Goal: Task Accomplishment & Management: Manage account settings

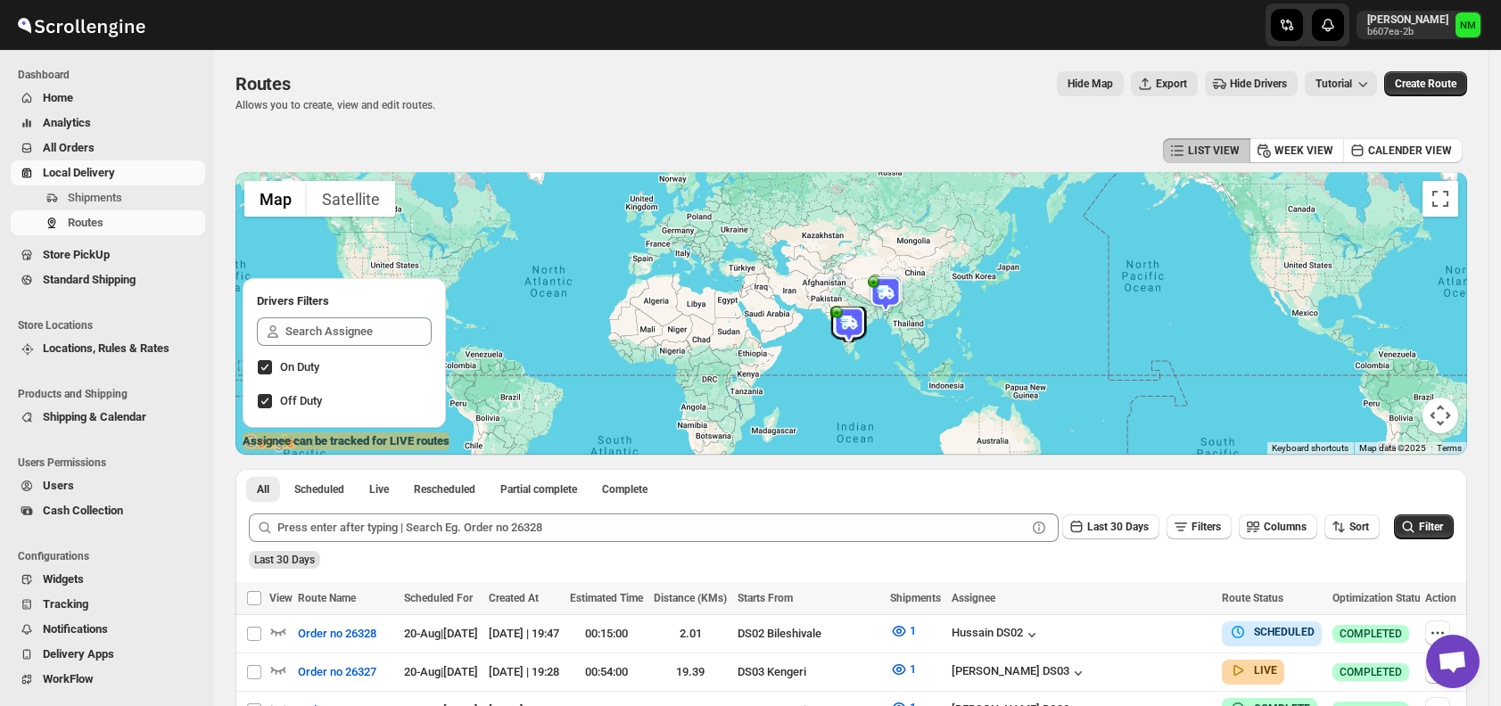
scroll to position [249, 0]
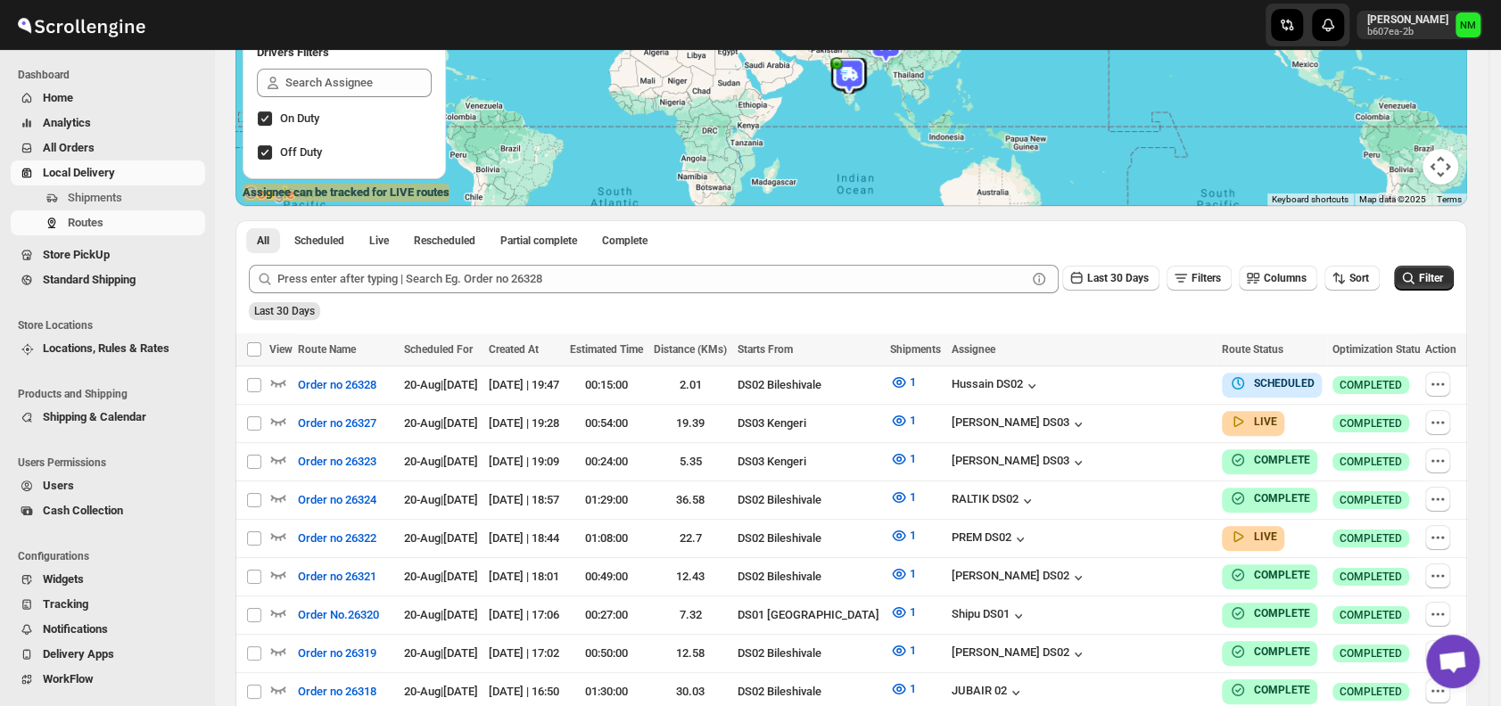
click at [87, 209] on button "Shipments" at bounding box center [108, 197] width 194 height 25
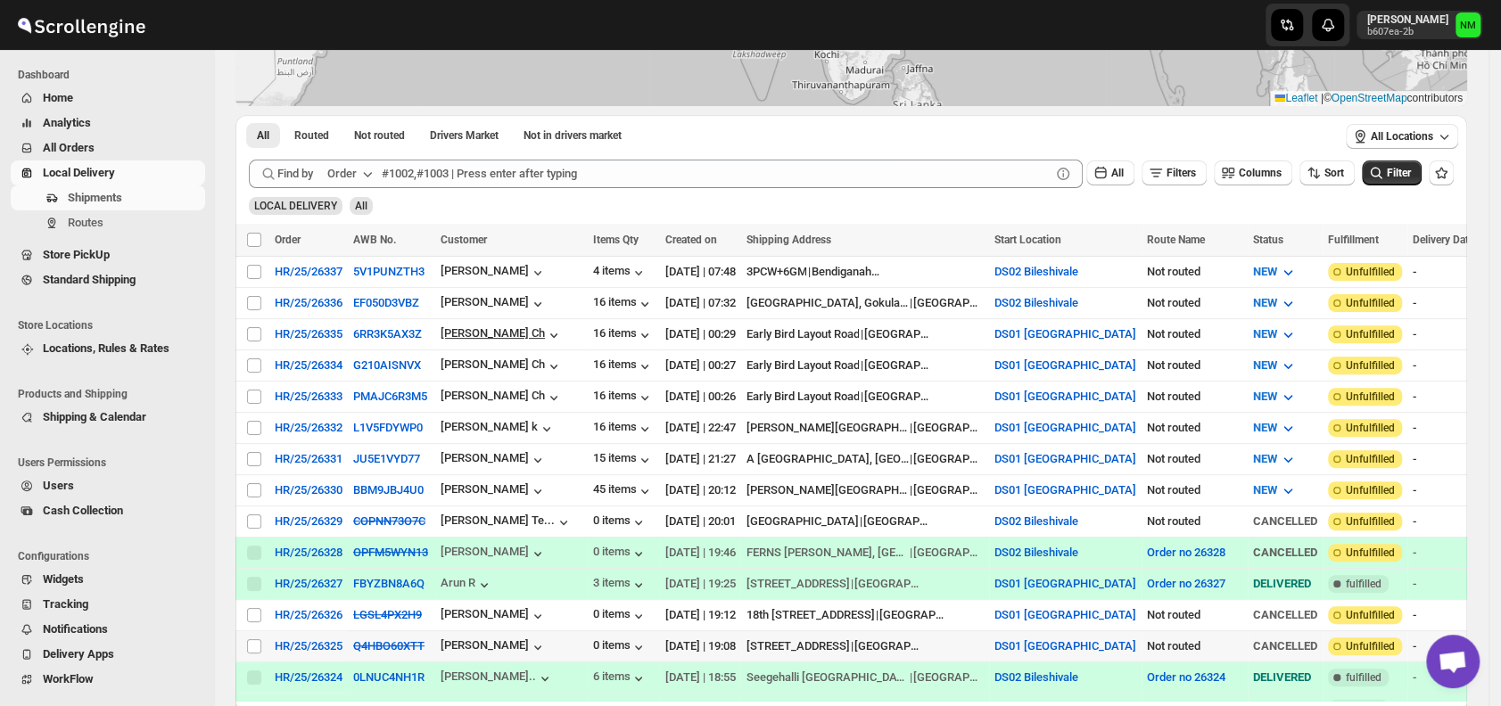
scroll to position [301, 0]
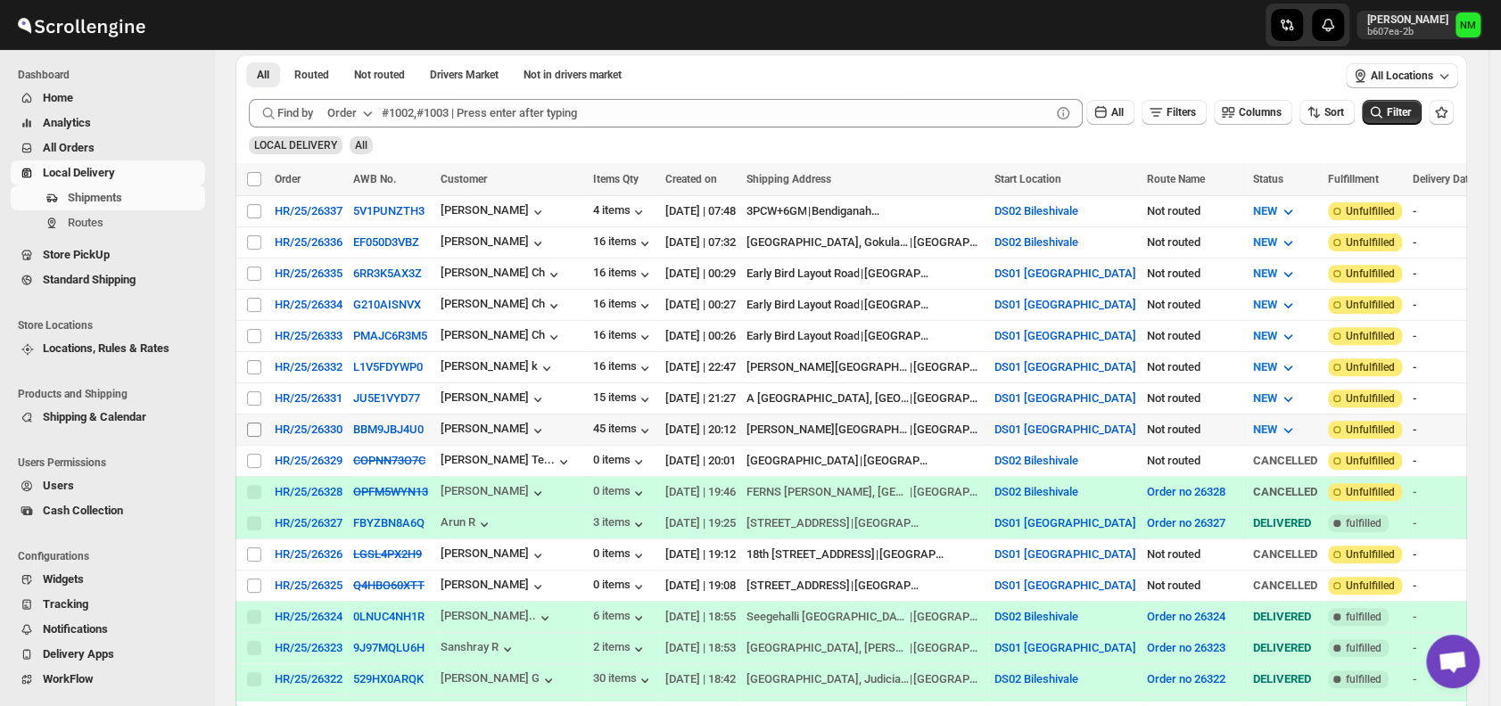
click at [253, 423] on input "Select shipment" at bounding box center [254, 430] width 14 height 14
checkbox input "true"
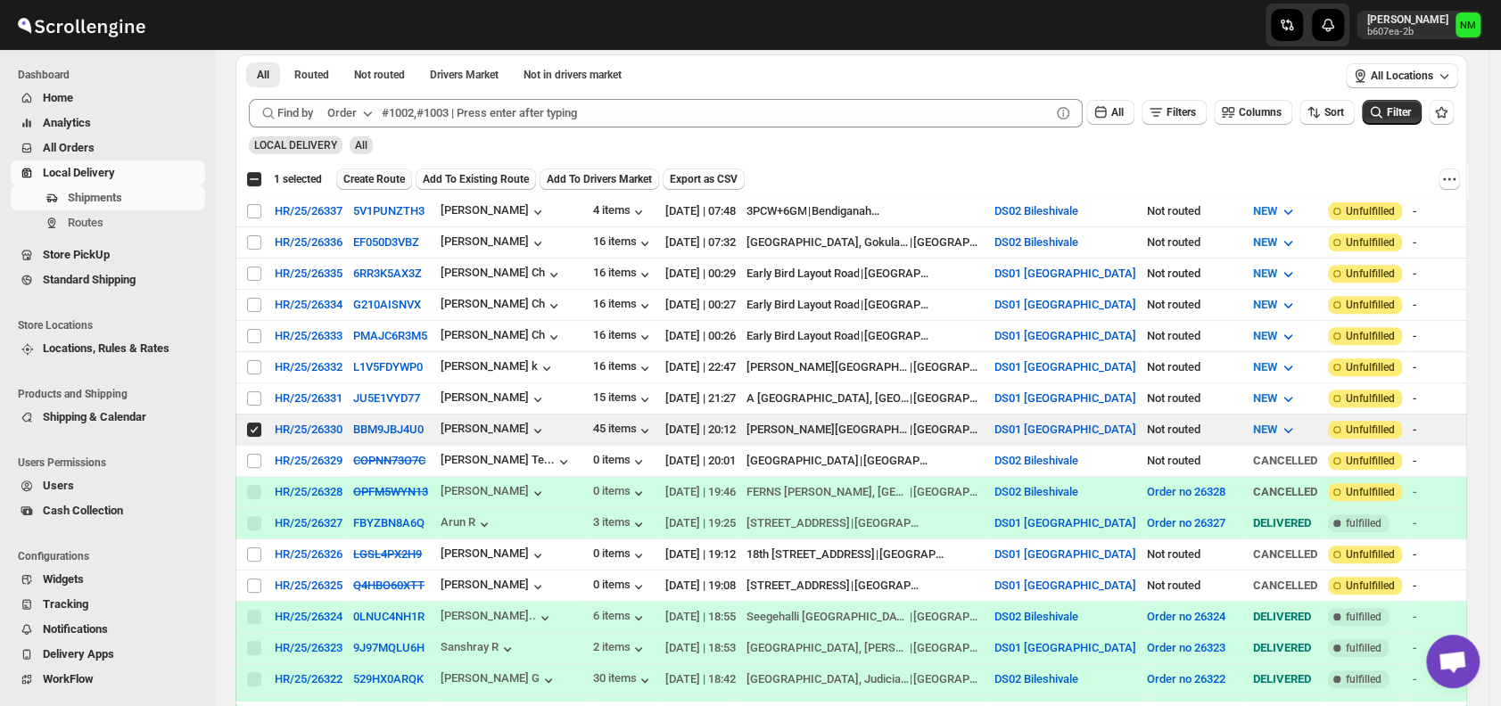
click at [372, 178] on span "Create Route" at bounding box center [374, 179] width 62 height 14
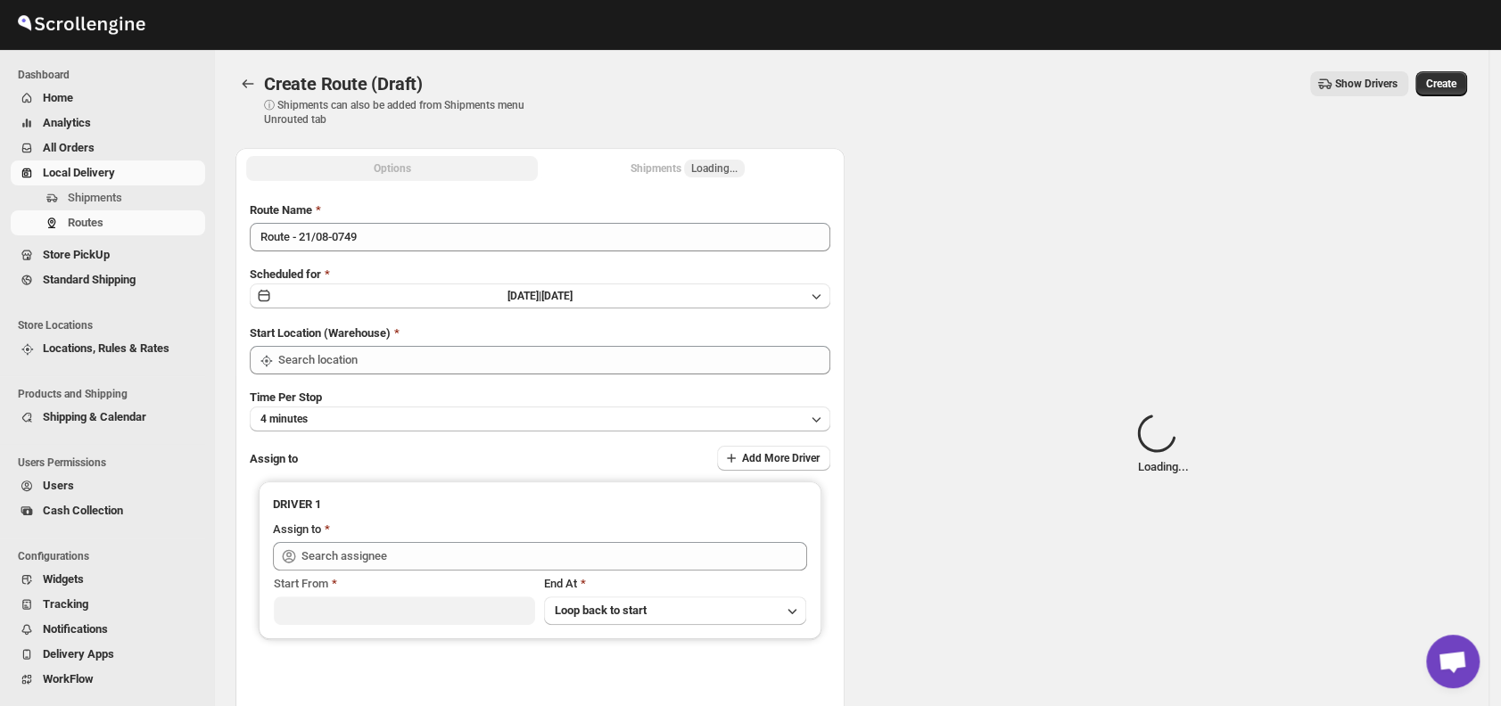
type input "DS01 [GEOGRAPHIC_DATA]"
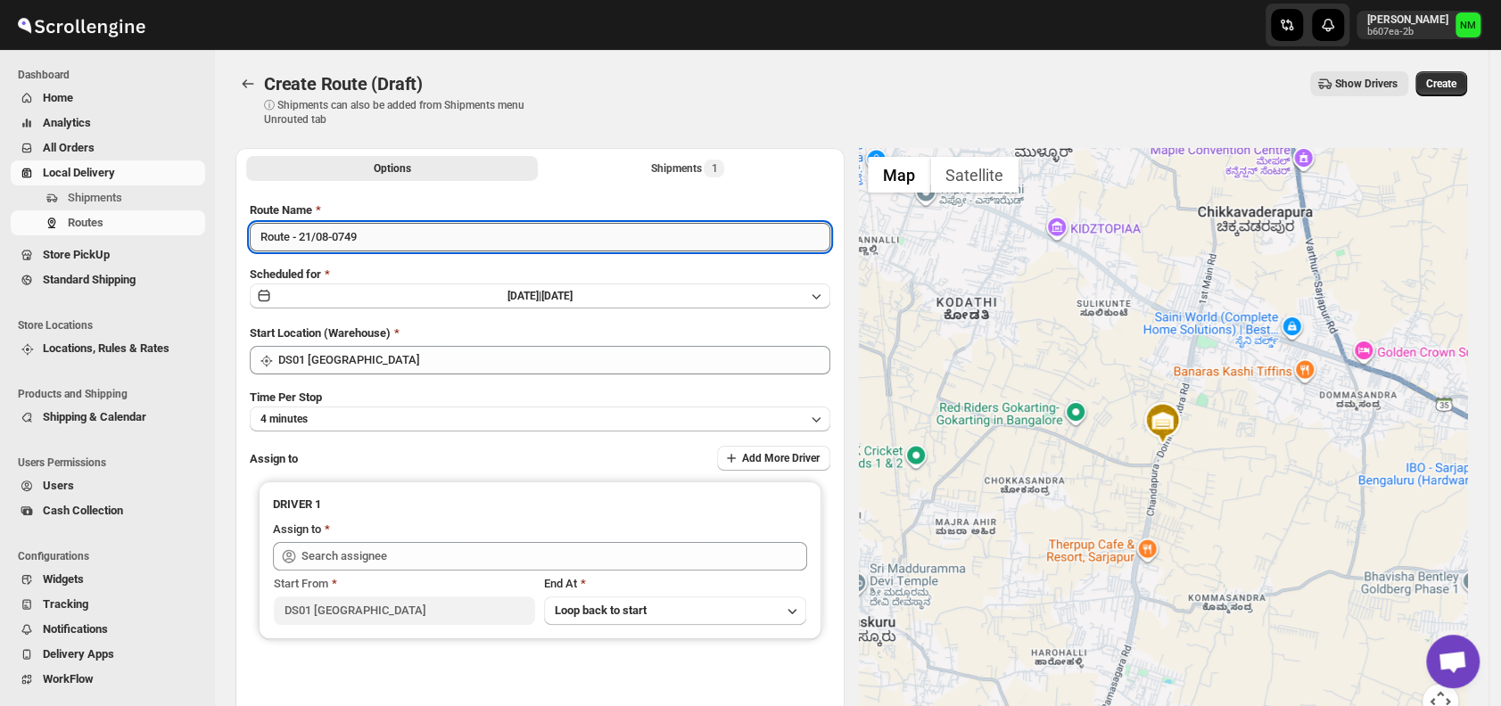
click at [413, 243] on input "Route - 21/08-0749" at bounding box center [540, 237] width 580 height 29
type input "R"
type input "Order No.26330"
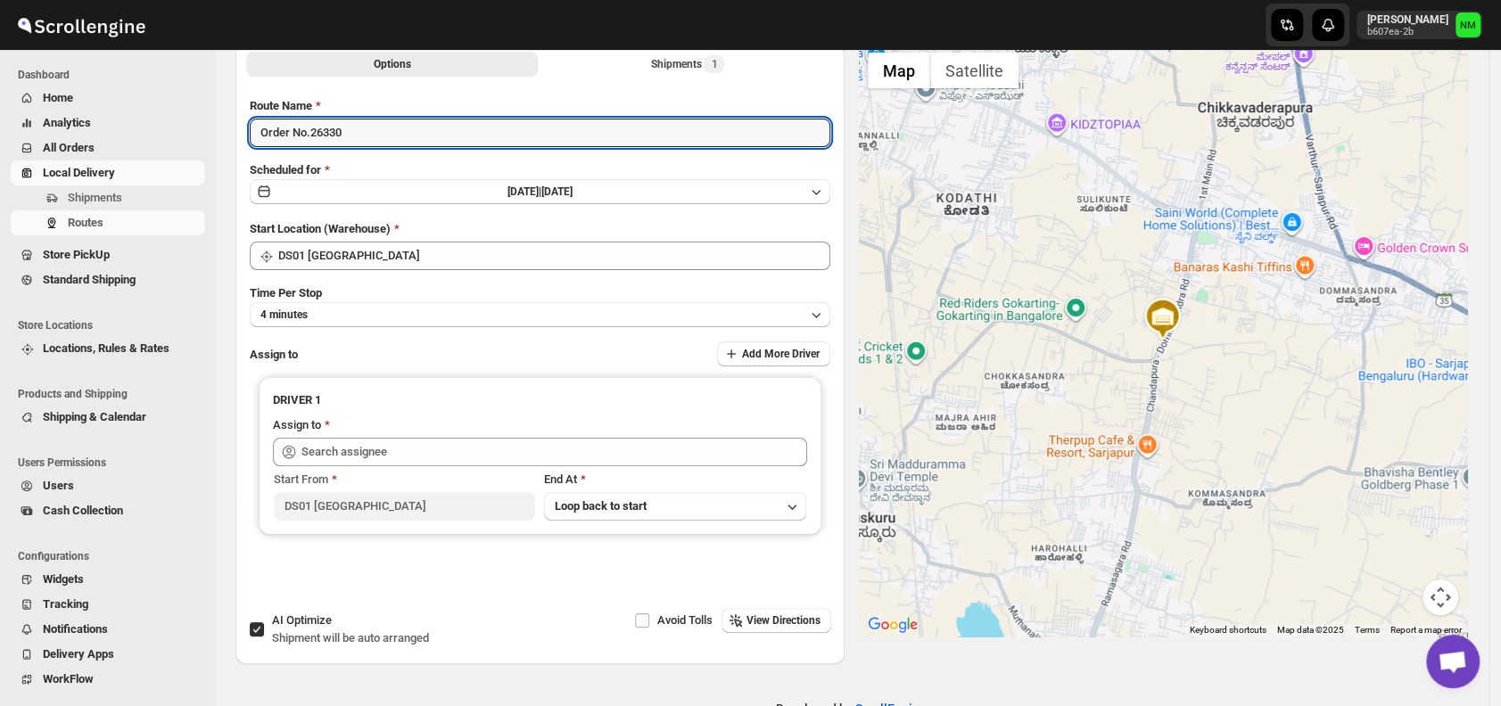
scroll to position [107, 0]
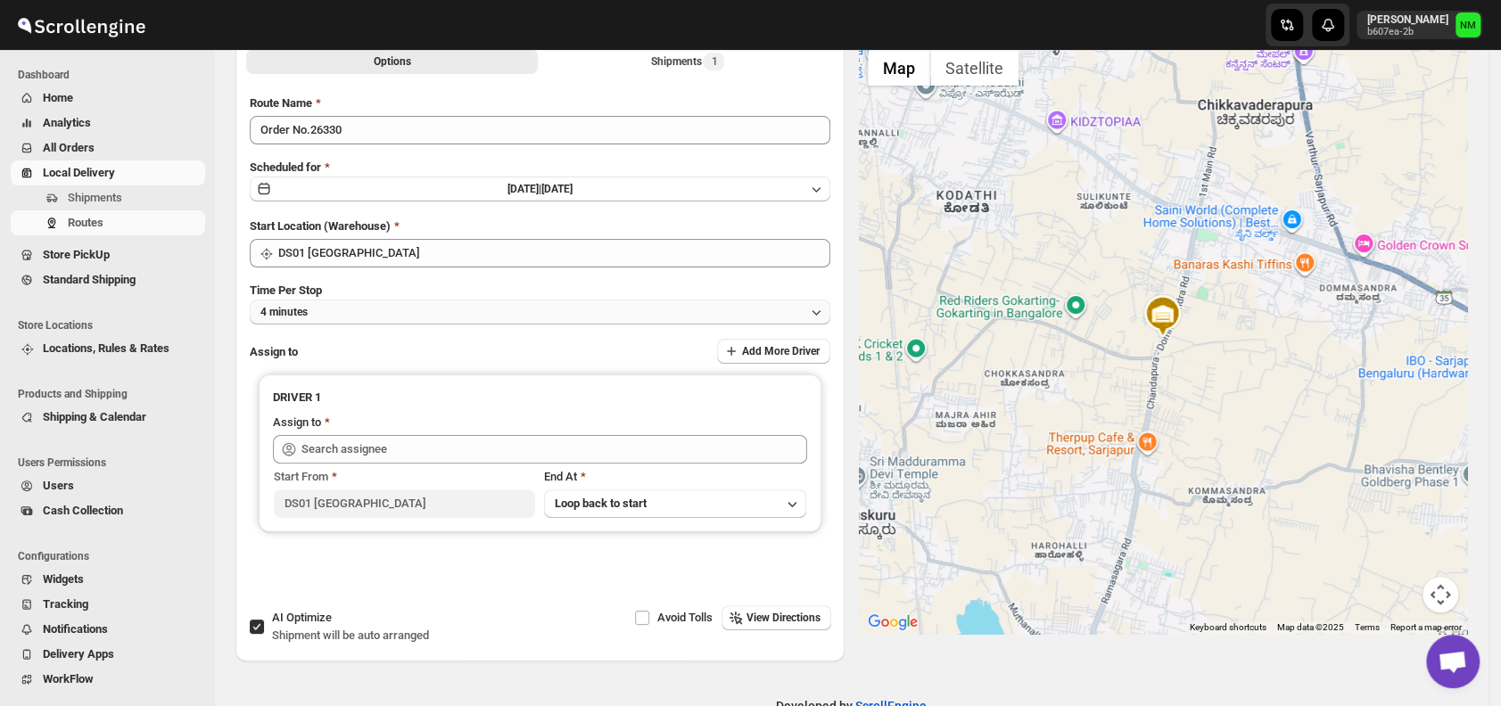
click at [416, 309] on button "4 minutes" at bounding box center [540, 312] width 580 height 25
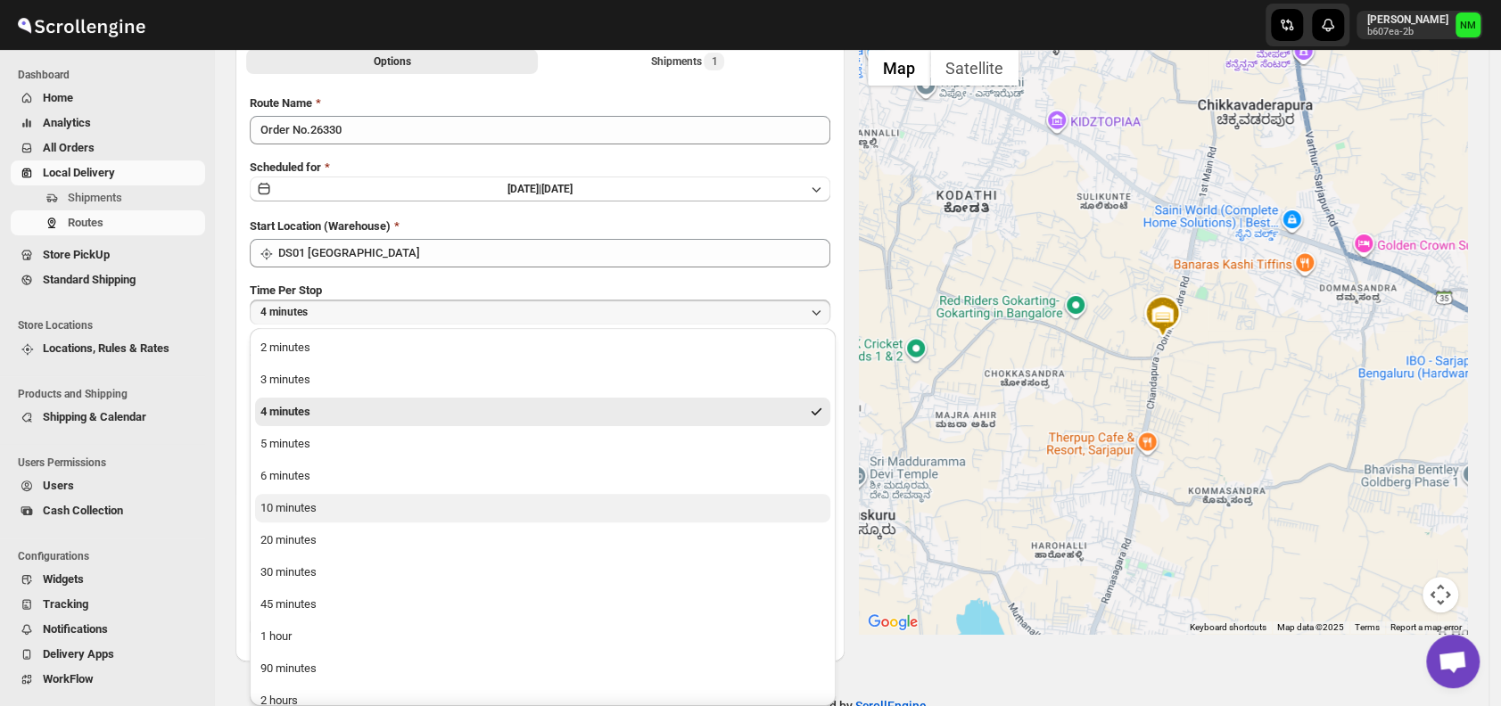
click at [310, 514] on div "10 minutes" at bounding box center [288, 508] width 56 height 18
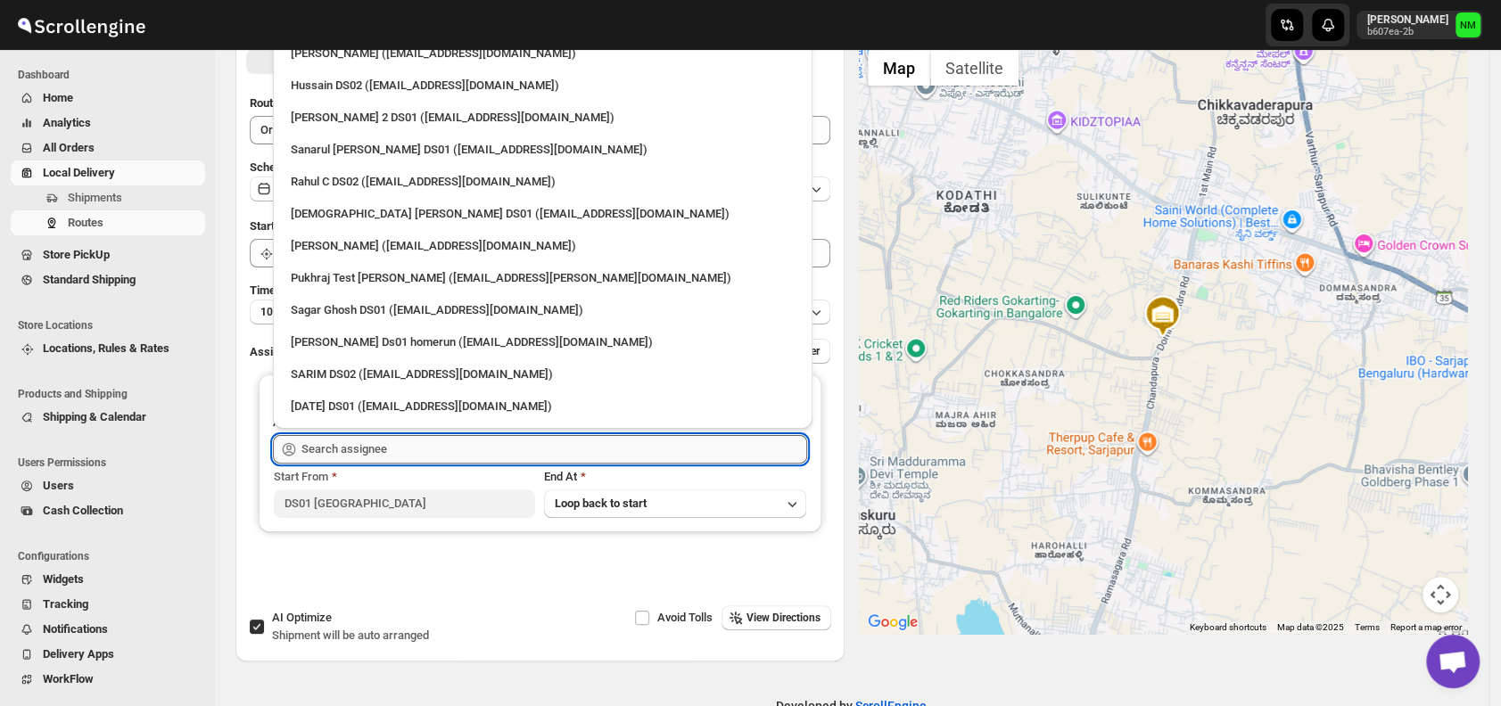
click at [344, 456] on input "text" at bounding box center [554, 449] width 506 height 29
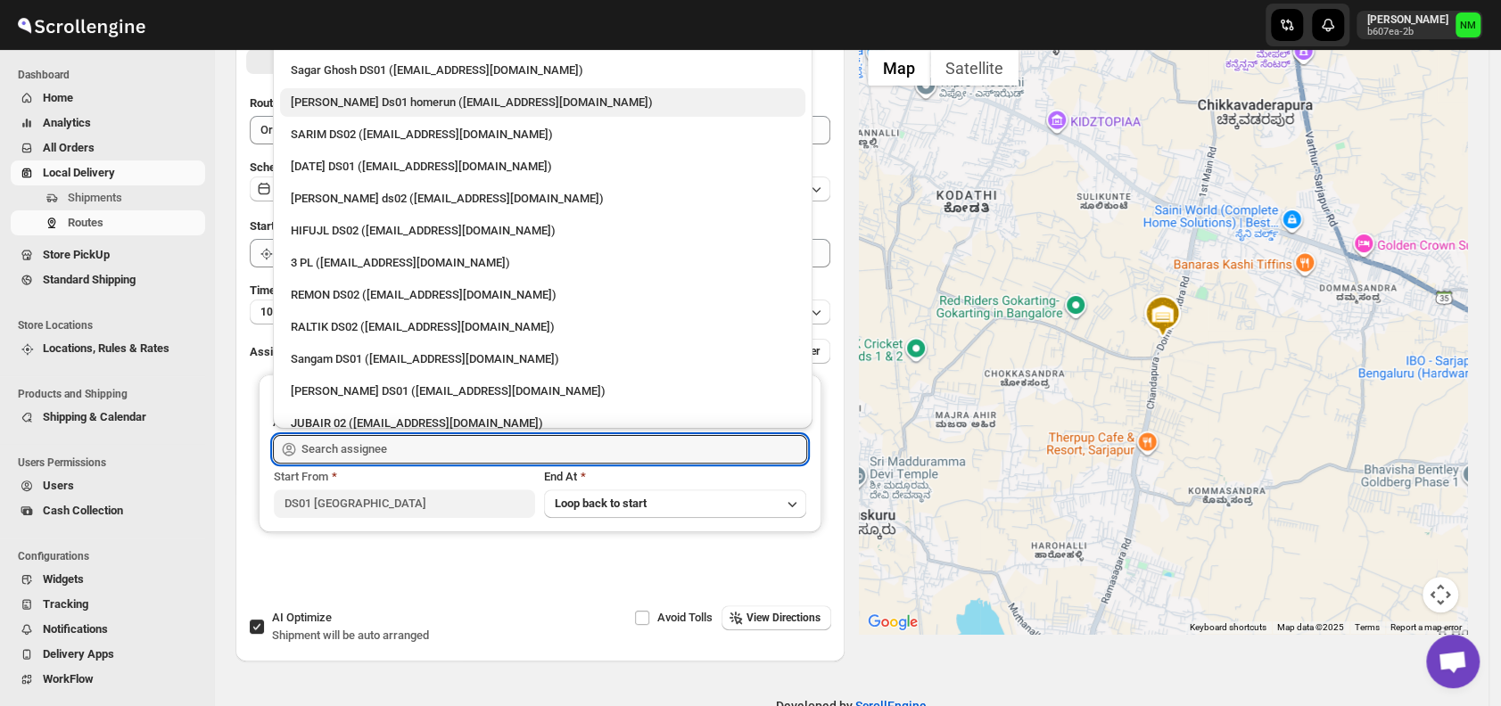
scroll to position [303, 0]
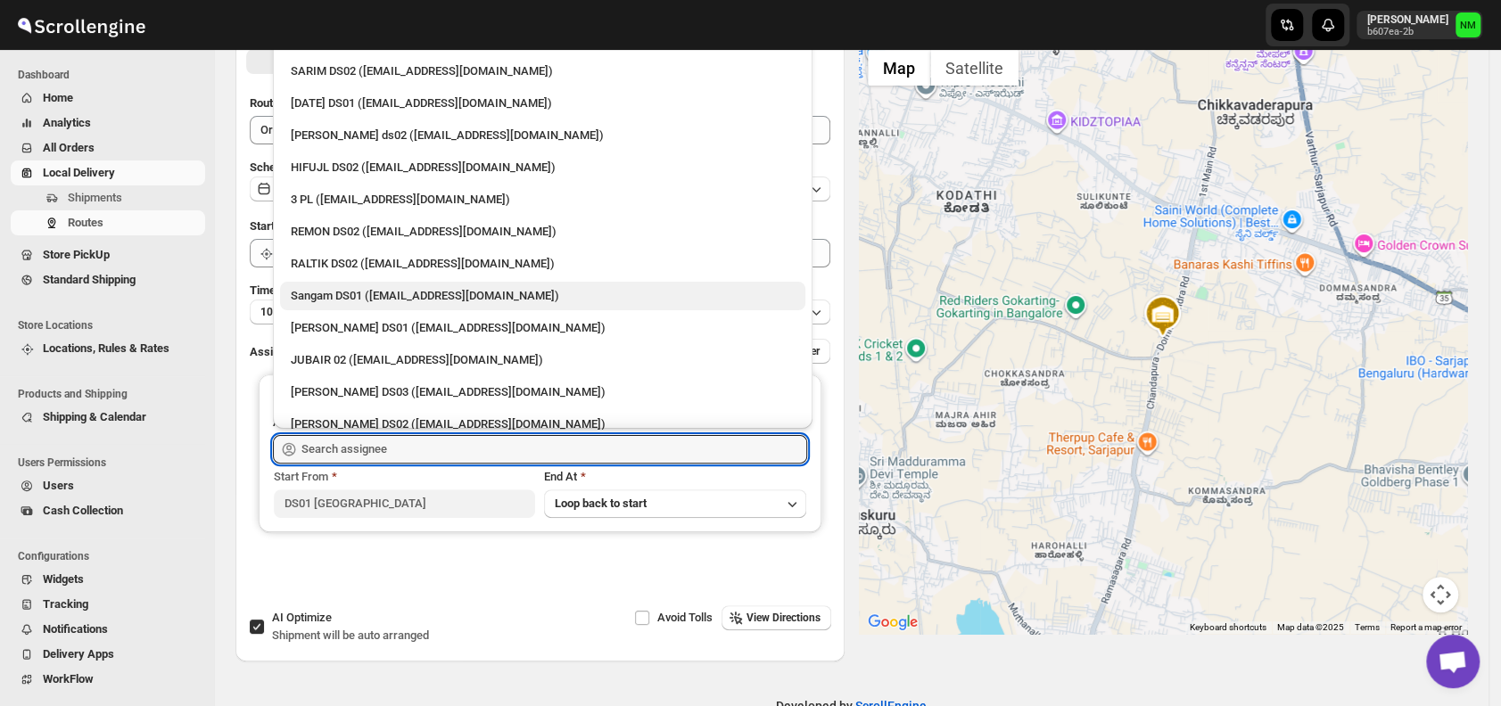
click at [335, 288] on div "Sangam DS01 (relov34542@lassora.com)" at bounding box center [543, 296] width 504 height 18
type input "Sangam DS01 (relov34542@lassora.com)"
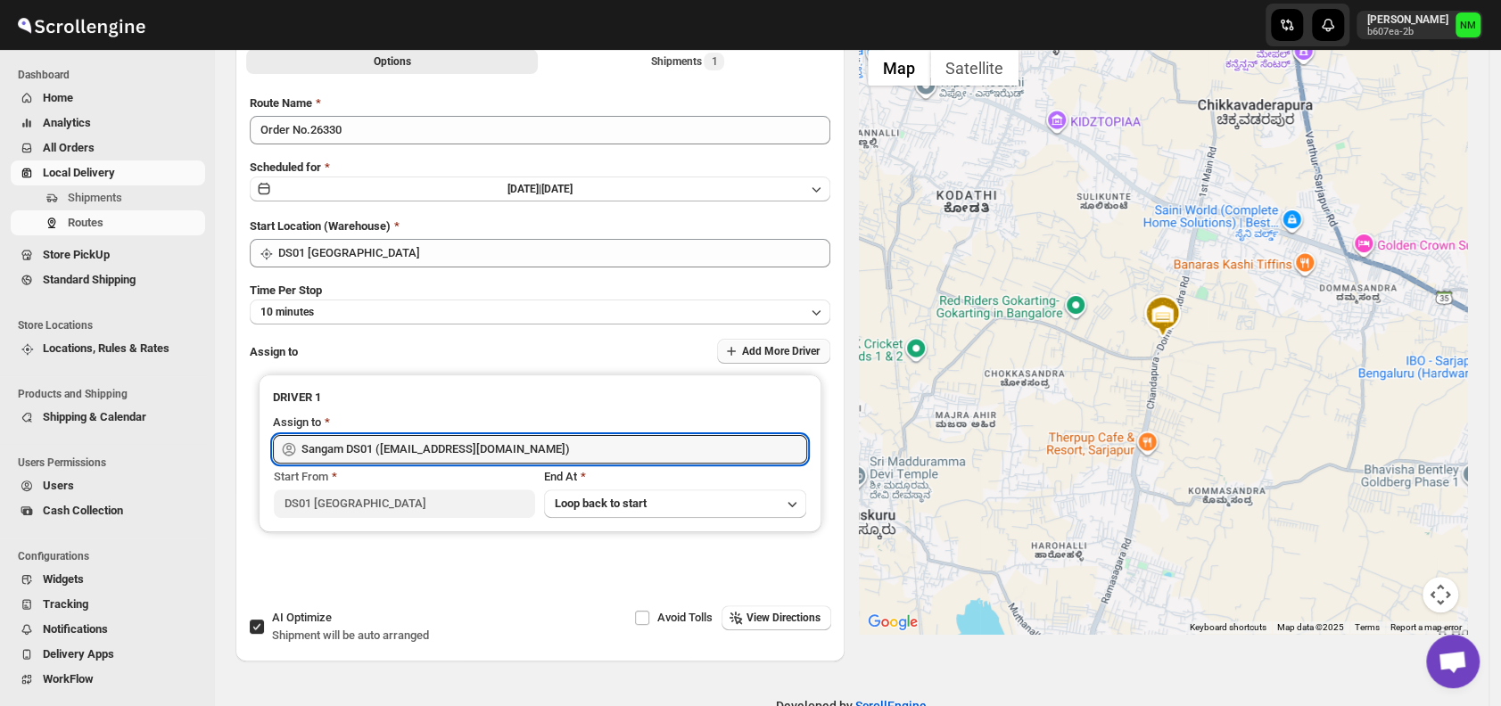
scroll to position [0, 0]
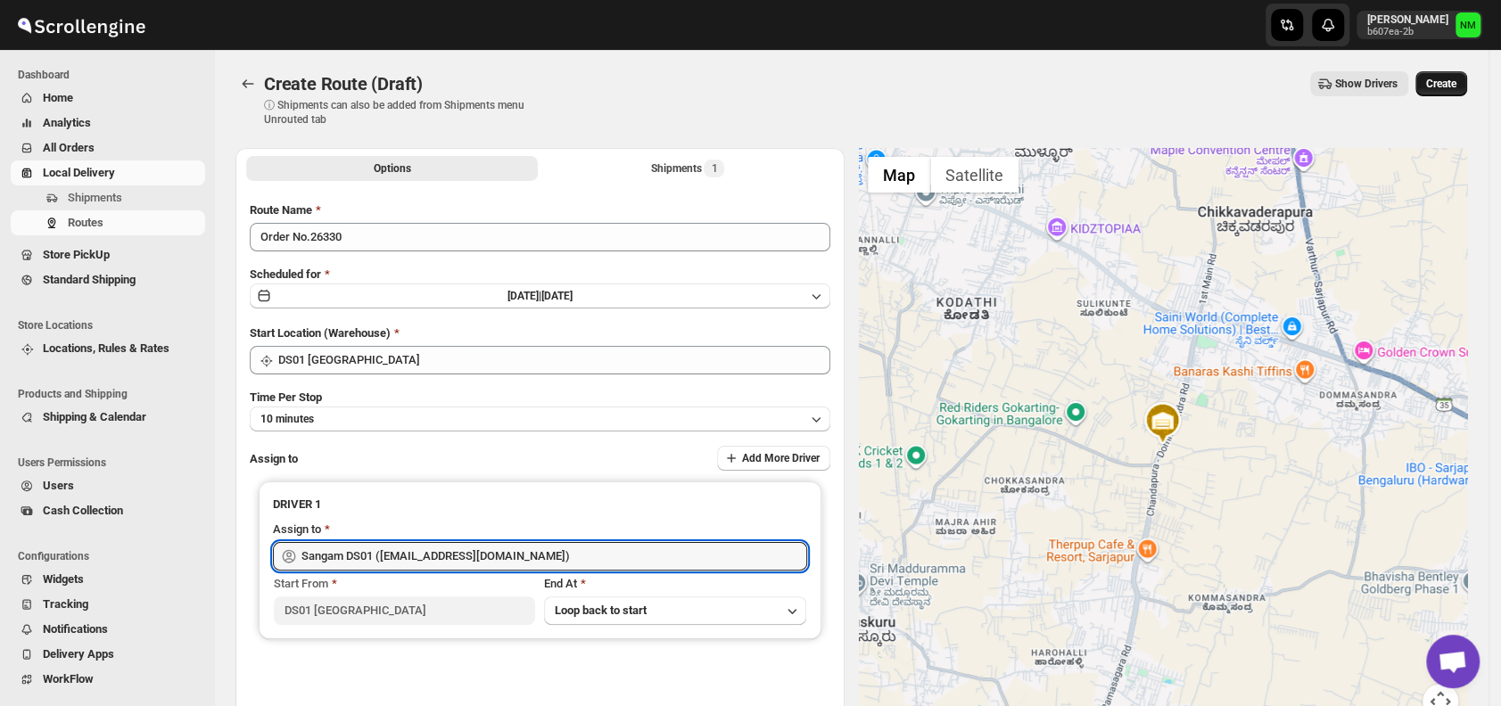
click at [1456, 78] on span "Create" at bounding box center [1441, 84] width 30 height 14
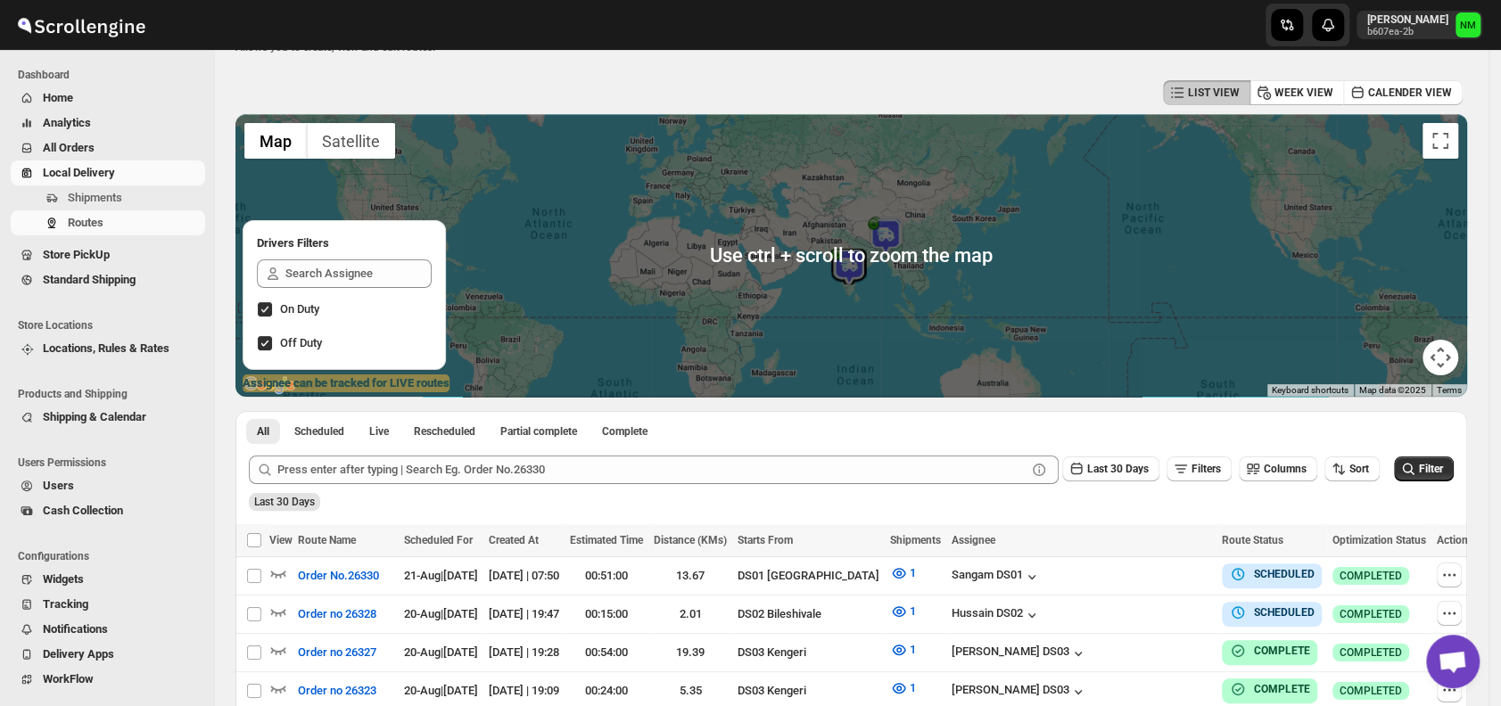
scroll to position [59, 0]
click at [135, 200] on span "Shipments" at bounding box center [135, 198] width 134 height 18
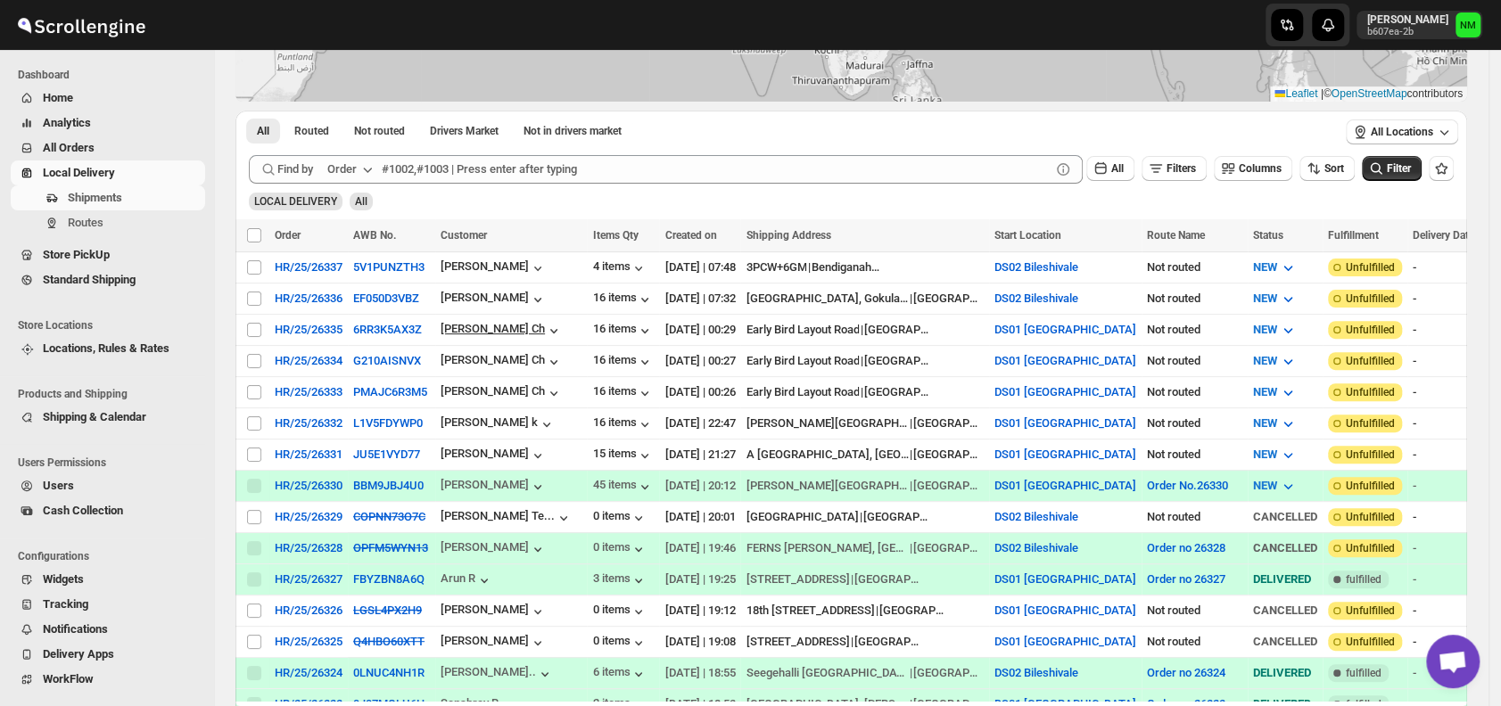
scroll to position [251, 0]
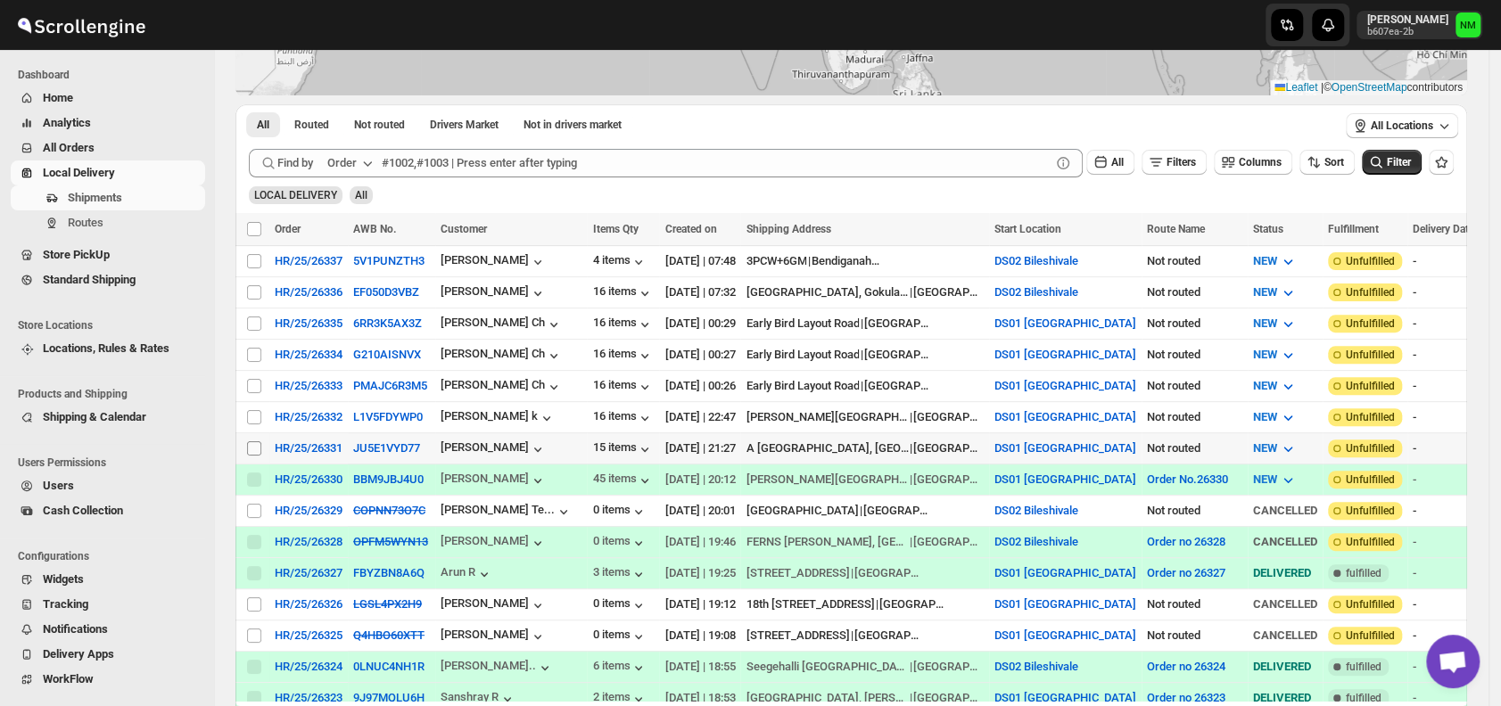
click at [250, 441] on input "Select shipment" at bounding box center [254, 448] width 14 height 14
checkbox input "true"
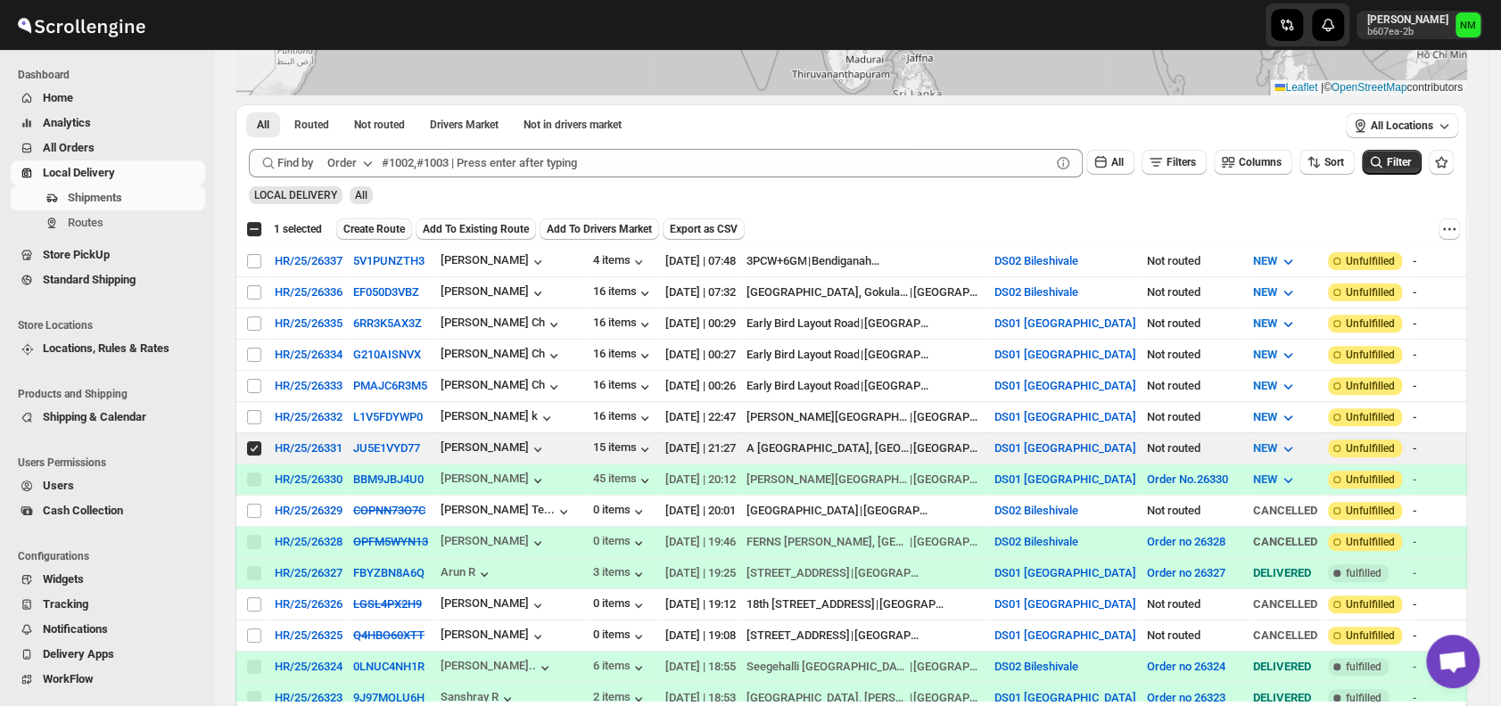
click at [363, 228] on span "Create Route" at bounding box center [374, 229] width 62 height 14
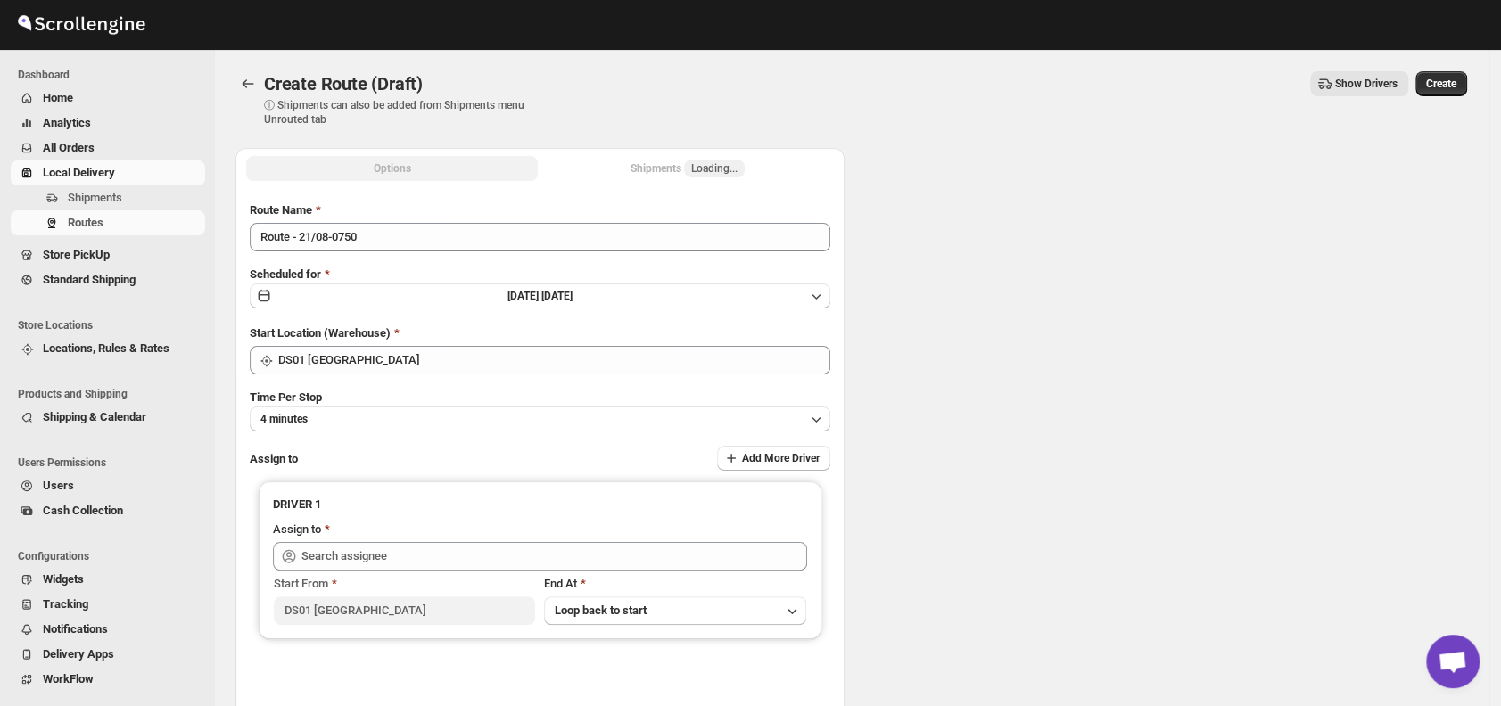
type input "DS01 [GEOGRAPHIC_DATA]"
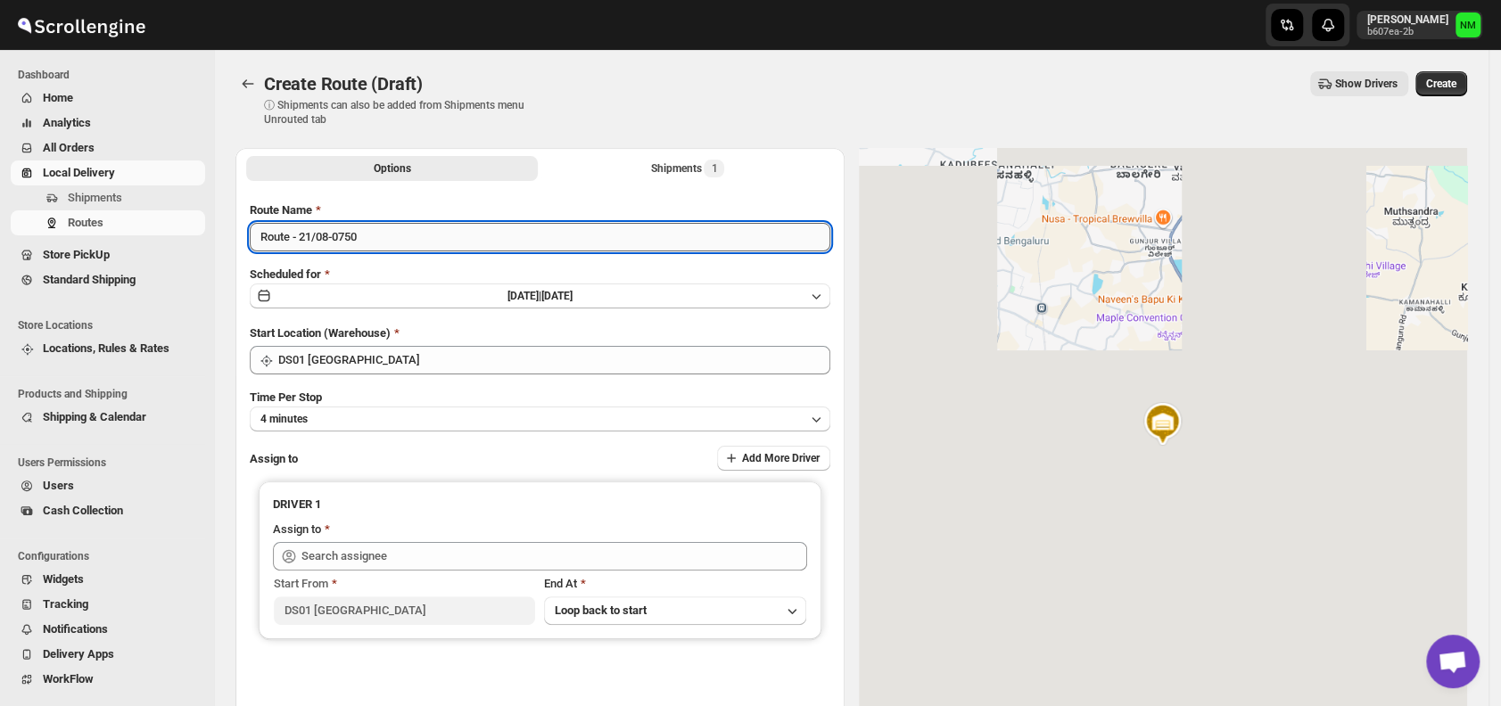
click at [391, 238] on input "Route - 21/08-0750" at bounding box center [540, 237] width 580 height 29
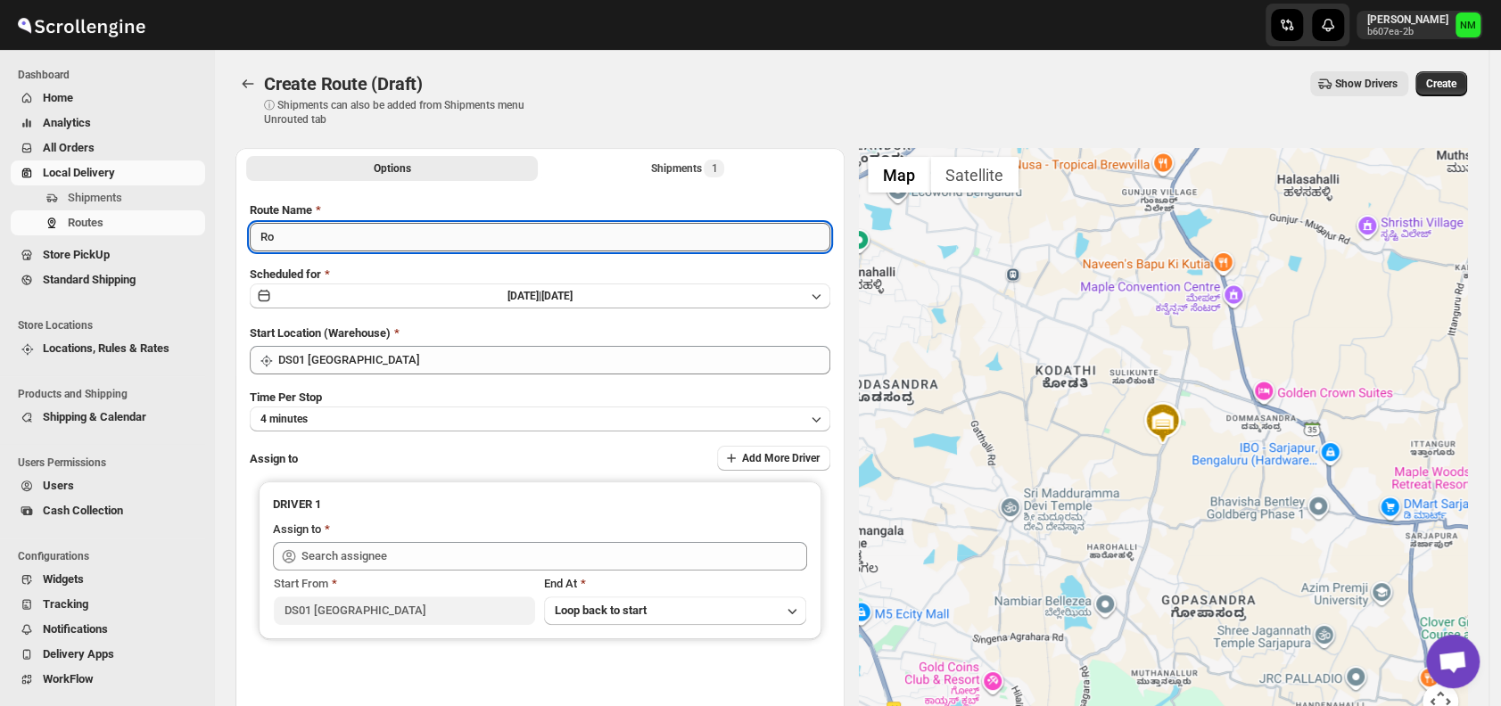
type input "R"
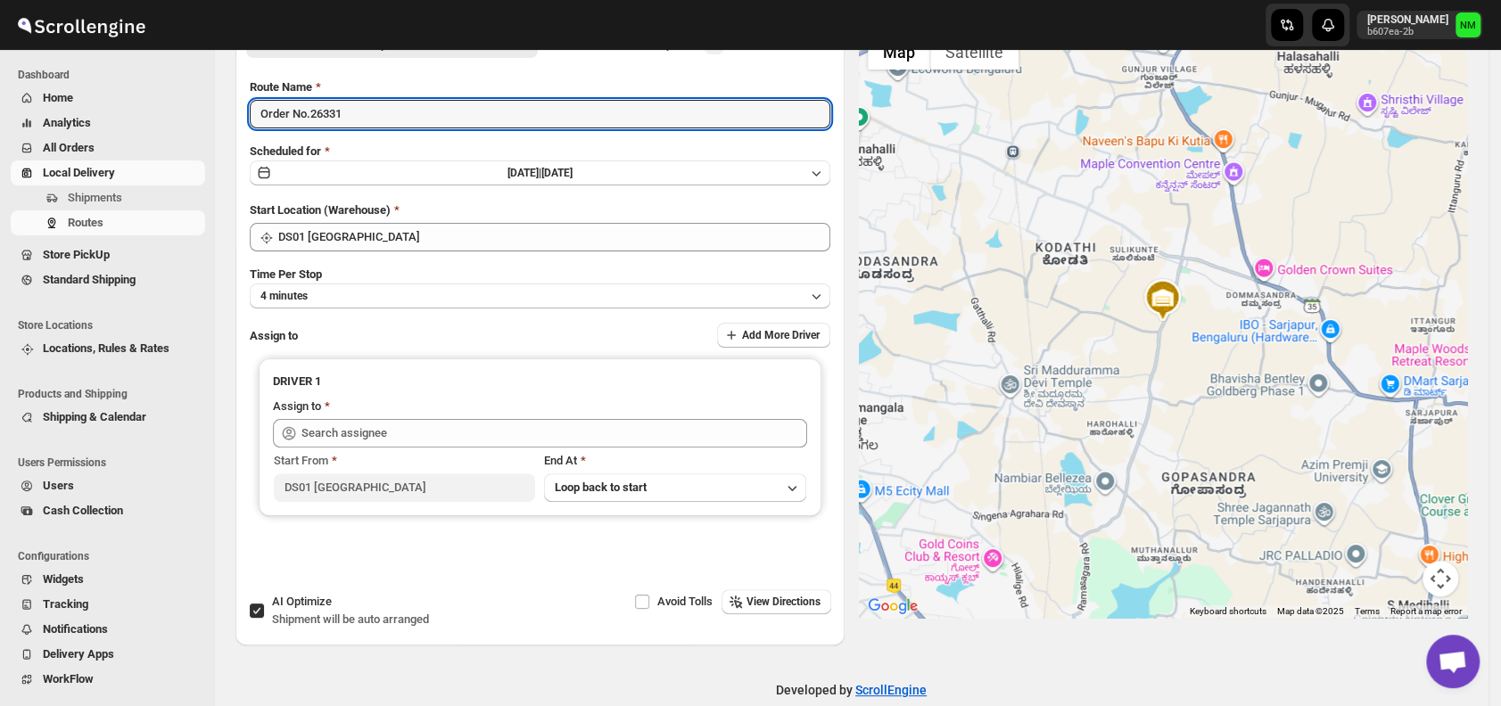
scroll to position [128, 0]
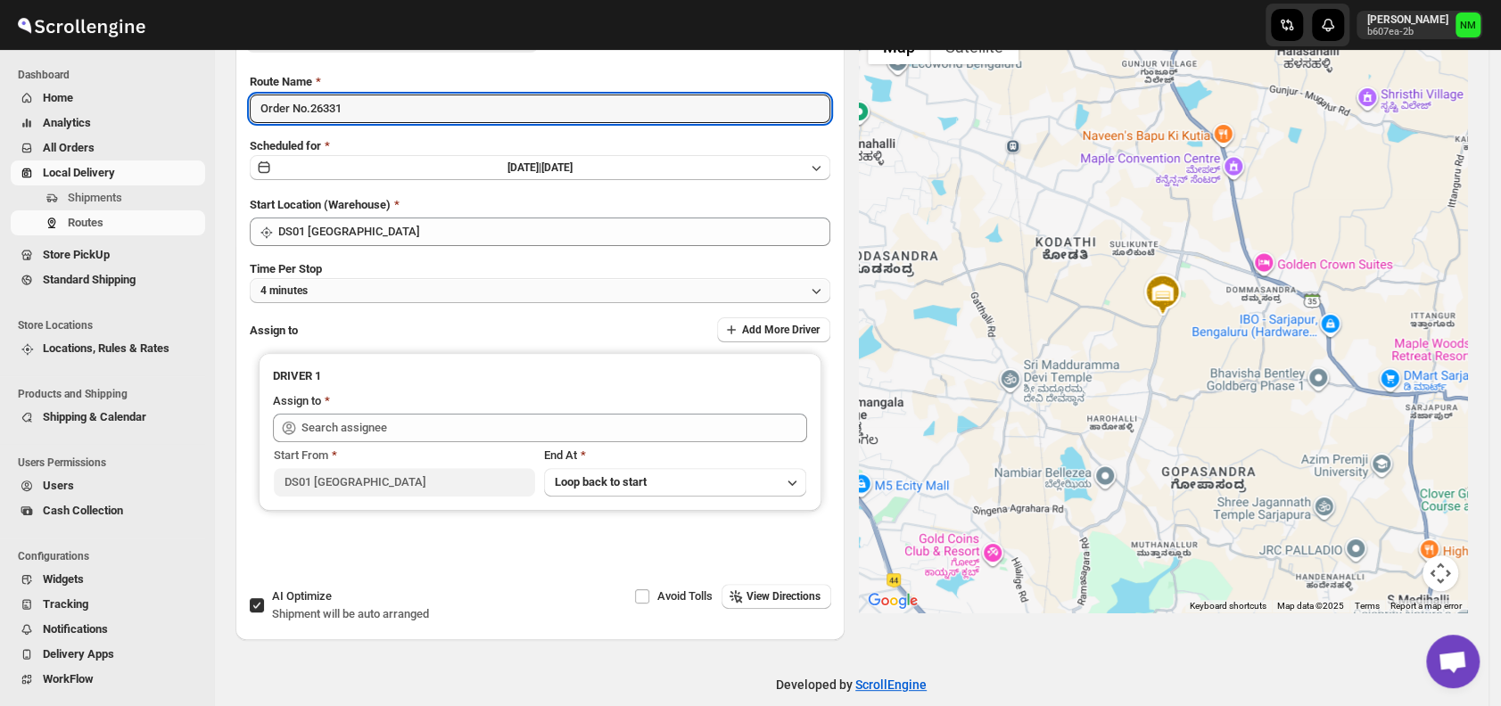
type input "Order No.26331"
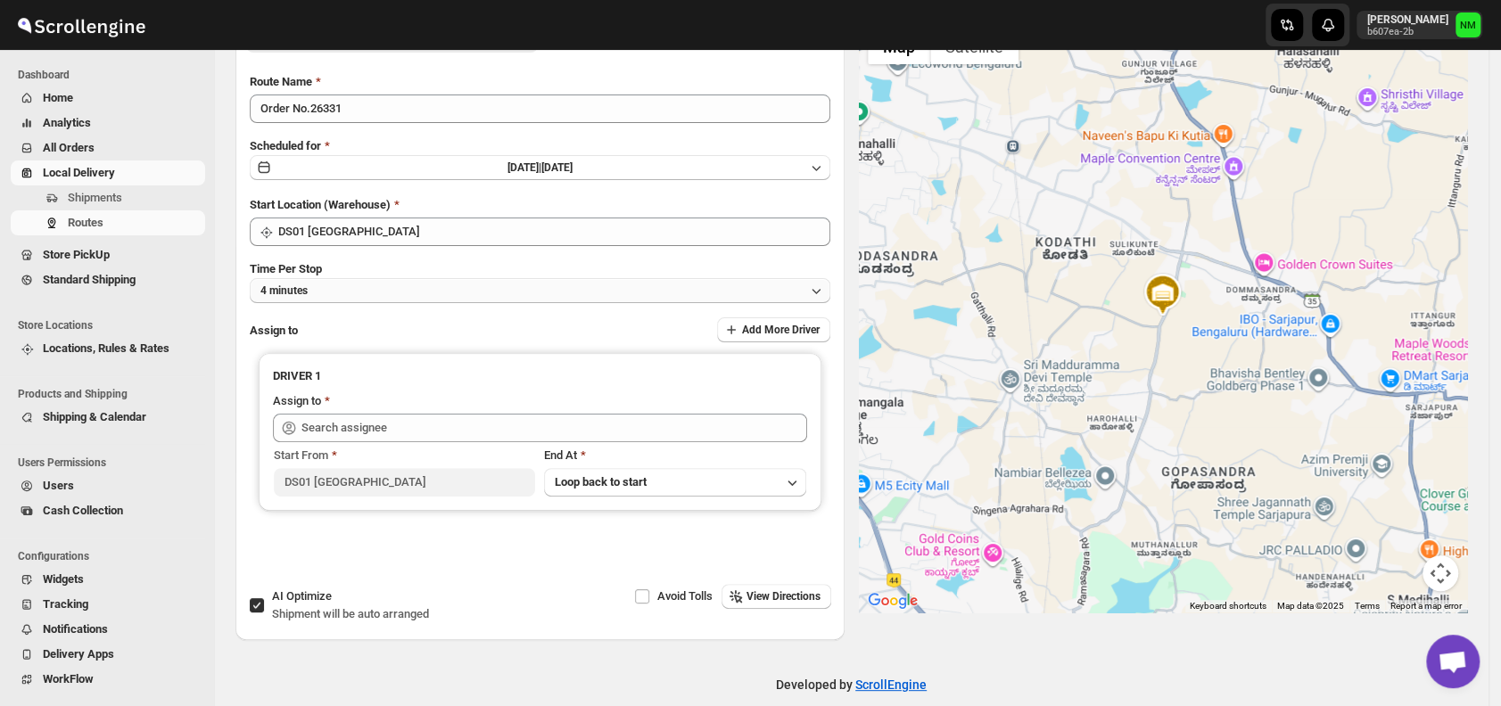
click at [364, 284] on button "4 minutes" at bounding box center [540, 290] width 580 height 25
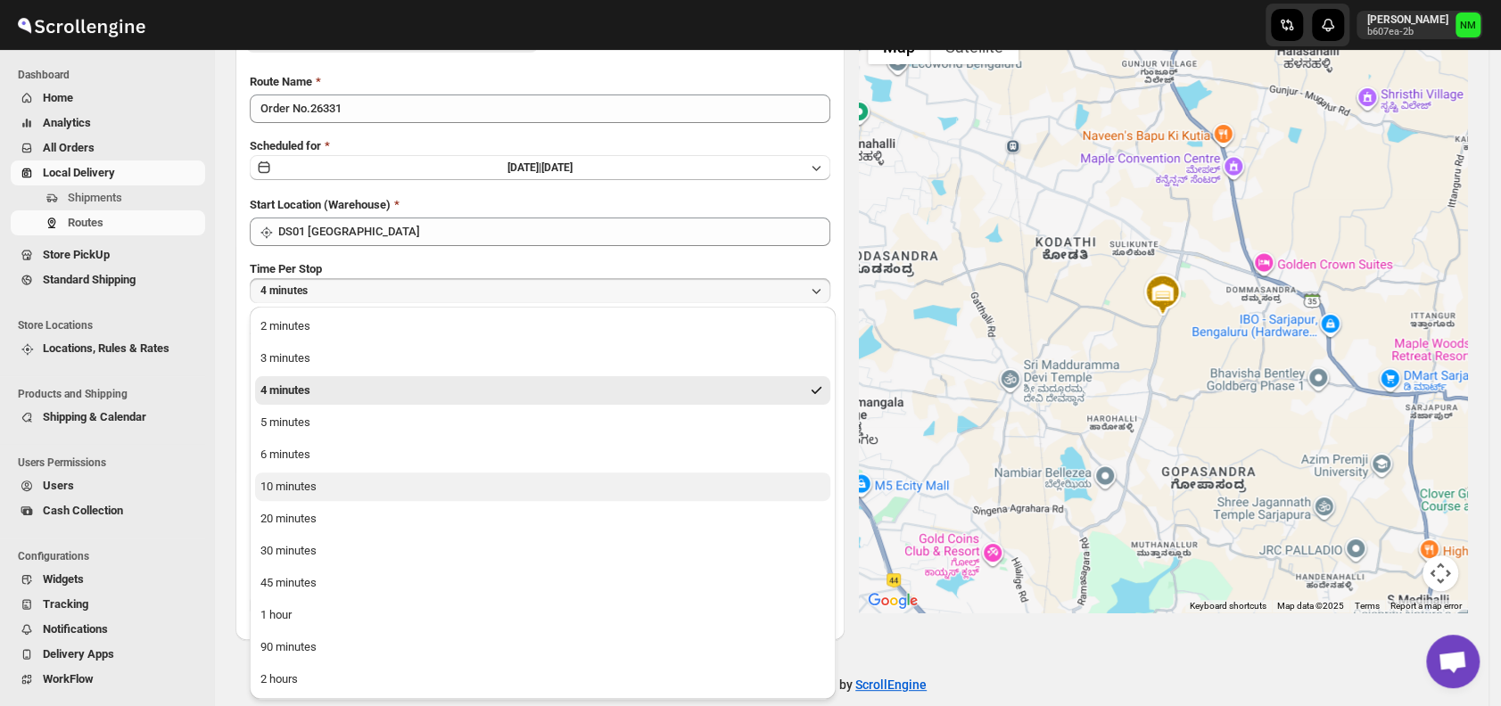
click at [325, 489] on button "10 minutes" at bounding box center [542, 487] width 575 height 29
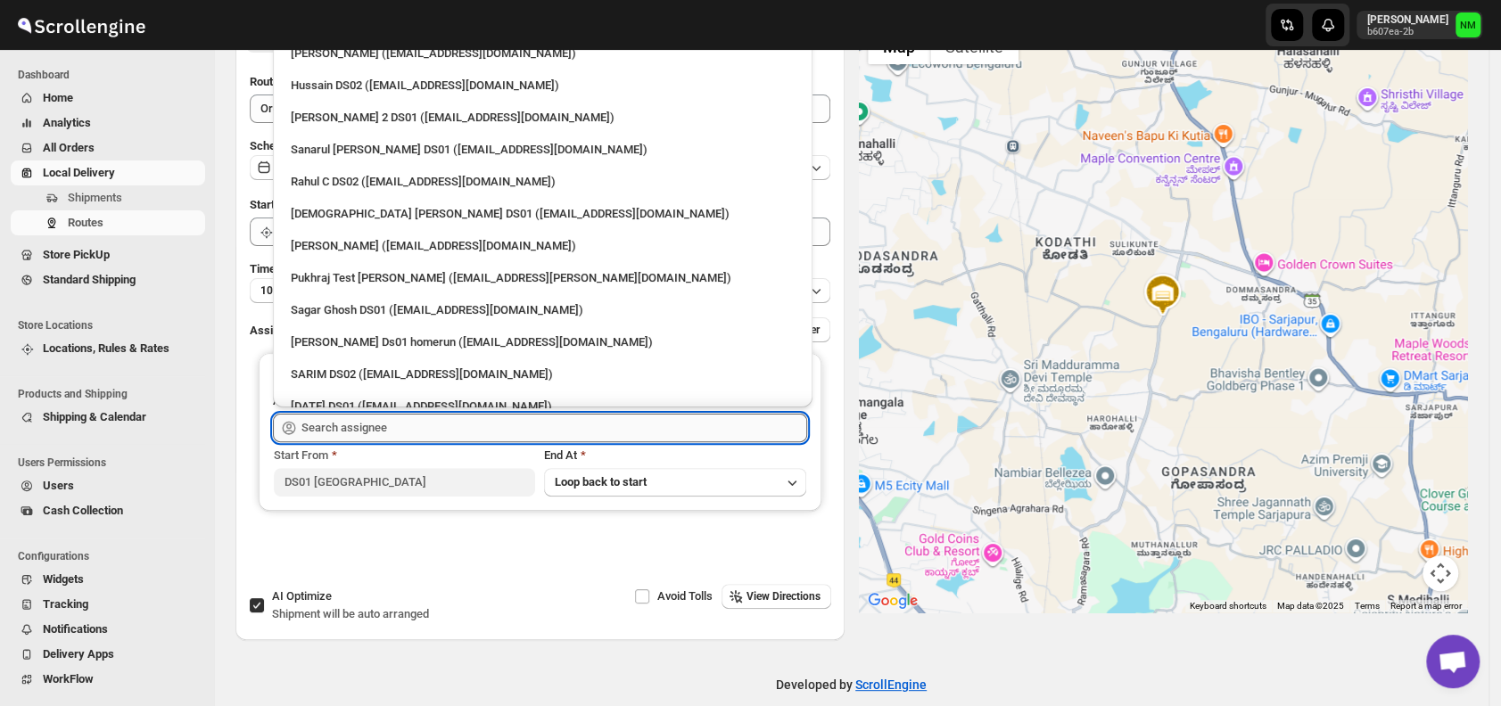
click at [382, 436] on input "text" at bounding box center [554, 428] width 506 height 29
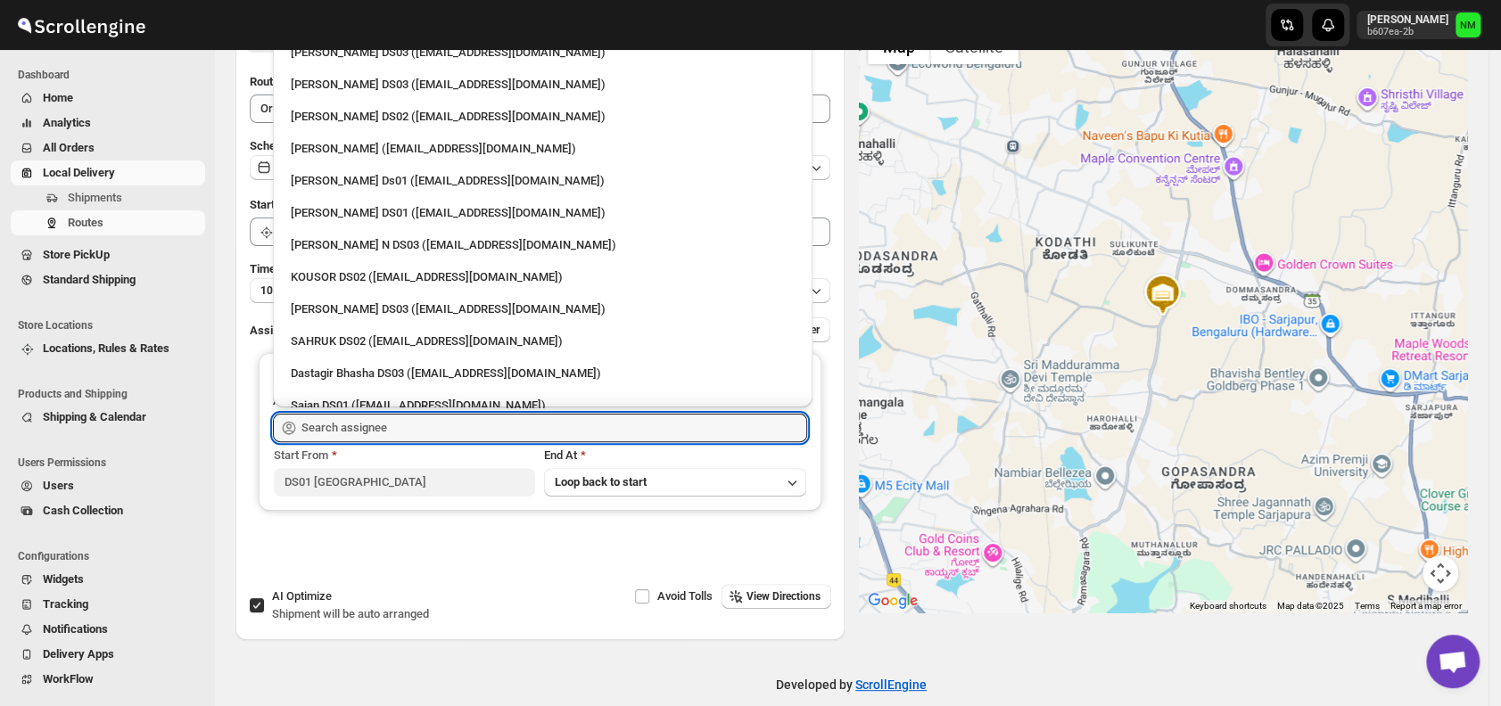
scroll to position [1497, 0]
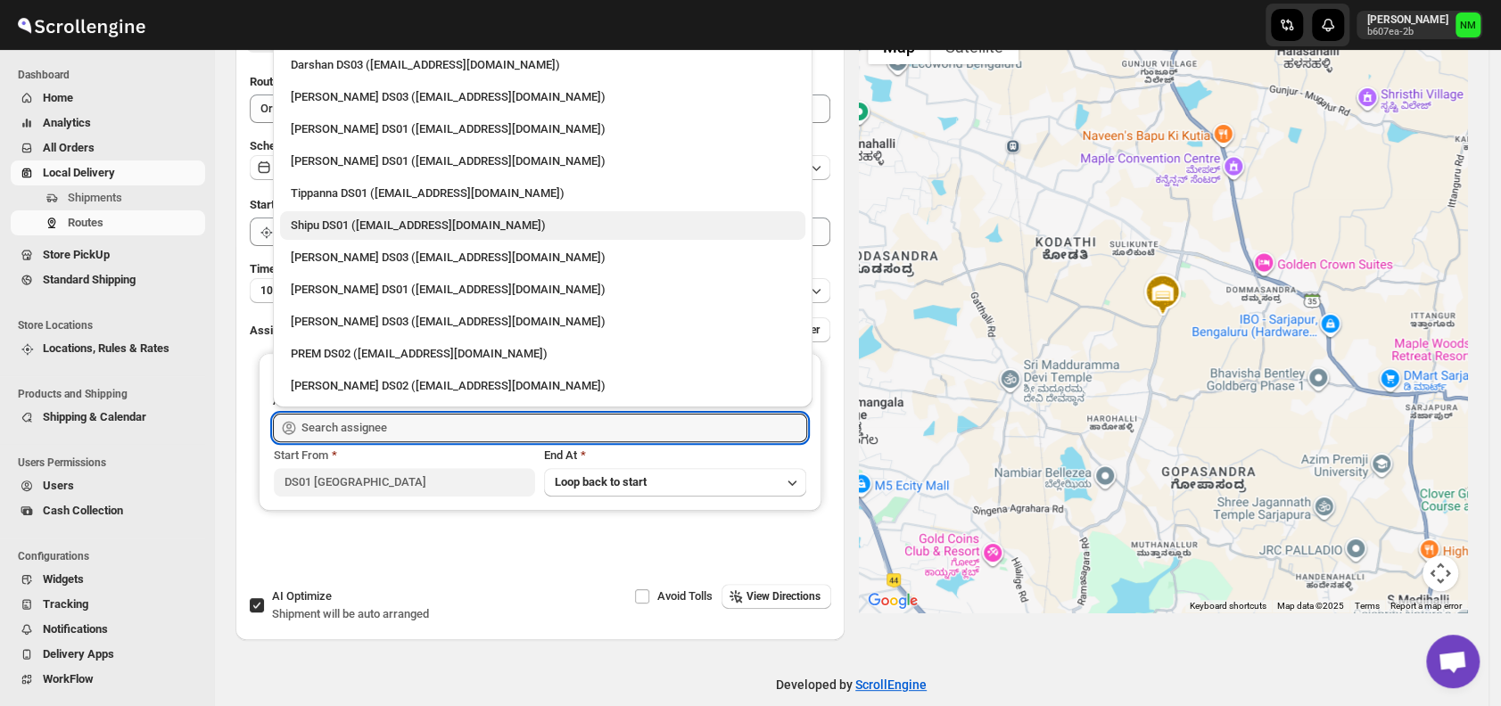
click at [383, 228] on div "Shipu DS01 (ponep42765@dekpal.com)" at bounding box center [543, 226] width 504 height 18
type input "Shipu DS01 (ponep42765@dekpal.com)"
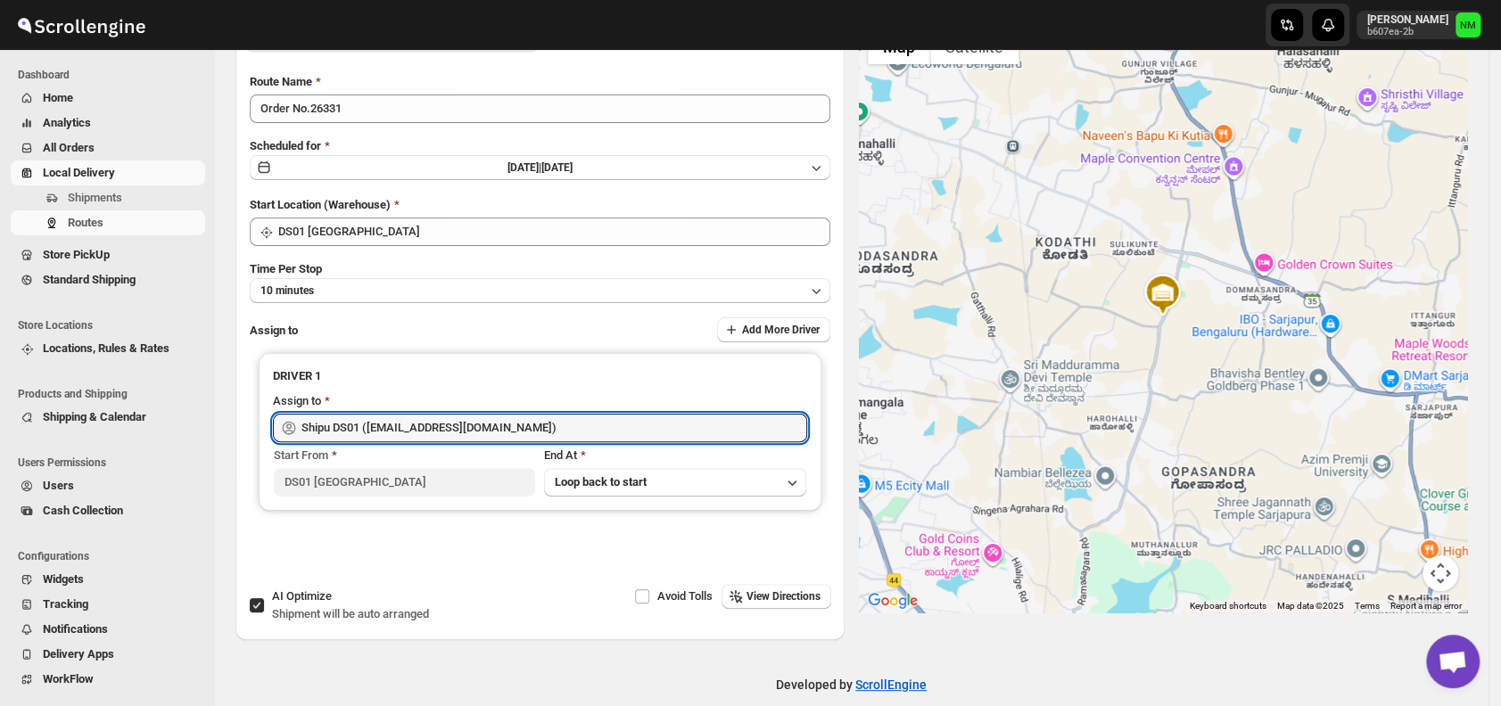
scroll to position [0, 0]
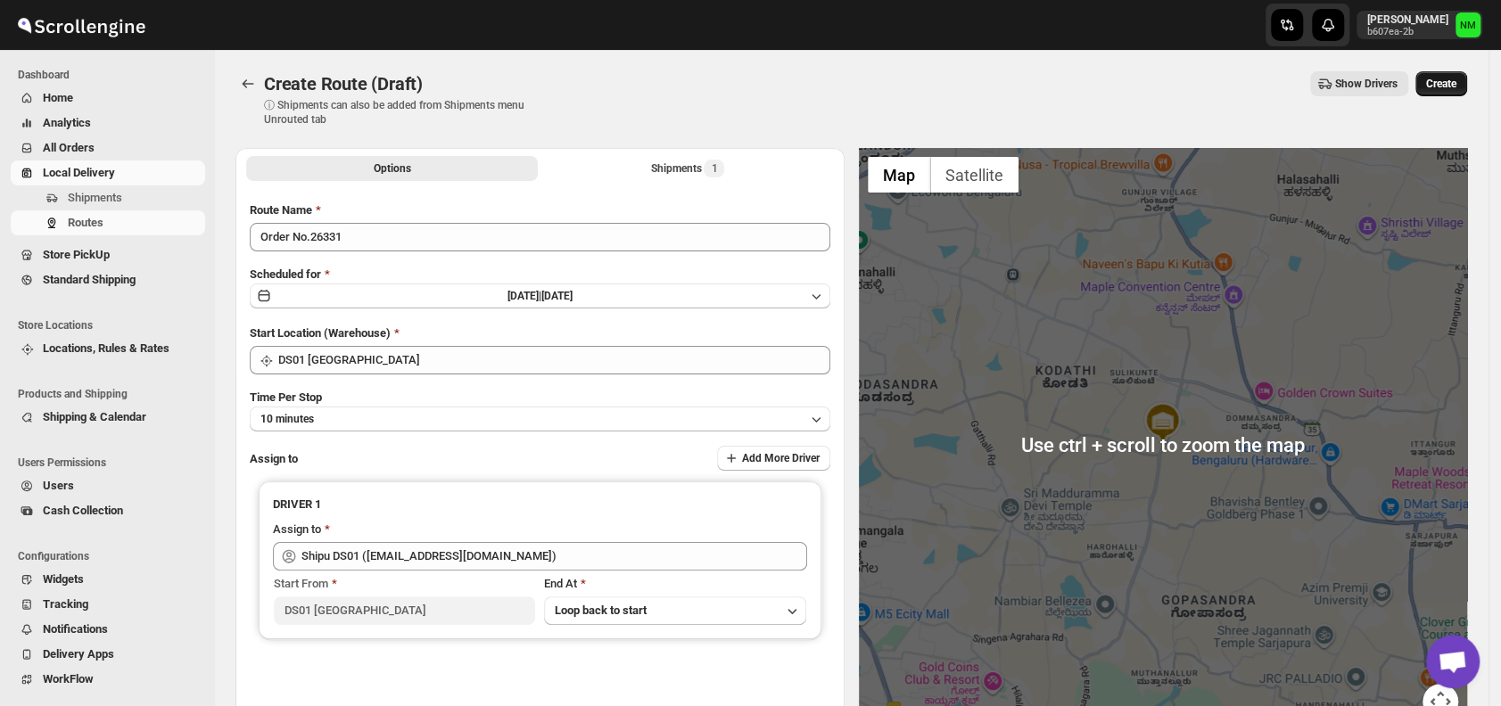
click at [1448, 87] on span "Create" at bounding box center [1441, 84] width 30 height 14
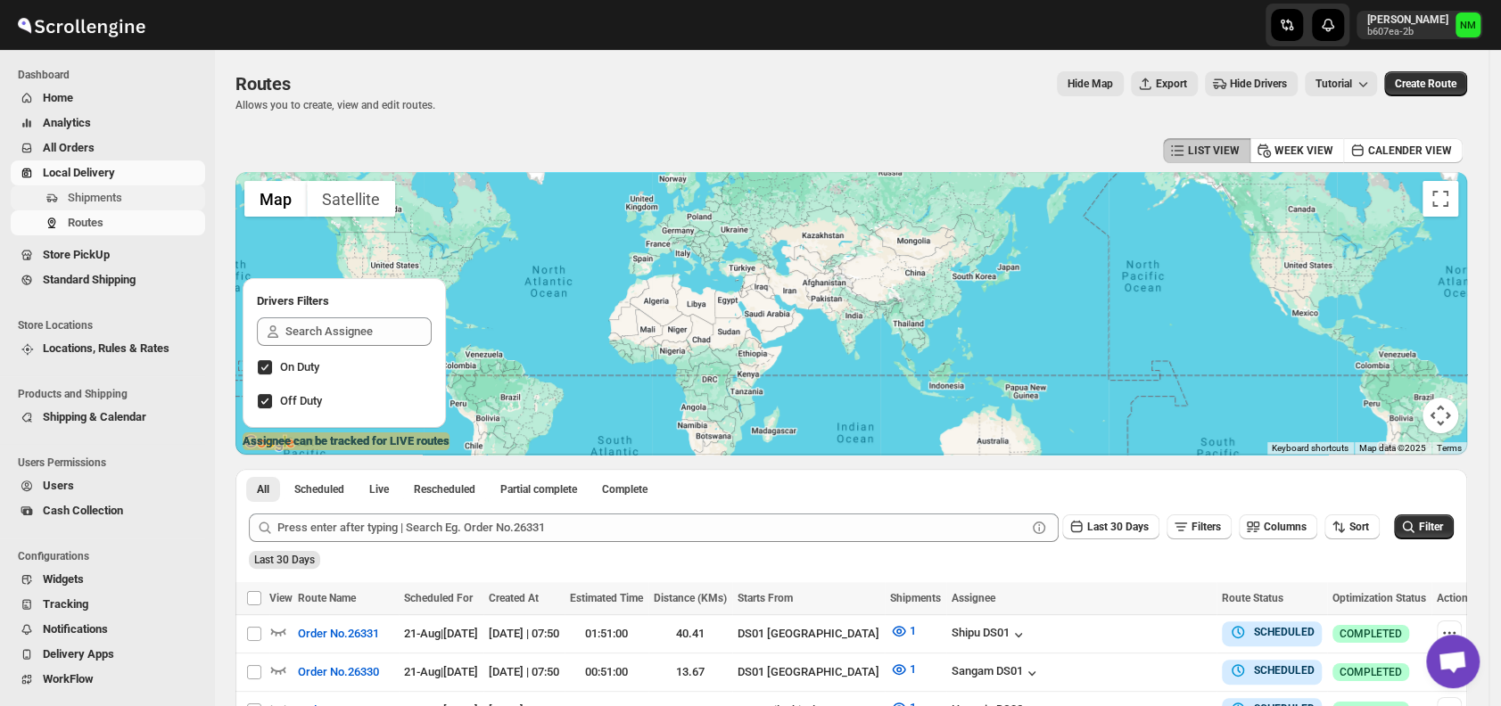
click at [152, 196] on span "Shipments" at bounding box center [135, 198] width 134 height 18
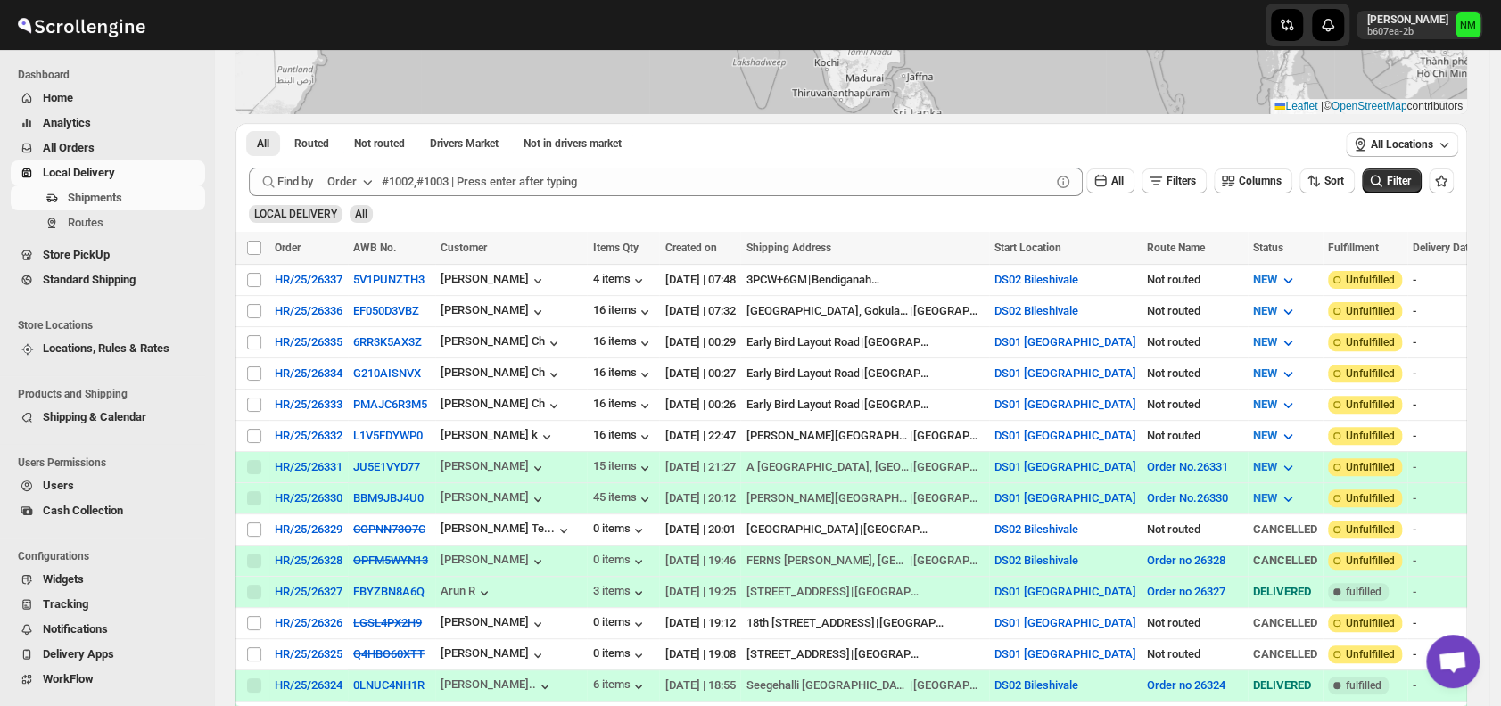
scroll to position [330, 0]
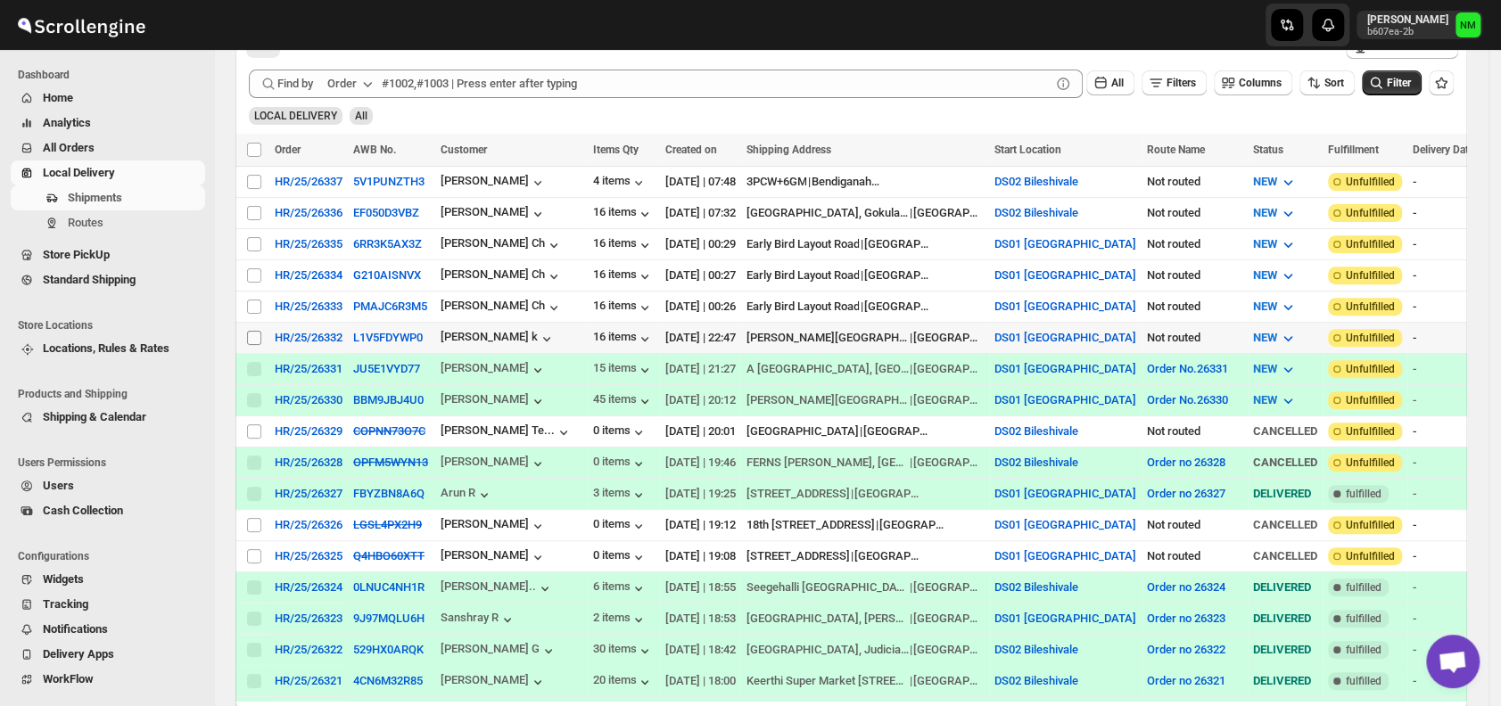
click at [255, 331] on input "Select shipment" at bounding box center [254, 338] width 14 height 14
checkbox input "true"
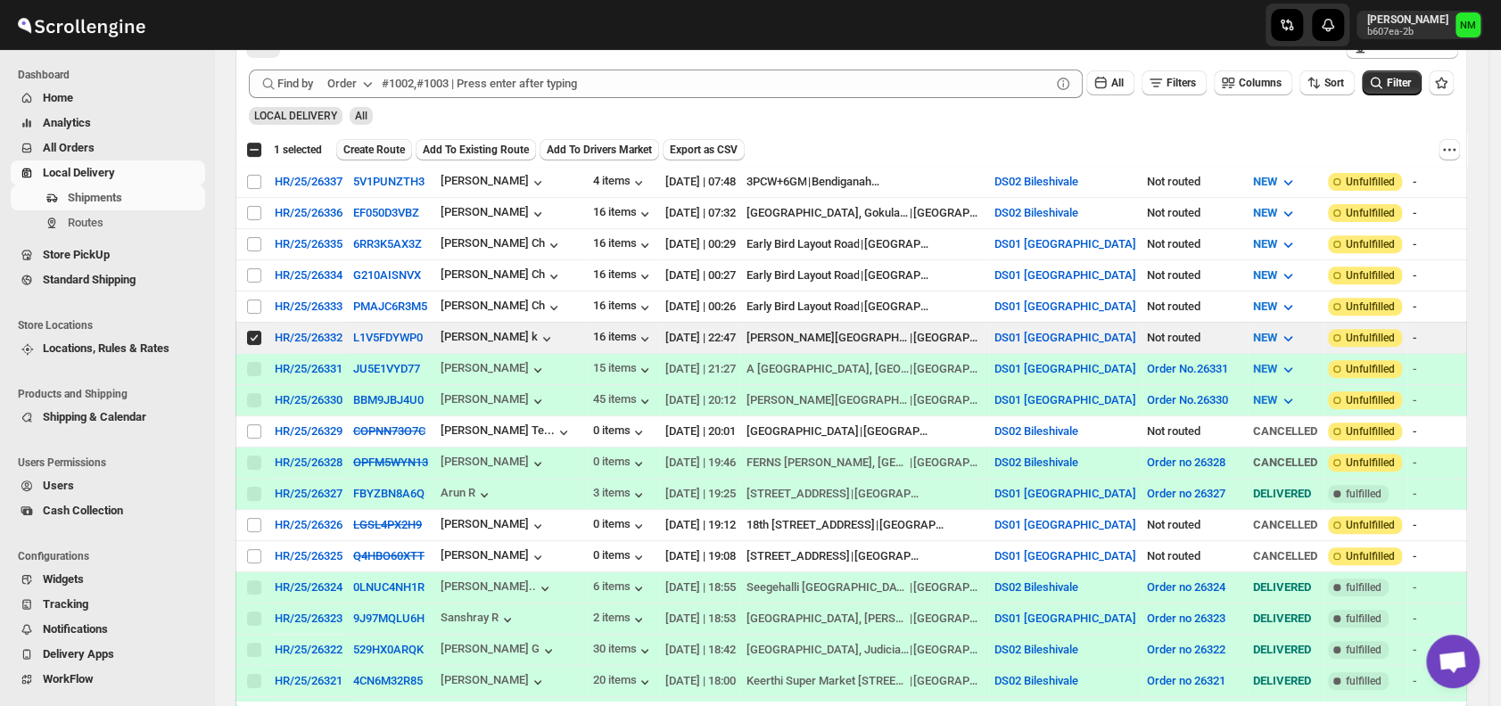
click at [370, 149] on span "Create Route" at bounding box center [374, 150] width 62 height 14
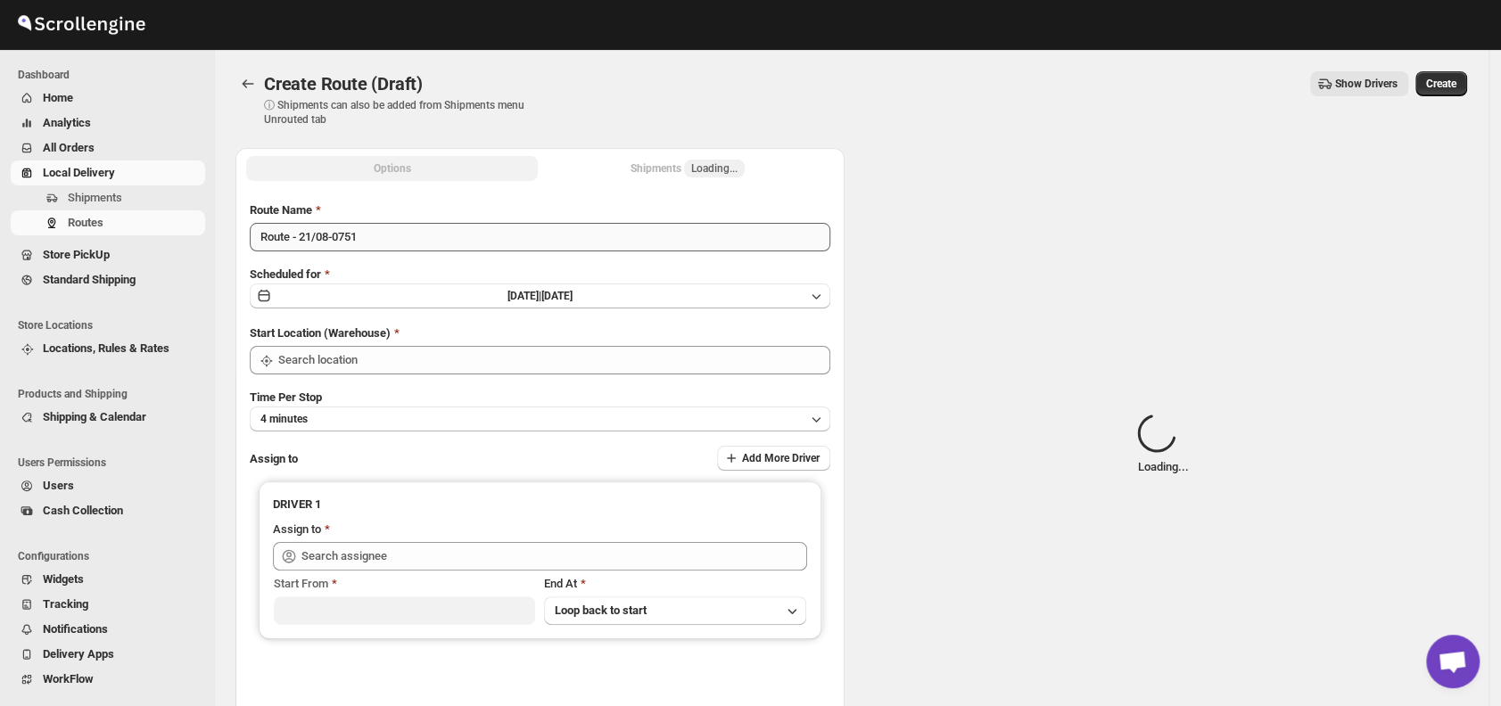
type input "DS01 [GEOGRAPHIC_DATA]"
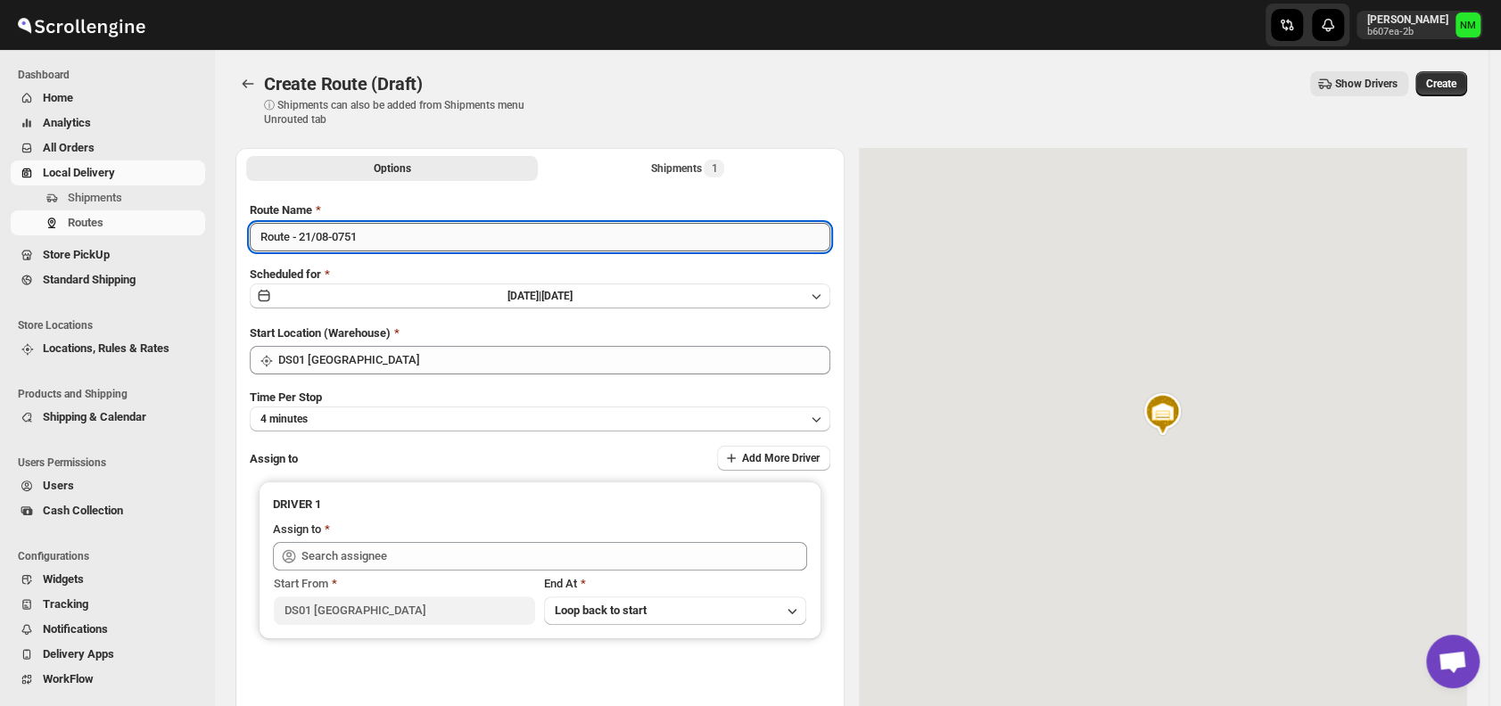
click at [412, 235] on input "Route - 21/08-0751" at bounding box center [540, 237] width 580 height 29
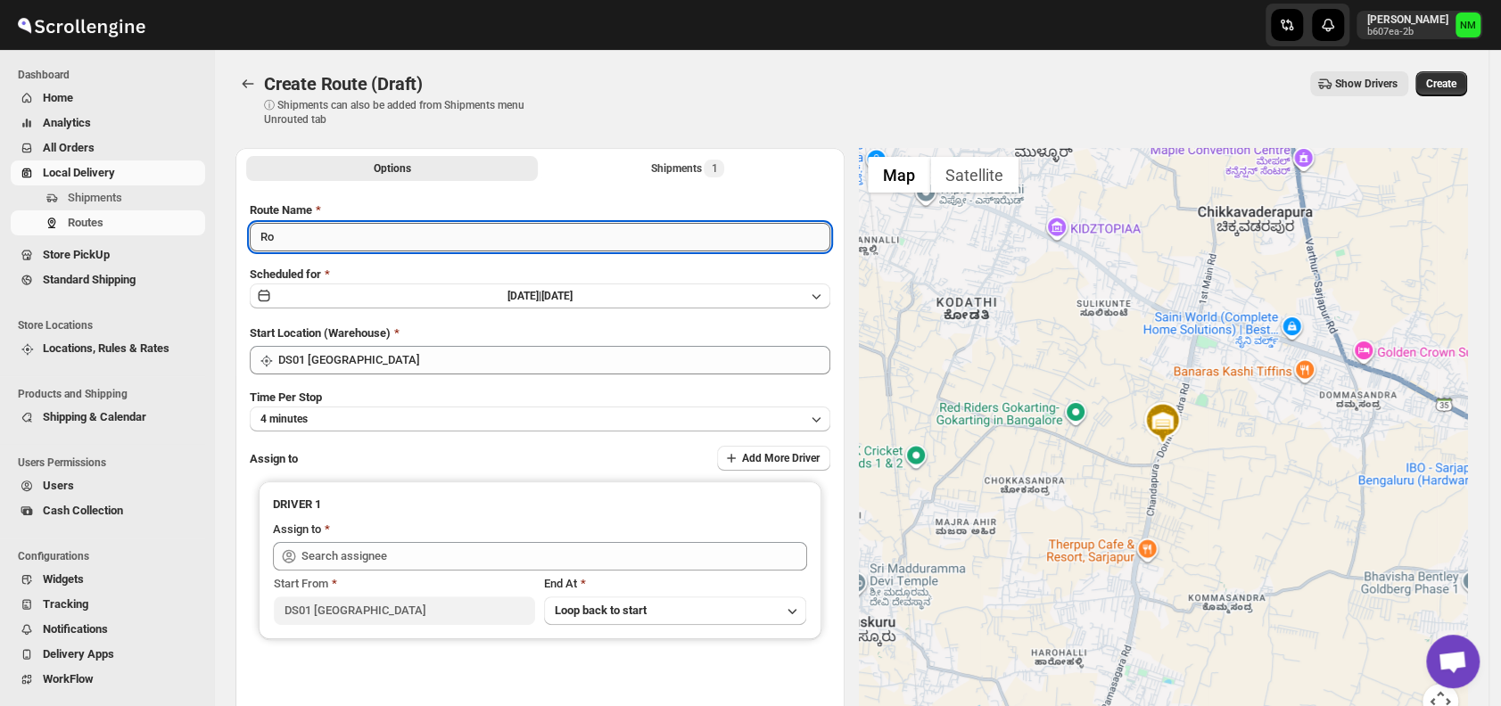
type input "R"
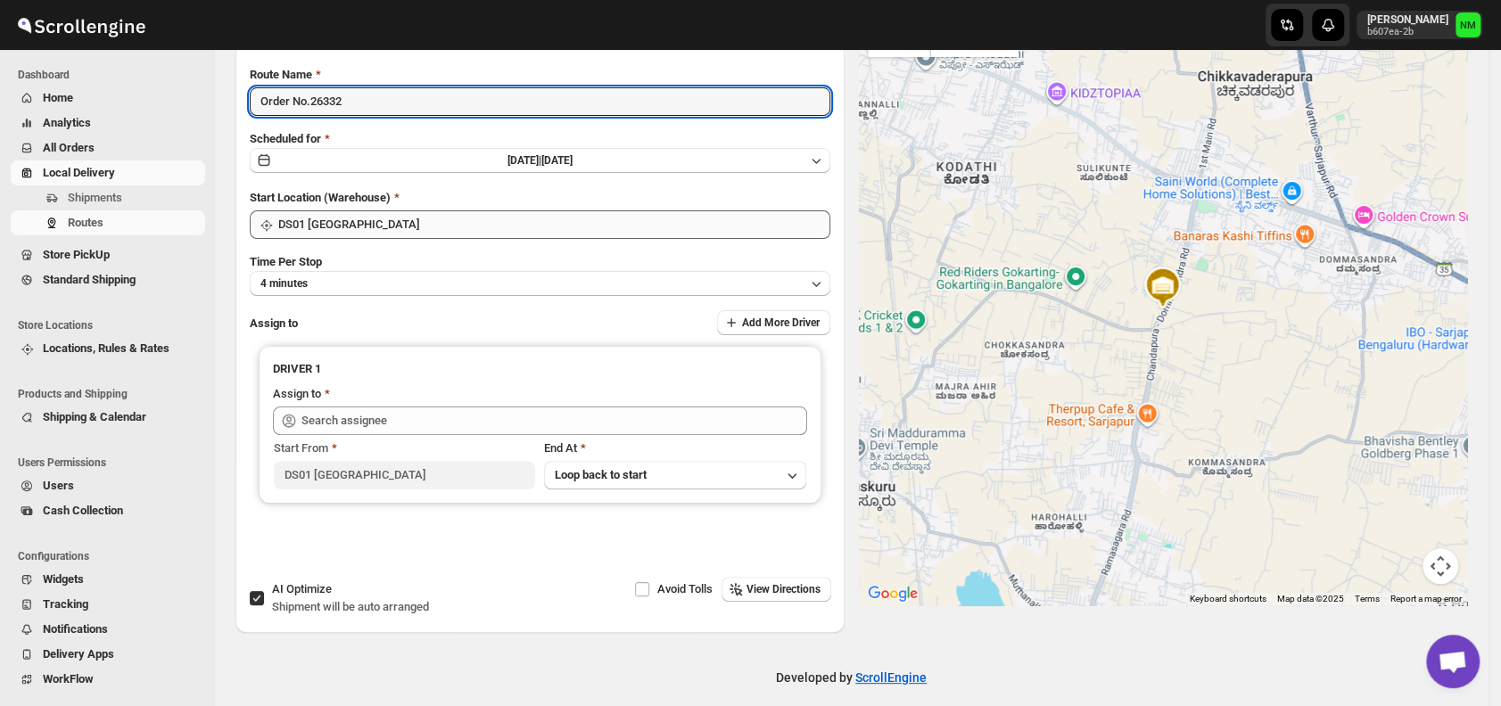
scroll to position [139, 0]
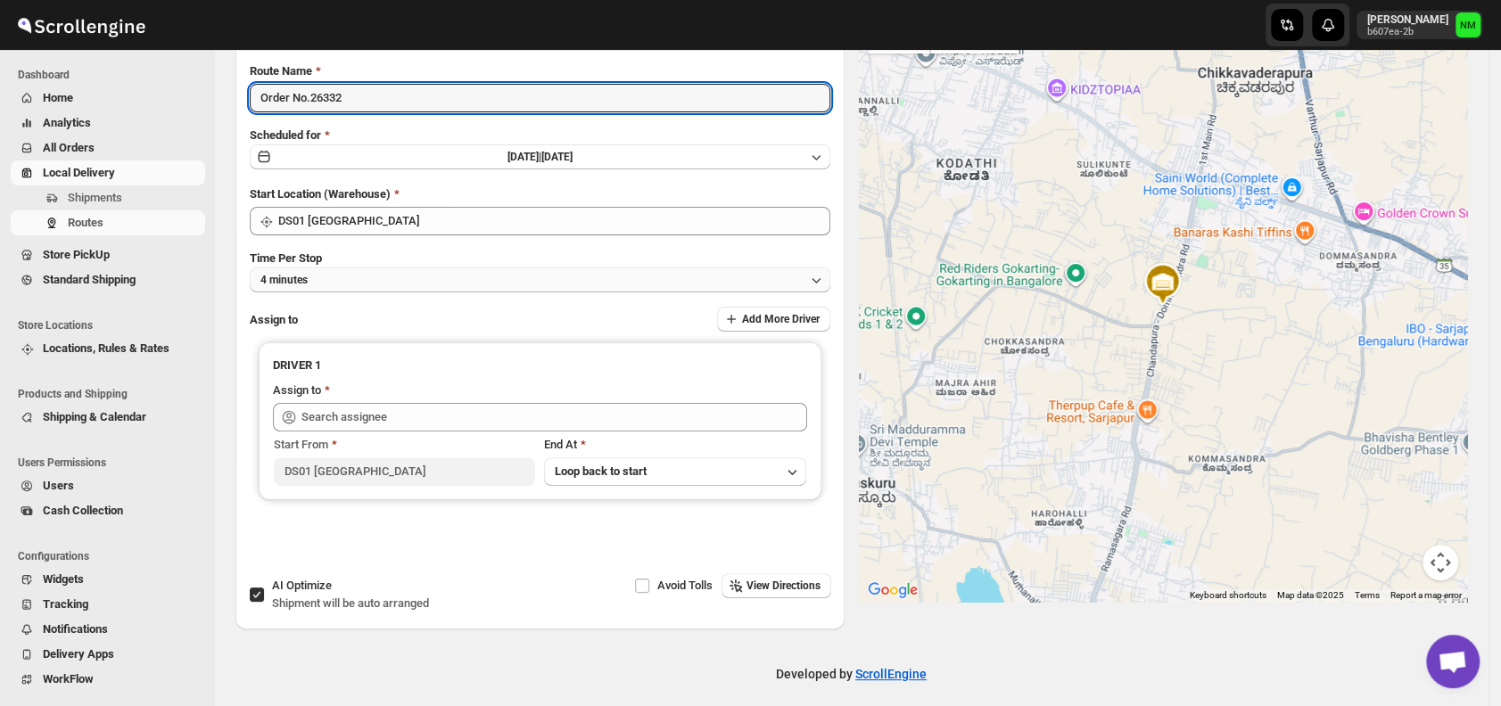
type input "Order No.26332"
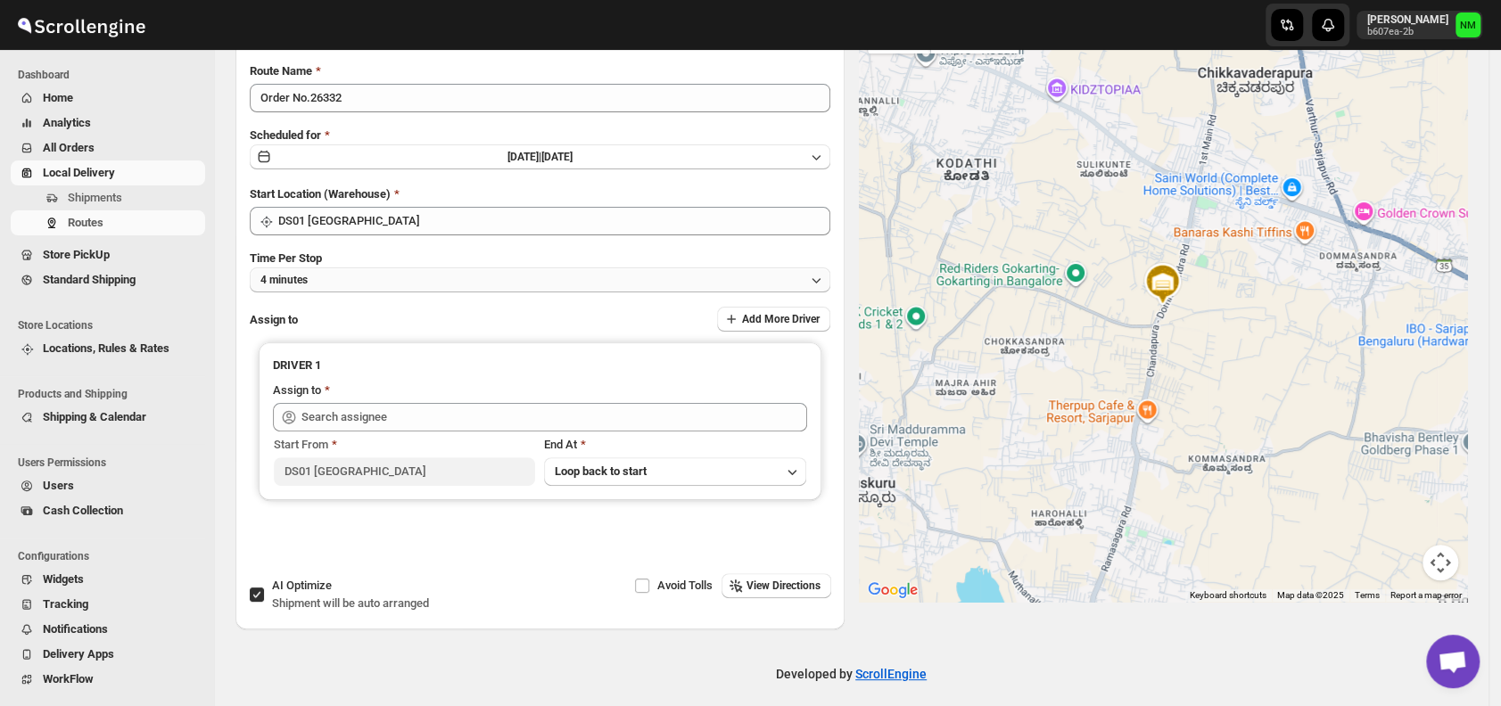
click at [358, 291] on button "4 minutes" at bounding box center [540, 280] width 580 height 25
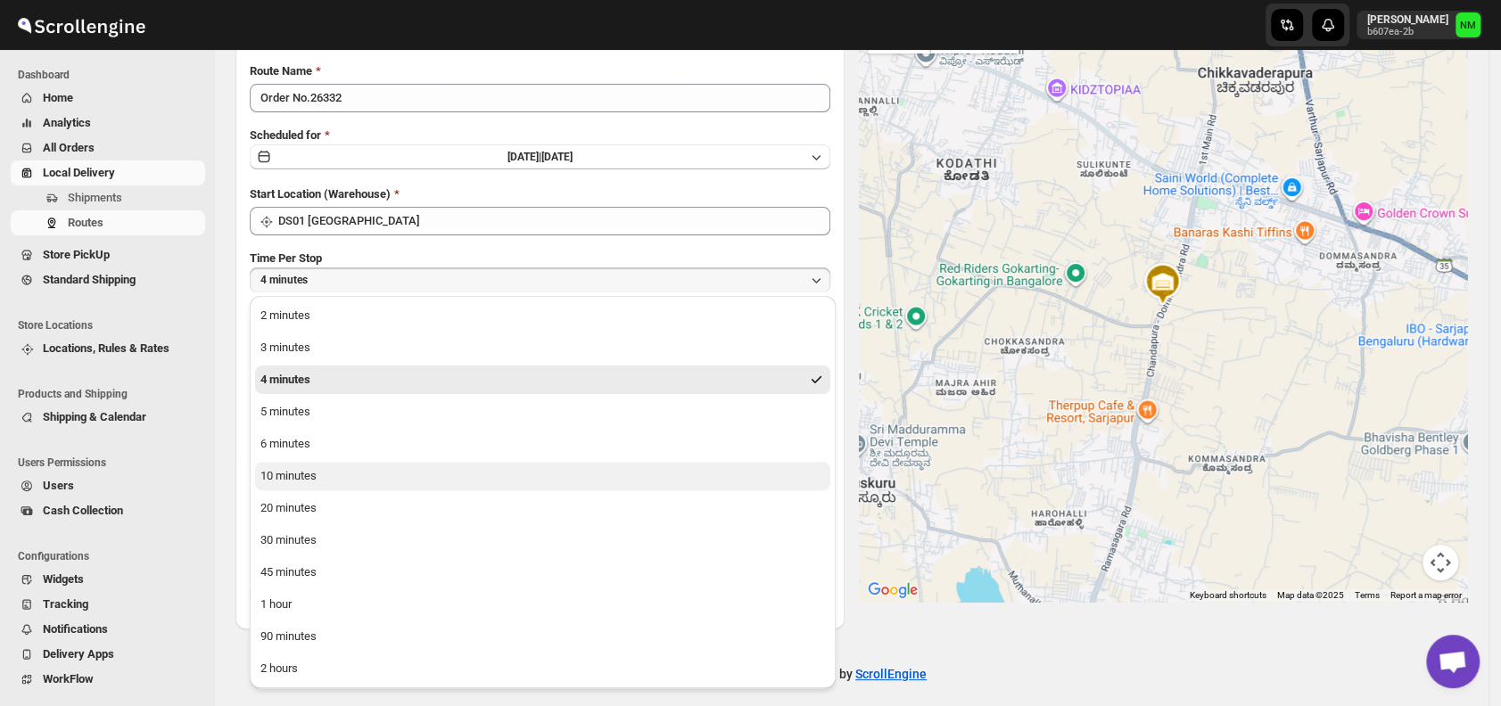
click at [317, 473] on button "10 minutes" at bounding box center [542, 476] width 575 height 29
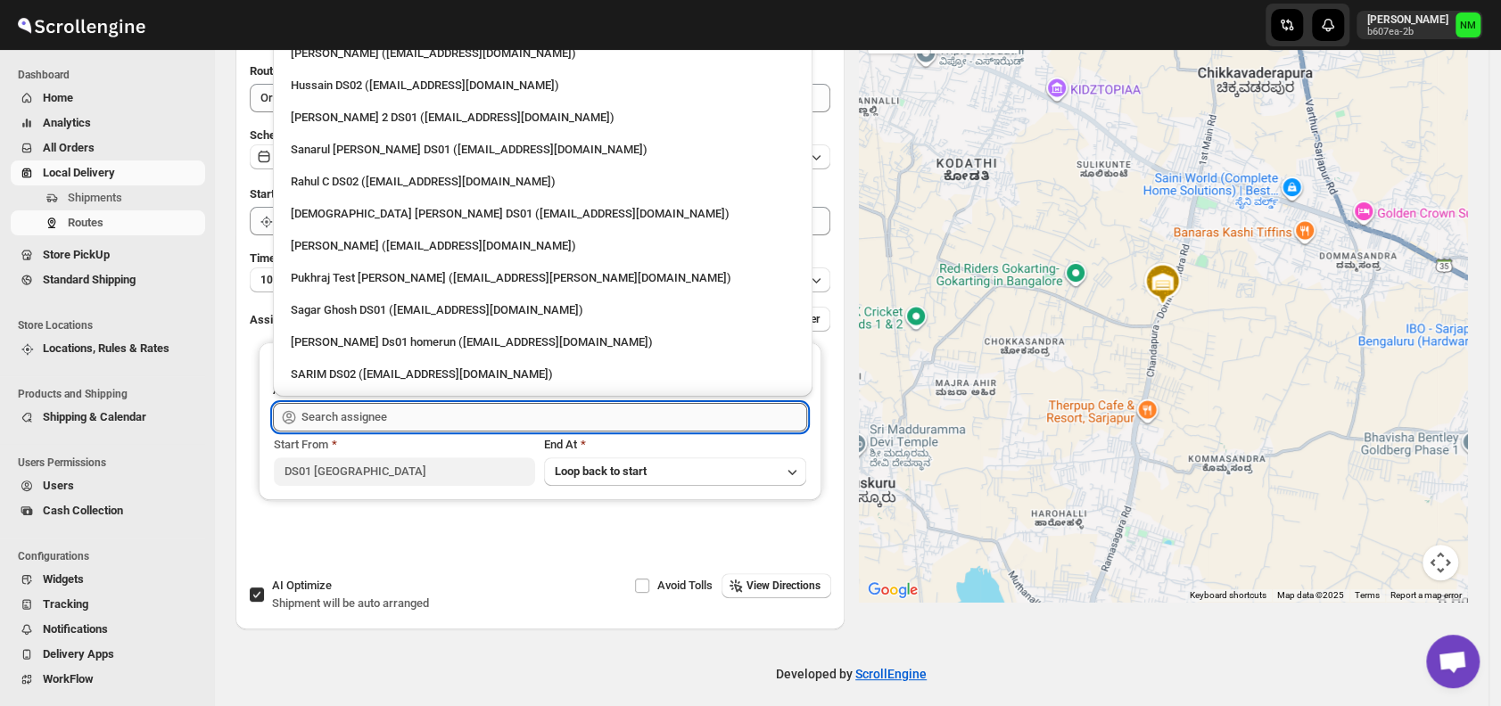
click at [422, 414] on input "text" at bounding box center [554, 417] width 506 height 29
click at [362, 146] on div "Sanarul Haque DS01 (fefifag638@adosnan.com)" at bounding box center [543, 150] width 504 height 18
type input "Sanarul Haque DS01 (fefifag638@adosnan.com)"
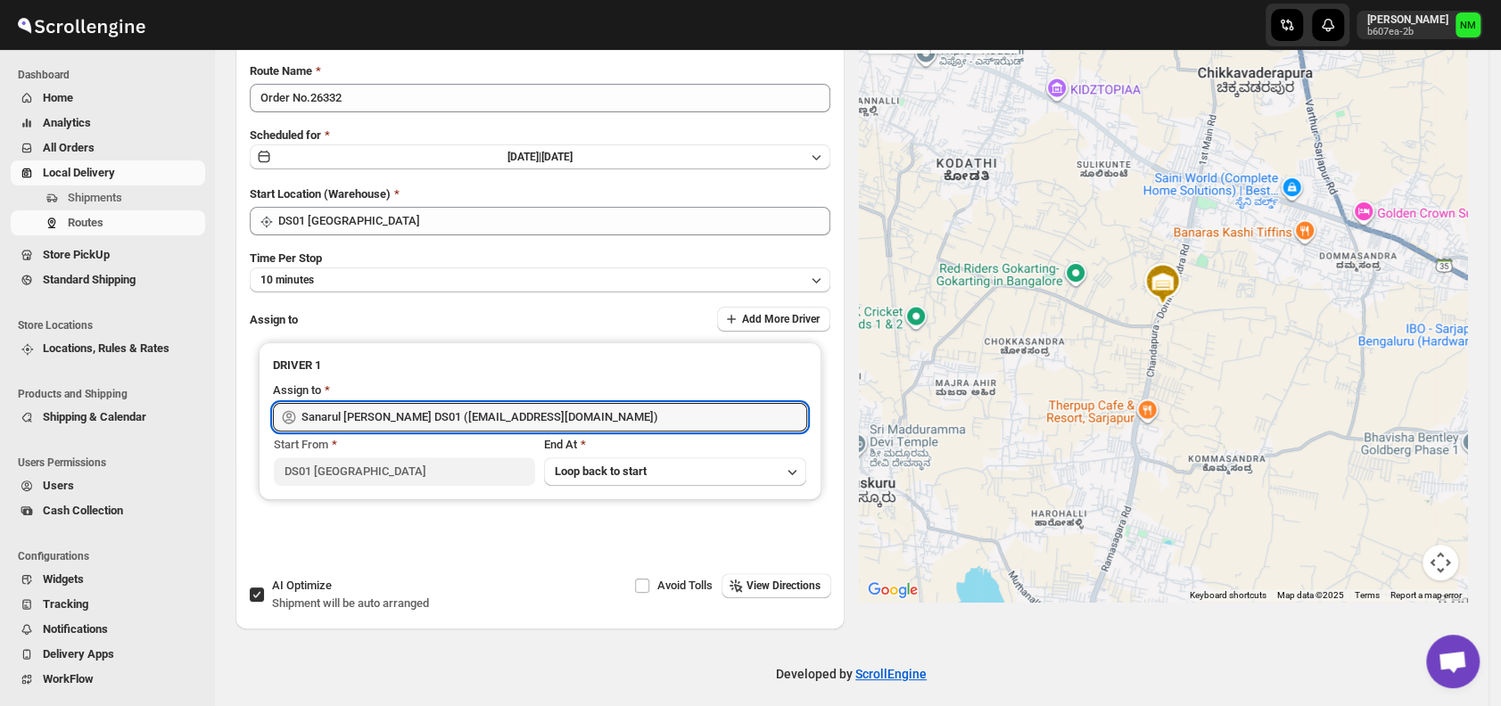
scroll to position [0, 0]
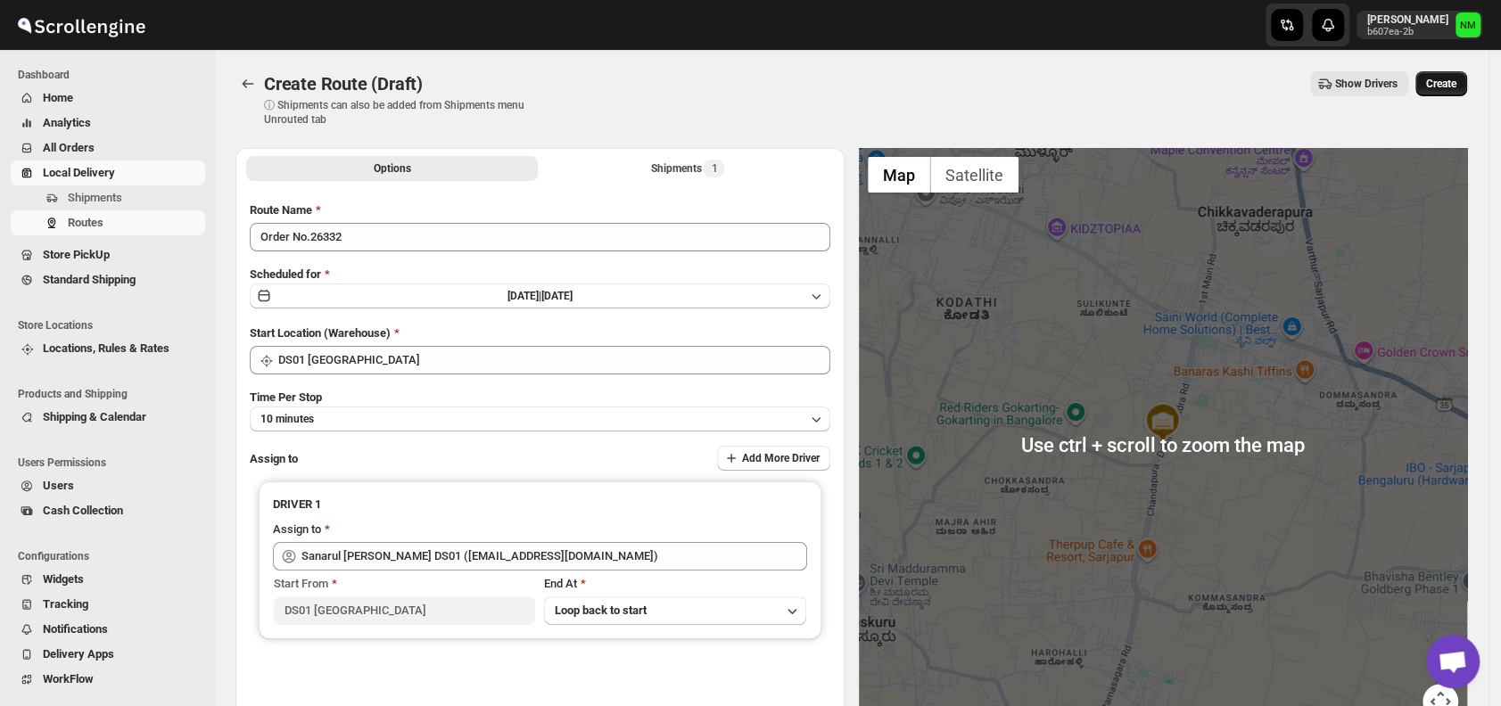
click at [1456, 80] on span "Create" at bounding box center [1441, 84] width 30 height 14
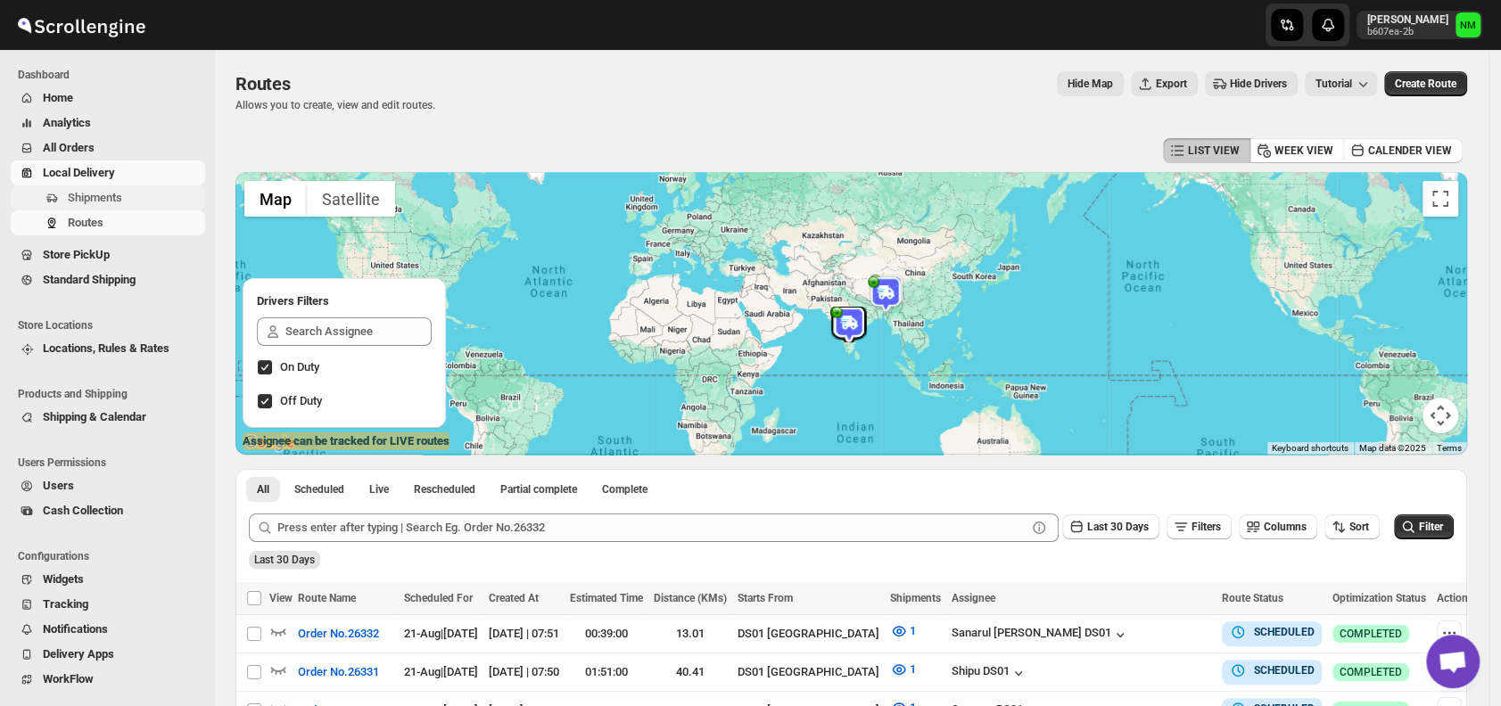
click at [125, 199] on span "Shipments" at bounding box center [135, 198] width 134 height 18
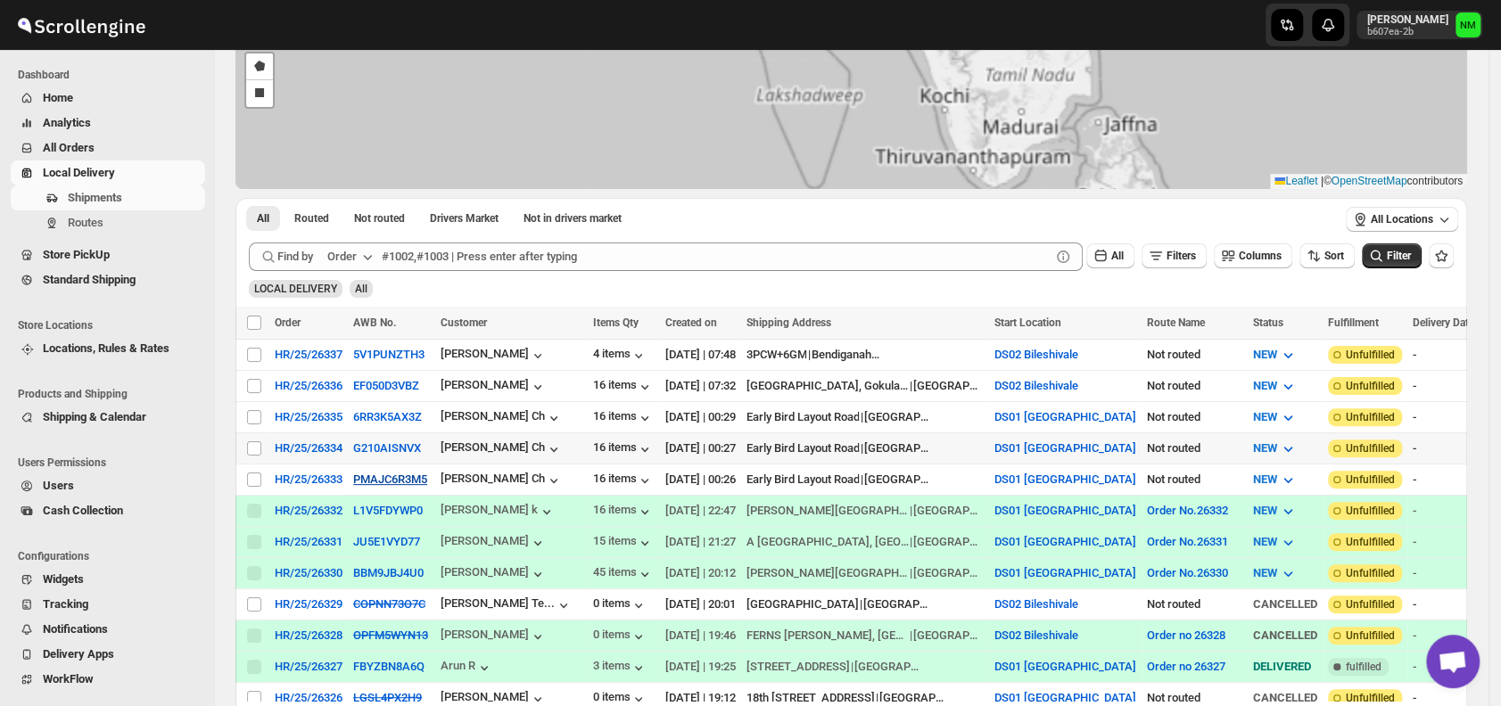
scroll to position [157, 0]
click at [257, 473] on input "Select shipment" at bounding box center [254, 480] width 14 height 14
checkbox input "true"
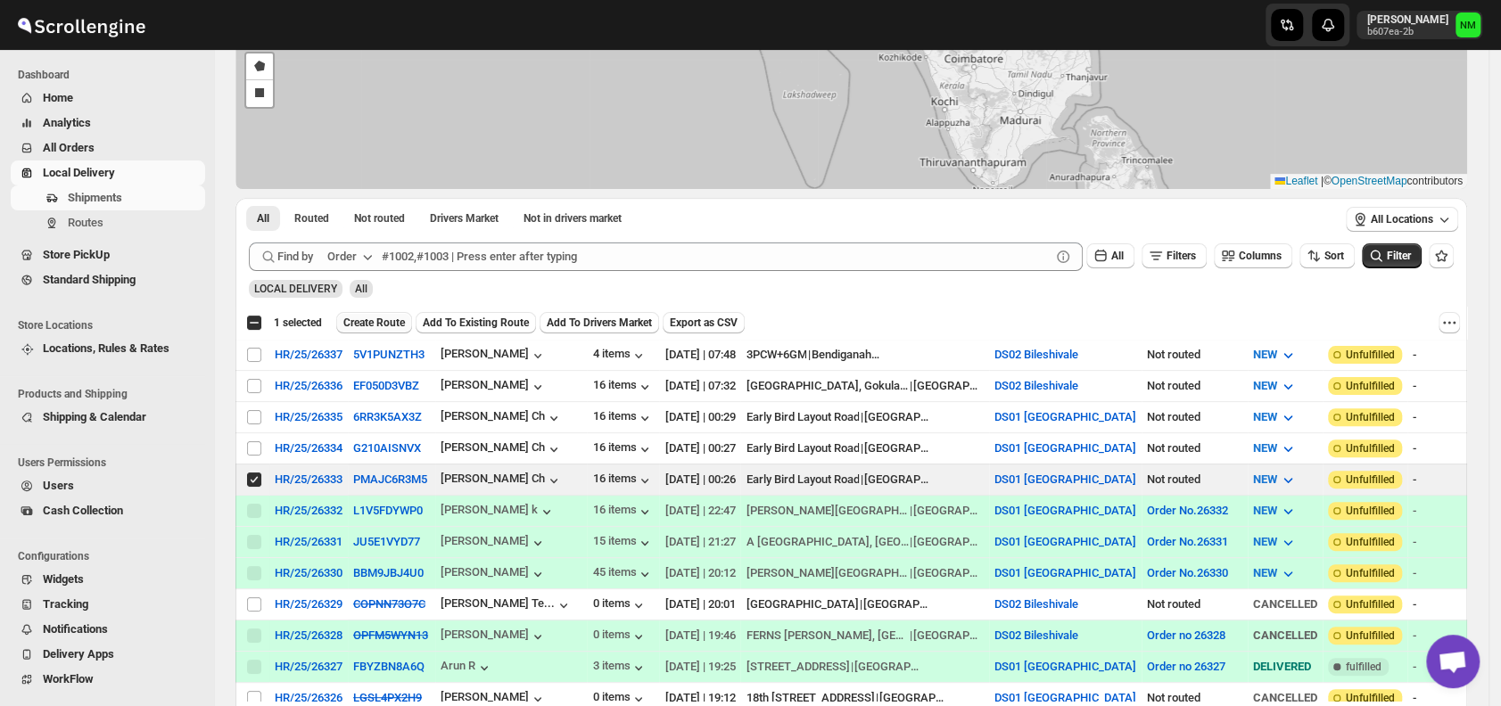
click at [378, 317] on span "Create Route" at bounding box center [374, 323] width 62 height 14
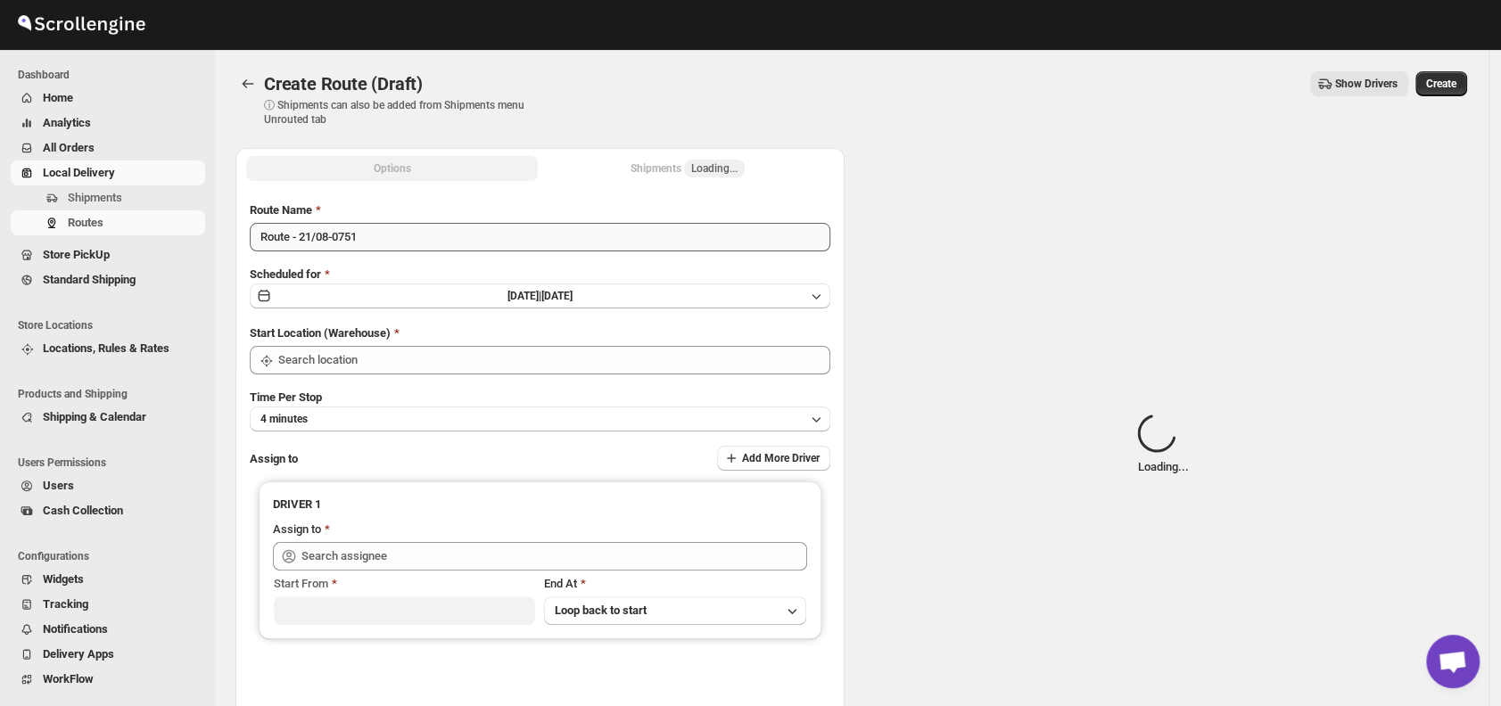
type input "DS01 [GEOGRAPHIC_DATA]"
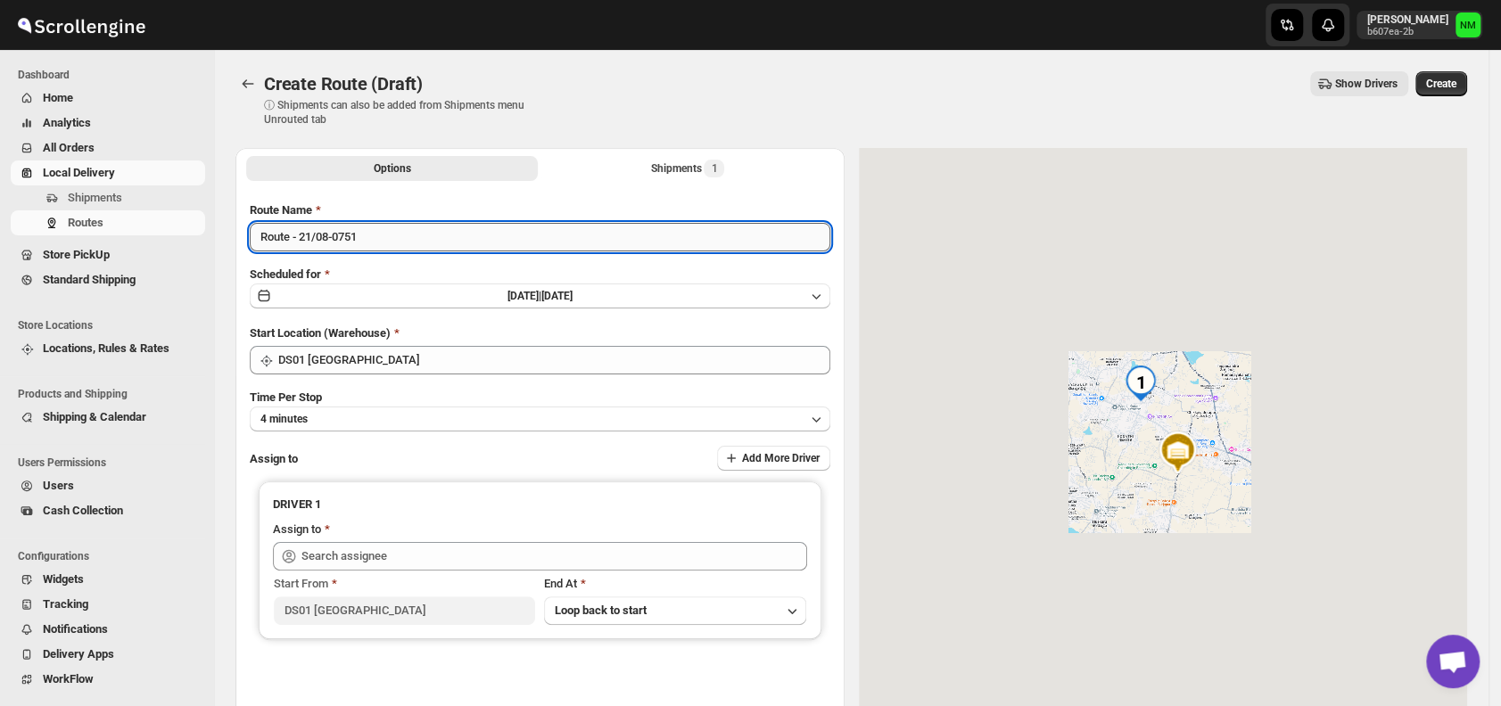
click at [381, 235] on input "Route - 21/08-0751" at bounding box center [540, 237] width 580 height 29
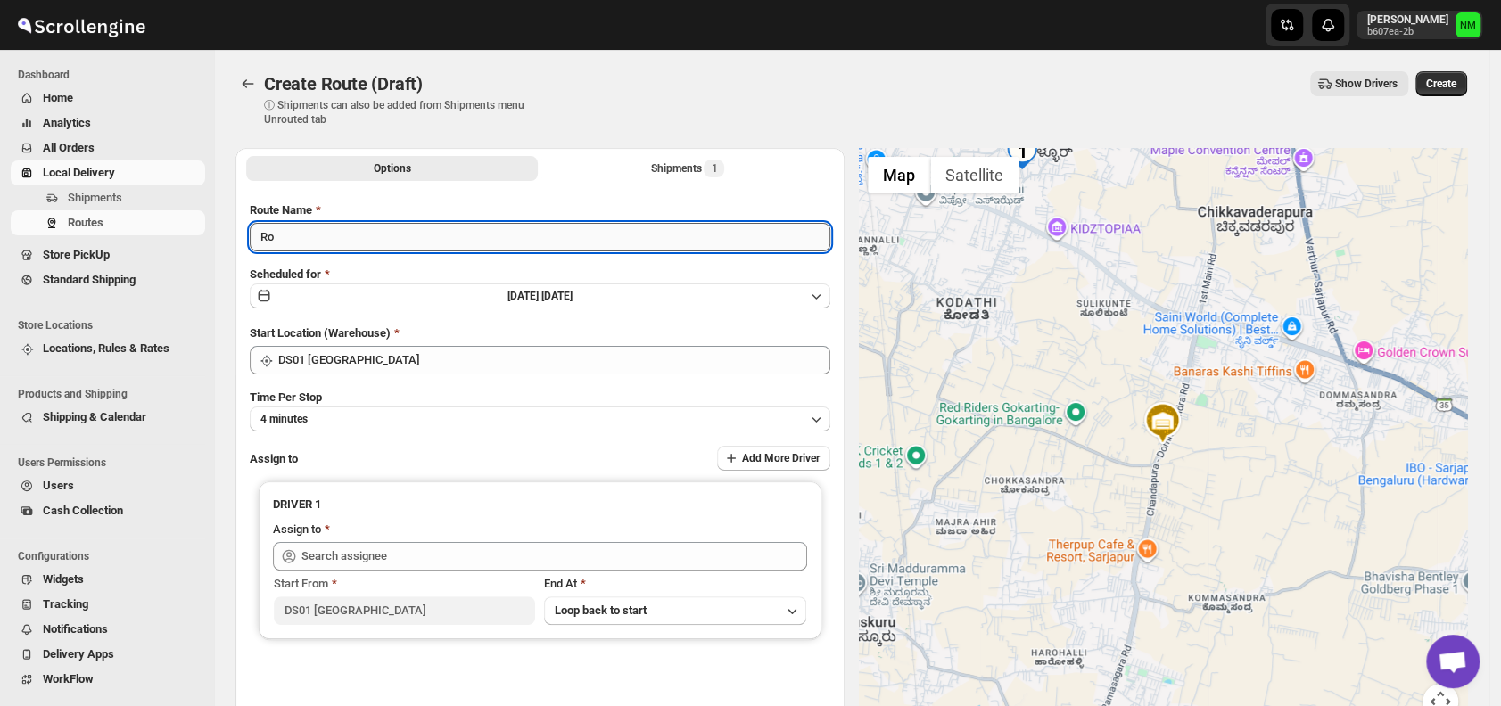
type input "R"
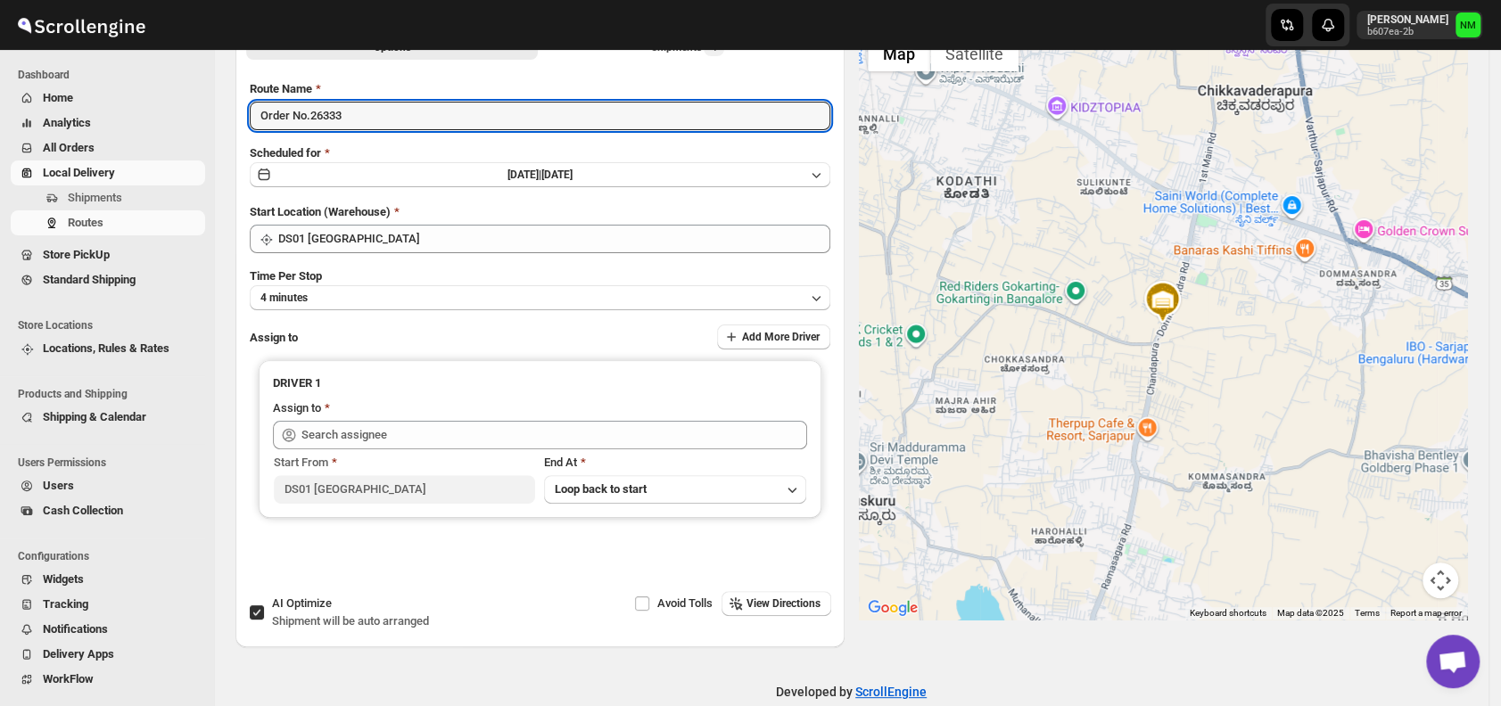
scroll to position [126, 0]
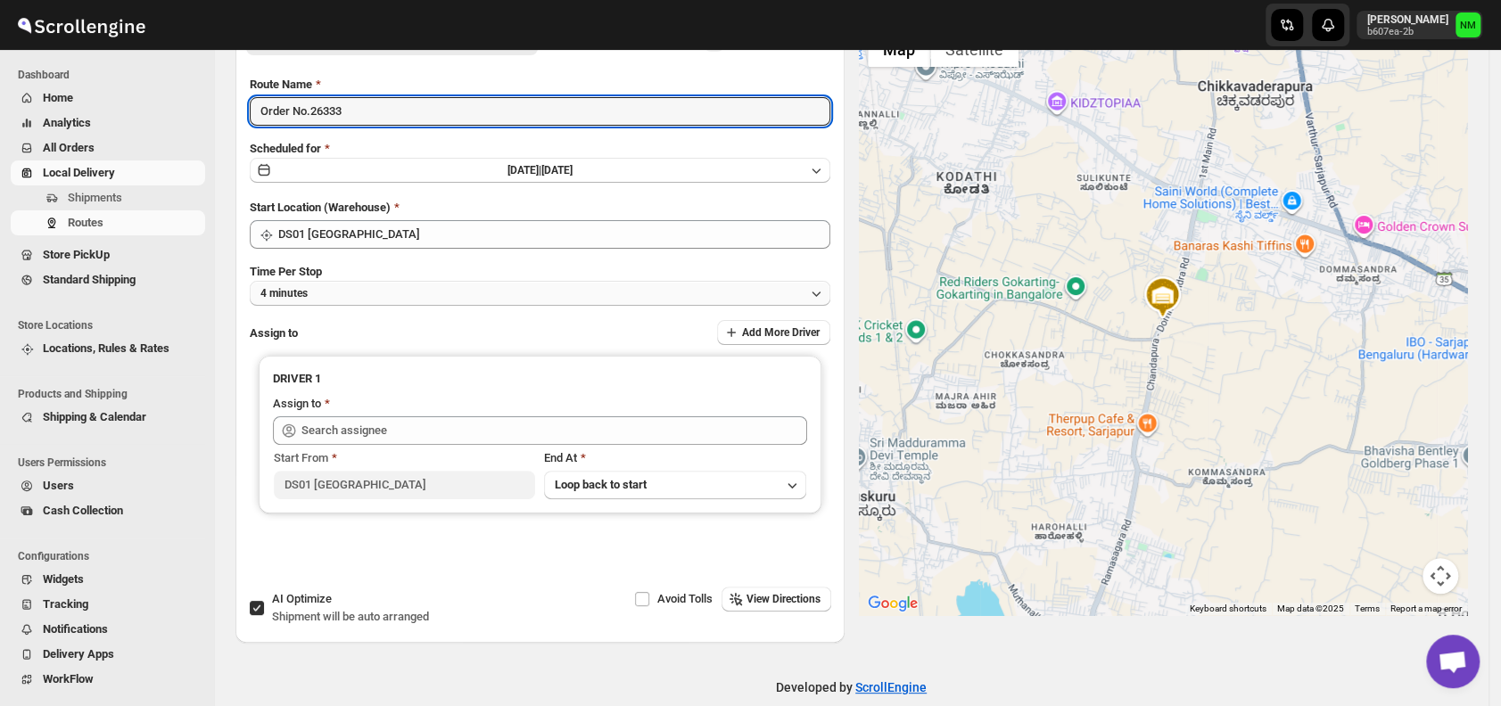
type input "Order No.26333"
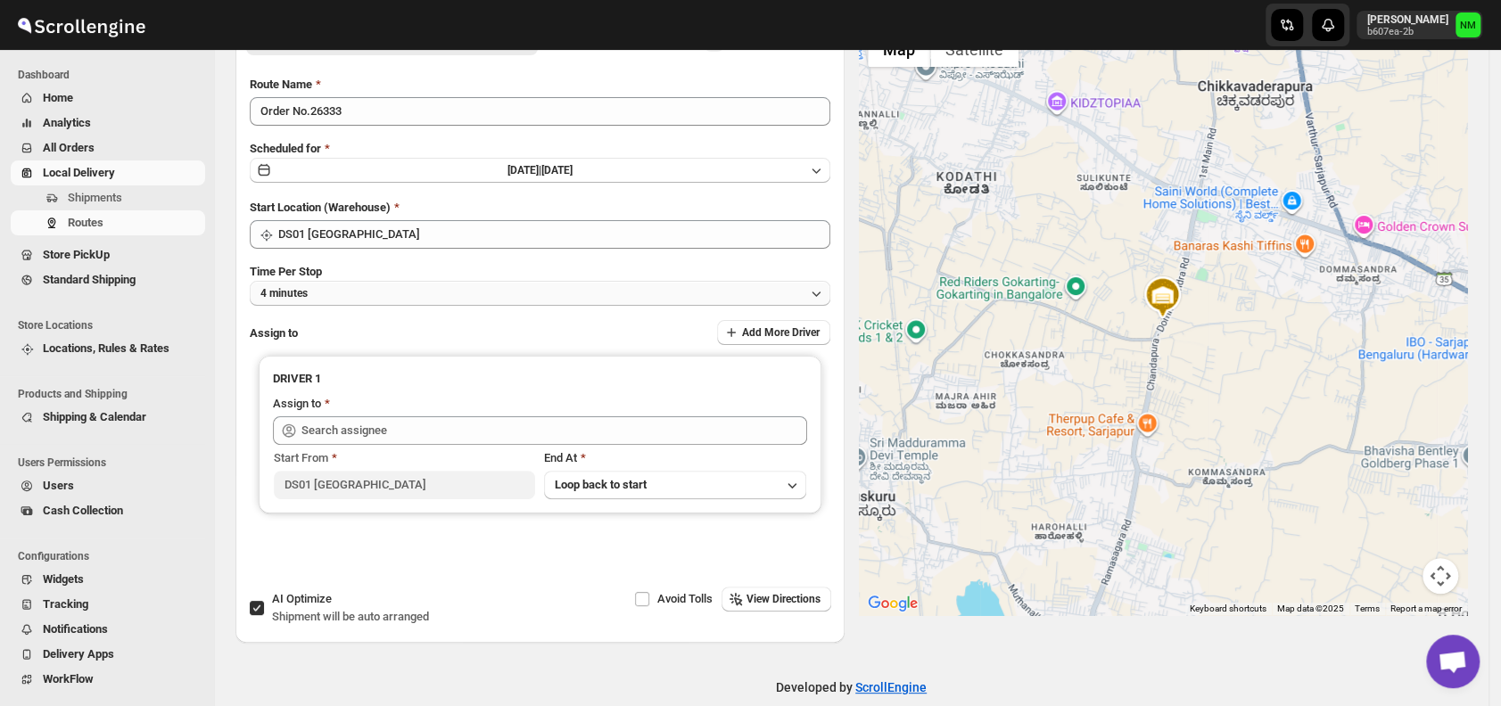
click at [328, 297] on button "4 minutes" at bounding box center [540, 293] width 580 height 25
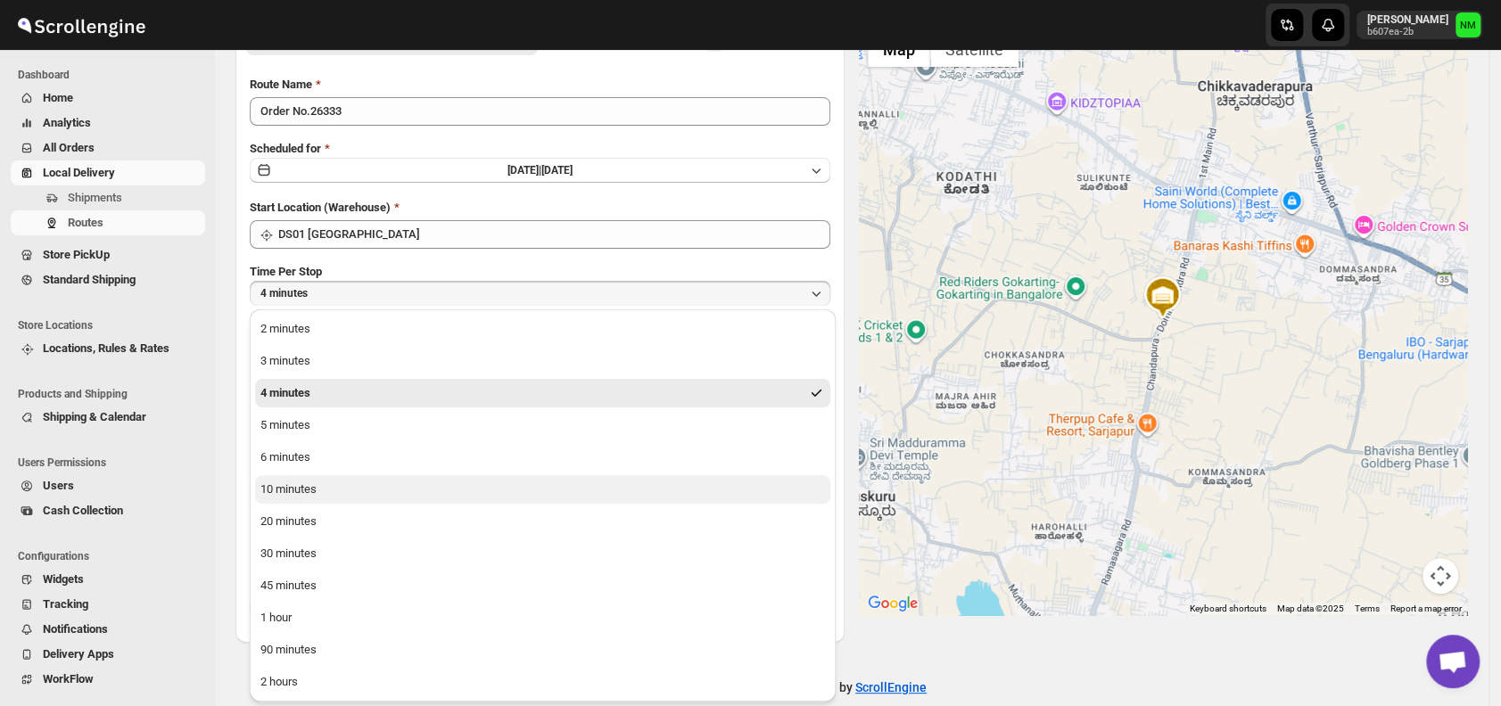
click at [316, 490] on div "10 minutes" at bounding box center [288, 490] width 56 height 18
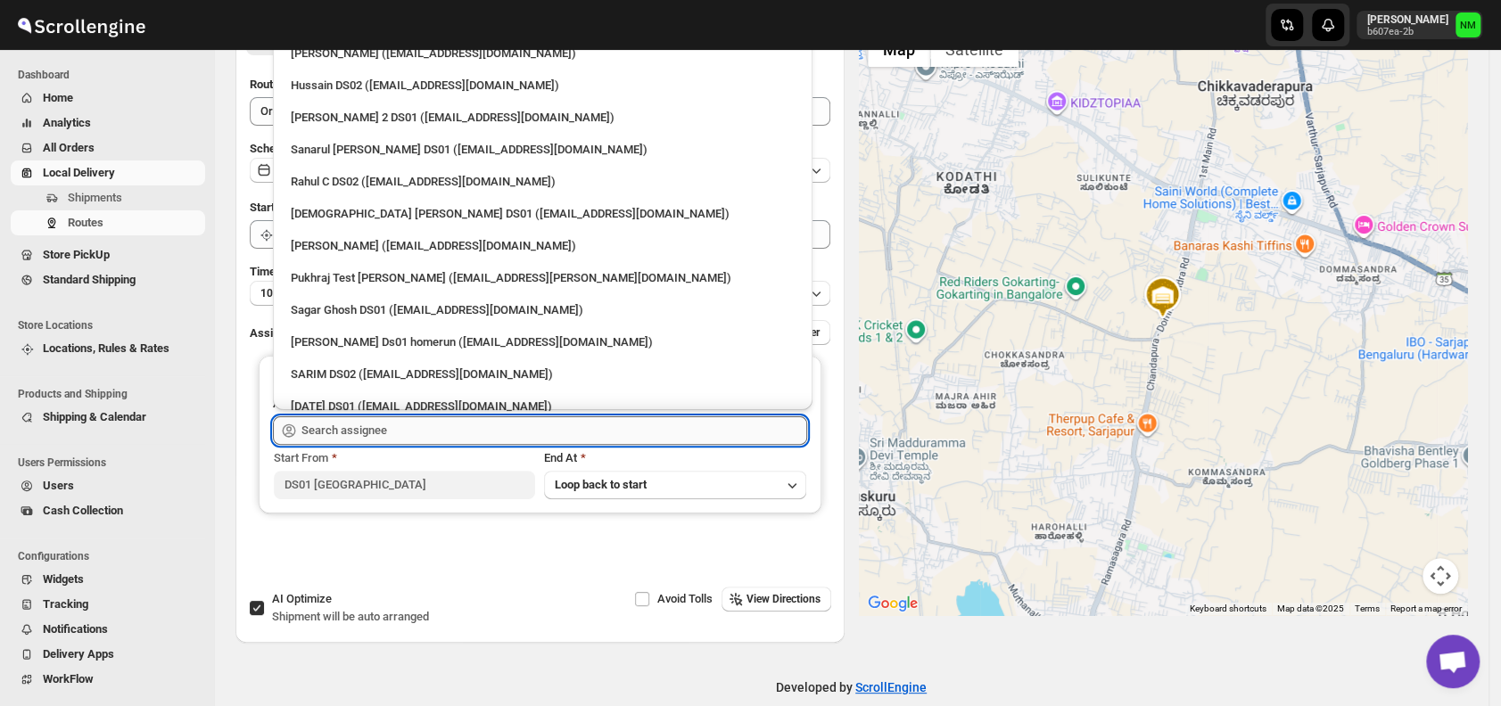
click at [337, 429] on input "text" at bounding box center [554, 430] width 506 height 29
click at [304, 221] on div "Islam Laskar DS01 (vixib74172@ikowat.com)" at bounding box center [543, 214] width 504 height 18
type input "Islam Laskar DS01 (vixib74172@ikowat.com)"
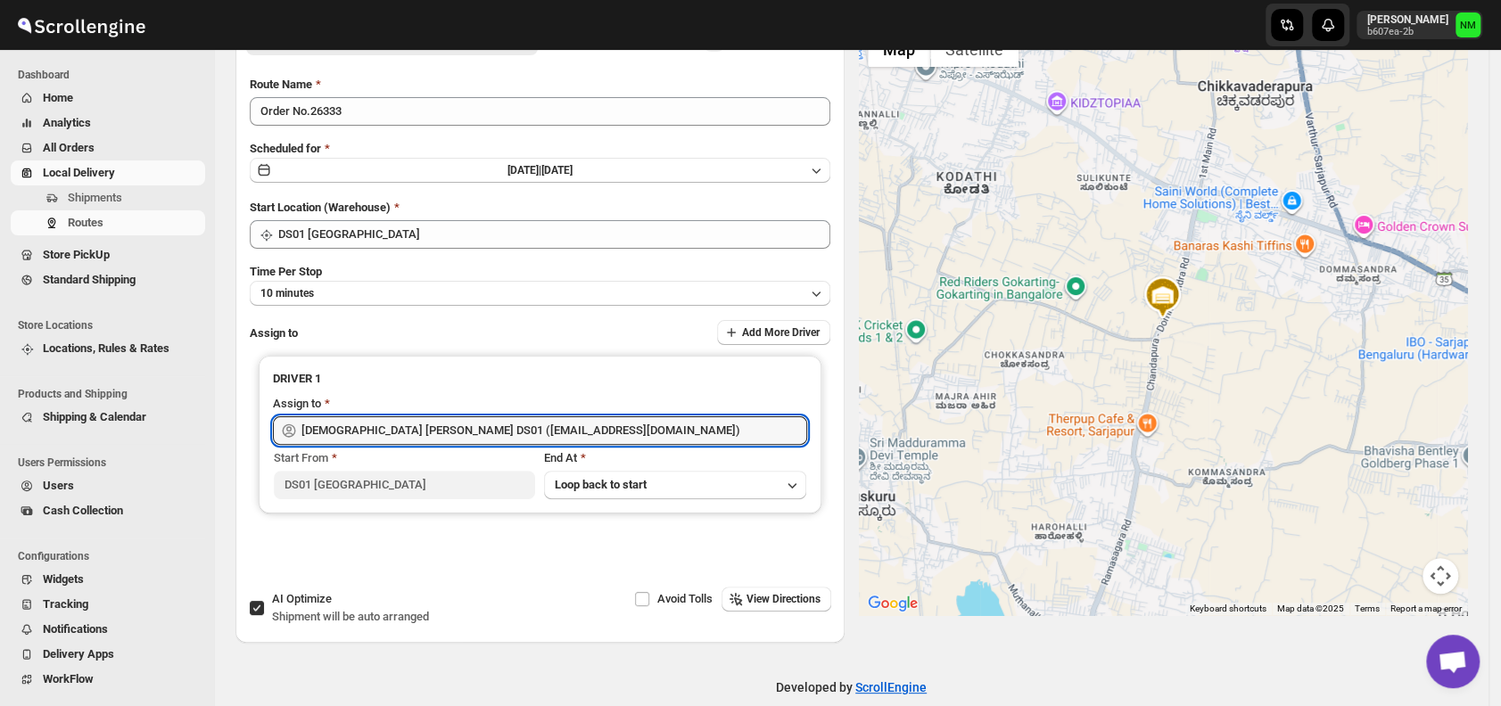
scroll to position [0, 0]
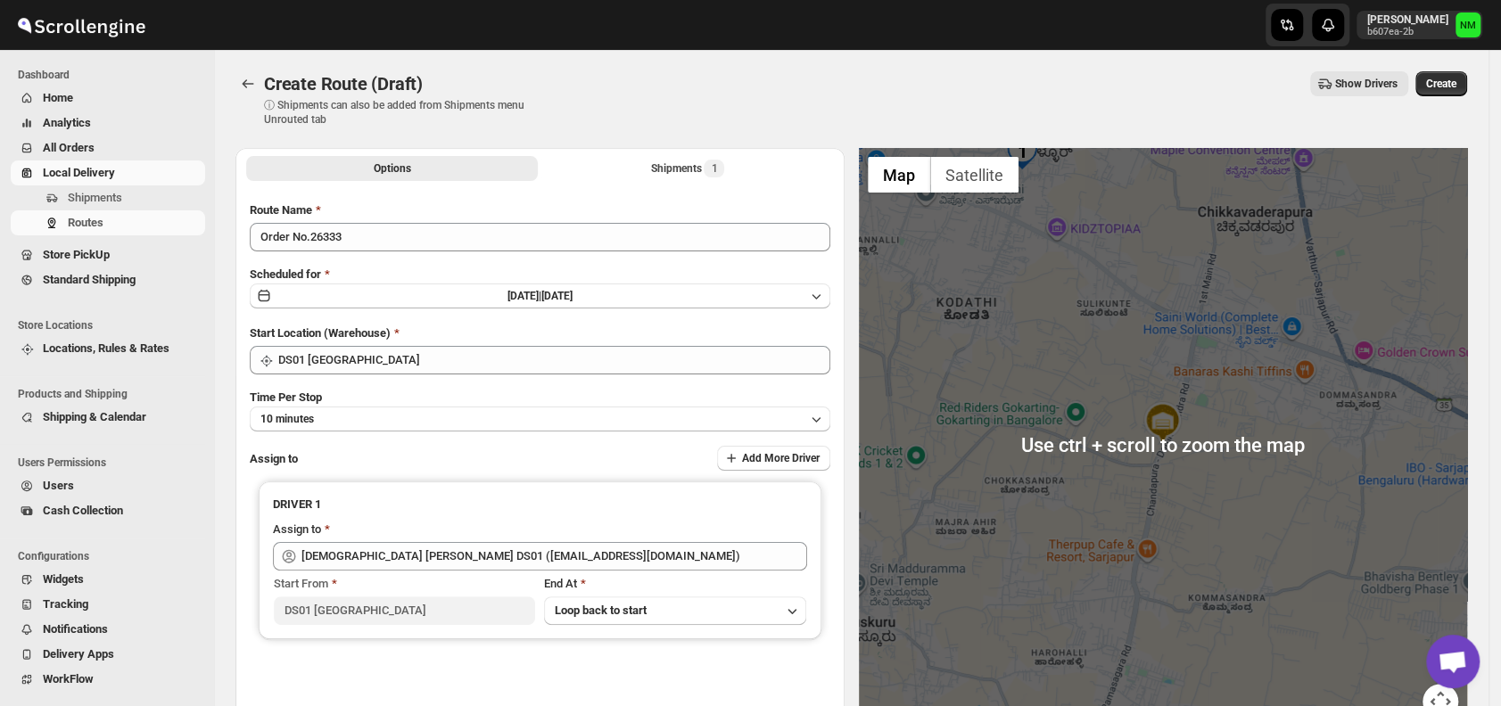
click at [1446, 103] on div "Create Route (Draft) ⓘ Shipments can also be added from Shipments menu Unrouted…" at bounding box center [850, 98] width 1231 height 55
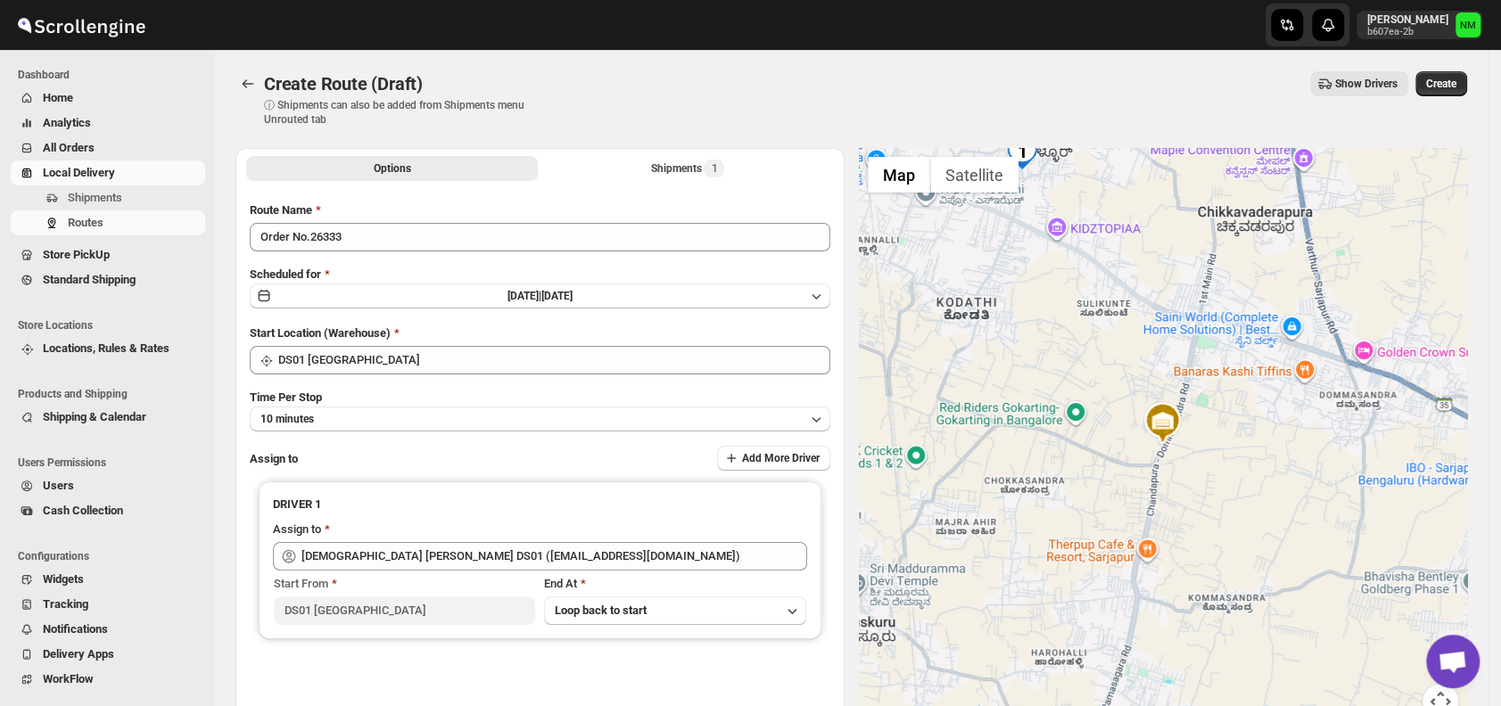
click at [1450, 100] on div "Create Route (Draft) ⓘ Shipments can also be added from Shipments menu Unrouted…" at bounding box center [850, 98] width 1231 height 55
drag, startPoint x: 1452, startPoint y: 100, endPoint x: 1461, endPoint y: 81, distance: 21.1
click at [1461, 81] on div "Create Route (Draft) ⓘ Shipments can also be added from Shipments menu Unrouted…" at bounding box center [850, 98] width 1231 height 55
click at [1456, 81] on span "Create" at bounding box center [1441, 84] width 30 height 14
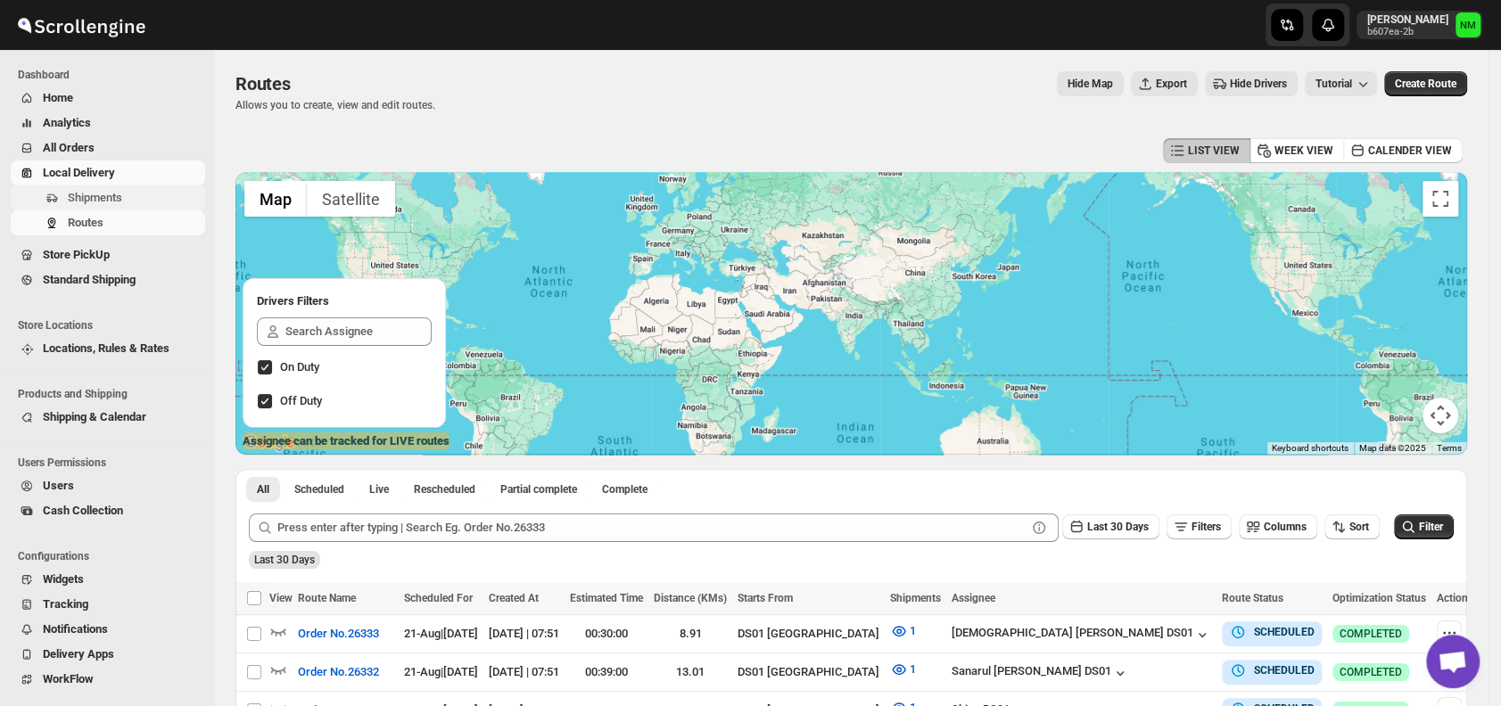
click at [79, 193] on span "Shipments" at bounding box center [95, 197] width 54 height 13
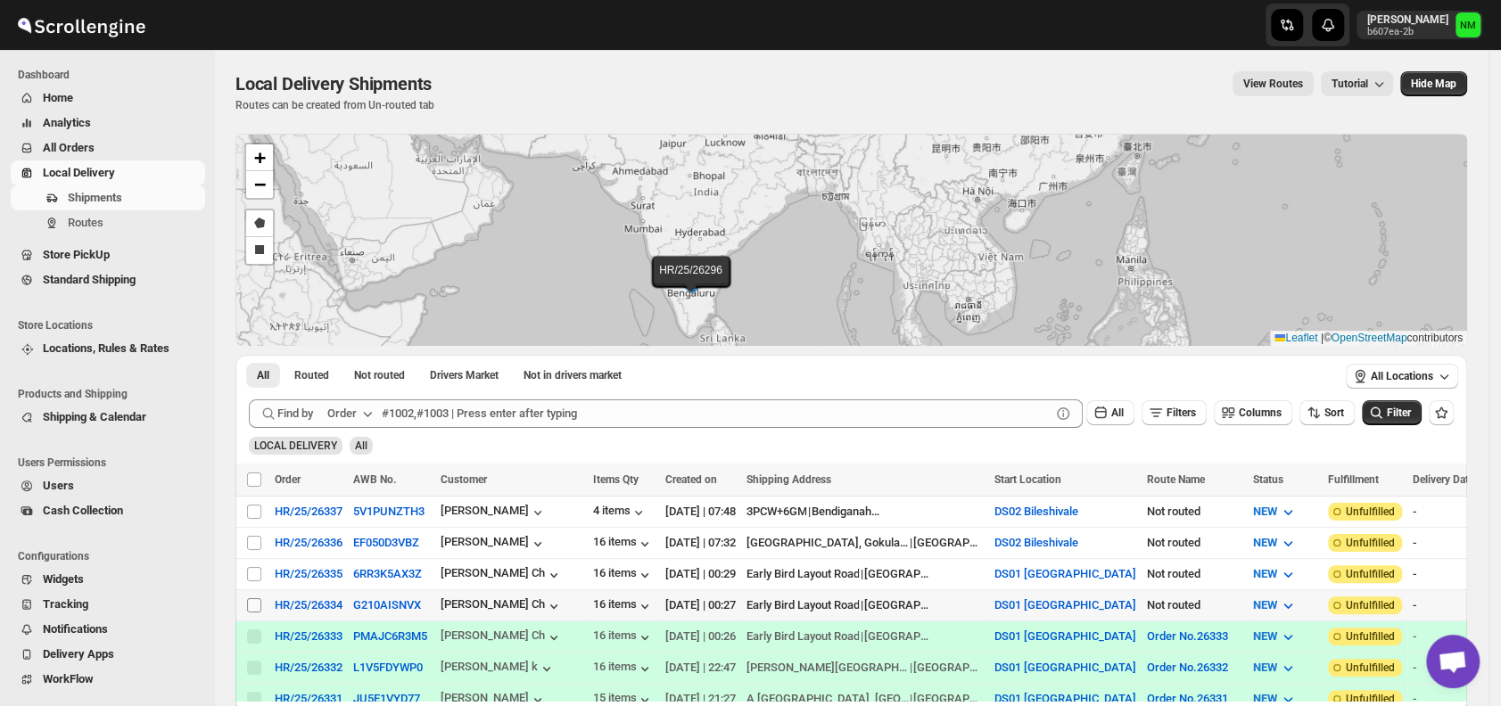
click at [254, 599] on input "Select shipment" at bounding box center [254, 605] width 14 height 14
checkbox input "true"
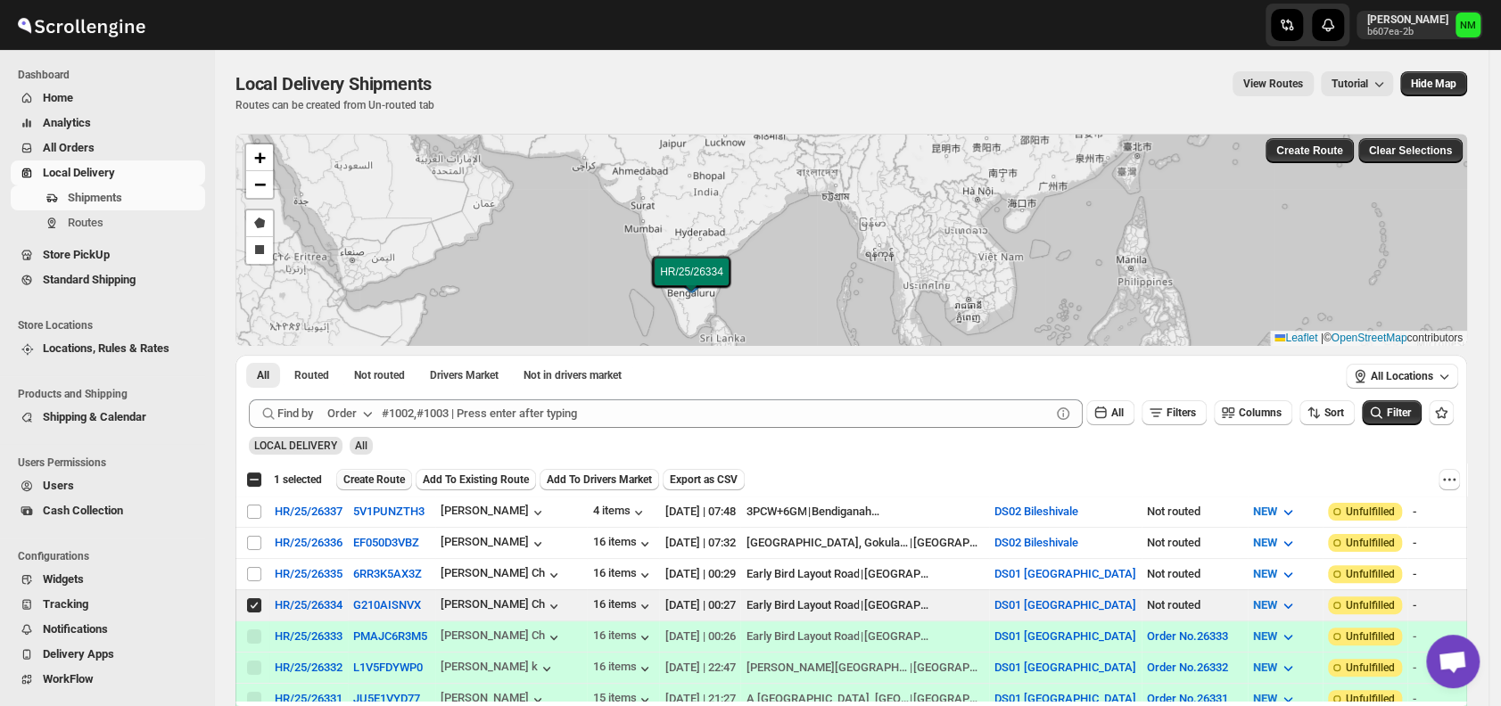
click at [373, 481] on span "Create Route" at bounding box center [374, 480] width 62 height 14
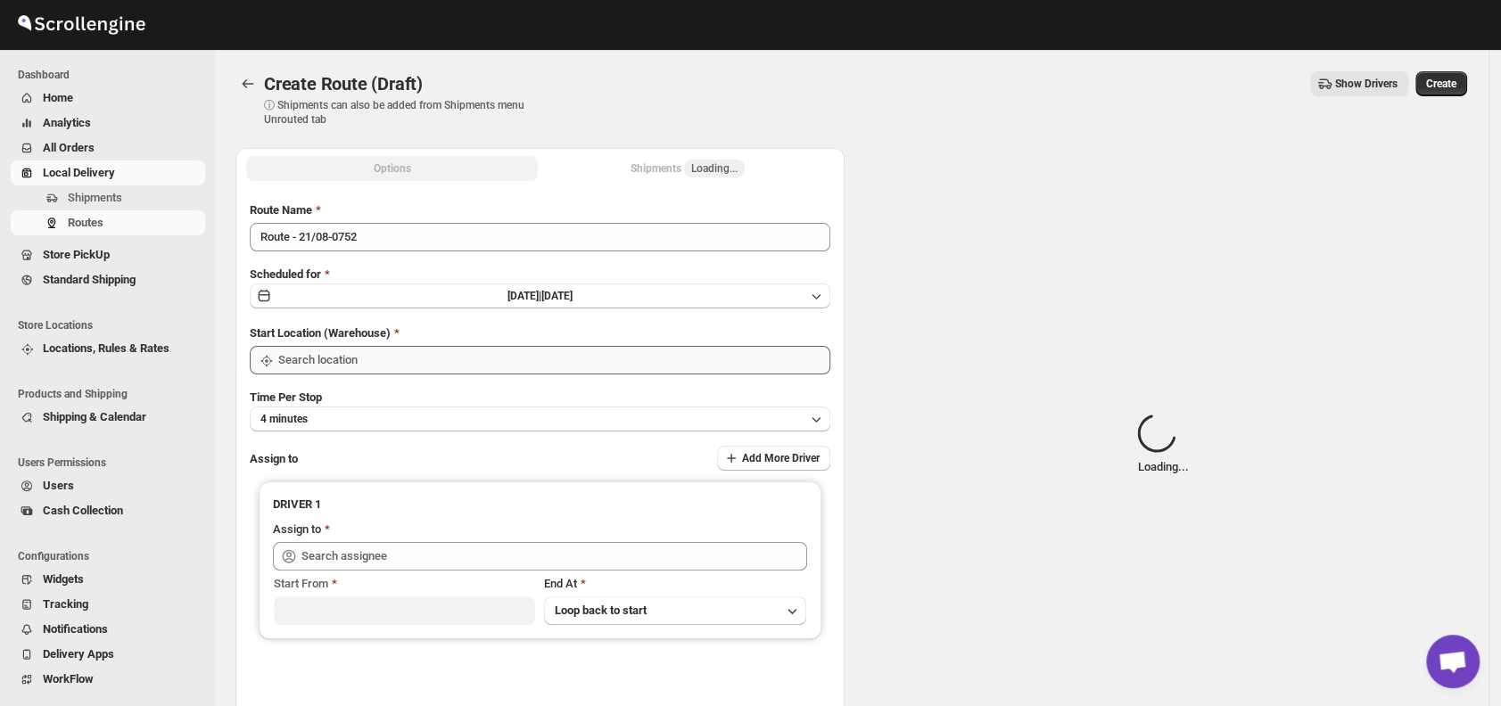
type input "DS01 [GEOGRAPHIC_DATA]"
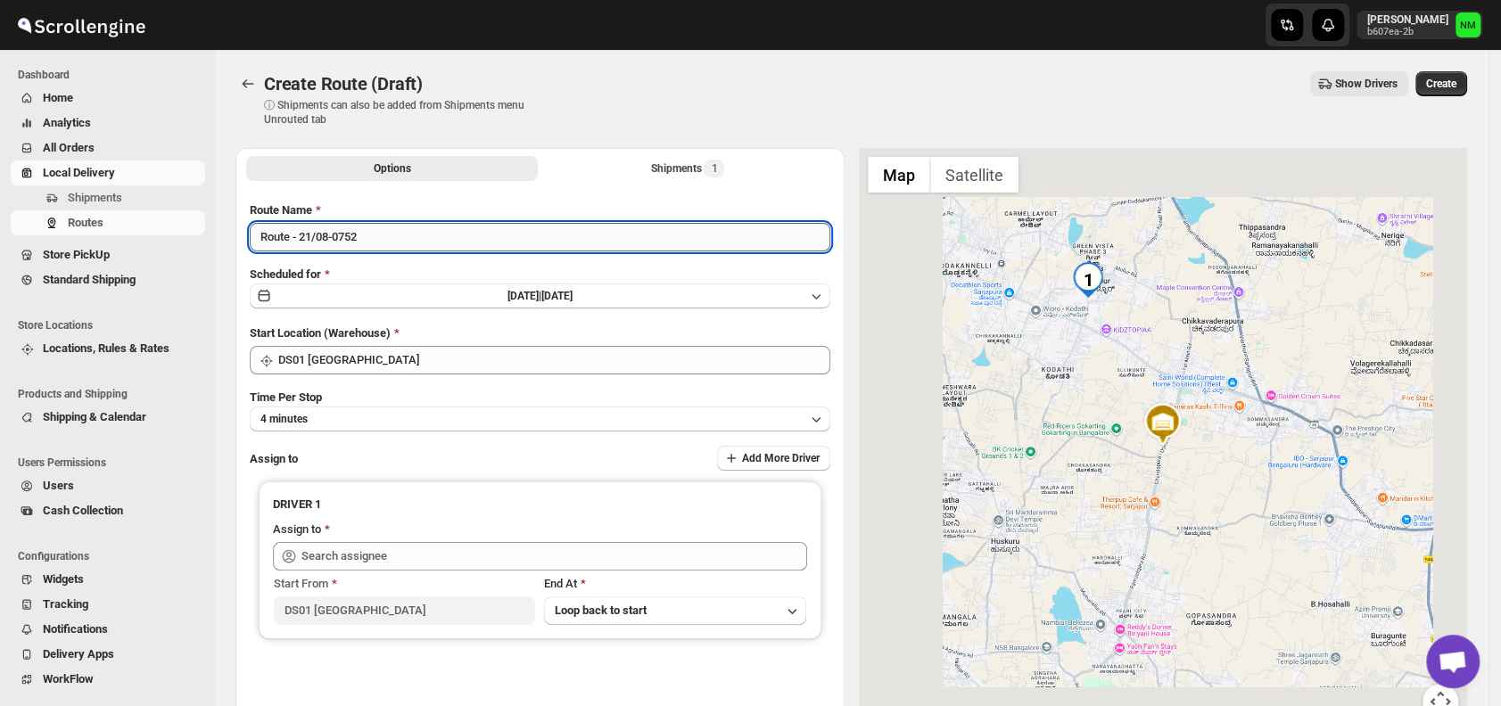
click at [388, 243] on input "Route - 21/08-0752" at bounding box center [540, 237] width 580 height 29
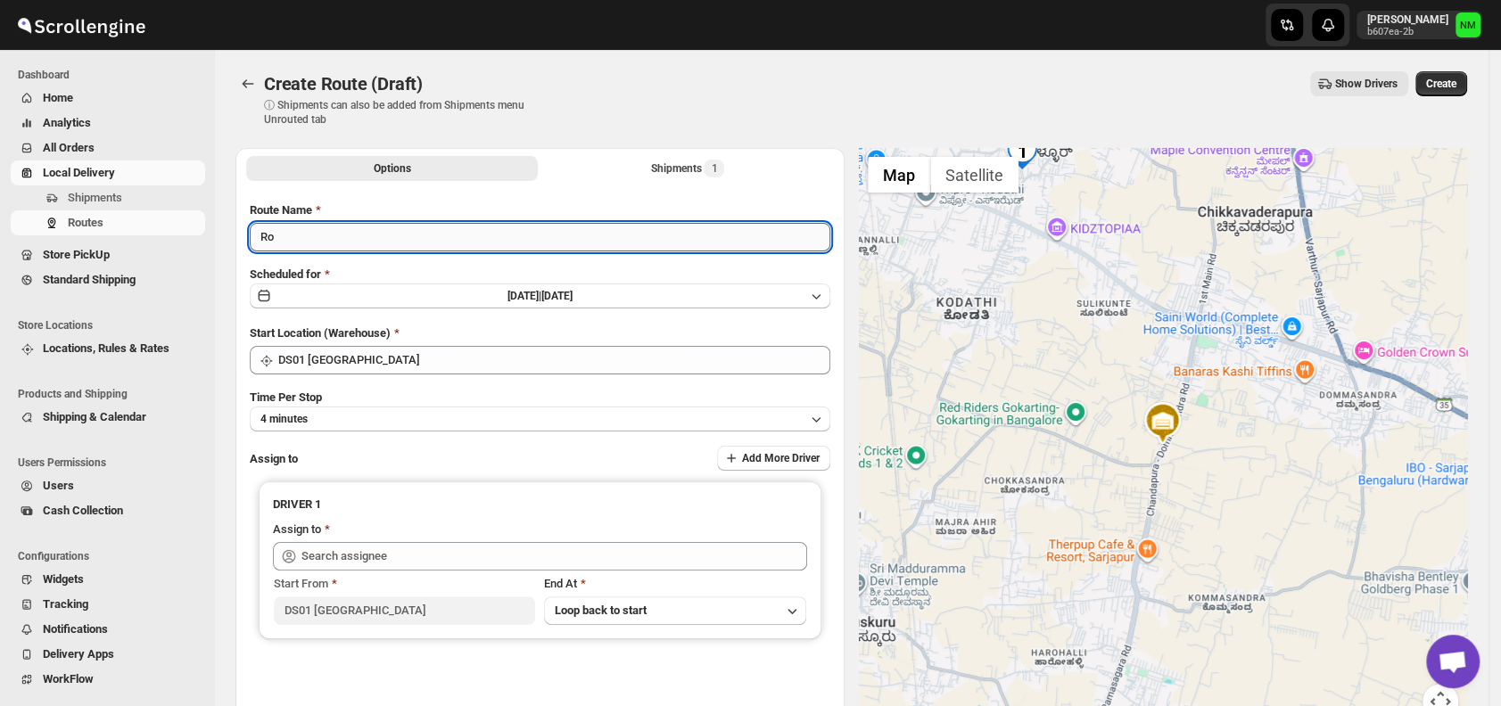
type input "R"
type input "Order No.26334"
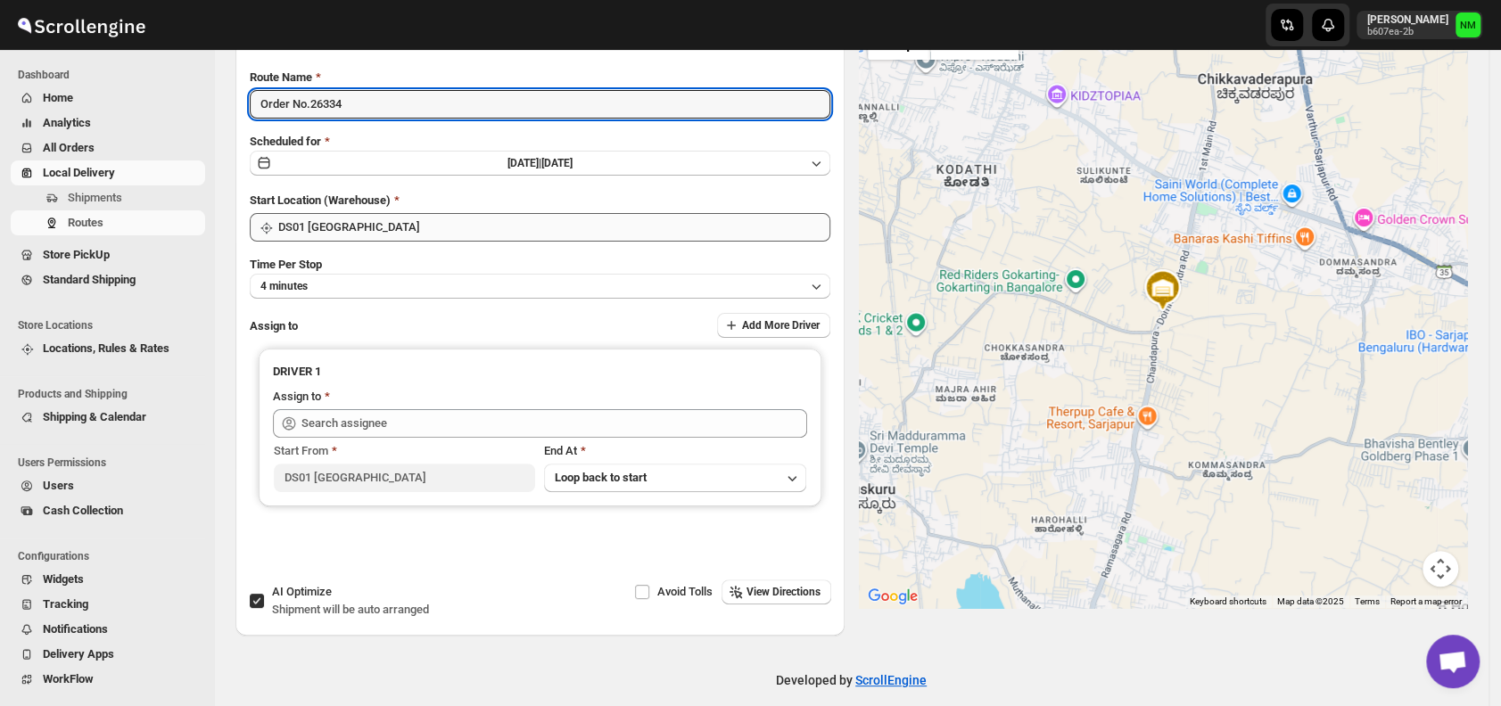
scroll to position [150, 0]
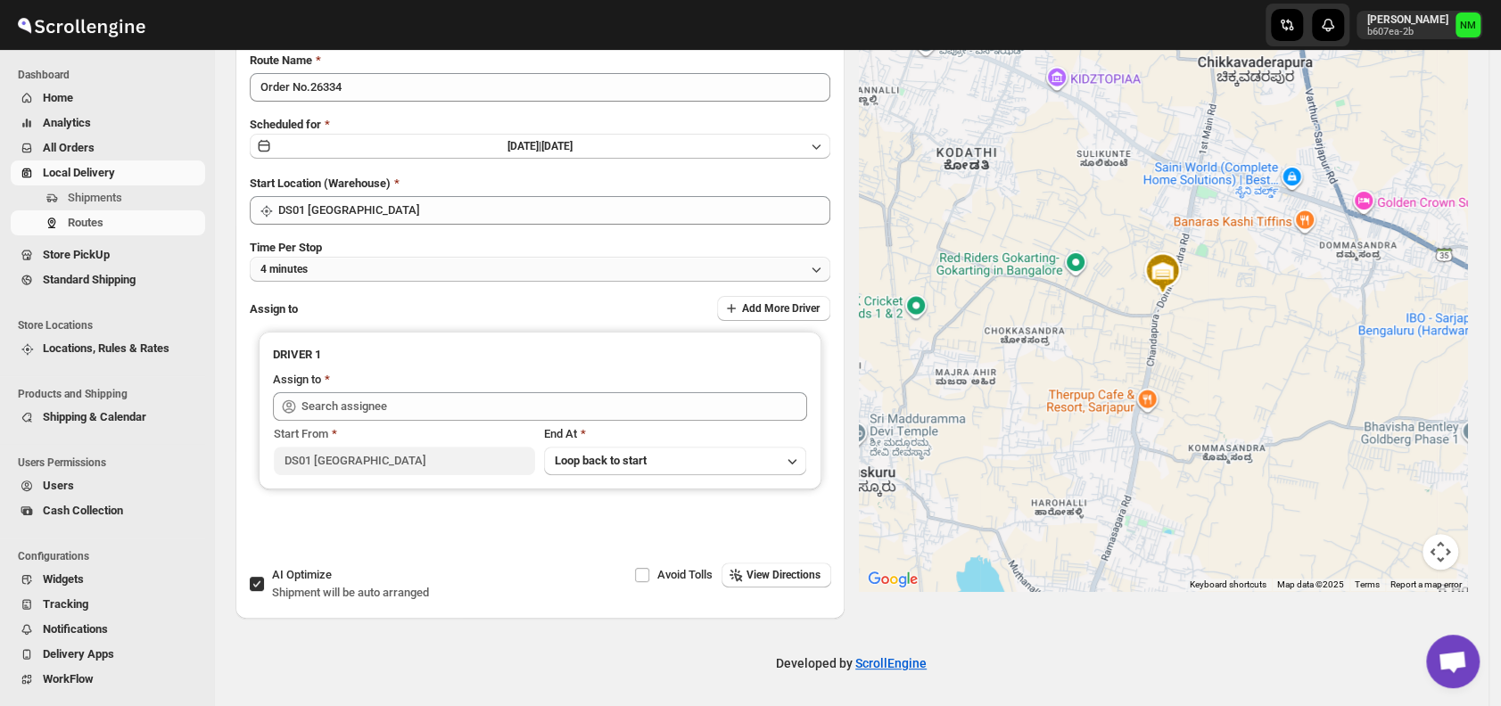
click at [328, 275] on button "4 minutes" at bounding box center [540, 269] width 580 height 25
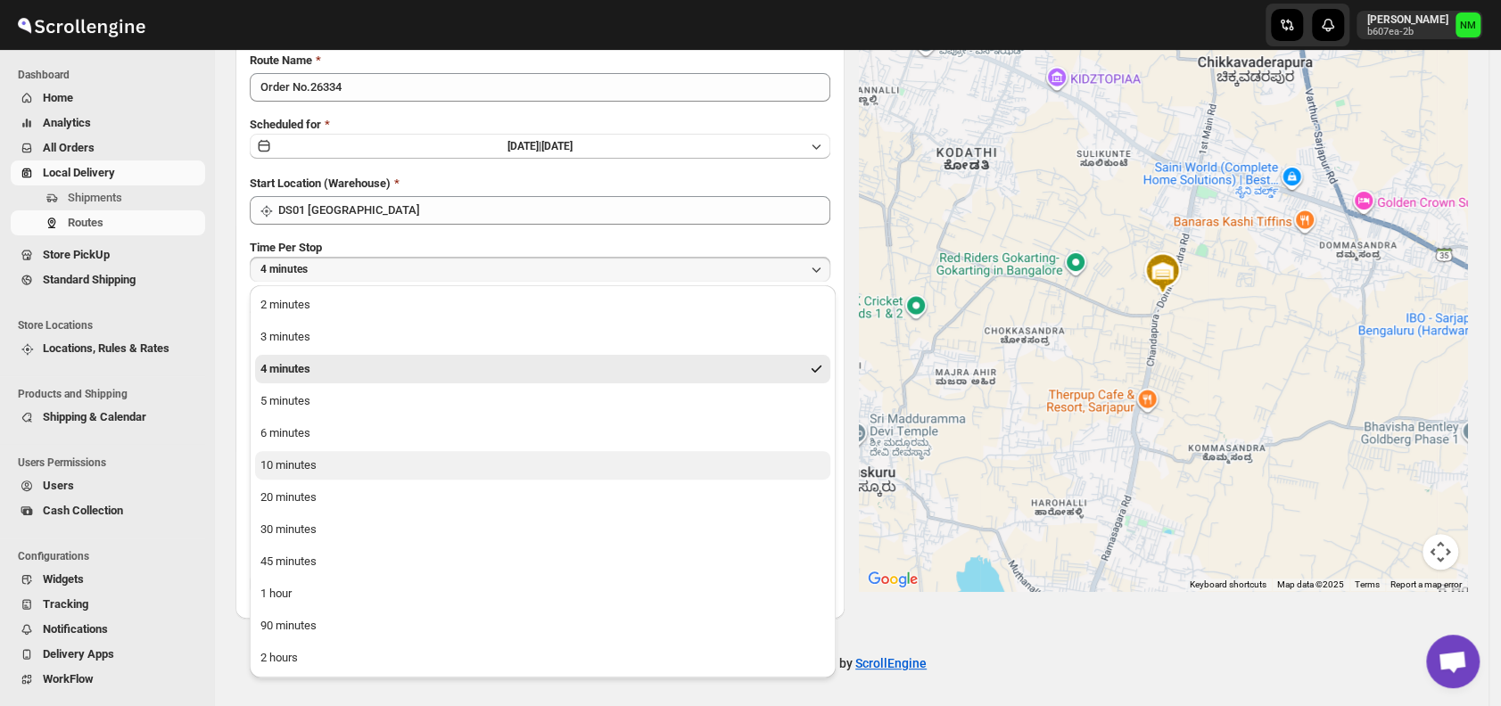
click at [292, 463] on div "10 minutes" at bounding box center [288, 466] width 56 height 18
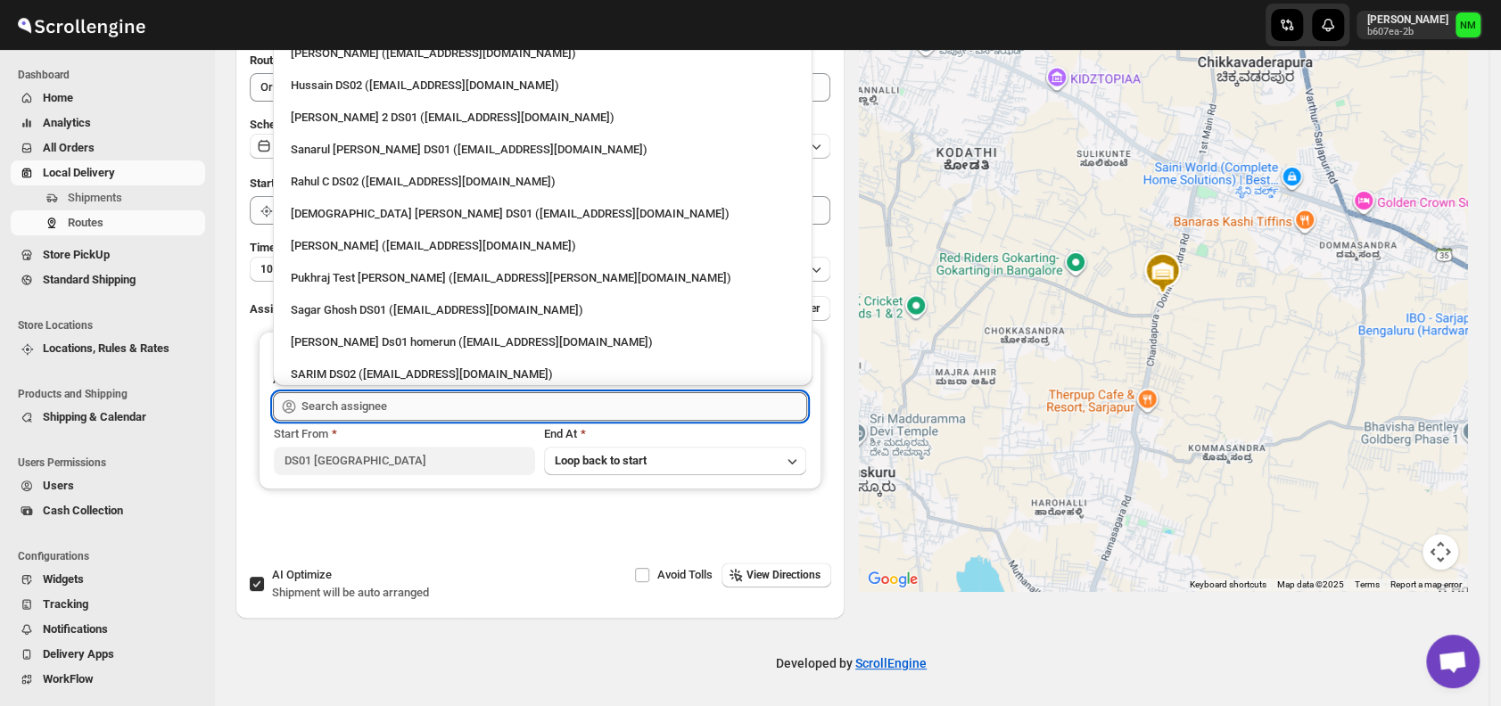
click at [380, 408] on input "text" at bounding box center [554, 406] width 506 height 29
click at [469, 264] on div "Pukhraj Test Grewal (lesogip197@pariag.com)" at bounding box center [542, 278] width 525 height 29
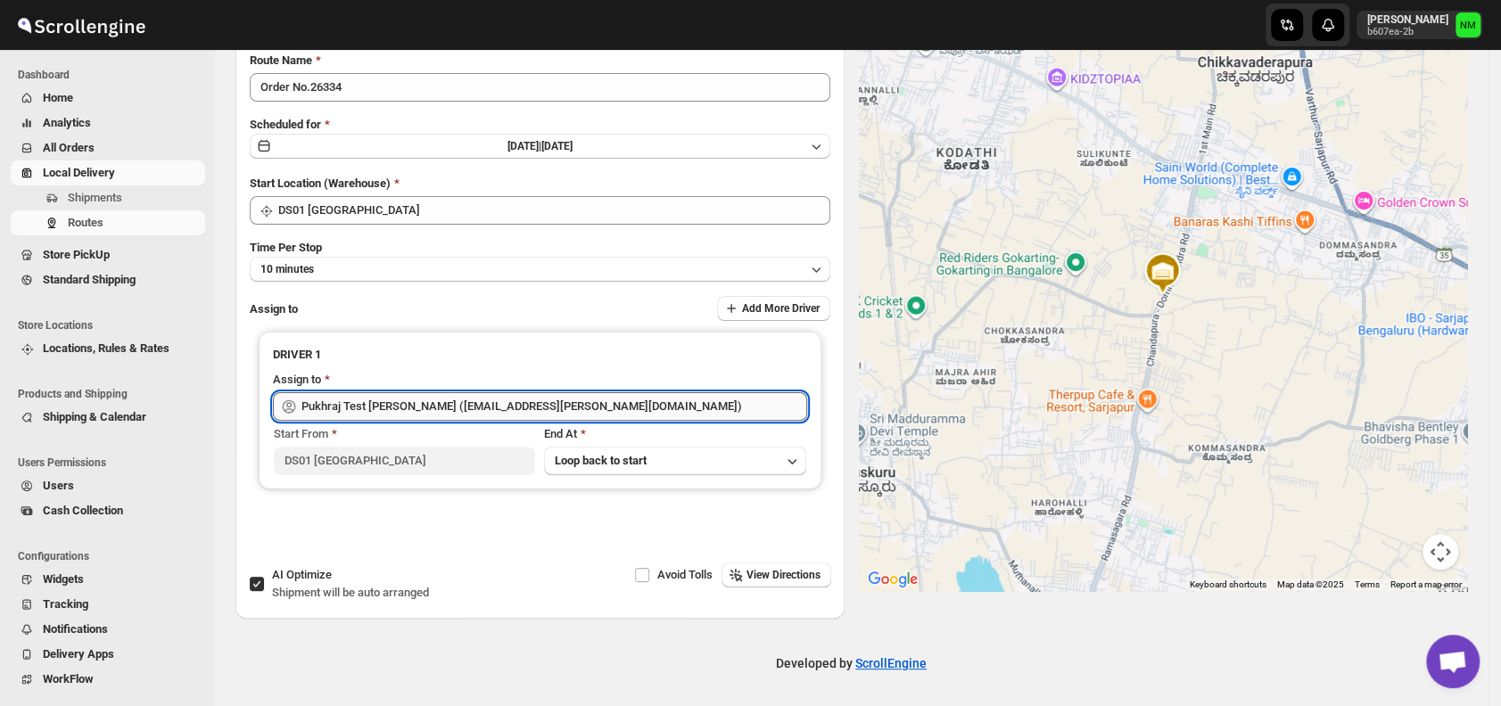
click at [577, 408] on input "Pukhraj Test Grewal (lesogip197@pariag.com)" at bounding box center [554, 406] width 506 height 29
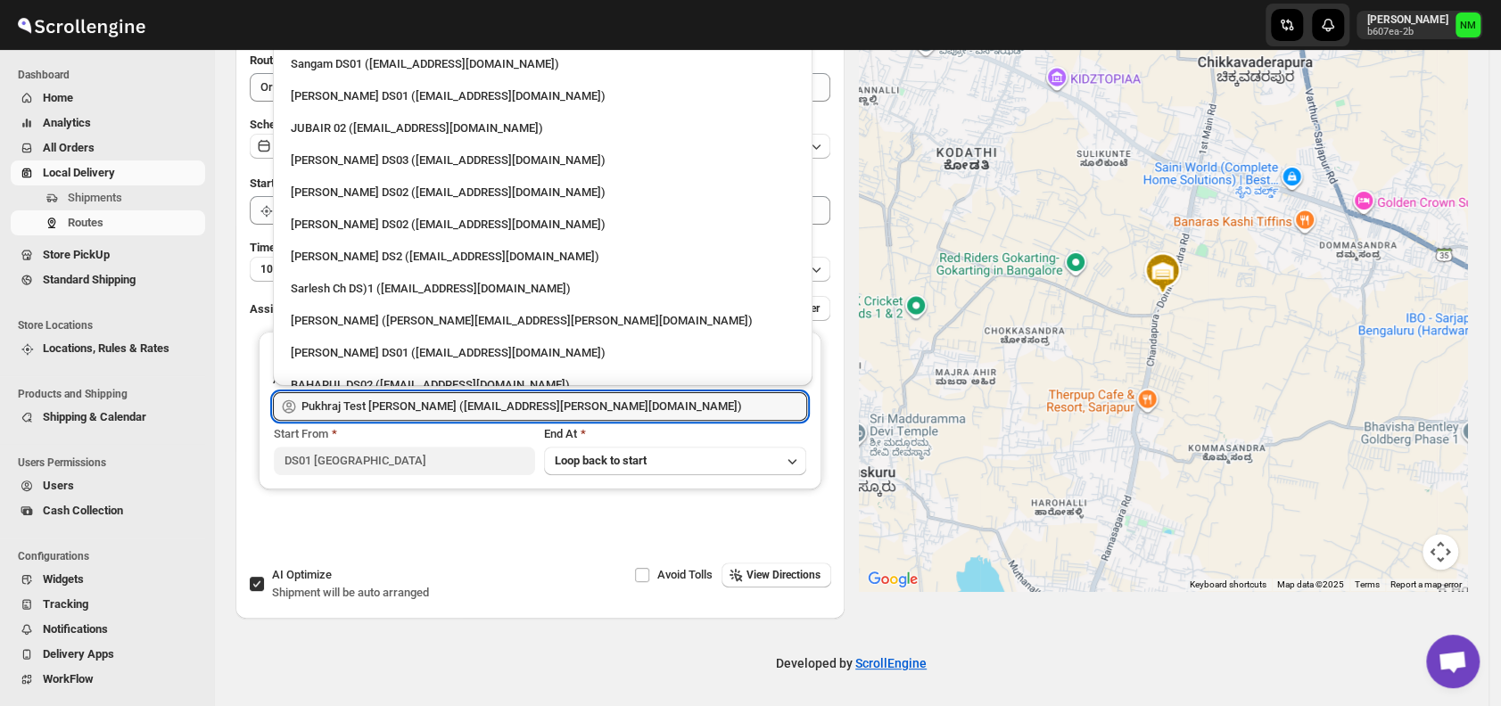
scroll to position [1519, 0]
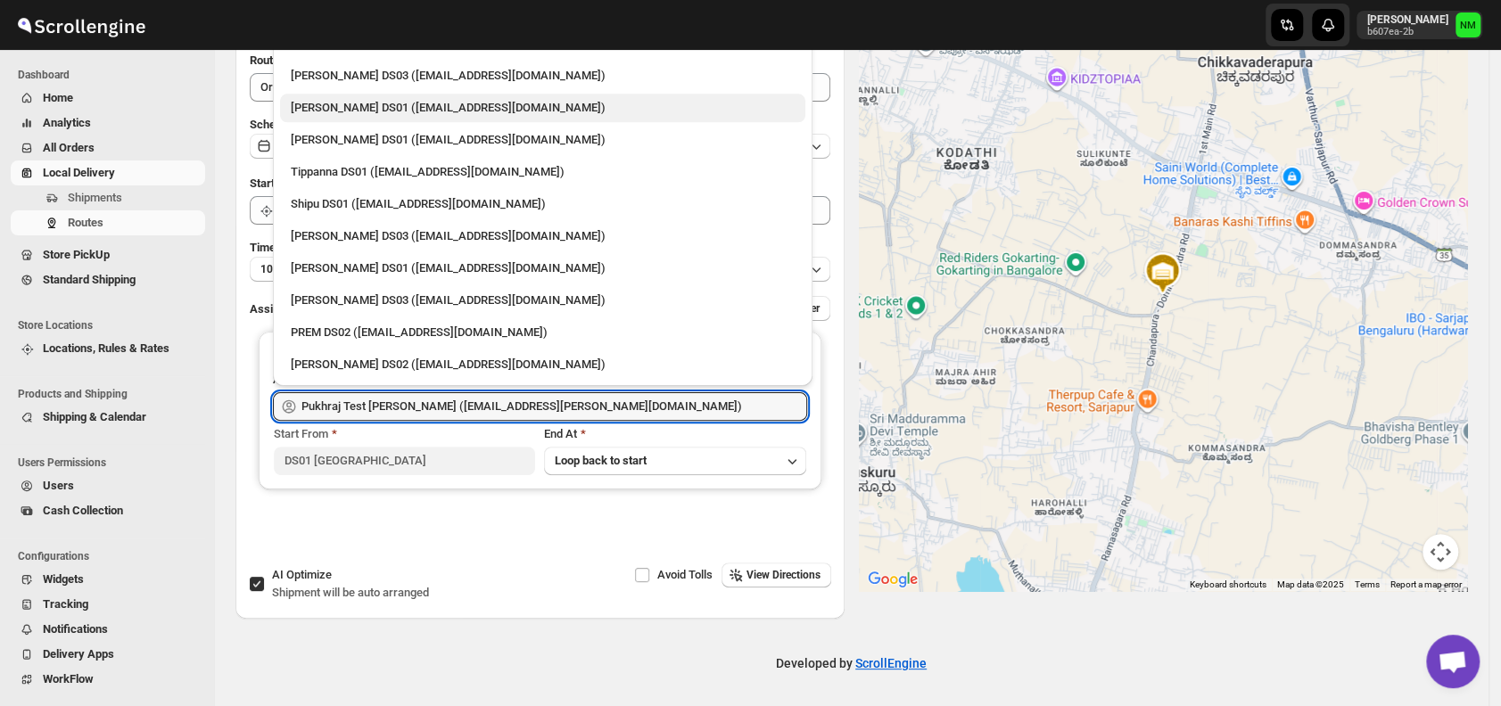
click at [378, 114] on div "Ashraf Ali DS01 (yoyovey222@0tires.com)" at bounding box center [543, 108] width 504 height 18
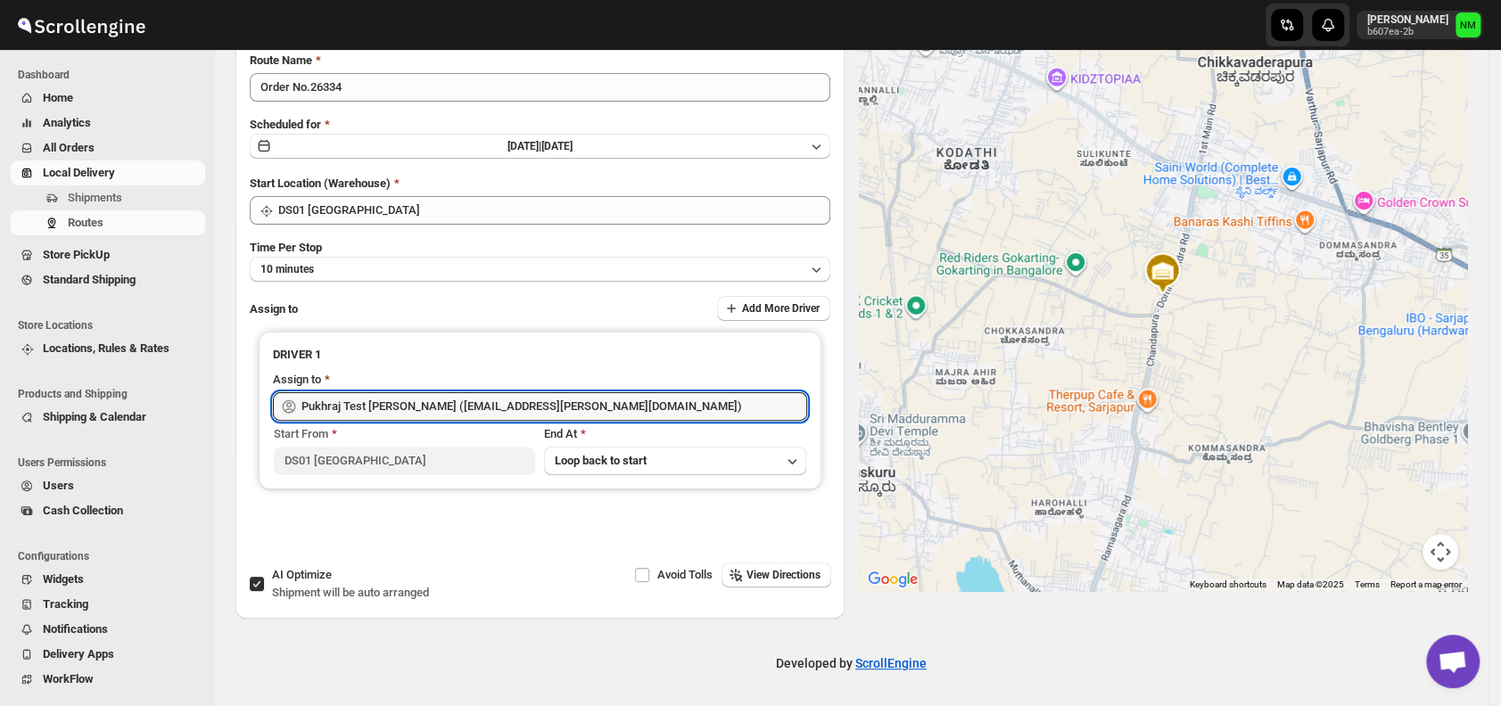
type input "Ashraf Ali DS01 (yoyovey222@0tires.com)"
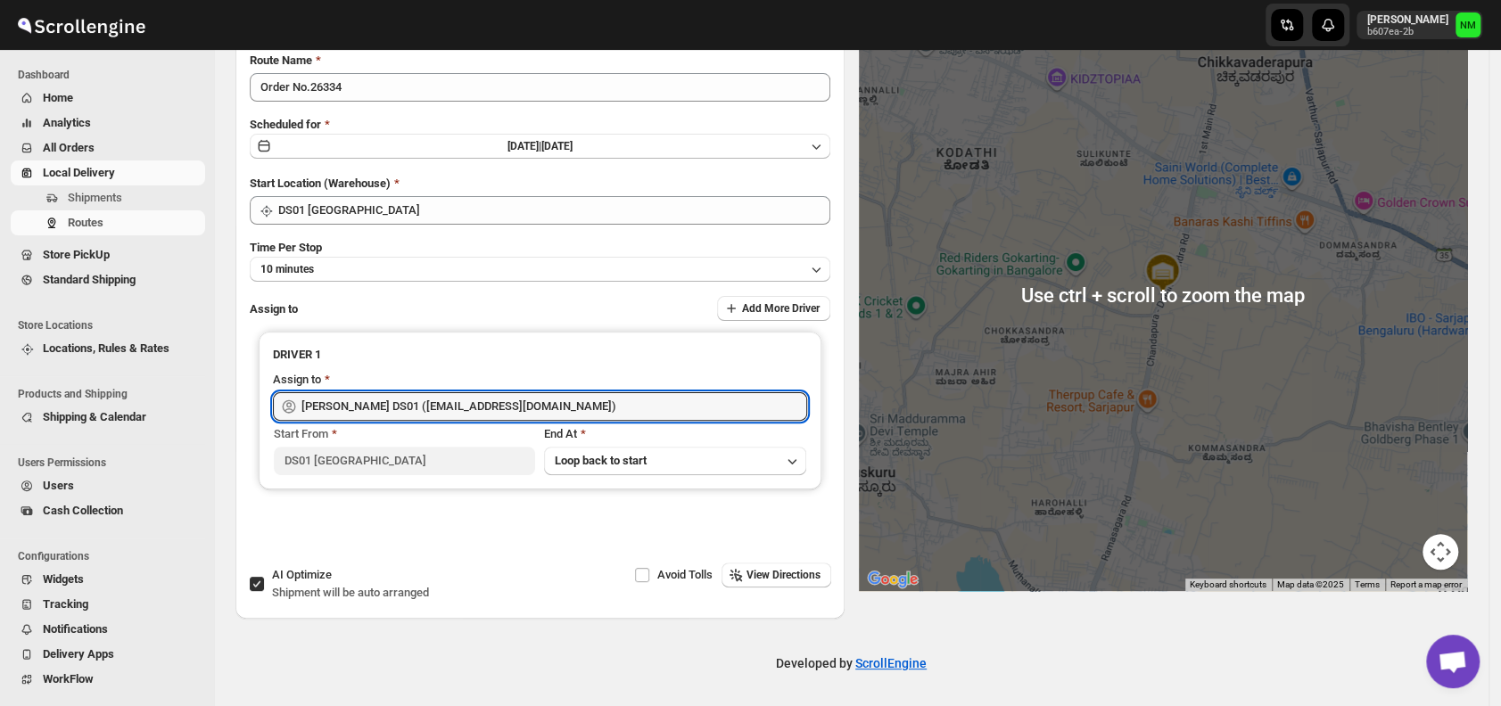
scroll to position [0, 0]
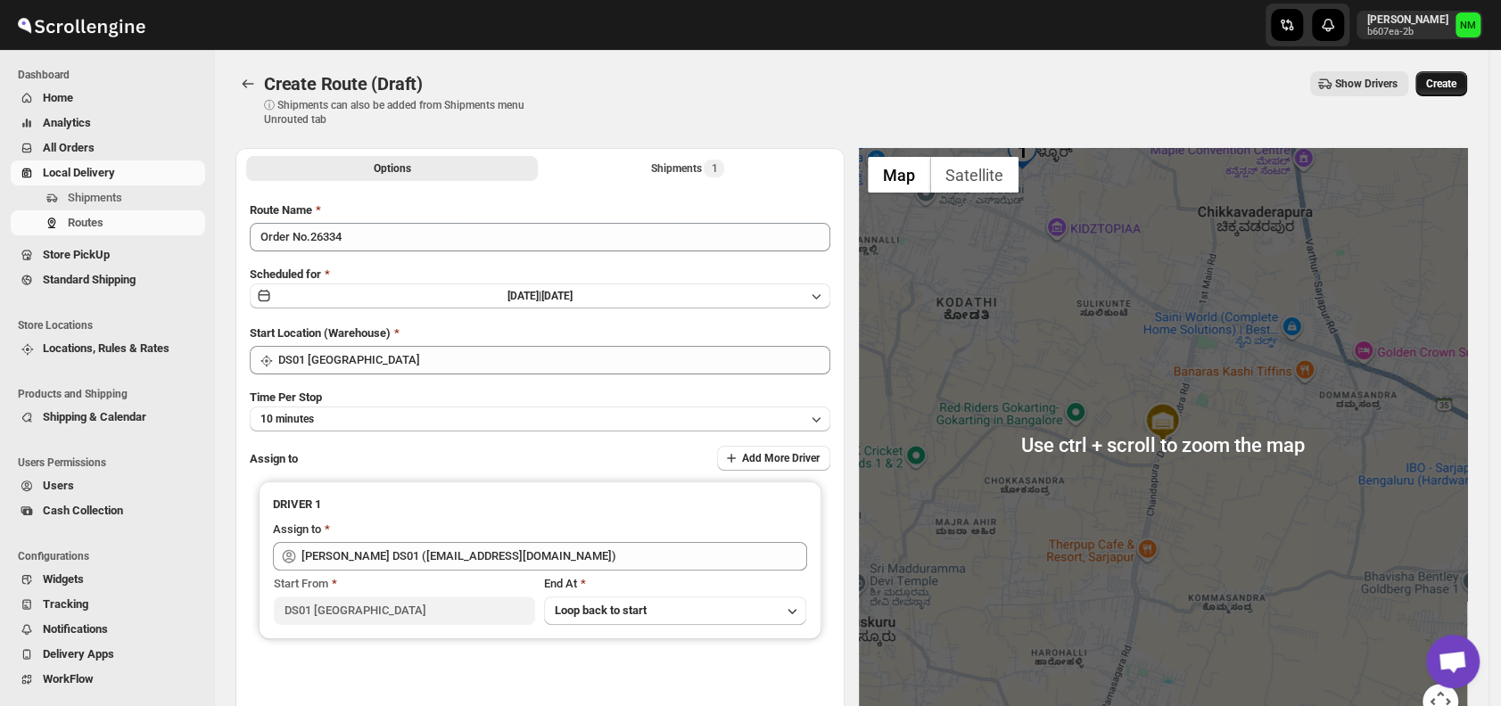
click at [1454, 78] on span "Create" at bounding box center [1441, 84] width 30 height 14
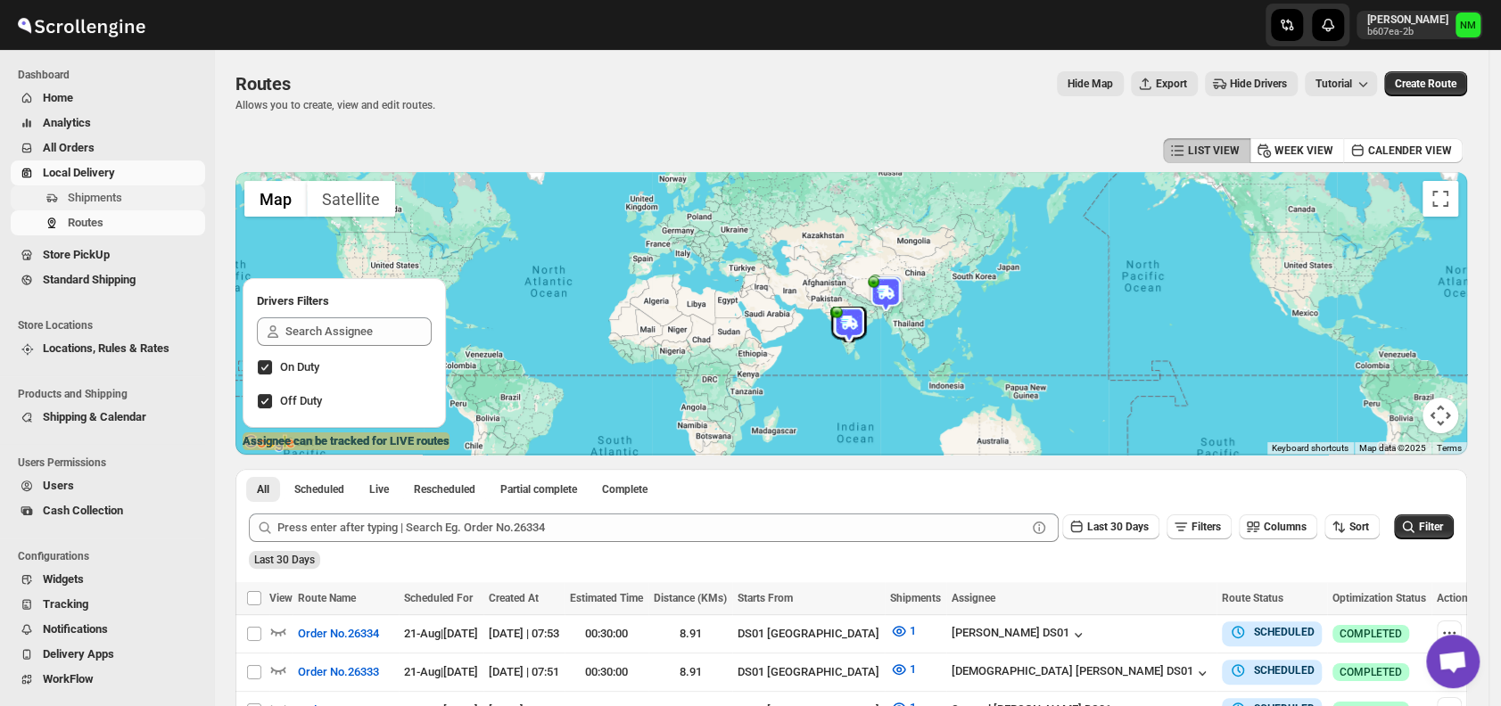
click at [85, 186] on button "Shipments" at bounding box center [108, 197] width 194 height 25
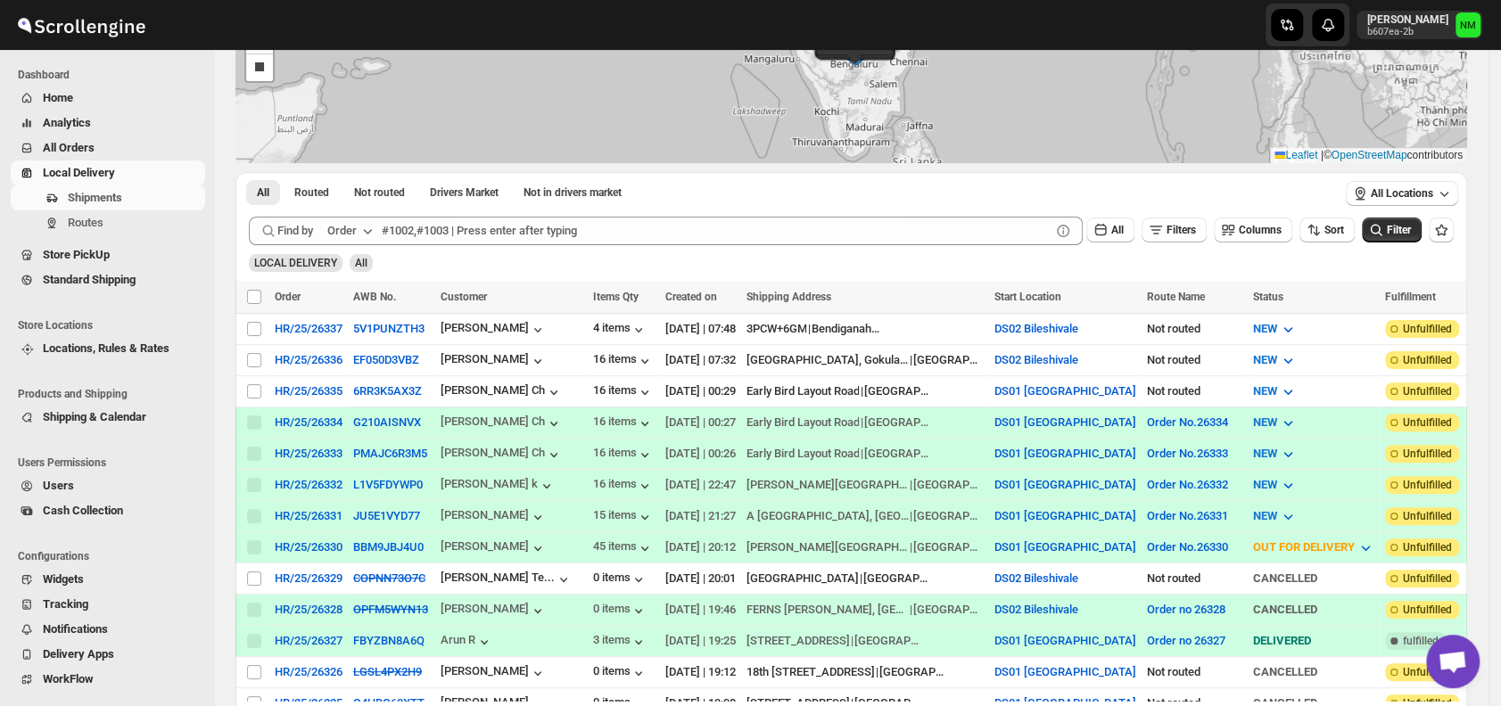
scroll to position [204, 0]
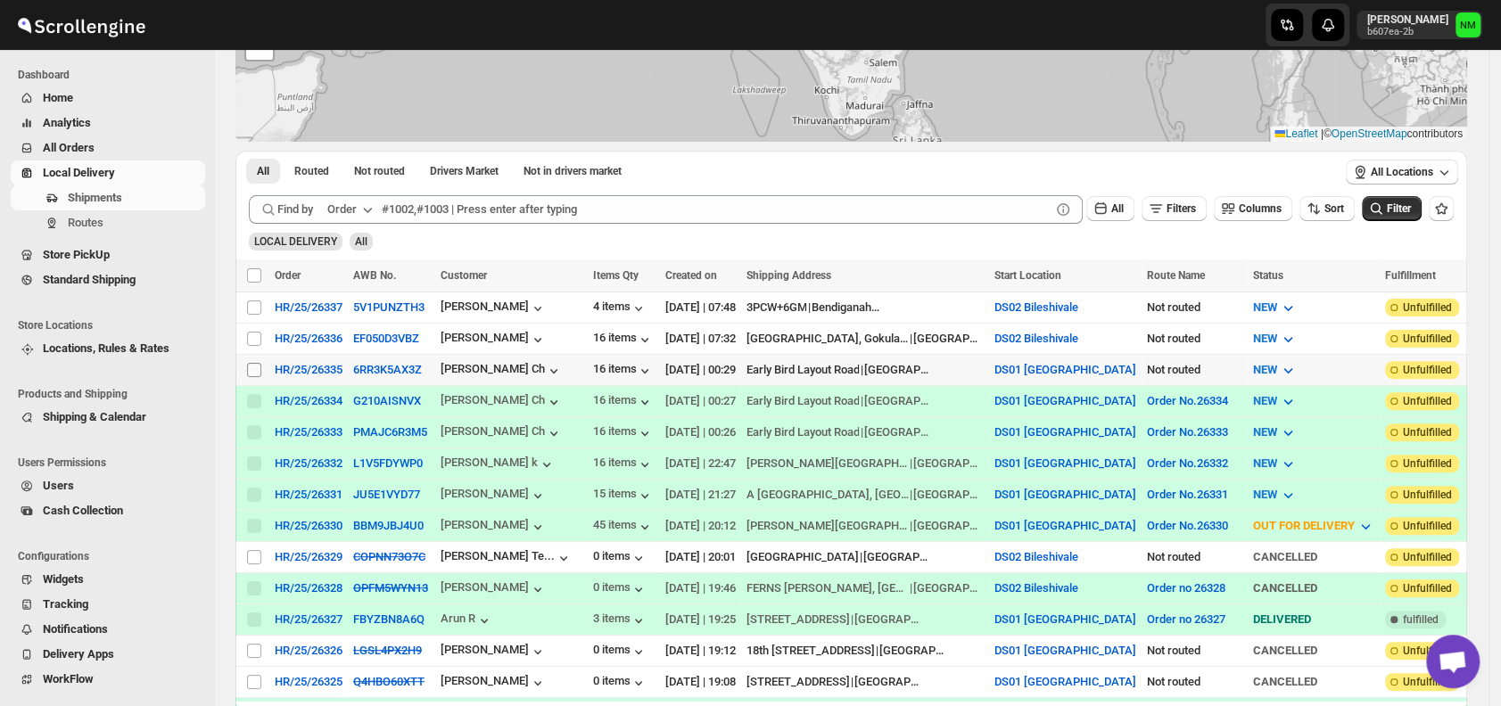
click at [249, 365] on input "Select shipment" at bounding box center [254, 370] width 14 height 14
checkbox input "true"
click at [350, 274] on span "Create Route" at bounding box center [374, 275] width 62 height 14
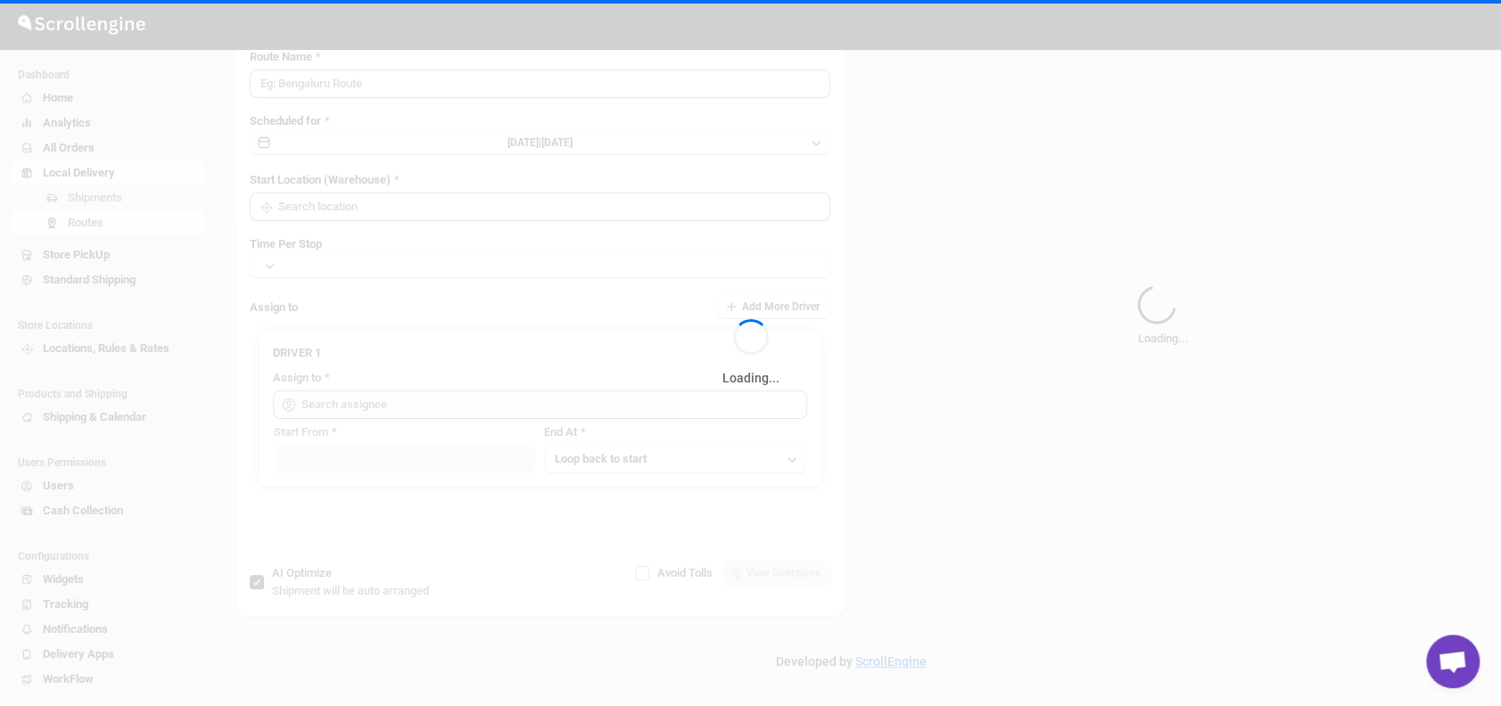
type input "Route - 21/08-0754"
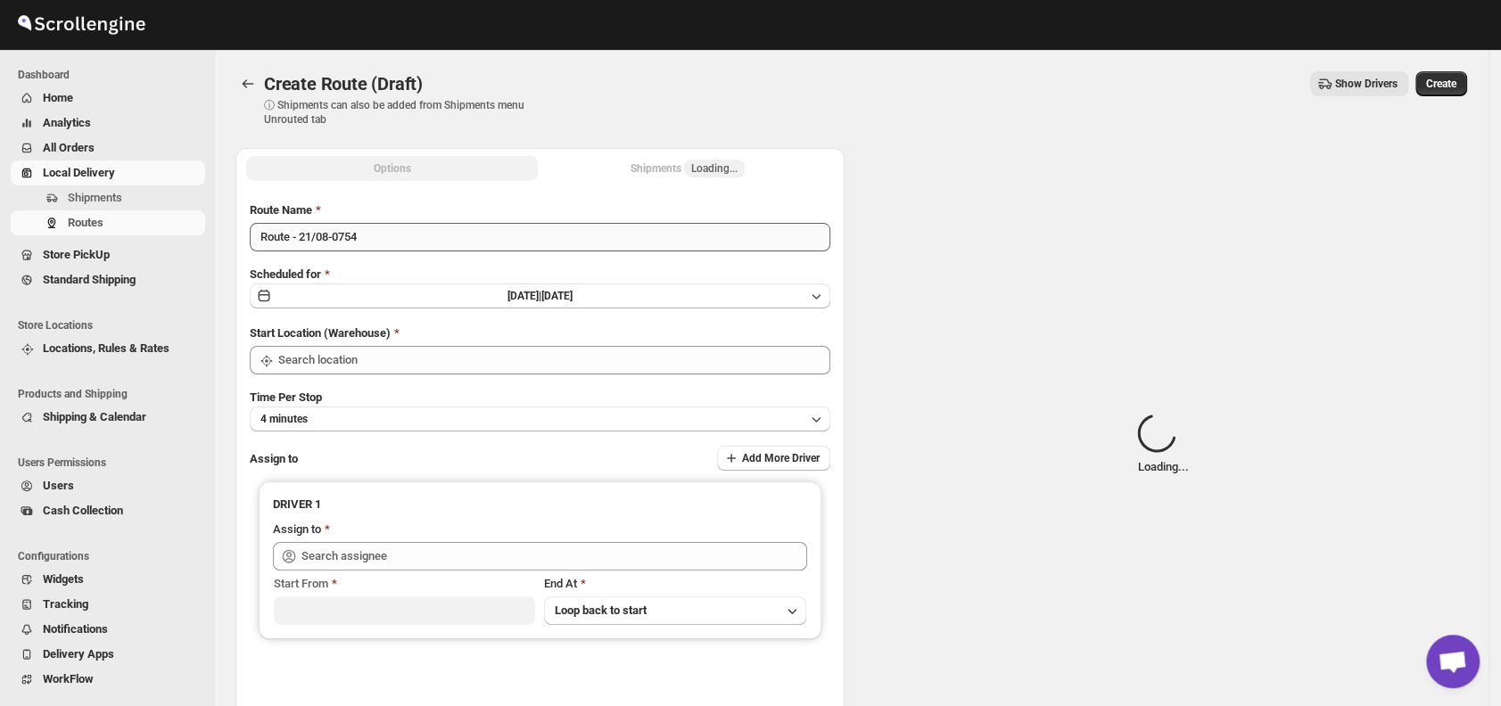
type input "DS01 [GEOGRAPHIC_DATA]"
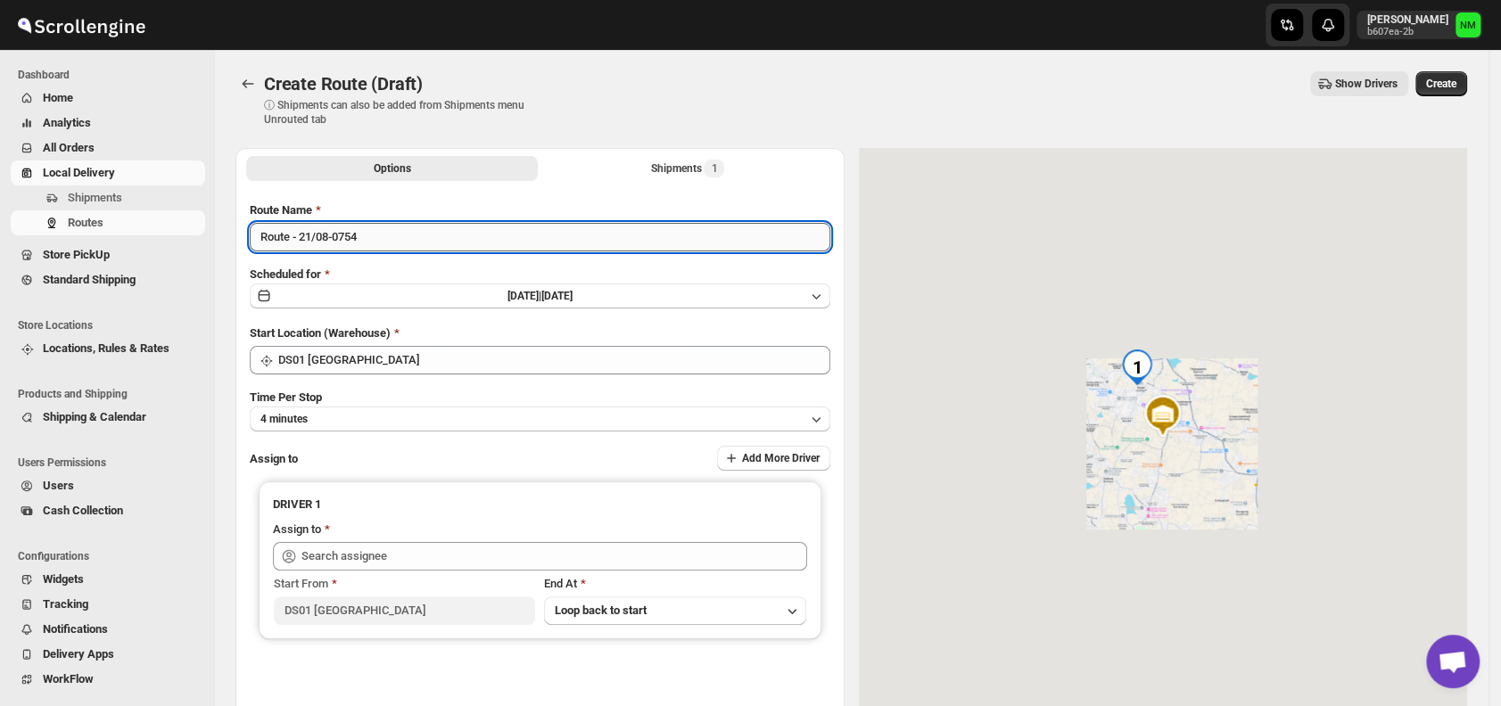
click at [397, 226] on input "Route - 21/08-0754" at bounding box center [540, 237] width 580 height 29
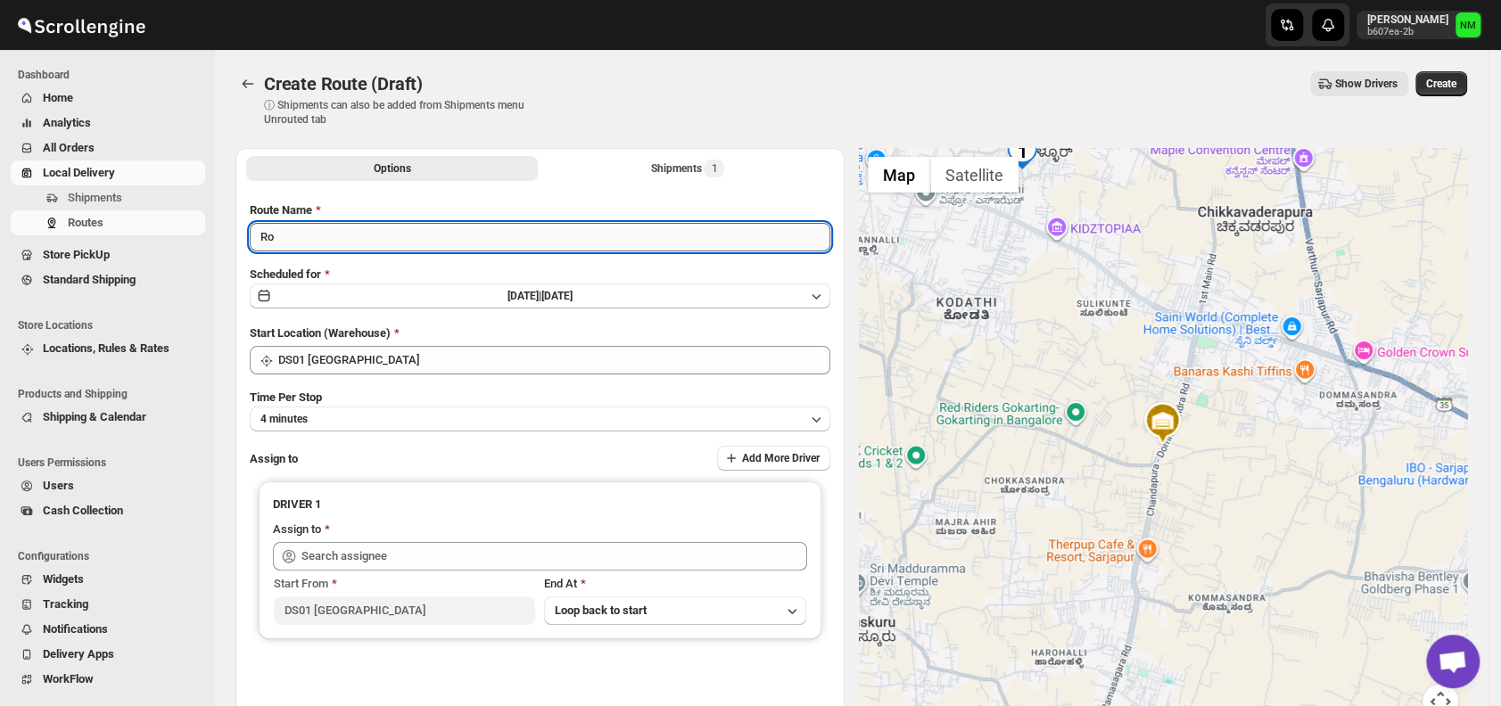
type input "R"
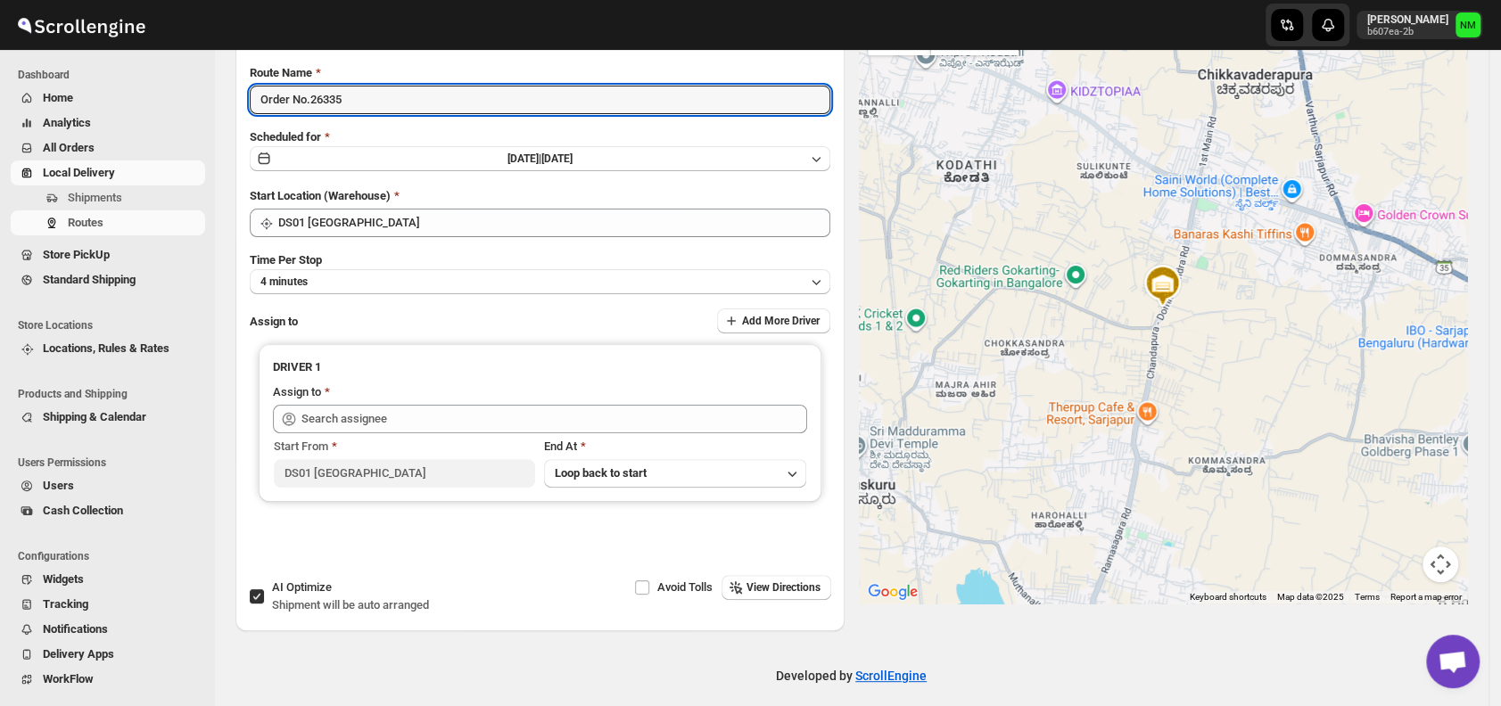
scroll to position [150, 0]
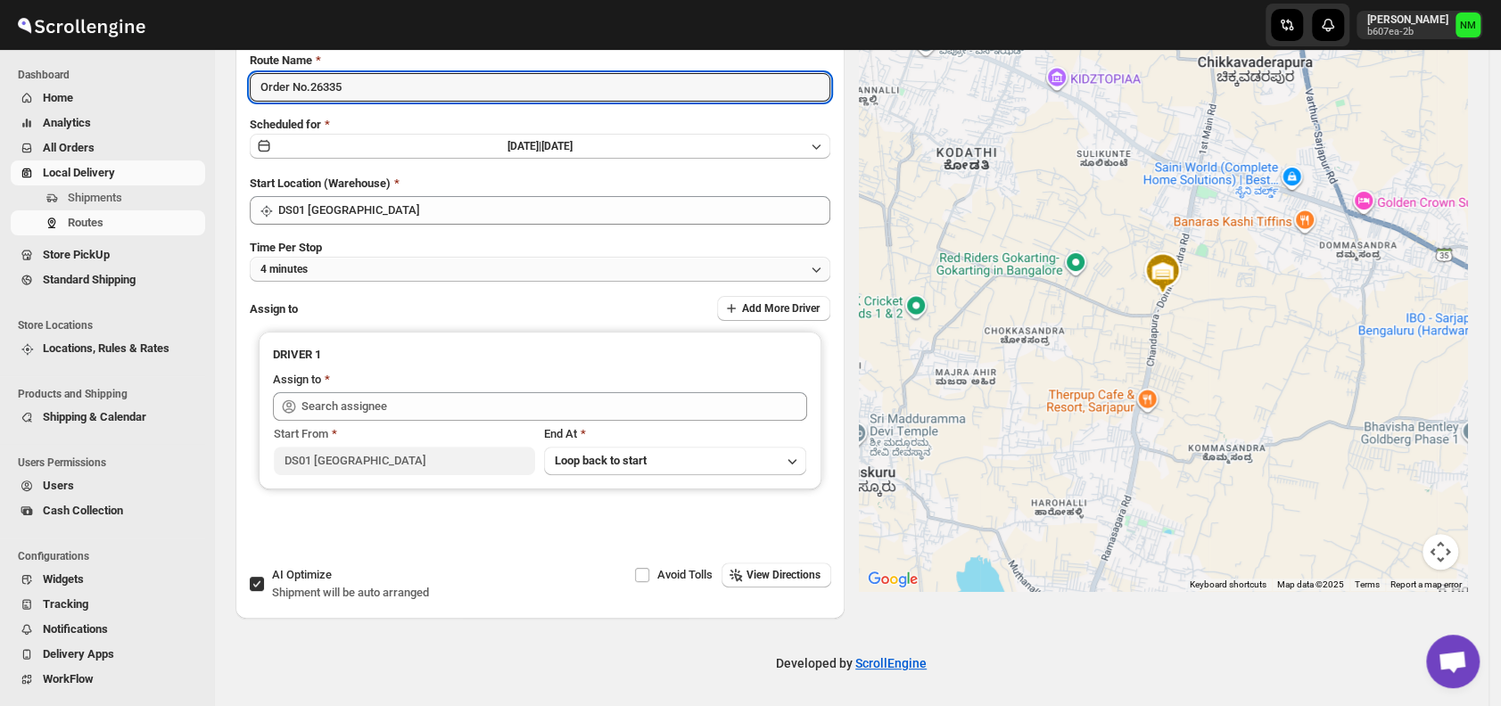
type input "Order No.26335"
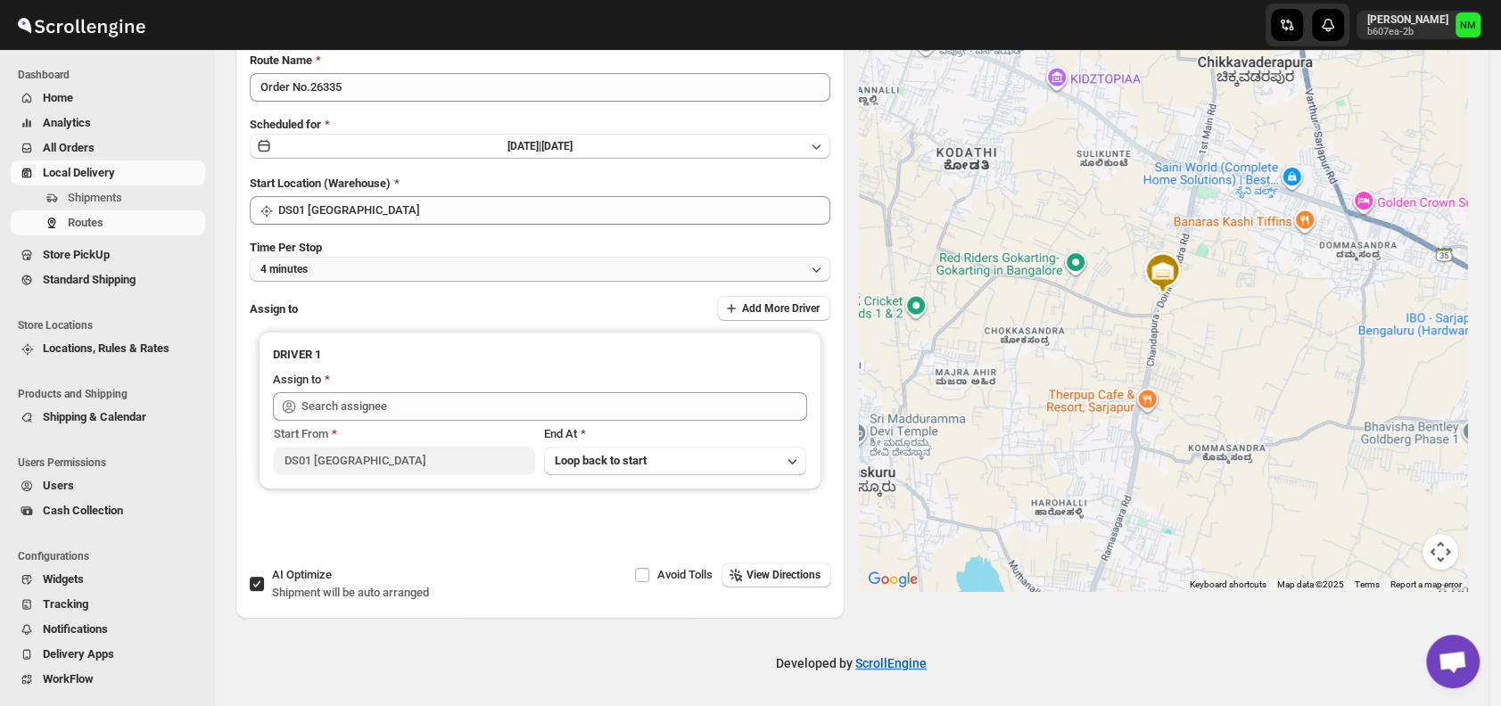
click at [373, 260] on button "4 minutes" at bounding box center [540, 269] width 580 height 25
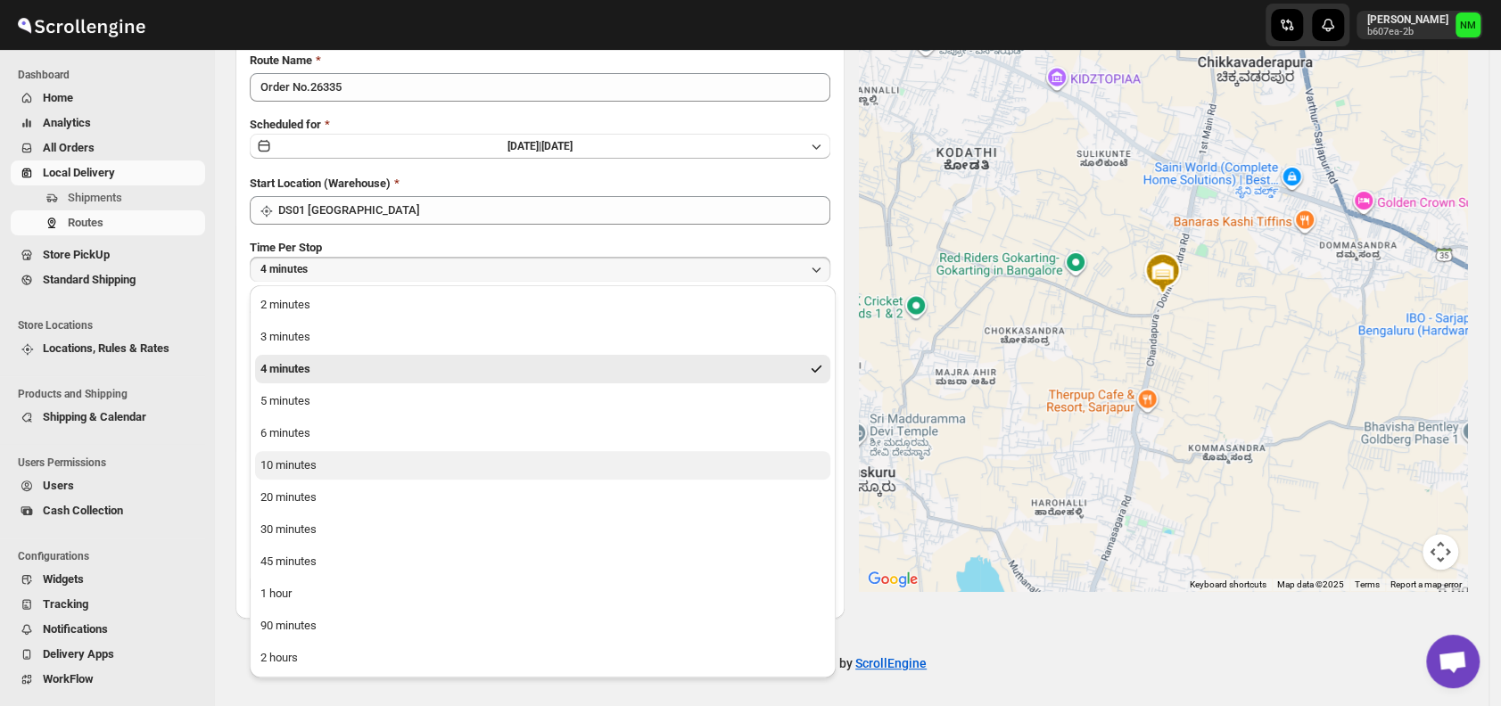
click at [315, 465] on div "10 minutes" at bounding box center [288, 466] width 56 height 18
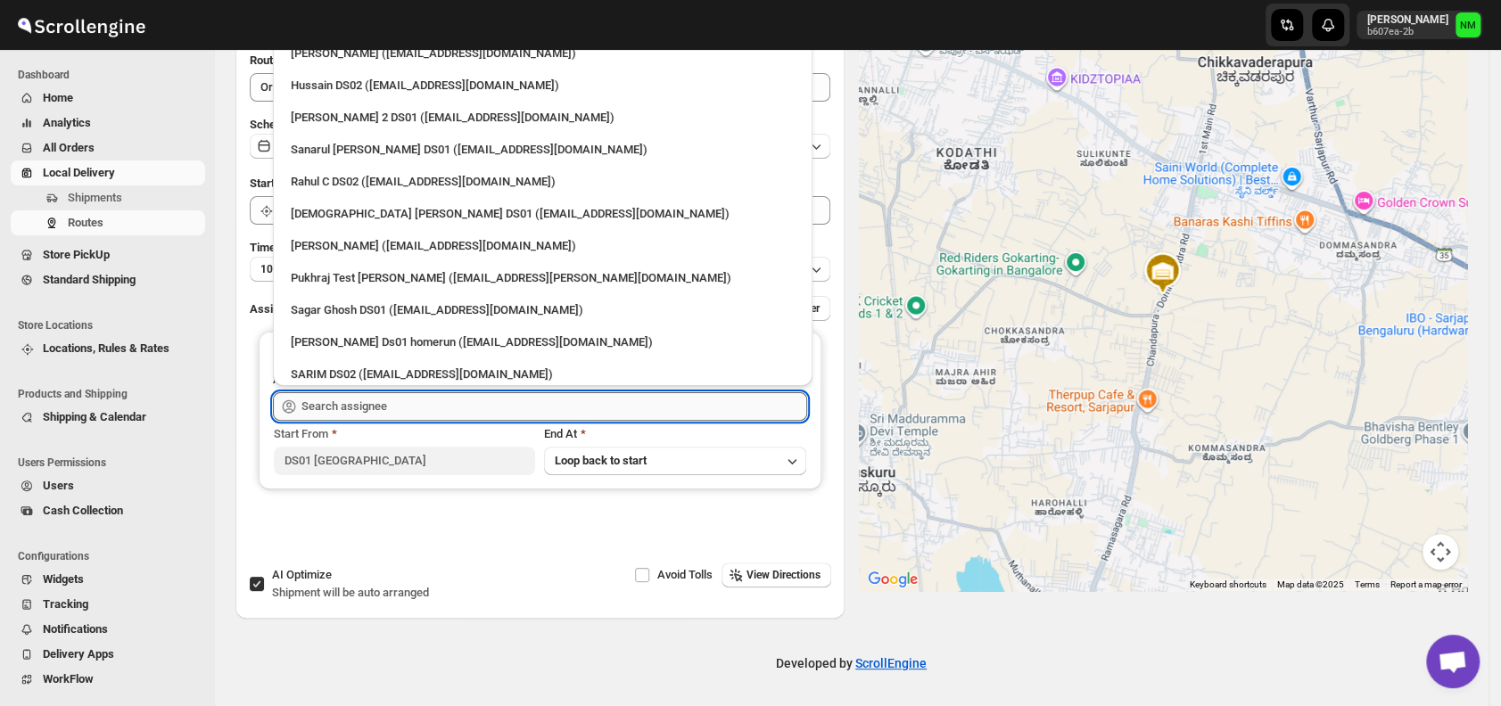
click at [392, 406] on input "text" at bounding box center [554, 406] width 506 height 29
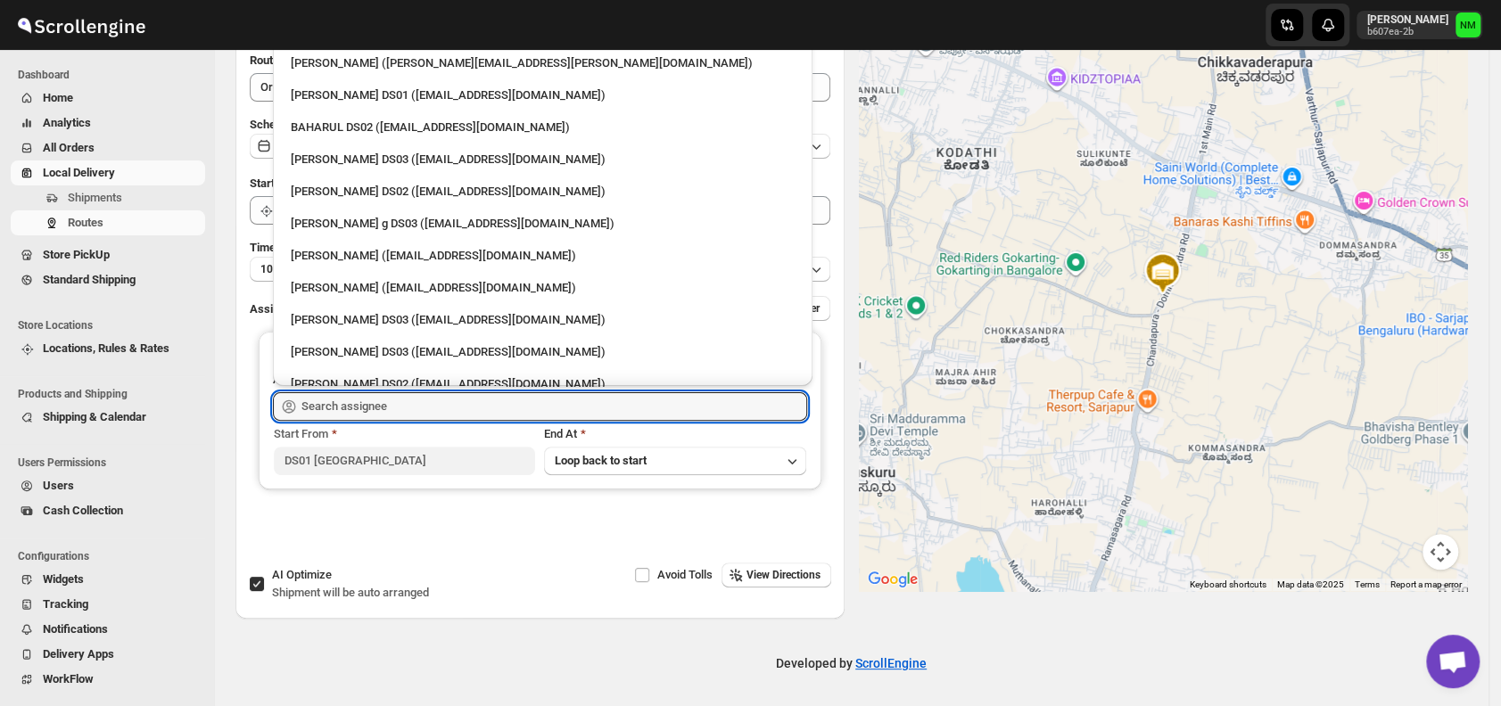
scroll to position [745, 0]
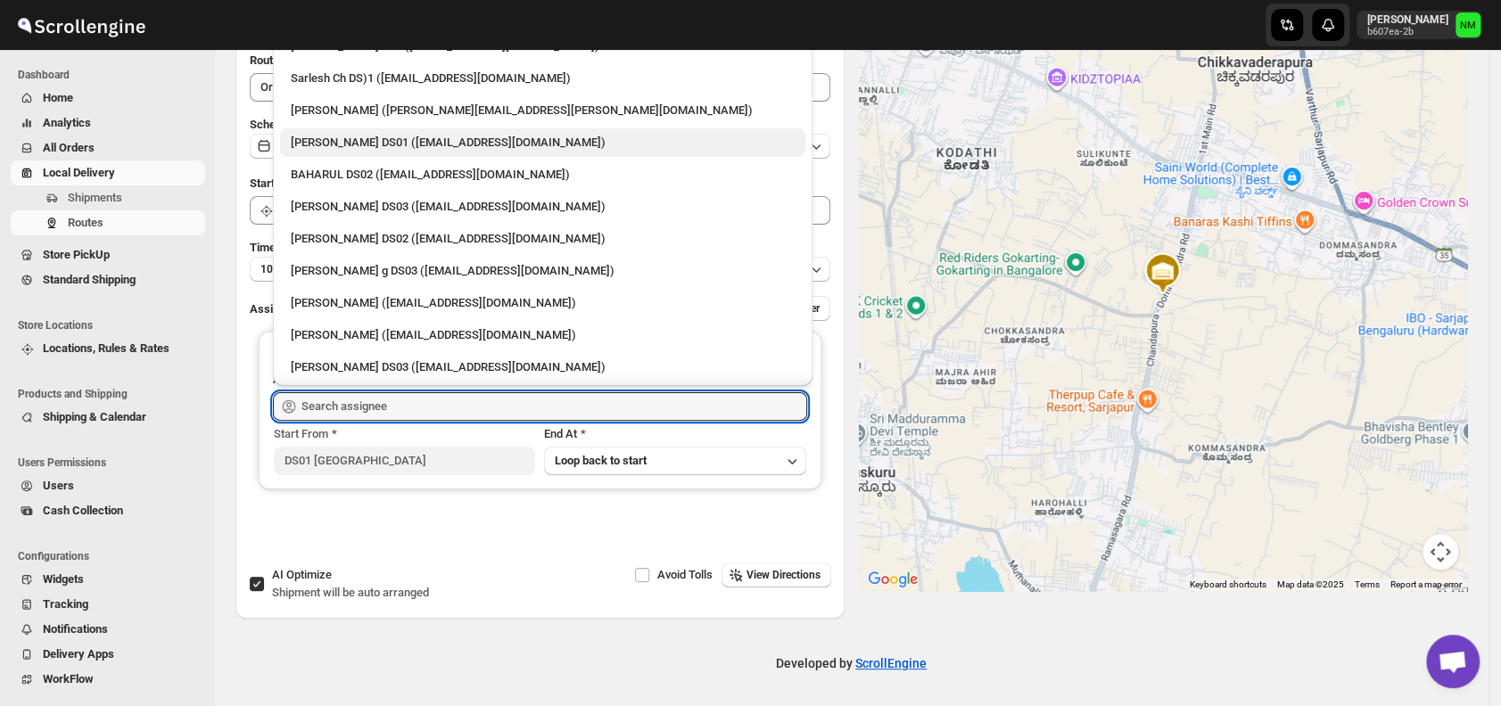
click at [328, 144] on div "Siraj Uddin DS01 (sopom53870@leabro.com)" at bounding box center [543, 143] width 504 height 18
type input "Siraj Uddin DS01 (sopom53870@leabro.com)"
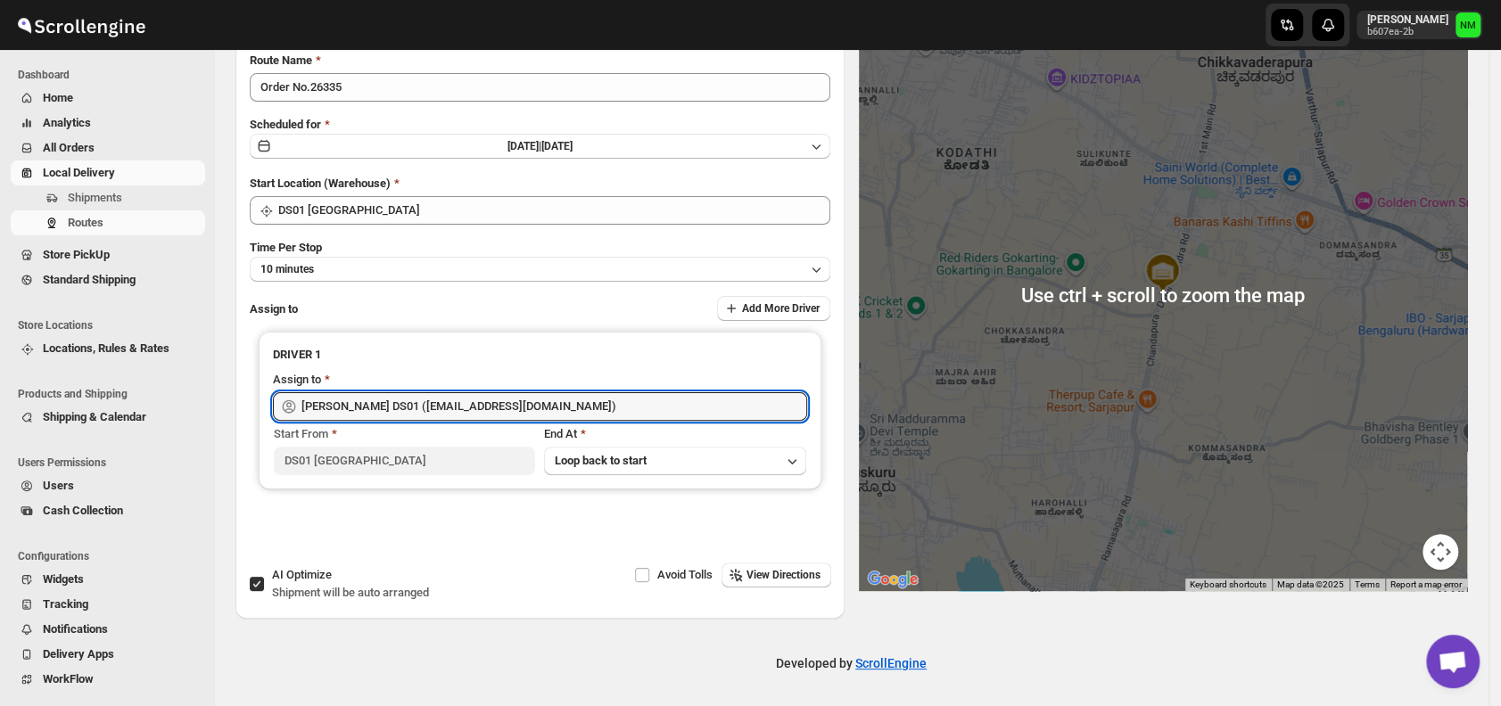
scroll to position [0, 0]
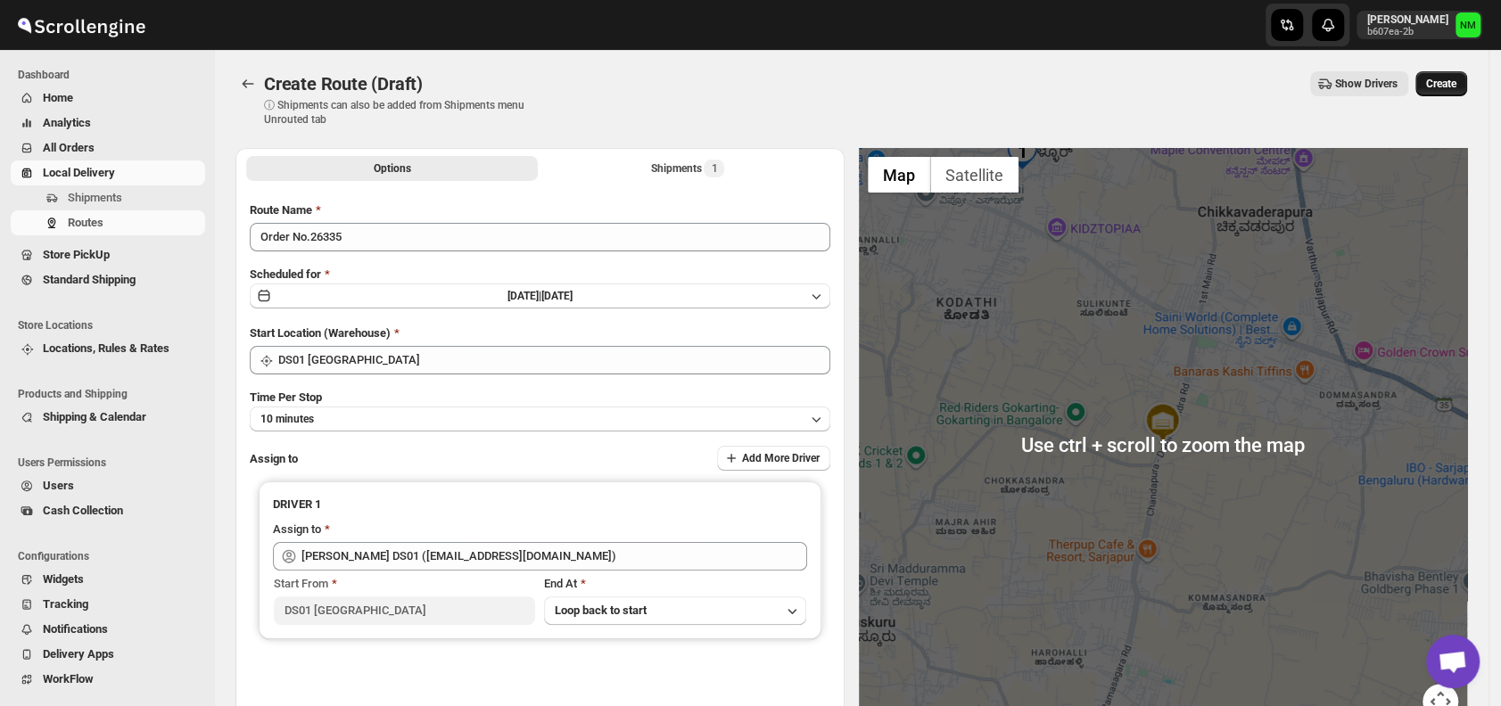
click at [1455, 78] on span "Create" at bounding box center [1441, 84] width 30 height 14
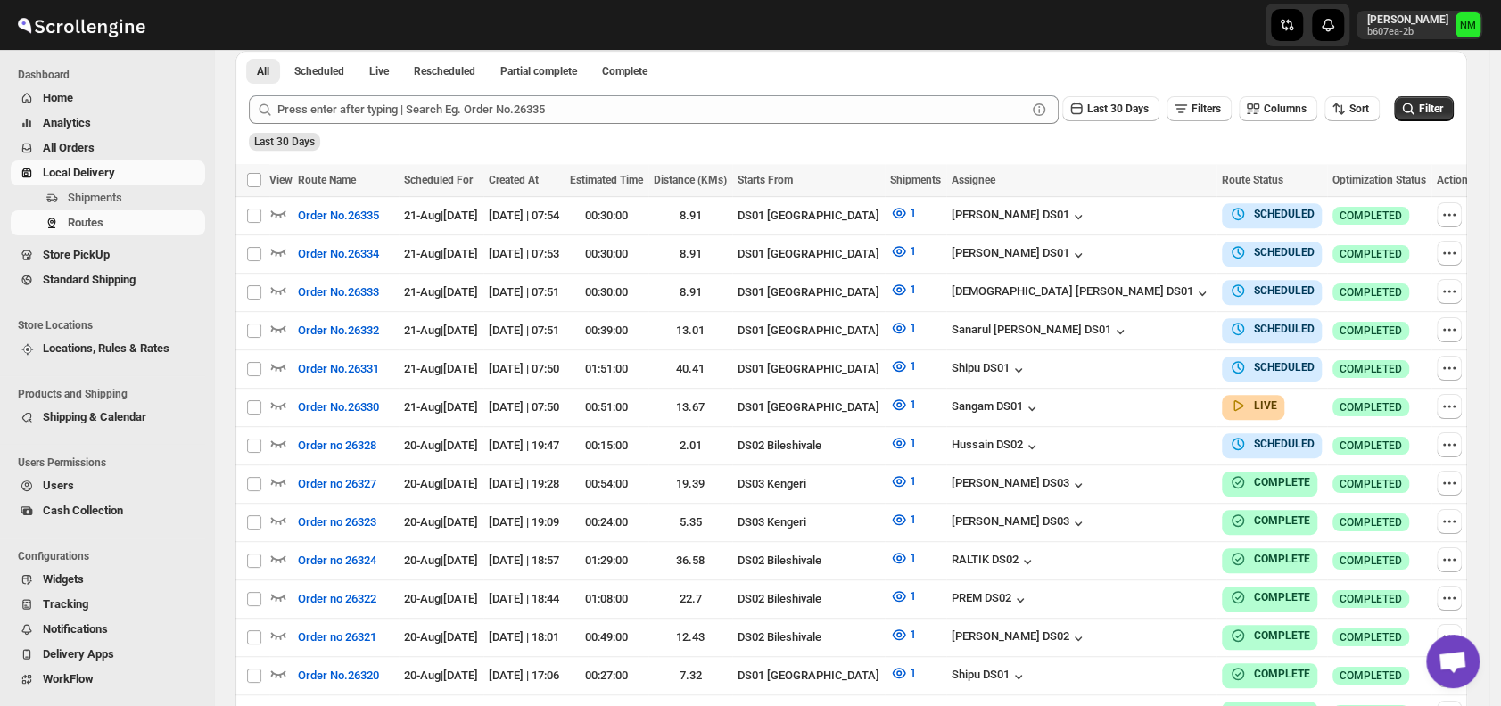
scroll to position [420, 0]
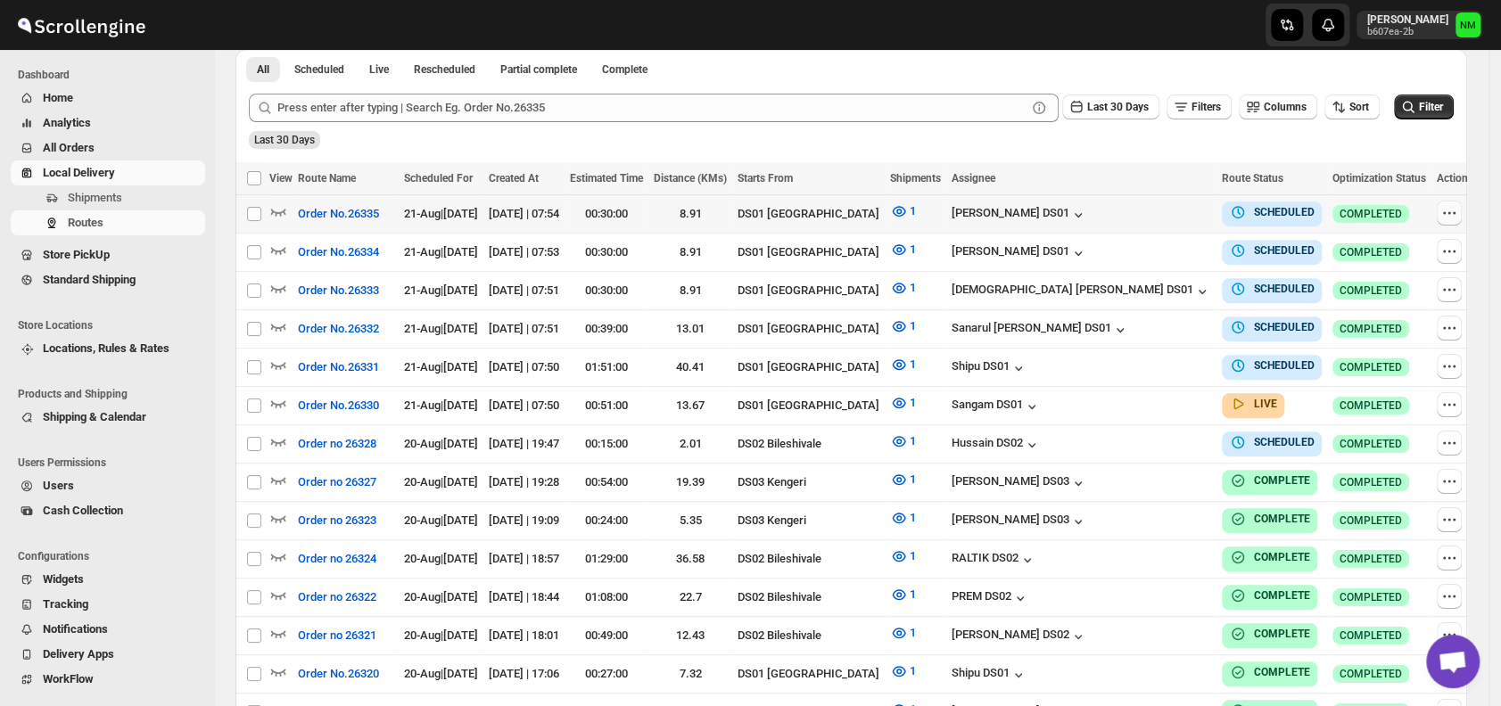
click at [1440, 214] on icon "button" at bounding box center [1449, 213] width 18 height 18
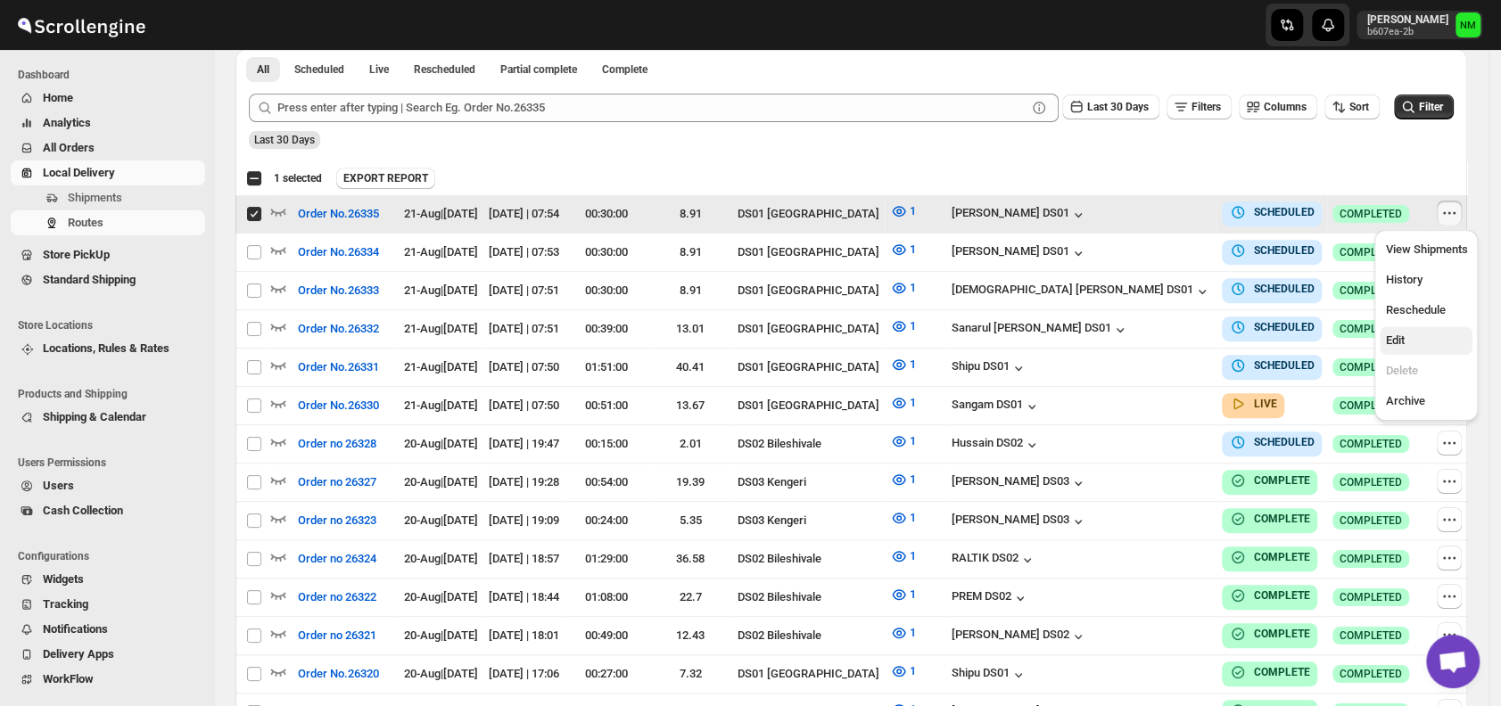
click at [1445, 338] on span "Edit" at bounding box center [1426, 341] width 82 height 18
checkbox input "false"
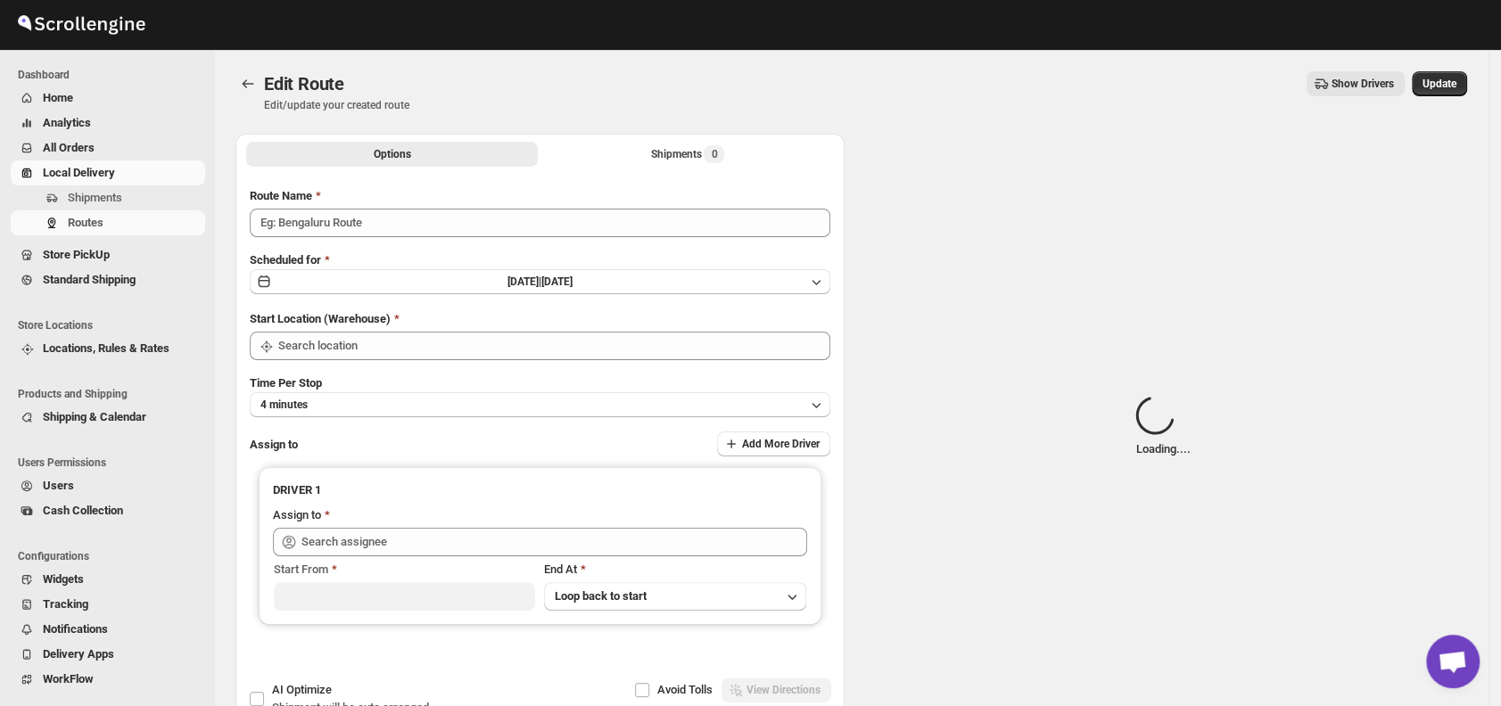
type input "Order No.26335"
type input "DS01 [GEOGRAPHIC_DATA]"
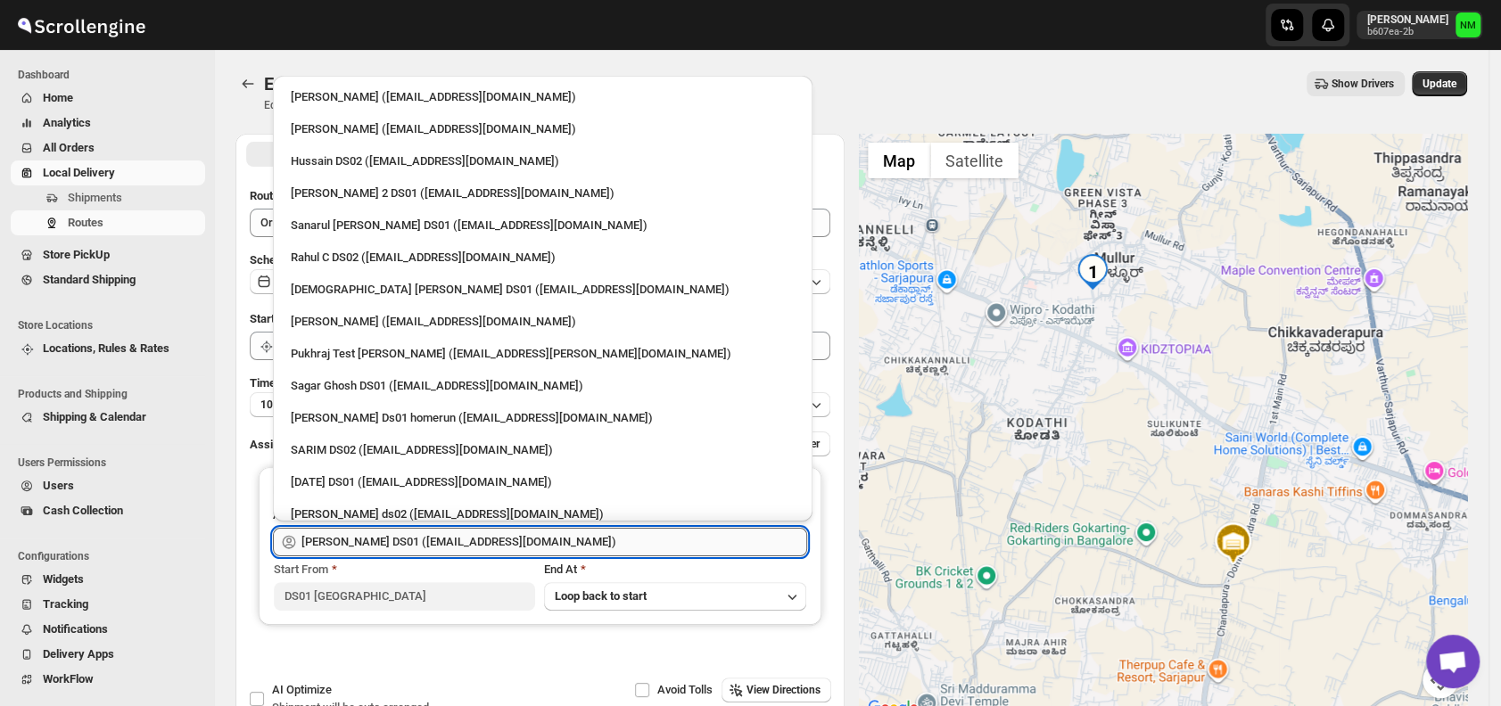
click at [566, 542] on input "Siraj Uddin DS01 (sopom53870@leabro.com)" at bounding box center [554, 542] width 506 height 29
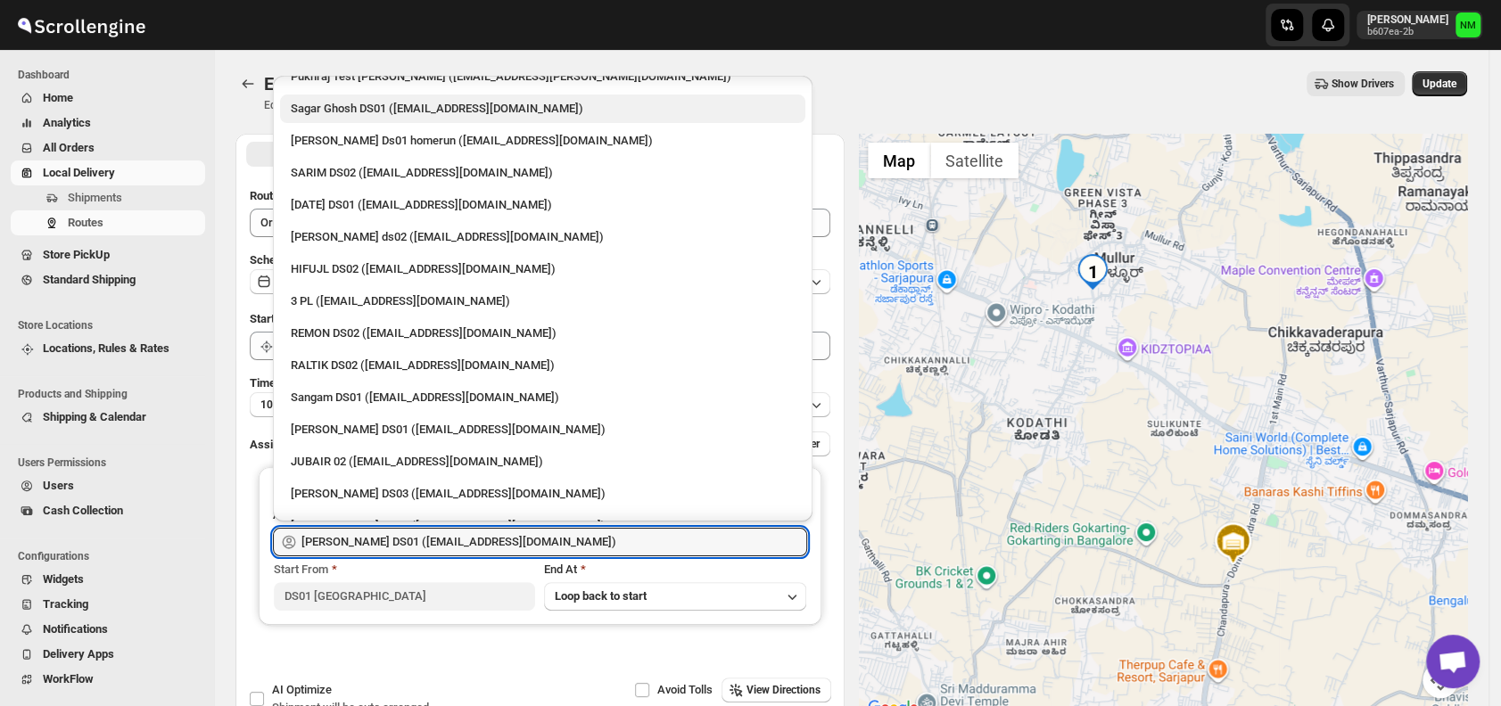
scroll to position [401, 0]
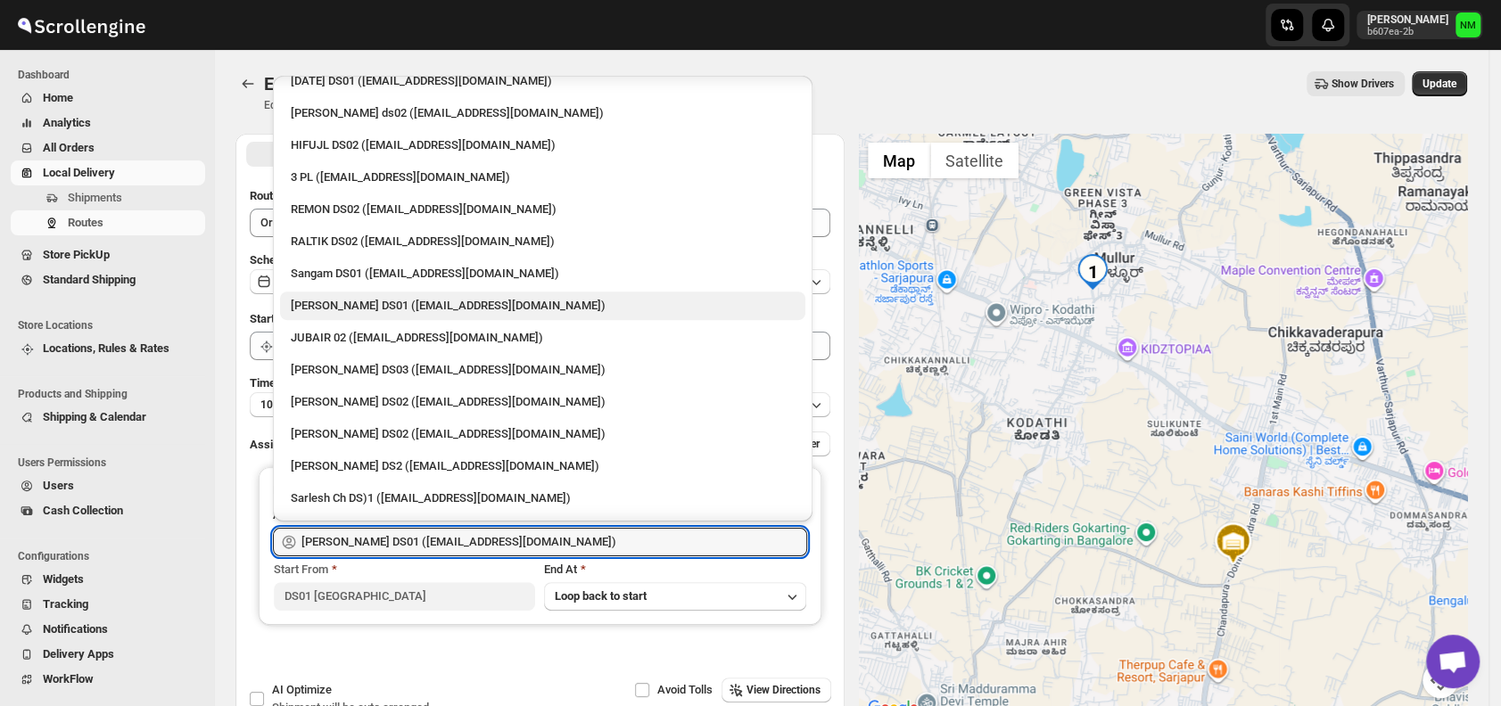
click at [307, 309] on div "Jahir Hussain DS01 (pegaya8076@excederm.com)" at bounding box center [543, 306] width 504 height 18
type input "Jahir Hussain DS01 (pegaya8076@excederm.com)"
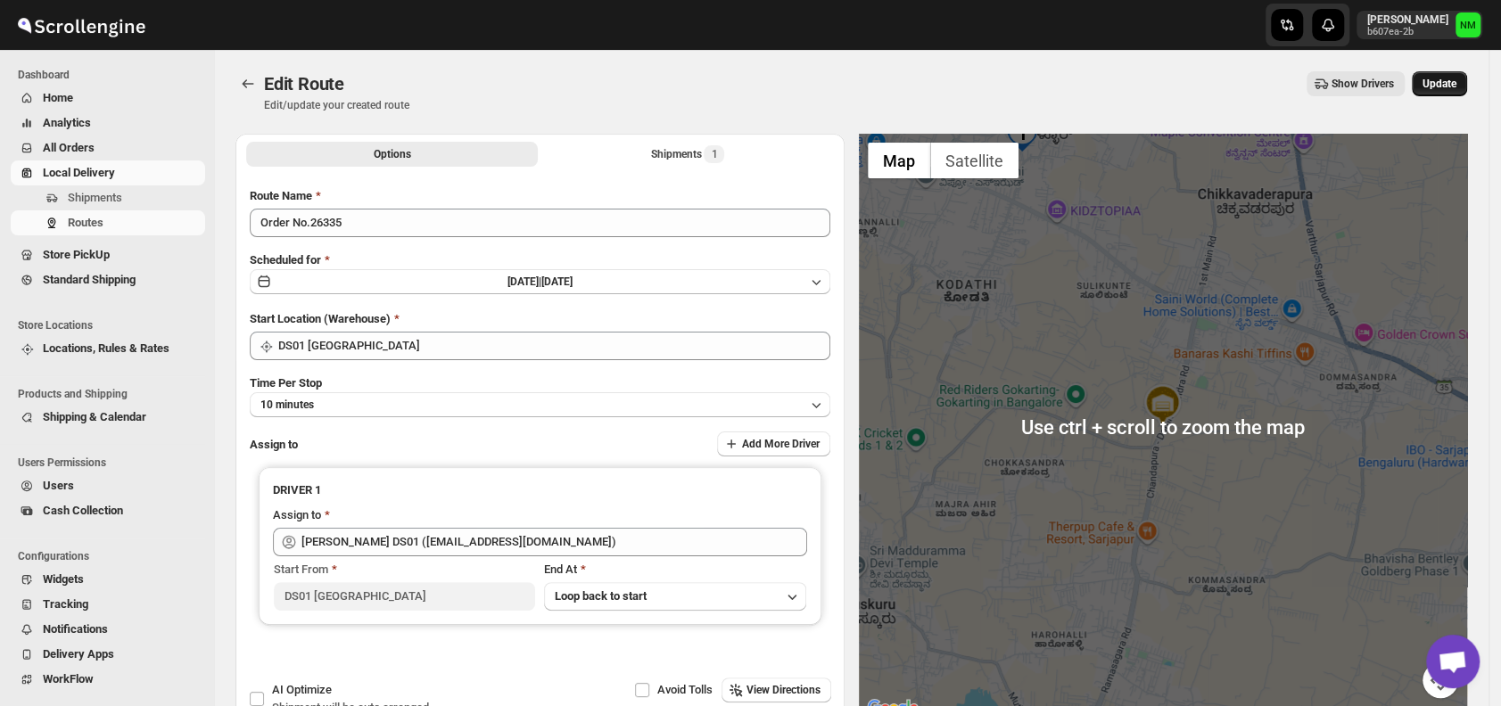
click at [1438, 84] on span "Update" at bounding box center [1439, 84] width 34 height 14
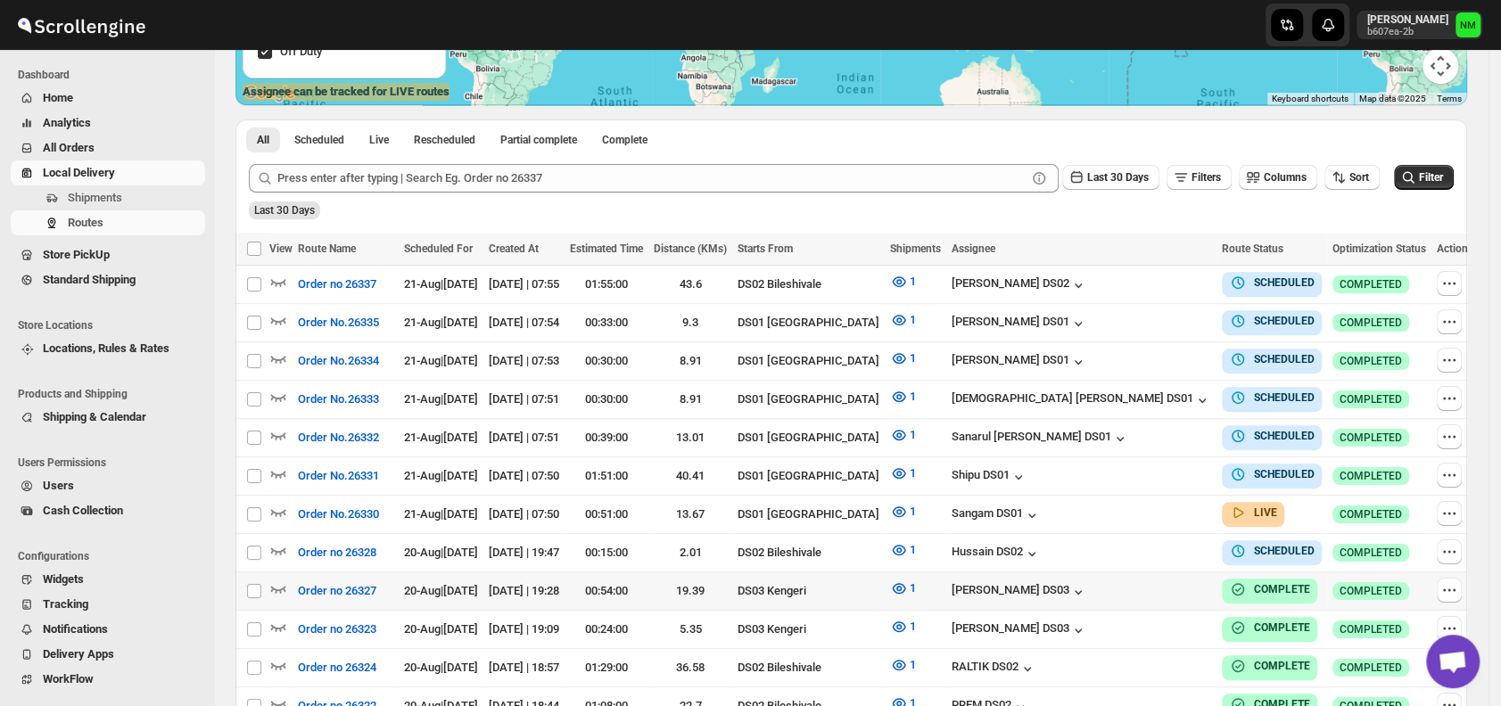
scroll to position [350, 0]
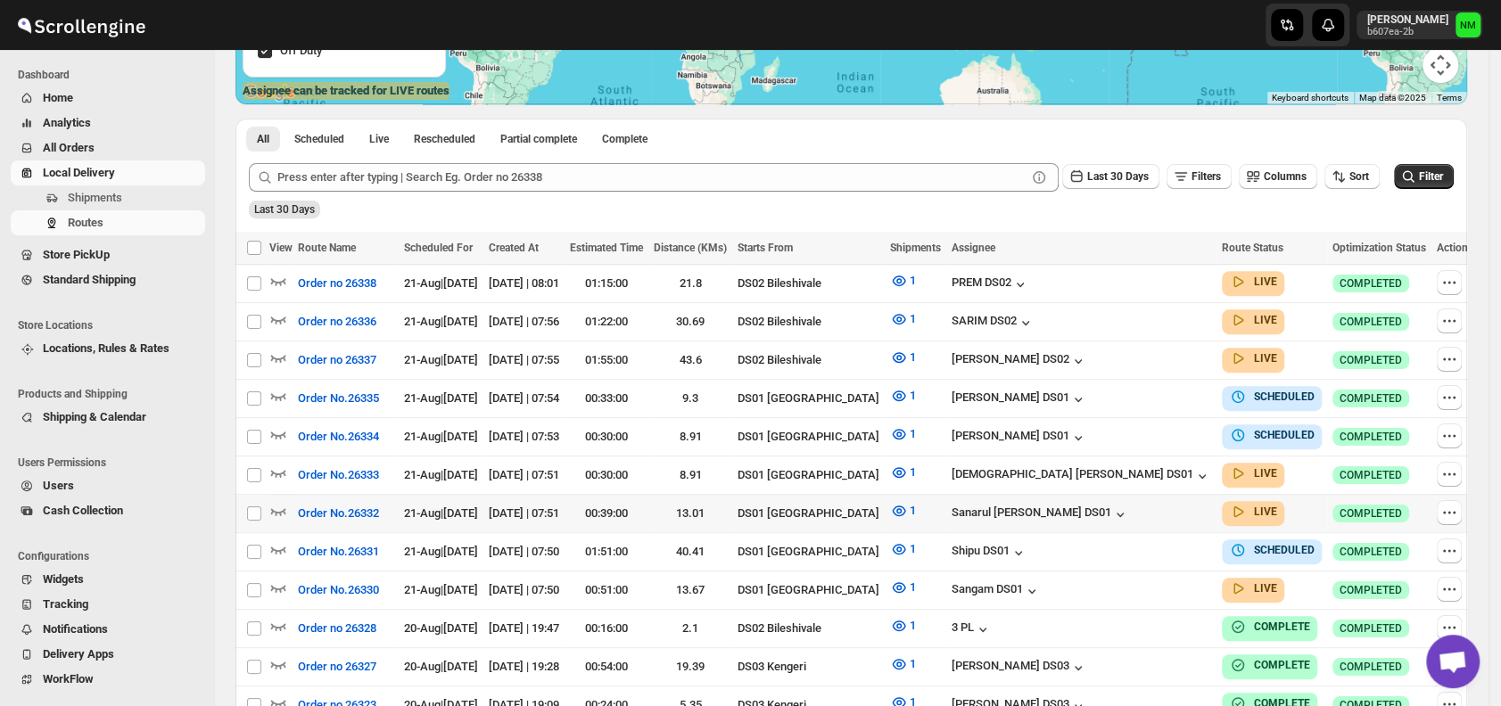
scroll to position [502, 0]
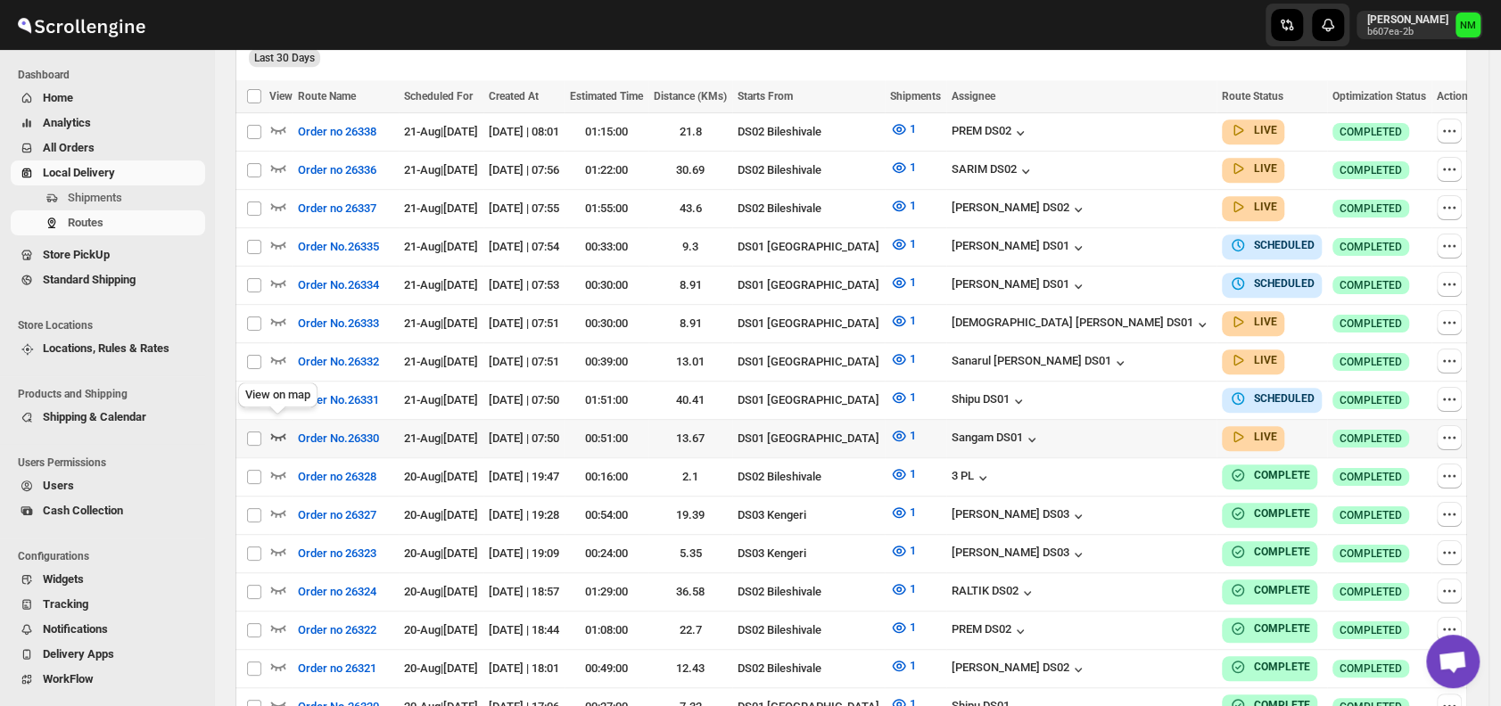
click at [281, 427] on icon "button" at bounding box center [278, 436] width 18 height 18
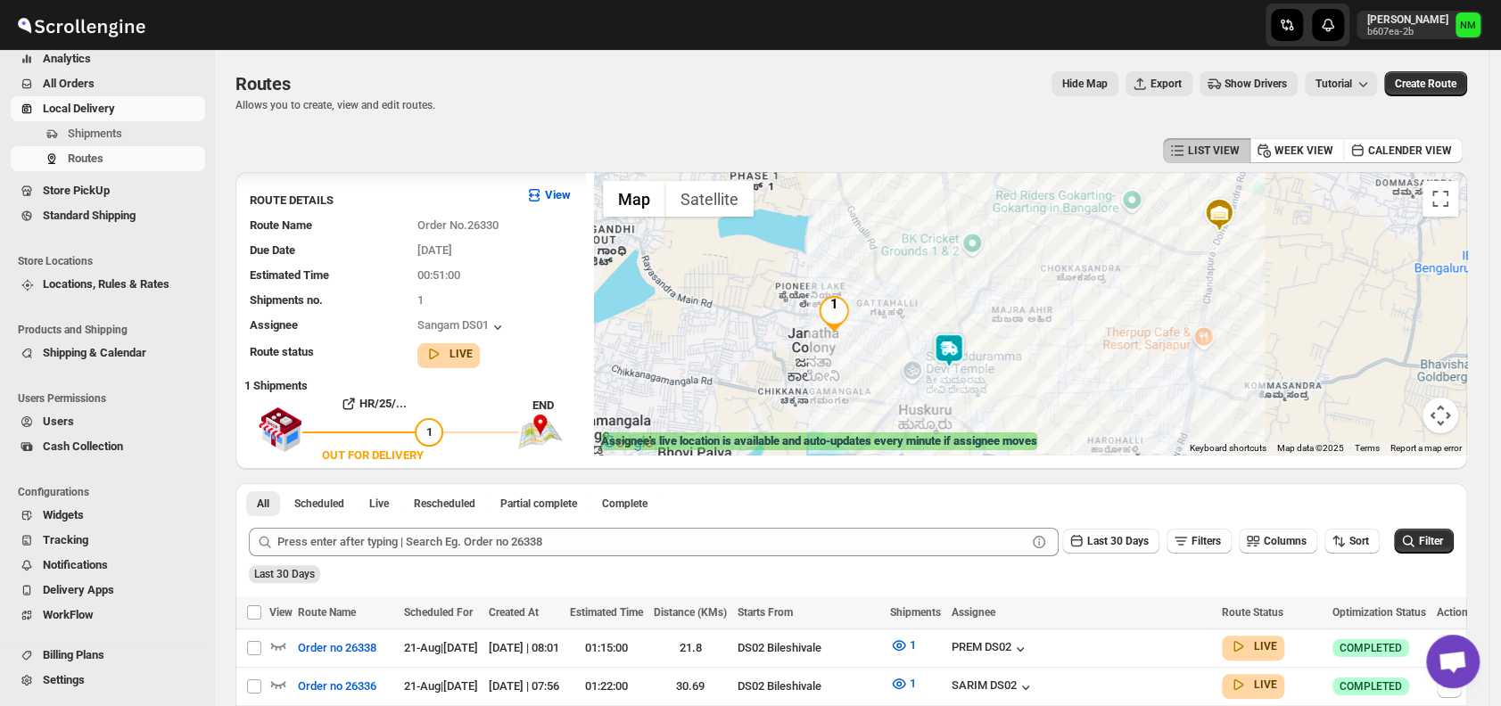
scroll to position [2, 0]
click at [965, 344] on img at bounding box center [949, 351] width 36 height 36
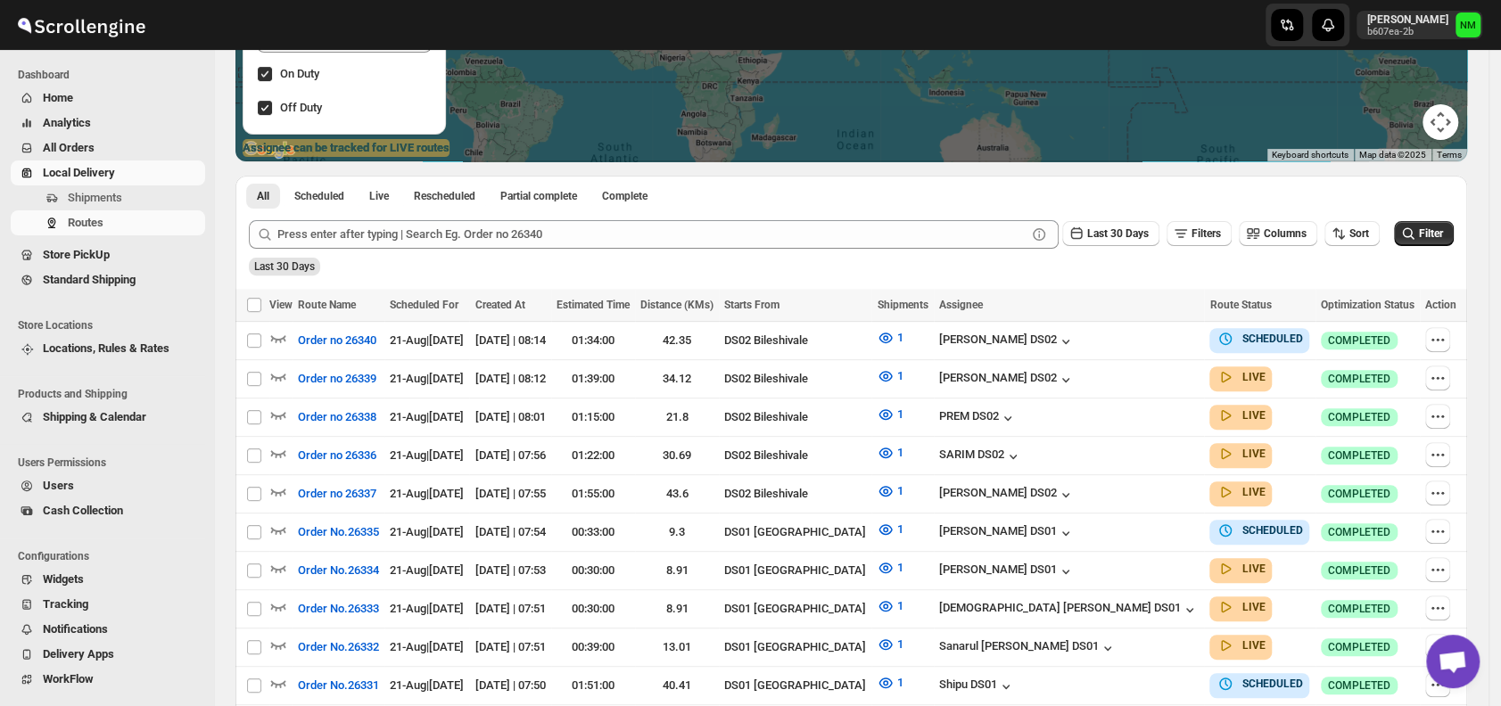
scroll to position [322, 0]
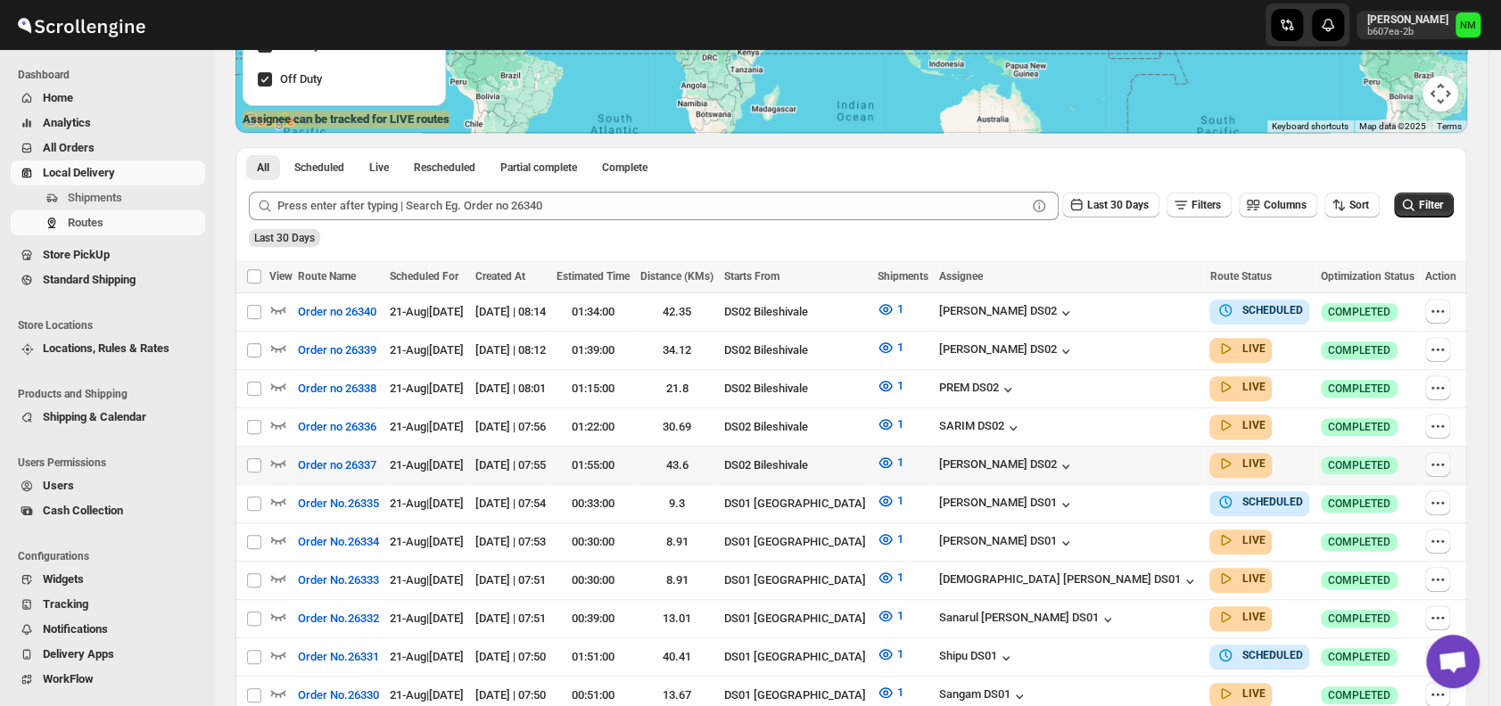
click at [1446, 456] on icon "button" at bounding box center [1438, 465] width 18 height 18
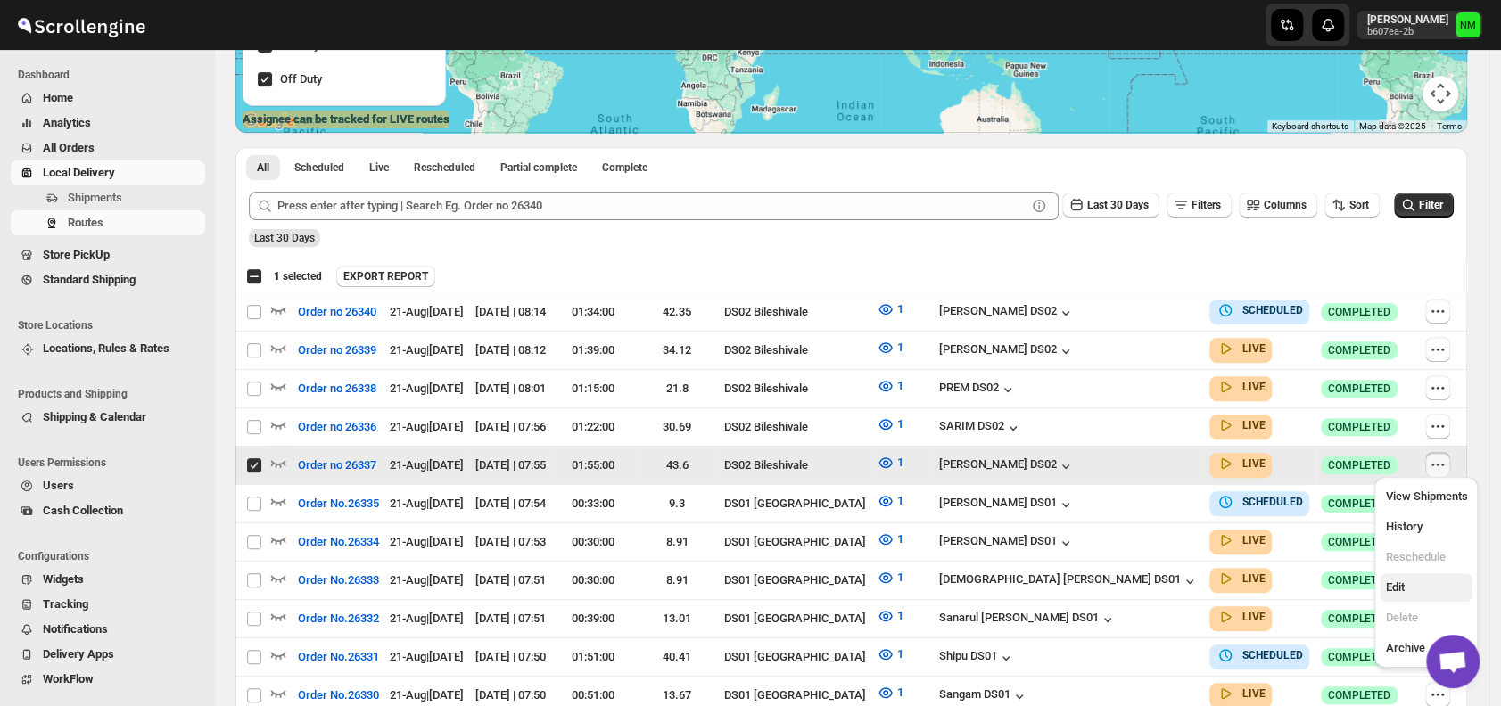
click at [1399, 592] on span "Edit" at bounding box center [1394, 586] width 19 height 13
checkbox input "false"
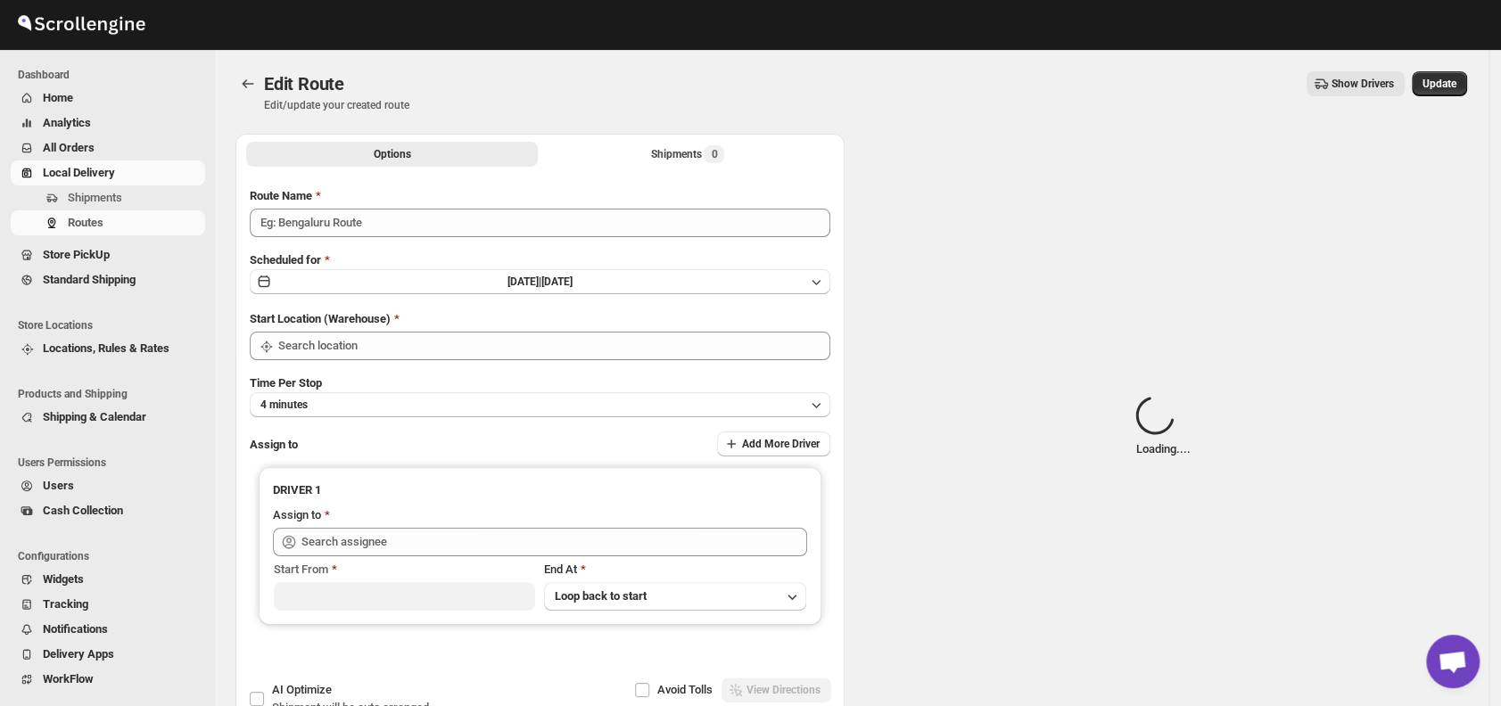
type input "Order no 26337"
type input "DS02 Bileshivale"
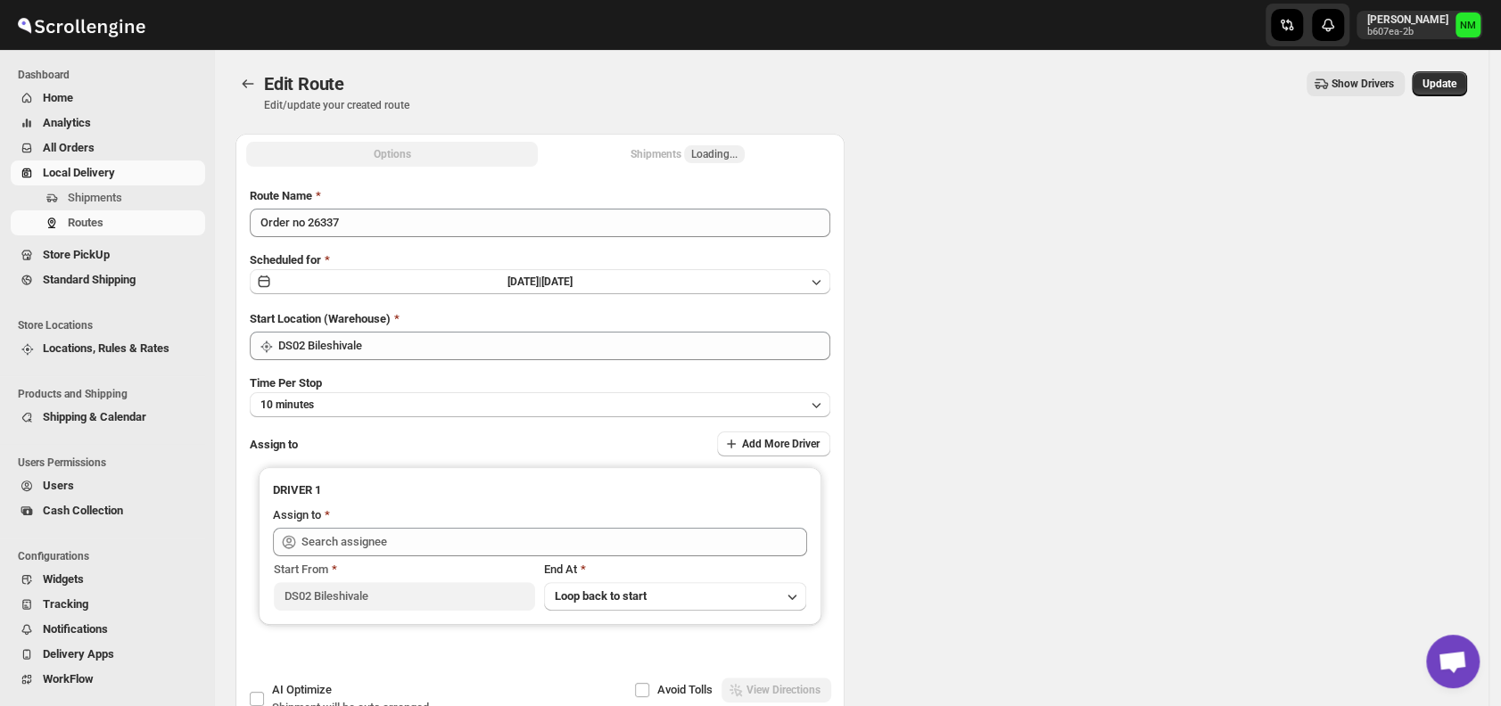
type input "[PERSON_NAME] DS02 ([EMAIL_ADDRESS][DOMAIN_NAME])"
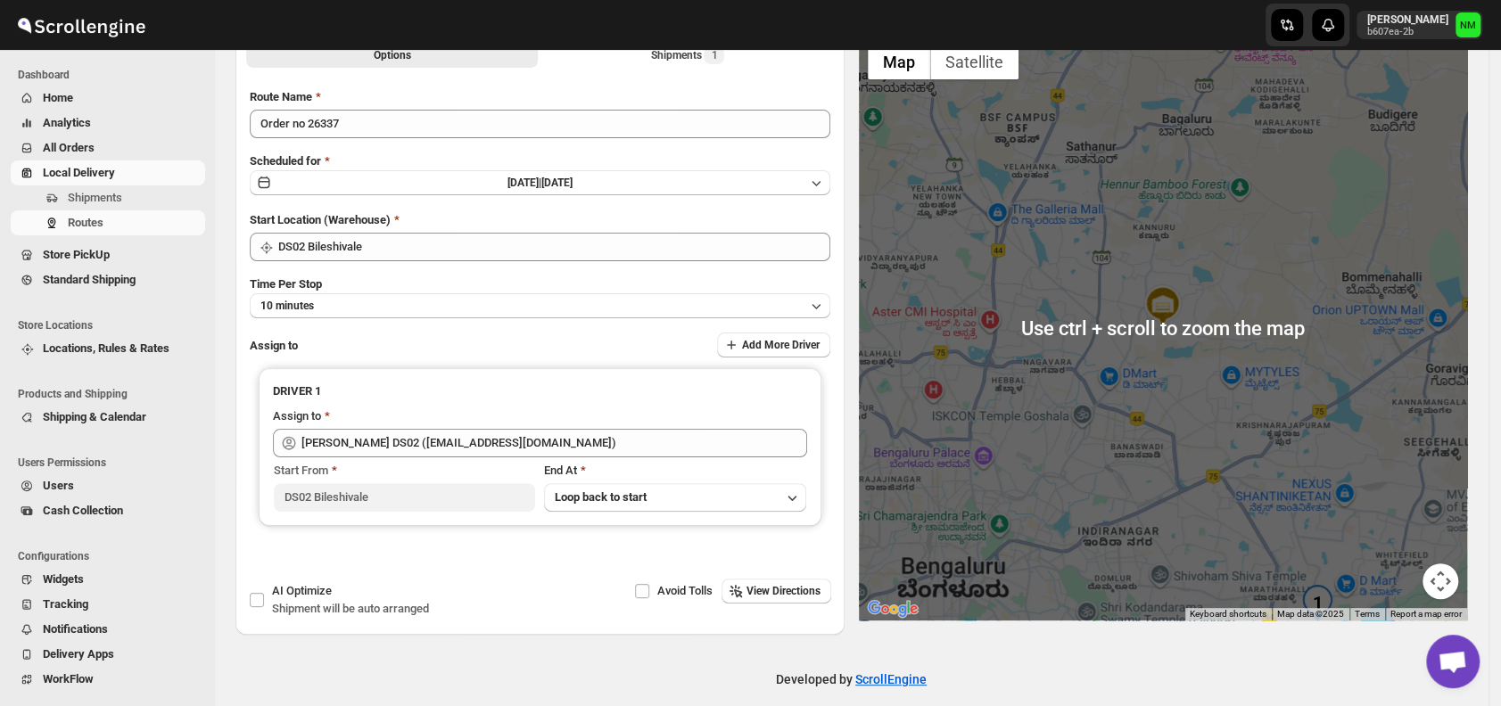
scroll to position [107, 0]
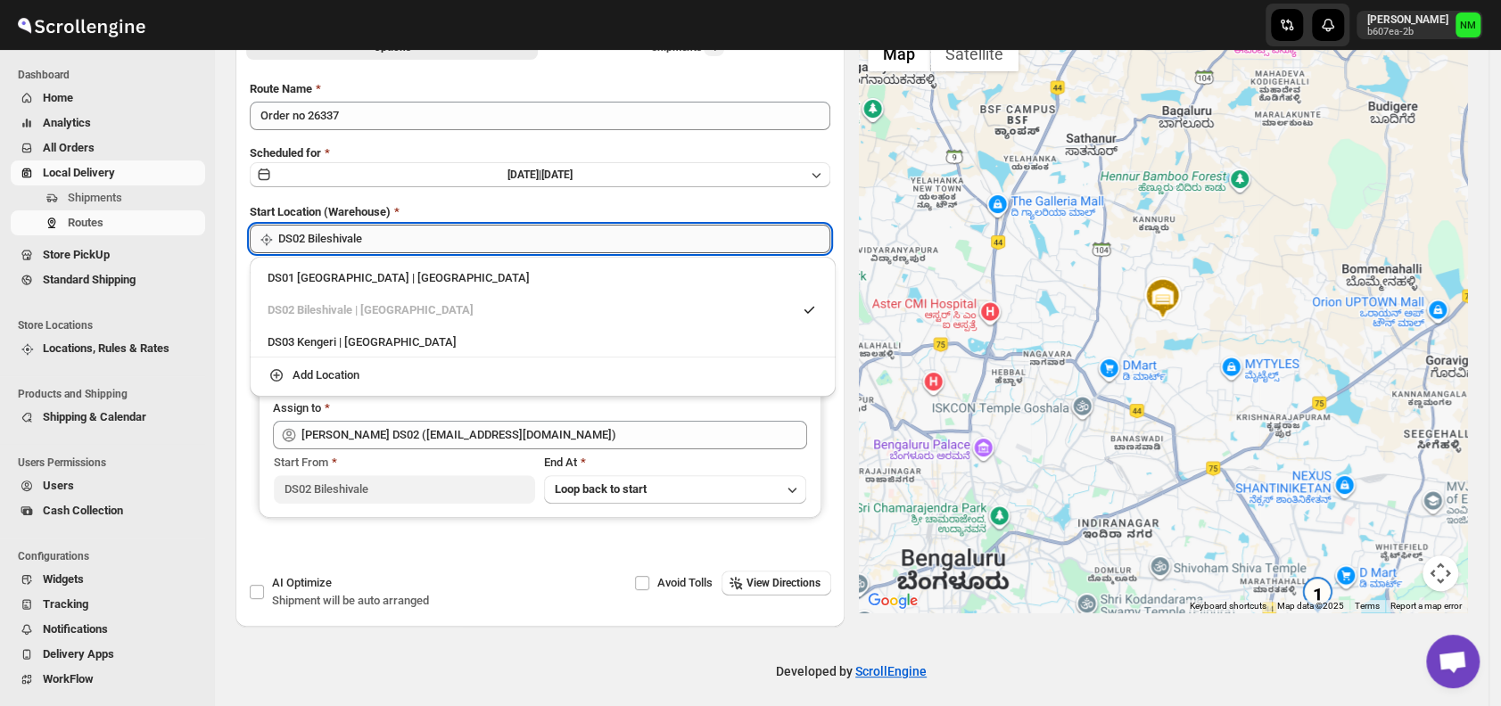
click at [481, 231] on input "DS02 Bileshivale" at bounding box center [554, 239] width 552 height 29
click at [291, 280] on div "DS01 Sarjapur | Bengaluru" at bounding box center [543, 278] width 550 height 18
type input "DS01 [GEOGRAPHIC_DATA]"
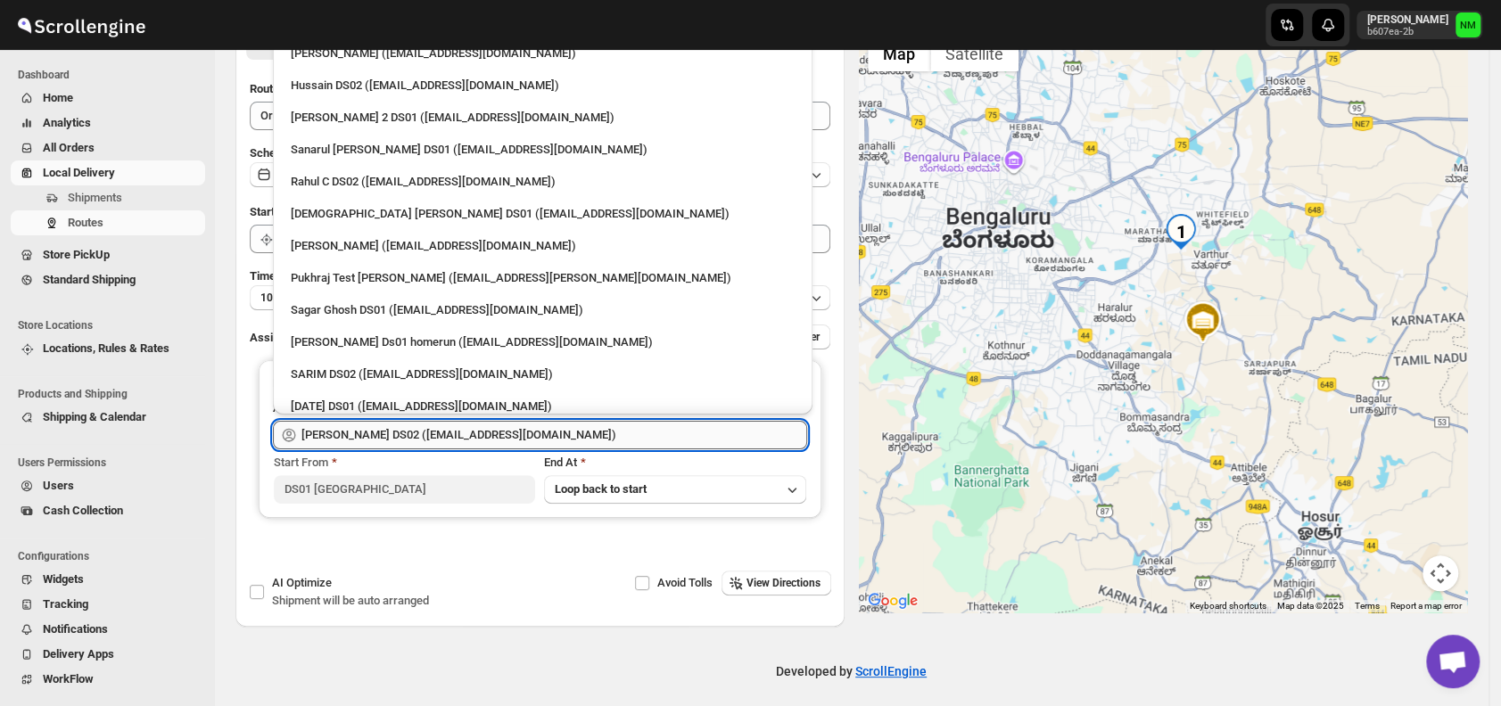
click at [549, 430] on input "[PERSON_NAME] DS02 ([EMAIL_ADDRESS][DOMAIN_NAME])" at bounding box center [554, 435] width 506 height 29
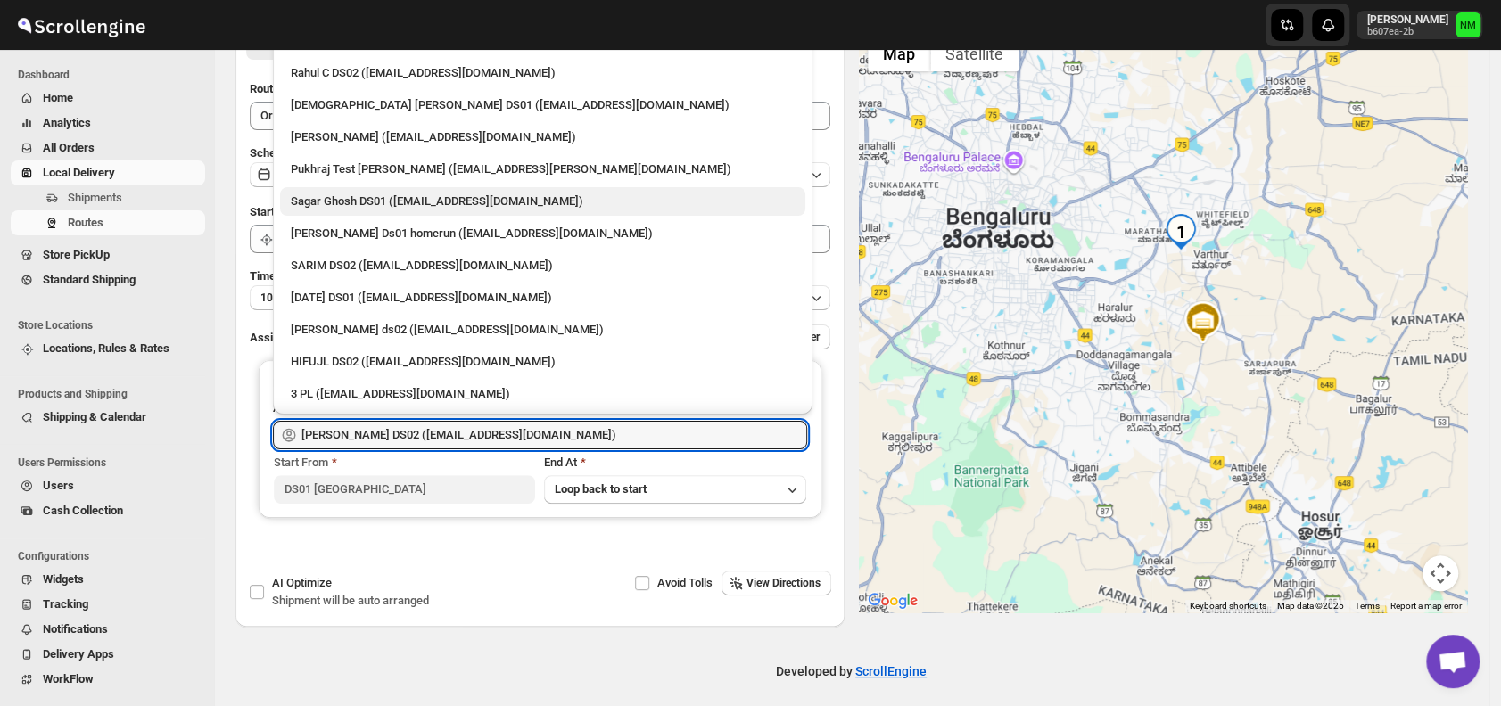
scroll to position [116, 0]
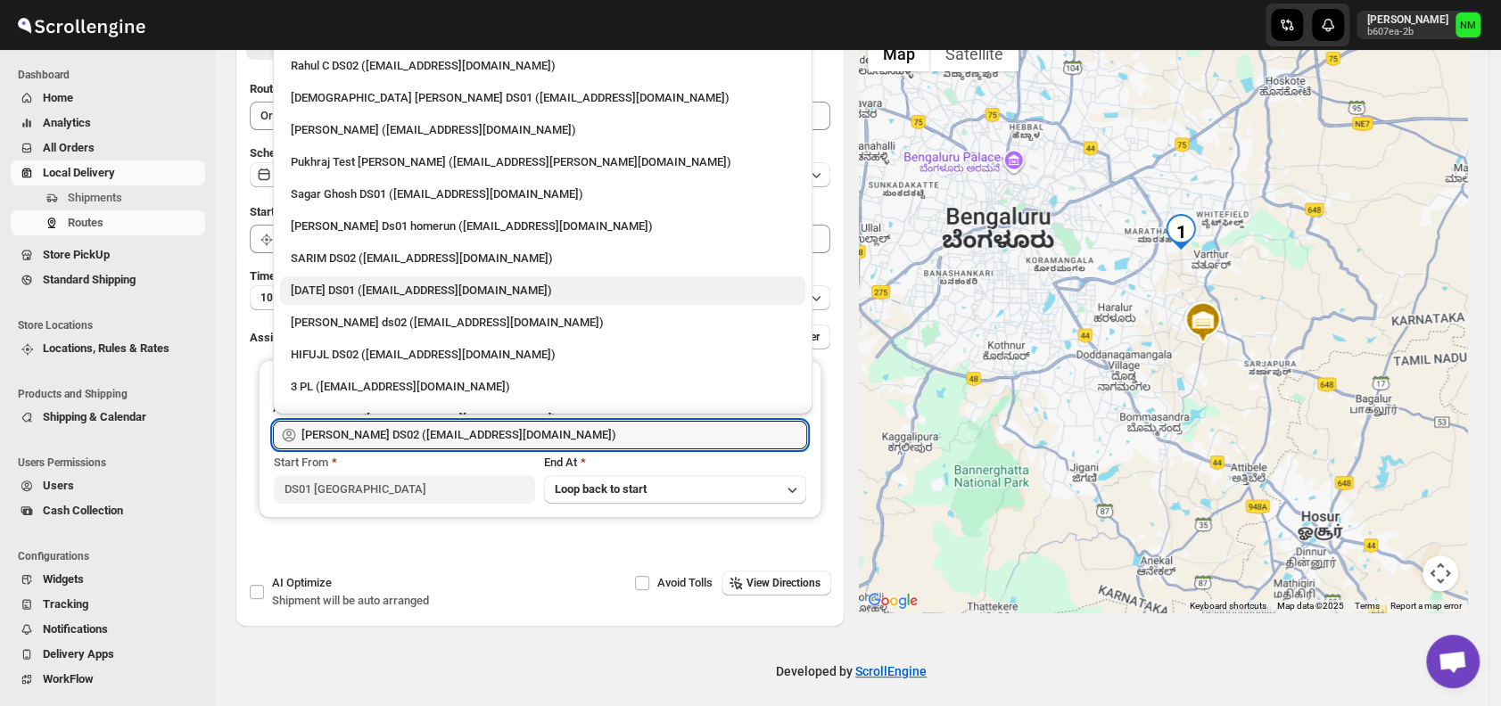
click at [334, 288] on div "[DATE] DS01 ([EMAIL_ADDRESS][DOMAIN_NAME])" at bounding box center [543, 291] width 504 height 18
type input "[DATE] DS01 ([EMAIL_ADDRESS][DOMAIN_NAME])"
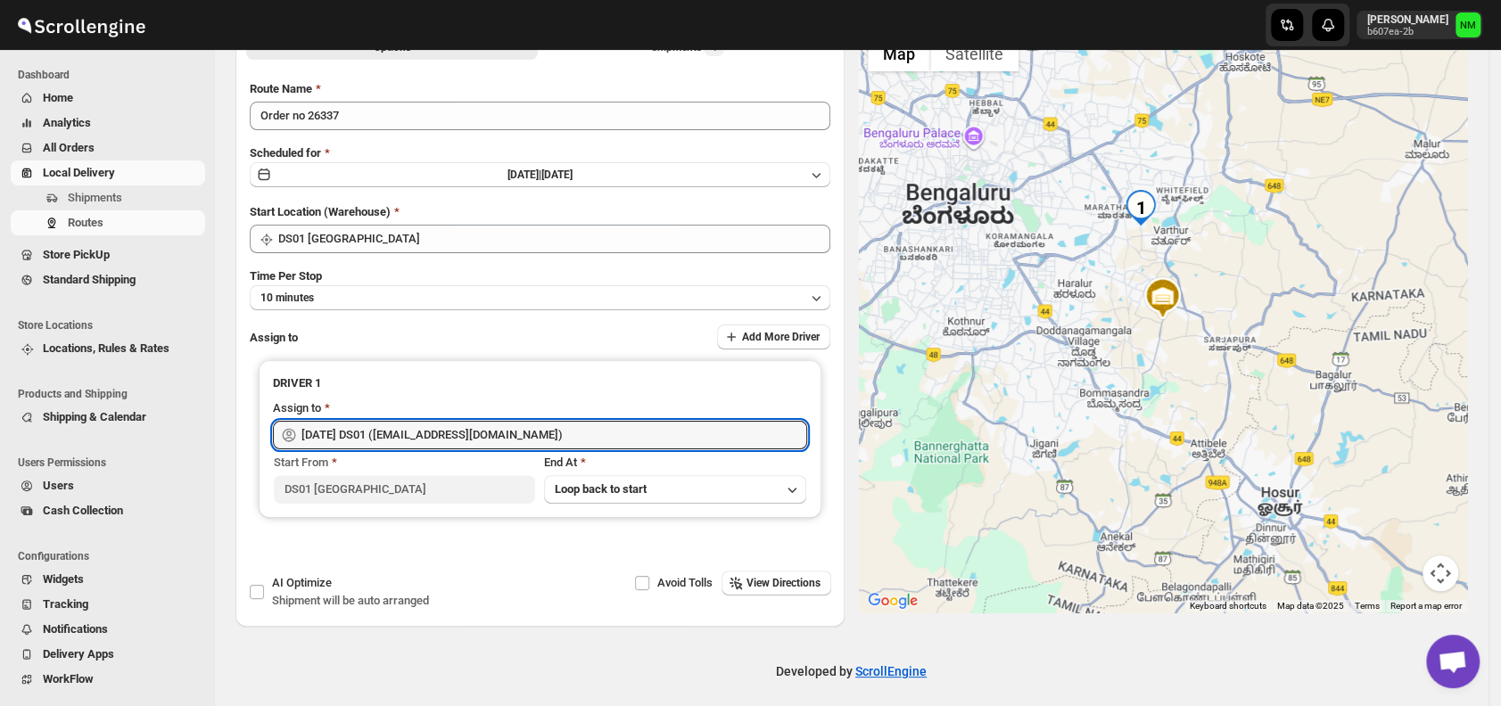
scroll to position [0, 0]
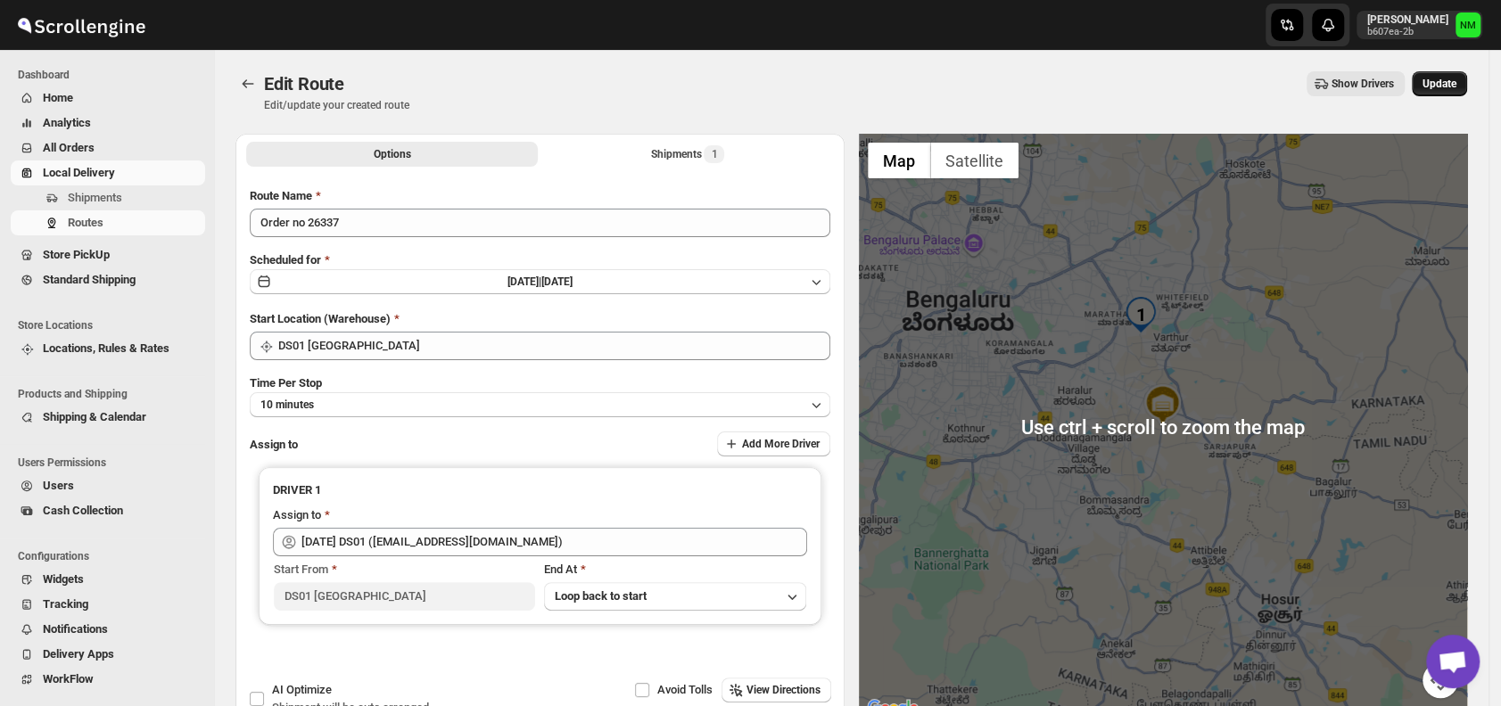
click at [1446, 82] on span "Update" at bounding box center [1439, 84] width 34 height 14
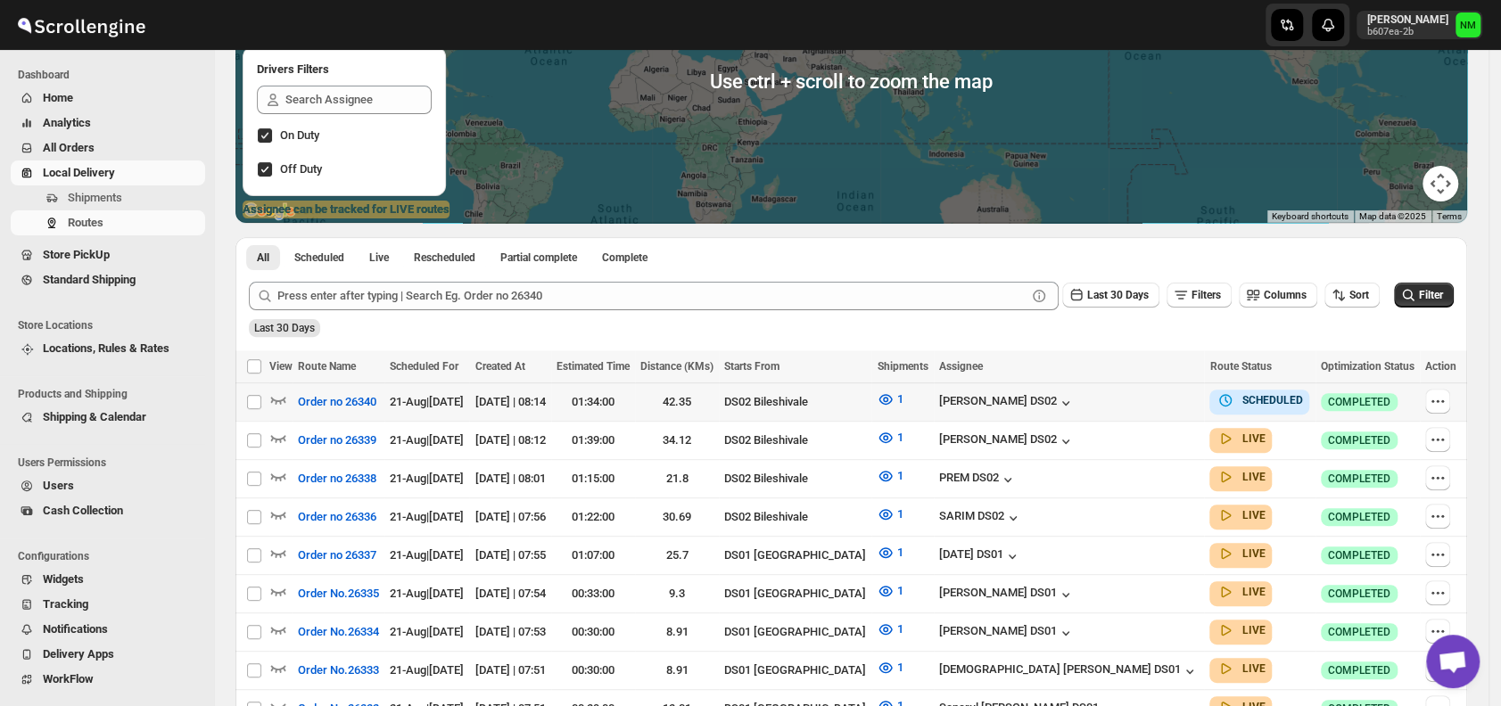
scroll to position [235, 0]
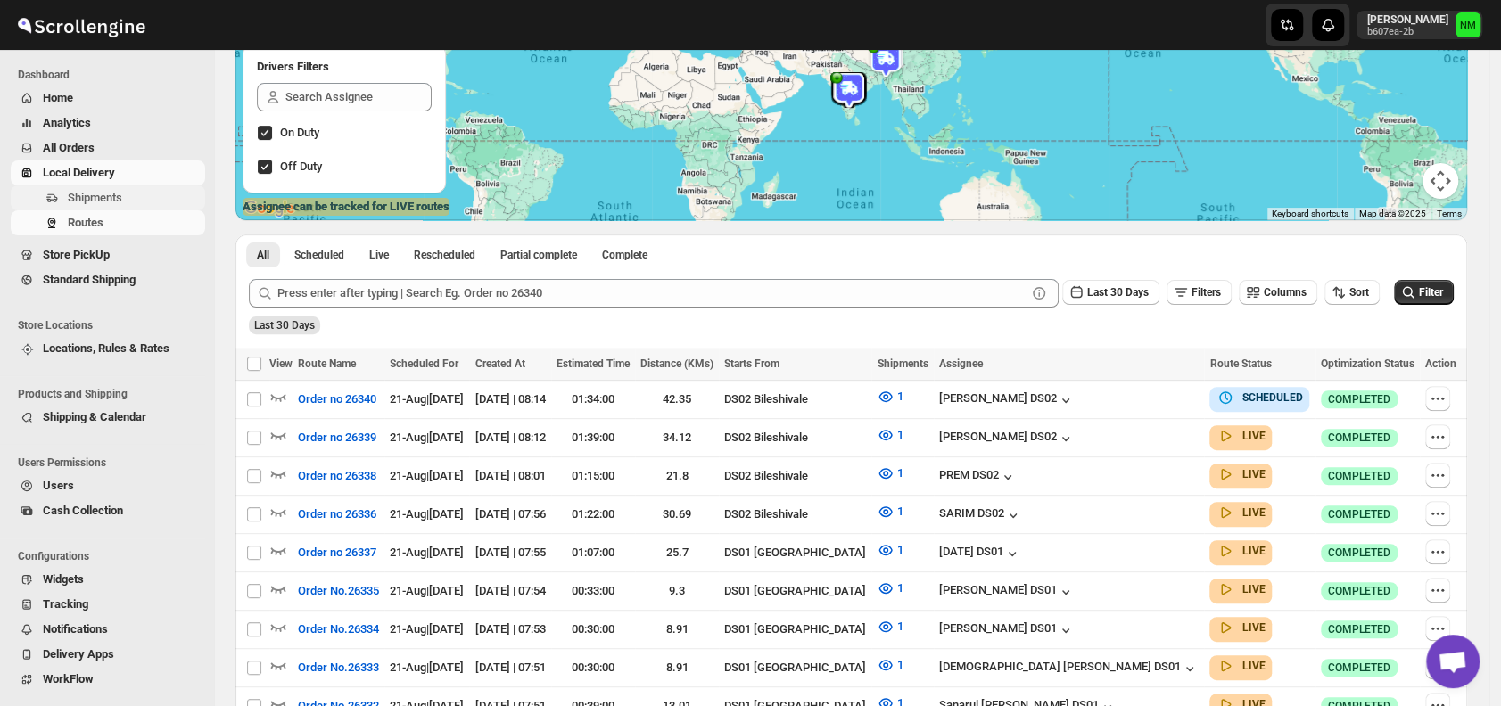
click at [120, 203] on span "Shipments" at bounding box center [95, 197] width 54 height 13
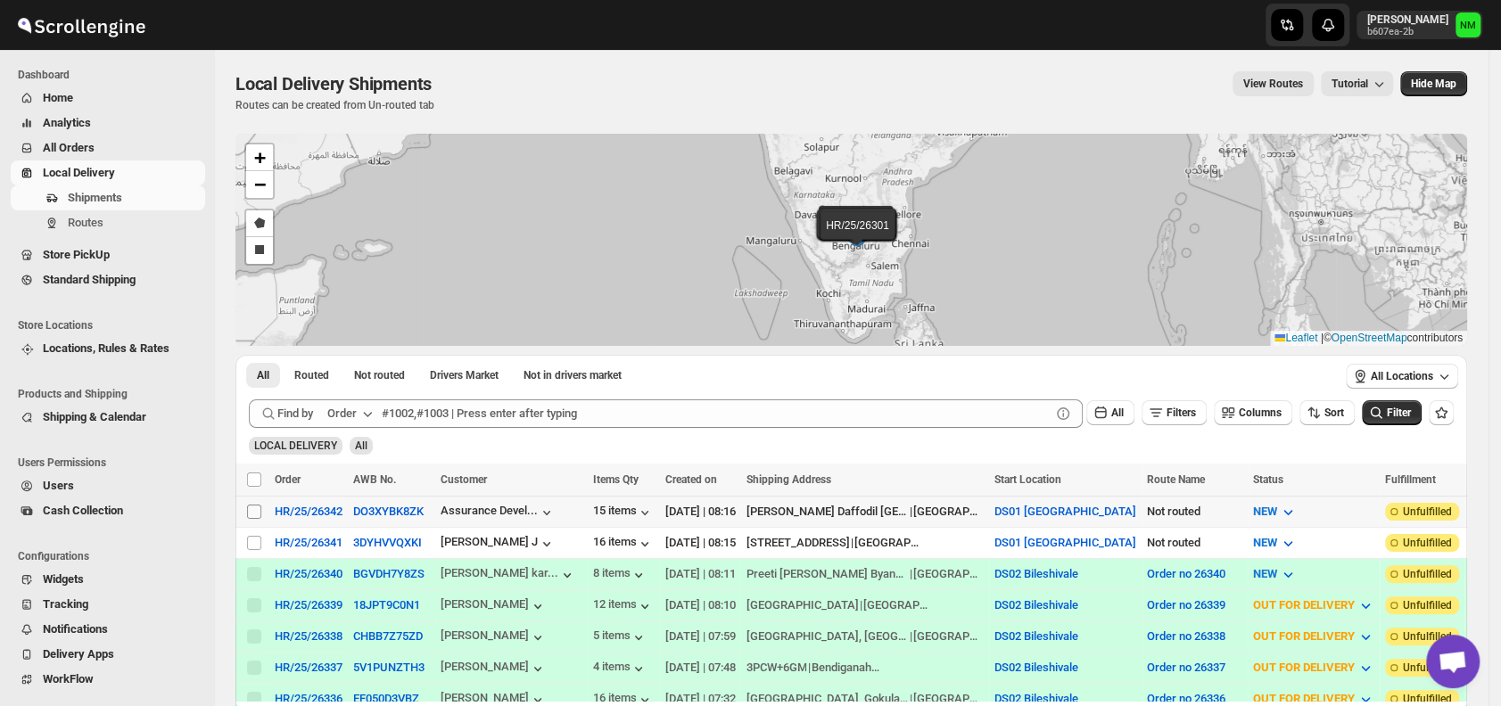
click at [257, 511] on input "Select shipment" at bounding box center [254, 512] width 14 height 14
checkbox input "true"
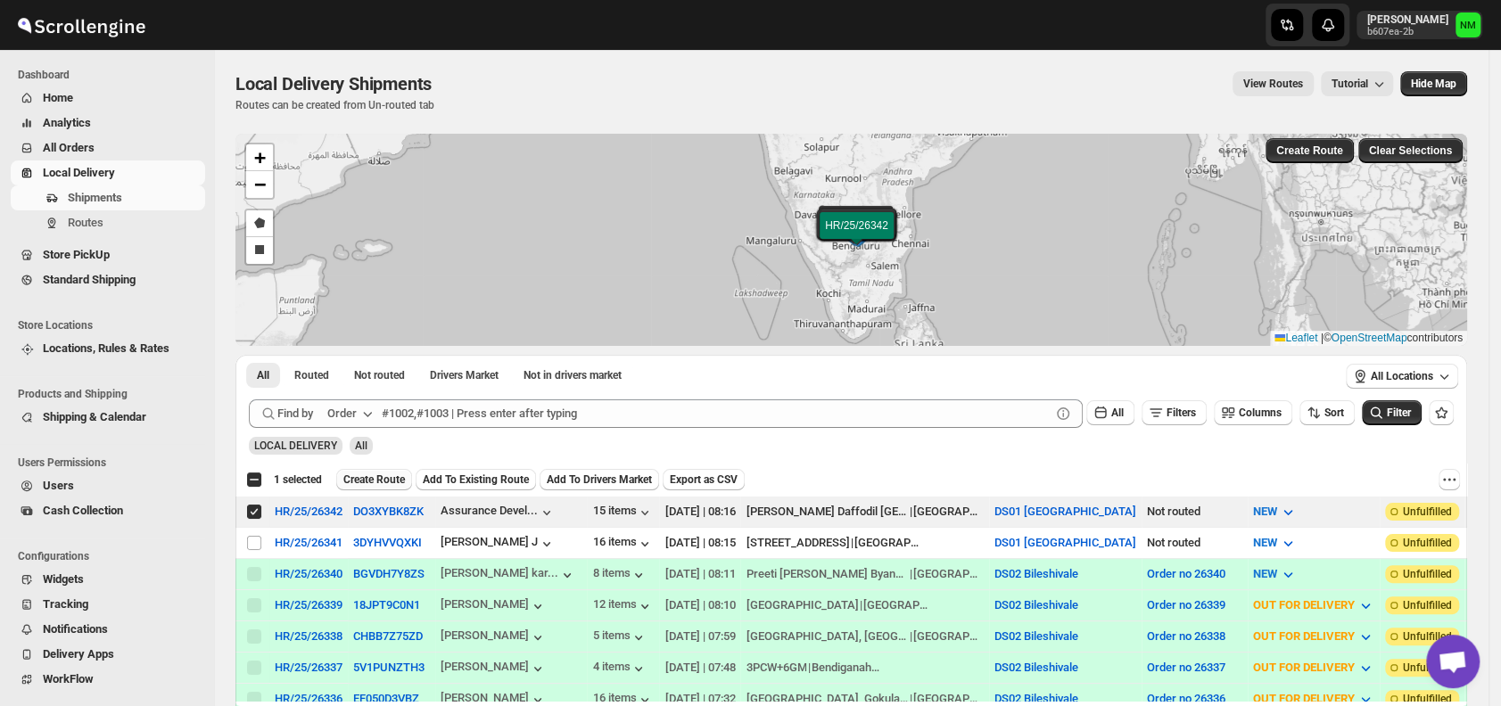
click at [375, 476] on span "Create Route" at bounding box center [374, 480] width 62 height 14
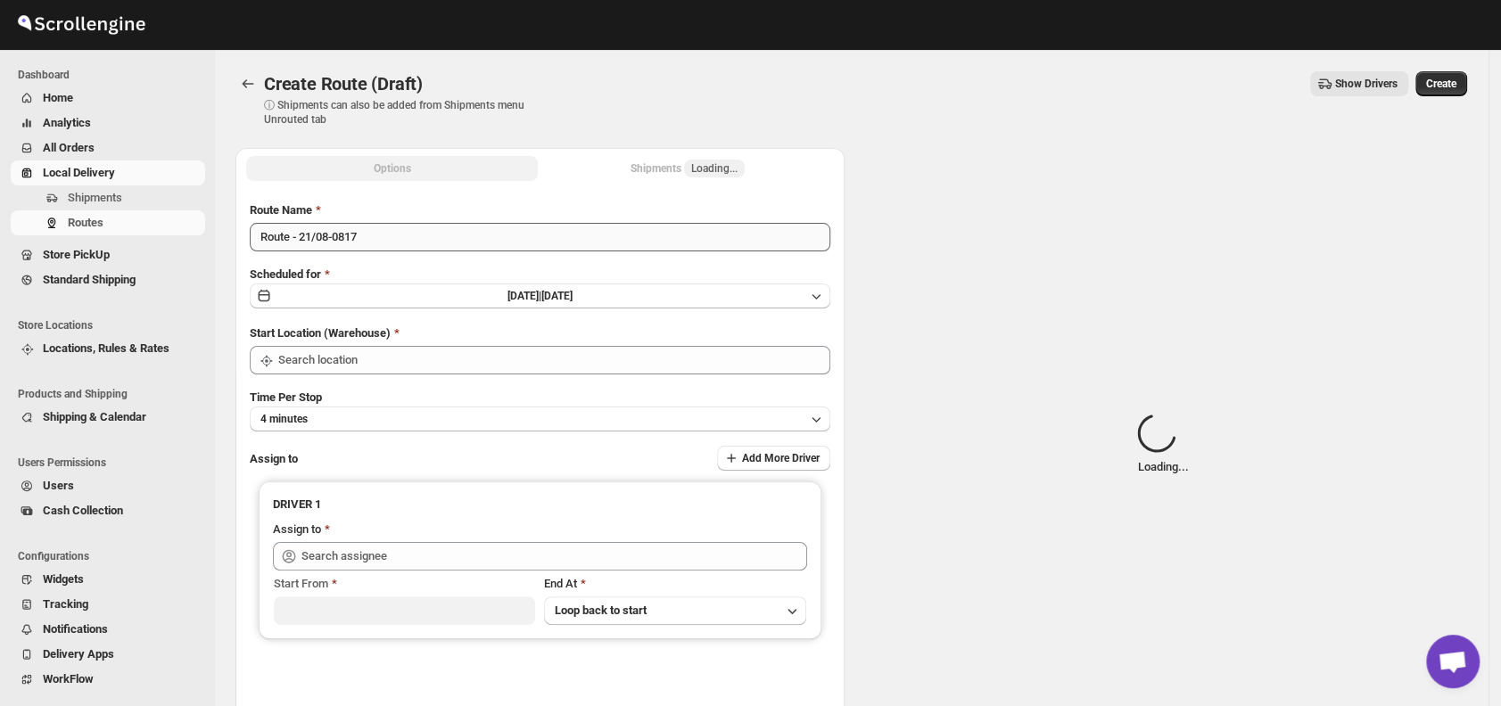
type input "DS01 [GEOGRAPHIC_DATA]"
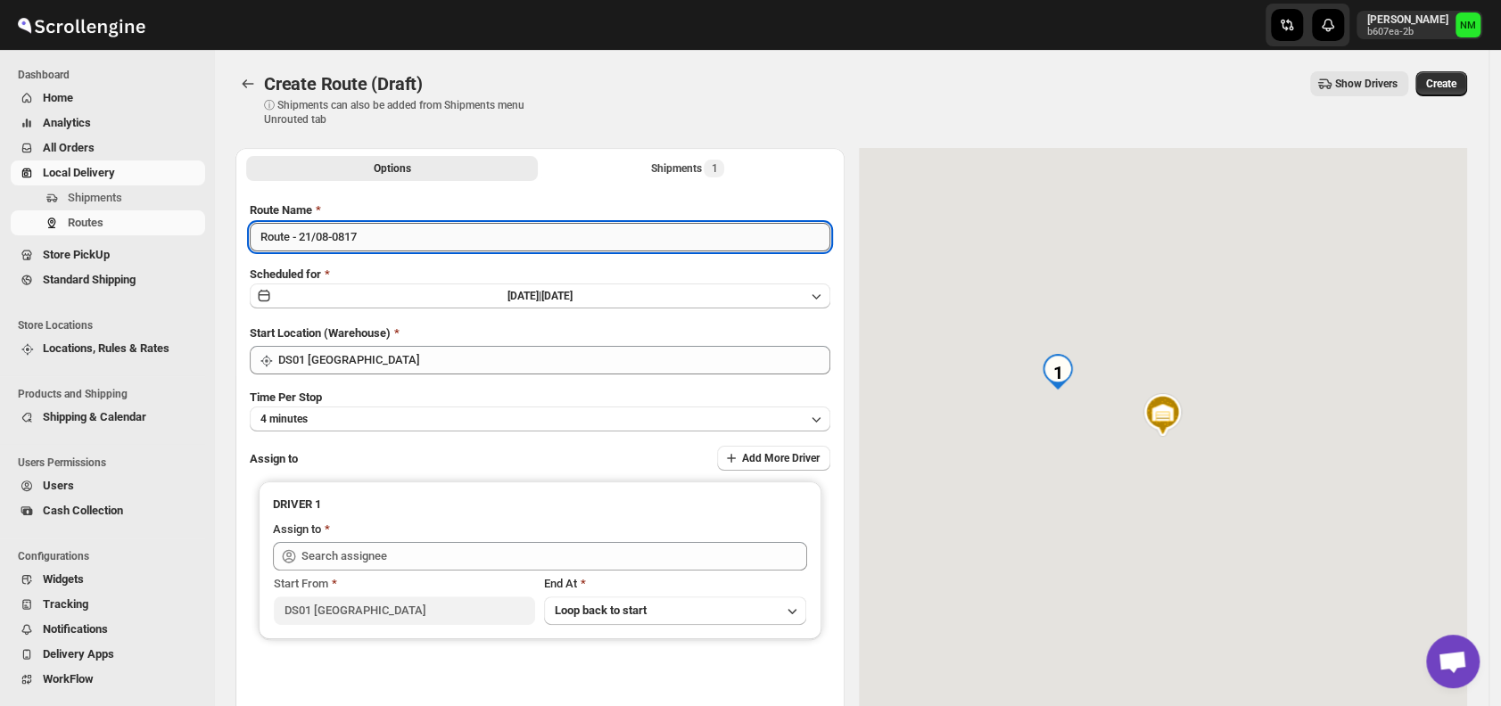
click at [392, 240] on input "Route - 21/08-0817" at bounding box center [540, 237] width 580 height 29
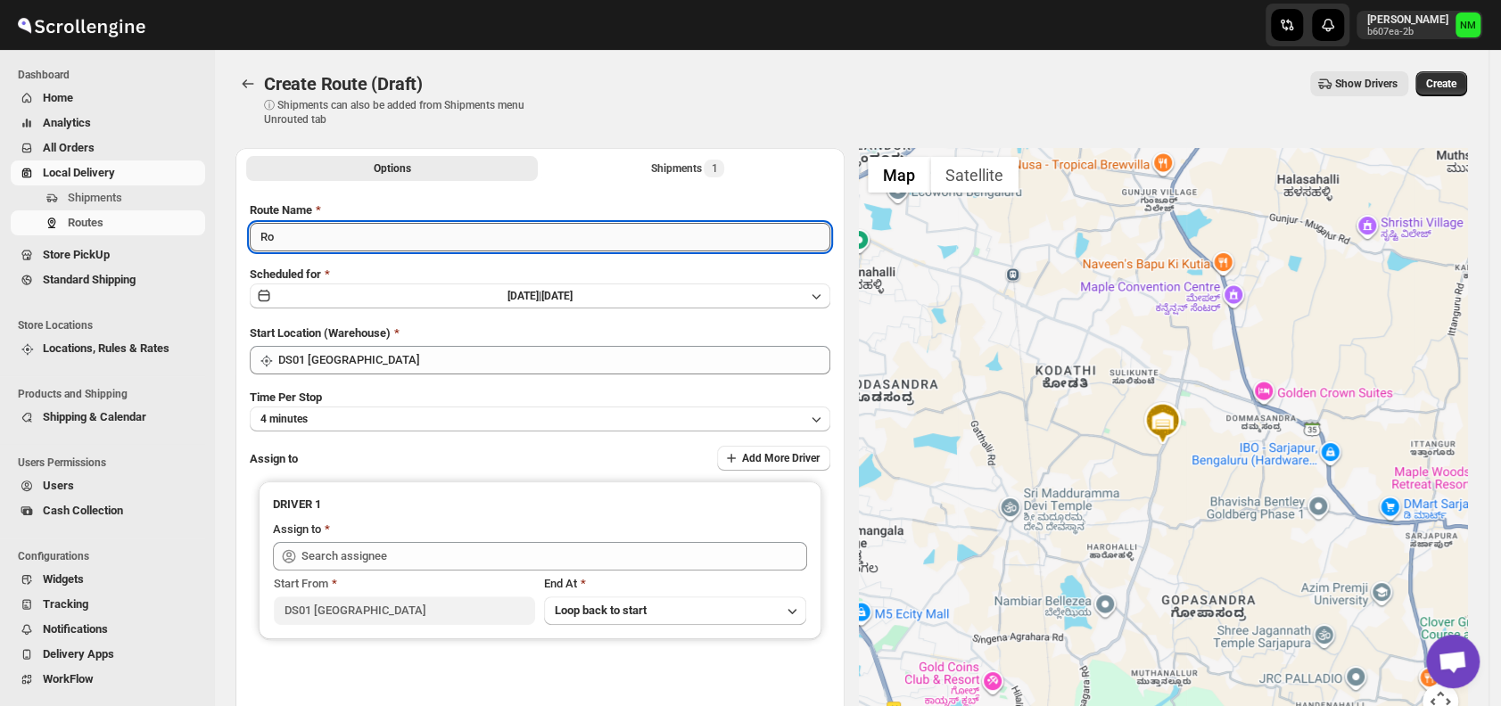
type input "R"
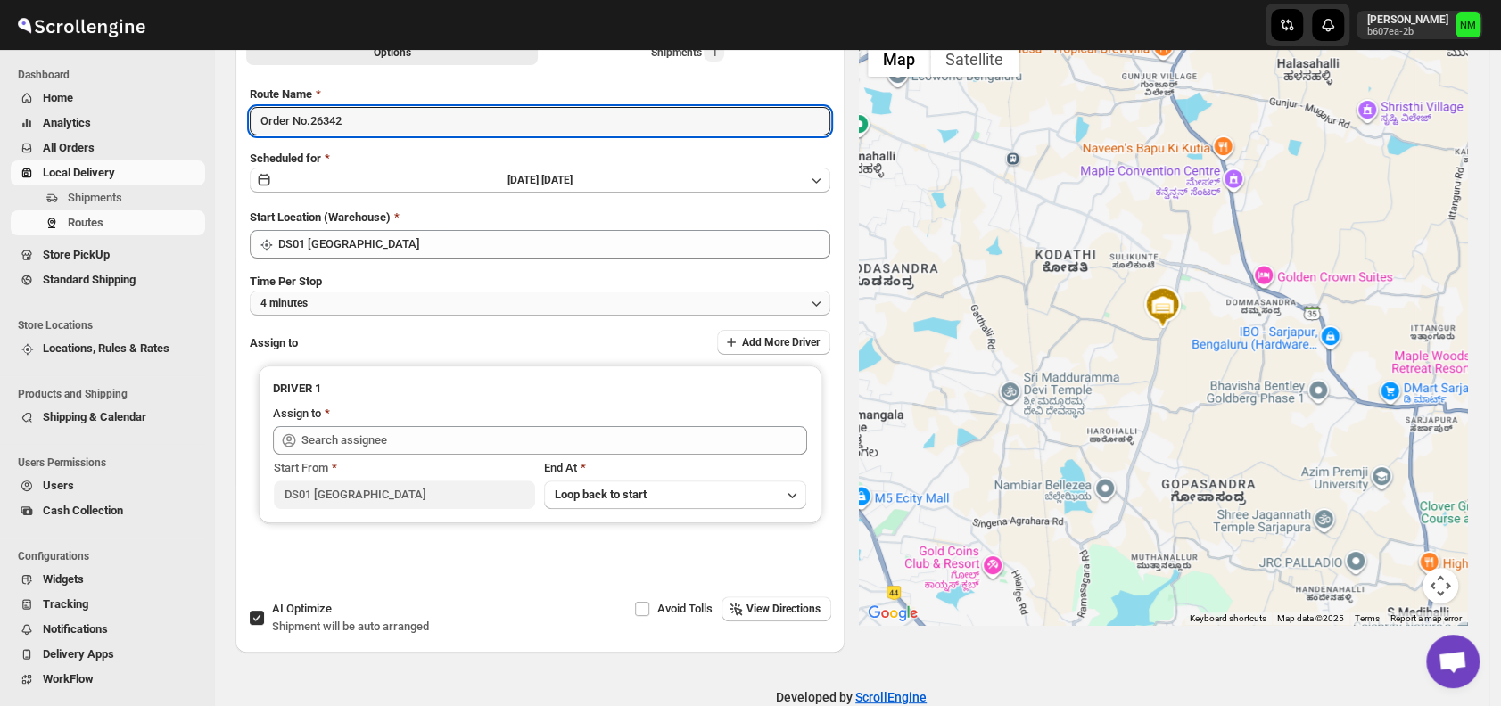
type input "Order No.26342"
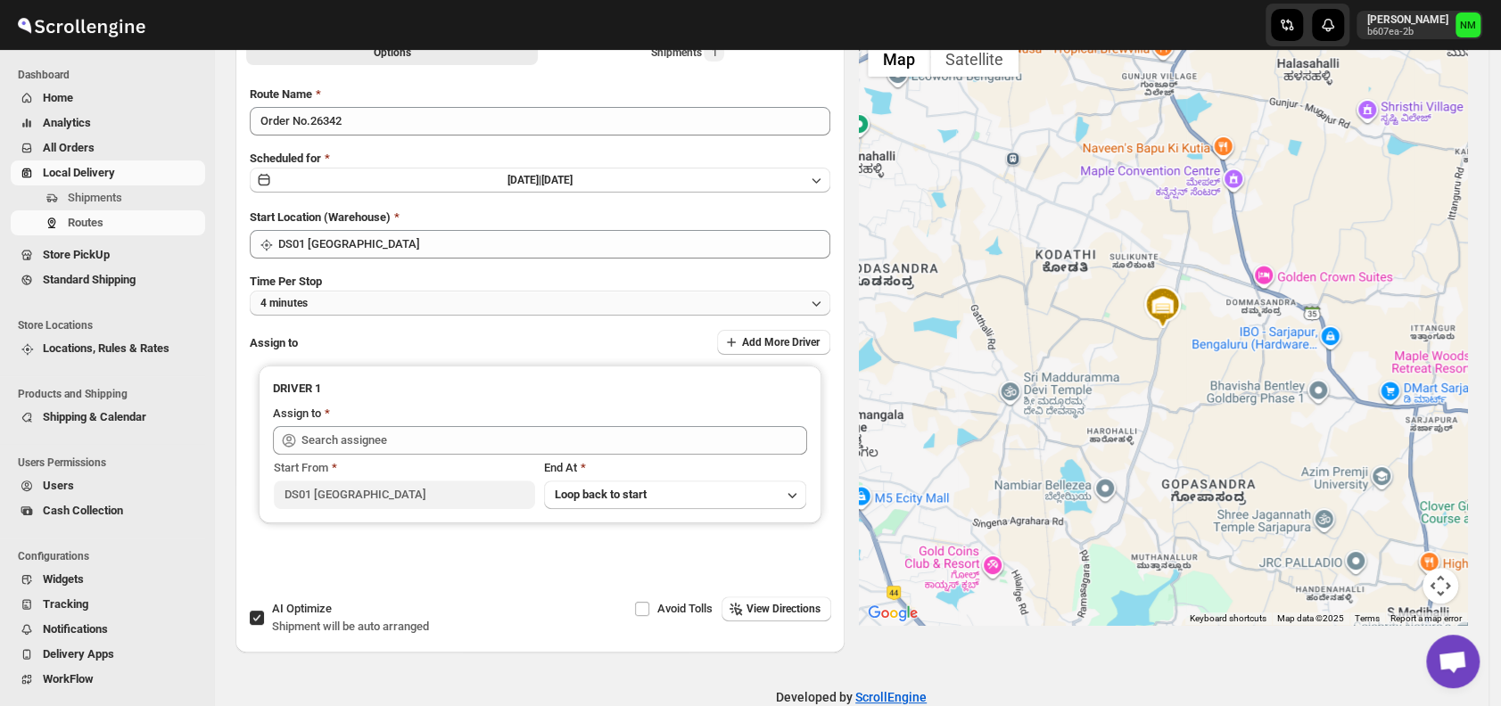
click at [355, 304] on button "4 minutes" at bounding box center [540, 303] width 580 height 25
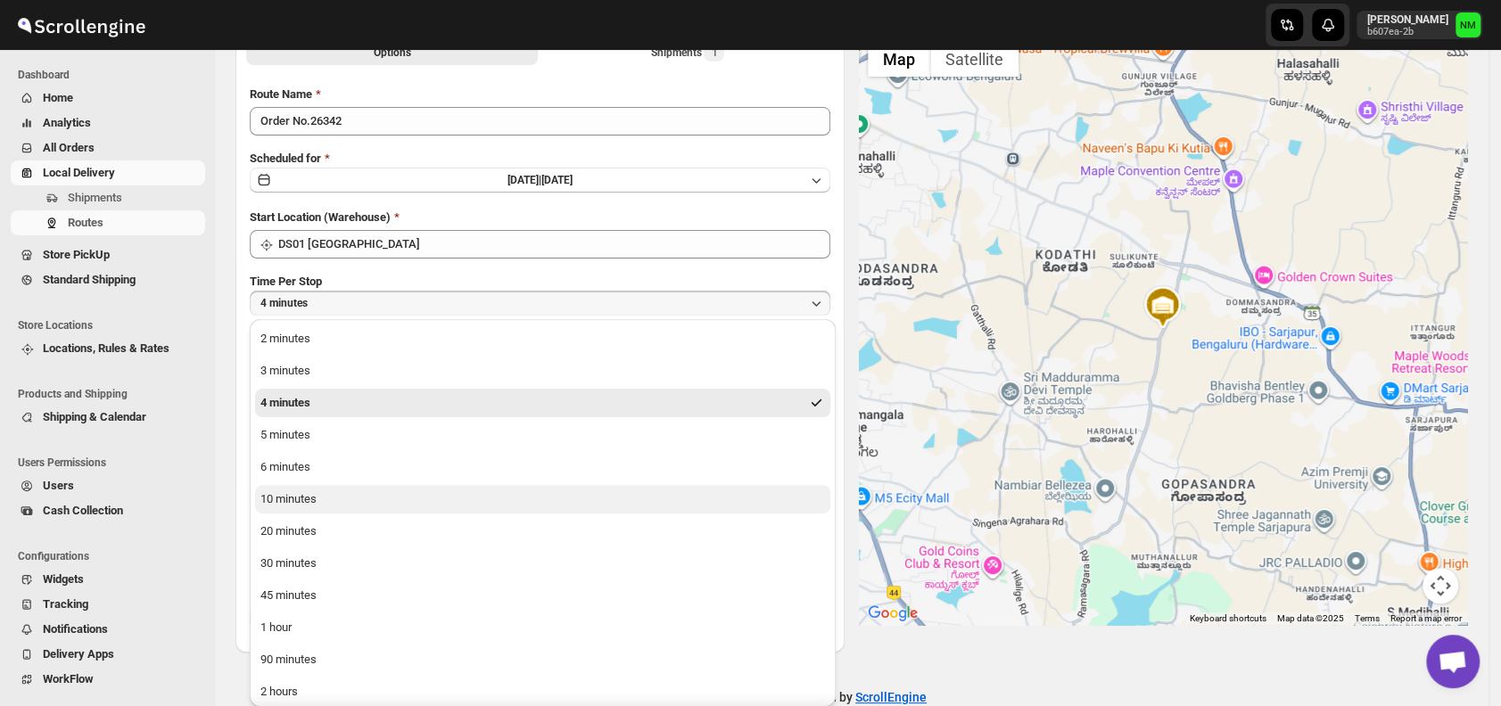
click at [348, 500] on button "10 minutes" at bounding box center [542, 499] width 575 height 29
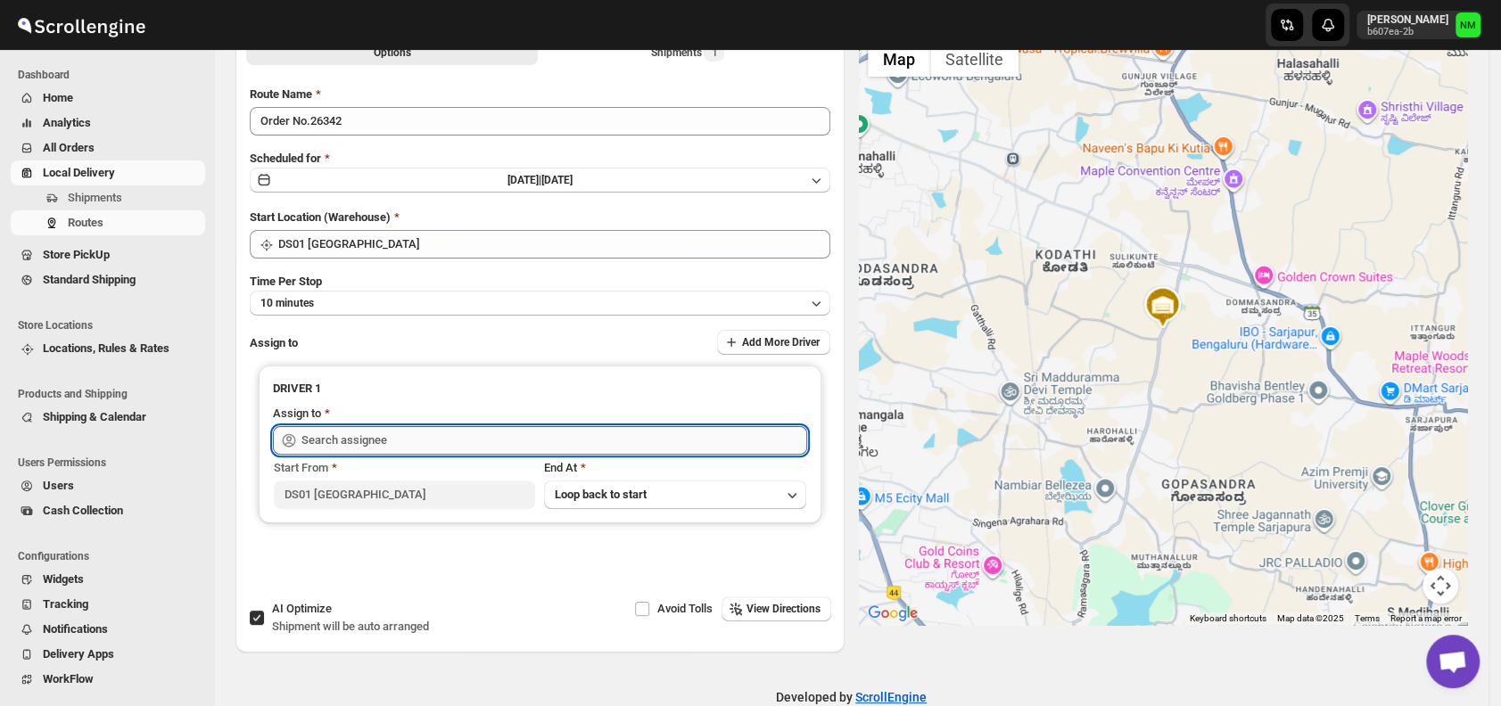
click at [380, 438] on input "text" at bounding box center [554, 440] width 506 height 29
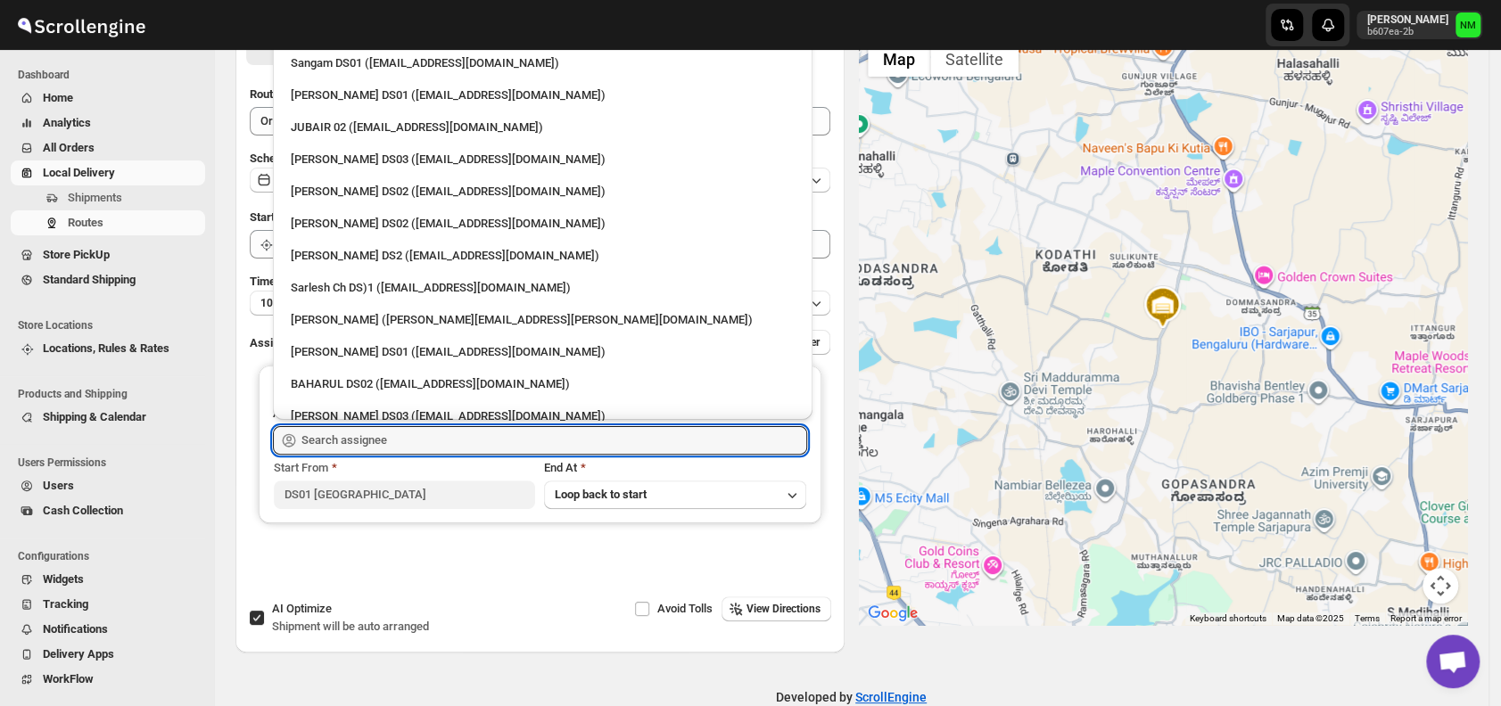
scroll to position [578, 0]
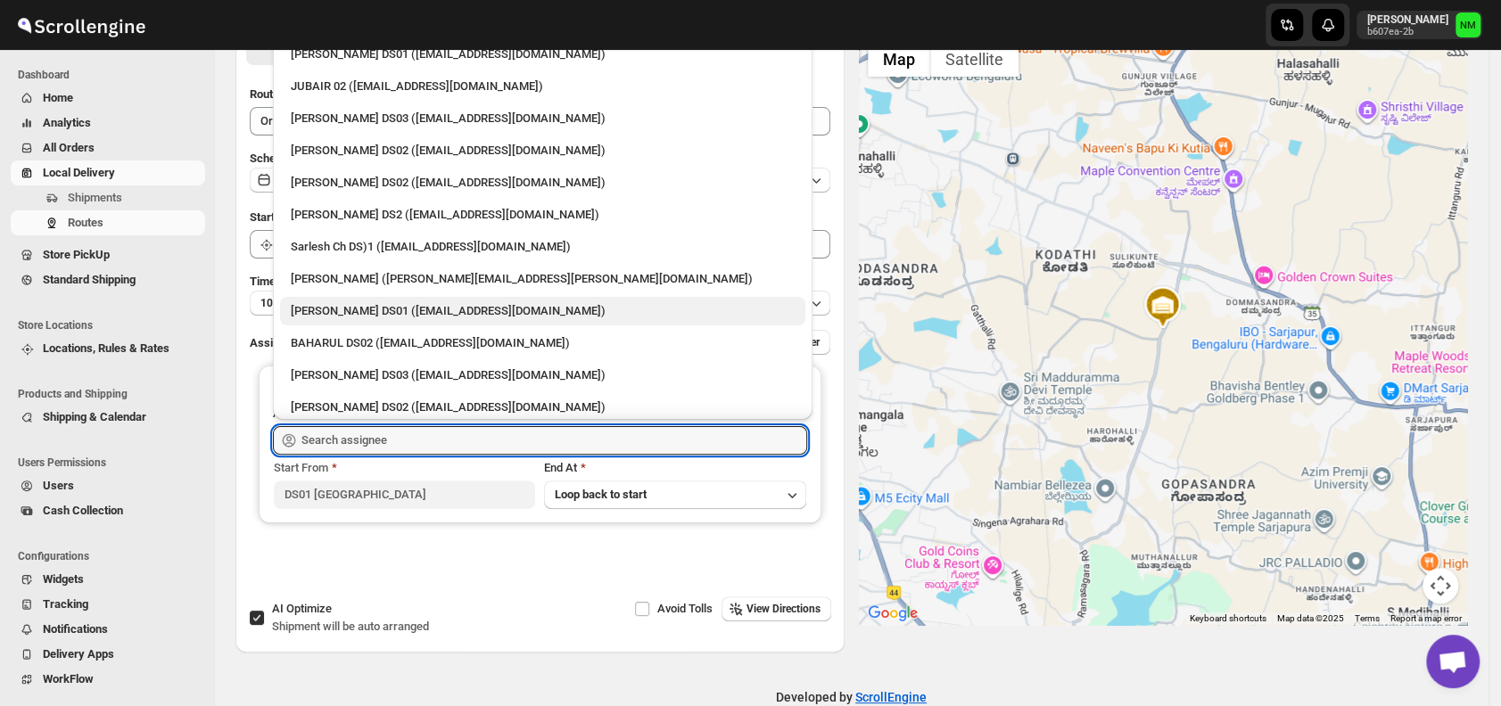
click at [325, 307] on div "Siraj Uddin DS01 (sopom53870@leabro.com)" at bounding box center [543, 311] width 504 height 18
type input "Siraj Uddin DS01 (sopom53870@leabro.com)"
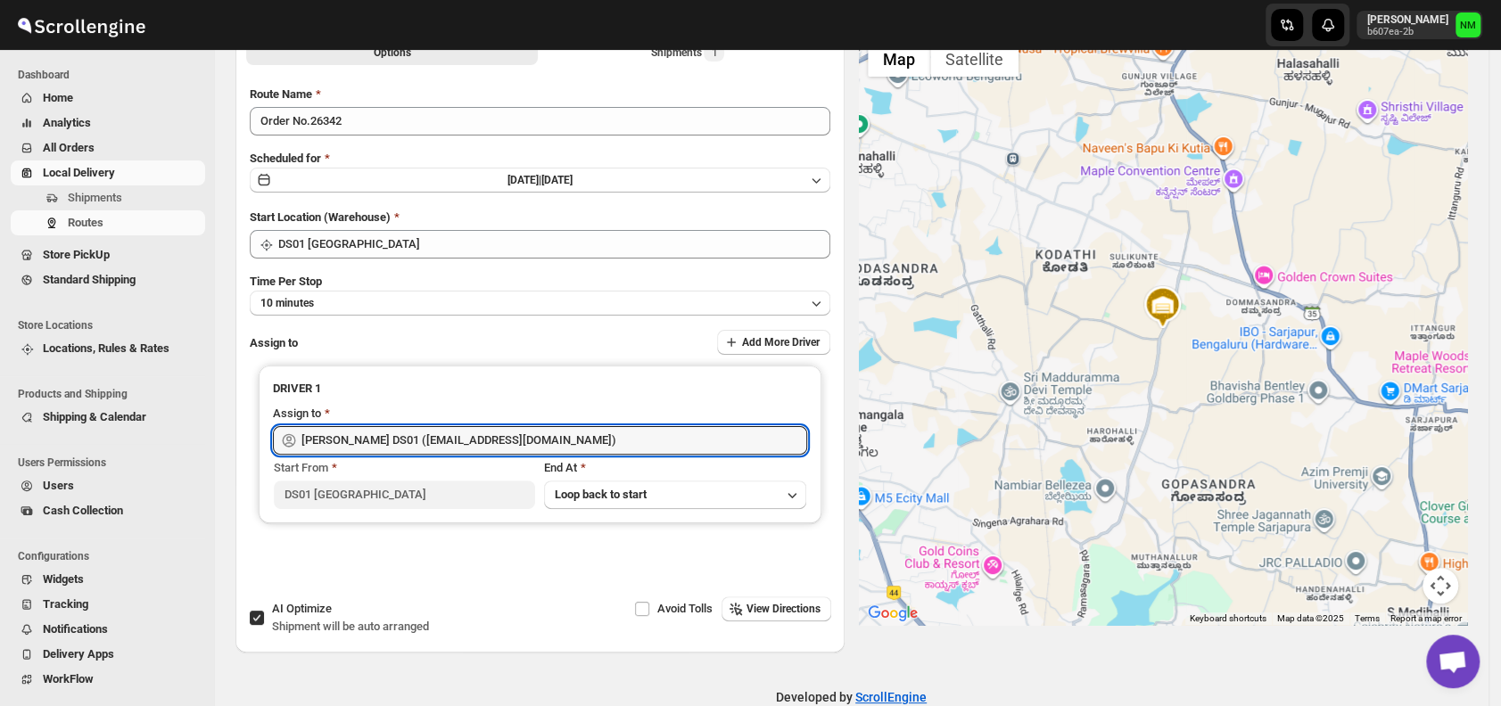
scroll to position [0, 0]
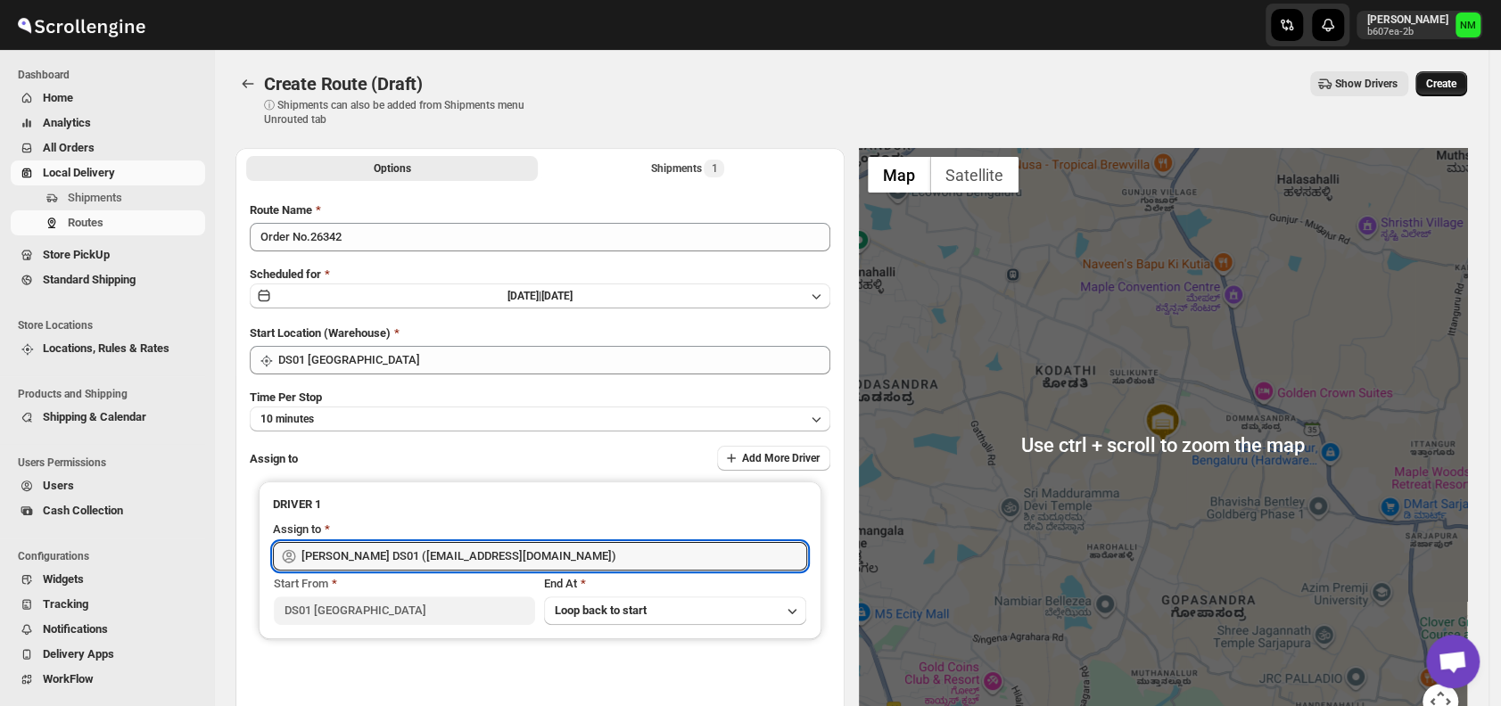
click at [1462, 75] on button "Create" at bounding box center [1441, 83] width 52 height 25
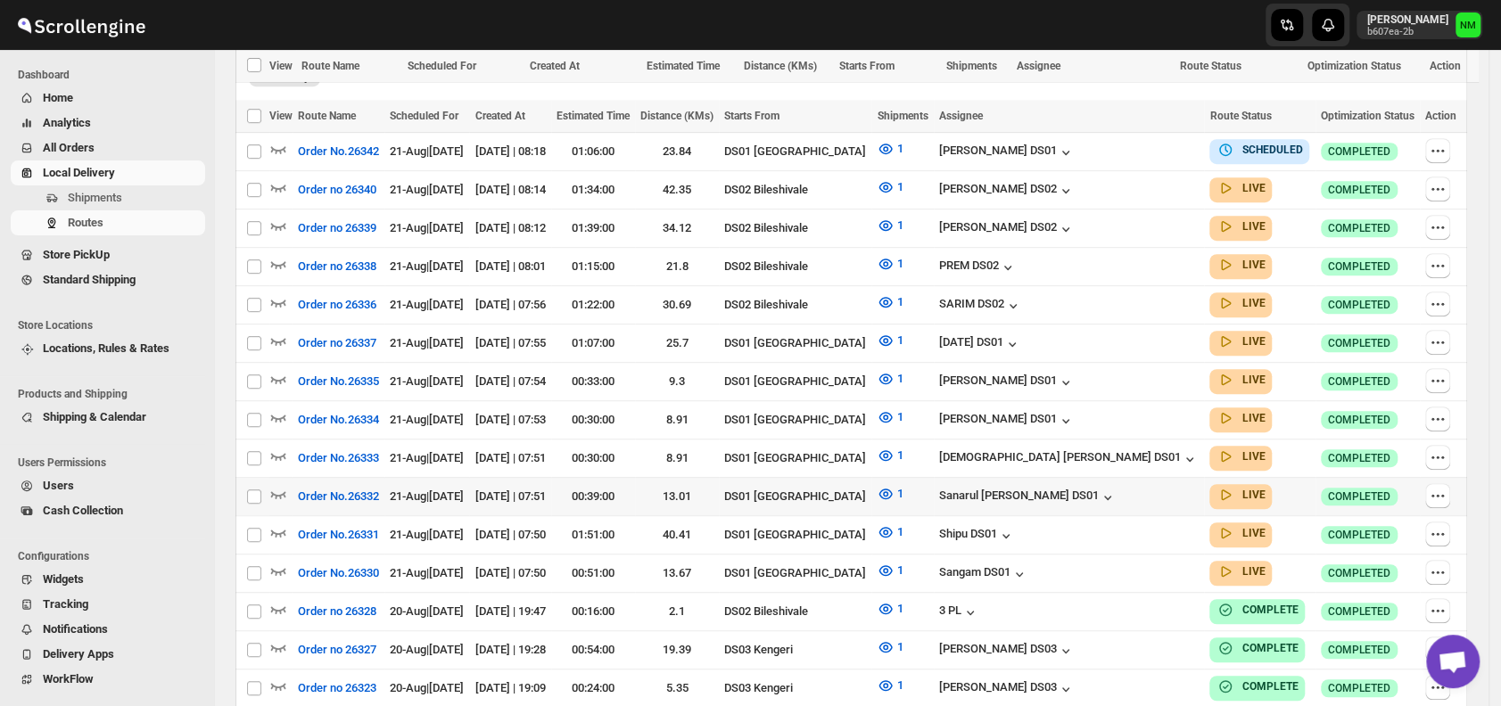
scroll to position [546, 0]
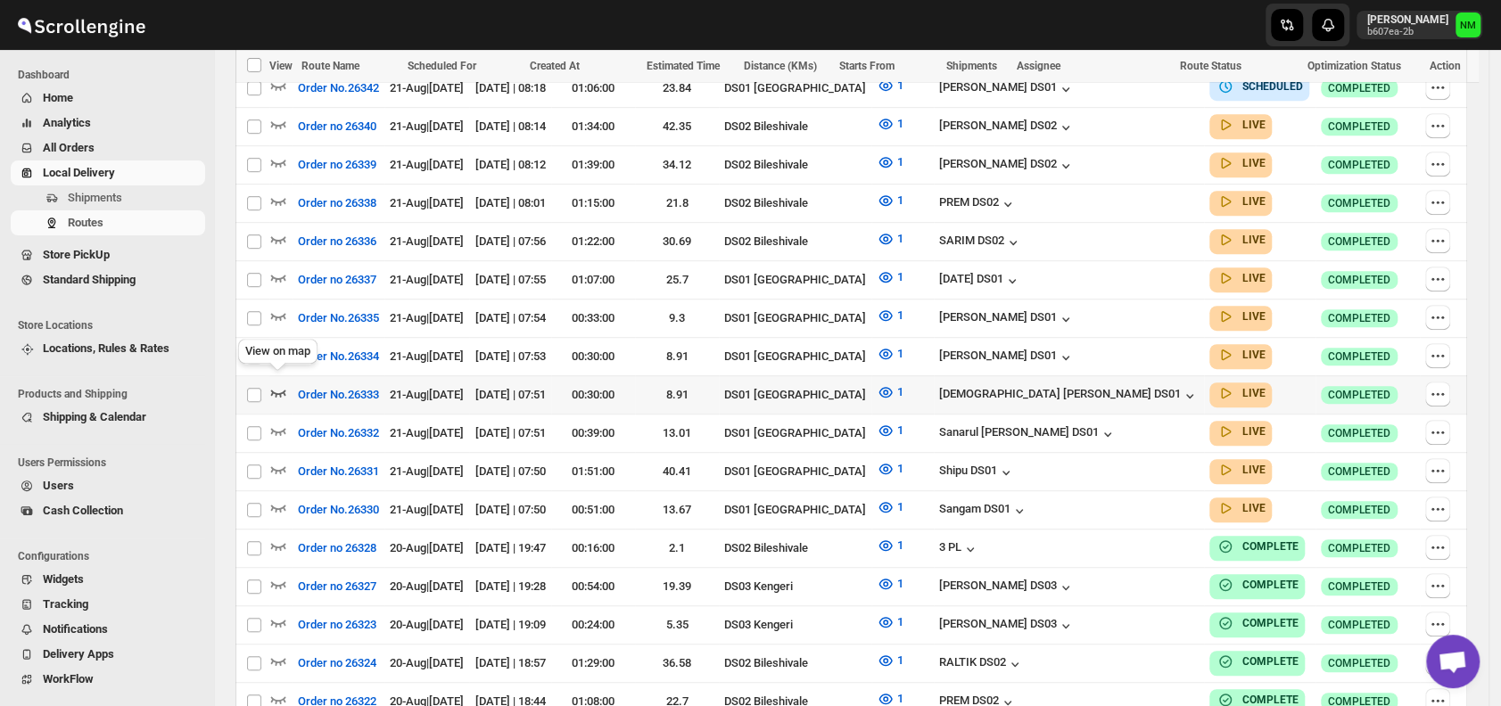
click at [277, 383] on icon "button" at bounding box center [278, 392] width 18 height 18
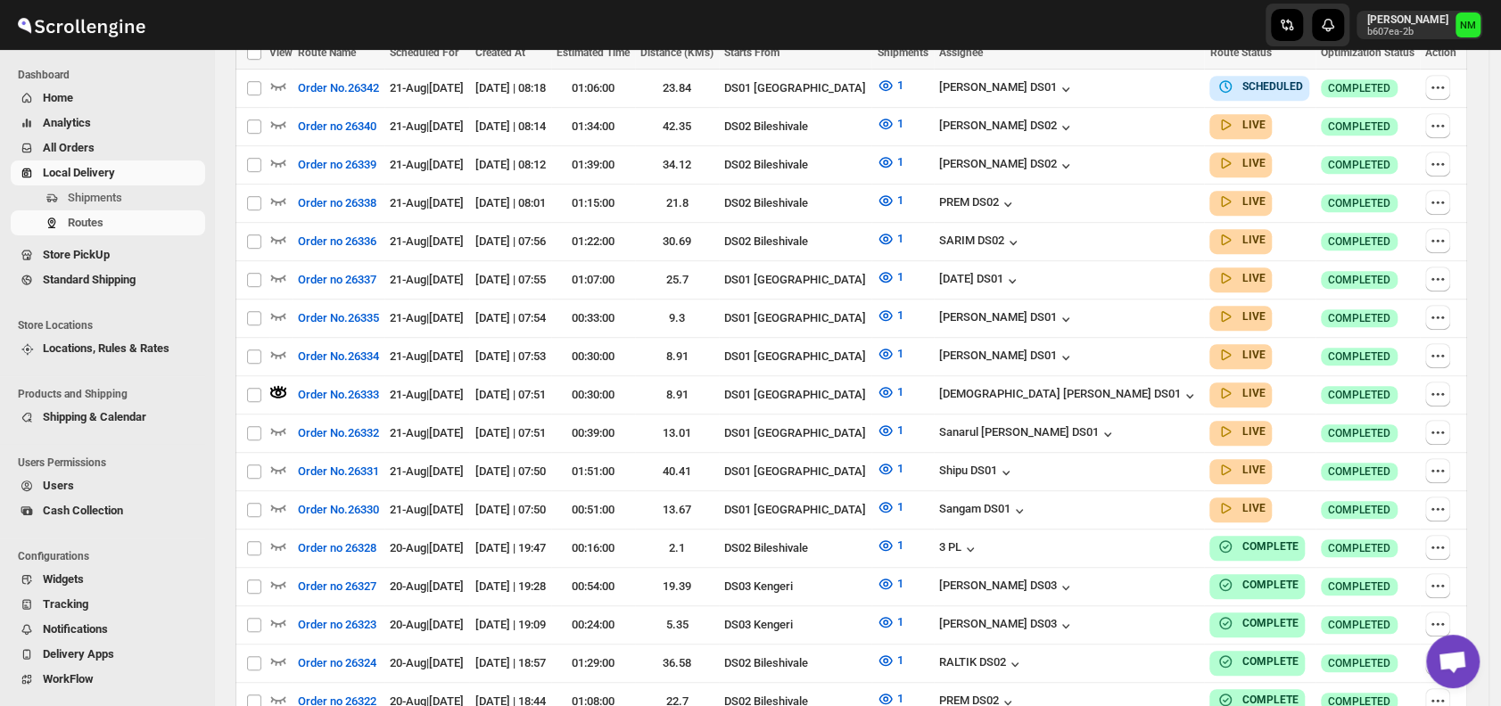
scroll to position [0, 0]
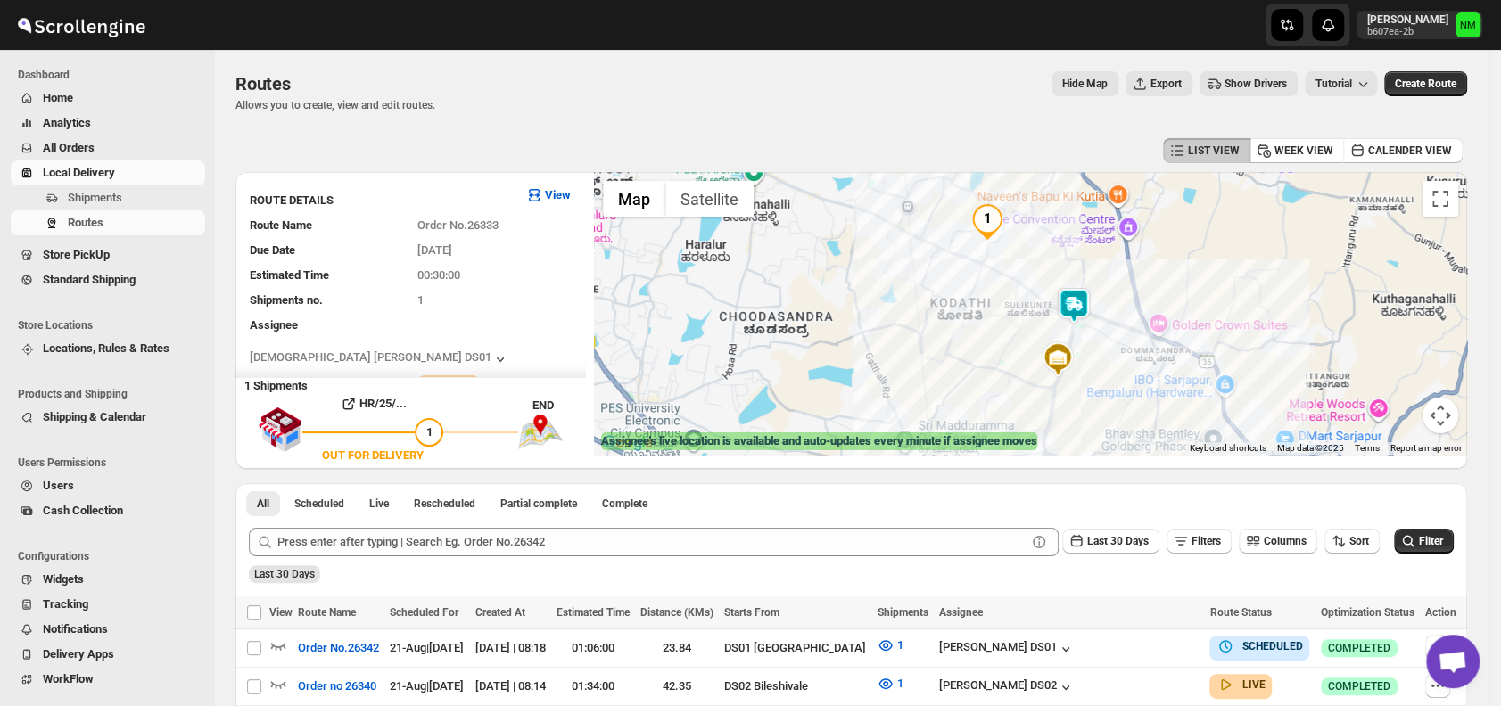
click at [1091, 312] on img at bounding box center [1074, 306] width 36 height 36
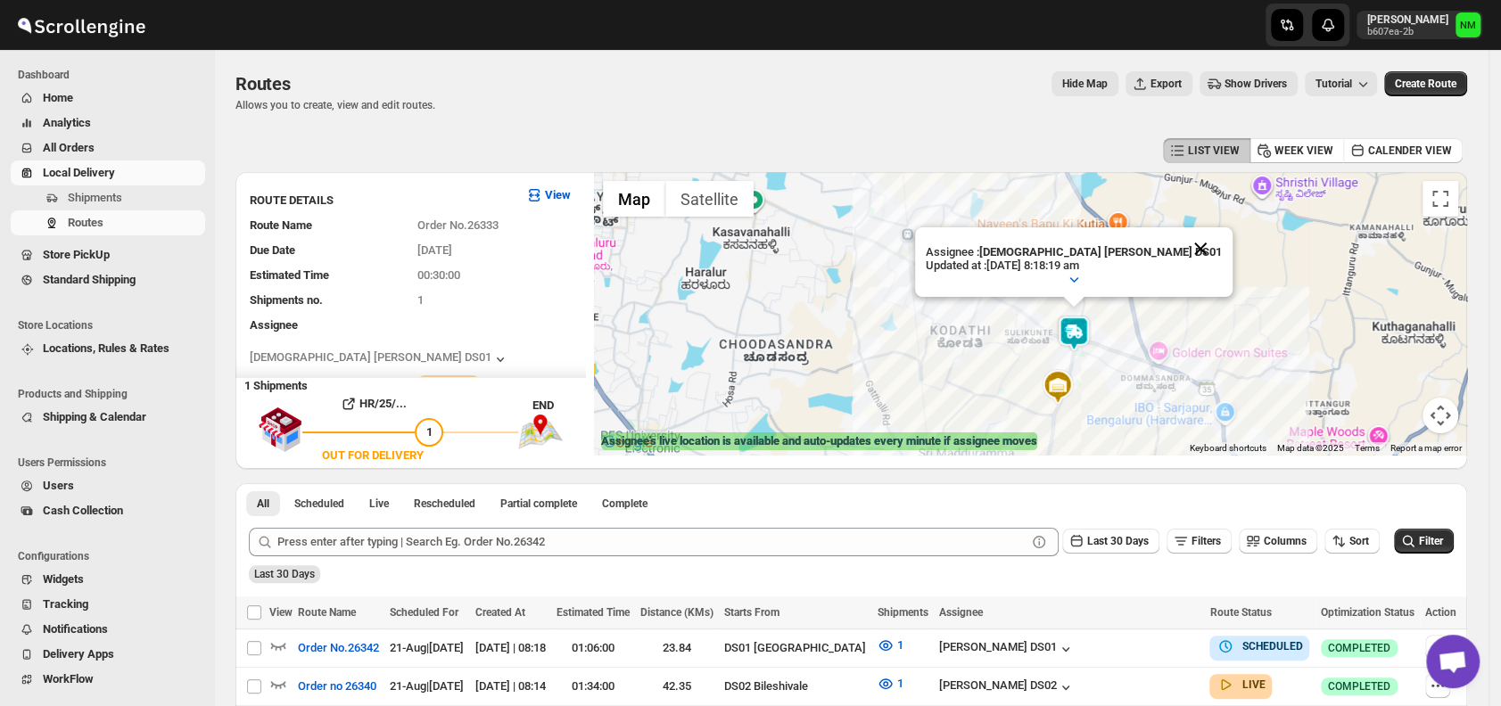
click at [1179, 235] on button "Close" at bounding box center [1200, 248] width 43 height 43
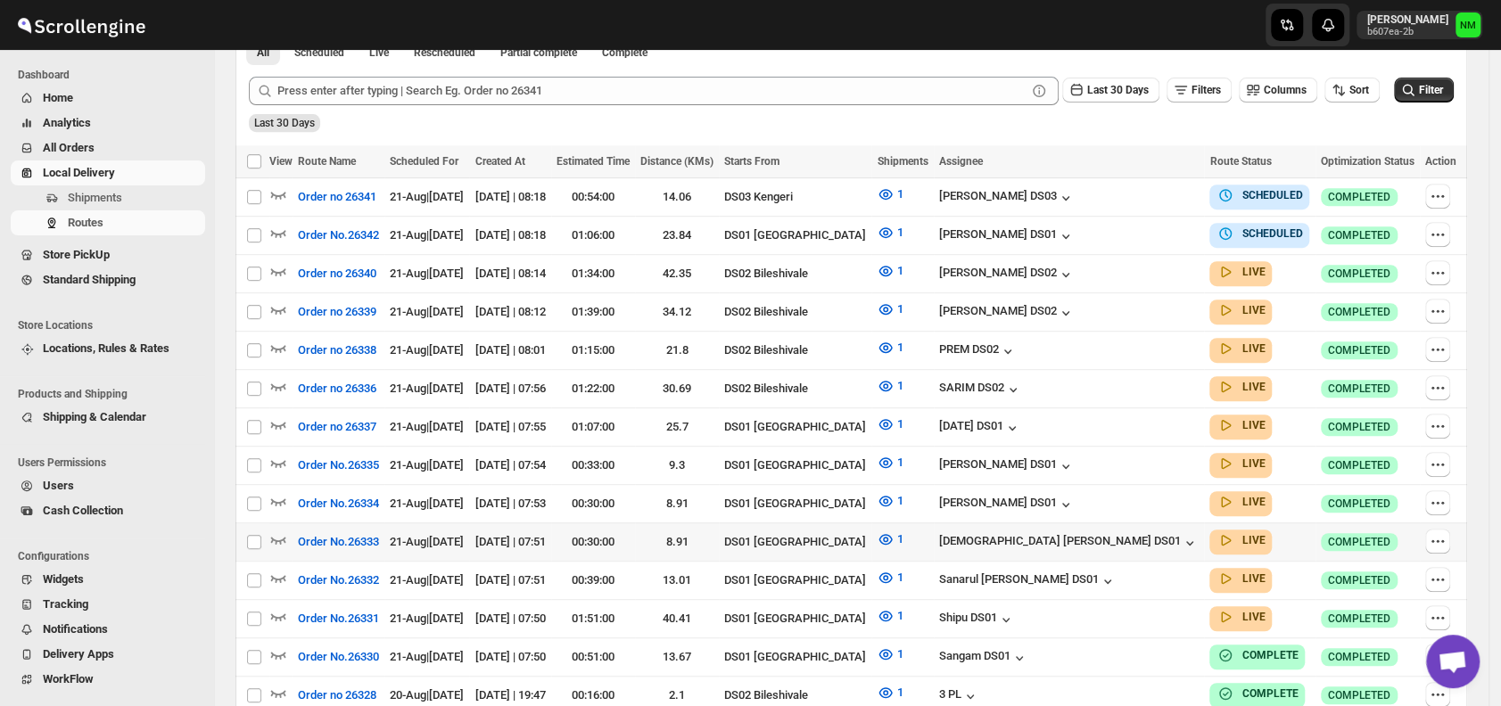
scroll to position [439, 0]
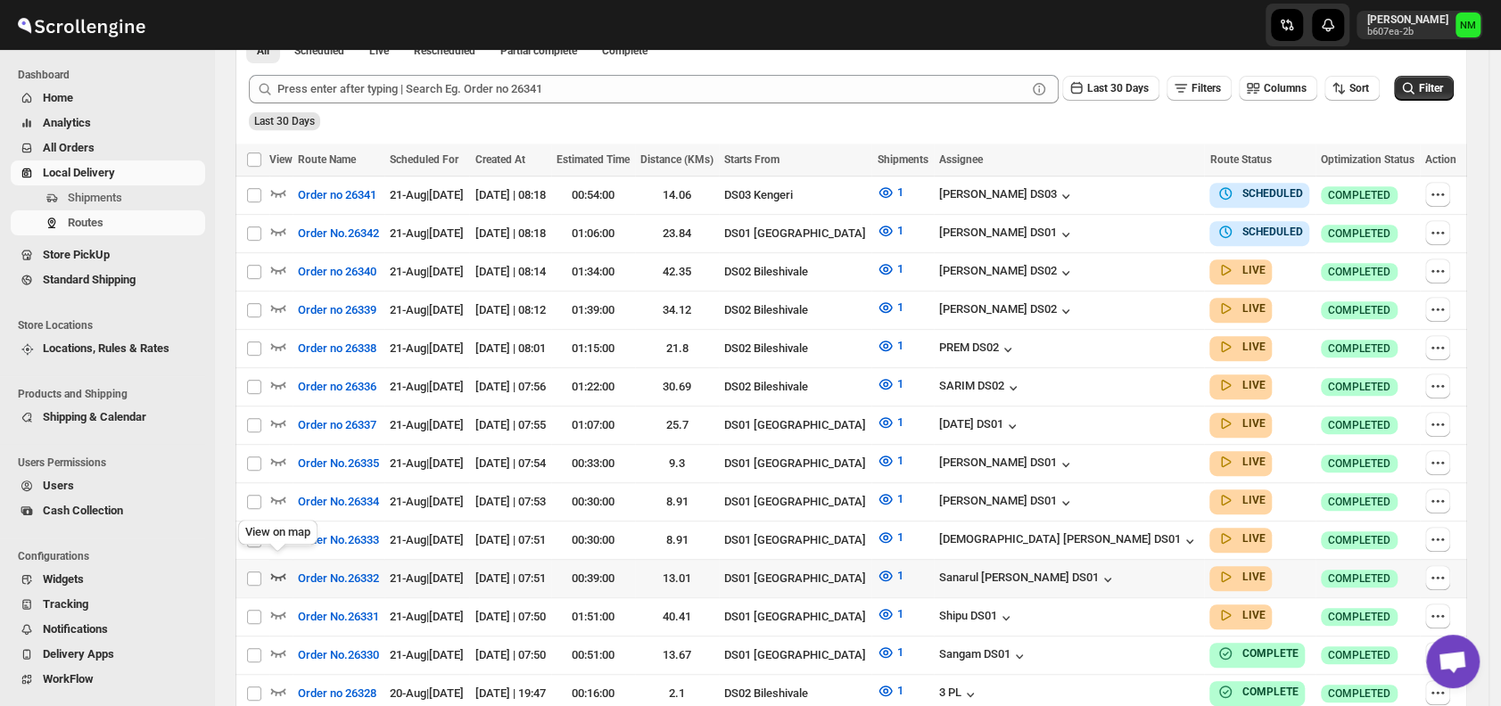
click at [282, 567] on icon "button" at bounding box center [278, 576] width 18 height 18
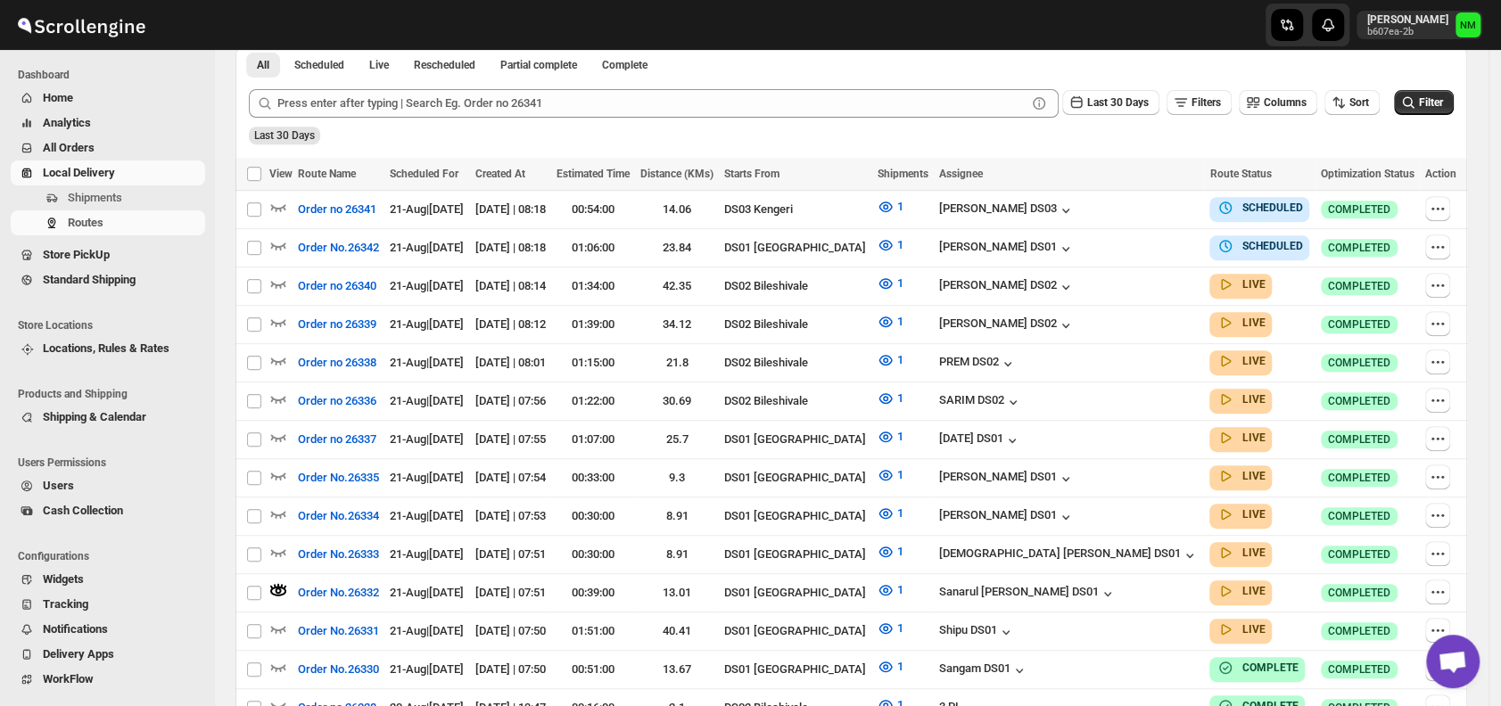
scroll to position [0, 0]
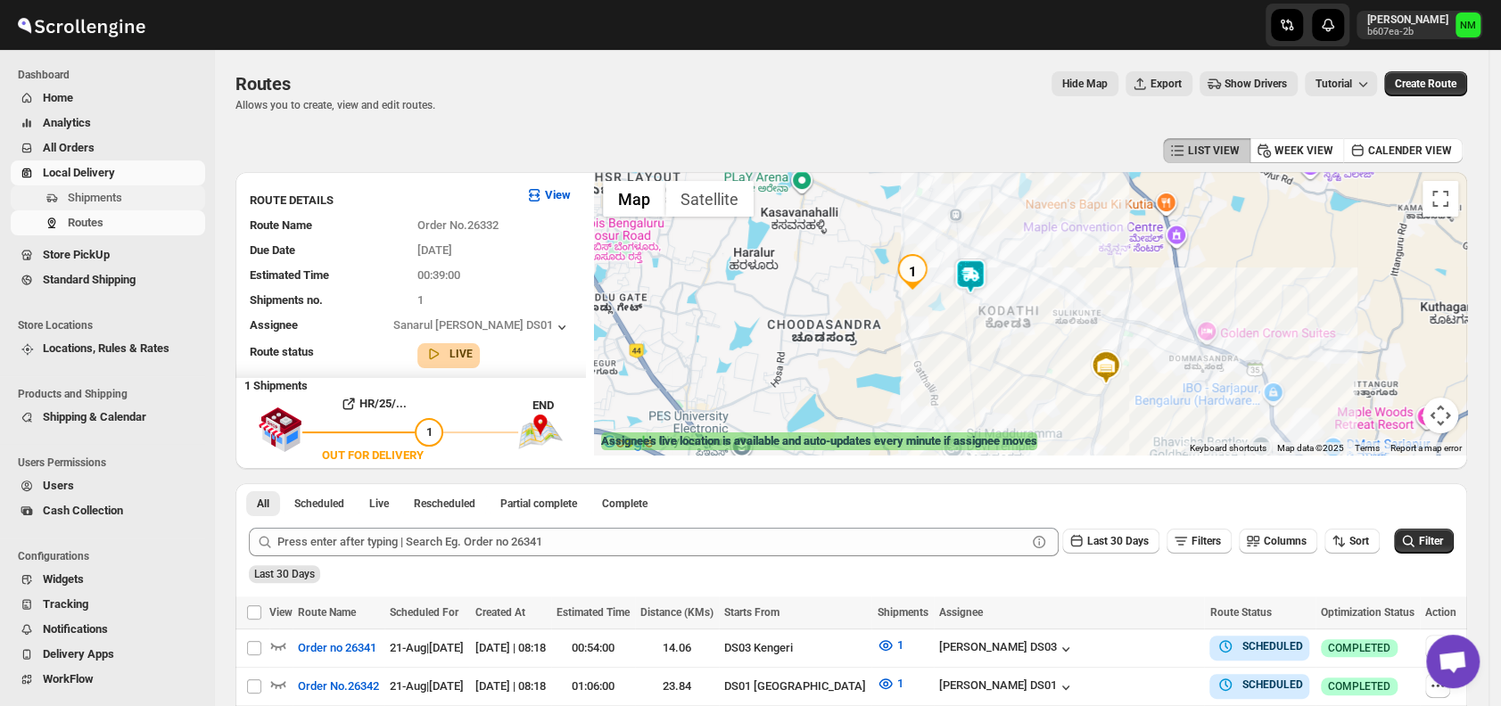
click at [86, 195] on span "Shipments" at bounding box center [95, 197] width 54 height 13
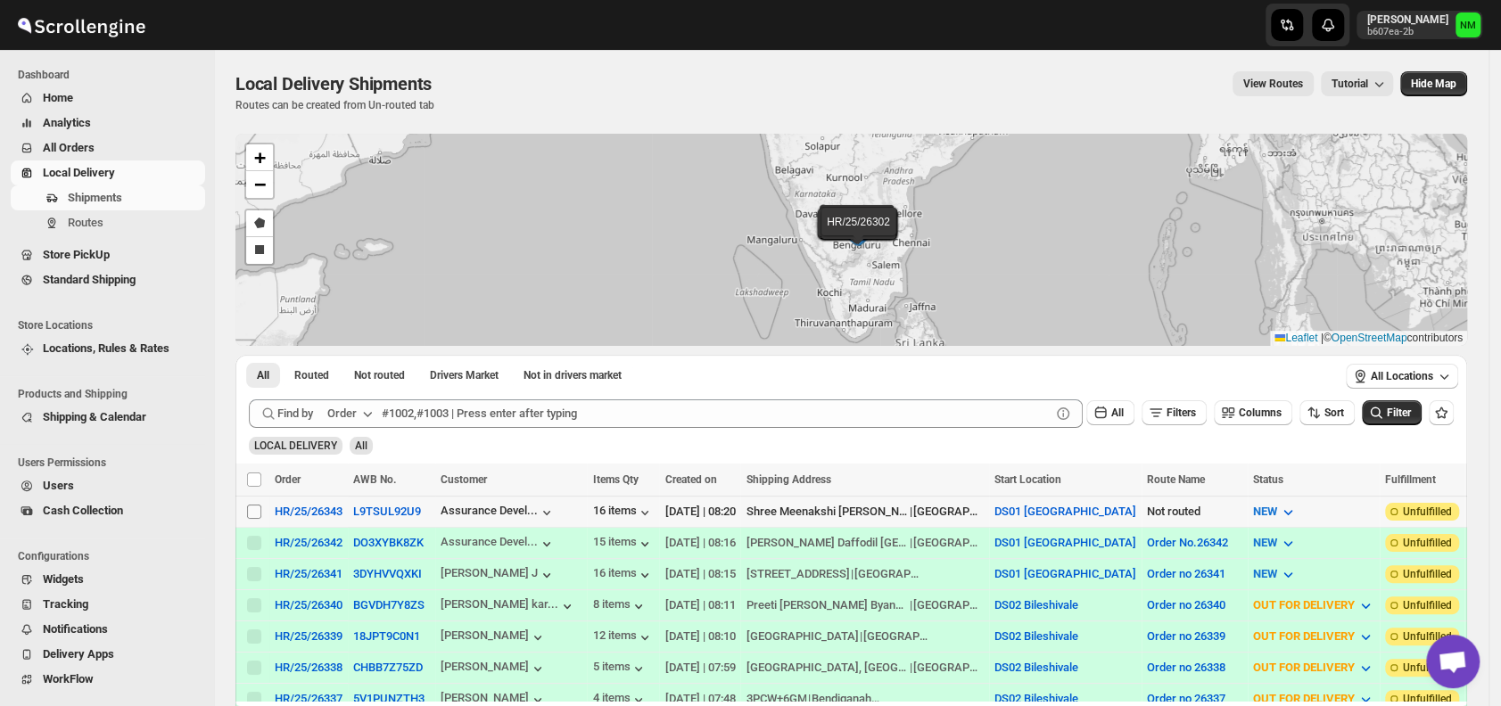
click at [256, 508] on input "Select shipment" at bounding box center [254, 512] width 14 height 14
checkbox input "true"
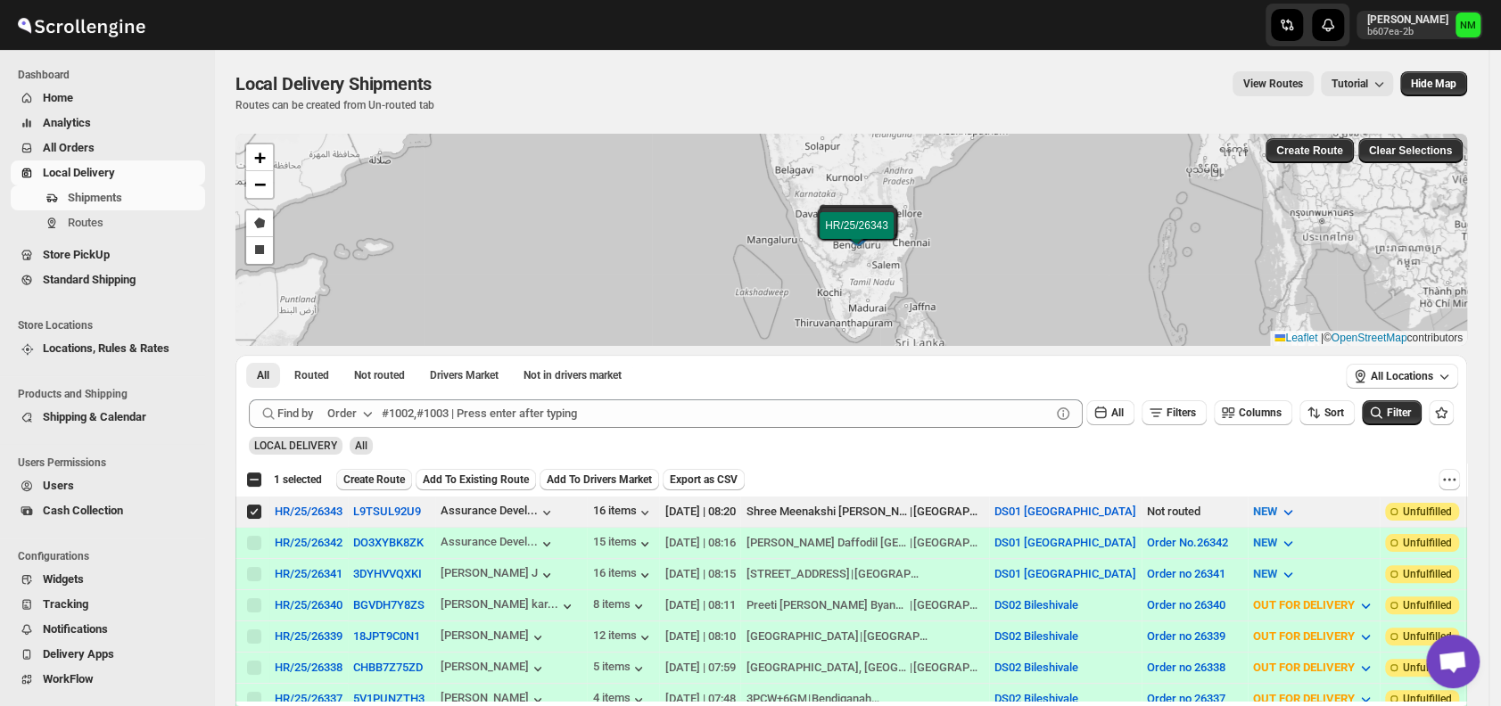
click at [359, 474] on span "Create Route" at bounding box center [374, 480] width 62 height 14
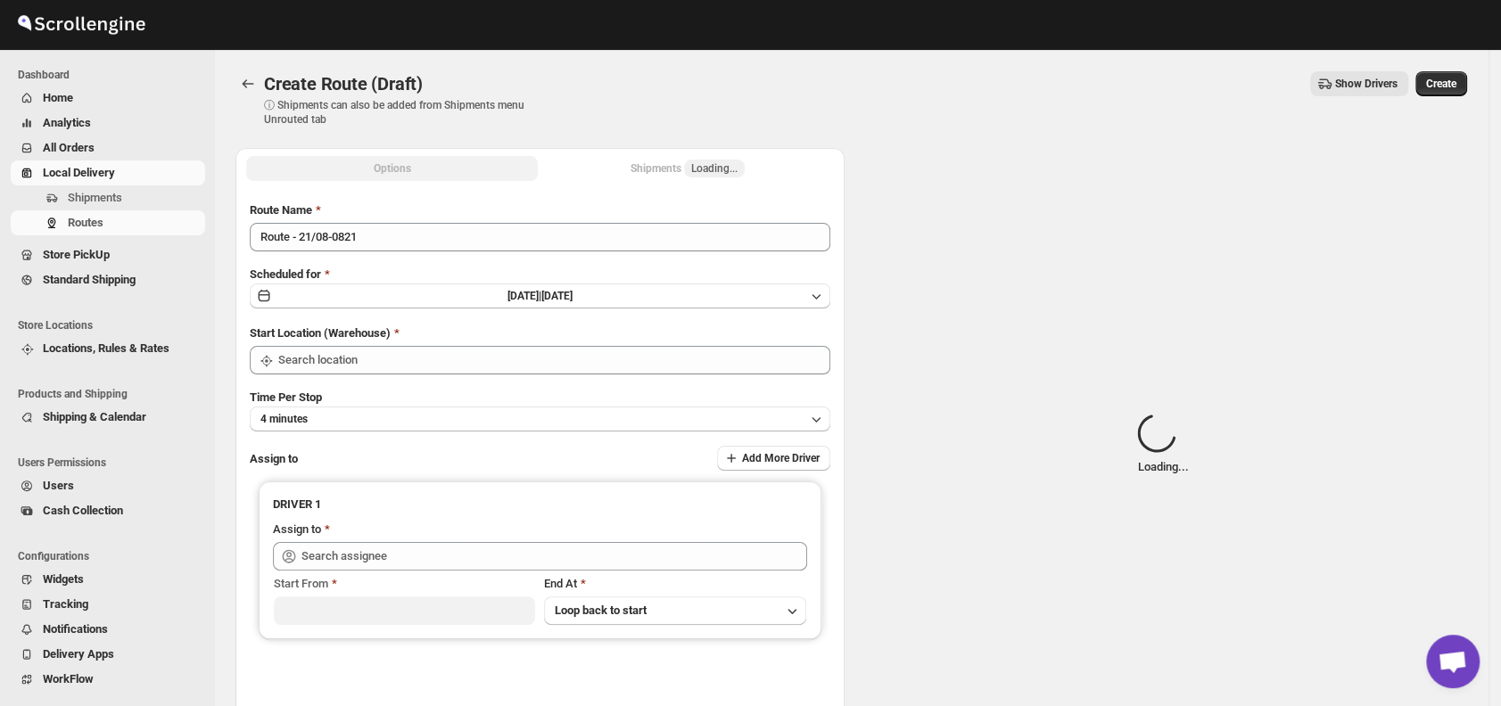
type input "DS01 [GEOGRAPHIC_DATA]"
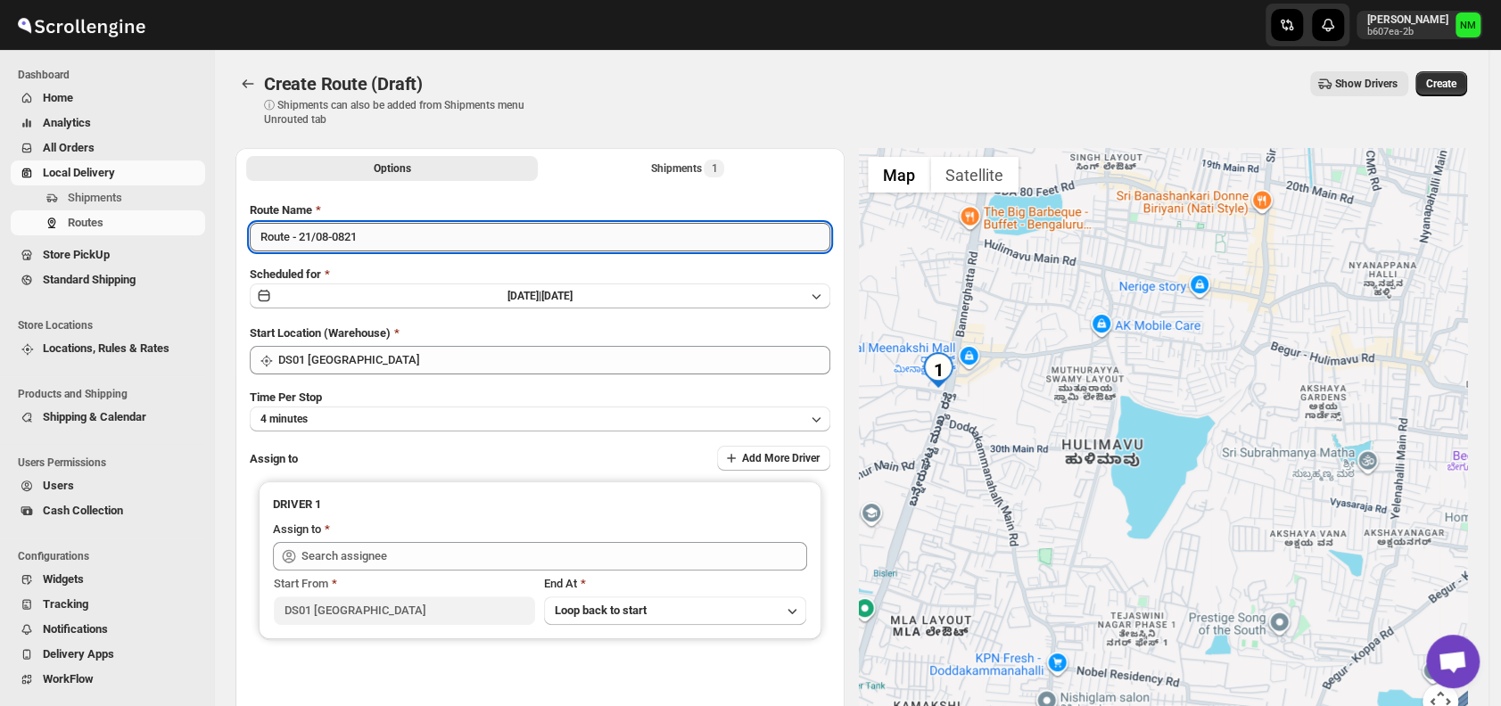
click at [385, 223] on input "Route - 21/08-0821" at bounding box center [540, 237] width 580 height 29
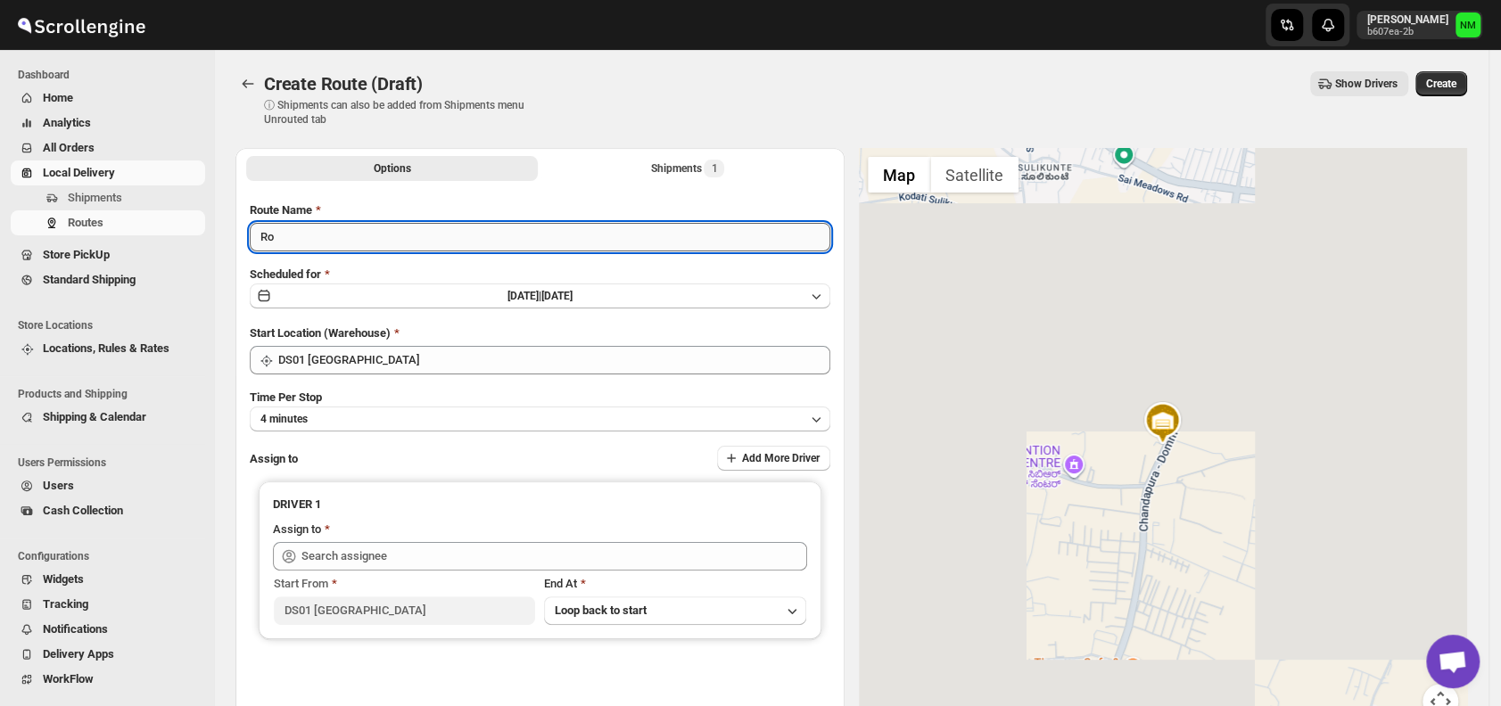
type input "R"
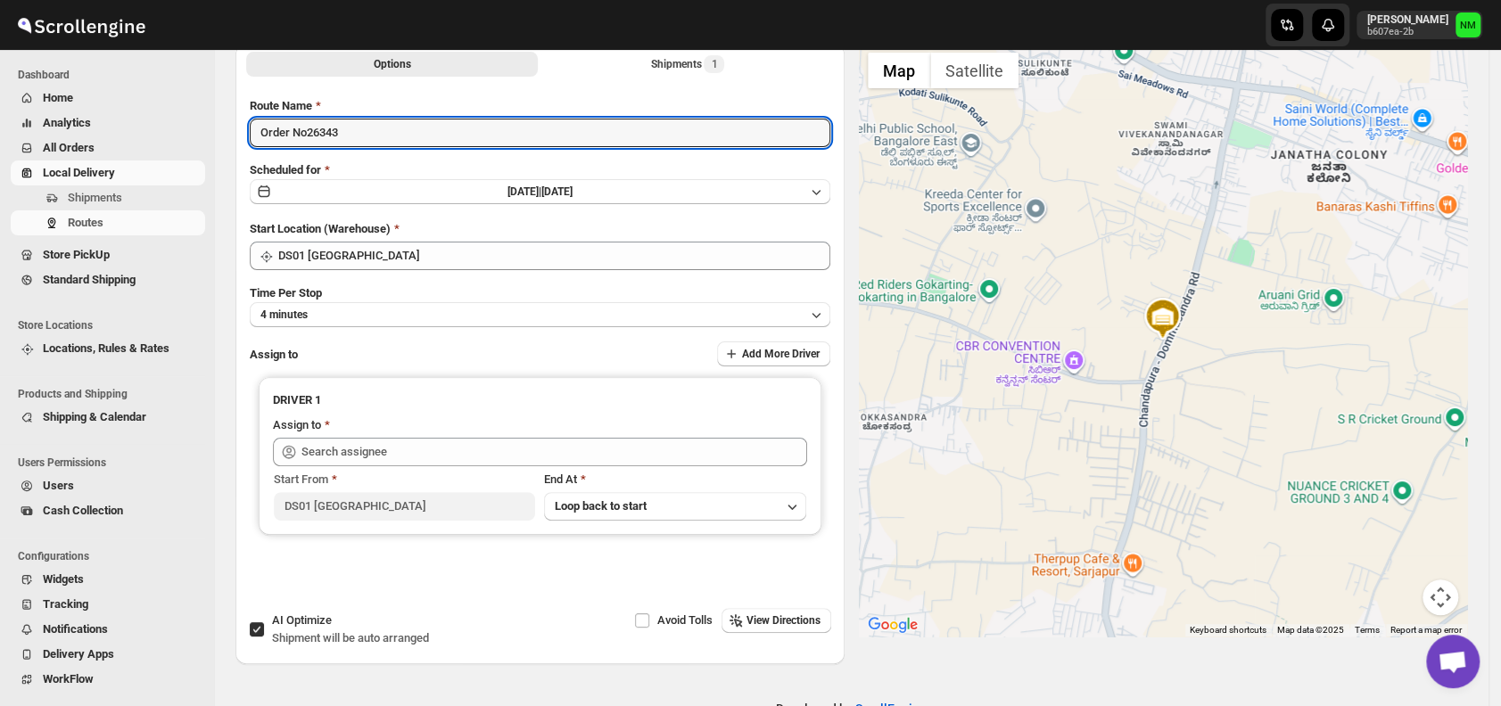
scroll to position [107, 0]
type input "Order No26343"
click at [378, 318] on button "4 minutes" at bounding box center [540, 312] width 580 height 25
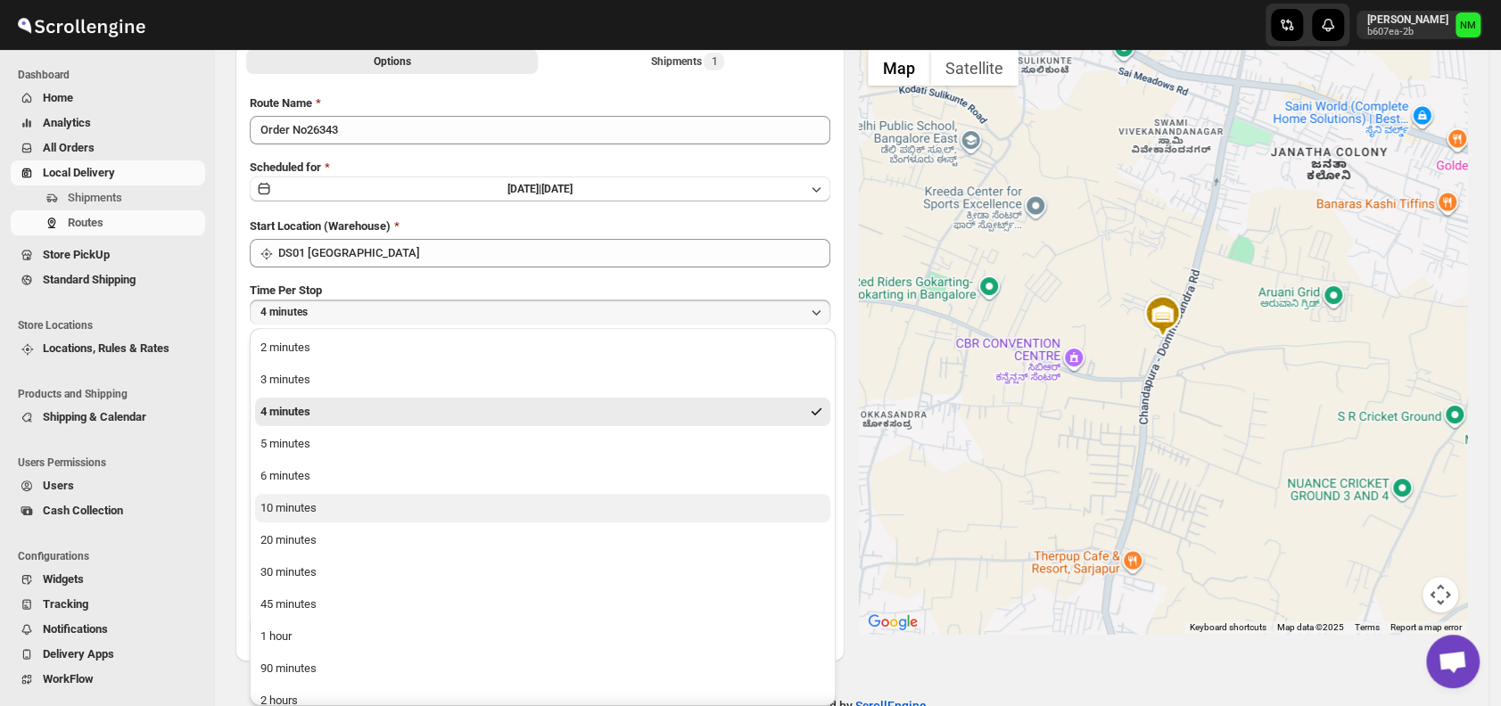
click at [369, 508] on button "10 minutes" at bounding box center [542, 508] width 575 height 29
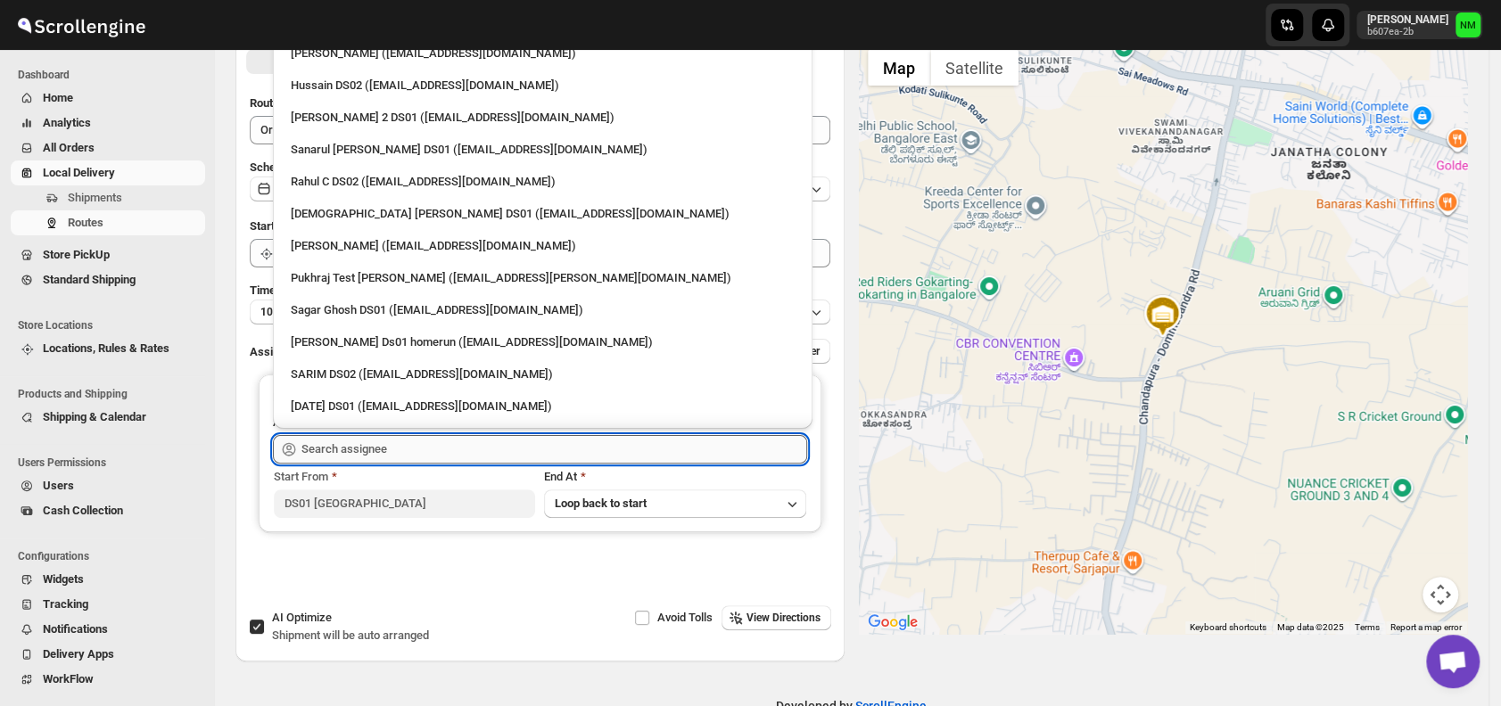
click at [439, 454] on input "text" at bounding box center [554, 449] width 506 height 29
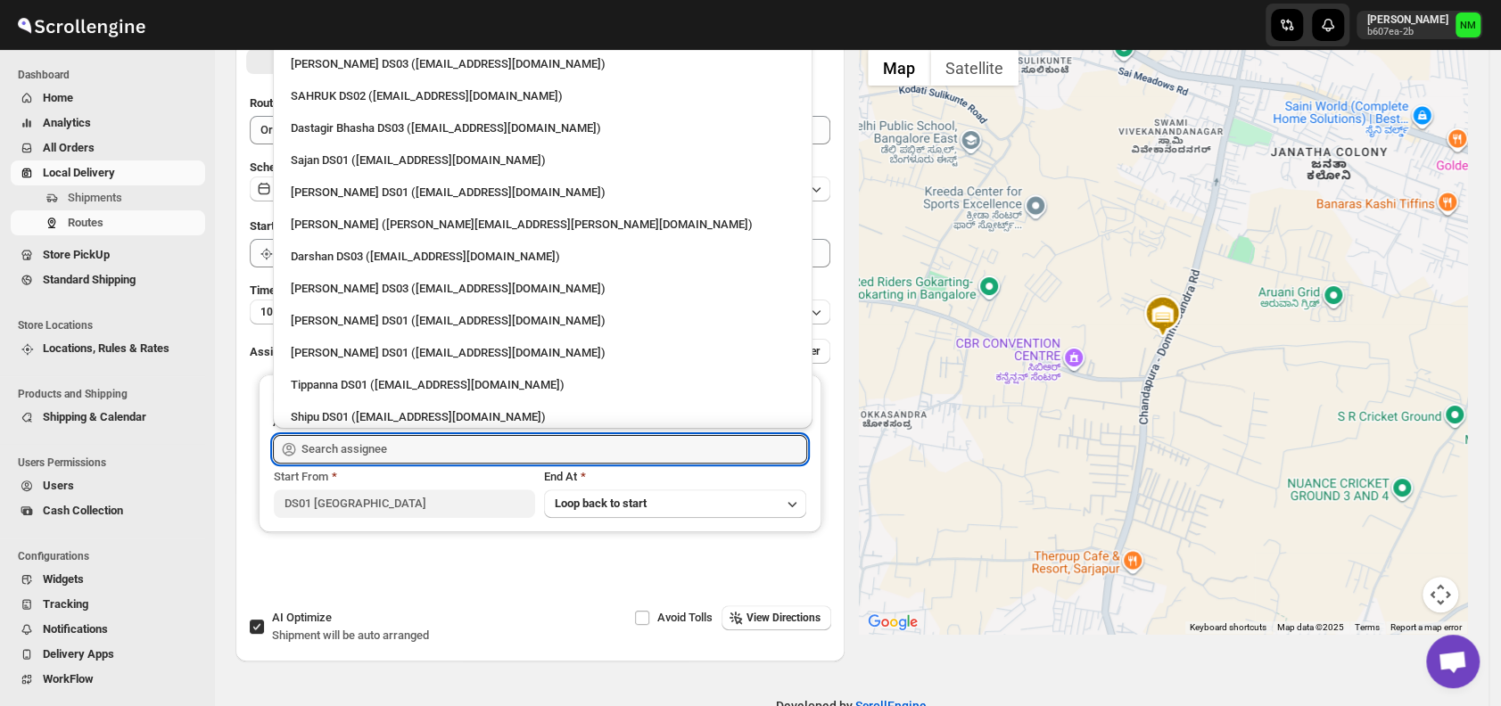
scroll to position [1305, 0]
click at [328, 185] on div "Jubed DS01 (gedoc78193@dariolo.com)" at bounding box center [543, 194] width 504 height 18
type input "Jubed DS01 (gedoc78193@dariolo.com)"
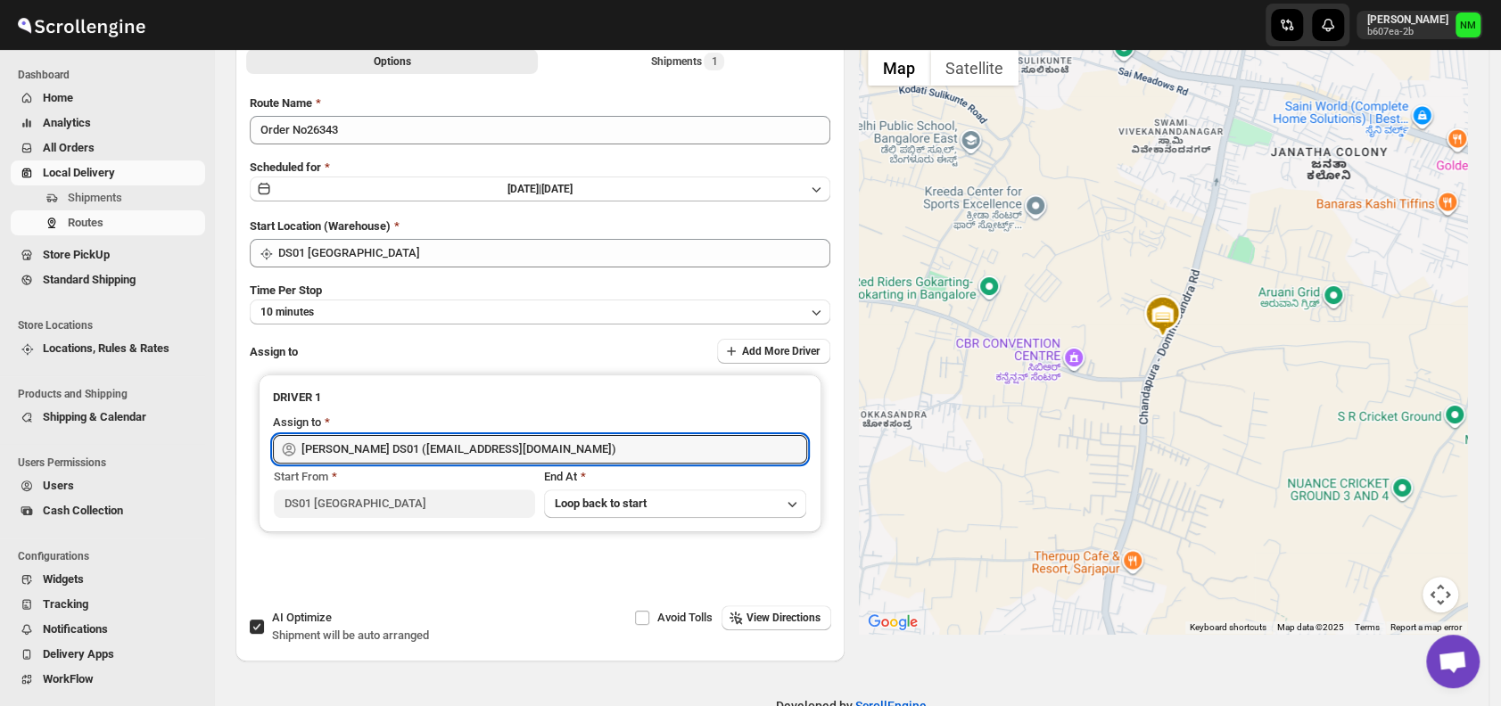
scroll to position [0, 0]
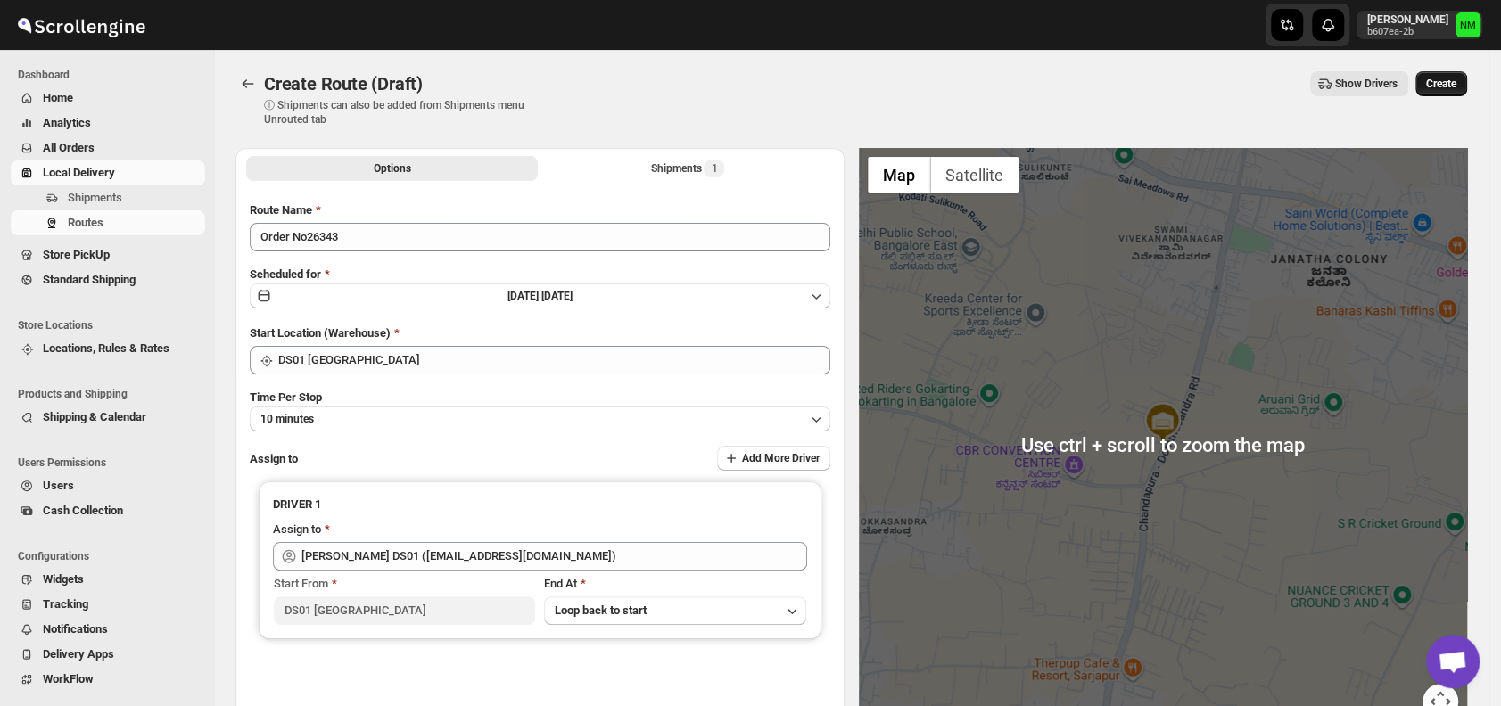
click at [1448, 86] on span "Create" at bounding box center [1441, 84] width 30 height 14
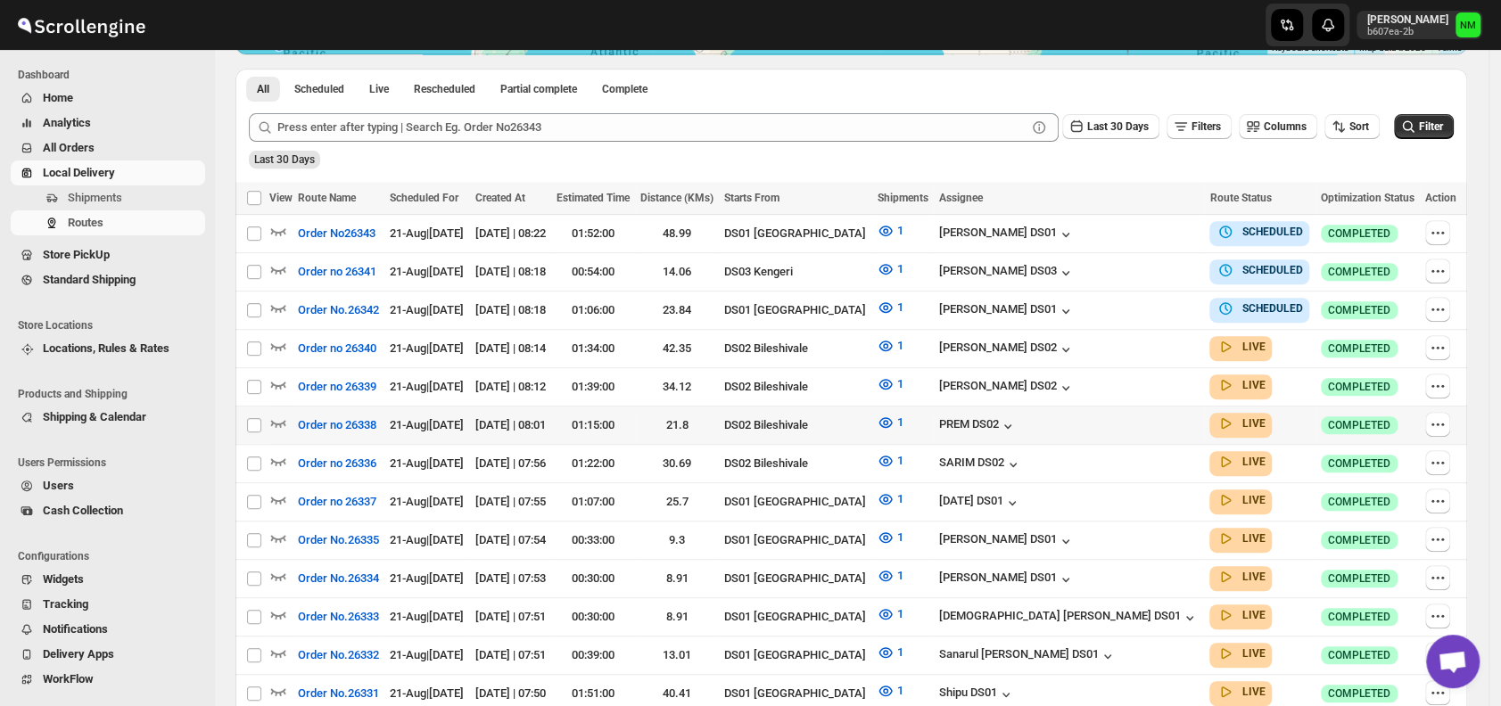
scroll to position [406, 0]
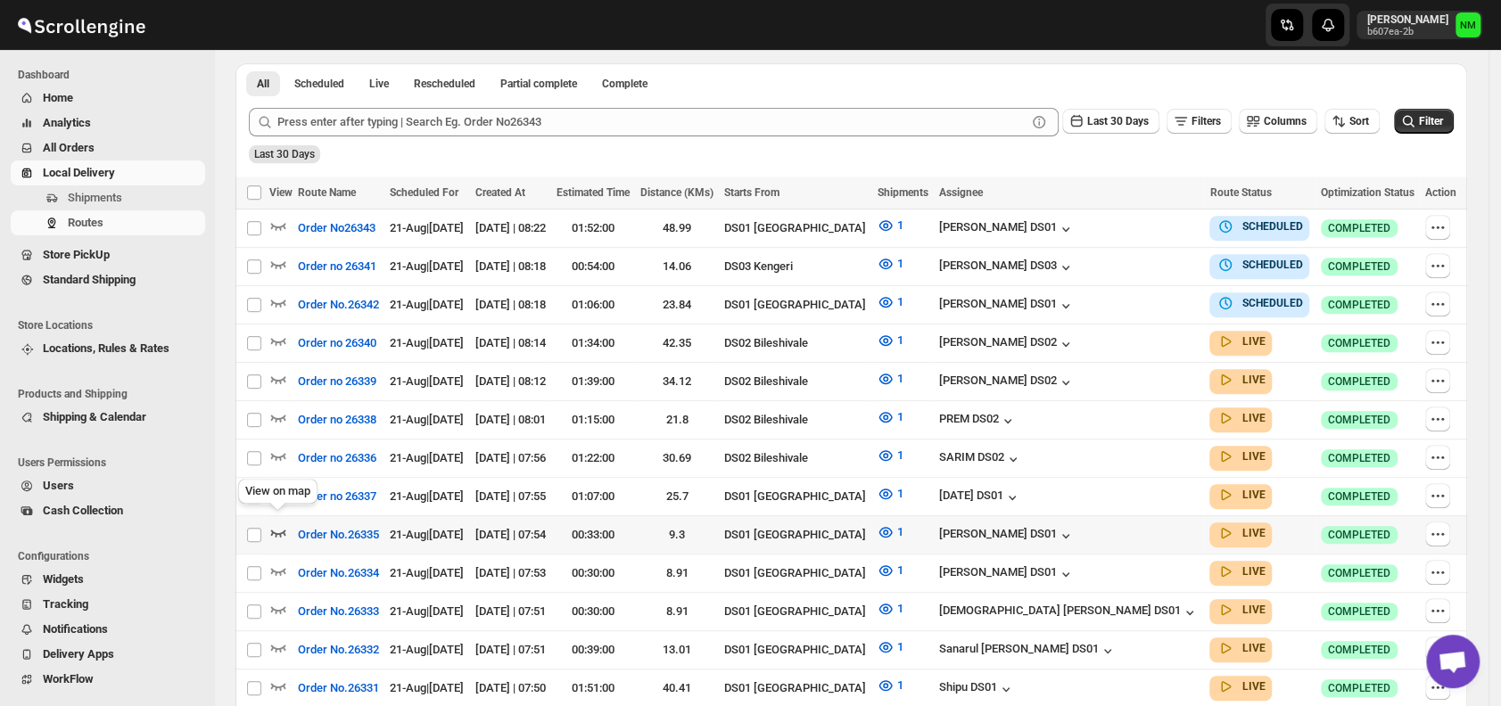
click at [278, 527] on icon "button" at bounding box center [278, 532] width 18 height 18
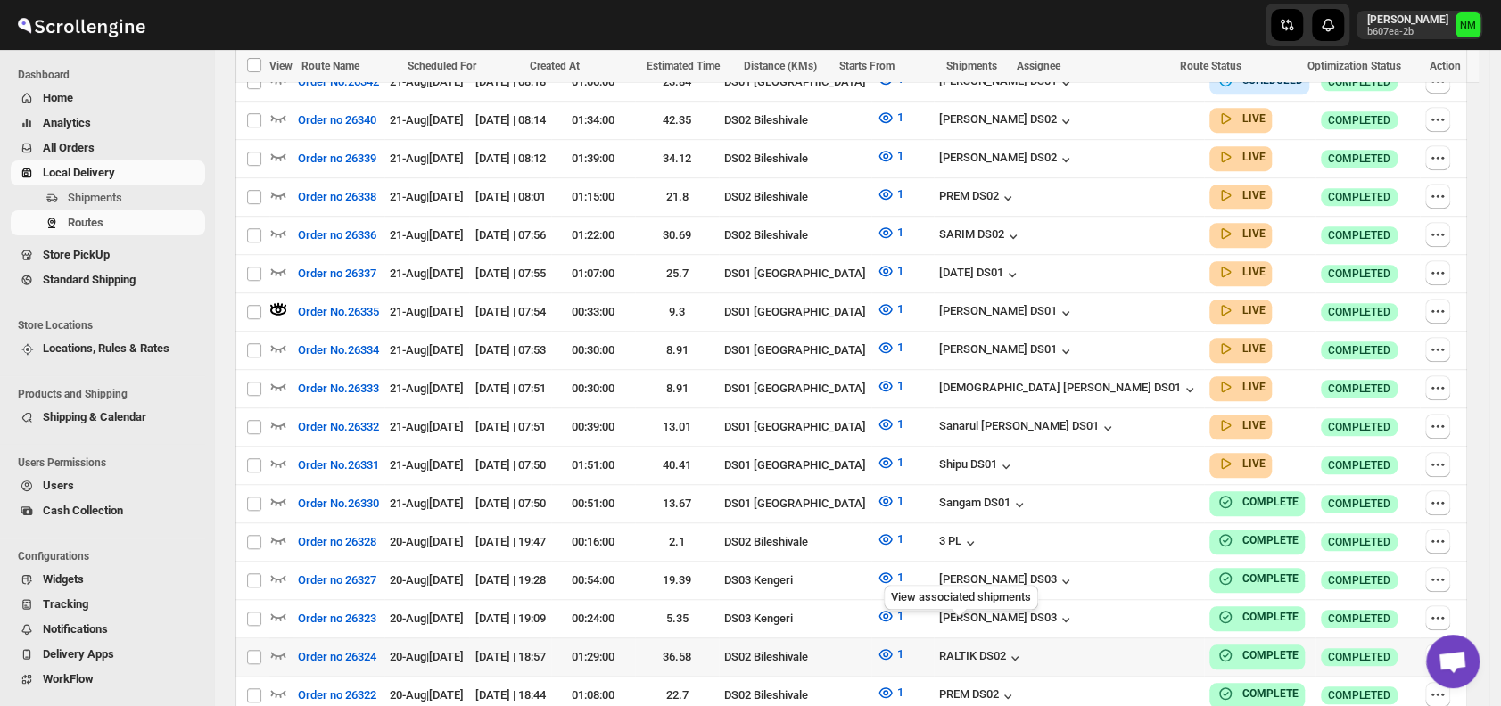
scroll to position [644, 0]
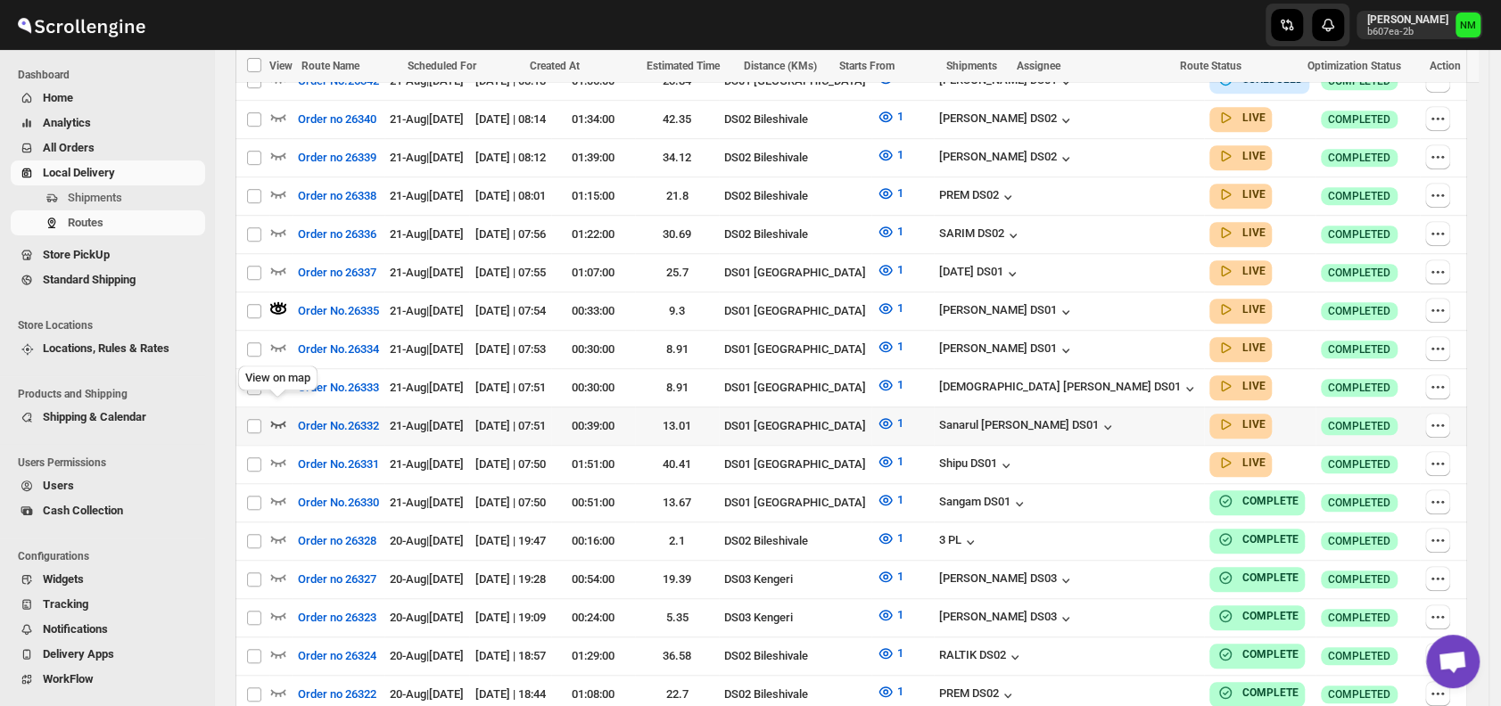
click at [280, 415] on icon "button" at bounding box center [278, 424] width 18 height 18
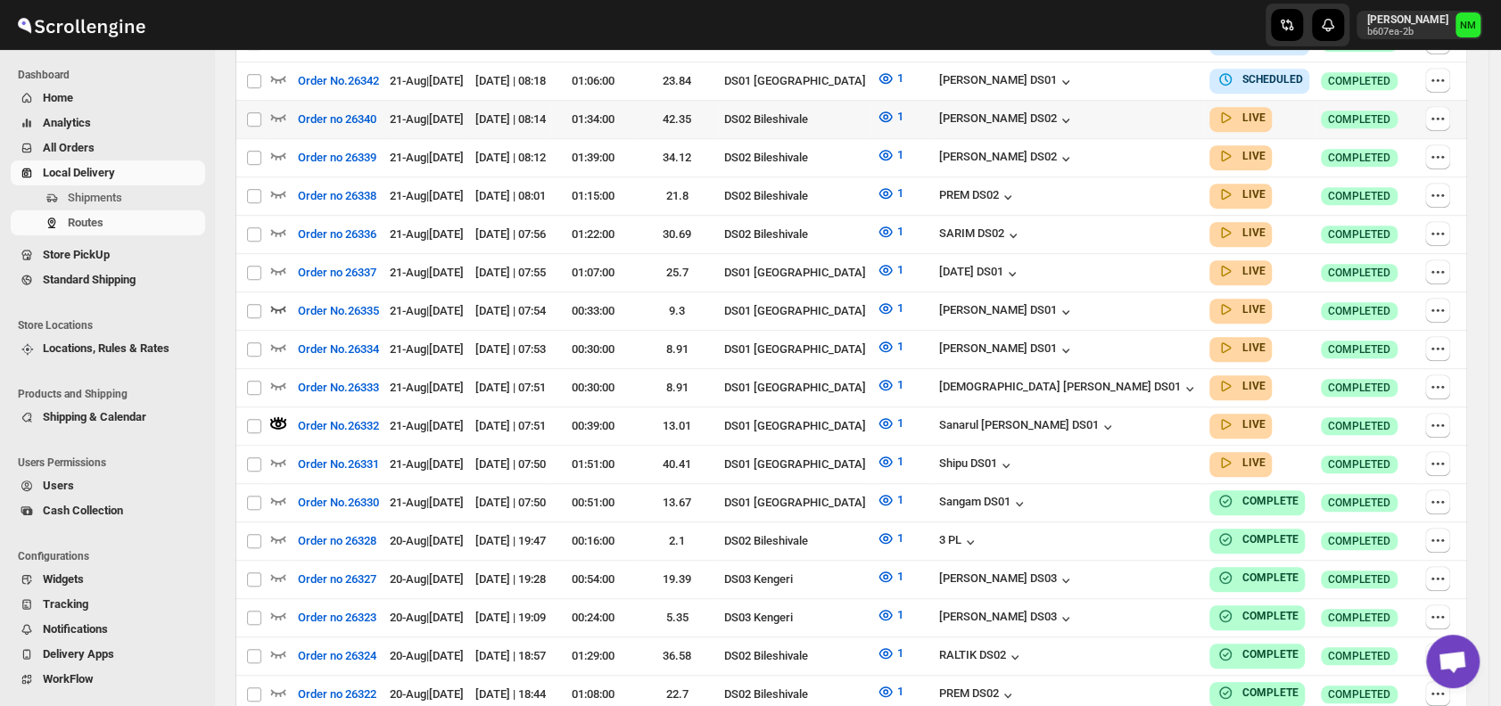
scroll to position [0, 0]
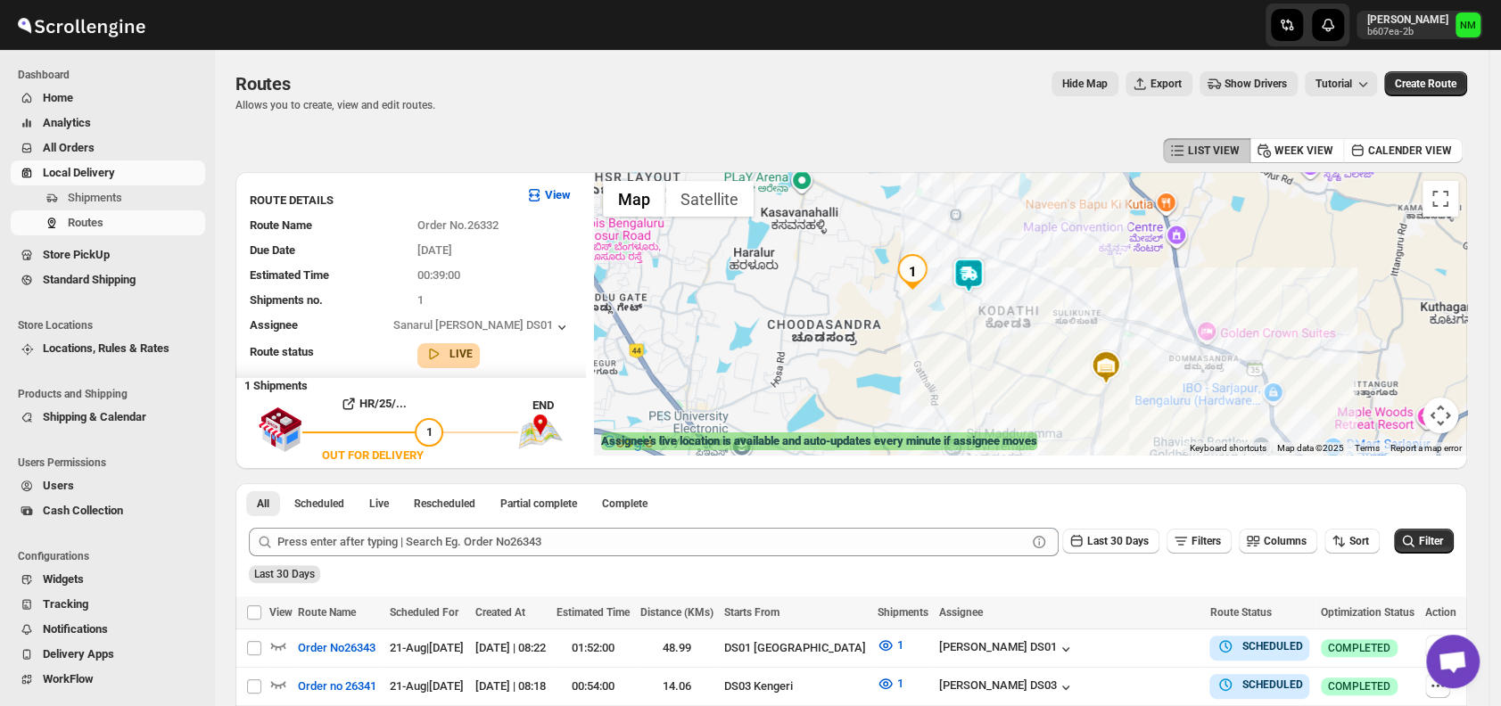
click at [976, 282] on img at bounding box center [969, 276] width 36 height 36
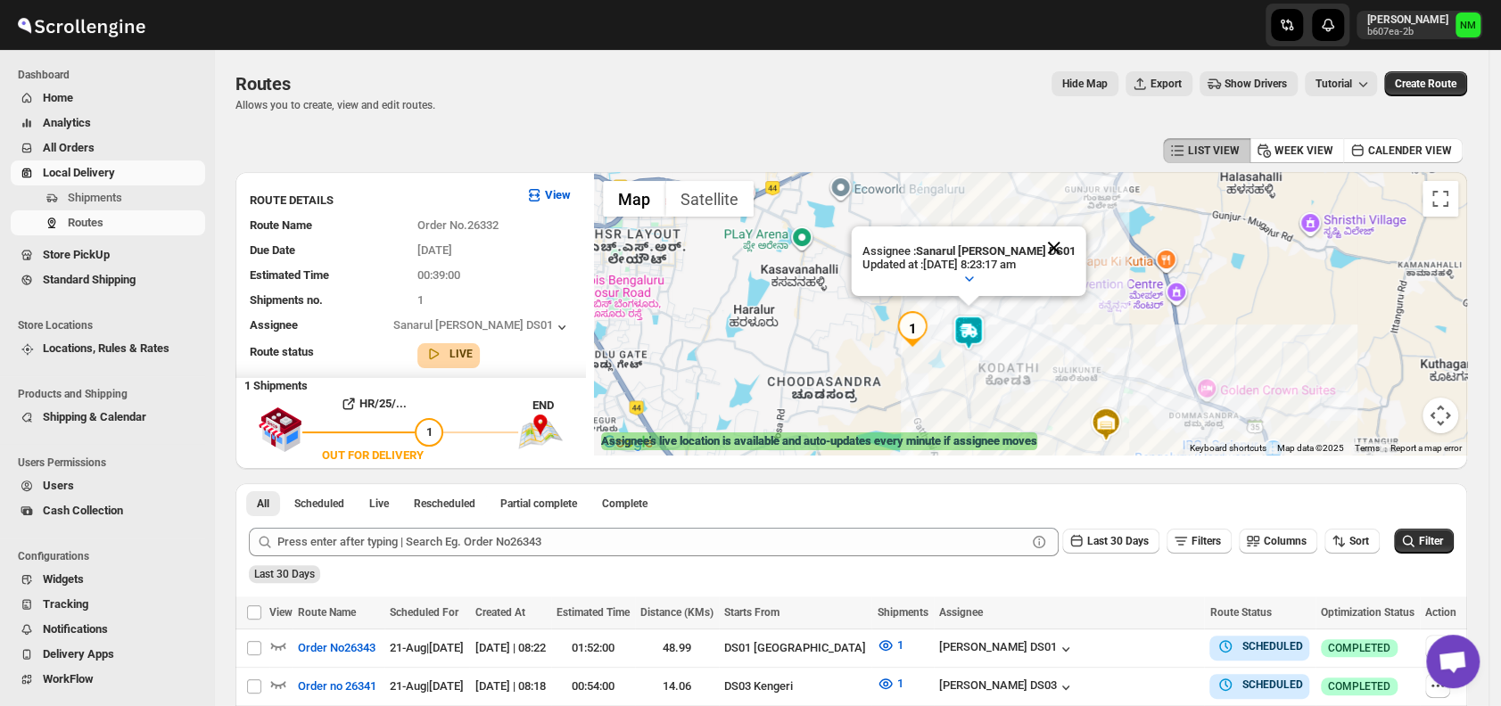
click at [1059, 236] on button "Close" at bounding box center [1054, 247] width 43 height 43
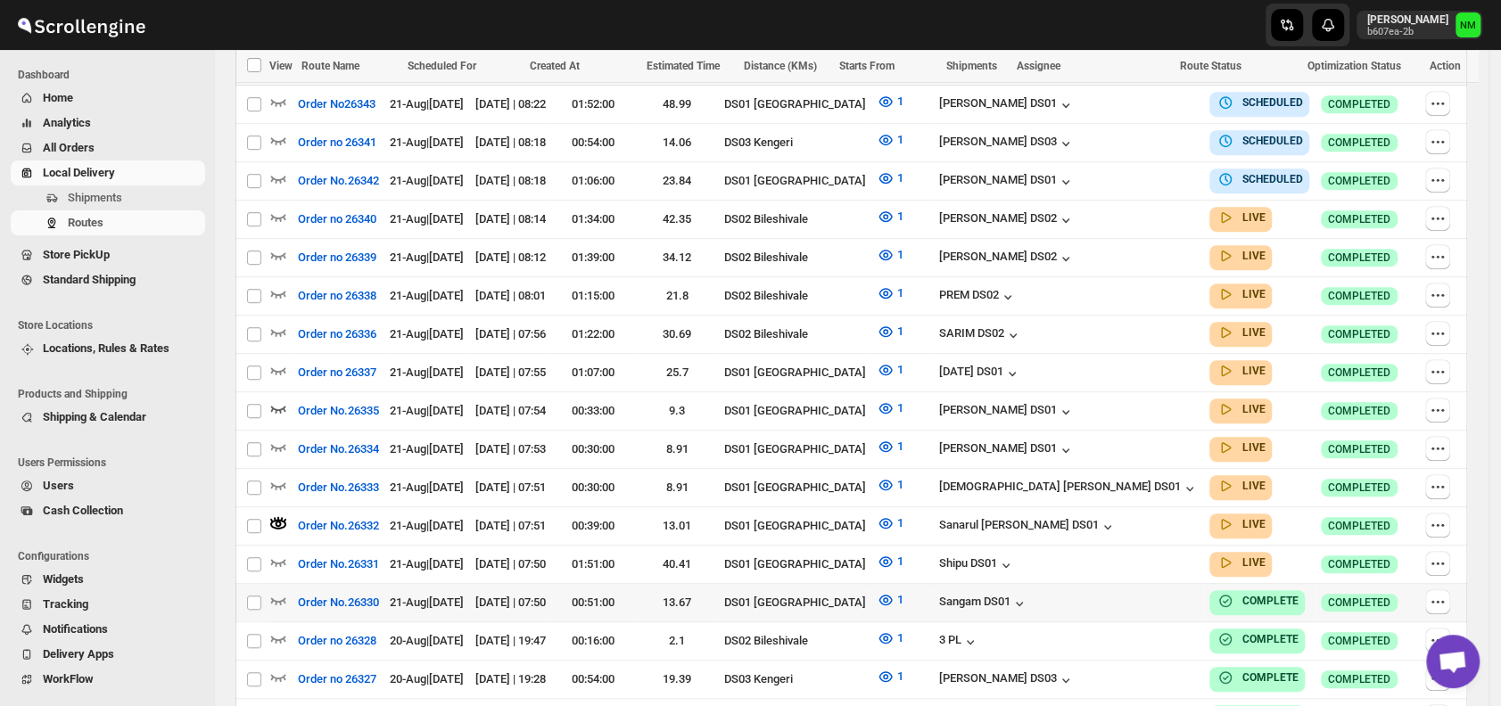
scroll to position [546, 0]
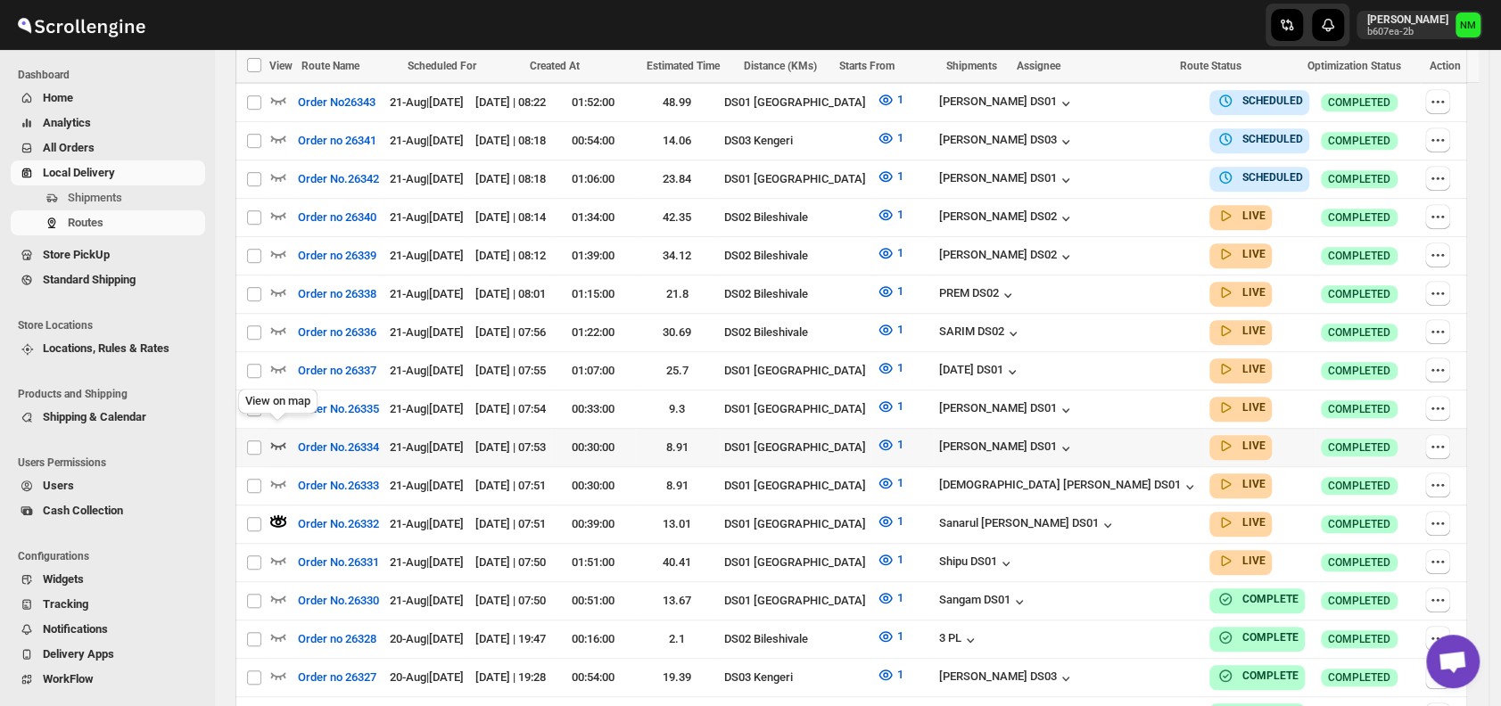
click at [279, 442] on icon "button" at bounding box center [278, 445] width 15 height 7
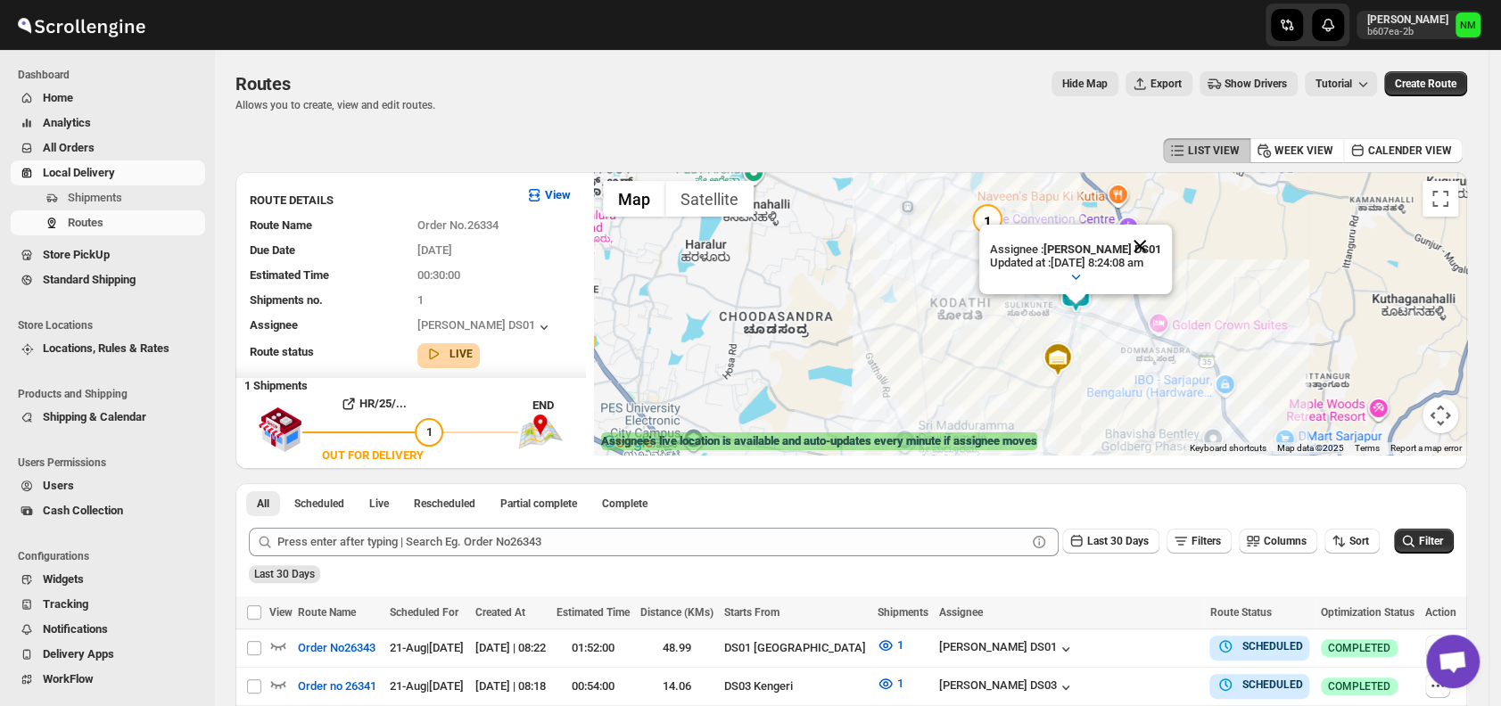
click at [1161, 233] on button "Close" at bounding box center [1139, 246] width 43 height 43
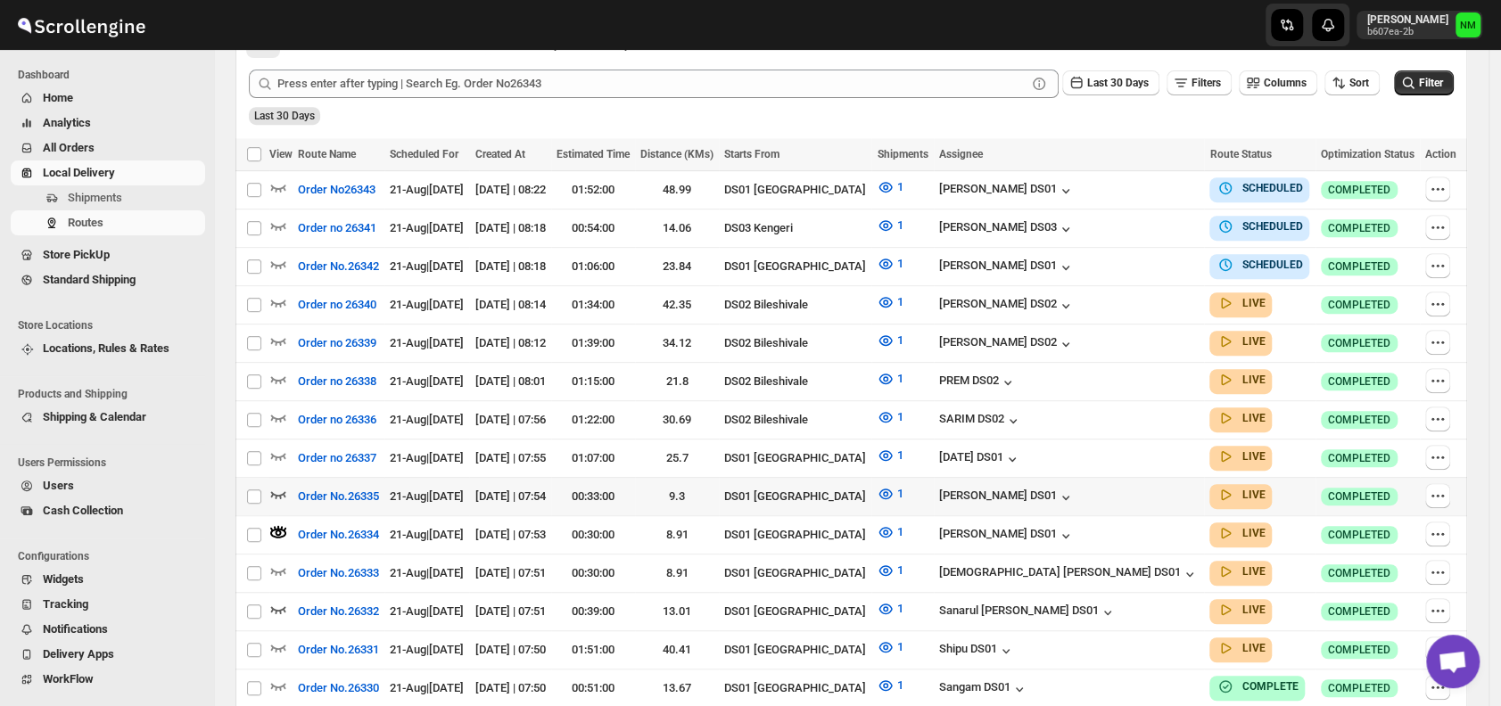
scroll to position [460, 0]
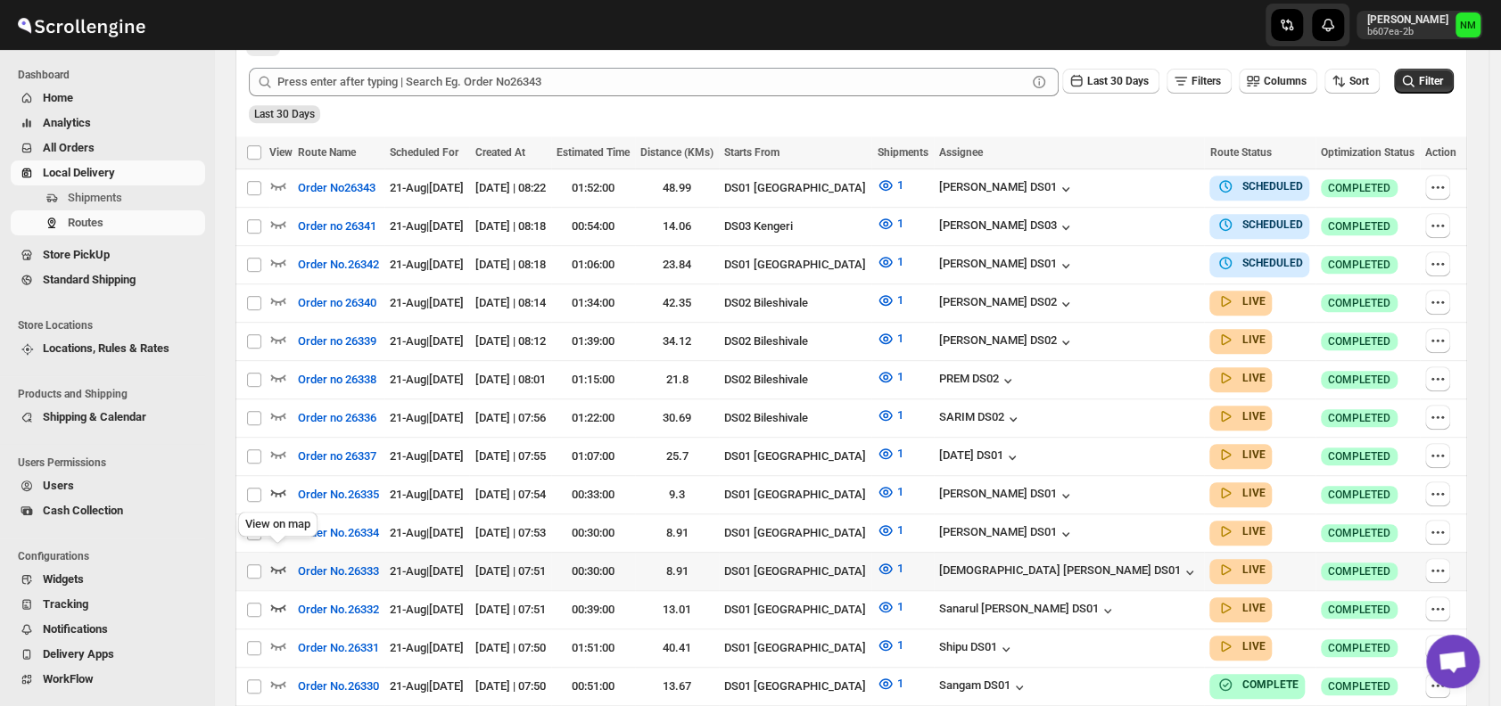
click at [276, 560] on icon "button" at bounding box center [278, 569] width 18 height 18
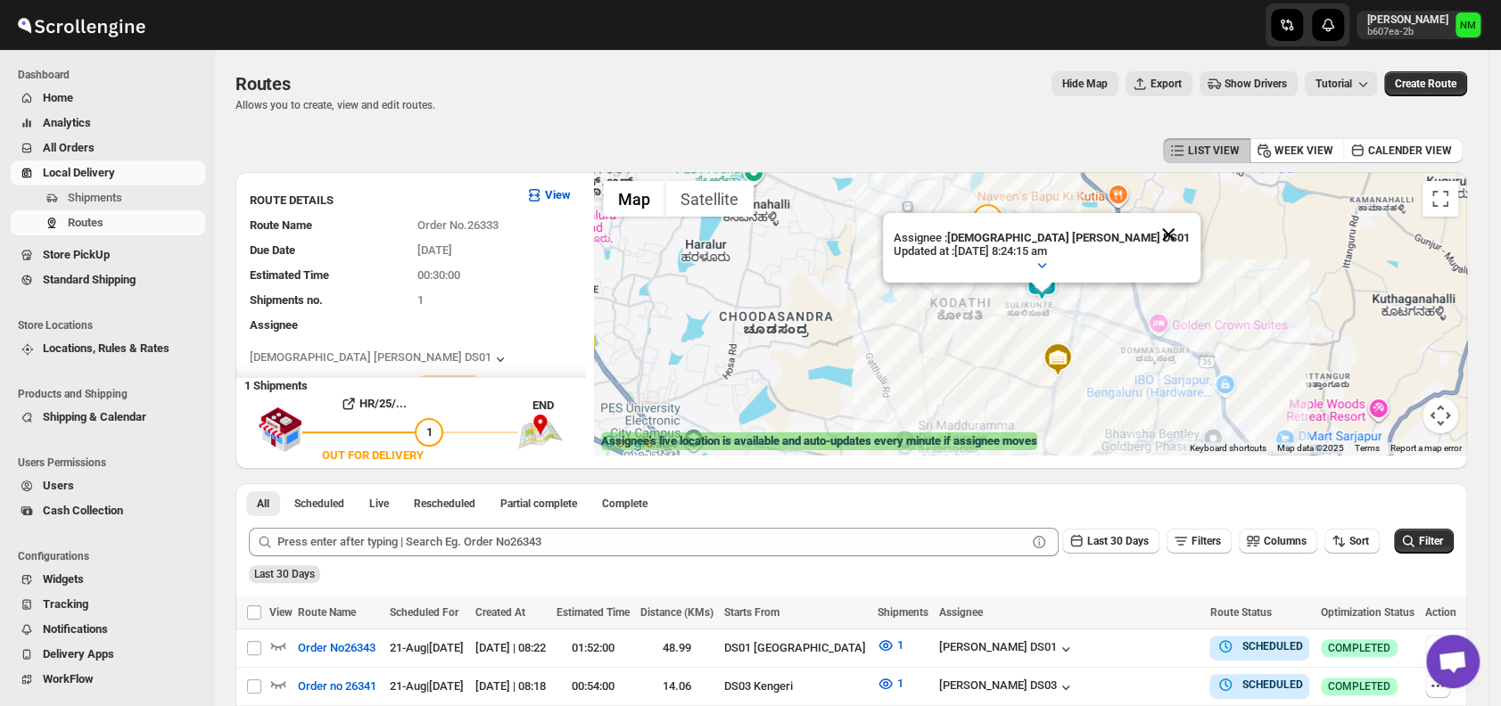
click at [1147, 229] on button "Close" at bounding box center [1168, 234] width 43 height 43
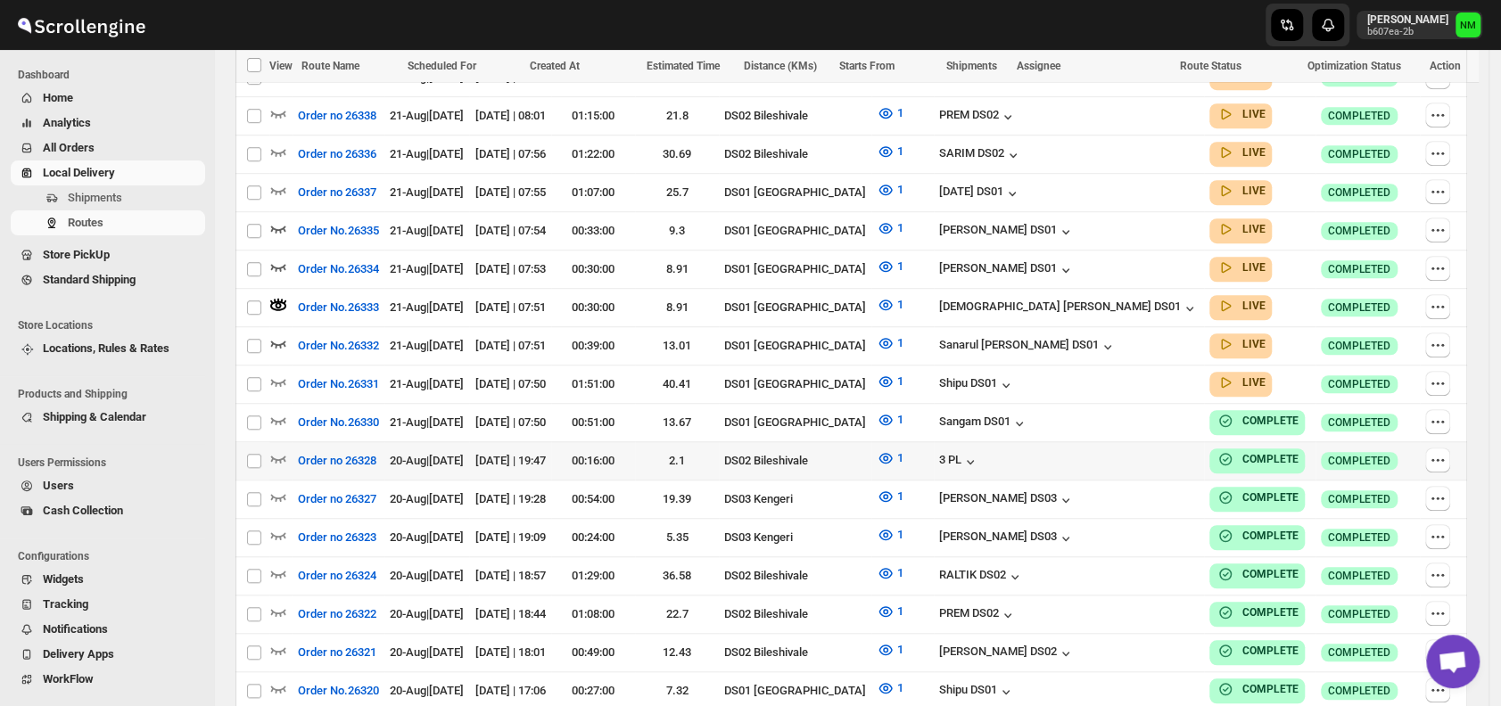
scroll to position [728, 0]
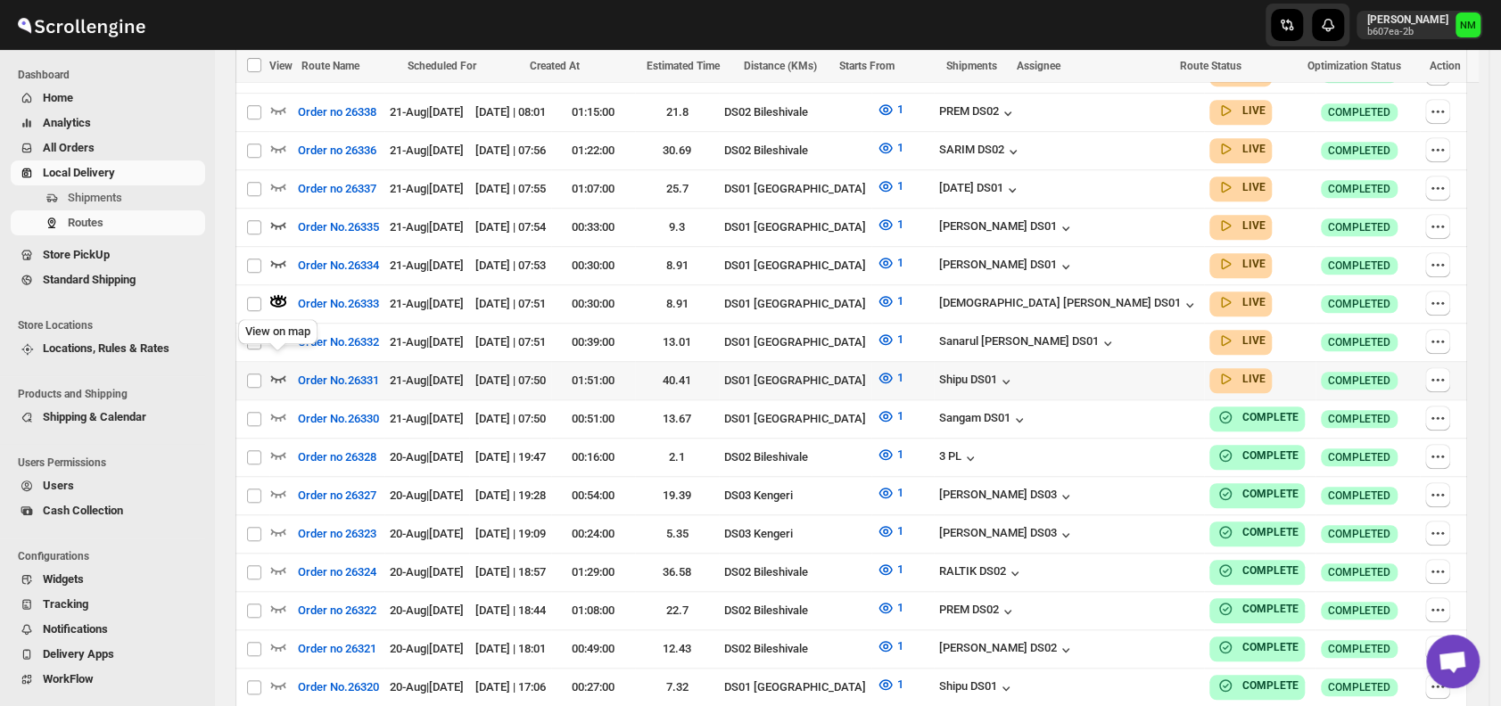
click at [278, 375] on icon "button" at bounding box center [278, 378] width 15 height 7
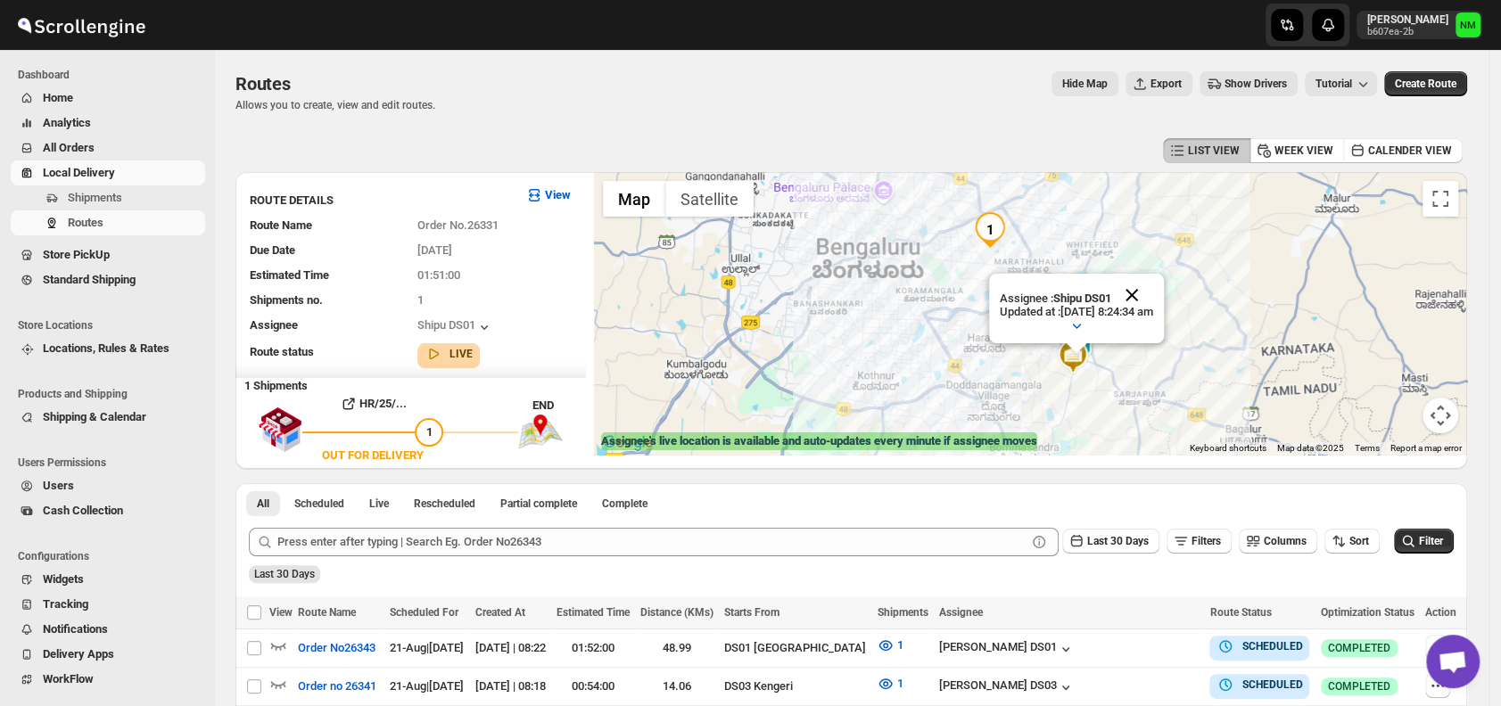
click at [1153, 278] on button "Close" at bounding box center [1131, 295] width 43 height 43
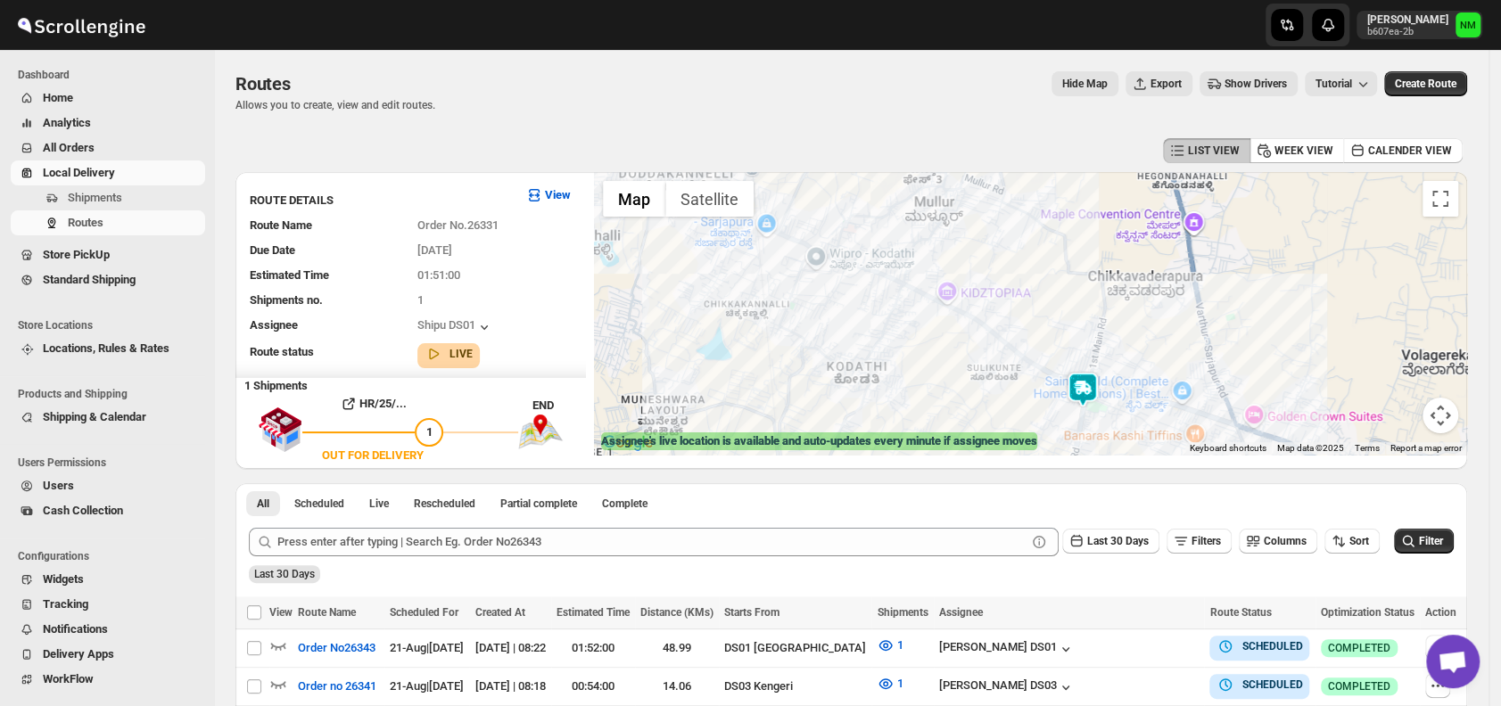
click at [1090, 390] on img at bounding box center [1083, 390] width 36 height 36
click at [1090, 390] on img at bounding box center [1084, 387] width 36 height 36
click at [1160, 295] on button "Close" at bounding box center [1138, 297] width 43 height 43
click at [103, 206] on span "Shipments" at bounding box center [135, 198] width 134 height 18
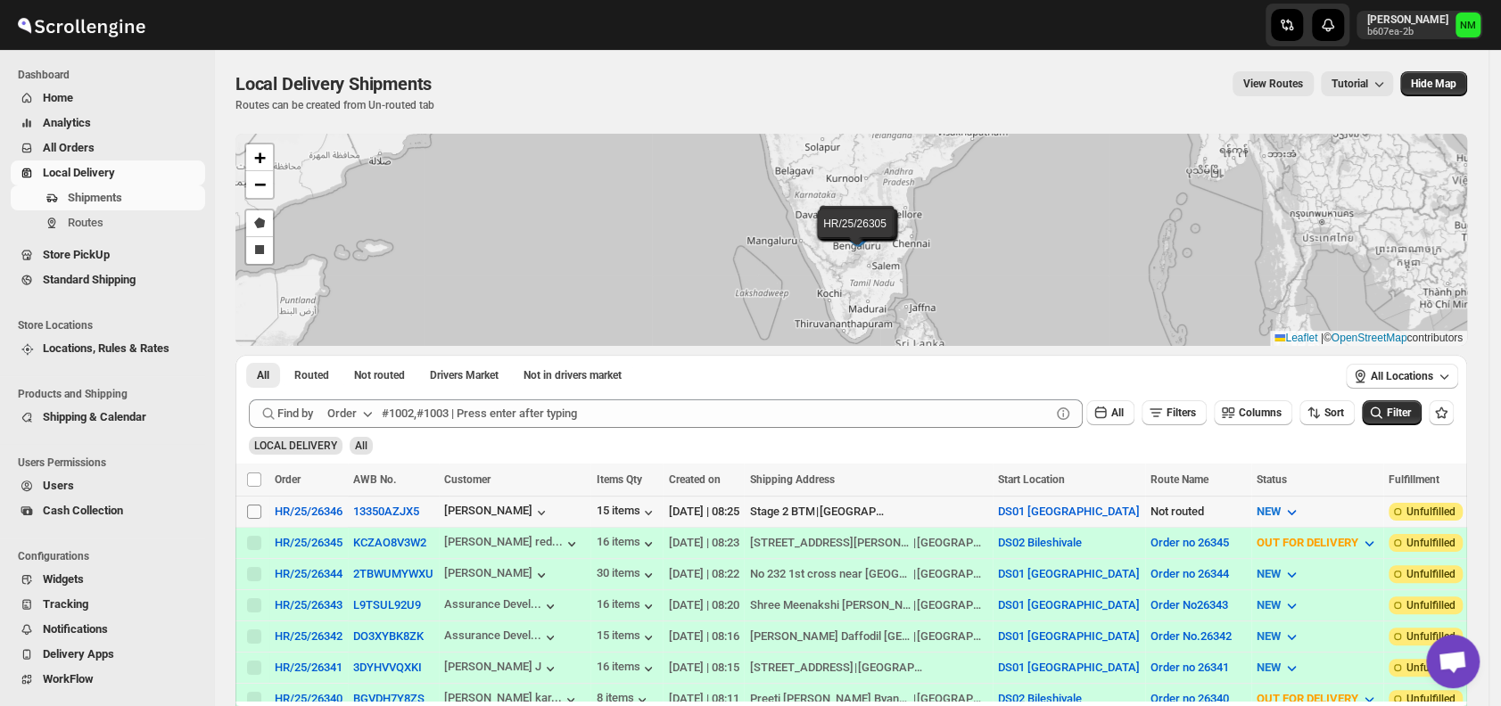
click at [250, 505] on input "Select shipment" at bounding box center [254, 512] width 14 height 14
checkbox input "true"
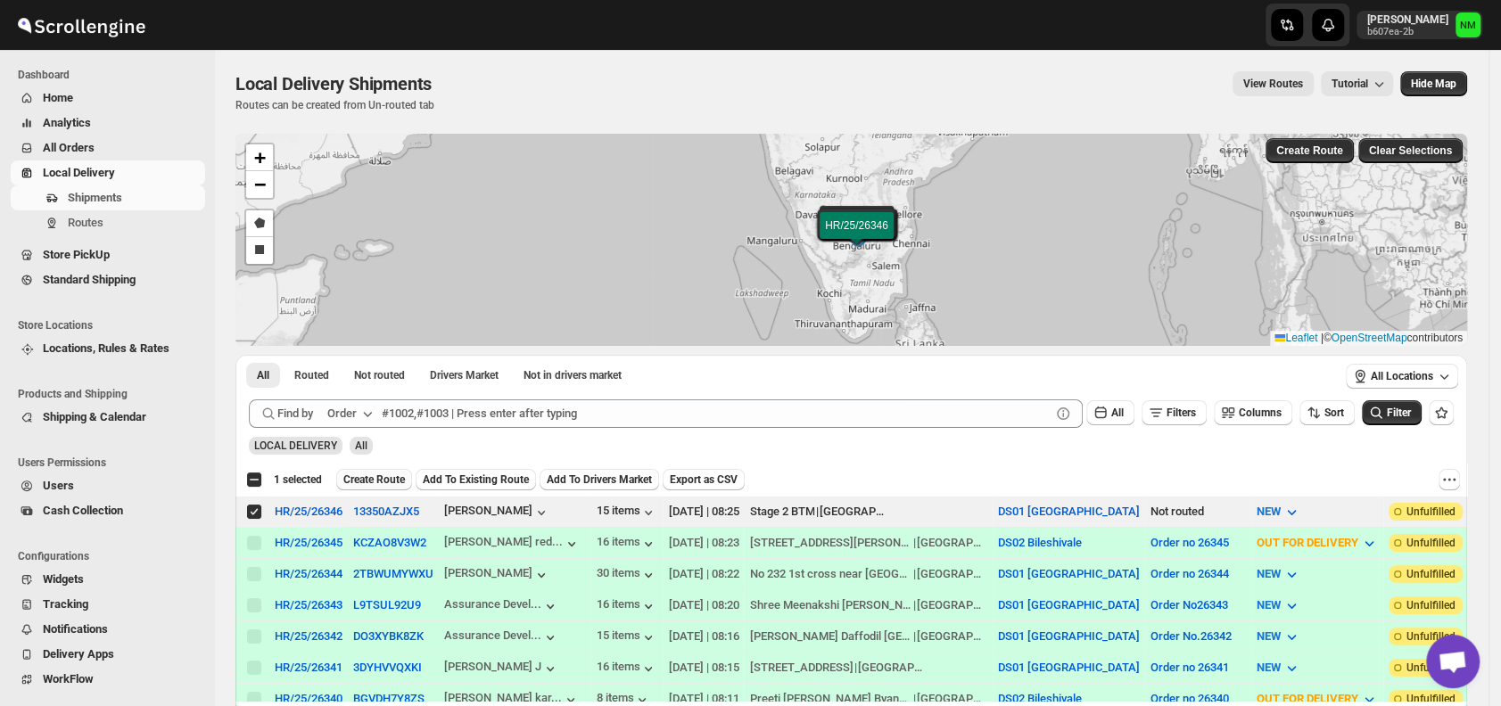
click at [371, 473] on span "Create Route" at bounding box center [374, 480] width 62 height 14
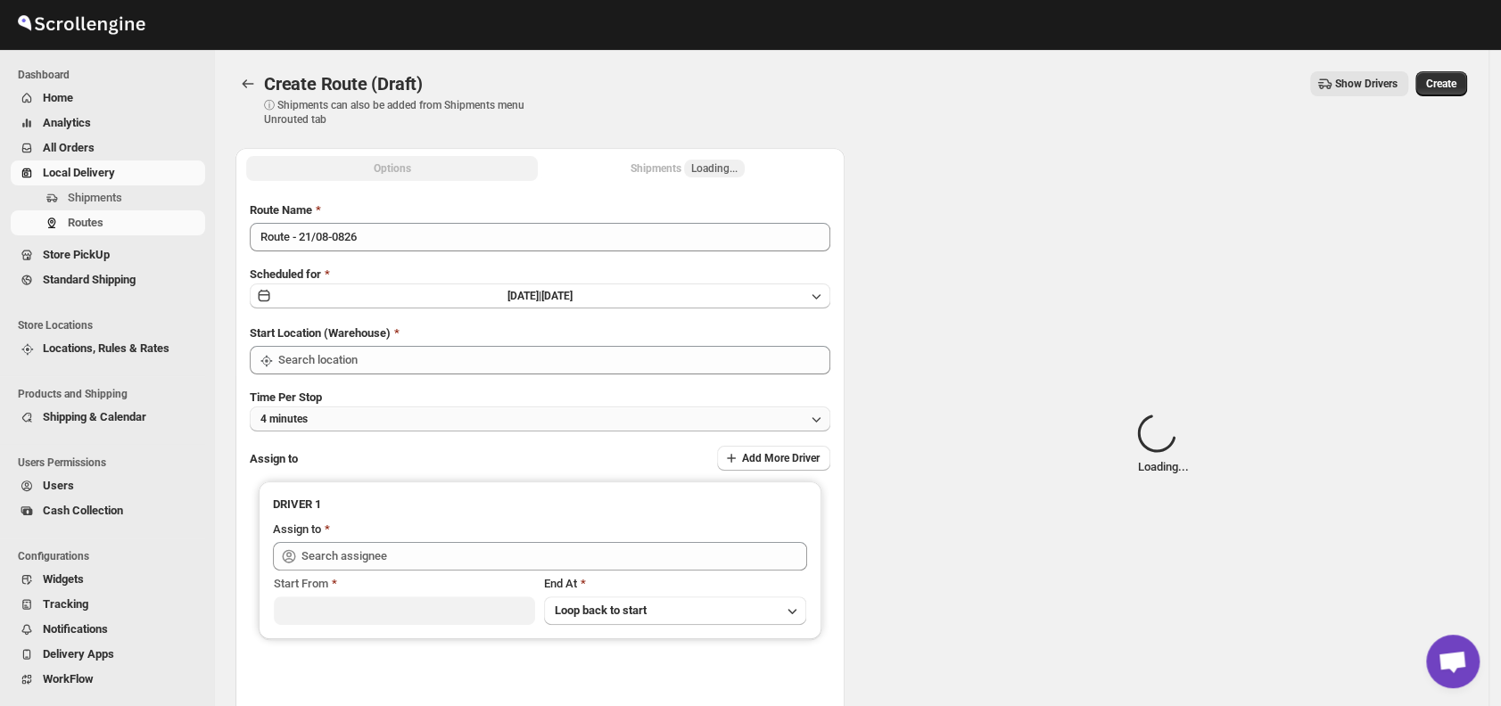
type input "DS01 [GEOGRAPHIC_DATA]"
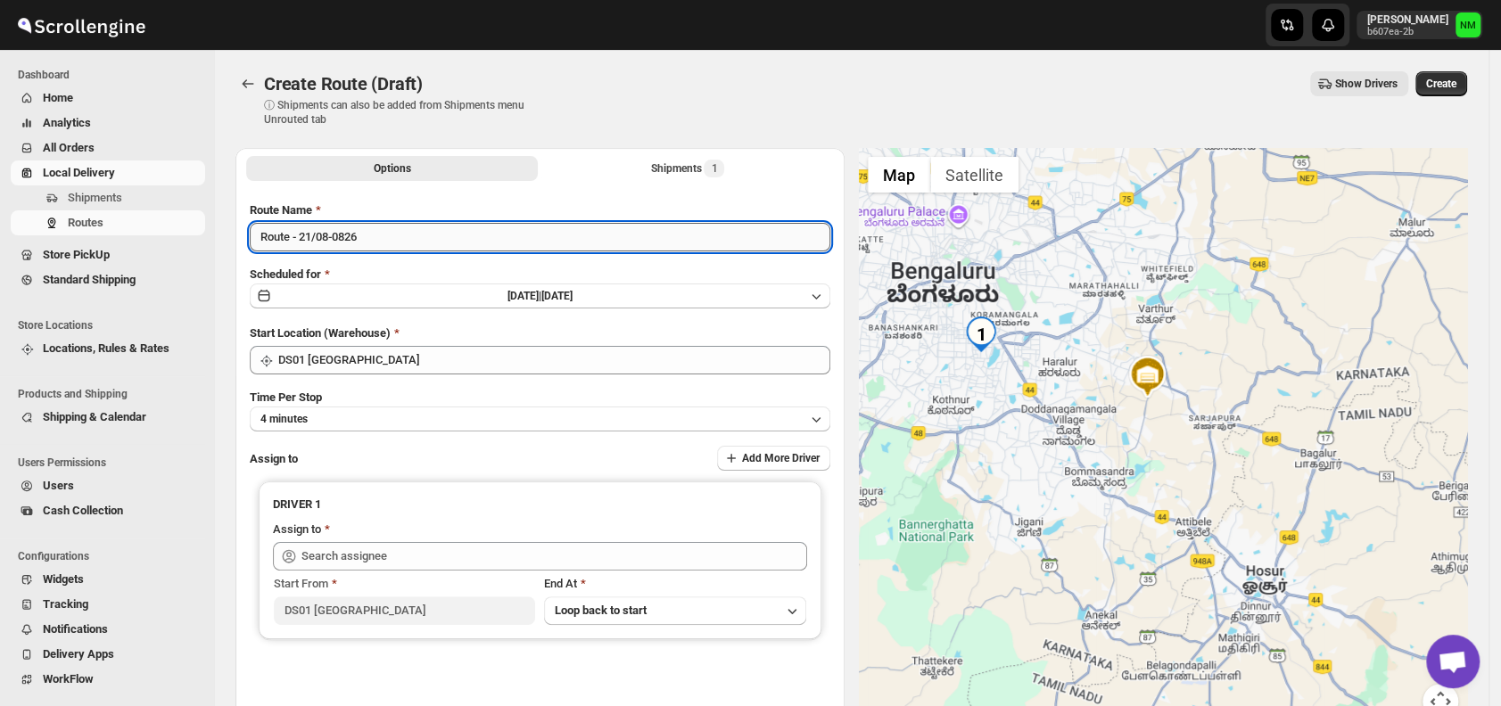
click at [398, 240] on input "Route - 21/08-0826" at bounding box center [540, 237] width 580 height 29
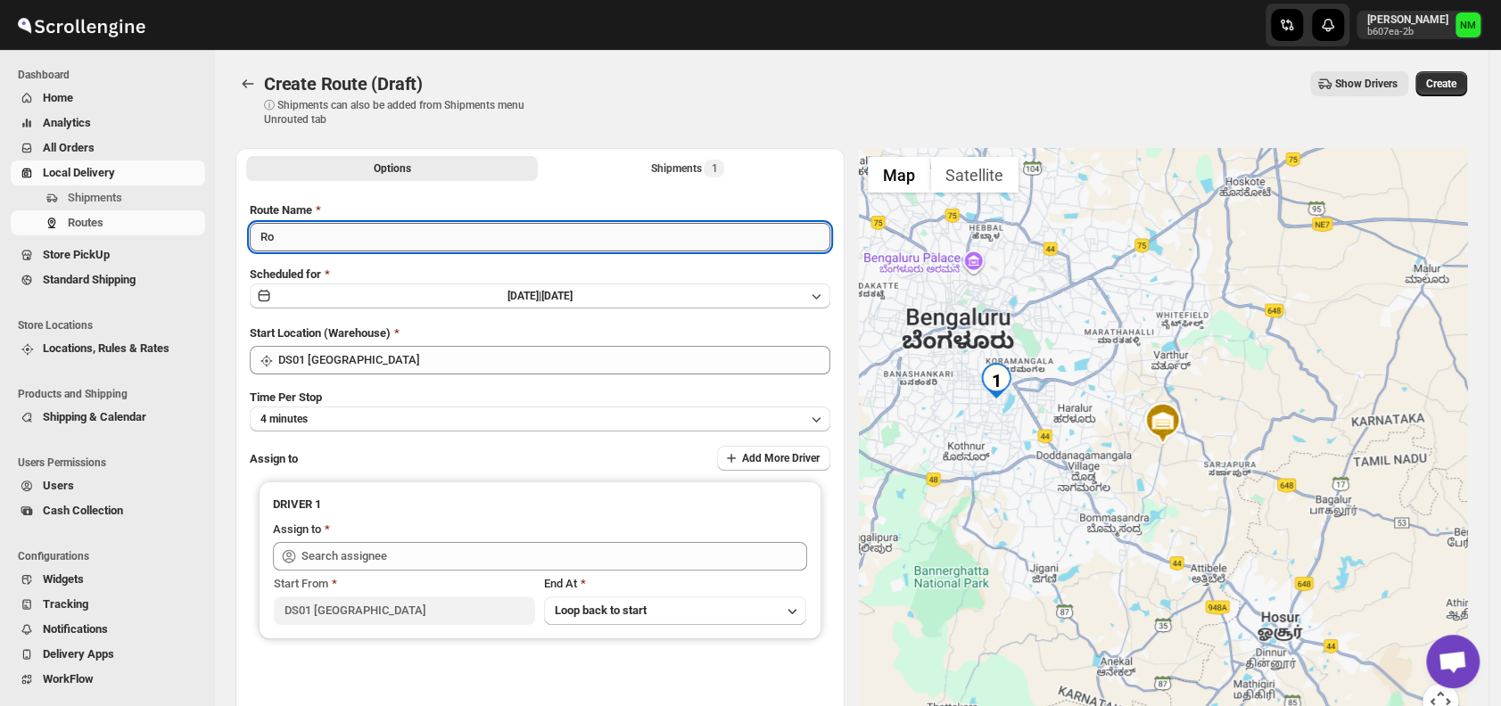
type input "R"
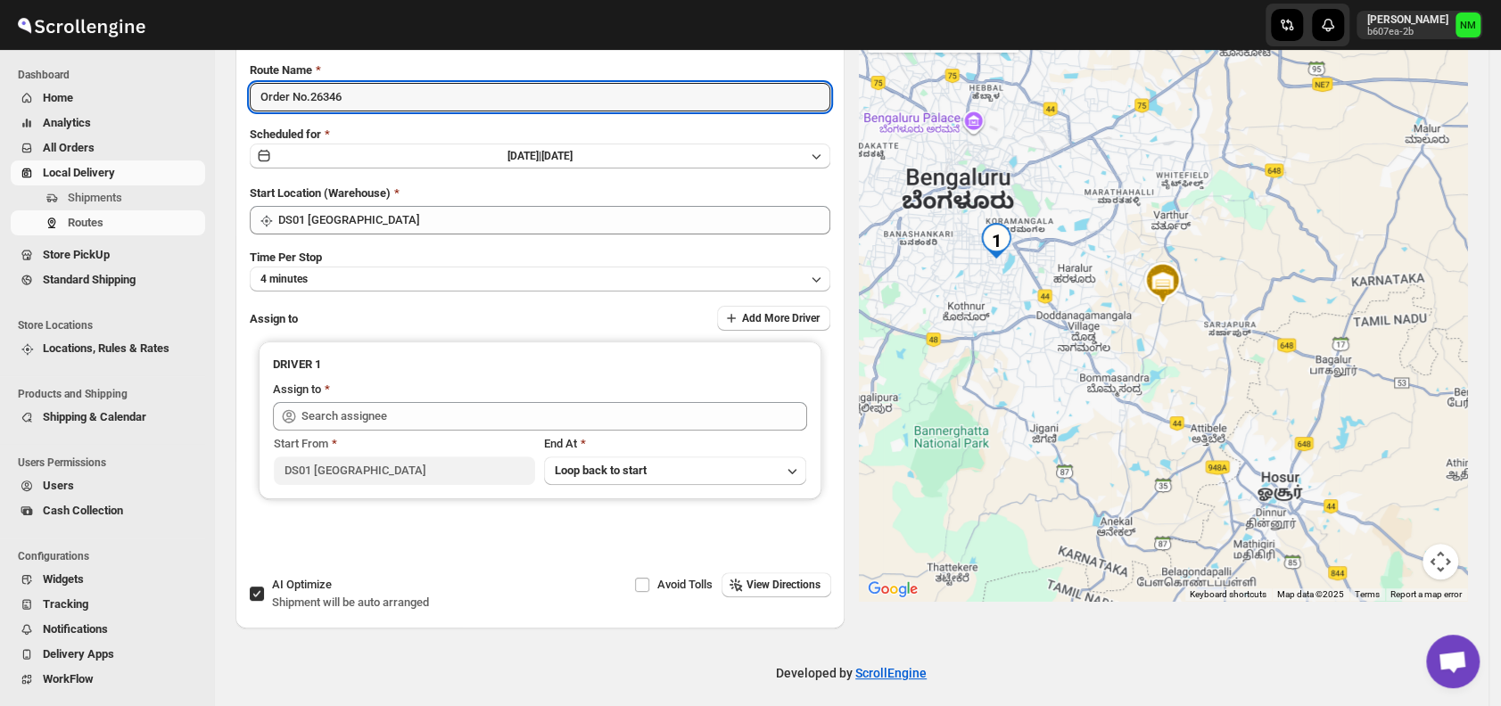
scroll to position [150, 0]
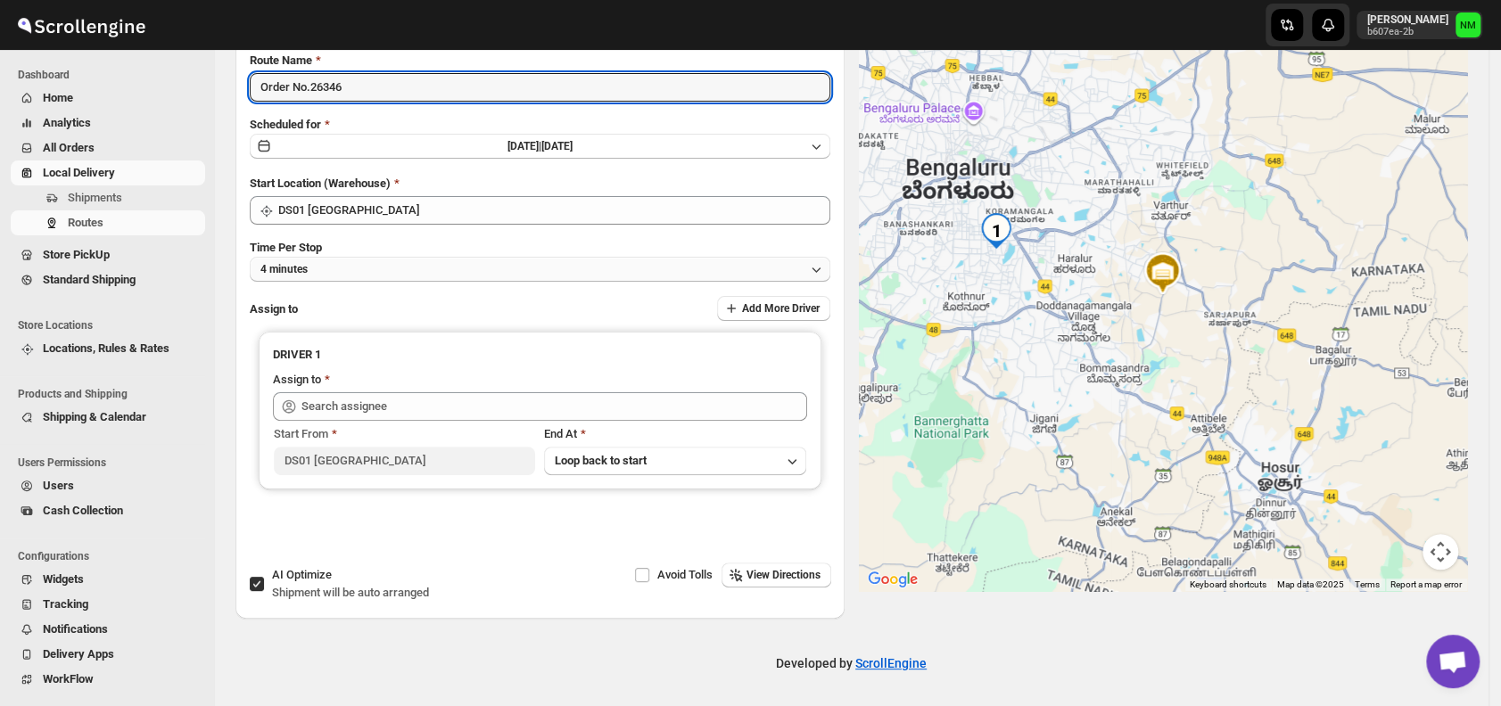
type input "Order No.26346"
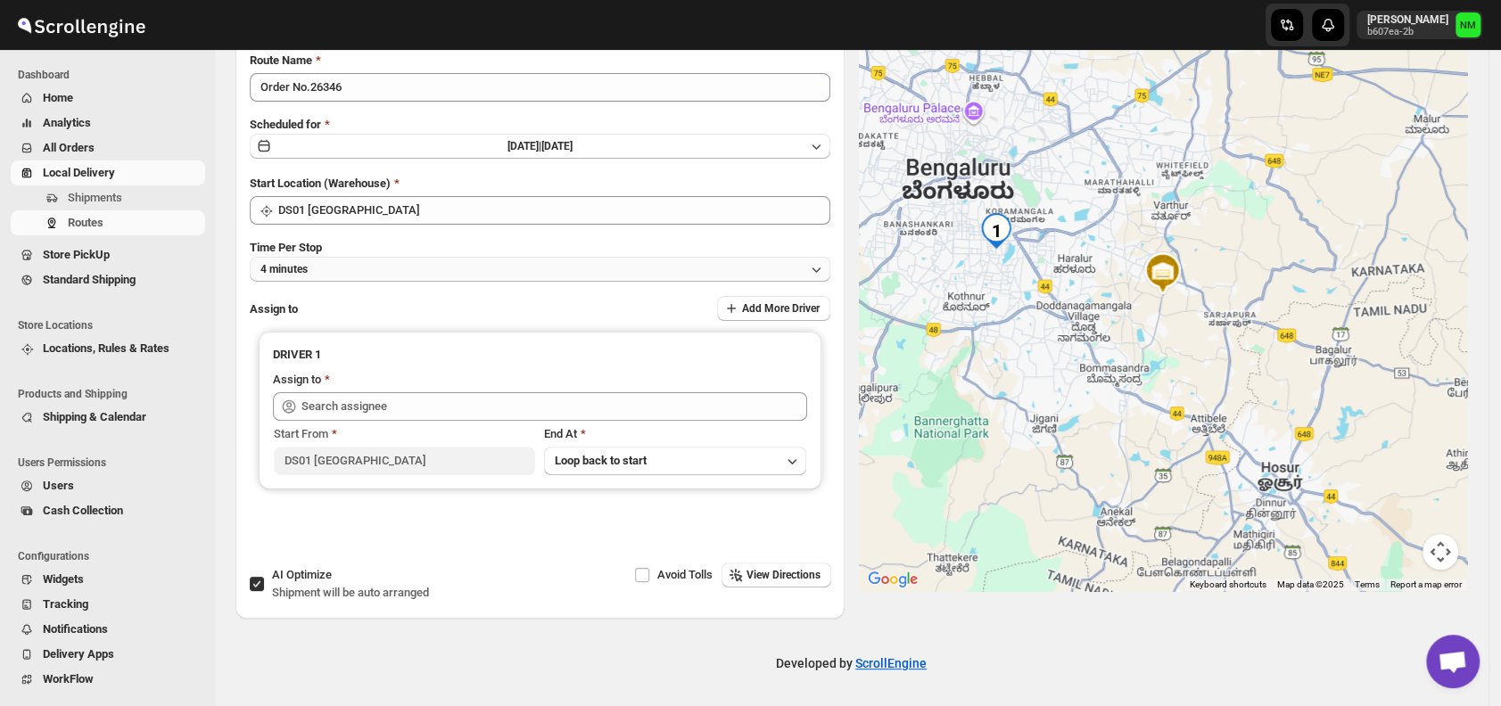
click at [359, 265] on button "4 minutes" at bounding box center [540, 269] width 580 height 25
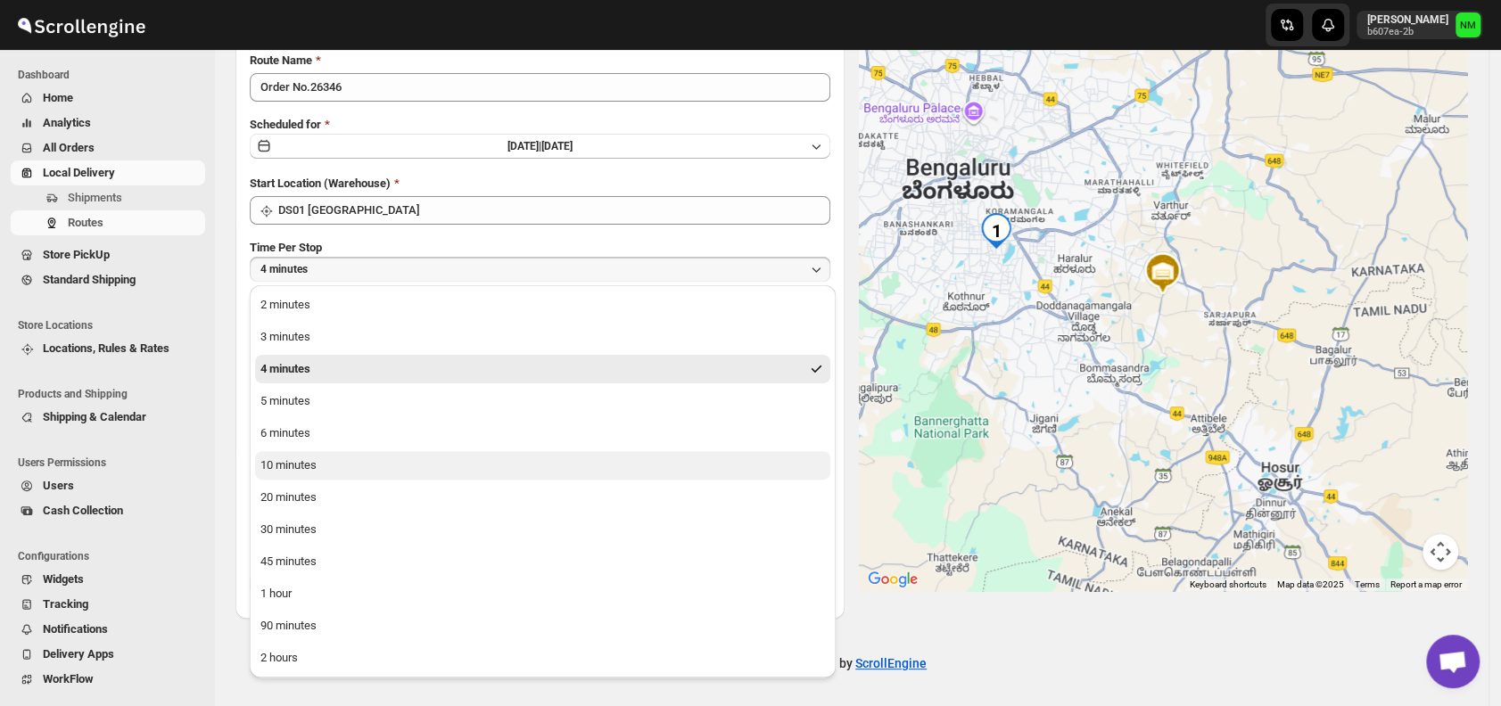
click at [364, 465] on button "10 minutes" at bounding box center [542, 465] width 575 height 29
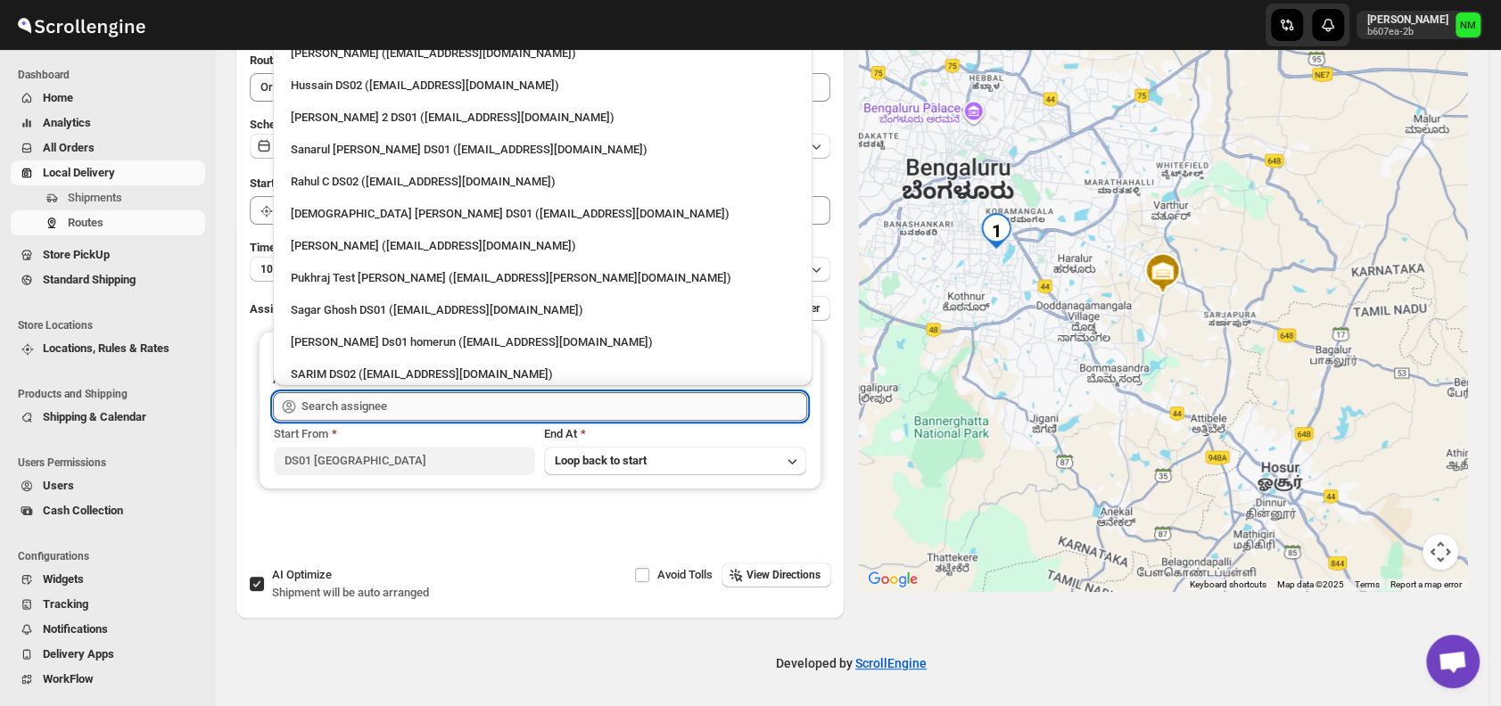
click at [354, 405] on input "text" at bounding box center [554, 406] width 506 height 29
click at [320, 235] on div "Vikas Rathod (lolegiy458@nalwan.com)" at bounding box center [542, 246] width 525 height 29
type input "Vikas Rathod (lolegiy458@nalwan.com)"
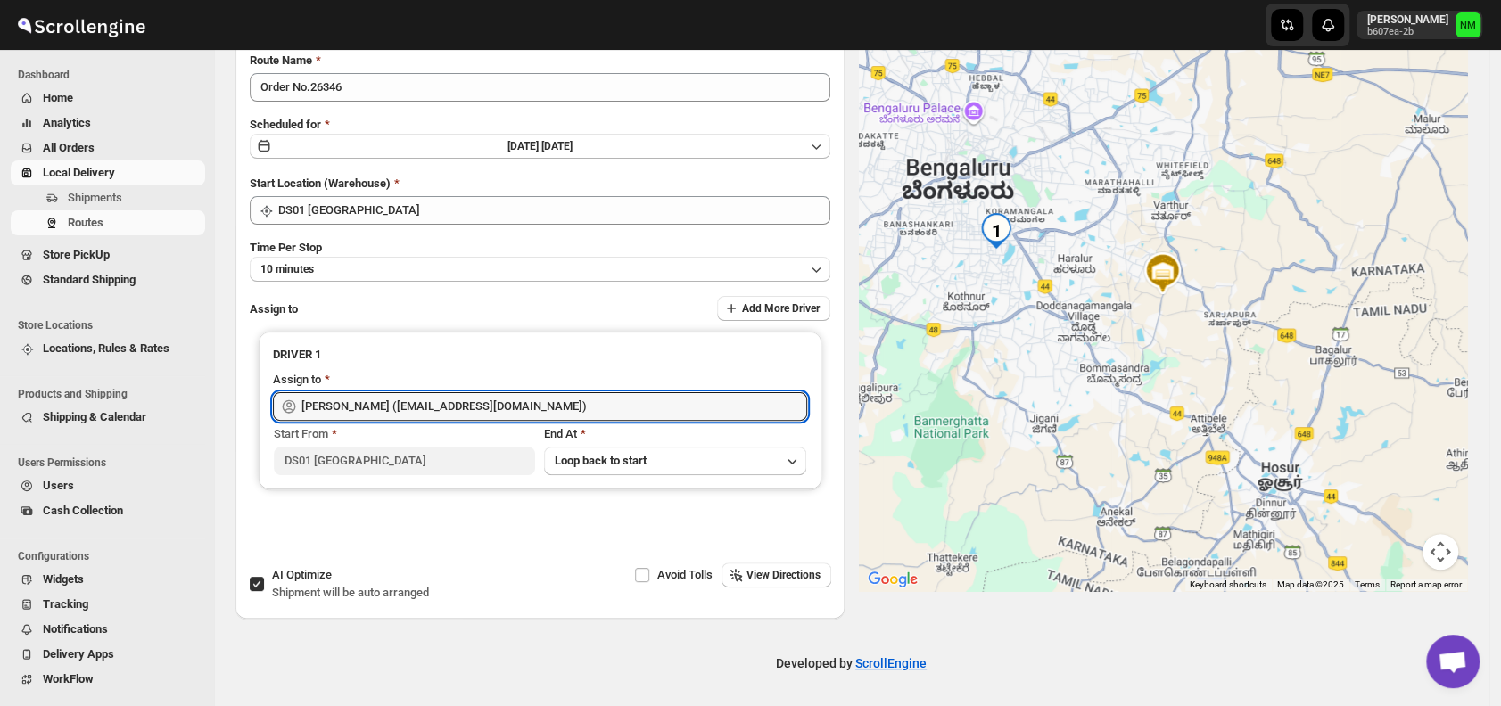
scroll to position [0, 0]
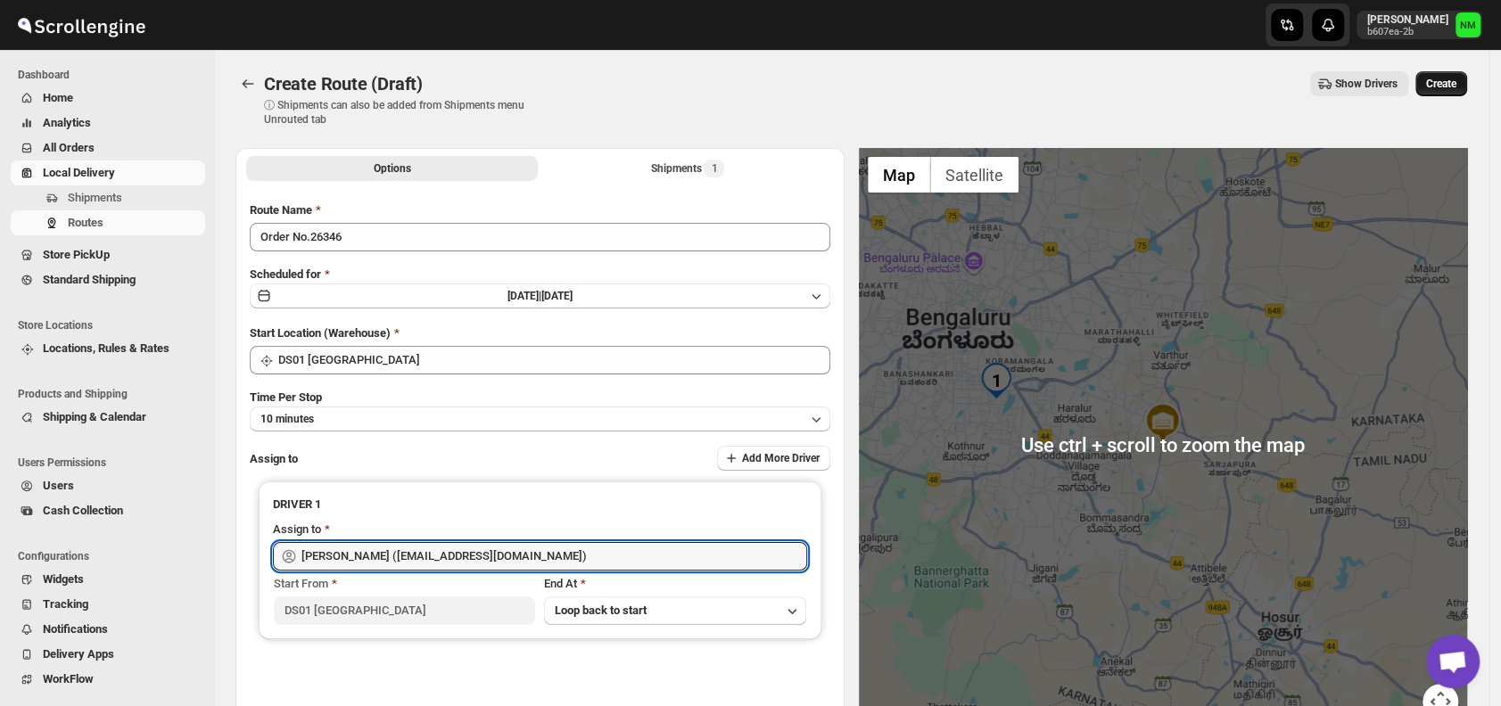
click at [1448, 78] on span "Create" at bounding box center [1441, 84] width 30 height 14
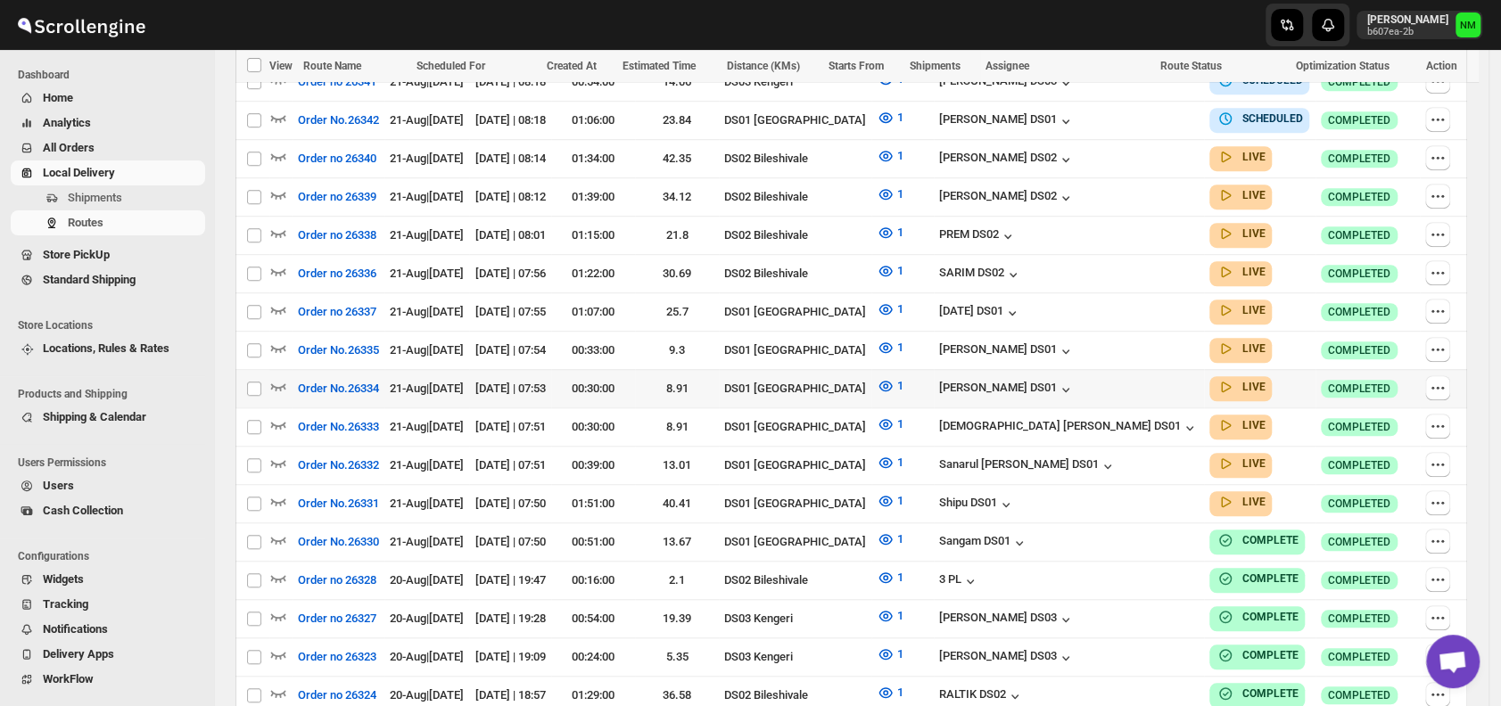
scroll to position [711, 0]
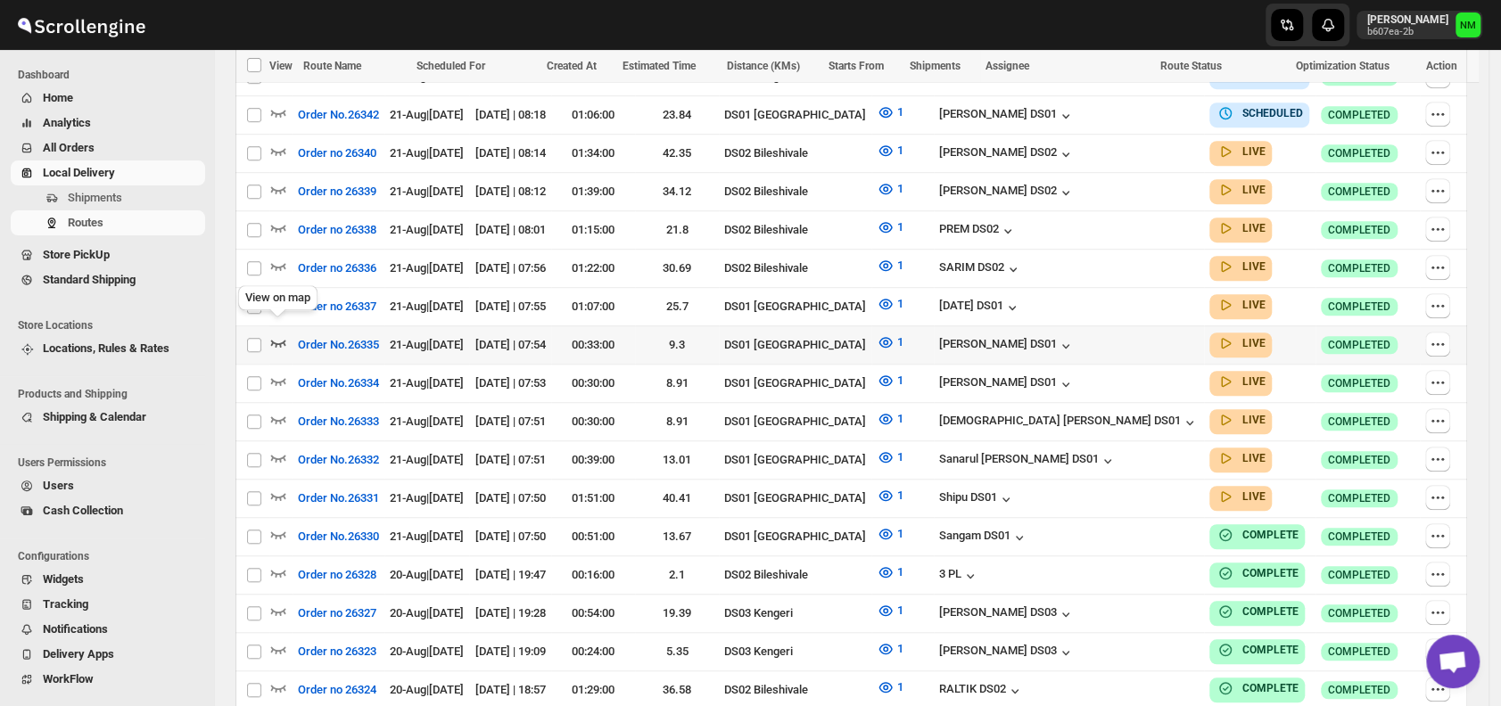
click at [278, 333] on icon "button" at bounding box center [278, 342] width 18 height 18
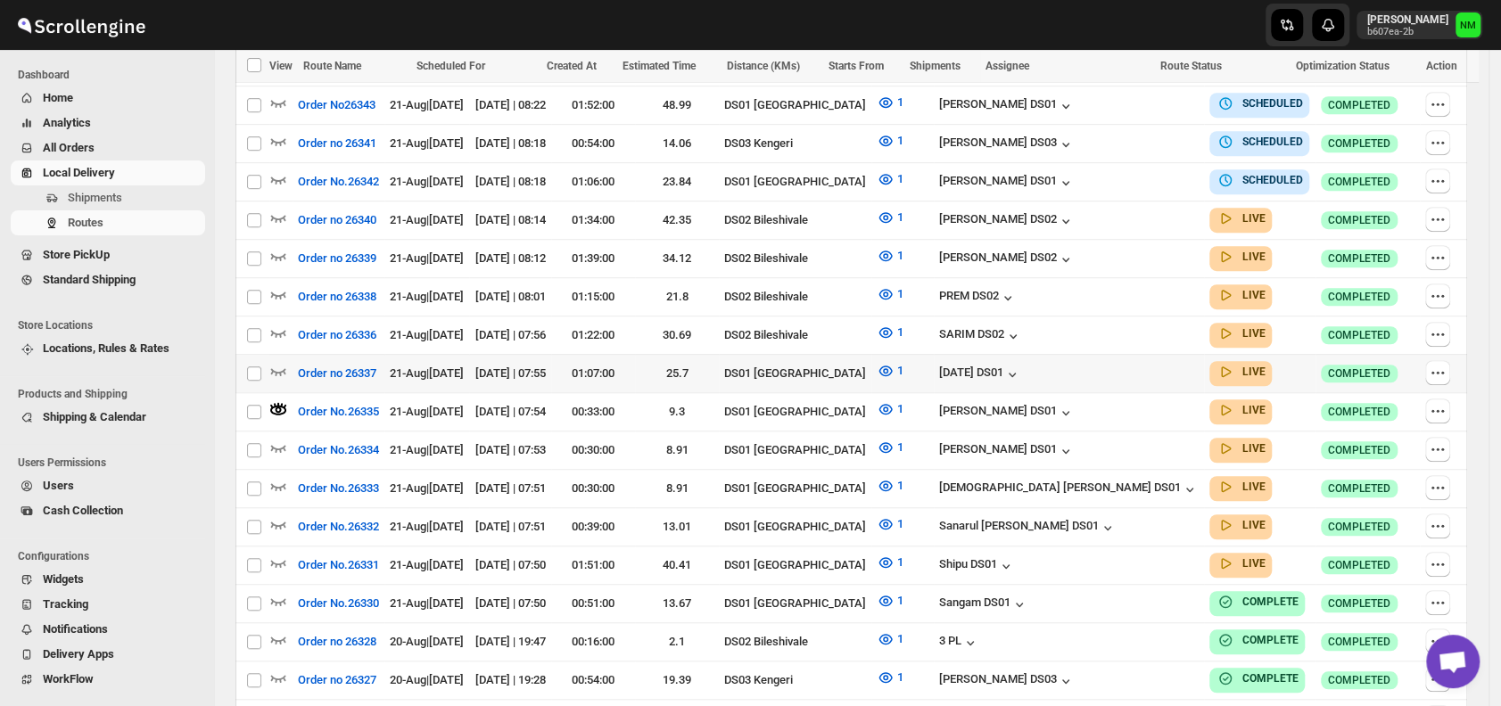
scroll to position [660, 0]
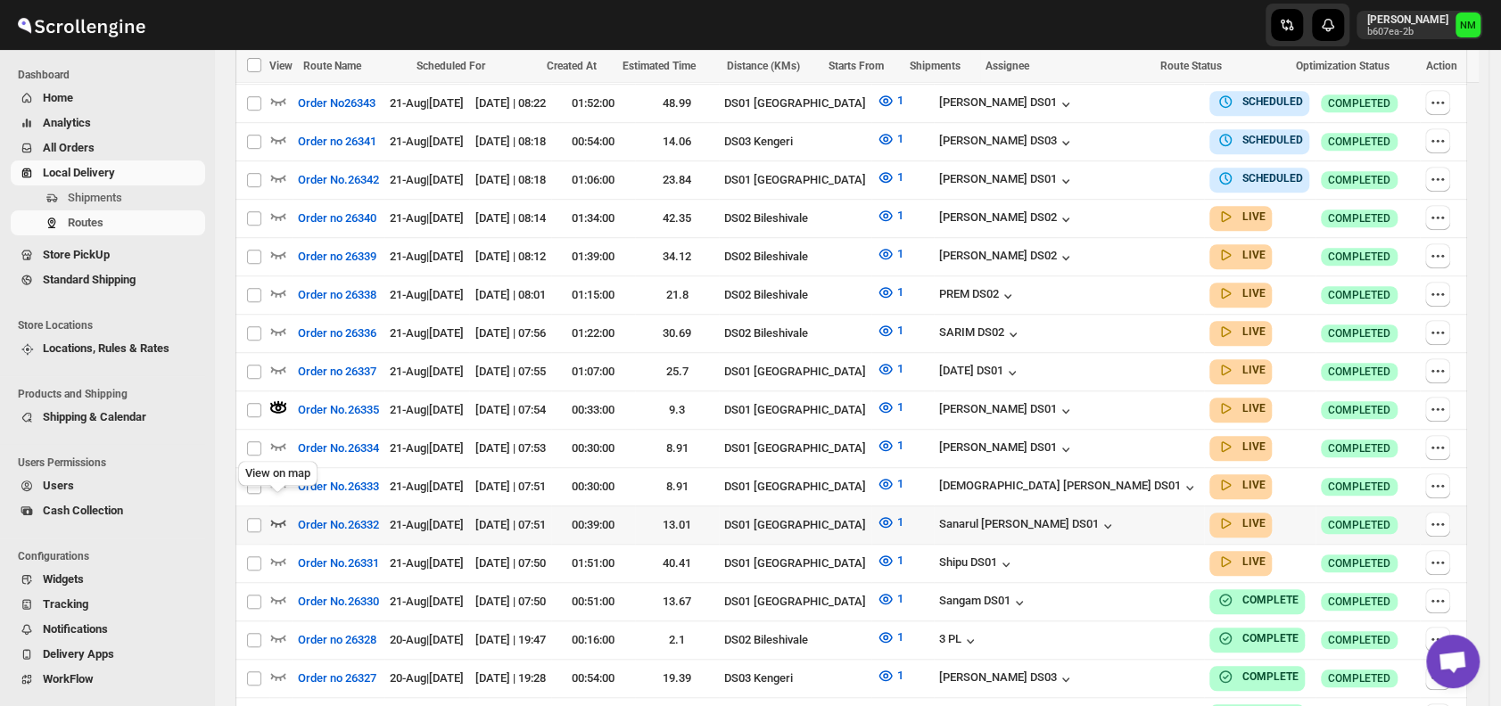
click at [275, 514] on icon "button" at bounding box center [278, 523] width 18 height 18
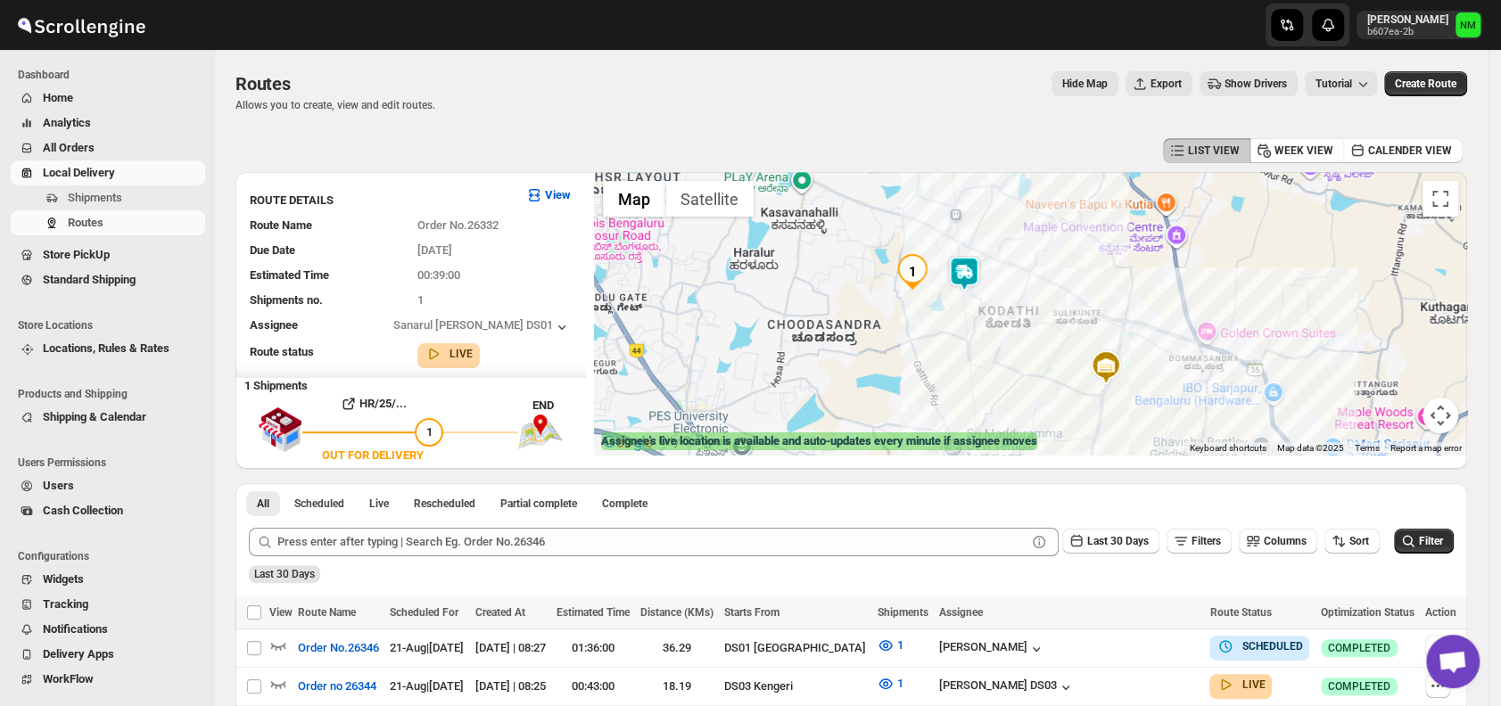
click at [972, 268] on img at bounding box center [964, 274] width 36 height 36
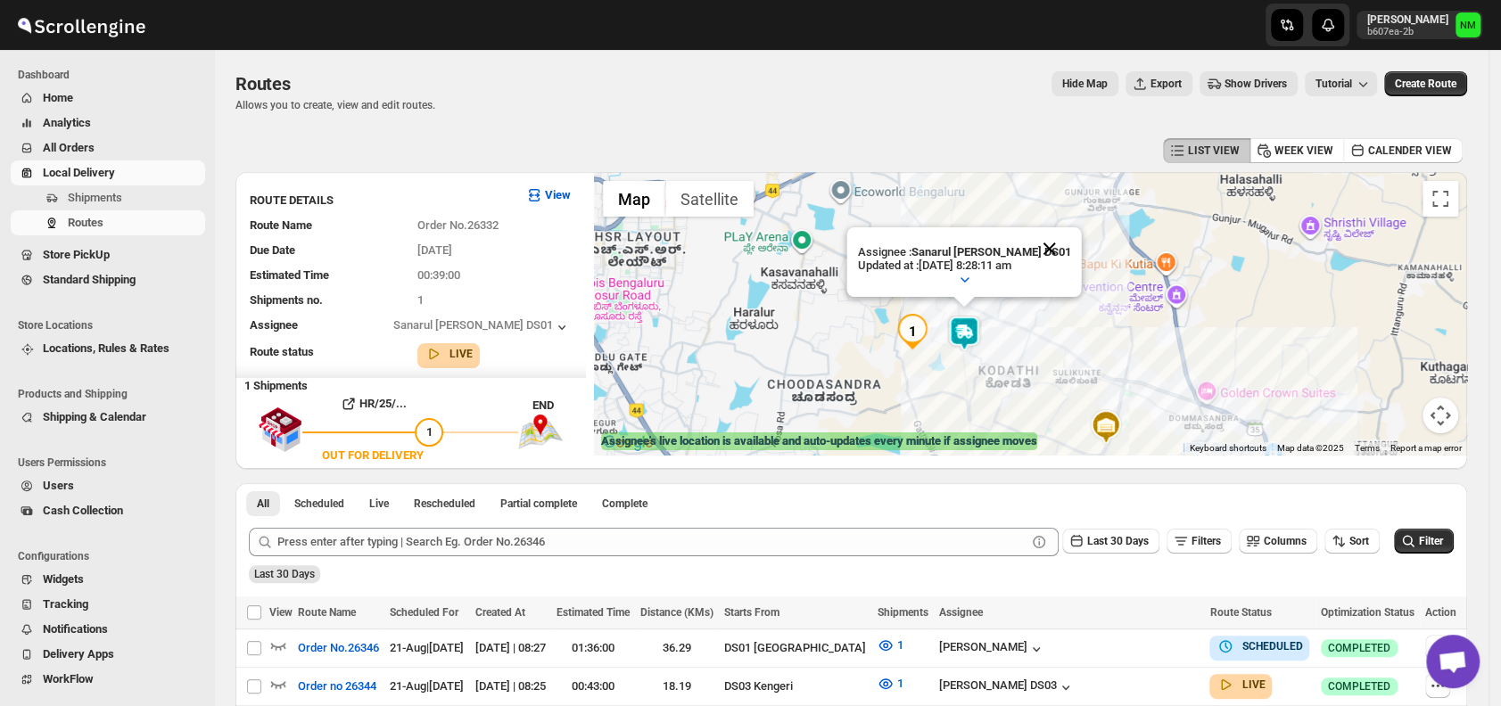
click at [1045, 246] on button "Close" at bounding box center [1049, 248] width 43 height 43
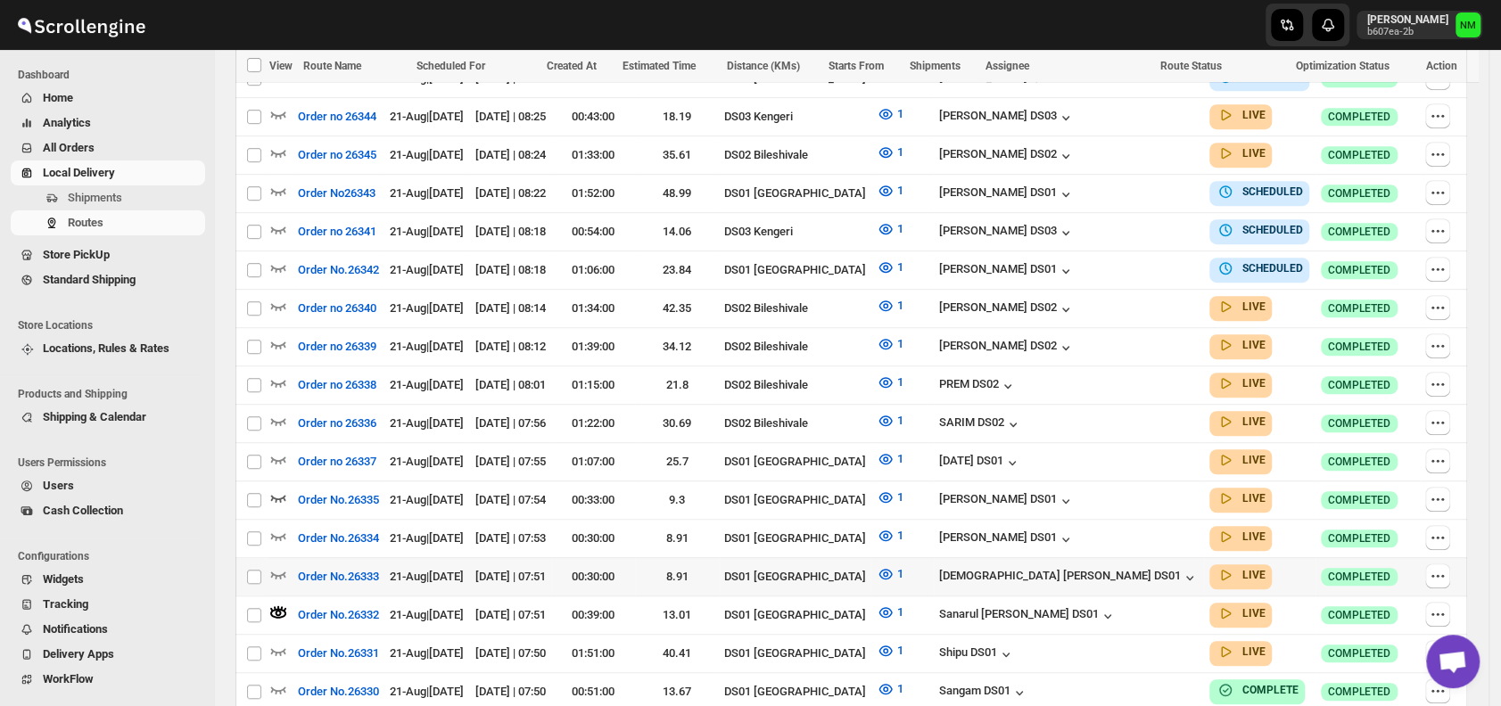
scroll to position [571, 0]
click at [280, 532] on icon "button" at bounding box center [278, 535] width 15 height 7
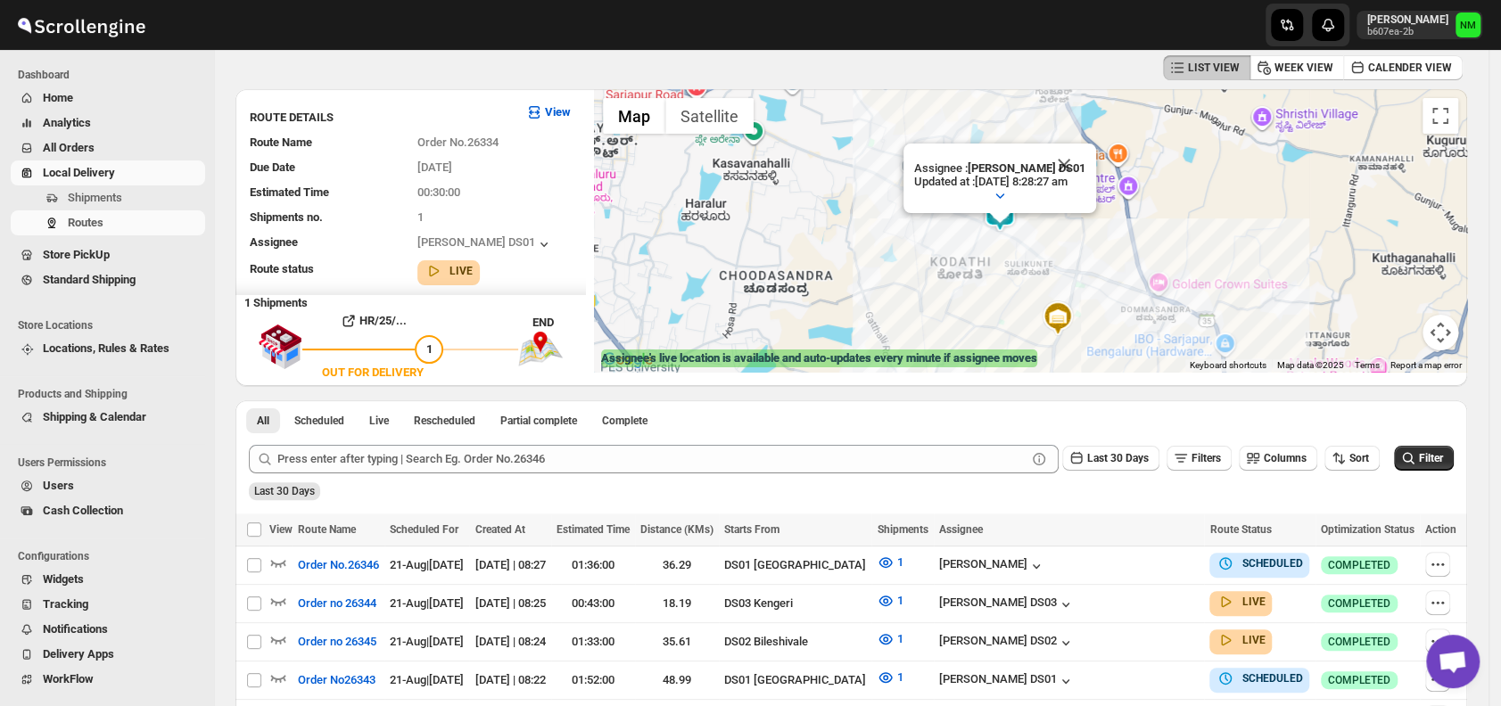
scroll to position [0, 0]
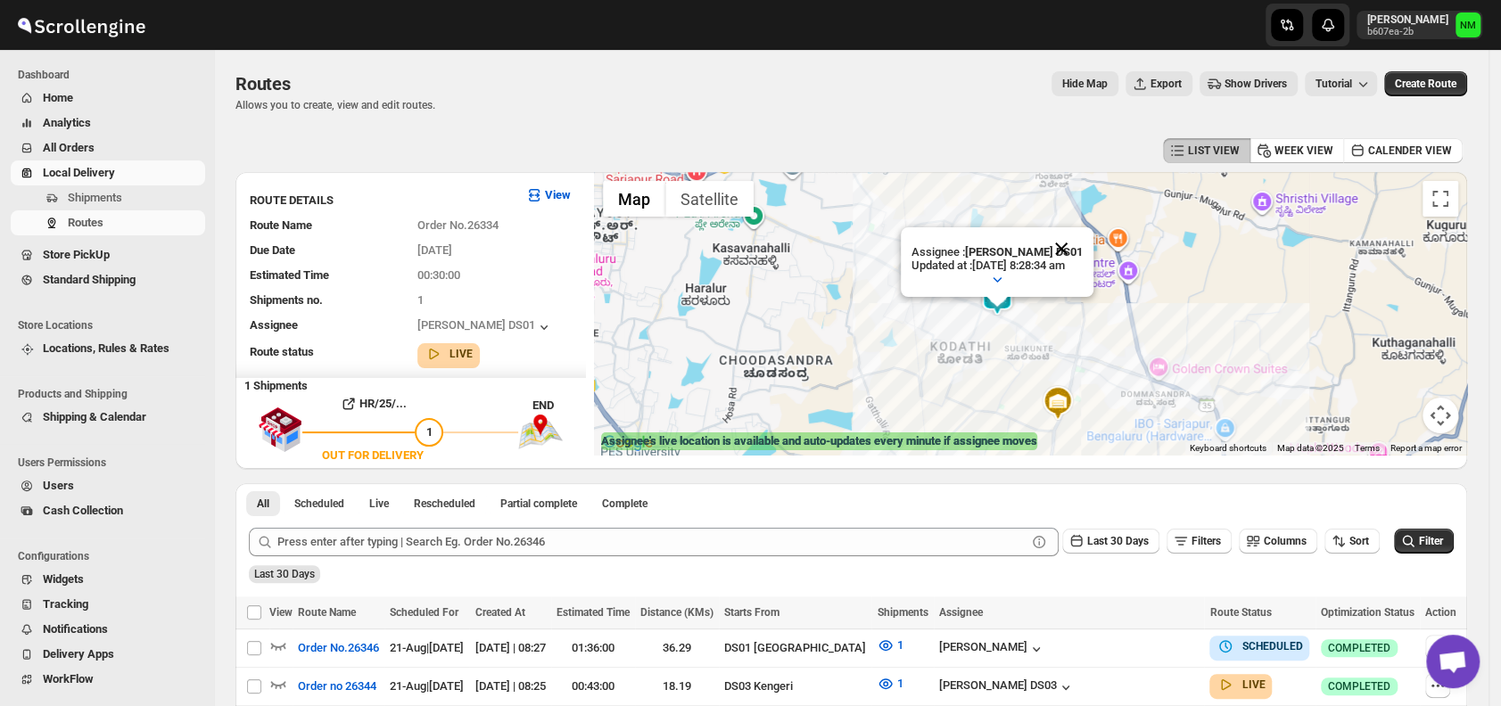
click at [1077, 245] on button "Close" at bounding box center [1061, 248] width 43 height 43
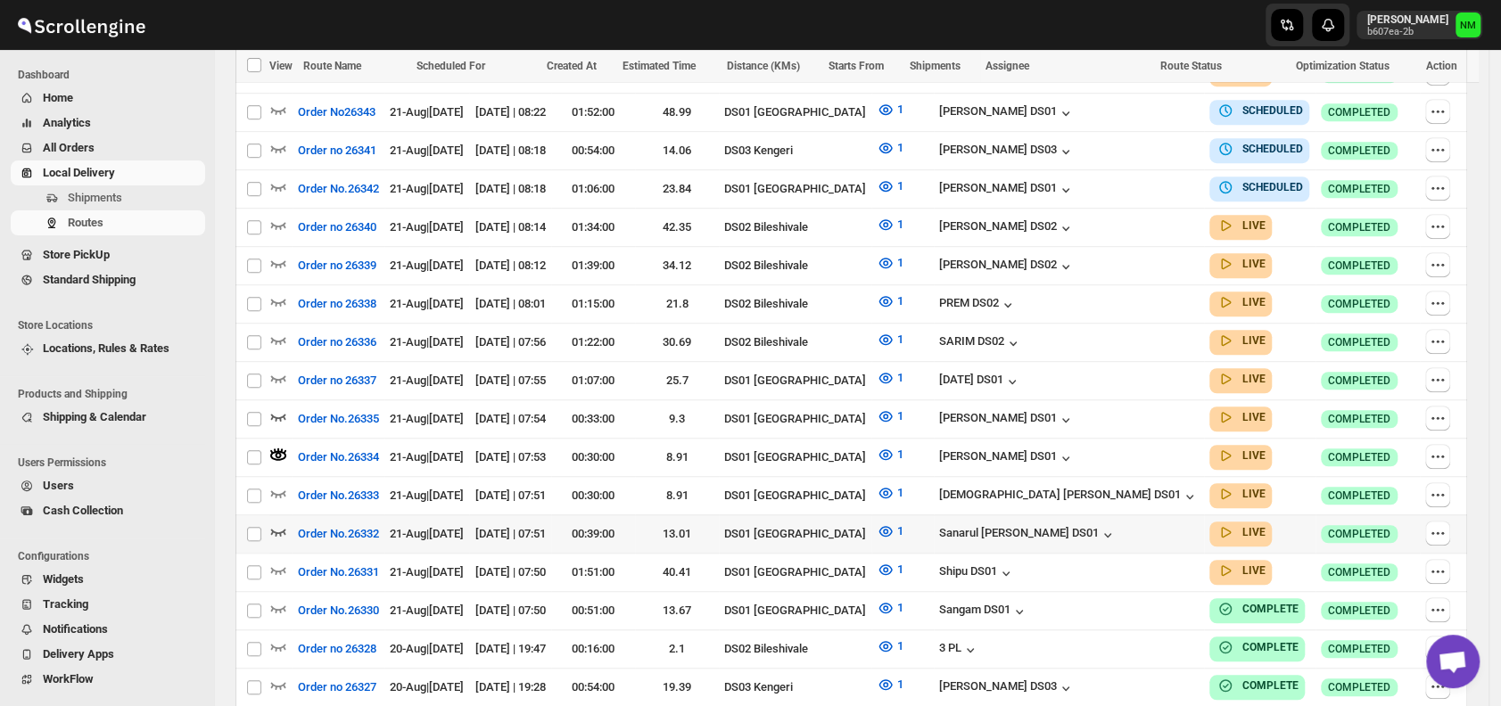
scroll to position [653, 0]
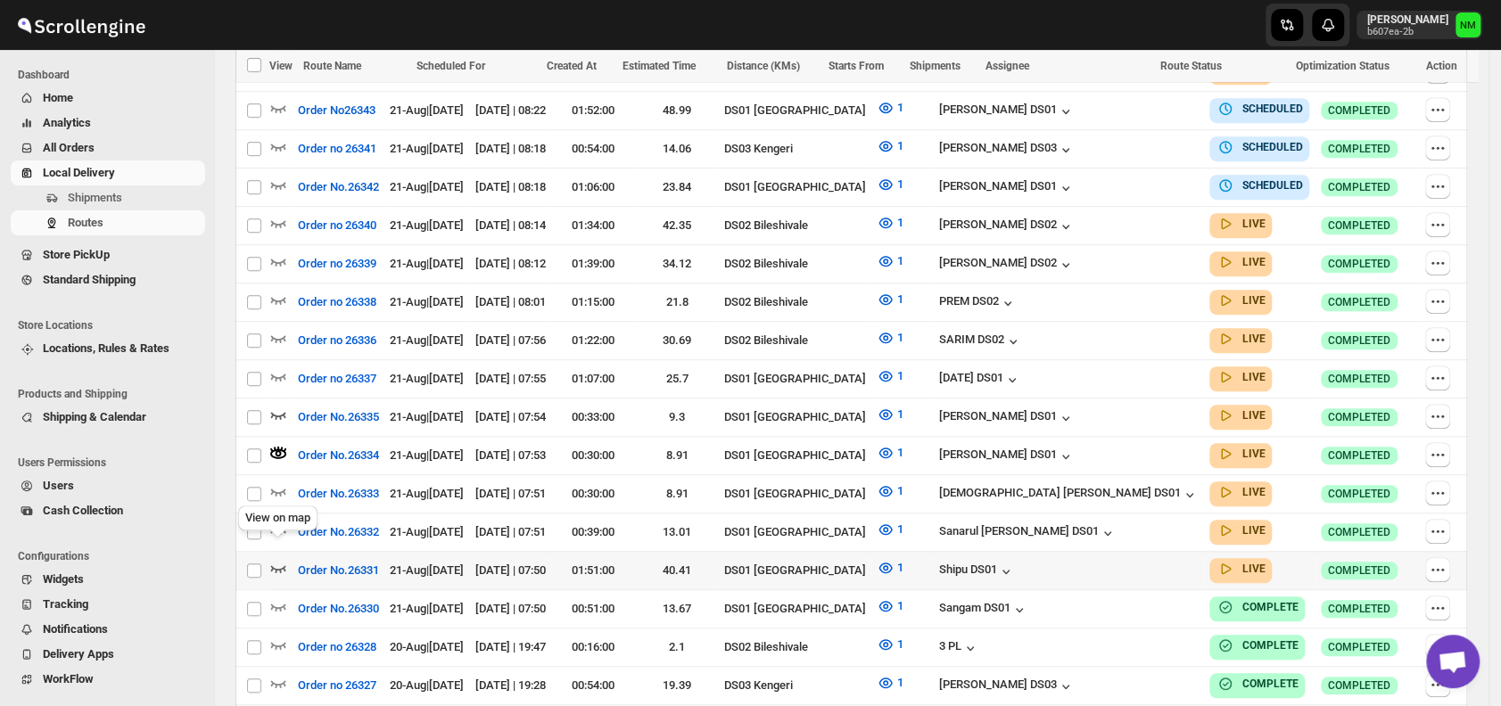
click at [273, 559] on icon "button" at bounding box center [278, 568] width 18 height 18
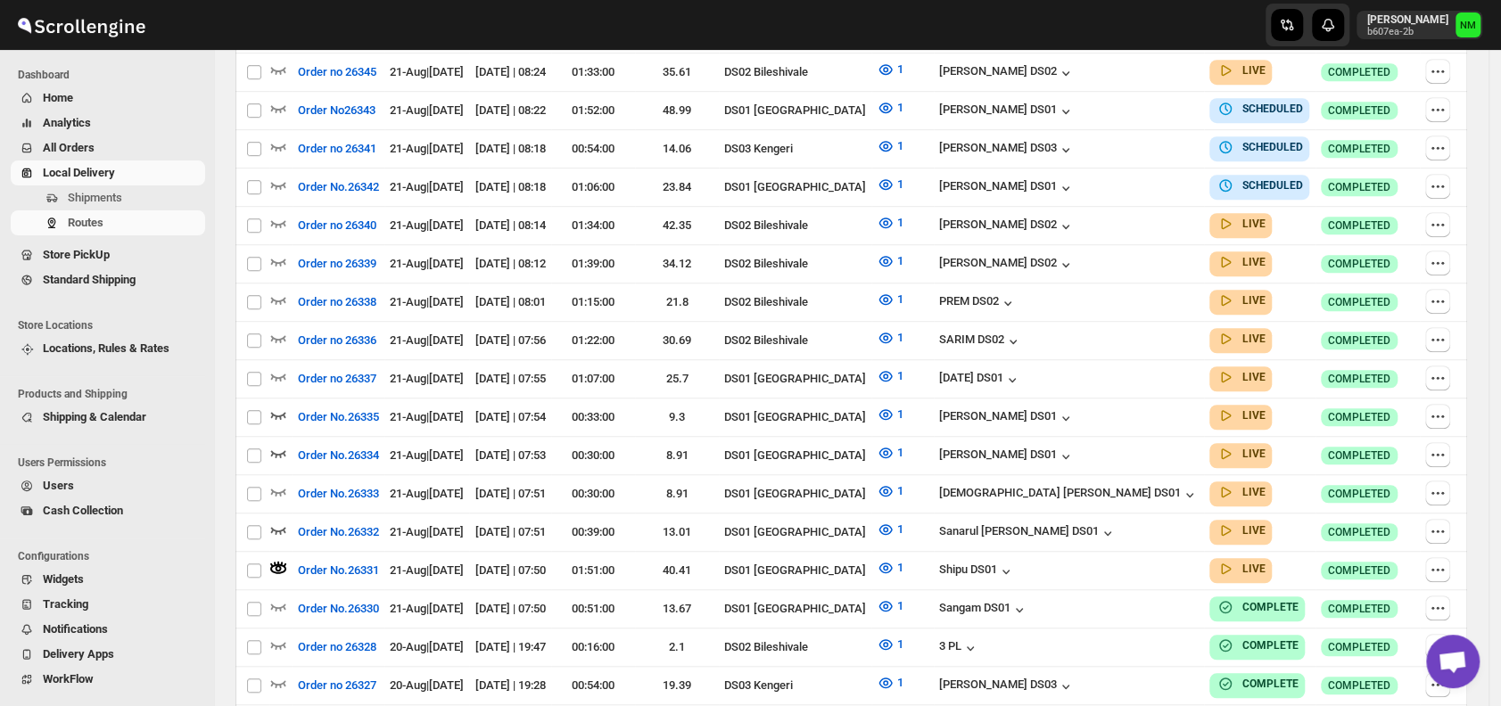
scroll to position [0, 0]
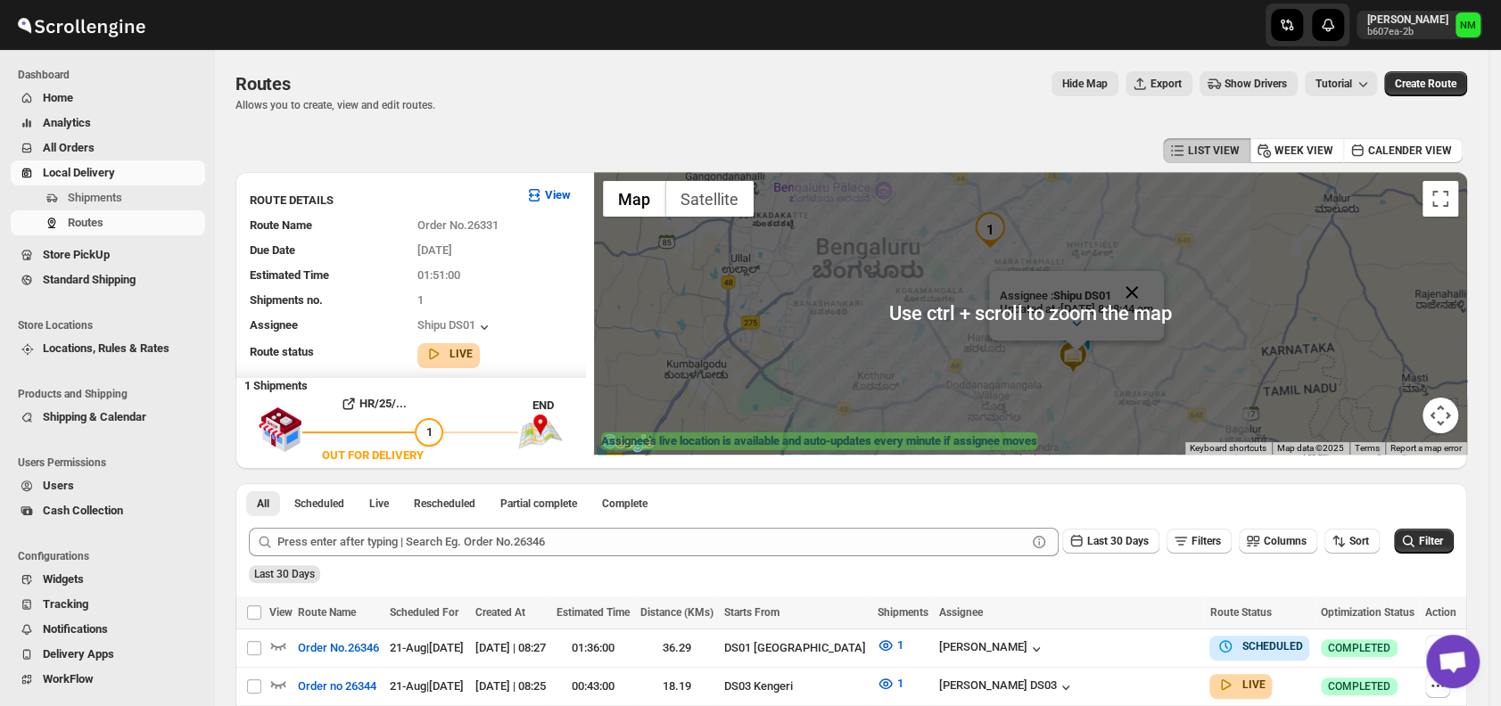
click at [1153, 292] on button "Close" at bounding box center [1131, 292] width 43 height 43
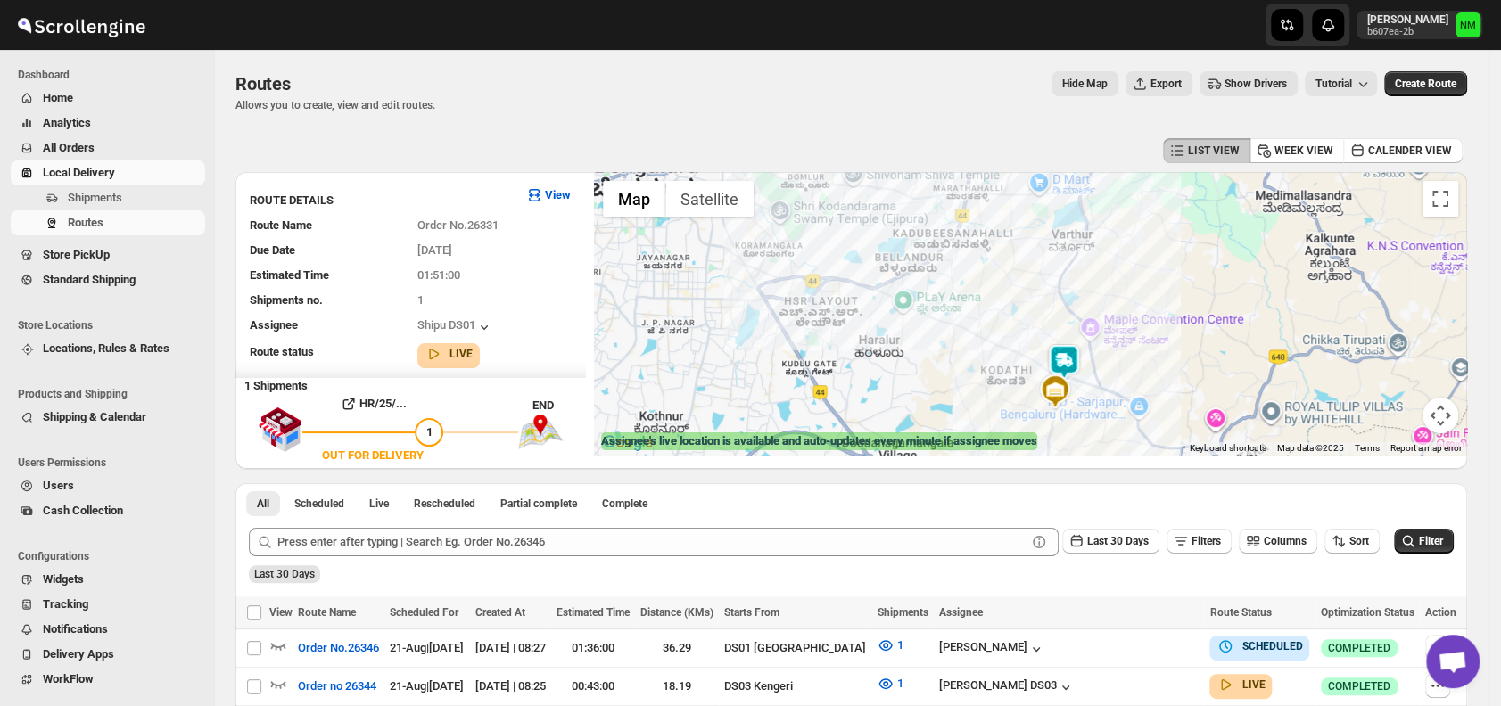
click at [1067, 366] on img at bounding box center [1064, 362] width 36 height 36
click at [1140, 281] on button "Close" at bounding box center [1119, 276] width 43 height 43
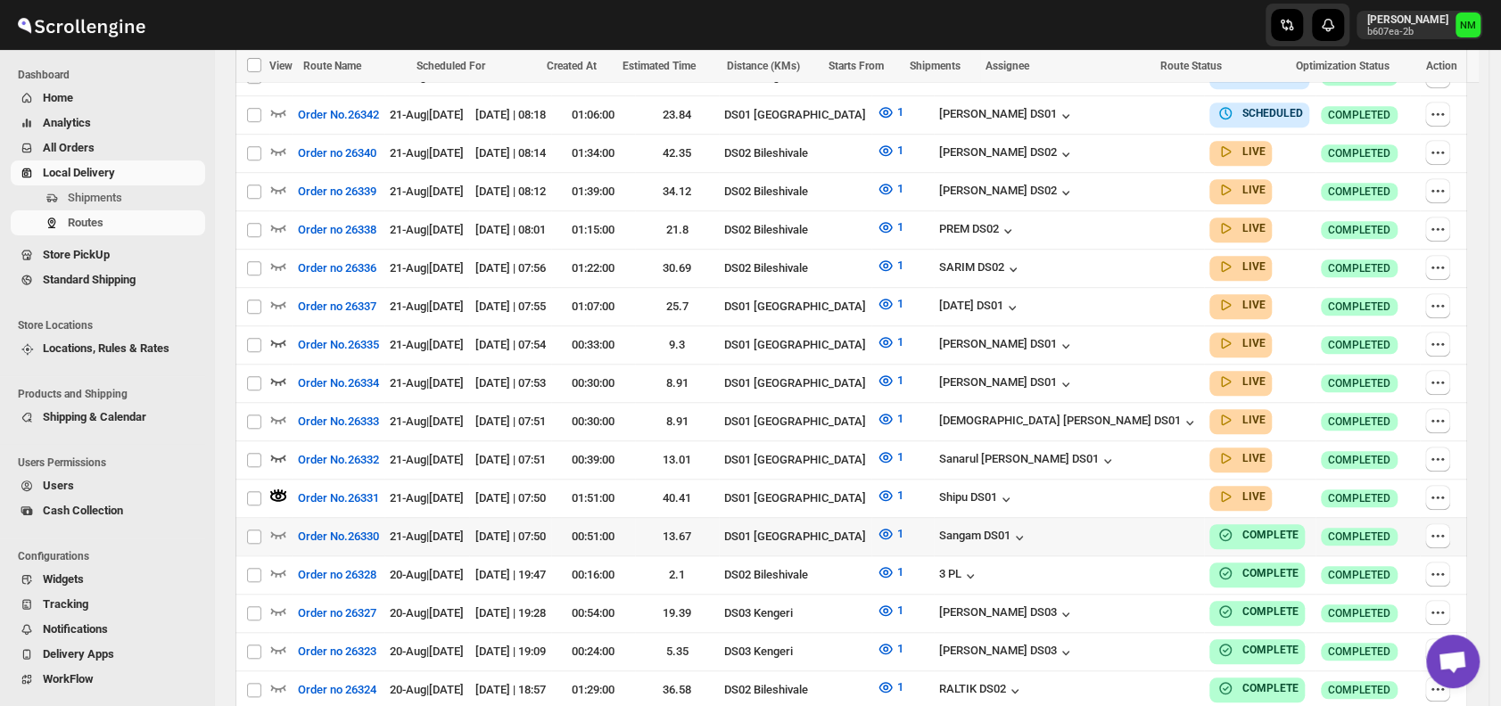
scroll to position [729, 0]
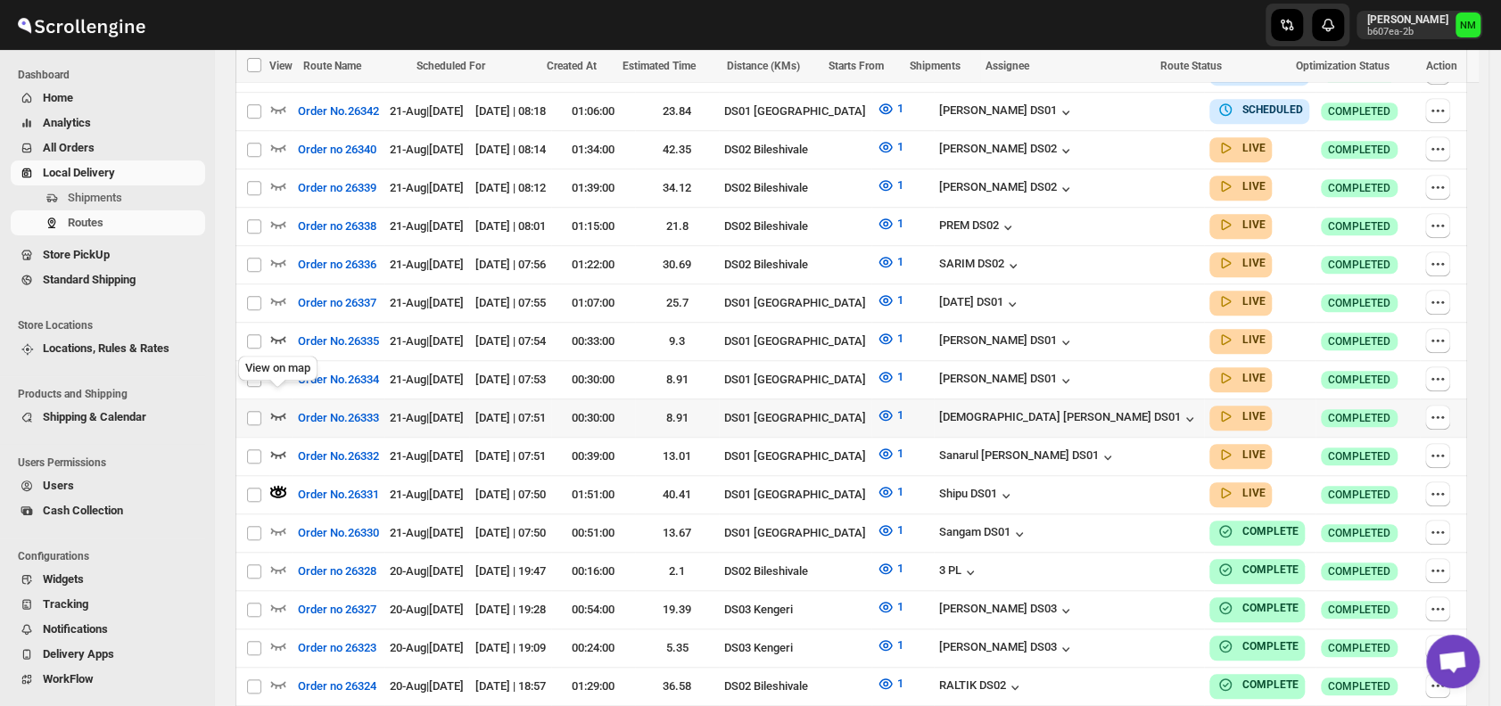
click at [284, 407] on icon "button" at bounding box center [278, 416] width 18 height 18
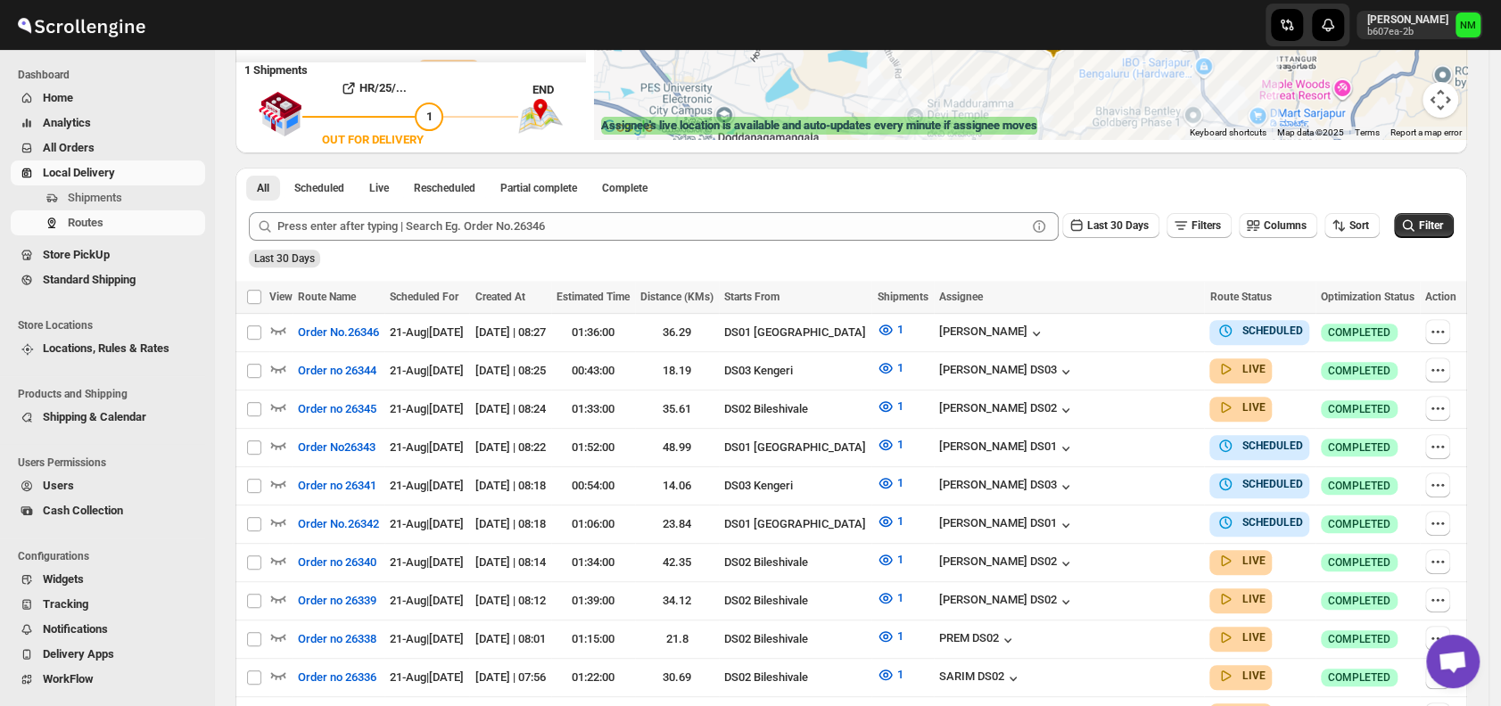
scroll to position [64, 0]
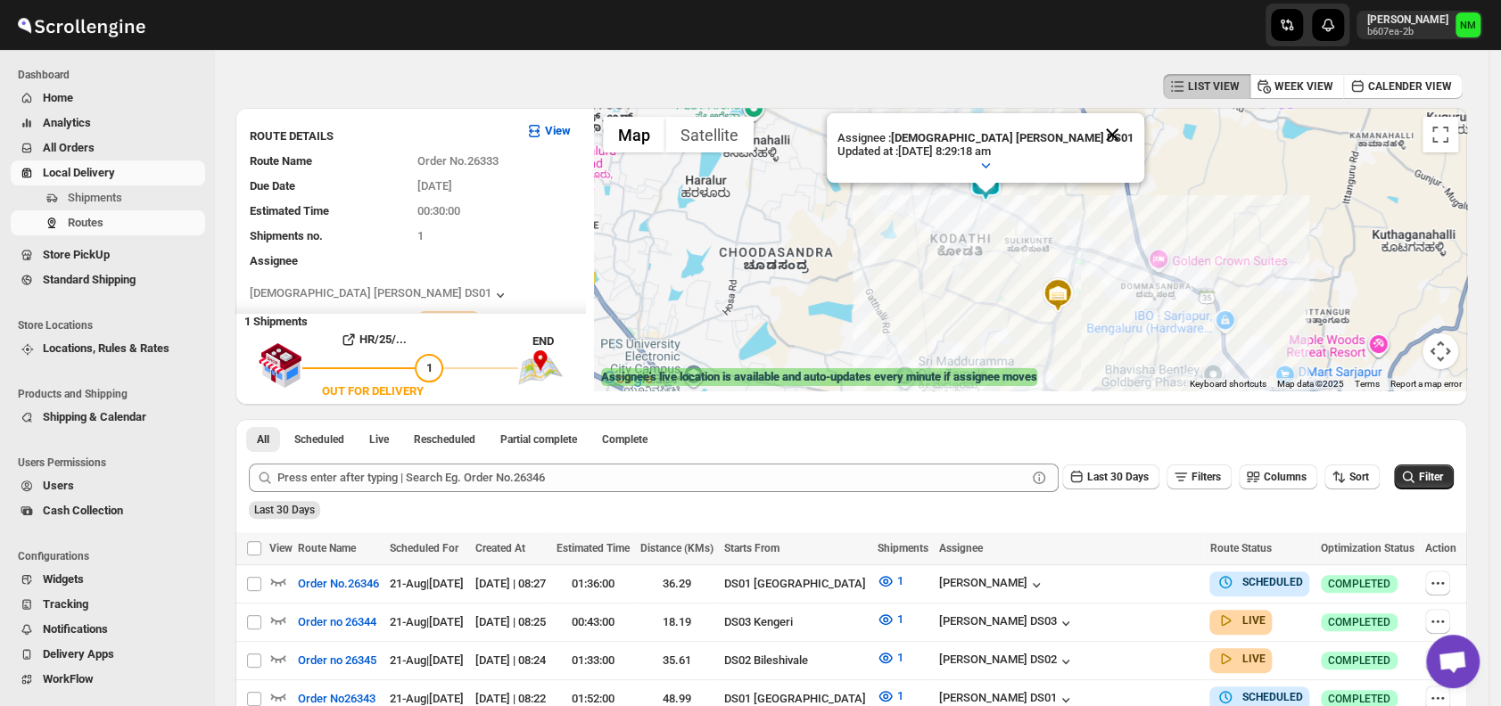
click at [1091, 136] on button "Close" at bounding box center [1112, 134] width 43 height 43
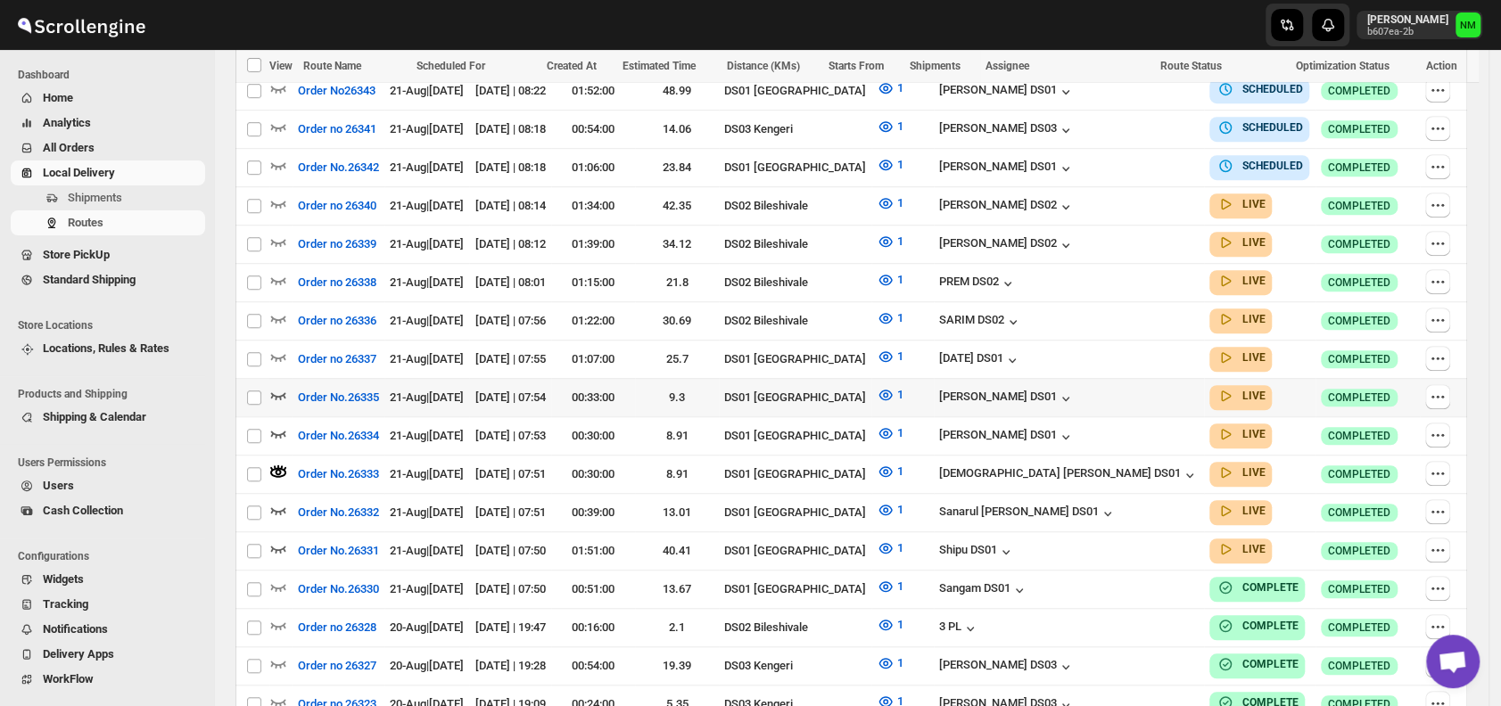
scroll to position [689, 0]
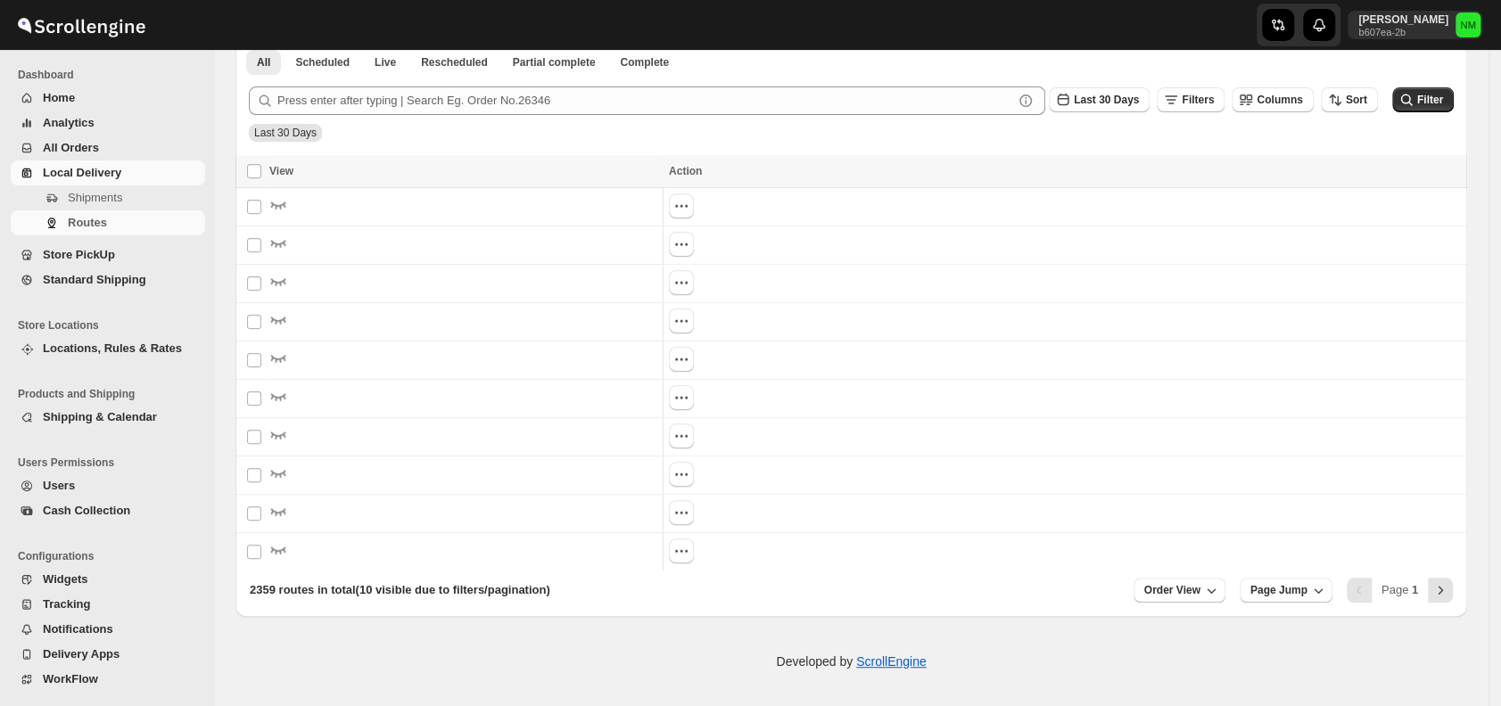
scroll to position [416, 0]
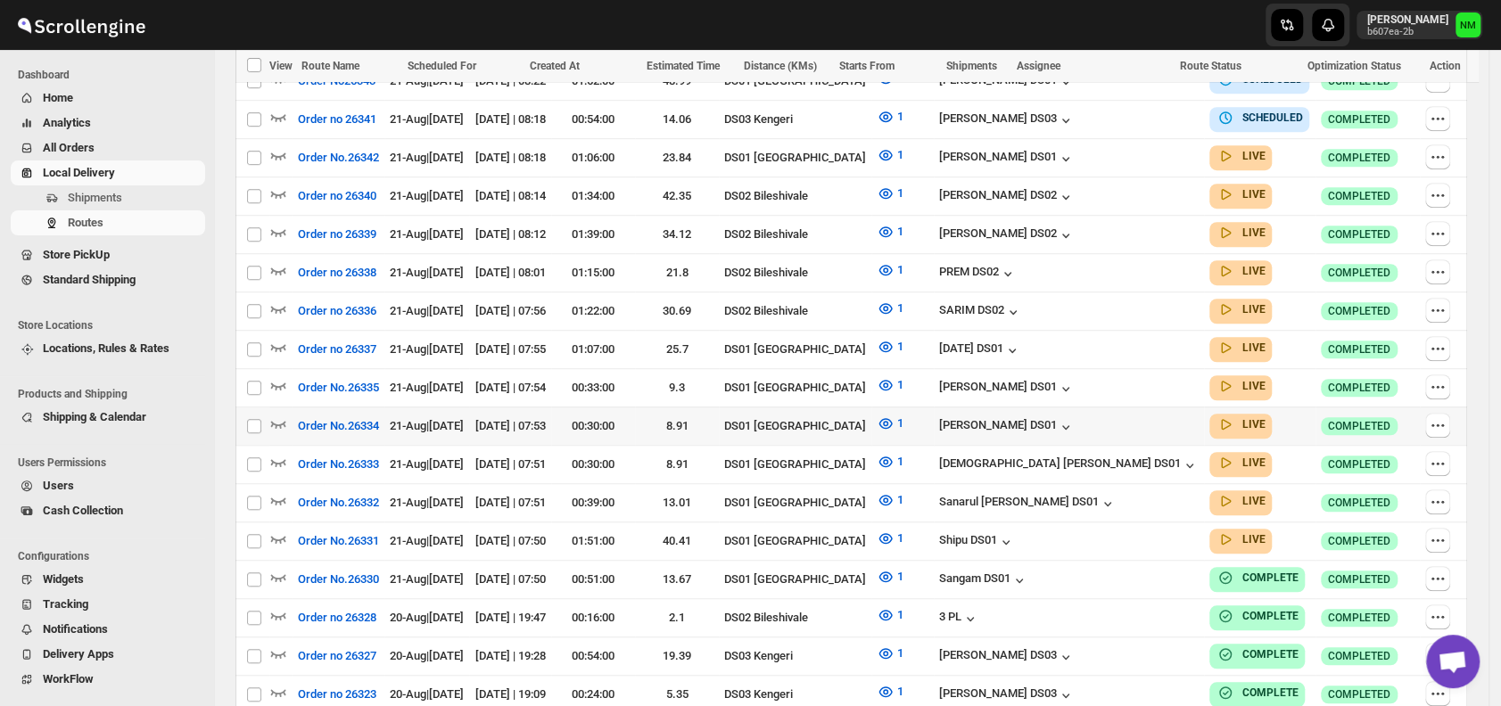
scroll to position [670, 0]
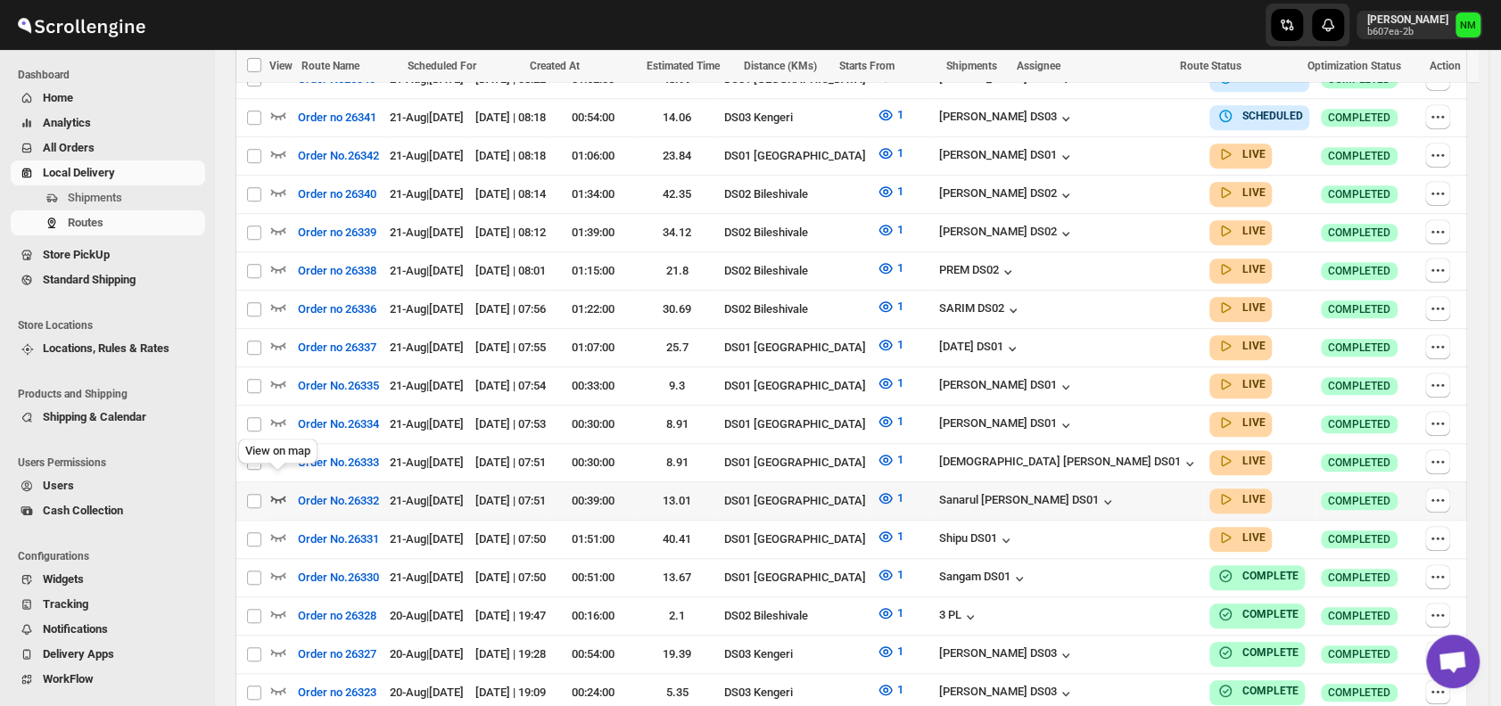
click at [280, 490] on icon "button" at bounding box center [278, 499] width 18 height 18
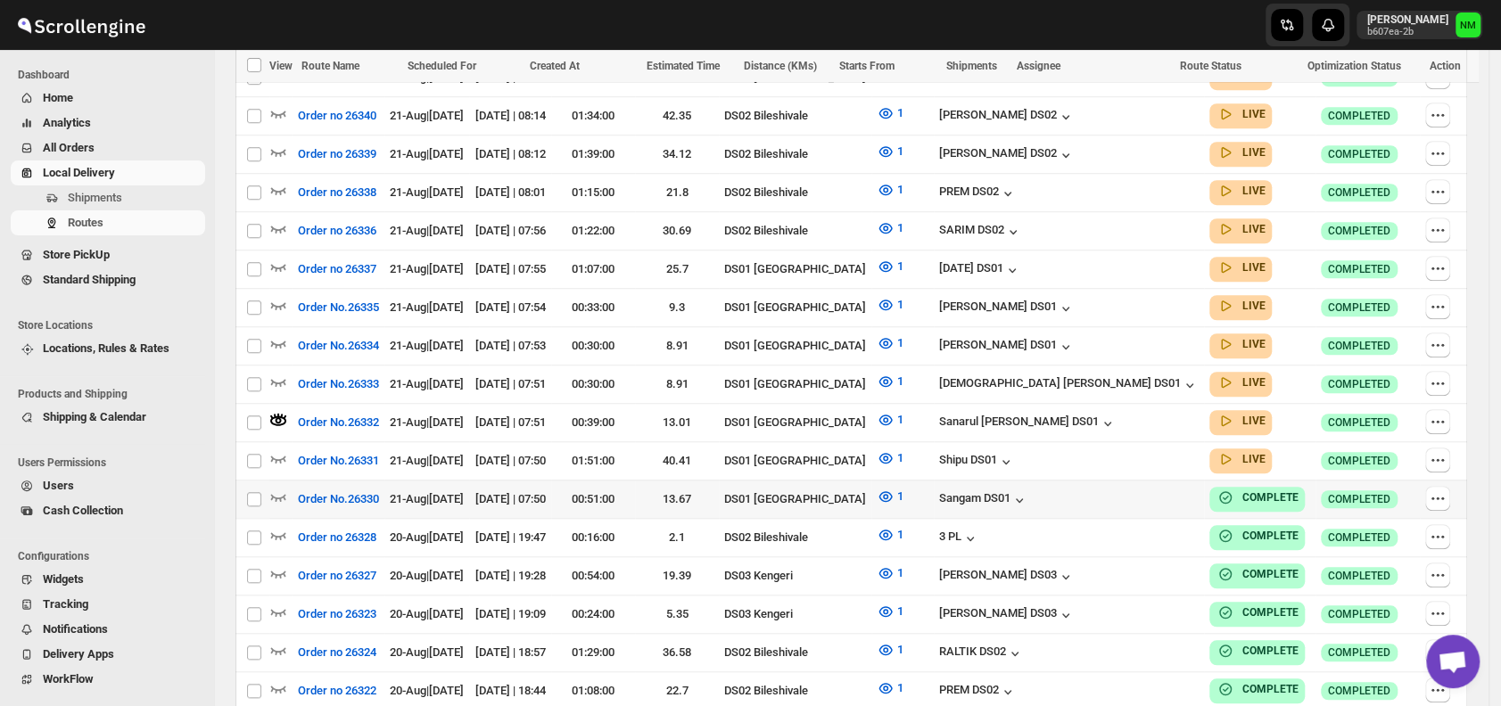
scroll to position [763, 0]
click at [276, 449] on icon "button" at bounding box center [278, 458] width 18 height 18
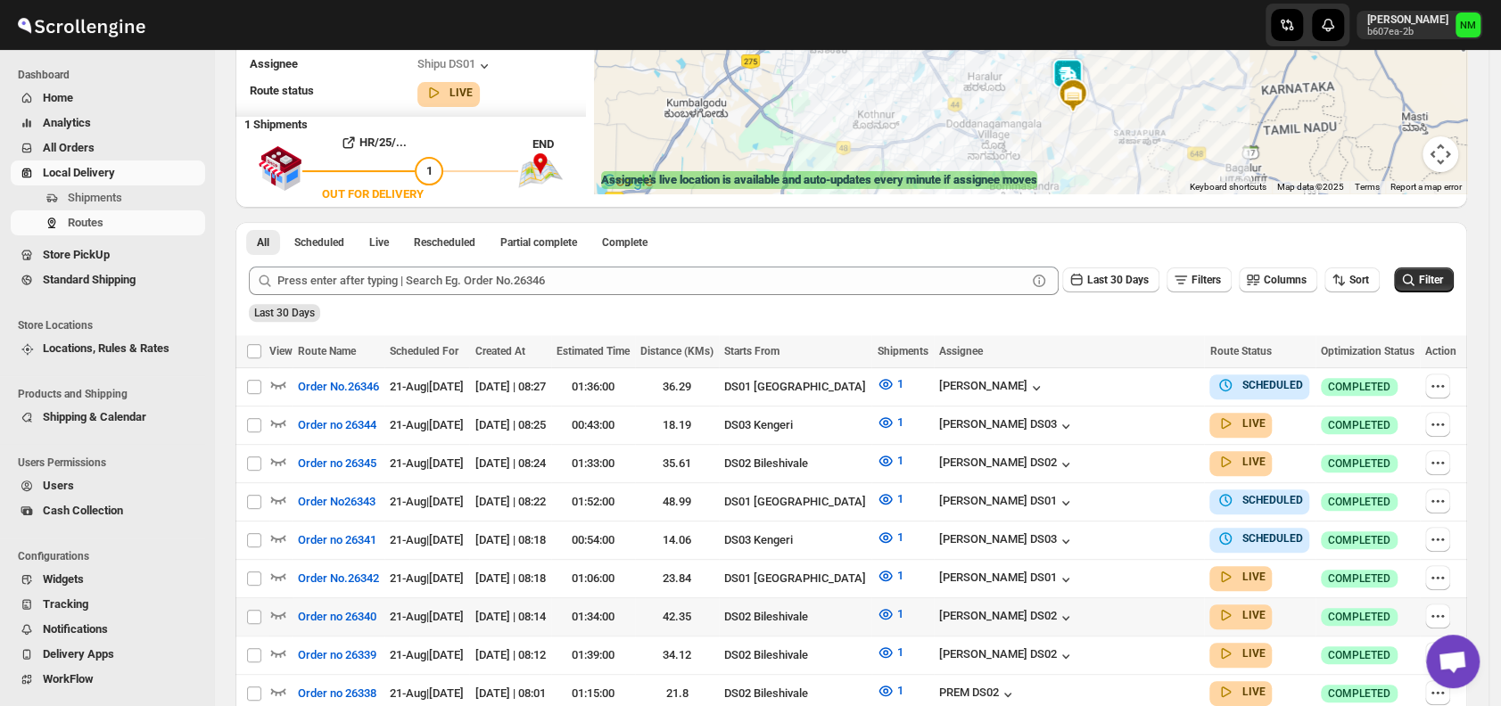
scroll to position [265, 0]
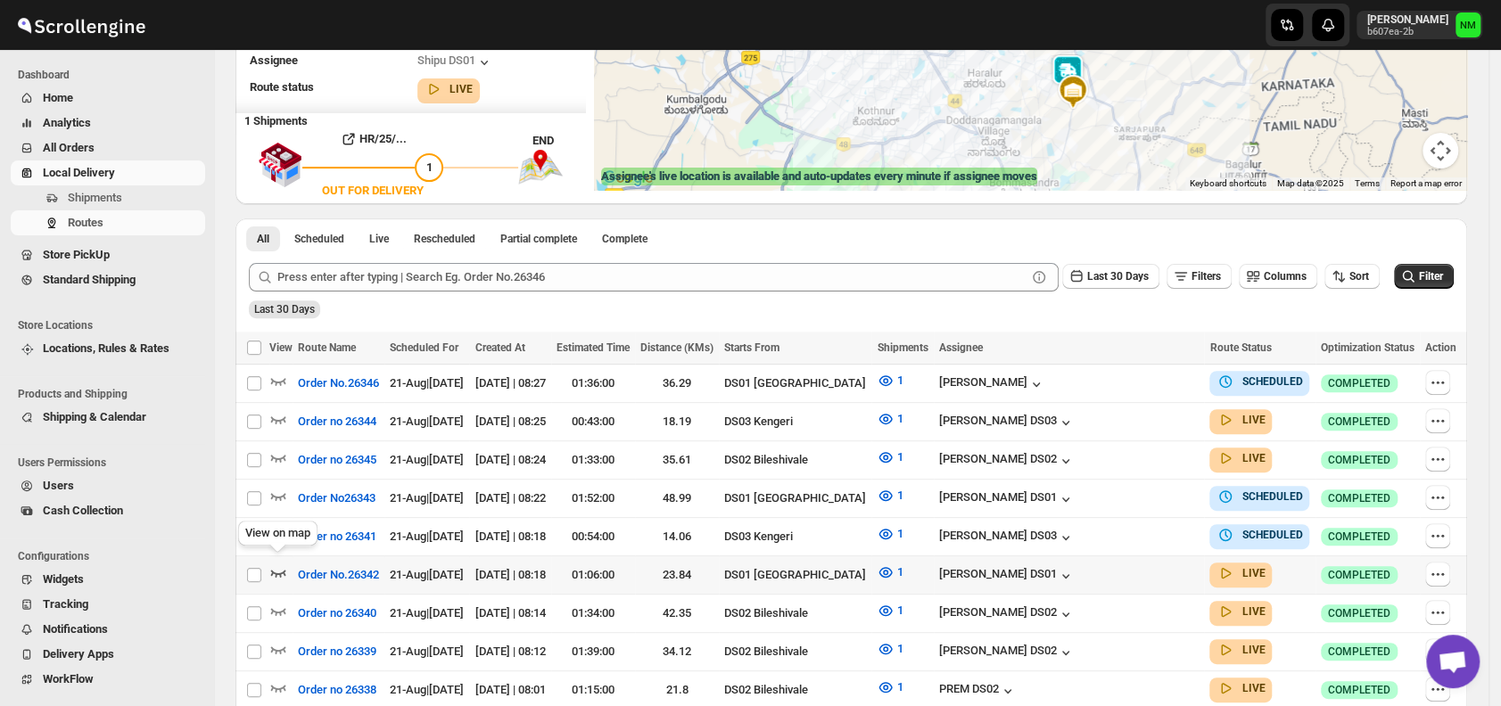
click at [279, 564] on icon "button" at bounding box center [278, 573] width 18 height 18
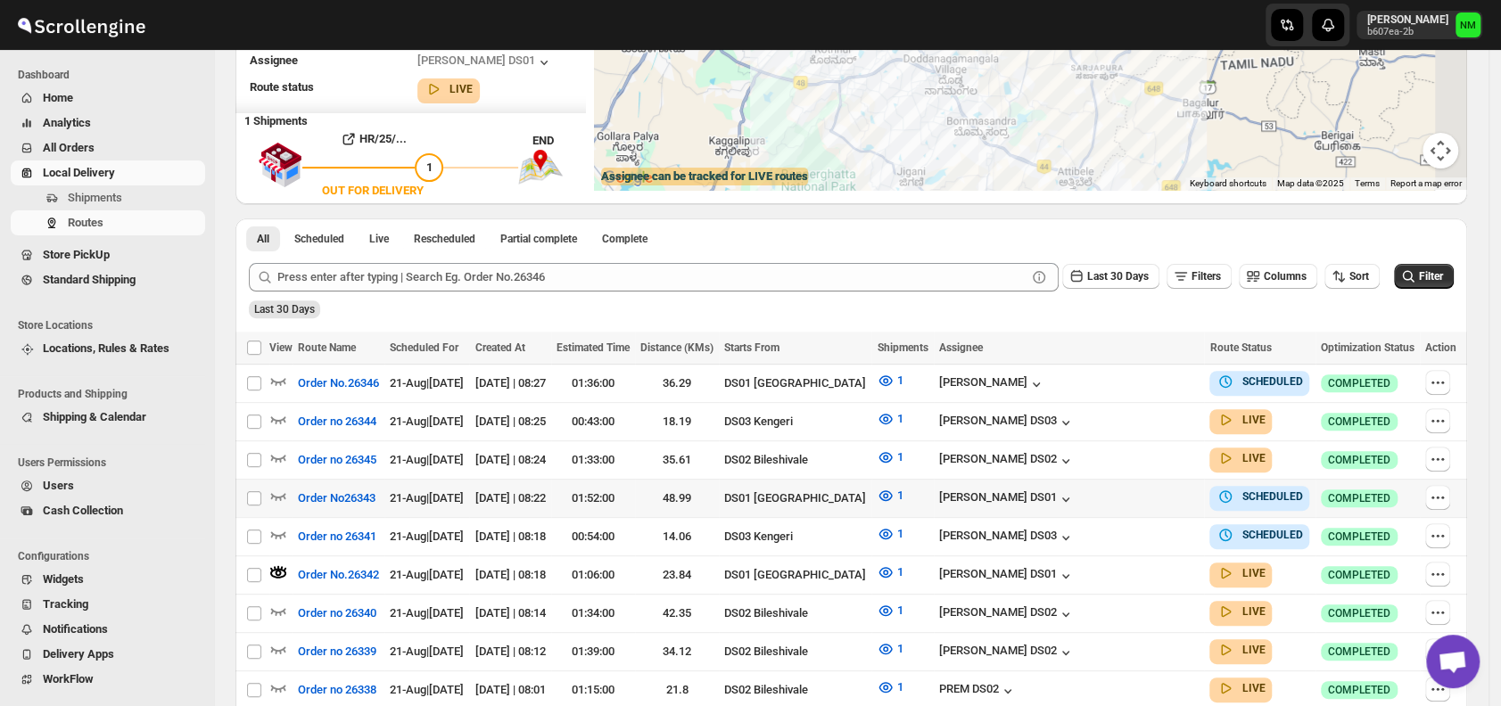
scroll to position [0, 0]
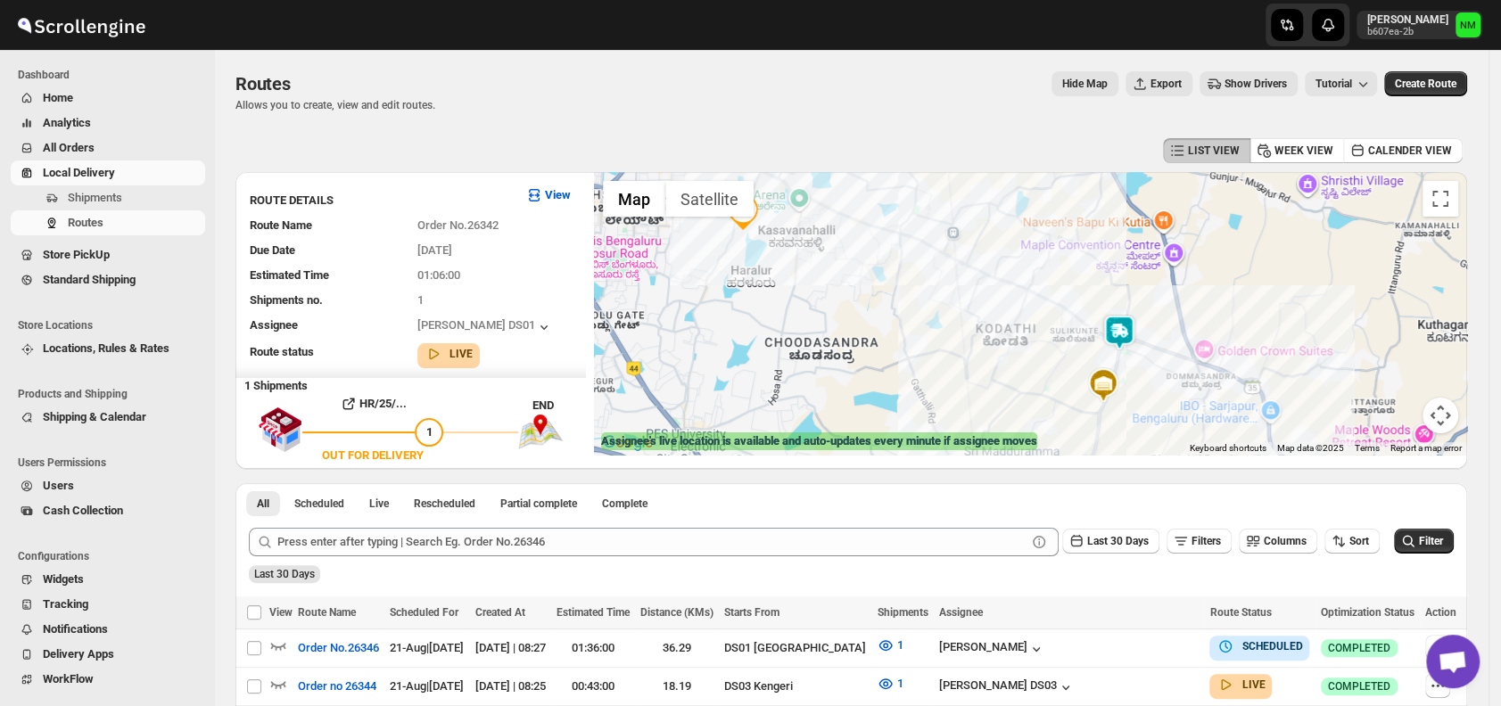
click at [1133, 323] on img at bounding box center [1119, 333] width 36 height 36
click at [1198, 243] on button "Close" at bounding box center [1183, 246] width 43 height 43
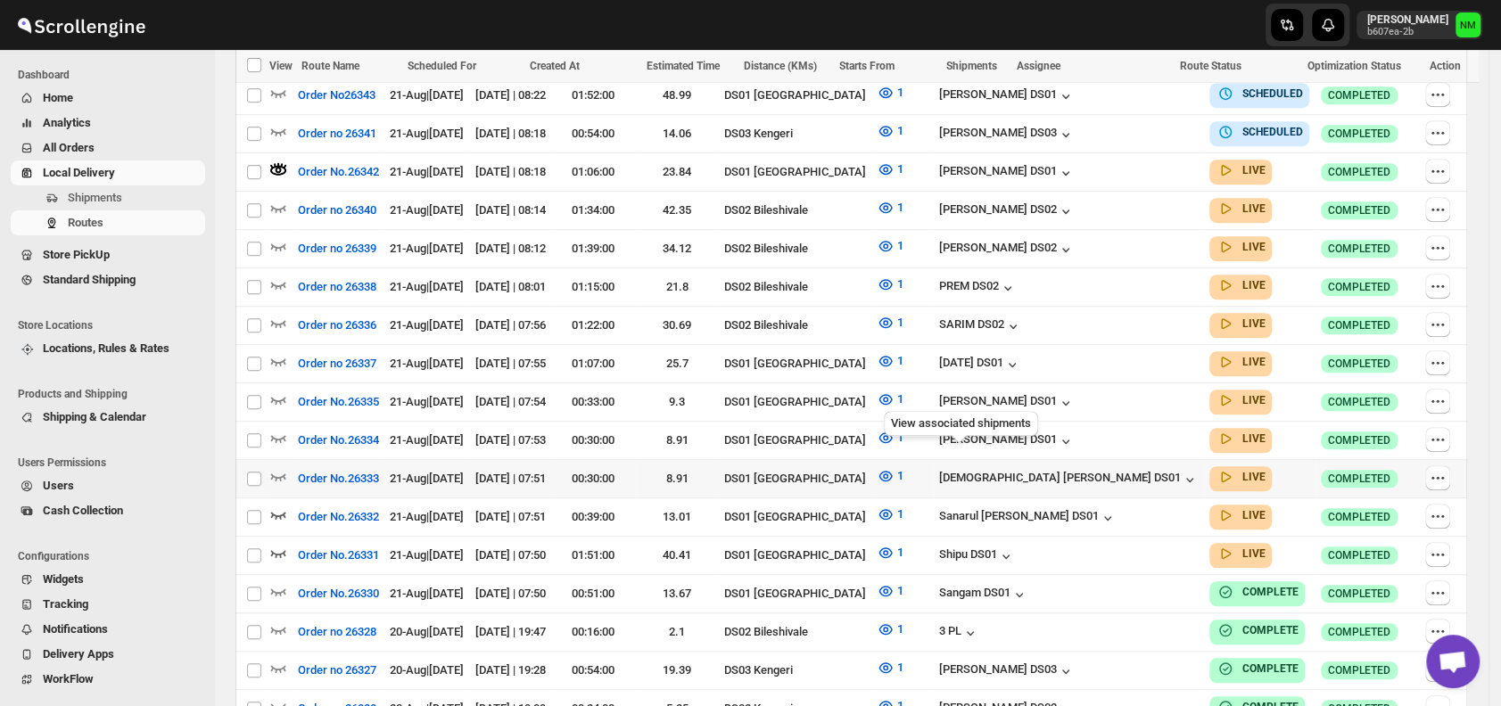
scroll to position [670, 0]
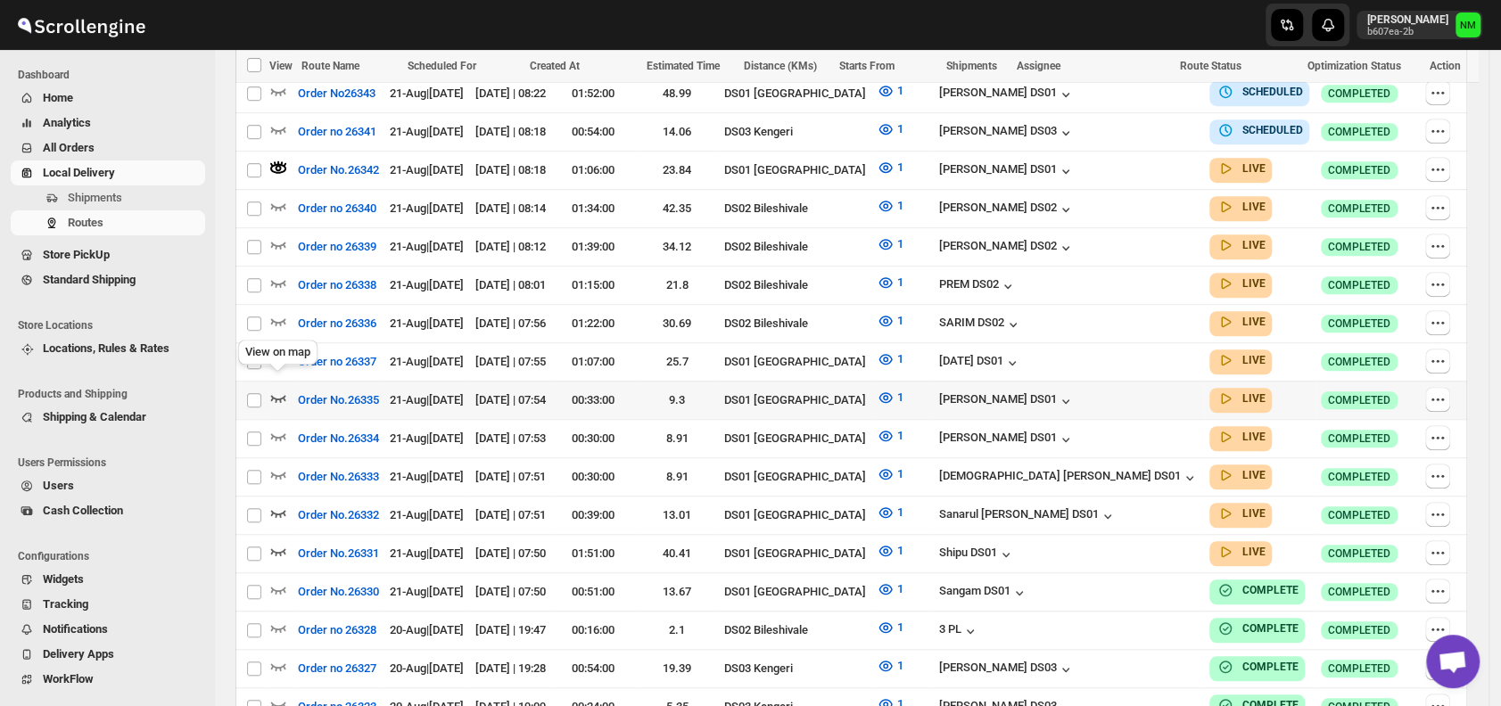
click at [276, 395] on icon "button" at bounding box center [278, 398] width 15 height 7
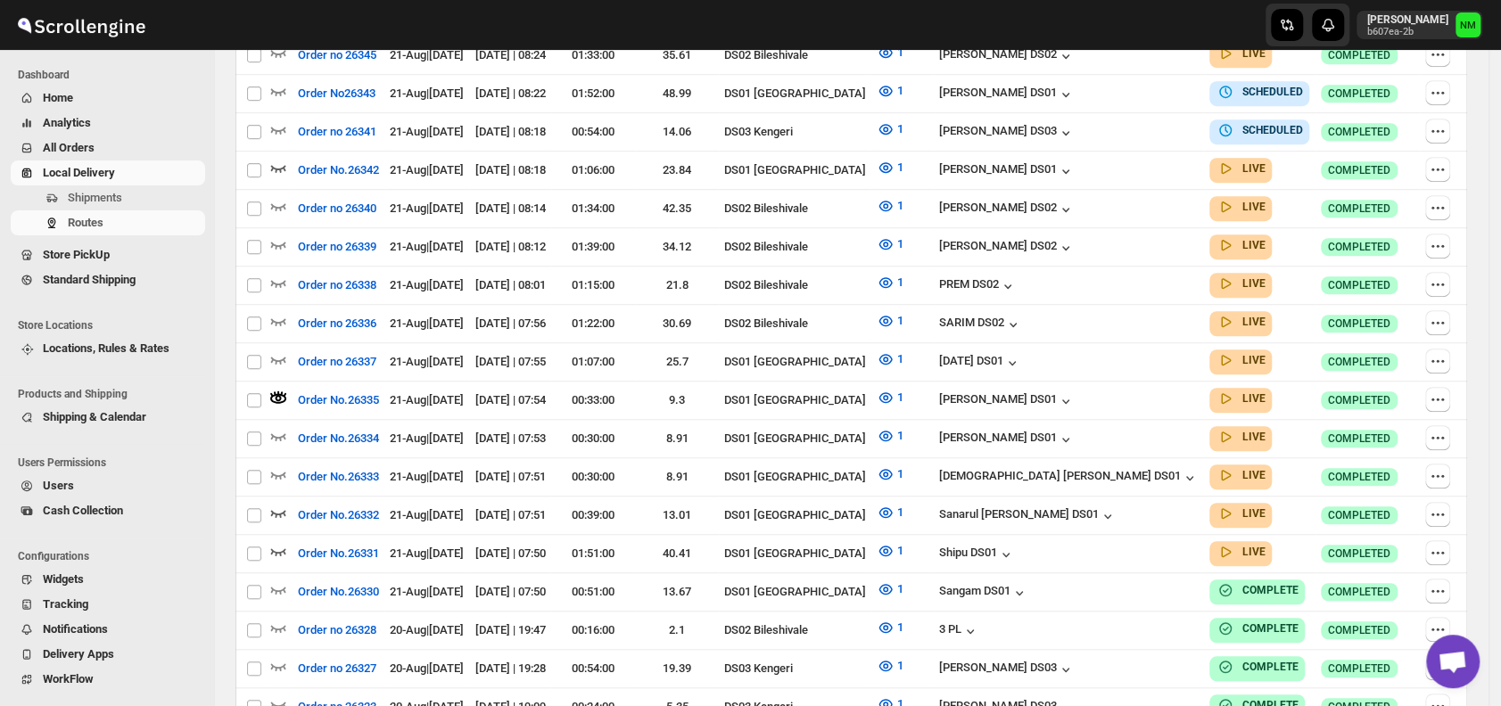
scroll to position [0, 0]
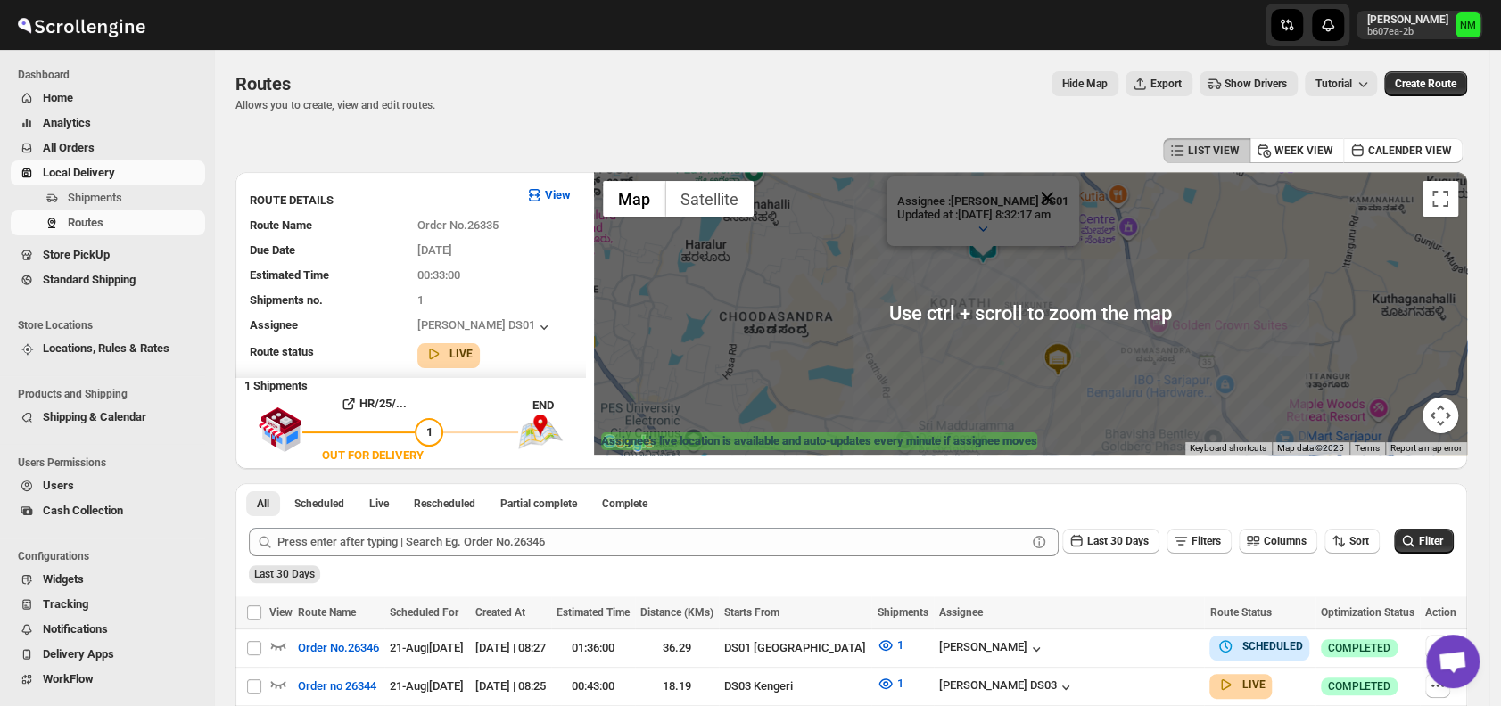
click at [1068, 189] on button "Close" at bounding box center [1046, 198] width 43 height 43
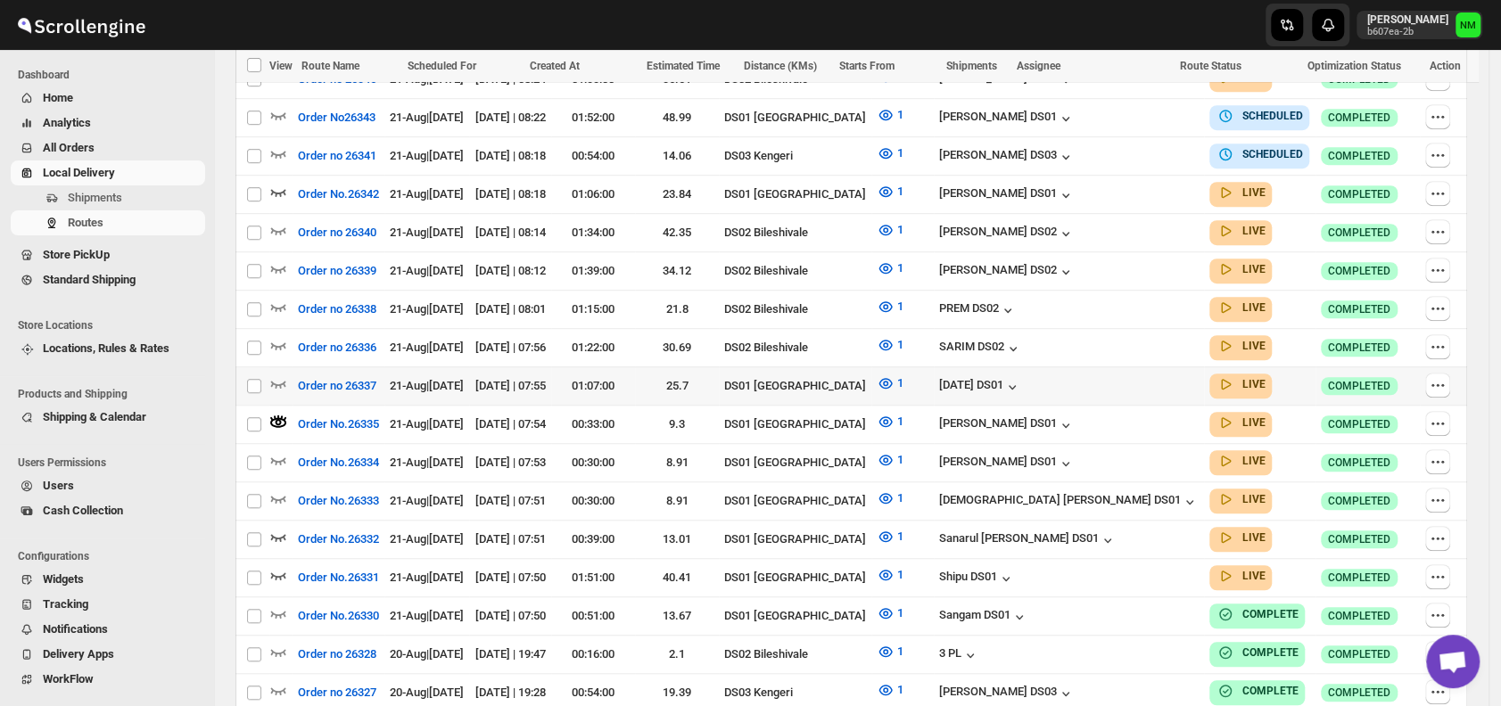
scroll to position [646, 0]
click at [282, 527] on icon "button" at bounding box center [278, 536] width 18 height 18
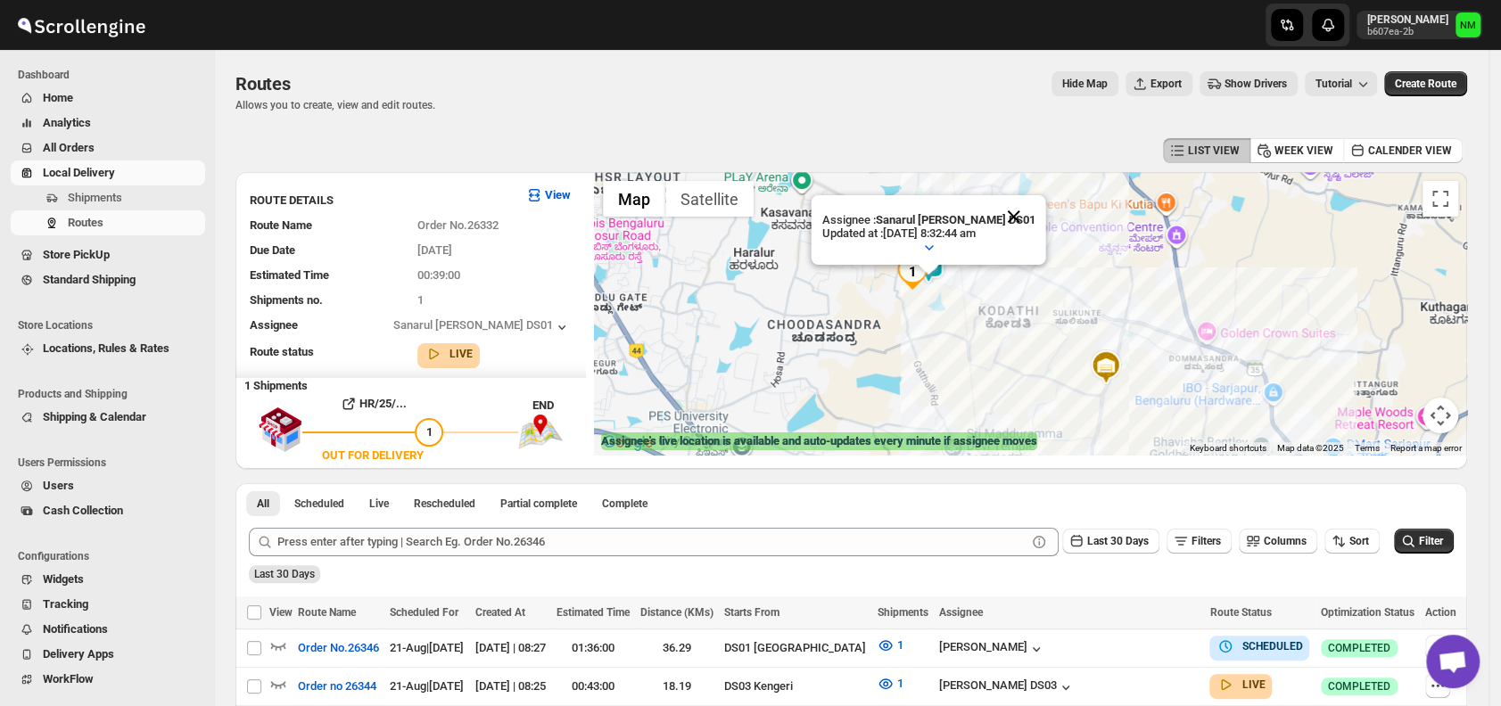
click at [1017, 203] on button "Close" at bounding box center [1013, 216] width 43 height 43
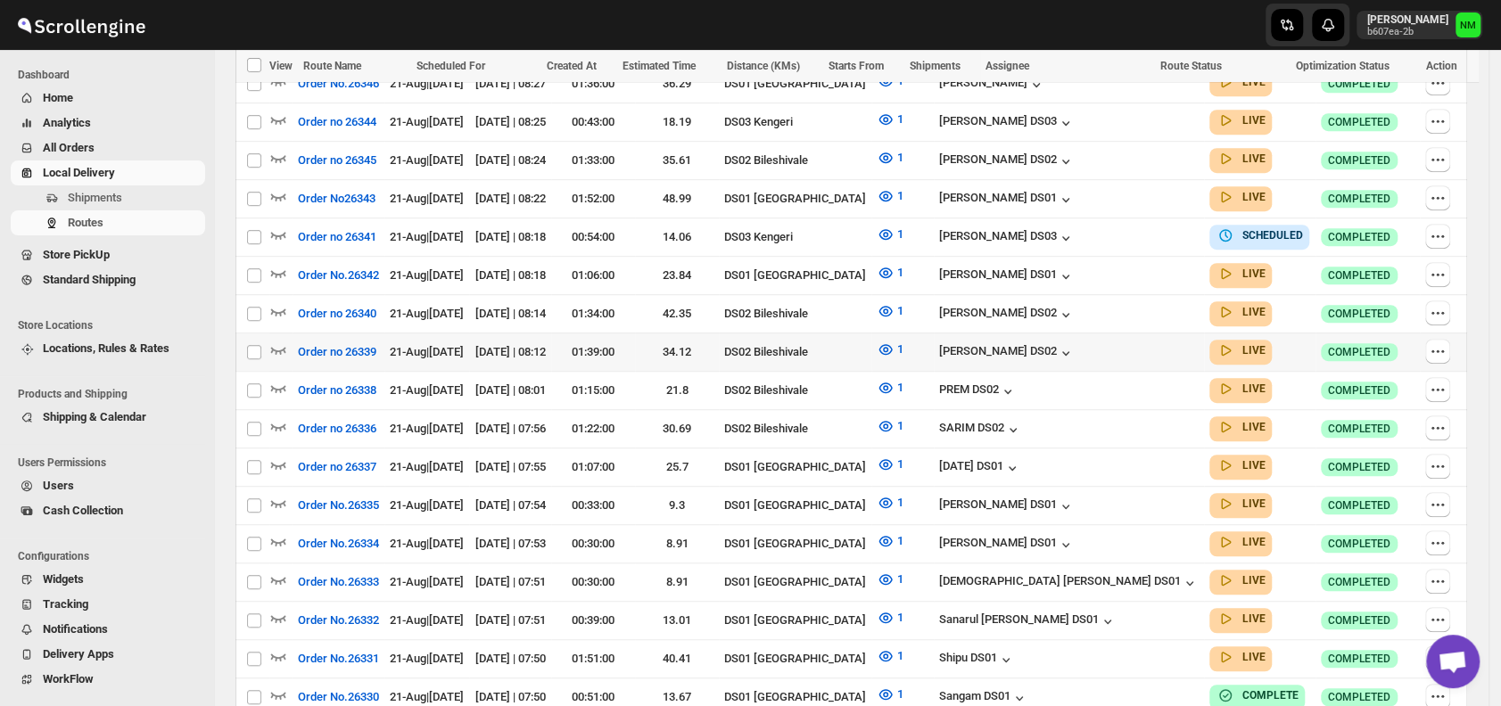
scroll to position [621, 0]
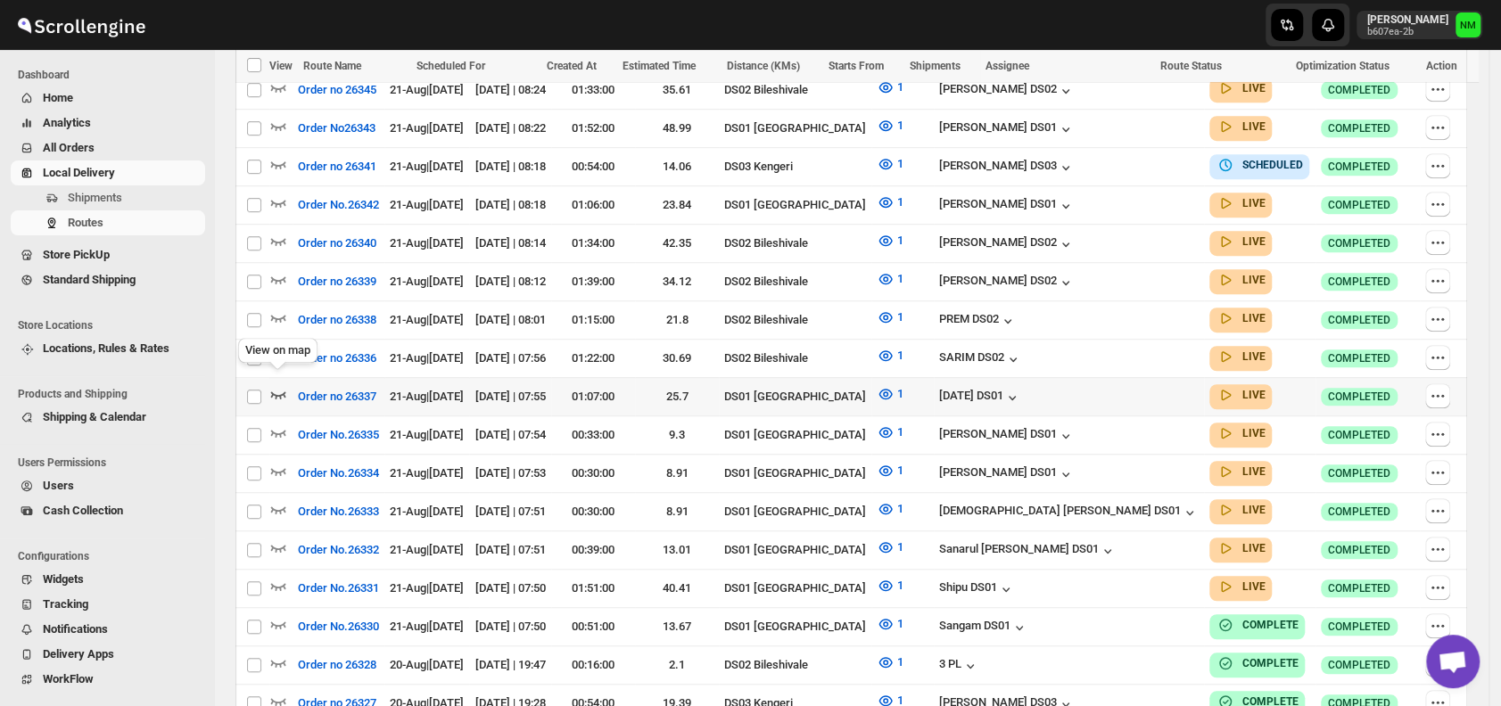
click at [276, 385] on icon "button" at bounding box center [278, 394] width 18 height 18
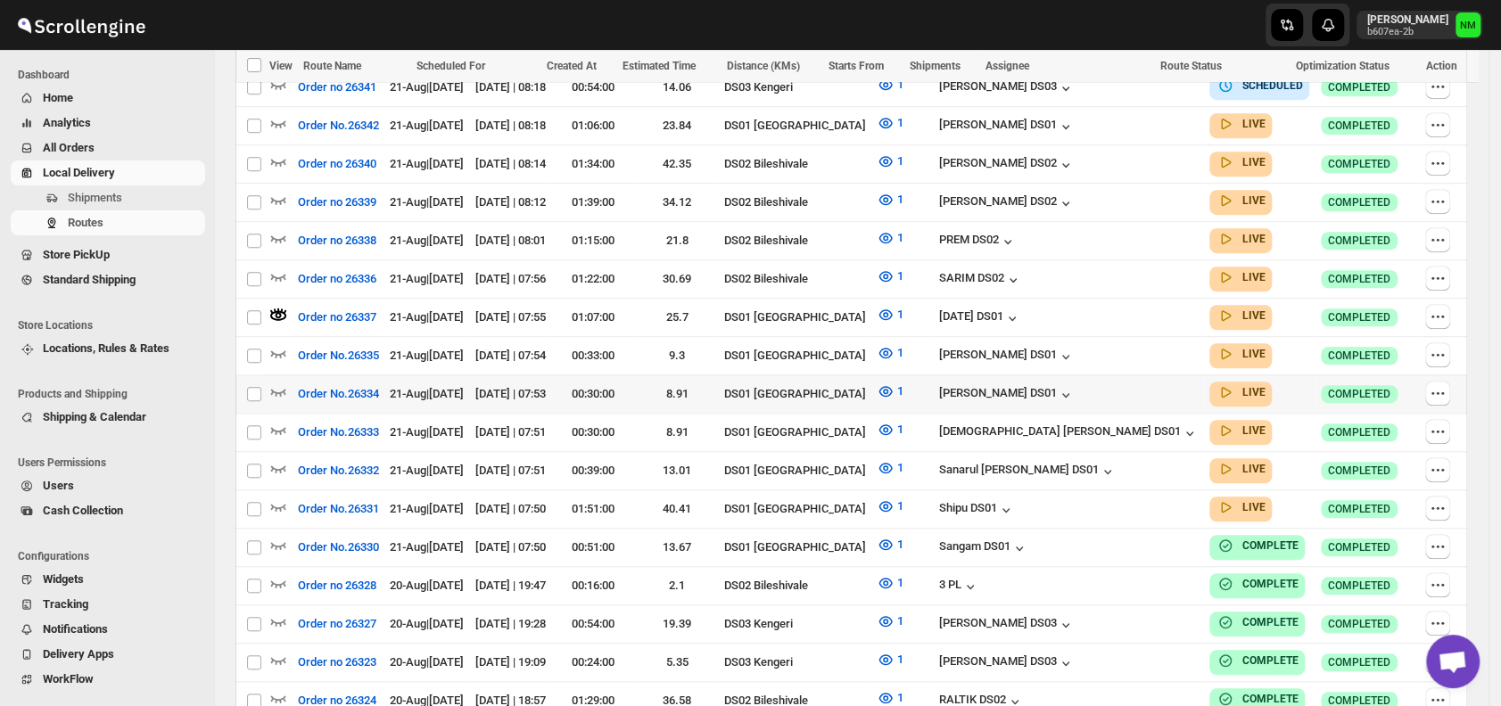
scroll to position [720, 0]
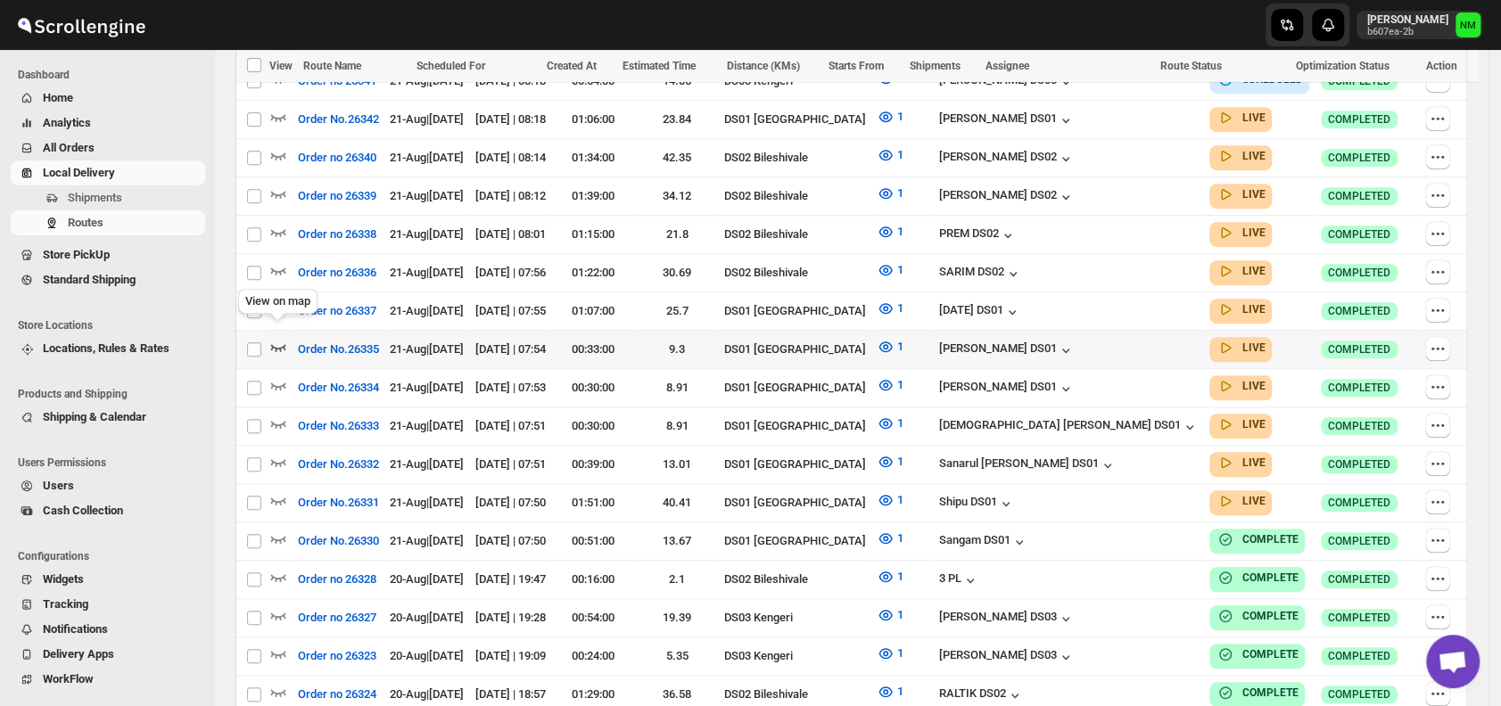
click at [279, 344] on icon "button" at bounding box center [278, 347] width 15 height 7
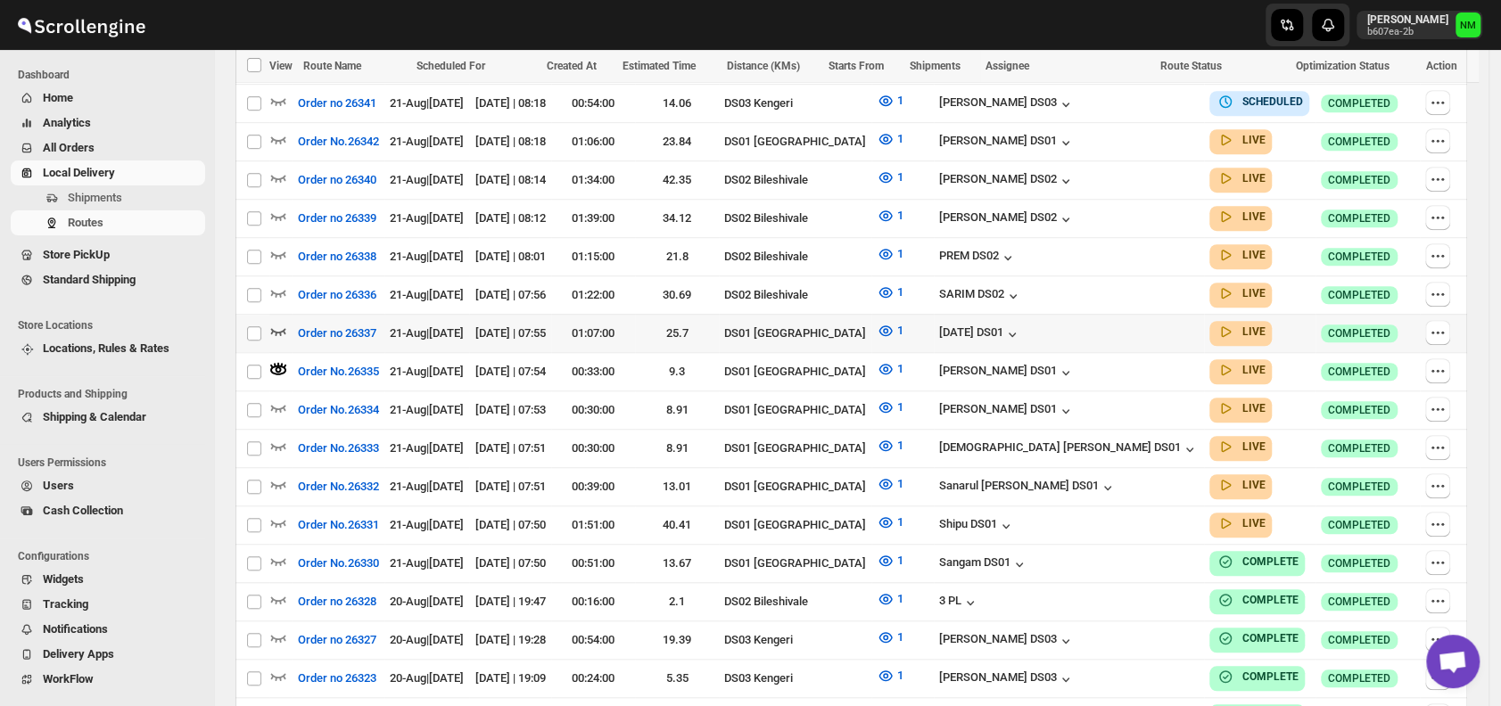
scroll to position [750, 0]
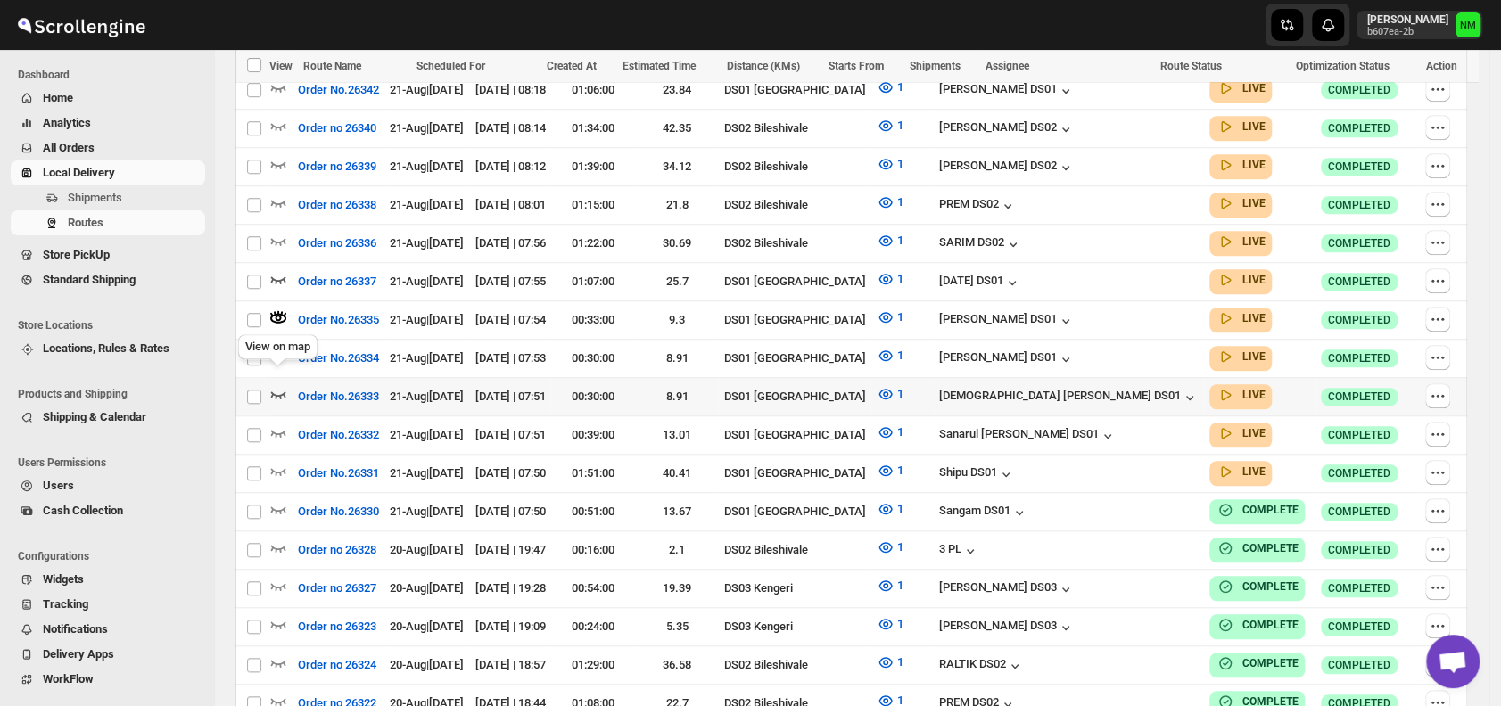
click at [270, 385] on icon "button" at bounding box center [278, 394] width 18 height 18
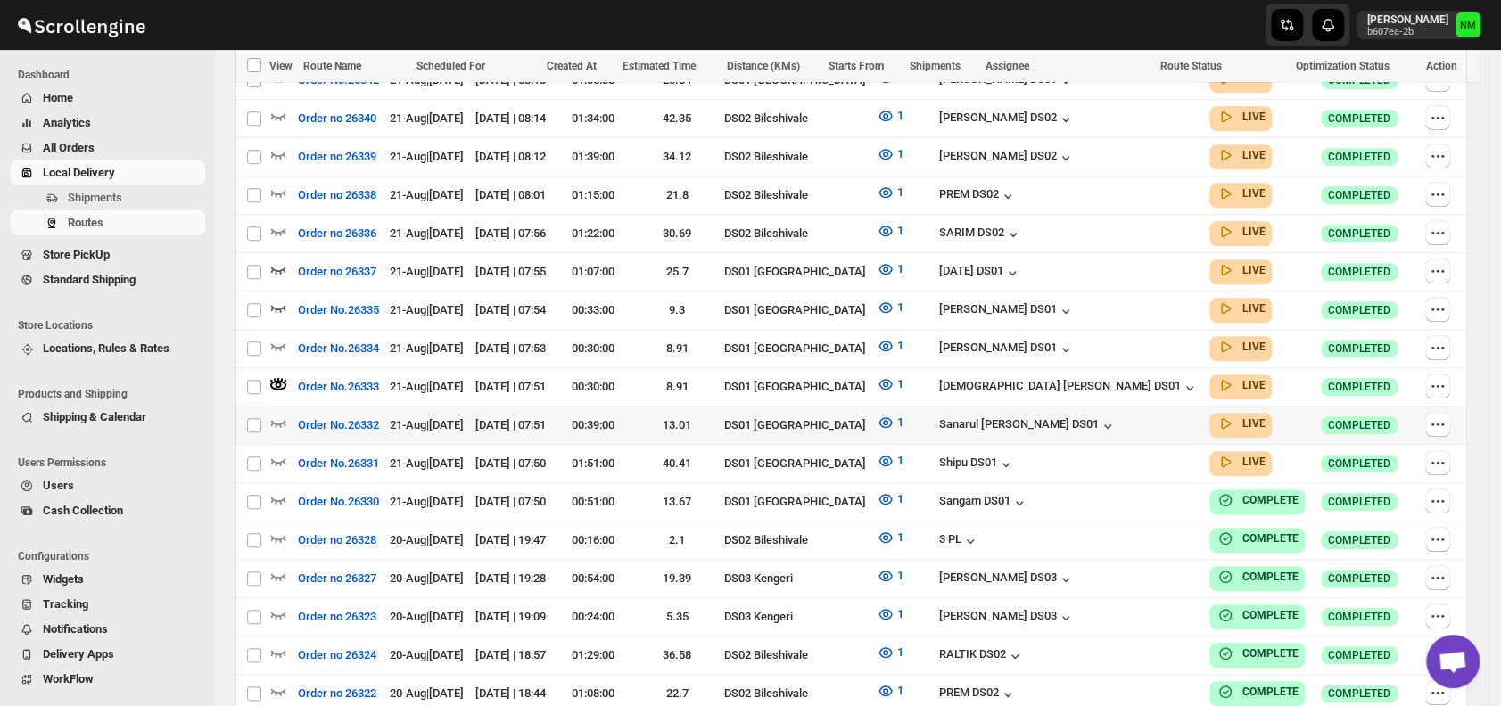
scroll to position [762, 0]
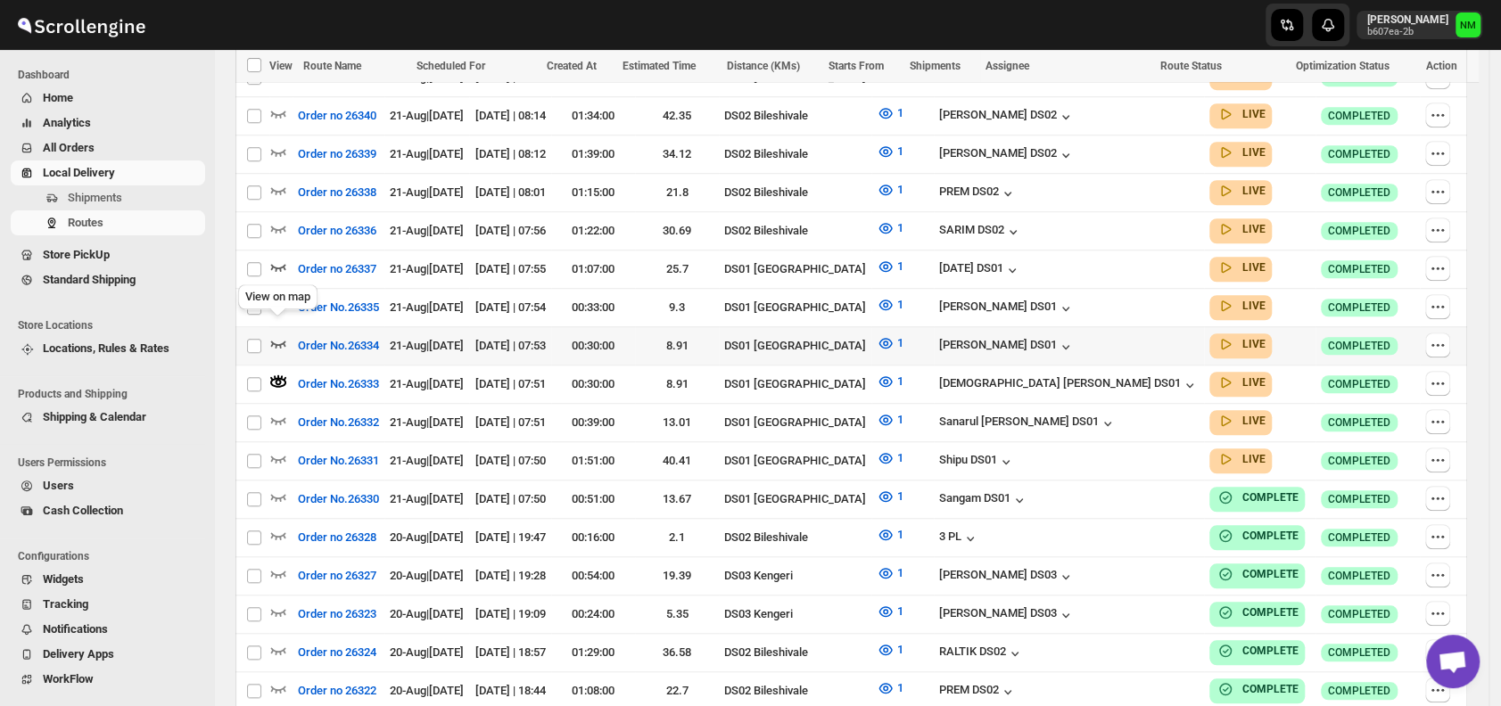
click at [283, 334] on icon "button" at bounding box center [278, 343] width 18 height 18
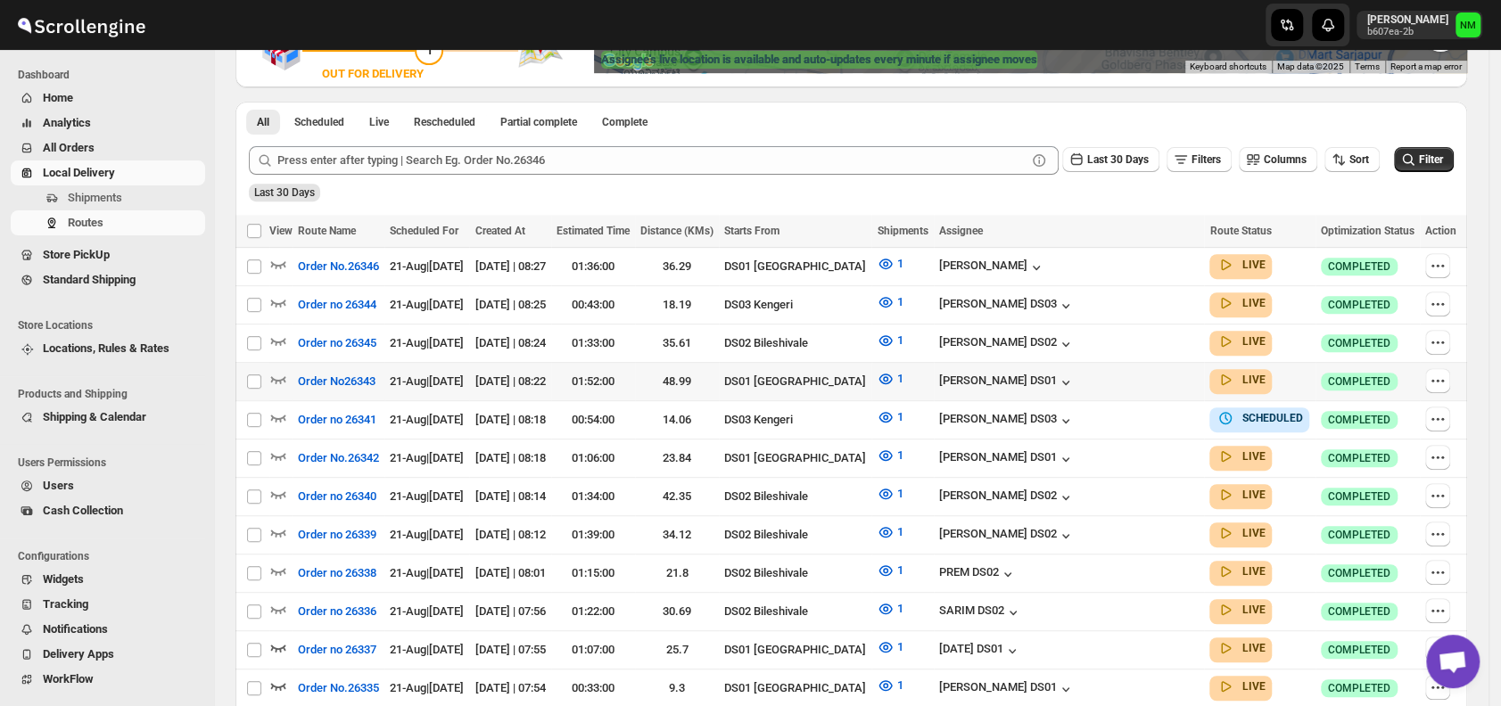
scroll to position [383, 0]
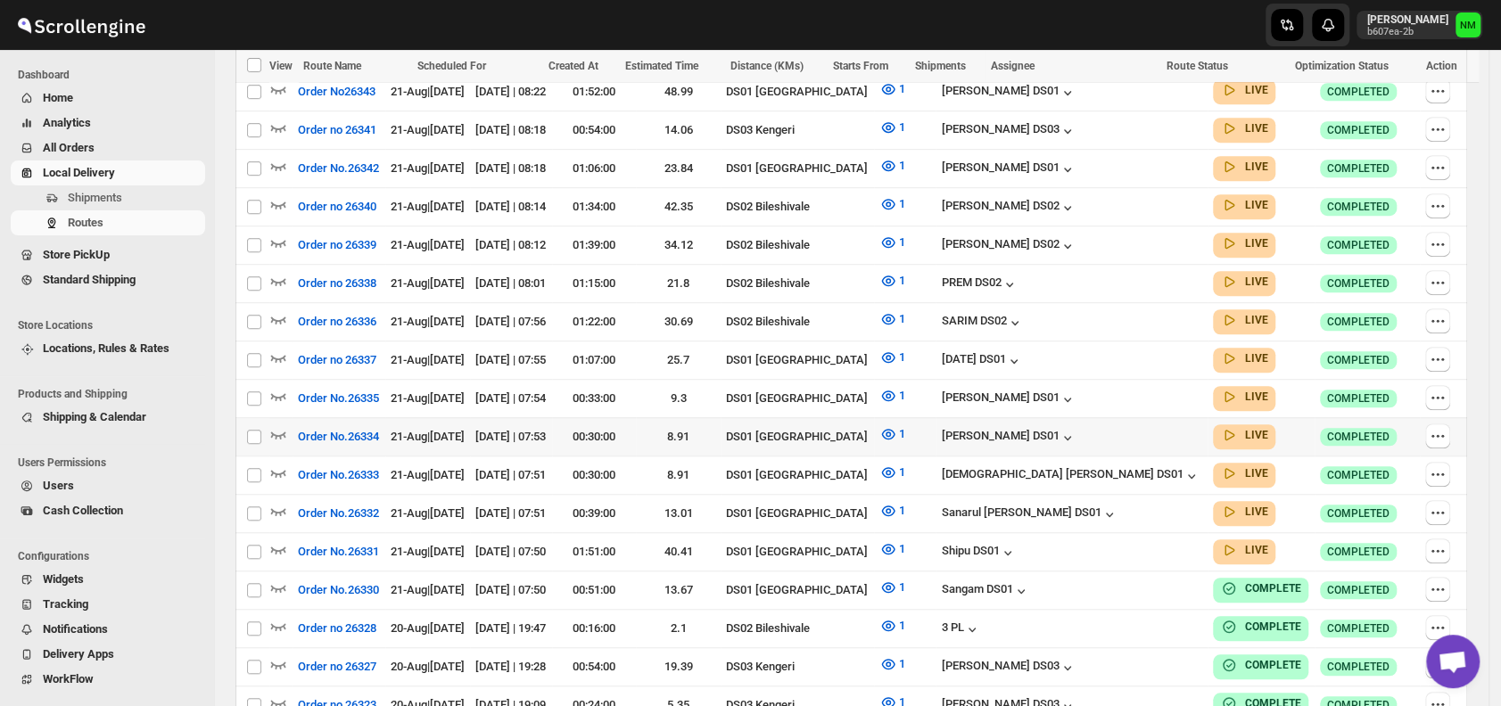
scroll to position [658, 0]
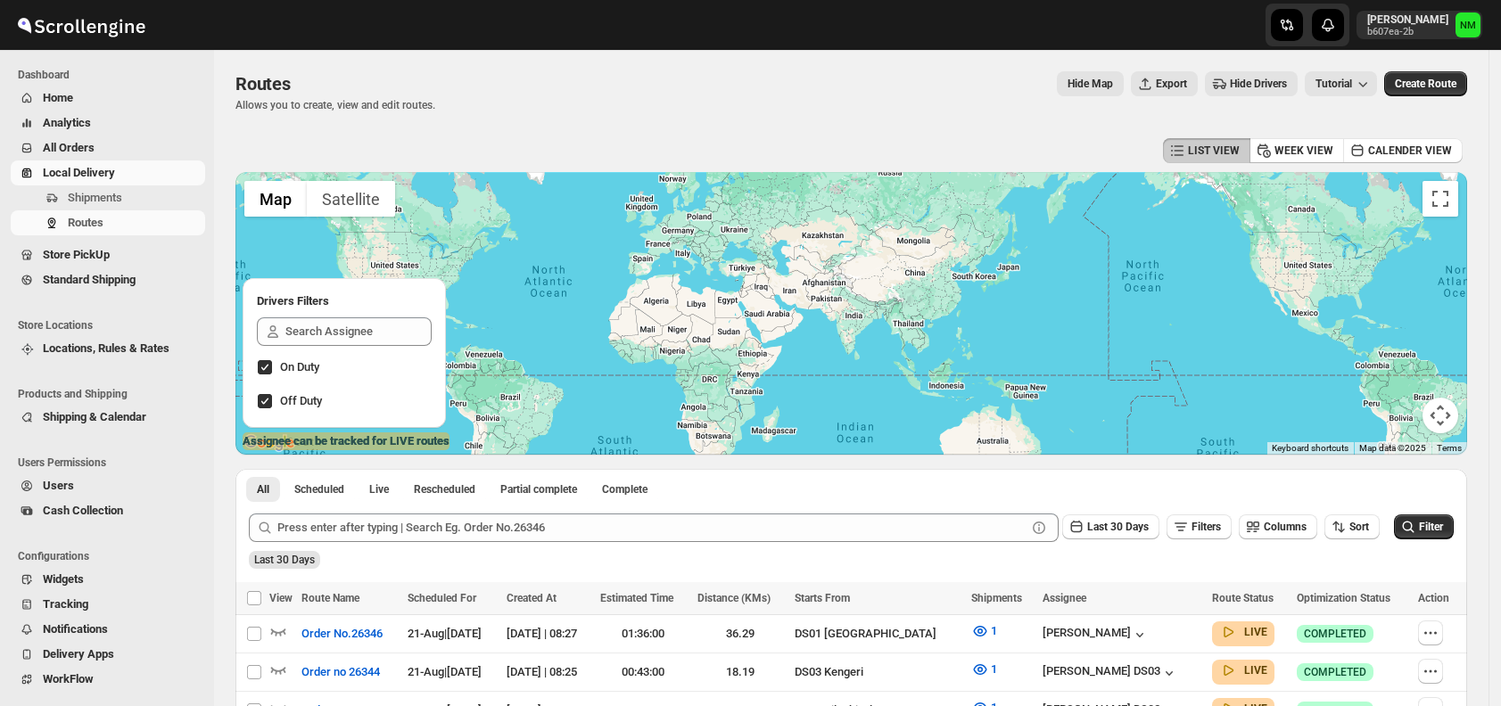
scroll to position [416, 0]
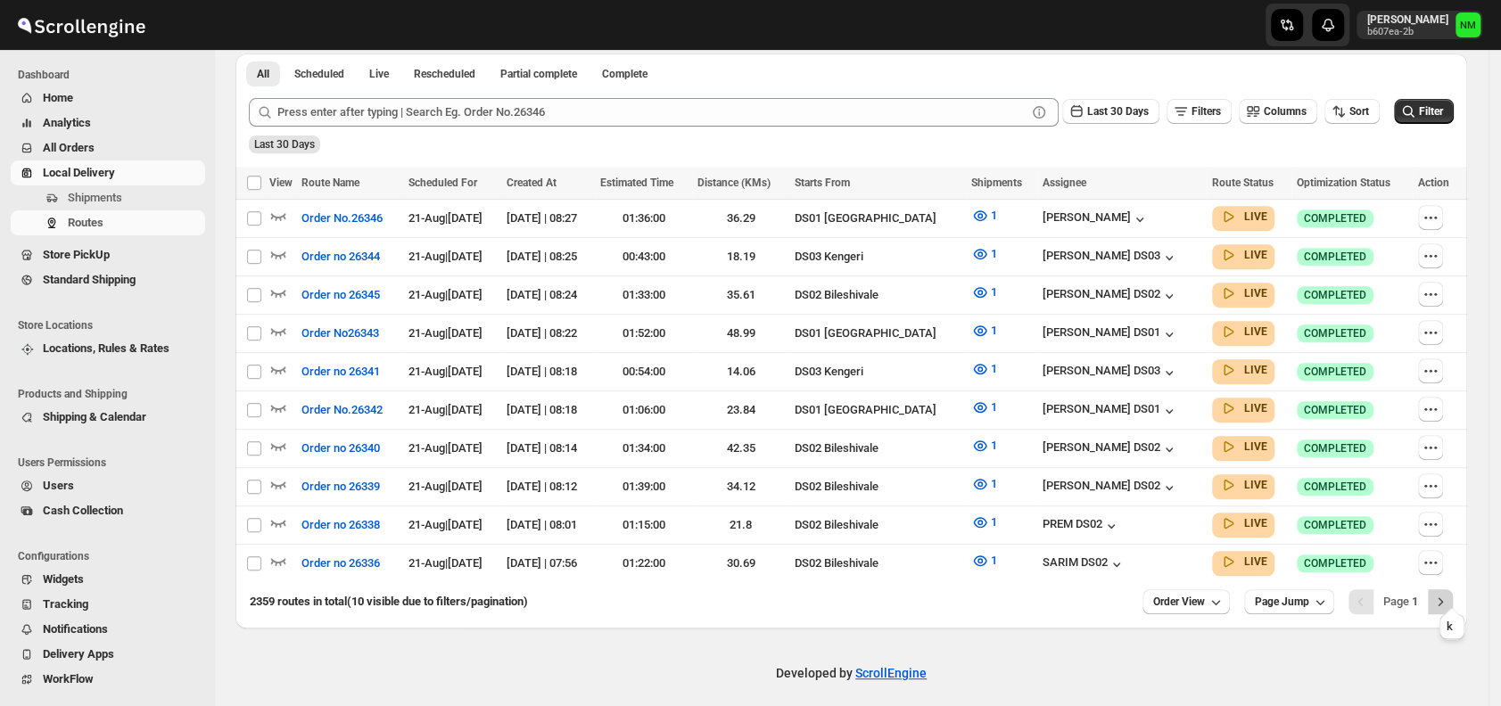
click at [1443, 597] on icon "Next" at bounding box center [1440, 601] width 4 height 8
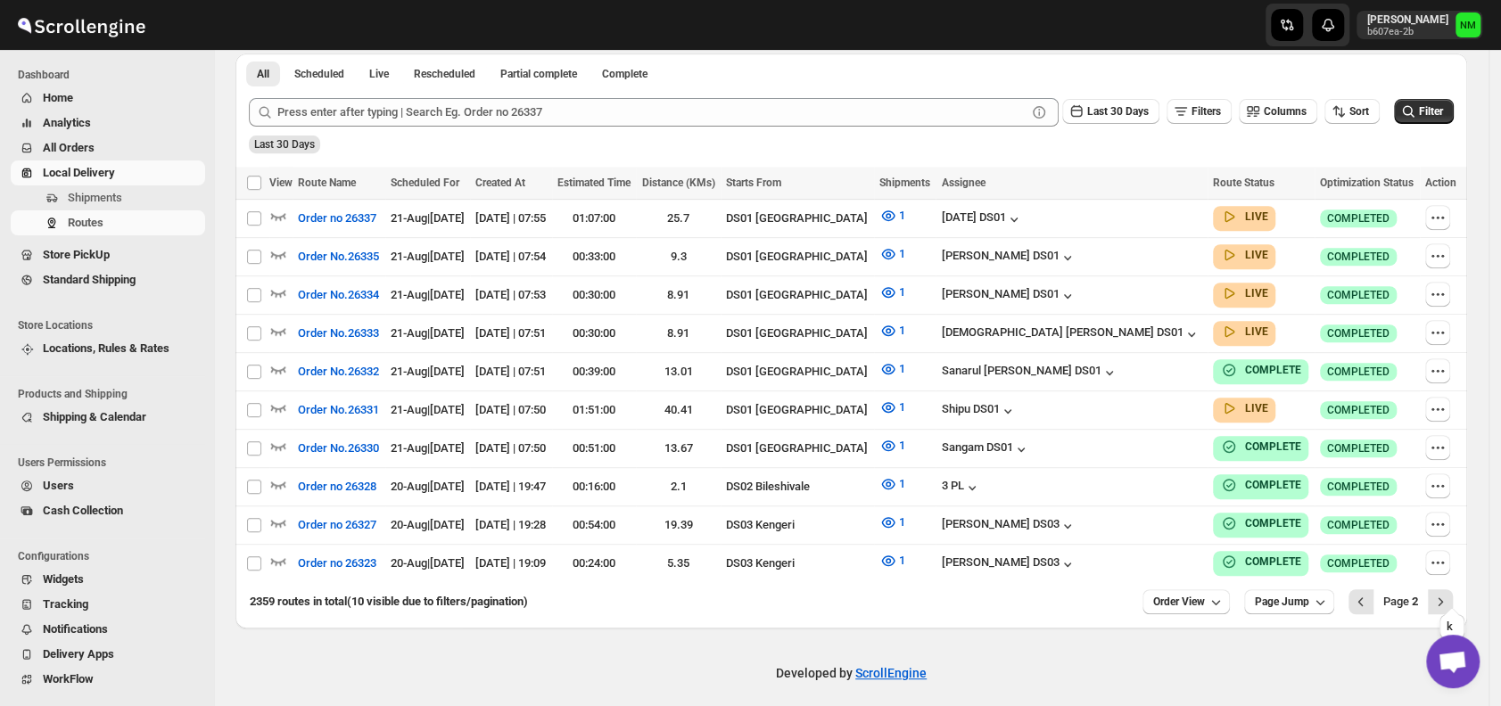
click at [1443, 597] on icon "Next" at bounding box center [1440, 601] width 4 height 8
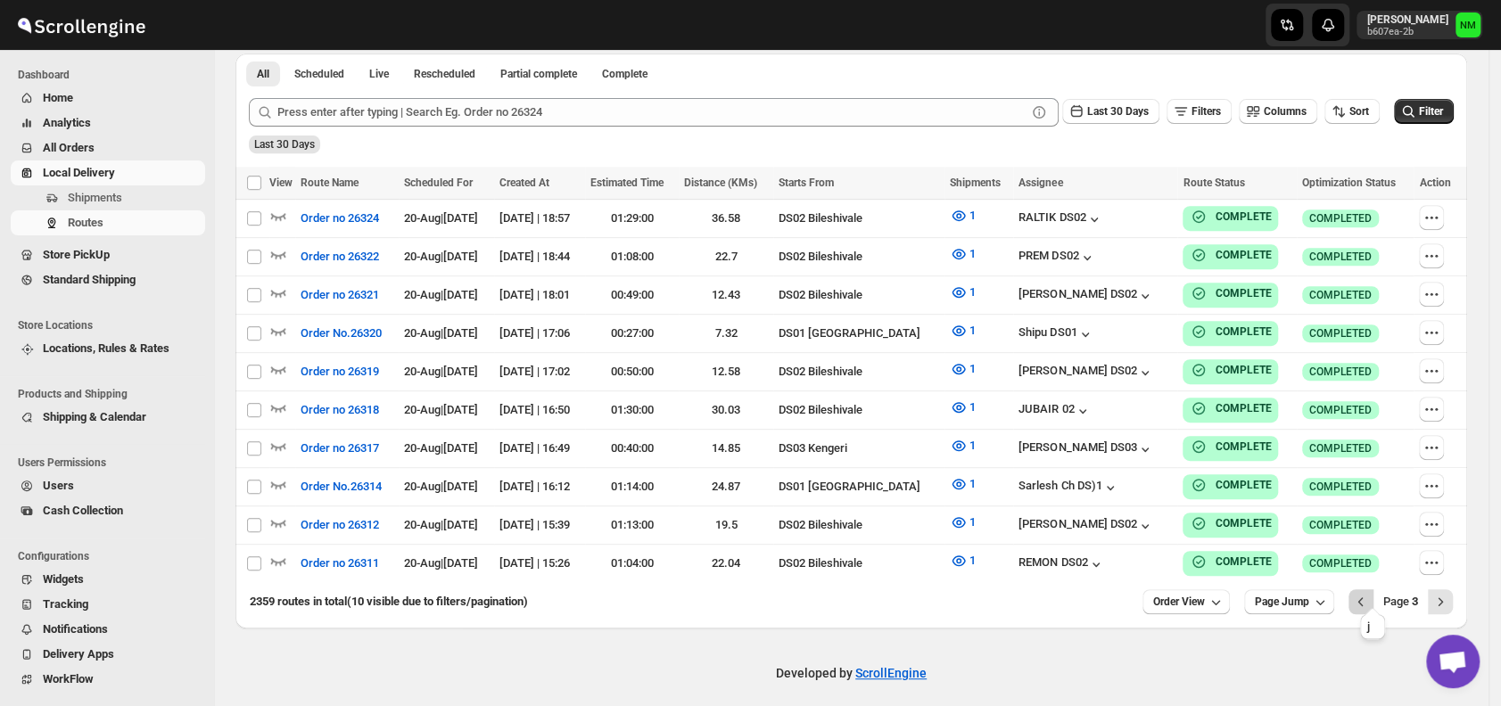
click at [1370, 594] on icon "Previous" at bounding box center [1361, 602] width 18 height 18
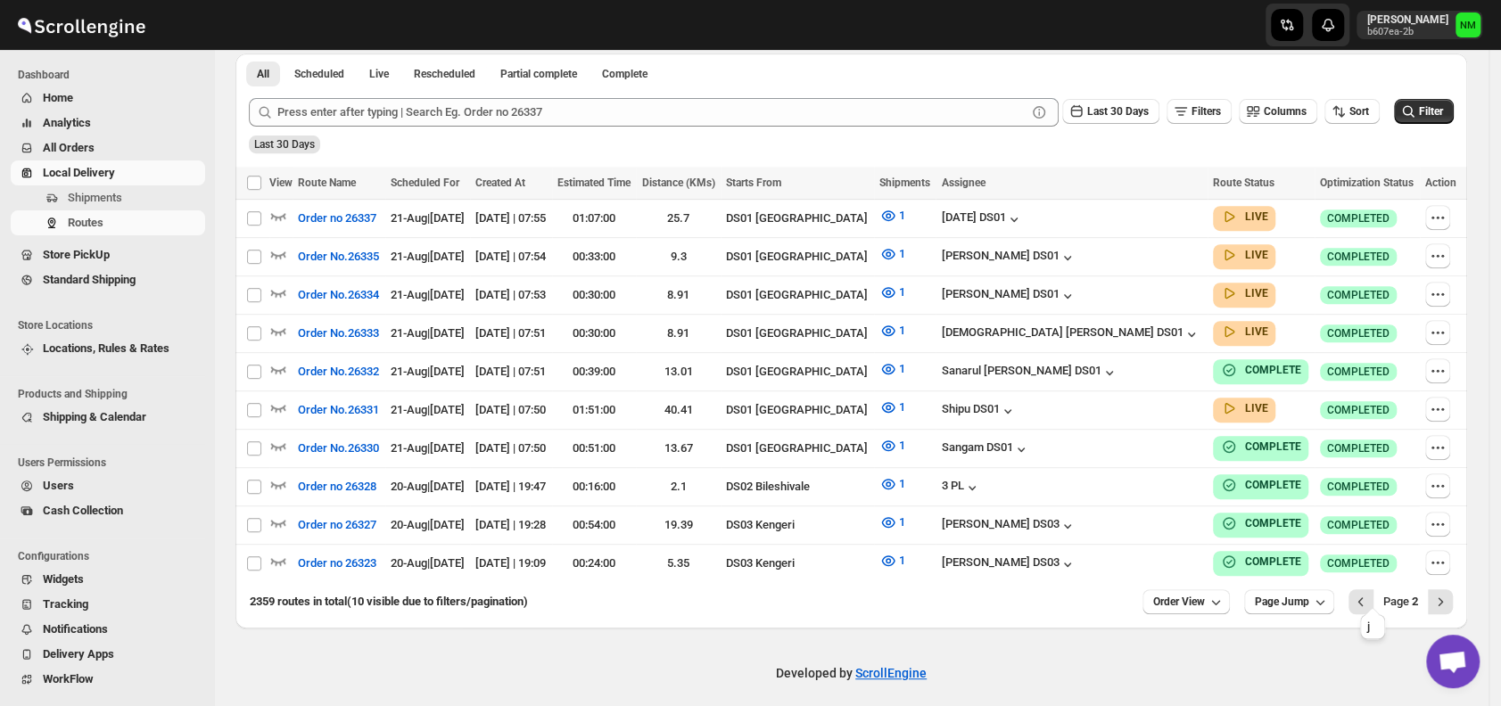
click at [1370, 594] on icon "Previous" at bounding box center [1361, 602] width 18 height 18
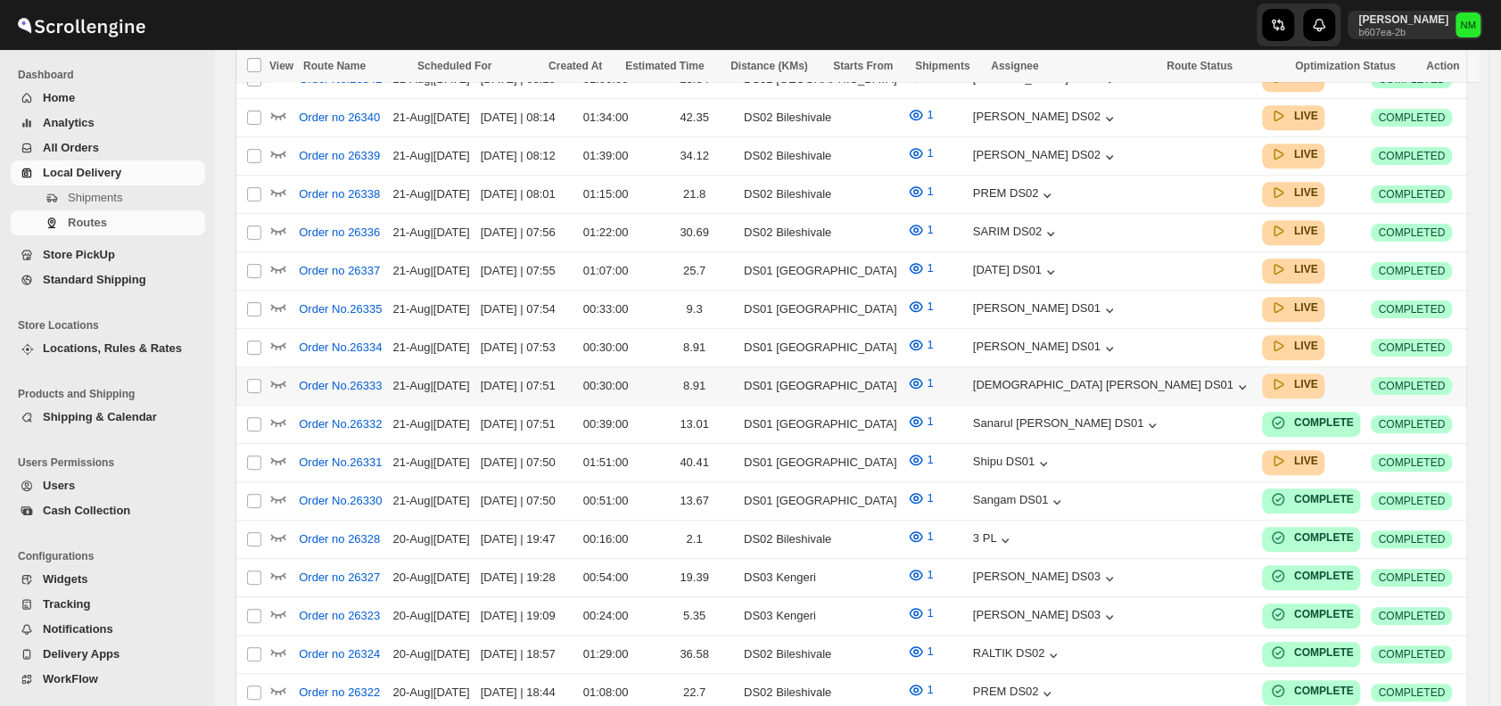
scroll to position [748, 0]
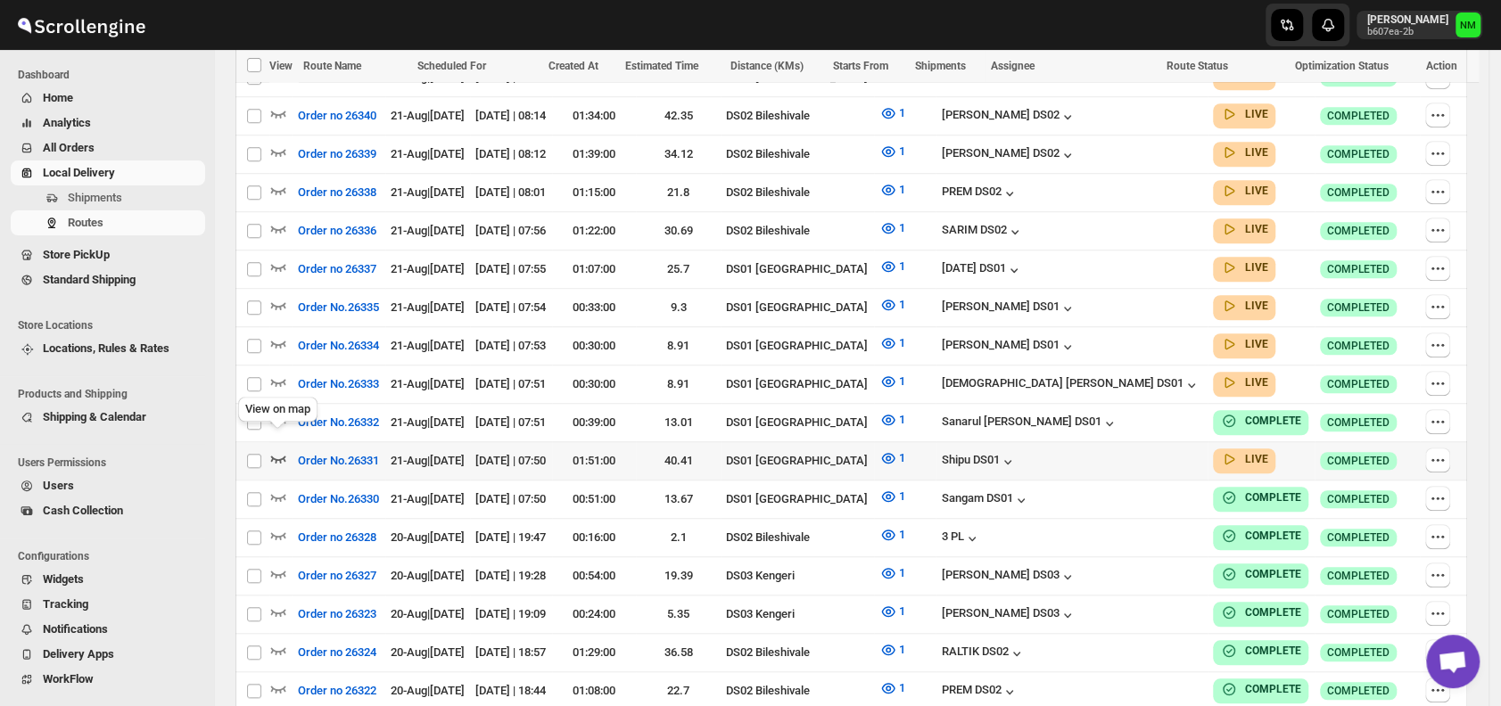
click at [279, 449] on icon "button" at bounding box center [278, 458] width 18 height 18
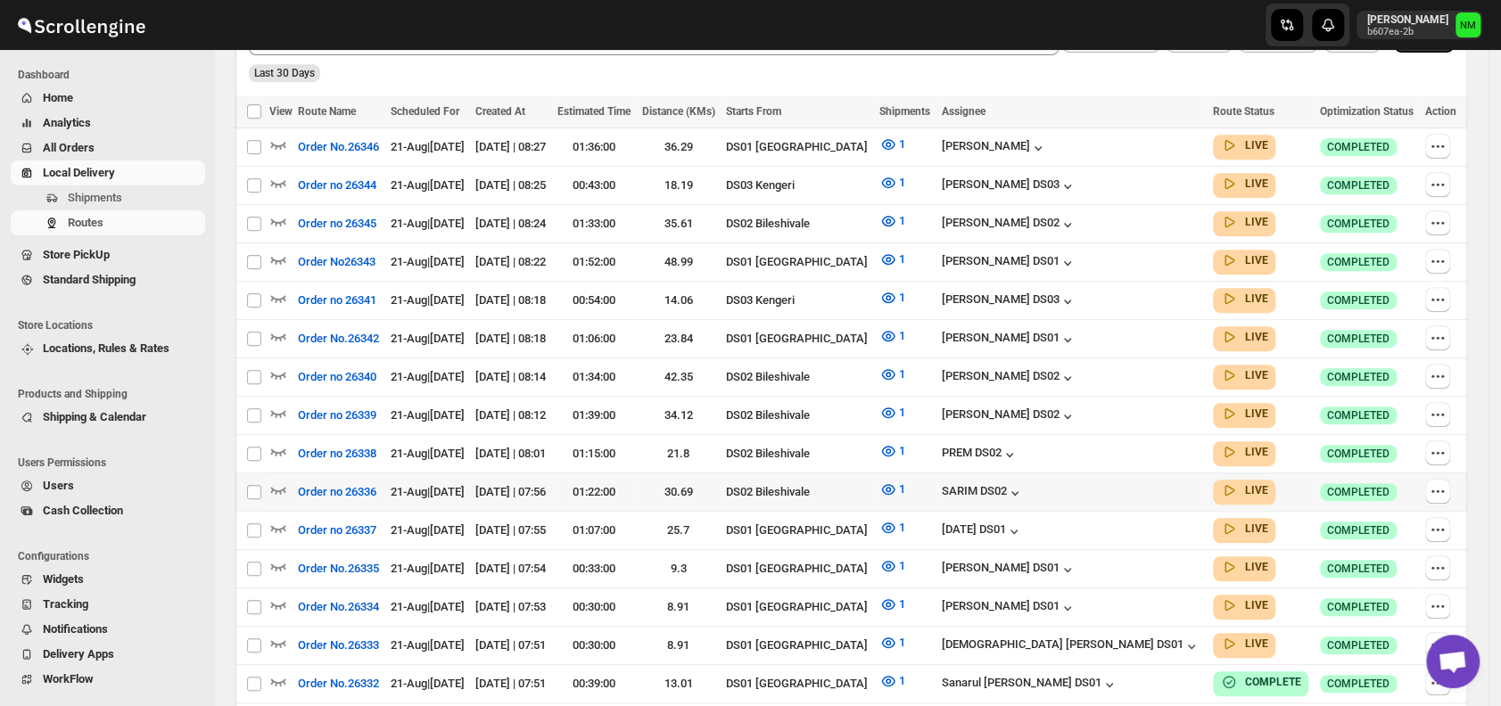
scroll to position [504, 0]
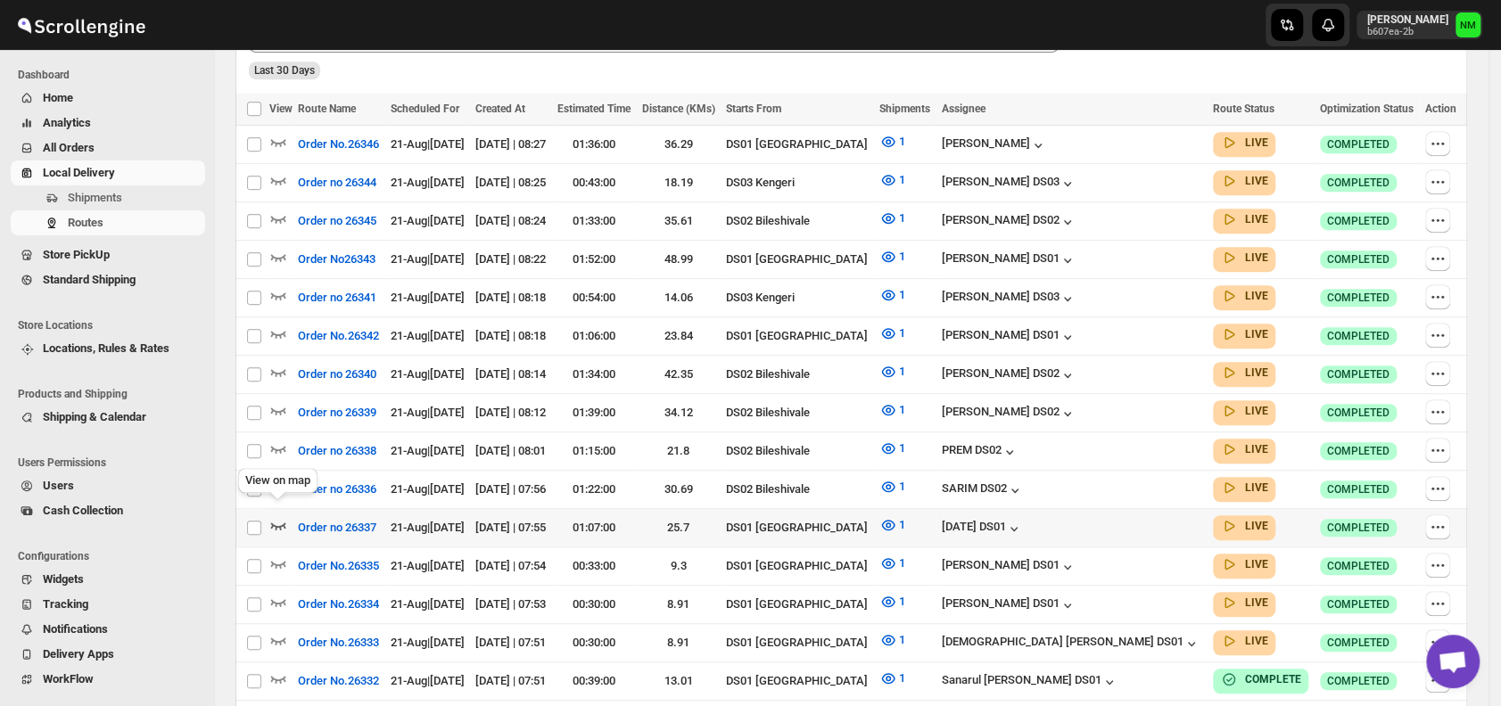
click at [278, 516] on icon "button" at bounding box center [278, 525] width 18 height 18
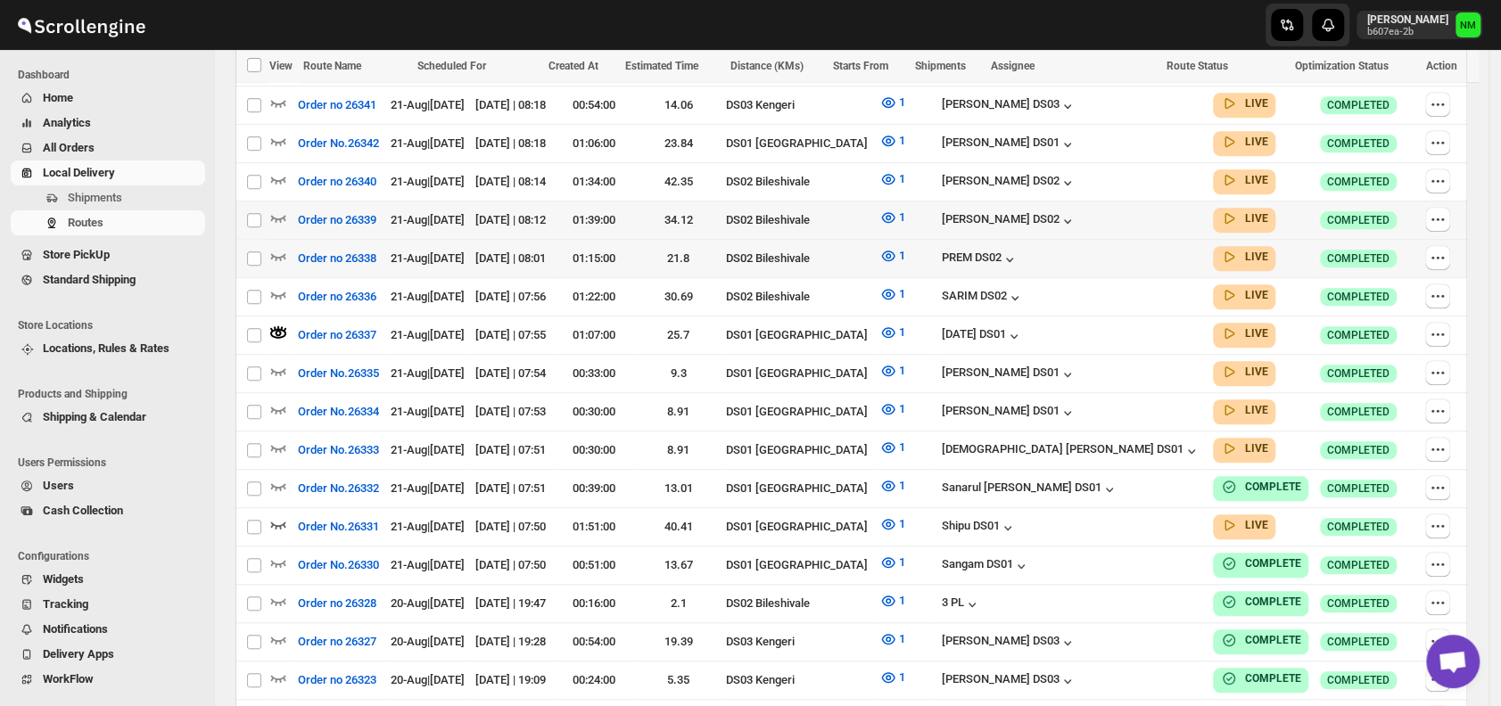
scroll to position [582, 0]
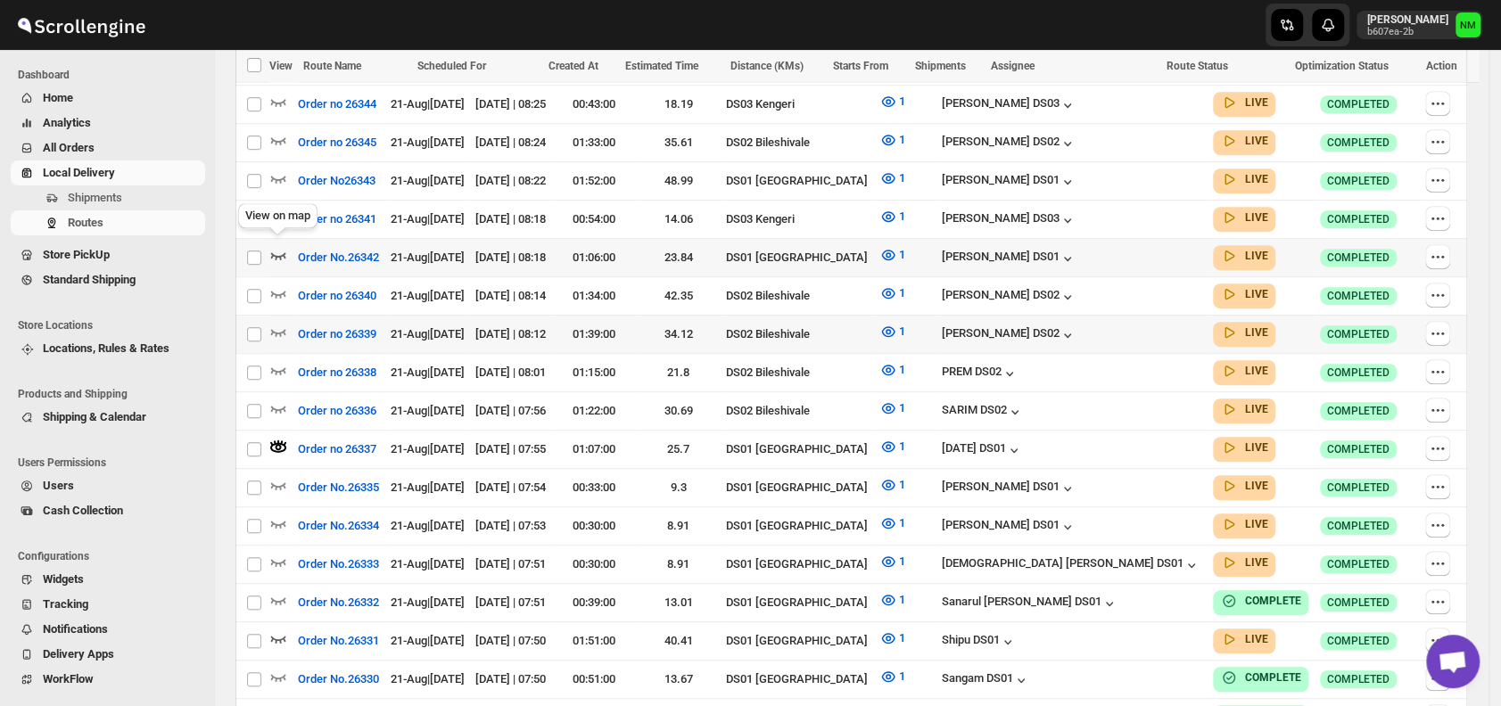
click at [283, 250] on icon "button" at bounding box center [278, 255] width 18 height 18
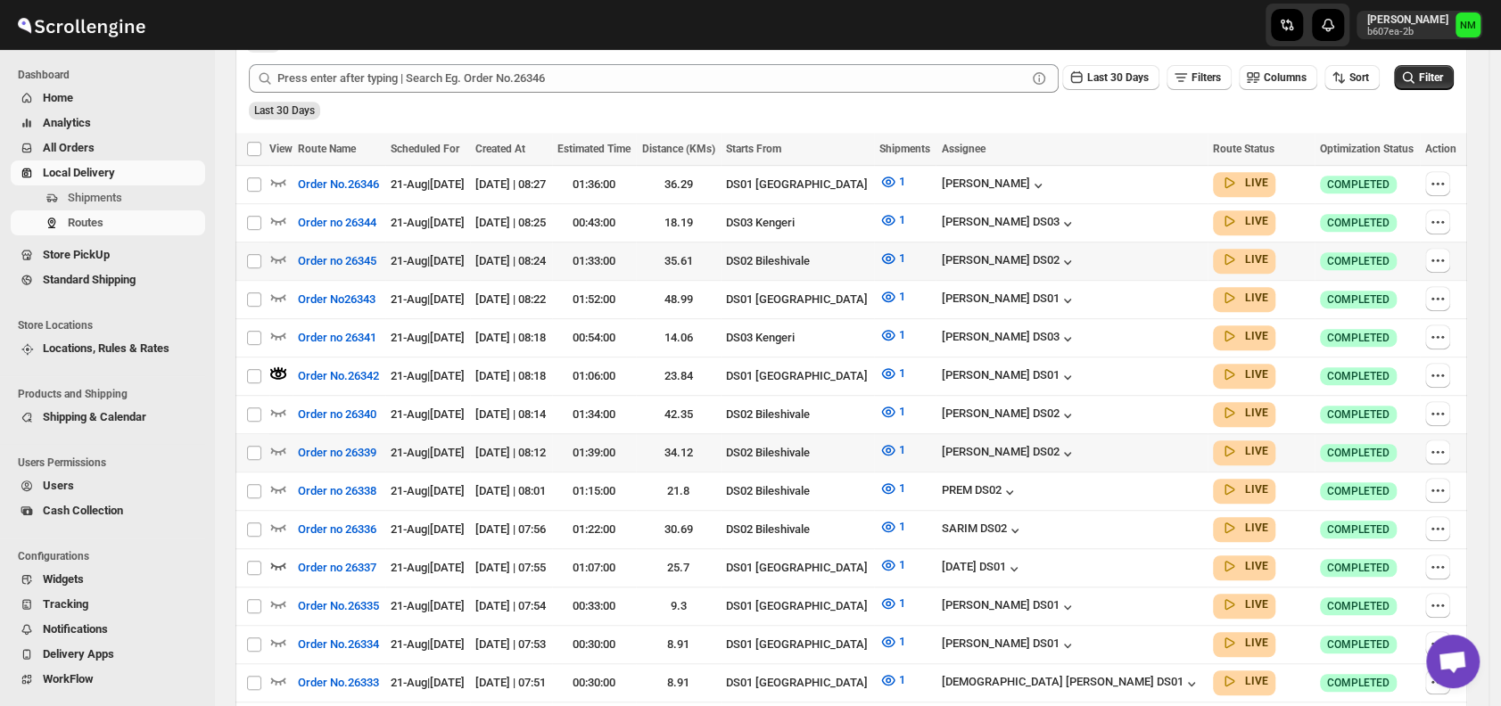
scroll to position [465, 0]
click at [277, 288] on icon "button" at bounding box center [278, 296] width 18 height 18
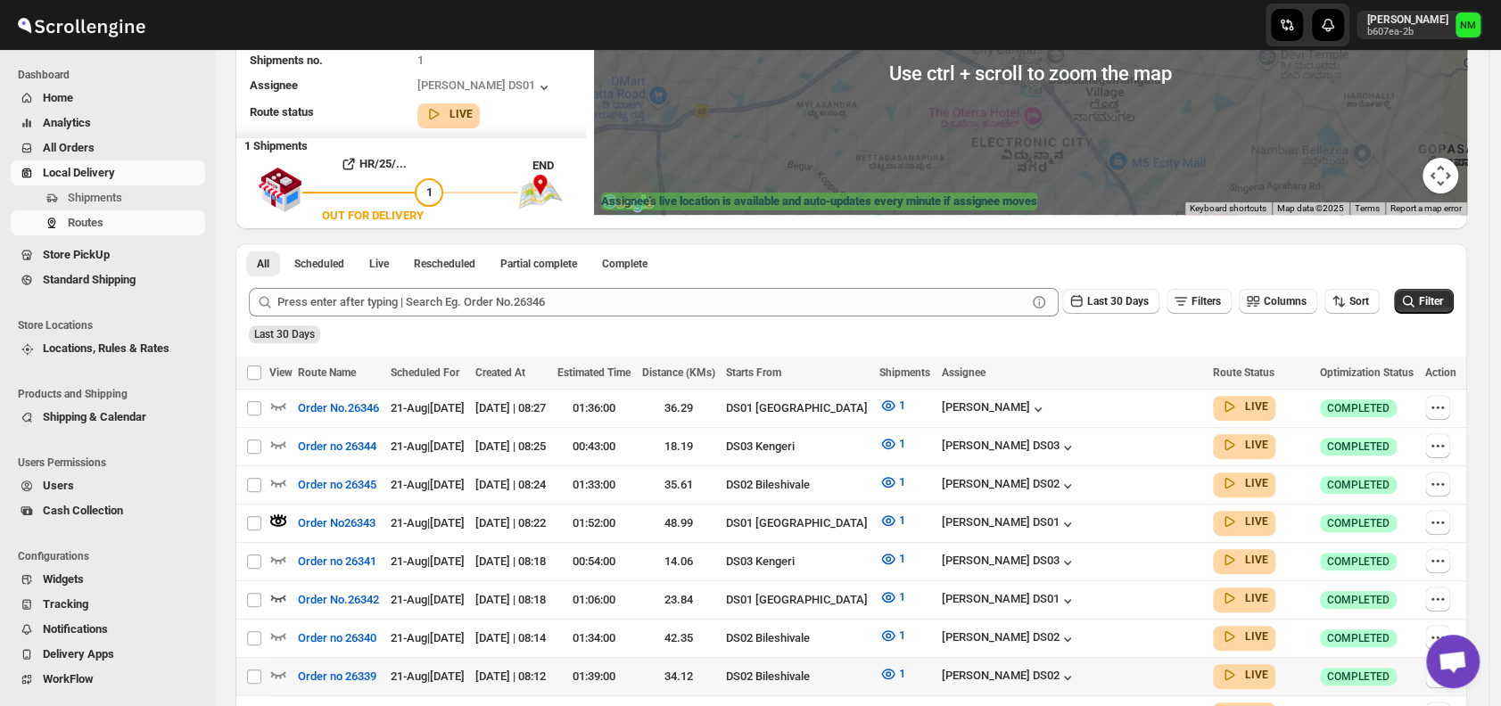
scroll to position [243, 0]
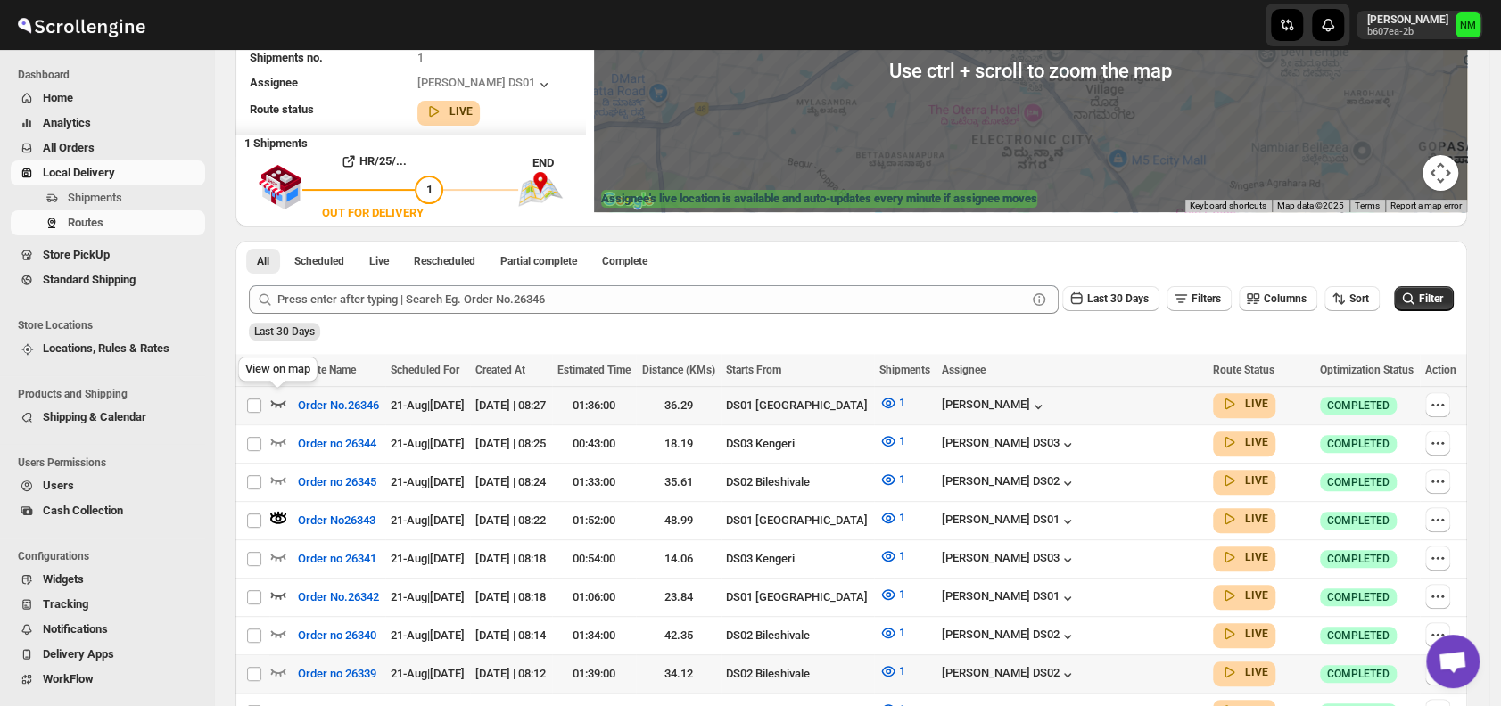
click at [284, 407] on icon "button" at bounding box center [278, 403] width 18 height 18
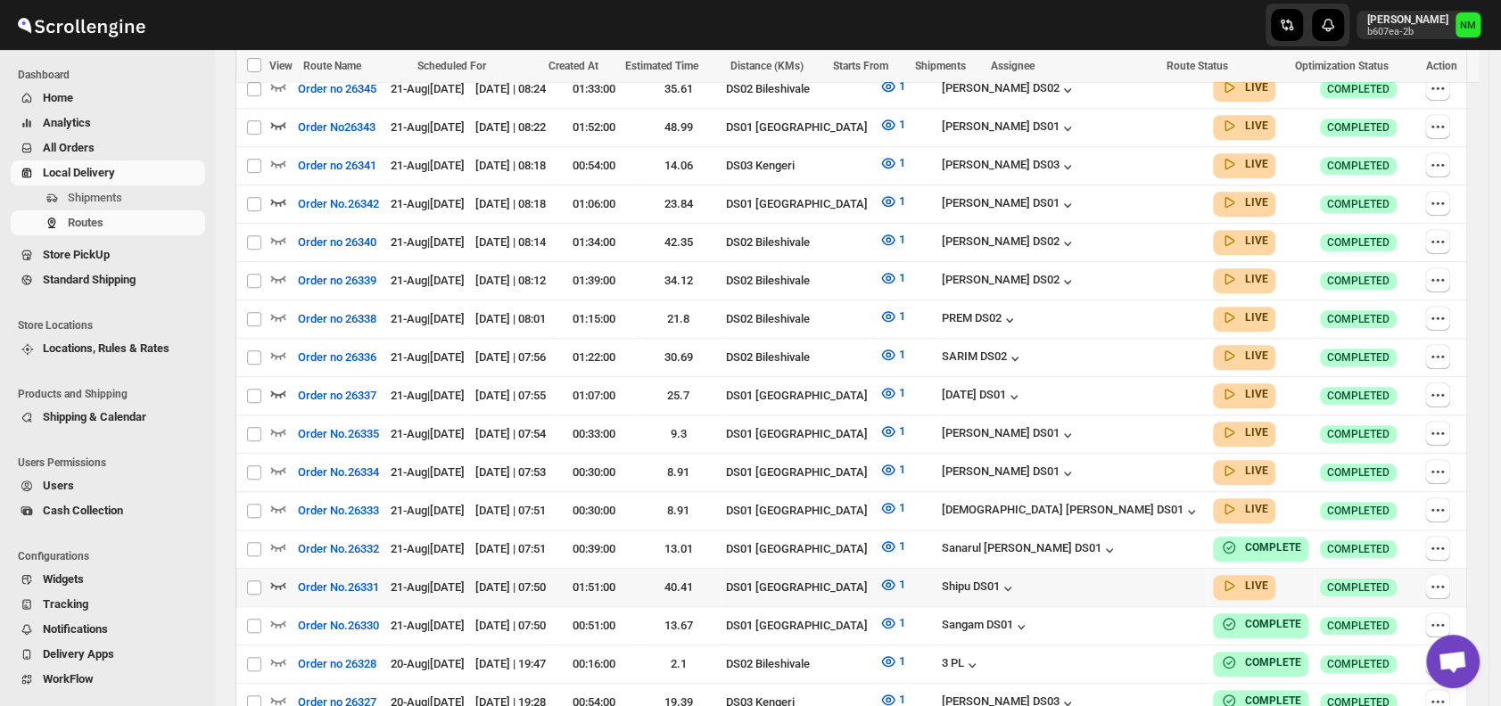
scroll to position [637, 0]
click at [279, 460] on icon "button" at bounding box center [278, 469] width 18 height 18
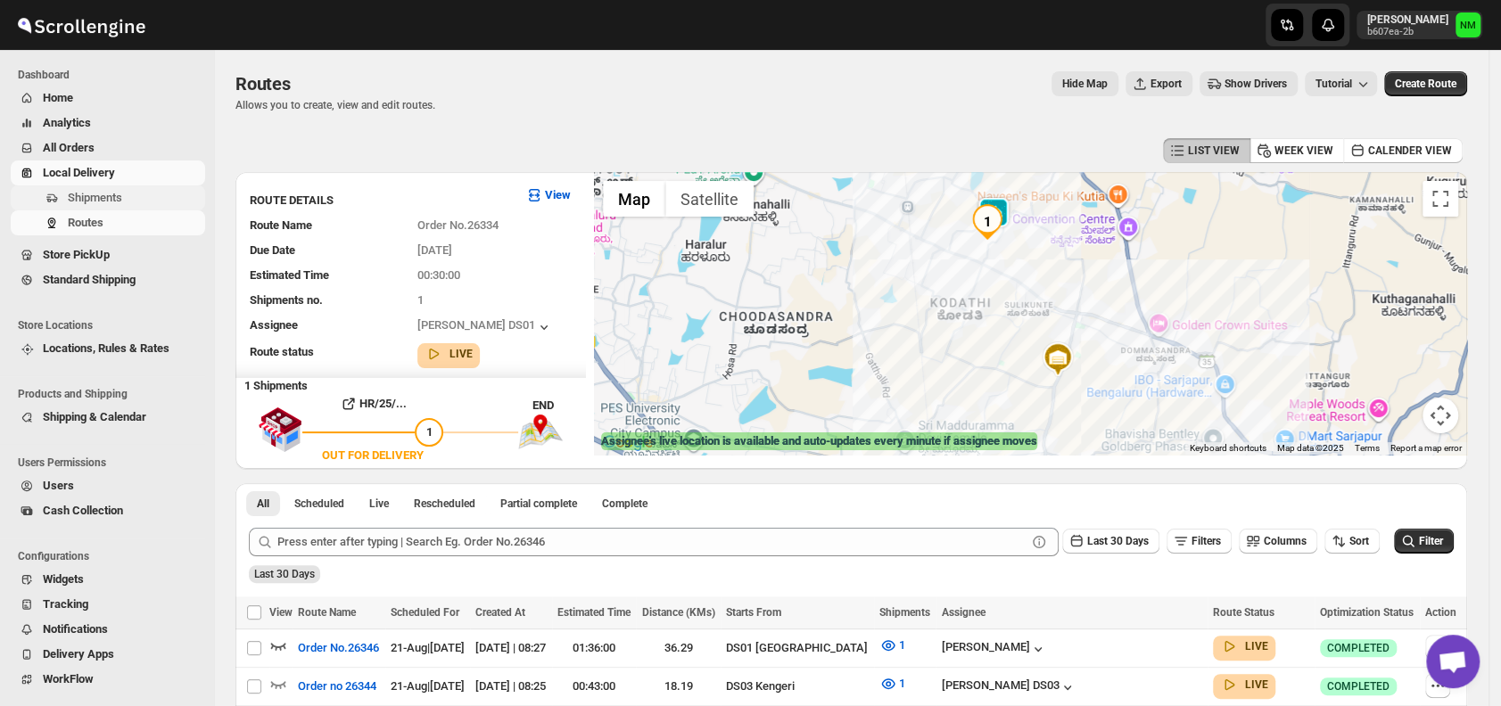
click at [92, 200] on span "Shipments" at bounding box center [95, 197] width 54 height 13
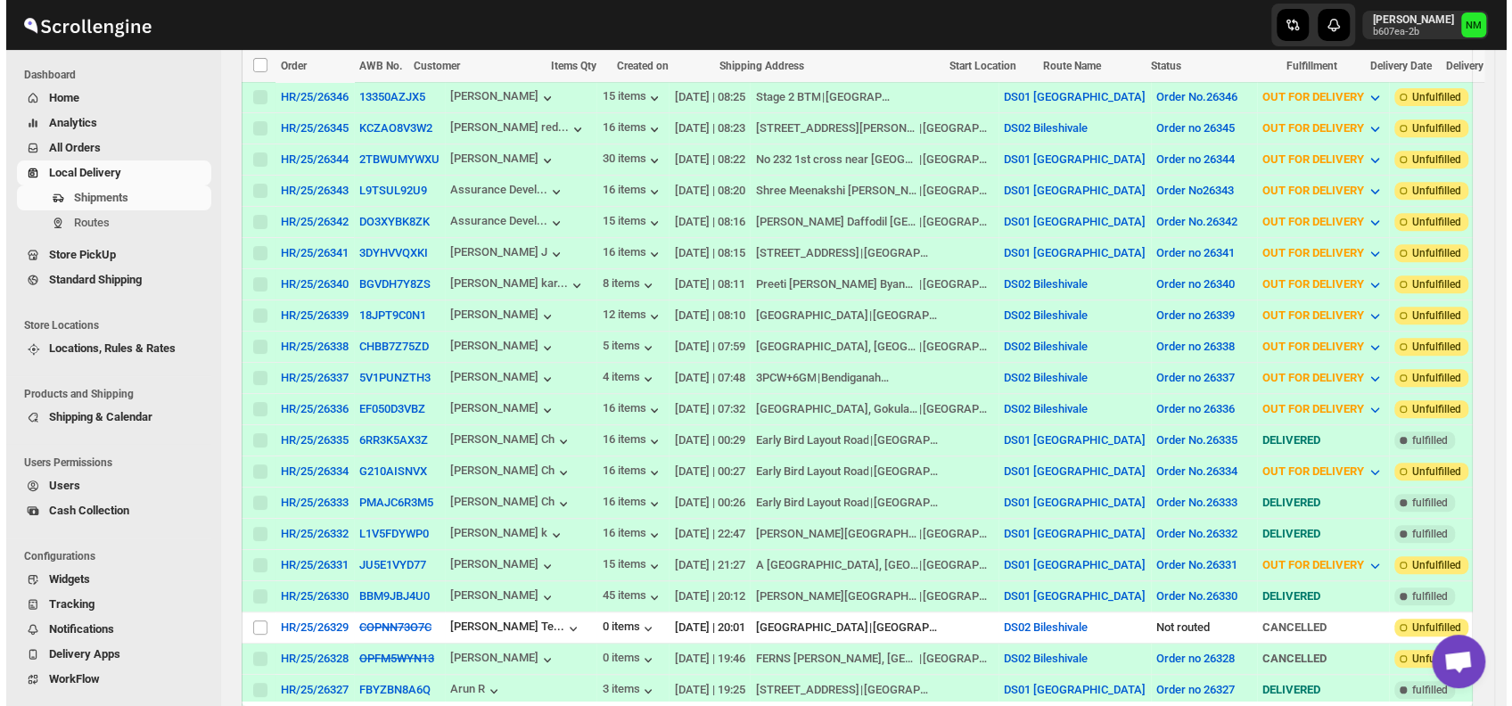
scroll to position [453, 0]
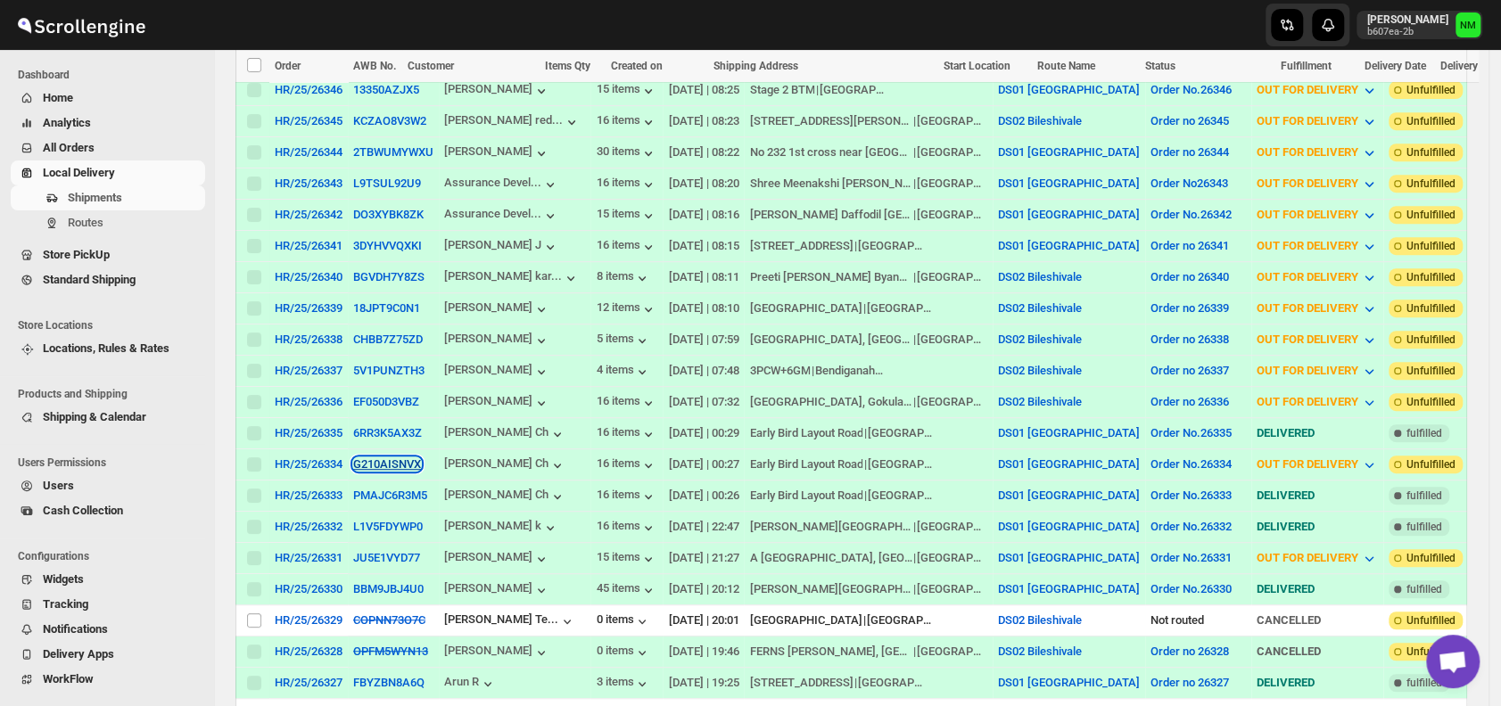
click at [397, 457] on button "G210AISNVX" at bounding box center [387, 463] width 68 height 13
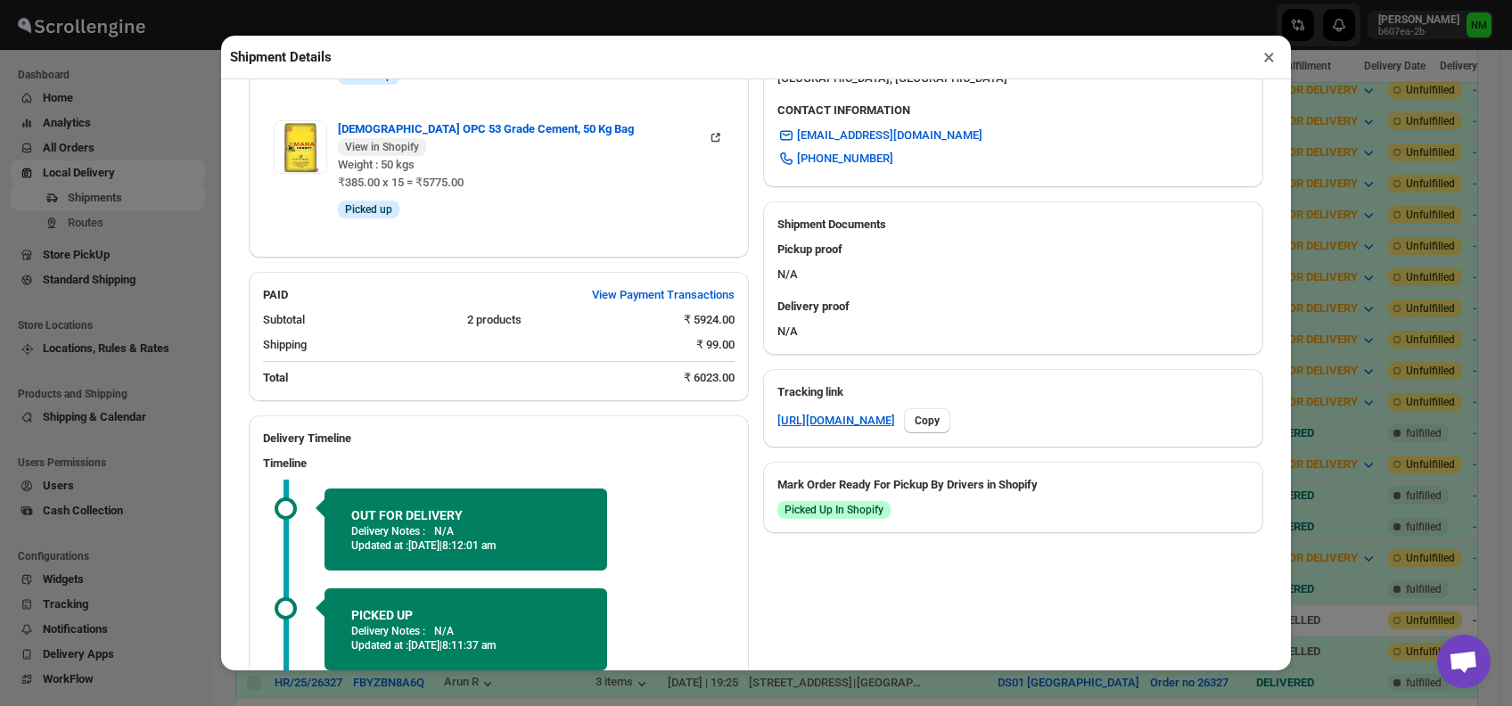
scroll to position [786, 0]
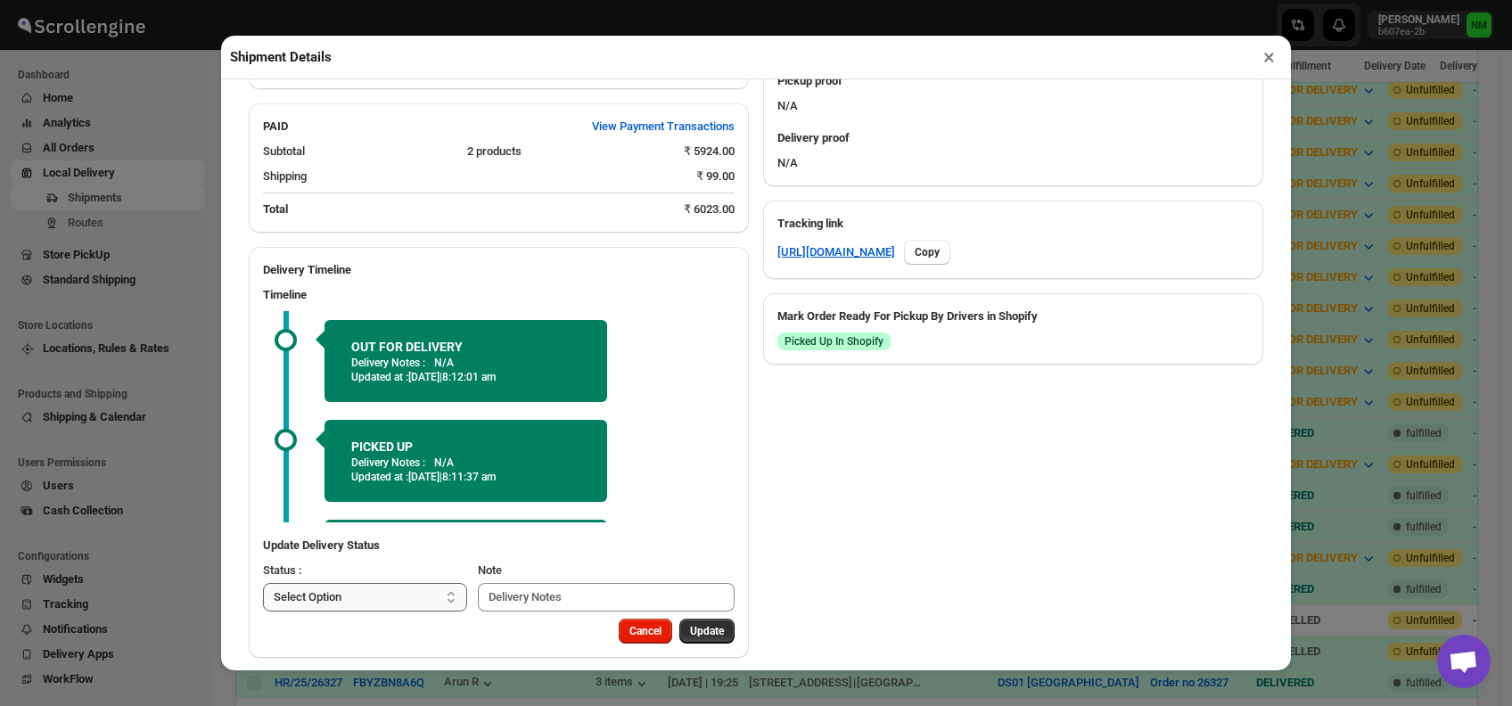
click at [399, 583] on select "Select Option PICKED UP OUT FOR DELIVERY RESCHEDULE DELIVERED CANCELLED" at bounding box center [365, 597] width 204 height 29
select select "DELIVERED"
click at [263, 583] on select "Select Option PICKED UP OUT FOR DELIVERY RESCHEDULE DELIVERED CANCELLED" at bounding box center [365, 597] width 204 height 29
click at [690, 624] on span "Update" at bounding box center [707, 631] width 34 height 14
select select
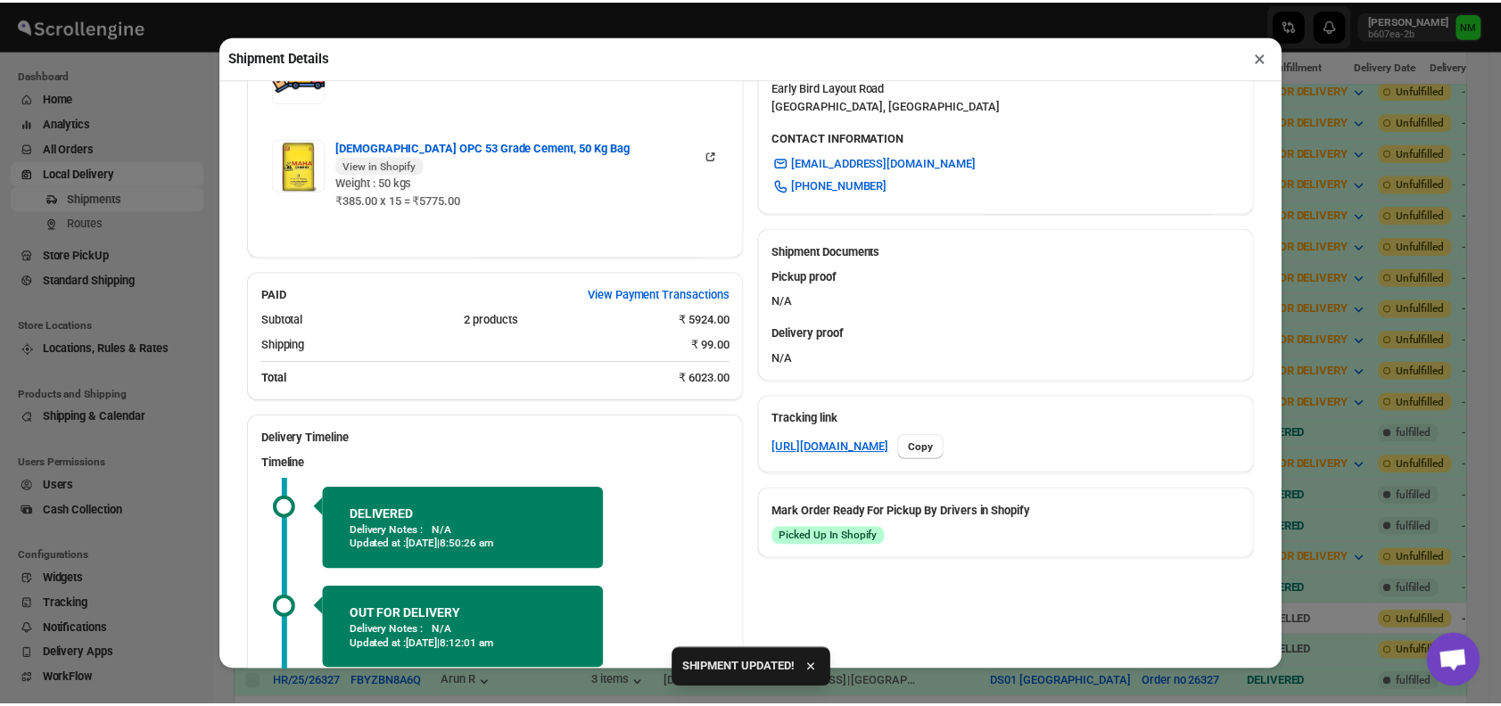
scroll to position [760, 0]
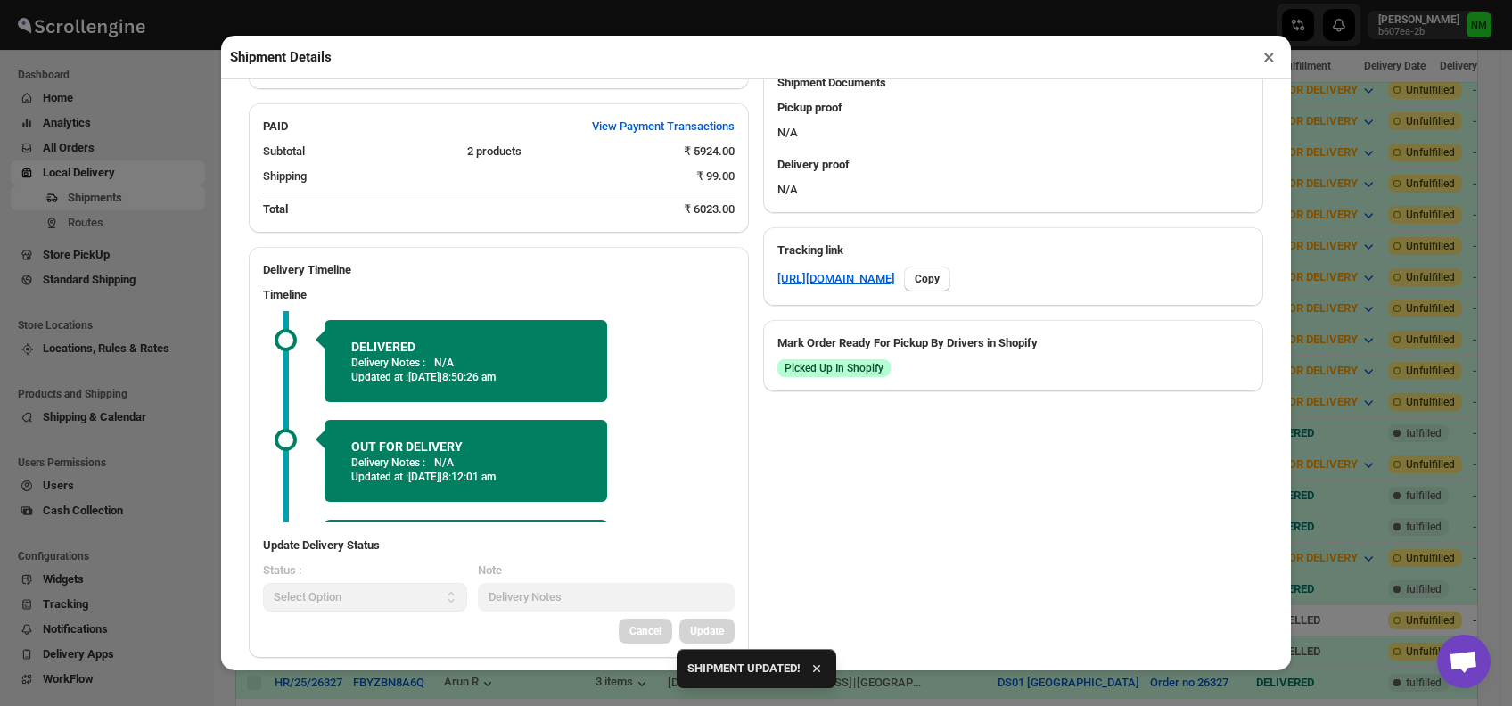
click at [1264, 62] on button "×" at bounding box center [1269, 57] width 26 height 25
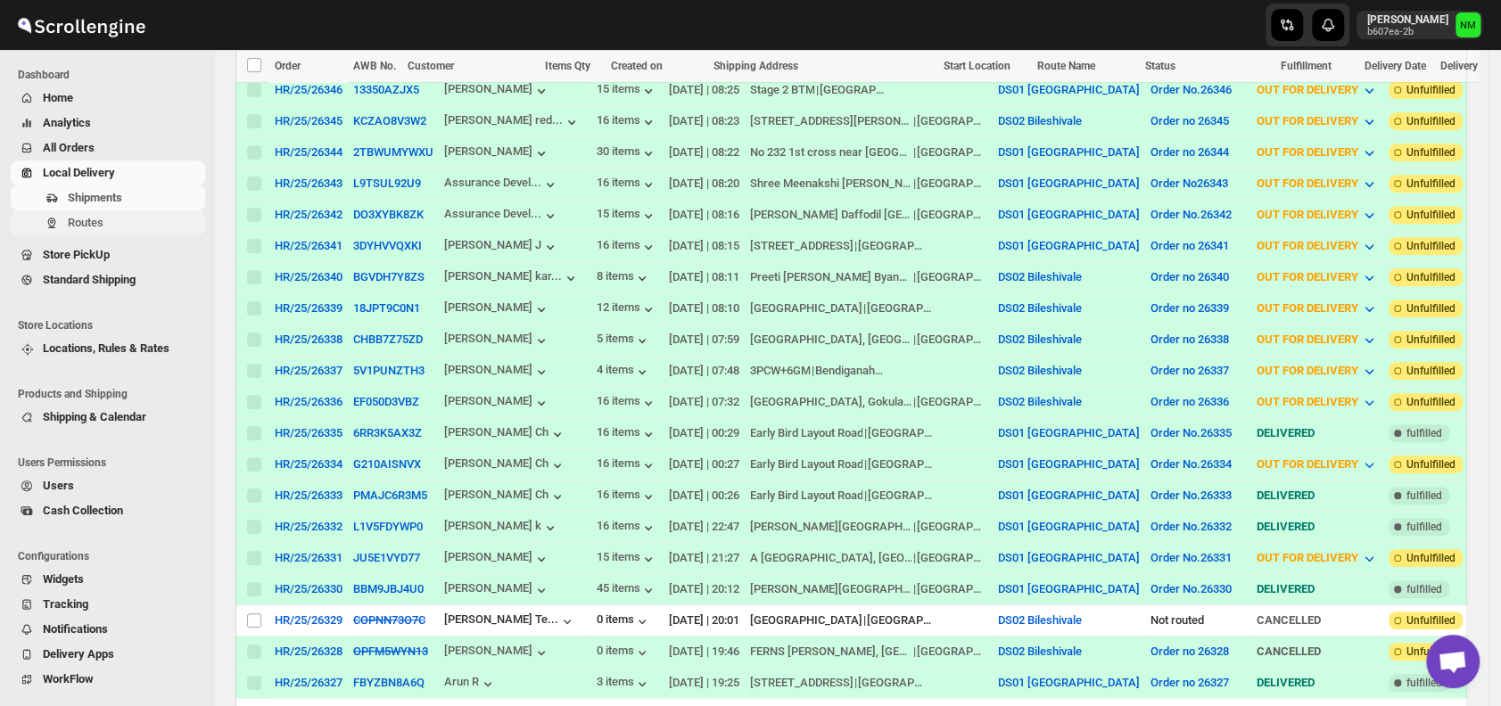
click at [101, 224] on span "Routes" at bounding box center [86, 222] width 36 height 13
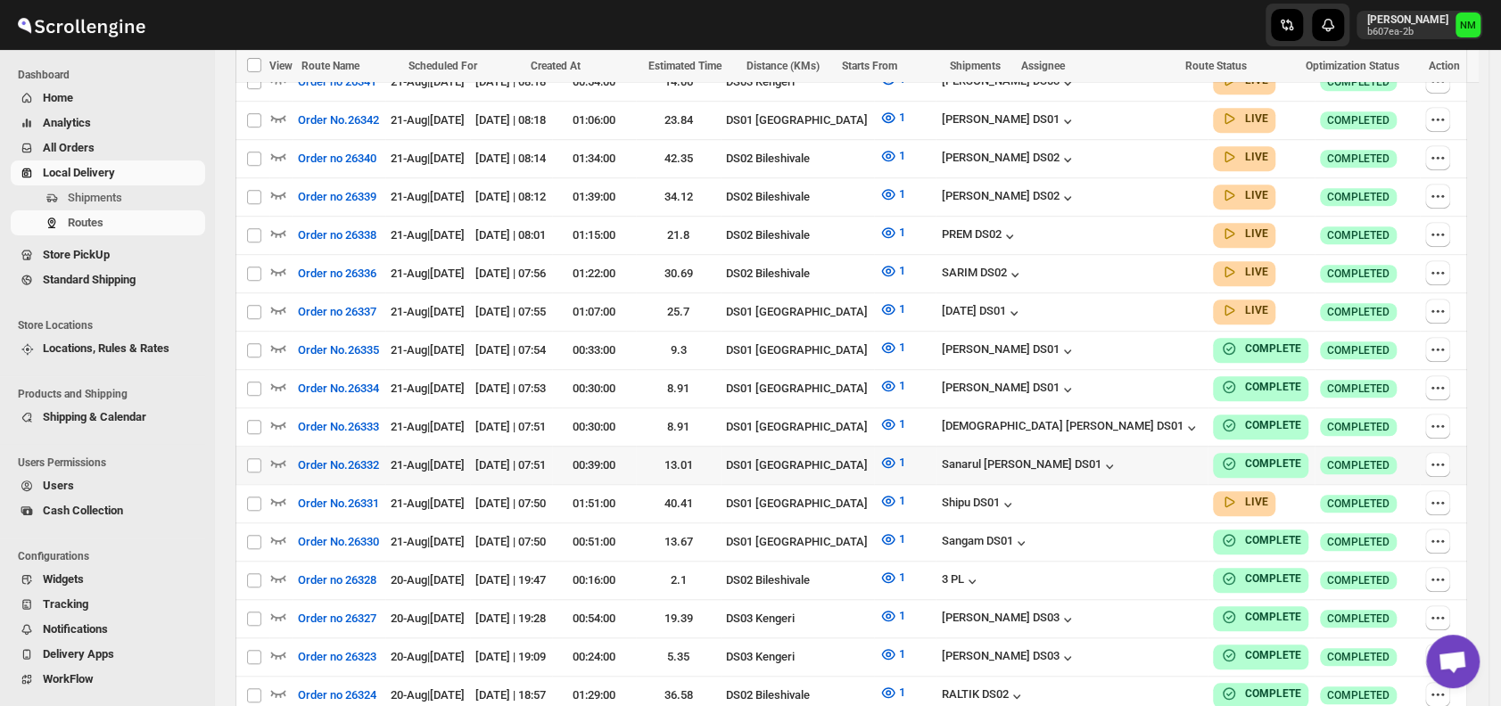
scroll to position [706, 0]
click at [284, 491] on icon "button" at bounding box center [278, 500] width 18 height 18
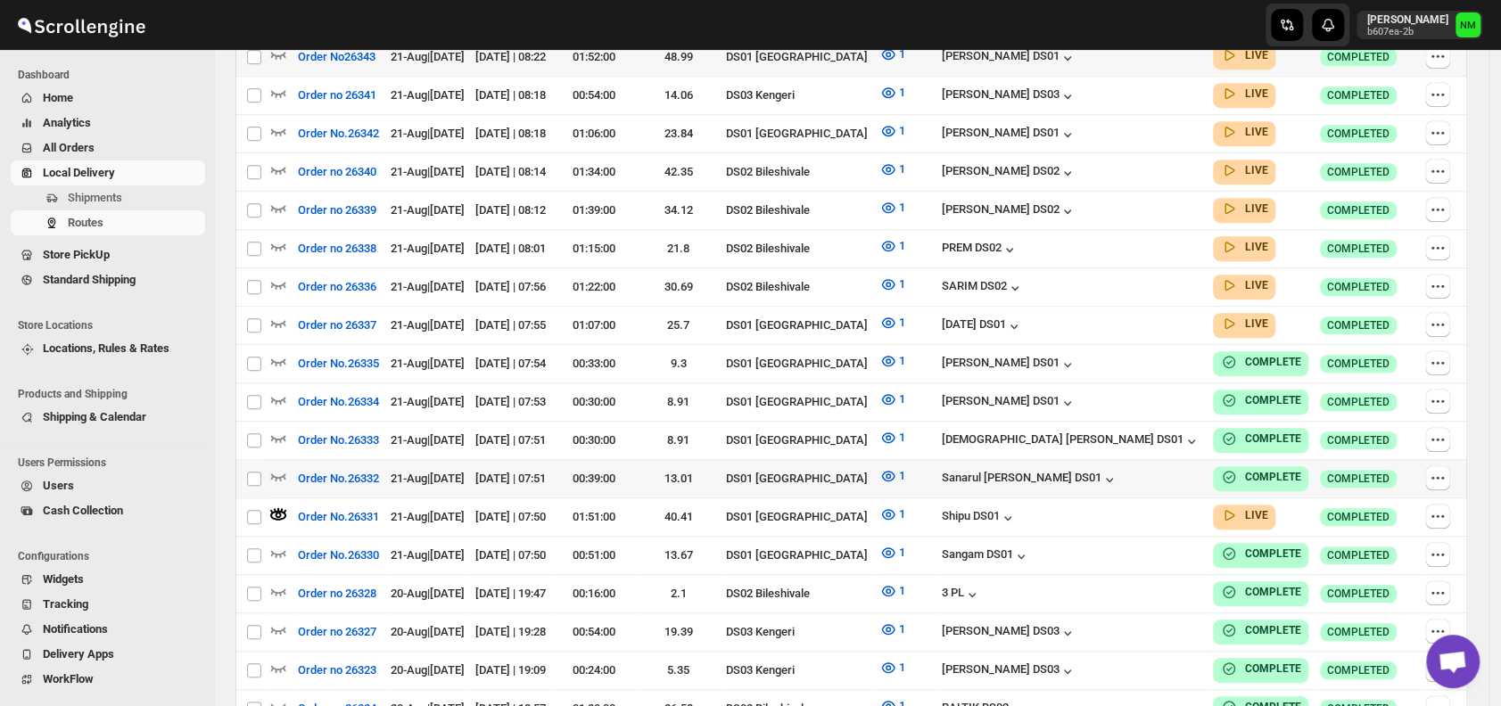
scroll to position [0, 0]
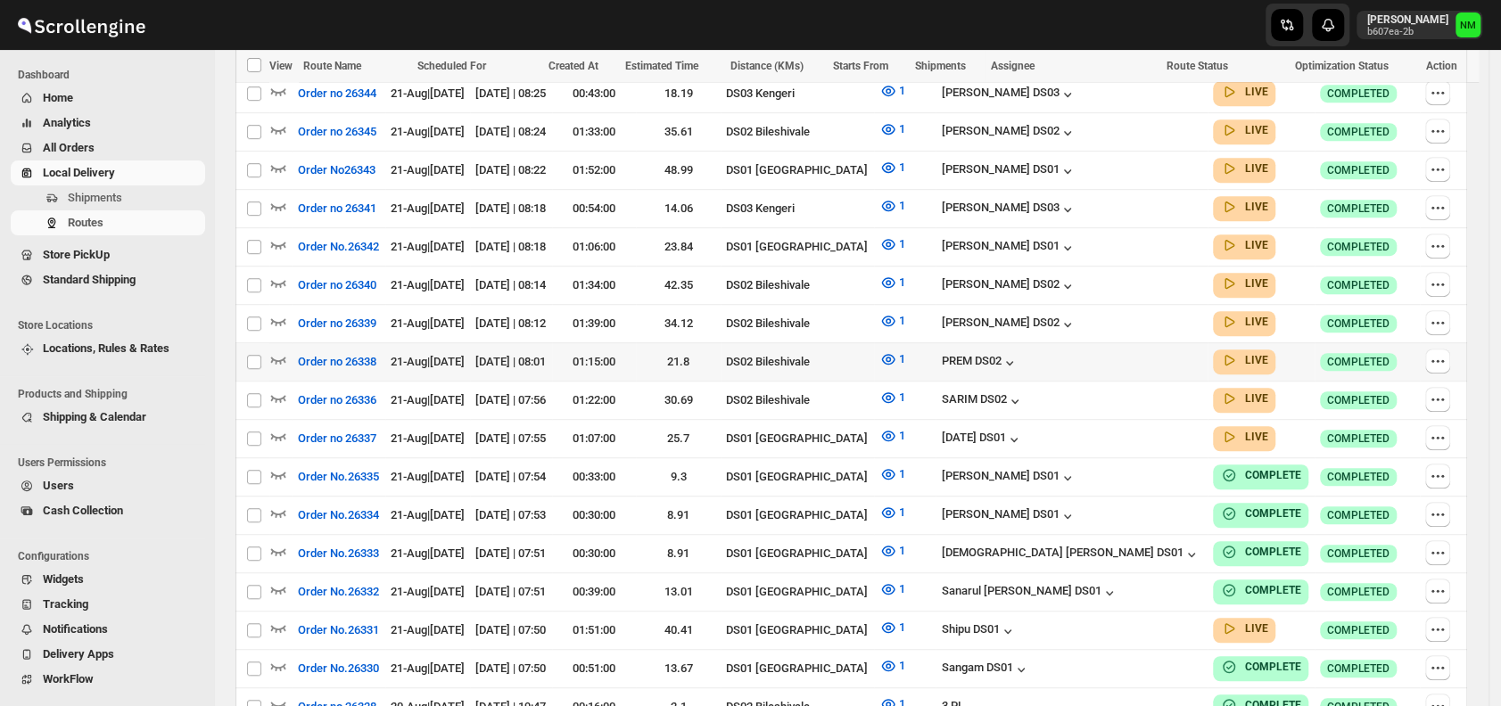
scroll to position [484, 0]
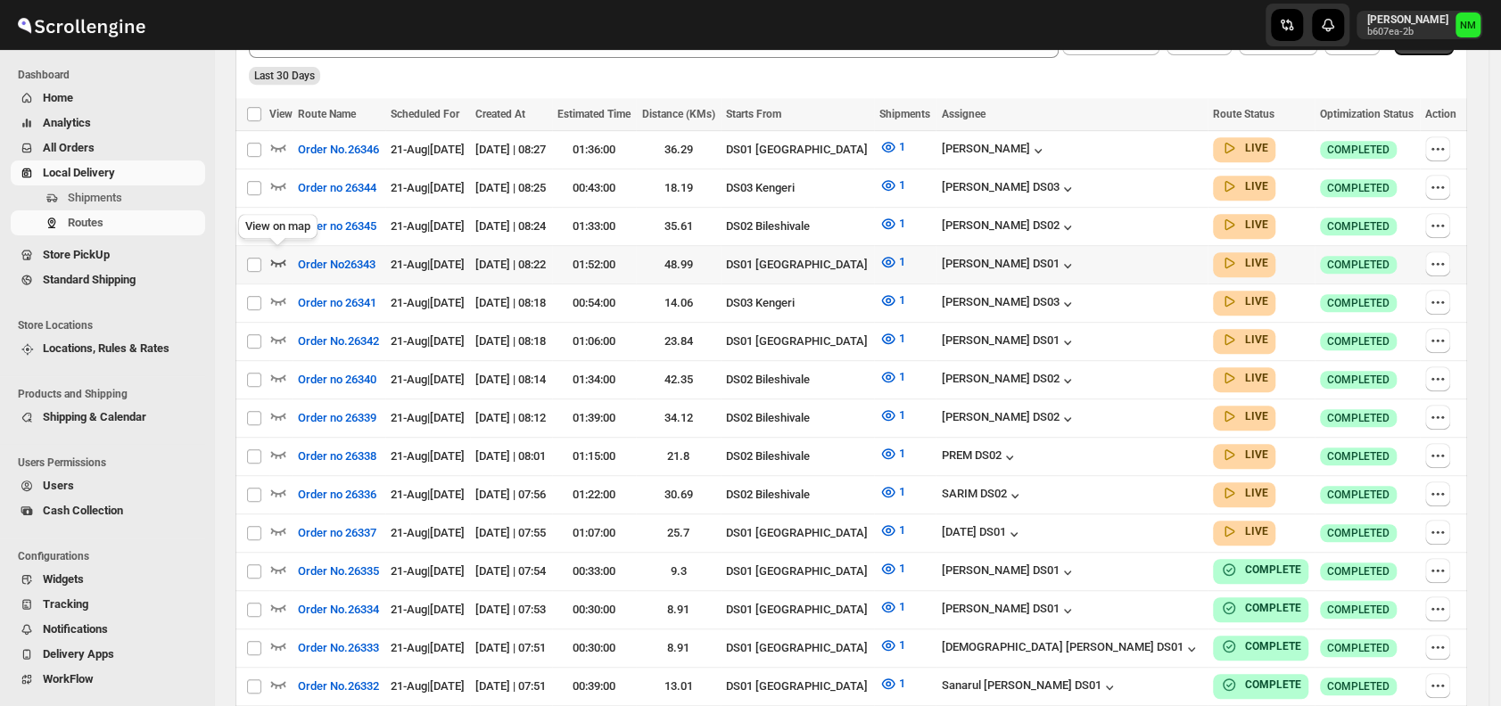
click at [278, 258] on icon "button" at bounding box center [278, 262] width 18 height 18
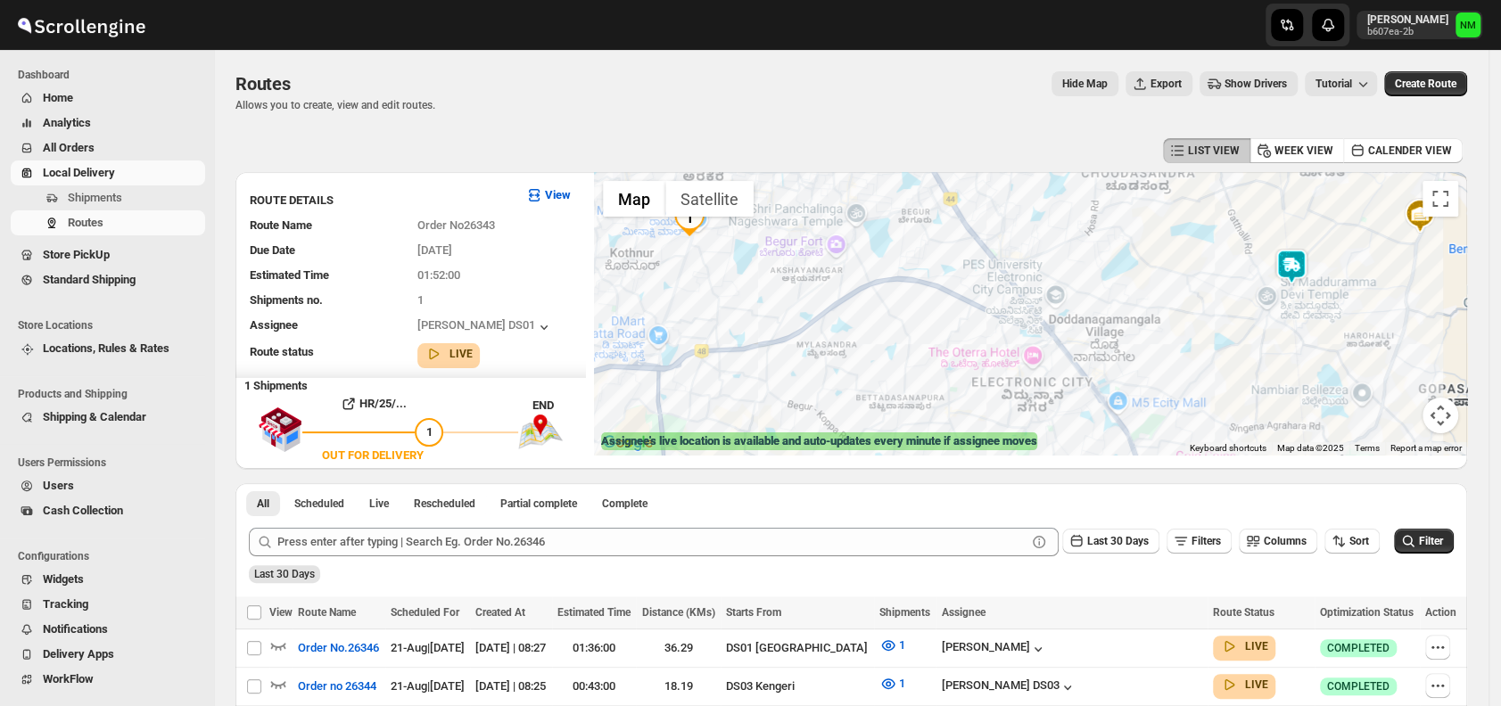
click at [1291, 273] on img at bounding box center [1291, 267] width 36 height 36
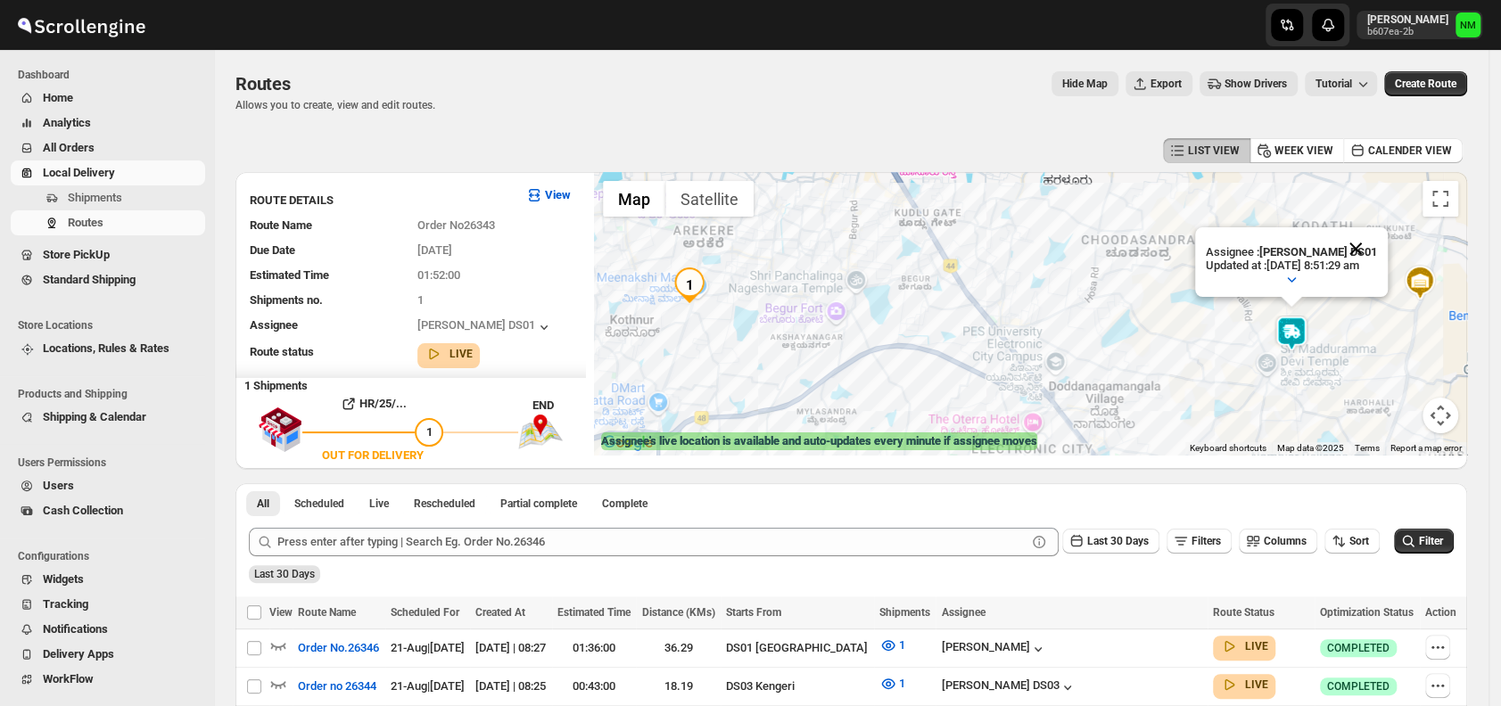
click at [1377, 243] on button "Close" at bounding box center [1355, 248] width 43 height 43
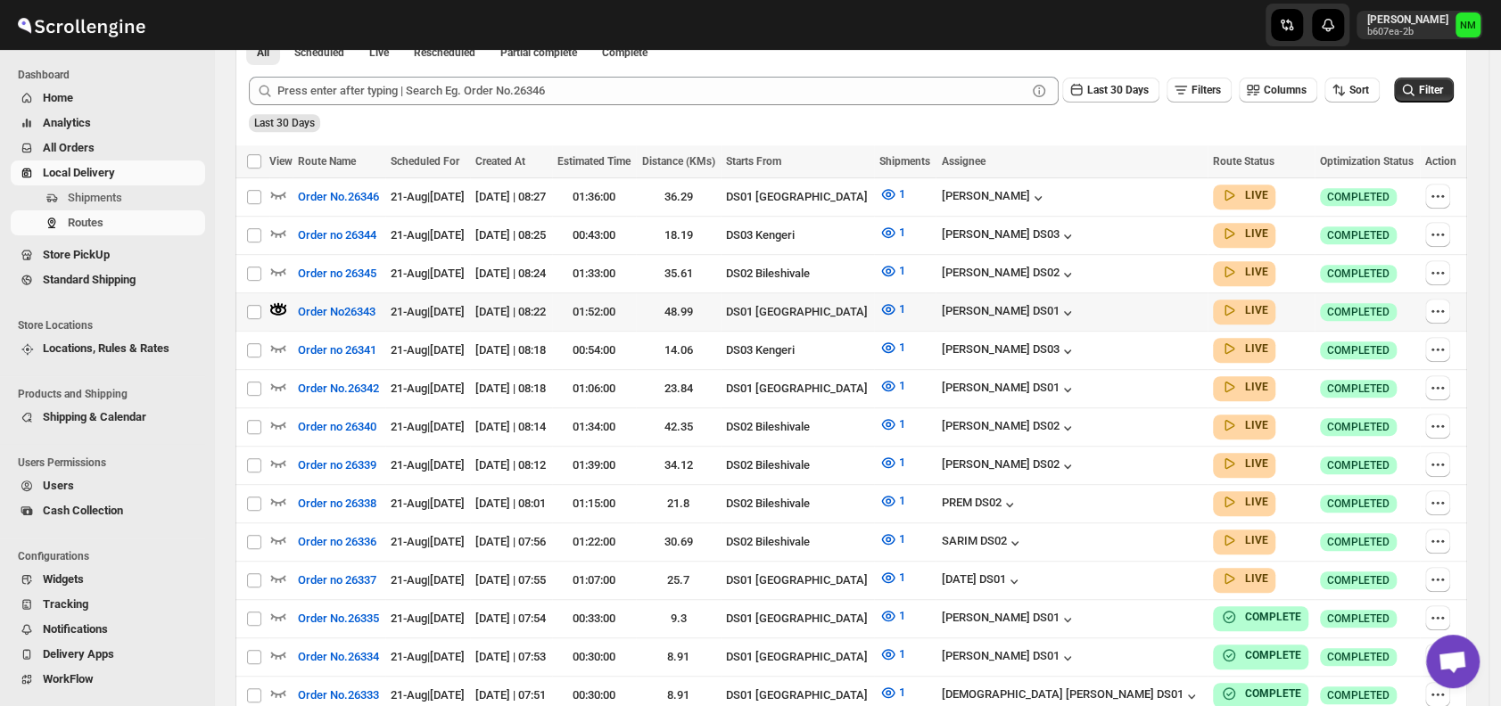
scroll to position [453, 0]
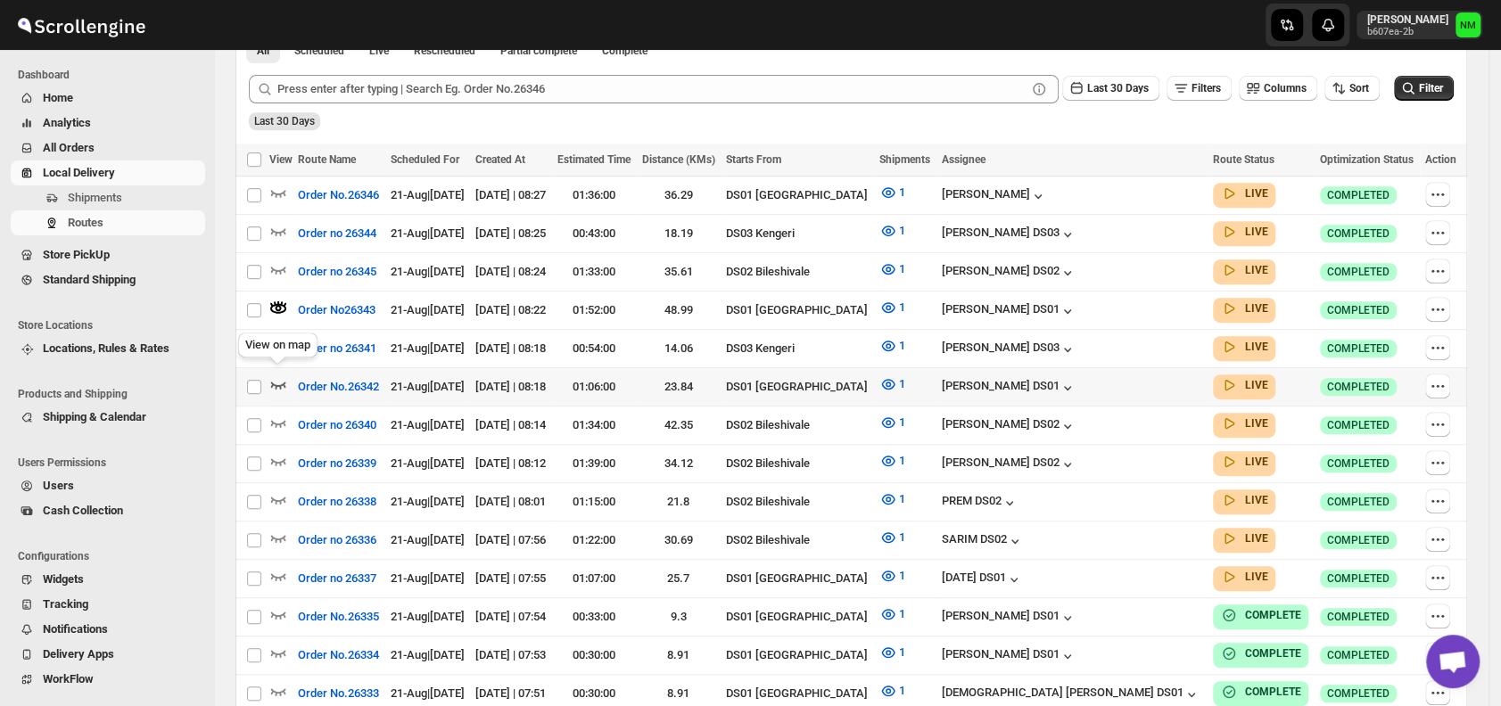
click at [283, 382] on icon "button" at bounding box center [278, 385] width 15 height 7
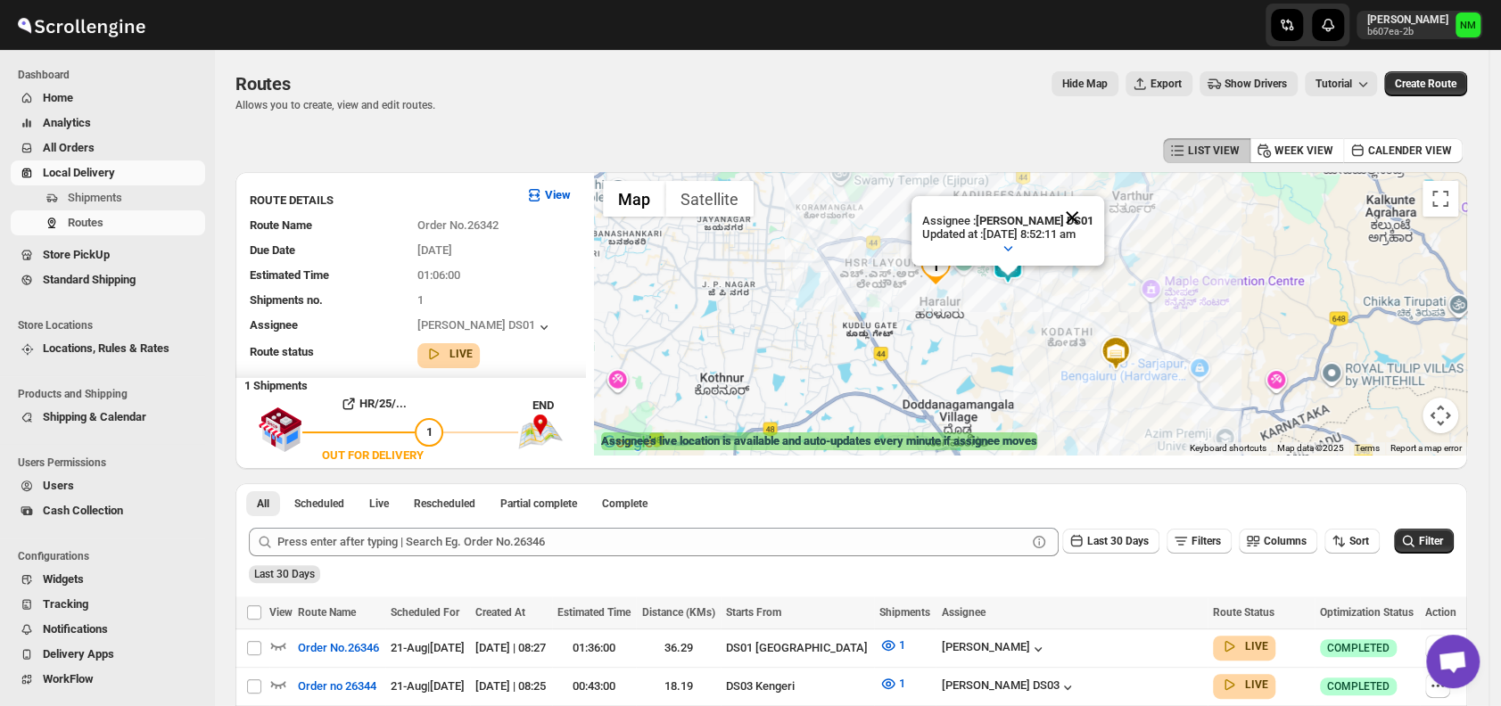
click at [1093, 210] on button "Close" at bounding box center [1071, 217] width 43 height 43
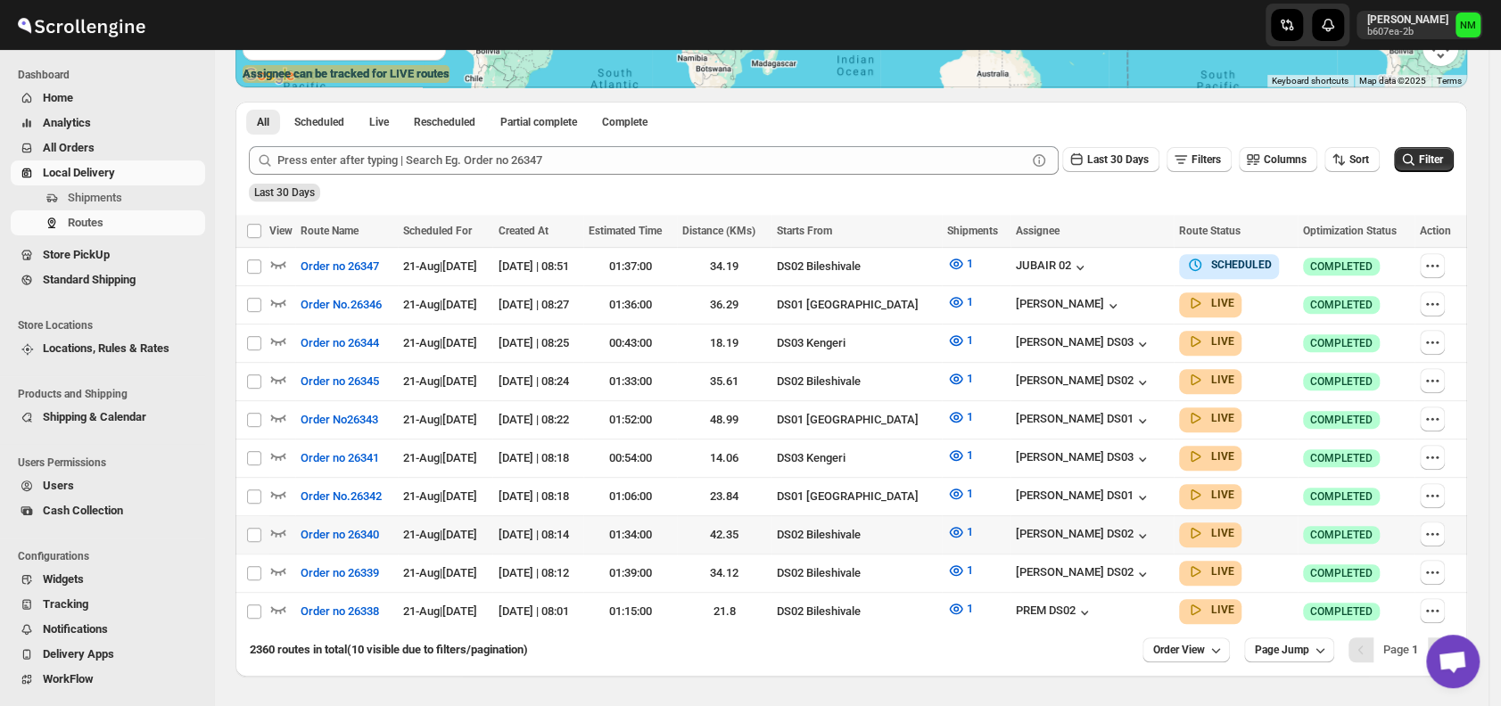
scroll to position [371, 0]
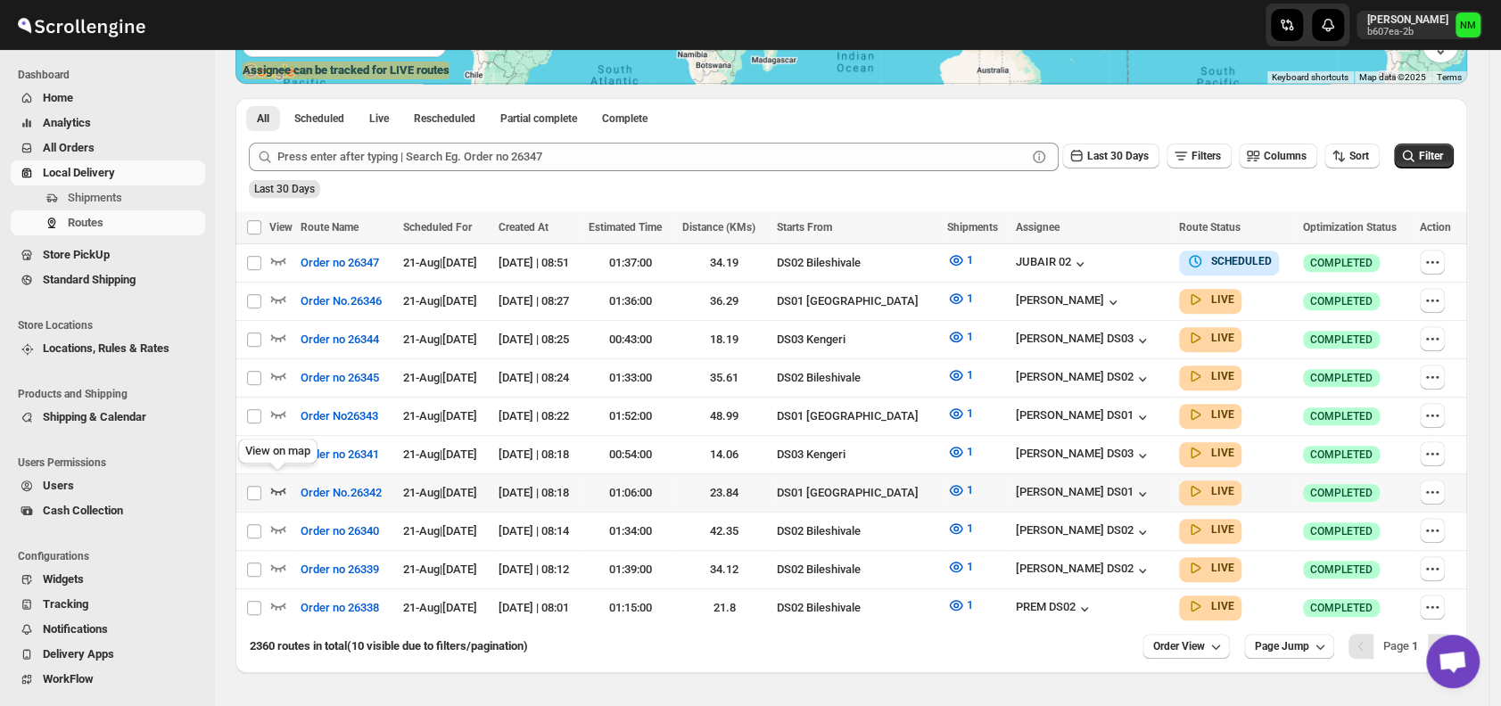
click at [281, 486] on icon "button" at bounding box center [278, 491] width 18 height 18
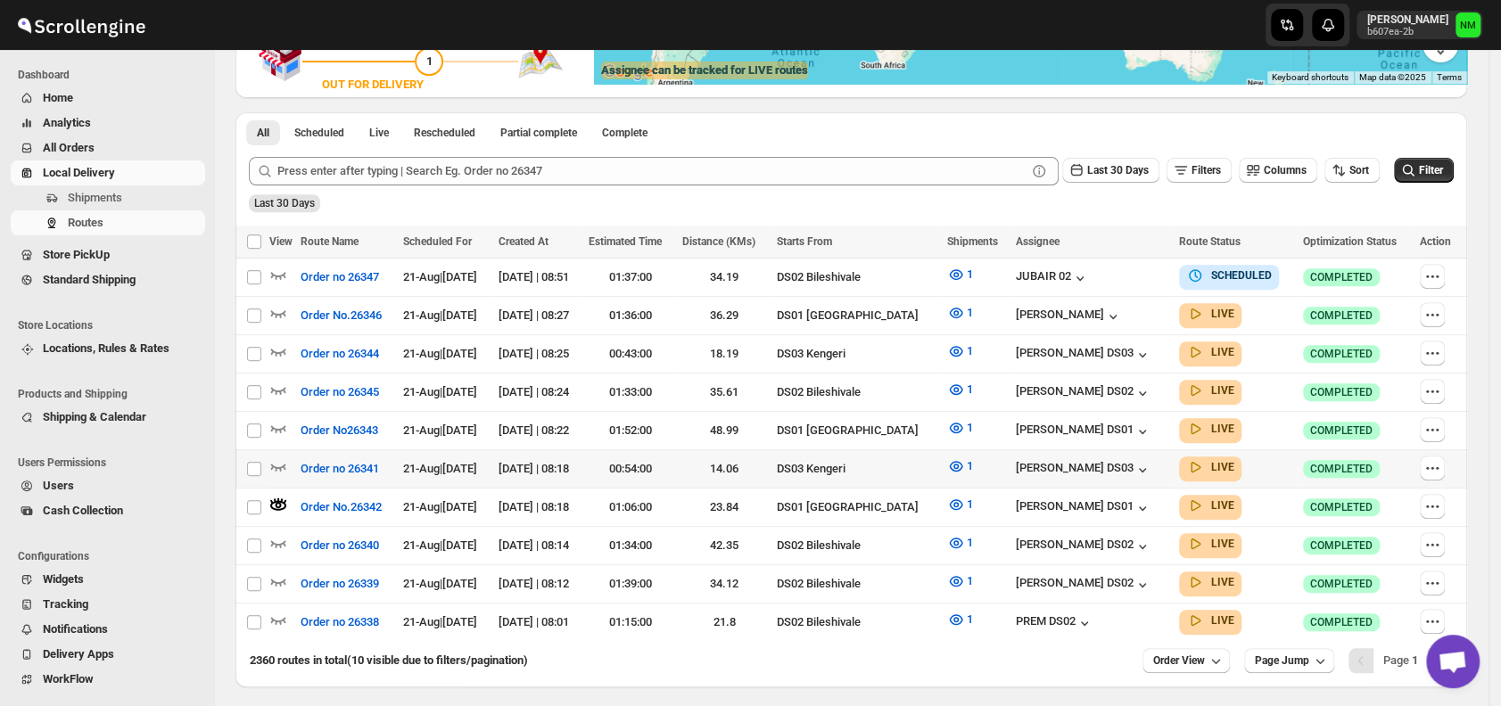
scroll to position [0, 0]
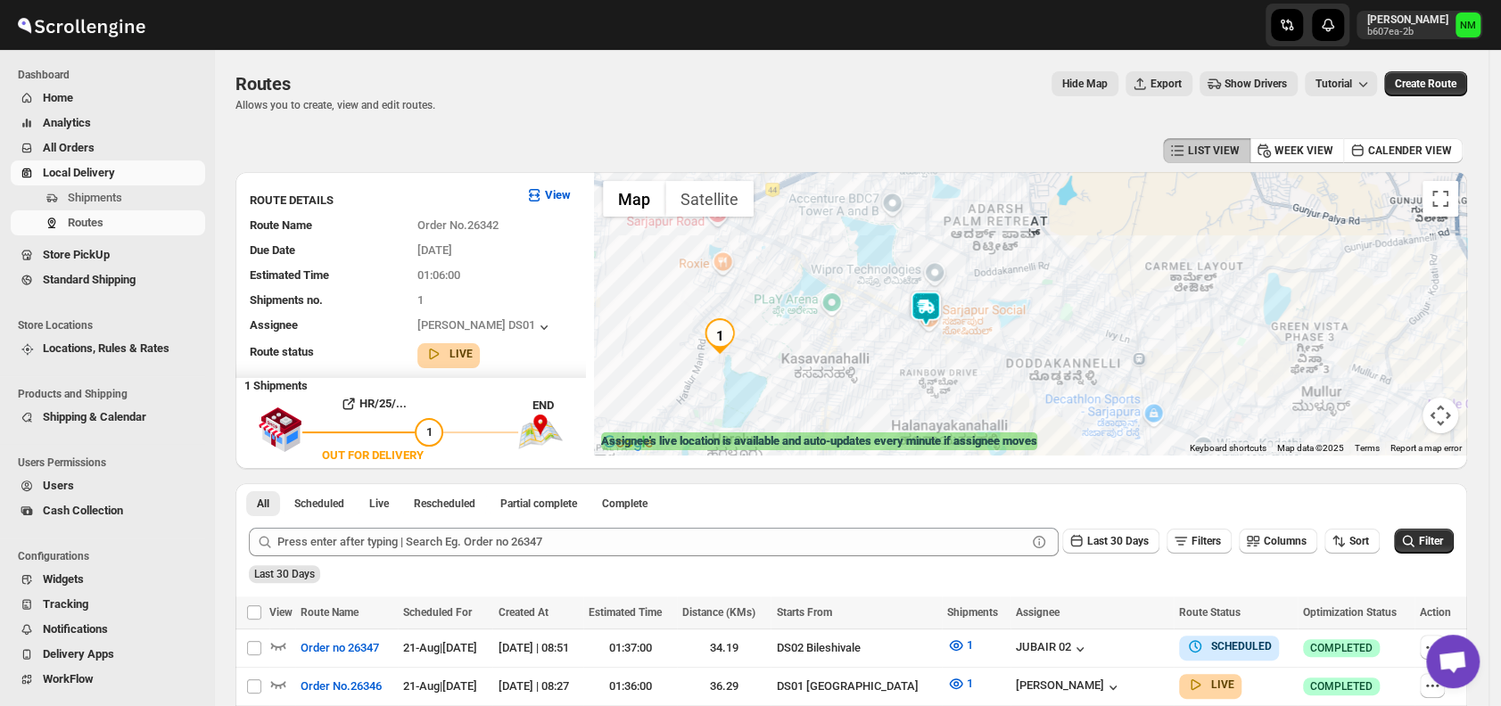
click at [929, 307] on img at bounding box center [926, 309] width 36 height 36
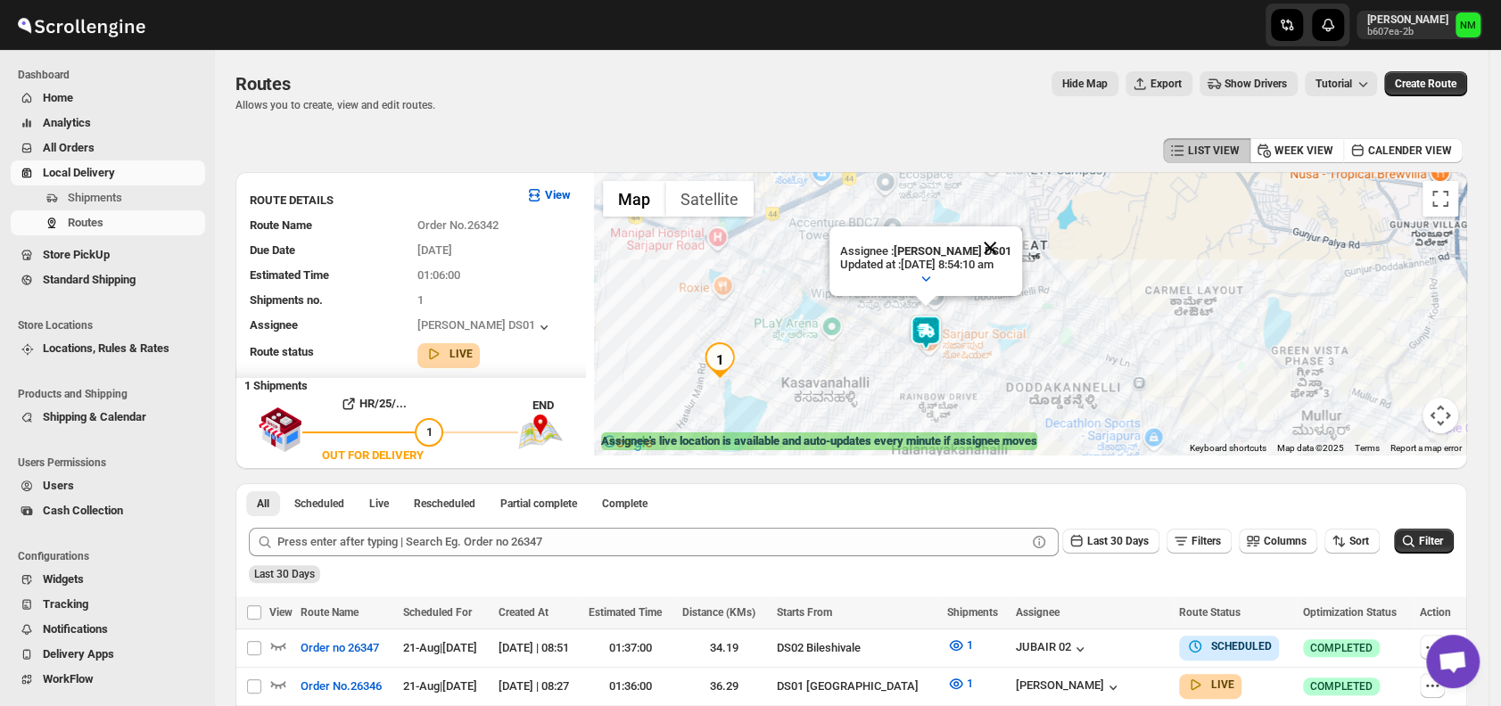
click at [1011, 244] on button "Close" at bounding box center [989, 247] width 43 height 43
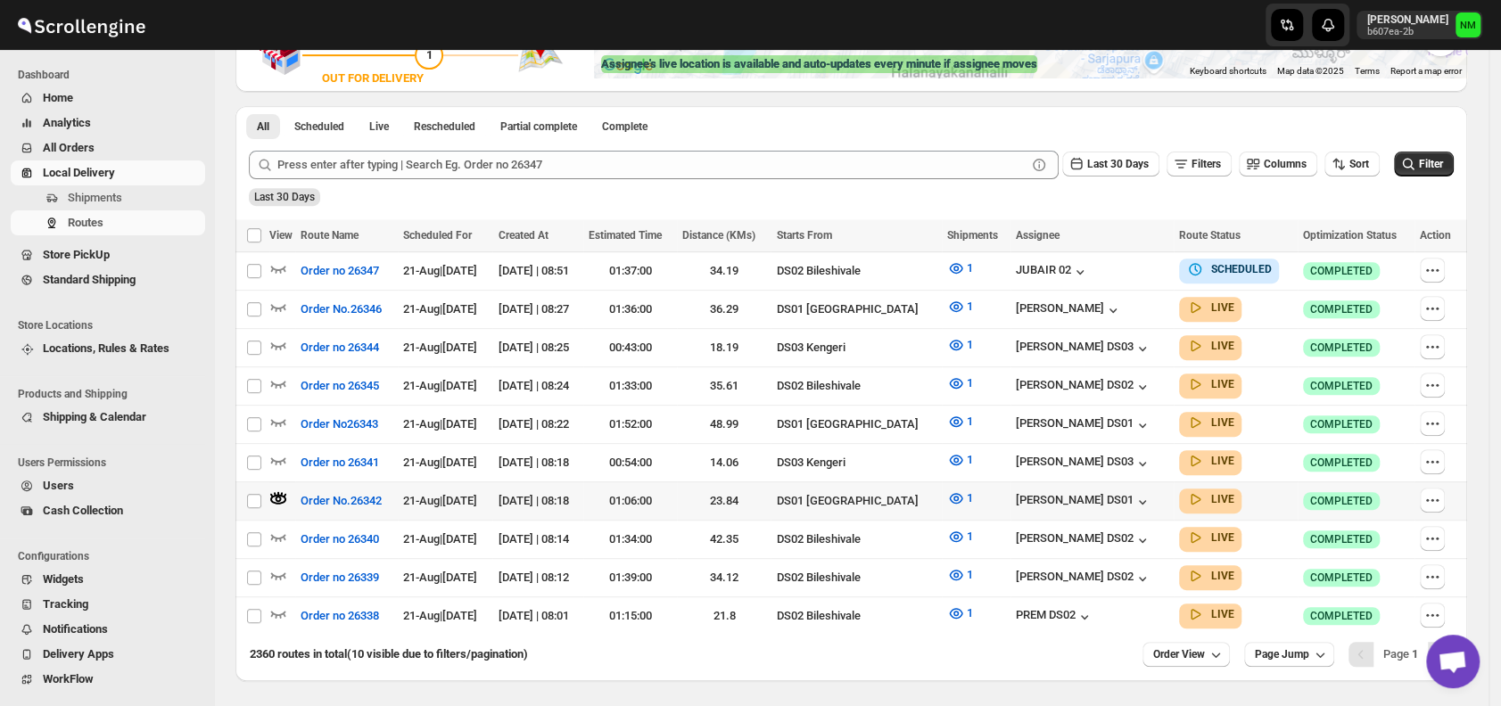
scroll to position [429, 0]
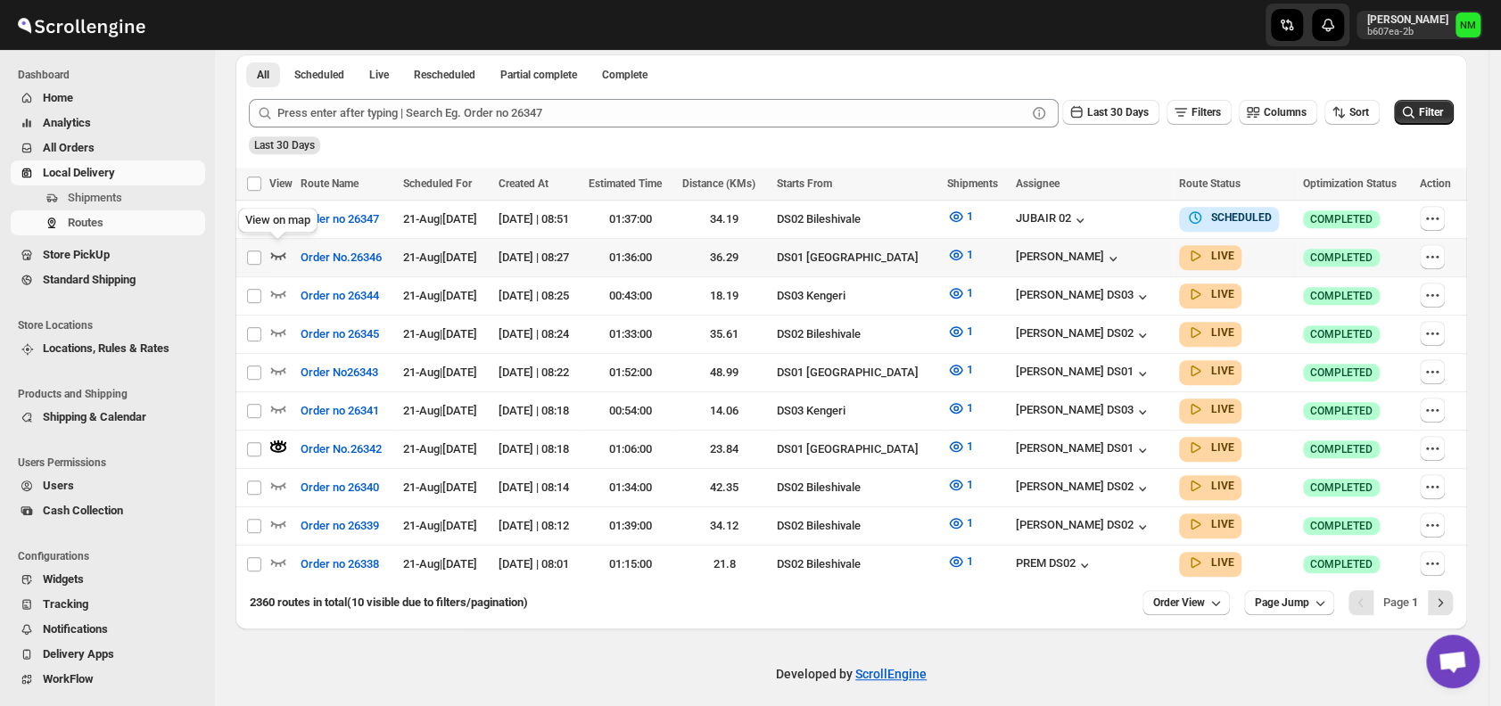
click at [272, 252] on icon "button" at bounding box center [278, 255] width 15 height 7
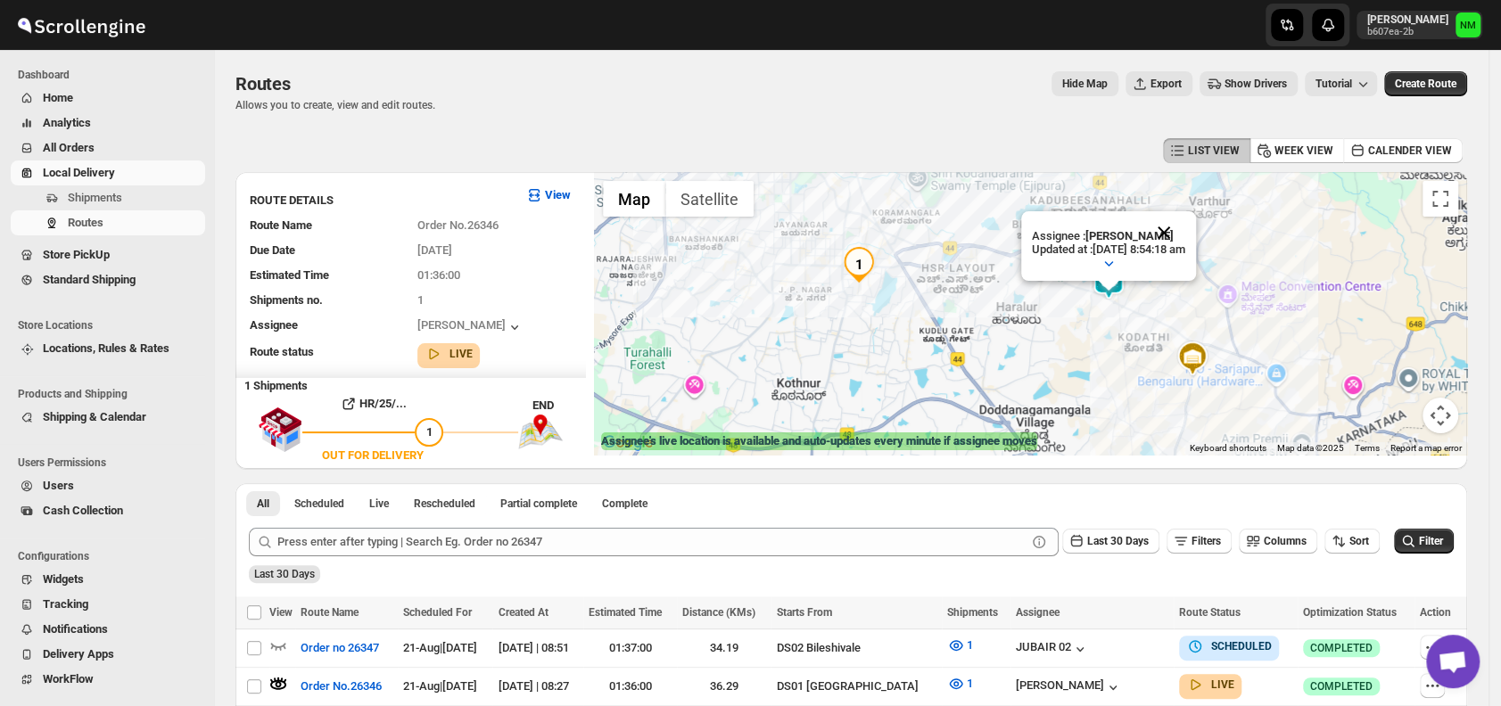
click at [1185, 230] on button "Close" at bounding box center [1163, 232] width 43 height 43
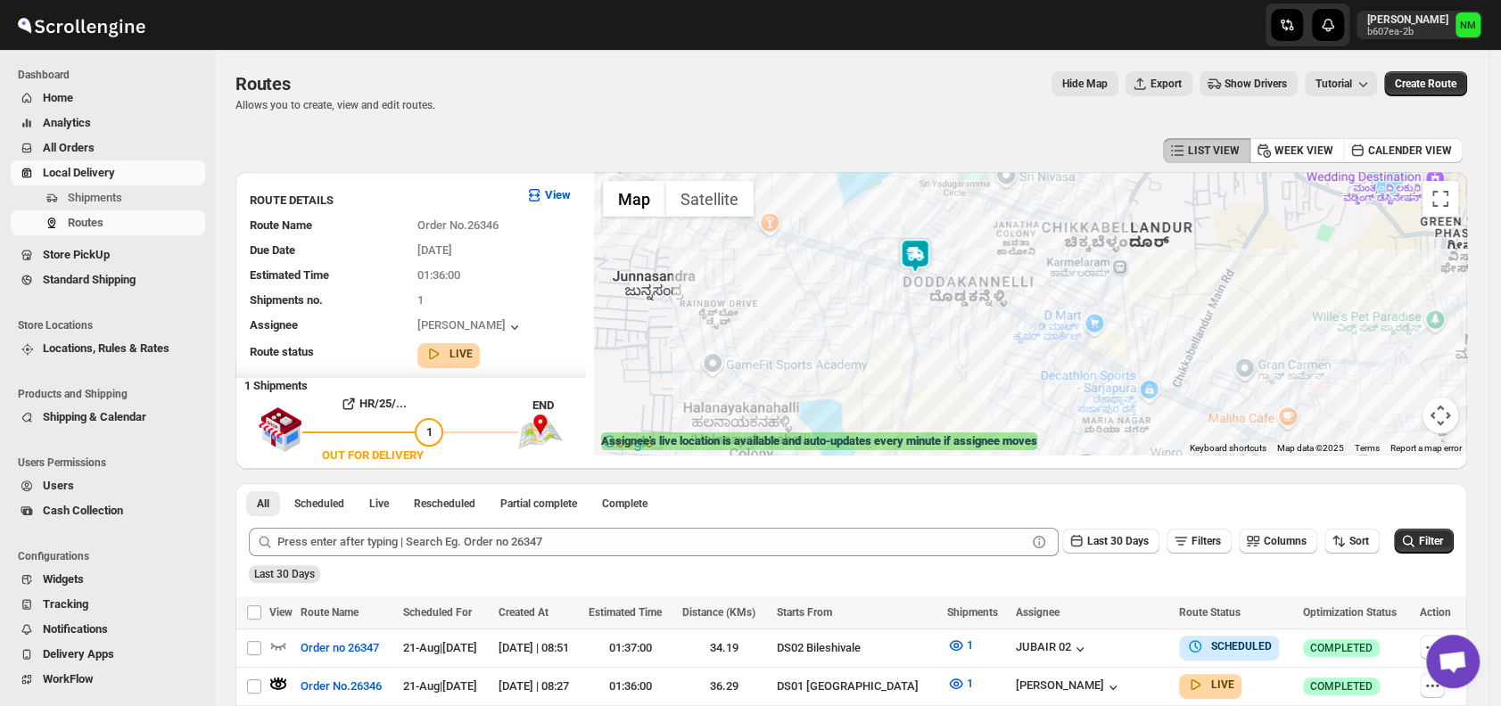
click at [925, 260] on img at bounding box center [915, 256] width 36 height 36
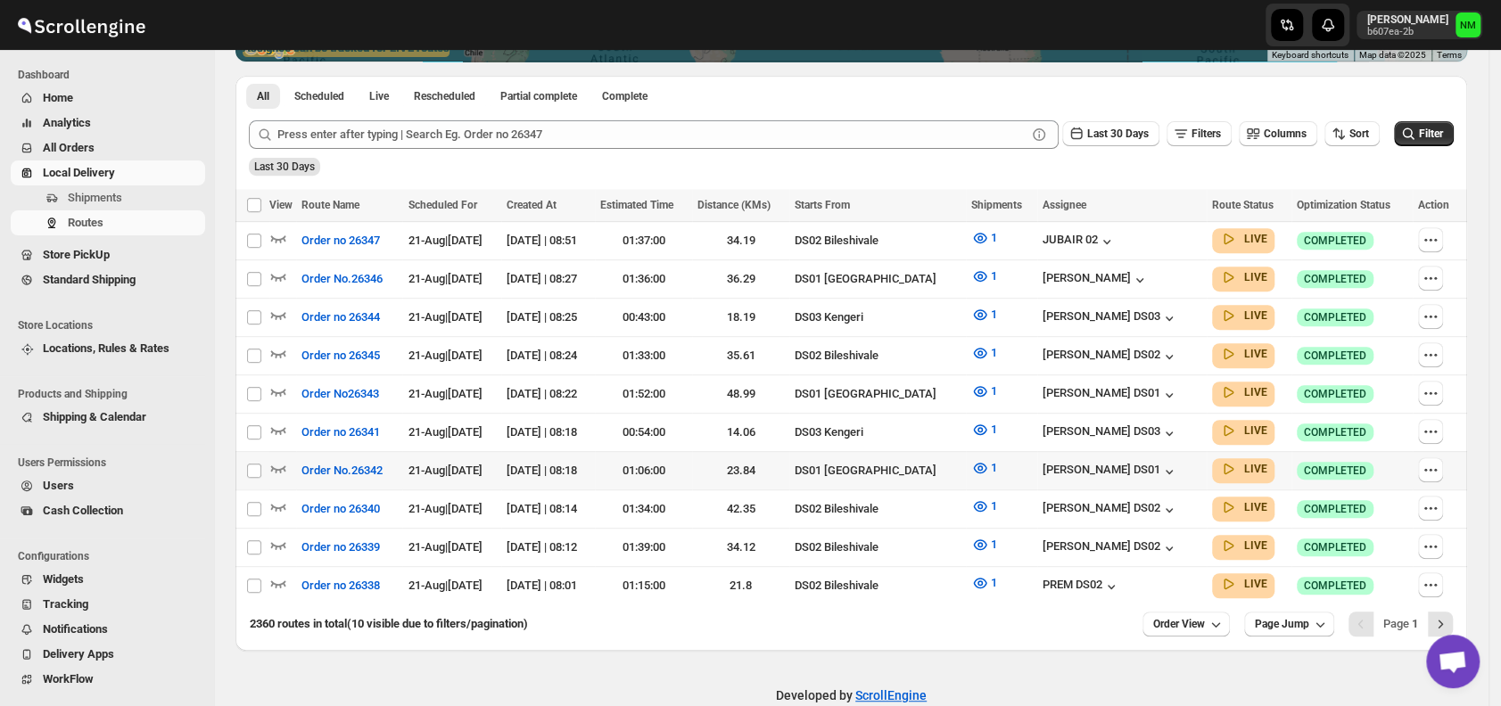
scroll to position [401, 0]
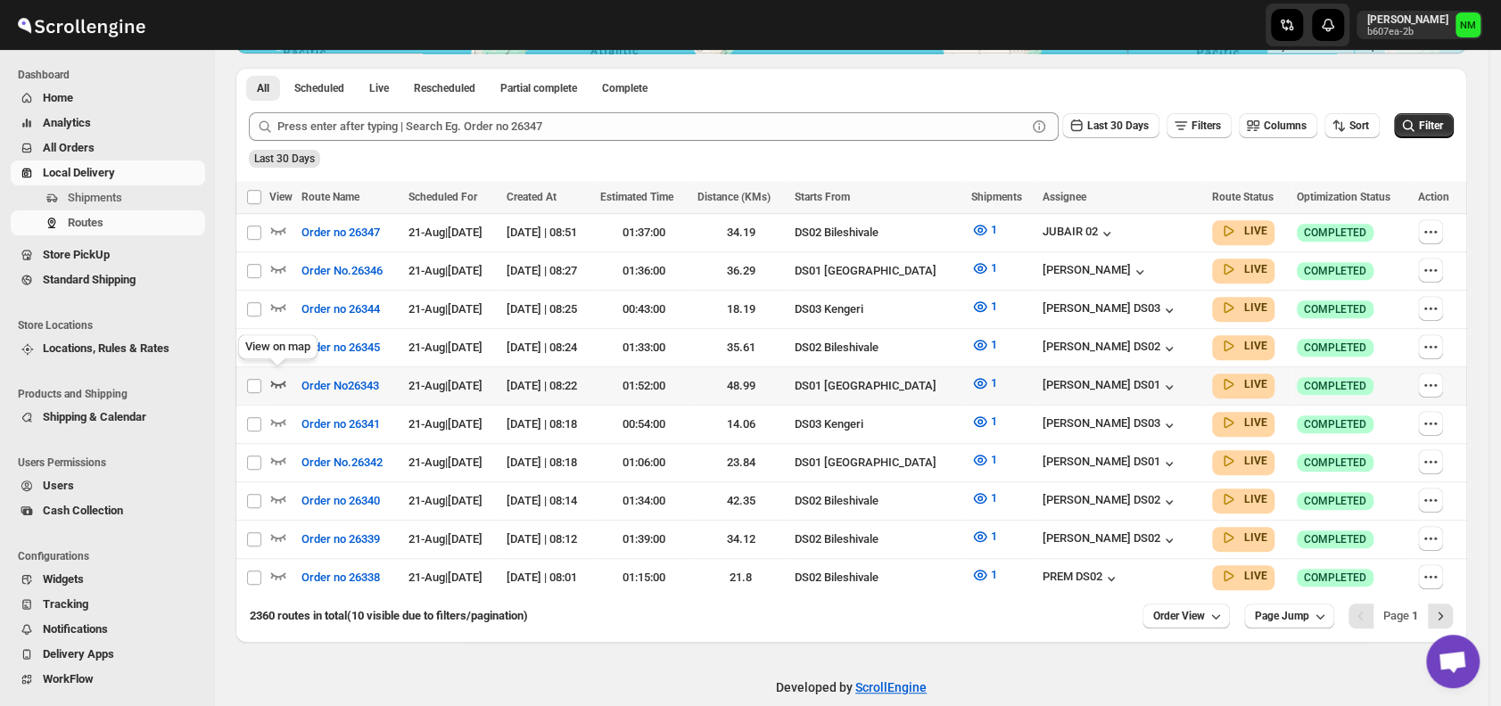
click at [281, 375] on icon "button" at bounding box center [278, 384] width 18 height 18
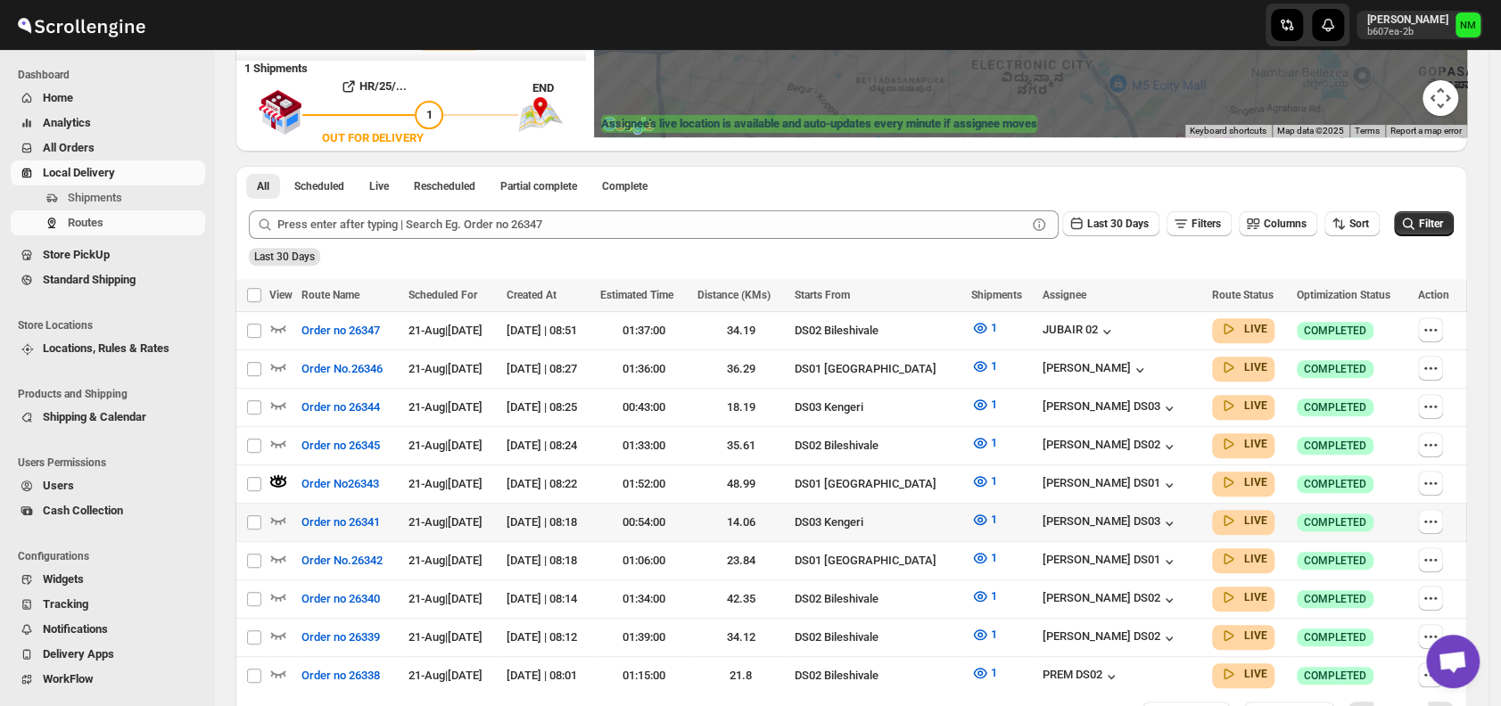
scroll to position [429, 0]
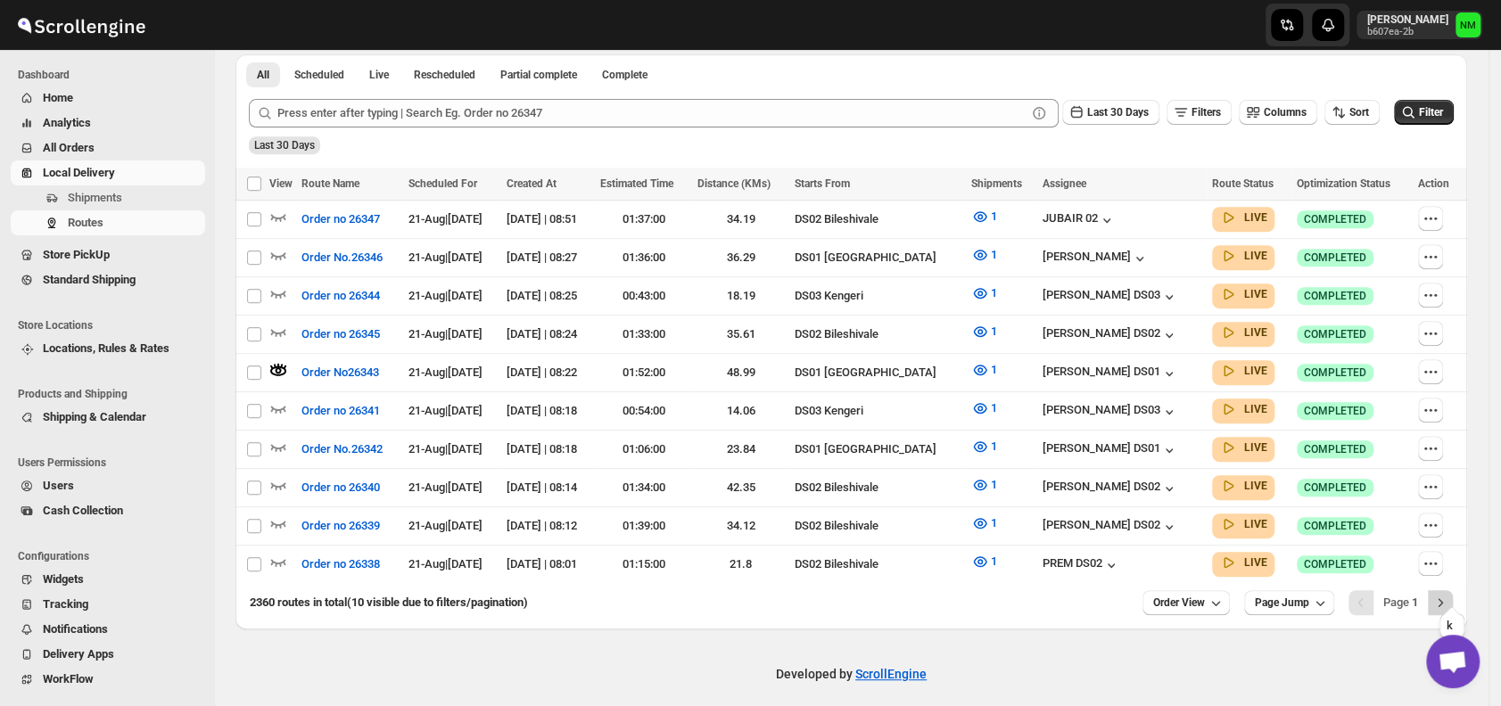
click at [1449, 597] on icon "Next" at bounding box center [1440, 603] width 18 height 18
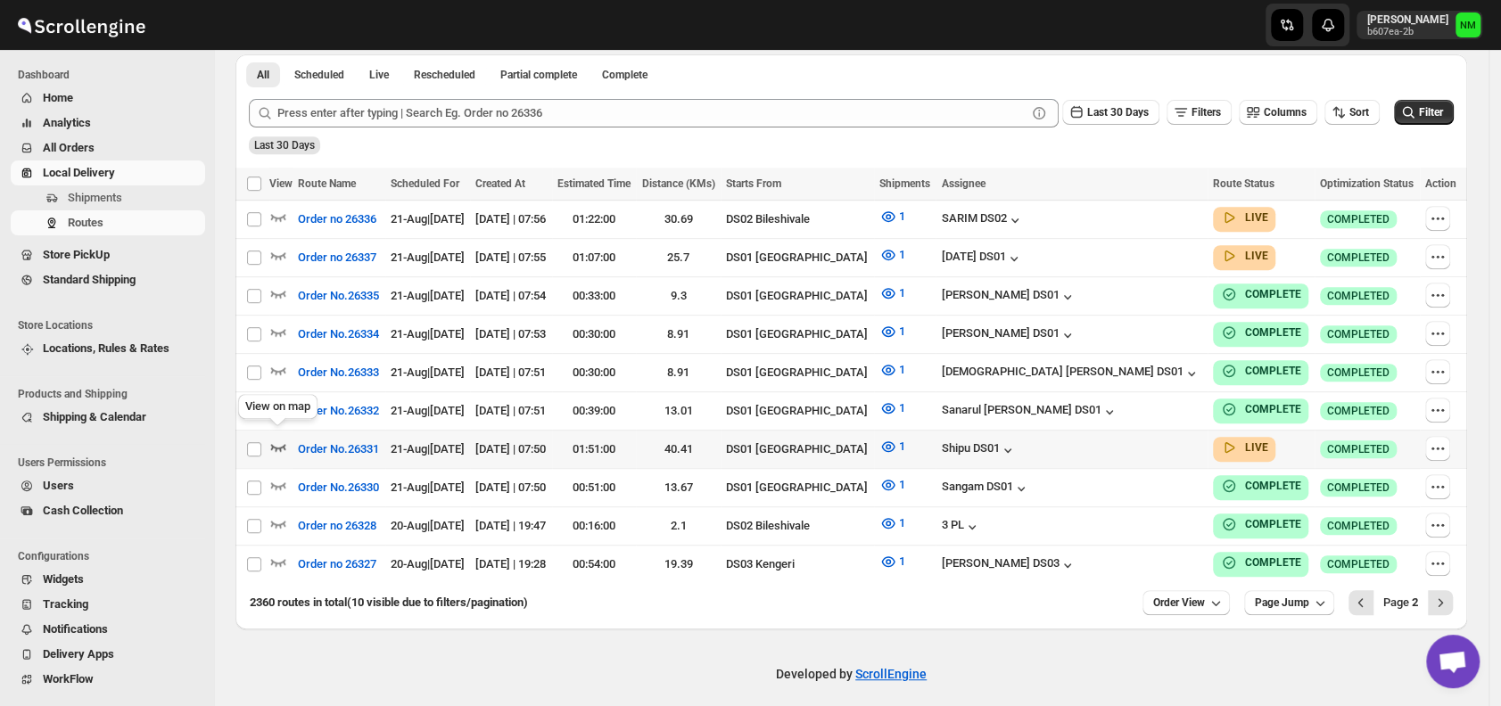
click at [278, 444] on icon "button" at bounding box center [278, 447] width 15 height 7
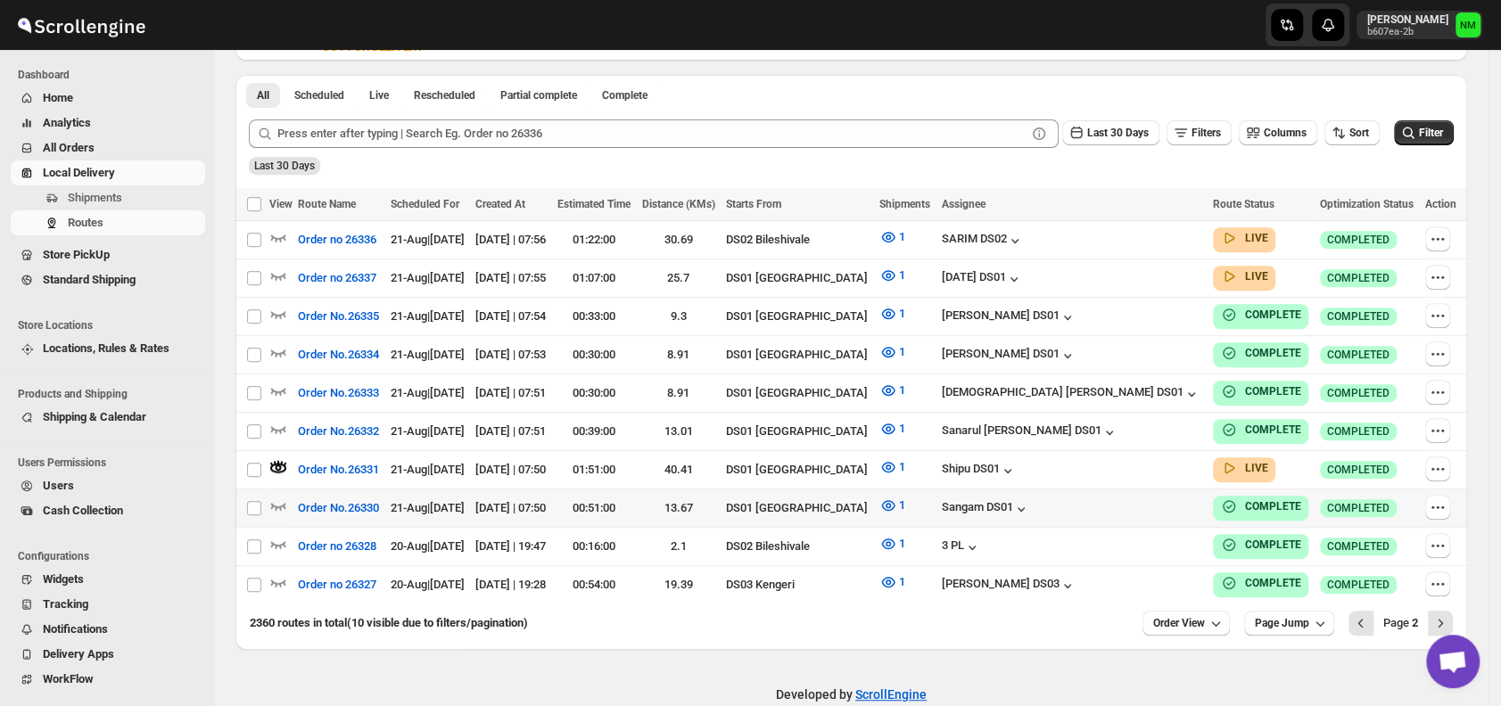
scroll to position [411, 0]
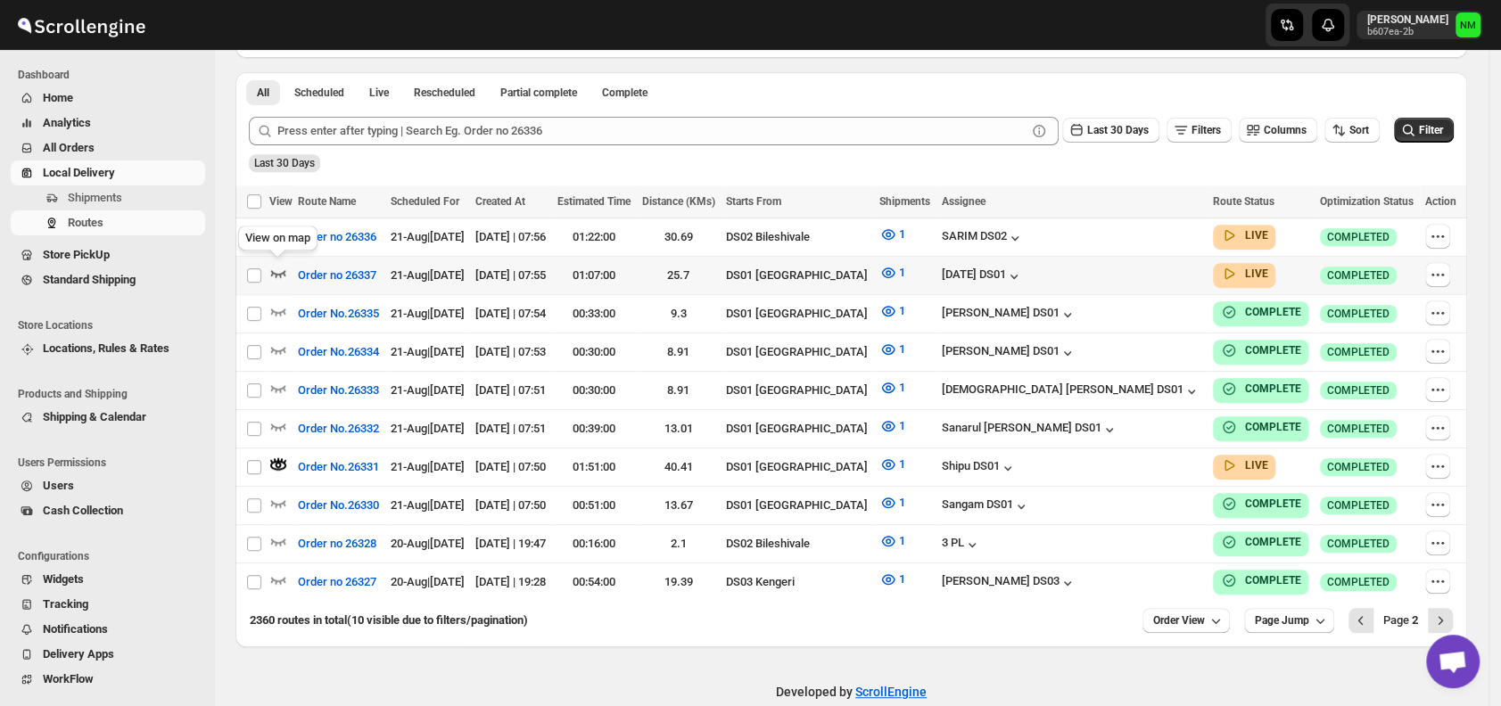
click at [280, 267] on icon "button" at bounding box center [278, 273] width 18 height 18
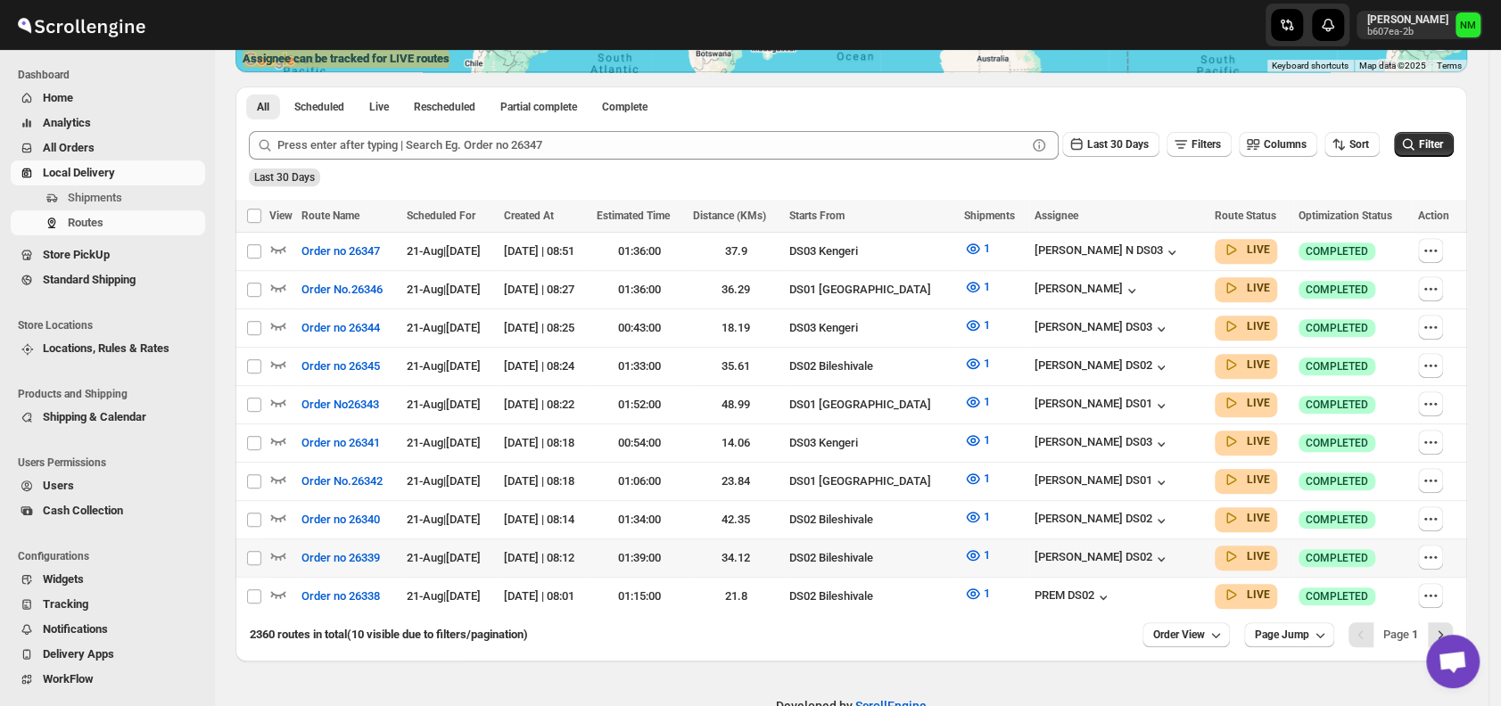
scroll to position [385, 0]
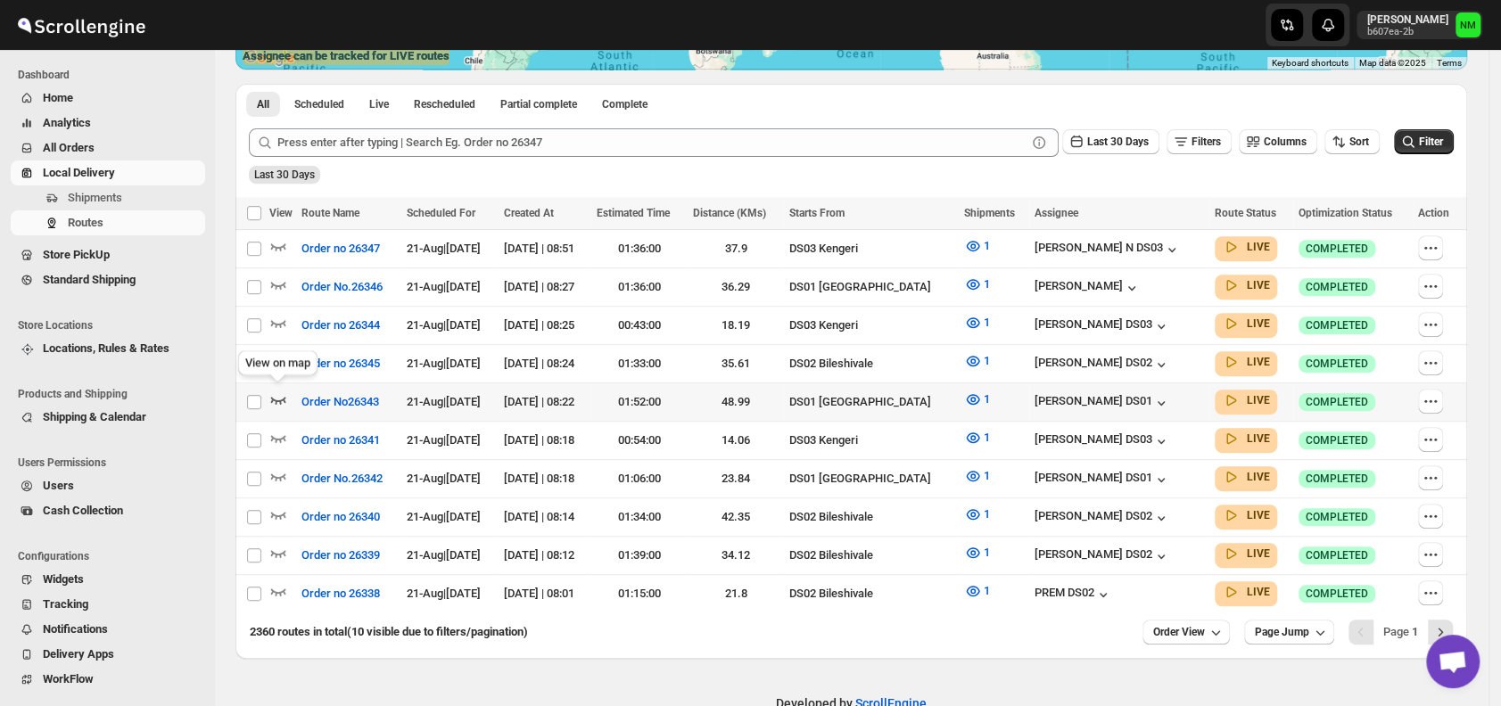
click at [284, 397] on icon "button" at bounding box center [278, 400] width 15 height 7
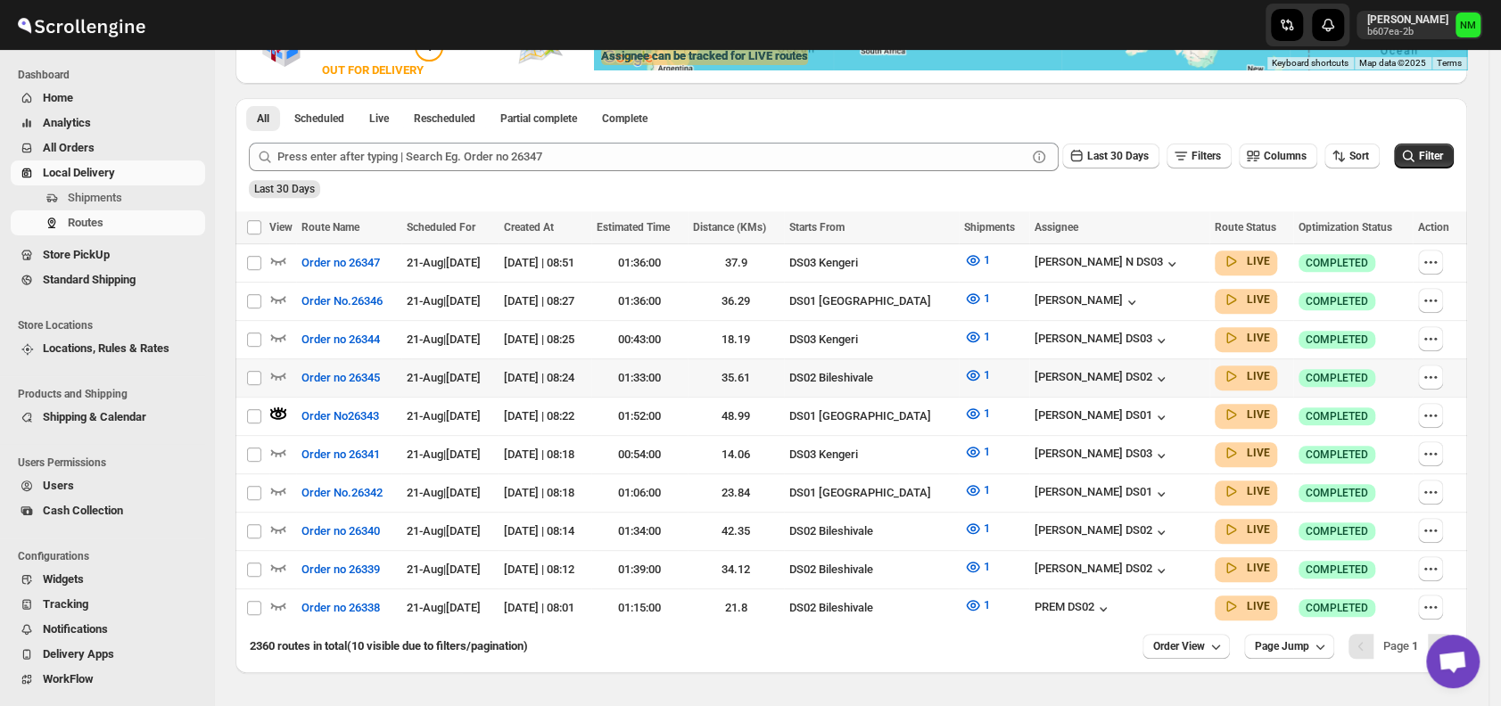
scroll to position [0, 0]
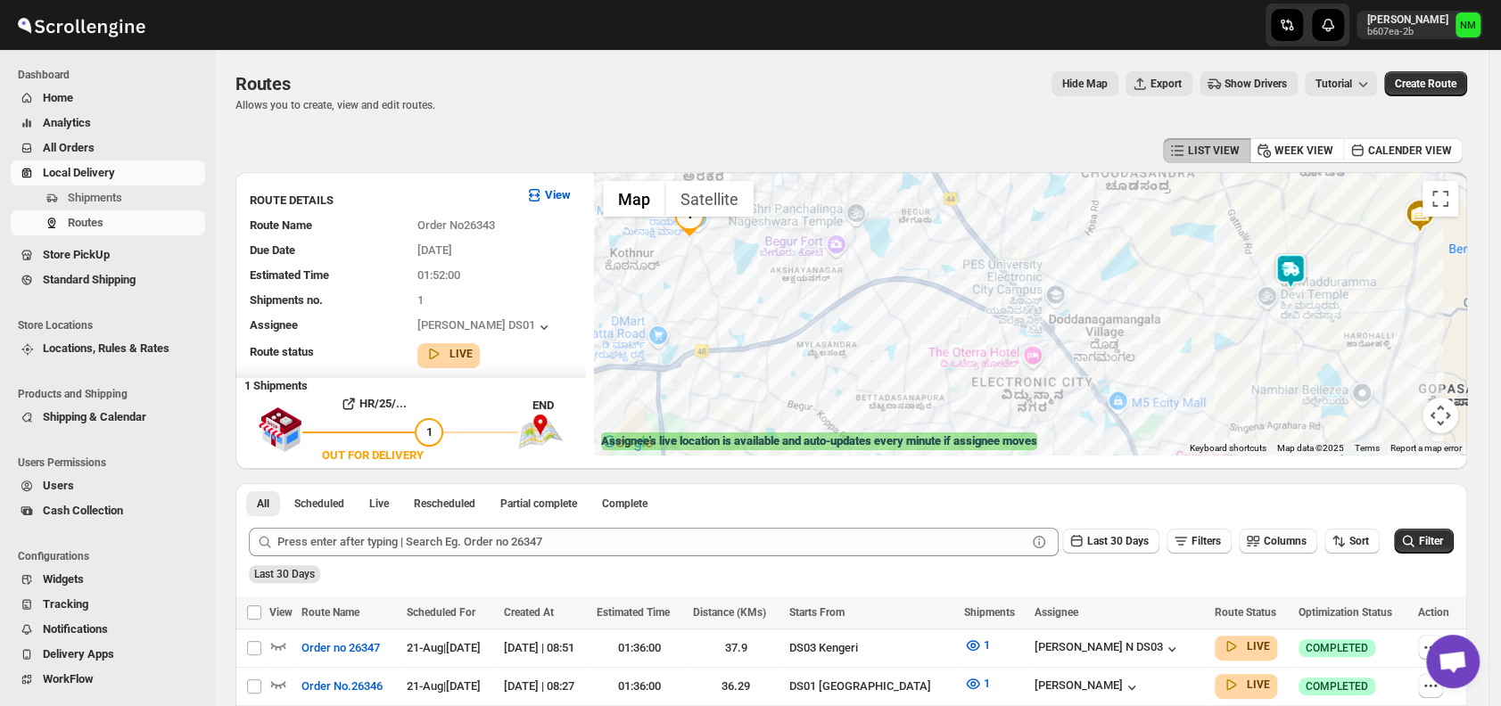
click at [1294, 276] on img at bounding box center [1290, 271] width 36 height 36
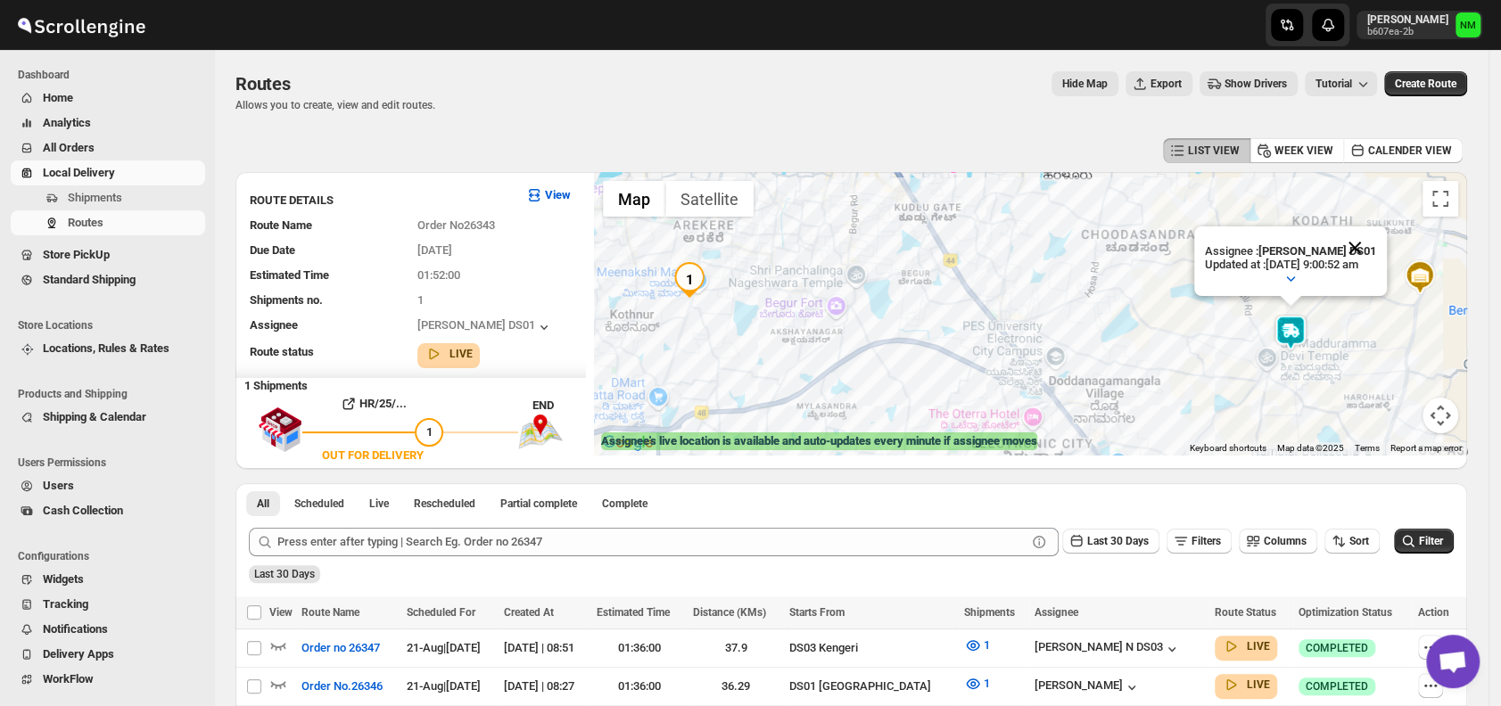
click at [1372, 252] on button "Close" at bounding box center [1354, 247] width 43 height 43
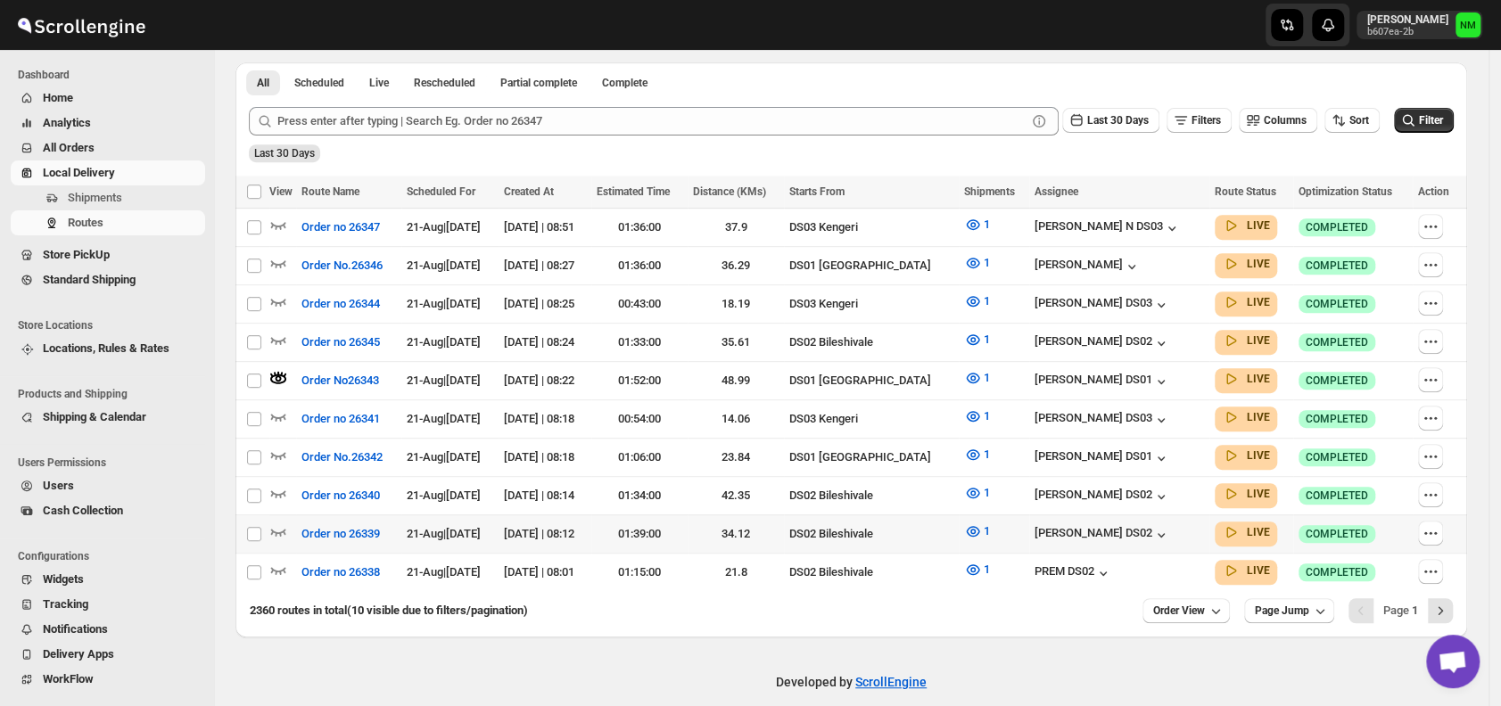
scroll to position [429, 0]
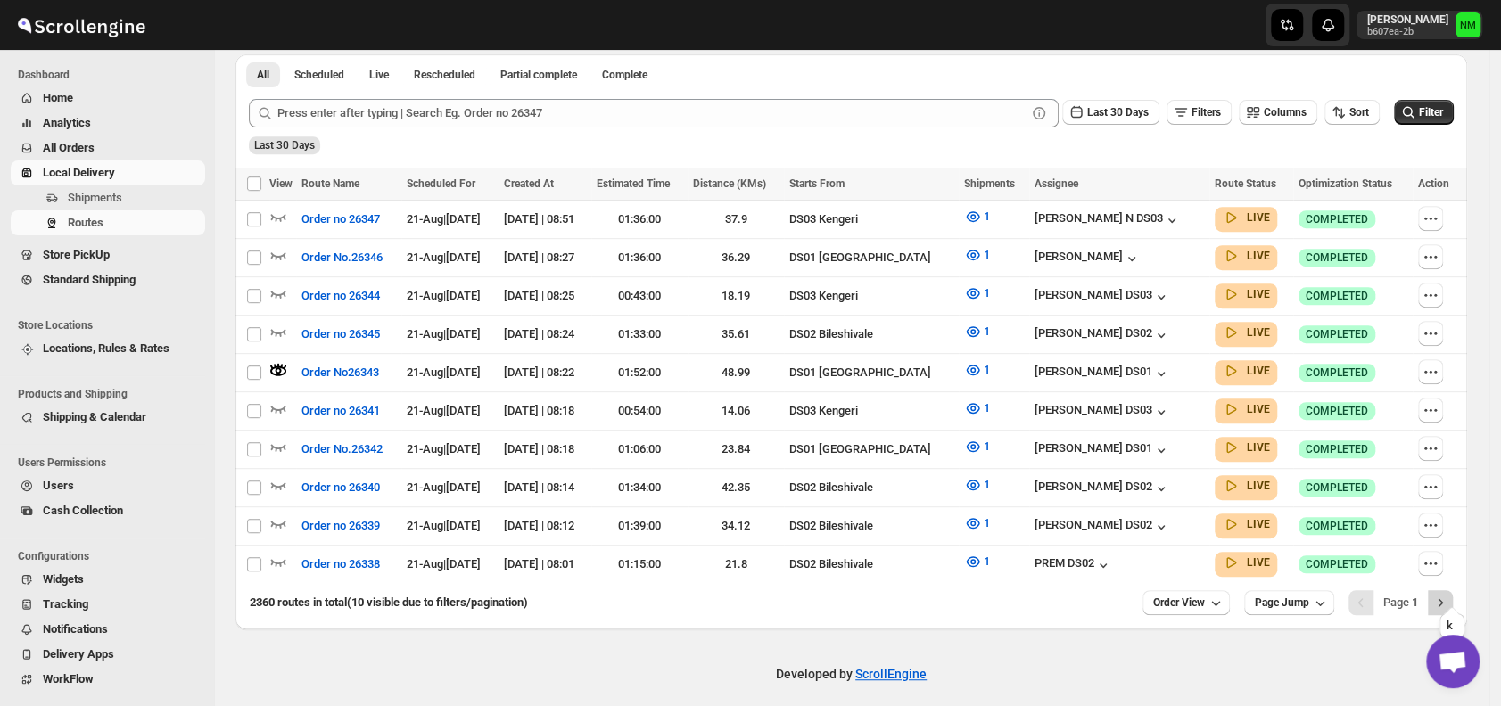
click at [1449, 594] on icon "Next" at bounding box center [1440, 603] width 18 height 18
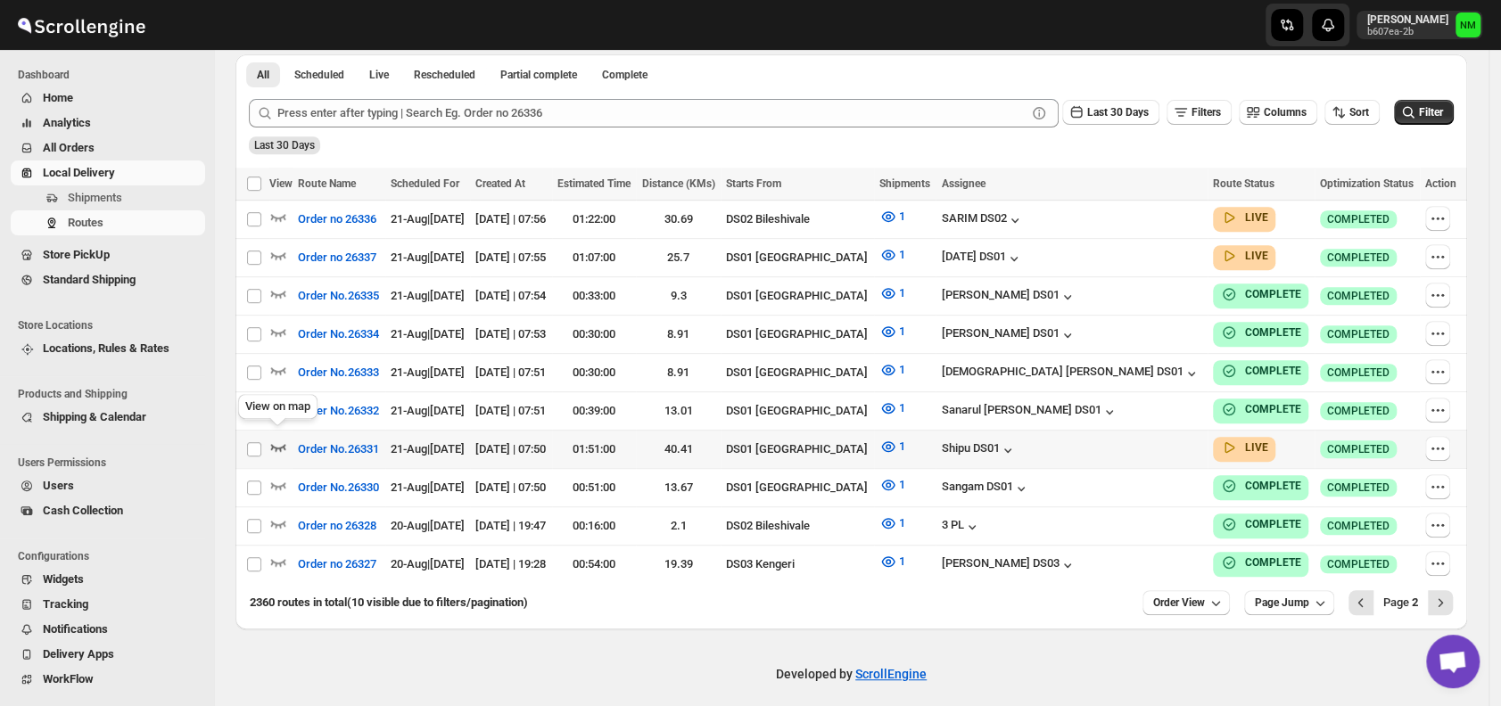
click at [274, 441] on icon "button" at bounding box center [278, 447] width 18 height 18
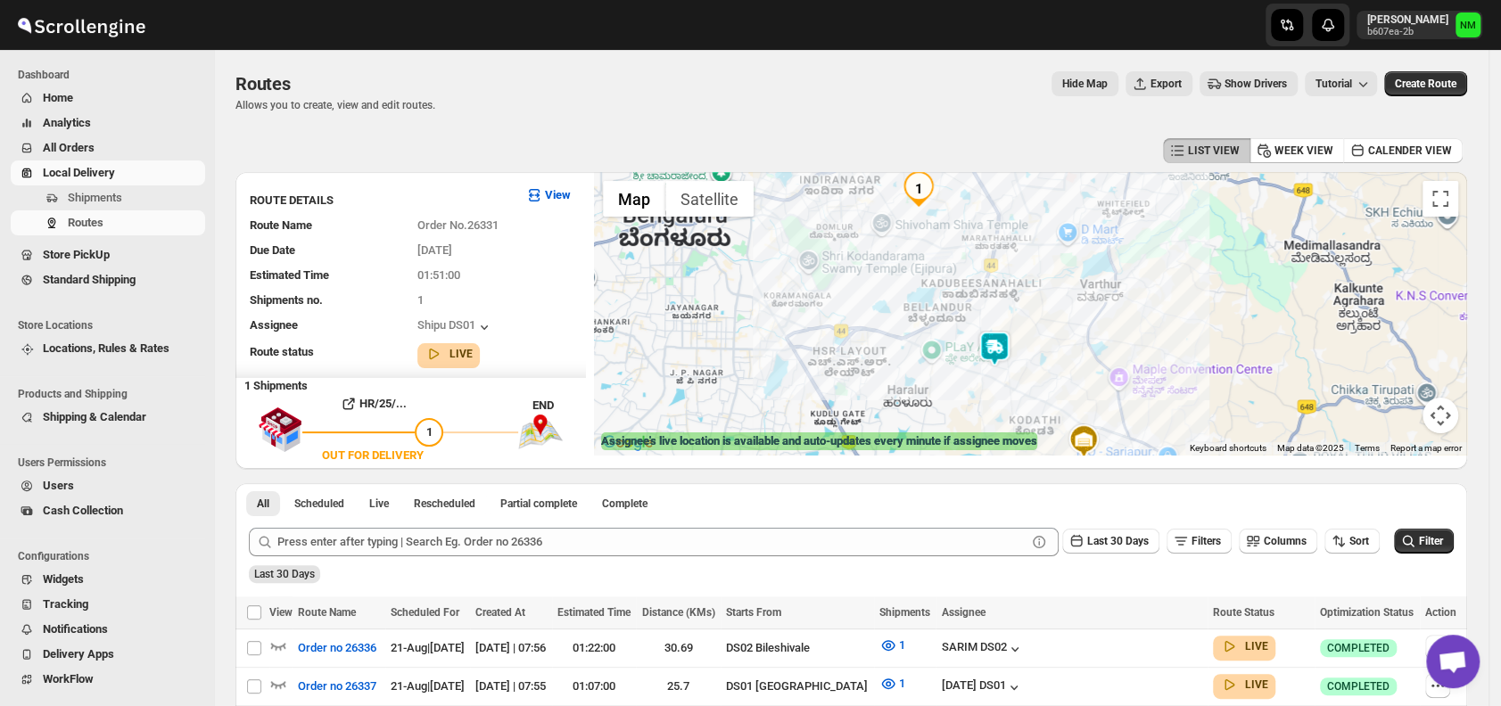
click at [996, 363] on img at bounding box center [994, 349] width 36 height 36
click at [1071, 253] on button "Close" at bounding box center [1049, 264] width 43 height 43
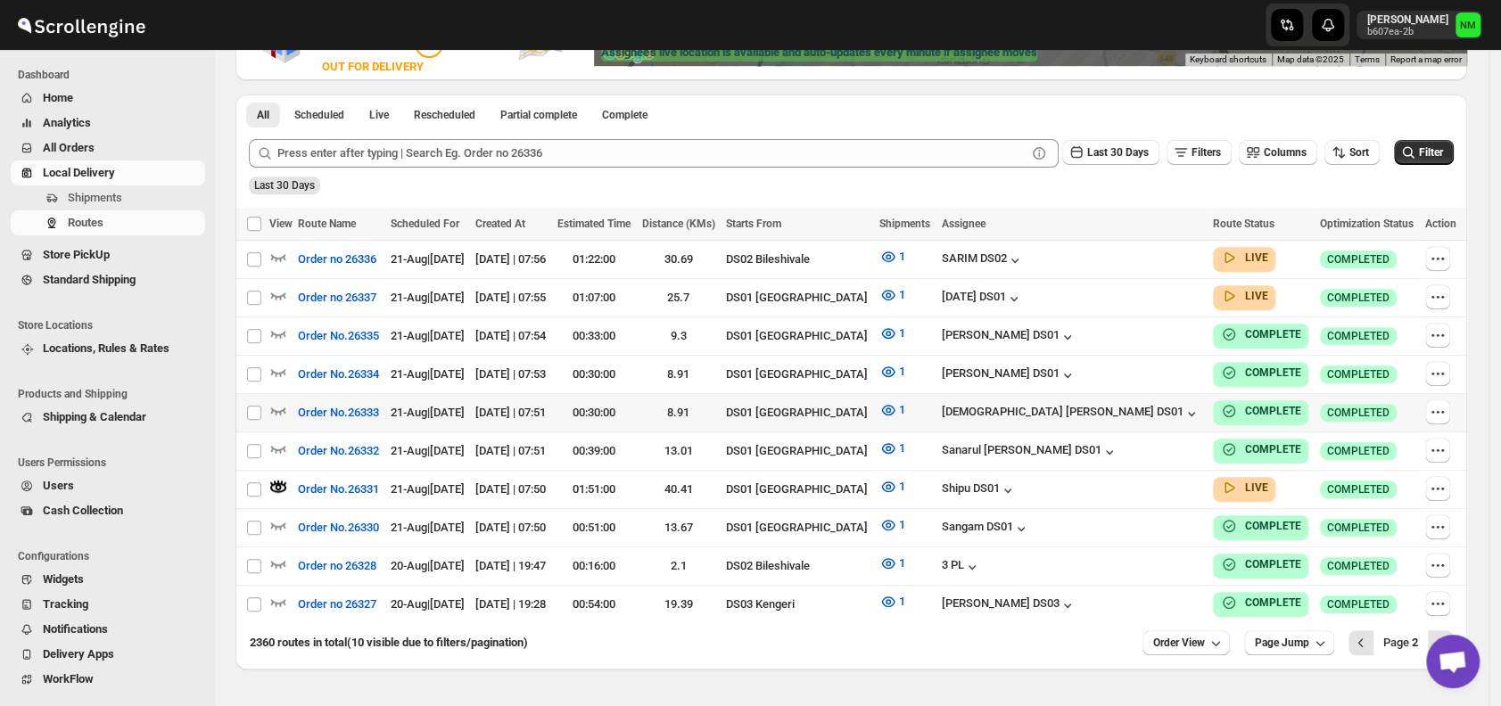
scroll to position [390, 0]
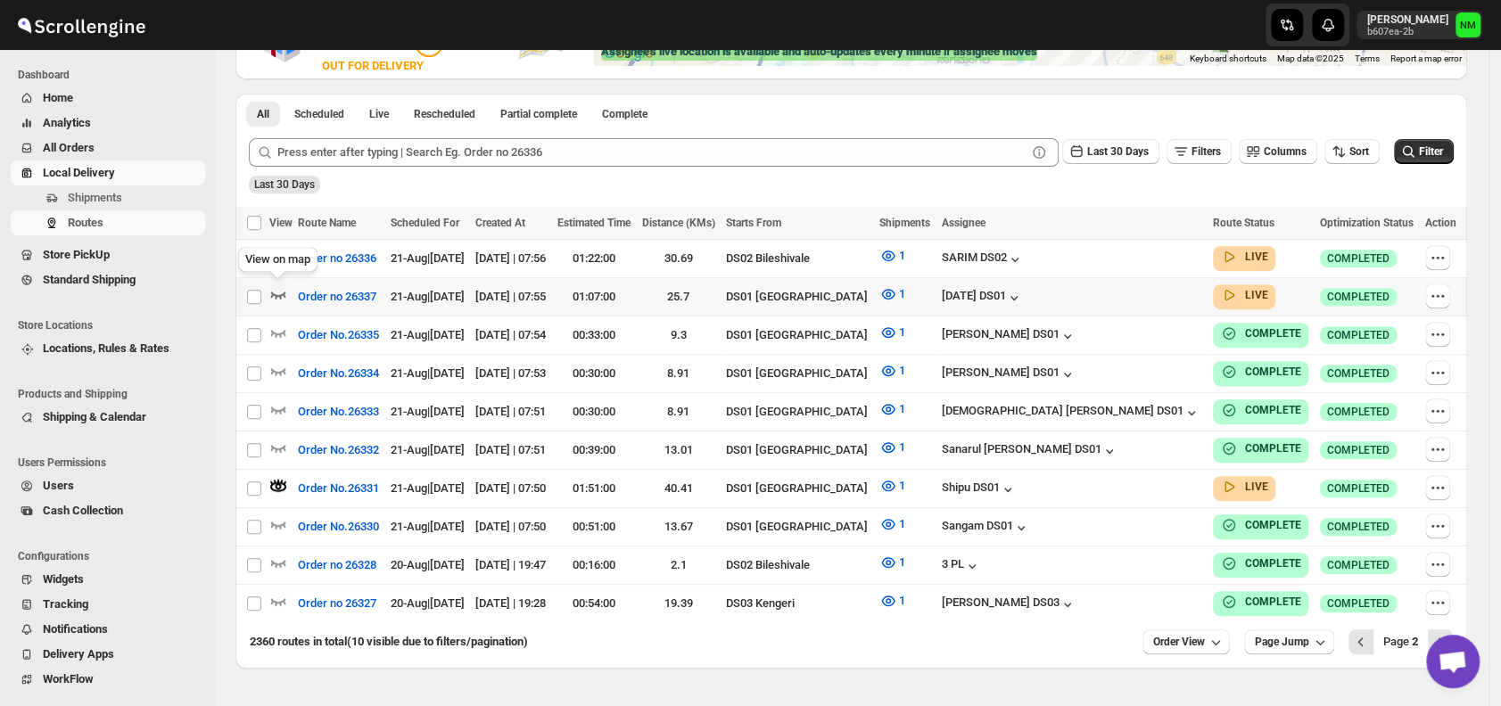
click at [280, 285] on icon "button" at bounding box center [278, 294] width 18 height 18
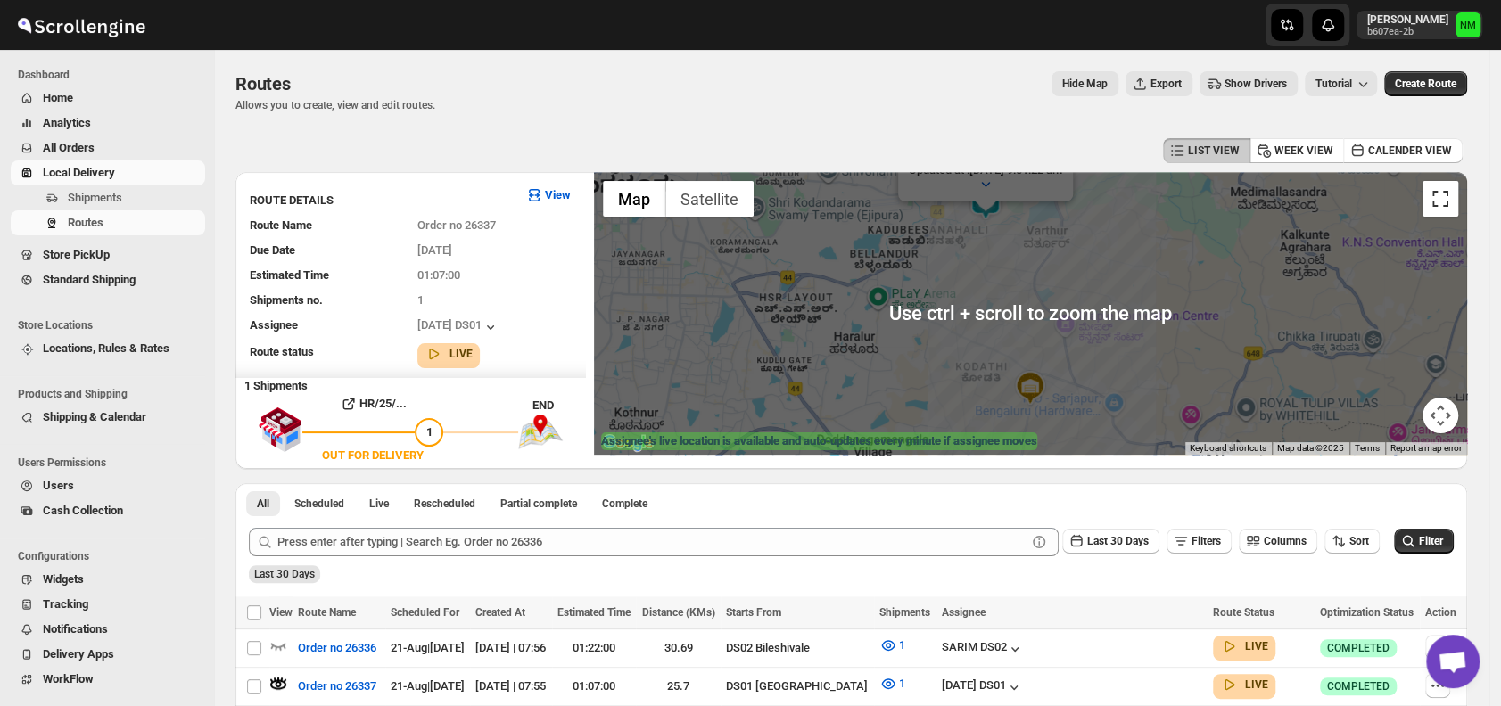
click at [1440, 208] on button "Toggle fullscreen view" at bounding box center [1440, 199] width 36 height 36
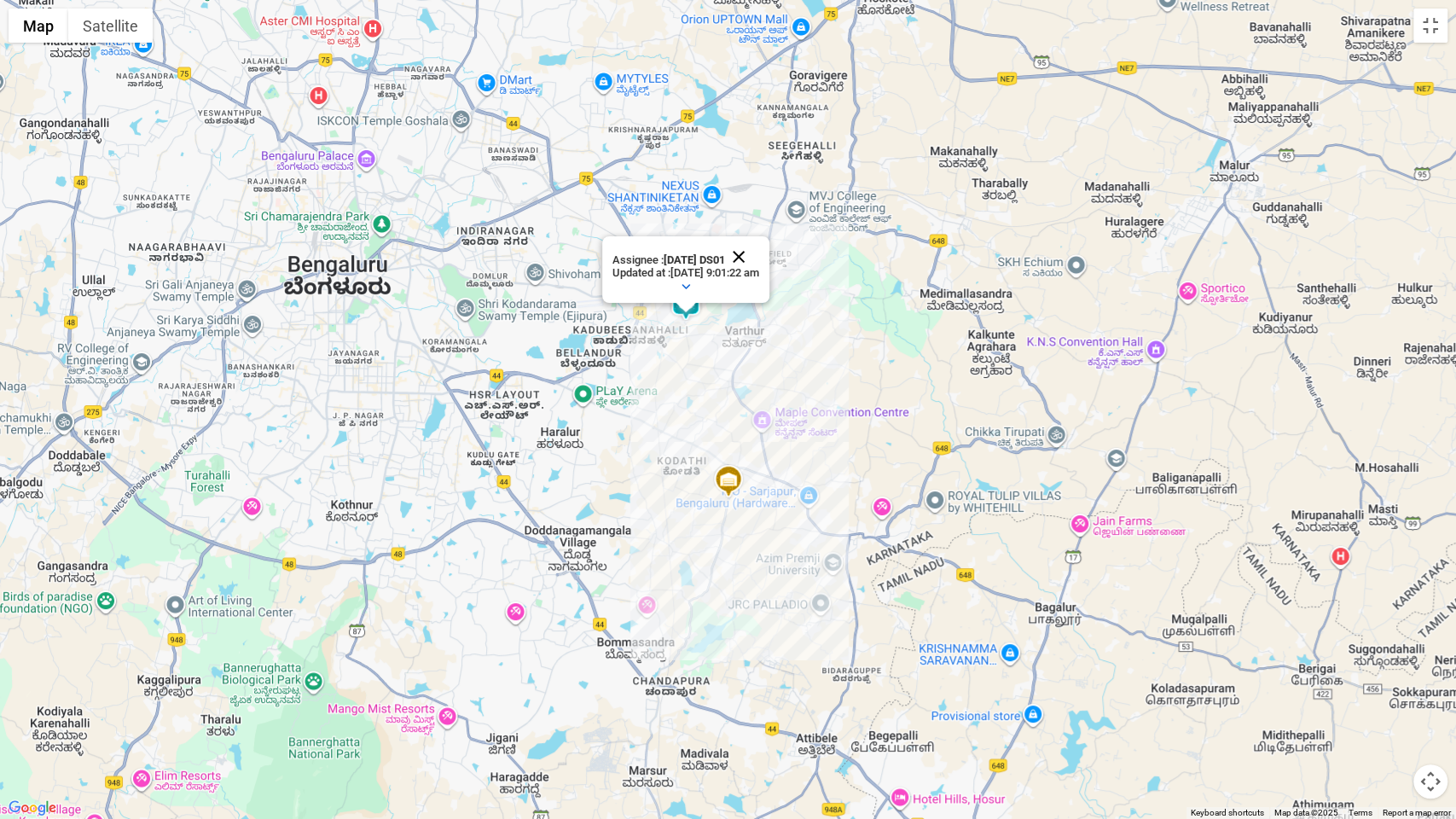
click at [758, 253] on button "Close" at bounding box center [739, 256] width 41 height 41
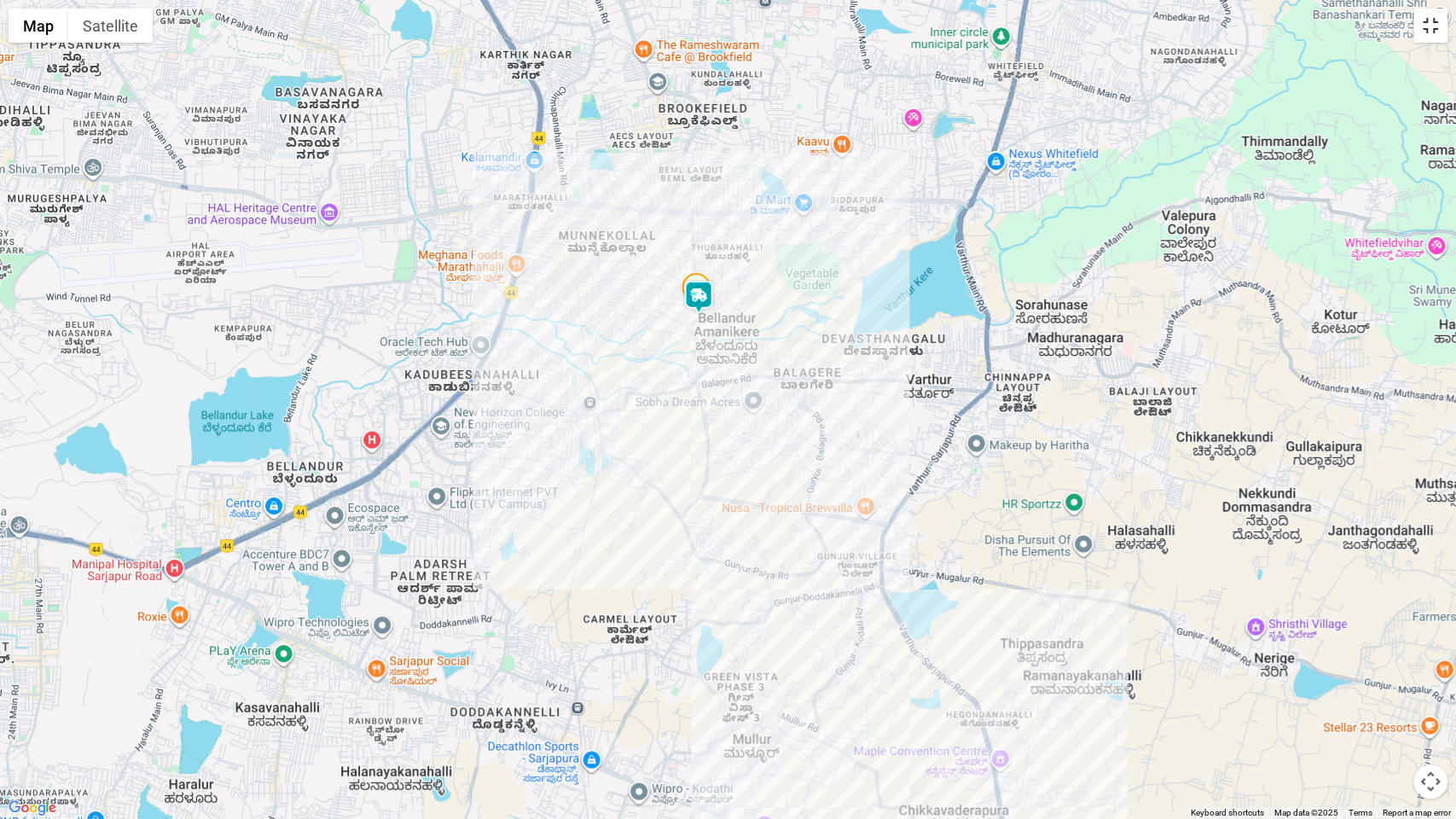
click at [1426, 38] on button "Toggle fullscreen view" at bounding box center [1431, 26] width 34 height 34
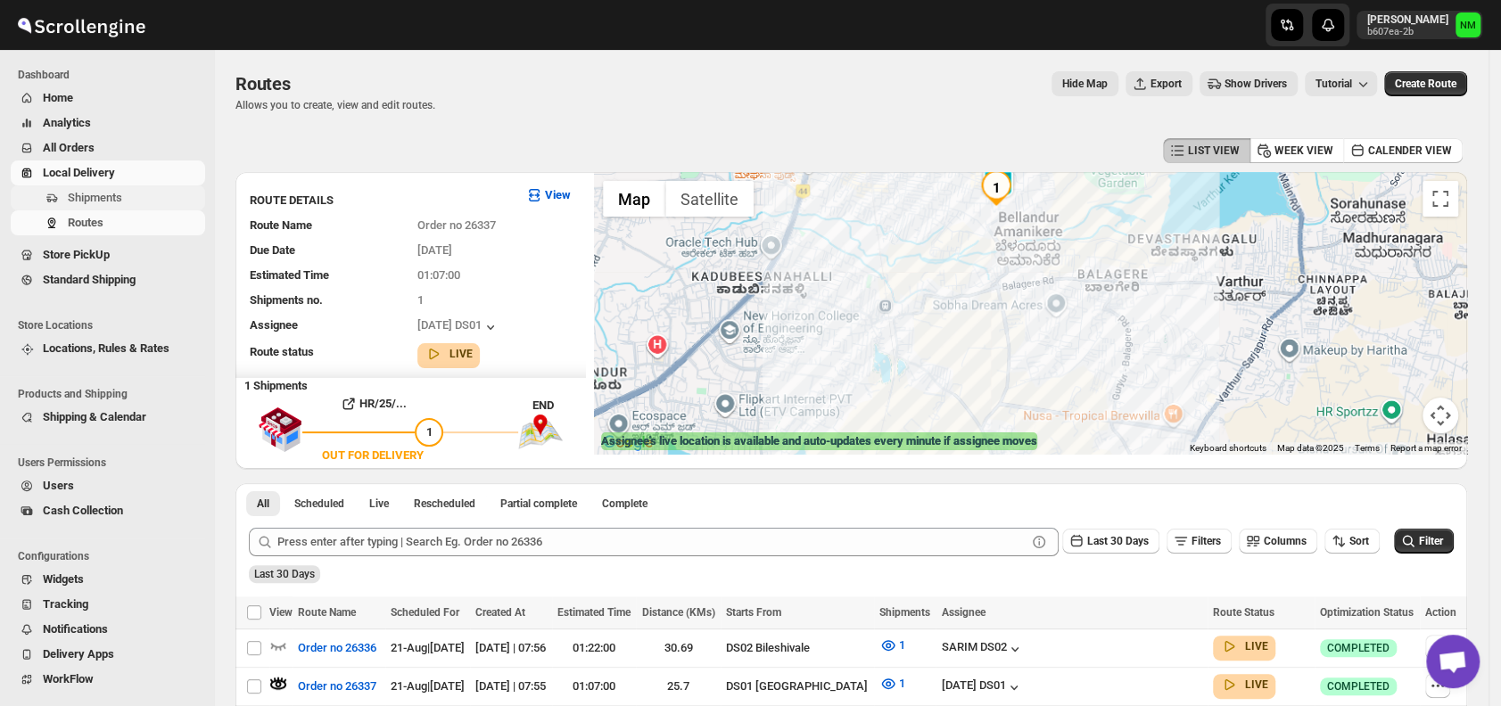
click at [85, 191] on span "Shipments" at bounding box center [95, 197] width 54 height 13
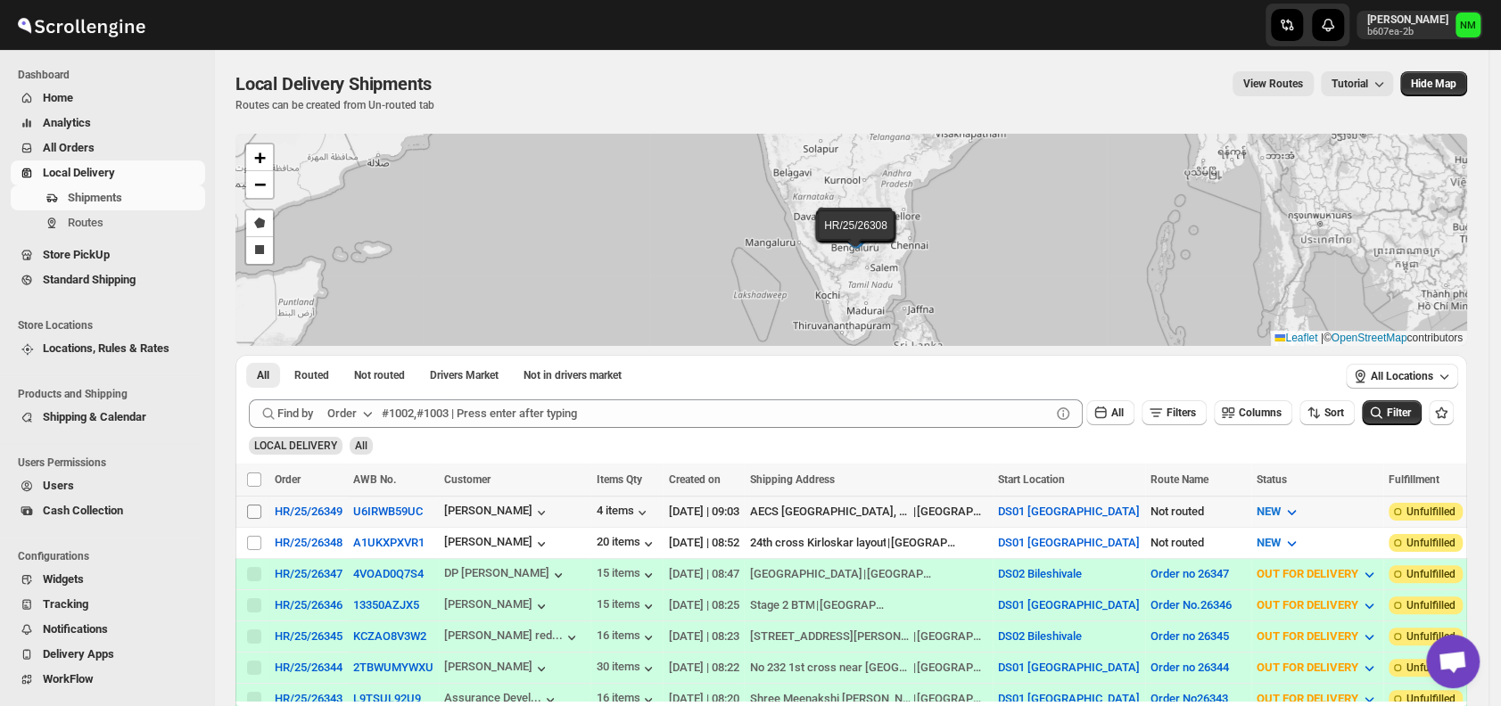
click at [257, 512] on input "Select shipment" at bounding box center [254, 512] width 14 height 14
checkbox input "true"
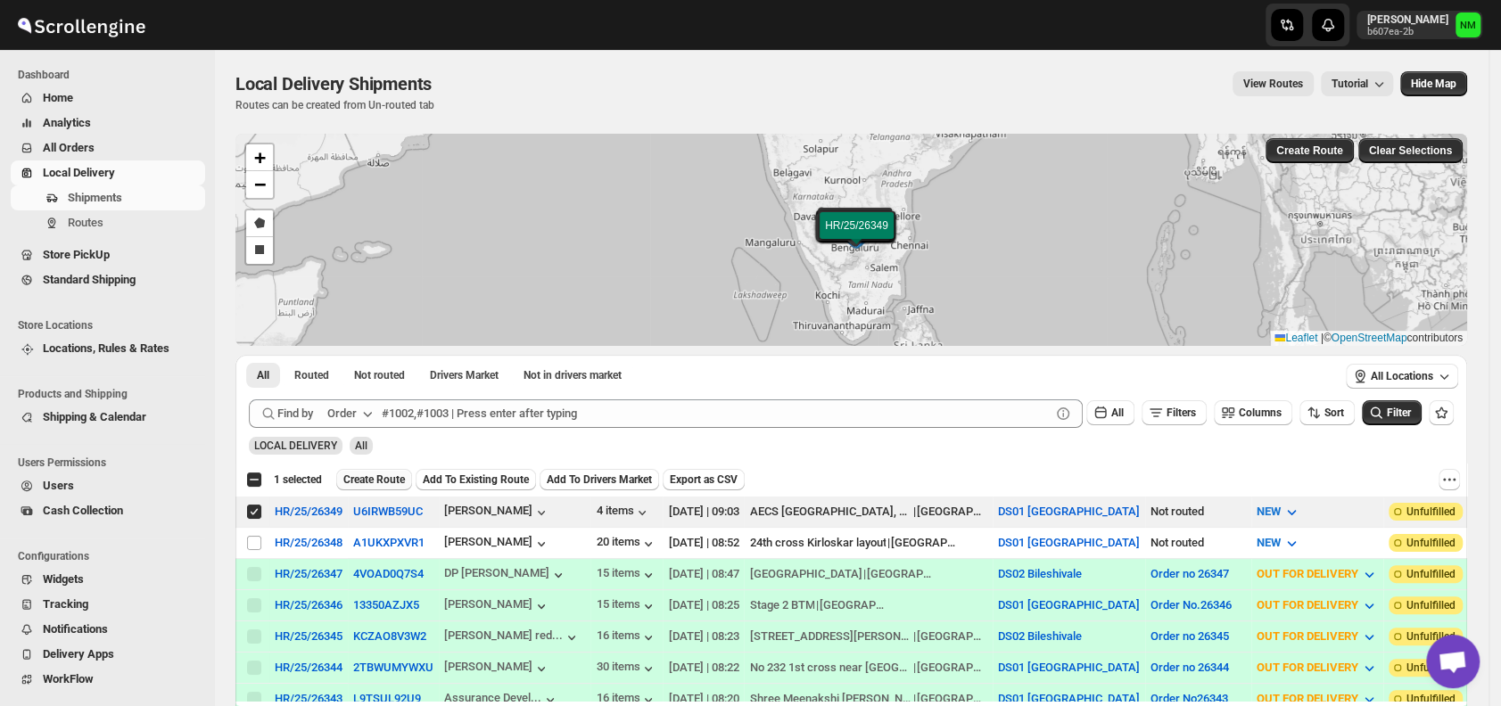
click at [383, 477] on span "Create Route" at bounding box center [374, 480] width 62 height 14
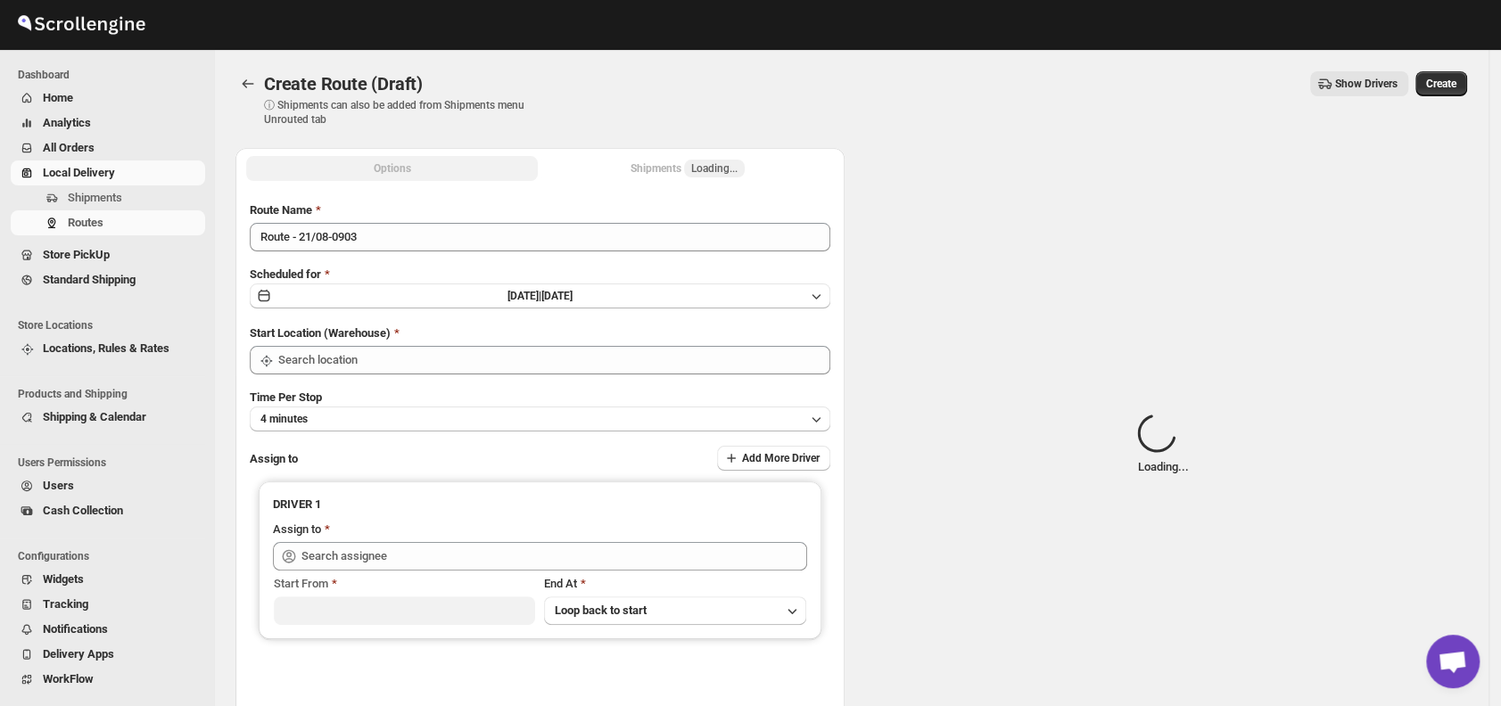
type input "DS01 [GEOGRAPHIC_DATA]"
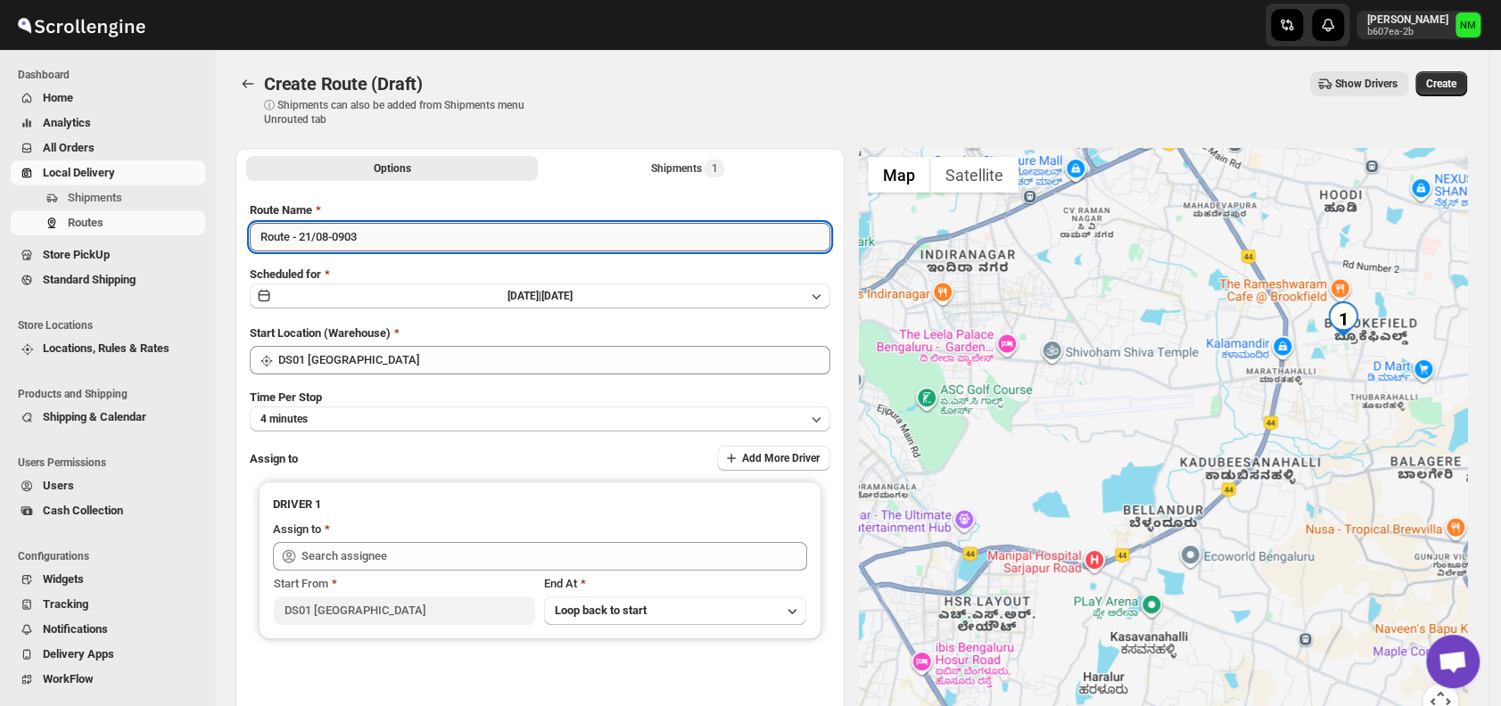
click at [428, 233] on input "Route - 21/08-0903" at bounding box center [540, 237] width 580 height 29
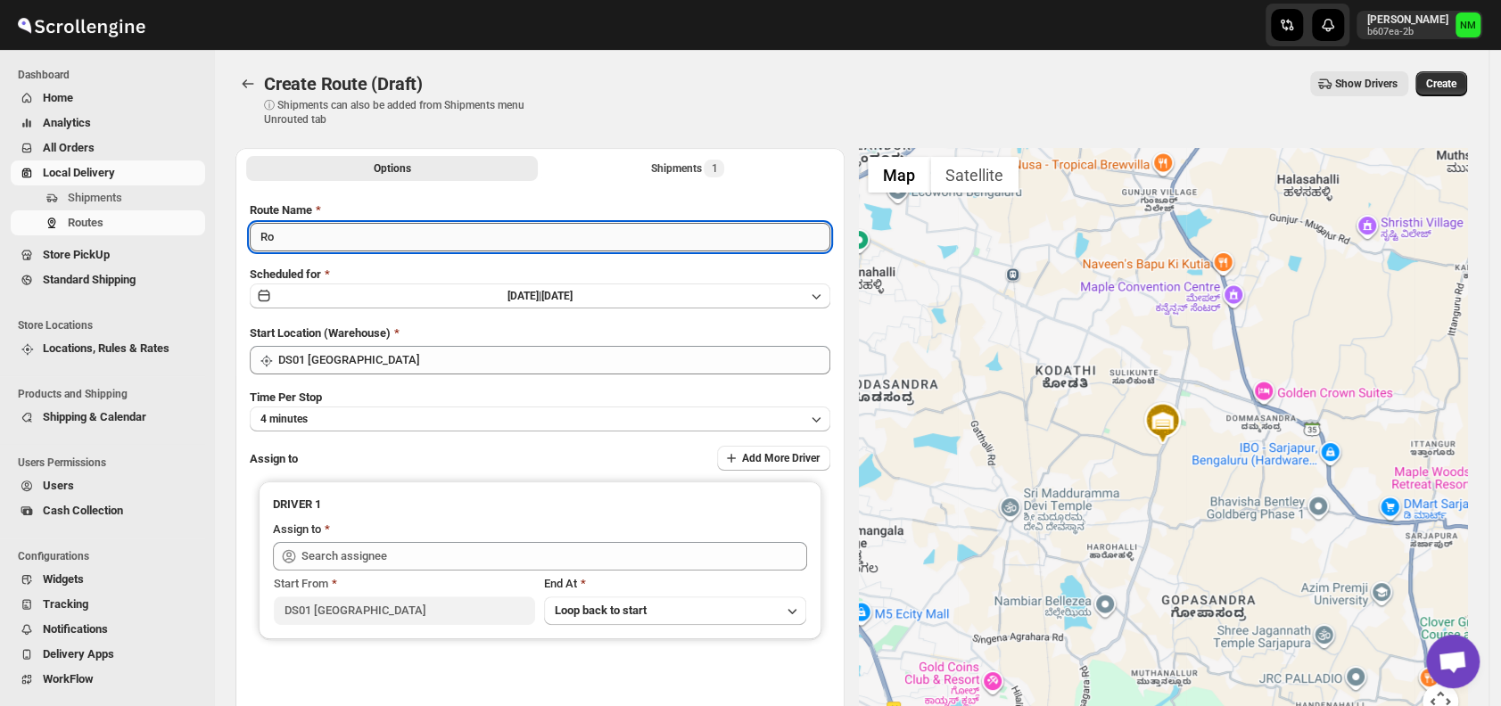
type input "R"
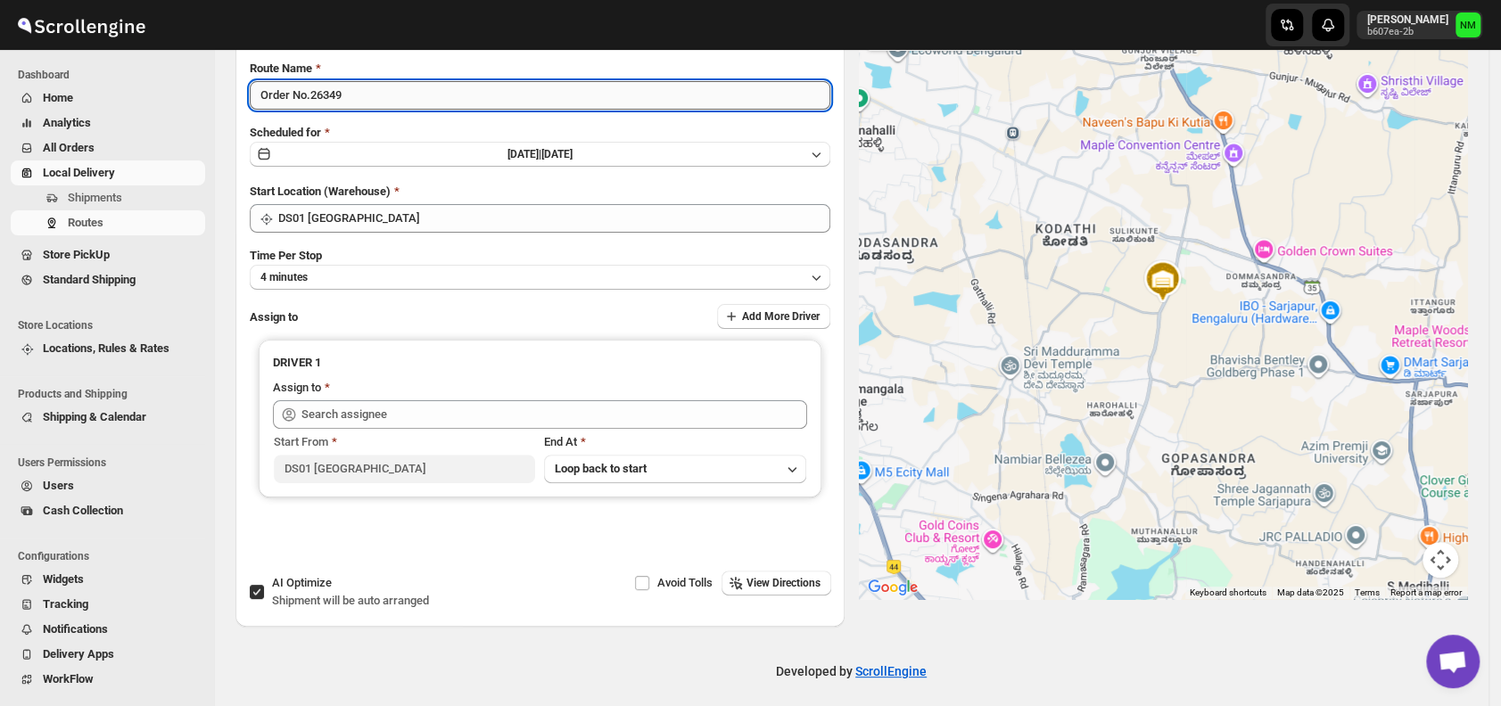
scroll to position [150, 0]
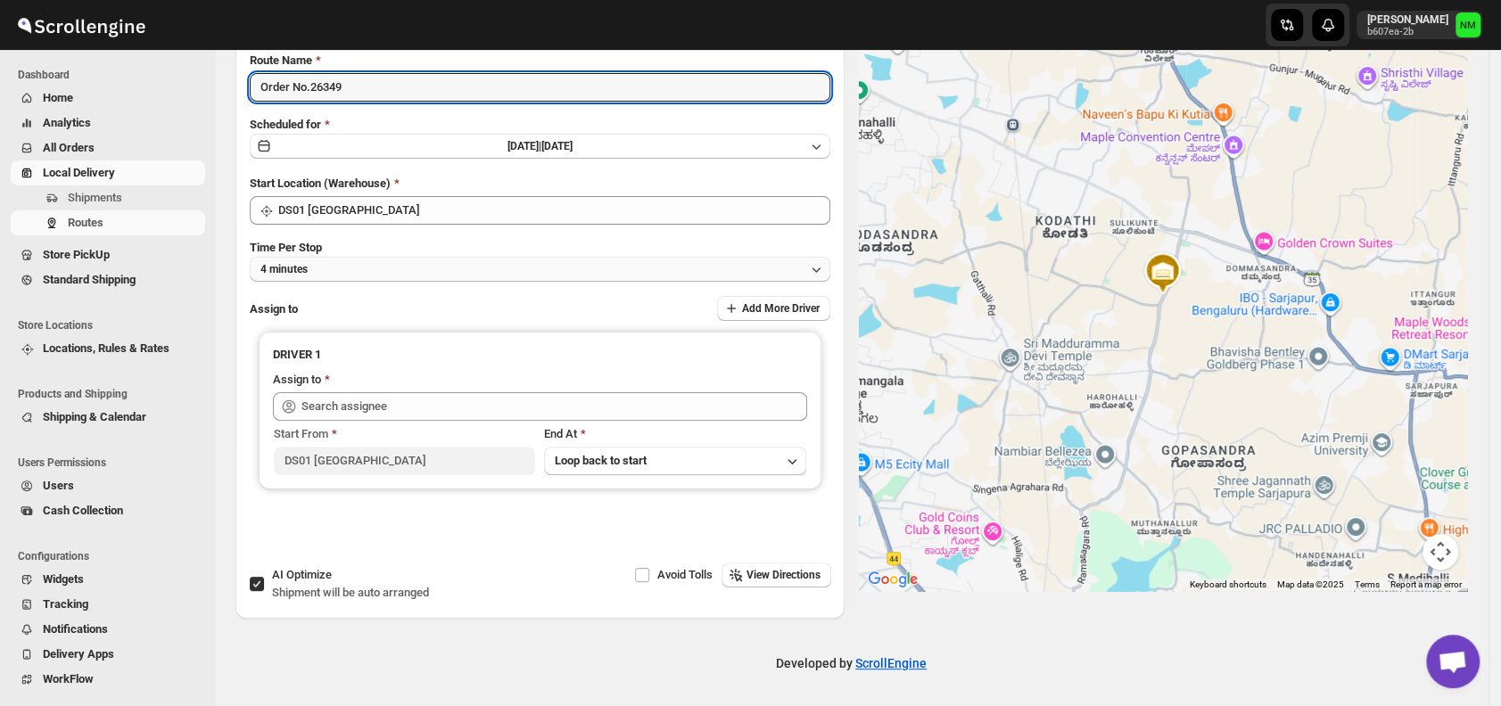
type input "Order No.26349"
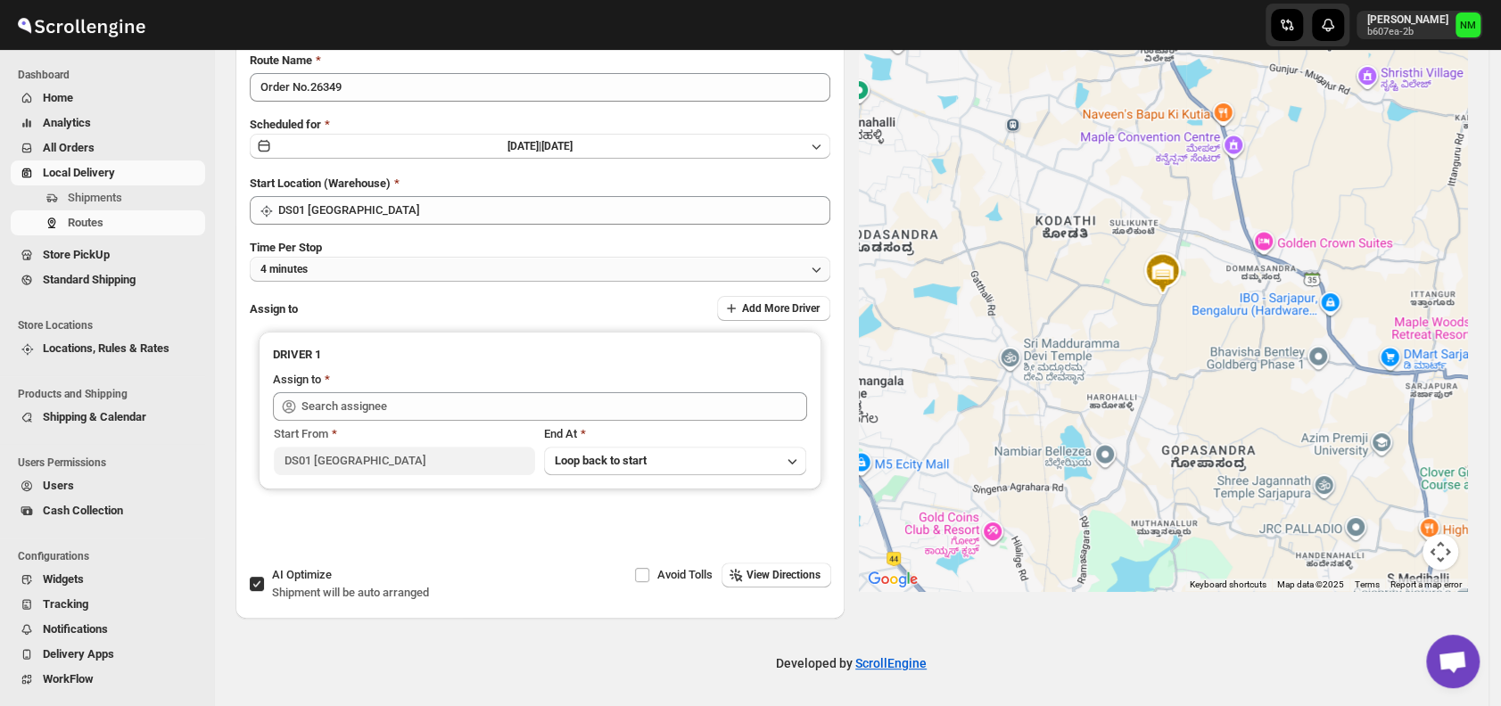
click at [353, 277] on button "4 minutes" at bounding box center [540, 269] width 580 height 25
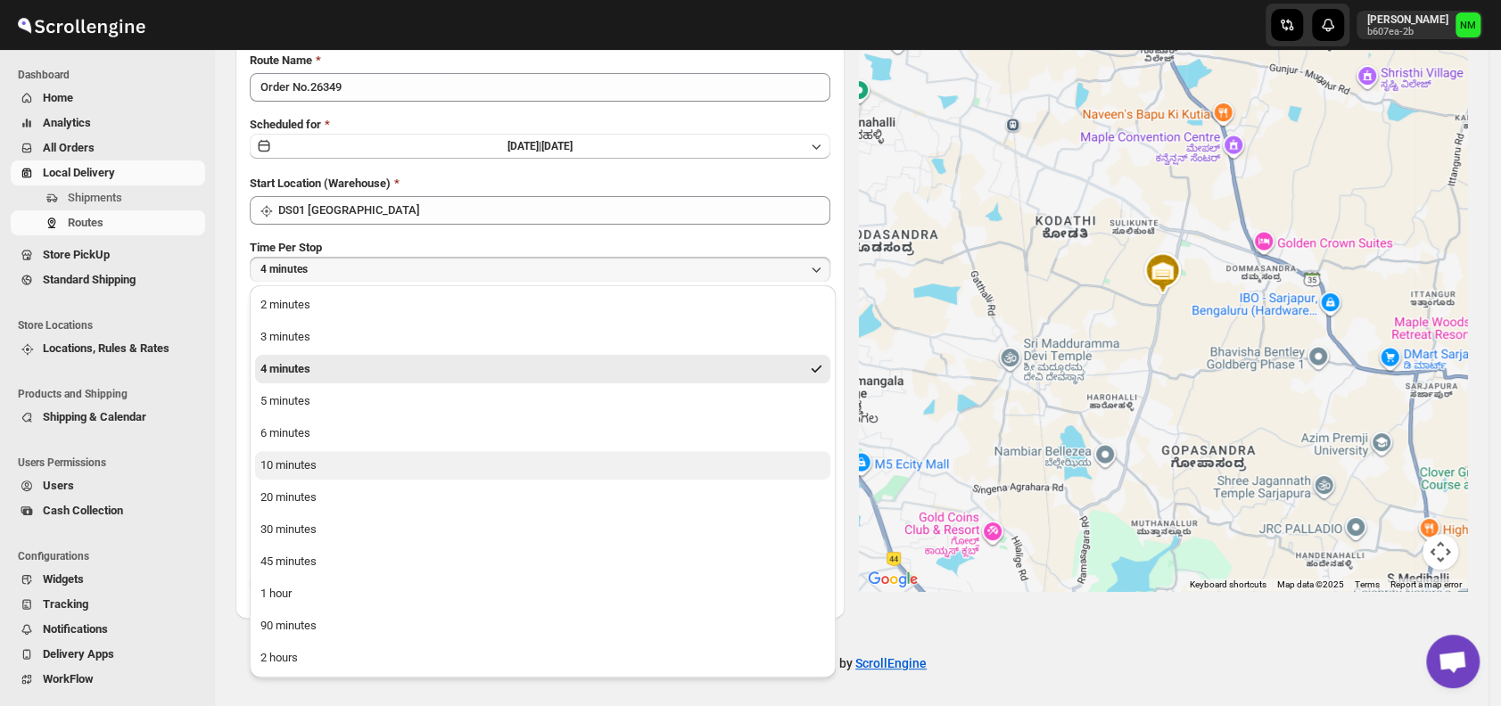
click at [305, 470] on div "10 minutes" at bounding box center [288, 466] width 56 height 18
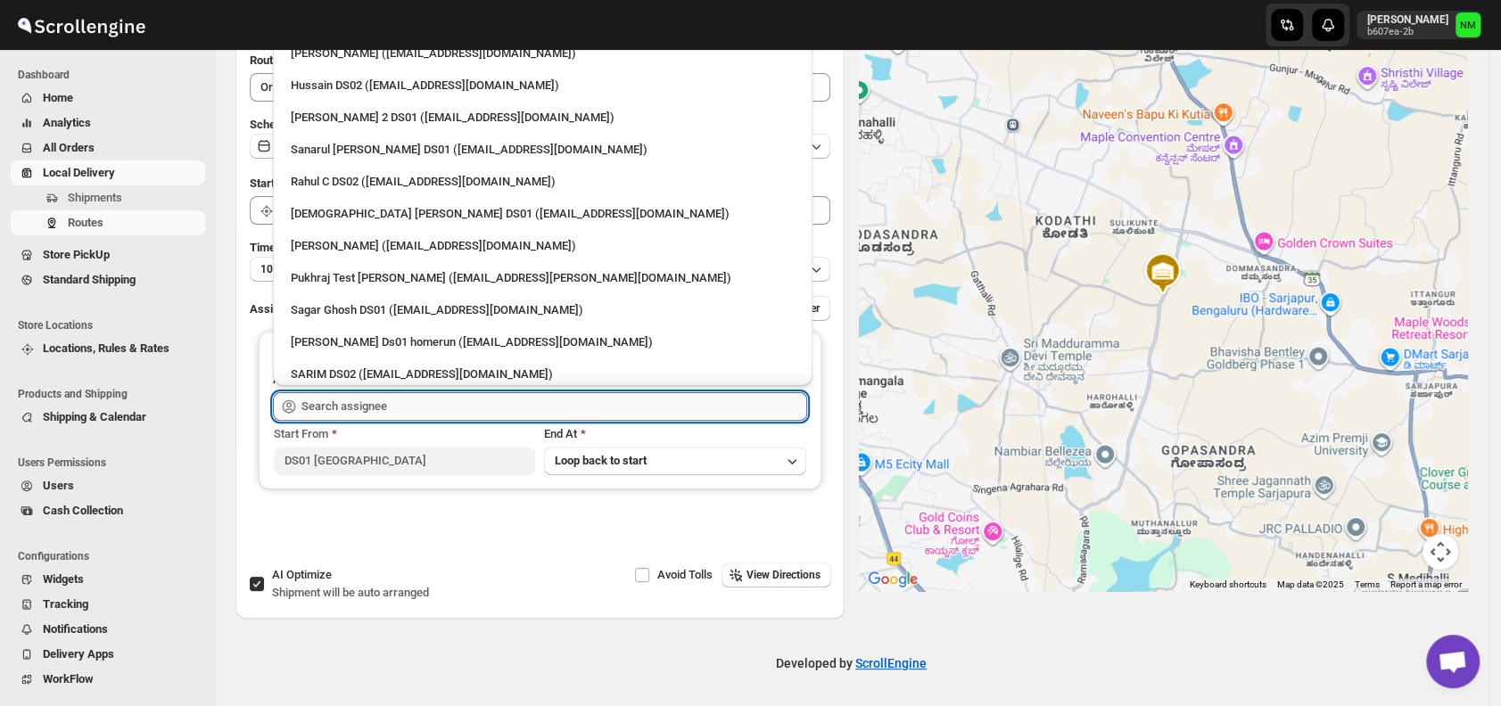
click at [384, 413] on input "text" at bounding box center [554, 406] width 506 height 29
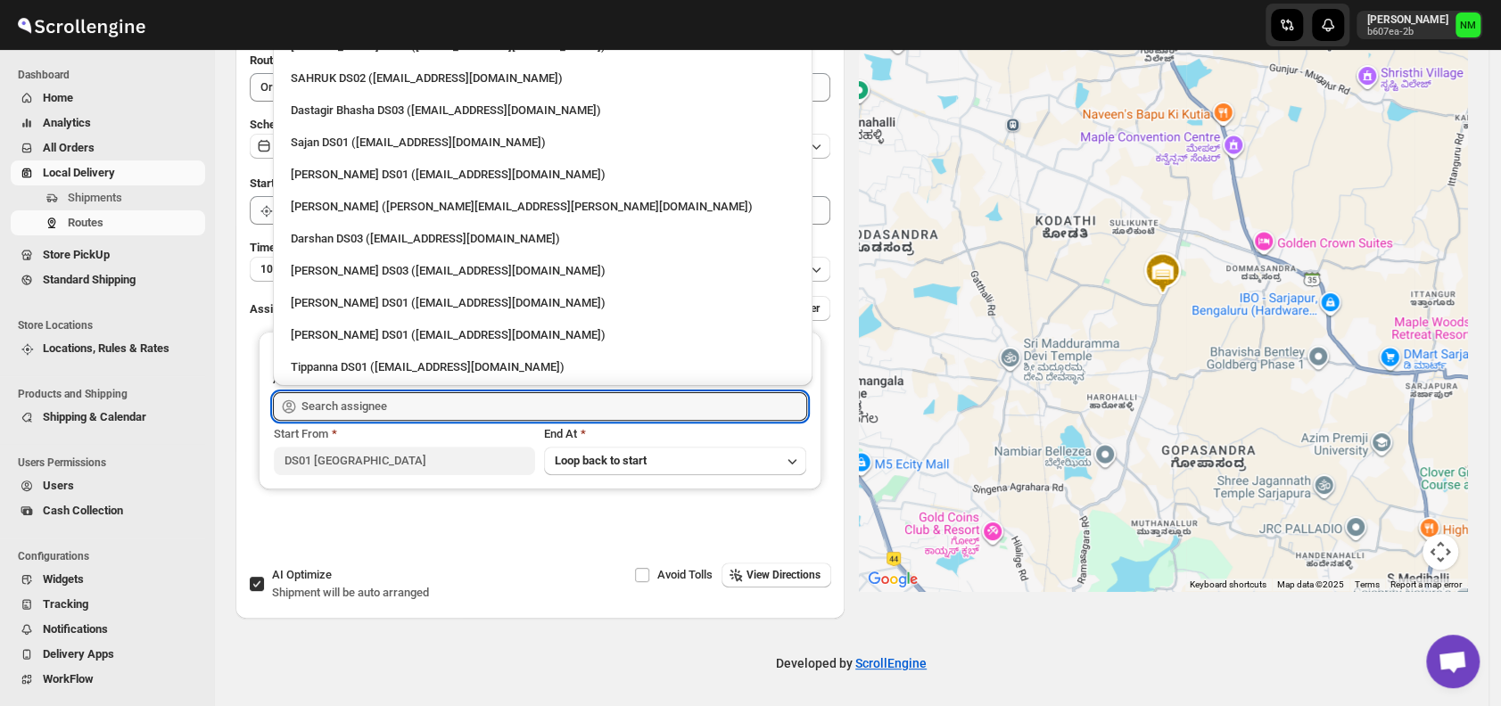
scroll to position [1519, 0]
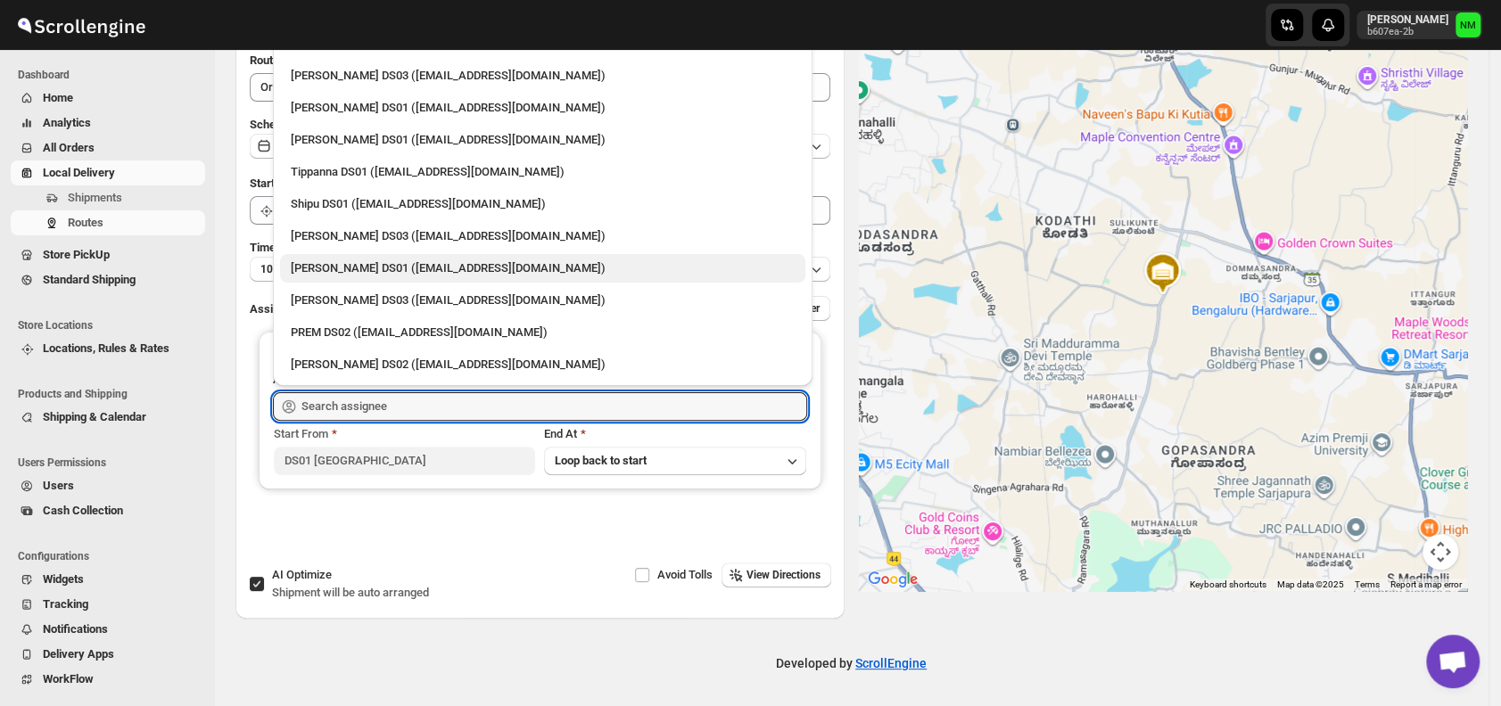
click at [365, 274] on div "Hrittik Singha DS01 (fidafo9153@ahvin.com)" at bounding box center [543, 268] width 504 height 18
type input "Hrittik Singha DS01 (fidafo9153@ahvin.com)"
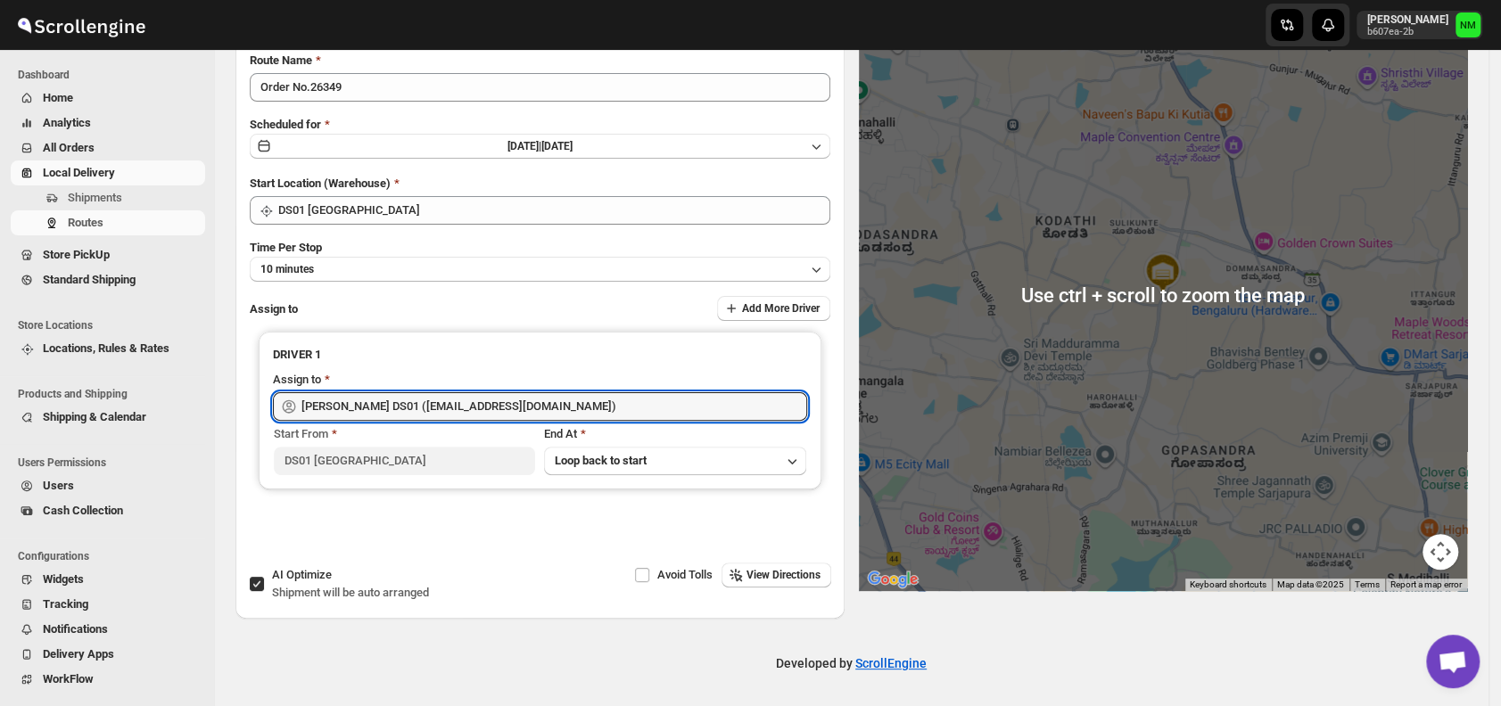
scroll to position [0, 0]
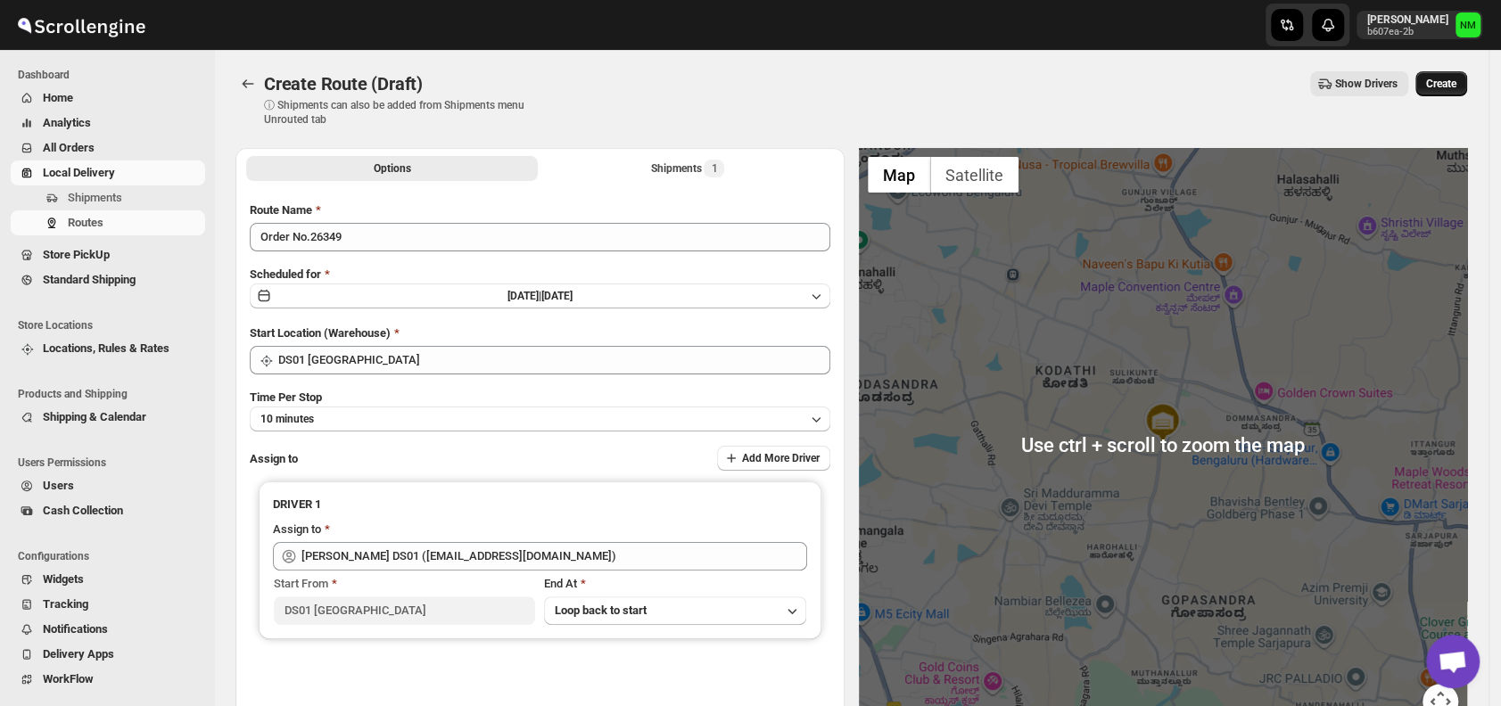
click at [1443, 80] on span "Create" at bounding box center [1441, 84] width 30 height 14
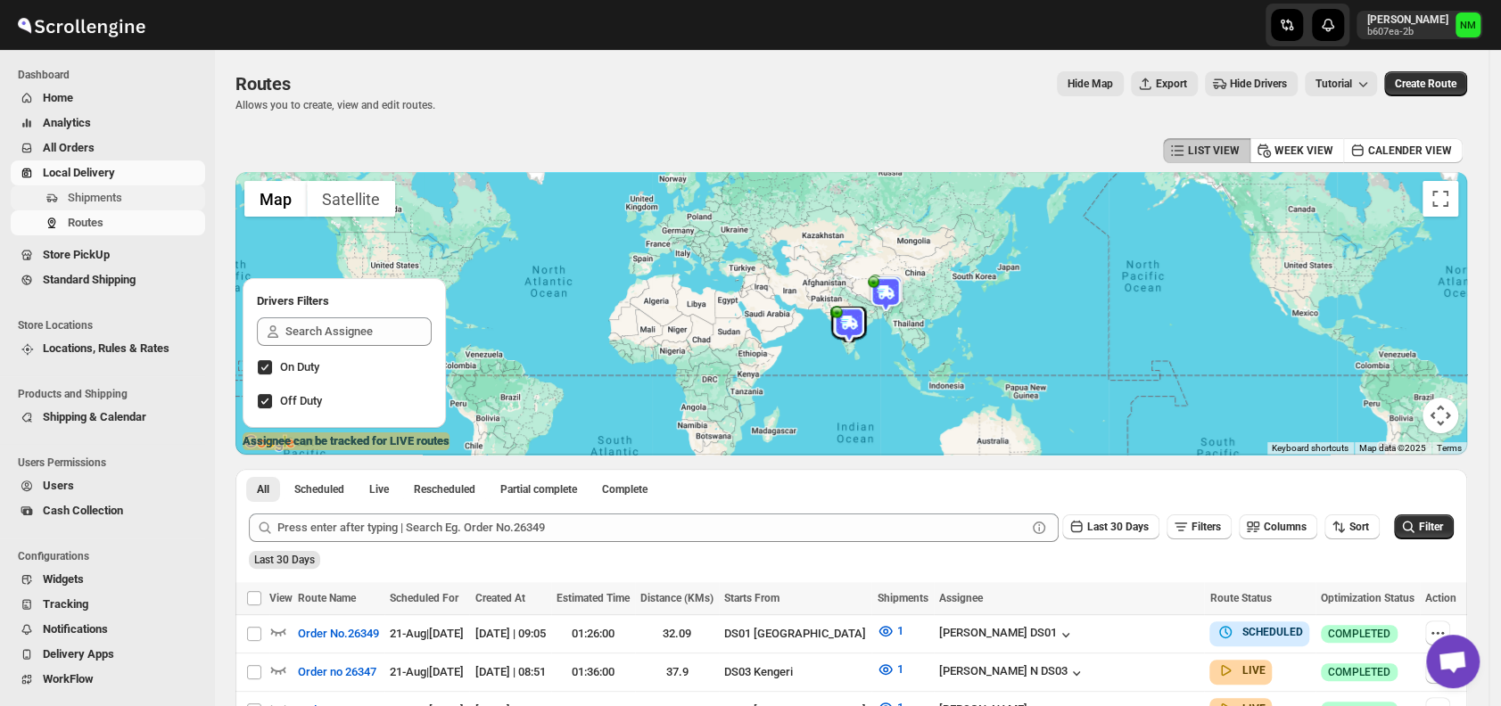
click at [128, 193] on span "Shipments" at bounding box center [135, 198] width 134 height 18
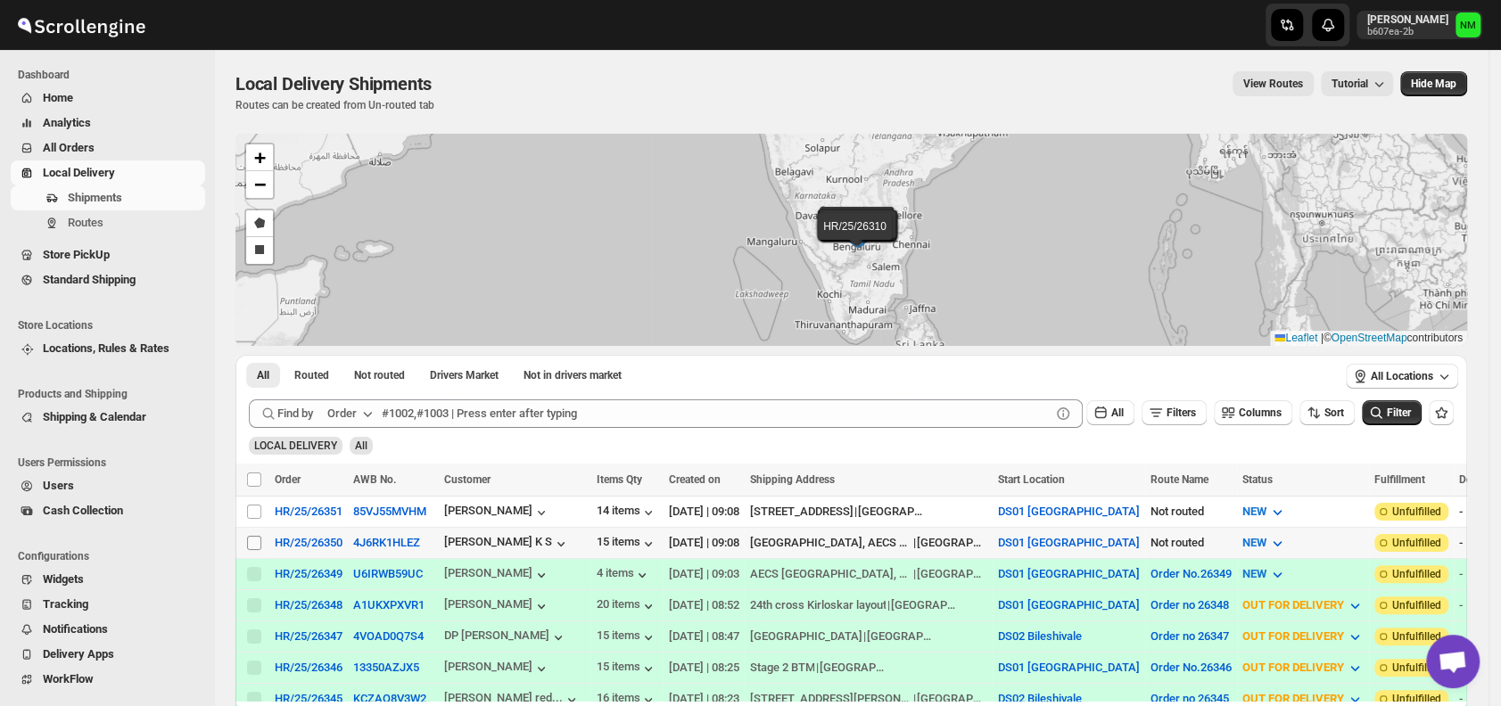
click at [247, 536] on input "Select shipment" at bounding box center [254, 543] width 14 height 14
checkbox input "true"
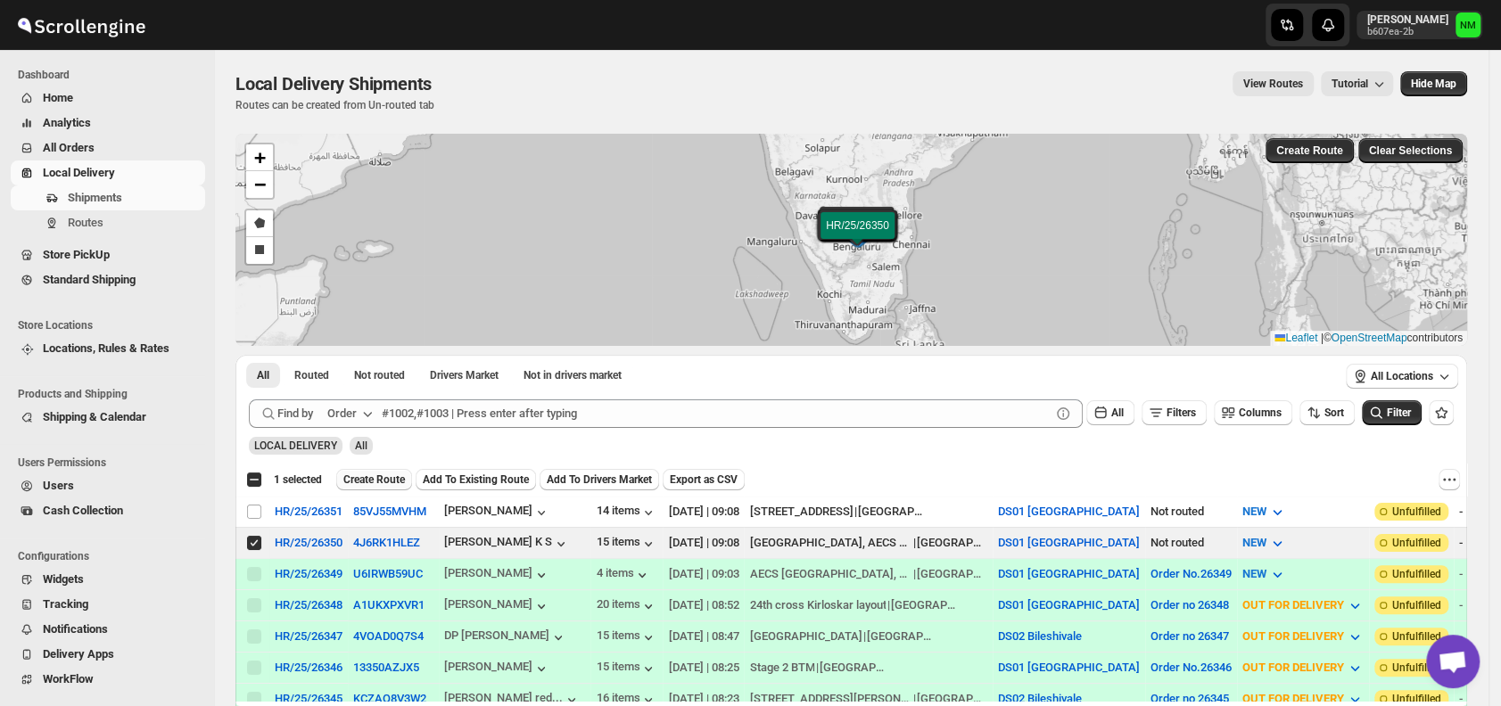
click at [371, 478] on span "Create Route" at bounding box center [374, 480] width 62 height 14
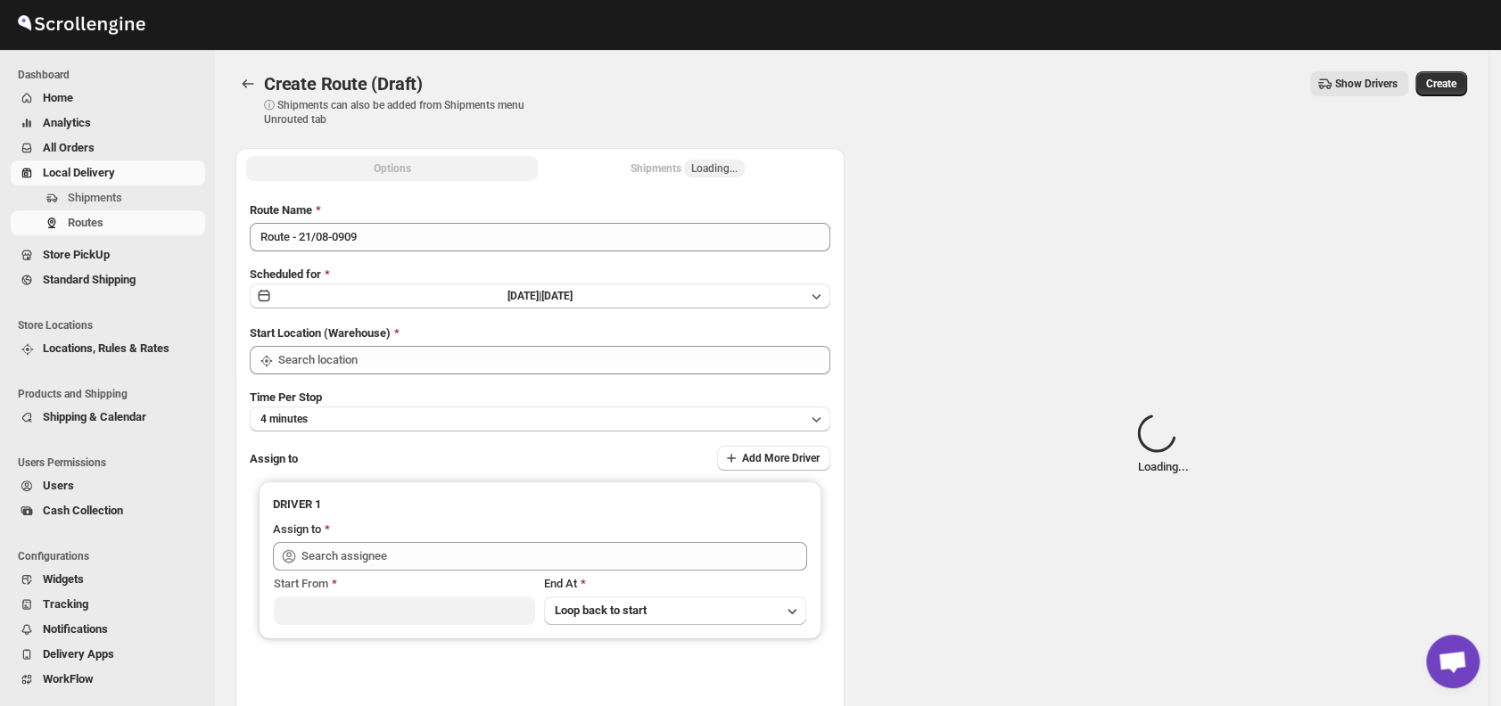
type input "DS01 [GEOGRAPHIC_DATA]"
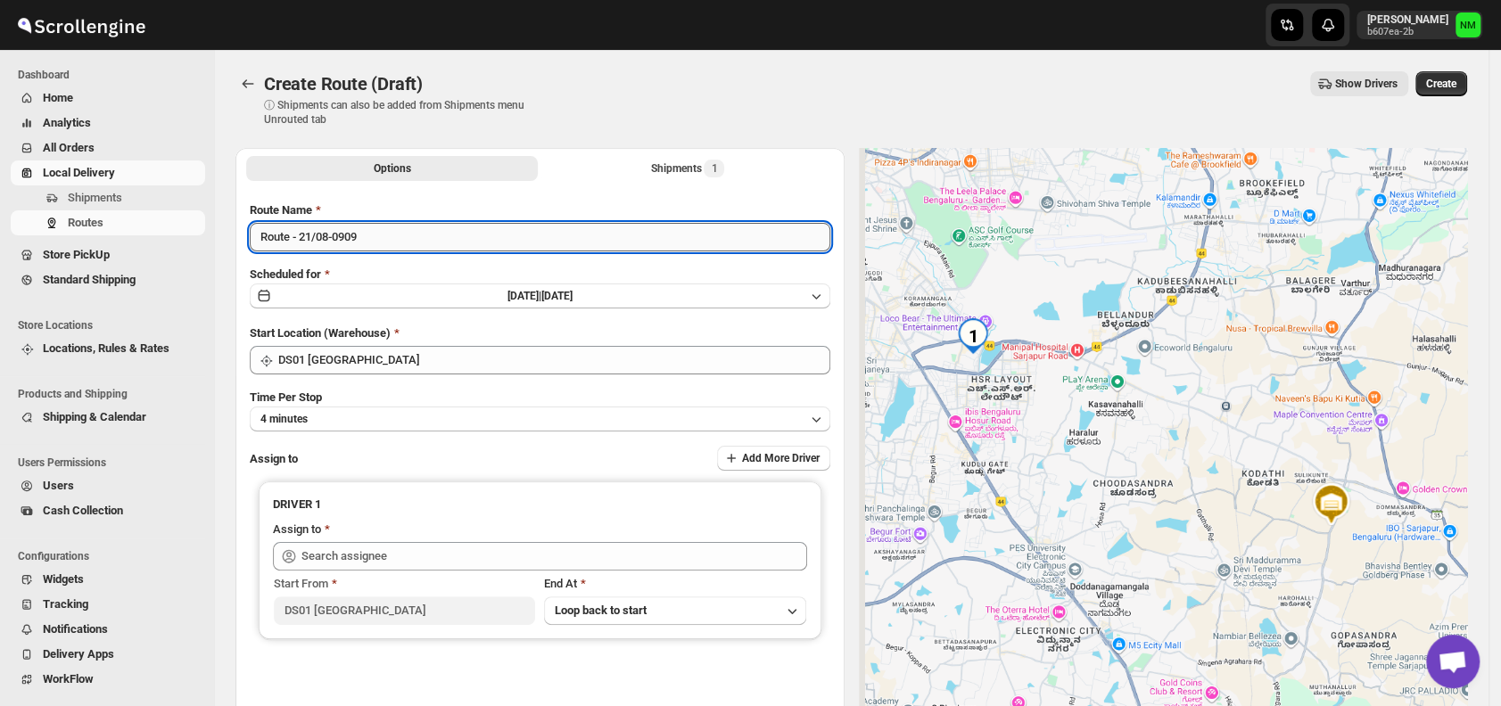
click at [383, 236] on input "Route - 21/08-0909" at bounding box center [540, 237] width 580 height 29
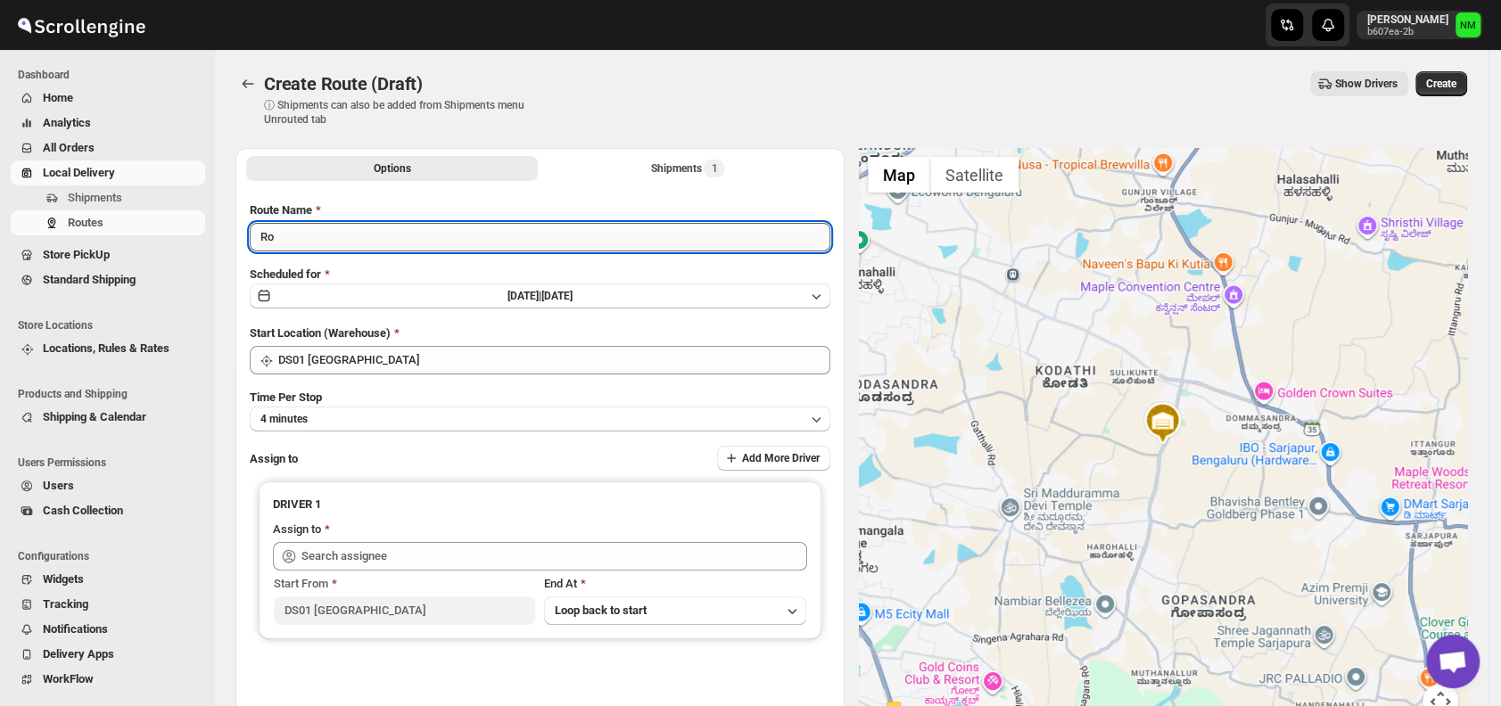
type input "R"
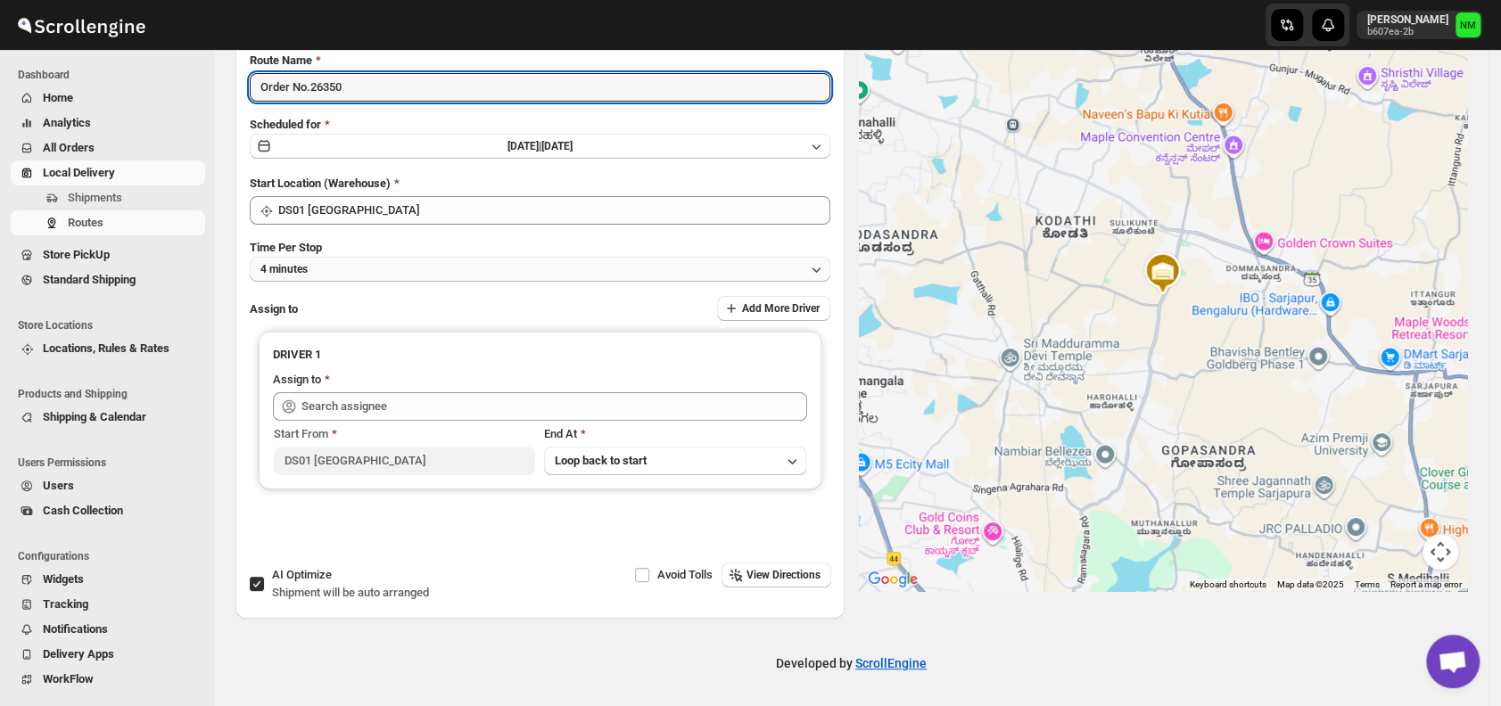
type input "Order No.26350"
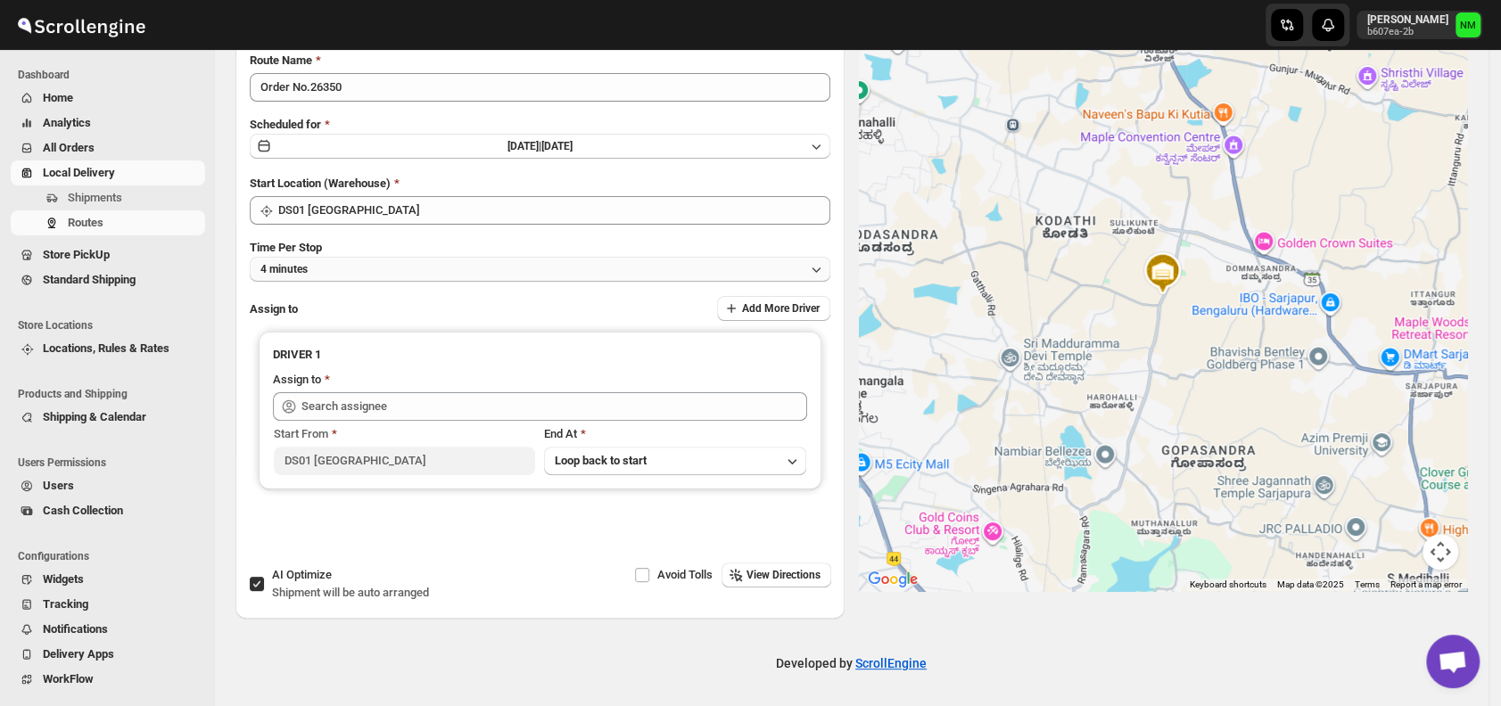
click at [335, 267] on button "4 minutes" at bounding box center [540, 269] width 580 height 25
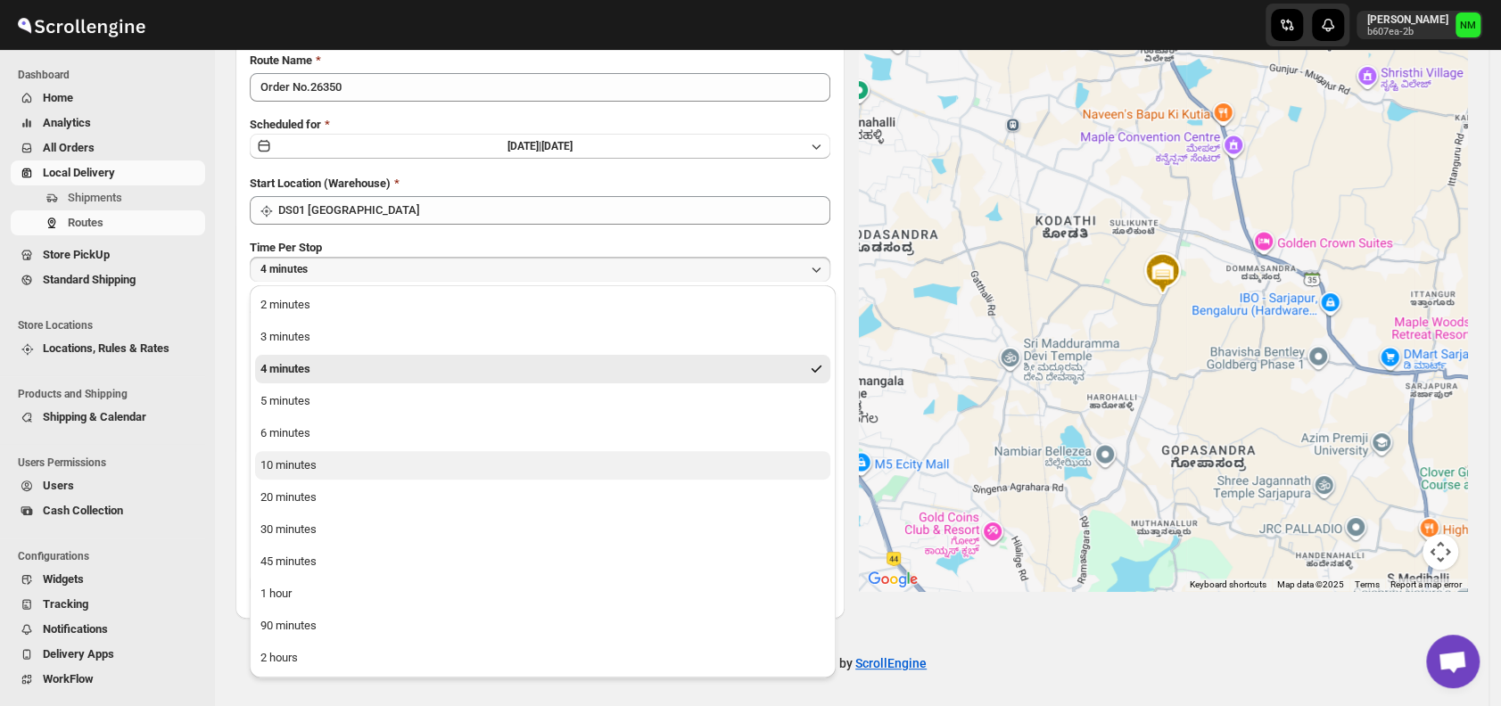
click at [333, 465] on button "10 minutes" at bounding box center [542, 465] width 575 height 29
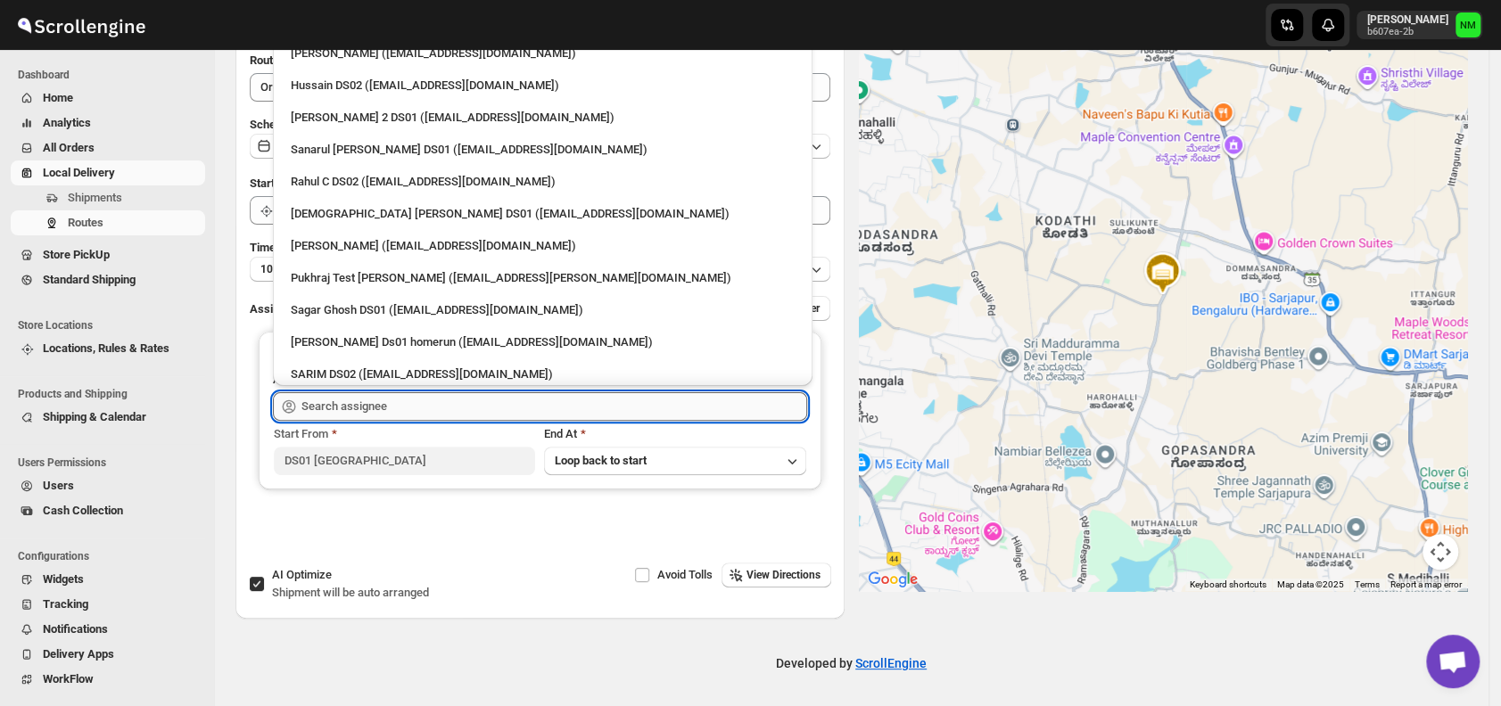
click at [415, 399] on input "text" at bounding box center [554, 406] width 506 height 29
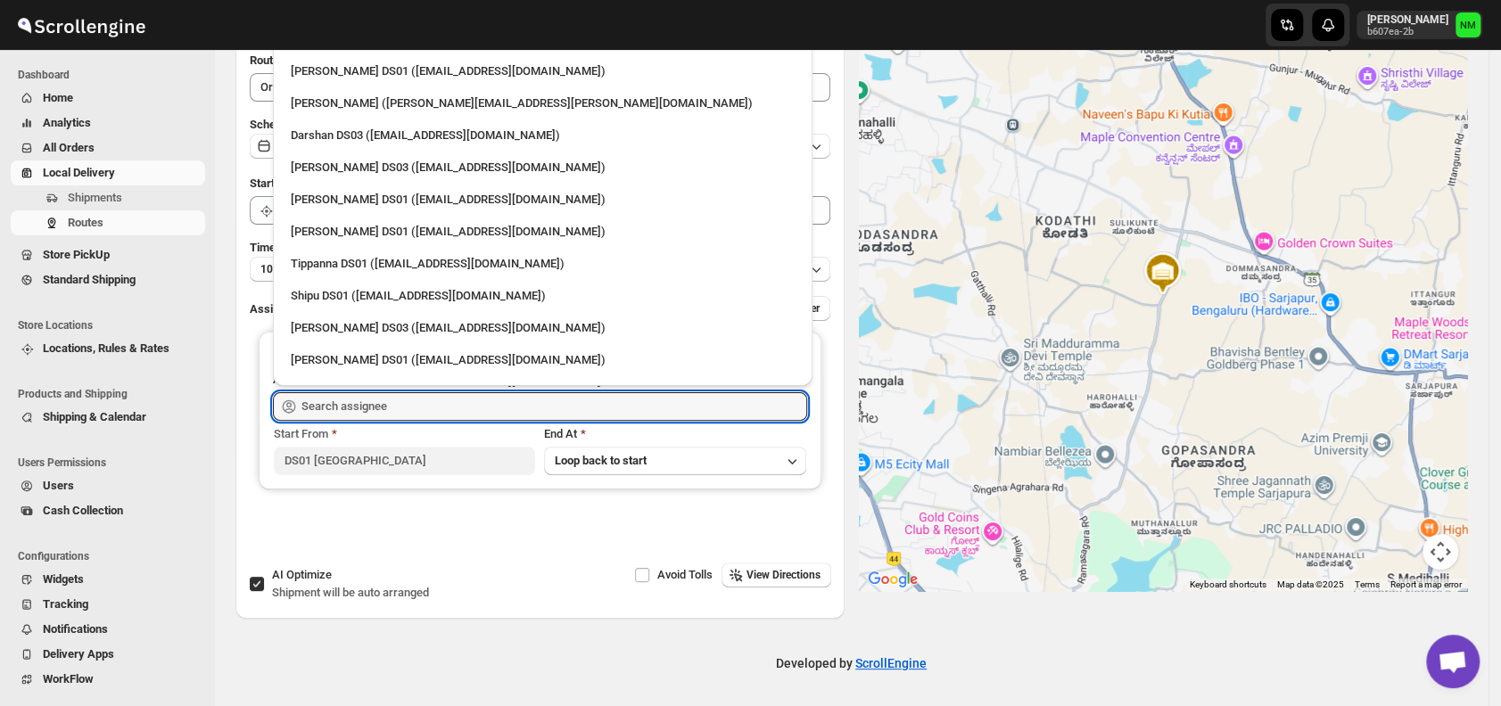
scroll to position [1519, 0]
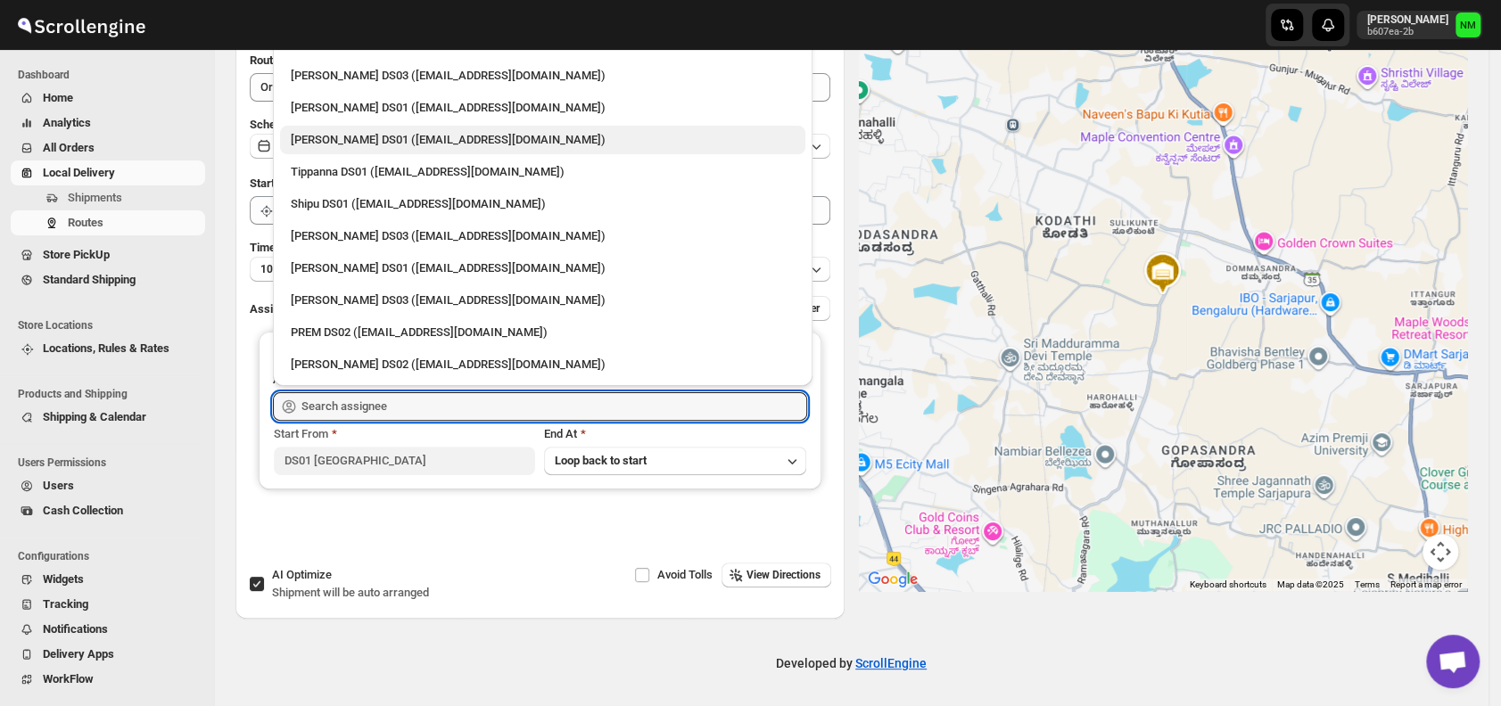
click at [317, 134] on div "Abdul Basir DS01 (xaley98767@7tul.com)" at bounding box center [543, 140] width 504 height 18
type input "[PERSON_NAME] DS01 ([EMAIL_ADDRESS][DOMAIN_NAME])"
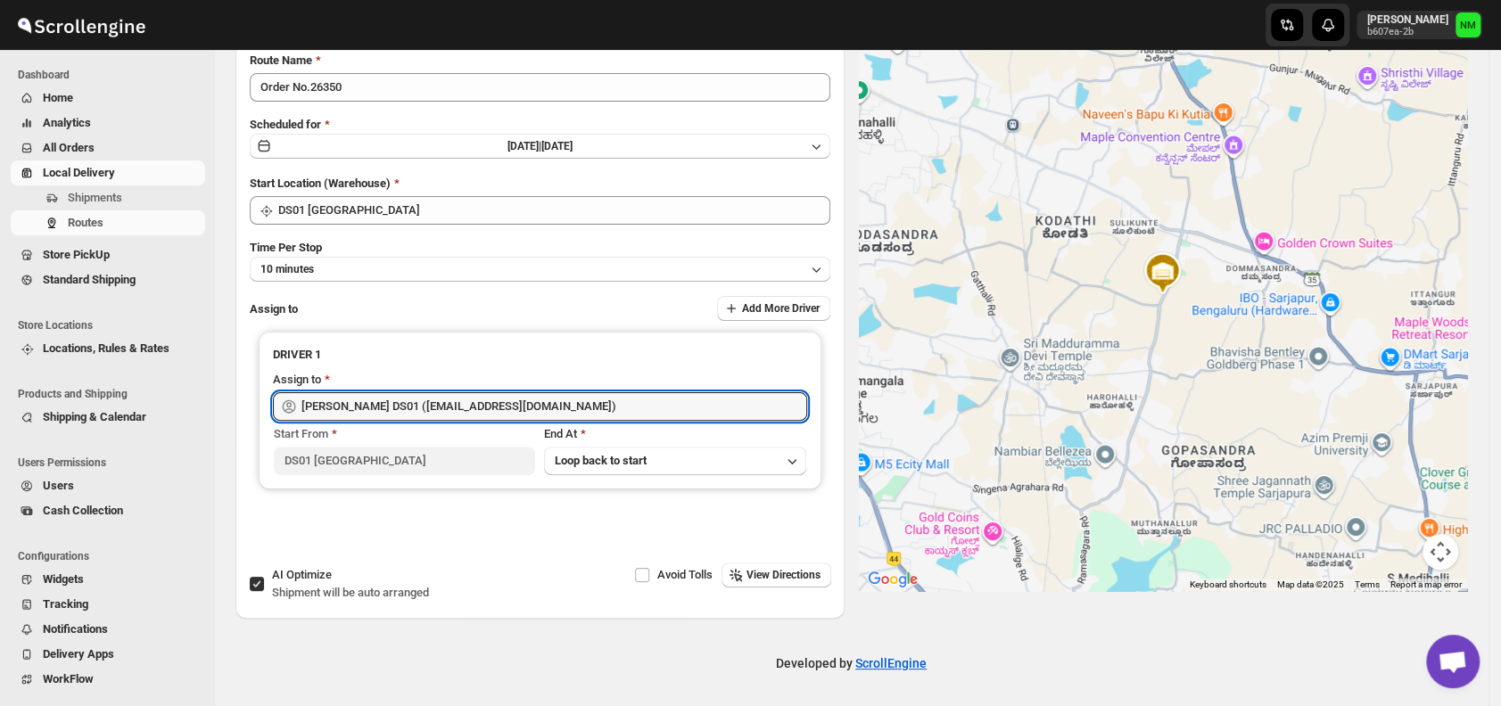
scroll to position [0, 0]
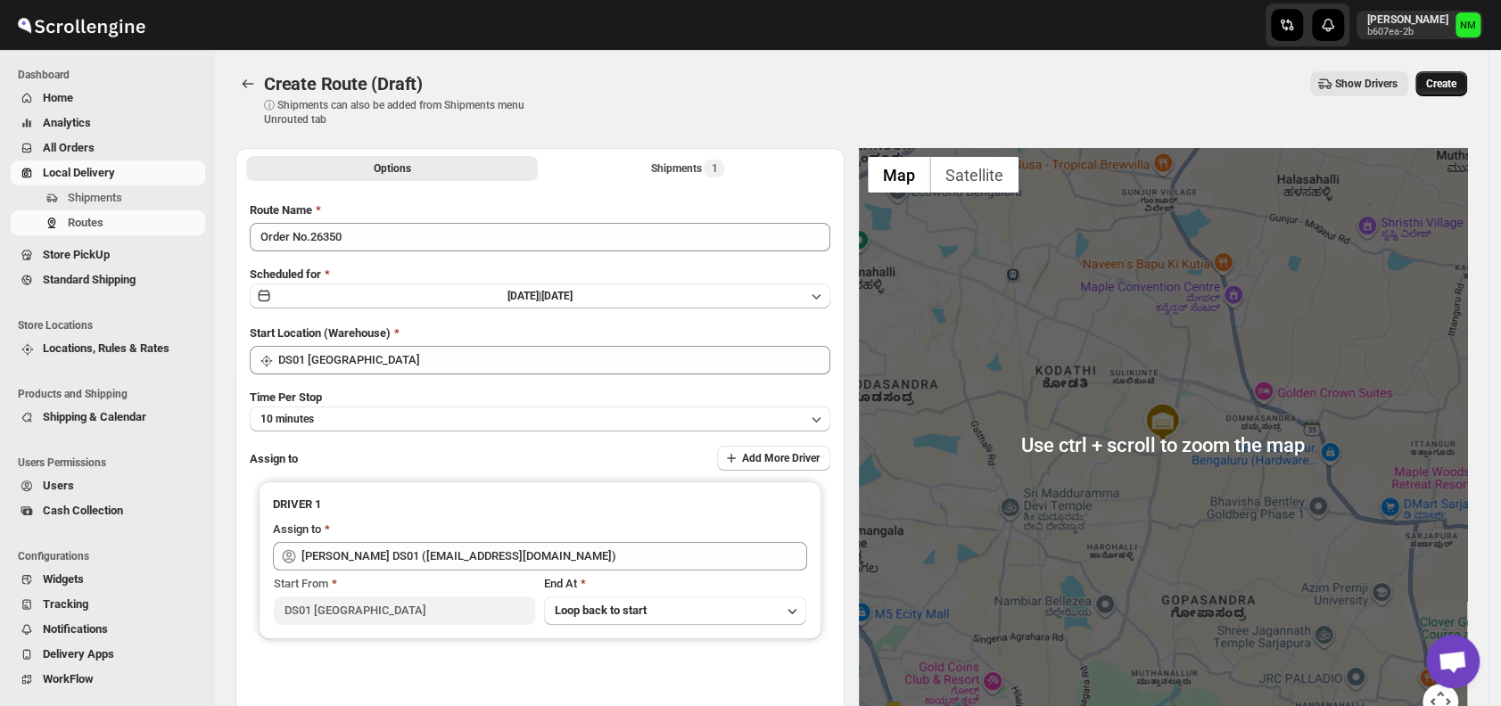
click at [1453, 86] on span "Create" at bounding box center [1441, 84] width 30 height 14
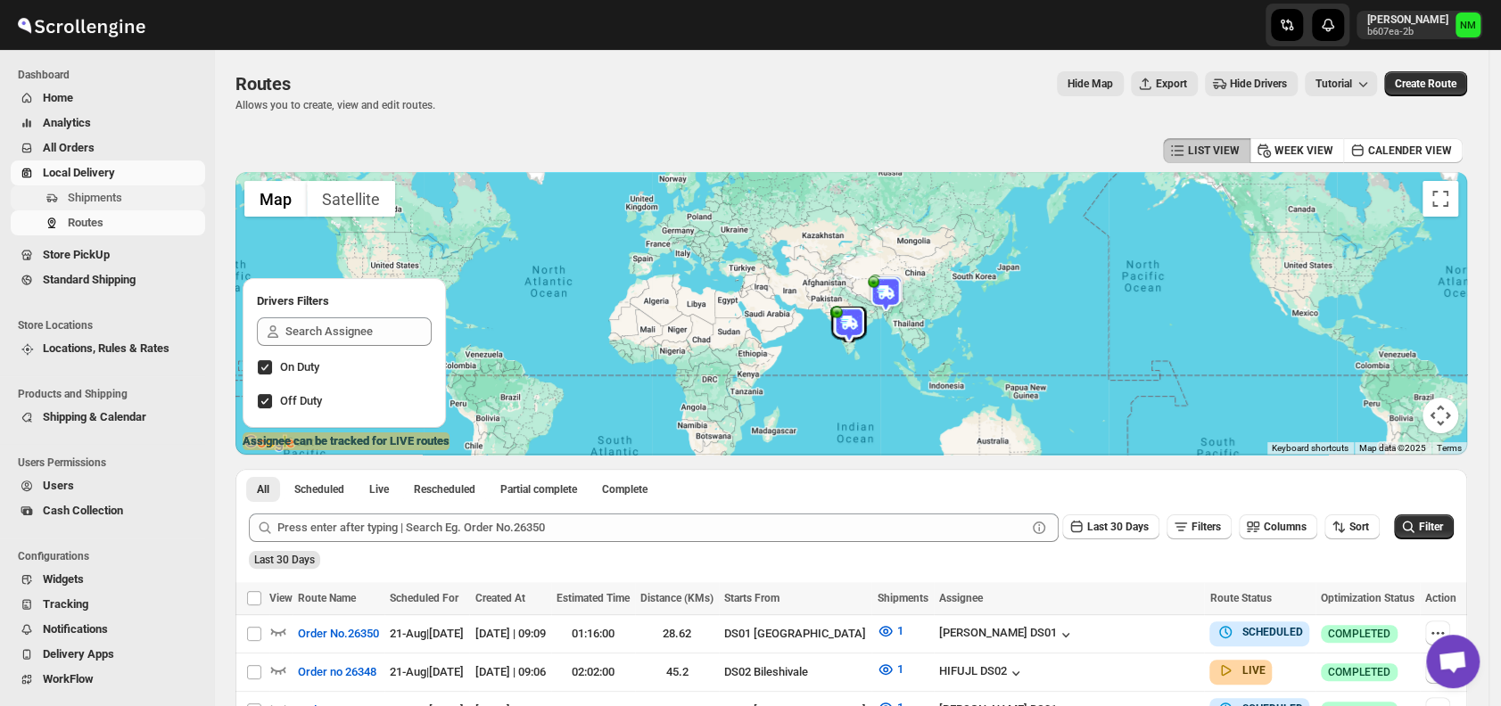
click at [106, 202] on span "Shipments" at bounding box center [95, 197] width 54 height 13
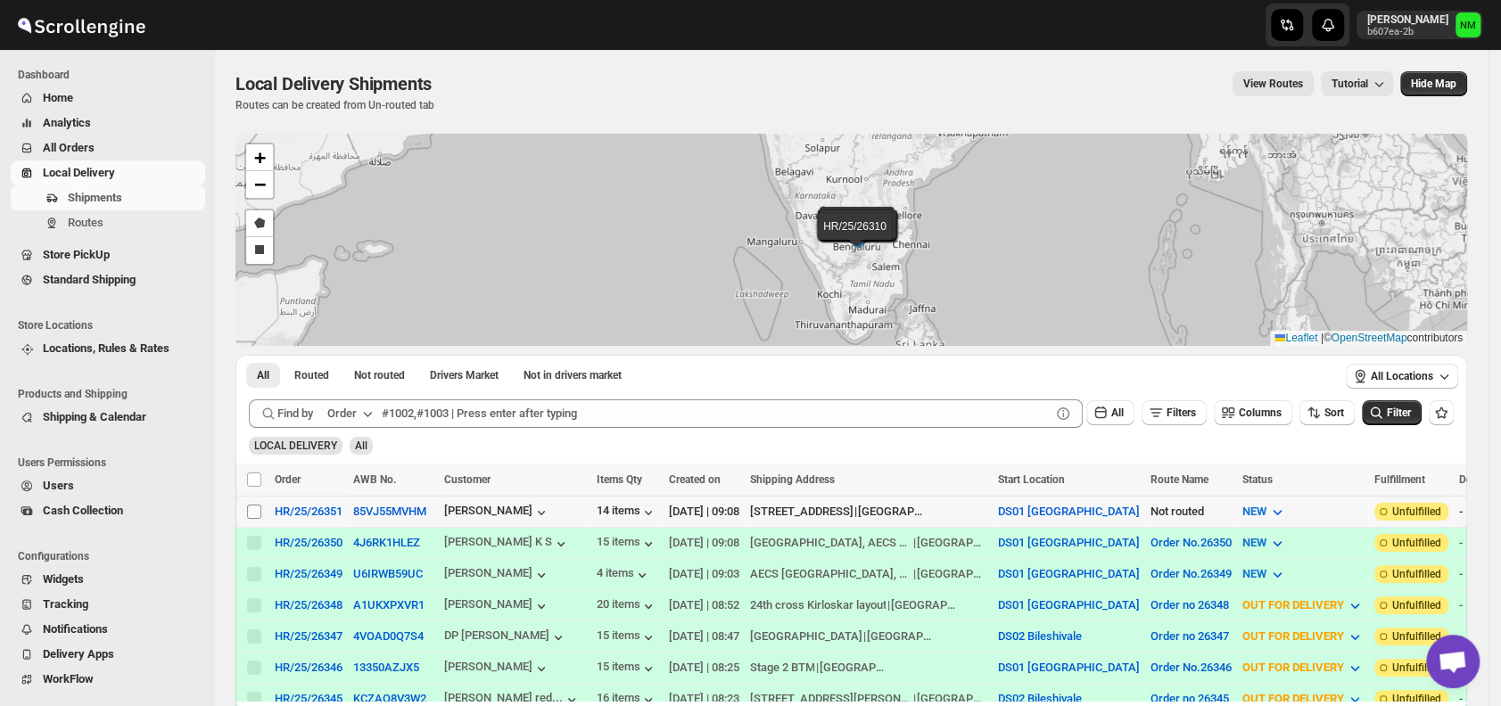
click span
click input "Select shipment"
checkbox input "true"
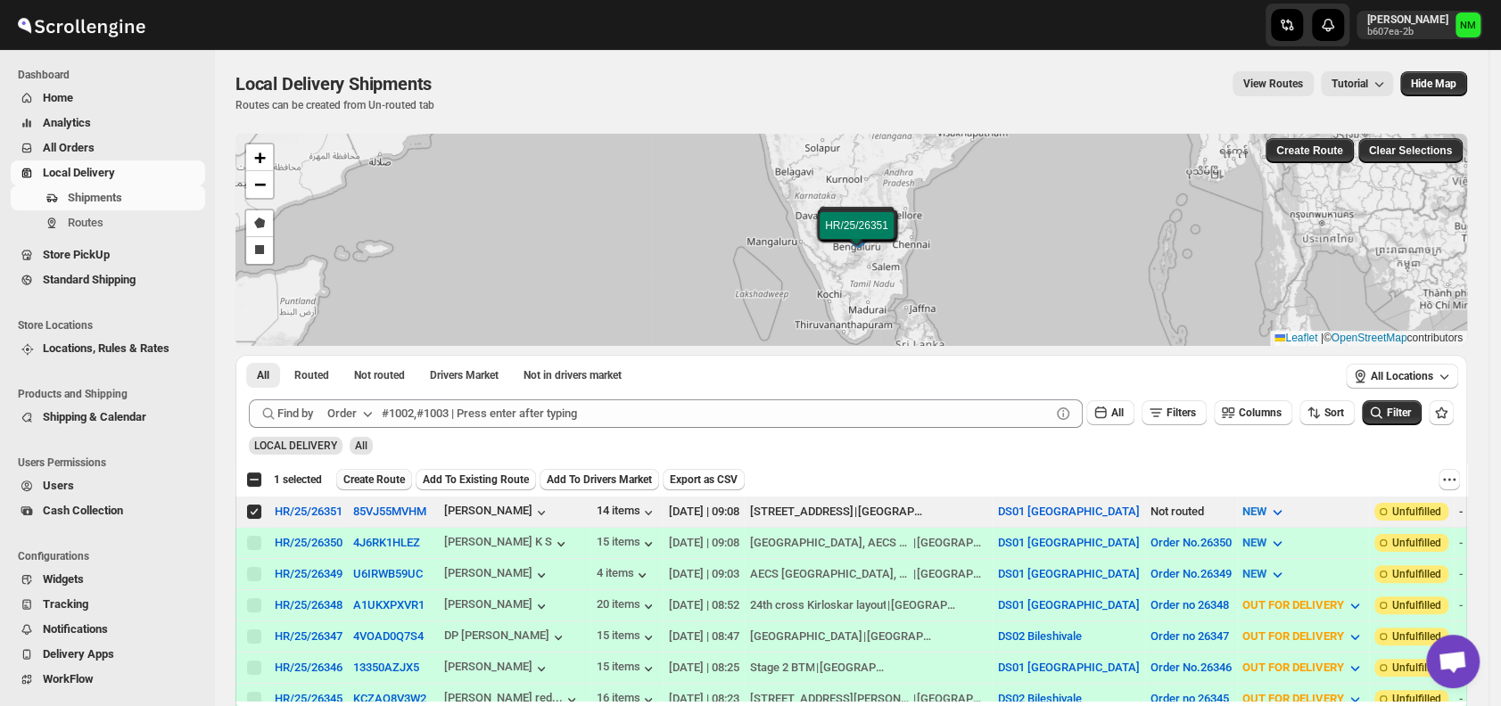
click span "Create Route"
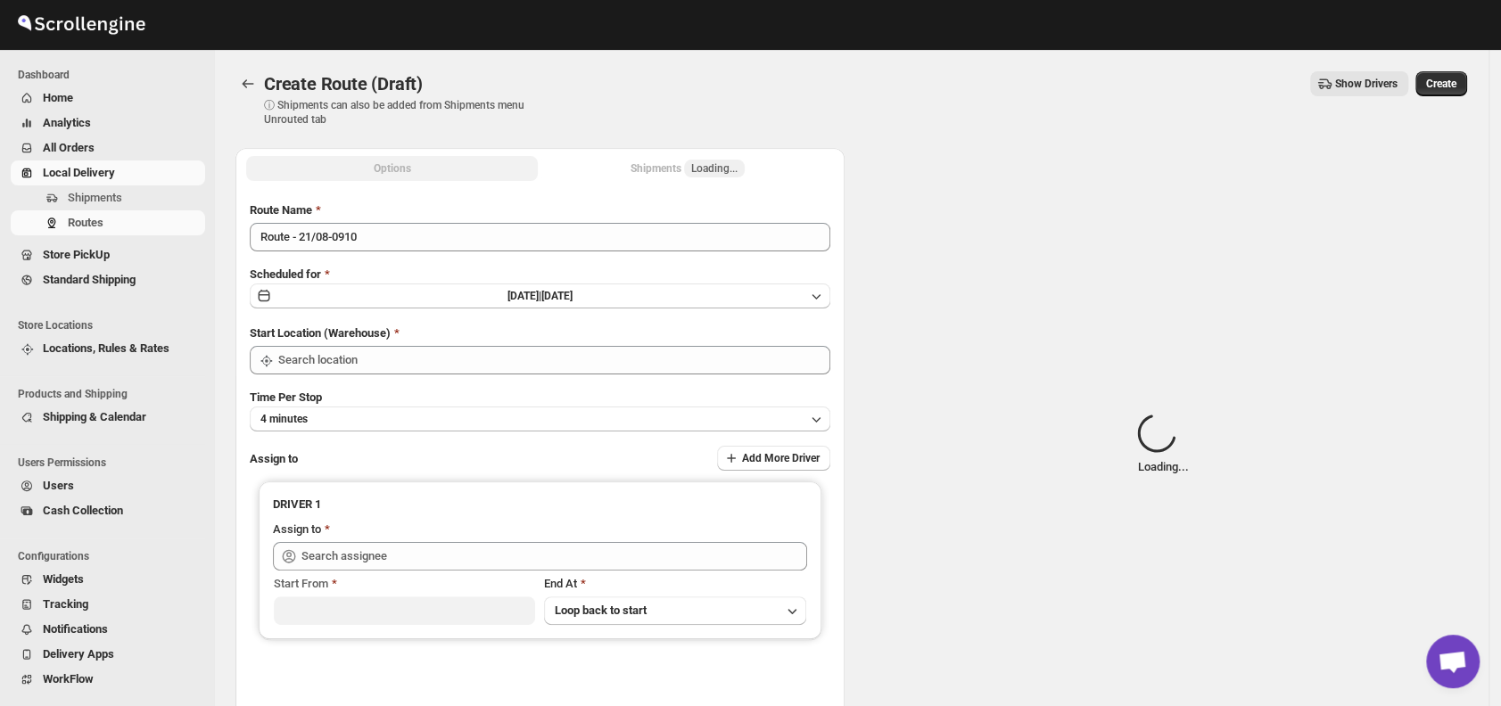
type input "DS01 [GEOGRAPHIC_DATA]"
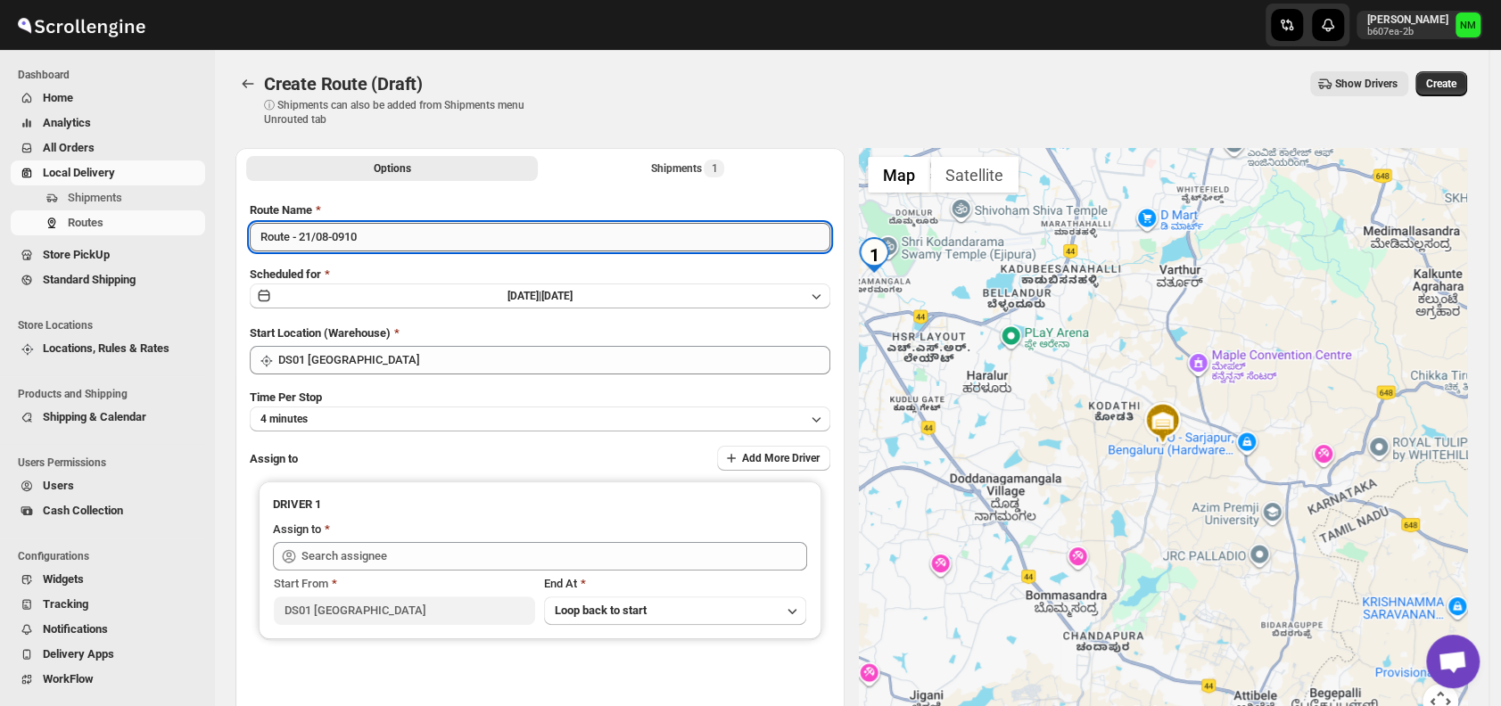
click input "Route - 21/08-0910"
type input "R"
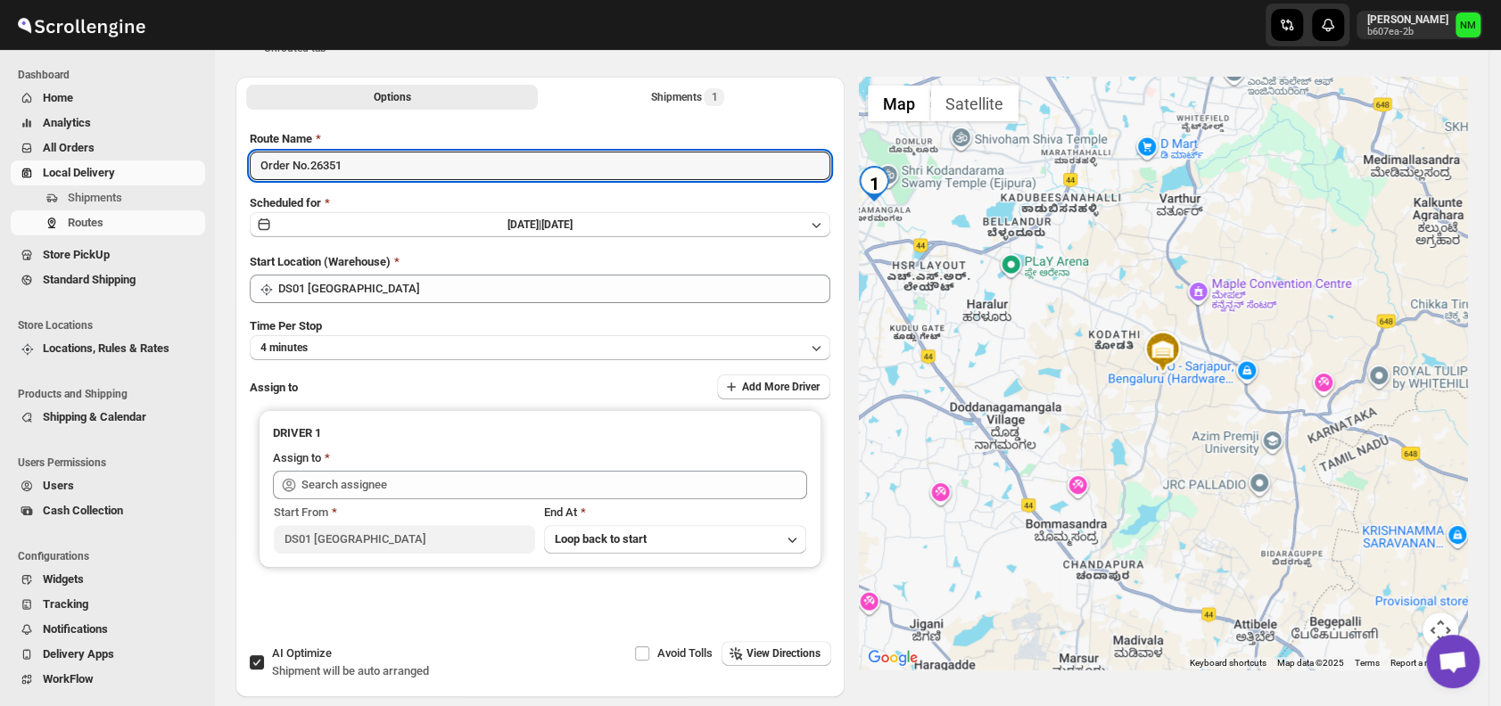
scroll to position [73, 0]
type input "Order No.26351"
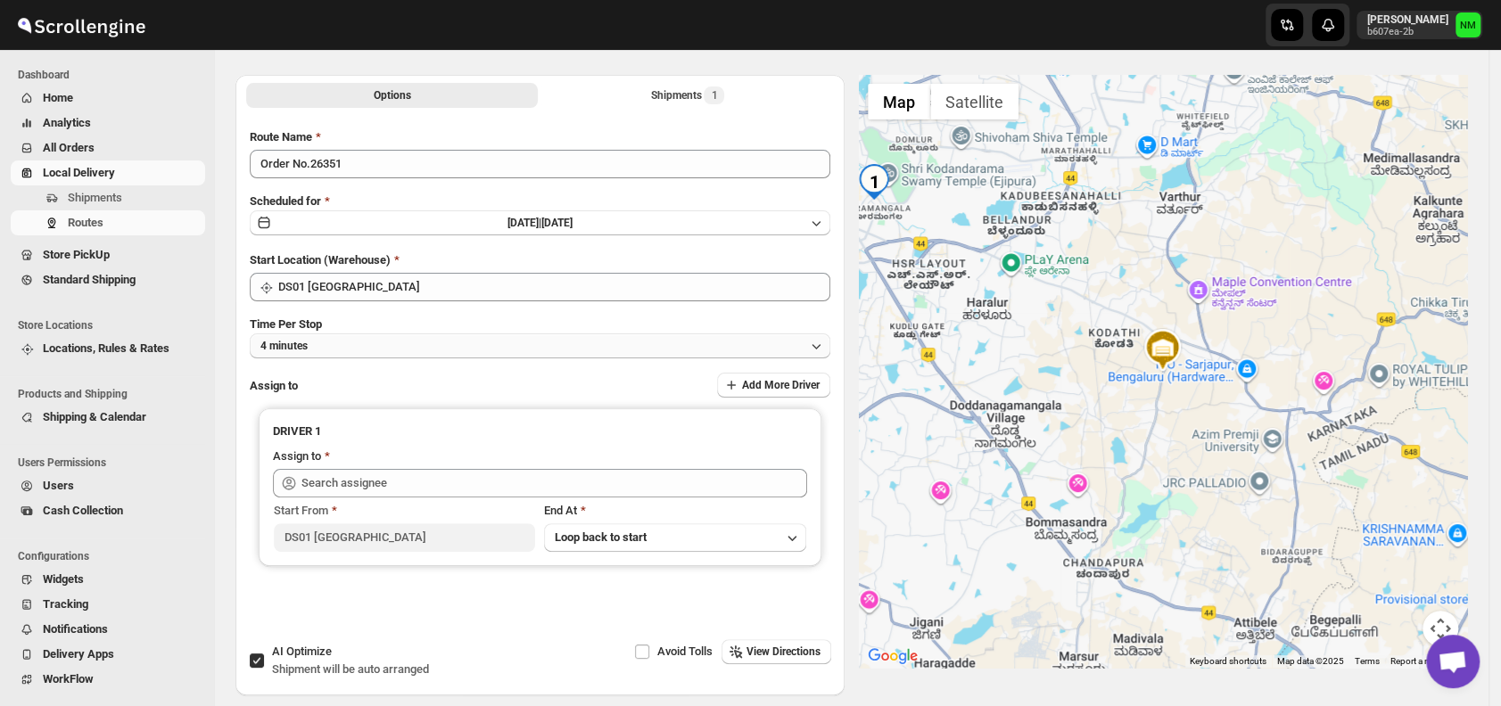
click button "4 minutes"
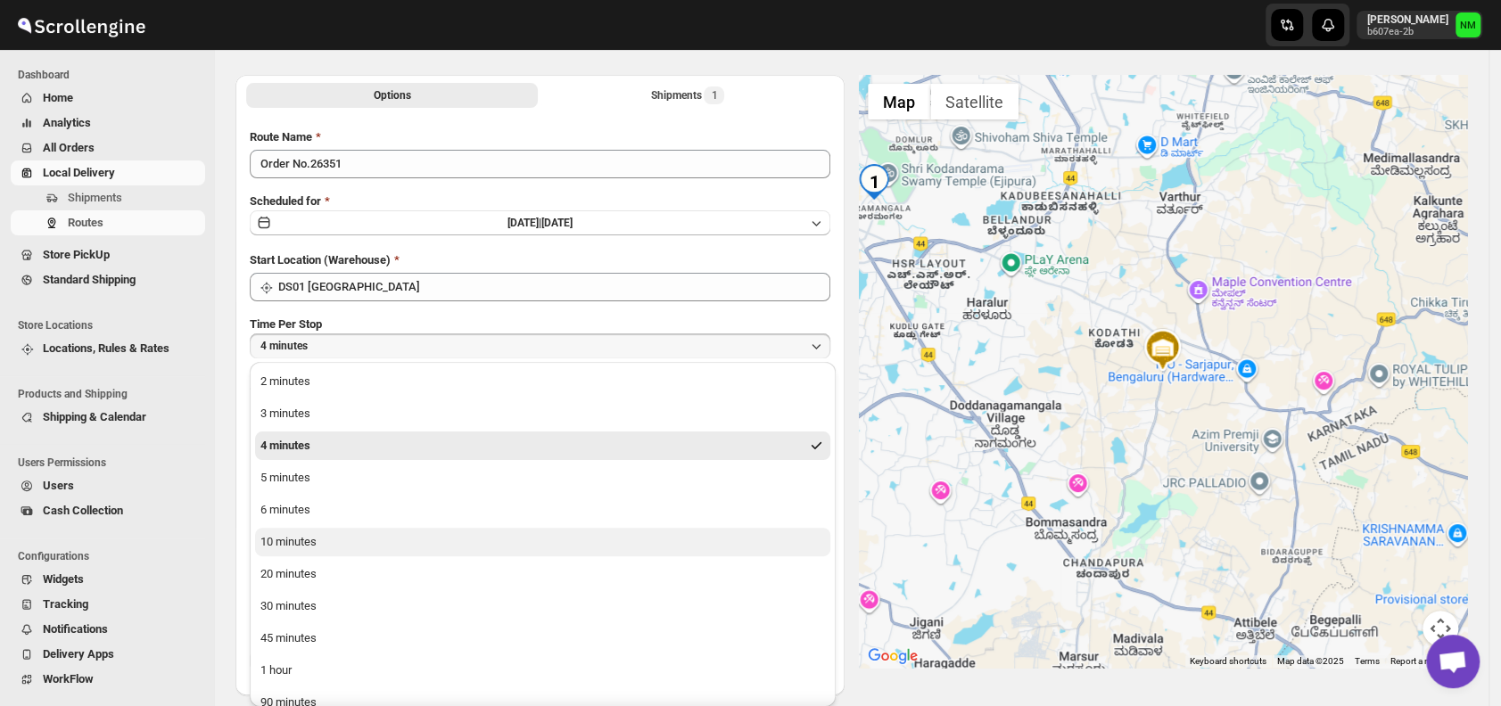
click div "10 minutes"
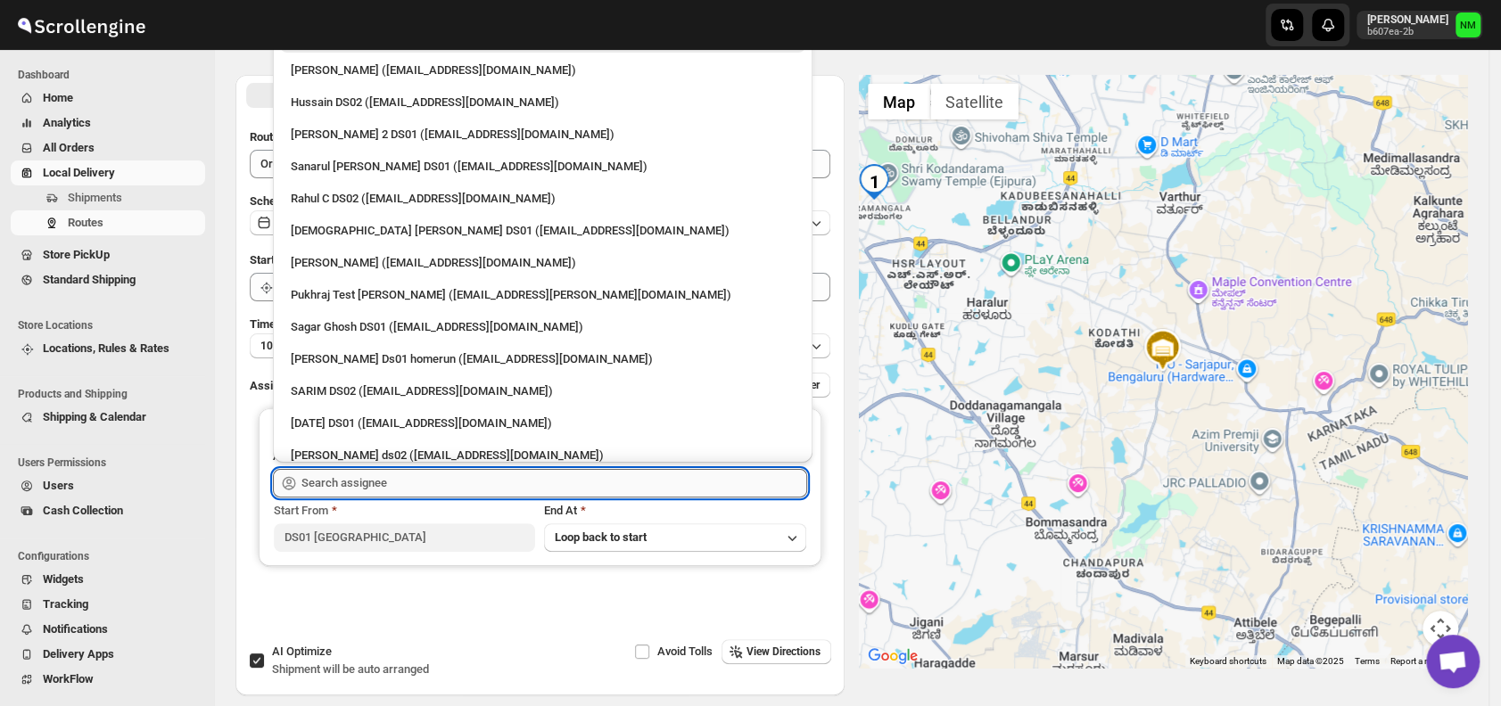
click input "text"
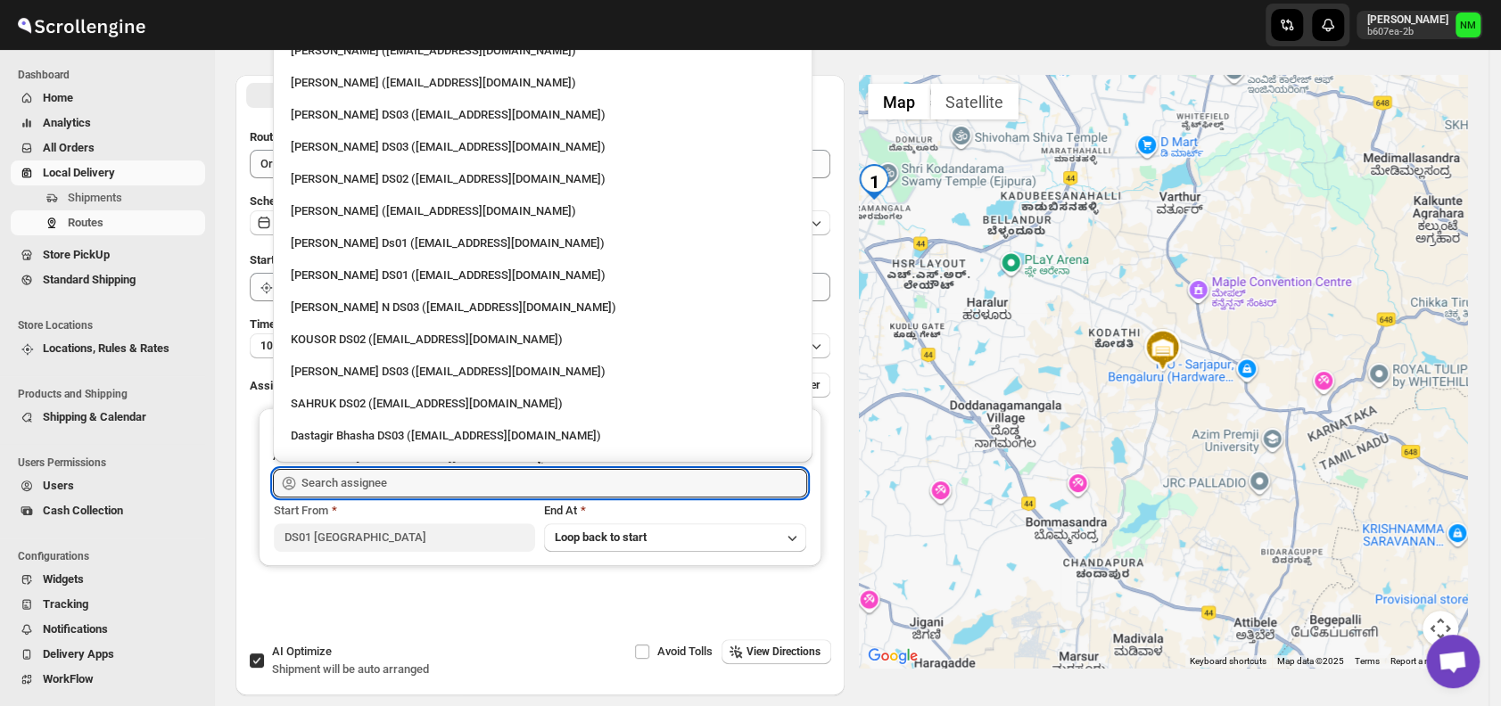
scroll to position [984, 0]
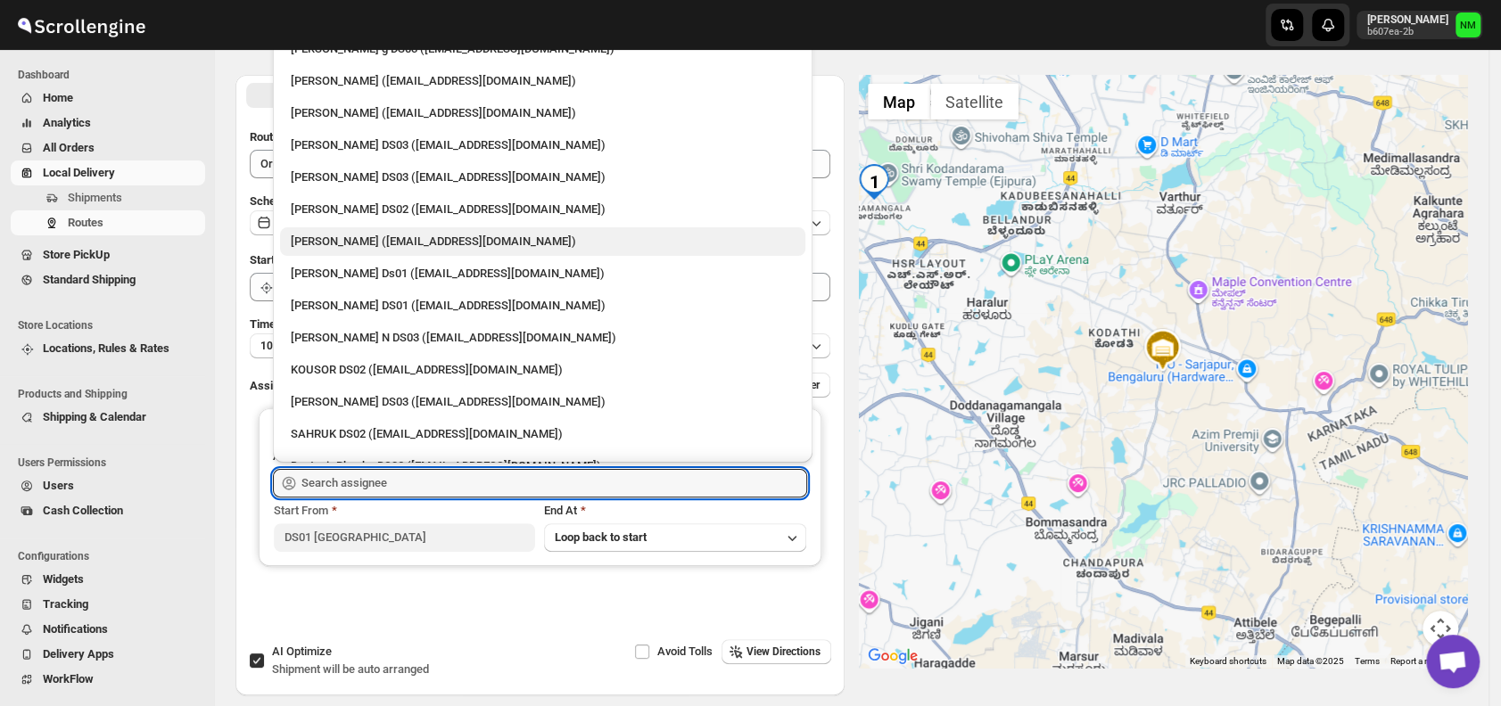
click div "[PERSON_NAME] ([EMAIL_ADDRESS][DOMAIN_NAME])"
type input "[PERSON_NAME] ([EMAIL_ADDRESS][DOMAIN_NAME])"
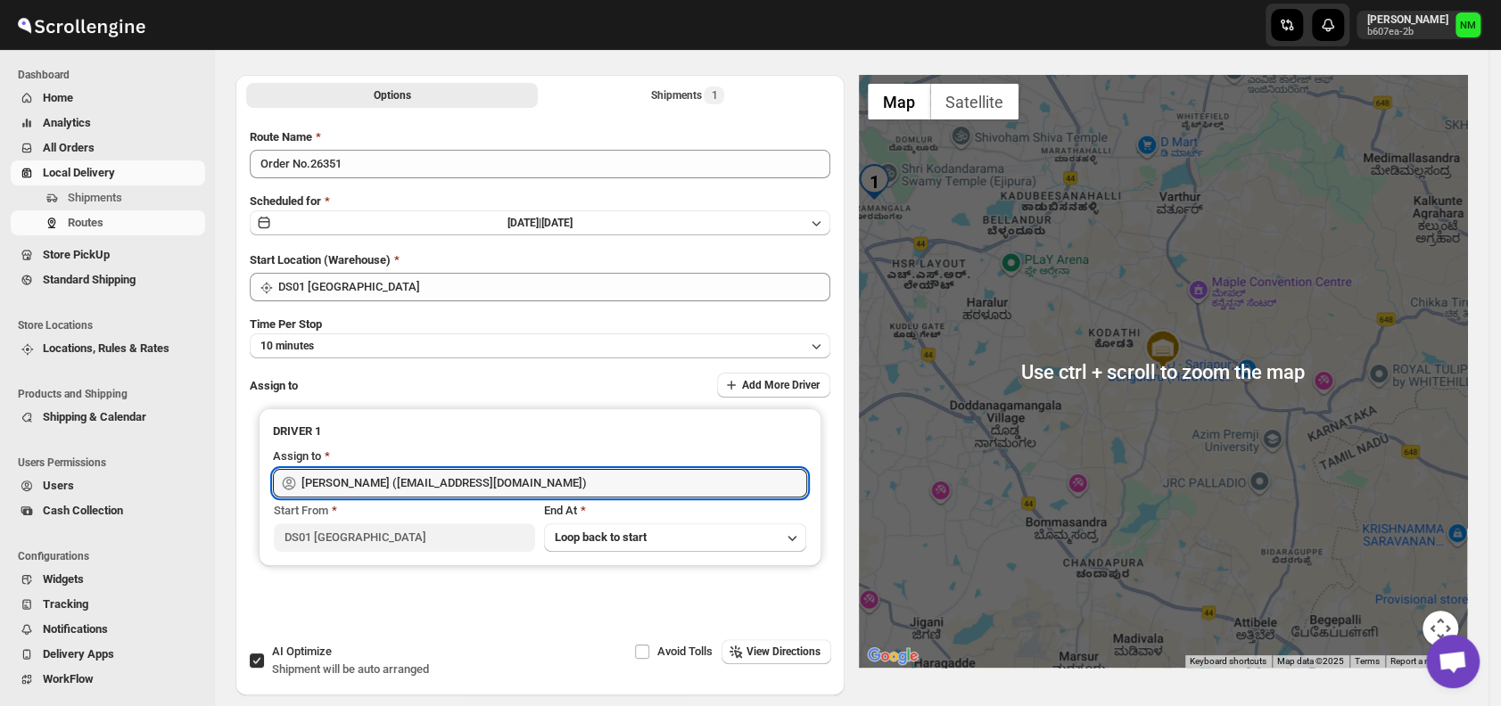
scroll to position [0, 0]
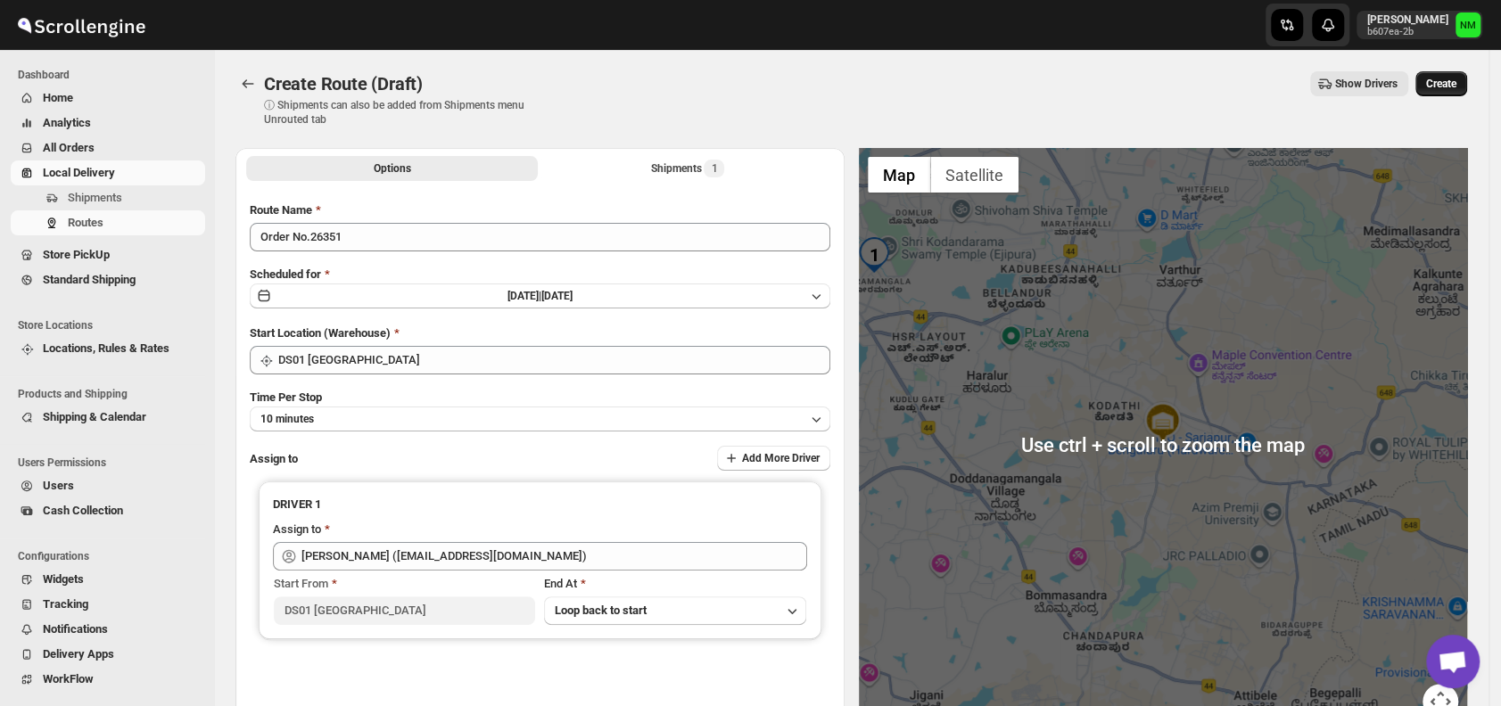
click span "Create"
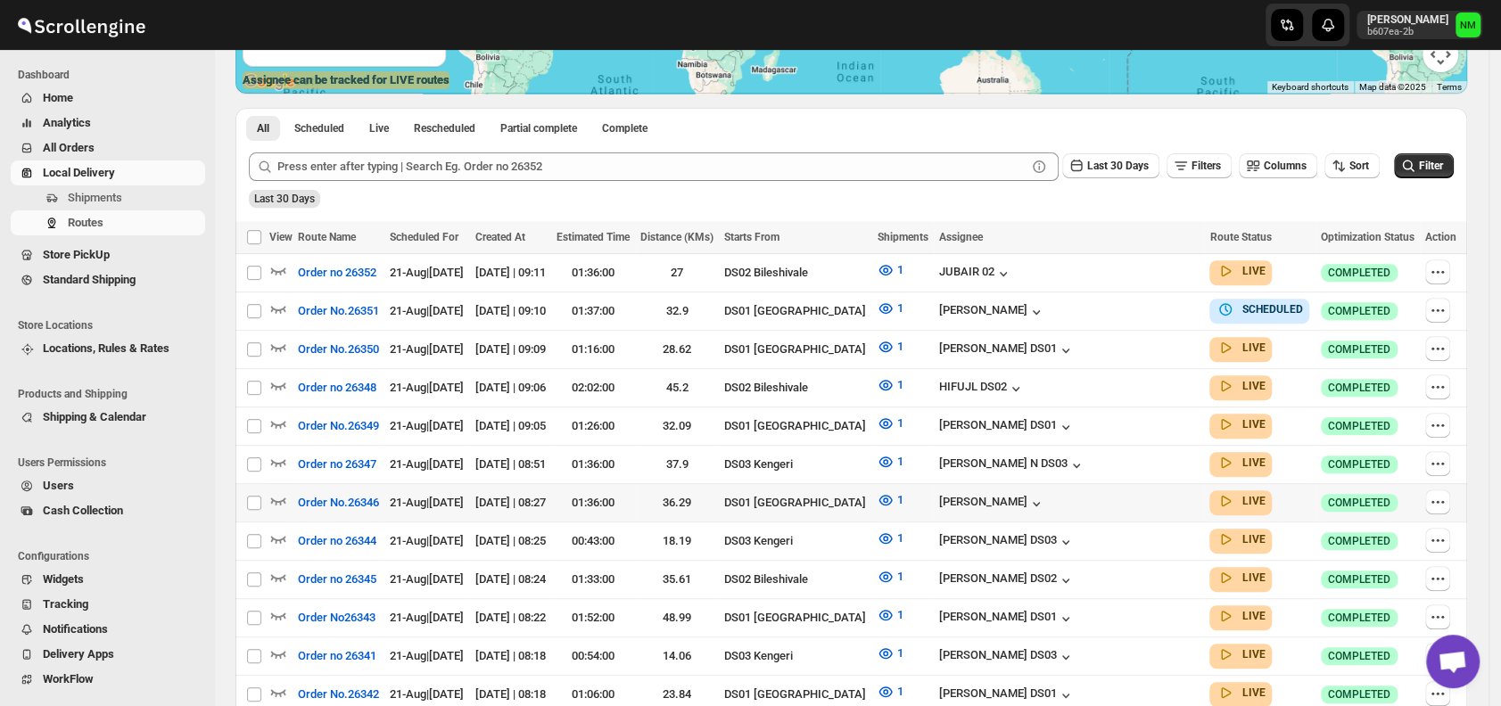
scroll to position [364, 0]
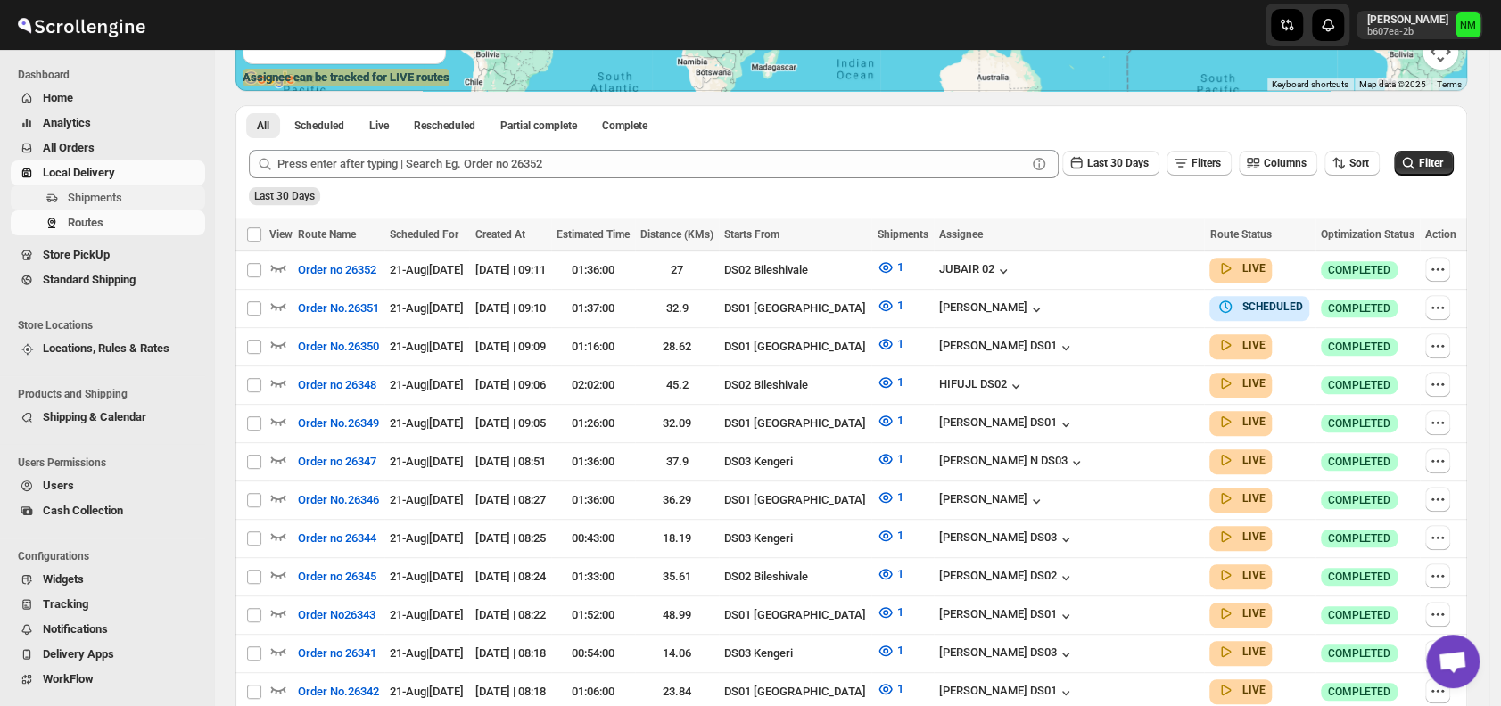
click at [124, 198] on span "Shipments" at bounding box center [135, 198] width 134 height 18
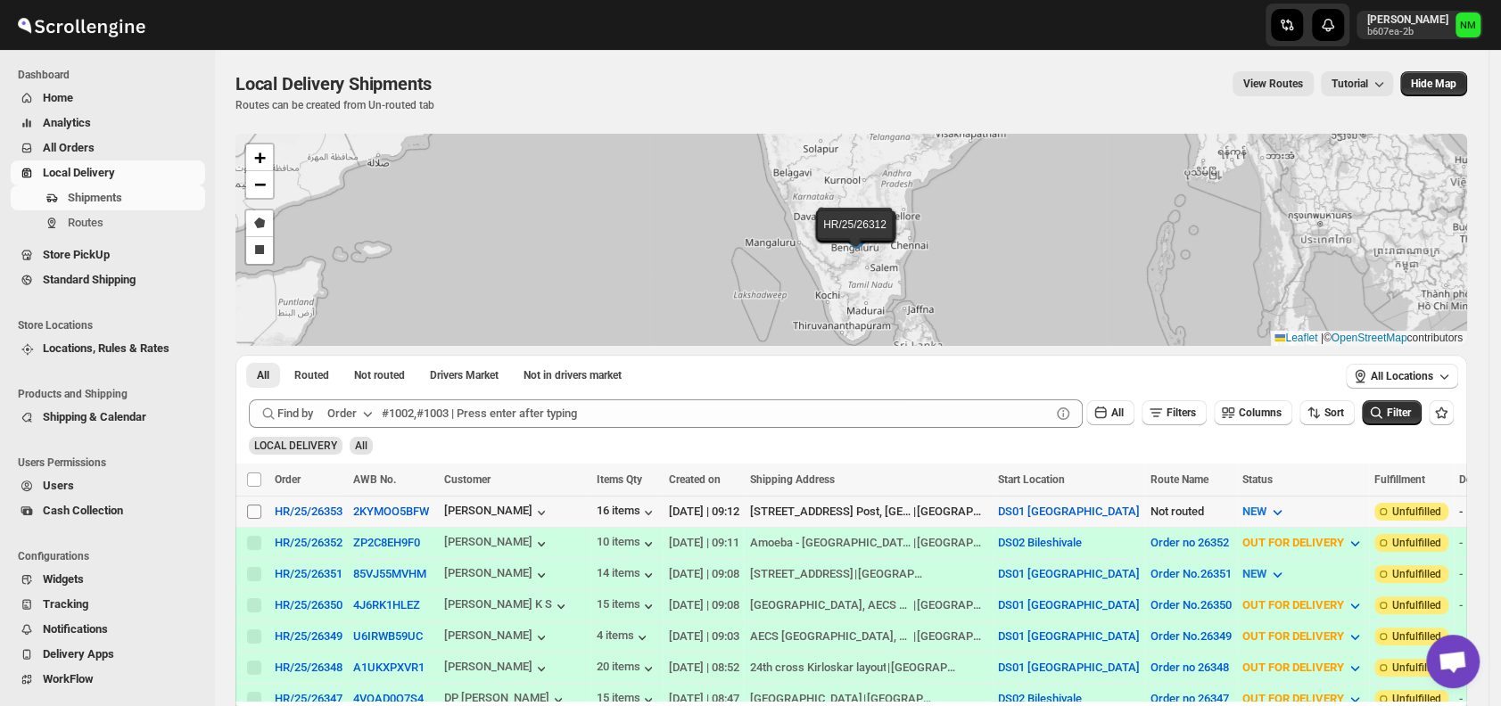
click at [252, 511] on input "Select shipment" at bounding box center [254, 512] width 14 height 14
checkbox input "true"
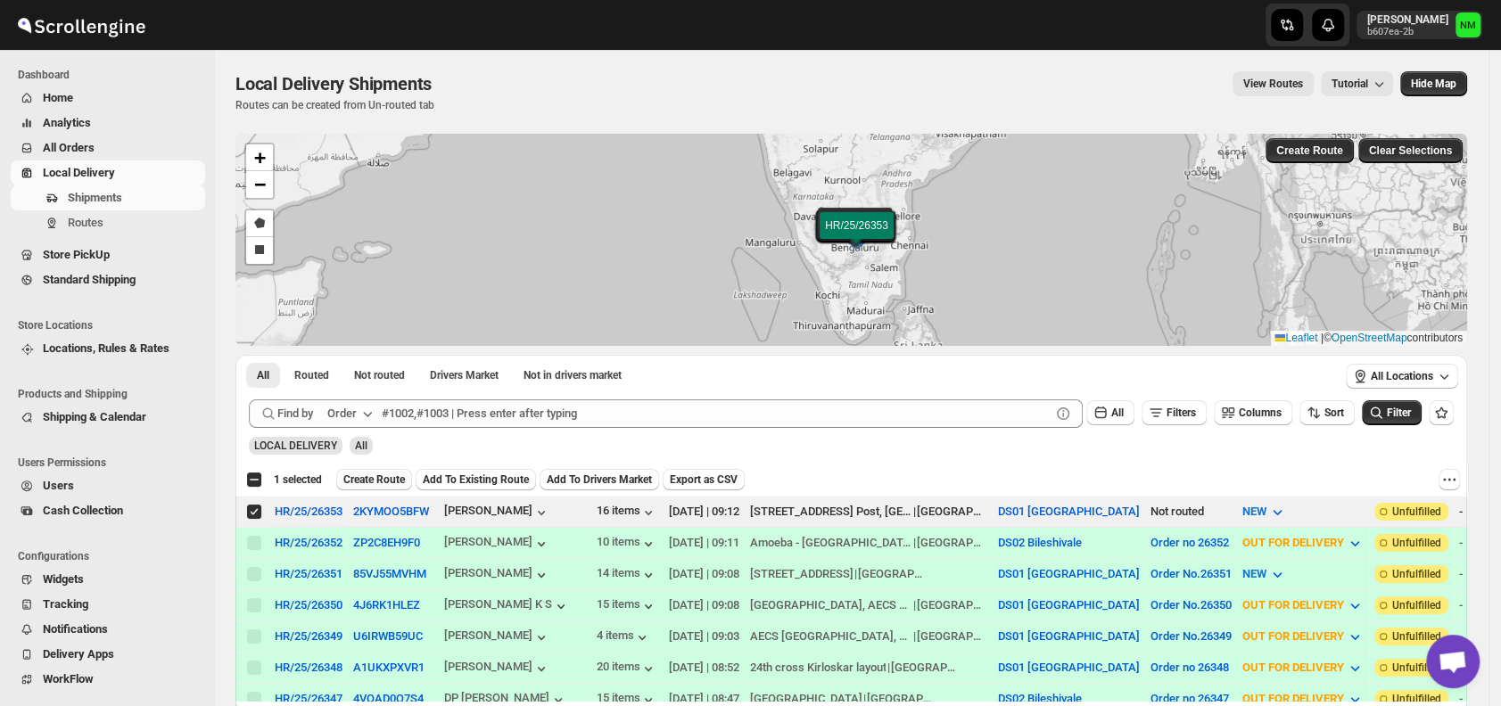
click at [379, 469] on button "Create Route" at bounding box center [374, 479] width 76 height 21
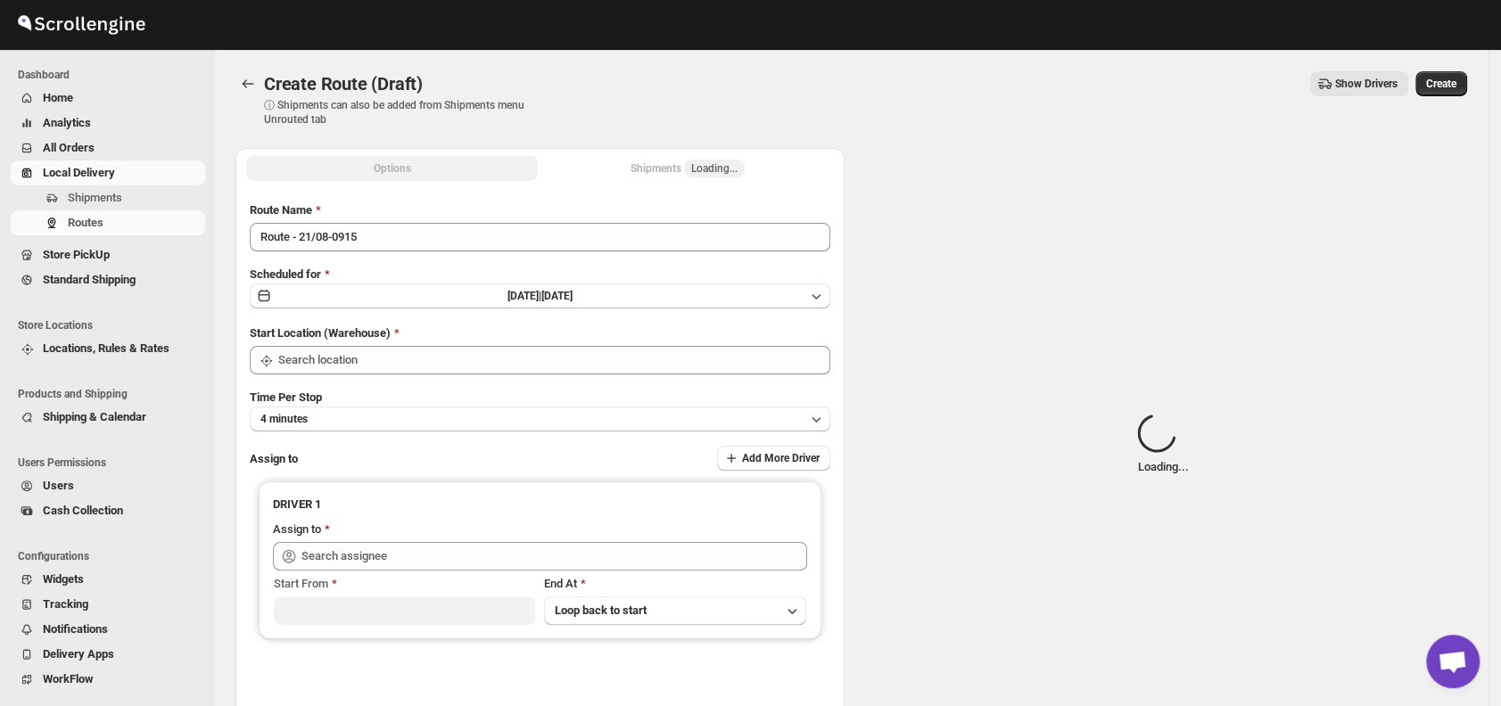
type input "DS01 [GEOGRAPHIC_DATA]"
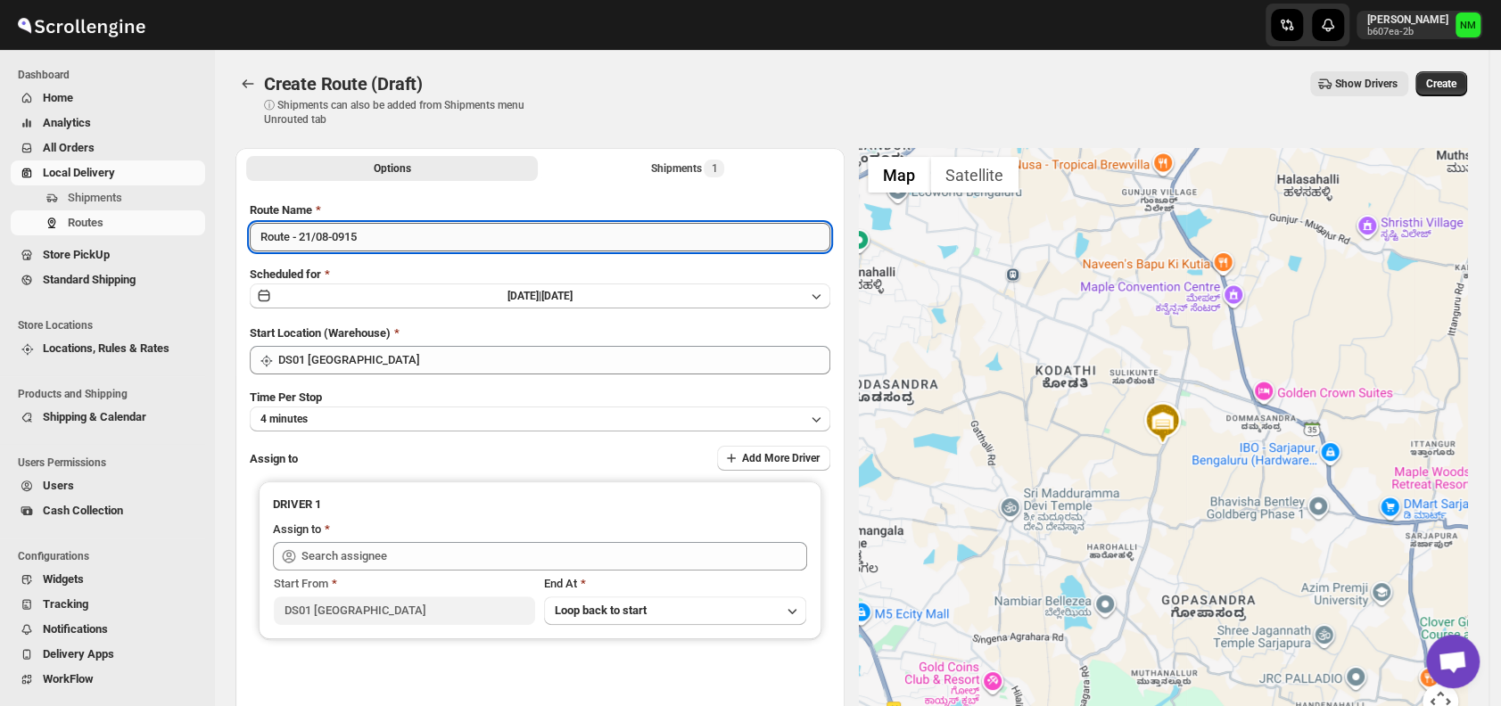
click at [399, 247] on input "Route - 21/08-0915" at bounding box center [540, 237] width 580 height 29
type input "R"
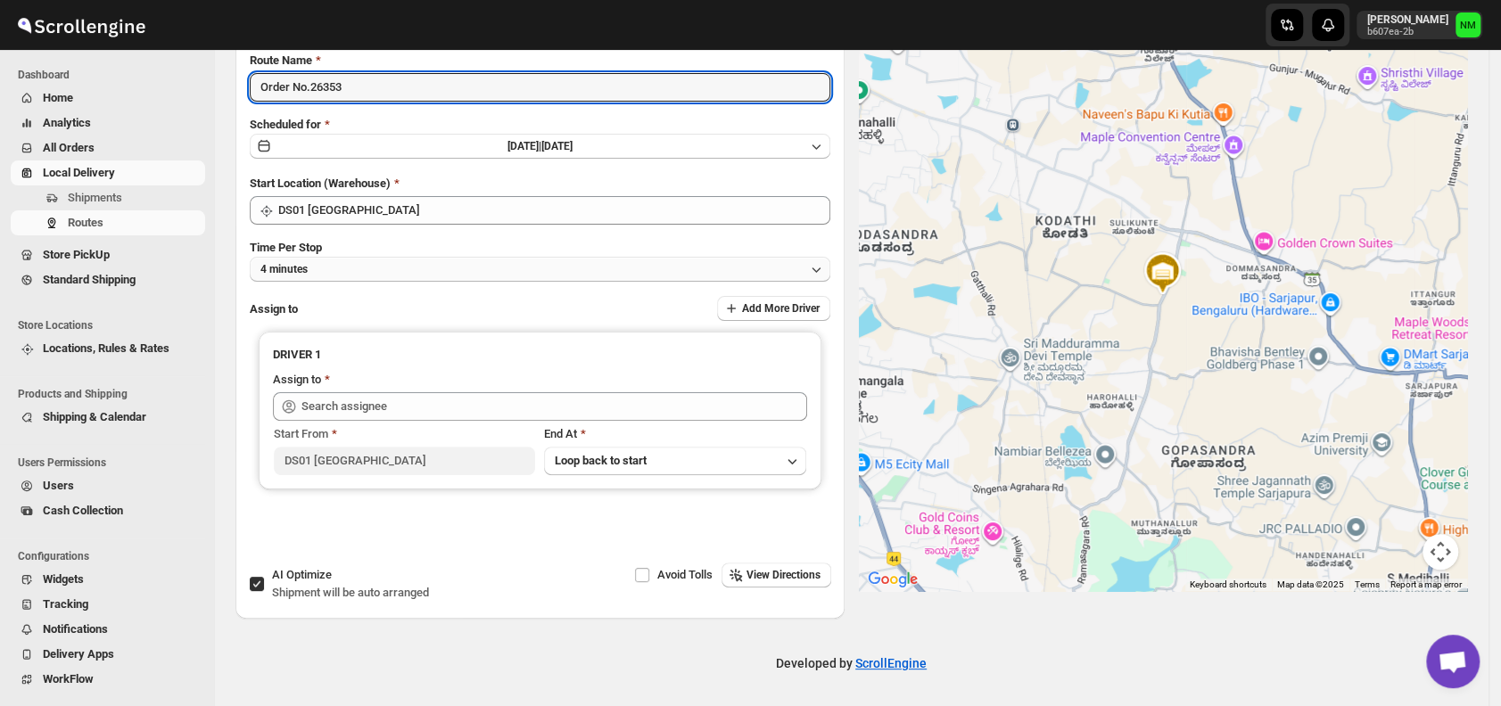
type input "Order No.26353"
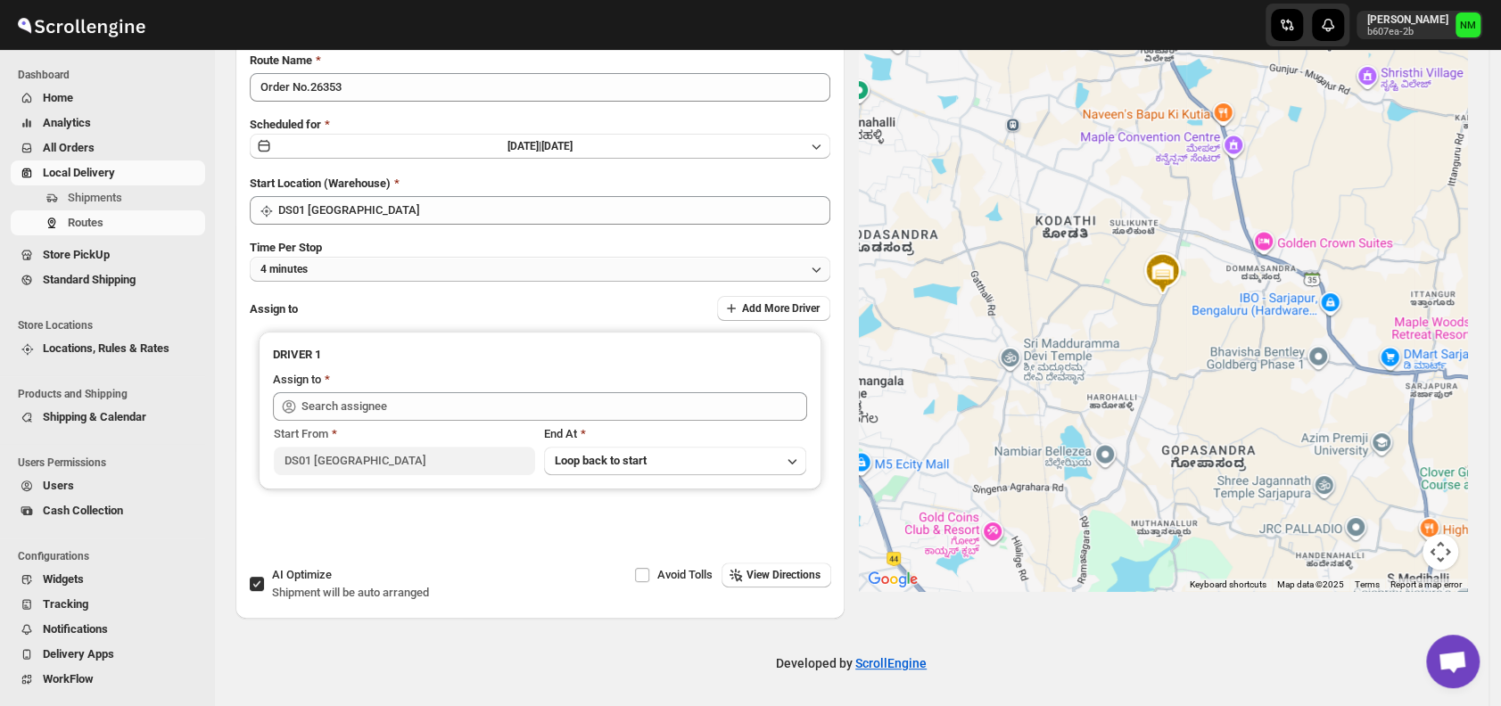
click at [347, 274] on button "4 minutes" at bounding box center [540, 269] width 580 height 25
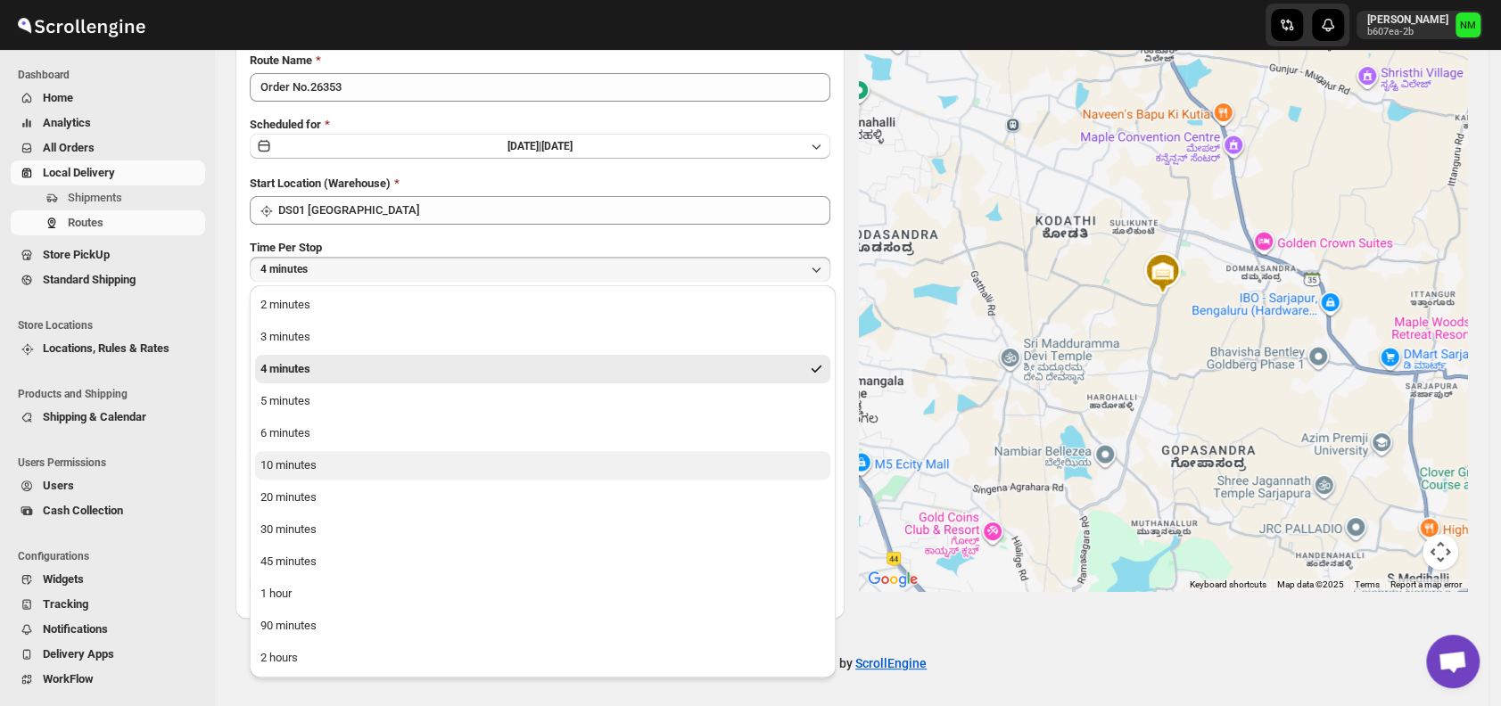
click at [341, 468] on button "10 minutes" at bounding box center [542, 465] width 575 height 29
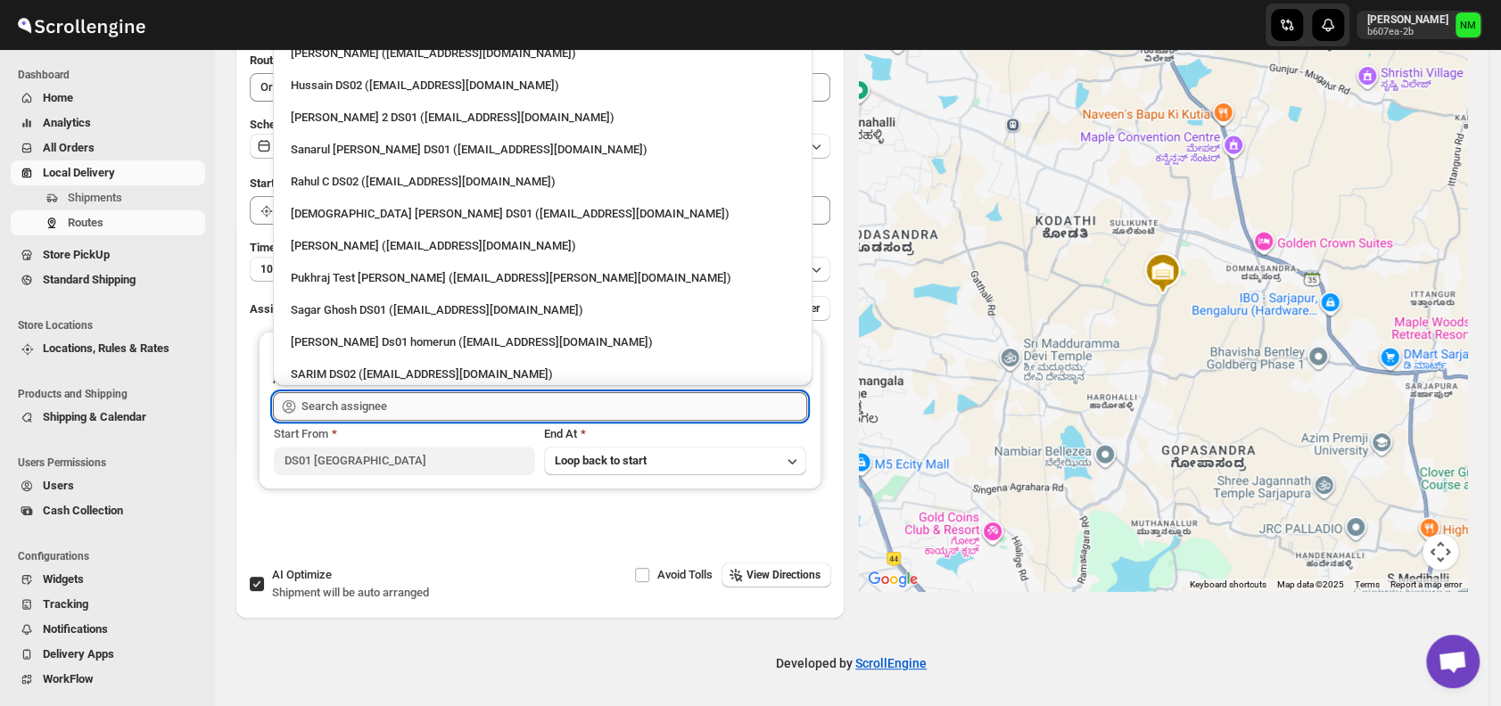
click at [378, 407] on input "text" at bounding box center [554, 406] width 506 height 29
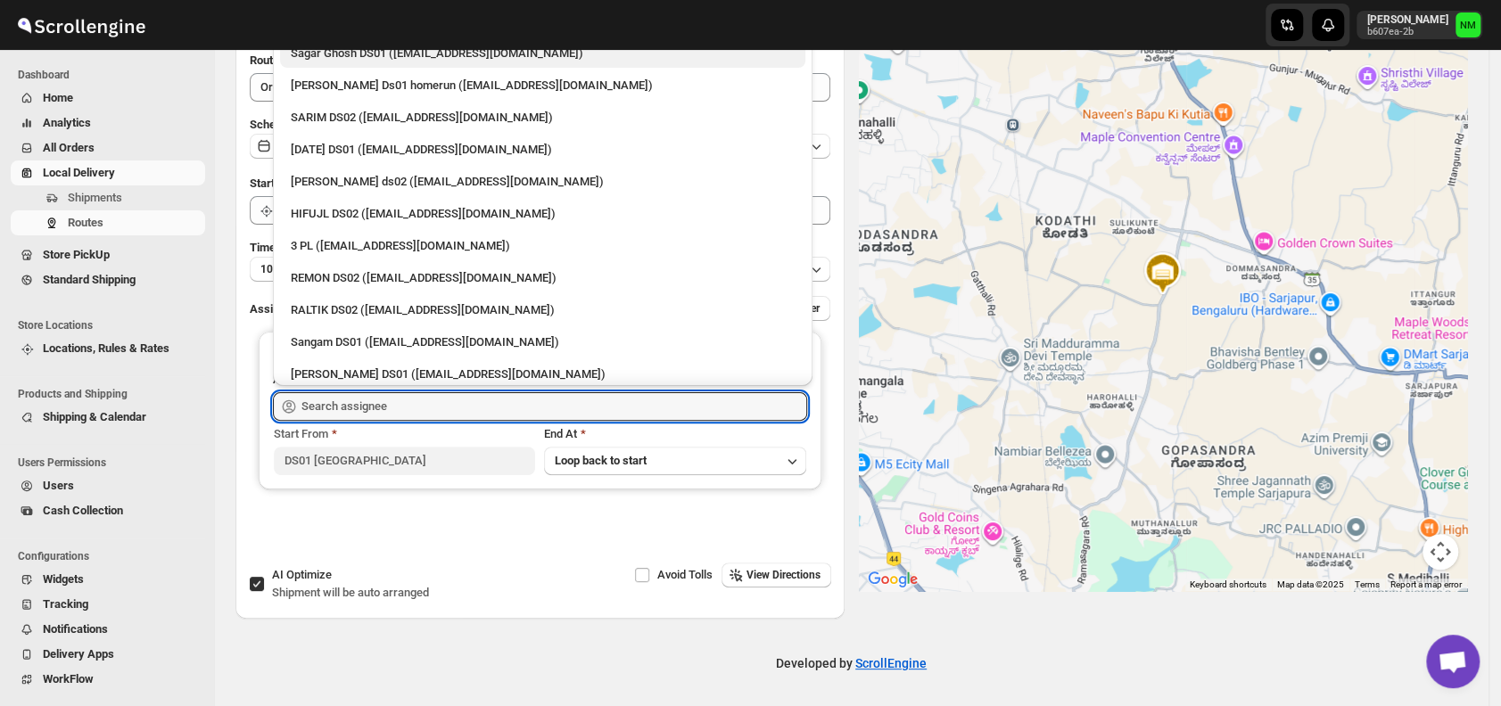
scroll to position [0, 0]
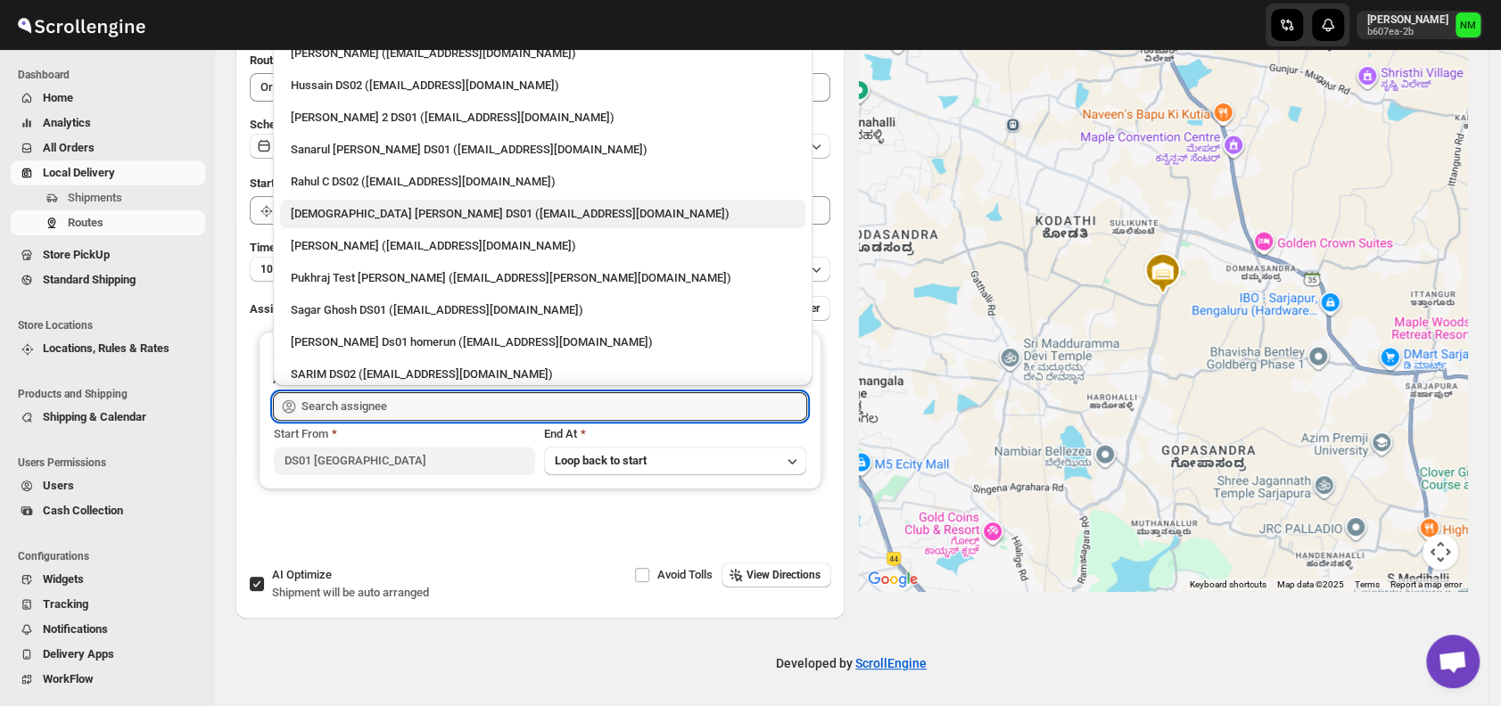
click at [313, 216] on div "[DEMOGRAPHIC_DATA] [PERSON_NAME] DS01 ([EMAIL_ADDRESS][DOMAIN_NAME])" at bounding box center [543, 214] width 504 height 18
type input "[DEMOGRAPHIC_DATA] [PERSON_NAME] DS01 ([EMAIL_ADDRESS][DOMAIN_NAME])"
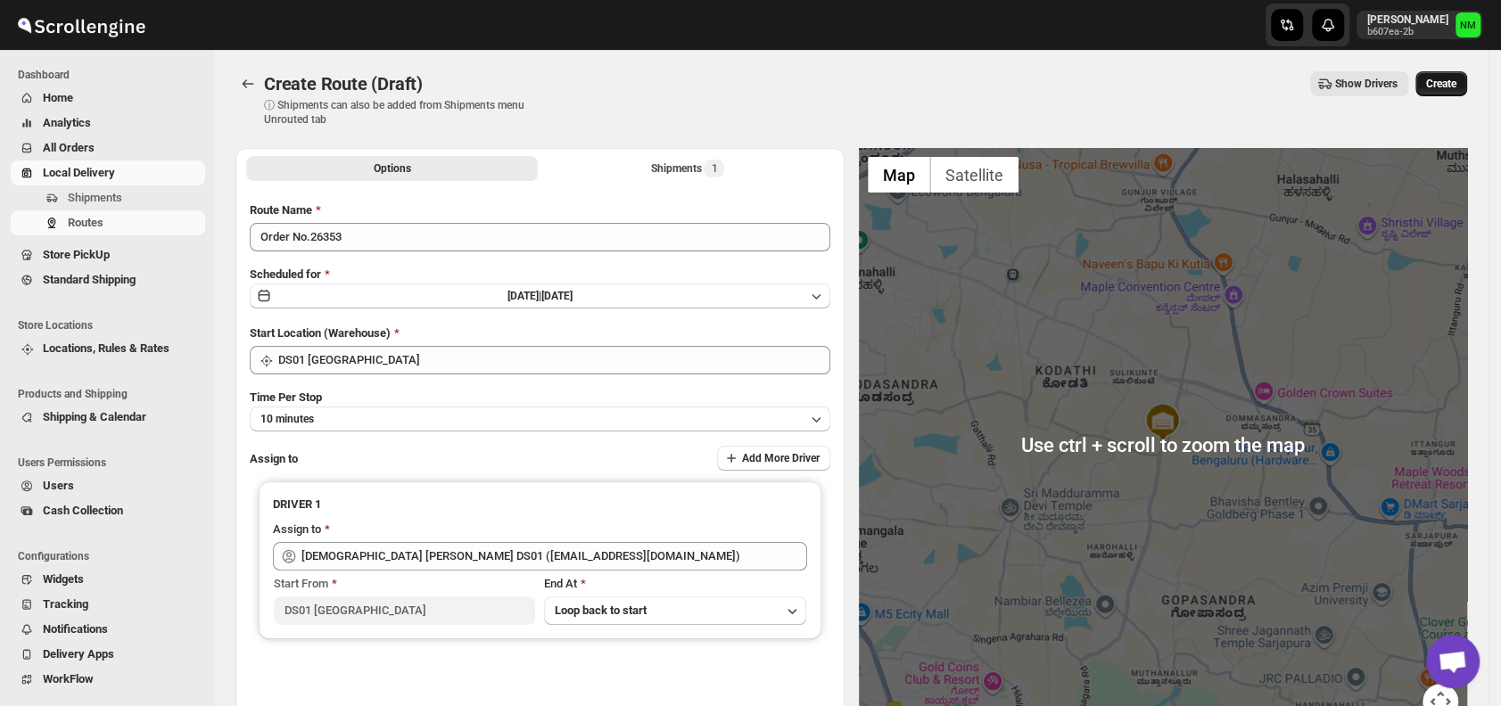
click at [1453, 88] on span "Create" at bounding box center [1441, 84] width 30 height 14
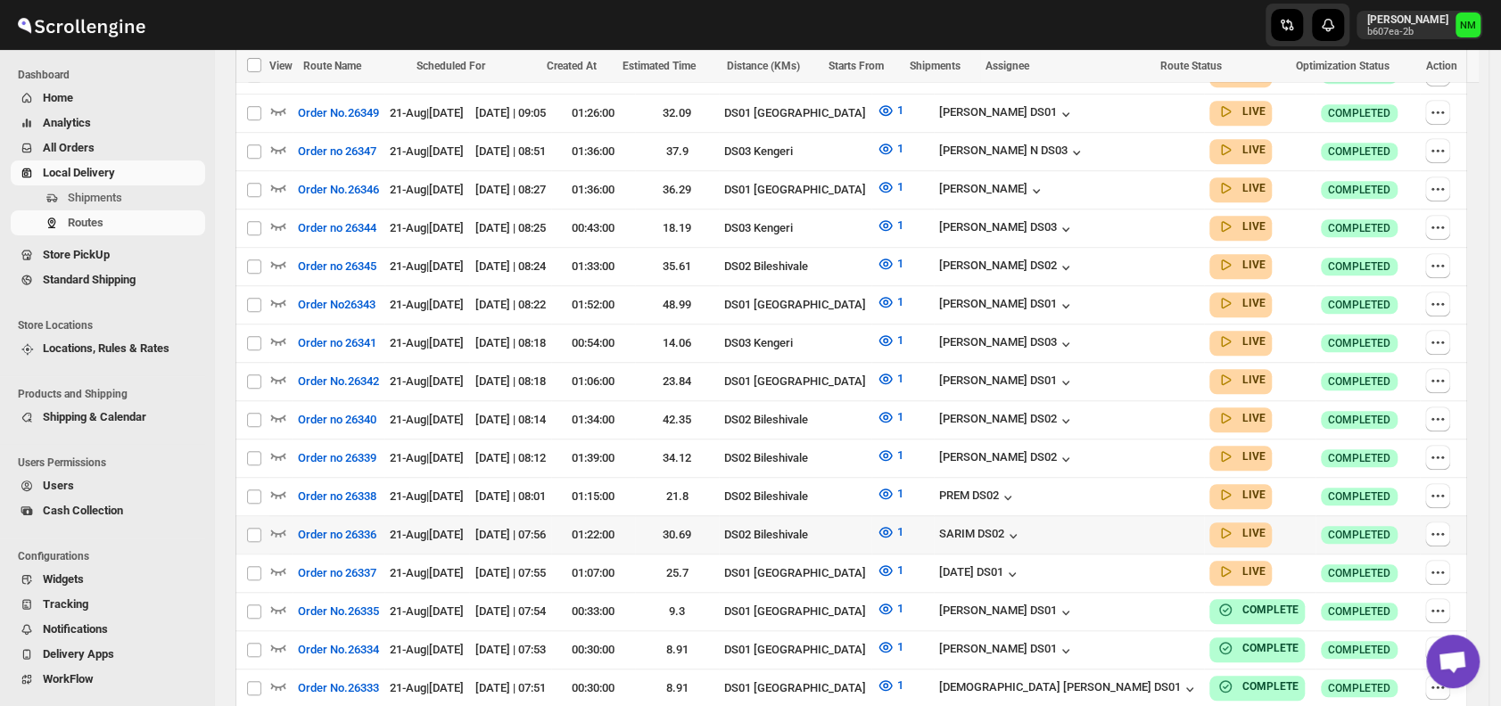
scroll to position [975, 0]
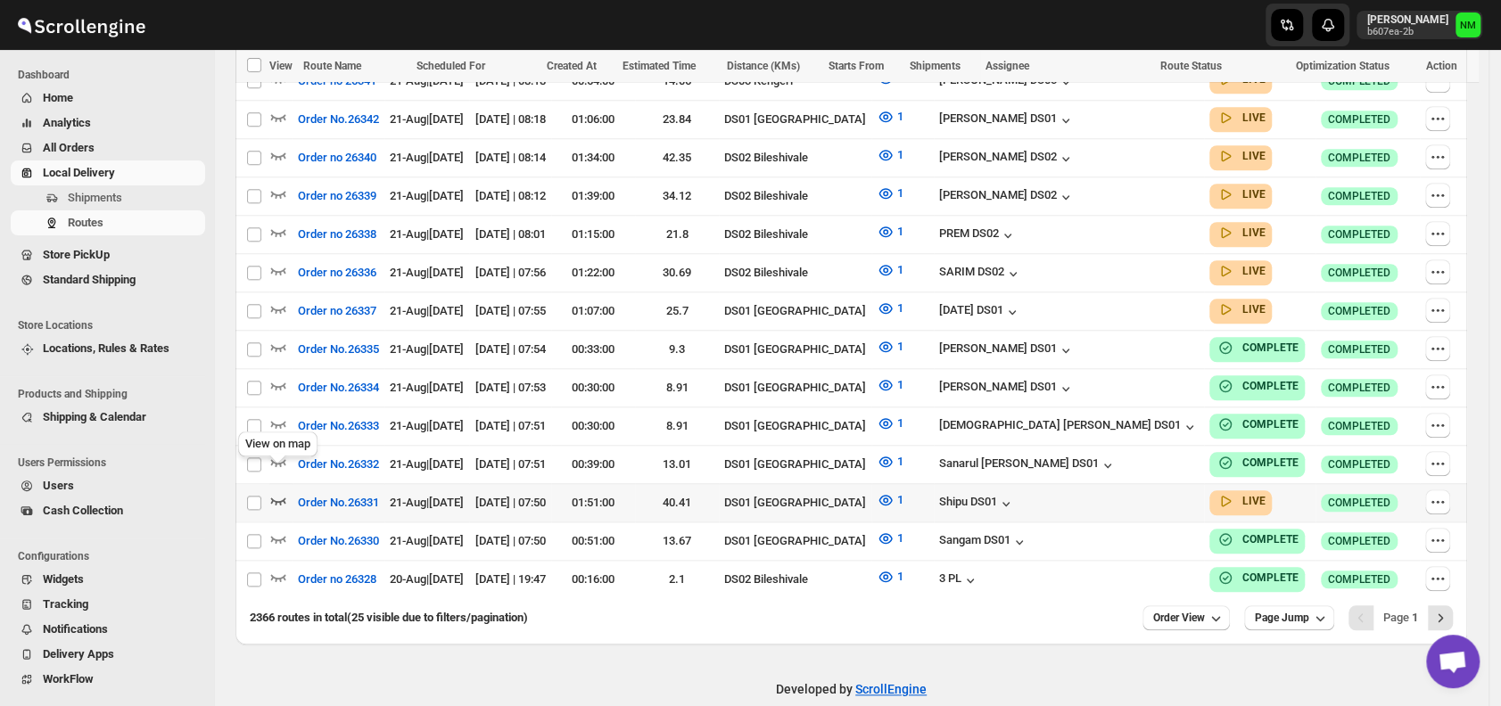
click at [282, 491] on icon "button" at bounding box center [278, 500] width 18 height 18
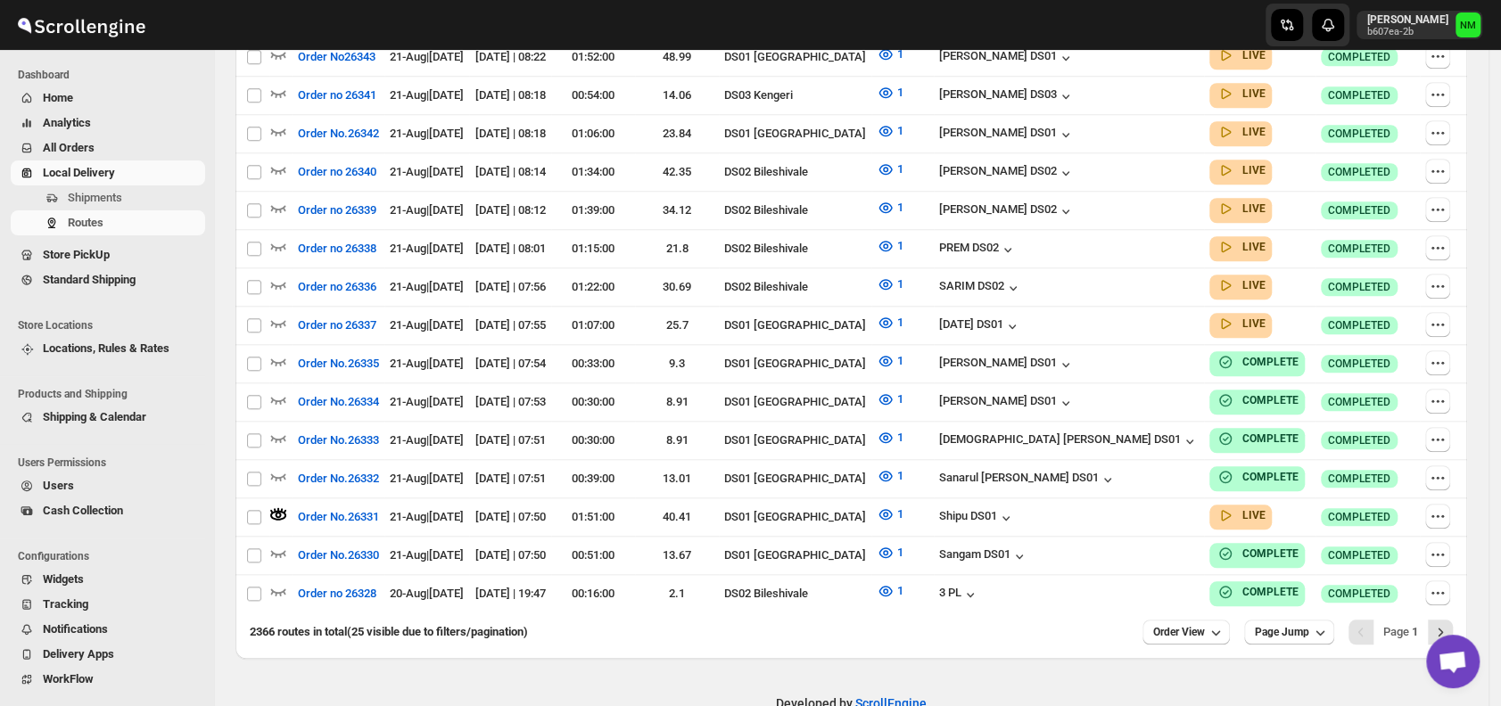
scroll to position [0, 0]
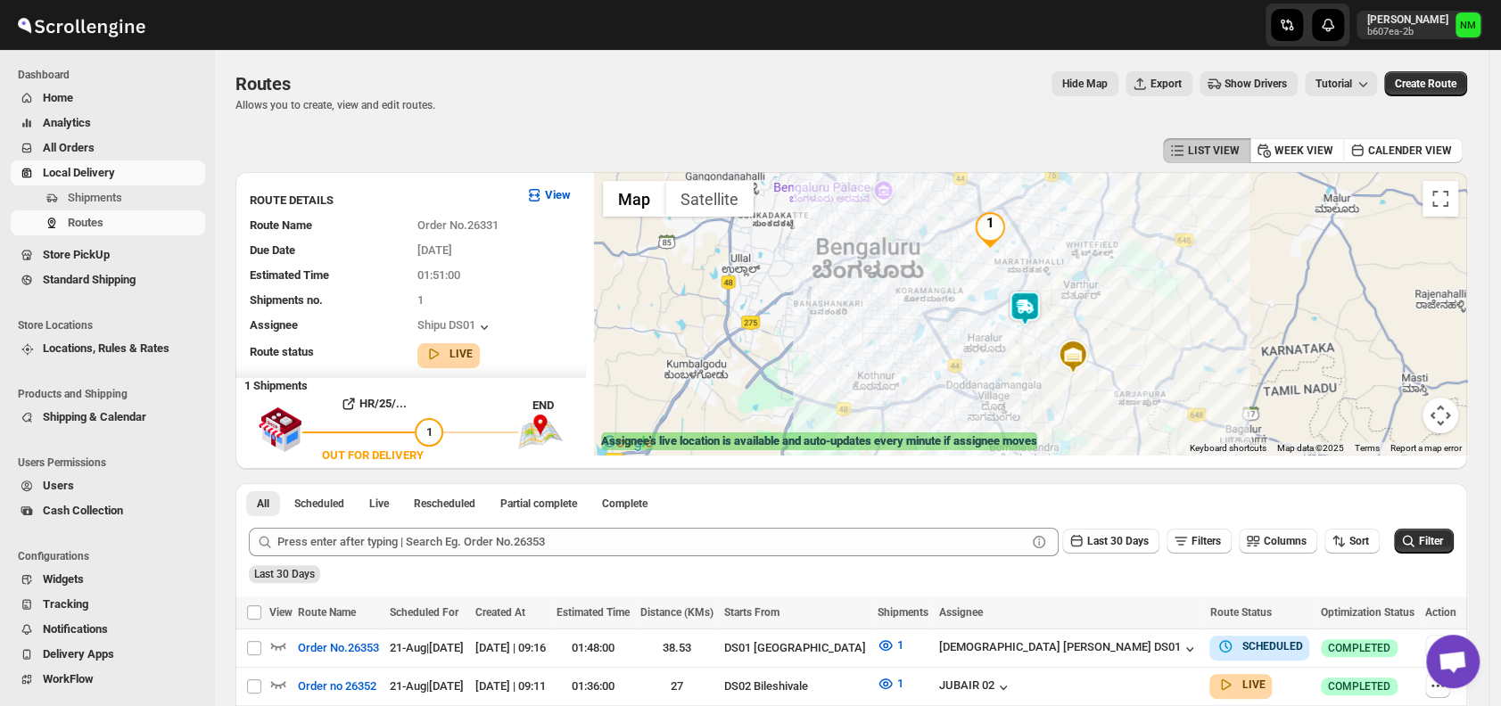
click at [1036, 301] on img at bounding box center [1025, 309] width 36 height 36
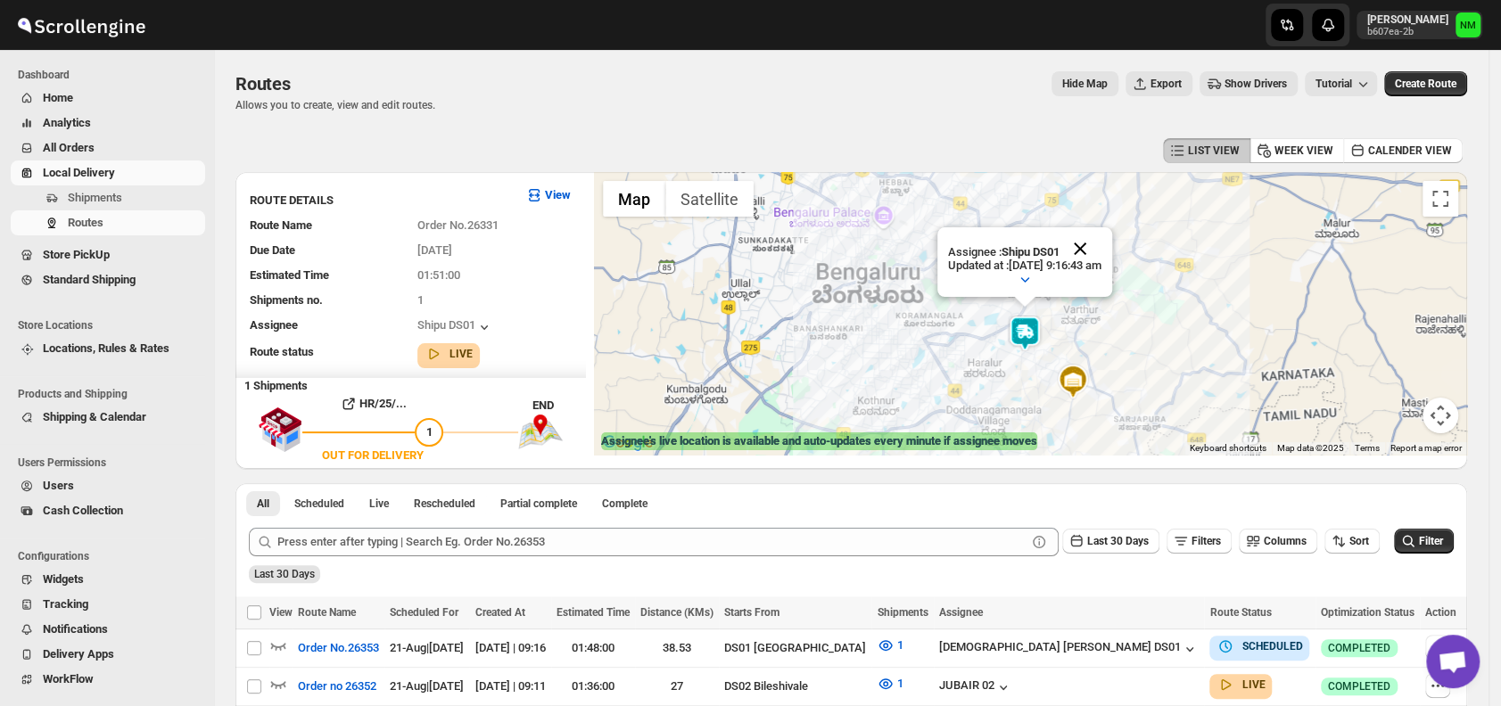
click at [1101, 241] on button "Close" at bounding box center [1079, 248] width 43 height 43
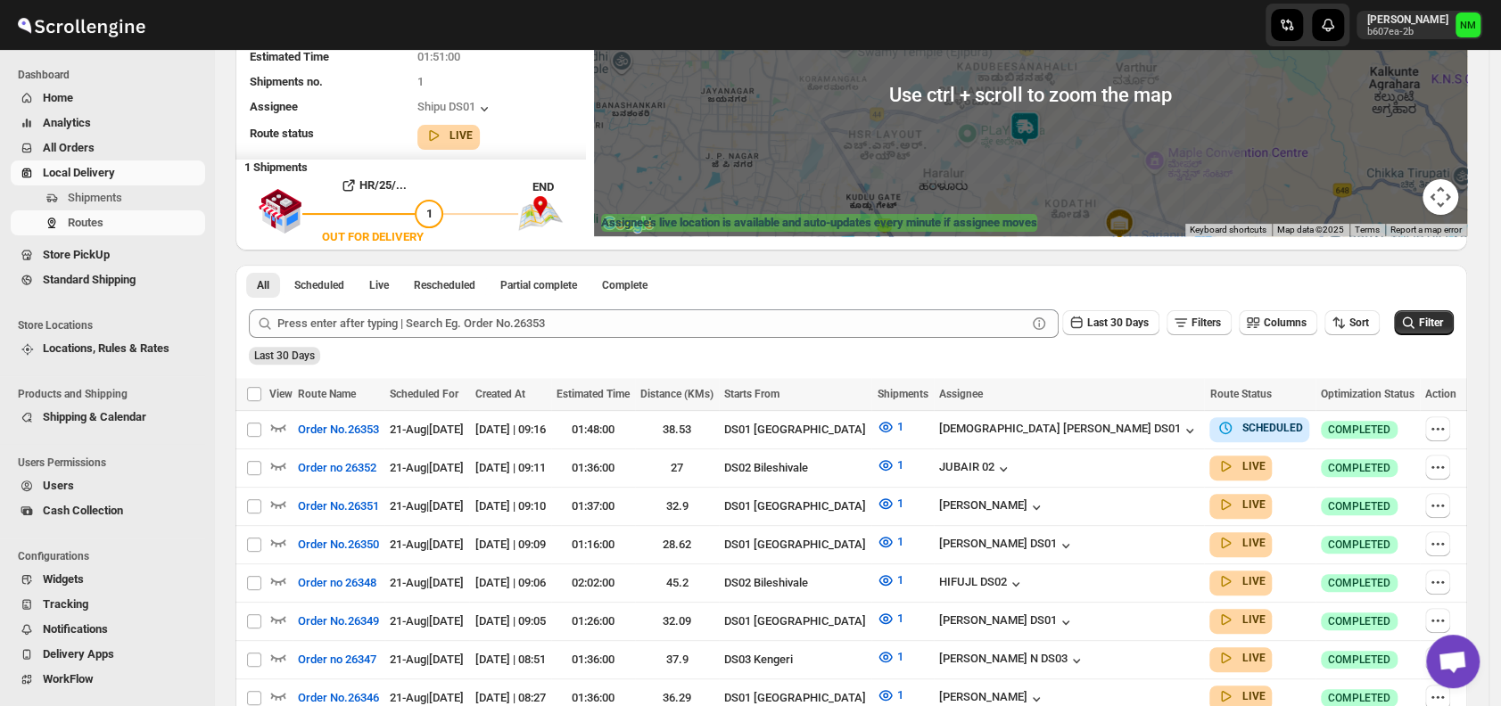
scroll to position [227, 0]
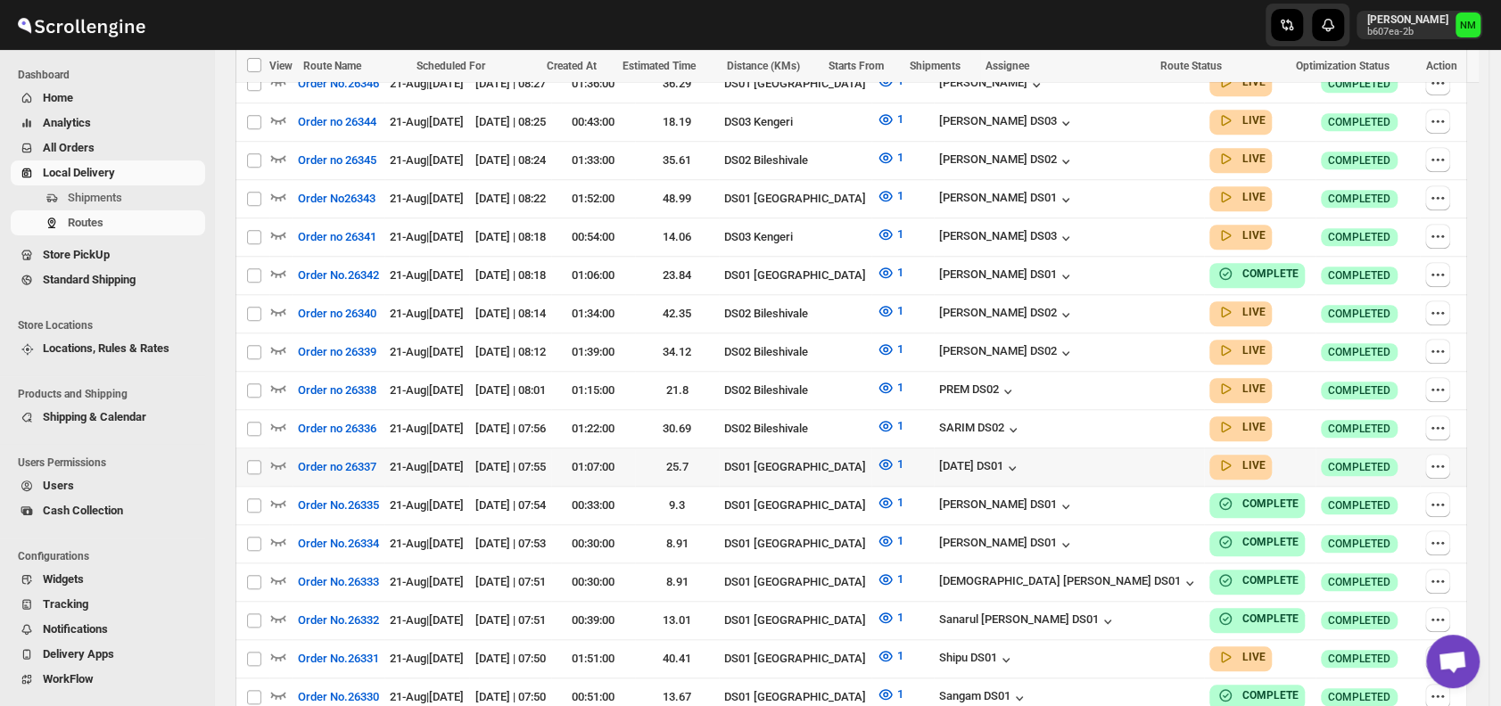
scroll to position [819, 0]
click at [273, 455] on icon "button" at bounding box center [278, 464] width 18 height 18
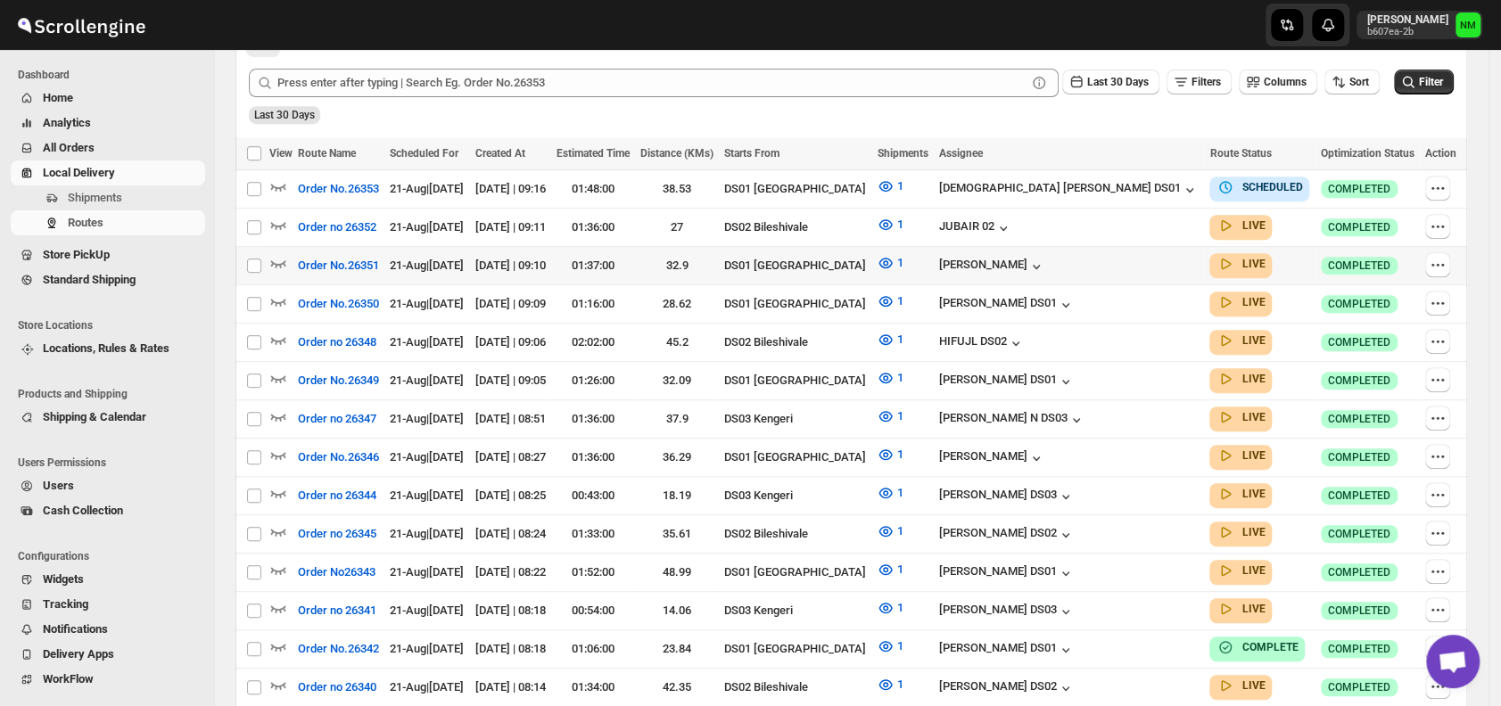
scroll to position [403, 0]
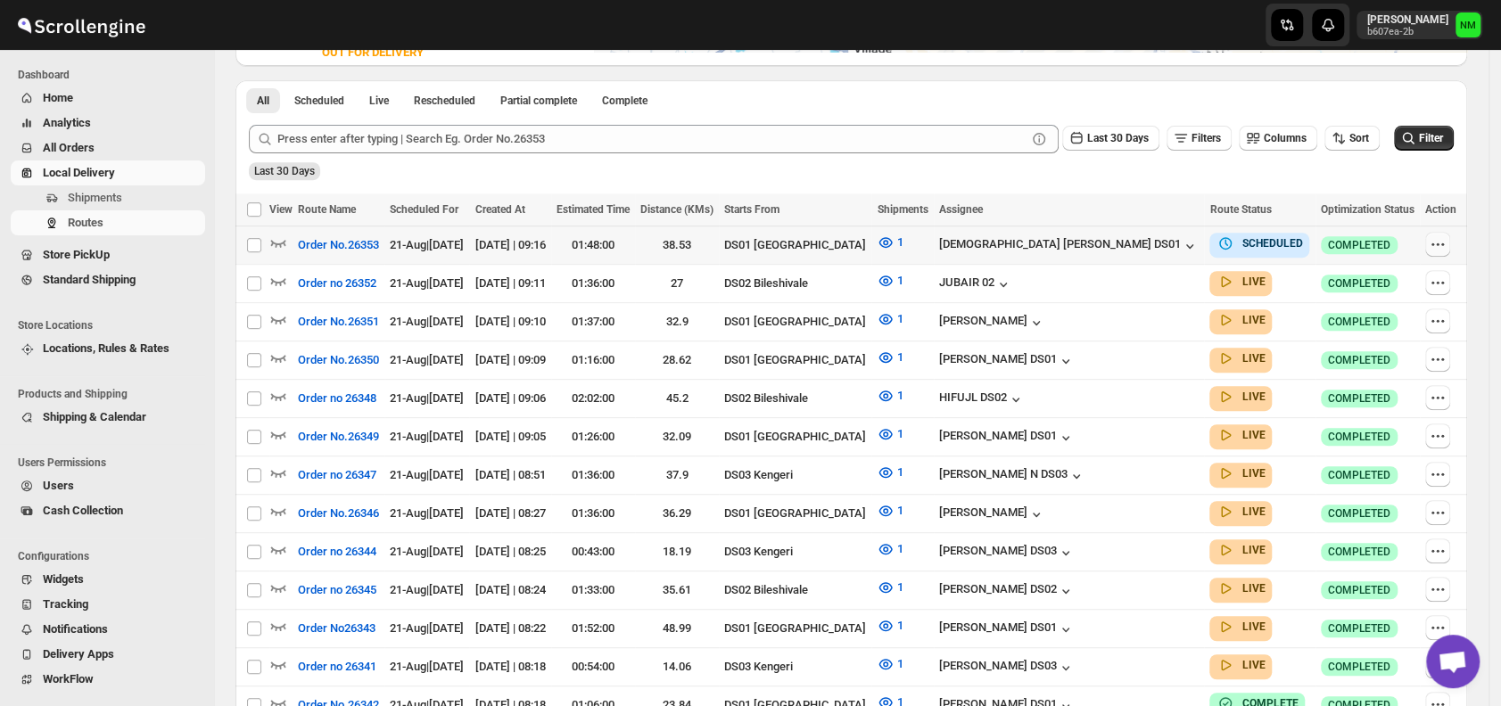
click at [1443, 242] on icon "button" at bounding box center [1438, 244] width 18 height 18
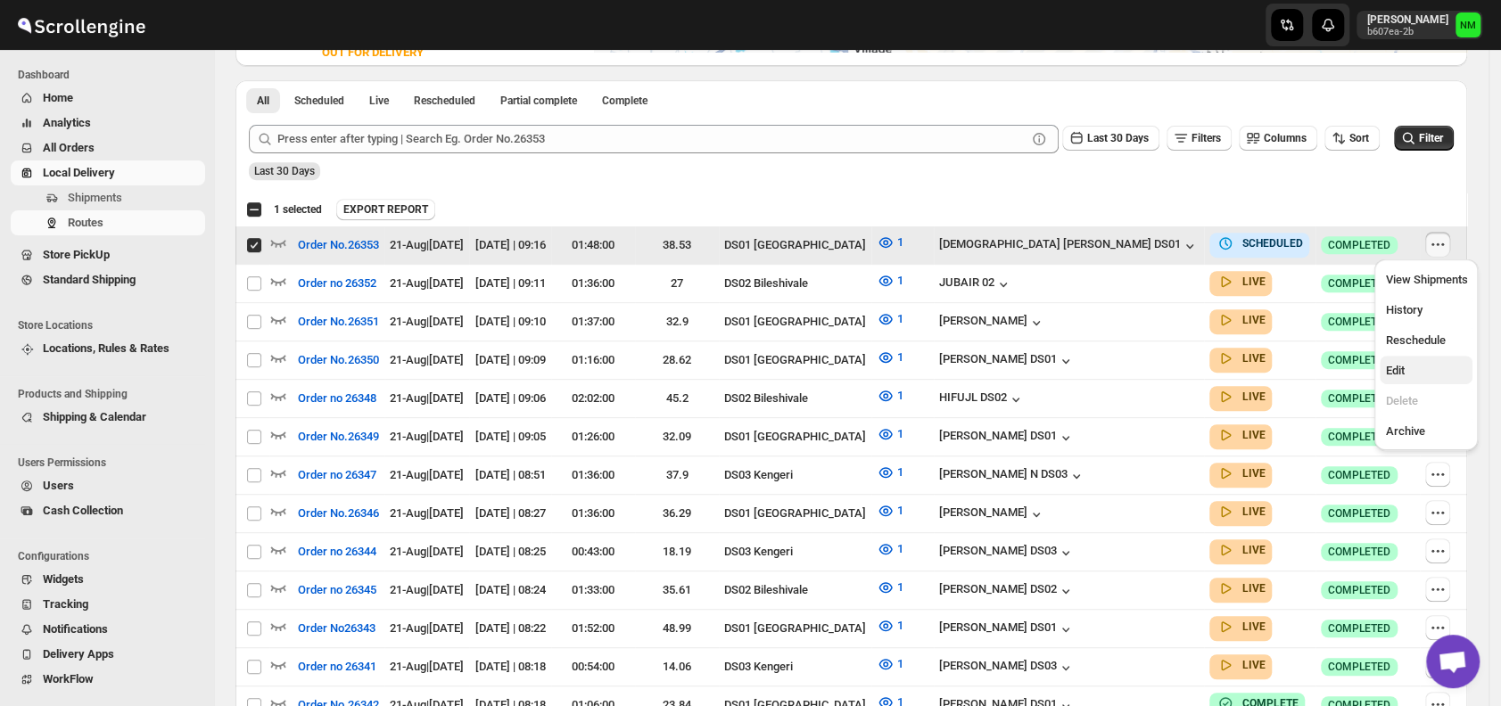
click at [1429, 357] on button "Edit" at bounding box center [1425, 370] width 93 height 29
checkbox input "false"
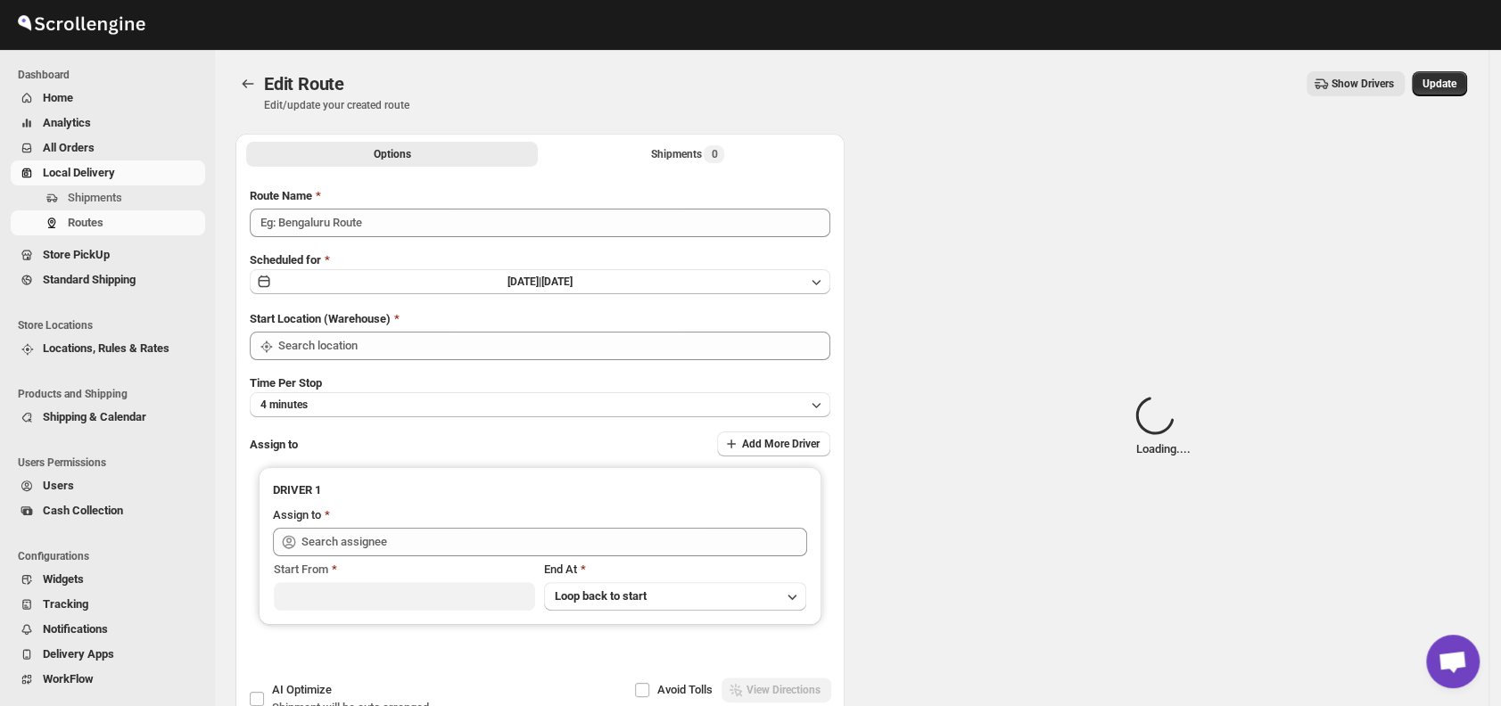
type input "Order No.26353"
type input "DS01 [GEOGRAPHIC_DATA]"
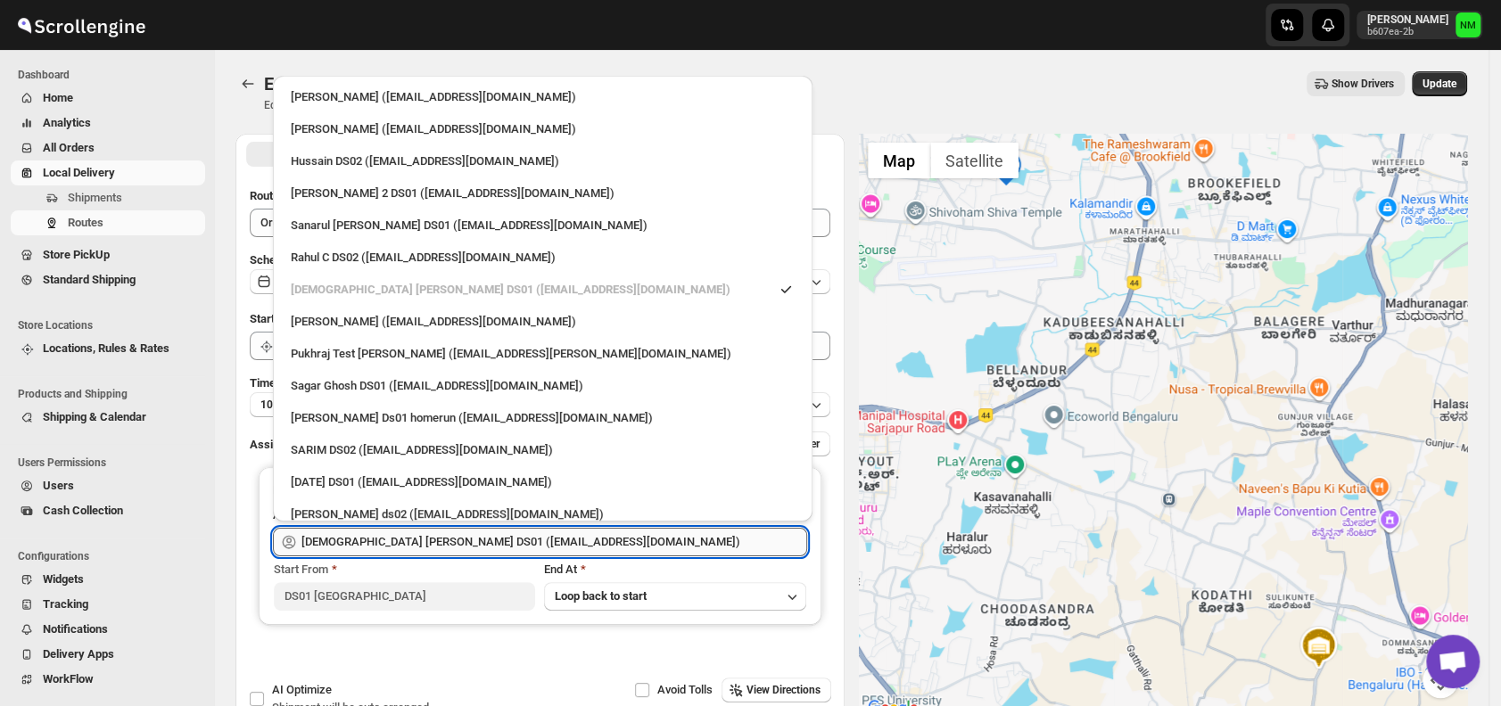
click at [618, 537] on input "[DEMOGRAPHIC_DATA] [PERSON_NAME] DS01 ([EMAIL_ADDRESS][DOMAIN_NAME])" at bounding box center [554, 542] width 506 height 29
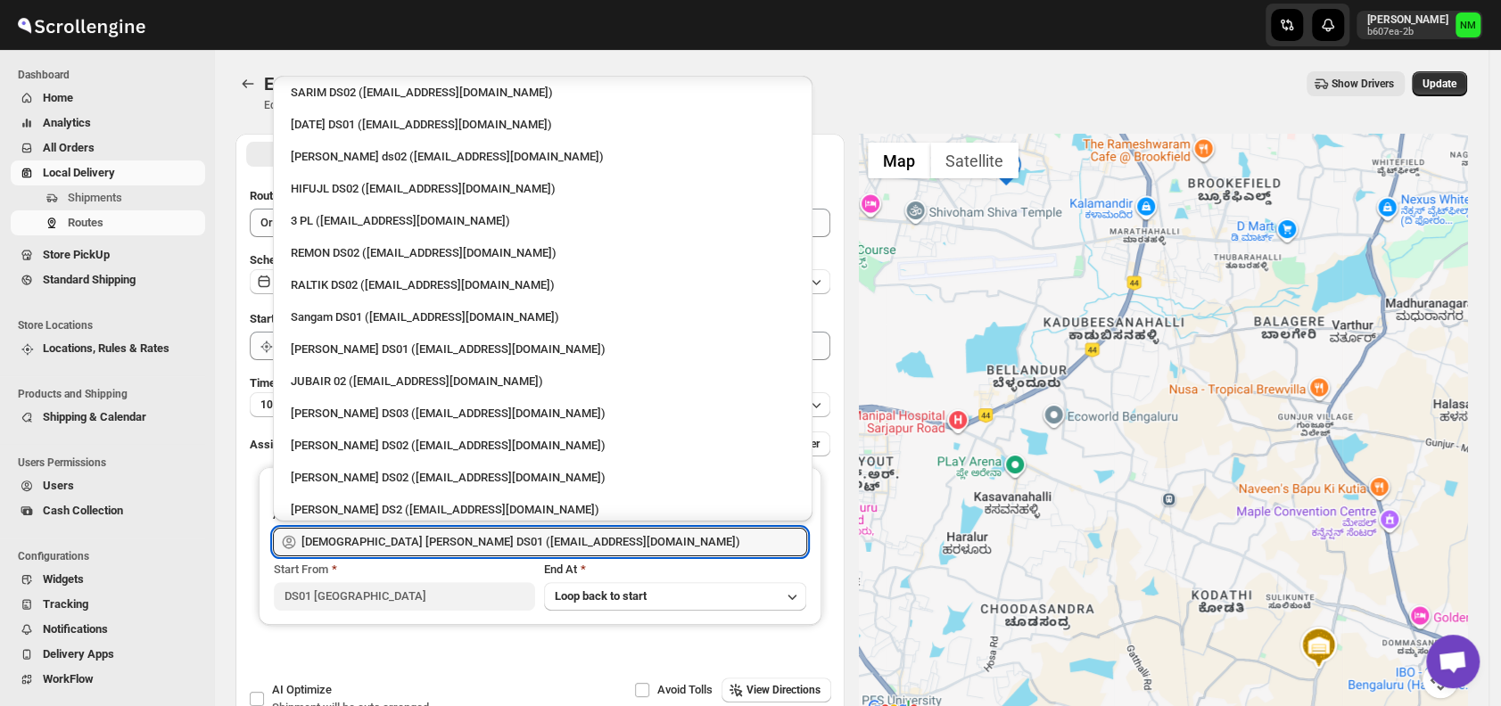
scroll to position [358, 0]
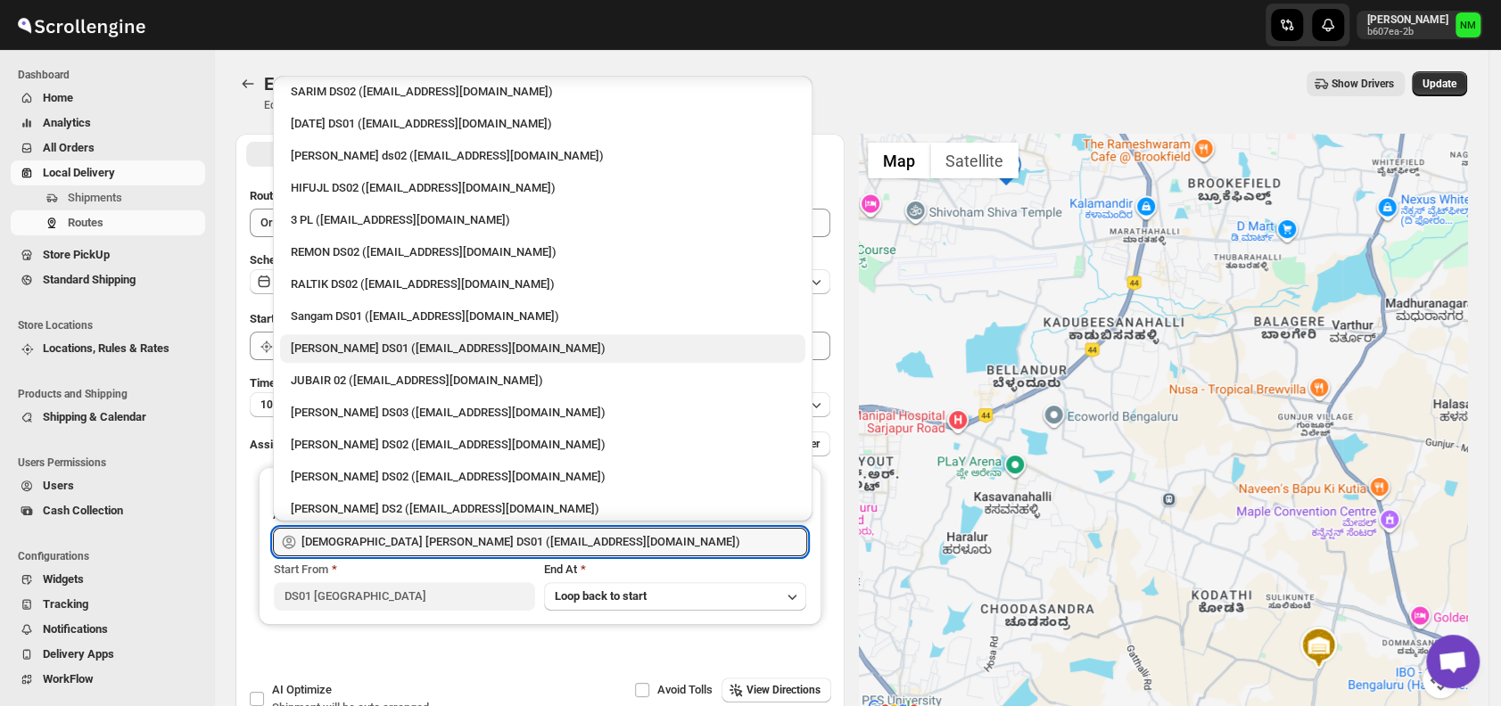
click at [339, 337] on div "[PERSON_NAME] DS01 ([EMAIL_ADDRESS][DOMAIN_NAME])" at bounding box center [542, 348] width 525 height 29
type input "[PERSON_NAME] DS01 ([EMAIL_ADDRESS][DOMAIN_NAME])"
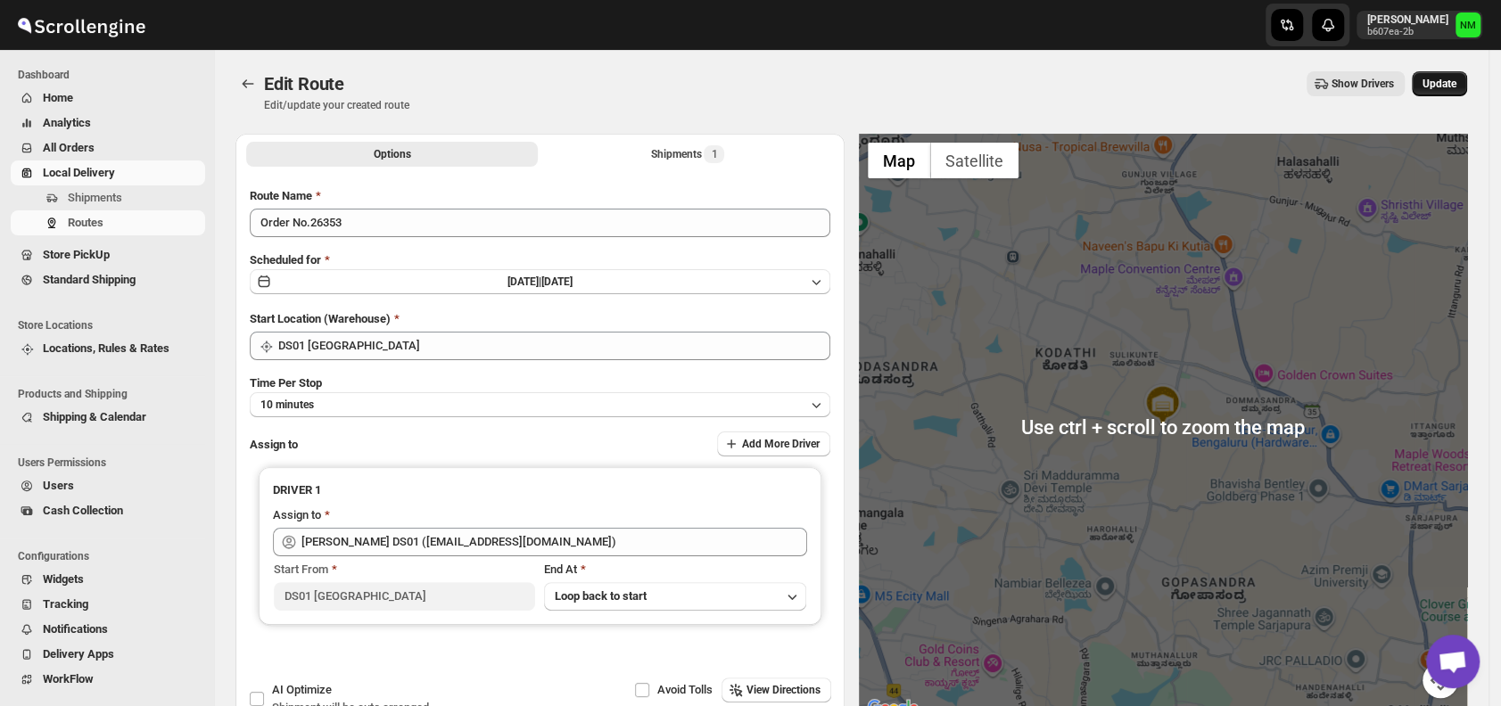
click at [1456, 81] on span "Update" at bounding box center [1439, 84] width 34 height 14
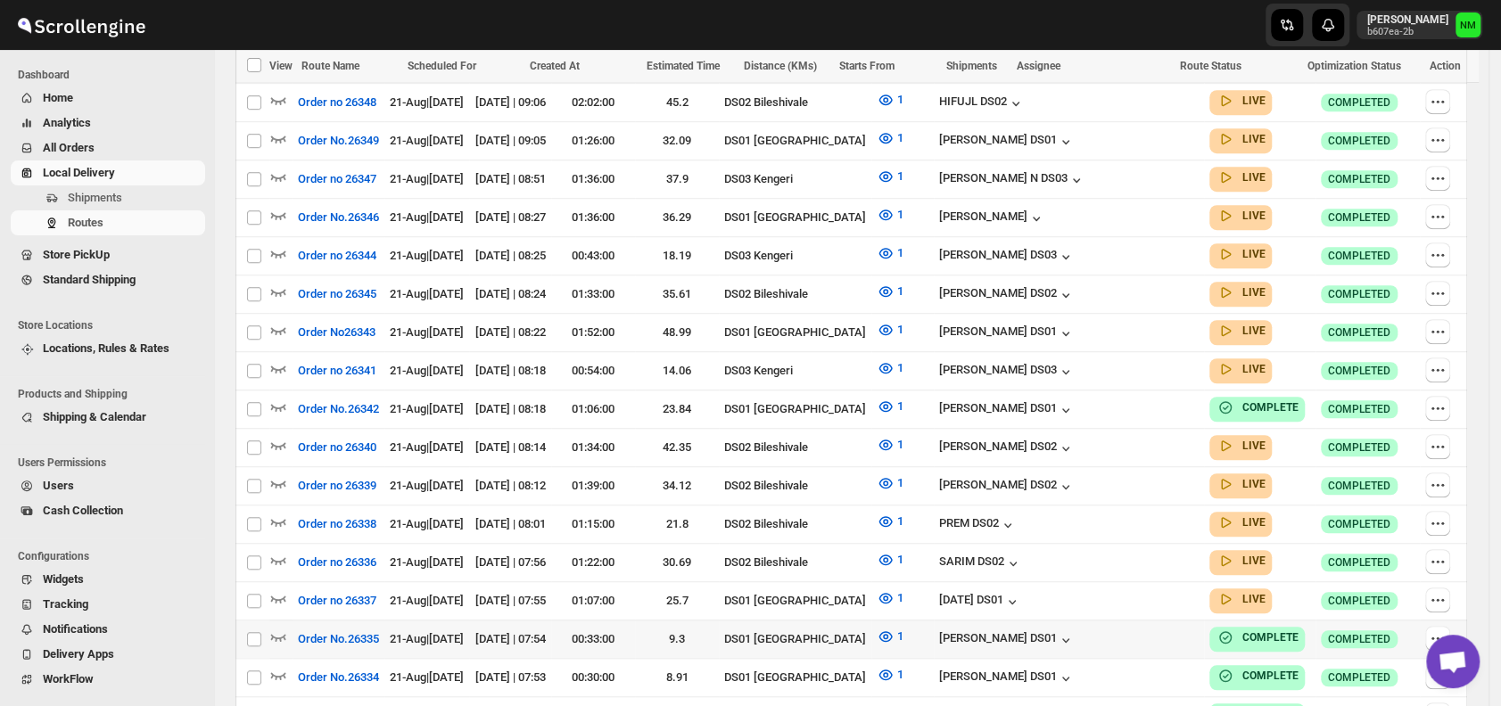
scroll to position [687, 0]
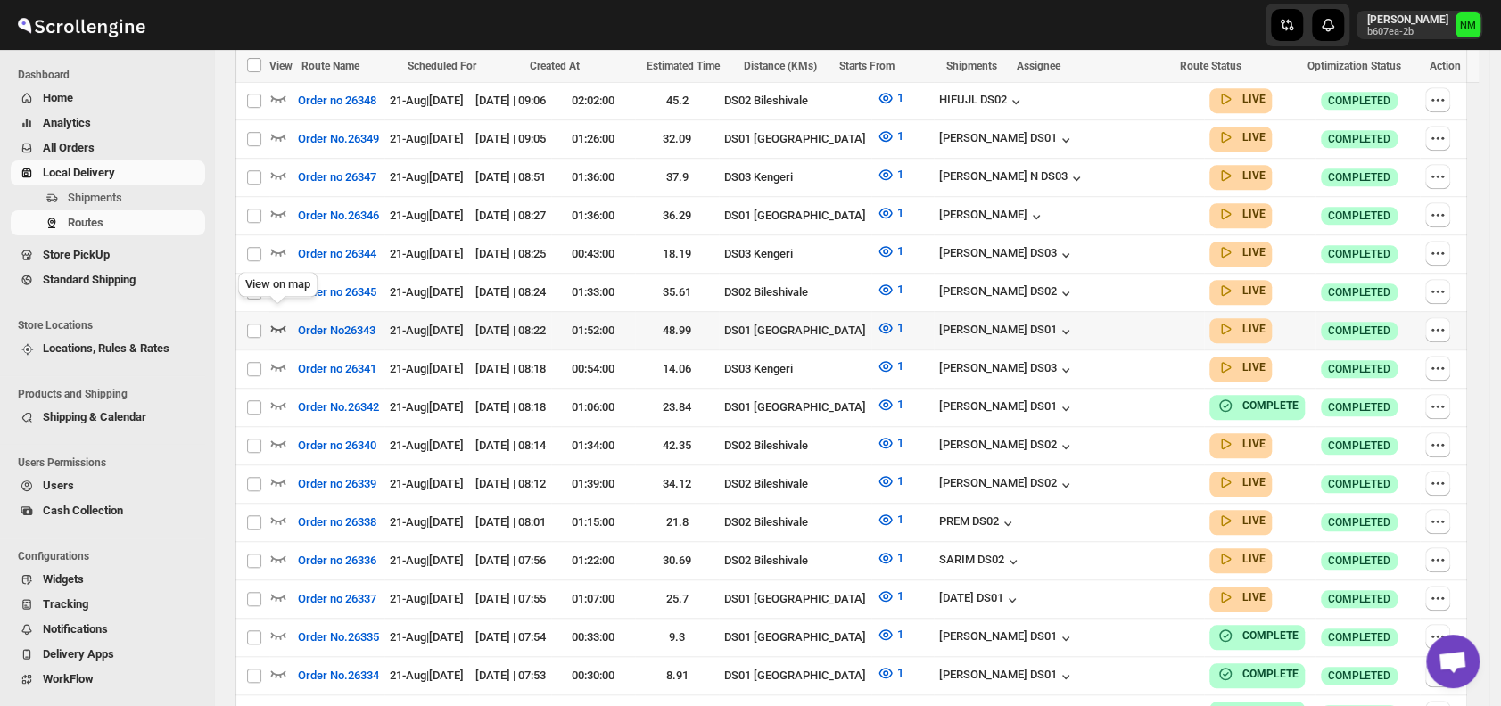
click at [277, 321] on icon "button" at bounding box center [278, 328] width 18 height 18
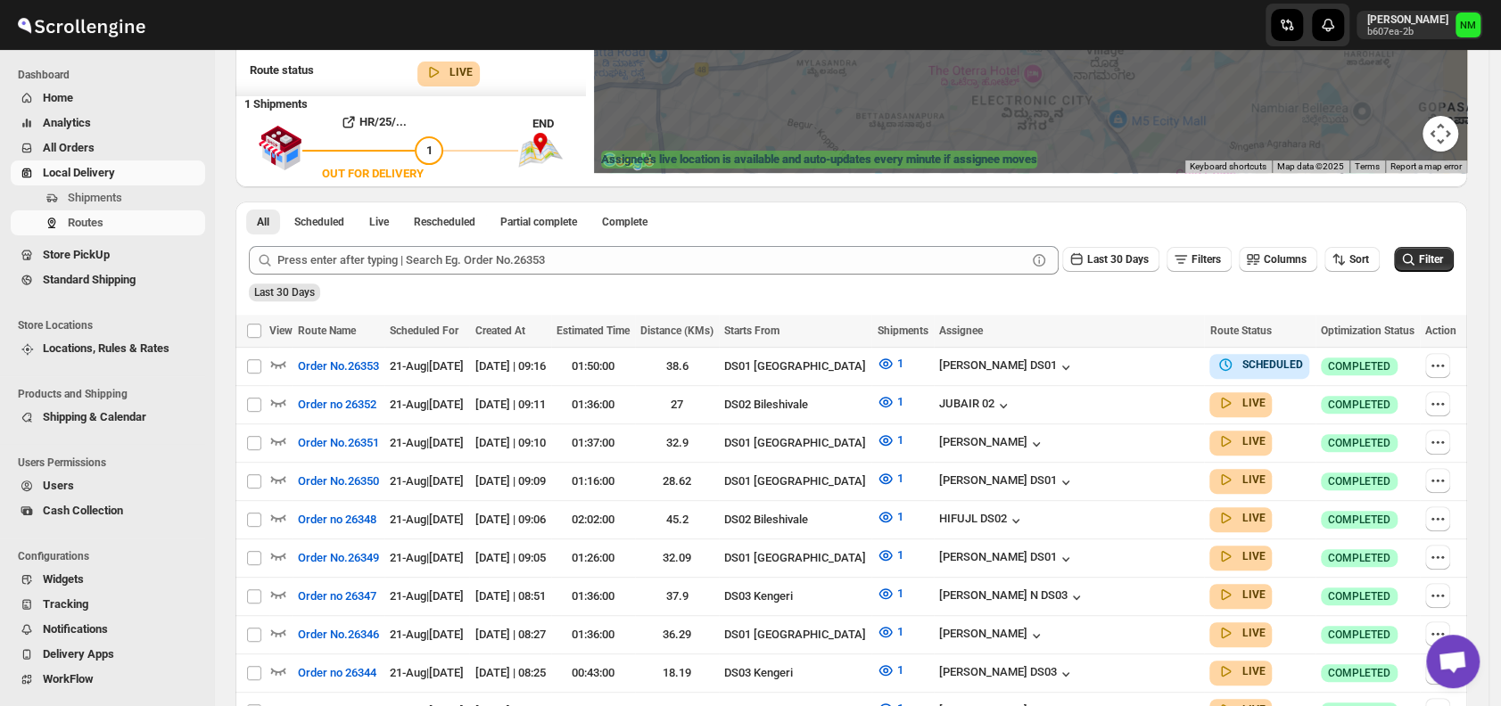
scroll to position [285, 0]
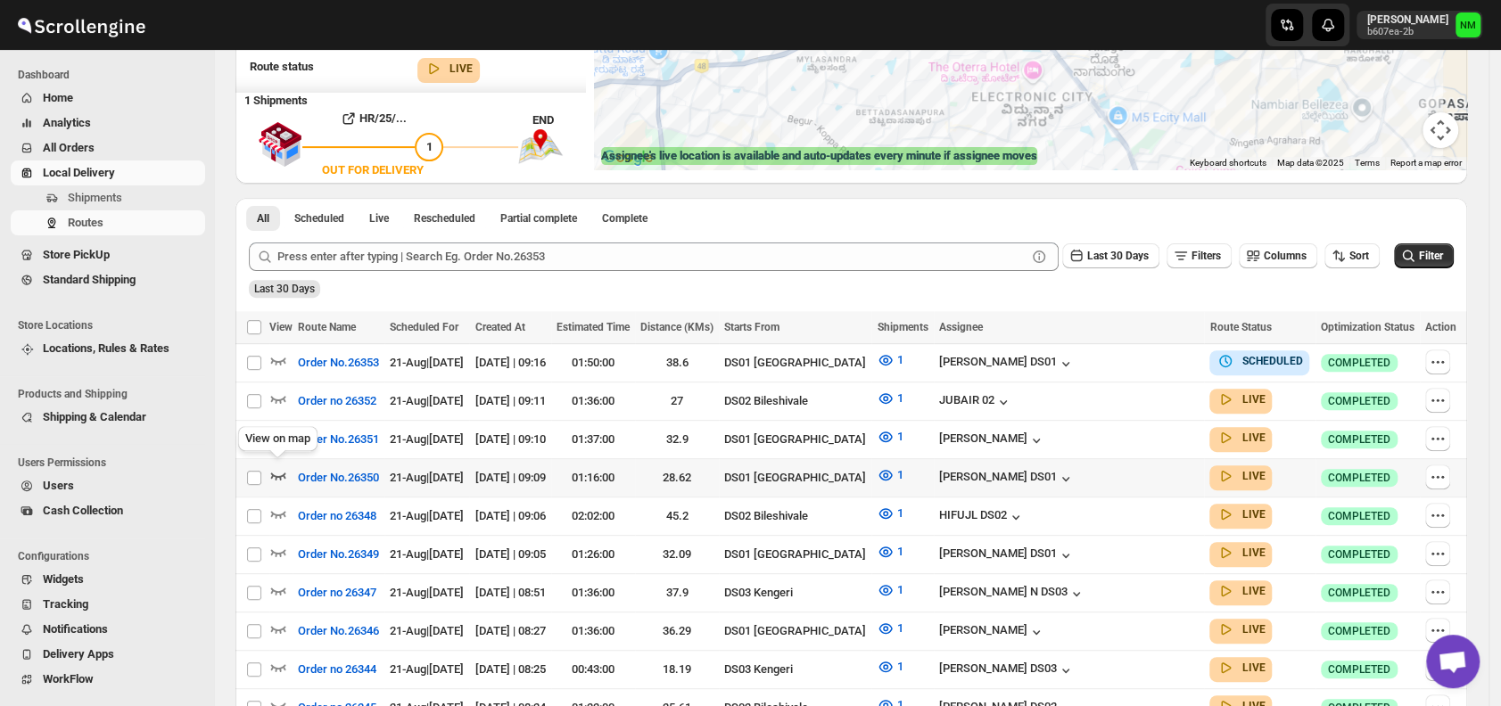
click at [276, 468] on icon "button" at bounding box center [278, 475] width 18 height 18
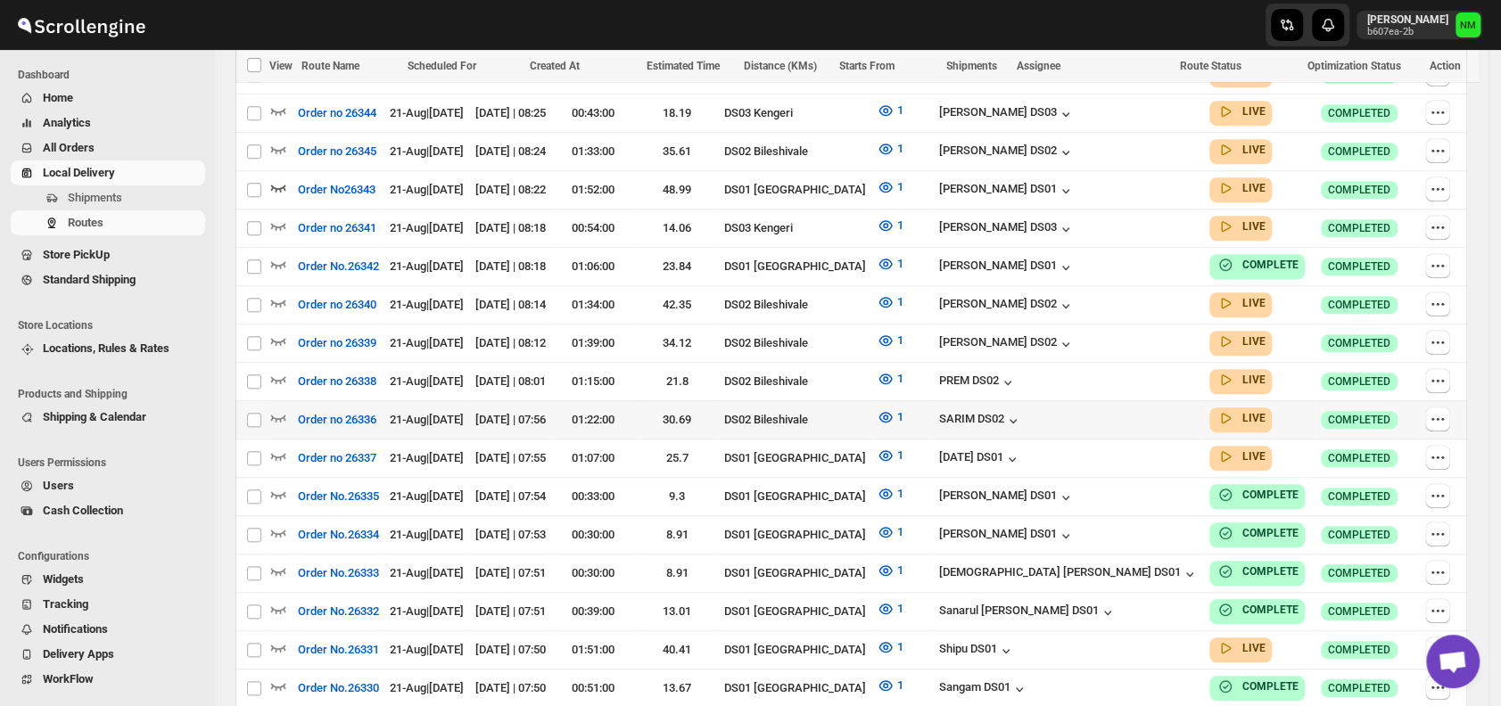
scroll to position [843, 0]
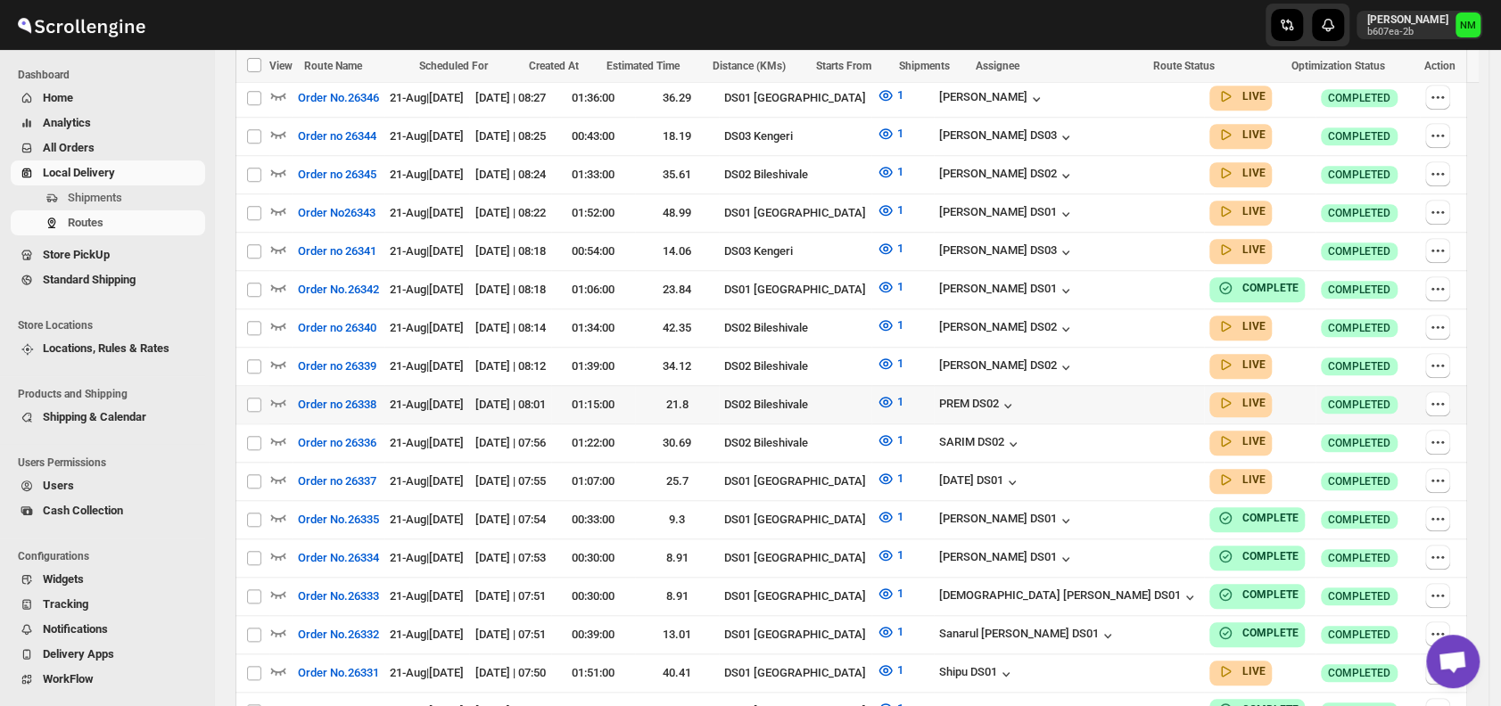
scroll to position [975, 0]
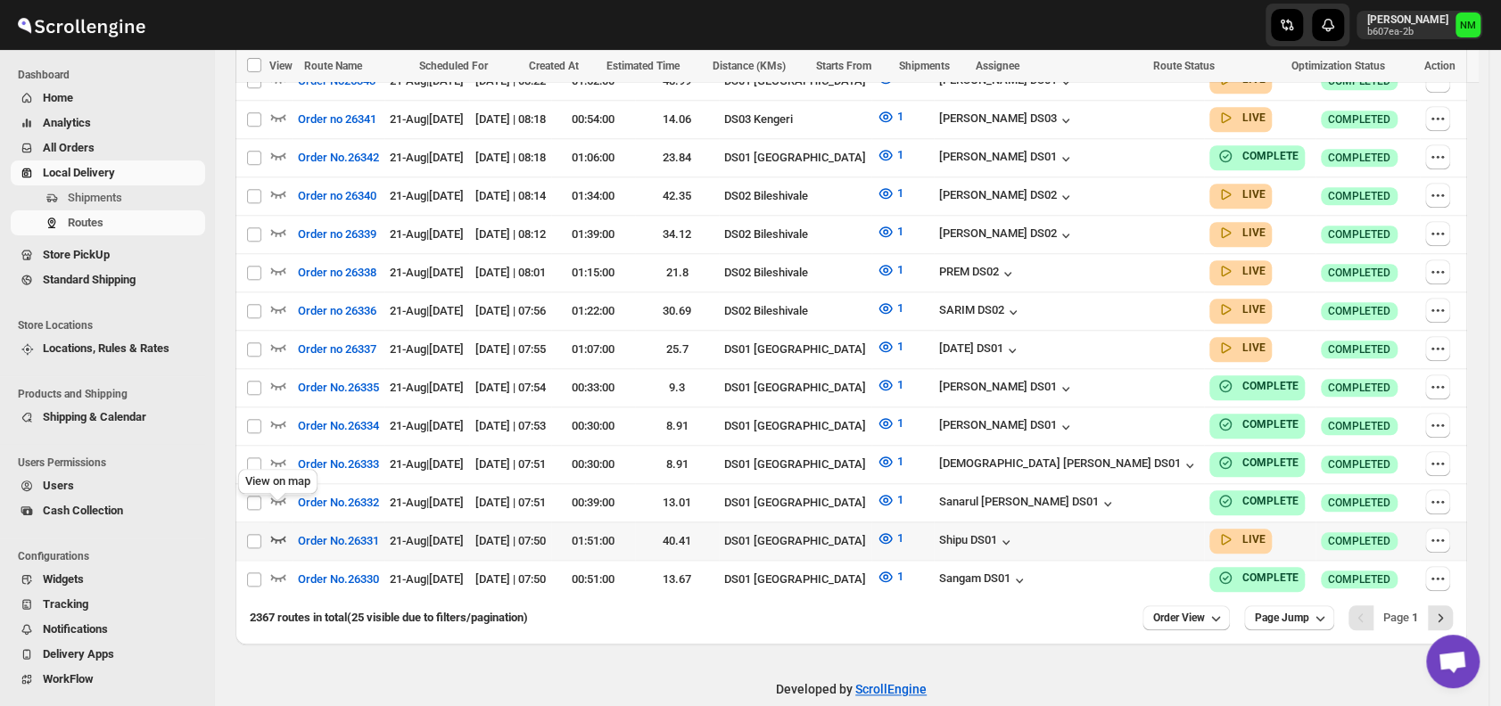
click at [278, 530] on icon "button" at bounding box center [278, 539] width 18 height 18
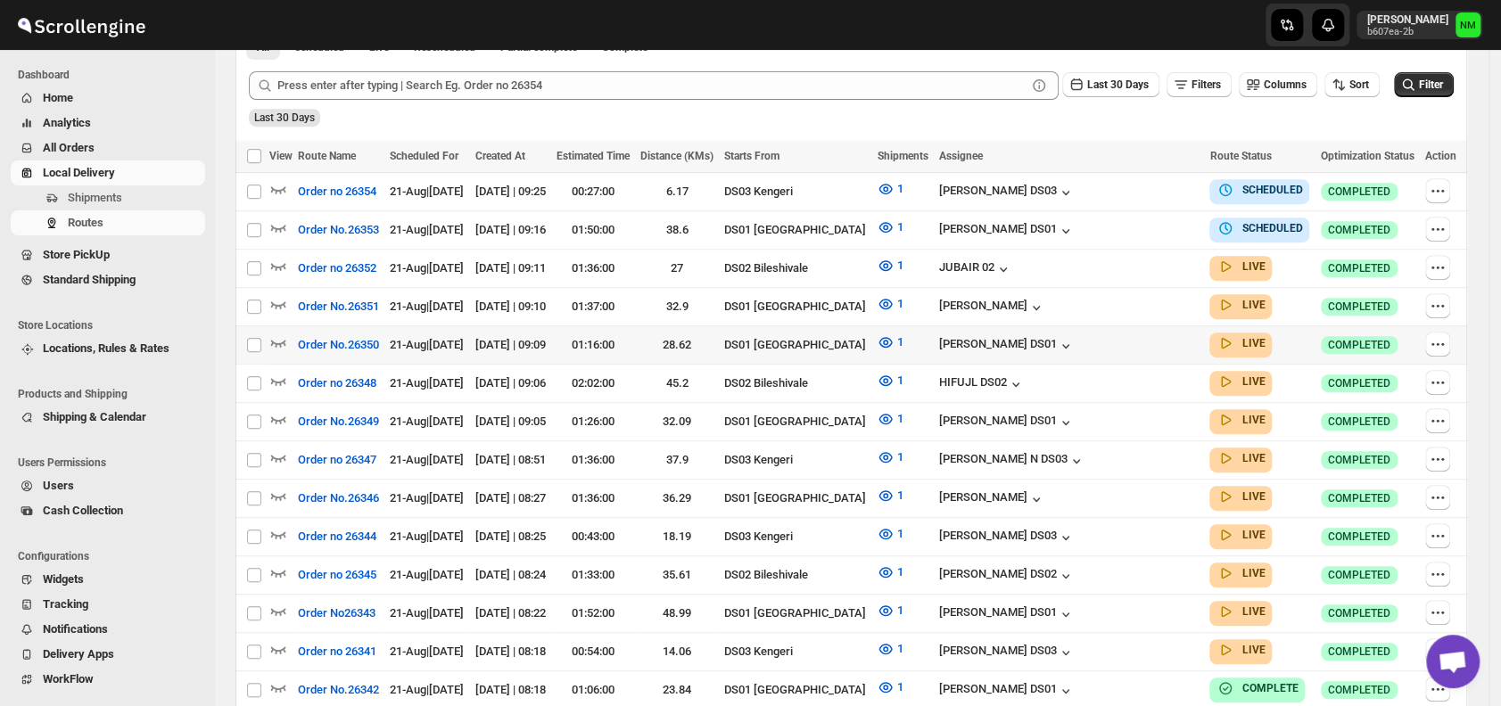
scroll to position [0, 0]
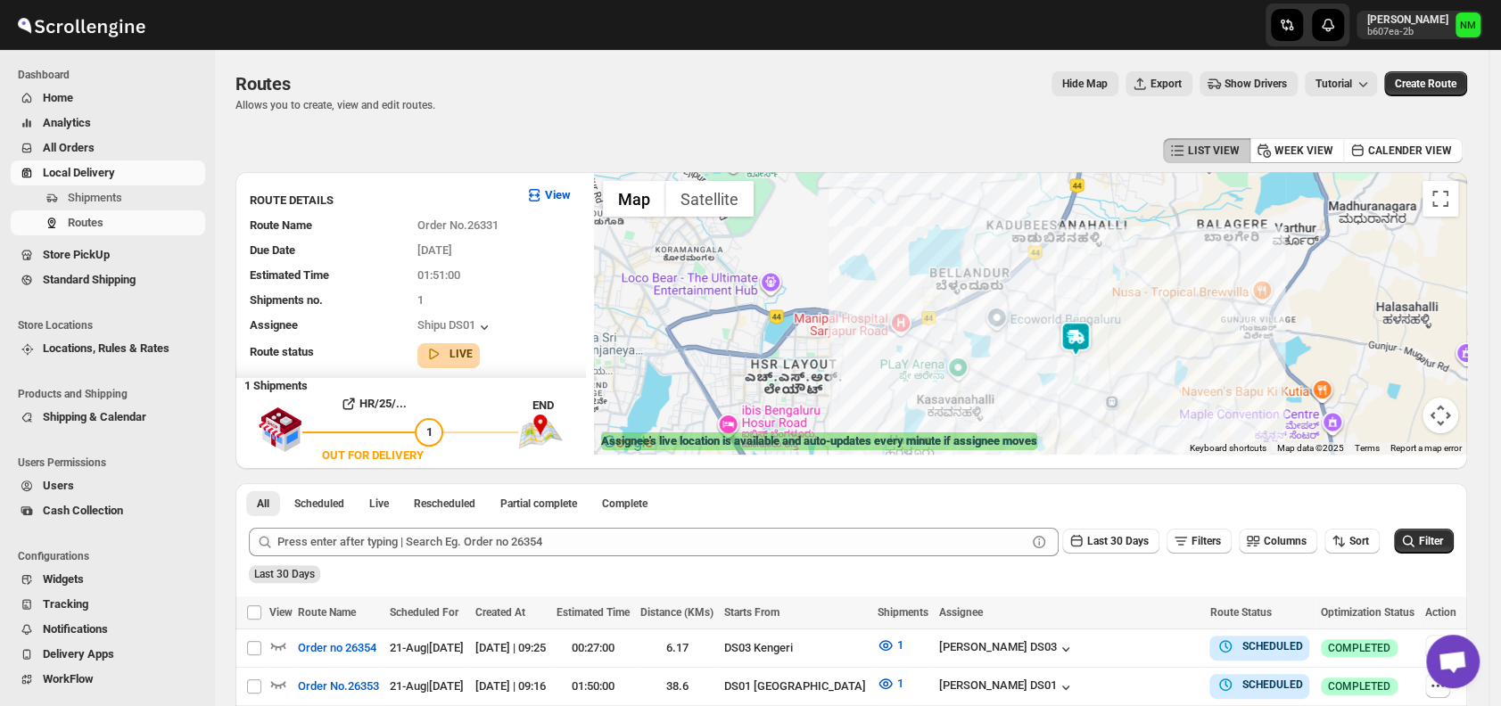
click at [1085, 333] on img at bounding box center [1076, 339] width 36 height 36
click at [1147, 249] on button "Close" at bounding box center [1130, 254] width 43 height 43
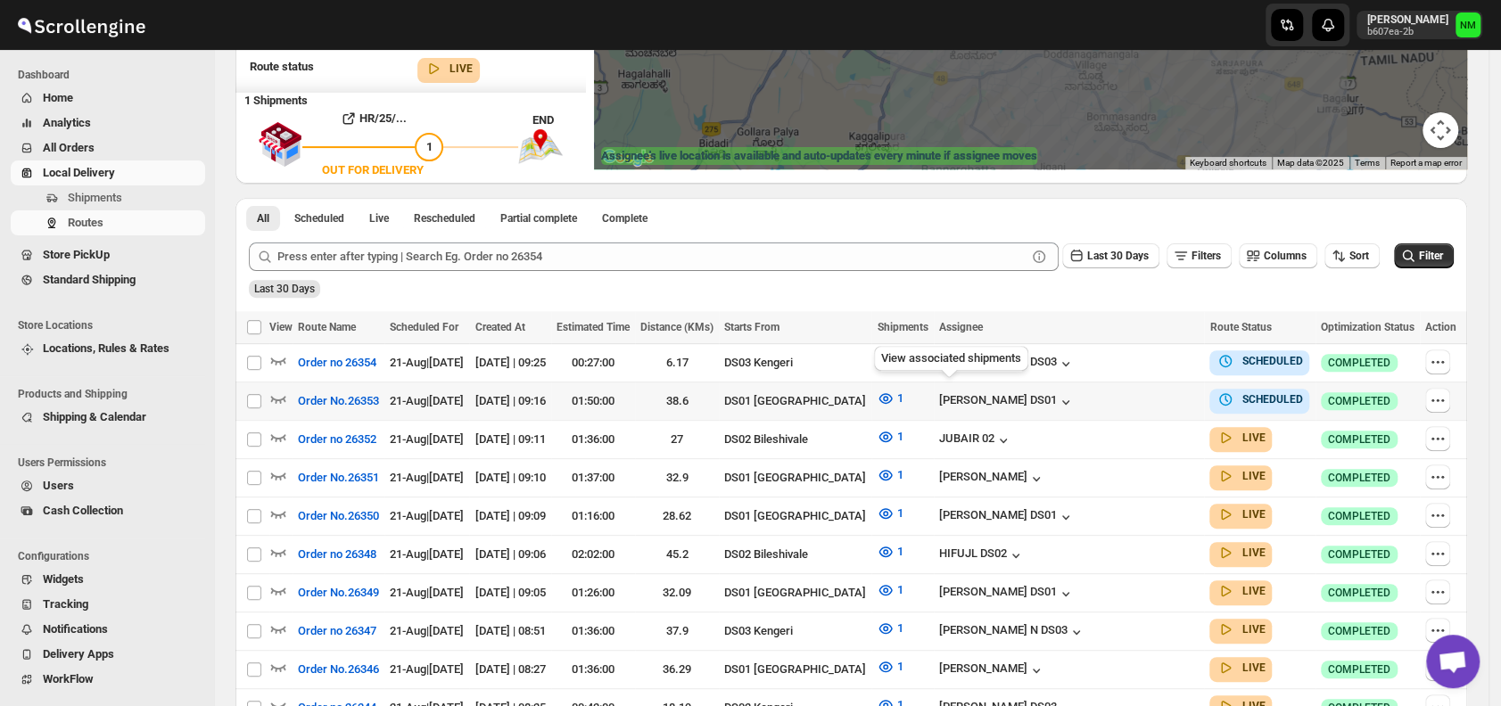
scroll to position [287, 0]
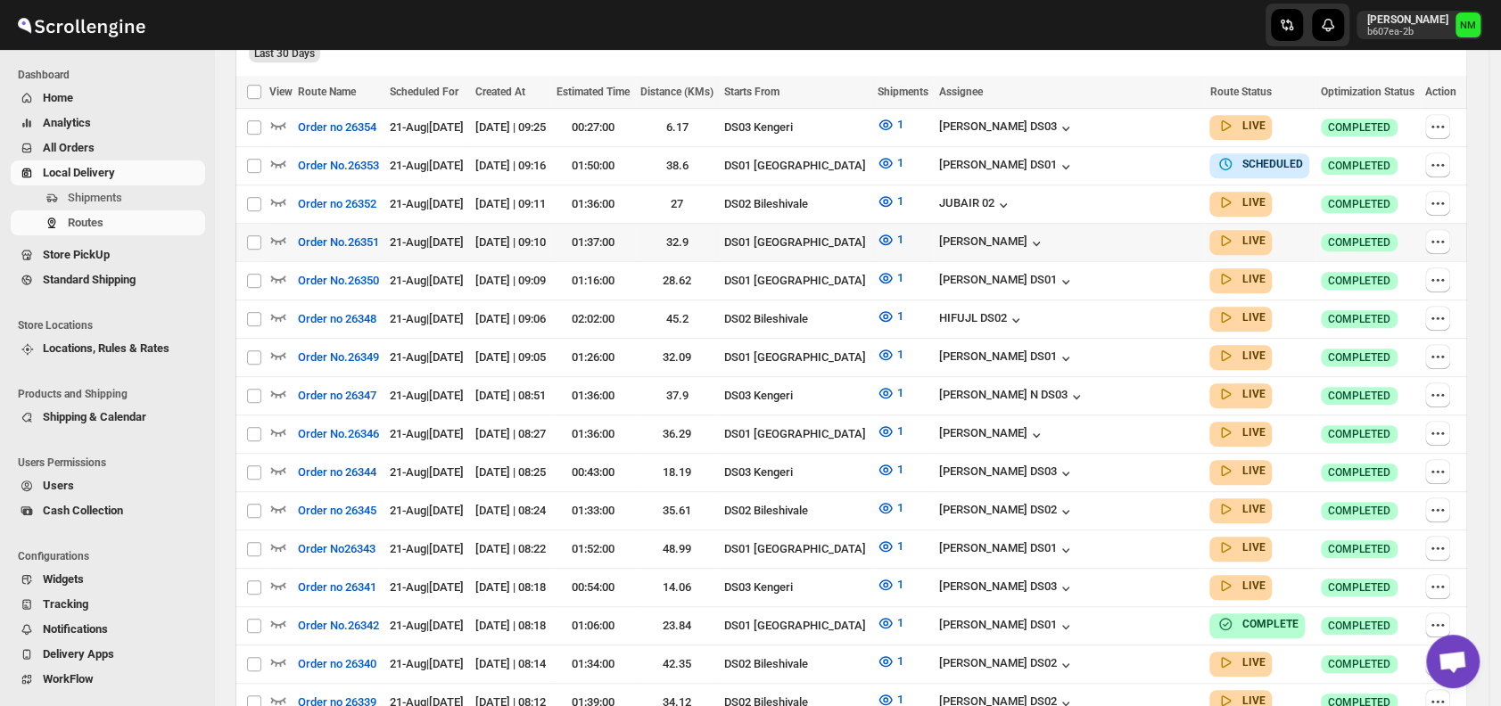
scroll to position [507, 0]
click at [283, 422] on icon "button" at bounding box center [278, 431] width 18 height 18
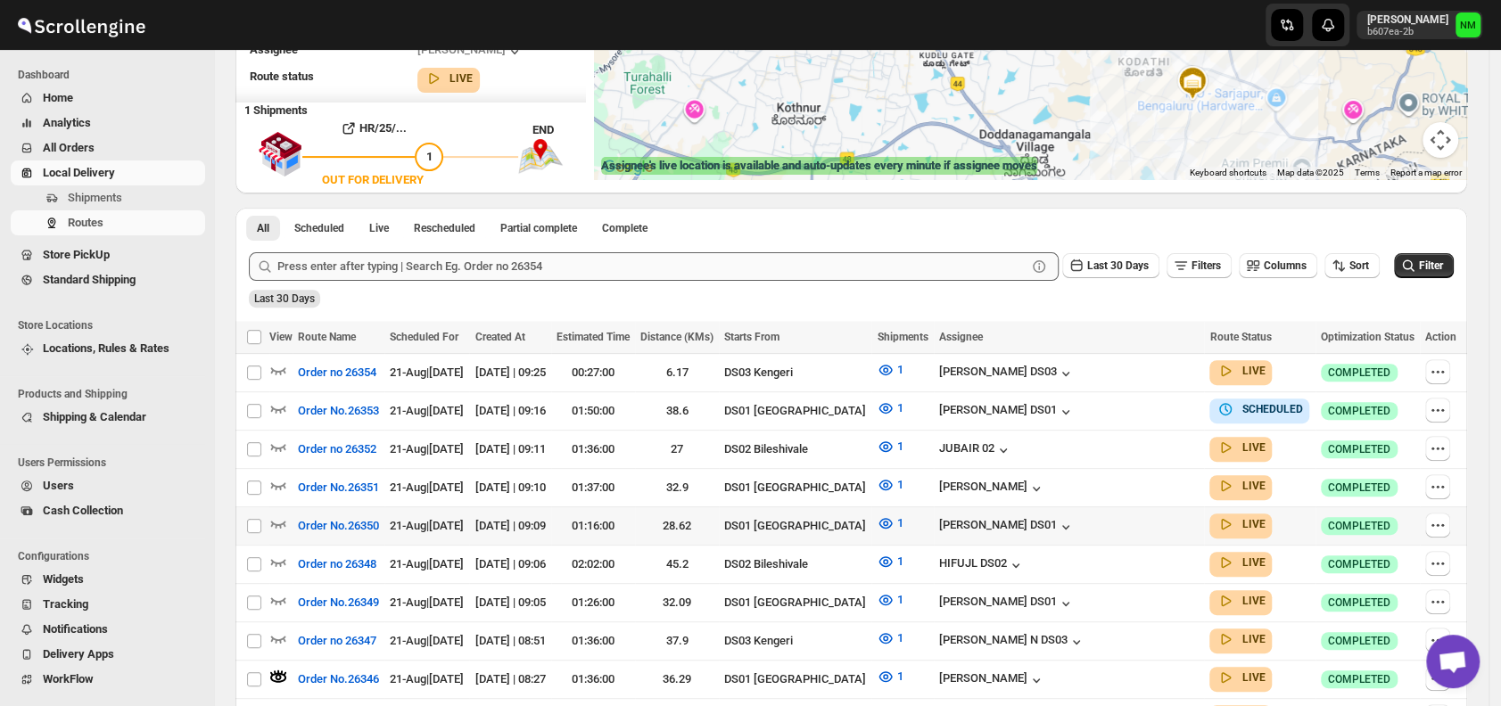
scroll to position [279, 0]
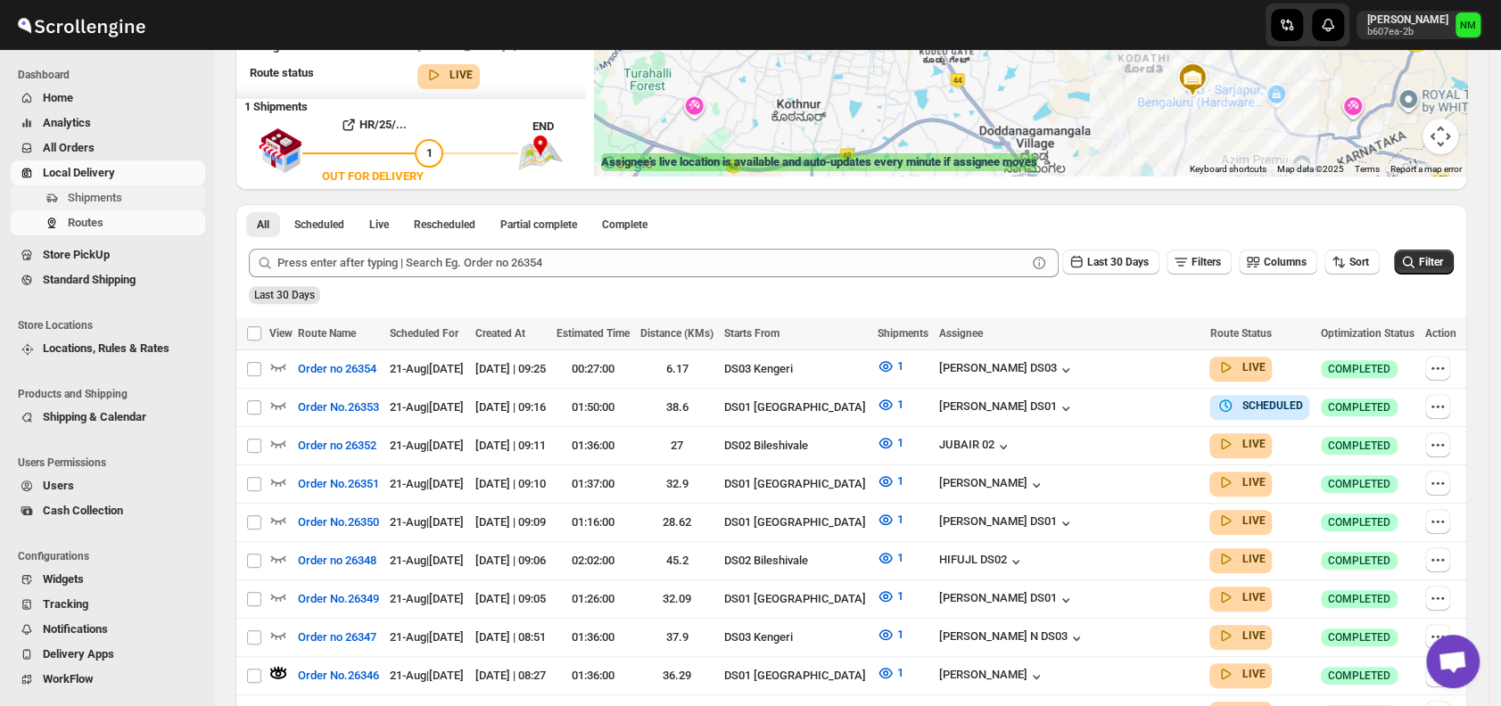
click at [94, 201] on span "Shipments" at bounding box center [95, 197] width 54 height 13
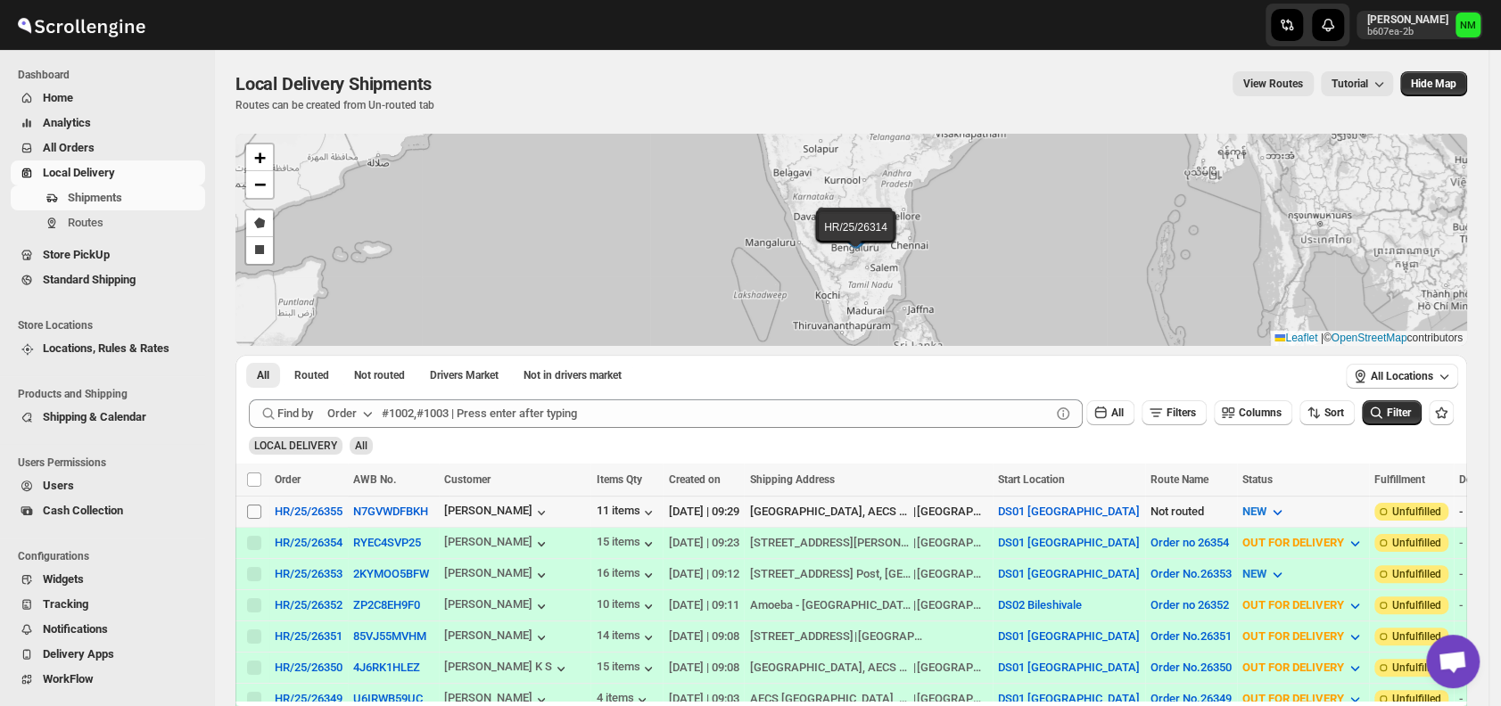
click at [255, 506] on input "Select shipment" at bounding box center [254, 512] width 14 height 14
checkbox input "true"
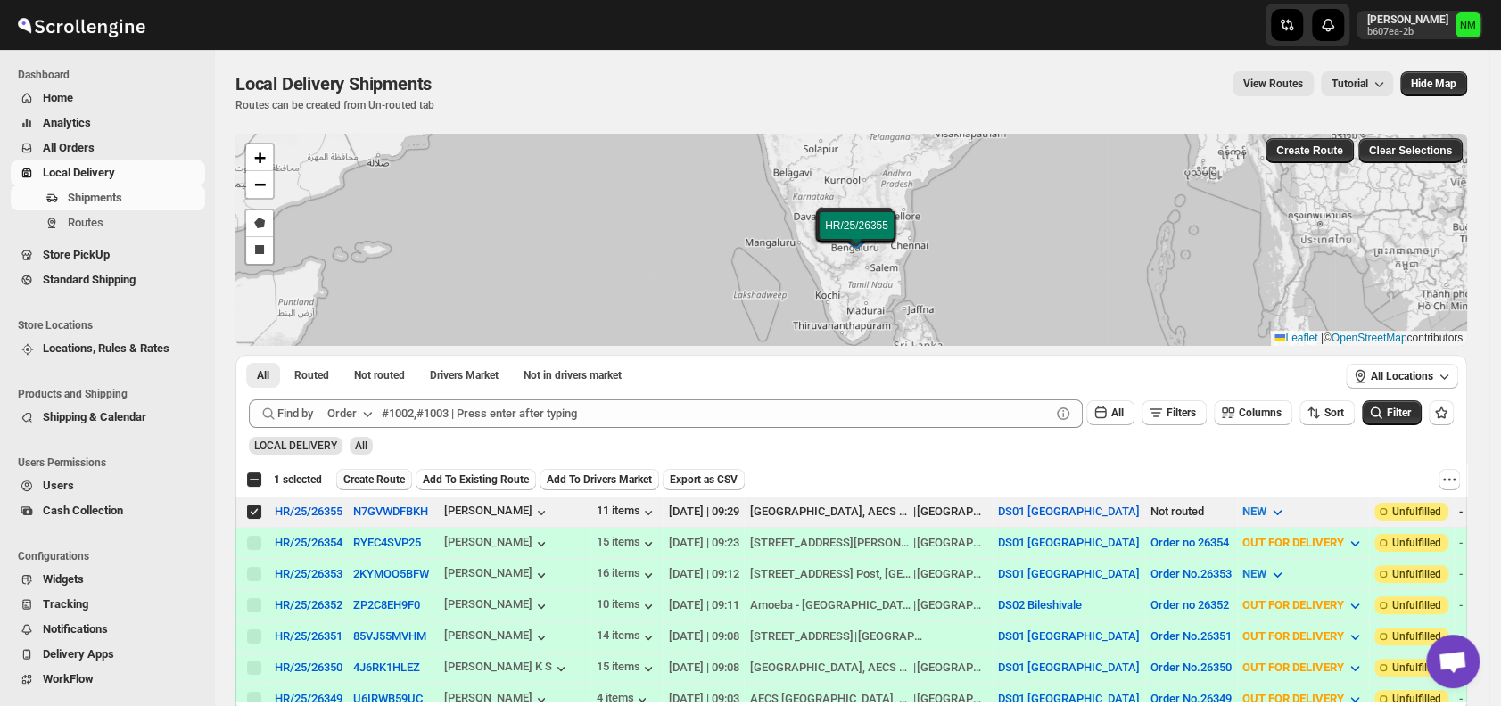
click at [365, 474] on span "Create Route" at bounding box center [374, 480] width 62 height 14
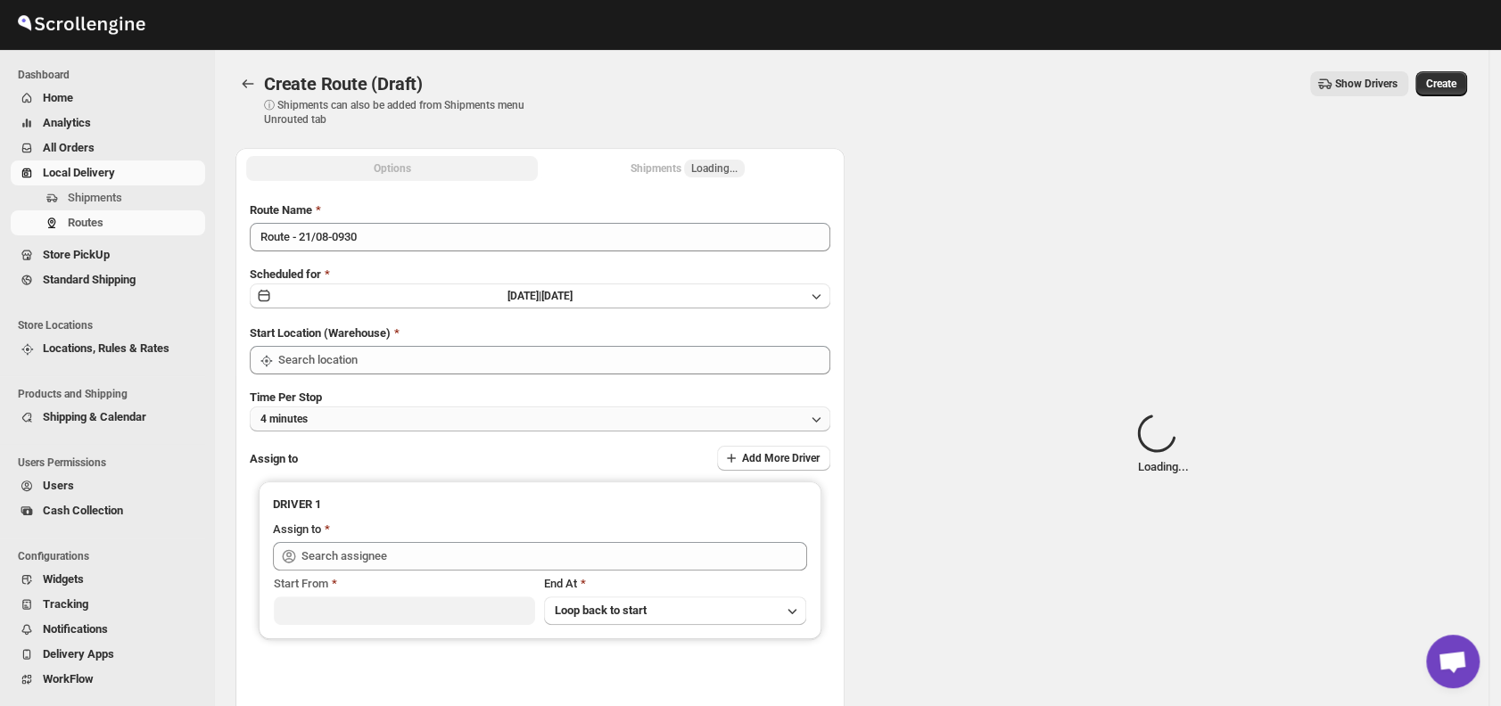
type input "DS01 [GEOGRAPHIC_DATA]"
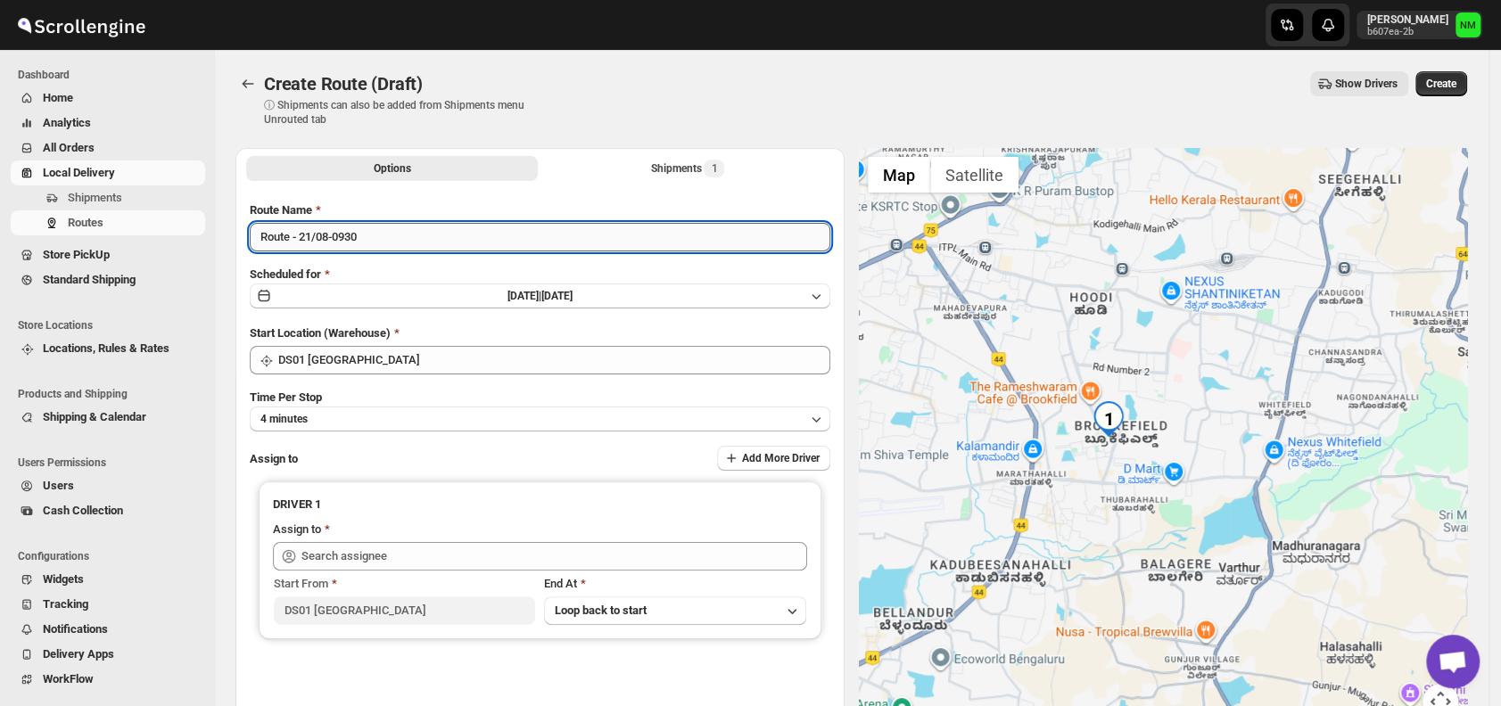
click at [407, 245] on input "Route - 21/08-0930" at bounding box center [540, 237] width 580 height 29
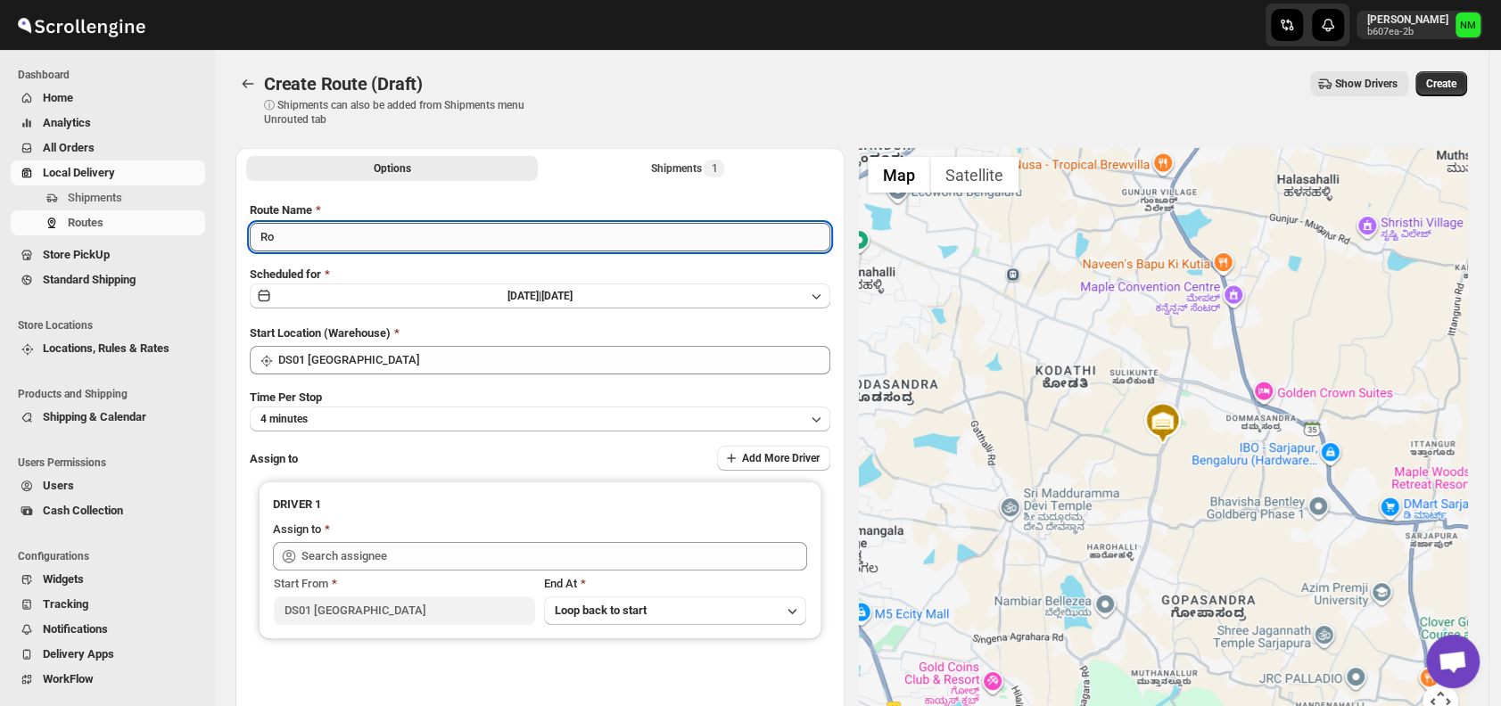
type input "R"
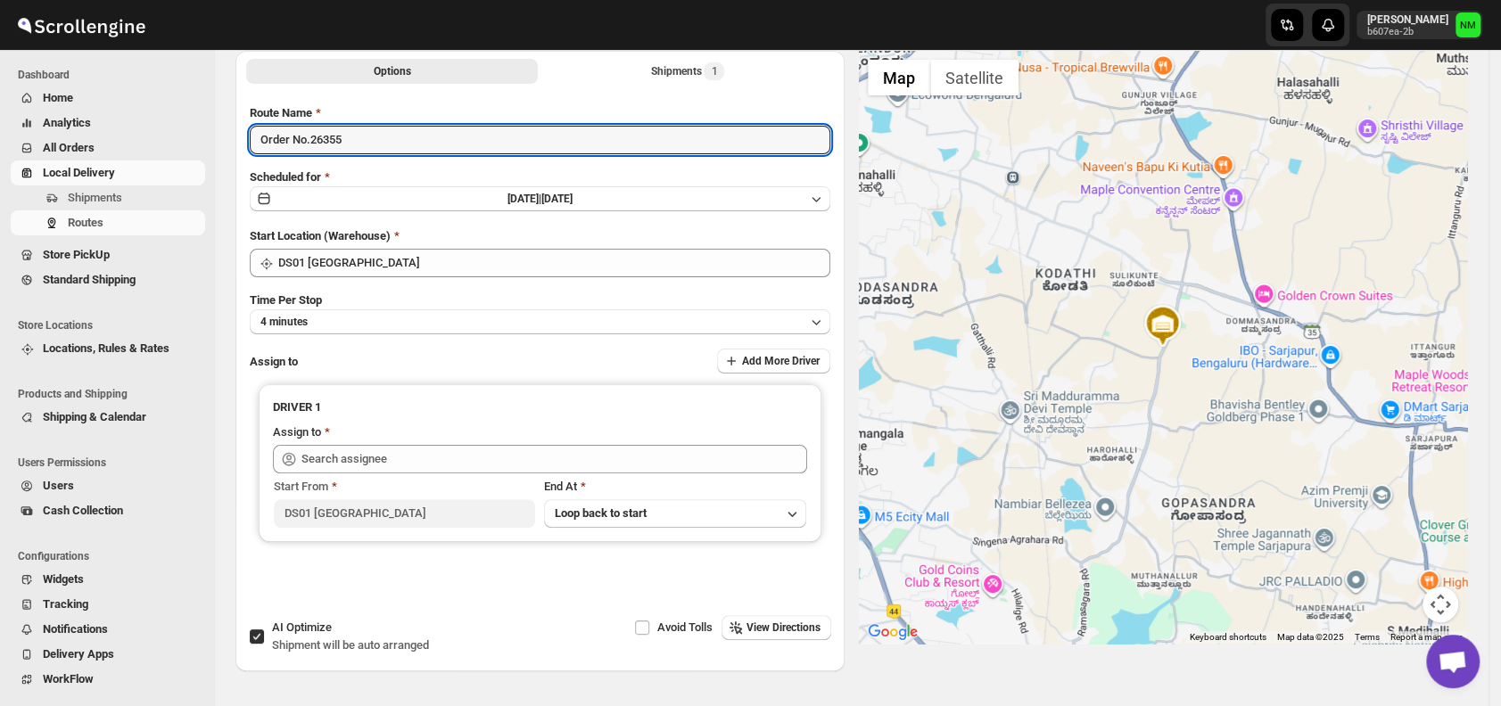
scroll to position [103, 0]
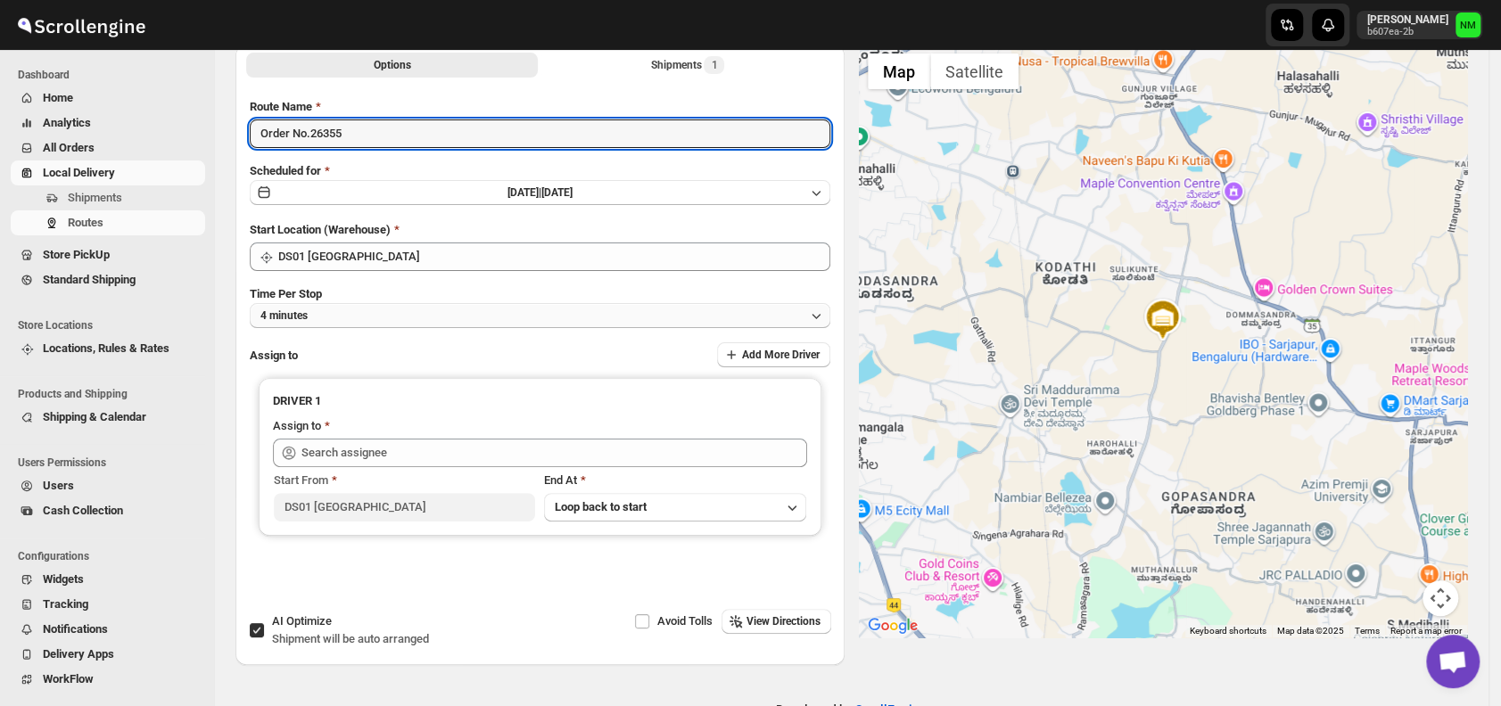
type input "Order No.26355"
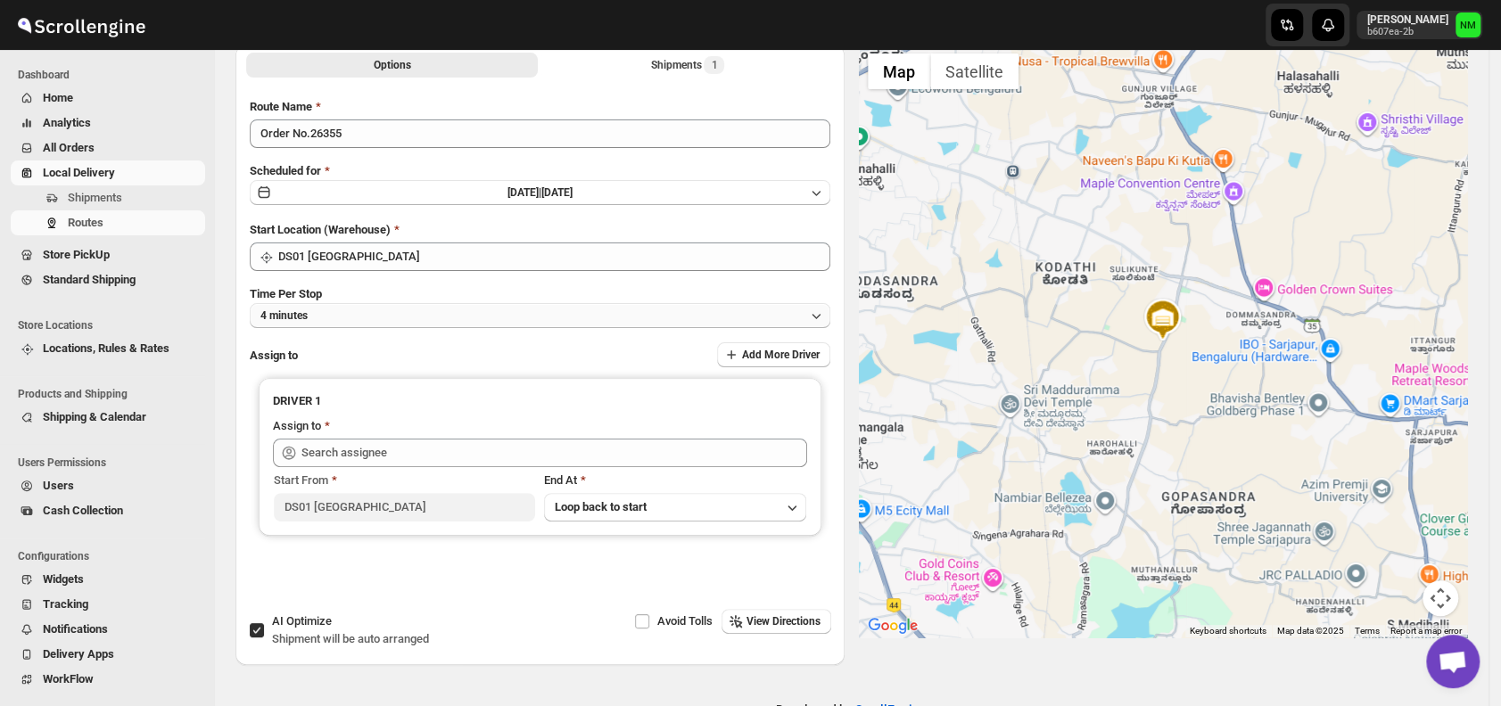
click at [359, 313] on button "4 minutes" at bounding box center [540, 315] width 580 height 25
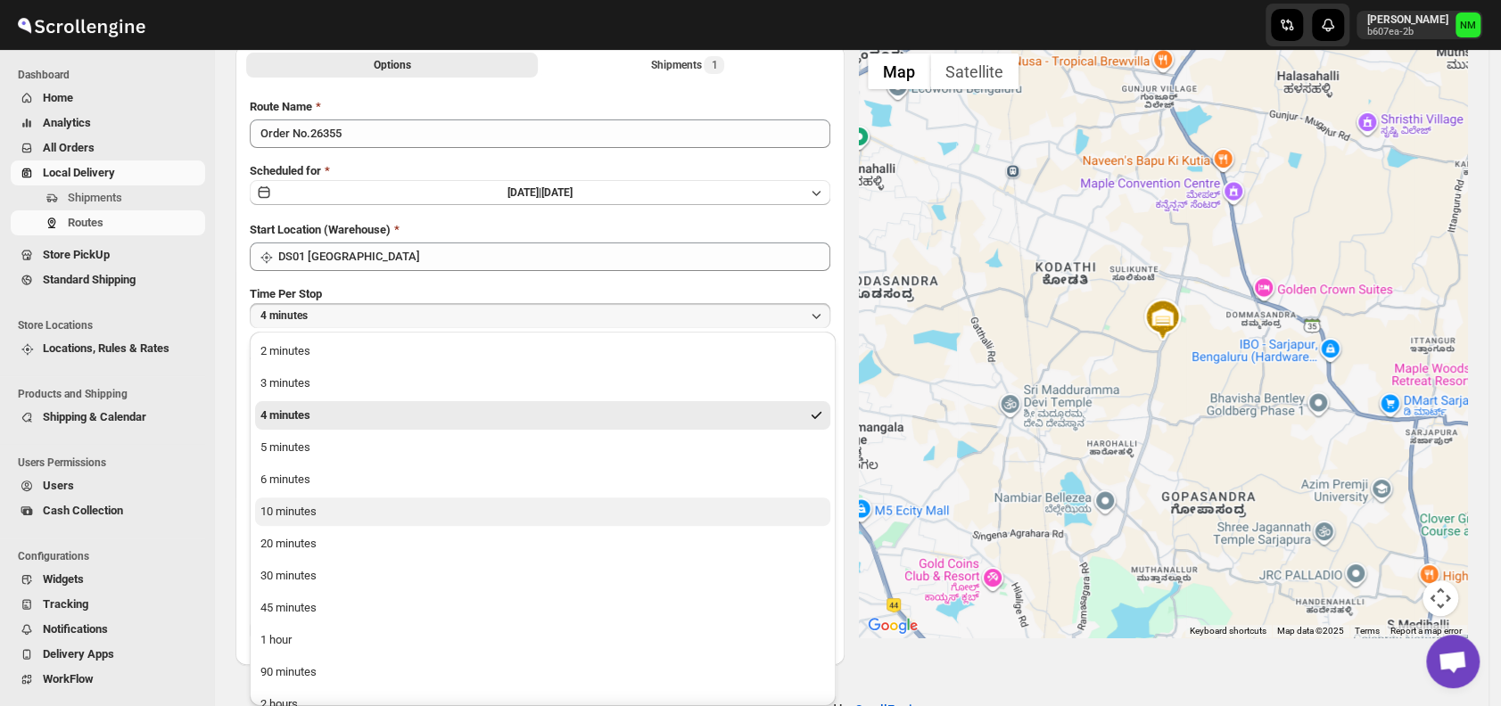
click at [326, 515] on button "10 minutes" at bounding box center [542, 512] width 575 height 29
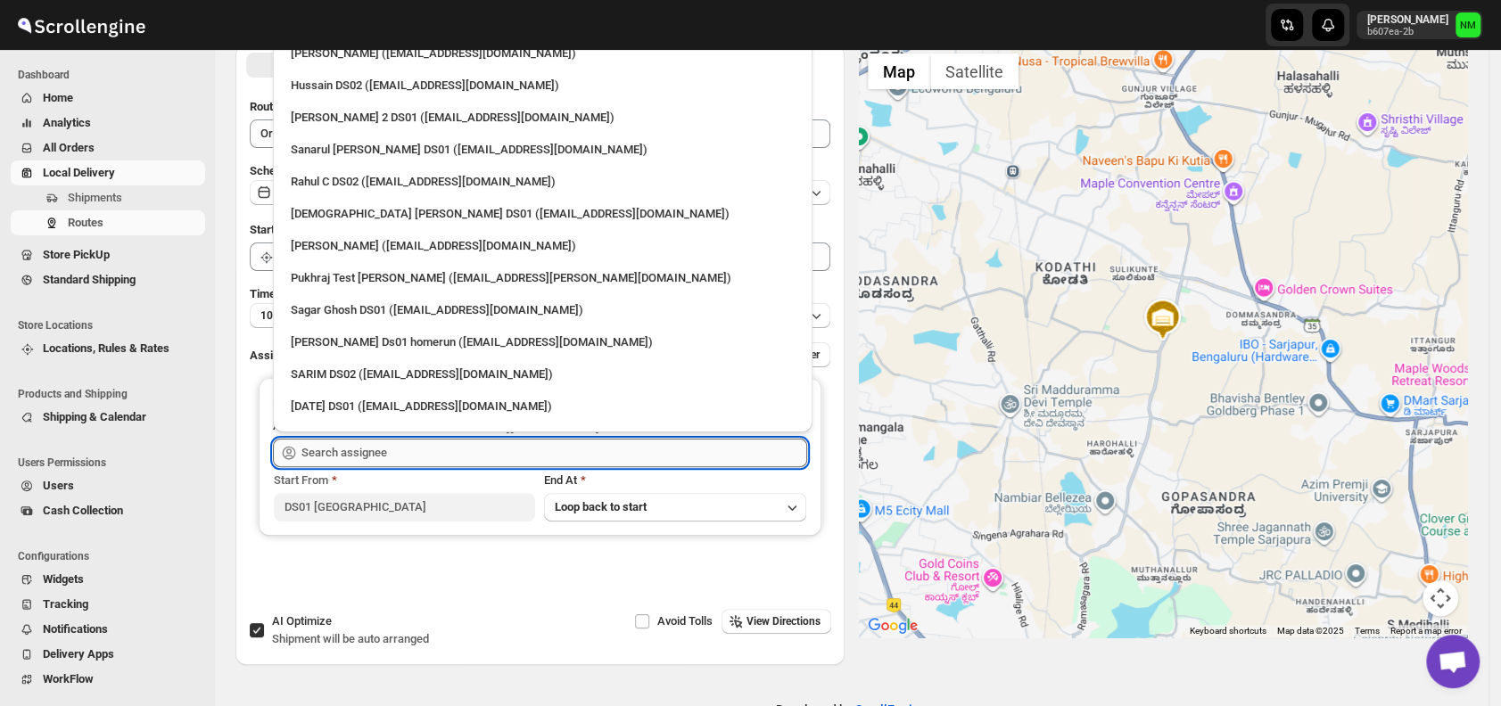
click at [392, 456] on input "text" at bounding box center [554, 453] width 506 height 29
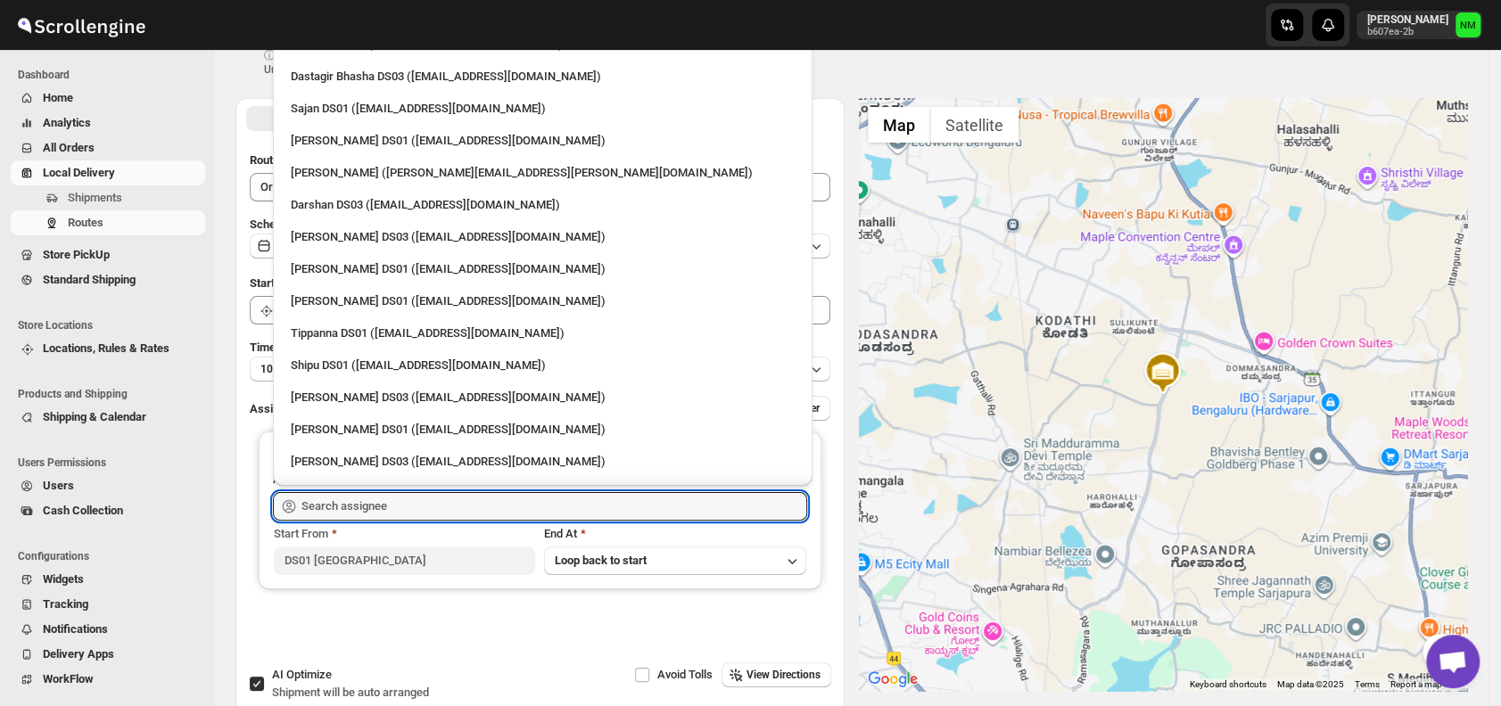
scroll to position [1399, 0]
click at [333, 267] on div "Ashraf Ali DS01 (yoyovey222@0tires.com)" at bounding box center [543, 268] width 504 height 18
type input "Ashraf Ali DS01 (yoyovey222@0tires.com)"
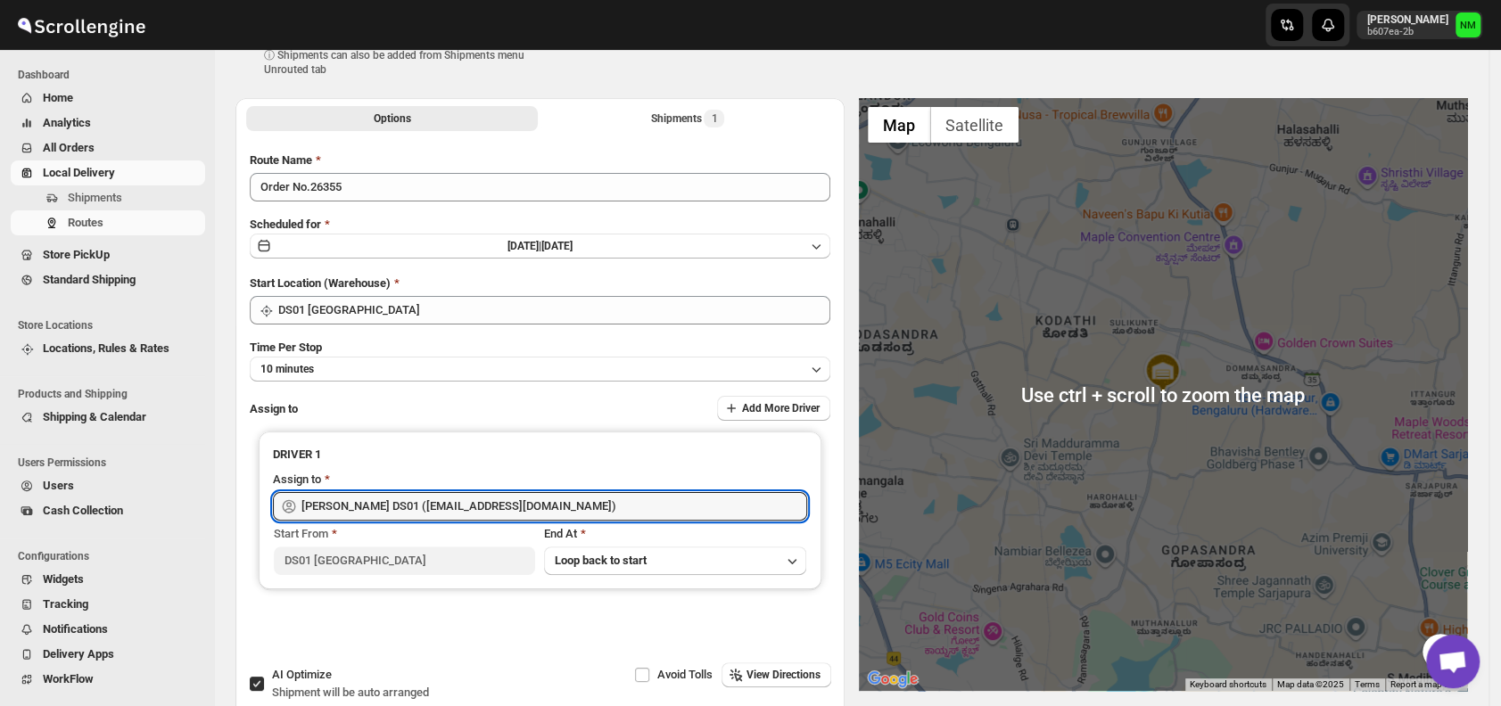
scroll to position [0, 0]
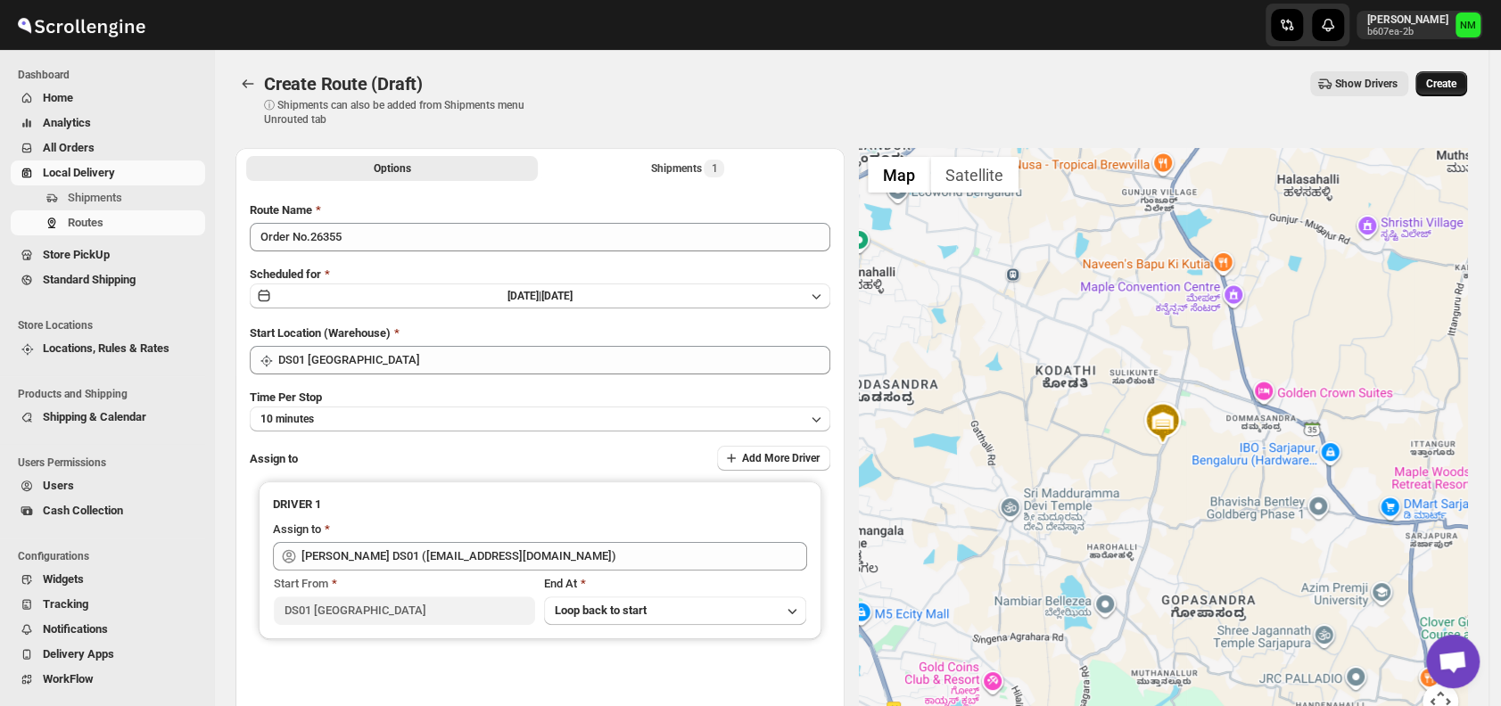
click at [1453, 89] on span "Create" at bounding box center [1441, 84] width 30 height 14
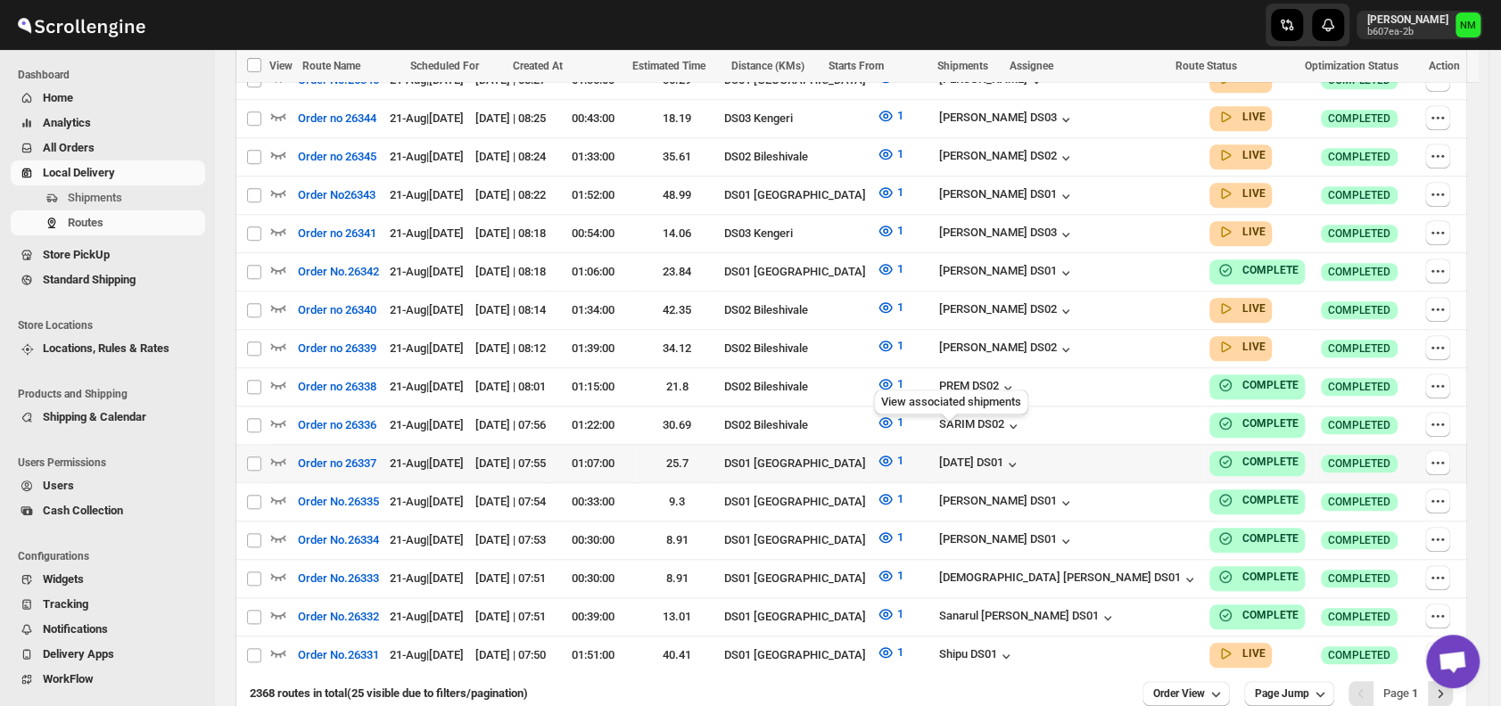
scroll to position [975, 0]
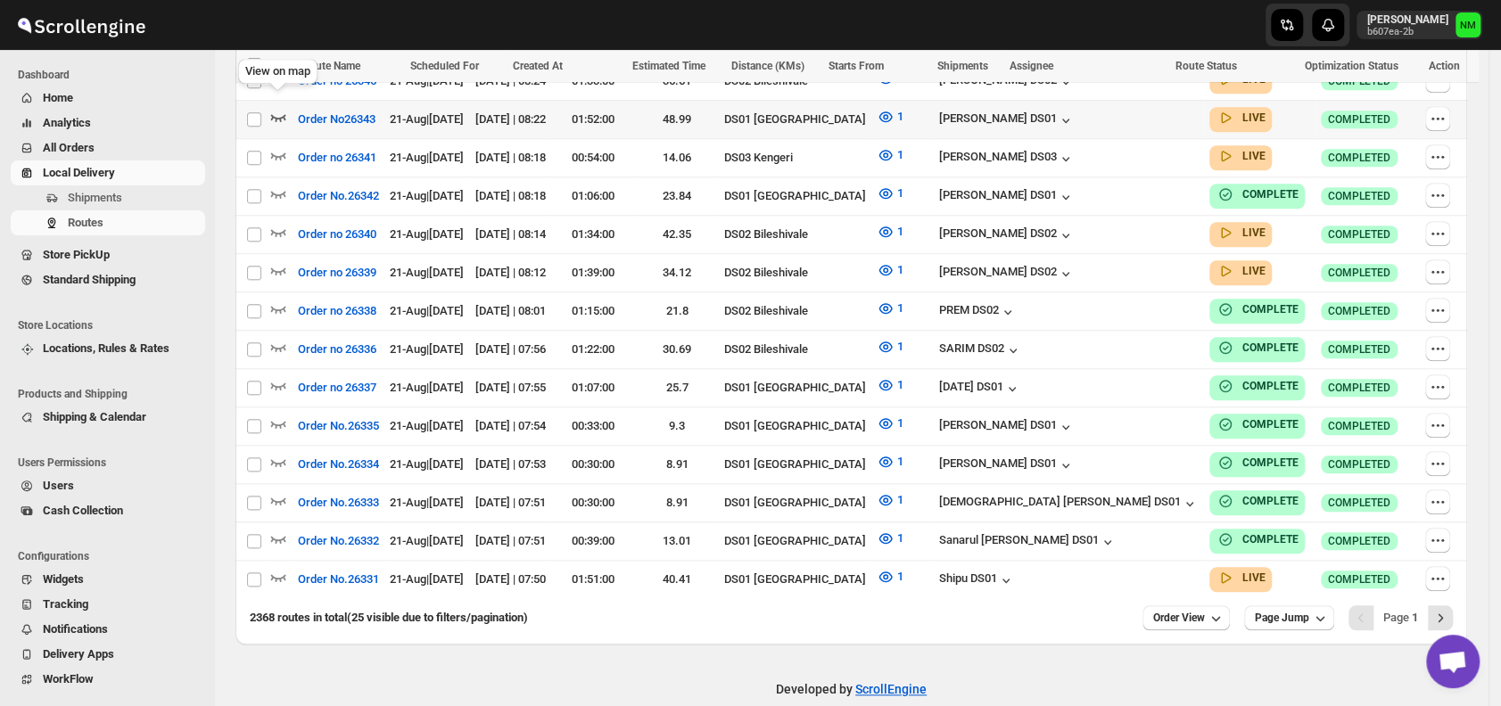
click at [276, 114] on icon "button" at bounding box center [278, 117] width 15 height 7
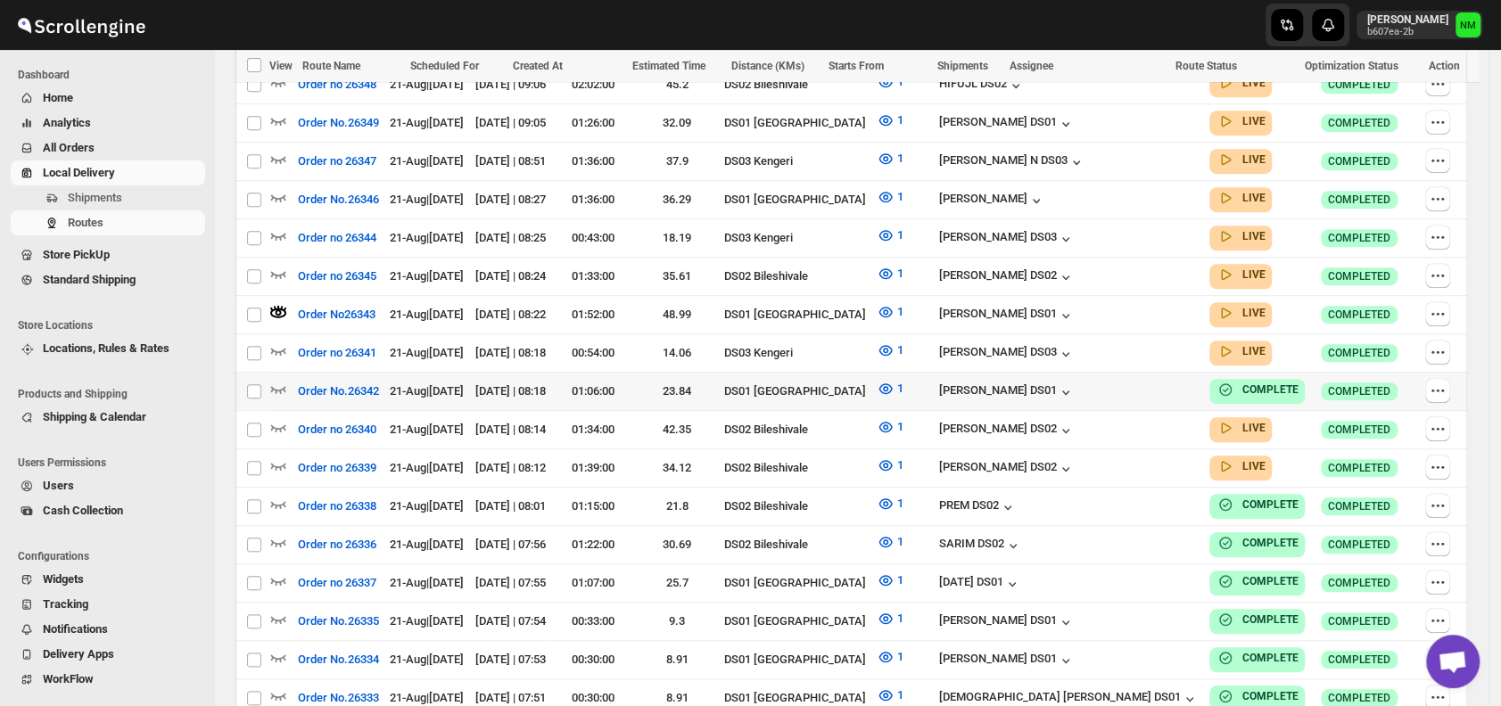
scroll to position [786, 0]
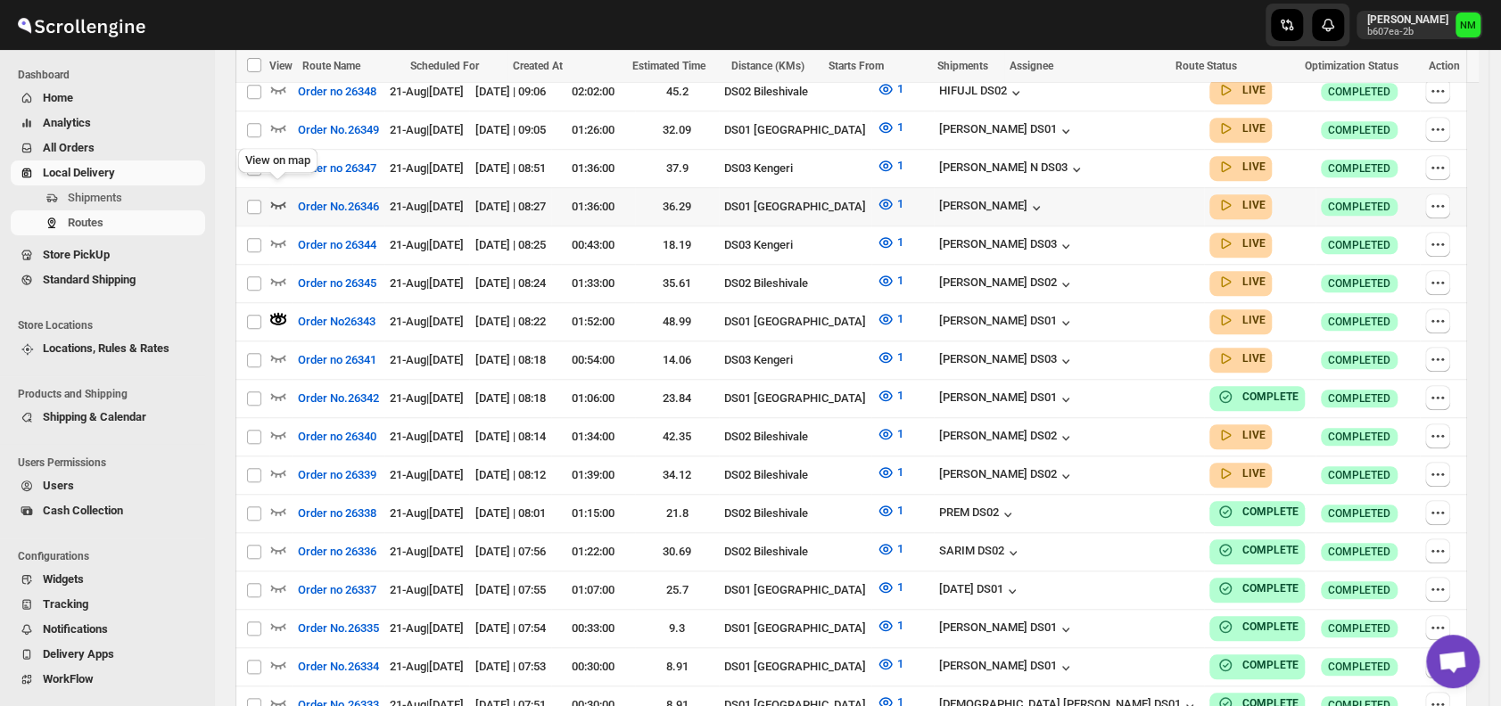
click at [284, 195] on icon "button" at bounding box center [278, 204] width 18 height 18
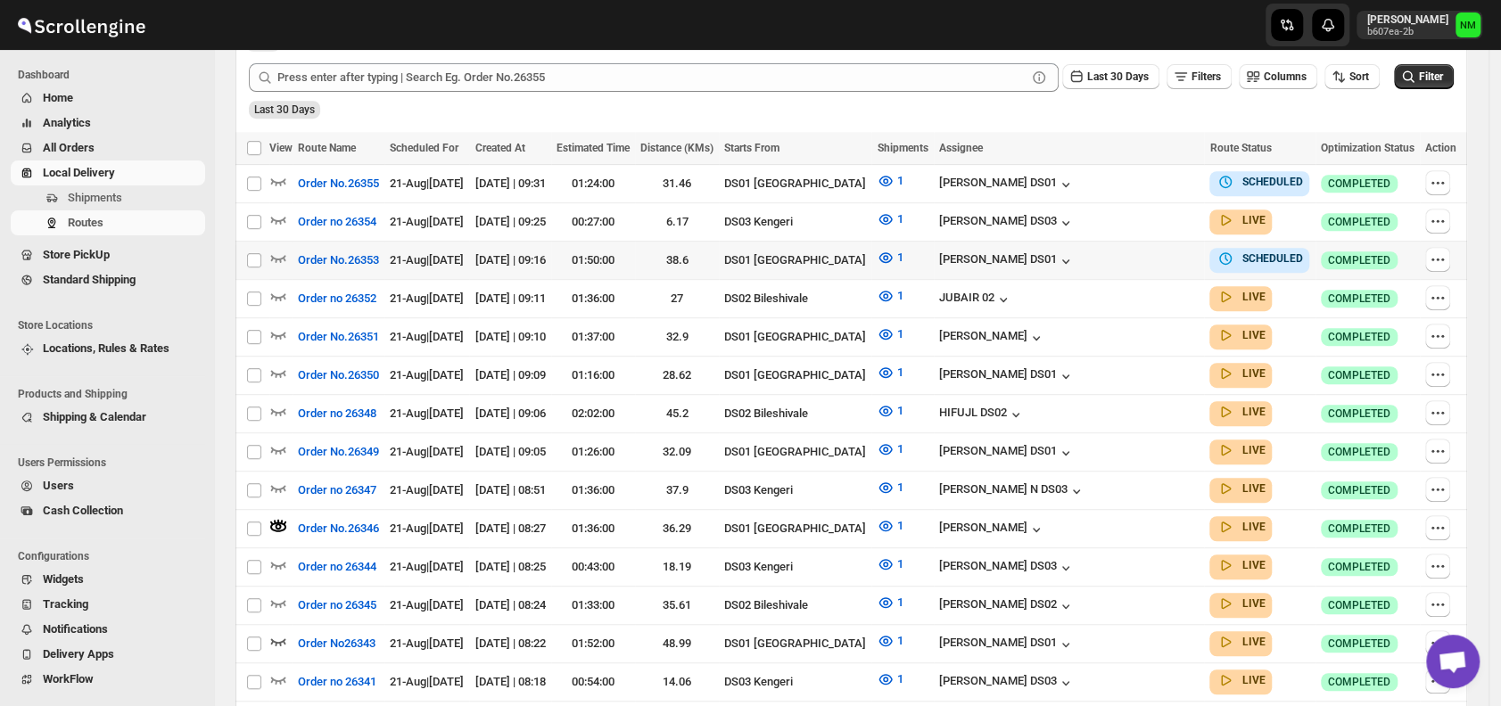
scroll to position [465, 0]
click at [278, 325] on icon "button" at bounding box center [278, 334] width 18 height 18
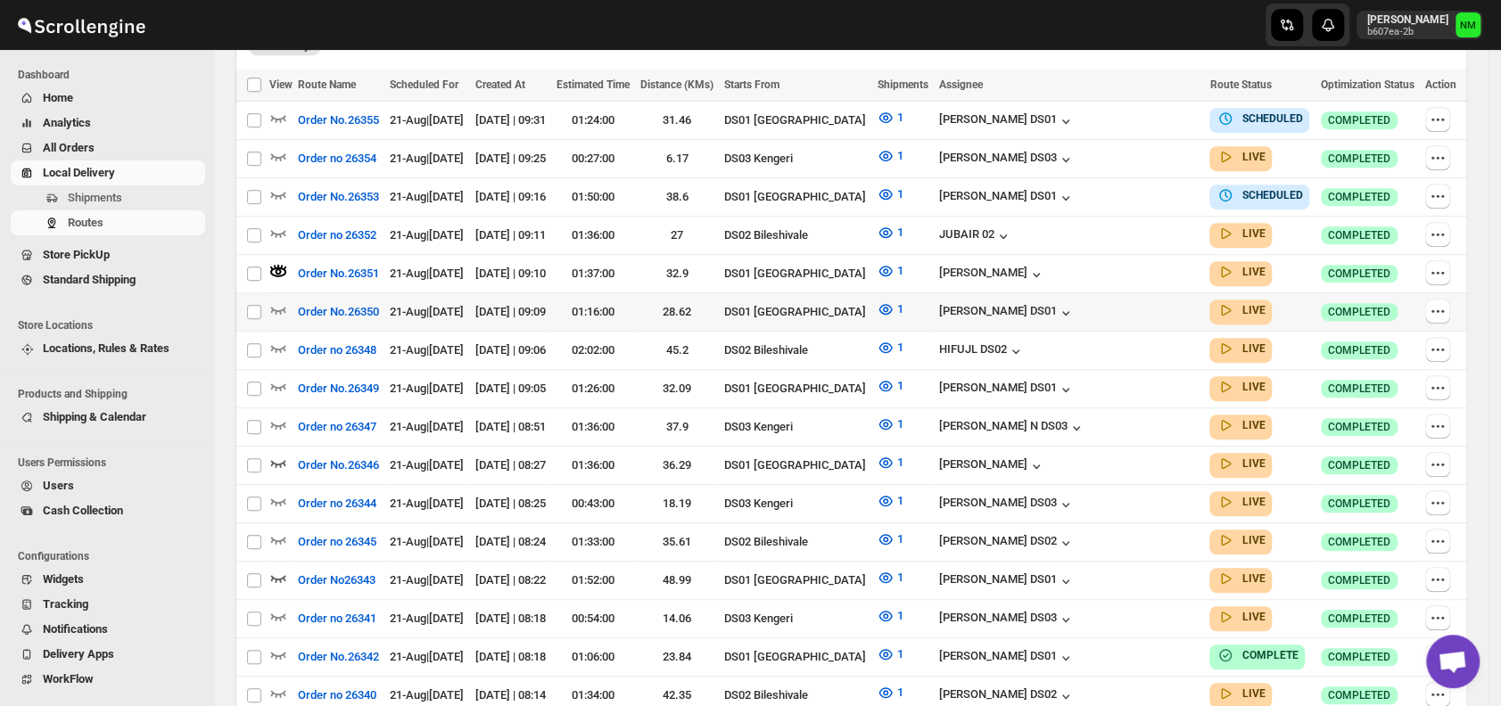
scroll to position [531, 0]
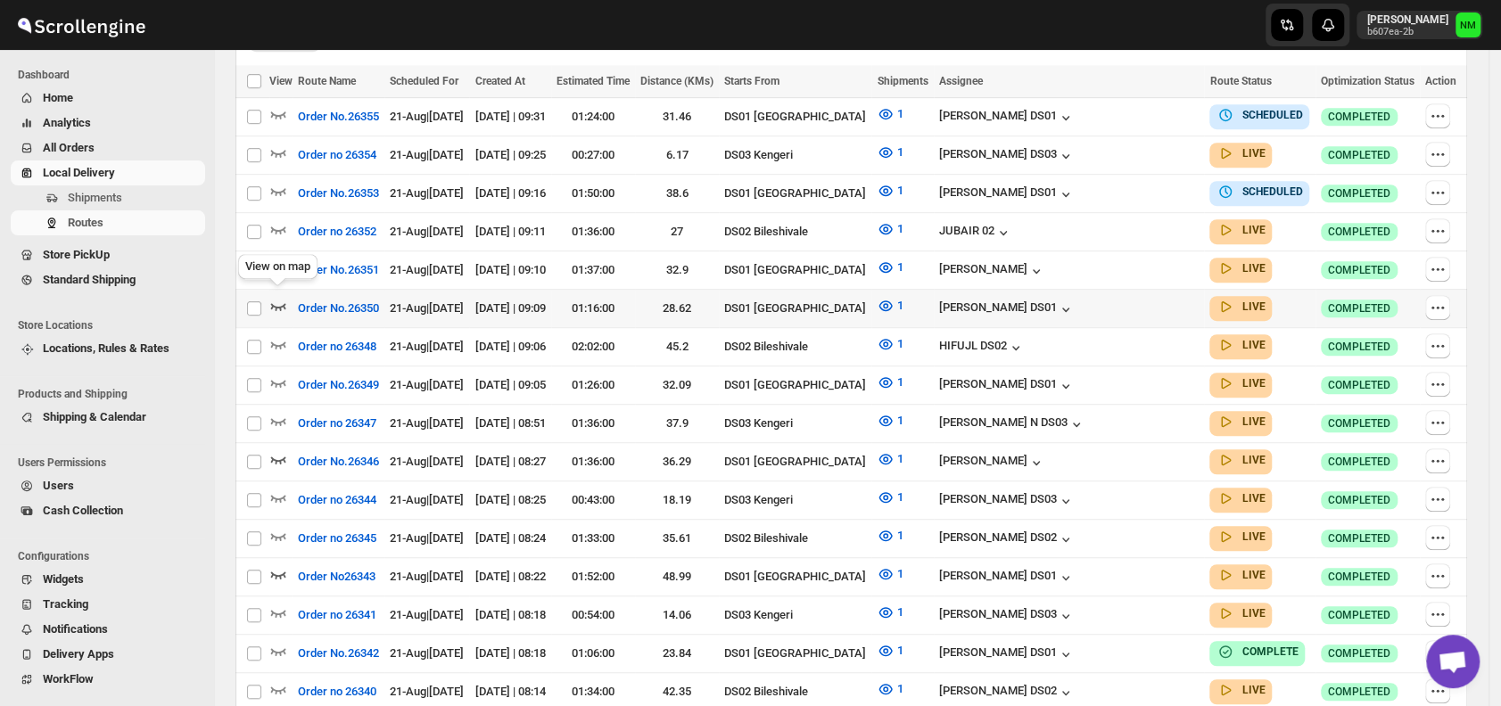
click at [274, 303] on icon "button" at bounding box center [278, 306] width 18 height 18
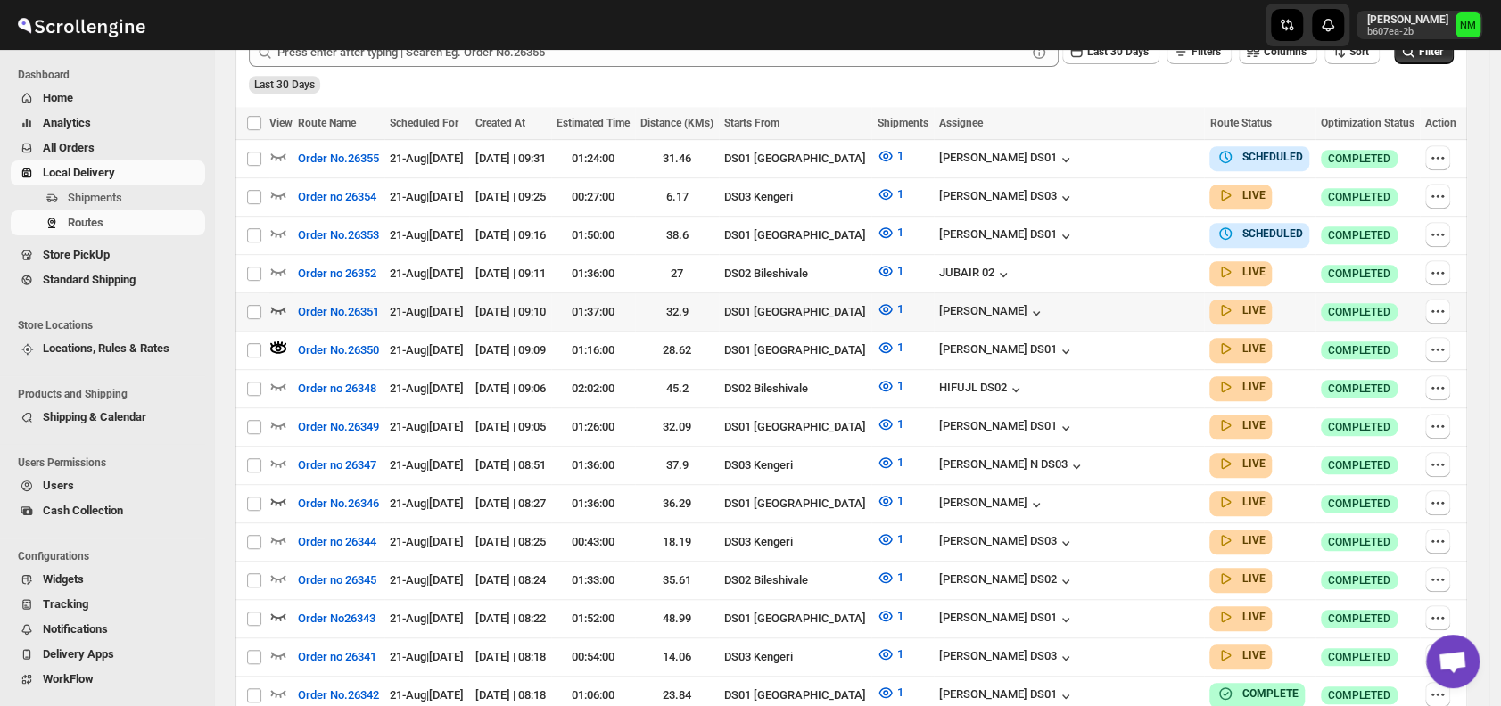
scroll to position [491, 0]
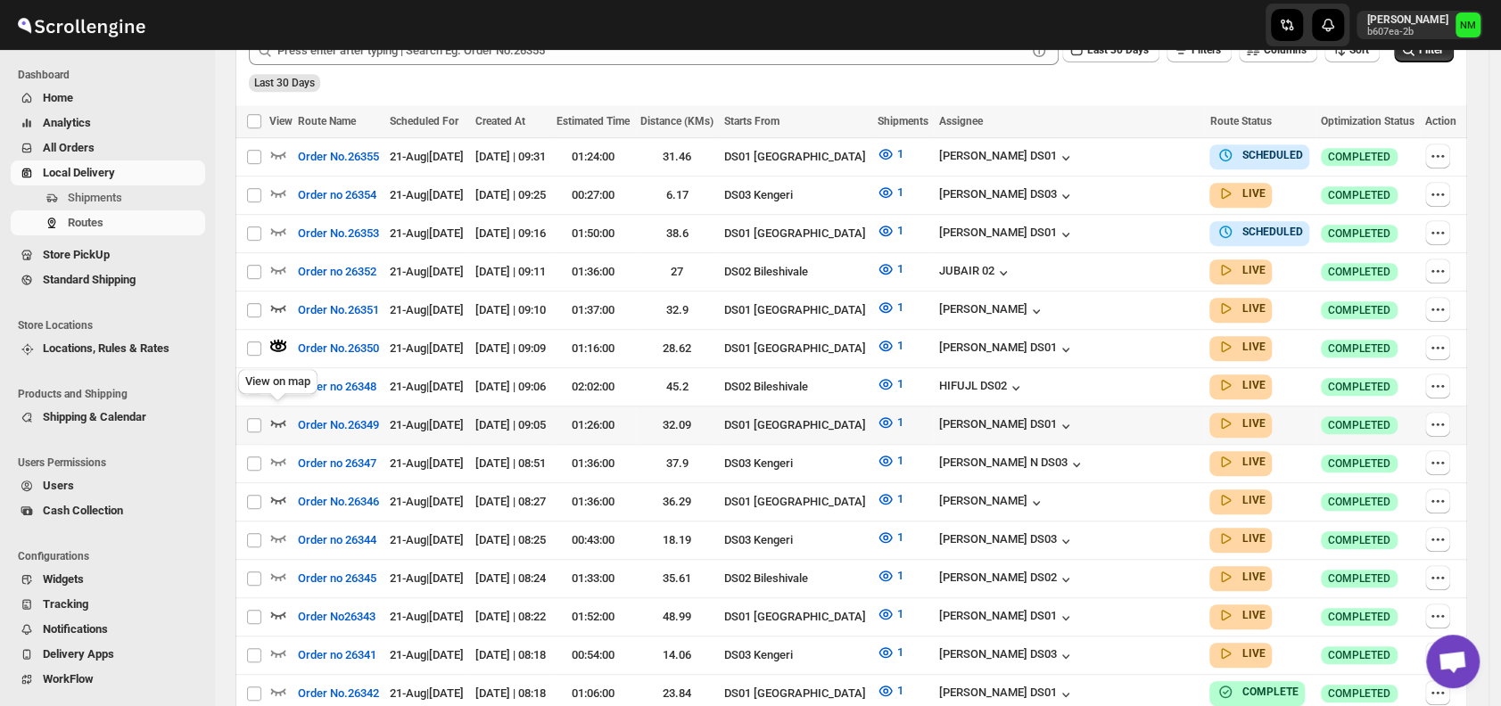
click at [276, 414] on icon "button" at bounding box center [278, 423] width 18 height 18
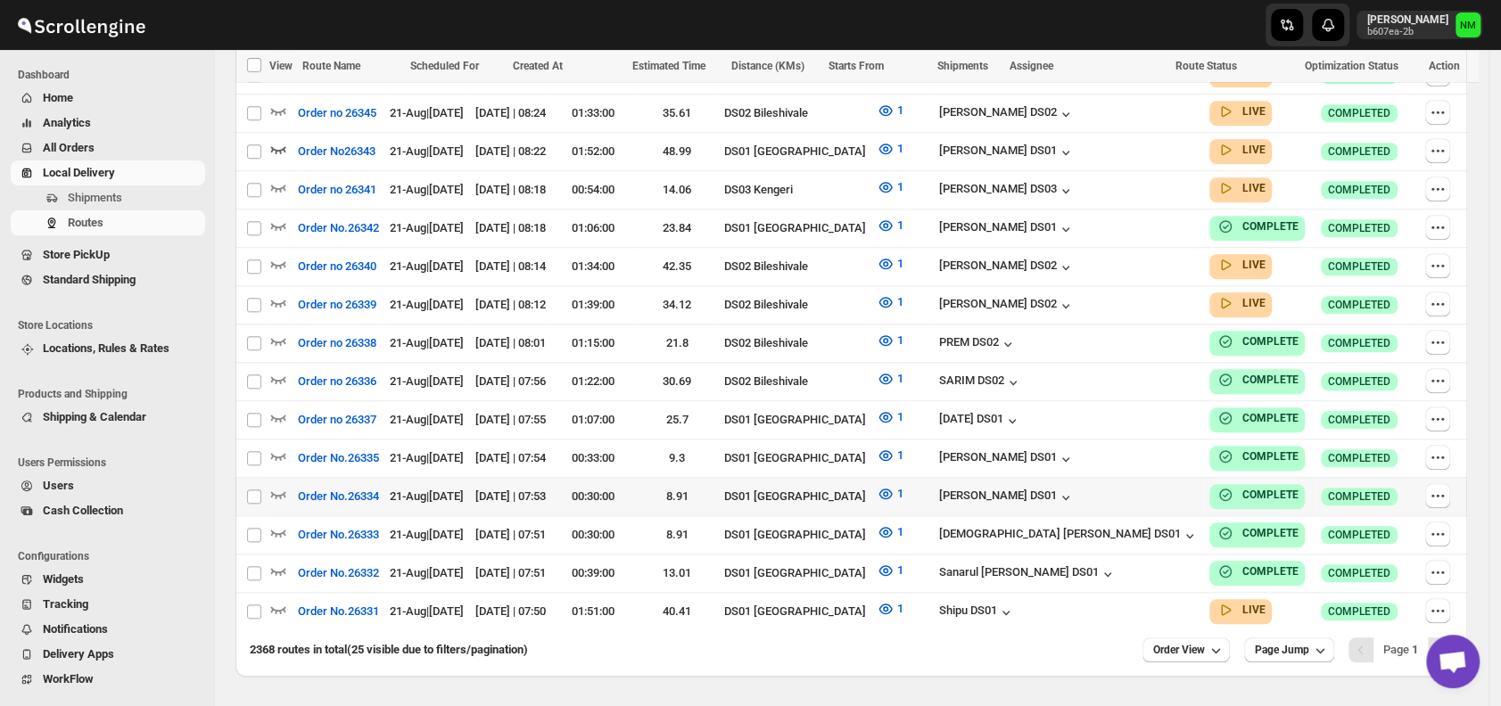
scroll to position [988, 0]
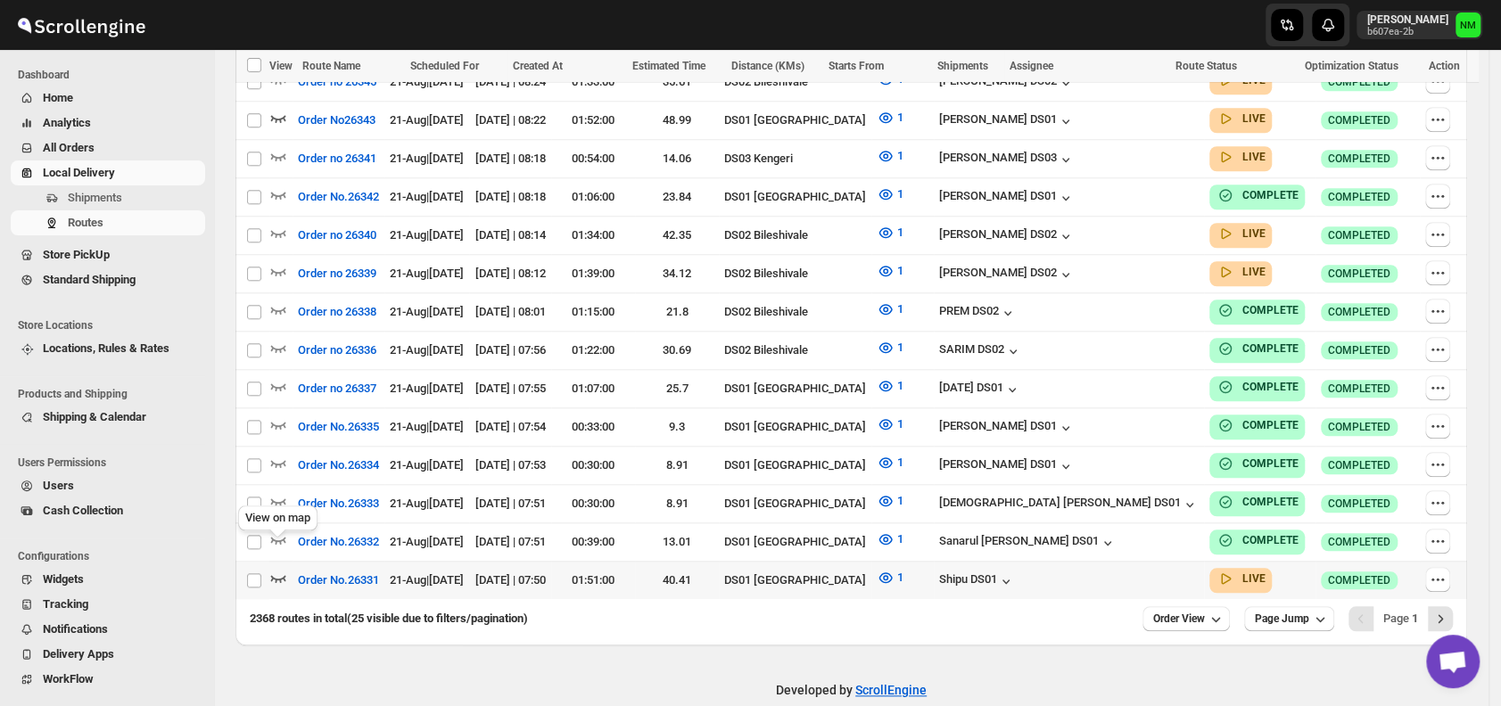
click at [278, 569] on icon "button" at bounding box center [278, 578] width 18 height 18
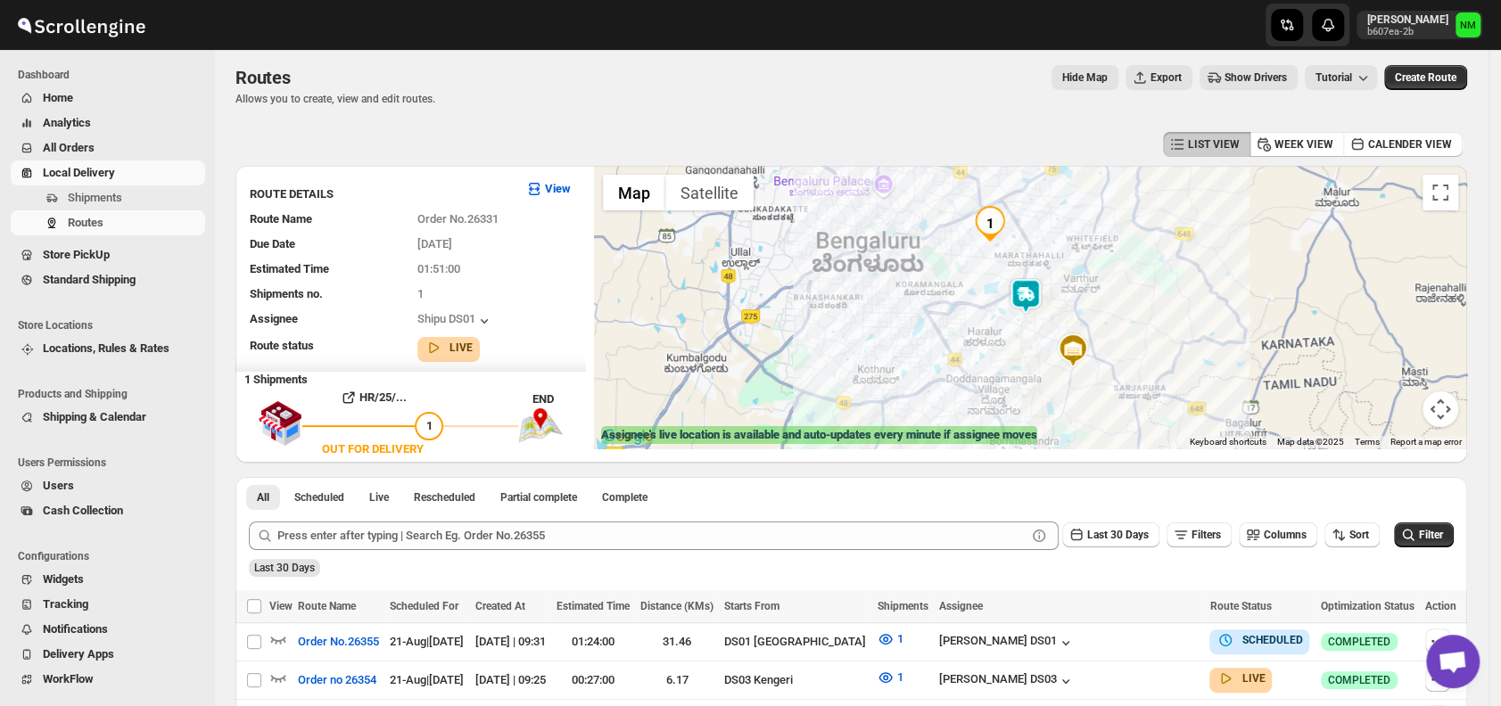
scroll to position [0, 0]
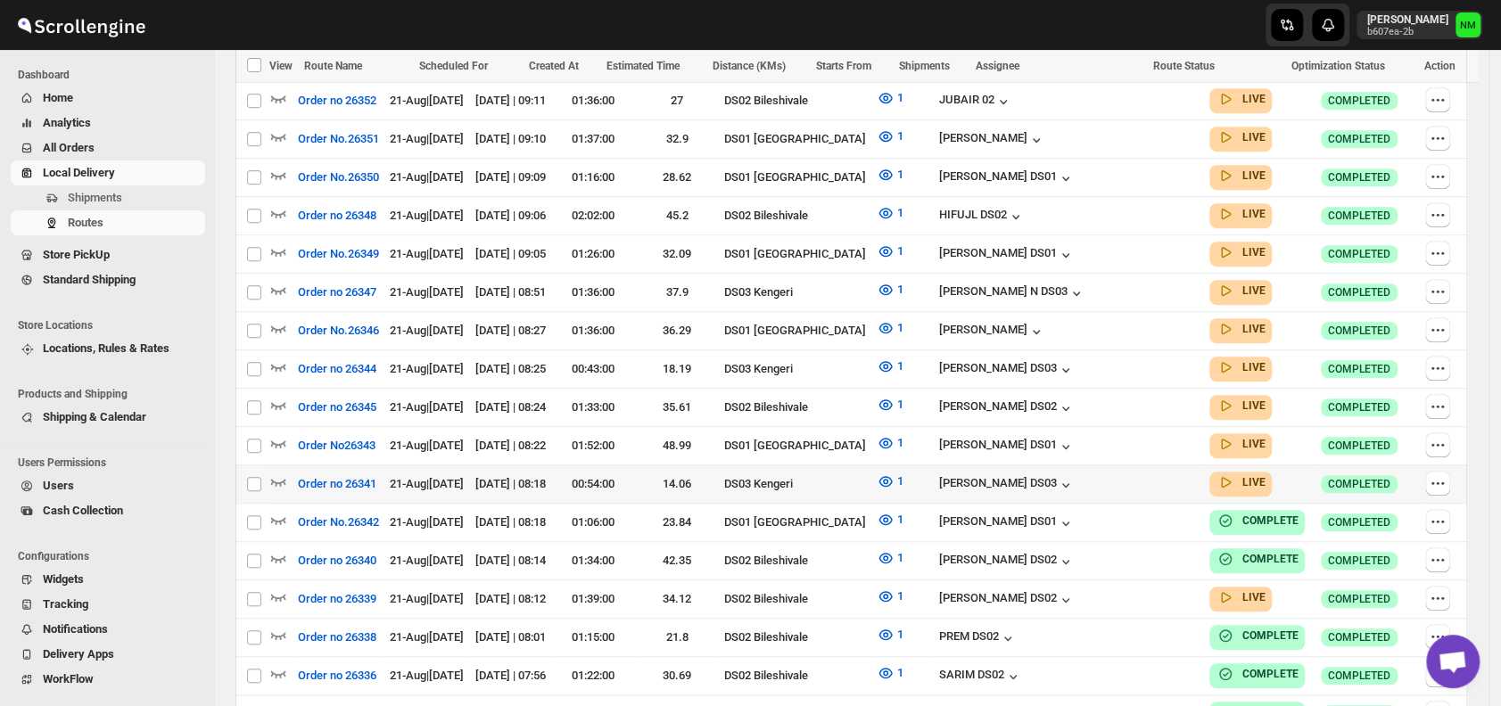
scroll to position [649, 0]
click at [276, 433] on icon "button" at bounding box center [278, 442] width 18 height 18
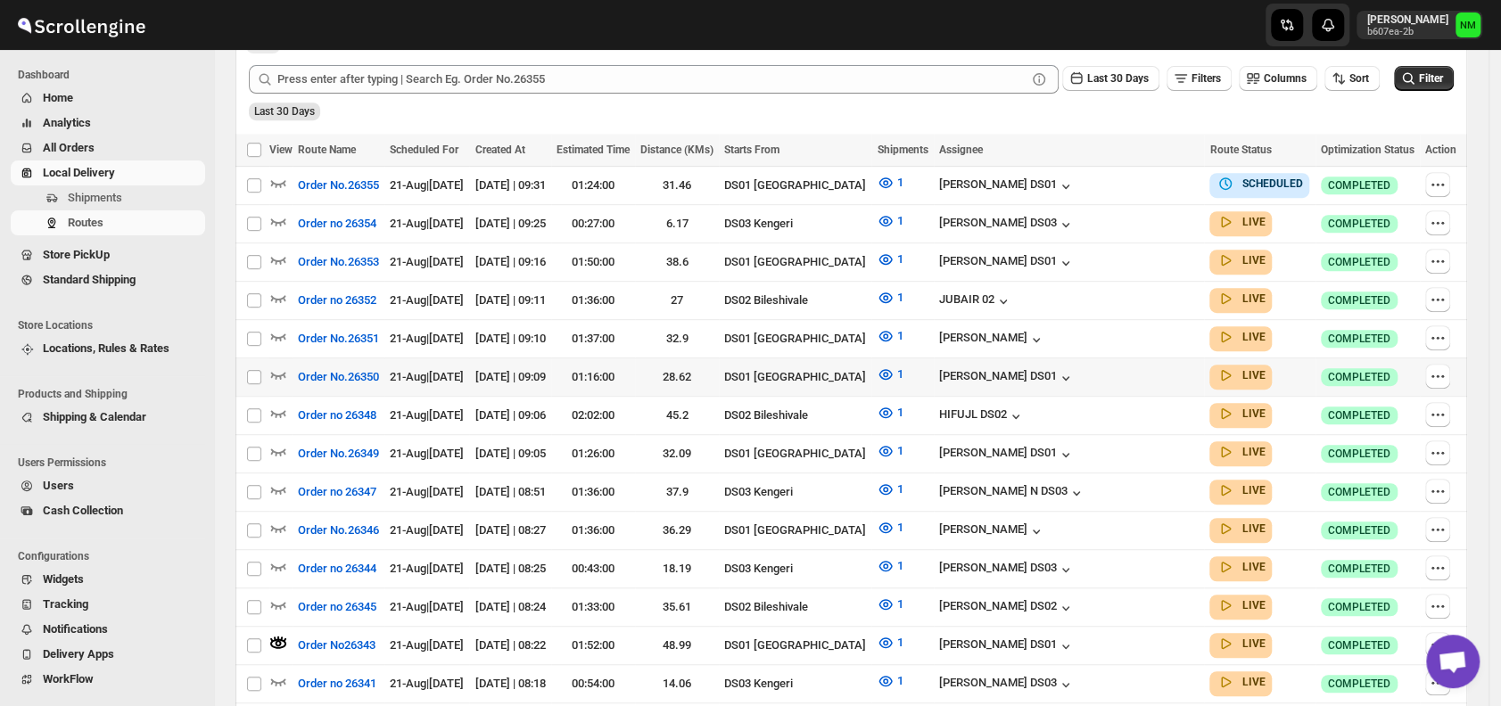
scroll to position [464, 0]
click at [273, 333] on icon "button" at bounding box center [278, 336] width 15 height 7
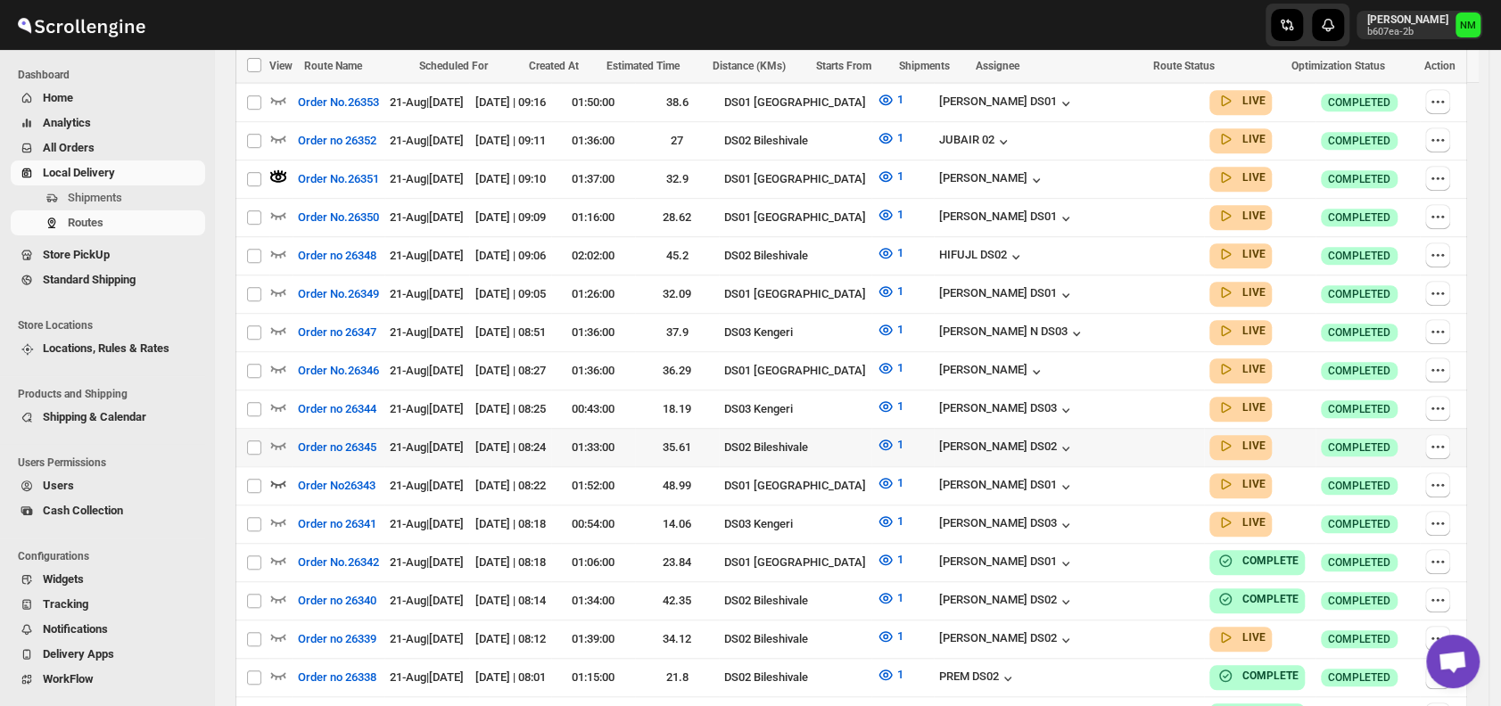
scroll to position [618, 0]
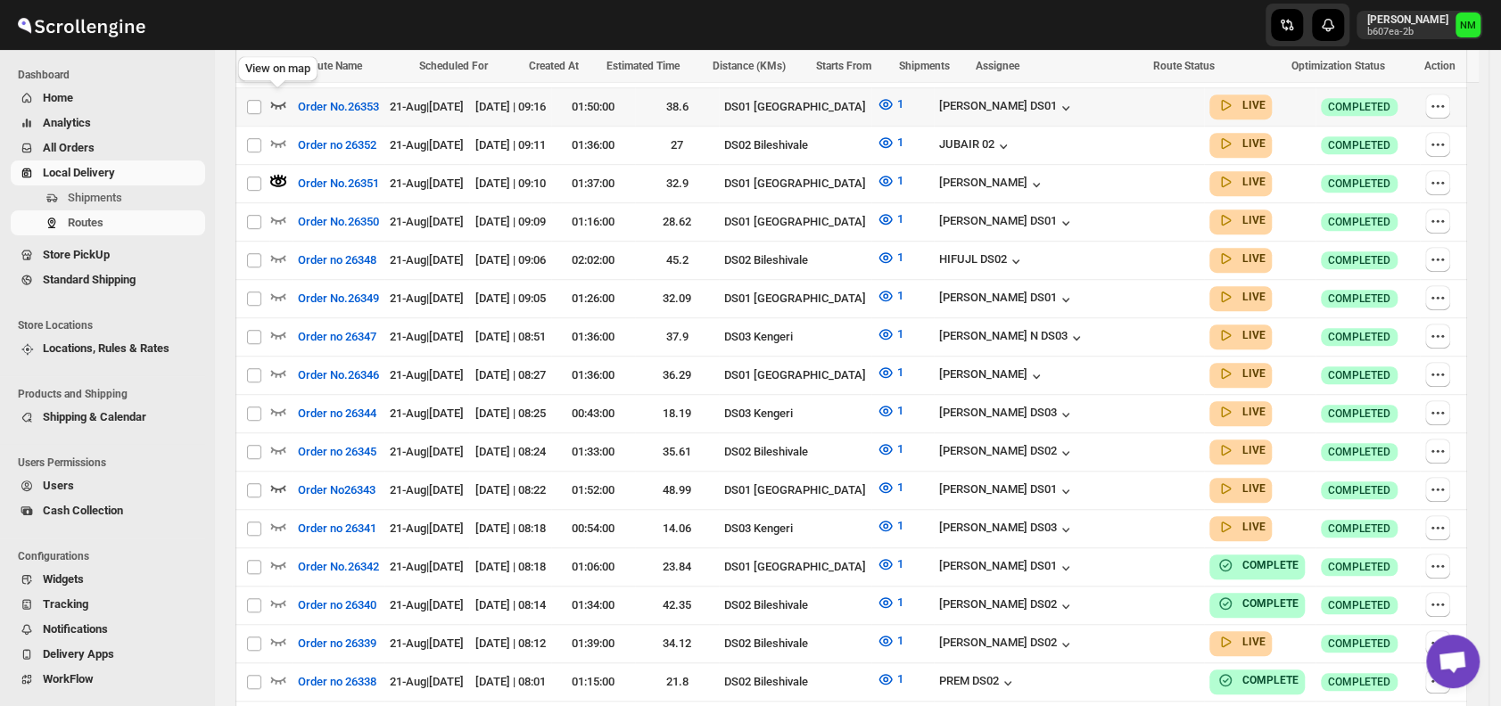
click at [278, 103] on icon "button" at bounding box center [278, 104] width 18 height 18
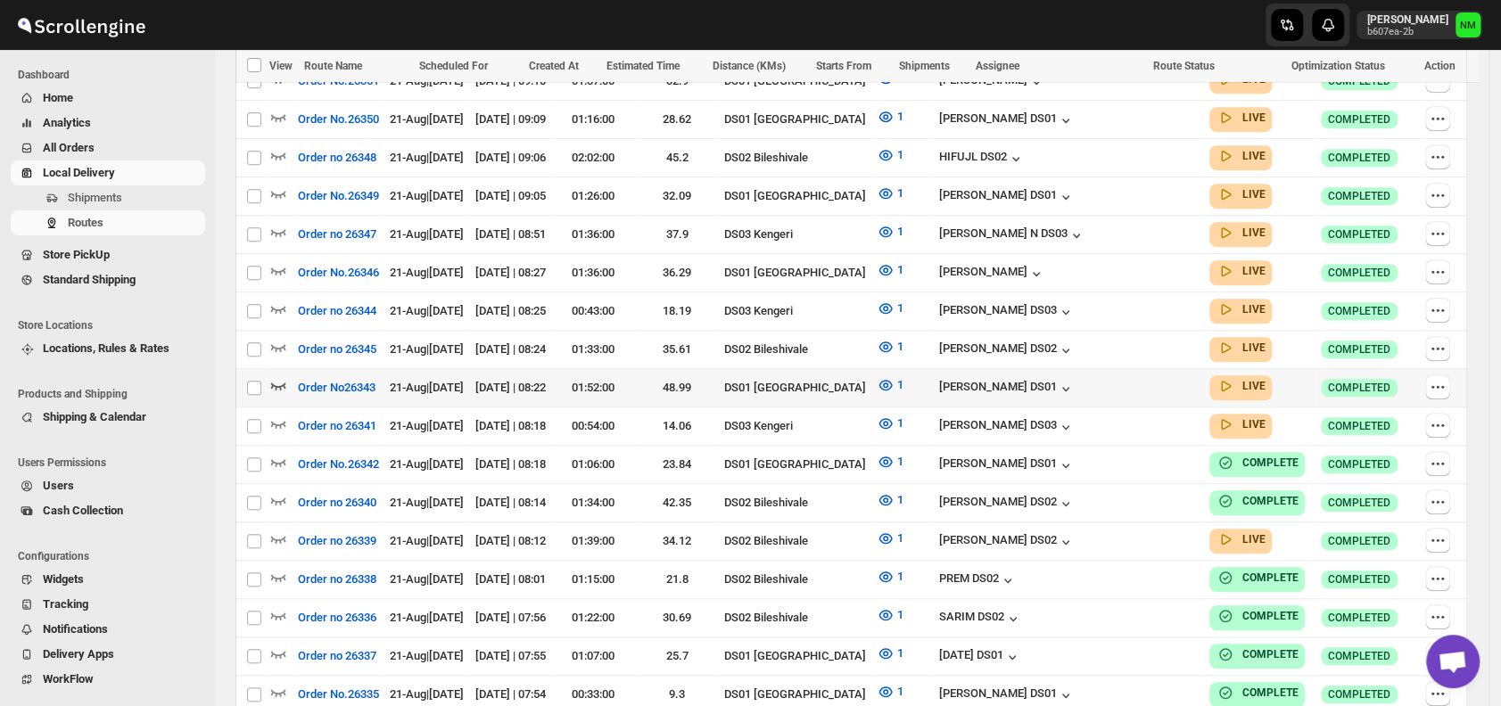
scroll to position [988, 0]
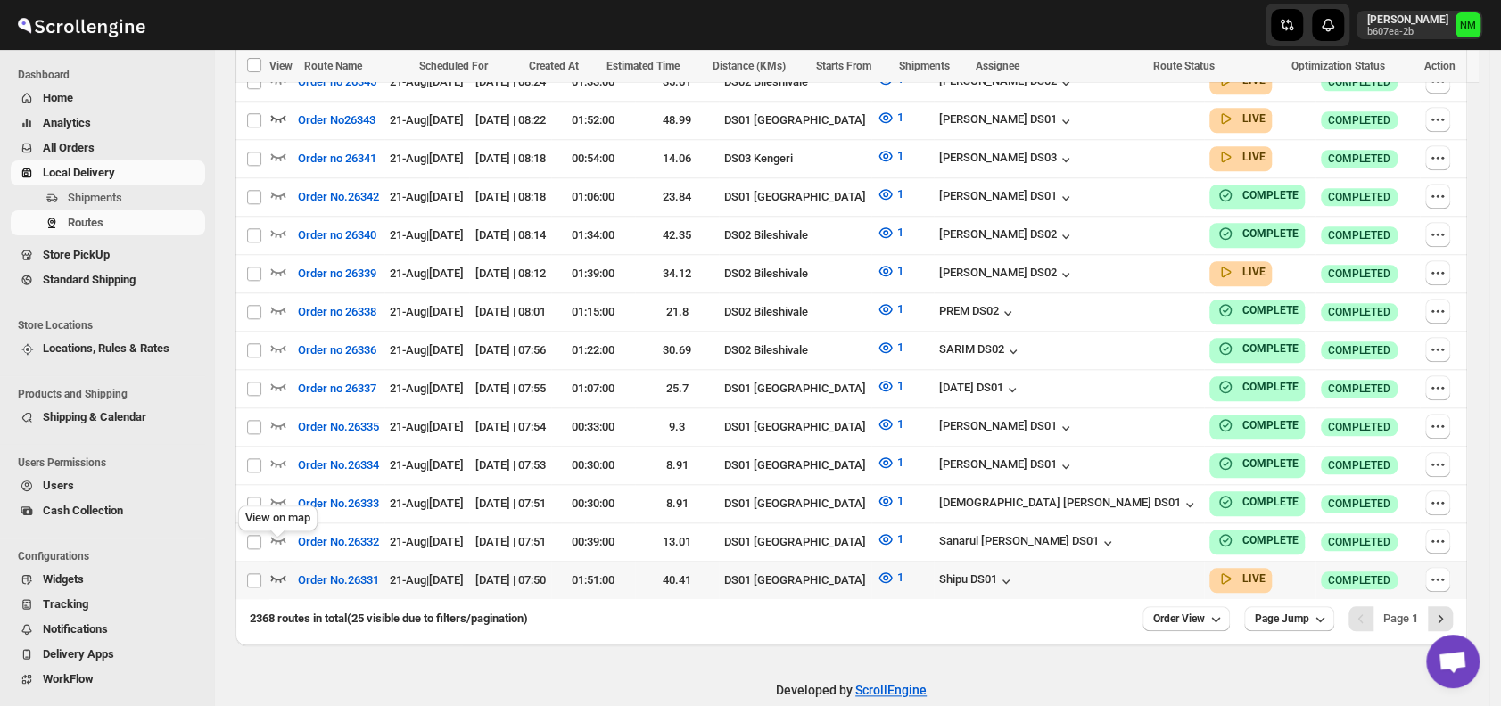
click at [279, 575] on icon "button" at bounding box center [278, 578] width 15 height 7
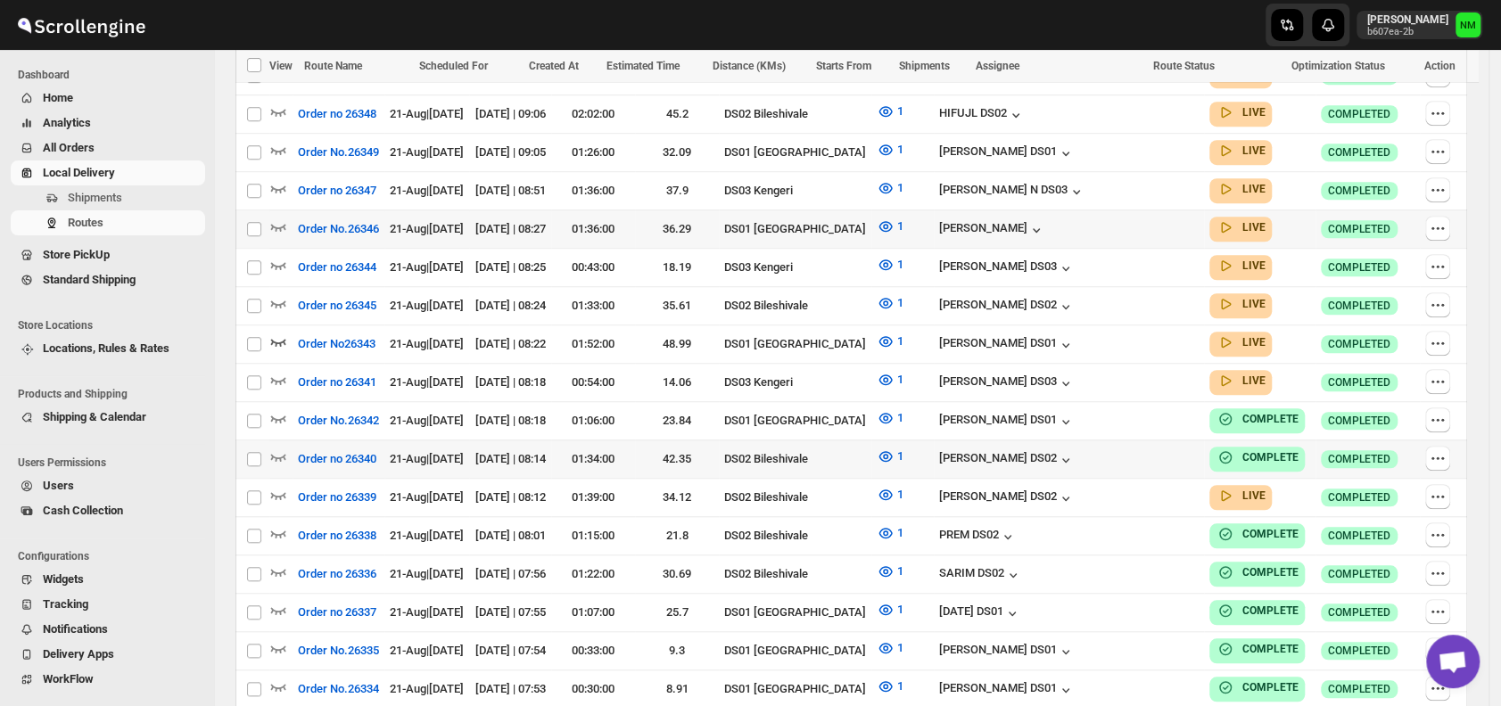
scroll to position [701, 0]
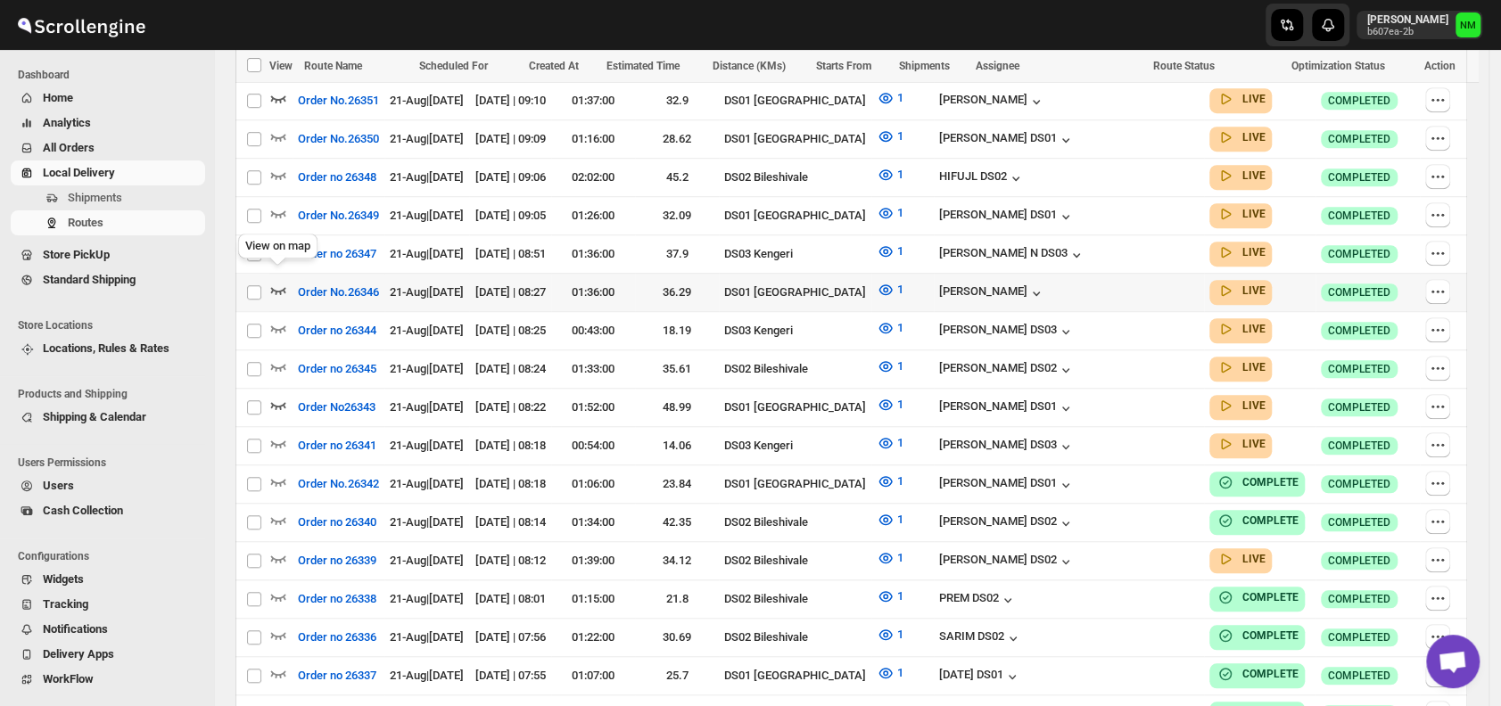
click at [284, 287] on icon "button" at bounding box center [278, 290] width 15 height 7
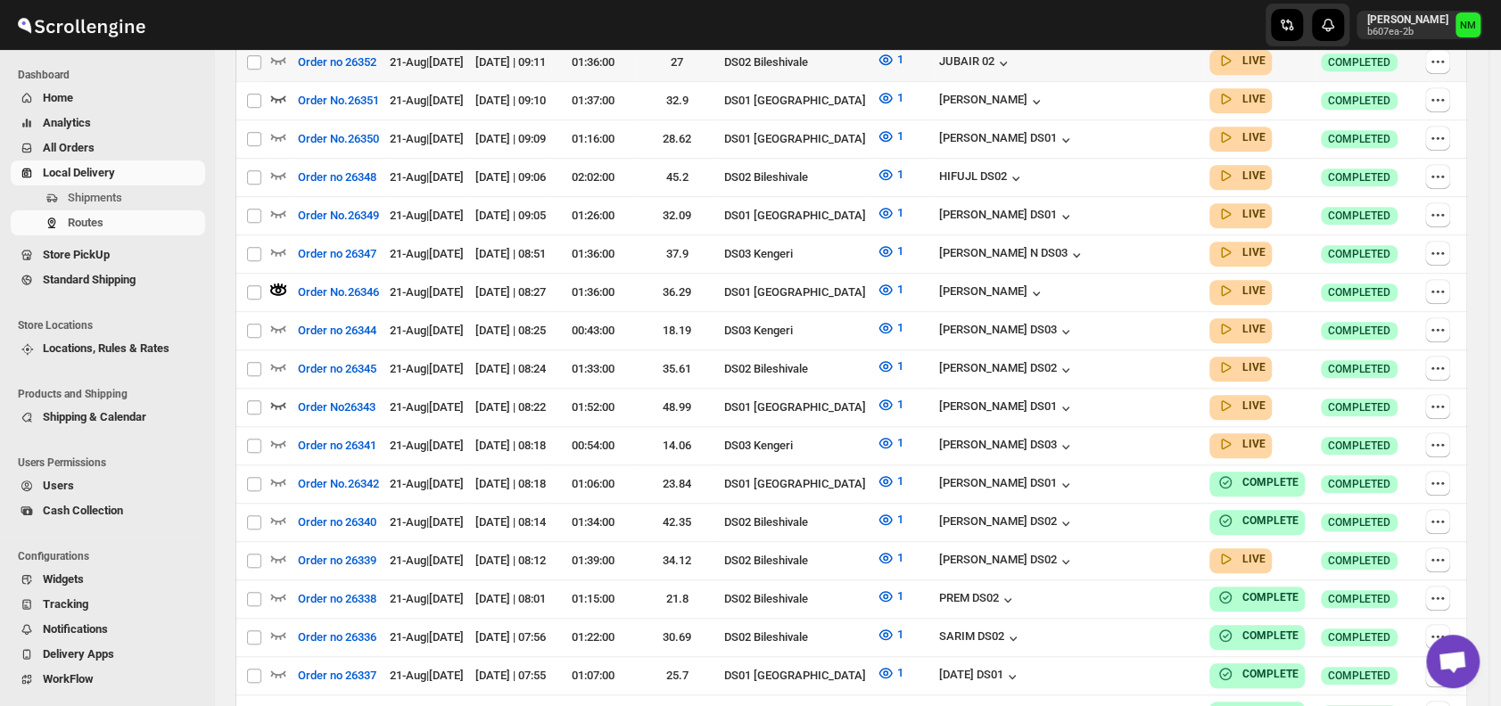
scroll to position [0, 0]
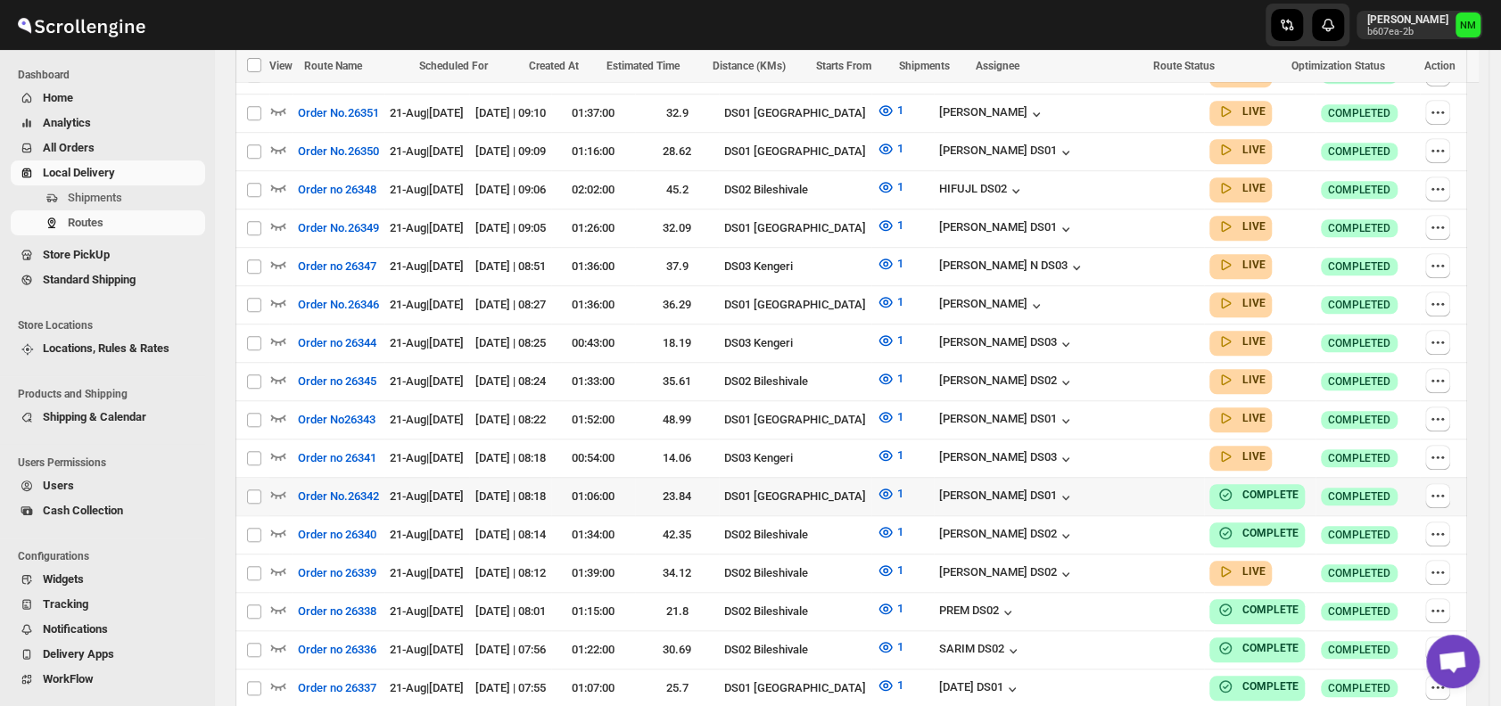
scroll to position [753, 0]
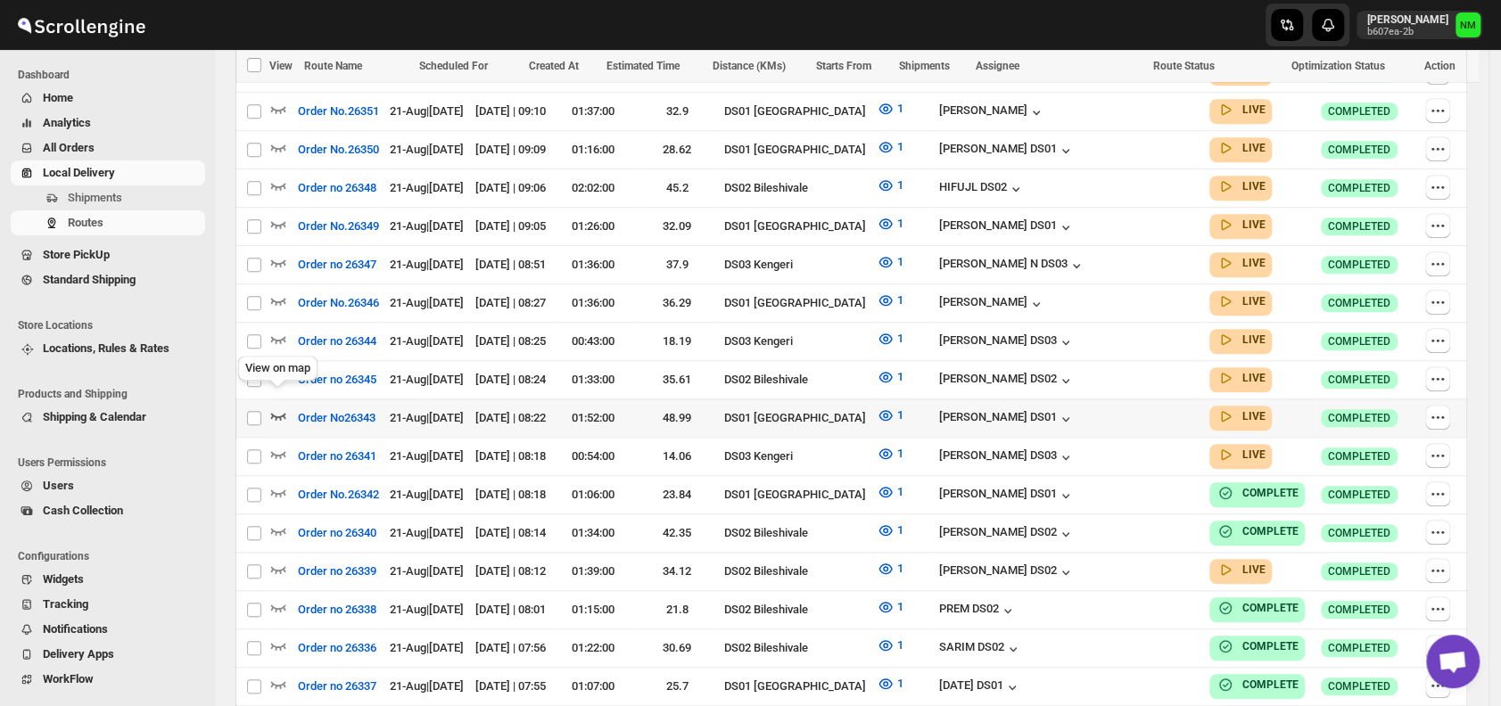
click at [282, 407] on icon "button" at bounding box center [278, 416] width 18 height 18
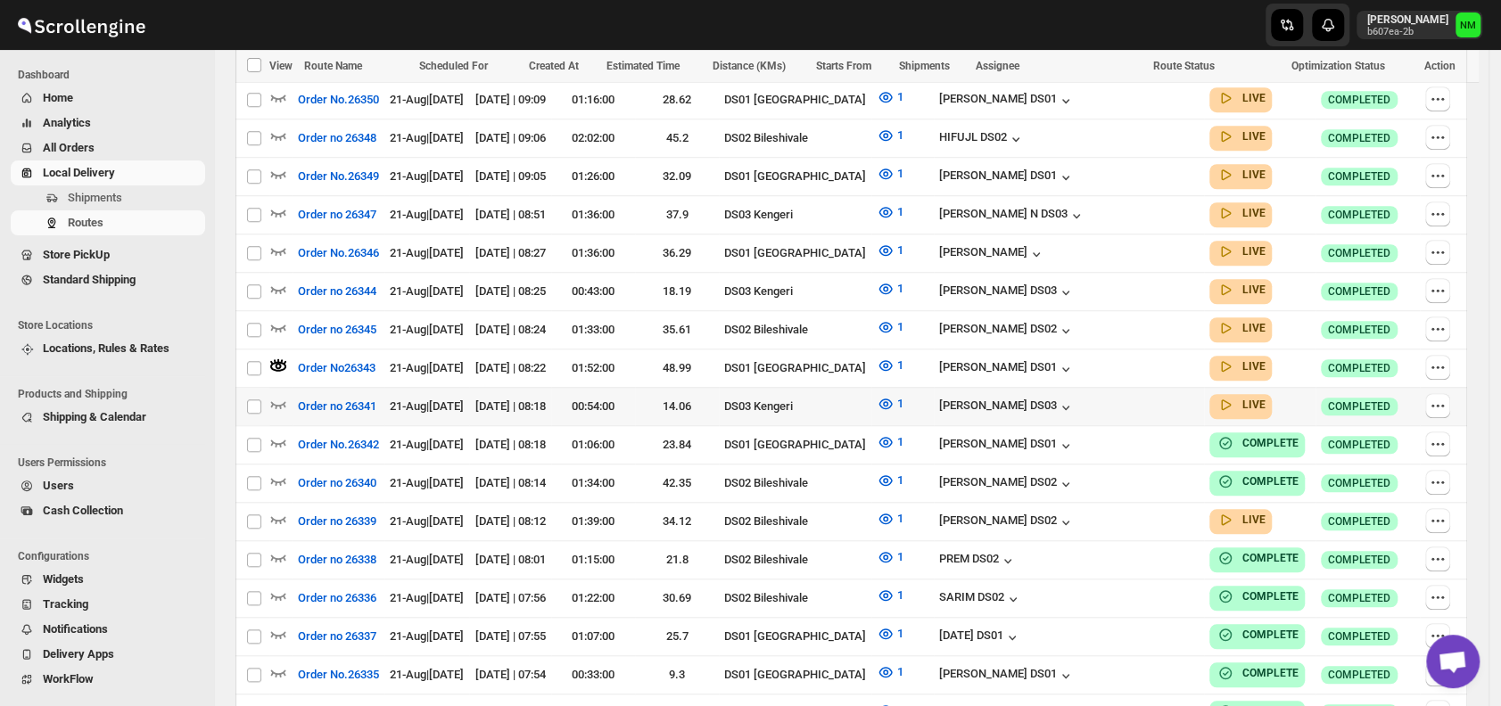
scroll to position [722, 0]
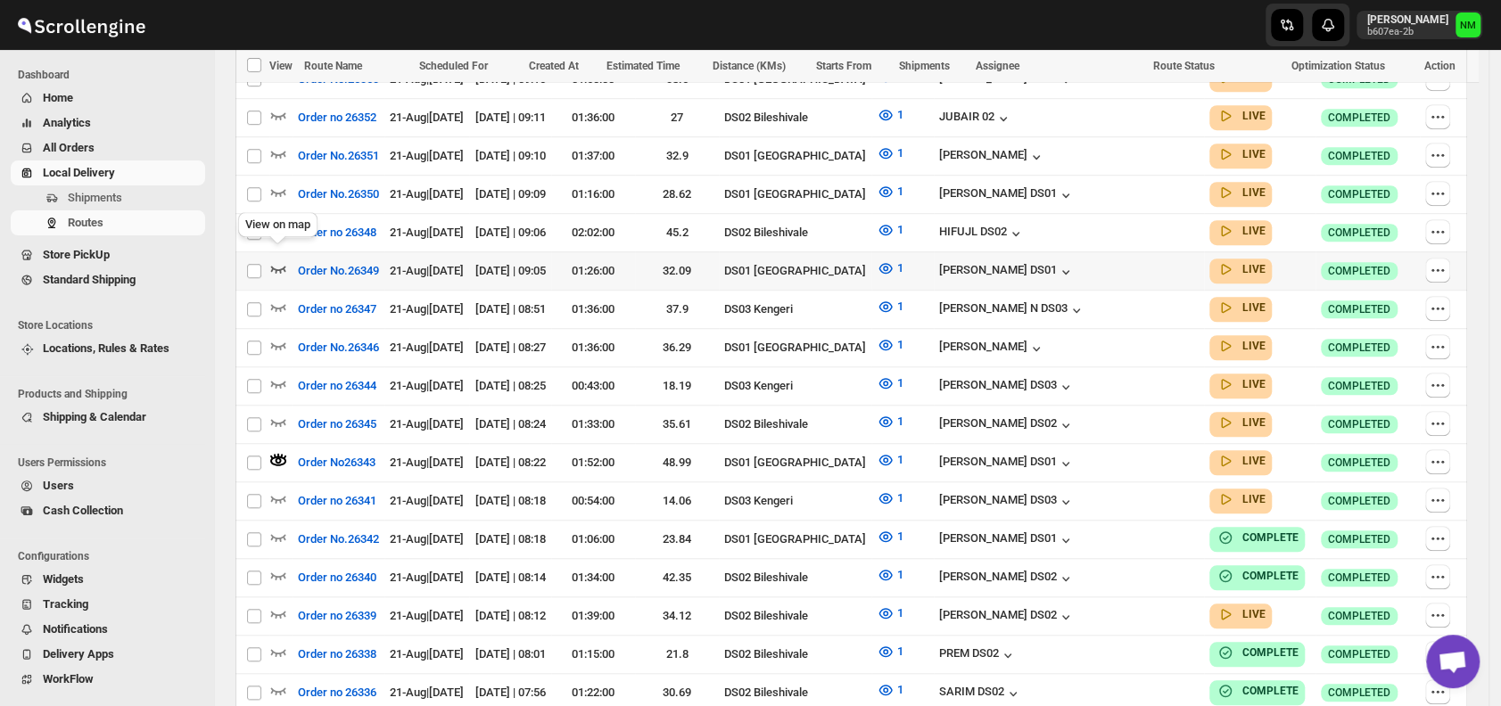
click at [278, 259] on icon "button" at bounding box center [278, 268] width 18 height 18
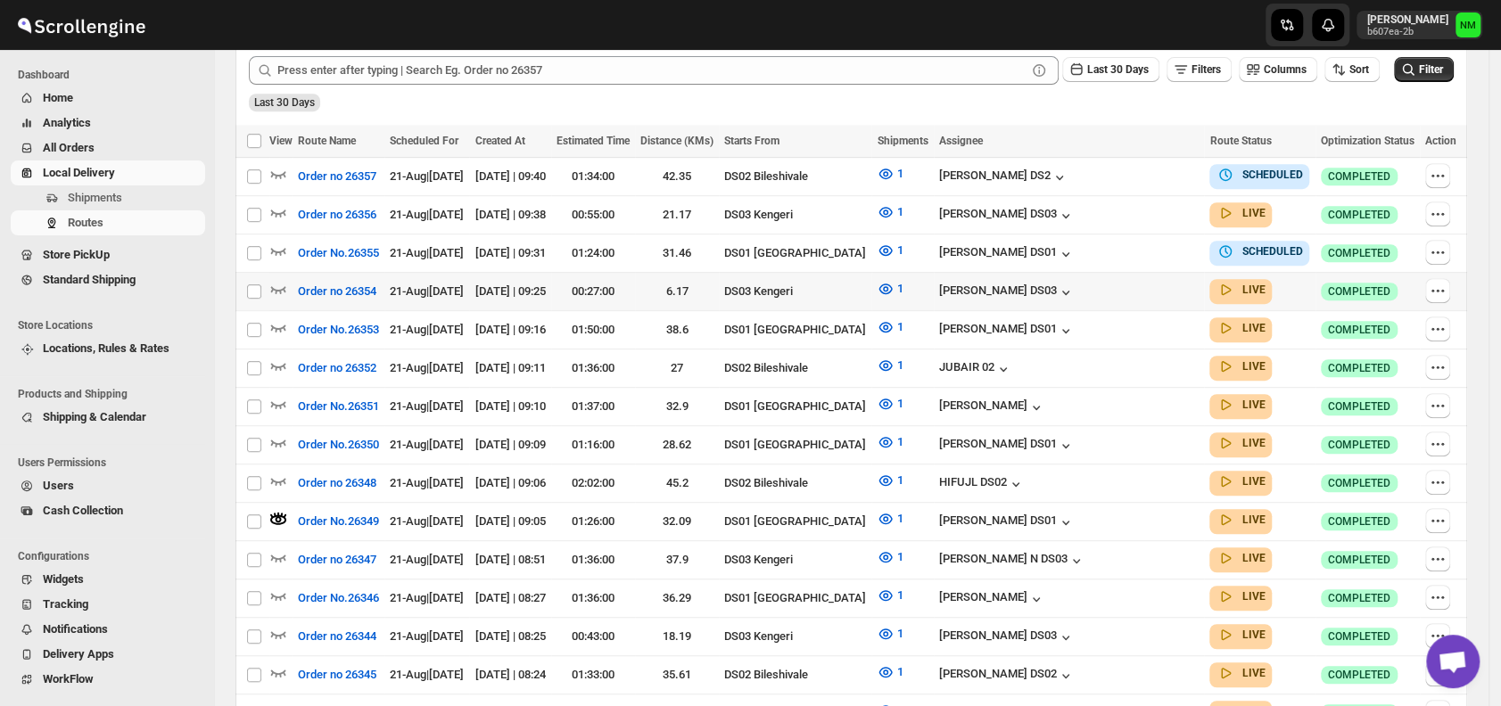
scroll to position [473, 0]
click at [274, 439] on icon "button" at bounding box center [278, 442] width 15 height 7
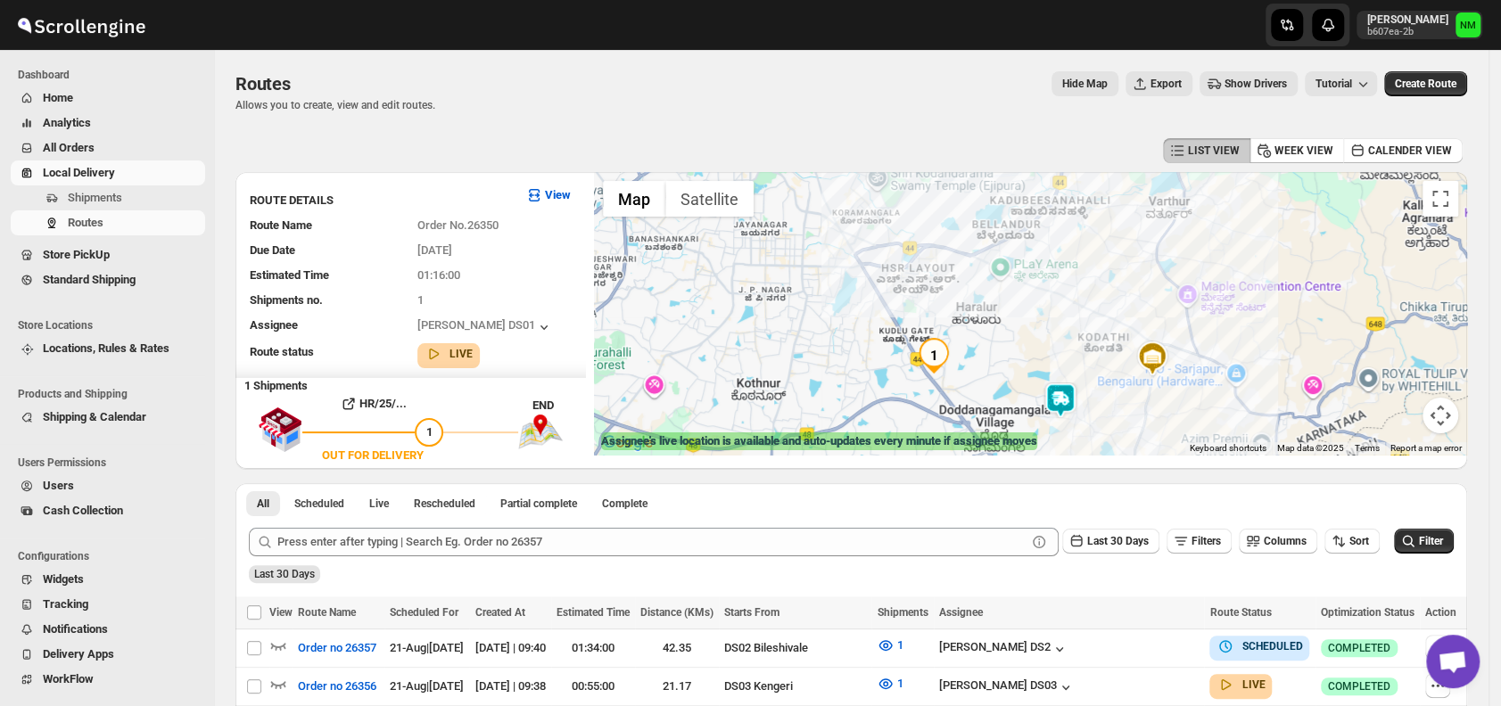
click at [1078, 399] on img at bounding box center [1060, 401] width 36 height 36
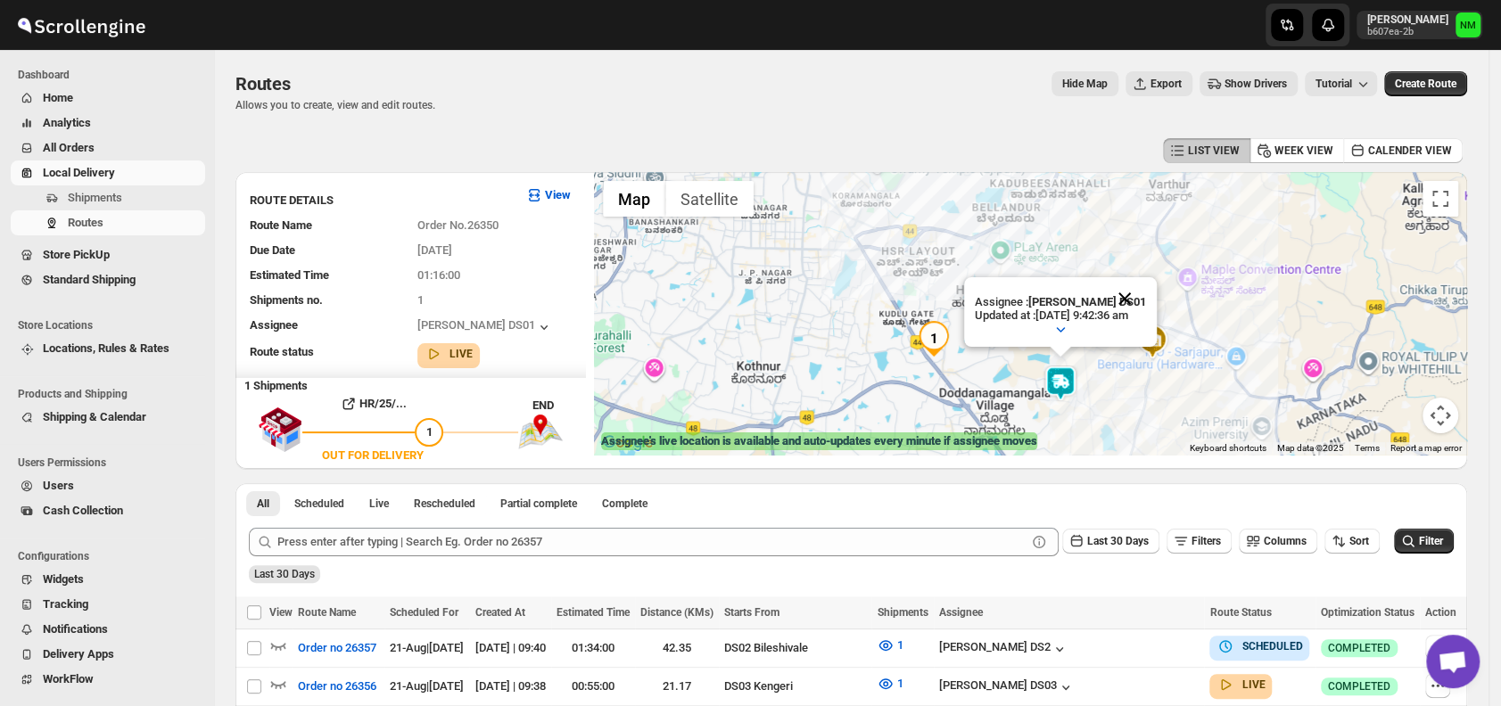
click at [1145, 294] on button "Close" at bounding box center [1124, 298] width 43 height 43
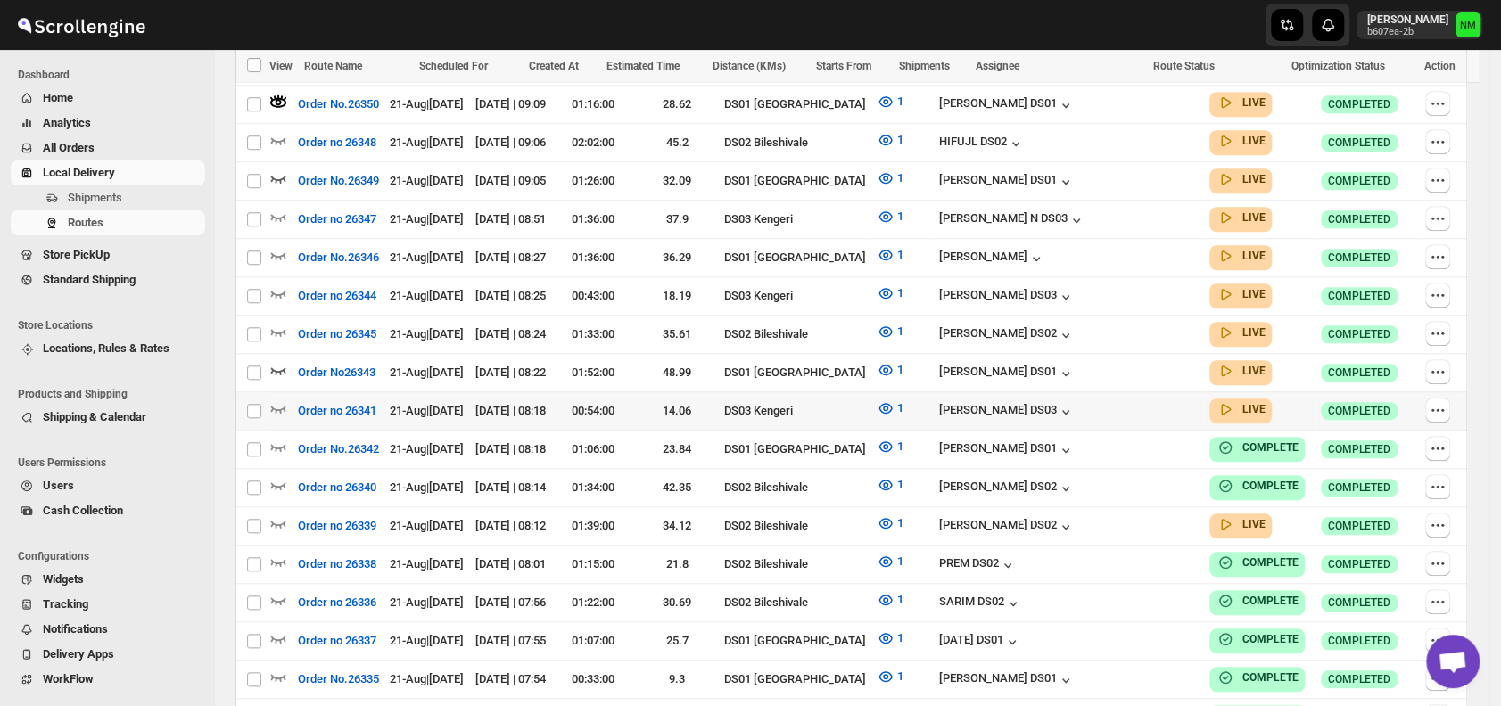
scroll to position [813, 0]
click at [277, 245] on icon "button" at bounding box center [278, 254] width 18 height 18
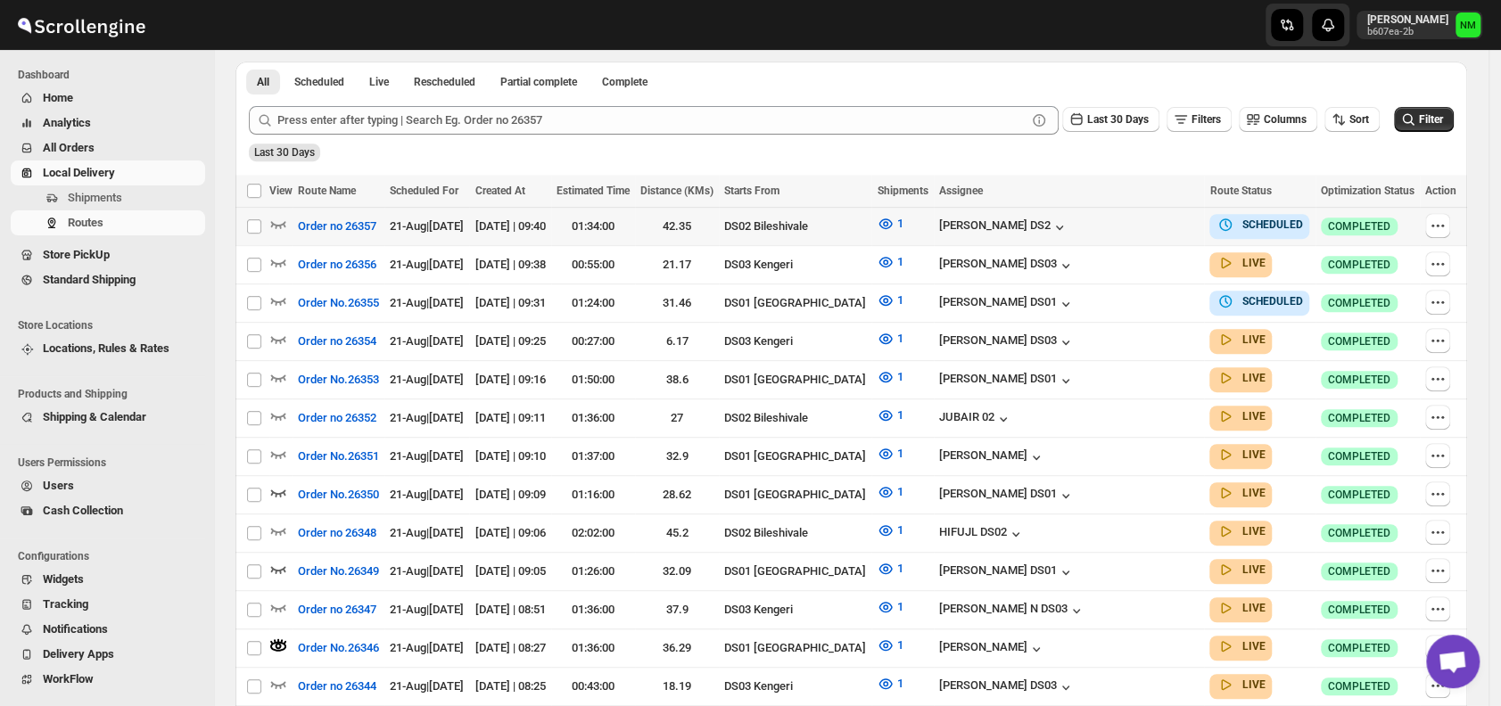
scroll to position [423, 0]
click at [282, 367] on icon "button" at bounding box center [278, 376] width 18 height 18
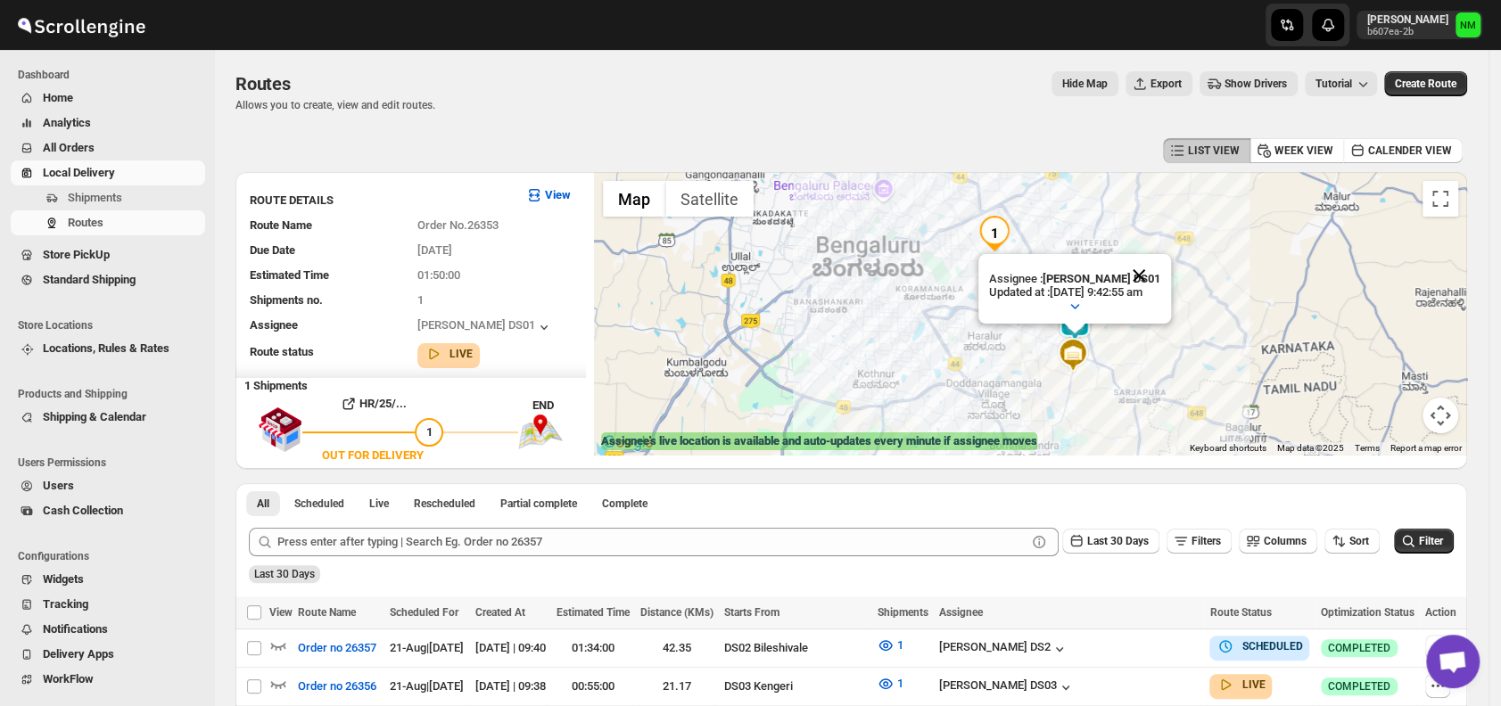
click at [1157, 274] on button "Close" at bounding box center [1138, 275] width 43 height 43
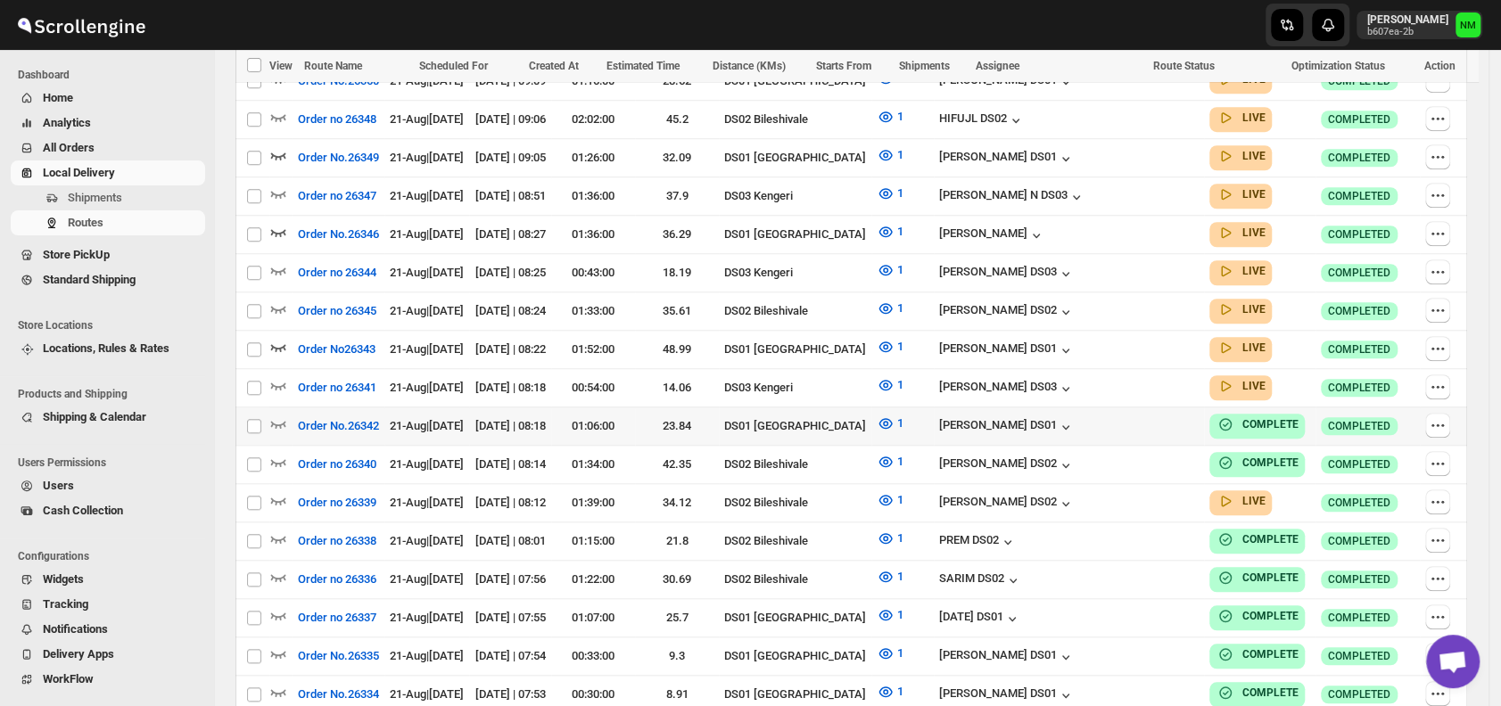
scroll to position [988, 0]
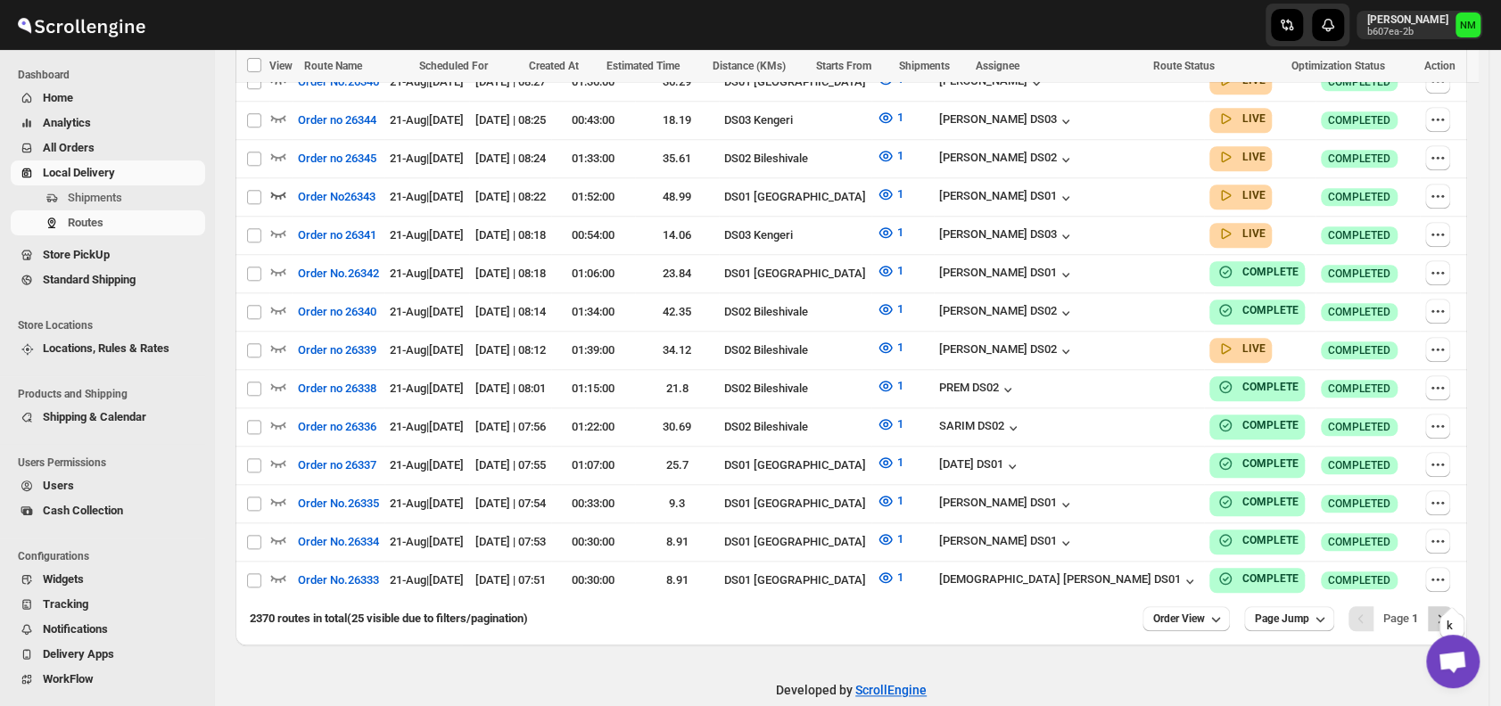
click at [1449, 610] on icon "Next" at bounding box center [1440, 619] width 18 height 18
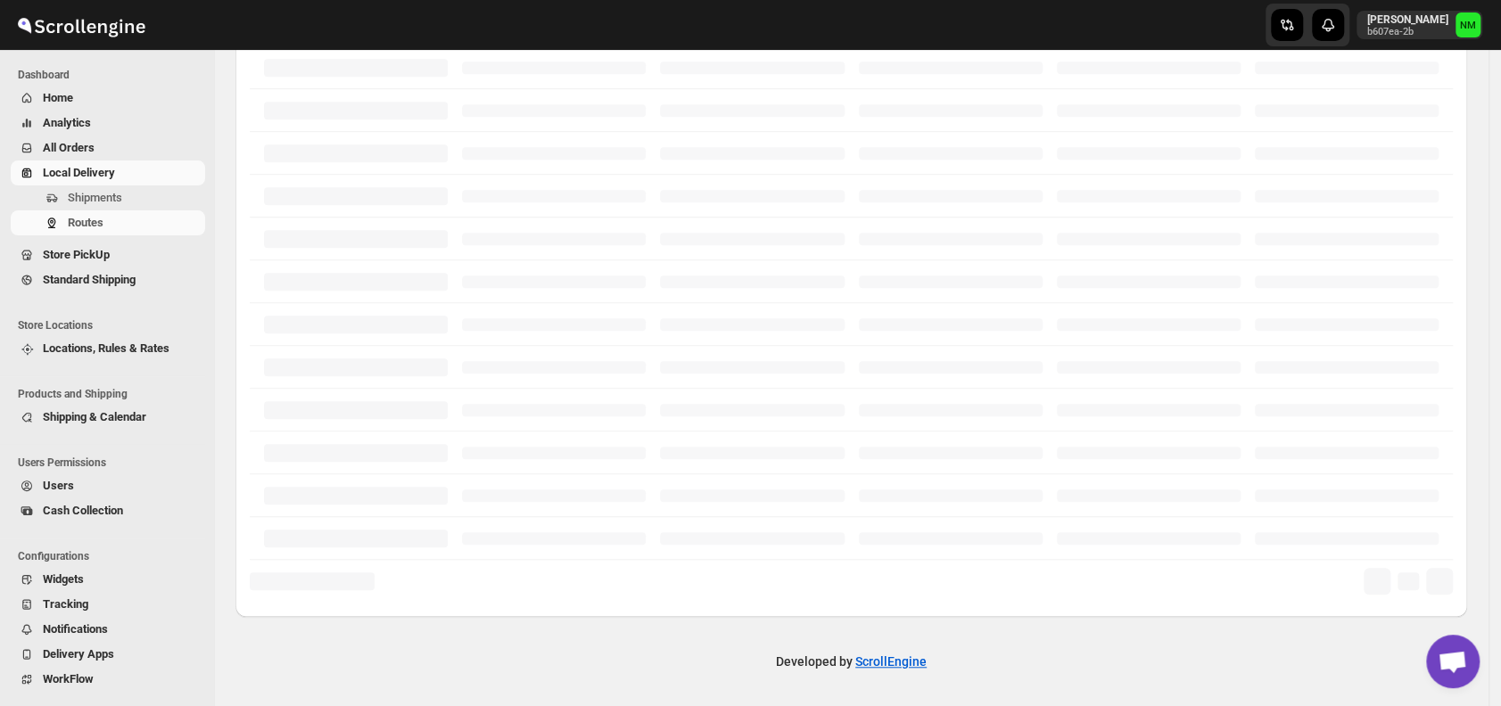
scroll to position [429, 0]
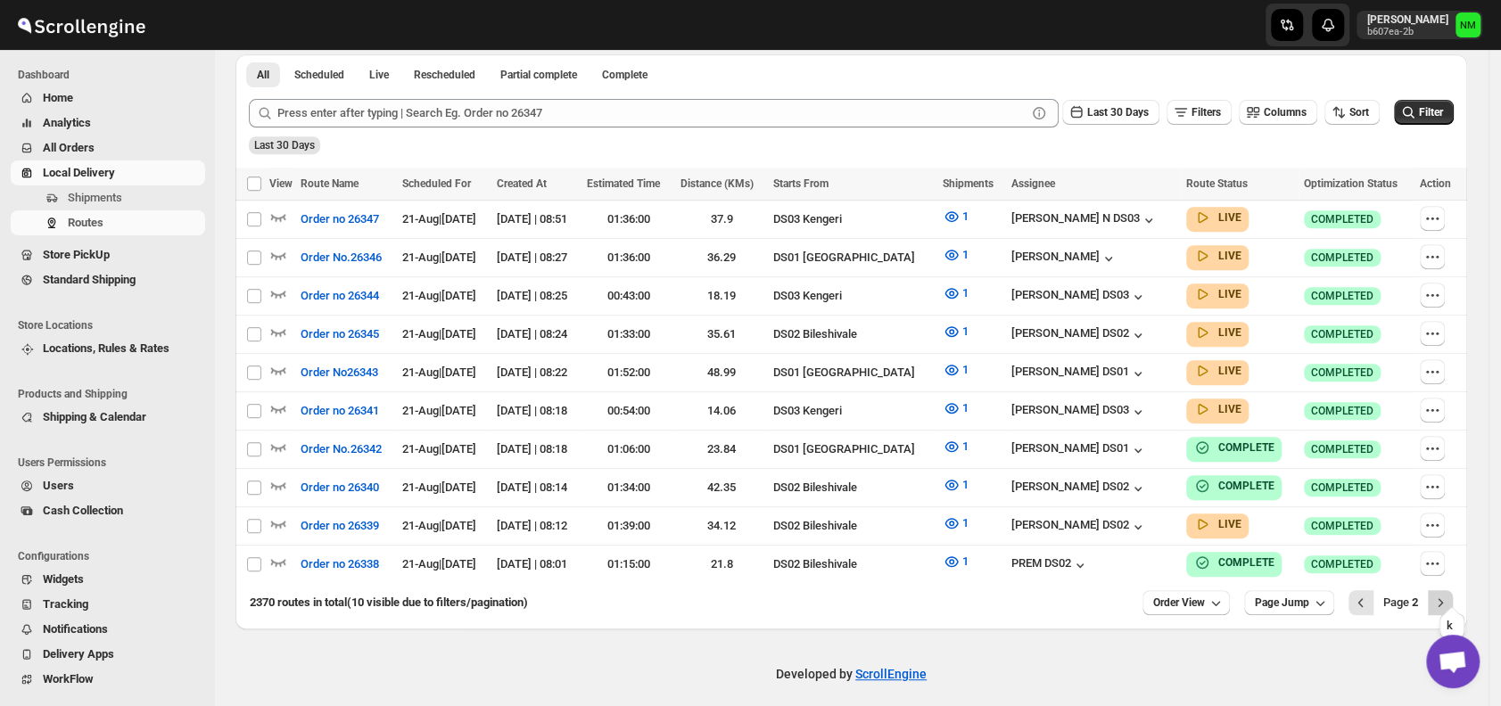
click at [1449, 594] on icon "Next" at bounding box center [1440, 603] width 18 height 18
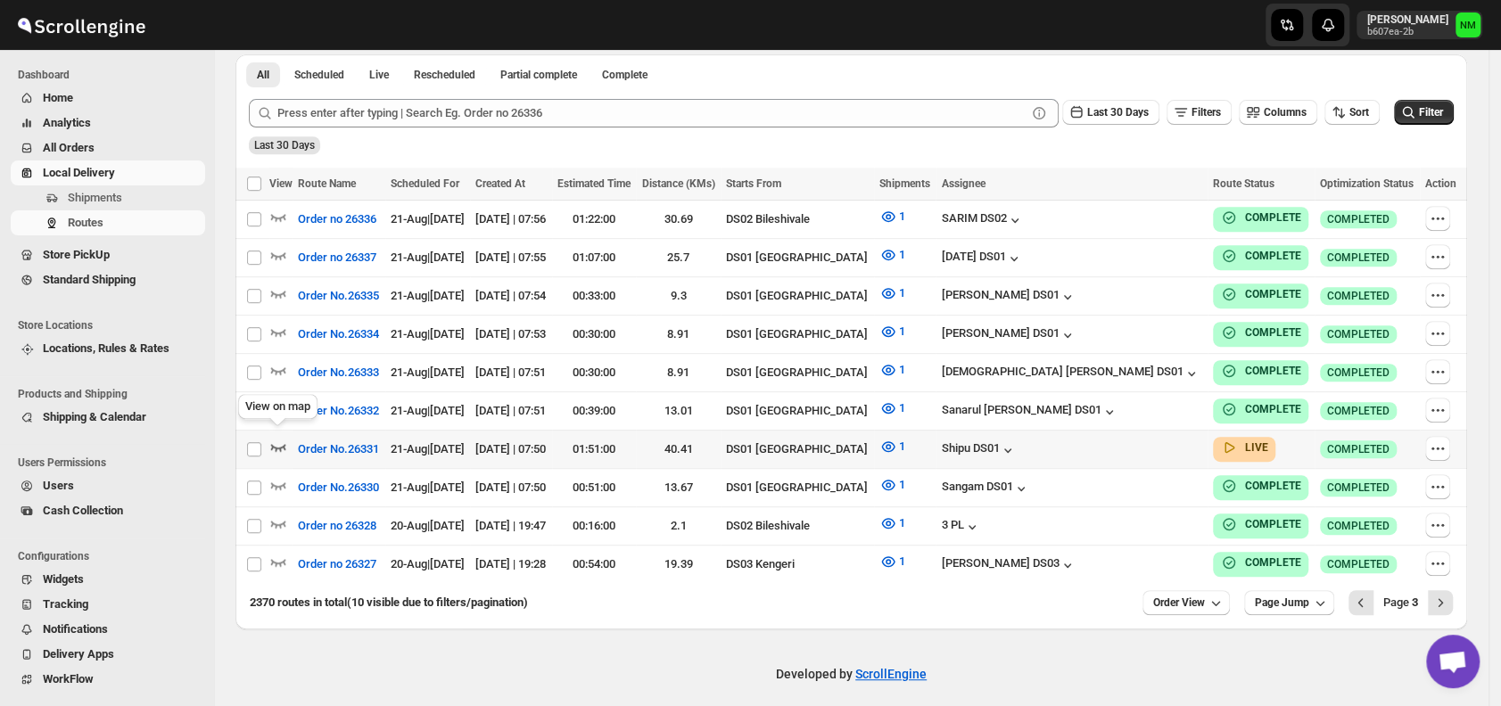
click at [283, 444] on icon "button" at bounding box center [278, 447] width 15 height 7
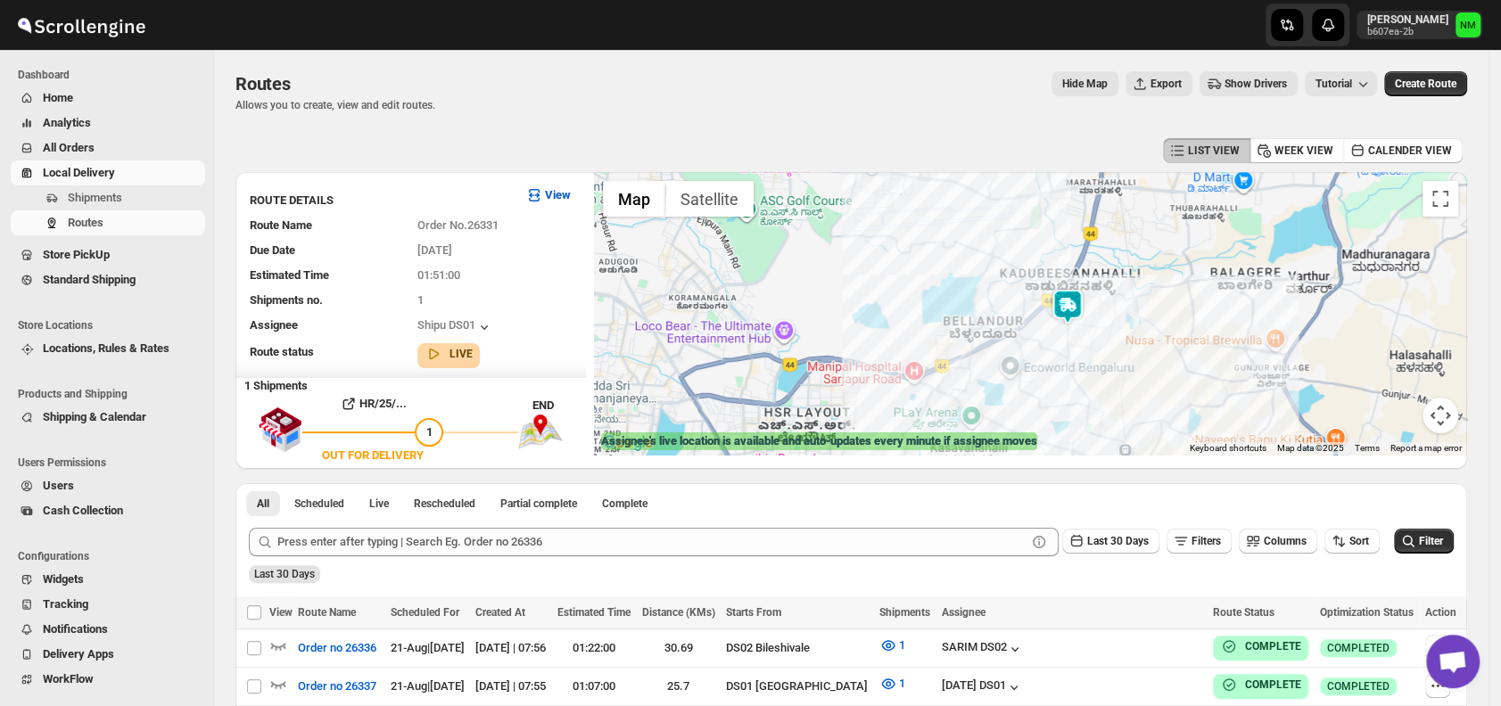
click at [1075, 313] on img at bounding box center [1068, 307] width 36 height 36
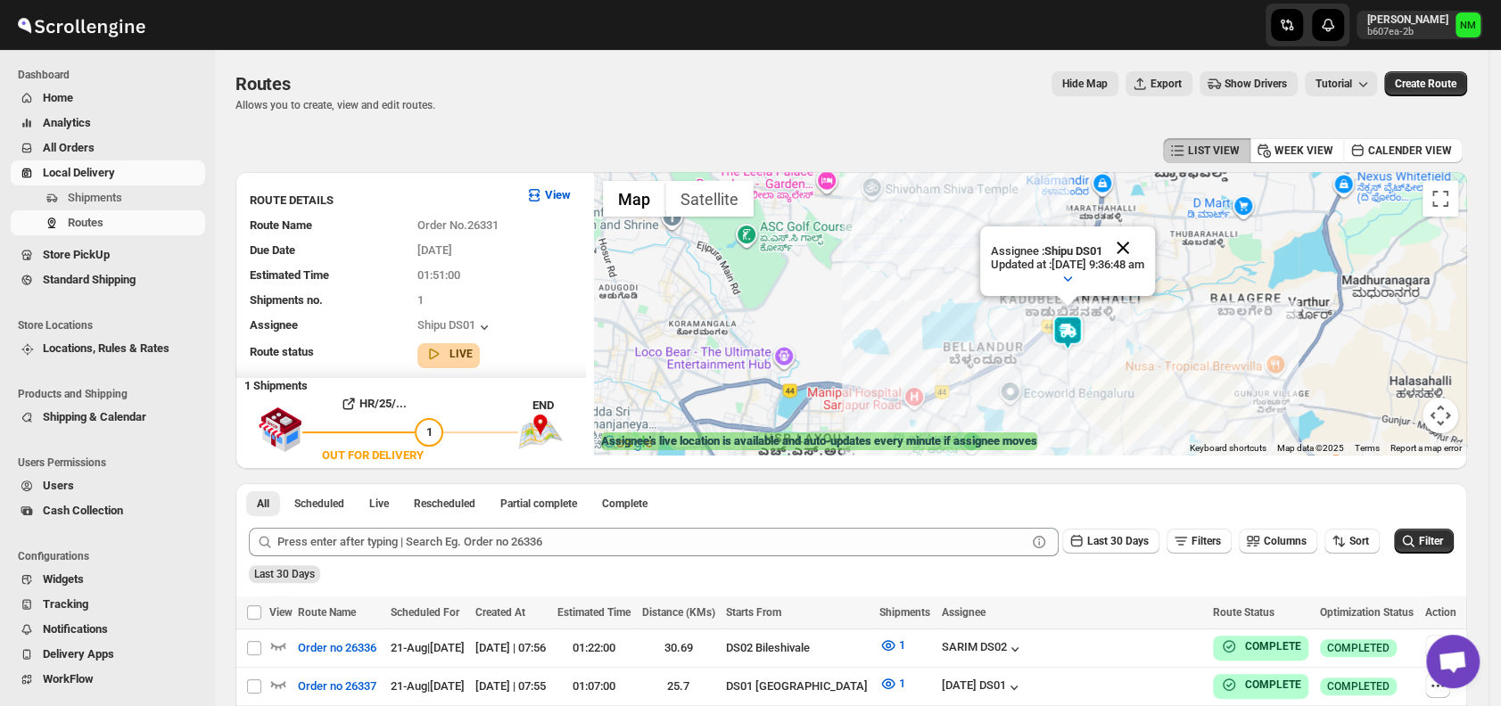
click at [1144, 250] on button "Close" at bounding box center [1122, 247] width 43 height 43
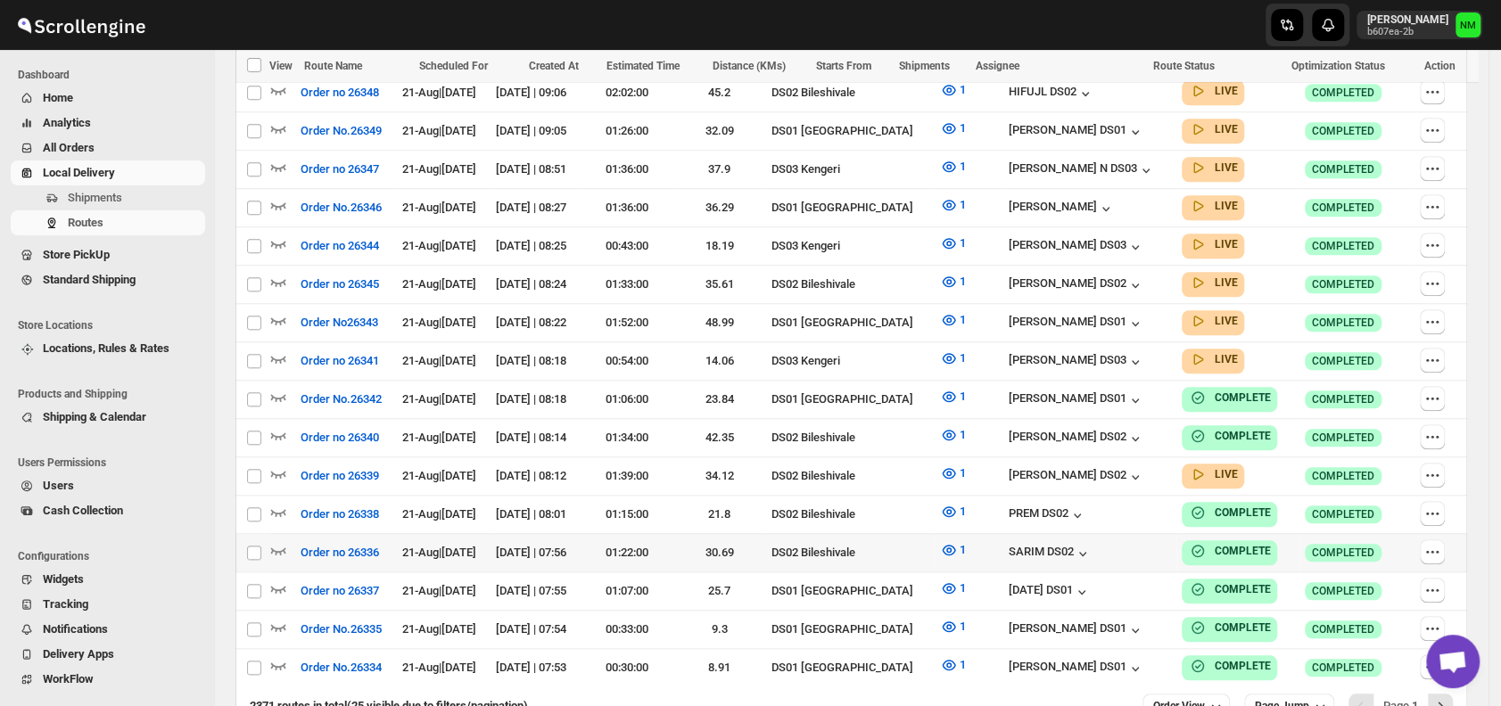
scroll to position [891, 0]
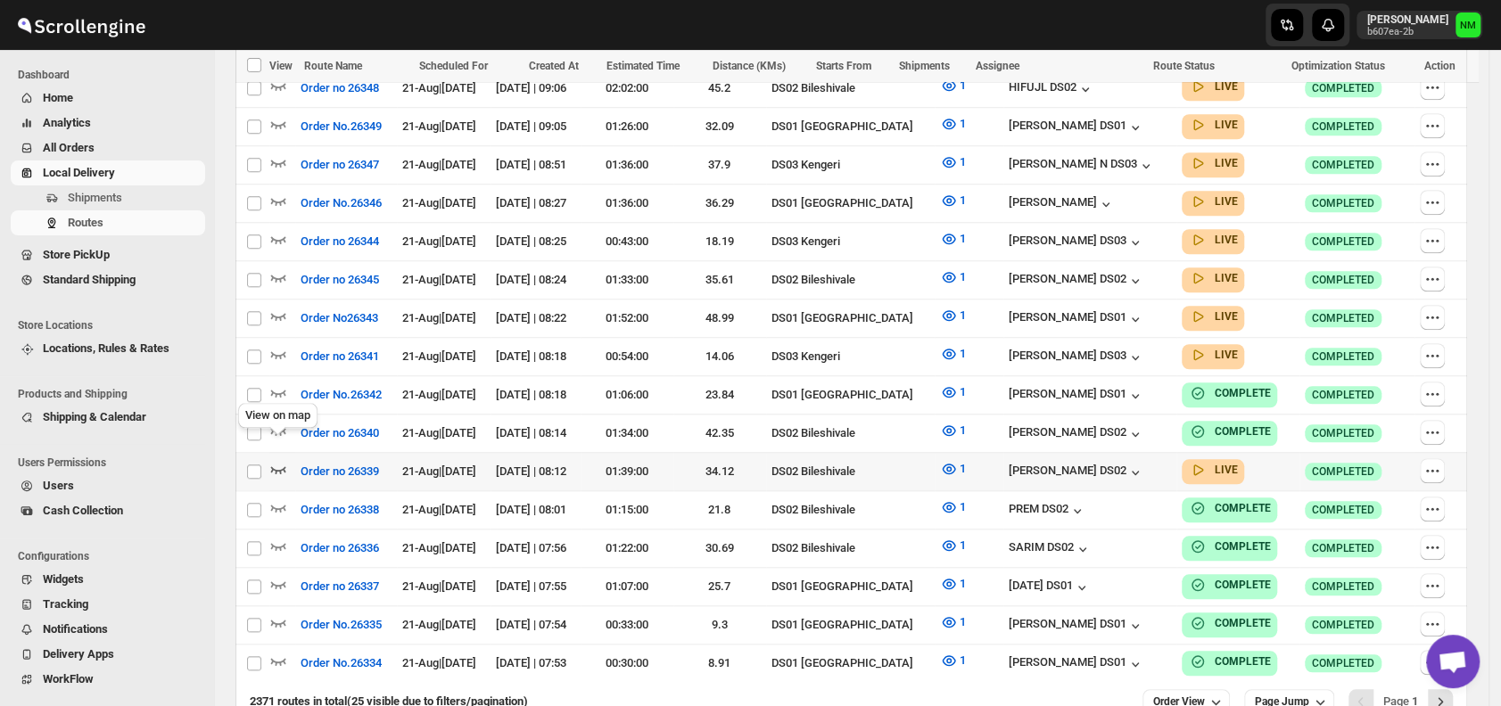
click at [280, 460] on icon "button" at bounding box center [278, 469] width 18 height 18
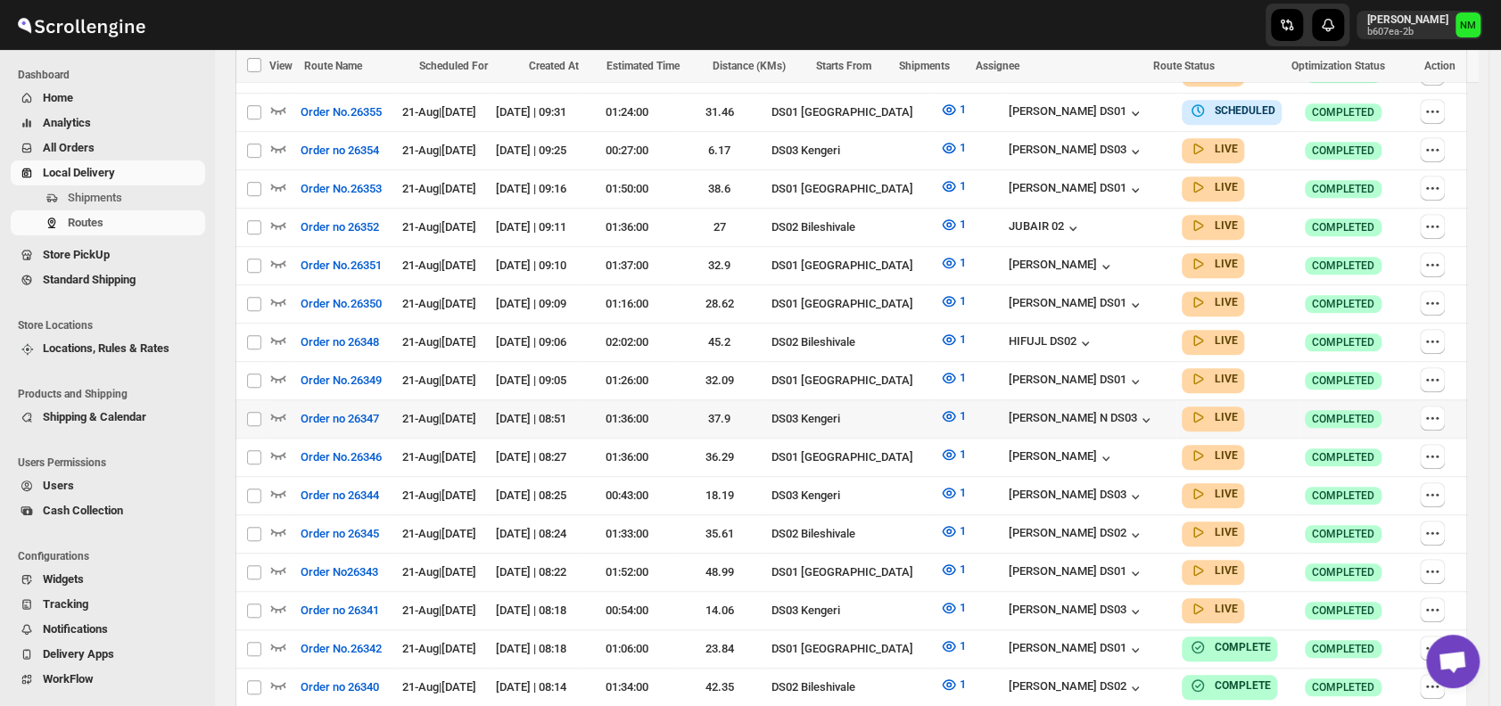
scroll to position [653, 0]
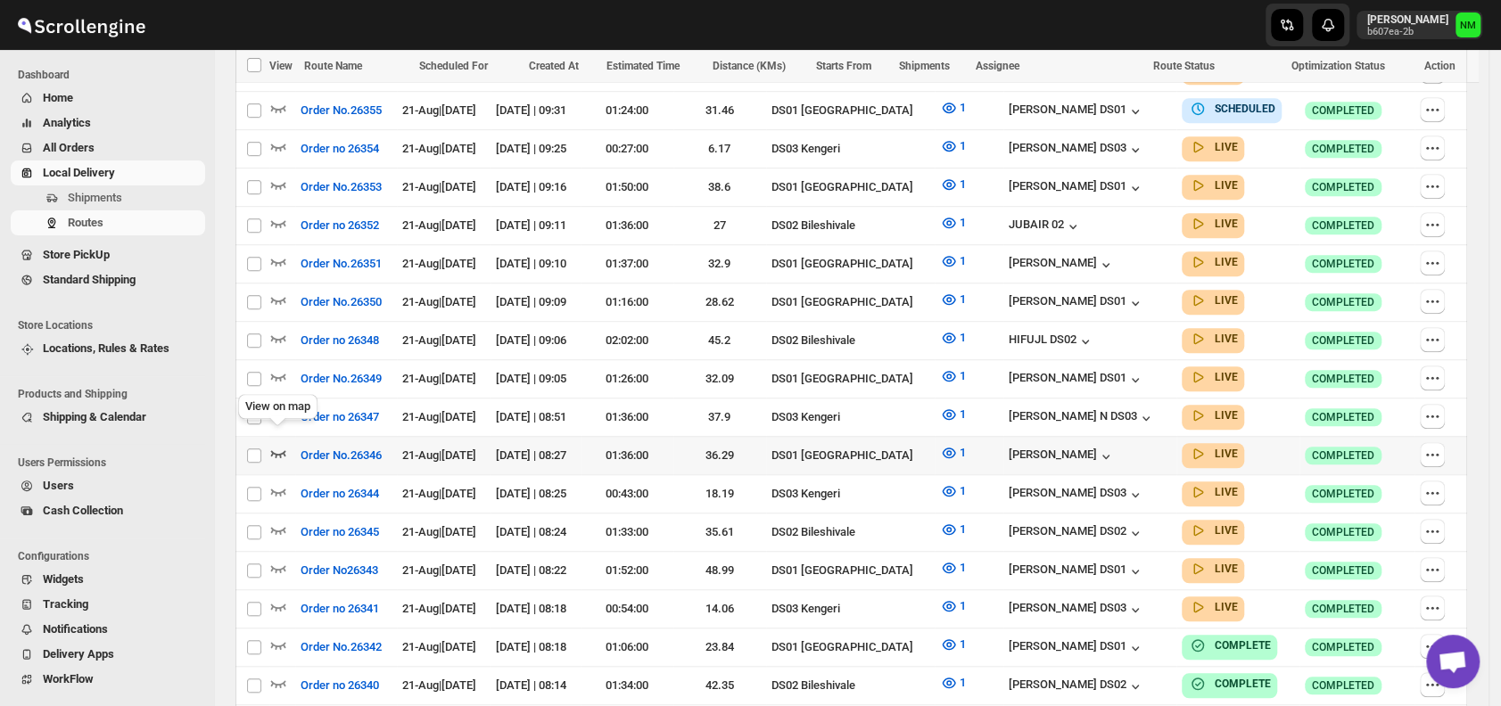
click at [270, 444] on icon "button" at bounding box center [278, 453] width 18 height 18
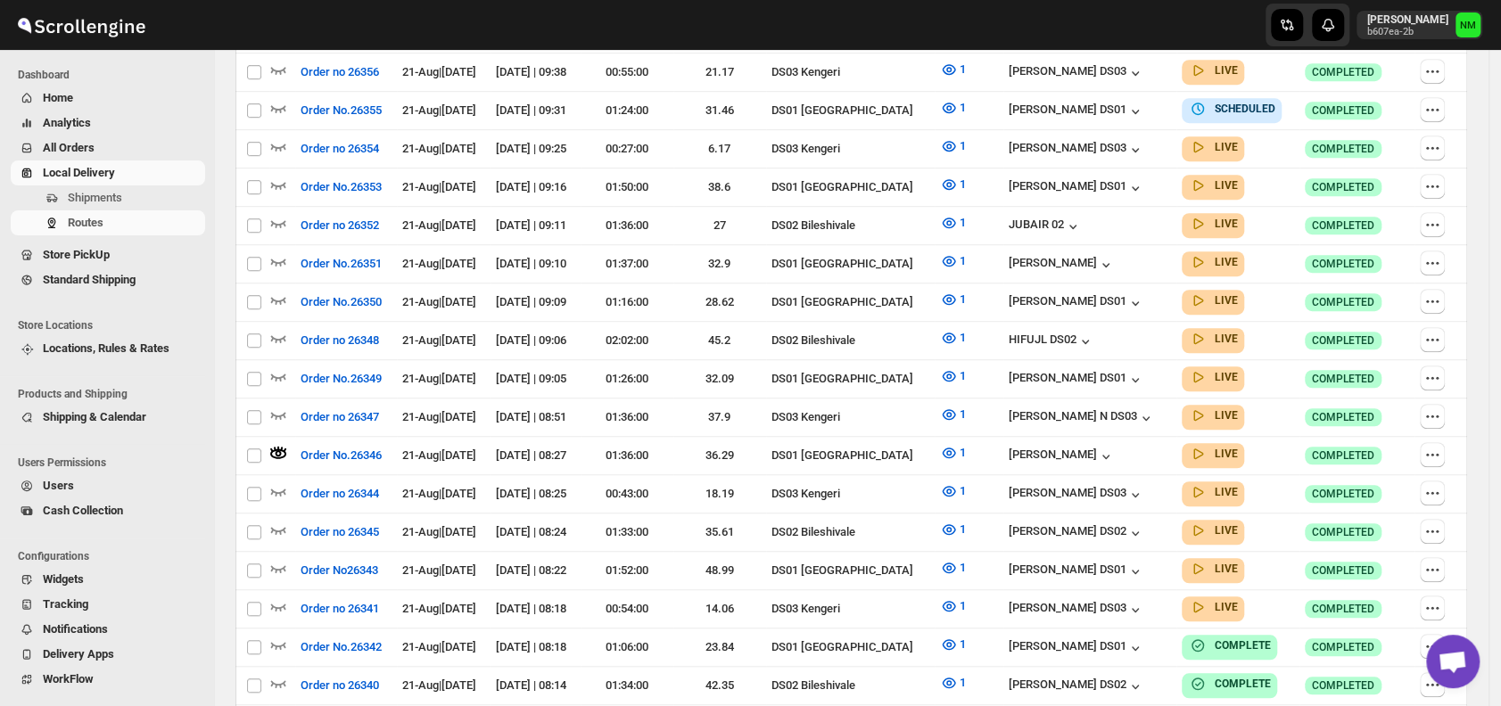
scroll to position [0, 0]
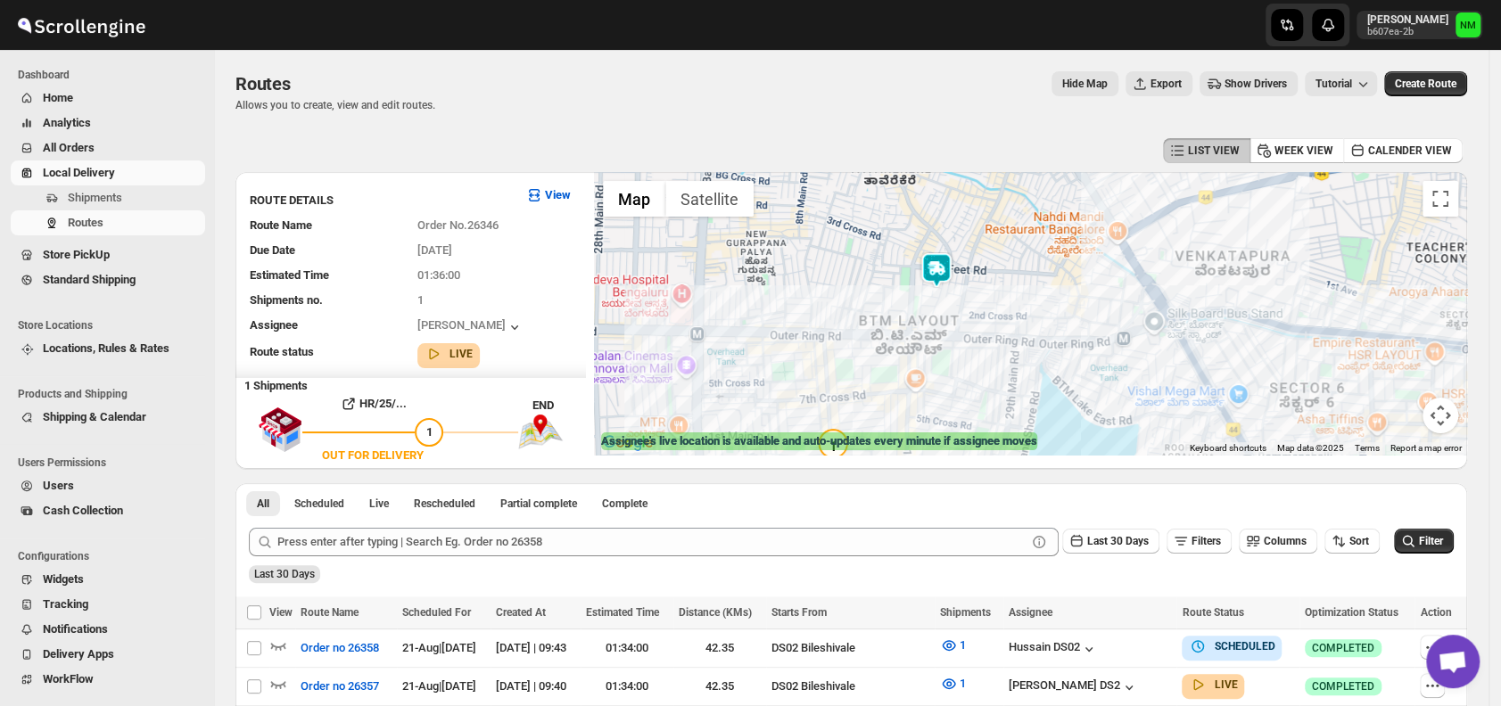
click at [938, 273] on img at bounding box center [936, 270] width 36 height 36
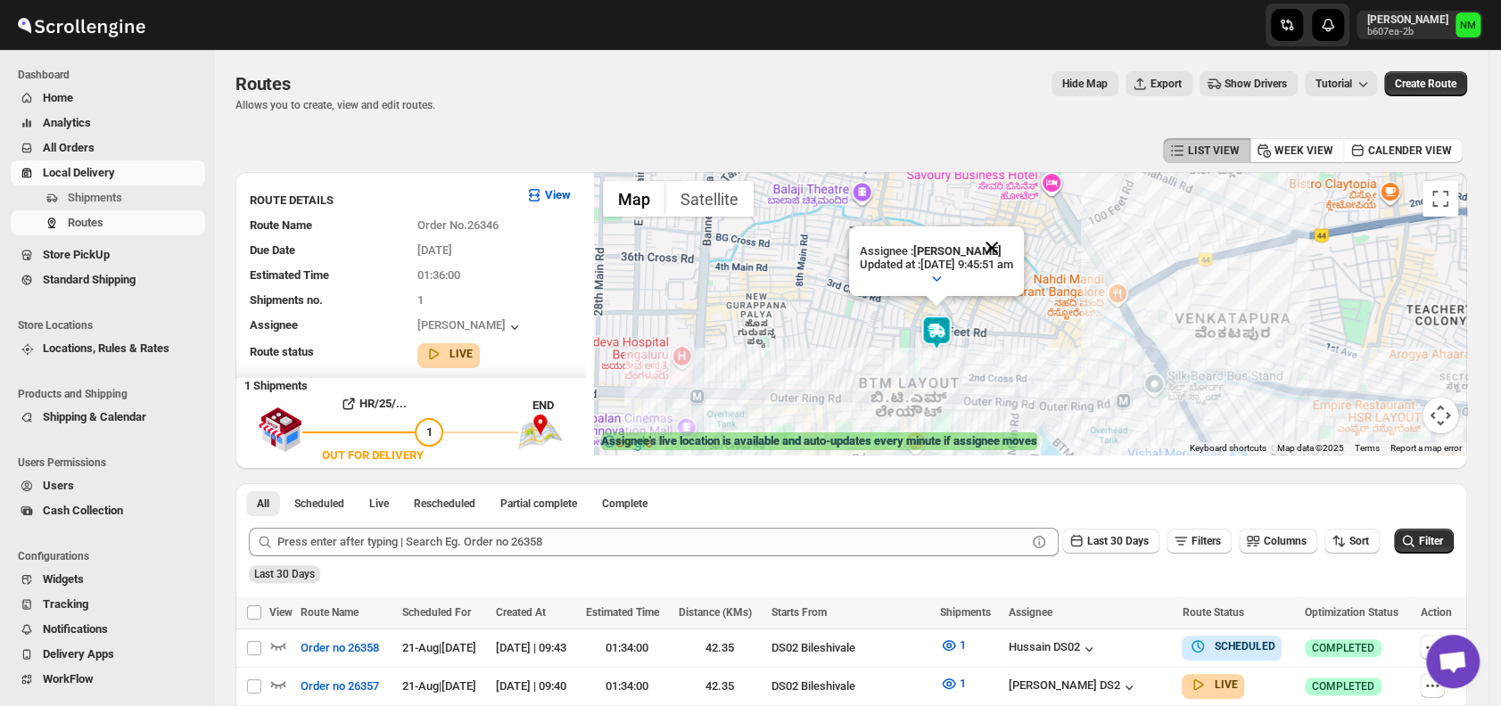
click at [1013, 240] on button "Close" at bounding box center [991, 247] width 43 height 43
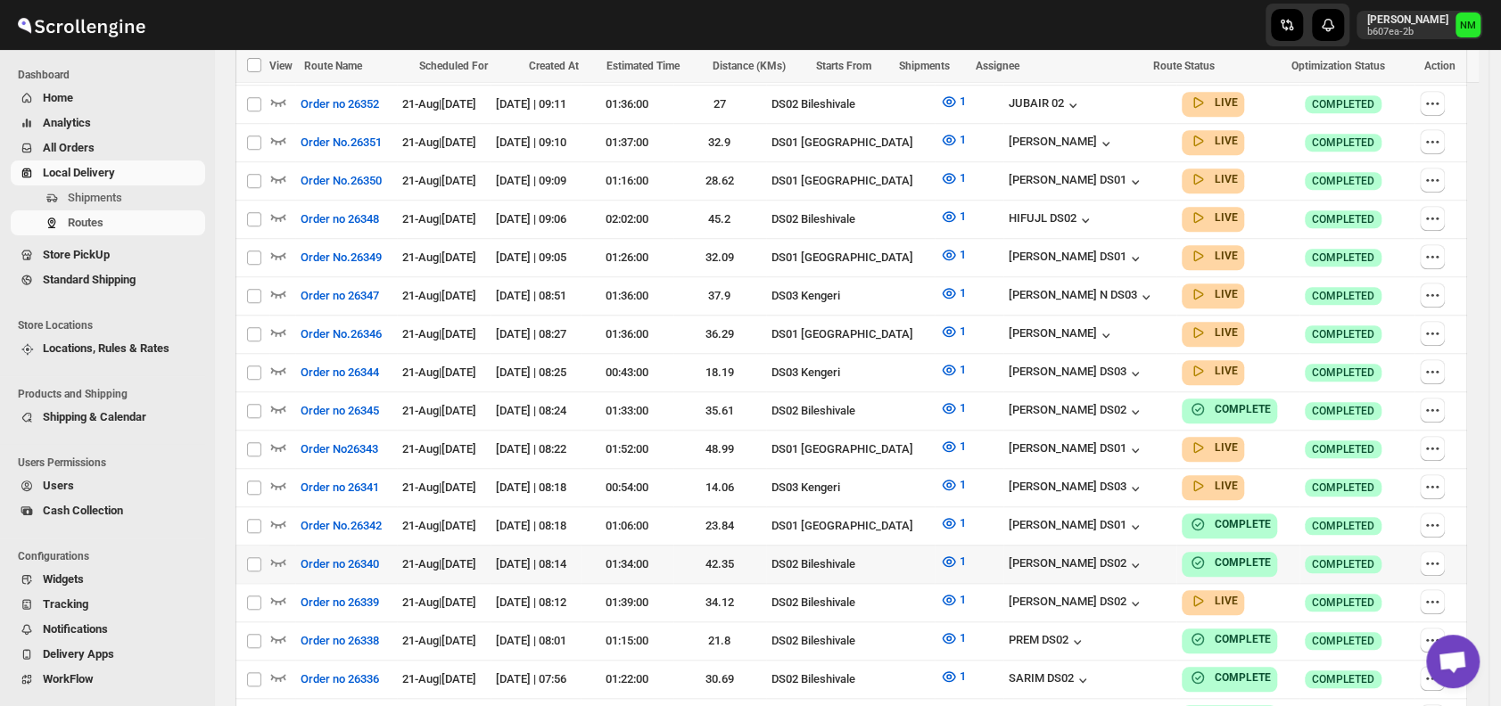
scroll to position [761, 0]
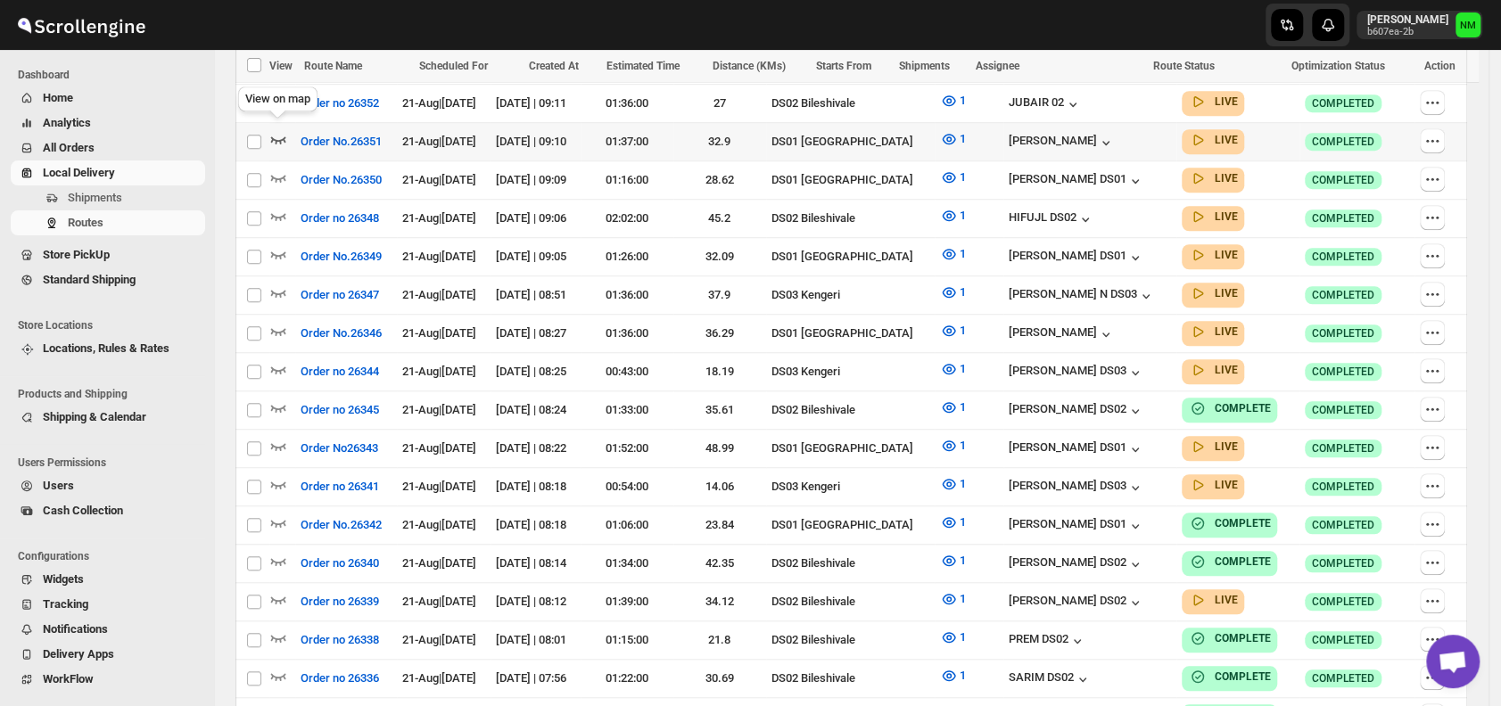
click at [285, 130] on icon "button" at bounding box center [278, 139] width 18 height 18
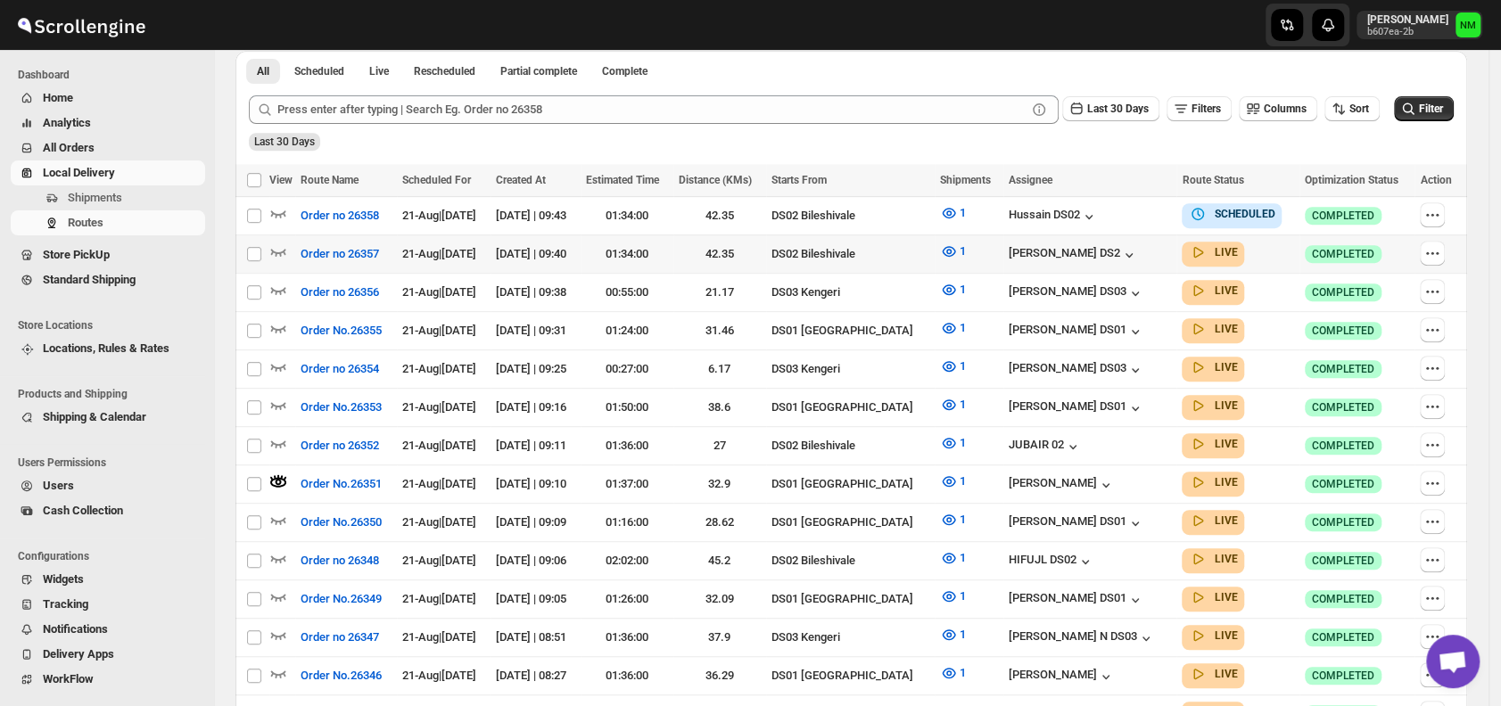
scroll to position [436, 0]
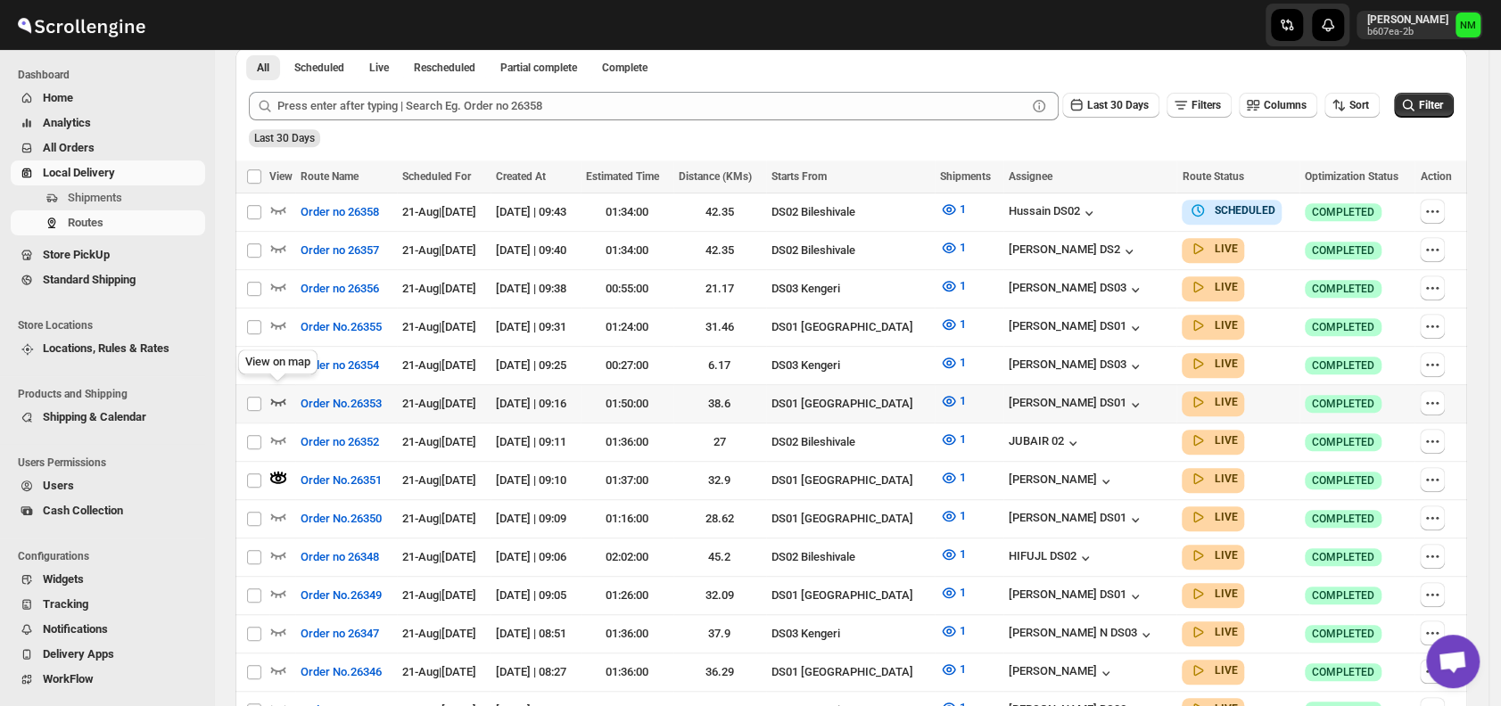
click at [271, 399] on icon "button" at bounding box center [278, 402] width 15 height 7
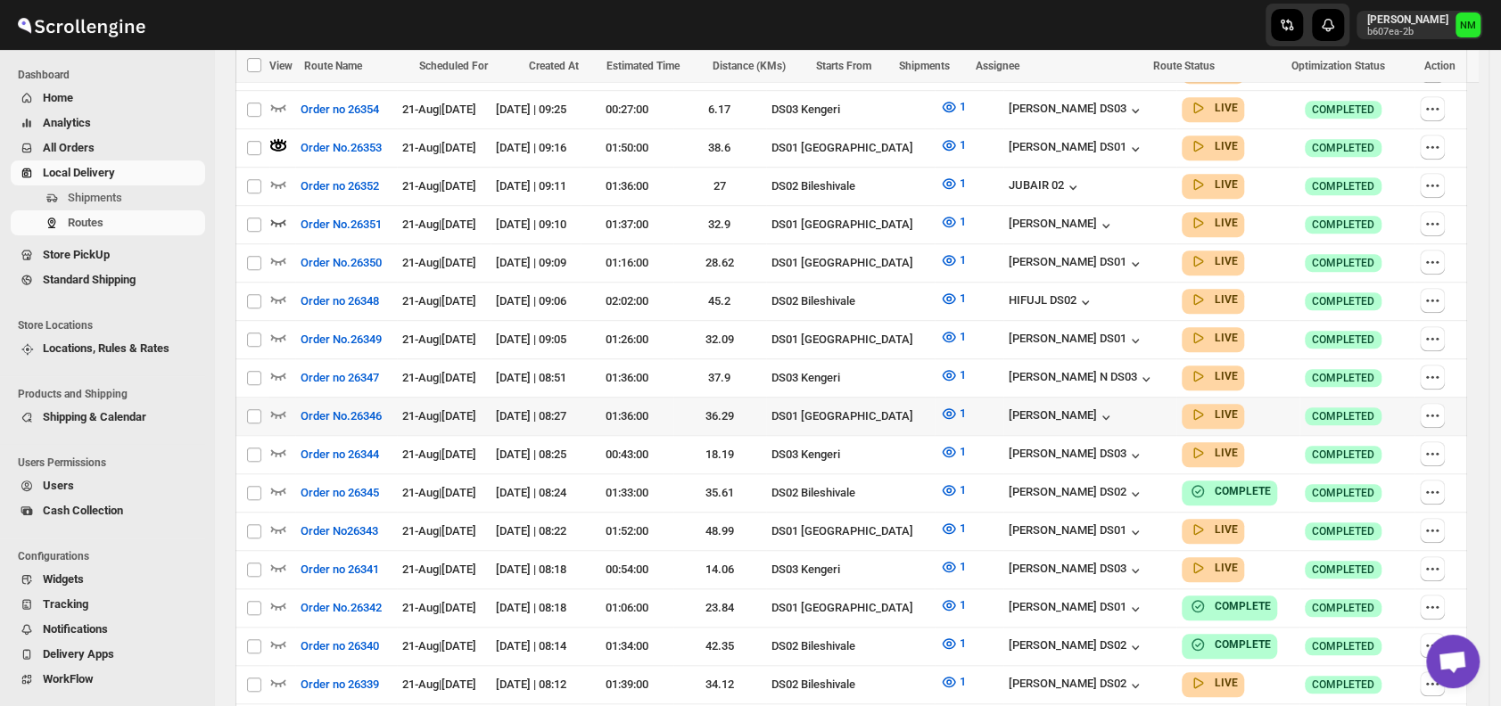
scroll to position [706, 0]
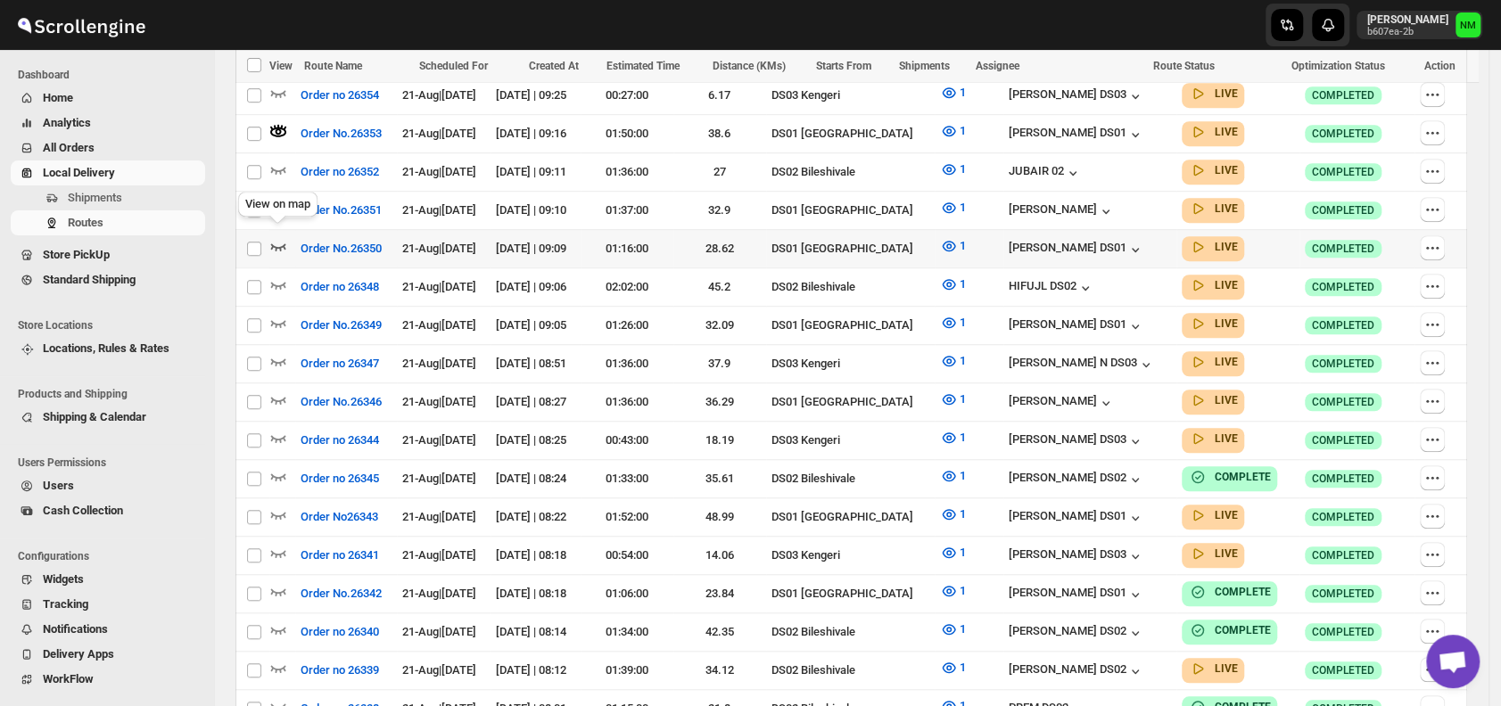
click at [278, 237] on icon "button" at bounding box center [278, 246] width 18 height 18
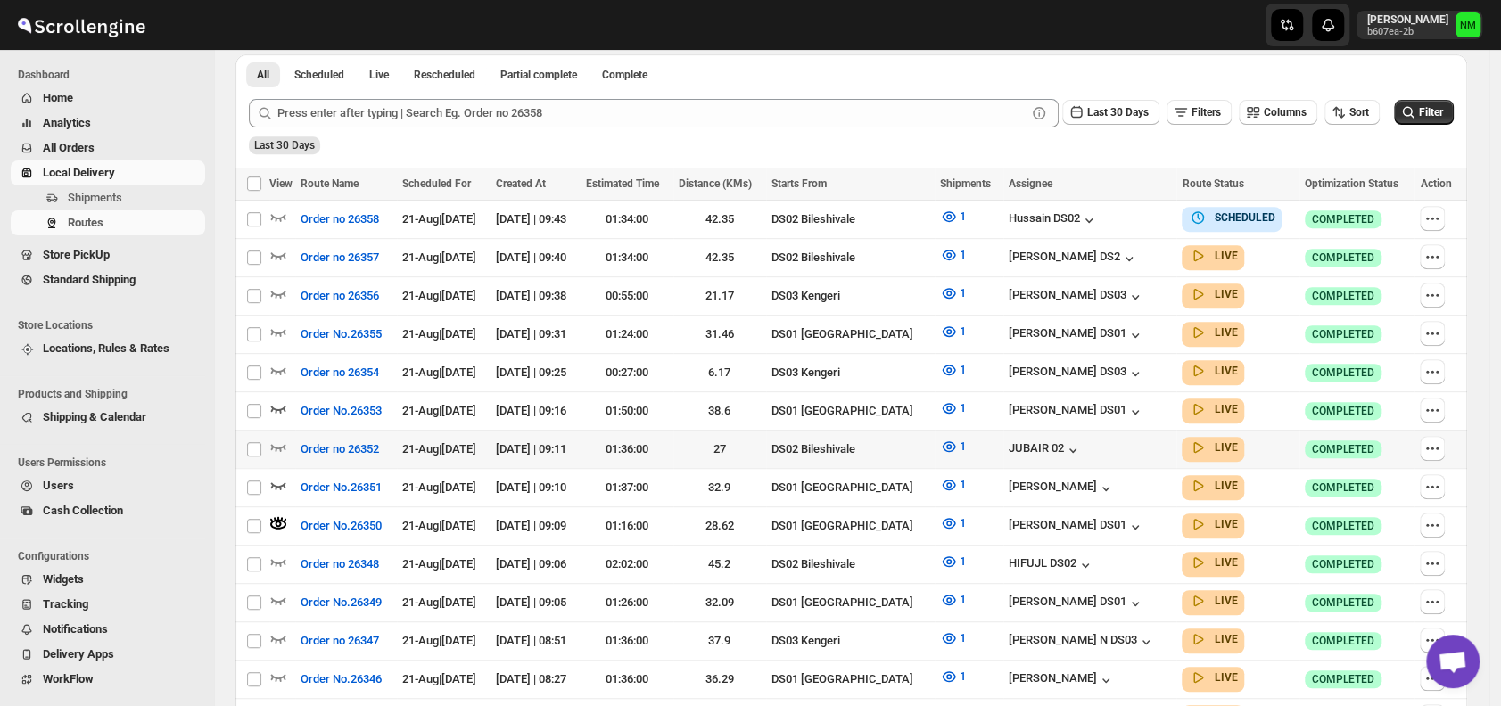
scroll to position [435, 0]
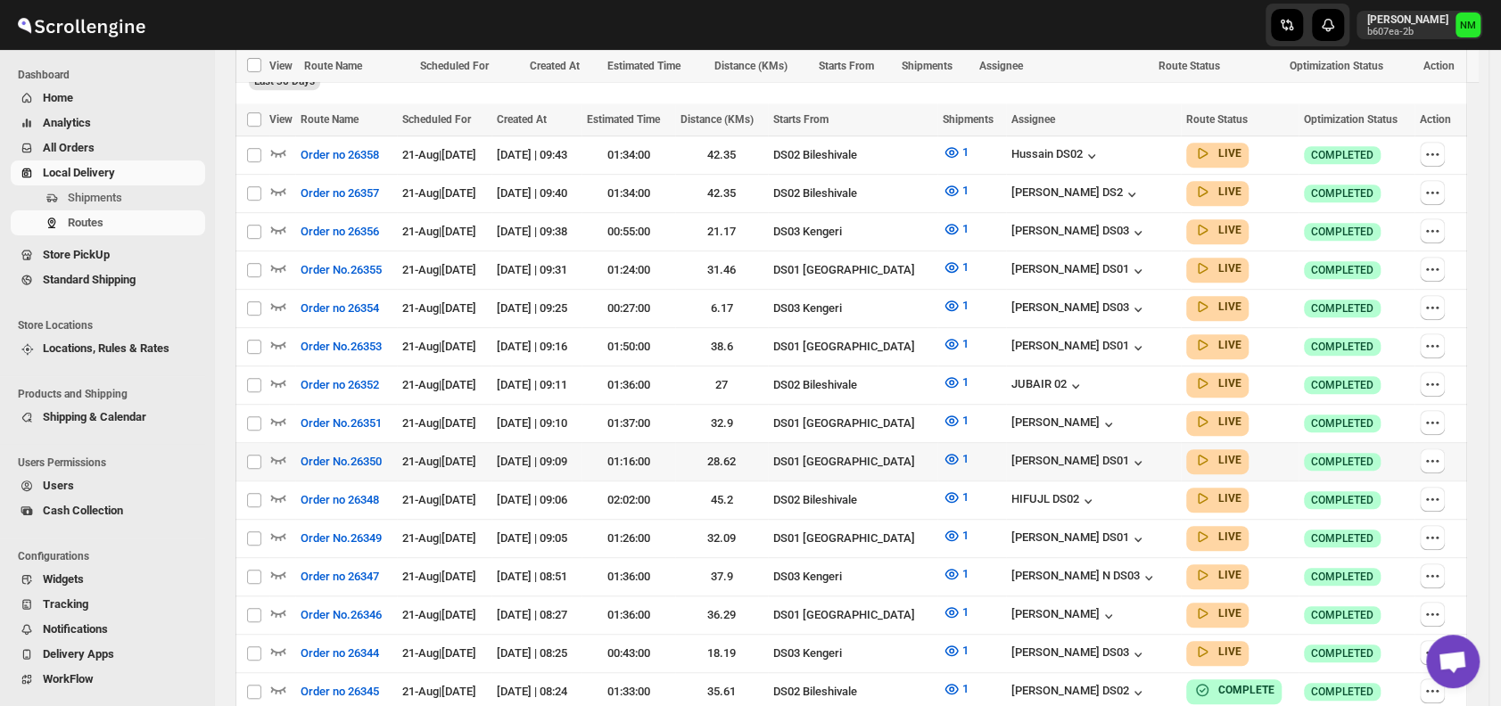
scroll to position [563, 0]
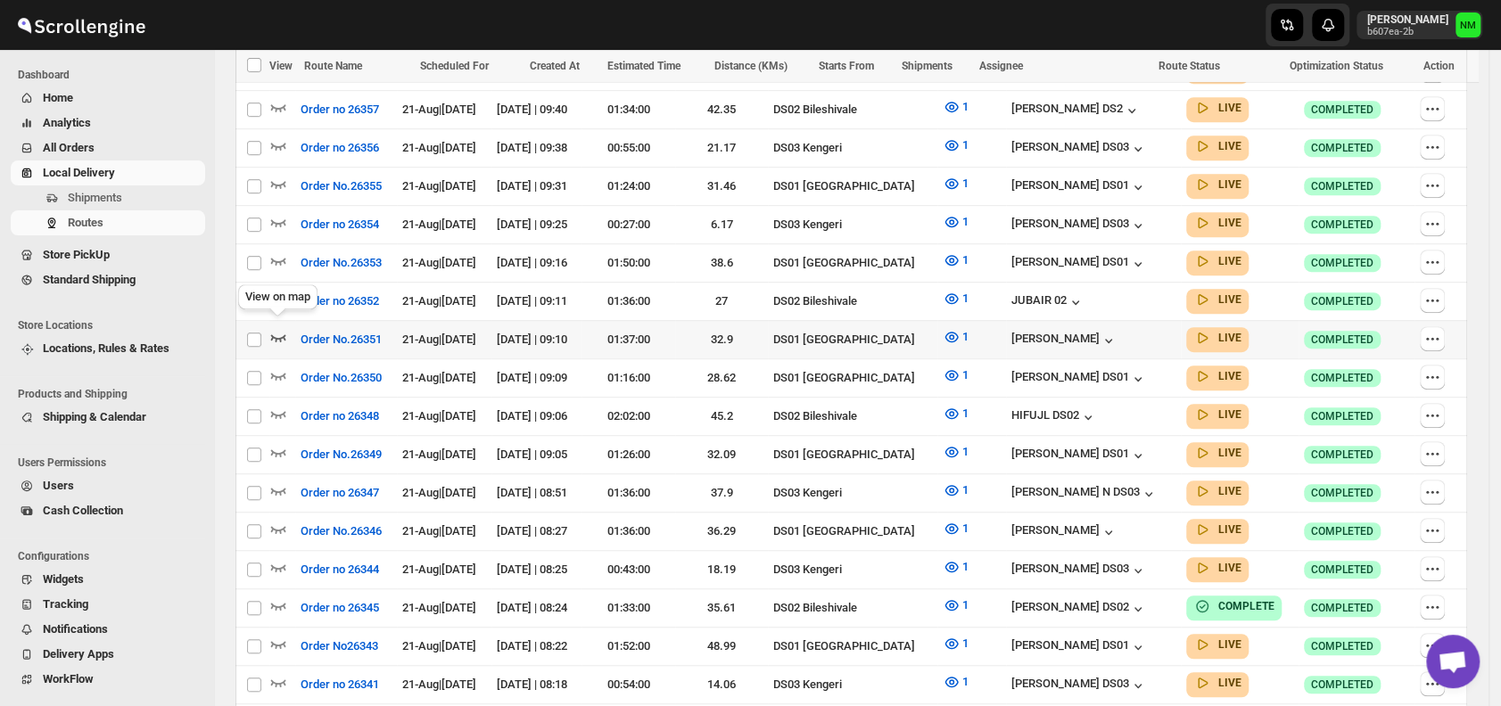
click at [275, 334] on icon "button" at bounding box center [278, 337] width 15 height 7
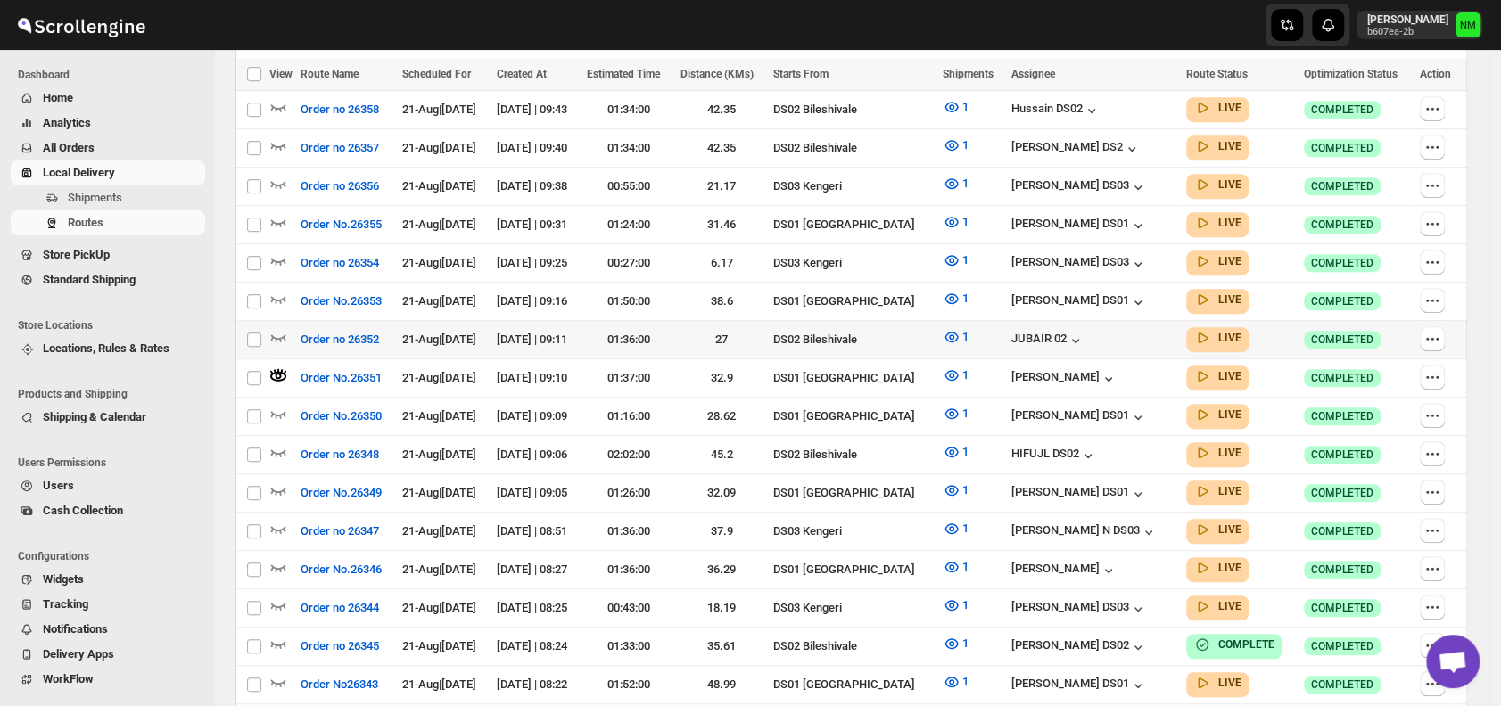
scroll to position [541, 0]
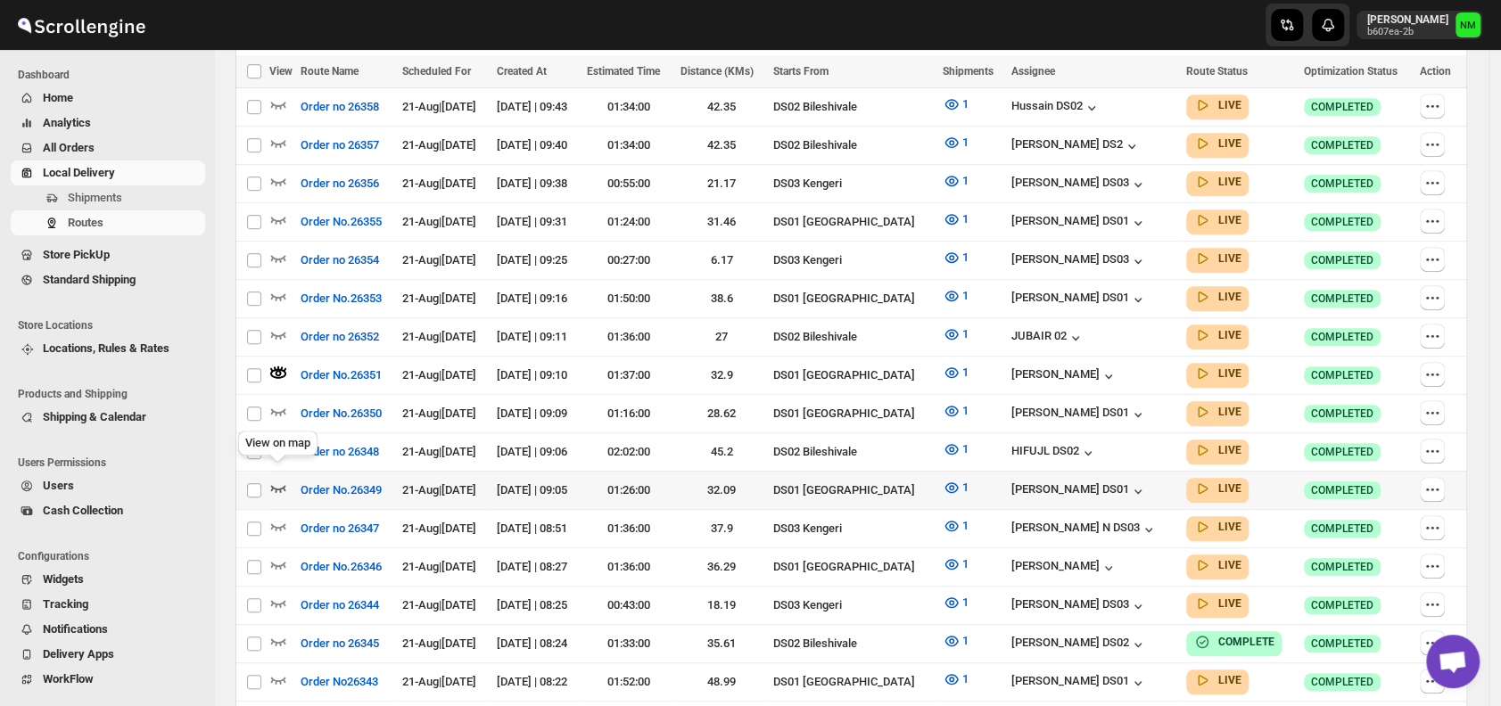
click at [272, 479] on icon "button" at bounding box center [278, 488] width 18 height 18
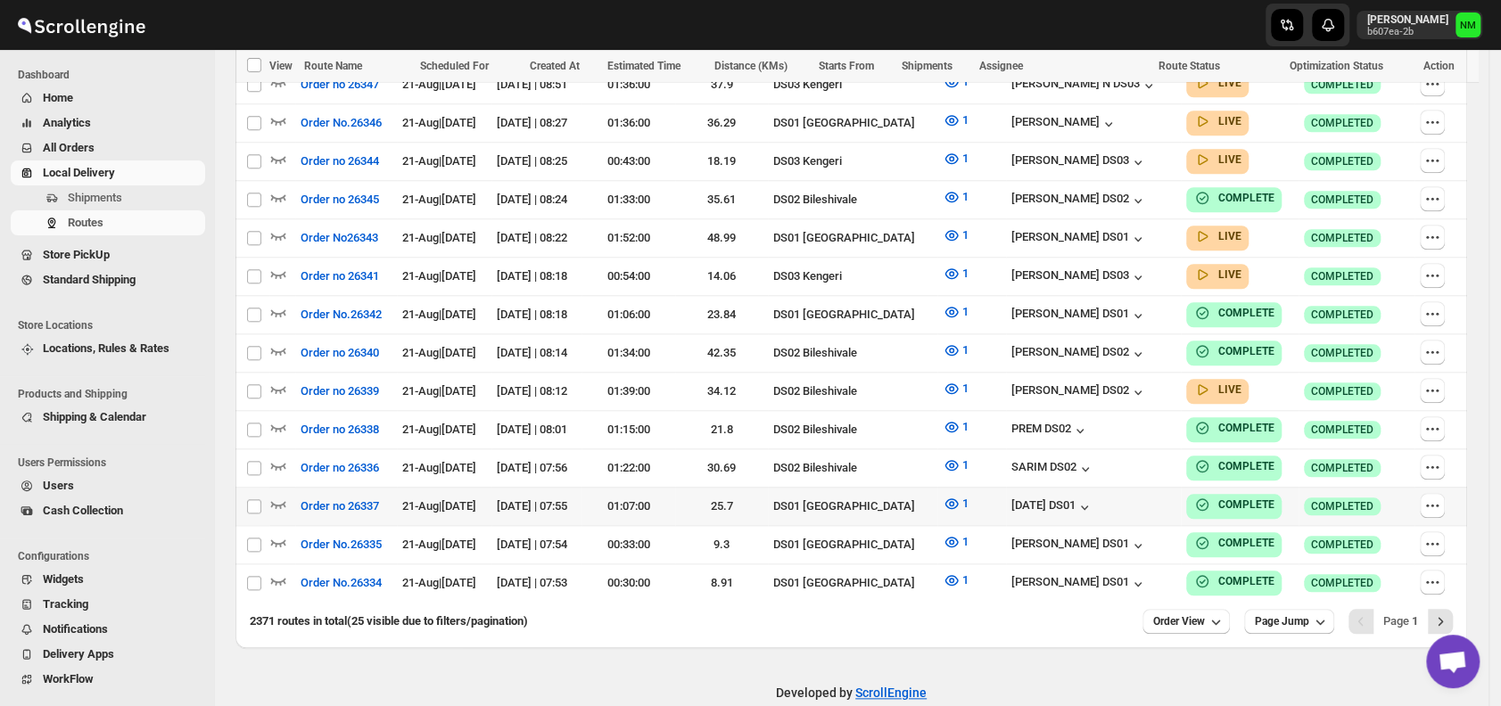
scroll to position [986, 0]
click at [278, 226] on icon "button" at bounding box center [278, 235] width 18 height 18
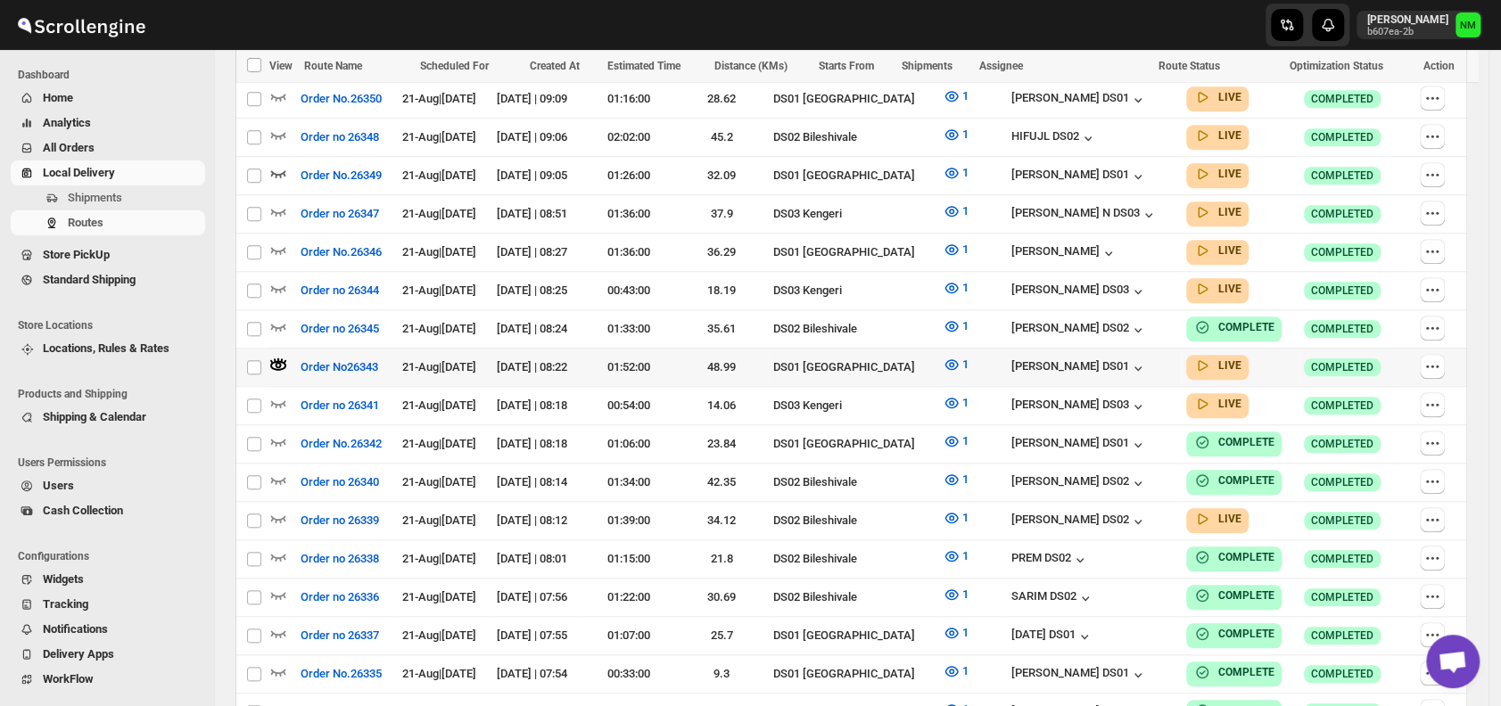
scroll to position [781, 0]
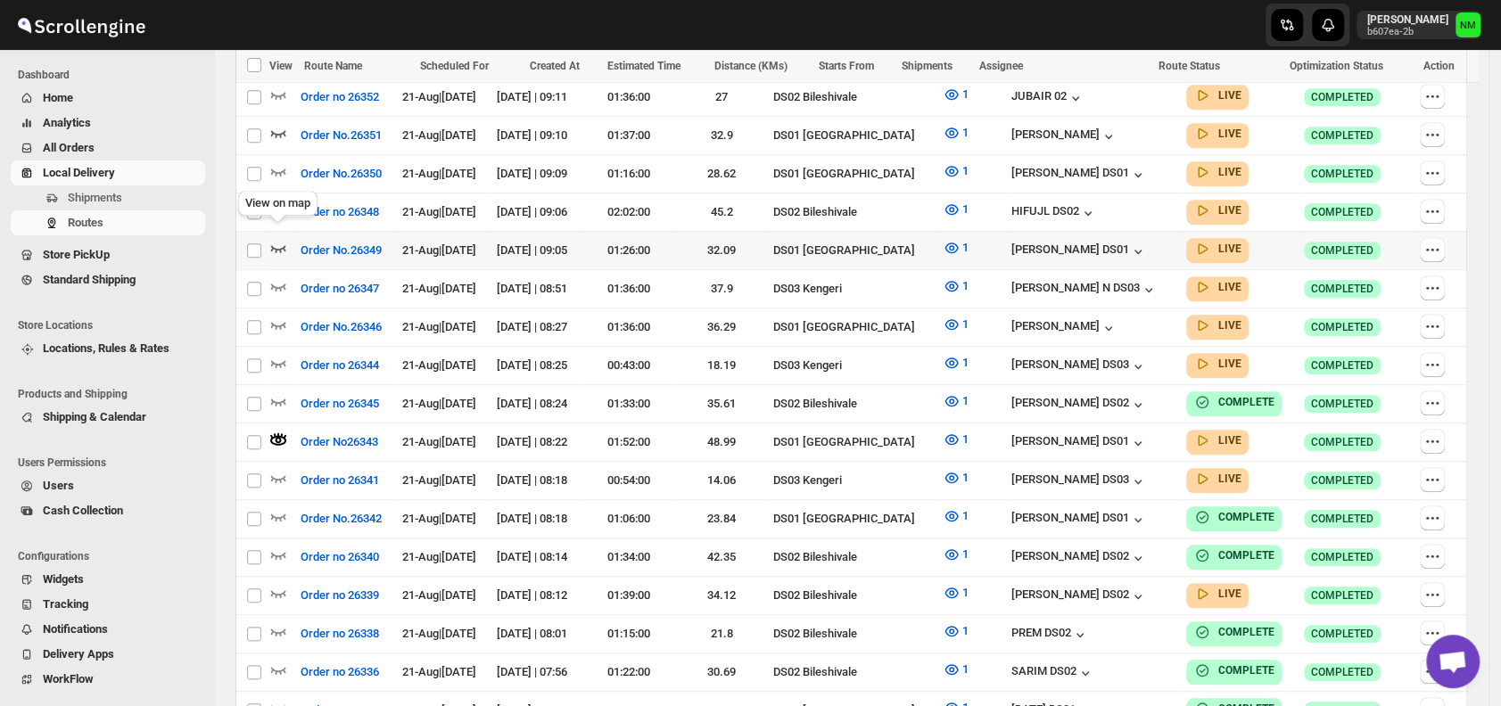
click at [277, 239] on icon "button" at bounding box center [278, 248] width 18 height 18
click at [276, 316] on icon "button" at bounding box center [278, 325] width 18 height 18
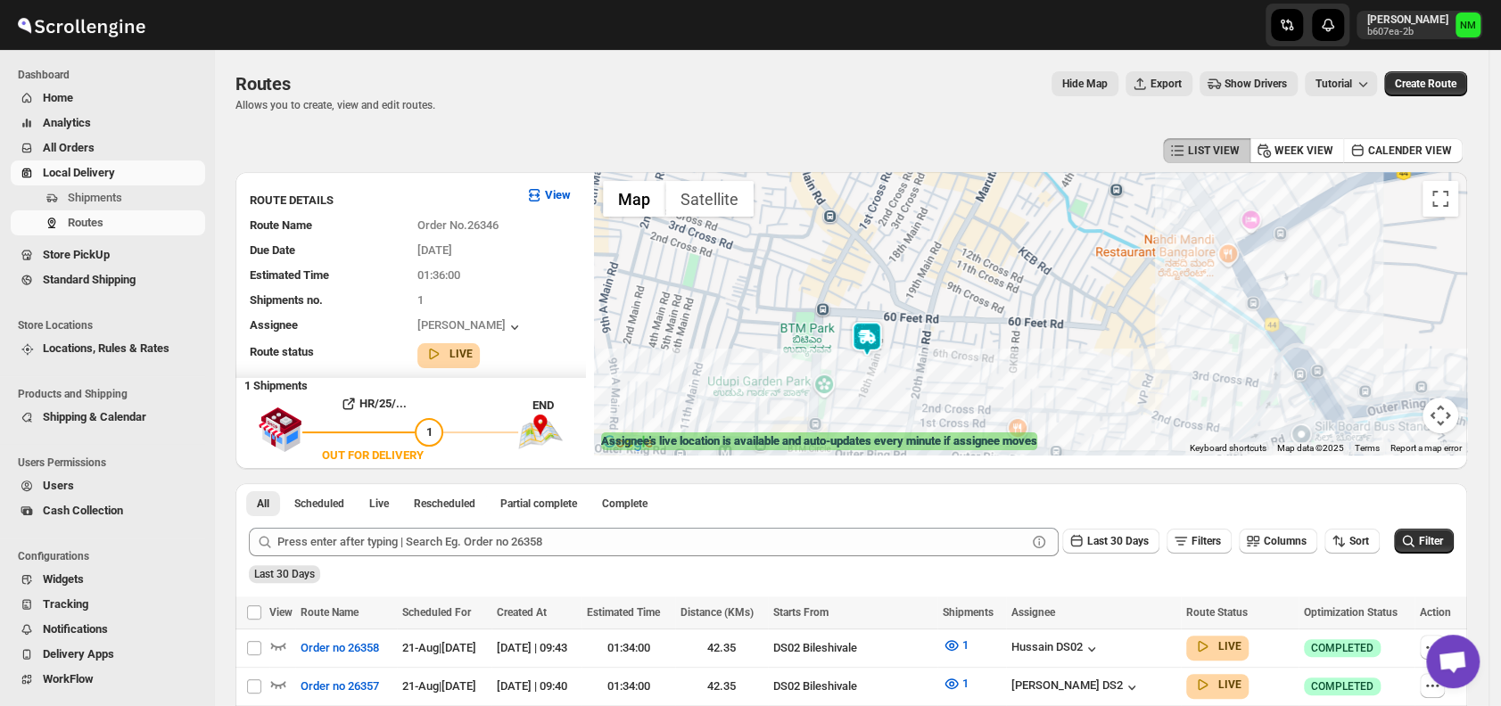
click at [877, 348] on img at bounding box center [867, 339] width 36 height 36
click at [947, 257] on button "Close" at bounding box center [925, 255] width 43 height 43
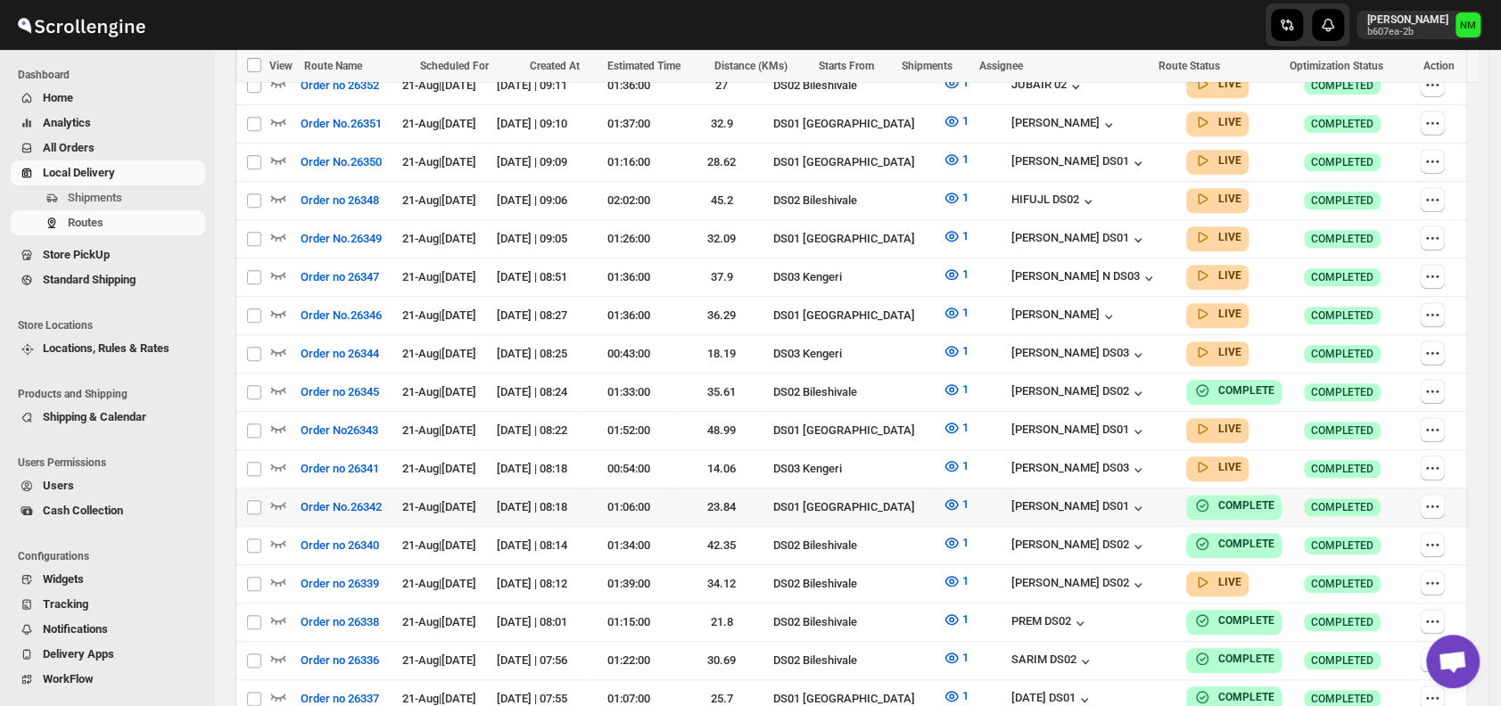
scroll to position [779, 0]
click at [113, 196] on span "Shipments" at bounding box center [95, 197] width 54 height 13
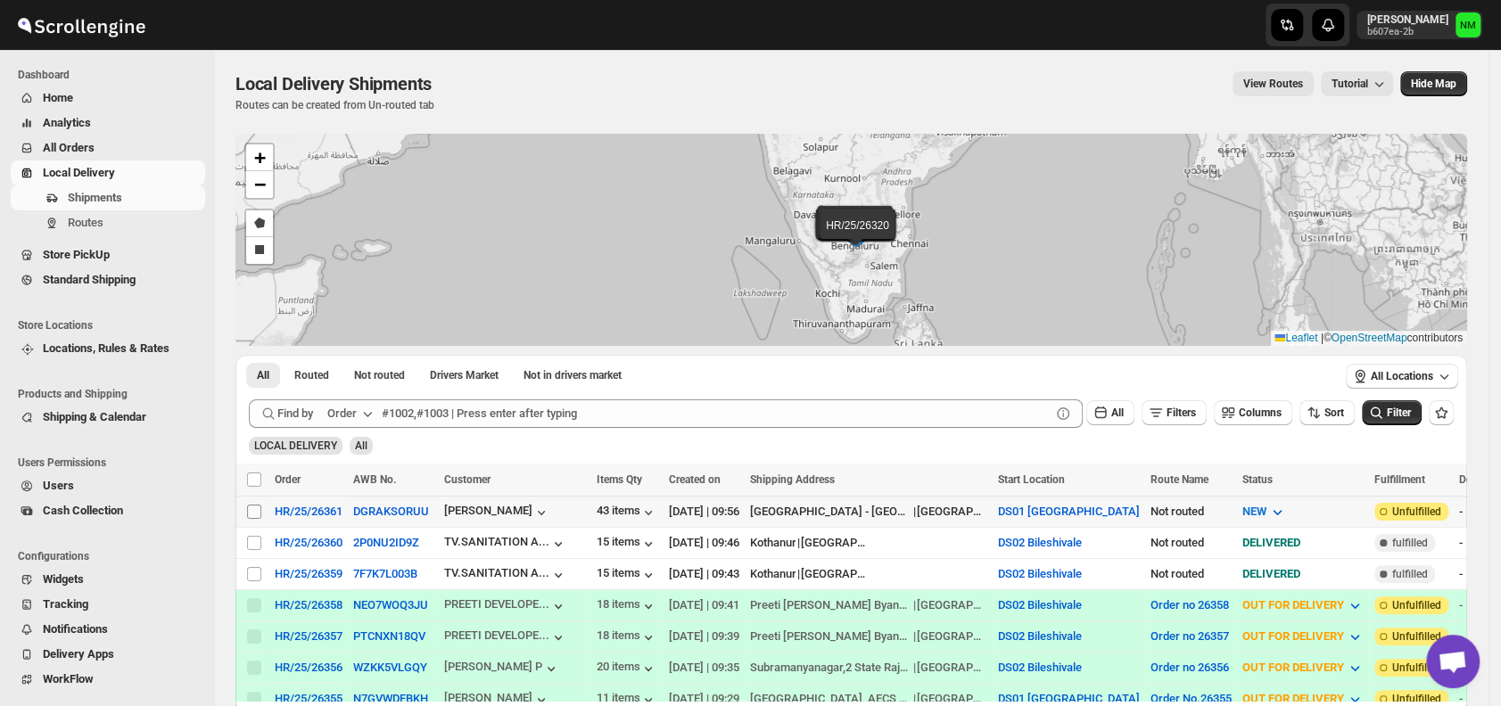
click at [253, 506] on input "Select shipment" at bounding box center [254, 512] width 14 height 14
checkbox input "true"
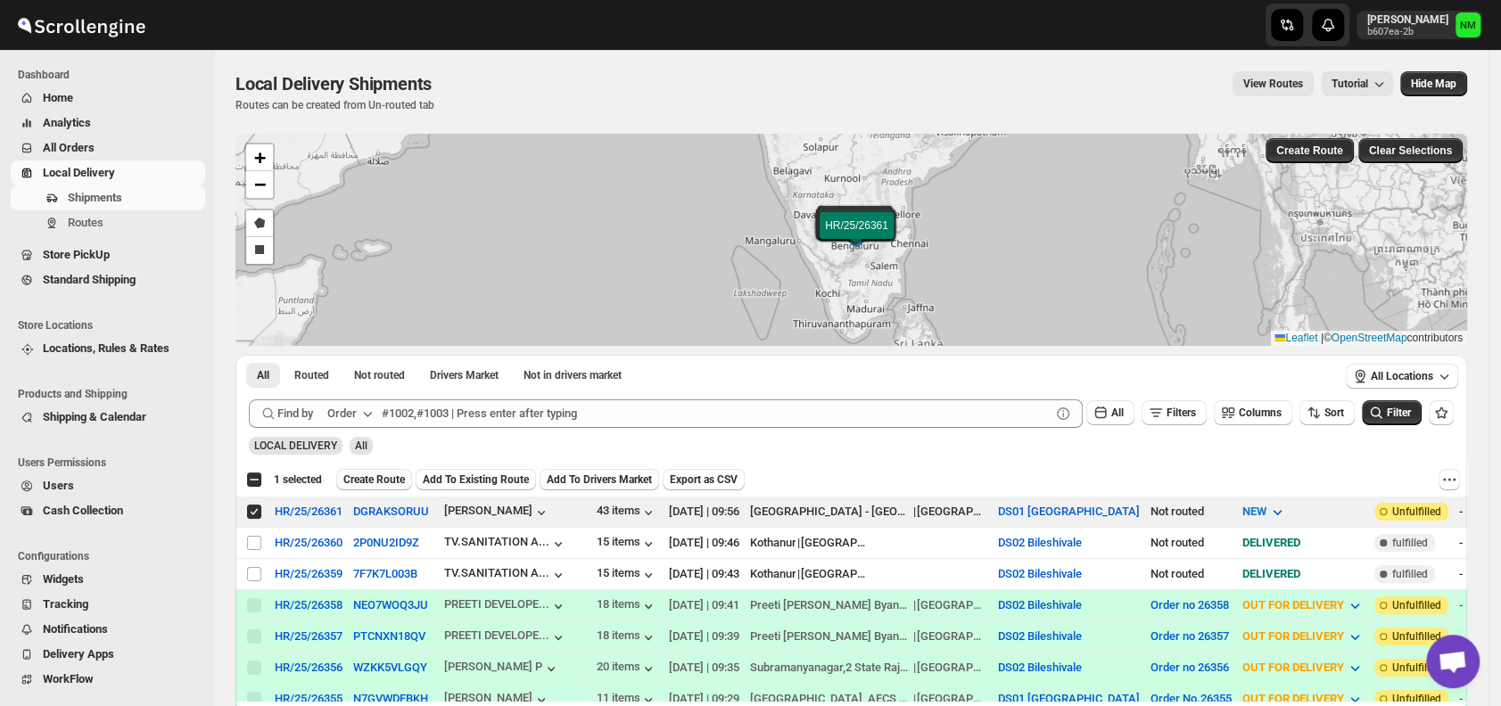
click at [375, 473] on span "Create Route" at bounding box center [374, 480] width 62 height 14
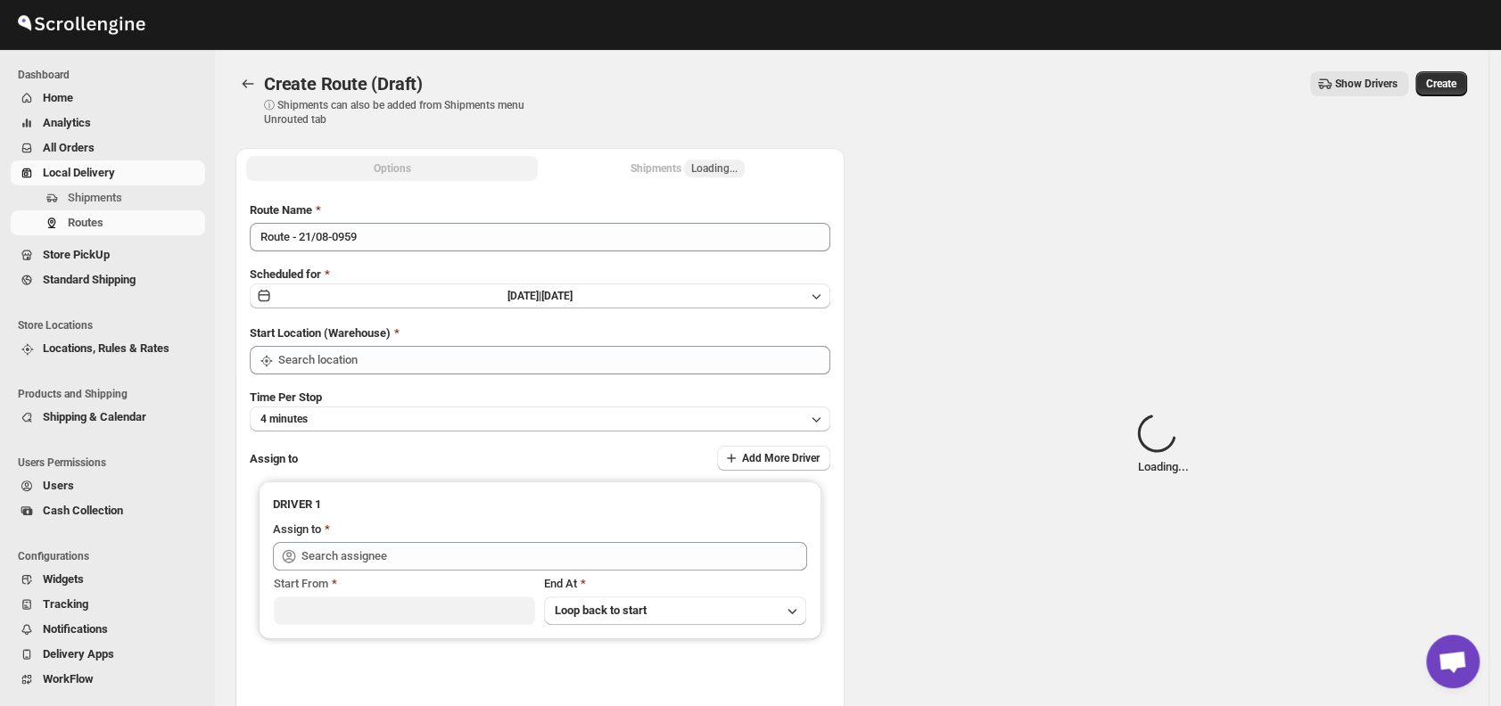
type input "DS01 [GEOGRAPHIC_DATA]"
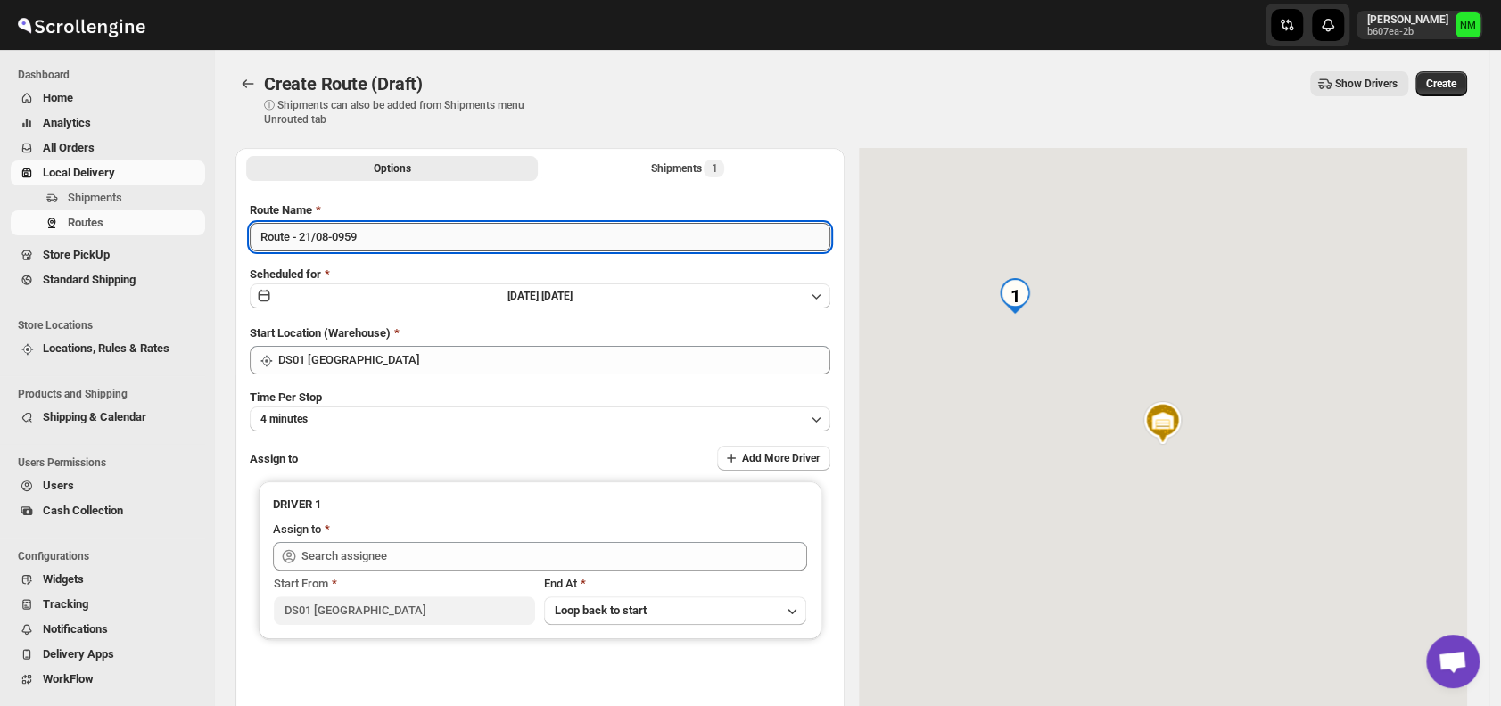
click at [388, 241] on input "Route - 21/08-0959" at bounding box center [540, 237] width 580 height 29
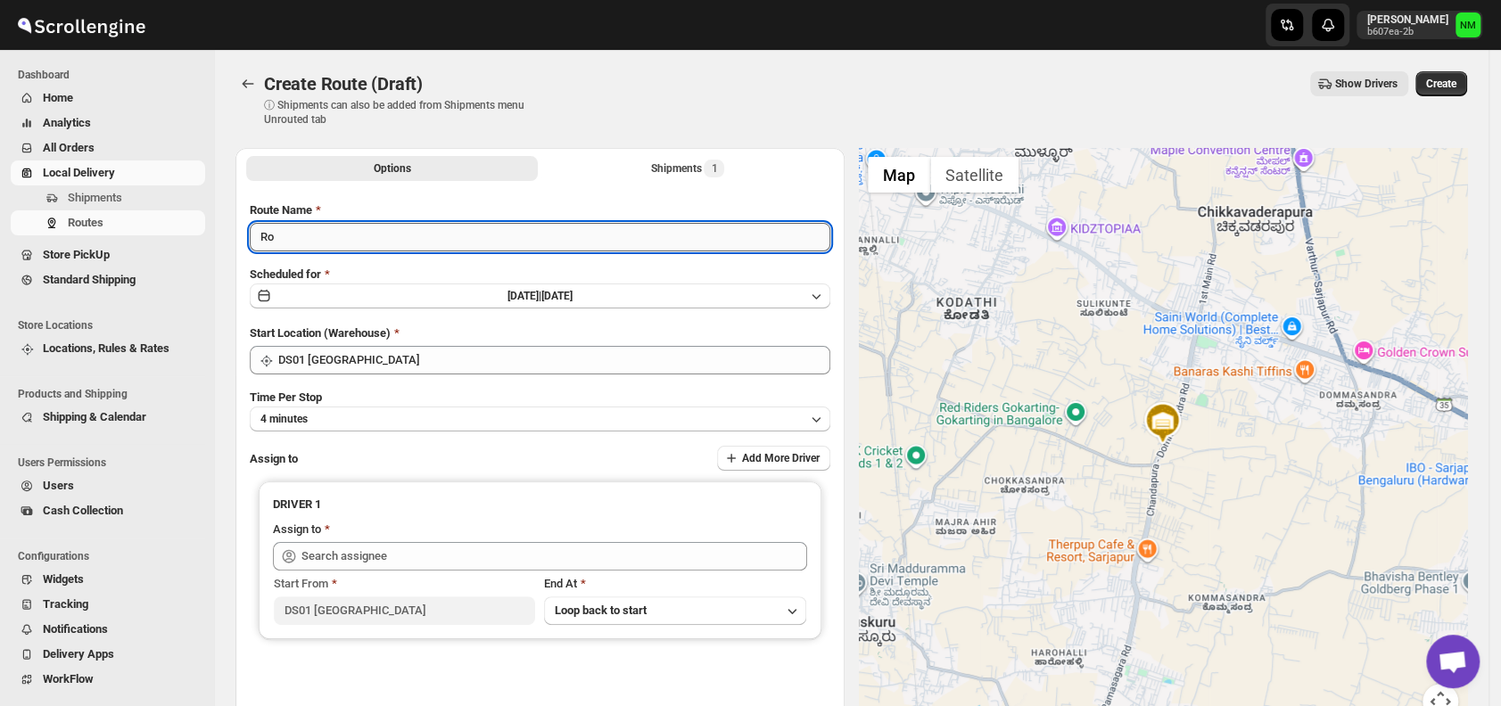
type input "R"
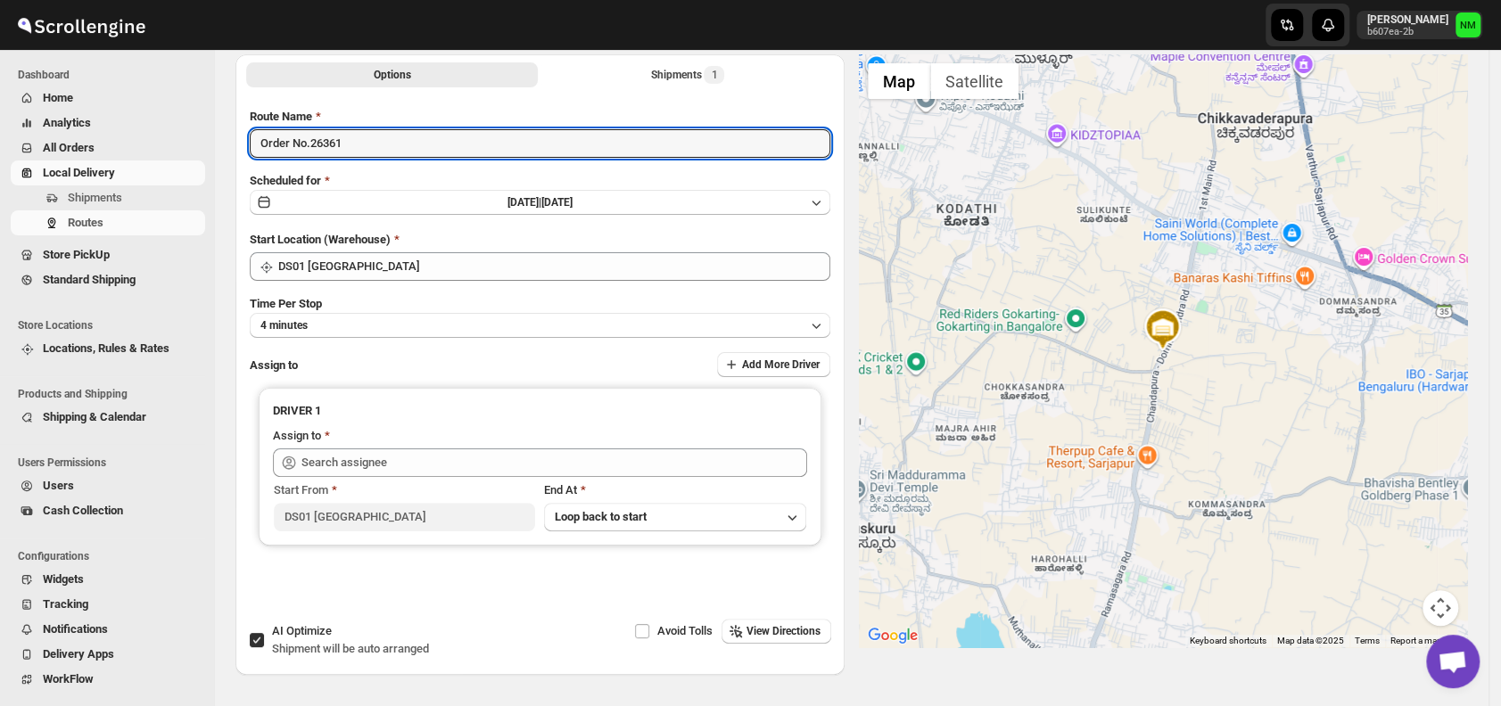
scroll to position [95, 0]
type input "Order No.26361"
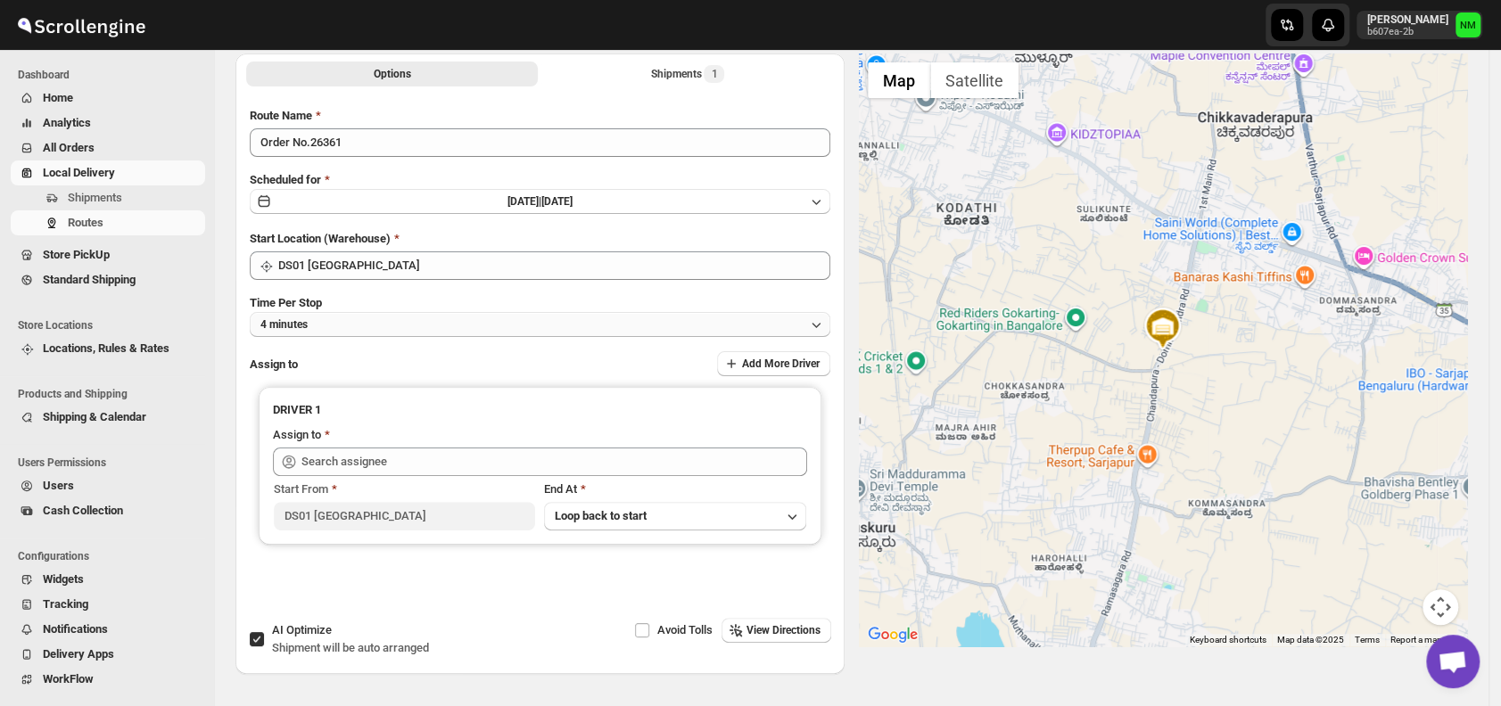
click at [366, 330] on button "4 minutes" at bounding box center [540, 324] width 580 height 25
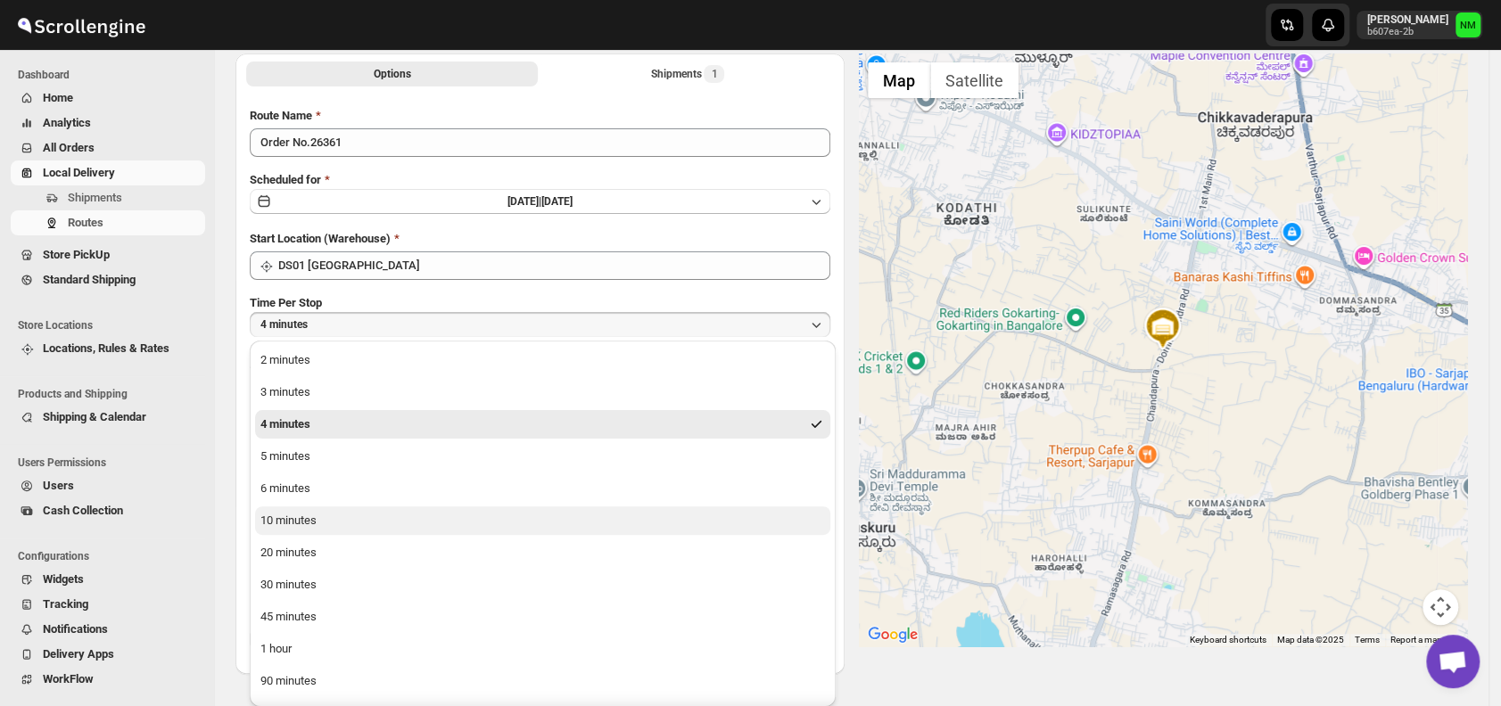
click at [363, 514] on button "10 minutes" at bounding box center [542, 520] width 575 height 29
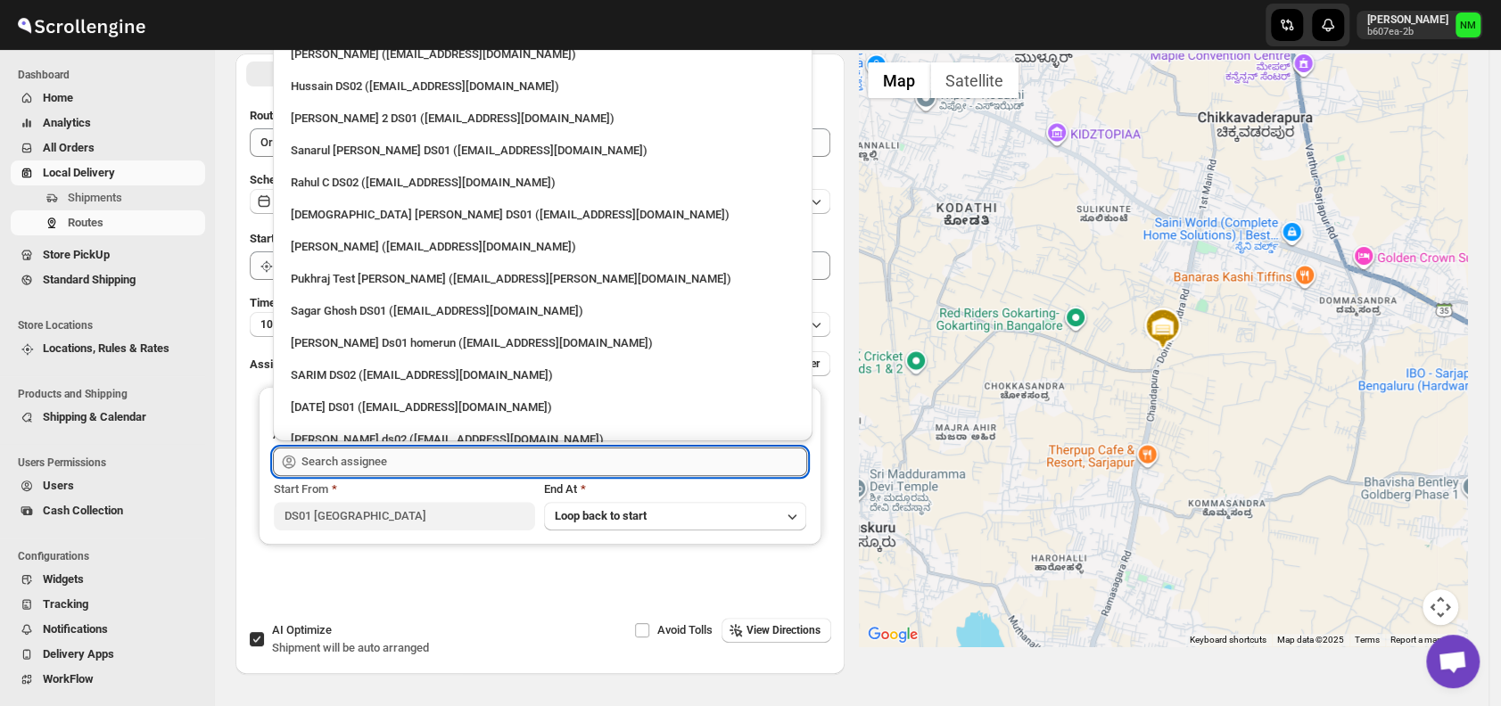
click at [384, 459] on input "text" at bounding box center [554, 462] width 506 height 29
click at [313, 153] on div "Sanarul Haque DS01 (fefifag638@adosnan.com)" at bounding box center [543, 151] width 504 height 18
type input "Sanarul Haque DS01 (fefifag638@adosnan.com)"
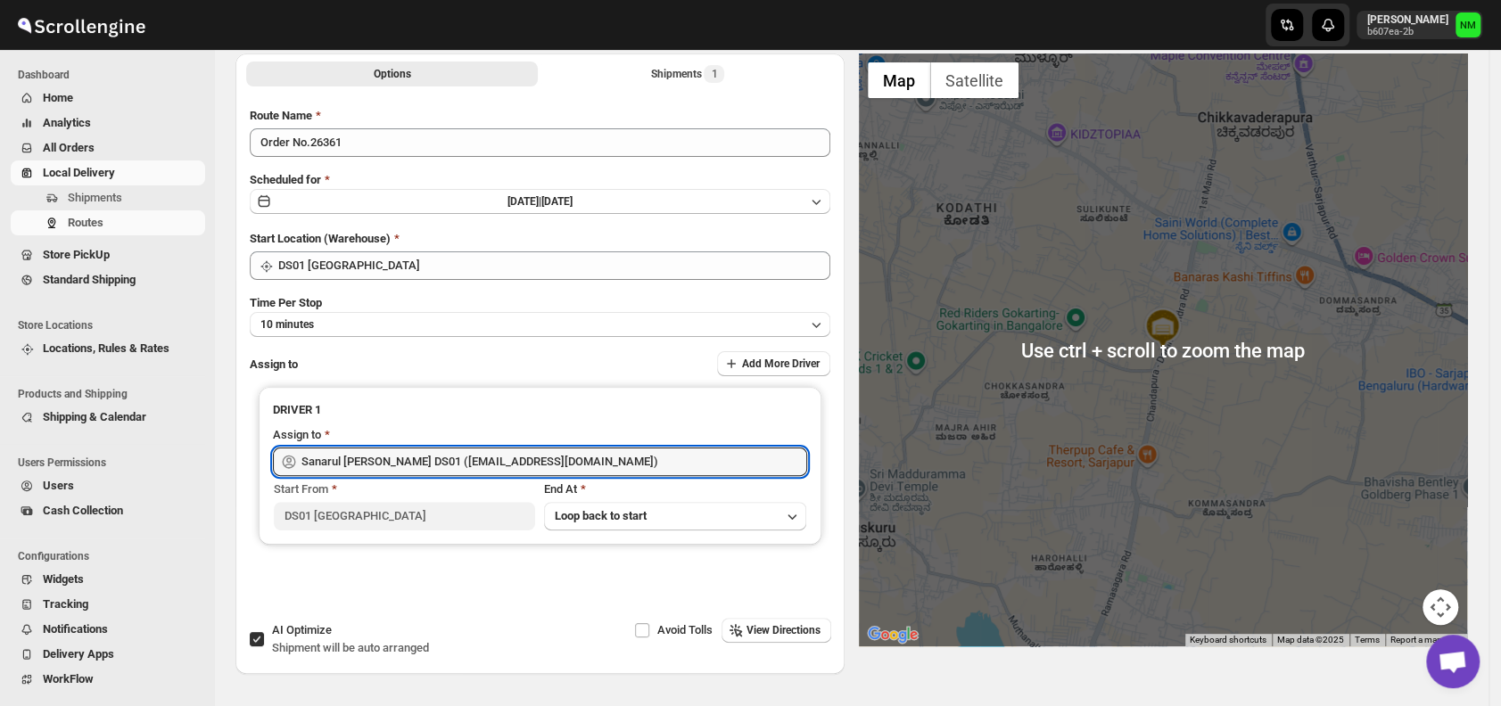
scroll to position [0, 0]
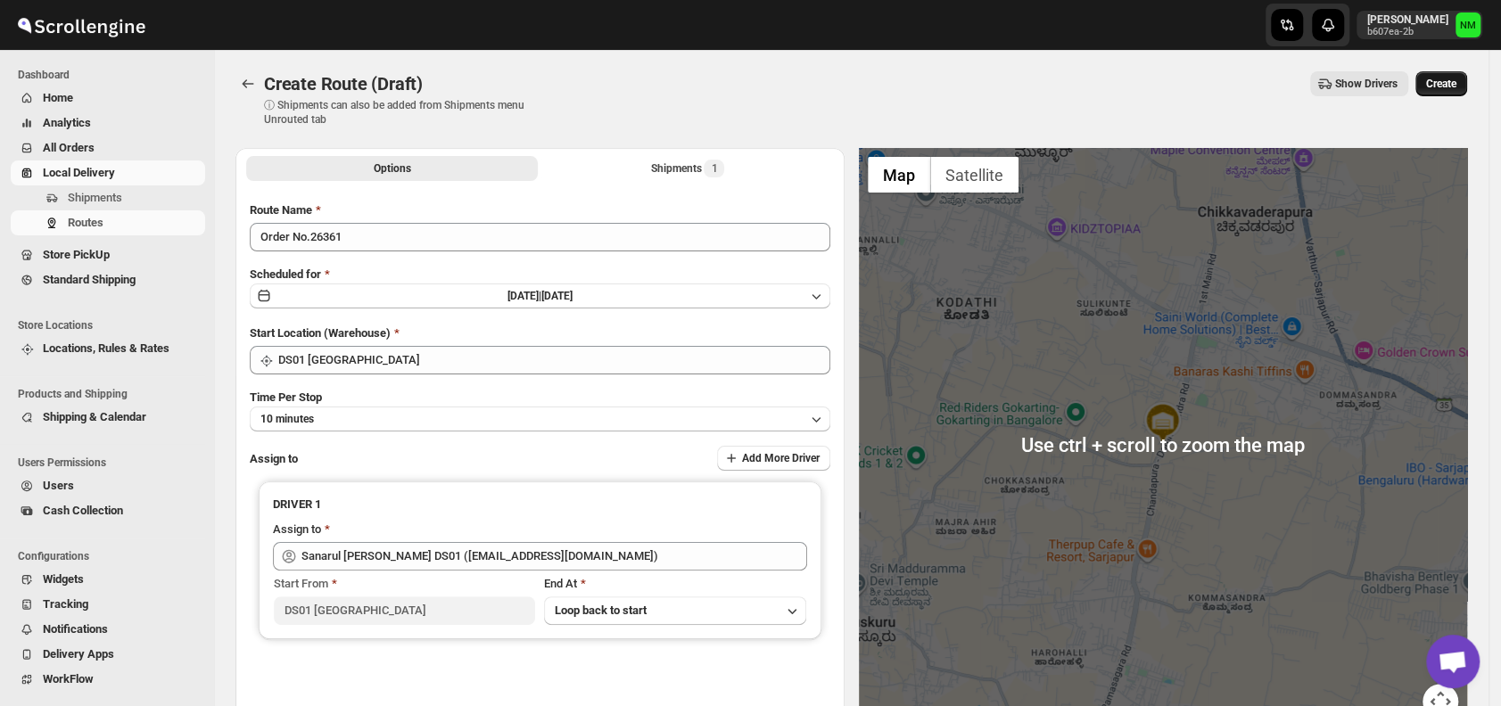
click at [1456, 90] on span "Create" at bounding box center [1441, 84] width 30 height 14
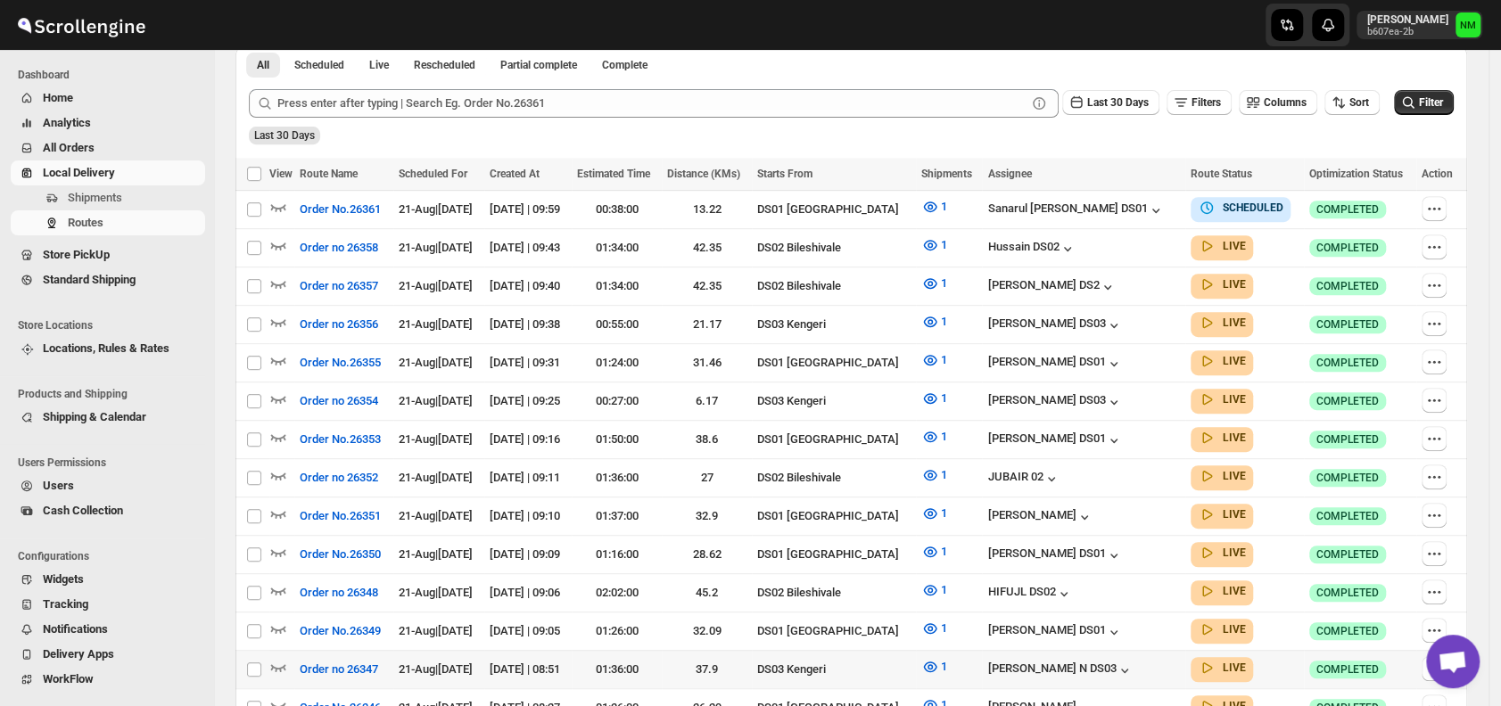
scroll to position [425, 0]
click at [114, 194] on span "Shipments" at bounding box center [95, 197] width 54 height 13
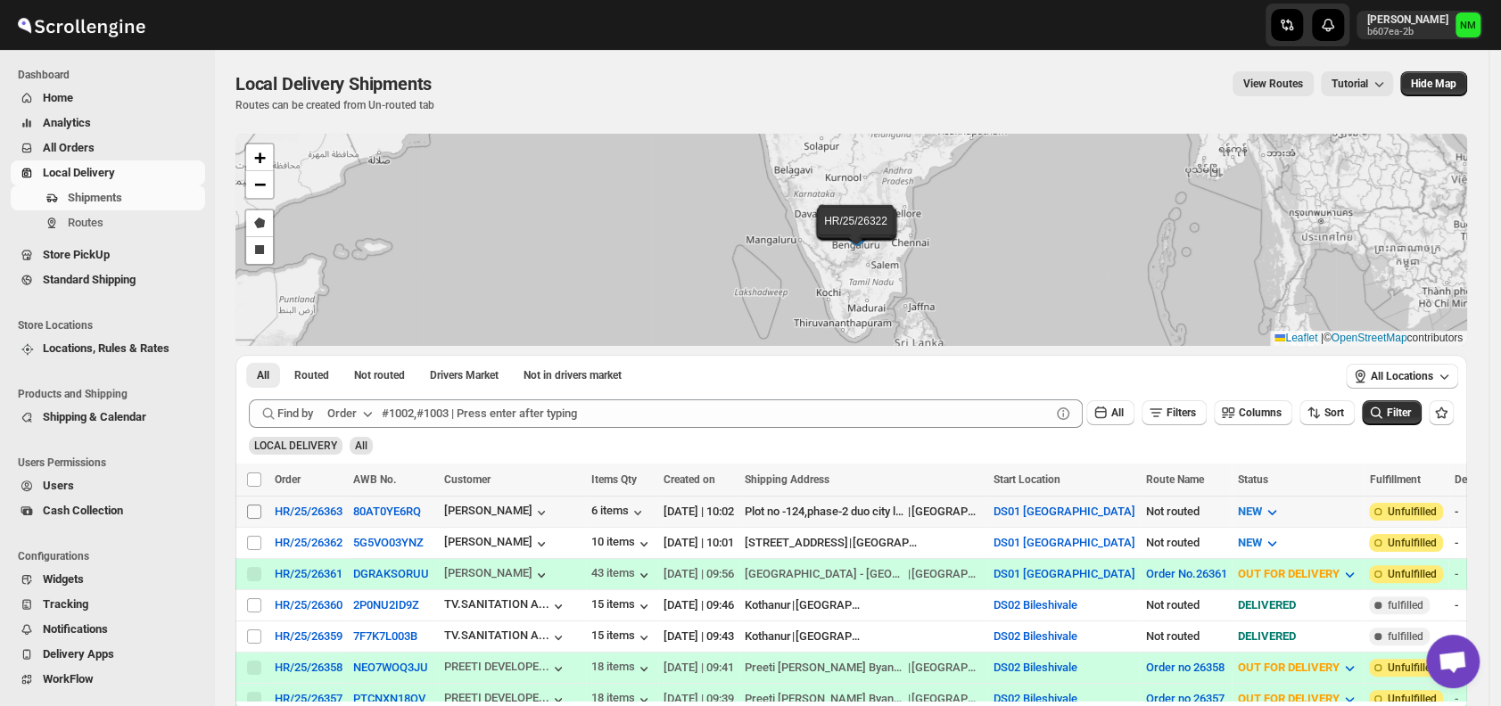
click at [251, 508] on input "Select shipment" at bounding box center [254, 512] width 14 height 14
checkbox input "true"
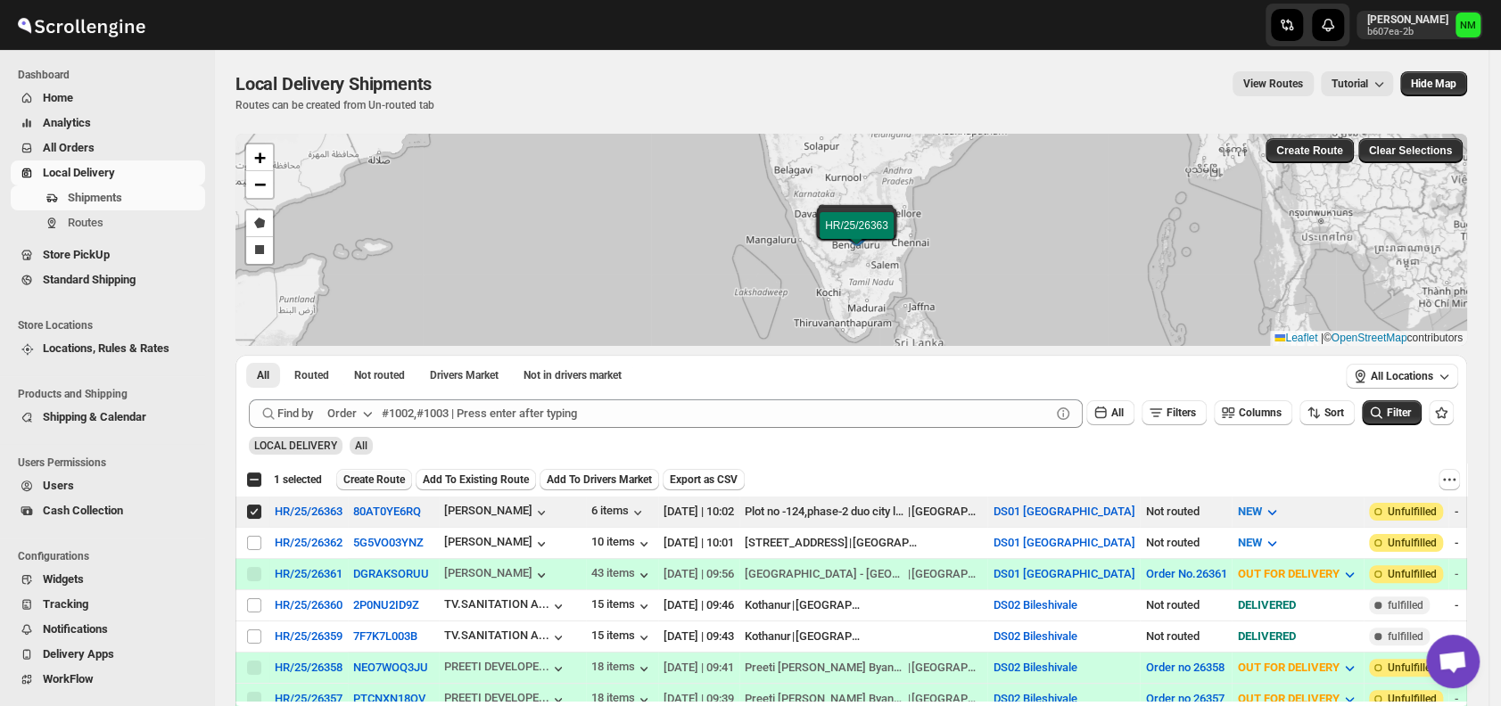
click at [373, 476] on span "Create Route" at bounding box center [374, 480] width 62 height 14
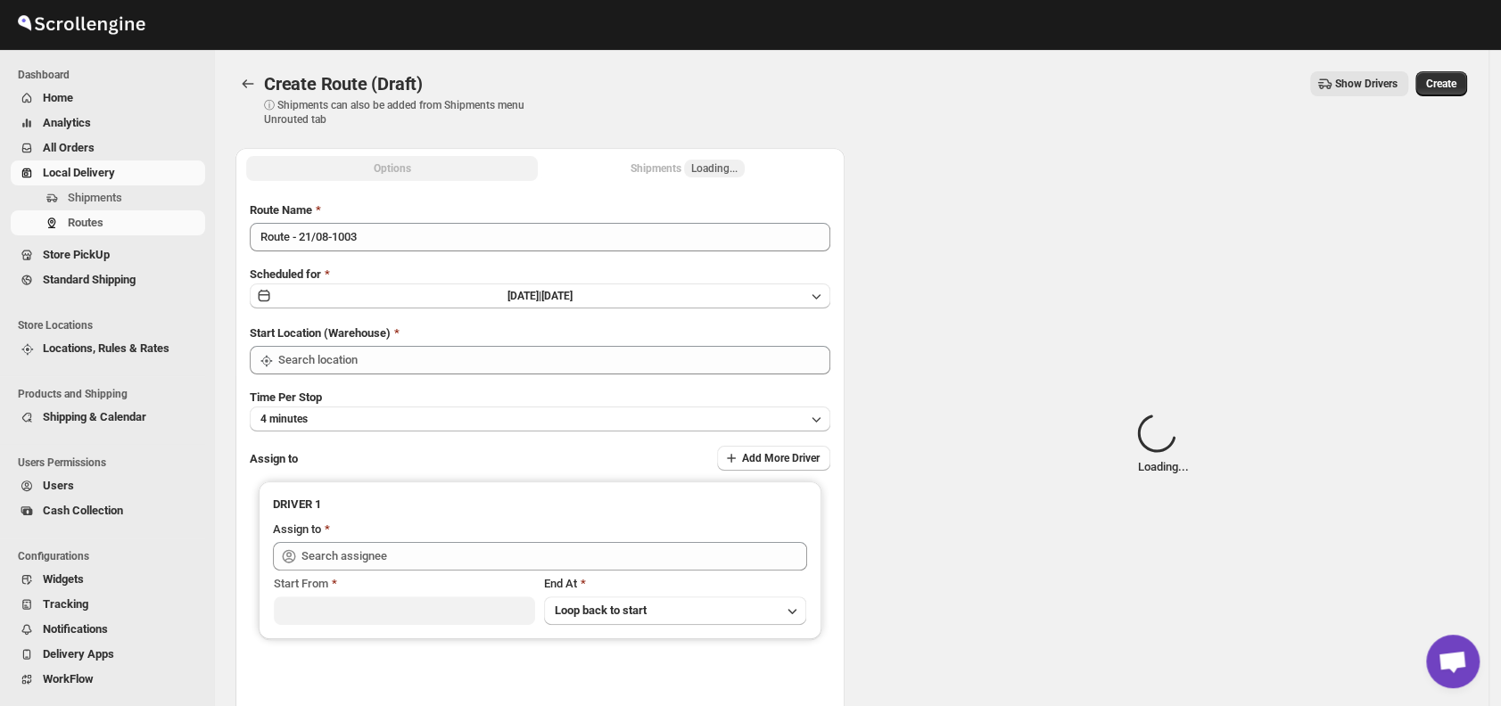
type input "DS01 [GEOGRAPHIC_DATA]"
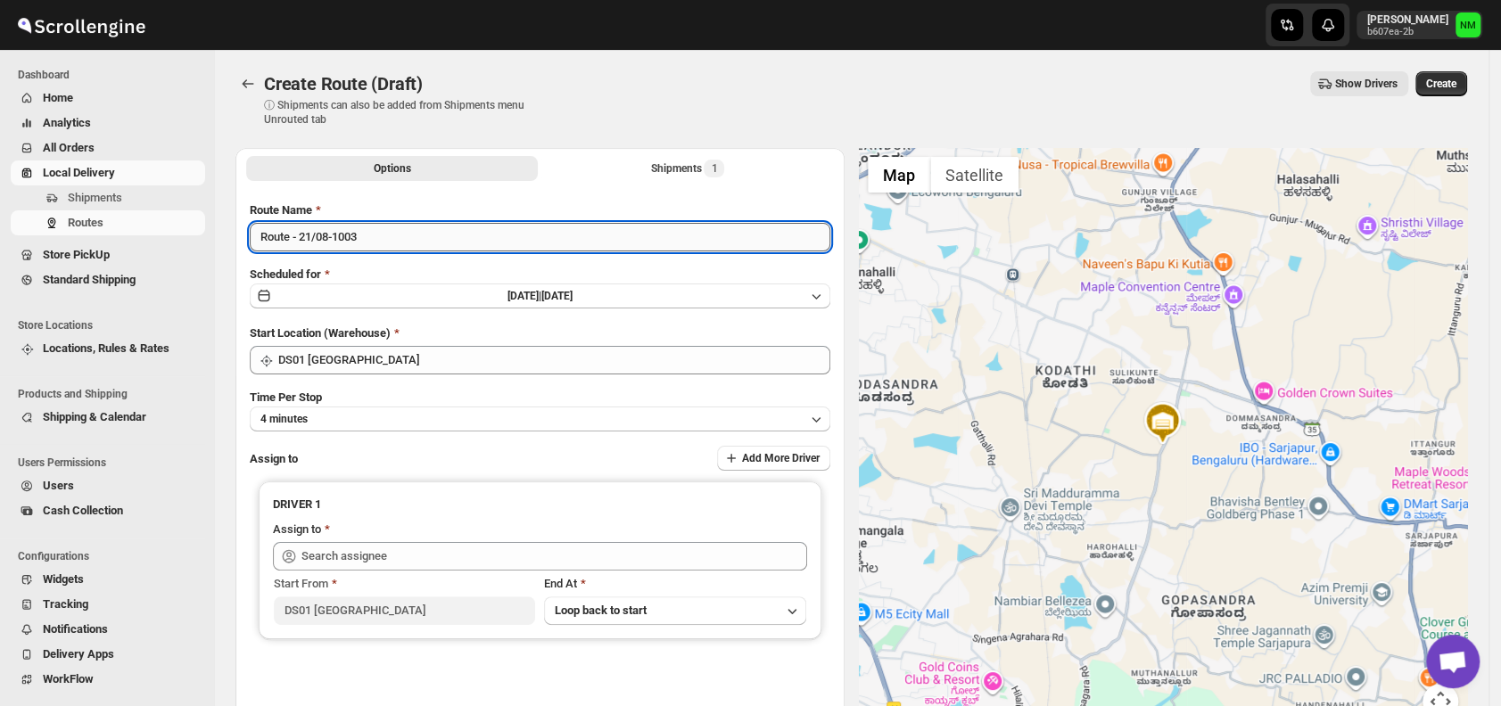
click at [395, 243] on input "Route - 21/08-1003" at bounding box center [540, 237] width 580 height 29
type input "R"
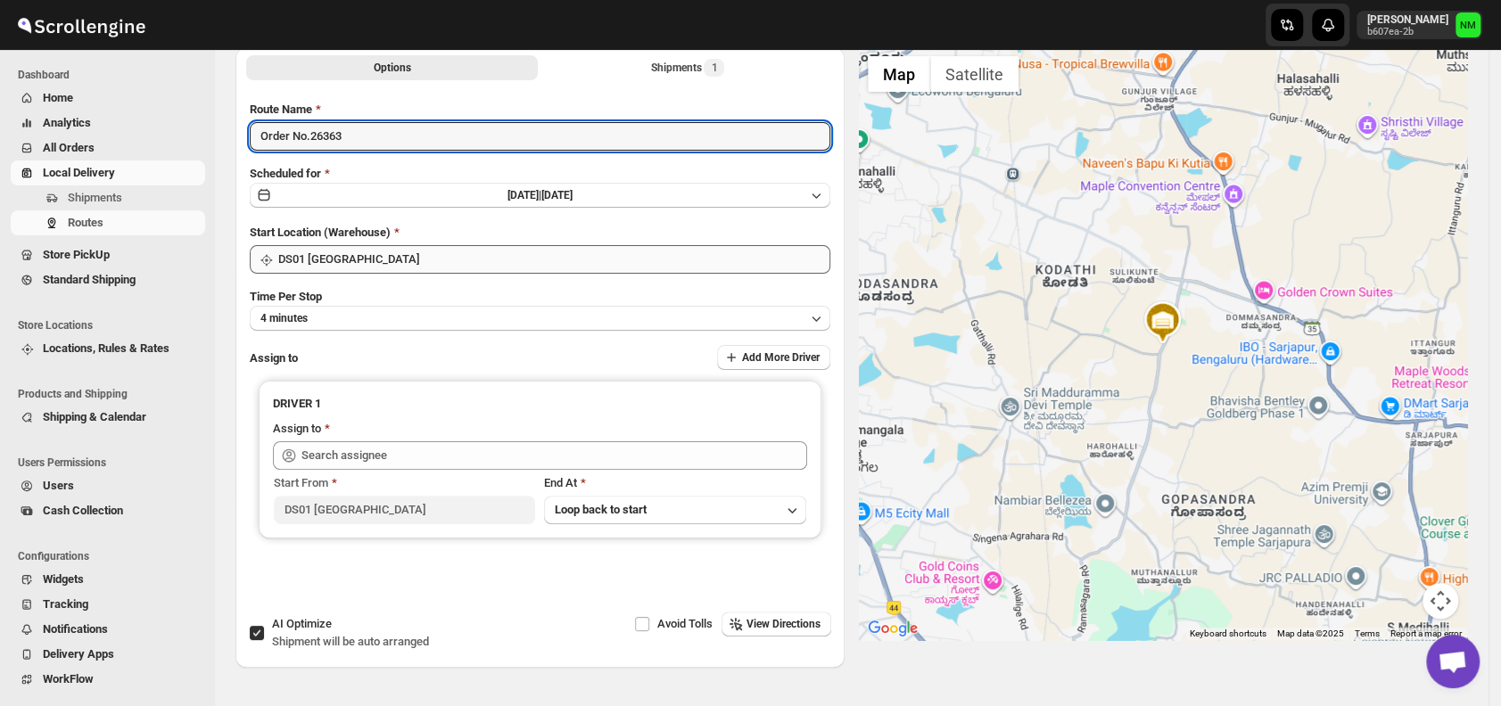
scroll to position [106, 0]
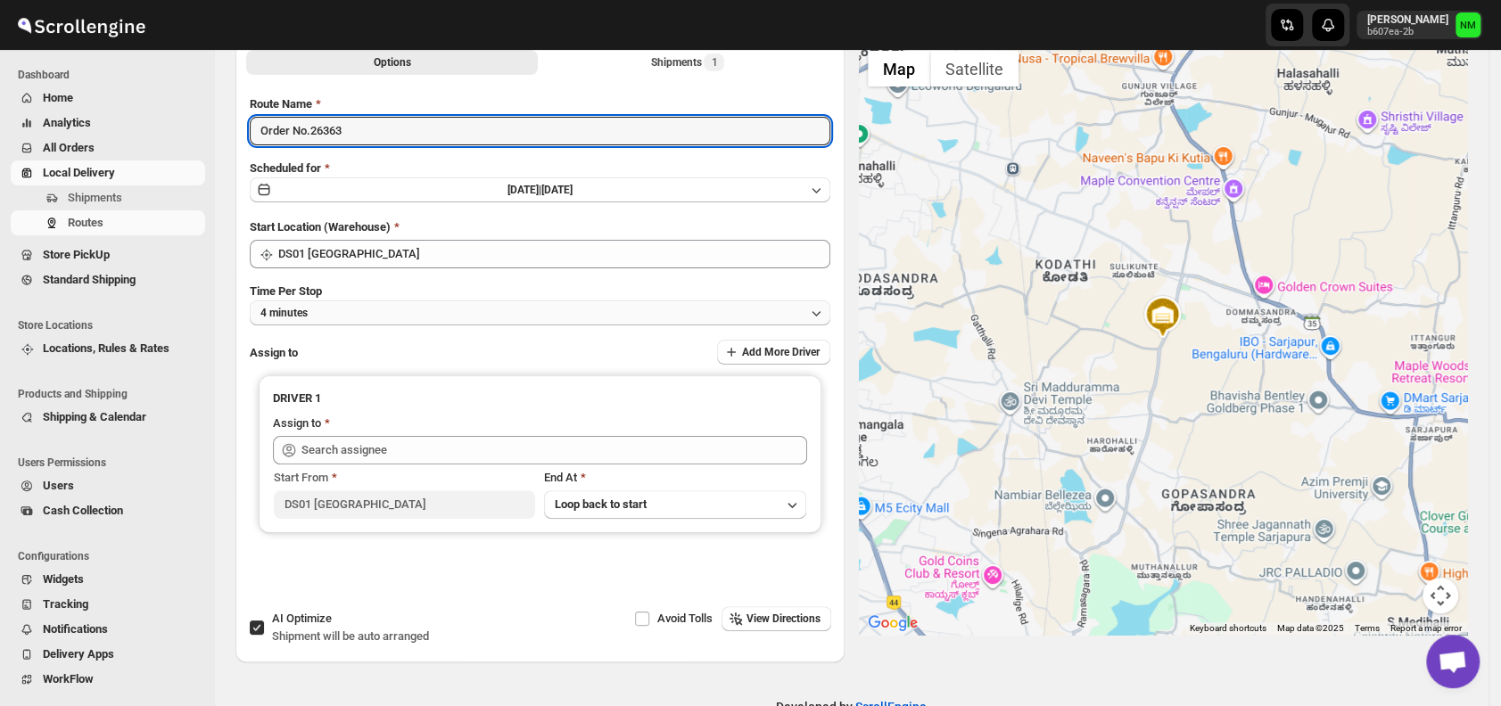
type input "Order No.26363"
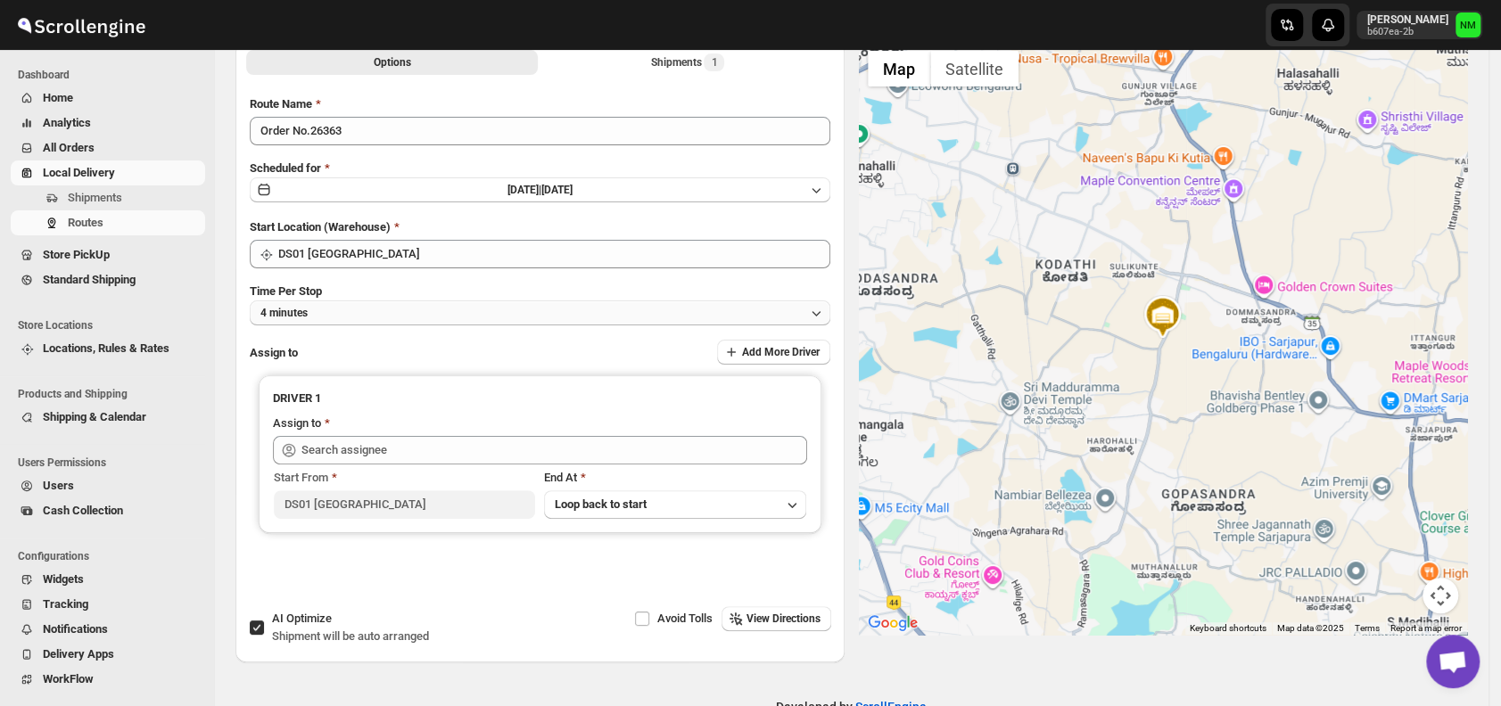
click at [366, 312] on button "4 minutes" at bounding box center [540, 313] width 580 height 25
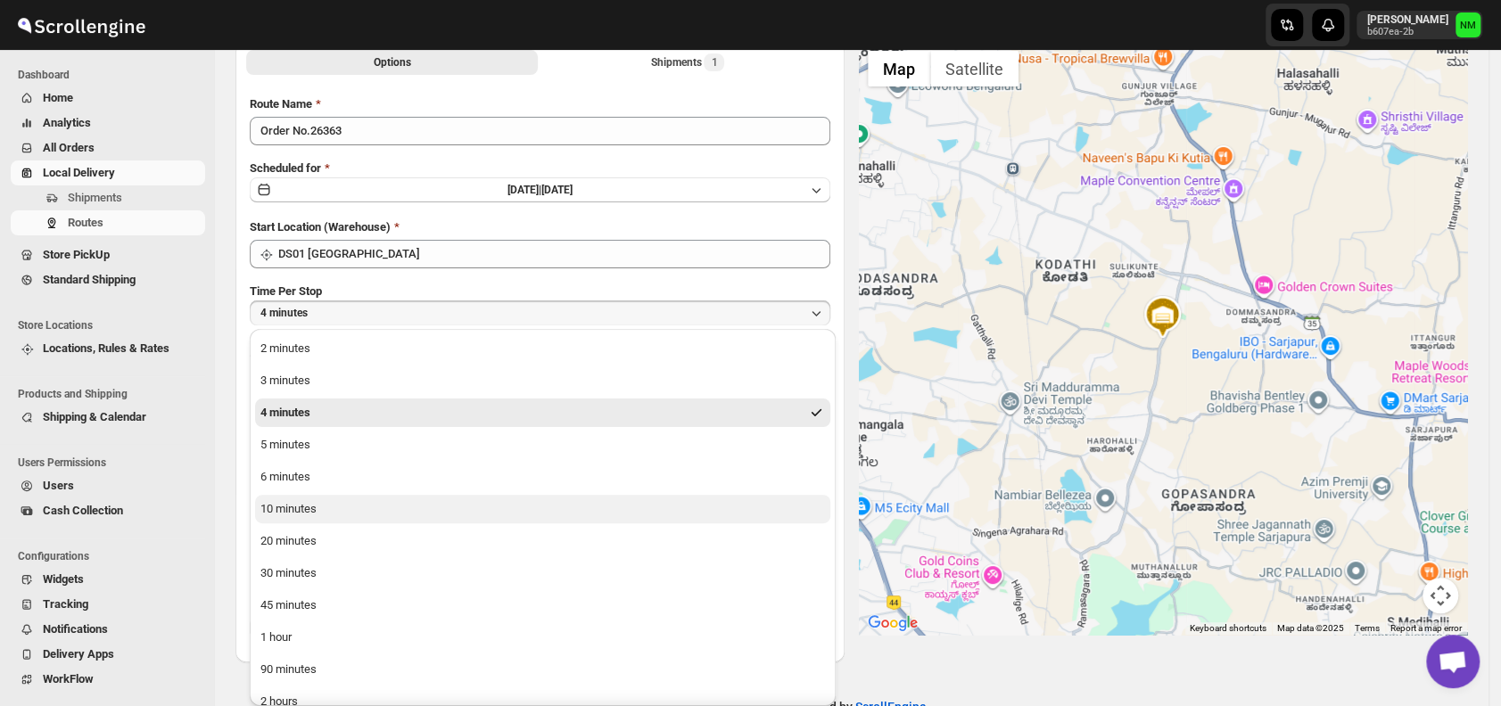
click at [358, 509] on button "10 minutes" at bounding box center [542, 509] width 575 height 29
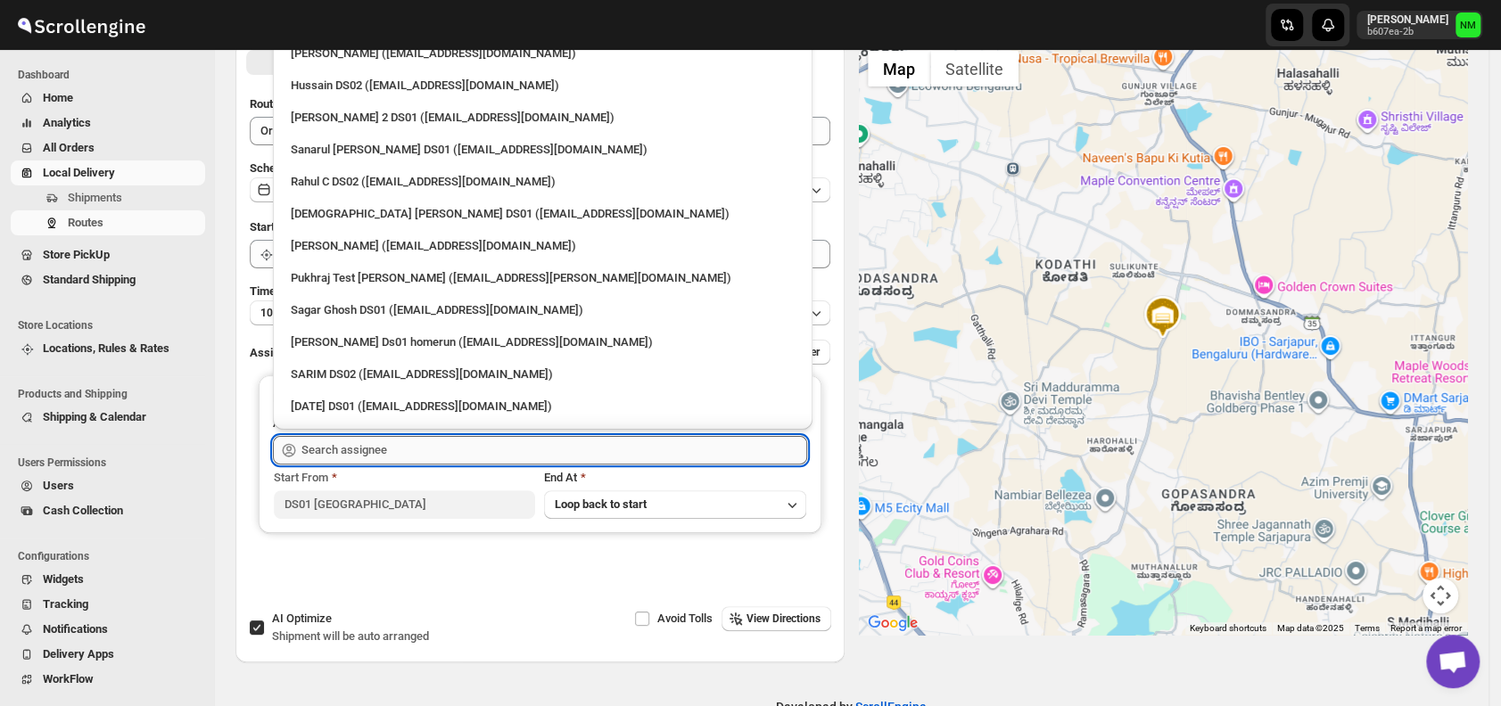
click at [383, 452] on input "text" at bounding box center [554, 450] width 506 height 29
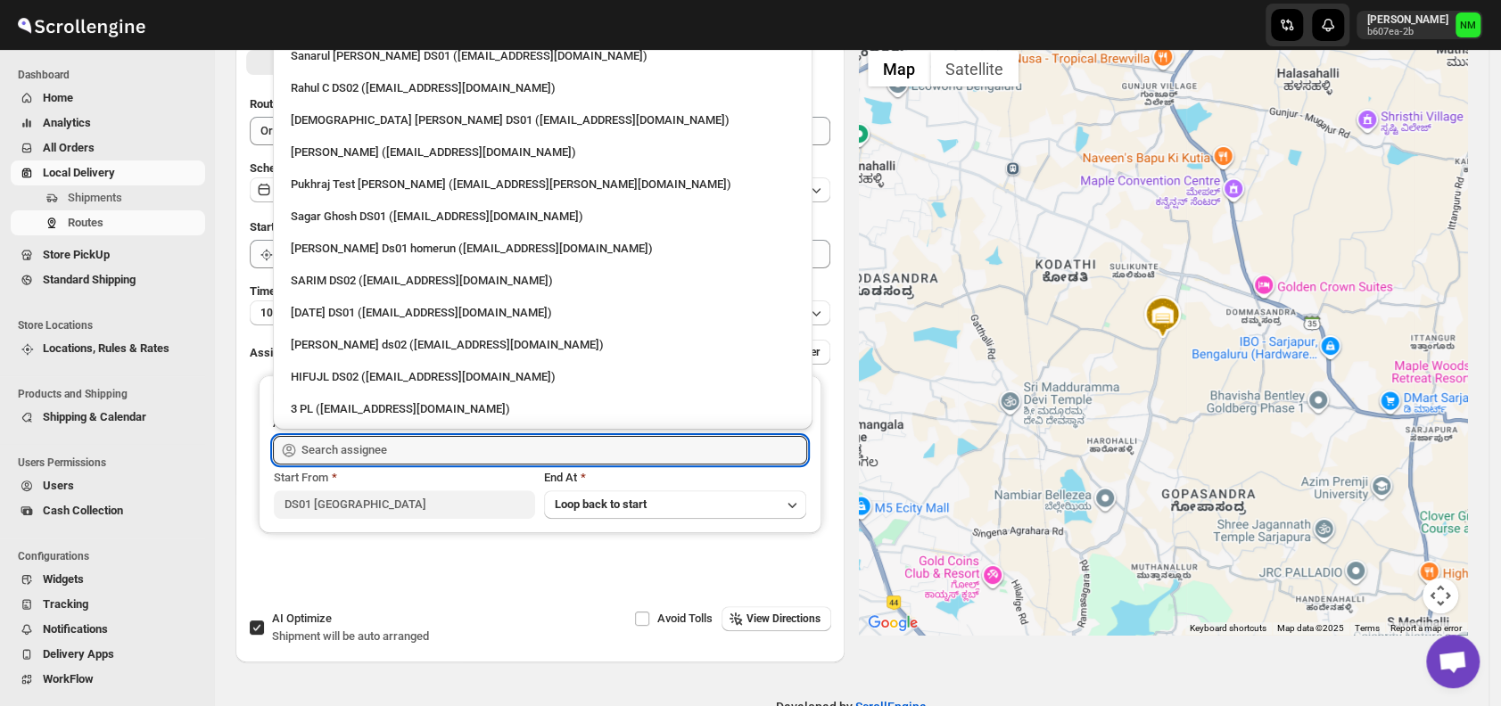
scroll to position [95, 0]
click at [319, 312] on div "Raja DS01 (gasecig398@owlny.com)" at bounding box center [543, 312] width 504 height 18
type input "Raja DS01 (gasecig398@owlny.com)"
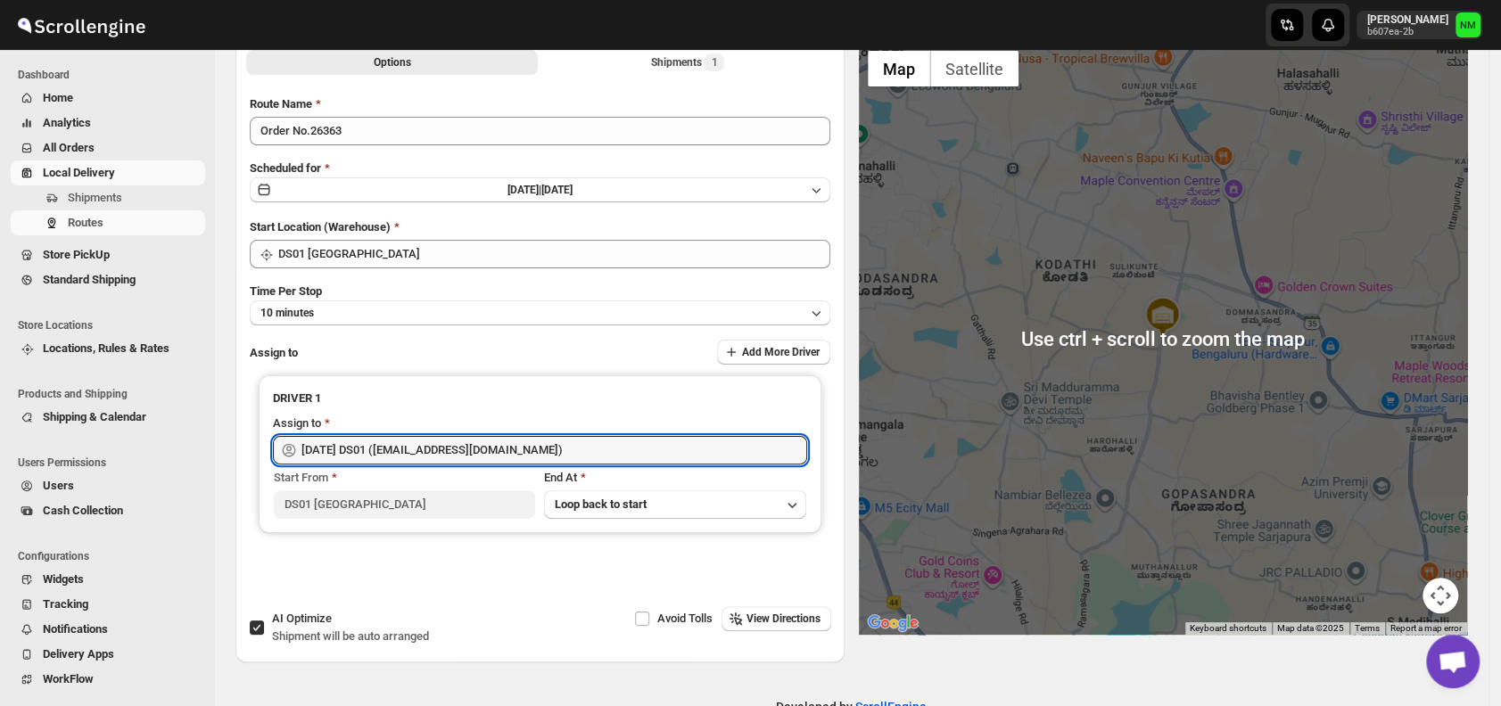
scroll to position [0, 0]
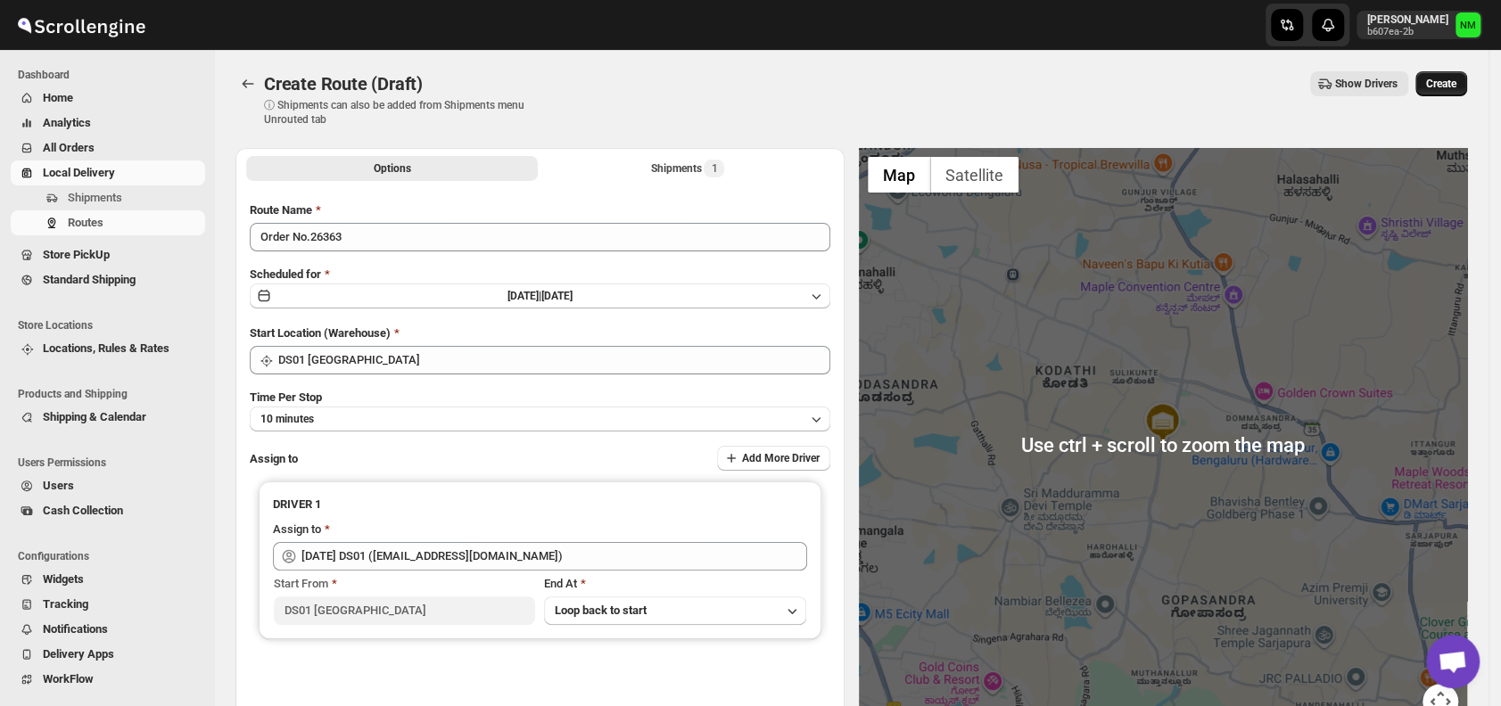
click at [1456, 84] on span "Create" at bounding box center [1441, 84] width 30 height 14
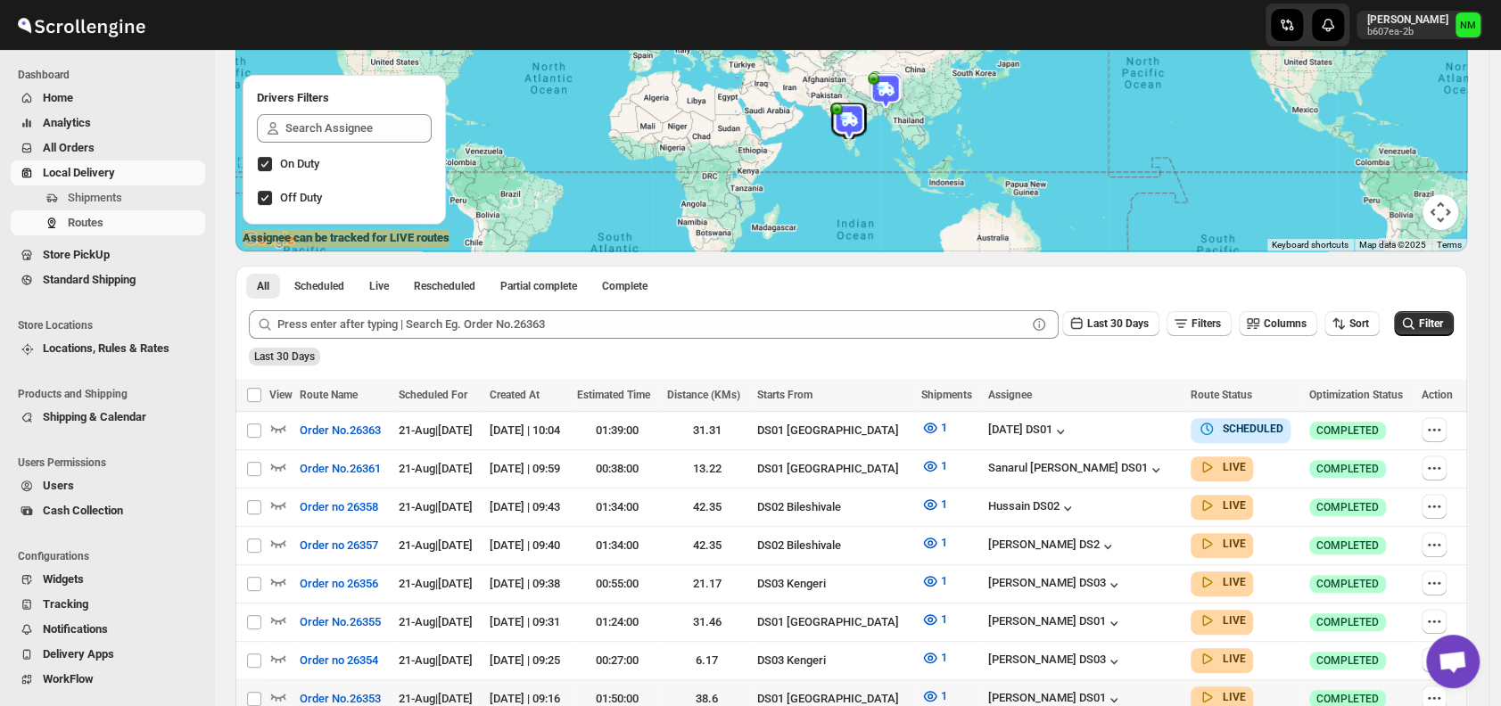
scroll to position [340, 0]
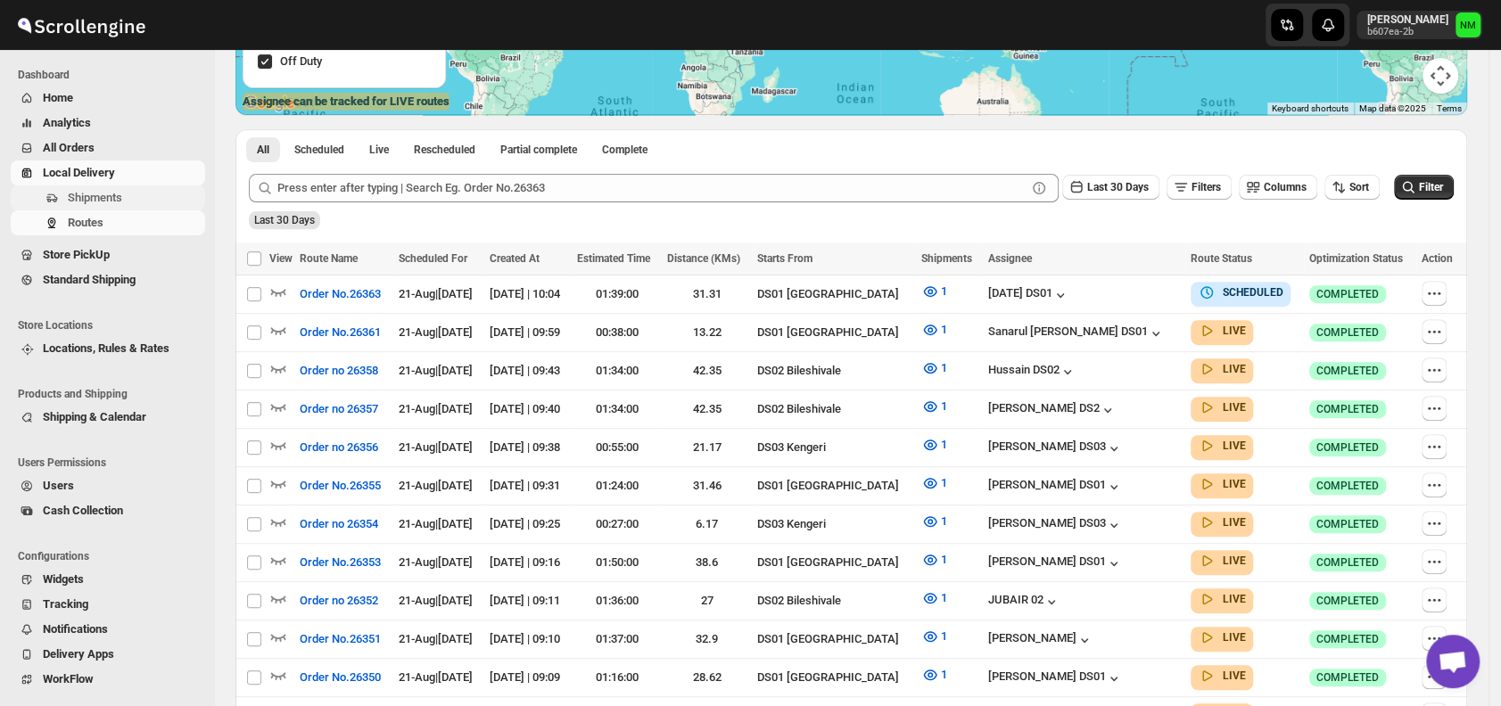
click at [128, 202] on span "Shipments" at bounding box center [135, 198] width 134 height 18
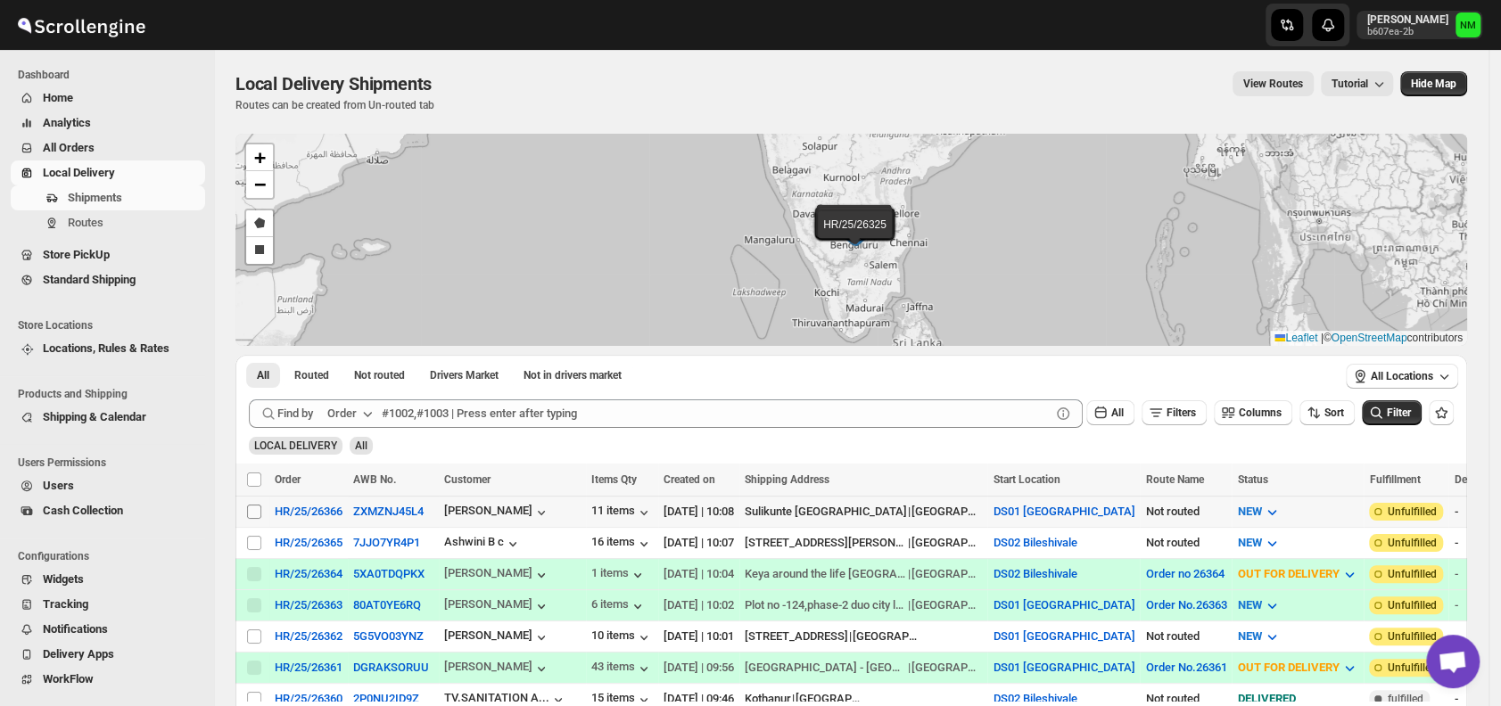
click at [251, 506] on input "Select shipment" at bounding box center [254, 512] width 14 height 14
checkbox input "true"
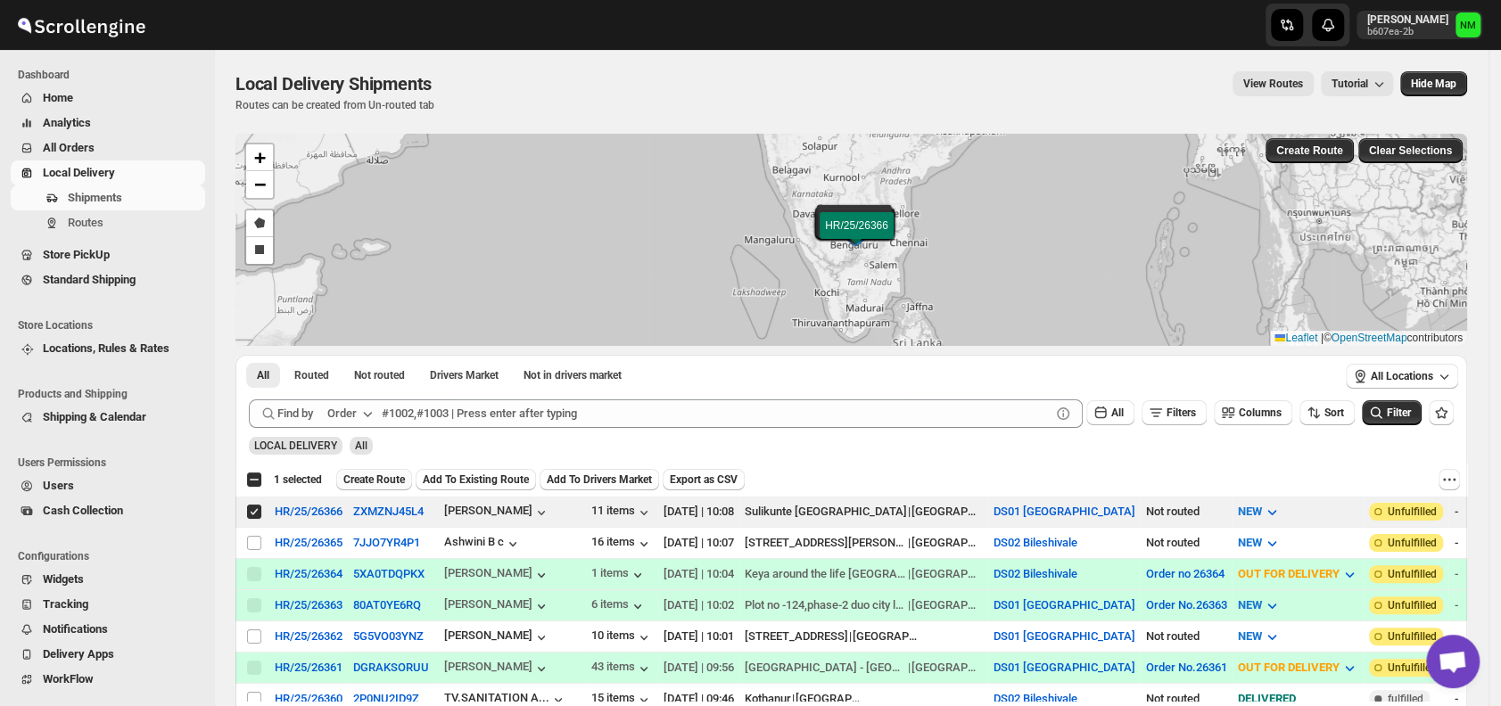
click at [378, 473] on span "Create Route" at bounding box center [374, 480] width 62 height 14
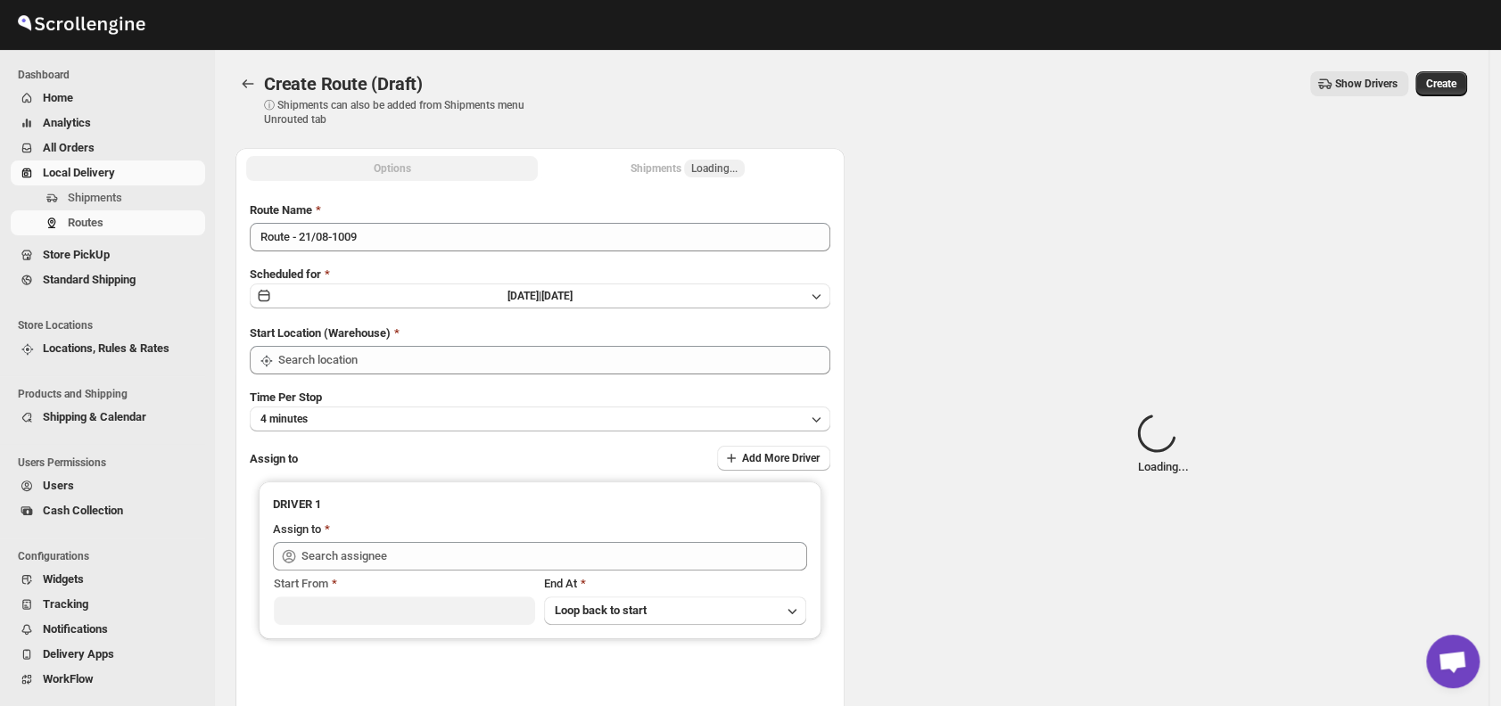
type input "DS01 [GEOGRAPHIC_DATA]"
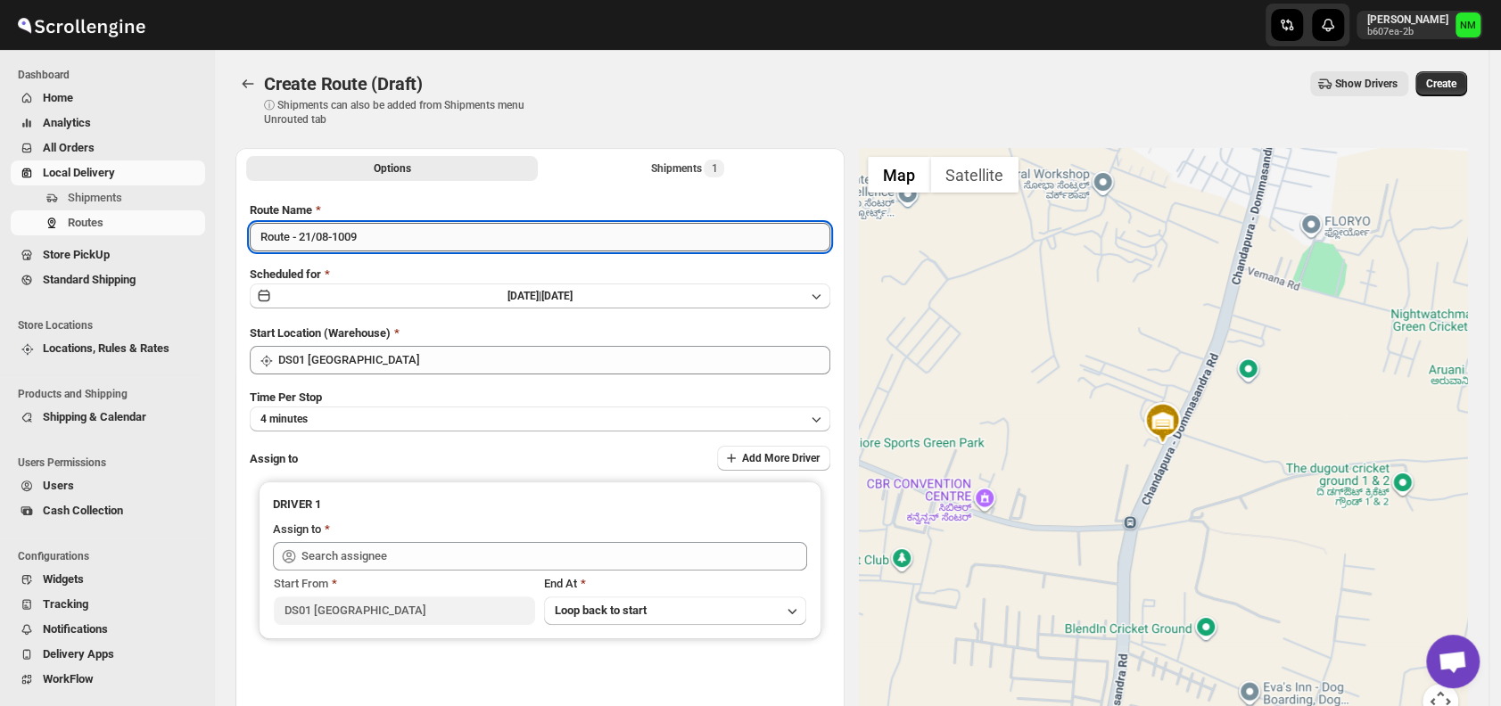
click at [442, 230] on input "Route - 21/08-1009" at bounding box center [540, 237] width 580 height 29
type input "R"
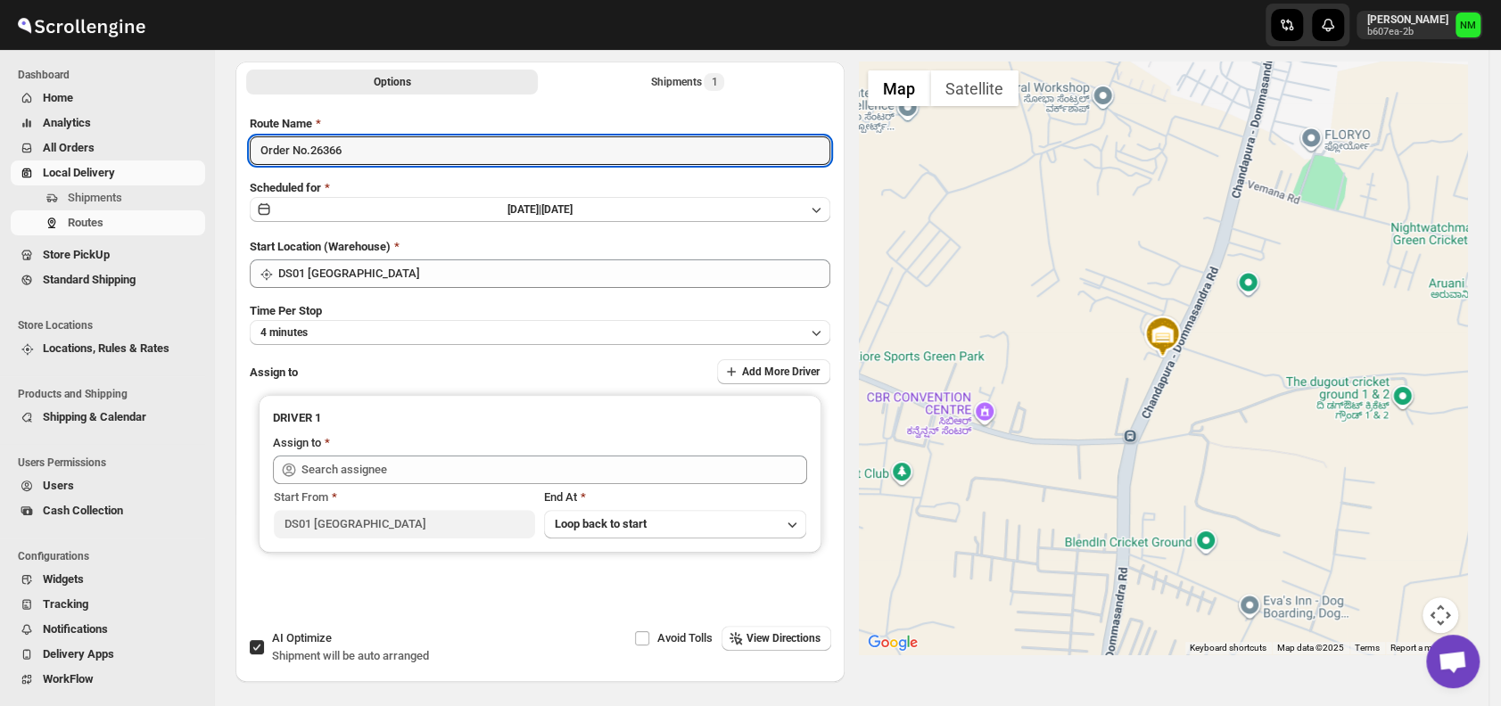
scroll to position [94, 0]
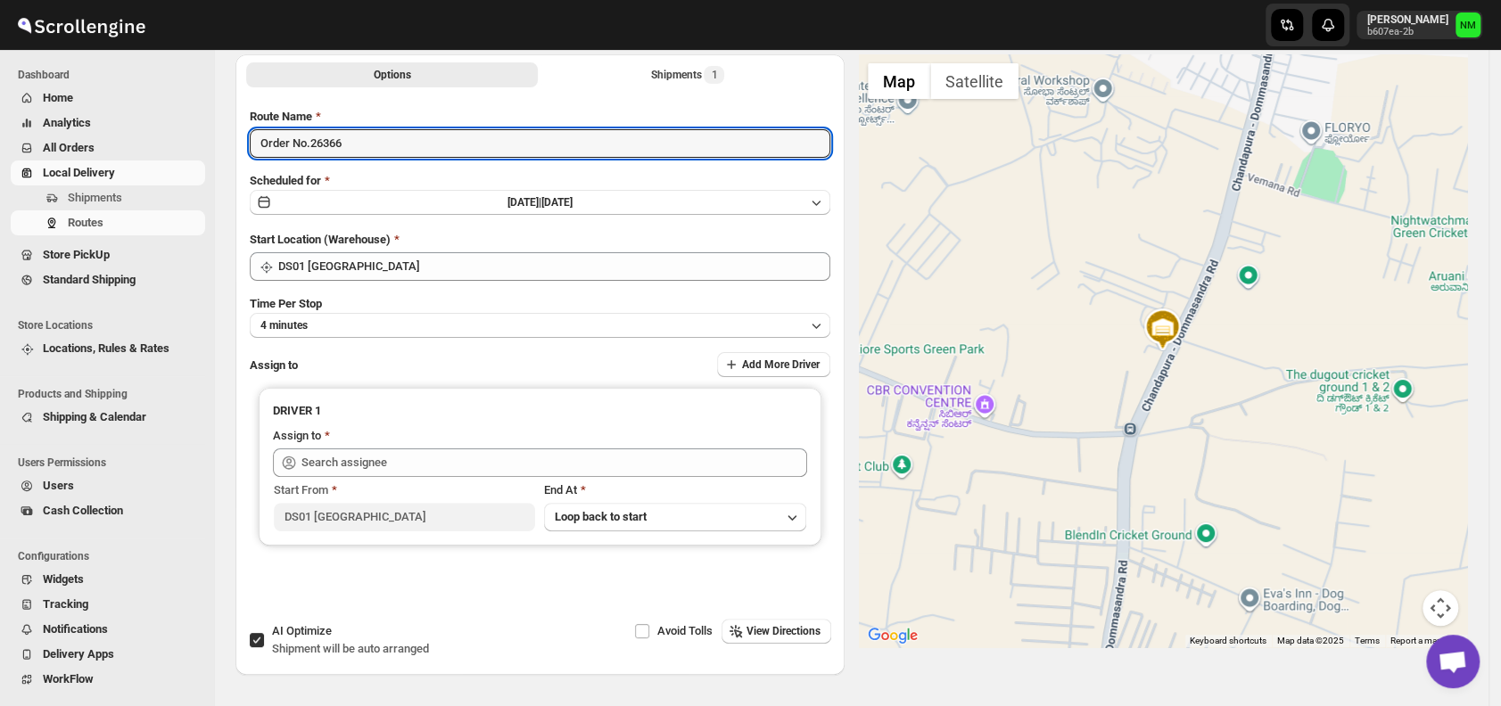
type input "Order No.26366"
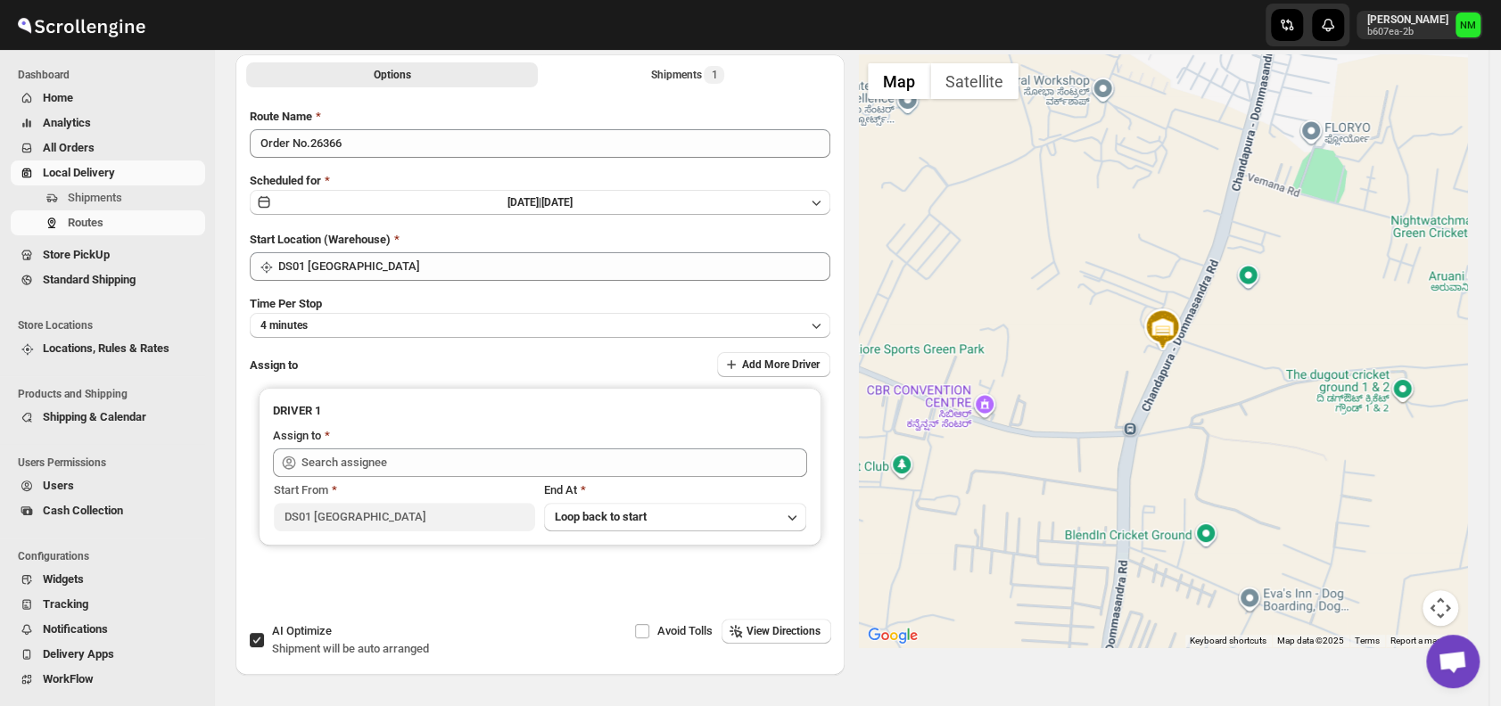
click at [415, 337] on div "Route Name Order No.26366 Scheduled for Thu Aug 21 2025 | Today Start Location …" at bounding box center [540, 360] width 580 height 504
click at [397, 328] on button "4 minutes" at bounding box center [540, 325] width 580 height 25
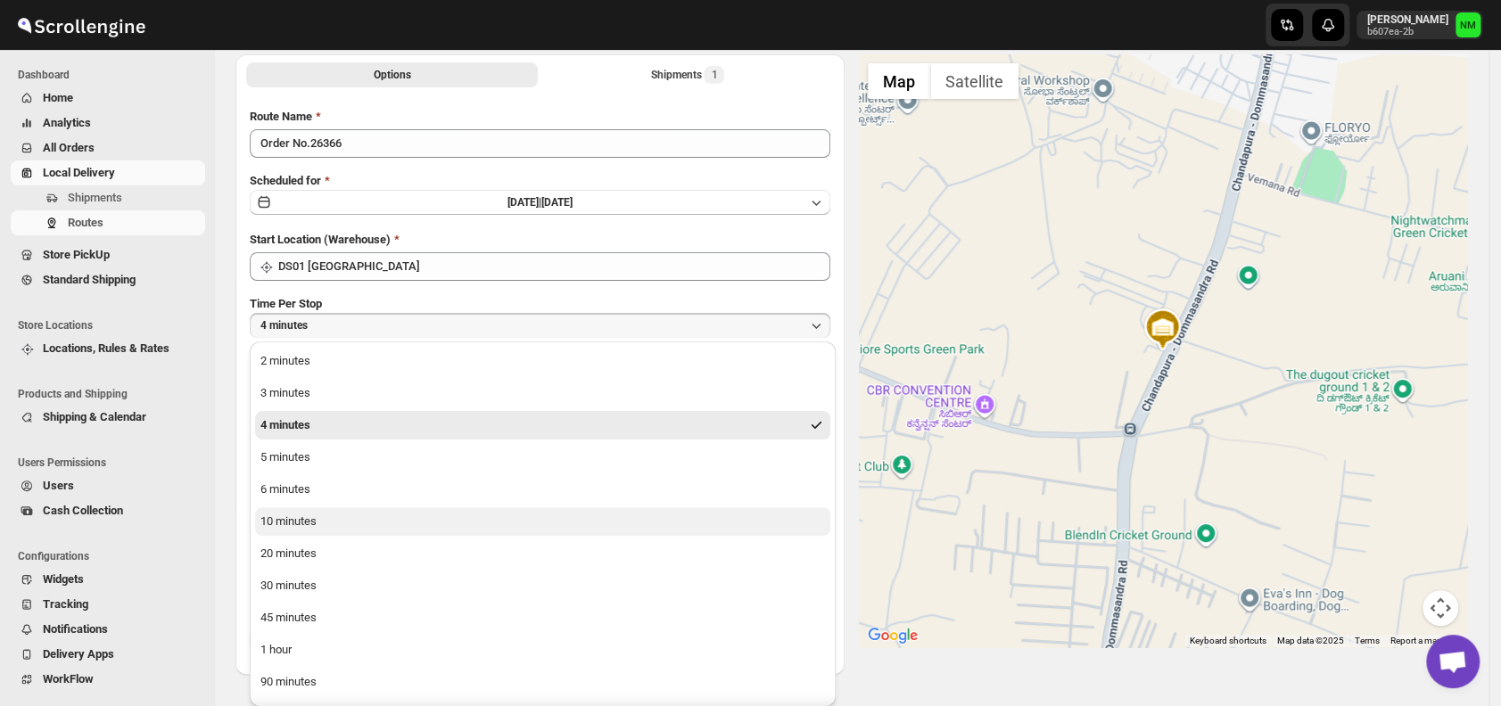
click at [348, 517] on button "10 minutes" at bounding box center [542, 521] width 575 height 29
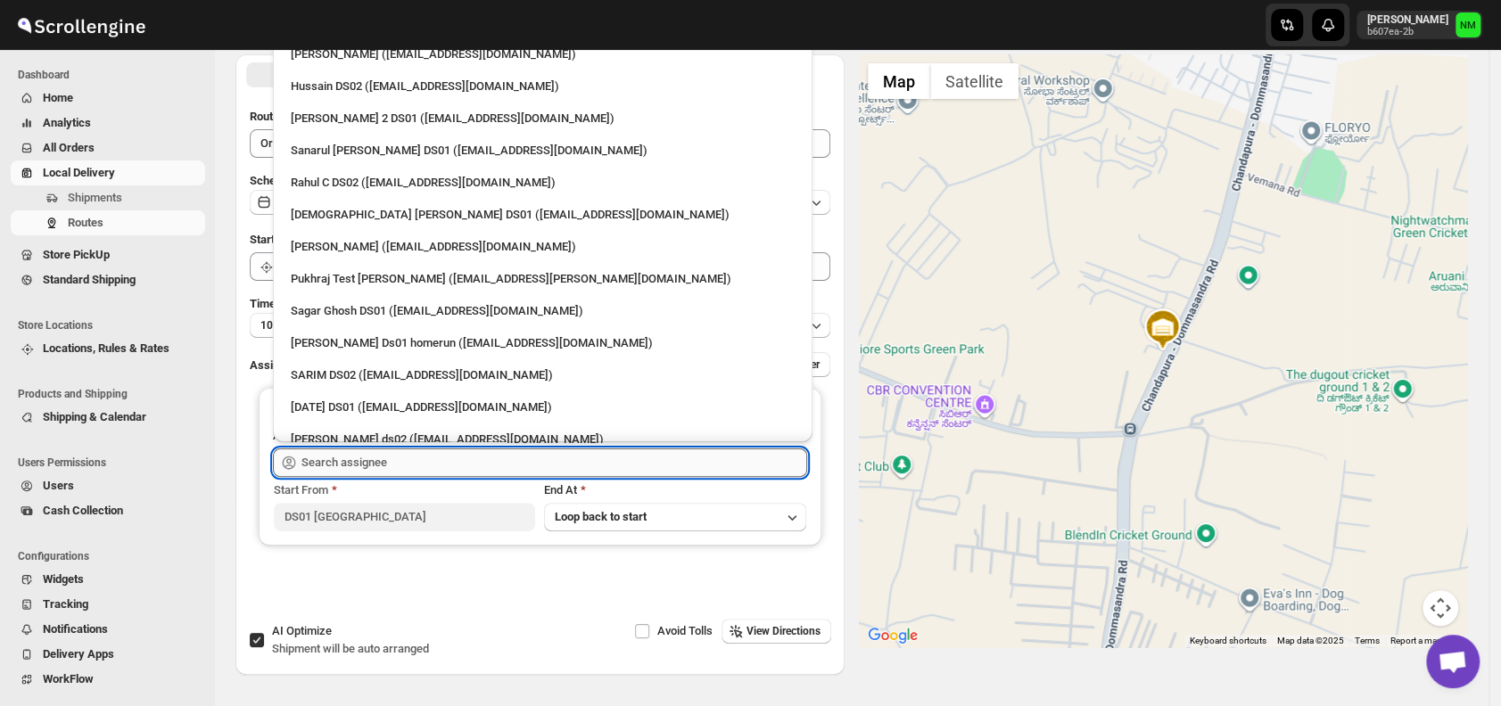
click at [391, 459] on input "text" at bounding box center [554, 463] width 506 height 29
click at [312, 221] on div "Islam Laskar DS01 (vixib74172@ikowat.com)" at bounding box center [543, 215] width 504 height 18
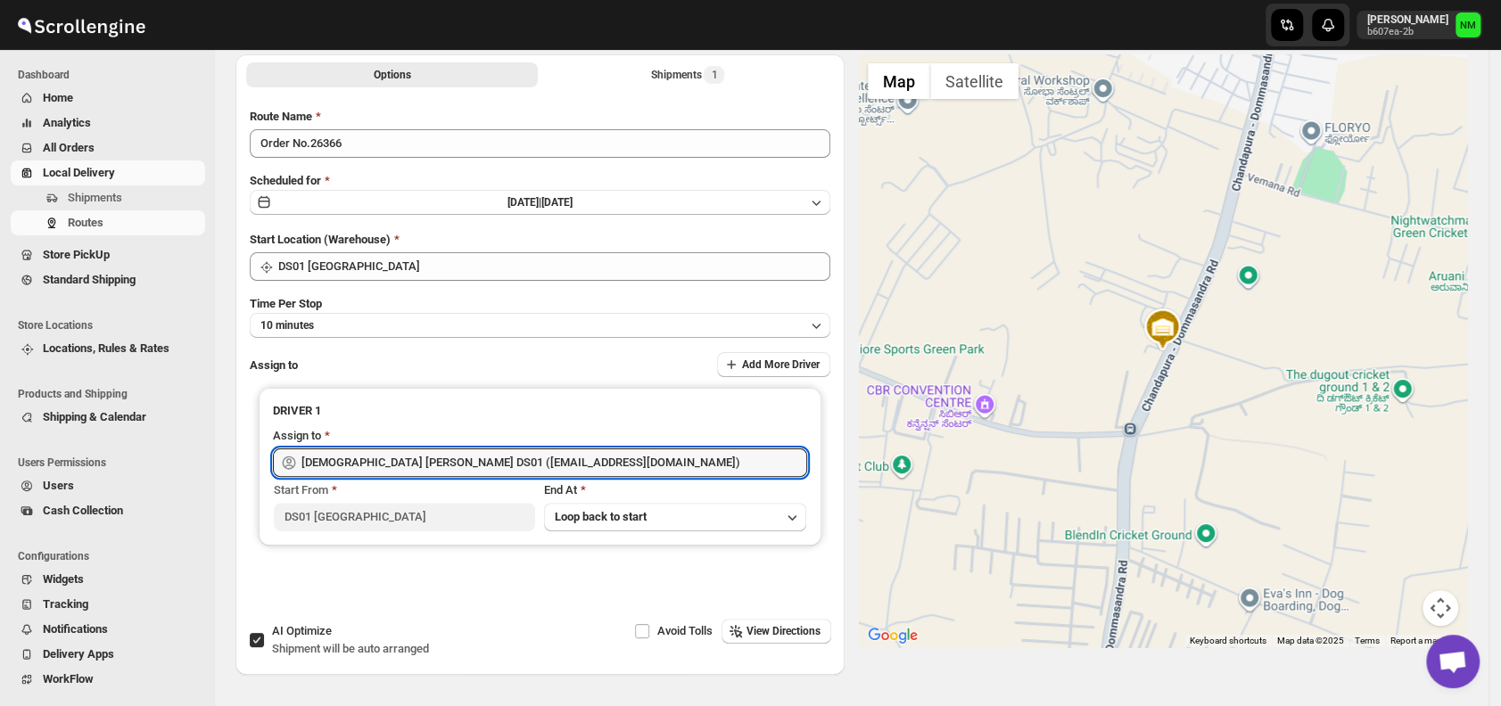
type input "Islam Laskar DS01 (vixib74172@ikowat.com)"
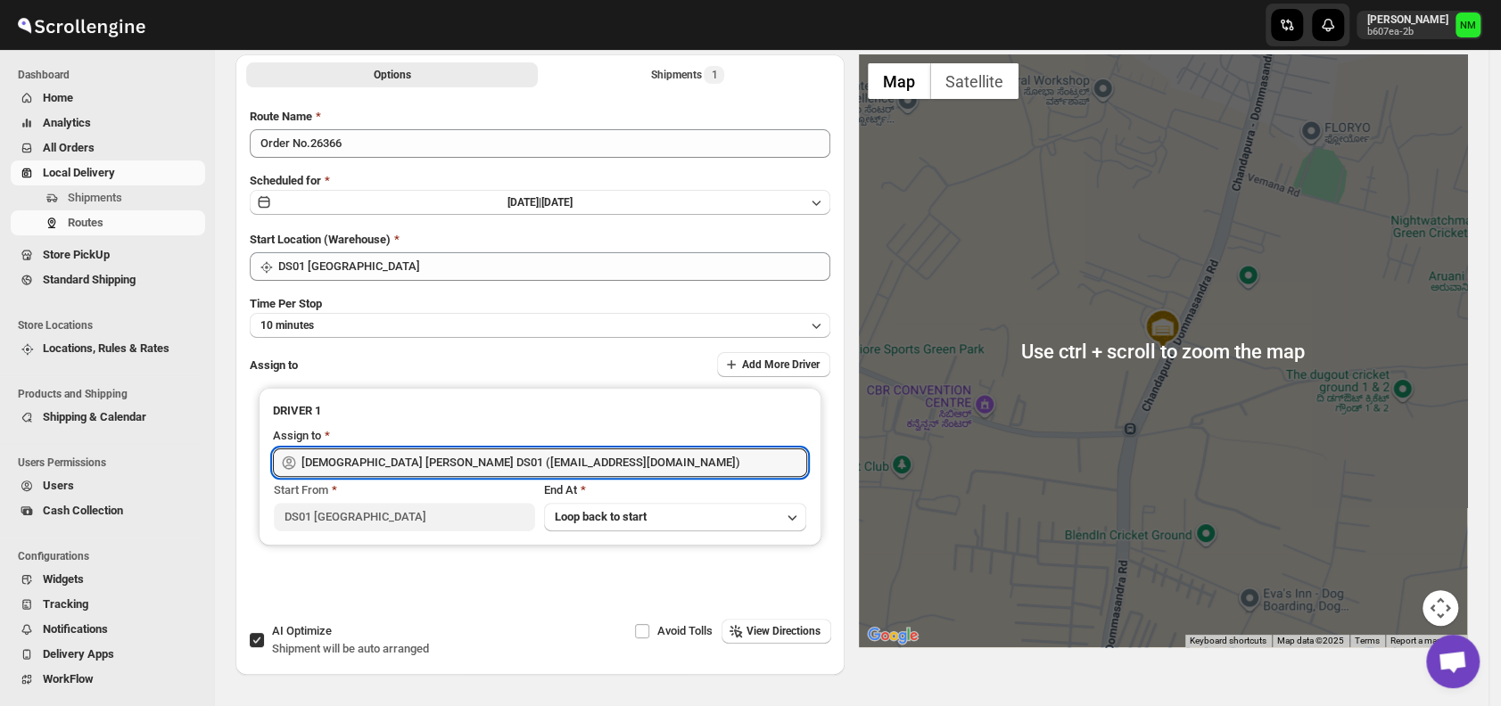
scroll to position [0, 0]
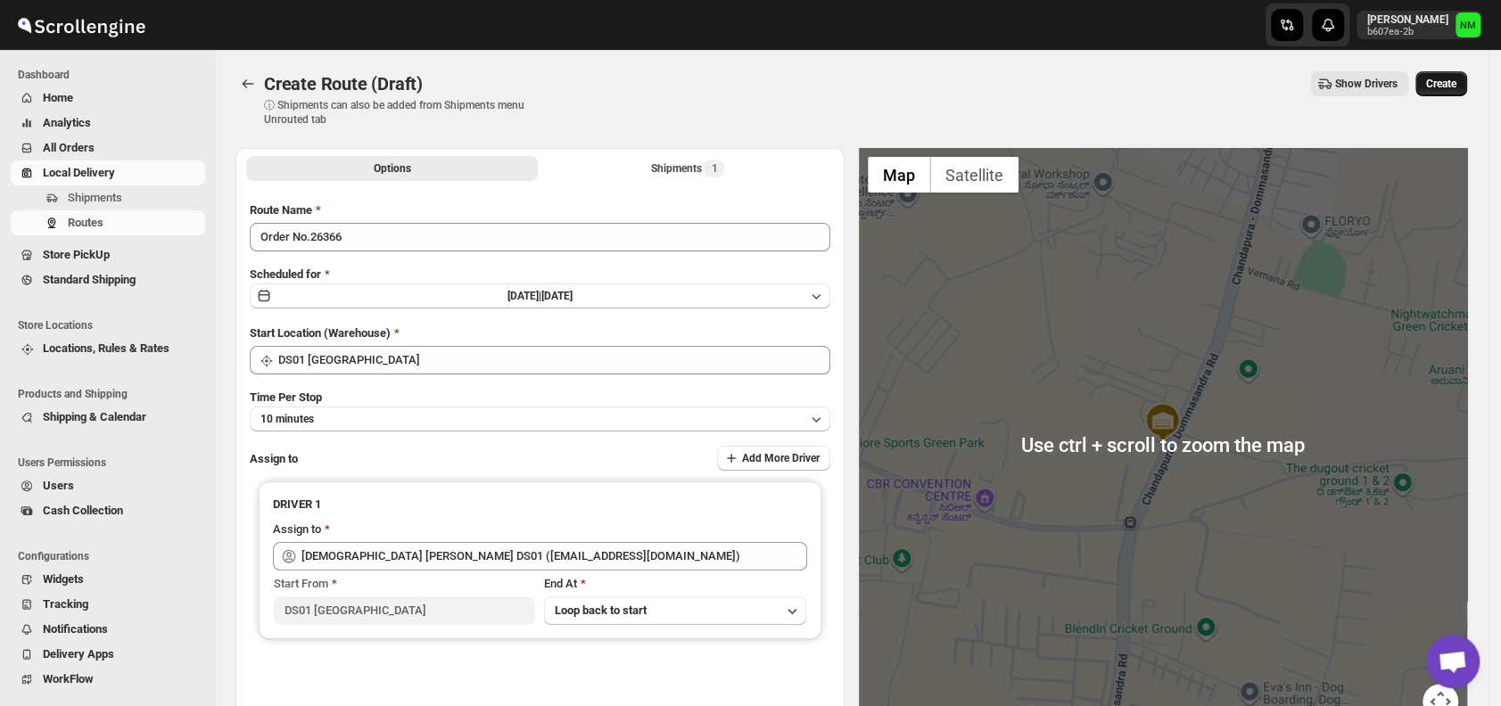
click at [1456, 88] on span "Create" at bounding box center [1441, 84] width 30 height 14
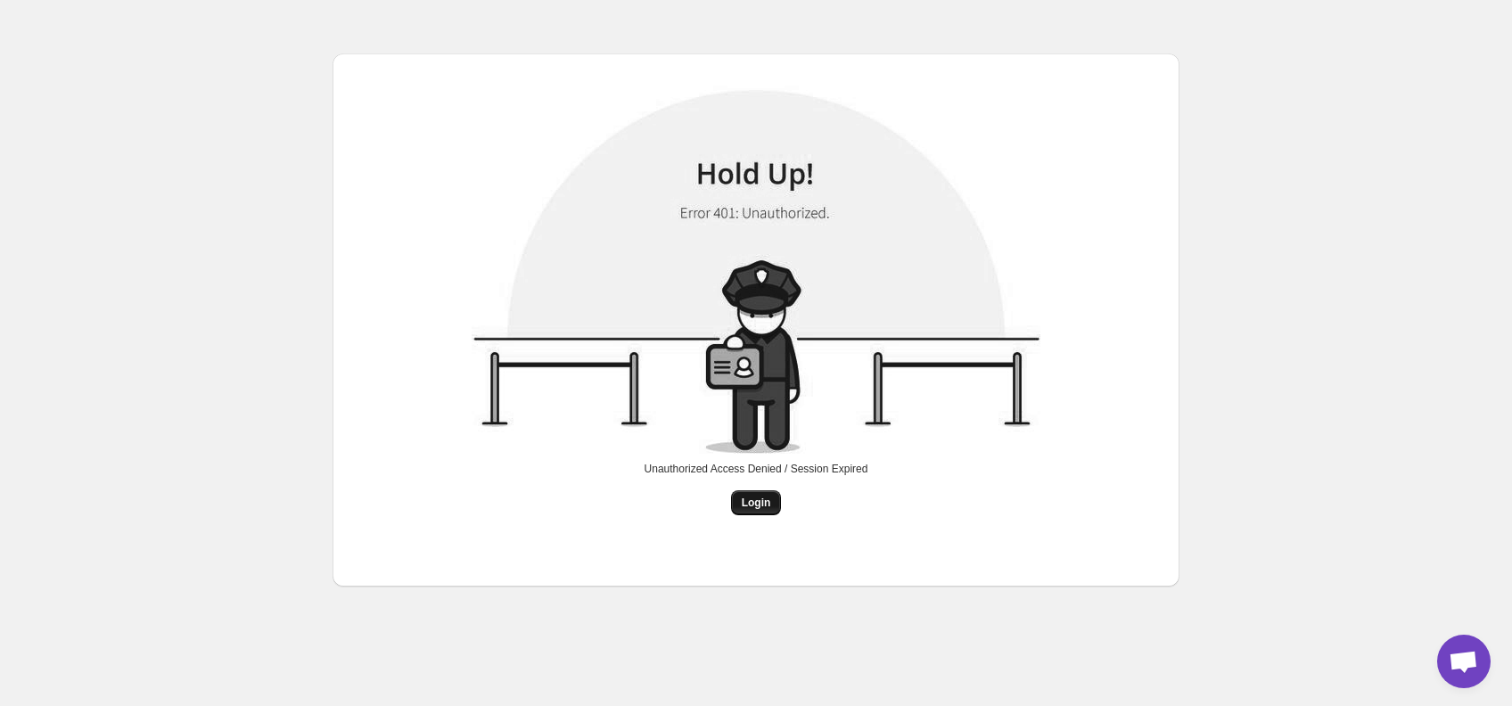
click at [752, 499] on span "Login" at bounding box center [756, 503] width 29 height 14
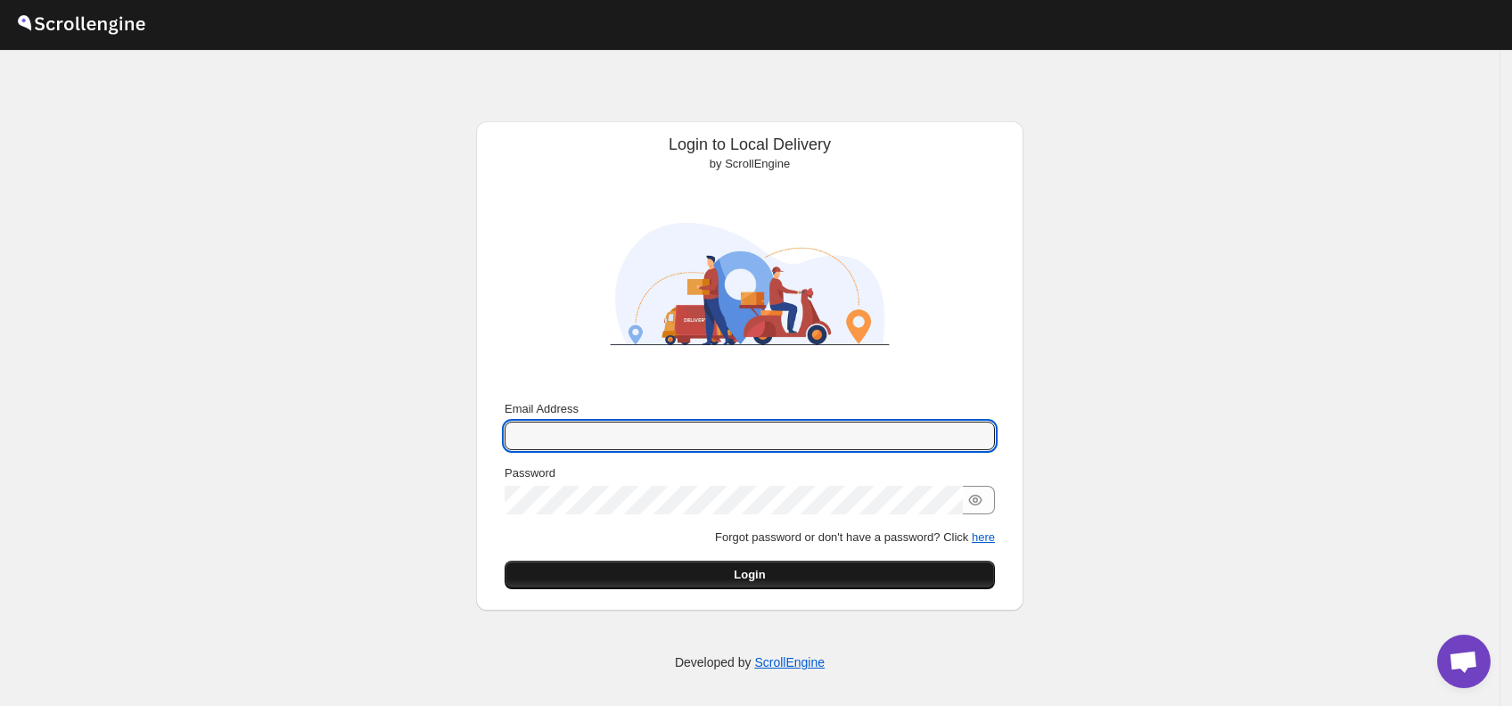
type input "[PERSON_NAME][EMAIL_ADDRESS][PERSON_NAME][DOMAIN_NAME]"
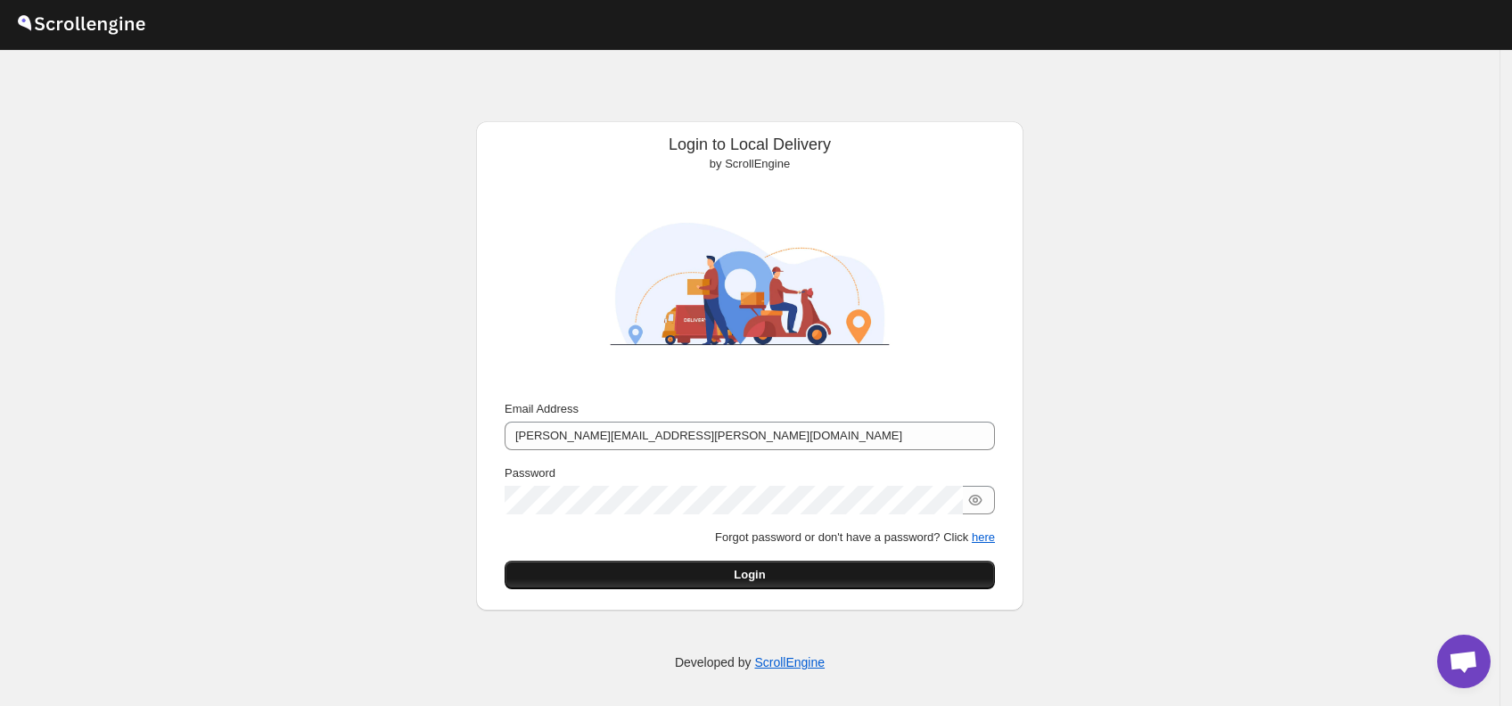
click at [795, 565] on button "Login" at bounding box center [750, 575] width 490 height 29
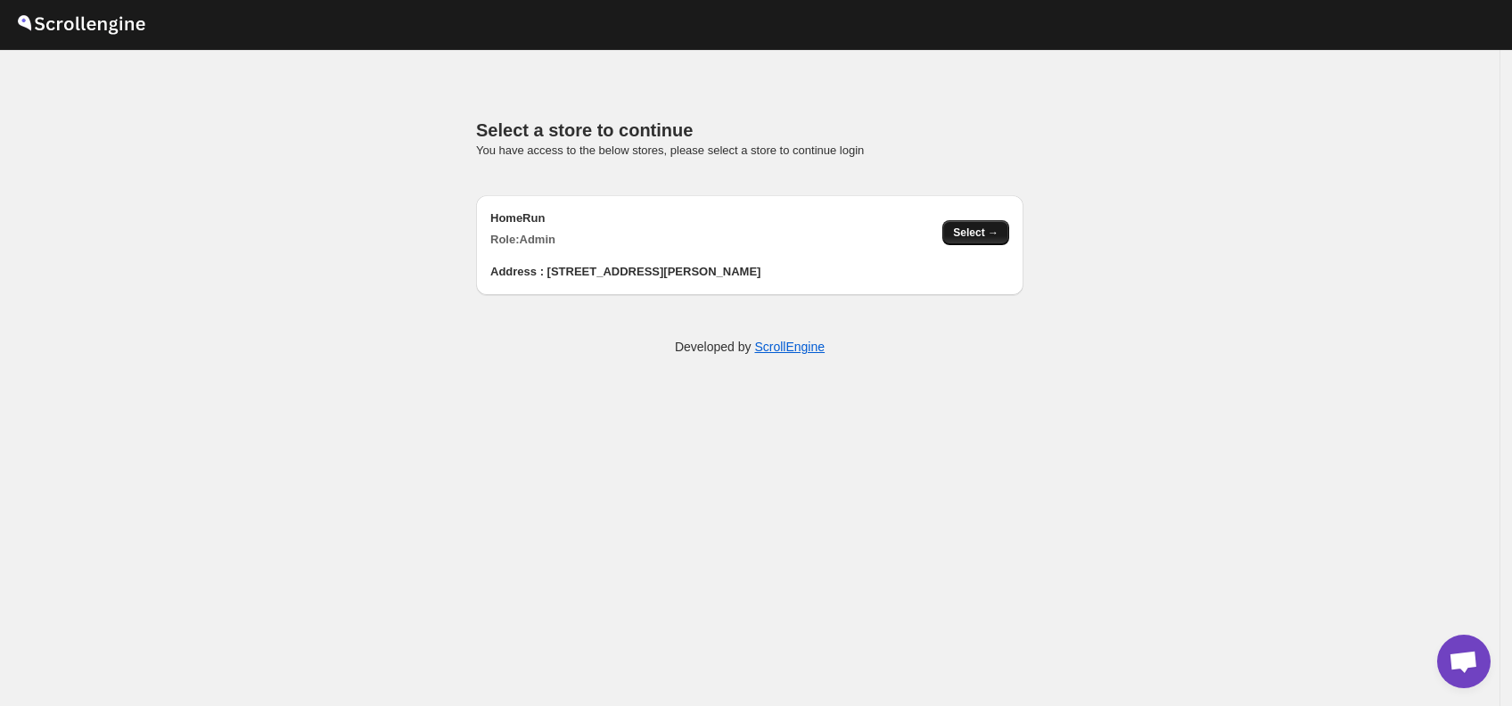
click at [985, 242] on button "Select →" at bounding box center [976, 232] width 67 height 25
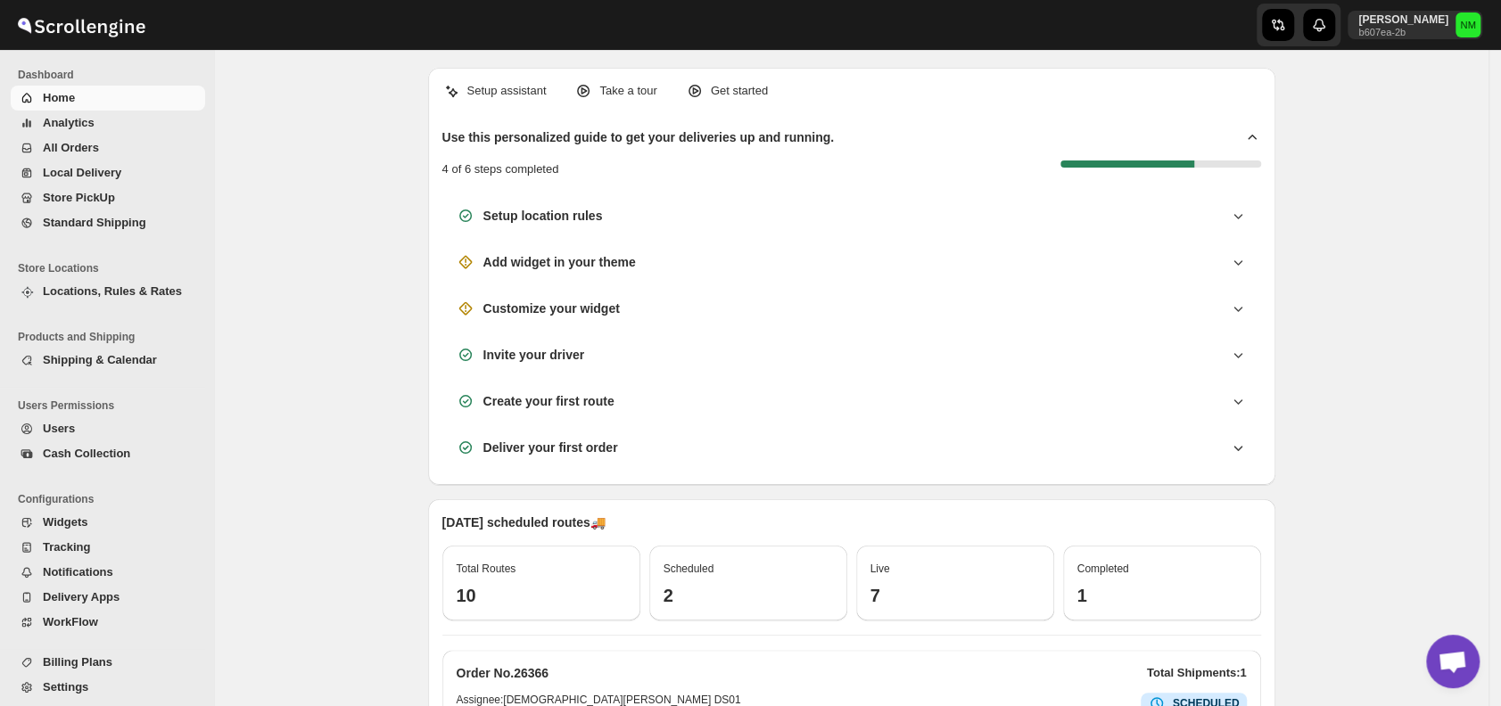
click at [100, 154] on span "All Orders" at bounding box center [122, 148] width 159 height 18
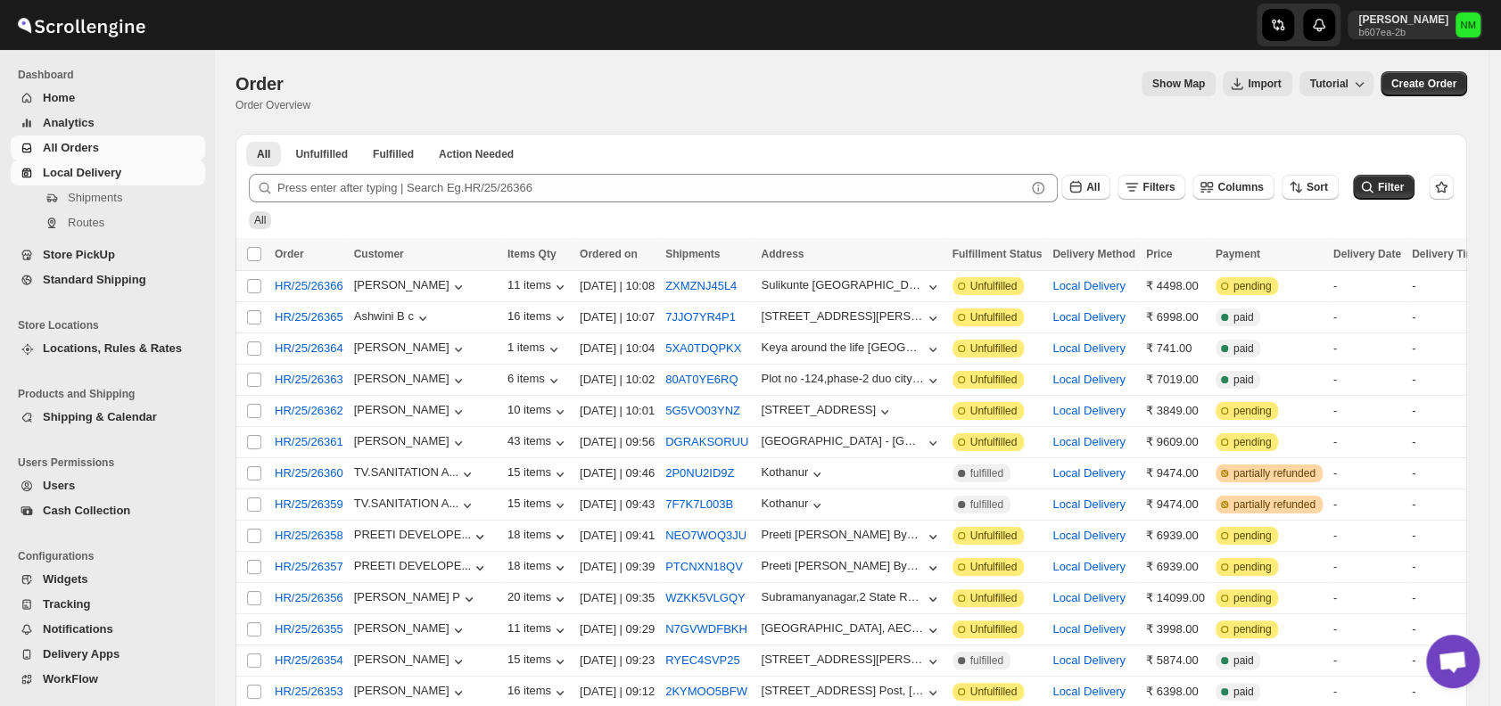
click at [101, 177] on span "Local Delivery" at bounding box center [82, 172] width 78 height 13
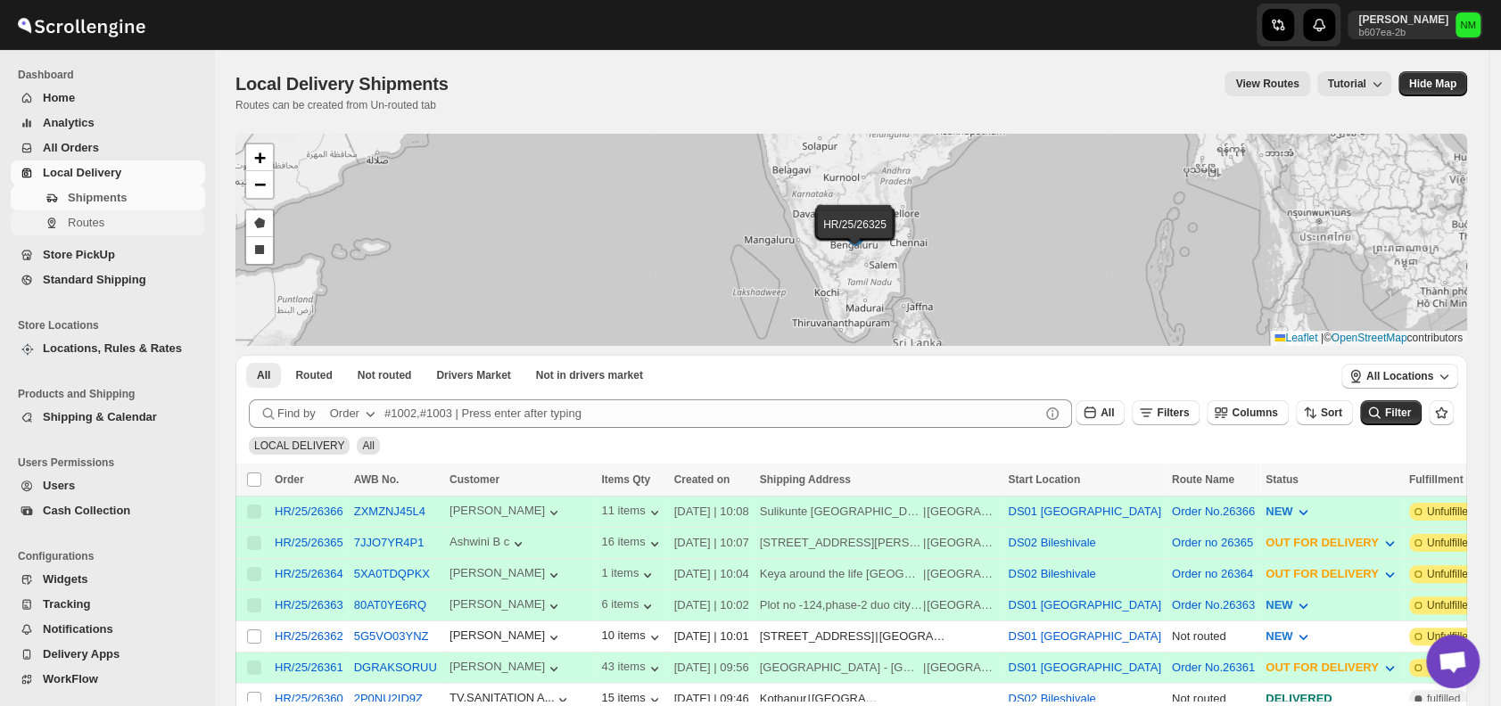
click at [92, 221] on span "Routes" at bounding box center [86, 222] width 37 height 13
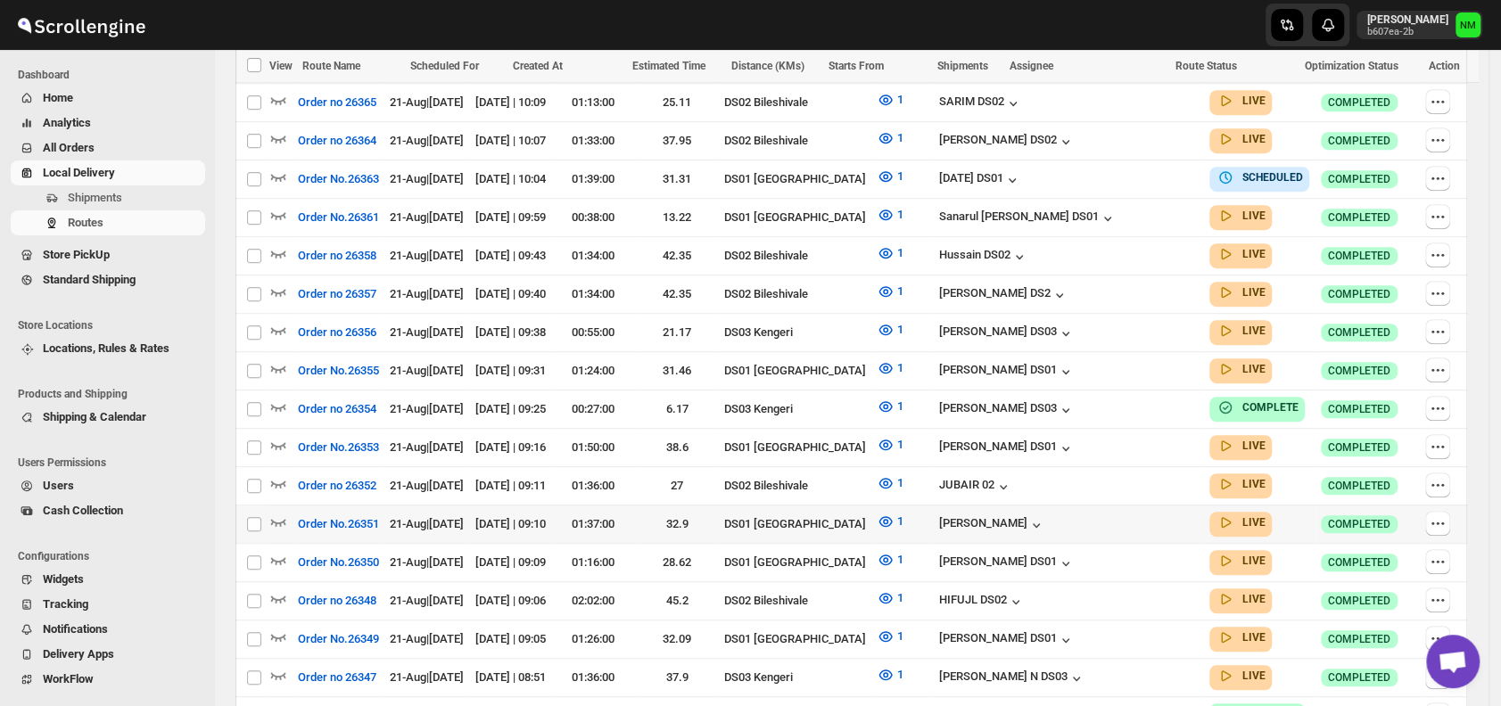
scroll to position [572, 0]
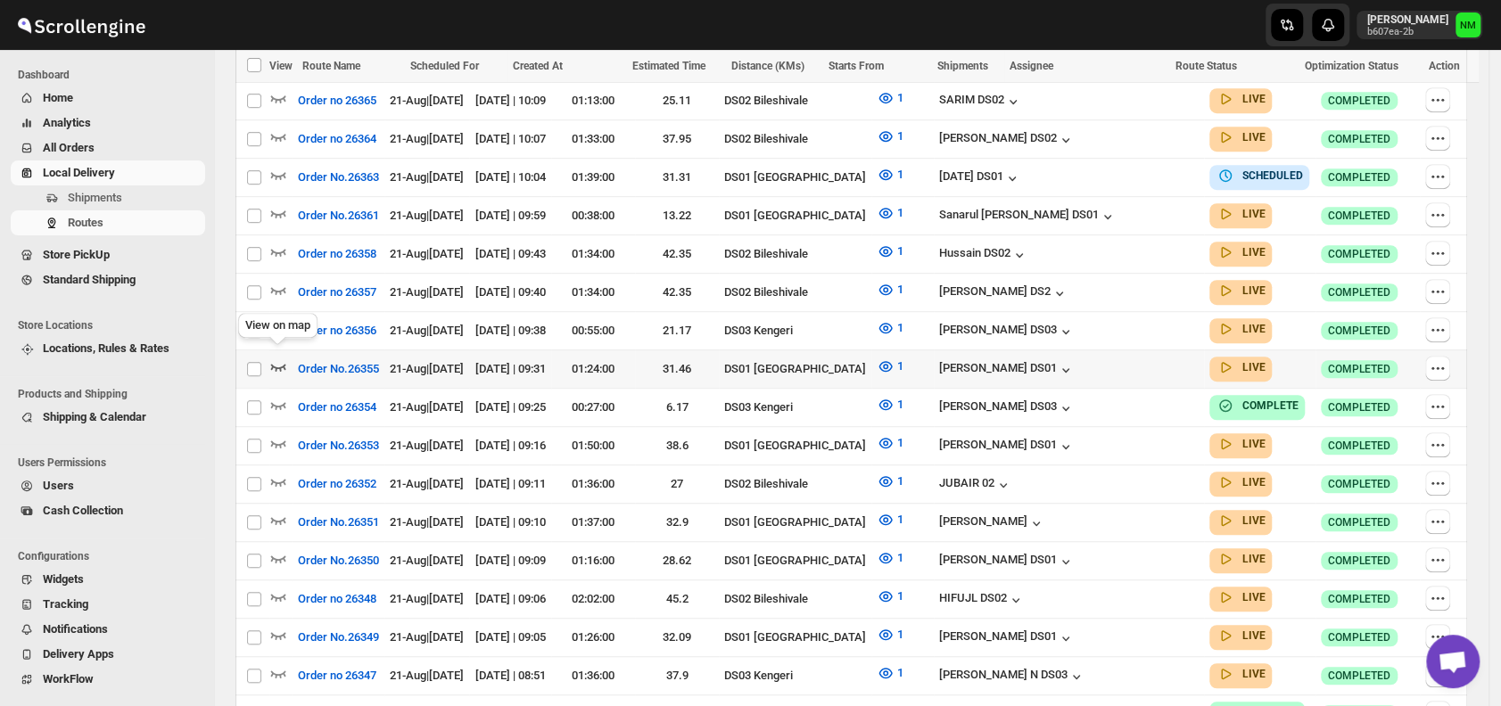
click at [279, 358] on icon "button" at bounding box center [278, 367] width 18 height 18
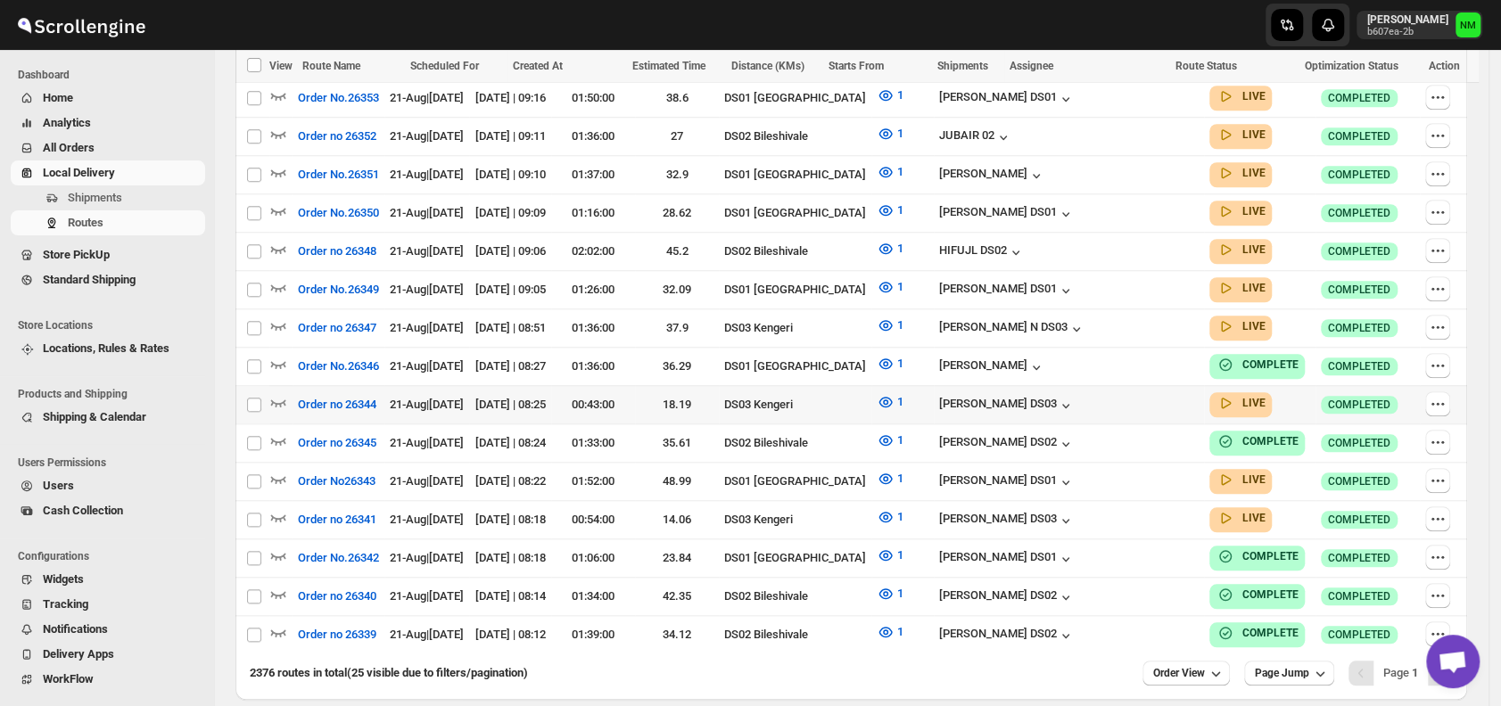
scroll to position [946, 0]
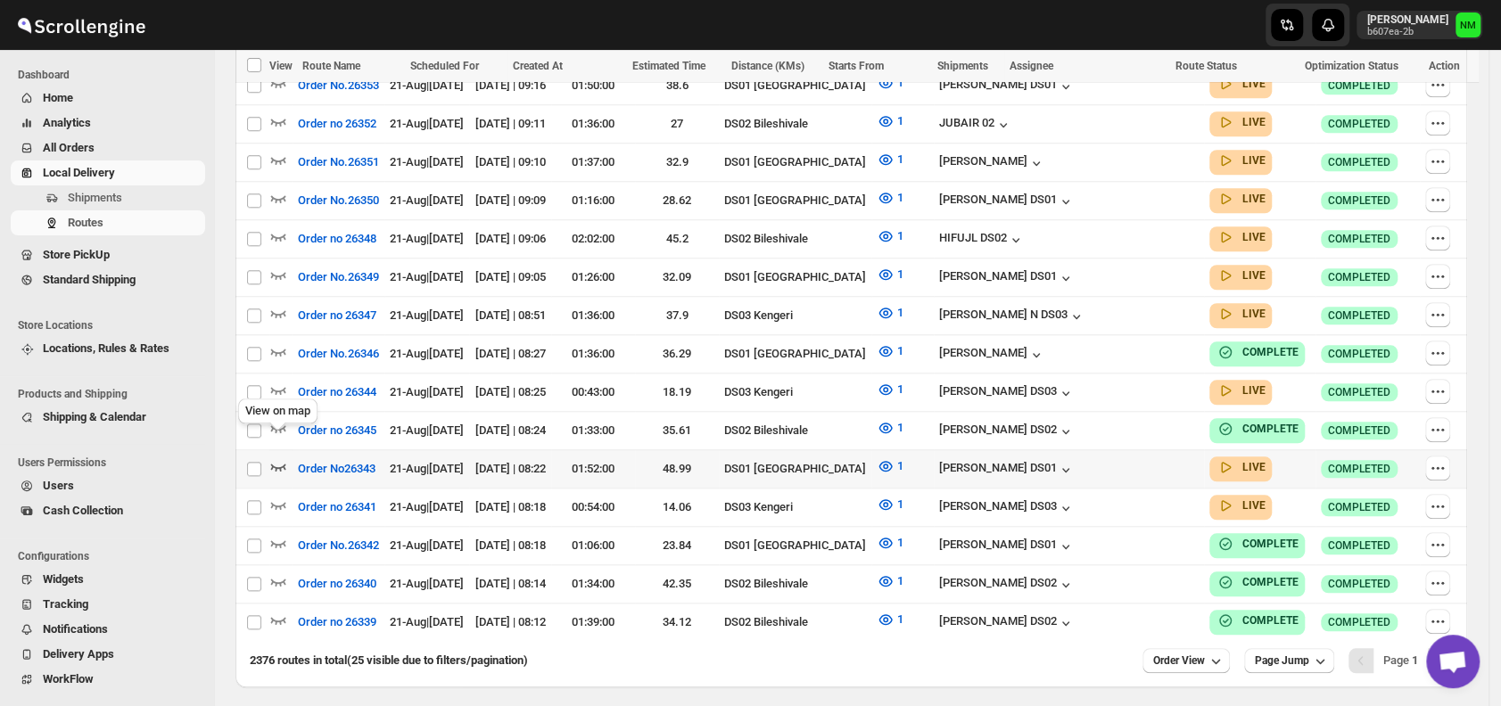
click at [282, 457] on icon "button" at bounding box center [278, 466] width 18 height 18
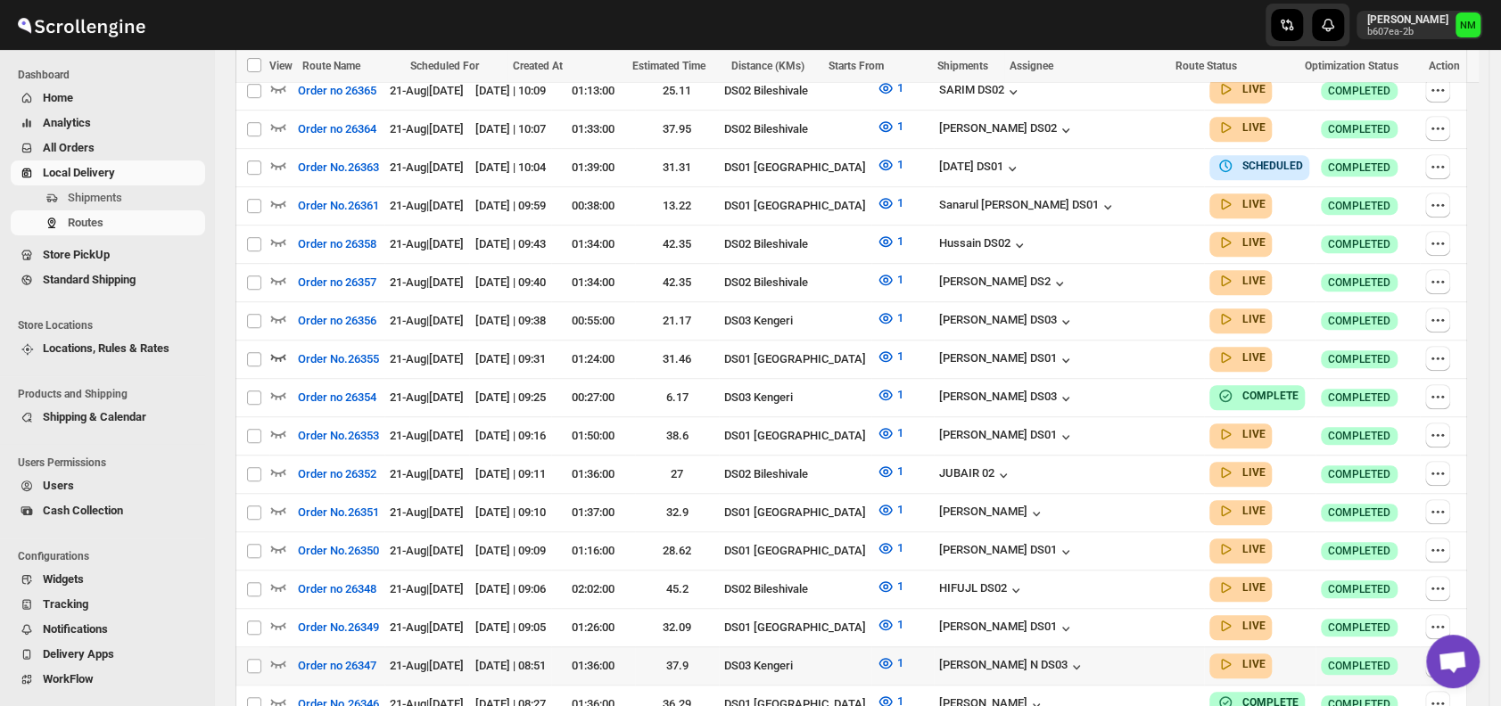
scroll to position [988, 0]
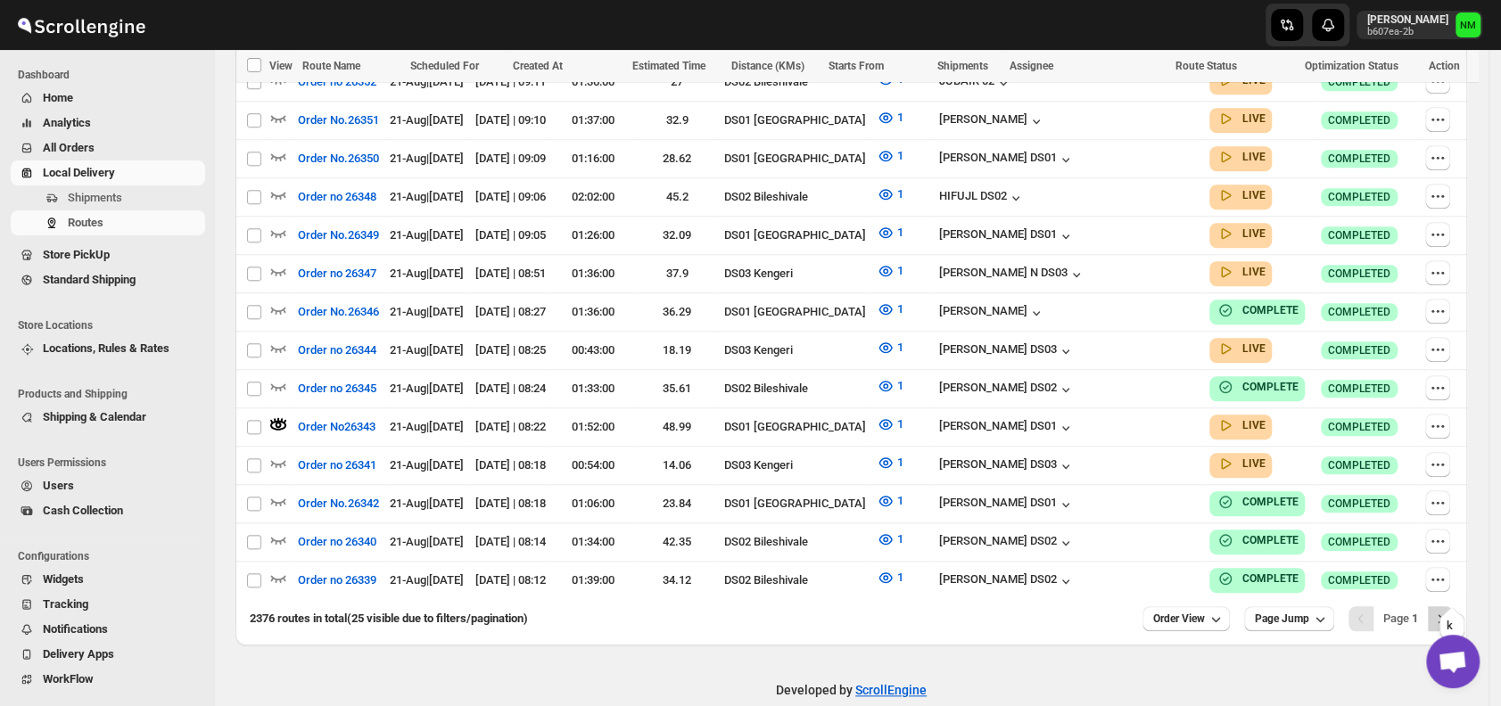
click at [1448, 610] on icon "Next" at bounding box center [1440, 619] width 18 height 18
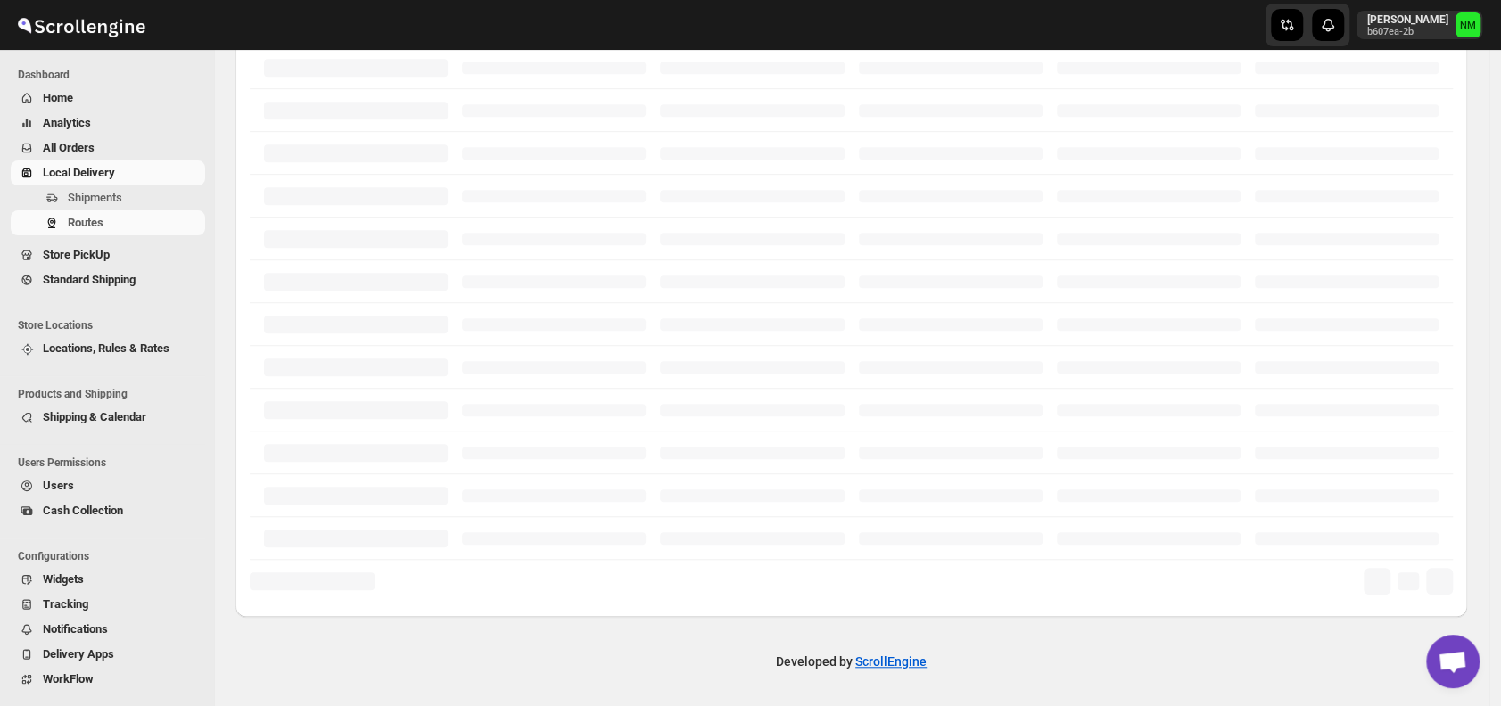
scroll to position [429, 0]
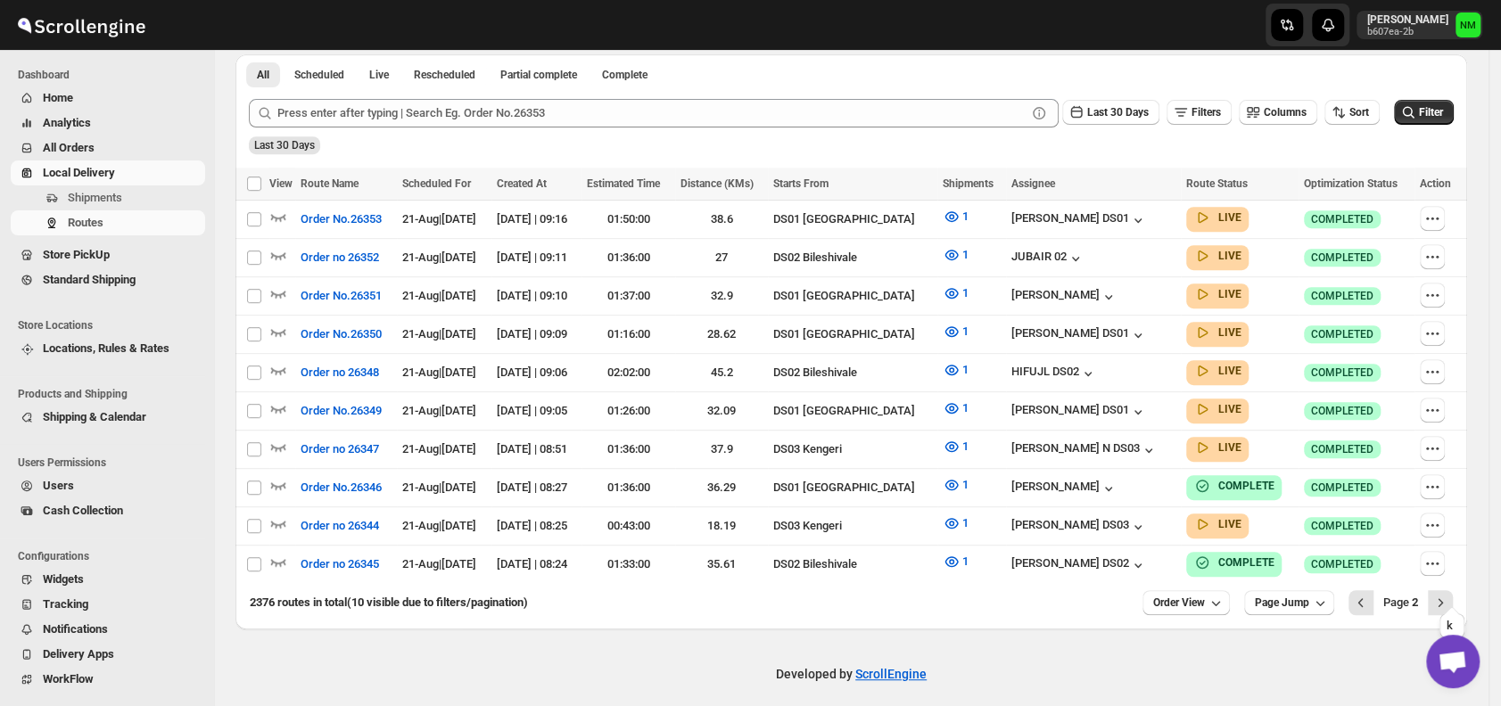
click at [1448, 594] on icon "Next" at bounding box center [1440, 603] width 18 height 18
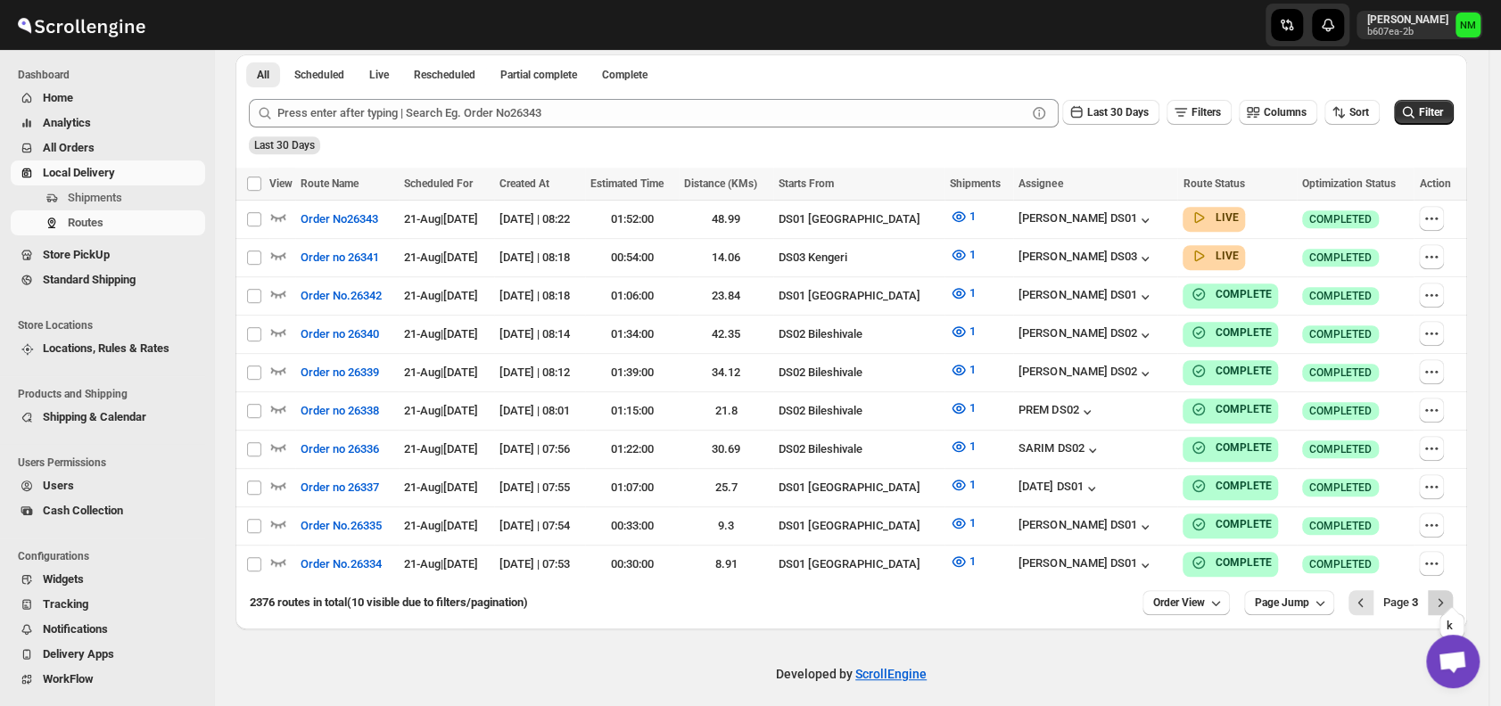
click at [1453, 590] on button "Next" at bounding box center [1440, 602] width 25 height 25
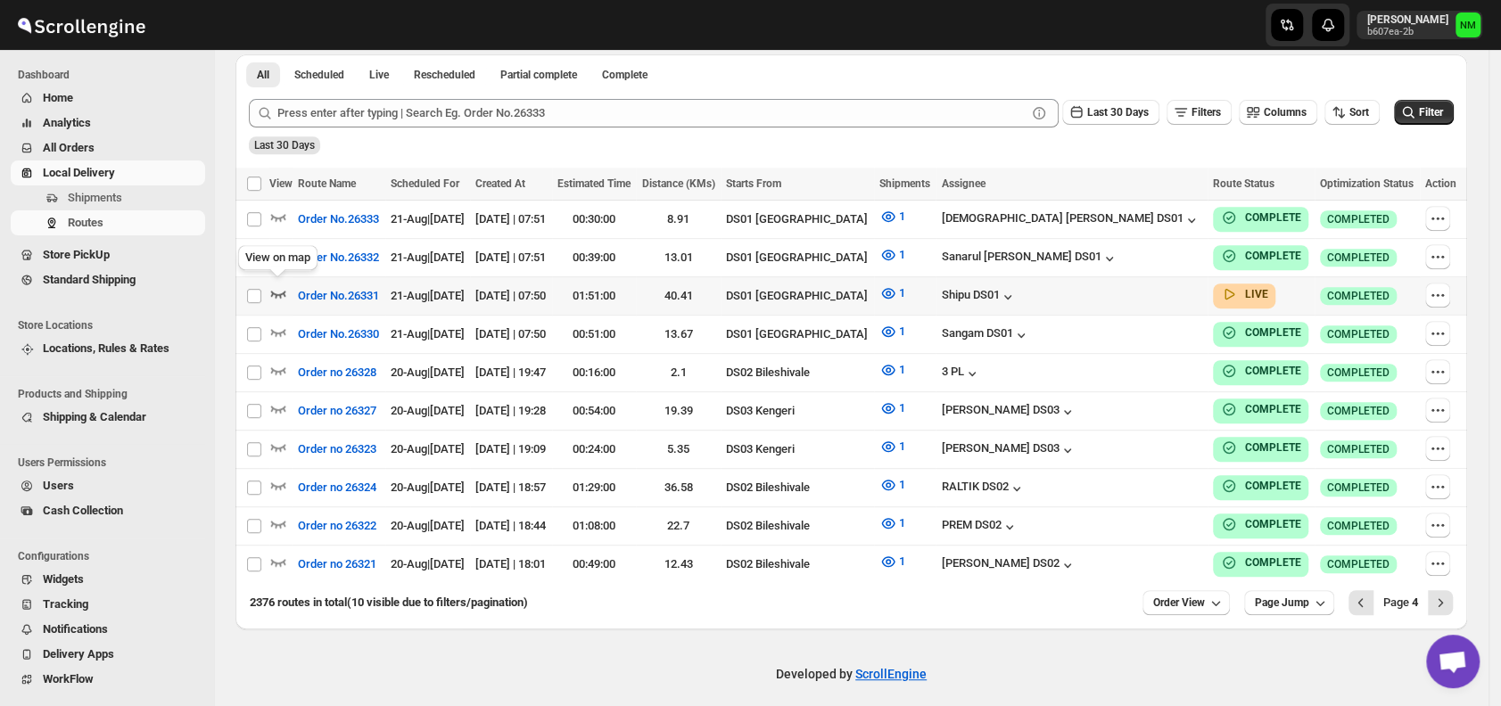
click at [276, 285] on icon "button" at bounding box center [278, 293] width 18 height 18
click at [1370, 595] on icon "Previous" at bounding box center [1361, 603] width 18 height 18
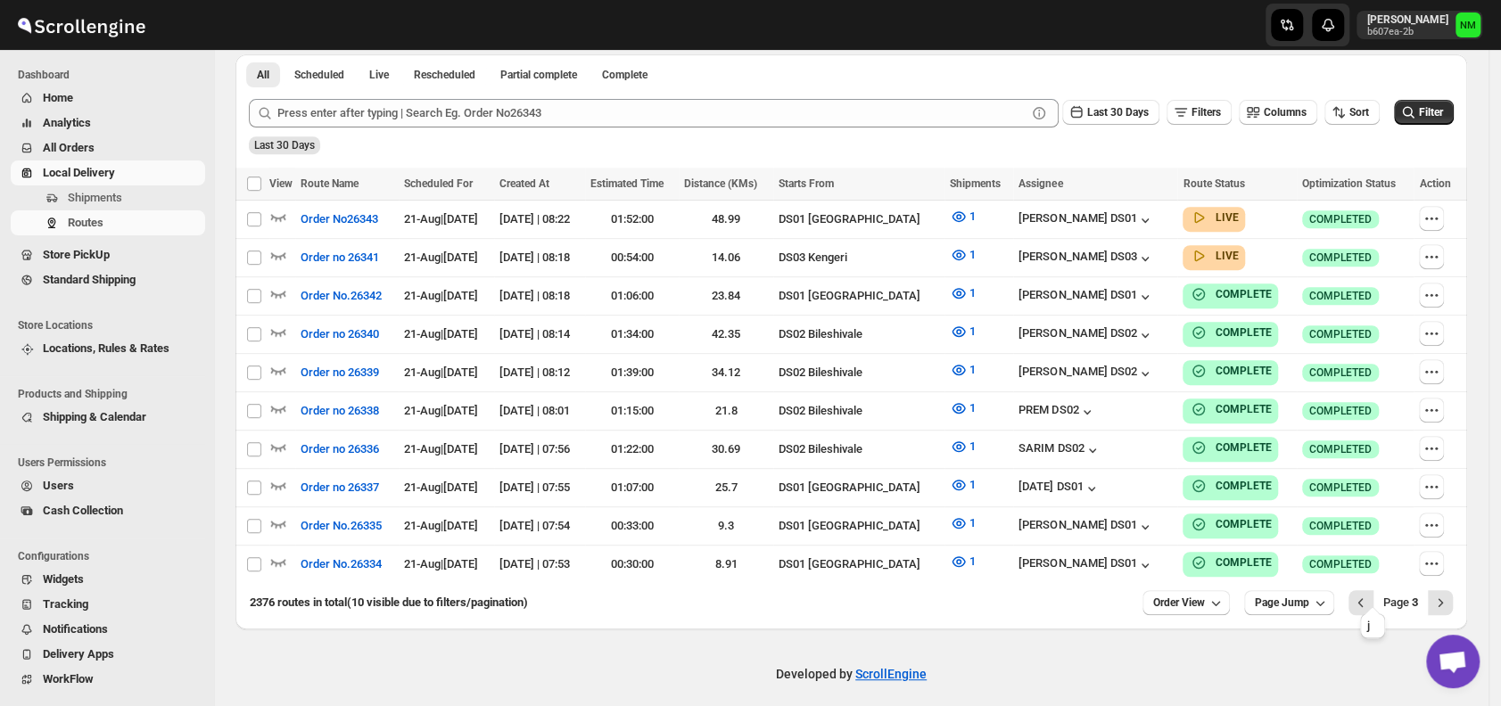
click at [1370, 595] on icon "Previous" at bounding box center [1361, 603] width 18 height 18
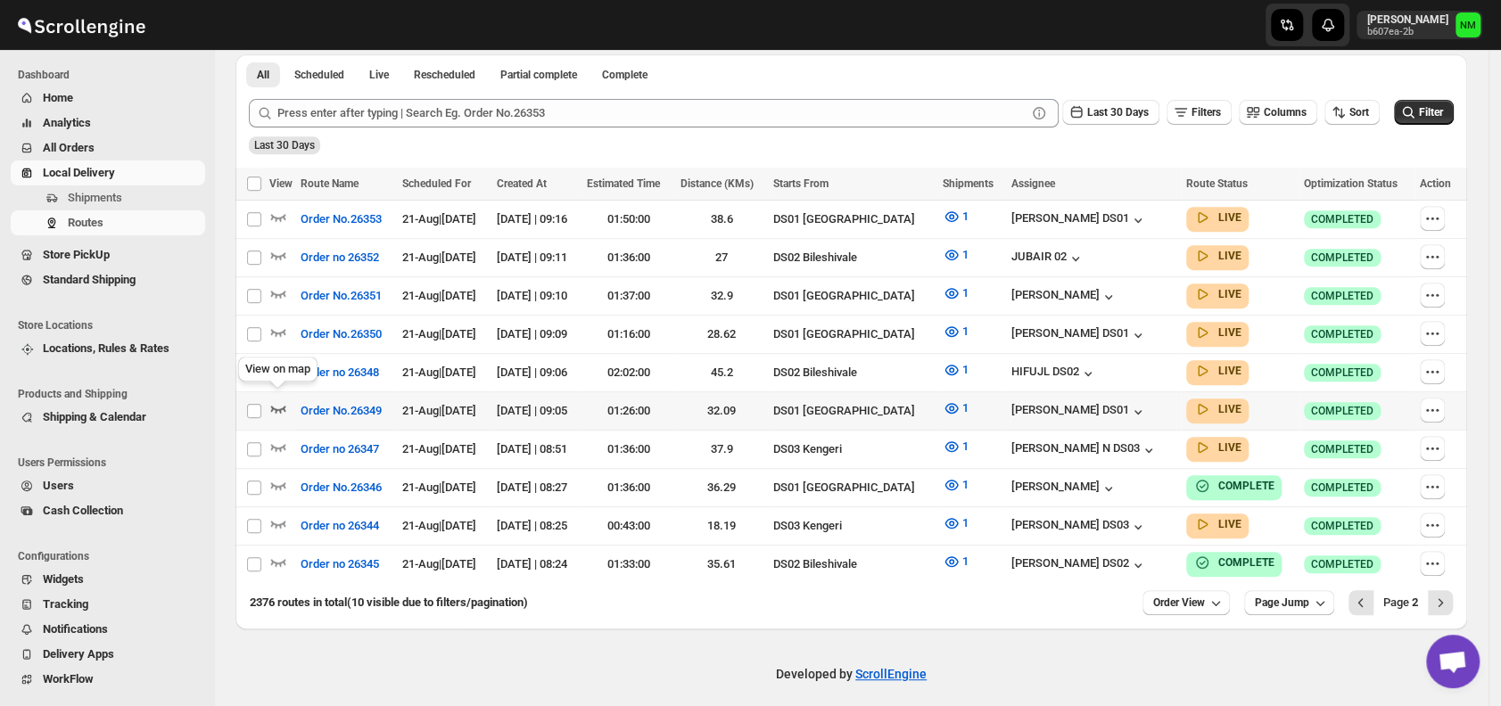
click at [282, 399] on icon "button" at bounding box center [278, 408] width 18 height 18
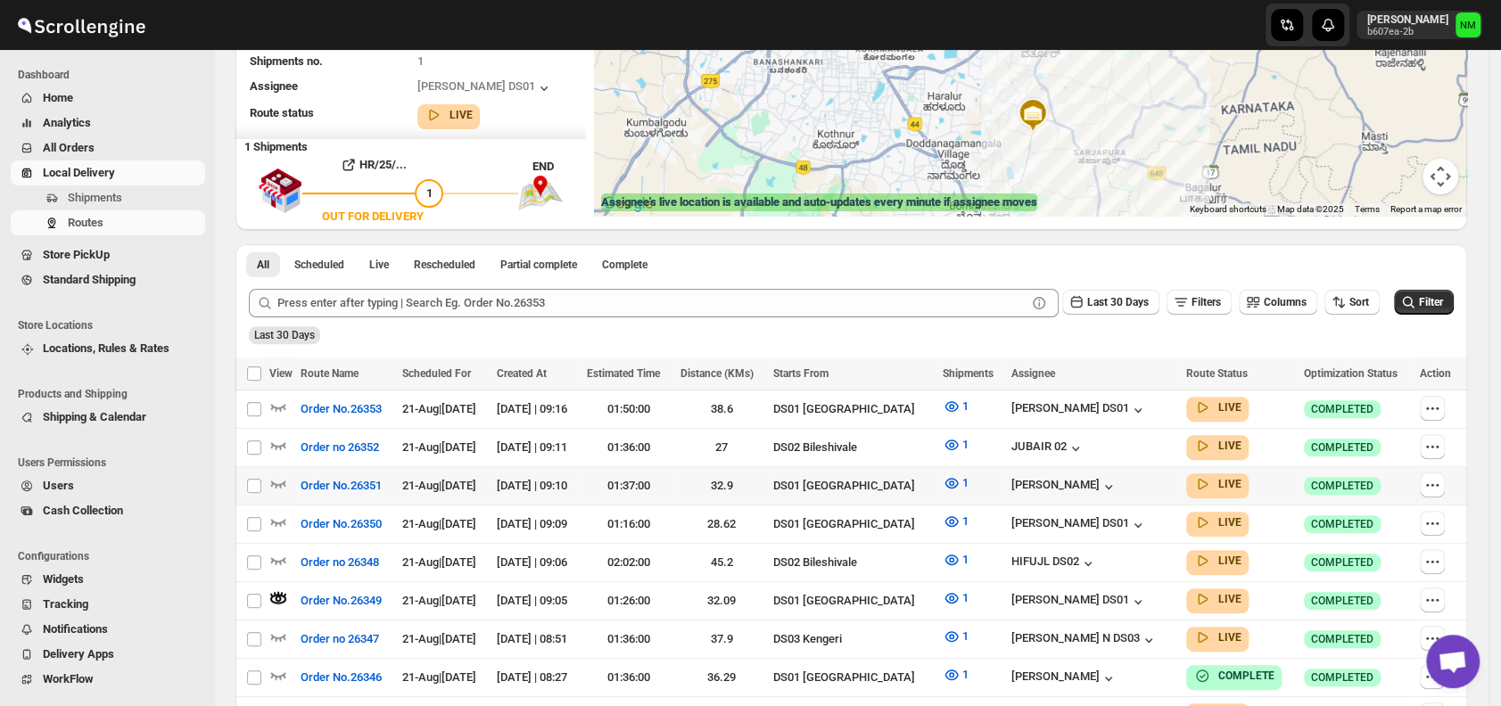
scroll to position [282, 0]
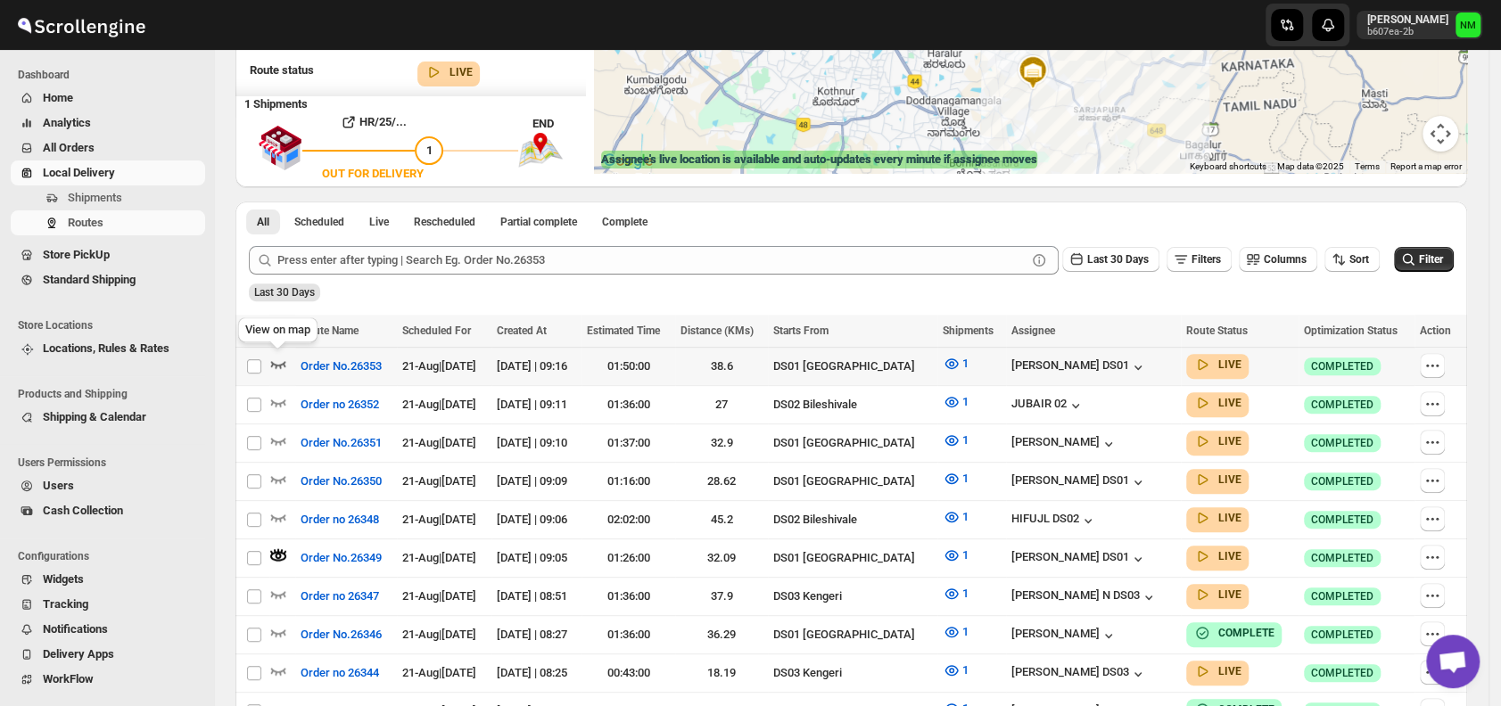
click at [276, 364] on icon "button" at bounding box center [278, 364] width 15 height 7
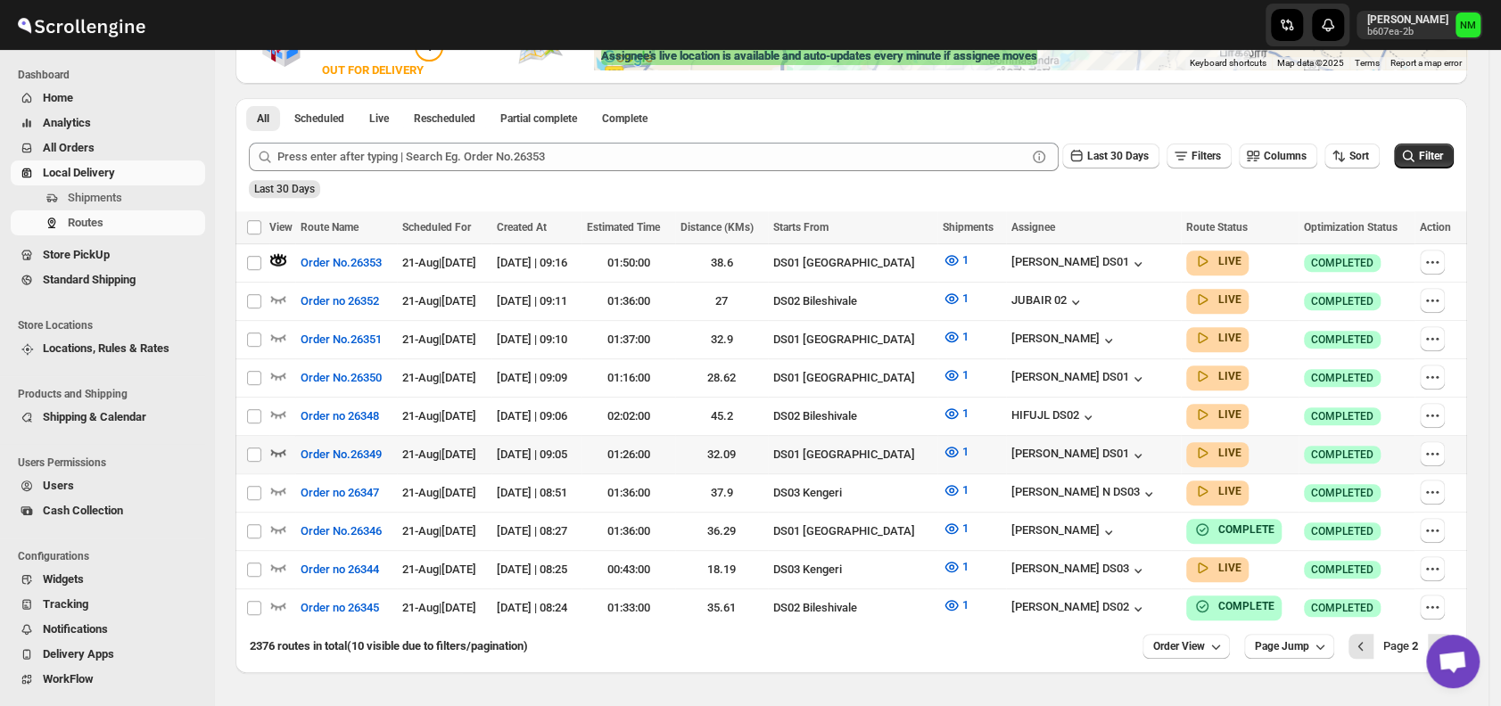
scroll to position [429, 0]
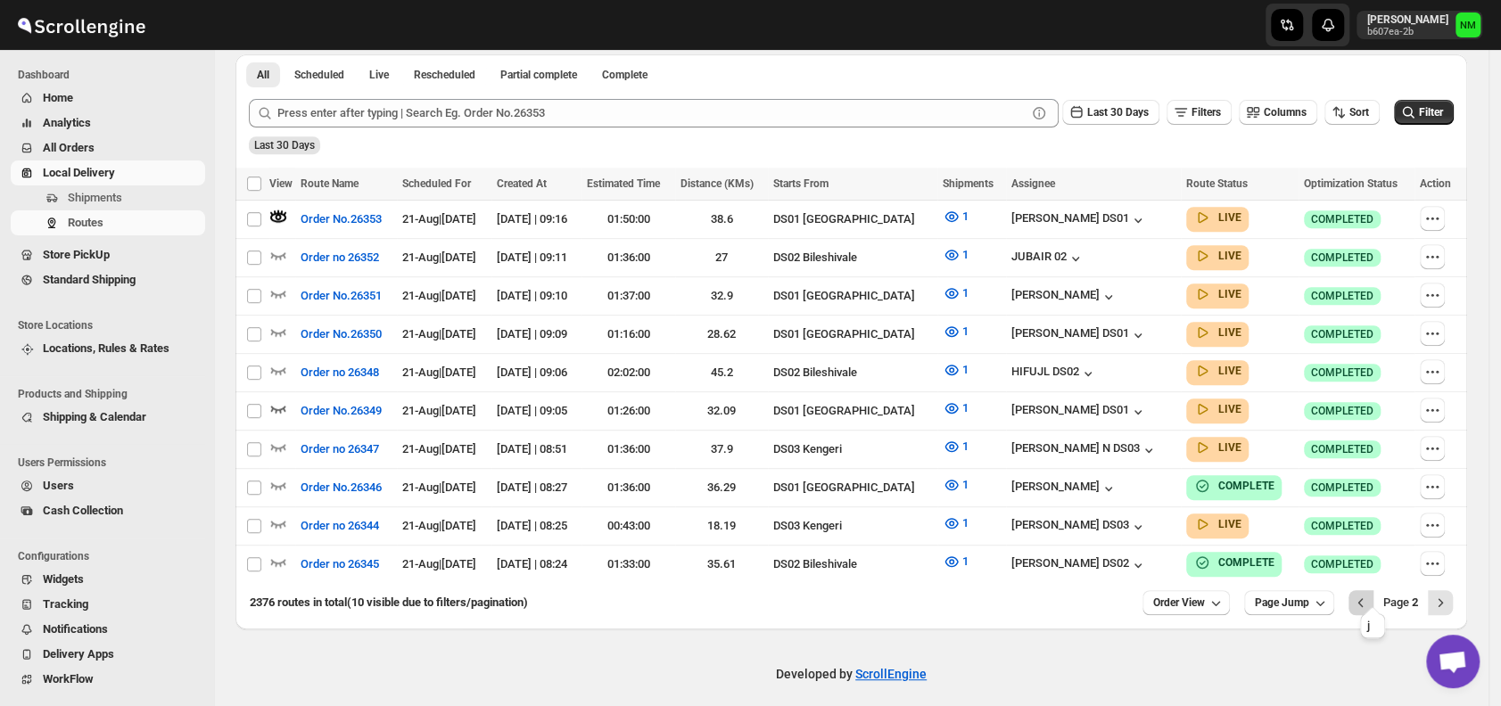
click at [1363, 594] on icon "Previous" at bounding box center [1361, 603] width 18 height 18
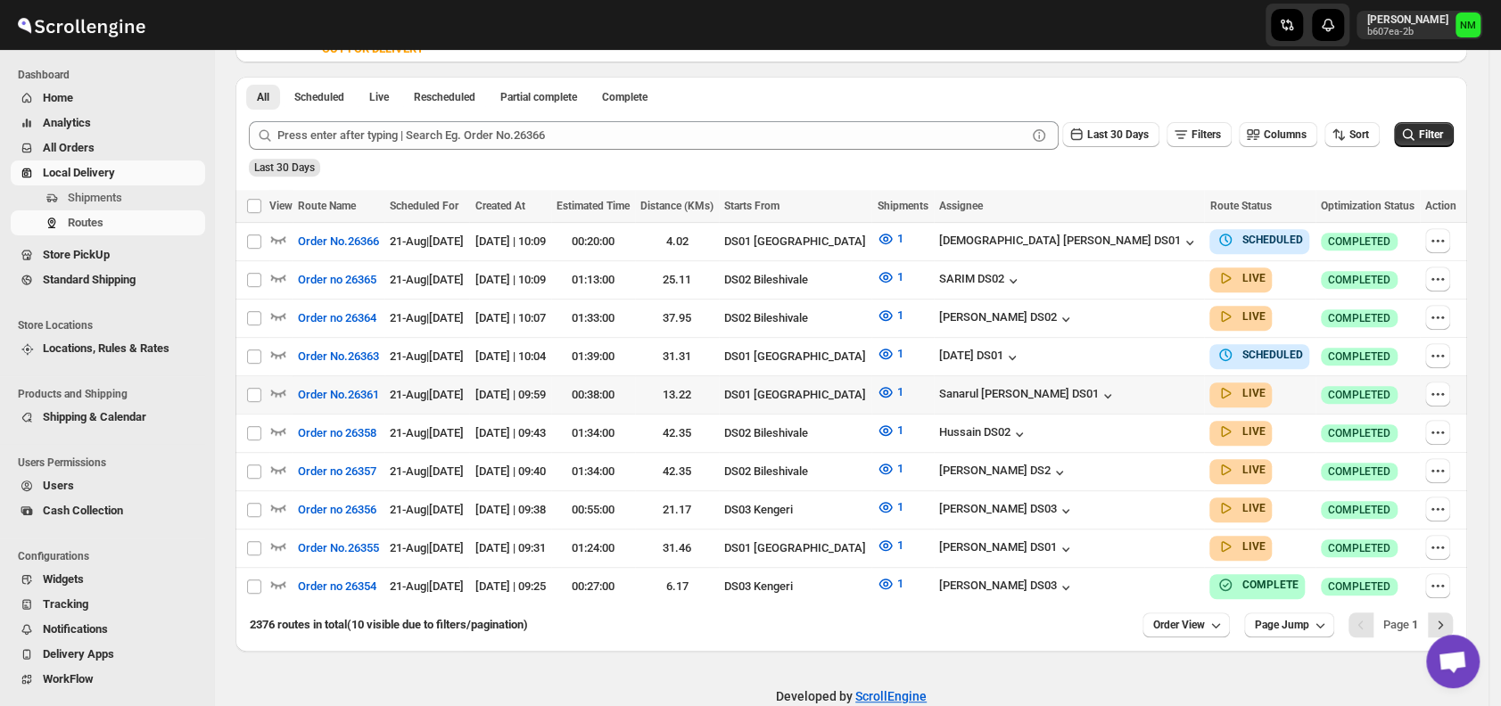
scroll to position [414, 0]
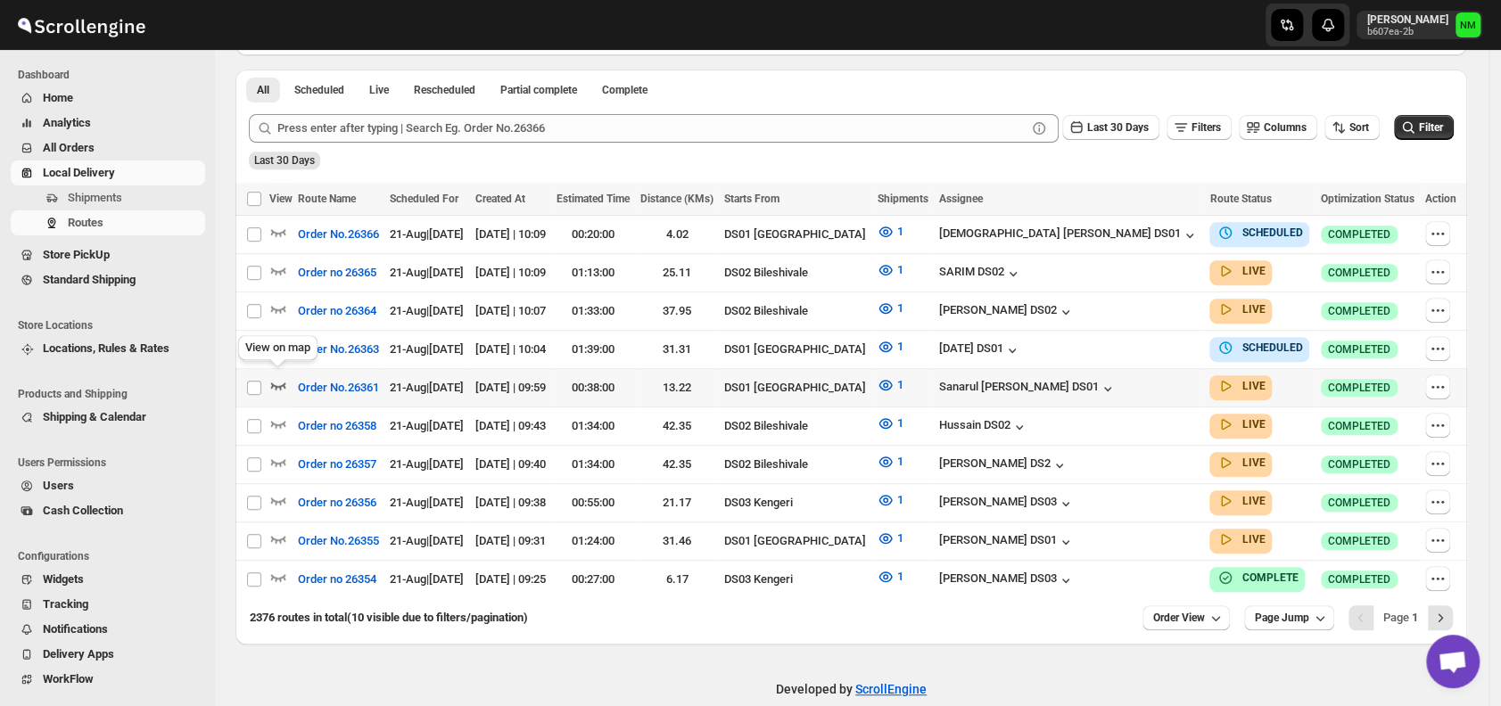
click at [278, 383] on icon "button" at bounding box center [278, 386] width 15 height 7
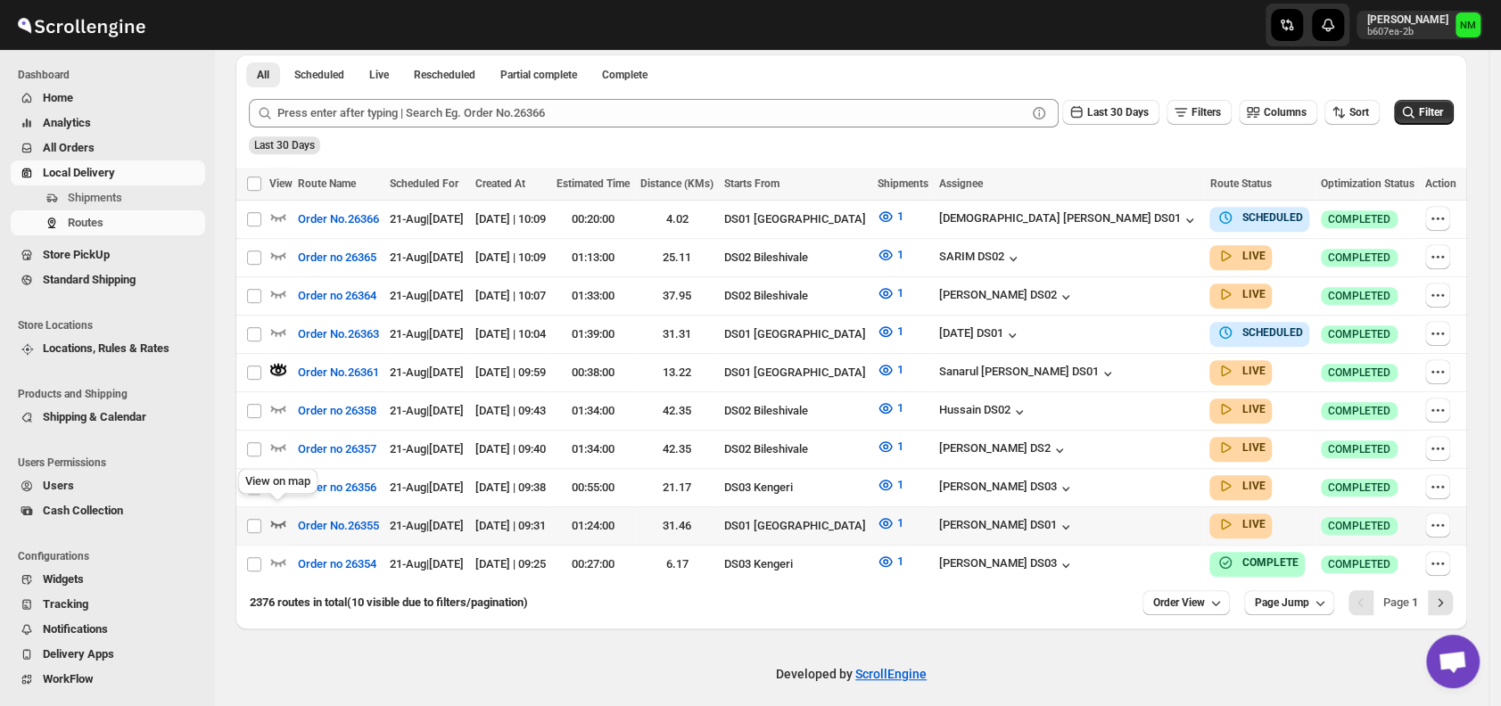
click at [276, 515] on icon "button" at bounding box center [278, 524] width 18 height 18
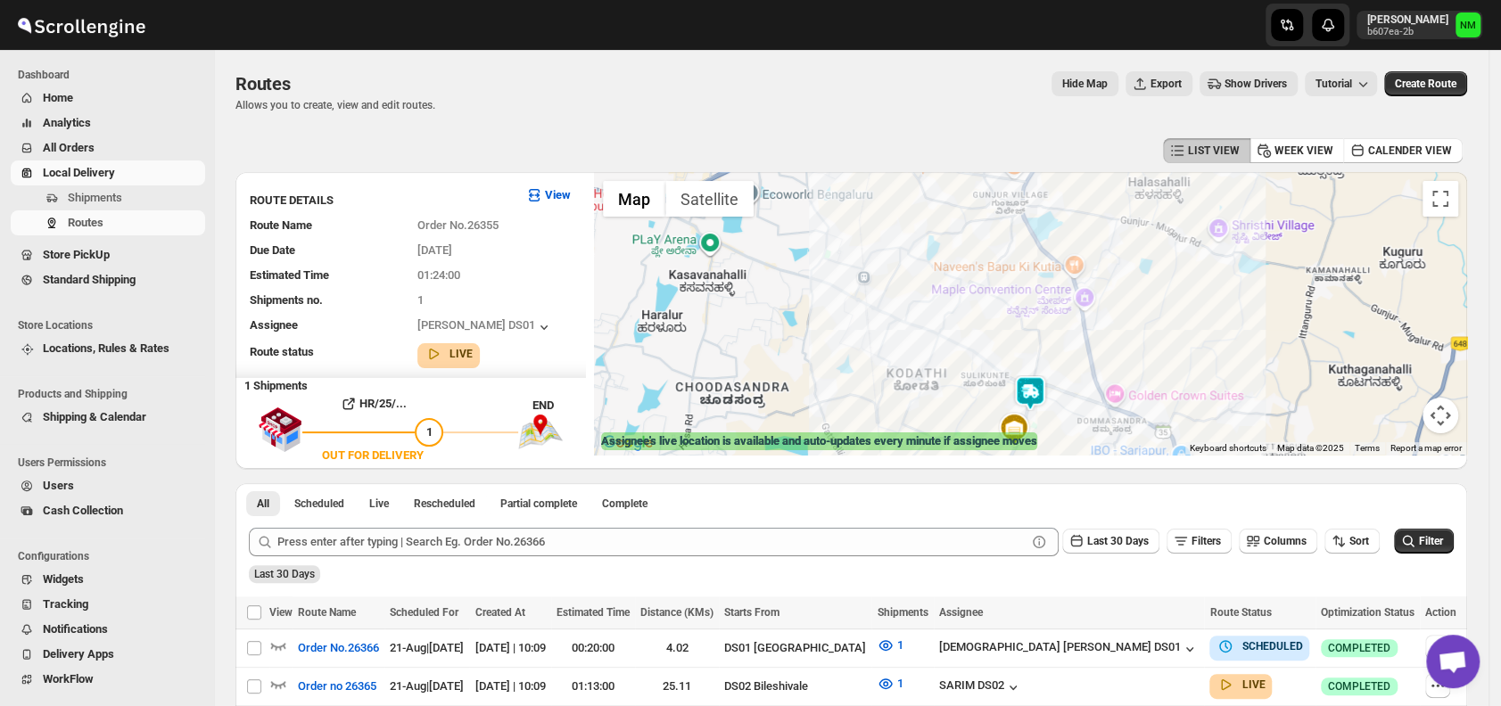
click at [1058, 416] on div at bounding box center [1030, 313] width 873 height 283
click at [1037, 388] on img at bounding box center [1030, 393] width 36 height 36
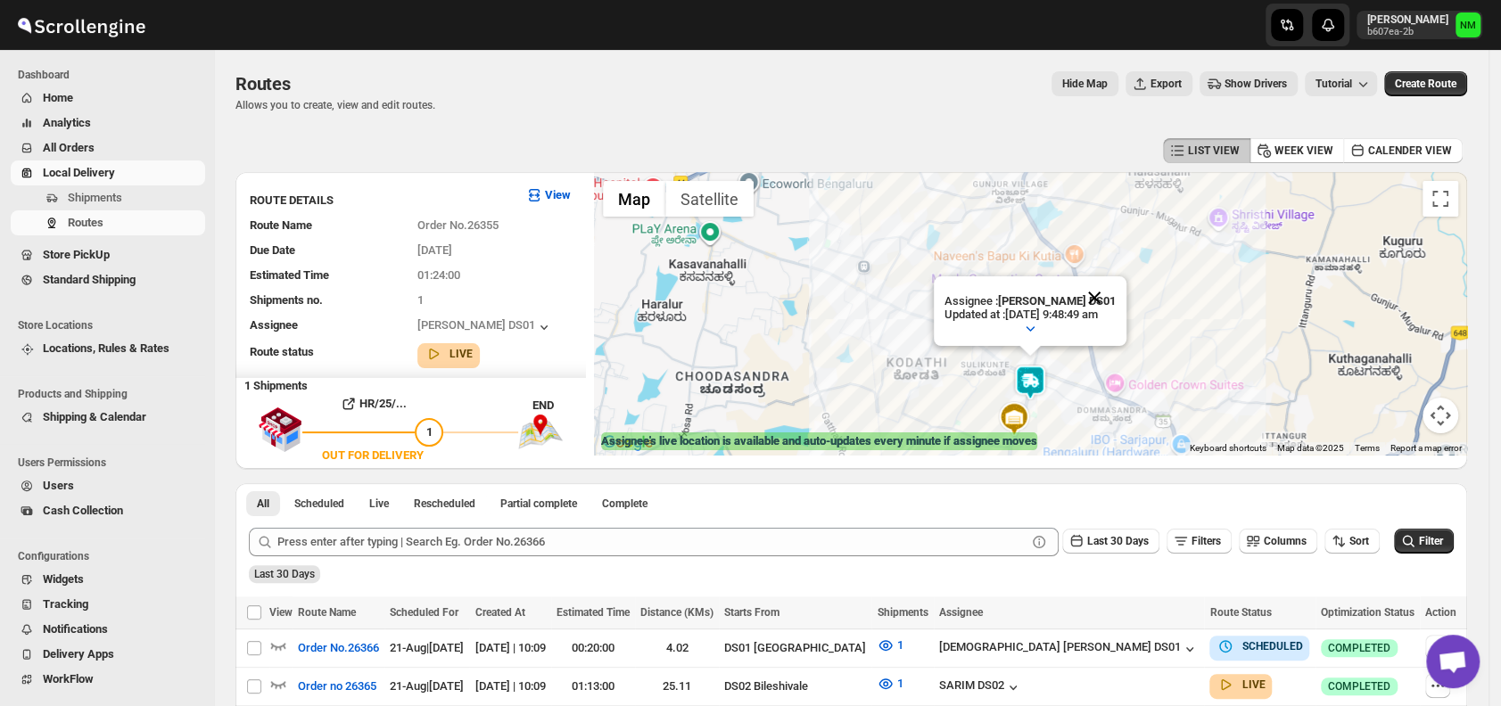
click at [1116, 292] on button "Close" at bounding box center [1094, 297] width 43 height 43
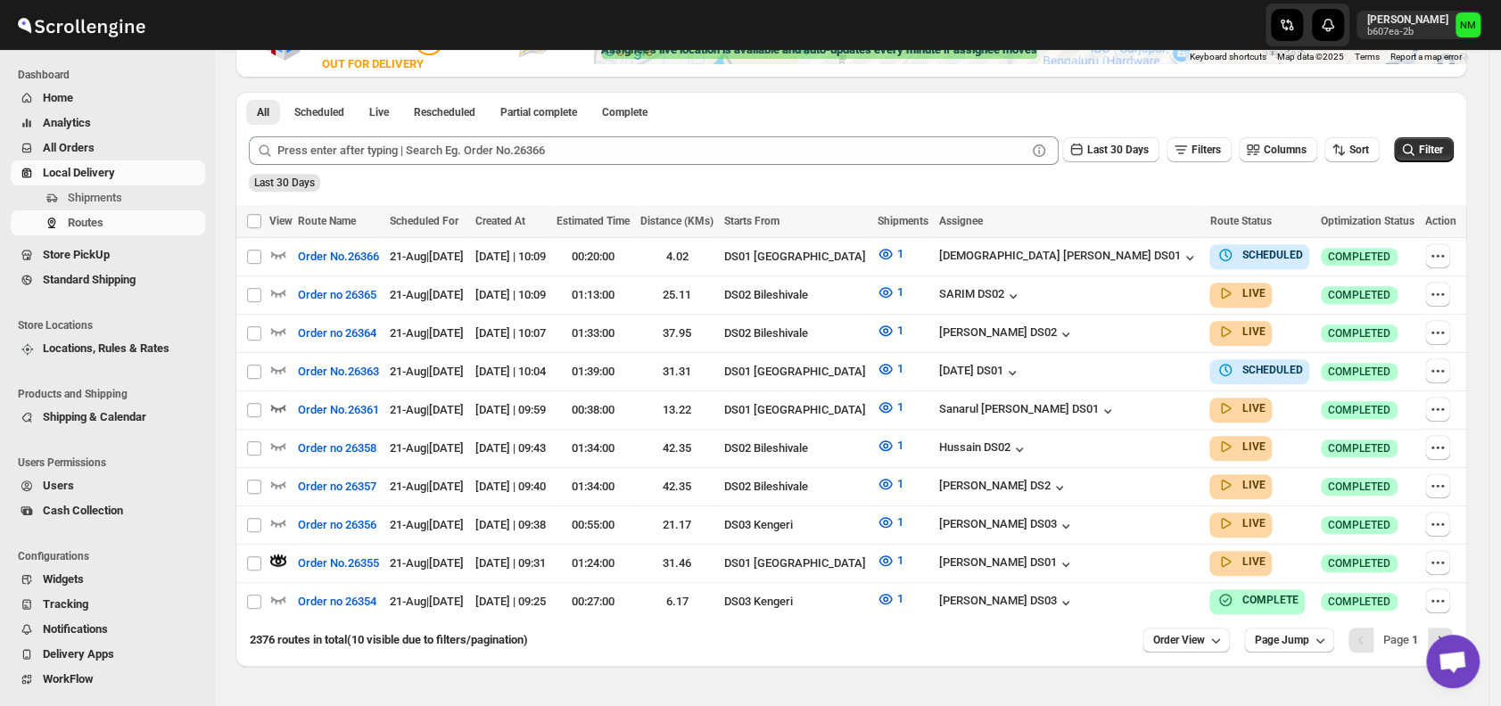
scroll to position [429, 0]
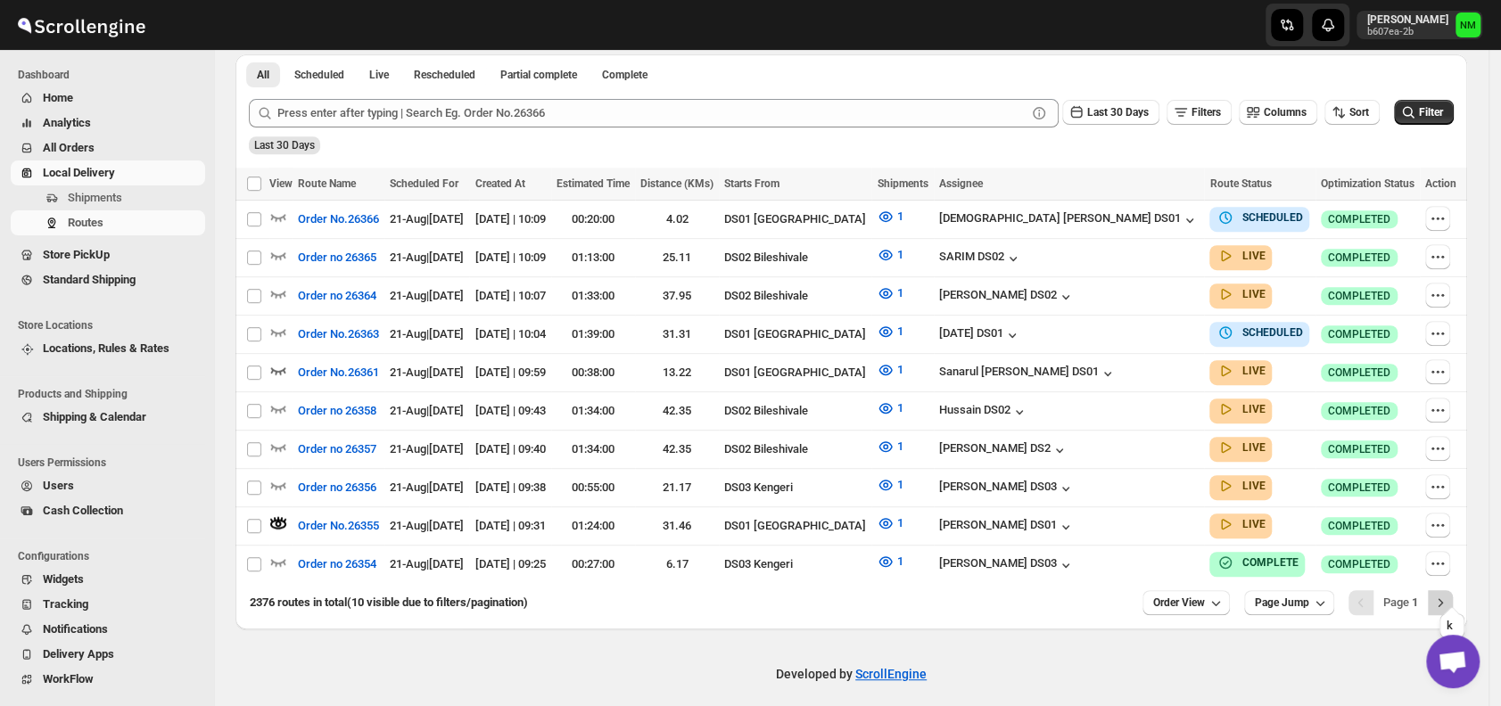
click at [1450, 590] on button "Next" at bounding box center [1440, 602] width 25 height 25
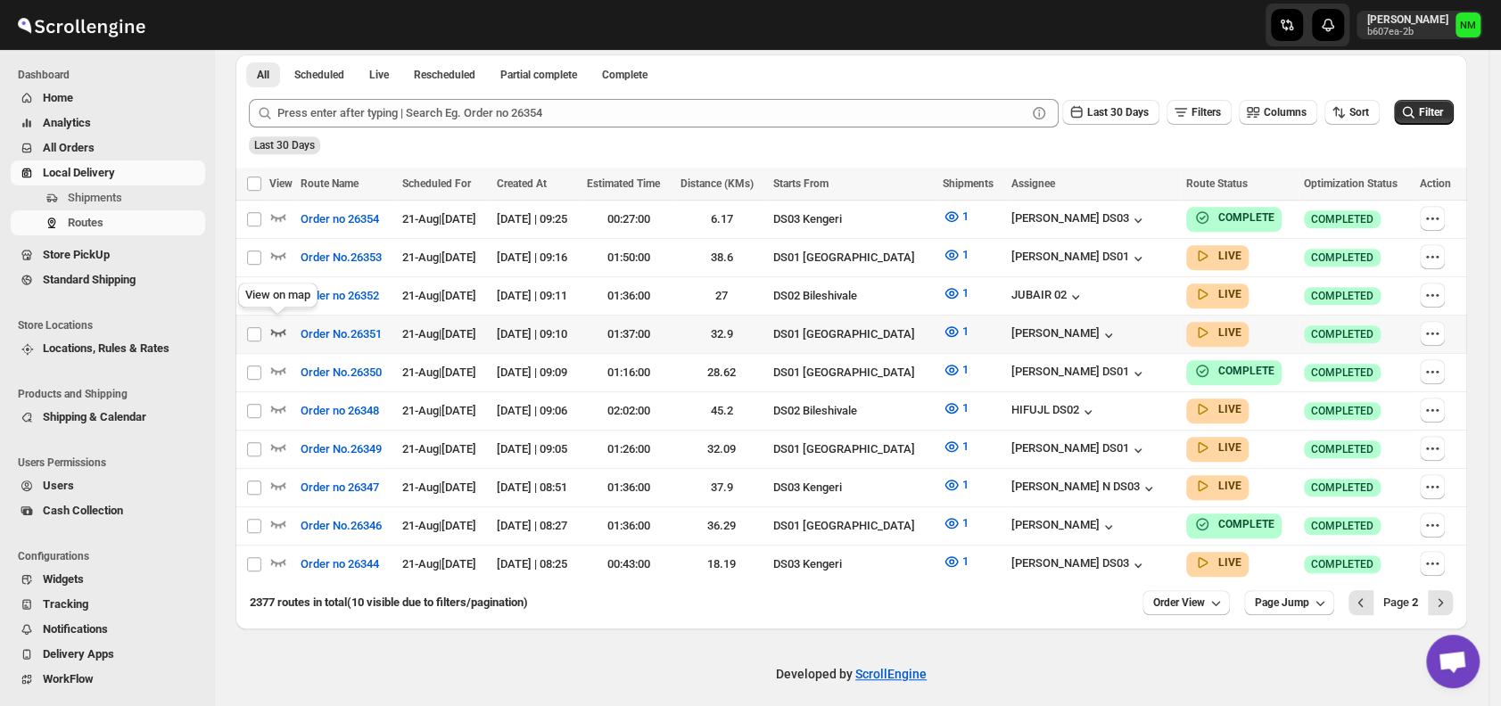
click at [279, 323] on icon "button" at bounding box center [278, 332] width 18 height 18
click at [1443, 598] on icon "Next" at bounding box center [1440, 602] width 4 height 8
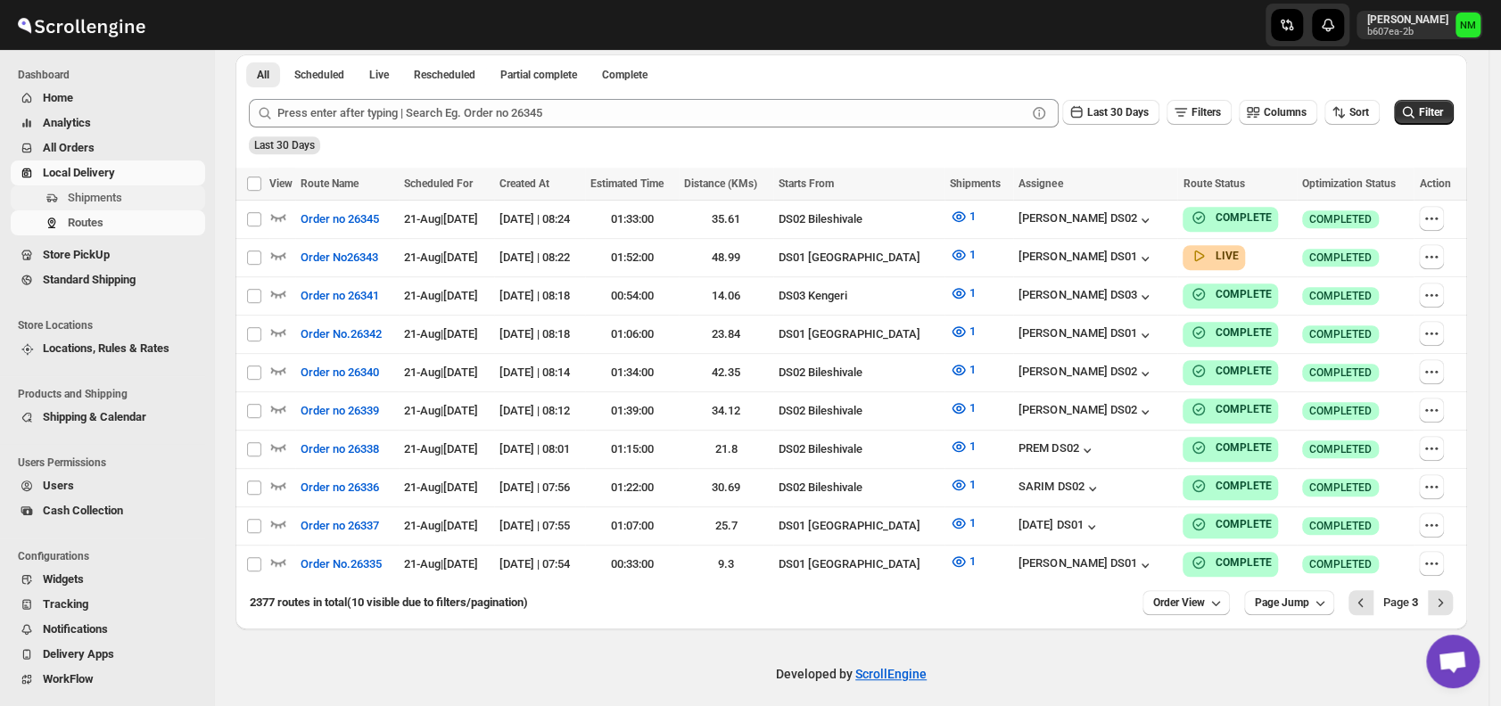
click at [94, 197] on span "Shipments" at bounding box center [95, 197] width 54 height 13
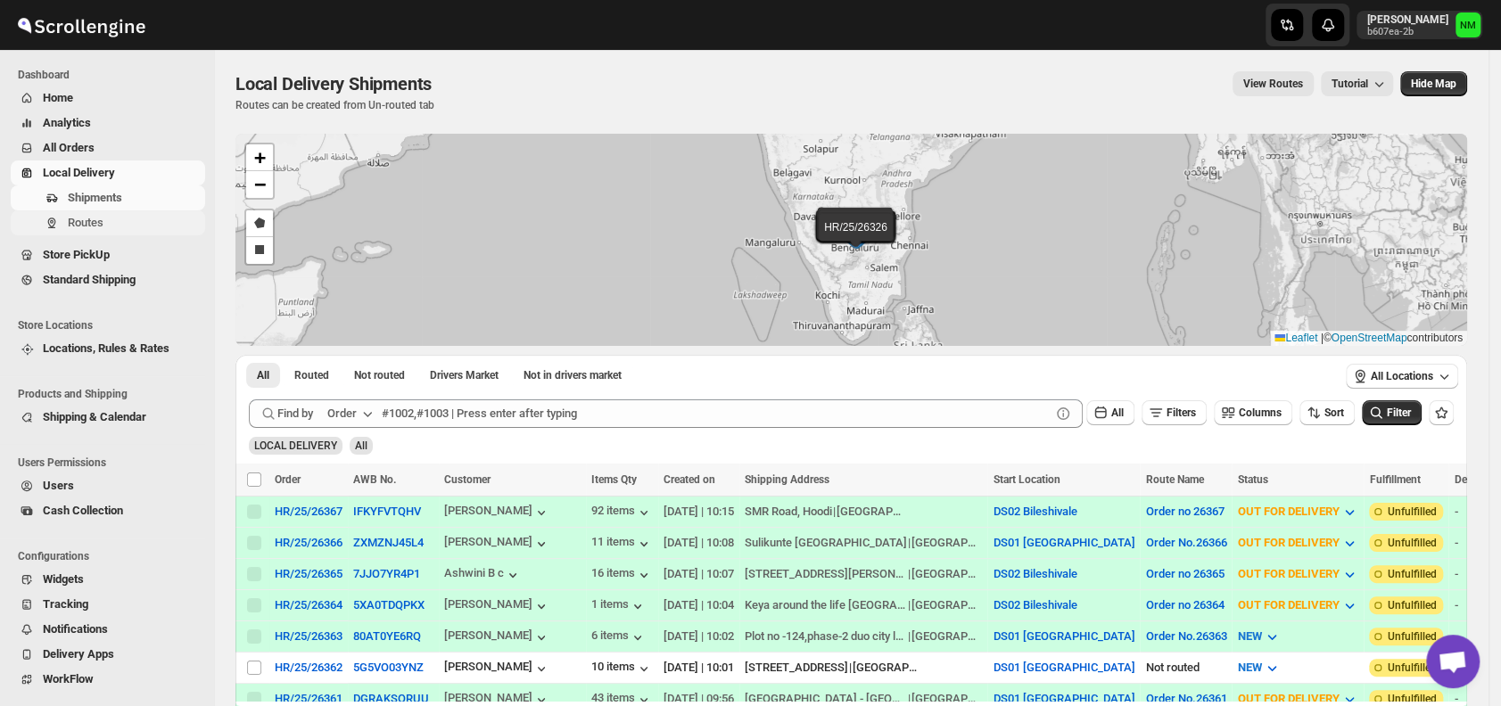
click at [112, 226] on span "Routes" at bounding box center [135, 223] width 134 height 18
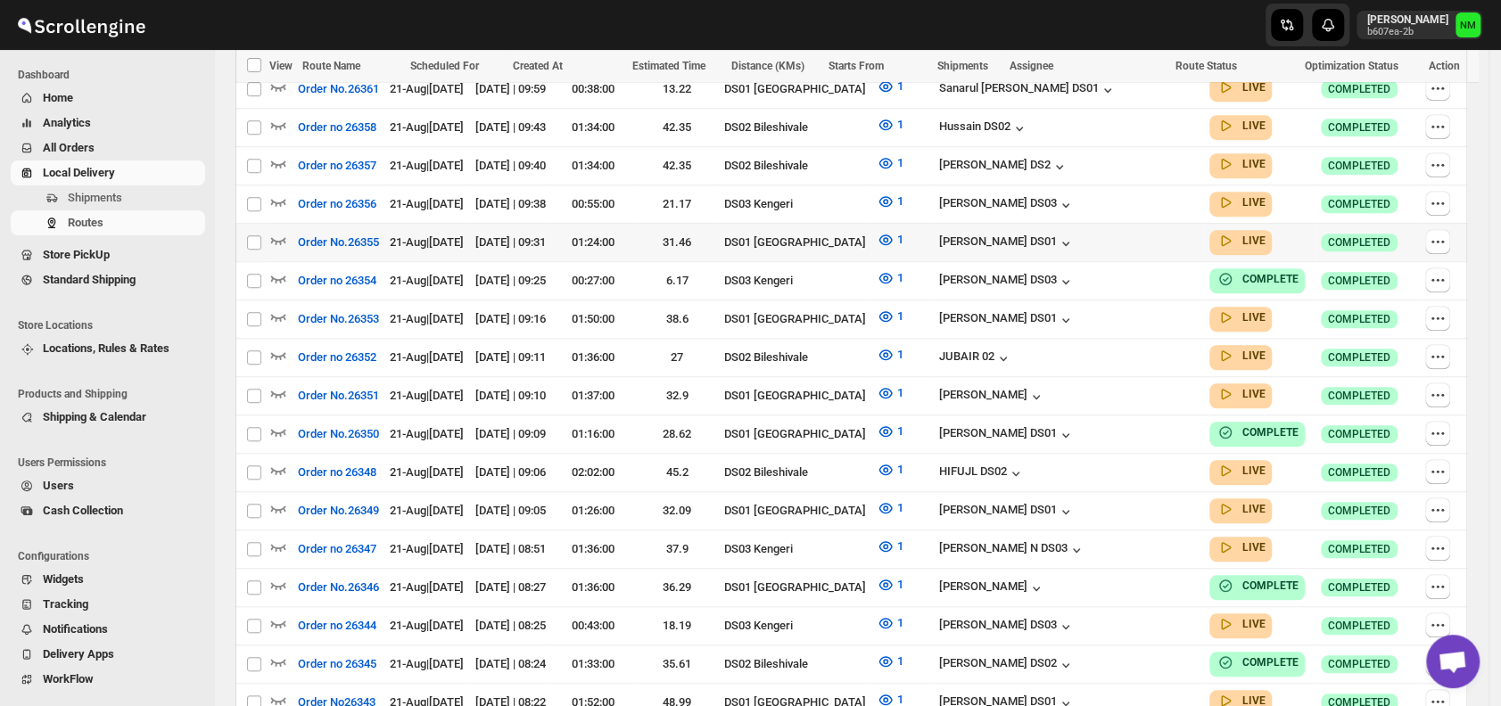
scroll to position [622, 0]
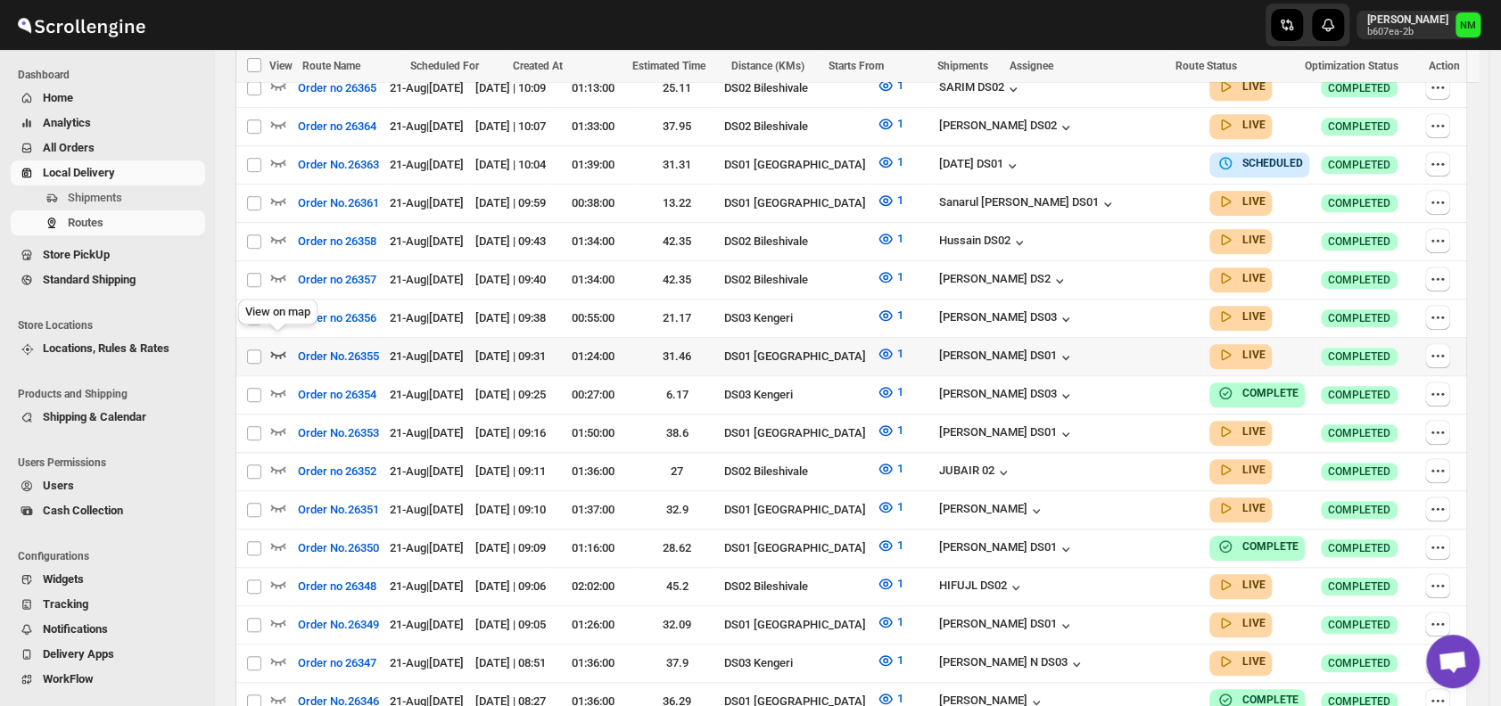
click at [270, 345] on icon "button" at bounding box center [278, 354] width 18 height 18
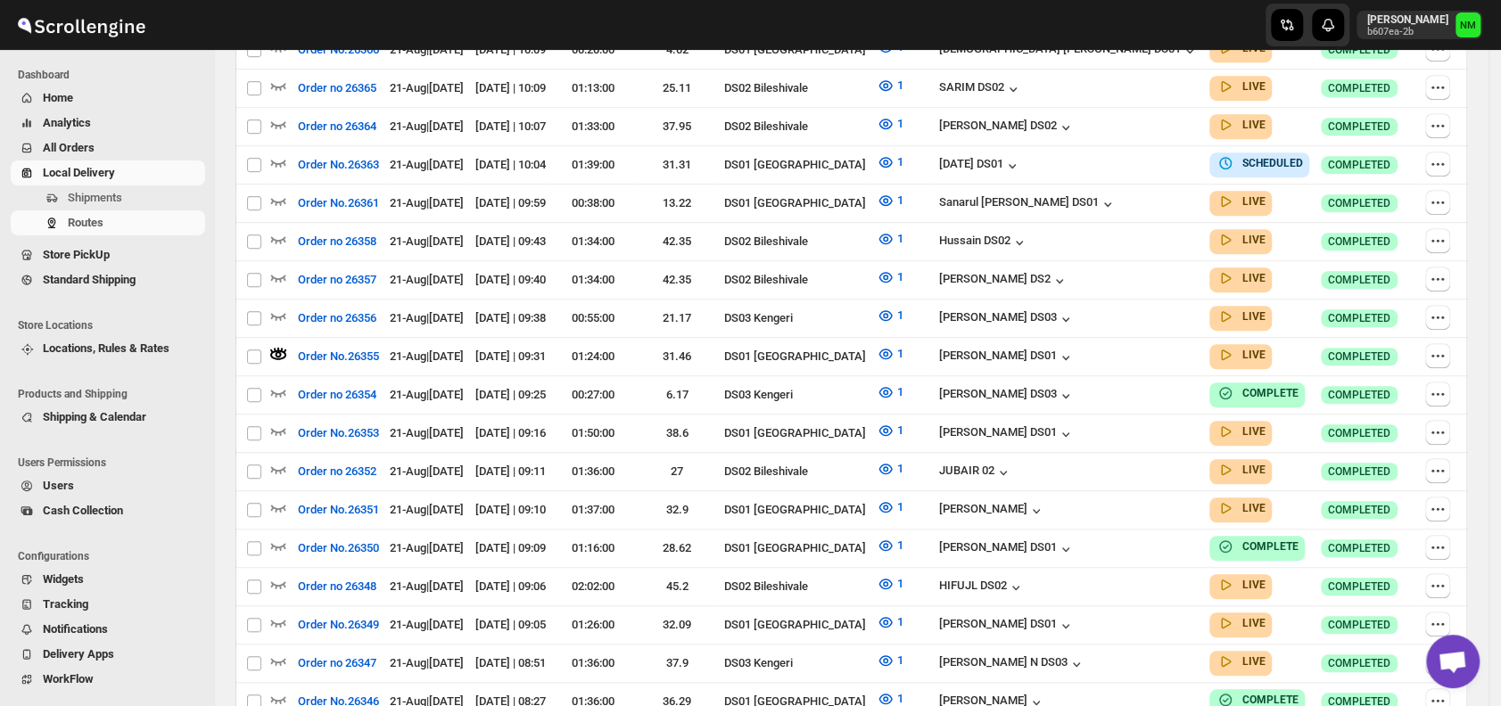
scroll to position [0, 0]
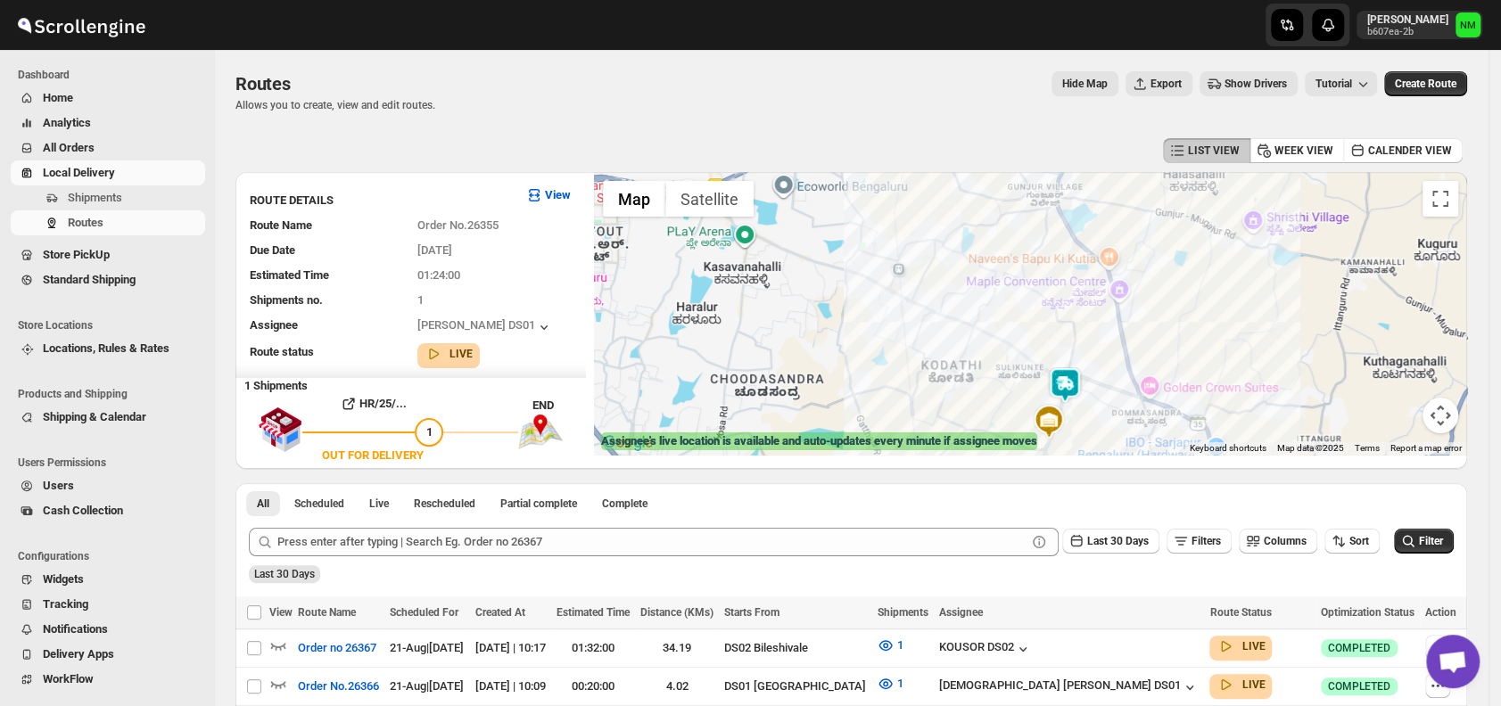
click at [1067, 375] on img at bounding box center [1065, 385] width 36 height 36
click at [1149, 297] on button "Close" at bounding box center [1128, 297] width 43 height 43
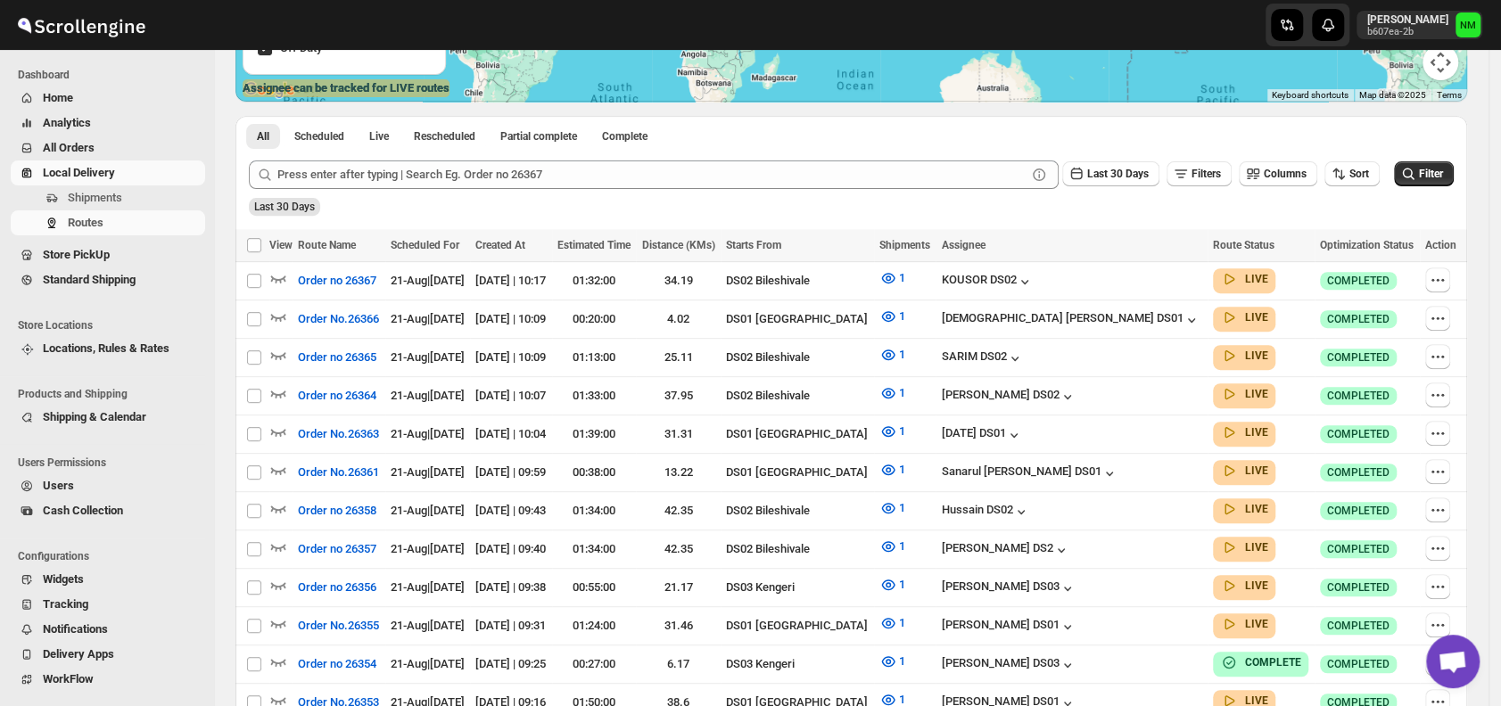
scroll to position [530, 0]
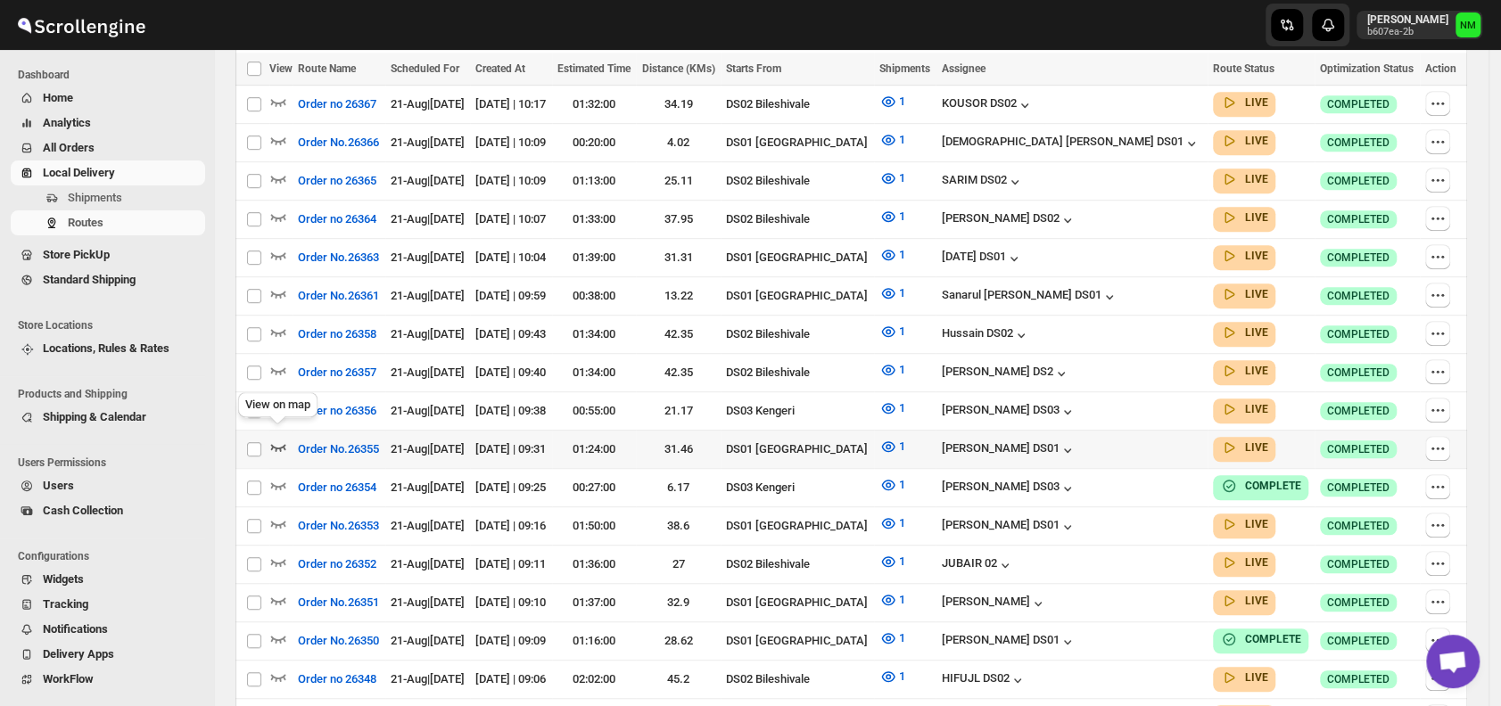
click at [285, 438] on icon "button" at bounding box center [278, 447] width 18 height 18
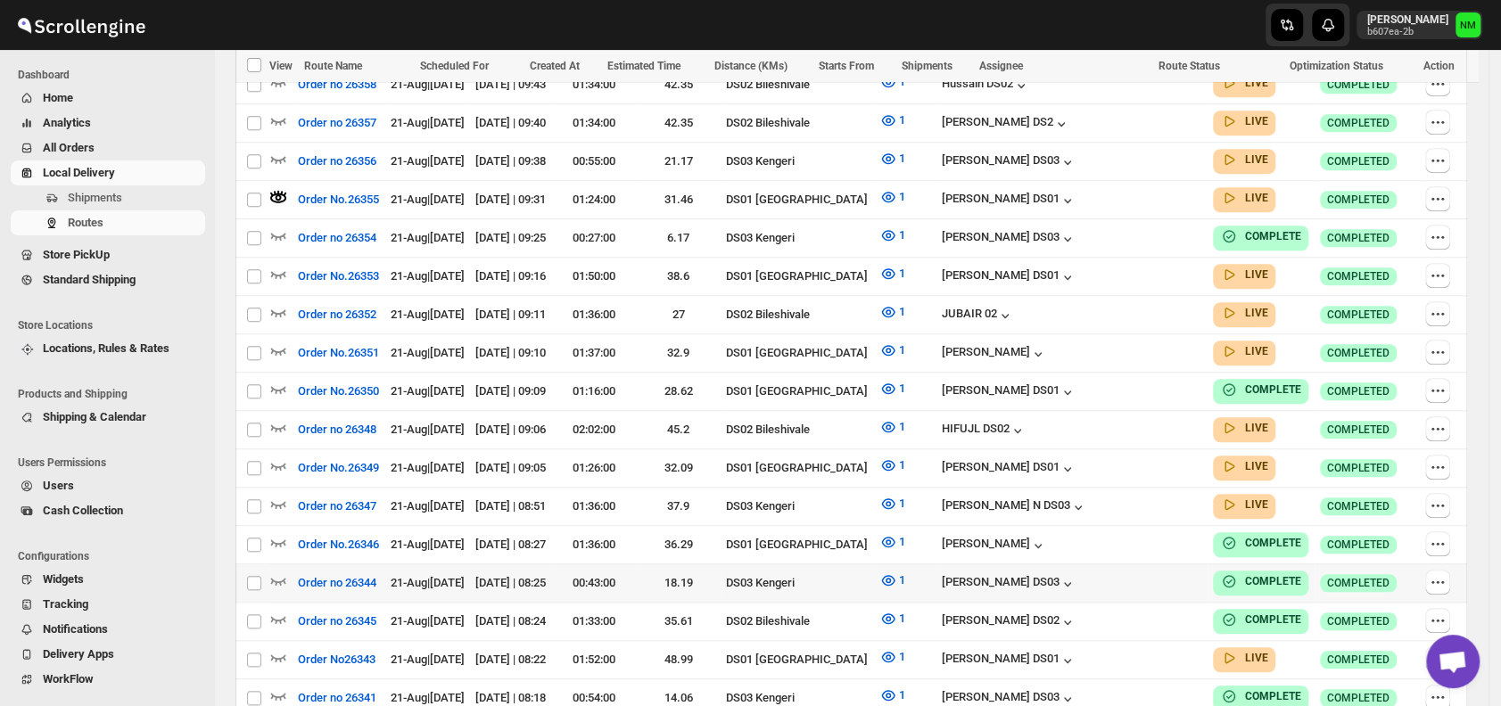
scroll to position [885, 0]
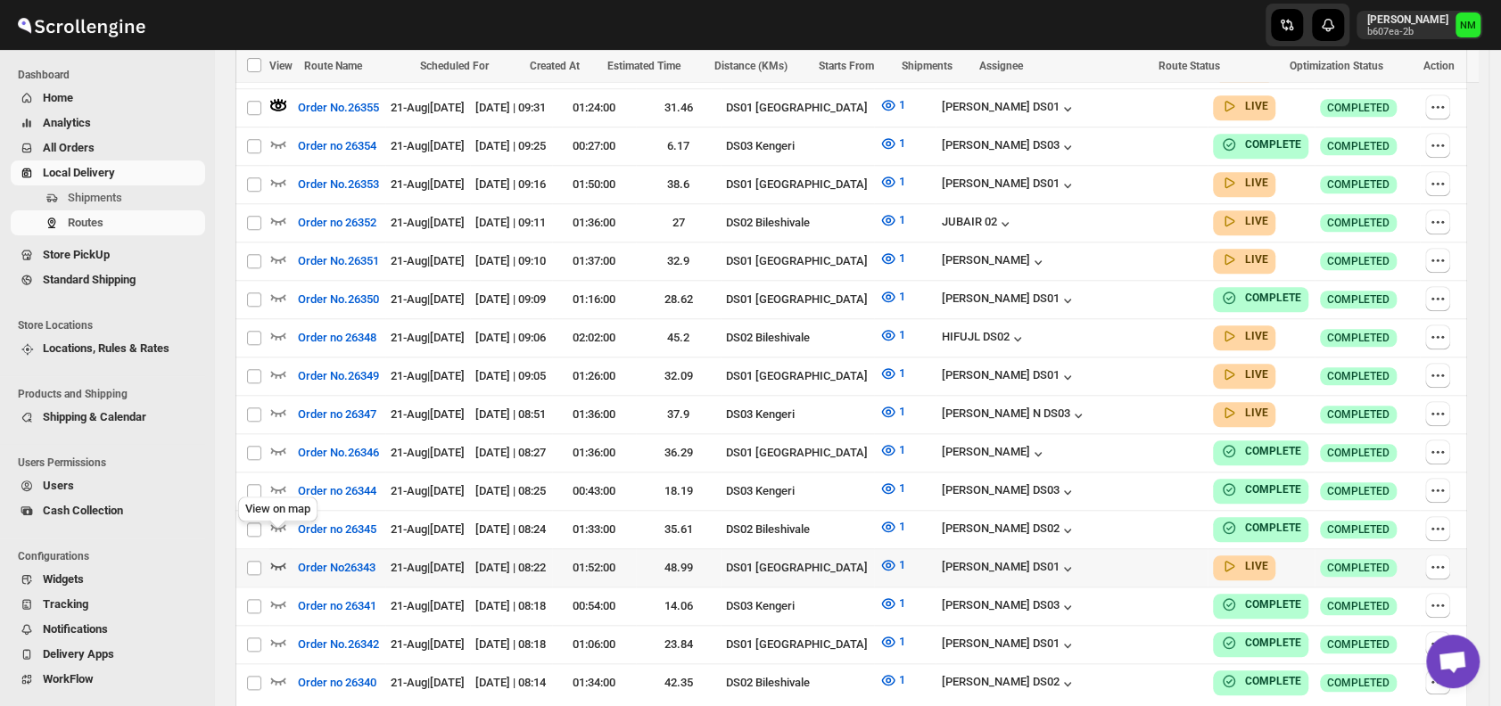
click at [283, 556] on icon "button" at bounding box center [278, 565] width 18 height 18
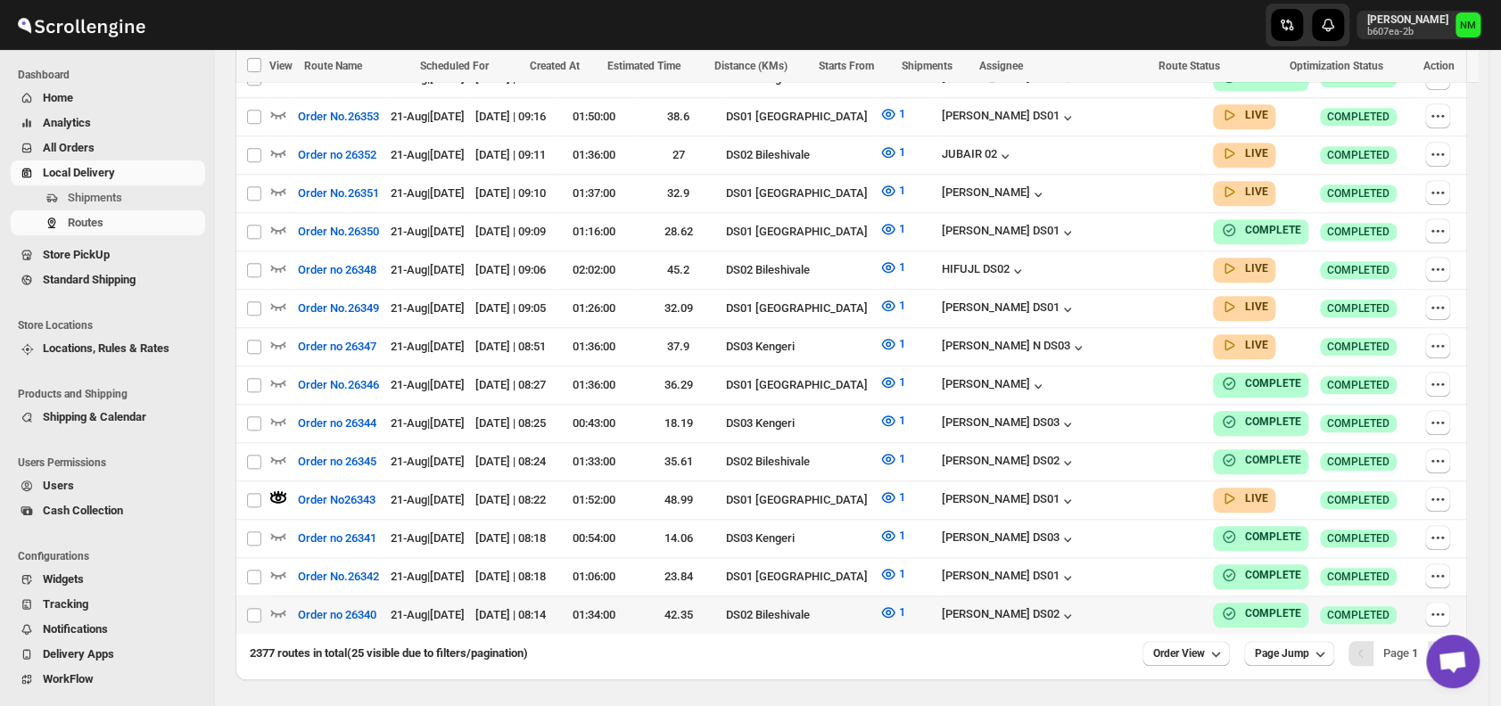
scroll to position [988, 0]
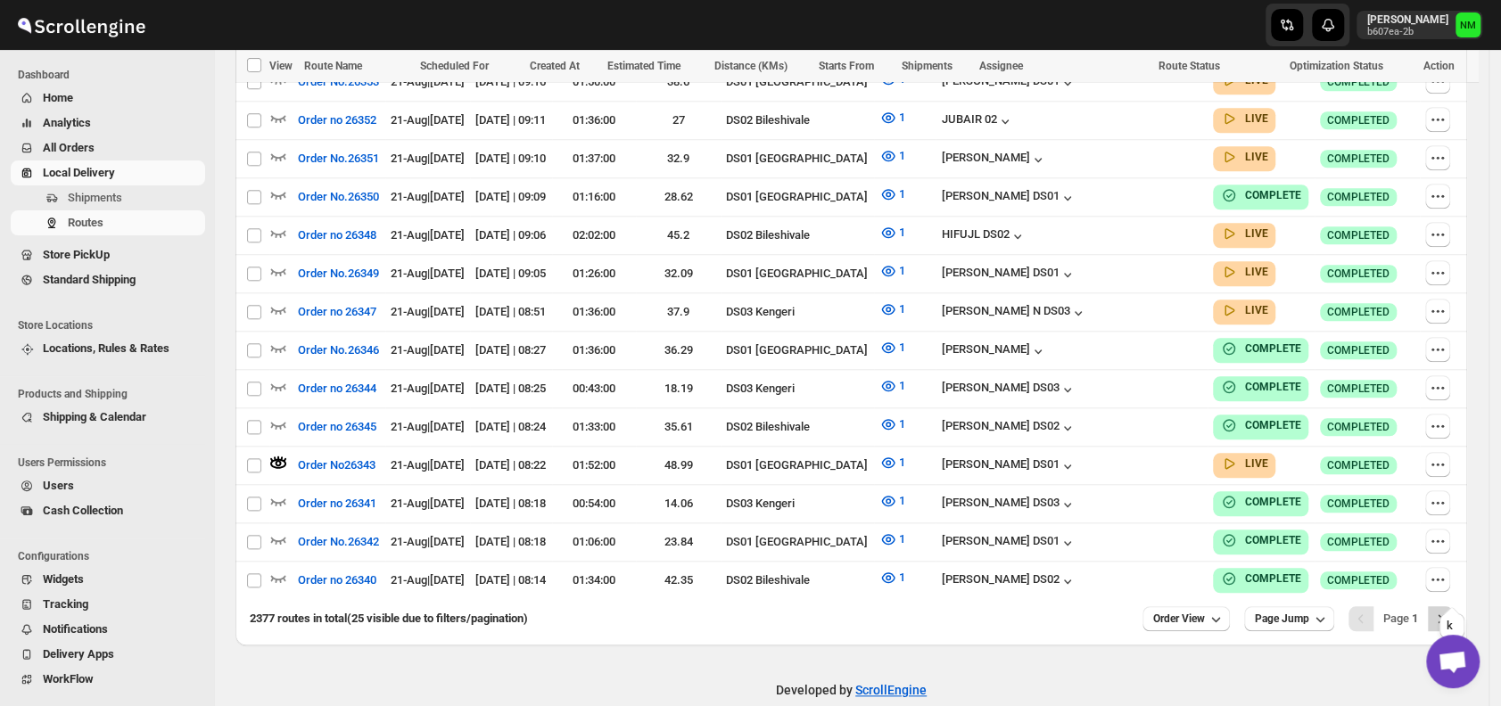
click at [1443, 610] on icon "Next" at bounding box center [1440, 619] width 18 height 18
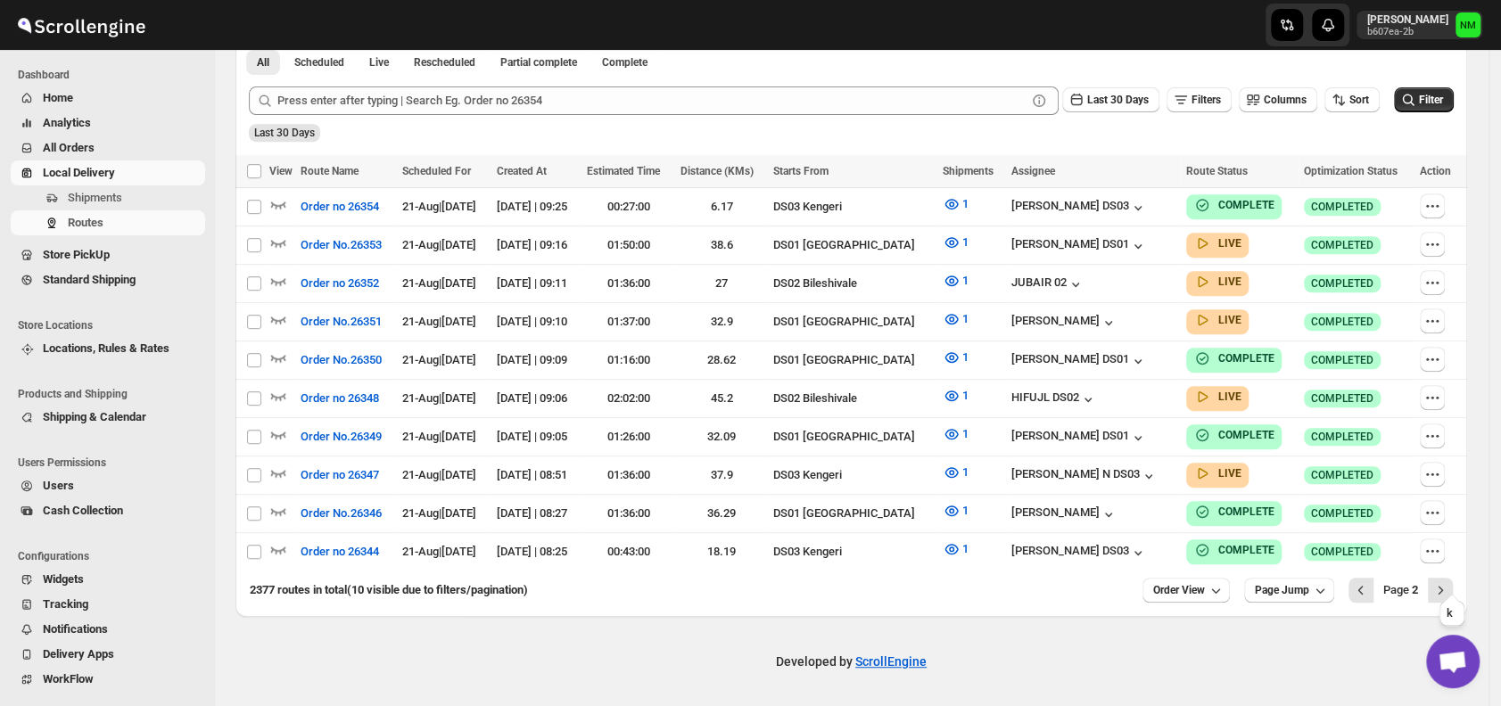
scroll to position [429, 0]
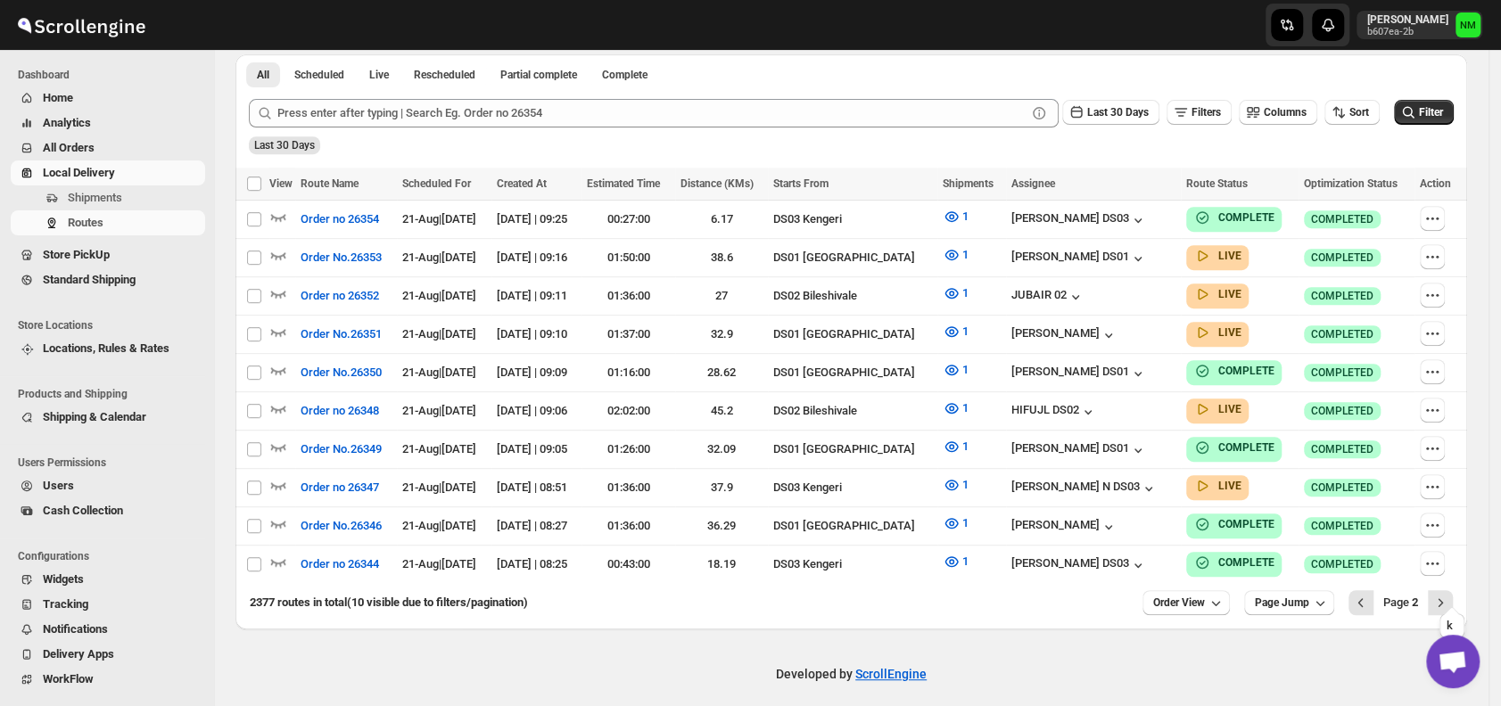
click at [1443, 594] on icon "Next" at bounding box center [1440, 603] width 18 height 18
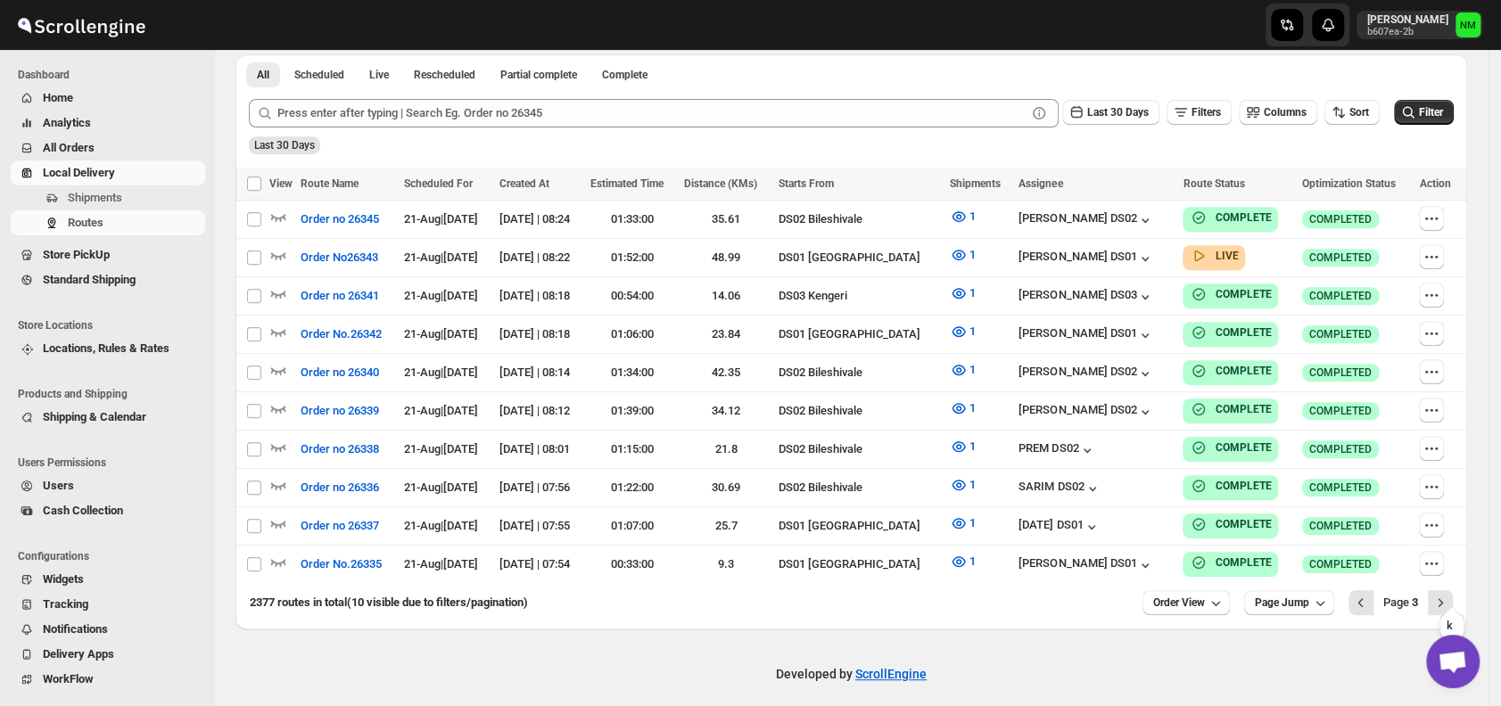
click at [1443, 594] on icon "Next" at bounding box center [1440, 603] width 18 height 18
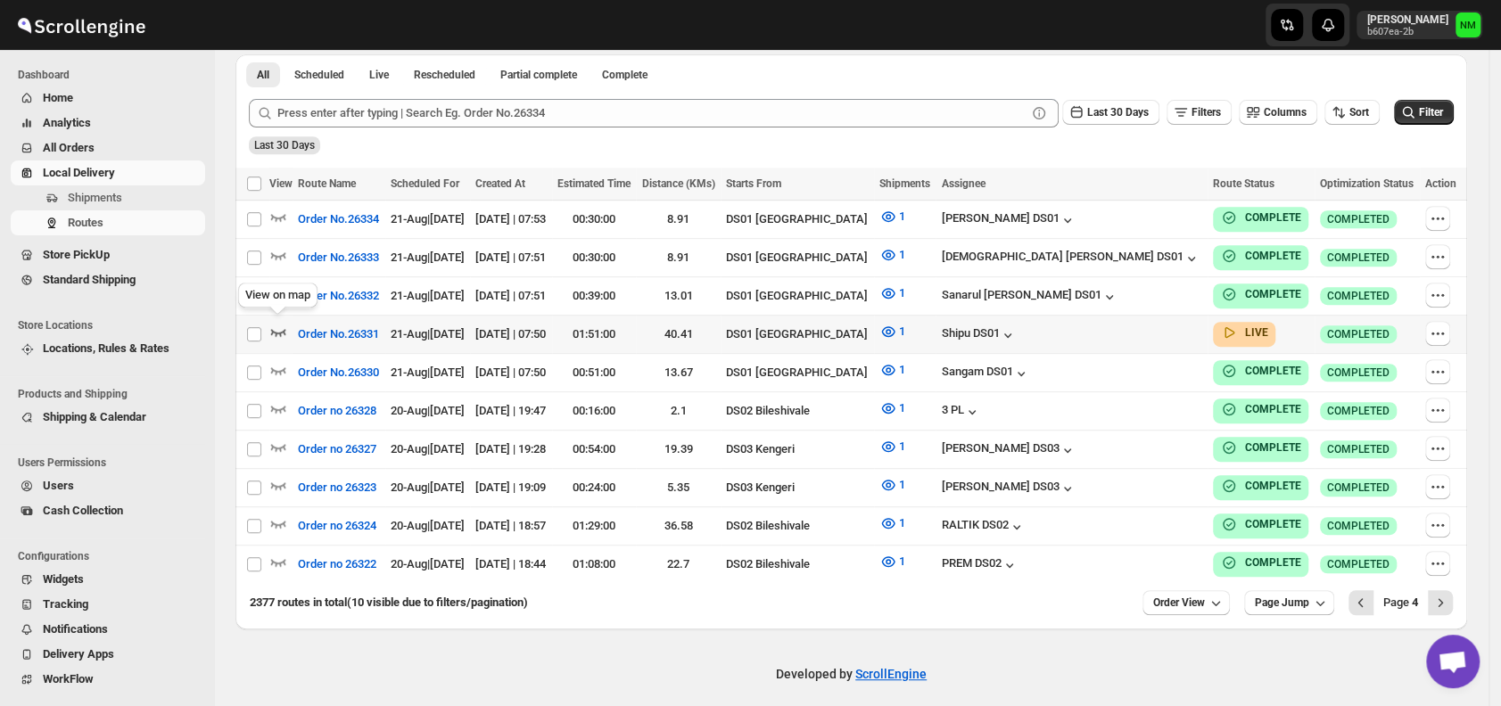
click at [276, 329] on icon "button" at bounding box center [278, 332] width 15 height 7
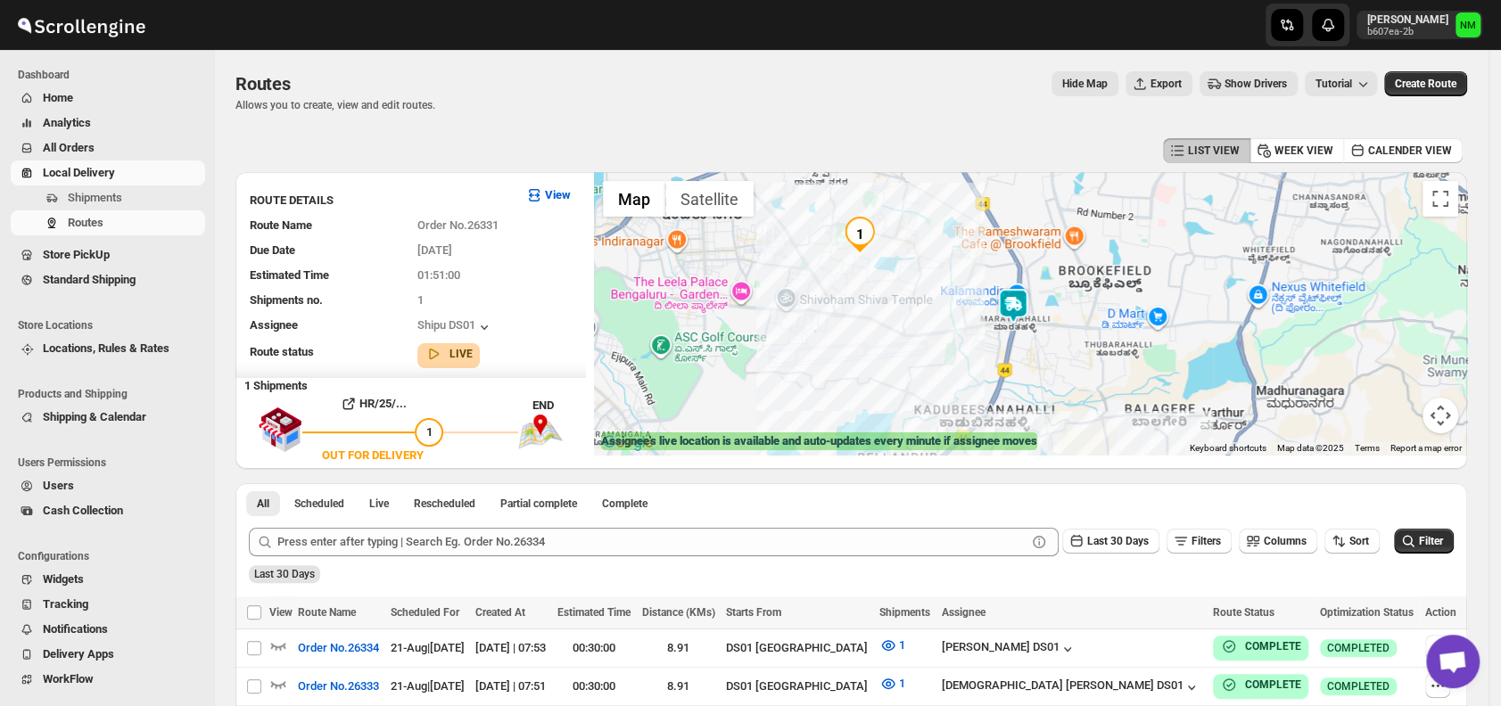
click at [1010, 315] on img at bounding box center [1013, 306] width 36 height 36
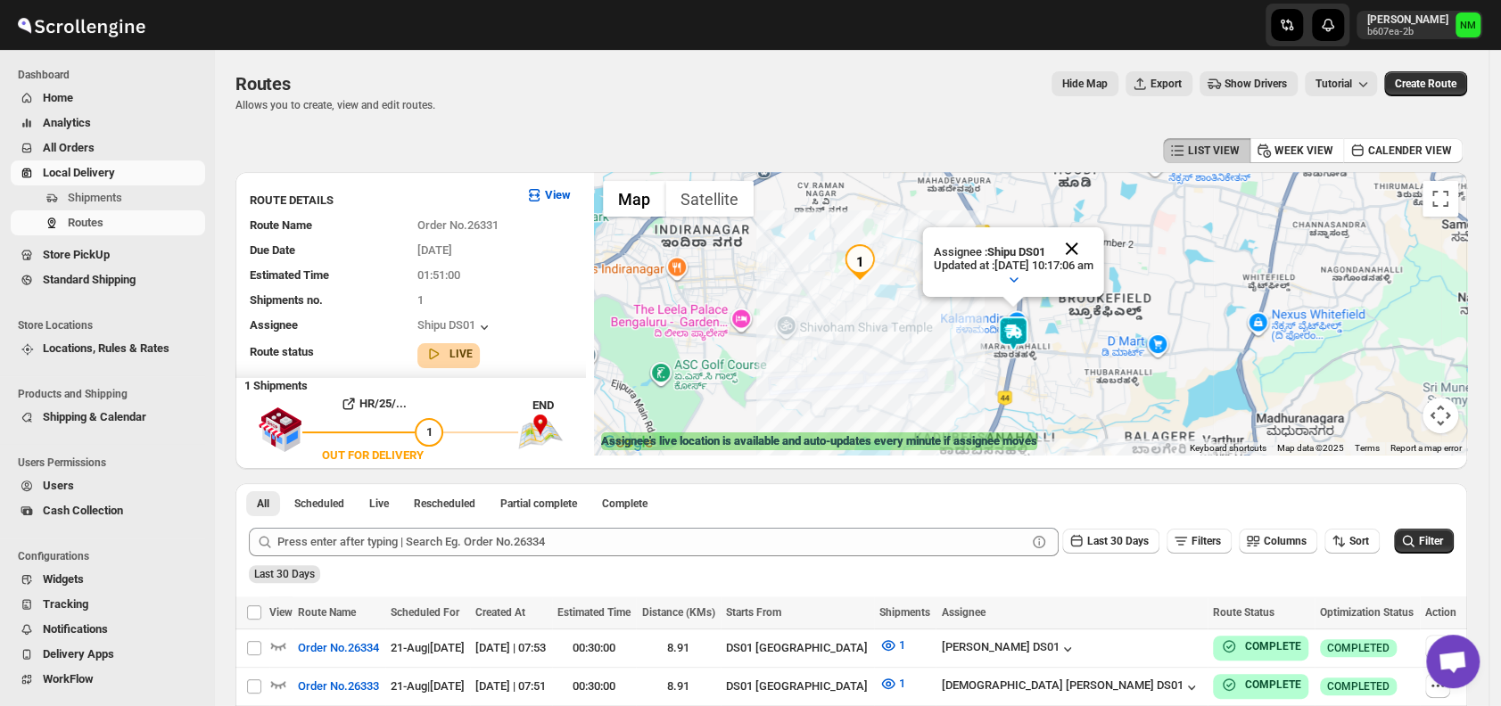
click at [1093, 244] on button "Close" at bounding box center [1071, 248] width 43 height 43
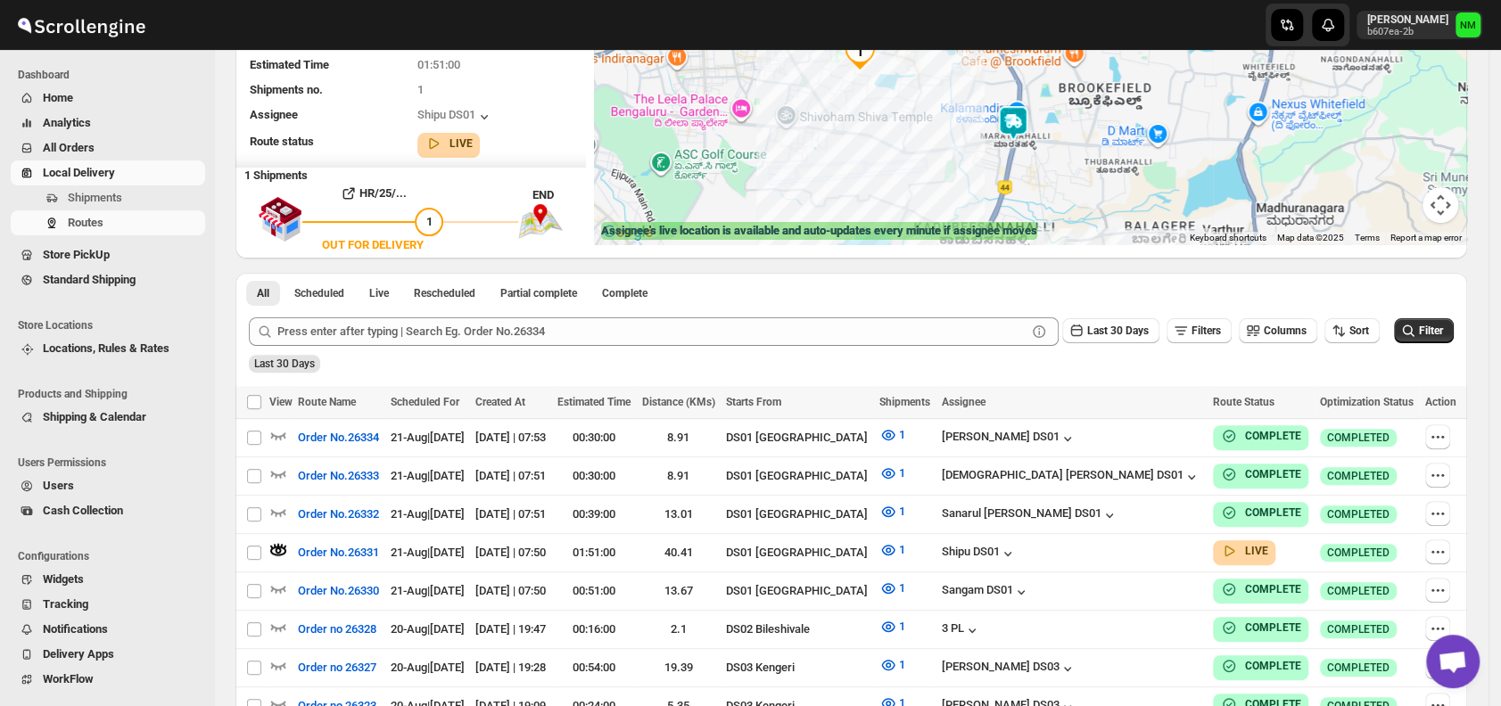
scroll to position [429, 0]
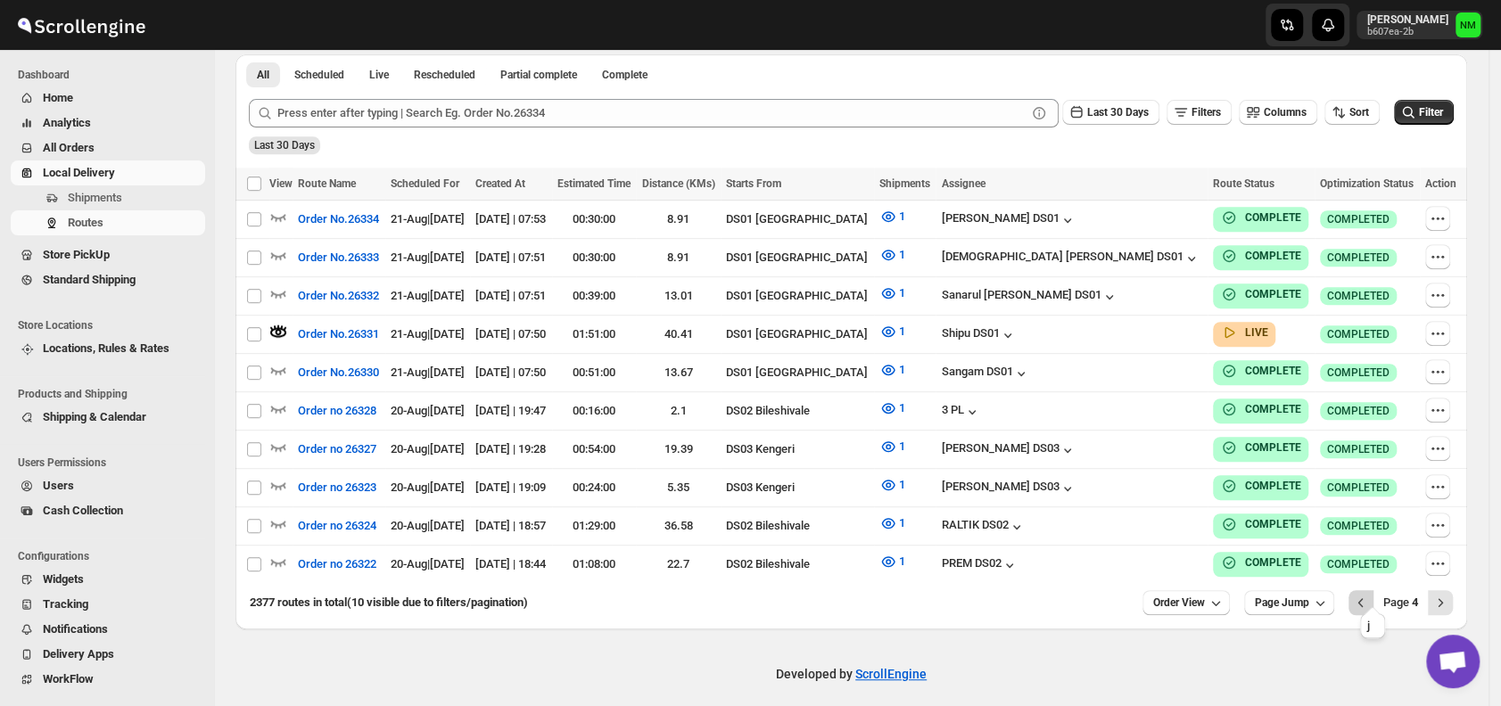
click at [1370, 595] on icon "Previous" at bounding box center [1361, 603] width 18 height 18
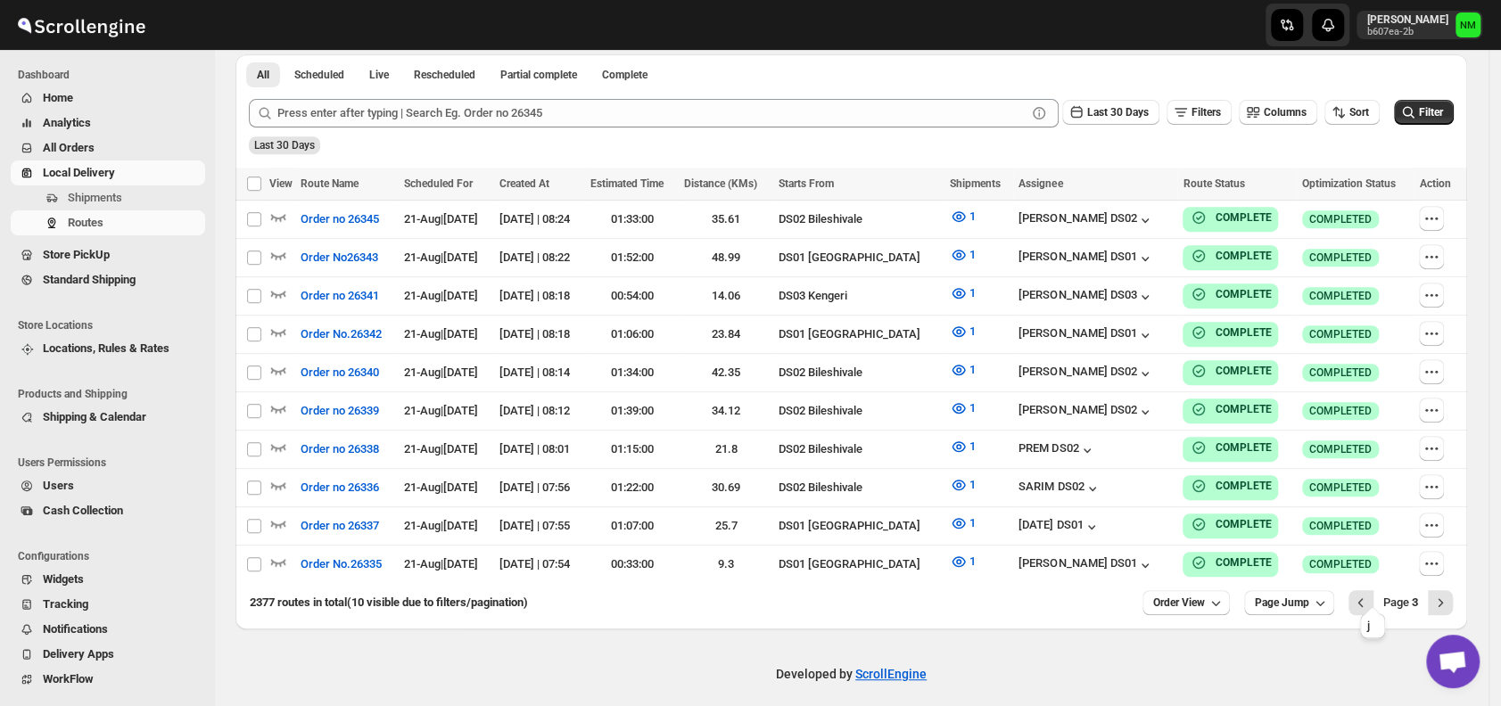
click at [1370, 595] on icon "Previous" at bounding box center [1361, 603] width 18 height 18
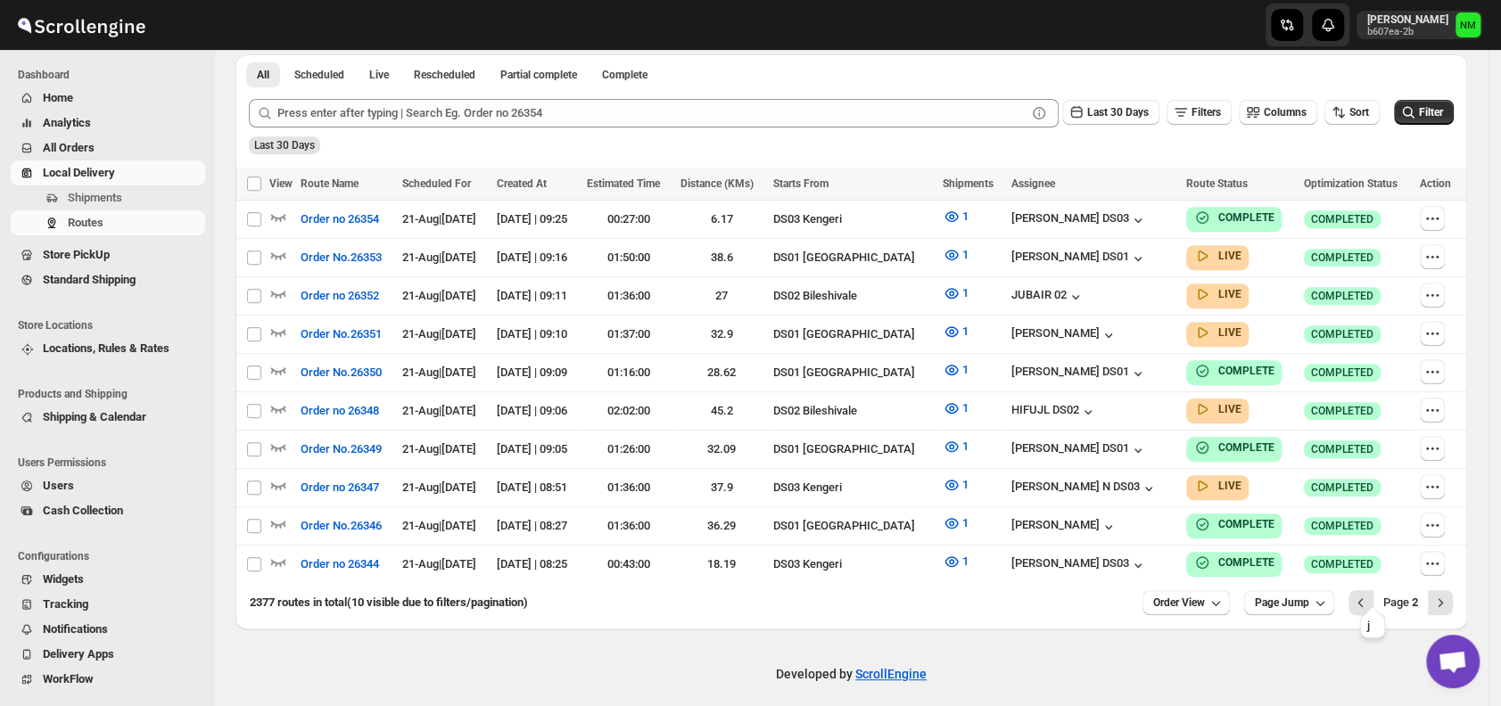
click at [1370, 595] on icon "Previous" at bounding box center [1361, 603] width 18 height 18
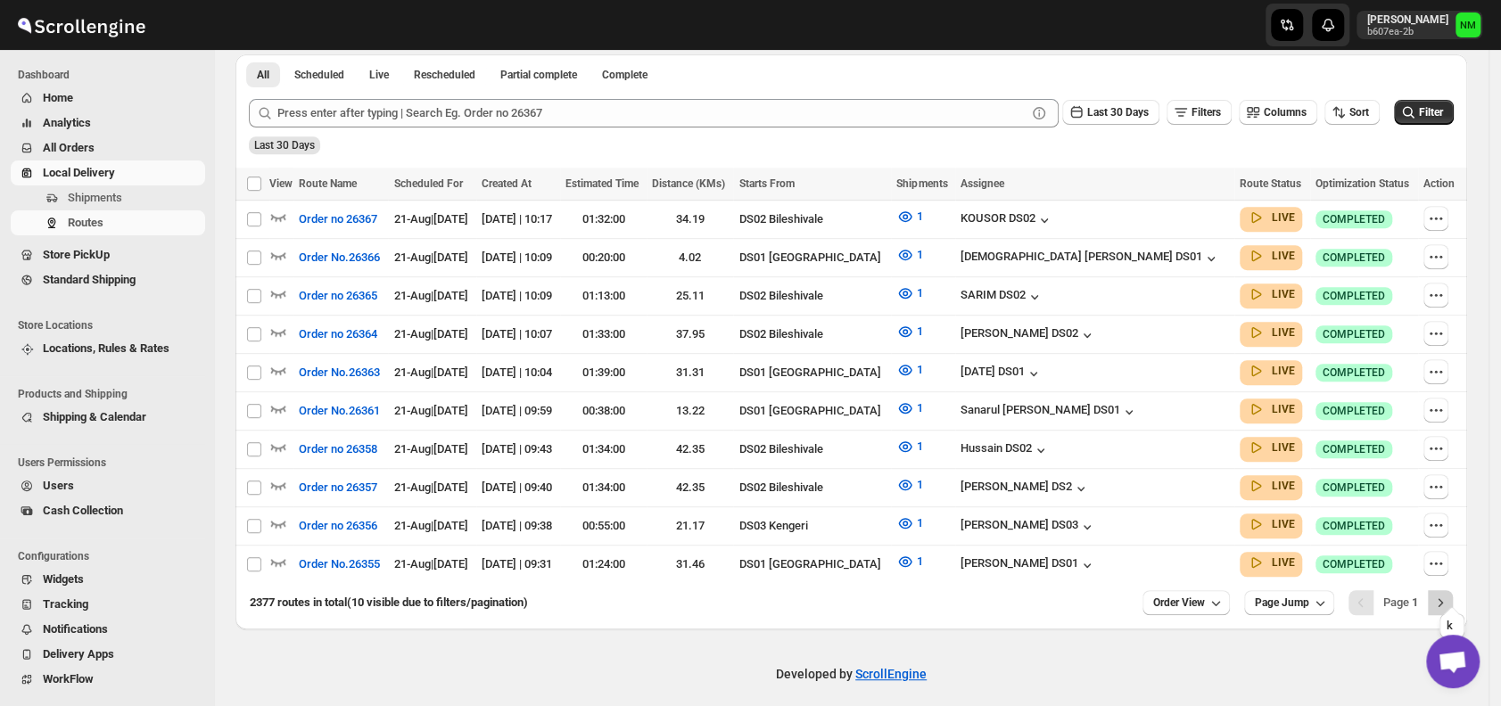
click at [1453, 591] on button "Next" at bounding box center [1440, 602] width 25 height 25
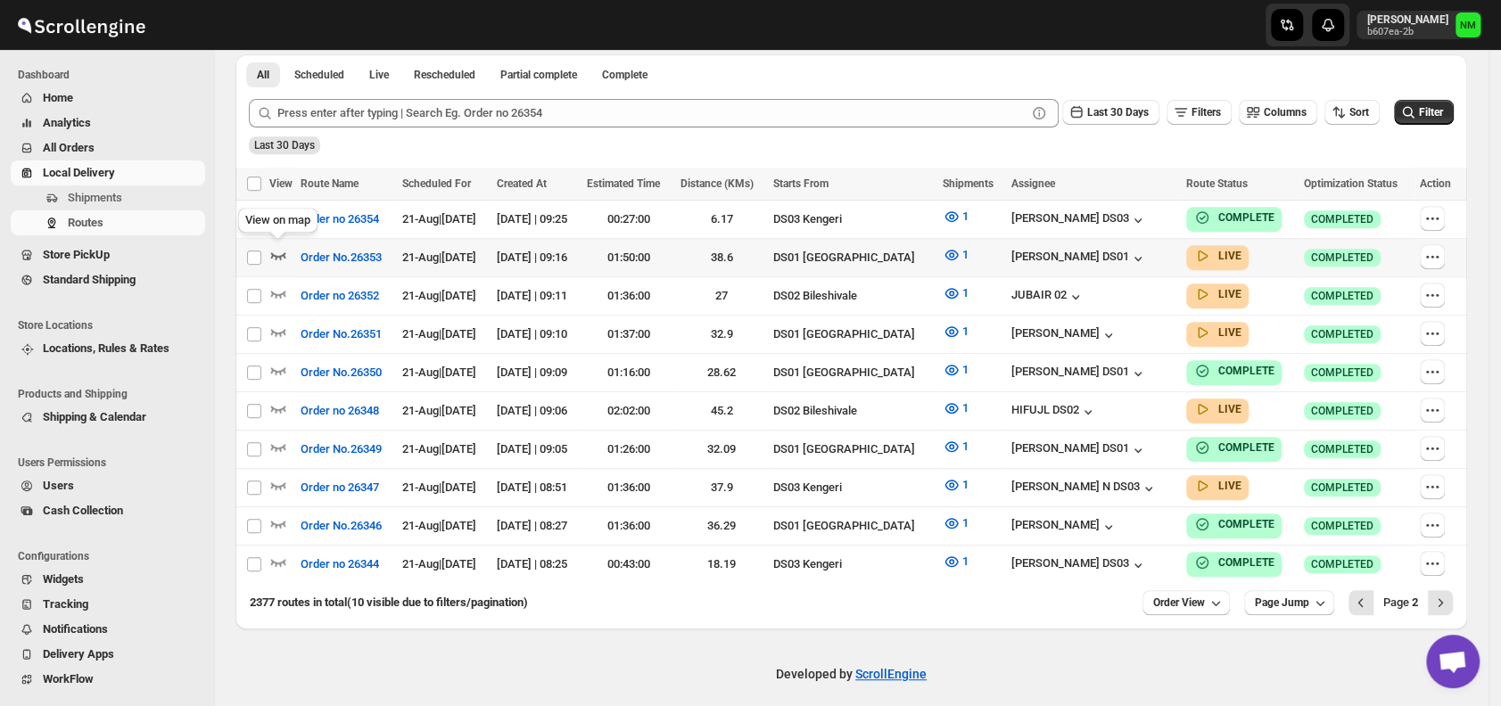
click at [277, 249] on icon "button" at bounding box center [278, 255] width 18 height 18
click at [1367, 595] on icon "Previous" at bounding box center [1361, 603] width 18 height 18
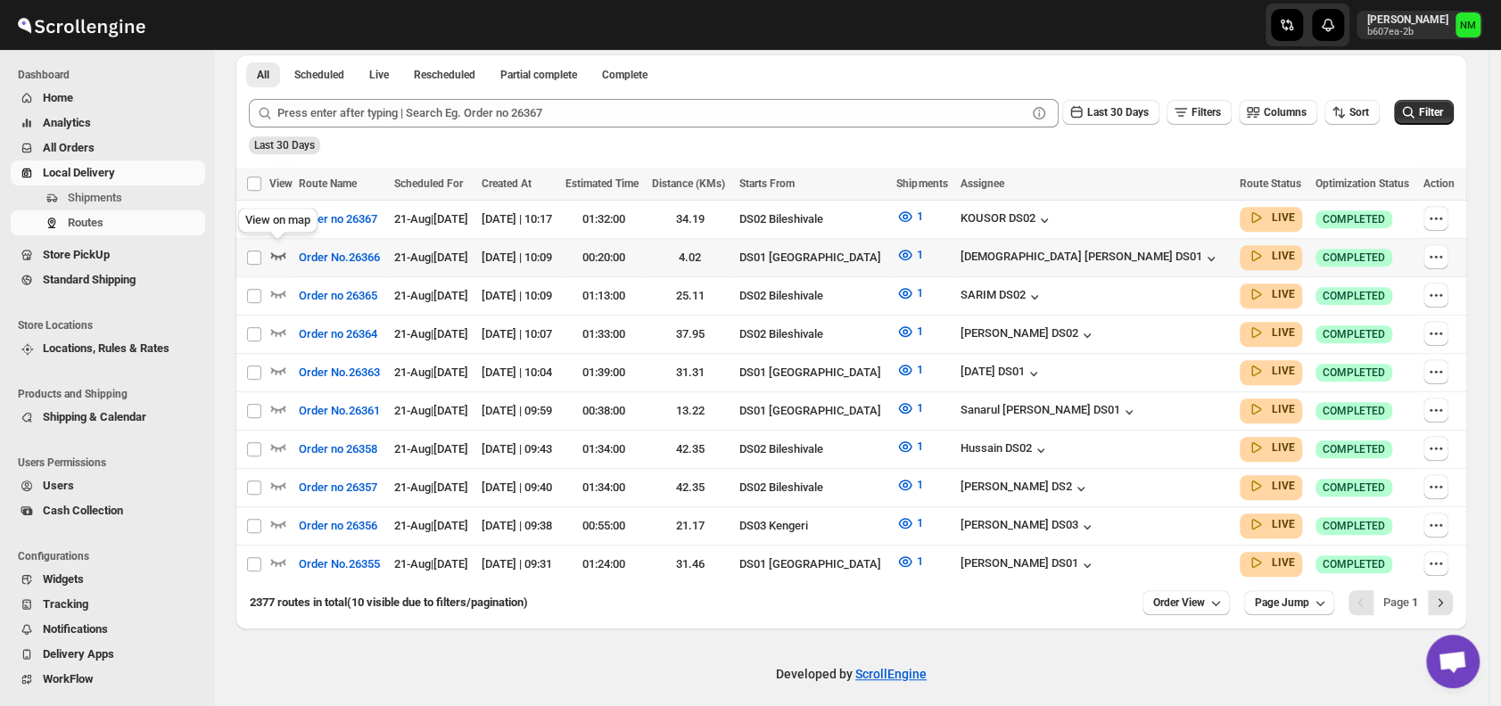
click at [280, 251] on icon "button" at bounding box center [278, 255] width 18 height 18
click at [279, 553] on icon "button" at bounding box center [278, 562] width 18 height 18
click at [1449, 594] on icon "Next" at bounding box center [1440, 603] width 18 height 18
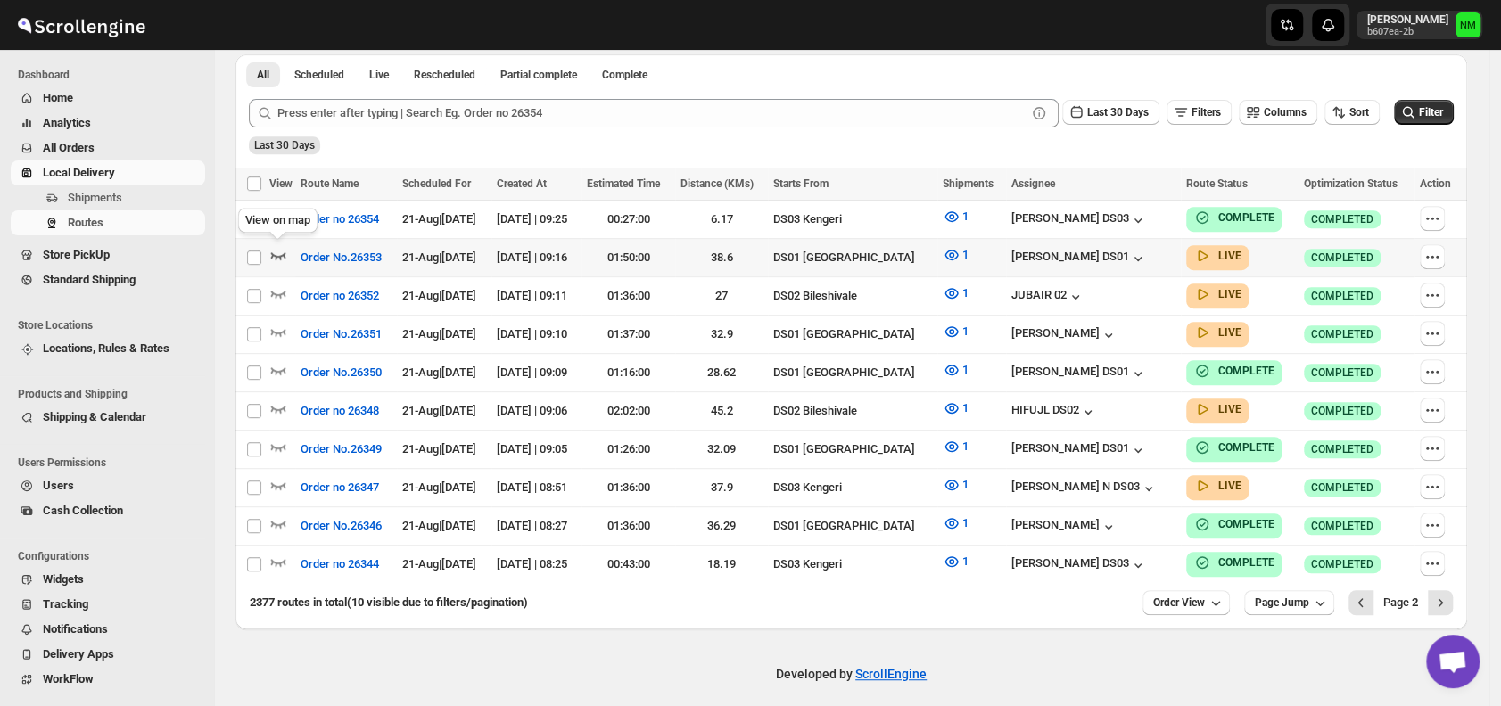
click at [283, 252] on icon "button" at bounding box center [278, 255] width 15 height 7
click at [1370, 598] on icon "Previous" at bounding box center [1361, 603] width 18 height 18
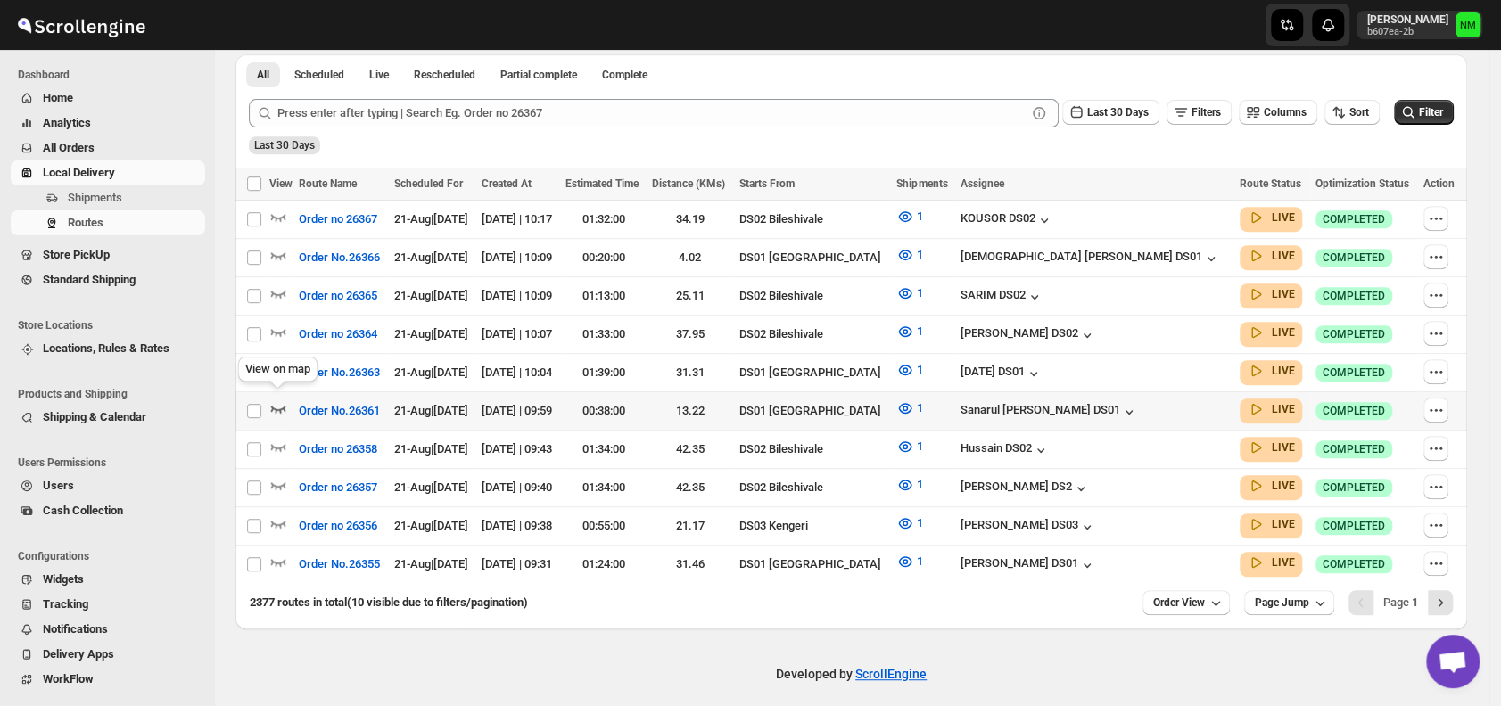
click at [279, 399] on icon "button" at bounding box center [278, 408] width 18 height 18
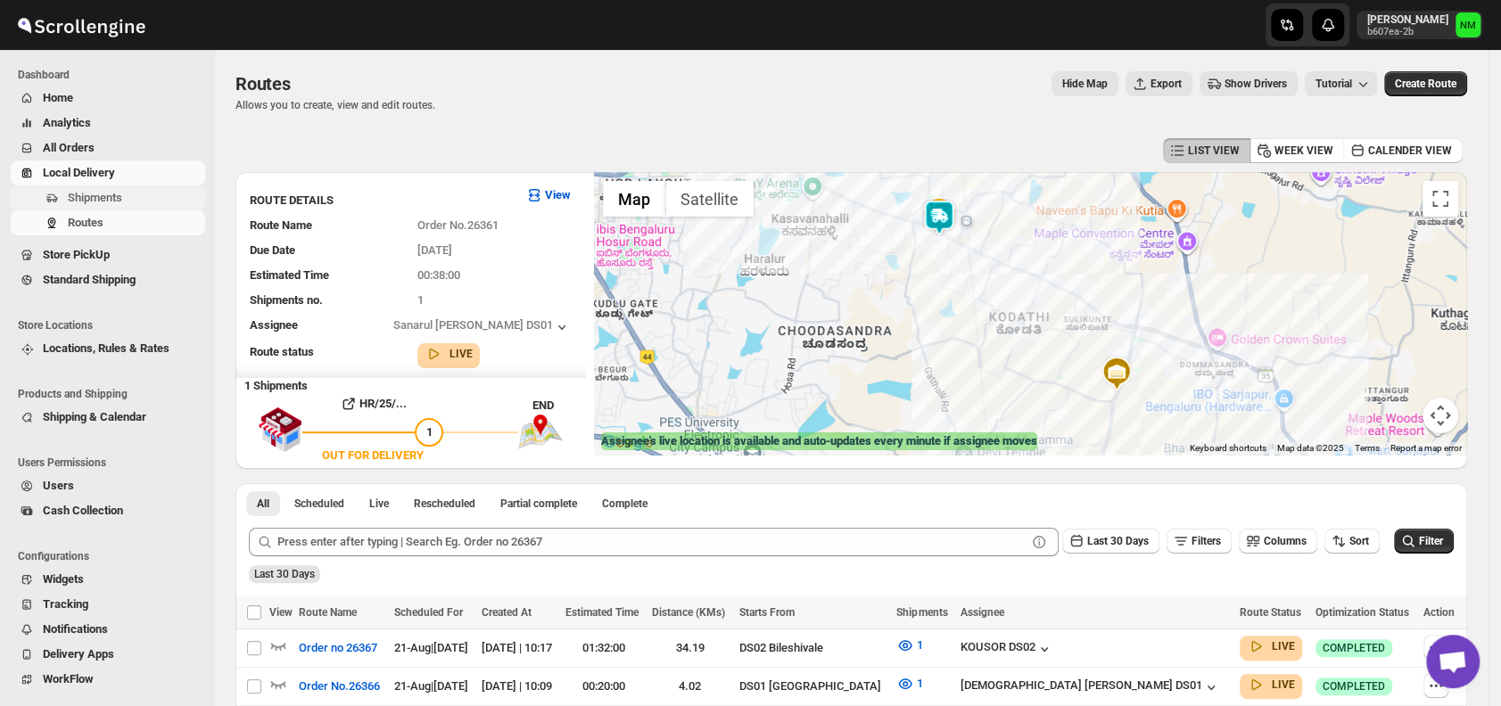
click at [119, 204] on span "Shipments" at bounding box center [95, 197] width 54 height 13
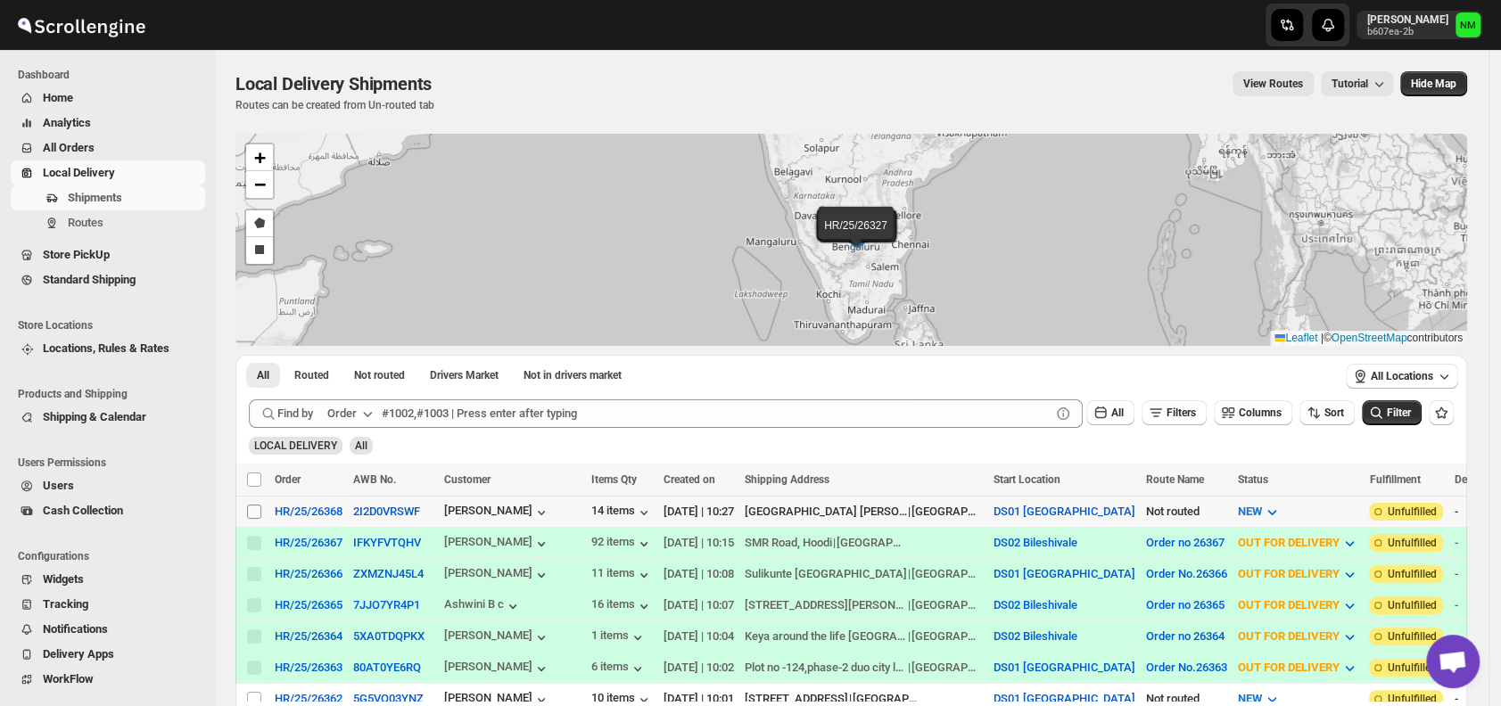
click at [246, 511] on span at bounding box center [254, 512] width 16 height 16
click at [247, 511] on input "Select shipment" at bounding box center [254, 512] width 14 height 14
click at [257, 509] on input "Select shipment" at bounding box center [254, 512] width 14 height 14
checkbox input "true"
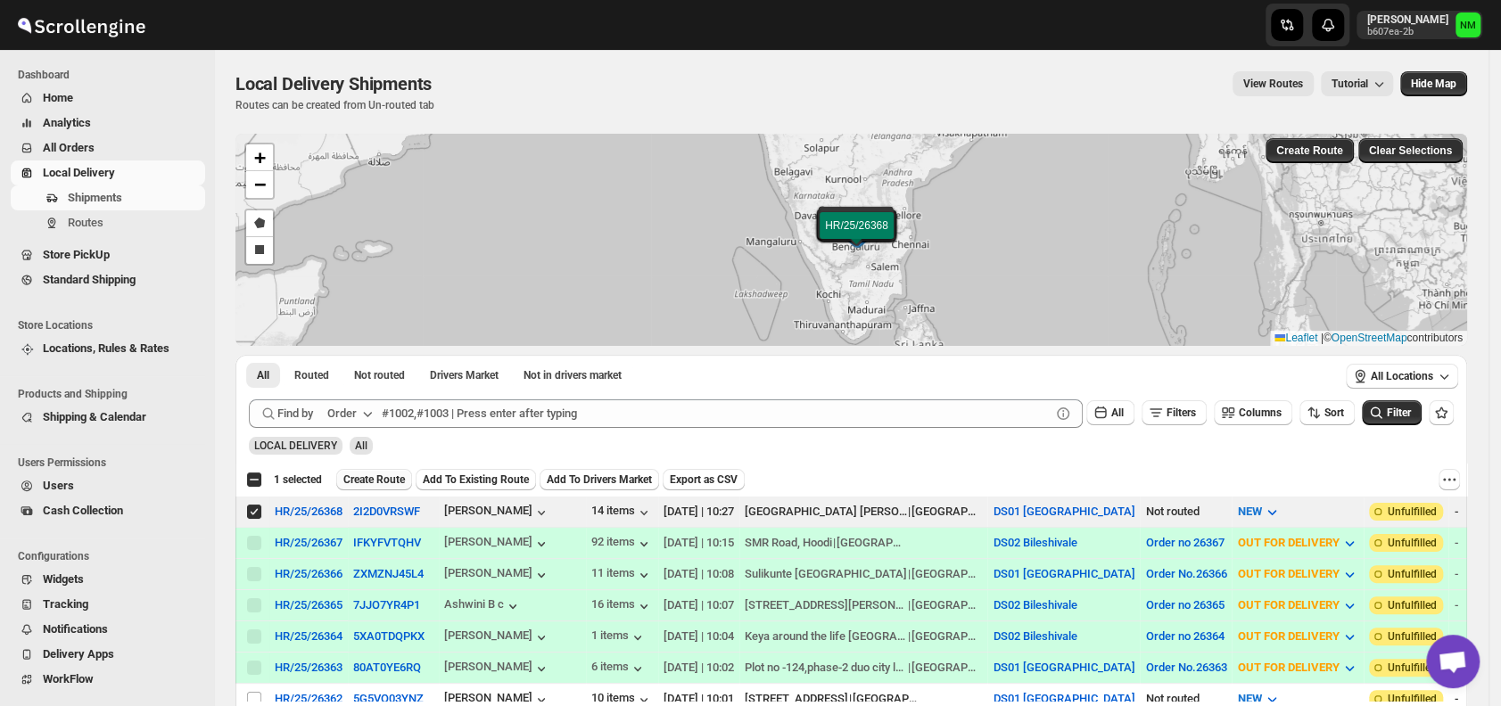
click at [383, 475] on span "Create Route" at bounding box center [374, 480] width 62 height 14
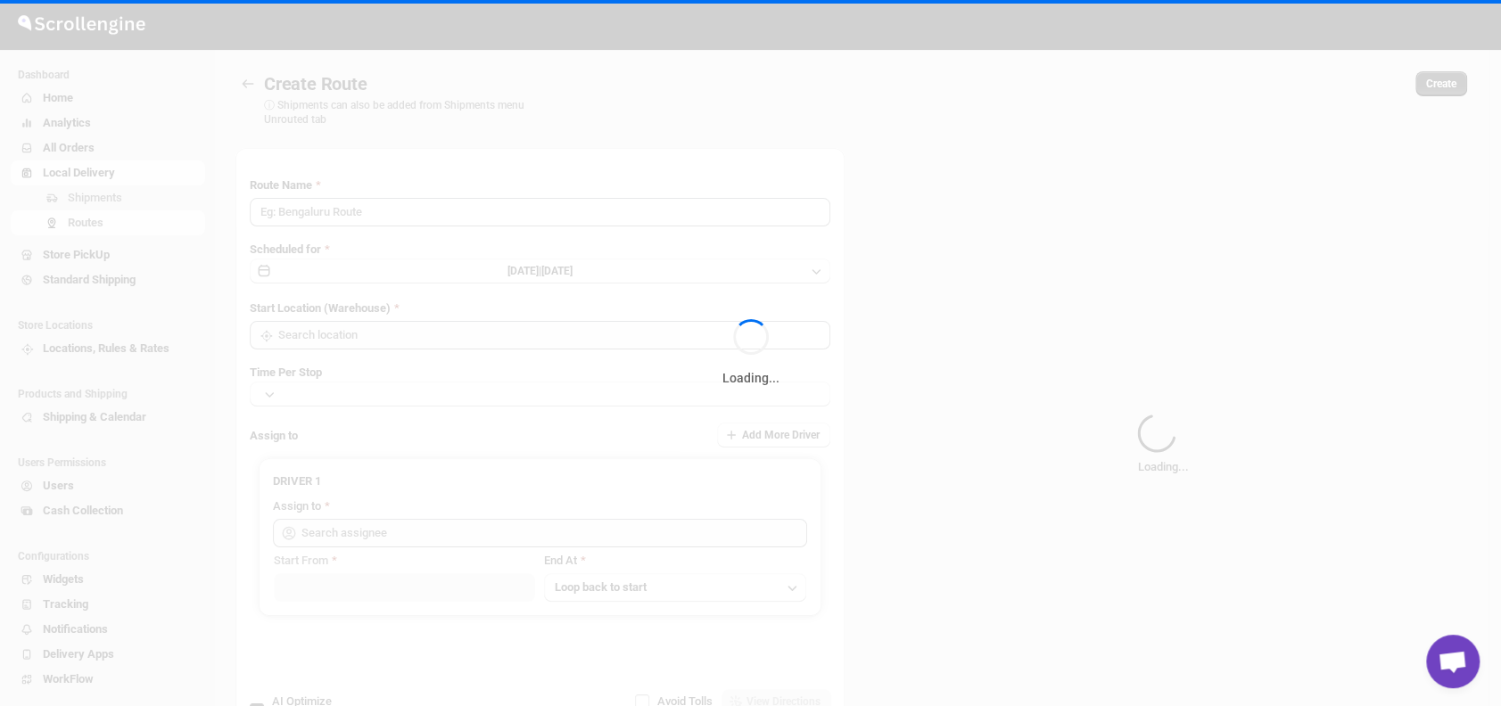
type input "Route - 21/08-1028"
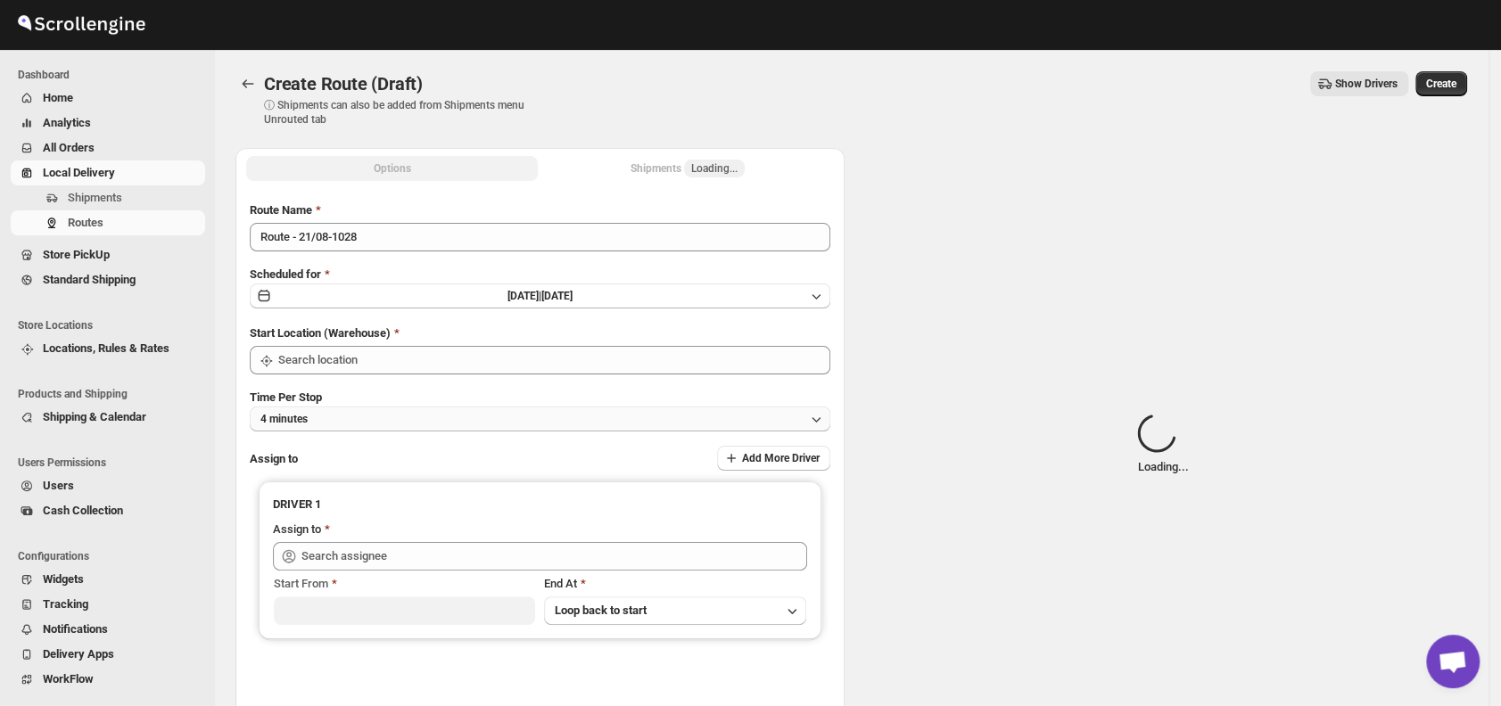
type input "DS01 [GEOGRAPHIC_DATA]"
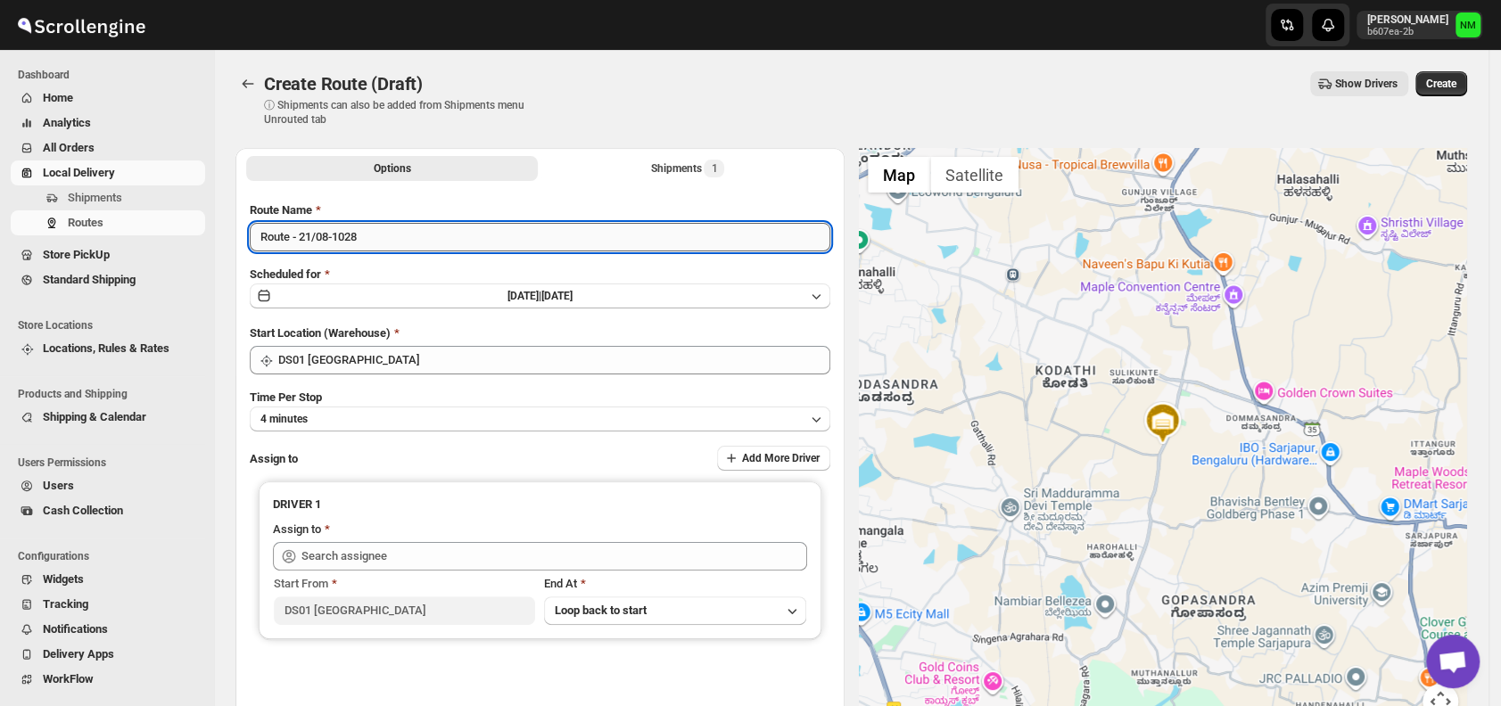
click at [390, 235] on input "Route - 21/08-1028" at bounding box center [540, 237] width 580 height 29
type input "R"
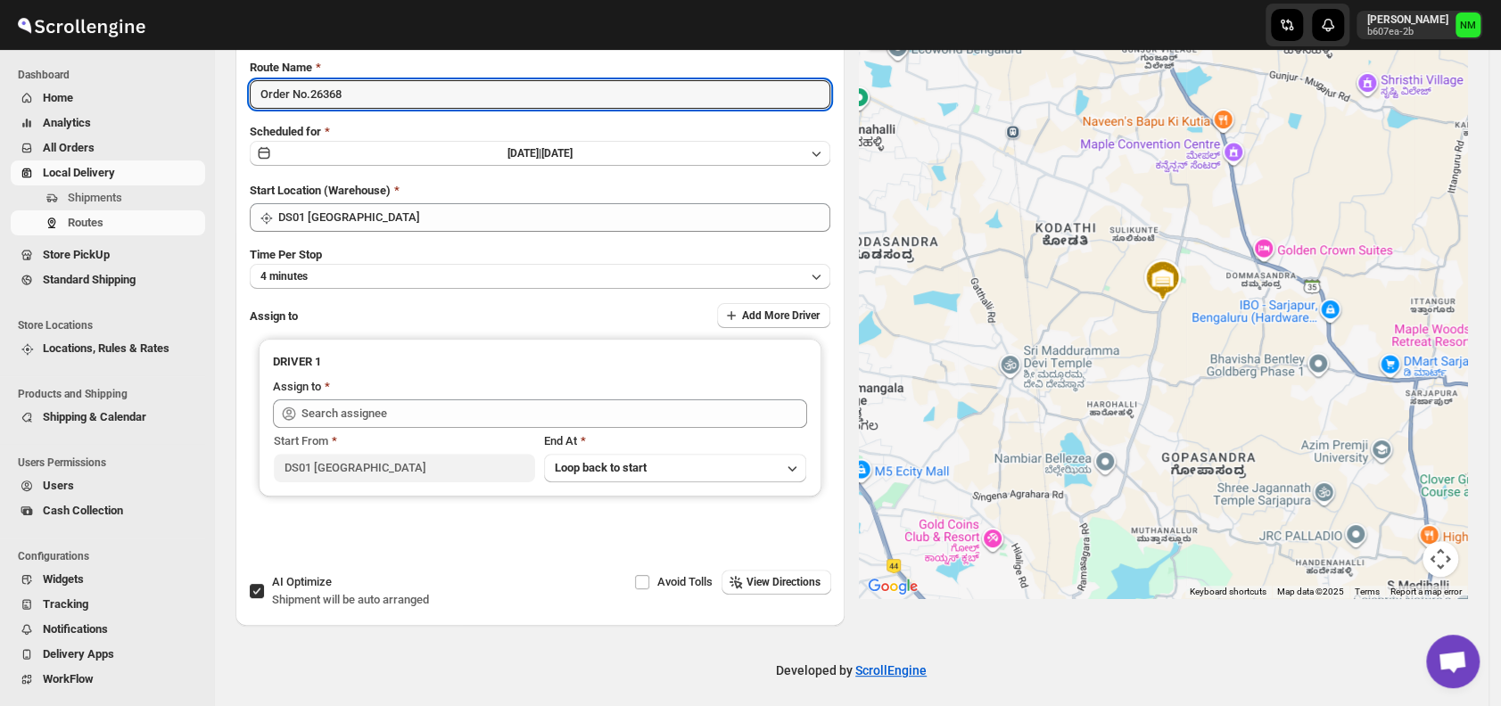
scroll to position [146, 0]
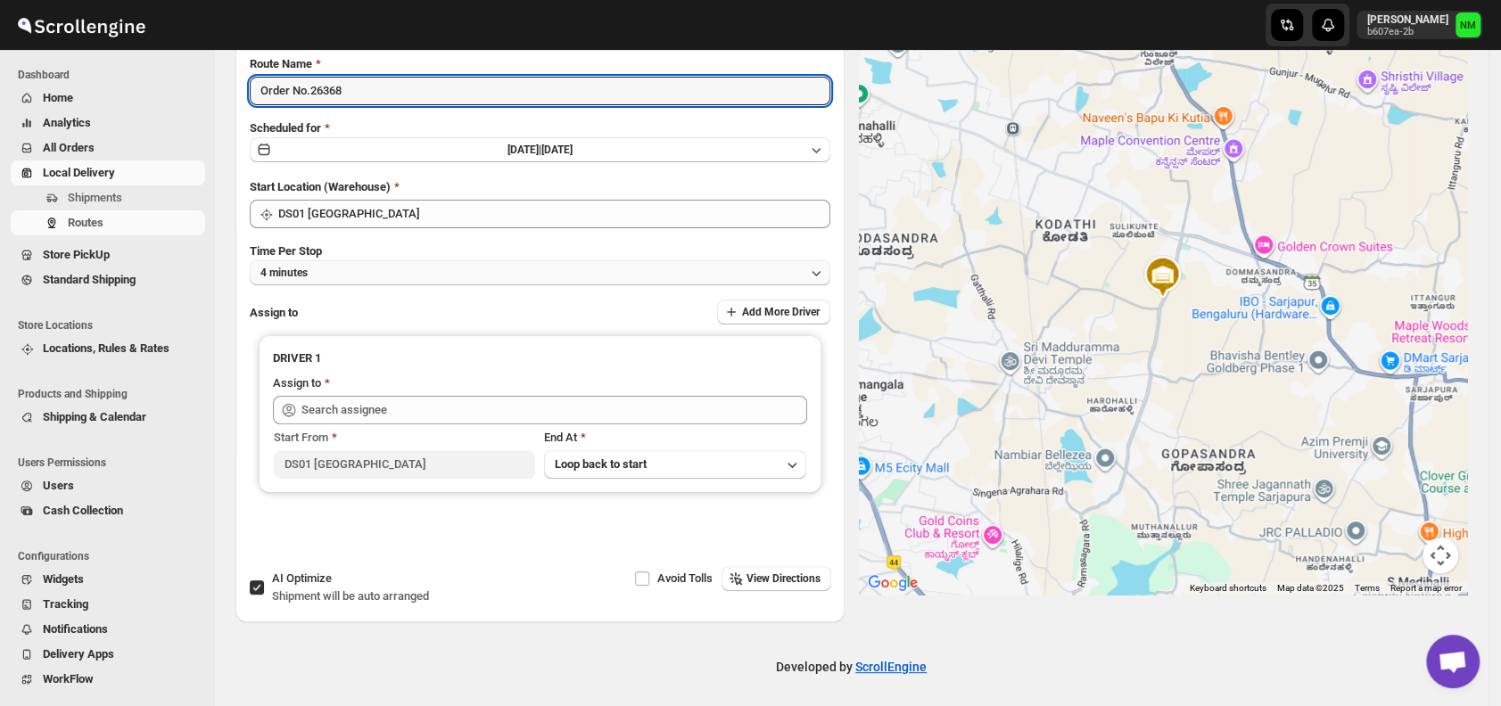
type input "Order No.26368"
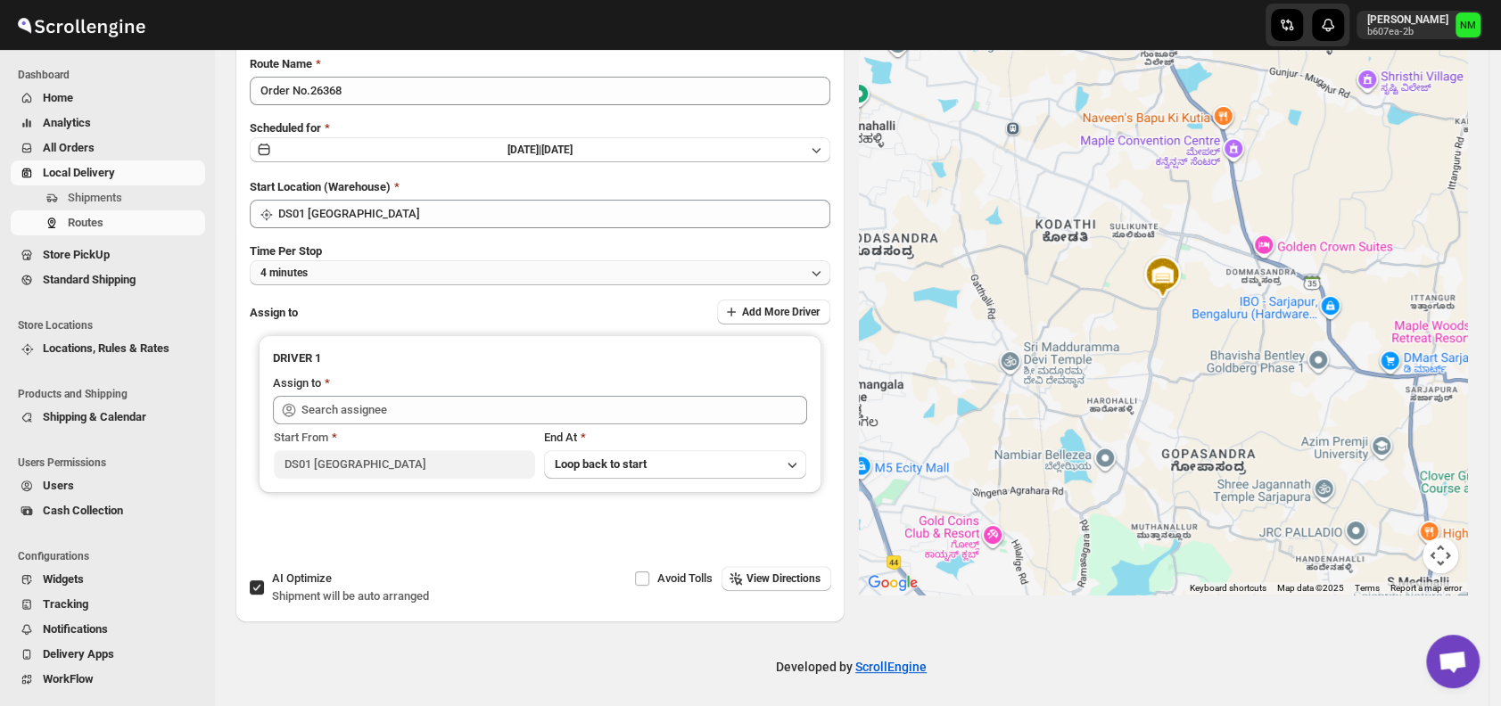
click at [408, 277] on button "4 minutes" at bounding box center [540, 272] width 580 height 25
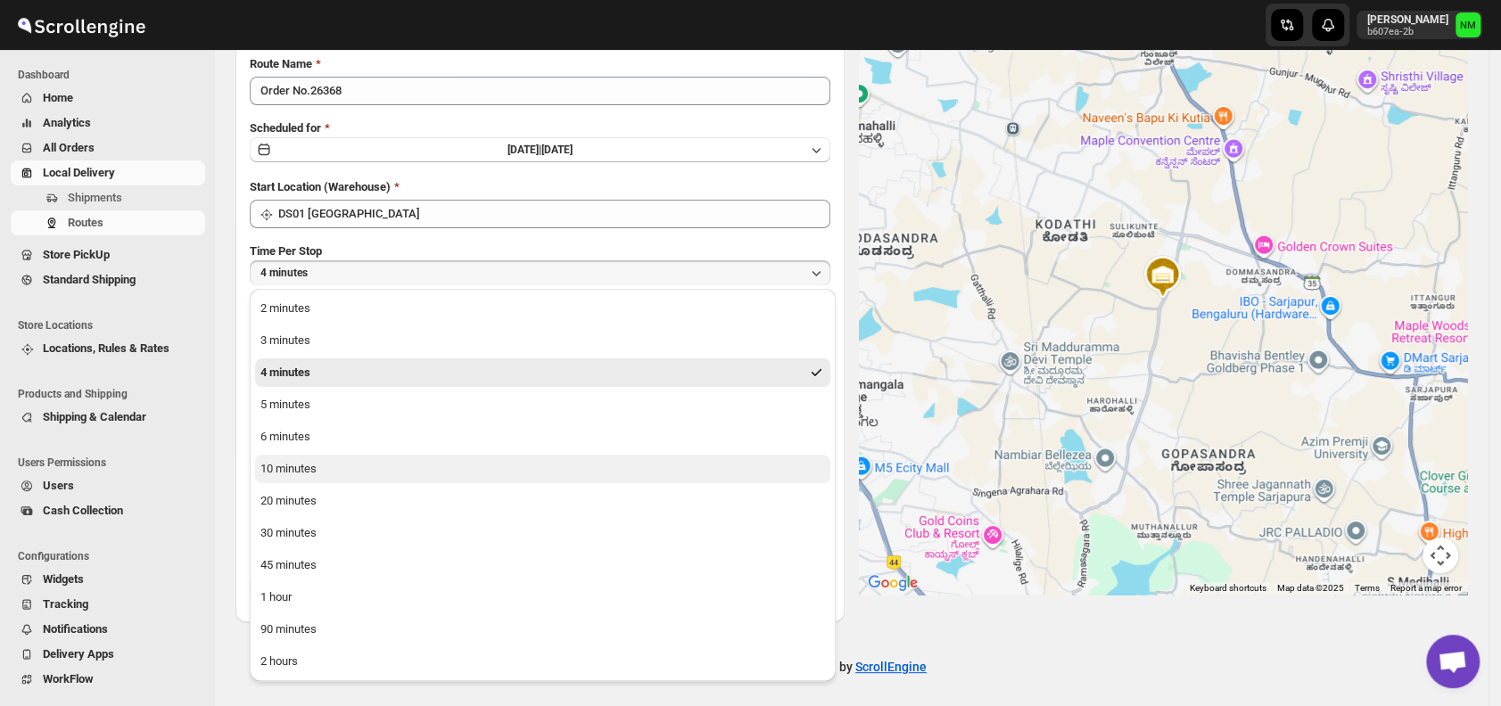
click at [307, 470] on div "10 minutes" at bounding box center [288, 469] width 56 height 18
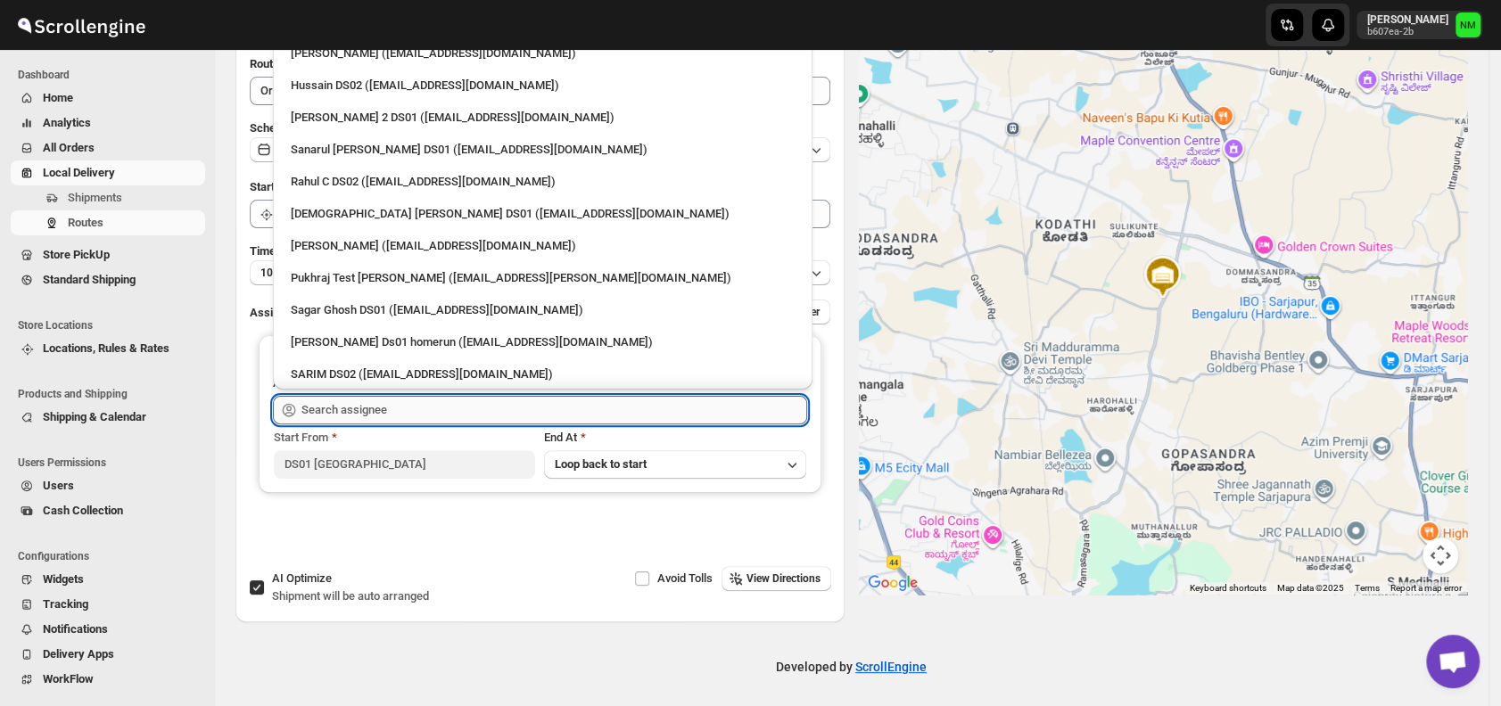
click at [358, 411] on input "text" at bounding box center [554, 410] width 506 height 29
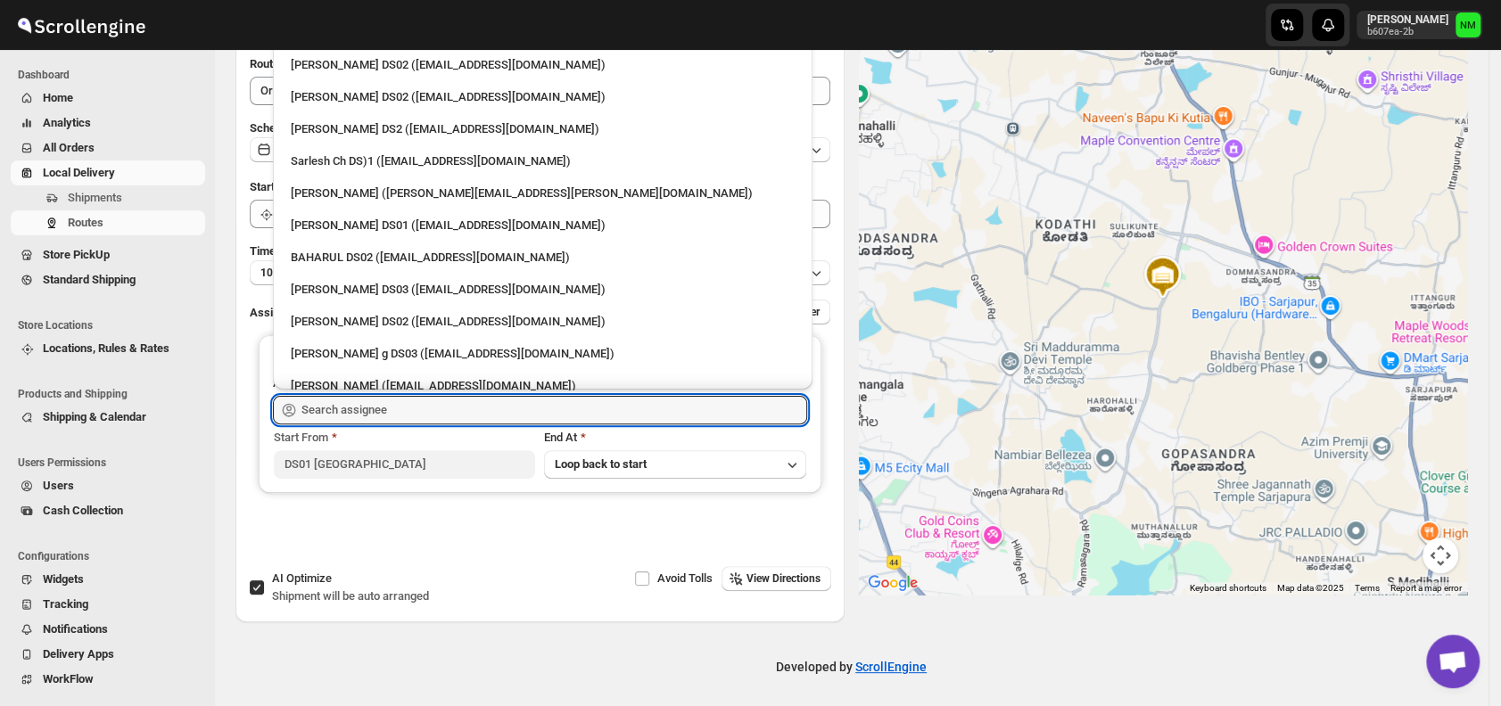
scroll to position [663, 0]
click at [333, 226] on div "[PERSON_NAME] DS01 ([EMAIL_ADDRESS][DOMAIN_NAME])" at bounding box center [543, 225] width 504 height 18
type input "[PERSON_NAME] DS01 ([EMAIL_ADDRESS][DOMAIN_NAME])"
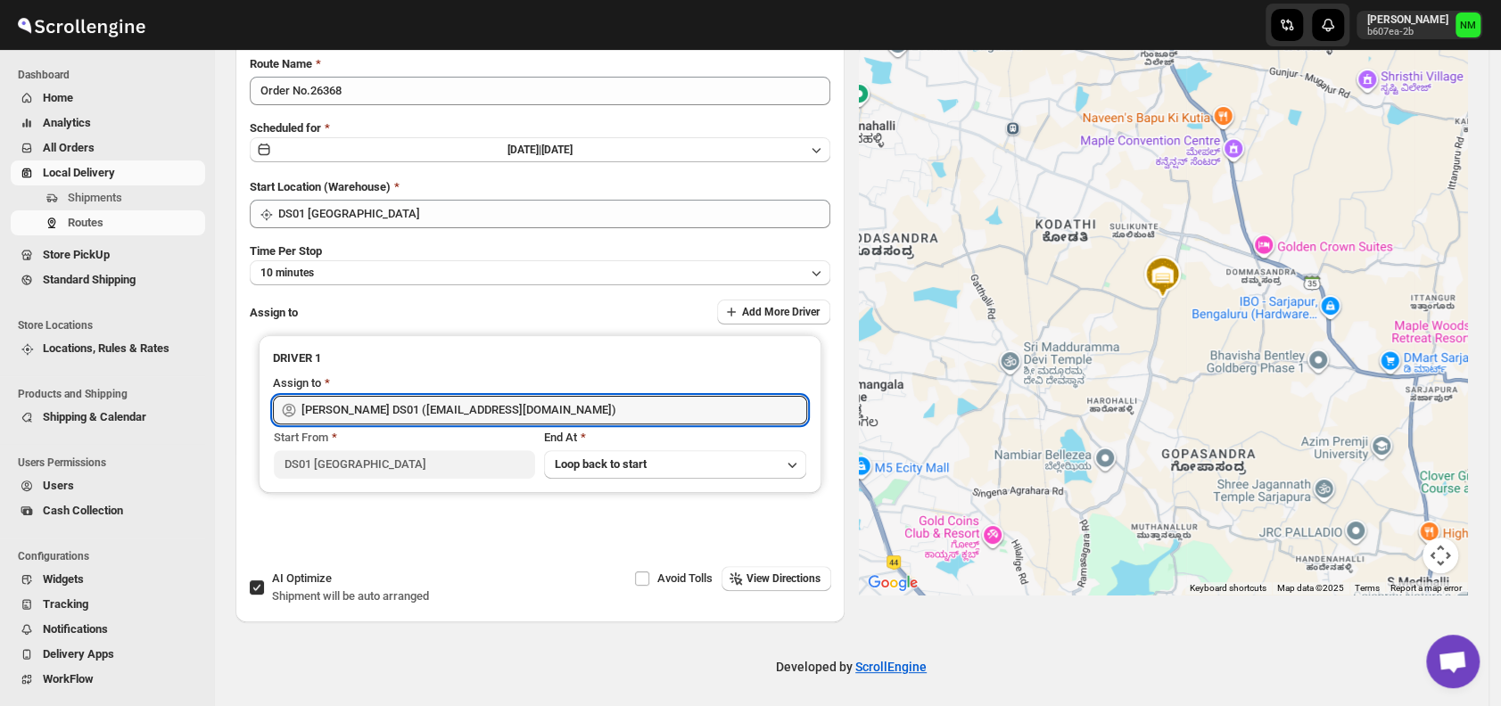
scroll to position [0, 0]
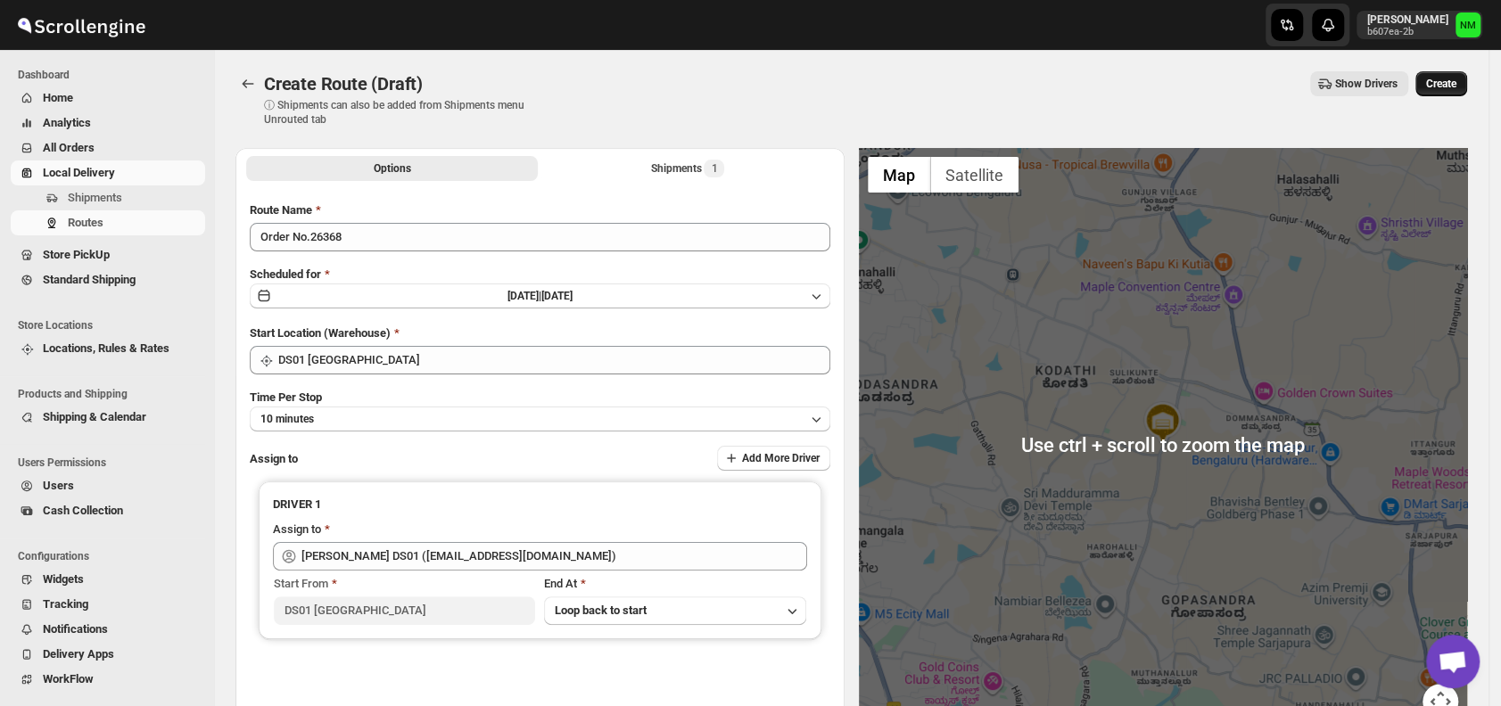
click at [1455, 89] on span "Create" at bounding box center [1441, 84] width 30 height 14
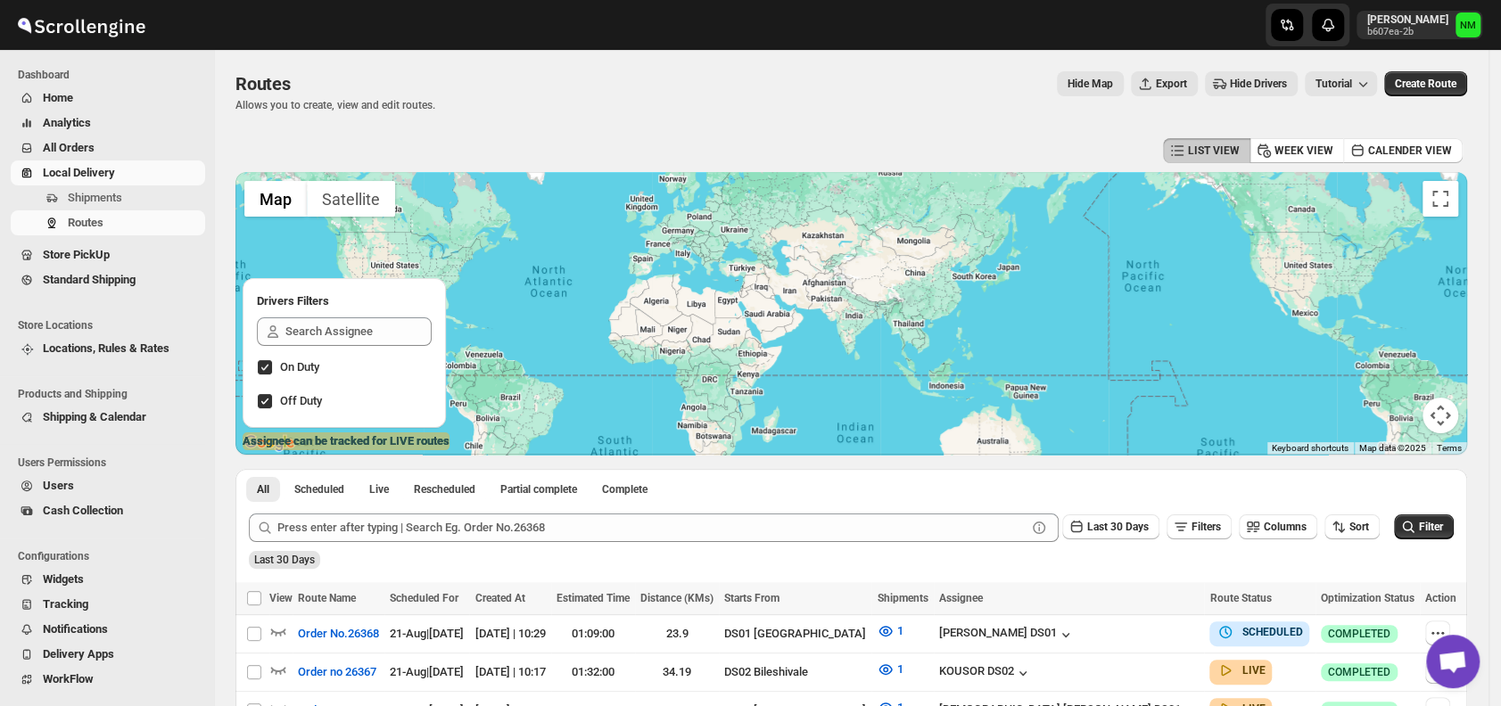
scroll to position [416, 0]
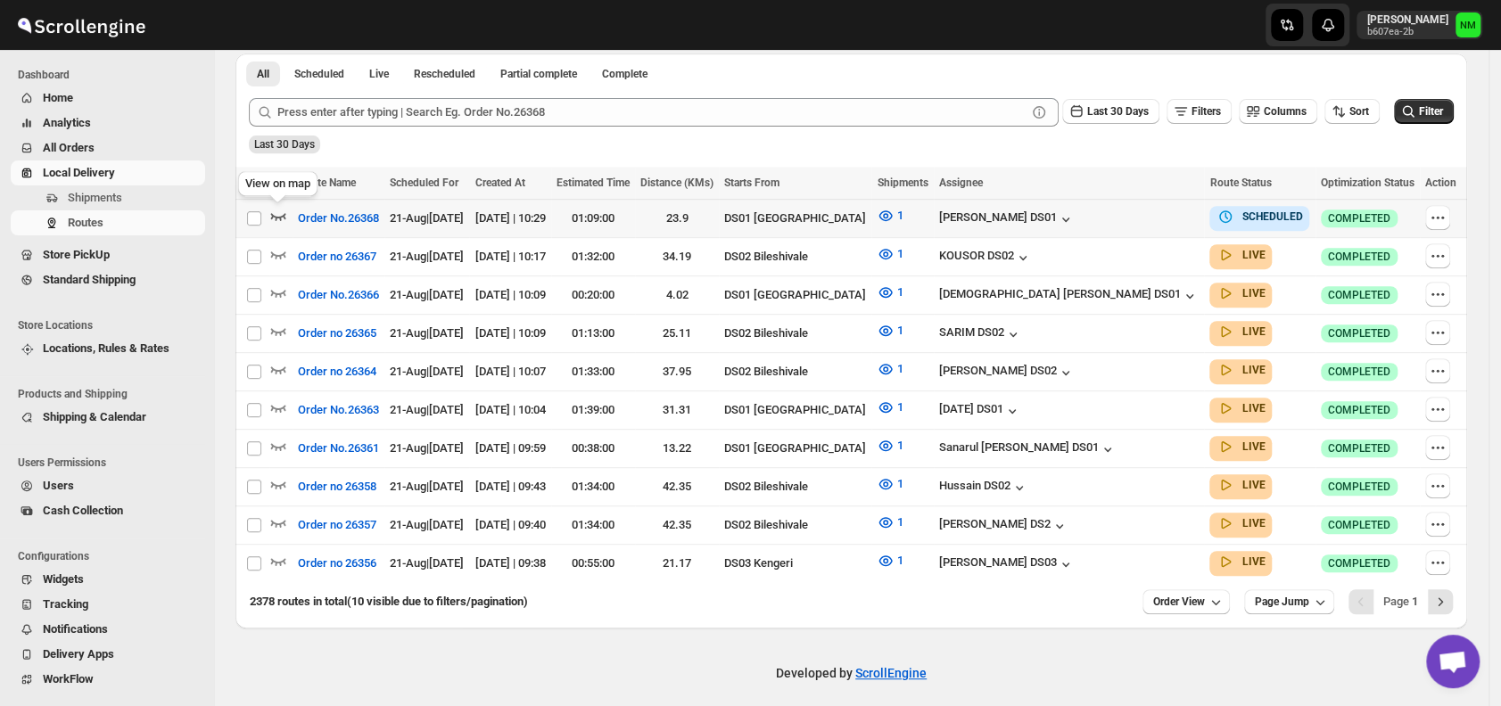
click at [278, 215] on icon "button" at bounding box center [278, 216] width 18 height 18
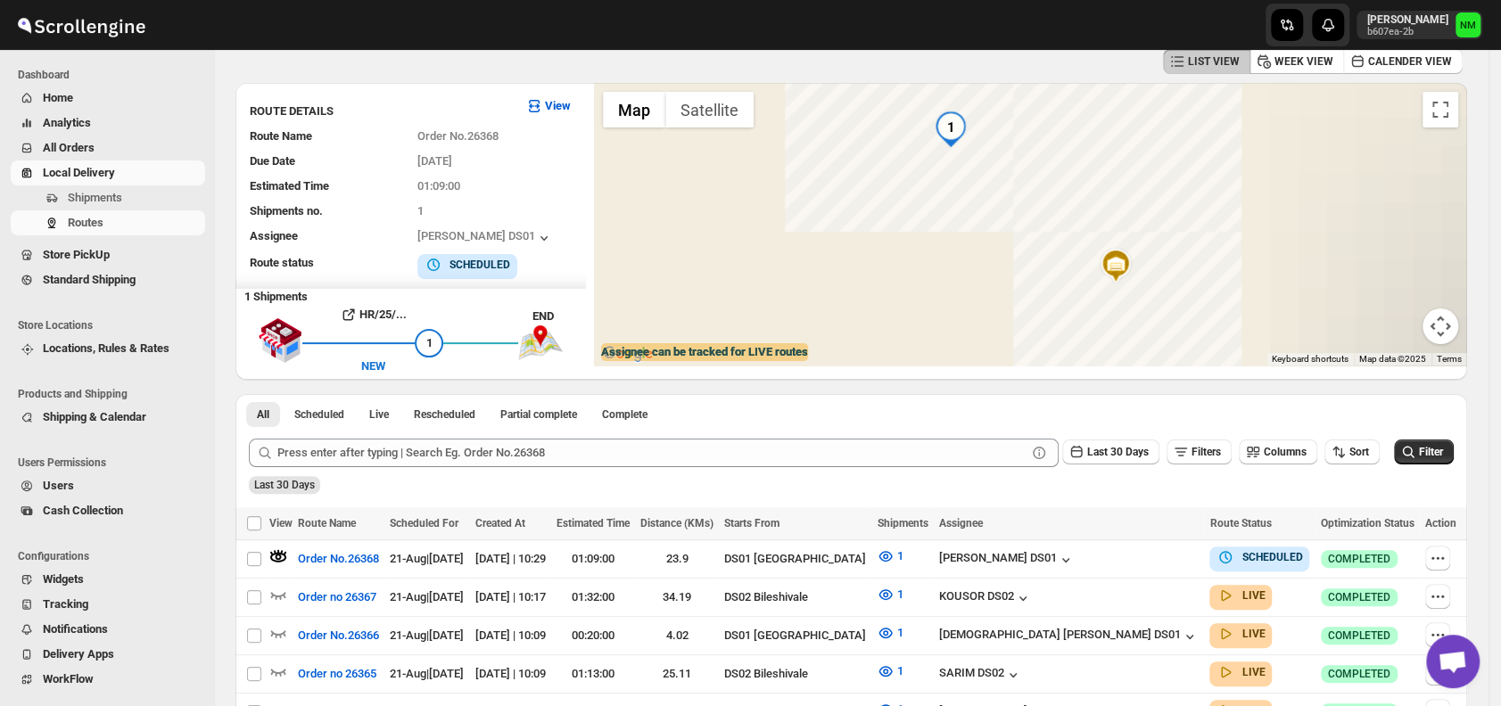
scroll to position [0, 0]
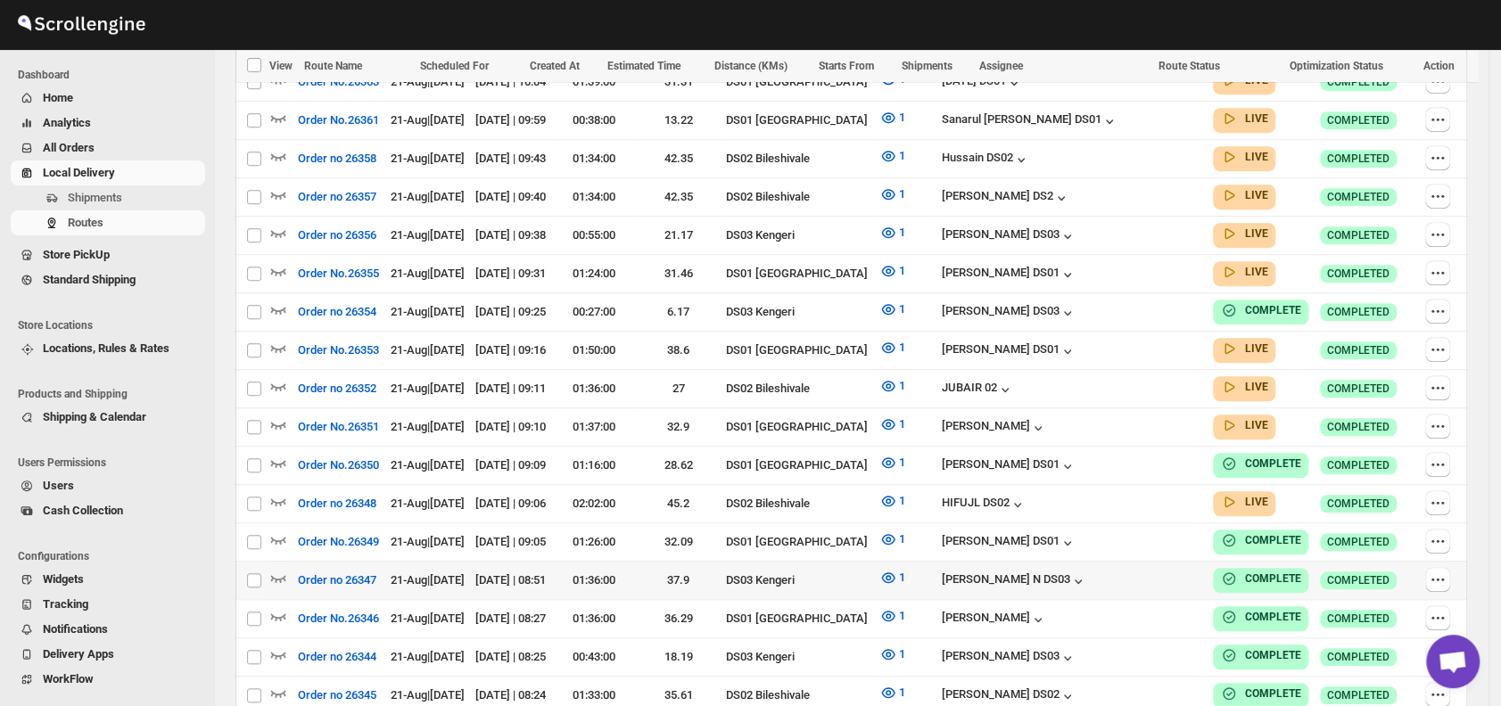
scroll to position [786, 0]
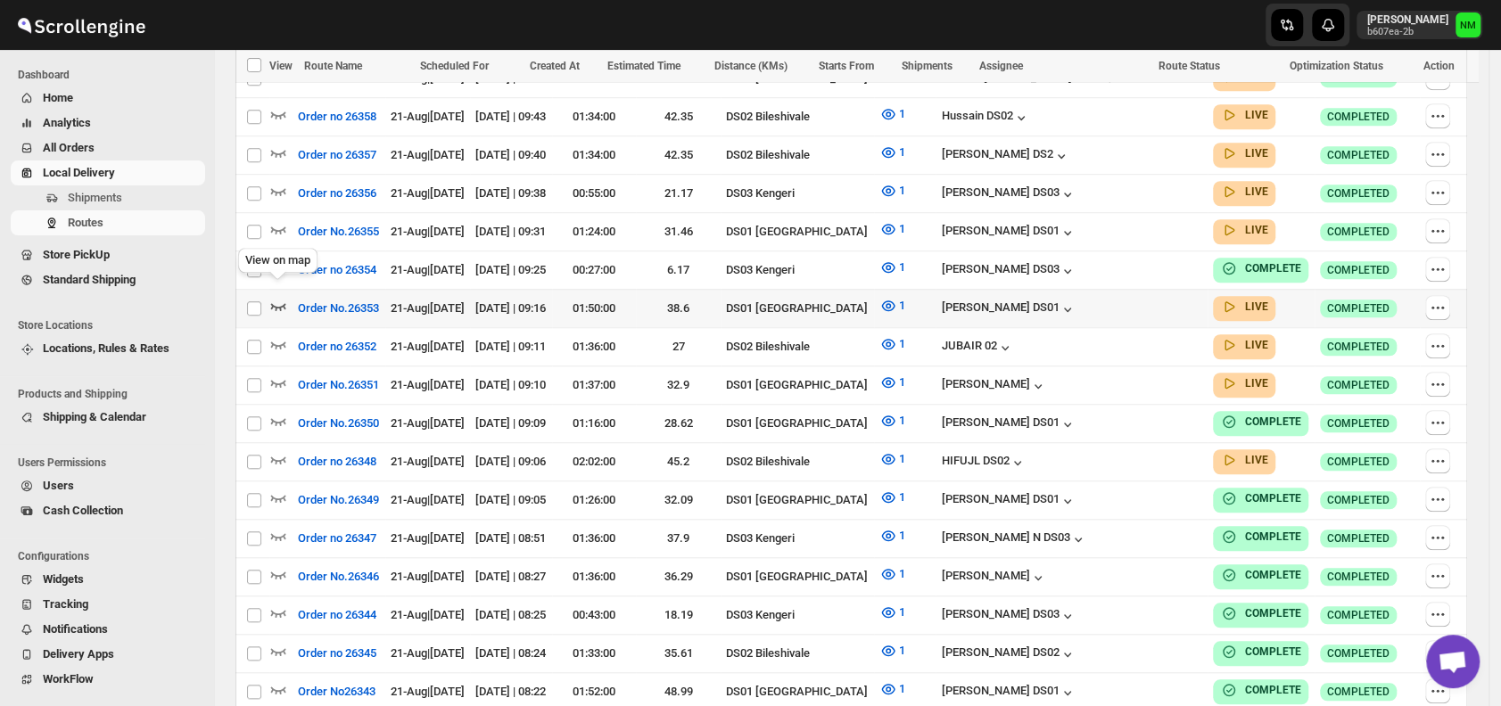
click at [279, 297] on icon "button" at bounding box center [278, 306] width 18 height 18
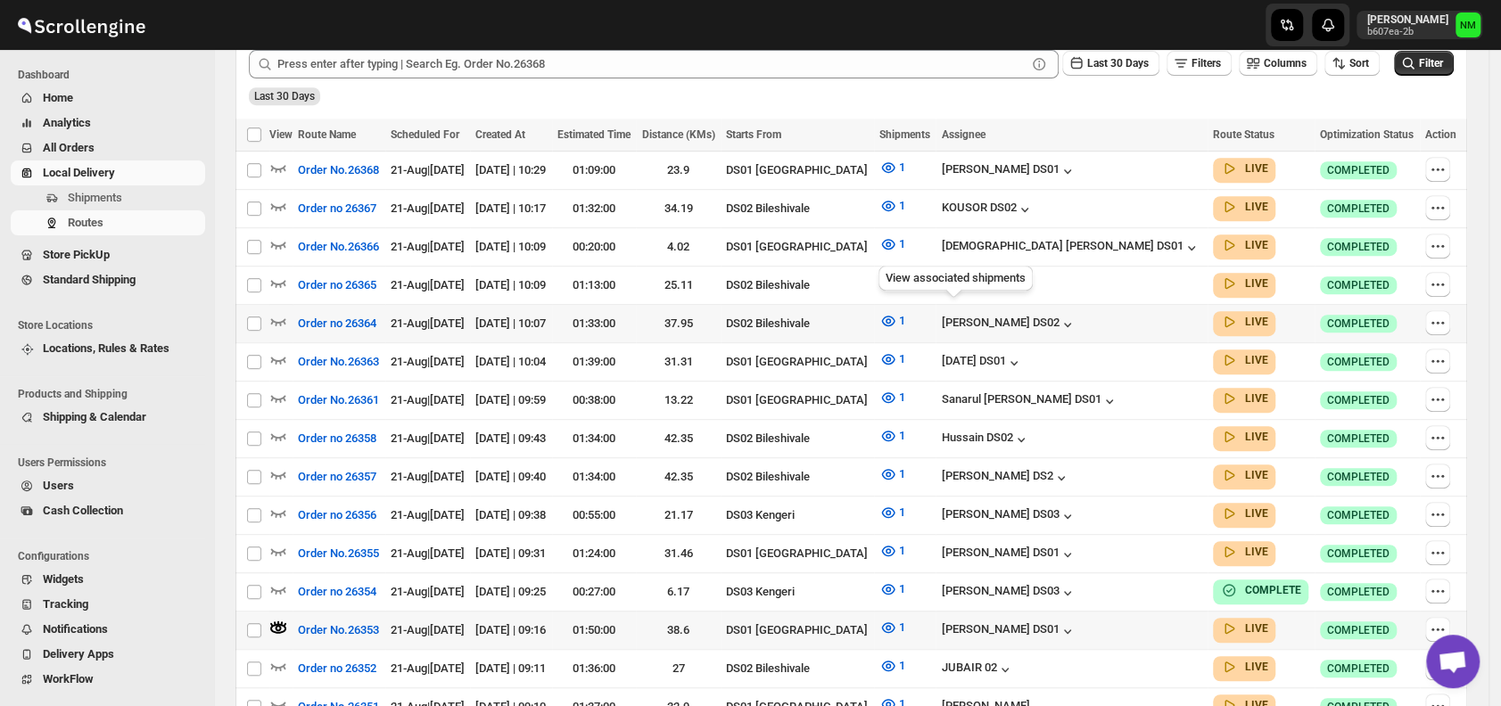
scroll to position [537, 0]
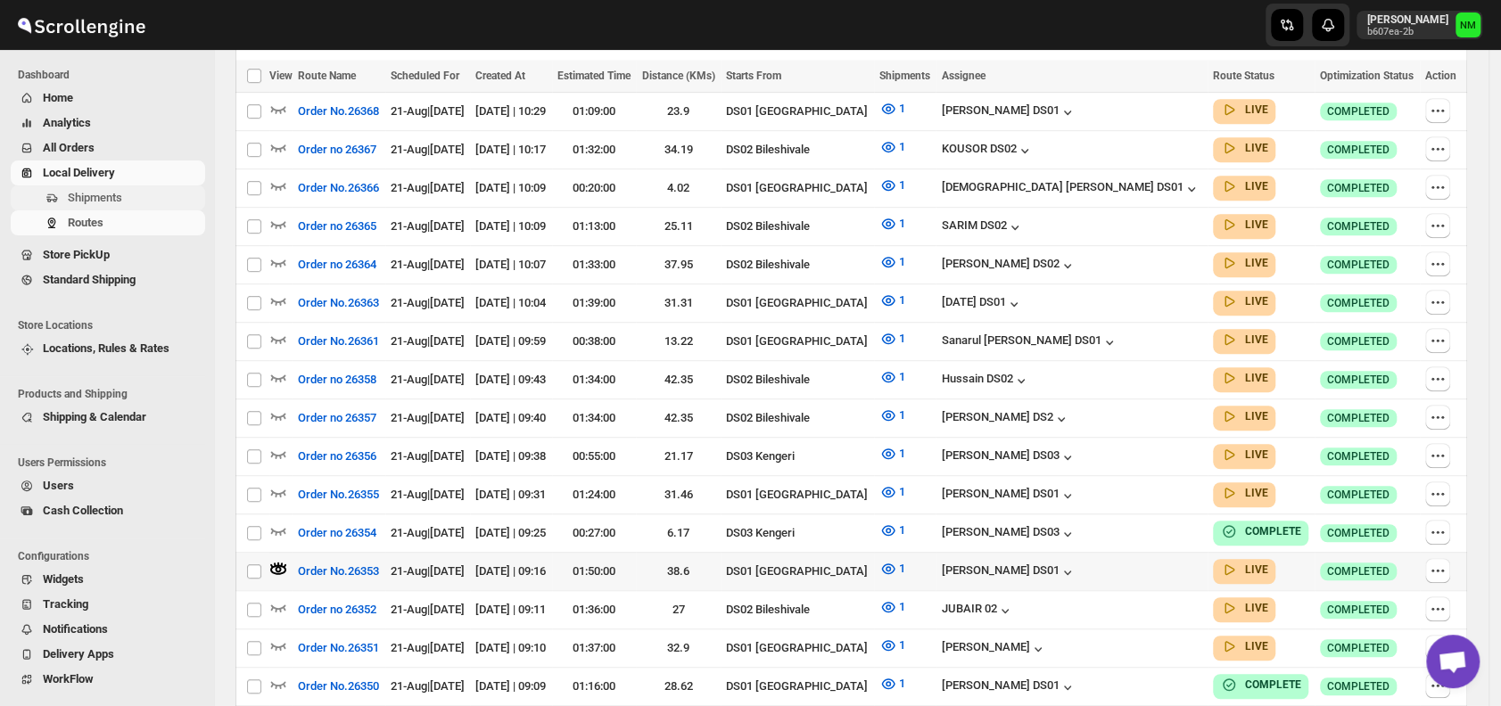
click at [111, 202] on span "Shipments" at bounding box center [95, 197] width 54 height 13
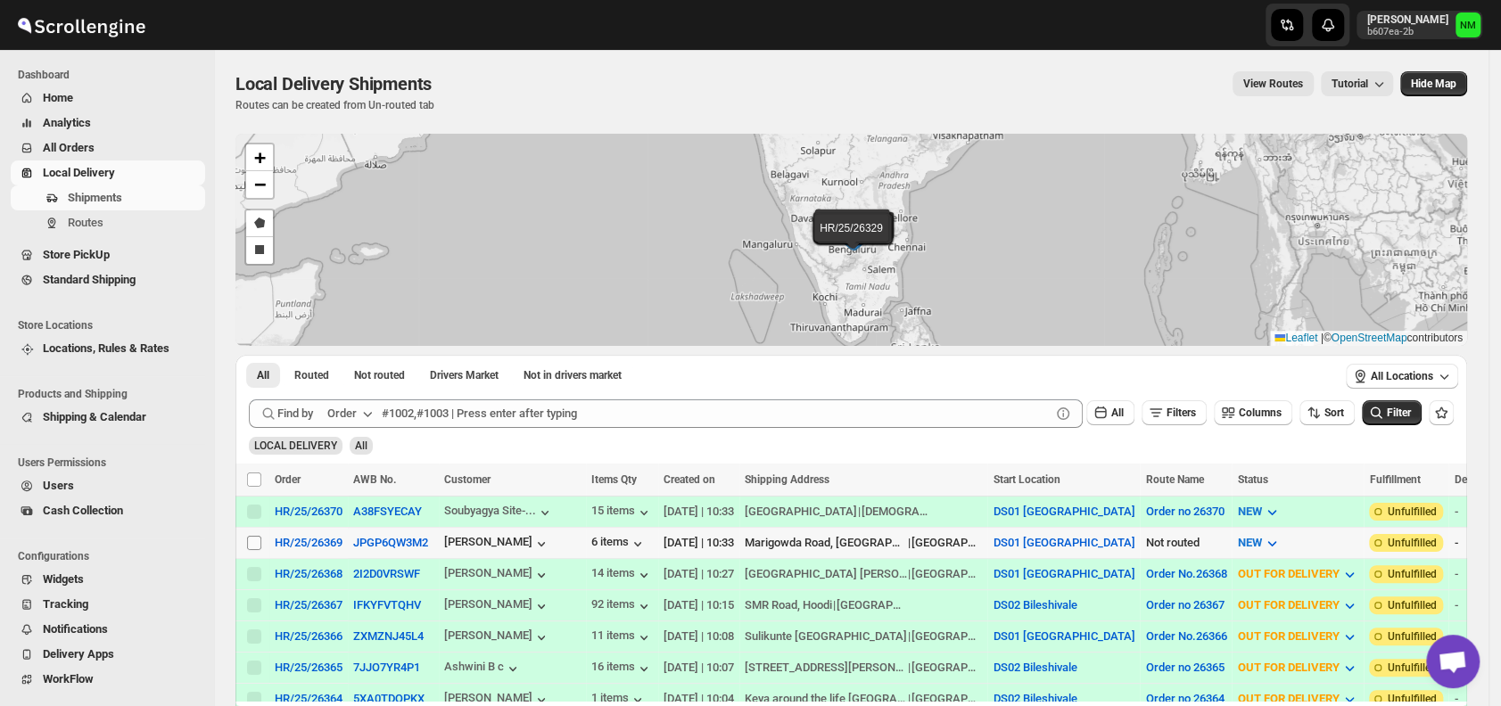
click at [259, 536] on input "Select shipment" at bounding box center [254, 543] width 14 height 14
checkbox input "true"
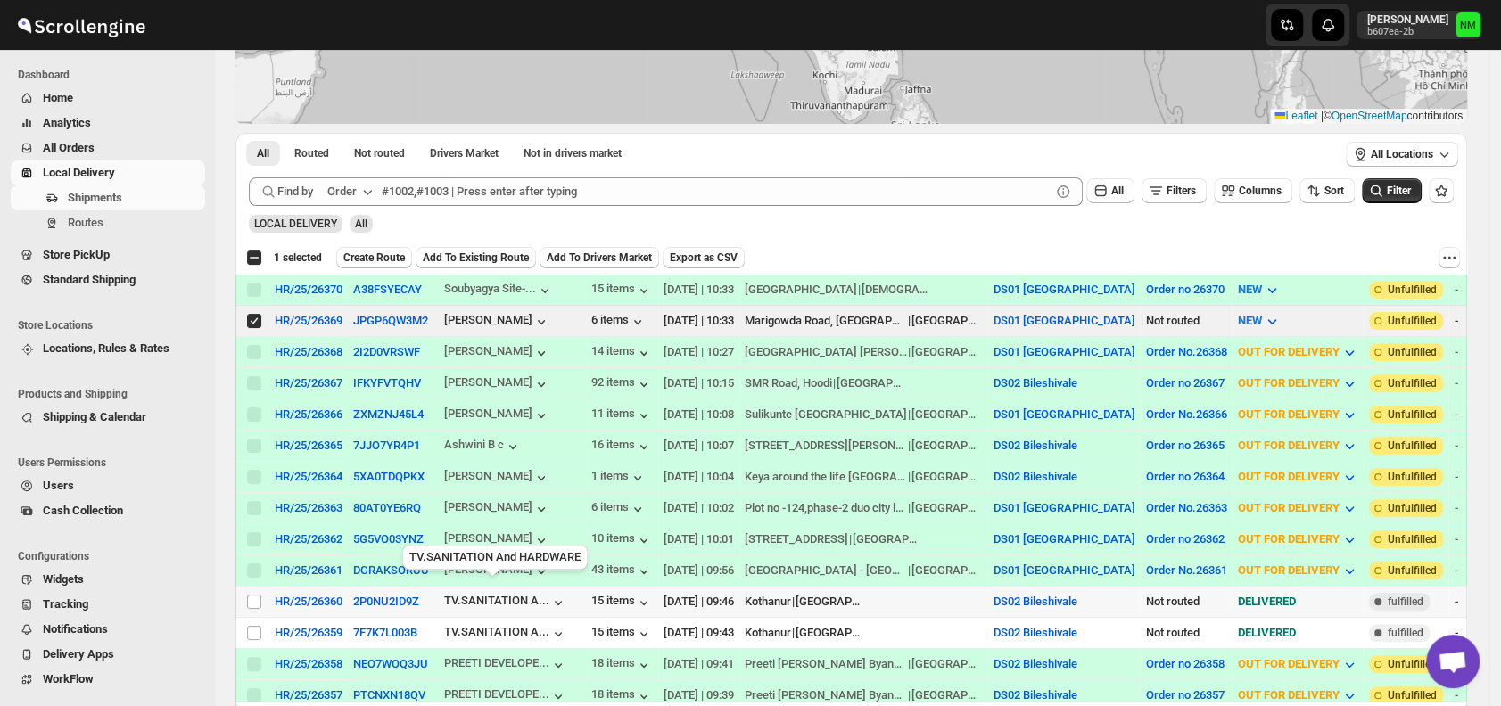
scroll to position [223, 0]
click at [394, 259] on span "Create Route" at bounding box center [374, 257] width 62 height 14
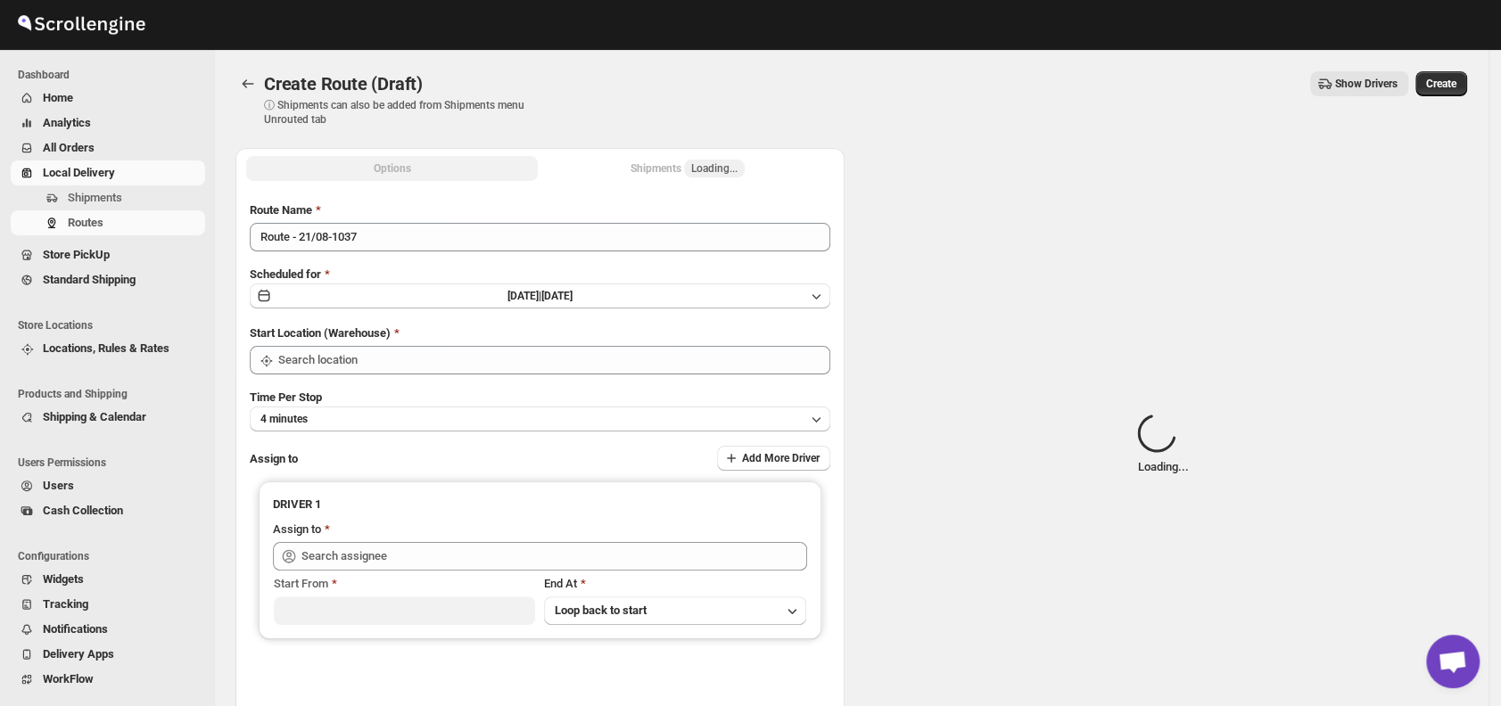
type input "DS01 [GEOGRAPHIC_DATA]"
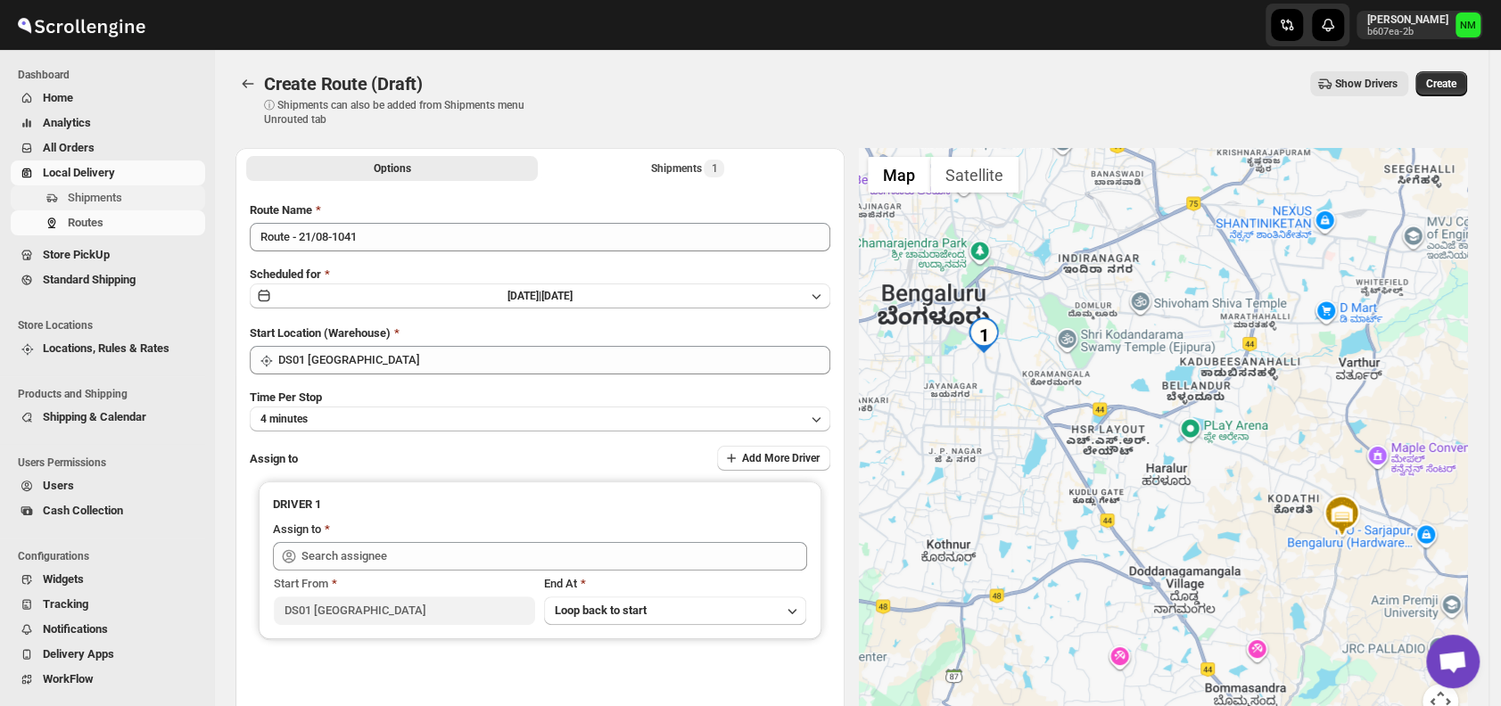
click at [136, 202] on span "Shipments" at bounding box center [135, 198] width 134 height 18
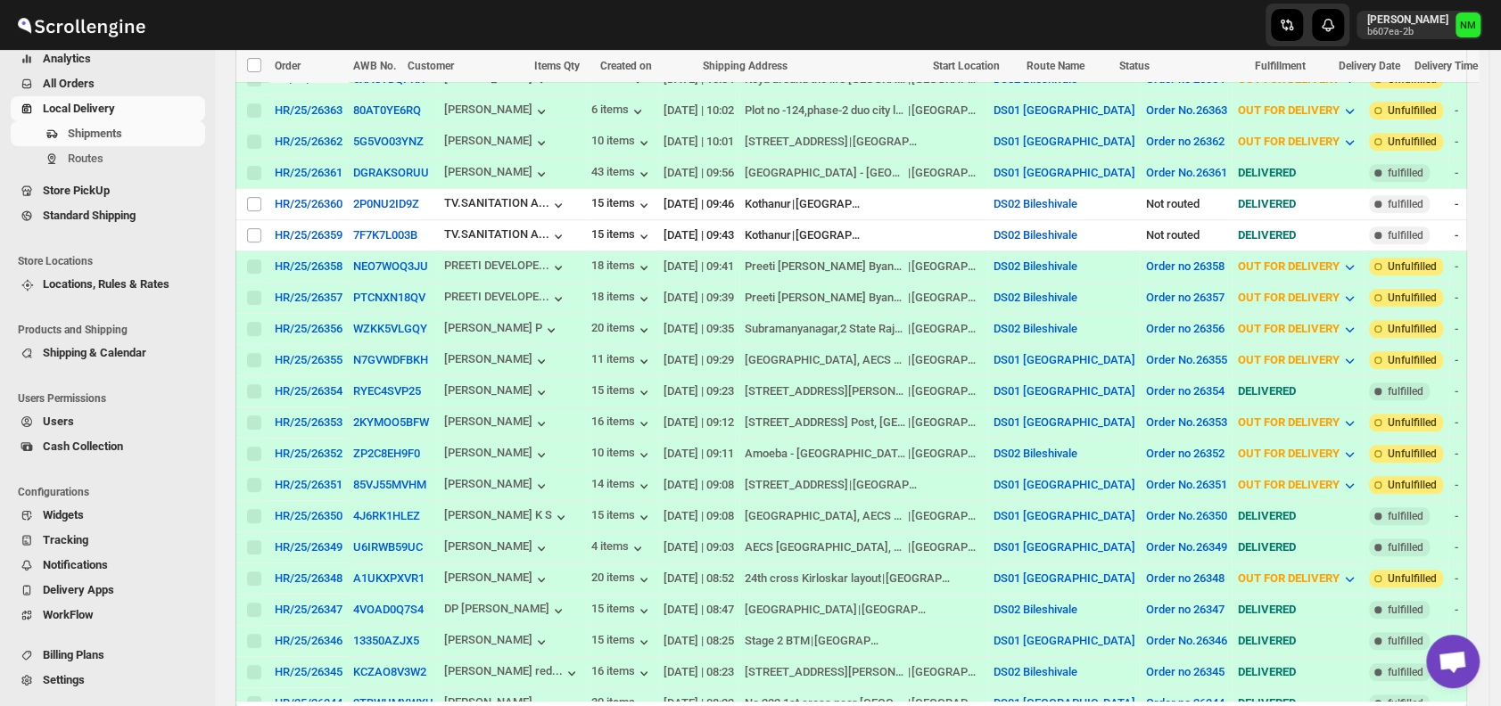
scroll to position [653, 0]
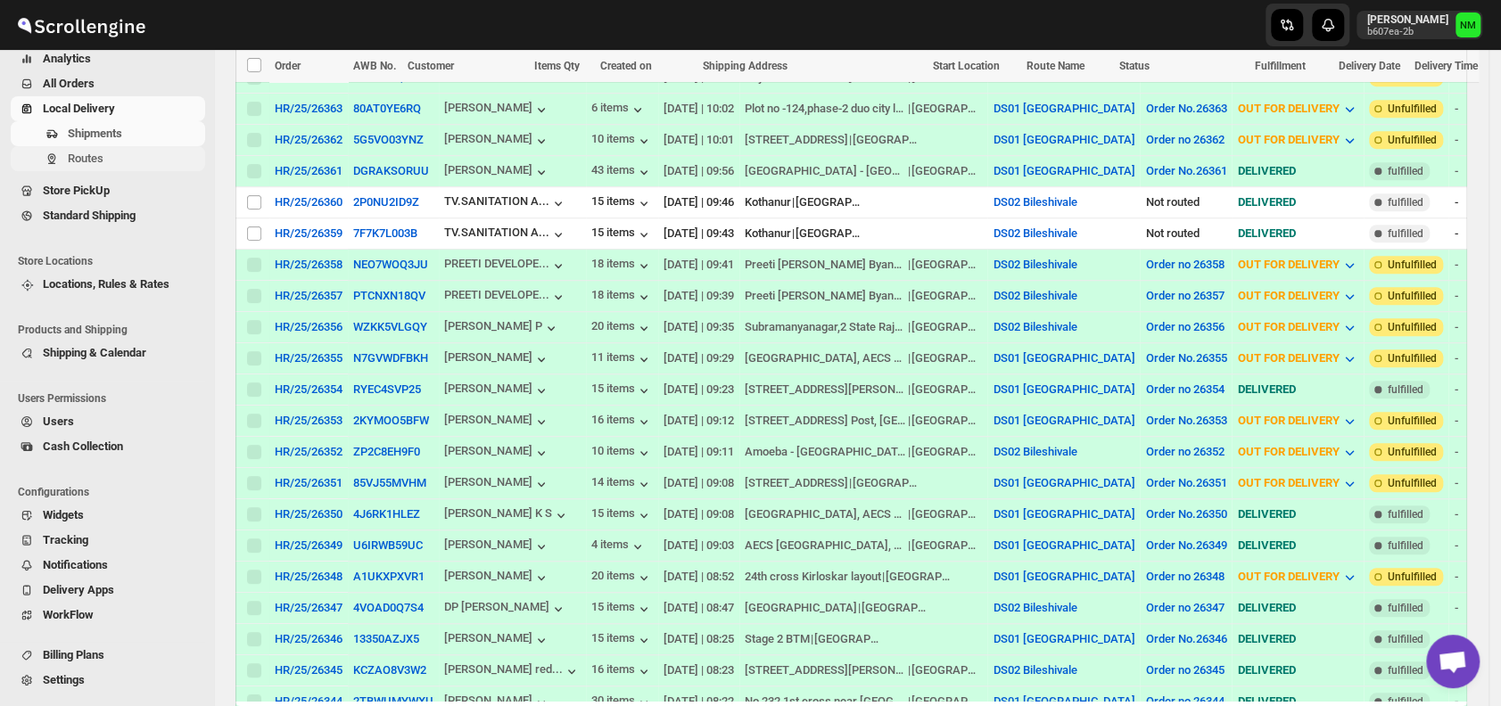
click at [65, 153] on button "Routes" at bounding box center [108, 158] width 194 height 25
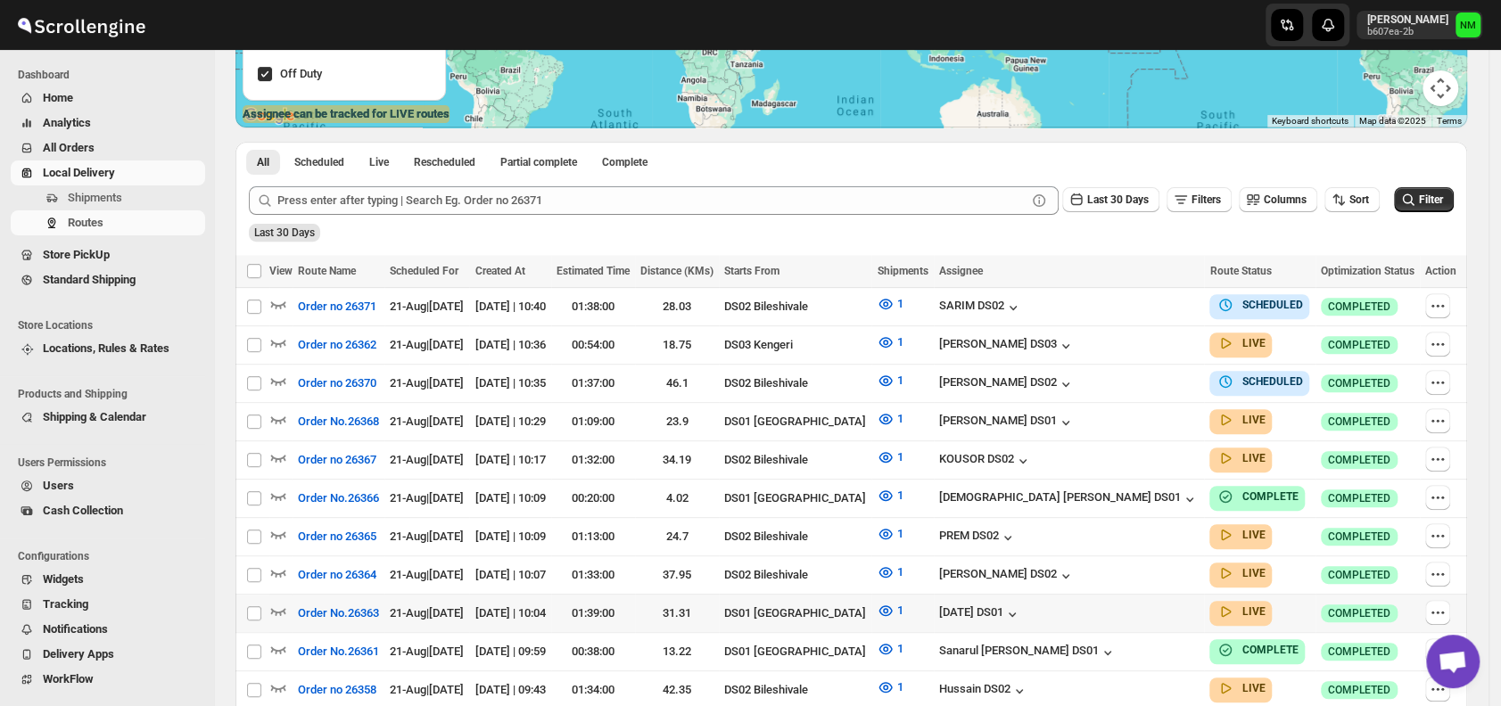
scroll to position [423, 0]
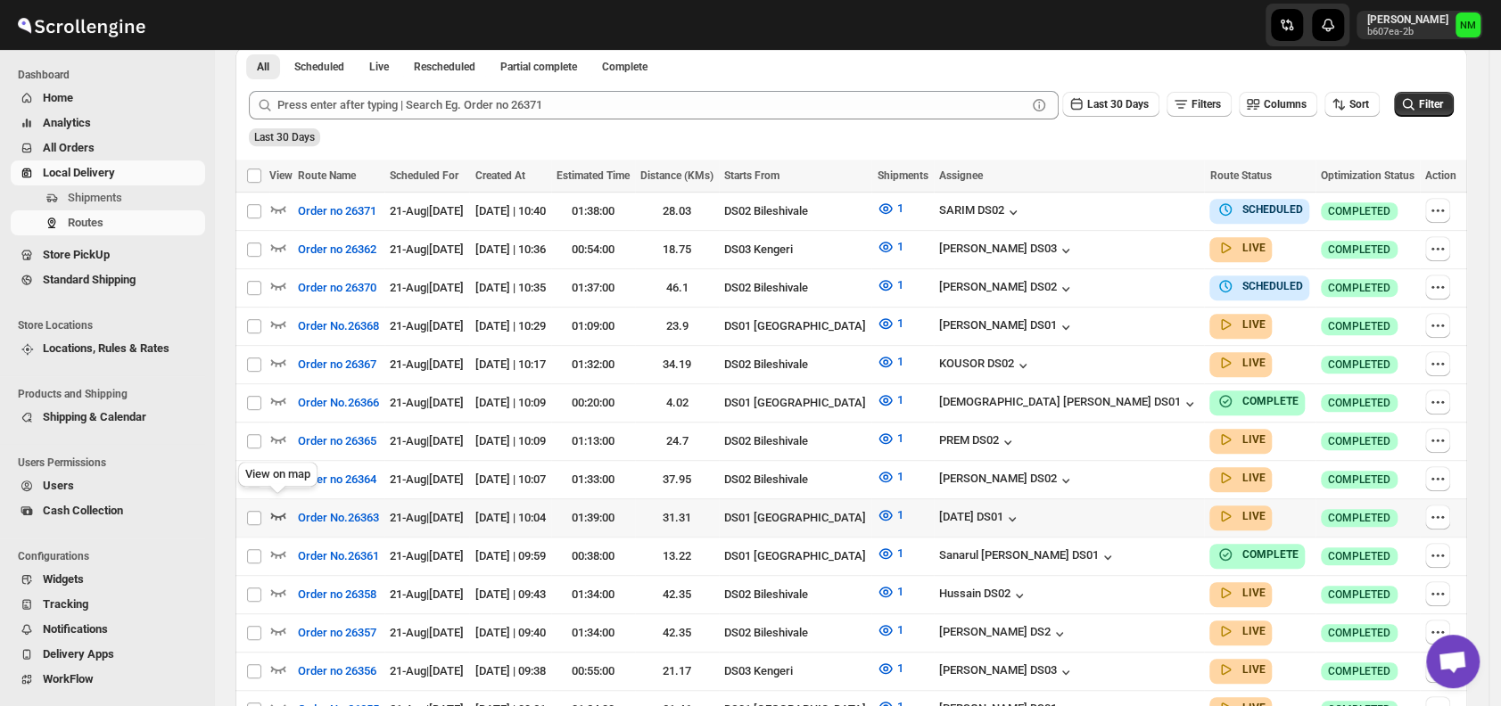
click at [280, 506] on icon "button" at bounding box center [278, 515] width 18 height 18
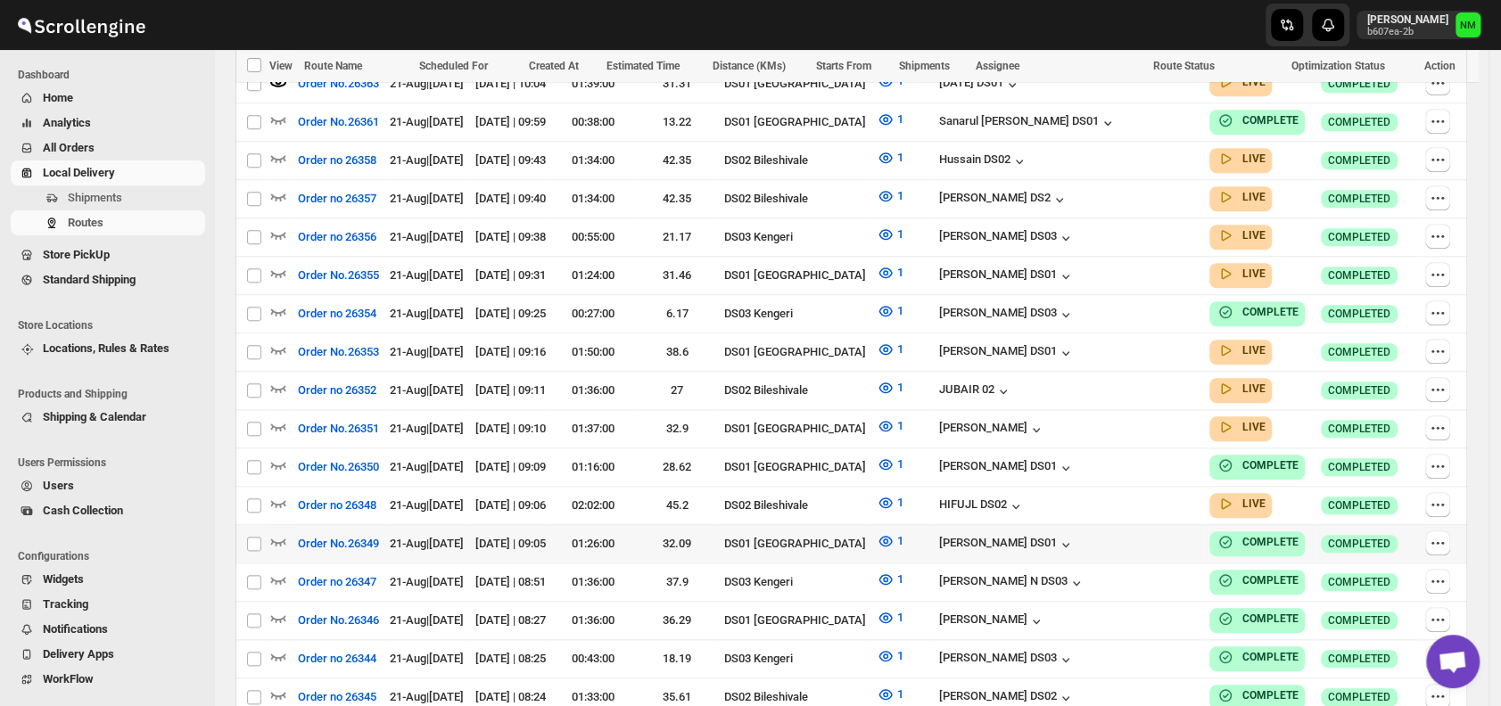
scroll to position [914, 0]
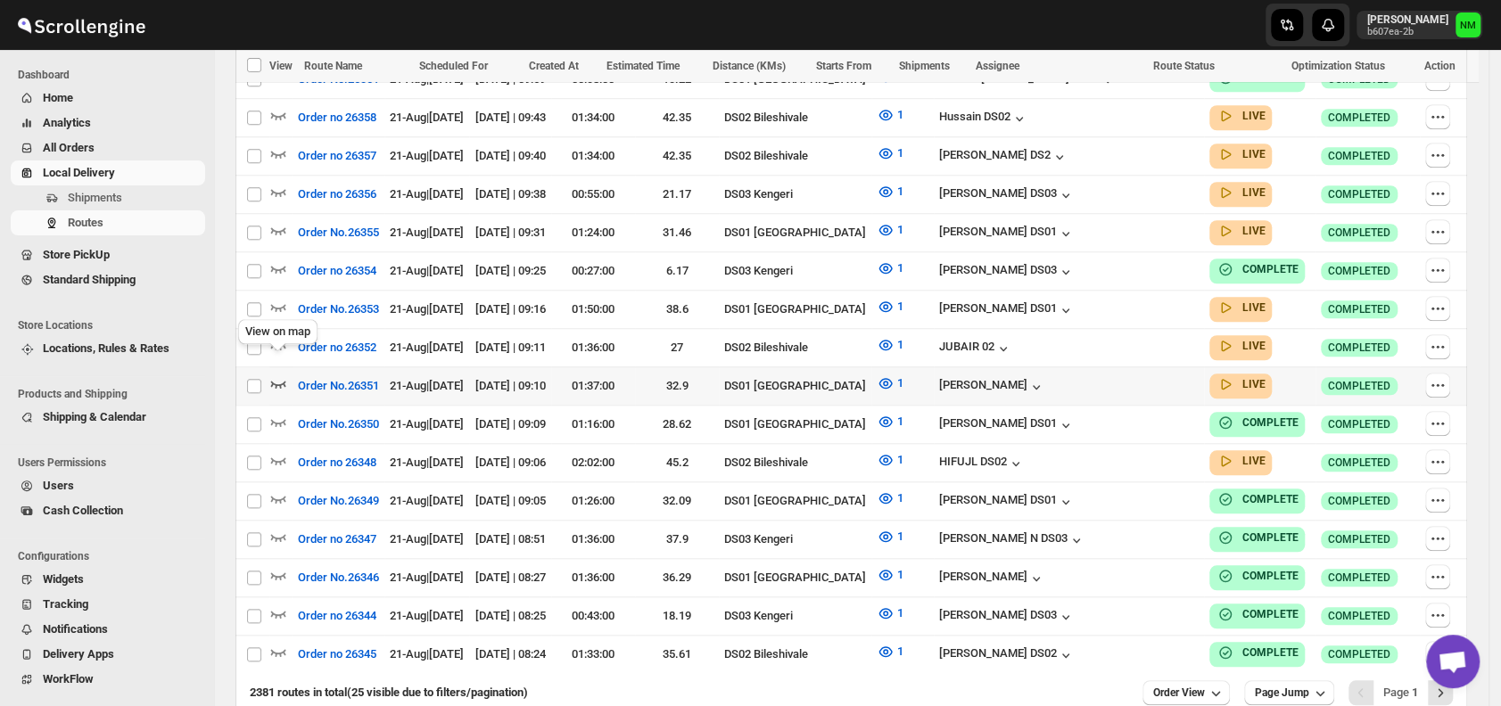
click at [278, 375] on icon "button" at bounding box center [278, 384] width 18 height 18
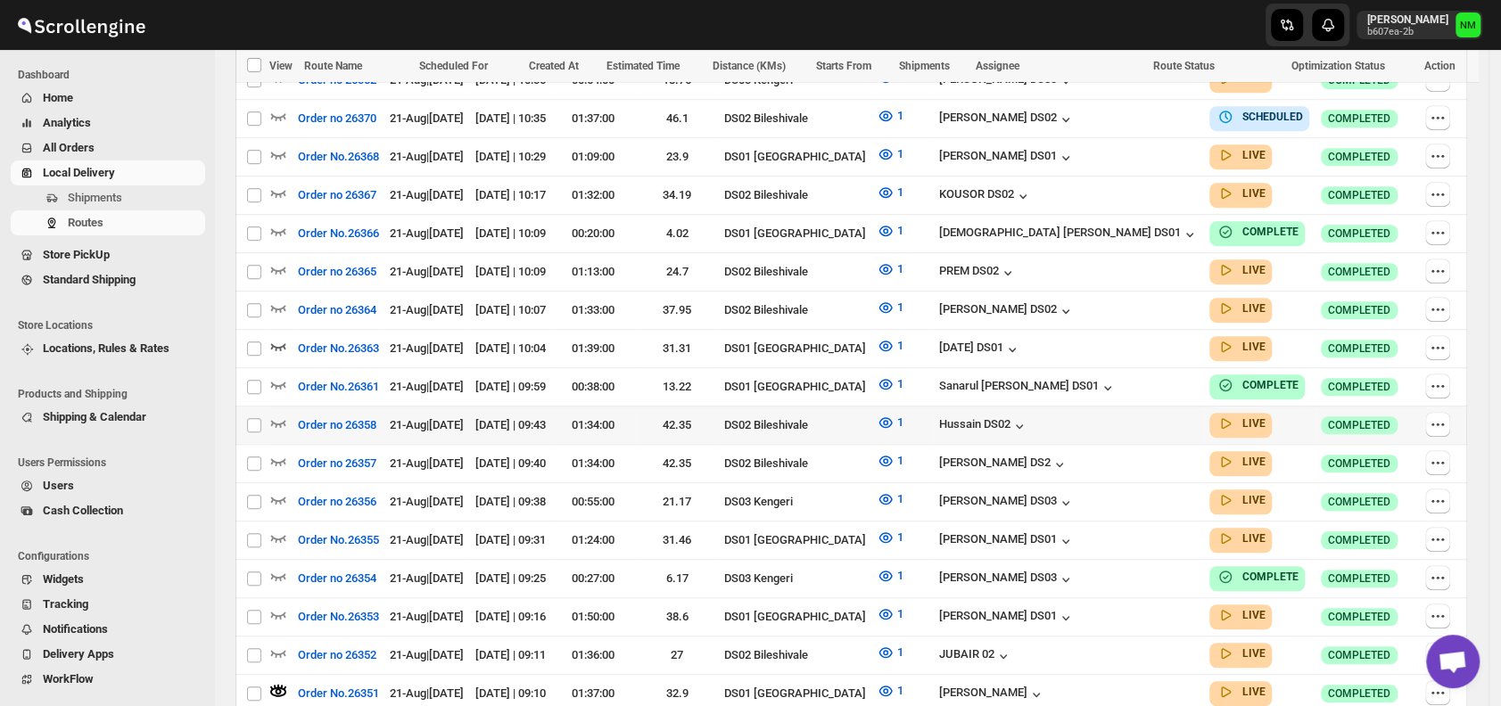
scroll to position [610, 0]
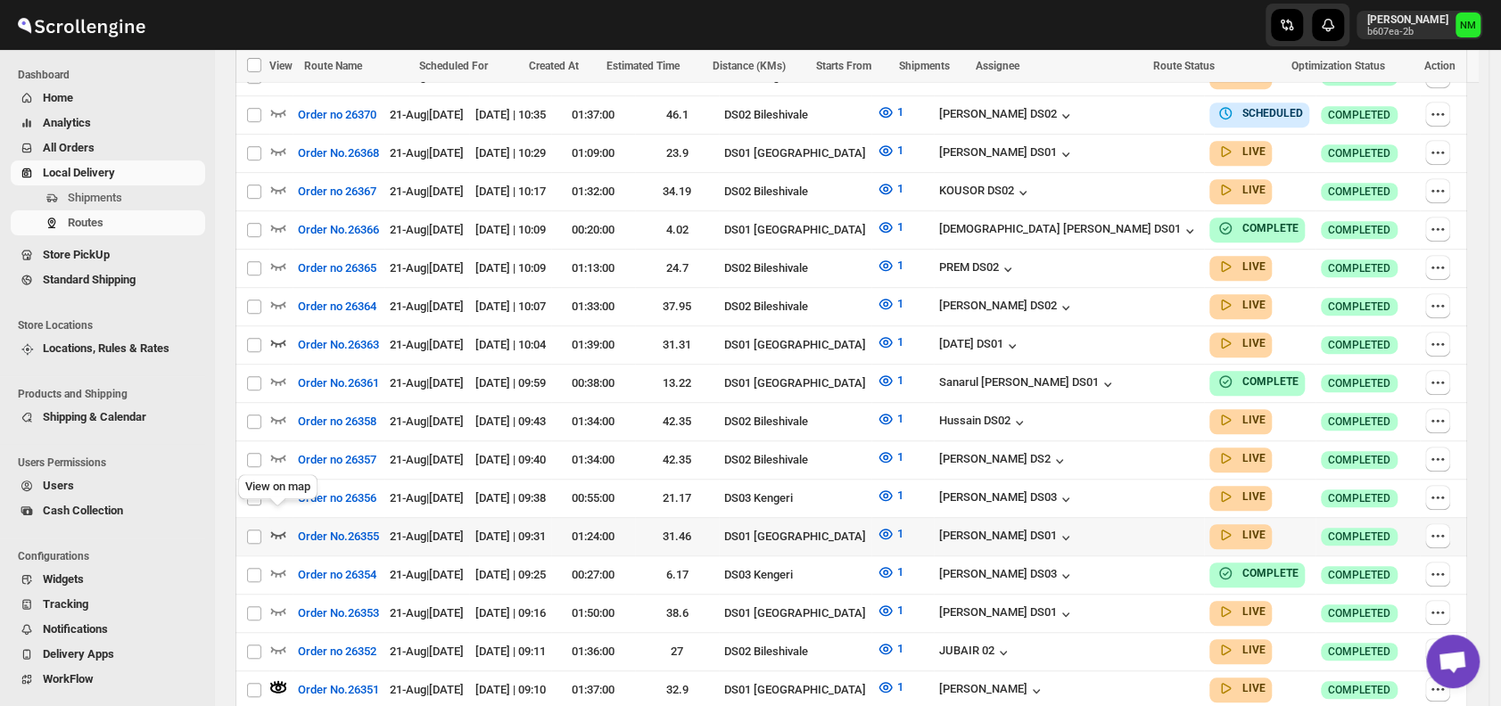
click at [281, 525] on icon "button" at bounding box center [278, 534] width 18 height 18
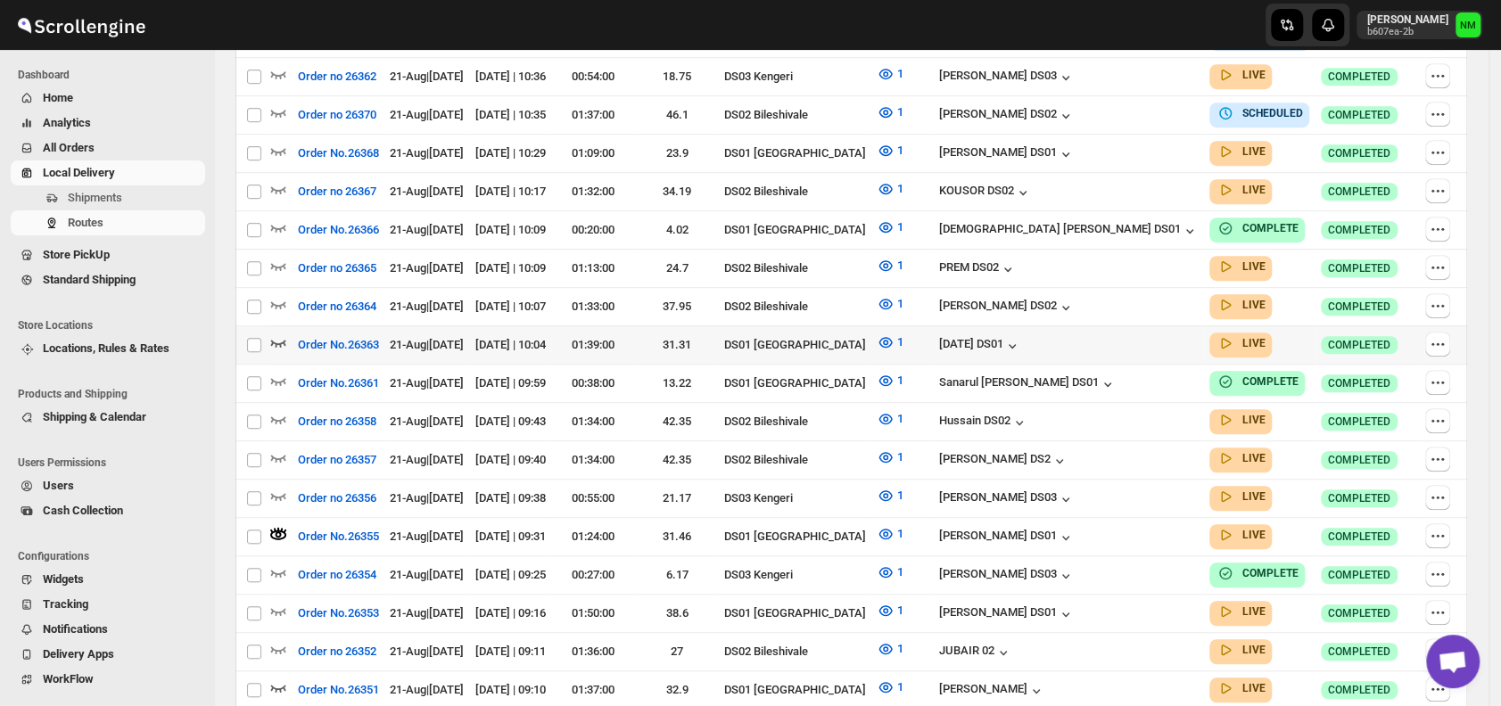
scroll to position [0, 0]
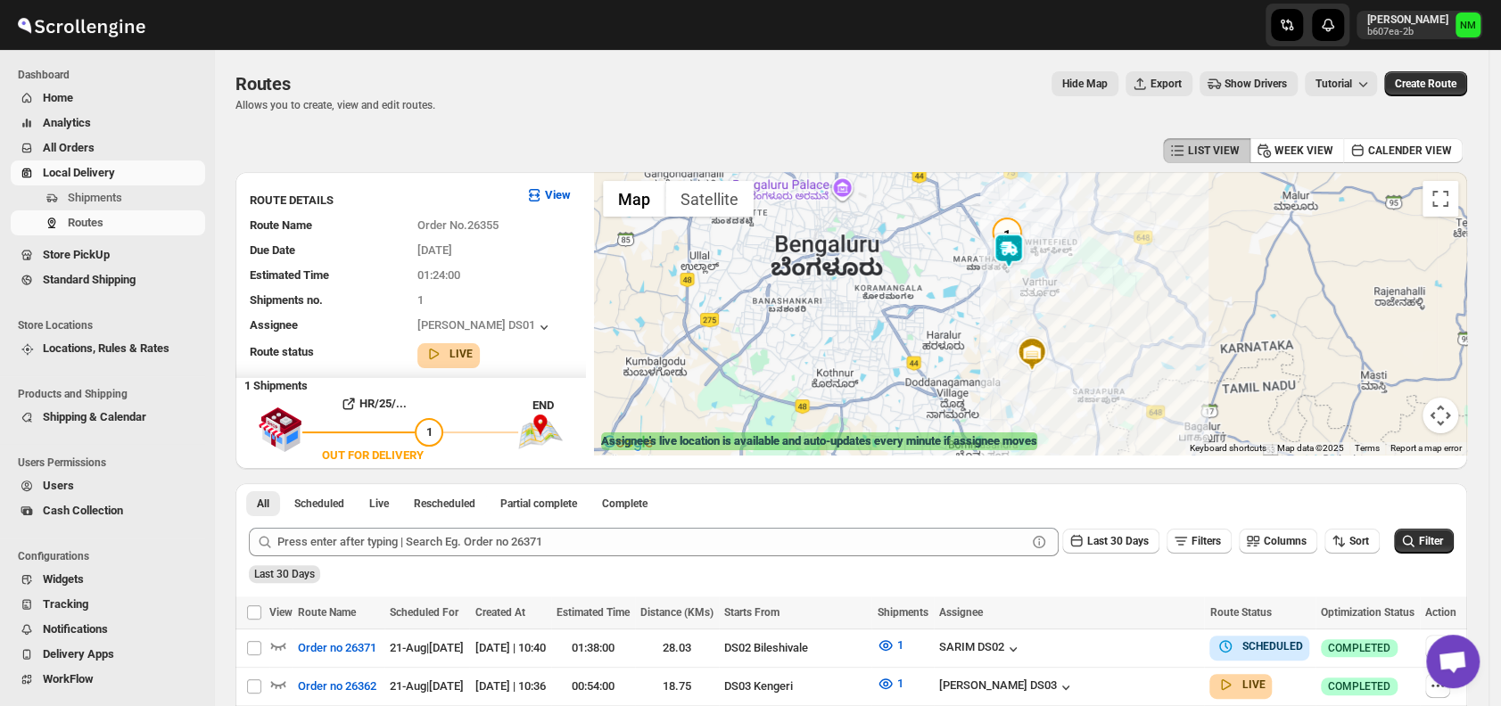
click at [1025, 252] on img at bounding box center [1009, 251] width 36 height 36
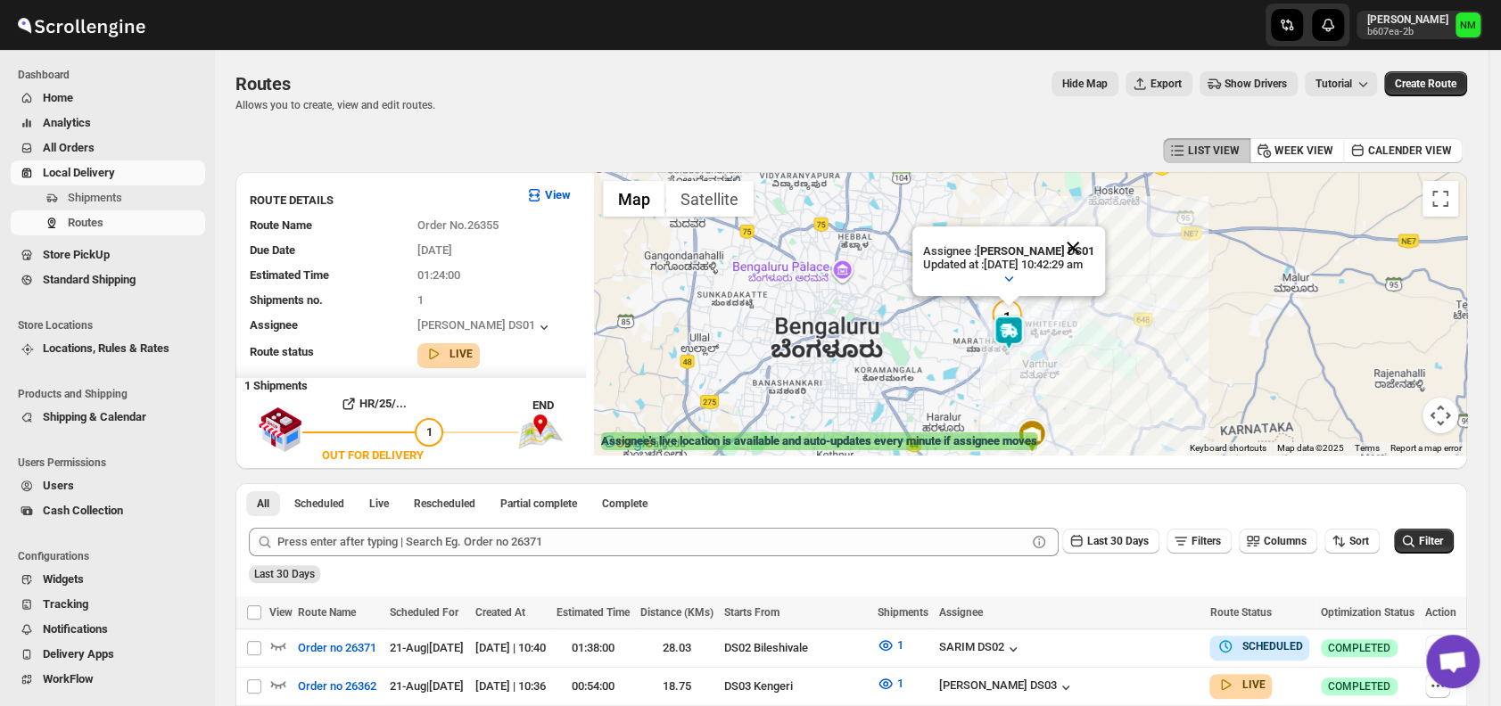
click at [1094, 247] on button "Close" at bounding box center [1072, 247] width 43 height 43
click at [170, 196] on span "Shipments" at bounding box center [135, 198] width 134 height 18
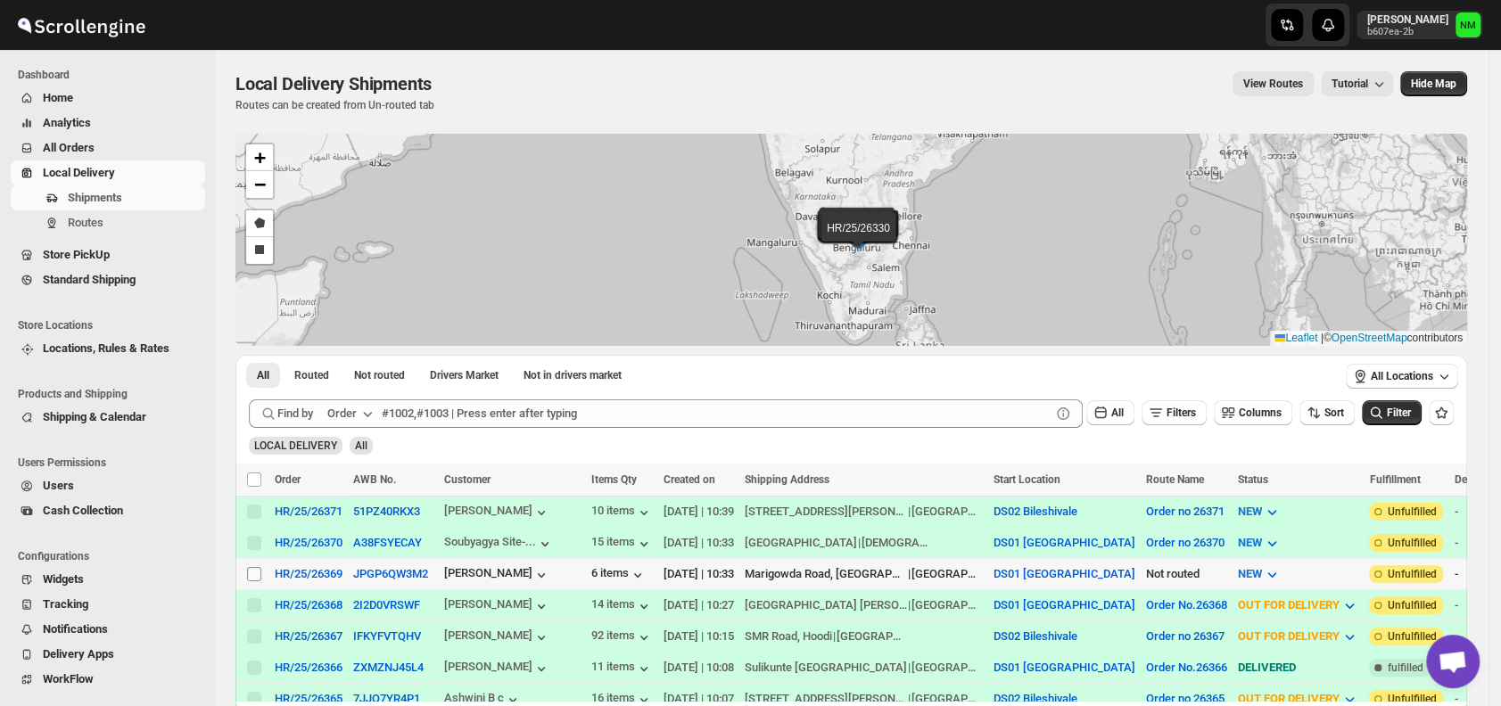
click at [250, 572] on input "Select shipment" at bounding box center [254, 574] width 14 height 14
checkbox input "true"
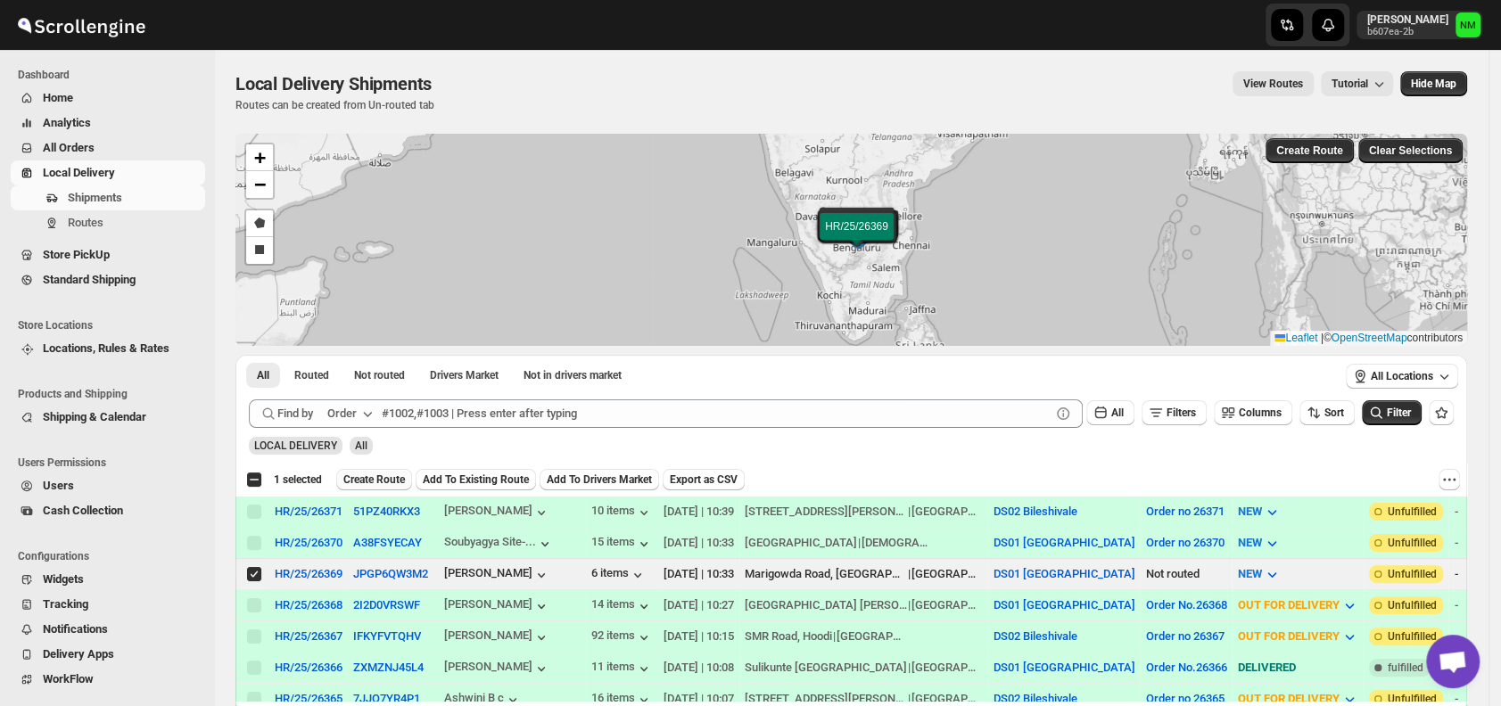
click at [358, 475] on span "Create Route" at bounding box center [374, 480] width 62 height 14
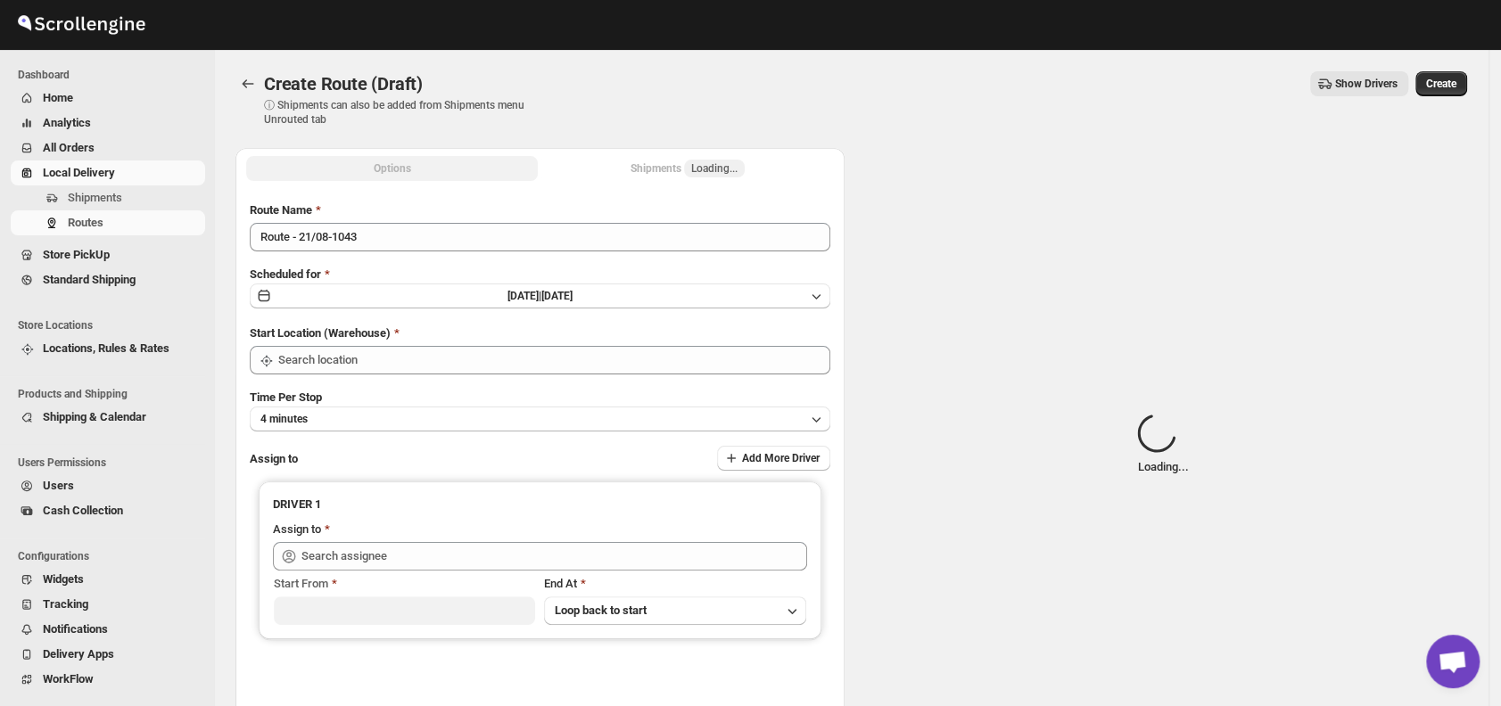
type input "DS01 [GEOGRAPHIC_DATA]"
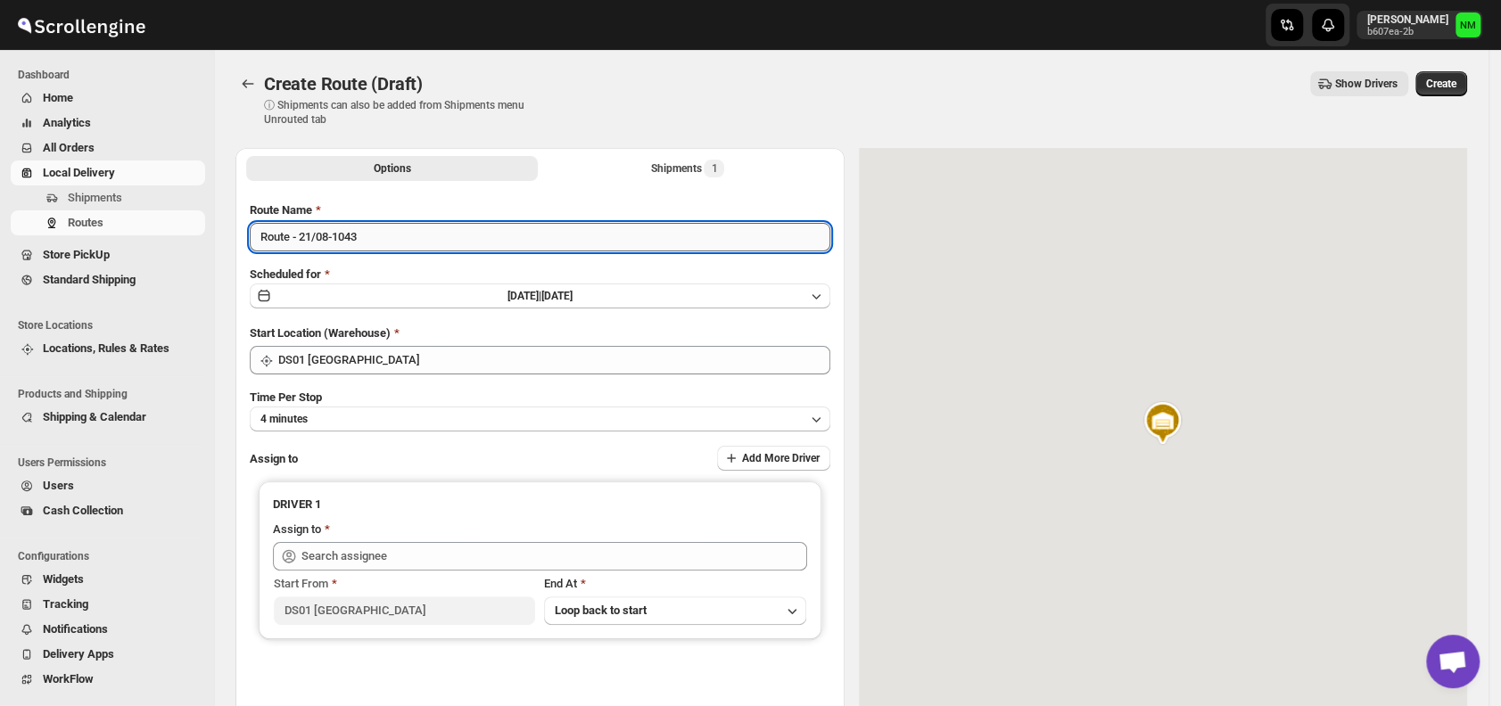
click at [399, 238] on input "Route - 21/08-1043" at bounding box center [540, 237] width 580 height 29
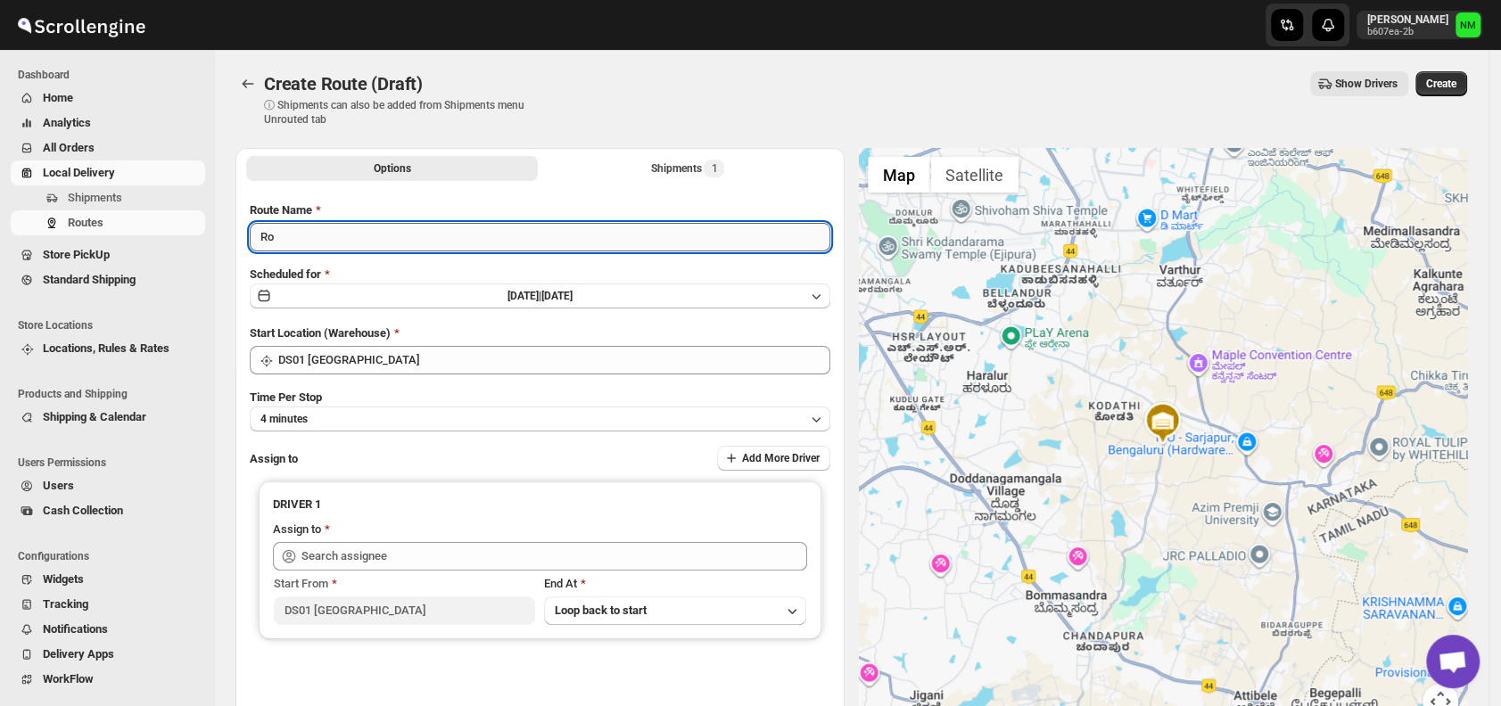
type input "R"
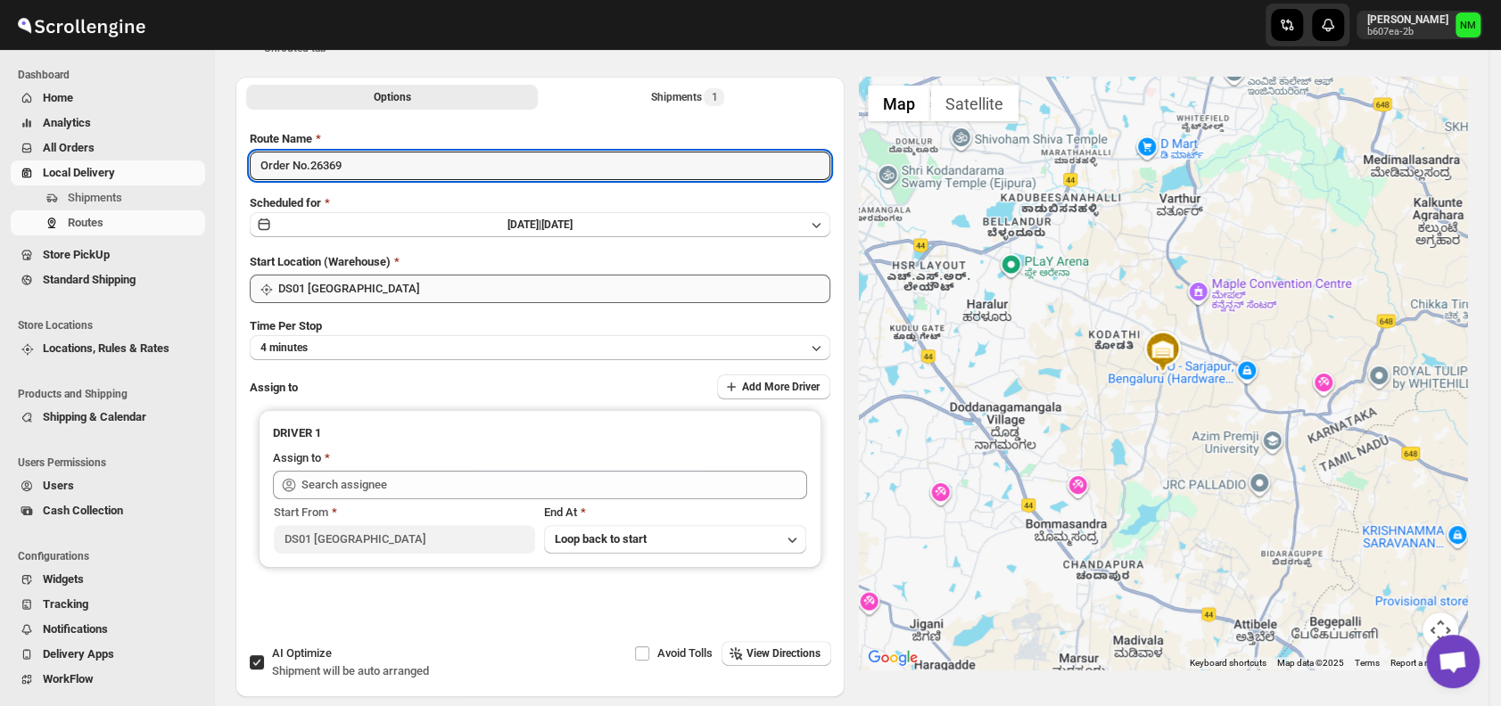
scroll to position [78, 0]
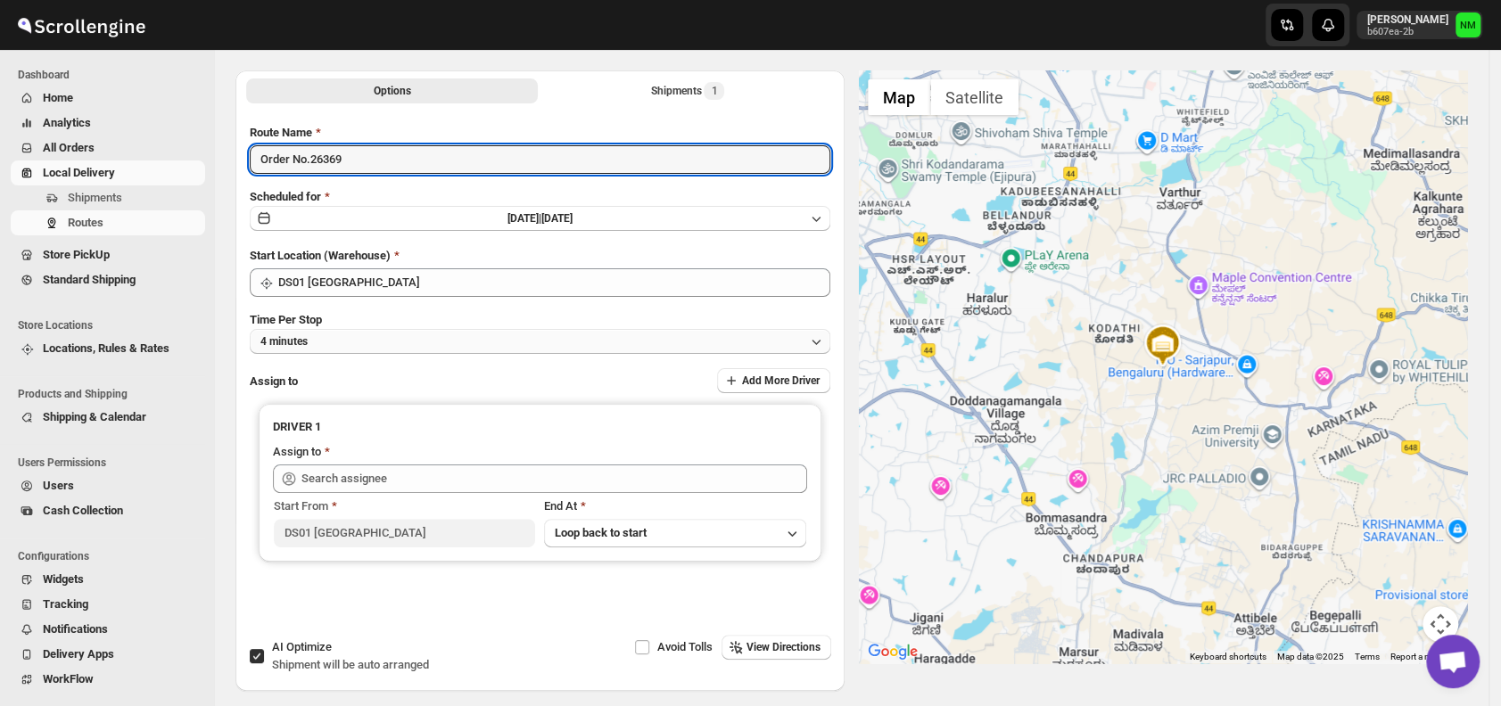
type input "Order No.26369"
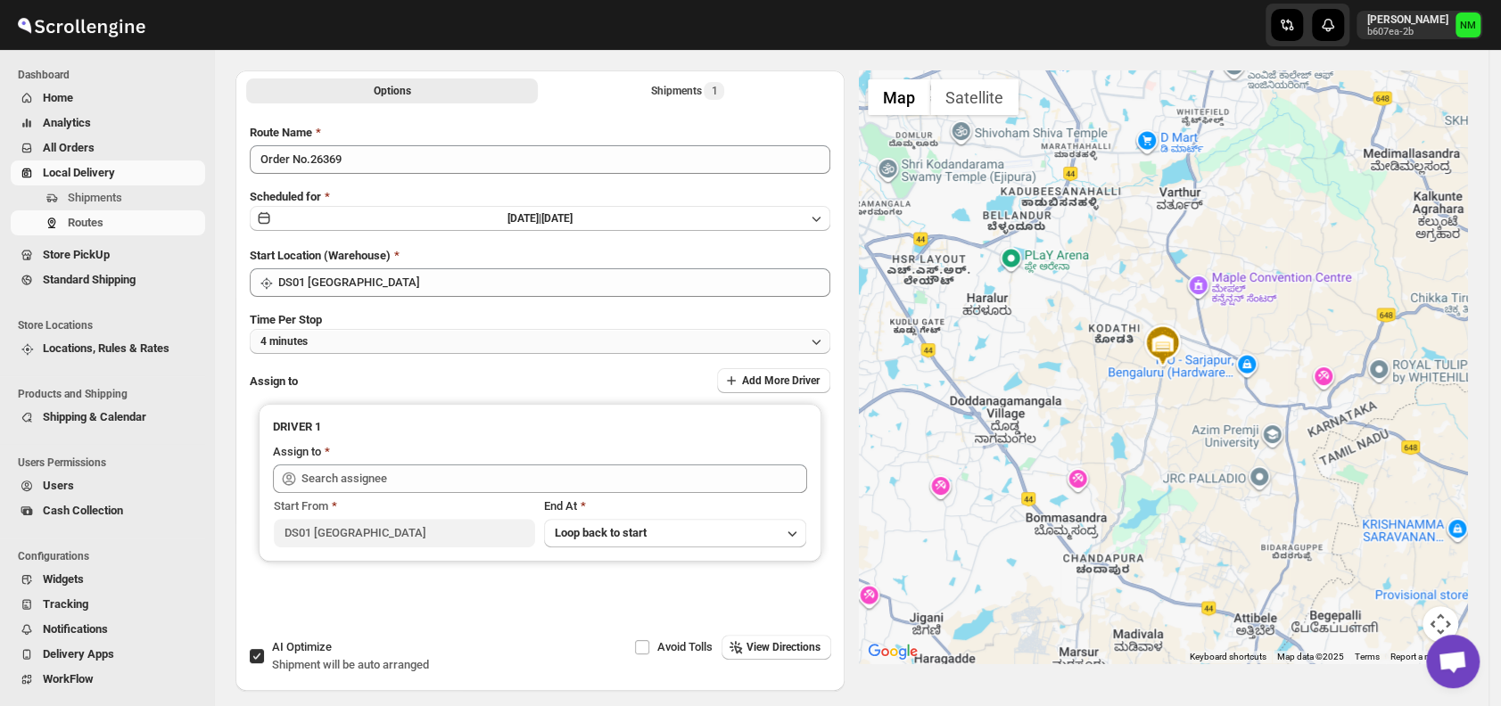
click at [392, 335] on button "4 minutes" at bounding box center [540, 341] width 580 height 25
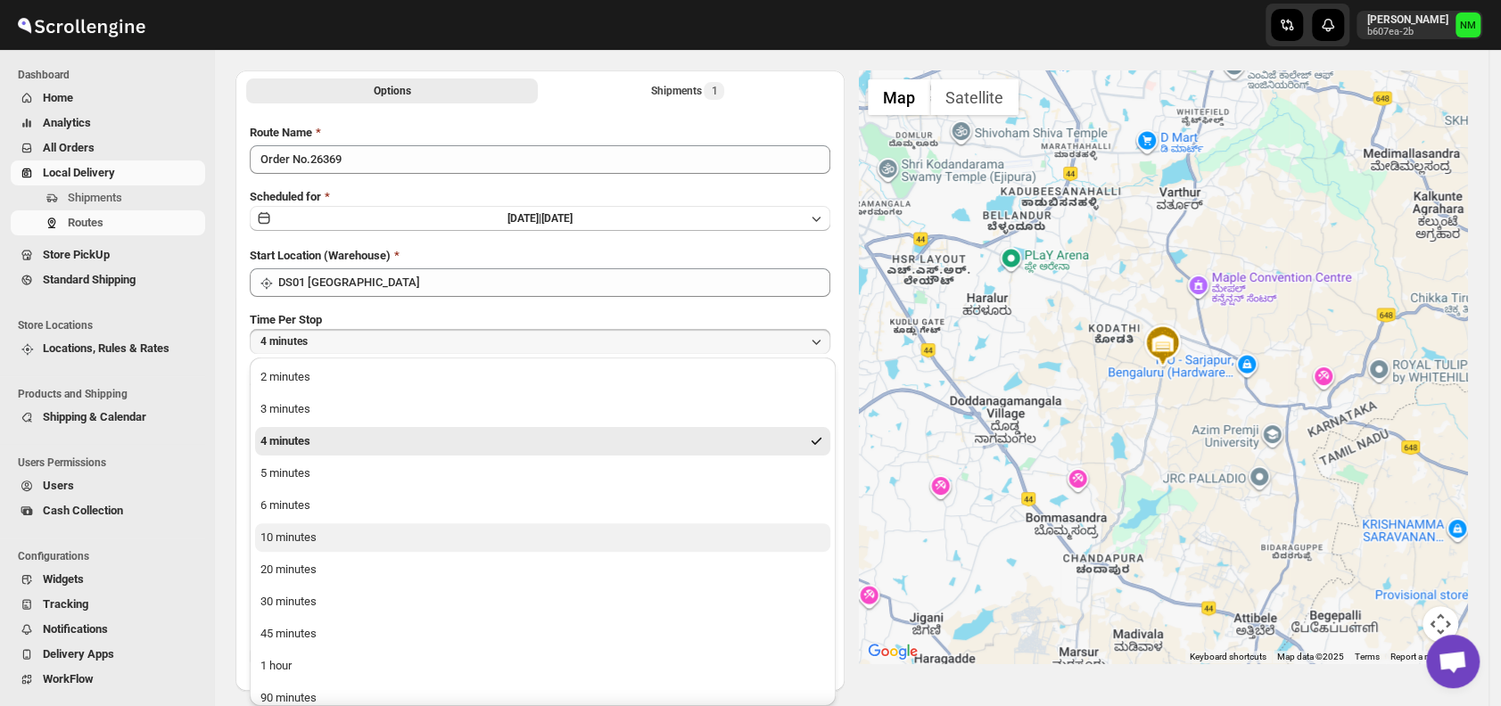
click at [325, 531] on button "10 minutes" at bounding box center [542, 537] width 575 height 29
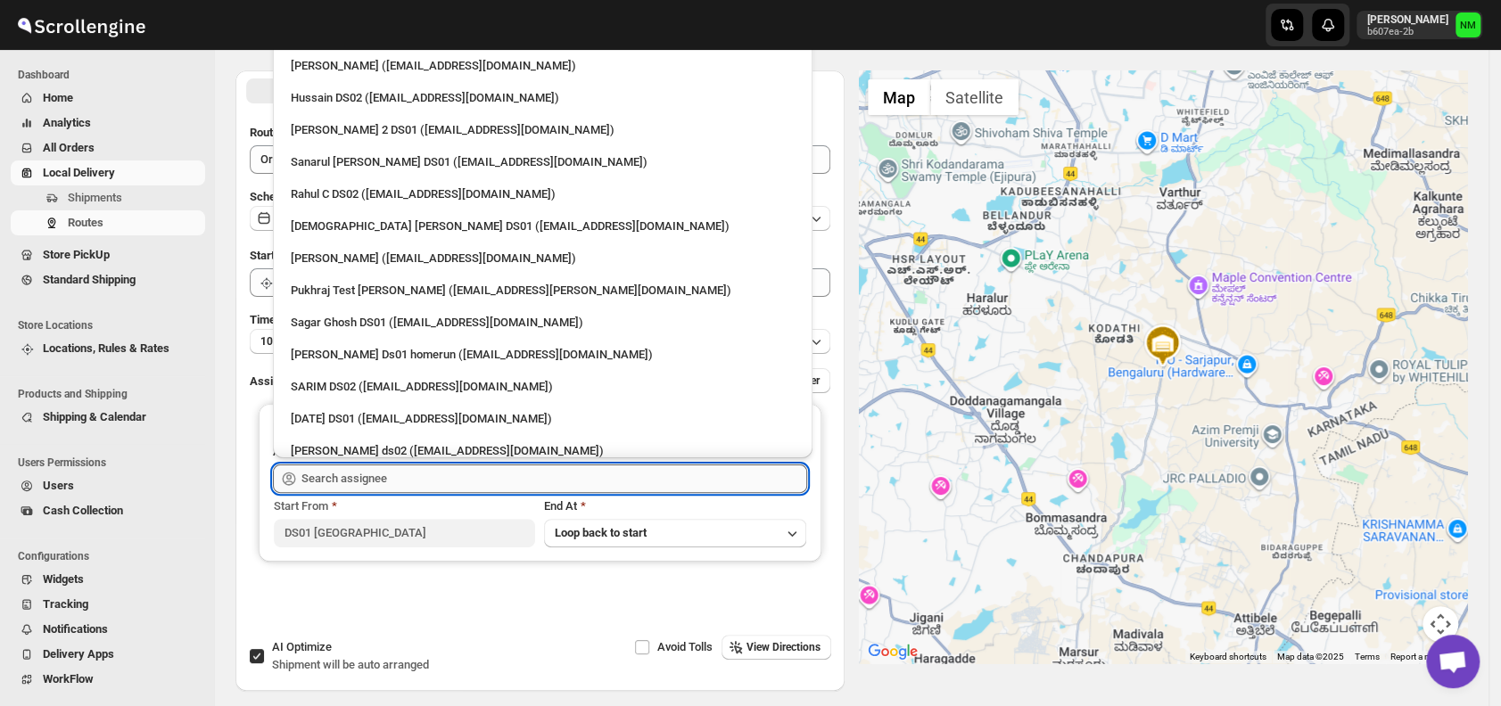
click at [375, 484] on input "text" at bounding box center [554, 479] width 506 height 29
click at [298, 219] on div "[DEMOGRAPHIC_DATA] [PERSON_NAME] DS01 ([EMAIL_ADDRESS][DOMAIN_NAME])" at bounding box center [543, 227] width 504 height 18
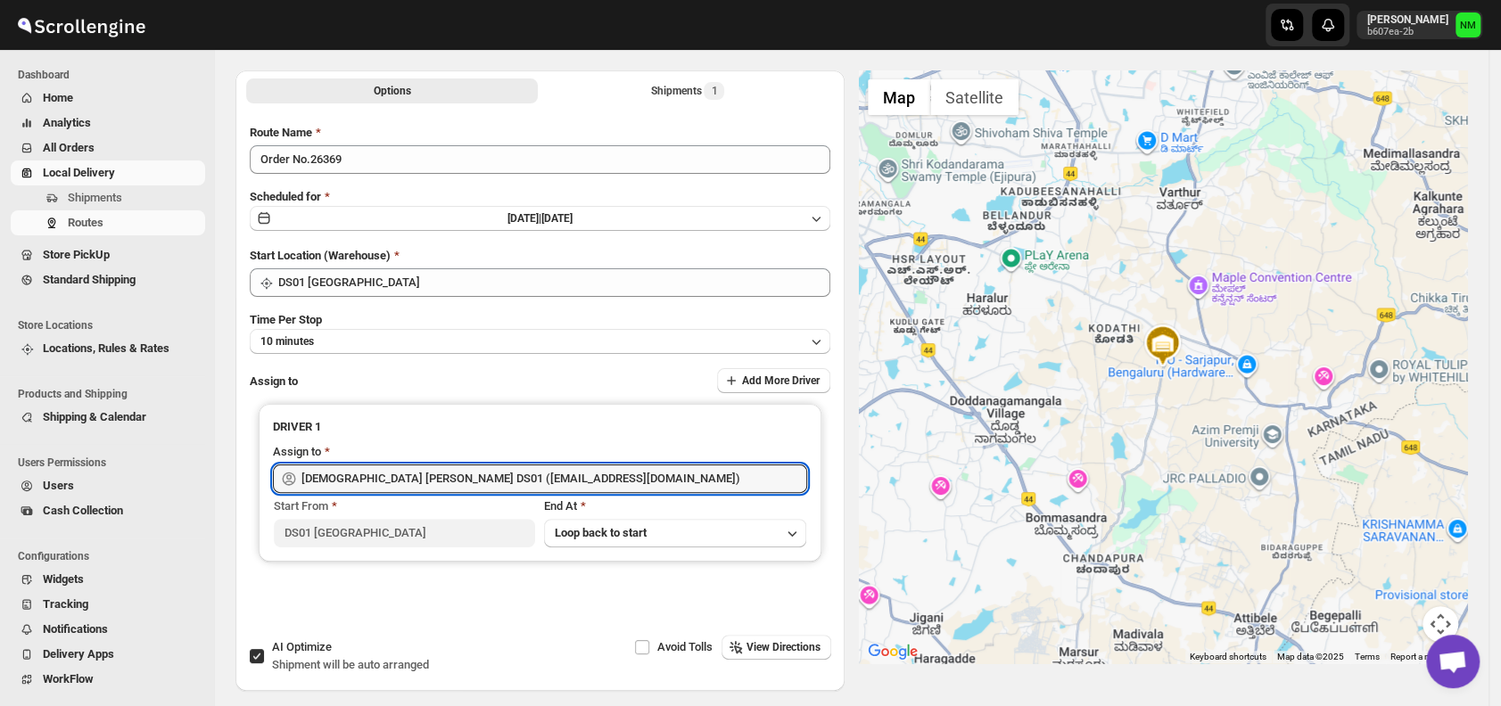
type input "[DEMOGRAPHIC_DATA] [PERSON_NAME] DS01 ([EMAIL_ADDRESS][DOMAIN_NAME])"
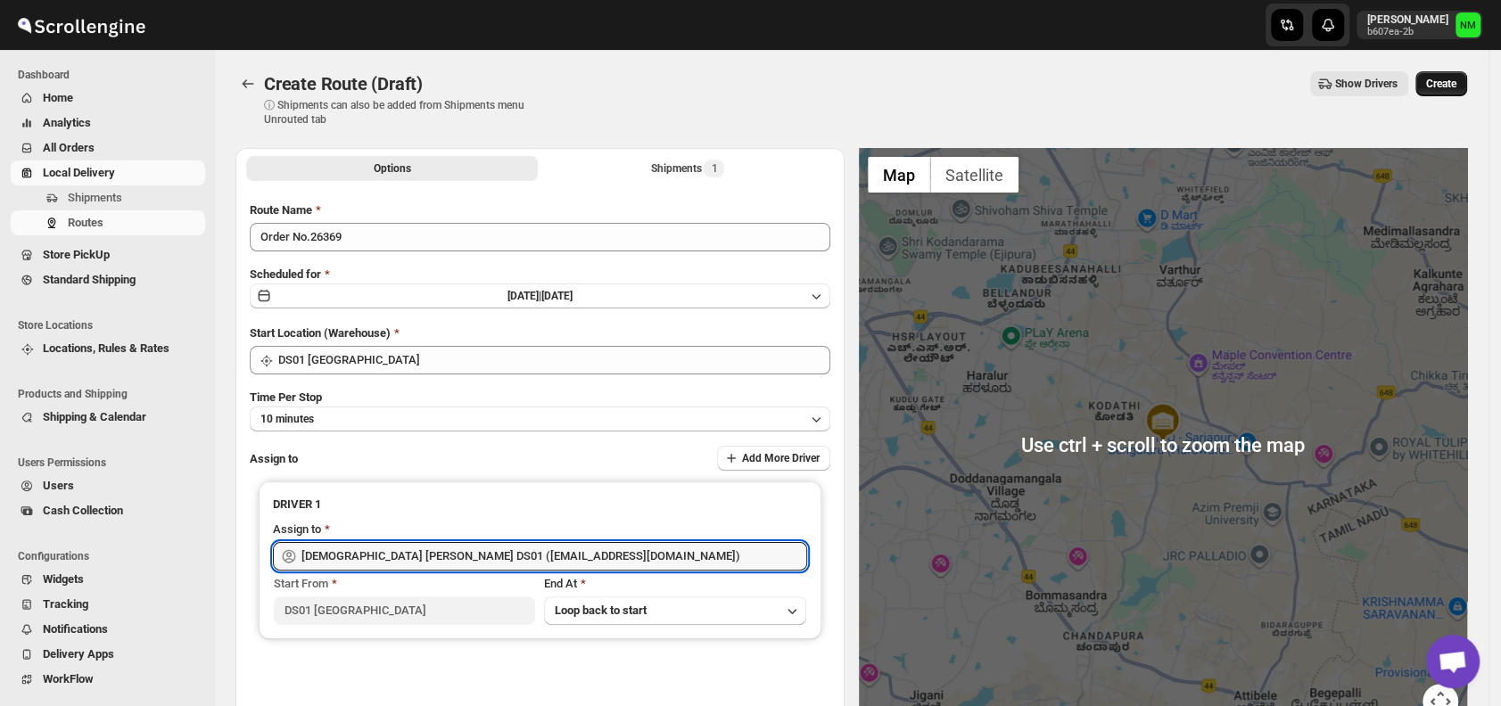
click at [1443, 78] on span "Create" at bounding box center [1441, 84] width 30 height 14
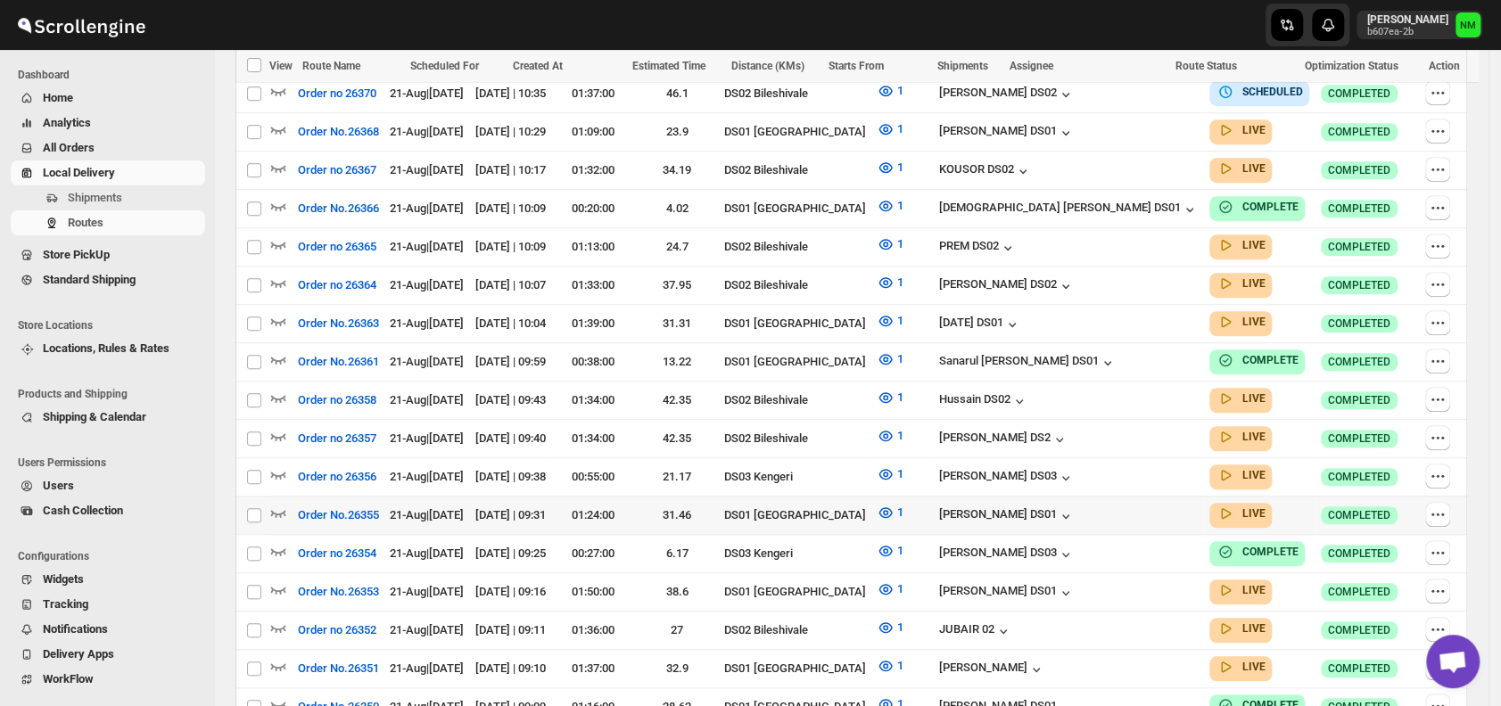
scroll to position [656, 0]
click at [281, 503] on icon "button" at bounding box center [278, 512] width 18 height 18
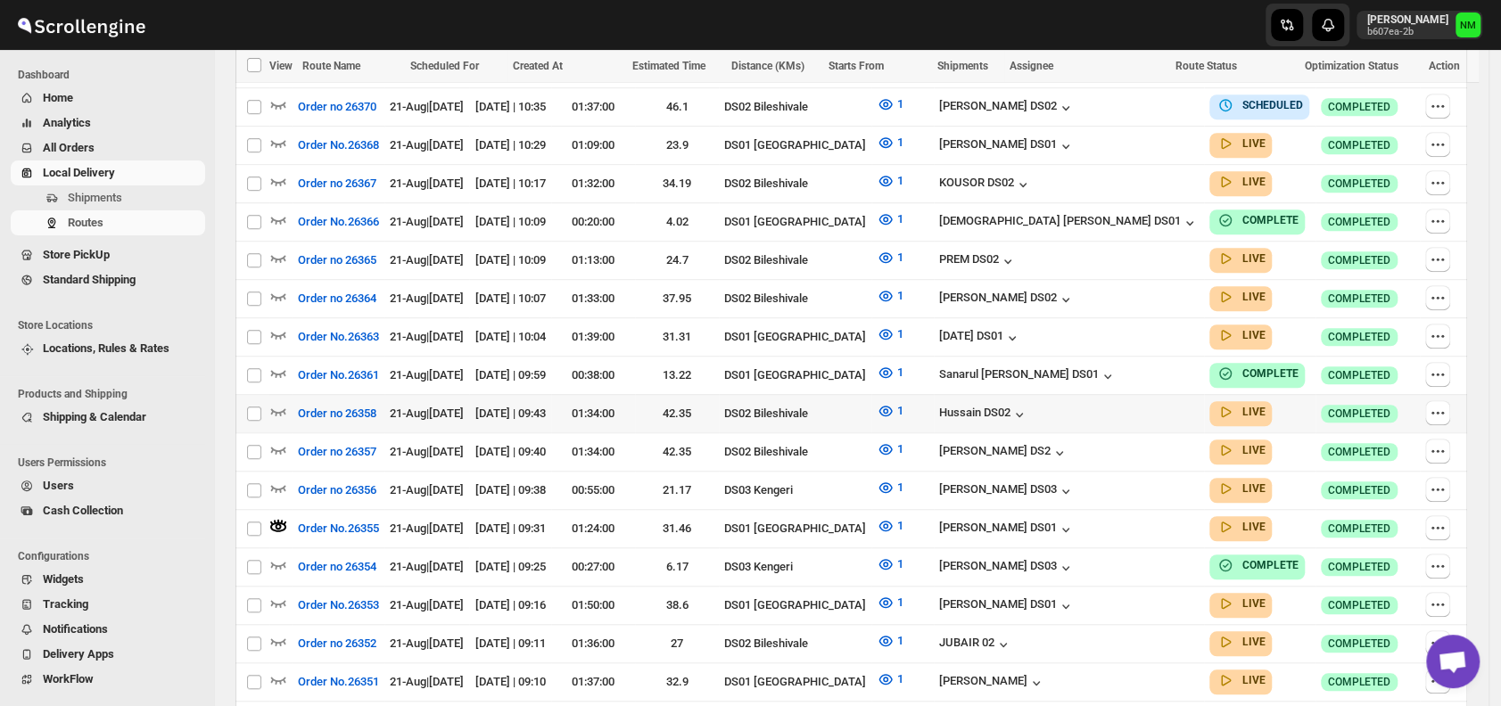
scroll to position [0, 0]
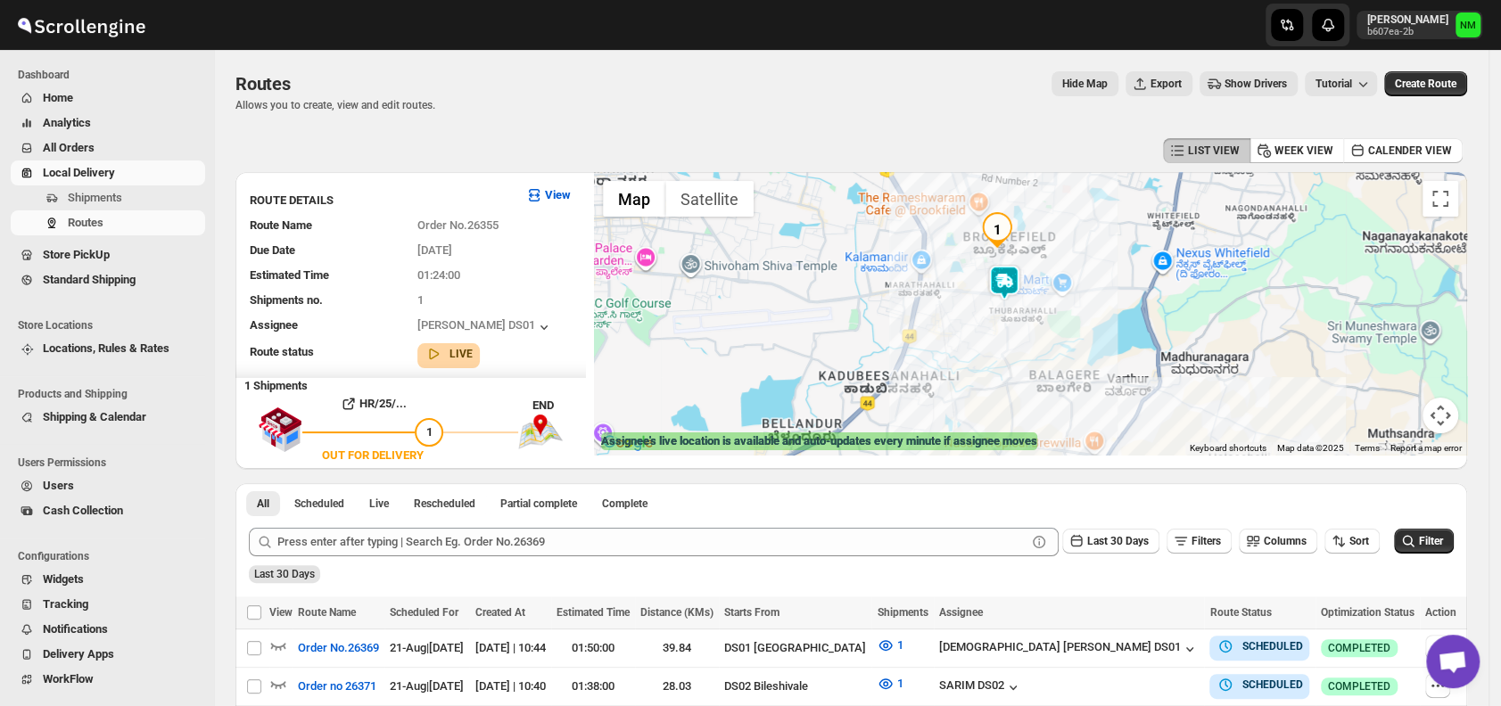
click at [1014, 287] on img at bounding box center [1004, 283] width 36 height 36
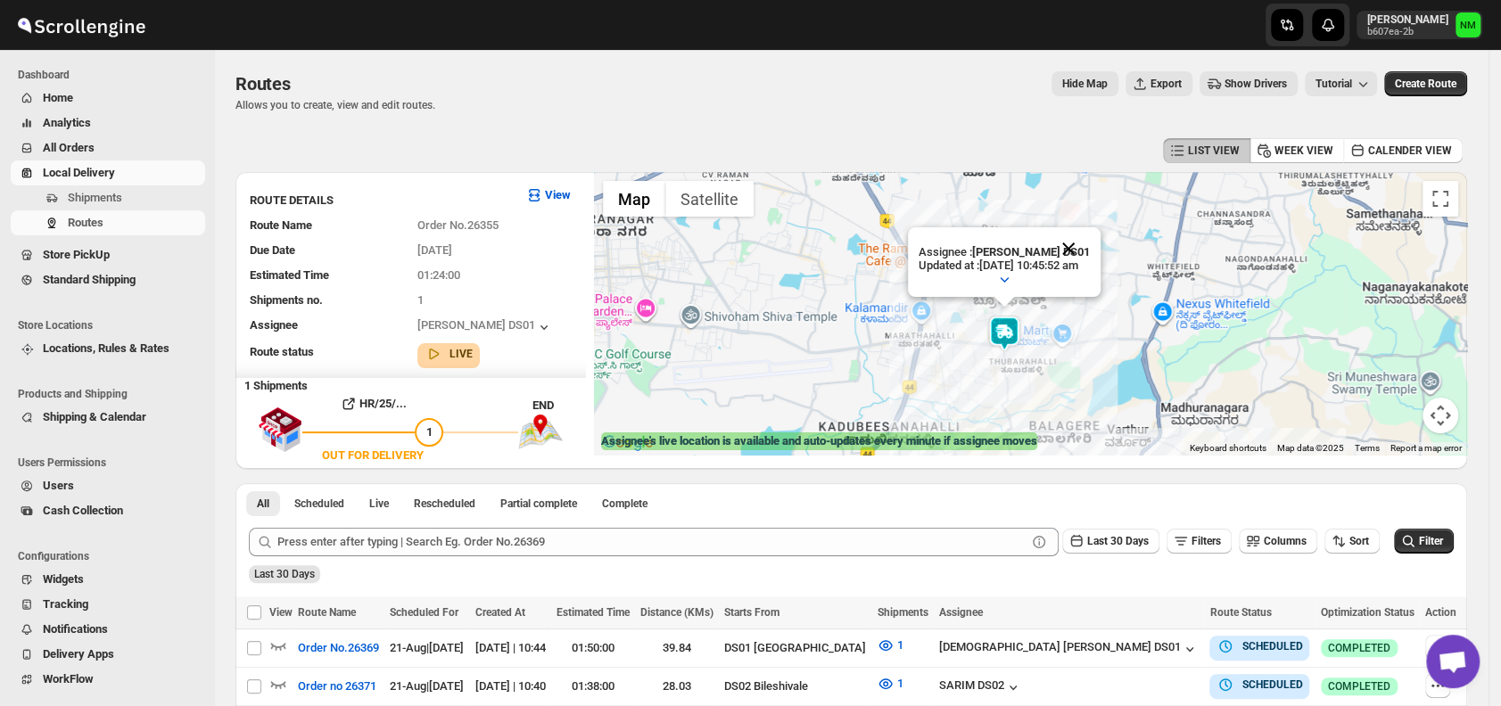
click at [1090, 247] on button "Close" at bounding box center [1068, 248] width 43 height 43
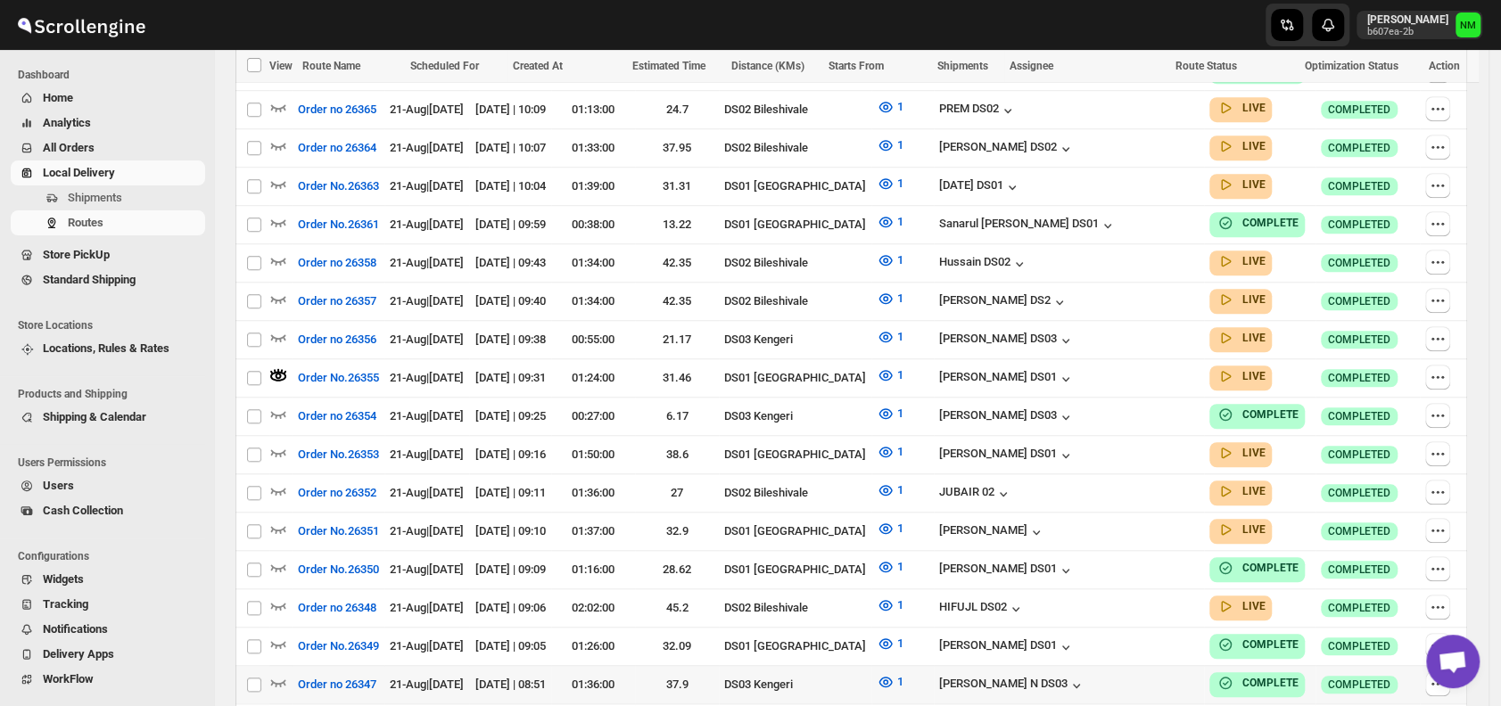
scroll to position [988, 0]
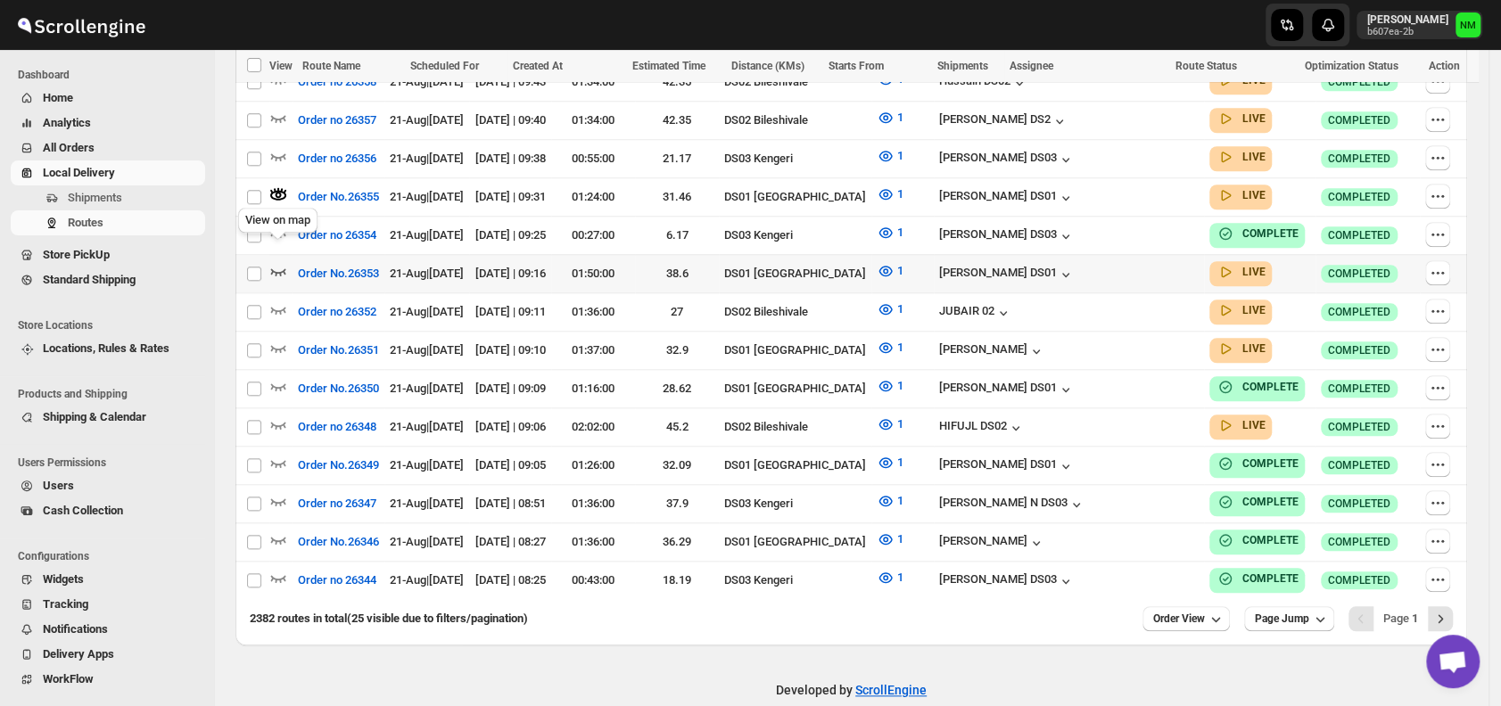
click at [276, 268] on icon "button" at bounding box center [278, 271] width 15 height 7
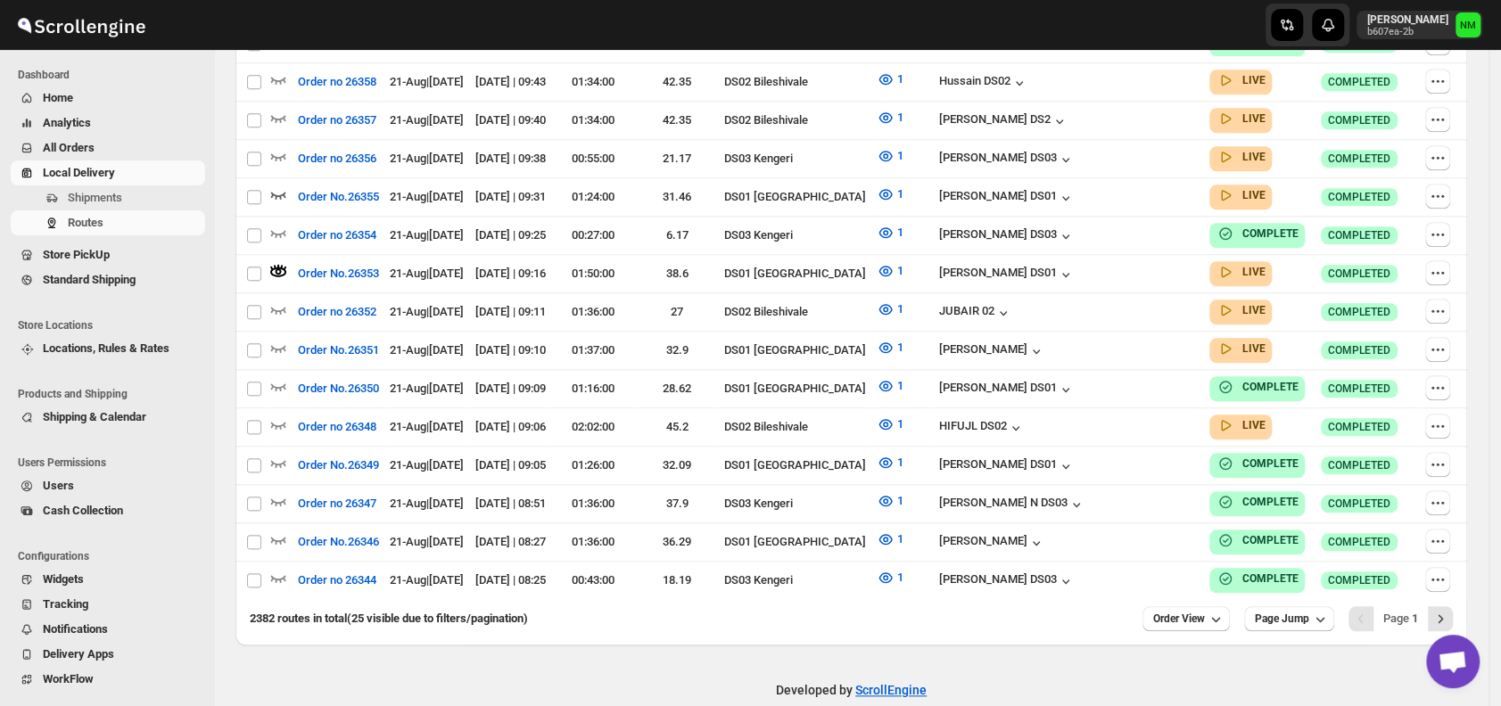
scroll to position [0, 0]
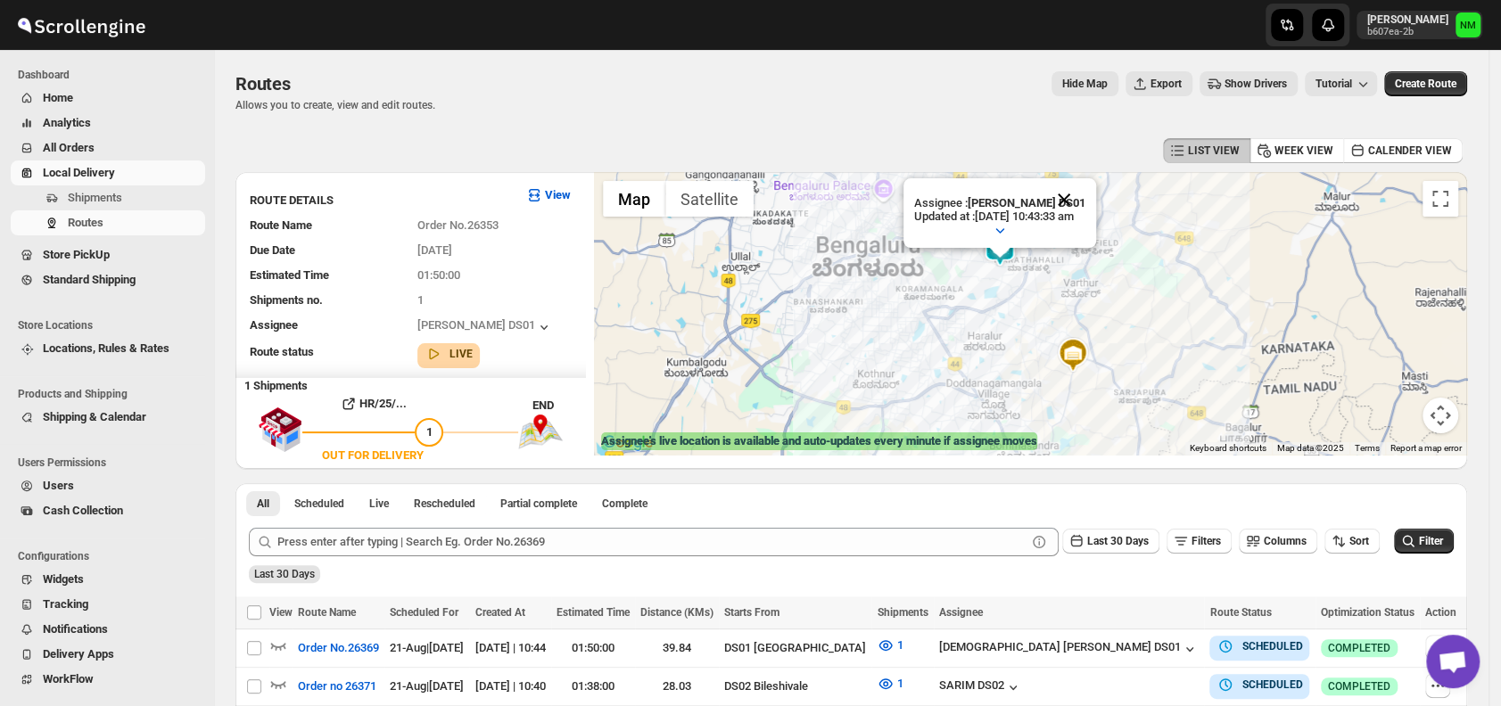
click at [1085, 190] on button "Close" at bounding box center [1063, 199] width 43 height 43
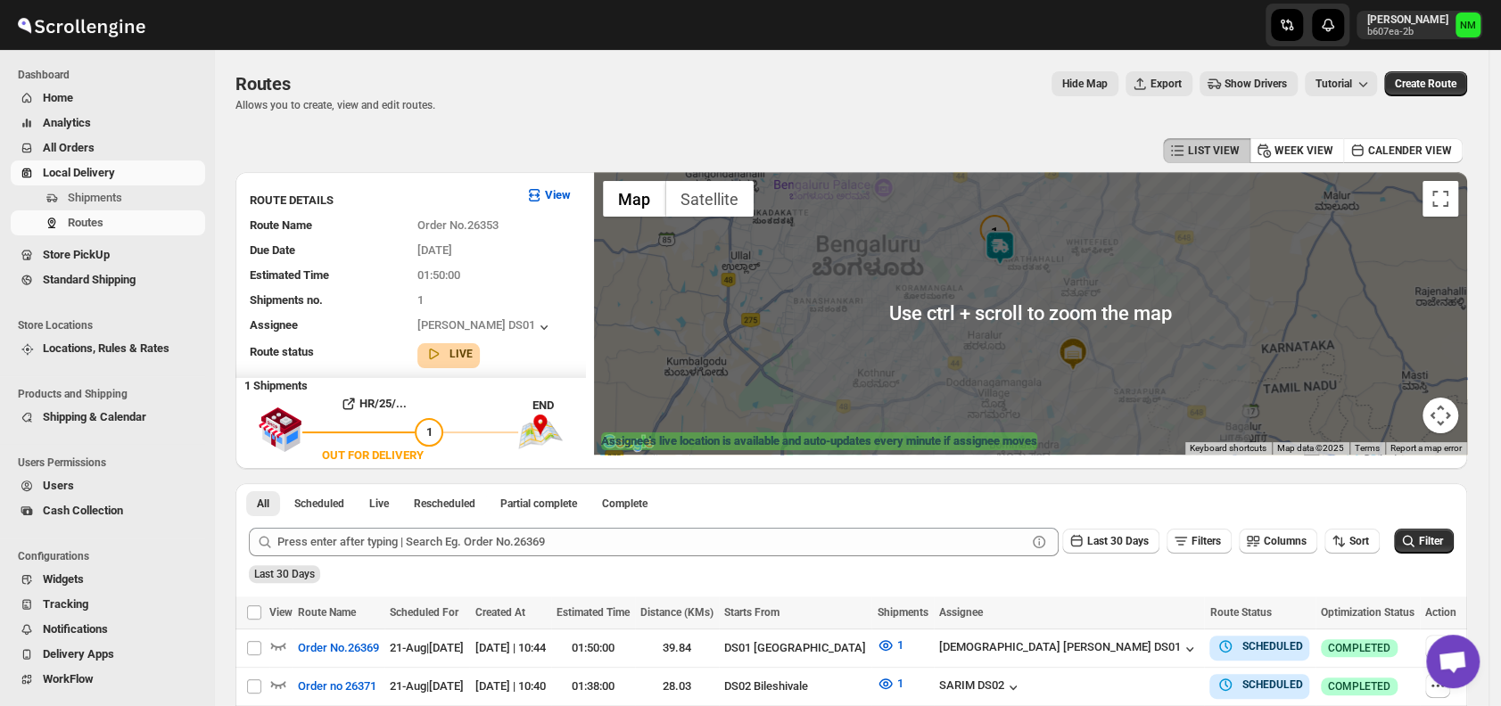
scroll to position [988, 0]
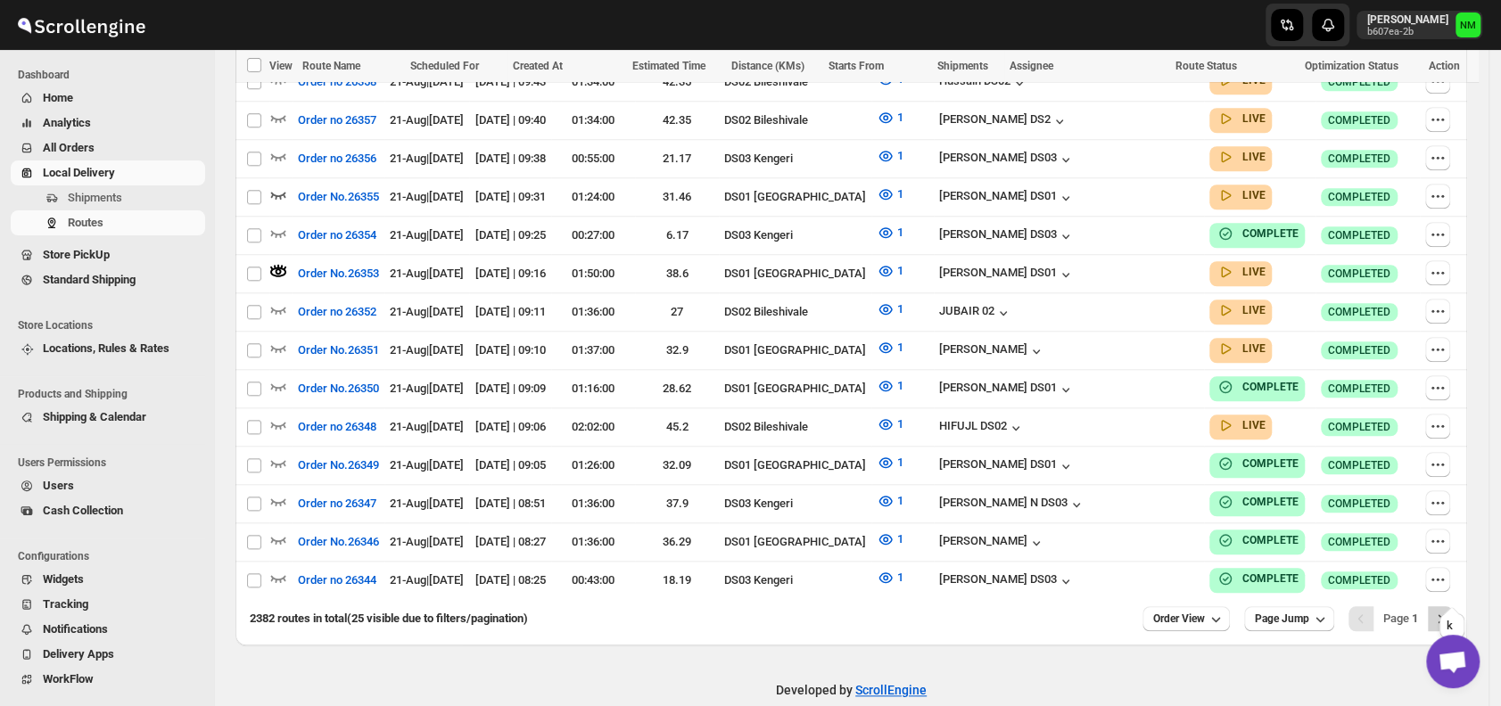
click at [1444, 610] on icon "Next" at bounding box center [1440, 619] width 18 height 18
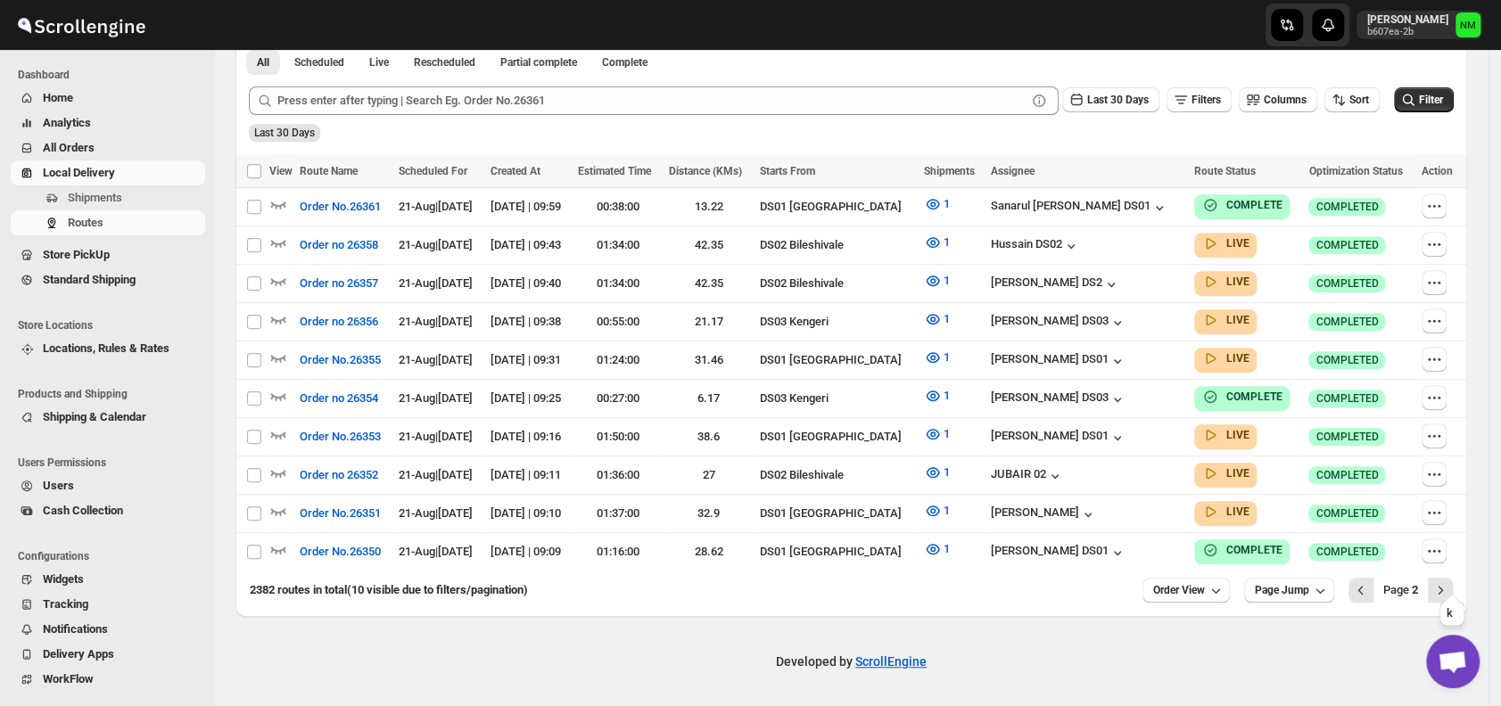
scroll to position [429, 0]
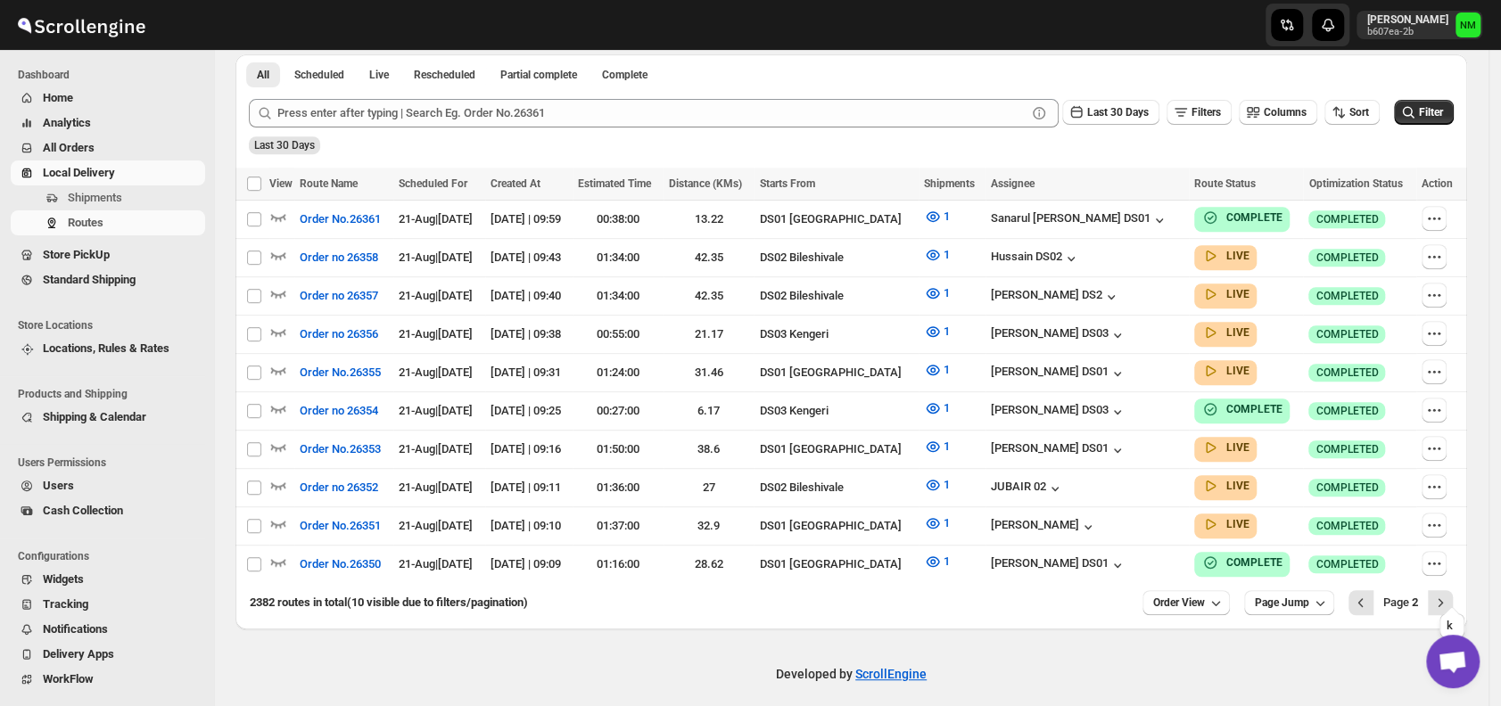
click at [1444, 594] on icon "Next" at bounding box center [1440, 603] width 18 height 18
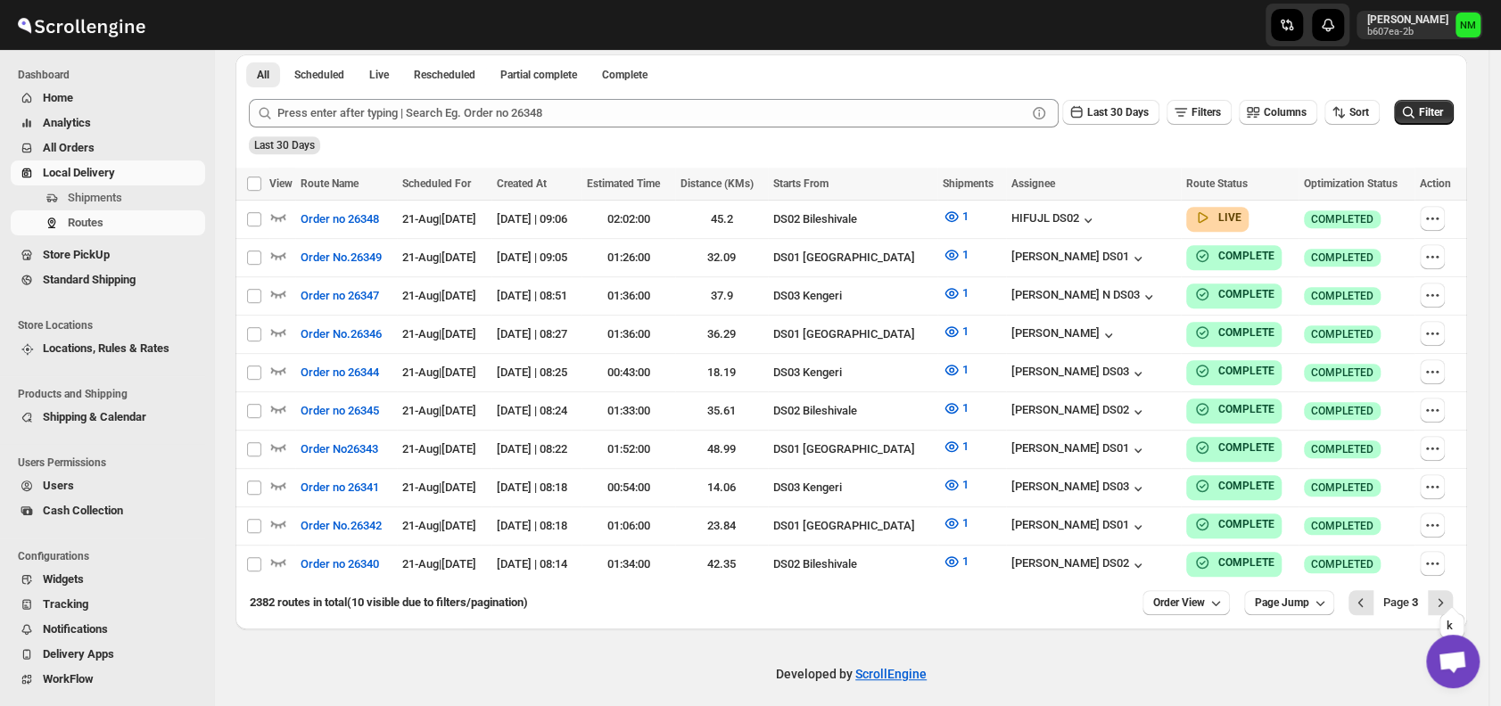
click at [1444, 594] on icon "Next" at bounding box center [1440, 603] width 18 height 18
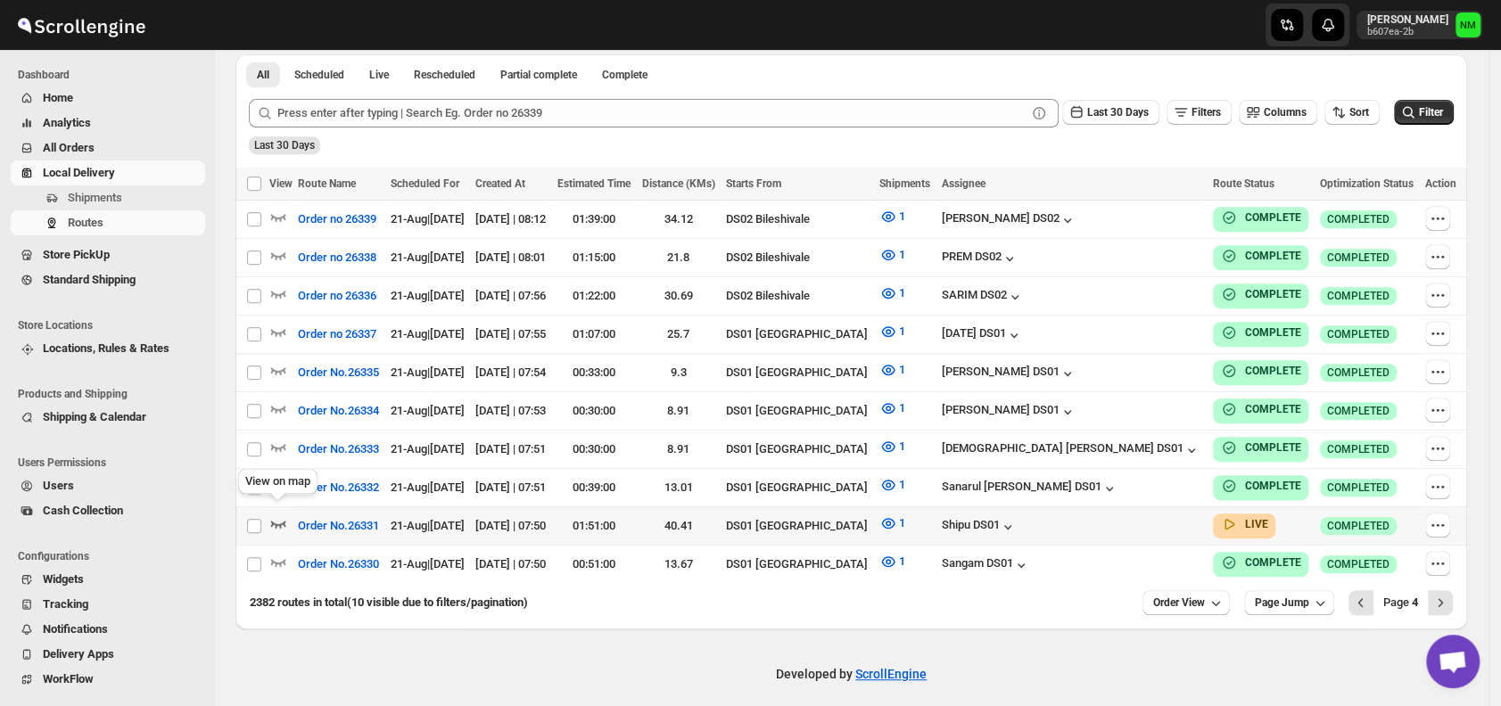
click at [276, 515] on icon "button" at bounding box center [278, 524] width 18 height 18
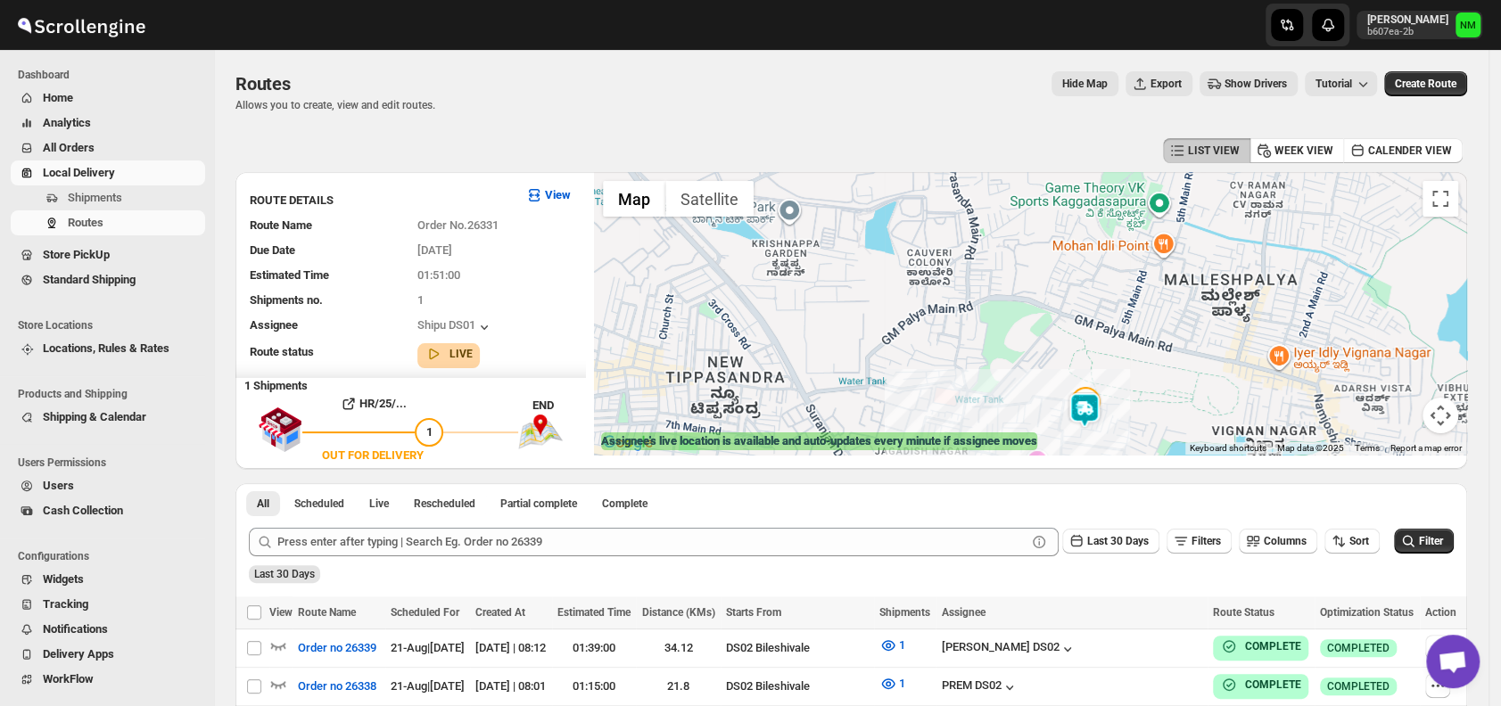
scroll to position [11, 0]
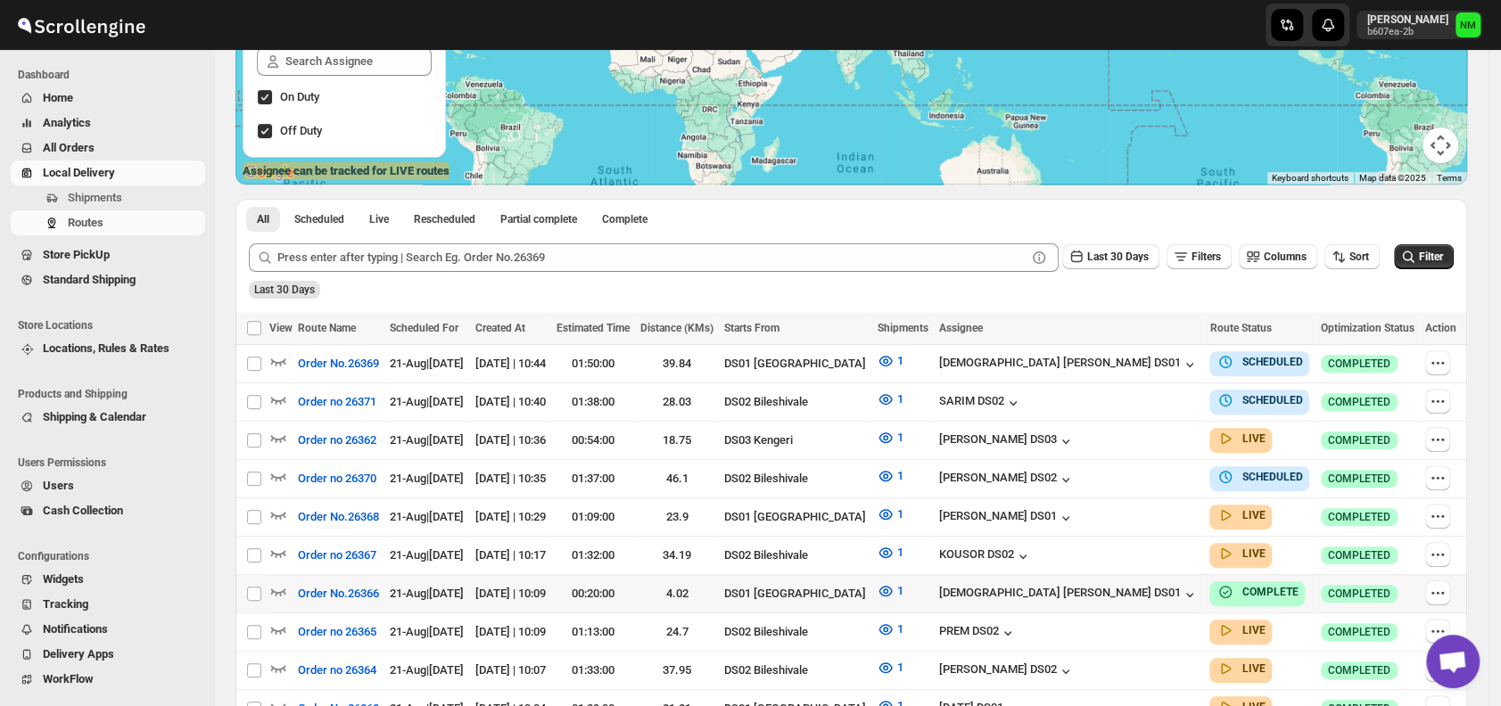
scroll to position [271, 0]
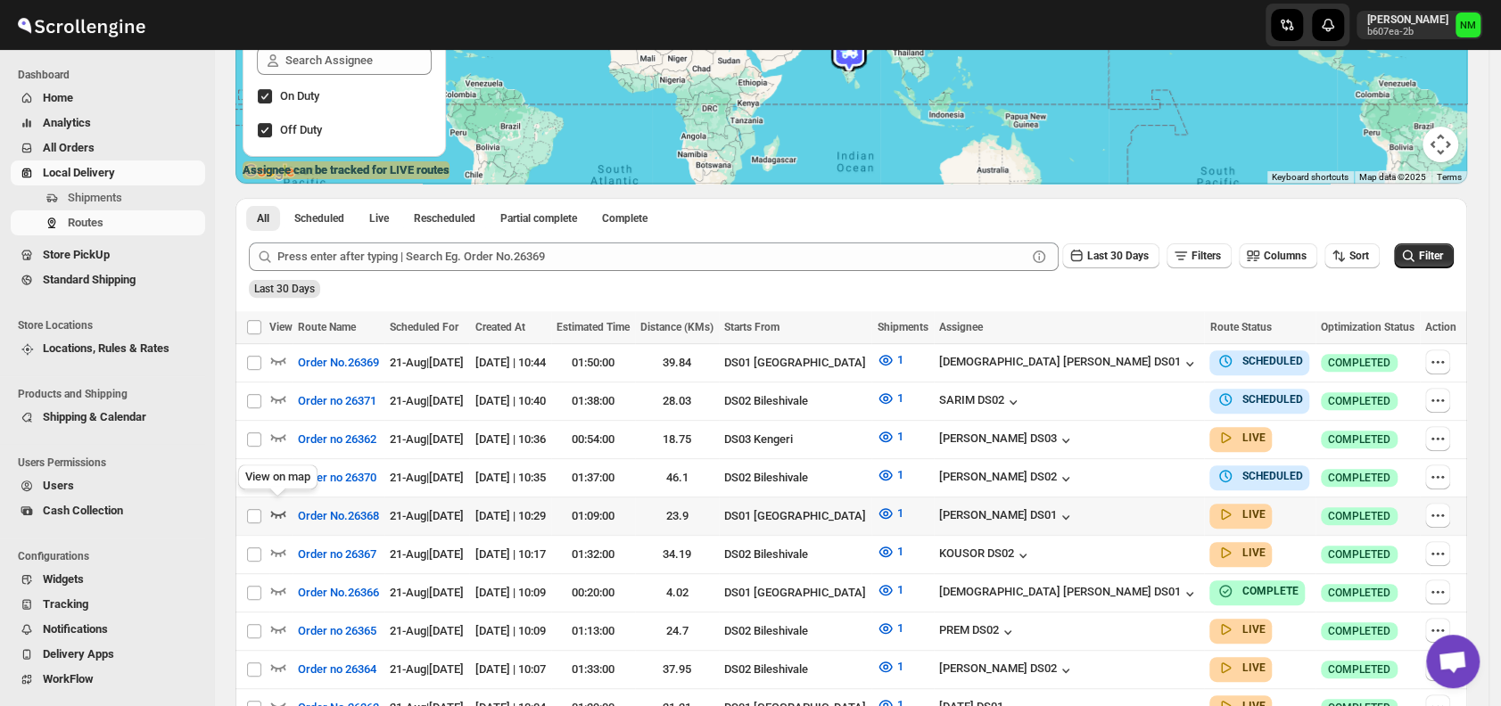
click at [276, 507] on icon "button" at bounding box center [278, 514] width 18 height 18
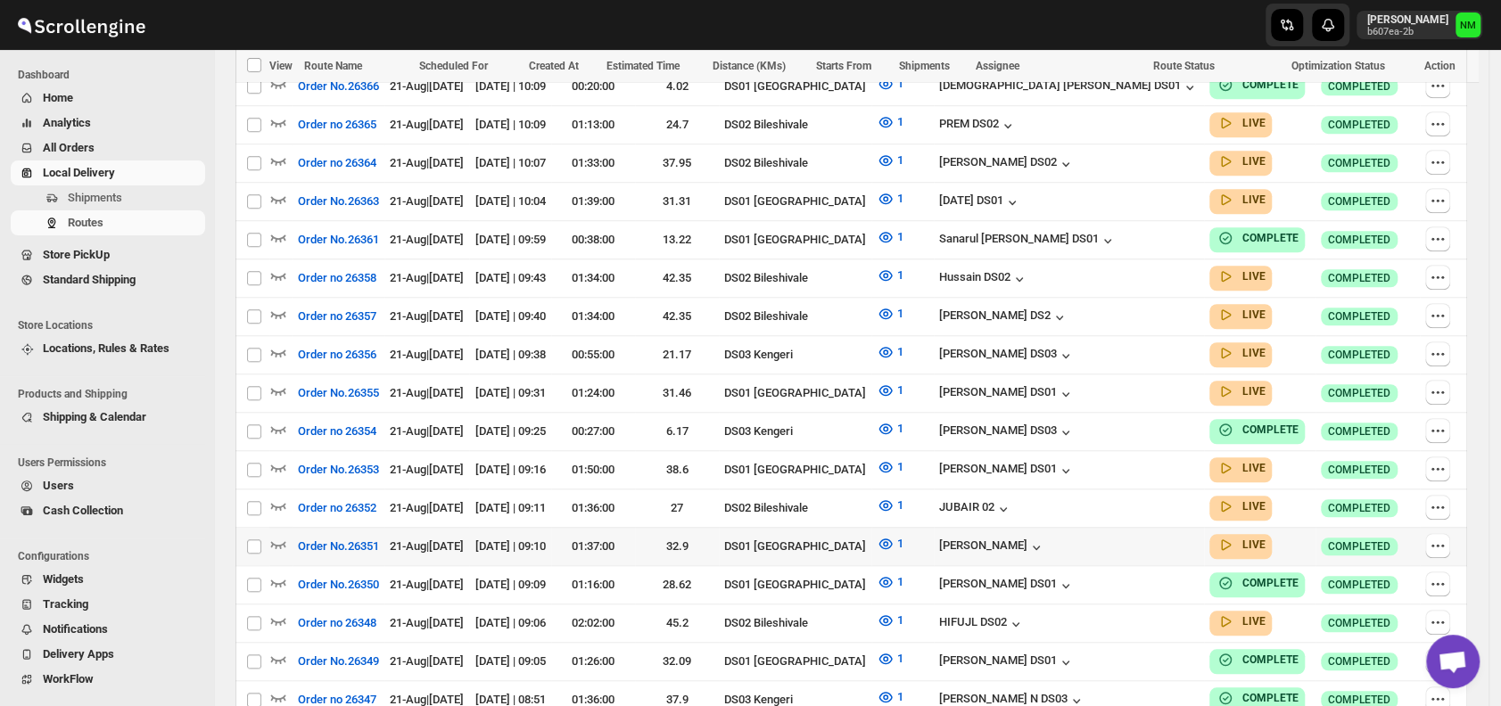
scroll to position [794, 0]
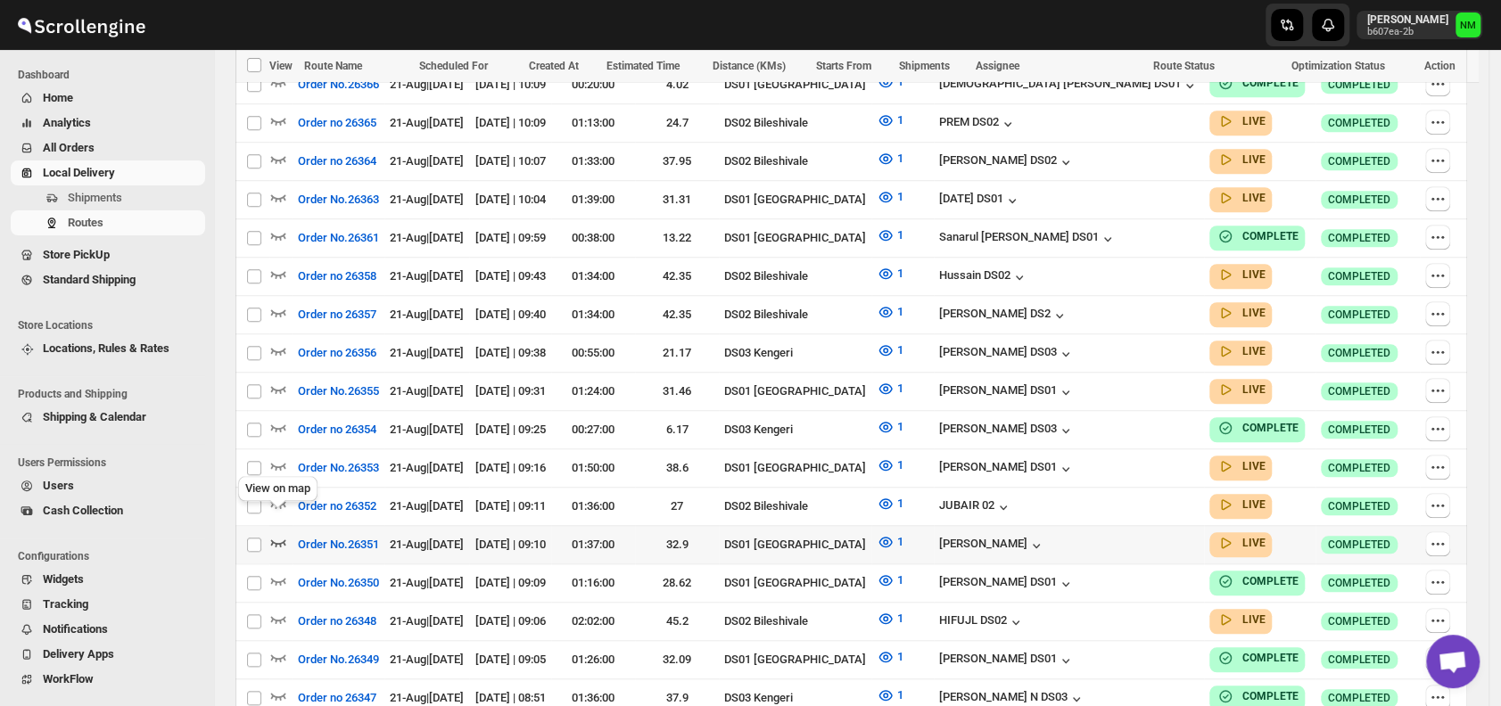
click at [281, 539] on icon "button" at bounding box center [278, 542] width 15 height 7
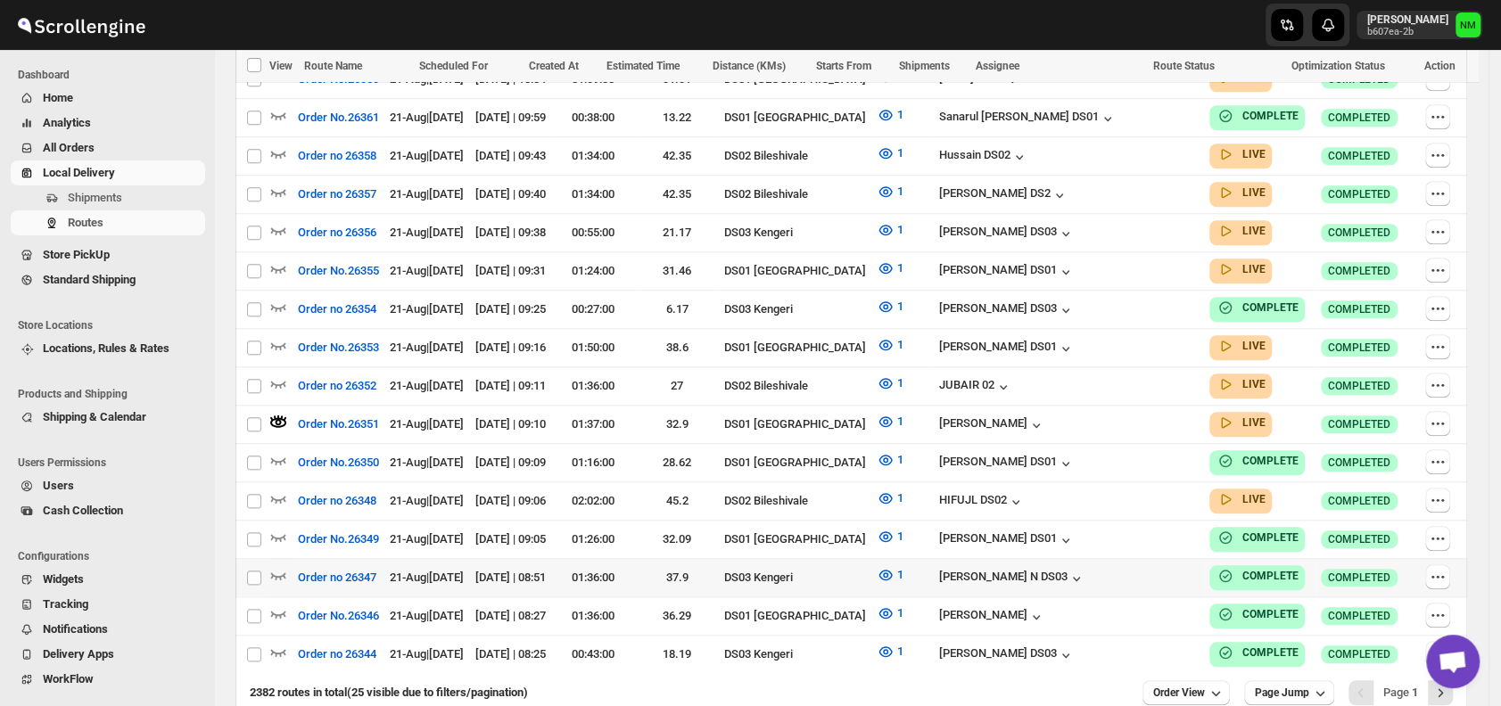
scroll to position [988, 0]
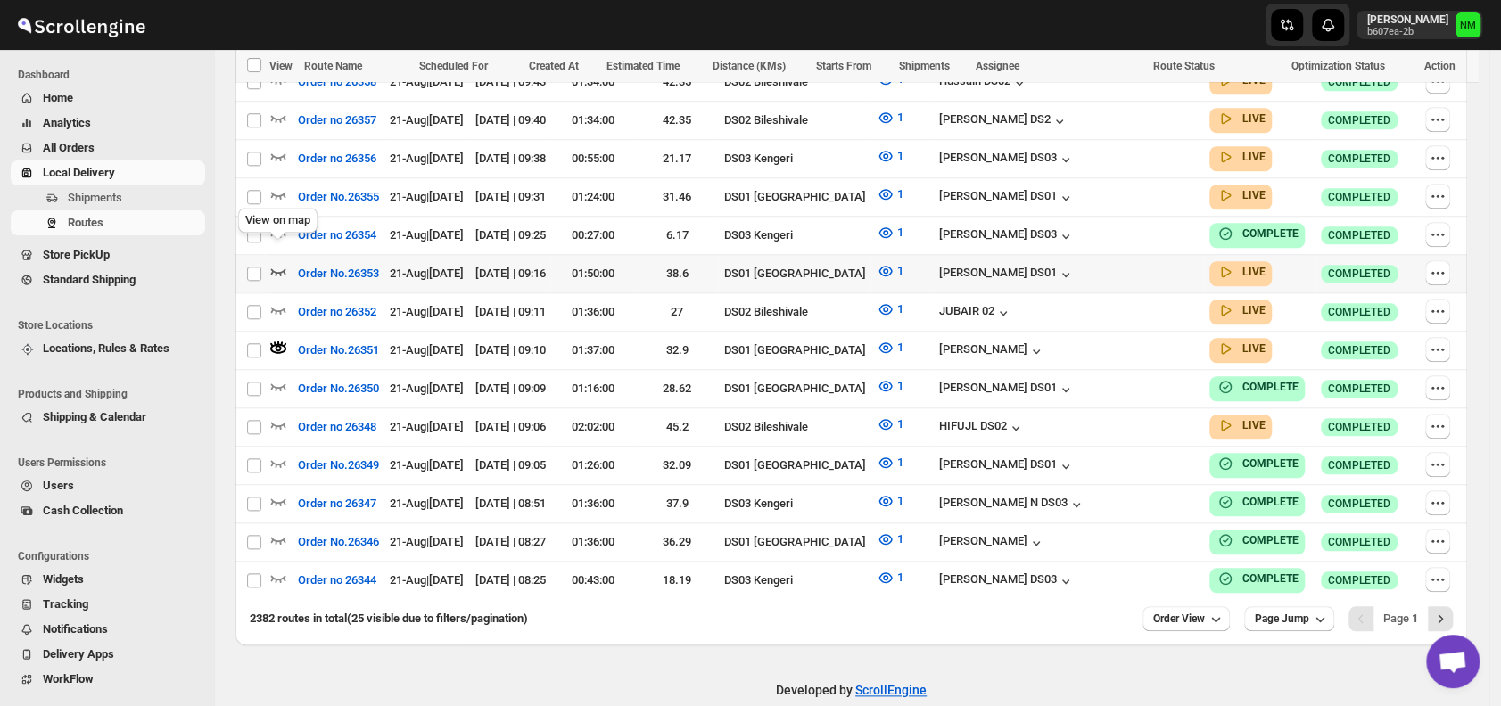
click at [279, 262] on icon "button" at bounding box center [278, 271] width 18 height 18
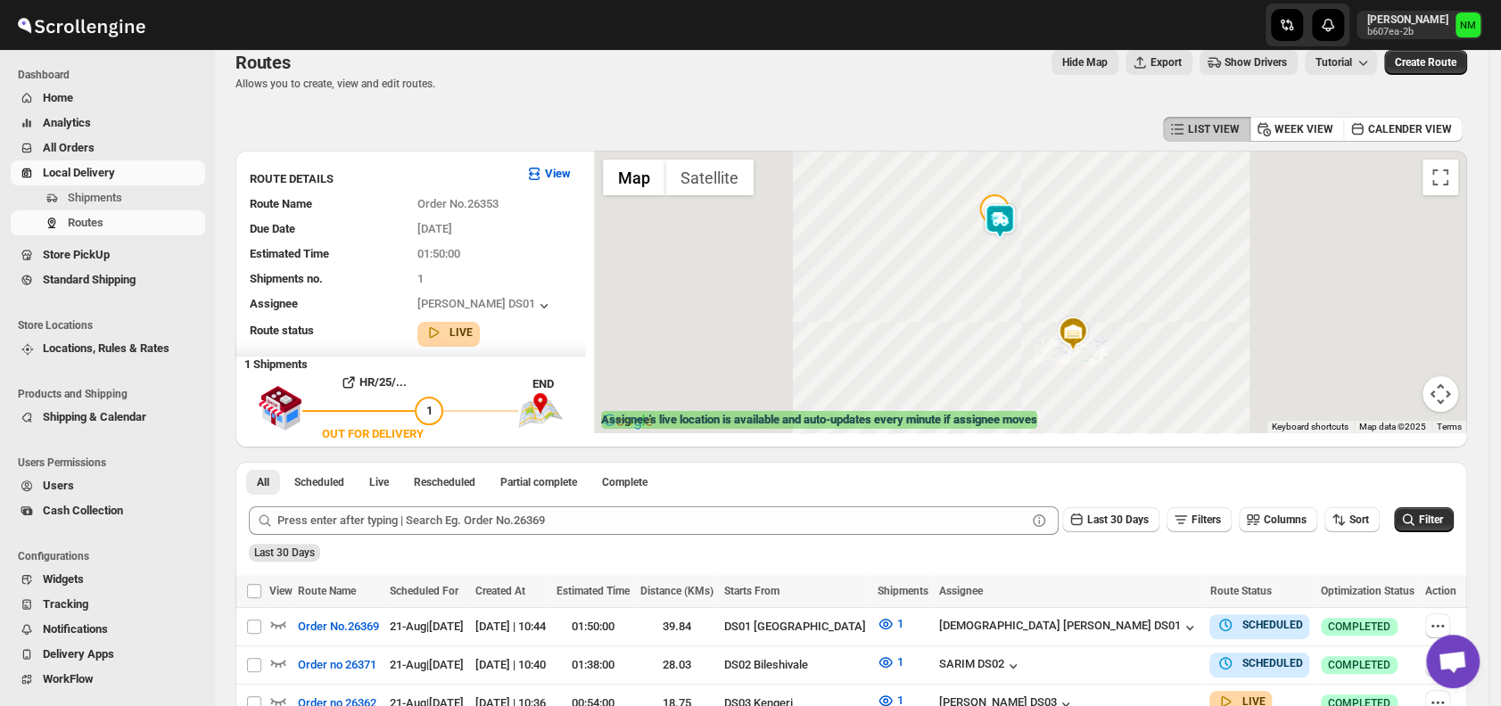
scroll to position [0, 0]
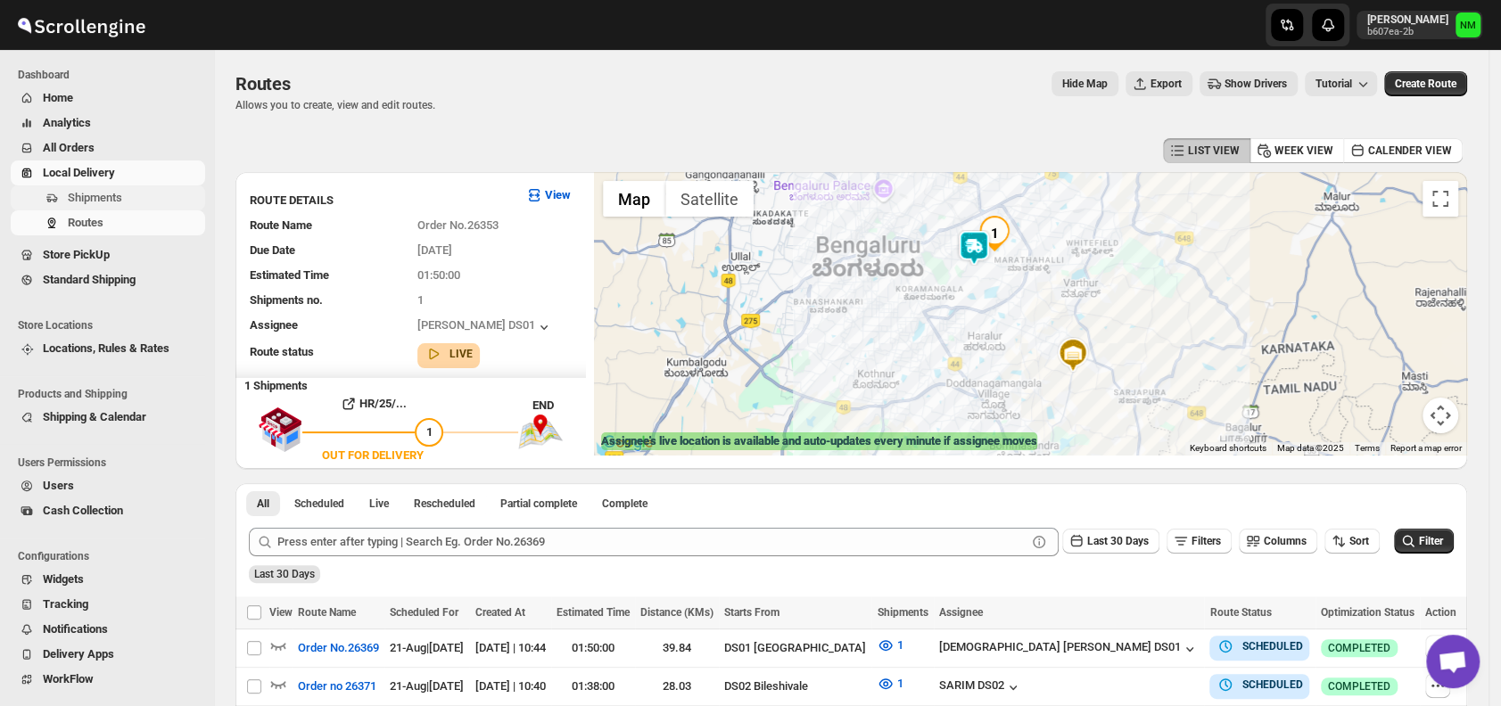
click at [111, 198] on span "Shipments" at bounding box center [95, 197] width 54 height 13
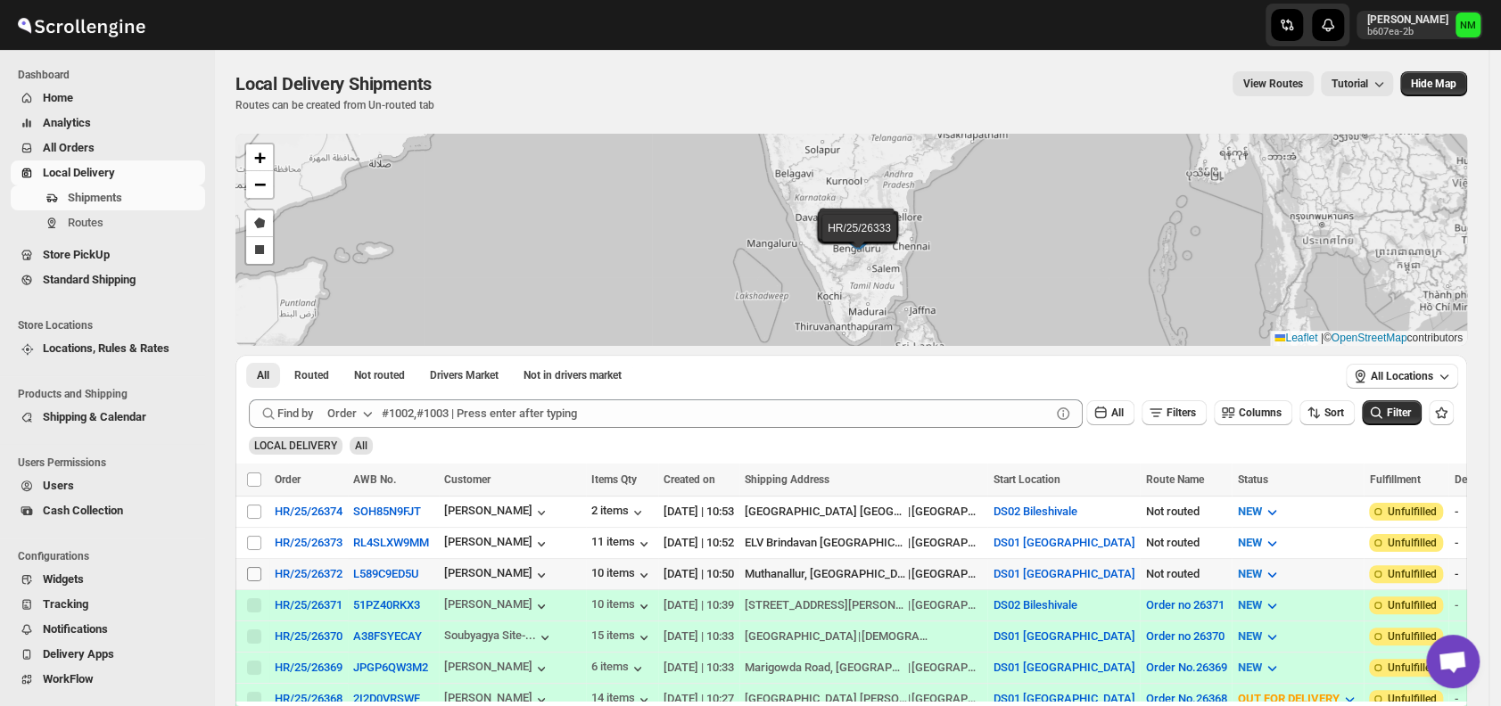
click at [253, 567] on input "Select shipment" at bounding box center [254, 574] width 14 height 14
checkbox input "true"
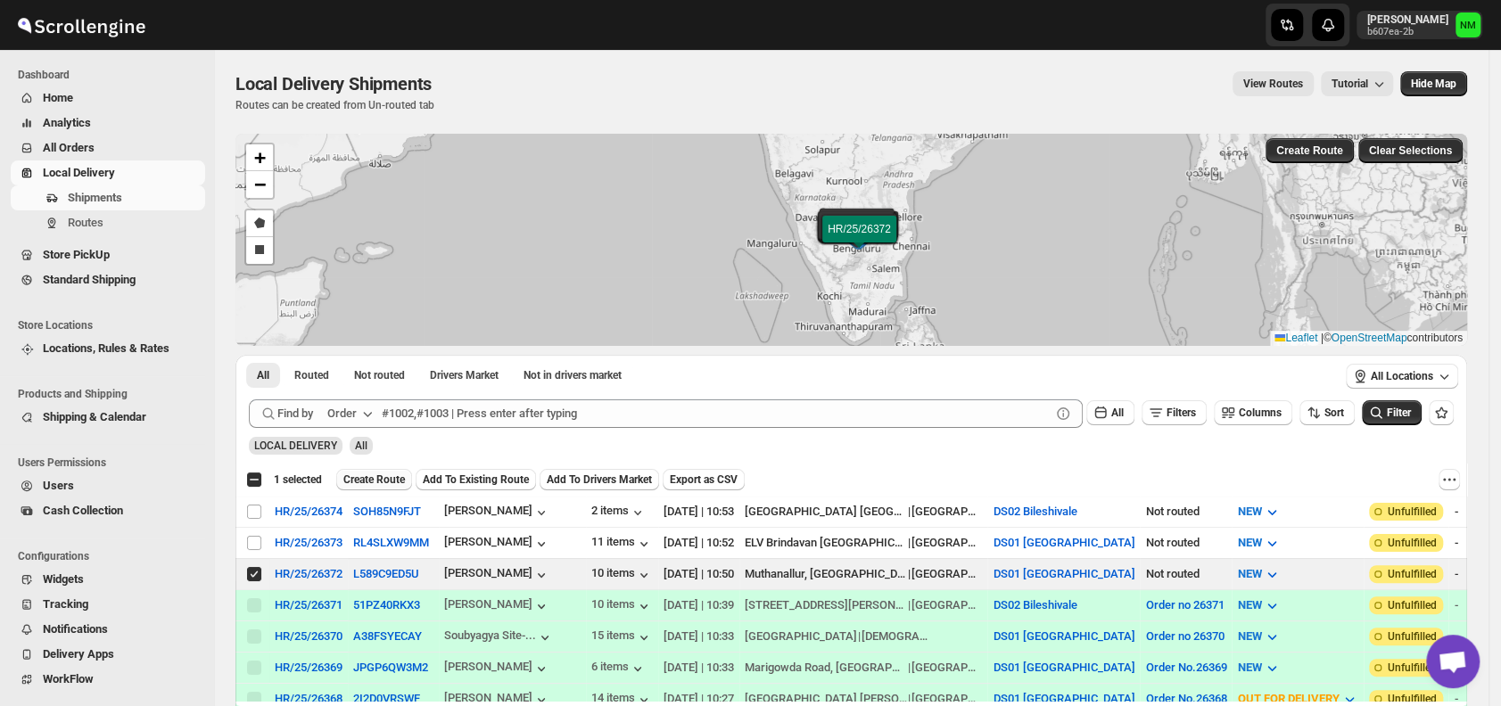
click at [372, 480] on span "Create Route" at bounding box center [374, 480] width 62 height 14
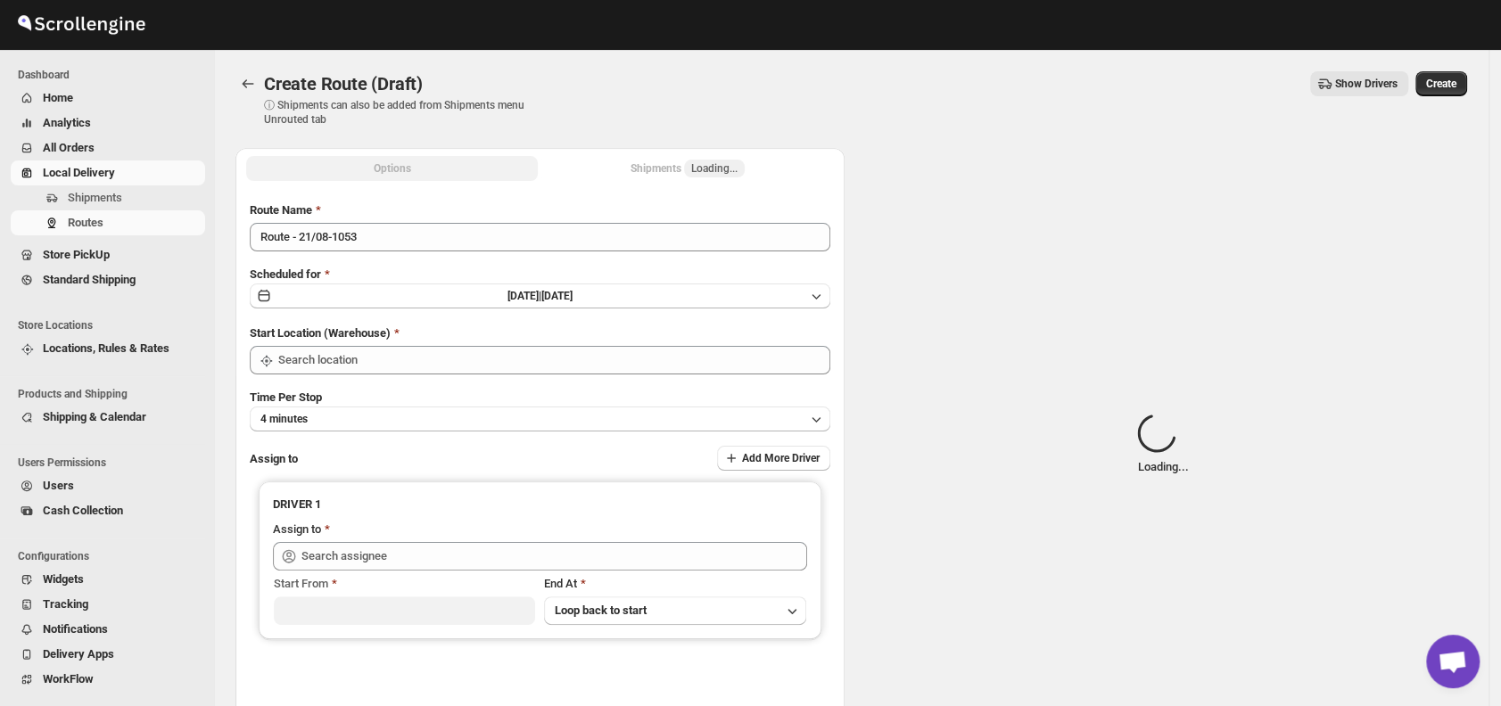
type input "DS01 [GEOGRAPHIC_DATA]"
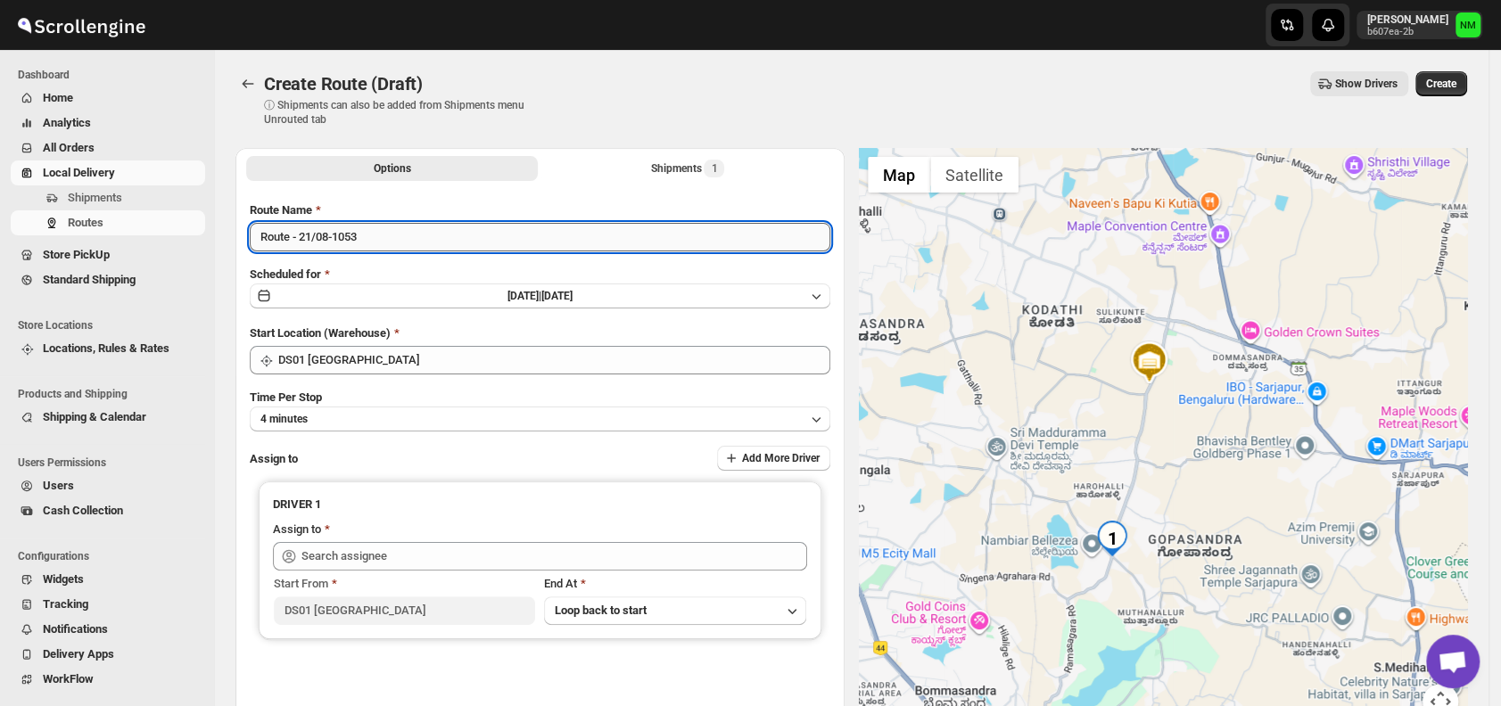
click at [453, 247] on input "Route - 21/08-1053" at bounding box center [540, 237] width 580 height 29
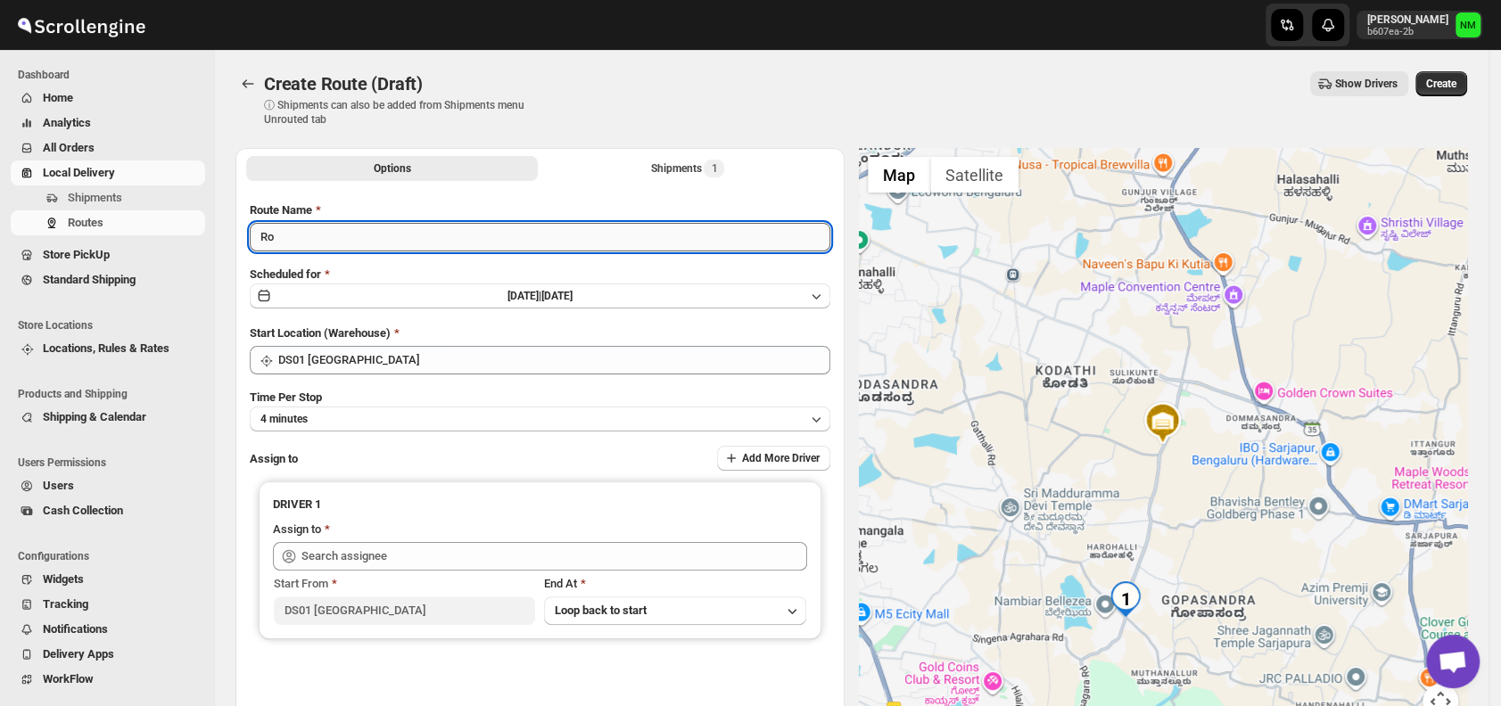
type input "R"
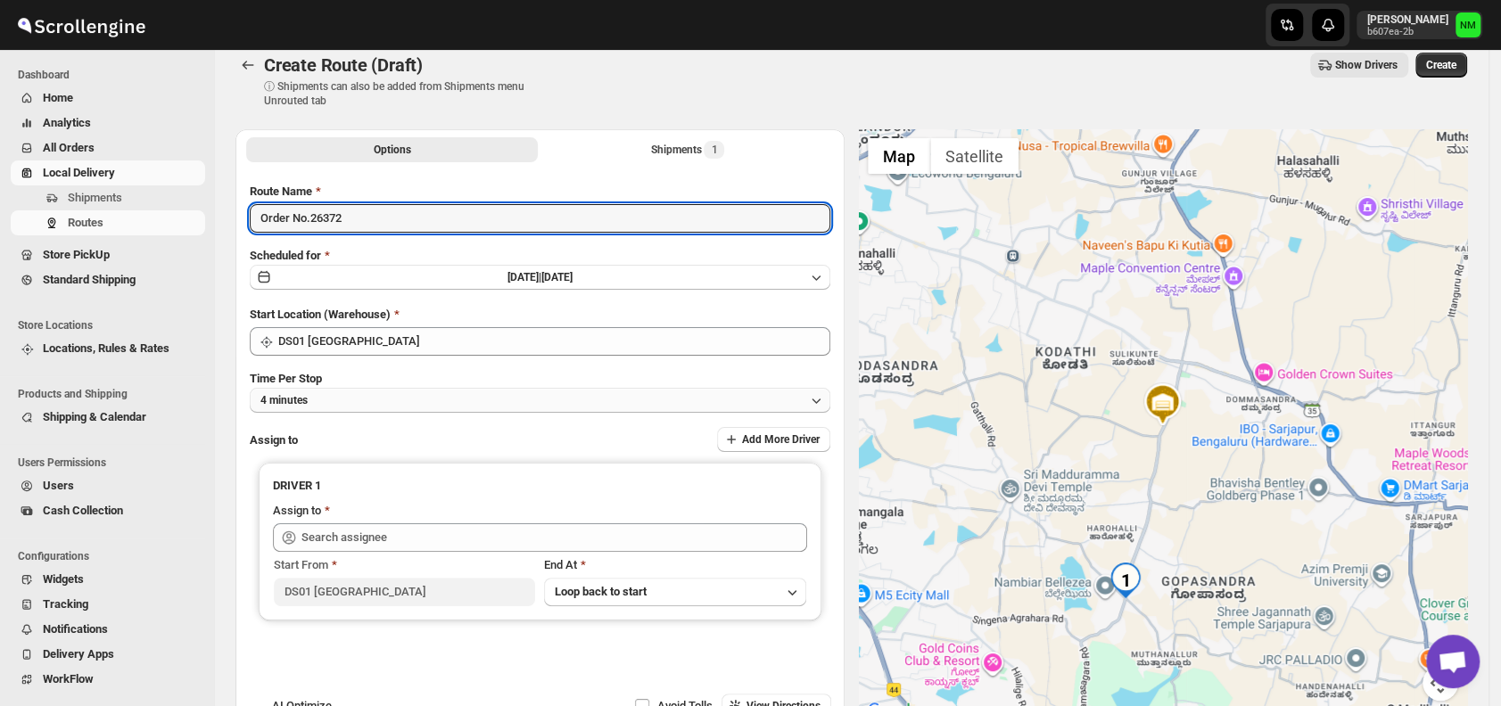
type input "Order No.26372"
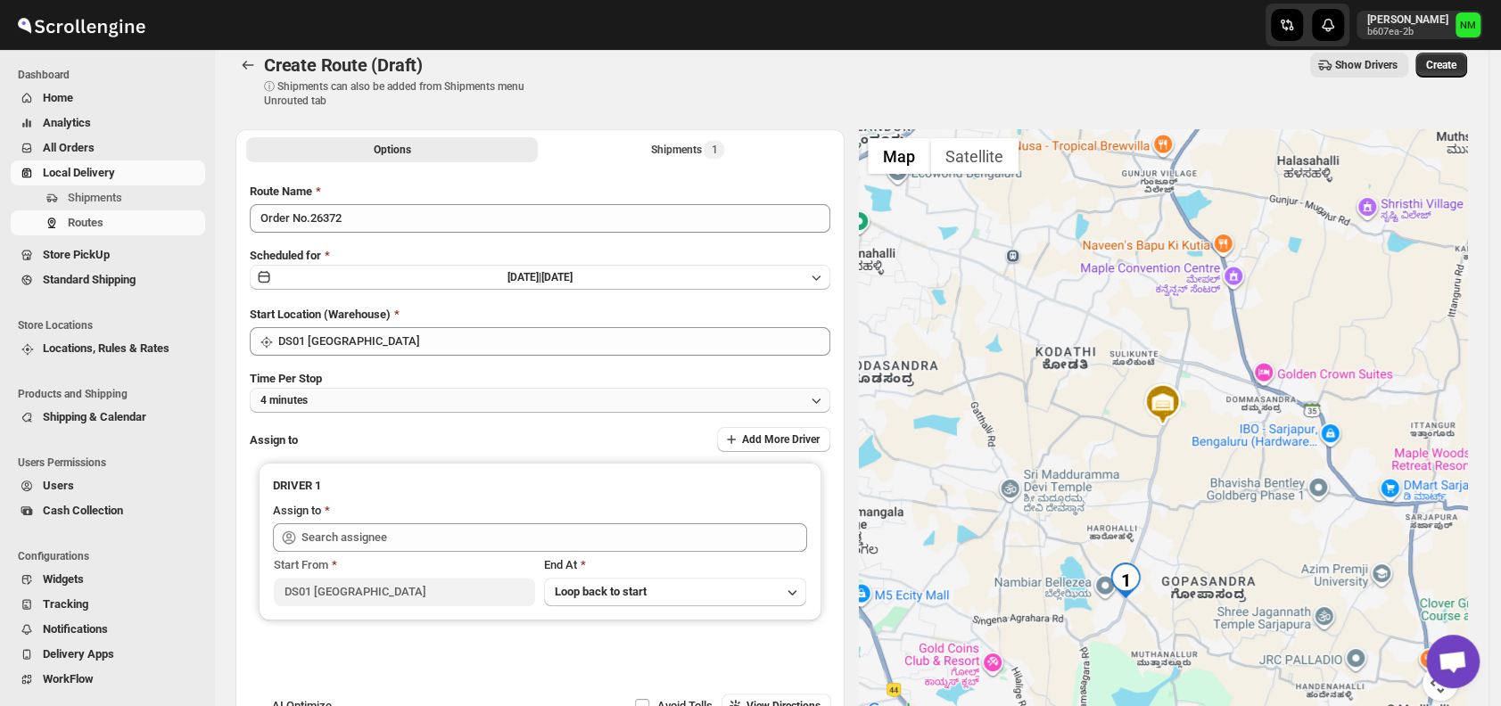
click at [402, 408] on button "4 minutes" at bounding box center [540, 400] width 580 height 25
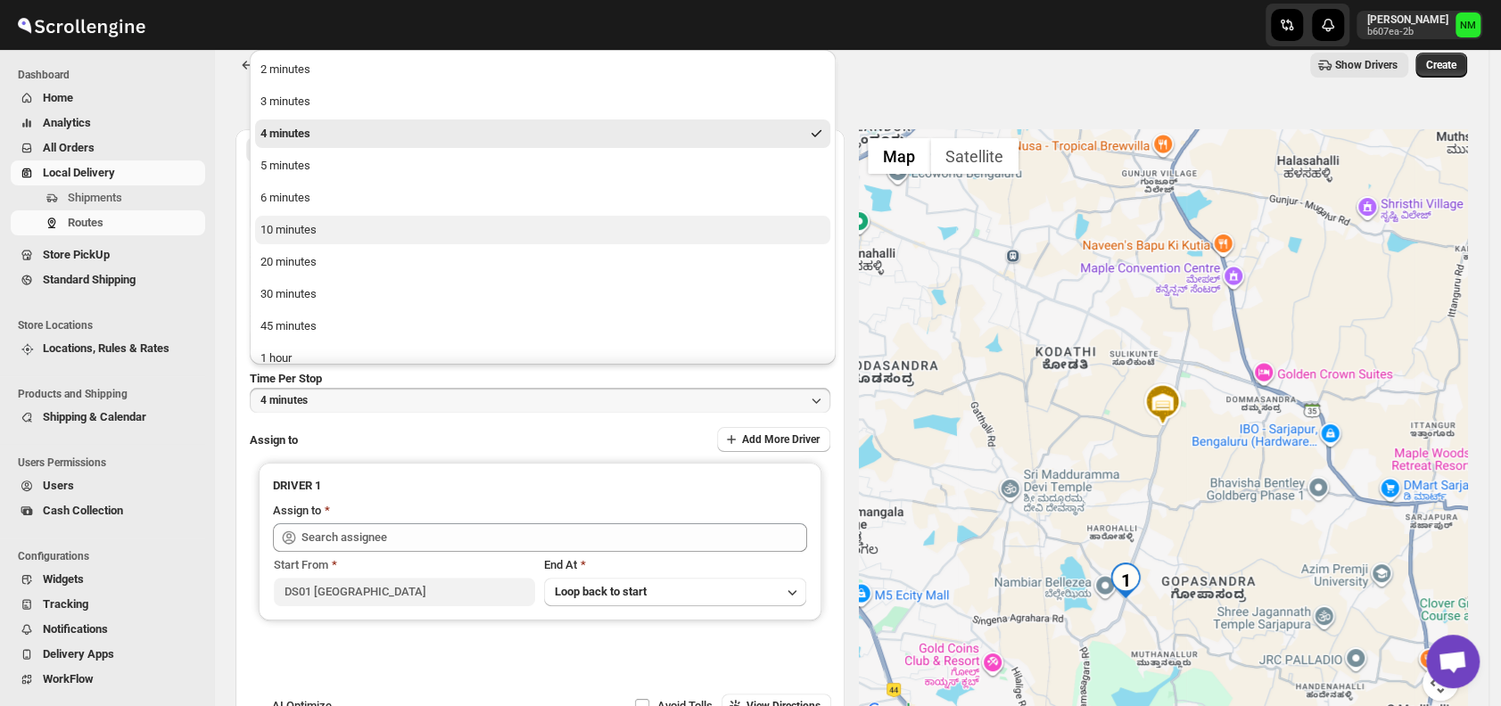
click at [299, 238] on div "10 minutes" at bounding box center [288, 230] width 56 height 18
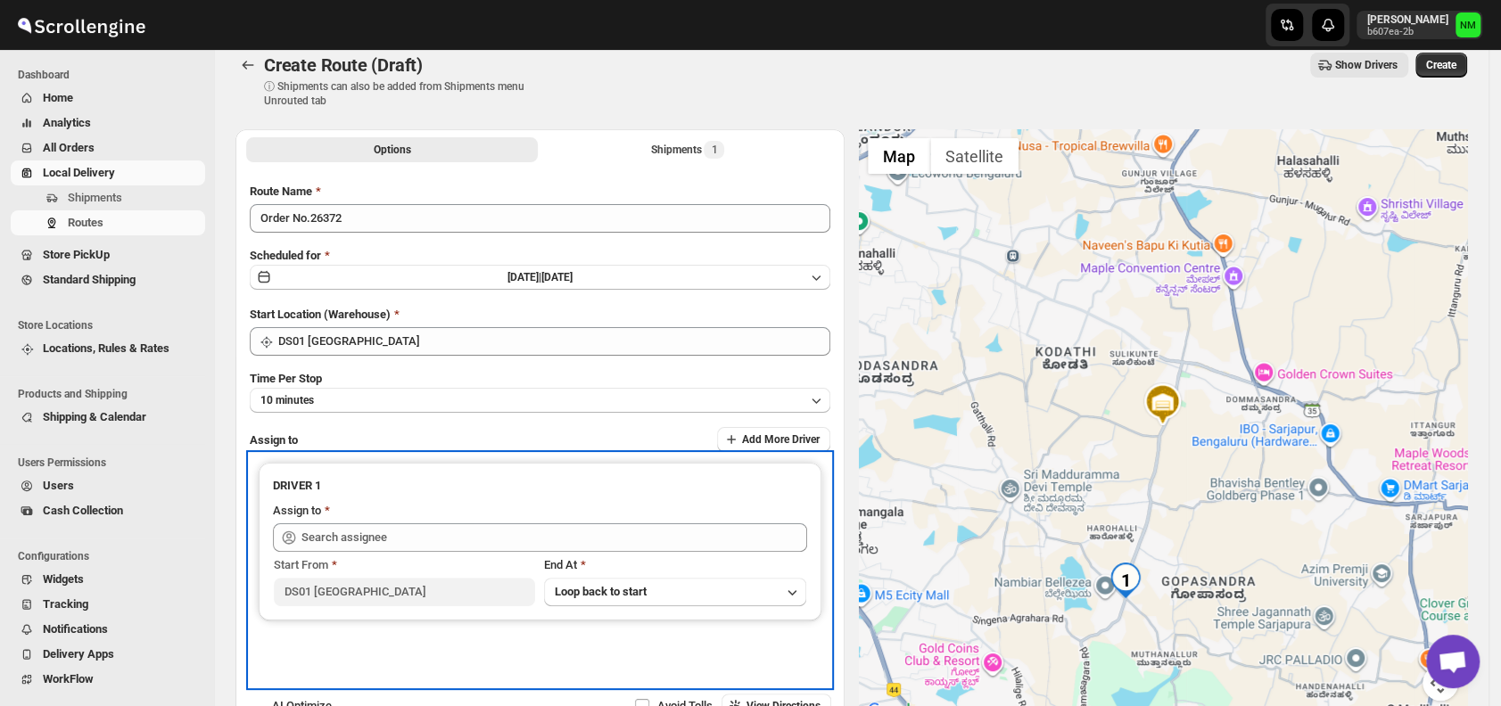
click at [484, 552] on div "Start From [GEOGRAPHIC_DATA] At Loop back to start" at bounding box center [540, 579] width 534 height 54
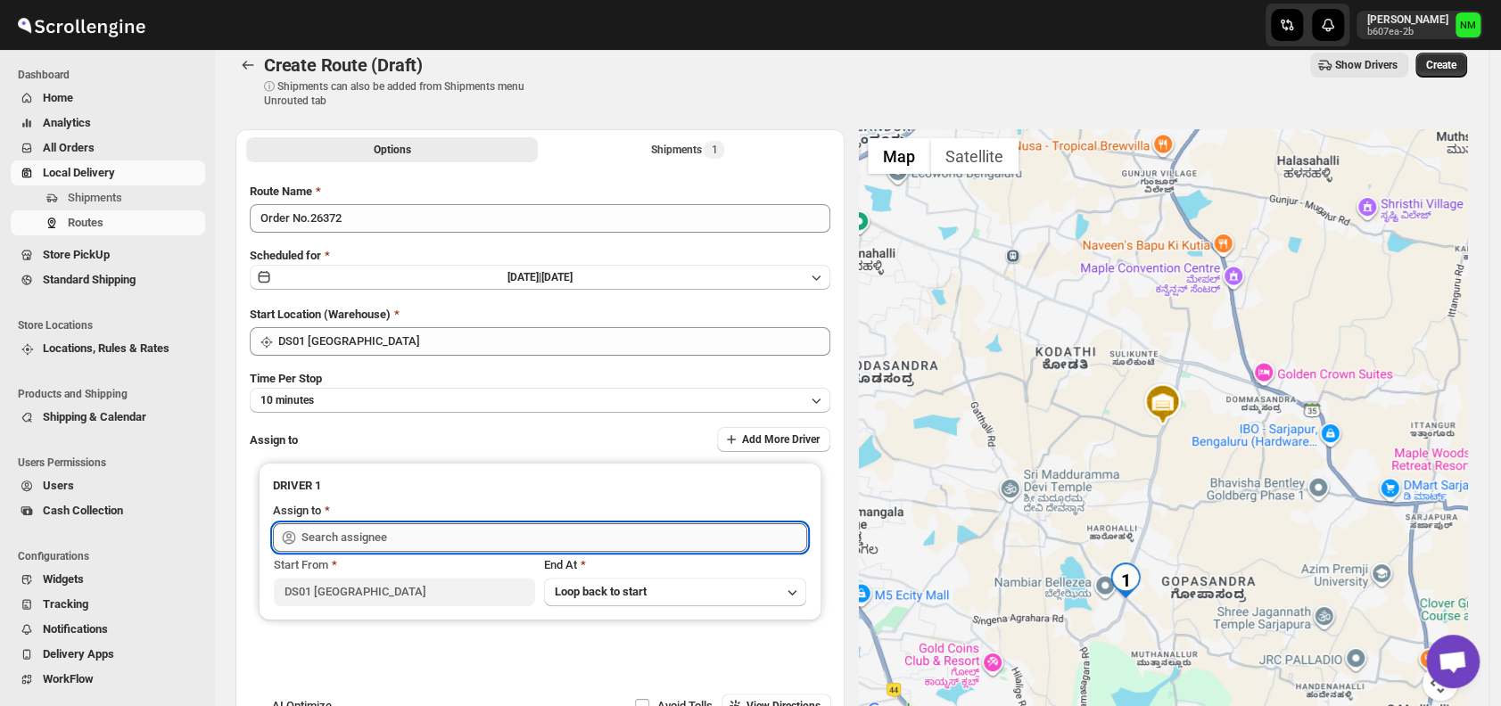
click at [465, 540] on input "text" at bounding box center [554, 537] width 506 height 29
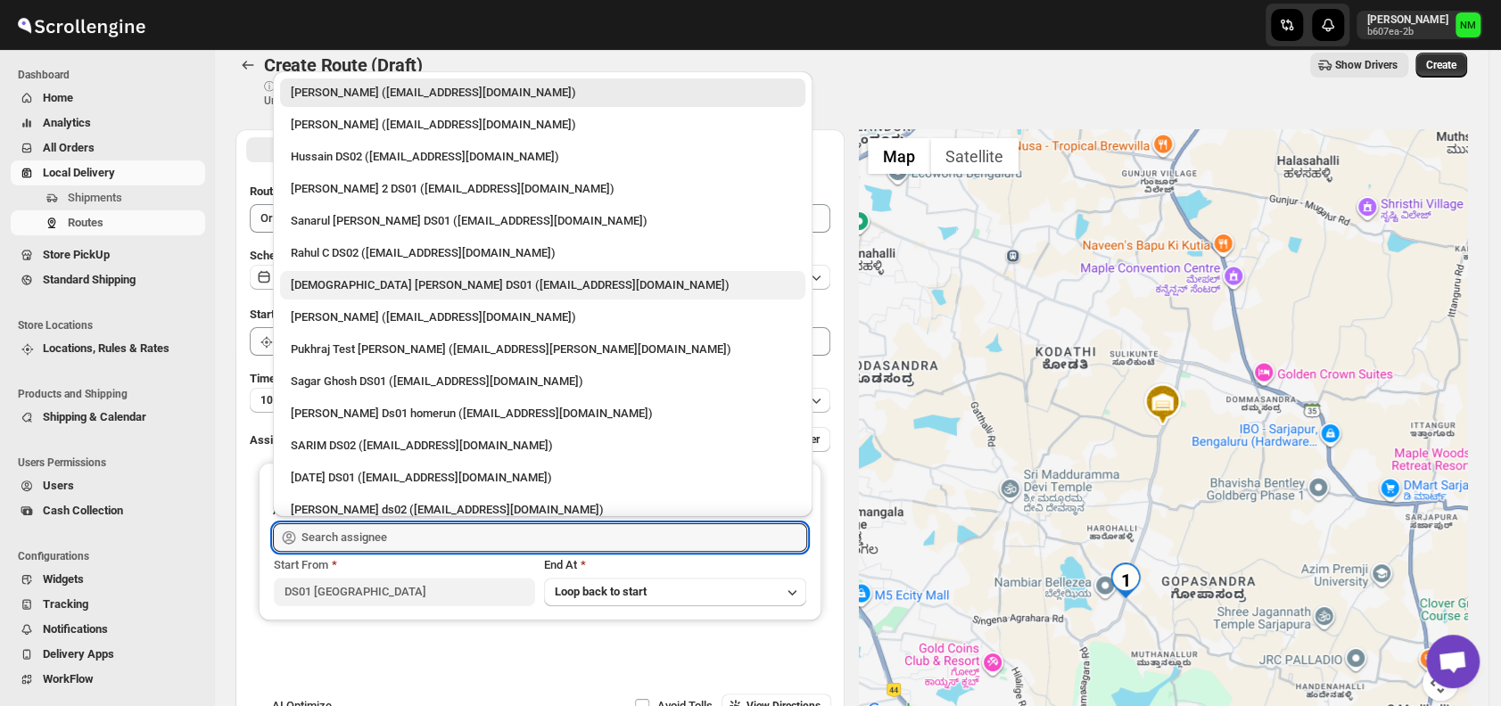
click at [348, 284] on div "[DEMOGRAPHIC_DATA] [PERSON_NAME] DS01 ([EMAIL_ADDRESS][DOMAIN_NAME])" at bounding box center [543, 285] width 504 height 18
type input "[DEMOGRAPHIC_DATA] [PERSON_NAME] DS01 ([EMAIL_ADDRESS][DOMAIN_NAME])"
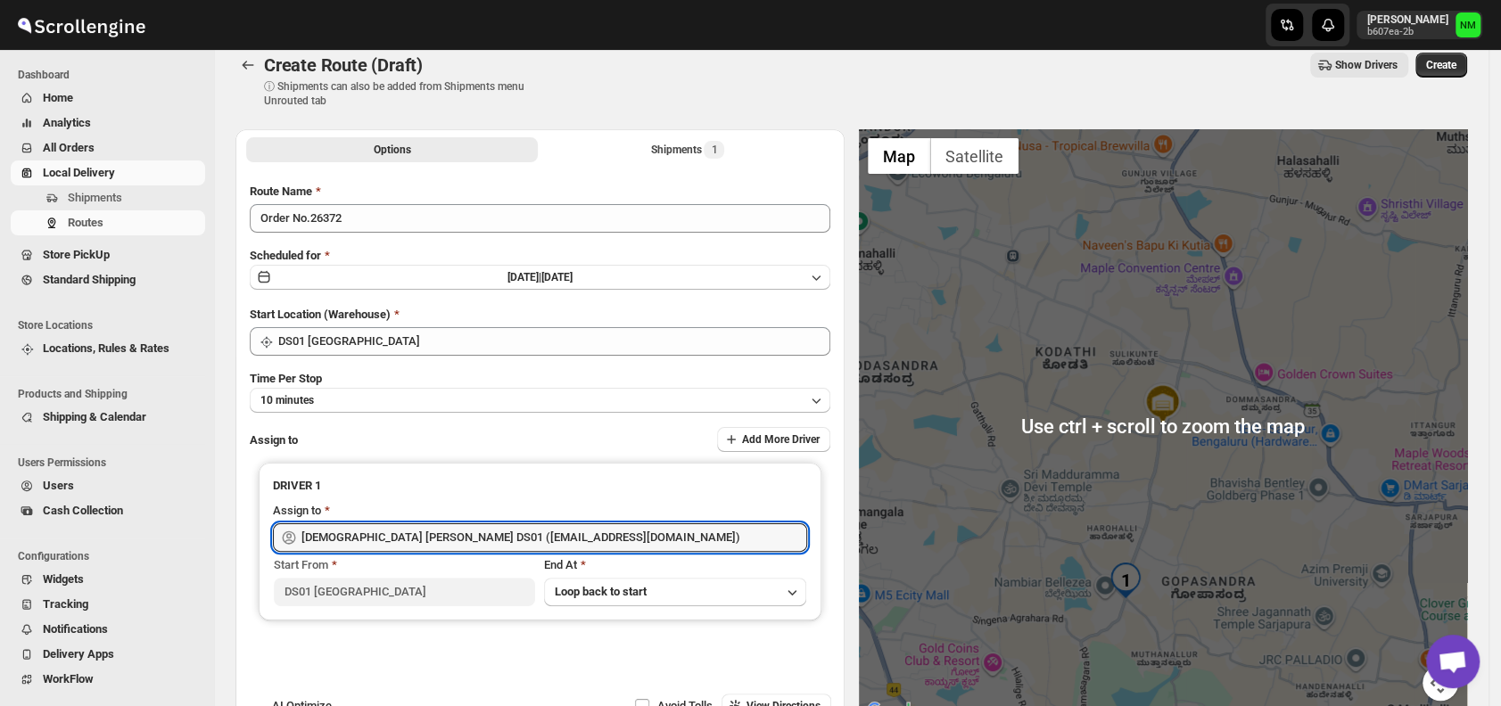
scroll to position [0, 0]
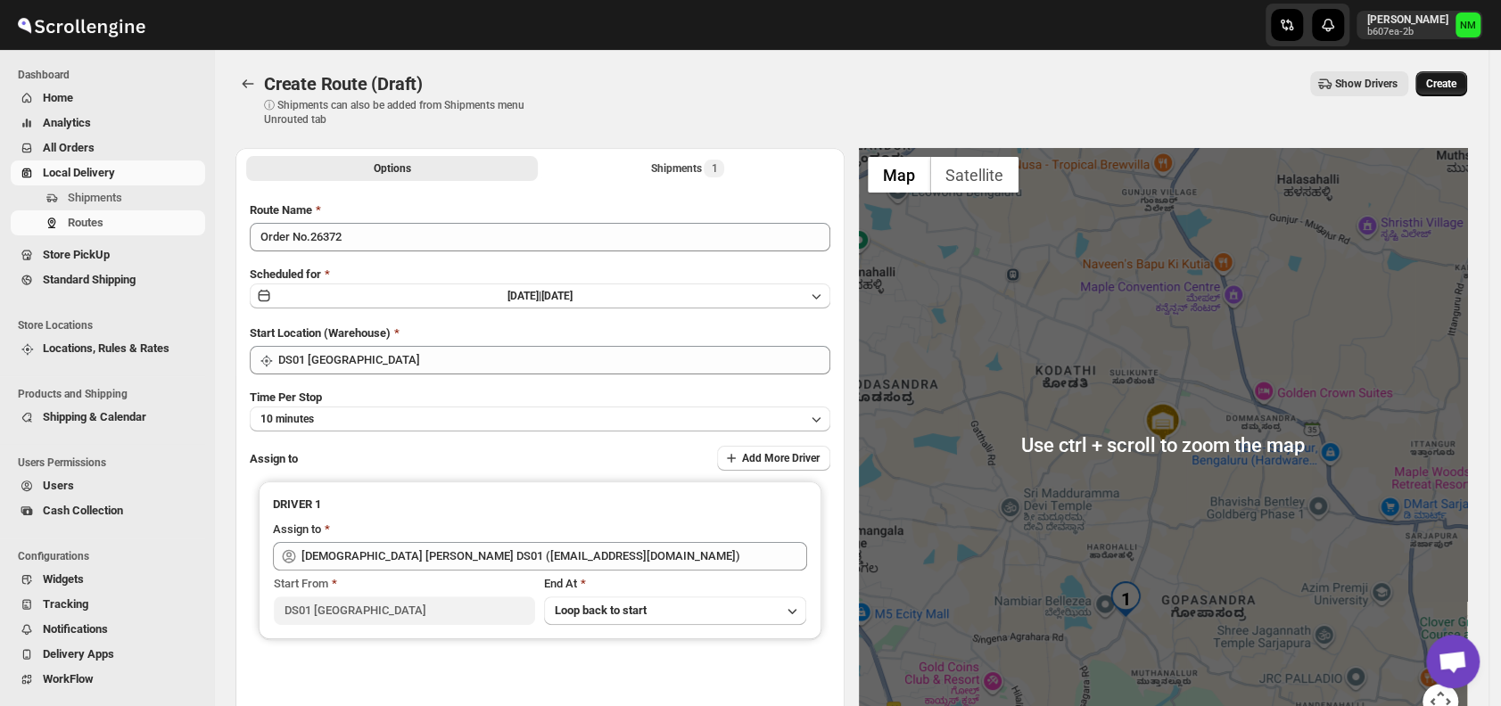
click at [1446, 87] on span "Create" at bounding box center [1441, 84] width 30 height 14
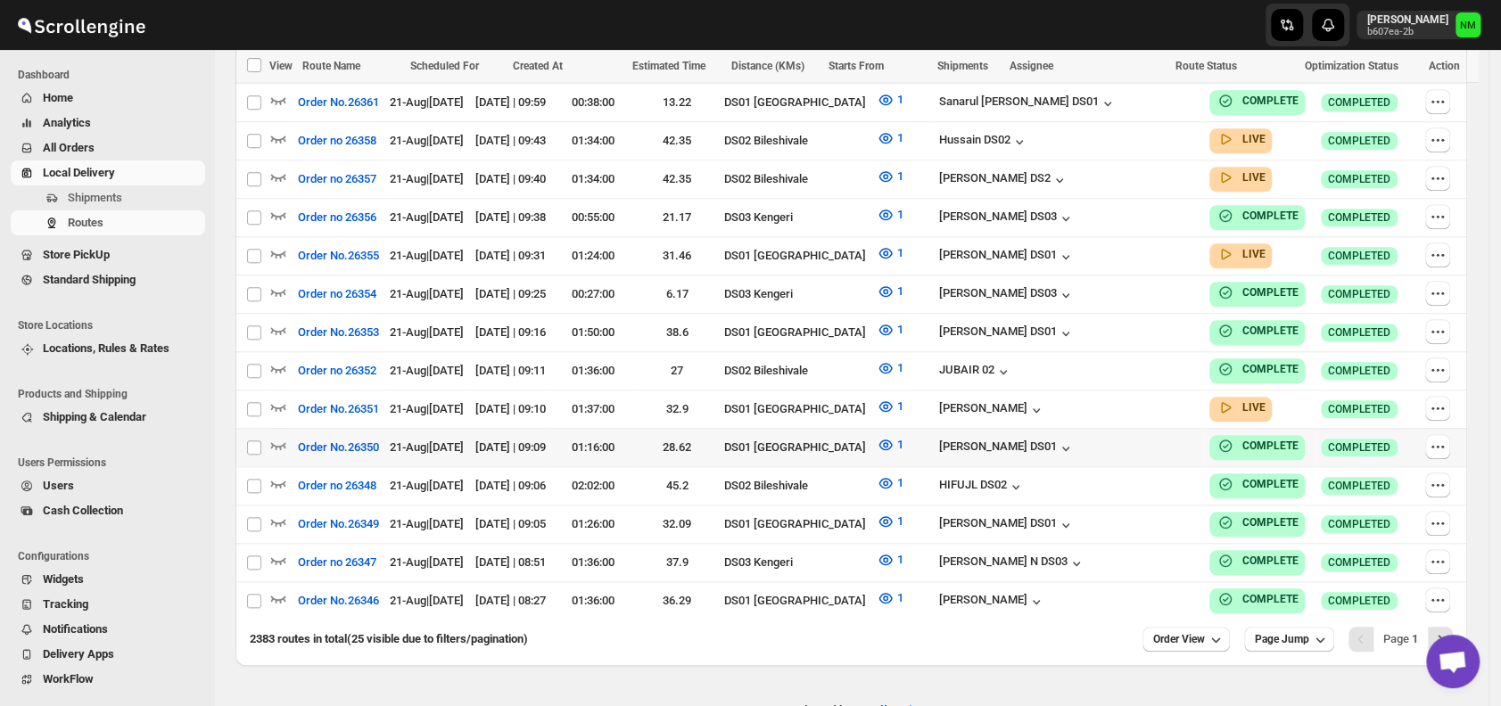
scroll to position [962, 0]
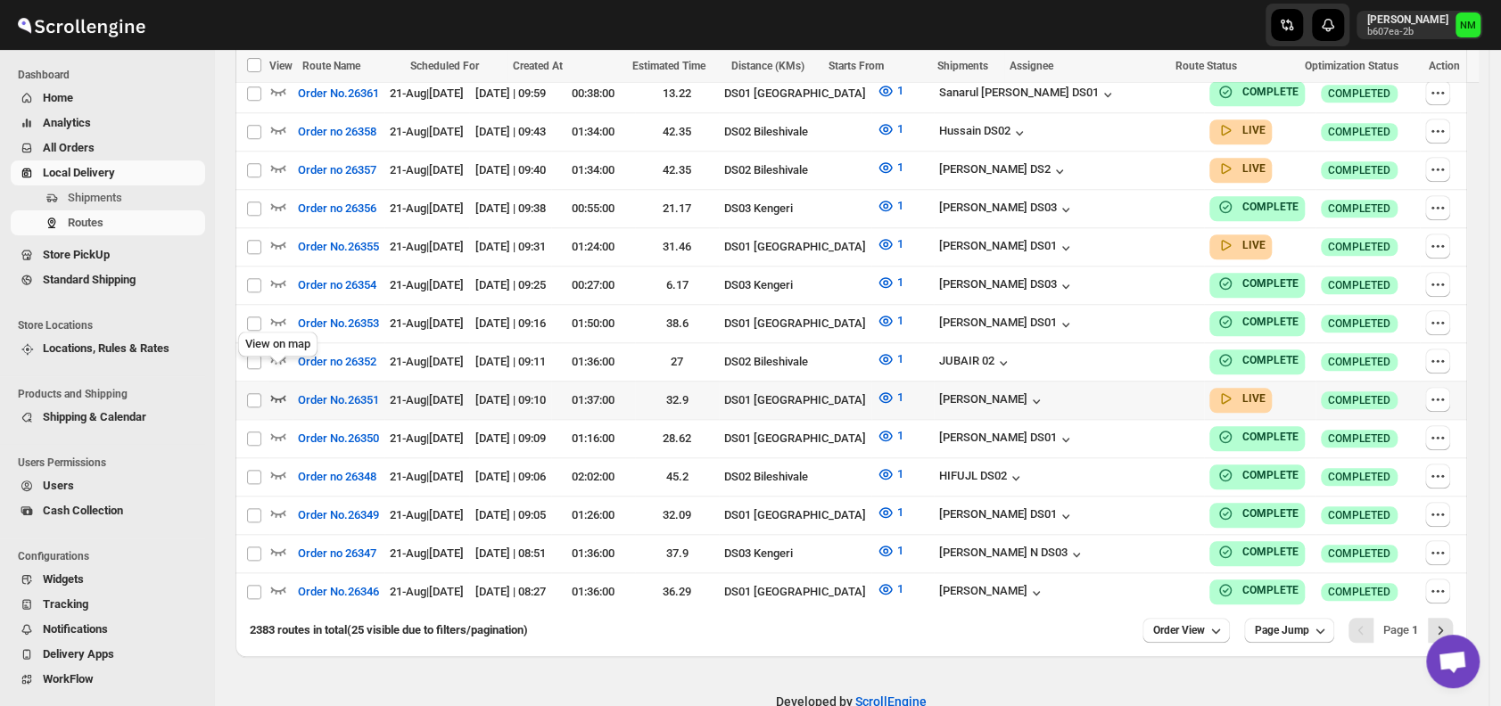
click at [276, 389] on icon "button" at bounding box center [278, 398] width 18 height 18
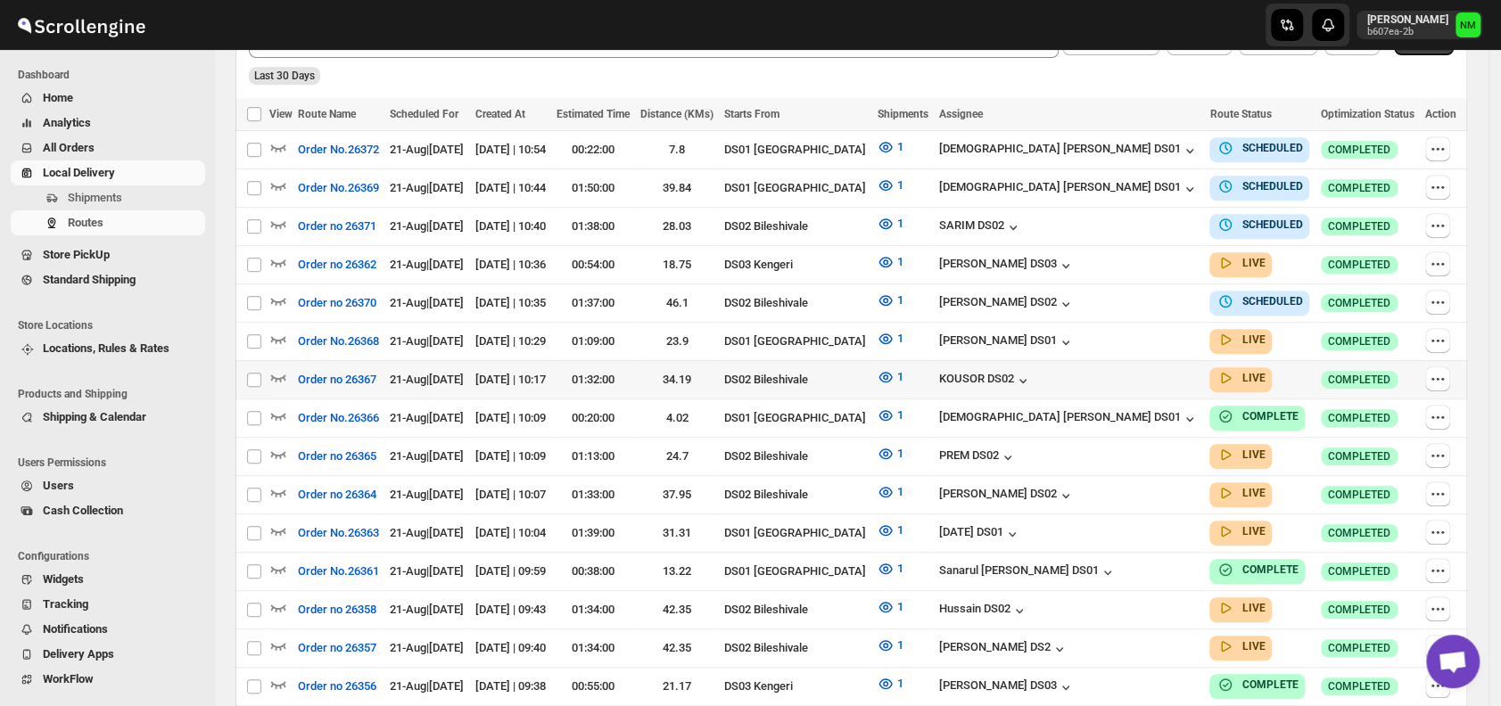
scroll to position [499, 0]
click at [103, 184] on link "Local Delivery" at bounding box center [108, 173] width 194 height 25
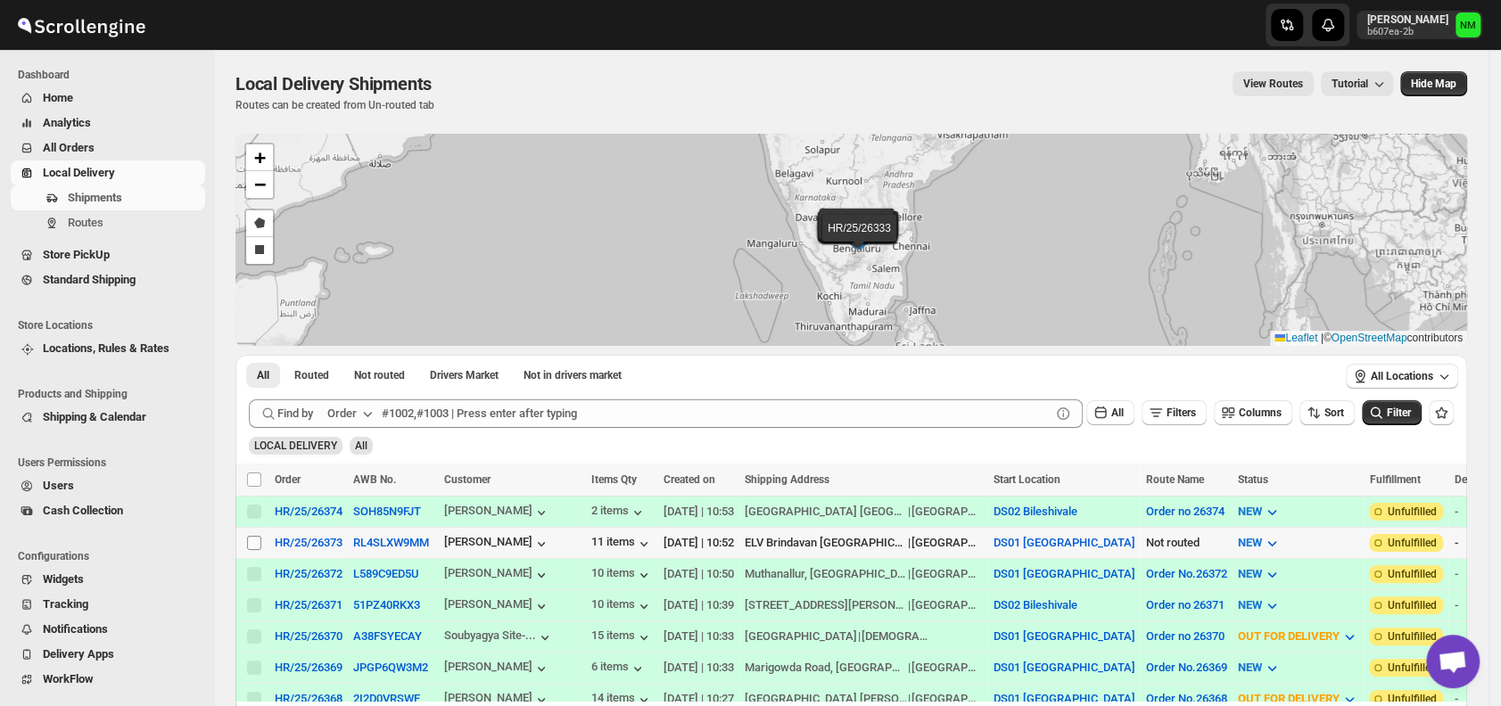
click at [252, 541] on input "Select shipment" at bounding box center [254, 543] width 14 height 14
checkbox input "true"
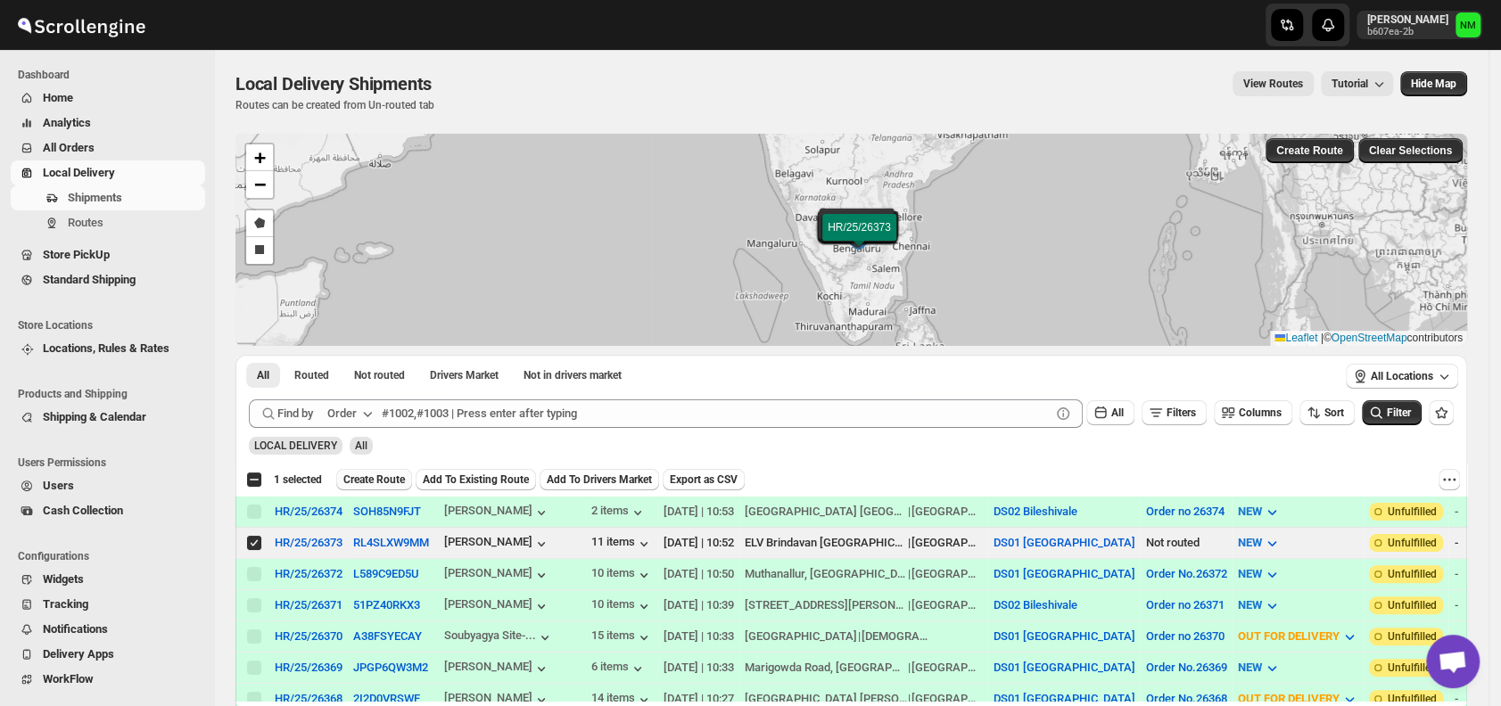
click at [366, 478] on span "Create Route" at bounding box center [374, 480] width 62 height 14
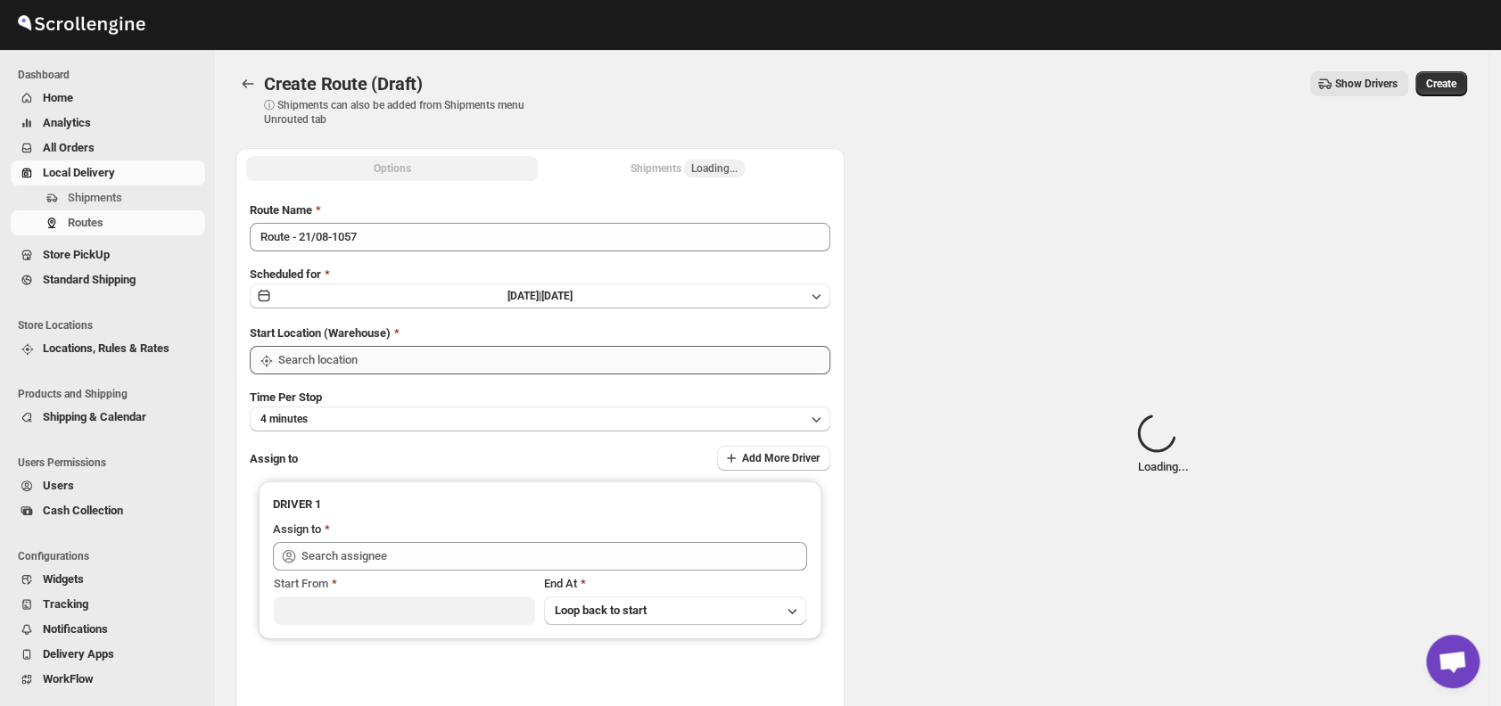
type input "DS01 [GEOGRAPHIC_DATA]"
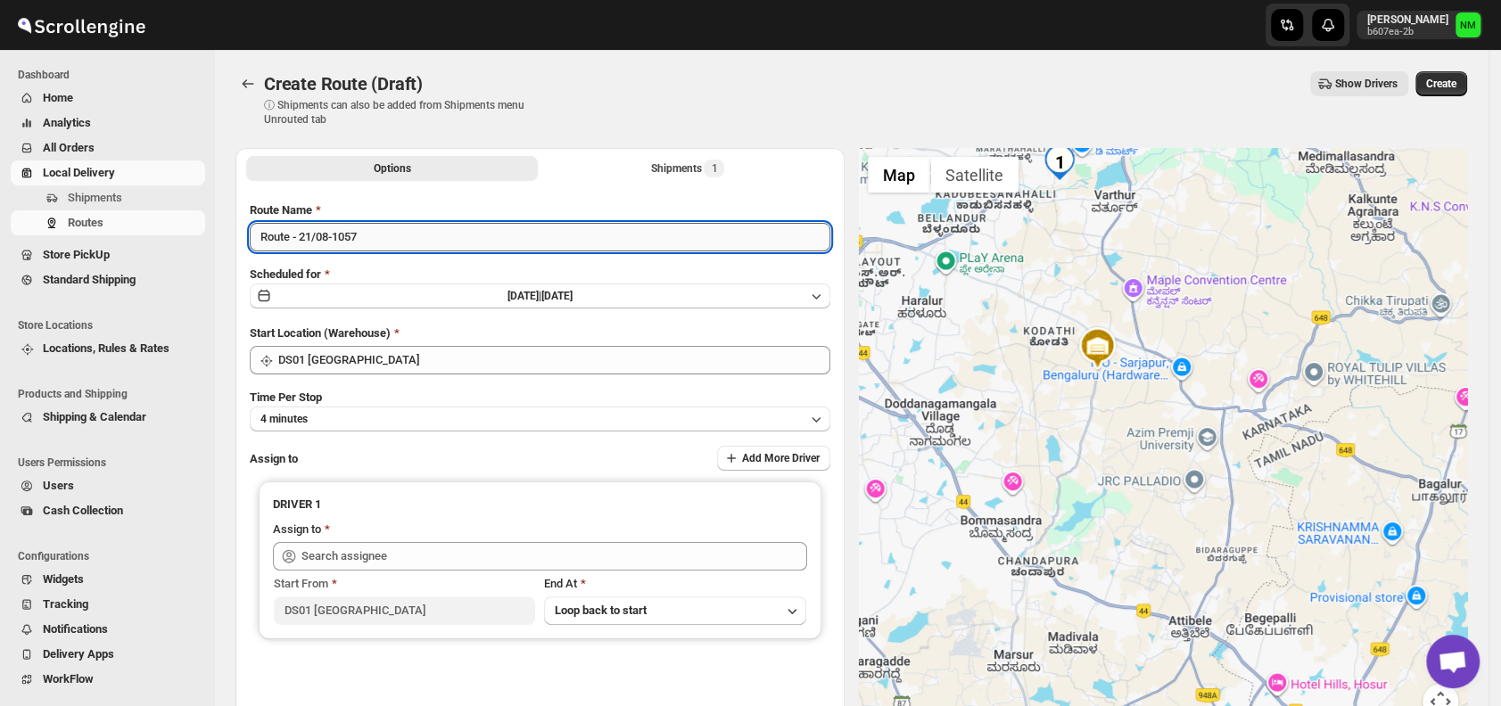
click at [441, 225] on input "Route - 21/08-1057" at bounding box center [540, 237] width 580 height 29
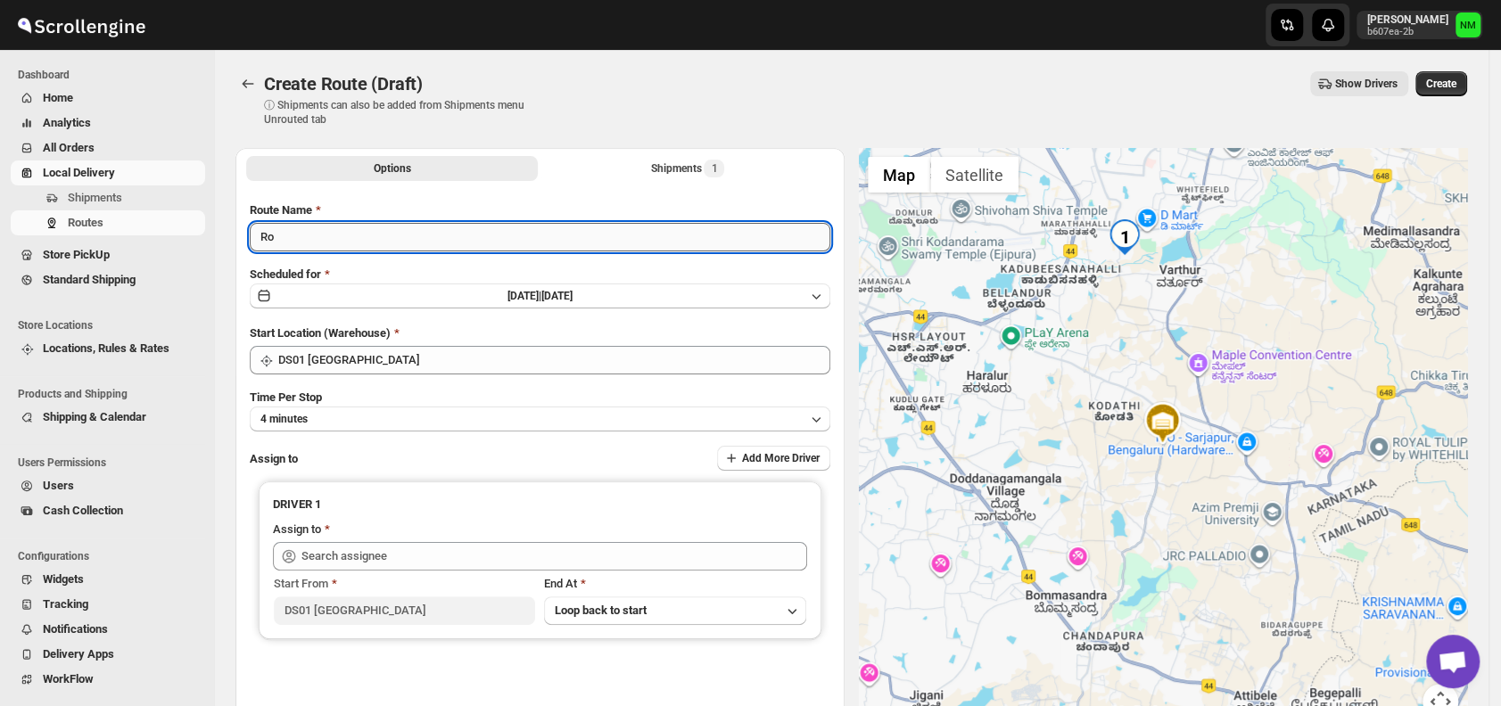
type input "R"
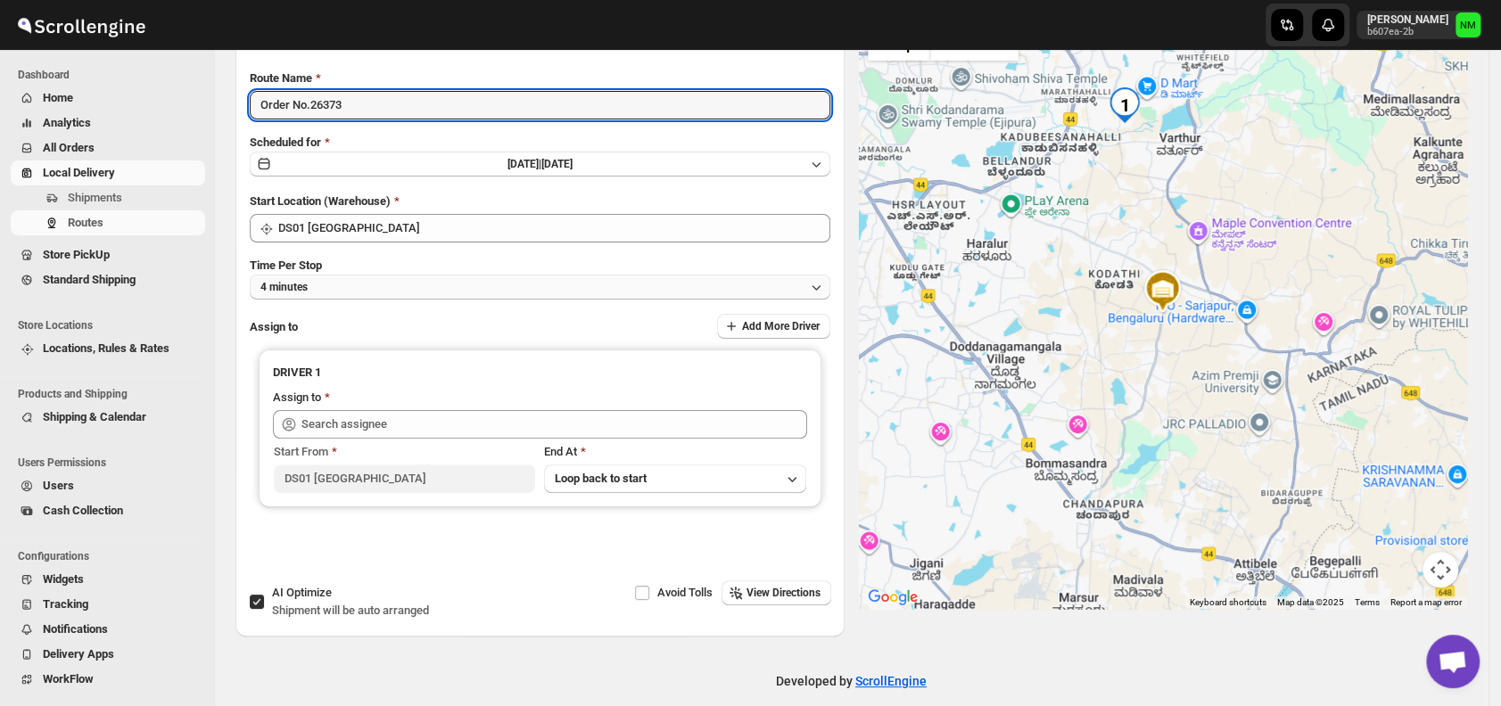
scroll to position [140, 0]
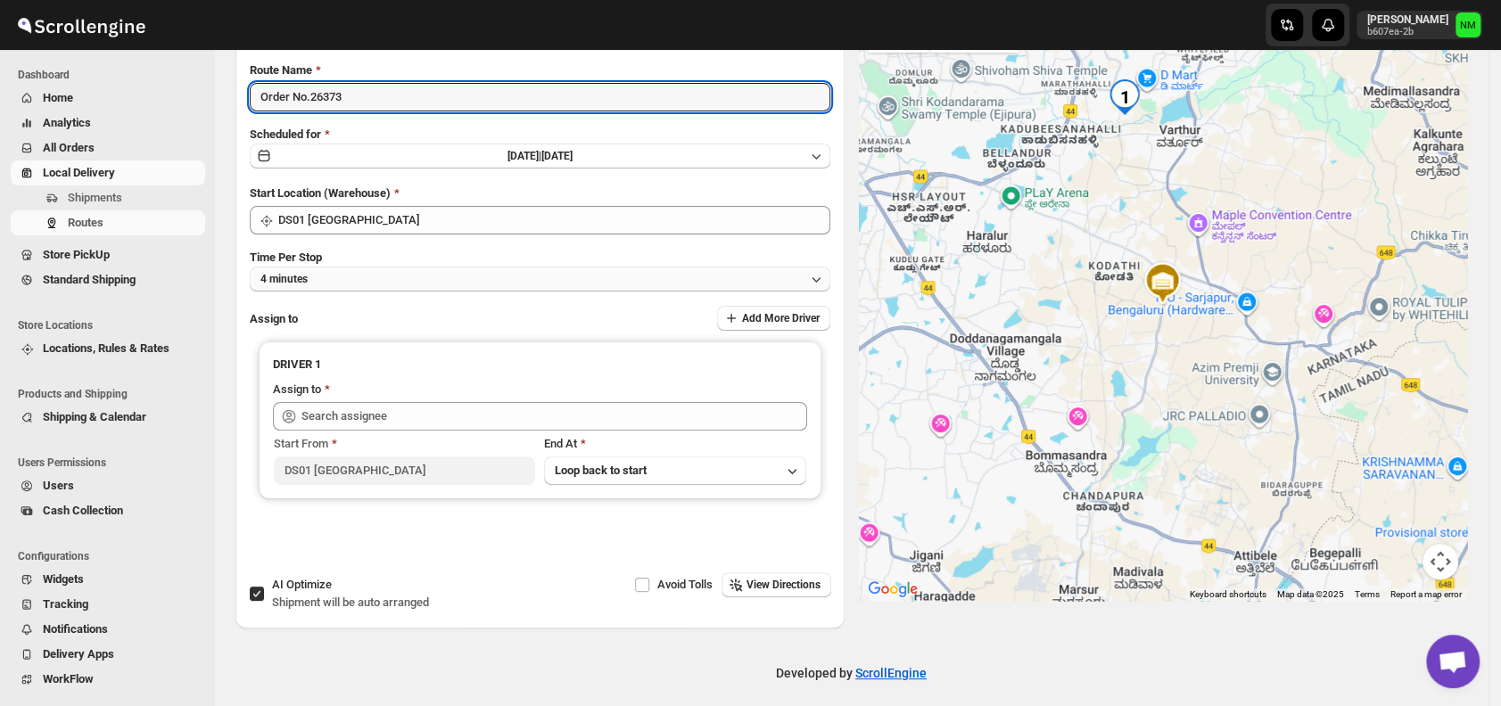
type input "Order No.26373"
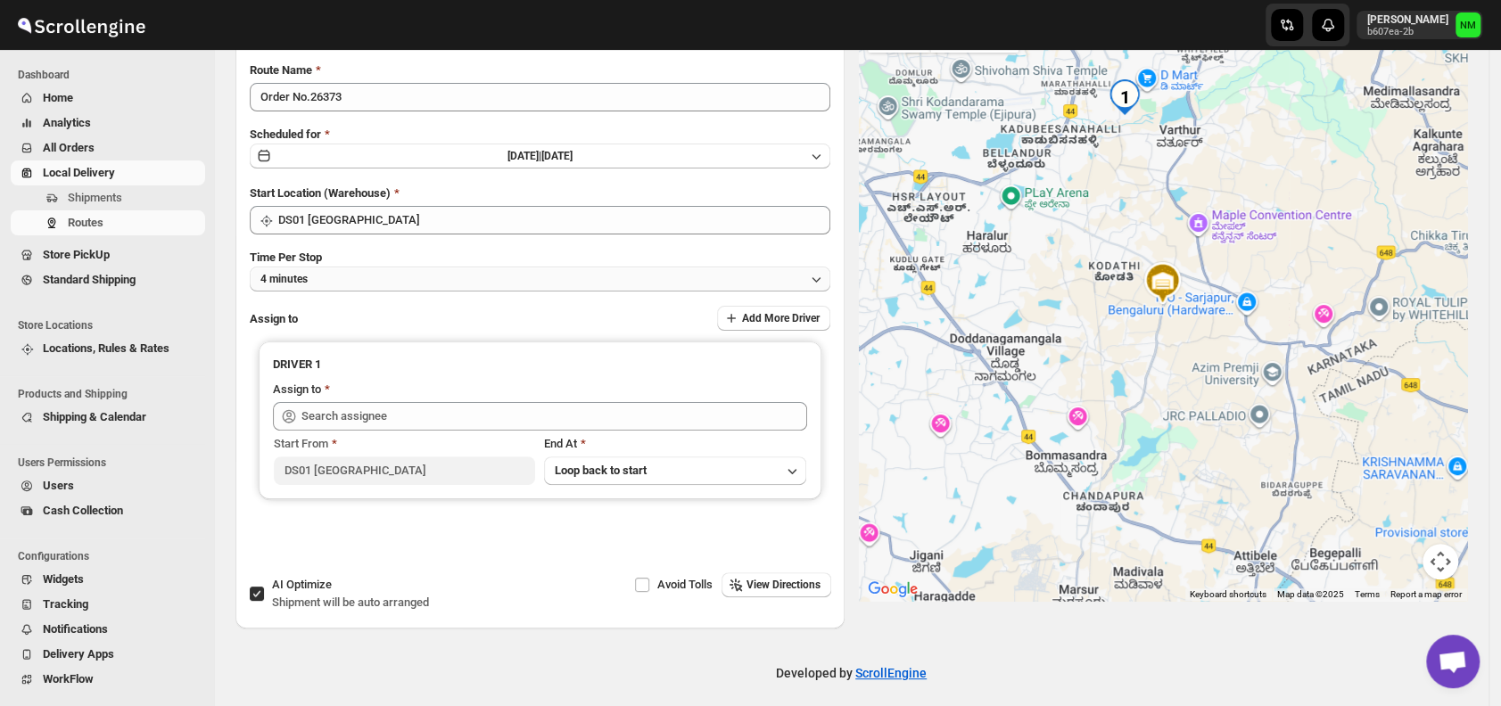
click at [339, 281] on button "4 minutes" at bounding box center [540, 279] width 580 height 25
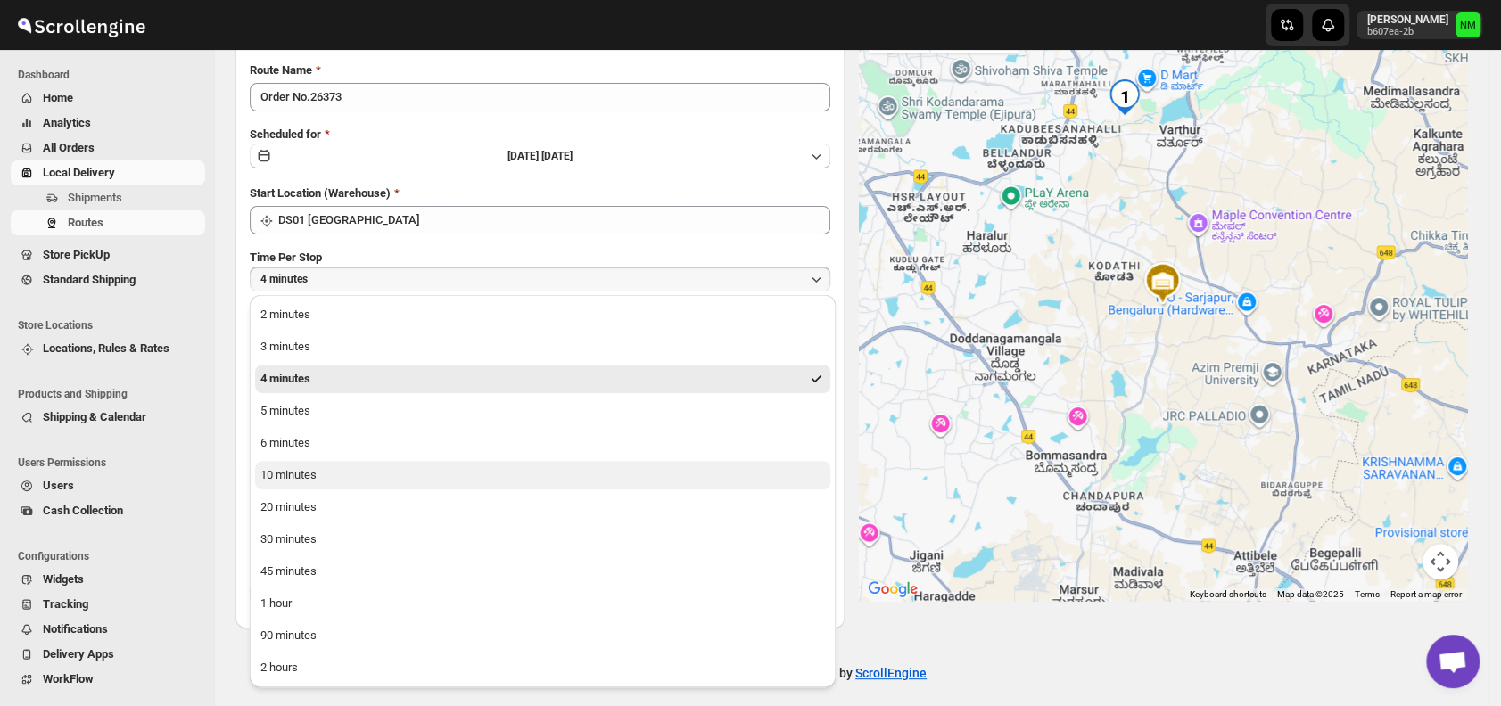
click at [282, 482] on div "10 minutes" at bounding box center [288, 475] width 56 height 18
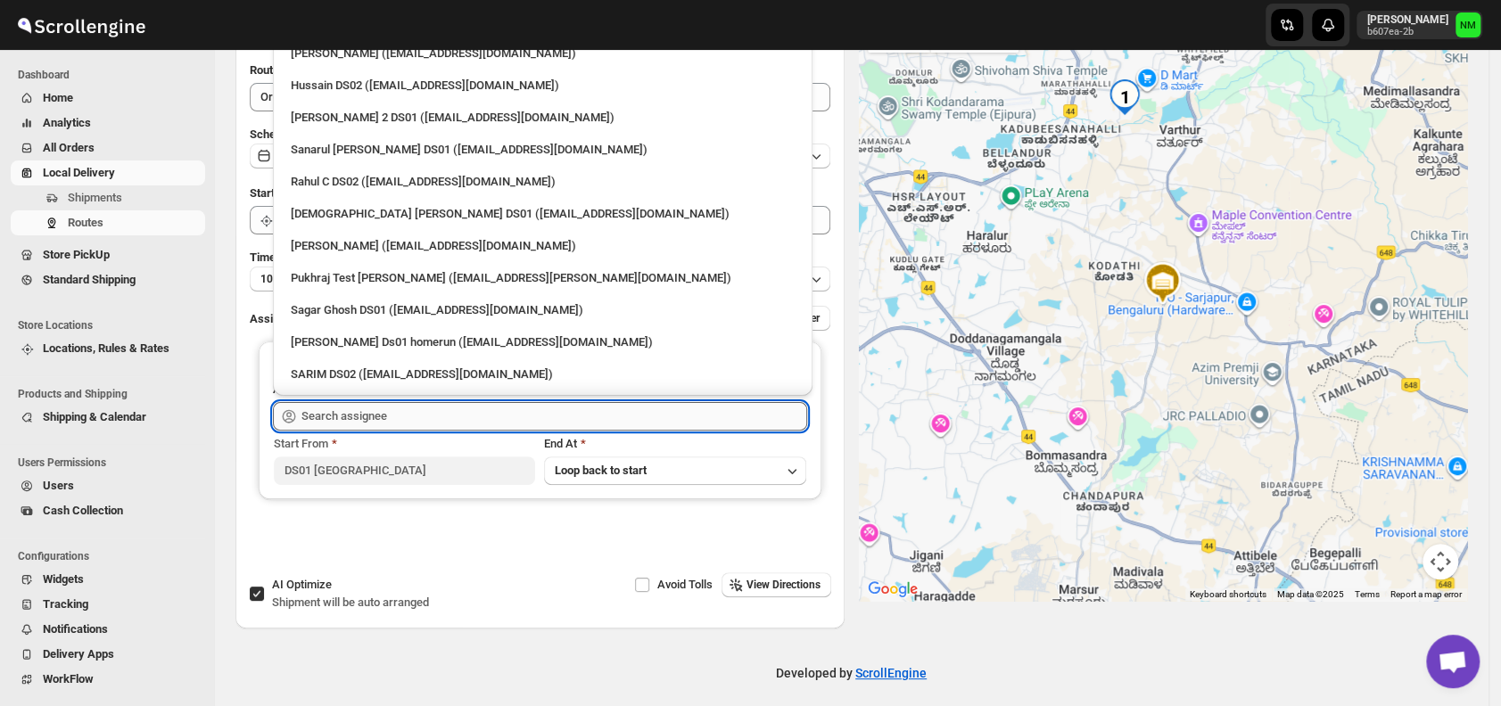
click at [345, 421] on input "text" at bounding box center [554, 416] width 506 height 29
click at [314, 151] on div "Sanarul Haque DS01 (fefifag638@adosnan.com)" at bounding box center [543, 150] width 504 height 18
type input "Sanarul Haque DS01 (fefifag638@adosnan.com)"
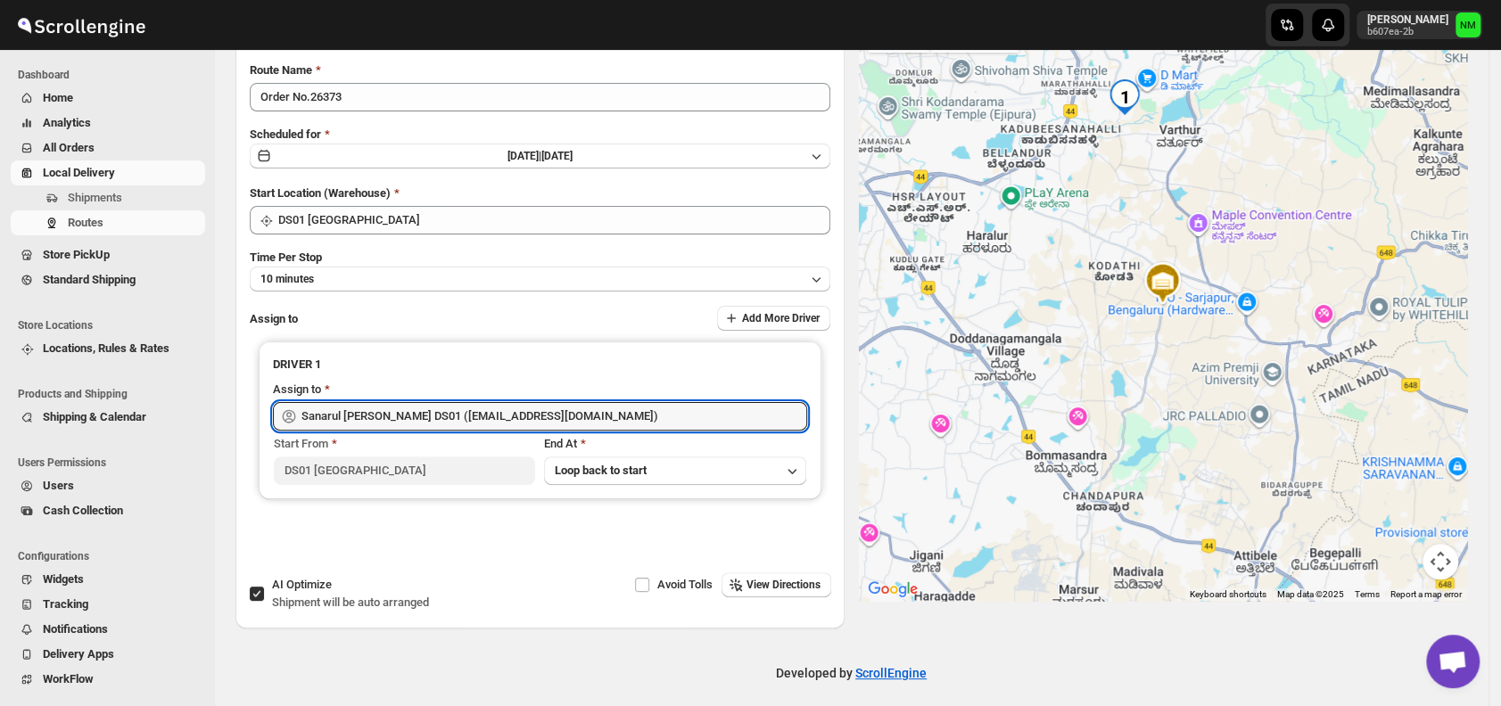
scroll to position [0, 0]
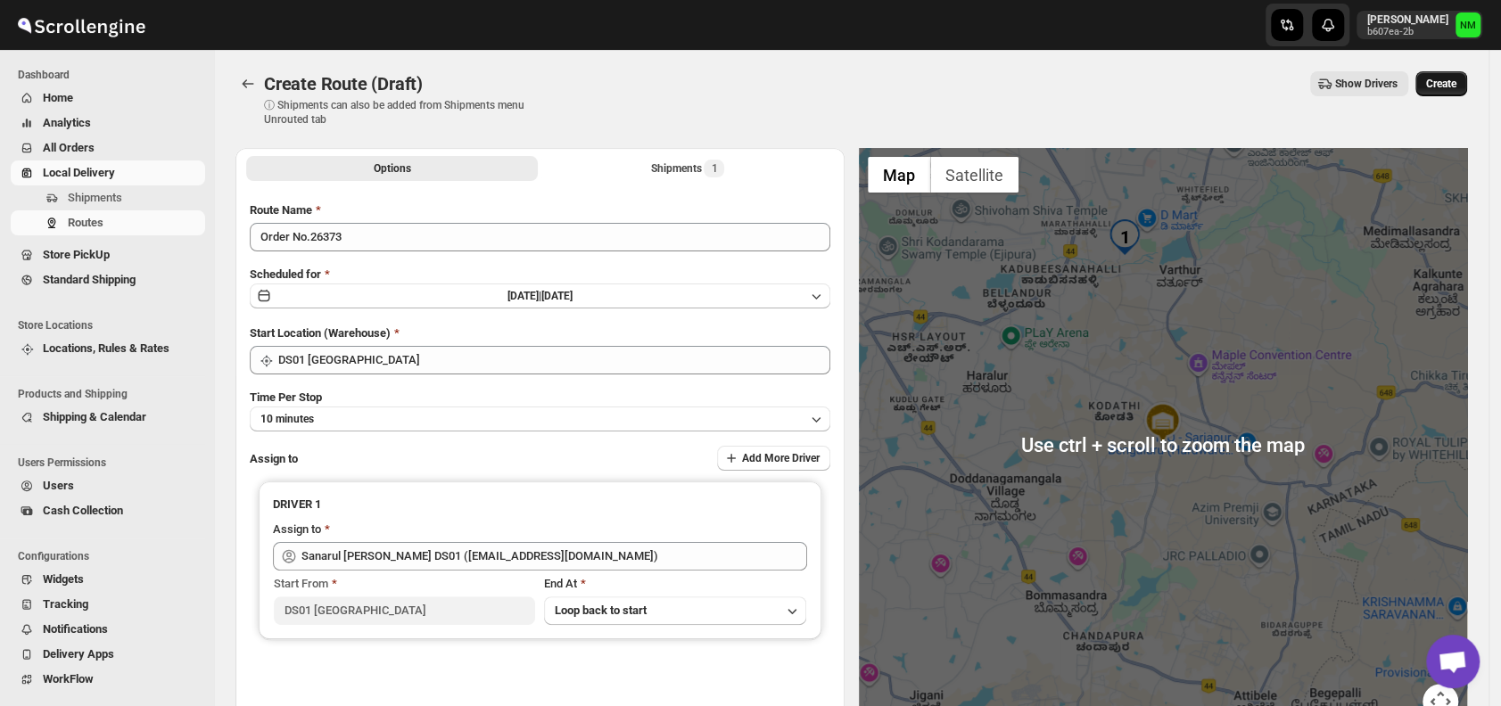
click at [1453, 84] on span "Create" at bounding box center [1441, 84] width 30 height 14
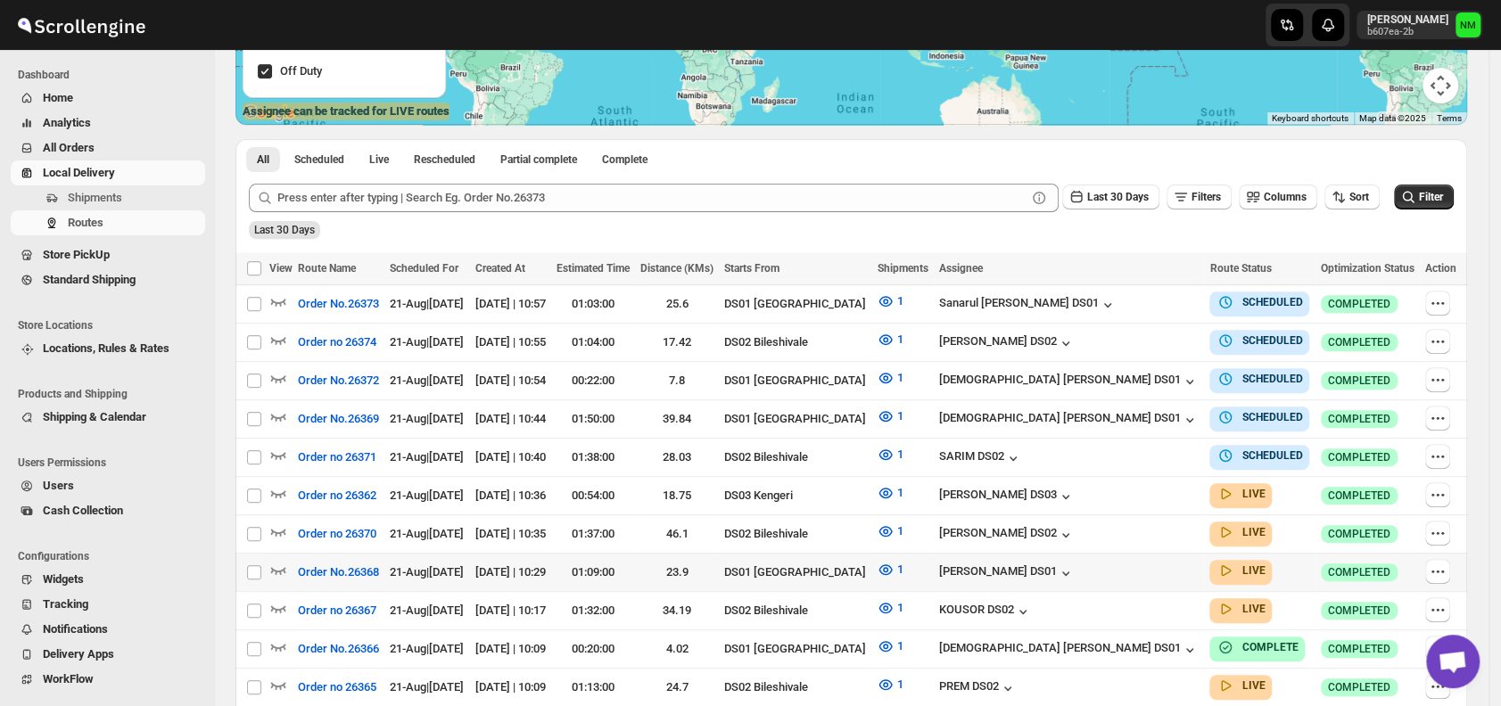
scroll to position [334, 0]
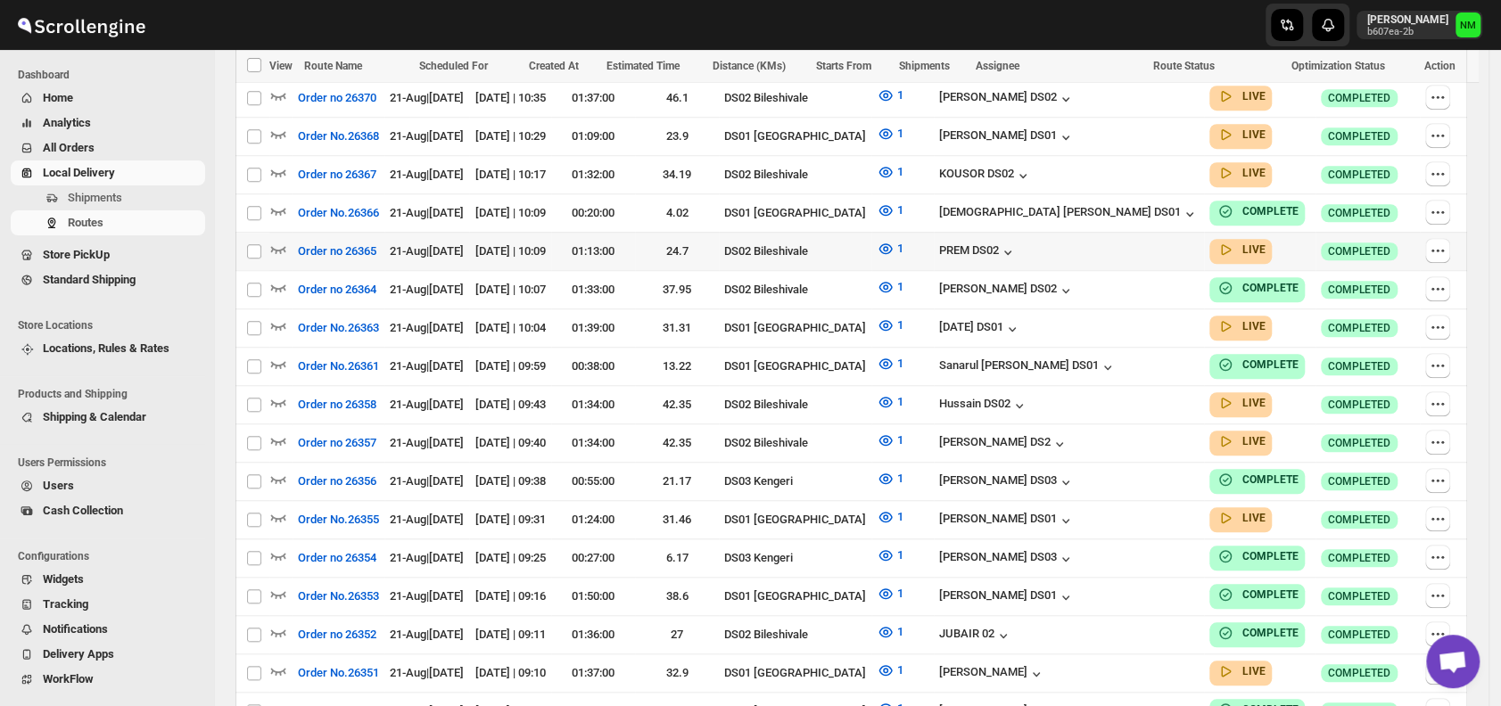
scroll to position [767, 0]
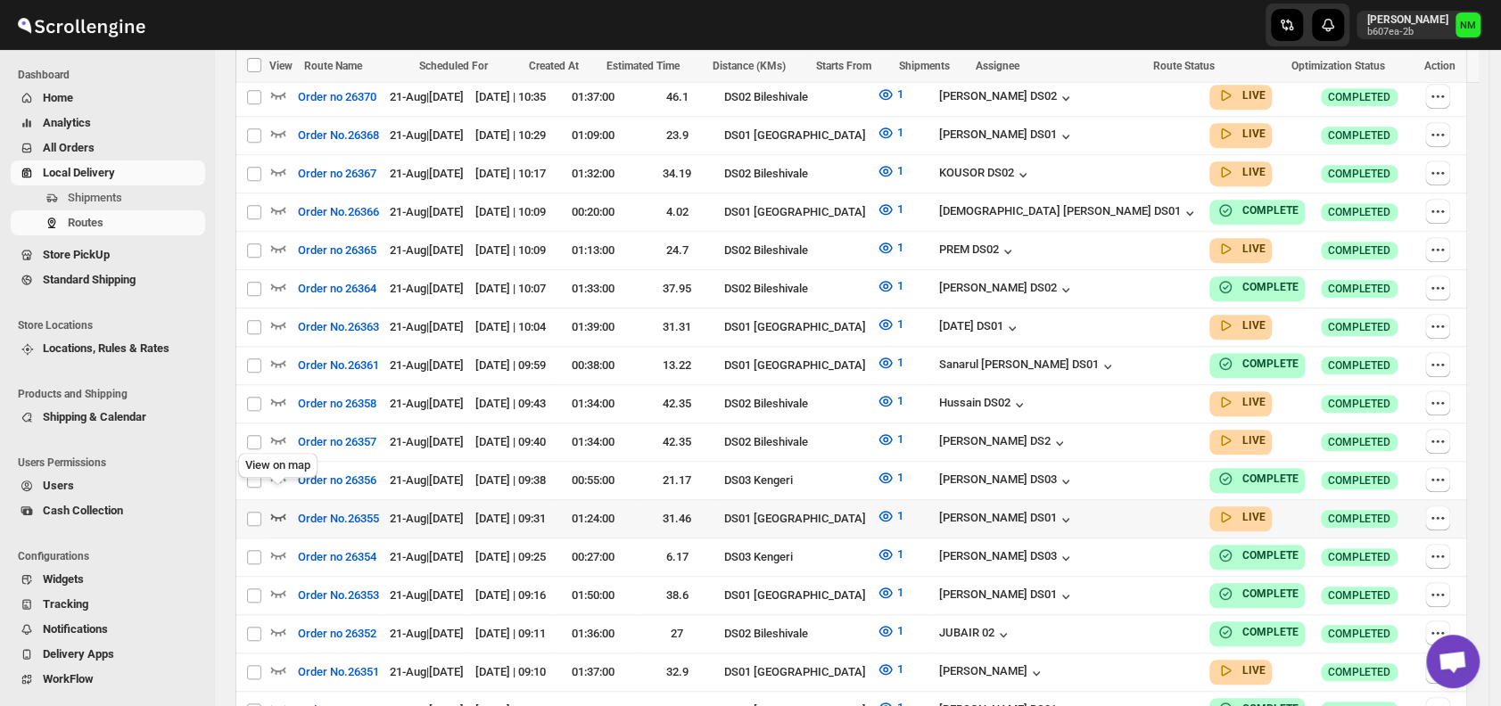
click at [277, 514] on icon "button" at bounding box center [278, 517] width 15 height 7
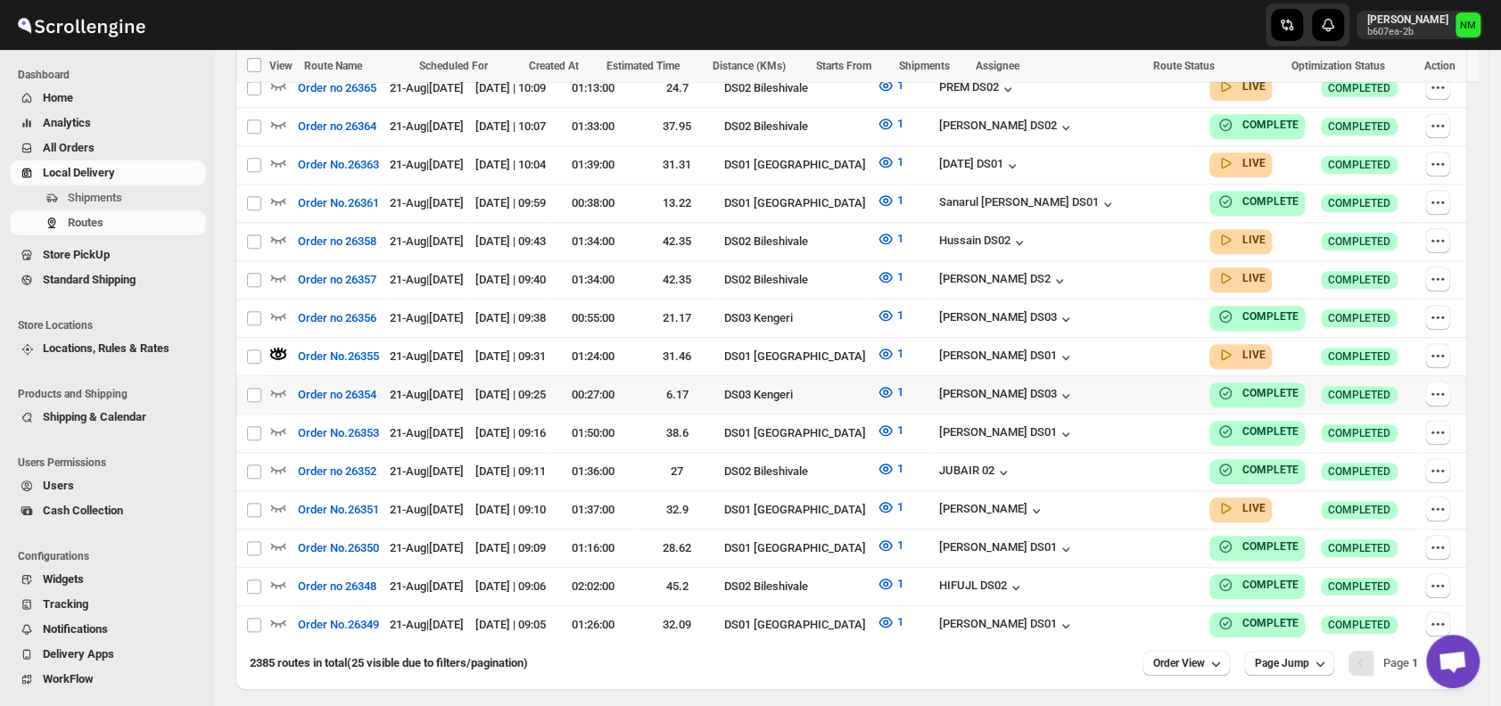
scroll to position [988, 0]
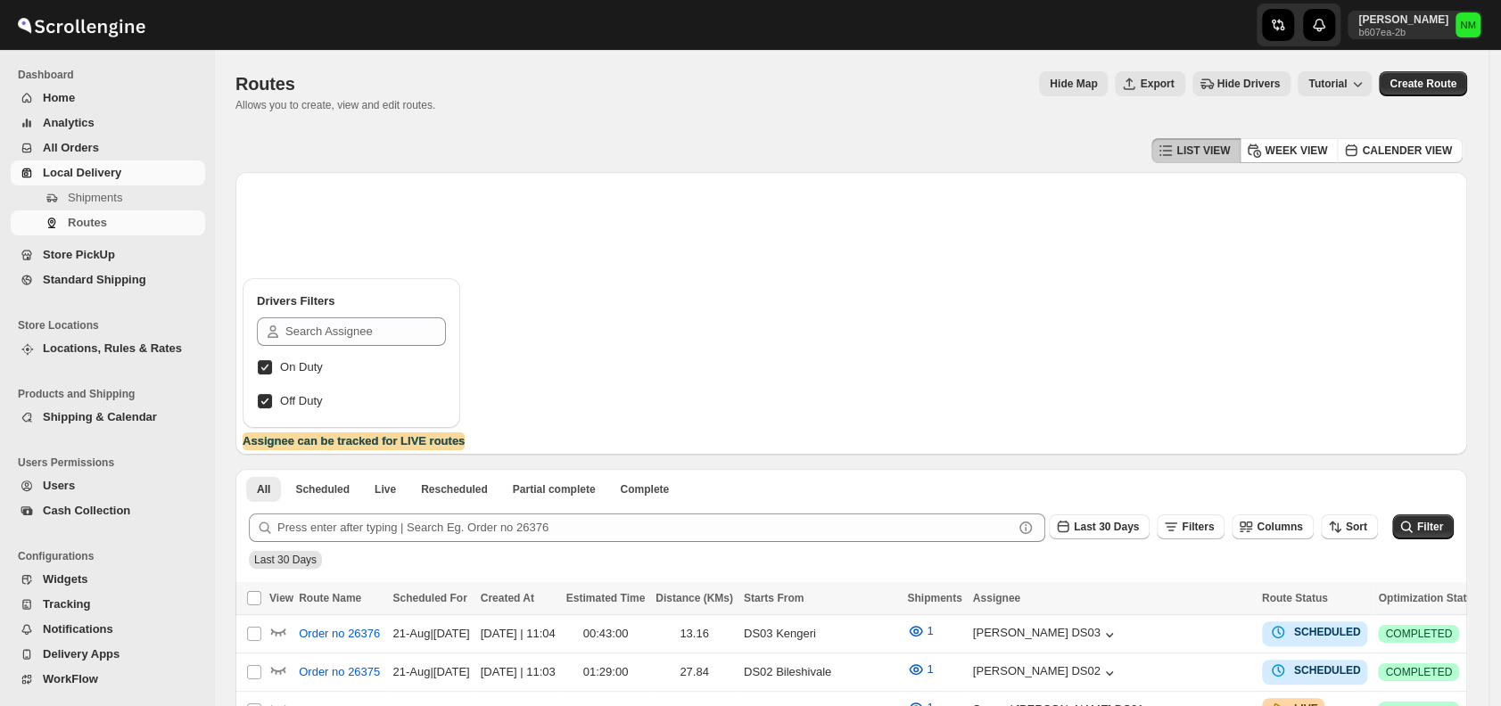
scroll to position [975, 0]
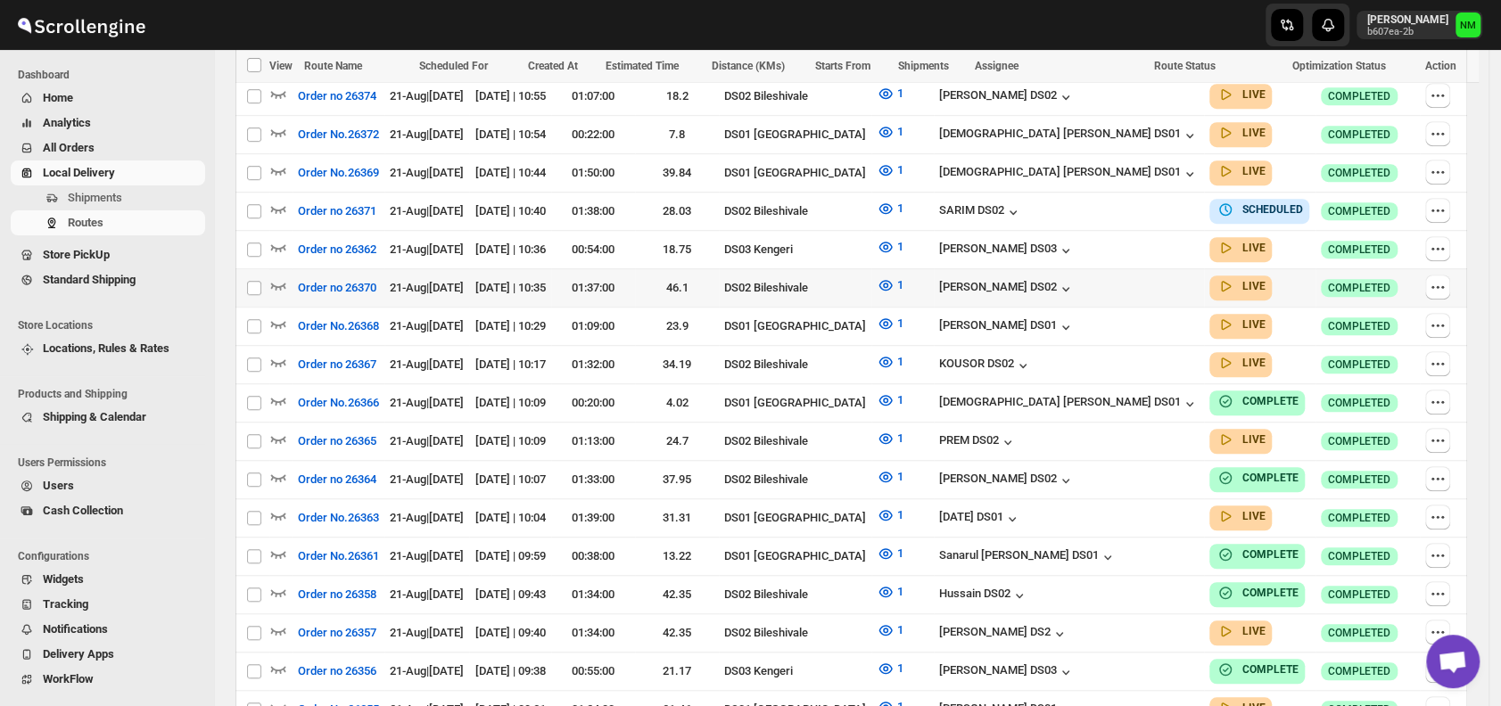
scroll to position [689, 0]
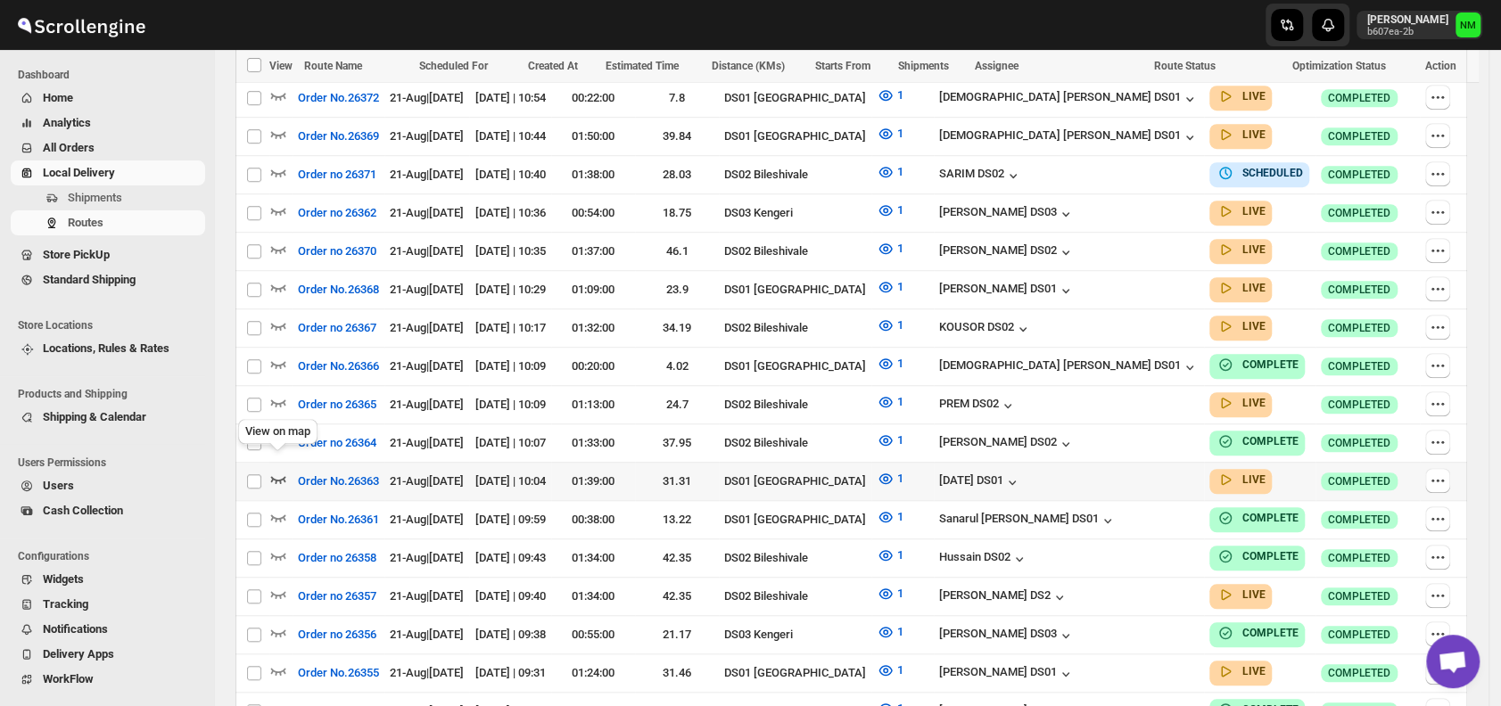
click at [278, 476] on icon "button" at bounding box center [278, 479] width 15 height 7
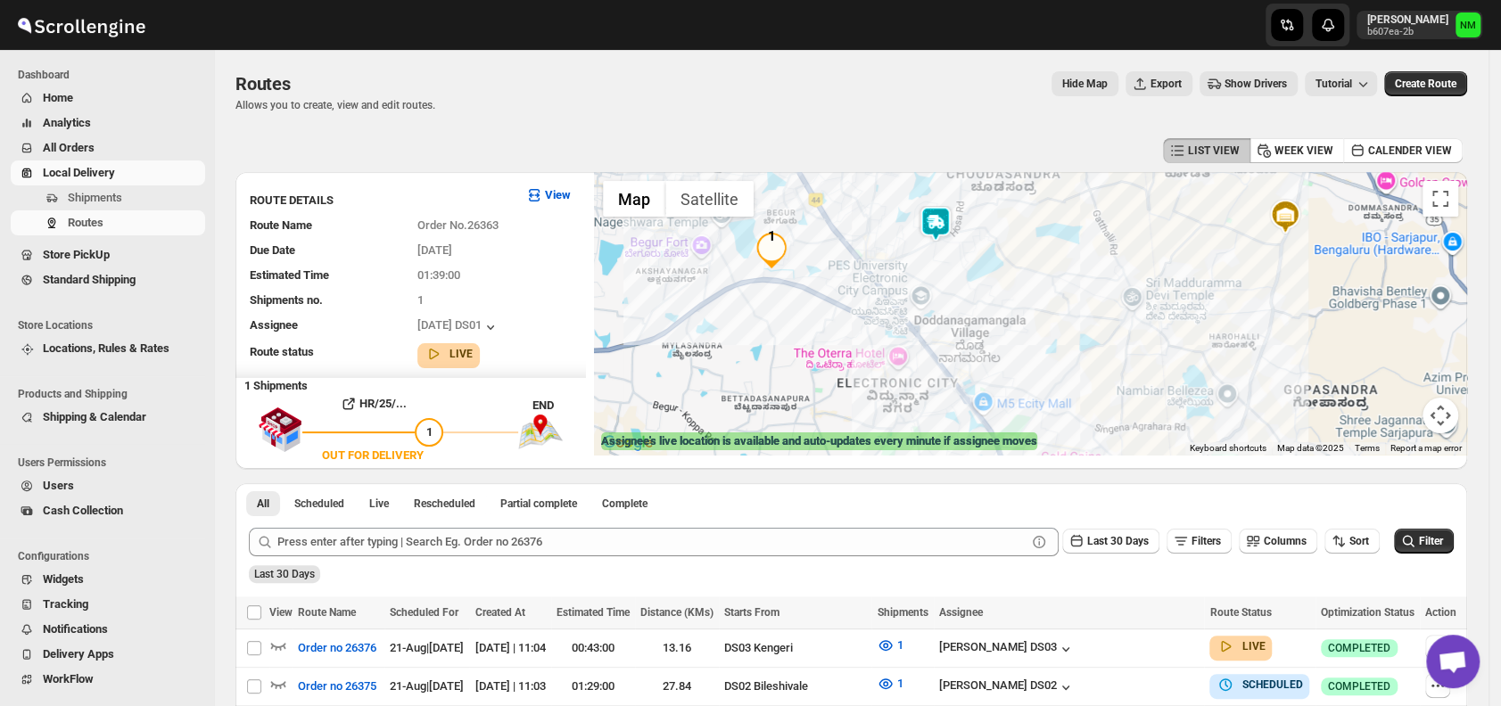
click at [939, 229] on img at bounding box center [936, 224] width 36 height 36
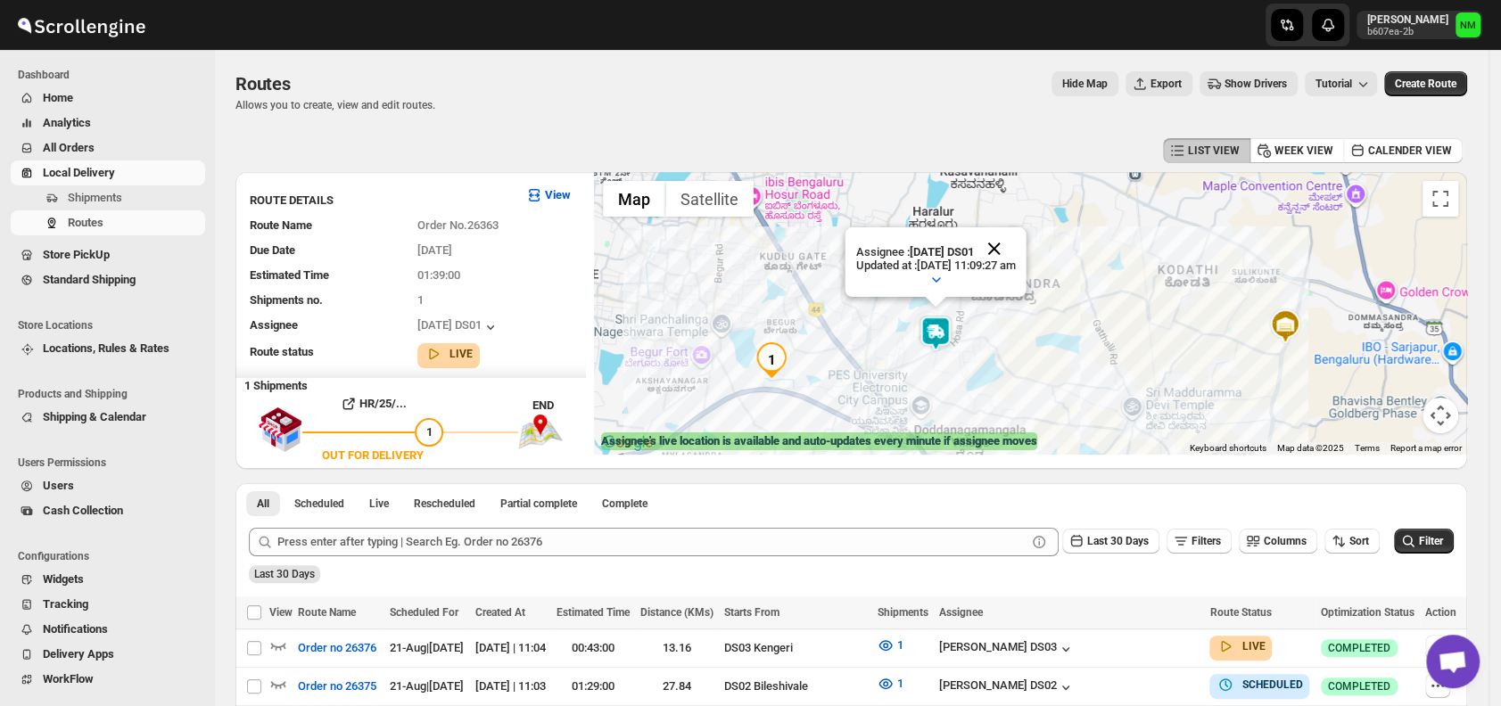
click at [1016, 243] on button "Close" at bounding box center [994, 248] width 43 height 43
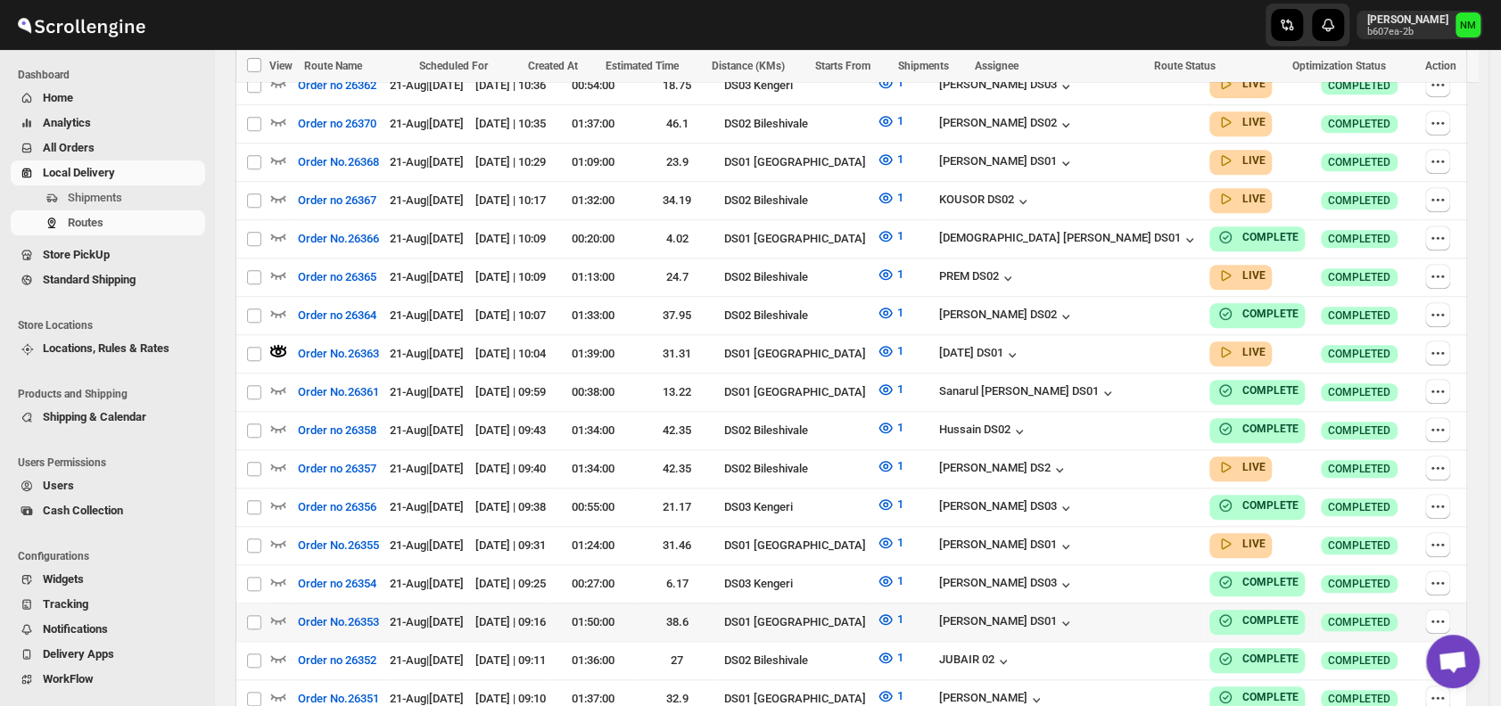
scroll to position [988, 0]
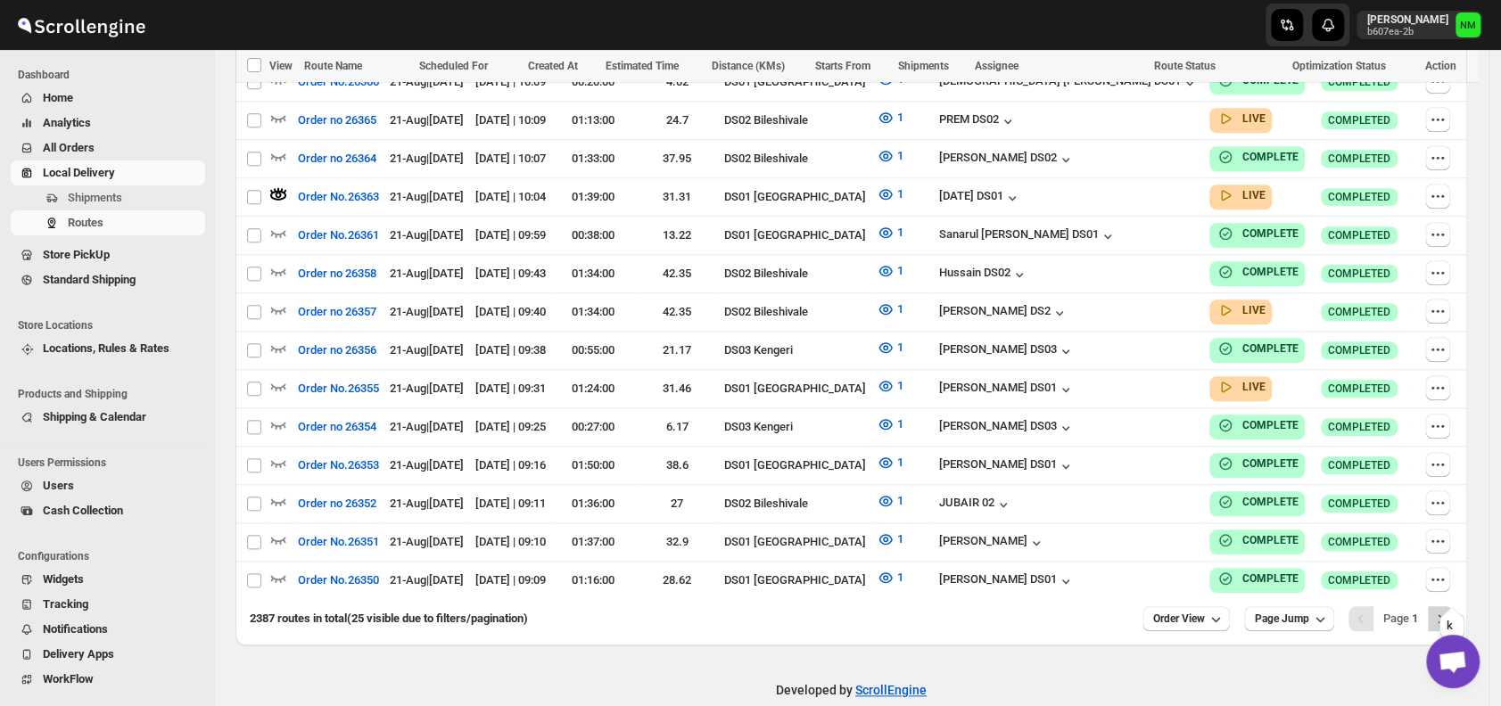
click at [1447, 610] on icon "Next" at bounding box center [1440, 619] width 18 height 18
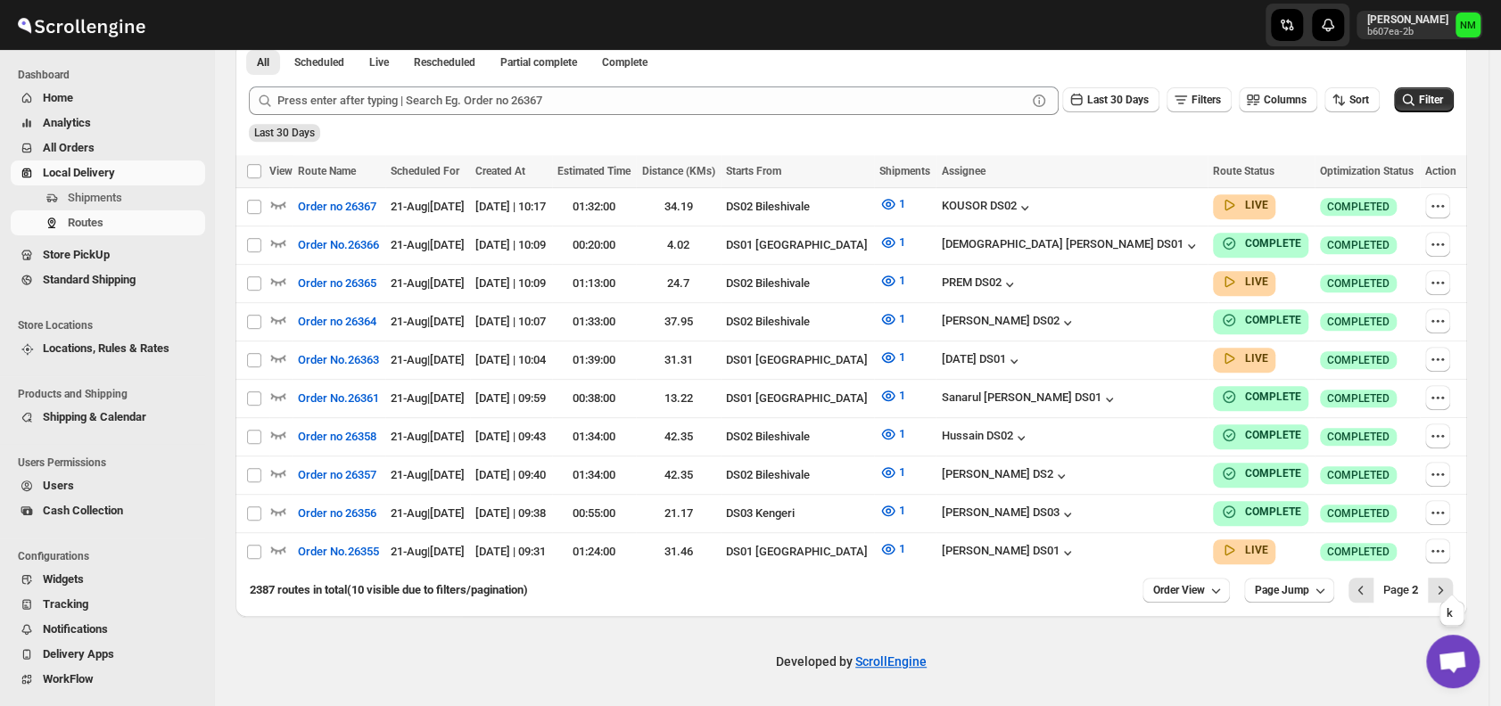
scroll to position [429, 0]
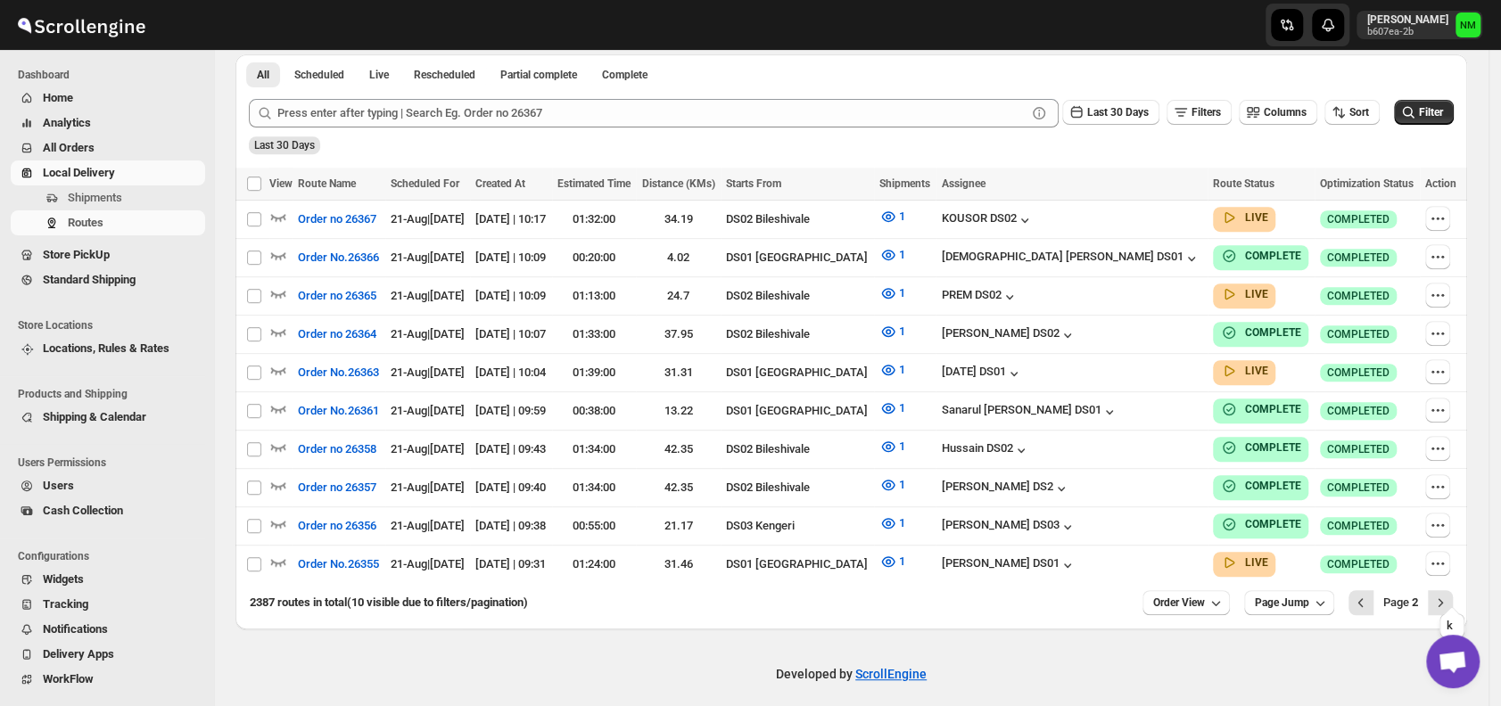
click at [1447, 594] on icon "Next" at bounding box center [1440, 603] width 18 height 18
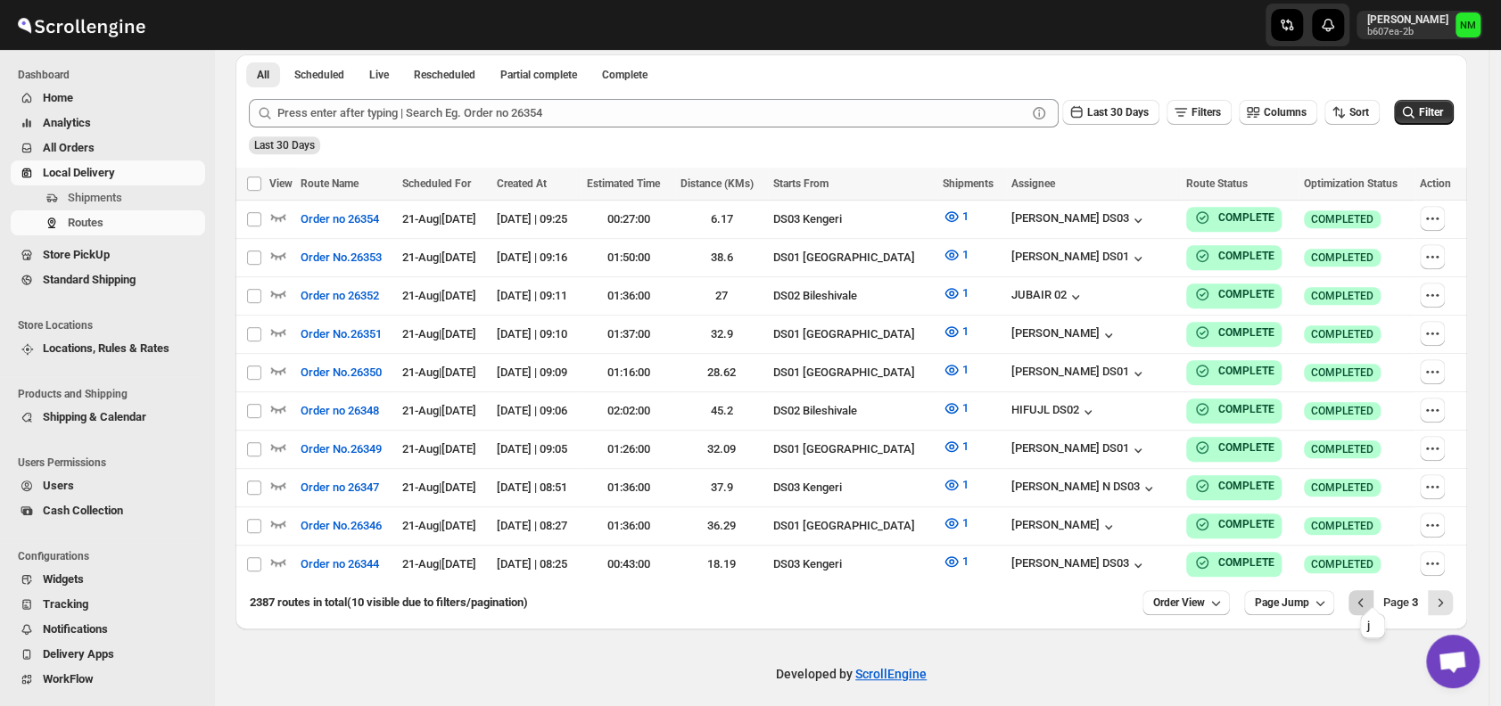
click at [1370, 598] on icon "Previous" at bounding box center [1361, 603] width 18 height 18
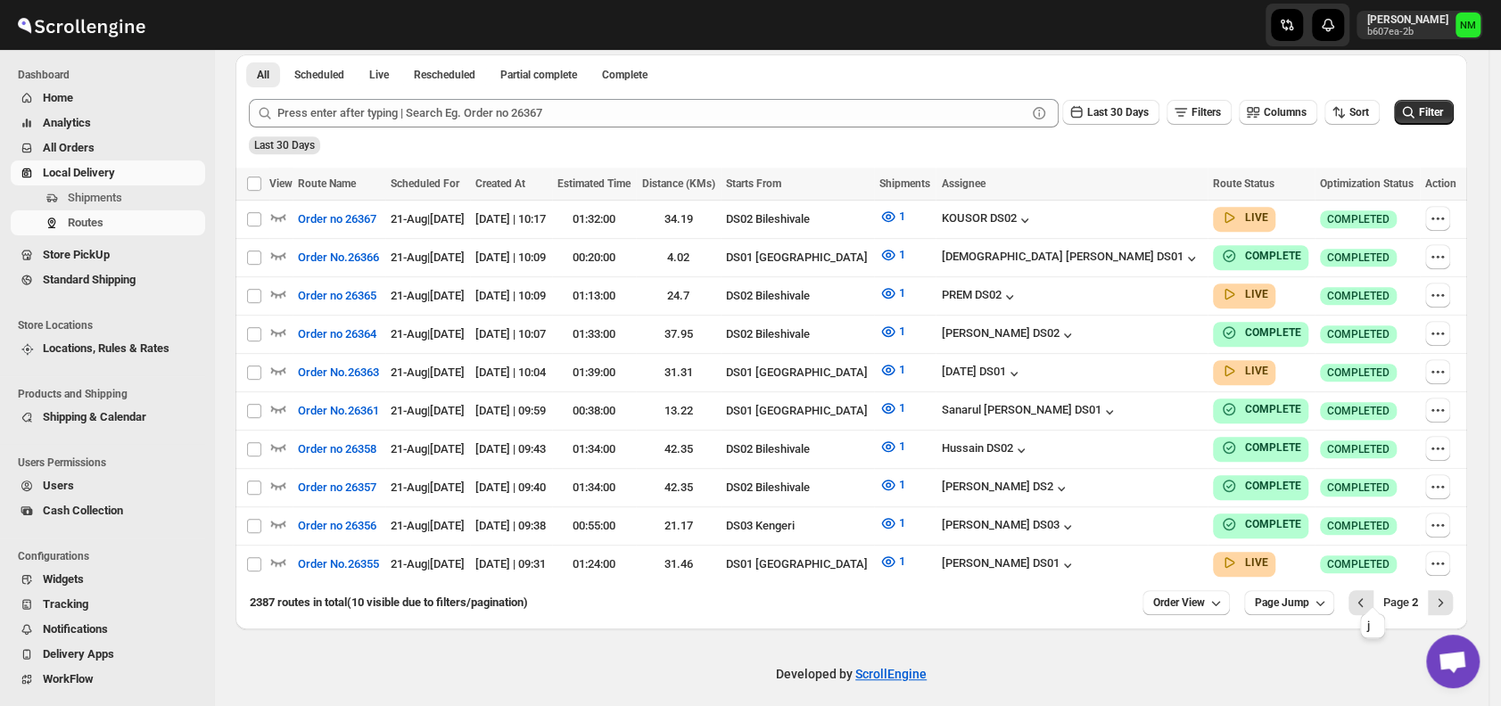
click at [1370, 598] on icon "Previous" at bounding box center [1361, 603] width 18 height 18
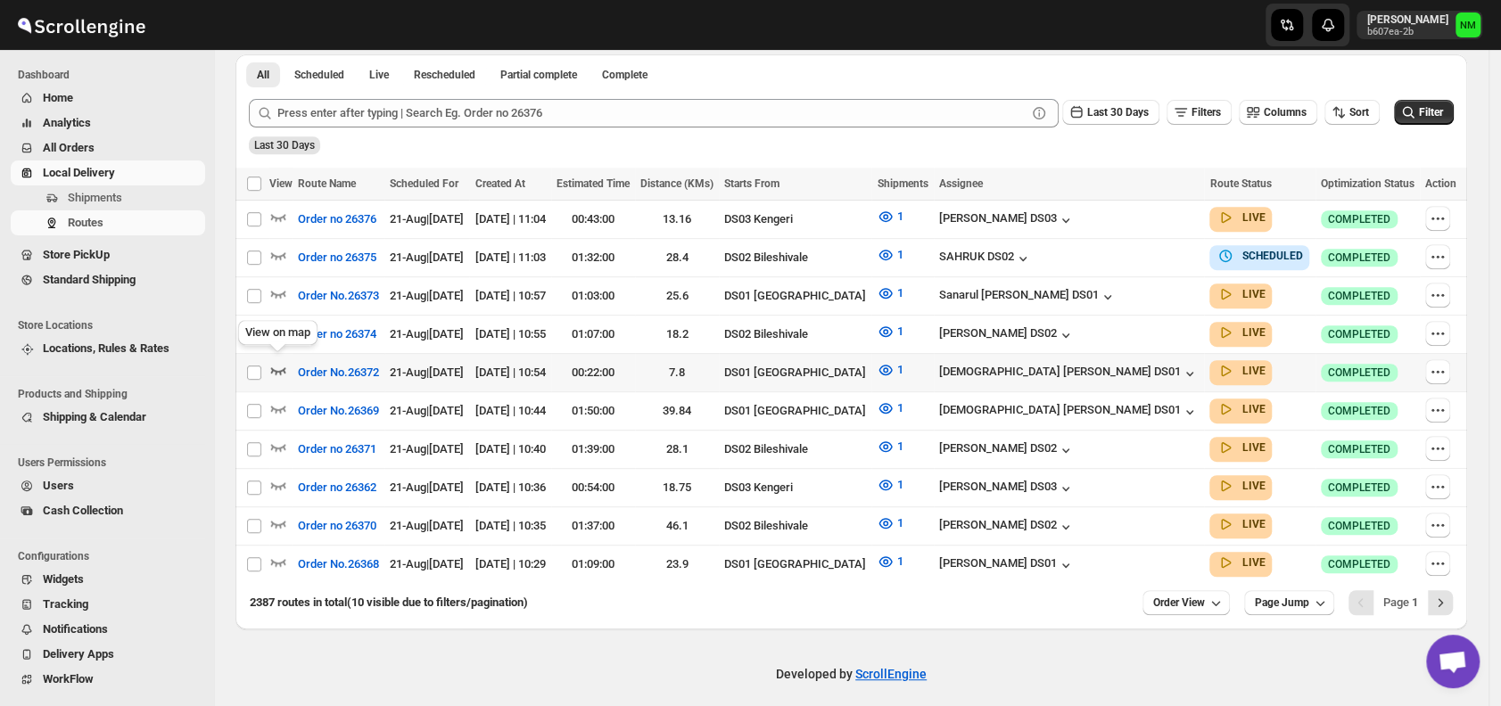
click at [278, 361] on icon "button" at bounding box center [278, 370] width 18 height 18
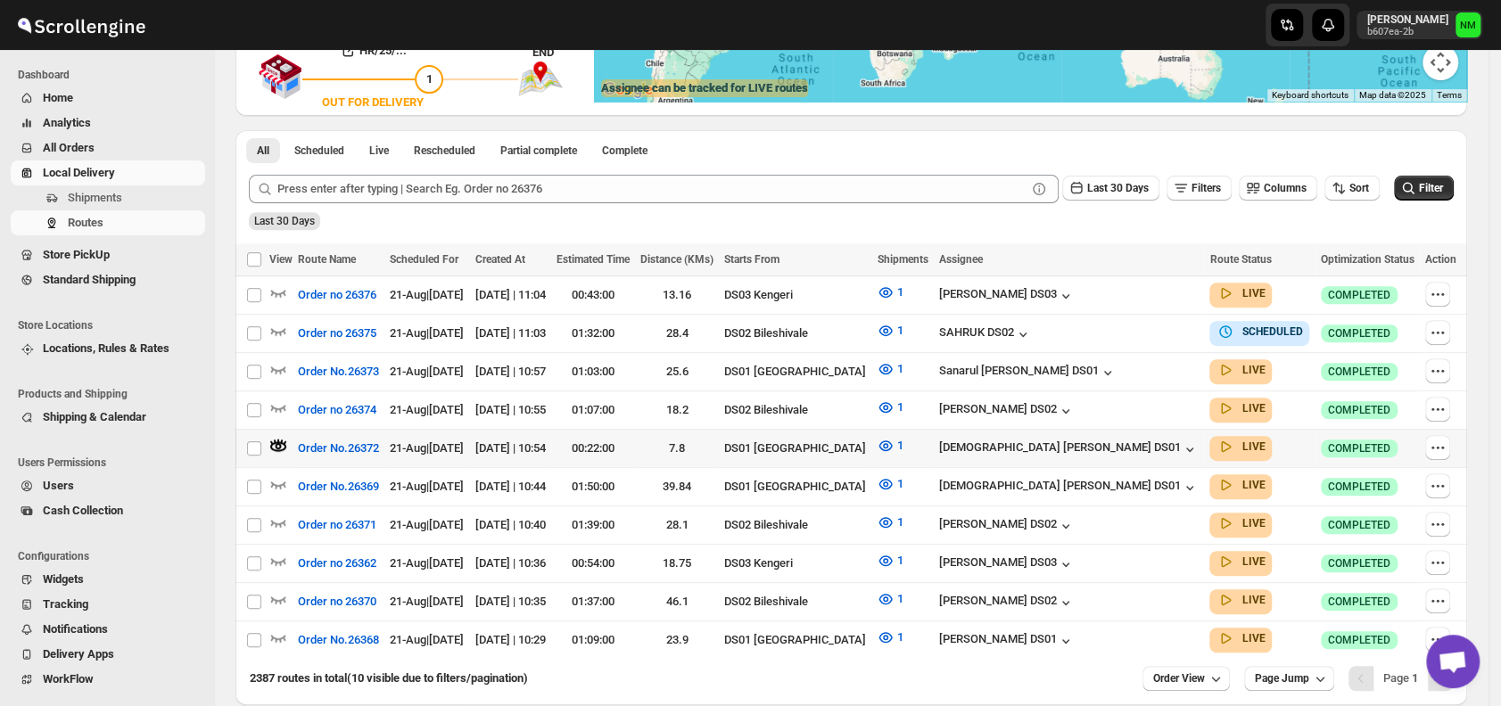
scroll to position [0, 0]
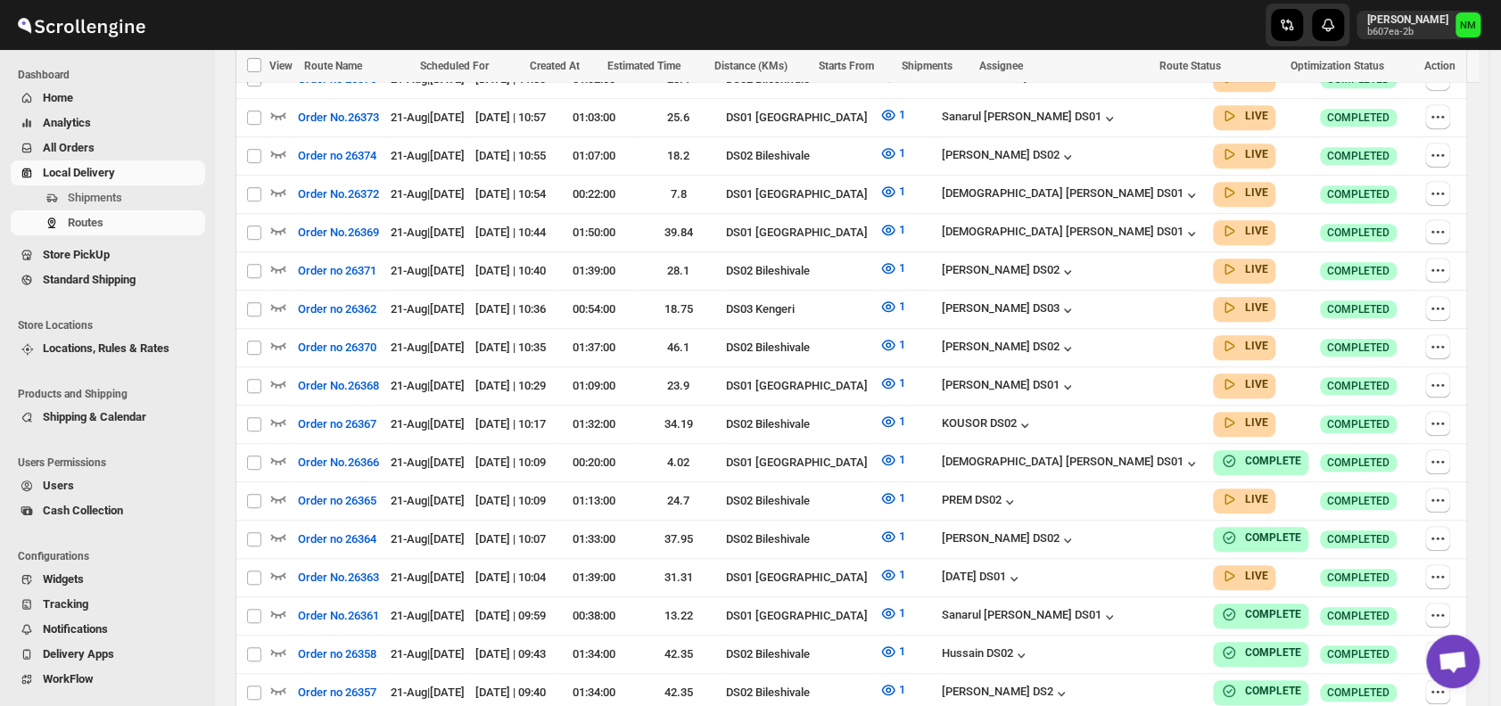
scroll to position [770, 0]
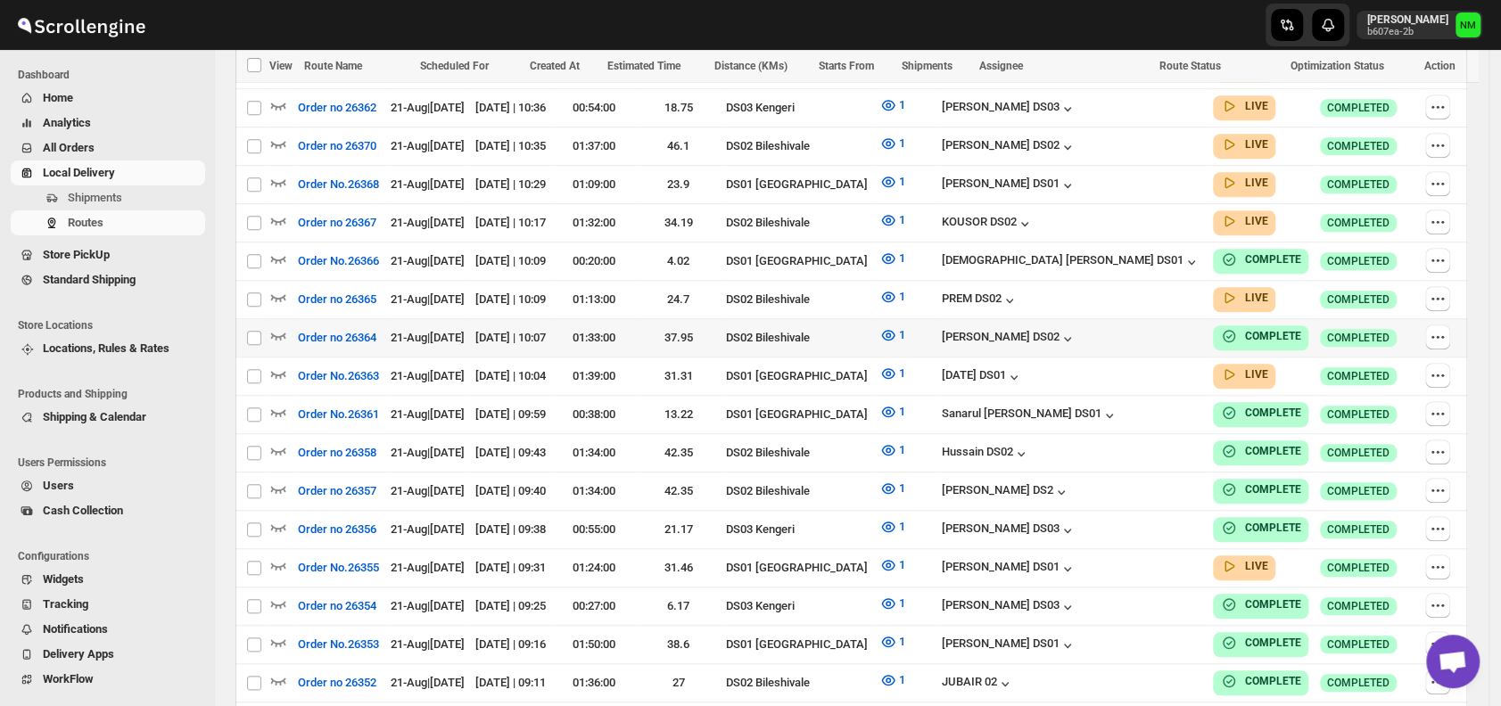
scroll to position [795, 0]
click at [279, 364] on icon "button" at bounding box center [278, 373] width 18 height 18
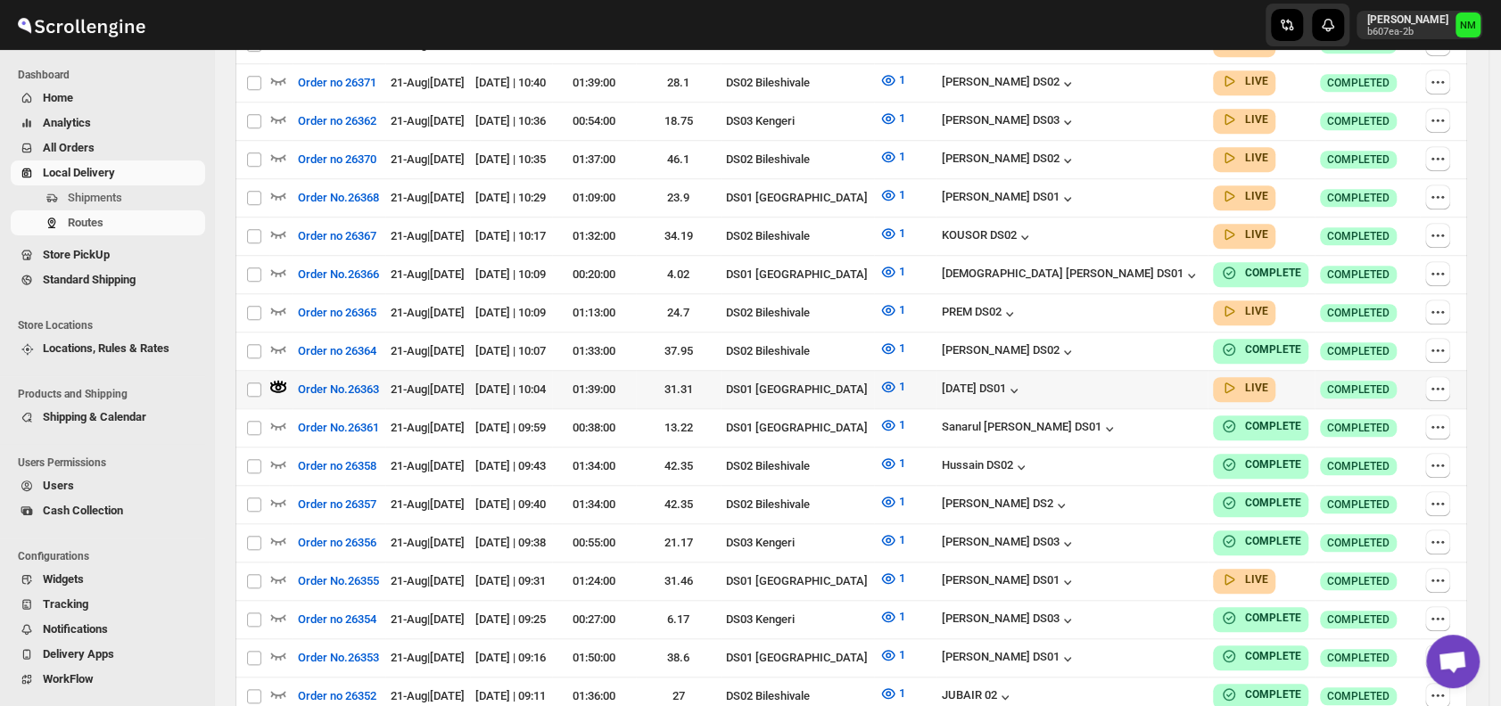
scroll to position [0, 0]
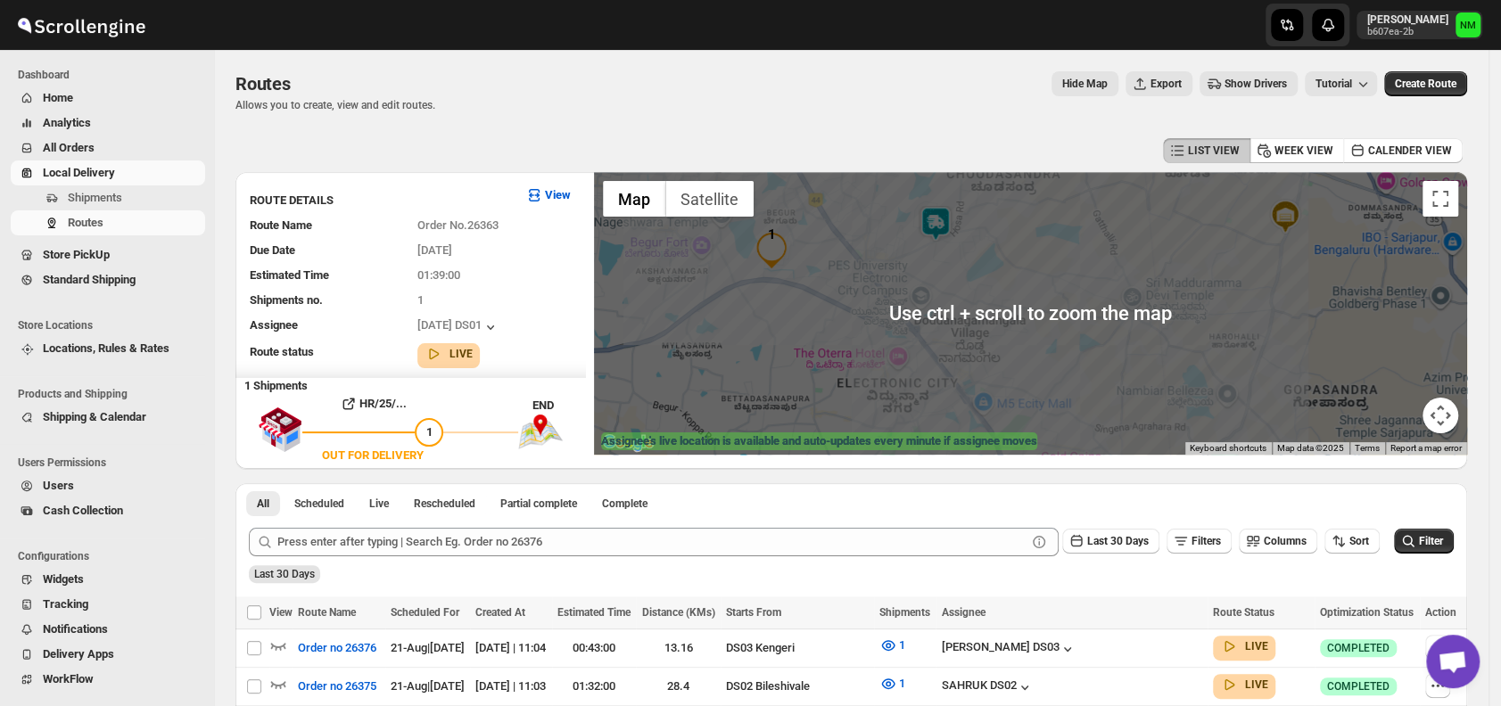
click at [935, 232] on img at bounding box center [936, 224] width 36 height 36
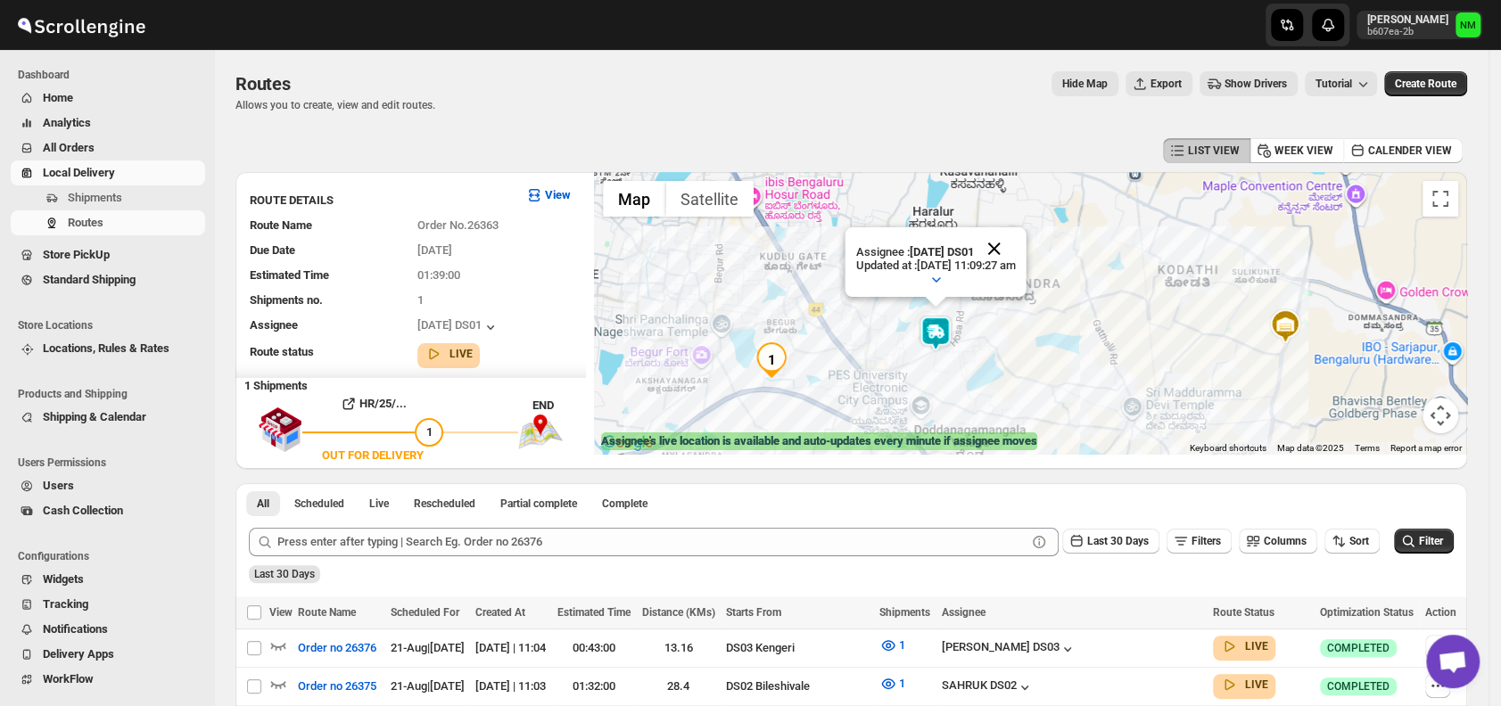
click at [1016, 247] on button "Close" at bounding box center [994, 248] width 43 height 43
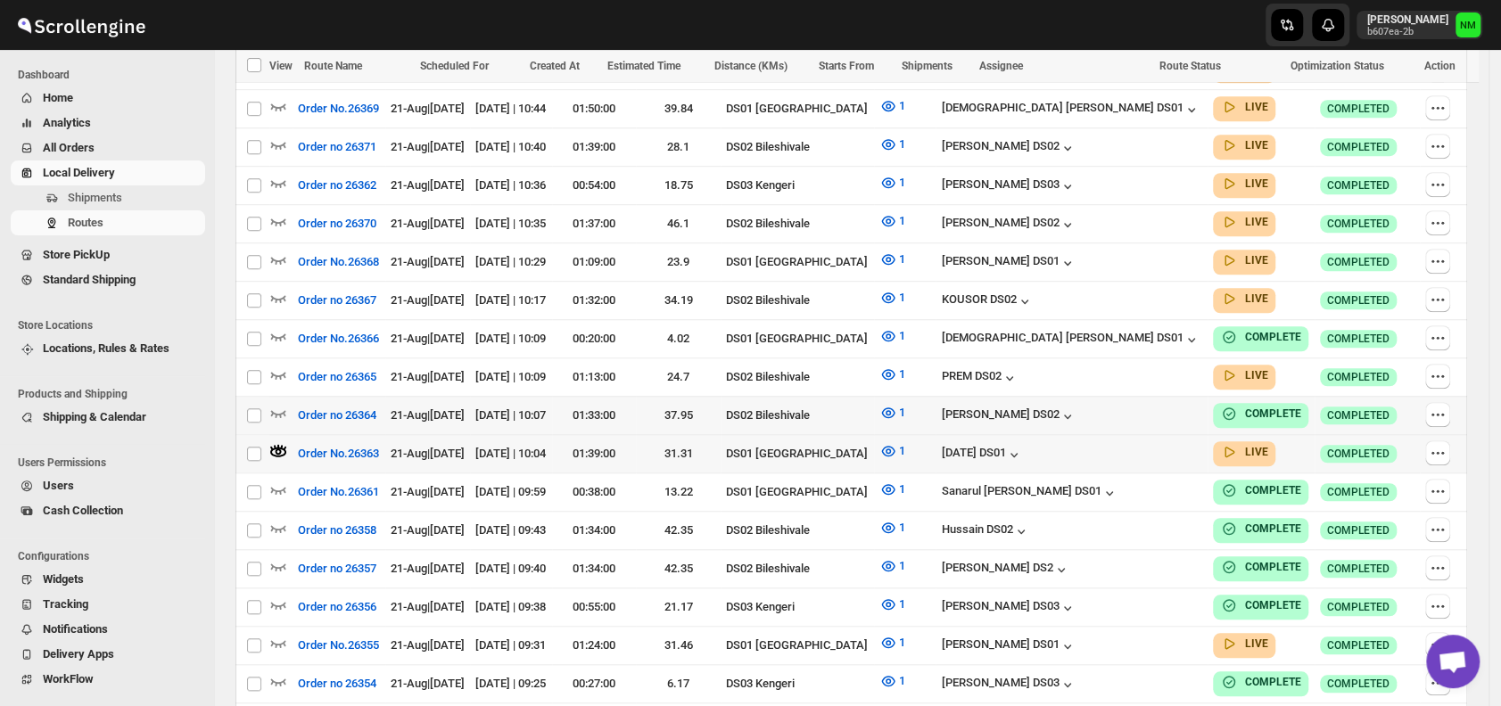
scroll to position [735, 0]
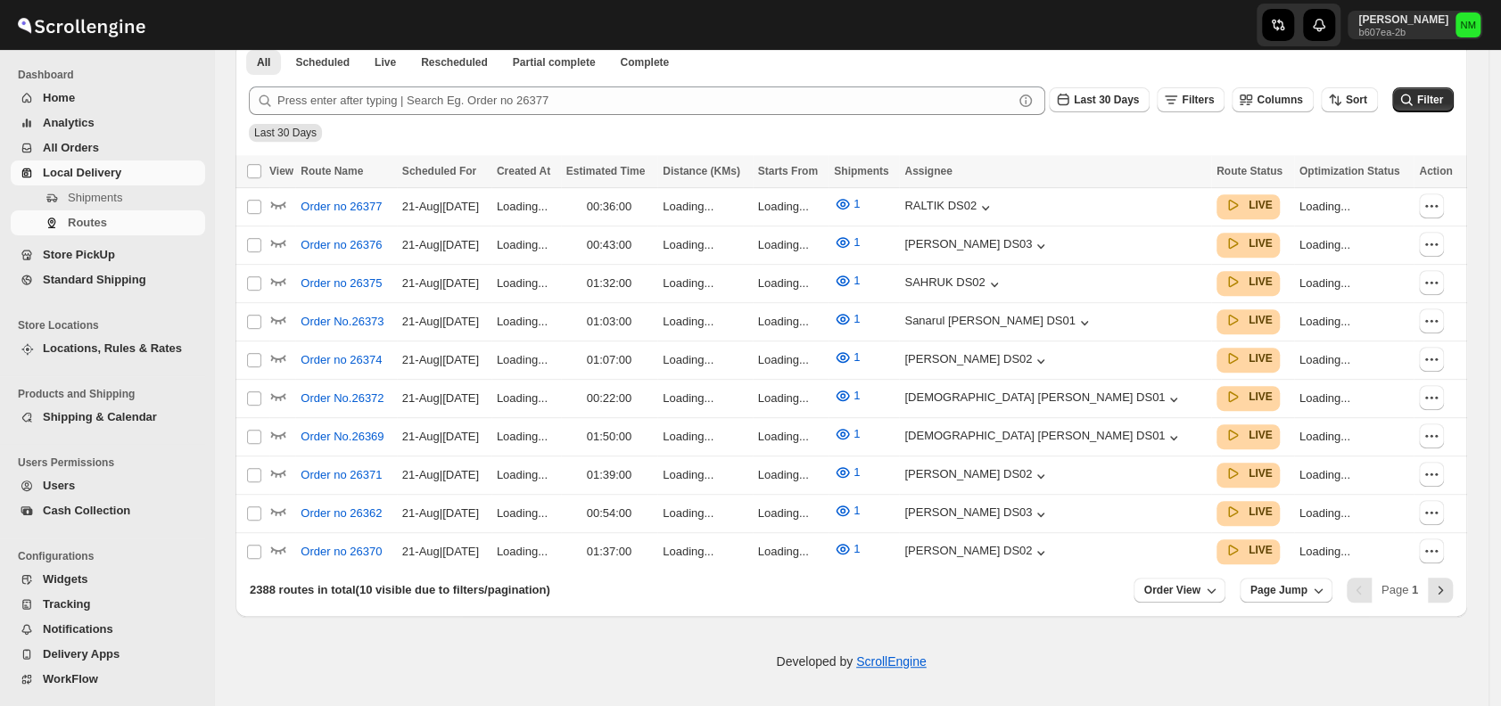
scroll to position [416, 0]
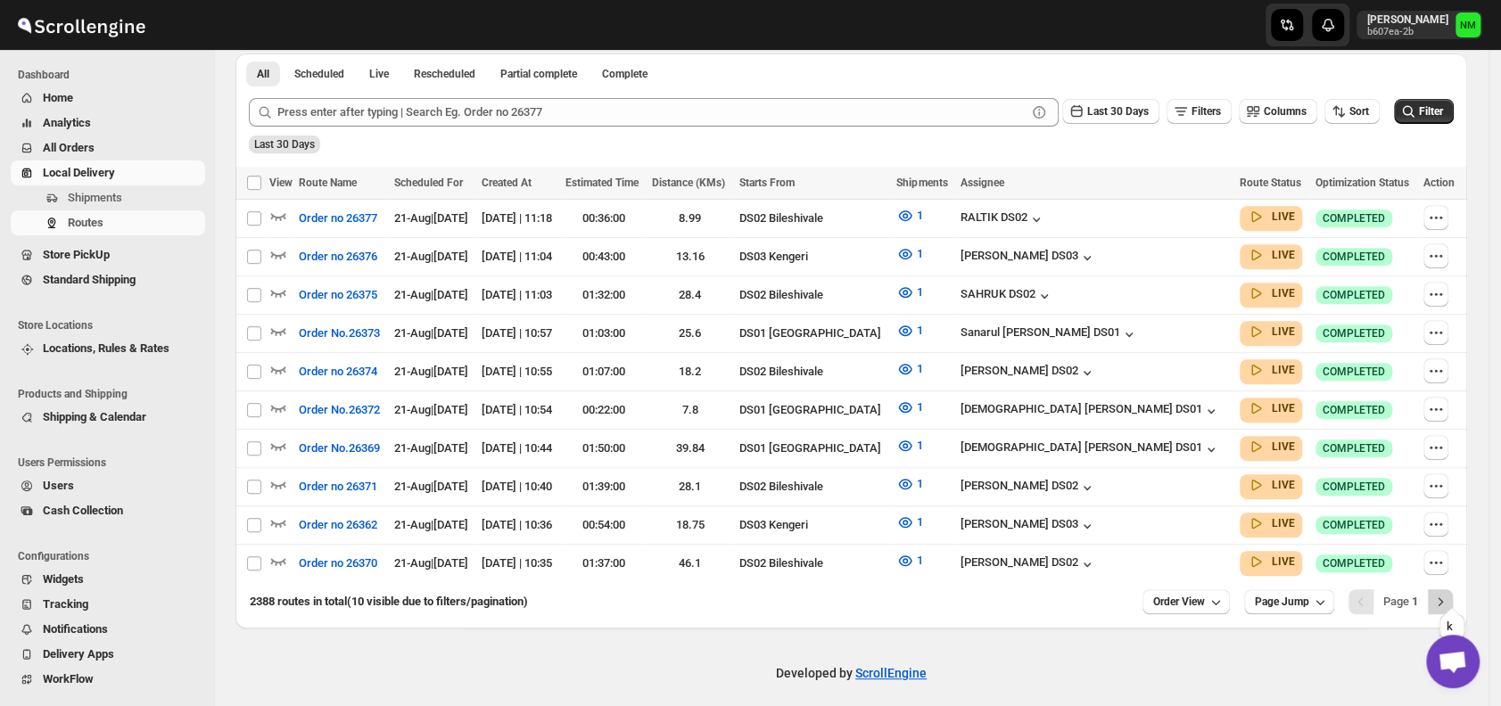
click at [1446, 593] on icon "Next" at bounding box center [1440, 602] width 18 height 18
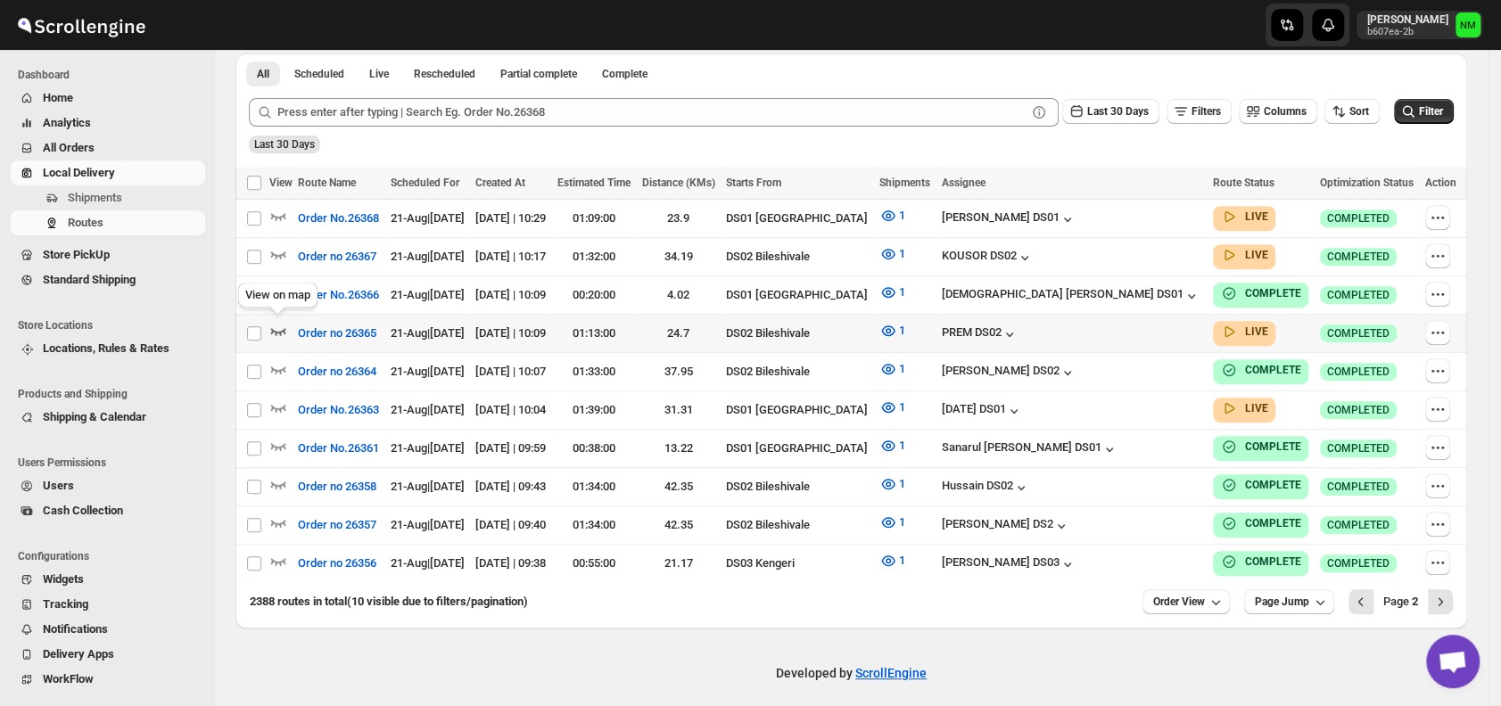
click at [280, 325] on icon "button" at bounding box center [278, 331] width 18 height 18
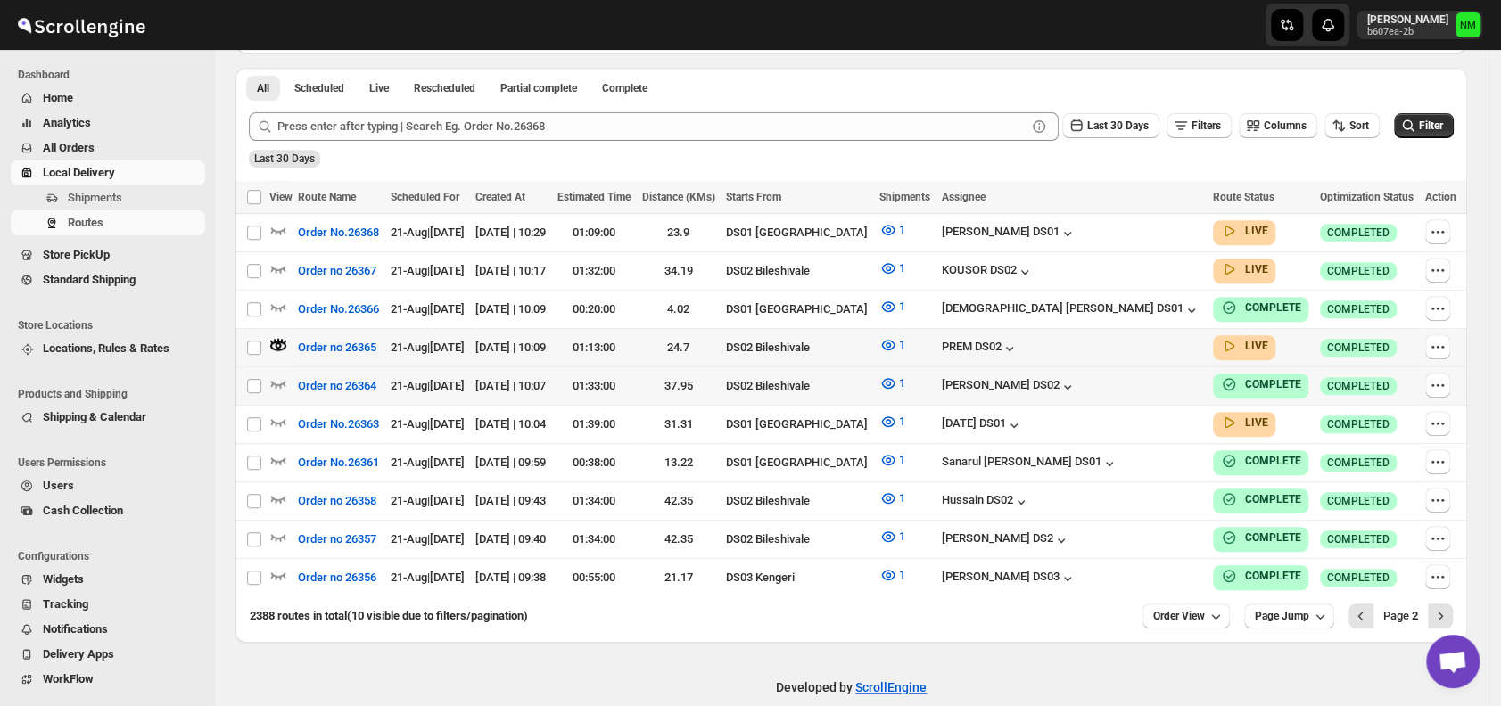
scroll to position [0, 0]
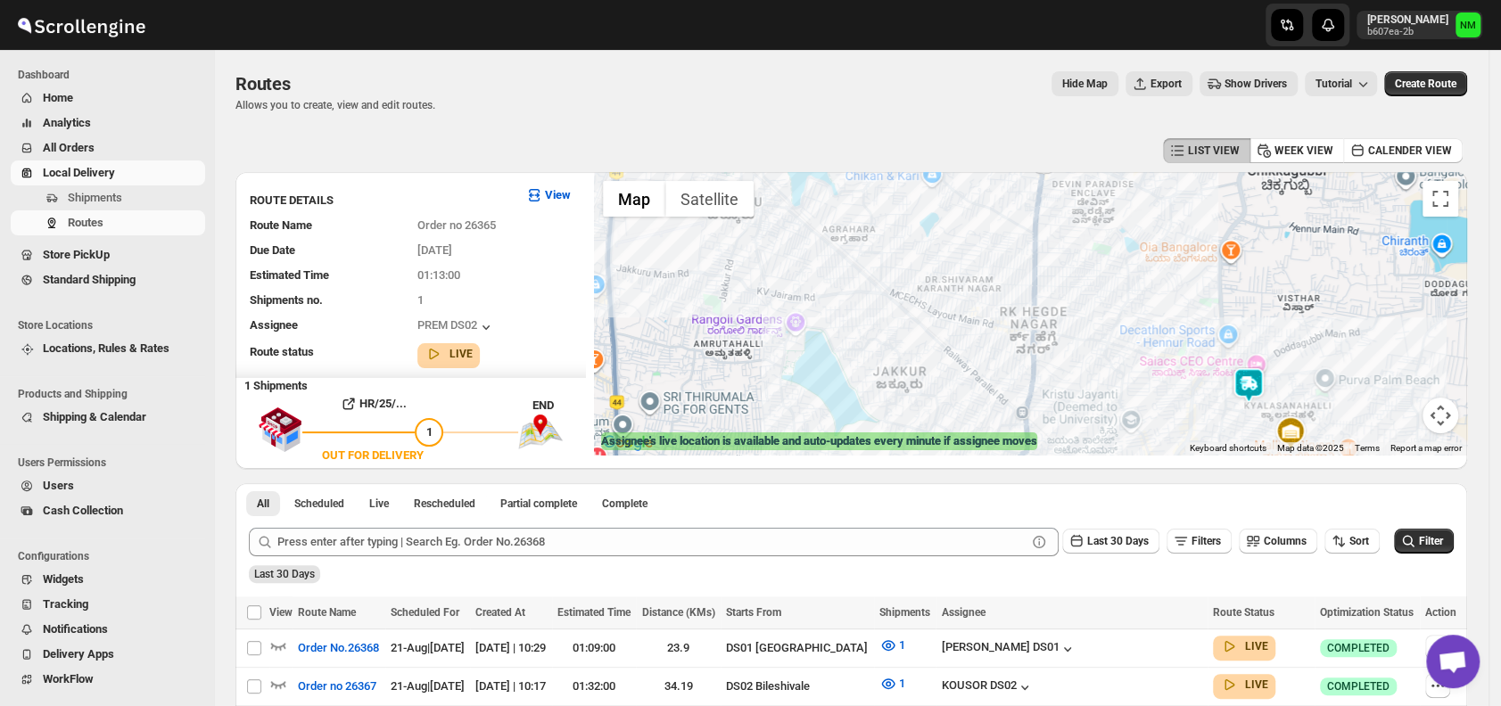
click at [1250, 372] on img at bounding box center [1249, 385] width 36 height 36
click at [1329, 294] on button "Close" at bounding box center [1307, 297] width 43 height 43
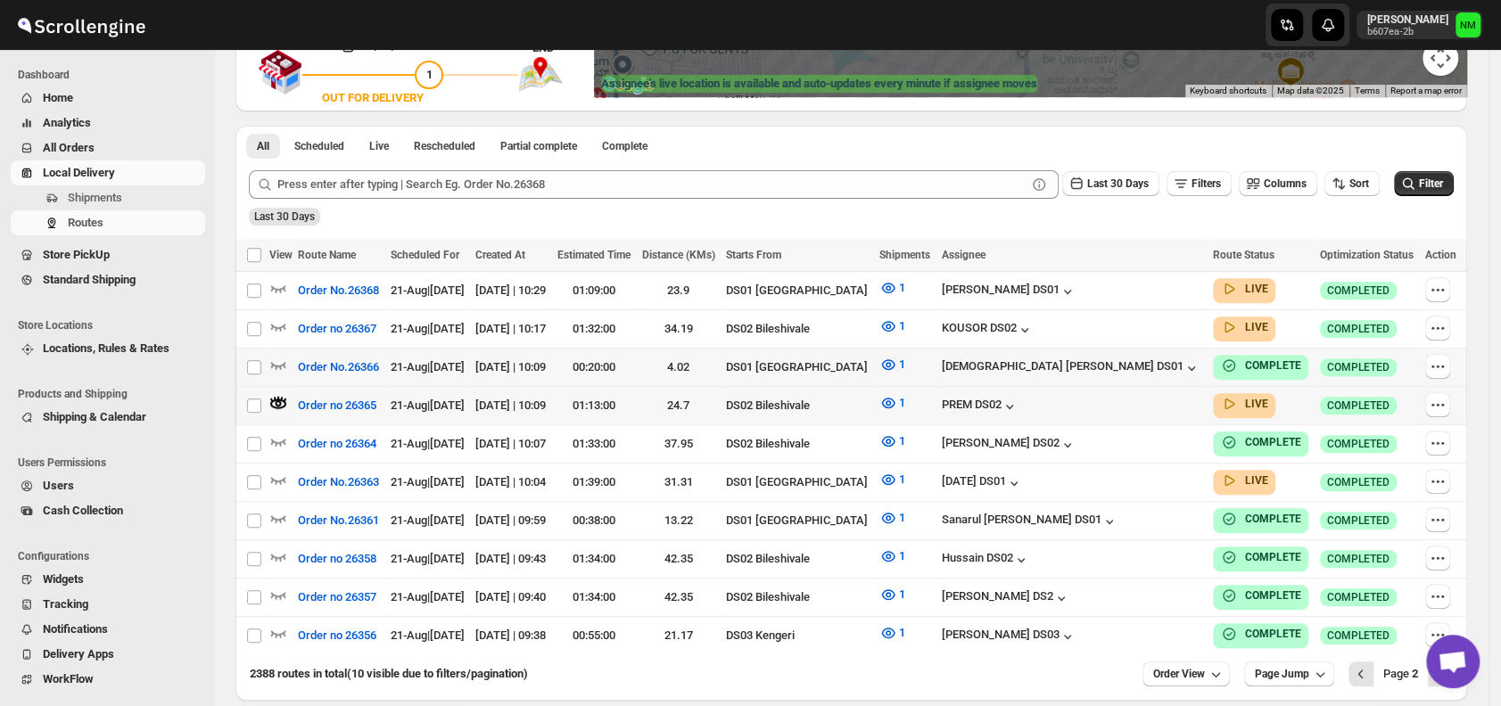
scroll to position [429, 0]
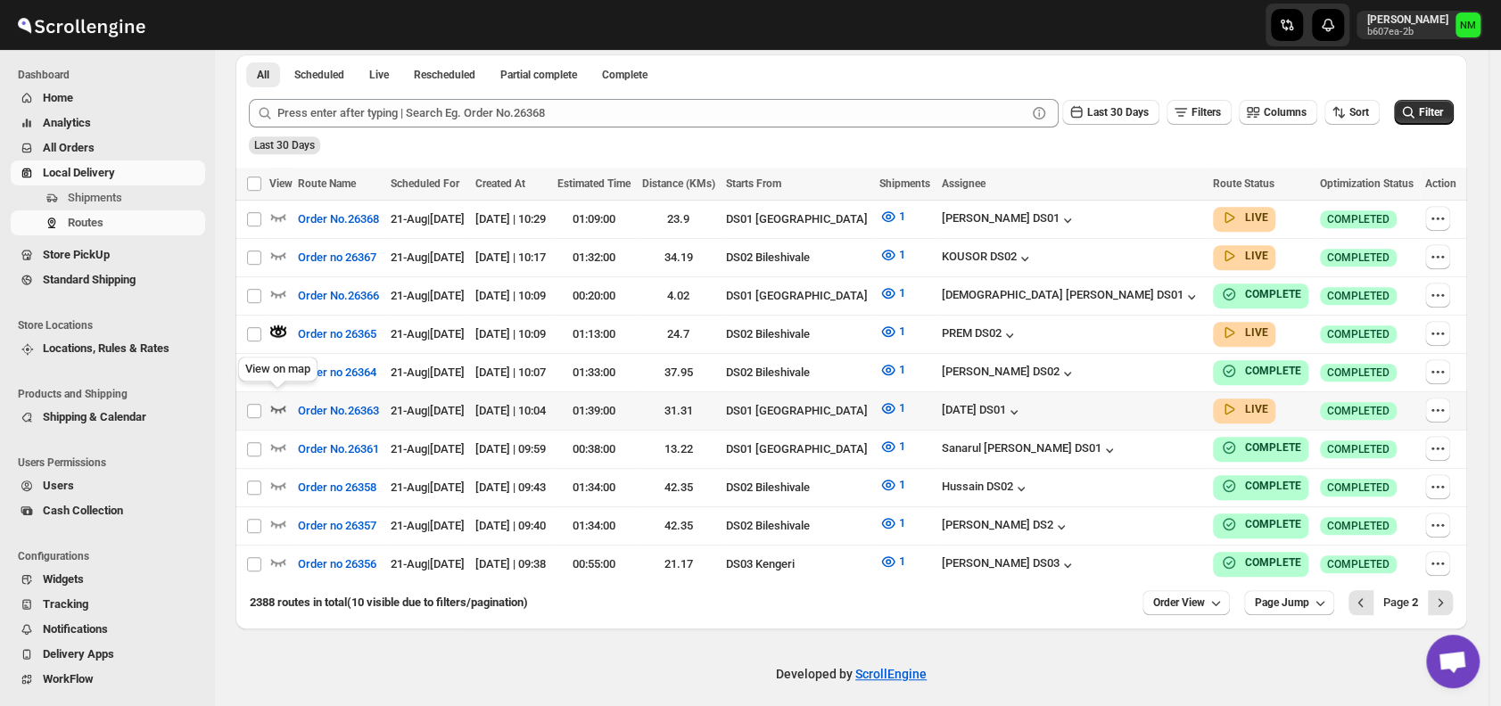
click at [284, 406] on icon "button" at bounding box center [278, 409] width 15 height 7
click at [1370, 594] on icon "Previous" at bounding box center [1361, 603] width 18 height 18
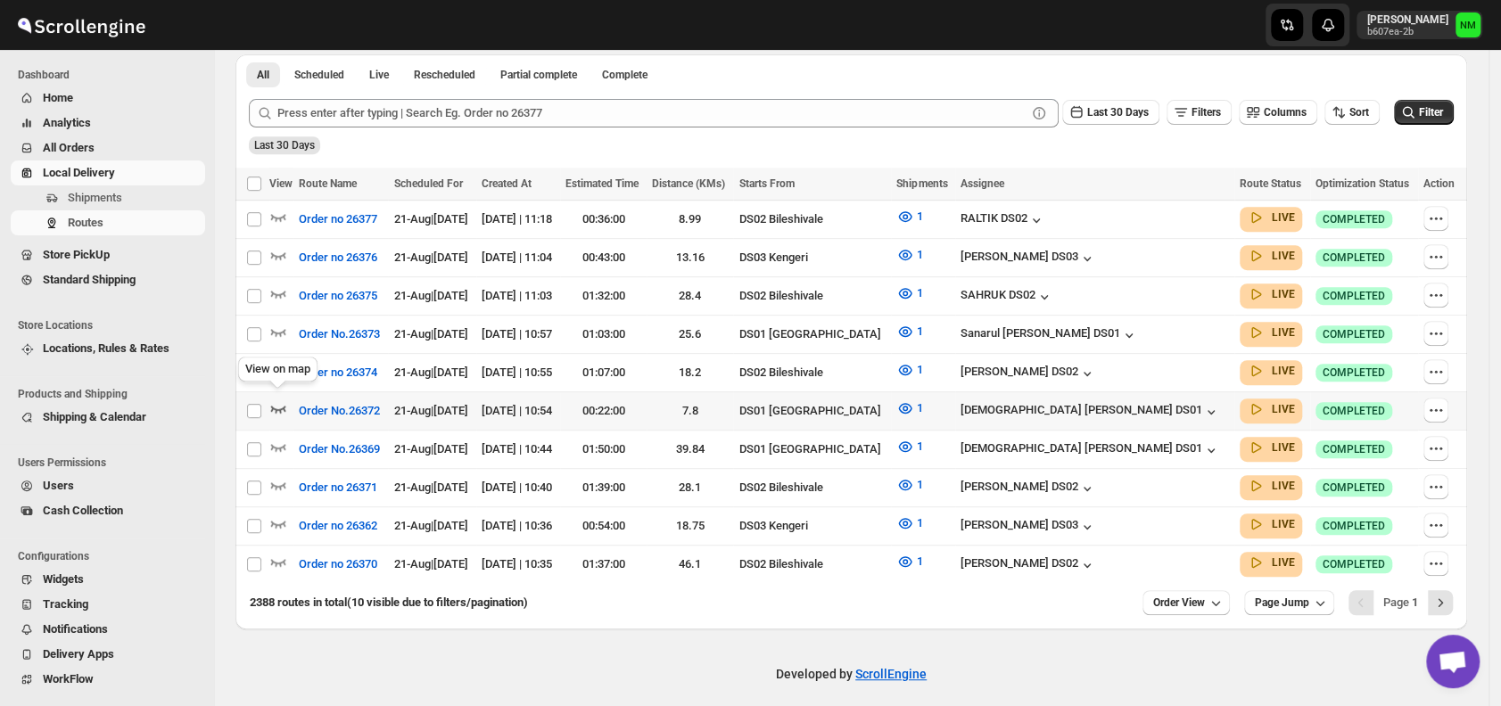
click at [278, 406] on icon "button" at bounding box center [278, 408] width 18 height 18
click at [1449, 594] on icon "Next" at bounding box center [1440, 603] width 18 height 18
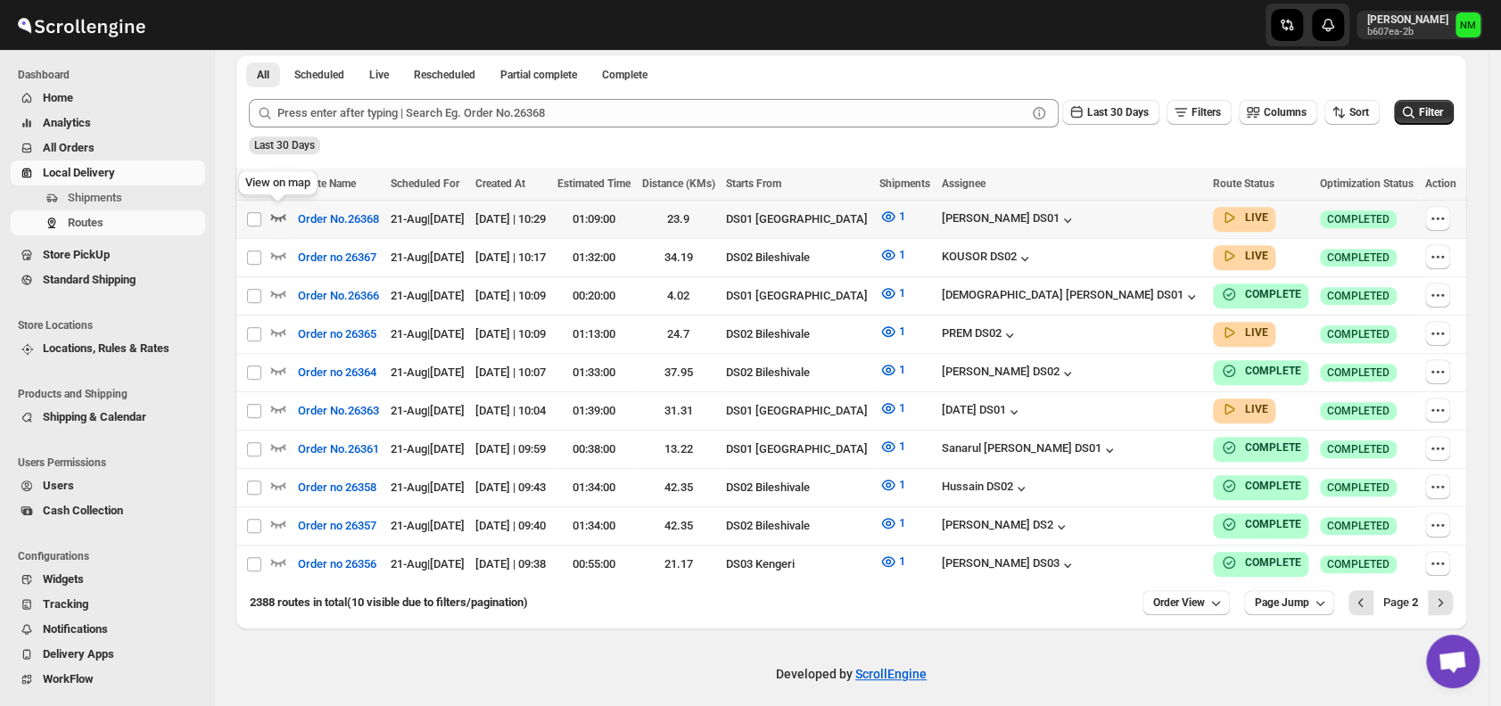
click at [280, 214] on icon "button" at bounding box center [278, 217] width 18 height 18
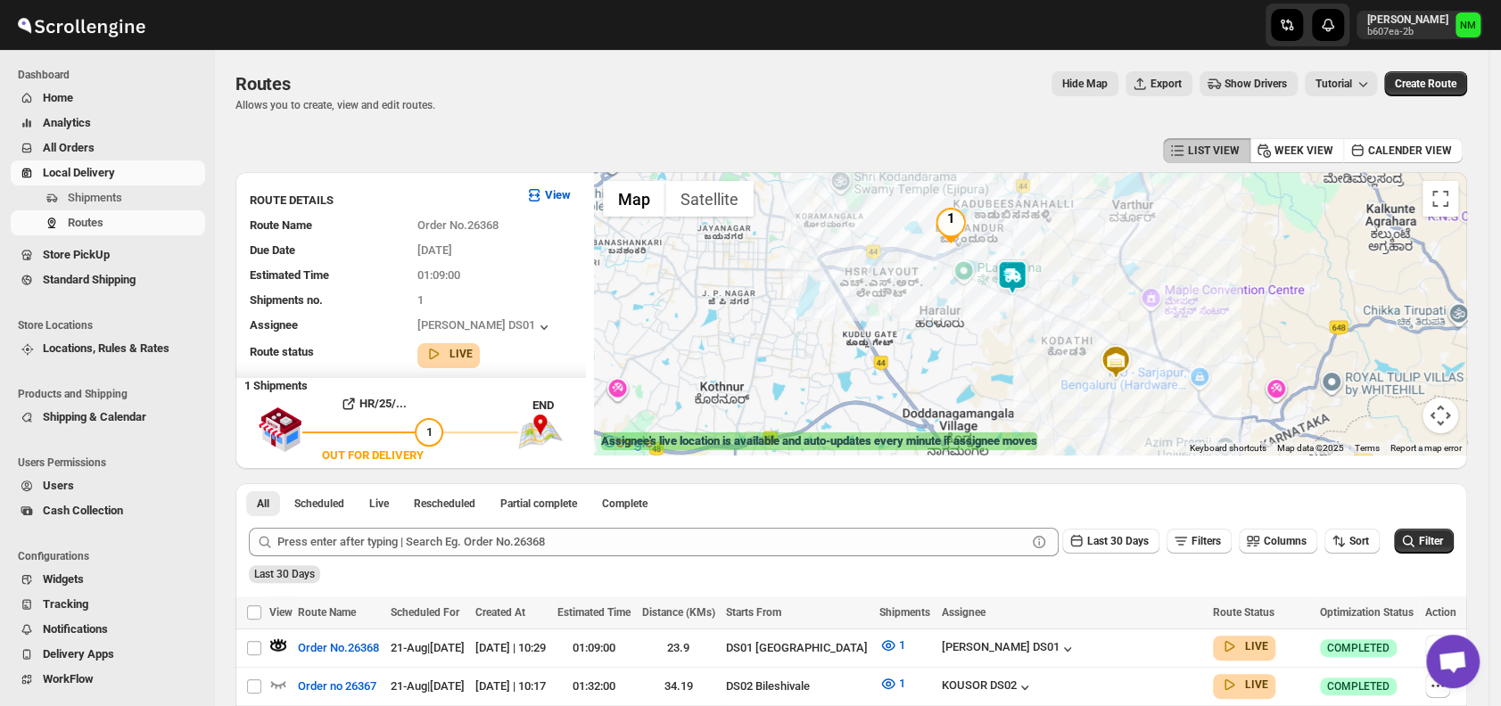
click at [1028, 265] on img at bounding box center [1012, 277] width 36 height 36
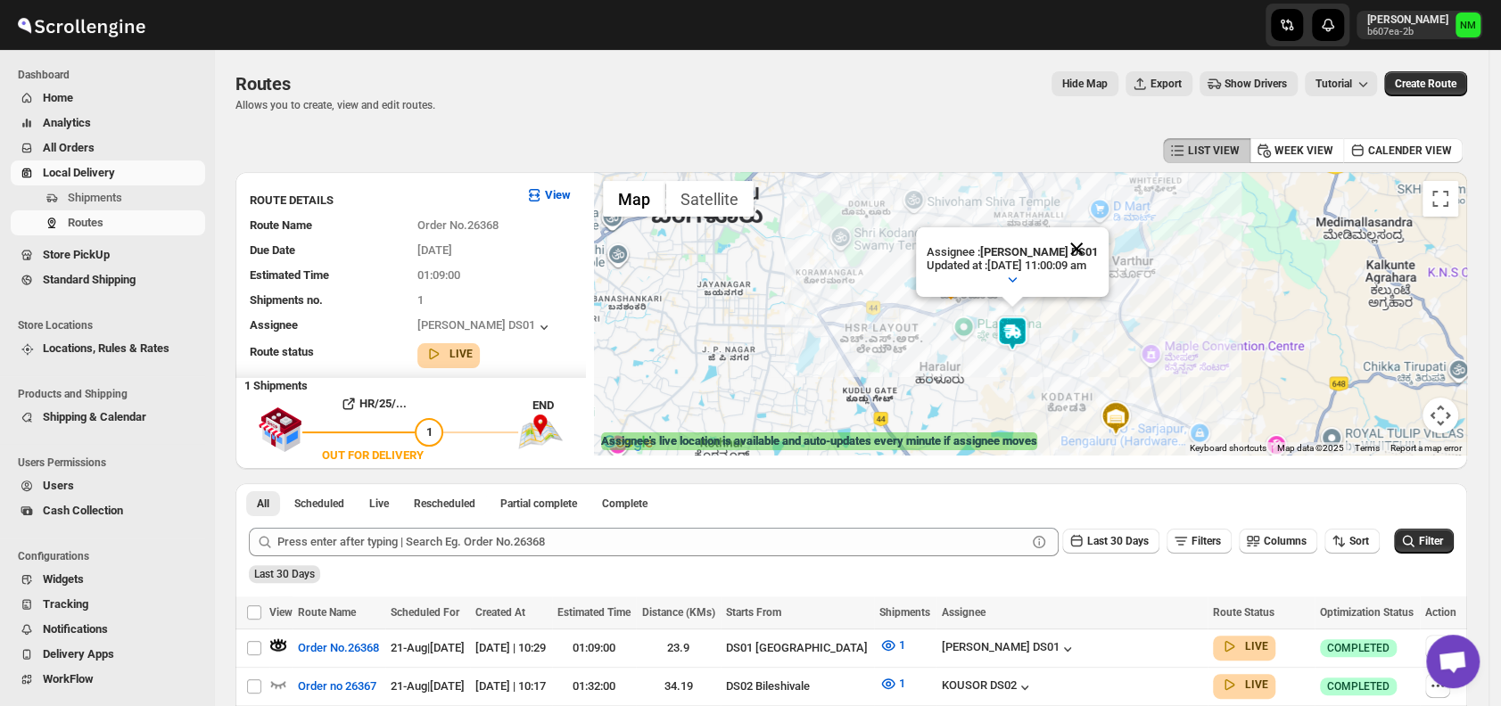
click at [1098, 244] on button "Close" at bounding box center [1076, 248] width 43 height 43
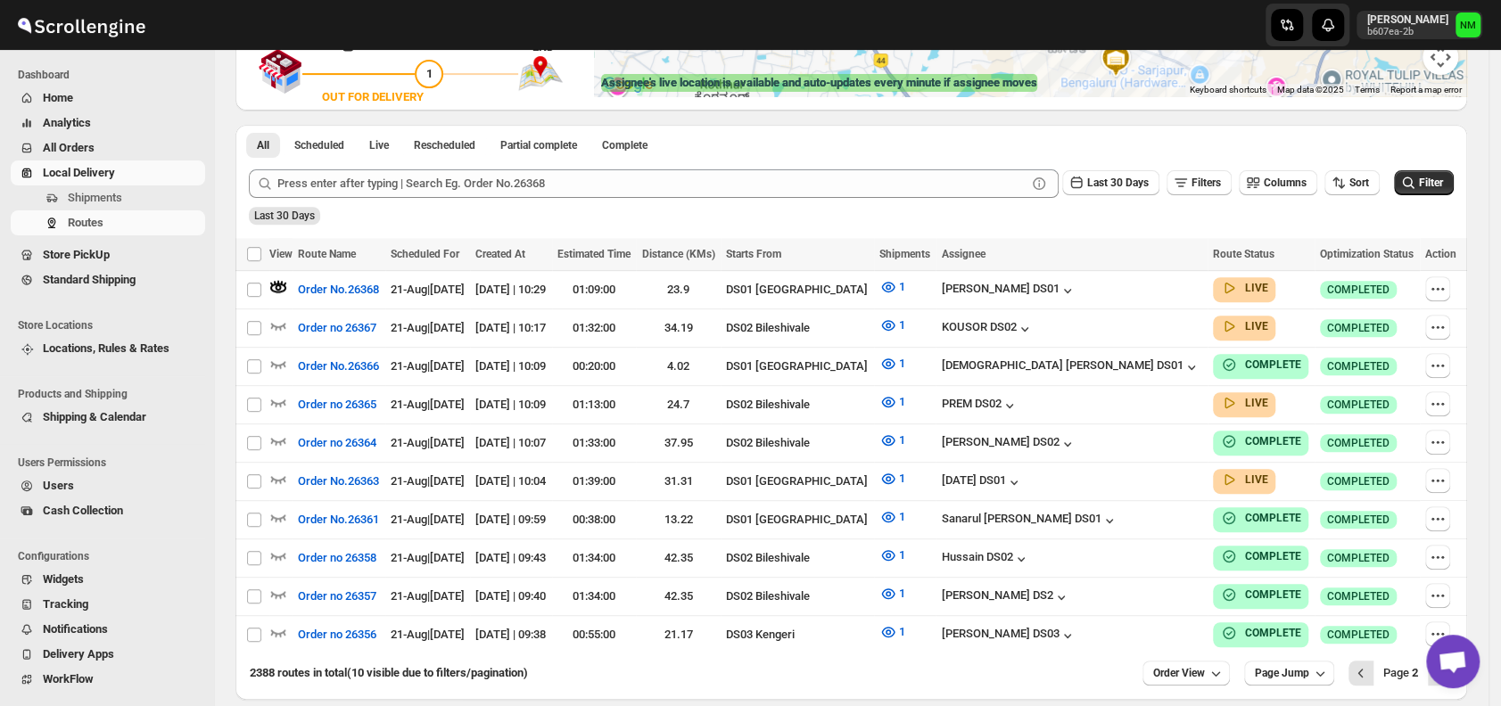
scroll to position [429, 0]
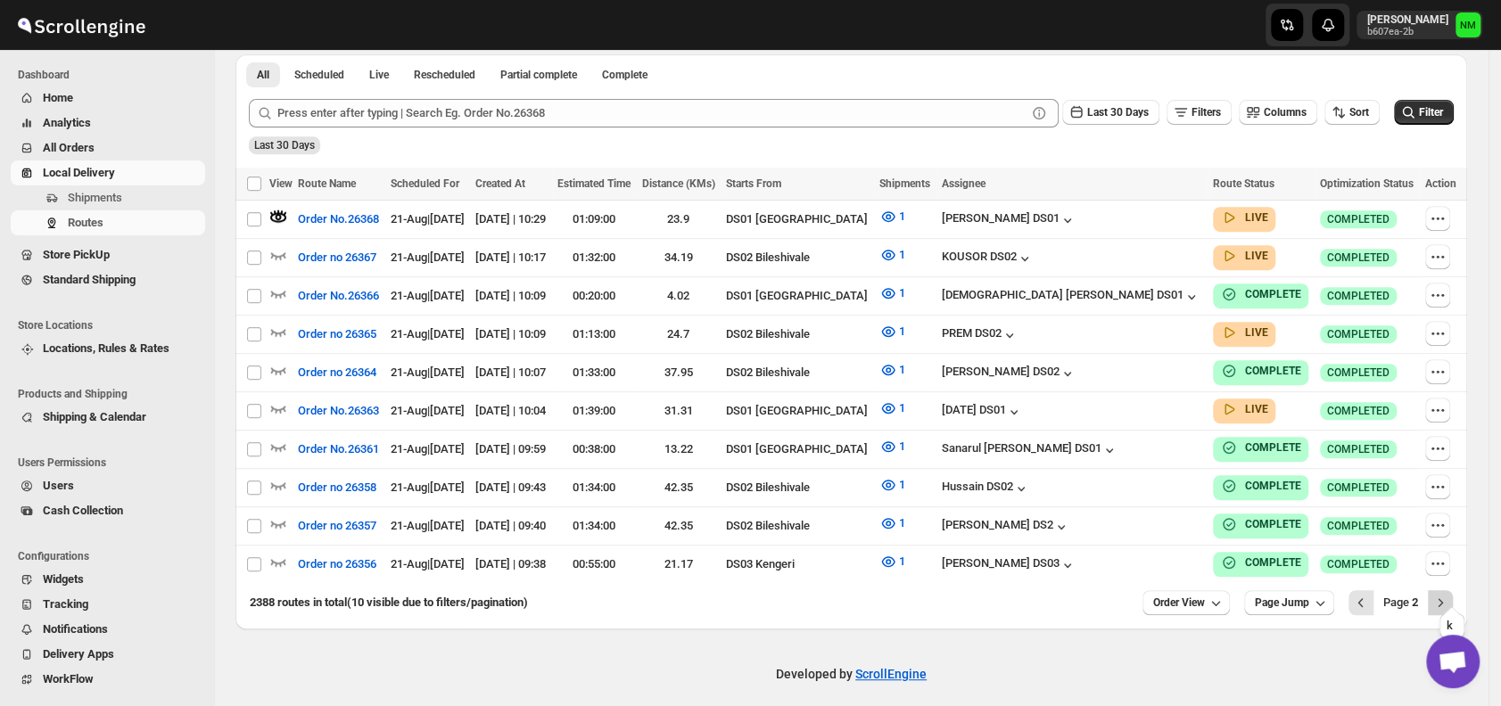
click at [1453, 590] on button "Next" at bounding box center [1440, 602] width 25 height 25
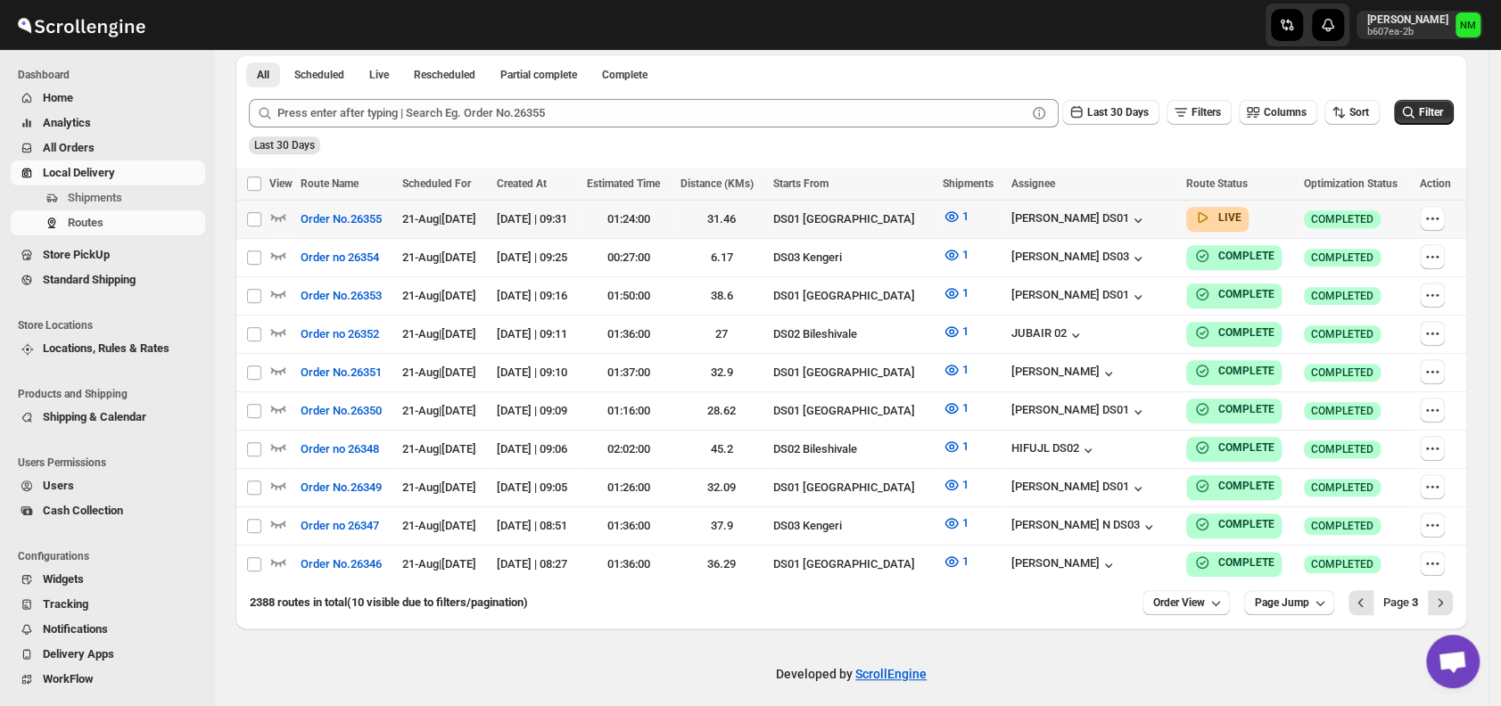
click at [289, 212] on div at bounding box center [282, 219] width 26 height 23
click at [274, 219] on icon "button" at bounding box center [278, 217] width 18 height 18
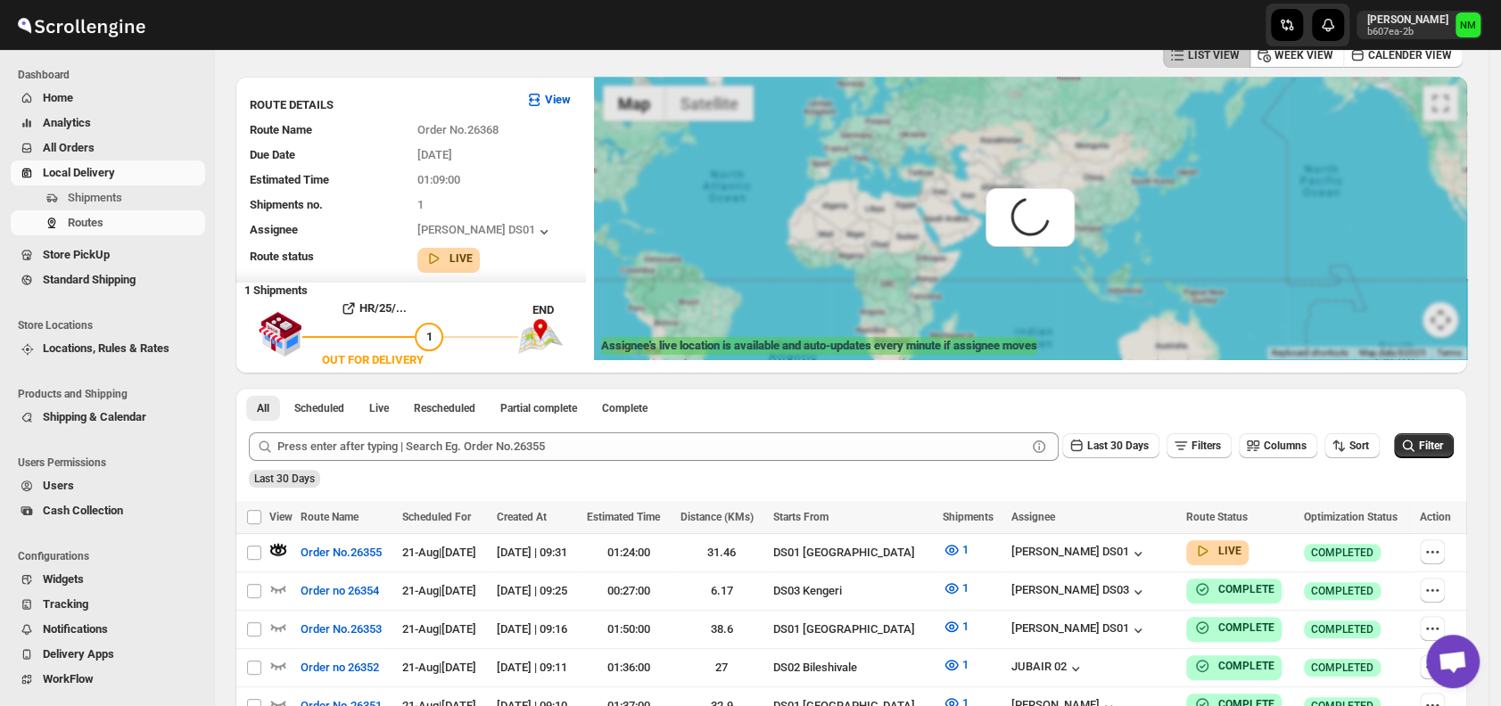
scroll to position [0, 0]
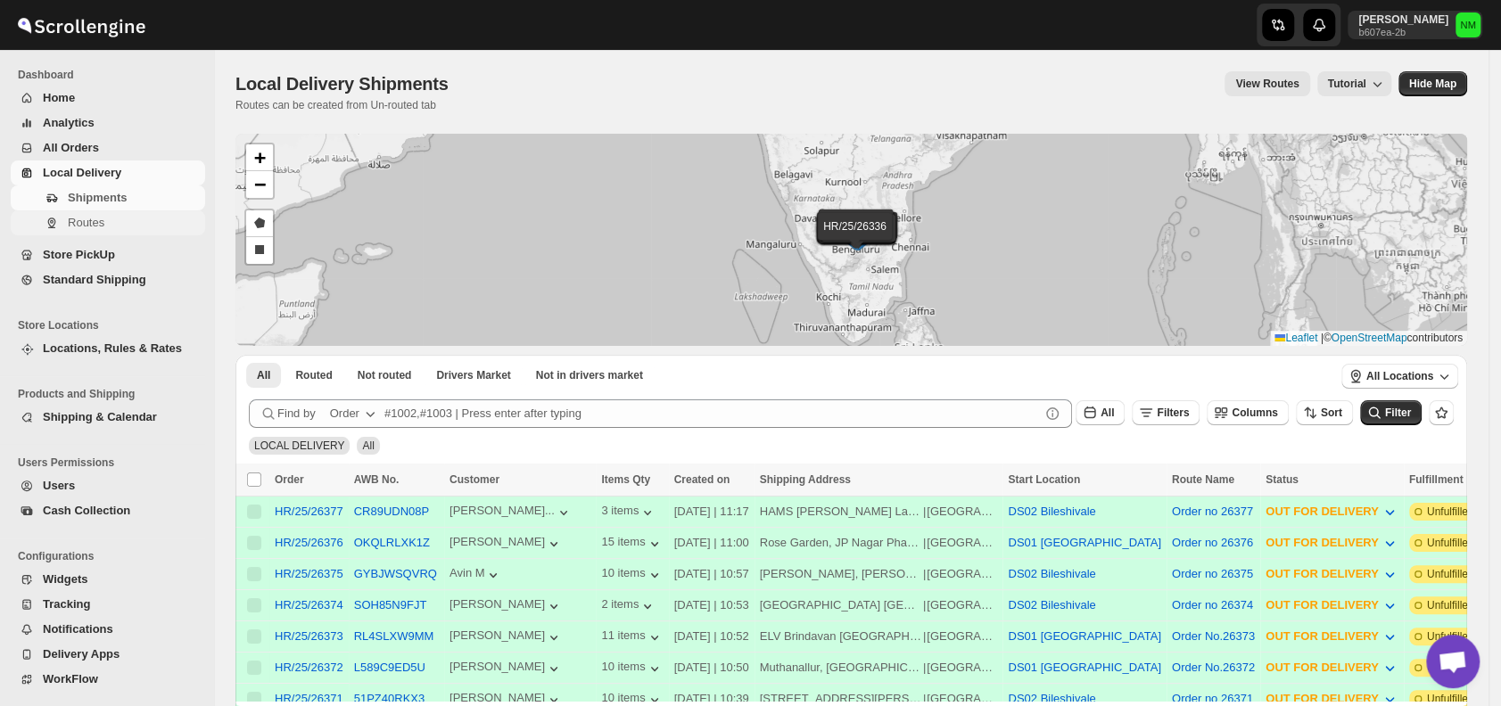
click at [111, 220] on span "Routes" at bounding box center [135, 223] width 134 height 18
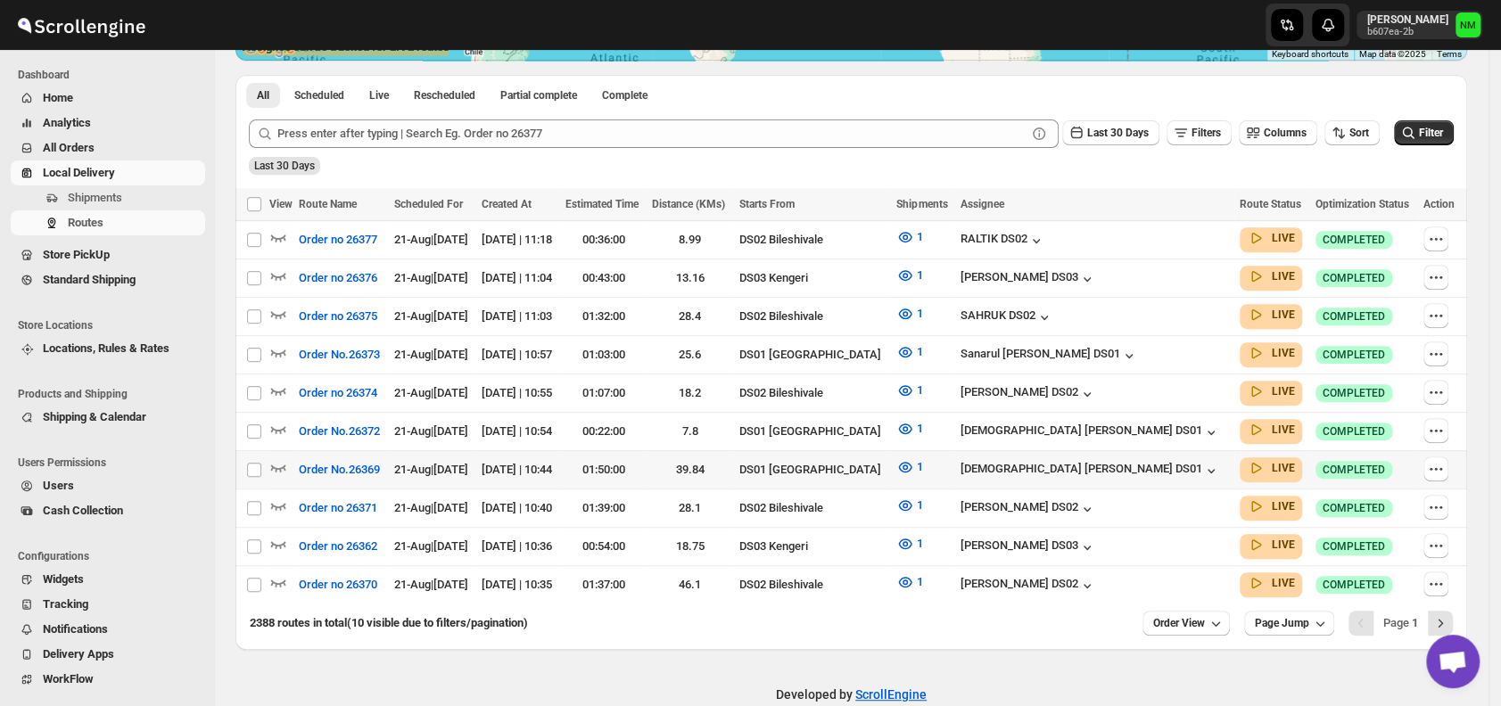
scroll to position [396, 0]
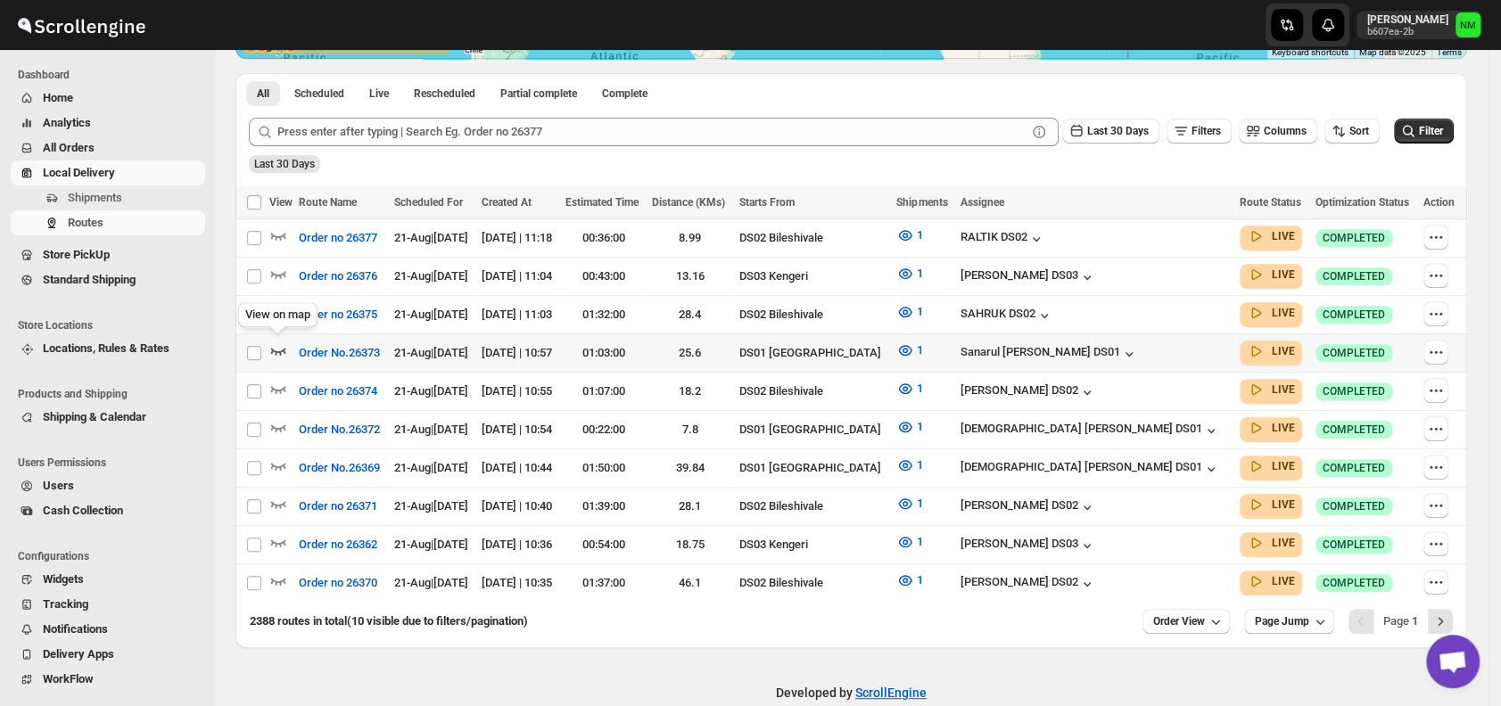
click at [275, 345] on icon "button" at bounding box center [278, 351] width 18 height 18
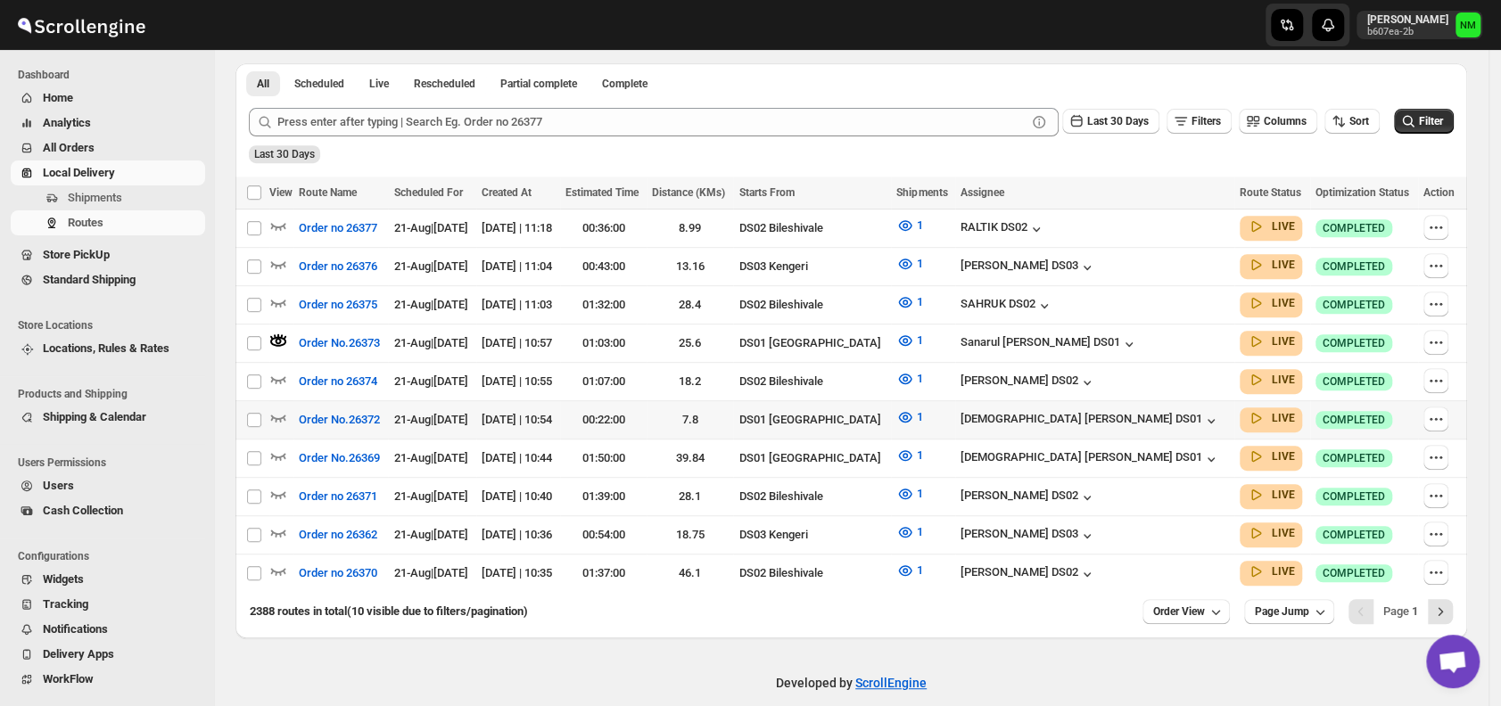
scroll to position [429, 0]
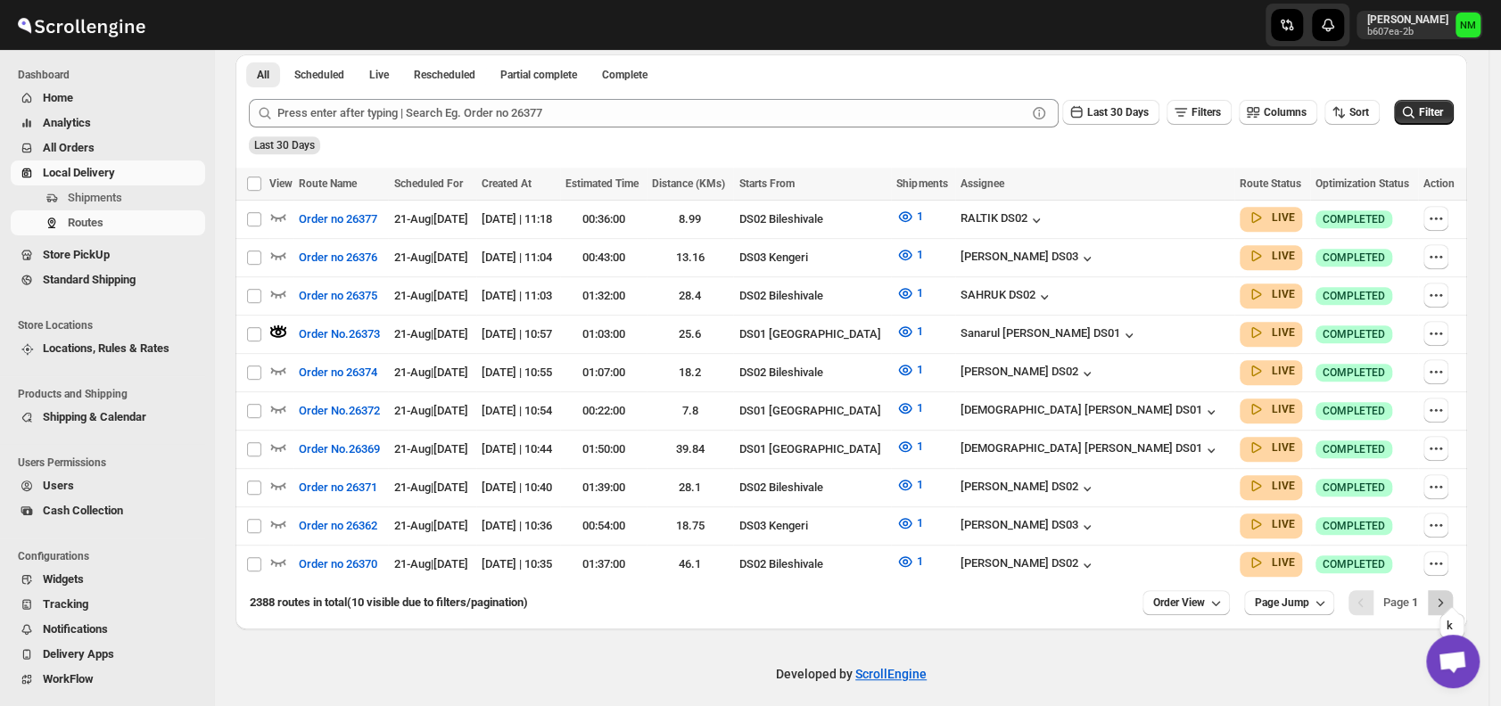
click at [1449, 594] on icon "Next" at bounding box center [1440, 603] width 18 height 18
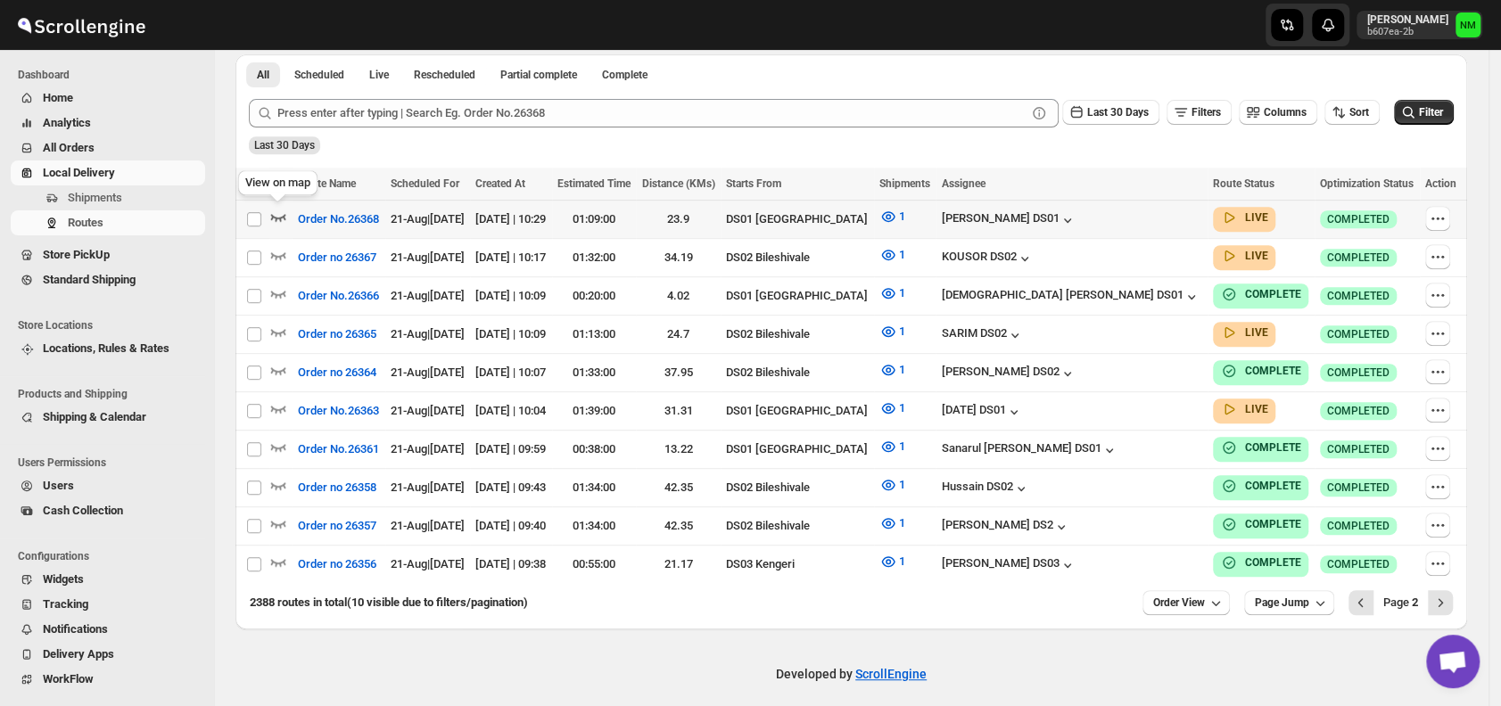
click at [276, 214] on icon "button" at bounding box center [278, 217] width 18 height 18
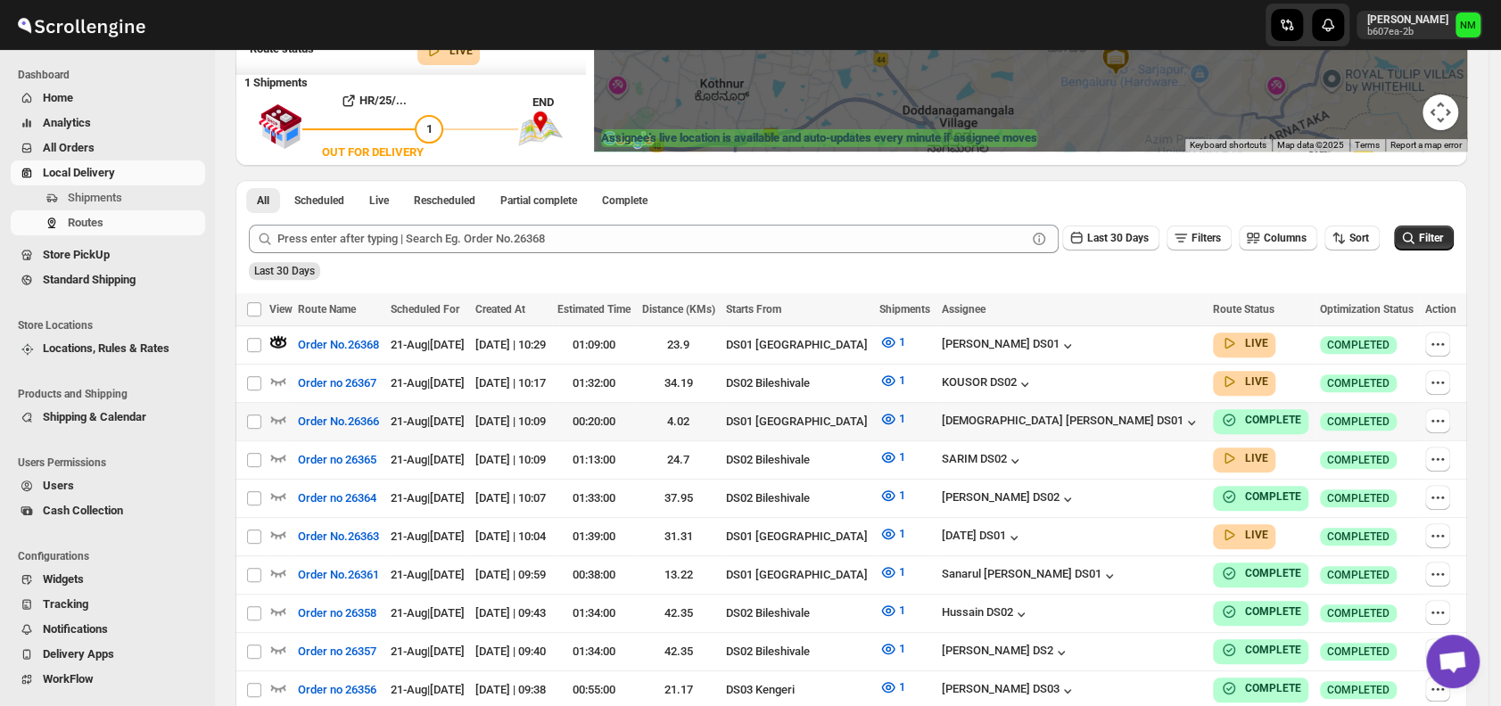
scroll to position [308, 0]
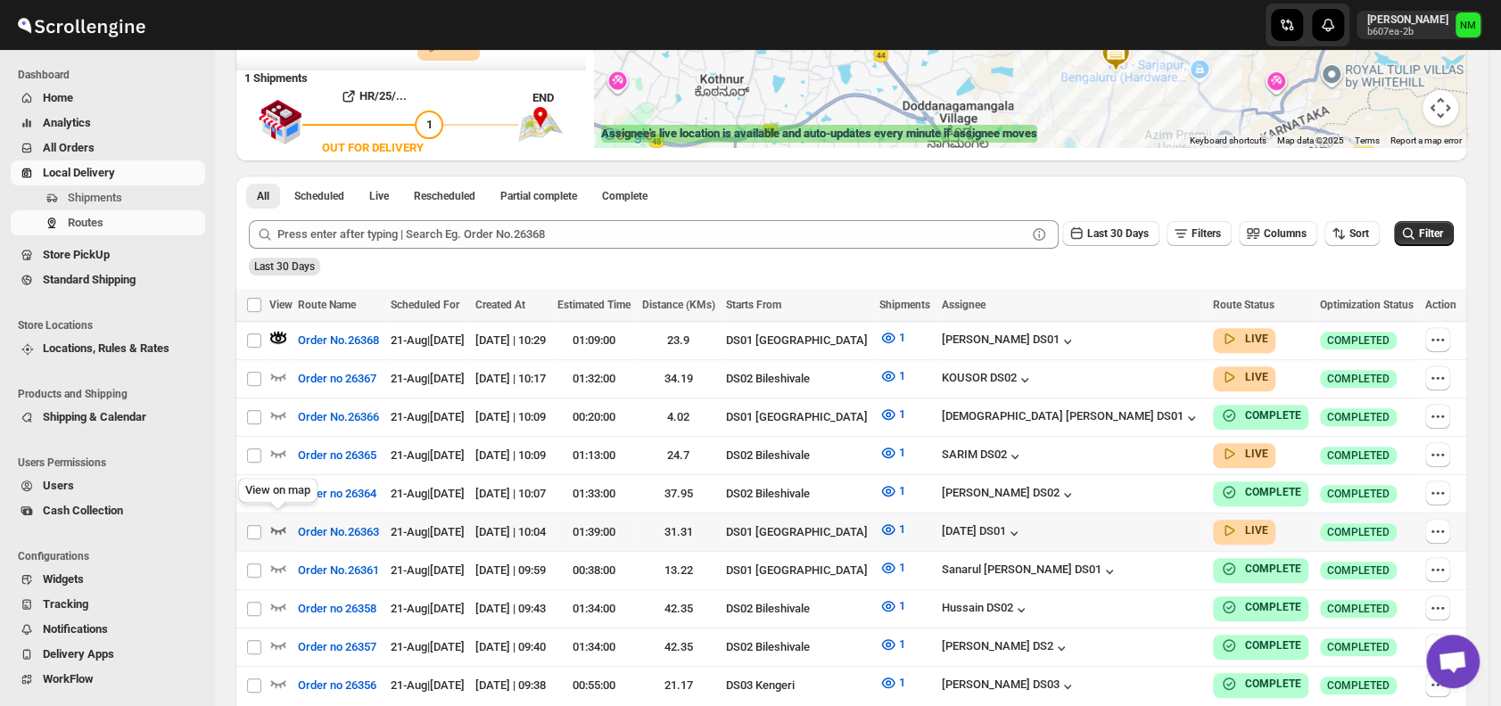
click at [281, 521] on icon "button" at bounding box center [278, 530] width 18 height 18
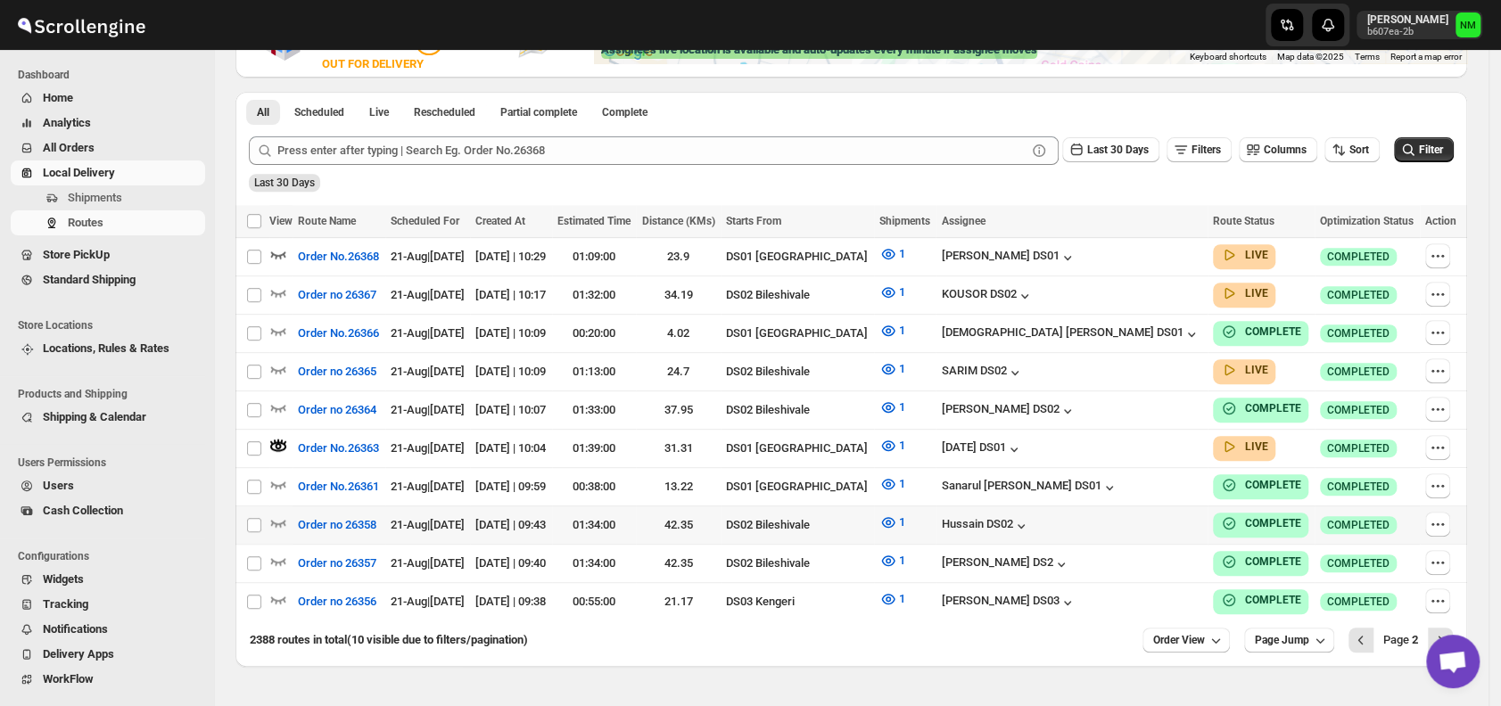
scroll to position [392, 0]
click at [107, 202] on span "Shipments" at bounding box center [95, 197] width 54 height 13
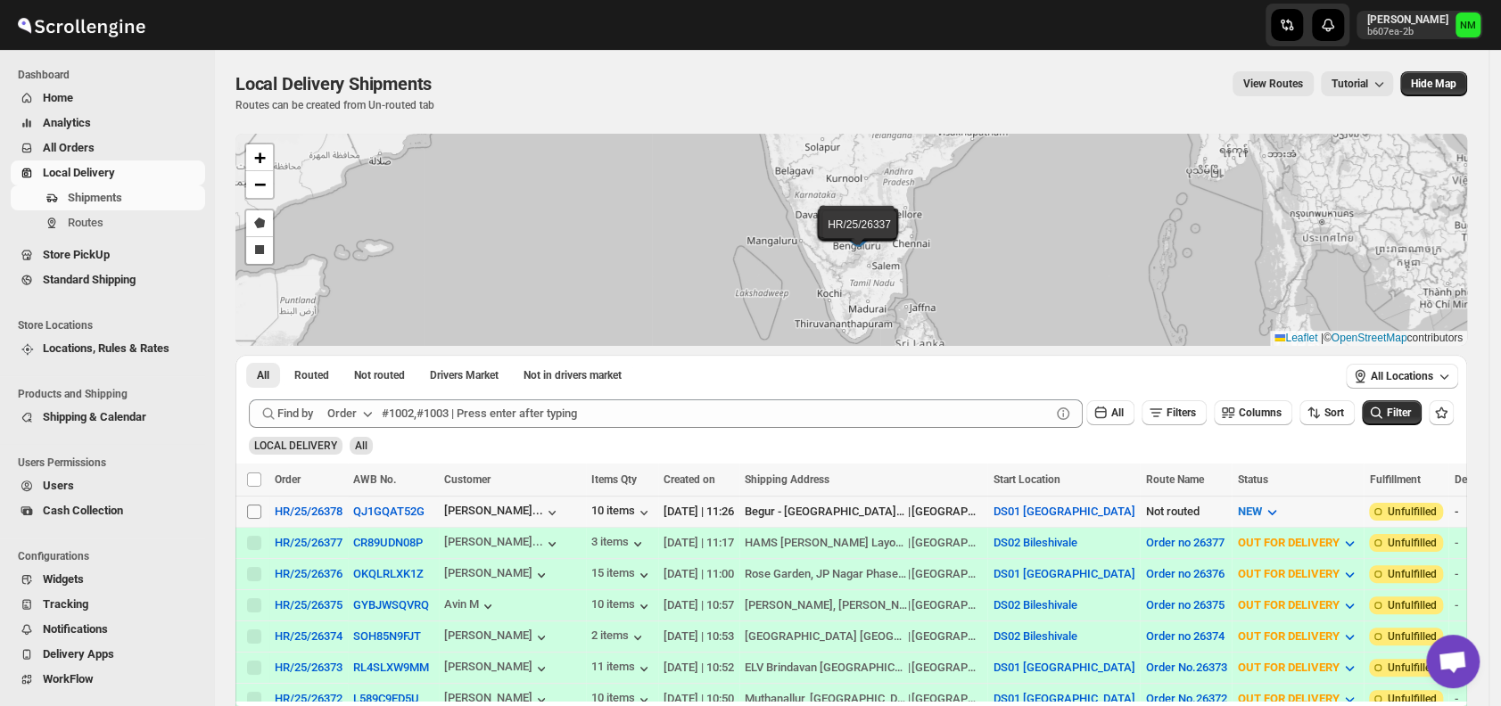
click at [254, 508] on input "Select shipment" at bounding box center [254, 512] width 14 height 14
checkbox input "true"
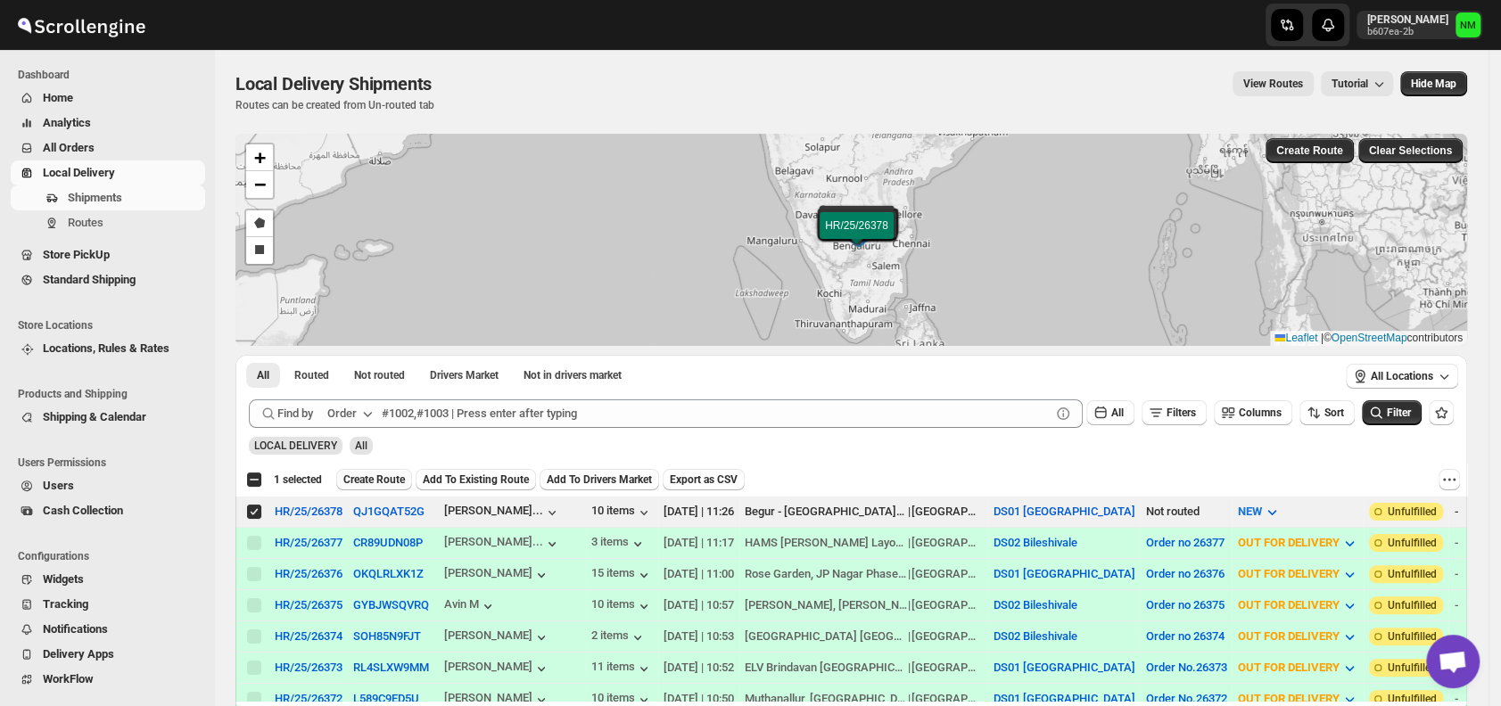
click at [357, 479] on span "Create Route" at bounding box center [374, 480] width 62 height 14
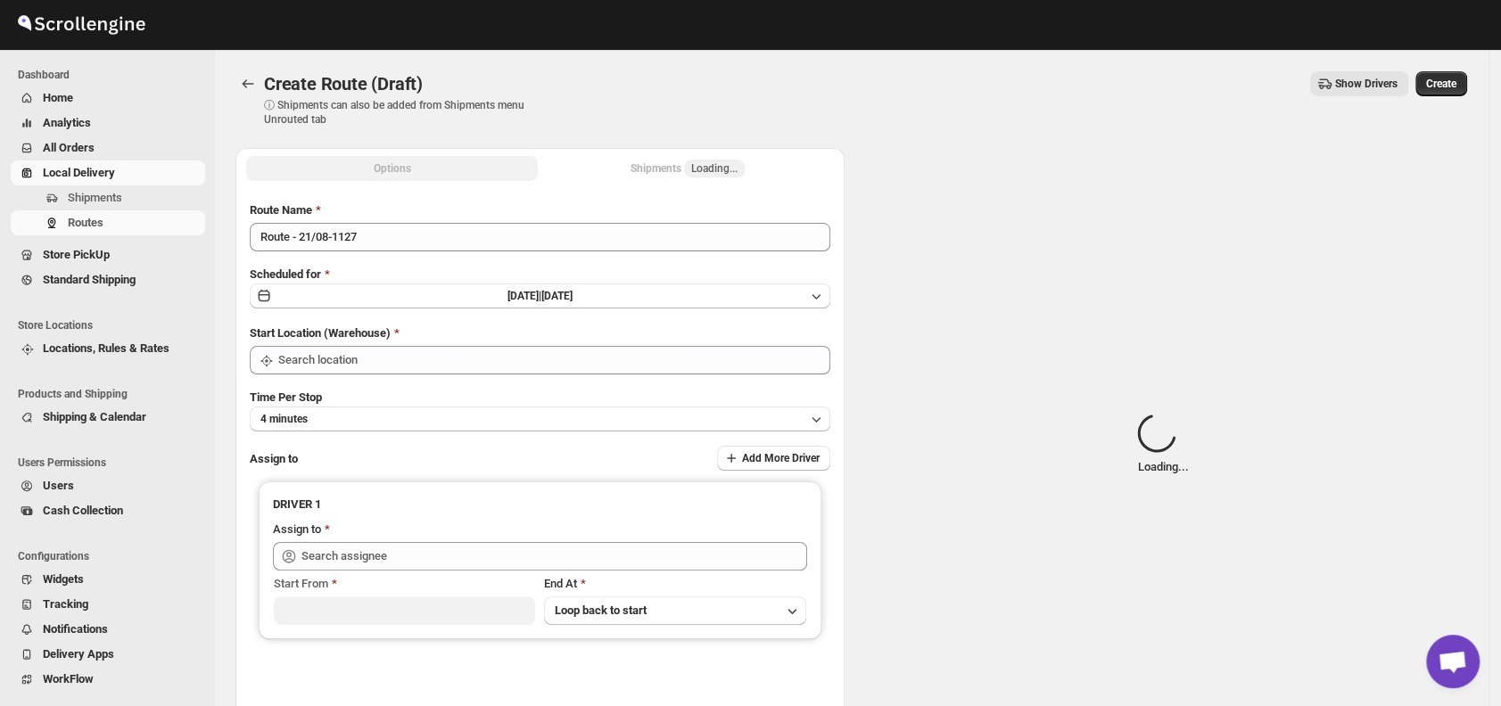
type input "DS01 [GEOGRAPHIC_DATA]"
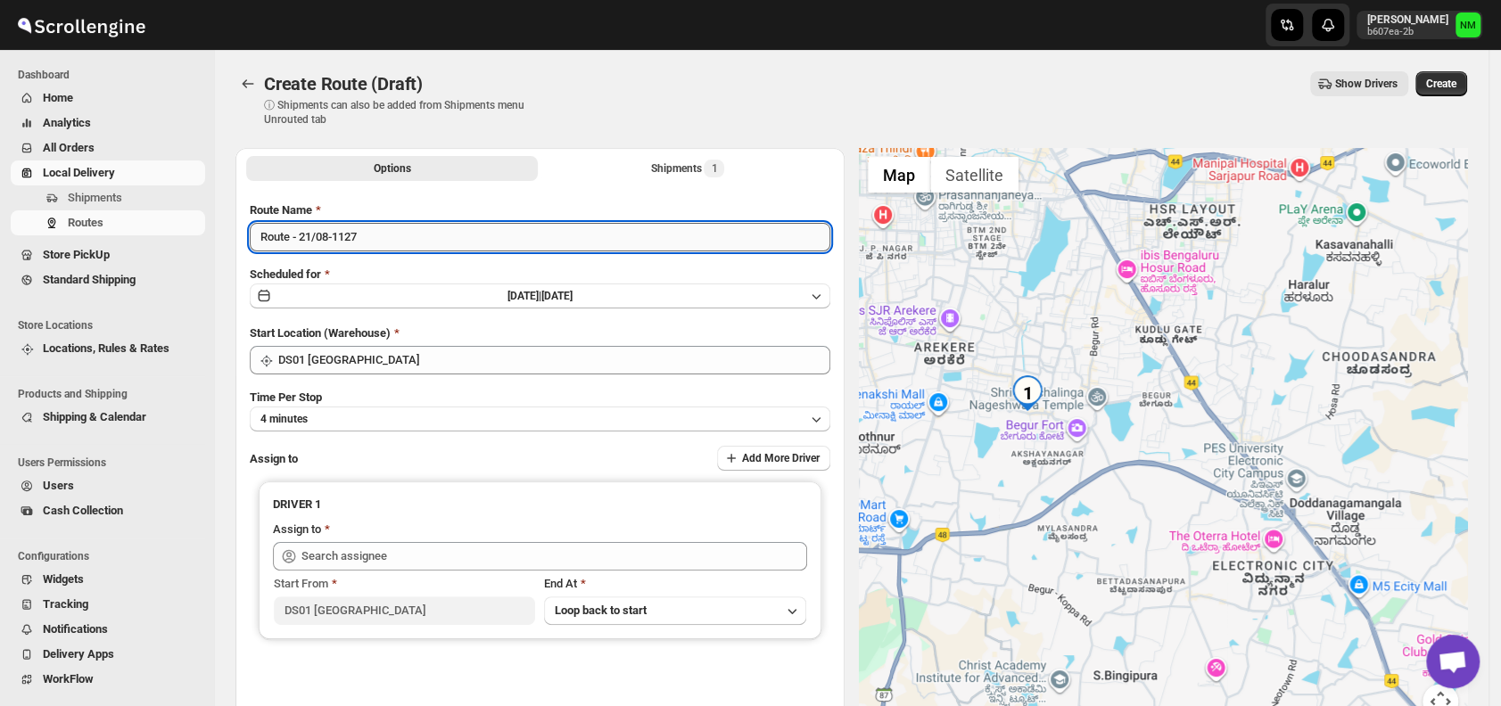
click at [455, 236] on input "Route - 21/08-1127" at bounding box center [540, 237] width 580 height 29
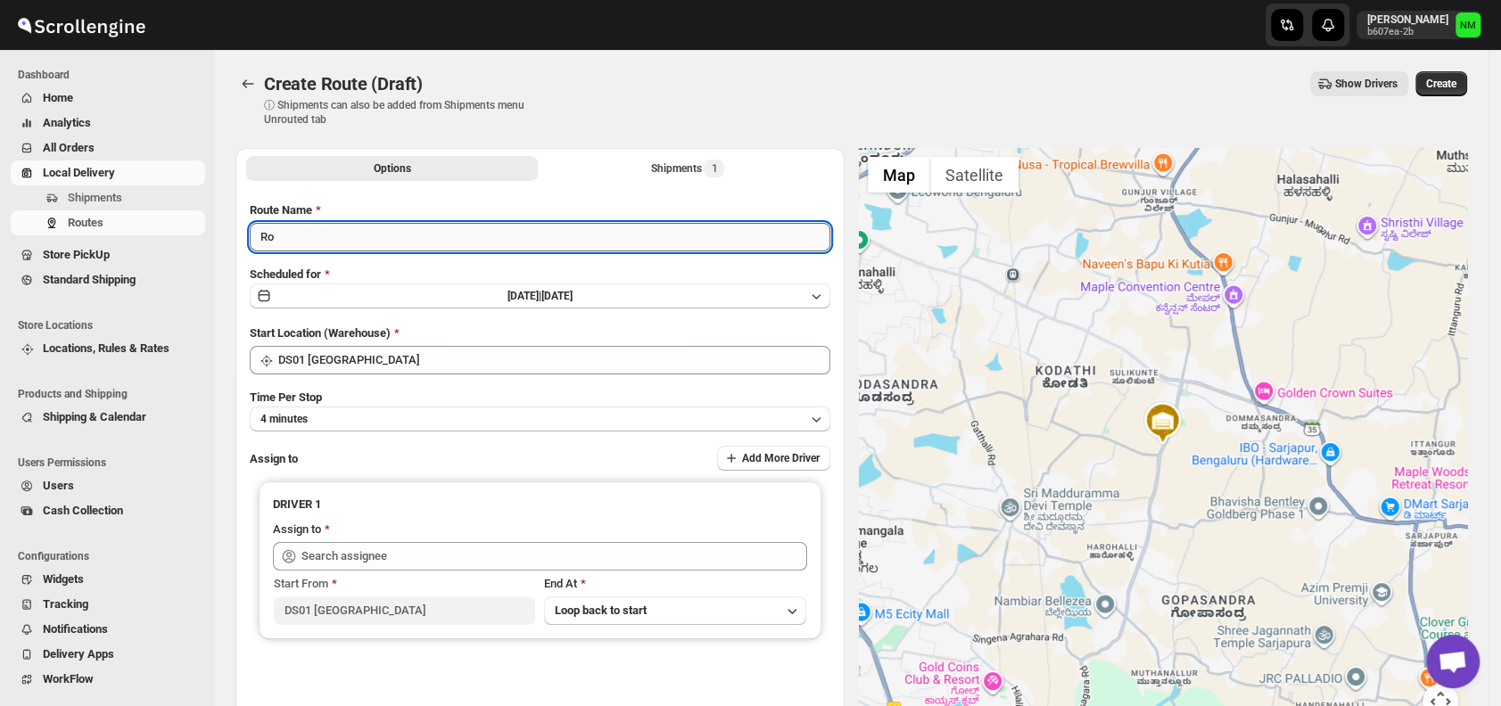
type input "R"
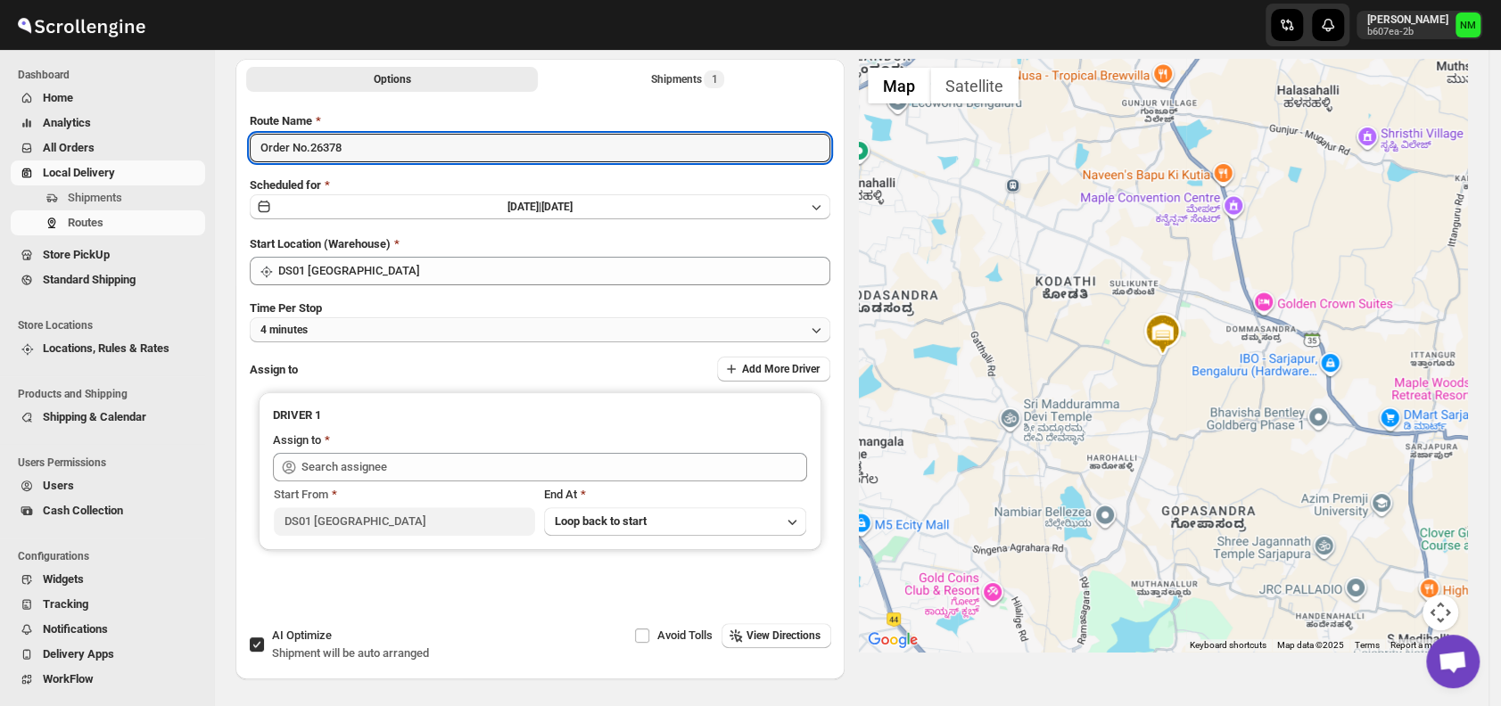
scroll to position [90, 0]
type input "Order No.26378"
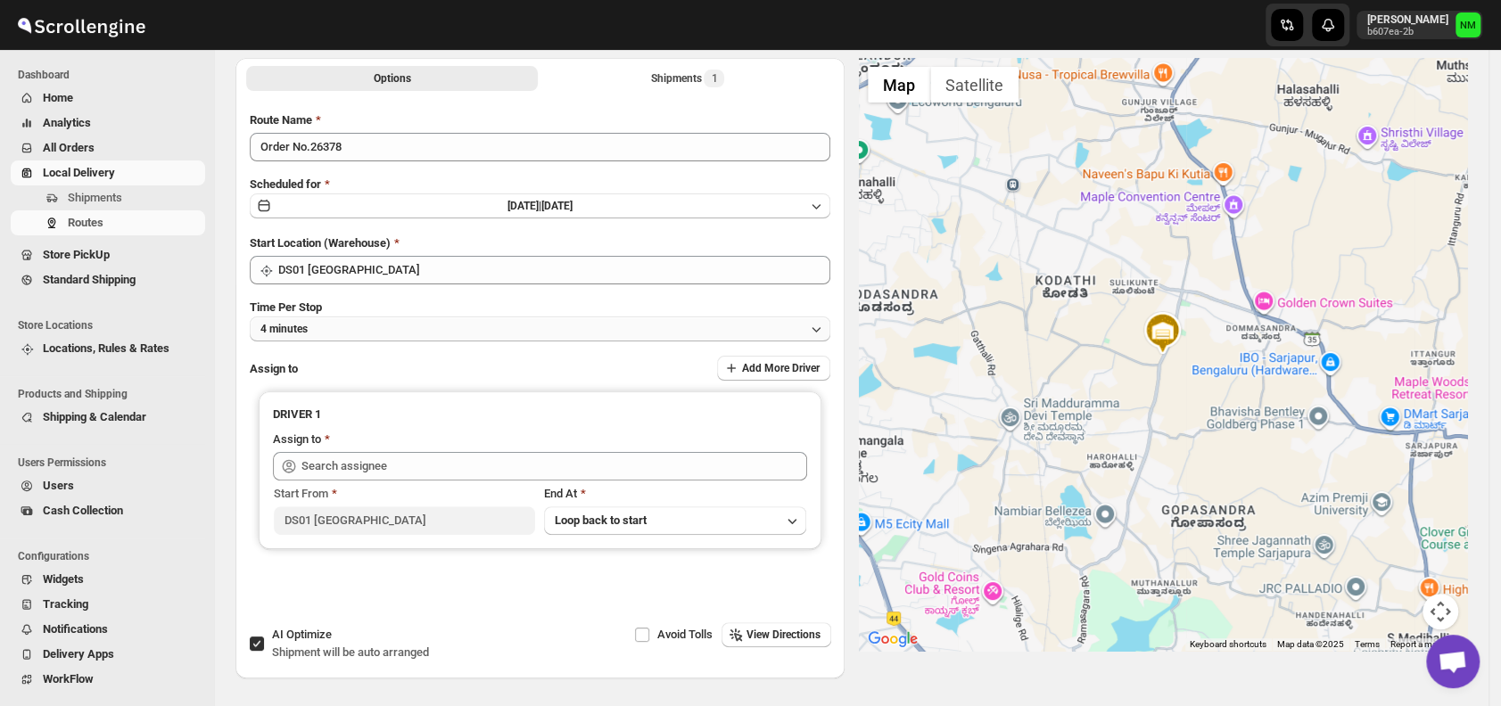
click at [392, 332] on button "4 minutes" at bounding box center [540, 329] width 580 height 25
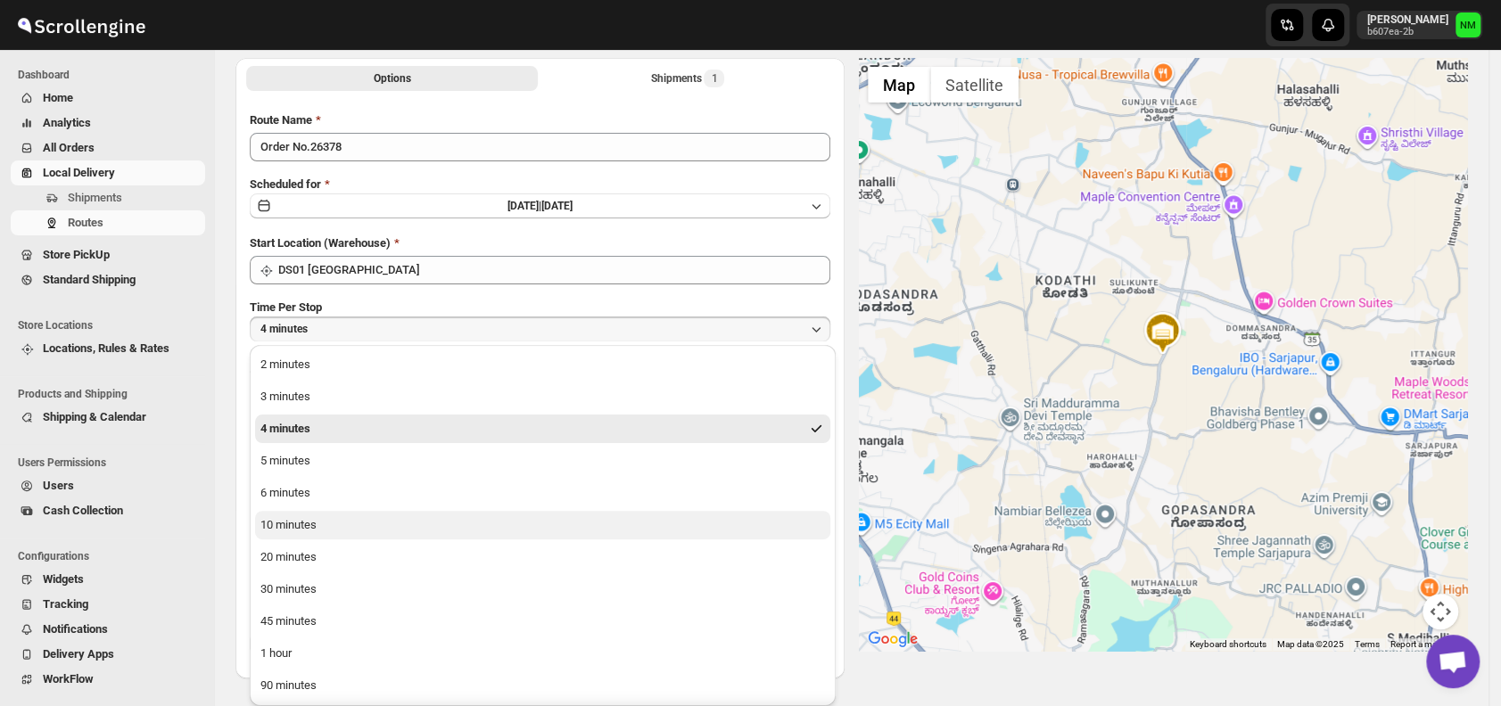
click at [350, 527] on button "10 minutes" at bounding box center [542, 525] width 575 height 29
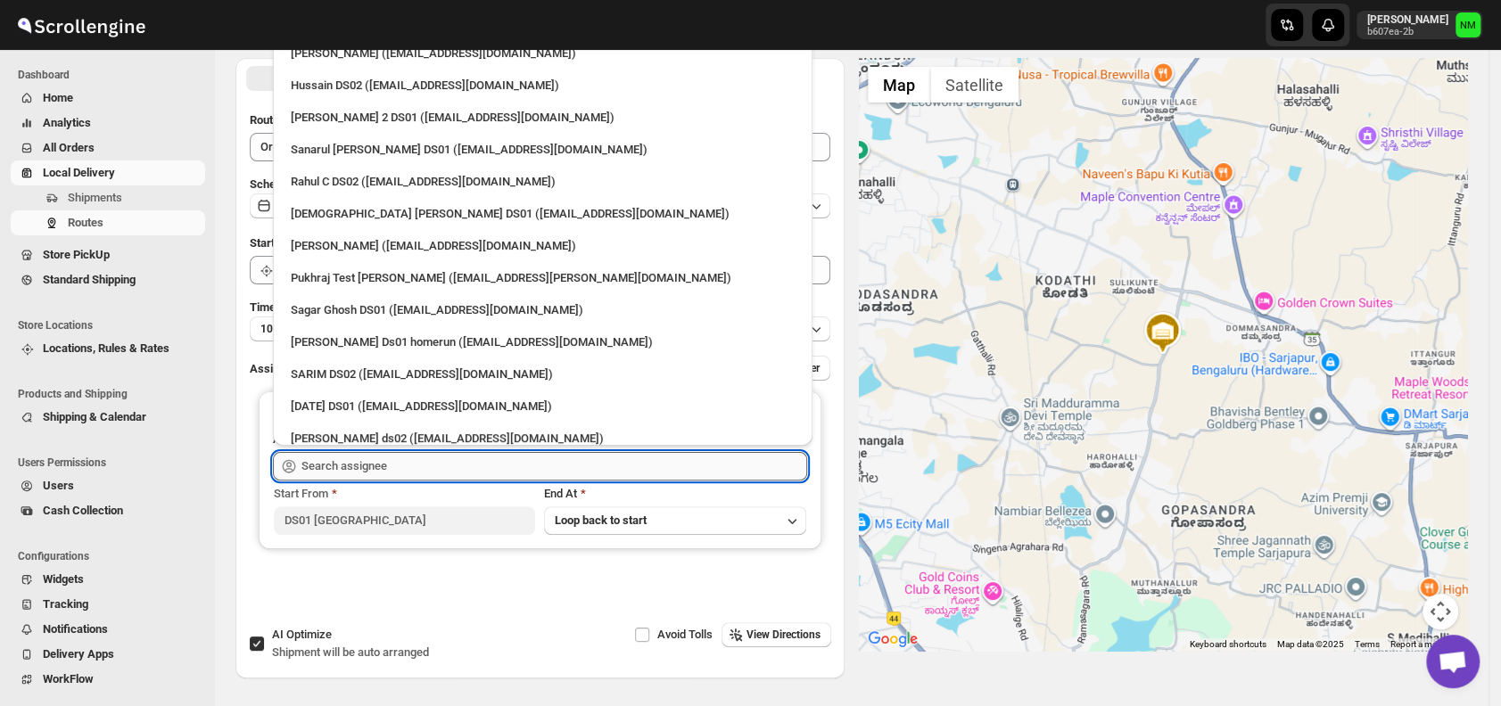
click at [419, 465] on input "text" at bounding box center [554, 466] width 506 height 29
click at [313, 247] on div "Vikas Rathod (lolegiy458@nalwan.com)" at bounding box center [543, 246] width 504 height 18
type input "Vikas Rathod (lolegiy458@nalwan.com)"
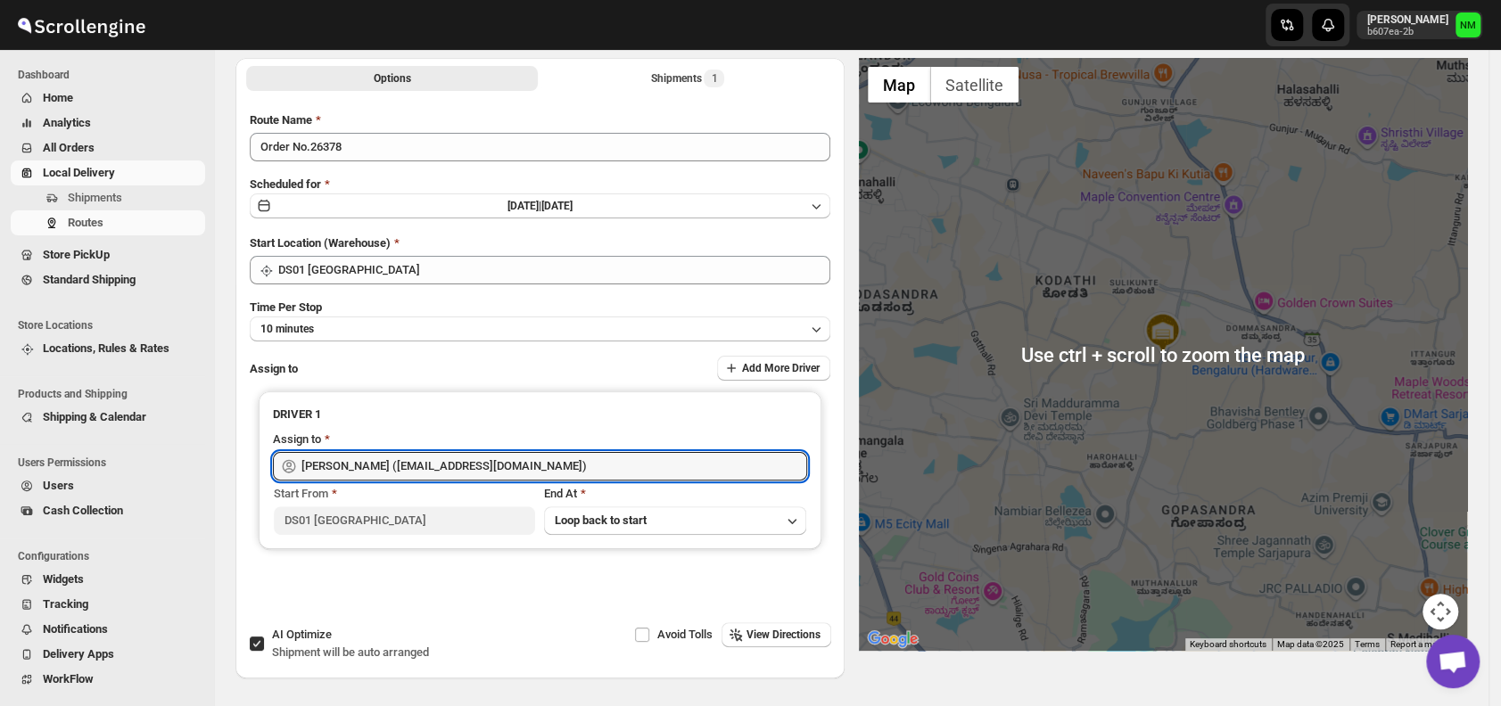
scroll to position [0, 0]
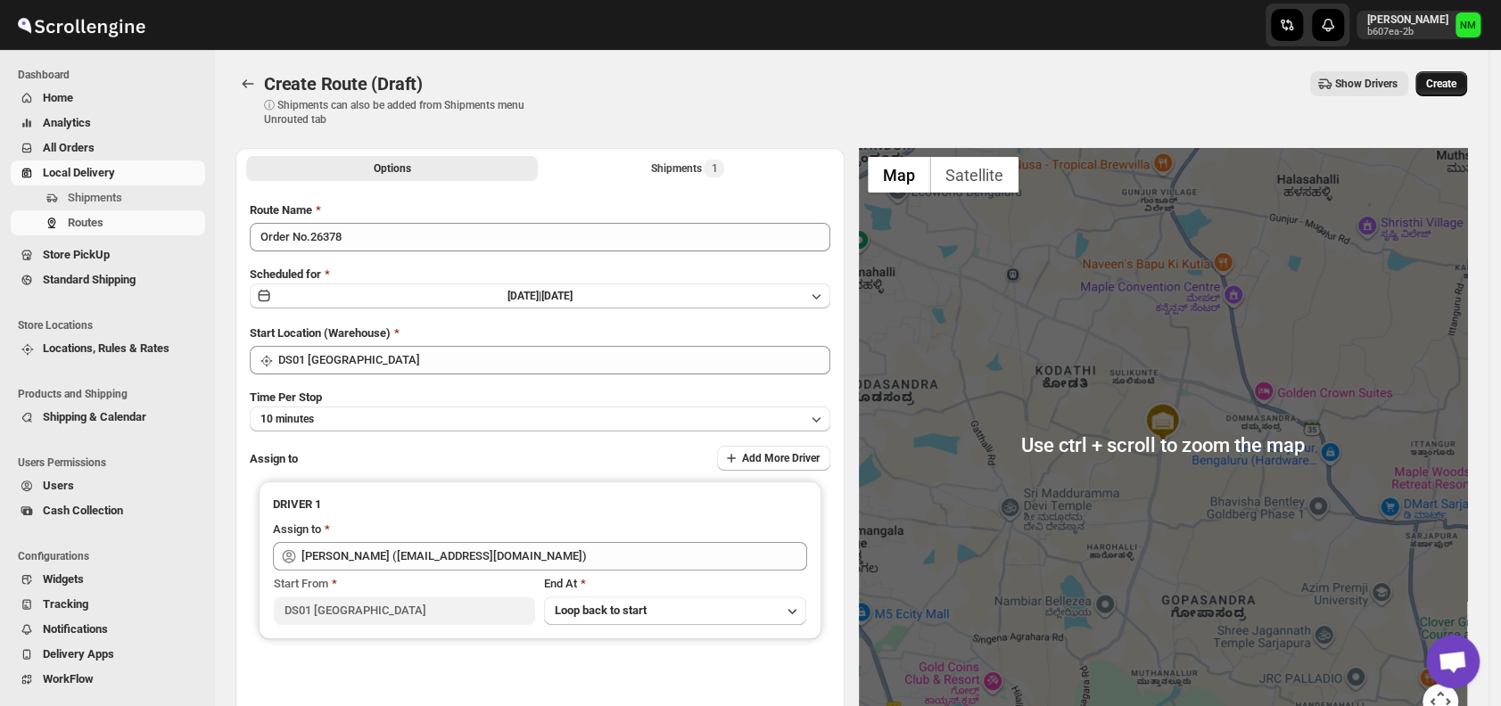
click at [1456, 78] on span "Create" at bounding box center [1441, 84] width 30 height 14
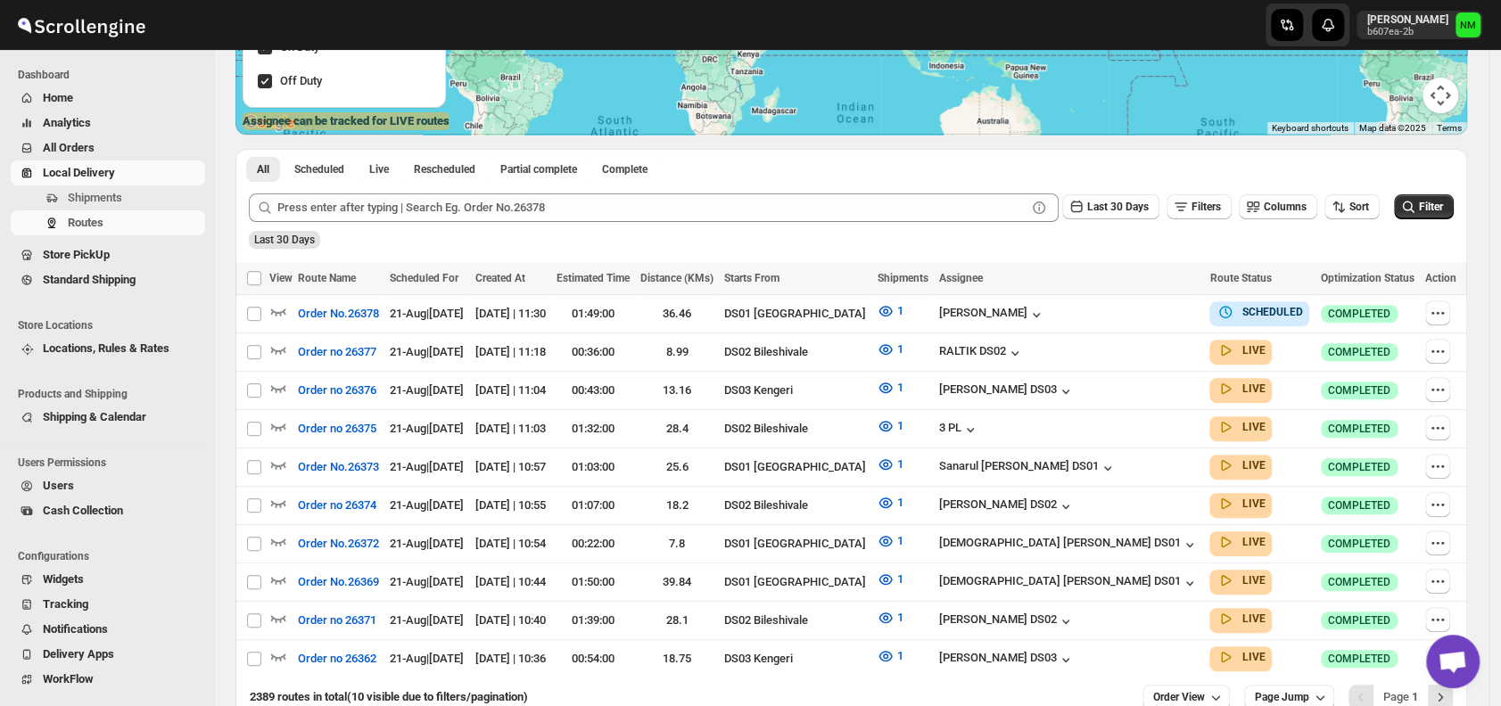
scroll to position [416, 0]
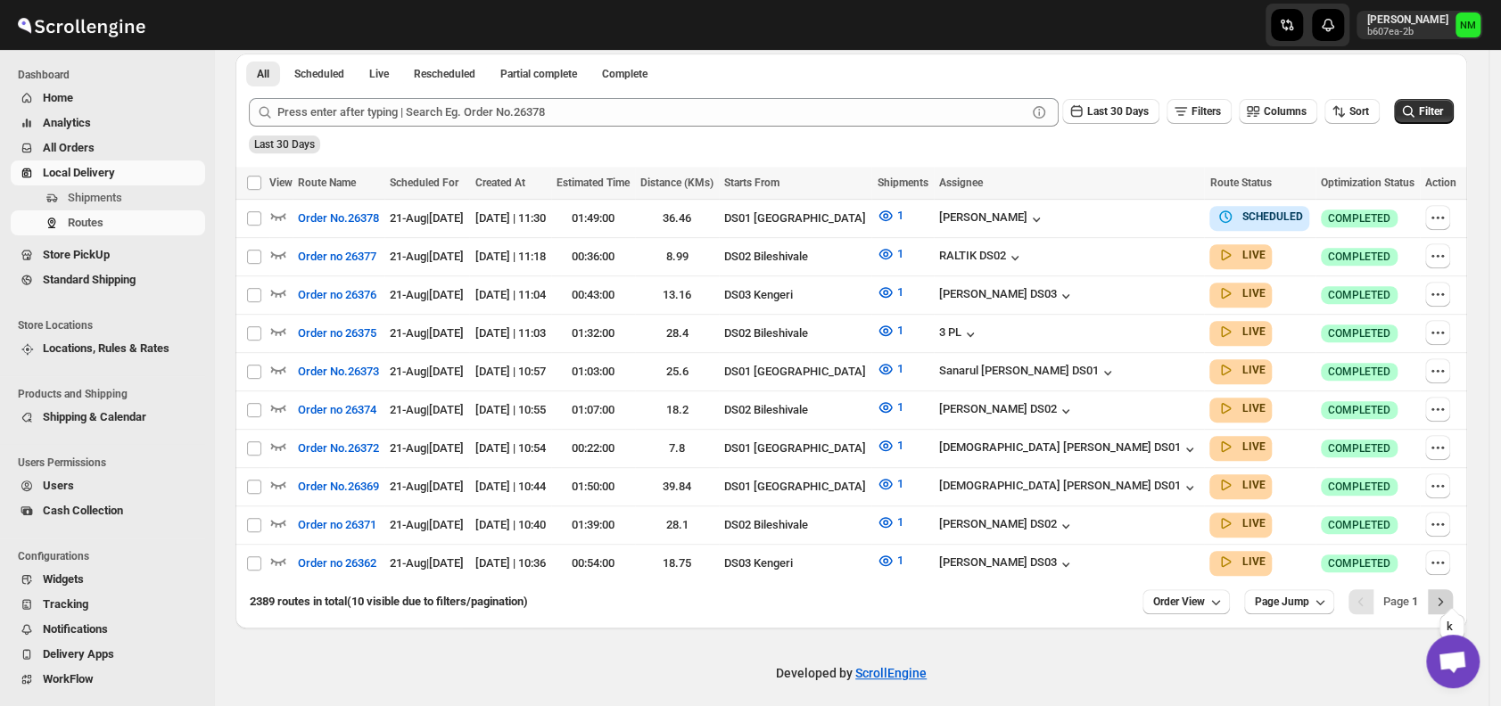
click at [1449, 593] on icon "Next" at bounding box center [1440, 602] width 18 height 18
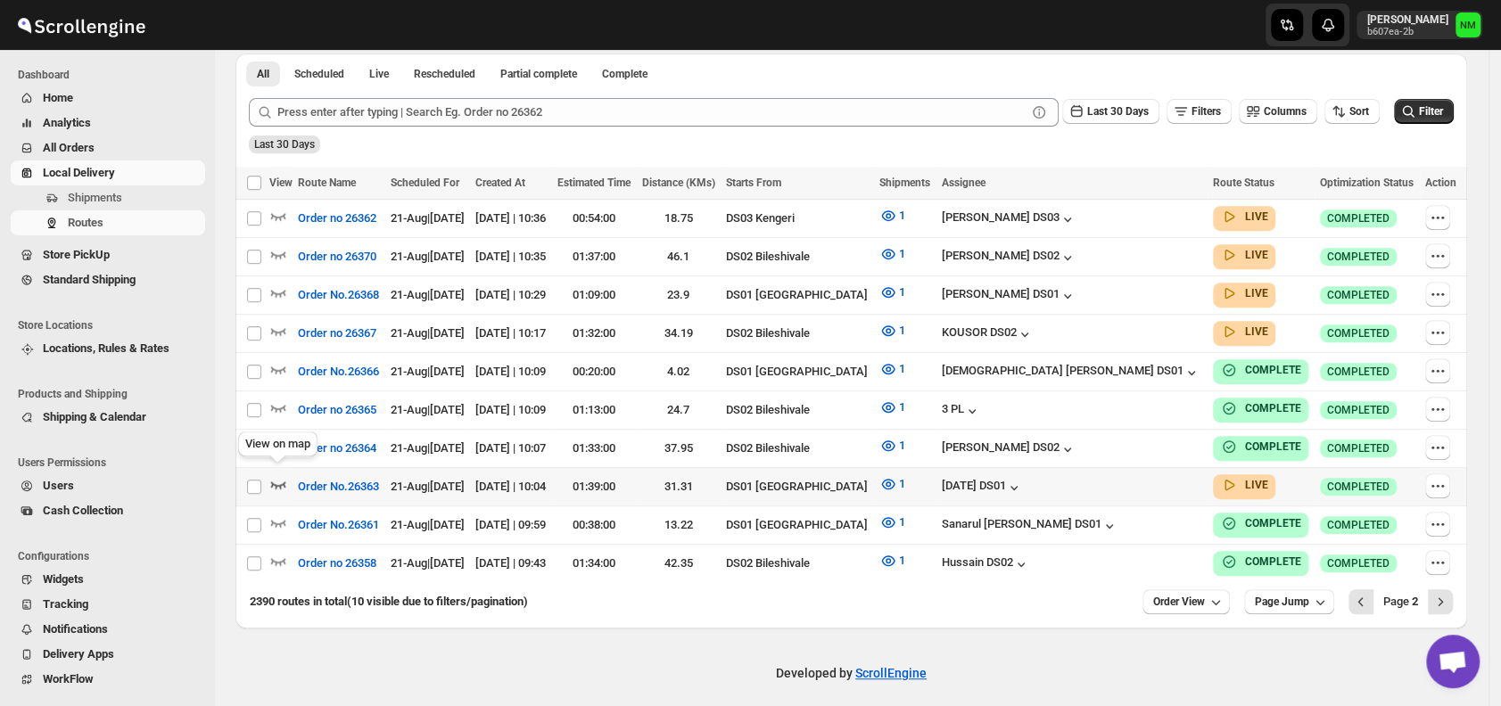
click at [277, 475] on icon "button" at bounding box center [278, 484] width 18 height 18
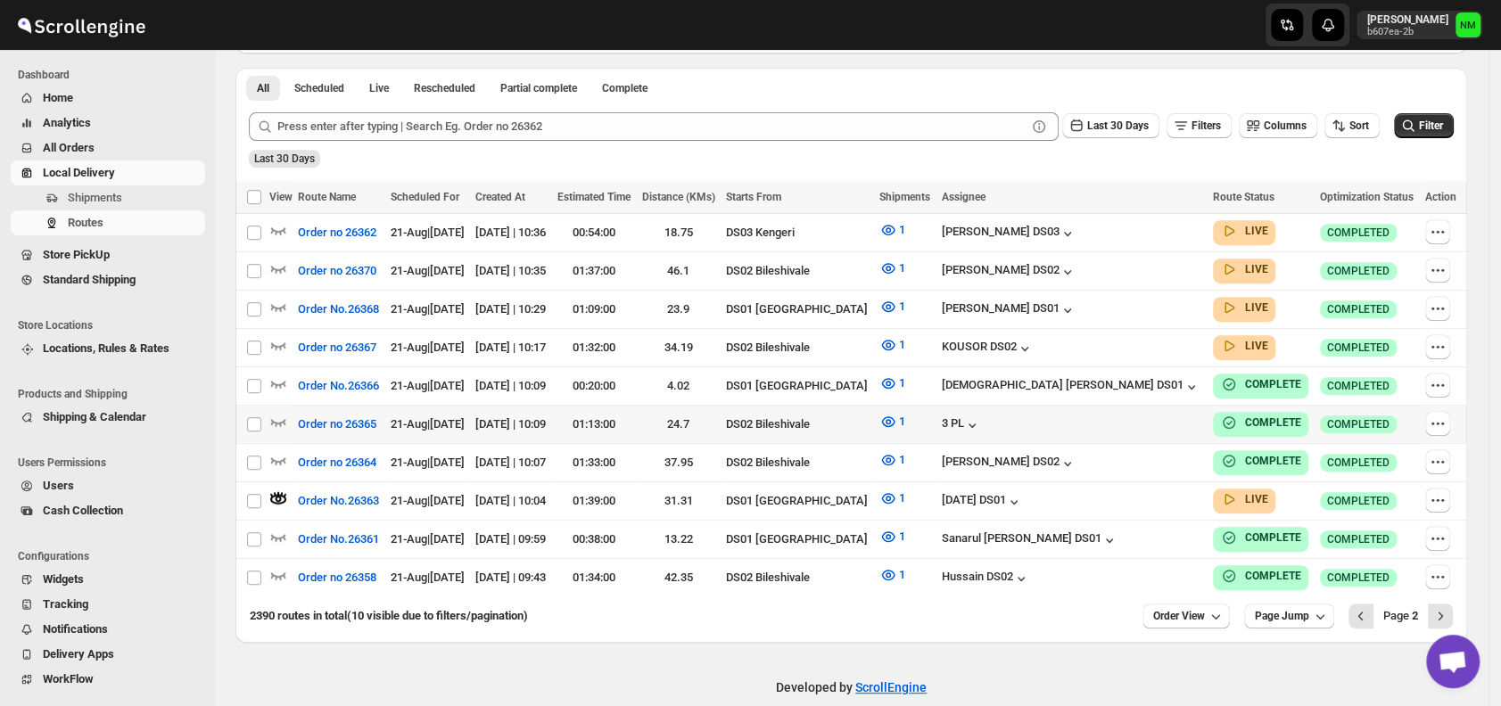
scroll to position [0, 0]
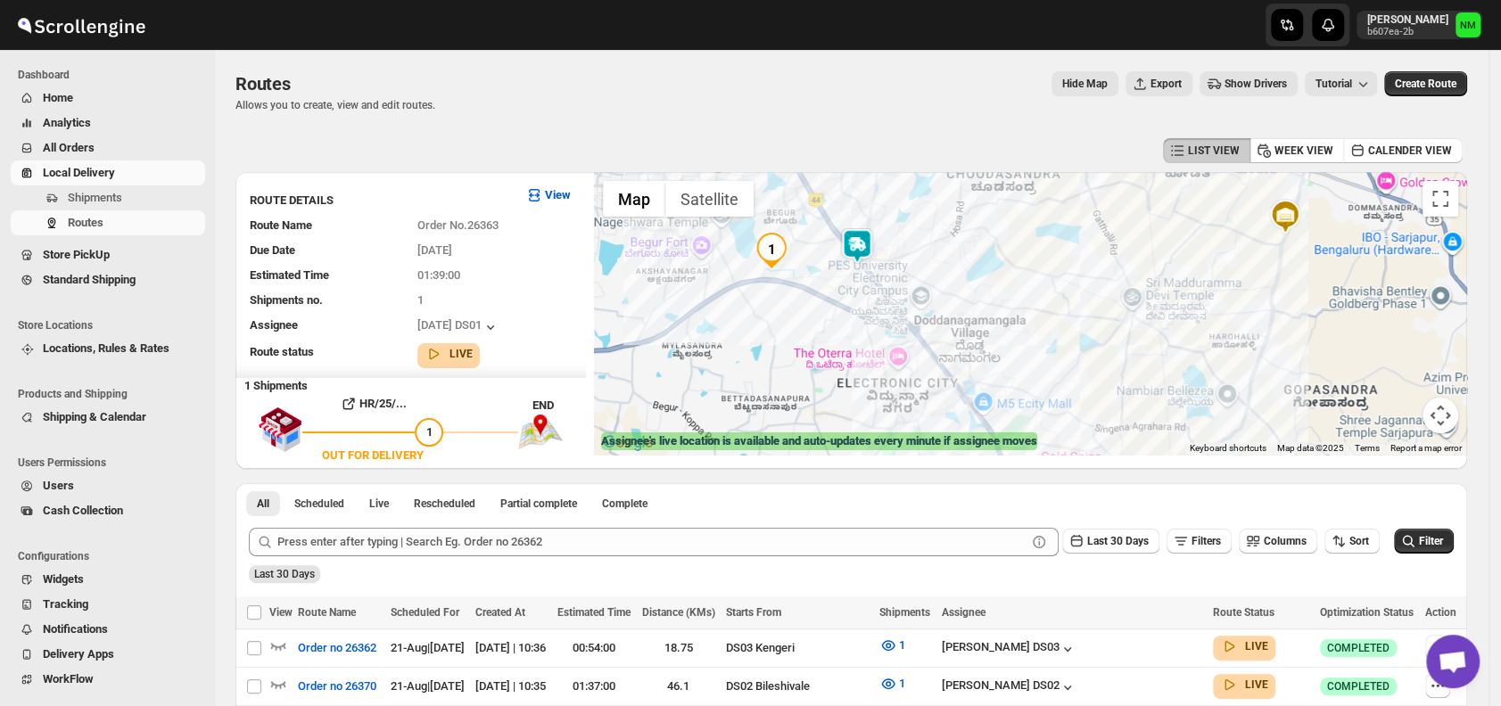
click at [863, 247] on img at bounding box center [857, 246] width 36 height 36
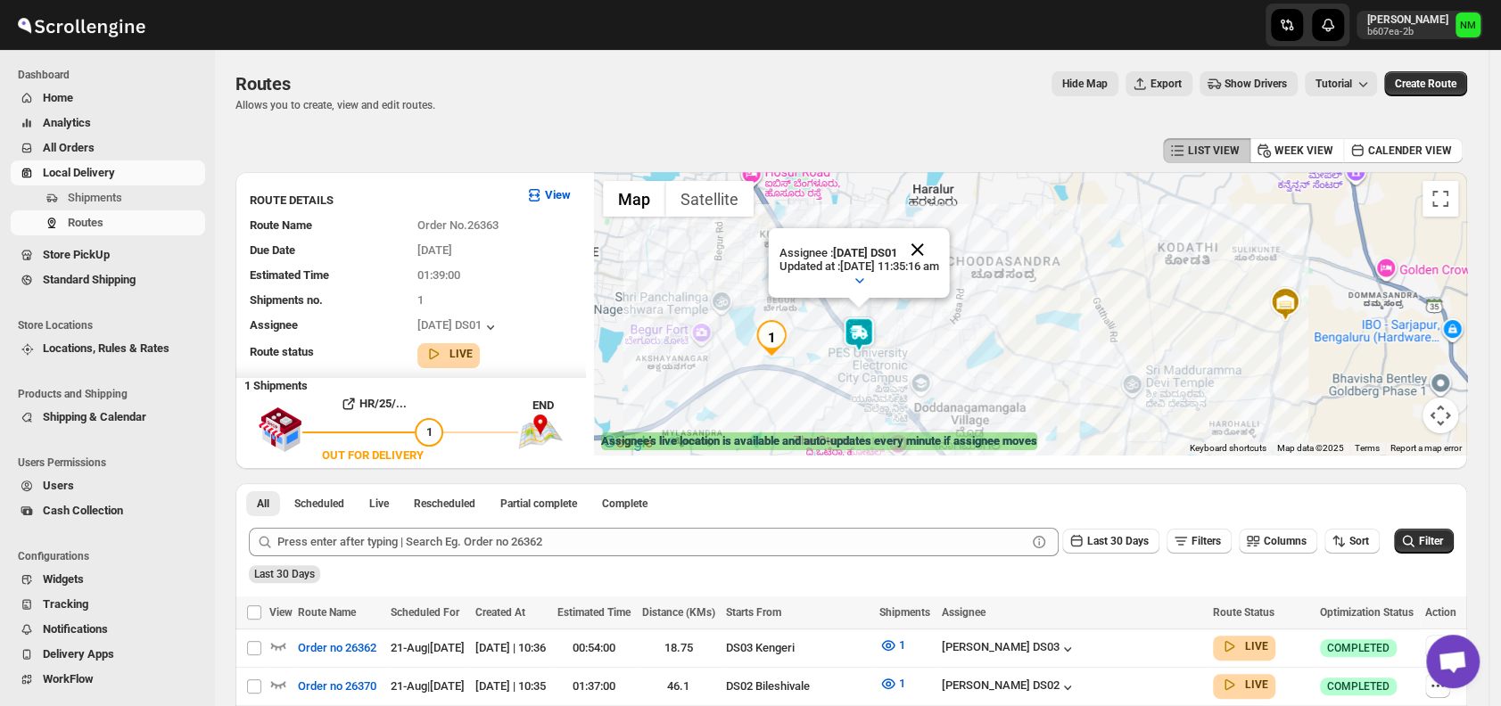
click at [939, 246] on button "Close" at bounding box center [917, 249] width 43 height 43
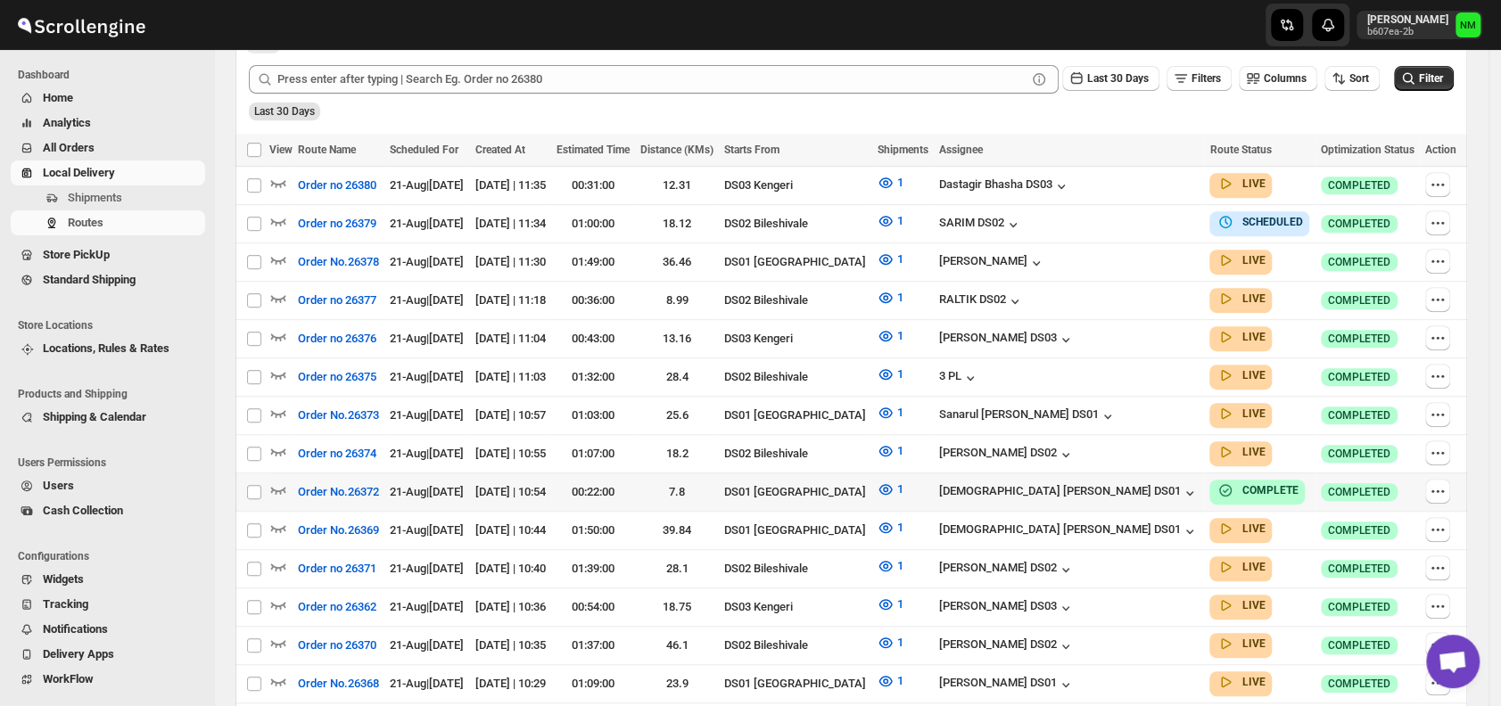
scroll to position [500, 0]
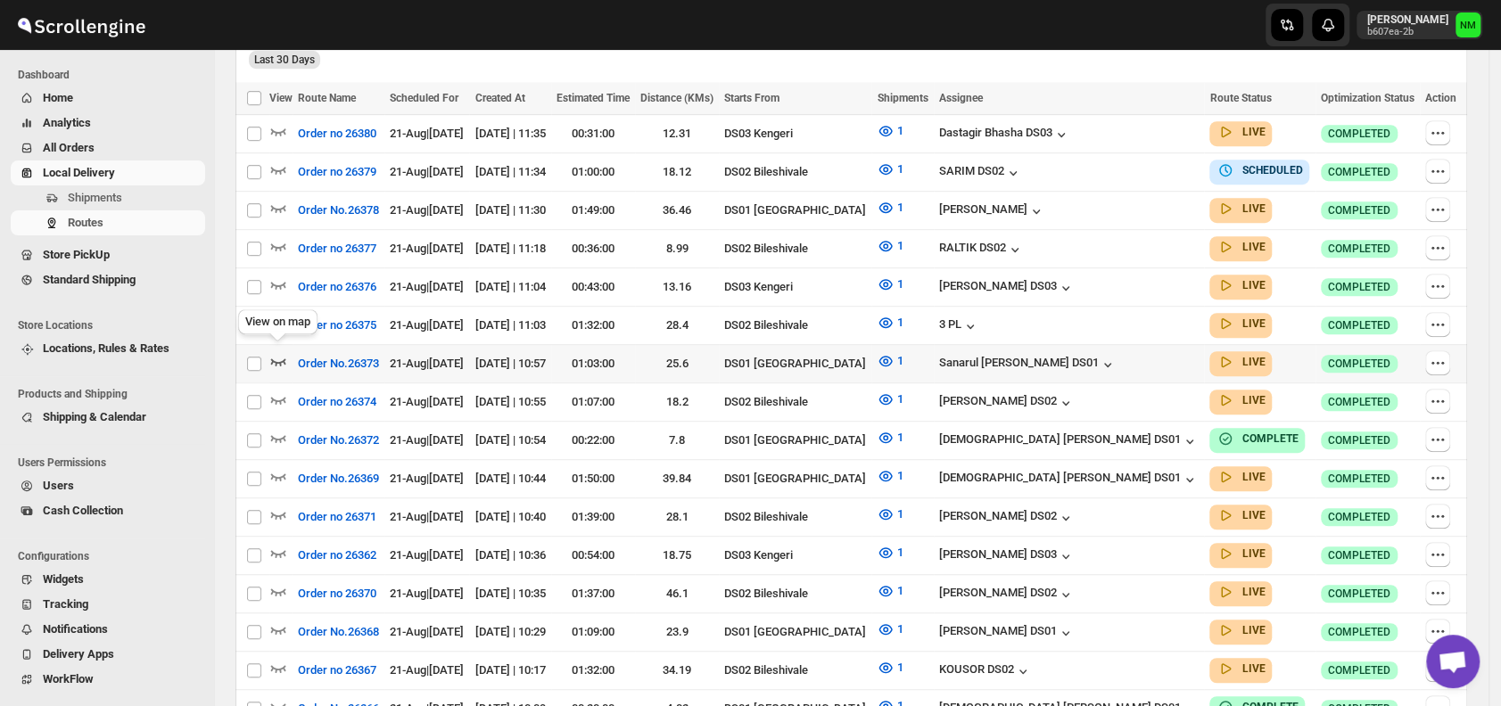
click at [284, 358] on icon "button" at bounding box center [278, 361] width 15 height 7
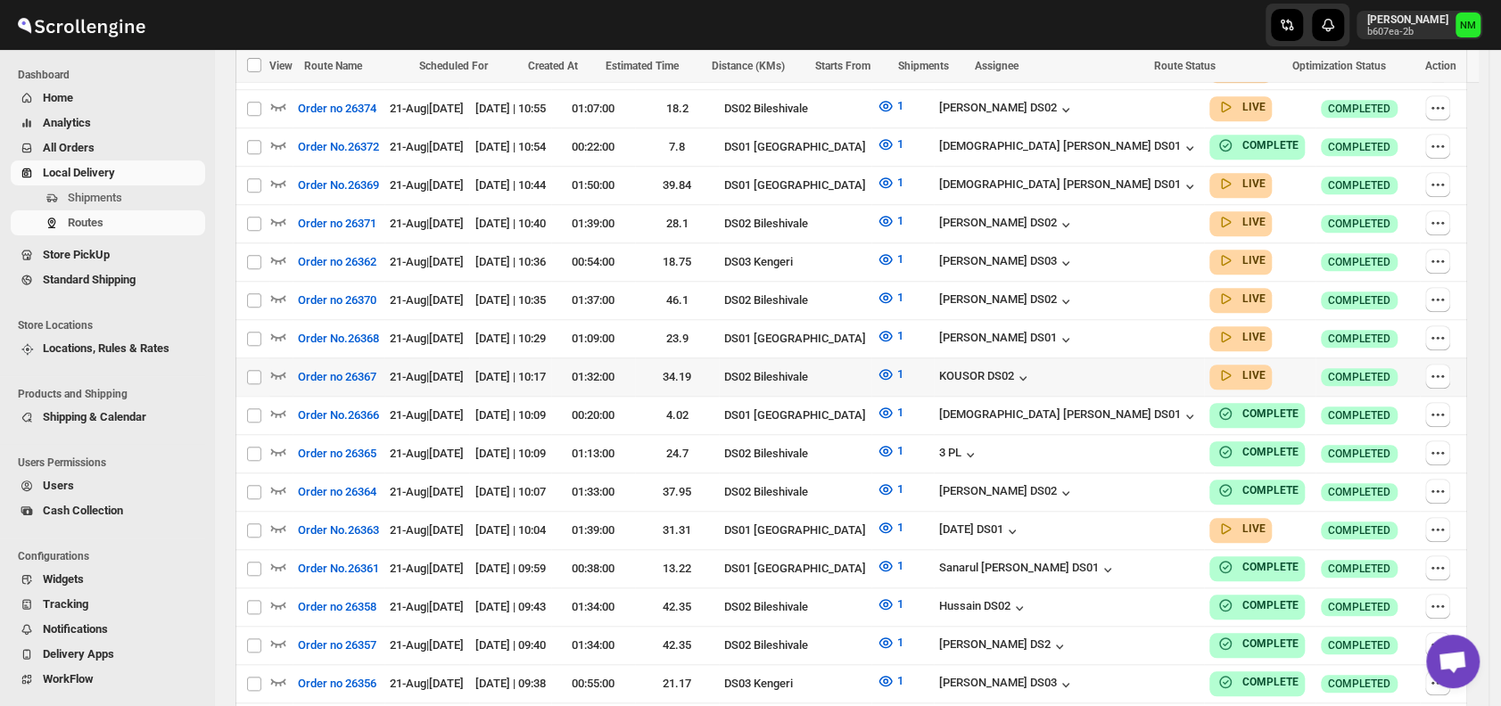
scroll to position [811, 0]
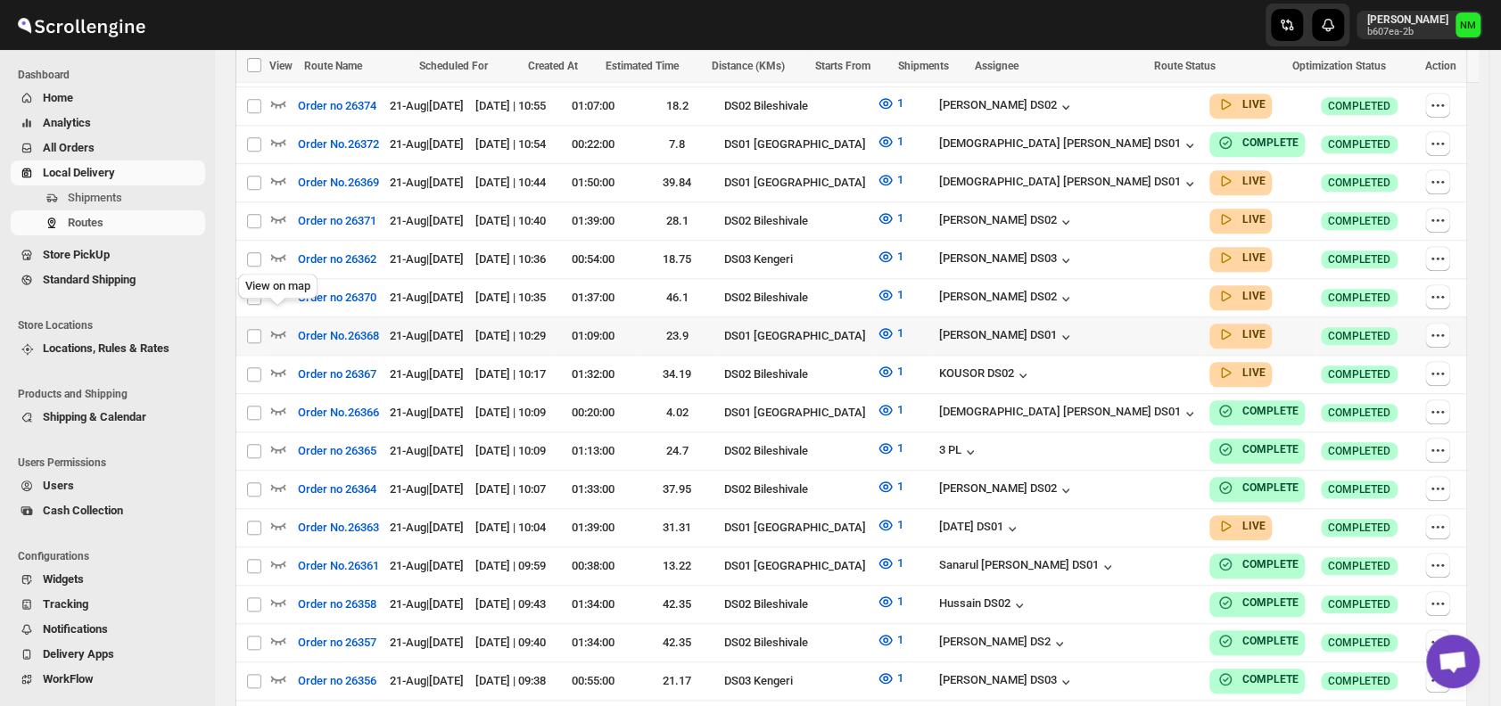
click at [274, 308] on div "View on map" at bounding box center [278, 289] width 86 height 39
click at [273, 325] on icon "button" at bounding box center [278, 334] width 18 height 18
click at [273, 329] on icon "button" at bounding box center [278, 334] width 16 height 10
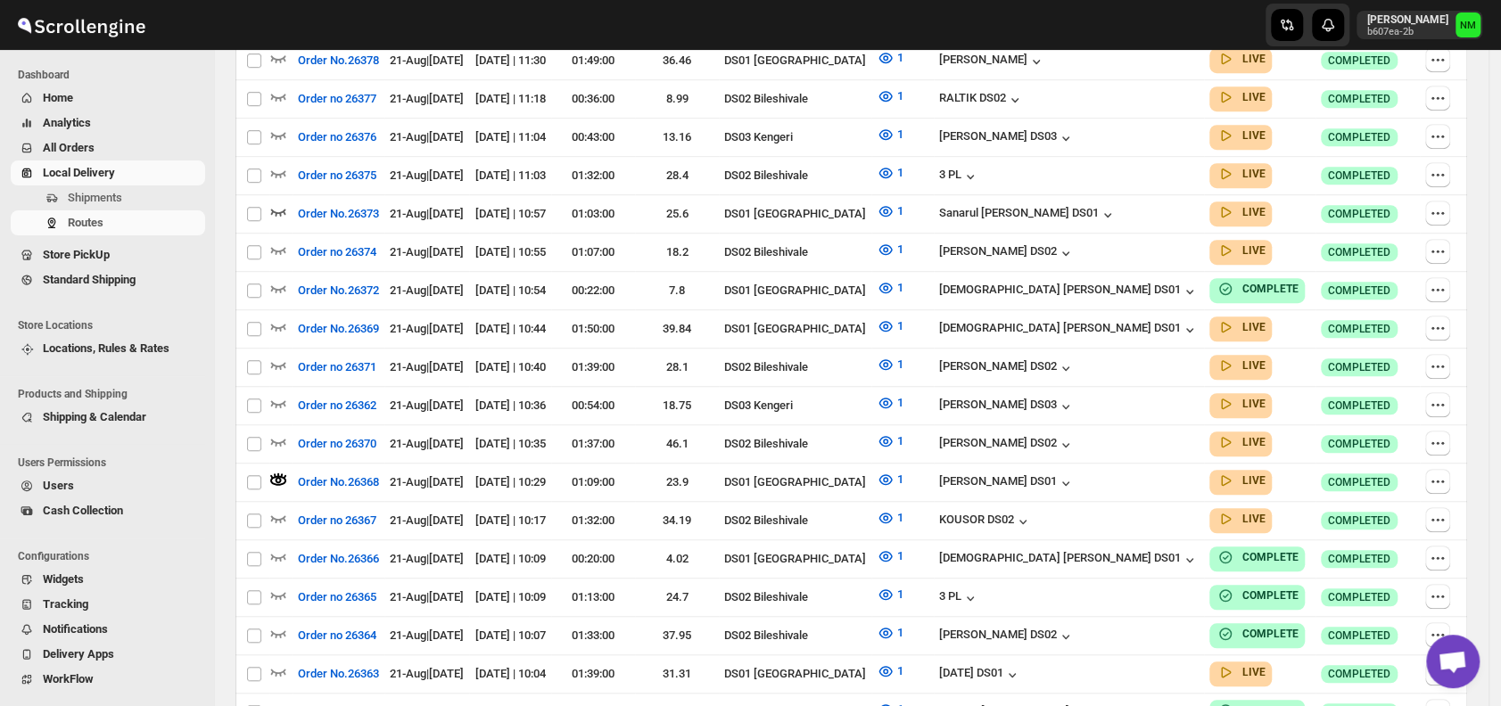
scroll to position [0, 0]
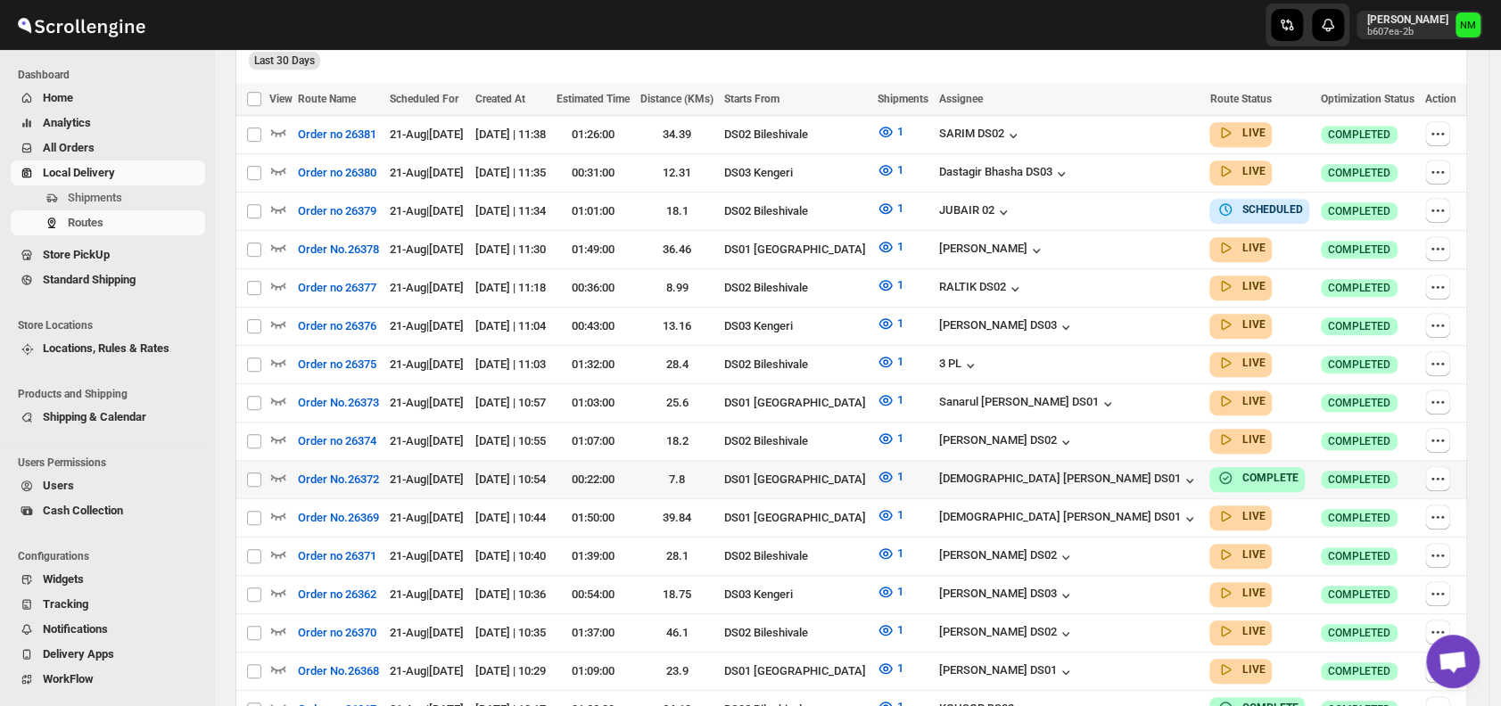
scroll to position [500, 0]
click at [278, 506] on icon "button" at bounding box center [278, 515] width 18 height 18
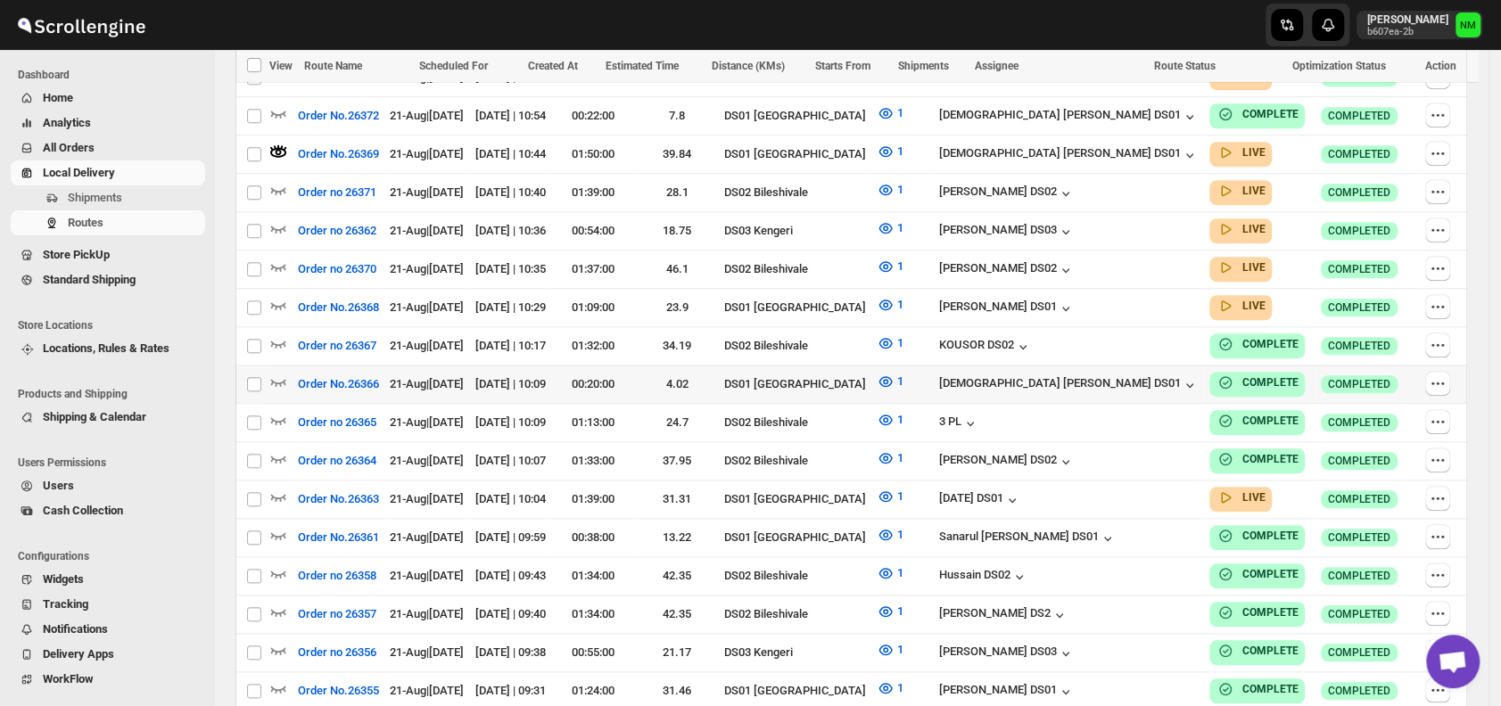
scroll to position [881, 0]
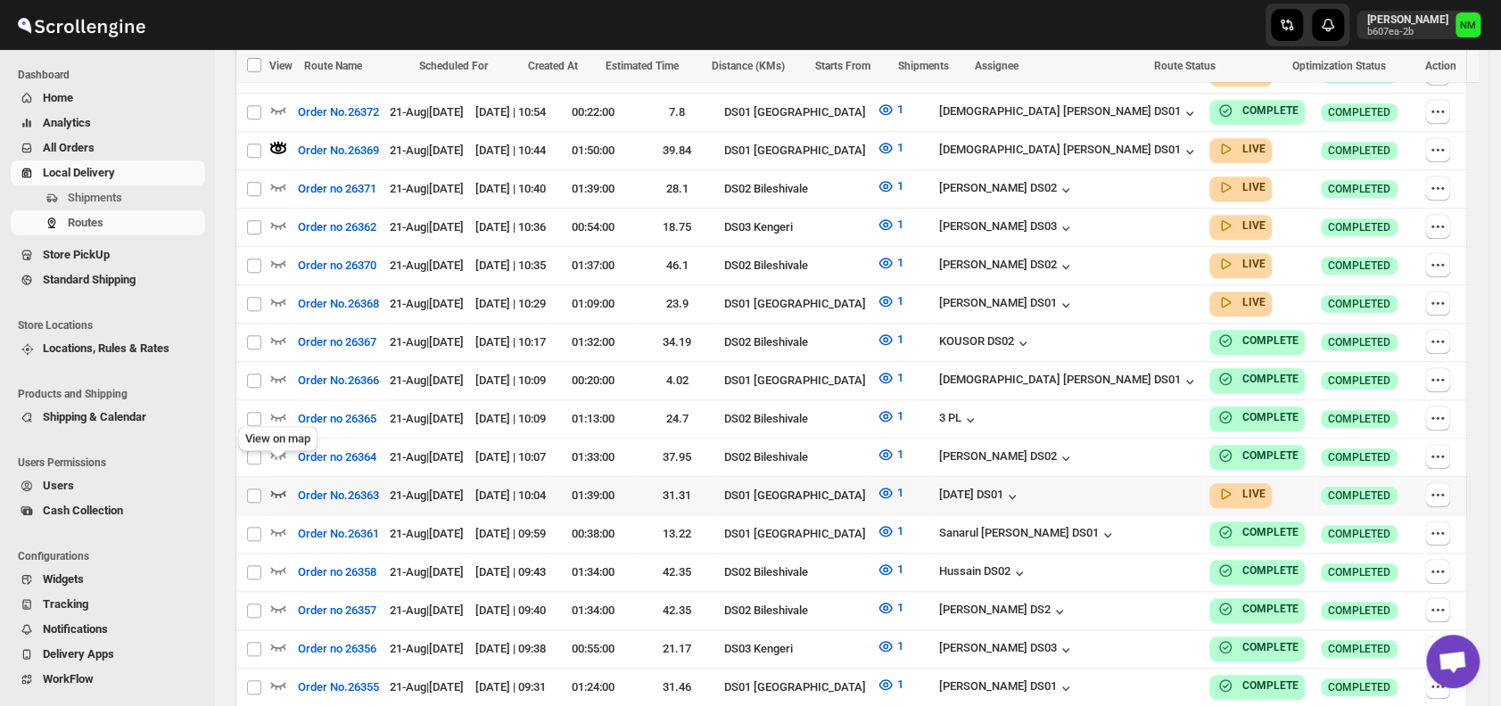
click at [280, 490] on icon "button" at bounding box center [278, 493] width 15 height 7
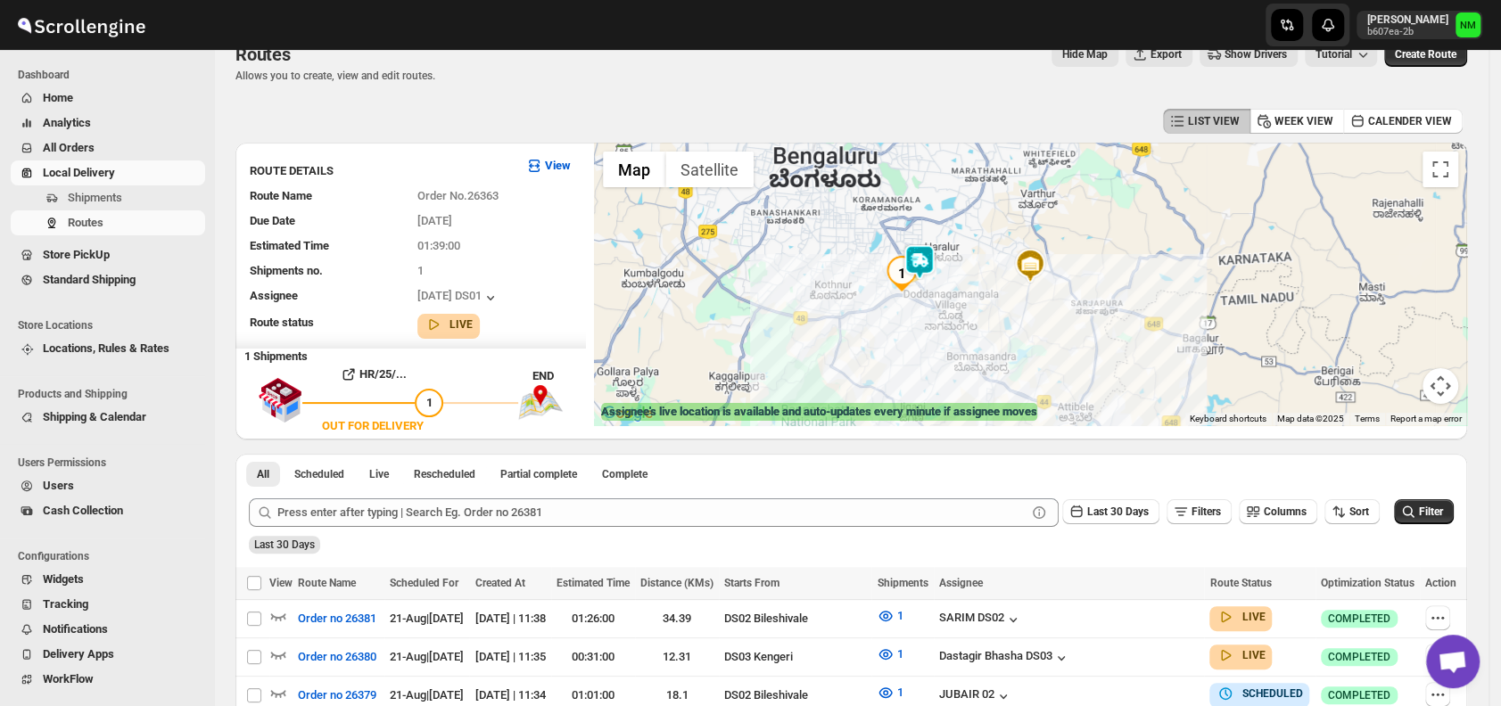
scroll to position [0, 0]
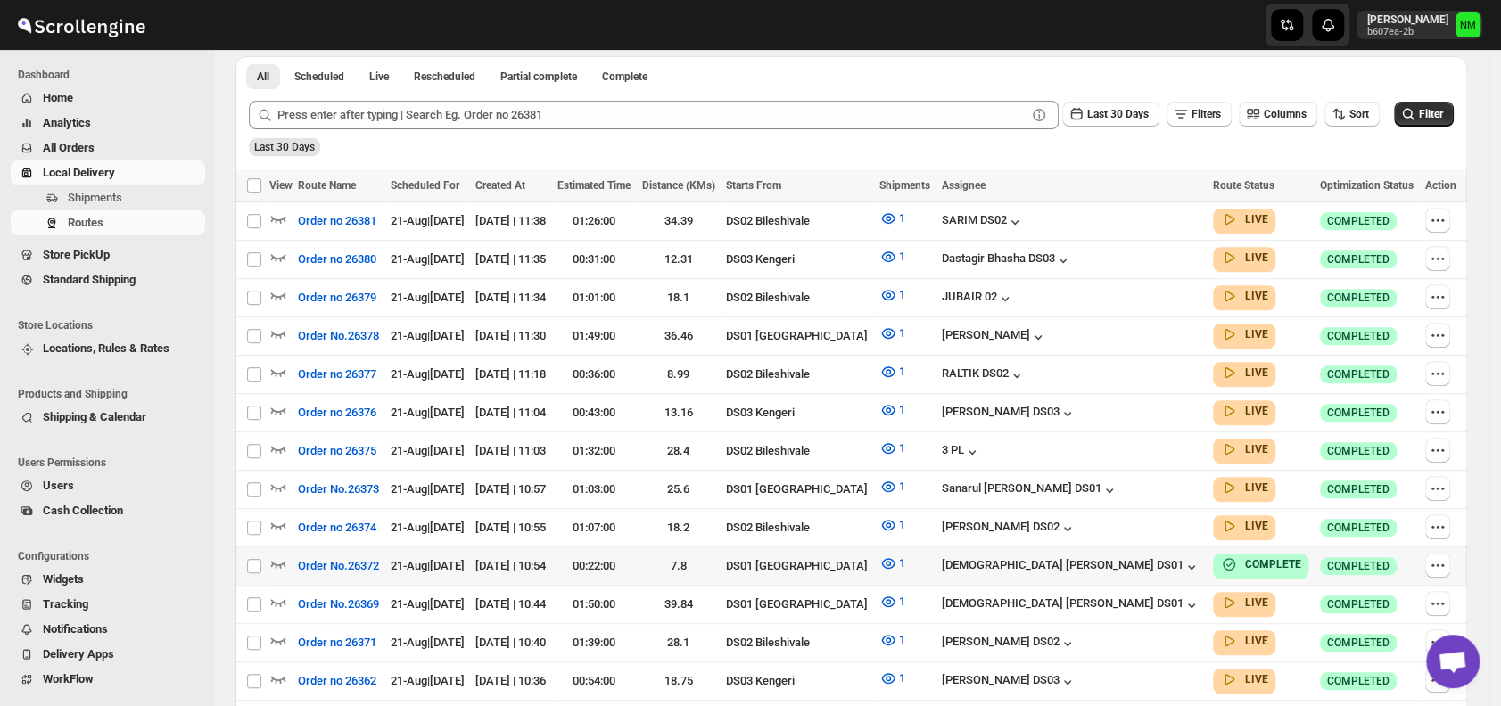
scroll to position [479, 0]
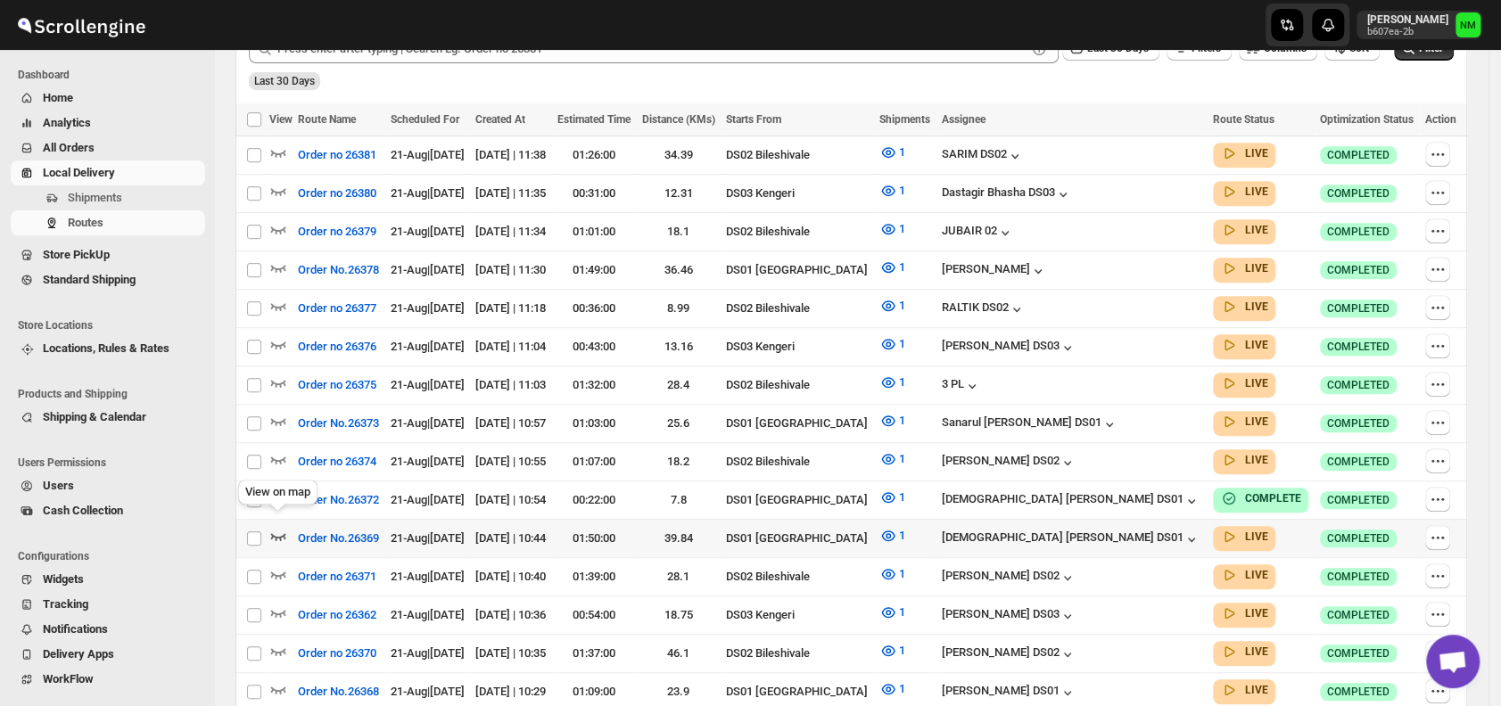
click at [279, 533] on icon "button" at bounding box center [278, 536] width 15 height 7
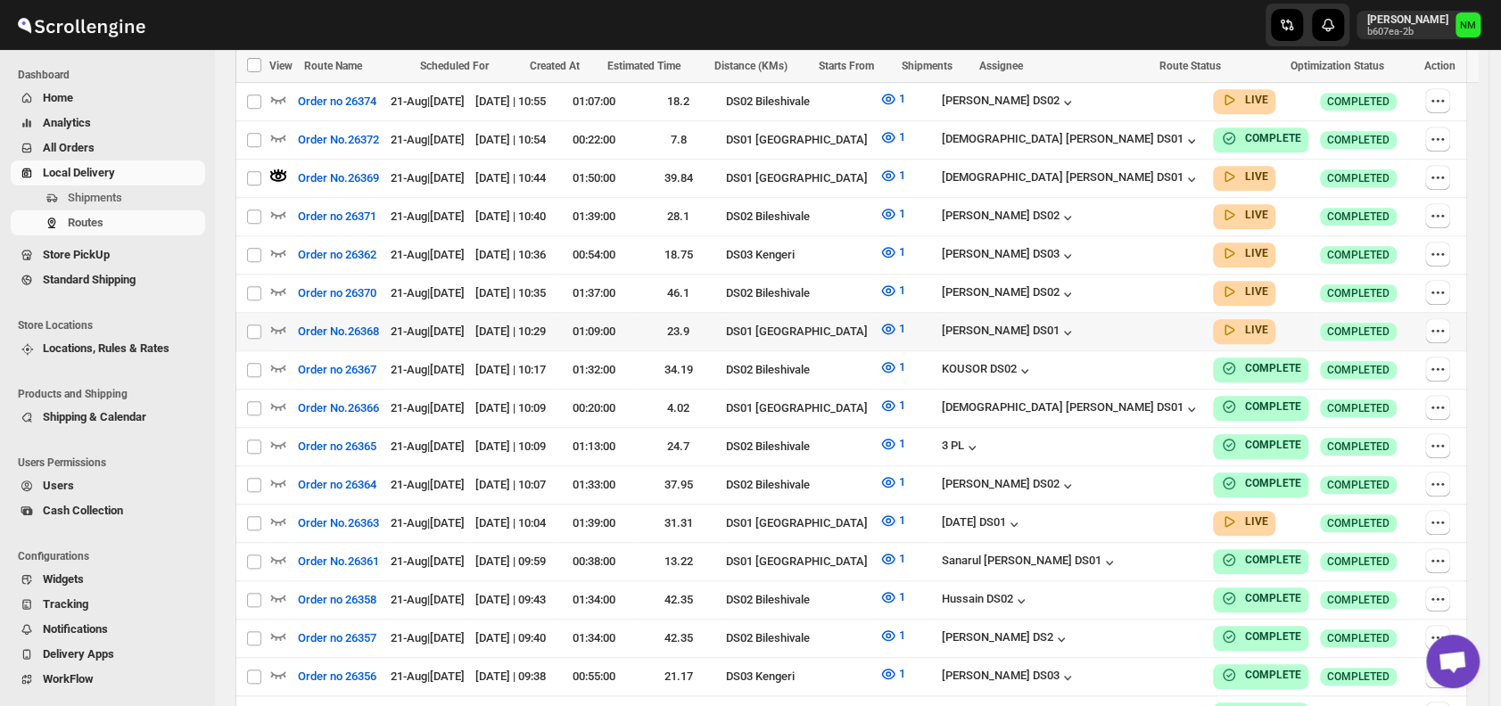
scroll to position [899, 0]
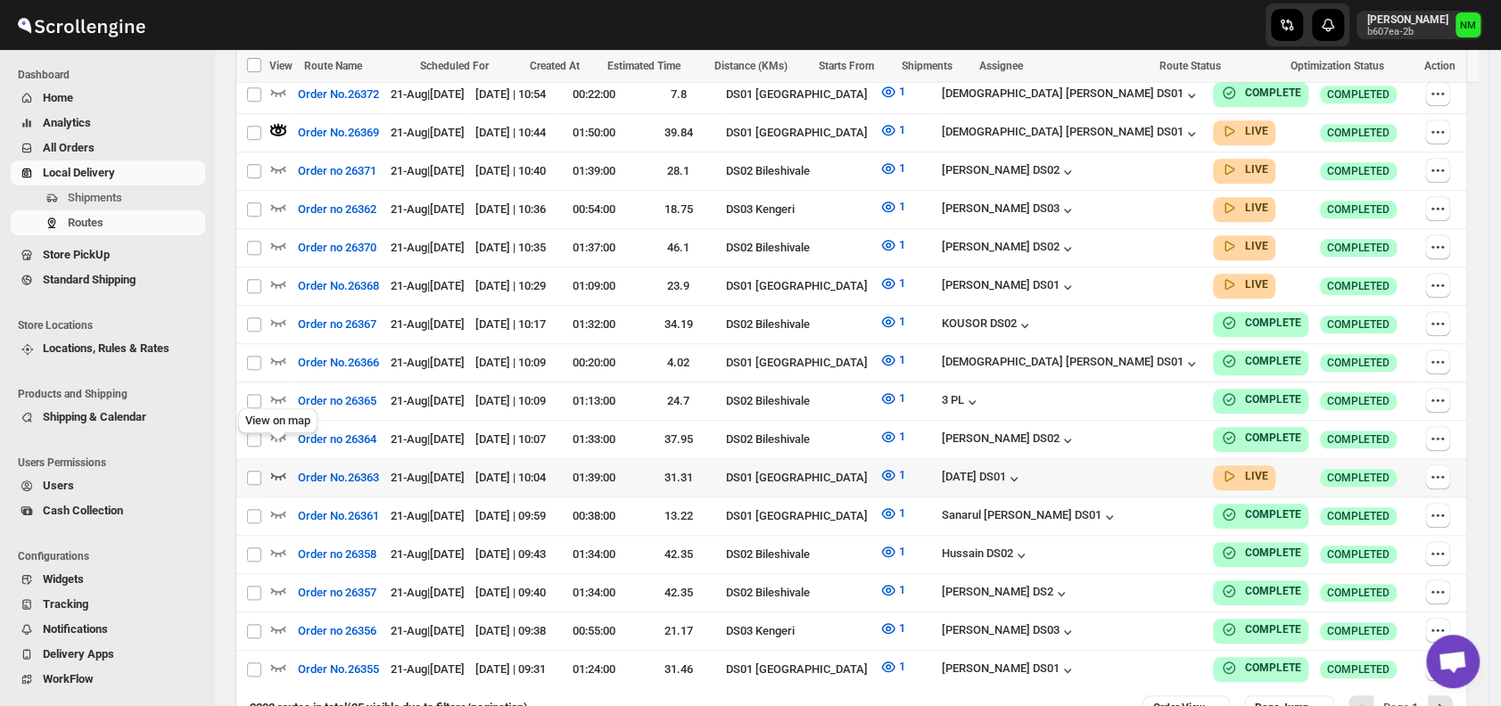
click at [280, 473] on icon "button" at bounding box center [278, 476] width 15 height 7
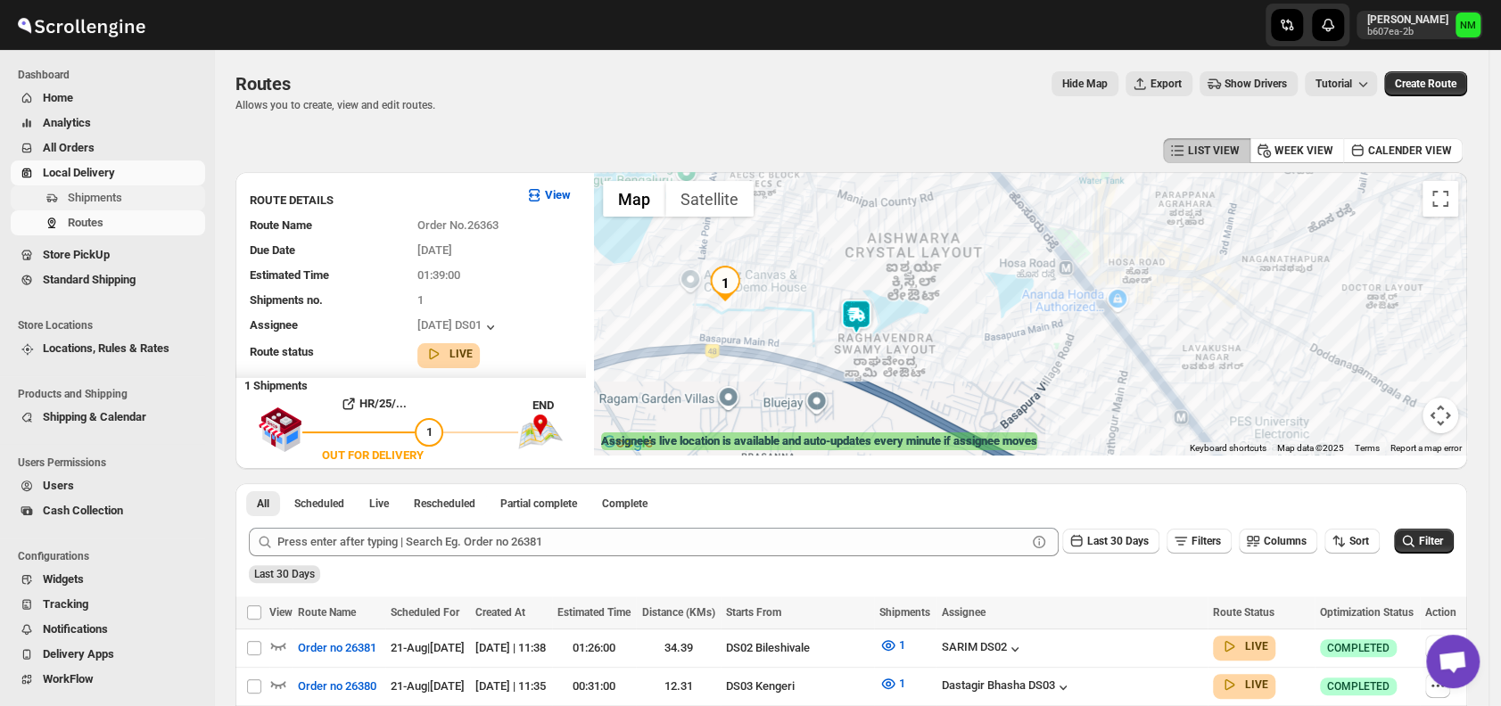
click at [110, 185] on button "Shipments" at bounding box center [108, 197] width 194 height 25
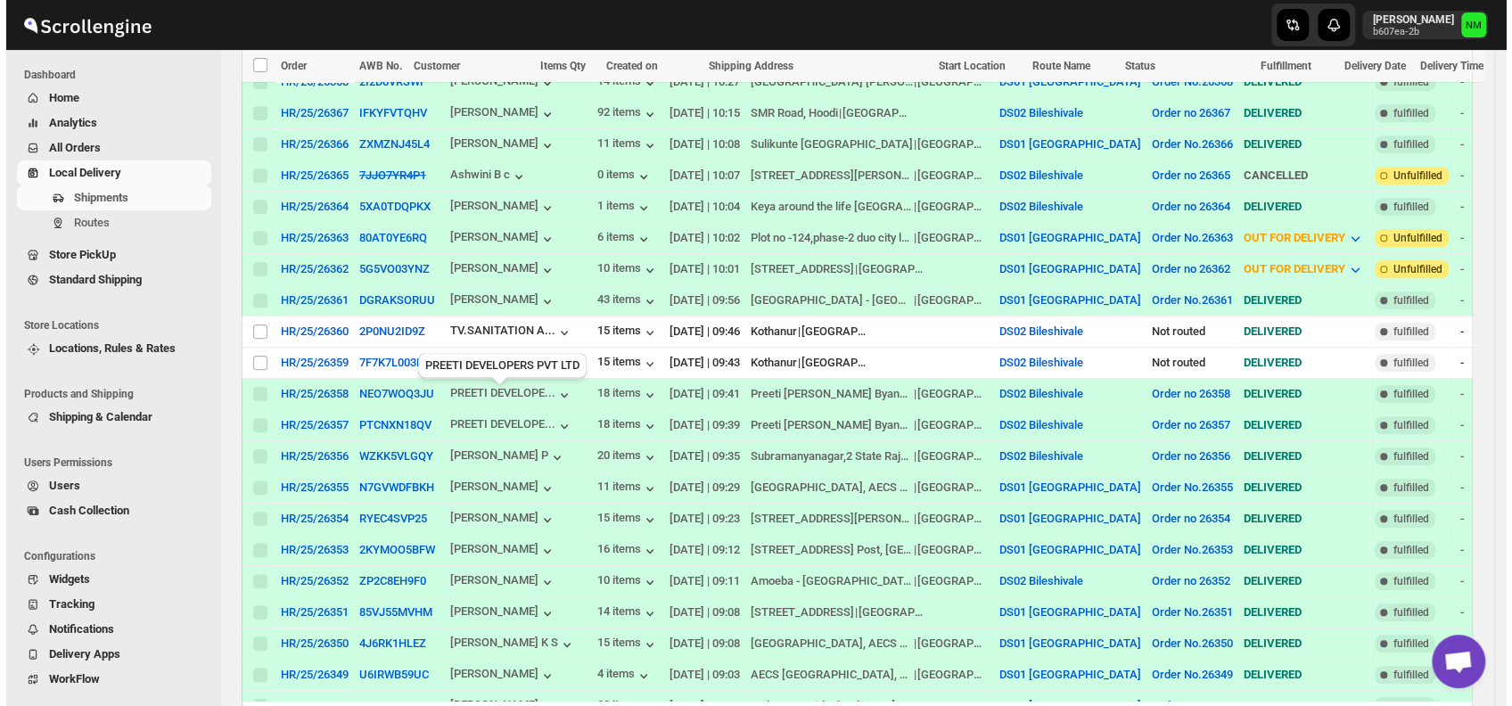
scroll to position [885, 0]
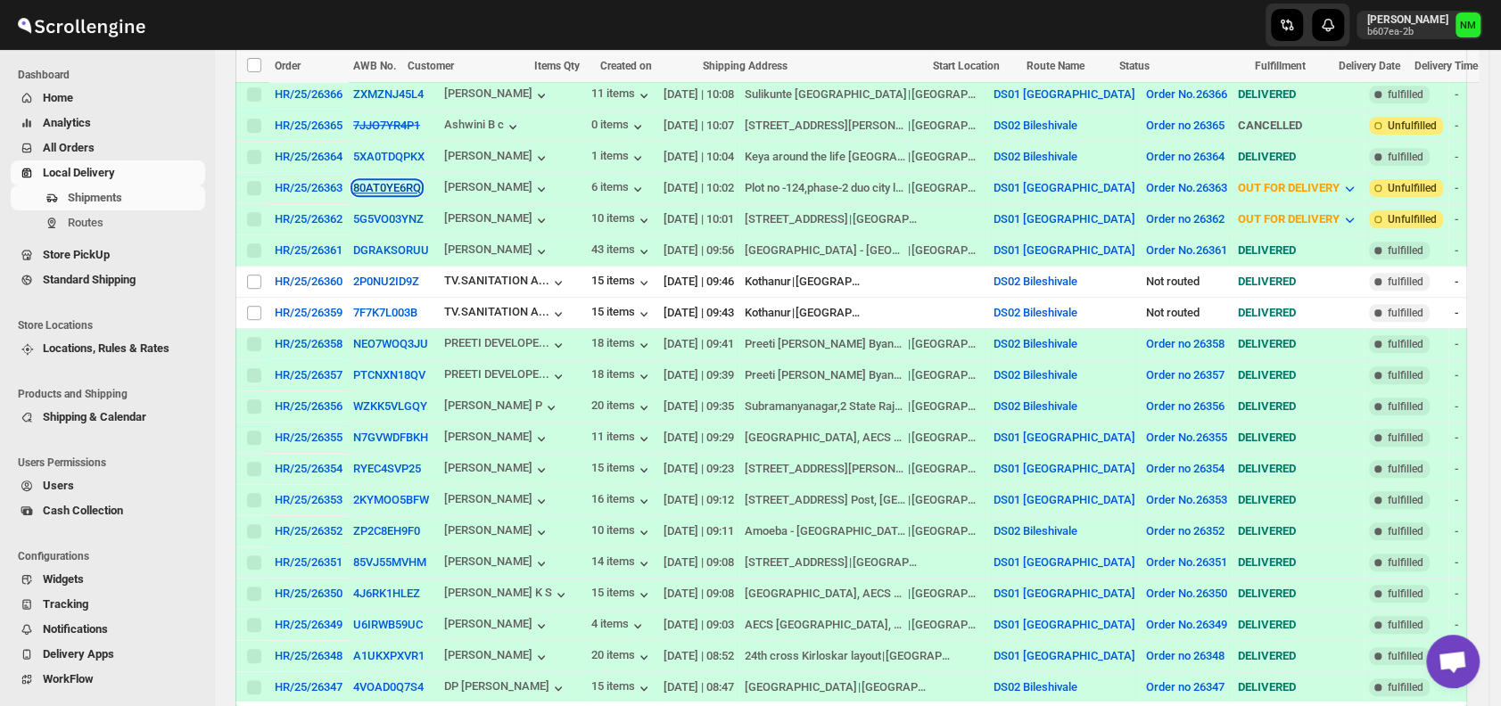
click at [393, 181] on button "80AT0YE6RQ" at bounding box center [387, 187] width 68 height 13
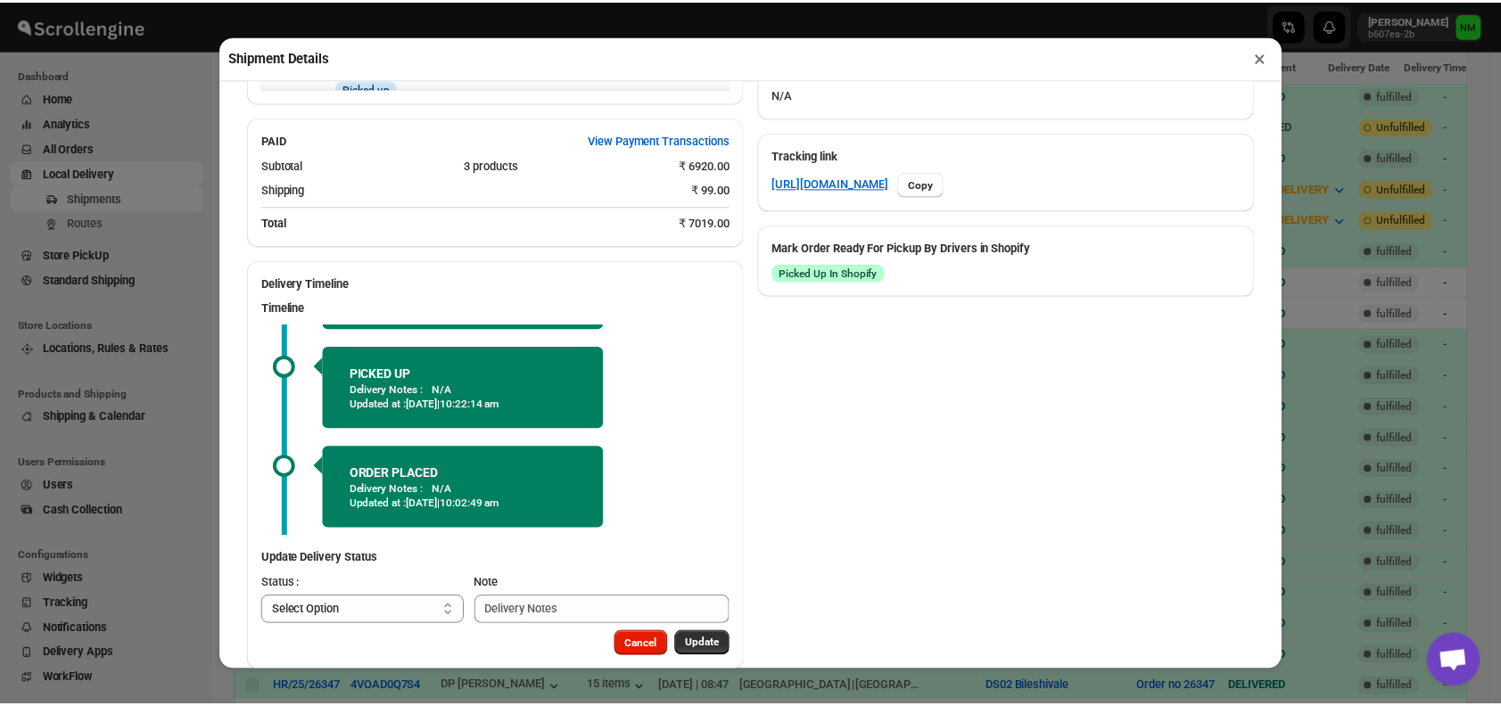
scroll to position [905, 0]
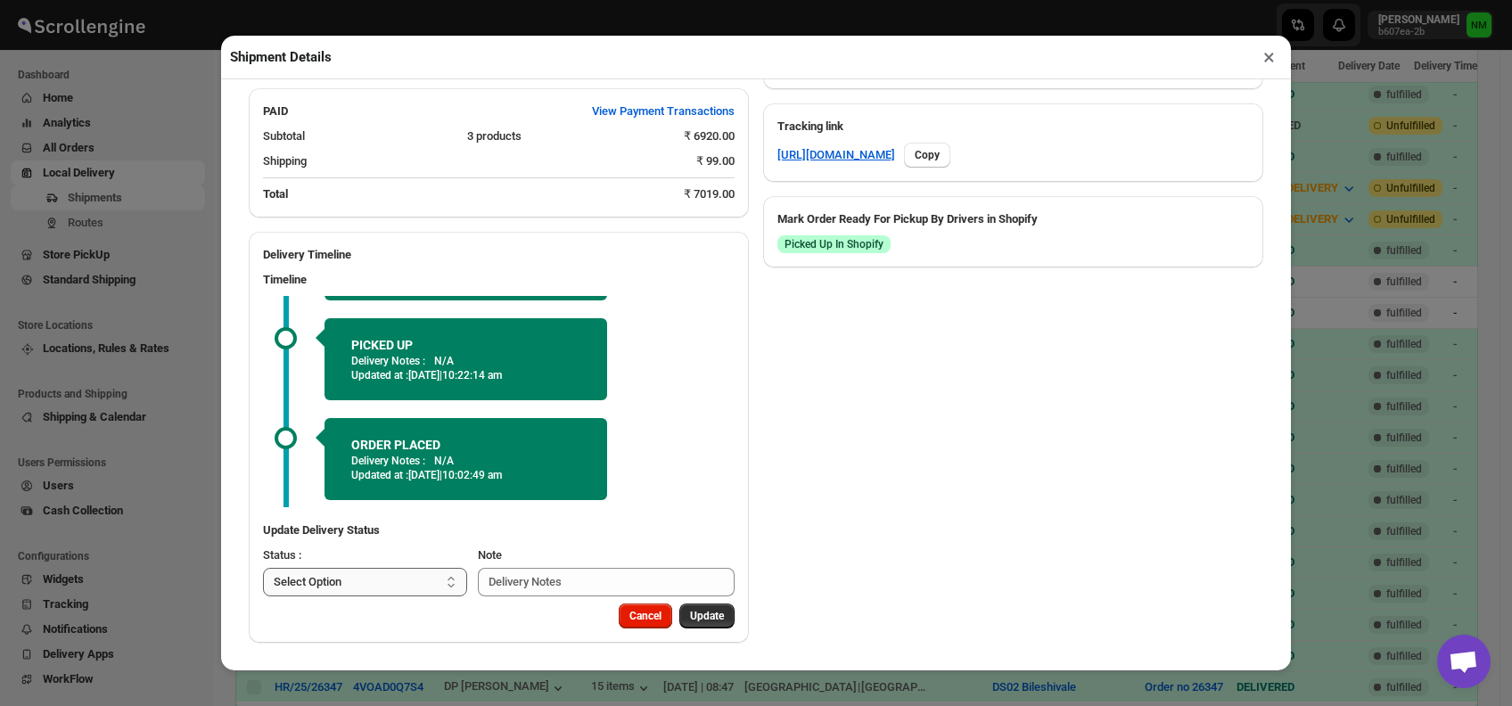
click at [369, 578] on select "Select Option PICKED UP OUT FOR DELIVERY RESCHEDULE DELIVERED CANCELLED" at bounding box center [365, 582] width 204 height 29
select select "DELIVERED"
click at [263, 568] on select "Select Option PICKED UP OUT FOR DELIVERY RESCHEDULE DELIVERED CANCELLED" at bounding box center [365, 582] width 204 height 29
click at [690, 610] on span "Update" at bounding box center [707, 616] width 34 height 14
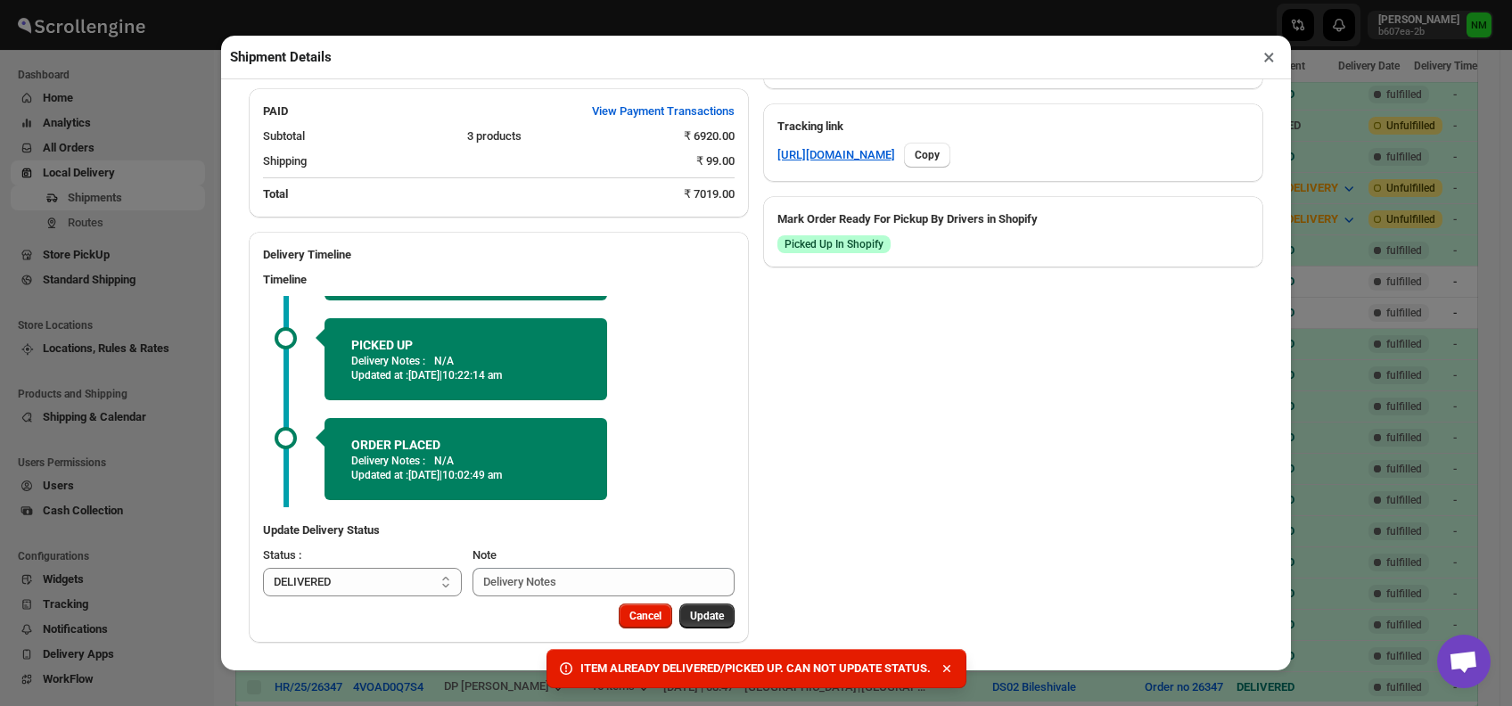
click at [1287, 62] on div "Shipment Details ×" at bounding box center [756, 58] width 1070 height 44
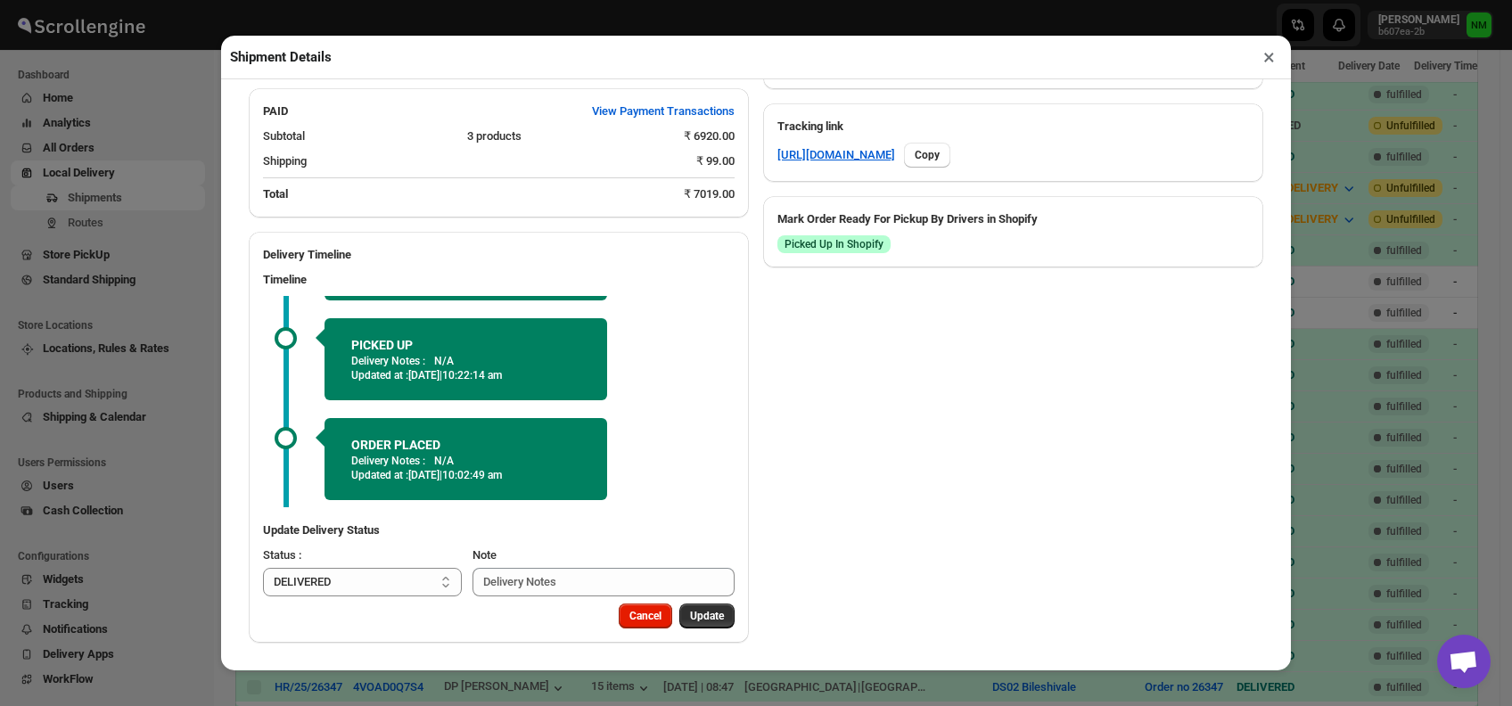
click at [1279, 65] on button "×" at bounding box center [1269, 57] width 26 height 25
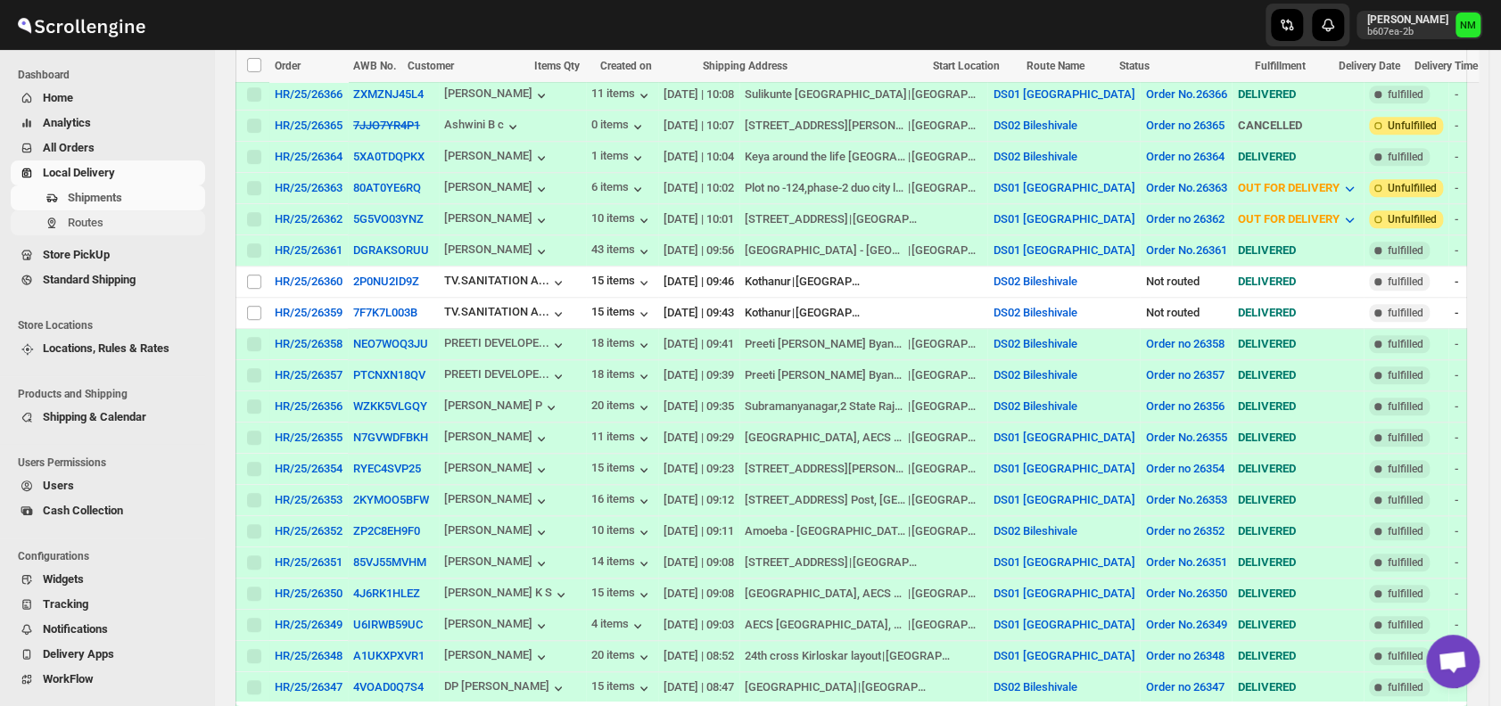
click at [114, 229] on span "Routes" at bounding box center [135, 223] width 134 height 18
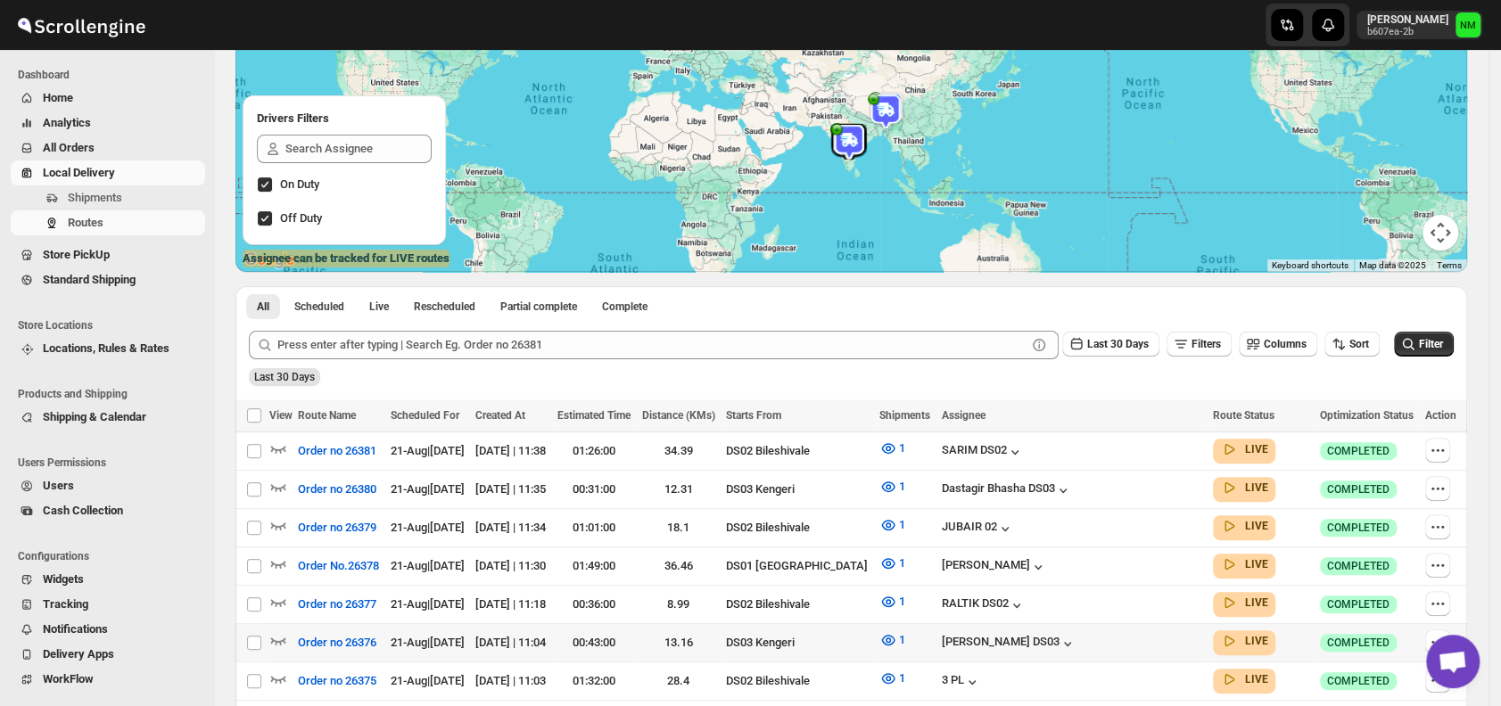
scroll to position [416, 0]
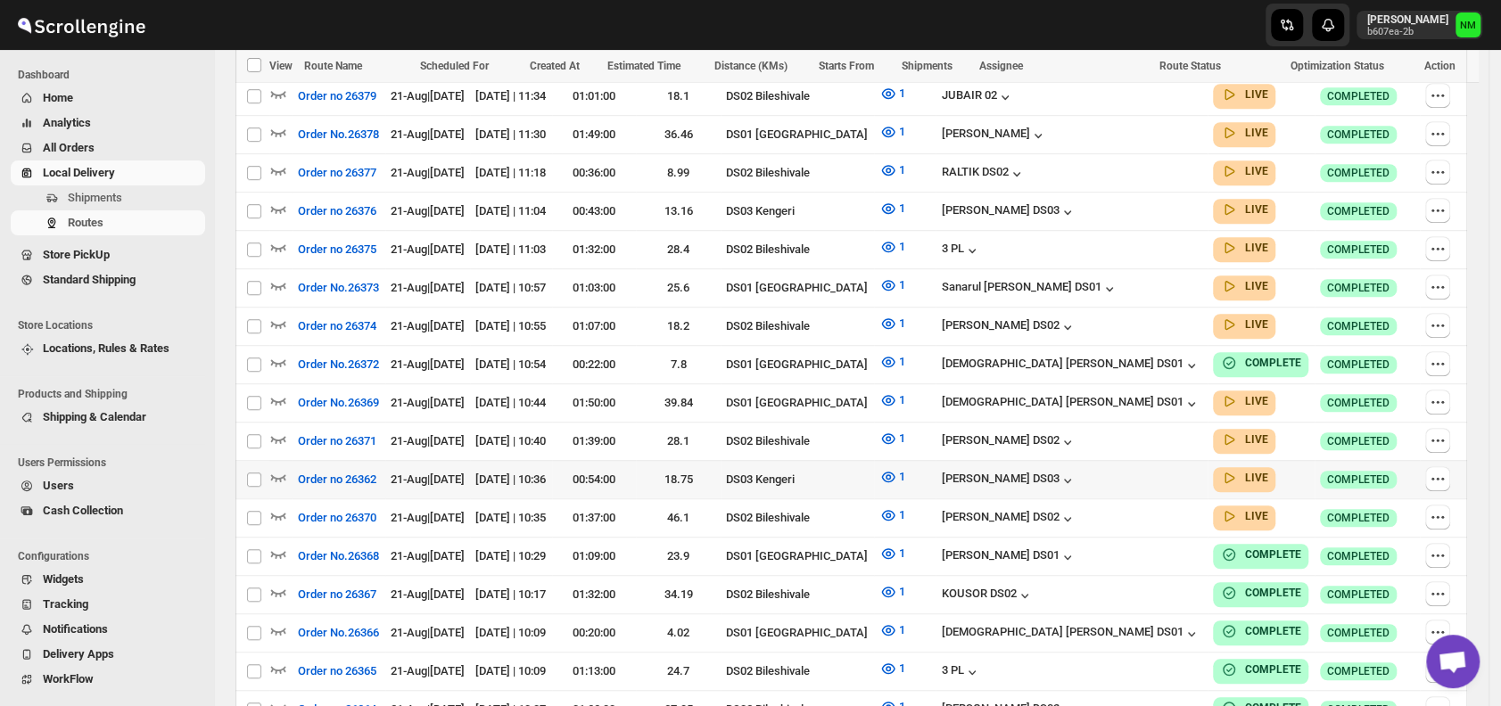
scroll to position [628, 0]
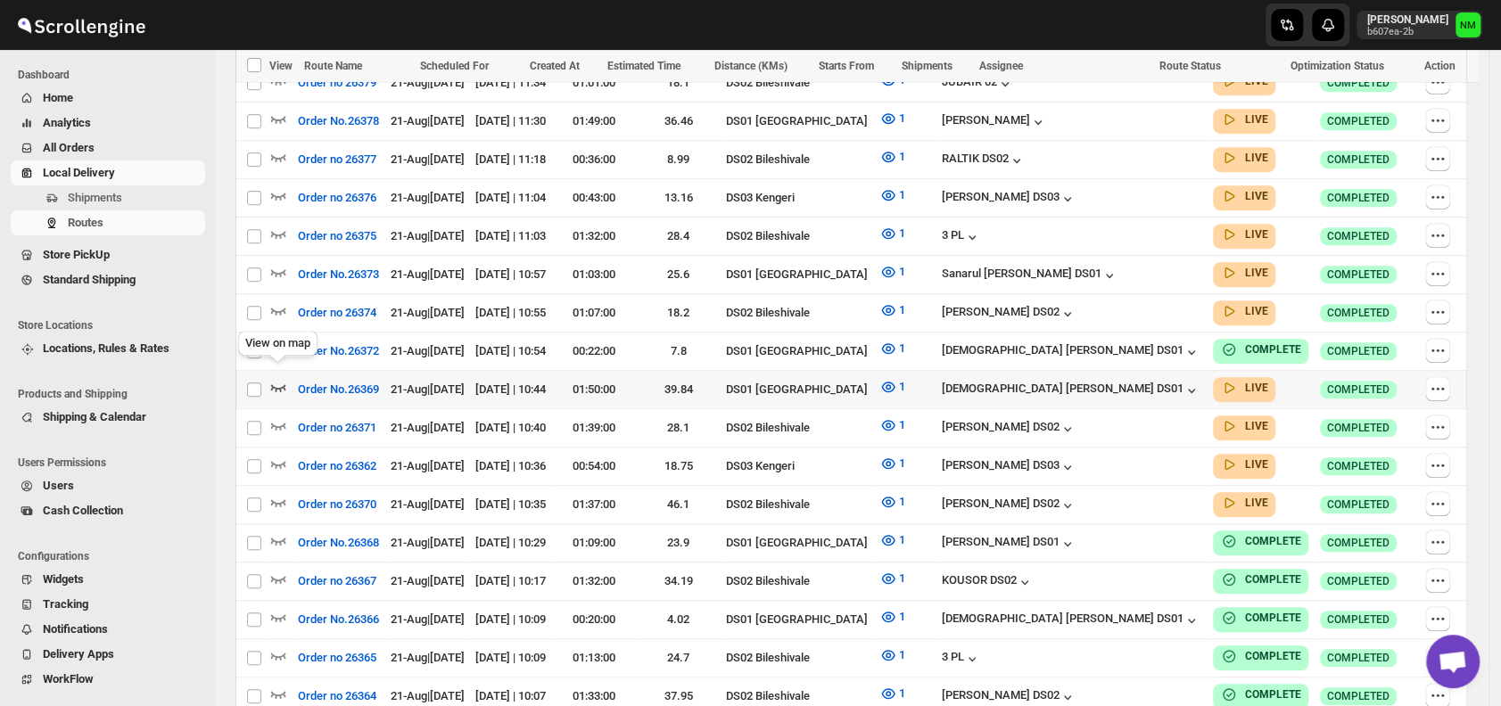
click at [277, 378] on icon "button" at bounding box center [278, 387] width 18 height 18
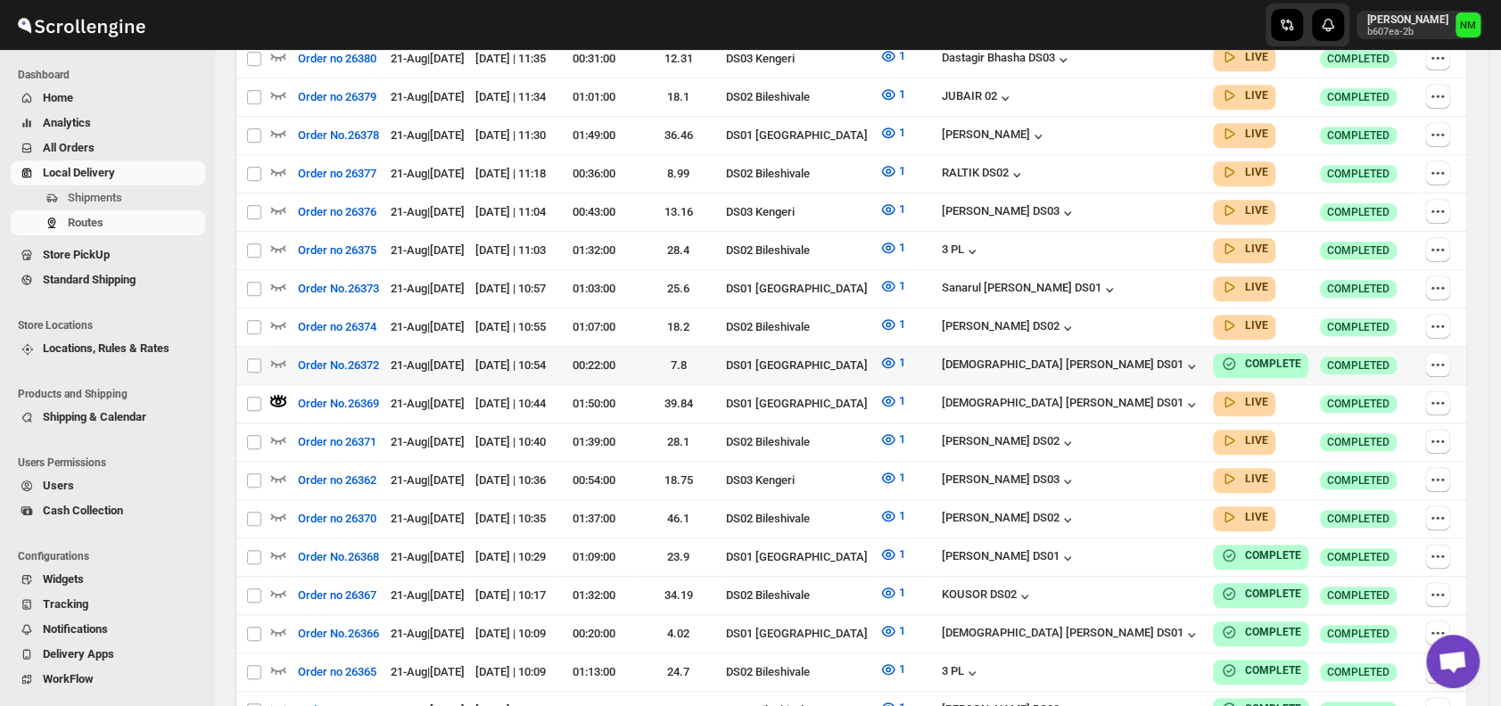
scroll to position [0, 0]
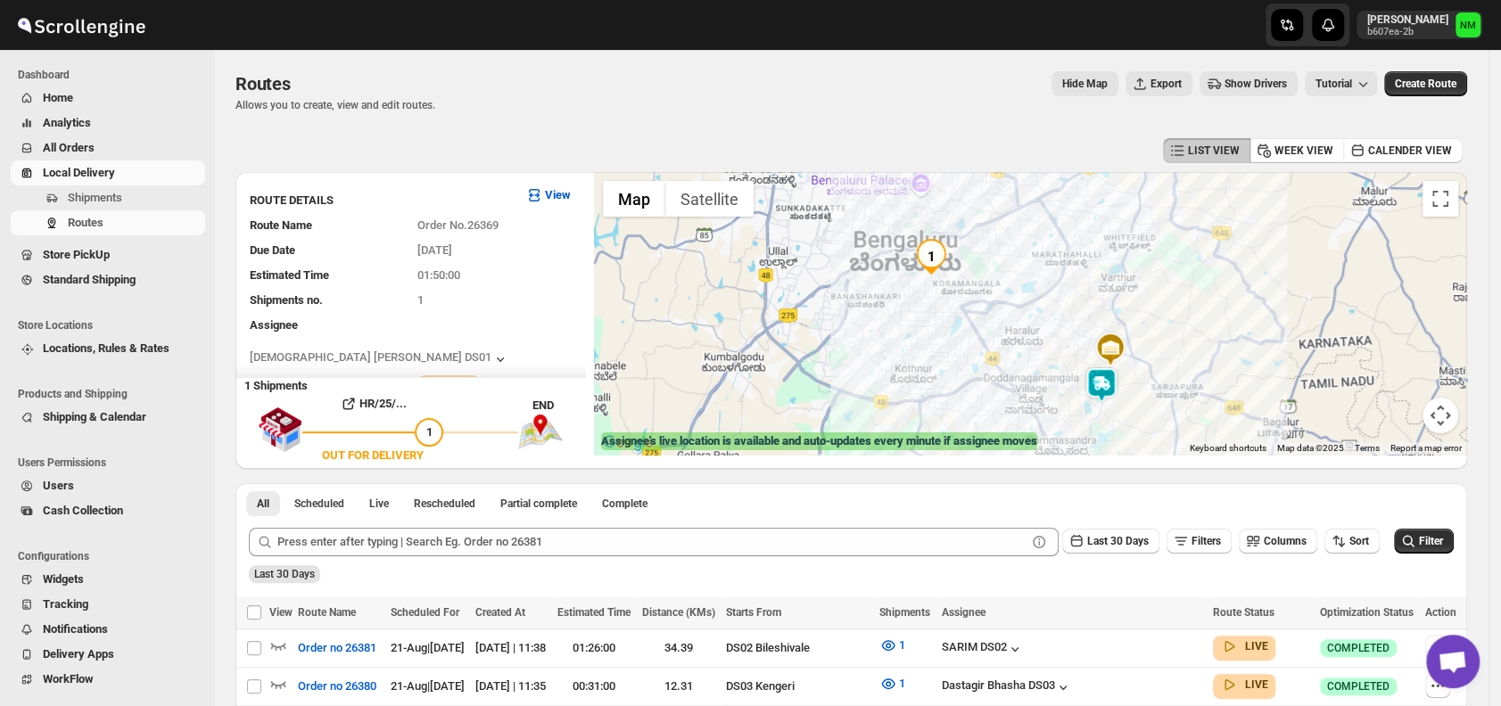
click at [1109, 389] on img at bounding box center [1101, 385] width 36 height 36
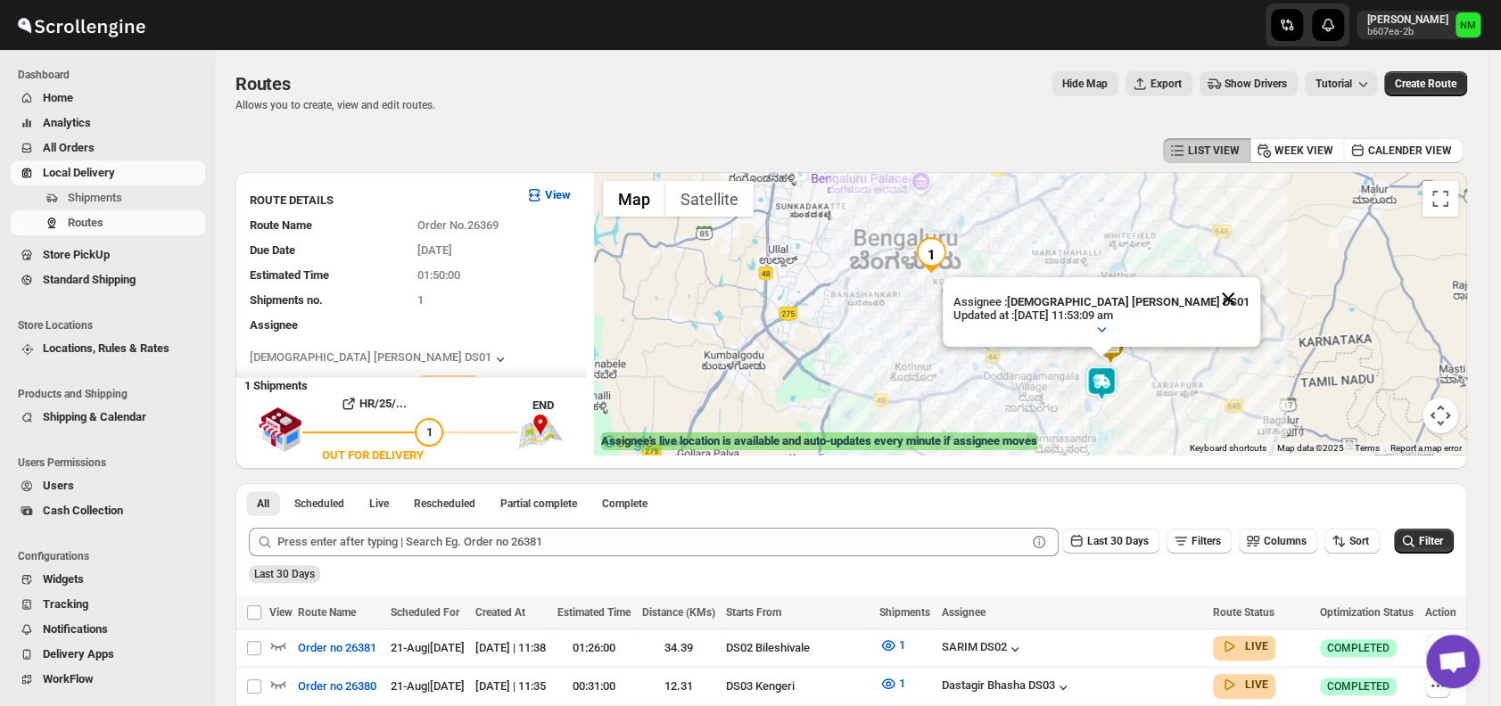
click at [1206, 297] on button "Close" at bounding box center [1227, 298] width 43 height 43
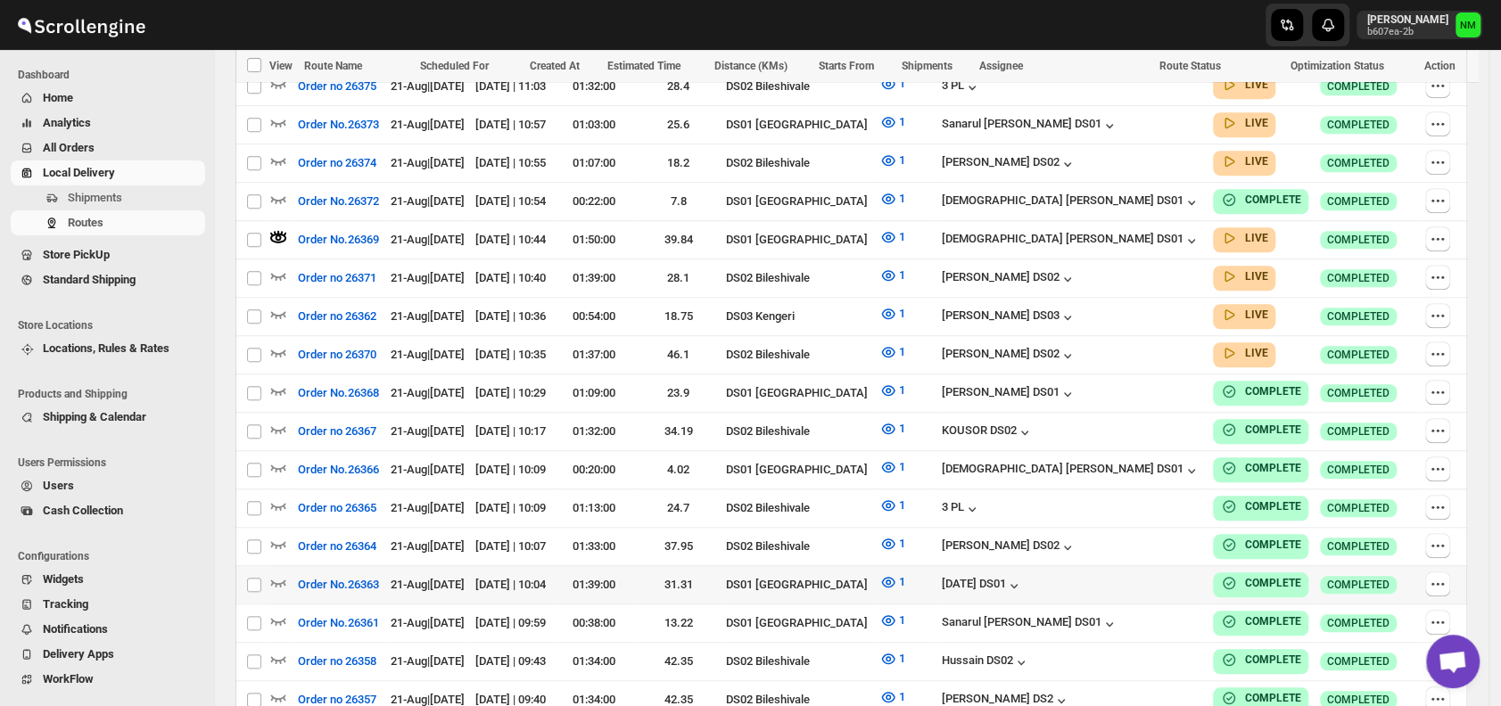
scroll to position [988, 0]
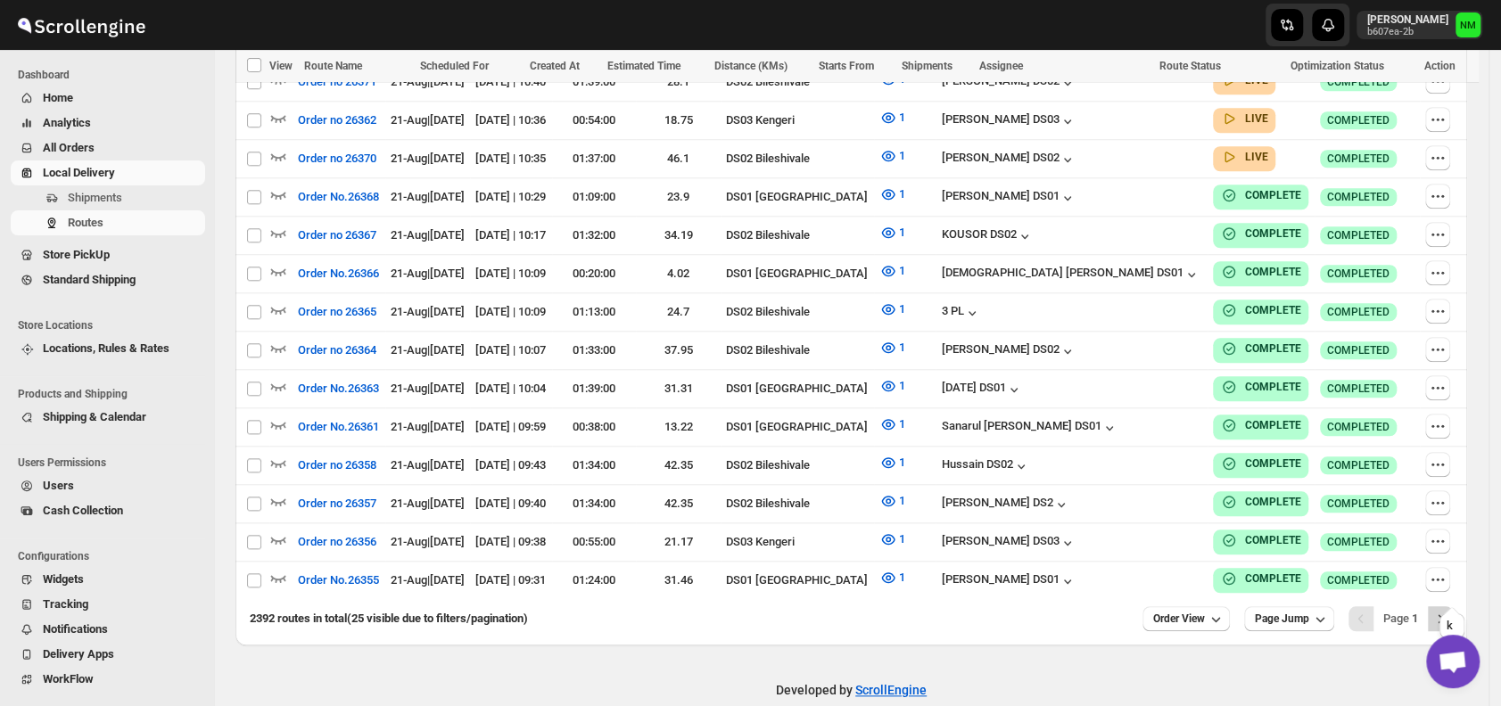
click at [1449, 610] on icon "Next" at bounding box center [1440, 619] width 18 height 18
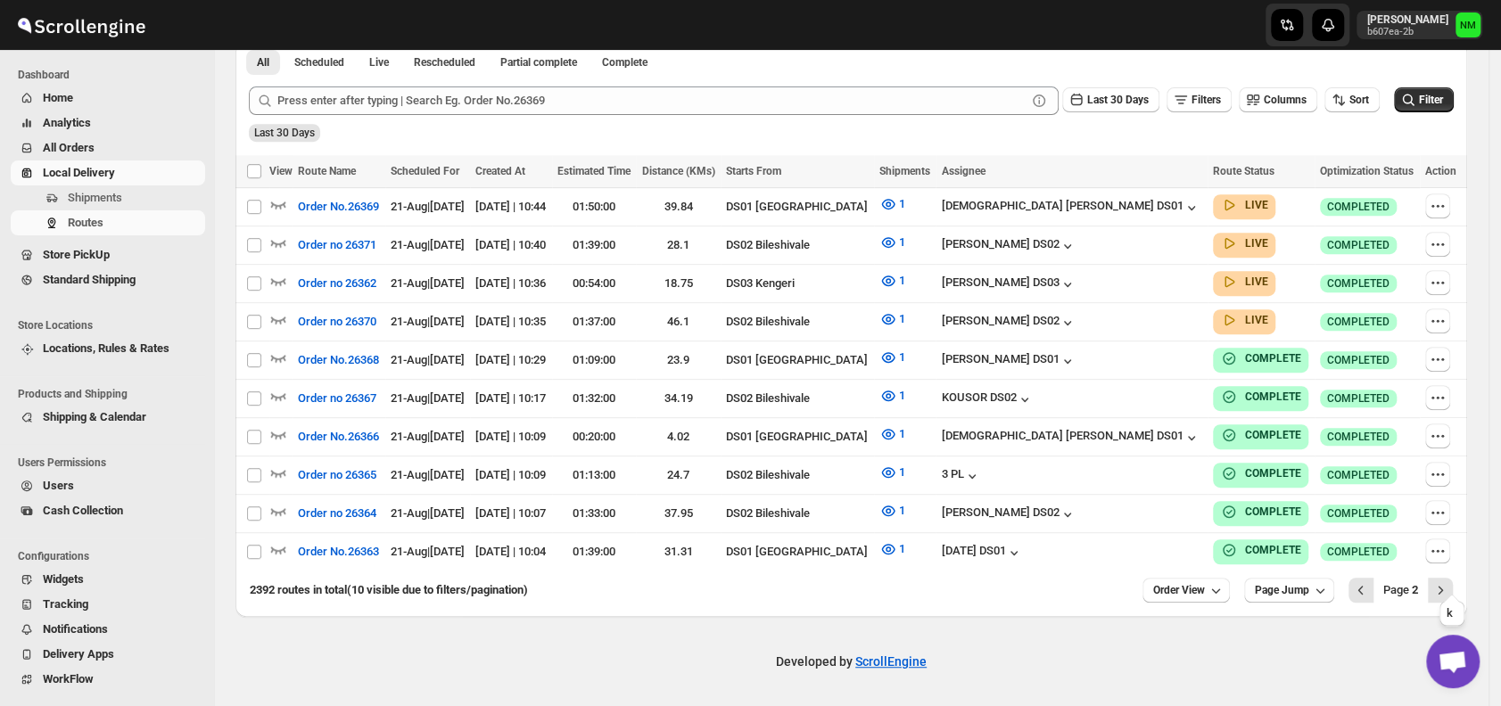
scroll to position [429, 0]
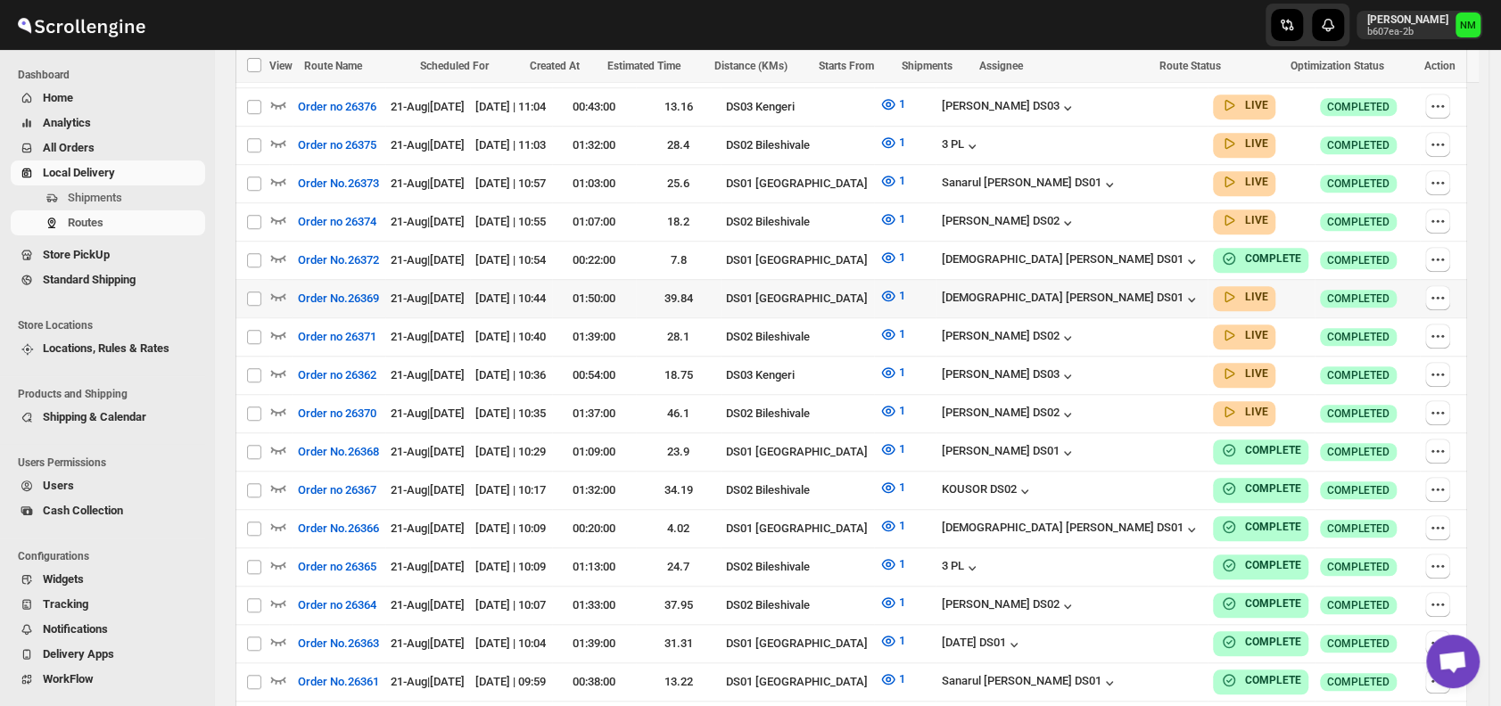
scroll to position [720, 0]
click at [278, 290] on icon "button" at bounding box center [278, 295] width 18 height 18
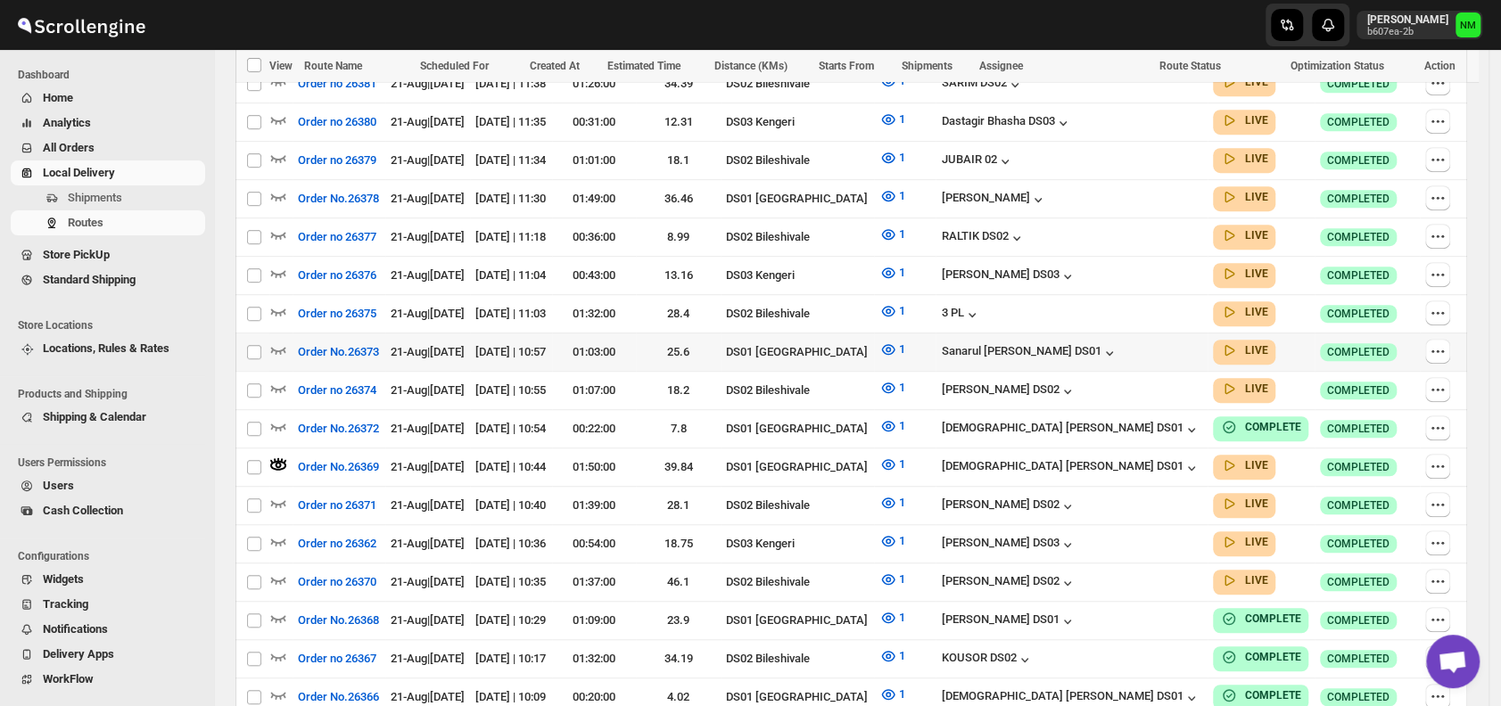
scroll to position [565, 0]
click at [280, 193] on icon "button" at bounding box center [278, 196] width 15 height 7
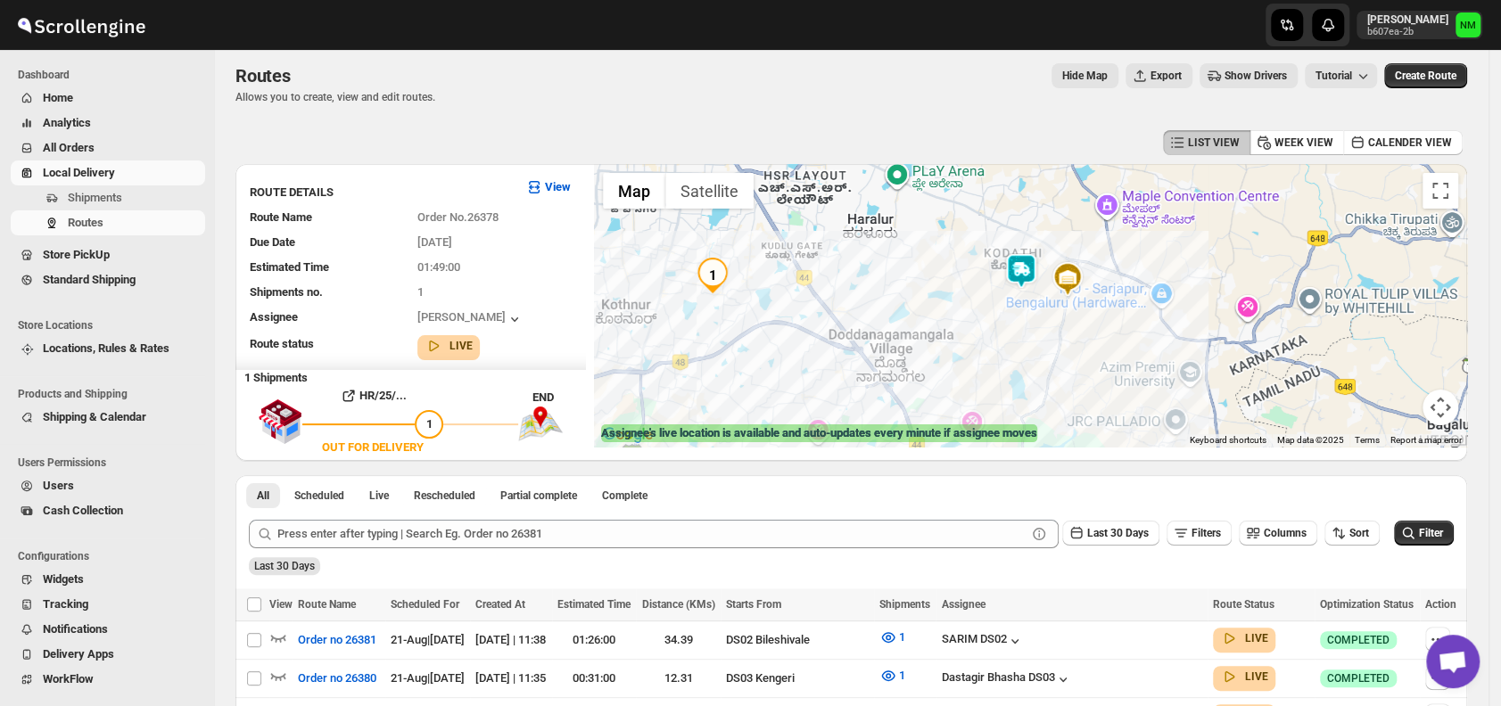
scroll to position [0, 0]
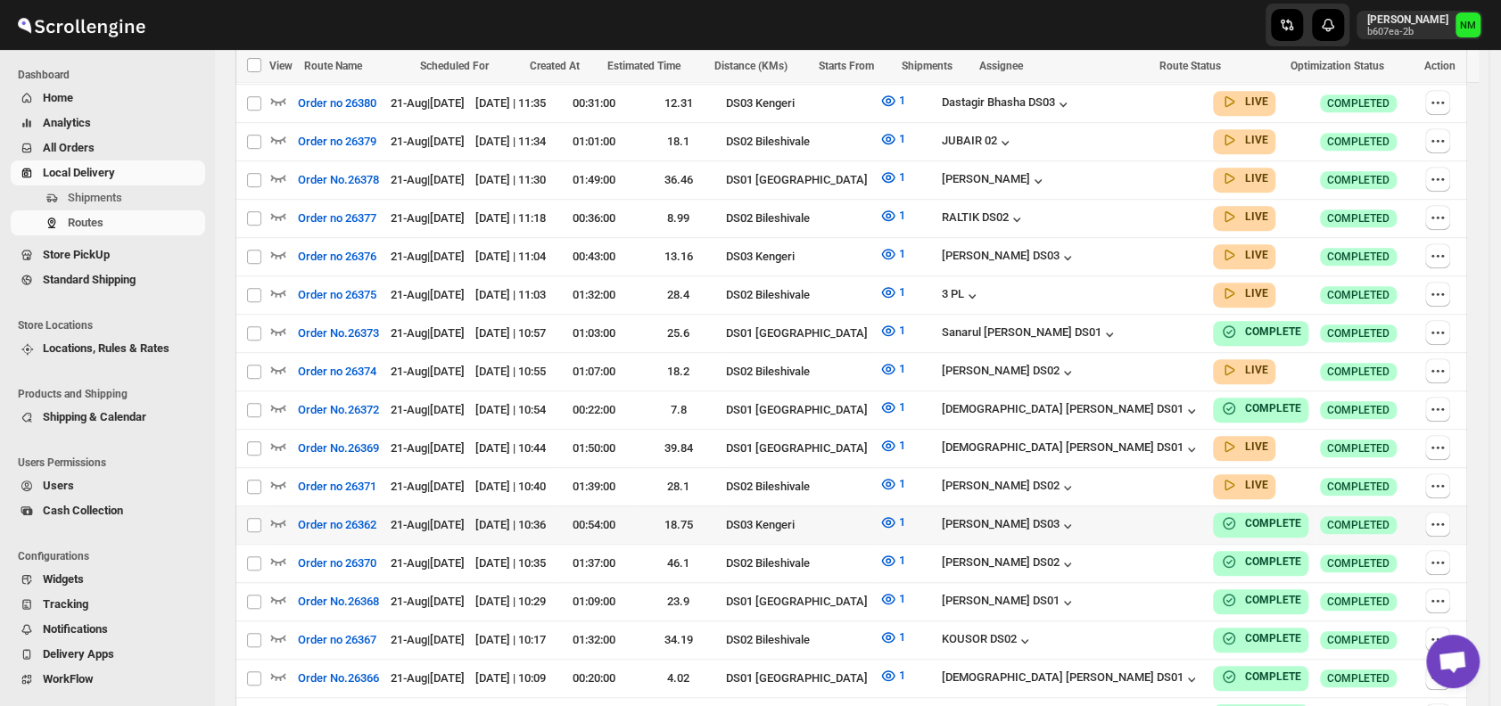
scroll to position [615, 0]
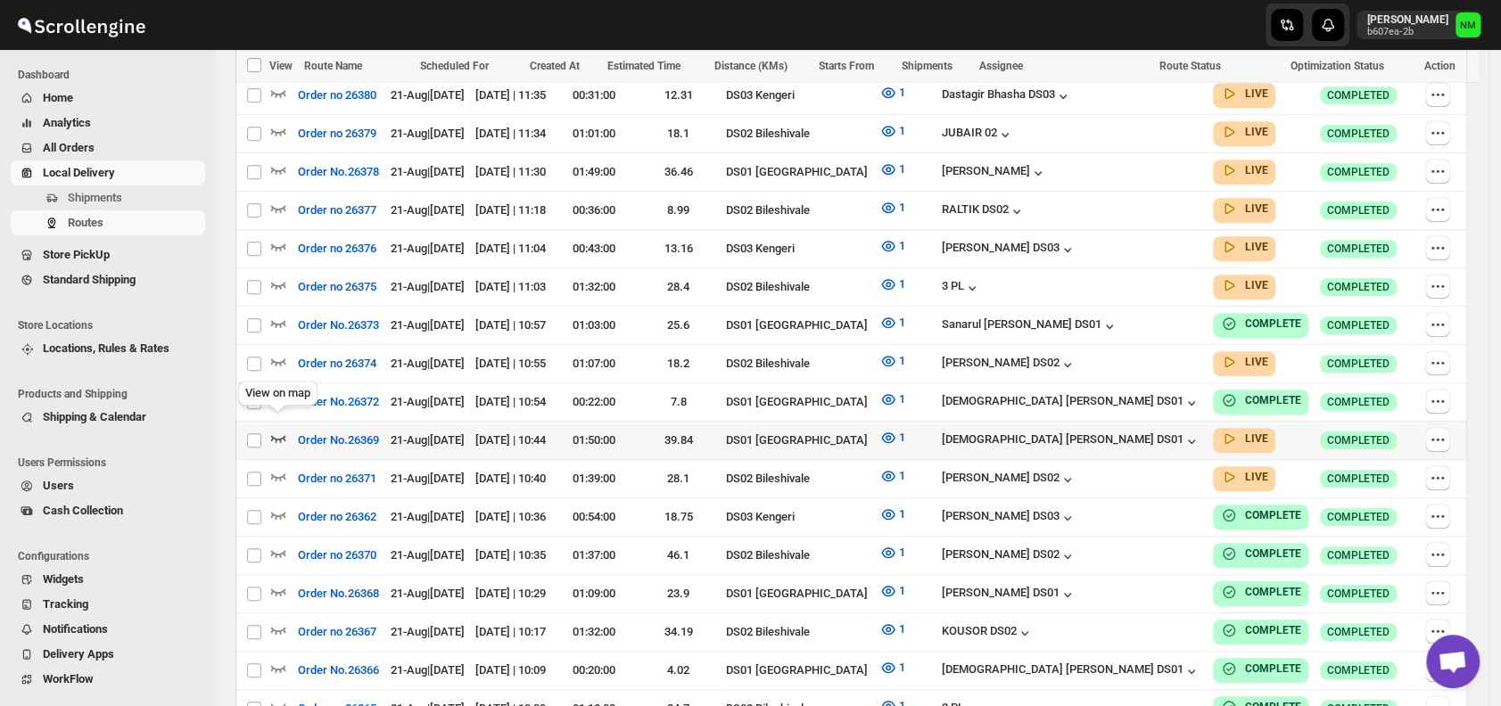
click at [285, 429] on icon "button" at bounding box center [278, 438] width 18 height 18
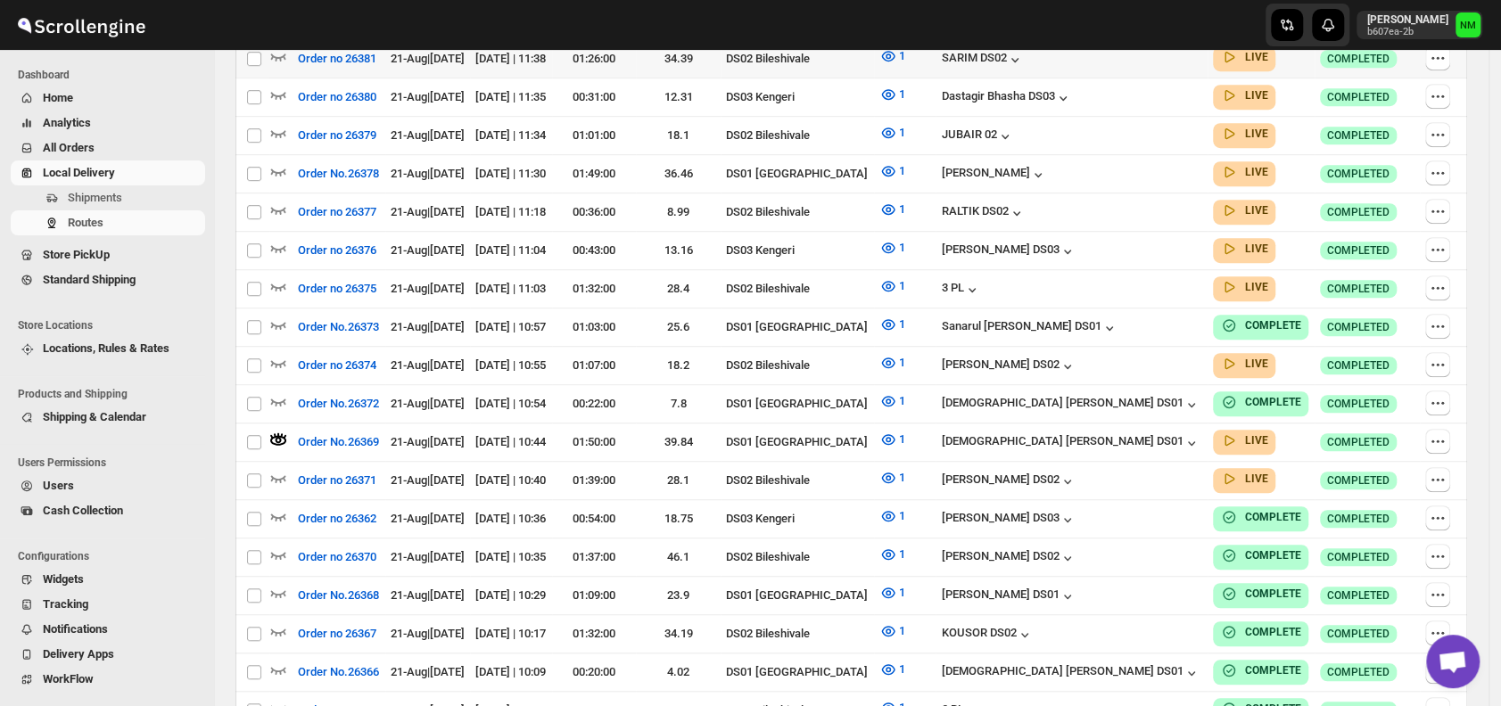
scroll to position [0, 0]
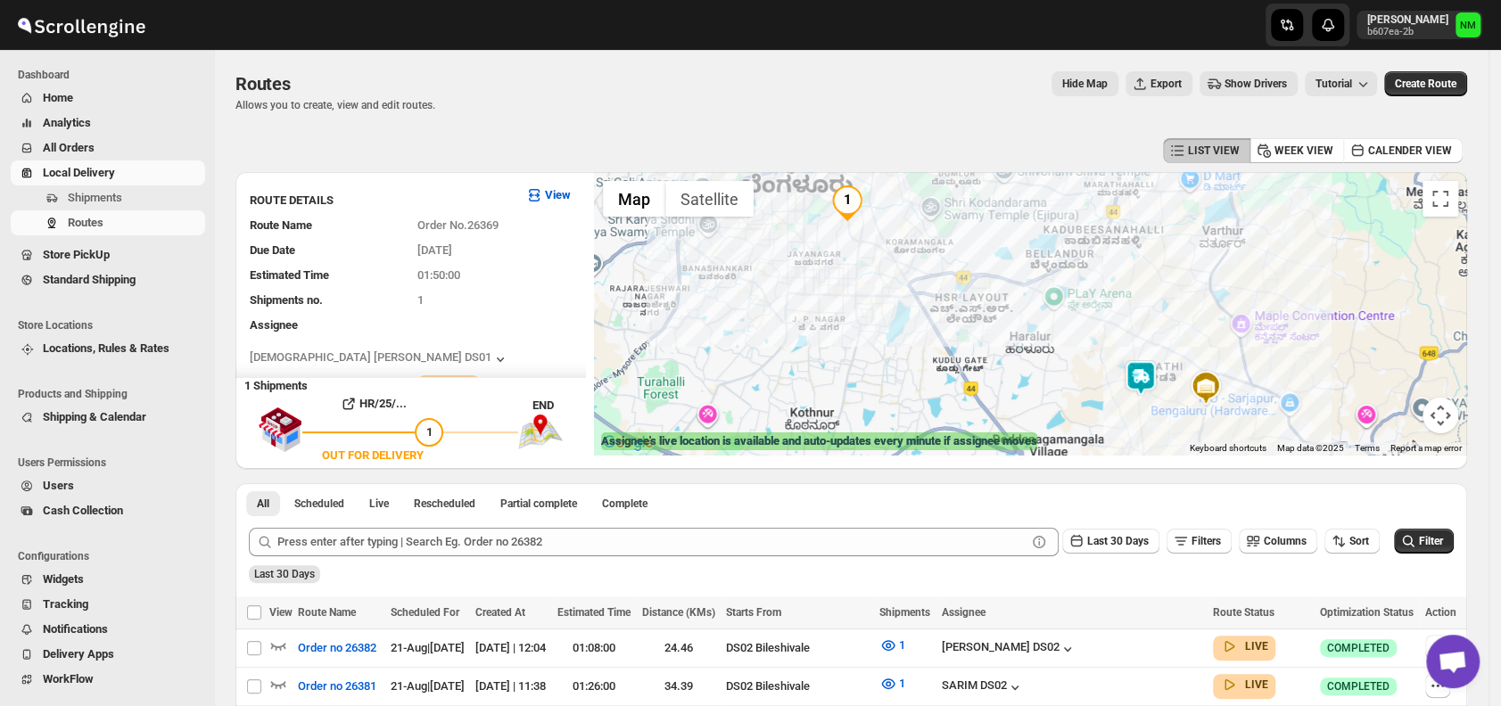
click at [1148, 378] on img at bounding box center [1141, 378] width 36 height 36
click at [1246, 292] on button "Close" at bounding box center [1267, 293] width 43 height 43
click at [1455, 200] on button "Toggle fullscreen view" at bounding box center [1440, 199] width 36 height 36
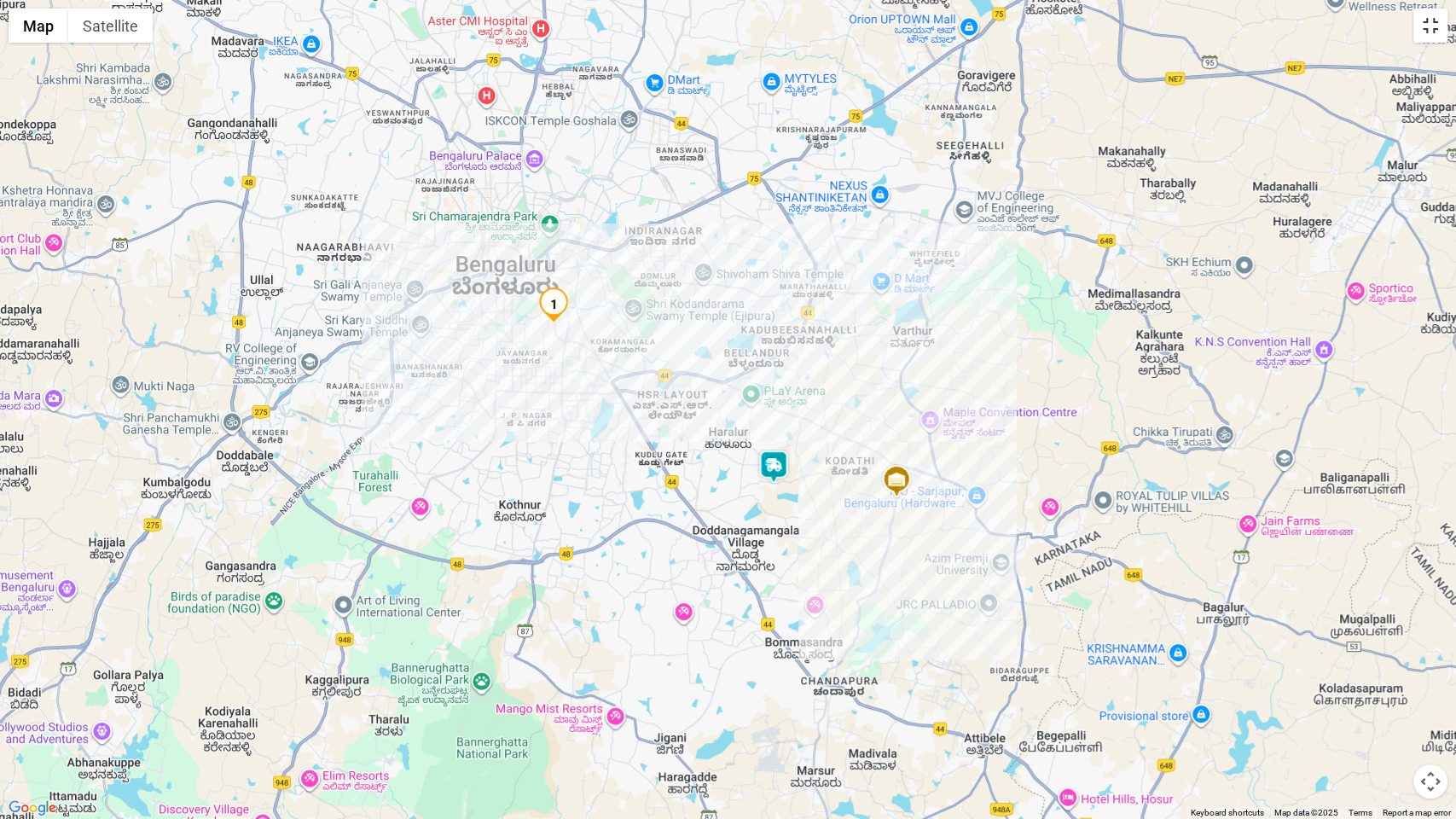
click at [1422, 36] on button "Toggle fullscreen view" at bounding box center [1431, 26] width 34 height 34
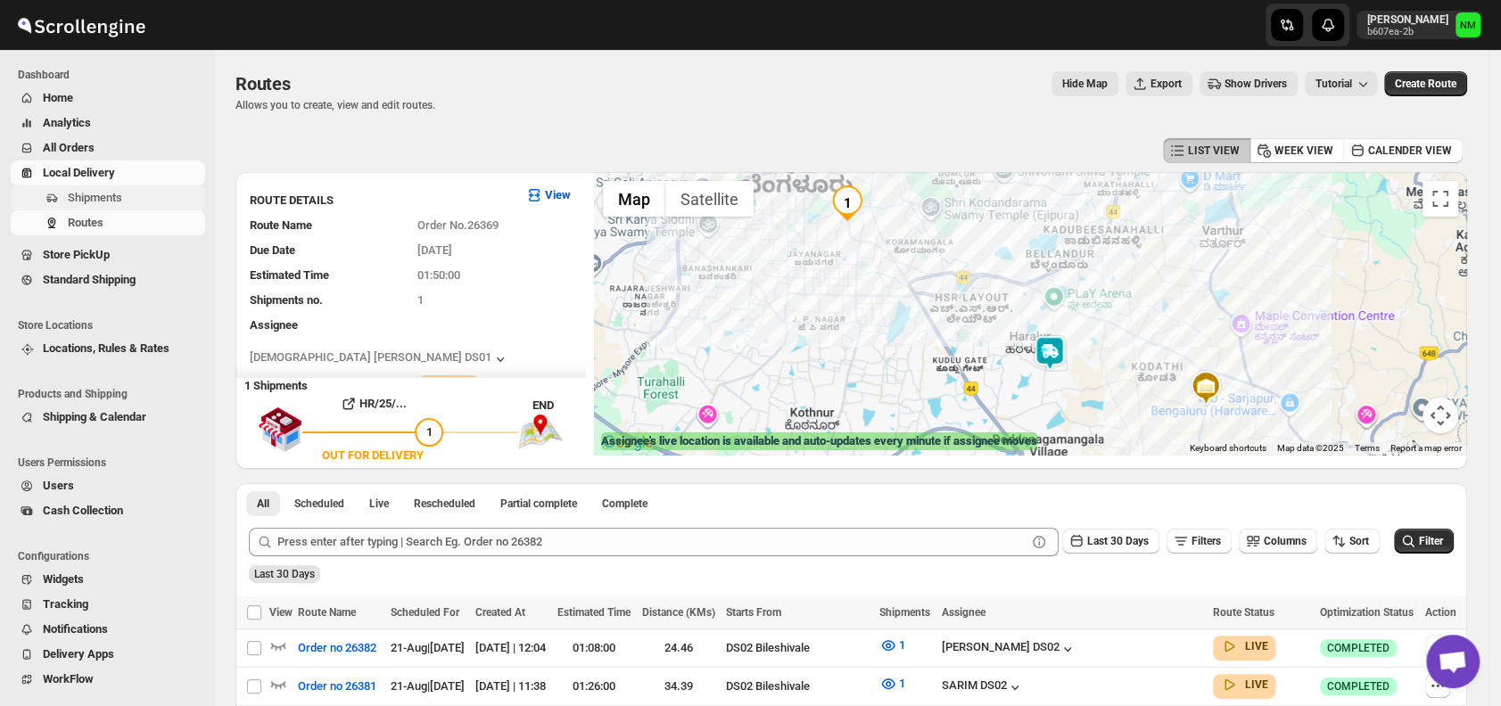
click at [118, 202] on span "Shipments" at bounding box center [95, 197] width 54 height 13
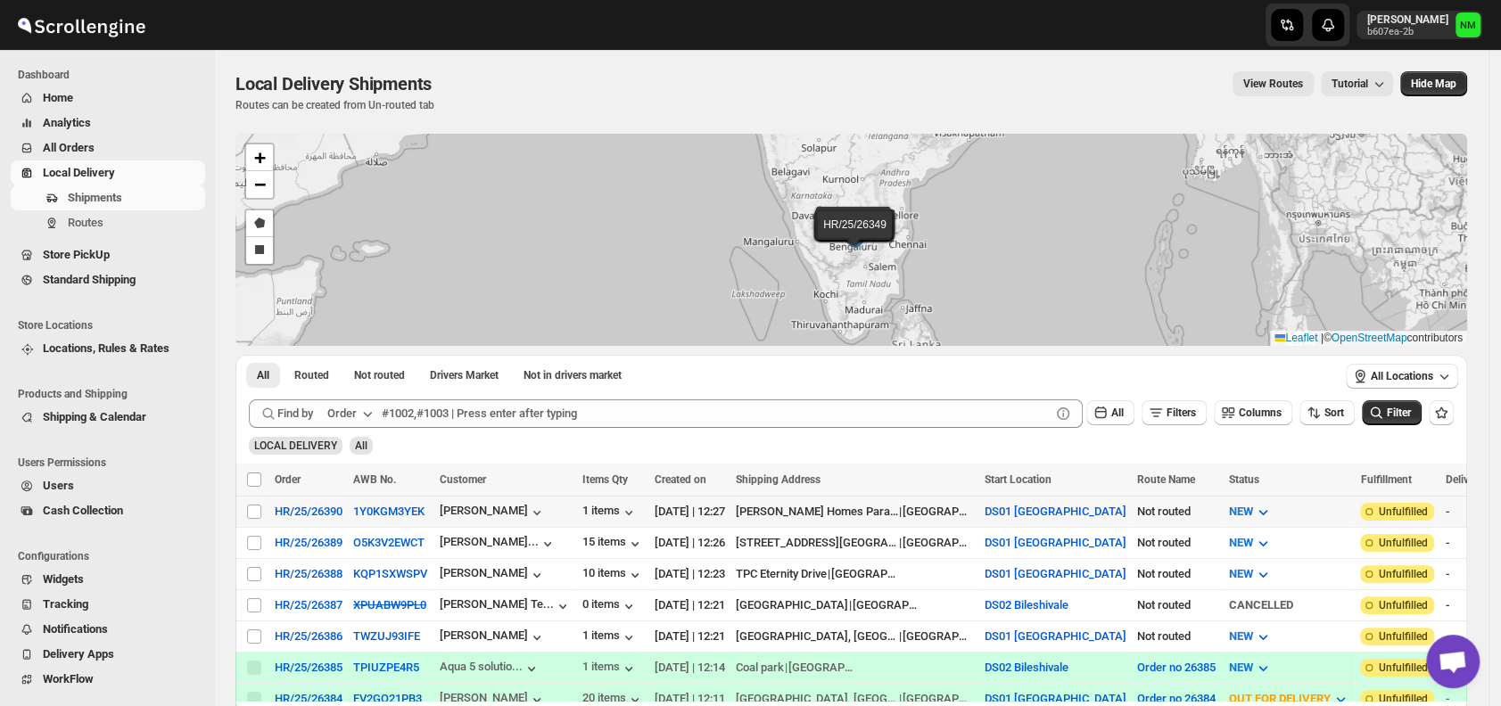
scroll to position [85, 0]
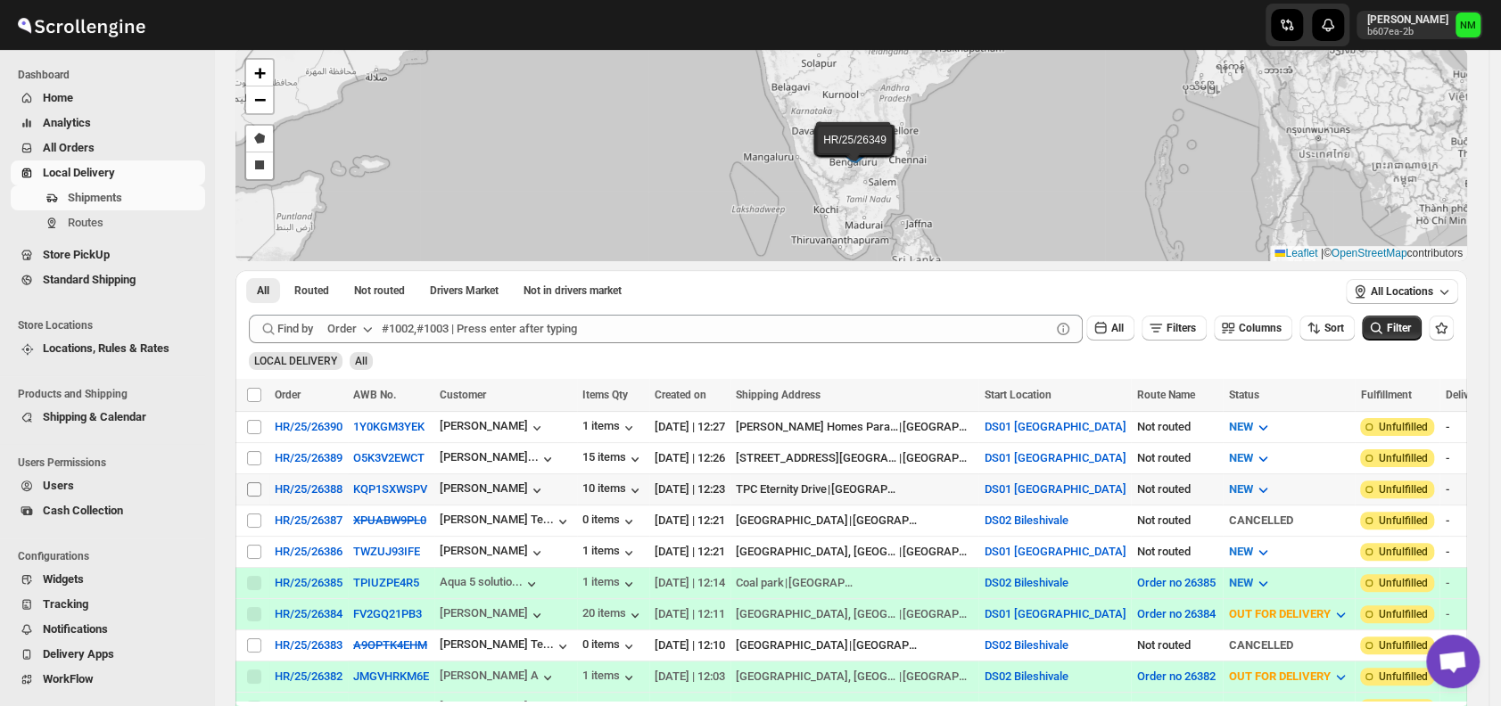
click at [255, 484] on input "Select shipment" at bounding box center [254, 489] width 14 height 14
checkbox input "true"
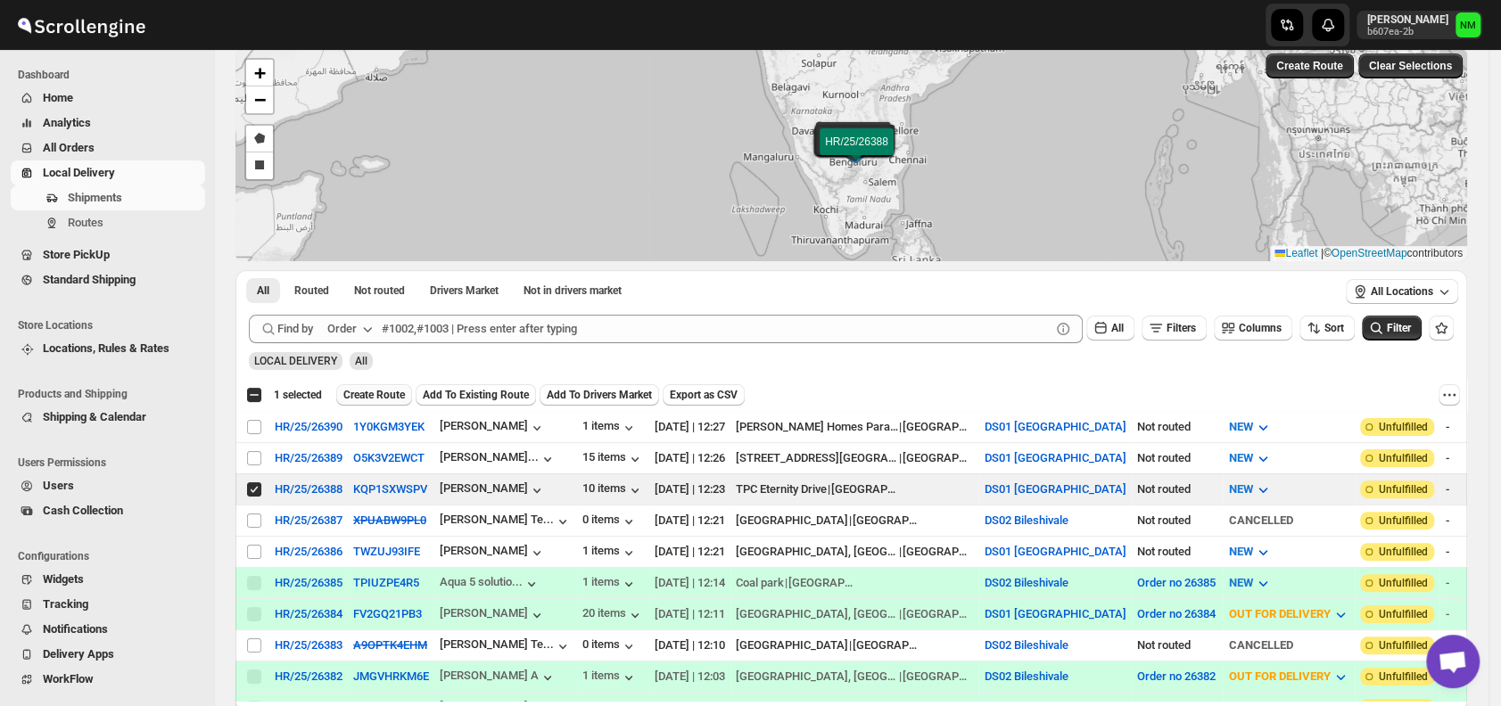
click at [388, 392] on span "Create Route" at bounding box center [374, 395] width 62 height 14
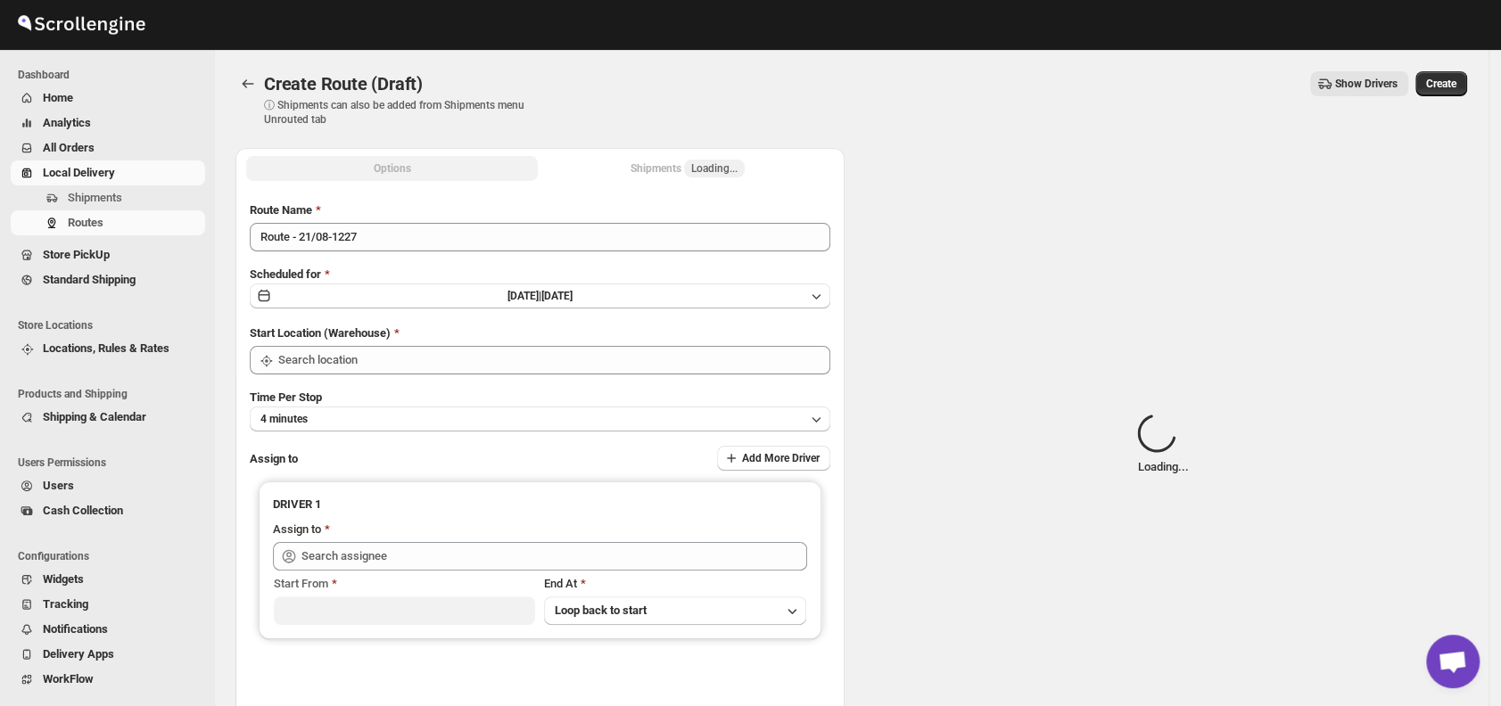
type input "DS01 [GEOGRAPHIC_DATA]"
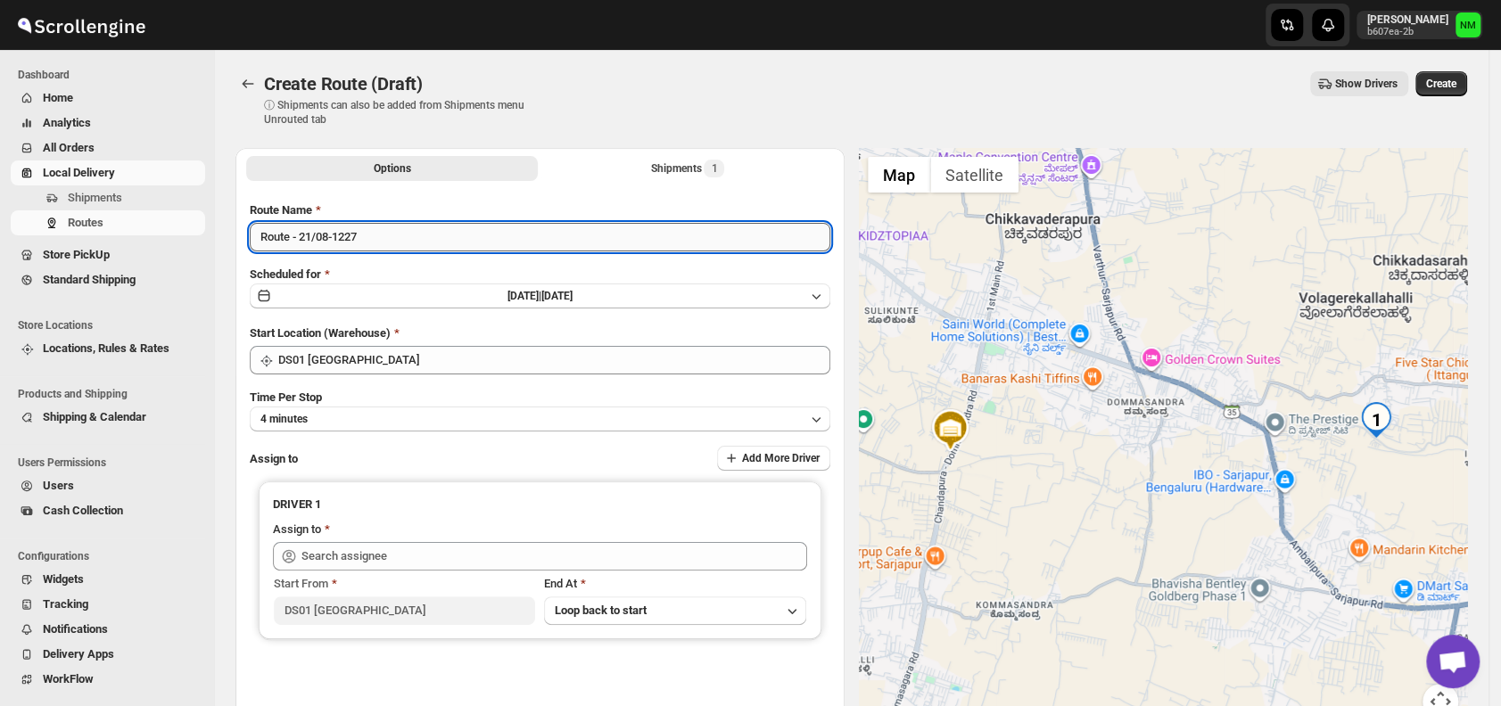
click at [399, 227] on input "Route - 21/08-1227" at bounding box center [540, 237] width 580 height 29
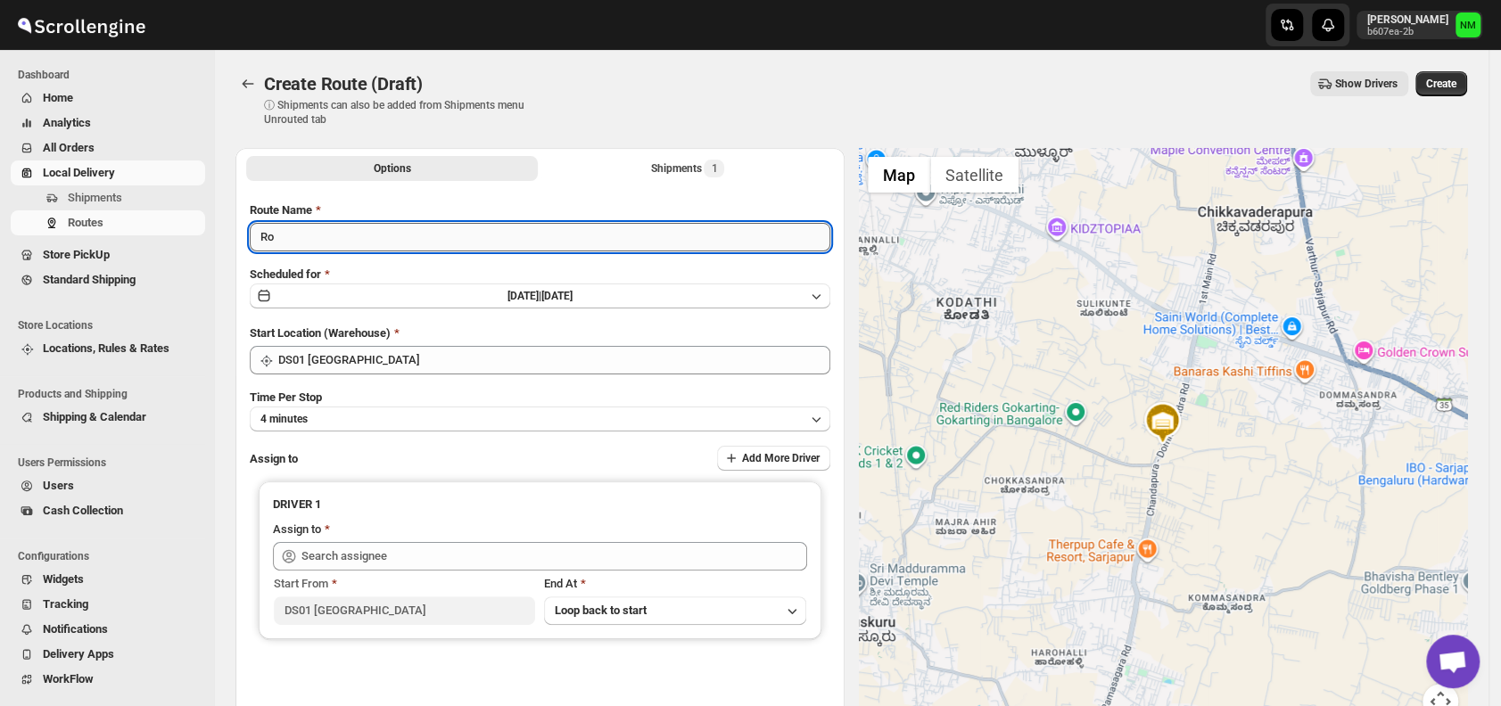
type input "R"
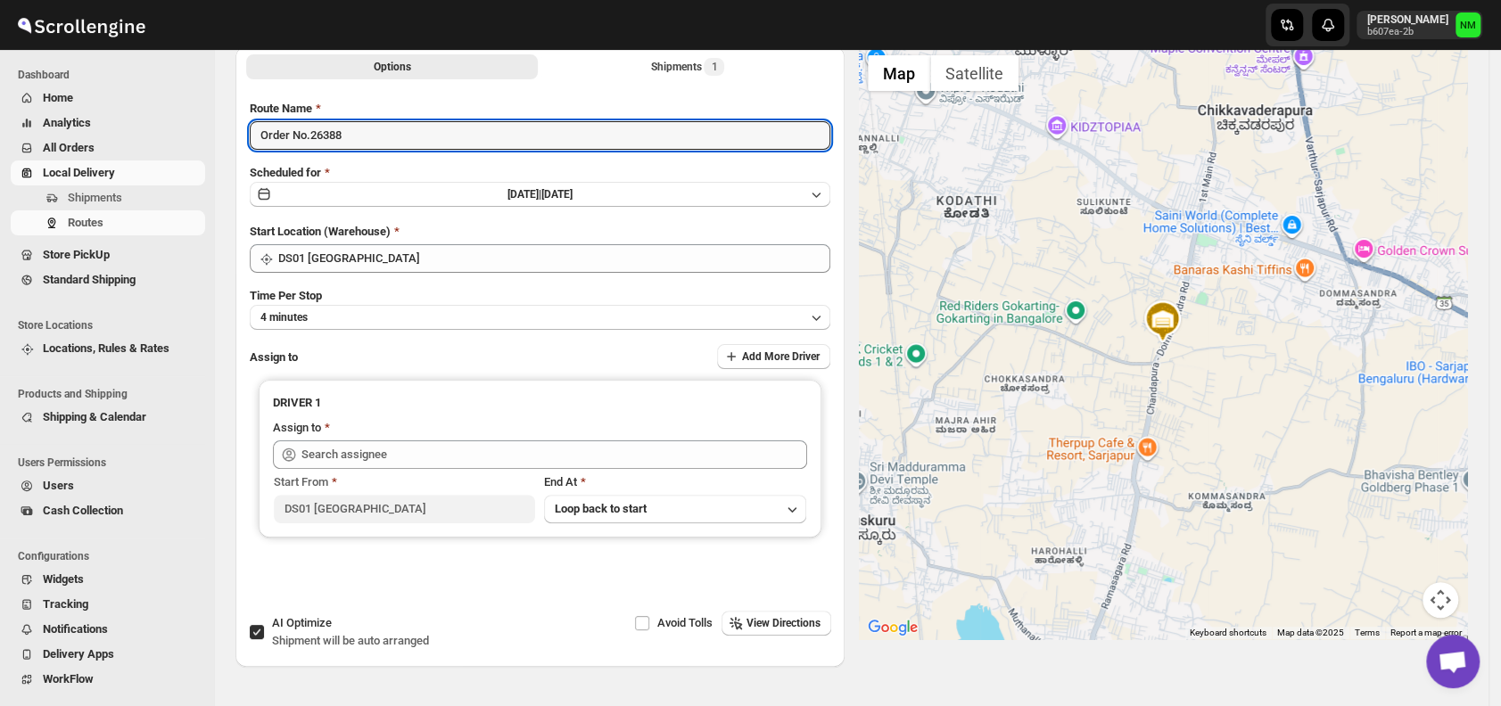
scroll to position [130, 0]
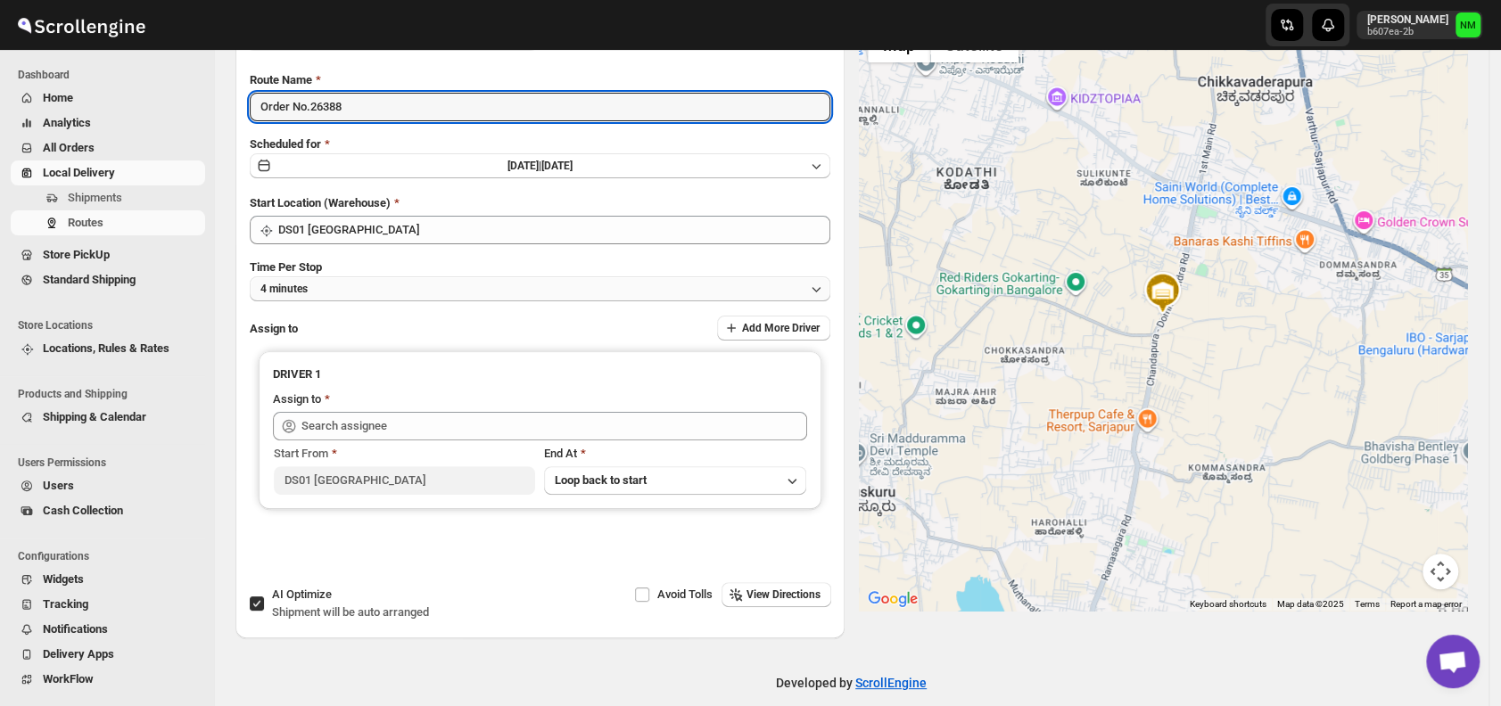
type input "Order No.26388"
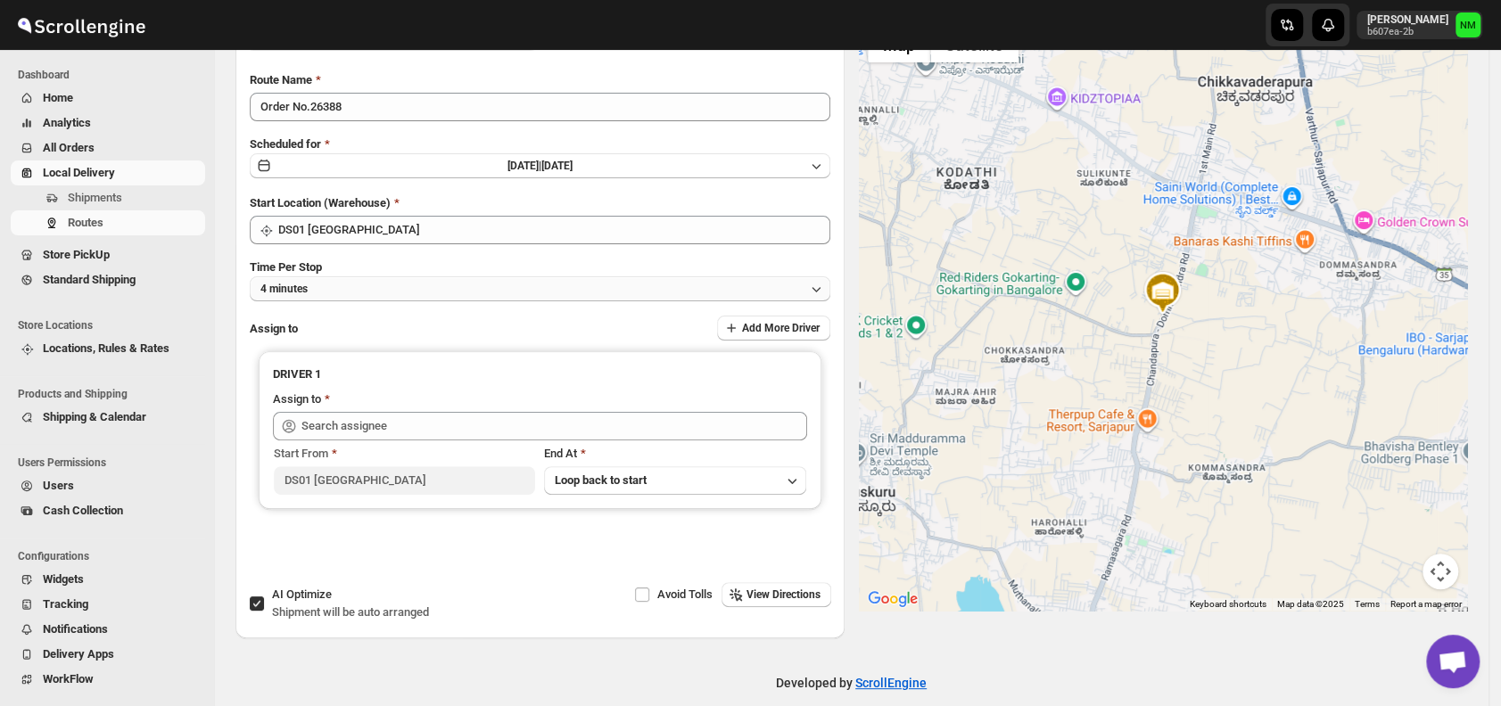
click at [374, 288] on button "4 minutes" at bounding box center [540, 288] width 580 height 25
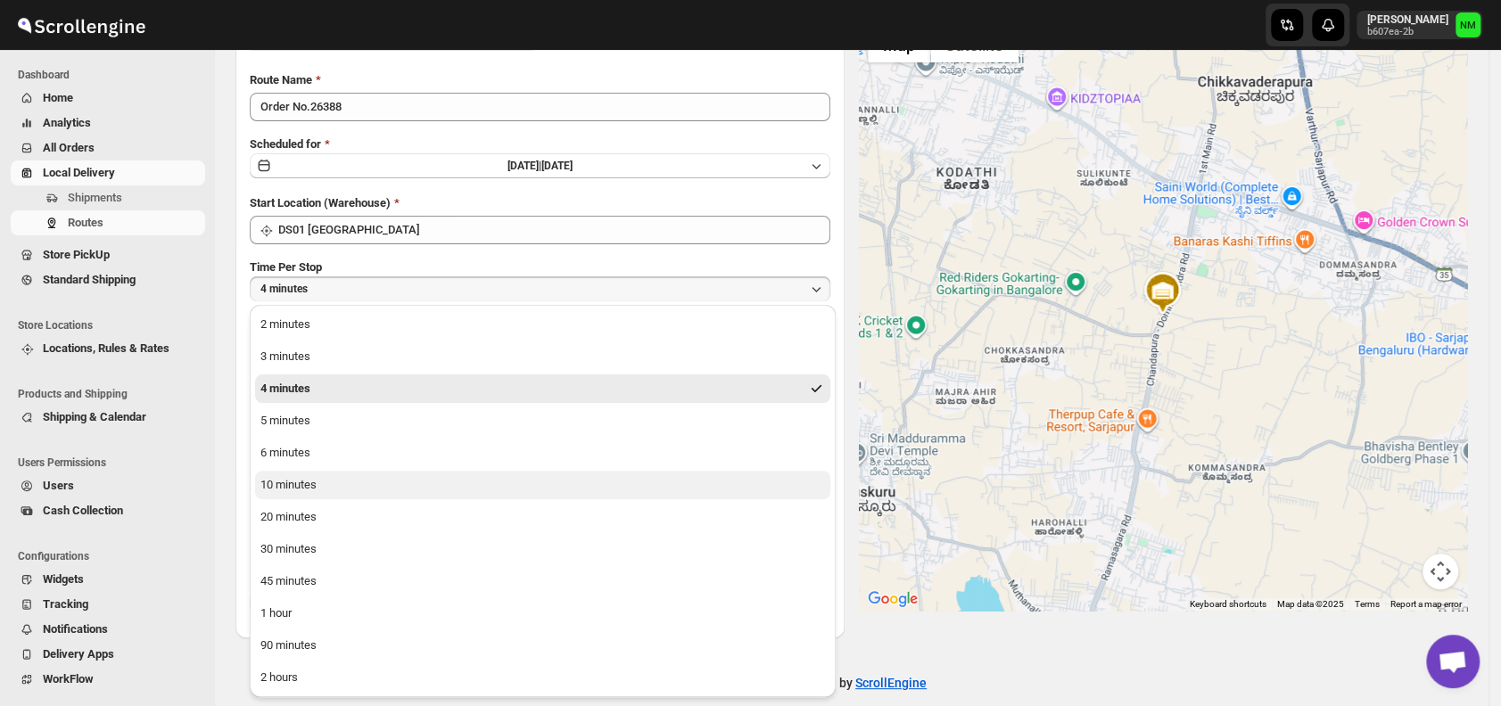
click at [353, 480] on button "10 minutes" at bounding box center [542, 485] width 575 height 29
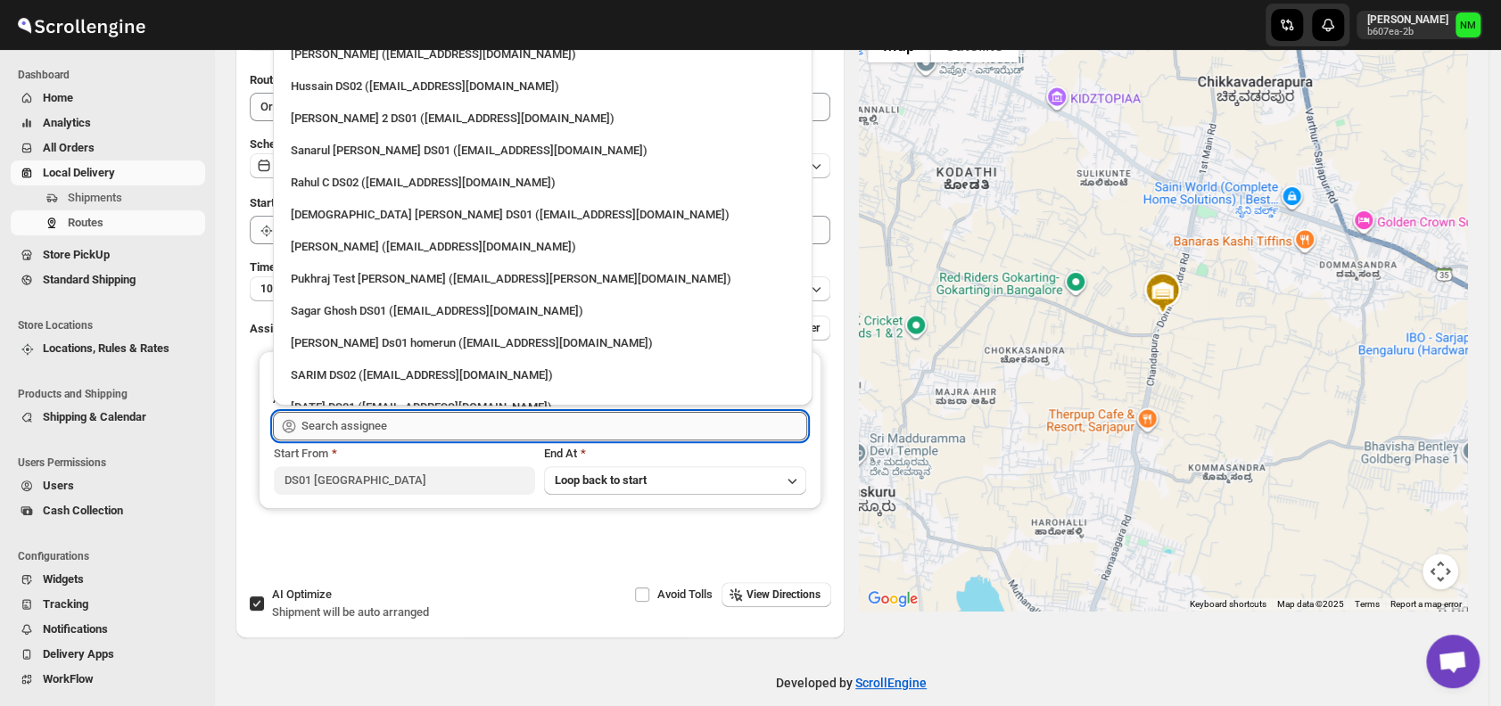
click at [395, 431] on input "text" at bounding box center [554, 426] width 506 height 29
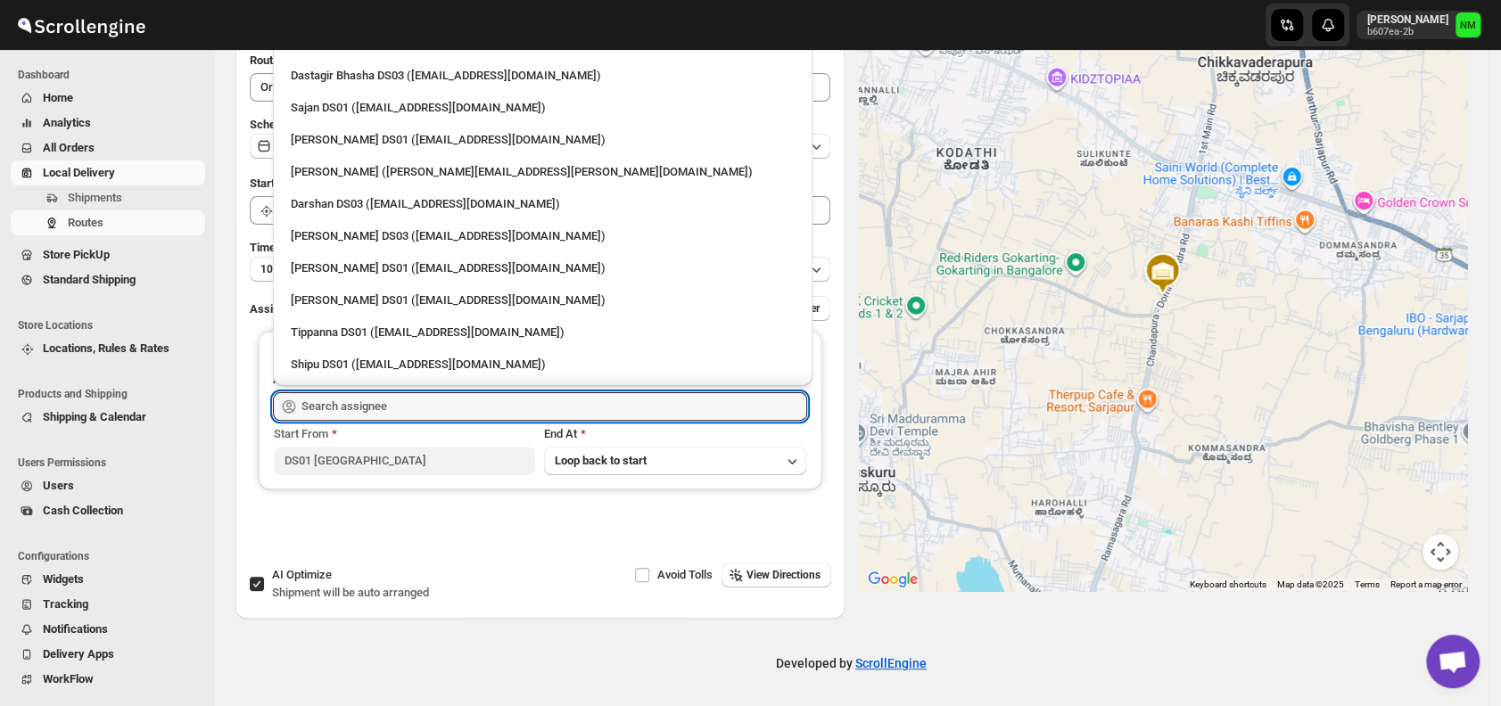
scroll to position [1356, 0]
click at [322, 111] on div "Sajan DS01 ([EMAIL_ADDRESS][DOMAIN_NAME])" at bounding box center [543, 110] width 504 height 18
type input "Sajan DS01 ([EMAIL_ADDRESS][DOMAIN_NAME])"
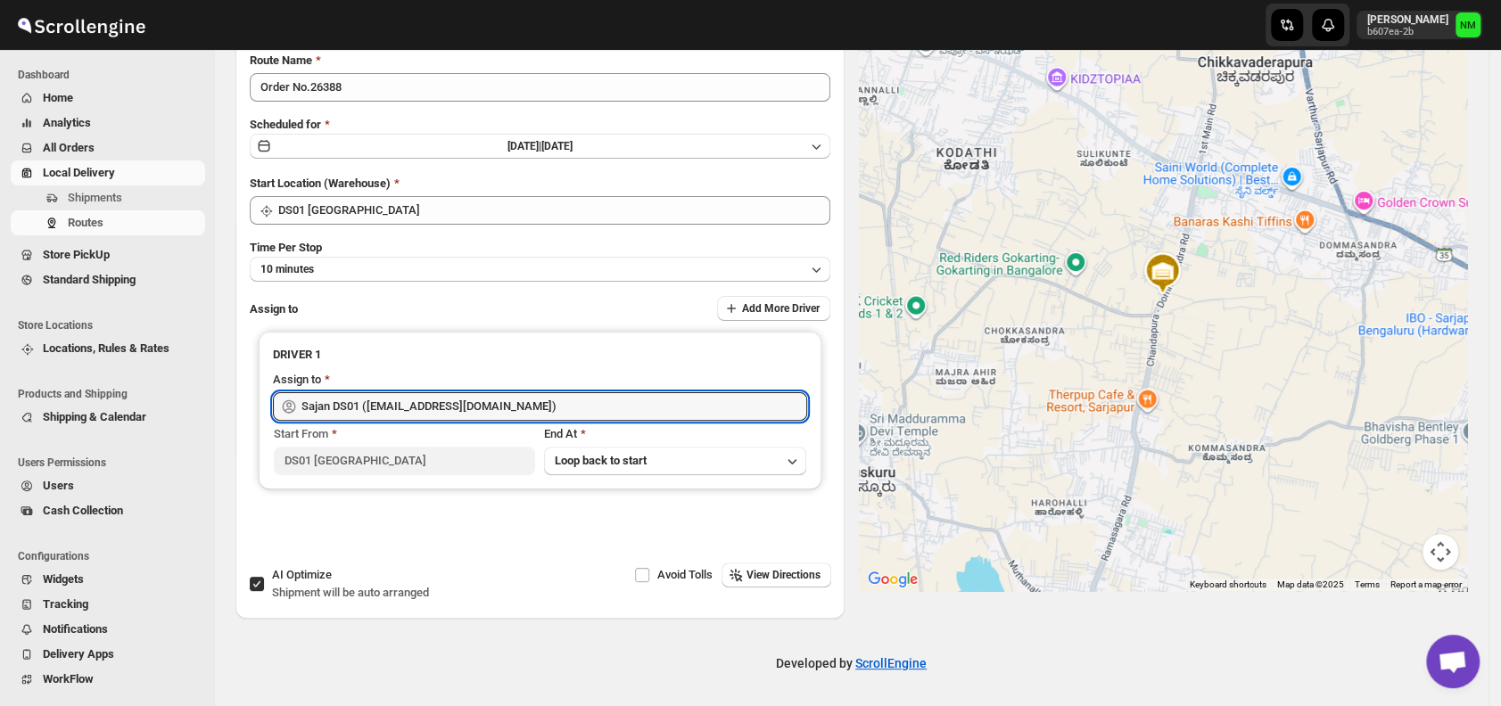
scroll to position [0, 0]
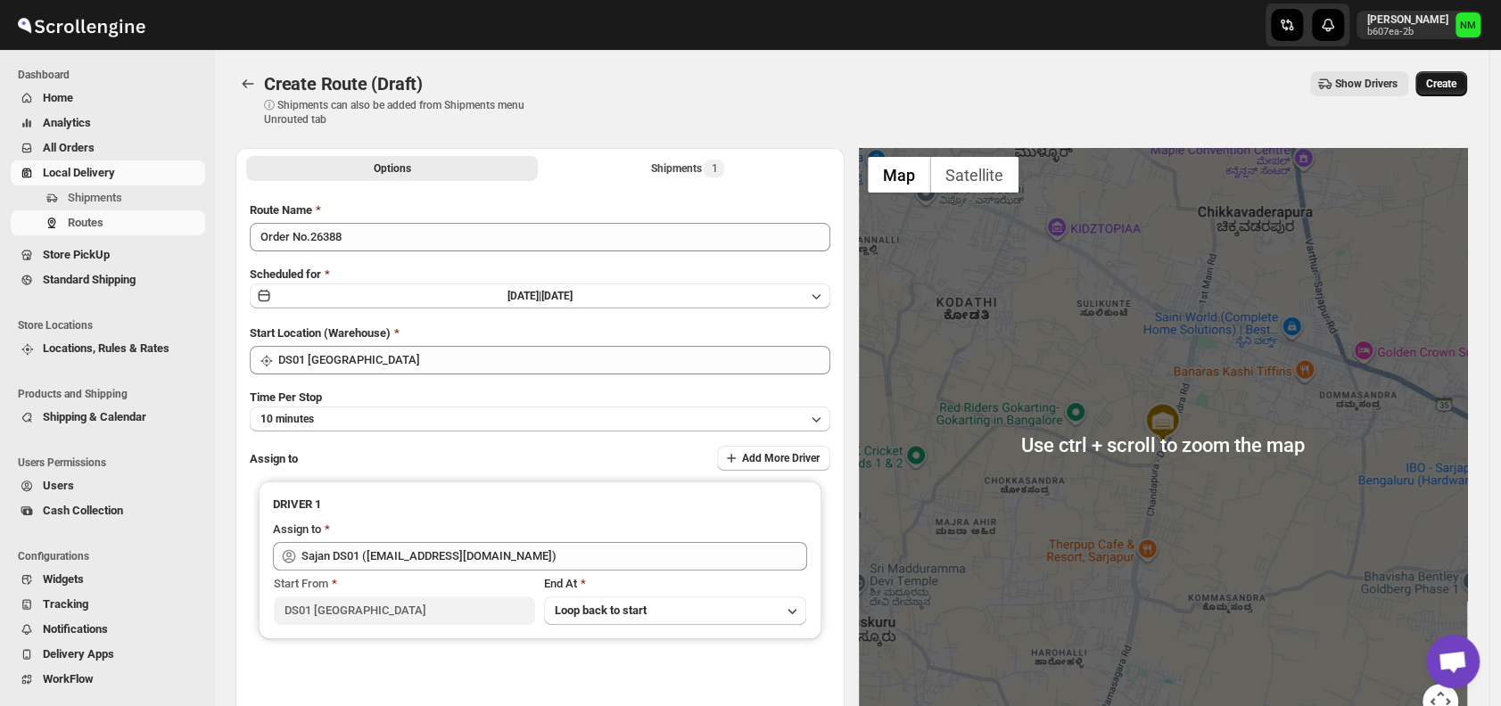
click at [1453, 85] on span "Create" at bounding box center [1441, 84] width 30 height 14
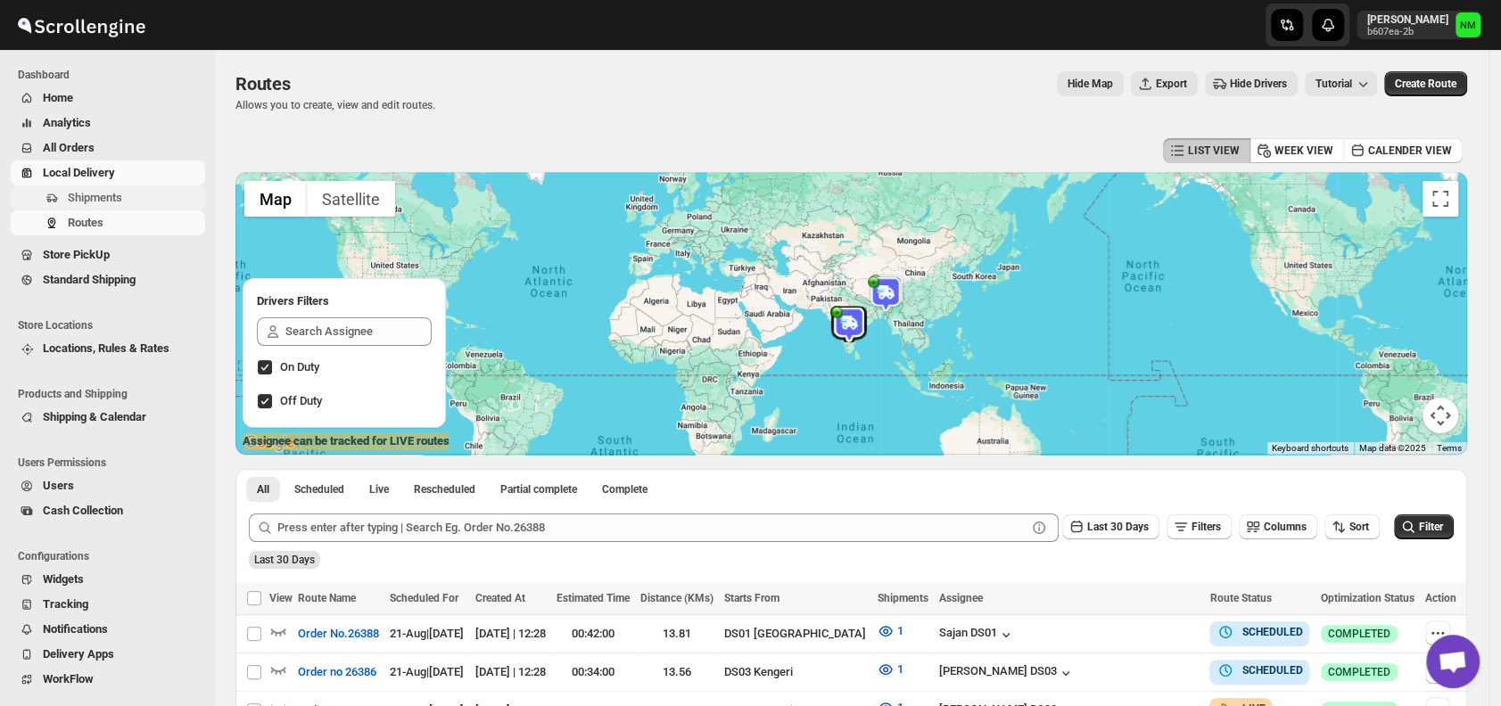
click at [102, 196] on span "Shipments" at bounding box center [95, 197] width 54 height 13
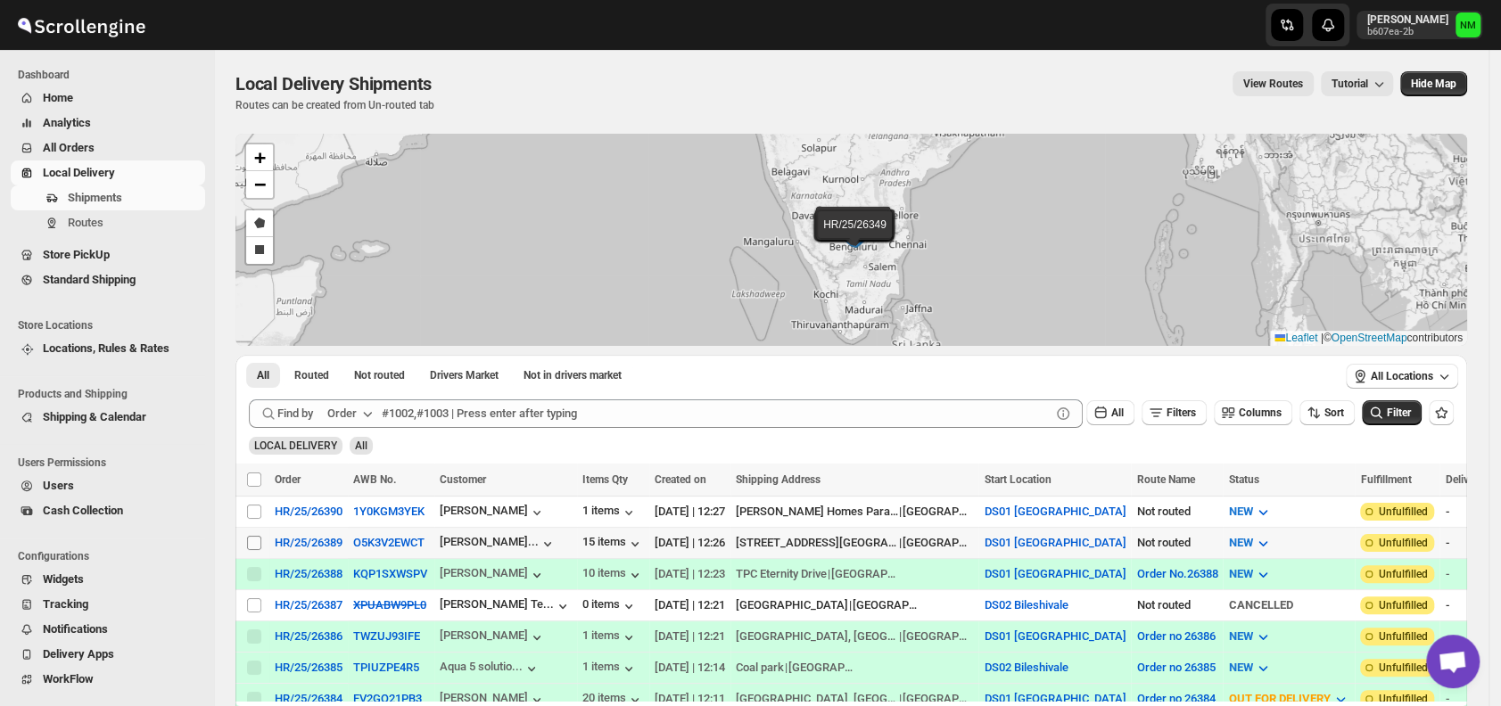
click at [252, 537] on input "Select shipment" at bounding box center [254, 543] width 14 height 14
checkbox input "true"
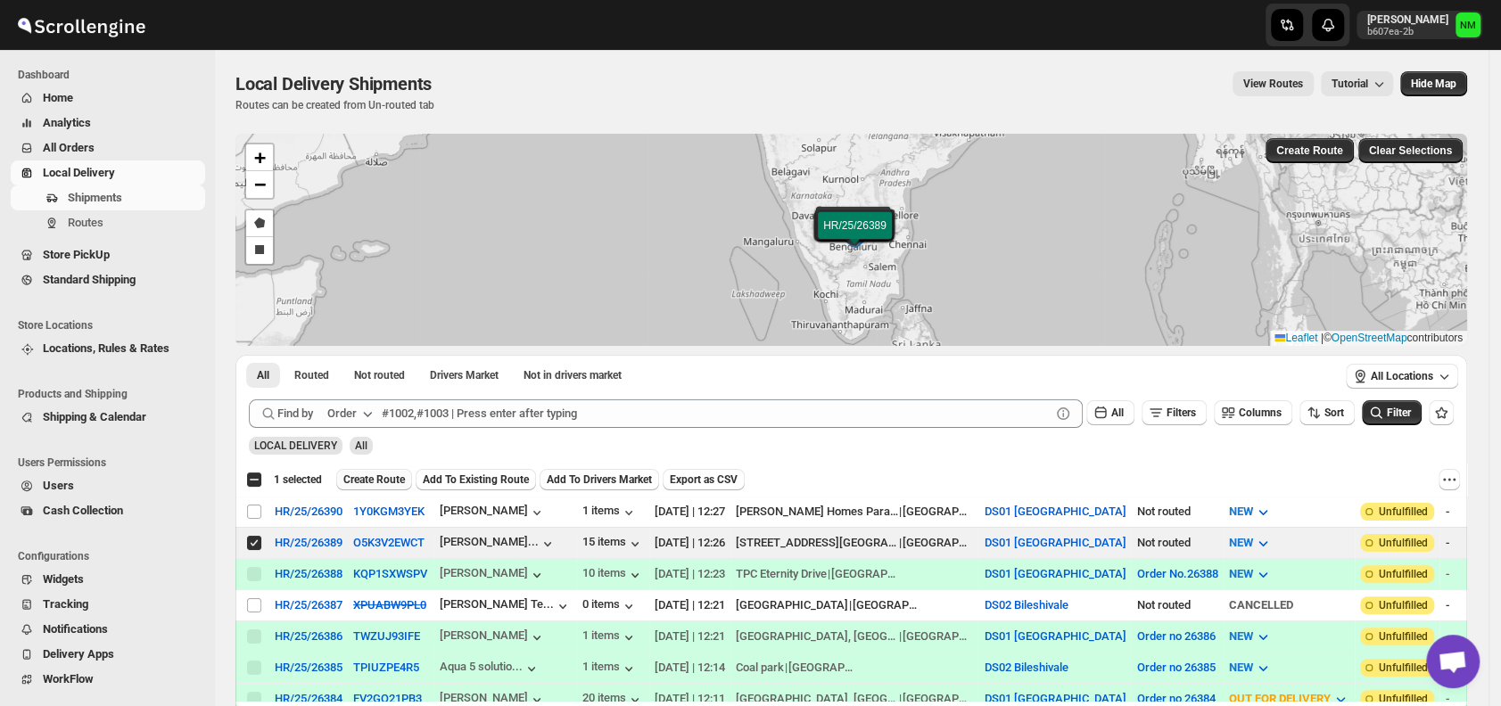
click at [361, 479] on span "Create Route" at bounding box center [374, 480] width 62 height 14
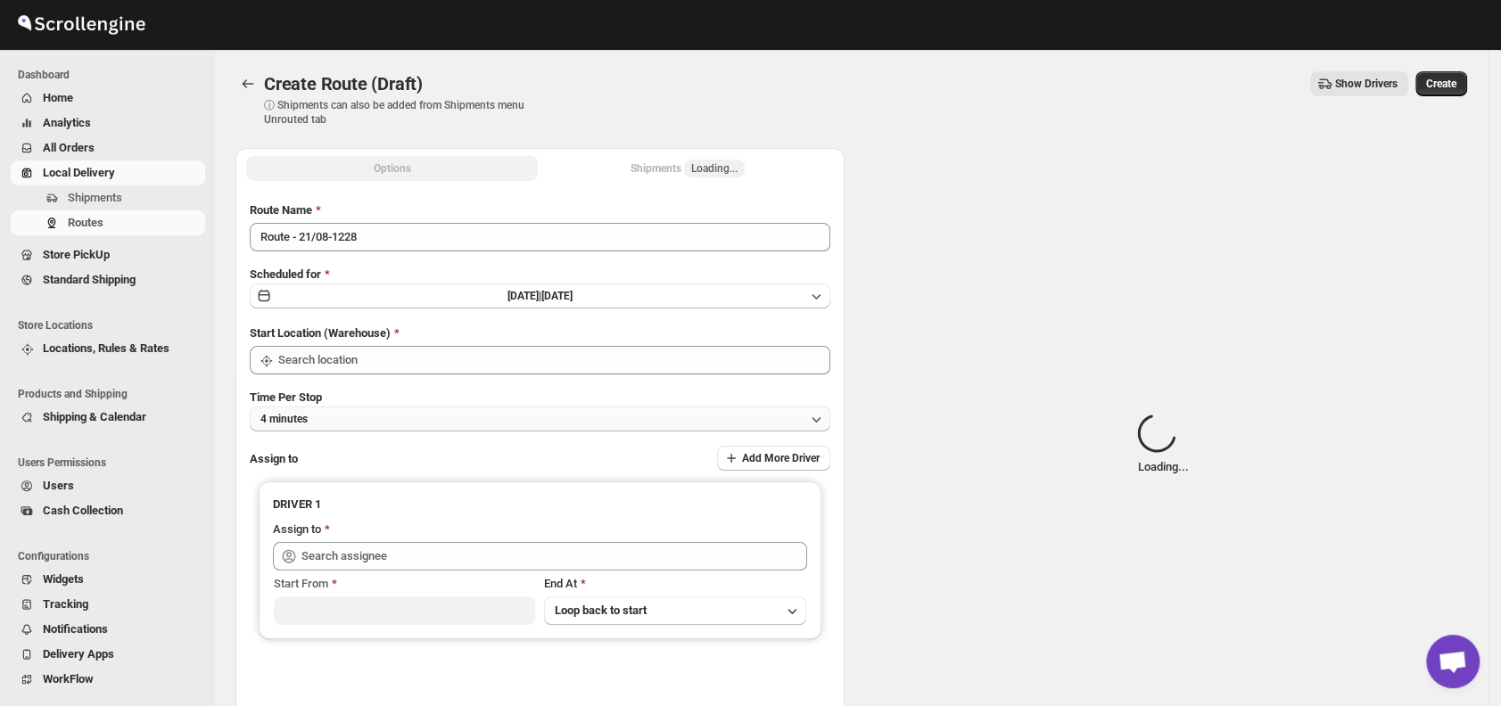
type input "DS01 [GEOGRAPHIC_DATA]"
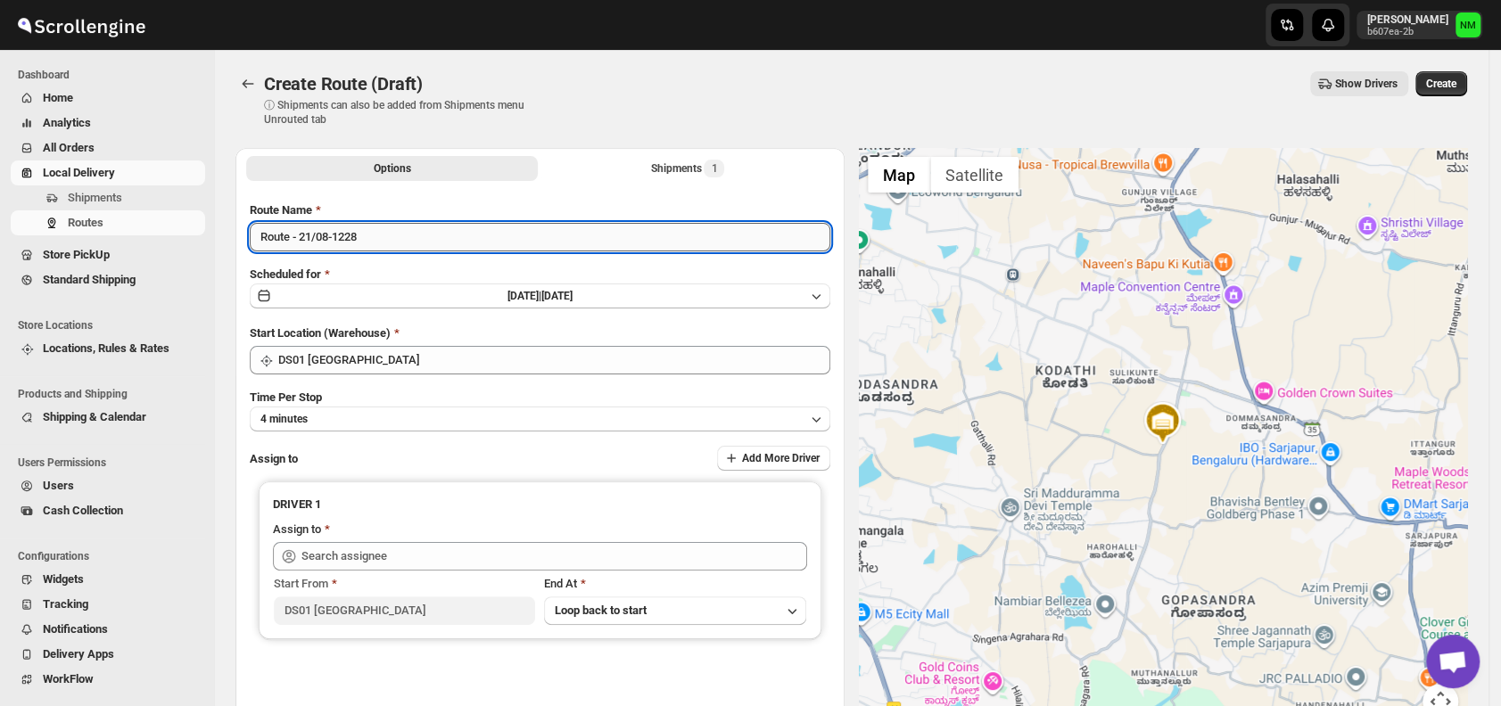
click at [407, 235] on input "Route - 21/08-1228" at bounding box center [540, 237] width 580 height 29
type input "R"
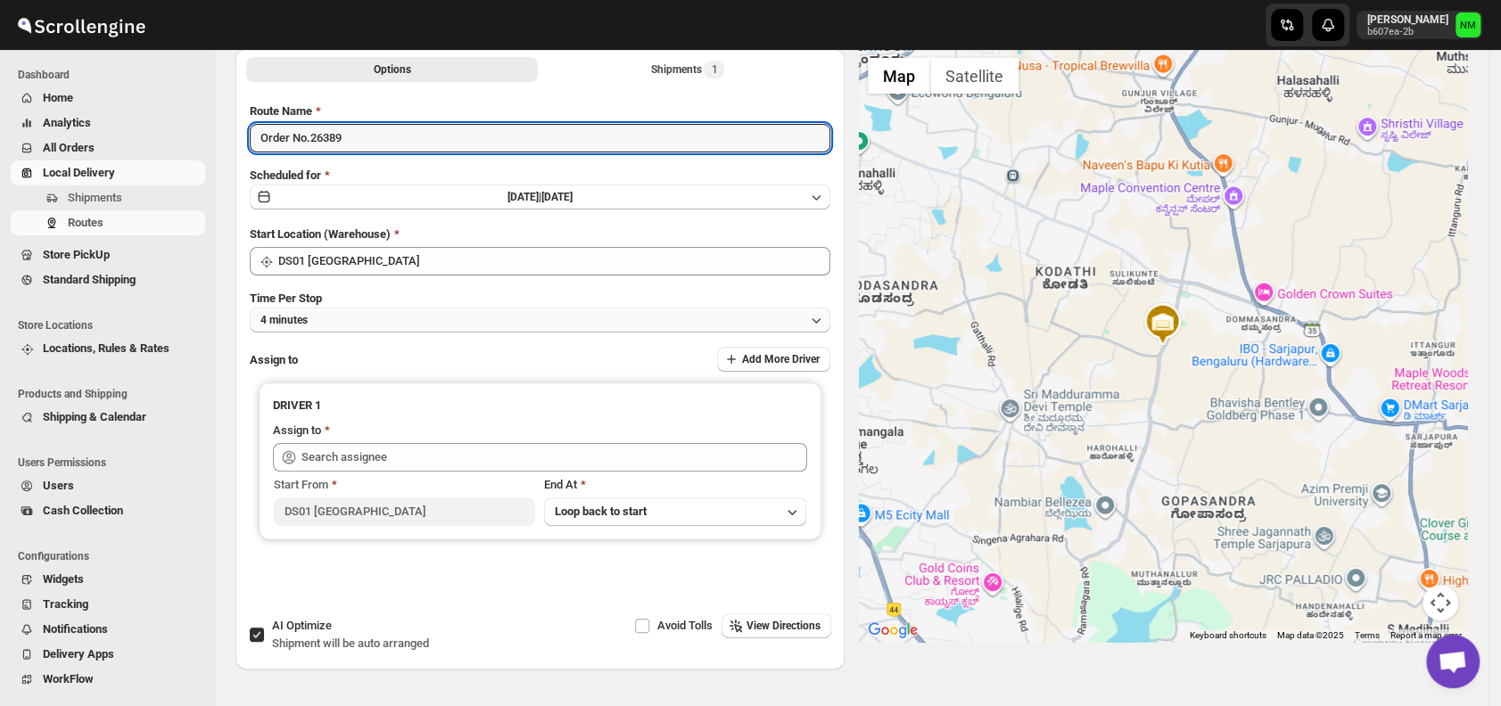
type input "Order No.26389"
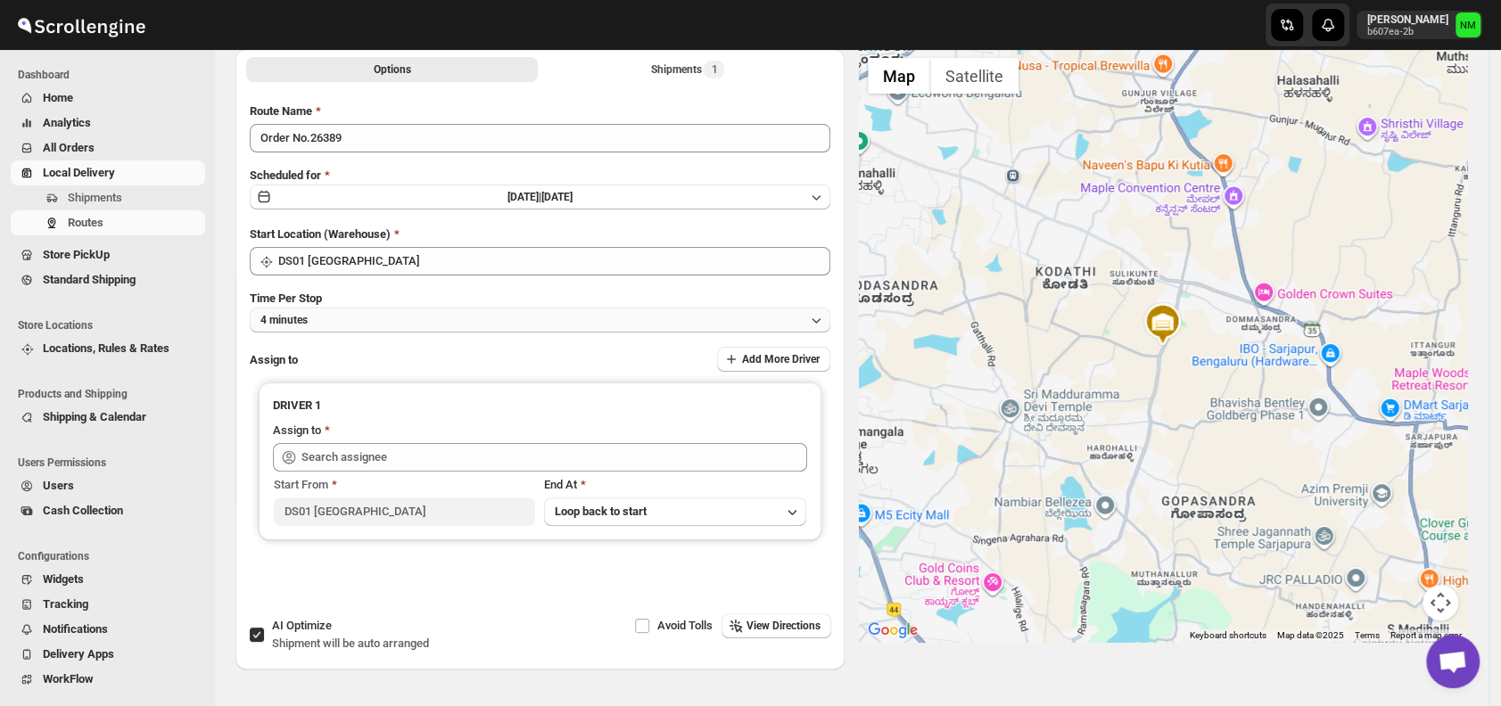
click at [332, 311] on button "4 minutes" at bounding box center [540, 320] width 580 height 25
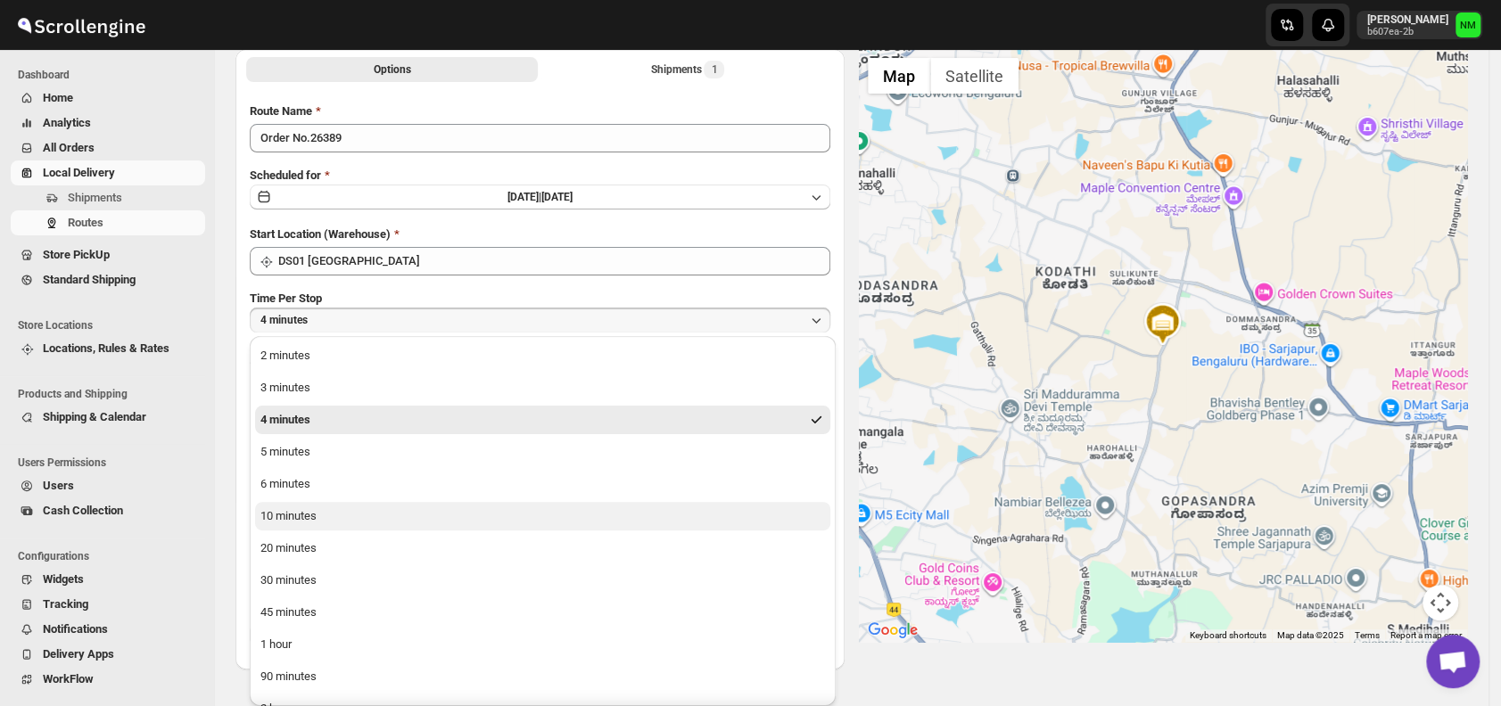
click at [308, 515] on div "10 minutes" at bounding box center [288, 516] width 56 height 18
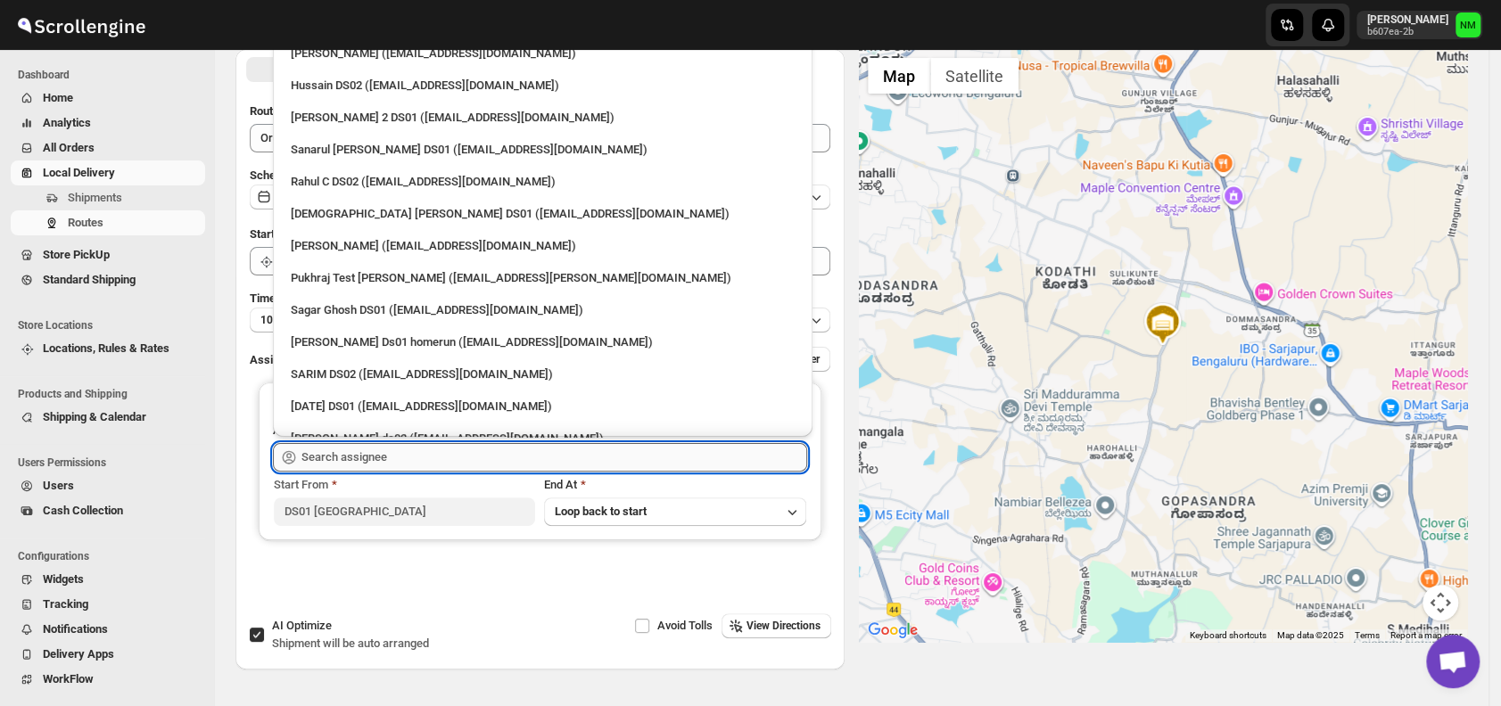
click at [395, 457] on input "text" at bounding box center [554, 457] width 506 height 29
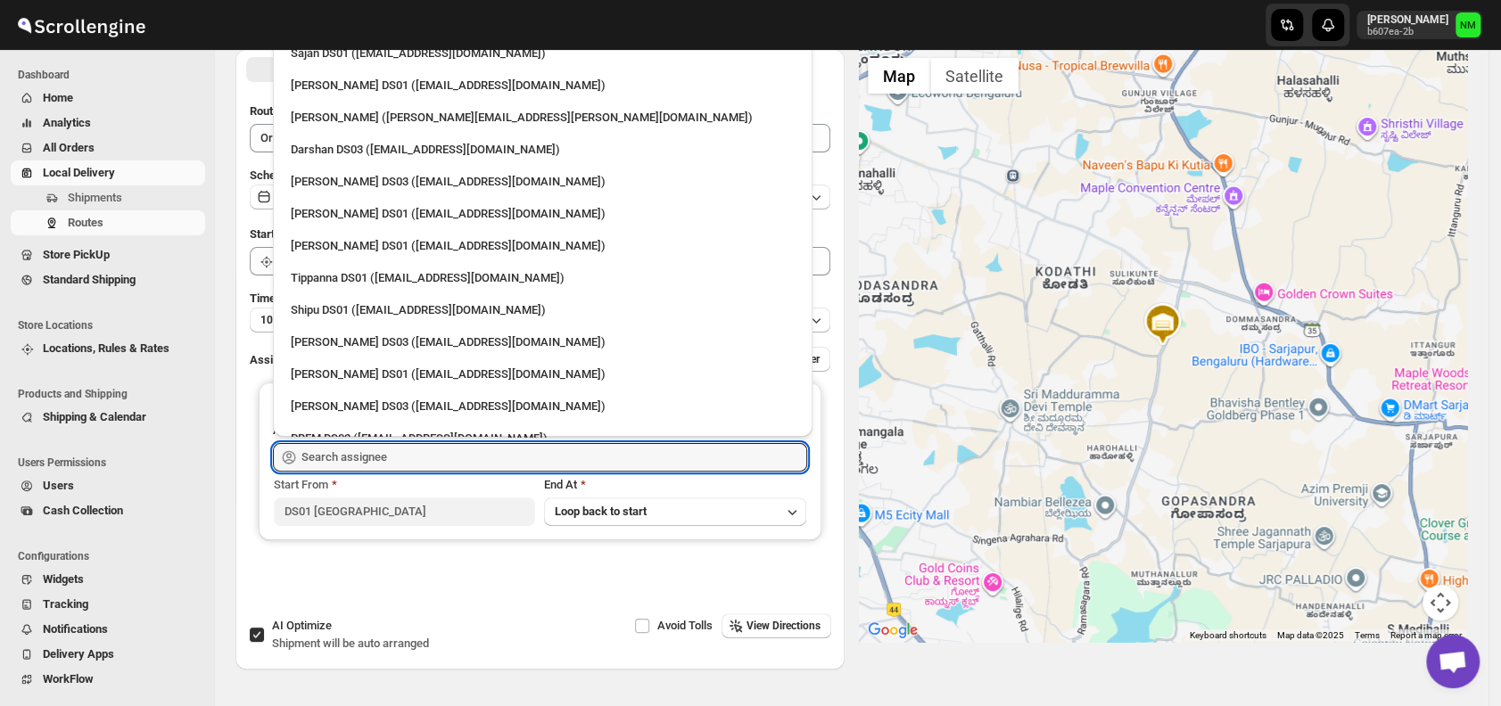
scroll to position [1468, 0]
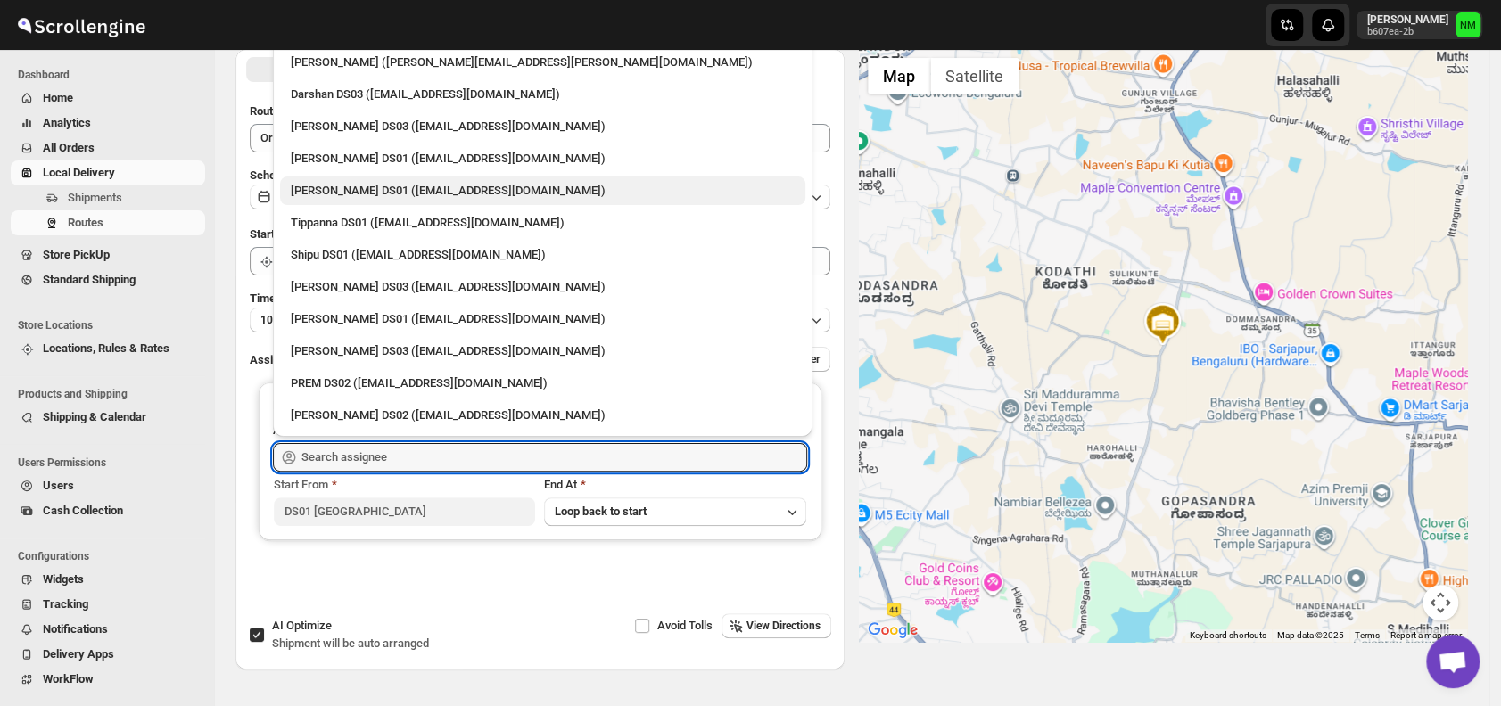
click at [334, 185] on div "[PERSON_NAME] DS01 ([EMAIL_ADDRESS][DOMAIN_NAME])" at bounding box center [543, 191] width 504 height 18
type input "[PERSON_NAME] DS01 ([EMAIL_ADDRESS][DOMAIN_NAME])"
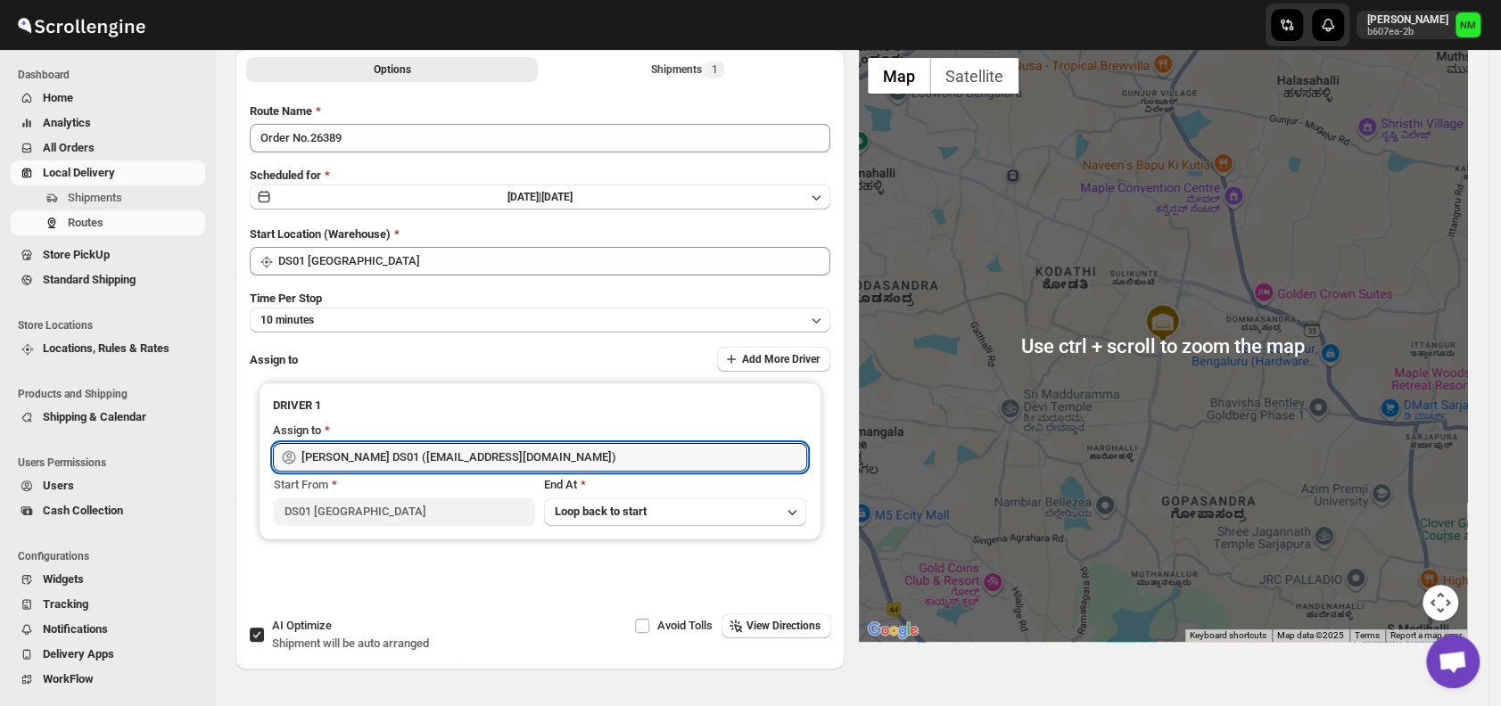
scroll to position [0, 0]
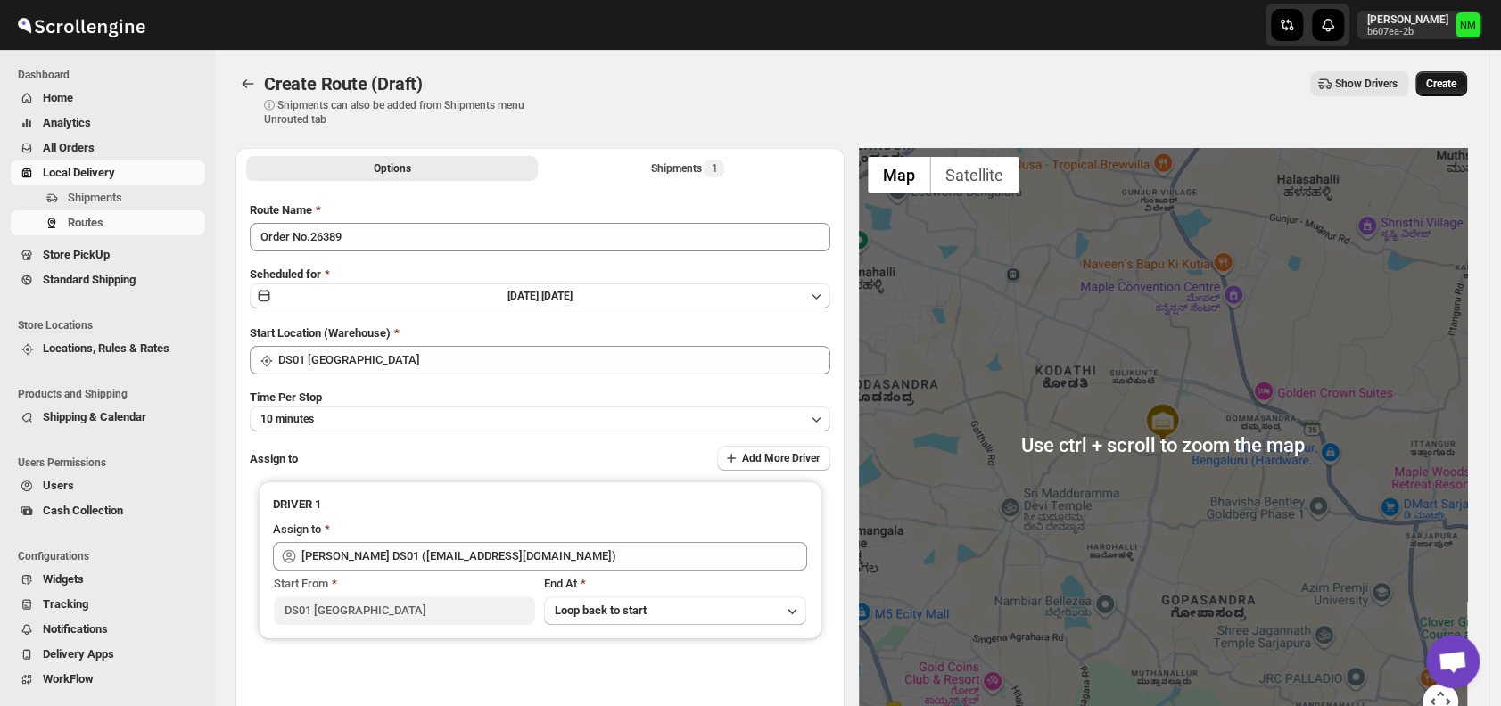
click at [1467, 76] on button "Create" at bounding box center [1441, 83] width 52 height 25
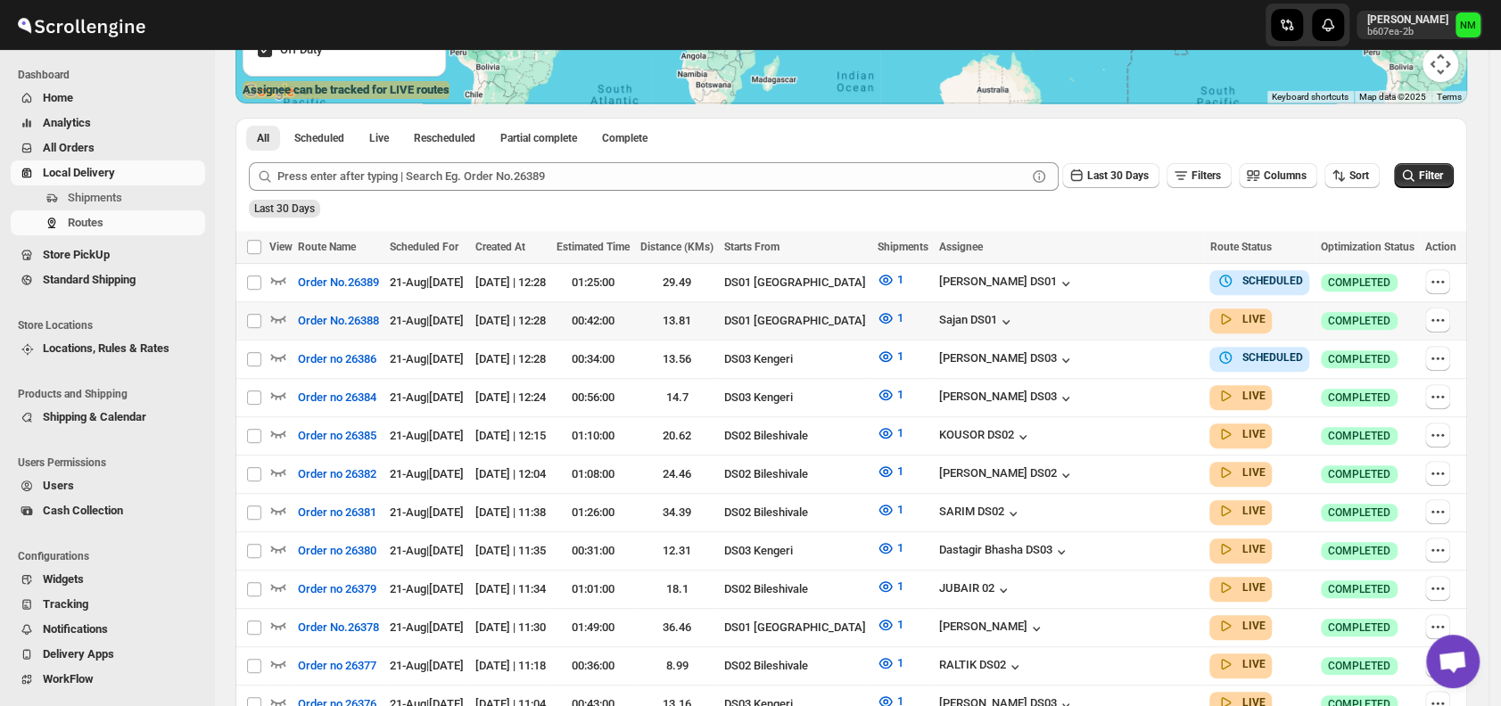
scroll to position [353, 0]
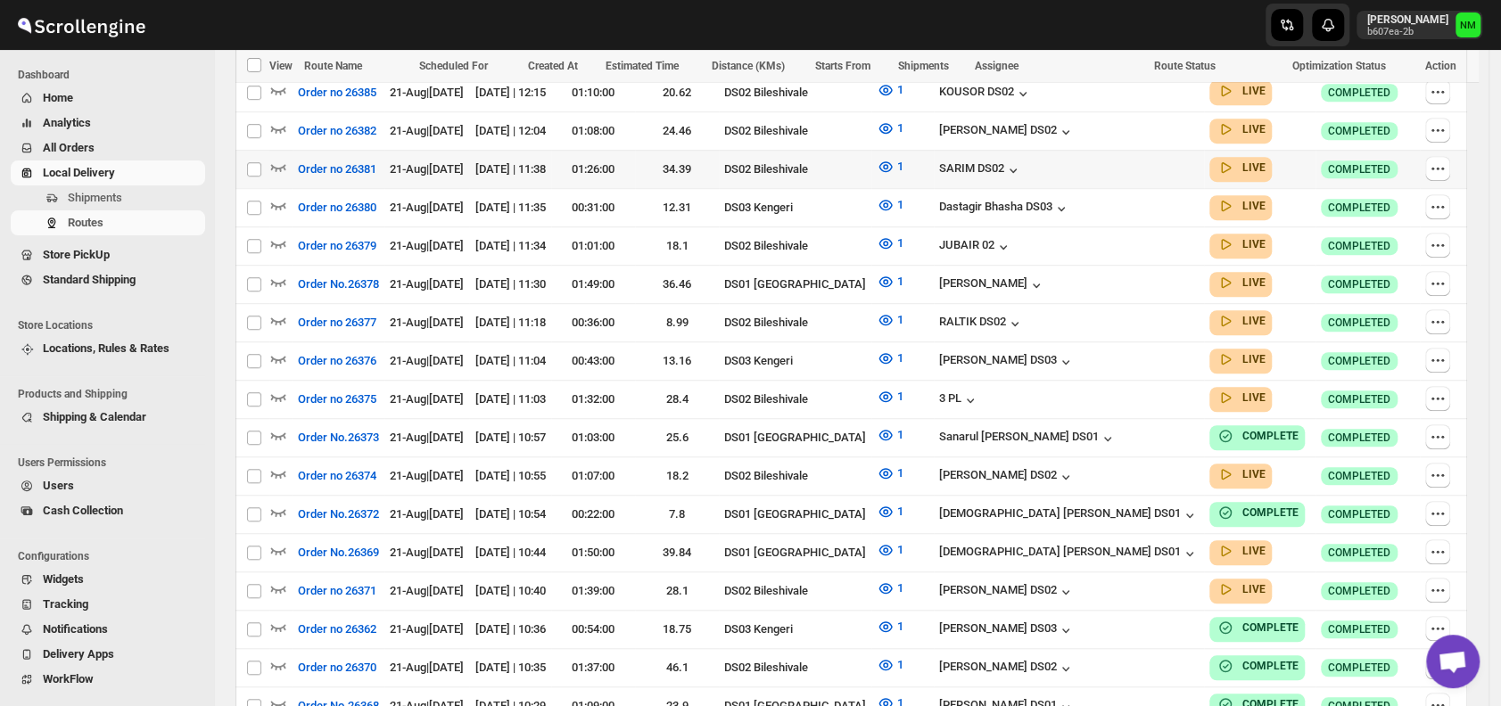
scroll to position [697, 0]
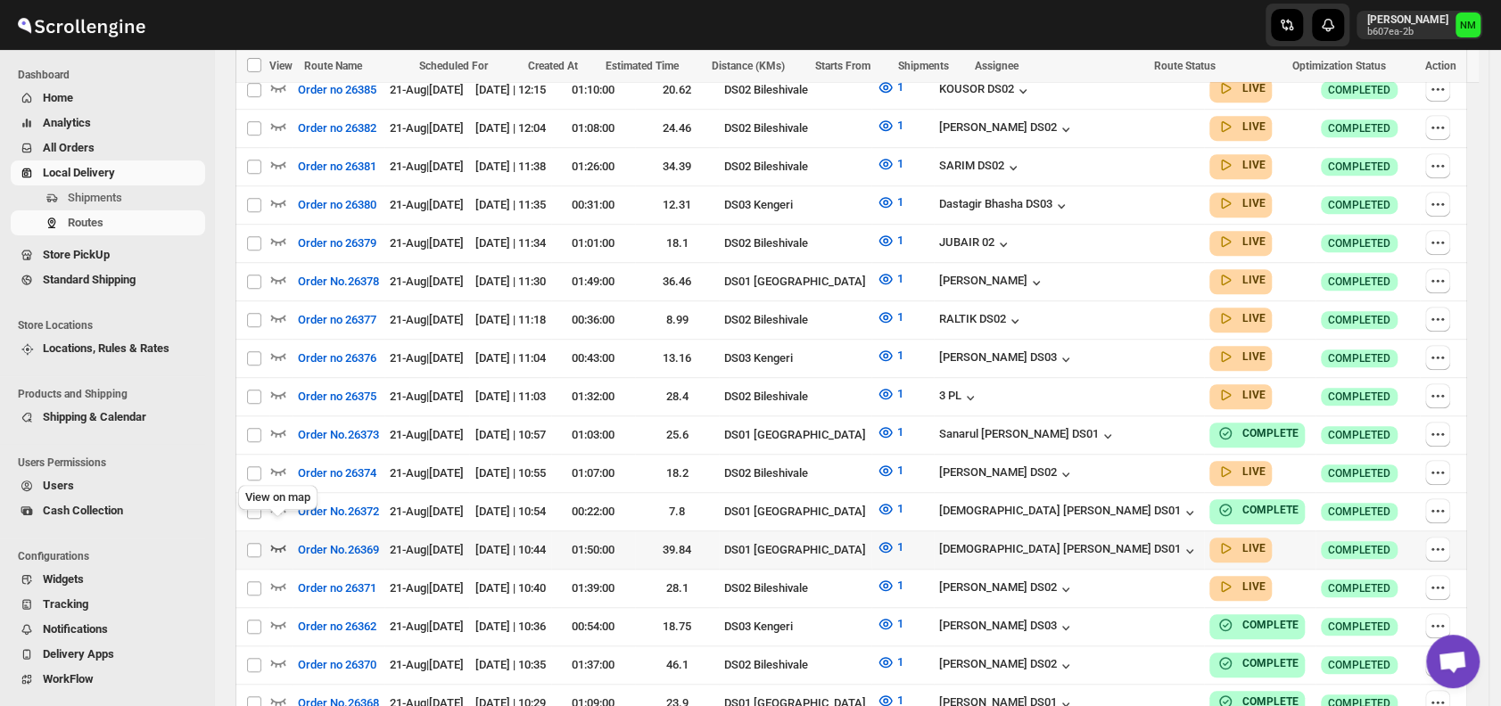
click at [274, 545] on icon "button" at bounding box center [278, 548] width 15 height 7
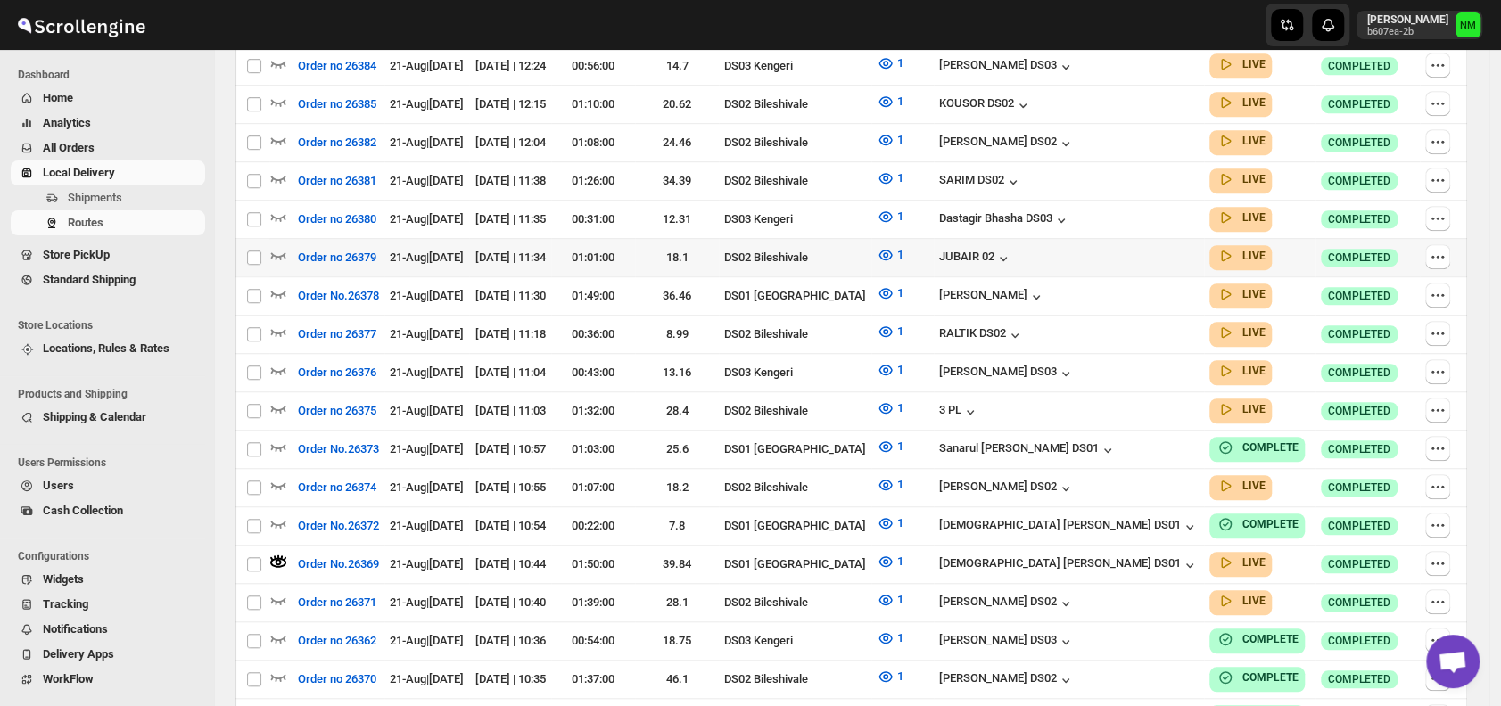
scroll to position [0, 0]
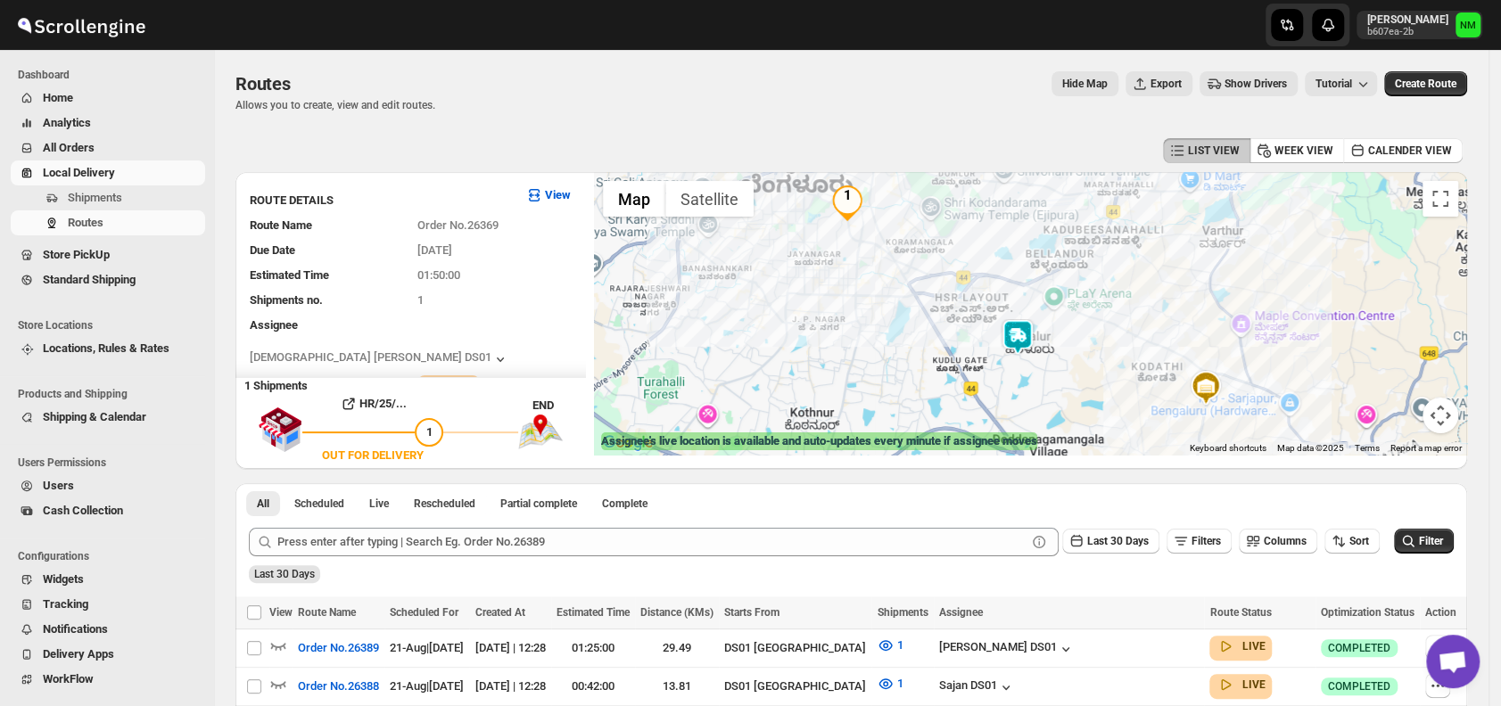
click at [1023, 342] on img at bounding box center [1018, 337] width 36 height 36
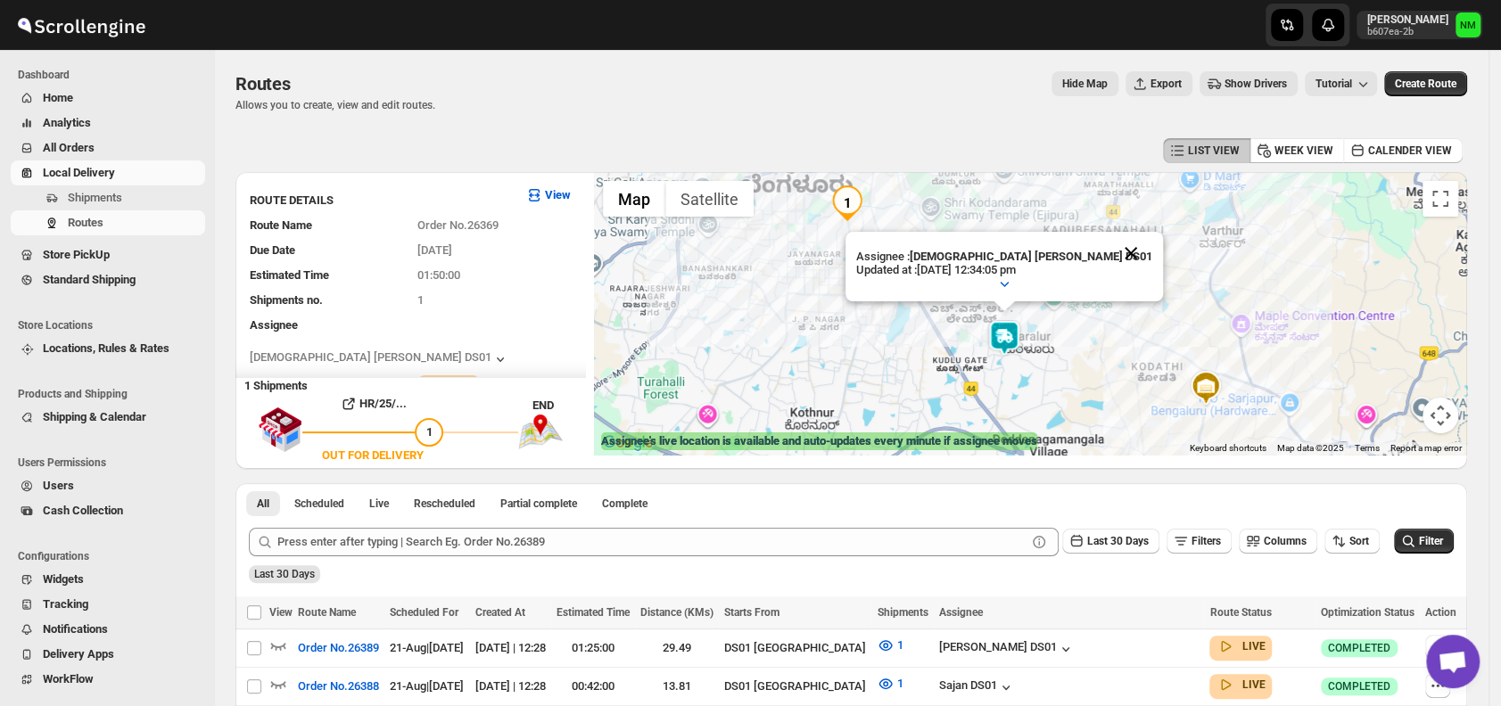
click at [1109, 250] on button "Close" at bounding box center [1130, 228] width 43 height 43
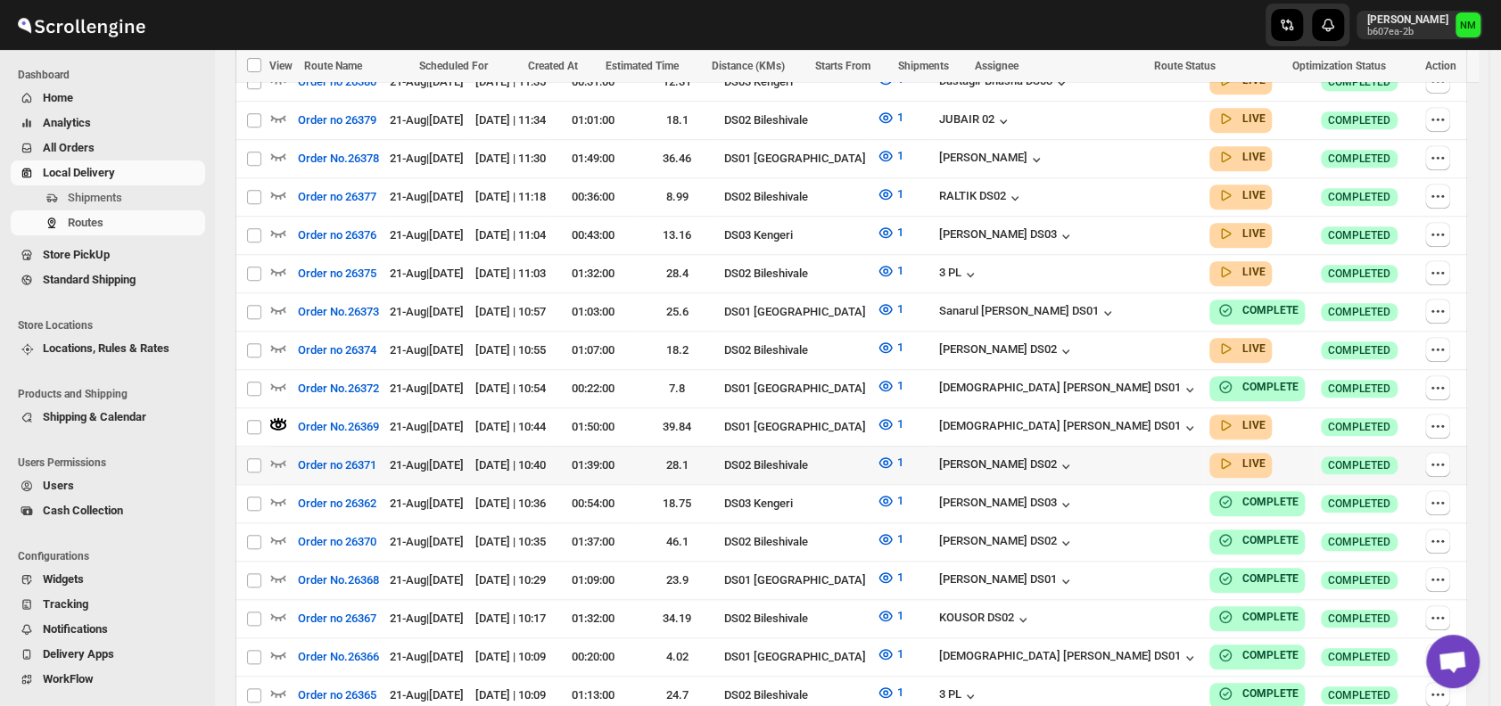
scroll to position [621, 0]
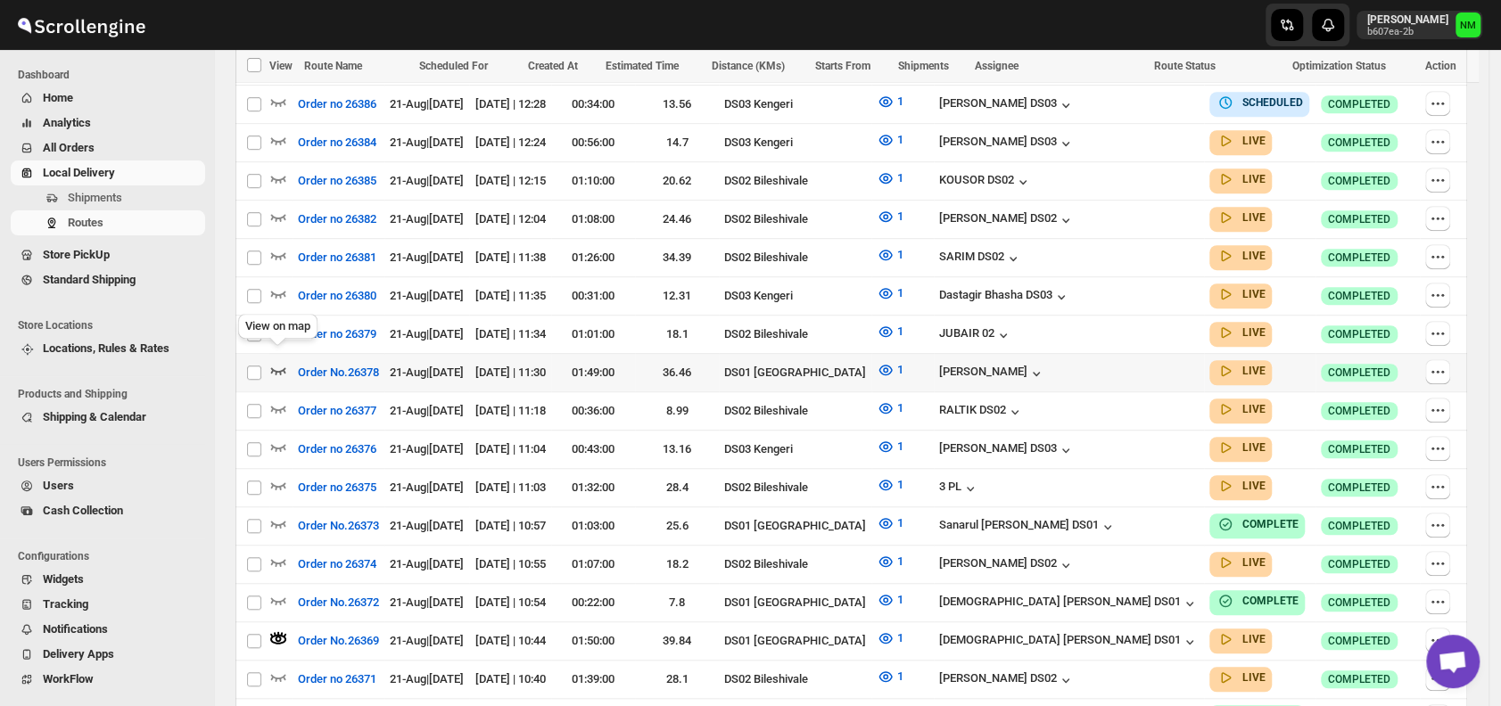
click at [278, 361] on icon "button" at bounding box center [278, 370] width 18 height 18
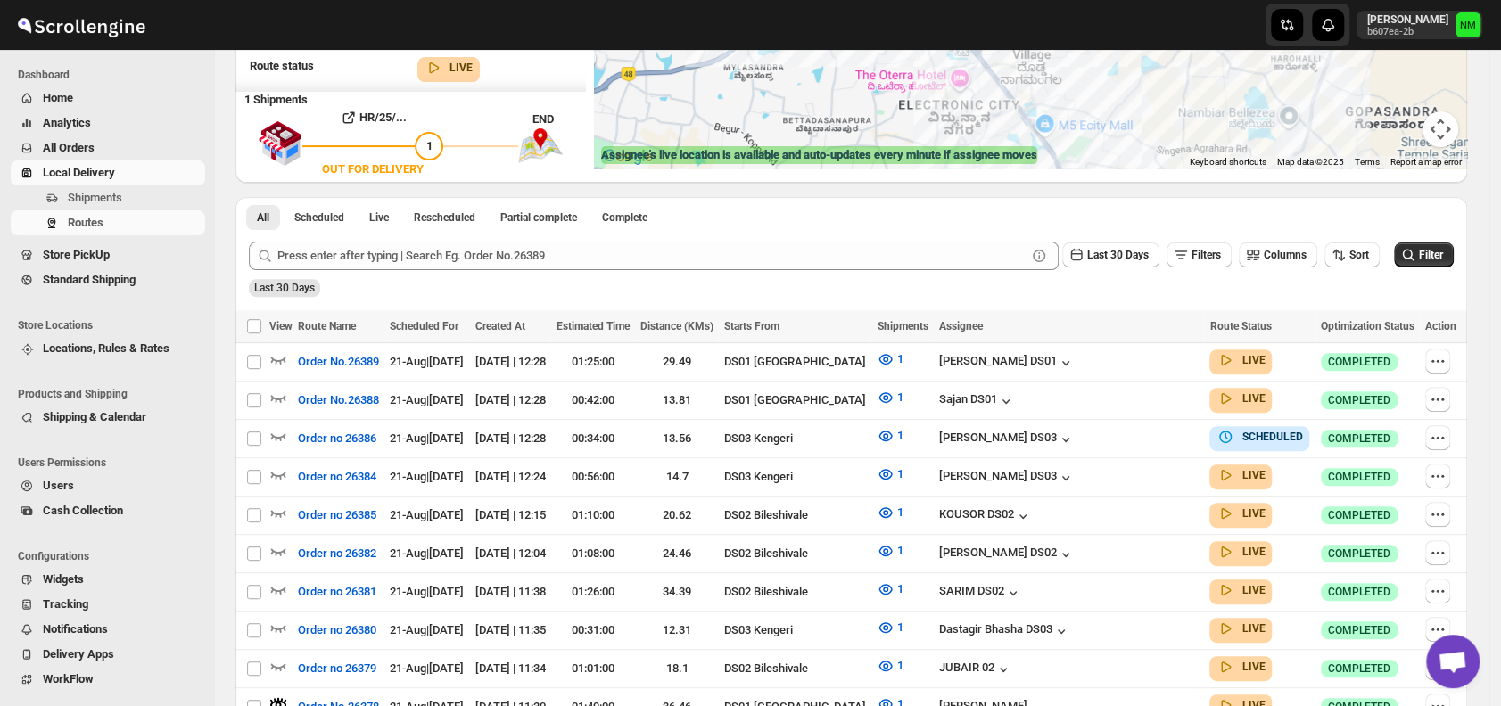
click at [1058, 250] on div at bounding box center [654, 256] width 810 height 29
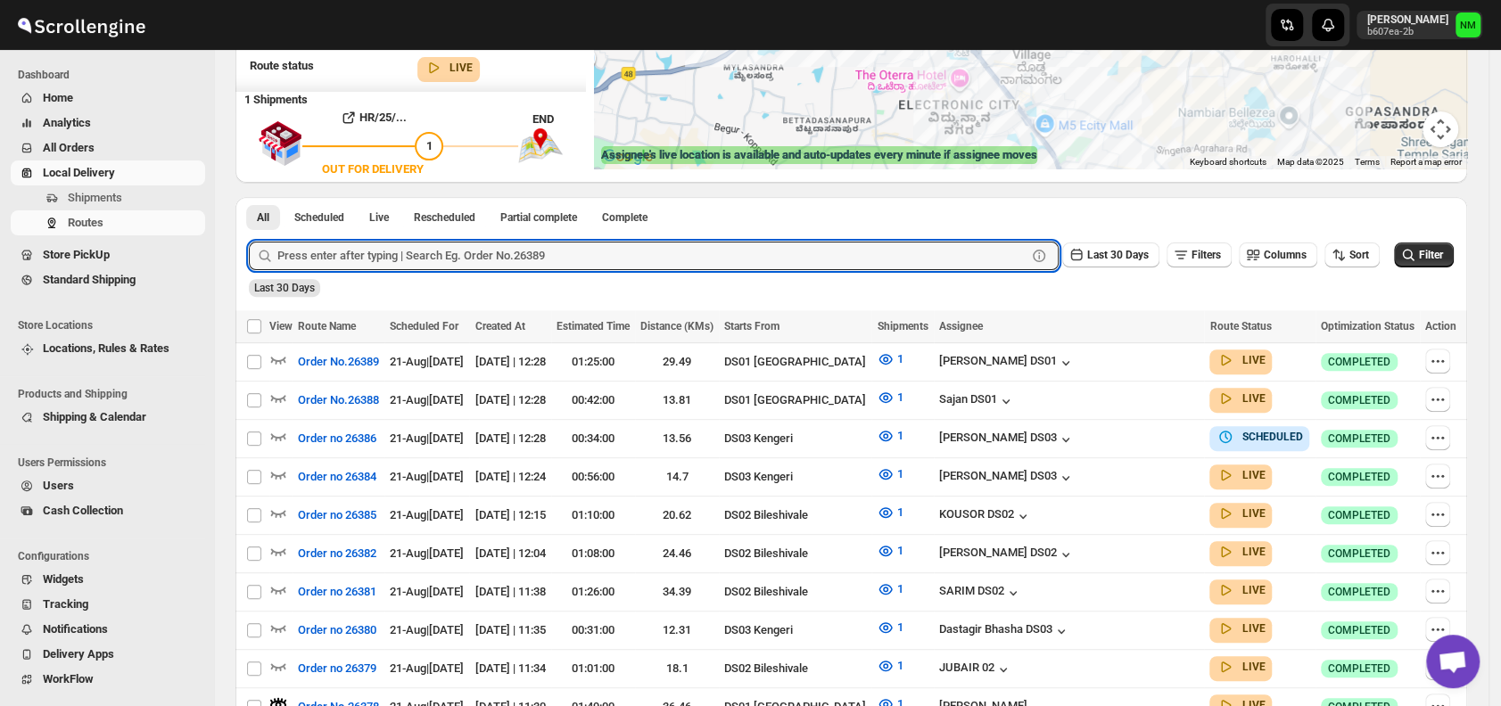
scroll to position [0, 0]
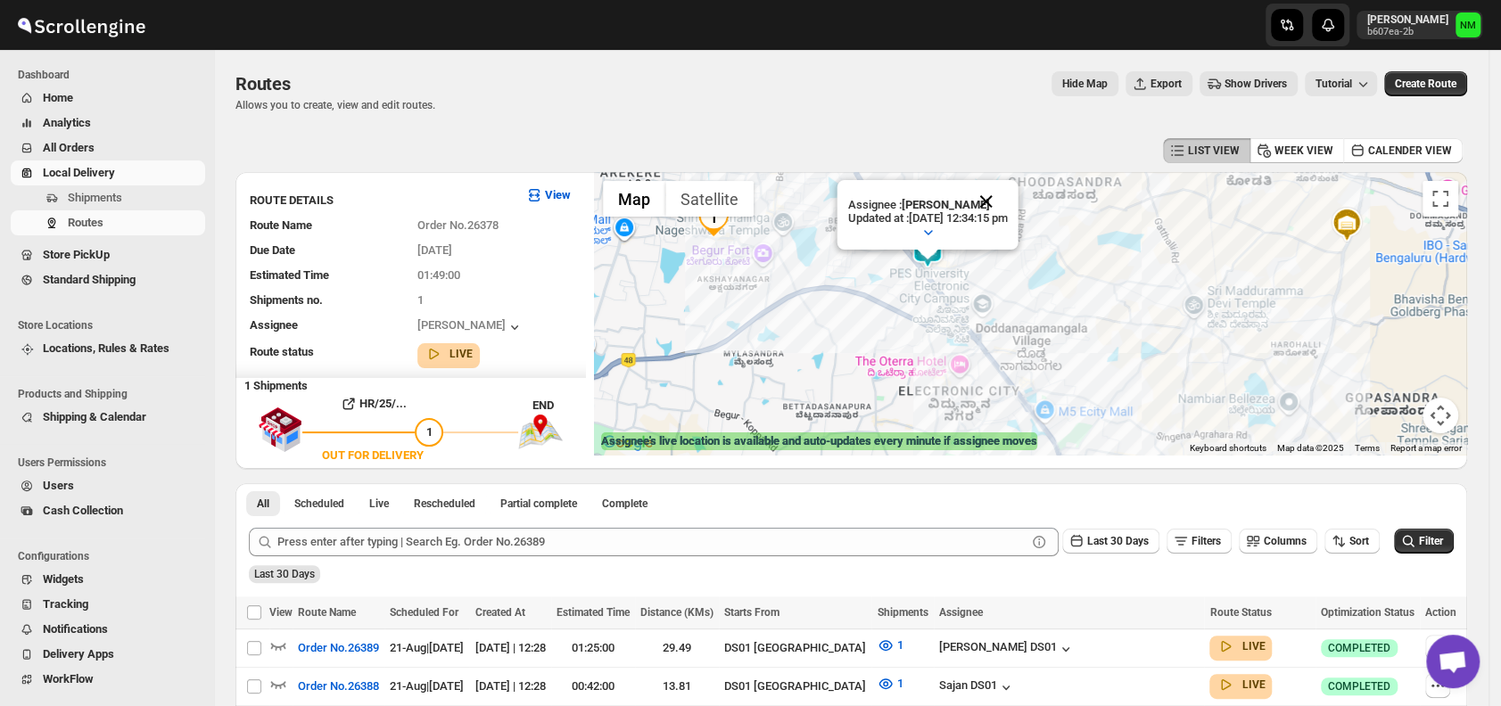
click at [1008, 198] on button "Close" at bounding box center [986, 176] width 43 height 43
click at [95, 193] on span "Shipments" at bounding box center [95, 197] width 54 height 13
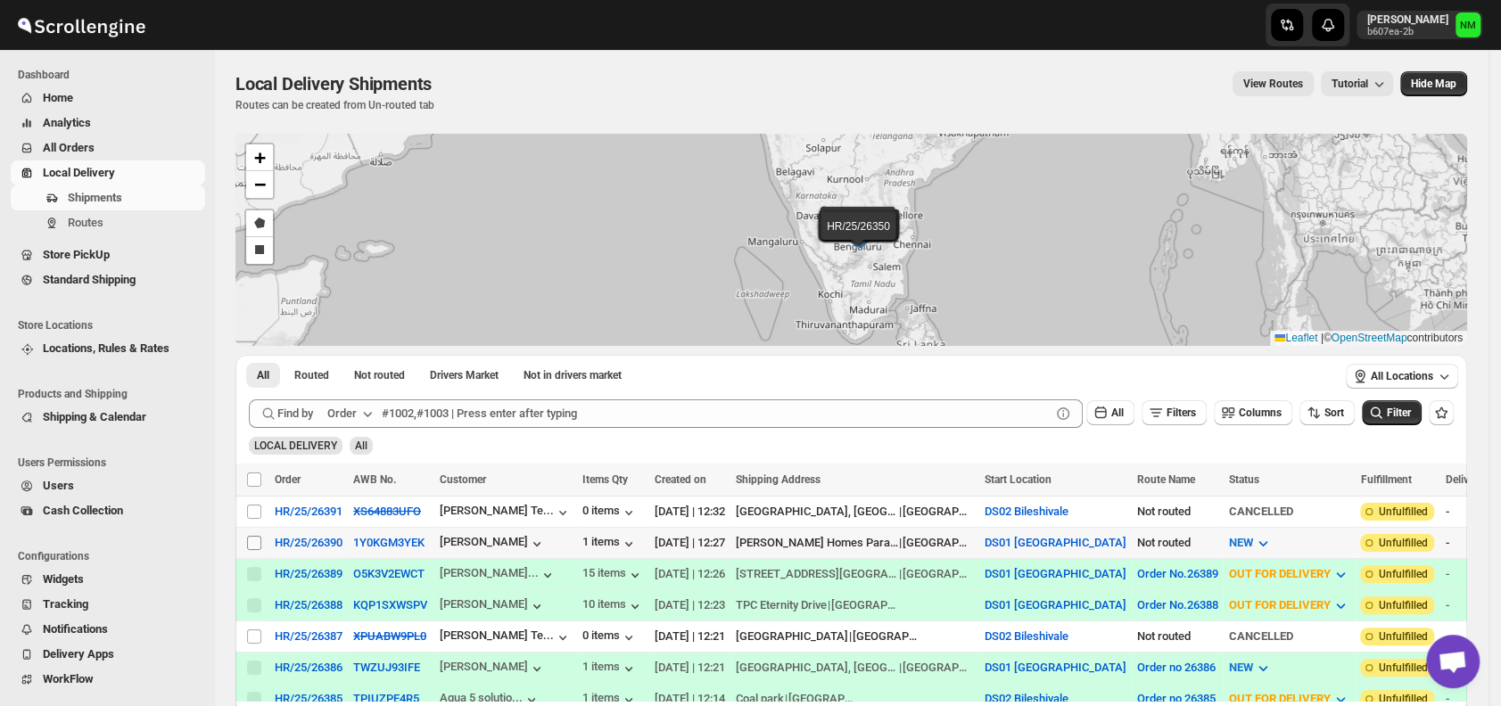
click at [249, 338] on input "Select shipment" at bounding box center [254, 331] width 14 height 14
checkbox input "true"
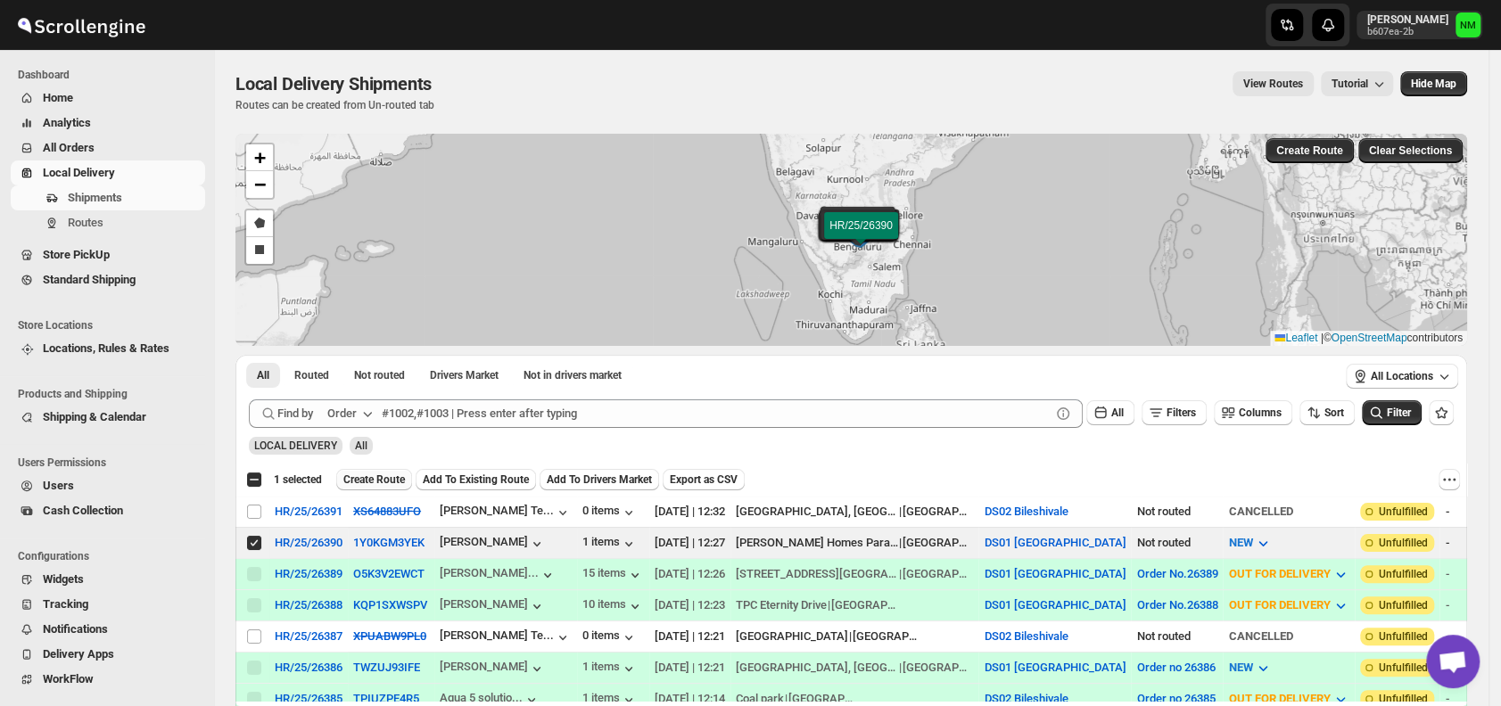
click at [1033, 275] on span "Create Route" at bounding box center [1064, 267] width 62 height 14
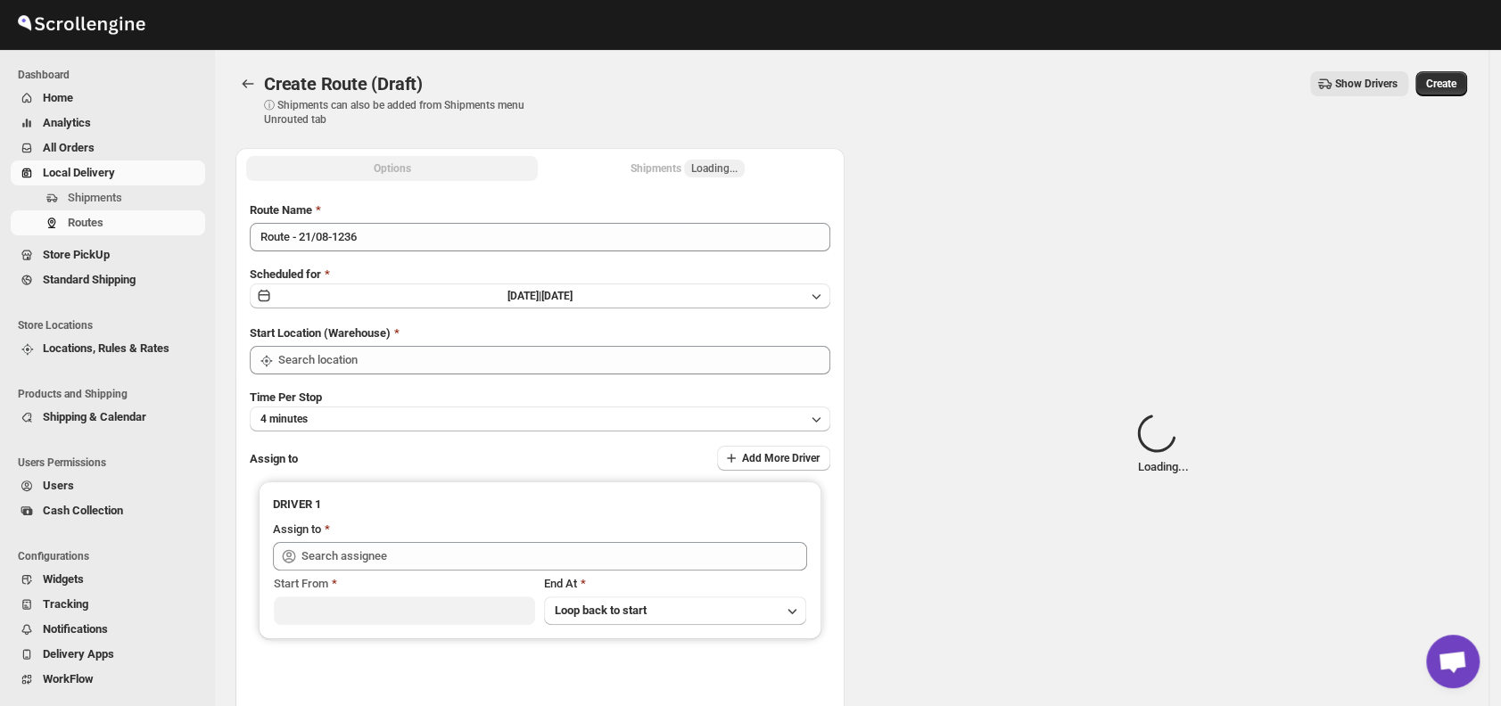
type input "DS01 [GEOGRAPHIC_DATA]"
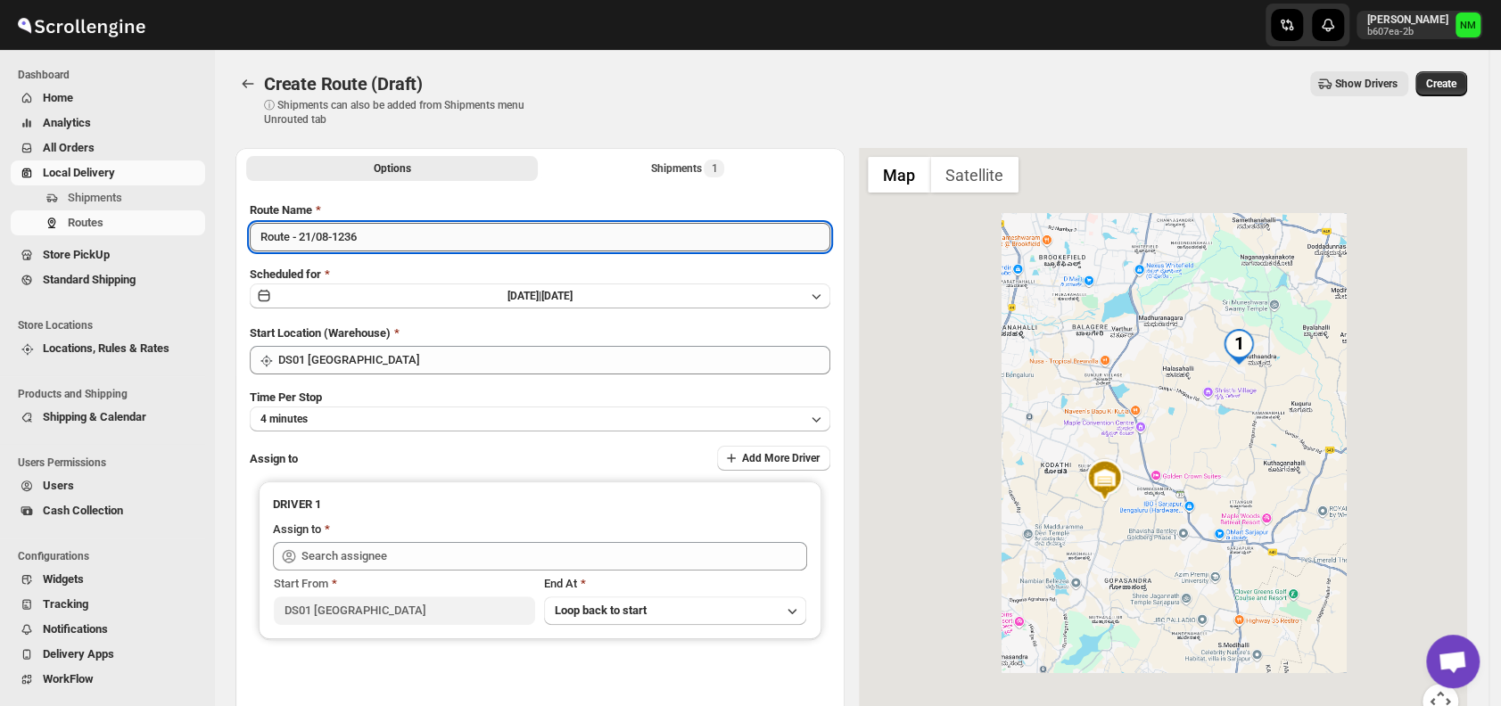
click at [396, 243] on input "Route - 21/08-1236" at bounding box center [540, 237] width 580 height 29
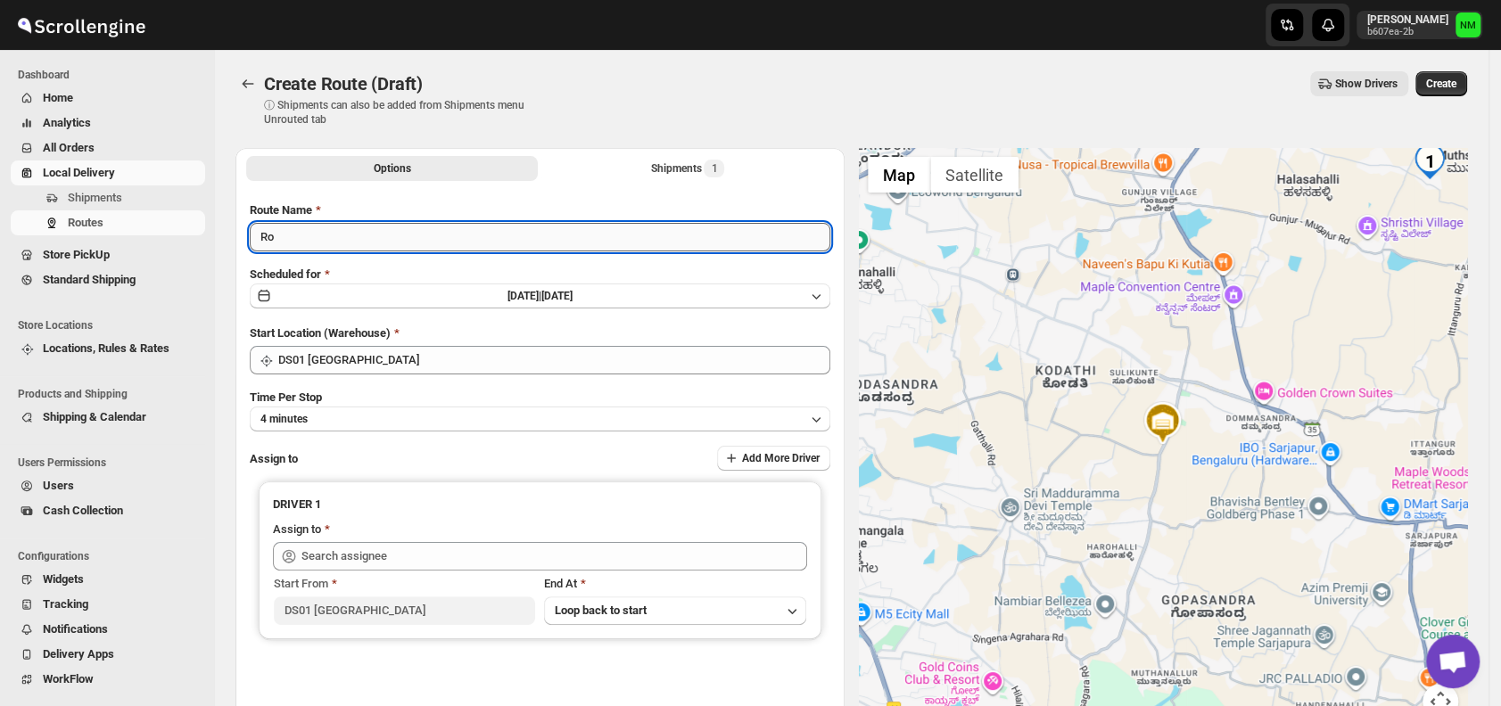
type input "R"
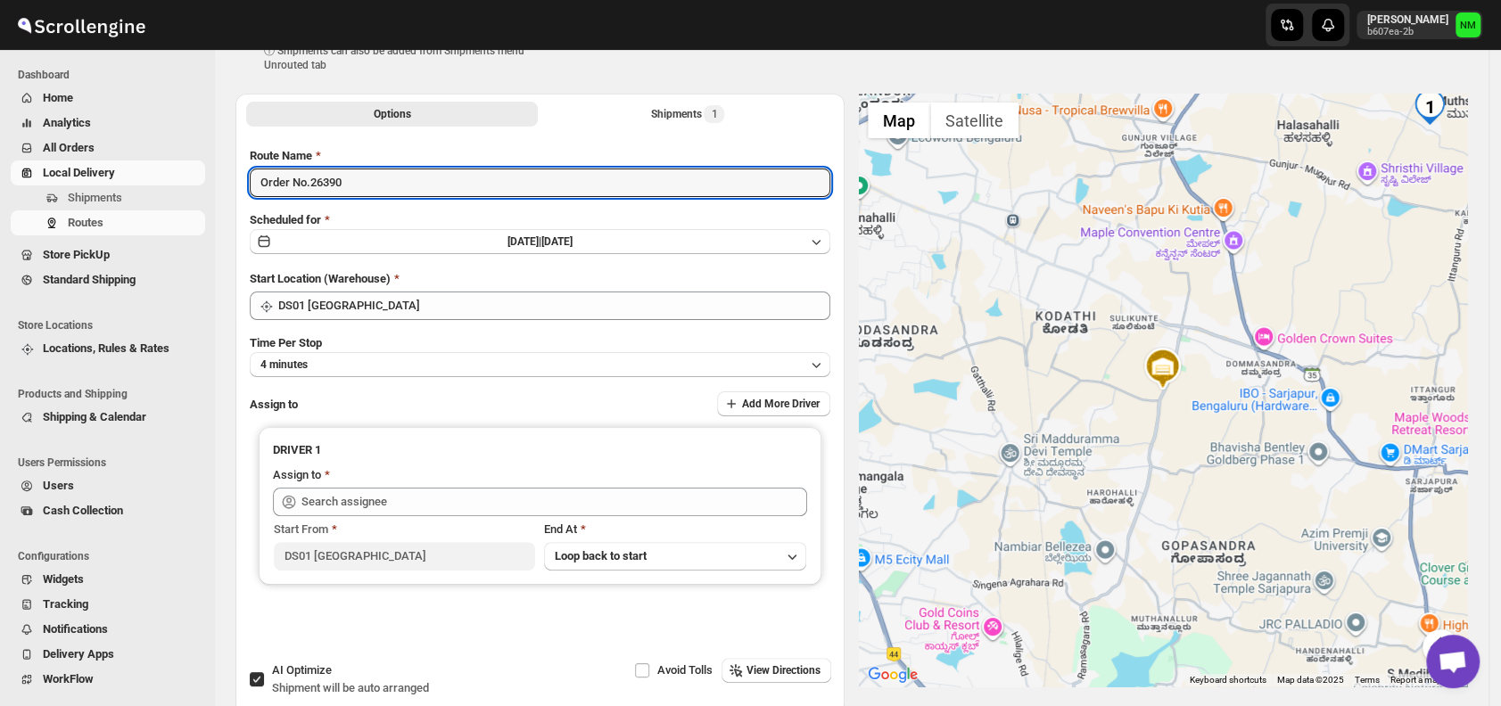
scroll to position [58, 0]
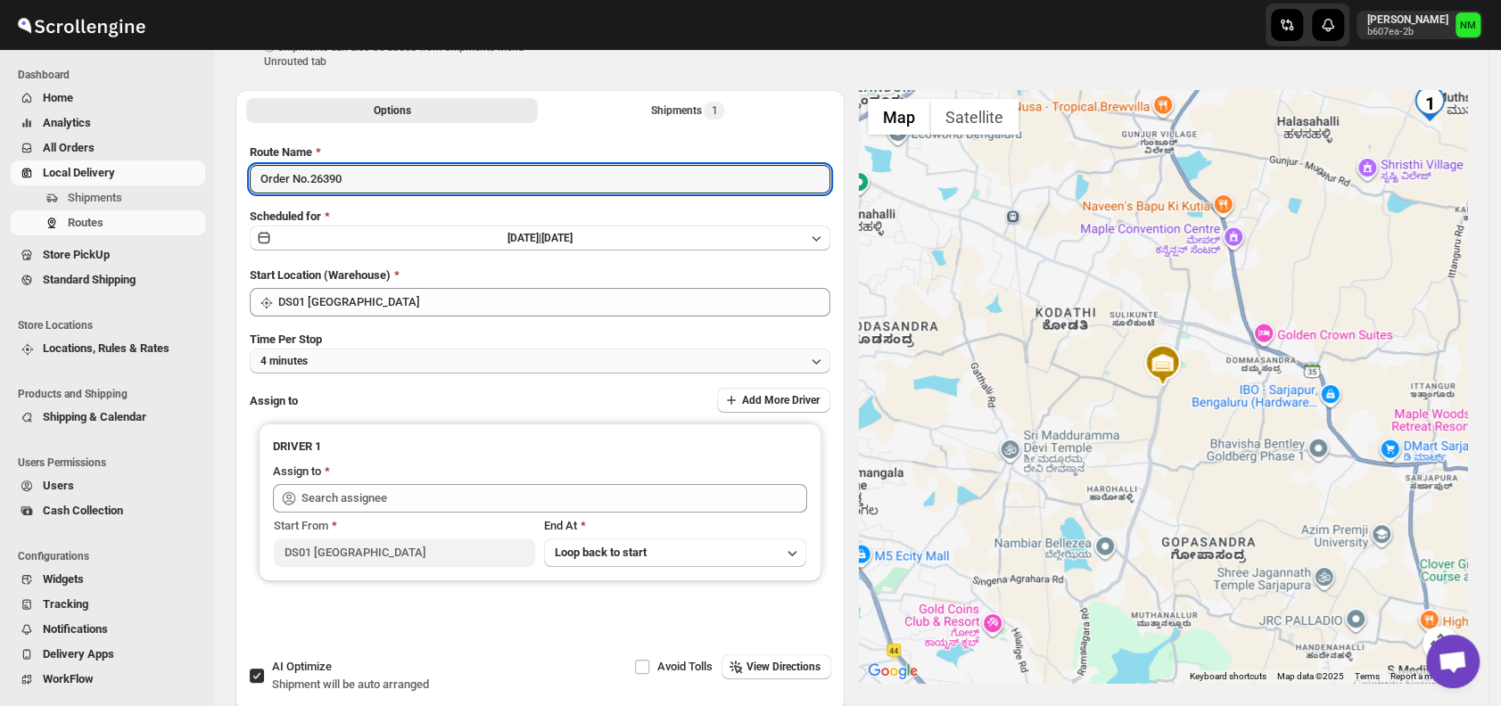
type input "Order No.26390"
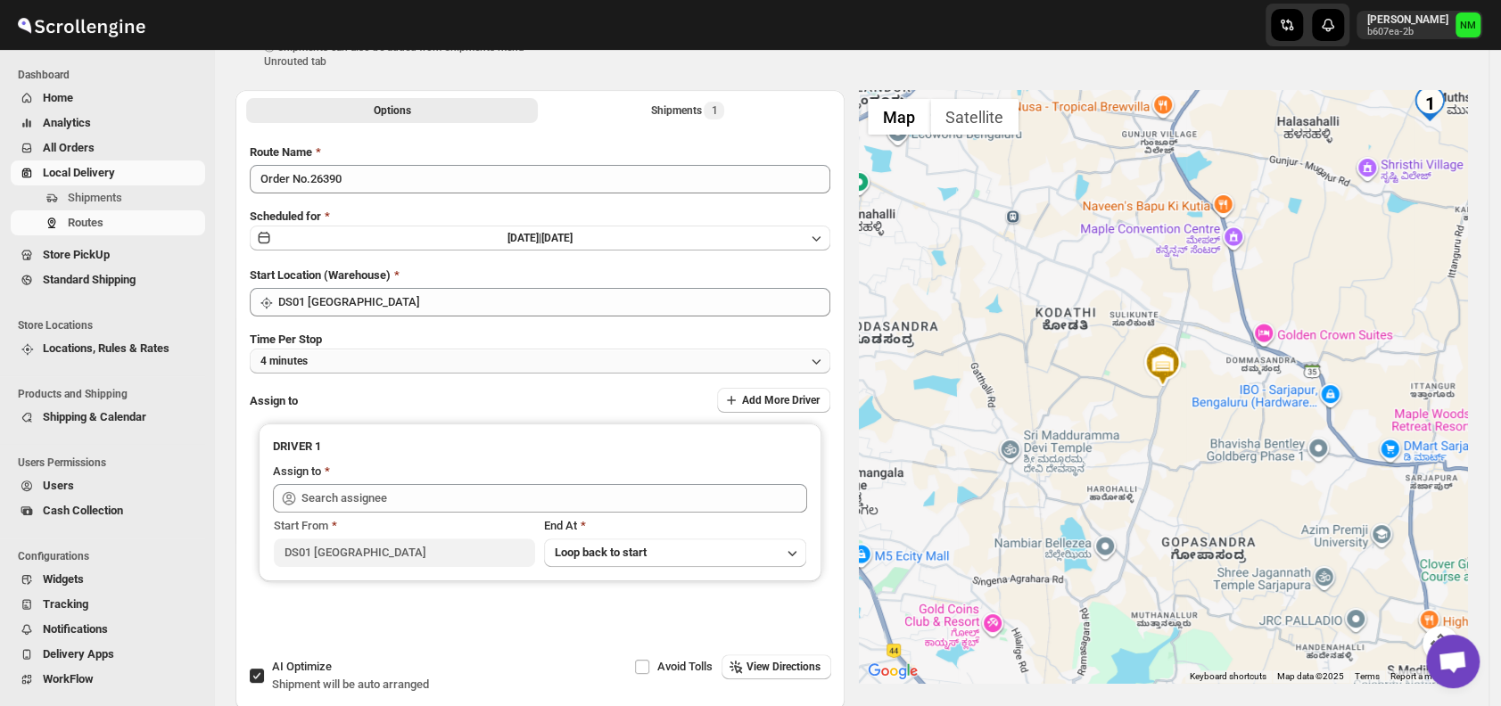
click at [382, 367] on button "4 minutes" at bounding box center [540, 361] width 580 height 25
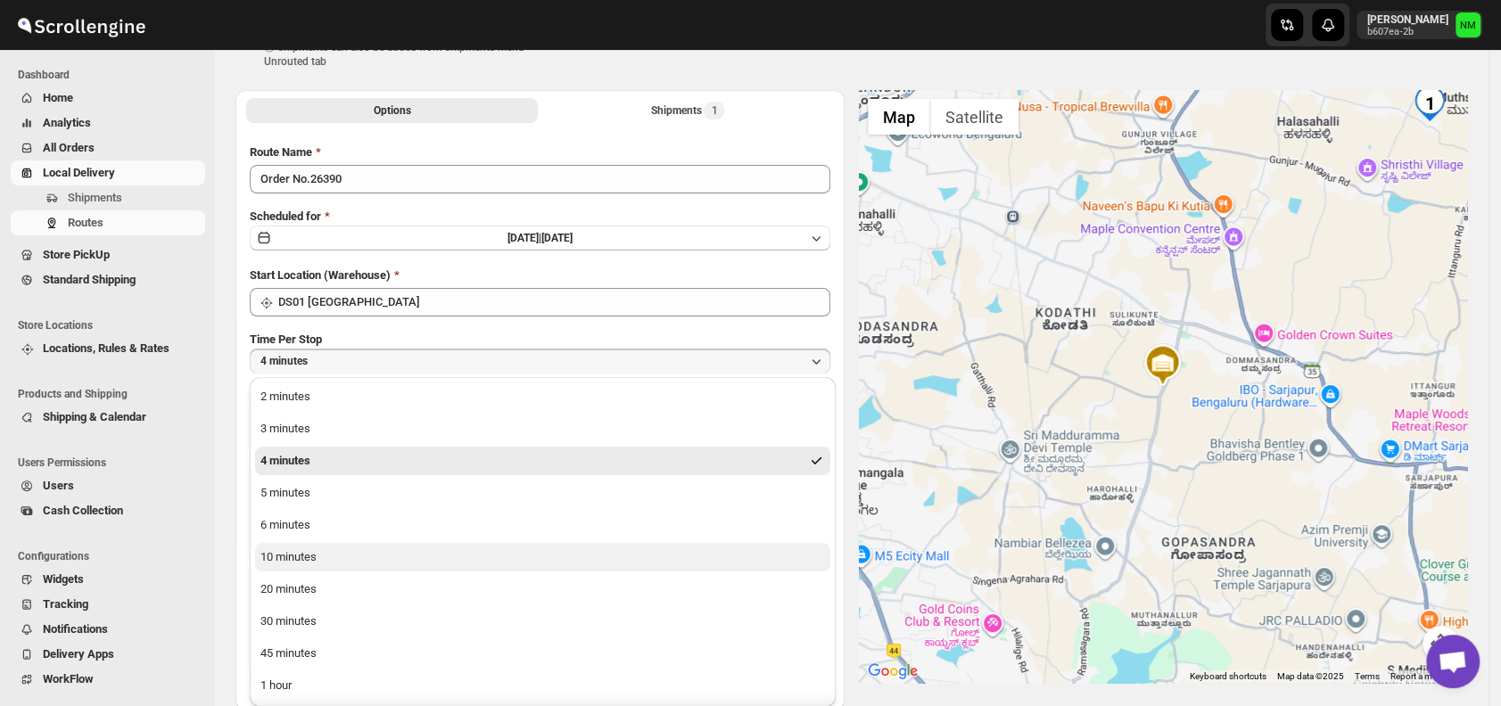
click at [313, 551] on div "10 minutes" at bounding box center [288, 557] width 56 height 18
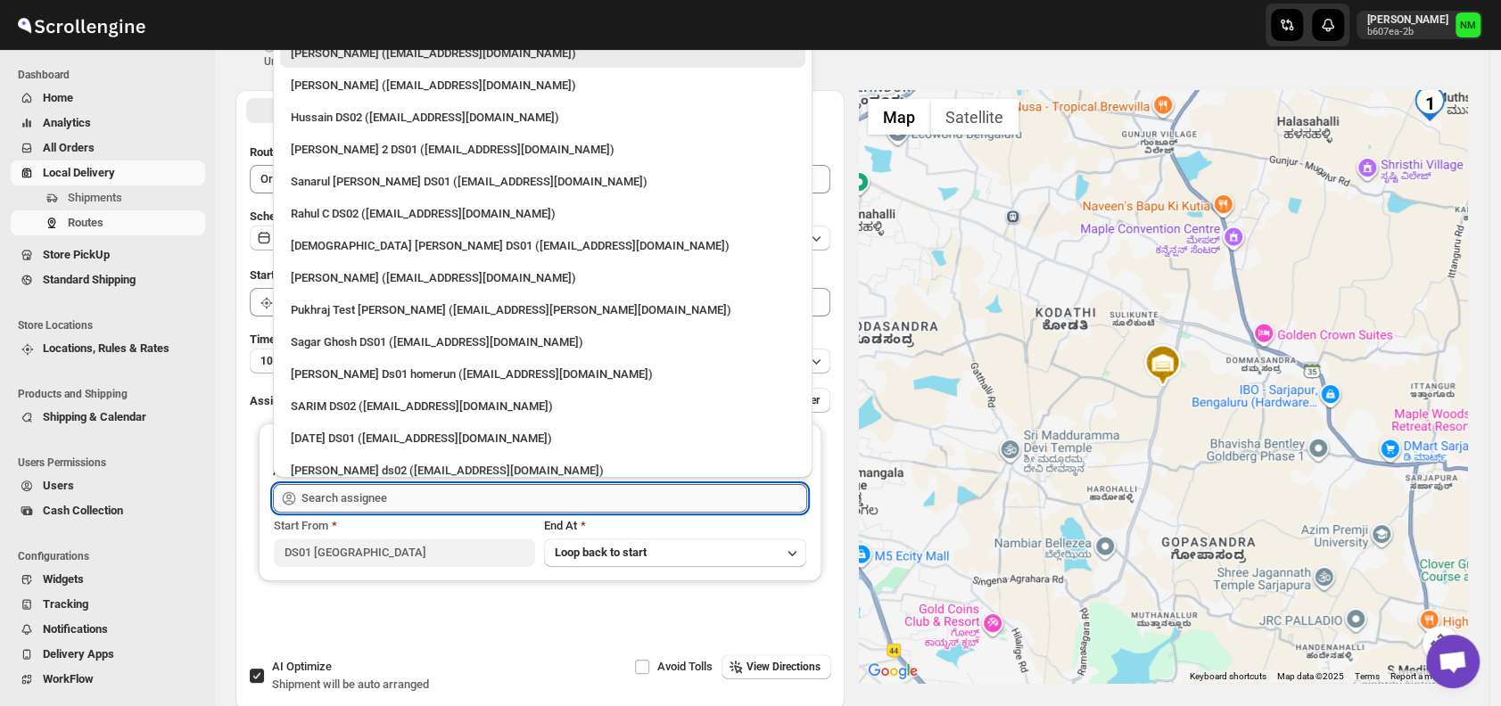
click at [353, 492] on input "text" at bounding box center [554, 498] width 506 height 29
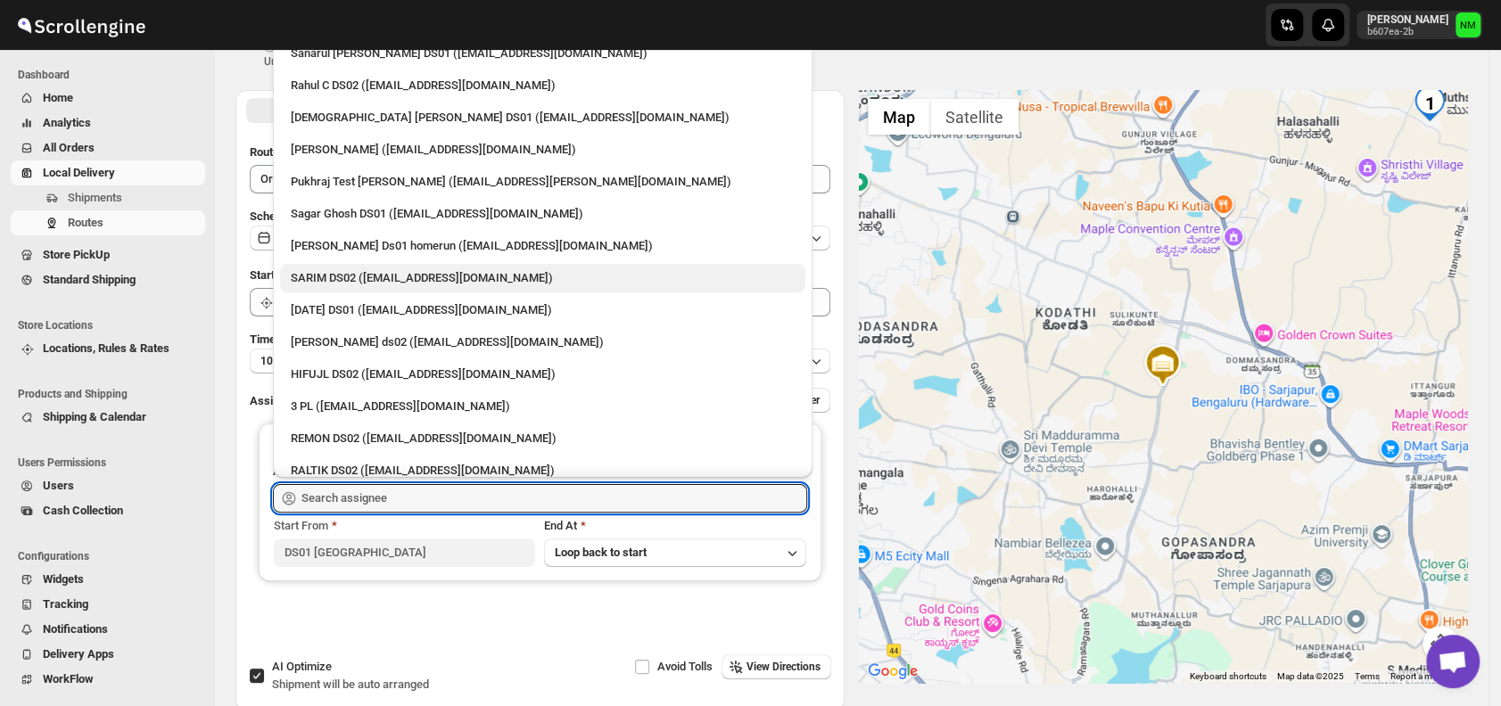
scroll to position [207, 0]
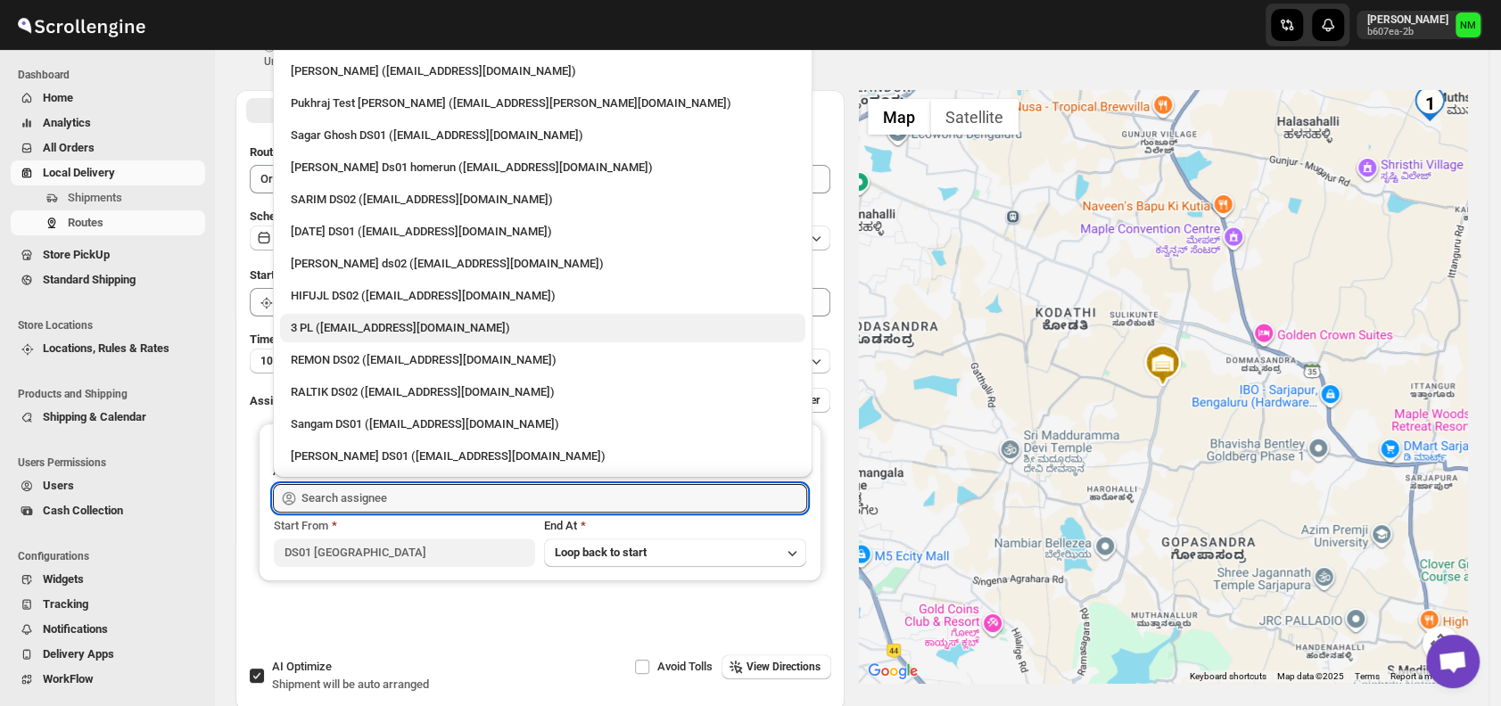
click at [352, 328] on div "3 PL (hello@home-run.co)" at bounding box center [543, 328] width 504 height 18
type input "3 PL (hello@home-run.co)"
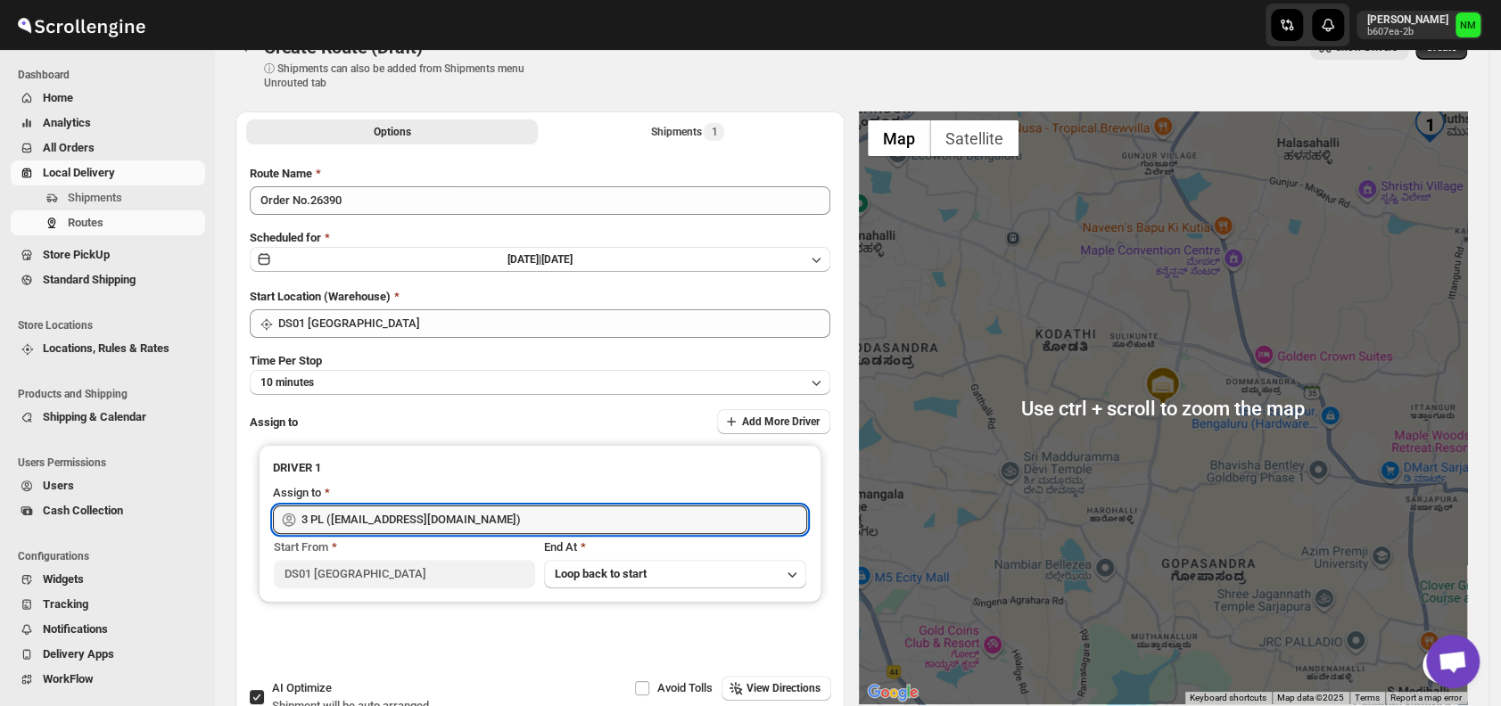
scroll to position [0, 0]
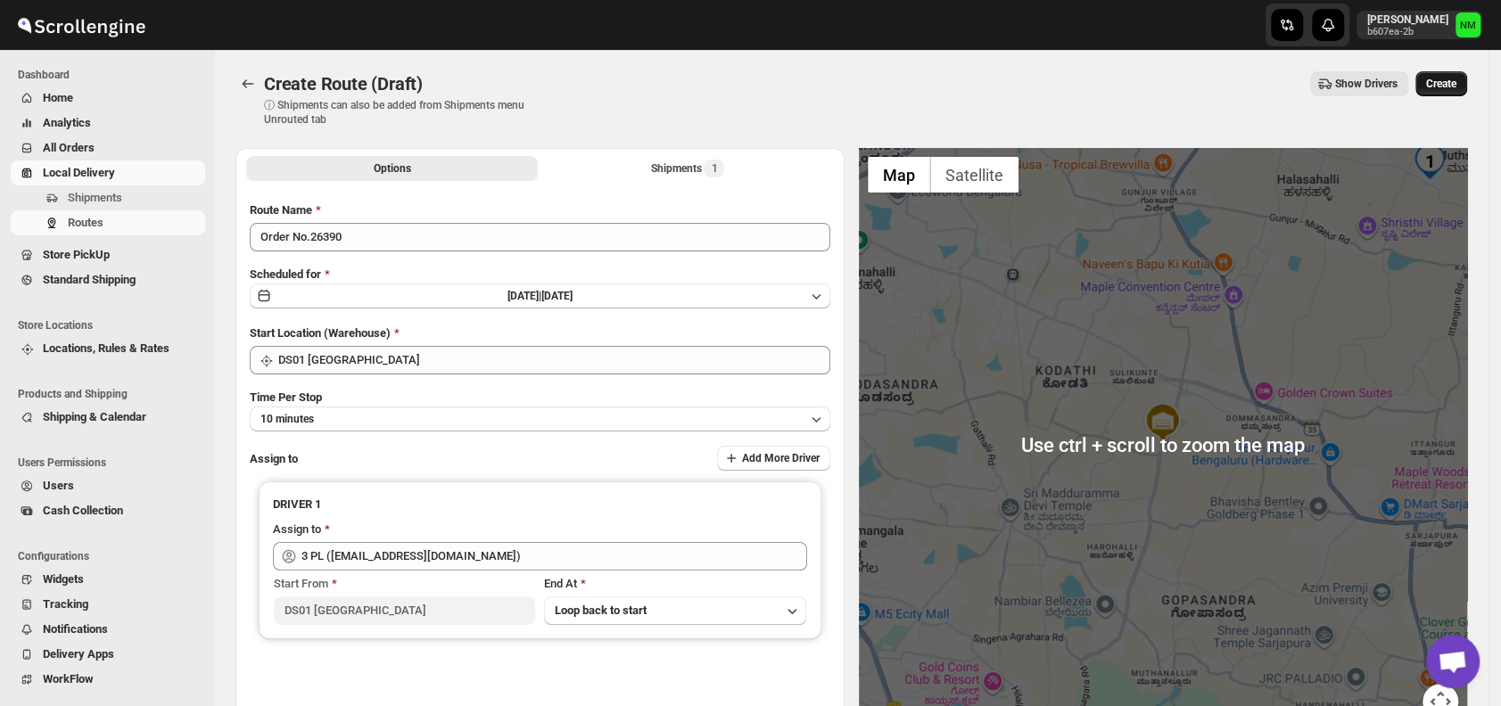
click at [1456, 86] on span "Create" at bounding box center [1441, 84] width 30 height 14
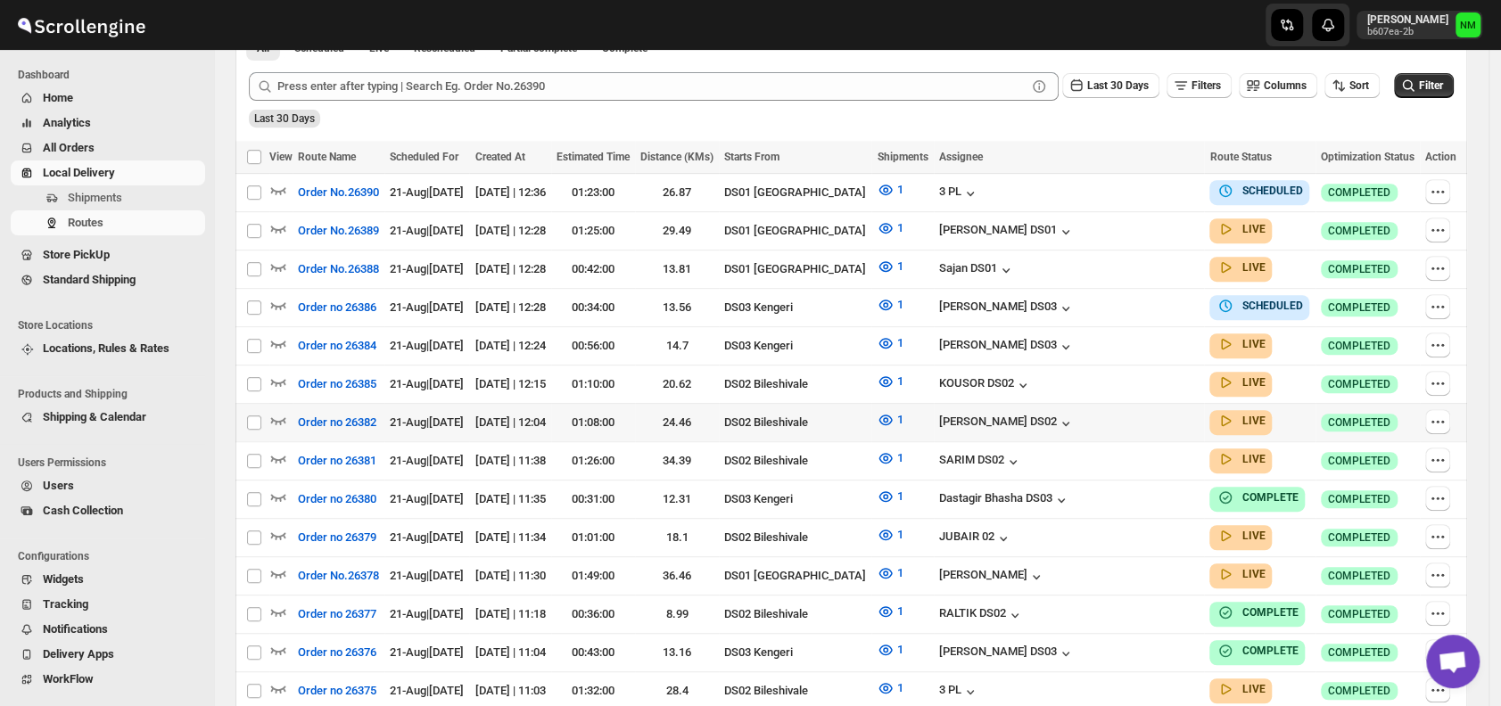
scroll to position [442, 0]
click at [275, 334] on icon "button" at bounding box center [278, 342] width 18 height 18
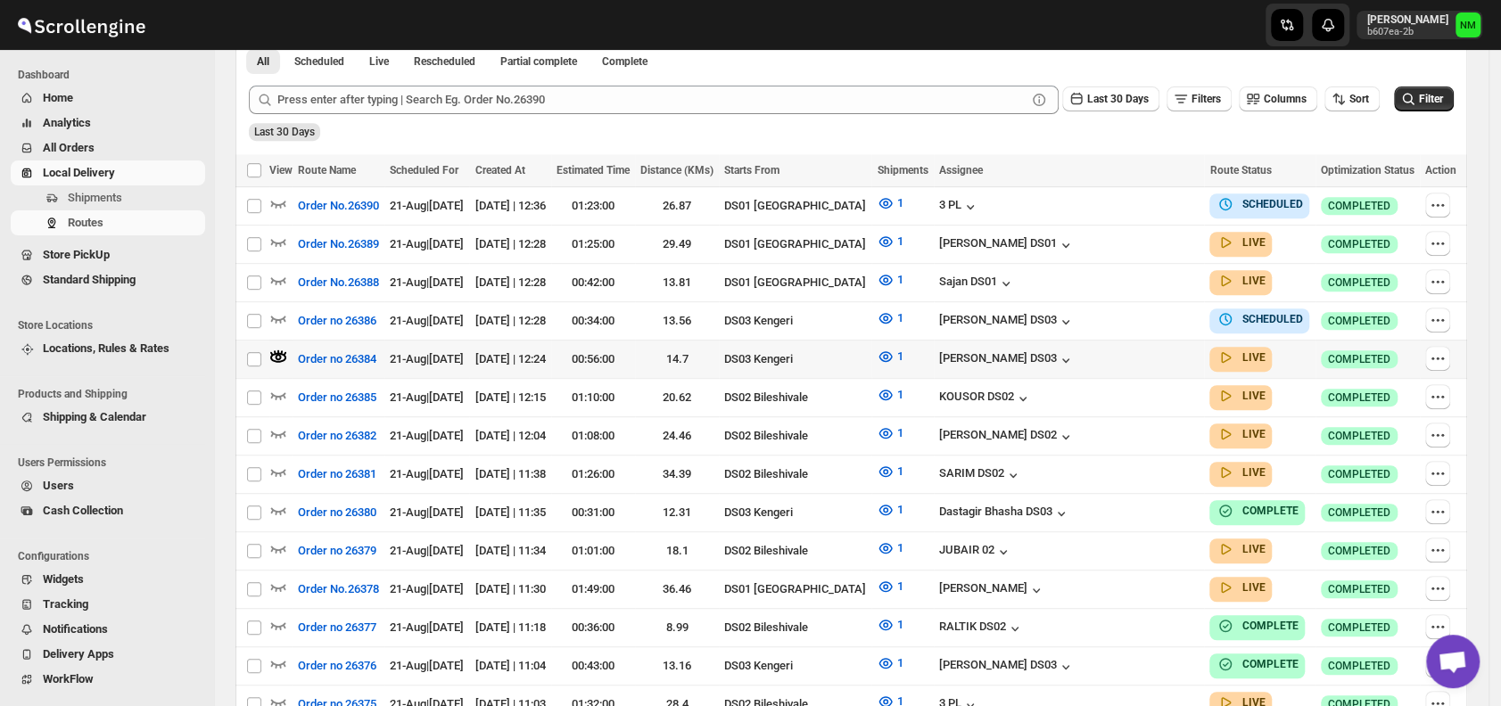
scroll to position [0, 0]
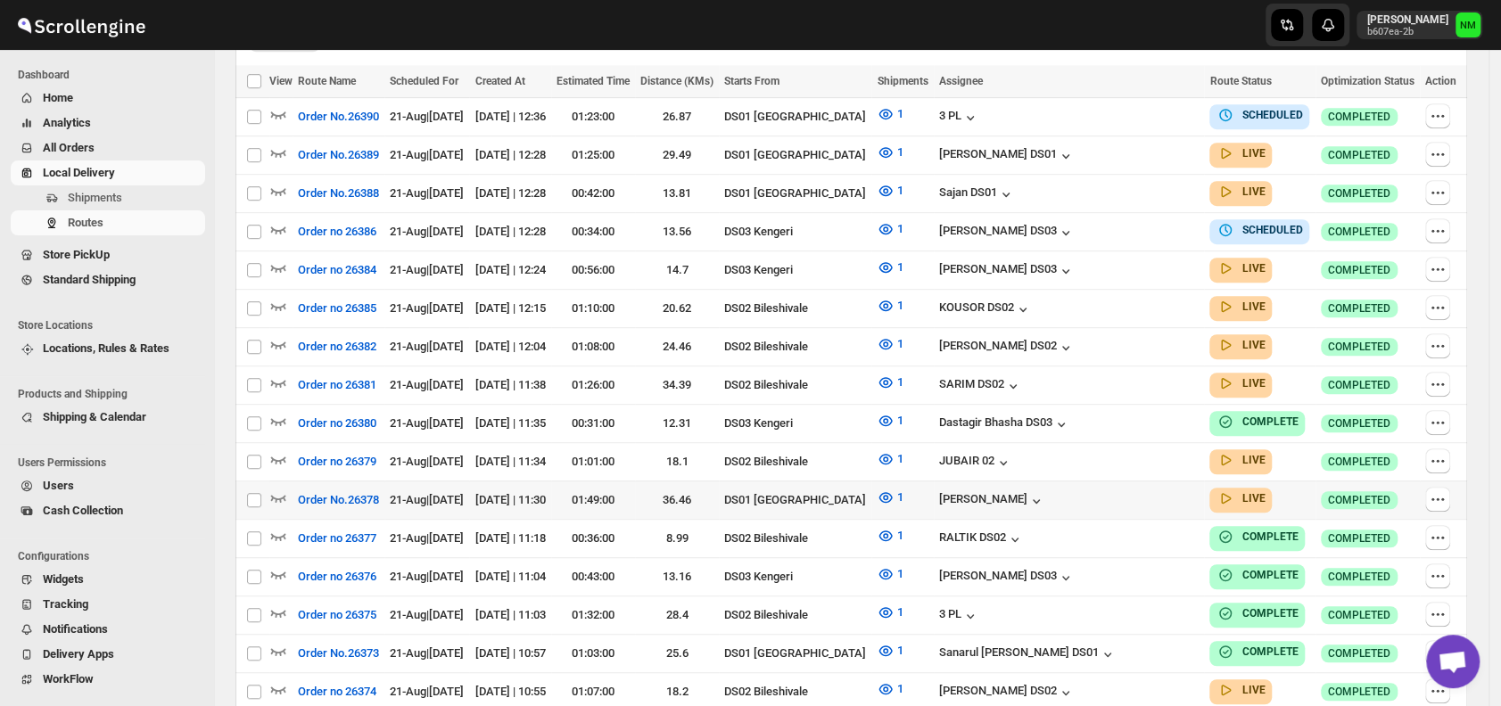
scroll to position [518, 0]
click at [278, 494] on icon "button" at bounding box center [278, 497] width 15 height 7
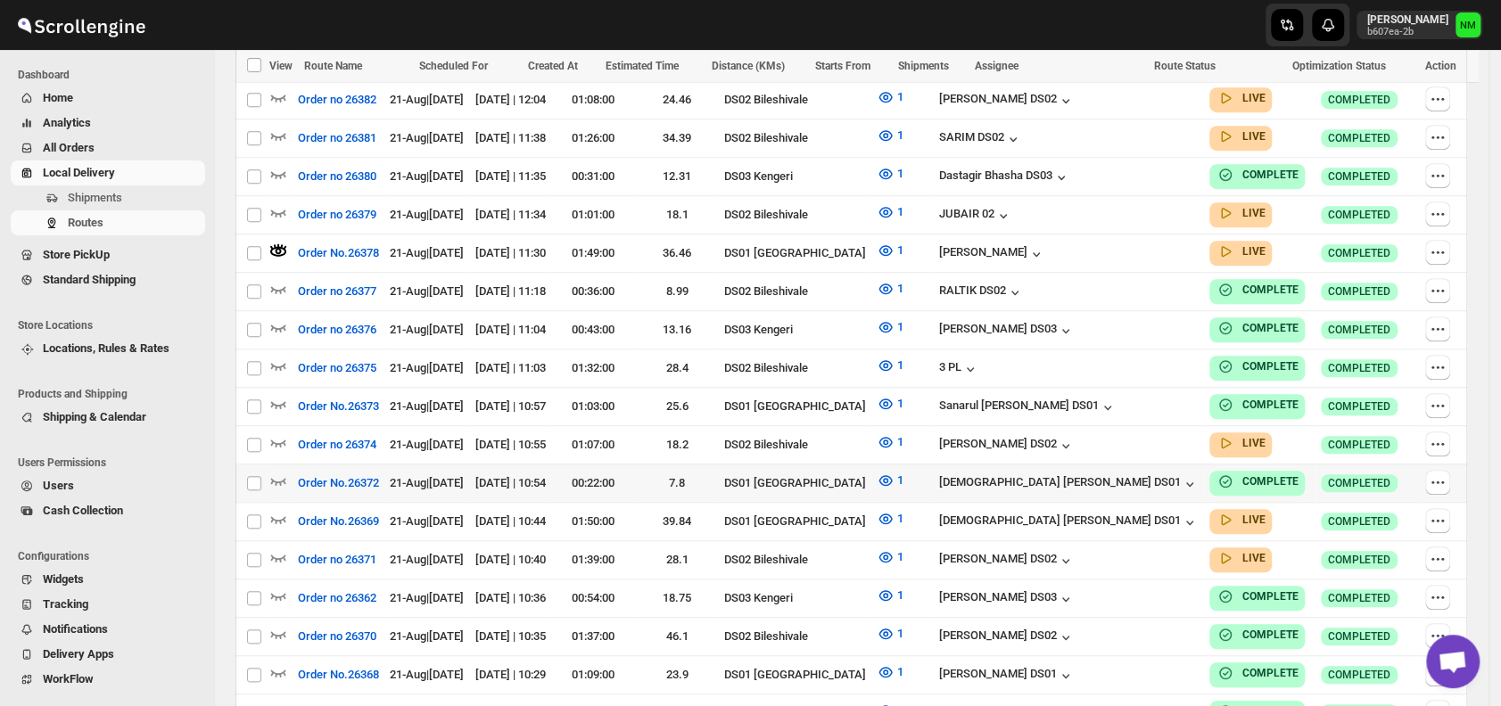
scroll to position [779, 0]
click at [278, 509] on icon "button" at bounding box center [278, 518] width 18 height 18
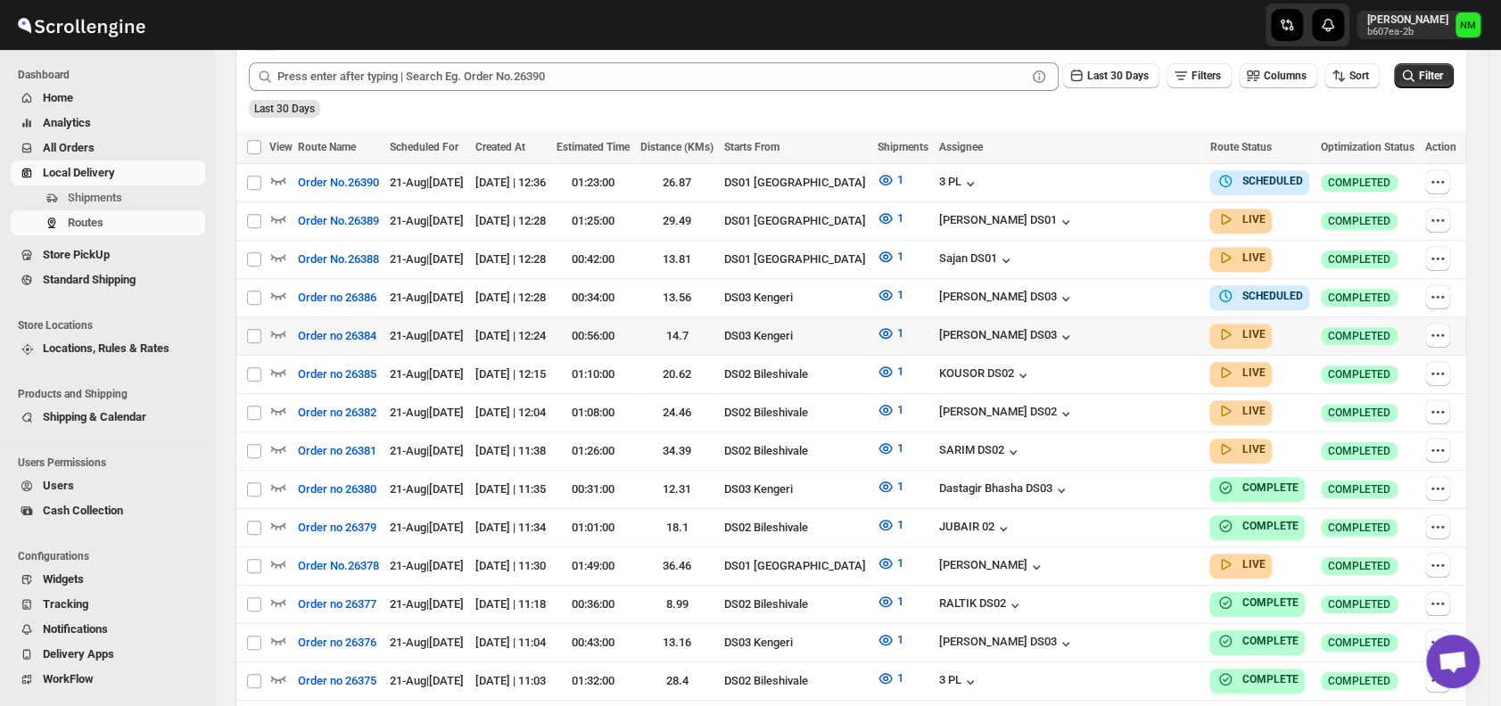
scroll to position [384, 0]
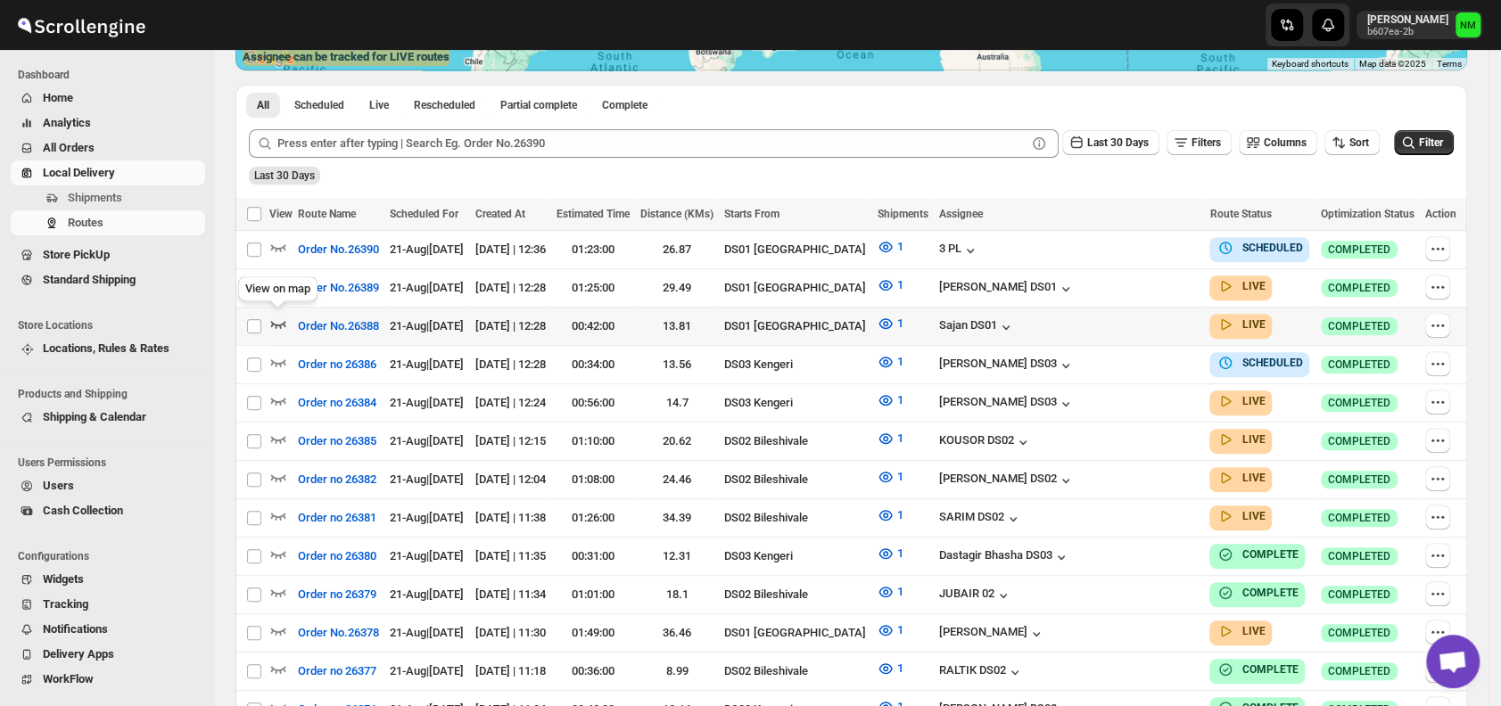
click at [284, 321] on icon "button" at bounding box center [278, 324] width 15 height 7
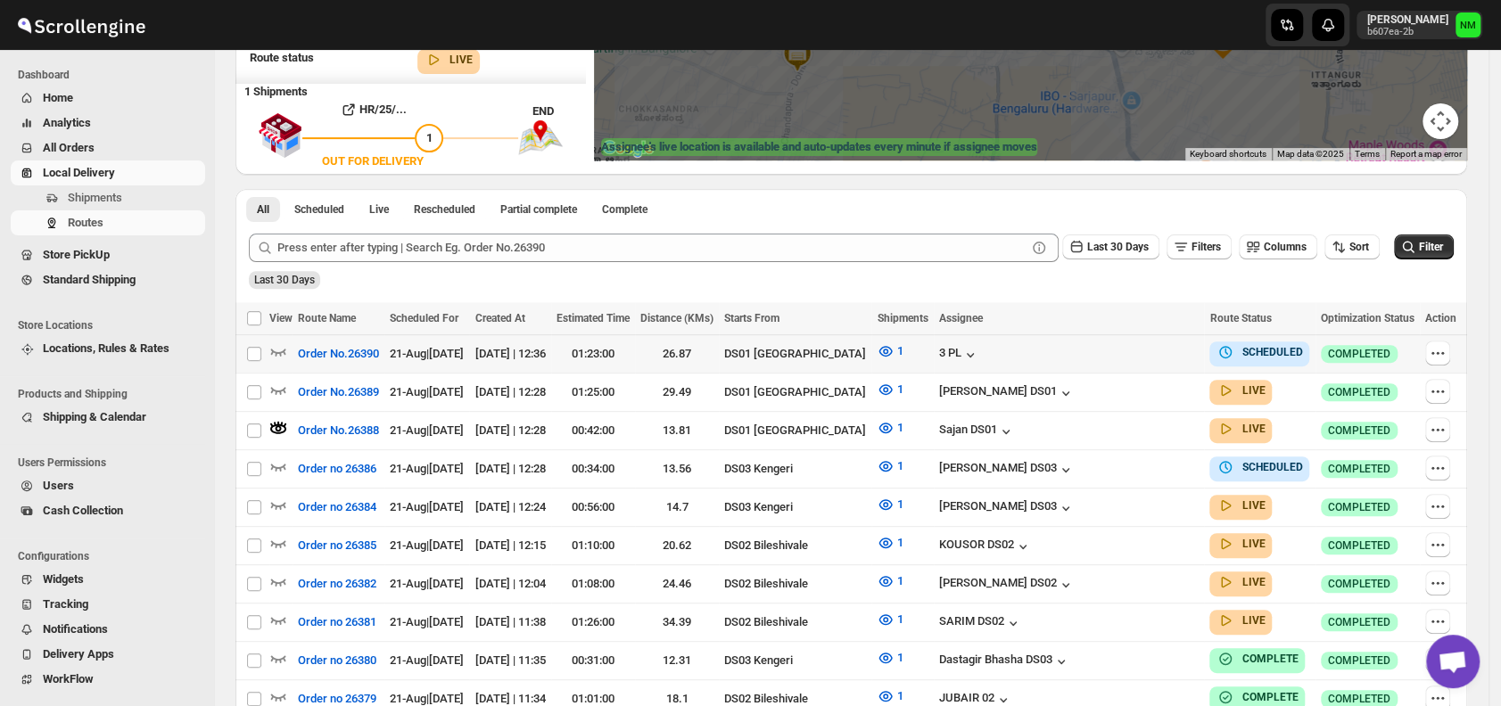
scroll to position [296, 0]
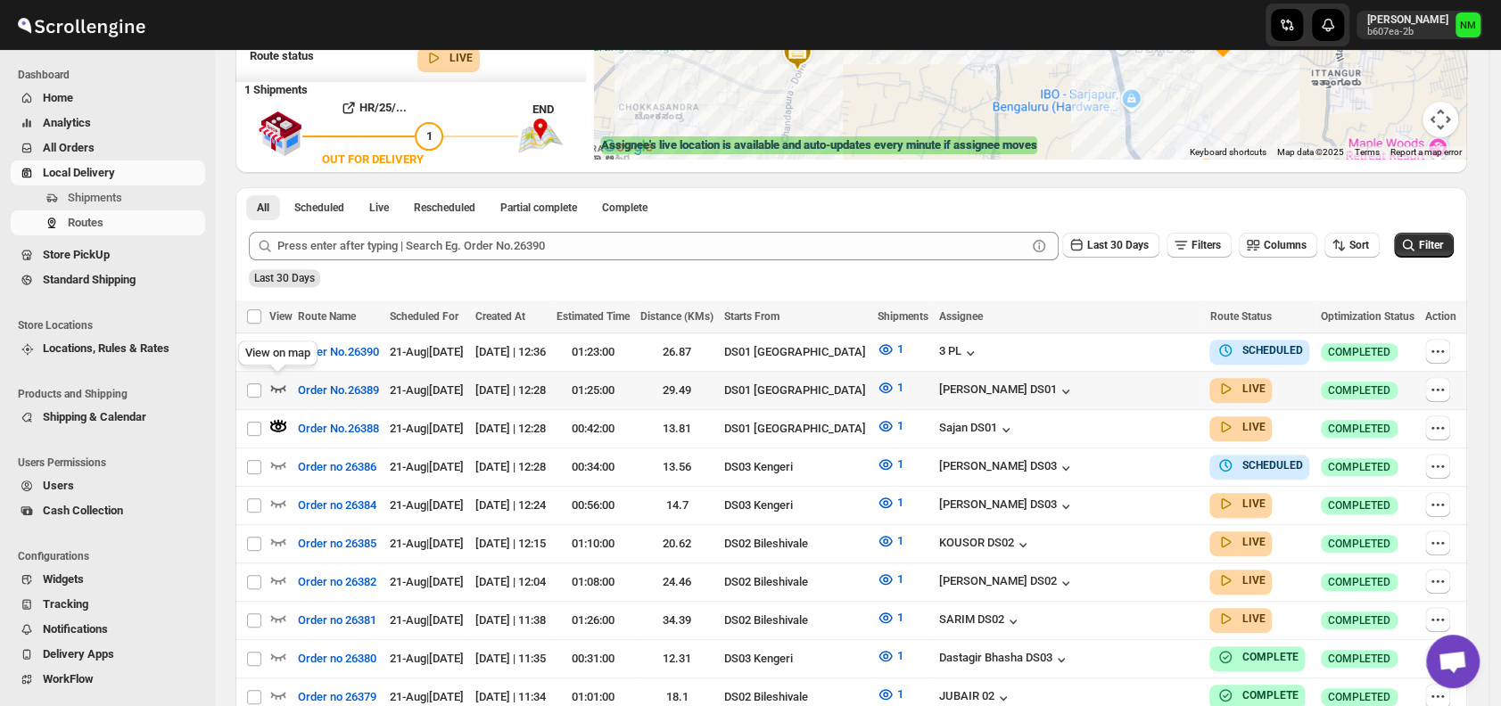
click at [278, 382] on icon "button" at bounding box center [278, 388] width 18 height 18
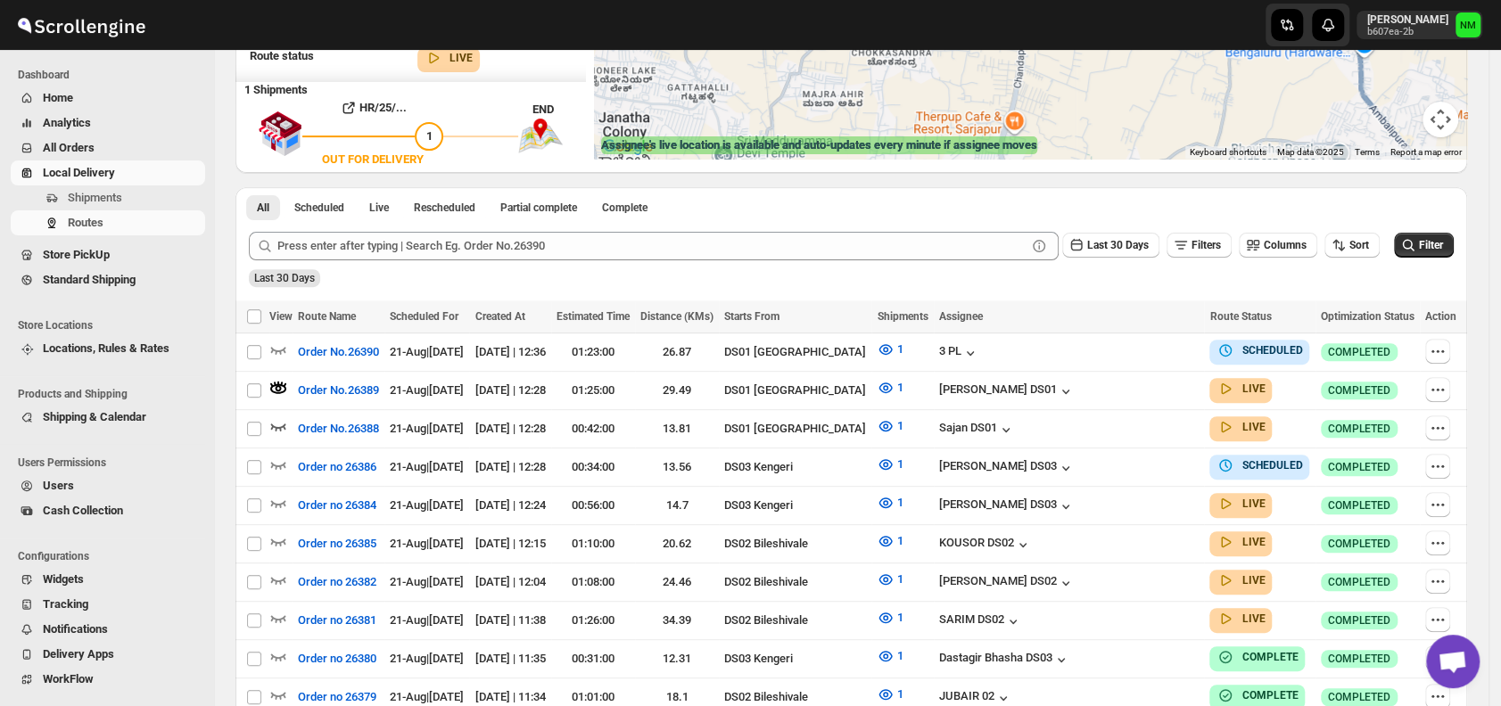
scroll to position [0, 0]
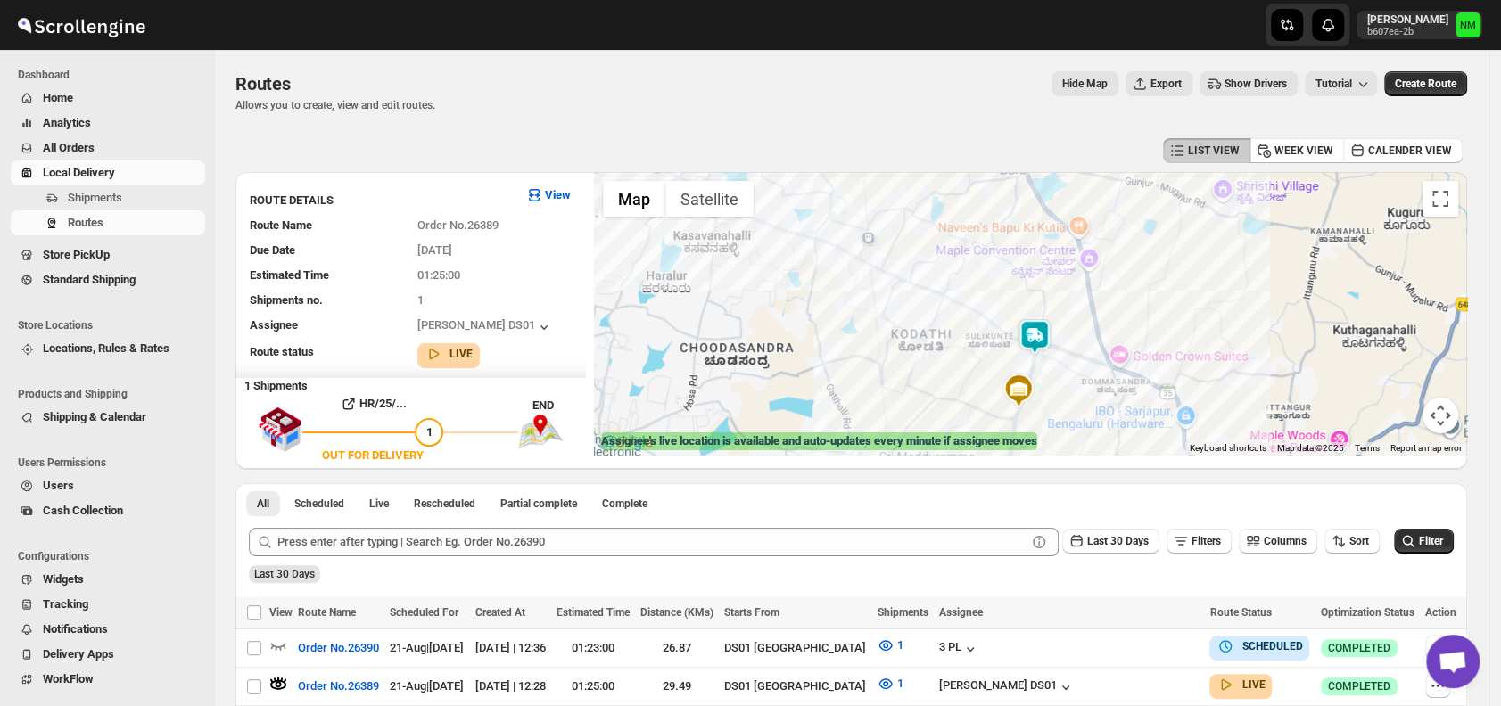
click at [1044, 350] on img at bounding box center [1035, 337] width 36 height 36
click at [1120, 243] on button "Close" at bounding box center [1098, 252] width 43 height 43
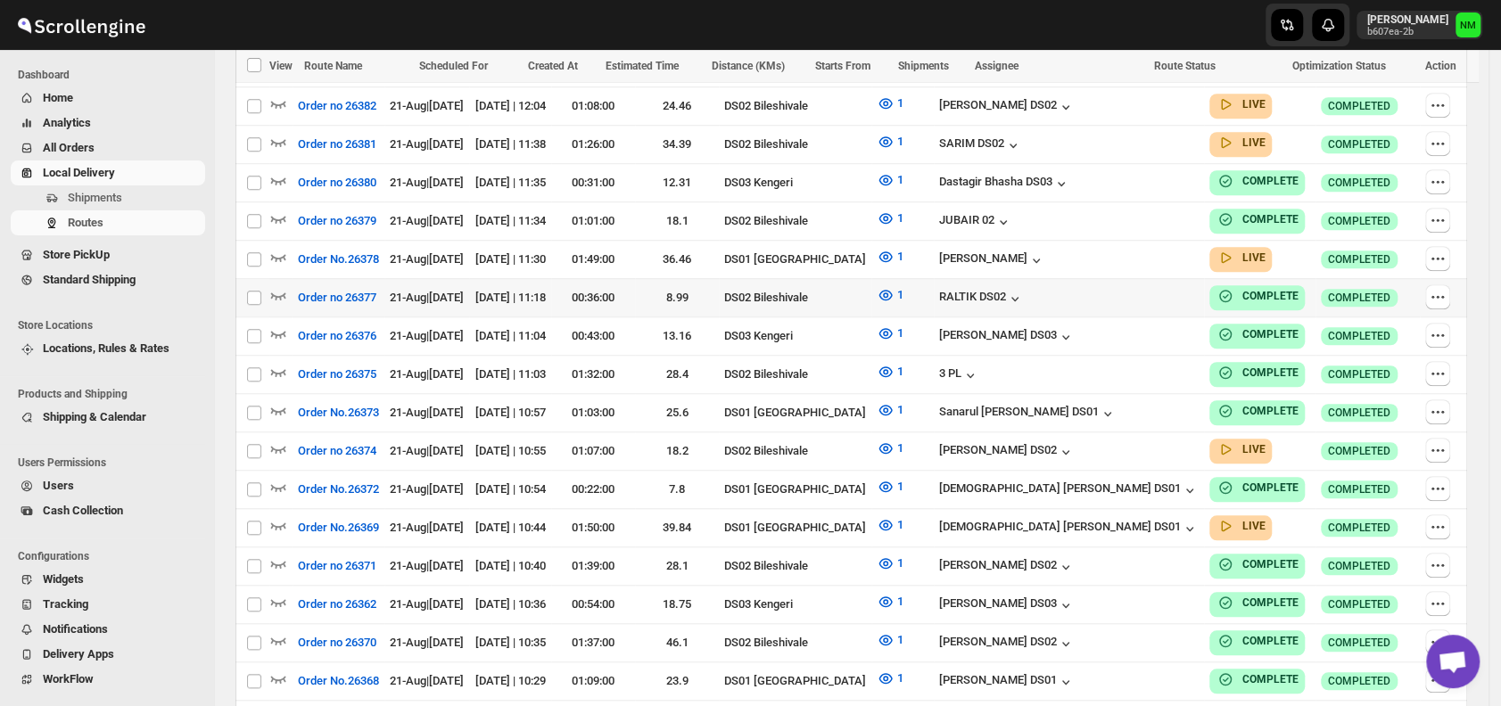
scroll to position [774, 0]
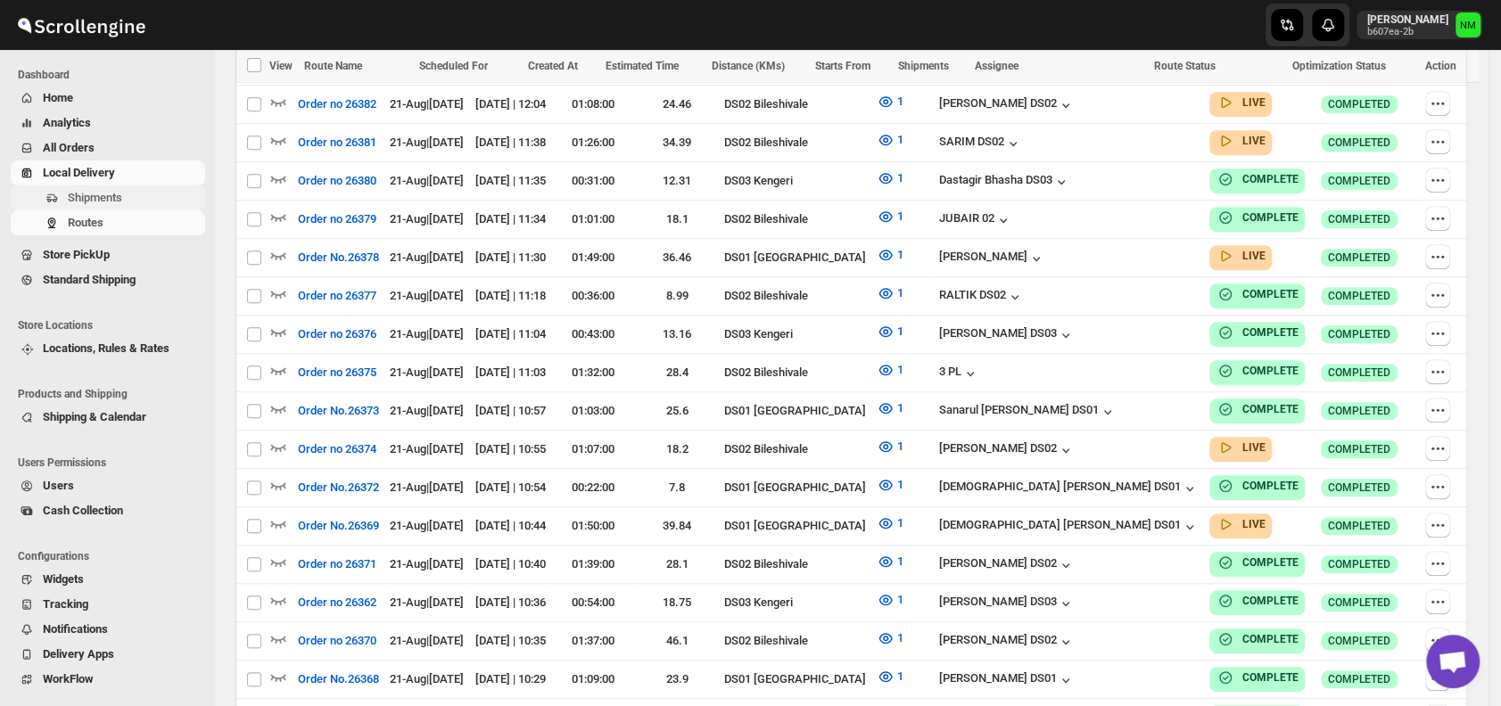
click at [134, 195] on span "Shipments" at bounding box center [135, 198] width 134 height 18
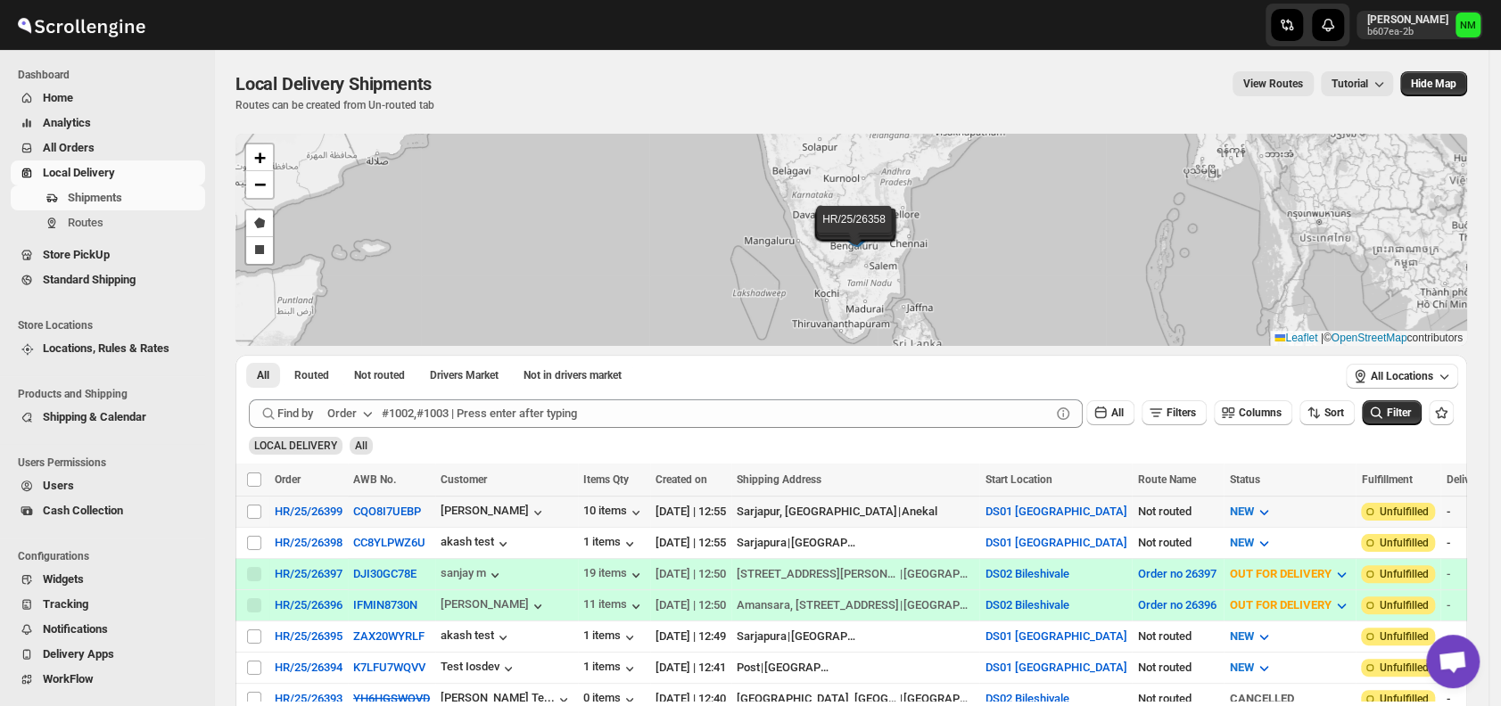
click at [255, 500] on td "Select shipment" at bounding box center [252, 511] width 34 height 31
checkbox input "true"
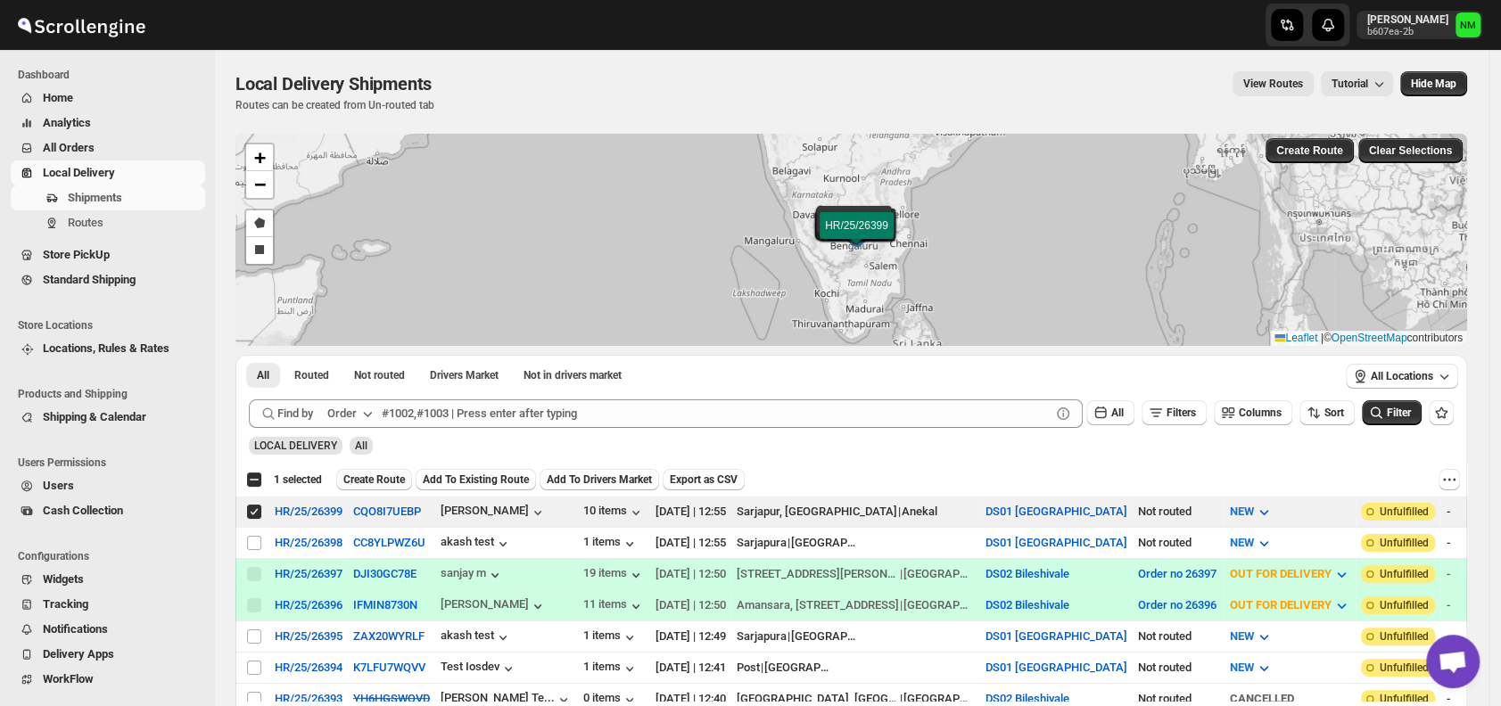
click at [370, 473] on span "Create Route" at bounding box center [374, 480] width 62 height 14
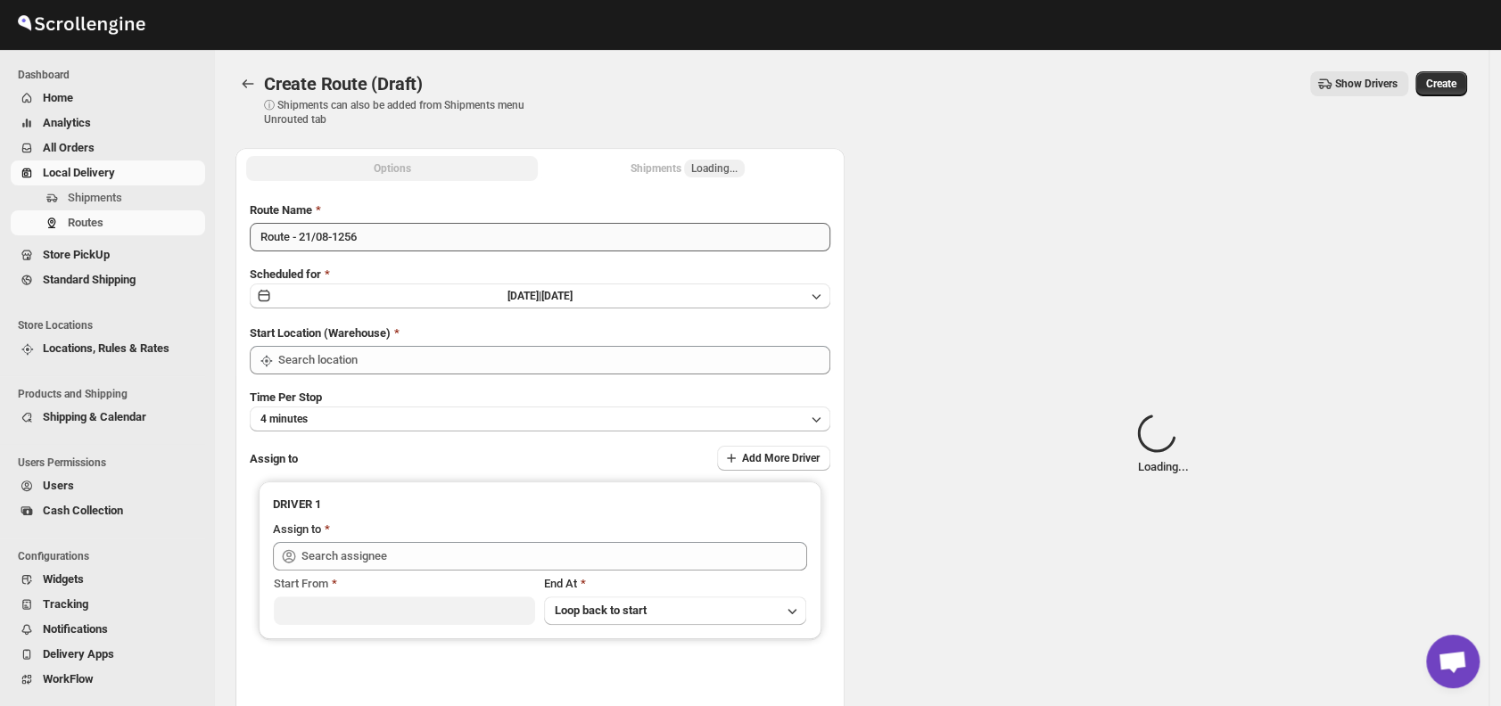
type input "DS01 [GEOGRAPHIC_DATA]"
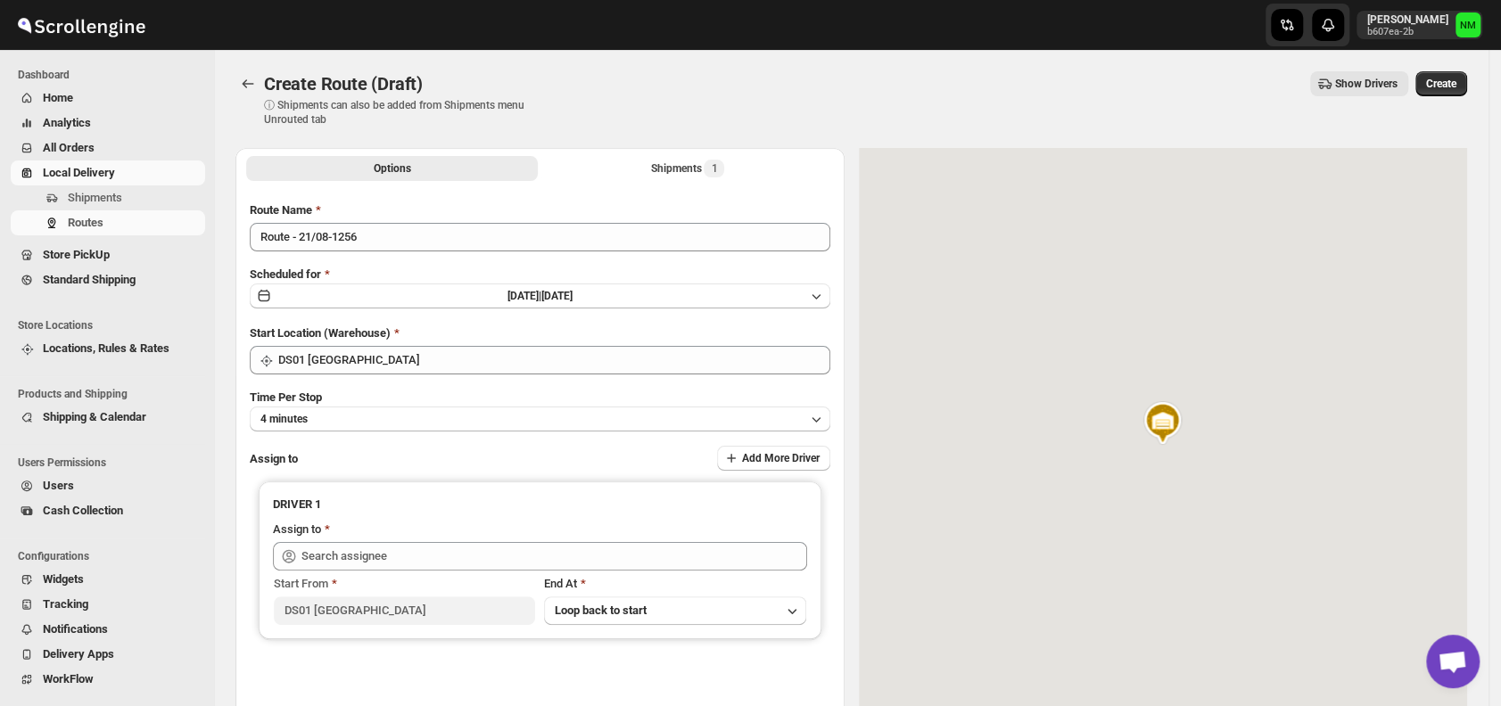
click at [415, 253] on div "Route Name Route - 21/08-1256 Scheduled for Thu Aug 21 2025 | Today Start Locat…" at bounding box center [540, 454] width 580 height 504
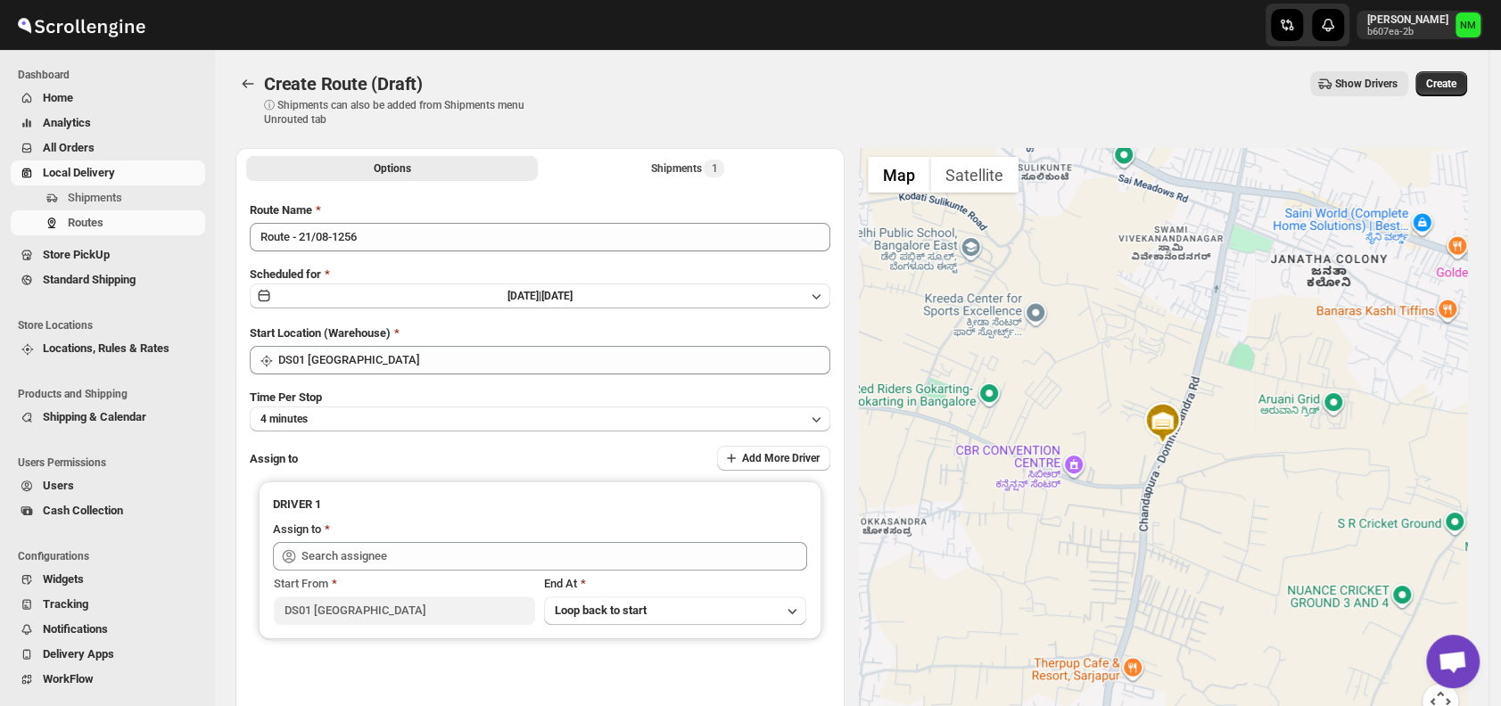
click at [415, 253] on div "Route Name Route - 21/08-1256 Scheduled for Thu Aug 21 2025 | Today Start Locat…" at bounding box center [540, 454] width 580 height 504
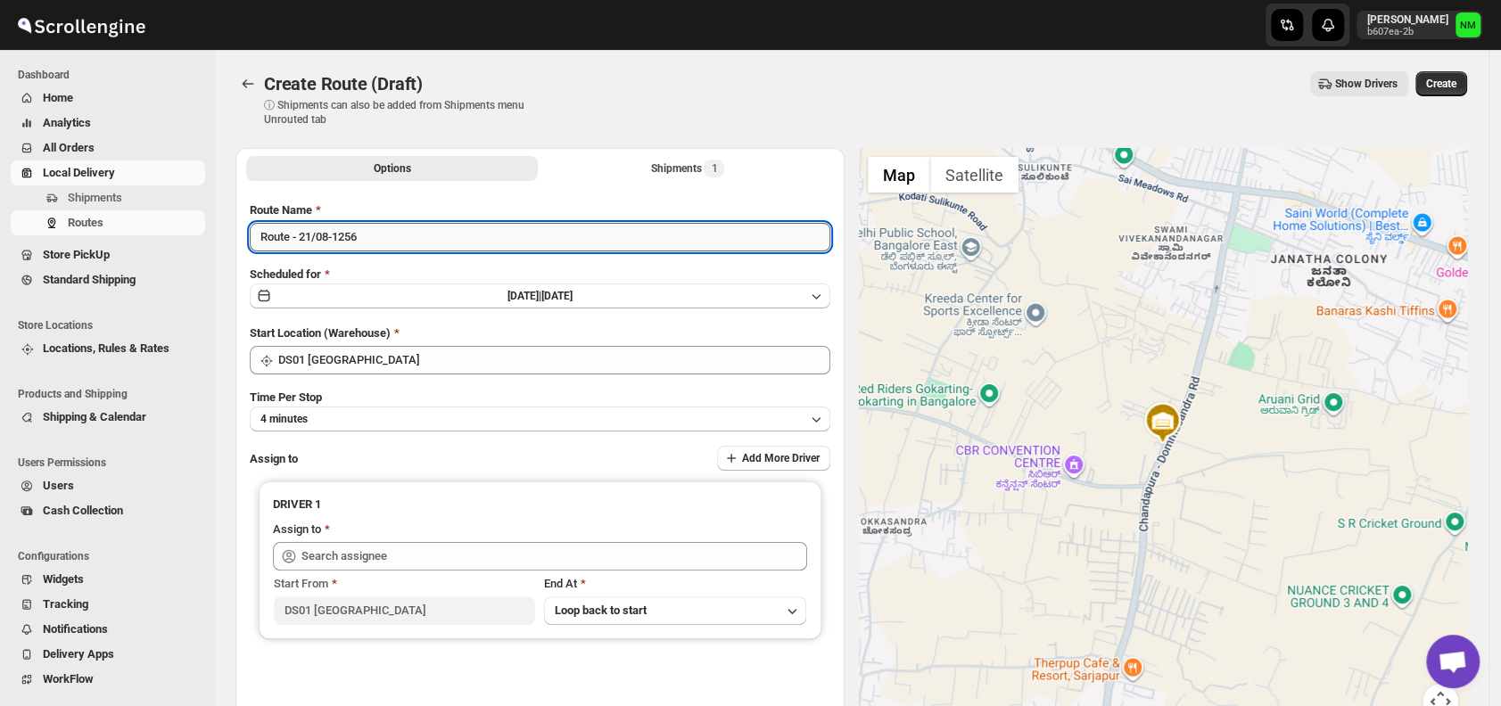
click at [408, 249] on input "Route - 21/08-1256" at bounding box center [540, 237] width 580 height 29
type input "R"
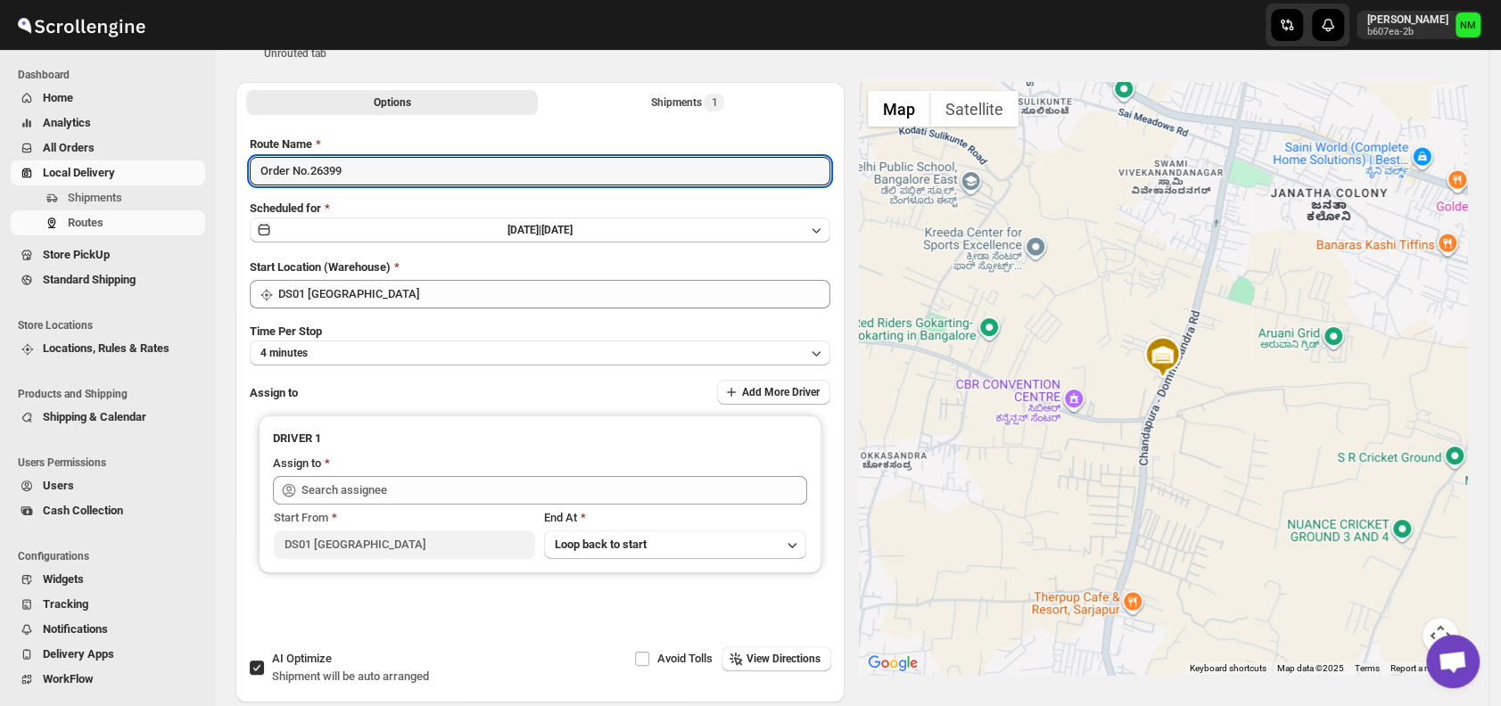
scroll to position [70, 0]
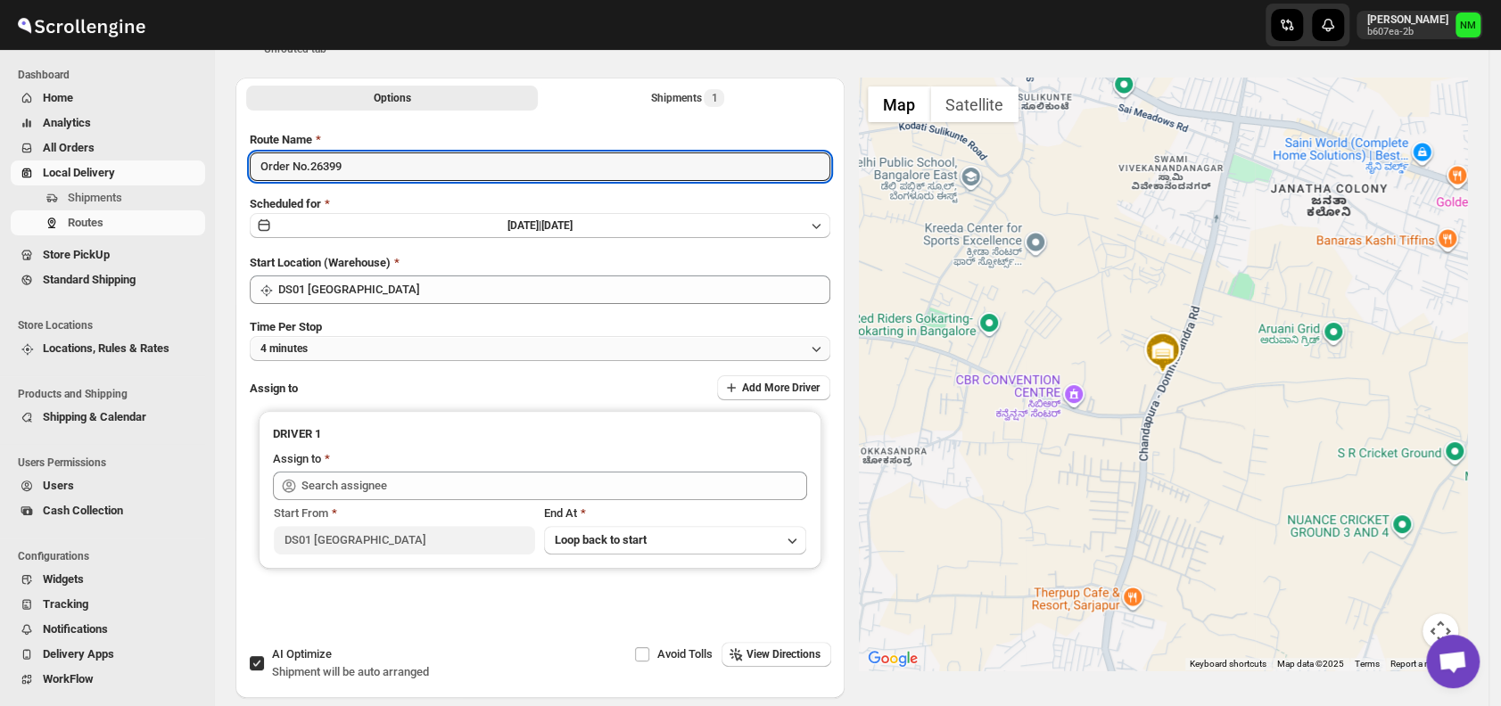
type input "Order No.26399"
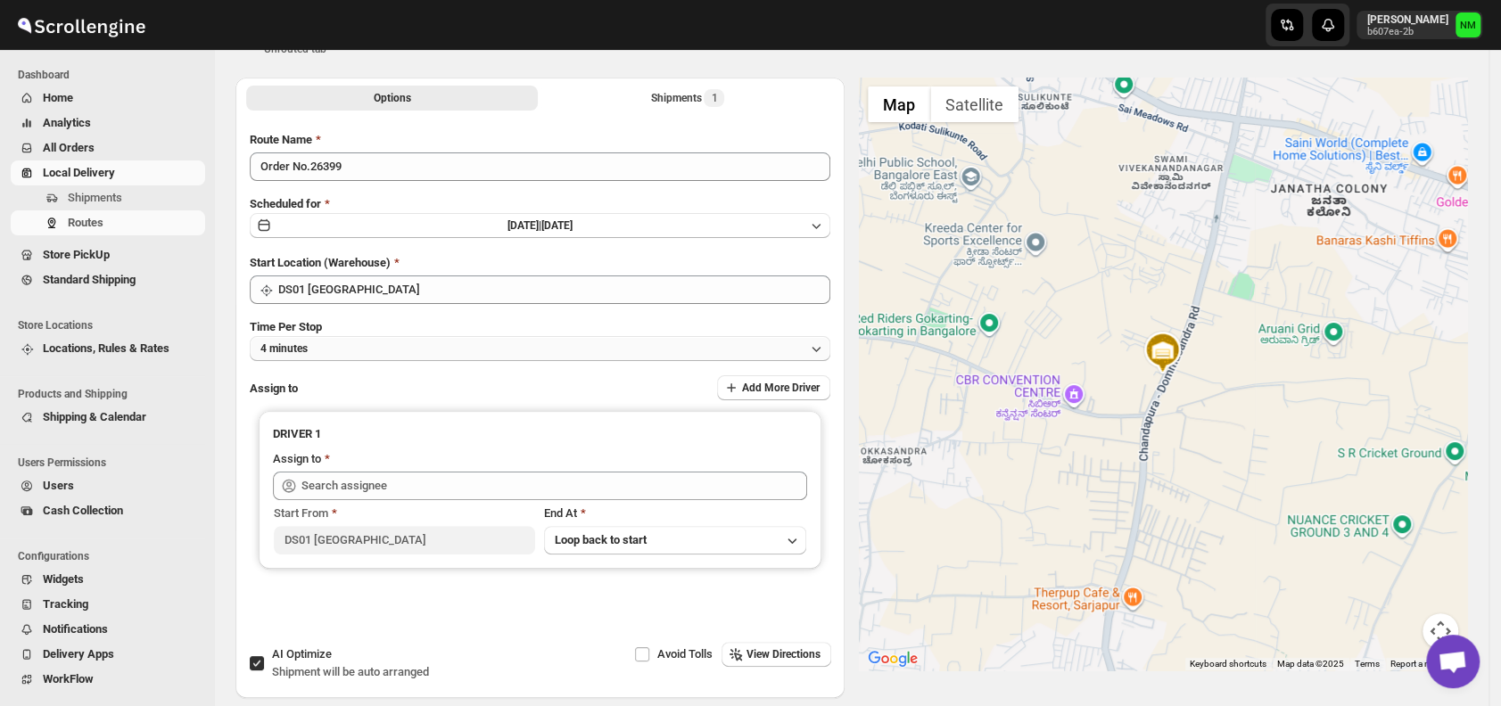
click at [393, 350] on button "4 minutes" at bounding box center [540, 348] width 580 height 25
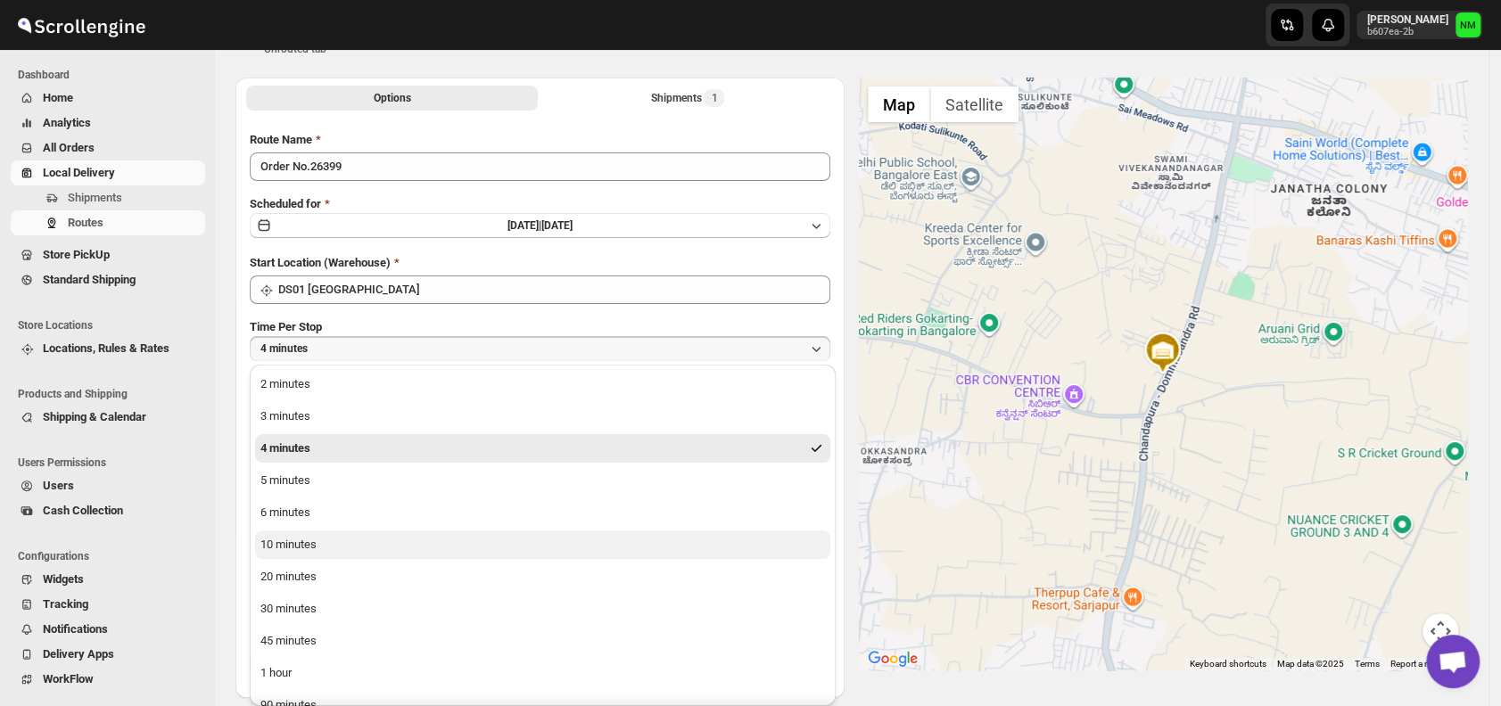
click at [382, 544] on button "10 minutes" at bounding box center [542, 545] width 575 height 29
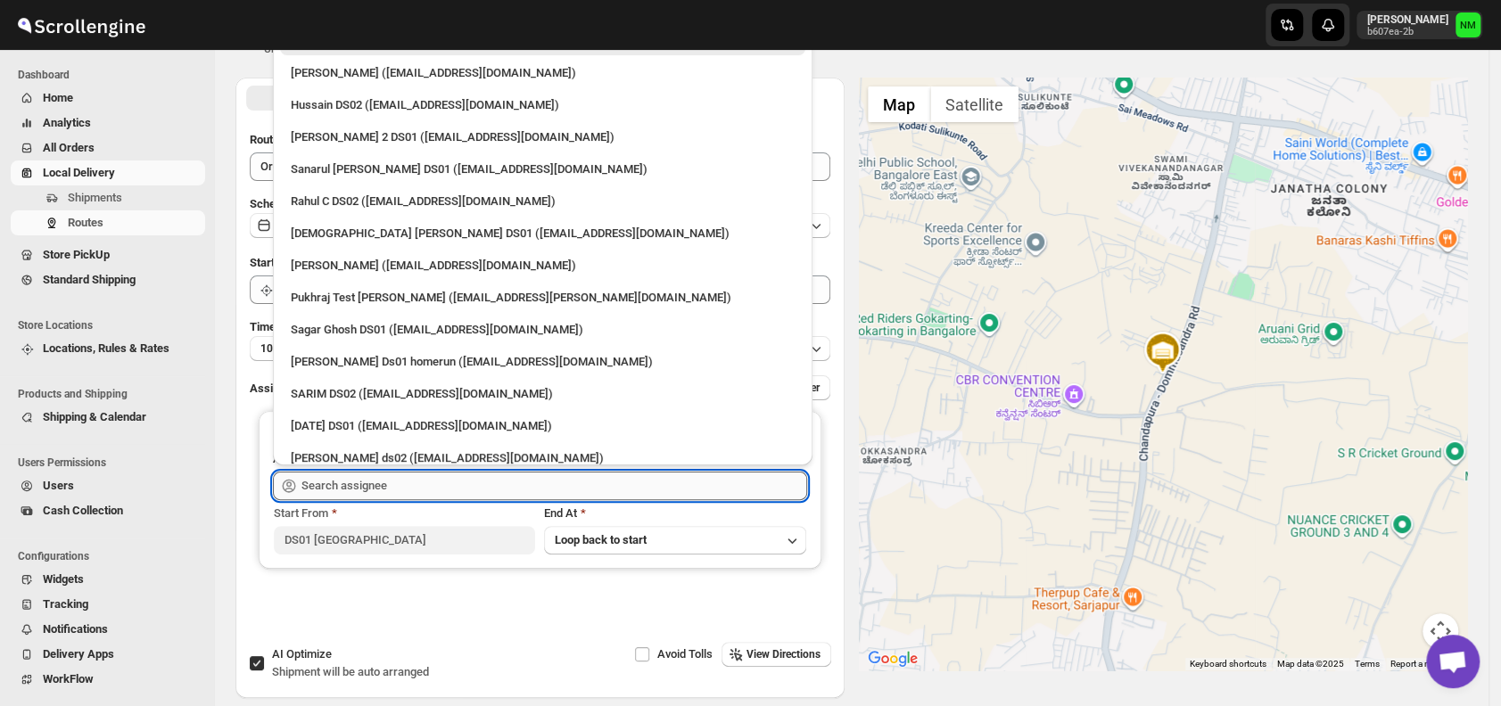
click at [392, 482] on input "text" at bounding box center [554, 486] width 506 height 29
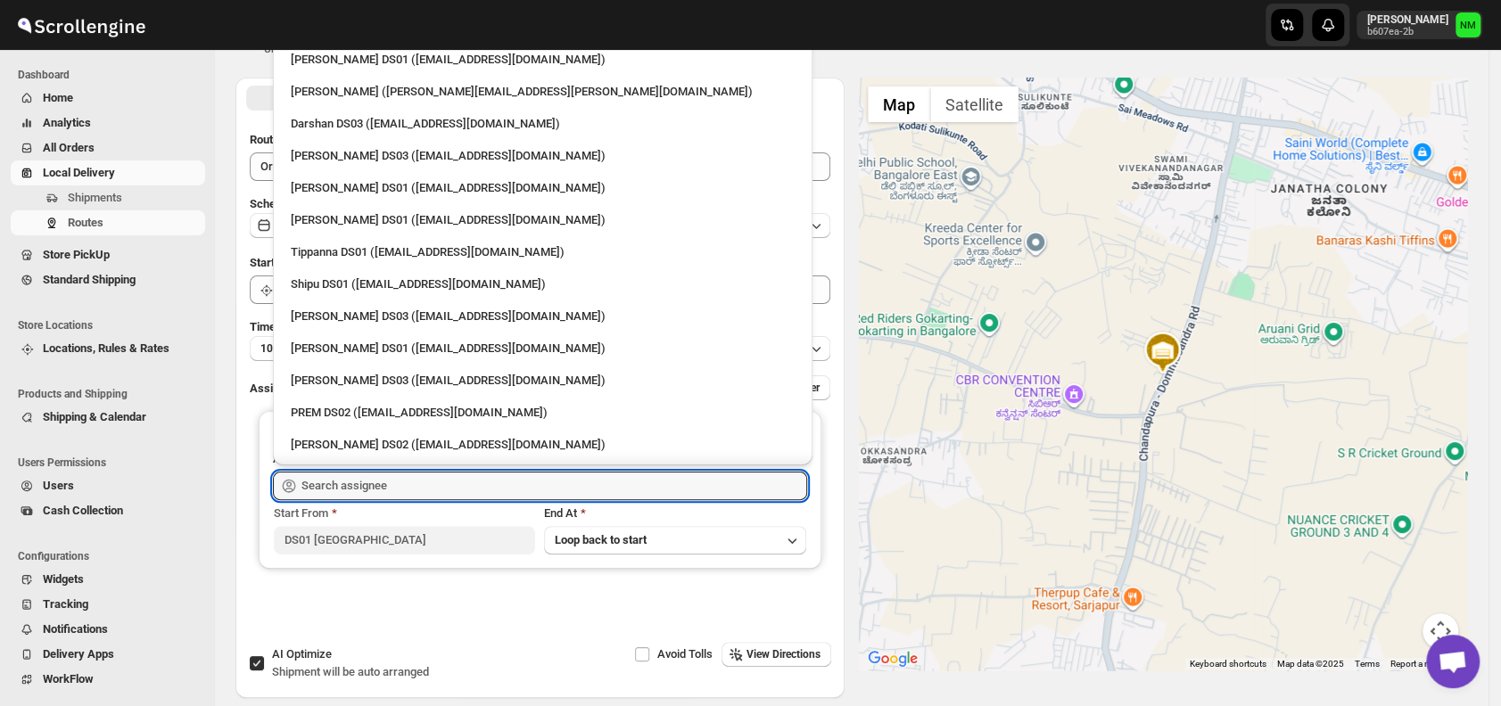
scroll to position [1405, 0]
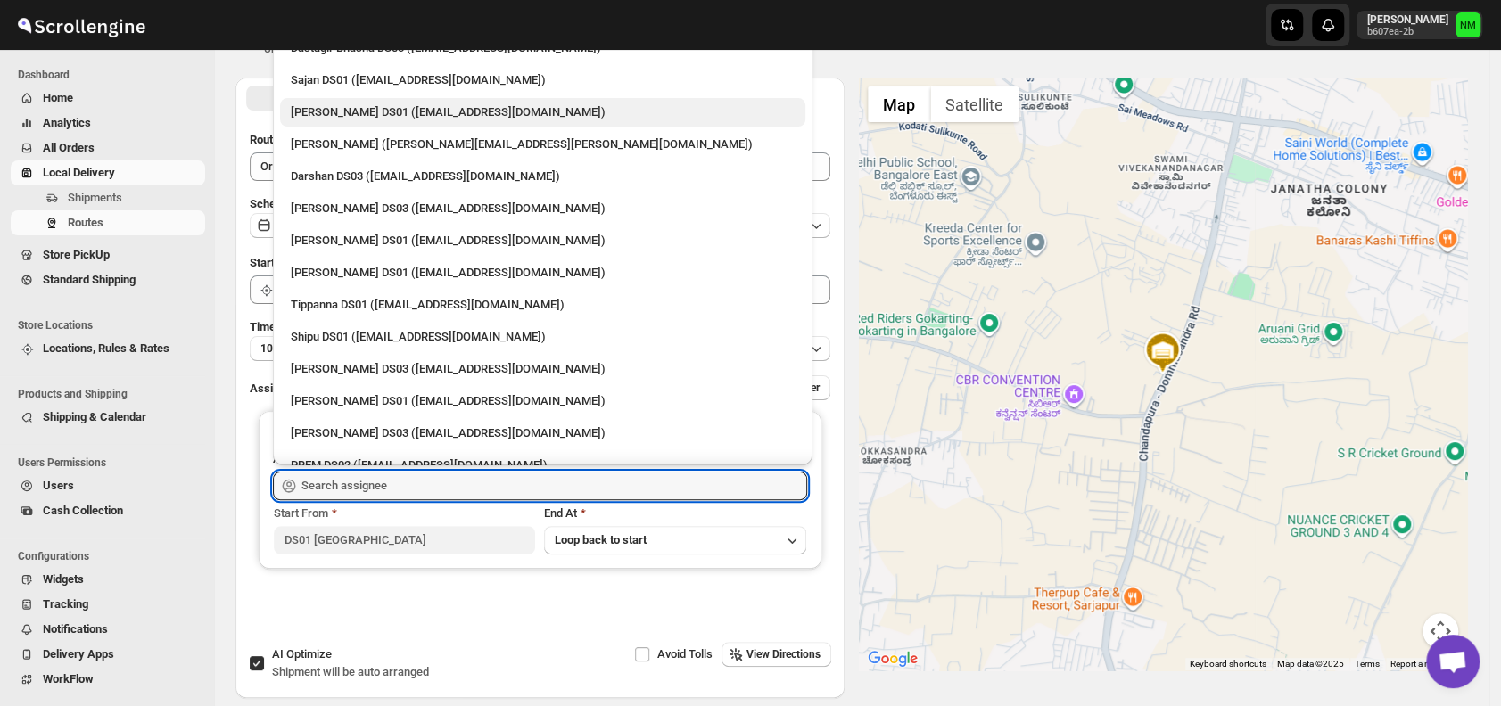
click at [322, 120] on div "Jubed DS01 (gedoc78193@dariolo.com)" at bounding box center [542, 112] width 525 height 29
type input "Jubed DS01 (gedoc78193@dariolo.com)"
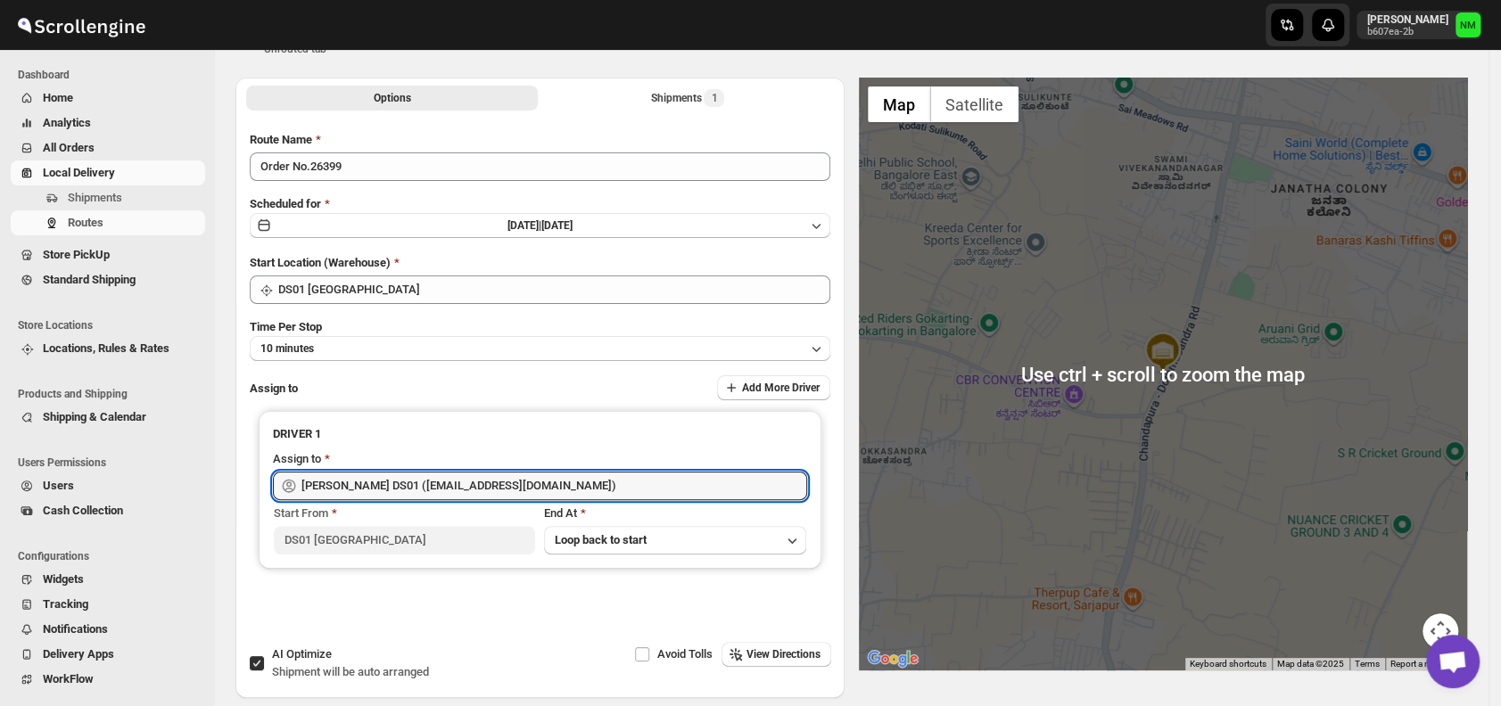
scroll to position [0, 0]
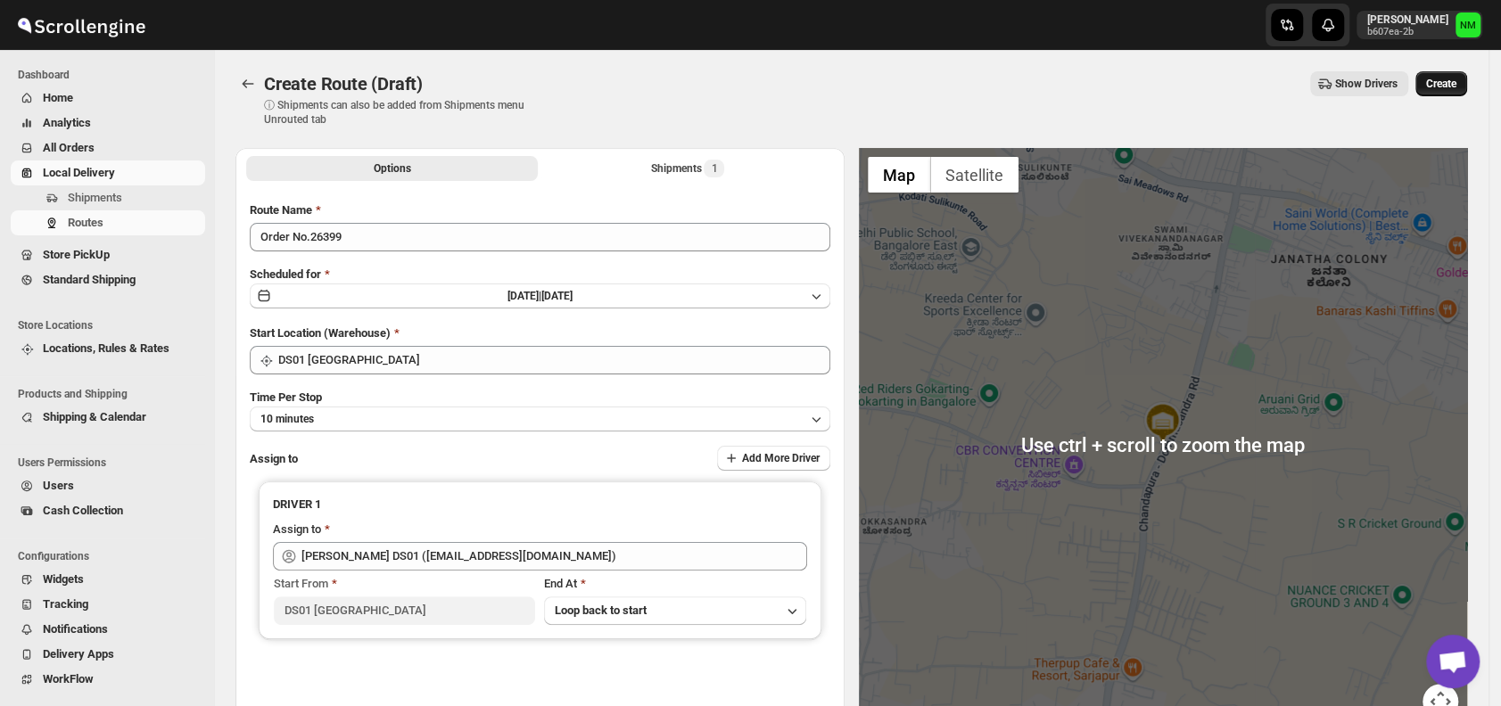
click at [1448, 88] on span "Create" at bounding box center [1441, 84] width 30 height 14
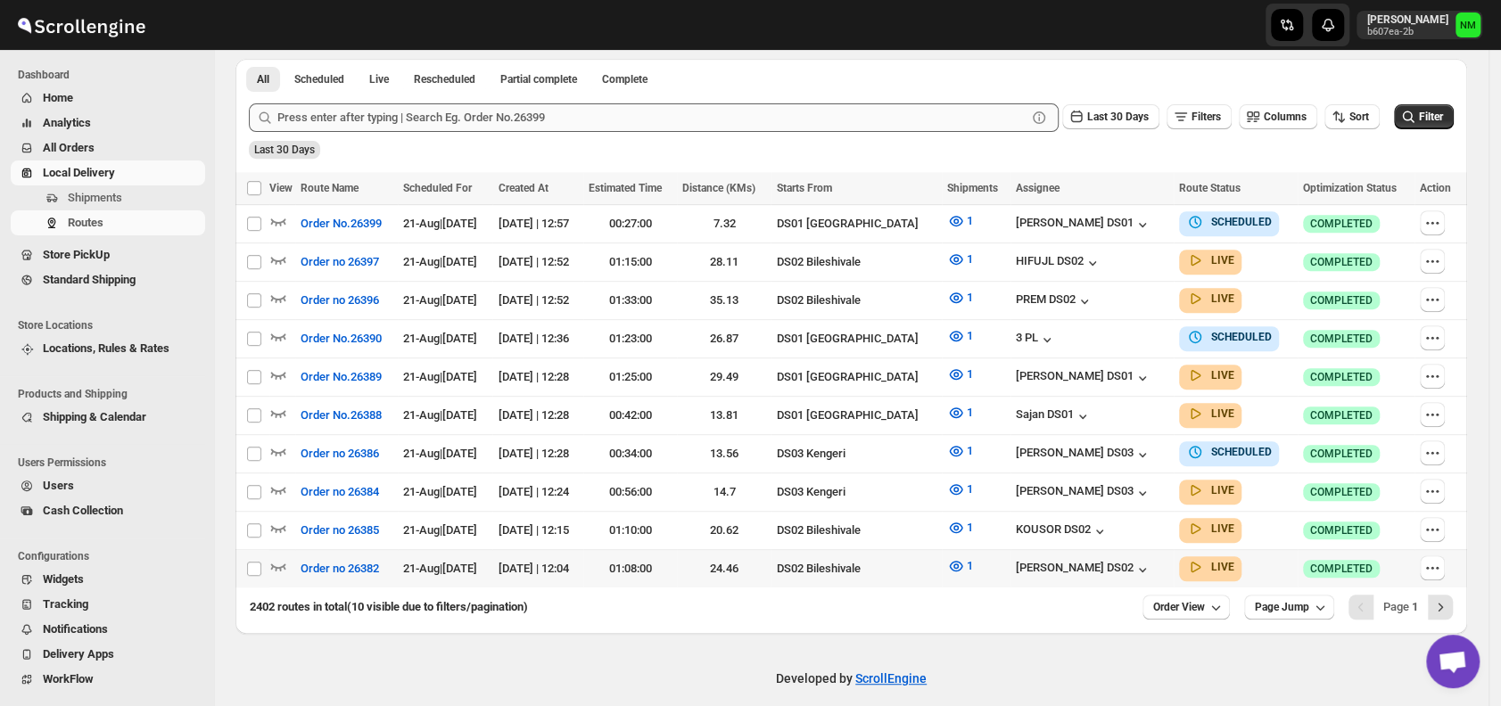
scroll to position [416, 0]
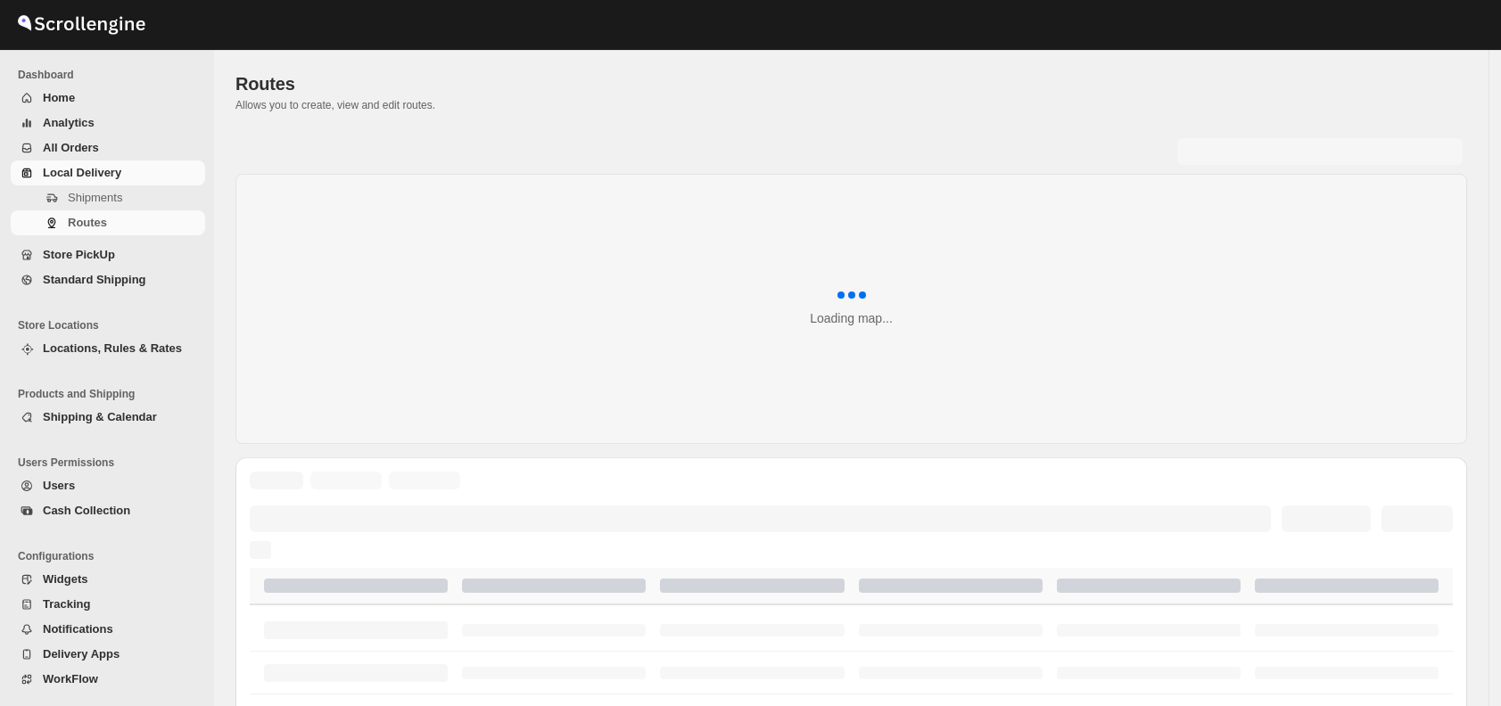
scroll to position [416, 0]
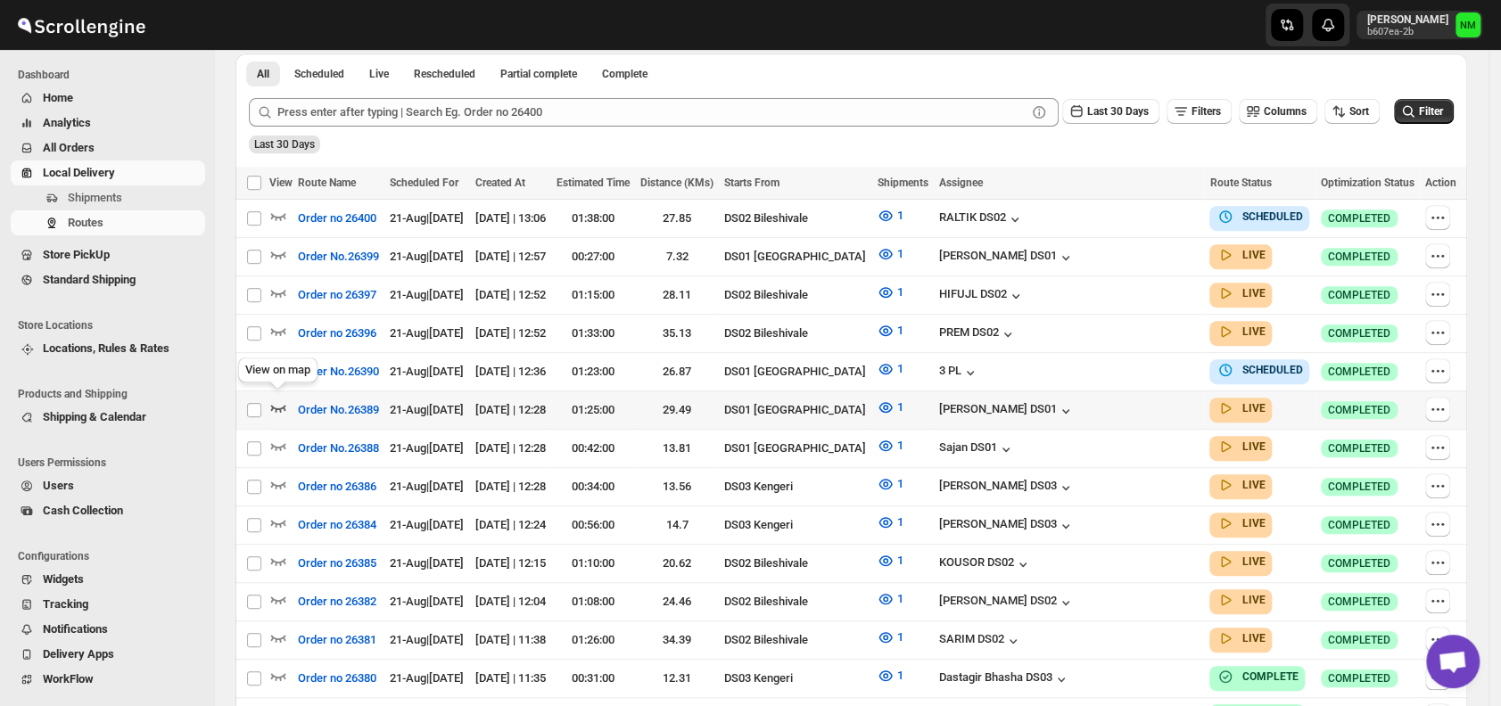
click at [278, 399] on icon "button" at bounding box center [278, 408] width 18 height 18
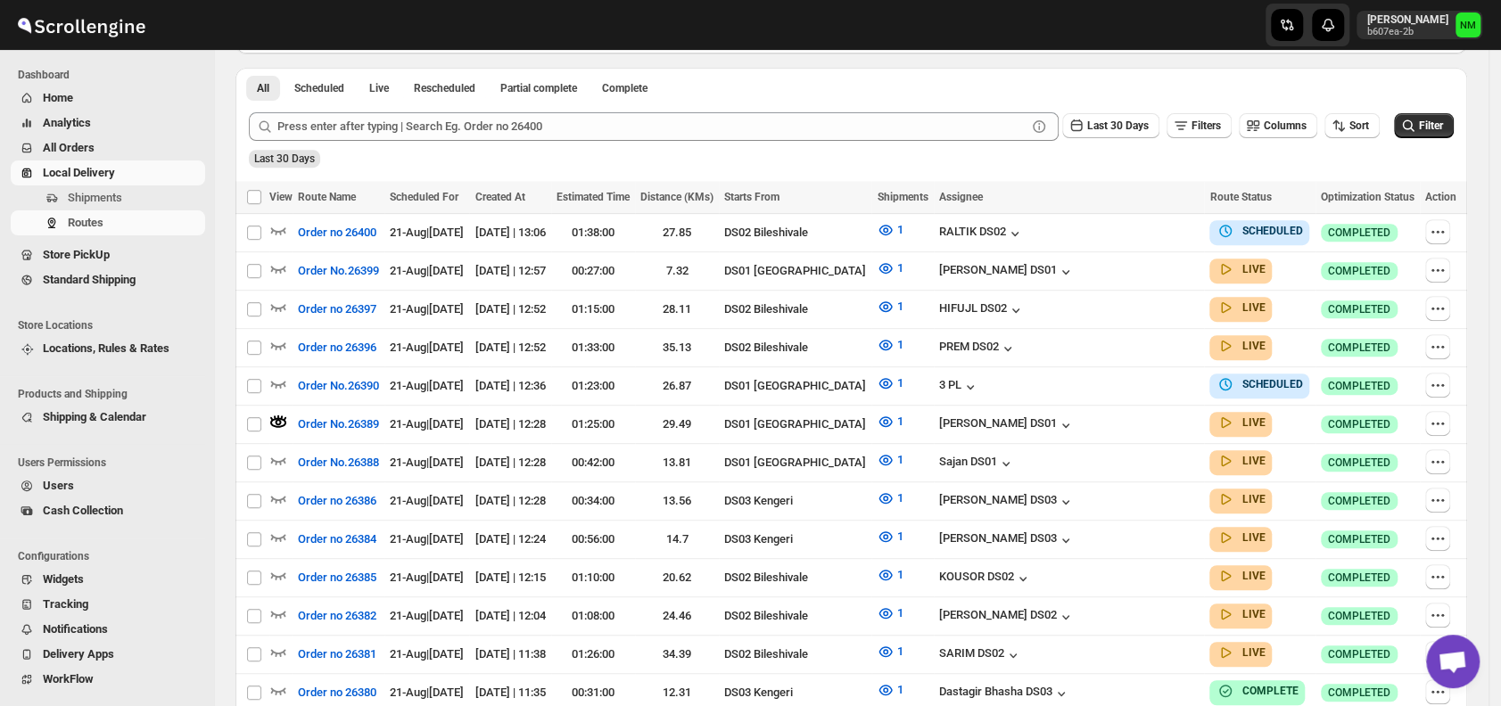
scroll to position [0, 0]
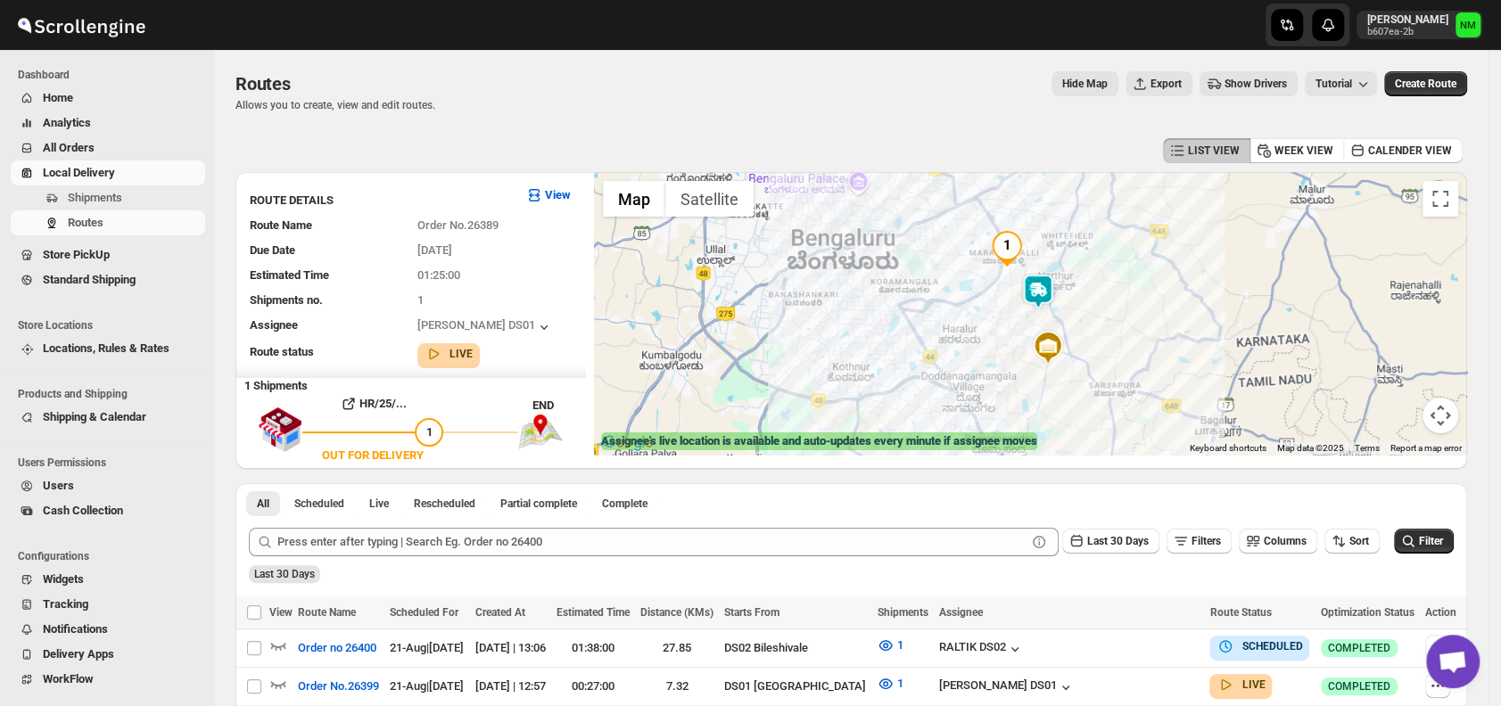
click at [1042, 295] on img at bounding box center [1038, 292] width 36 height 36
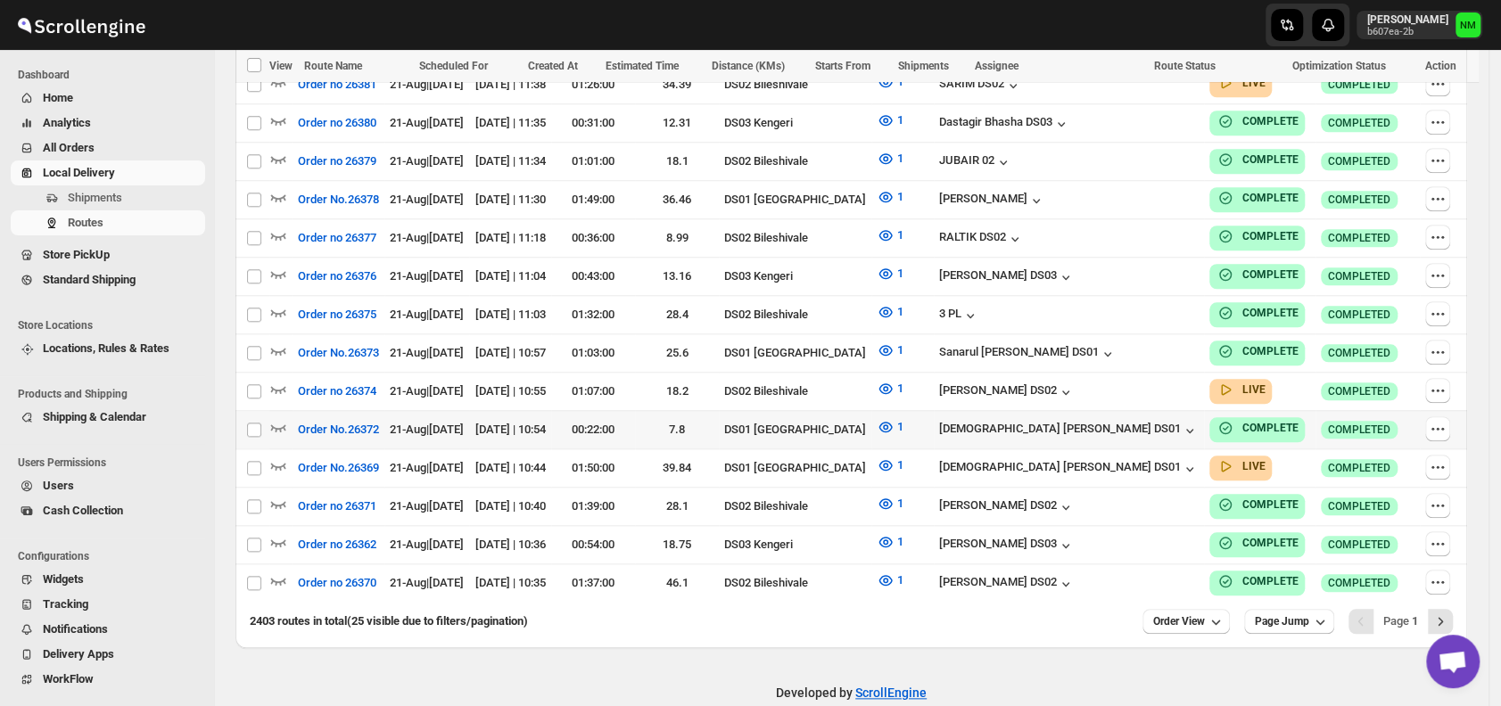
scroll to position [988, 0]
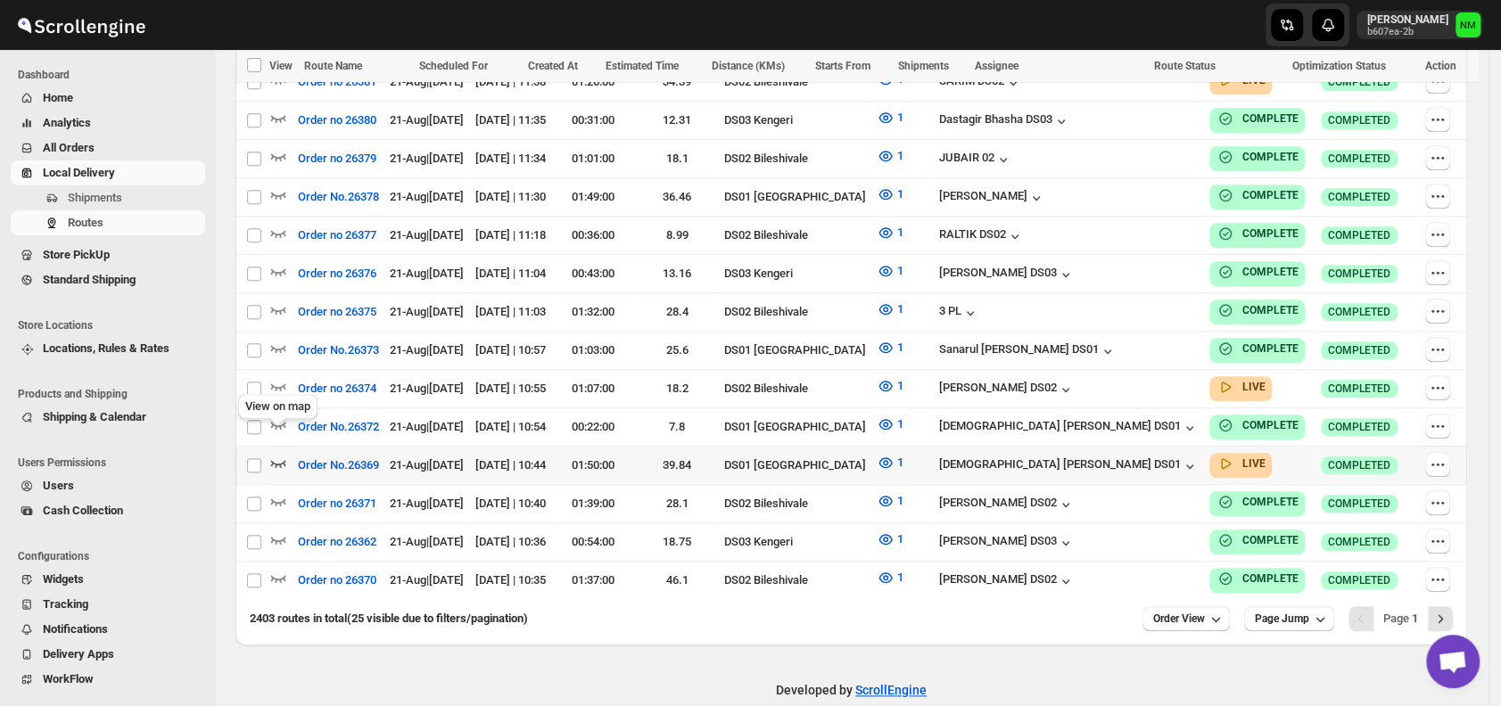
click at [279, 454] on icon "button" at bounding box center [278, 463] width 18 height 18
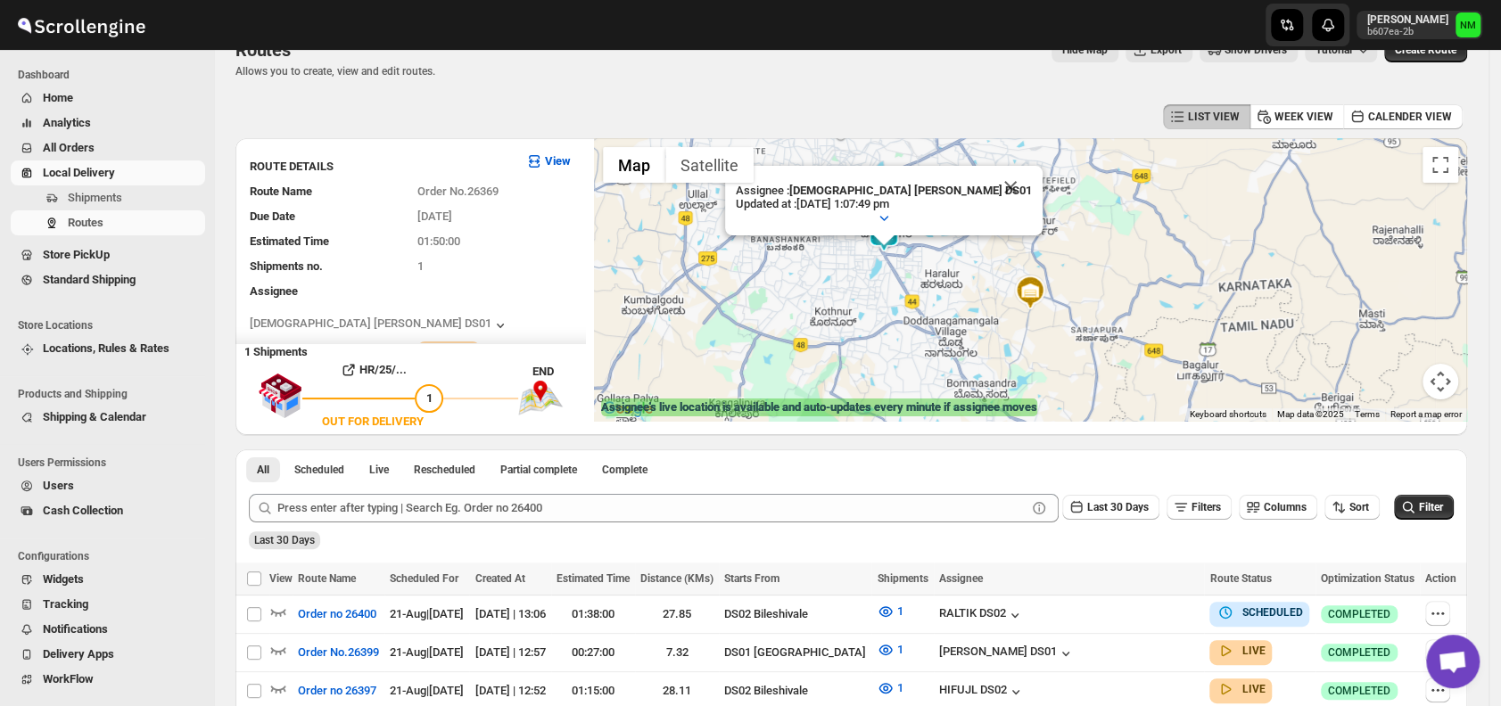
scroll to position [0, 0]
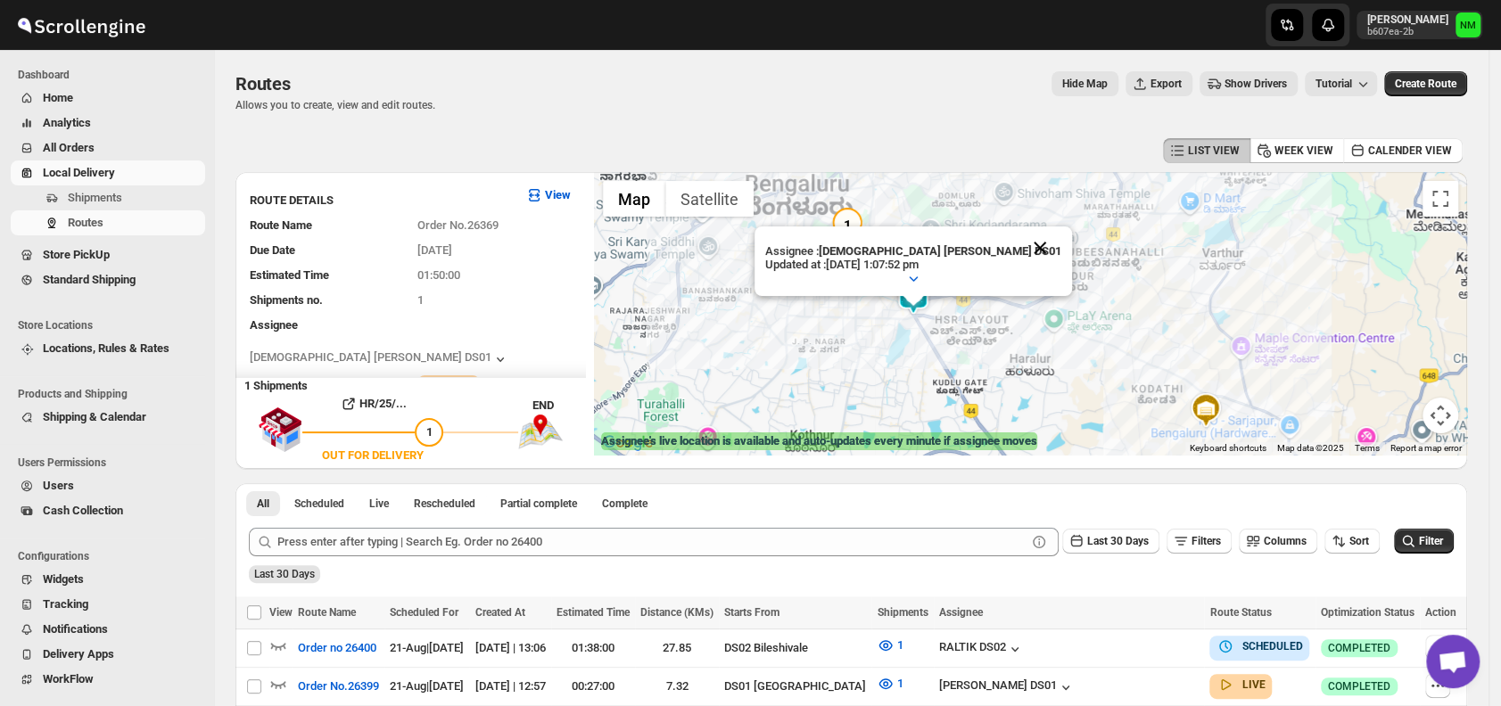
click at [1018, 226] on button "Close" at bounding box center [1039, 247] width 43 height 43
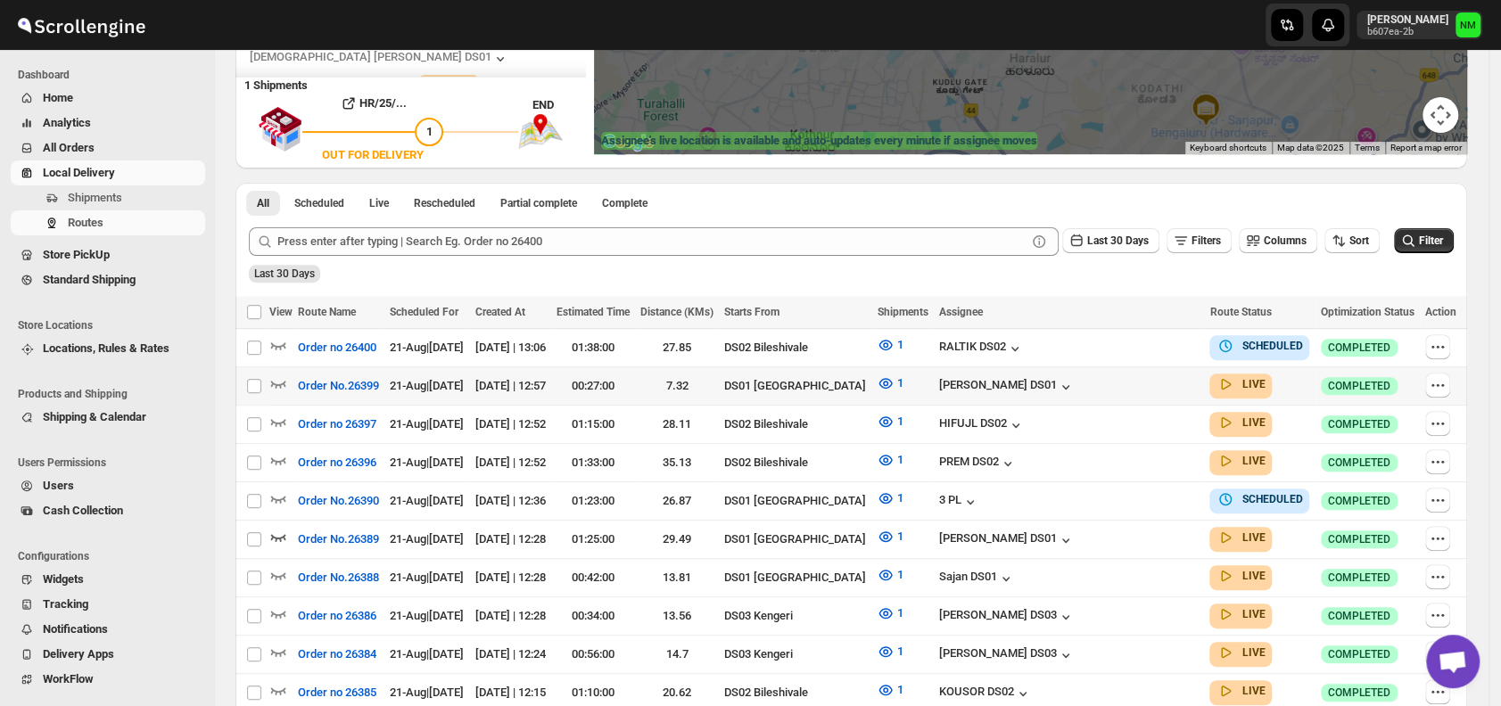
scroll to position [306, 0]
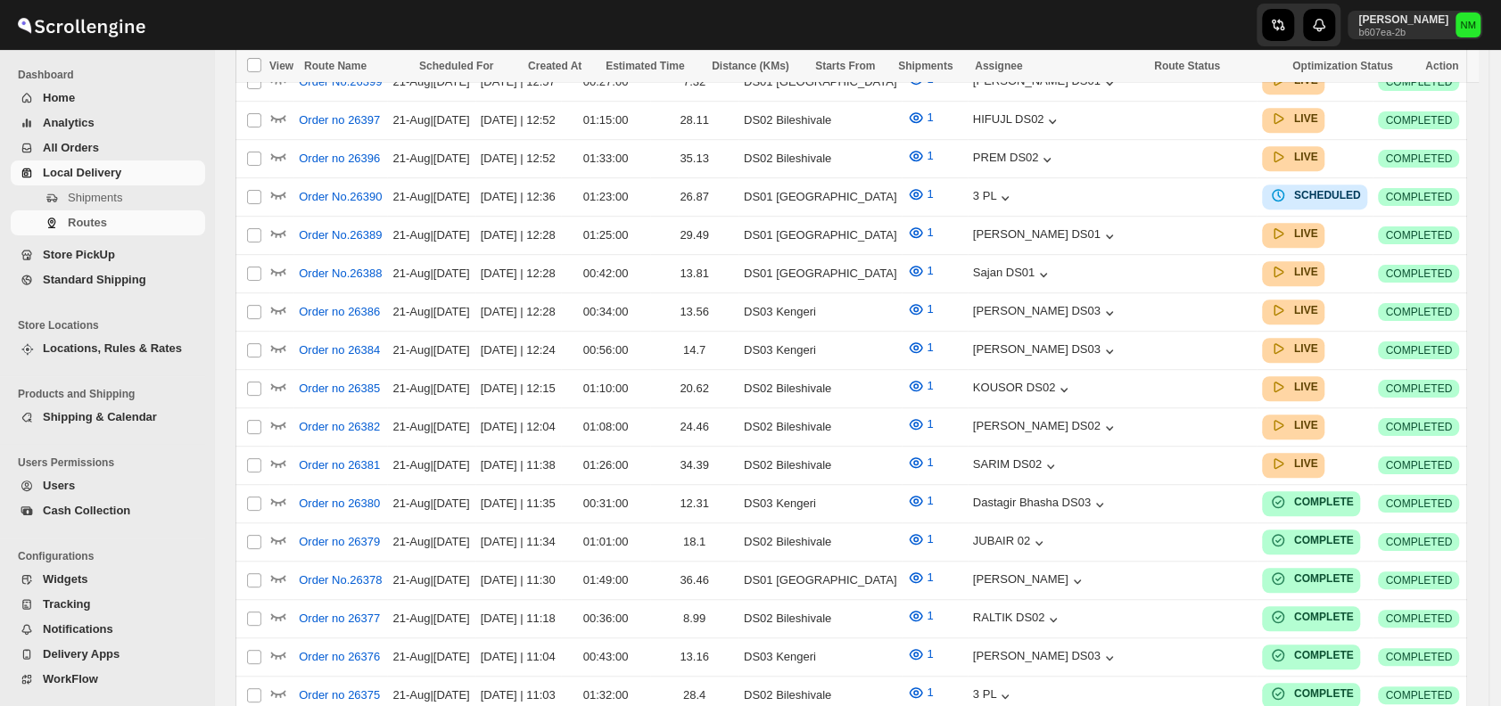
scroll to position [306, 0]
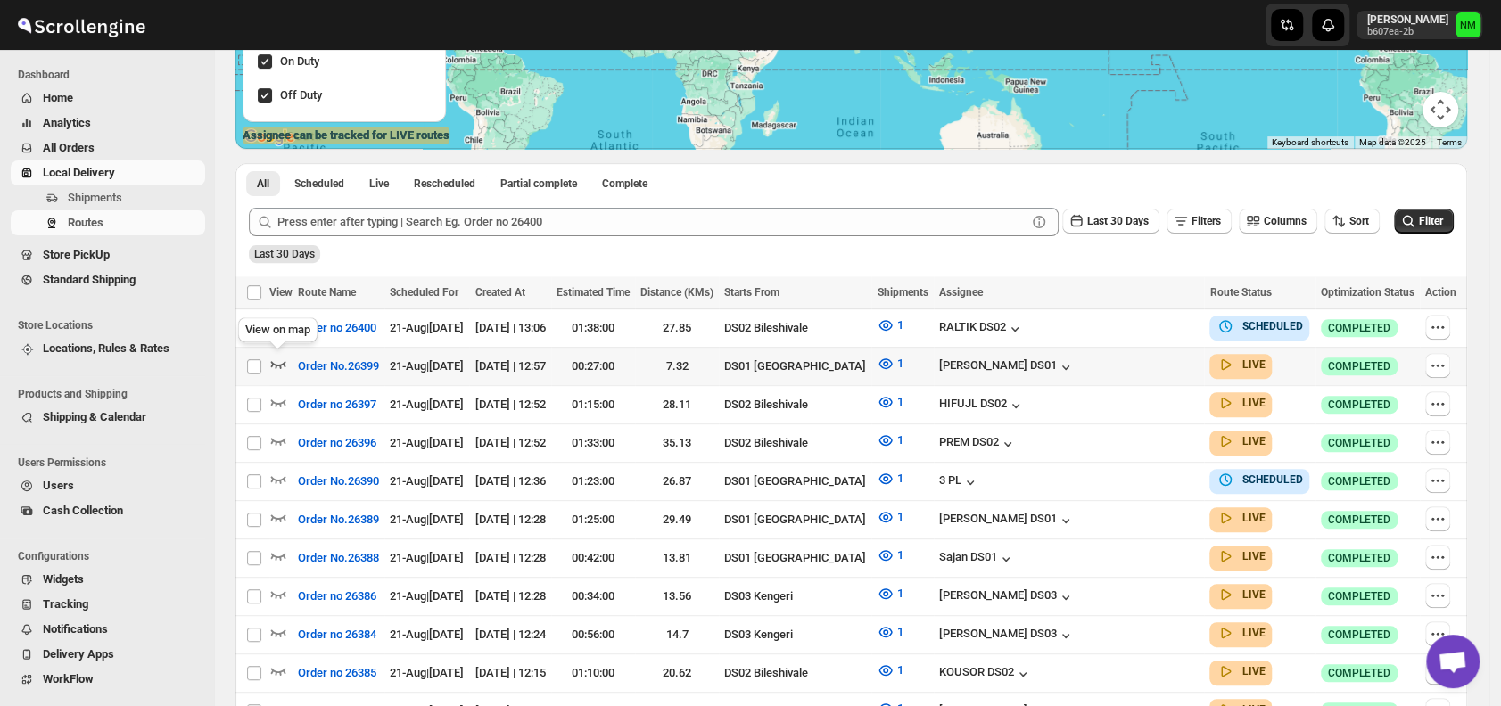
click at [280, 355] on icon "button" at bounding box center [278, 364] width 18 height 18
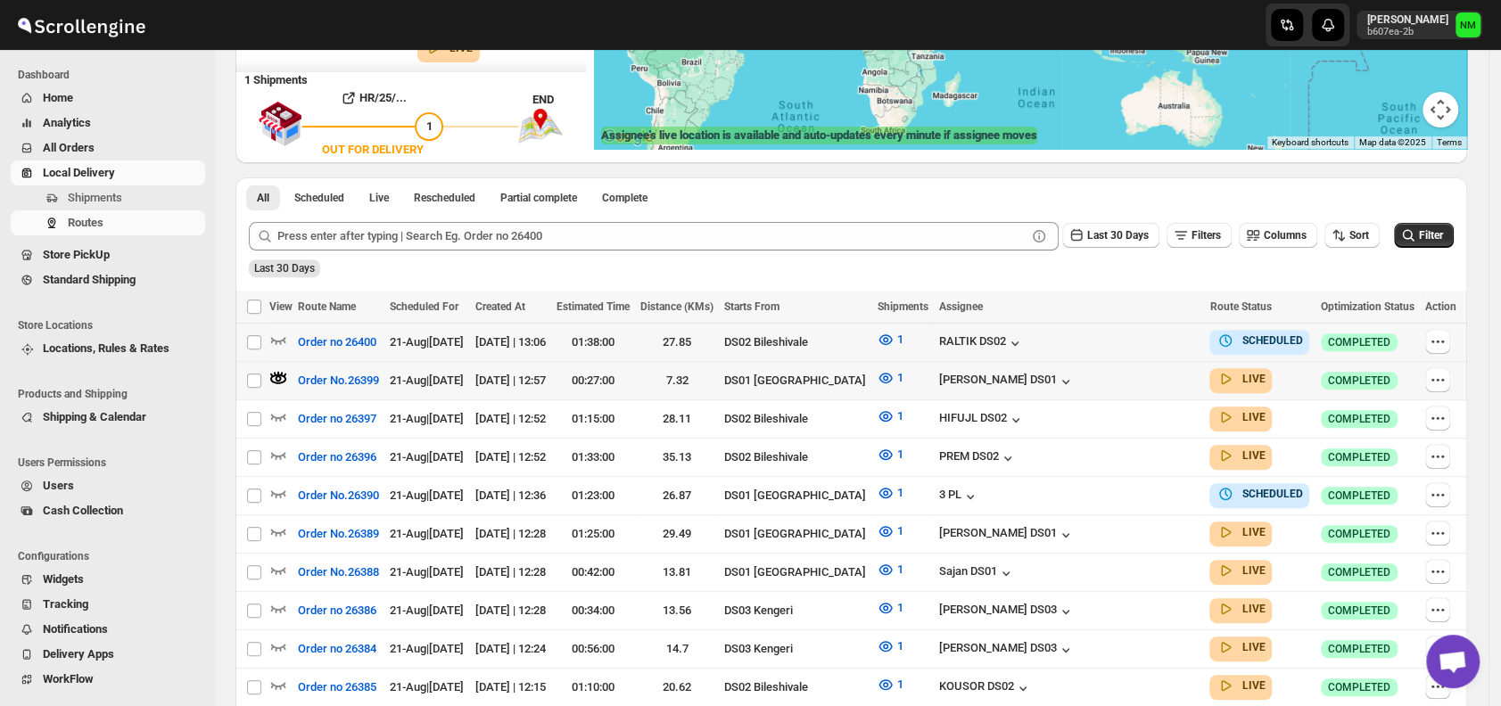
scroll to position [0, 0]
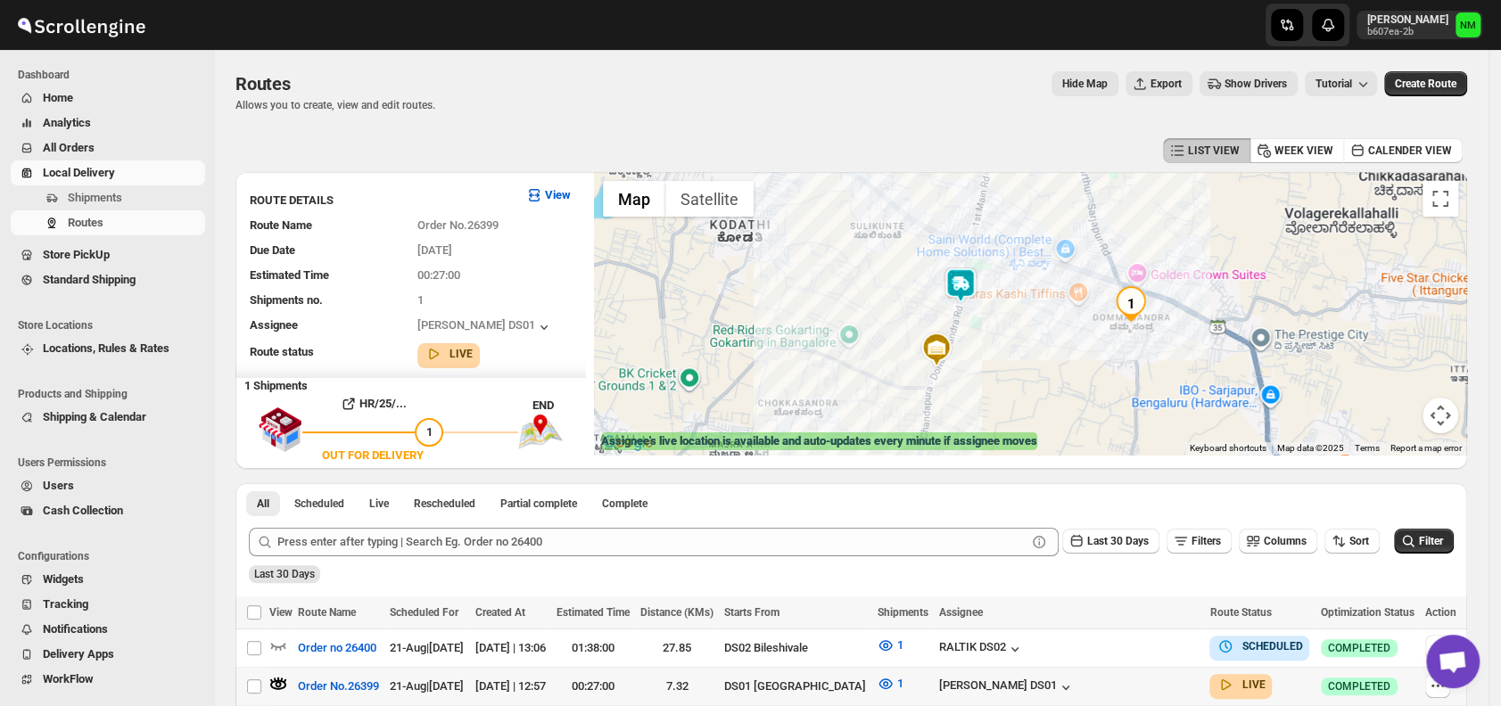
click at [965, 297] on img at bounding box center [961, 286] width 36 height 36
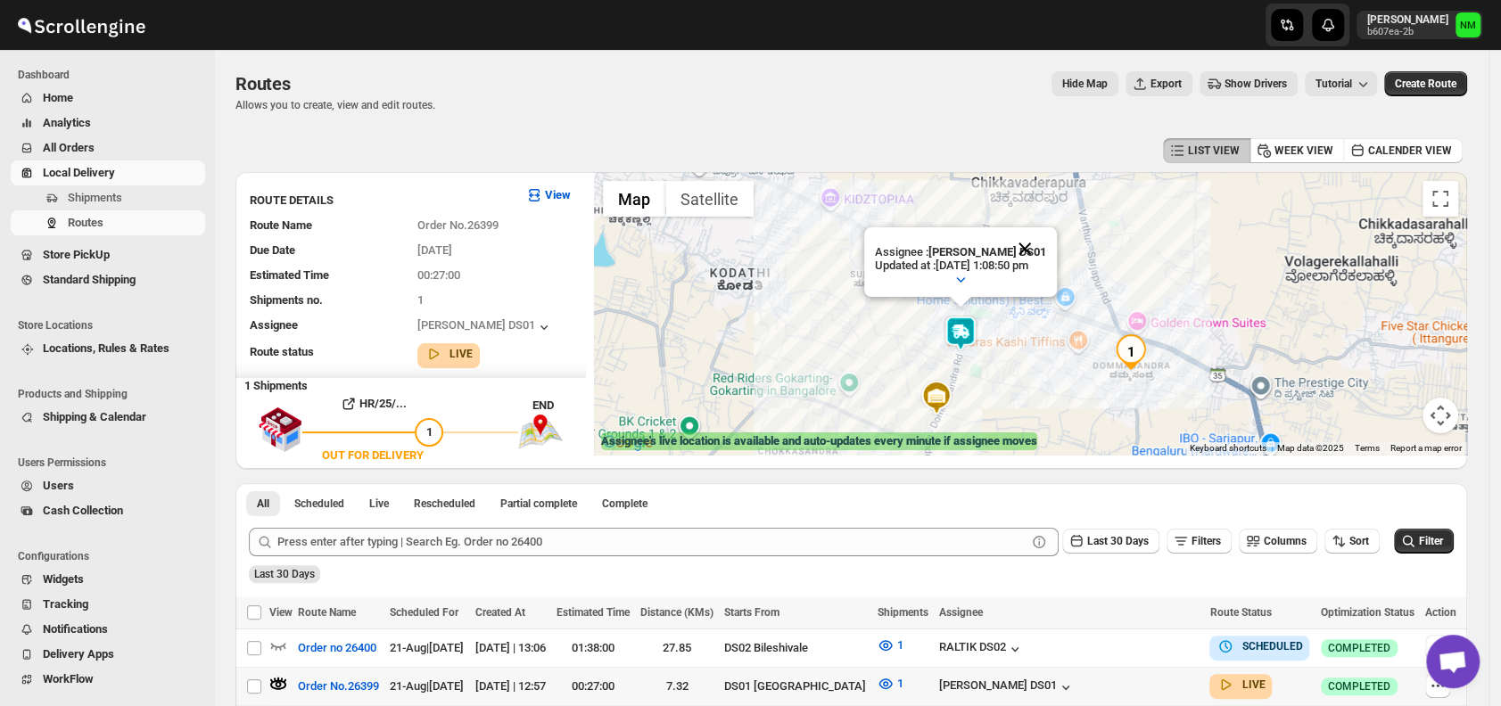
click at [1046, 243] on button "Close" at bounding box center [1024, 248] width 43 height 43
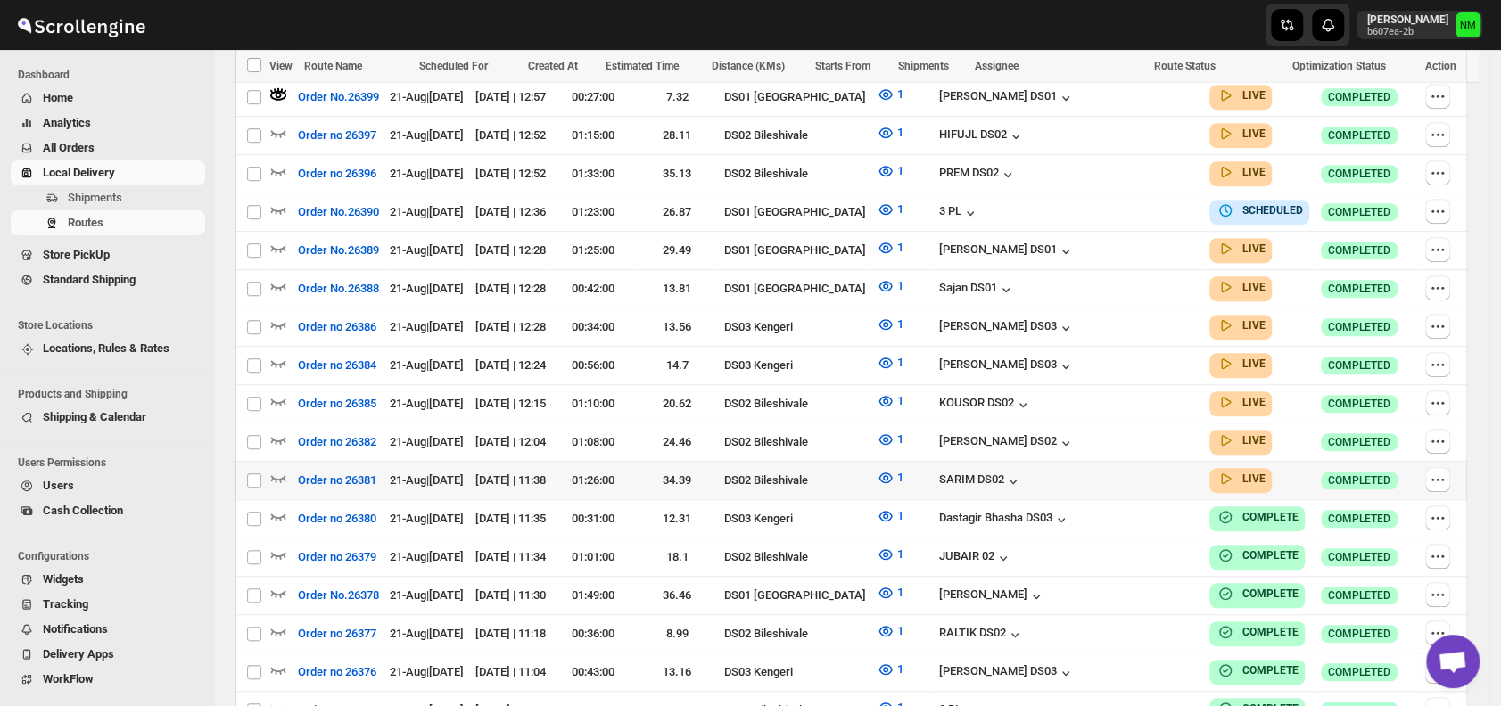
scroll to position [592, 0]
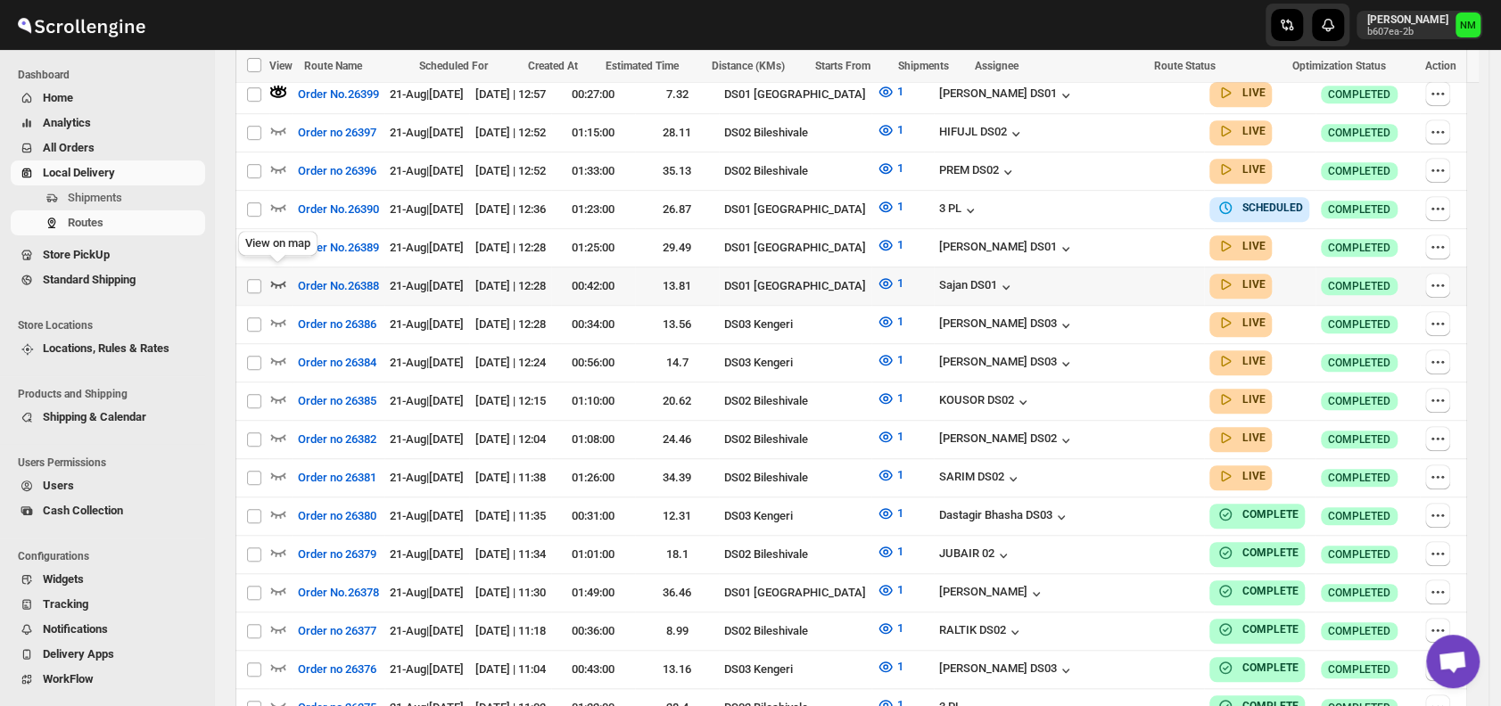
click at [284, 278] on icon "button" at bounding box center [278, 284] width 18 height 18
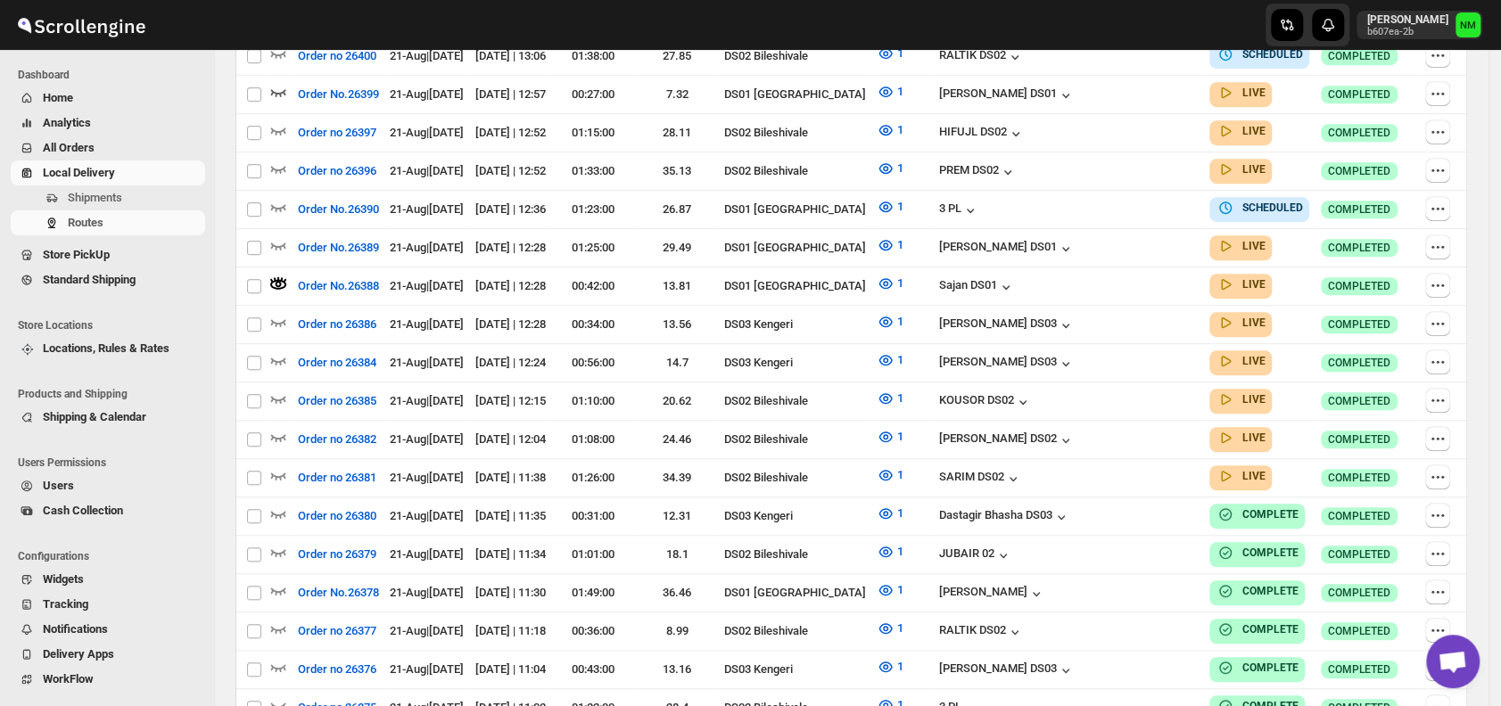
scroll to position [0, 0]
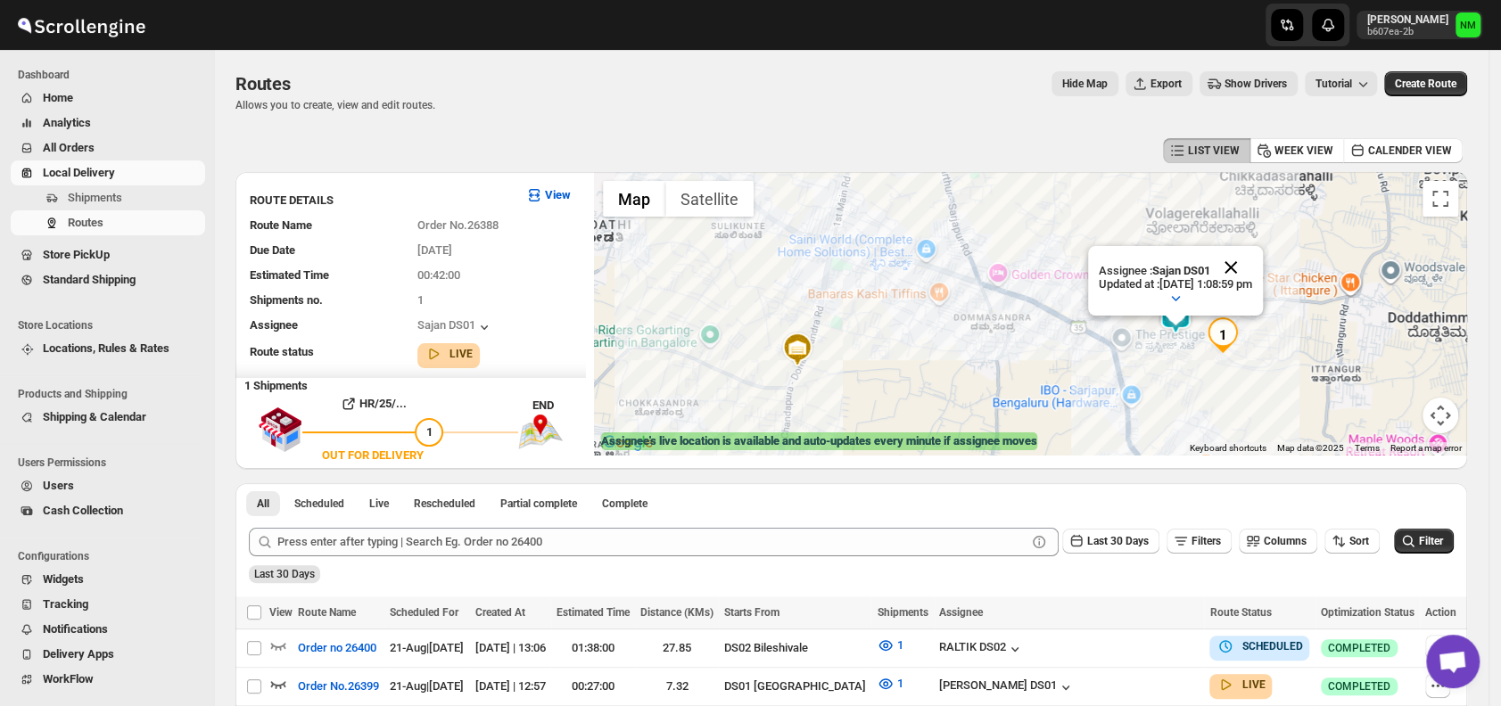
click at [1252, 264] on button "Close" at bounding box center [1230, 267] width 43 height 43
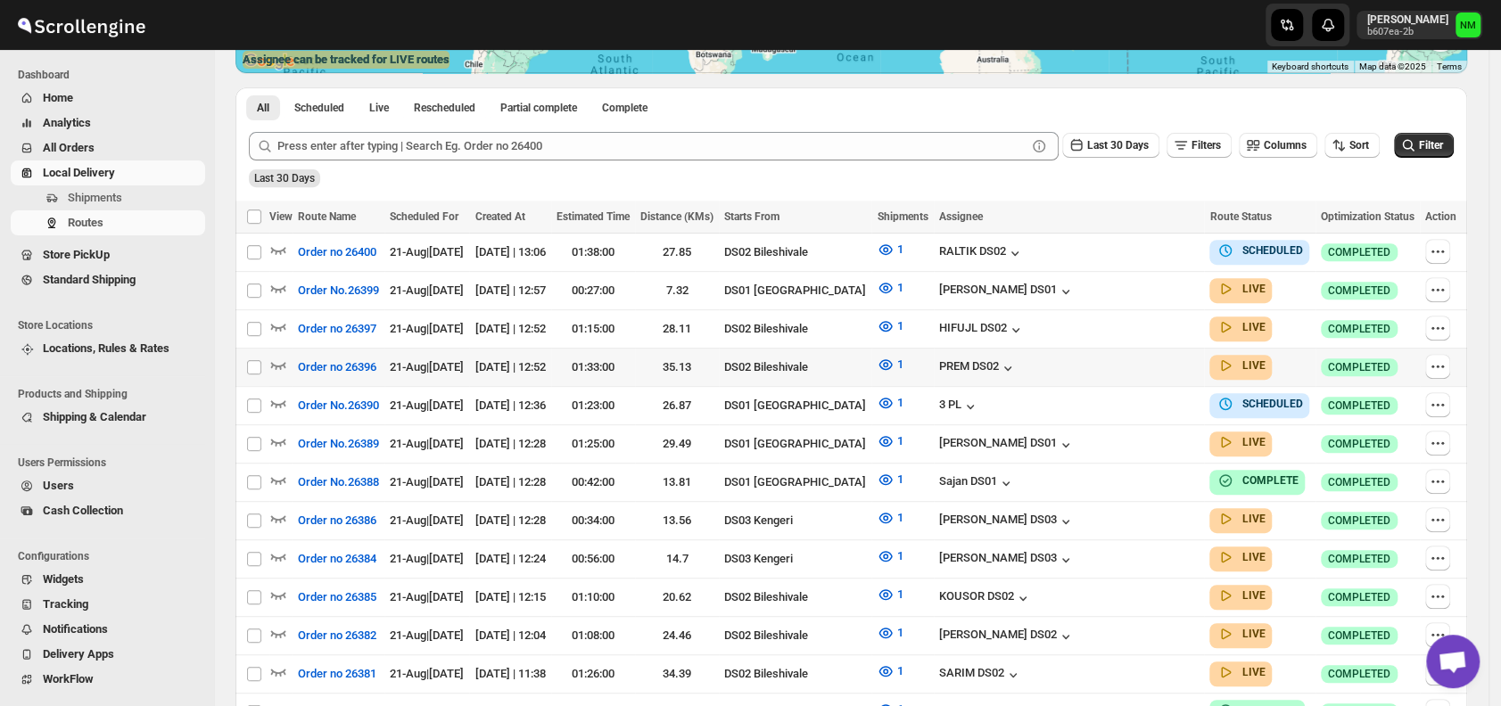
scroll to position [371, 0]
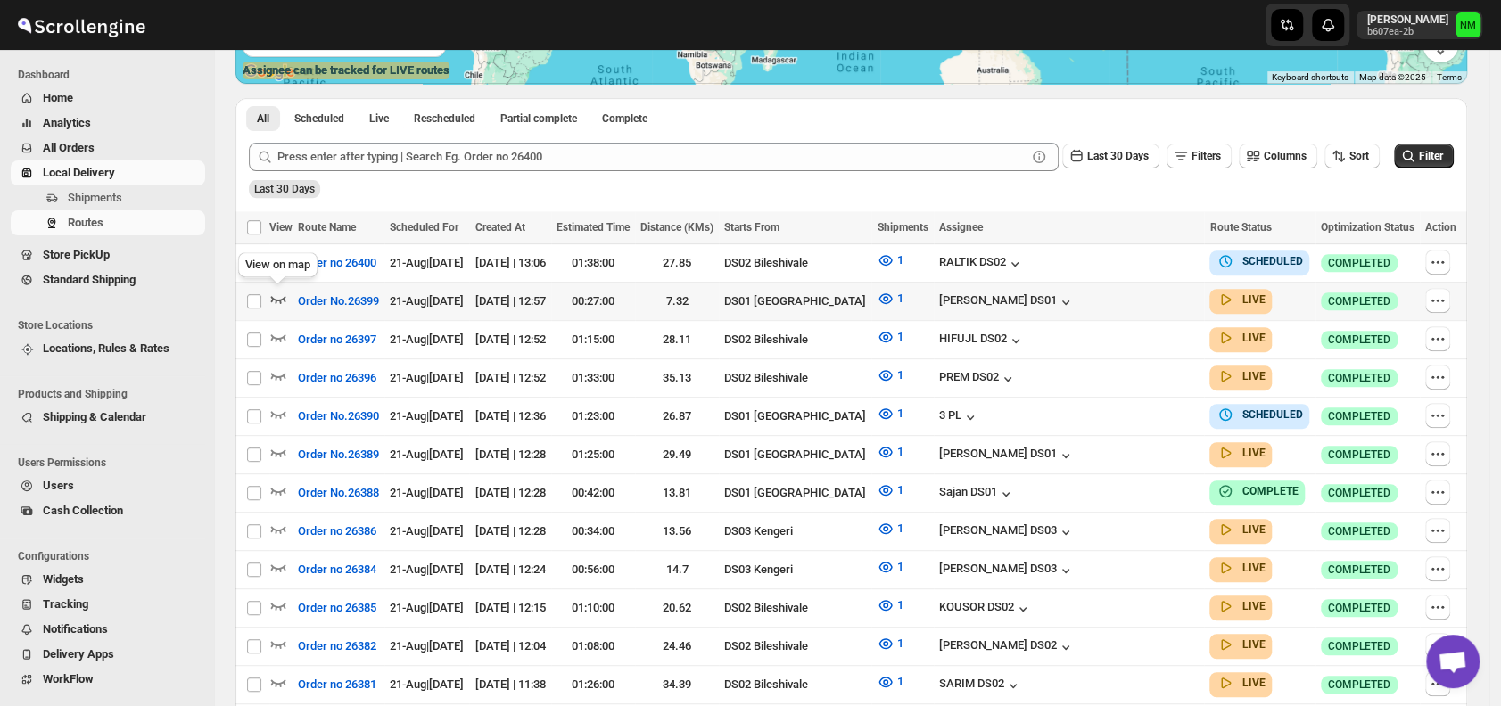
click at [284, 292] on icon "button" at bounding box center [278, 299] width 18 height 18
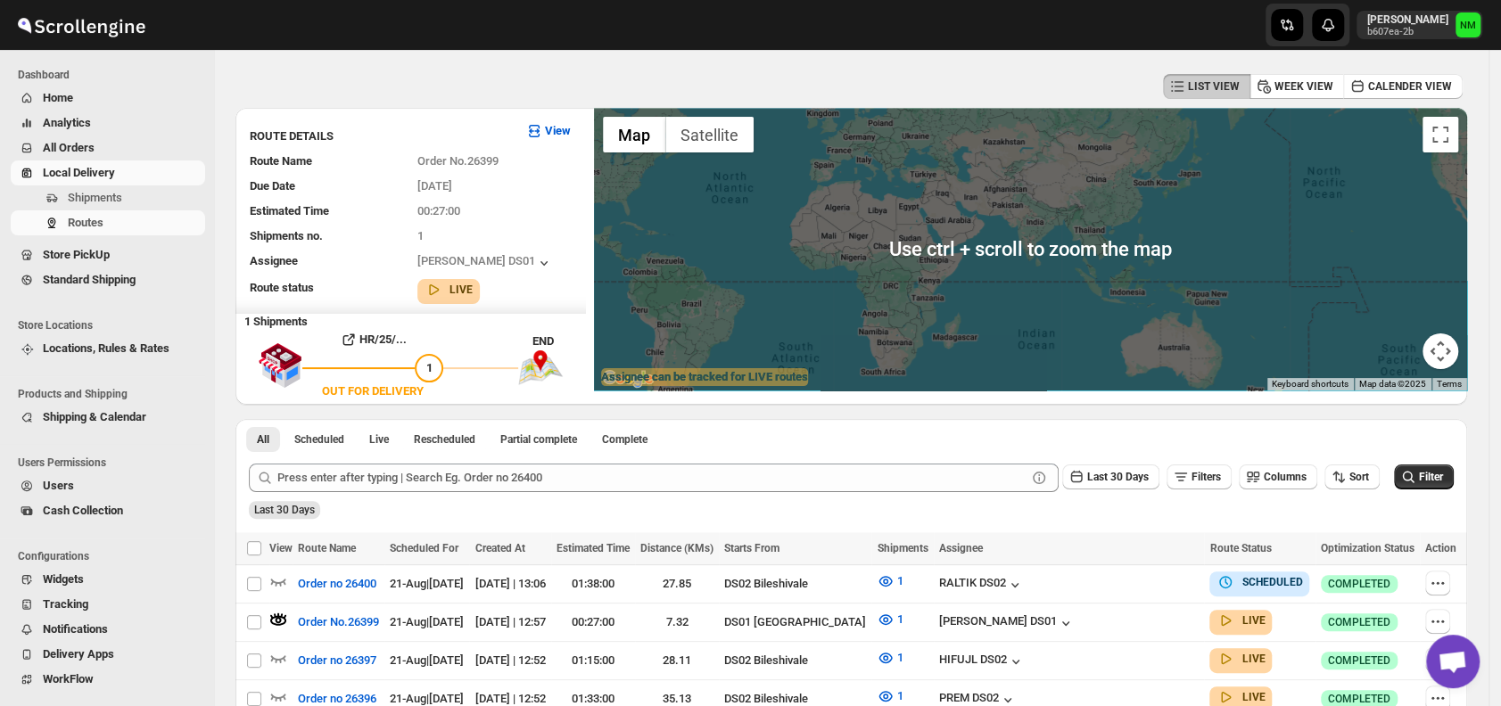
scroll to position [0, 0]
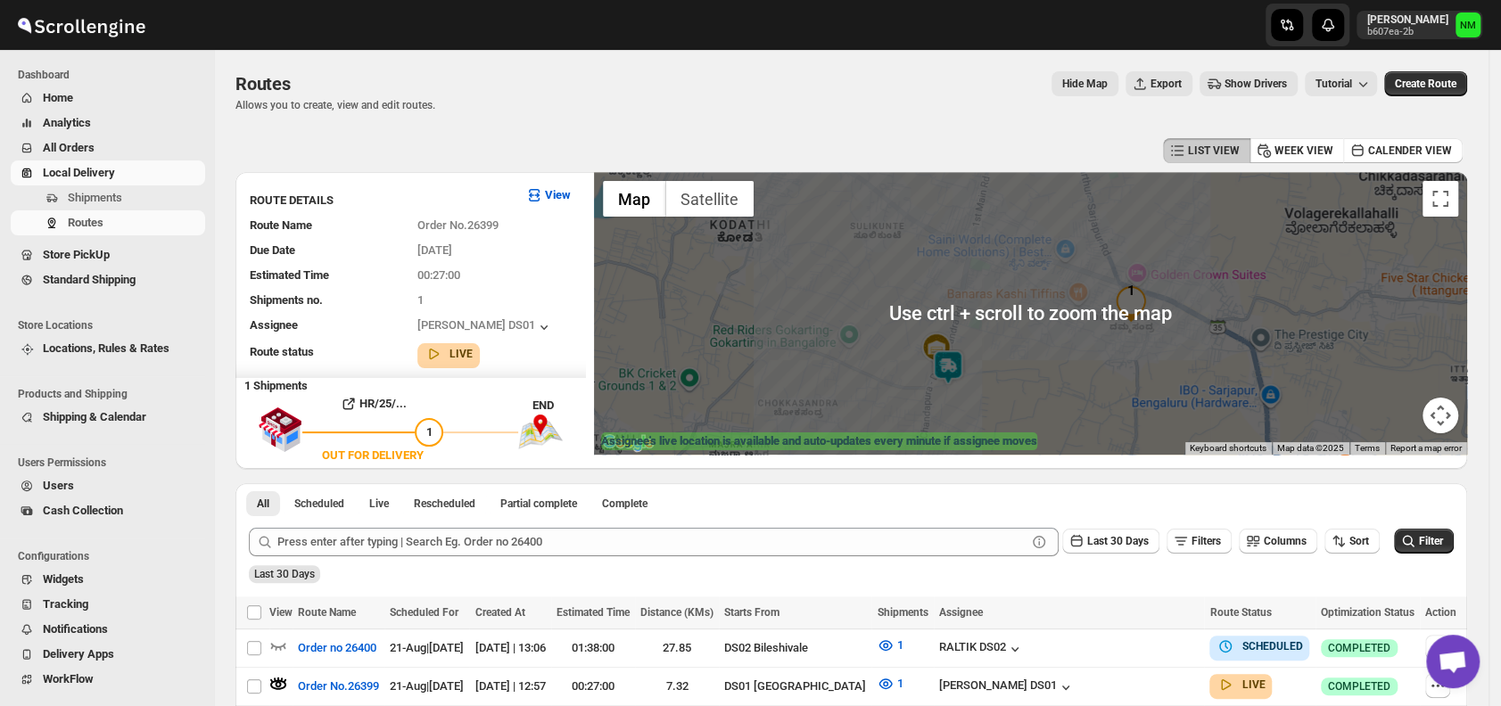
click at [962, 373] on img at bounding box center [948, 368] width 36 height 36
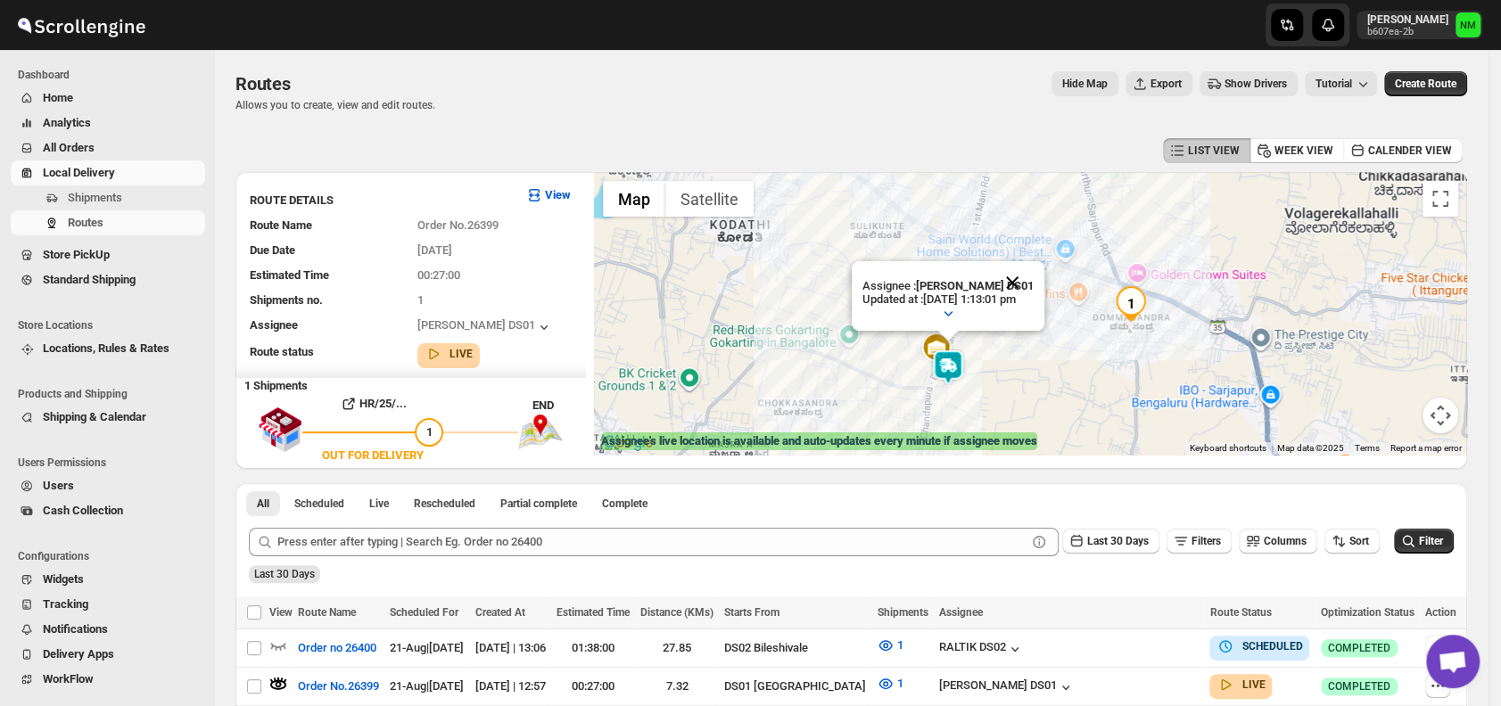
click at [1033, 284] on button "Close" at bounding box center [1012, 282] width 43 height 43
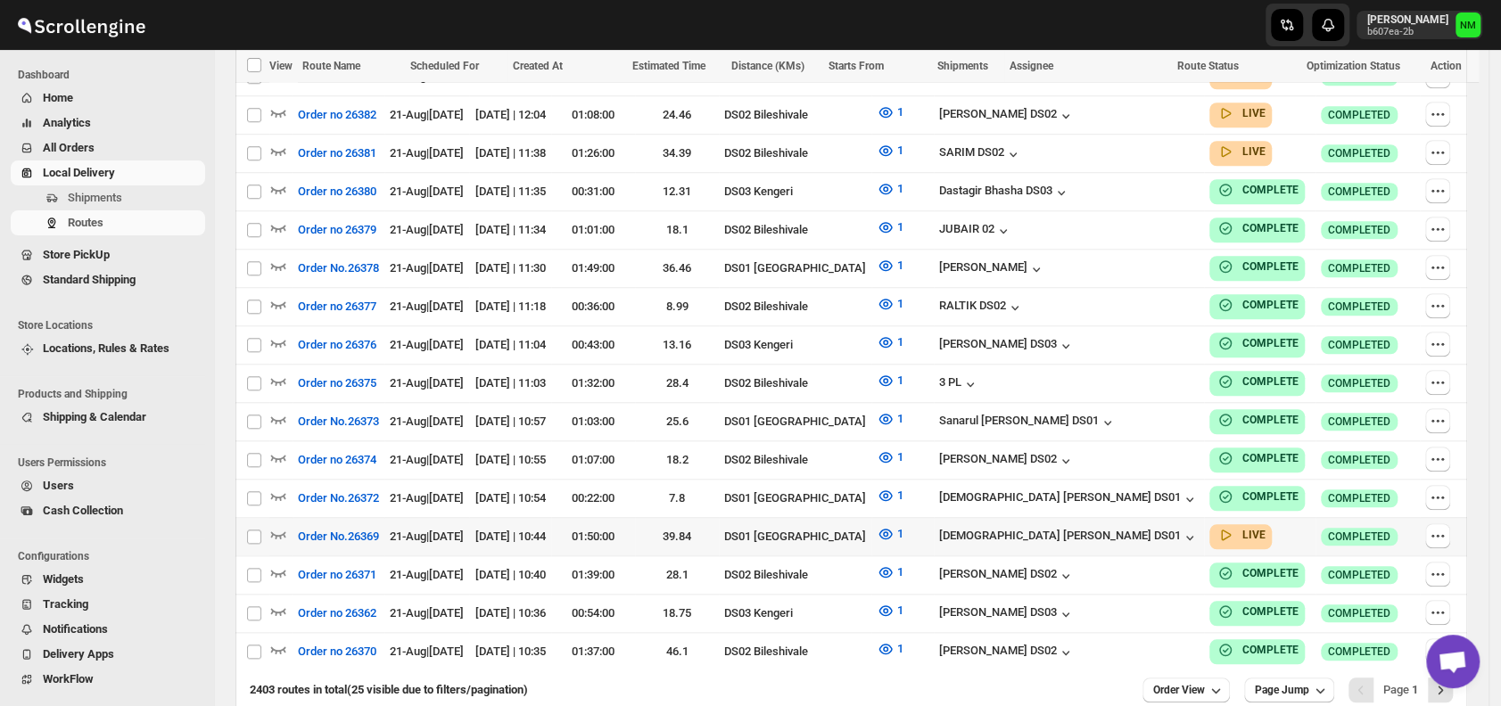
scroll to position [975, 0]
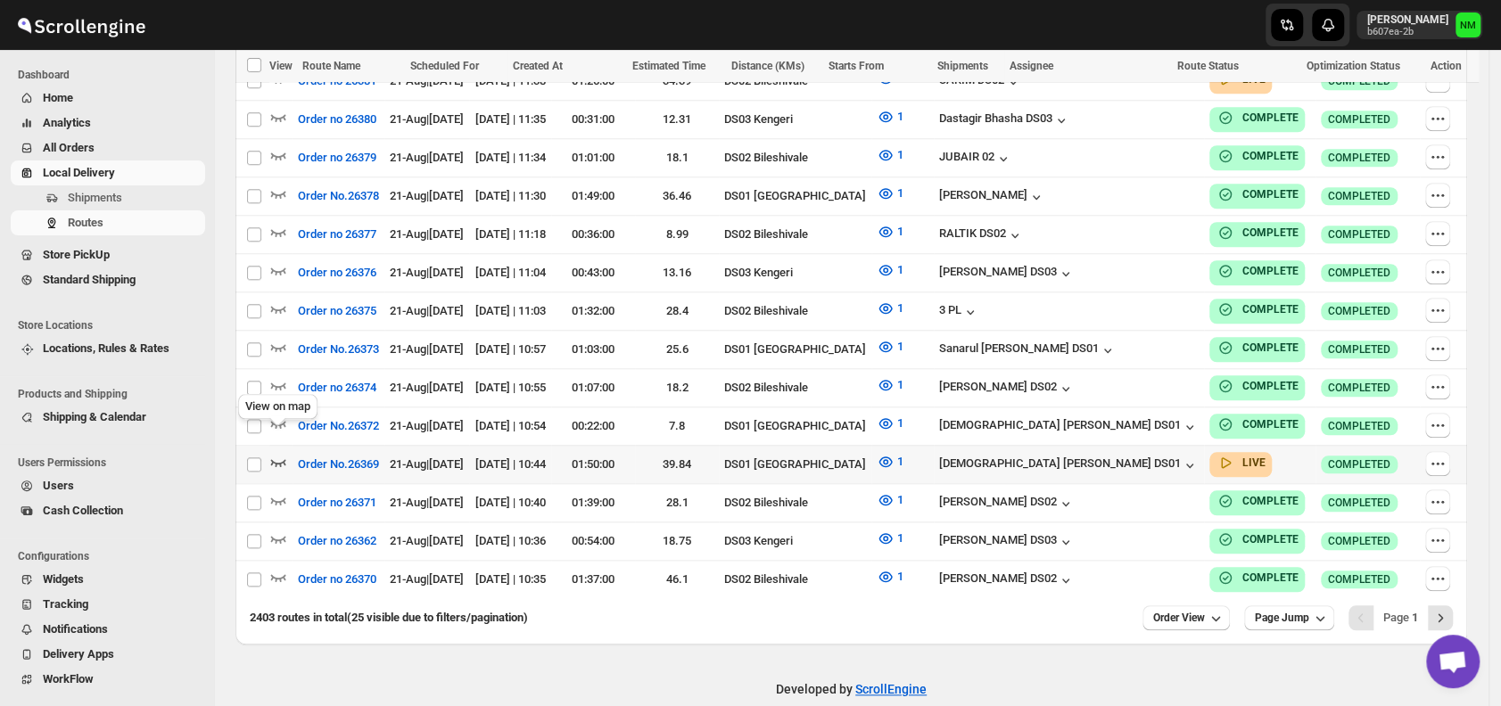
click icon "button"
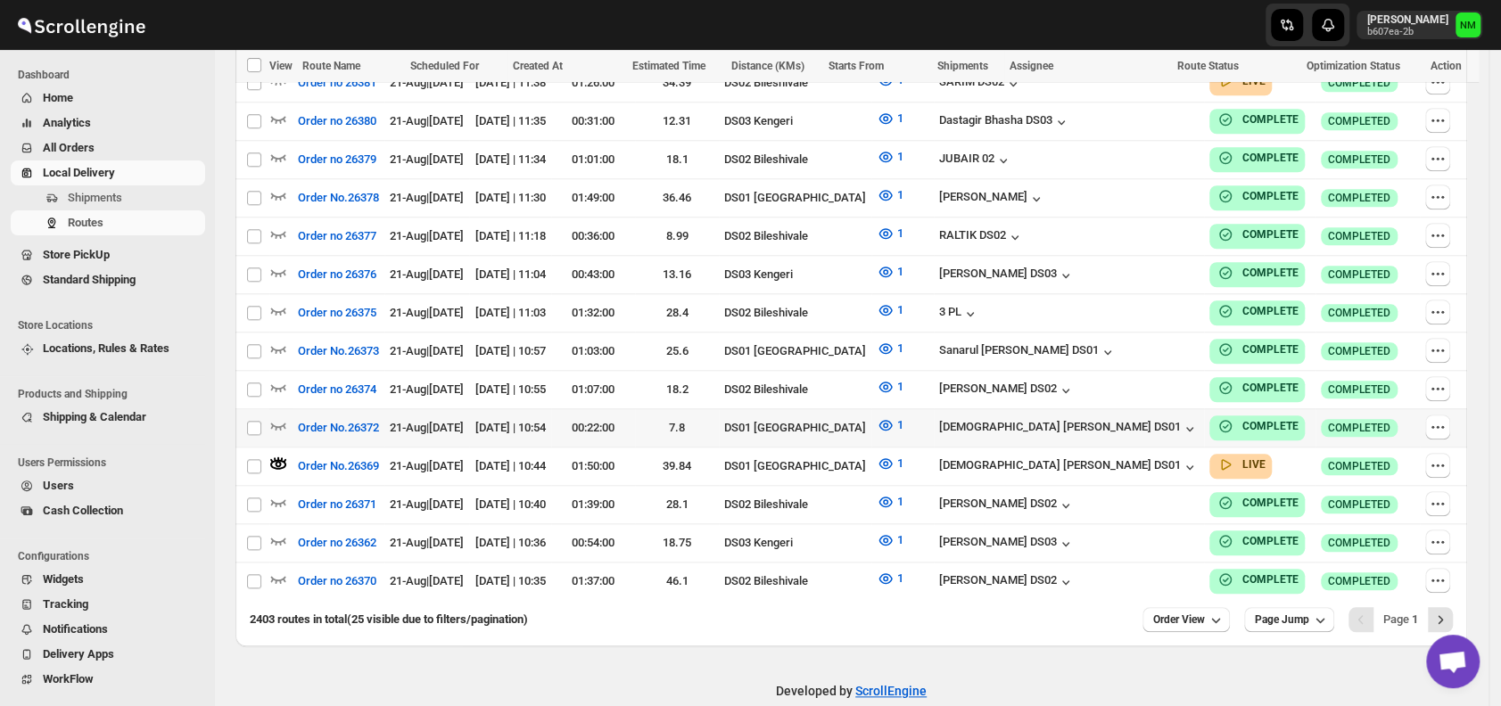
scroll to position [0, 0]
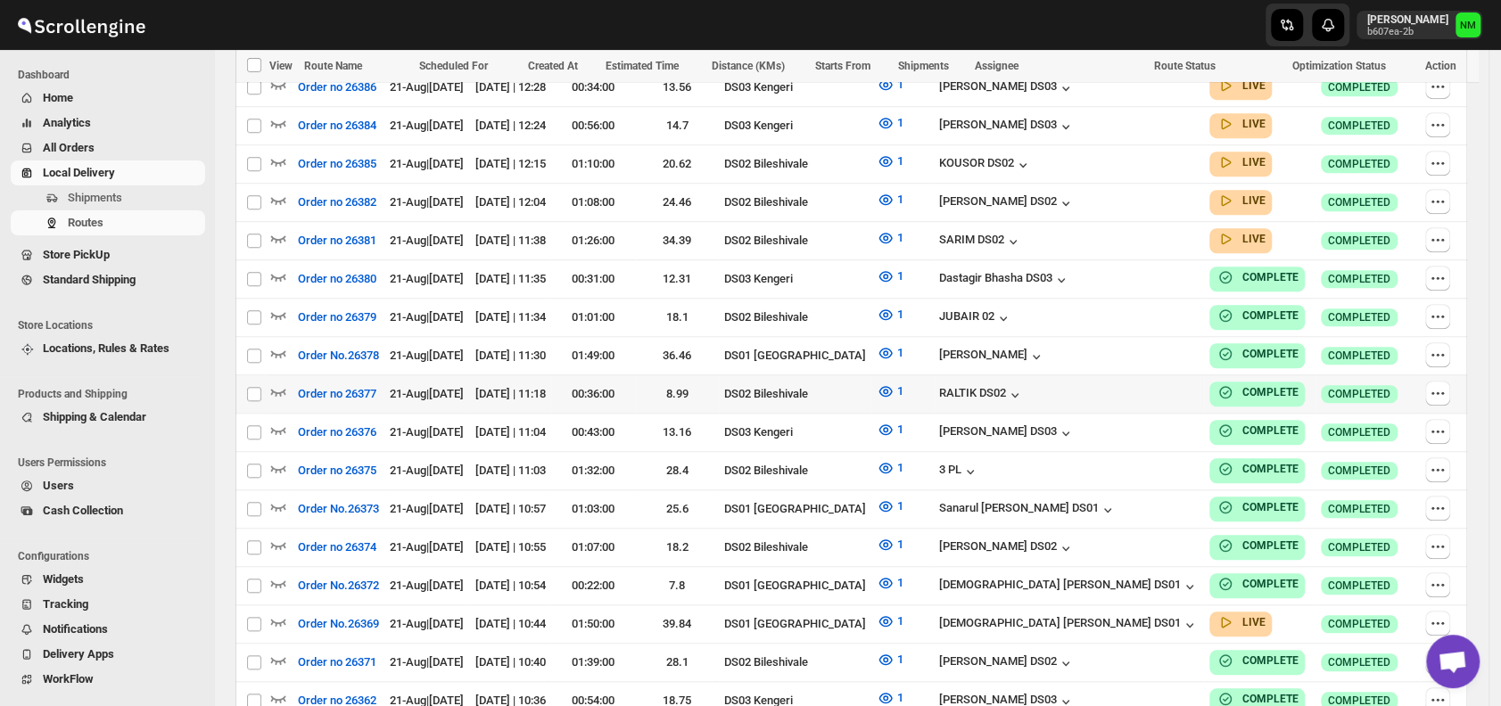
scroll to position [817, 0]
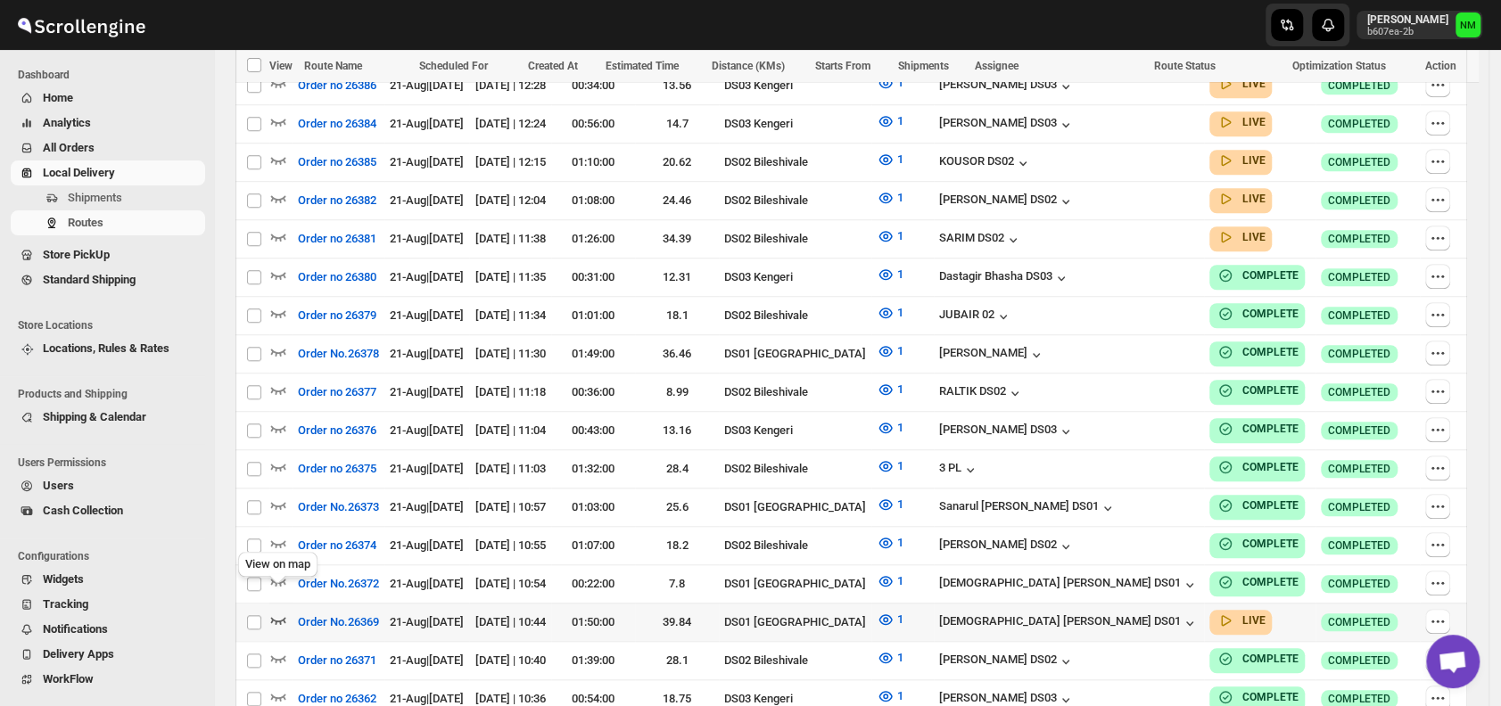
click at [274, 611] on icon "button" at bounding box center [278, 620] width 18 height 18
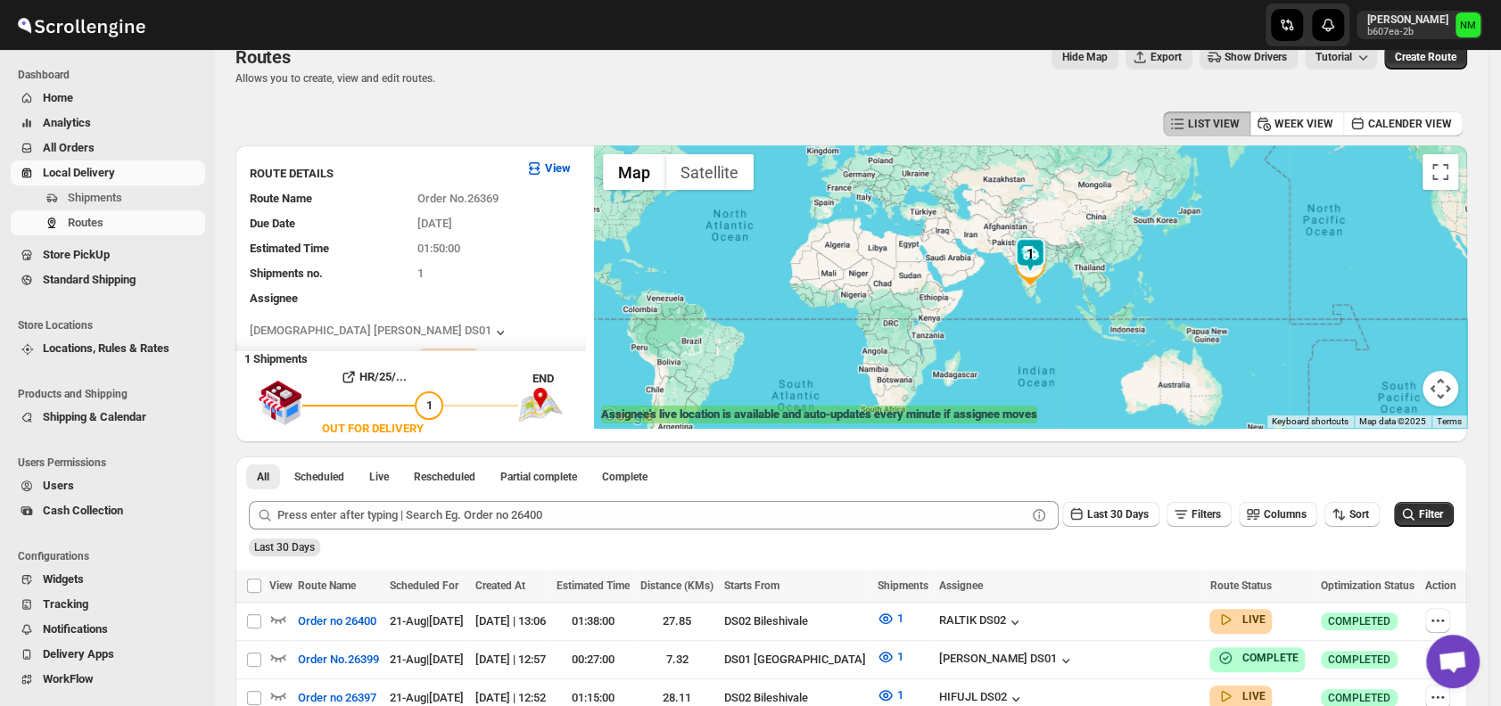
scroll to position [0, 0]
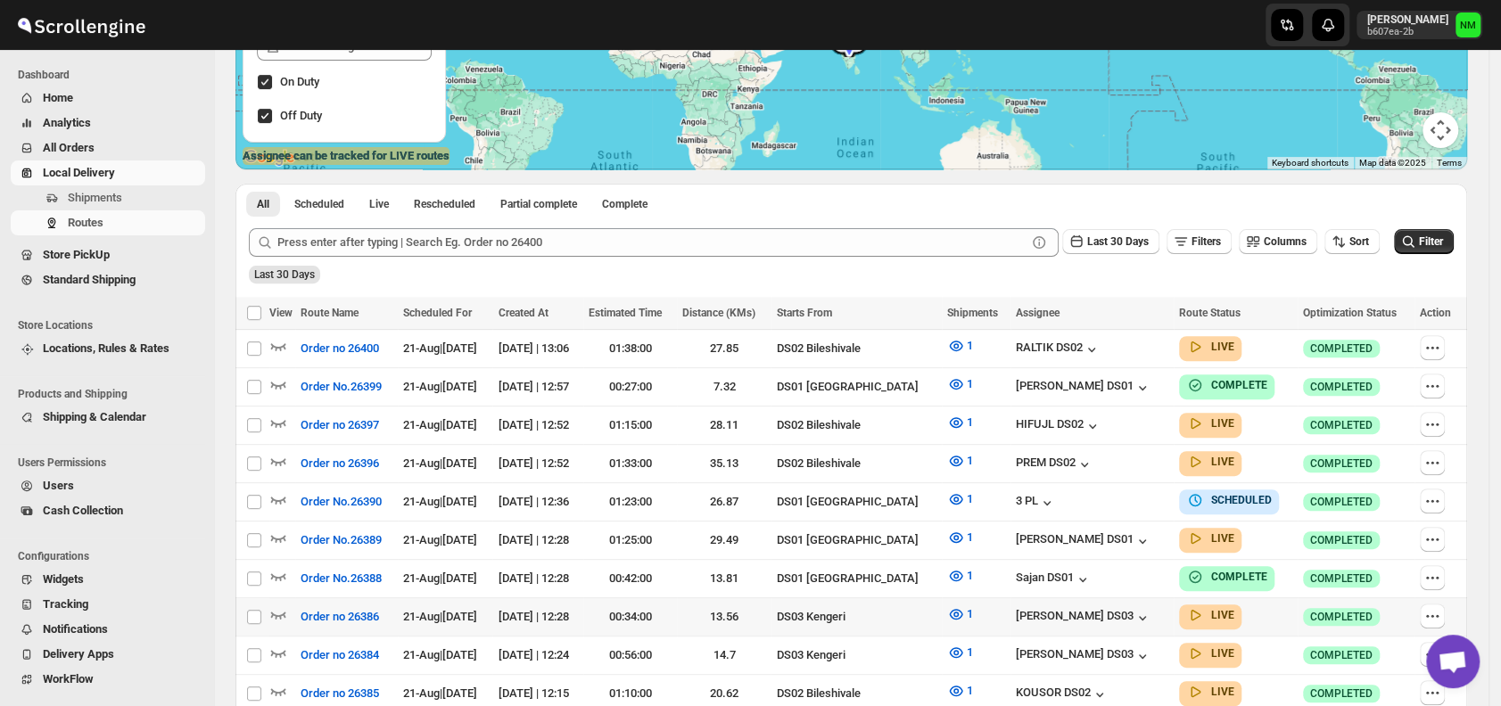
scroll to position [286, 0]
click at [276, 528] on icon "button" at bounding box center [278, 537] width 18 height 18
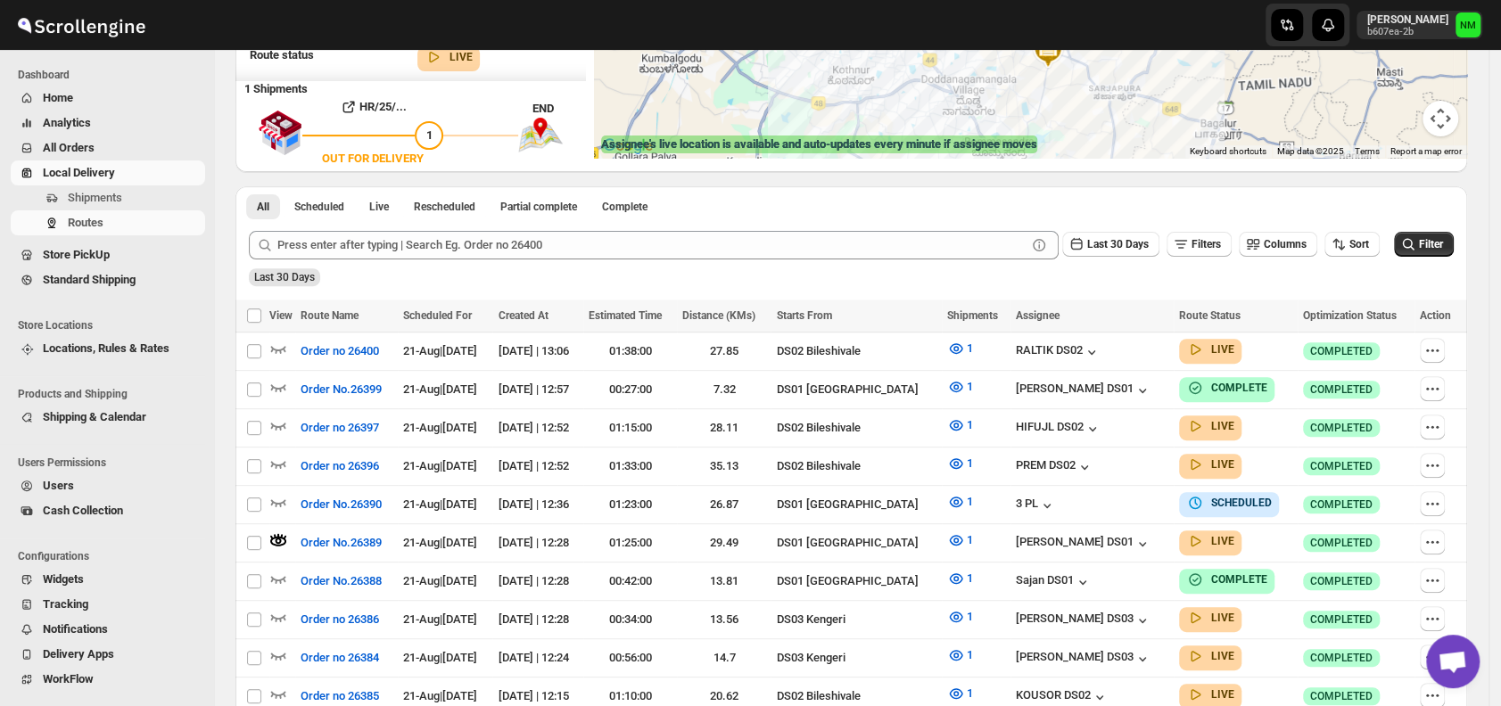
scroll to position [429, 0]
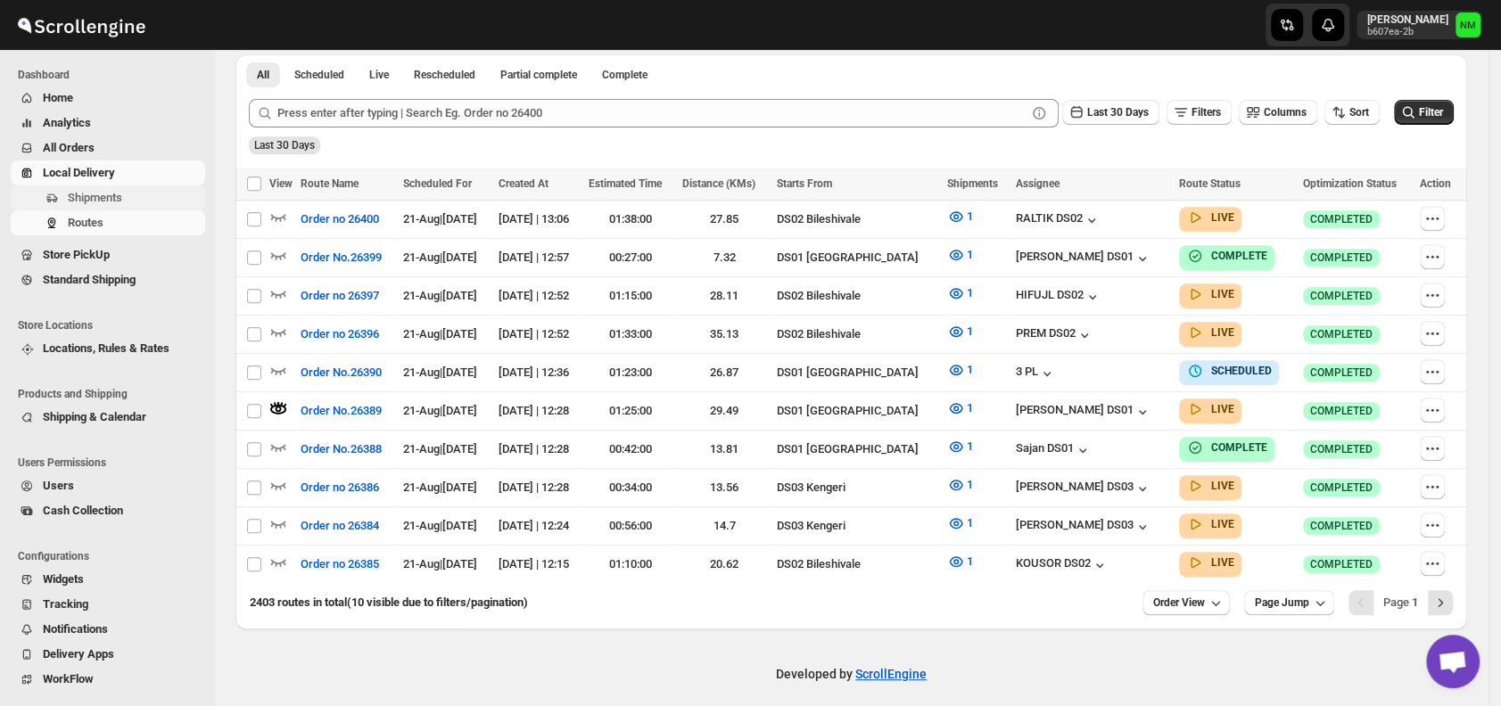
click at [120, 186] on button "Shipments" at bounding box center [108, 197] width 194 height 25
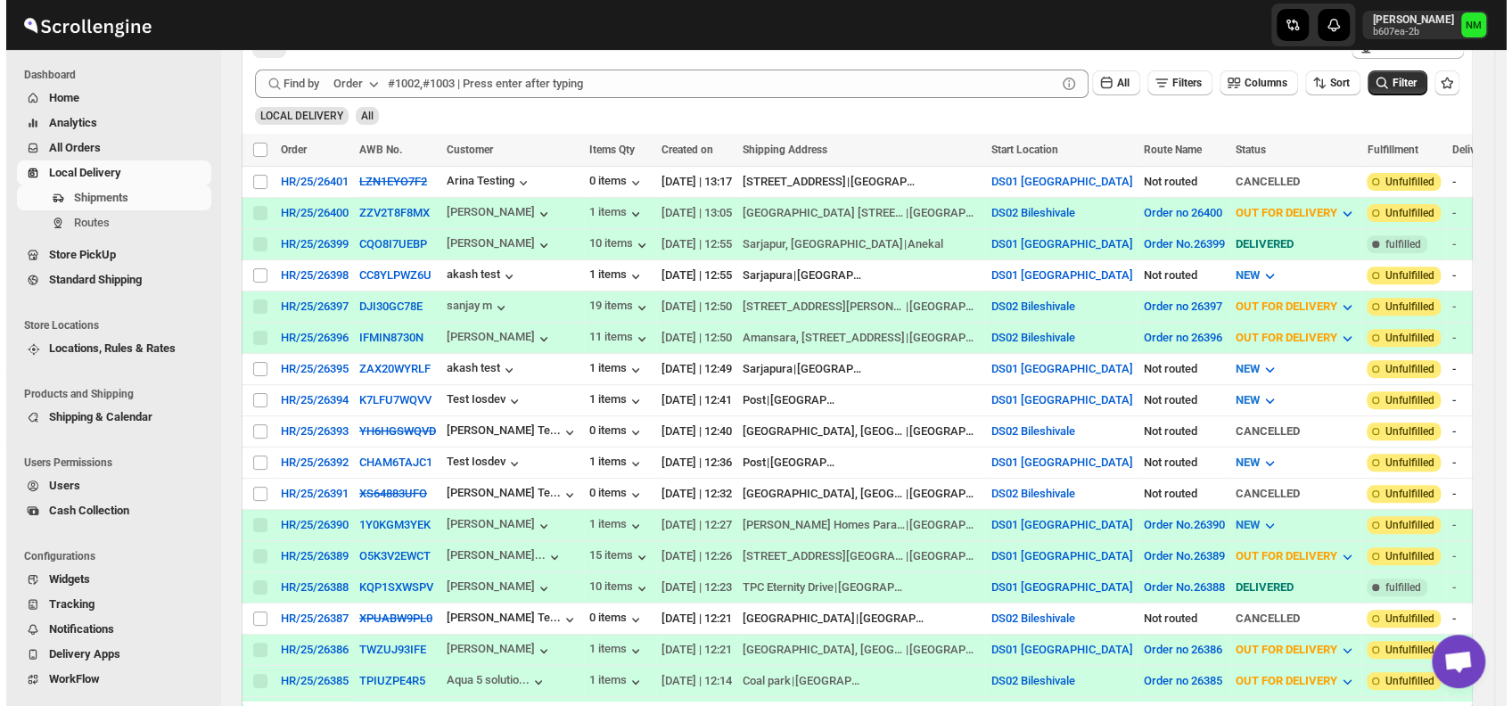
scroll to position [373, 0]
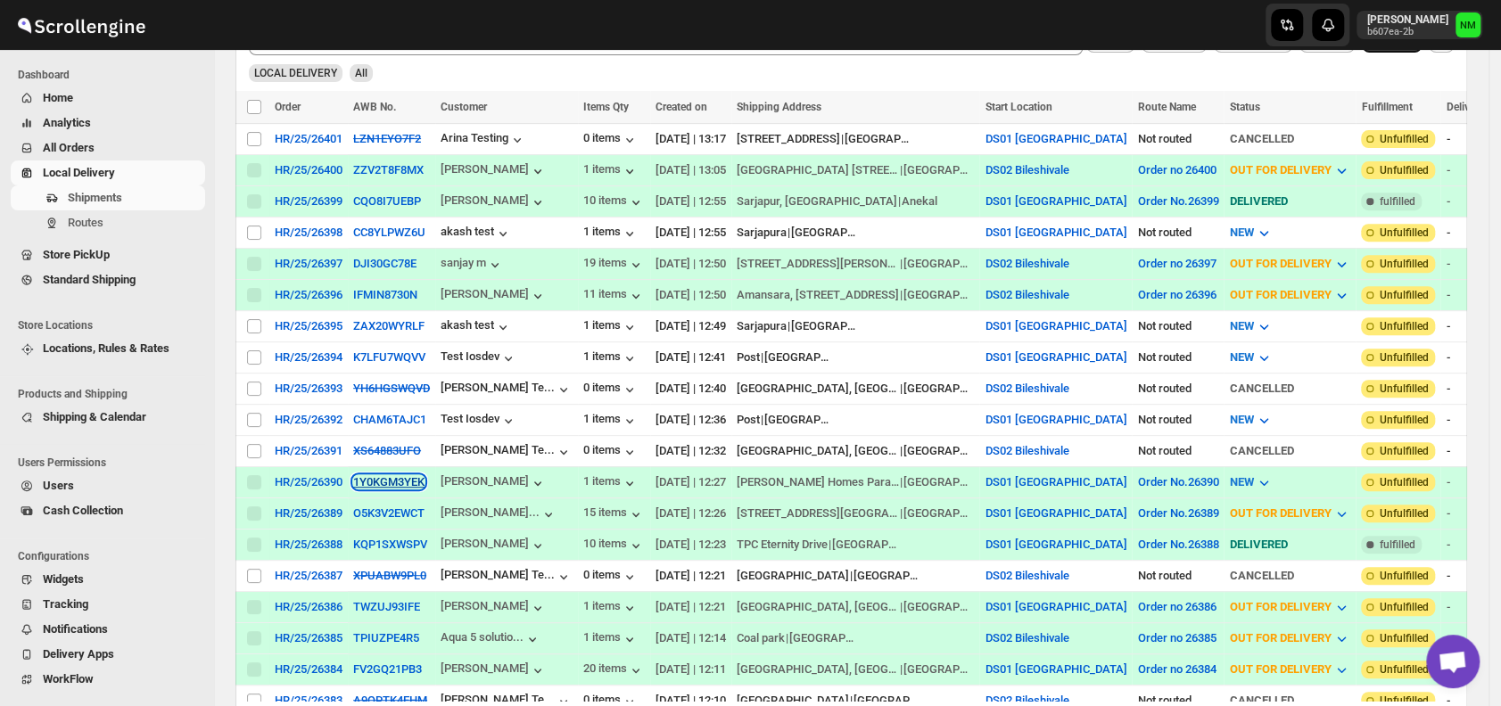
click at [366, 475] on button "1Y0KGM3YEK" at bounding box center [388, 481] width 71 height 13
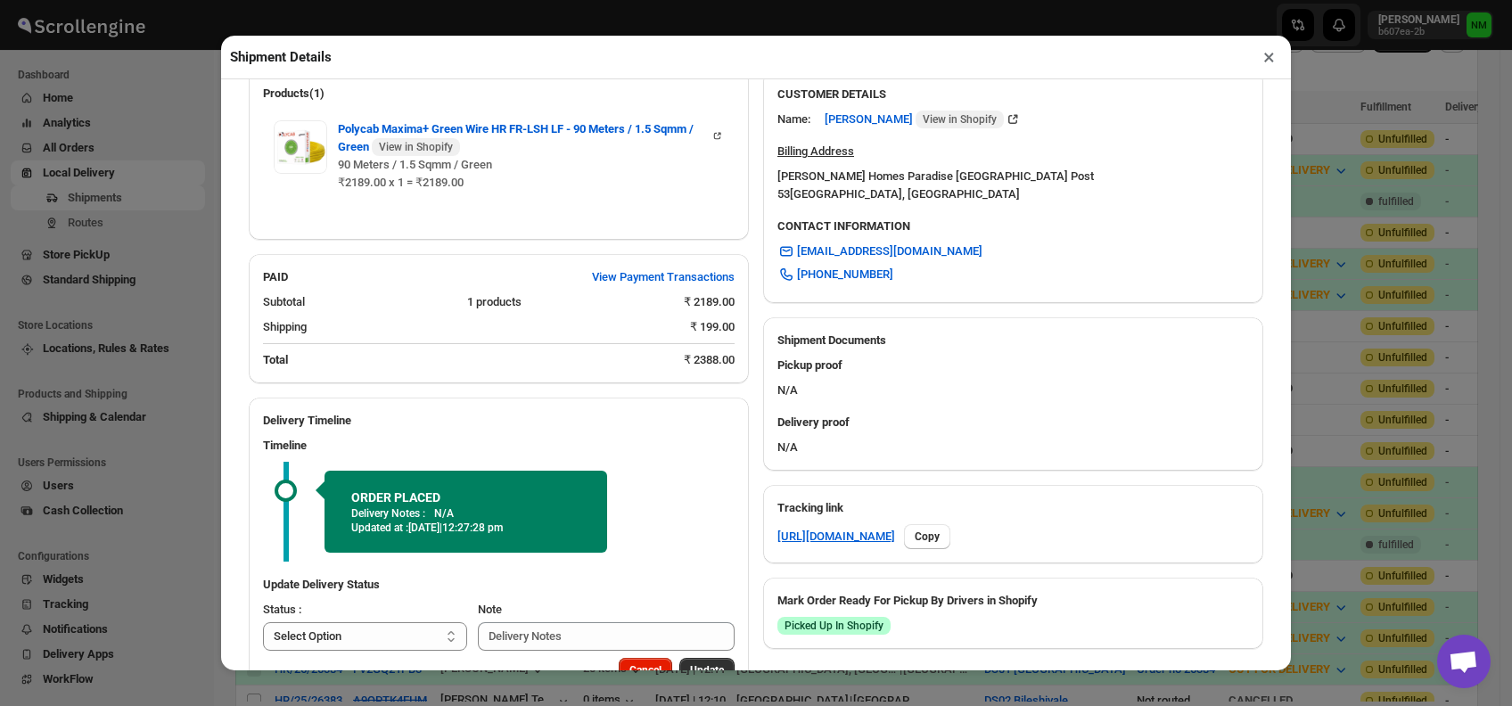
scroll to position [577, 0]
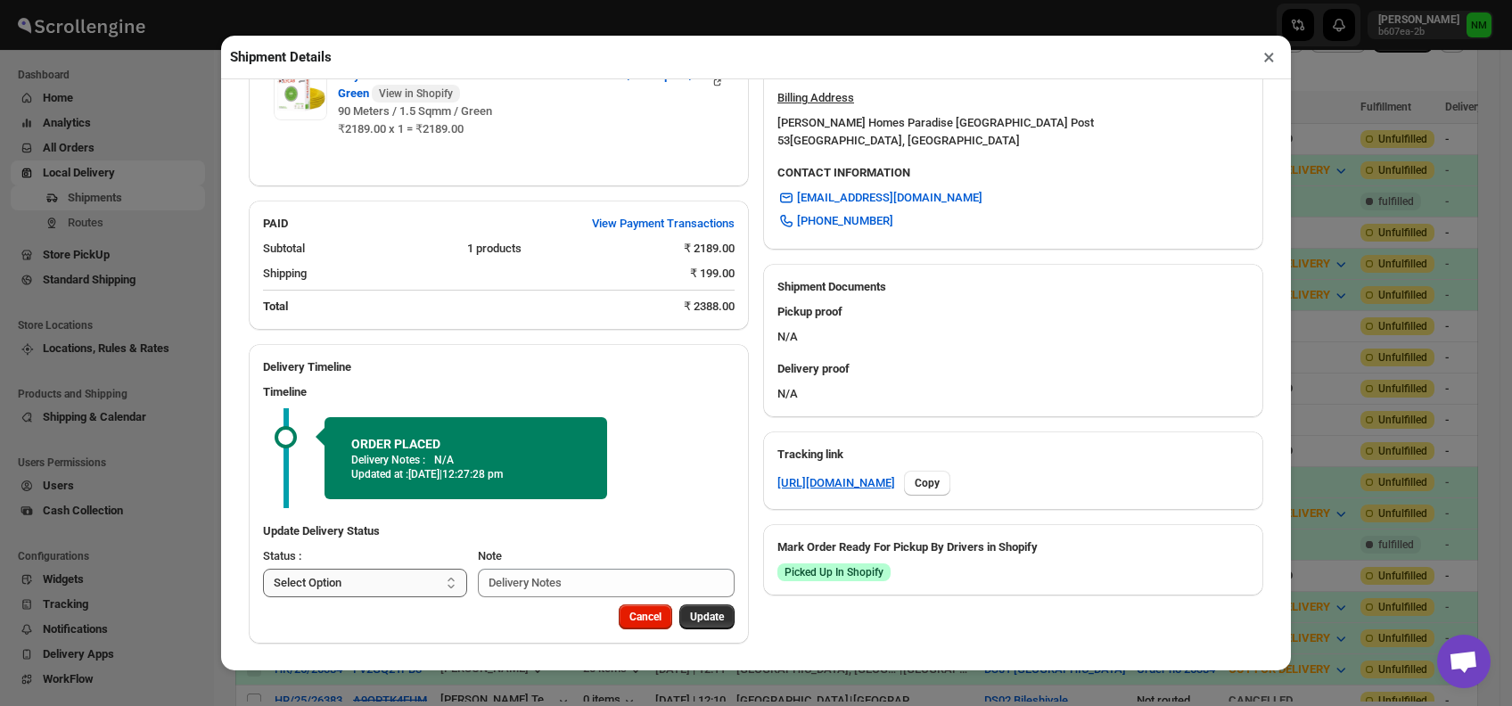
click at [421, 574] on select "Select Option PICKED UP OUT FOR DELIVERY RESCHEDULE DELIVERED CANCELLED" at bounding box center [365, 583] width 204 height 29
select select "PICKED_UP"
click at [263, 569] on select "Select Option PICKED UP OUT FOR DELIVERY RESCHEDULE DELIVERED CANCELLED" at bounding box center [365, 583] width 204 height 29
click at [664, 615] on span "Pick Products" at bounding box center [690, 617] width 67 height 14
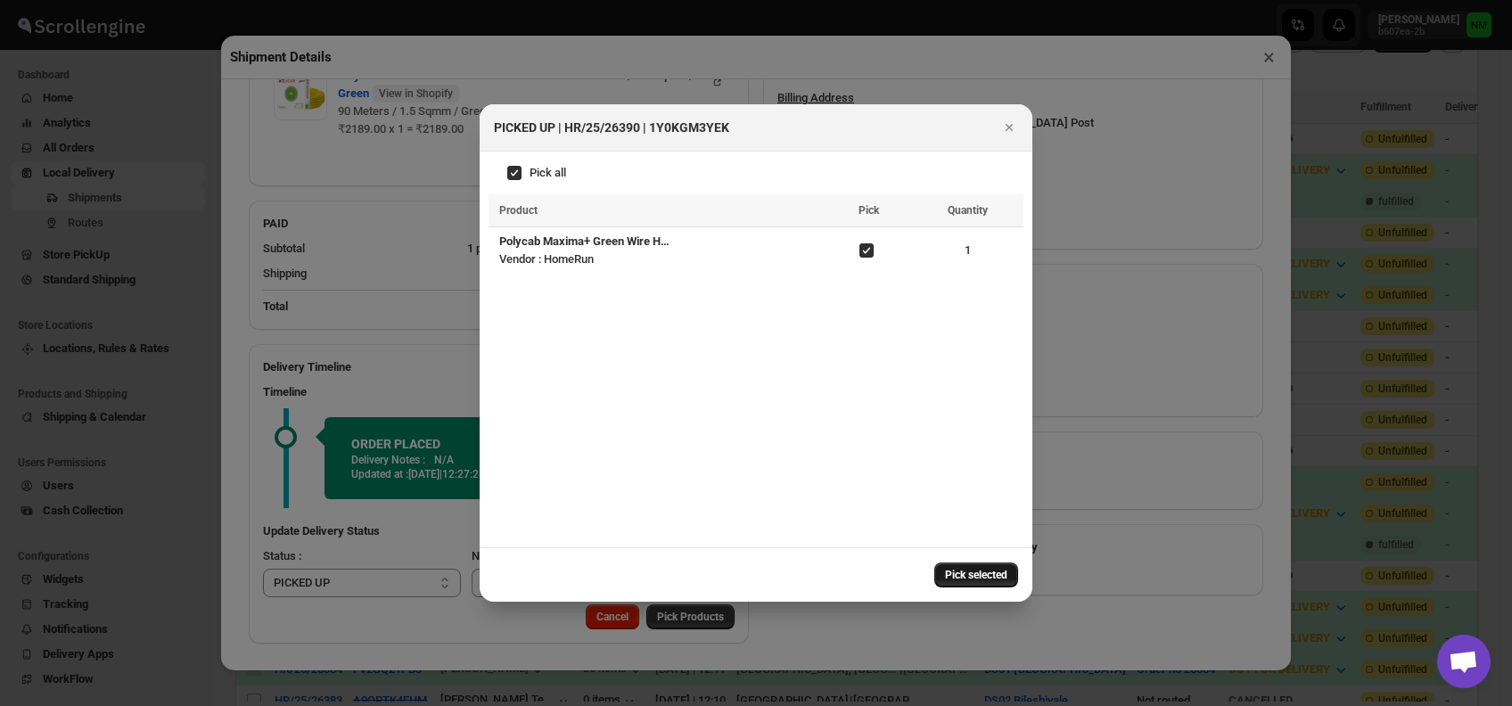
click at [948, 579] on span "Pick selected" at bounding box center [976, 575] width 62 height 14
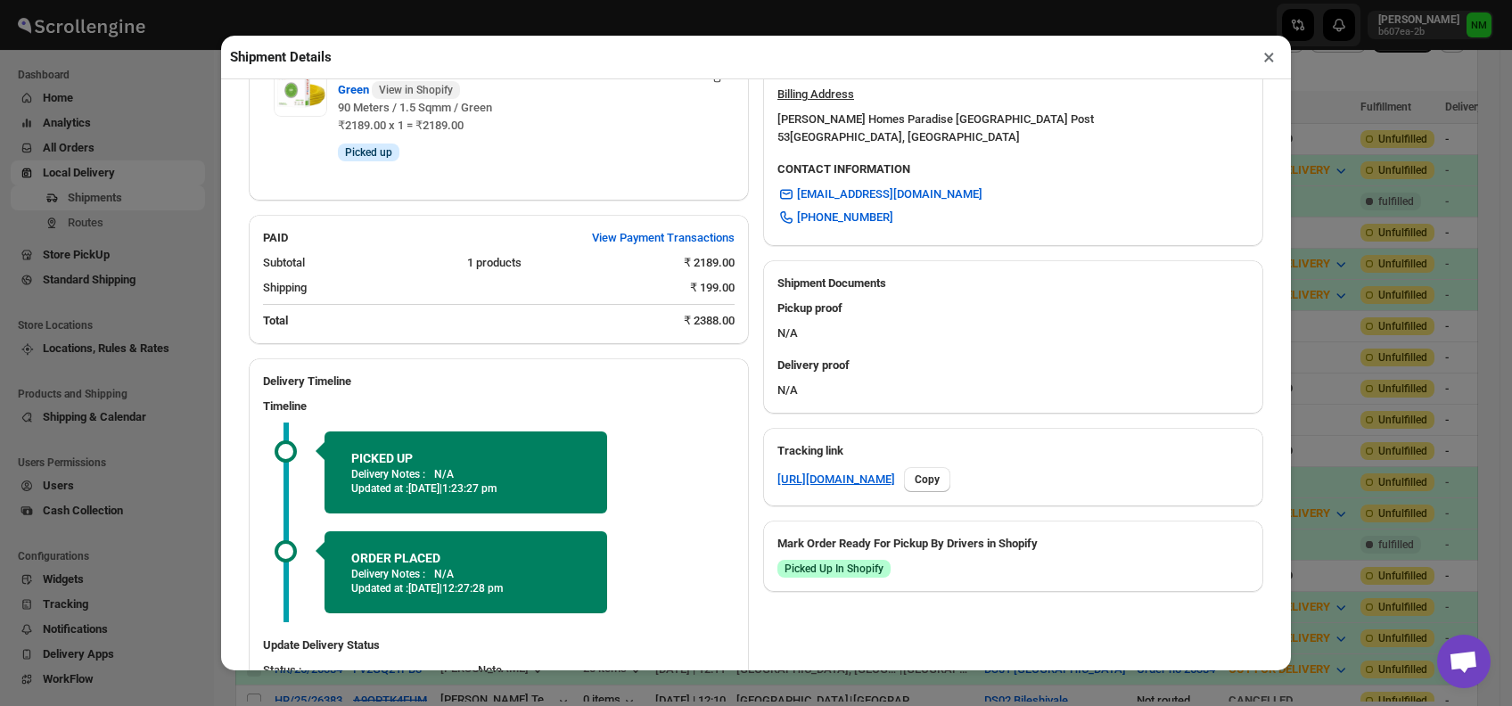
scroll to position [695, 0]
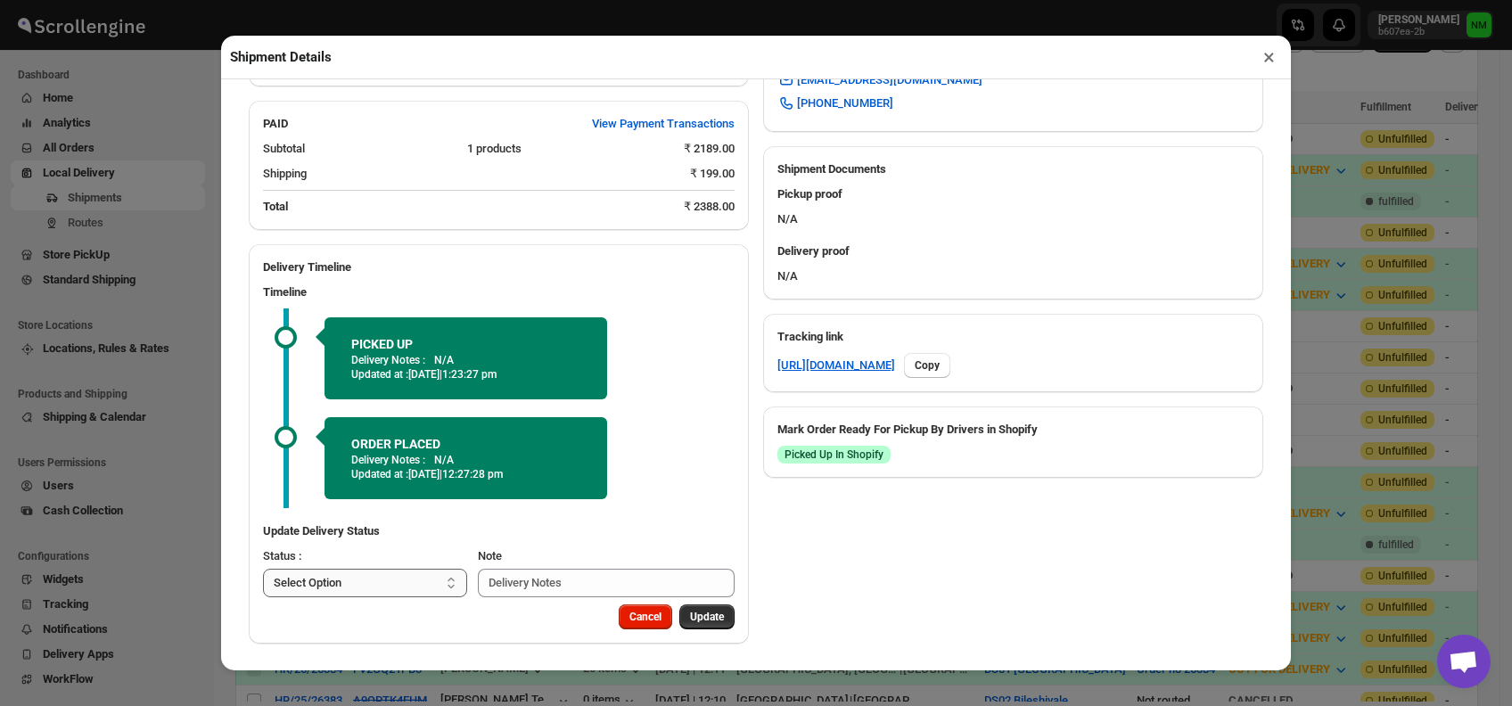
click at [435, 582] on select "Select Option PICKED UP OUT FOR DELIVERY RESCHEDULE DELIVERED CANCELLED" at bounding box center [365, 583] width 204 height 29
select select "OUT_FOR_DELIVERY"
click at [263, 569] on select "Select Option PICKED UP OUT FOR DELIVERY RESCHEDULE DELIVERED CANCELLED" at bounding box center [365, 583] width 204 height 29
click at [704, 610] on span "Update" at bounding box center [707, 617] width 34 height 14
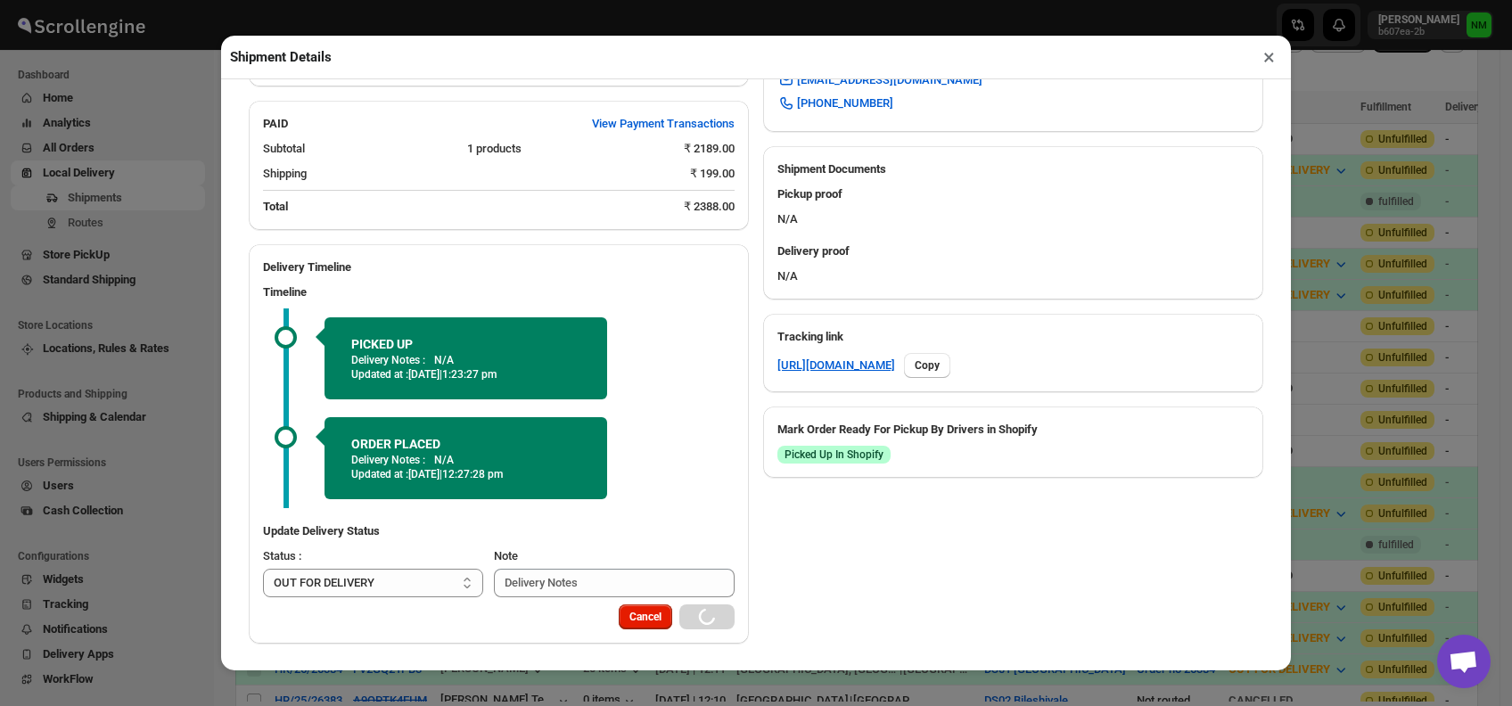
select select
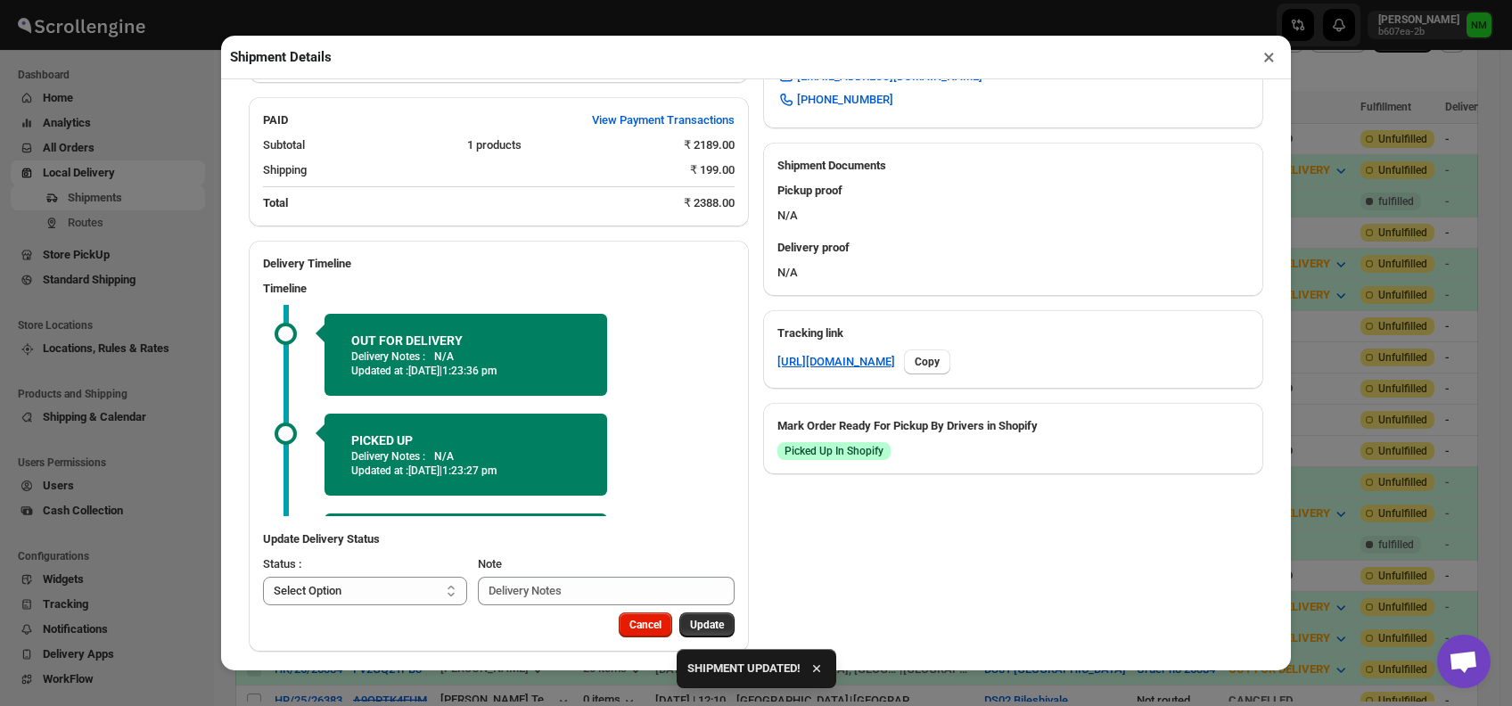
click at [1263, 59] on button "×" at bounding box center [1269, 57] width 26 height 25
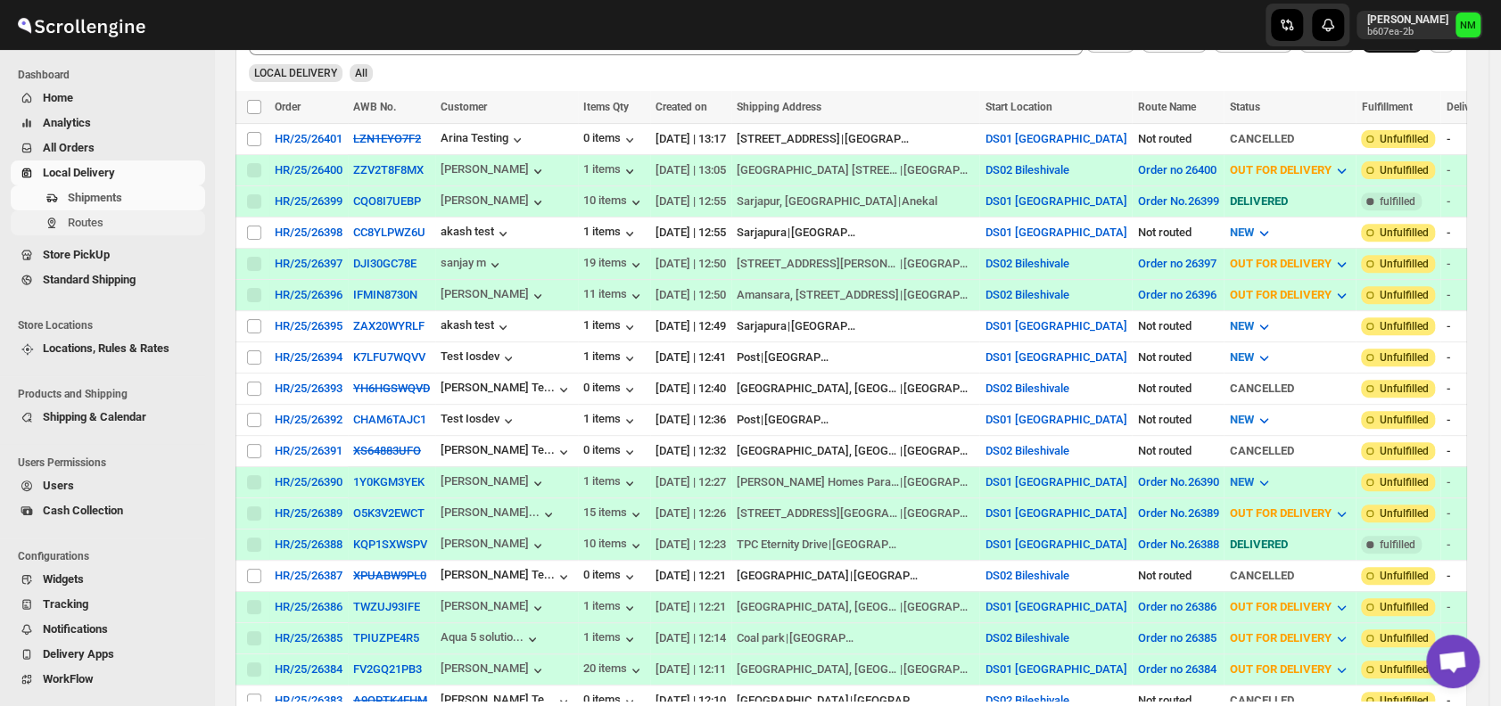
click at [105, 217] on span "Routes" at bounding box center [135, 223] width 134 height 18
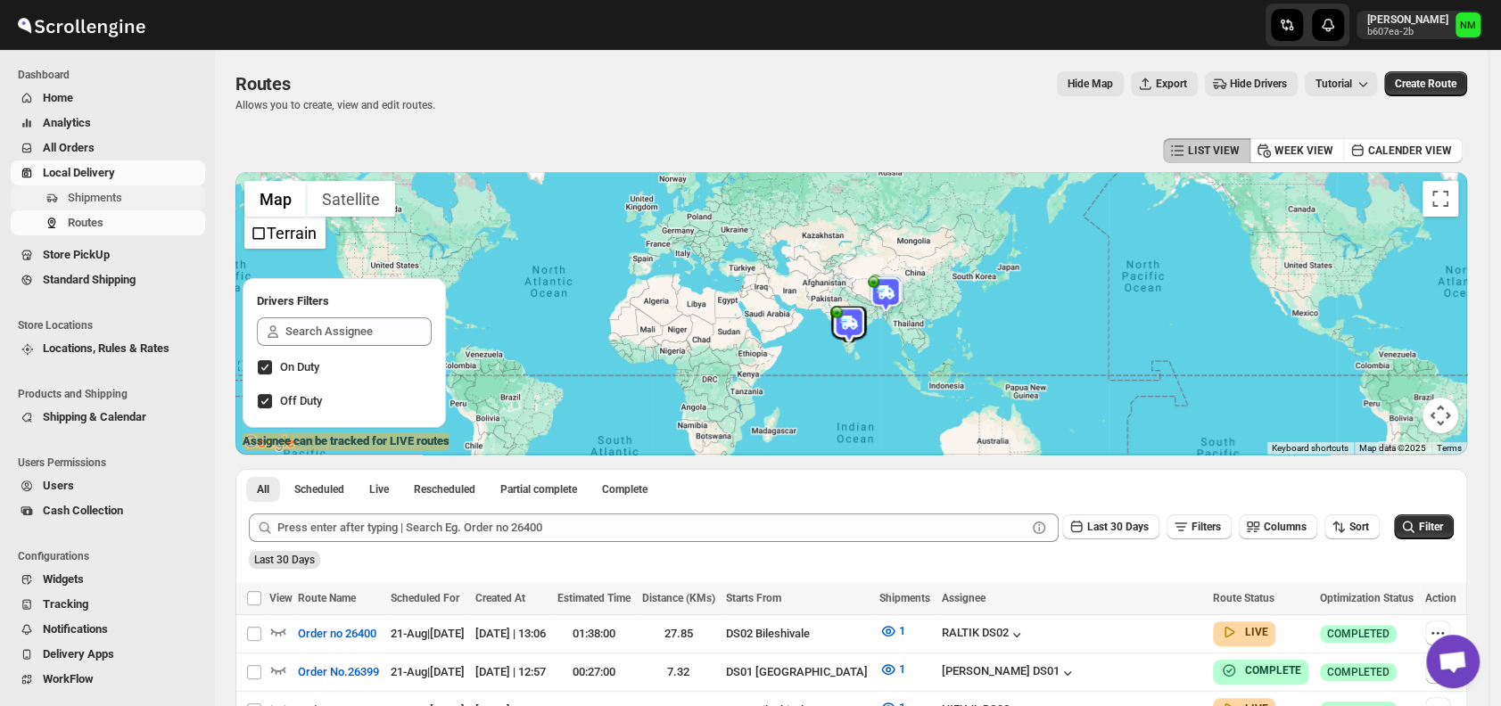
click at [127, 204] on span "Shipments" at bounding box center [135, 198] width 134 height 18
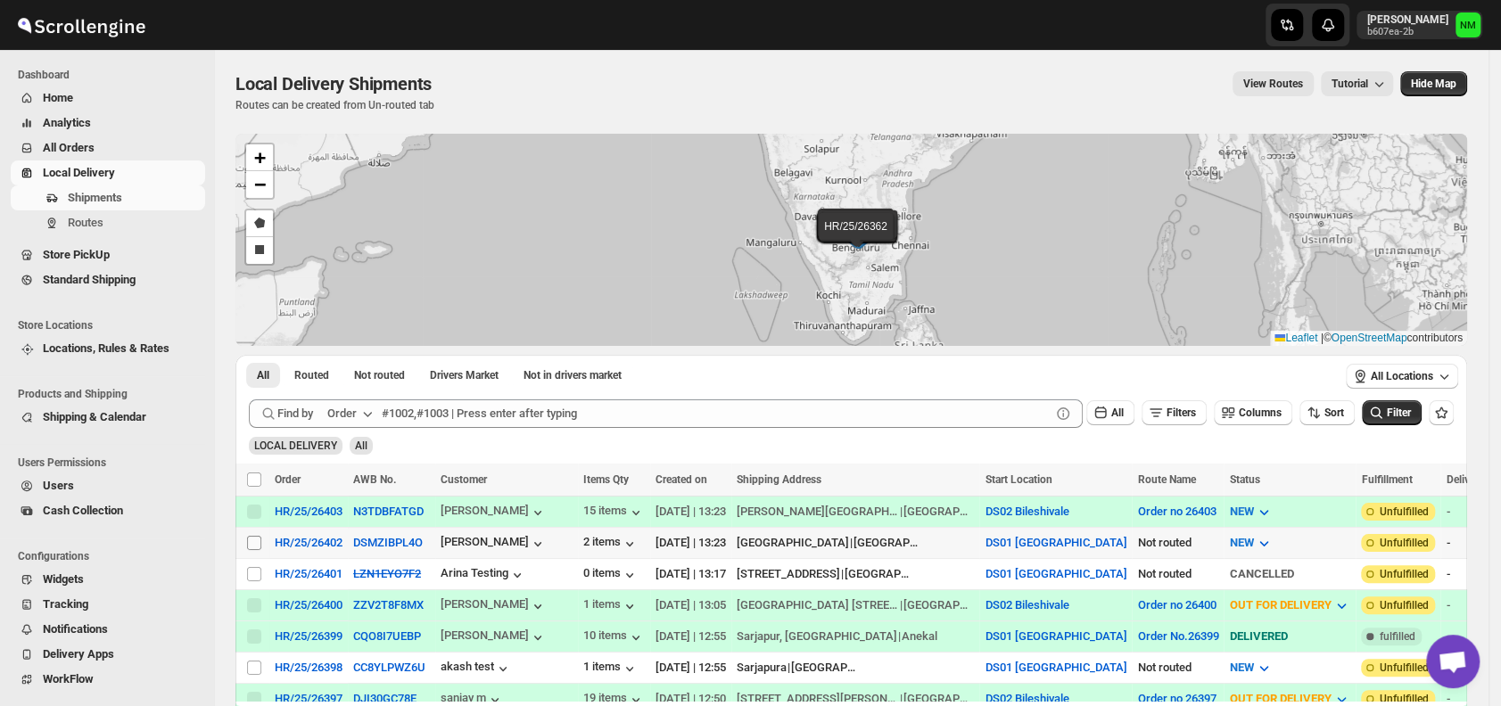
click at [257, 538] on input "Select shipment" at bounding box center [254, 543] width 14 height 14
checkbox input "true"
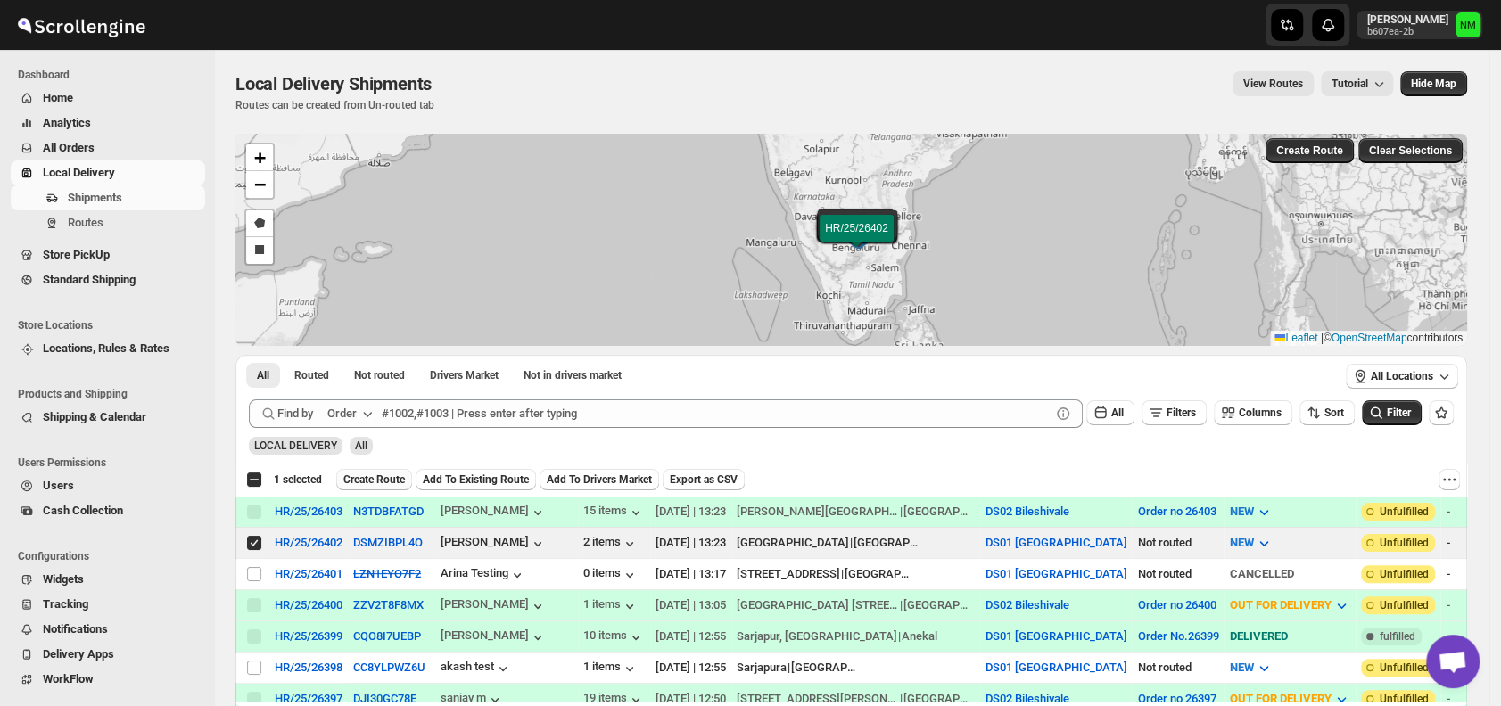
click at [365, 480] on span "Create Route" at bounding box center [374, 480] width 62 height 14
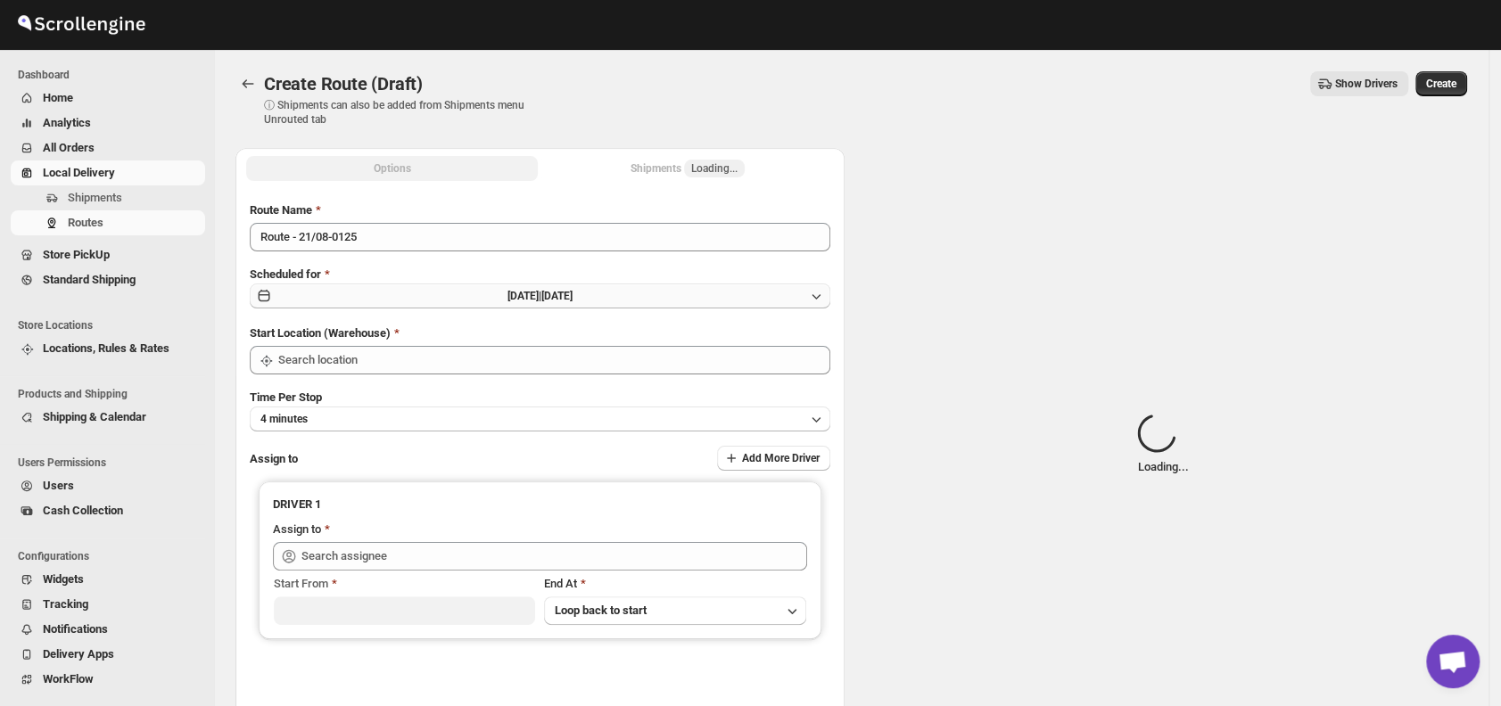
type input "DS01 [GEOGRAPHIC_DATA]"
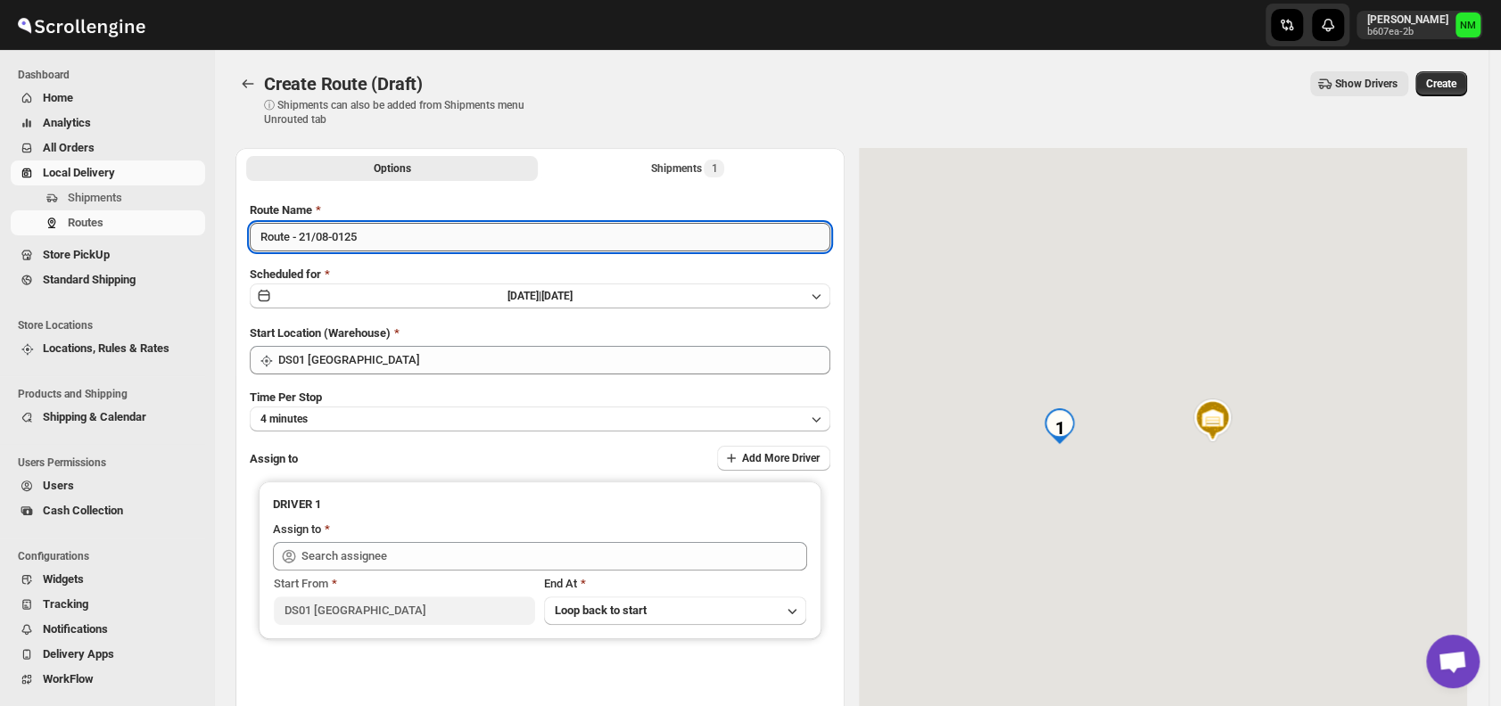
click at [392, 236] on input "Route - 21/08-0125" at bounding box center [540, 237] width 580 height 29
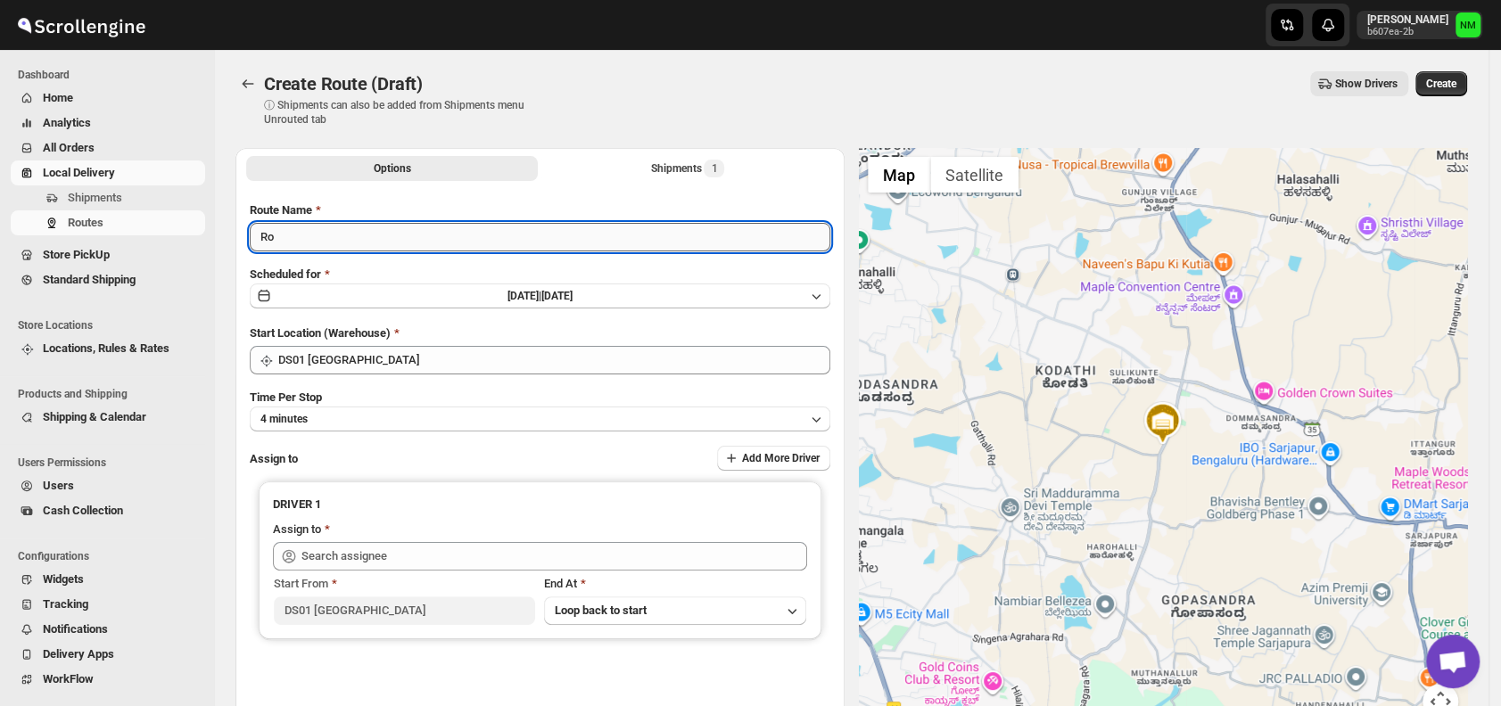
type input "R"
type input "Order No.26402"
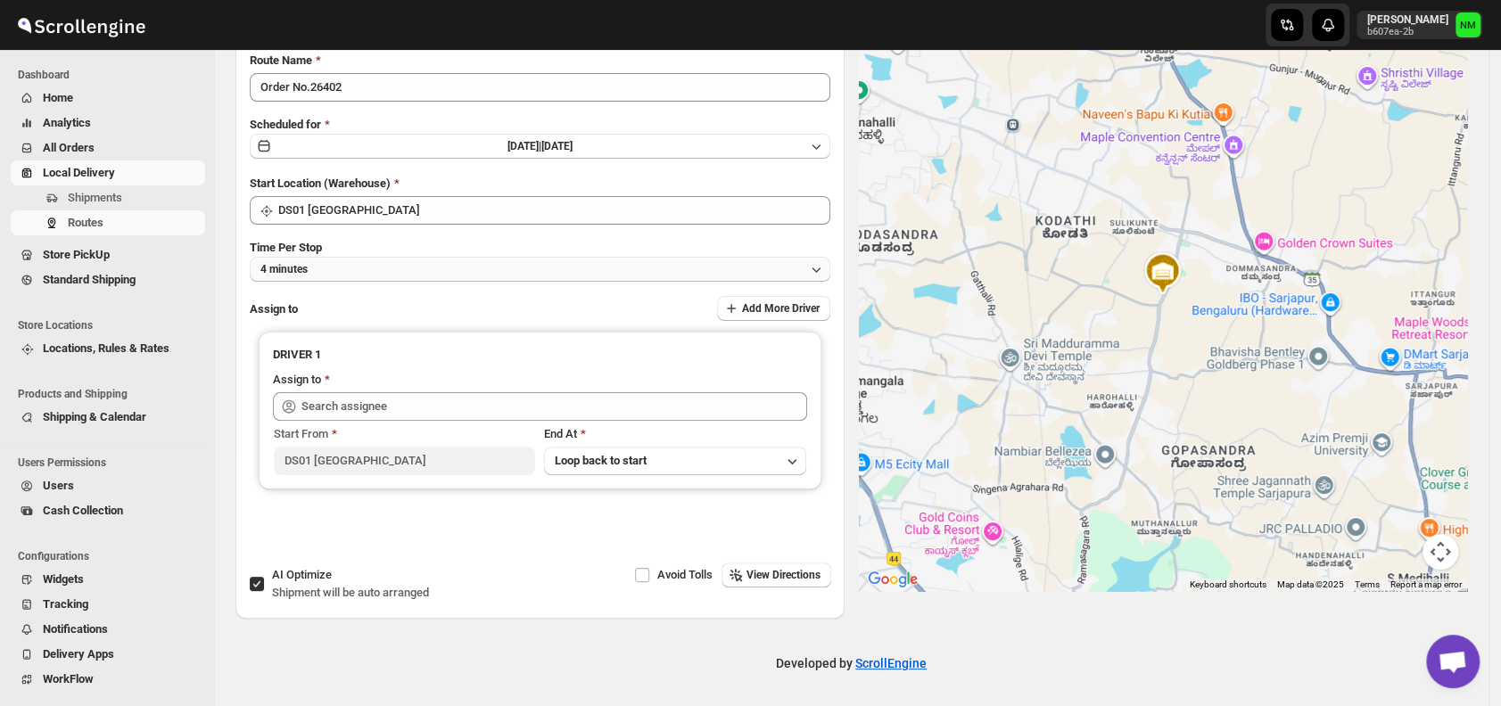
click at [391, 273] on button "4 minutes" at bounding box center [540, 269] width 580 height 25
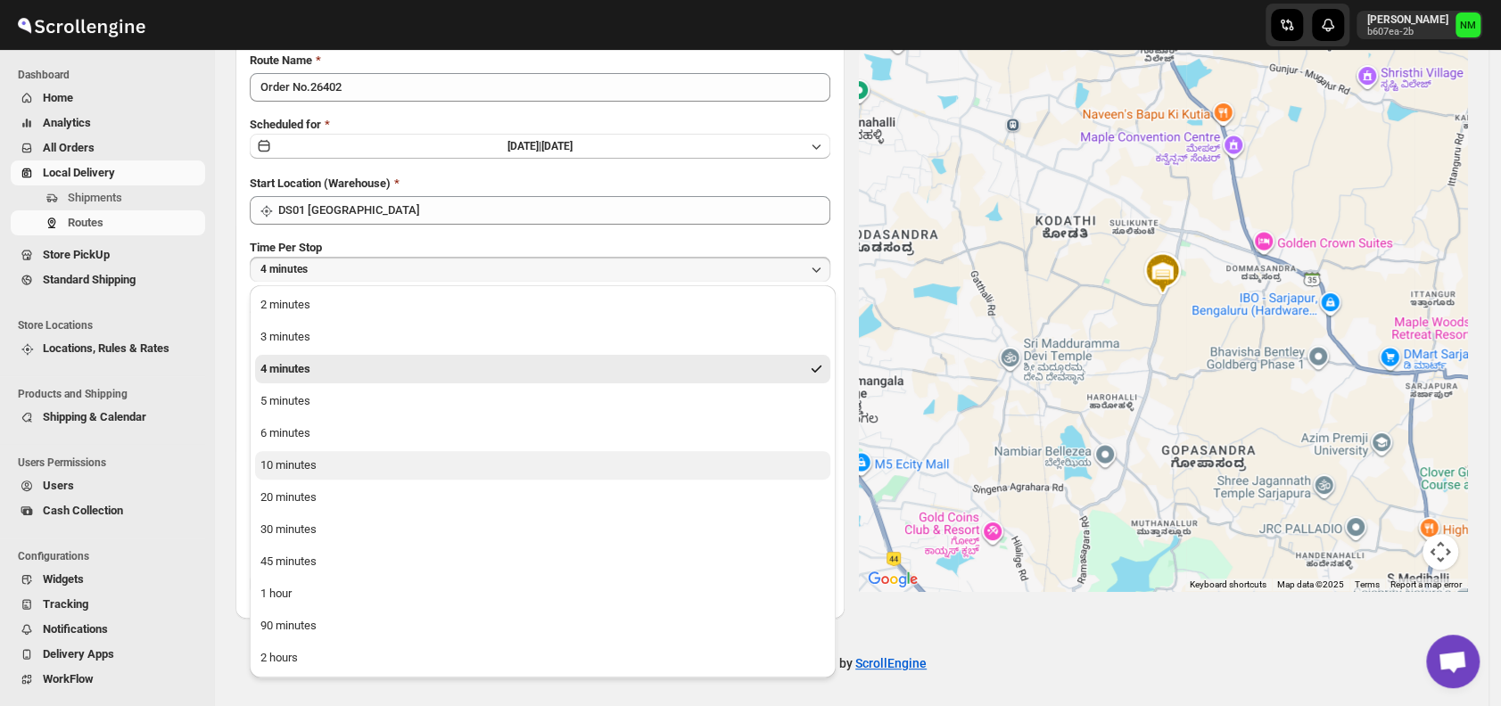
click at [278, 477] on button "10 minutes" at bounding box center [542, 465] width 575 height 29
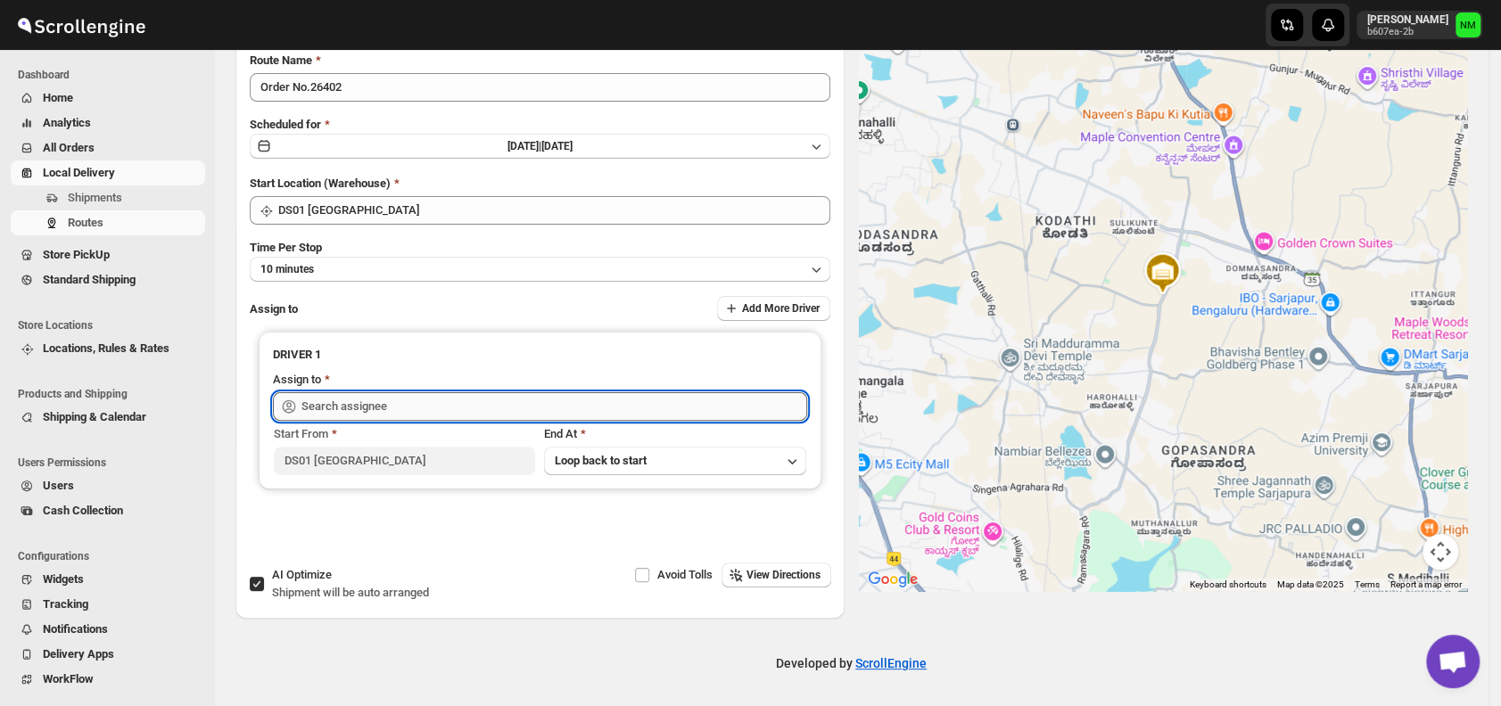
click at [340, 409] on input "text" at bounding box center [554, 406] width 506 height 29
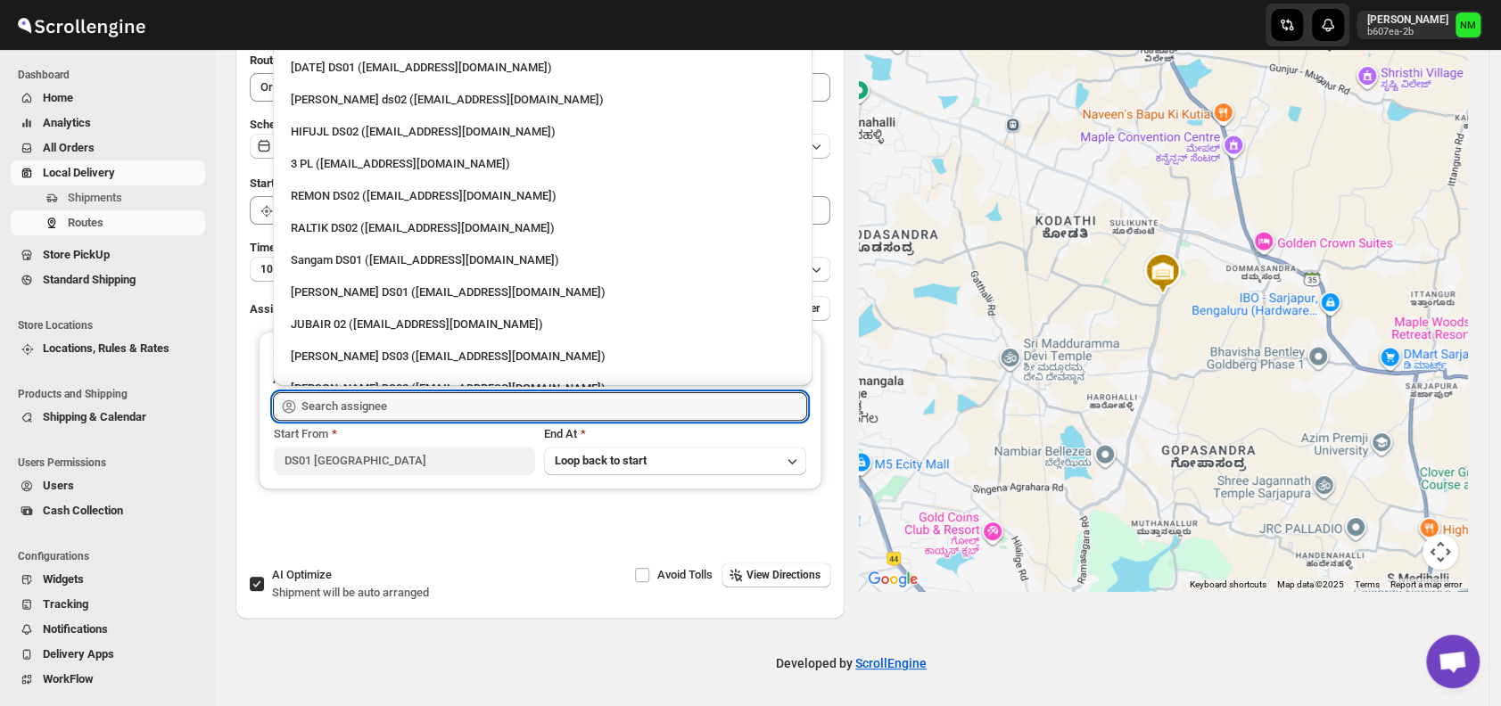
scroll to position [340, 0]
click at [294, 157] on div "3 PL (hello@home-run.co)" at bounding box center [543, 163] width 504 height 18
type input "3 PL (hello@home-run.co)"
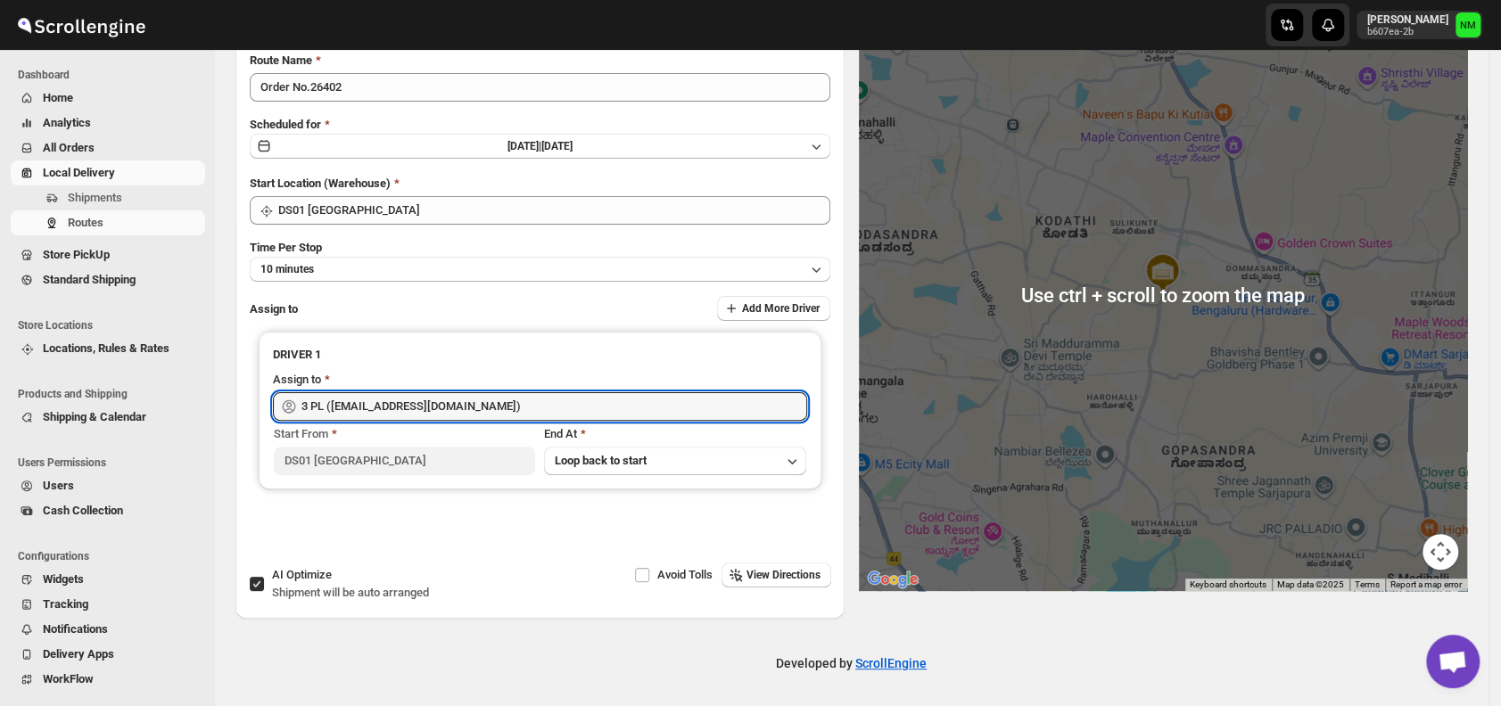
scroll to position [0, 0]
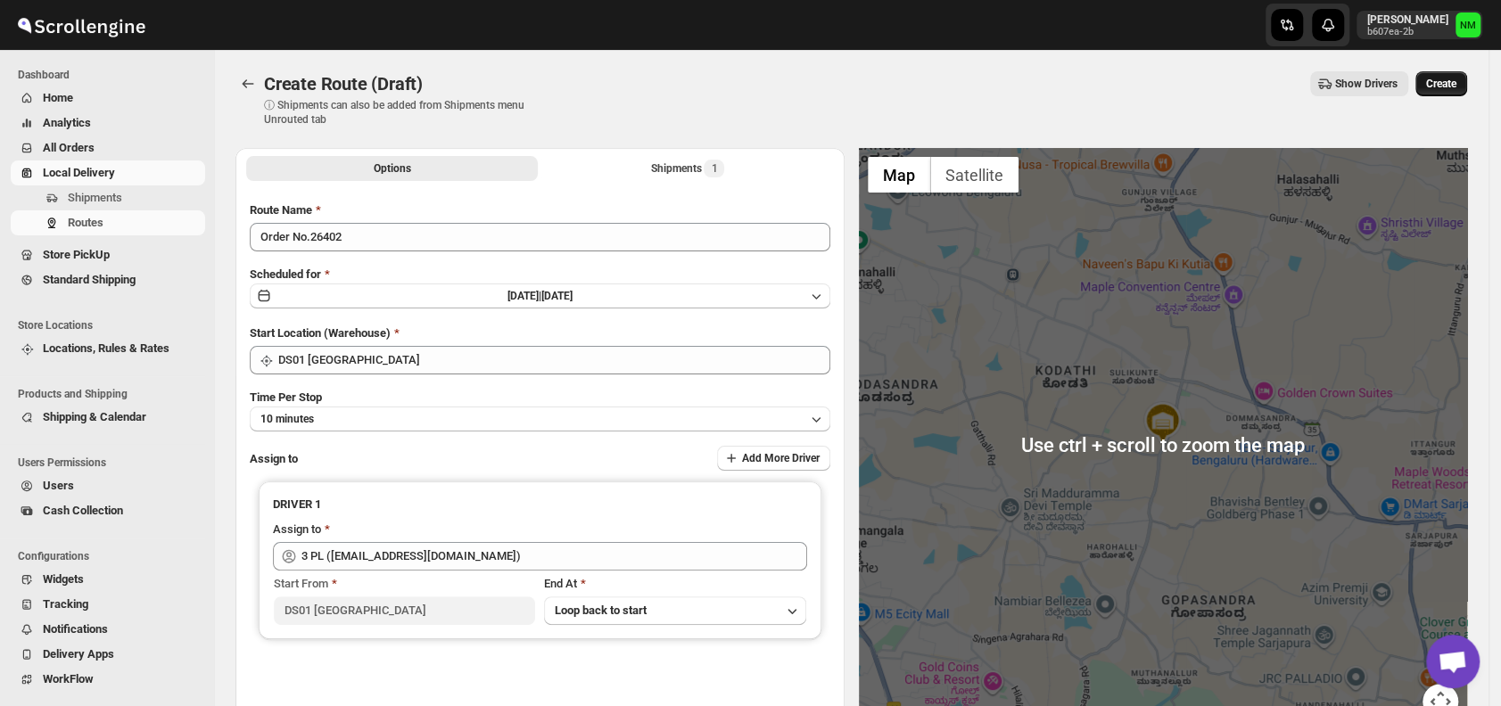
click at [1444, 84] on span "Create" at bounding box center [1441, 84] width 30 height 14
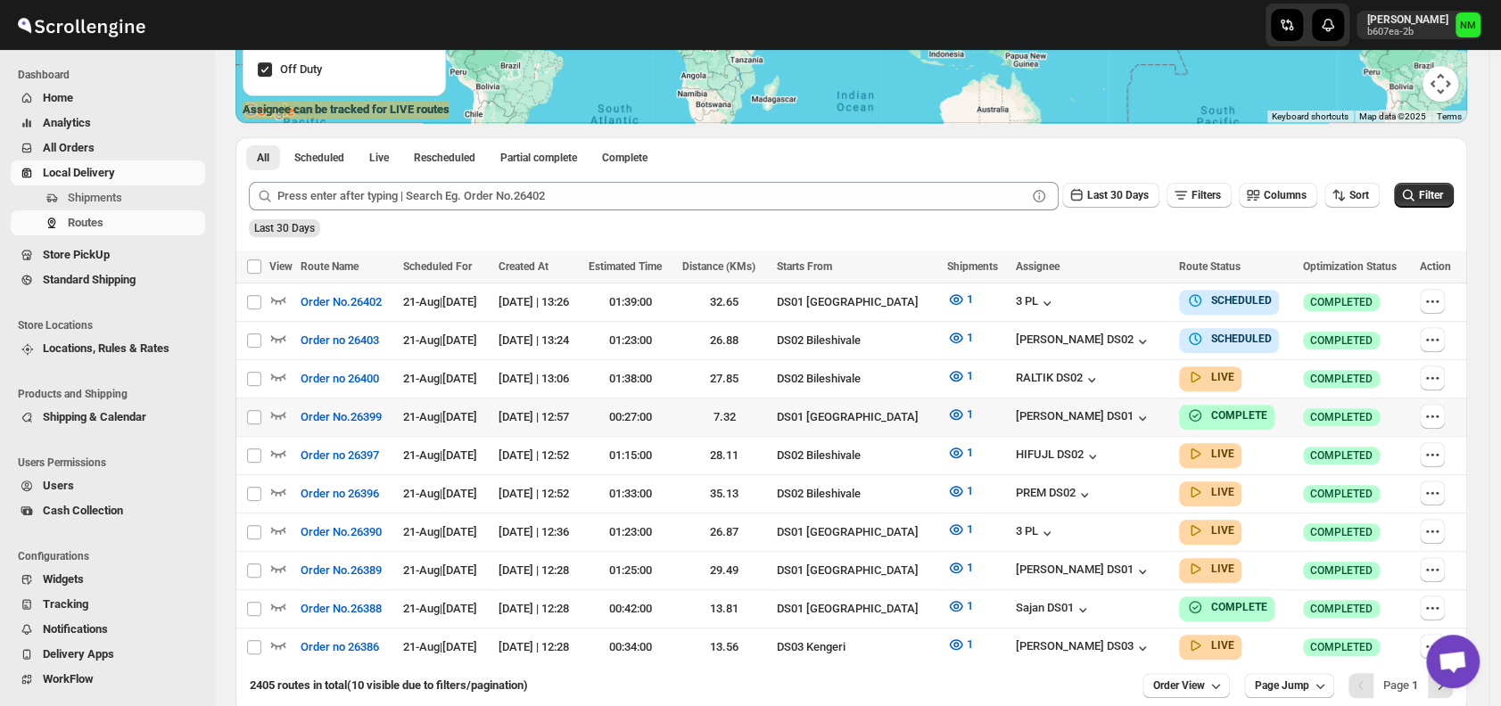
scroll to position [416, 0]
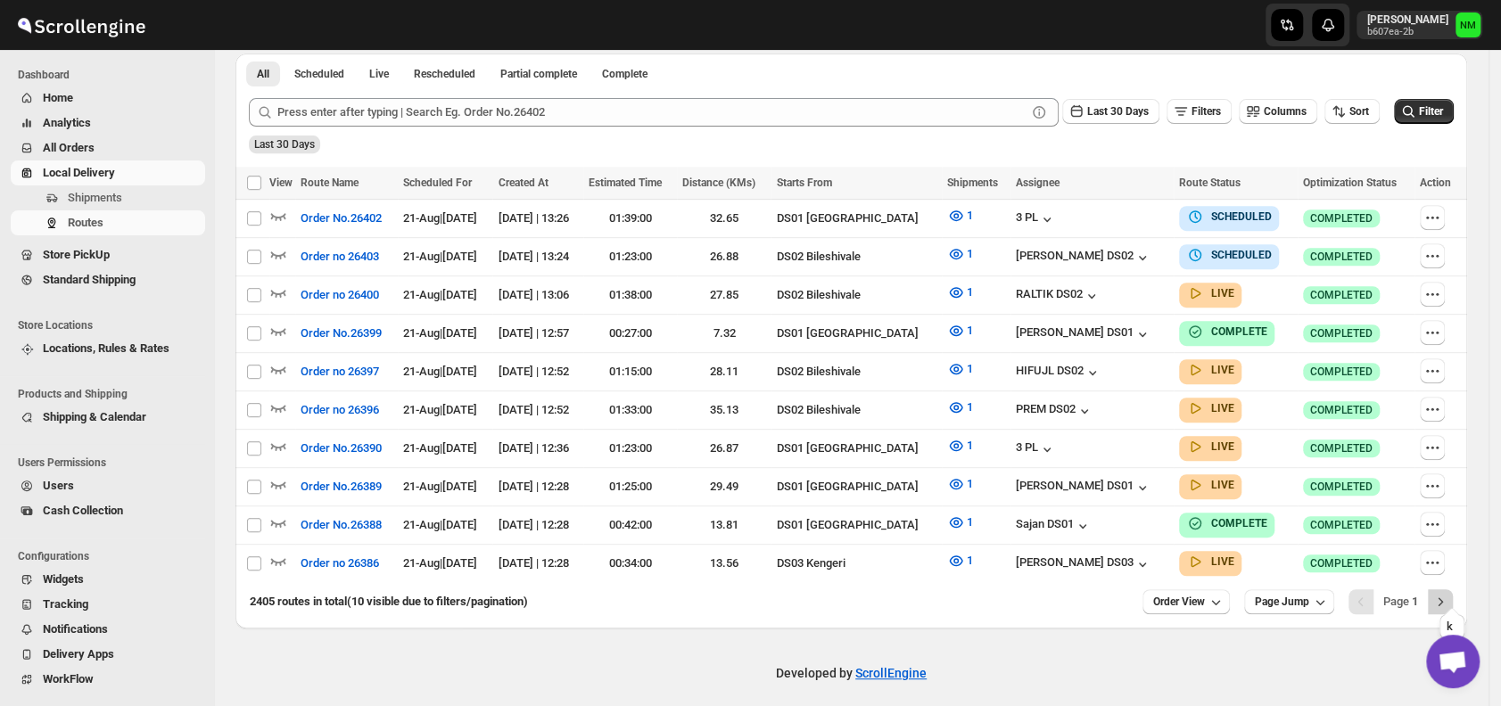
click at [1449, 597] on icon "Next" at bounding box center [1440, 602] width 18 height 18
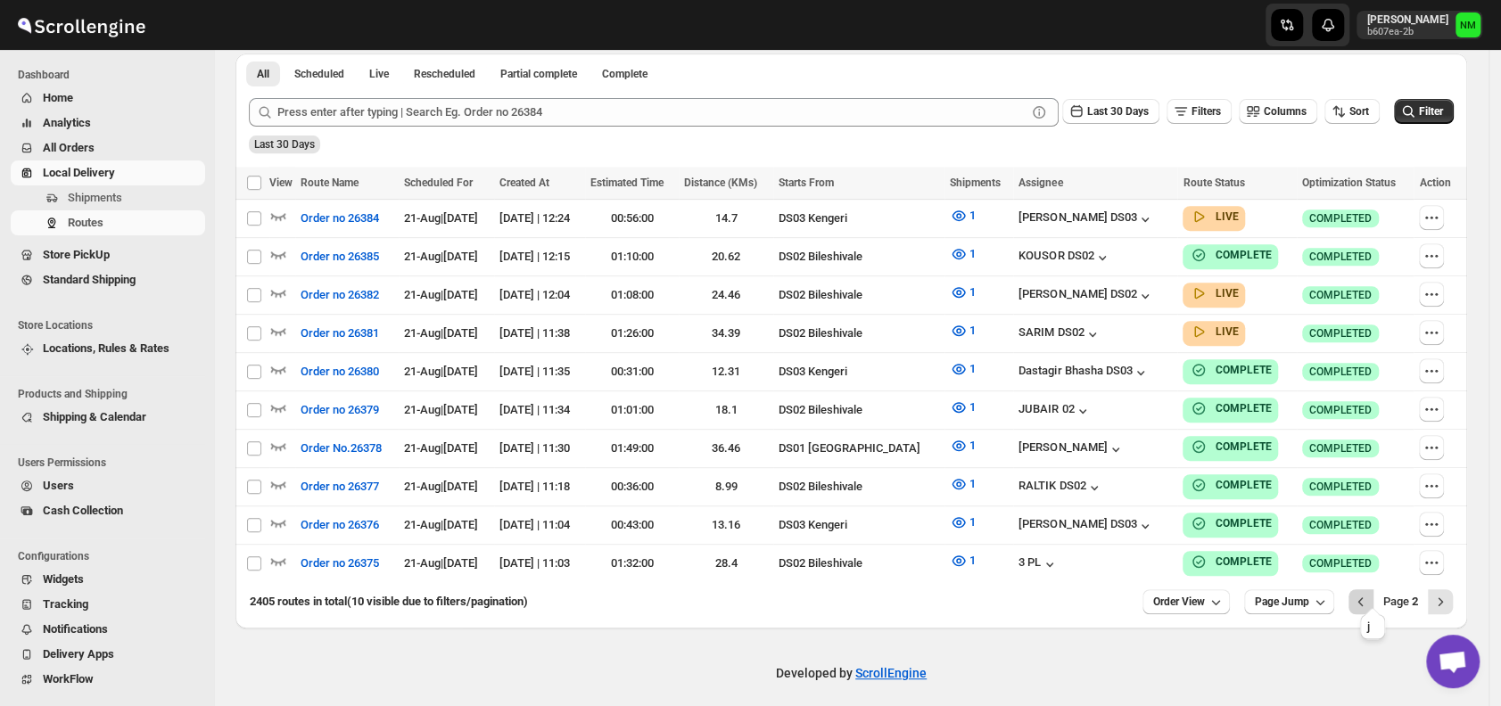
click at [1370, 593] on icon "Previous" at bounding box center [1361, 602] width 18 height 18
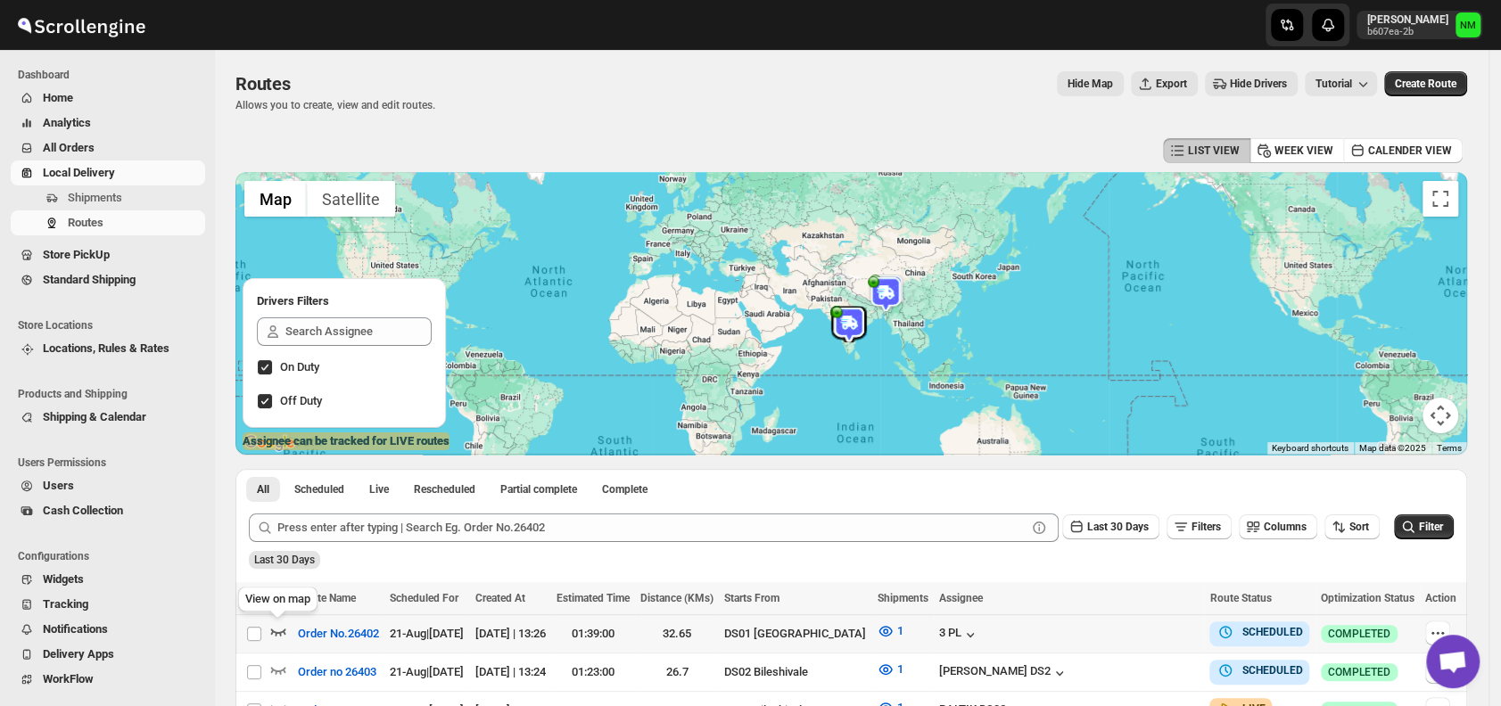
click at [281, 632] on icon "button" at bounding box center [278, 632] width 15 height 7
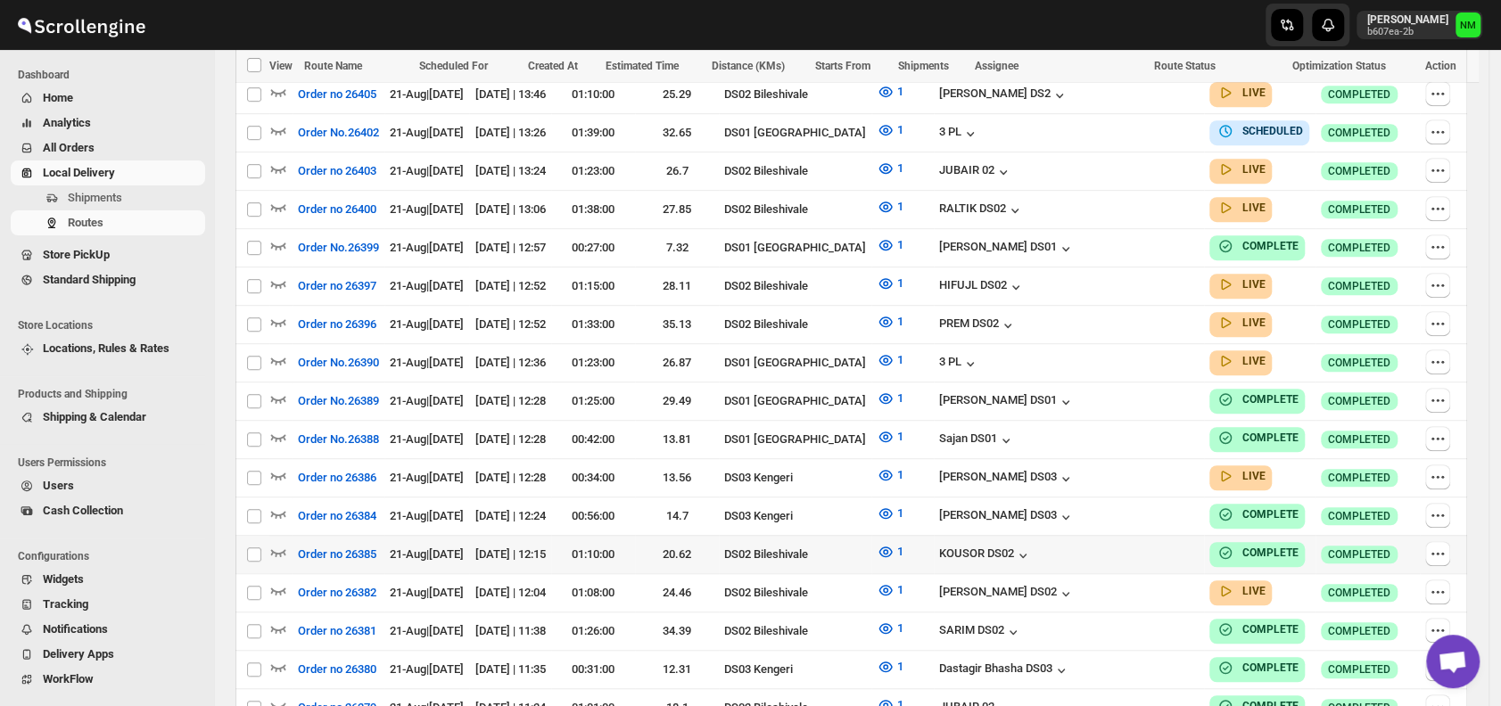
scroll to position [542, 0]
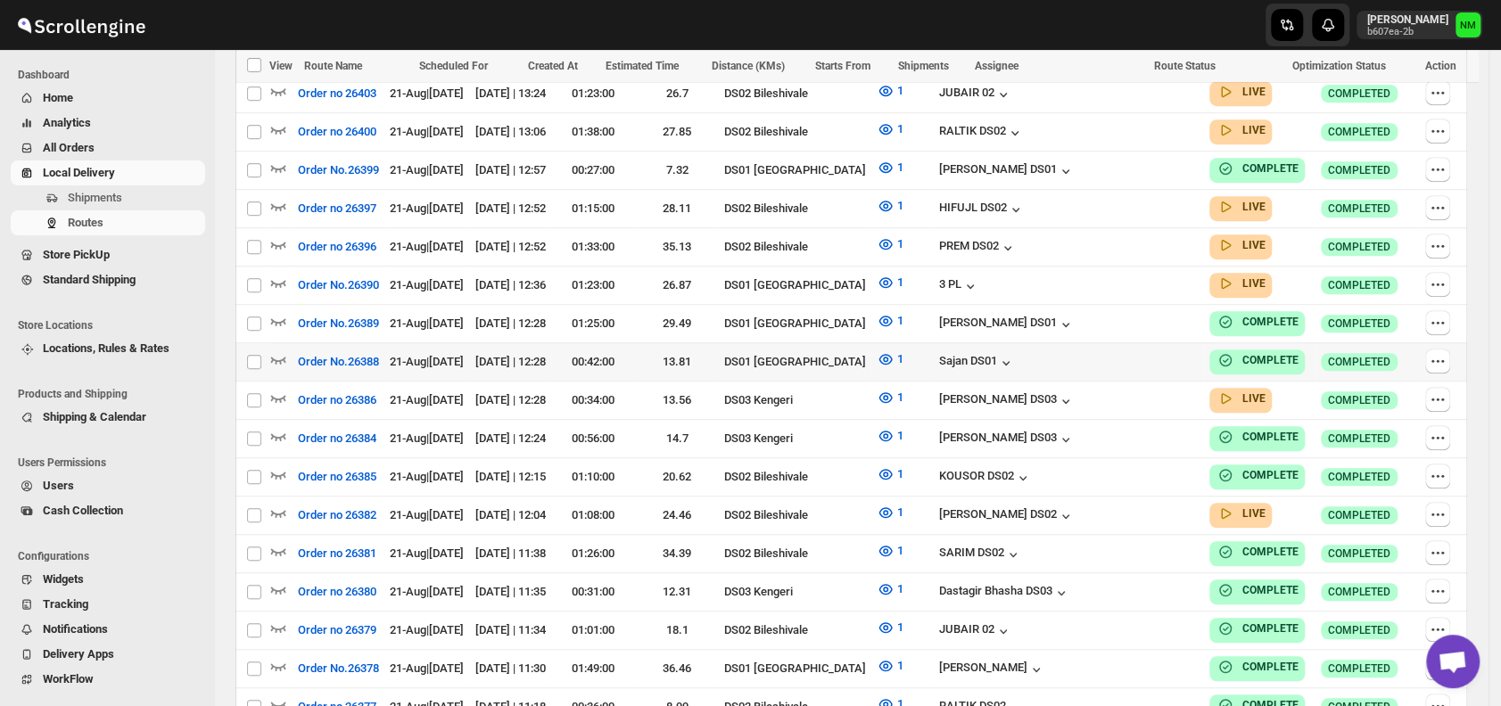
scroll to position [391, 0]
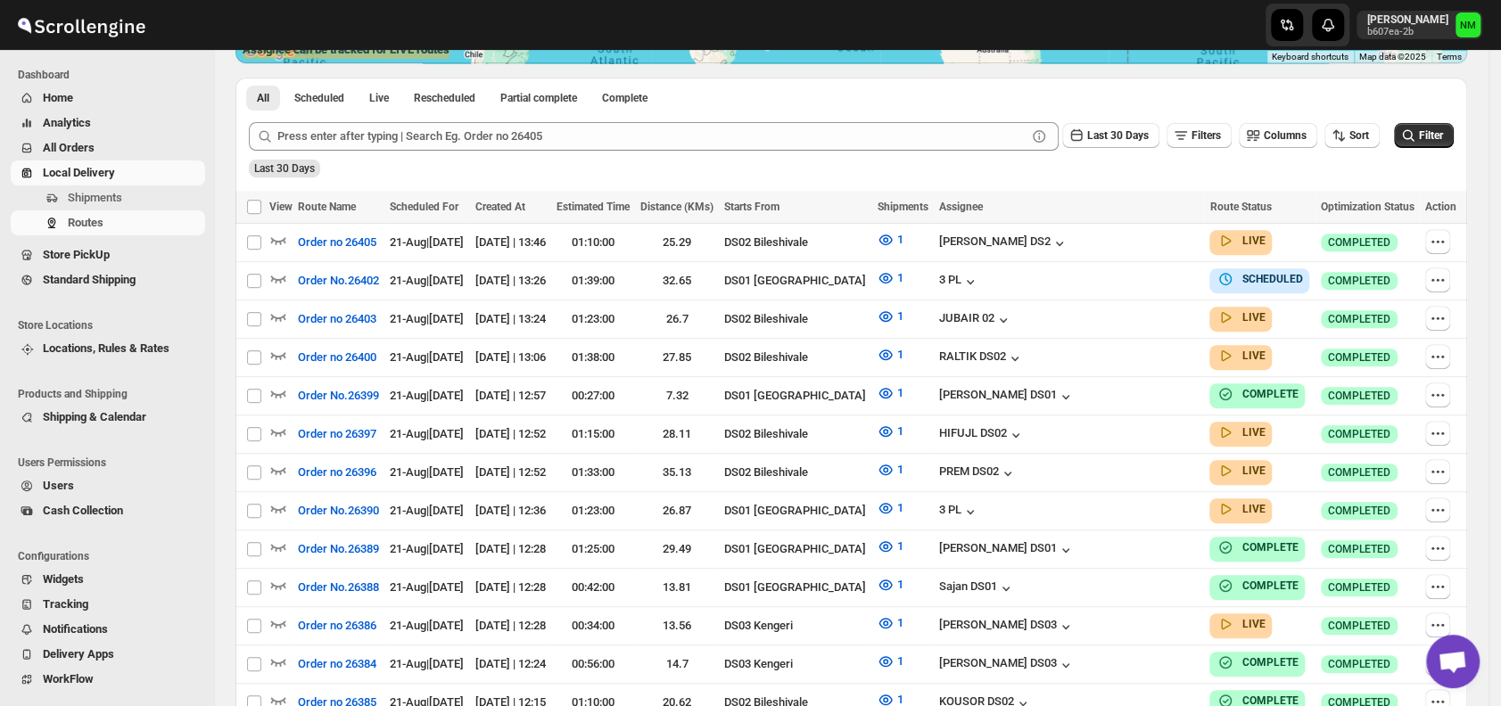
click at [101, 185] on link "Local Delivery" at bounding box center [108, 173] width 194 height 25
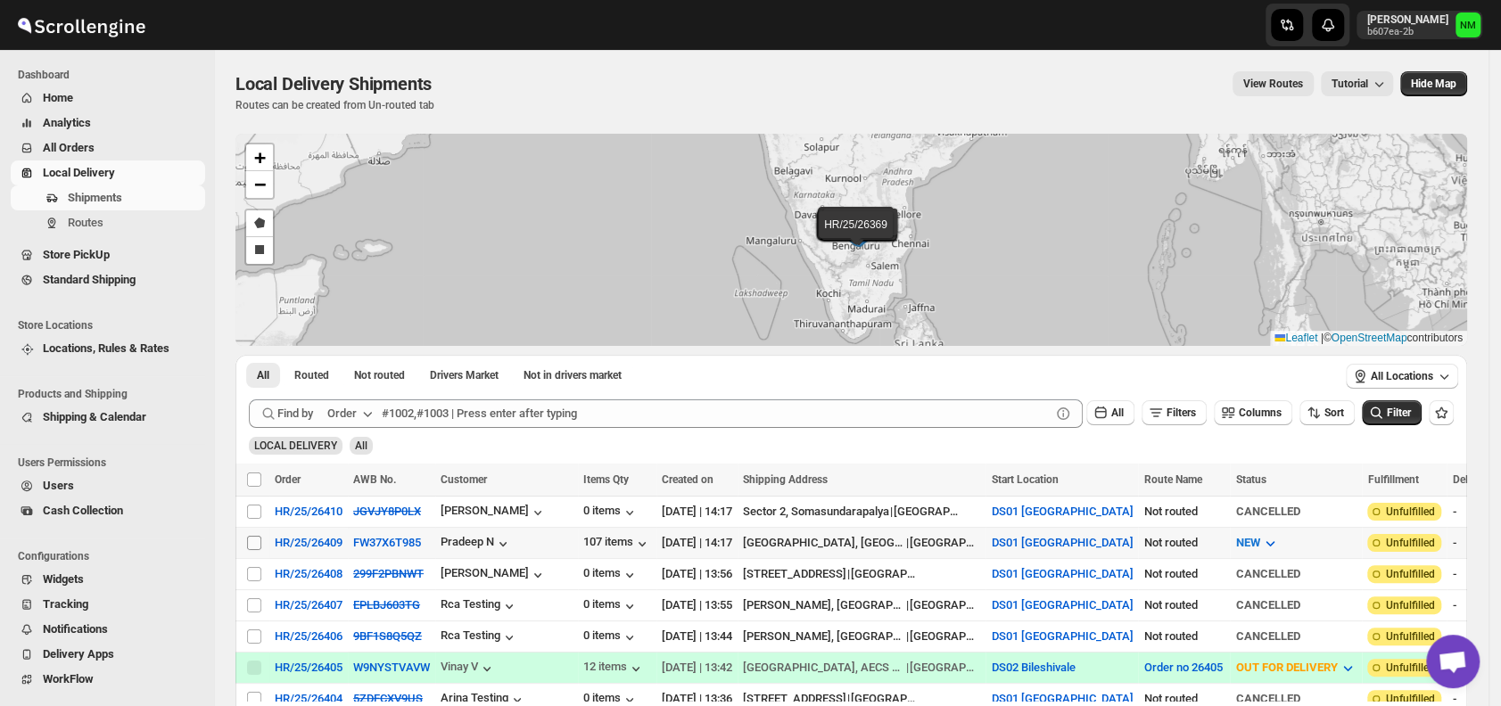
click at [252, 542] on input "Select shipment" at bounding box center [254, 543] width 14 height 14
checkbox input "true"
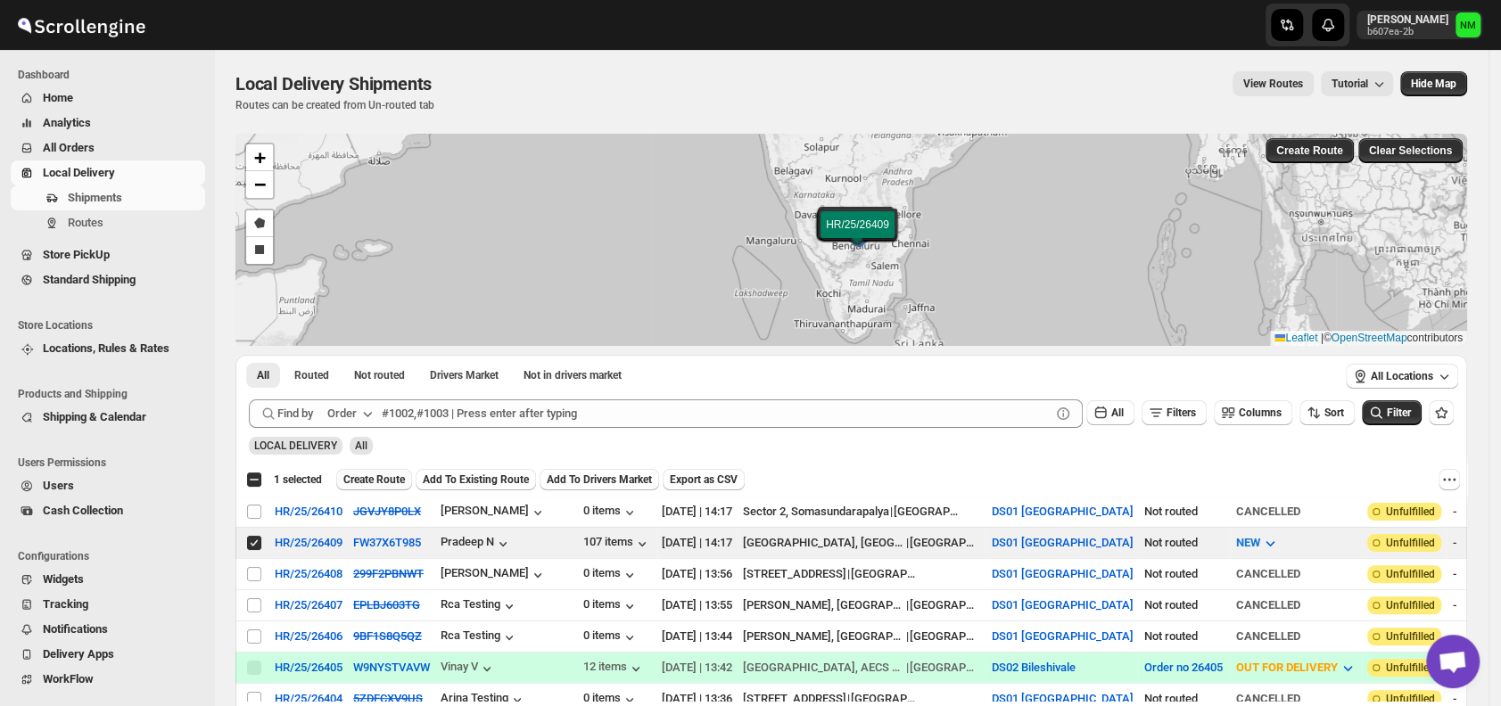
click at [365, 487] on button "Create Route" at bounding box center [374, 479] width 76 height 21
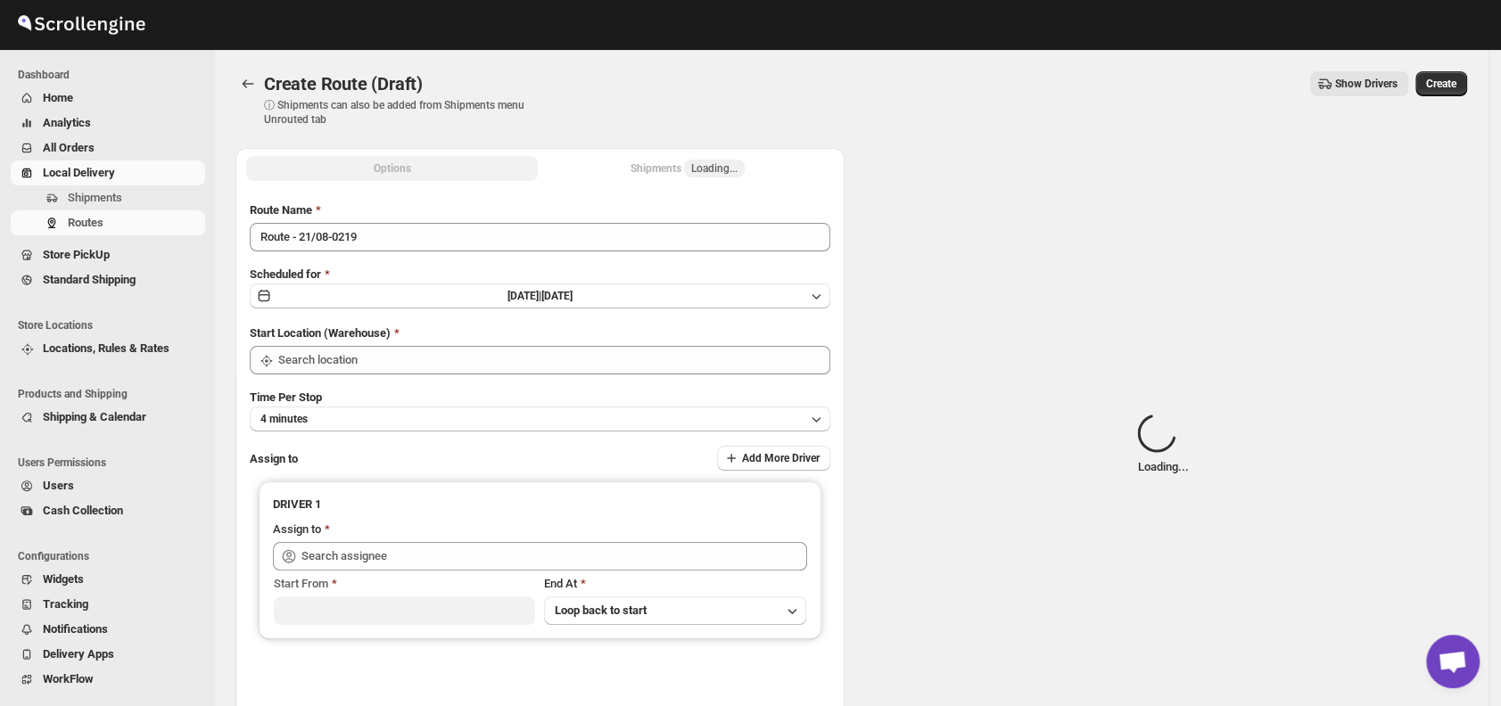
type input "DS01 [GEOGRAPHIC_DATA]"
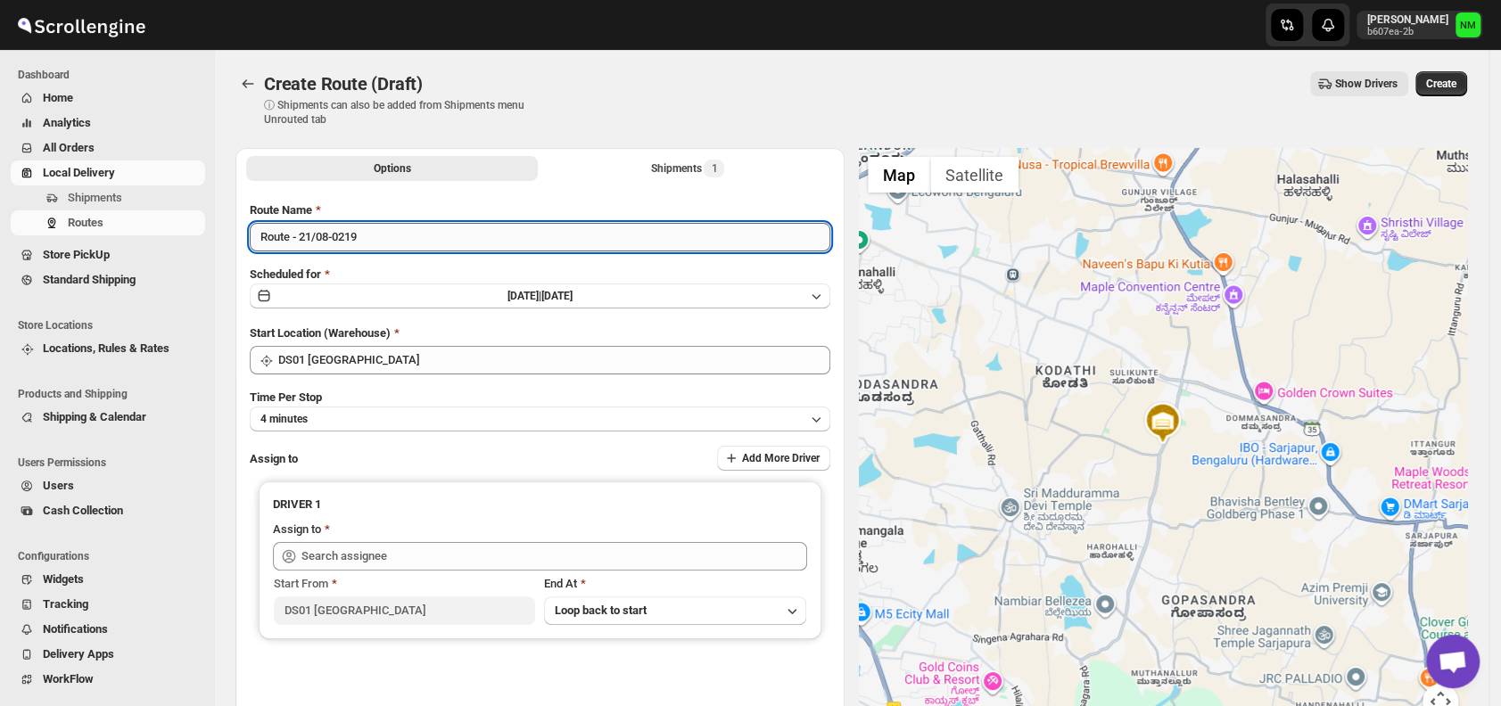
click at [398, 243] on input "Route - 21/08-0219" at bounding box center [540, 237] width 580 height 29
type input "R"
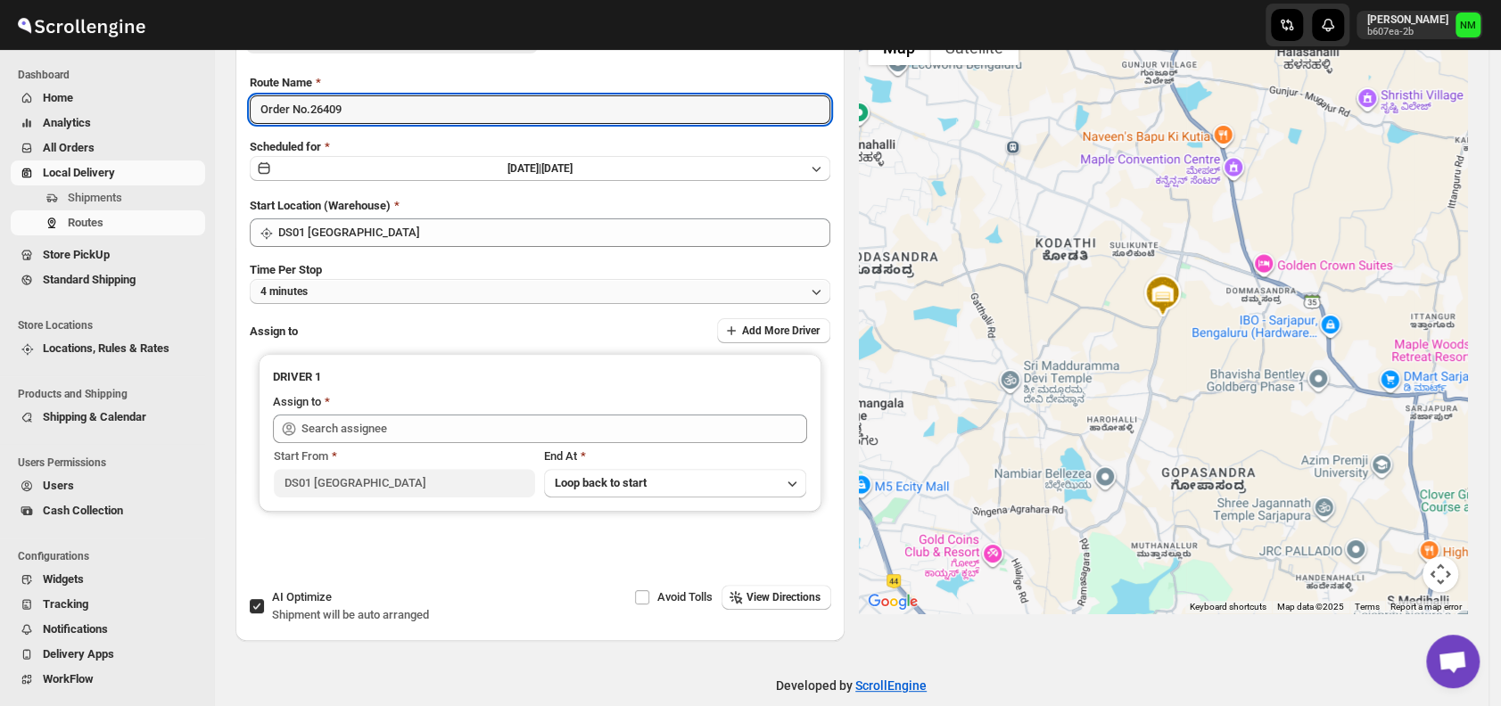
scroll to position [139, 0]
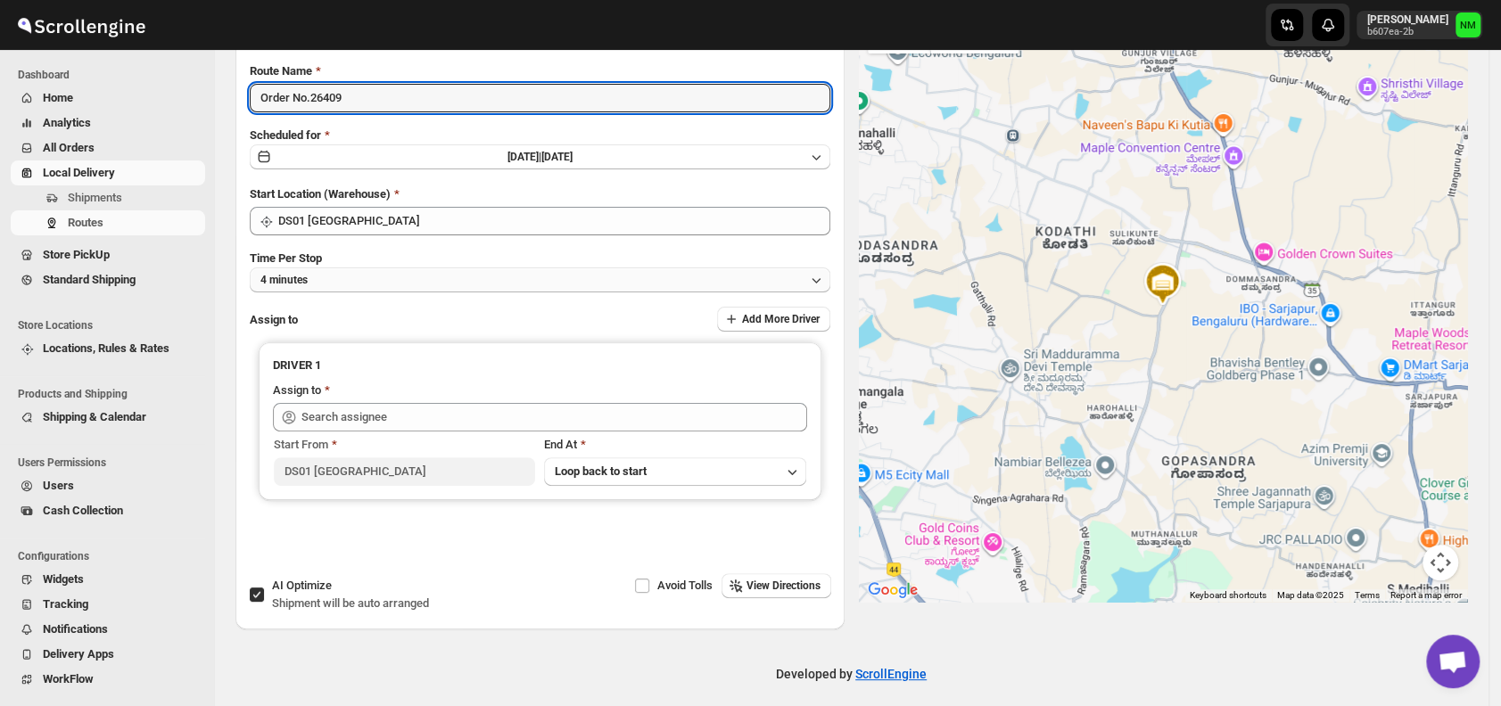
type input "Order No.26409"
click at [349, 283] on button "4 minutes" at bounding box center [540, 280] width 580 height 25
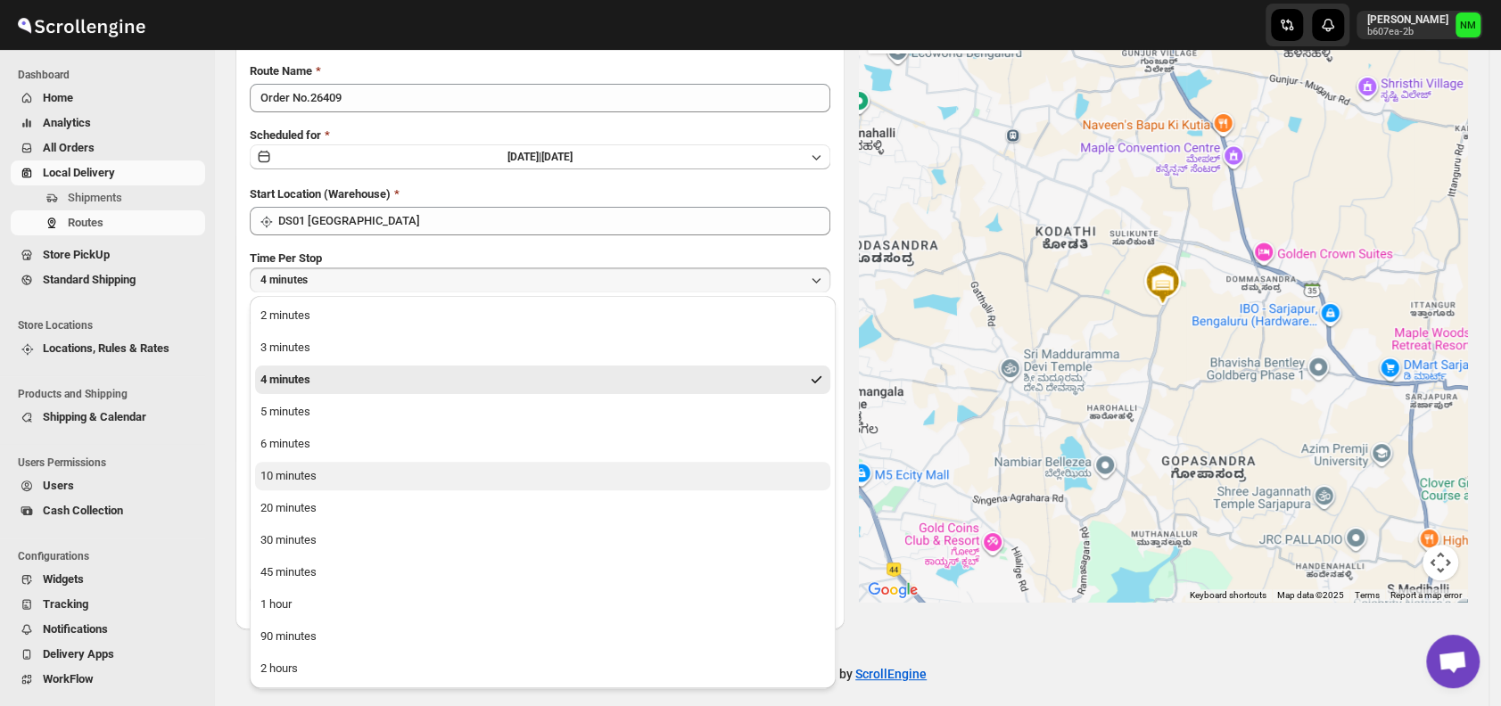
click at [391, 468] on button "10 minutes" at bounding box center [542, 476] width 575 height 29
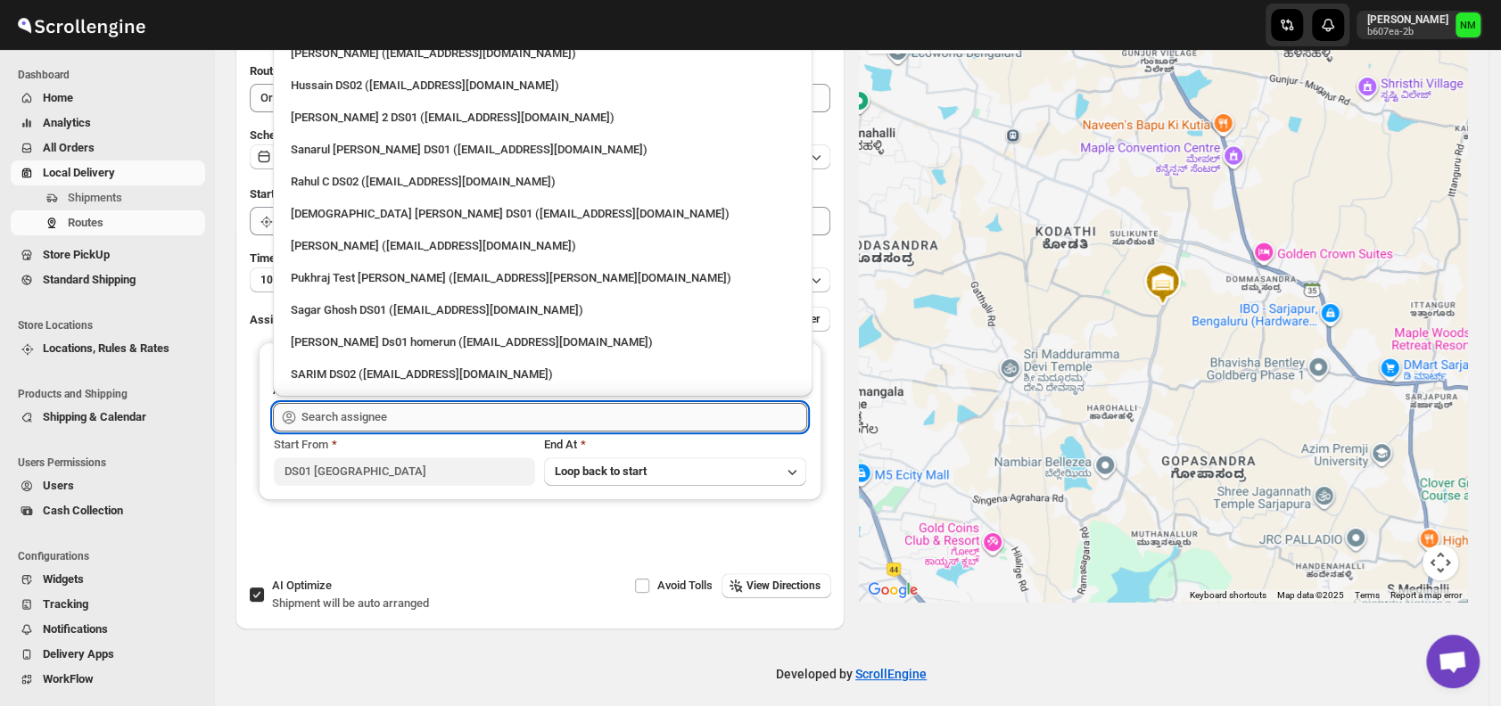
click at [403, 420] on input "text" at bounding box center [554, 417] width 506 height 29
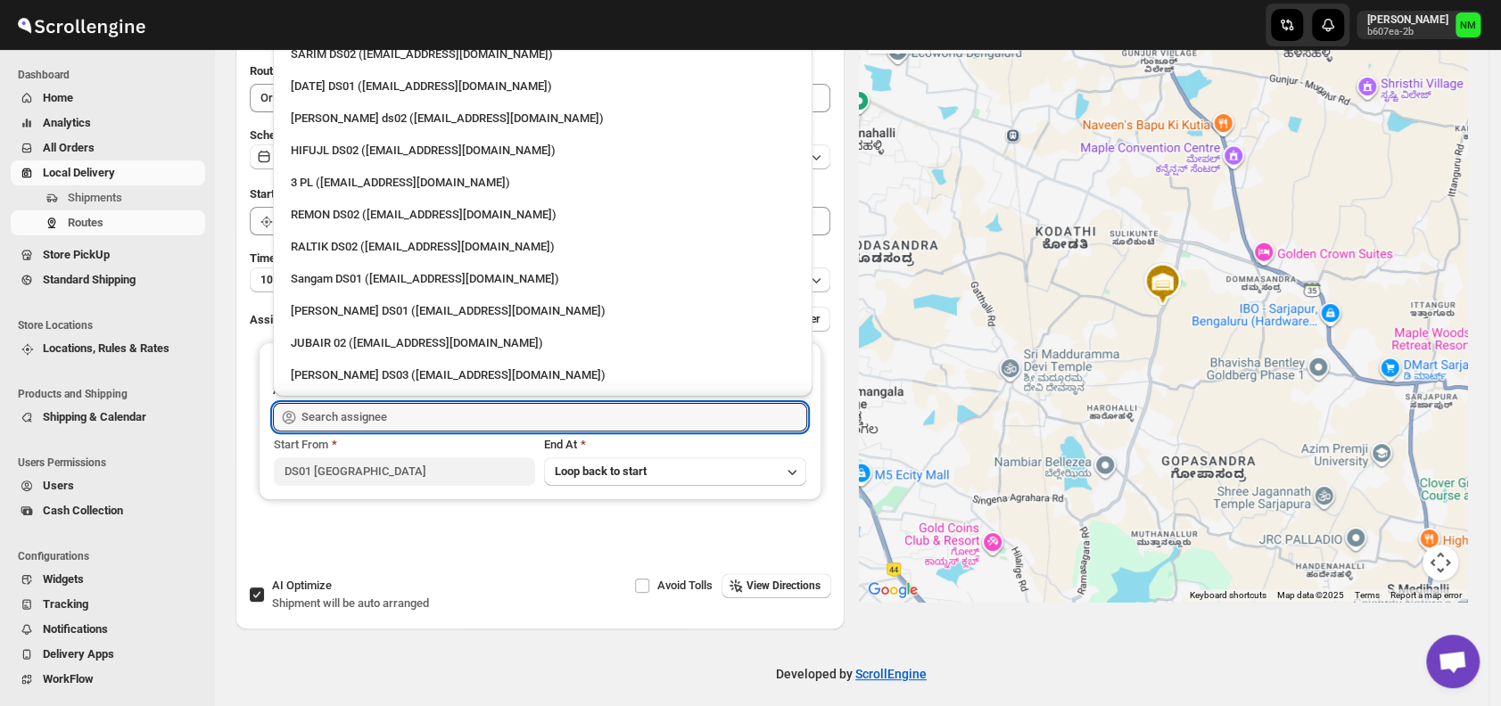
scroll to position [322, 0]
click at [367, 307] on div "[PERSON_NAME] DS01 ([EMAIL_ADDRESS][DOMAIN_NAME])" at bounding box center [543, 310] width 504 height 18
type input "[PERSON_NAME] DS01 ([EMAIL_ADDRESS][DOMAIN_NAME])"
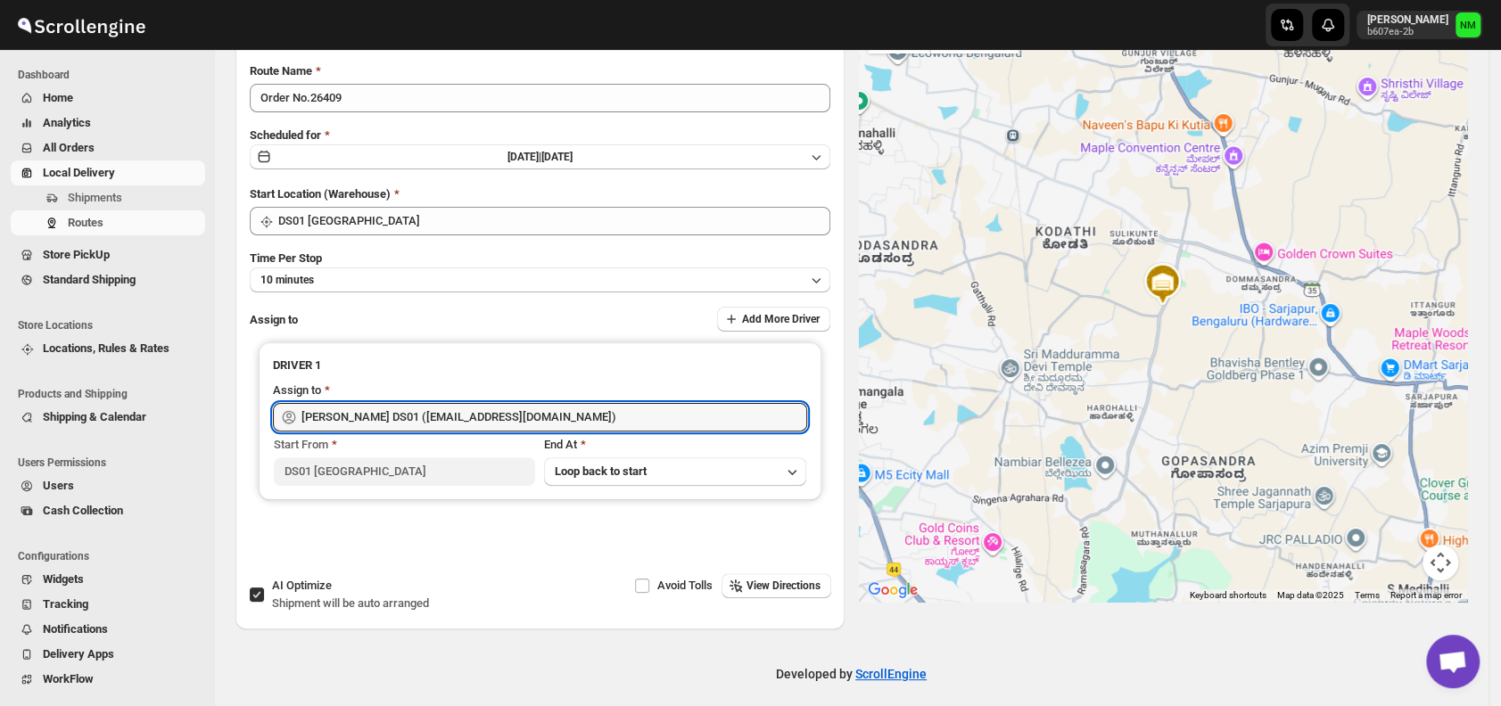
scroll to position [0, 0]
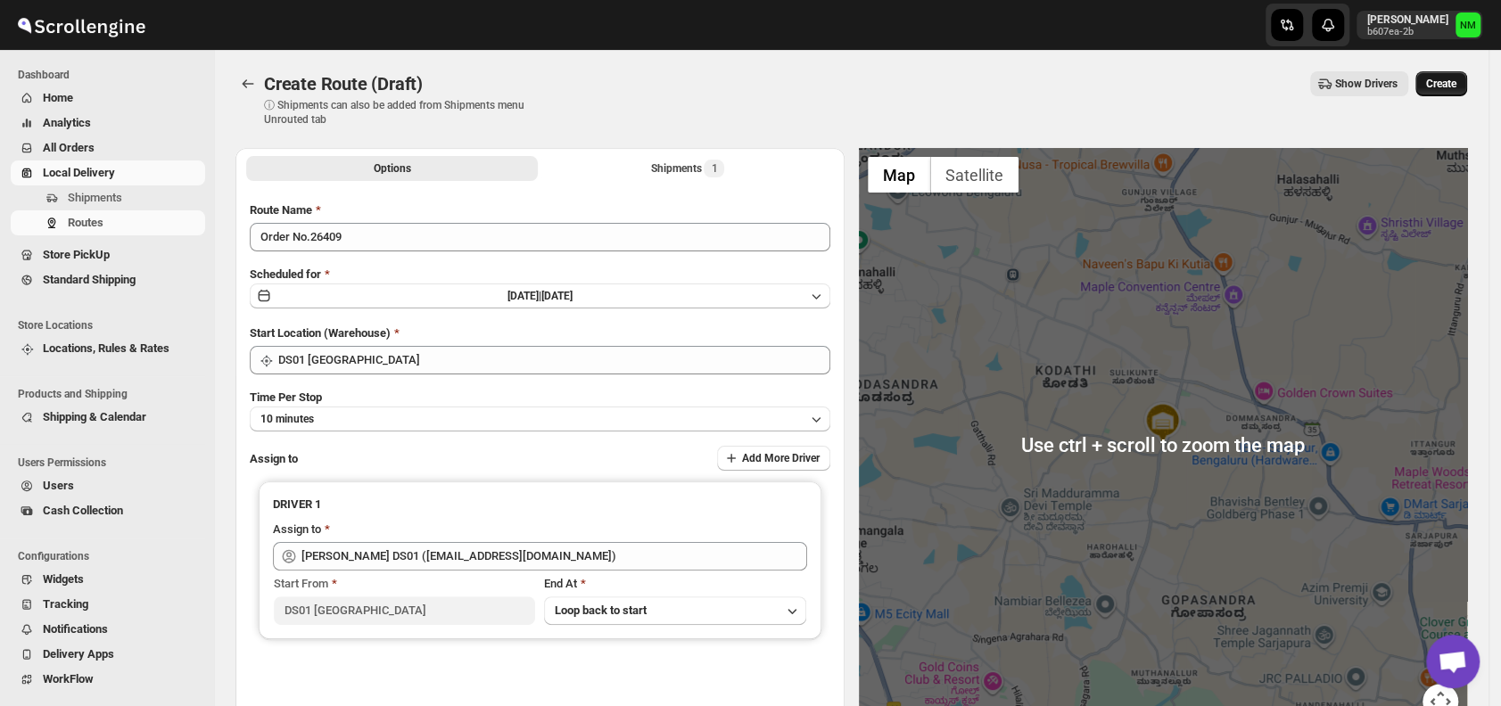
click at [1448, 84] on span "Create" at bounding box center [1441, 84] width 30 height 14
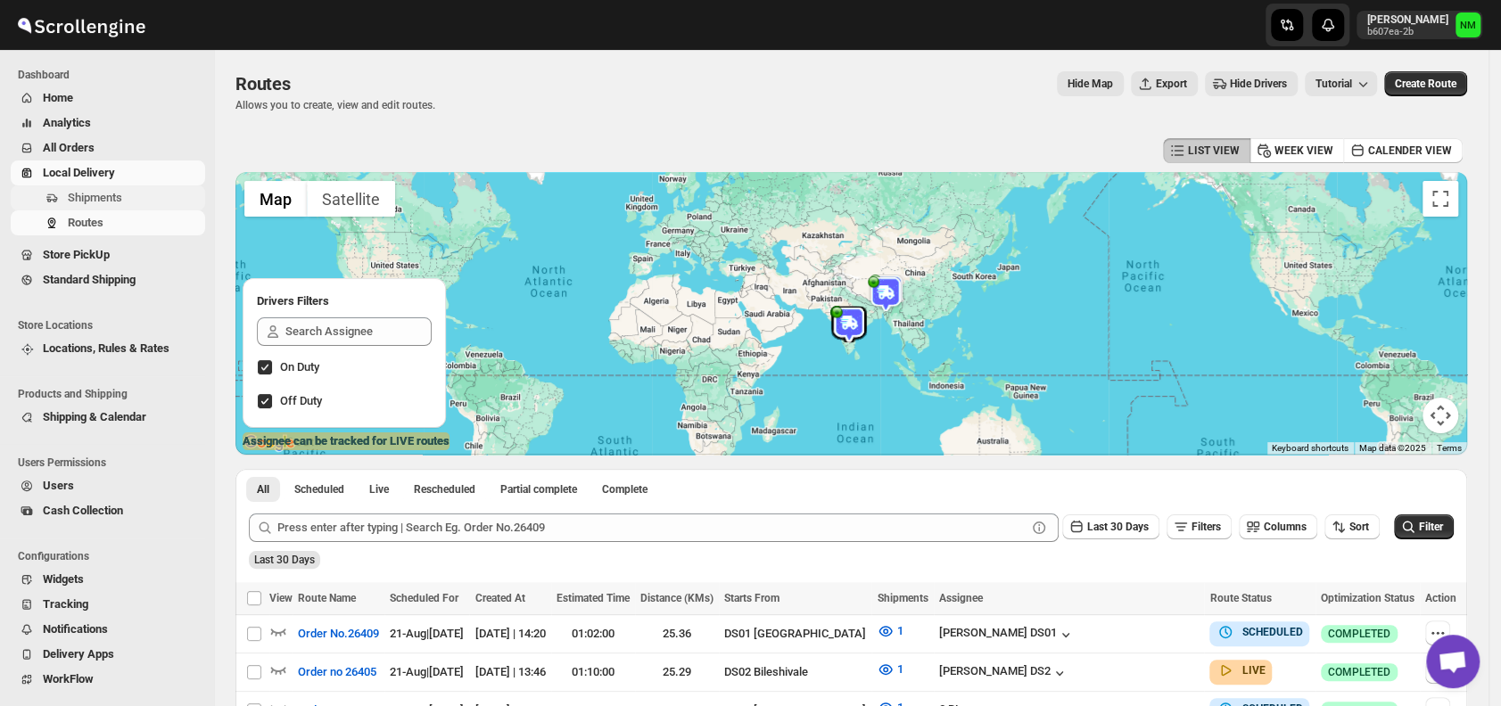
click at [116, 199] on span "Shipments" at bounding box center [95, 197] width 54 height 13
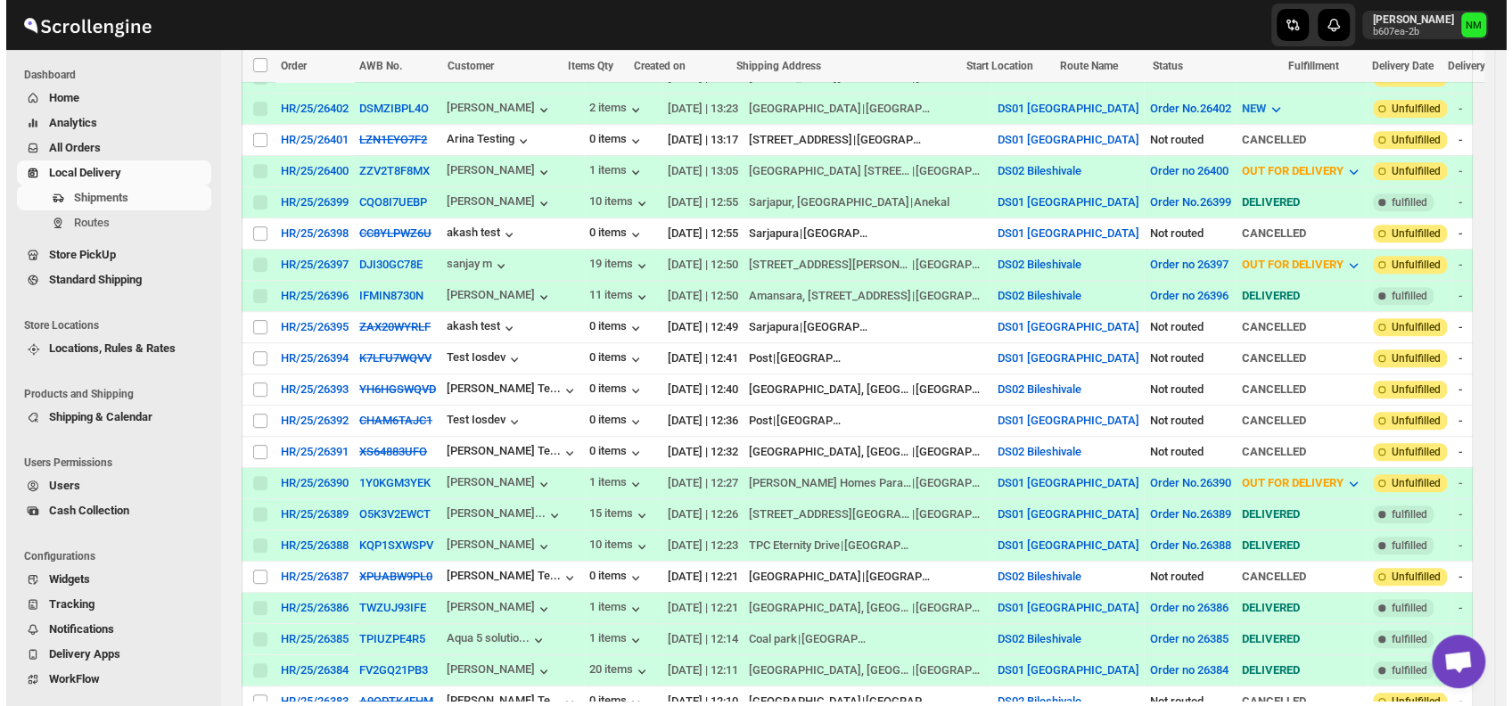
scroll to position [685, 0]
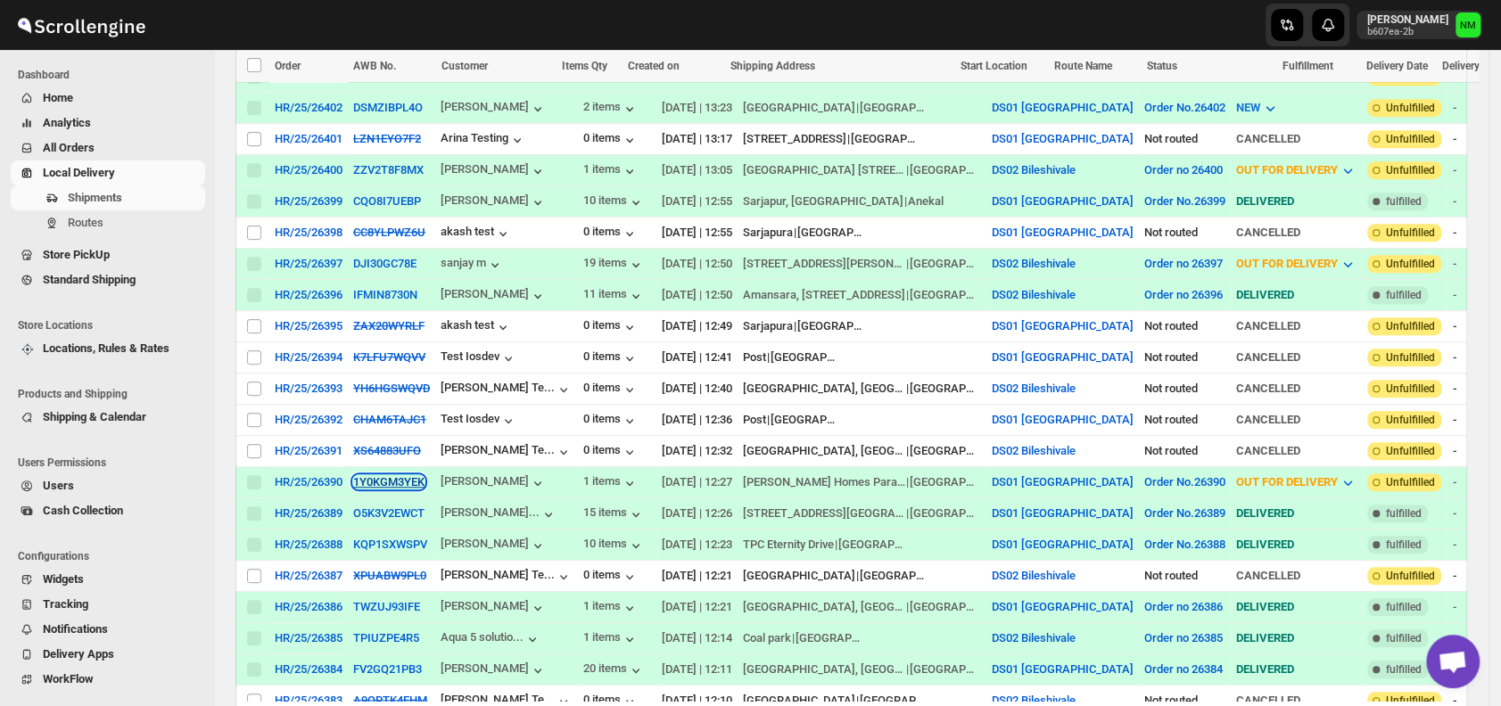
click at [368, 475] on button "1Y0KGM3YEK" at bounding box center [388, 481] width 71 height 13
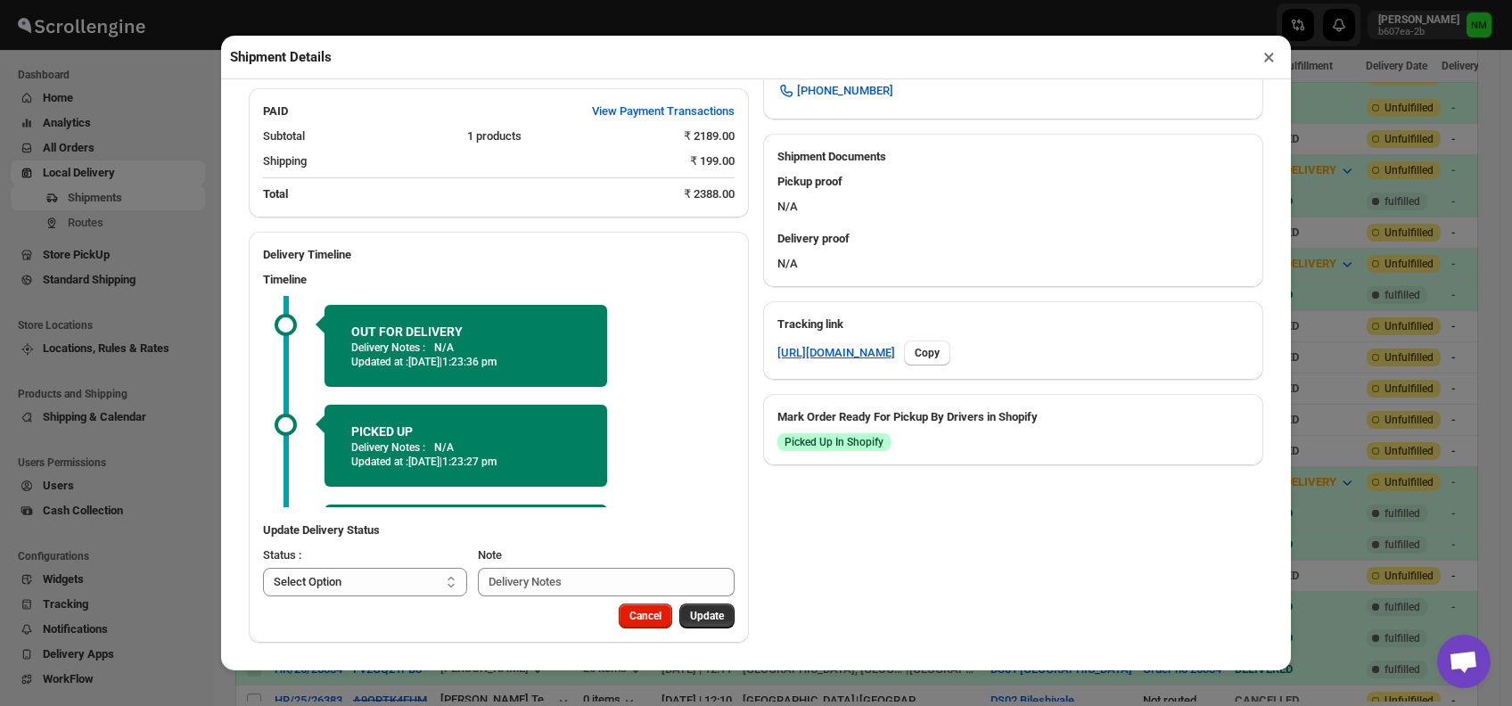
scroll to position [87, 0]
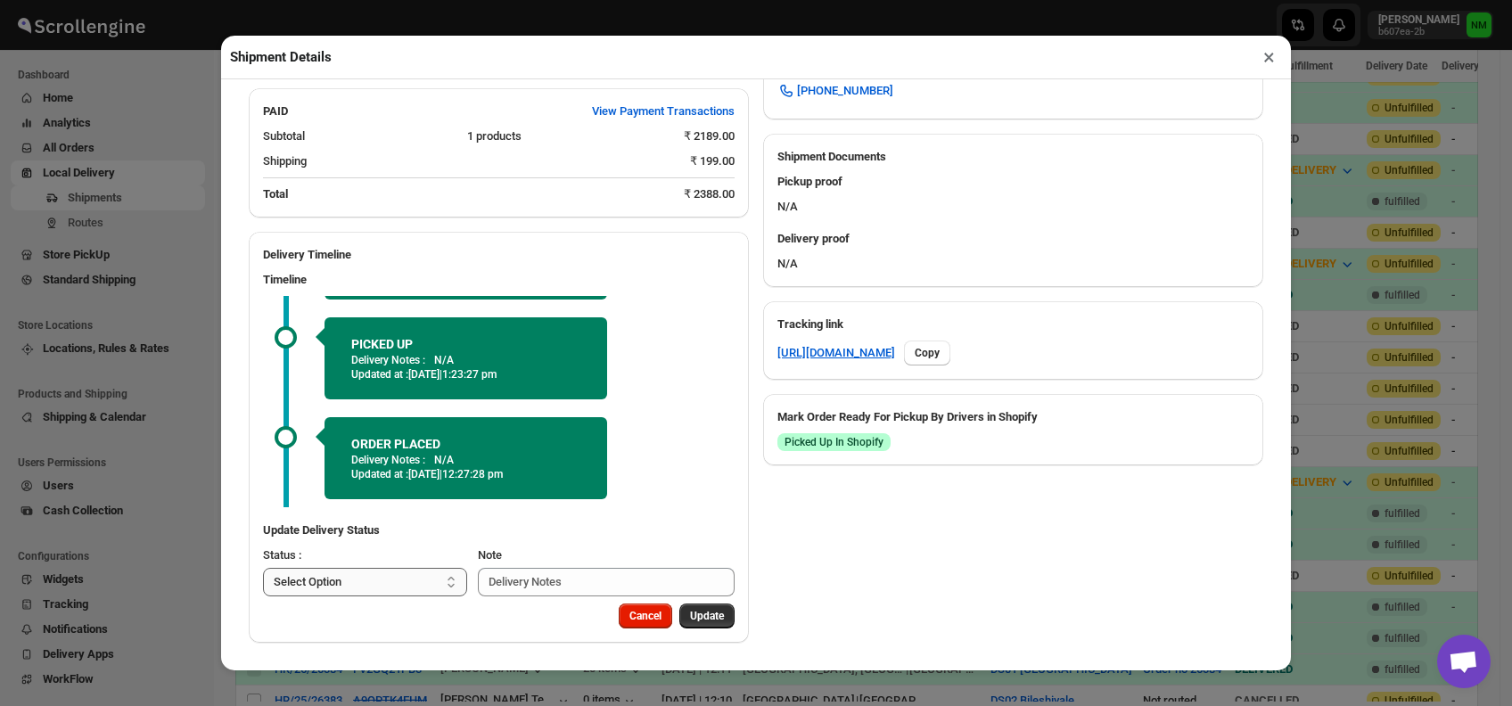
click at [378, 586] on select "Select Option PICKED UP OUT FOR DELIVERY RESCHEDULE DELIVERED CANCELLED" at bounding box center [365, 582] width 204 height 29
select select "DELIVERED"
click at [263, 568] on select "Select Option PICKED UP OUT FOR DELIVERY RESCHEDULE DELIVERED CANCELLED" at bounding box center [365, 582] width 204 height 29
click at [690, 614] on span "Update" at bounding box center [707, 616] width 34 height 14
select select
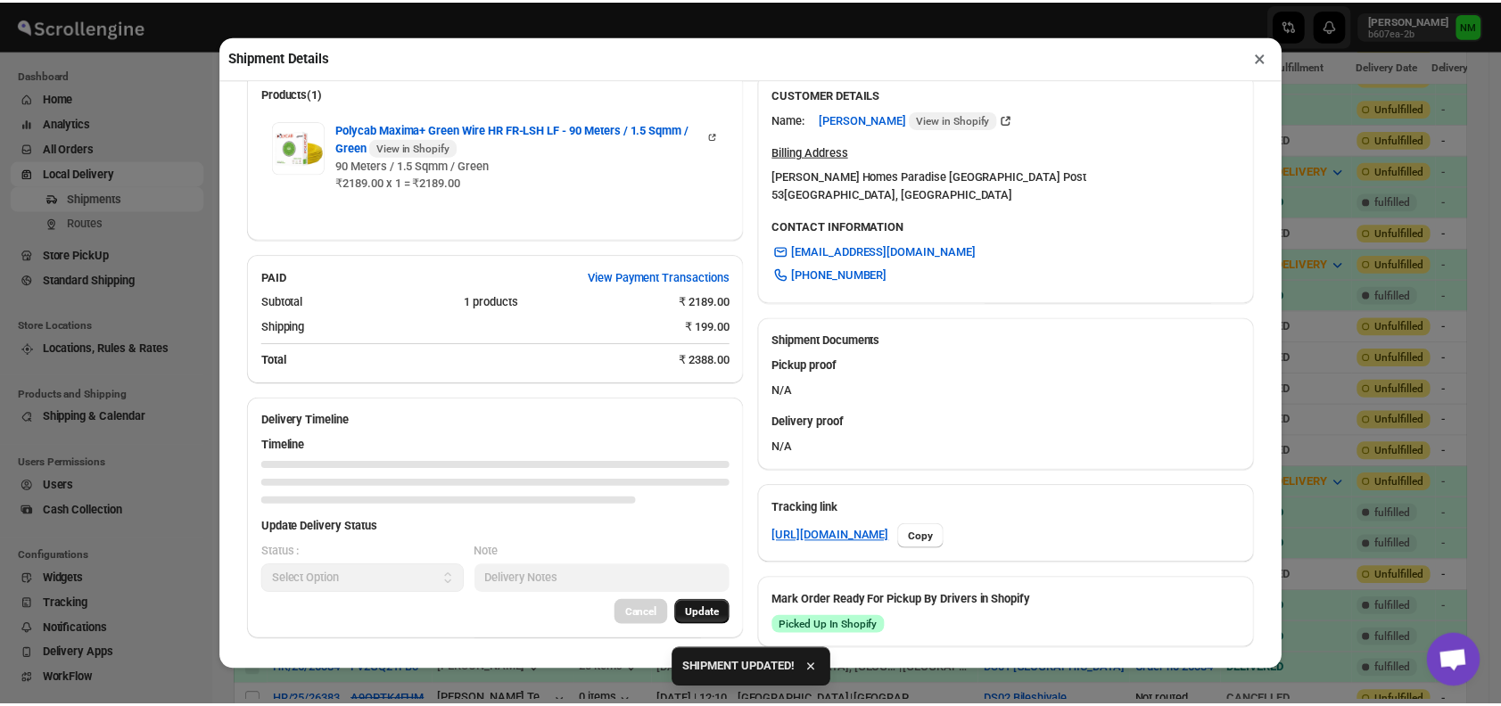
scroll to position [688, 0]
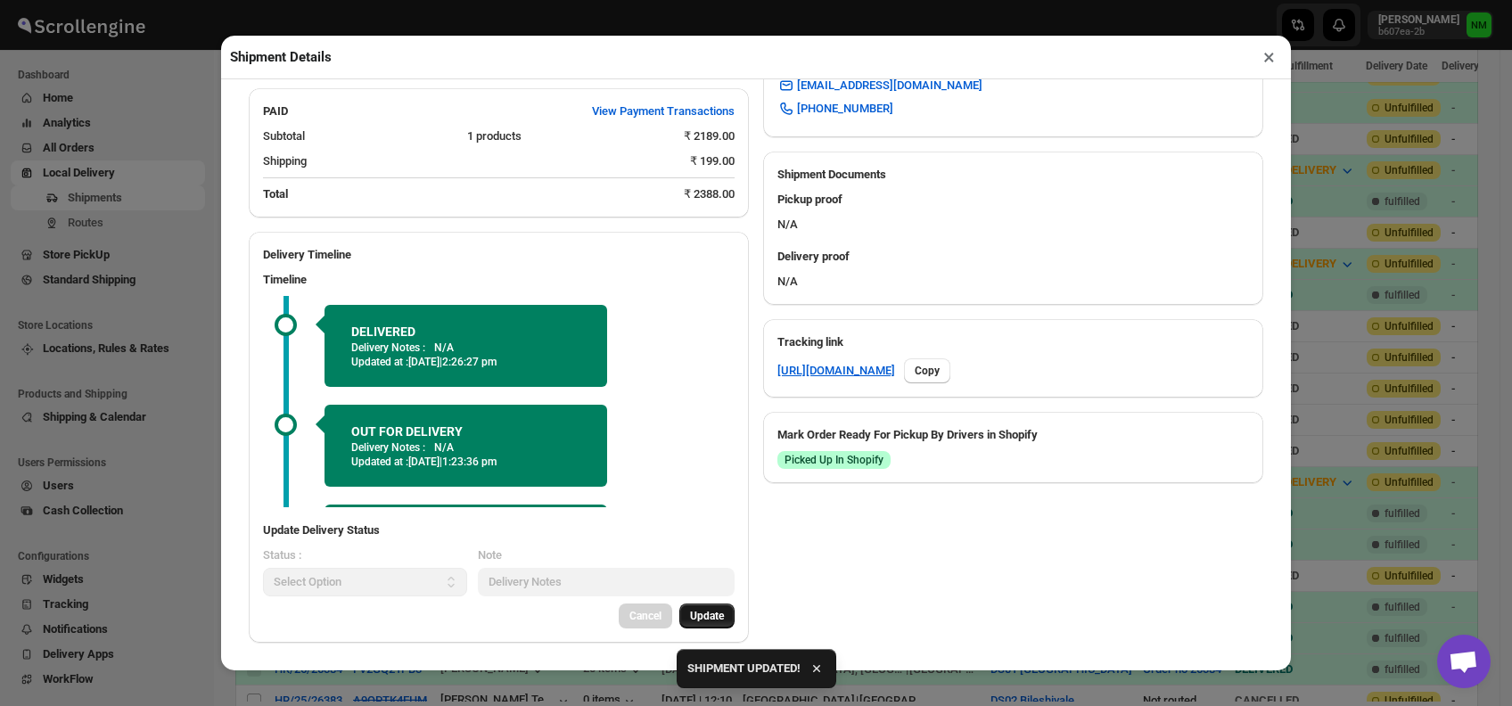
click at [1264, 66] on button "×" at bounding box center [1269, 57] width 26 height 25
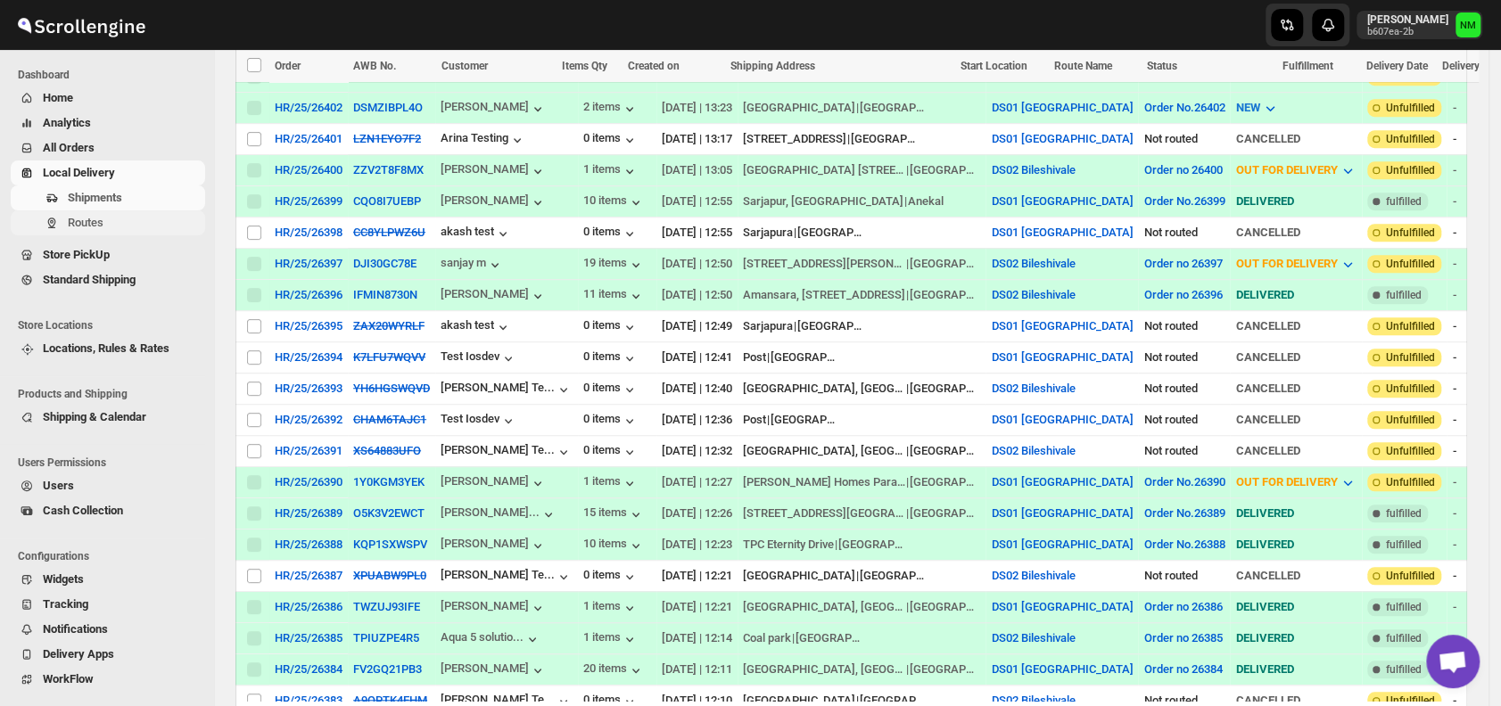
click at [116, 214] on span "Routes" at bounding box center [135, 223] width 134 height 18
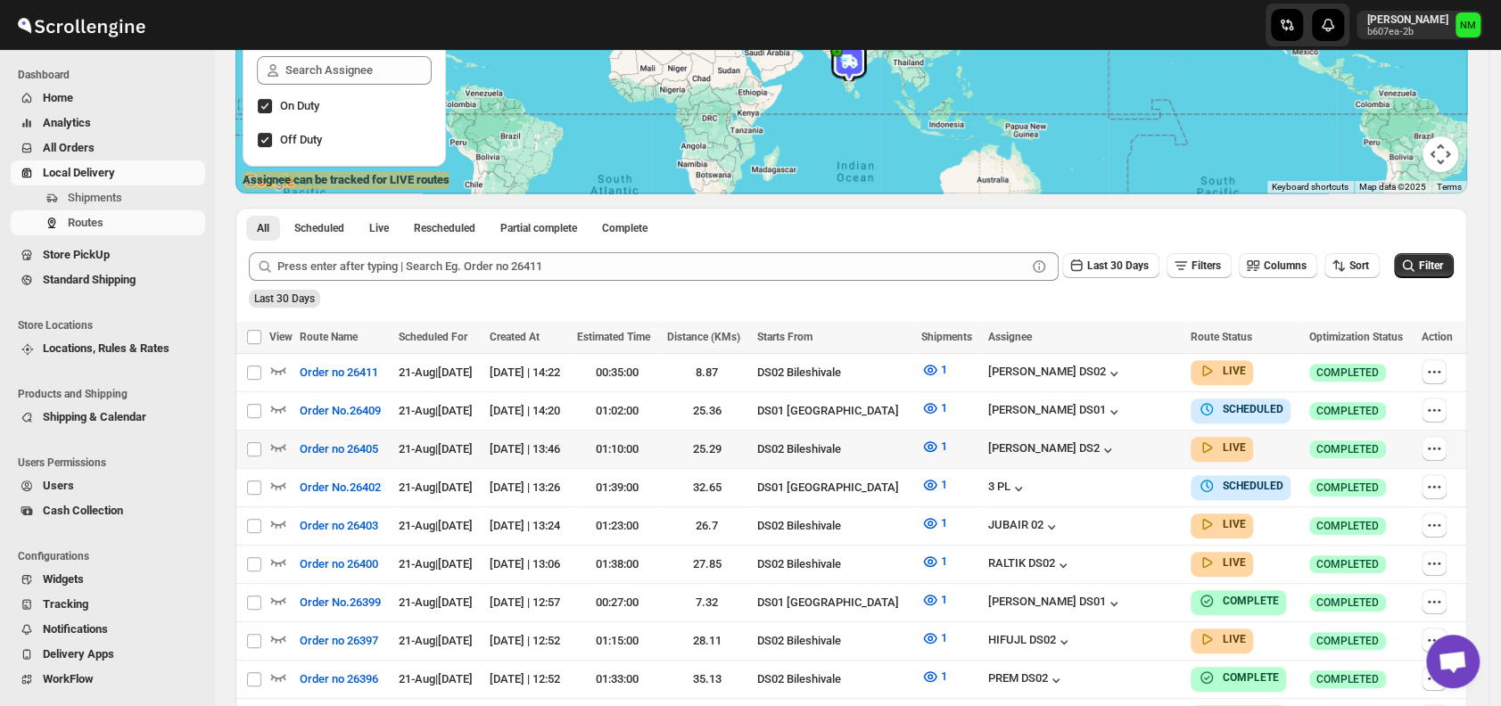
scroll to position [257, 0]
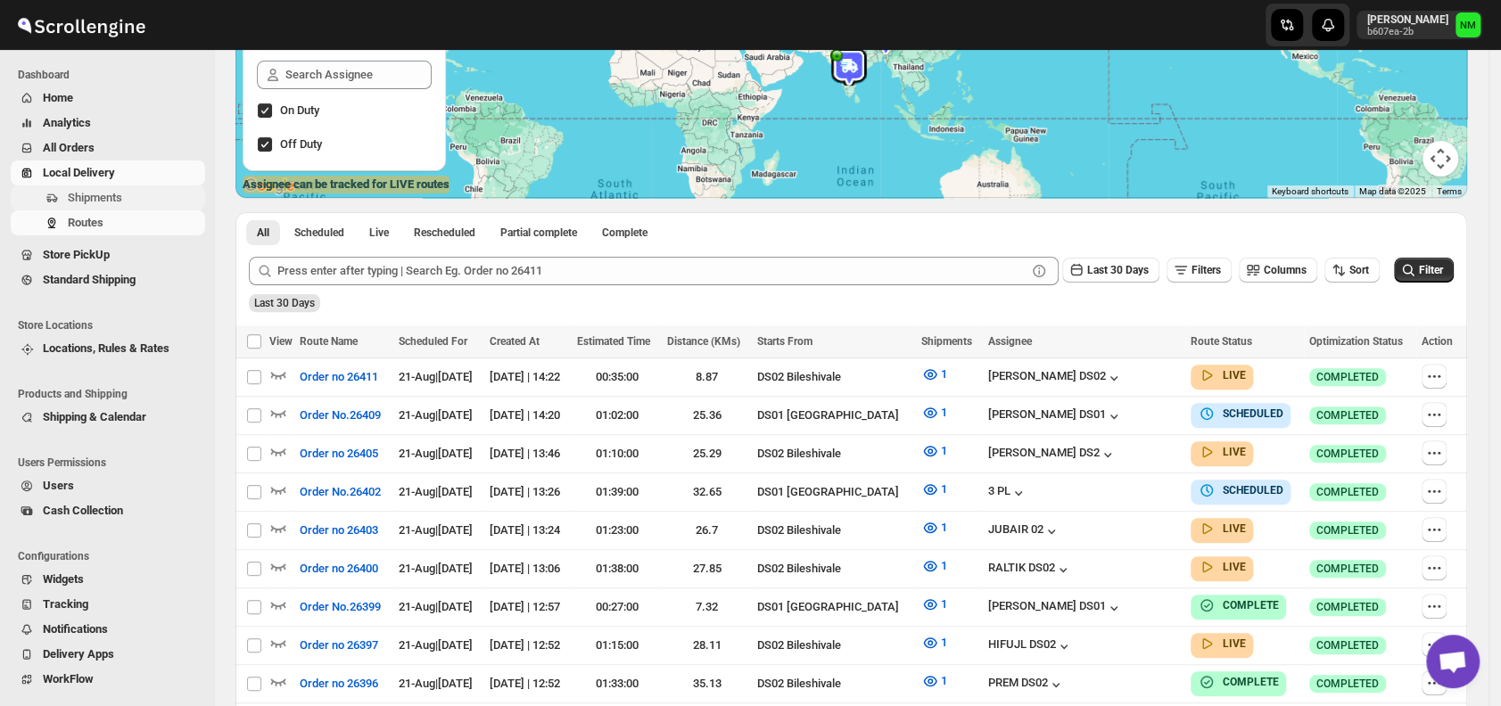
click at [119, 199] on span "Shipments" at bounding box center [95, 197] width 54 height 13
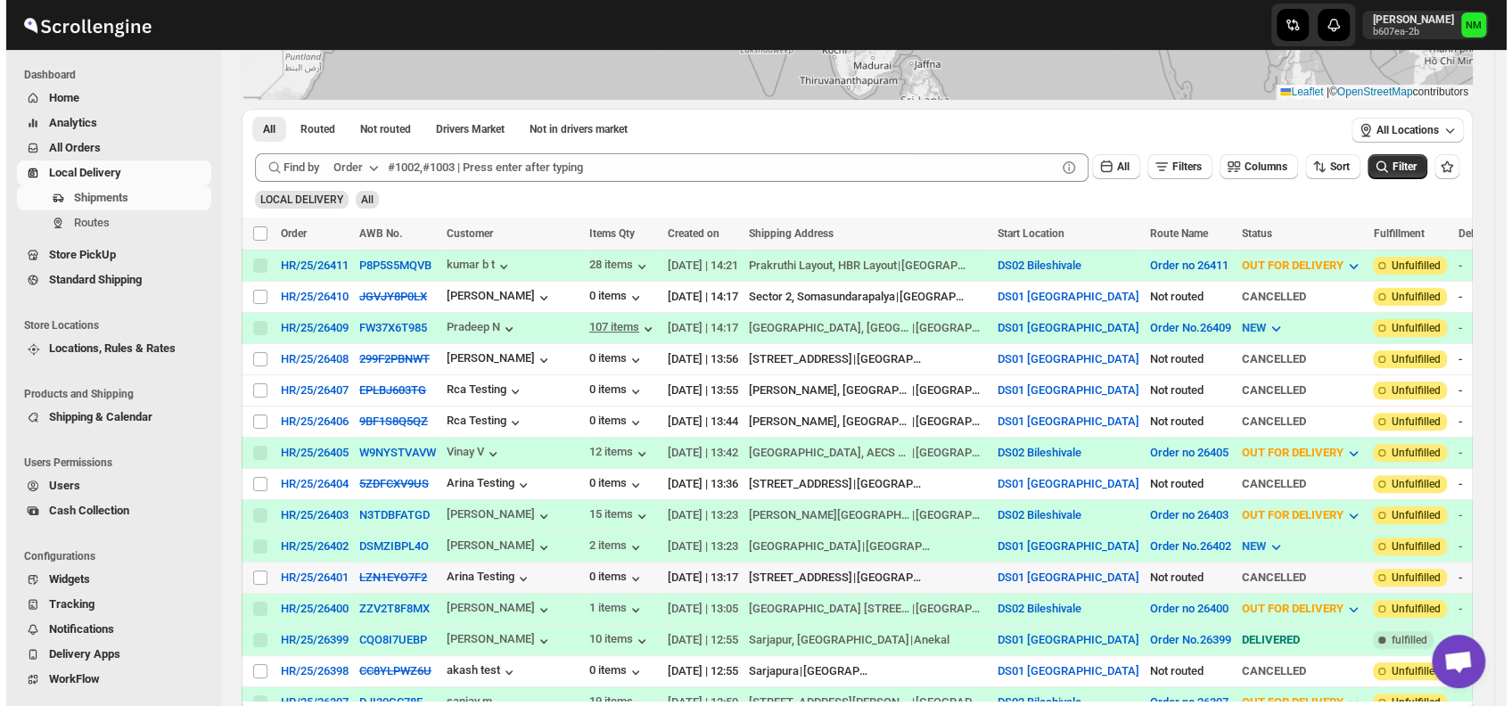
scroll to position [249, 0]
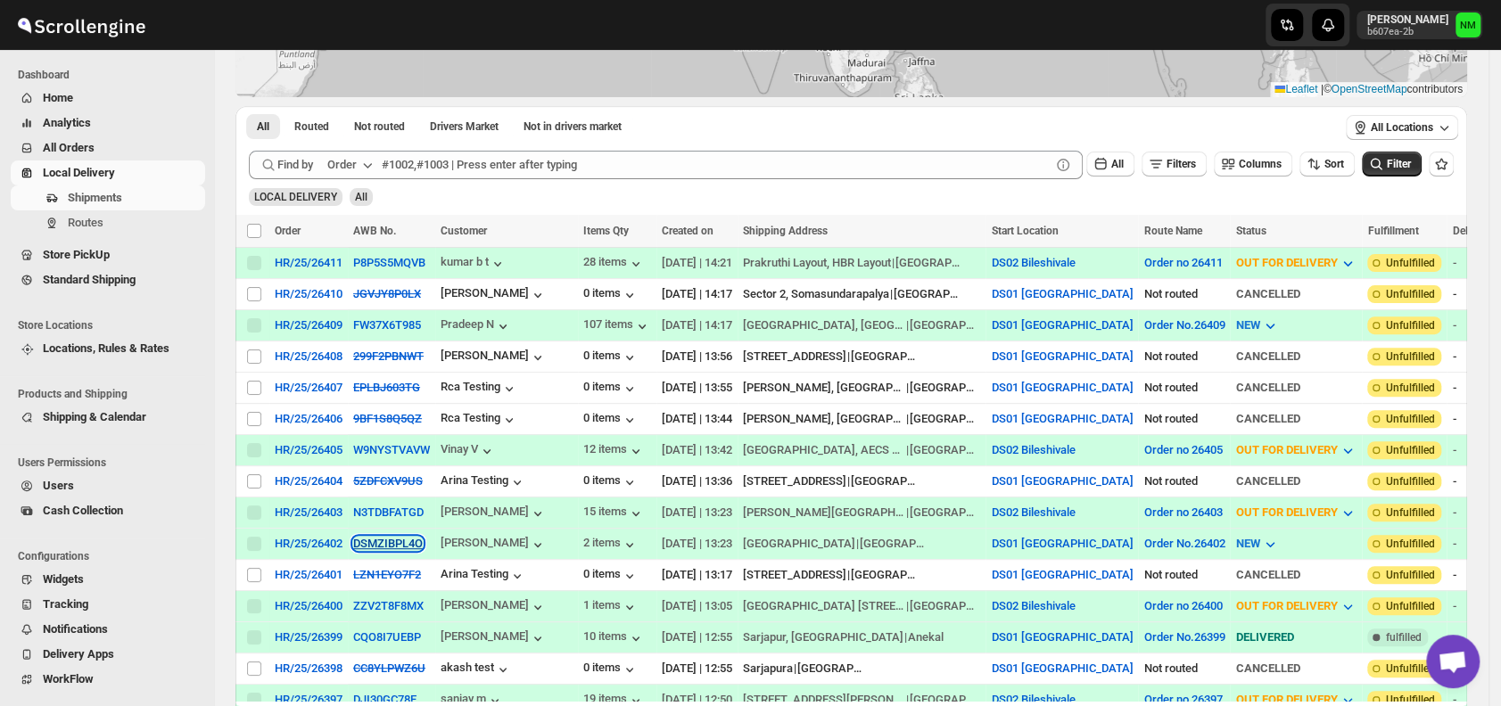
click at [383, 537] on button "DSMZIBPL4O" at bounding box center [388, 543] width 70 height 13
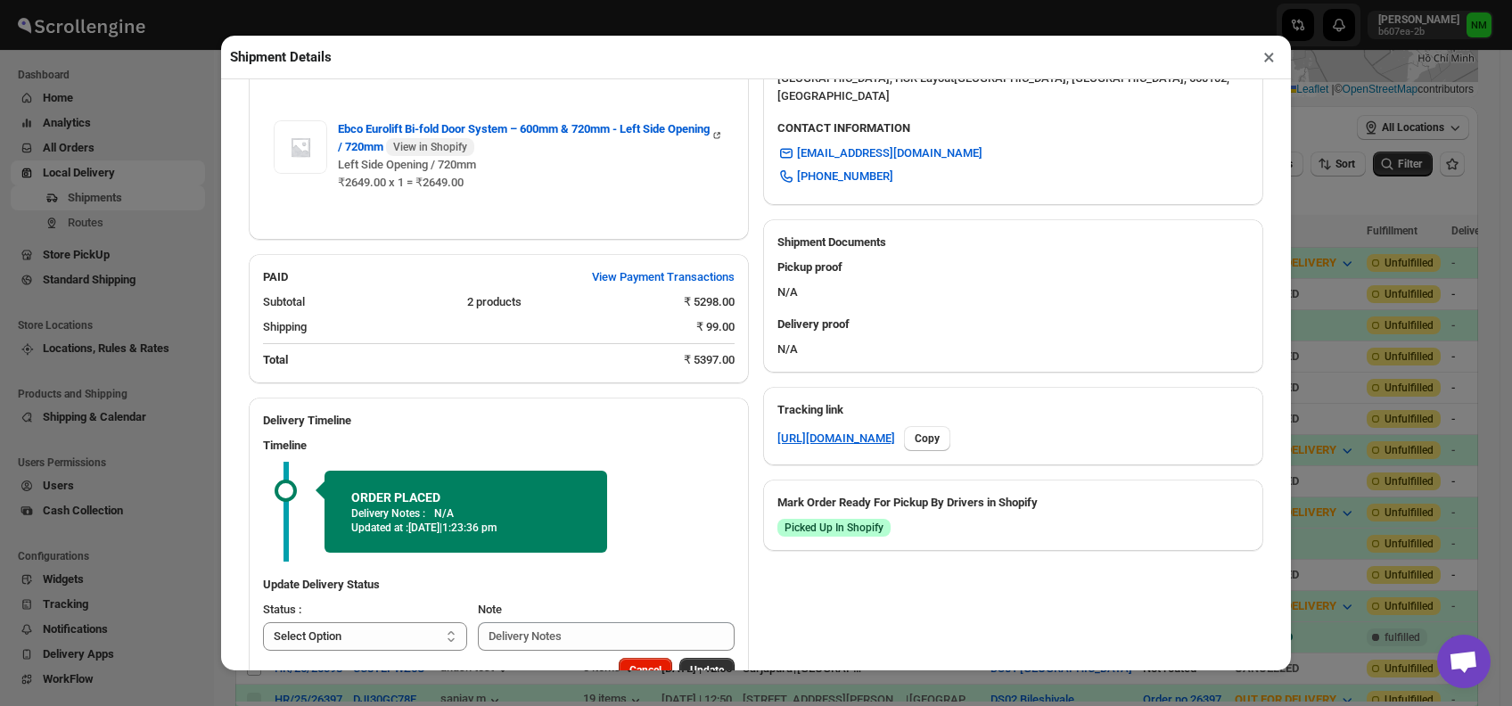
scroll to position [693, 0]
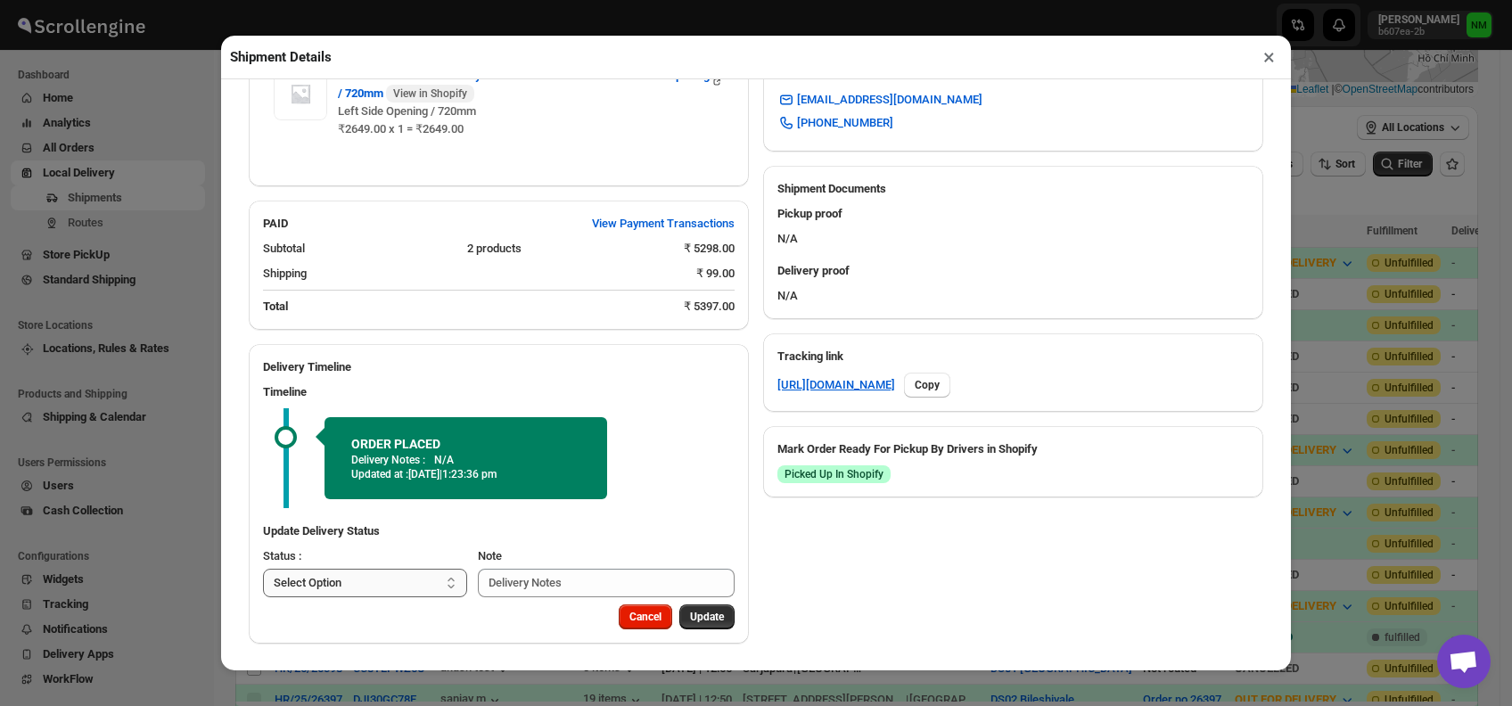
click at [402, 582] on select "Select Option PICKED UP OUT FOR DELIVERY RESCHEDULE DELIVERED CANCELLED" at bounding box center [365, 583] width 204 height 29
select select "PICKED_UP"
click at [263, 569] on select "Select Option PICKED UP OUT FOR DELIVERY RESCHEDULE DELIVERED CANCELLED" at bounding box center [365, 583] width 204 height 29
click at [680, 616] on span "Pick Products" at bounding box center [690, 617] width 67 height 14
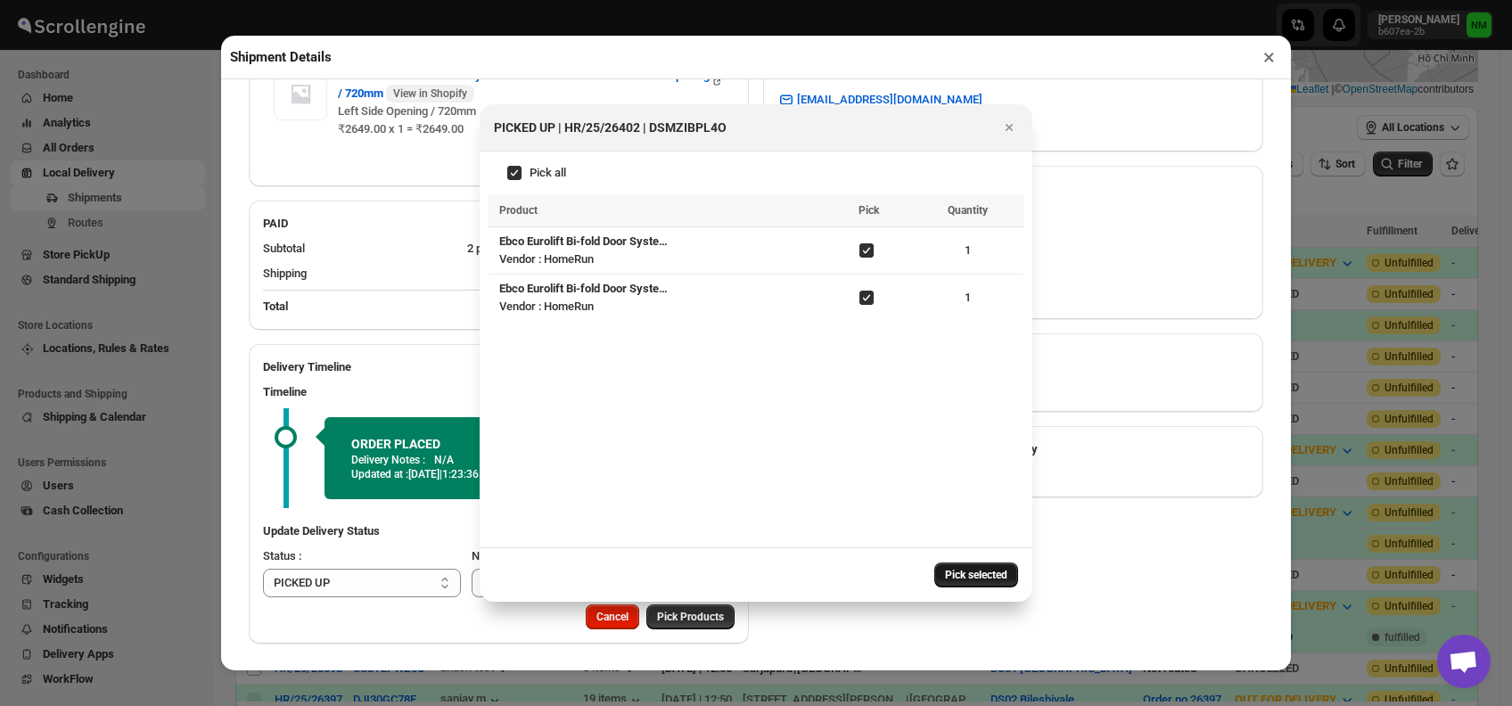
click at [953, 571] on span "Pick selected" at bounding box center [976, 575] width 62 height 14
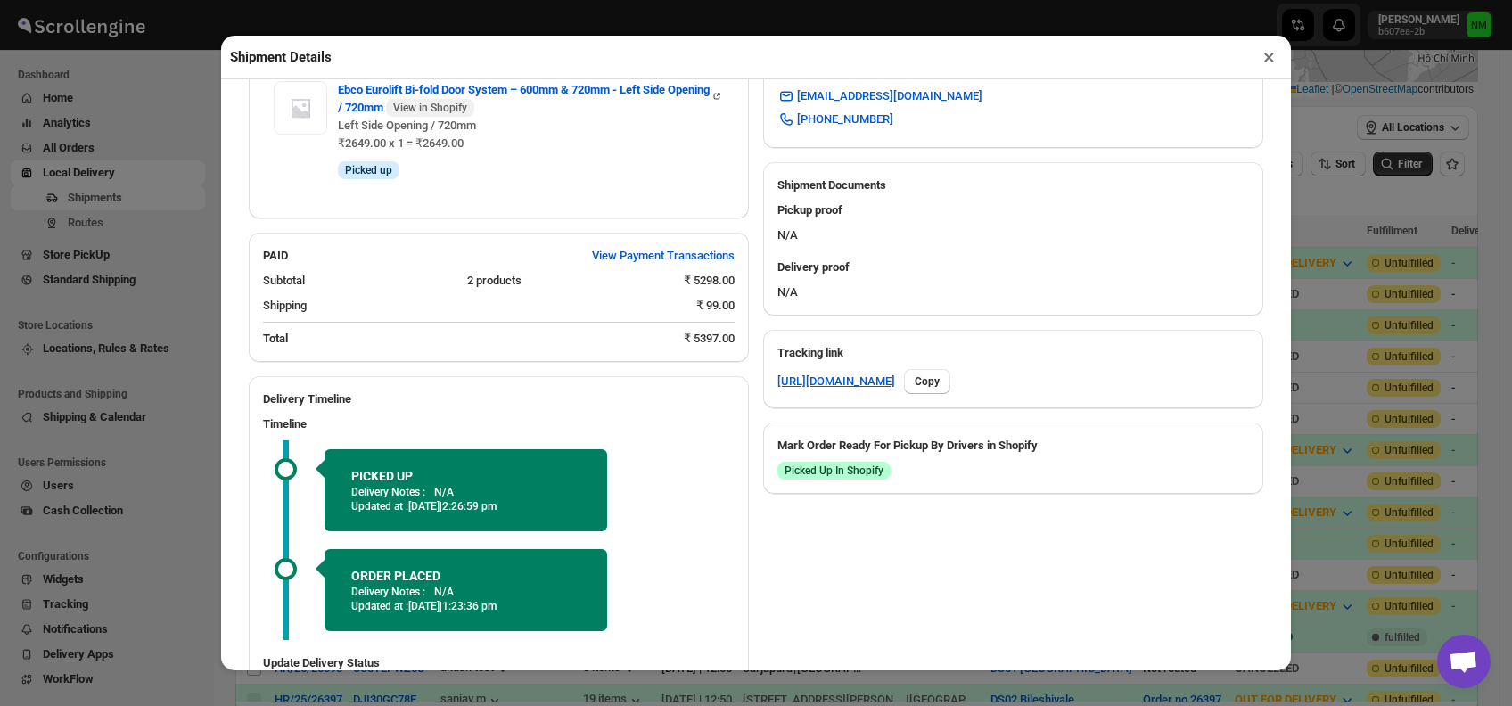
scroll to position [828, 0]
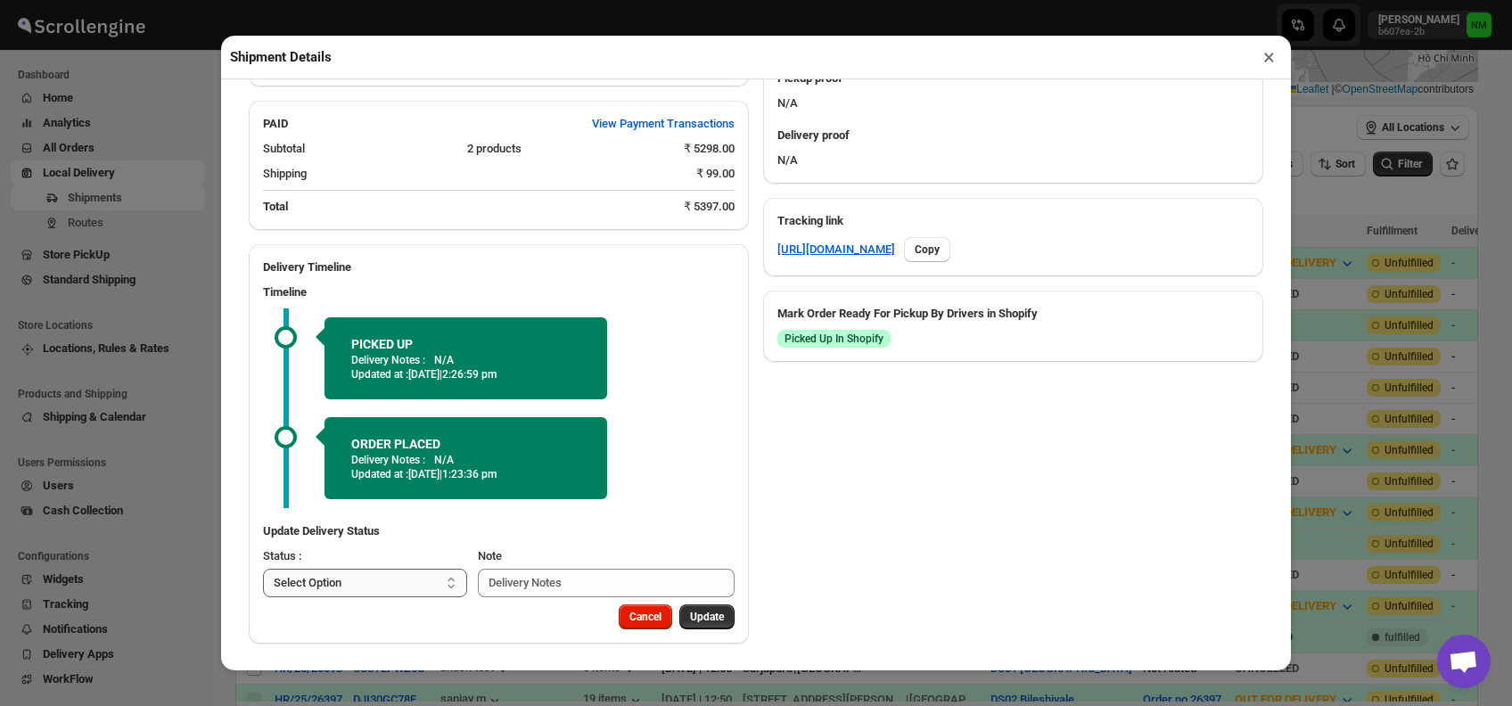
click at [407, 572] on select "Select Option PICKED UP OUT FOR DELIVERY RESCHEDULE DELIVERED CANCELLED" at bounding box center [365, 583] width 204 height 29
select select "OUT_FOR_DELIVERY"
click at [263, 569] on select "Select Option PICKED UP OUT FOR DELIVERY RESCHEDULE DELIVERED CANCELLED" at bounding box center [365, 583] width 204 height 29
click at [693, 614] on span "Update" at bounding box center [707, 617] width 34 height 14
select select
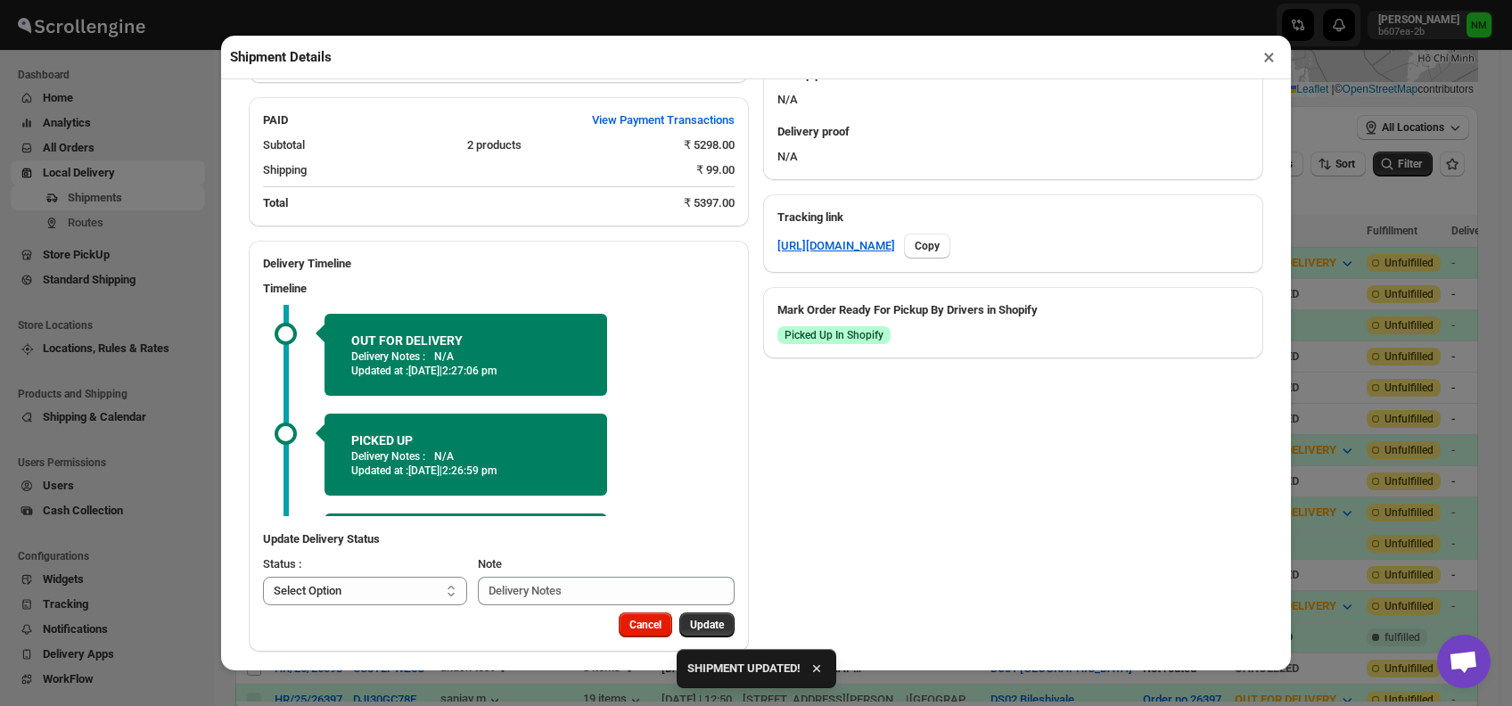
click at [1265, 60] on button "×" at bounding box center [1269, 57] width 26 height 25
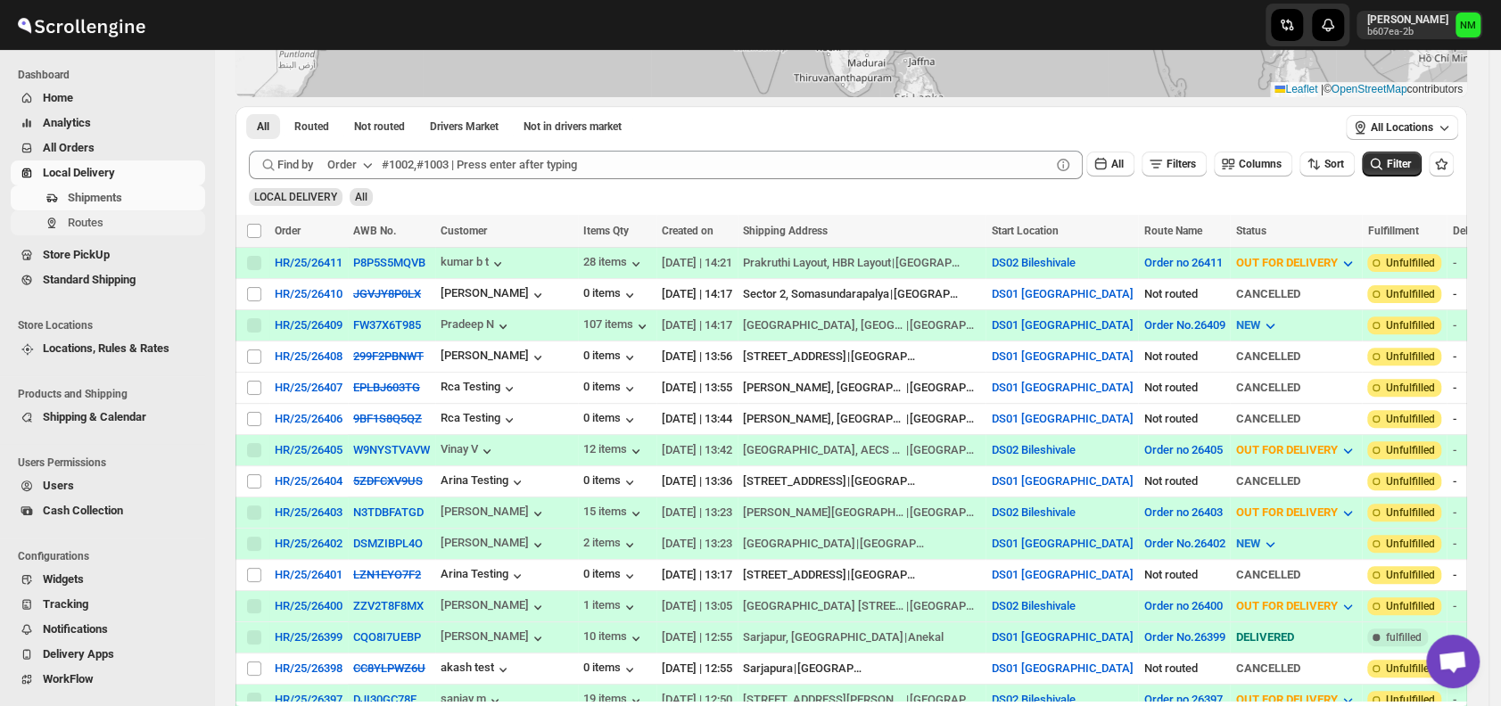
click at [76, 225] on span "Routes" at bounding box center [86, 222] width 36 height 13
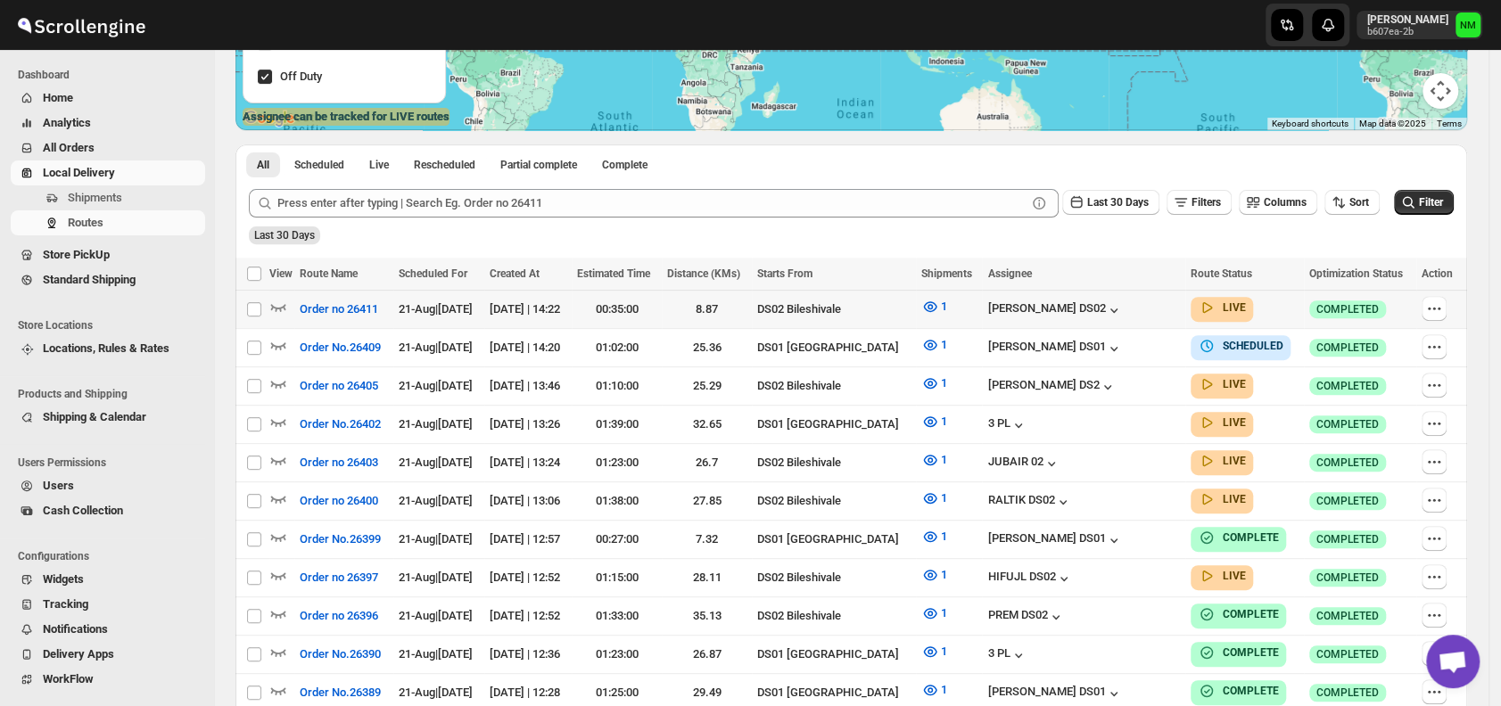
scroll to position [333, 0]
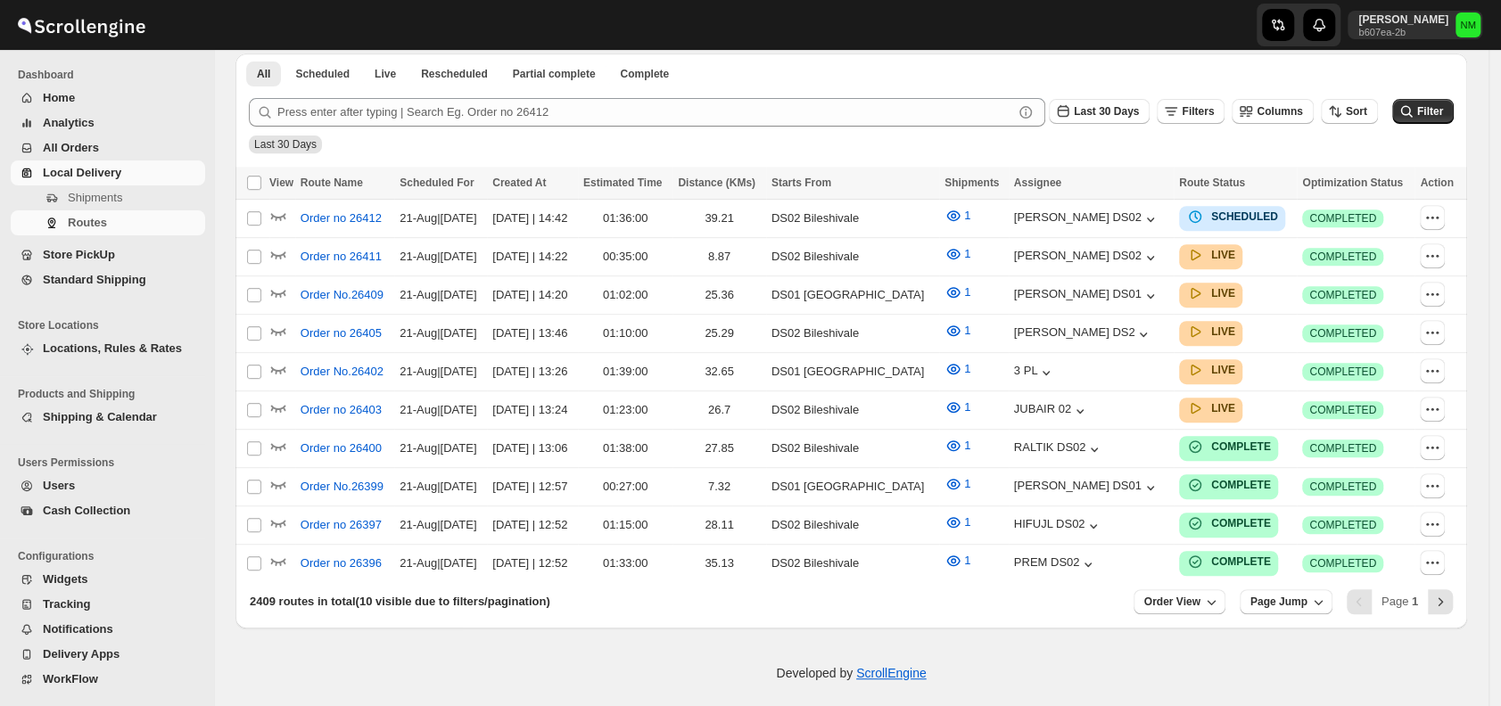
scroll to position [333, 0]
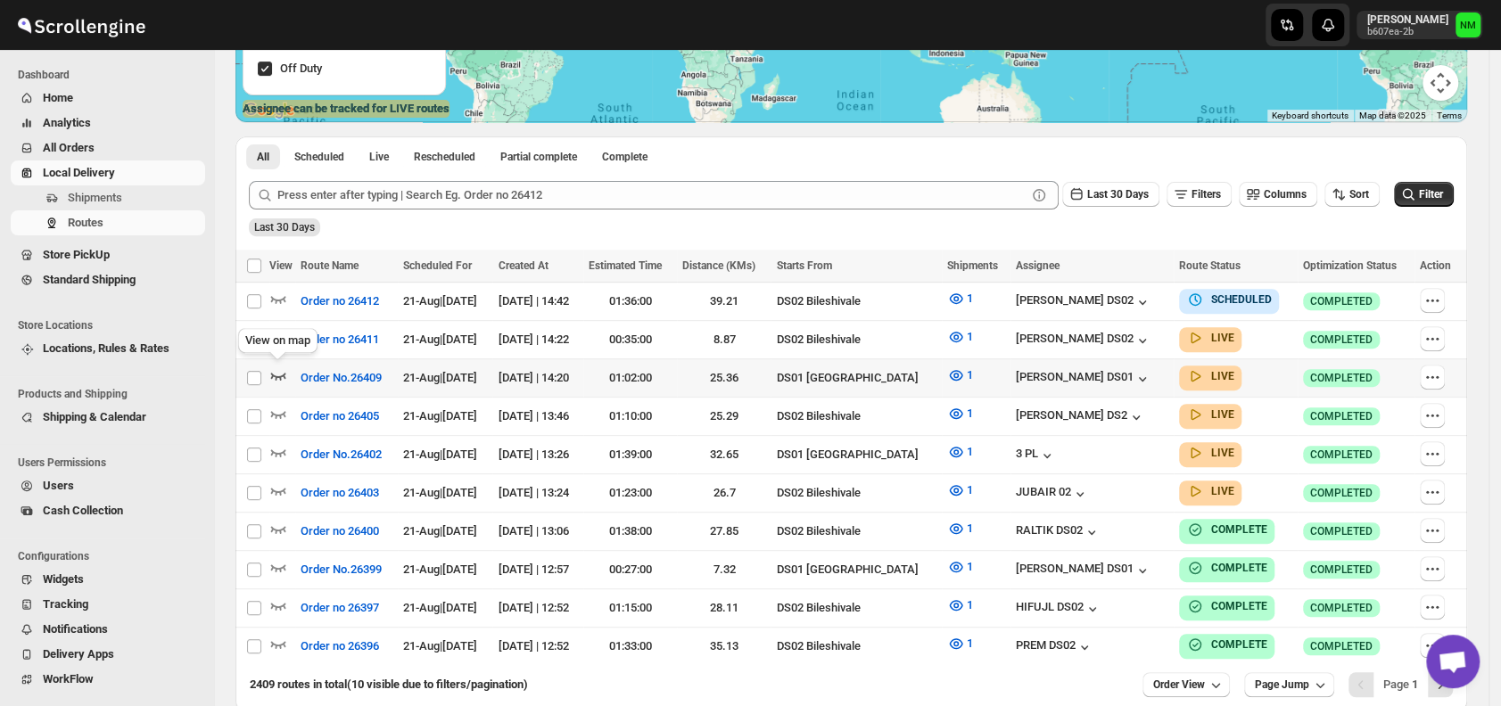
click at [281, 371] on icon "button" at bounding box center [278, 375] width 18 height 18
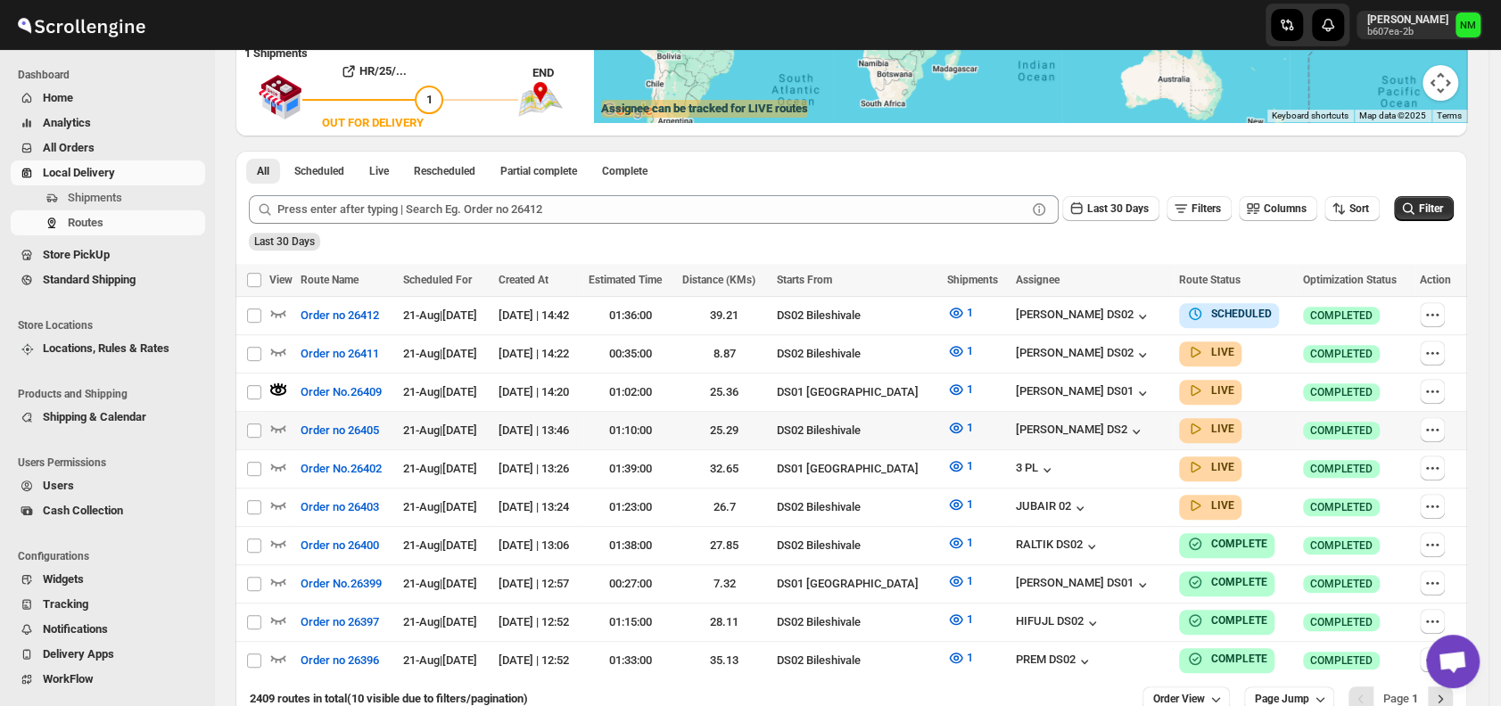
scroll to position [0, 0]
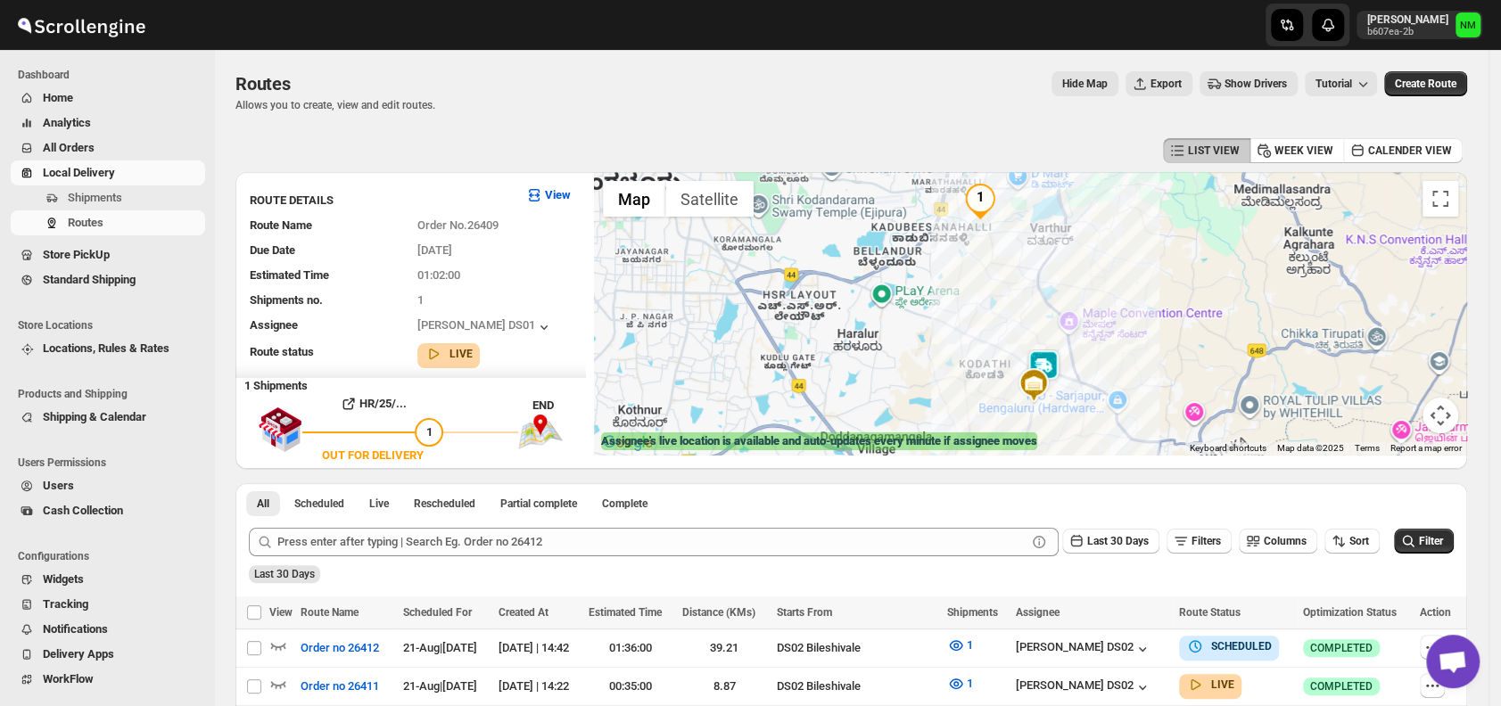
click at [1061, 369] on img at bounding box center [1043, 368] width 36 height 36
click at [1129, 278] on button "Close" at bounding box center [1107, 282] width 43 height 43
click at [1046, 364] on img at bounding box center [1041, 368] width 36 height 36
click at [1126, 285] on button "Close" at bounding box center [1104, 282] width 43 height 43
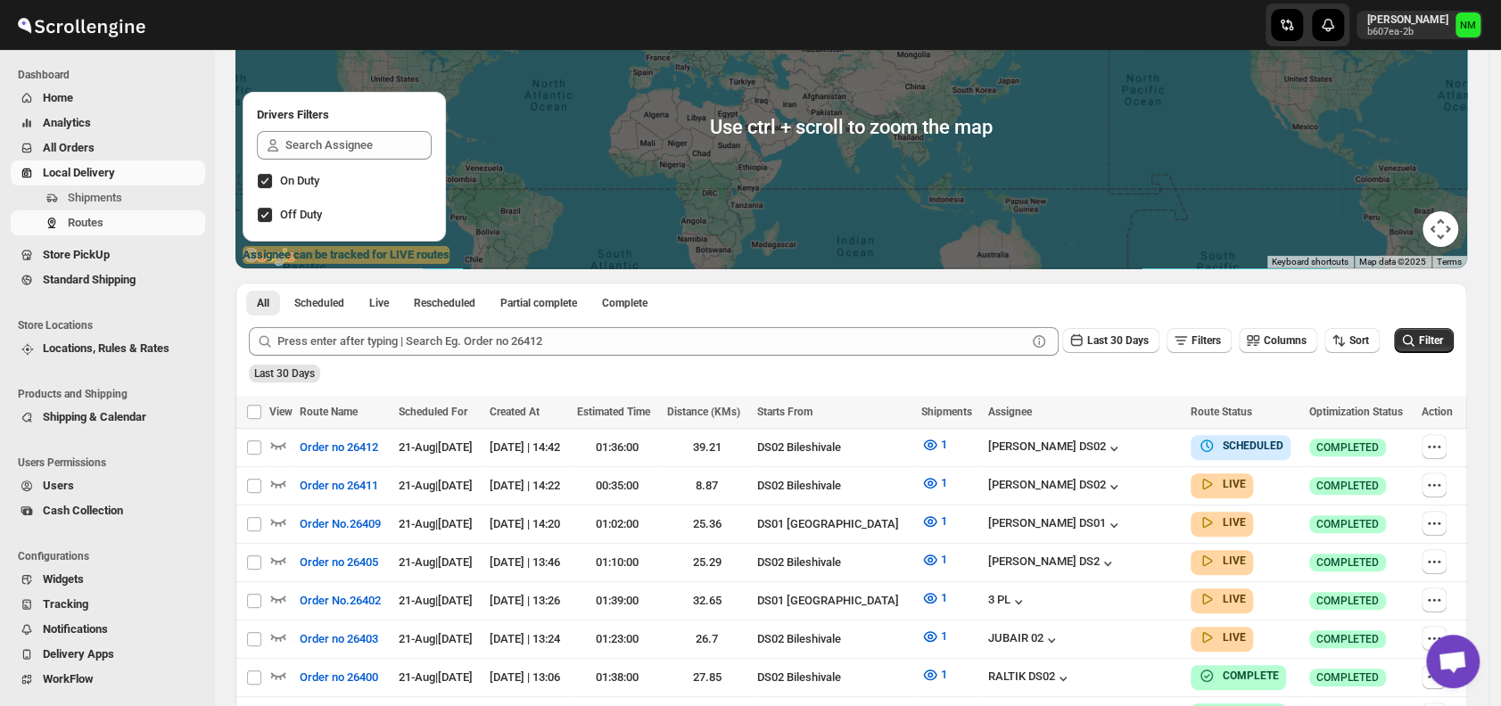
scroll to position [187, 0]
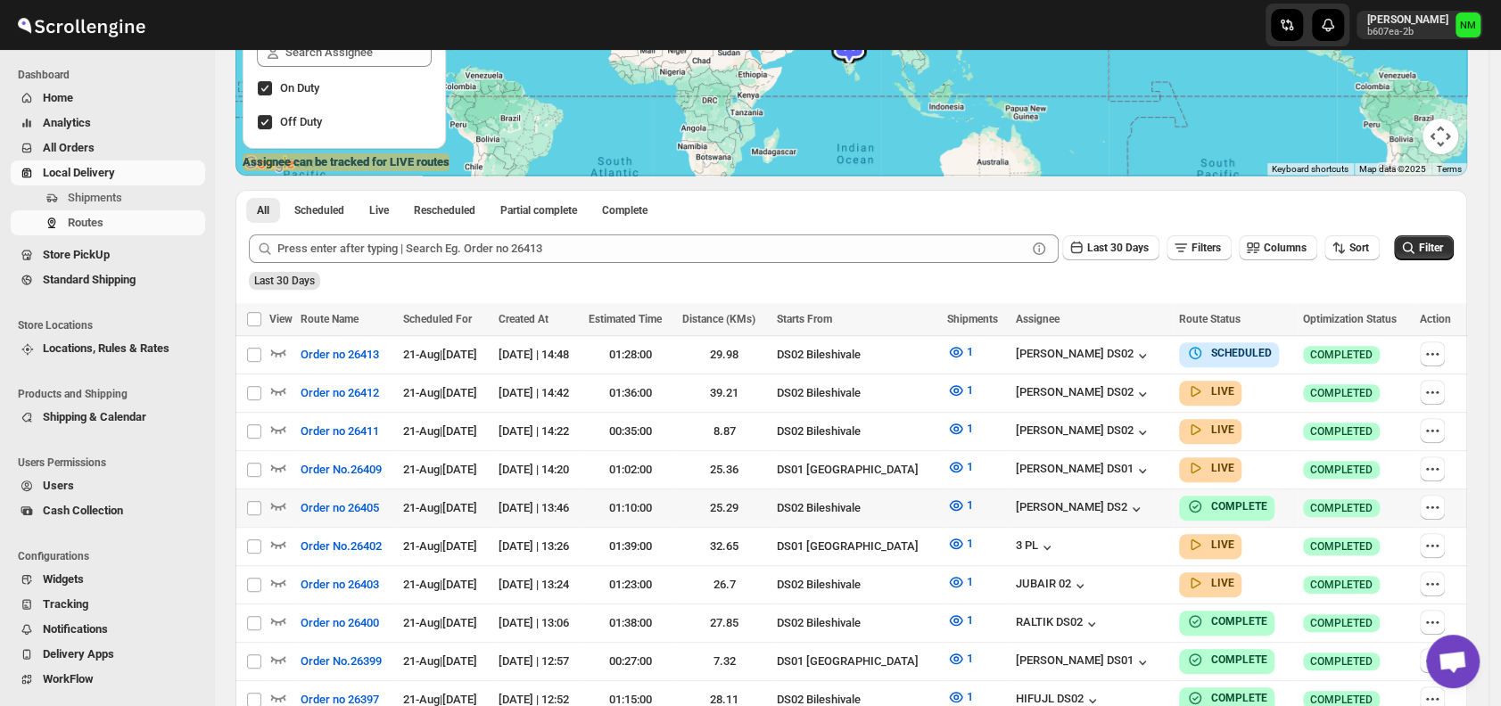
scroll to position [289, 0]
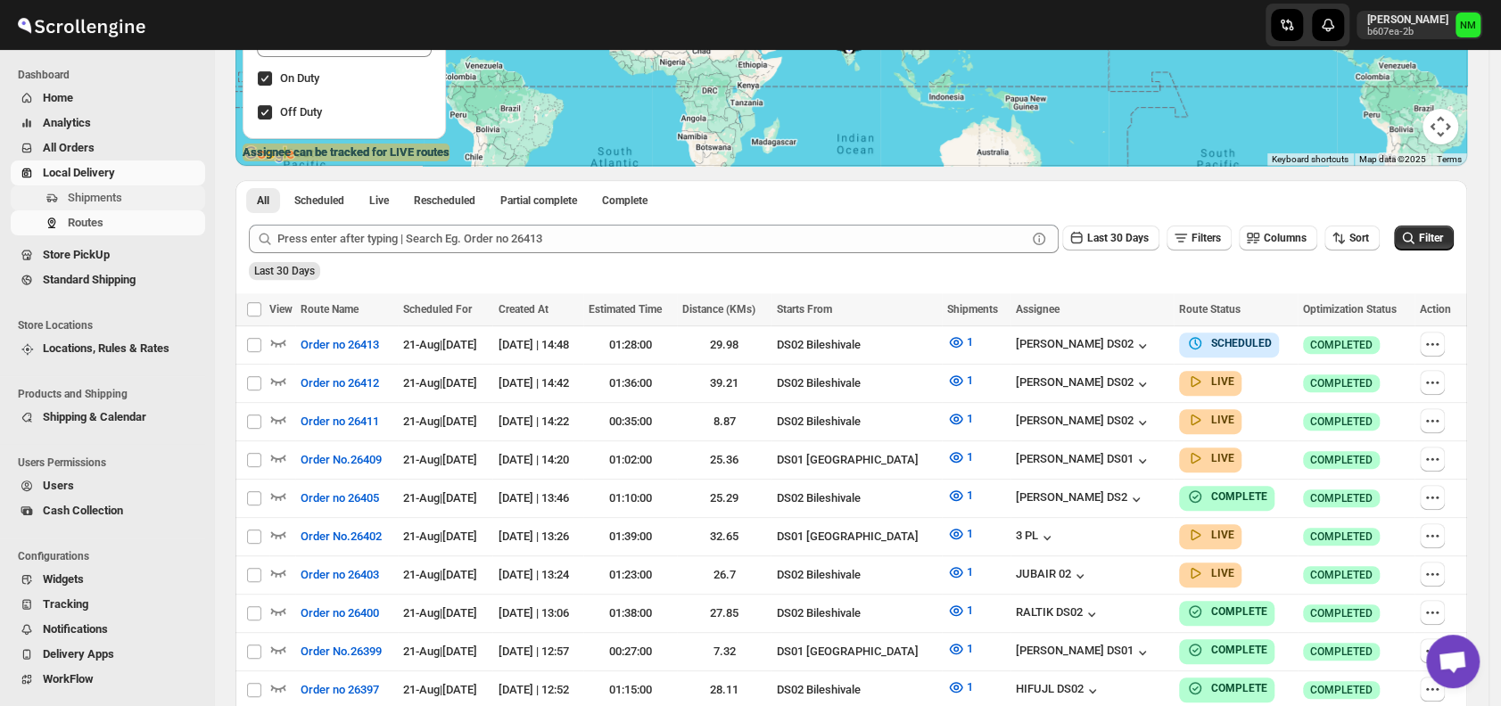
click at [146, 197] on span "Shipments" at bounding box center [135, 198] width 134 height 18
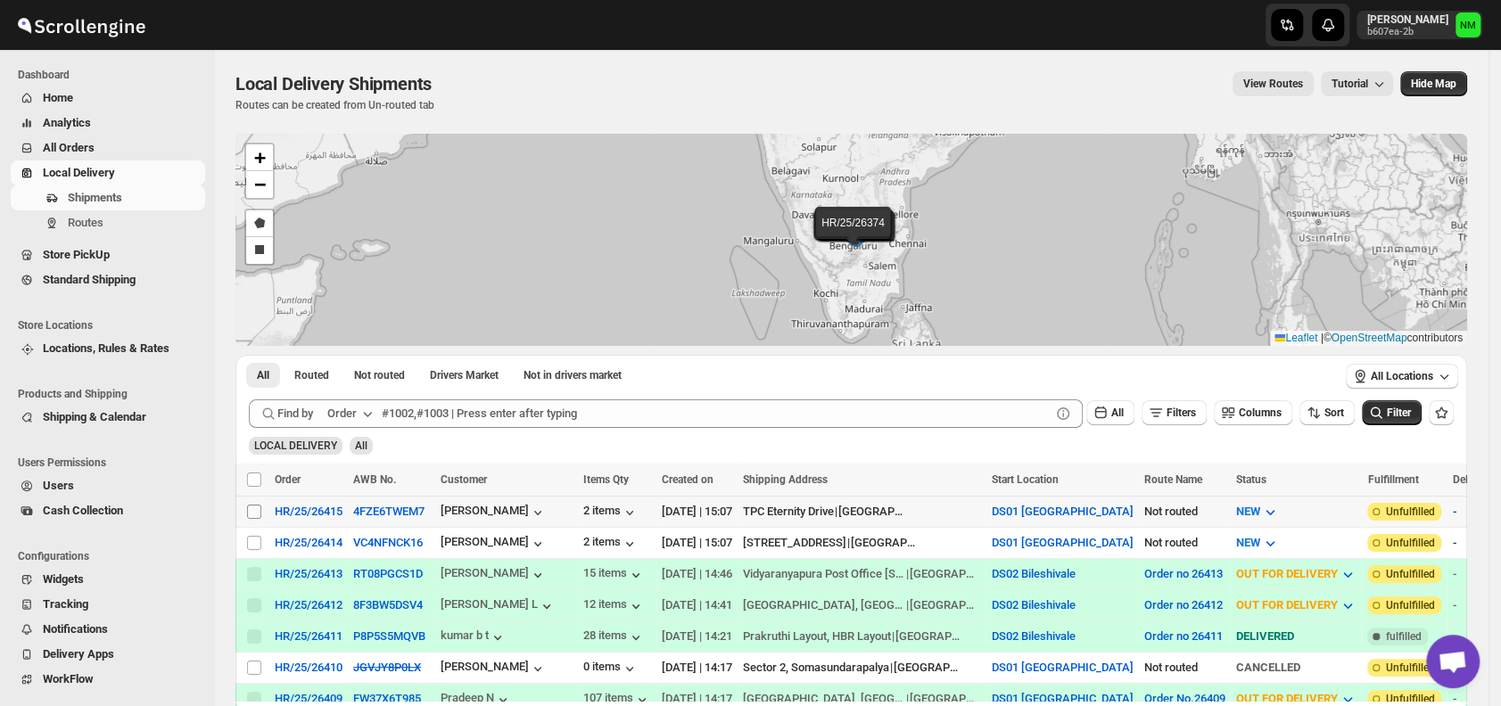
click at [252, 506] on input "Select shipment" at bounding box center [254, 512] width 14 height 14
checkbox input "true"
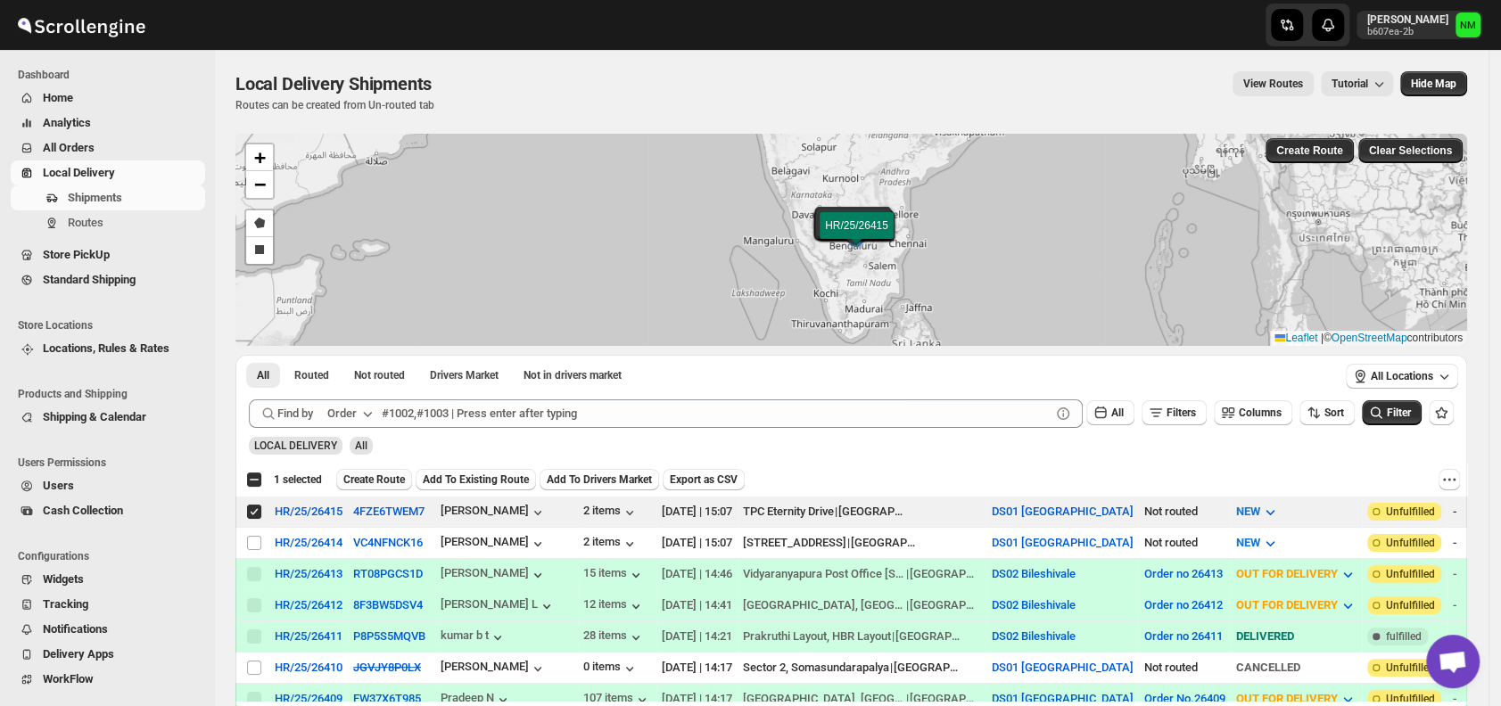
click at [354, 477] on span "Create Route" at bounding box center [374, 480] width 62 height 14
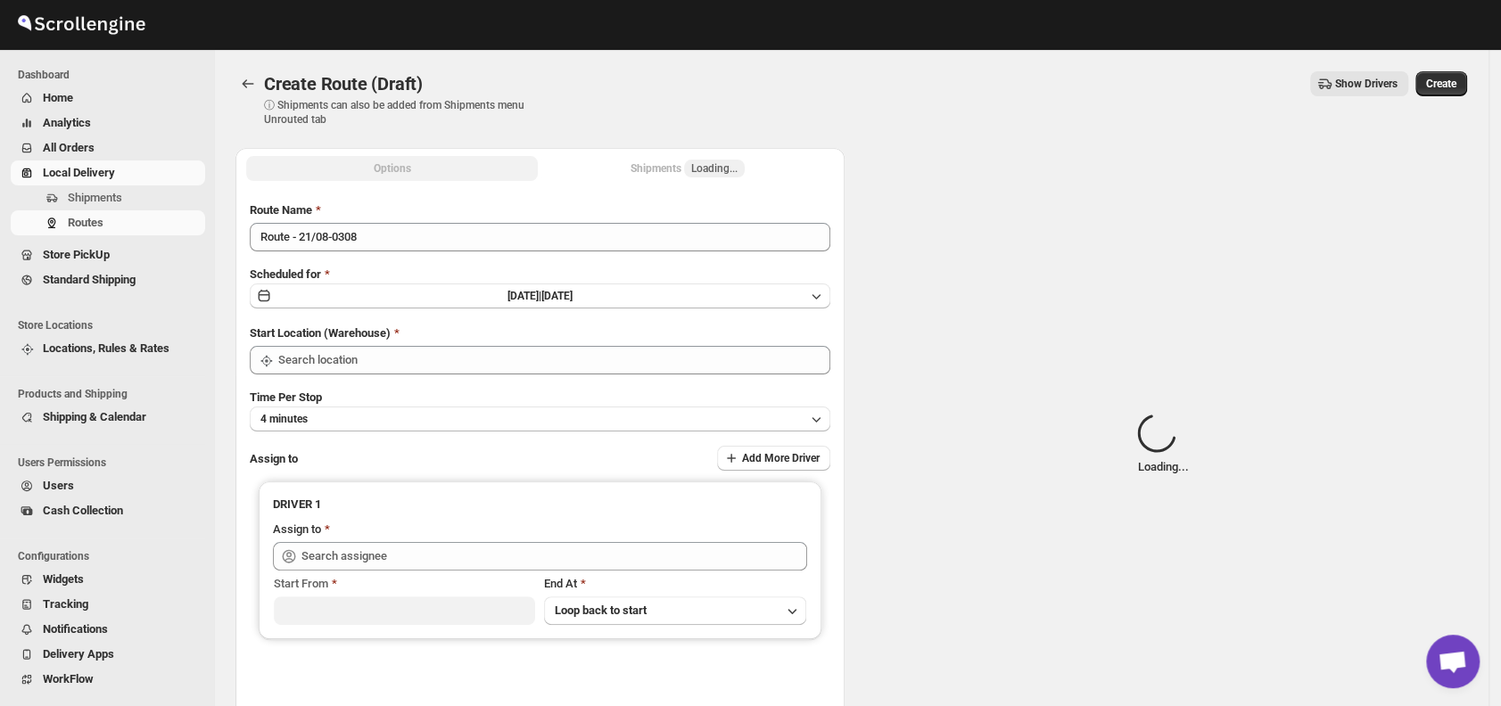
type input "DS01 [GEOGRAPHIC_DATA]"
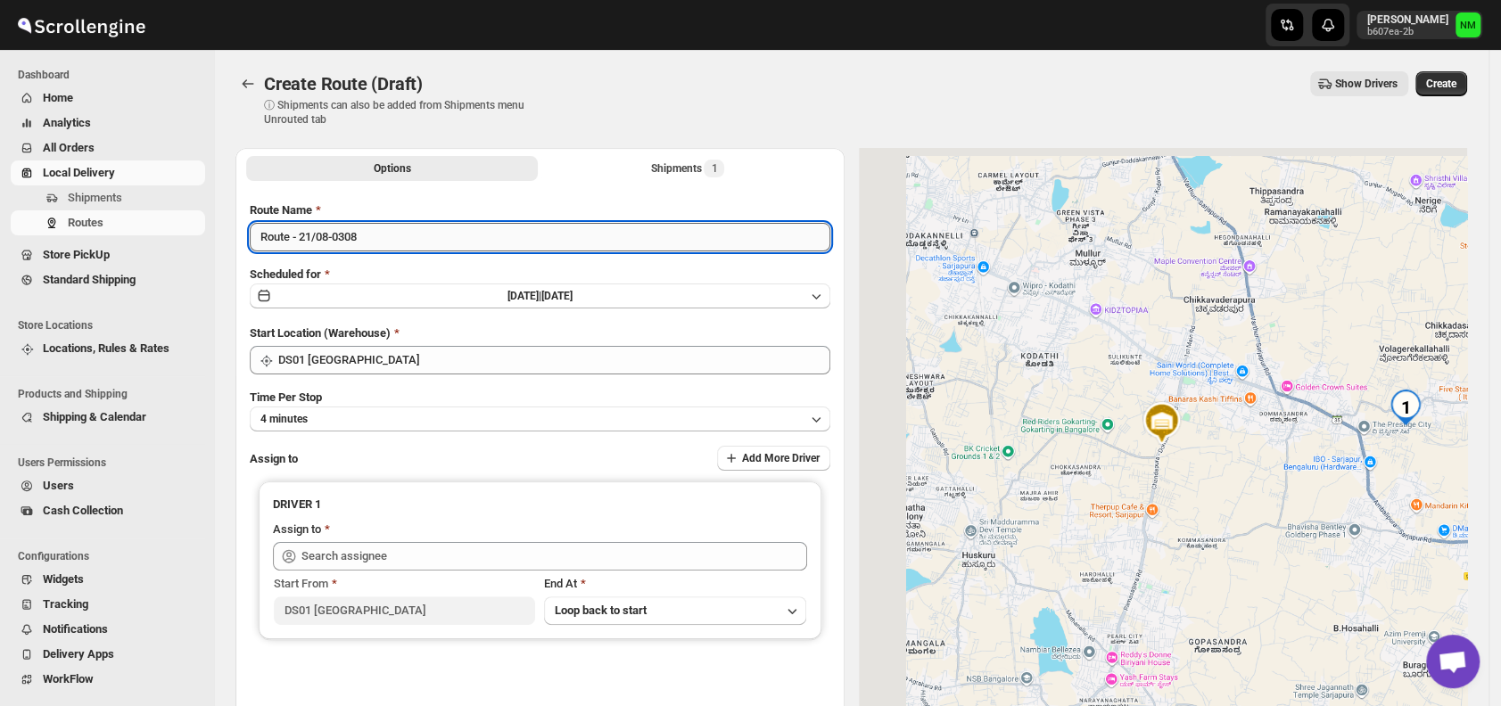
click at [394, 238] on input "Route - 21/08-0308" at bounding box center [540, 237] width 580 height 29
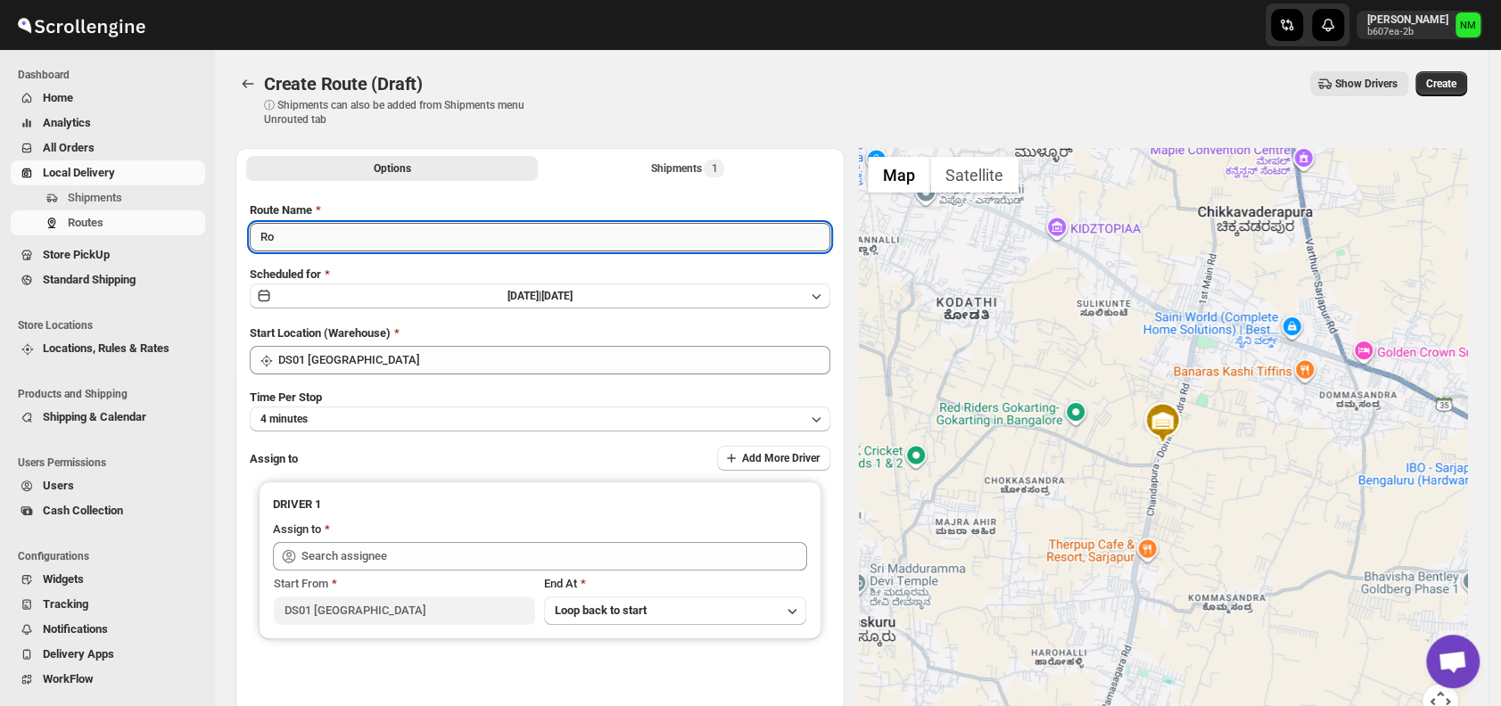
type input "R"
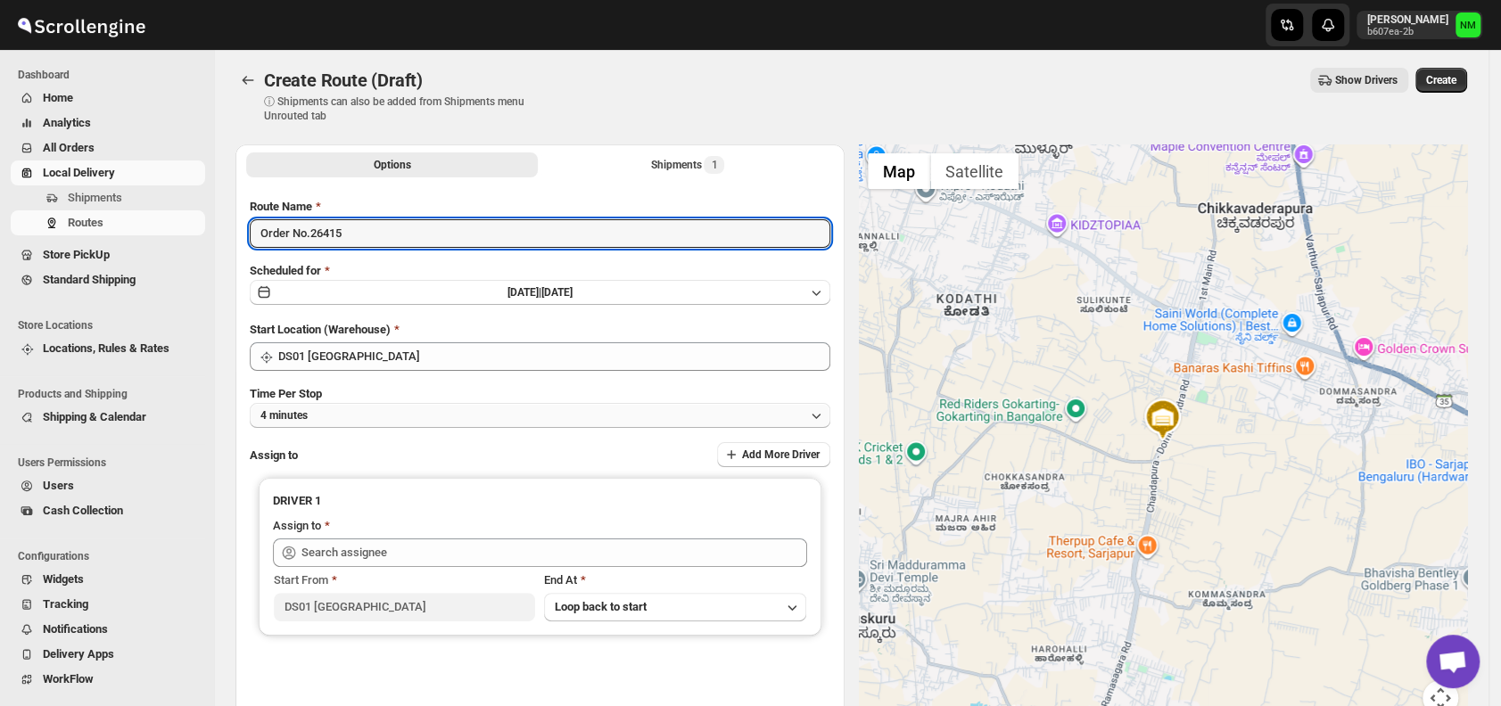
type input "Order No.26415"
click at [332, 408] on button "4 minutes" at bounding box center [540, 415] width 580 height 25
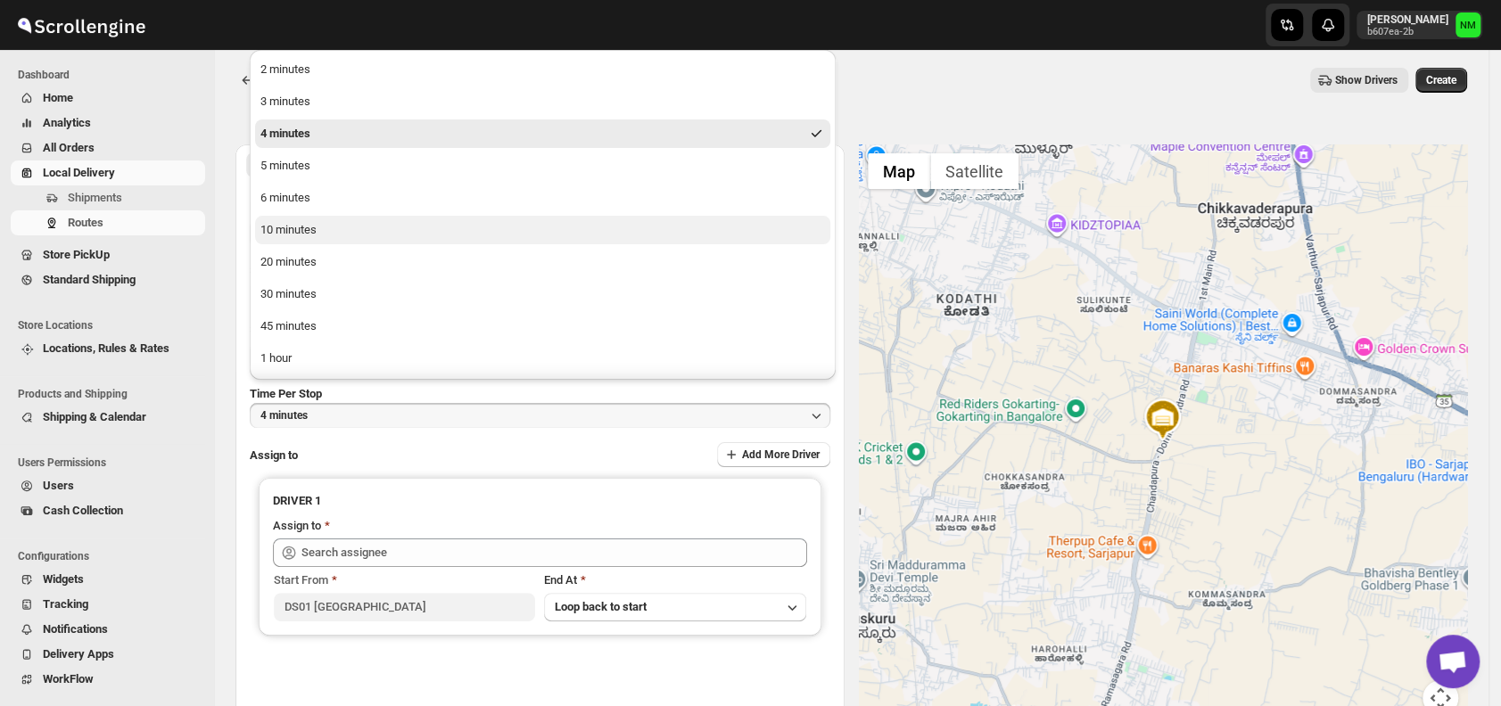
click at [357, 239] on button "10 minutes" at bounding box center [542, 230] width 575 height 29
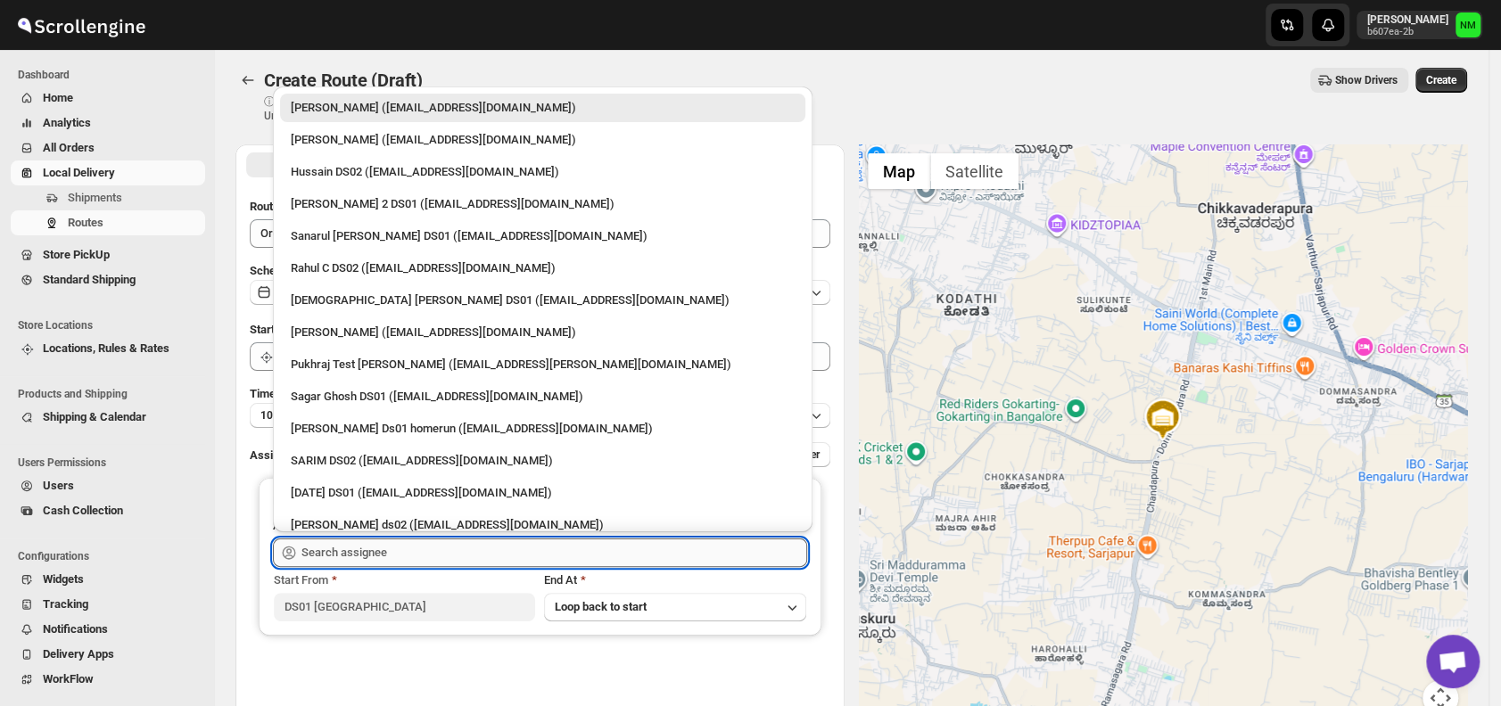
click at [428, 541] on input "text" at bounding box center [554, 553] width 506 height 29
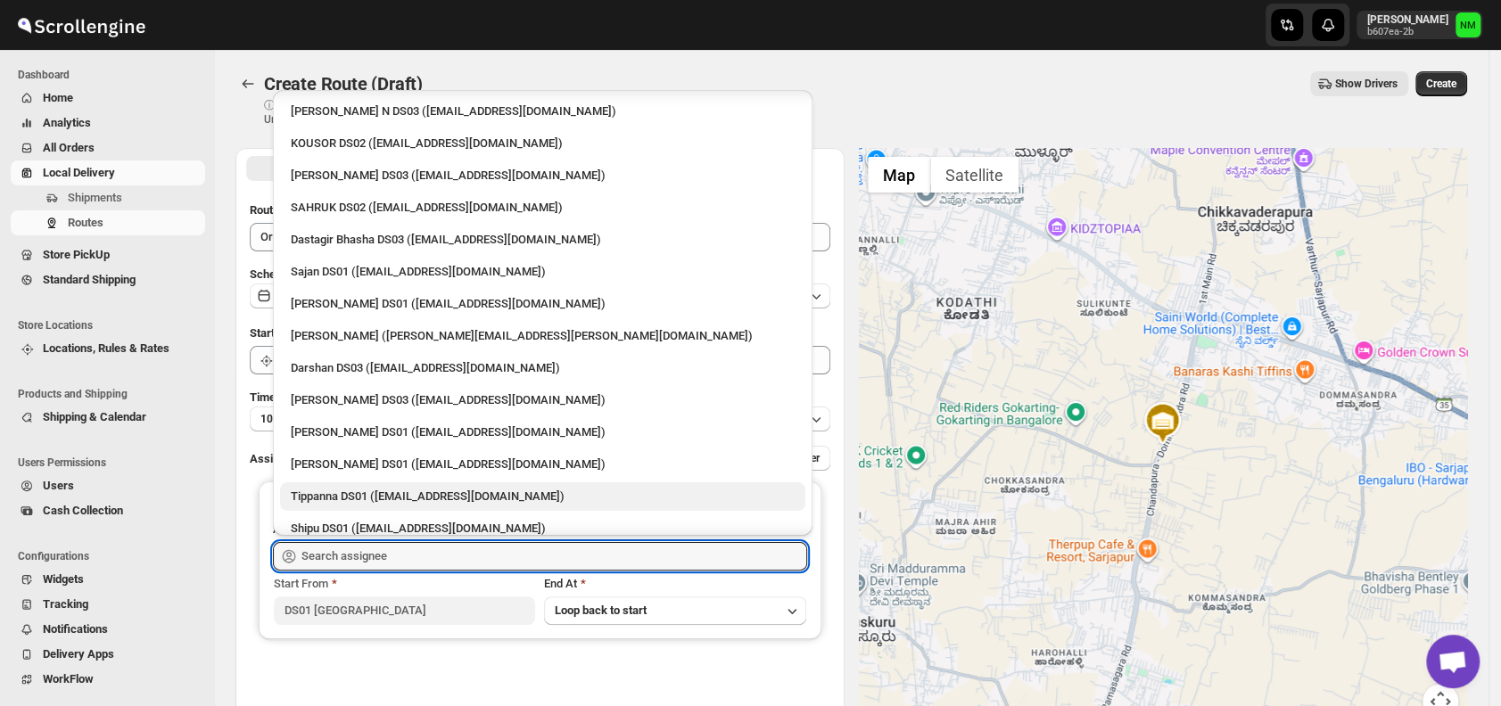
scroll to position [1282, 0]
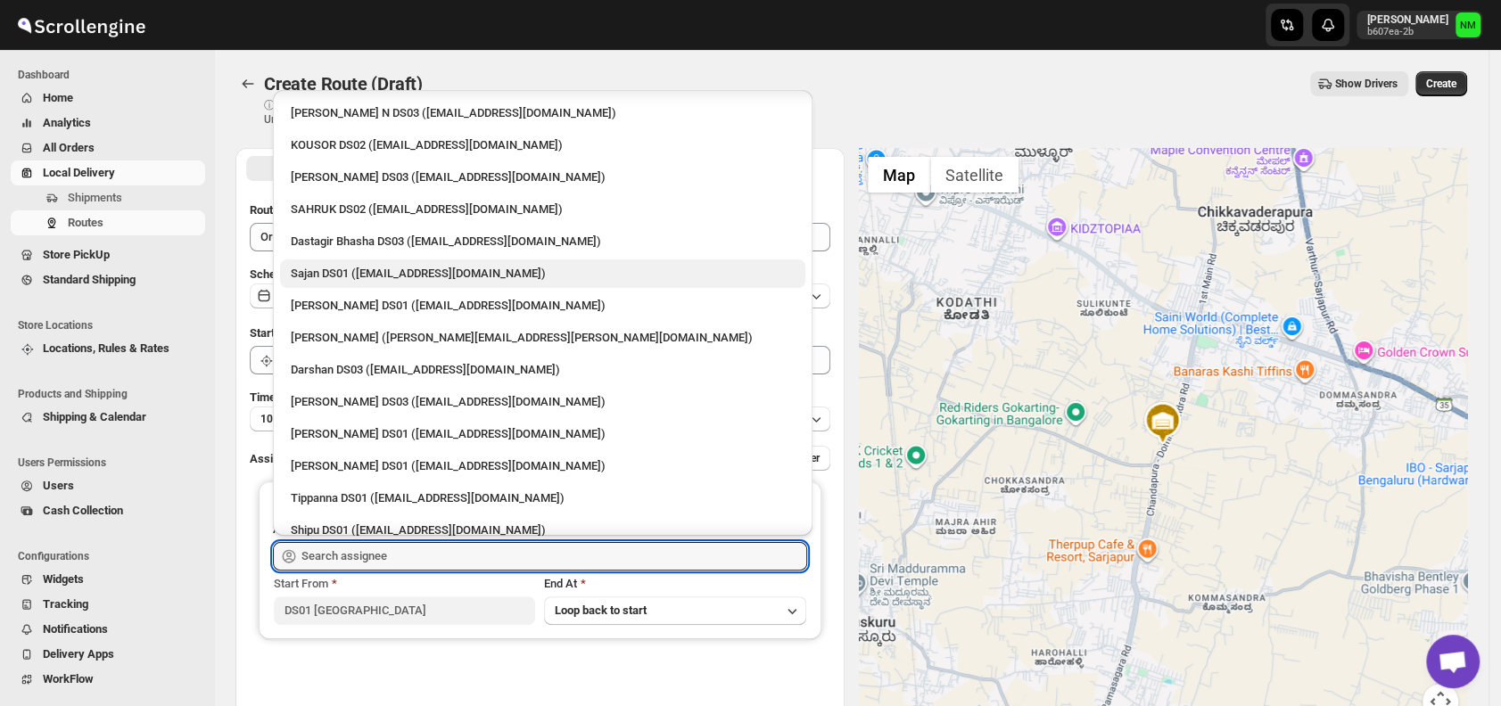
click at [304, 268] on div "Sajan DS01 (lofadat883@coderdir.com)" at bounding box center [543, 274] width 504 height 18
type input "Sajan DS01 (lofadat883@coderdir.com)"
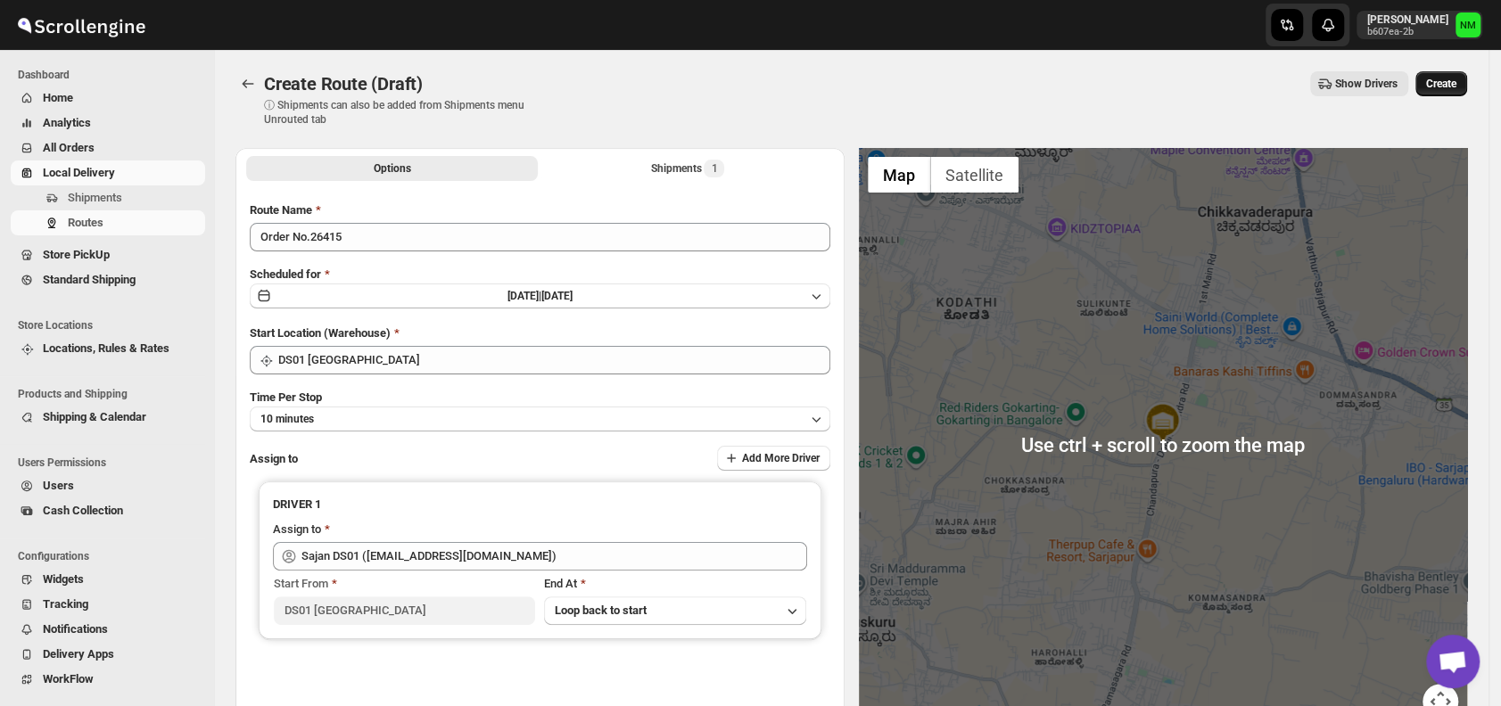
click at [1456, 91] on button "Create" at bounding box center [1441, 83] width 52 height 25
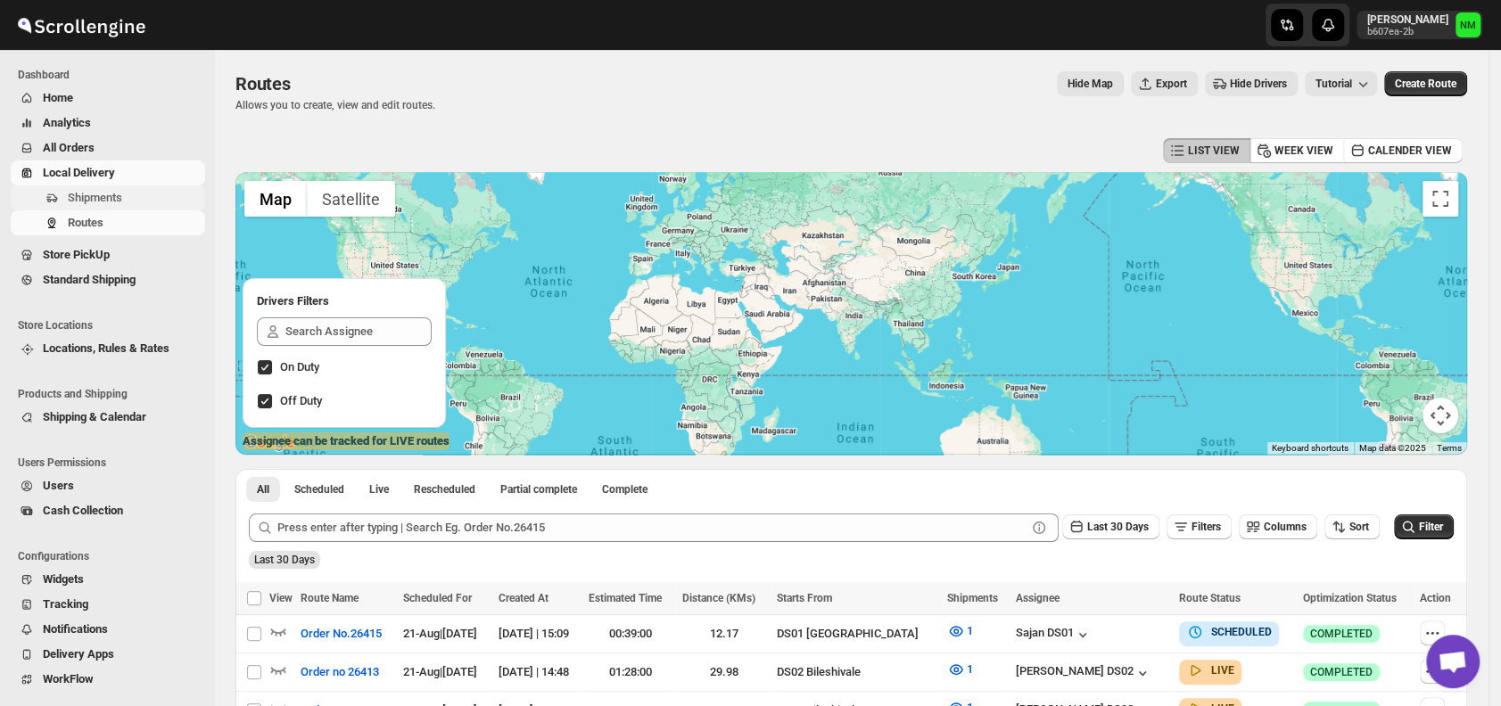
click at [100, 201] on span "Shipments" at bounding box center [95, 197] width 54 height 13
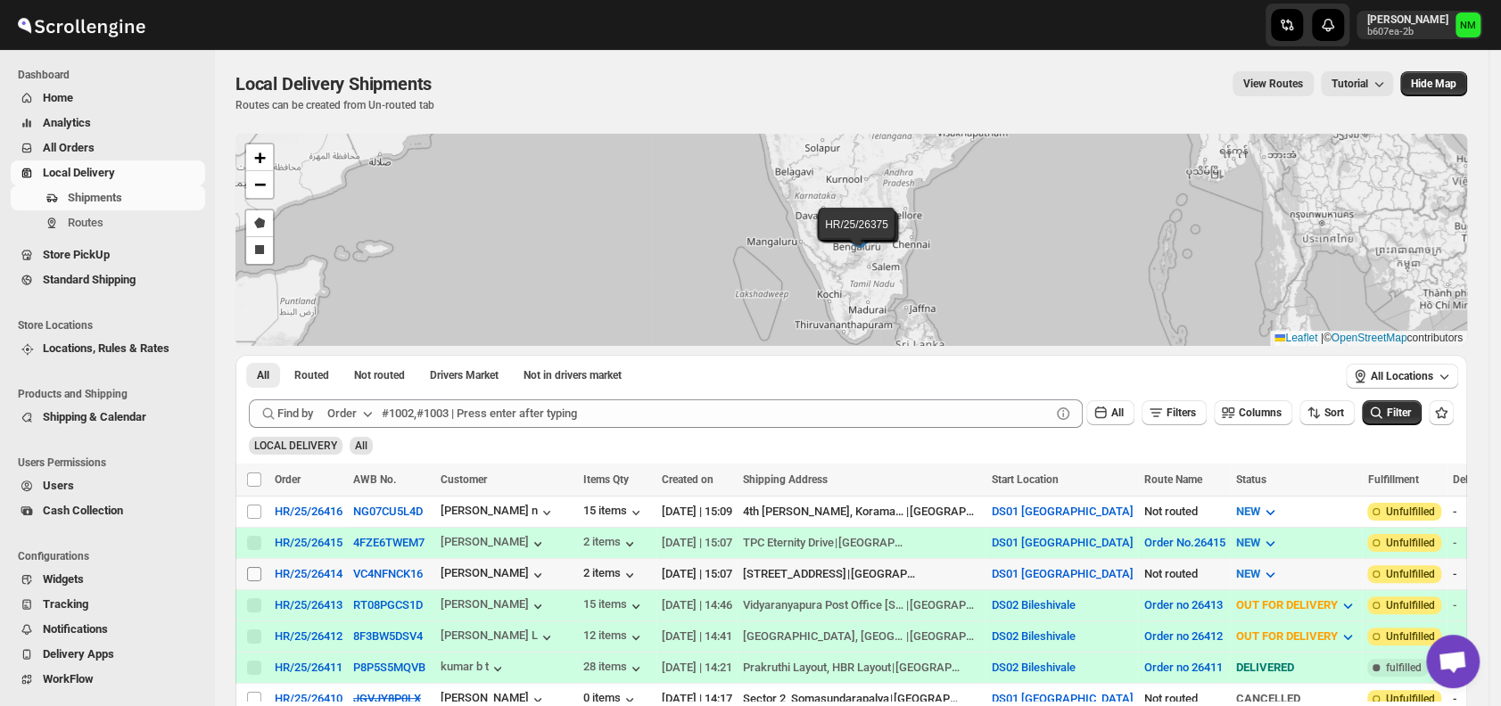
click at [251, 575] on input "Select shipment" at bounding box center [254, 574] width 14 height 14
checkbox input "true"
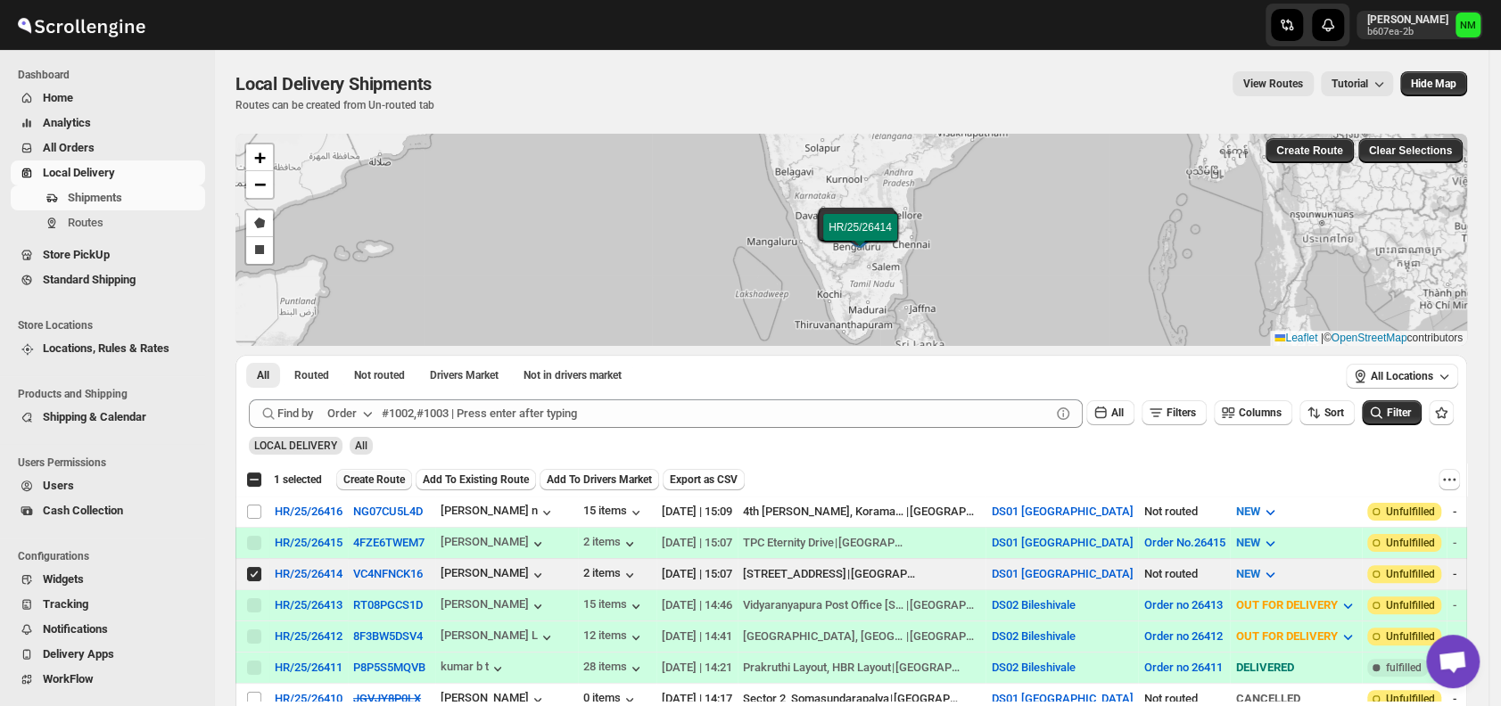
click at [364, 482] on span "Create Route" at bounding box center [374, 480] width 62 height 14
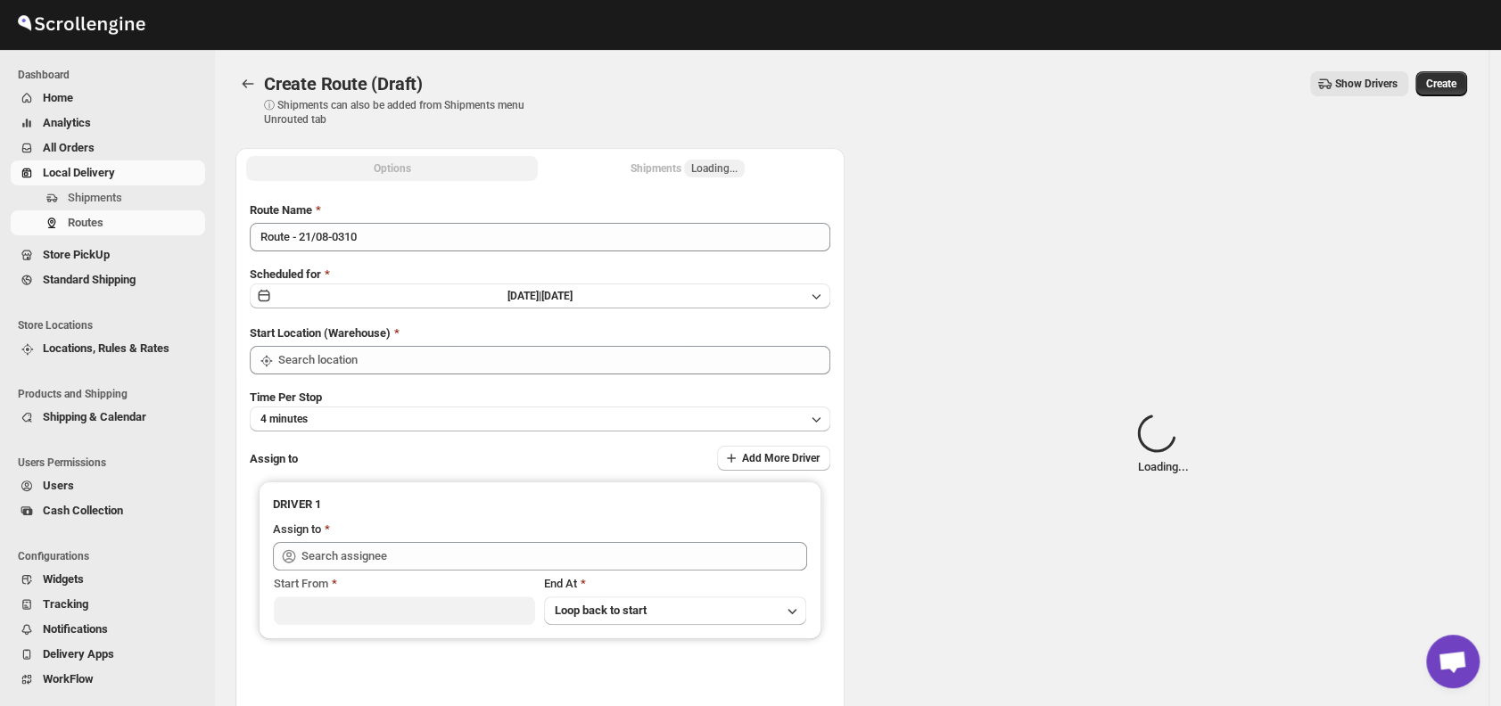
type input "DS01 [GEOGRAPHIC_DATA]"
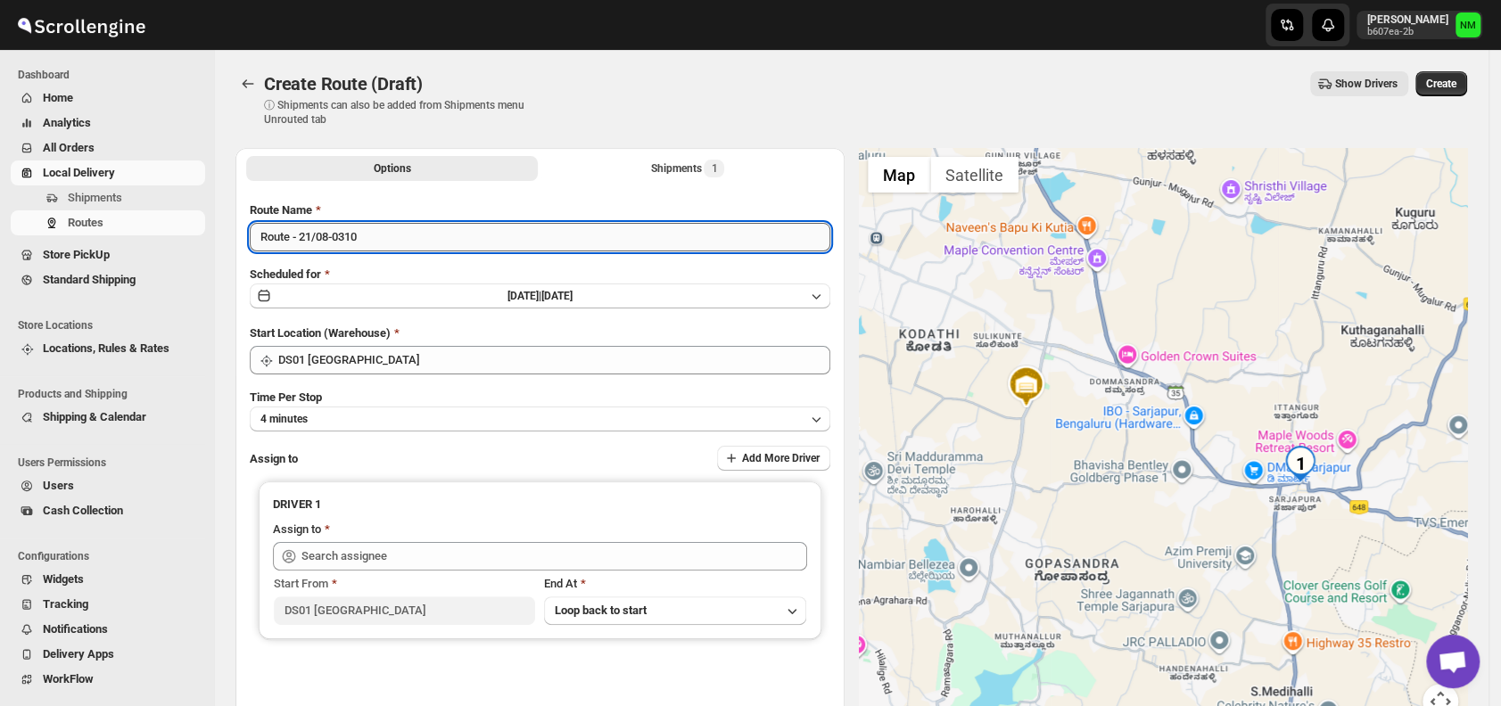
click at [392, 242] on input "Route - 21/08-0310" at bounding box center [540, 237] width 580 height 29
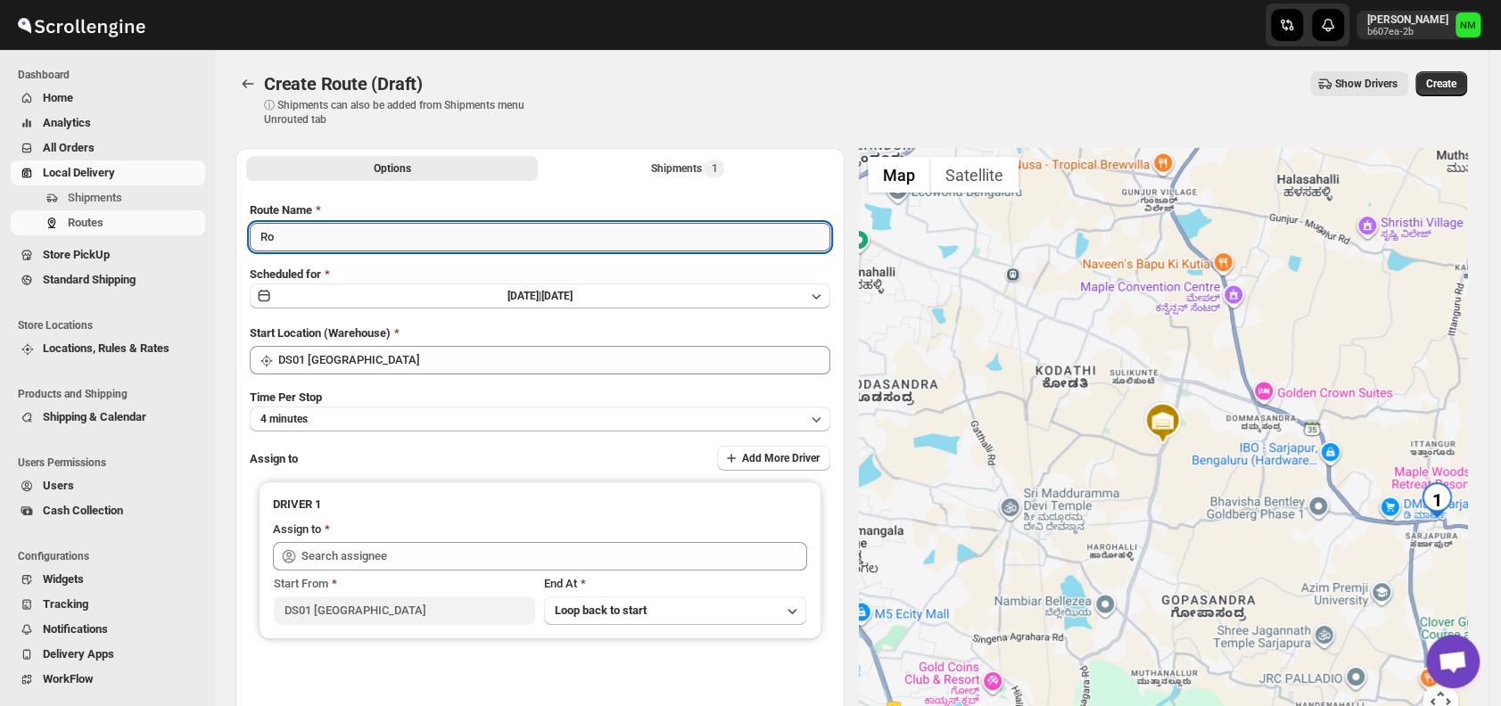
type input "R"
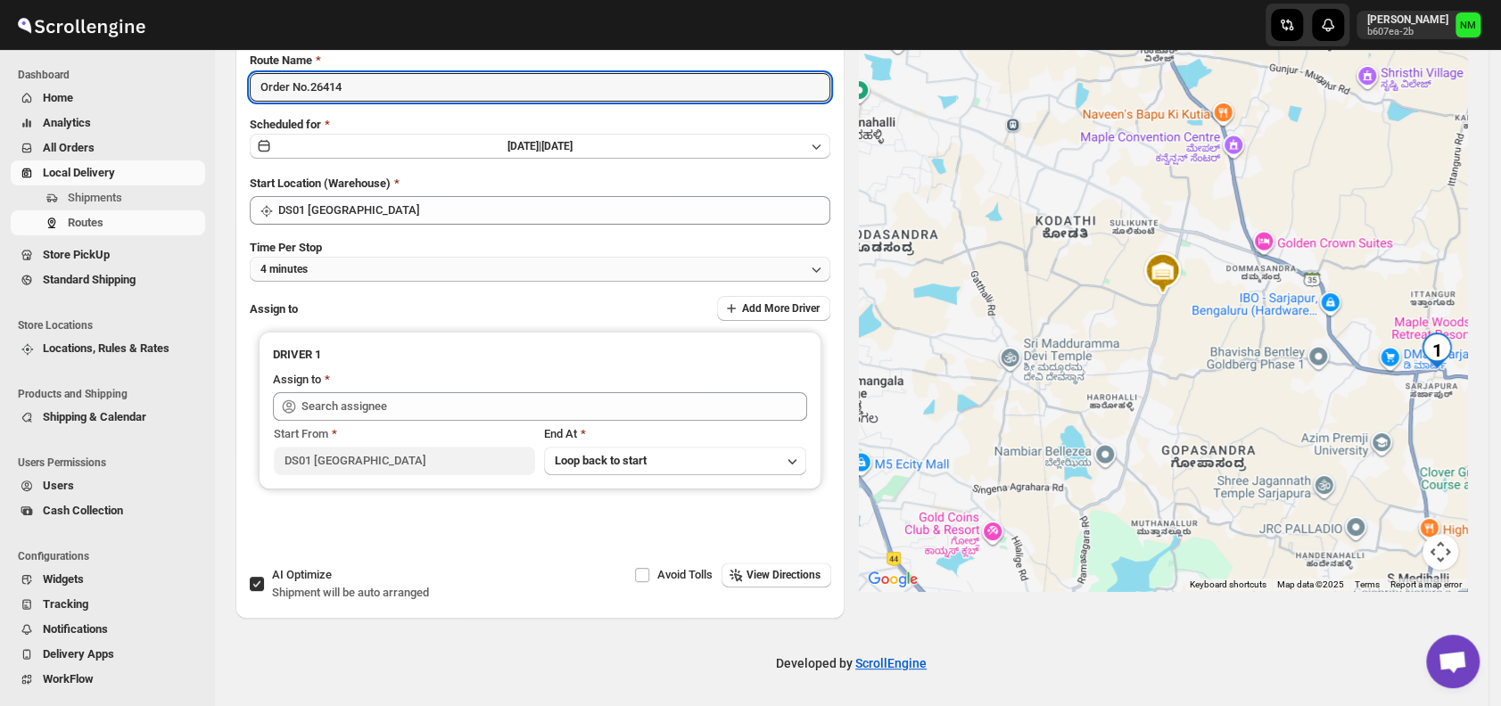
type input "Order No.26414"
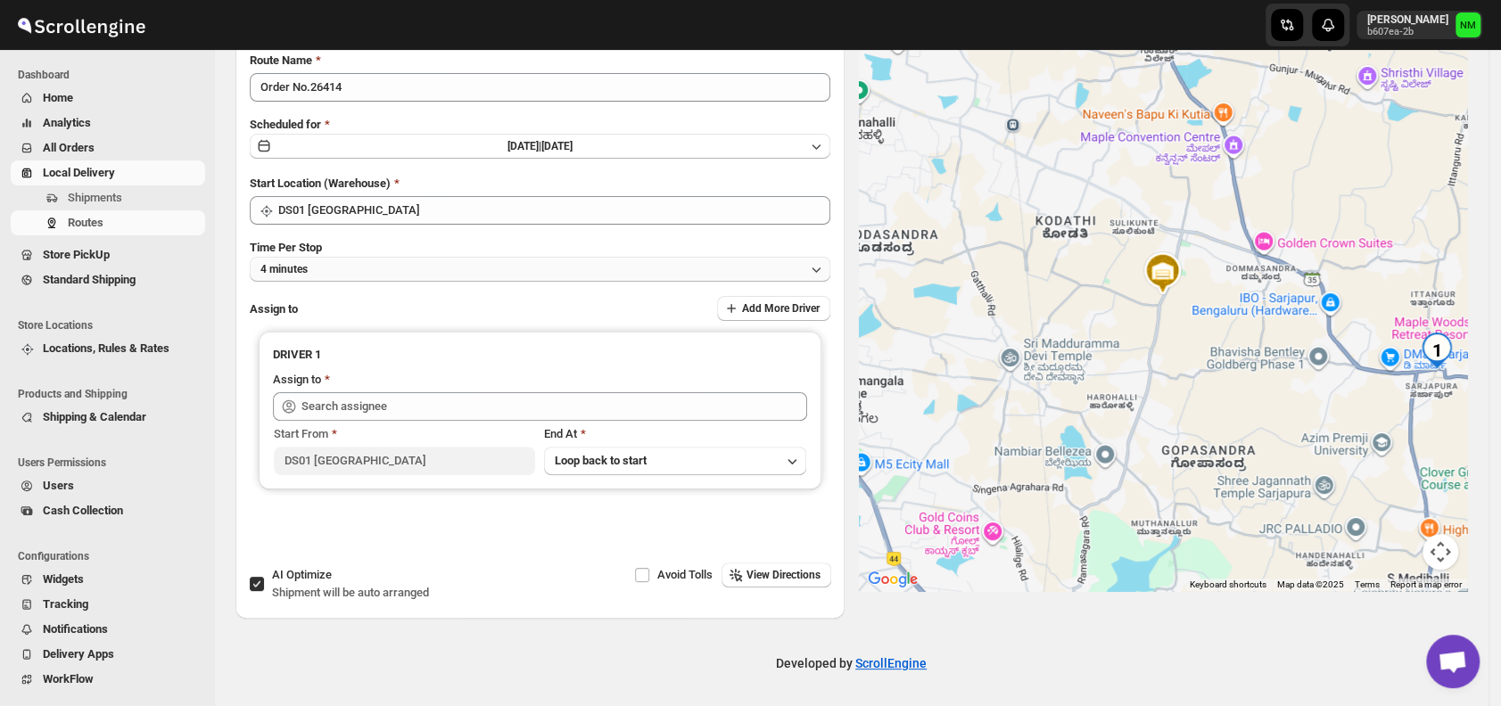
click at [340, 268] on button "4 minutes" at bounding box center [540, 269] width 580 height 25
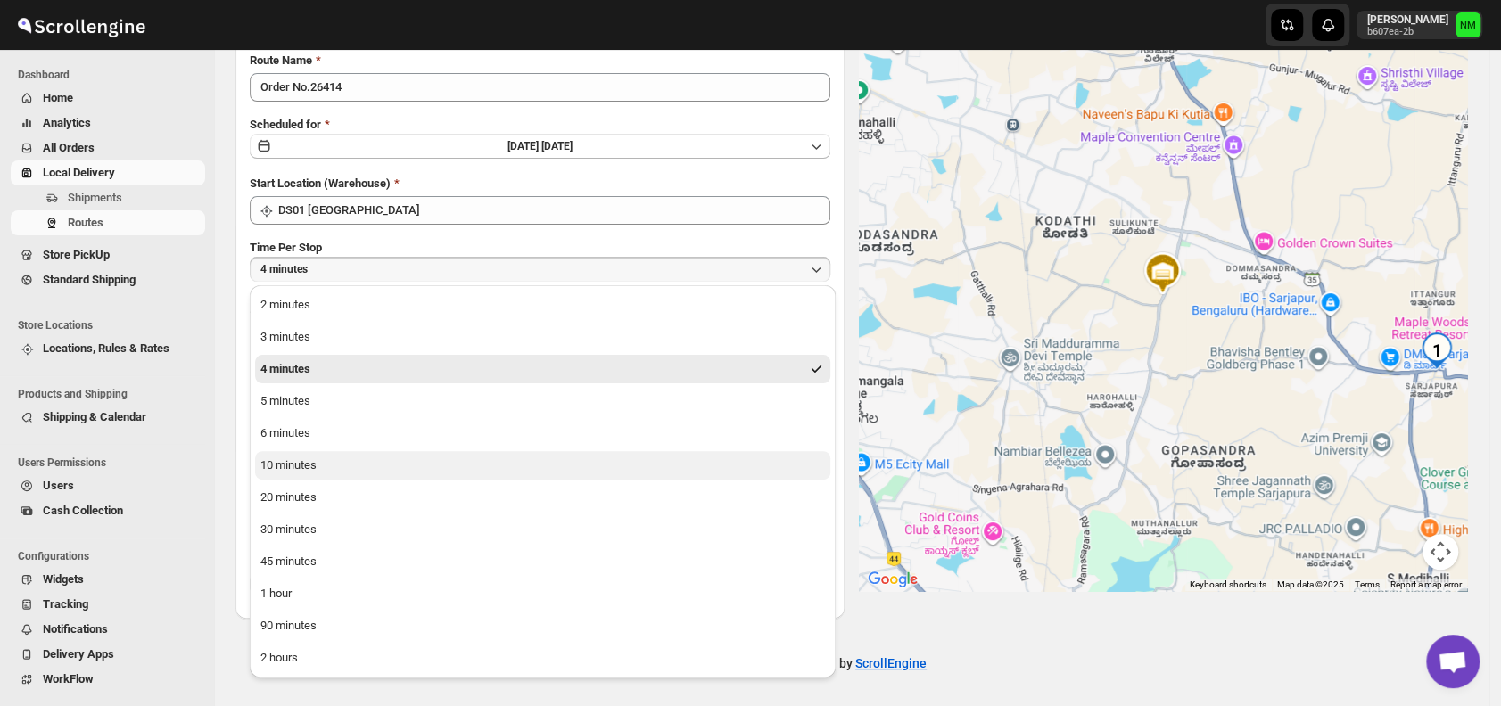
click at [288, 471] on div "10 minutes" at bounding box center [288, 466] width 56 height 18
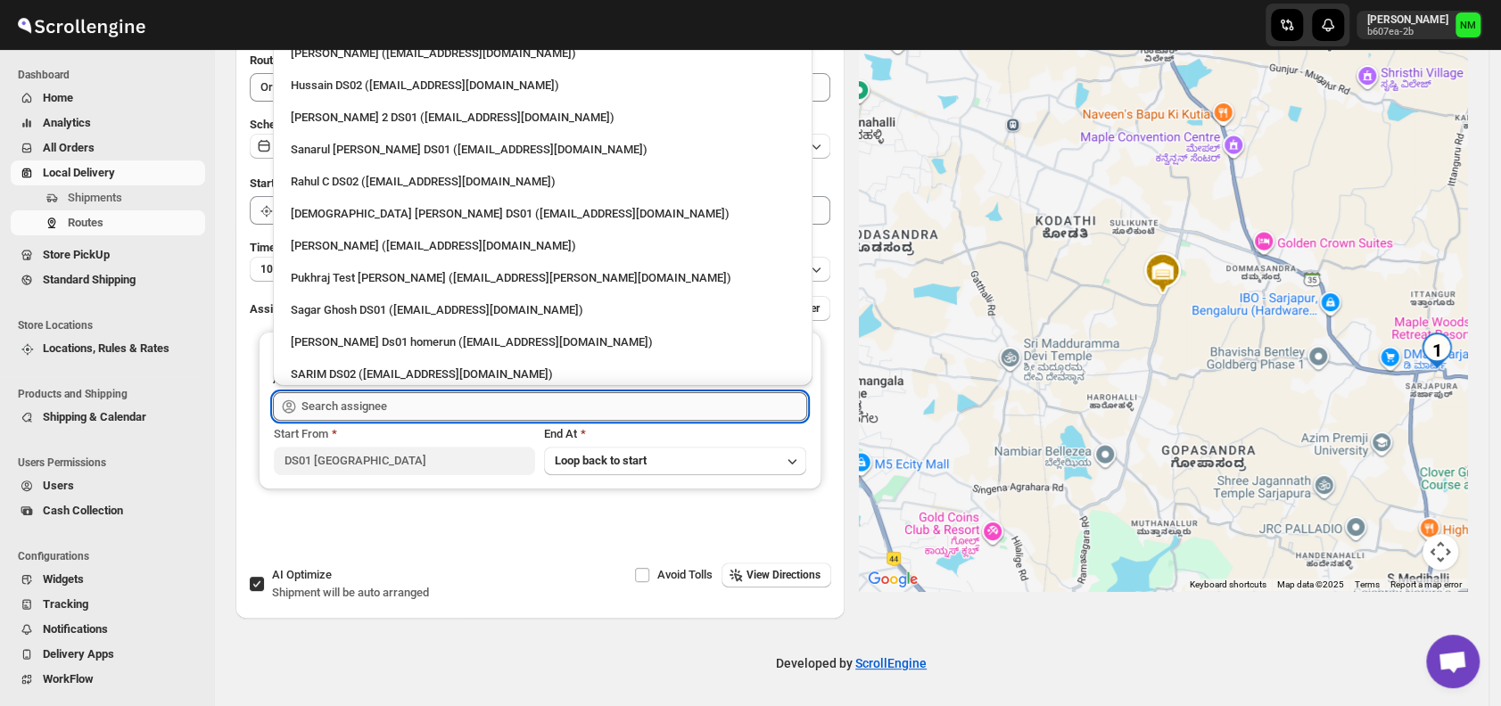
click at [383, 405] on input "text" at bounding box center [554, 406] width 506 height 29
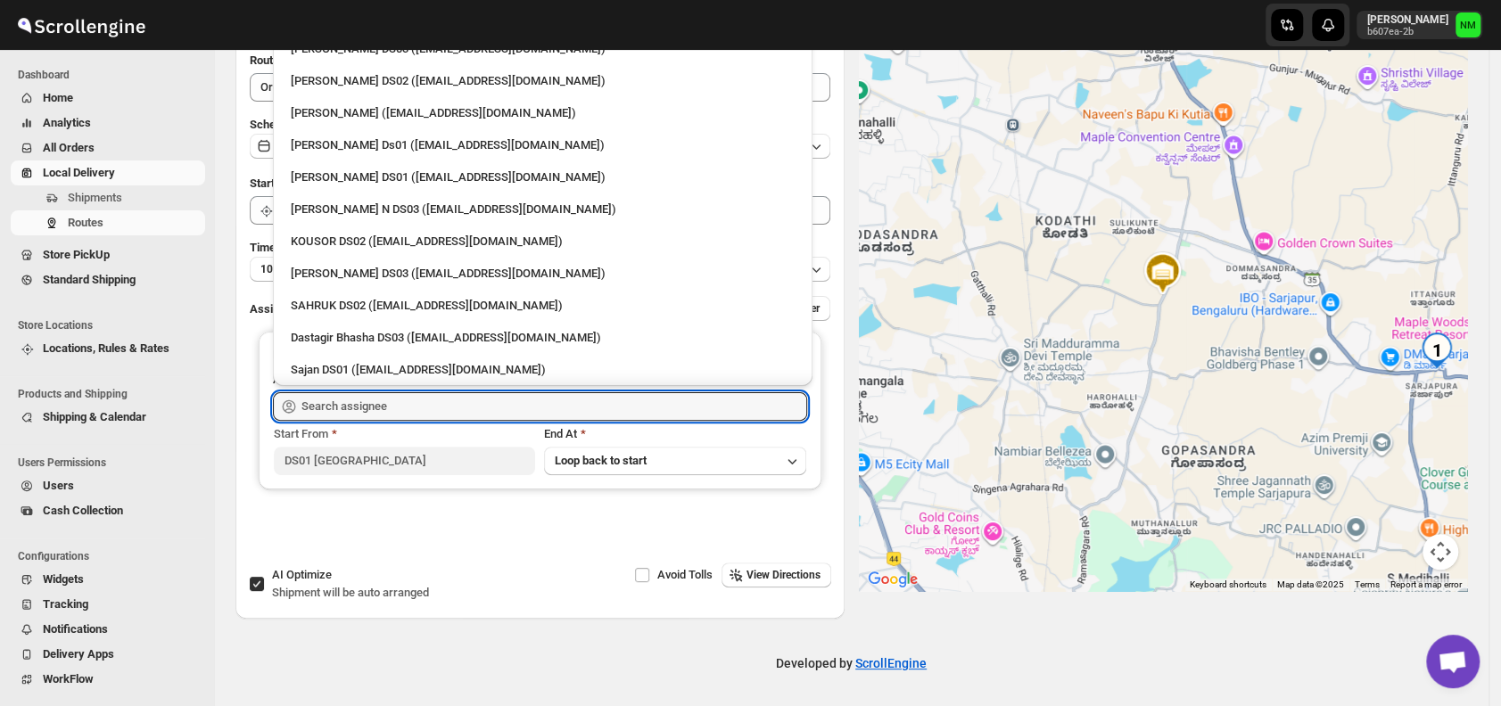
scroll to position [1098, 0]
click at [362, 101] on div "Veera Kesavan (xagos20938@boxmach.com)" at bounding box center [542, 111] width 525 height 29
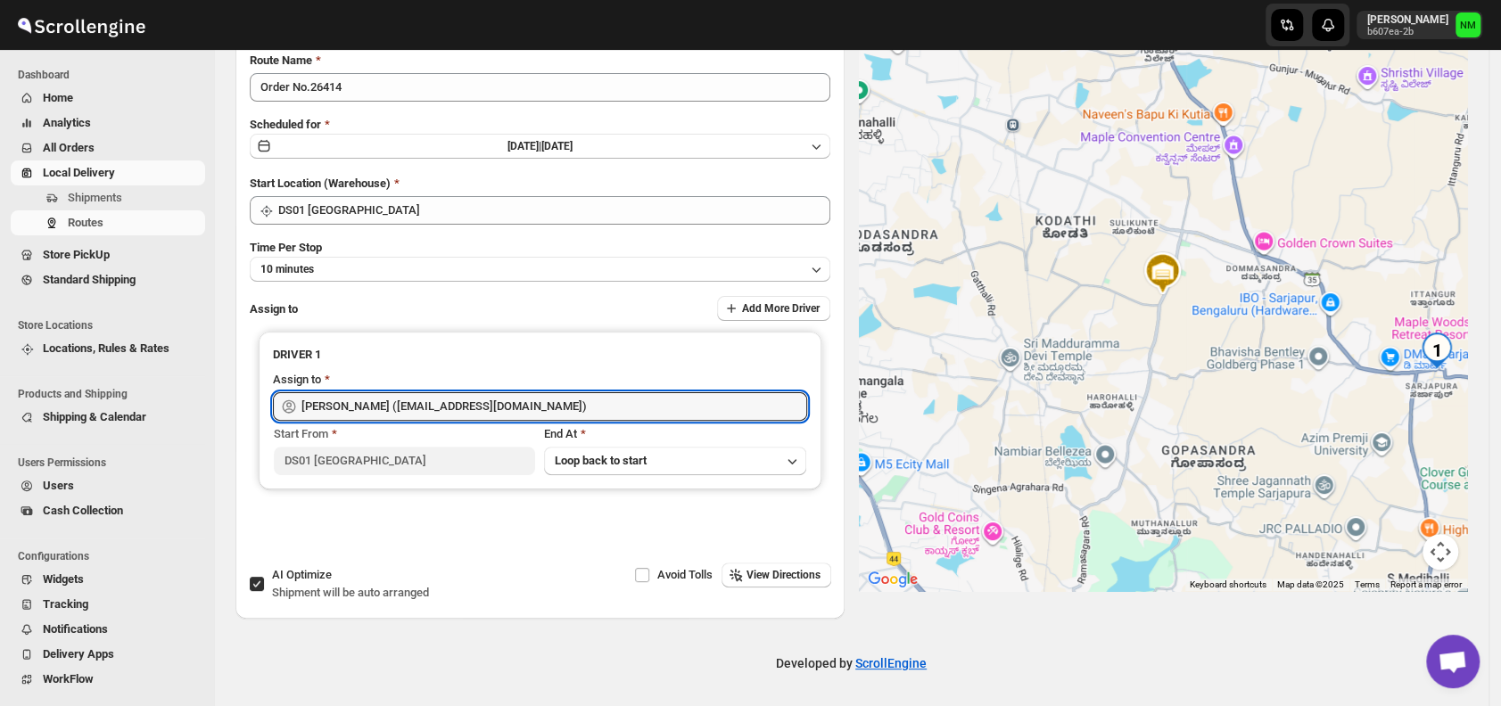
type input "Veera Kesavan (xagos20938@boxmach.com)"
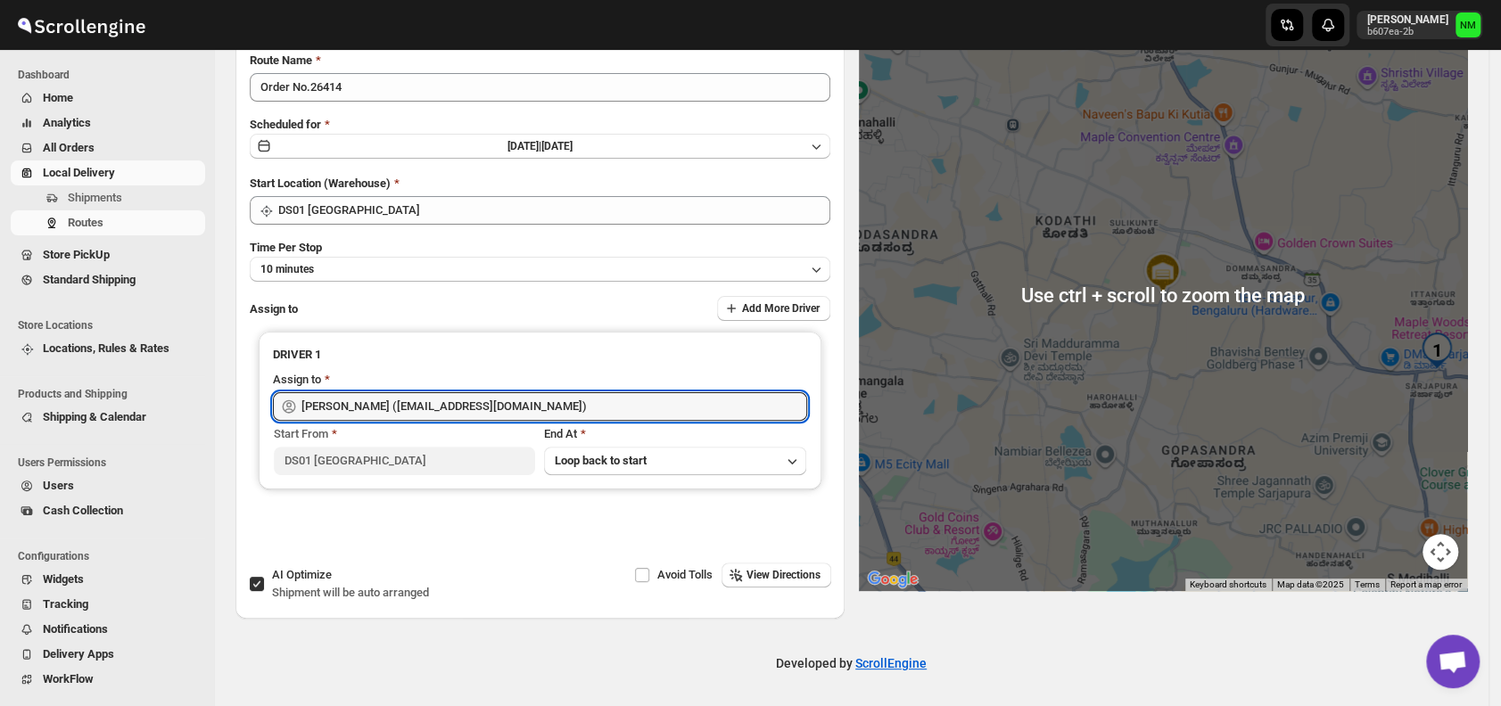
scroll to position [0, 0]
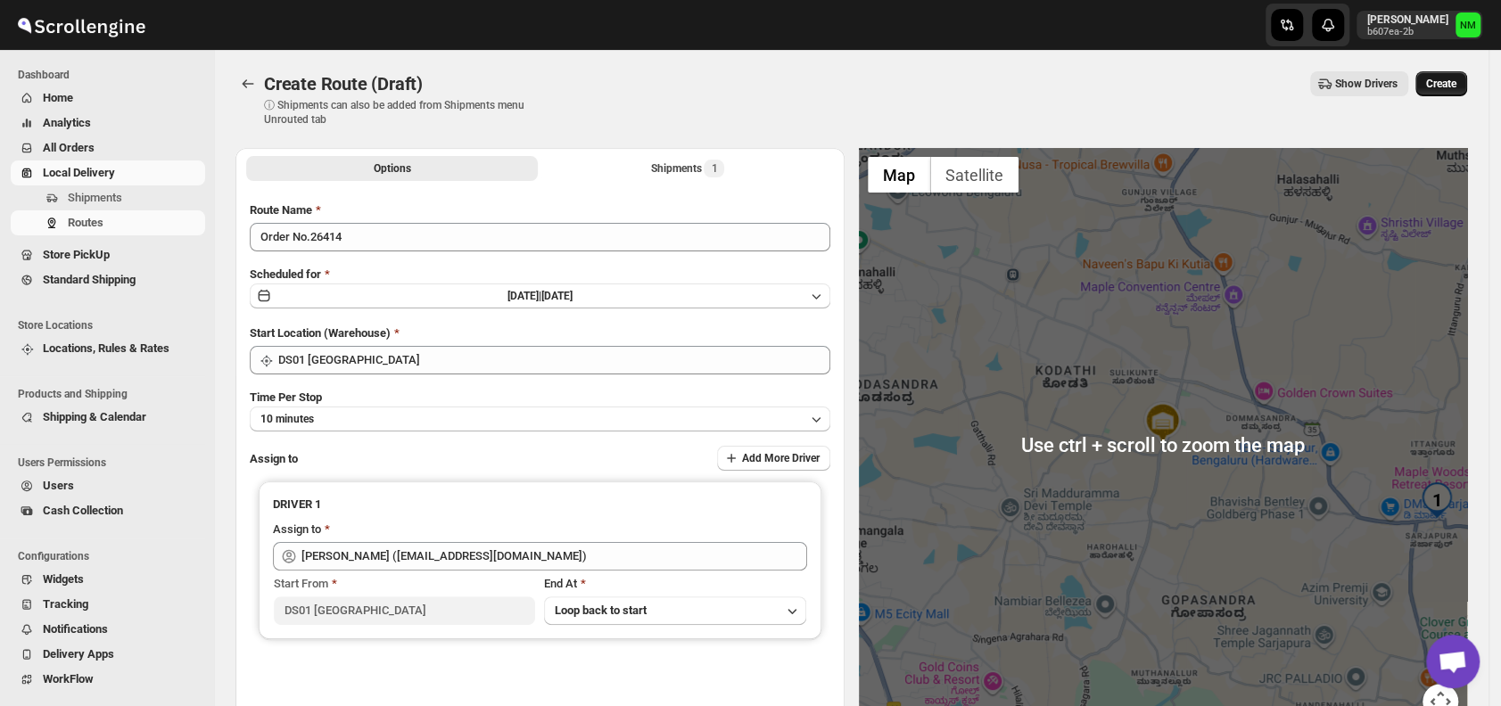
click at [1456, 80] on span "Create" at bounding box center [1441, 84] width 30 height 14
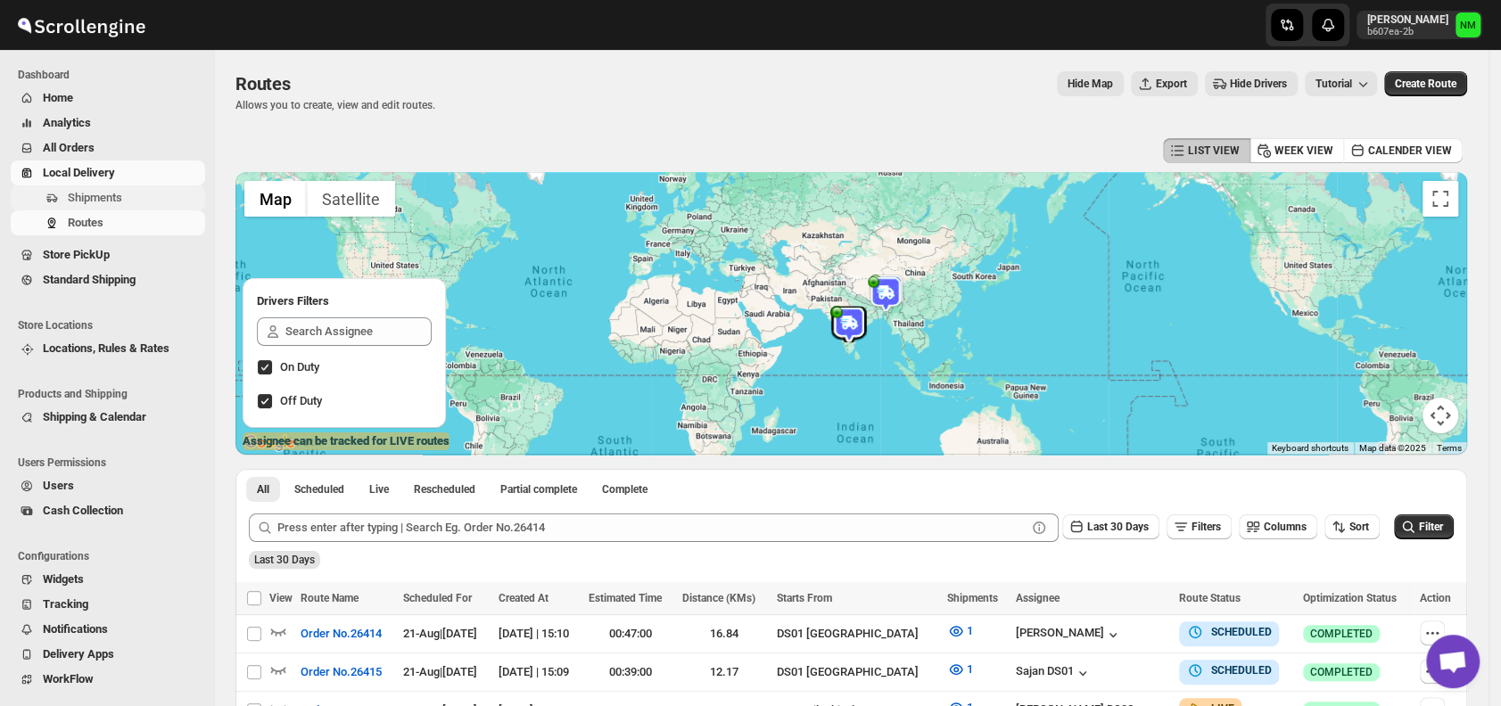
click at [95, 201] on span "Shipments" at bounding box center [95, 197] width 54 height 13
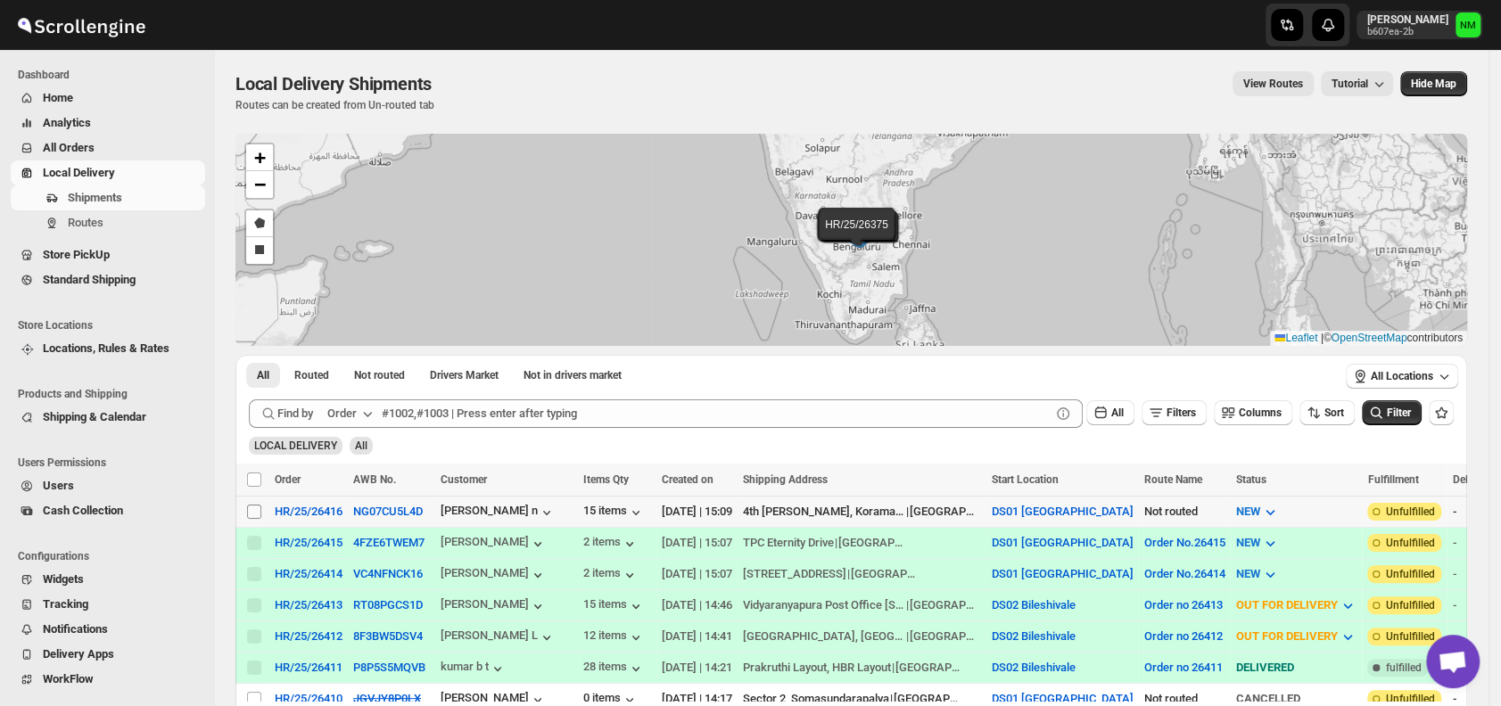
click at [257, 506] on input "Select shipment" at bounding box center [254, 512] width 14 height 14
checkbox input "true"
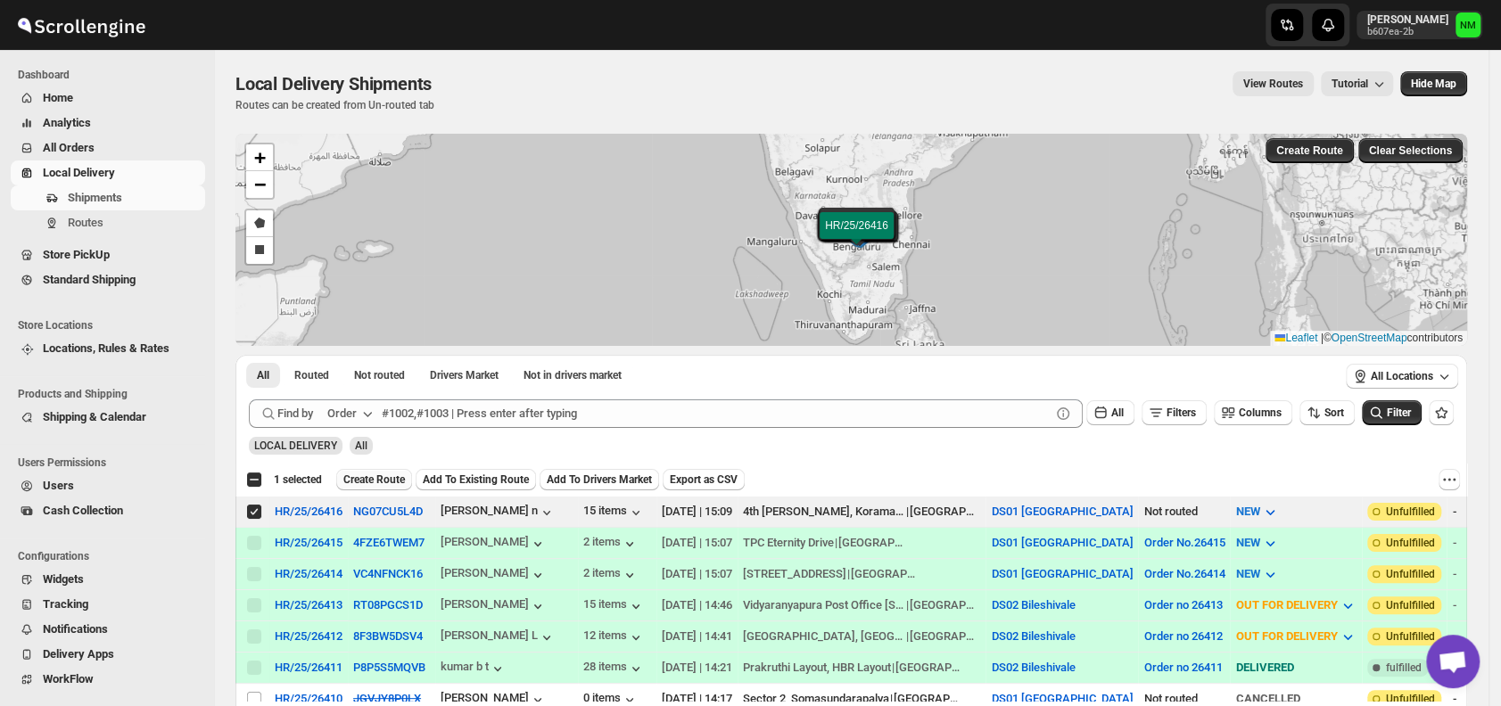
click at [376, 482] on span "Create Route" at bounding box center [374, 480] width 62 height 14
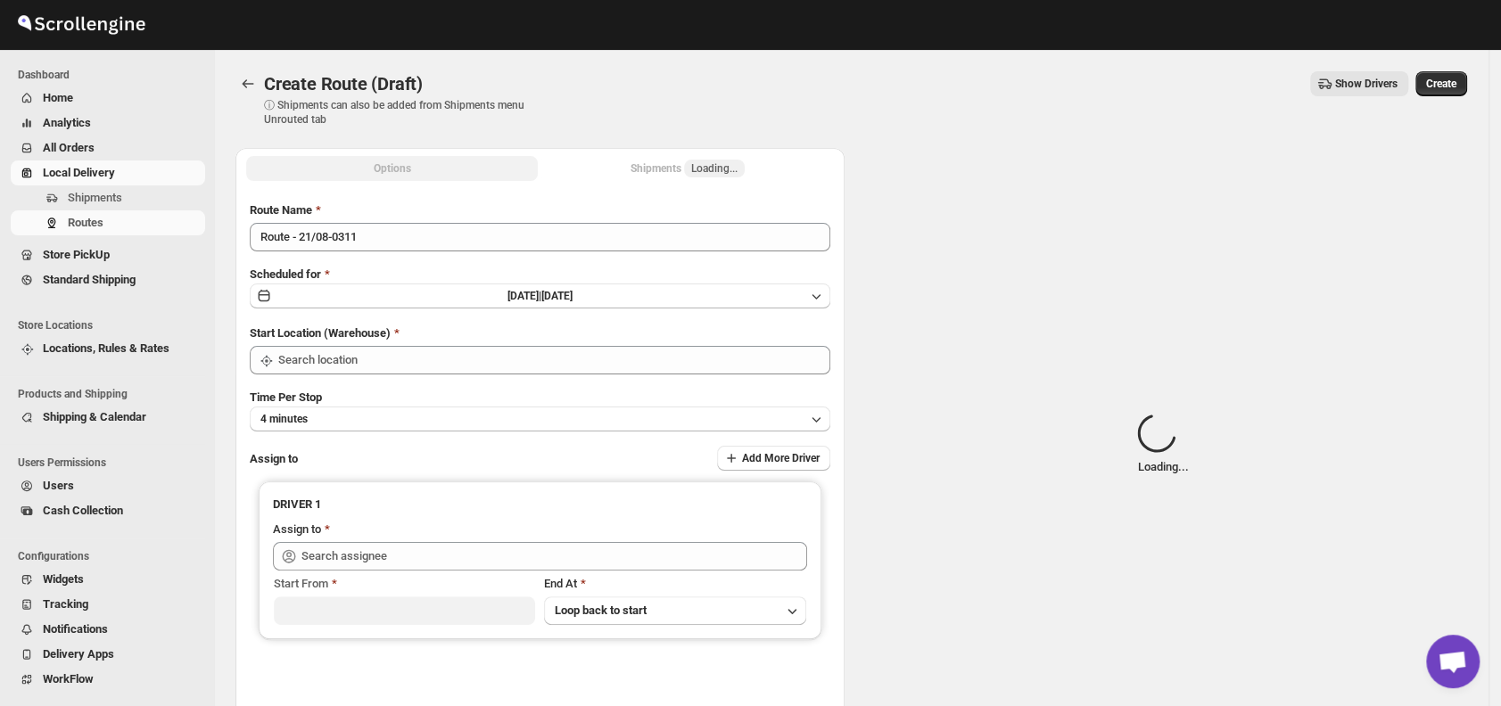
type input "DS01 [GEOGRAPHIC_DATA]"
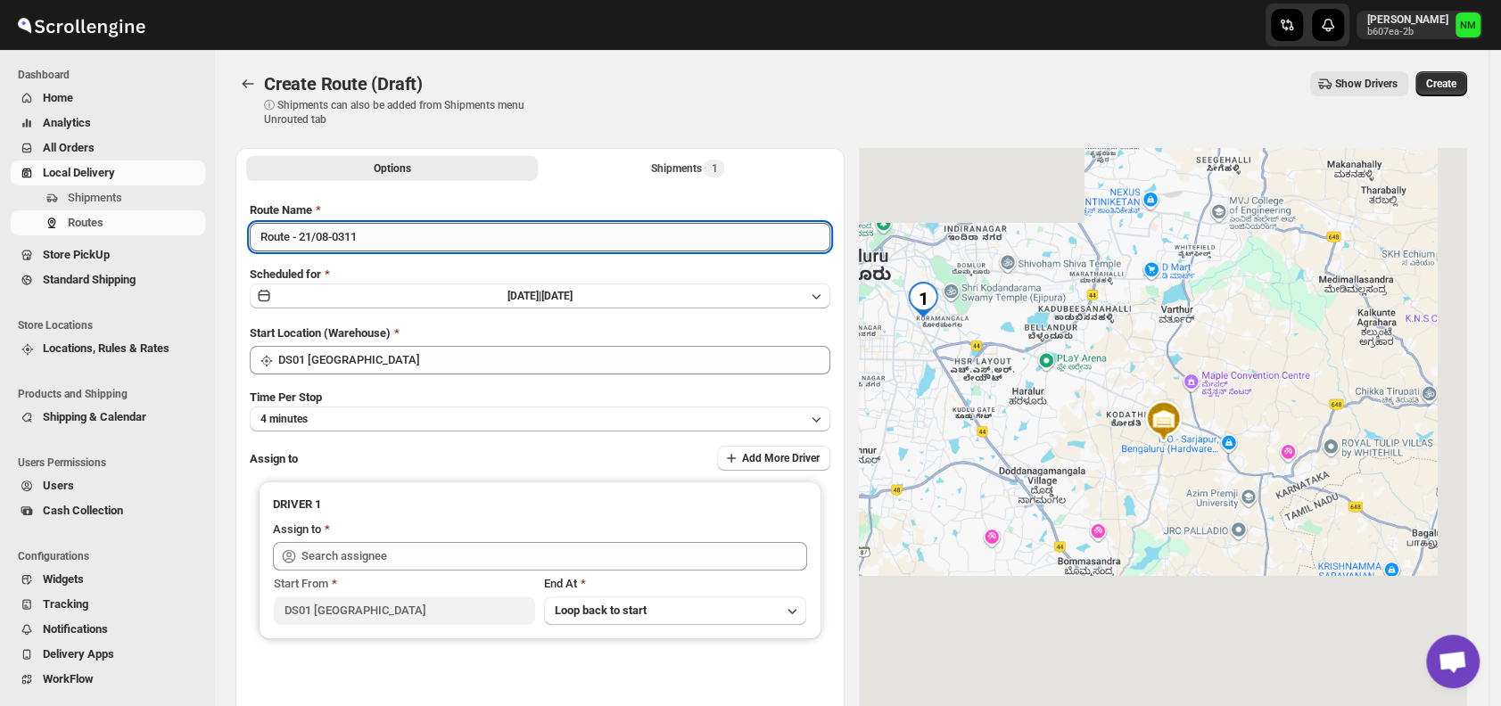
click at [385, 240] on input "Route - 21/08-0311" at bounding box center [540, 237] width 580 height 29
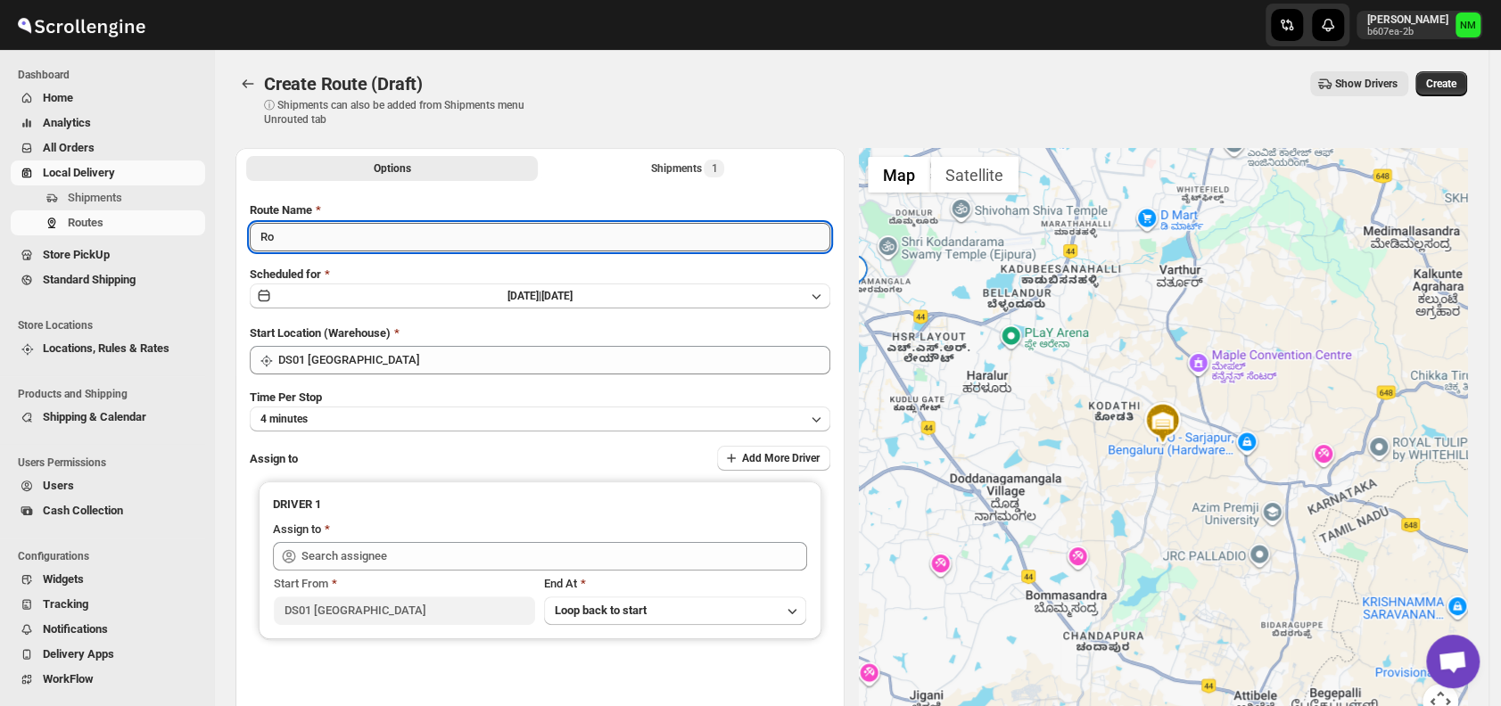
type input "R"
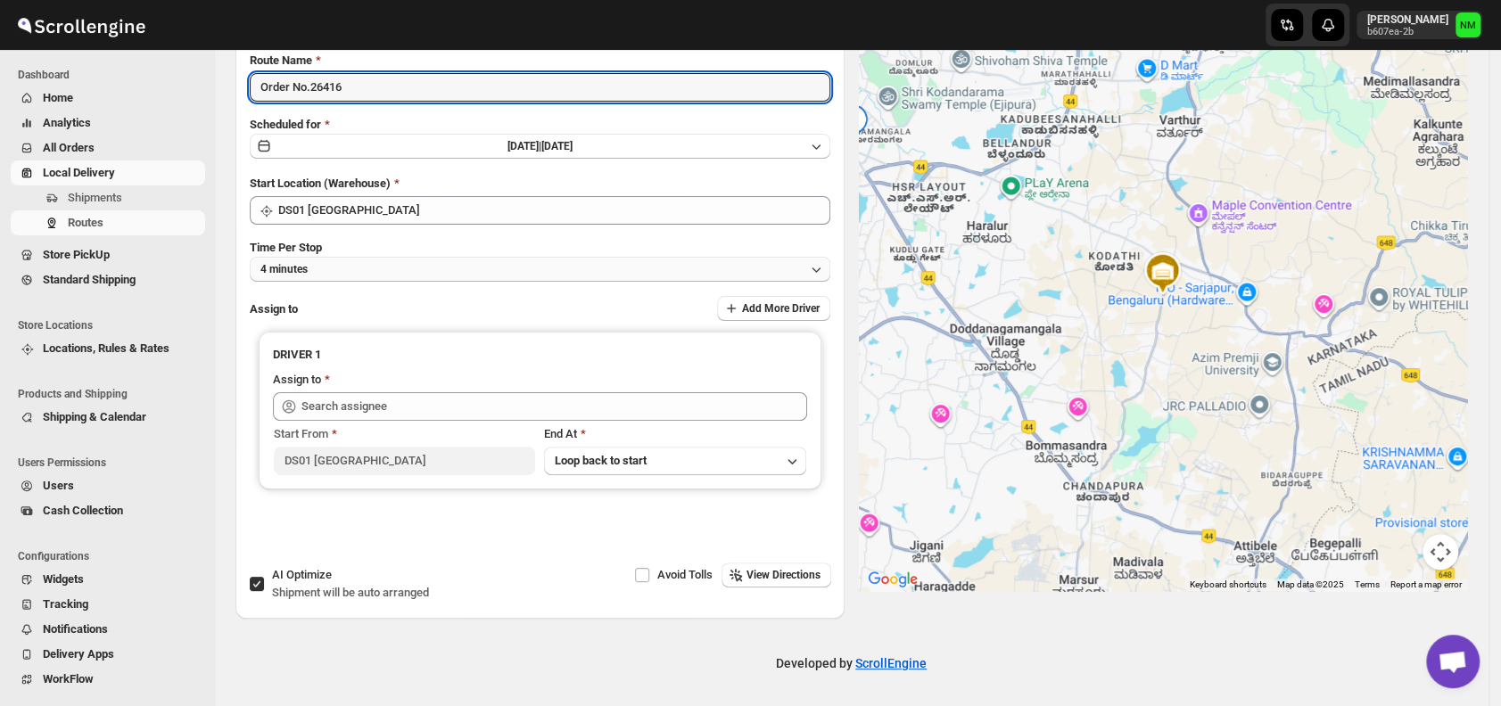
type input "Order No.26416"
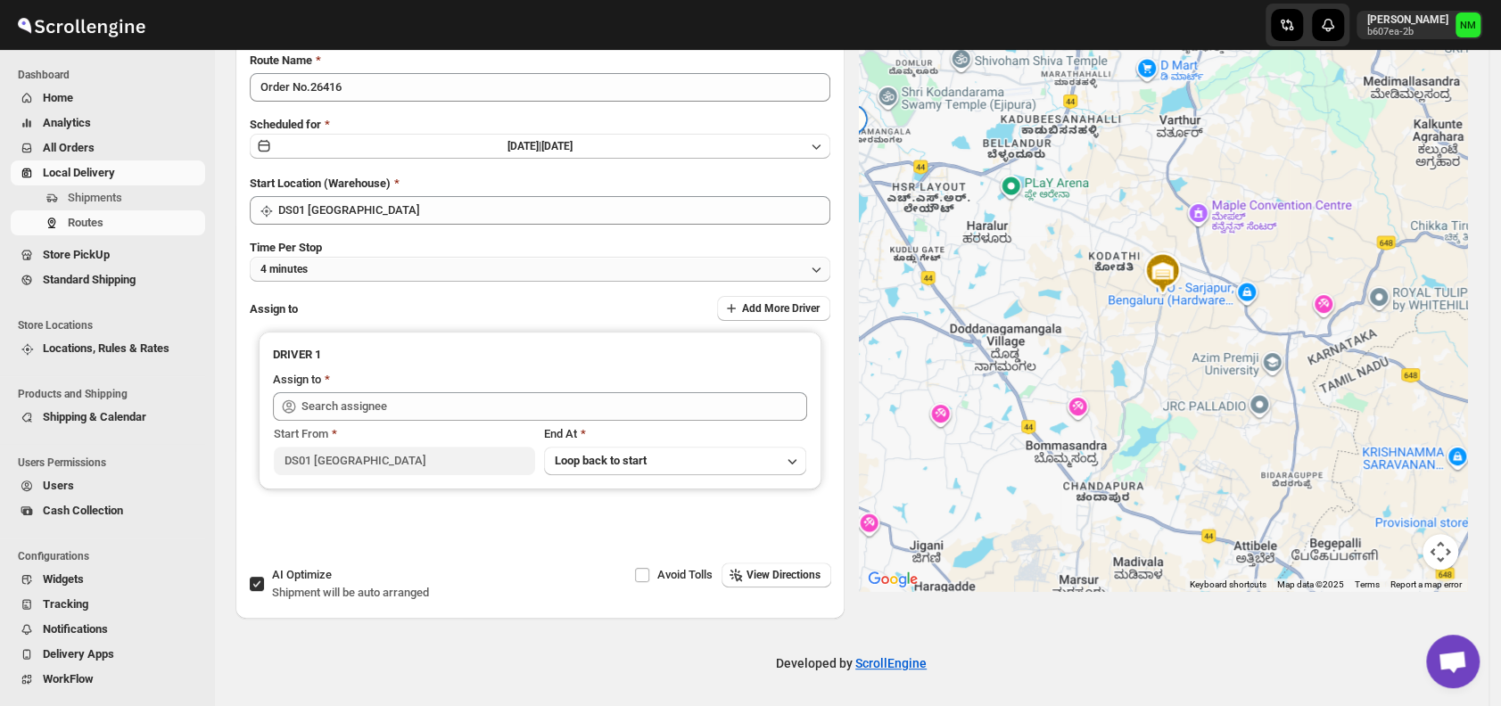
click at [371, 276] on button "4 minutes" at bounding box center [540, 269] width 580 height 25
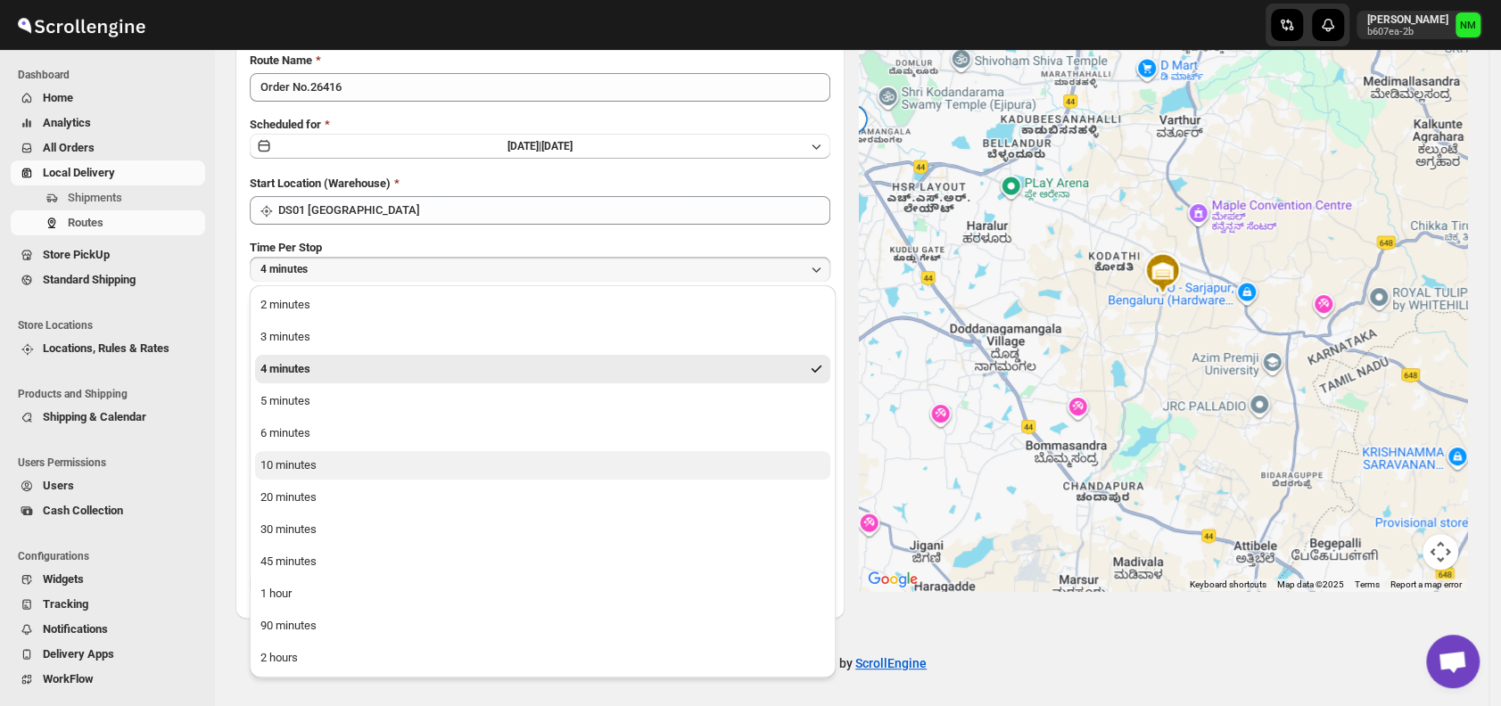
click at [358, 471] on button "10 minutes" at bounding box center [542, 465] width 575 height 29
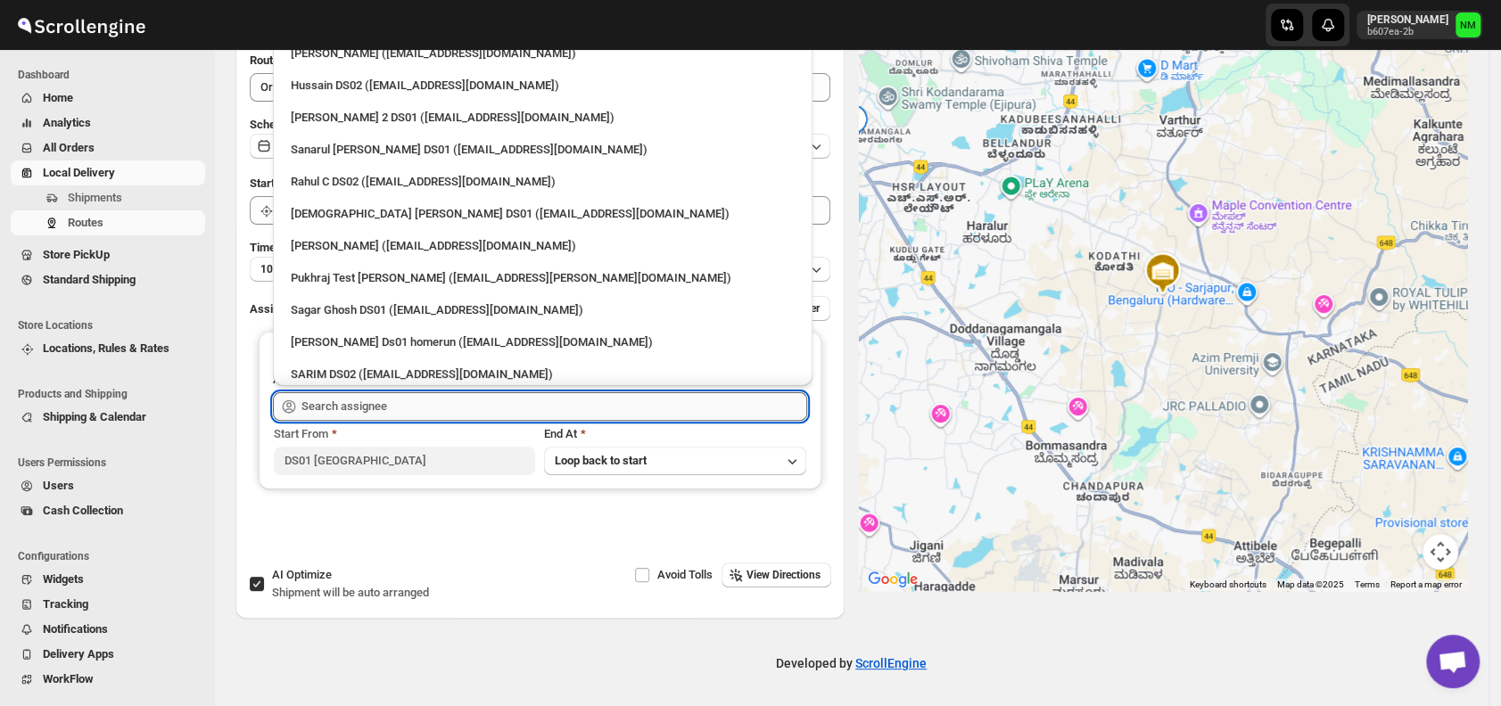
click at [441, 411] on input "text" at bounding box center [554, 406] width 506 height 29
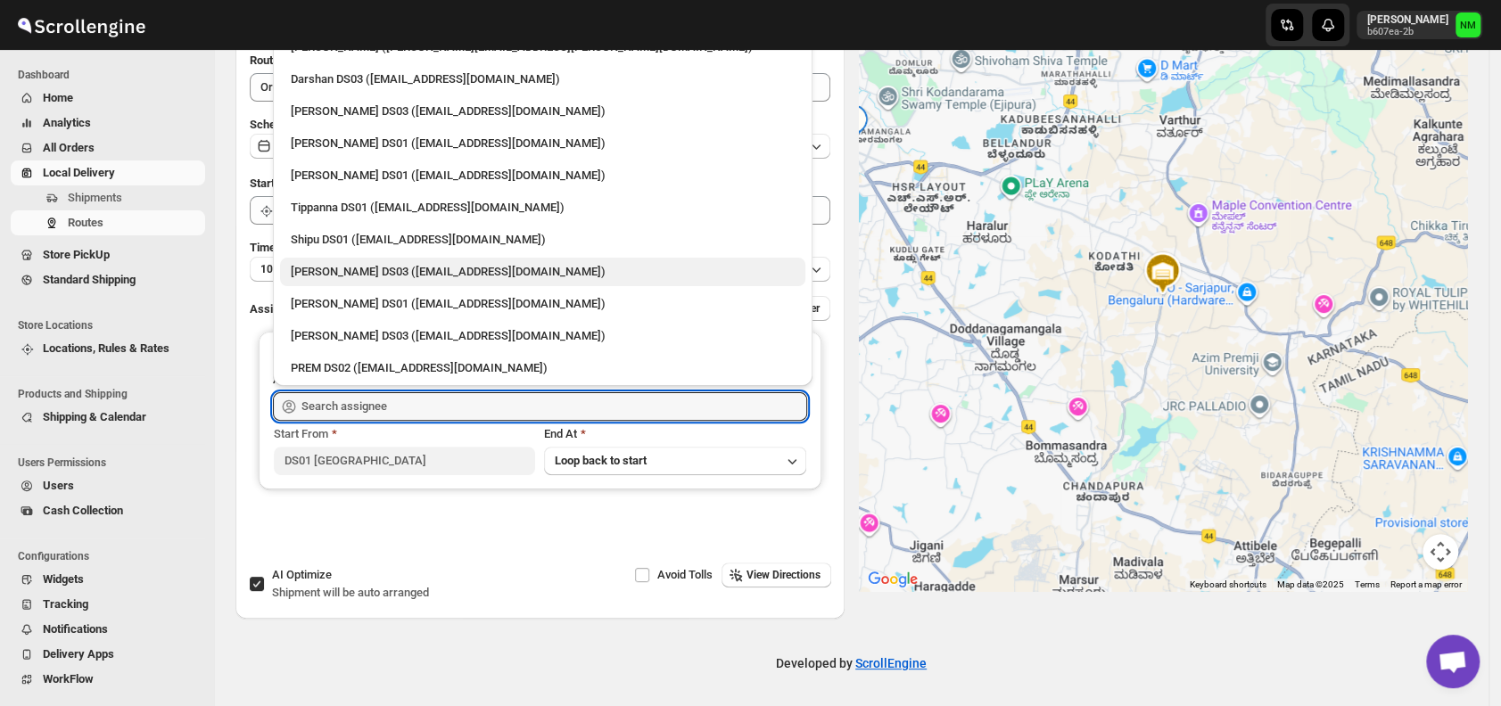
scroll to position [1519, 0]
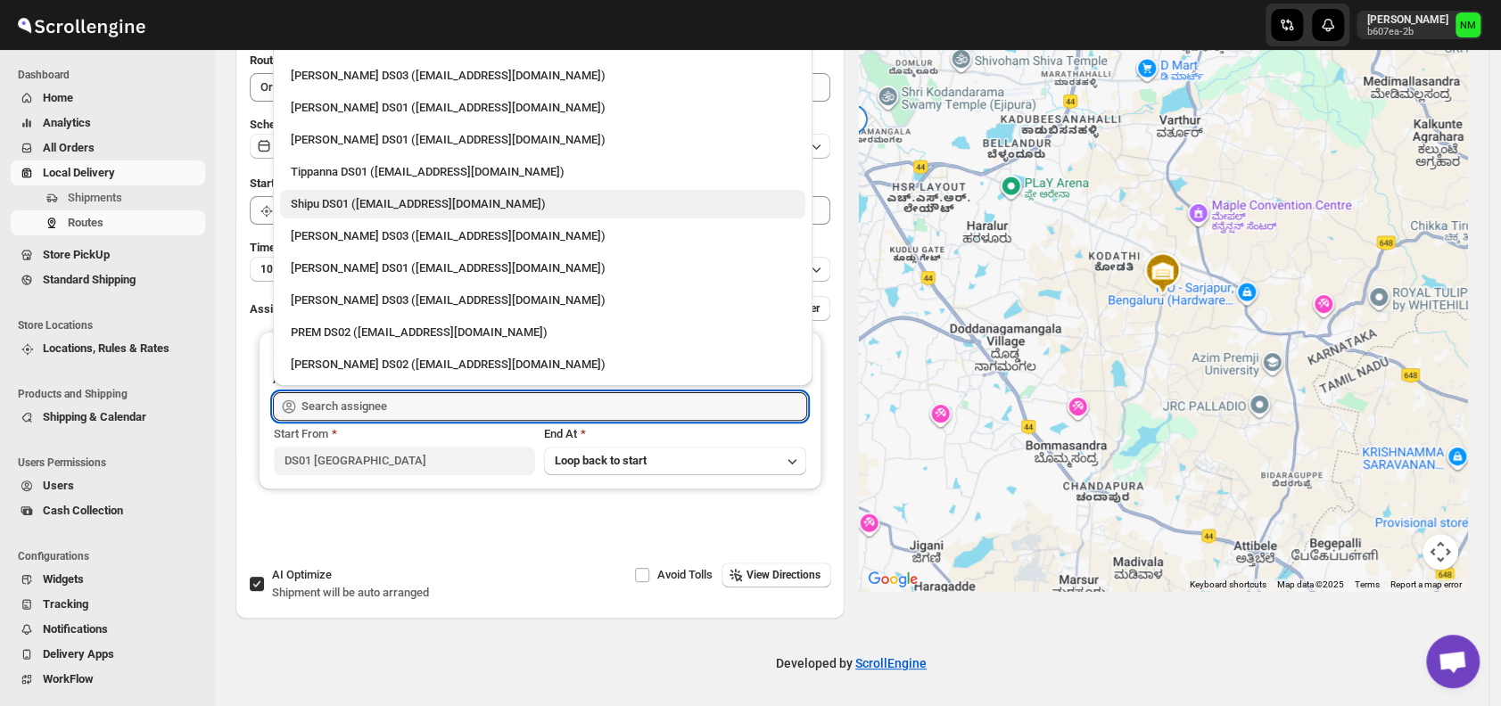
click at [352, 207] on div "Shipu DS01 (ponep42765@dekpal.com)" at bounding box center [543, 204] width 504 height 18
type input "Shipu DS01 (ponep42765@dekpal.com)"
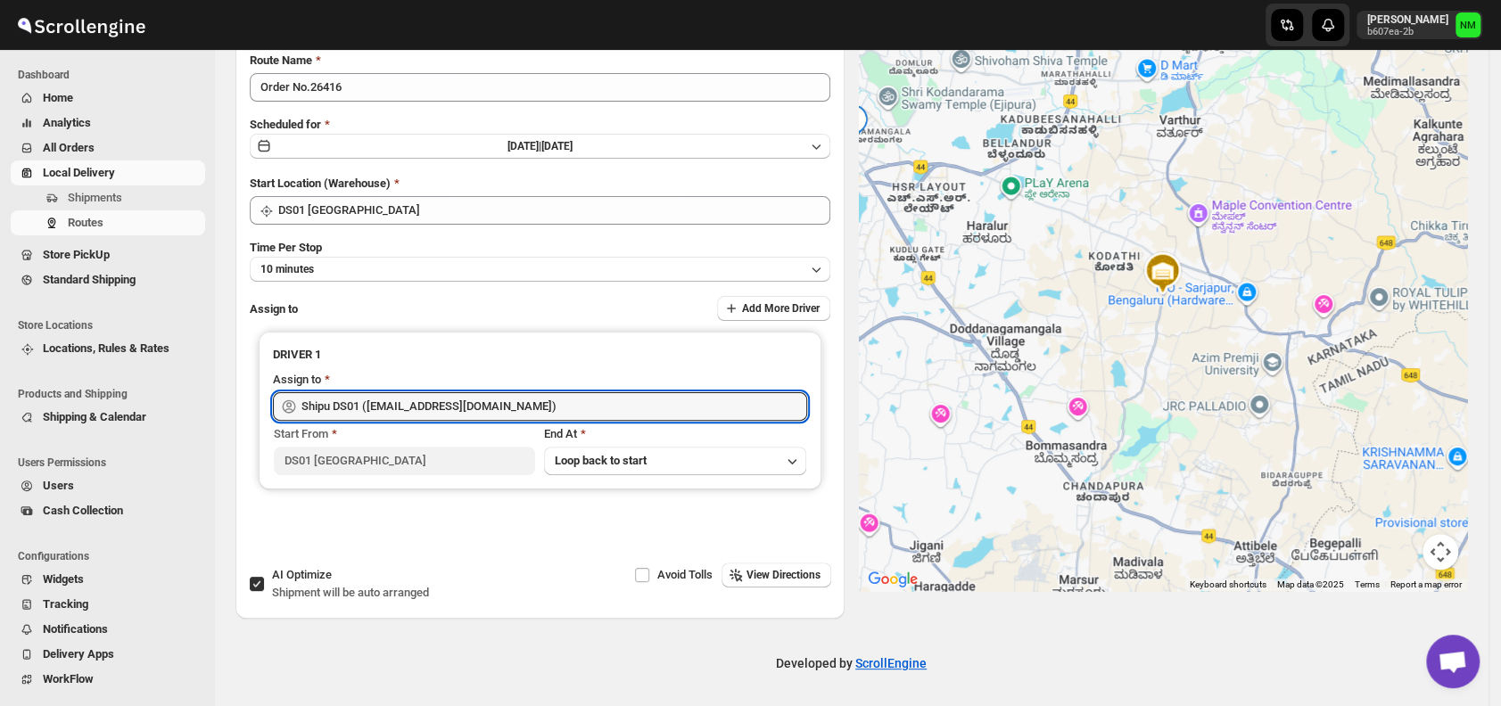
scroll to position [0, 0]
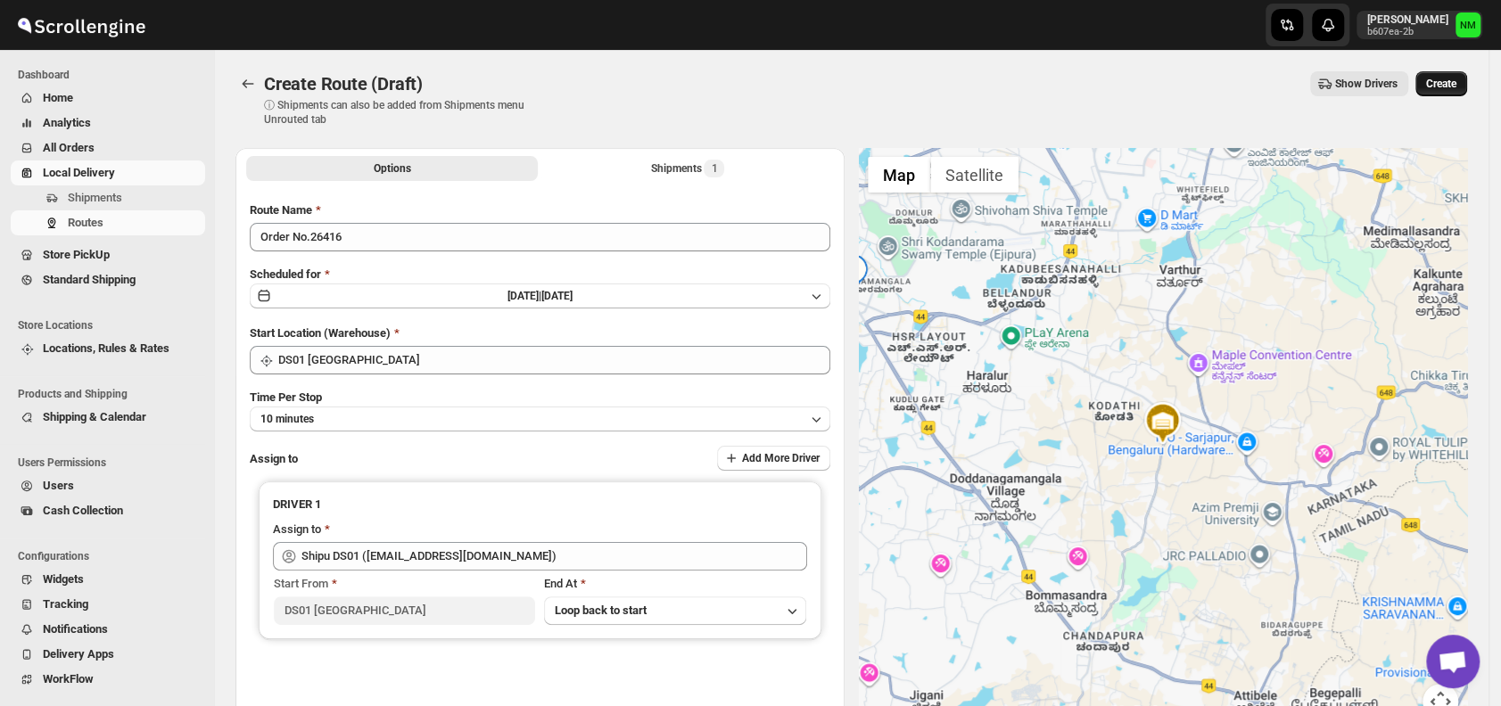
click at [1453, 79] on span "Create" at bounding box center [1441, 84] width 30 height 14
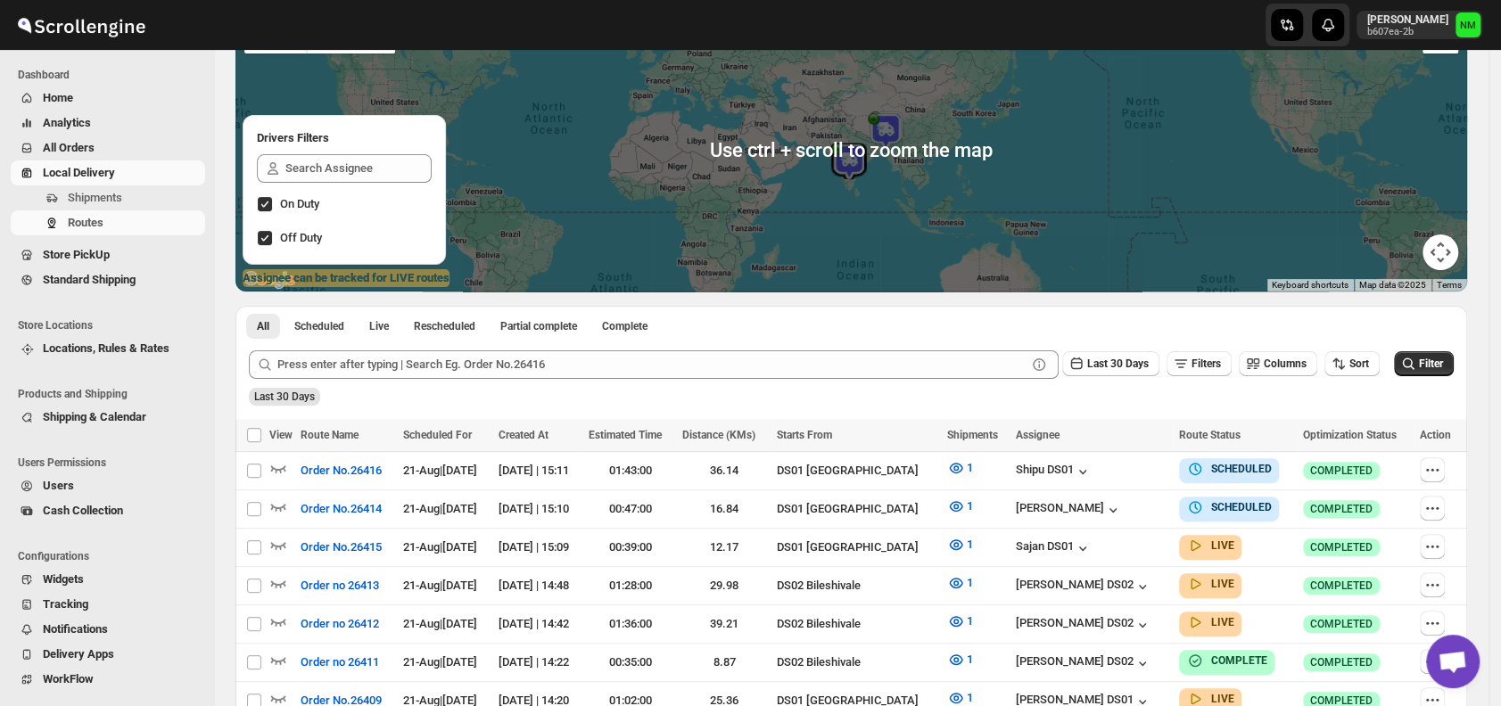
scroll to position [164, 0]
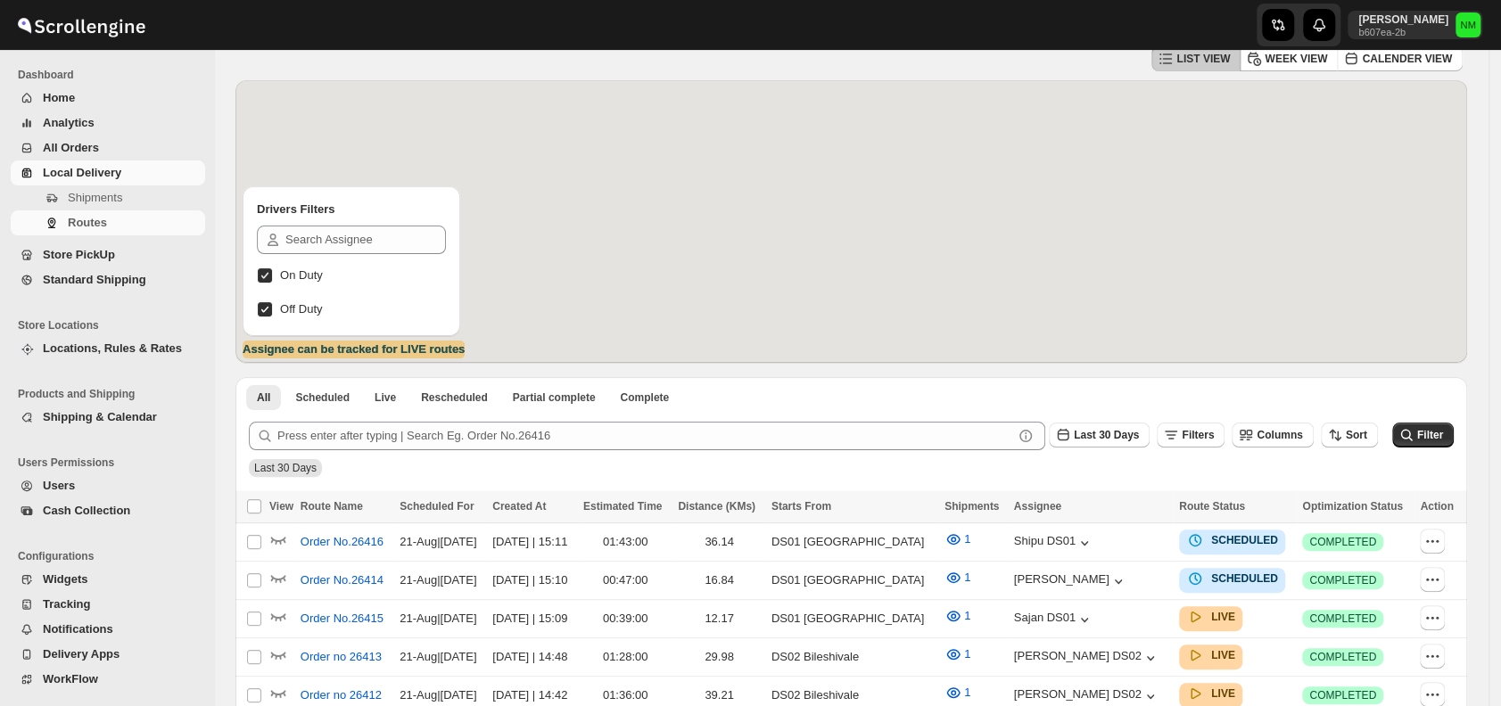
scroll to position [164, 0]
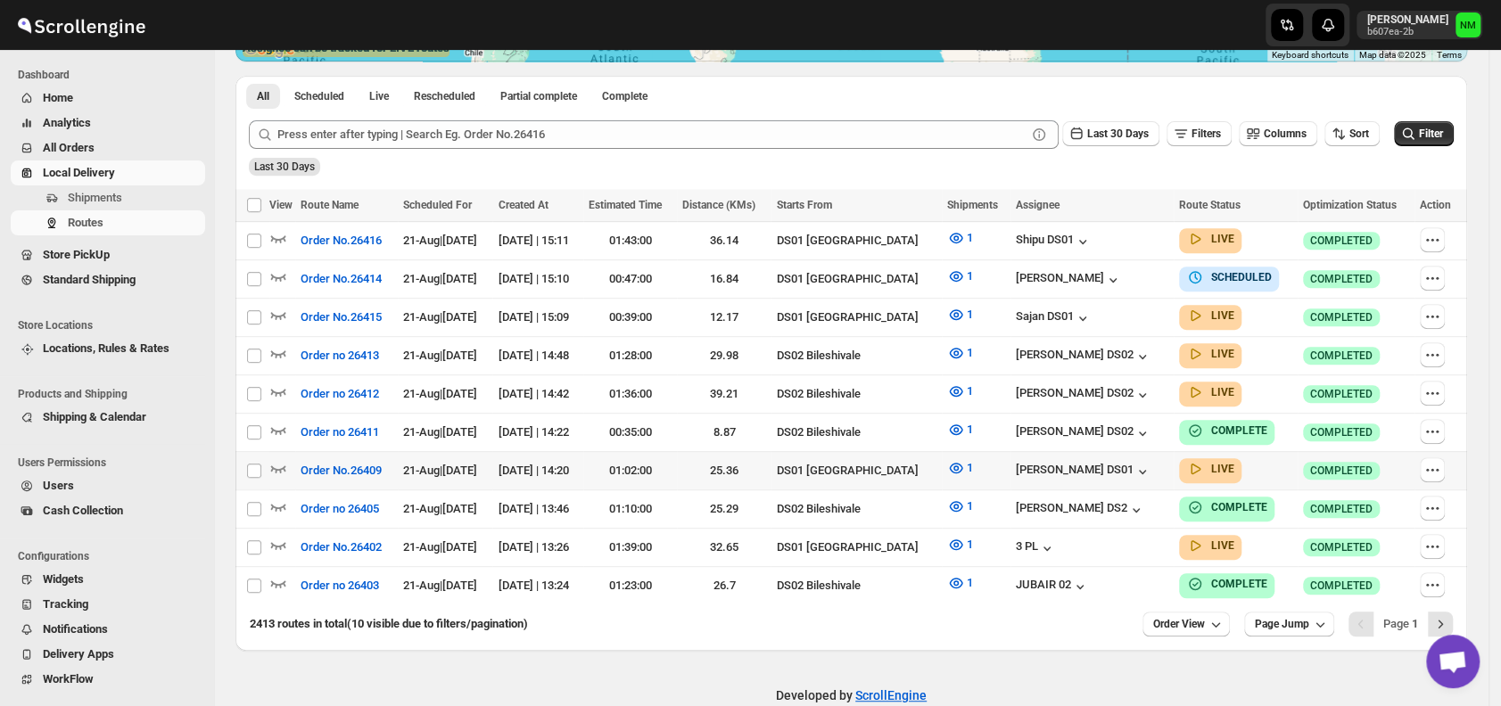
scroll to position [394, 0]
click at [281, 458] on icon "button" at bounding box center [278, 467] width 18 height 18
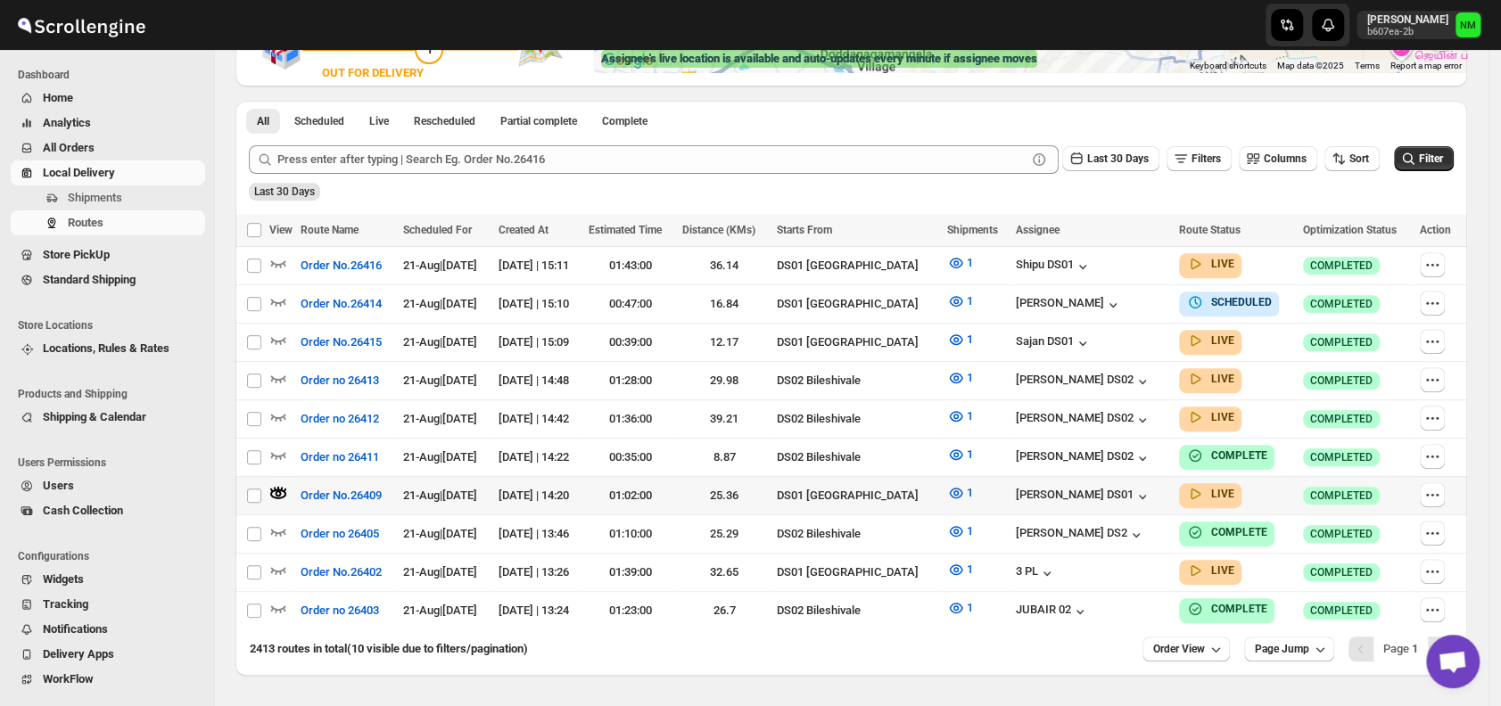
scroll to position [429, 0]
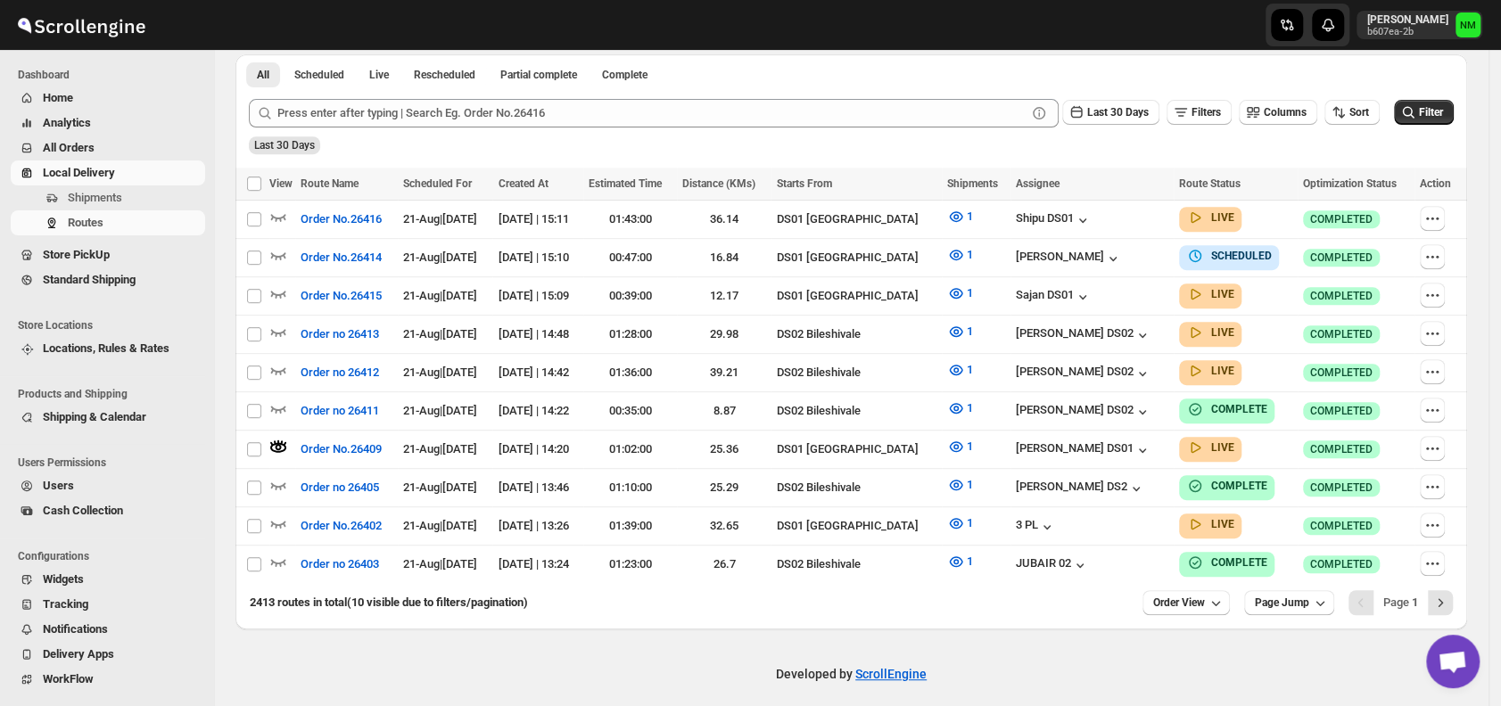
click at [1449, 583] on div at bounding box center [850, 583] width 1231 height 1
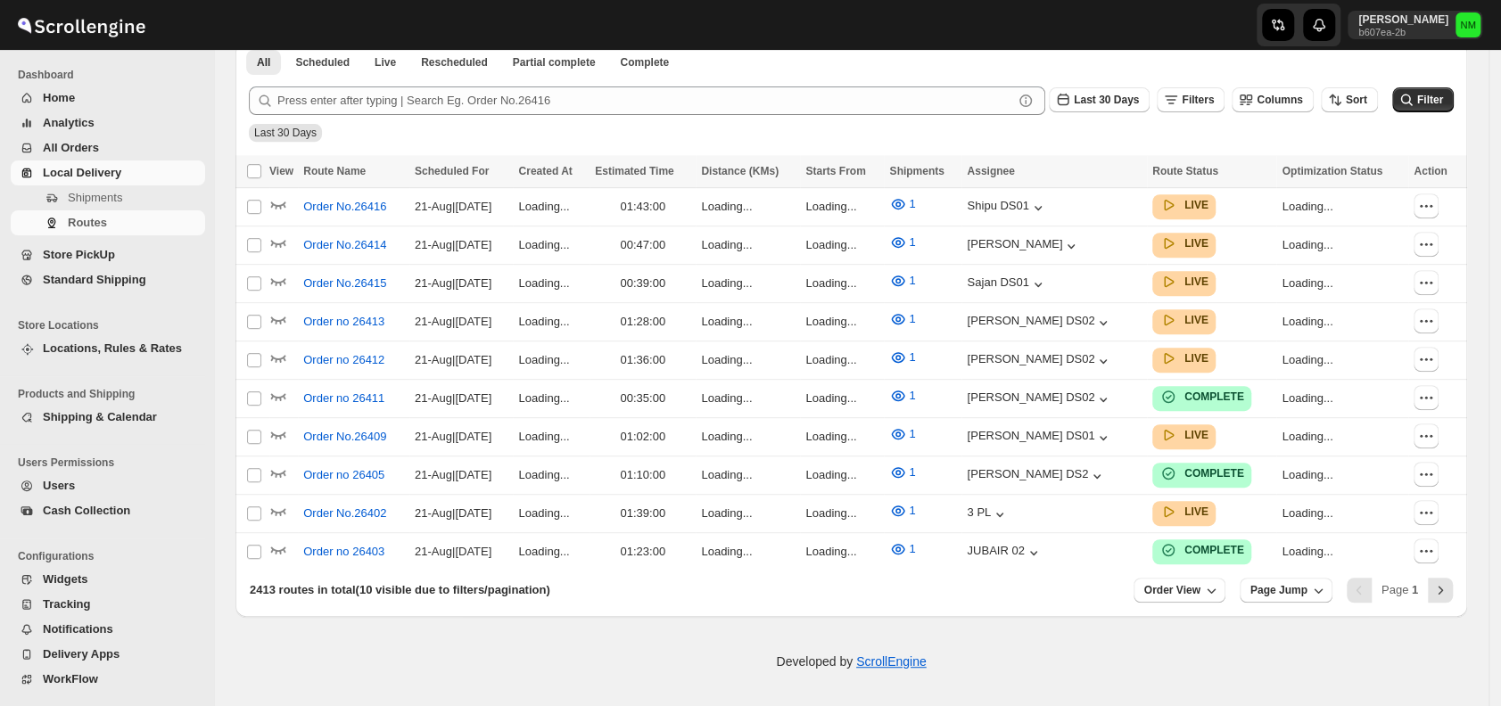
scroll to position [416, 0]
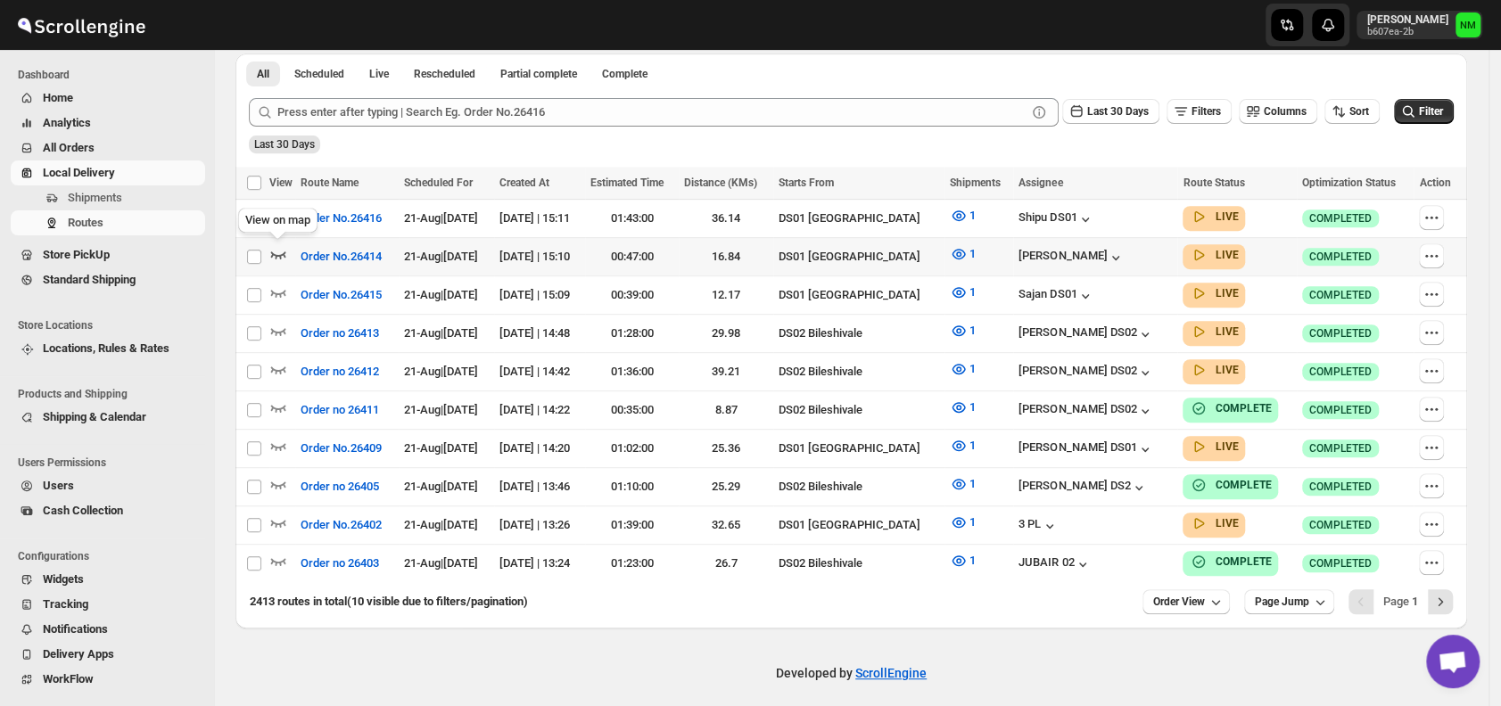
click at [279, 256] on icon "button" at bounding box center [278, 254] width 15 height 7
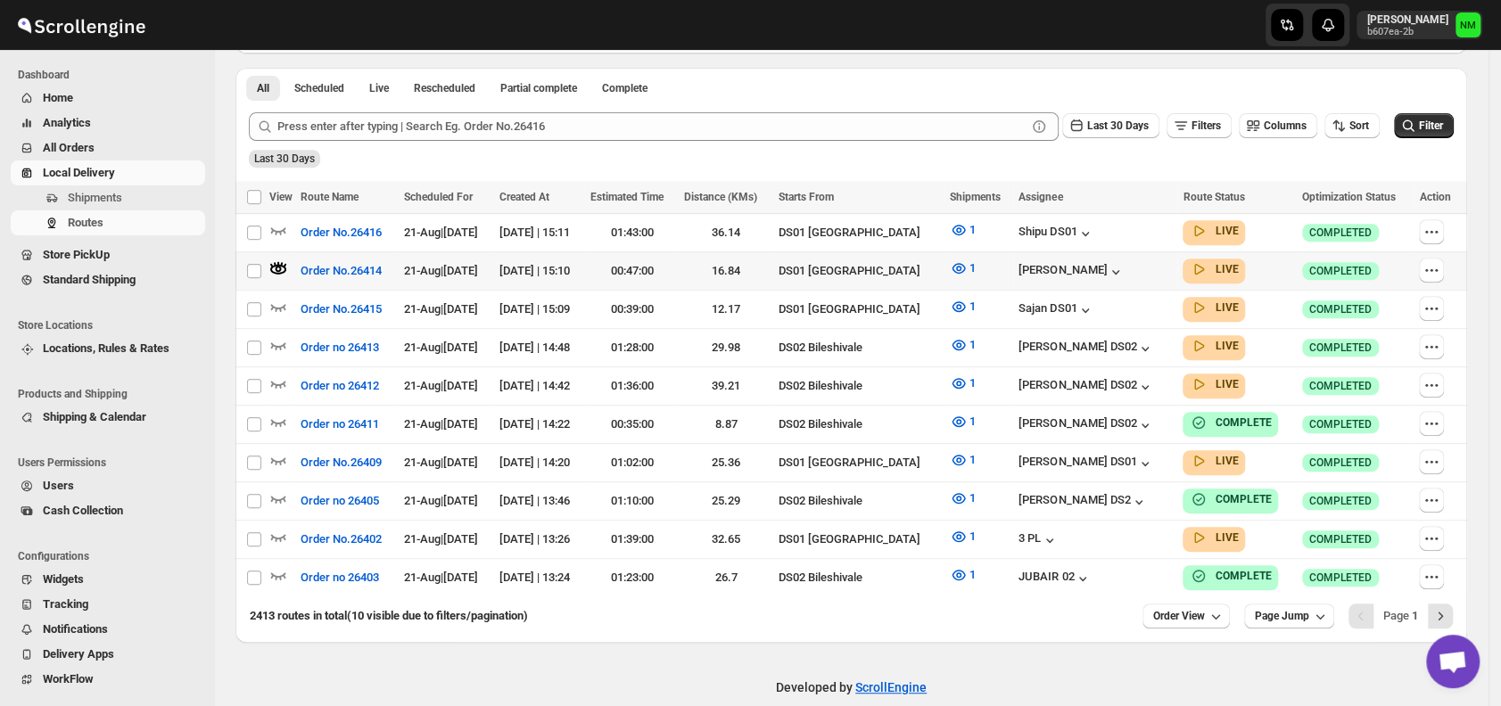
scroll to position [0, 0]
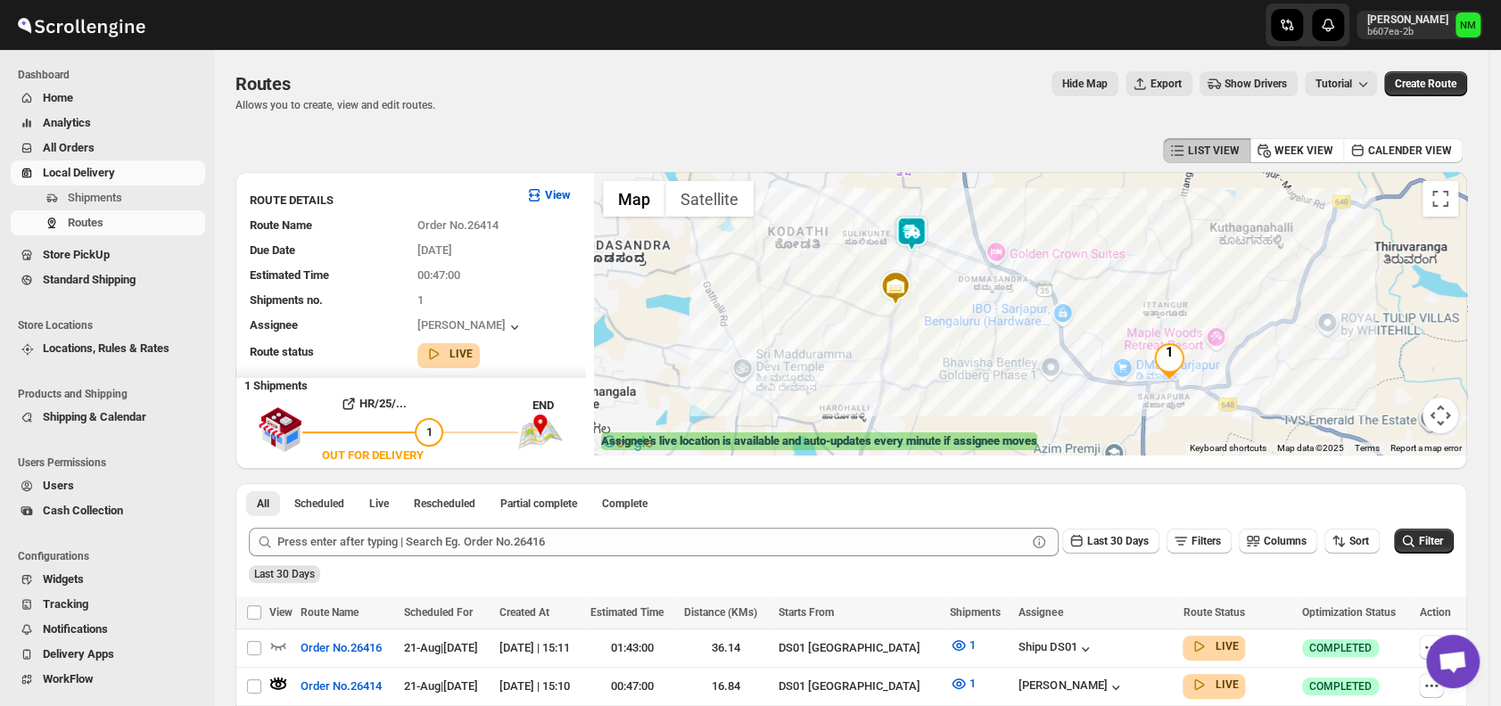
click at [914, 234] on img at bounding box center [911, 234] width 36 height 36
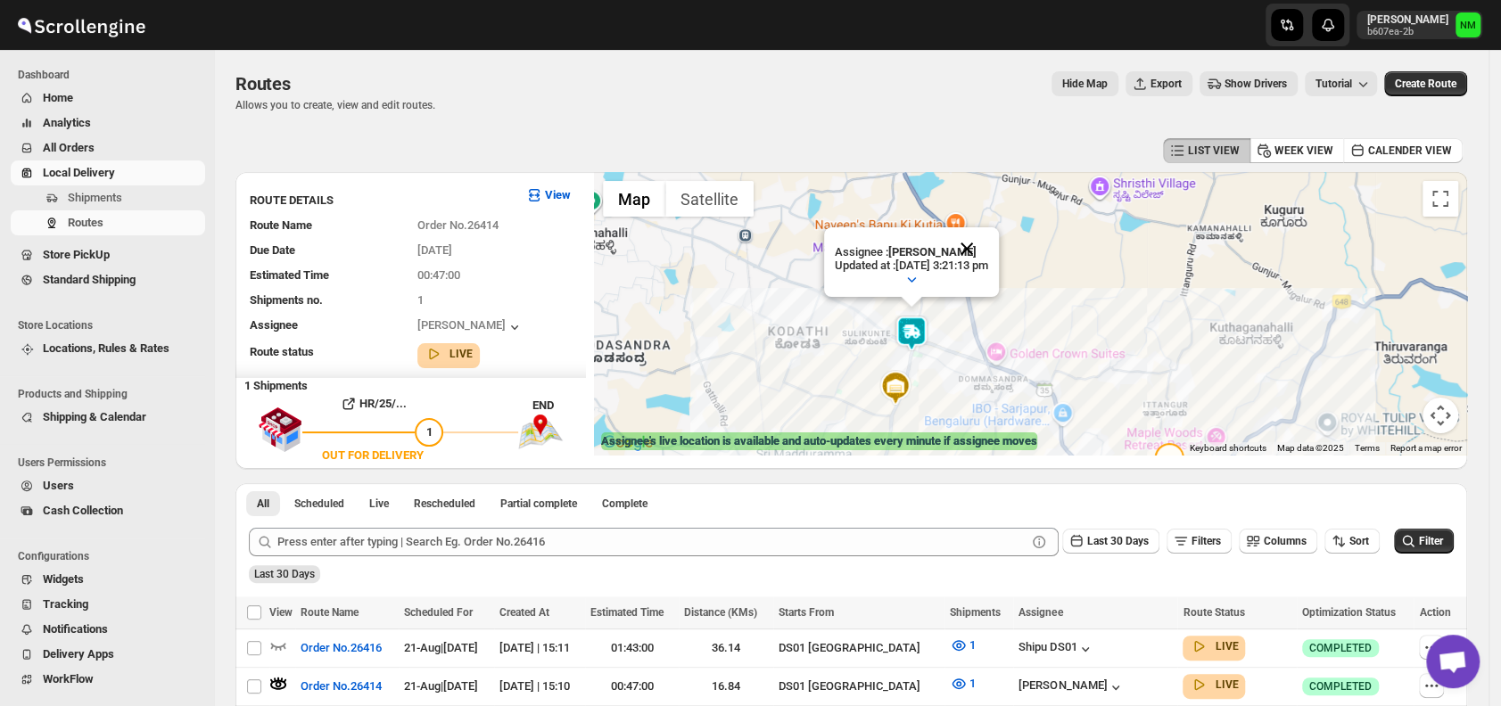
click at [988, 245] on button "Close" at bounding box center [966, 248] width 43 height 43
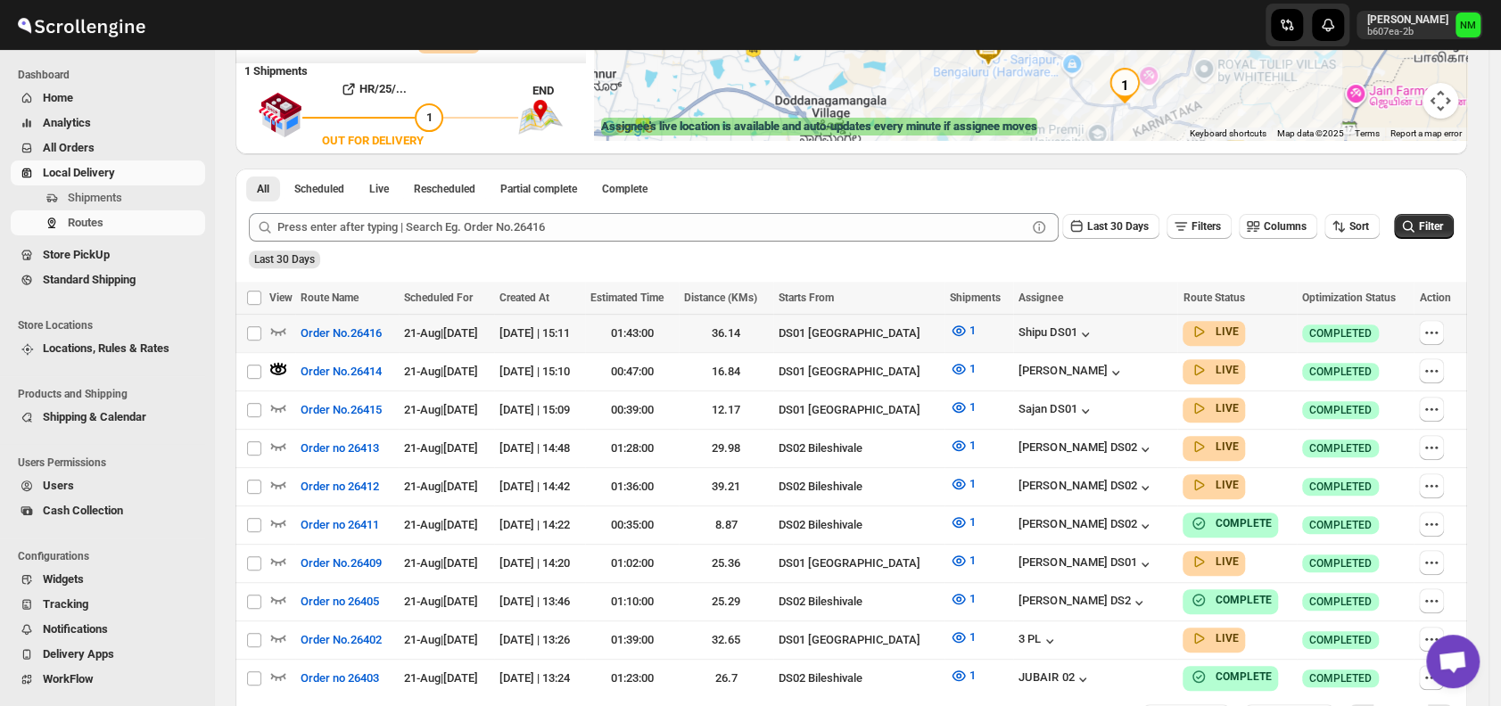
scroll to position [317, 0]
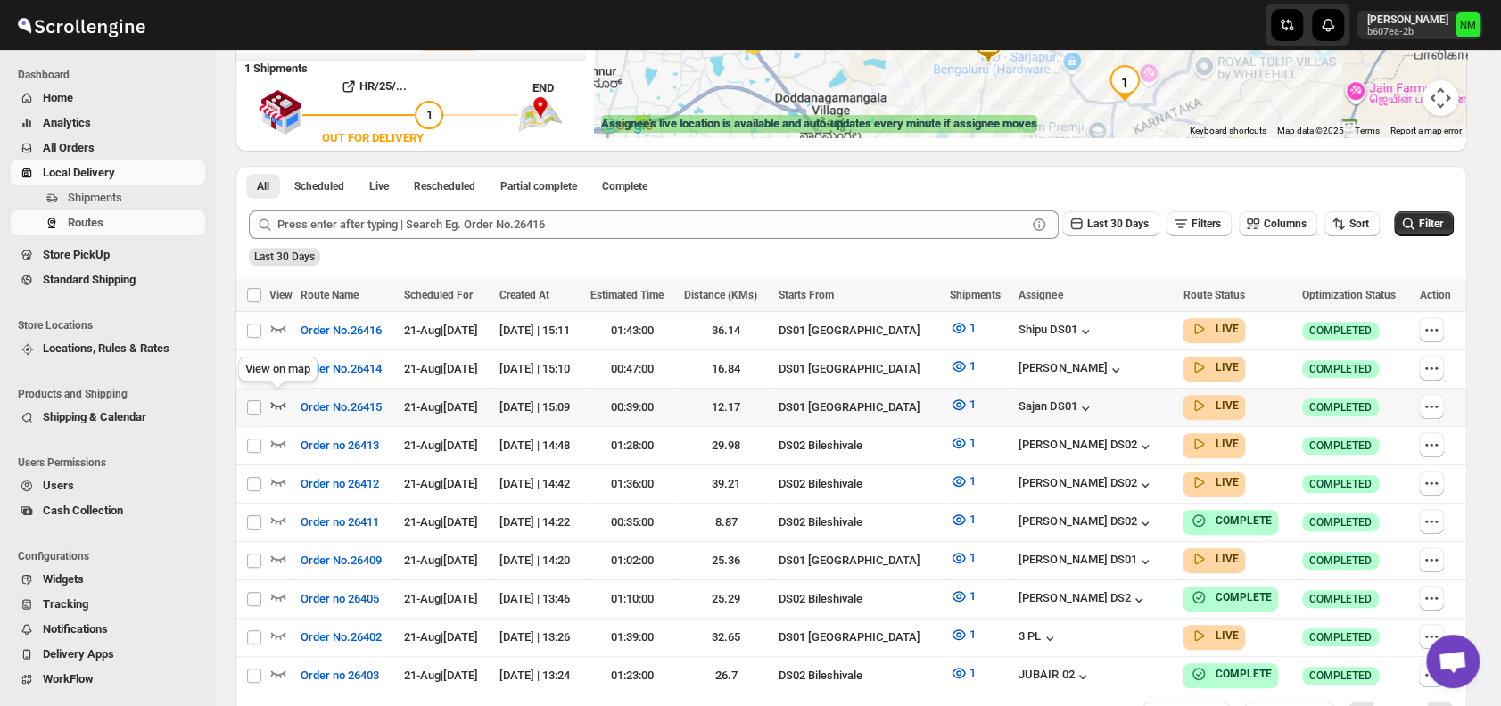
click at [283, 398] on icon "button" at bounding box center [278, 405] width 18 height 18
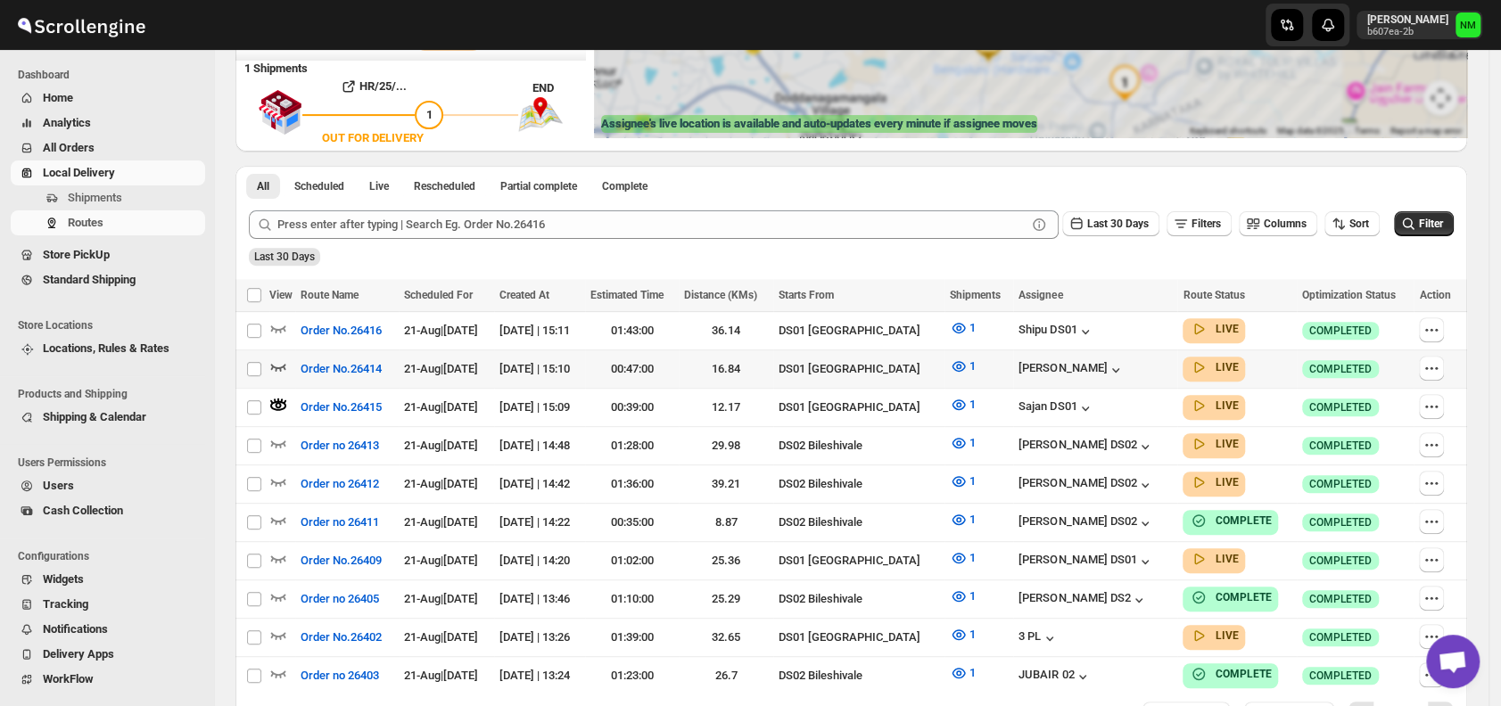
scroll to position [0, 0]
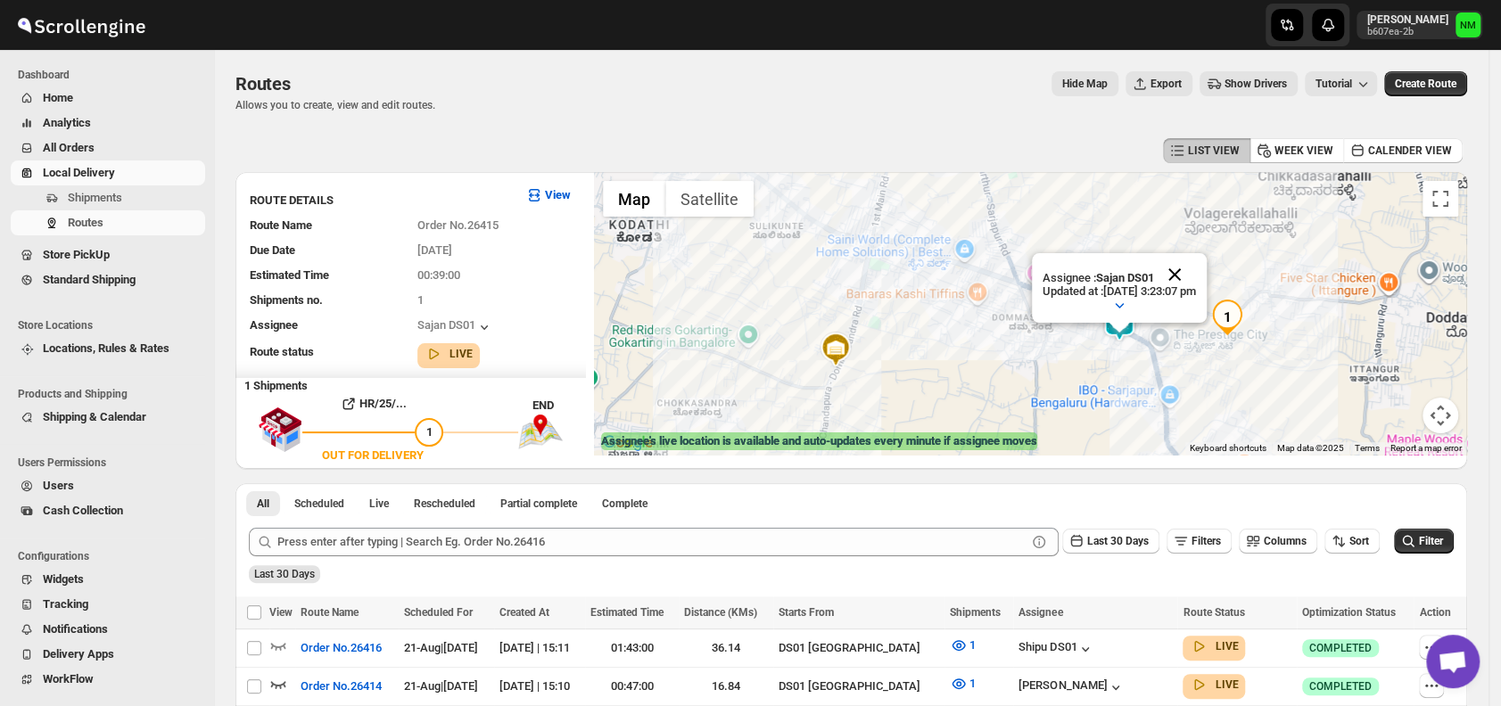
click at [1196, 265] on button "Close" at bounding box center [1174, 274] width 43 height 43
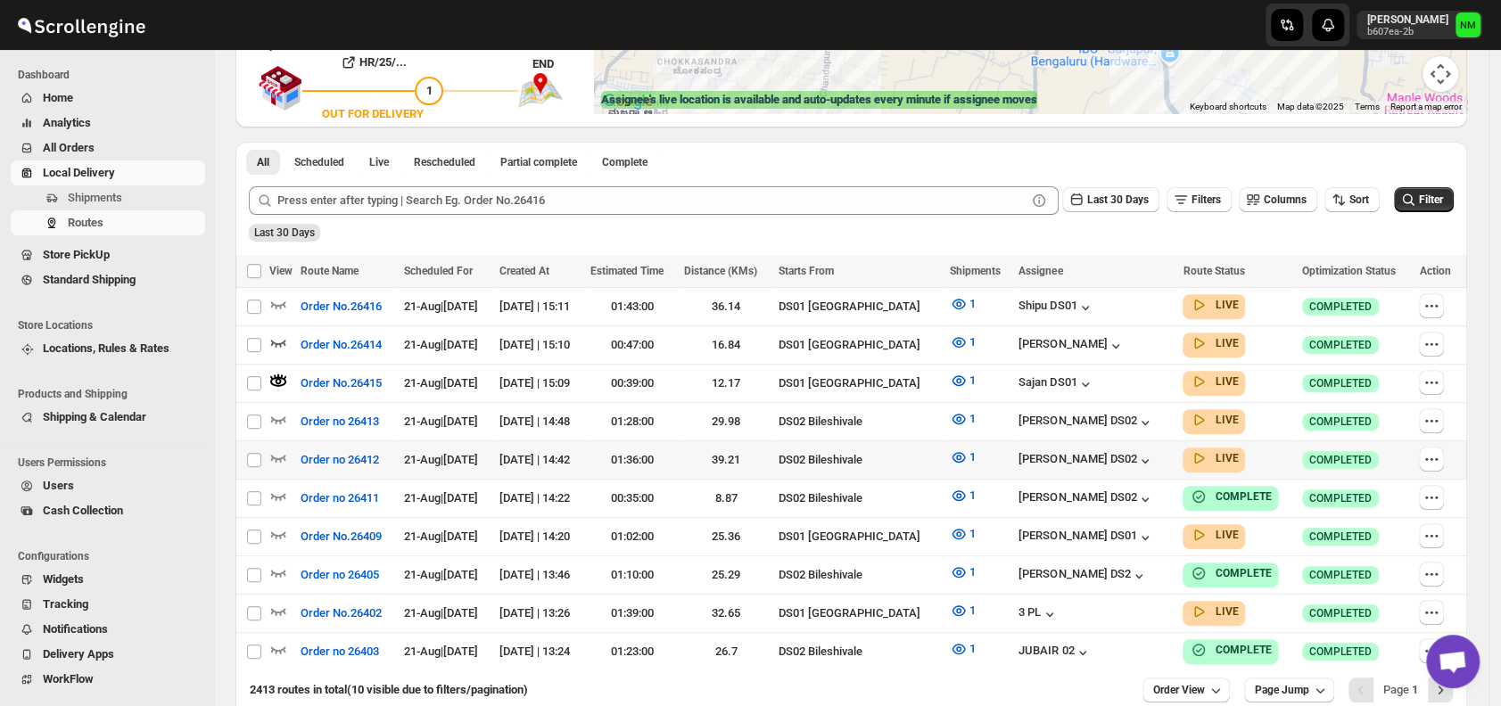
scroll to position [342, 0]
click at [284, 524] on icon "button" at bounding box center [278, 533] width 18 height 18
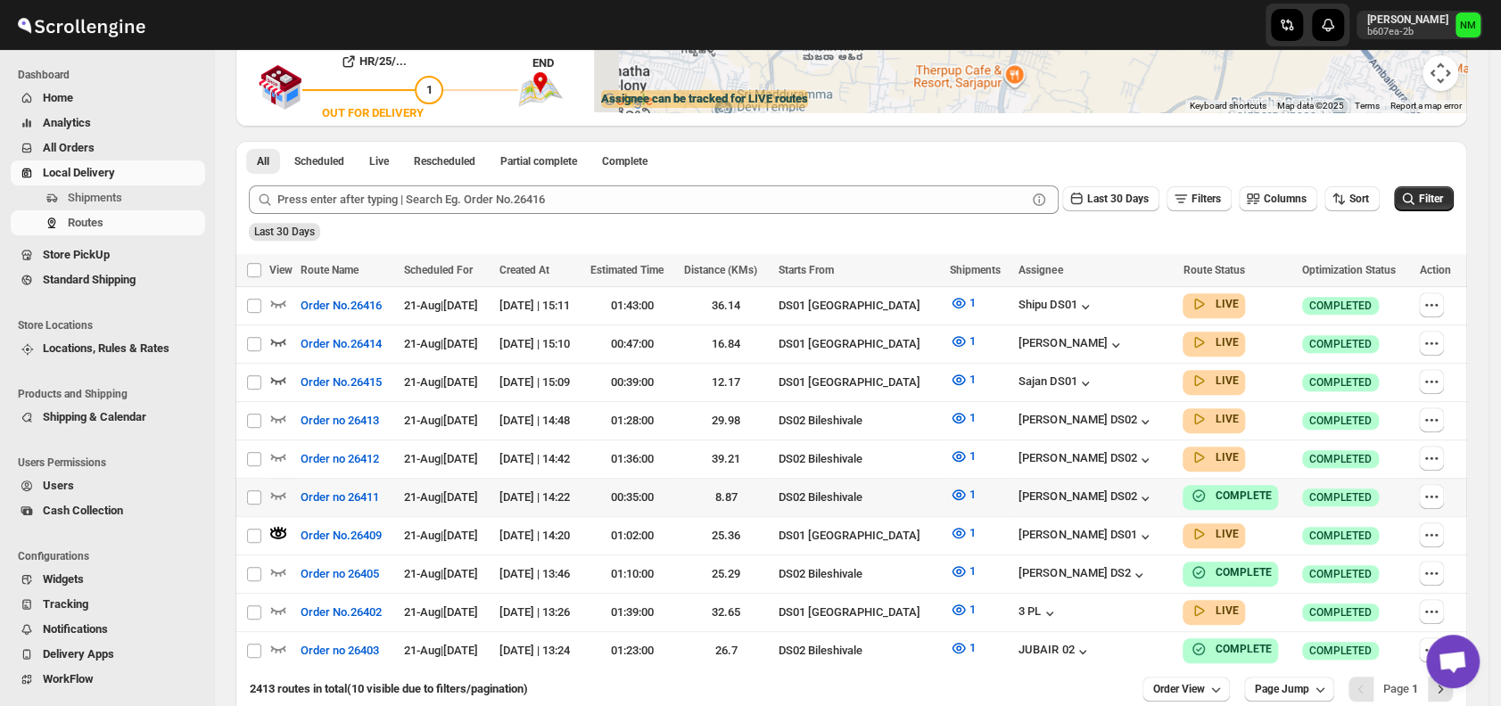
scroll to position [0, 0]
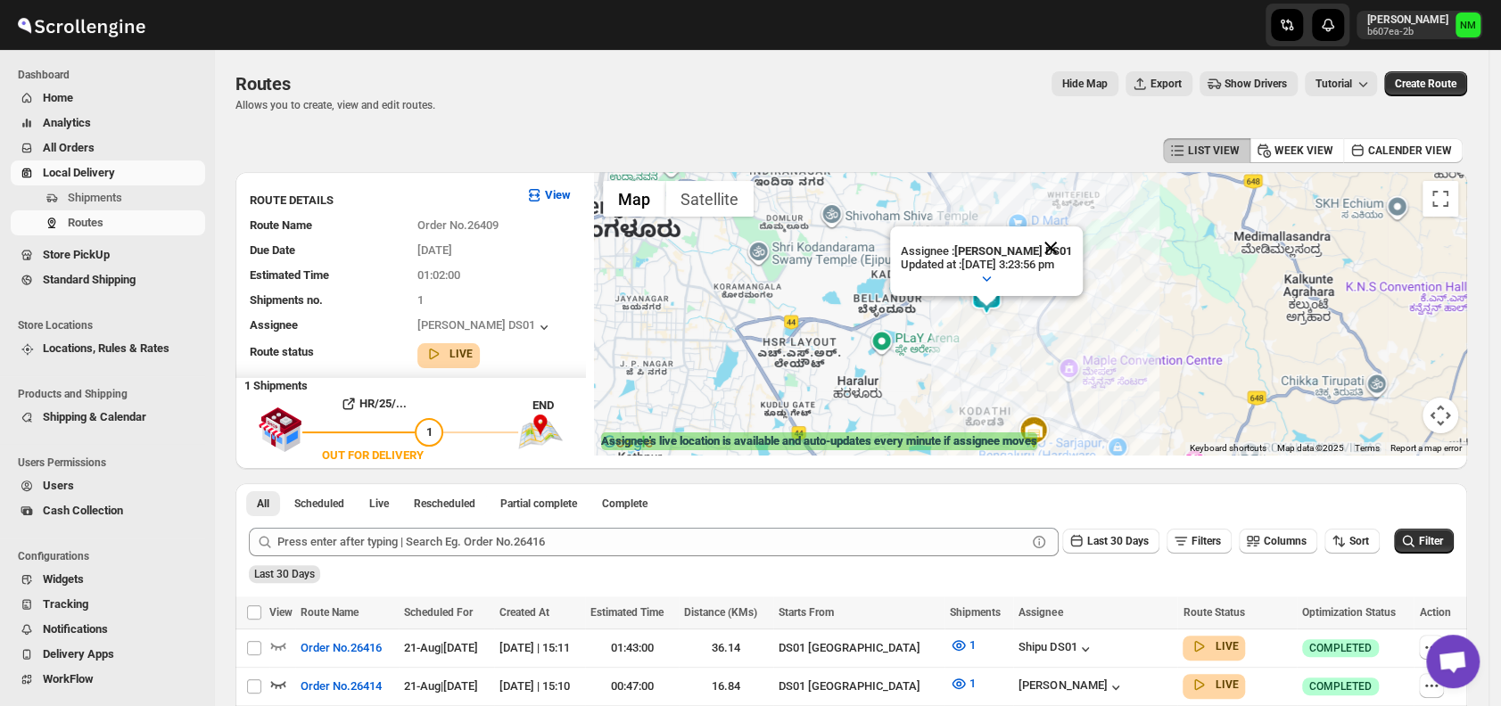
click at [1072, 231] on button "Close" at bounding box center [1050, 247] width 43 height 43
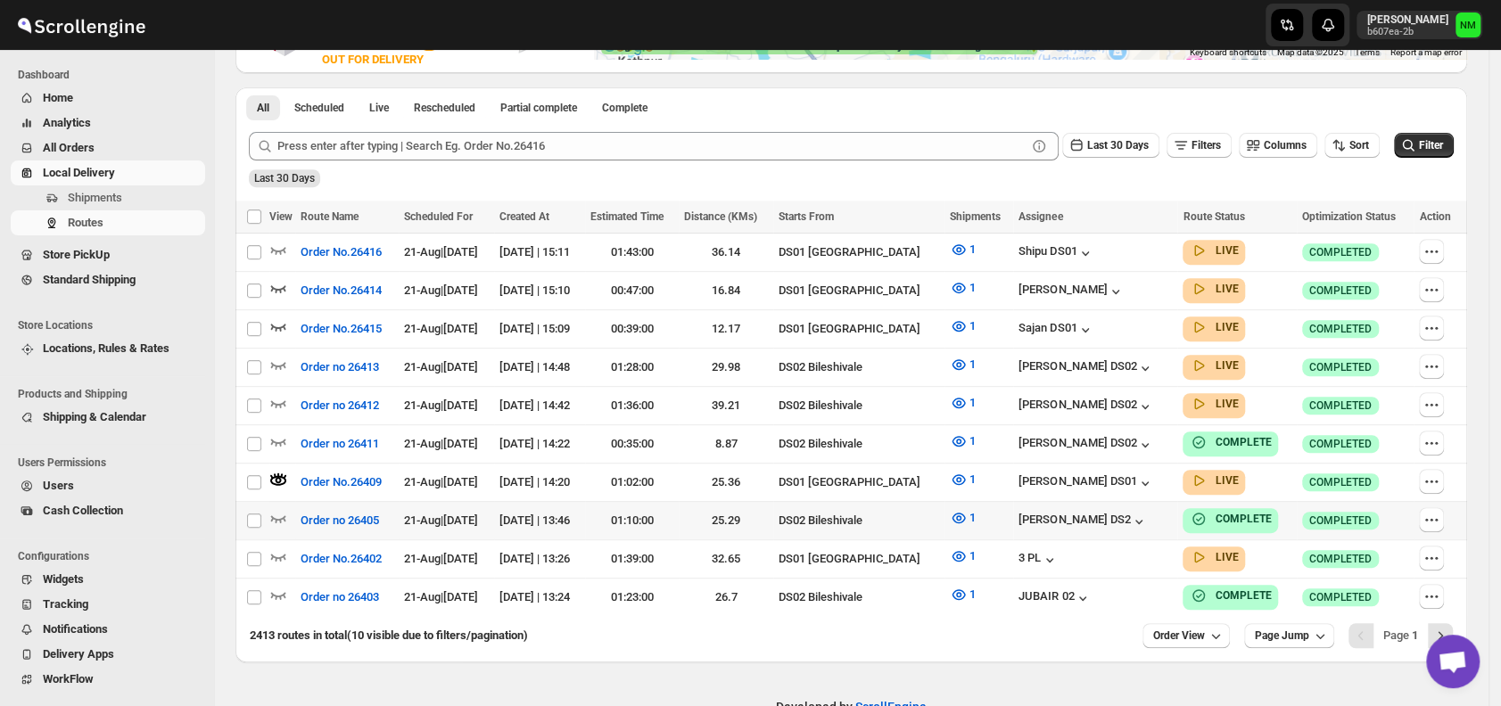
scroll to position [397, 0]
click at [124, 202] on span "Shipments" at bounding box center [135, 198] width 134 height 18
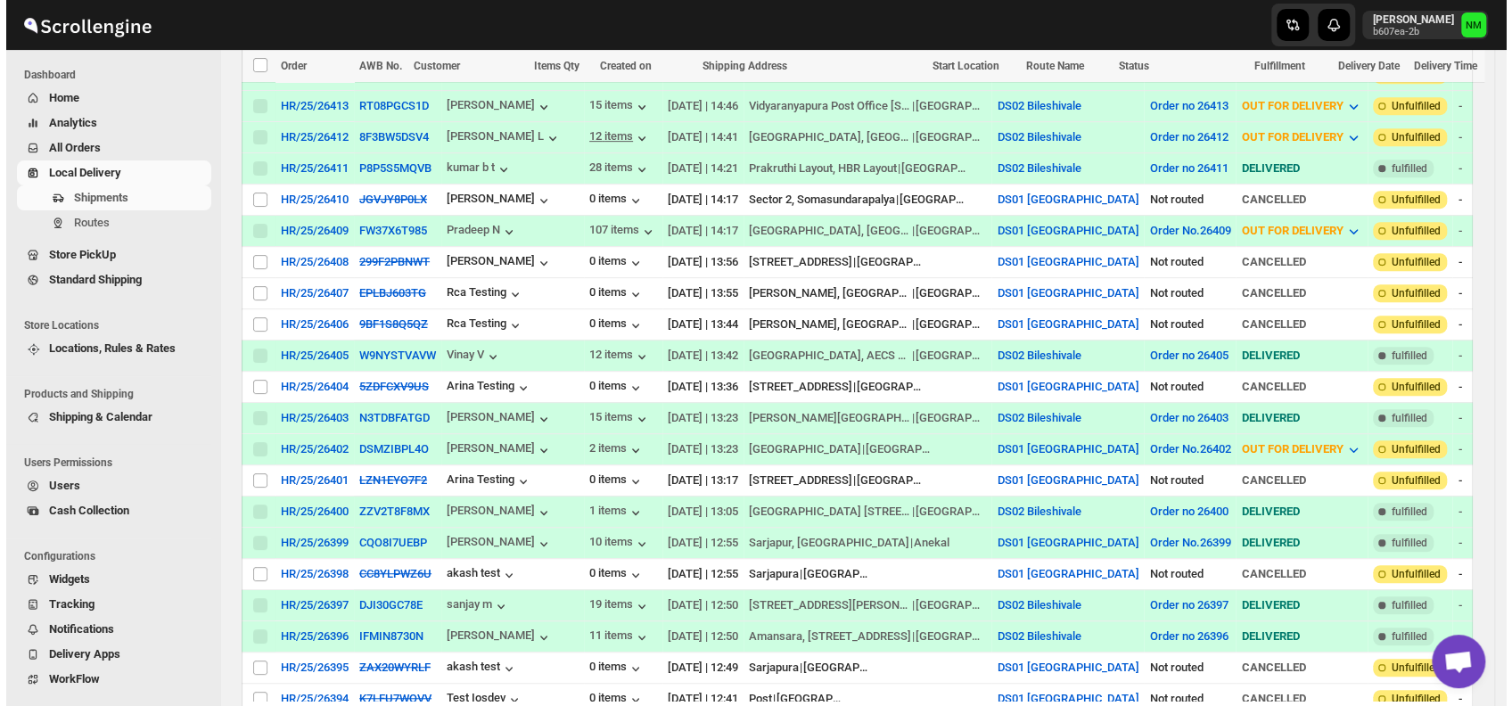
scroll to position [503, 0]
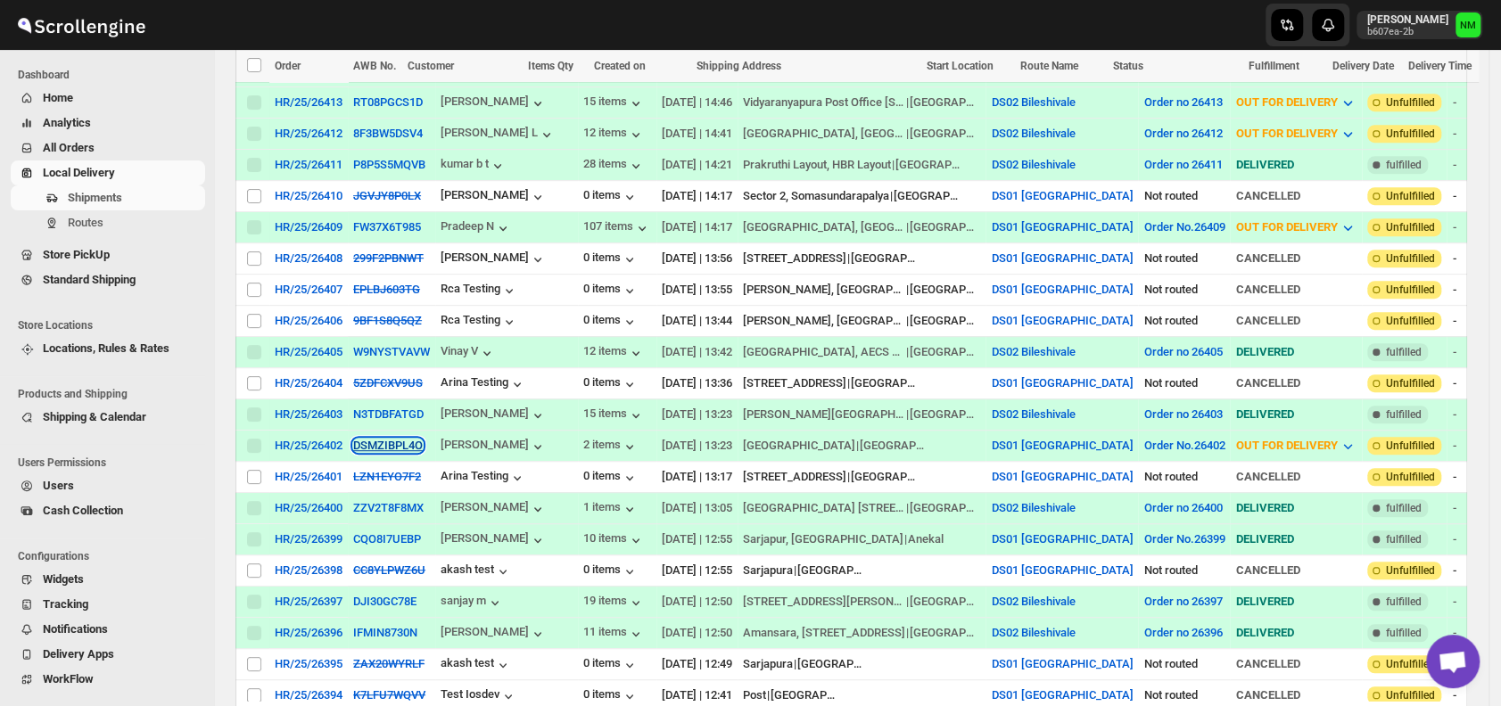
click at [384, 439] on button "DSMZIBPL4O" at bounding box center [388, 445] width 70 height 13
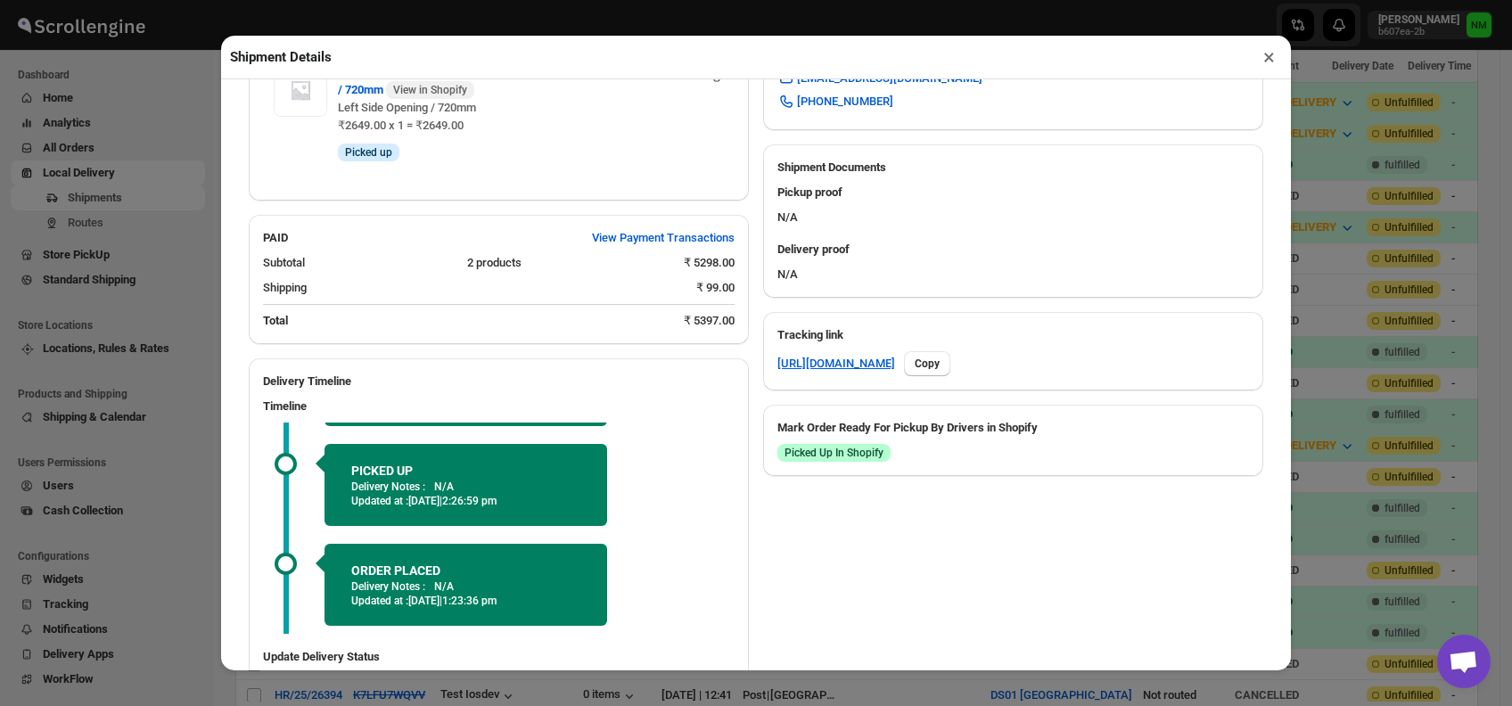
scroll to position [841, 0]
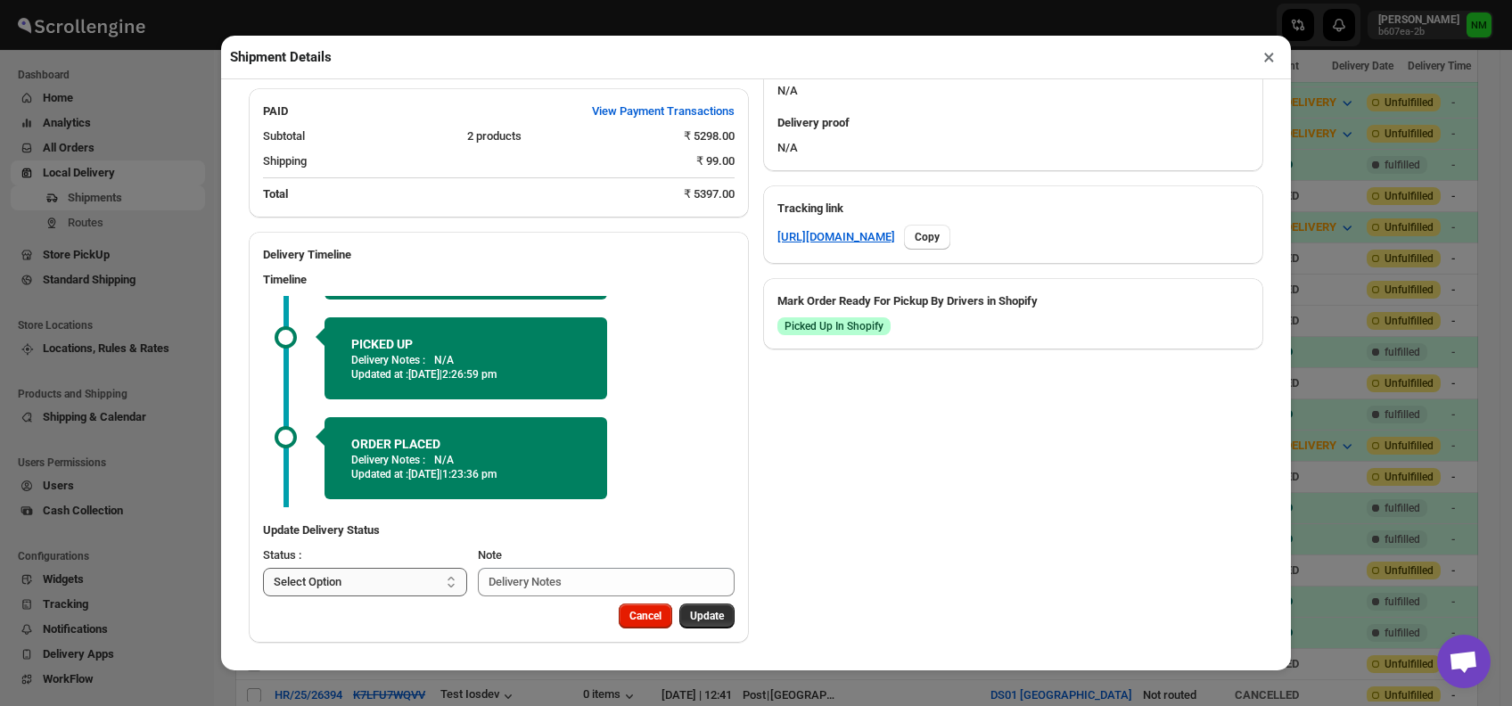
click at [391, 589] on select "Select Option PICKED UP OUT FOR DELIVERY RESCHEDULE DELIVERED CANCELLED" at bounding box center [365, 582] width 204 height 29
select select "DELIVERED"
click at [263, 568] on select "Select Option PICKED UP OUT FOR DELIVERY RESCHEDULE DELIVERED CANCELLED" at bounding box center [365, 582] width 204 height 29
click at [717, 621] on button "Update" at bounding box center [706, 616] width 55 height 25
select select
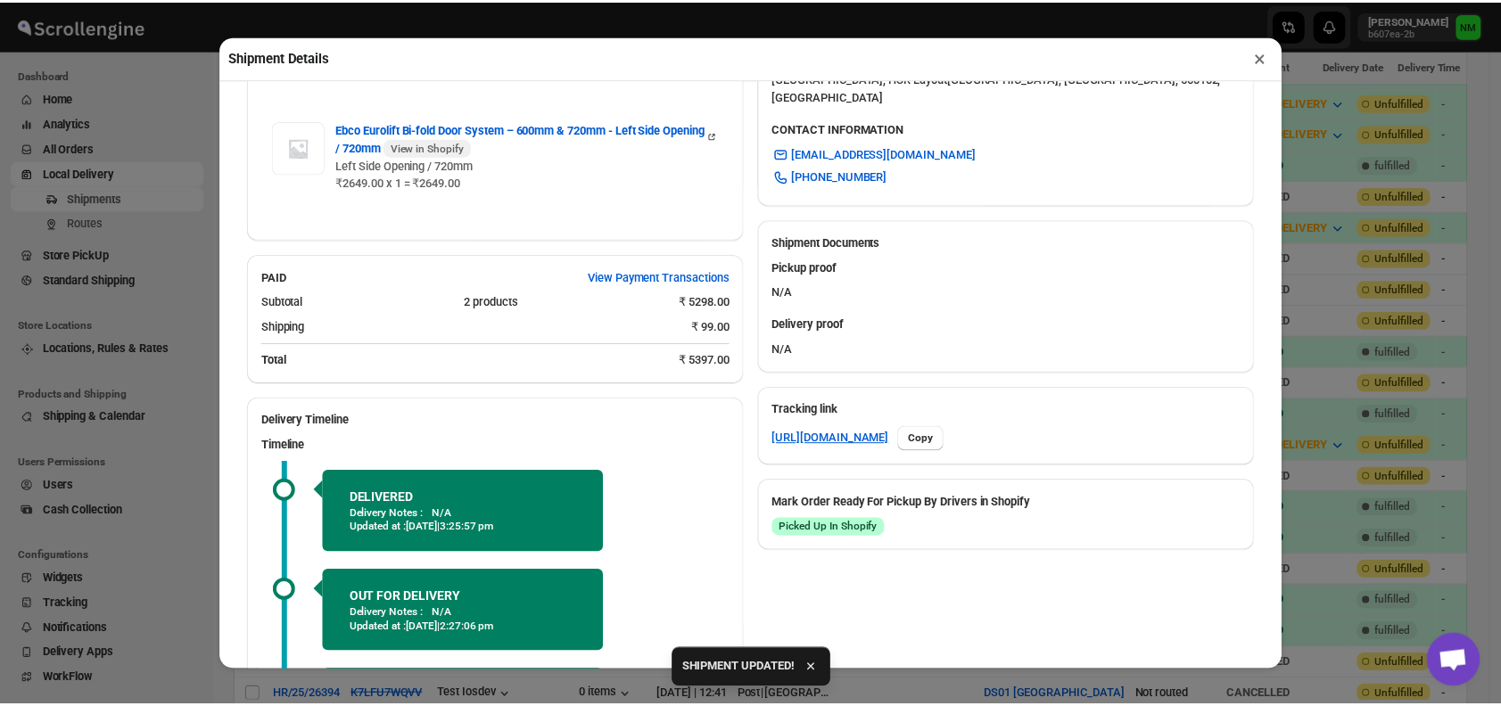
scroll to position [805, 0]
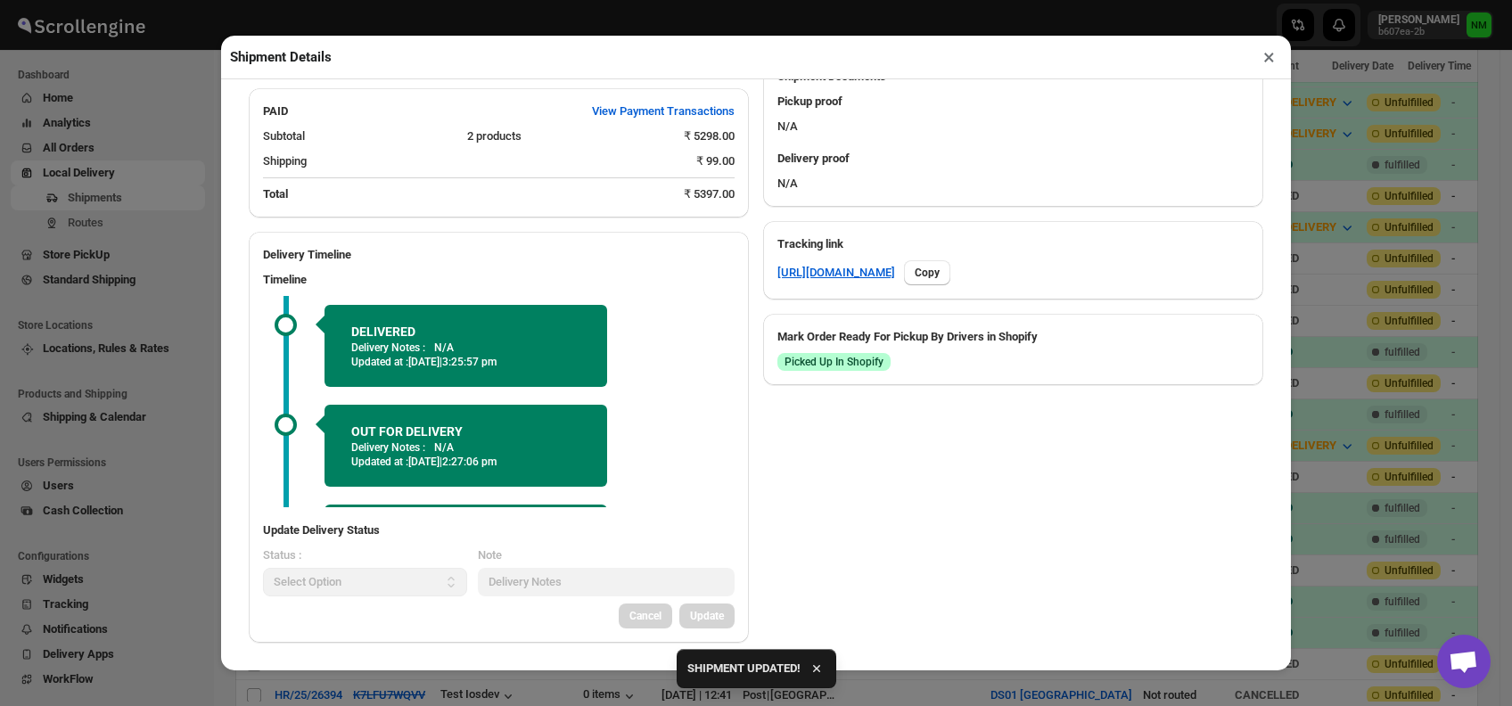
click at [1270, 56] on button "×" at bounding box center [1269, 57] width 26 height 25
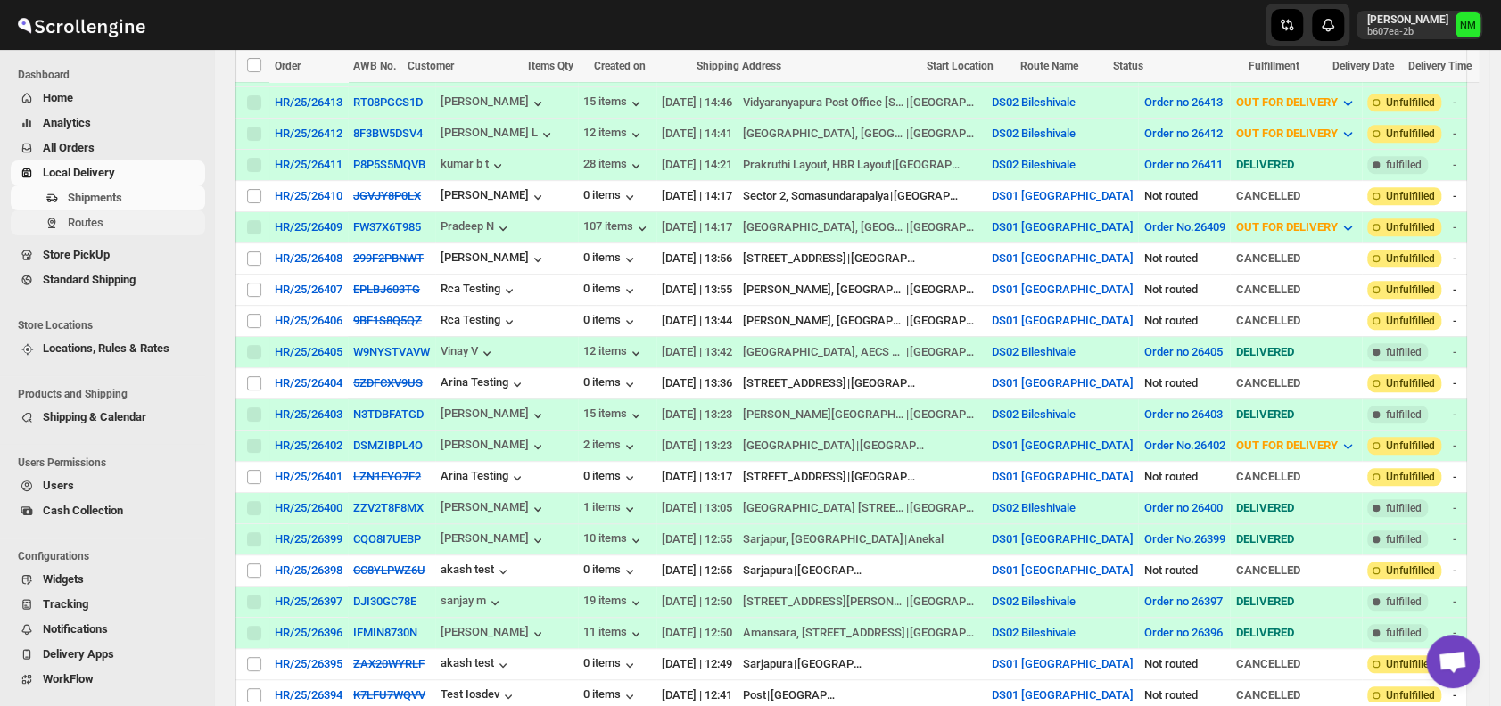
click at [72, 214] on span "Routes" at bounding box center [135, 223] width 134 height 18
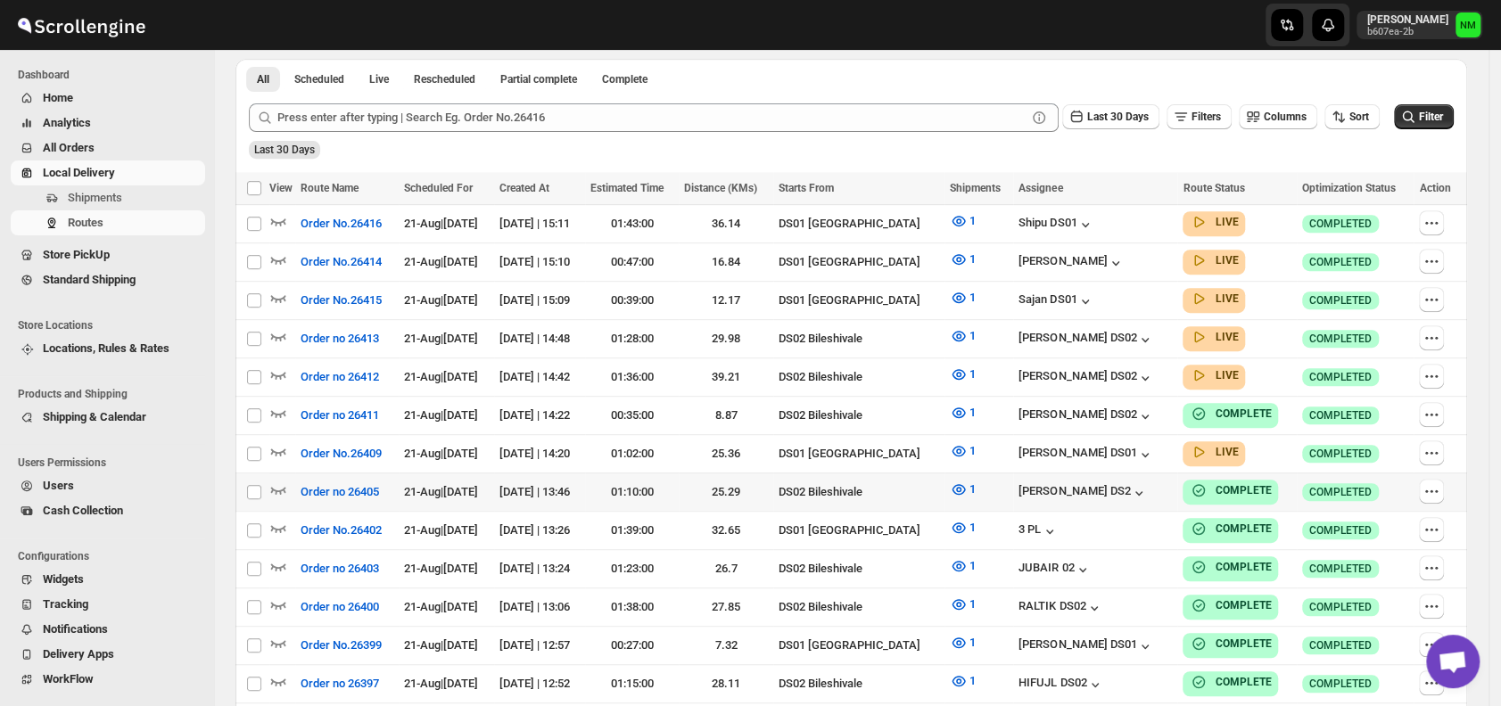
scroll to position [406, 0]
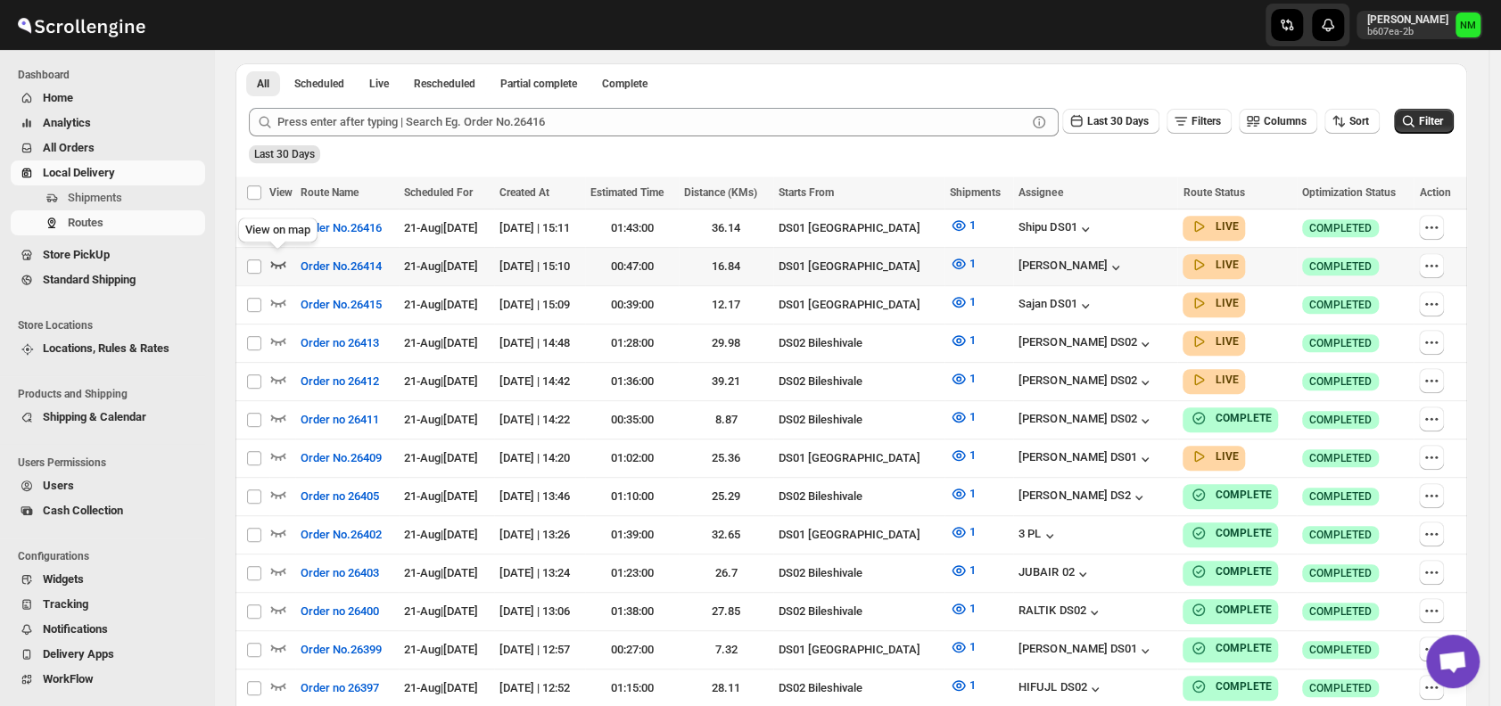
click at [279, 259] on icon "button" at bounding box center [278, 264] width 18 height 18
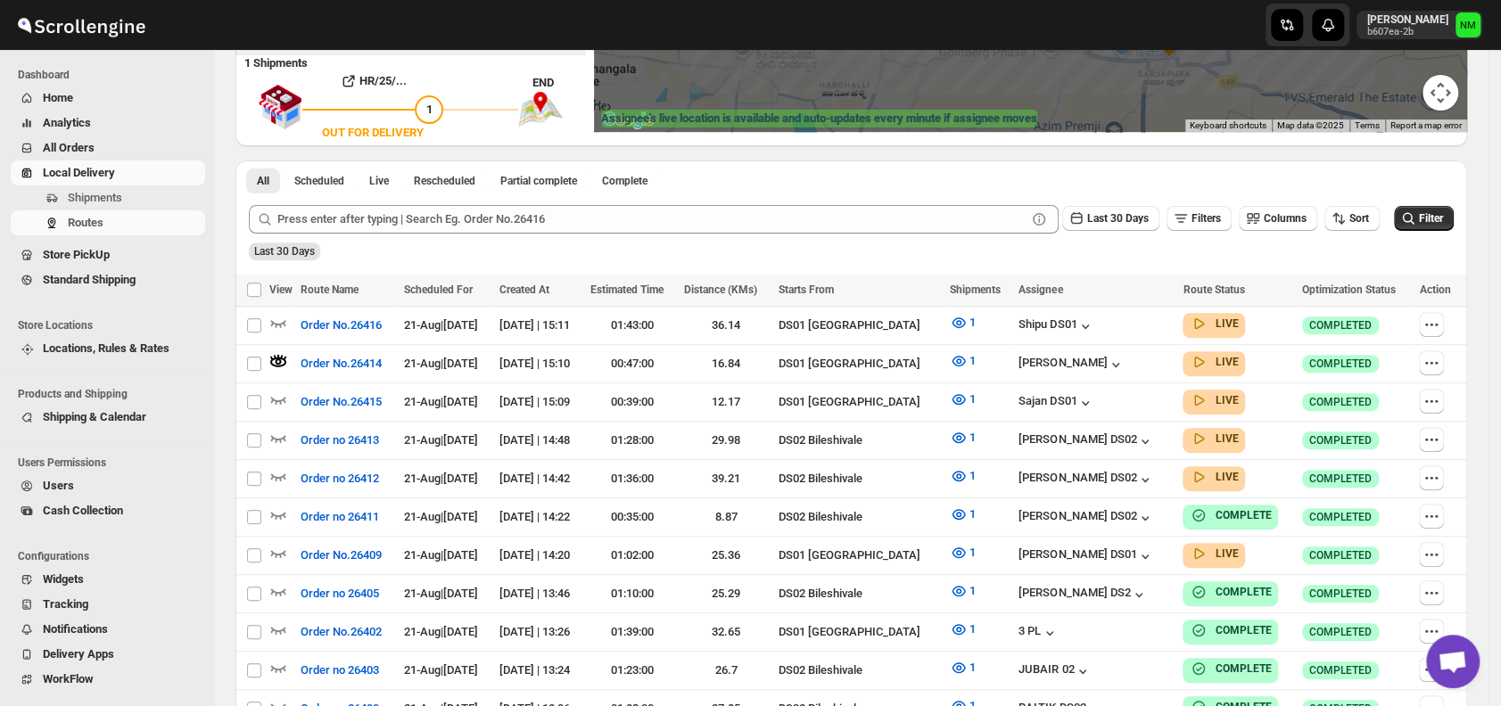
scroll to position [325, 0]
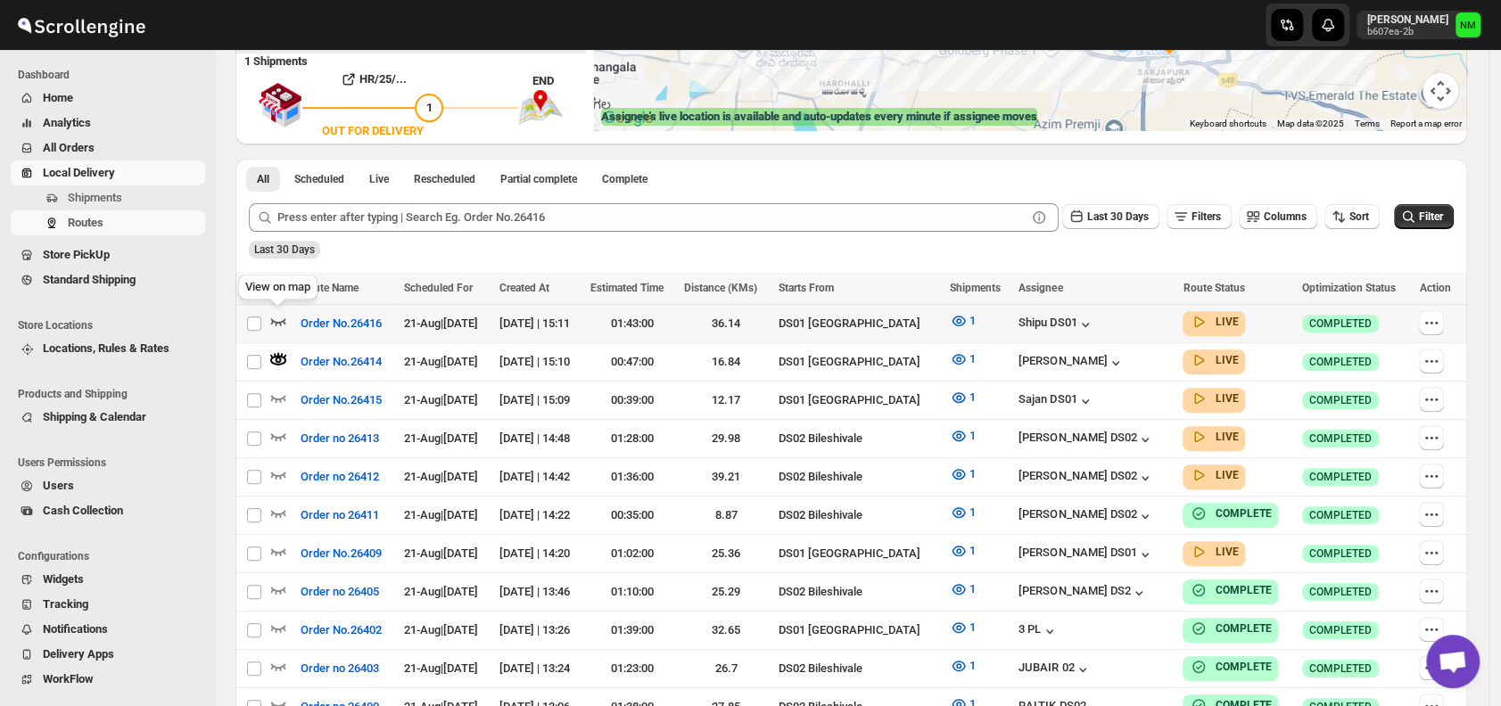
click at [272, 321] on icon "button" at bounding box center [278, 321] width 18 height 18
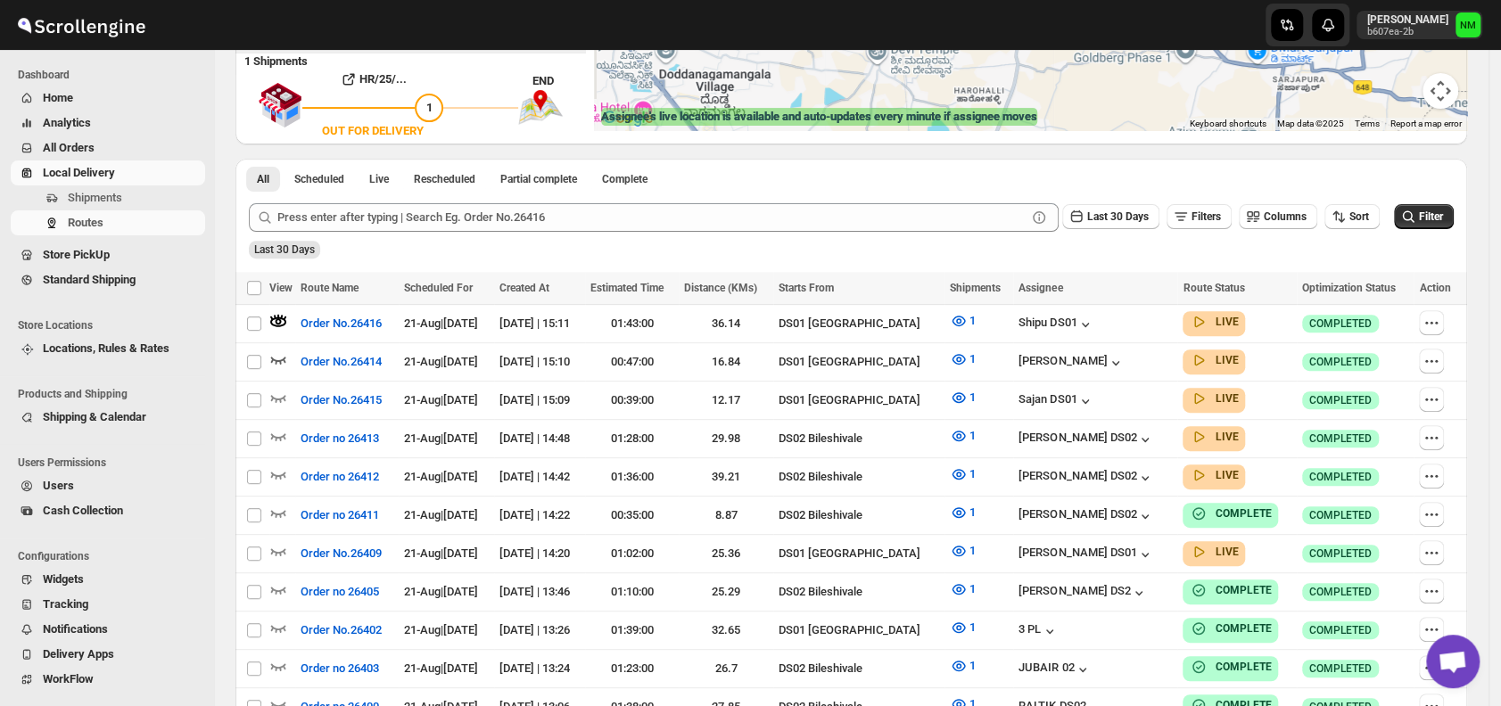
scroll to position [0, 0]
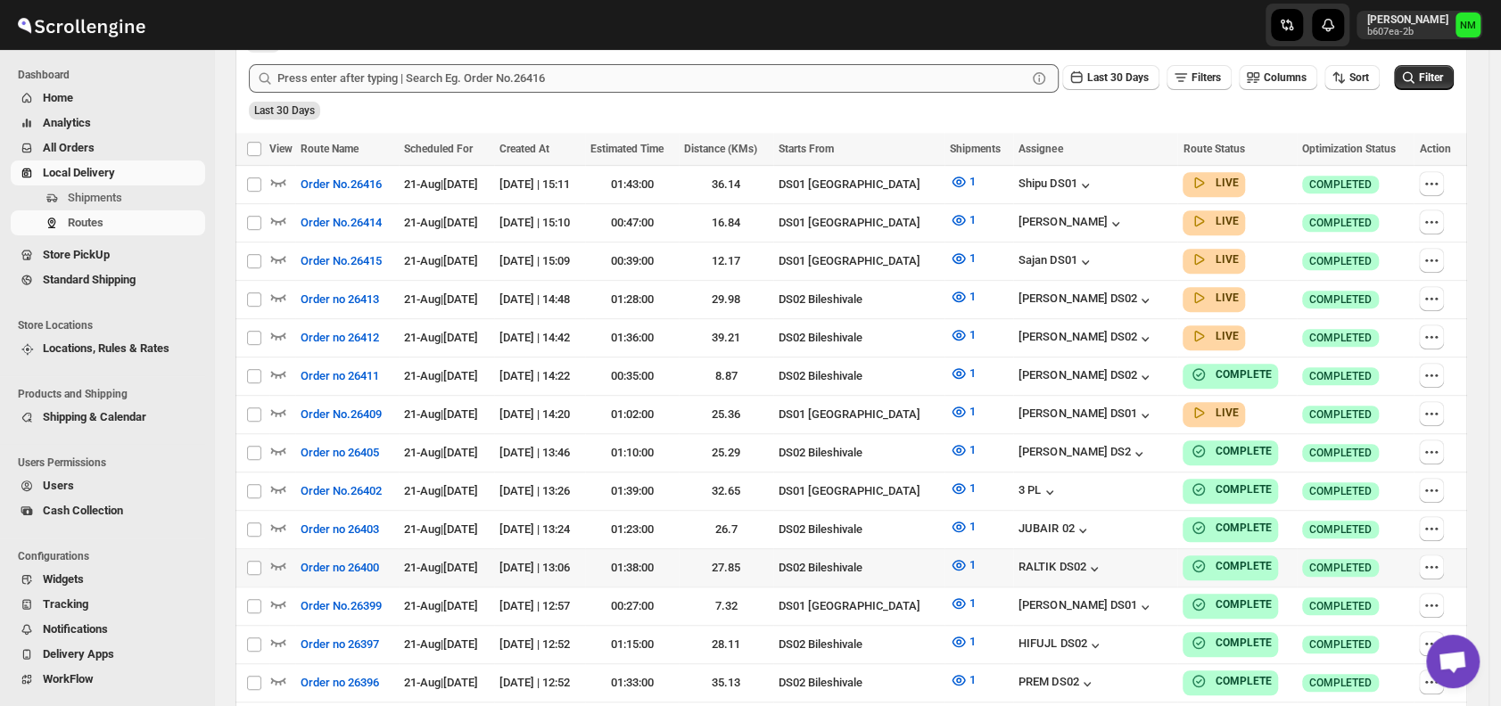
scroll to position [474, 0]
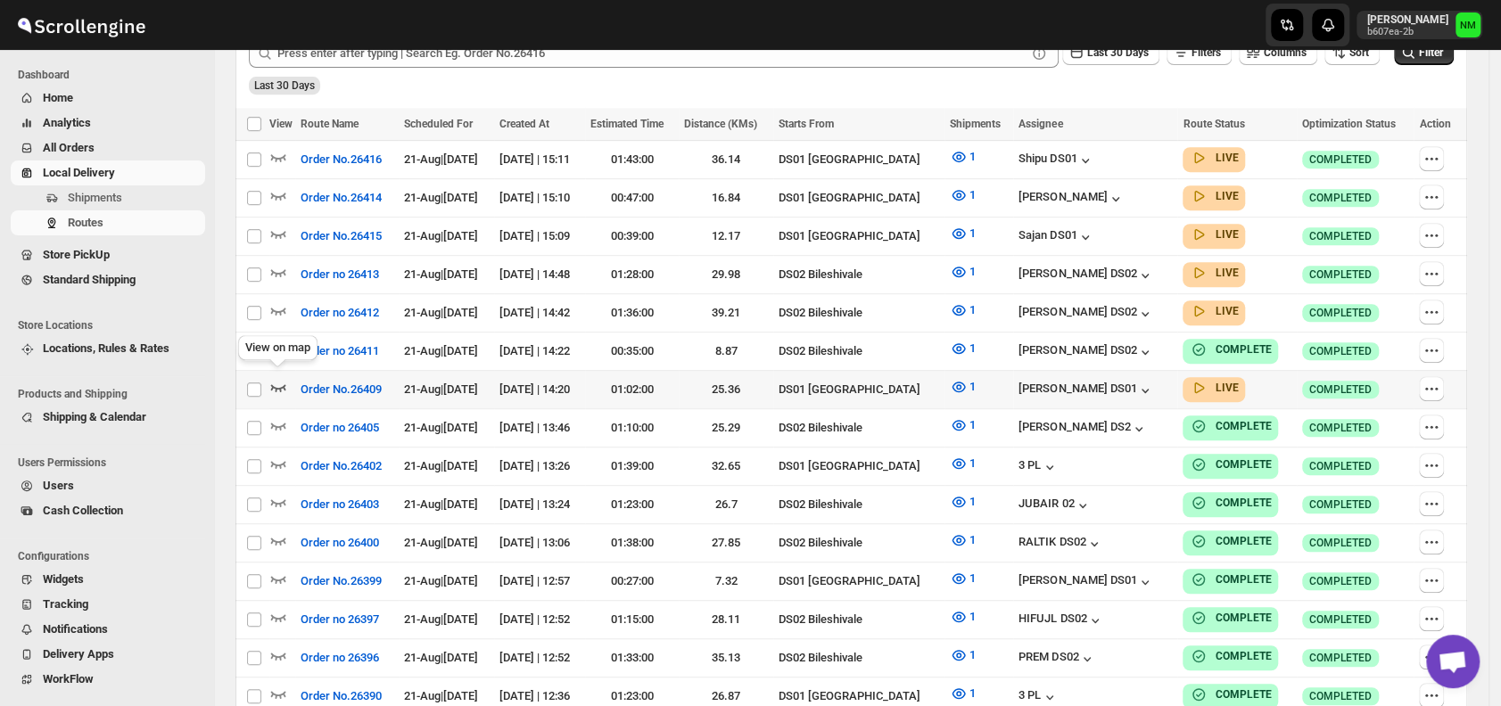
click at [277, 378] on icon "button" at bounding box center [278, 387] width 18 height 18
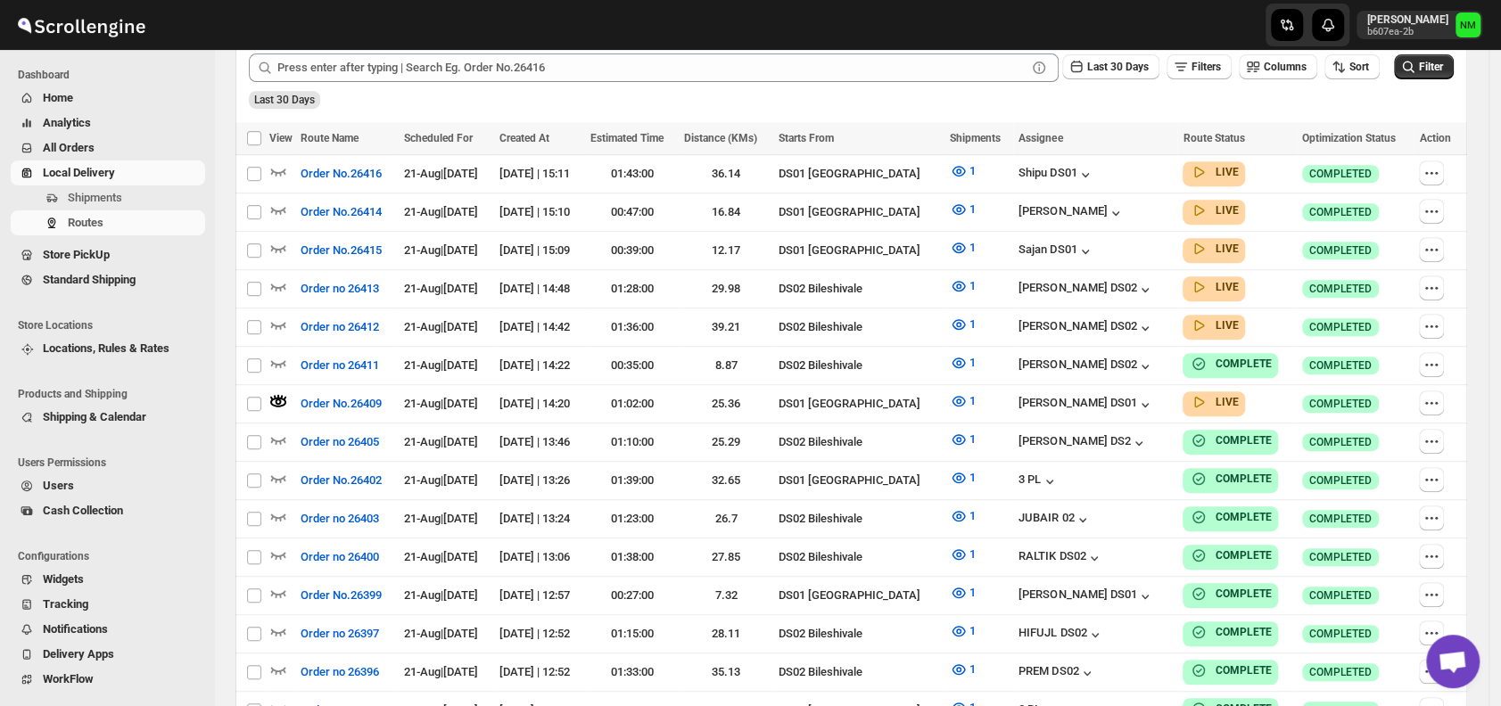
scroll to position [0, 0]
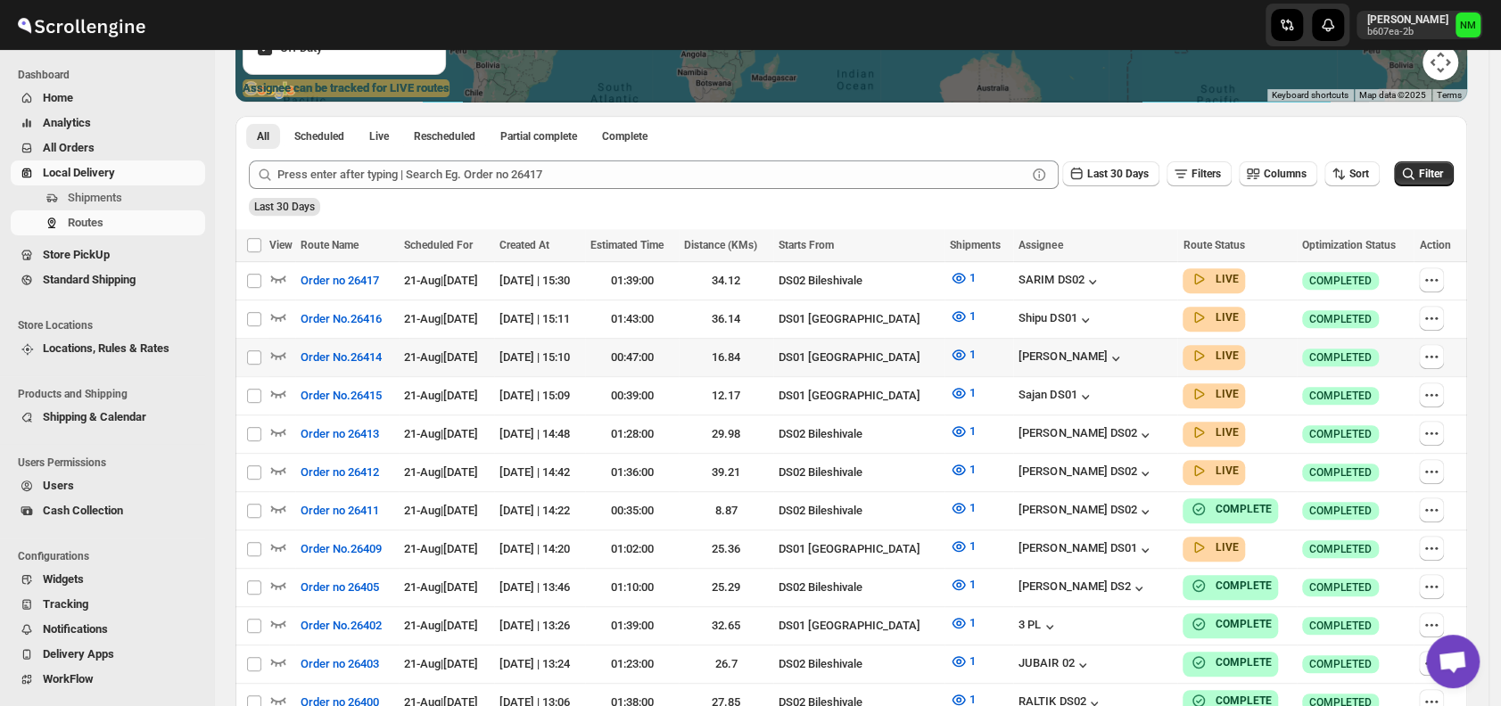
scroll to position [356, 0]
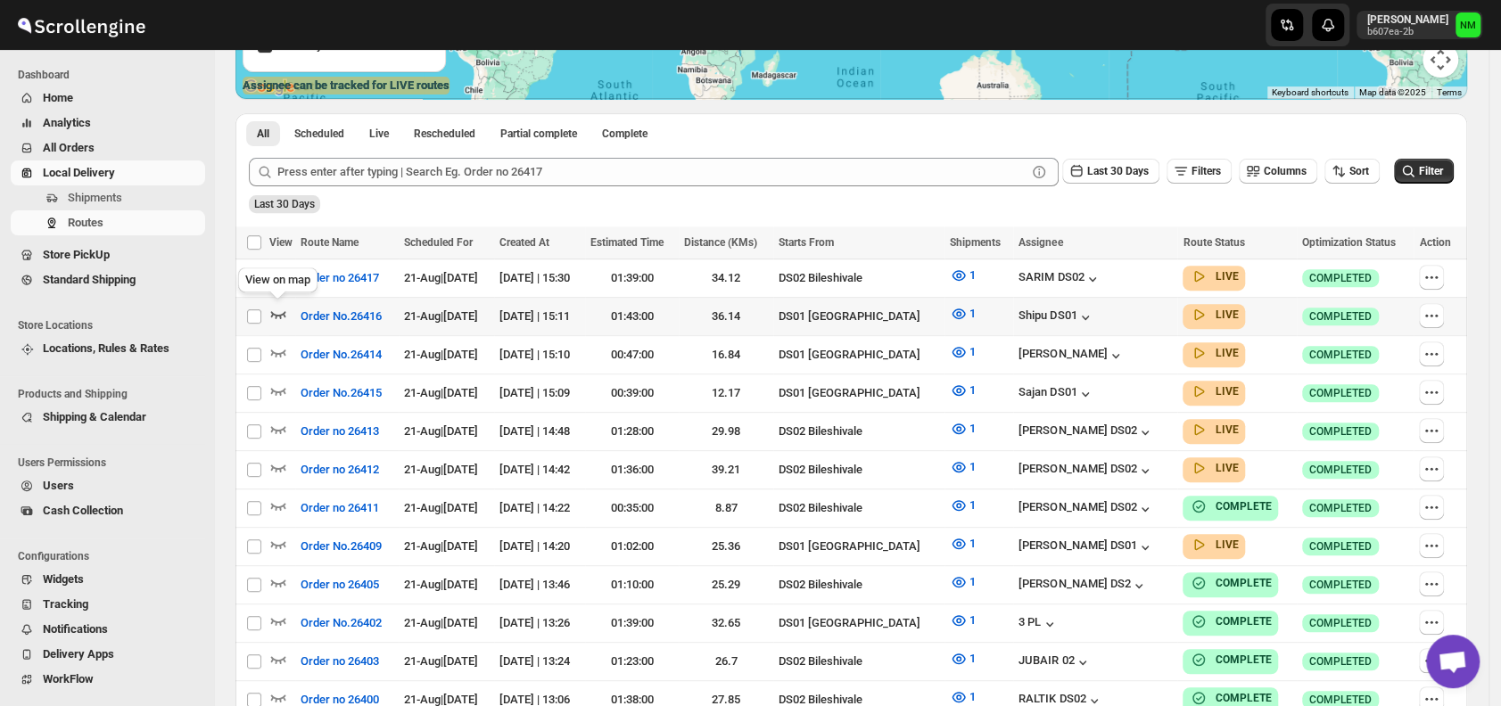
click at [282, 314] on icon "button" at bounding box center [278, 314] width 18 height 18
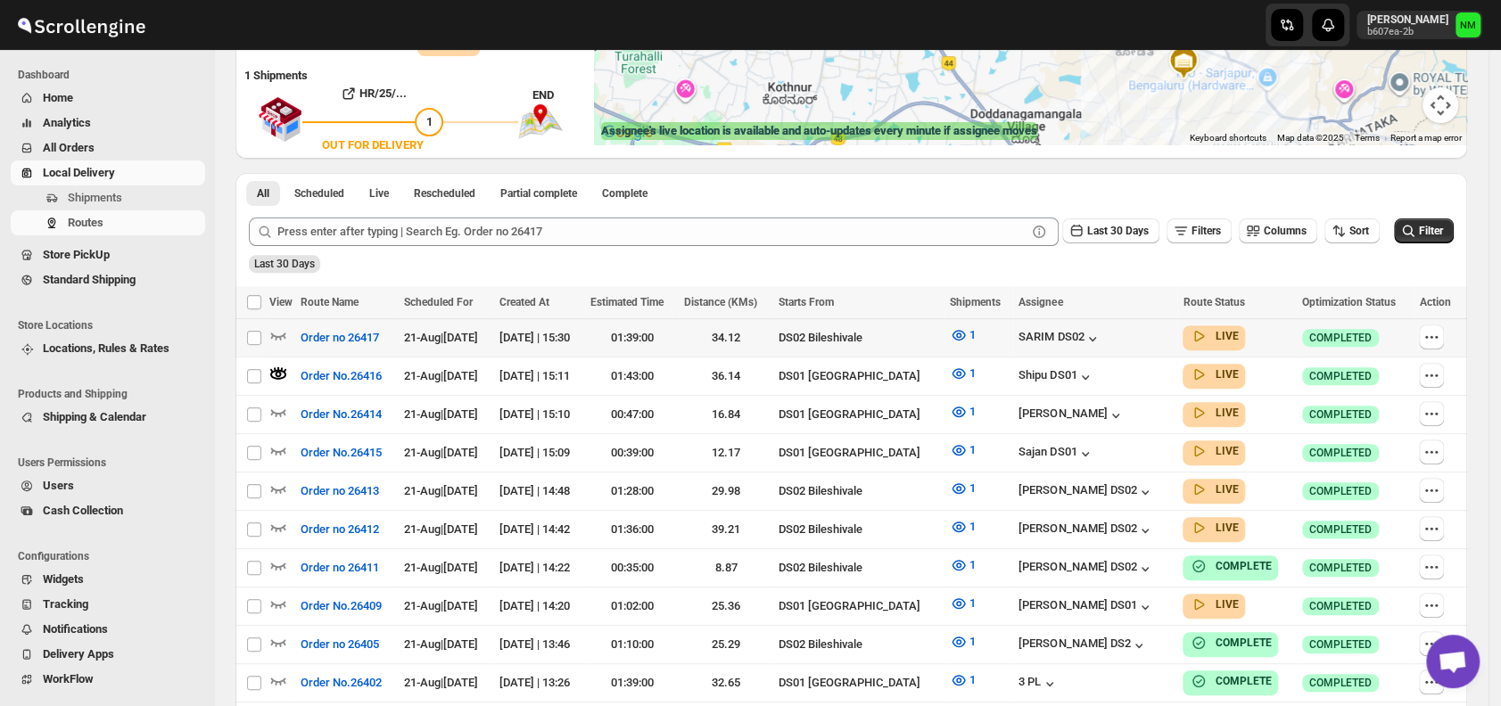
scroll to position [346, 0]
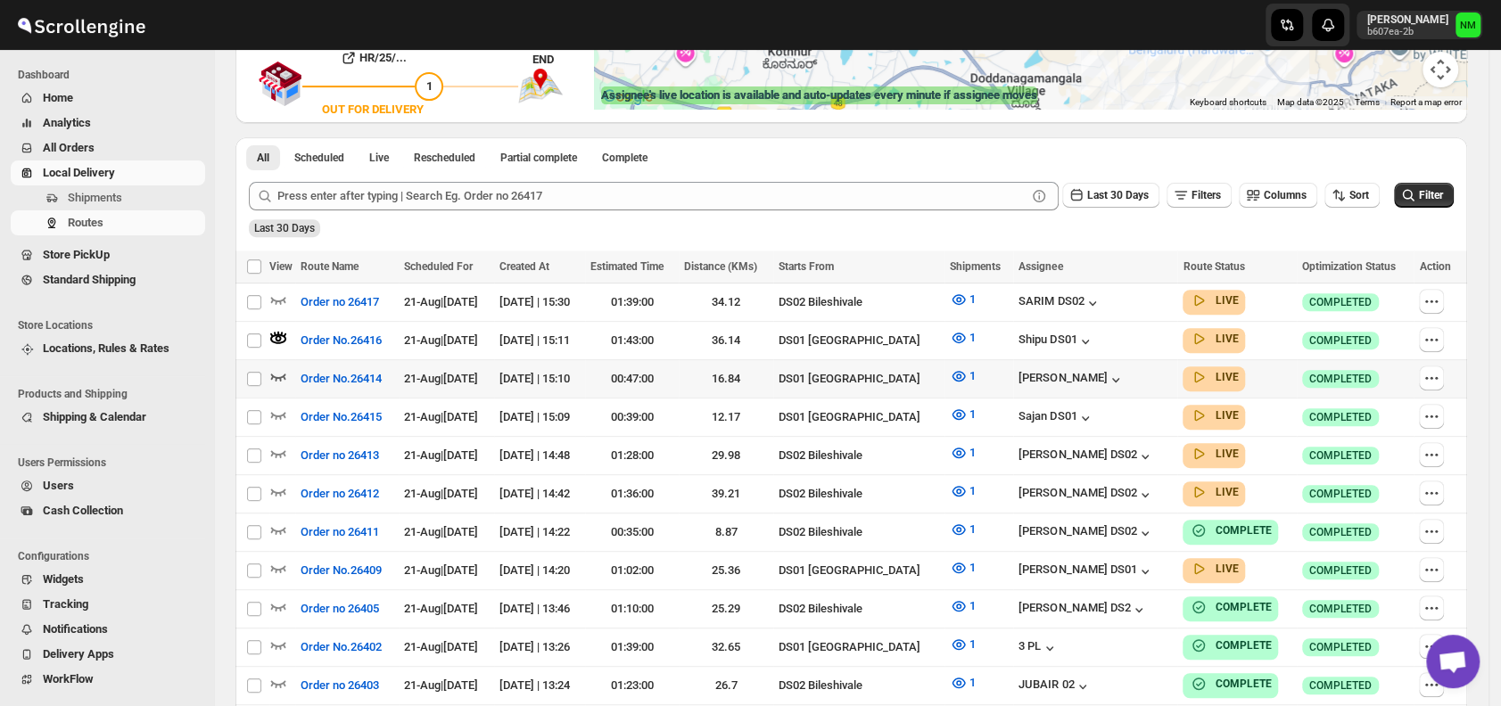
click at [282, 371] on icon "button" at bounding box center [278, 376] width 18 height 18
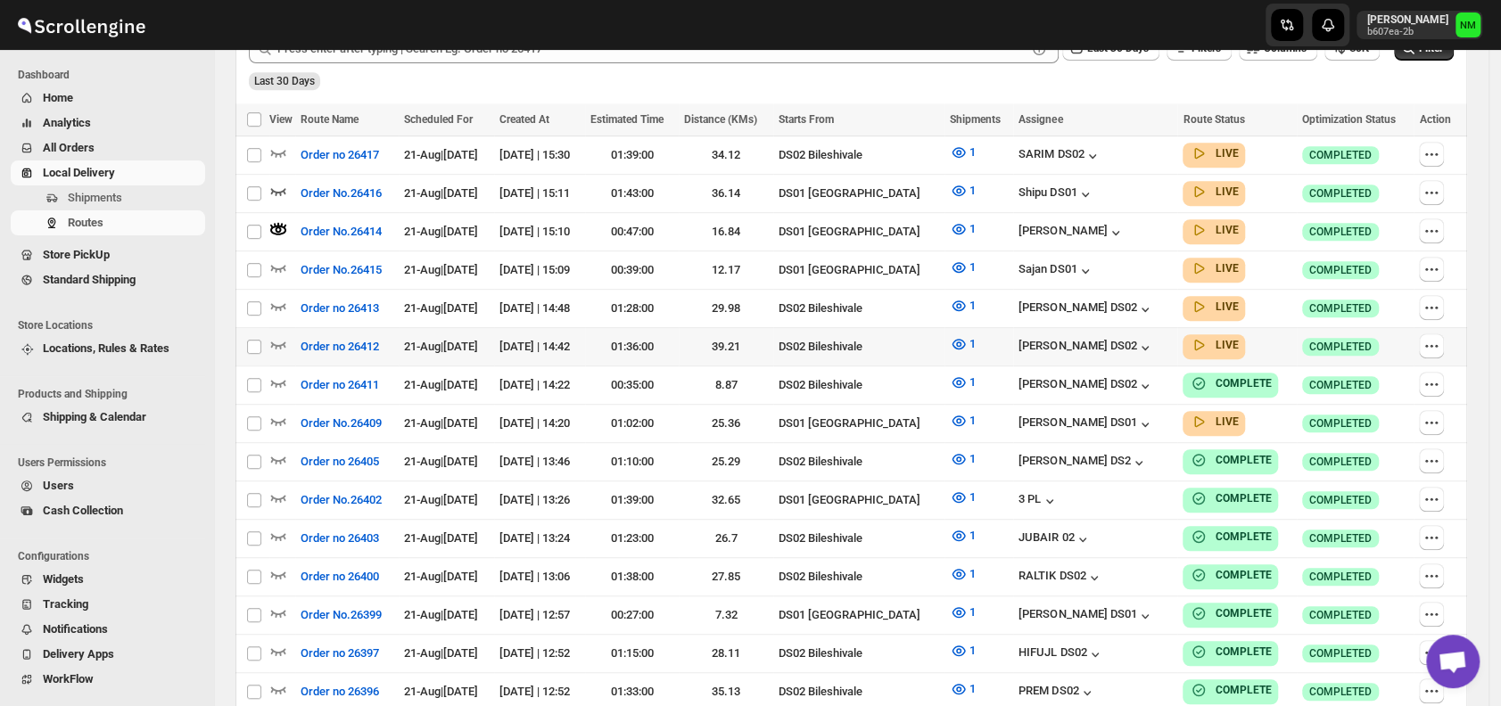
scroll to position [492, 0]
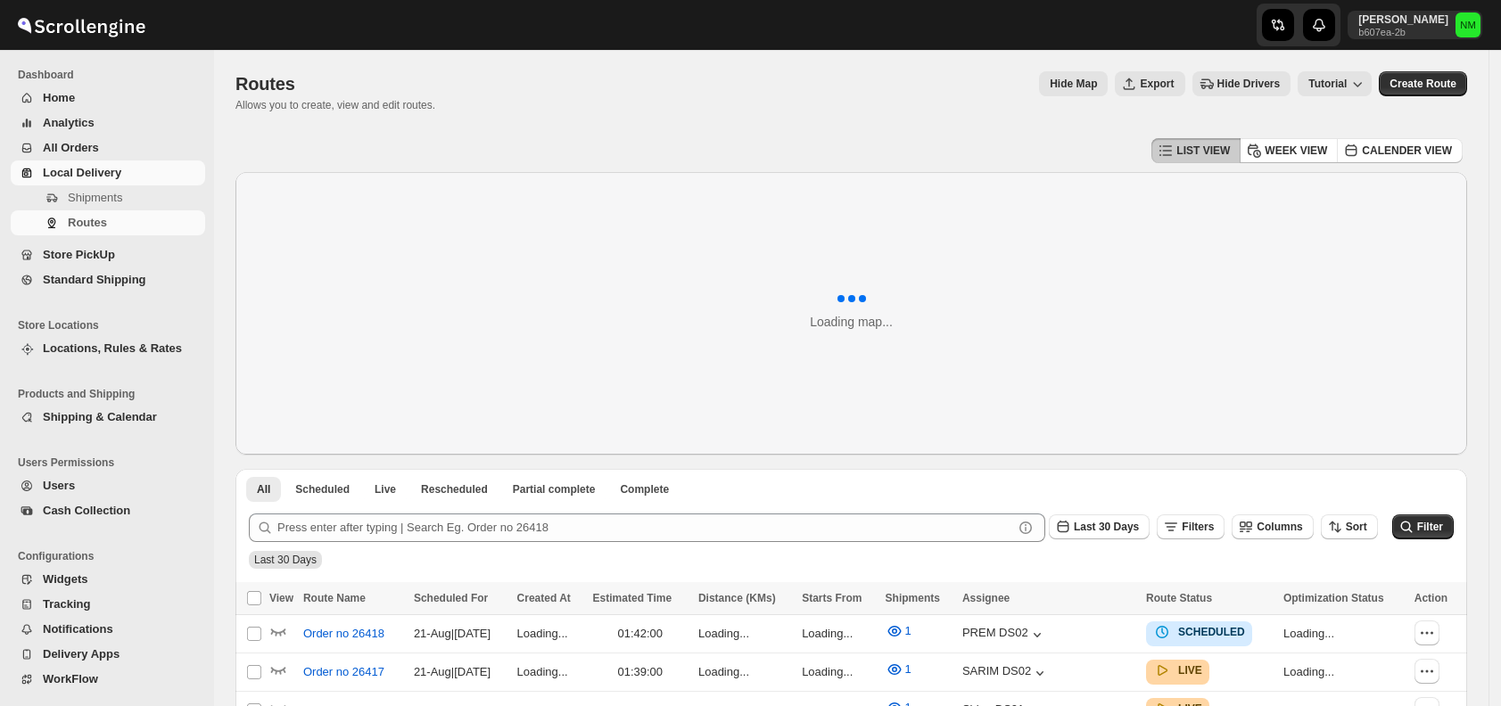
scroll to position [492, 0]
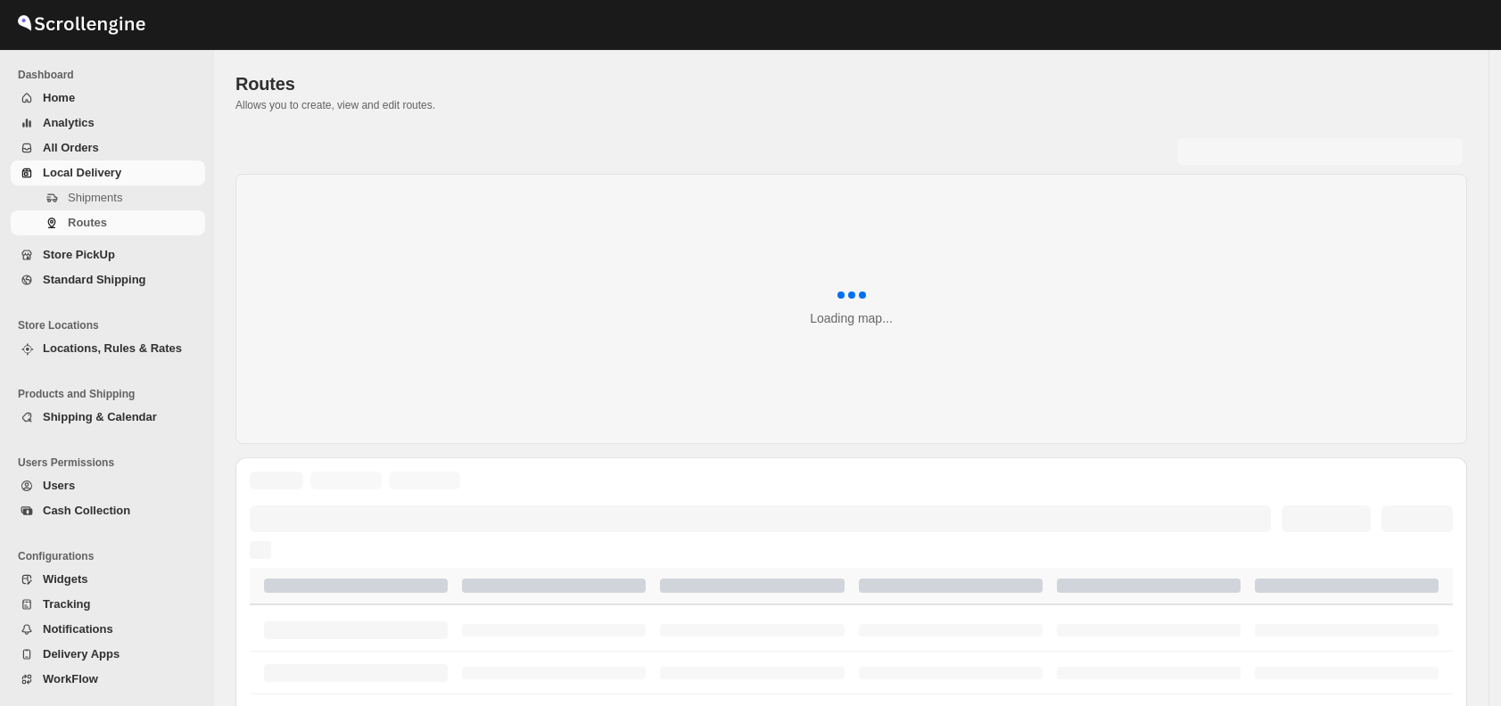
scroll to position [492, 0]
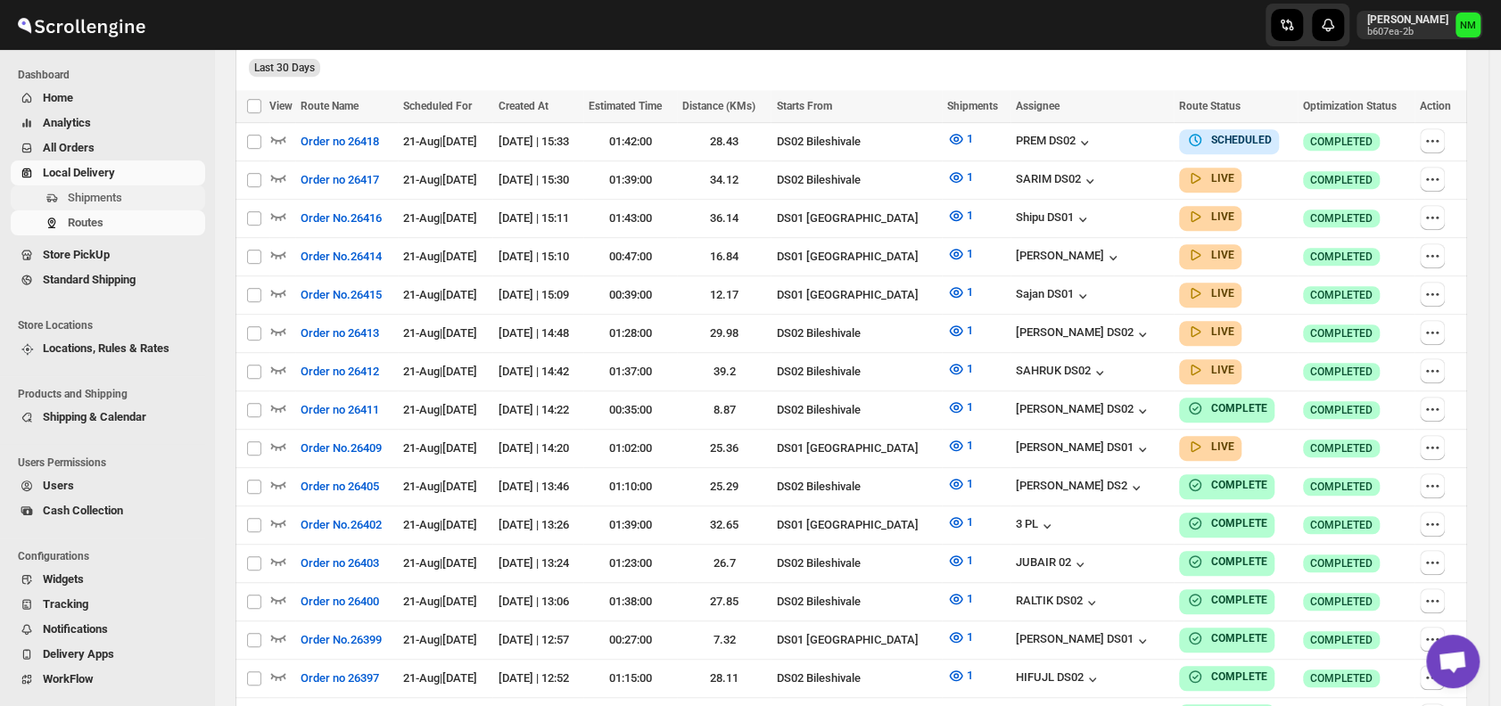
click at [139, 191] on span "Shipments" at bounding box center [135, 198] width 134 height 18
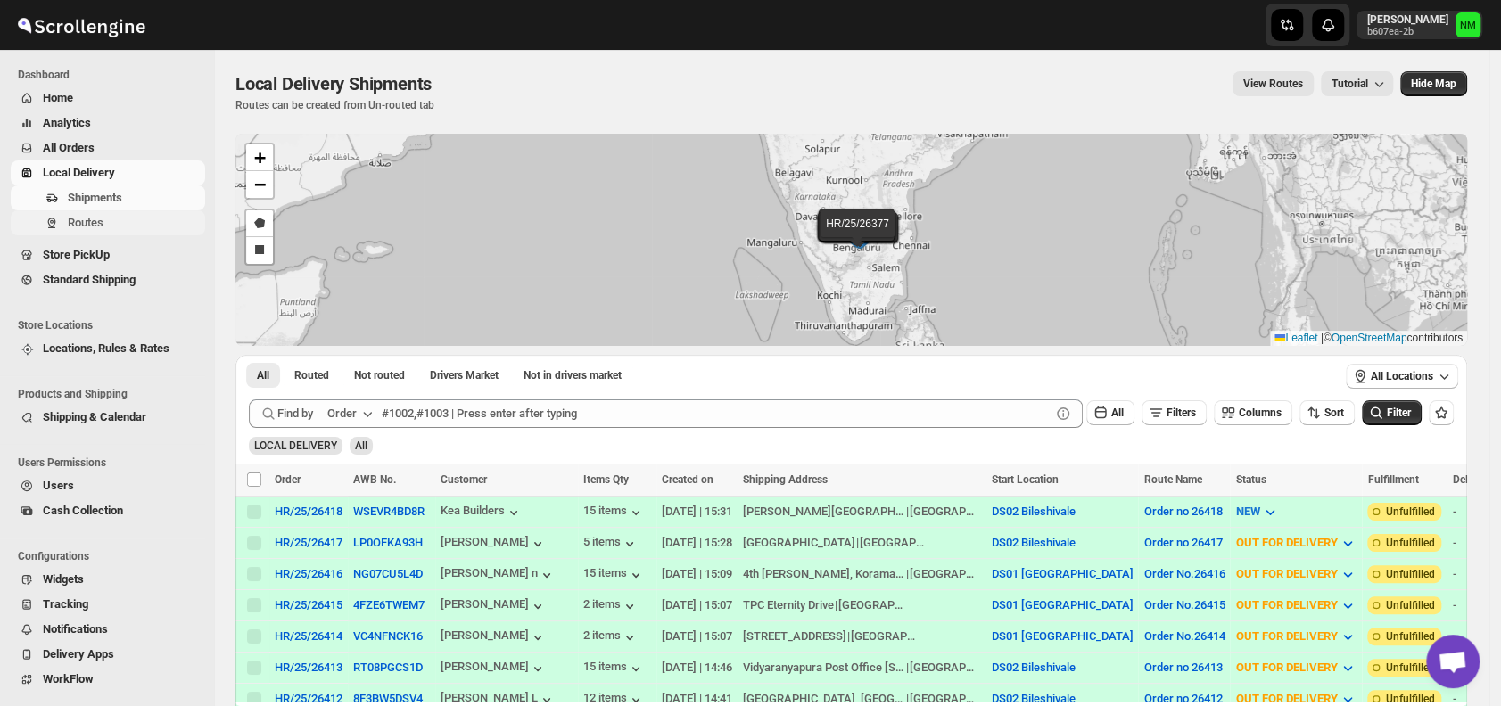
click at [117, 233] on button "Routes" at bounding box center [108, 222] width 194 height 25
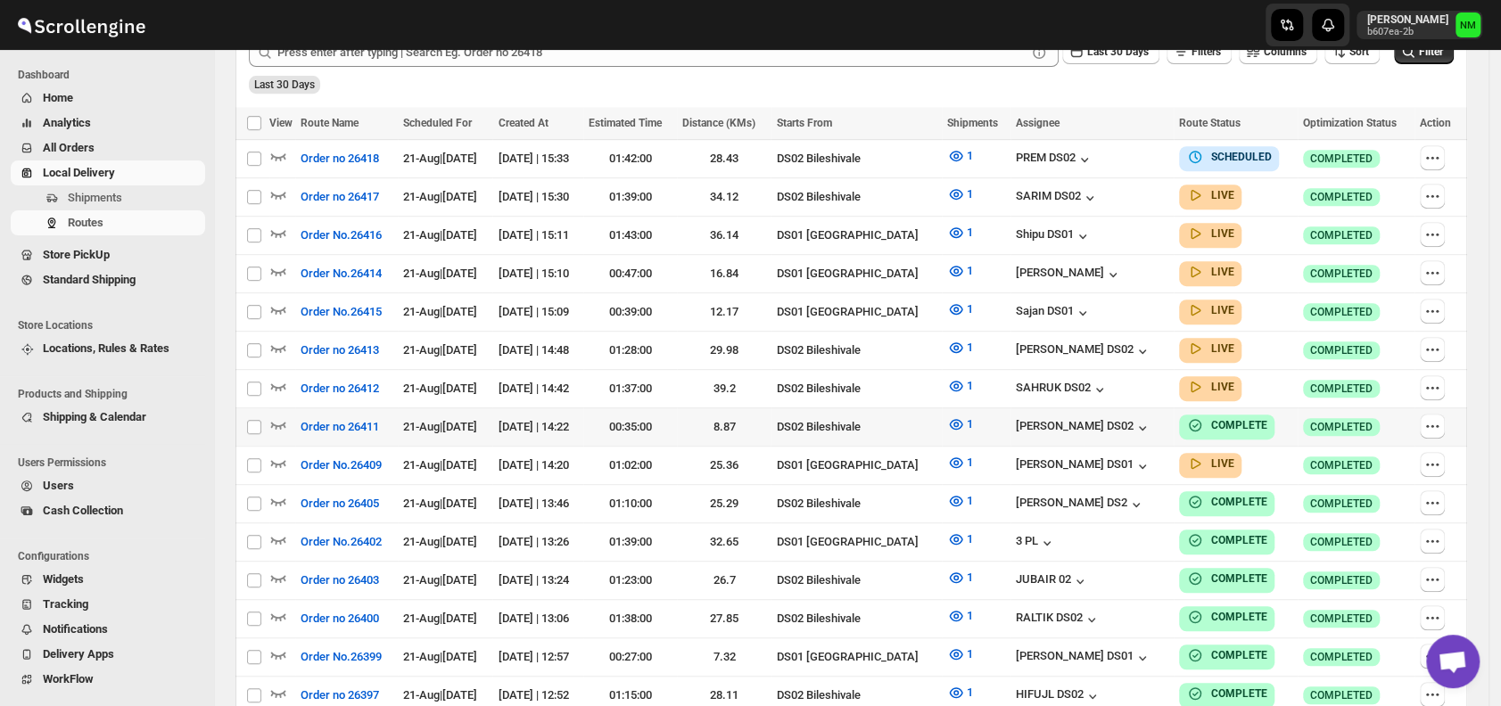
scroll to position [477, 0]
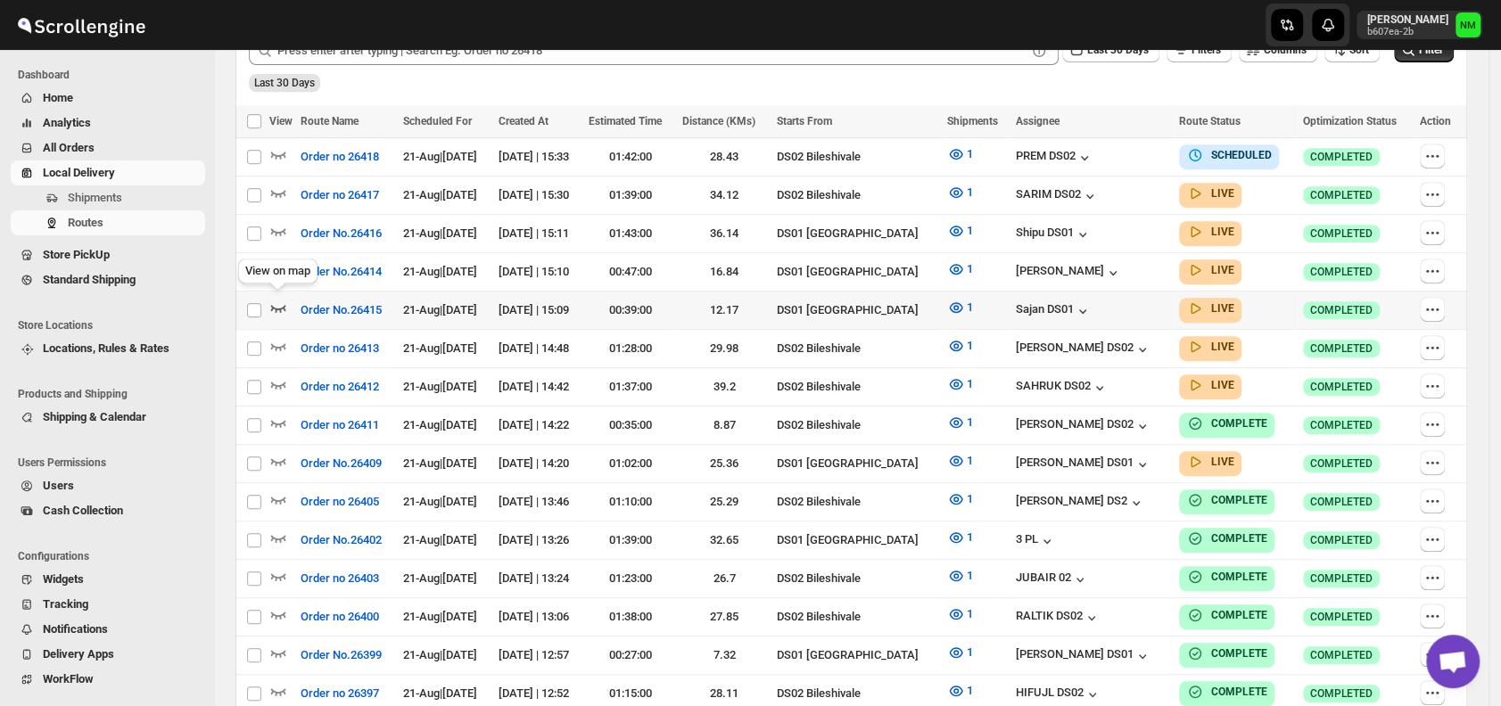
click at [275, 301] on icon "button" at bounding box center [278, 308] width 18 height 18
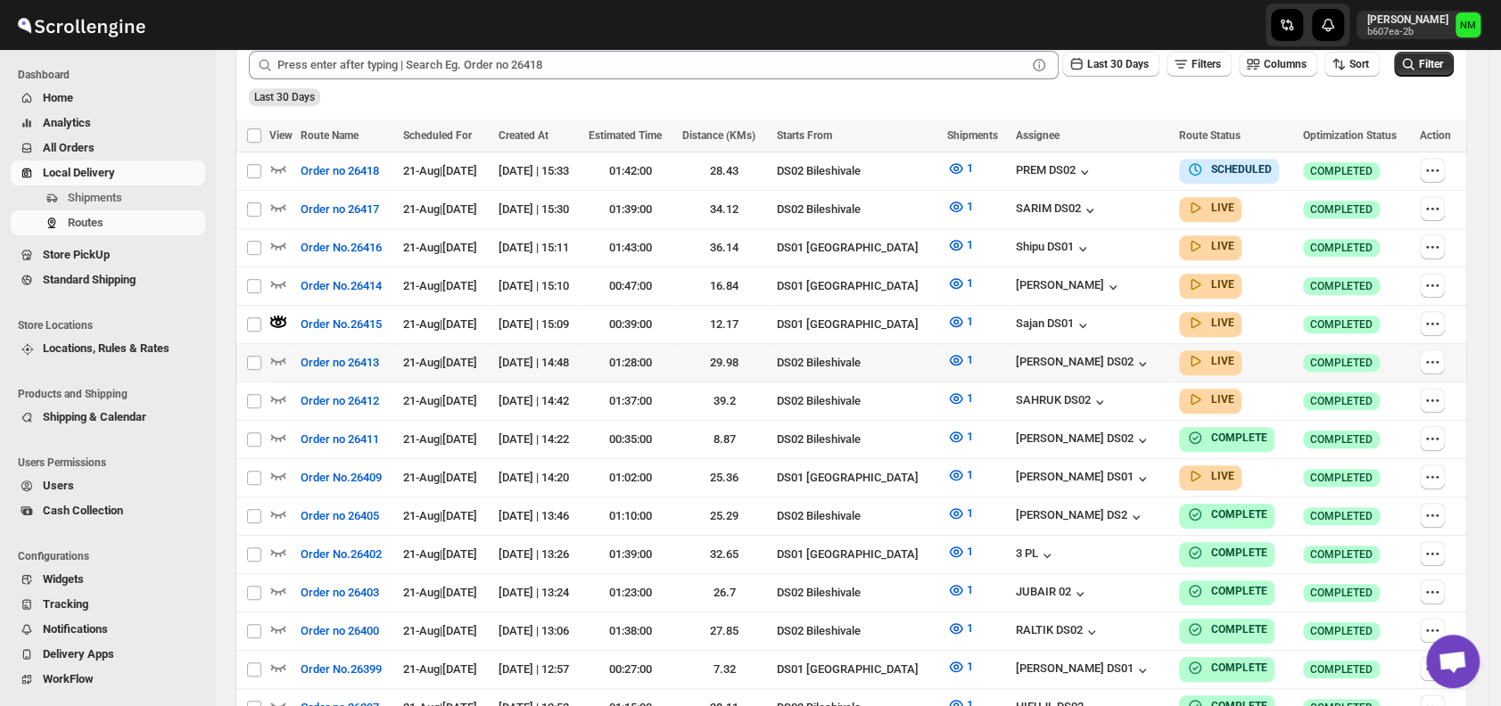
scroll to position [0, 0]
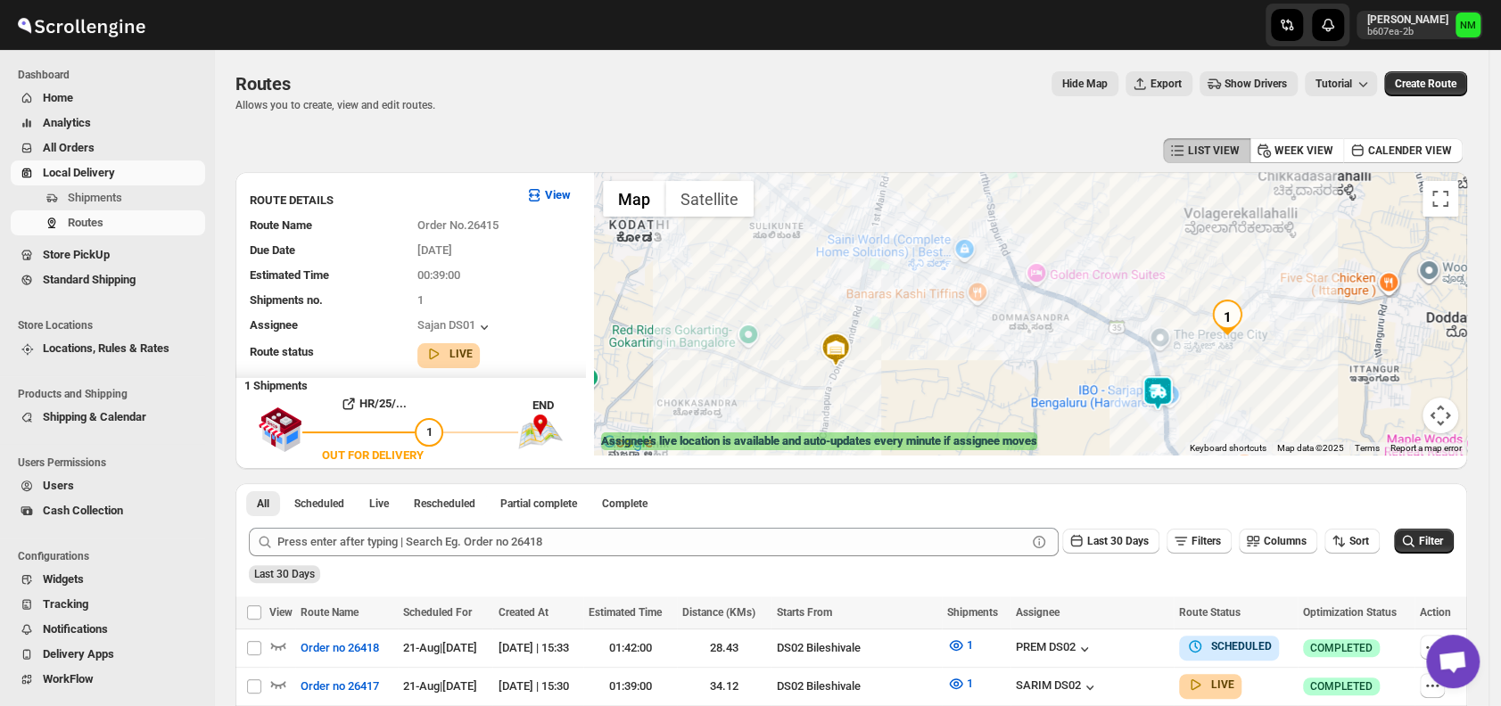
click at [1157, 394] on img at bounding box center [1158, 393] width 36 height 36
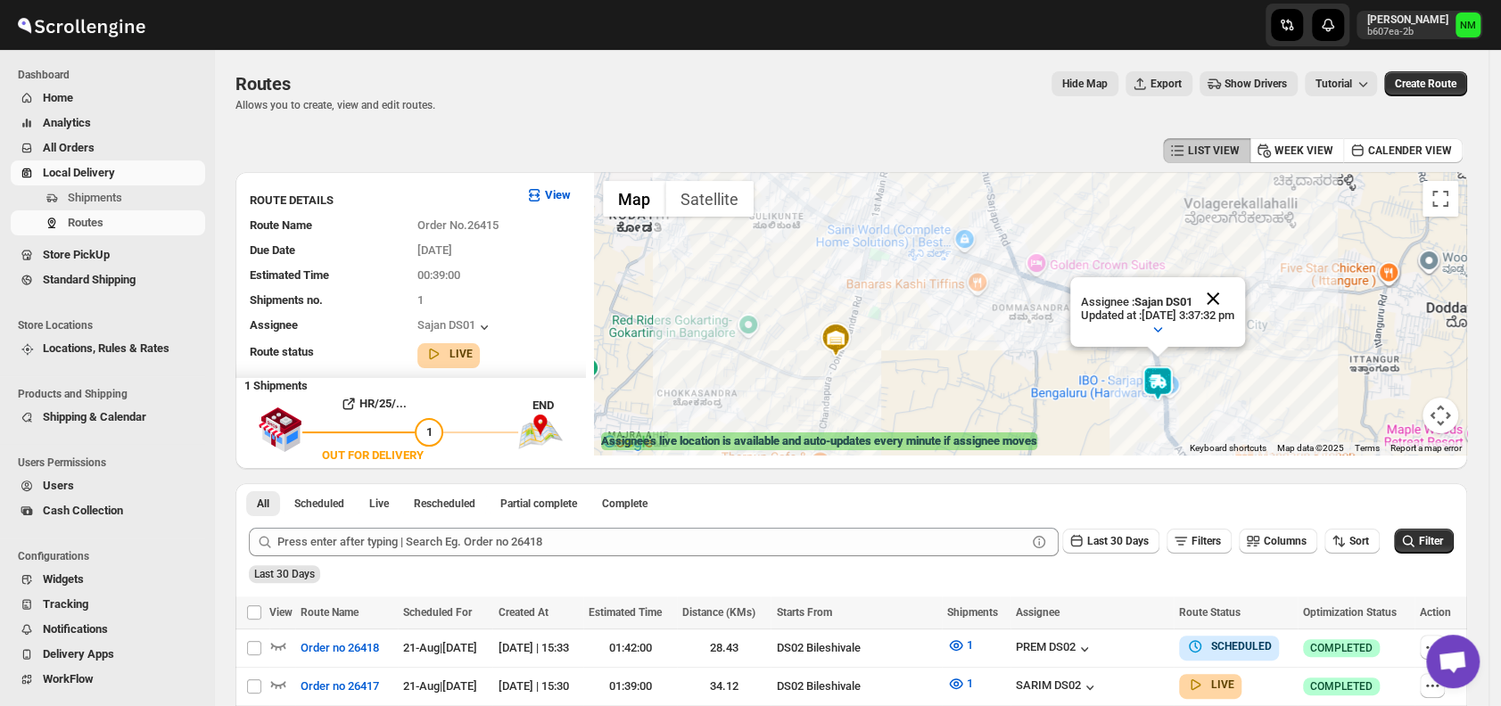
click at [1234, 295] on button "Close" at bounding box center [1212, 298] width 43 height 43
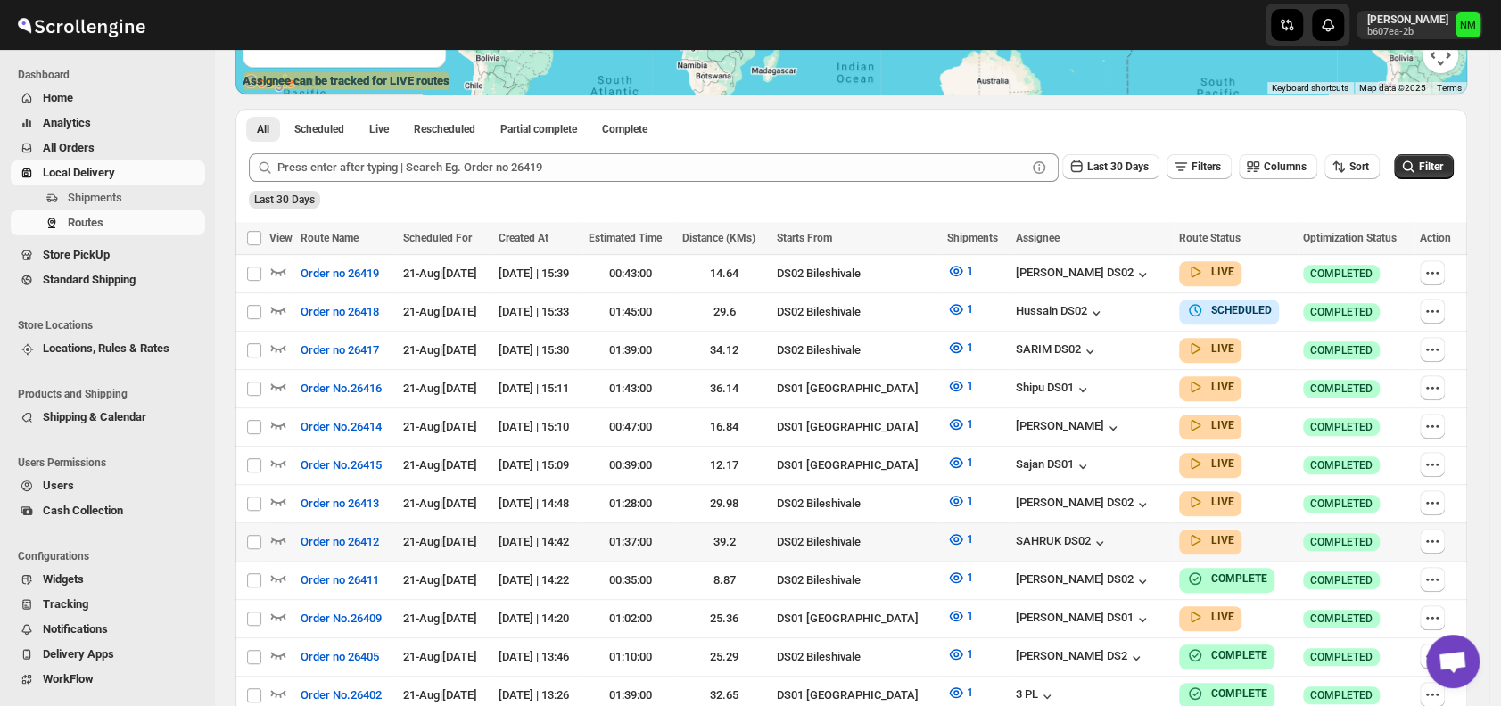
scroll to position [391, 0]
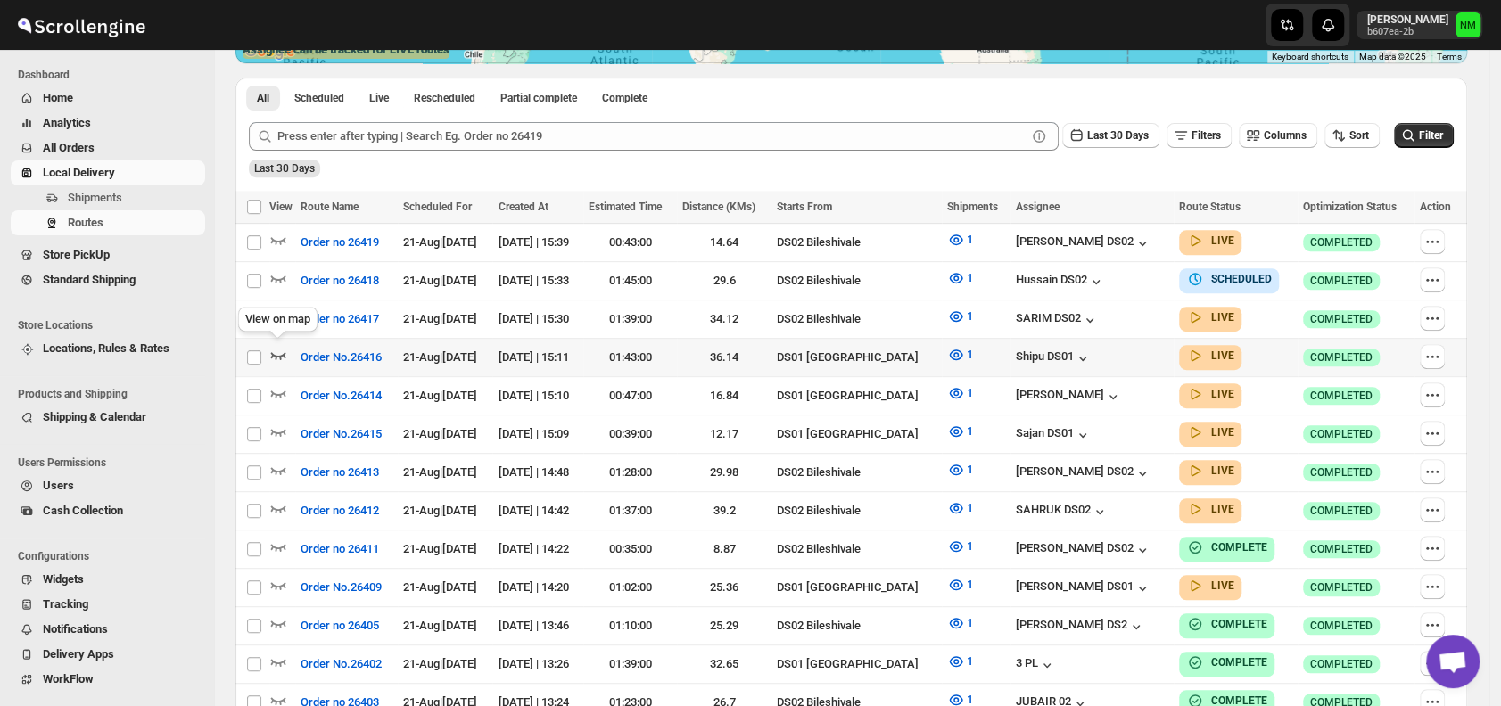
click at [277, 353] on icon "button" at bounding box center [278, 355] width 15 height 7
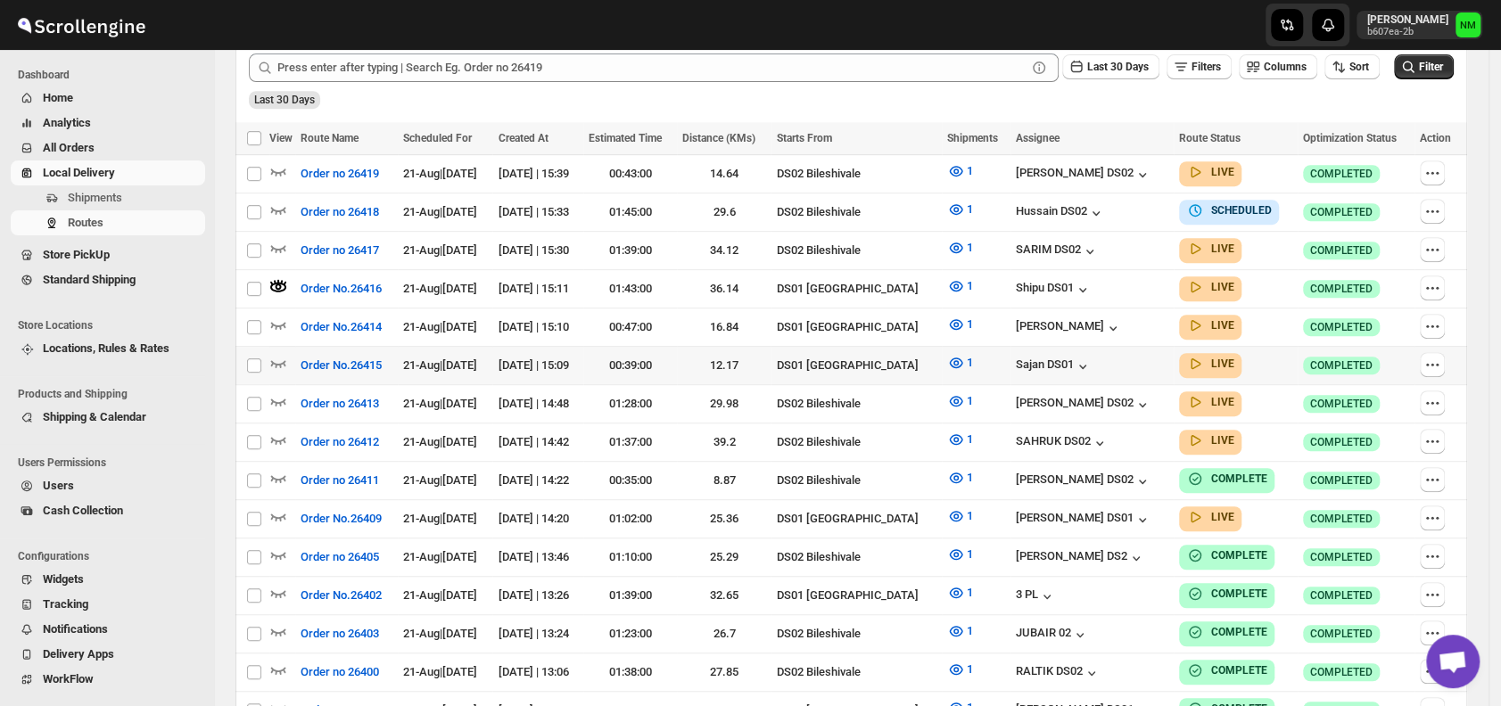
scroll to position [477, 0]
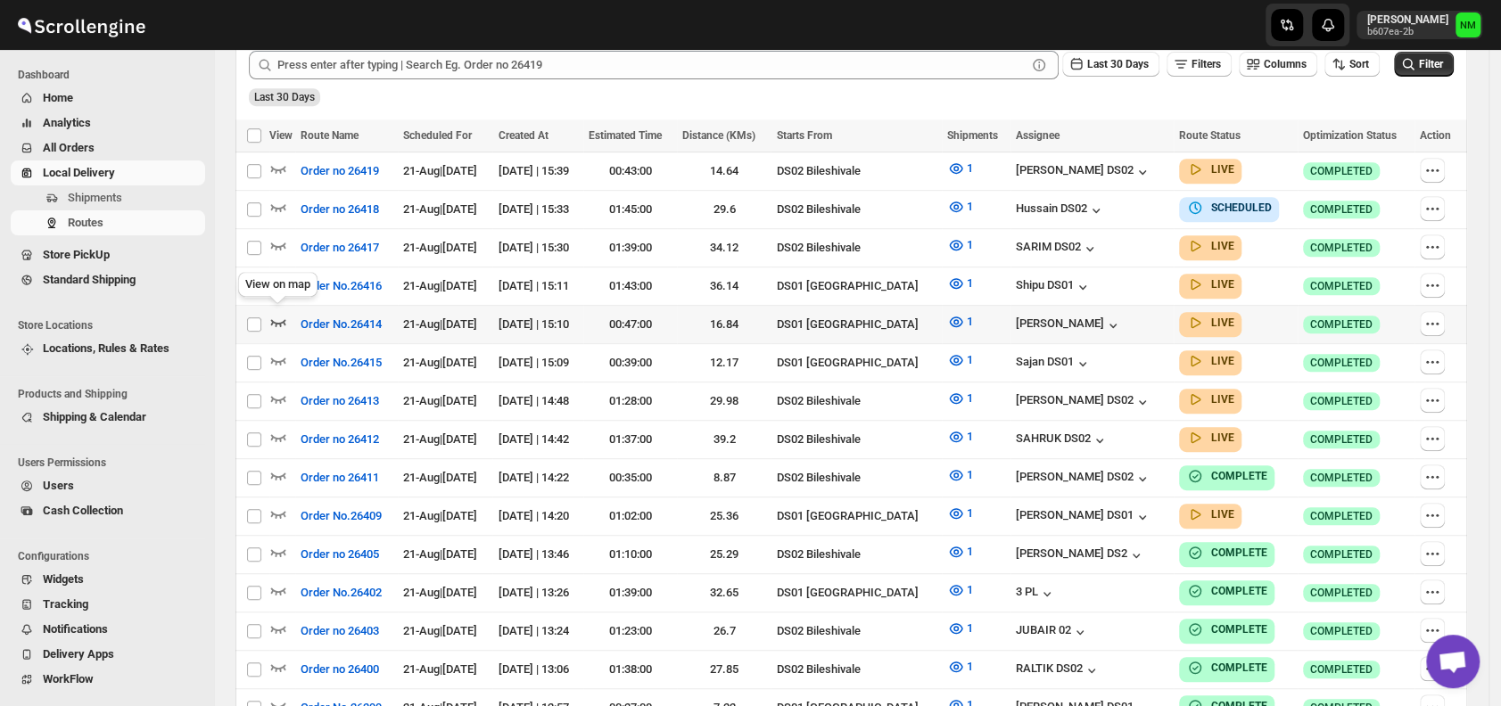
click at [278, 314] on icon "button" at bounding box center [278, 322] width 18 height 18
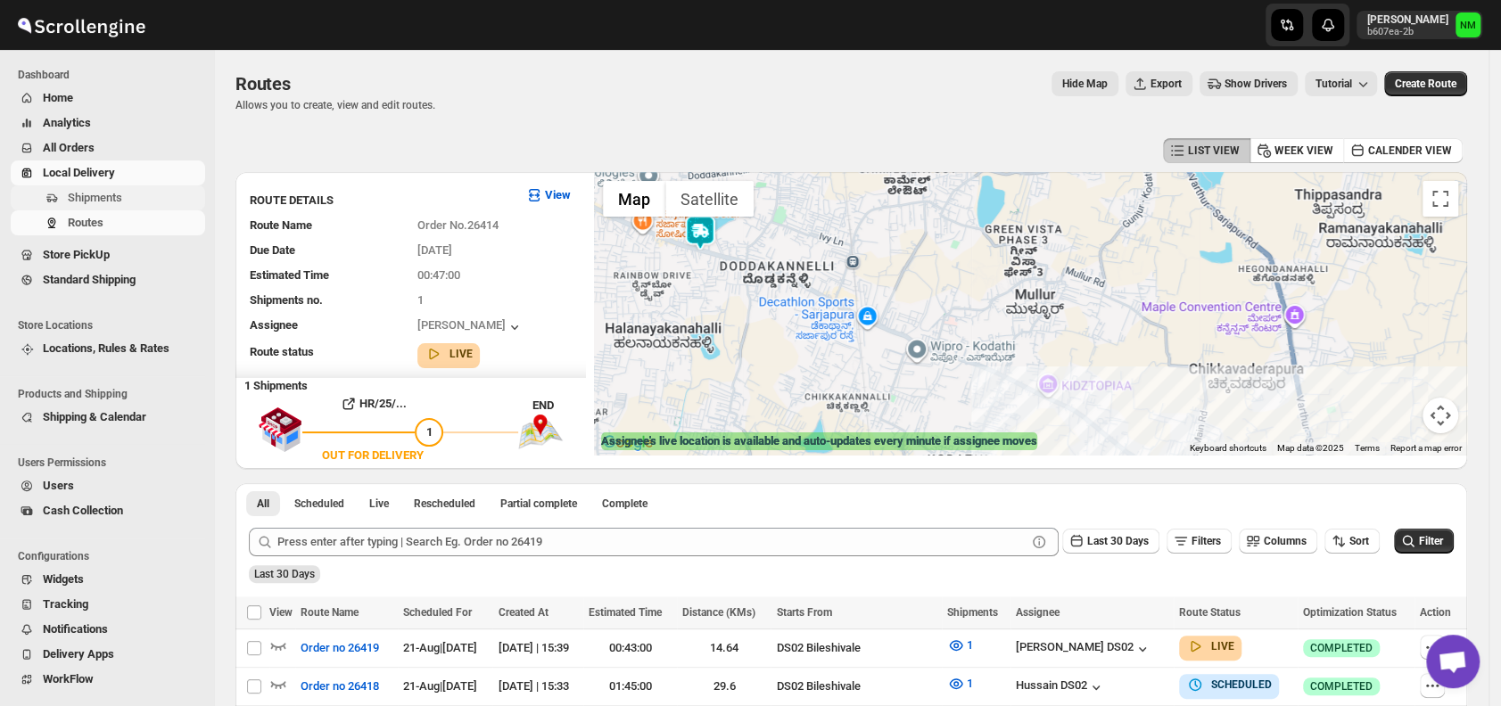
click at [106, 193] on span "Shipments" at bounding box center [95, 197] width 54 height 13
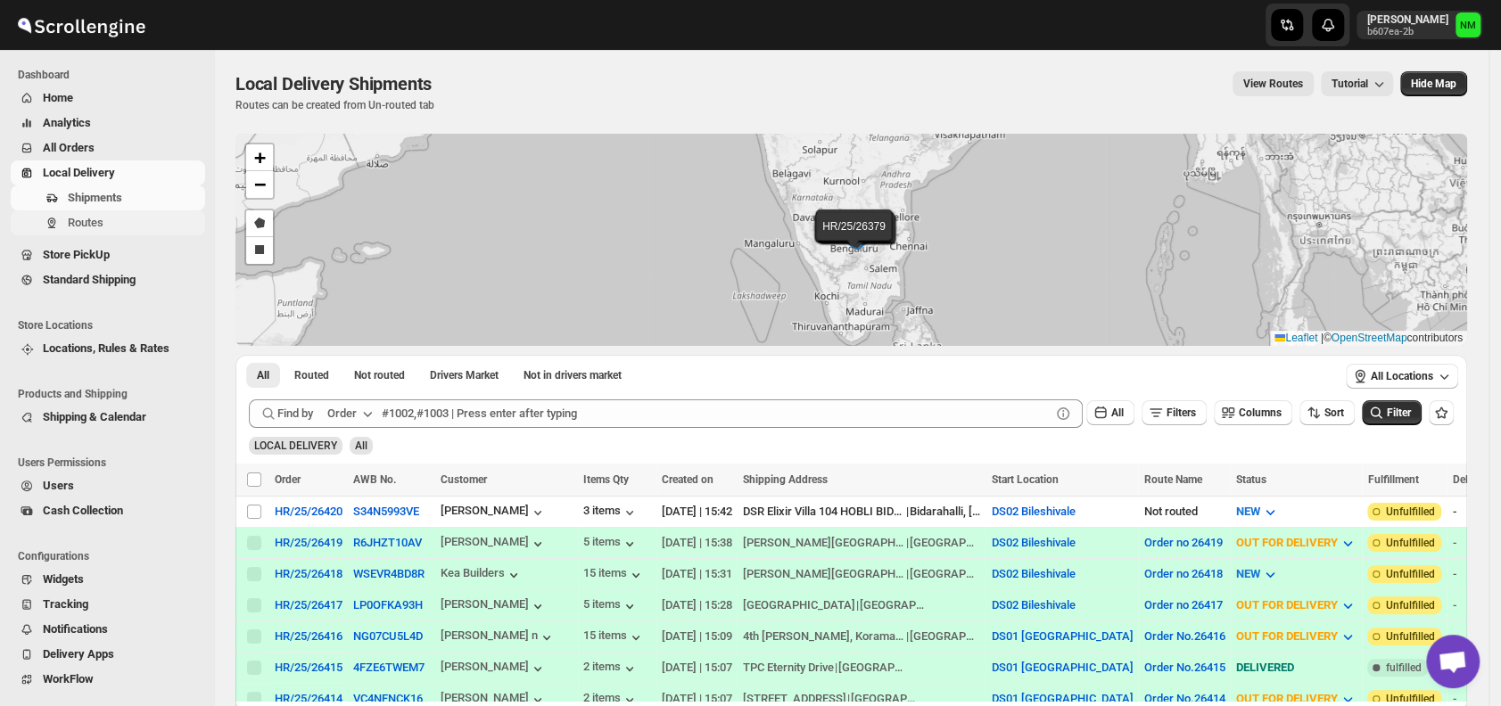
click at [110, 219] on span "Routes" at bounding box center [135, 223] width 134 height 18
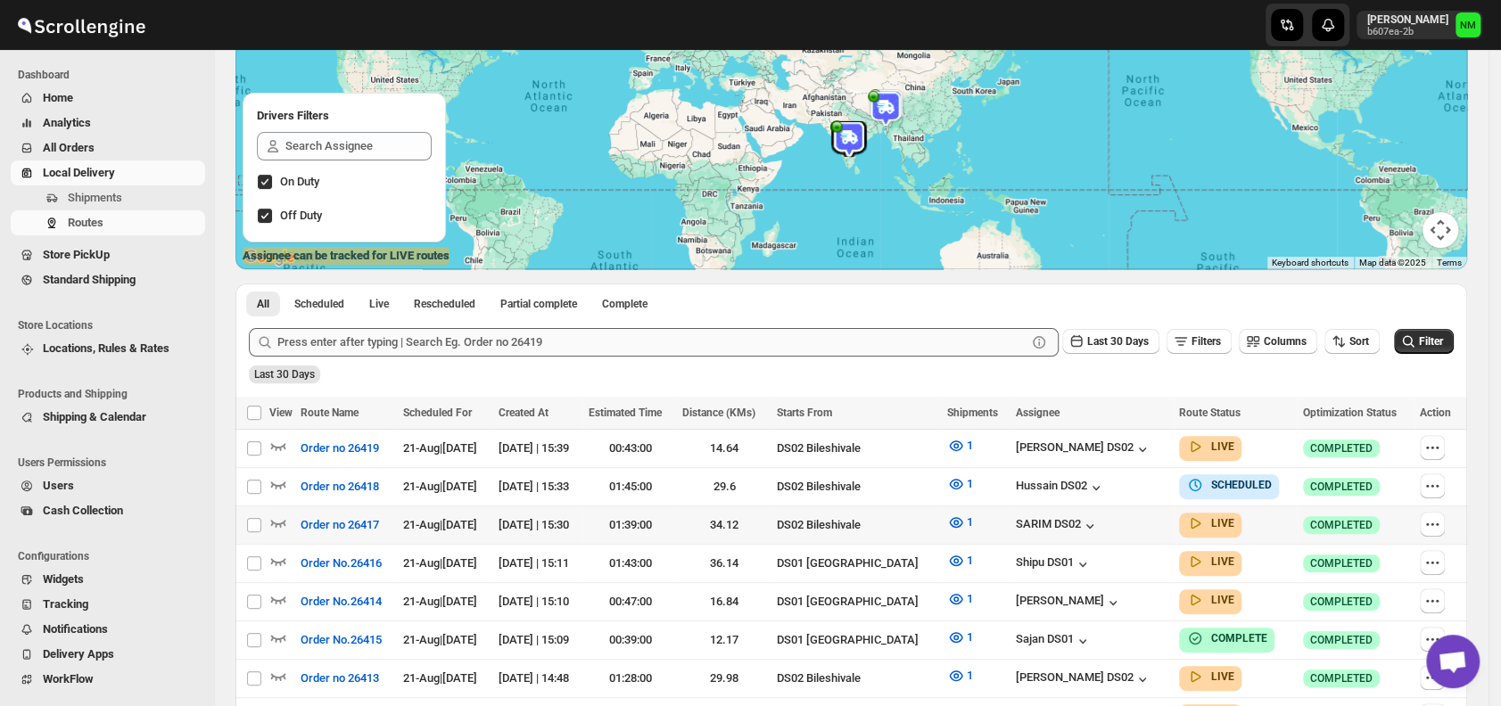
scroll to position [187, 0]
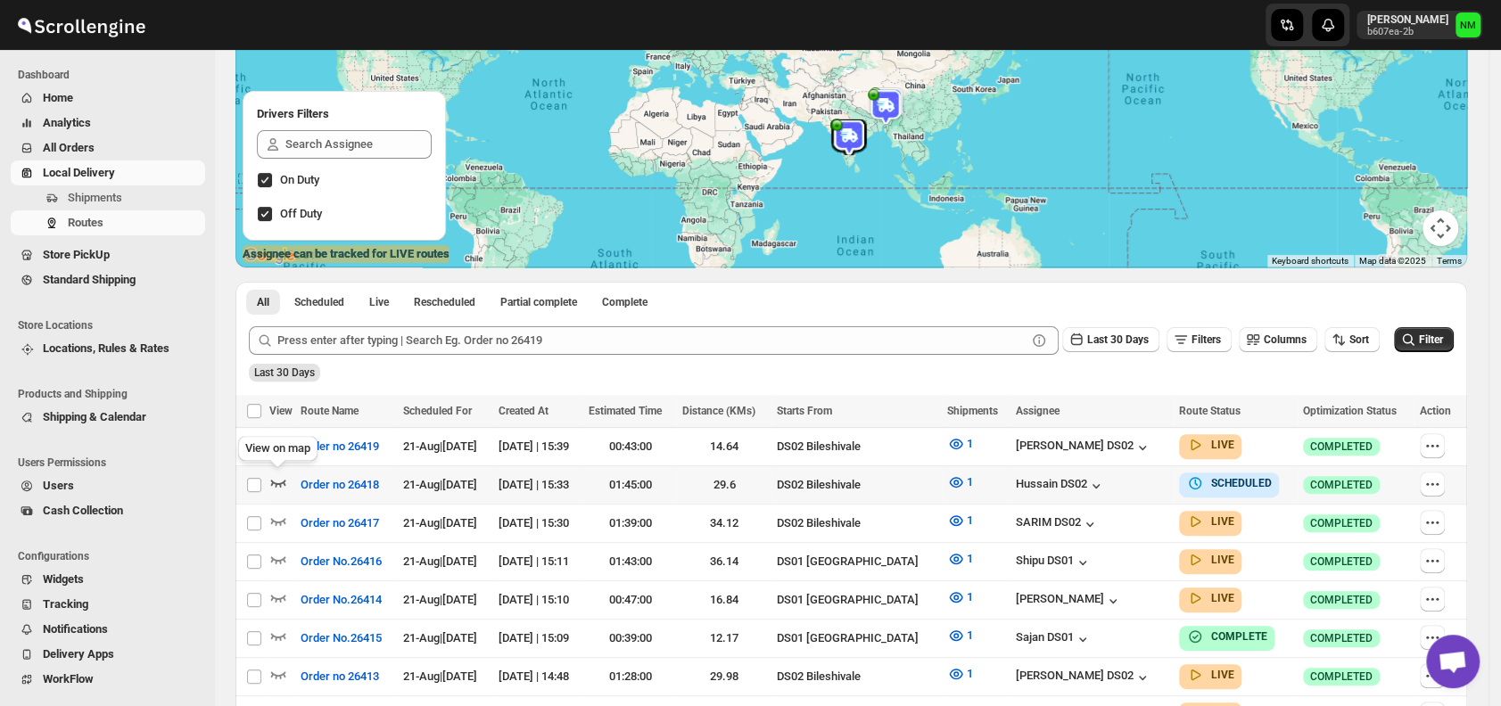
click at [277, 480] on icon "button" at bounding box center [278, 482] width 18 height 18
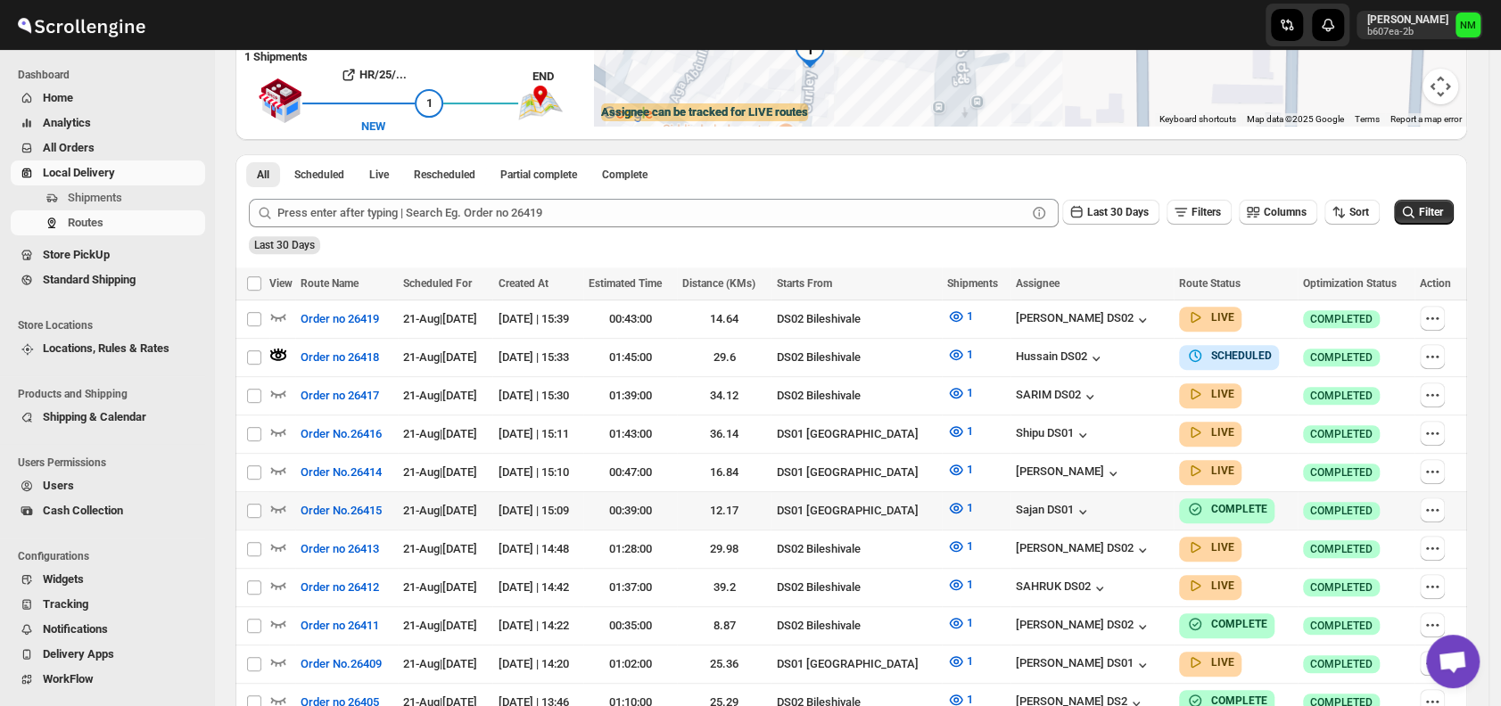
scroll to position [330, 0]
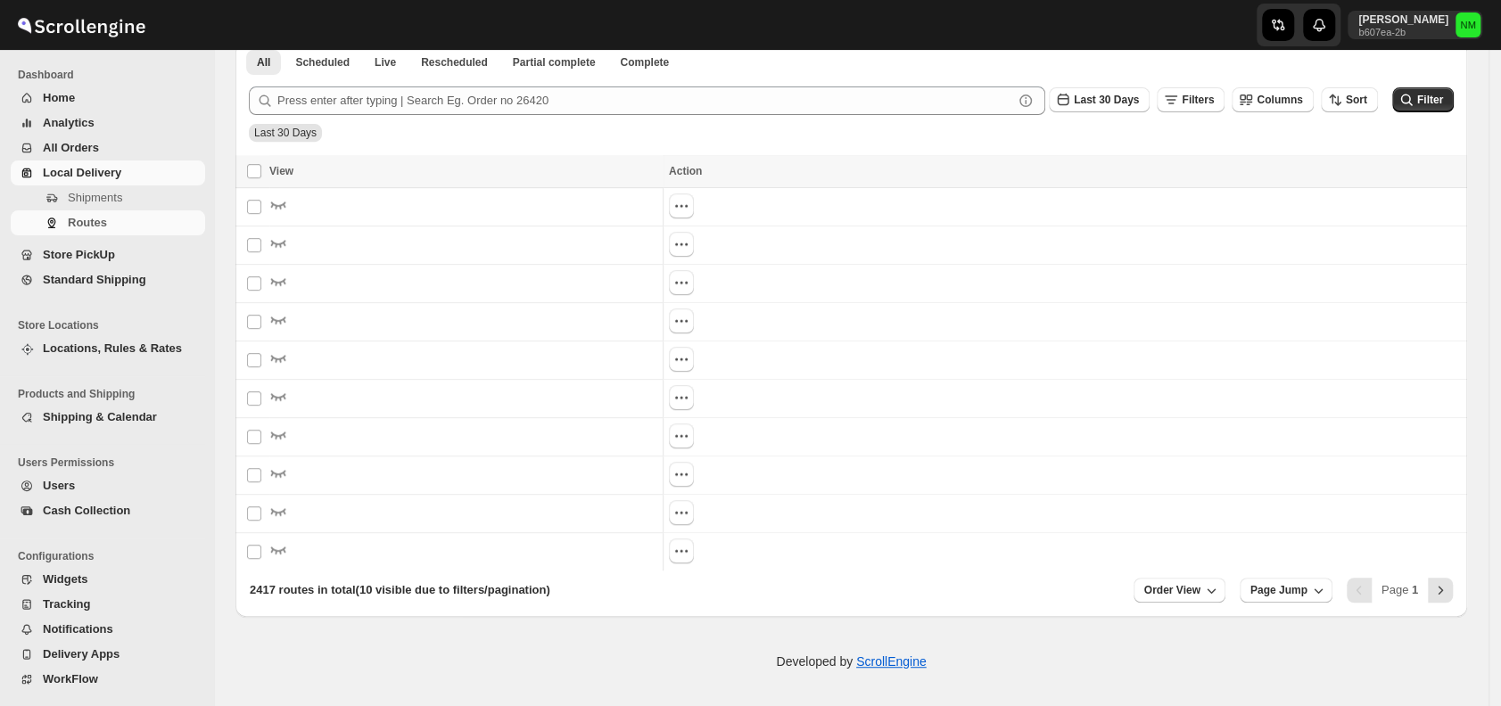
scroll to position [330, 0]
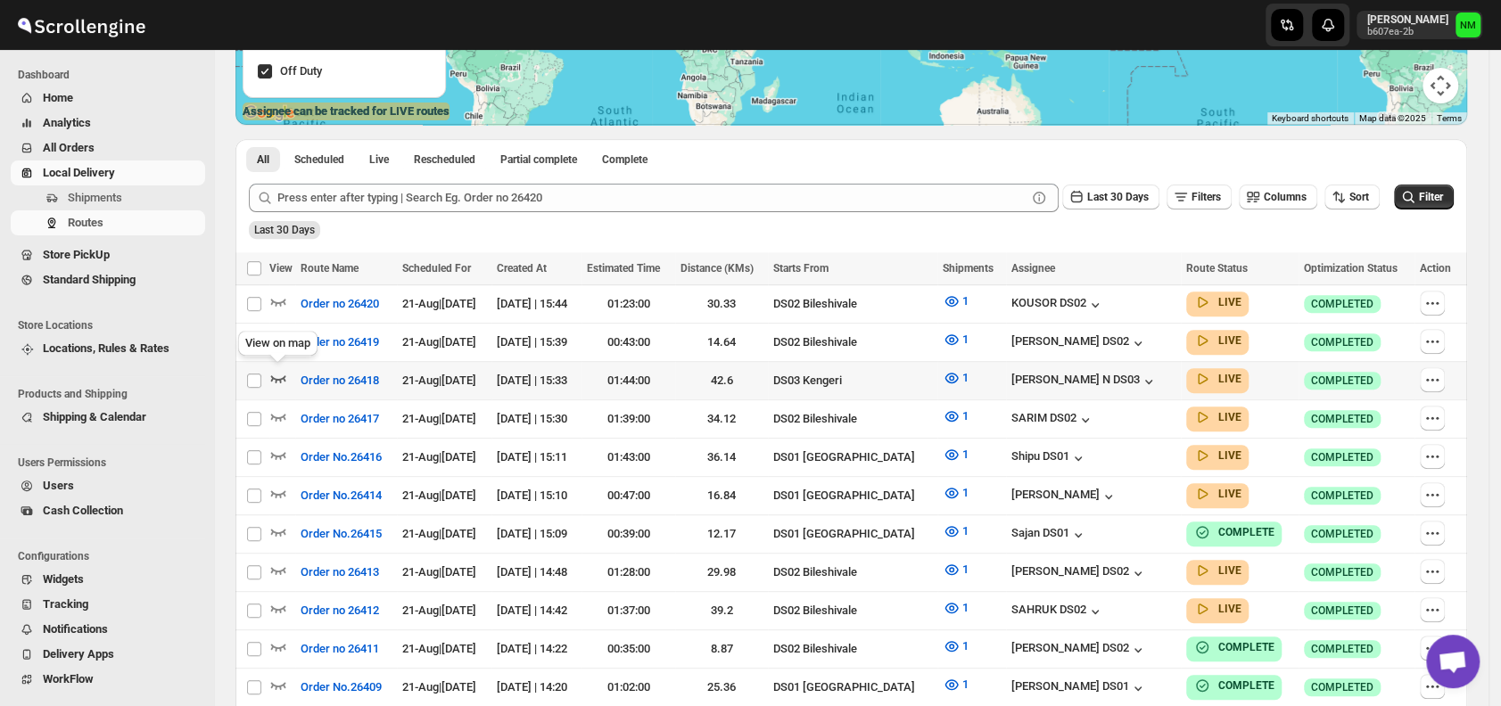
click at [282, 376] on icon "button" at bounding box center [278, 378] width 15 height 7
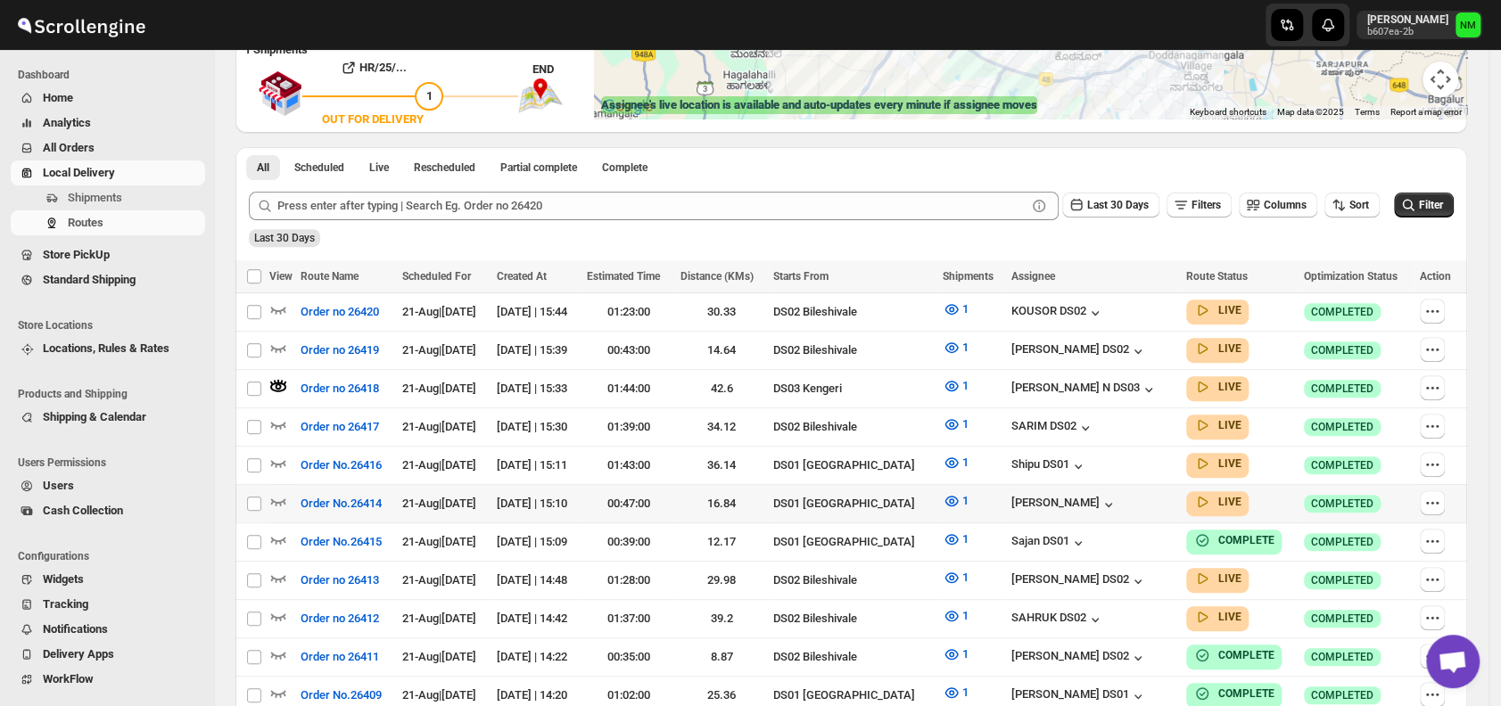
scroll to position [340, 0]
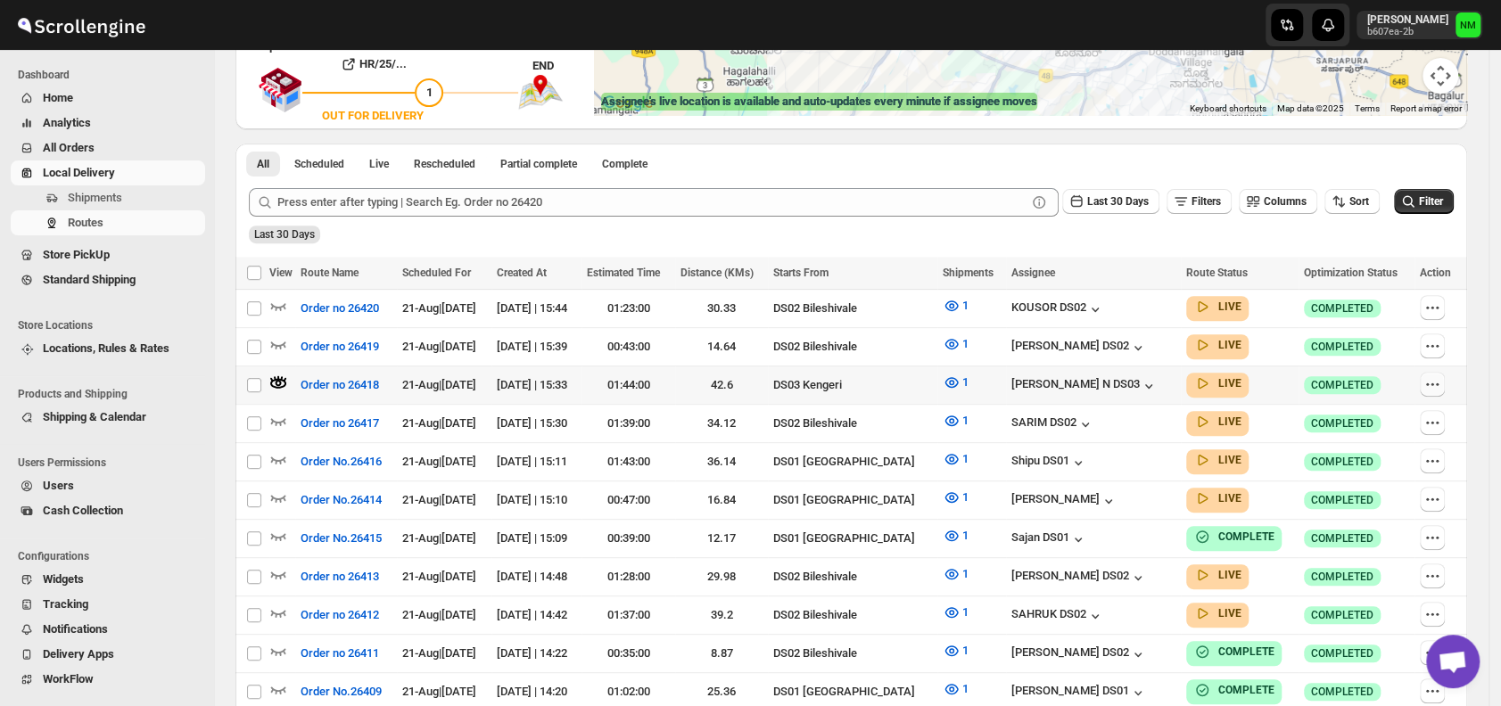
click at [1429, 385] on button "button" at bounding box center [1432, 384] width 25 height 25
checkbox input "true"
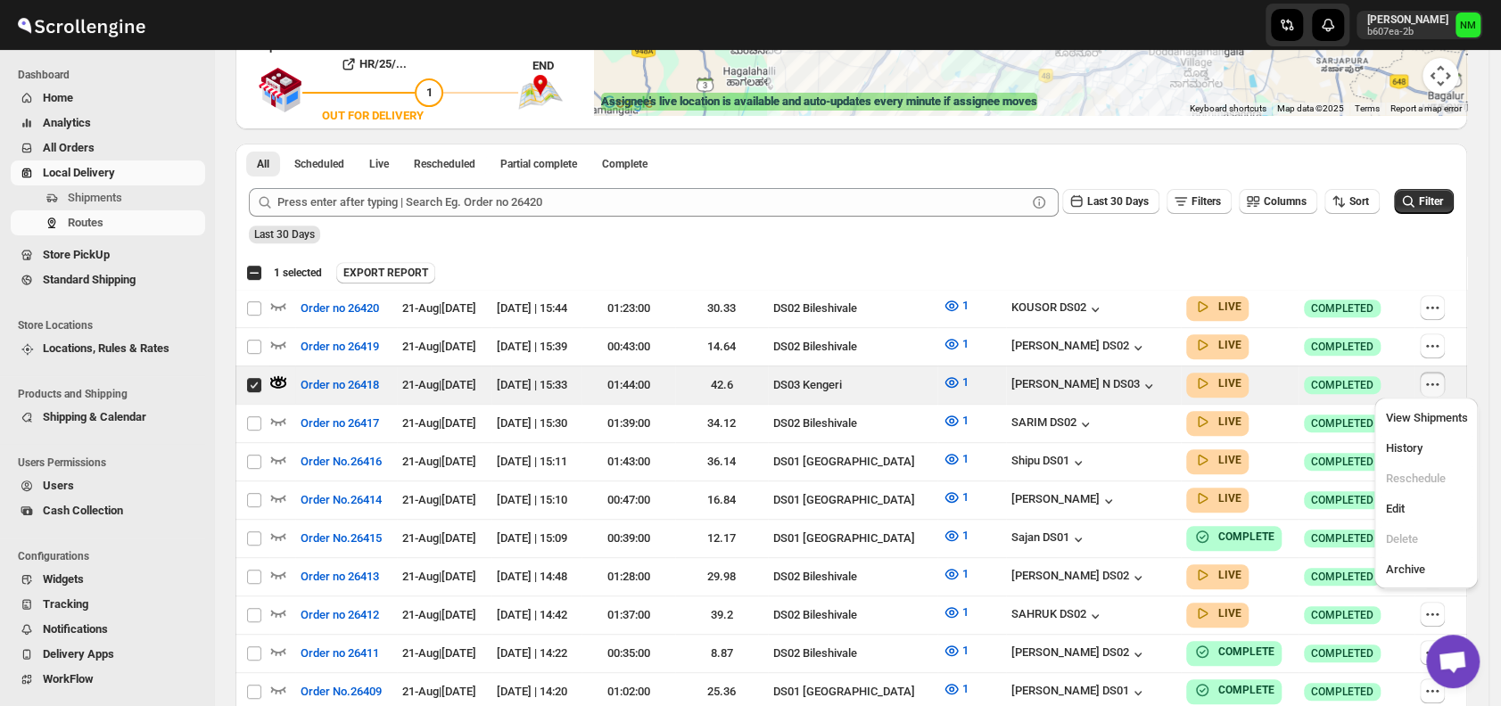
click at [961, 232] on div "Last 30 Days" at bounding box center [849, 228] width 1208 height 30
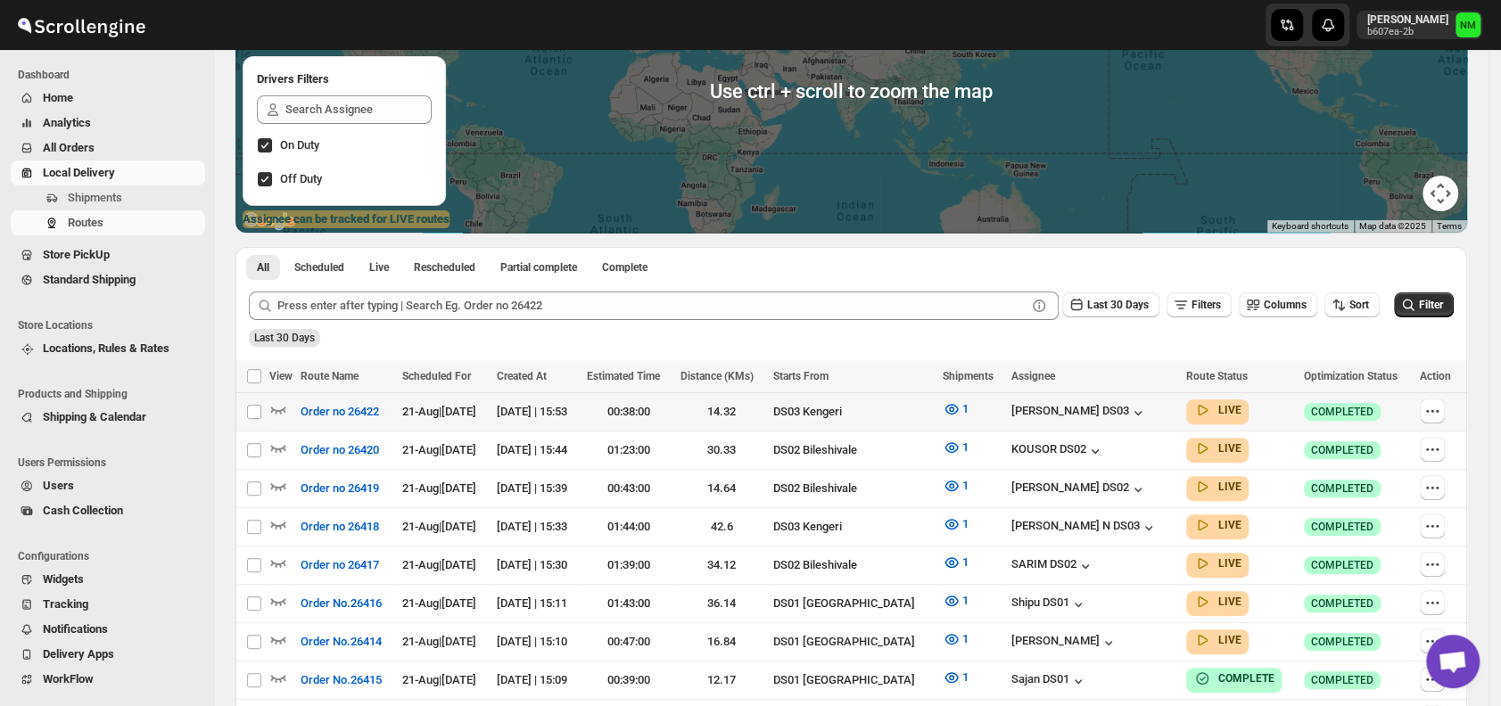
scroll to position [408, 0]
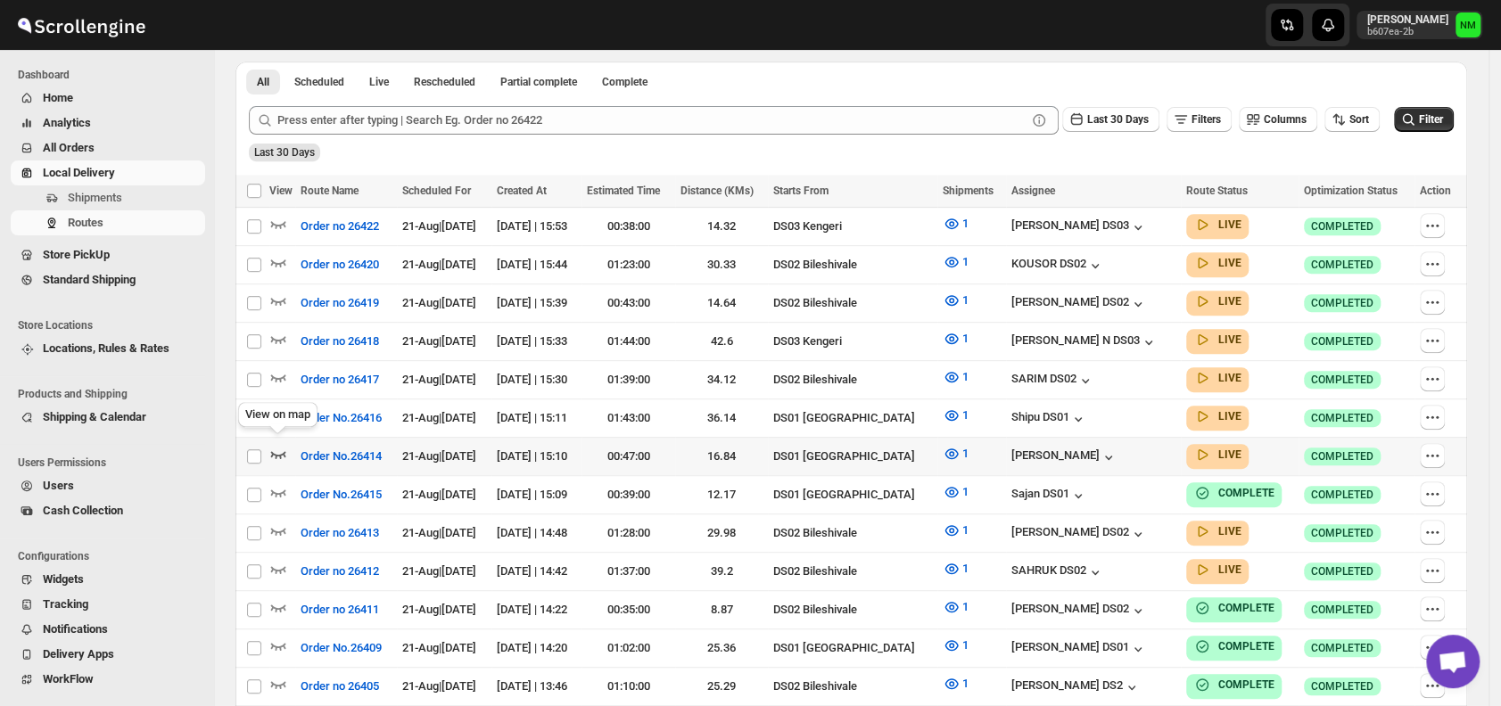
click at [271, 451] on icon "button" at bounding box center [278, 454] width 15 height 7
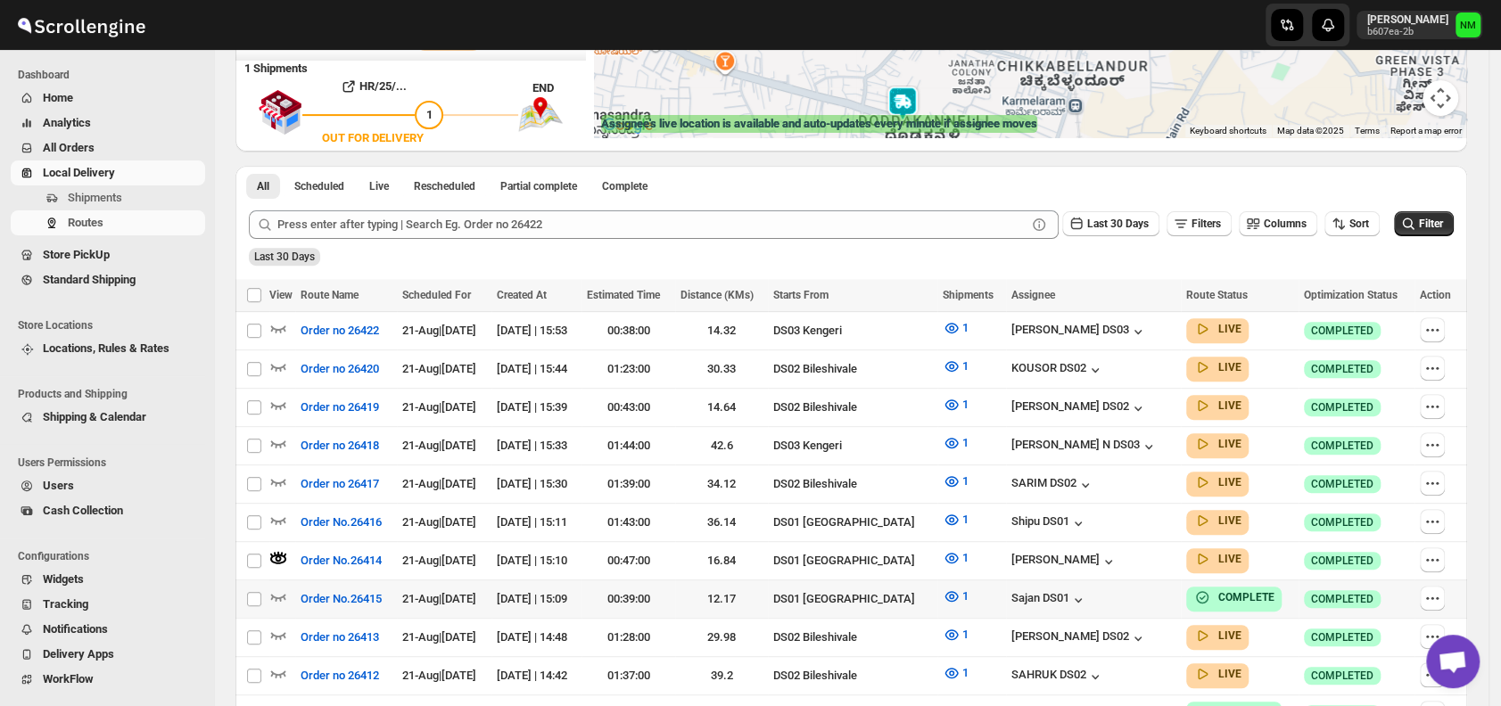
scroll to position [337, 0]
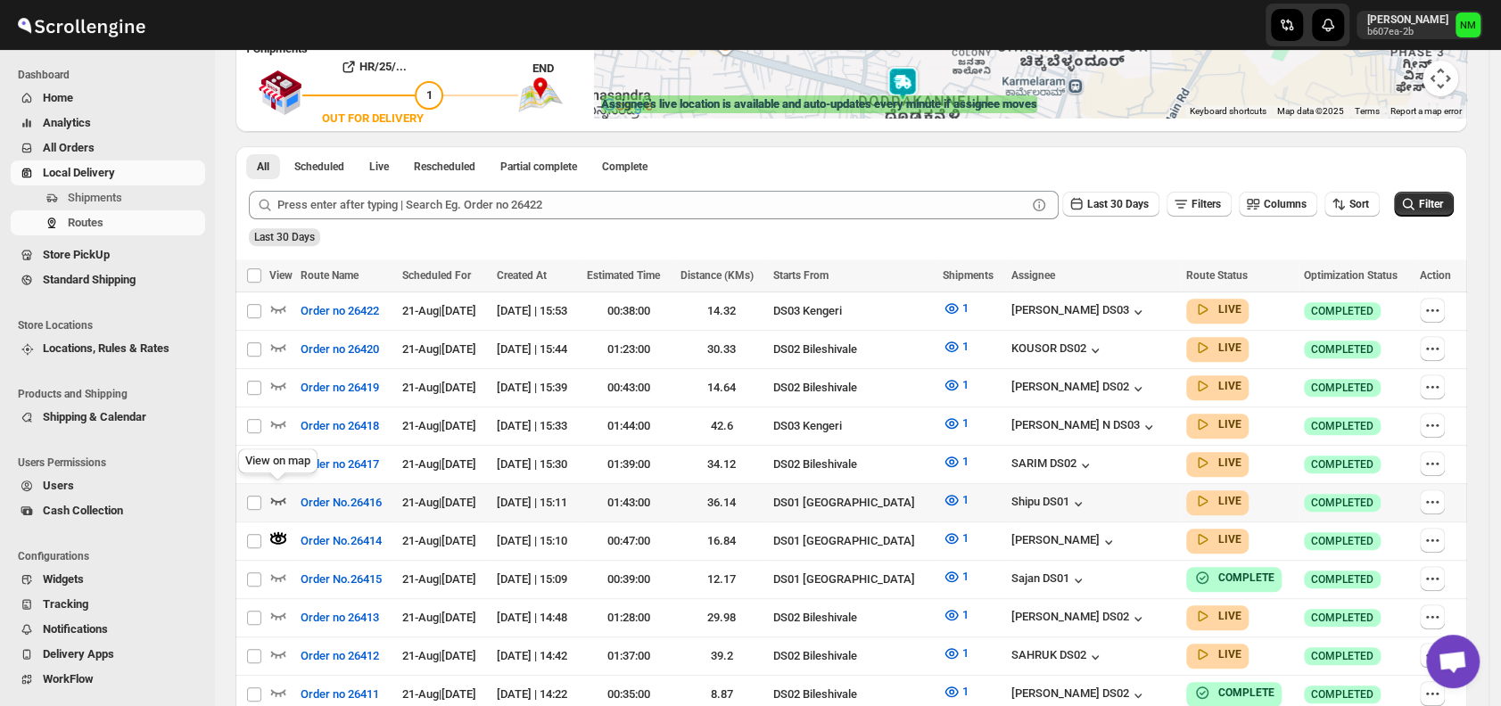
click at [276, 498] on icon "button" at bounding box center [278, 501] width 15 height 7
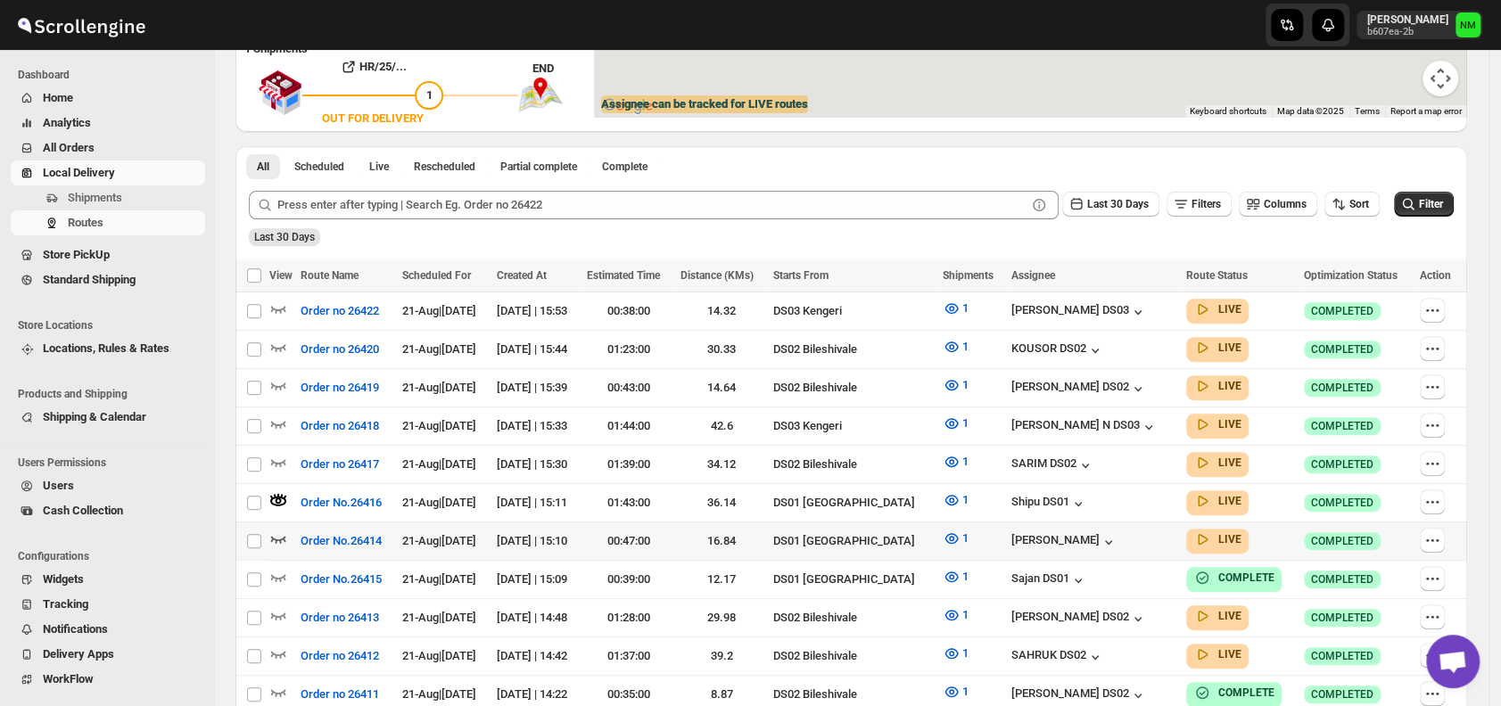
scroll to position [0, 0]
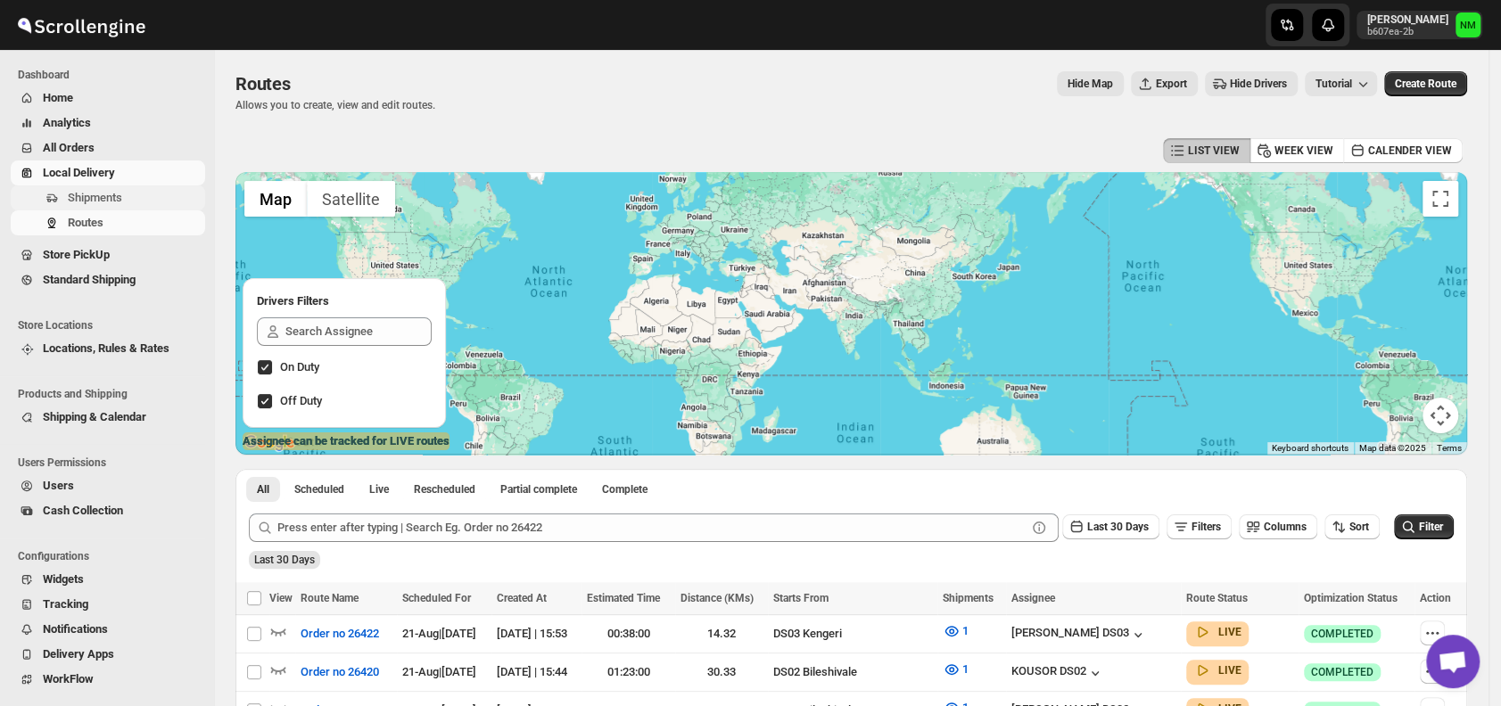
click at [114, 196] on span "Shipments" at bounding box center [95, 197] width 54 height 13
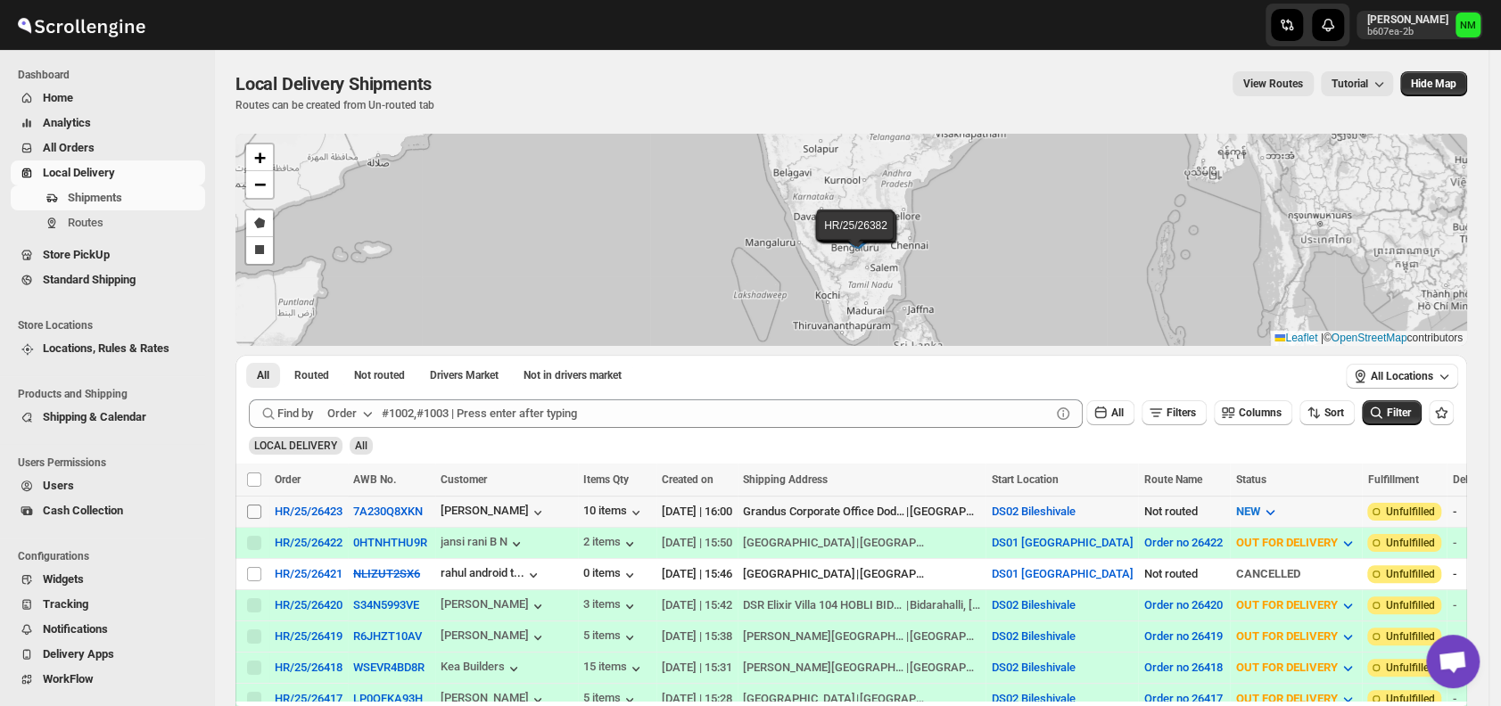
click at [252, 511] on input "Select shipment" at bounding box center [254, 512] width 14 height 14
checkbox input "true"
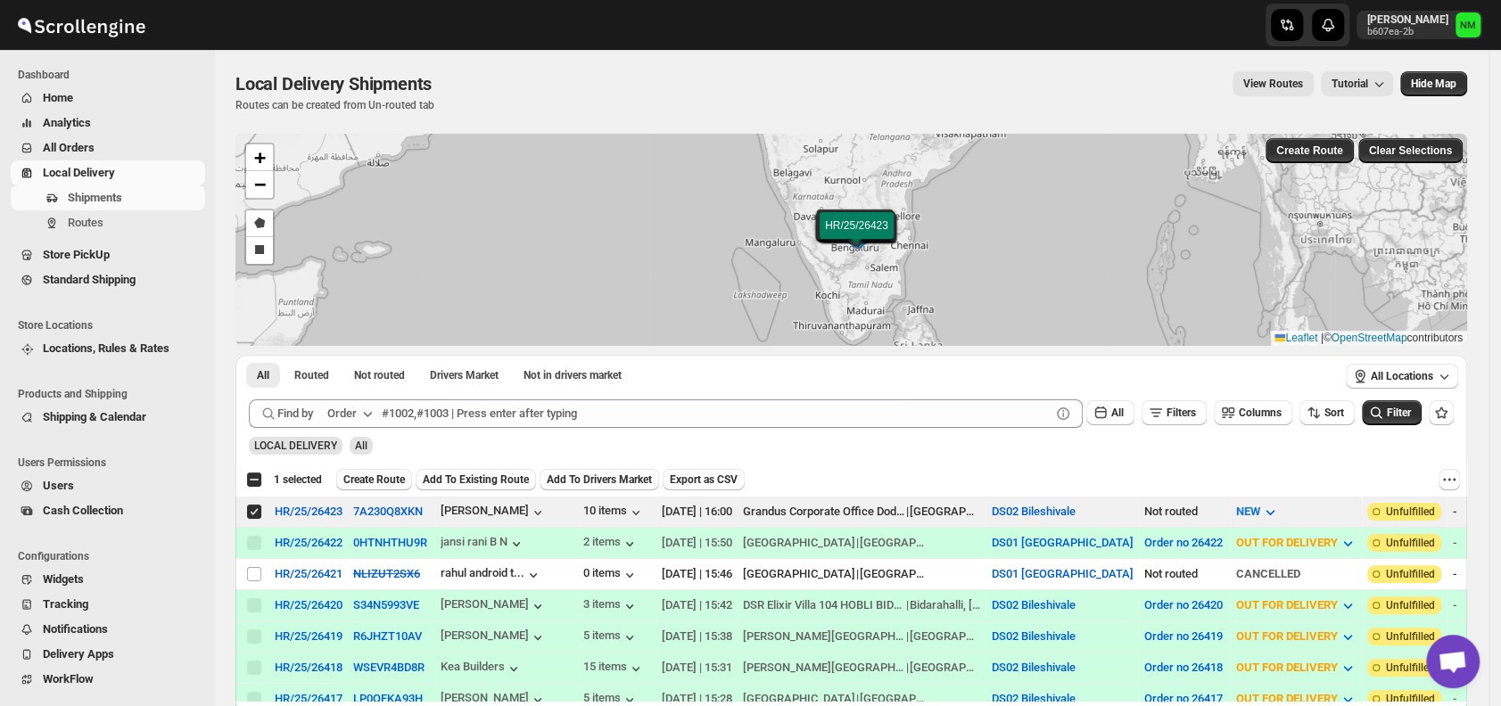
click at [369, 473] on span "Create Route" at bounding box center [374, 480] width 62 height 14
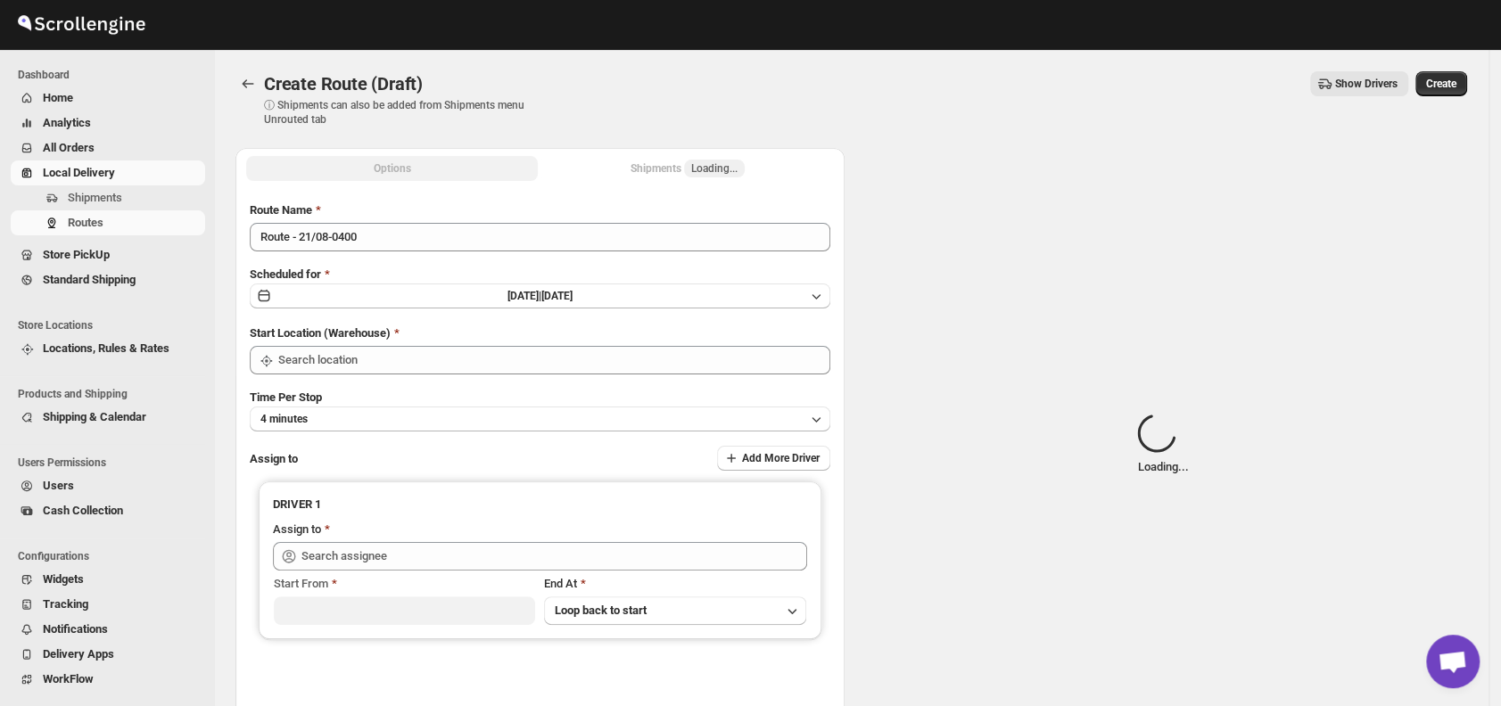
type input "DS02 Bileshivale"
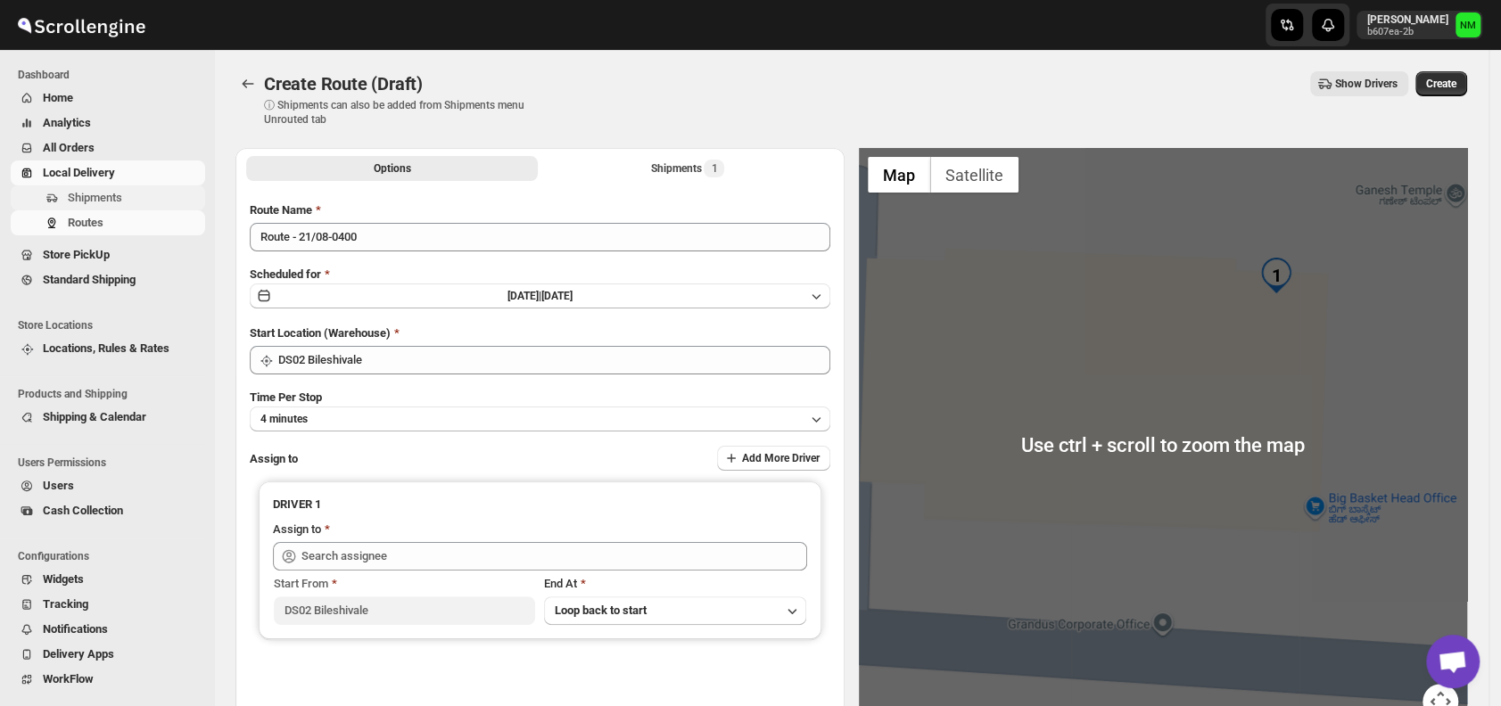
click at [100, 193] on span "Shipments" at bounding box center [95, 197] width 54 height 13
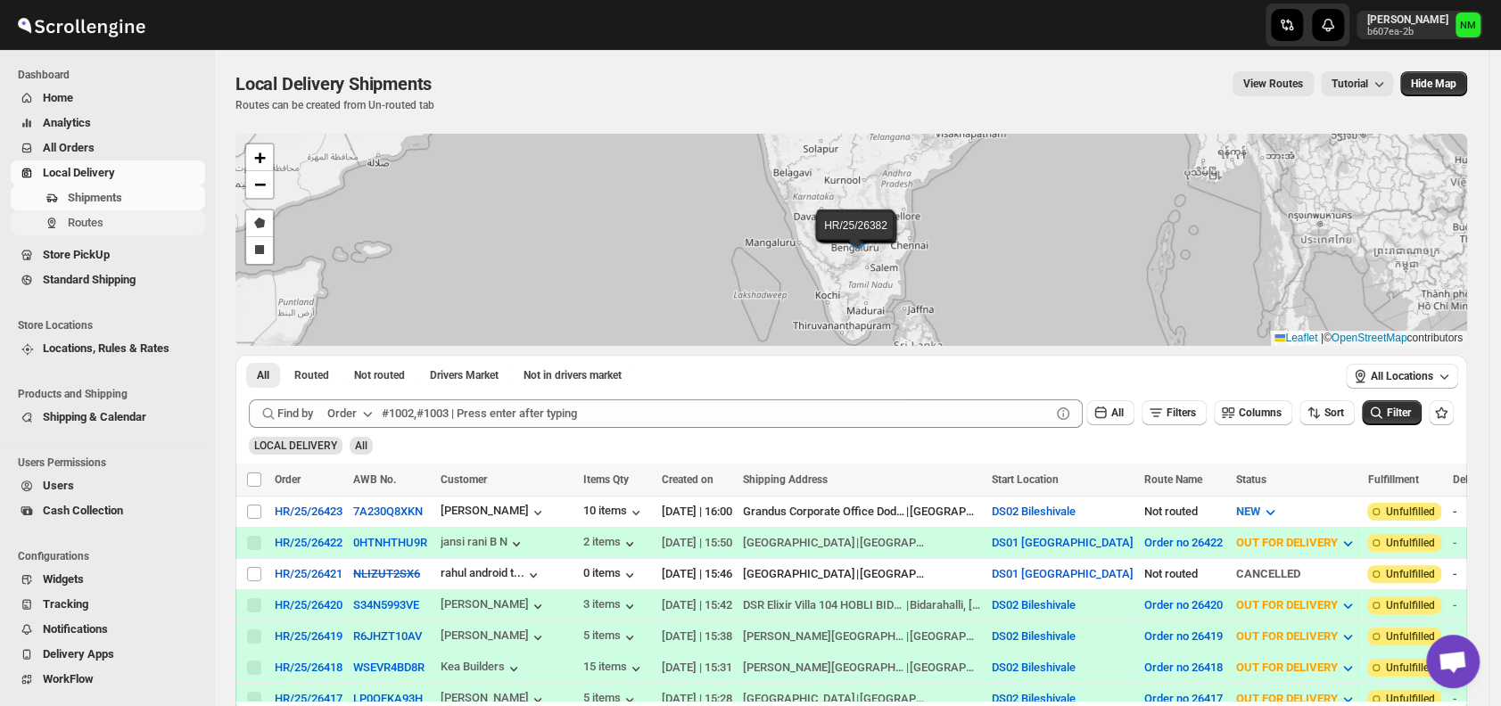
click at [92, 223] on span "Routes" at bounding box center [86, 222] width 36 height 13
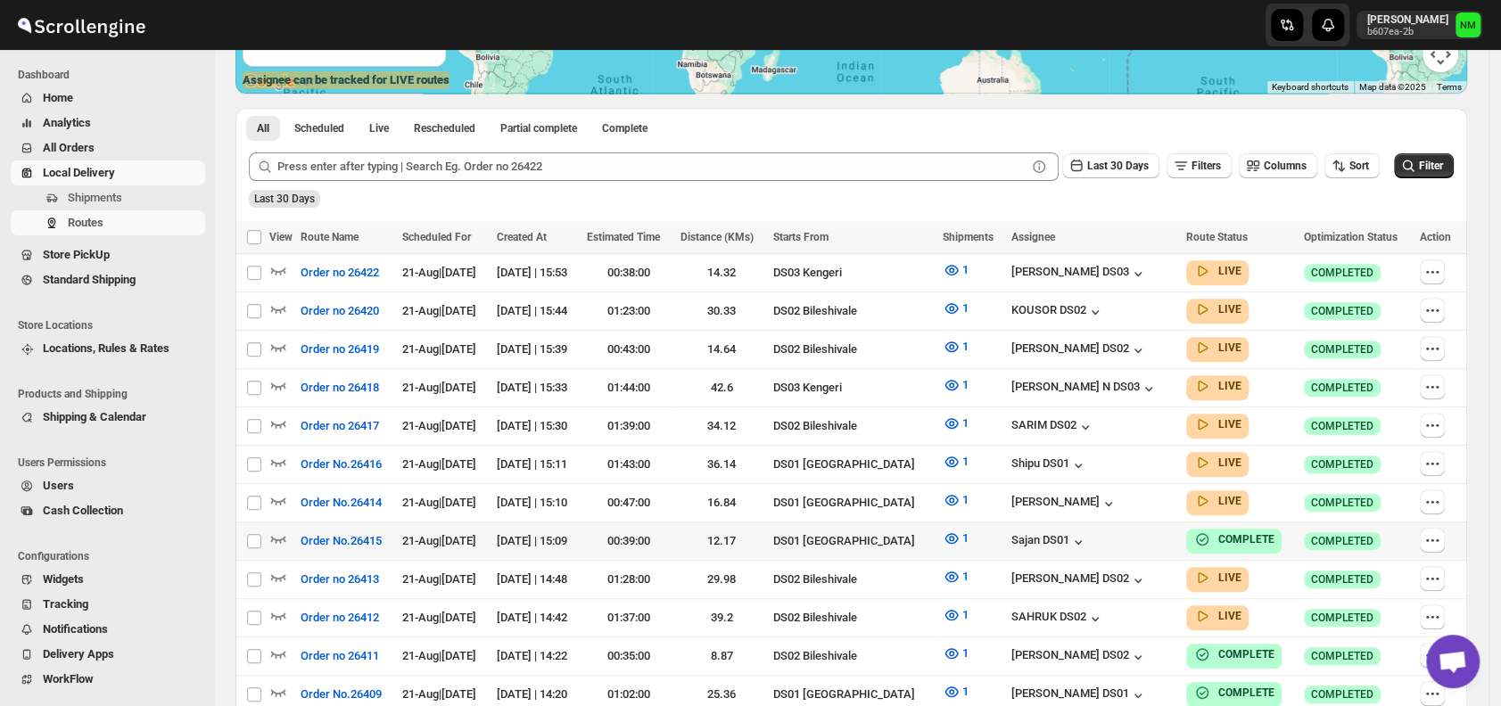
scroll to position [365, 0]
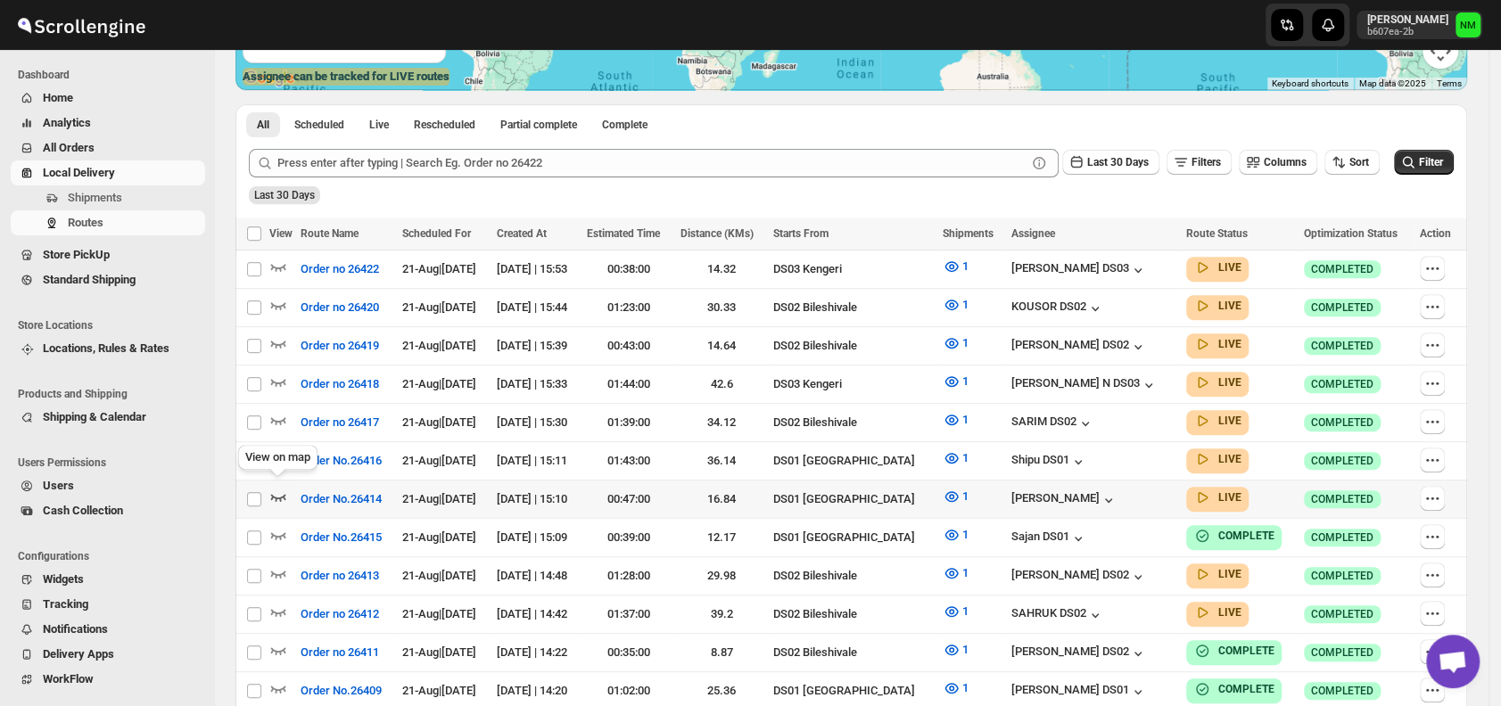
click at [271, 488] on icon "button" at bounding box center [278, 497] width 18 height 18
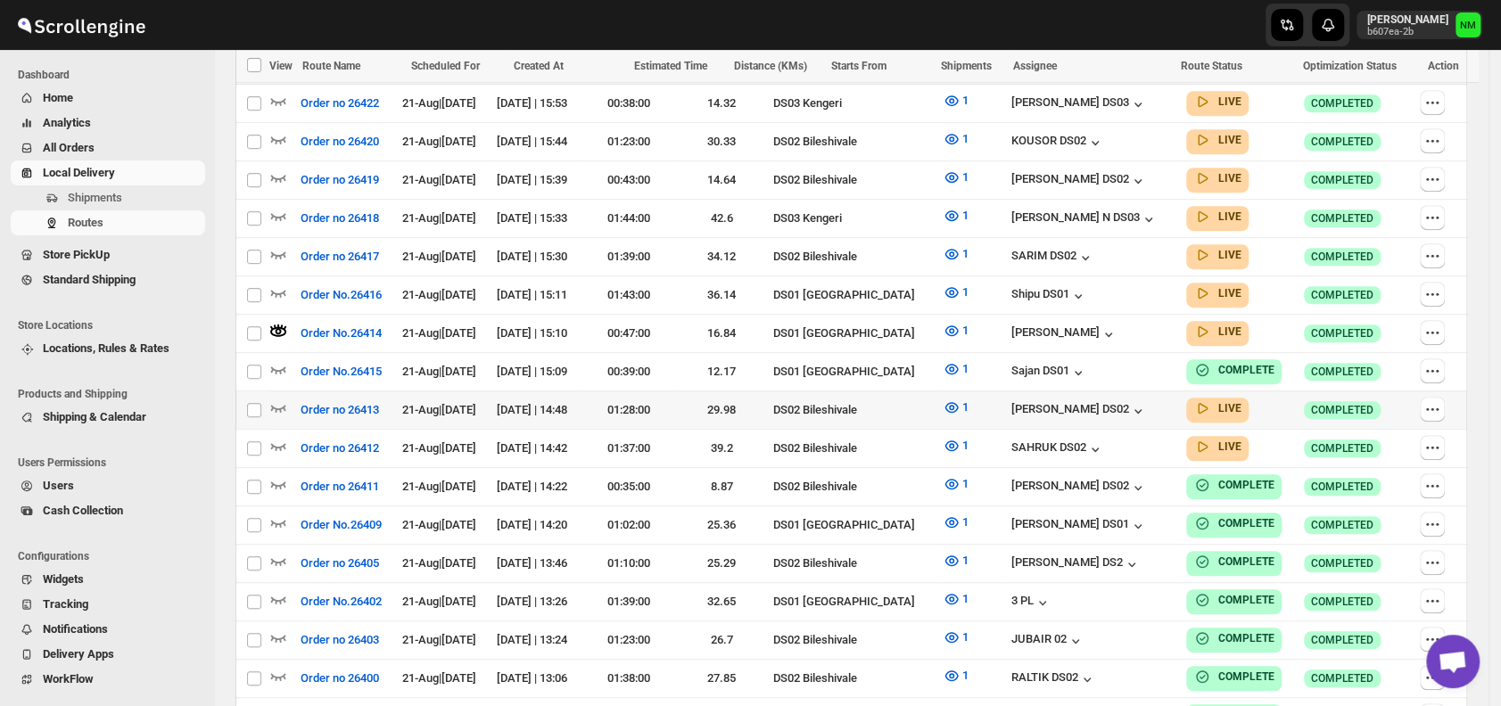
scroll to position [546, 0]
click at [283, 286] on icon "button" at bounding box center [278, 292] width 18 height 18
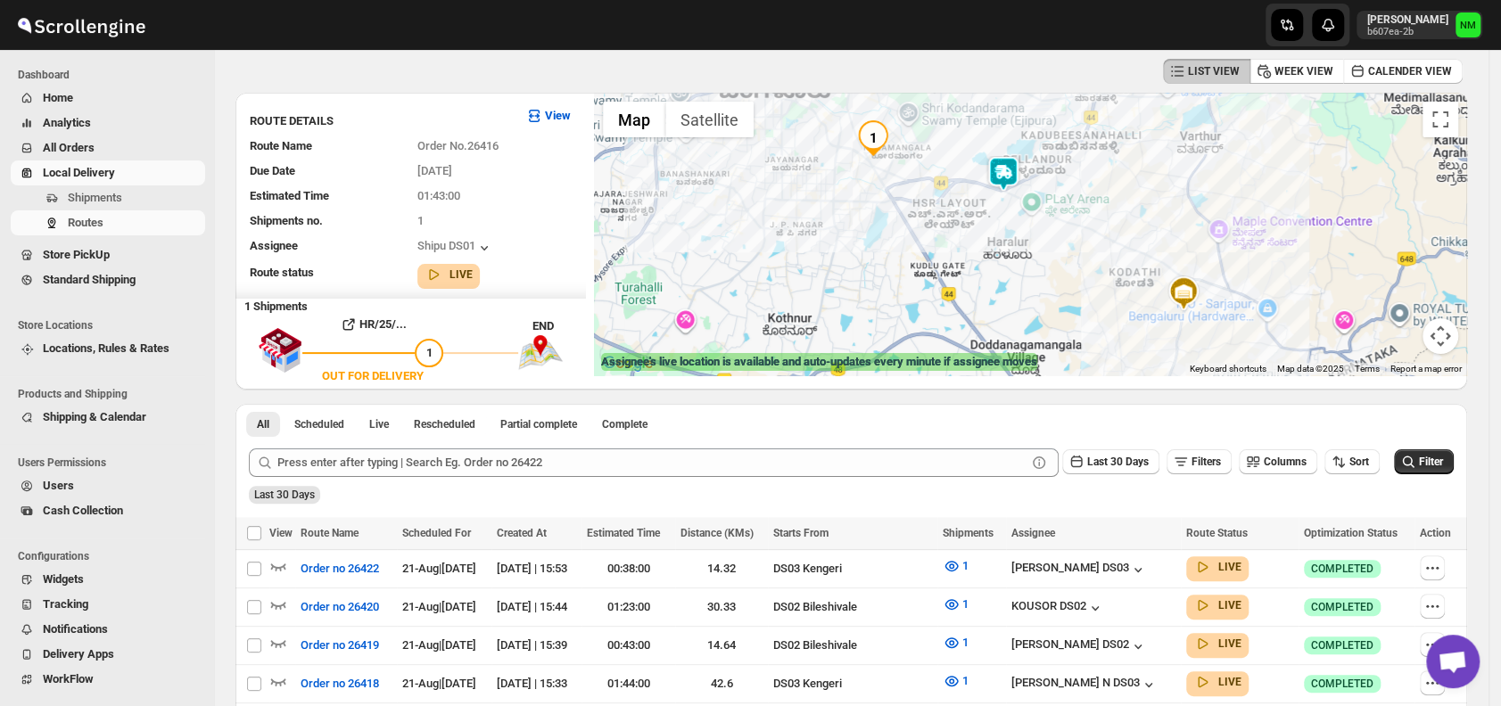
scroll to position [0, 0]
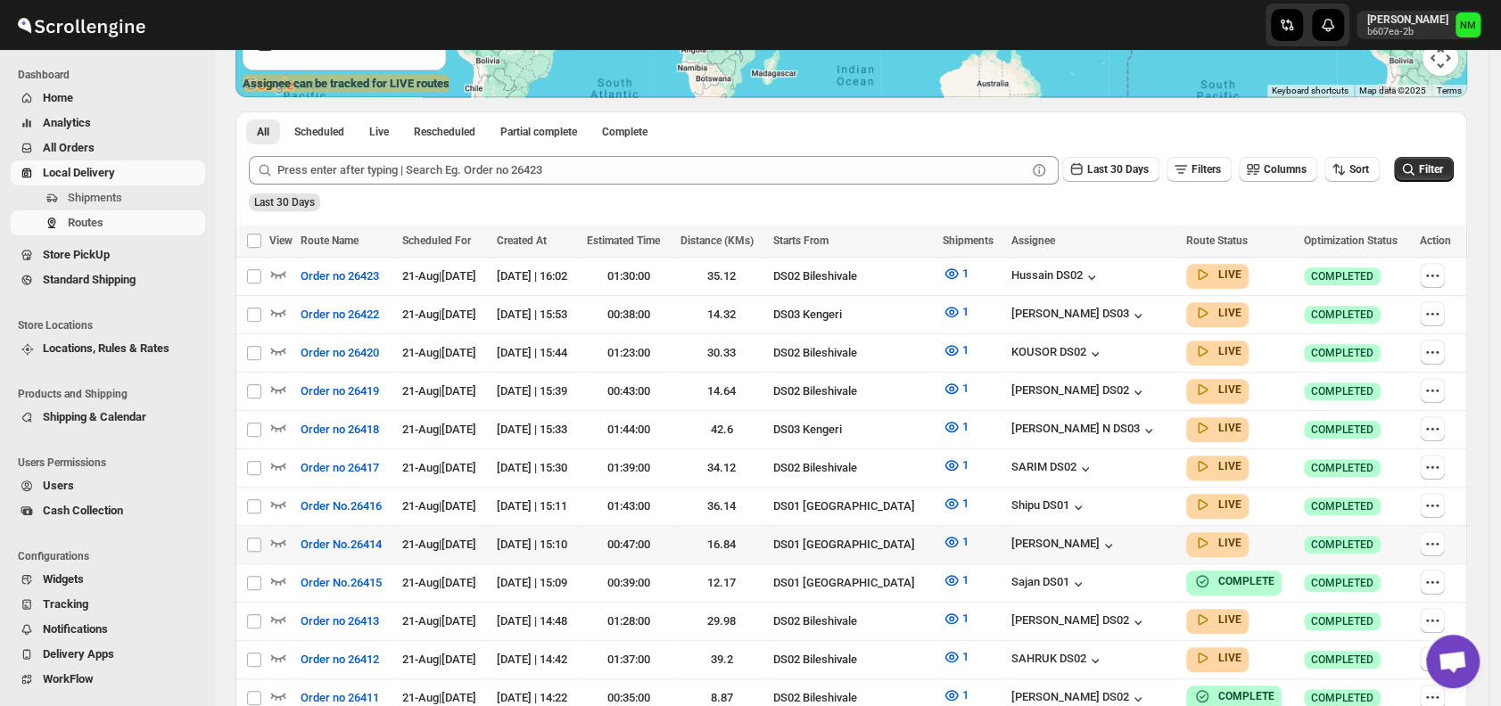
scroll to position [492, 0]
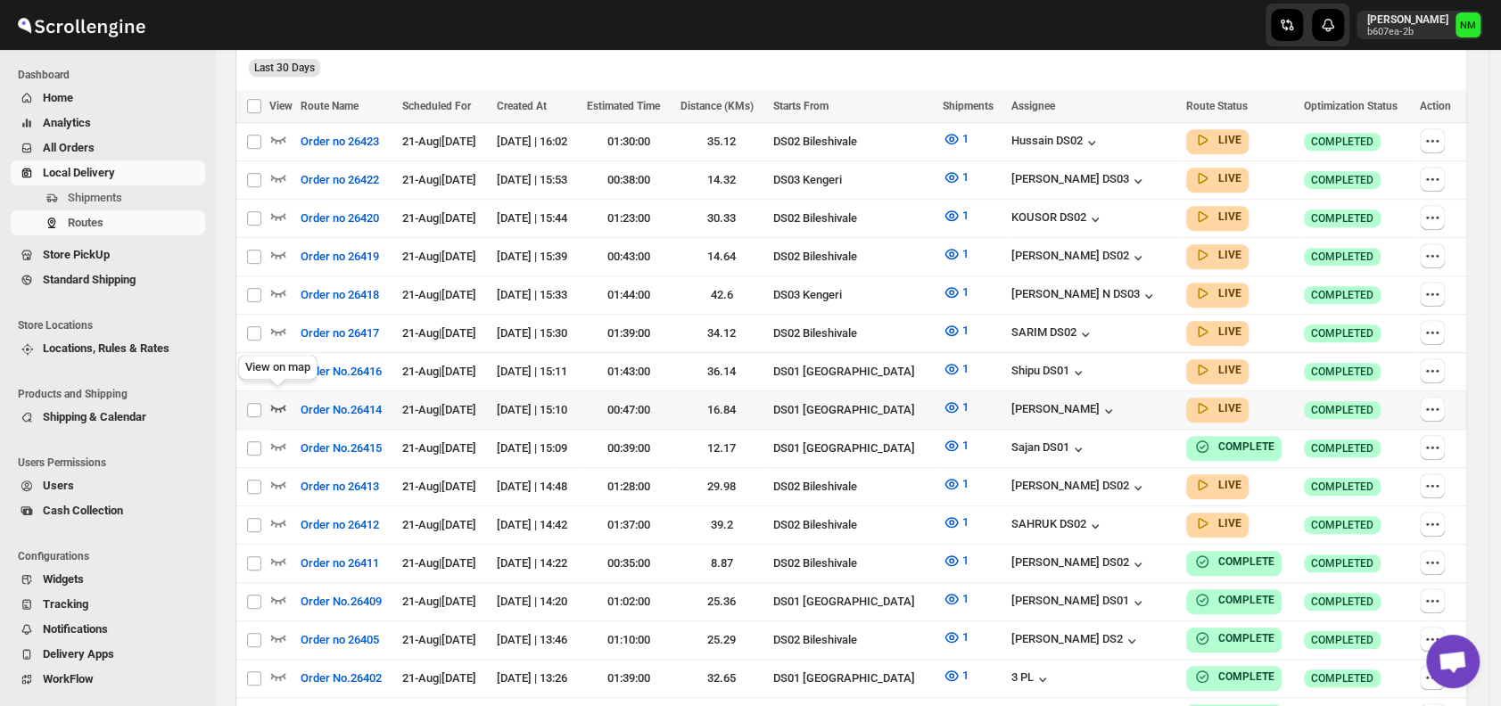
click at [281, 399] on icon "button" at bounding box center [278, 408] width 18 height 18
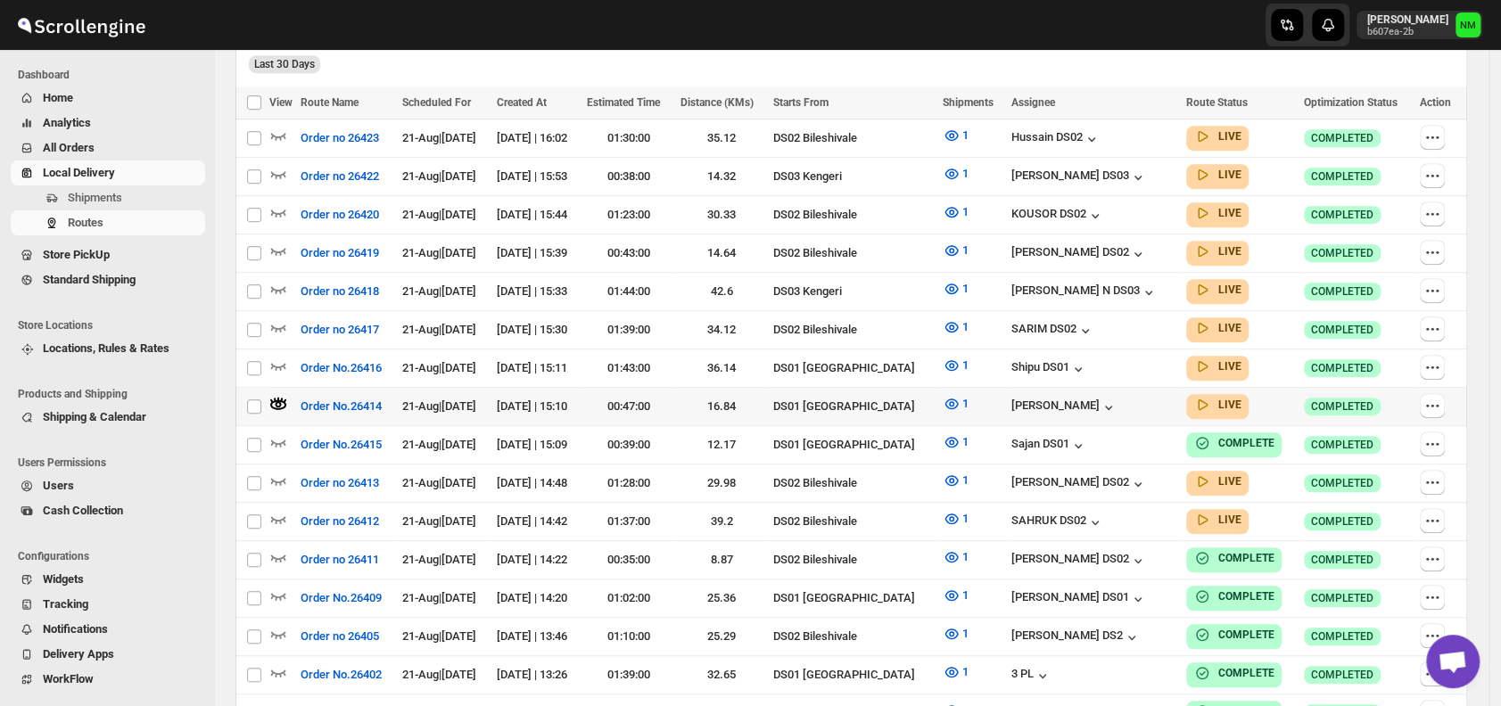
scroll to position [511, 0]
click at [277, 471] on icon "button" at bounding box center [278, 480] width 18 height 18
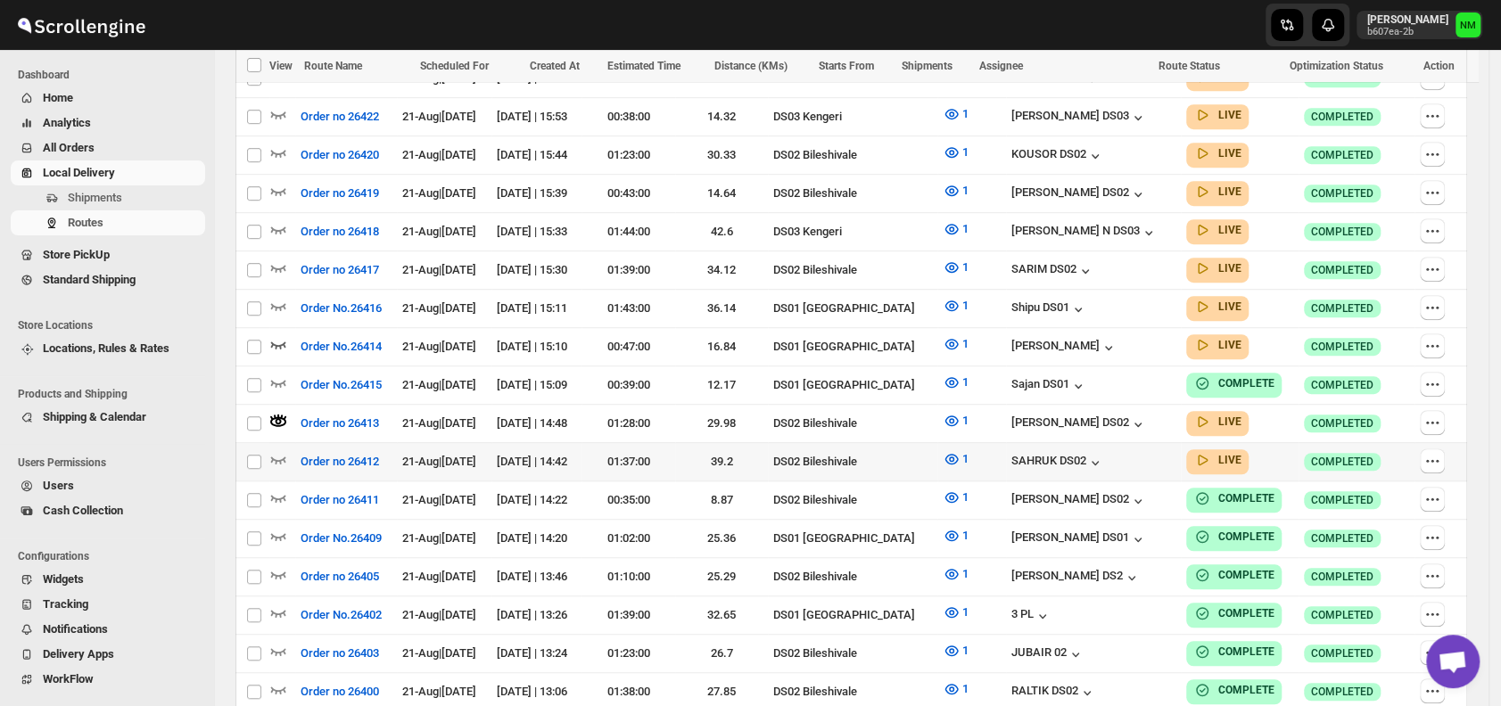
scroll to position [571, 0]
click at [278, 449] on icon "button" at bounding box center [278, 458] width 18 height 18
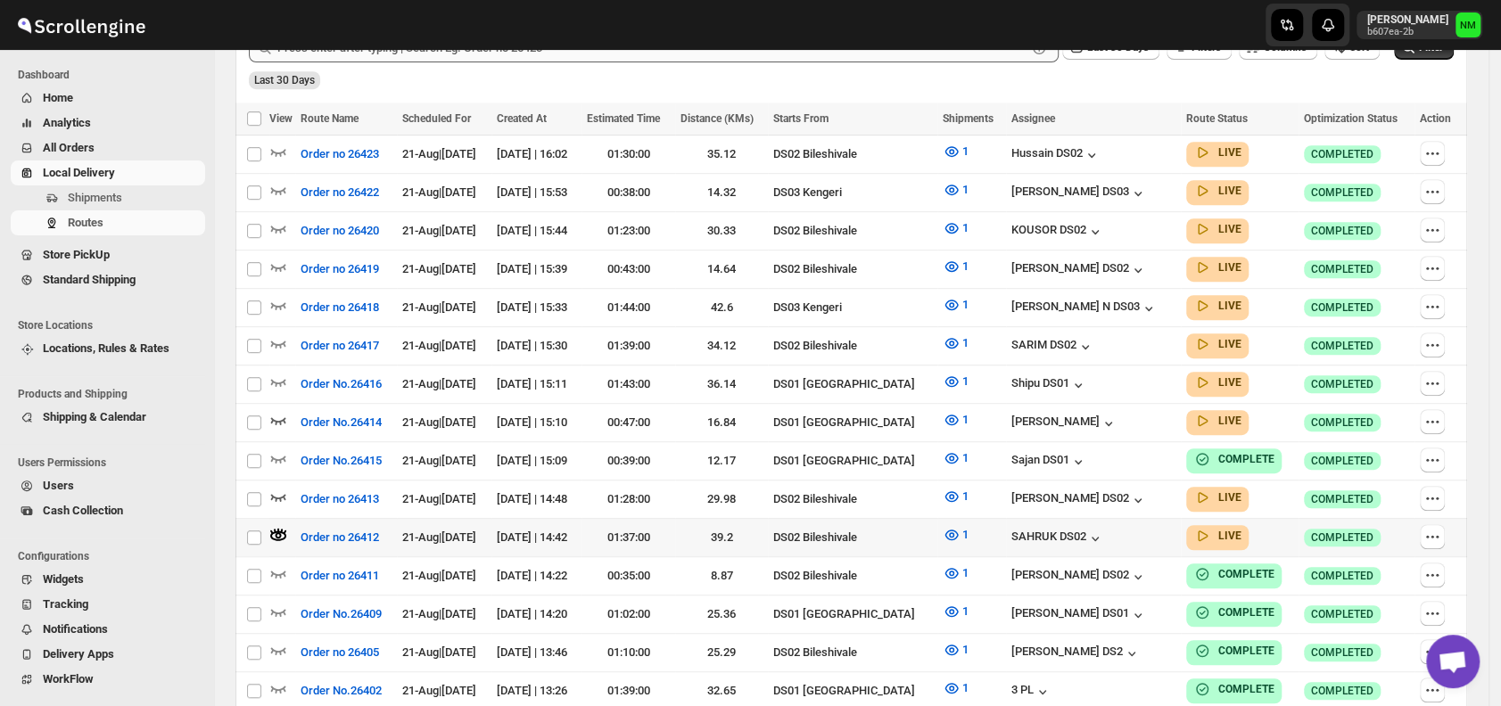
scroll to position [497, 0]
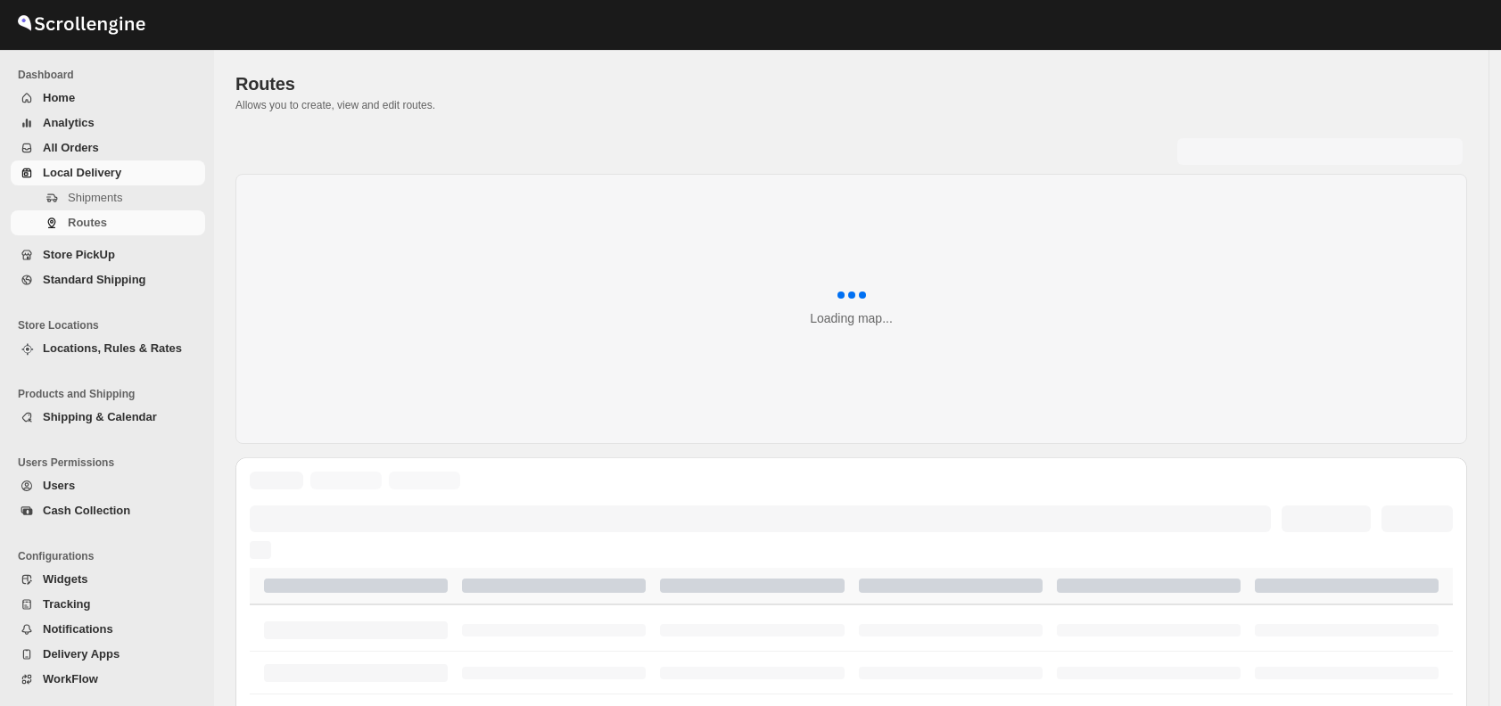
scroll to position [497, 0]
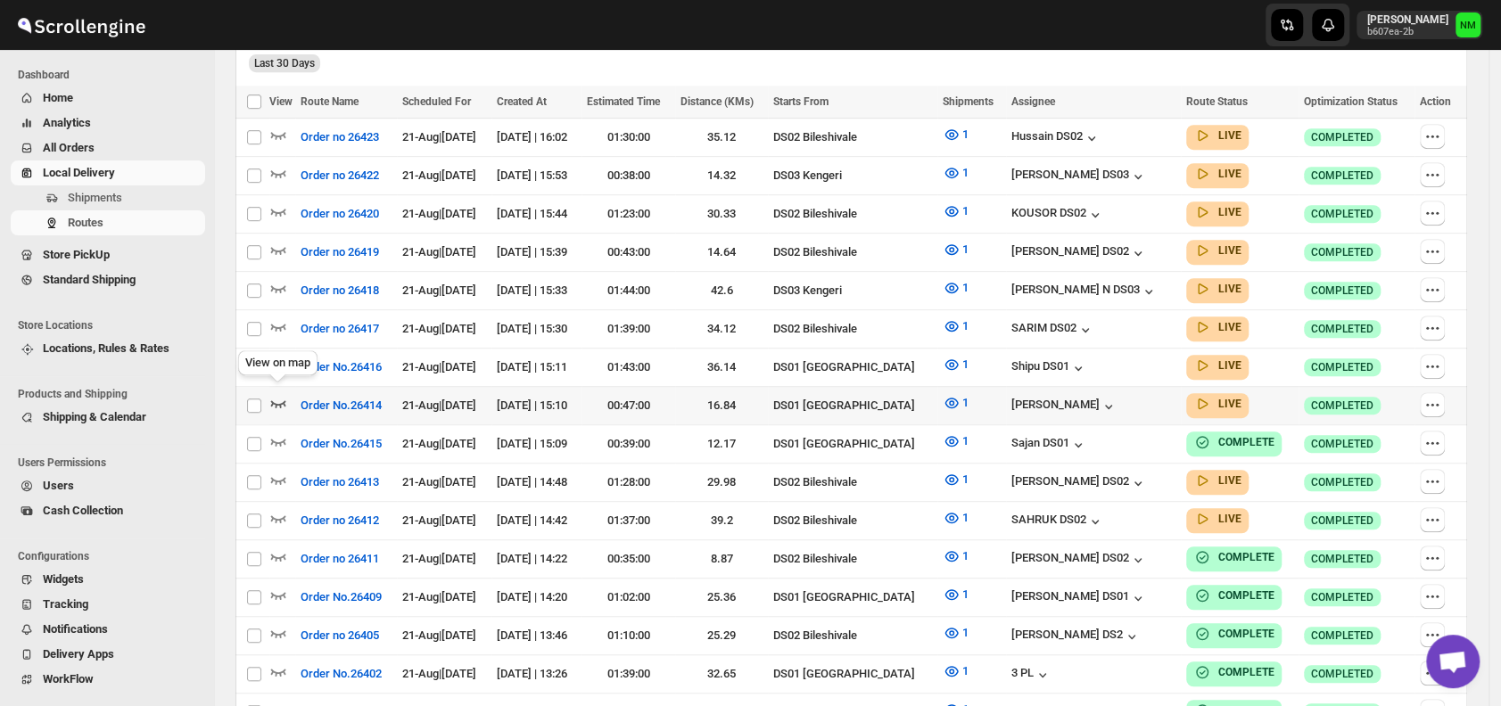
click at [274, 400] on icon "button" at bounding box center [278, 403] width 15 height 7
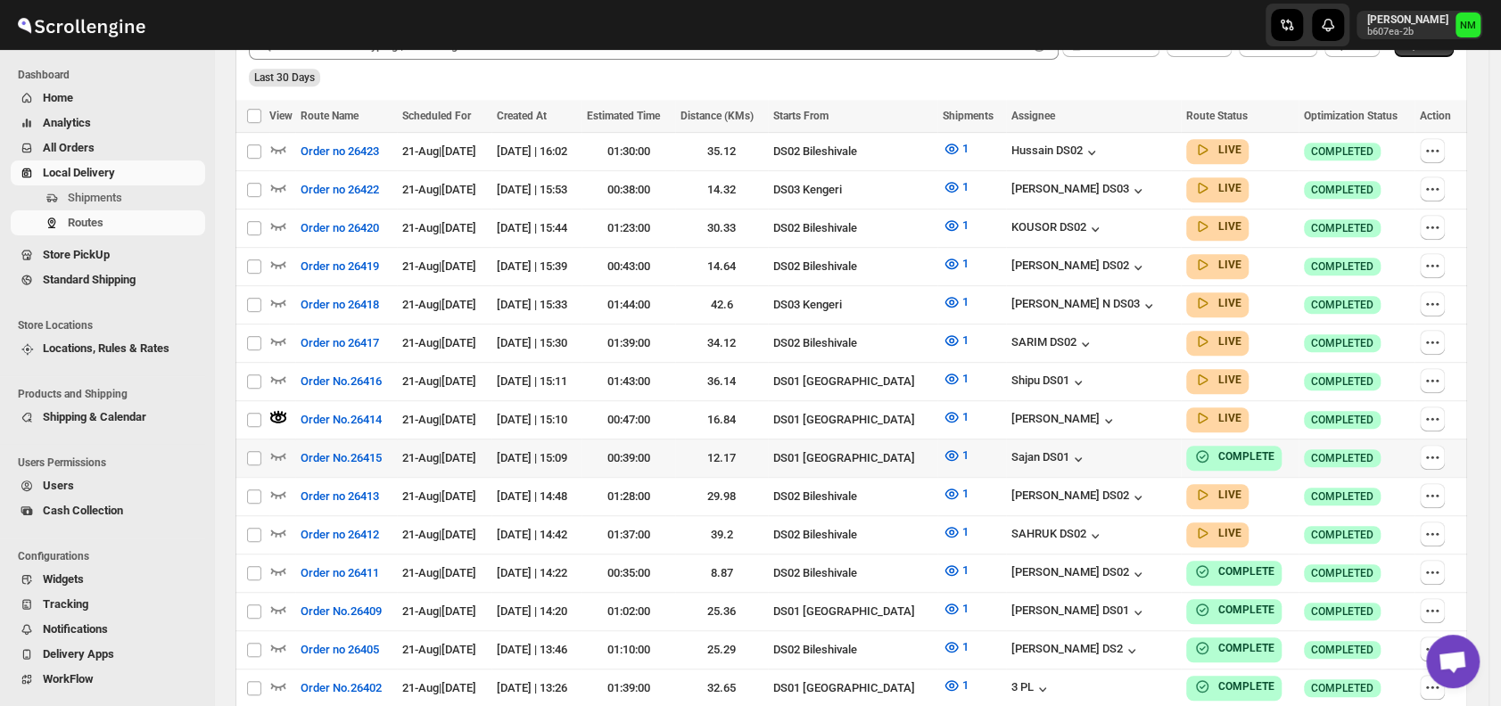
scroll to position [0, 0]
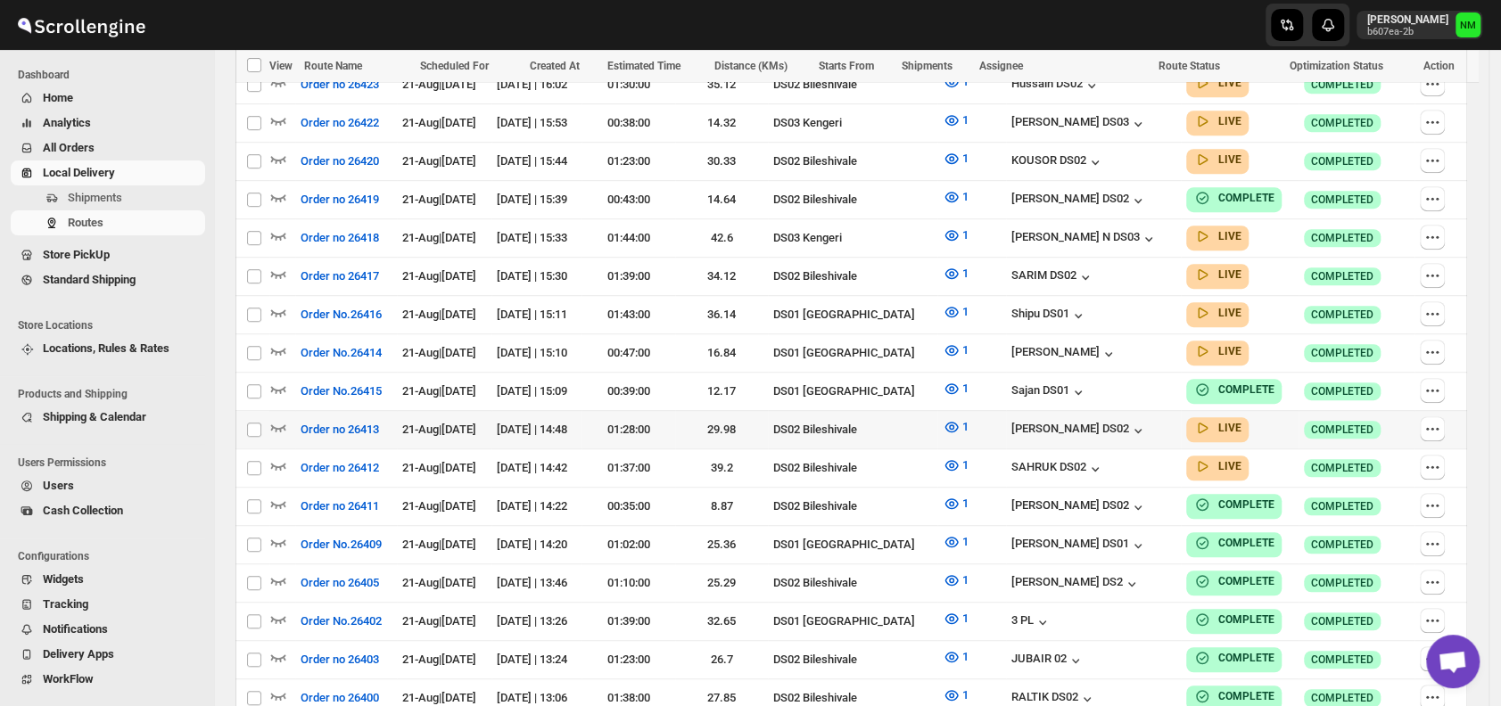
scroll to position [550, 0]
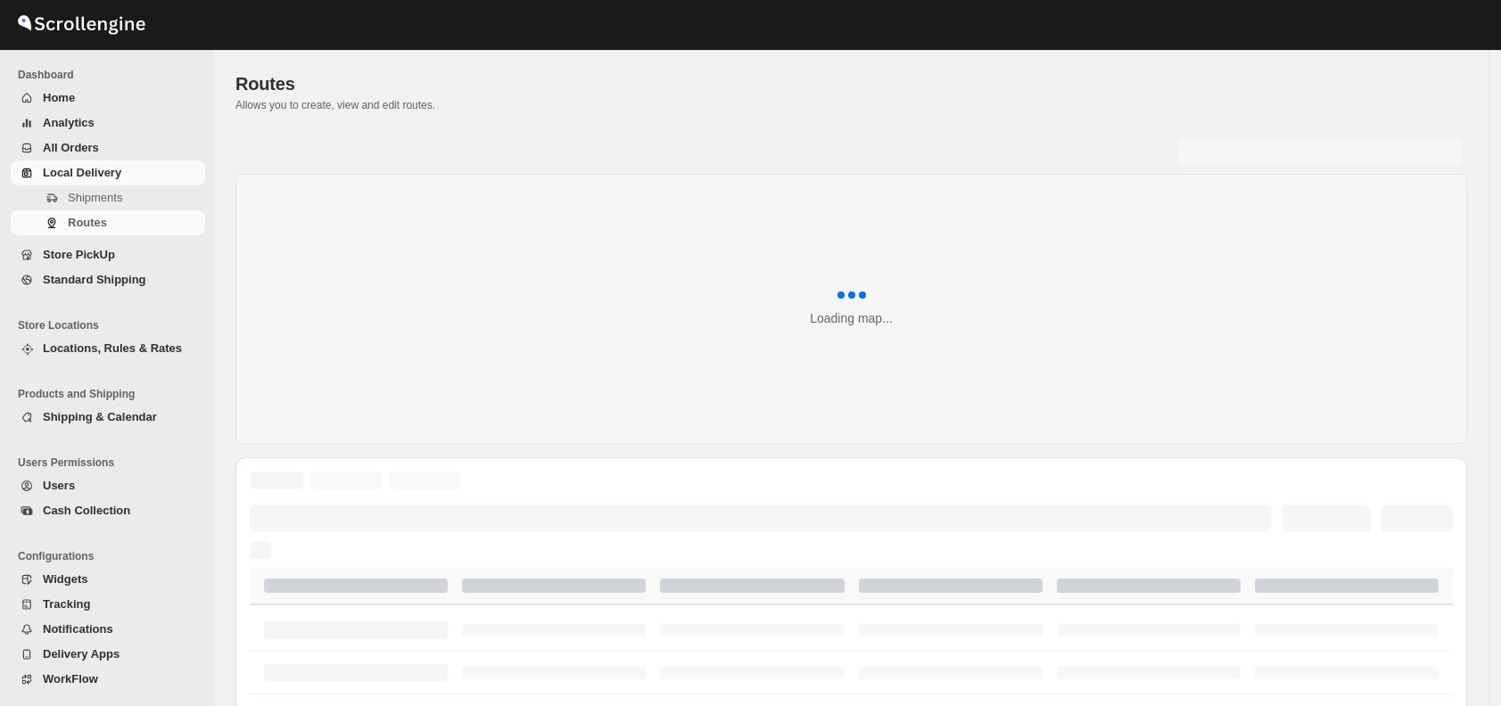
scroll to position [550, 0]
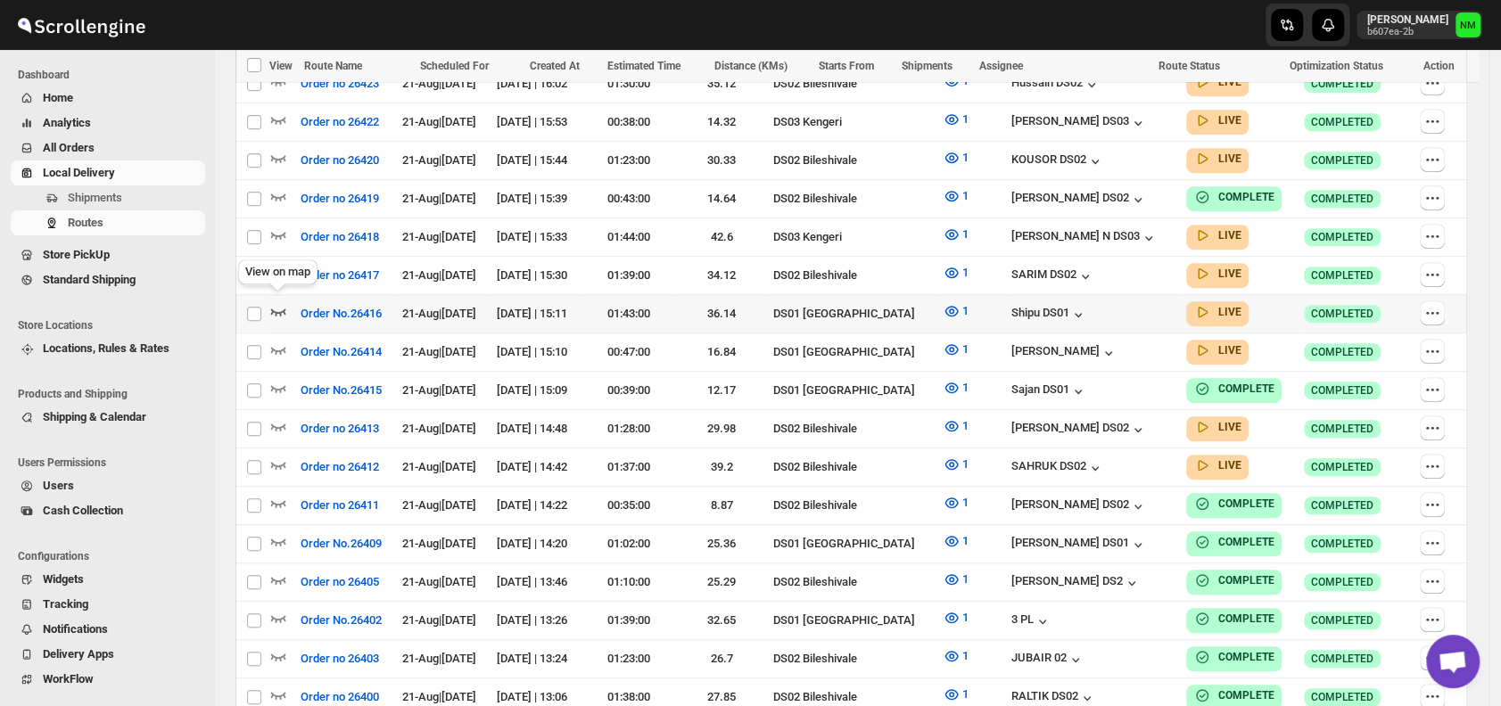
click at [276, 302] on icon "button" at bounding box center [278, 311] width 18 height 18
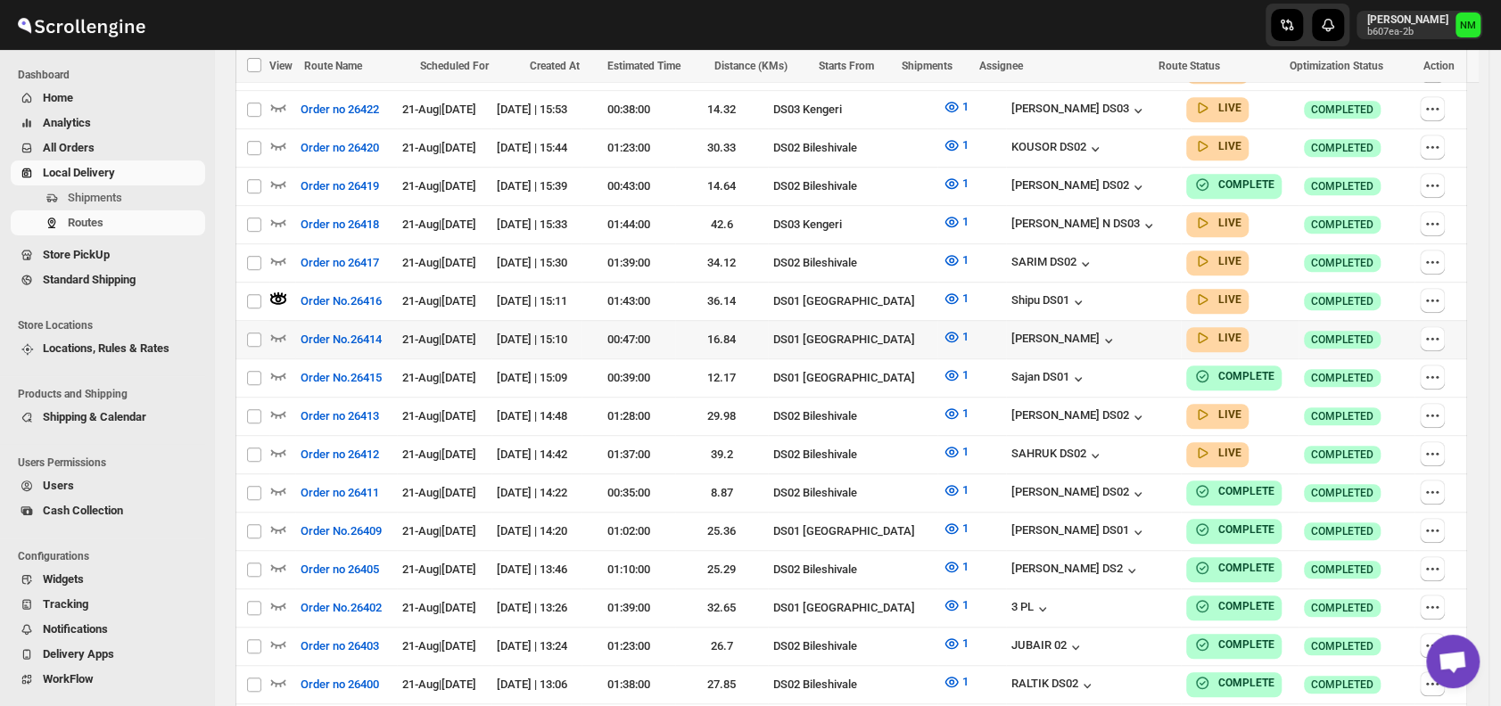
scroll to position [578, 0]
click at [283, 328] on icon "button" at bounding box center [278, 336] width 18 height 18
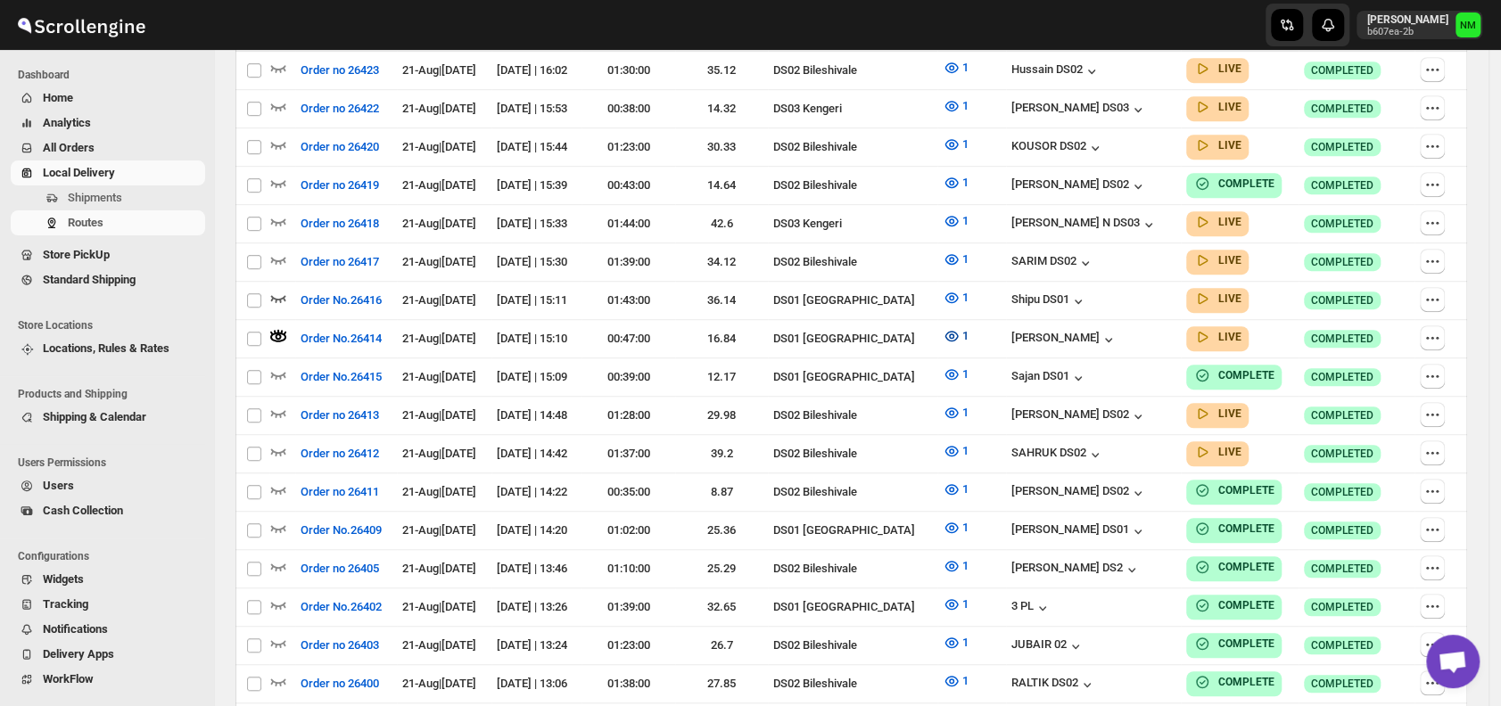
scroll to position [0, 0]
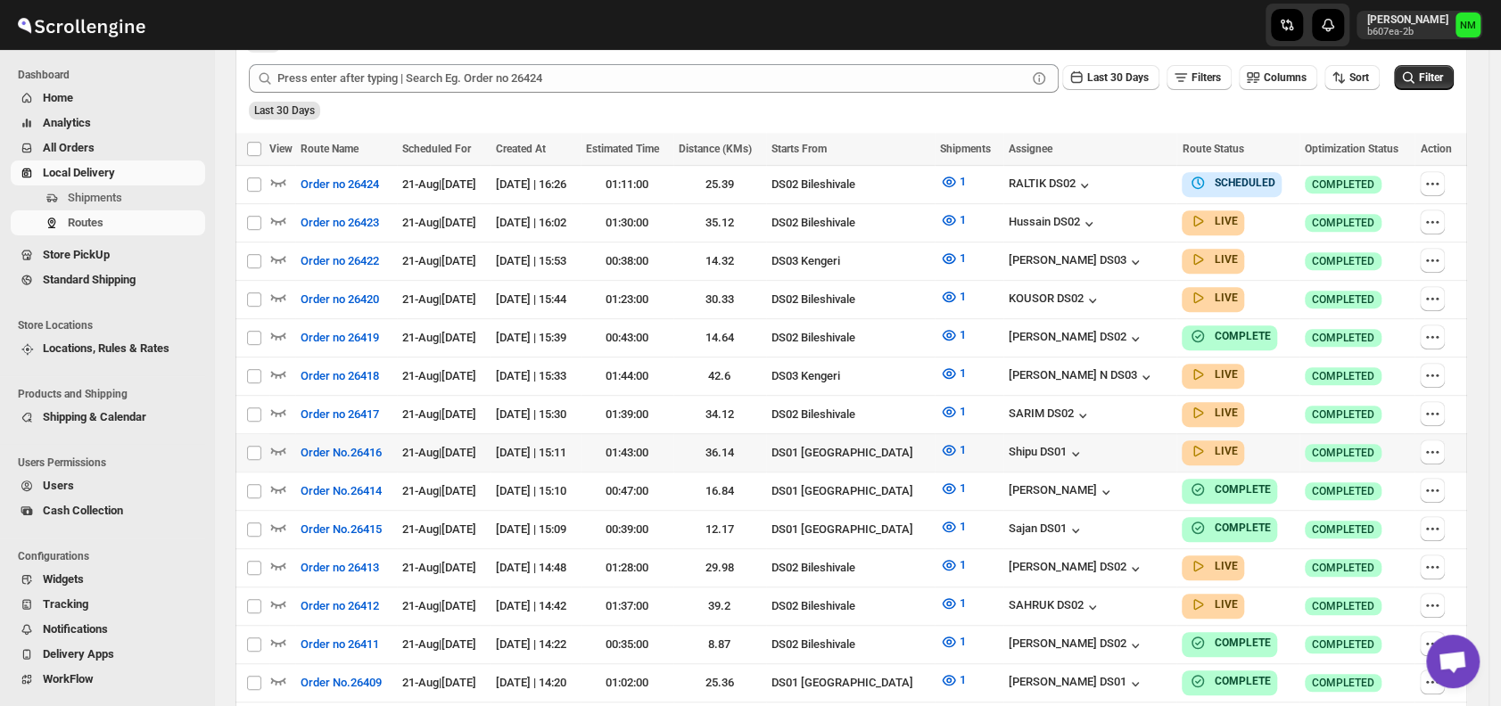
scroll to position [450, 0]
click at [274, 447] on icon "button" at bounding box center [278, 450] width 15 height 7
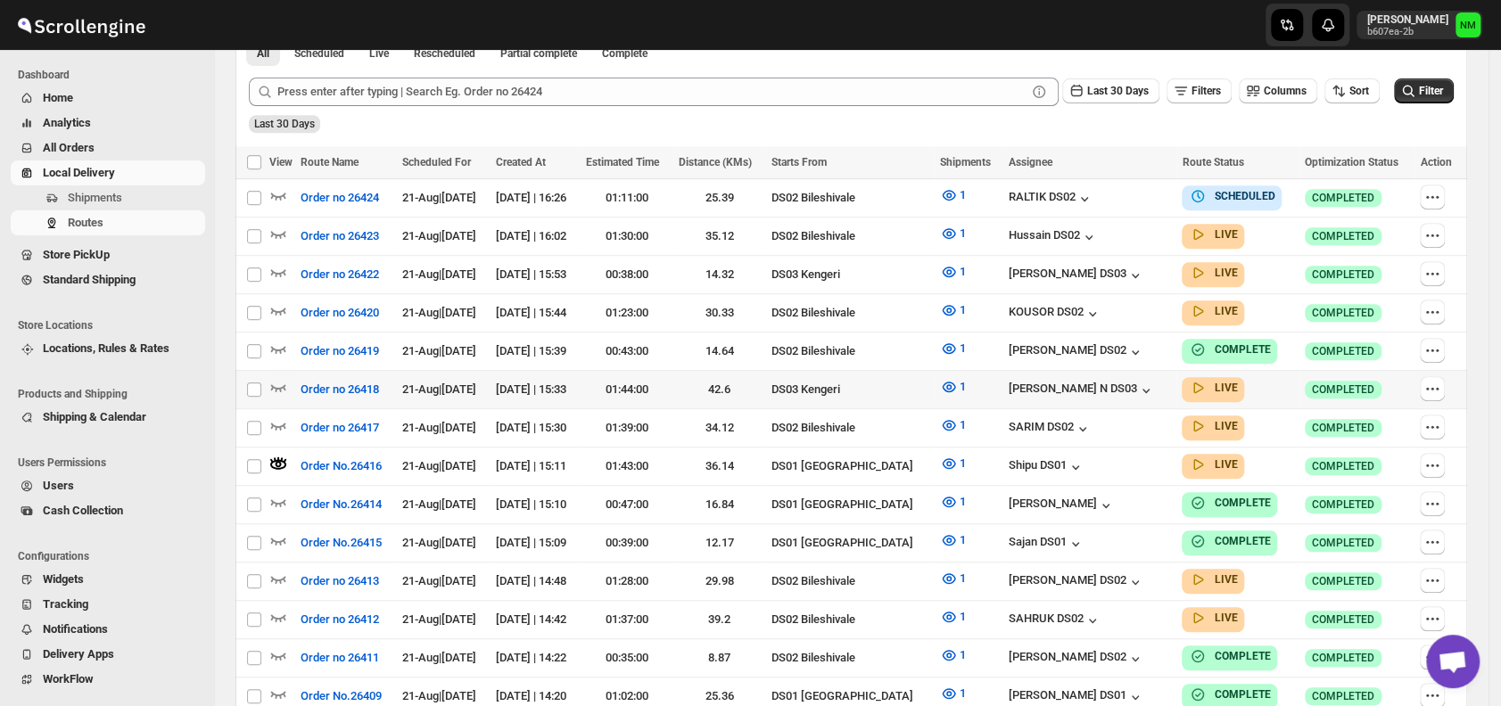
scroll to position [0, 0]
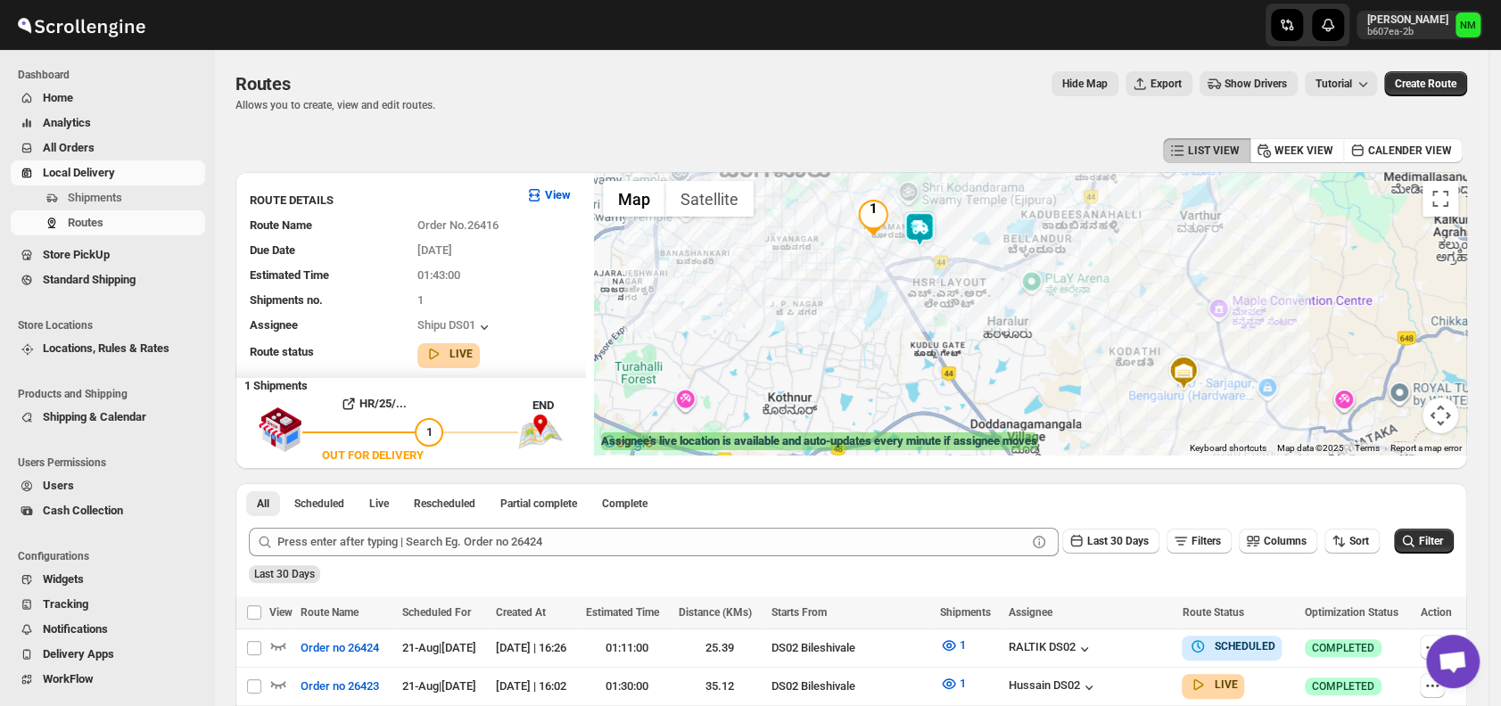
click at [935, 229] on img at bounding box center [920, 229] width 36 height 36
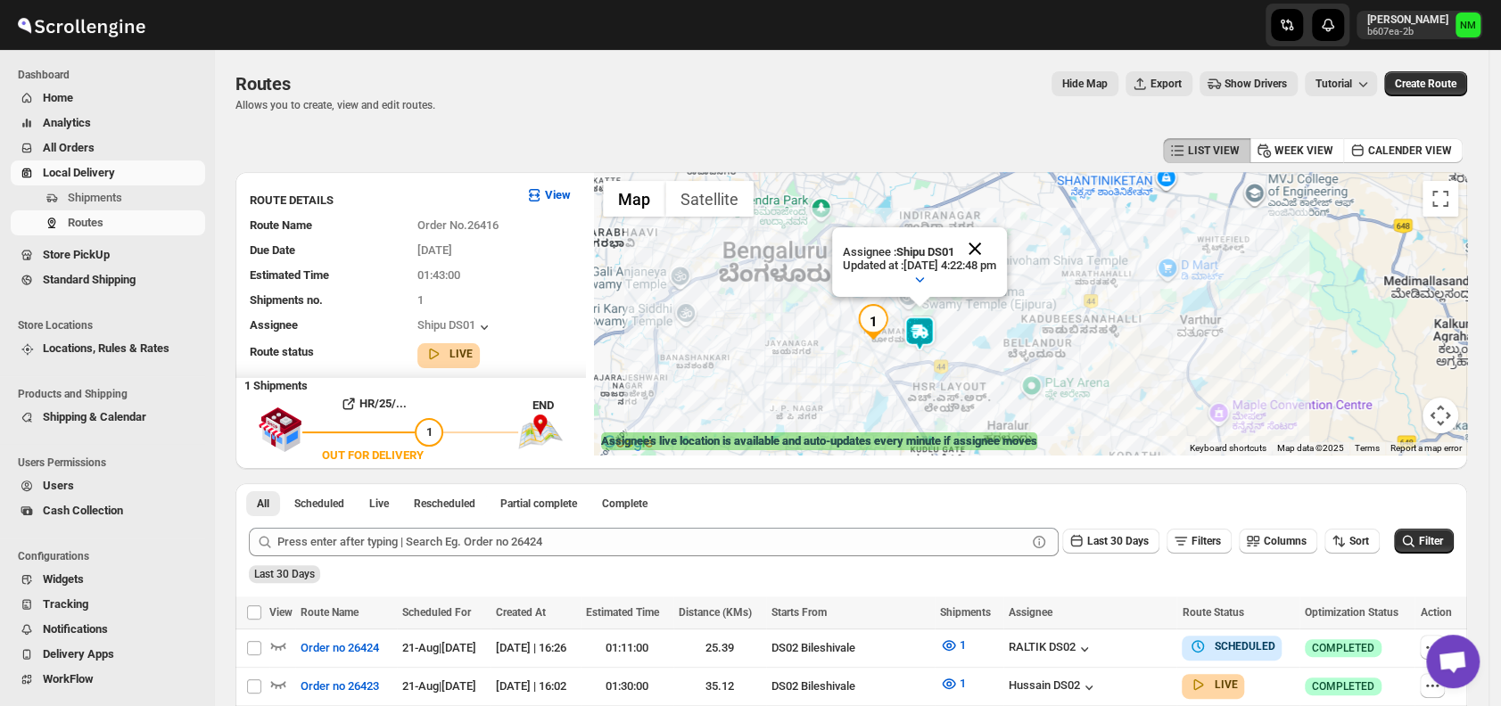
click at [996, 248] on button "Close" at bounding box center [974, 248] width 43 height 43
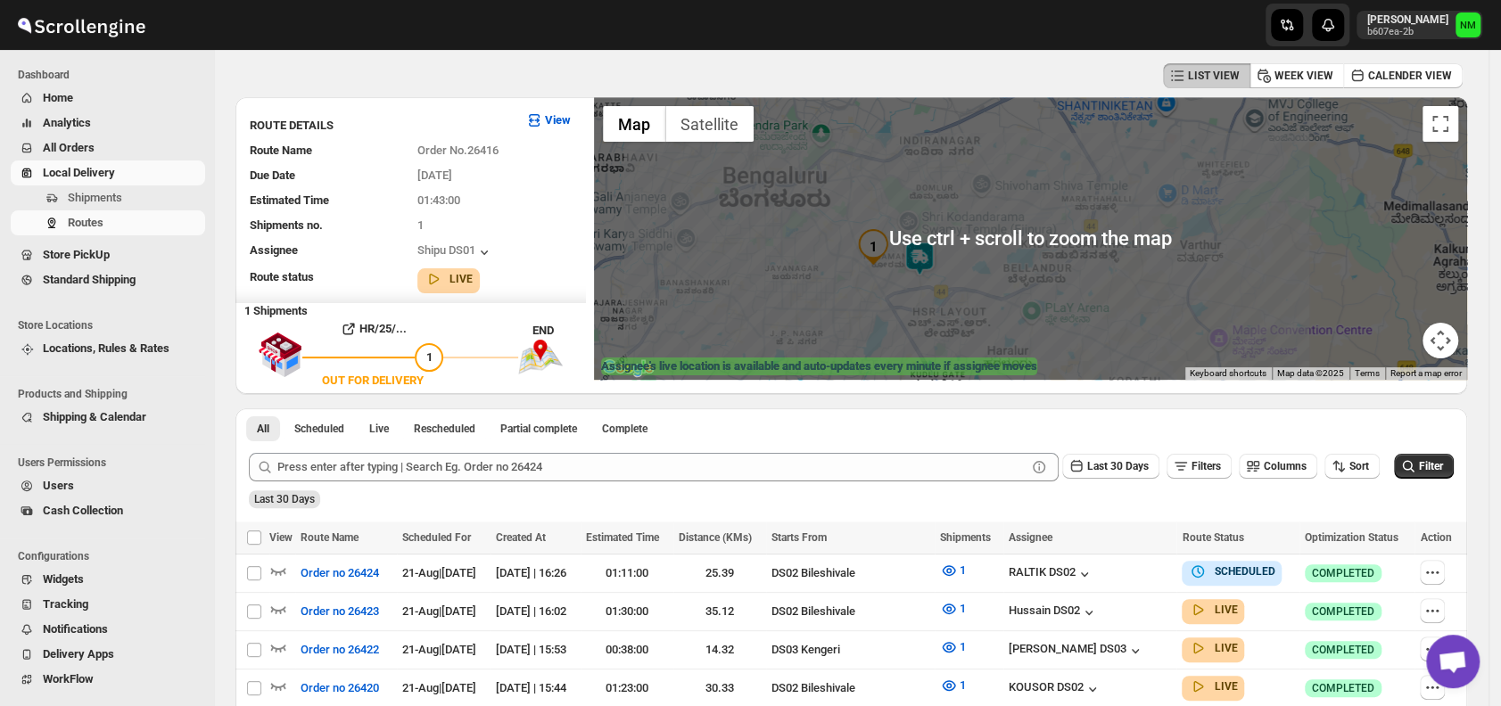
scroll to position [78, 0]
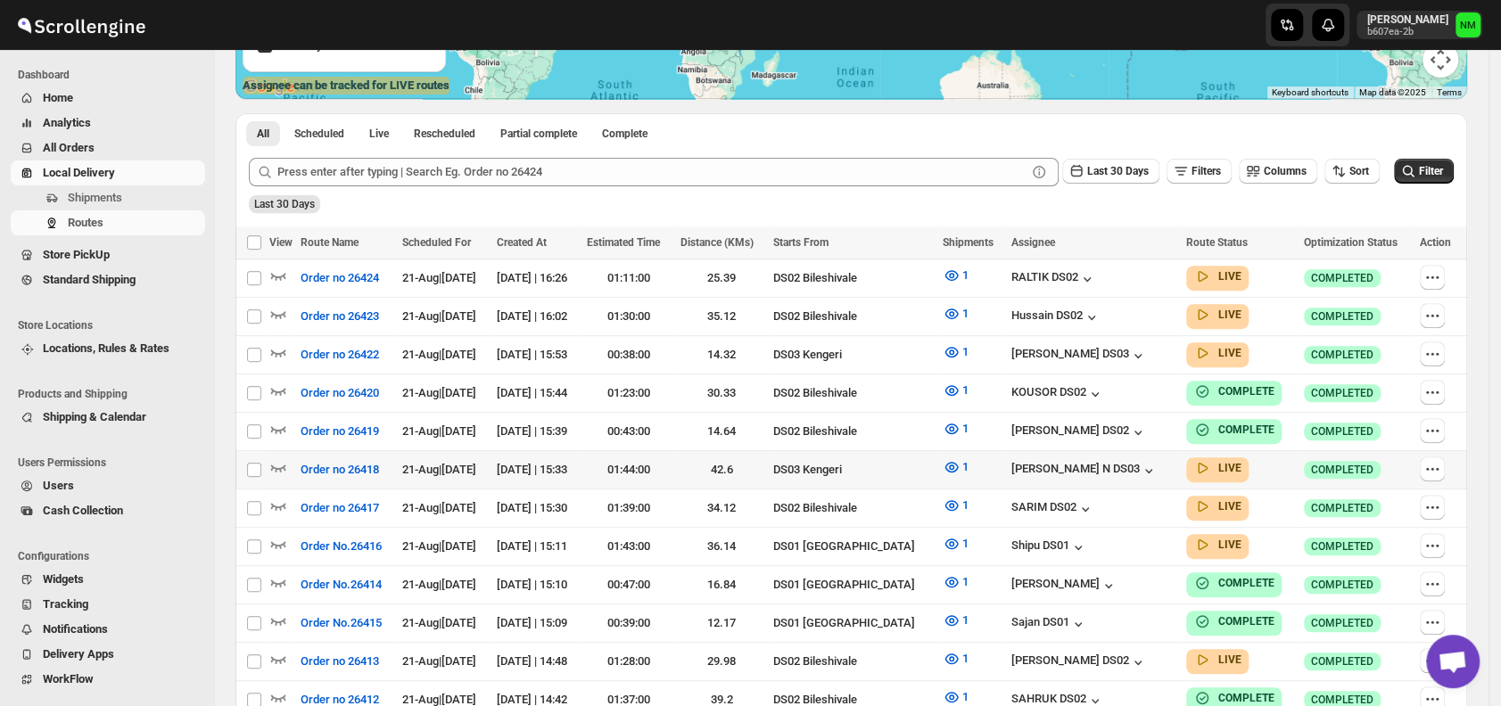
scroll to position [358, 0]
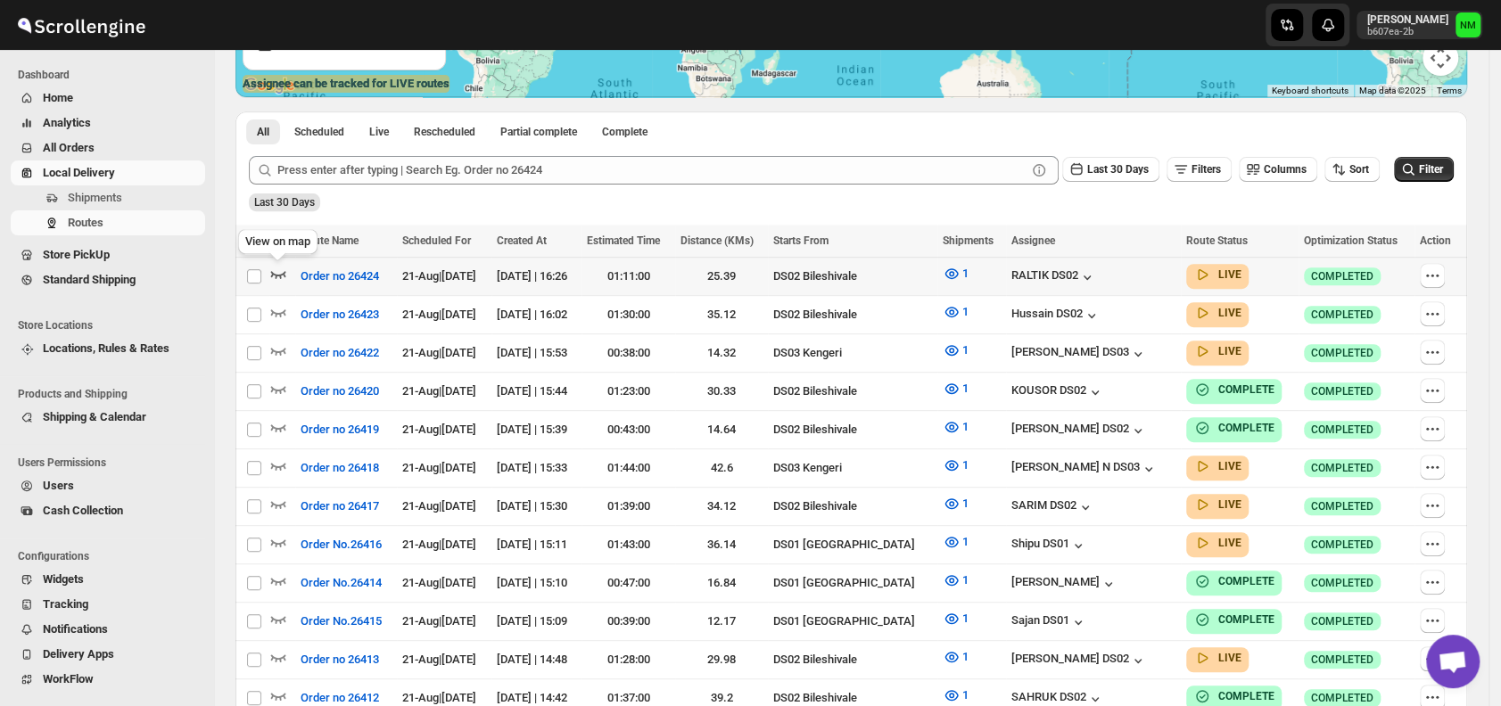
click at [280, 270] on icon "button" at bounding box center [278, 274] width 18 height 18
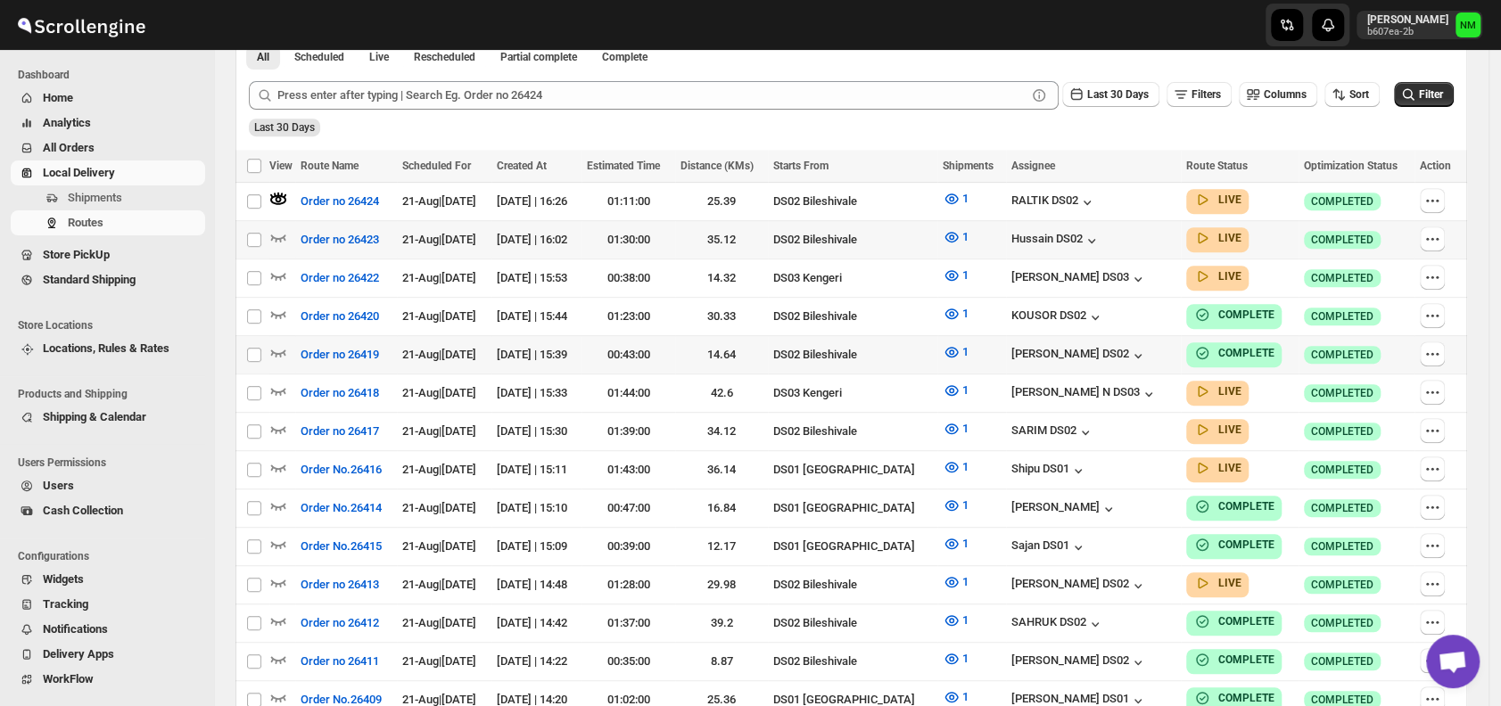
scroll to position [449, 0]
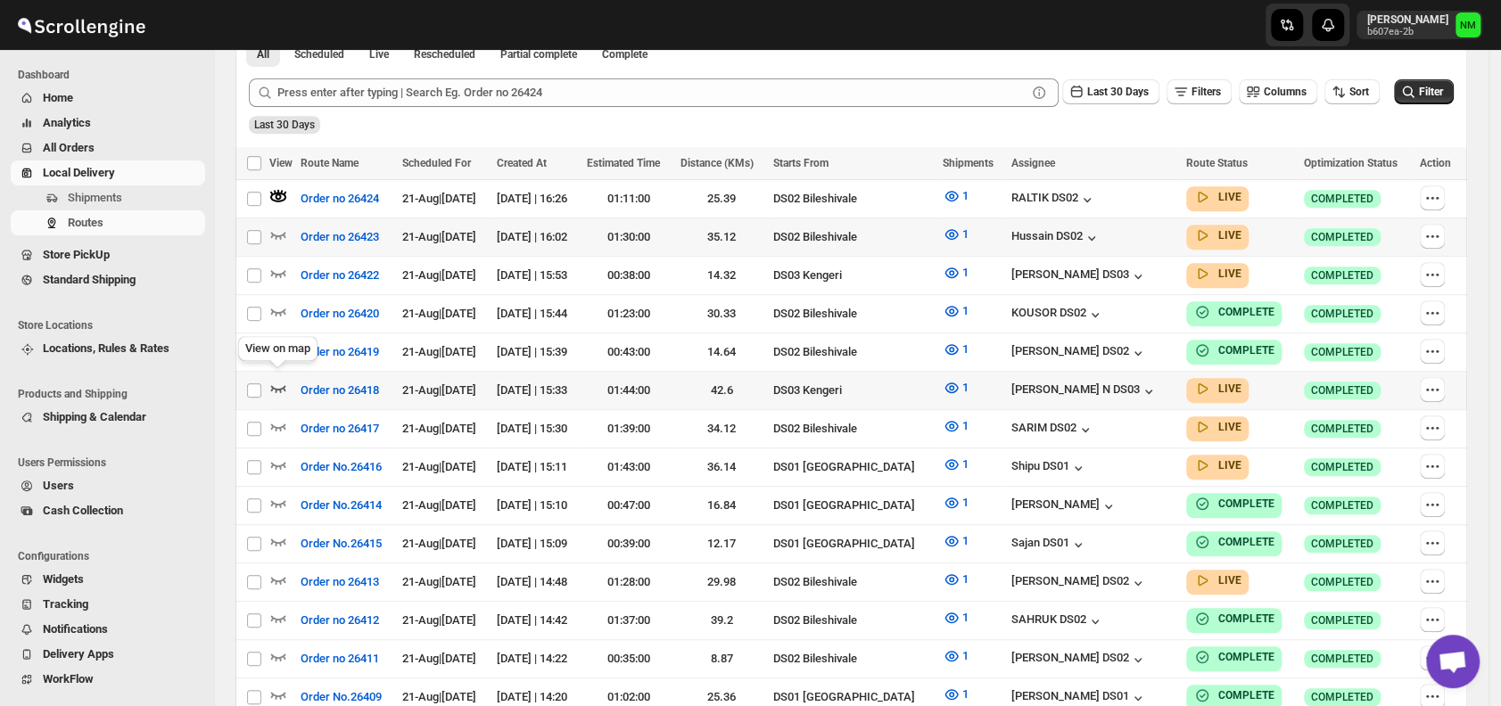
click at [278, 381] on icon "button" at bounding box center [278, 388] width 18 height 18
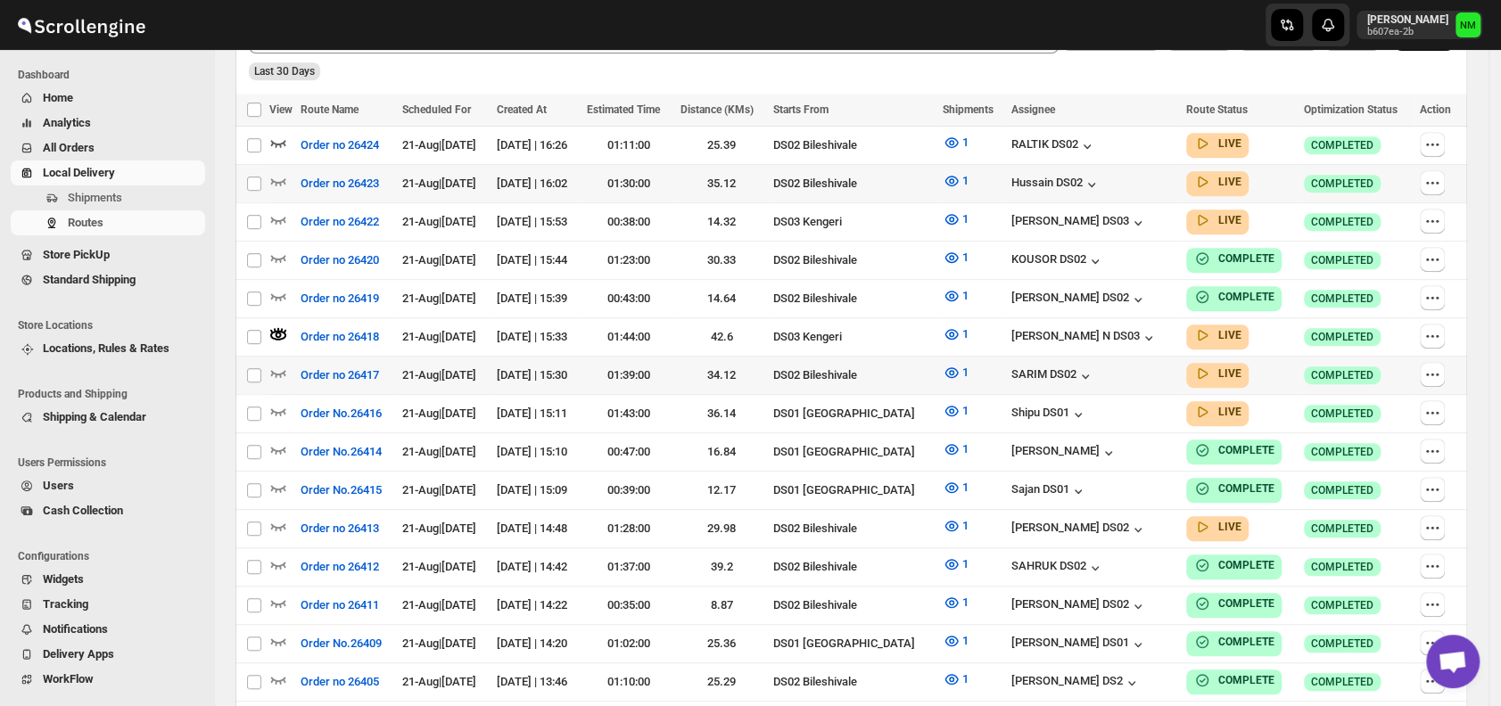
scroll to position [504, 0]
click at [1456, 329] on div at bounding box center [1438, 336] width 37 height 27
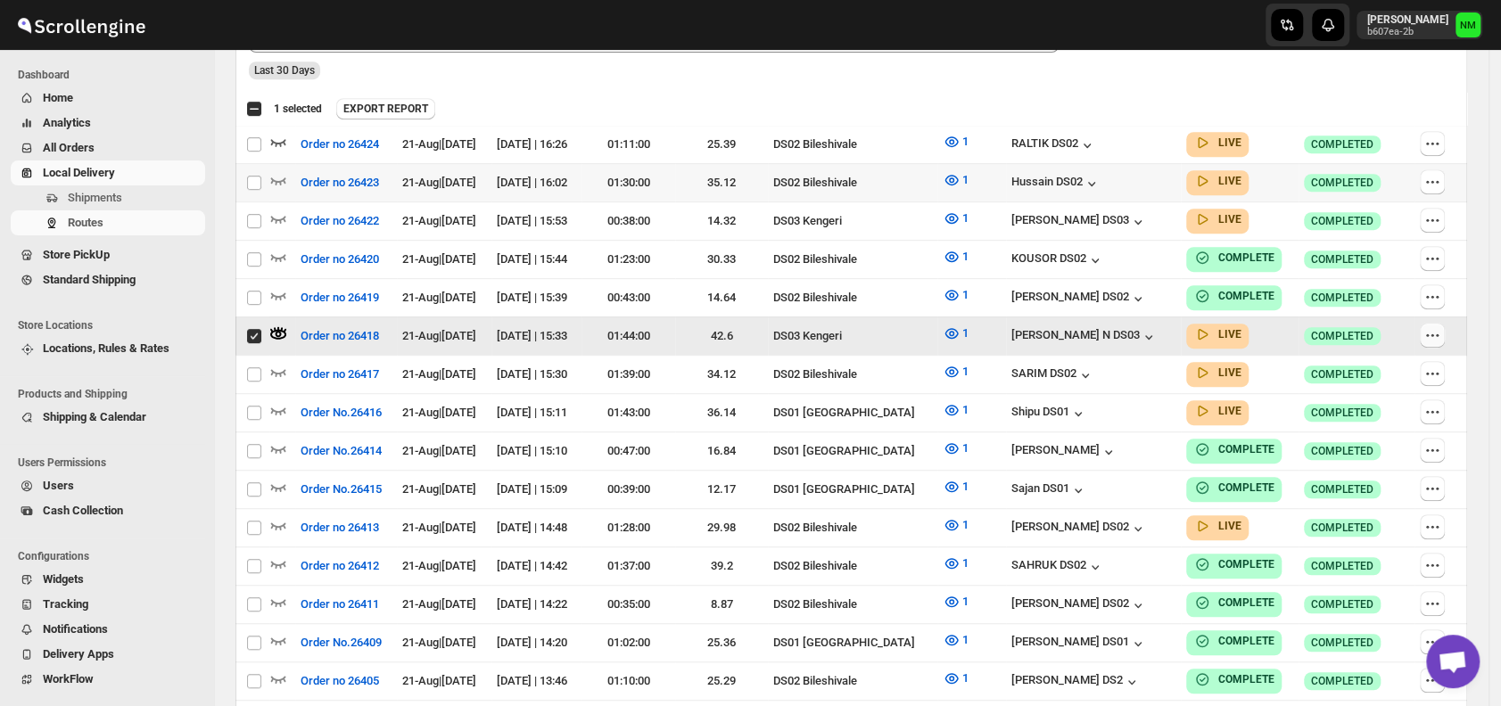
click at [1441, 336] on icon "button" at bounding box center [1432, 335] width 18 height 18
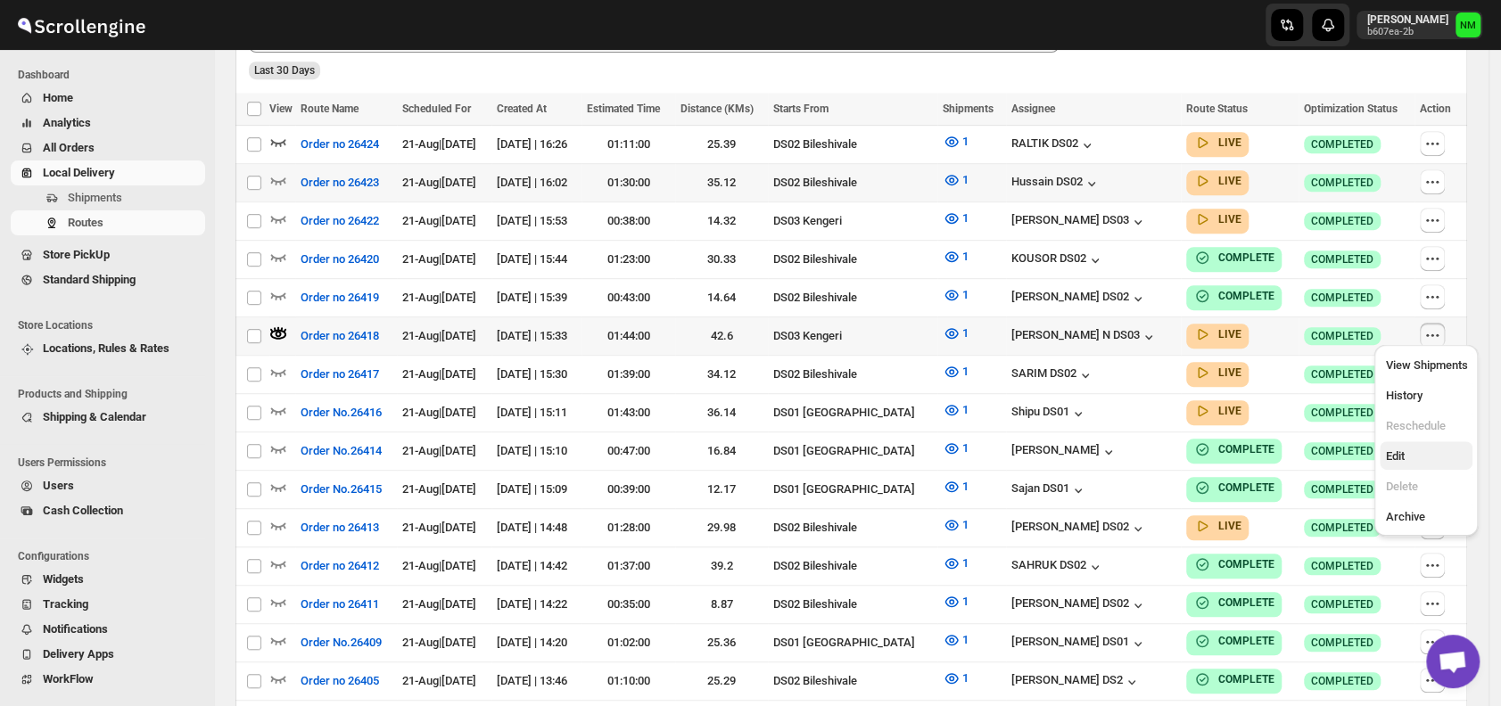
click at [1400, 449] on span "Edit" at bounding box center [1394, 455] width 19 height 13
checkbox input "true"
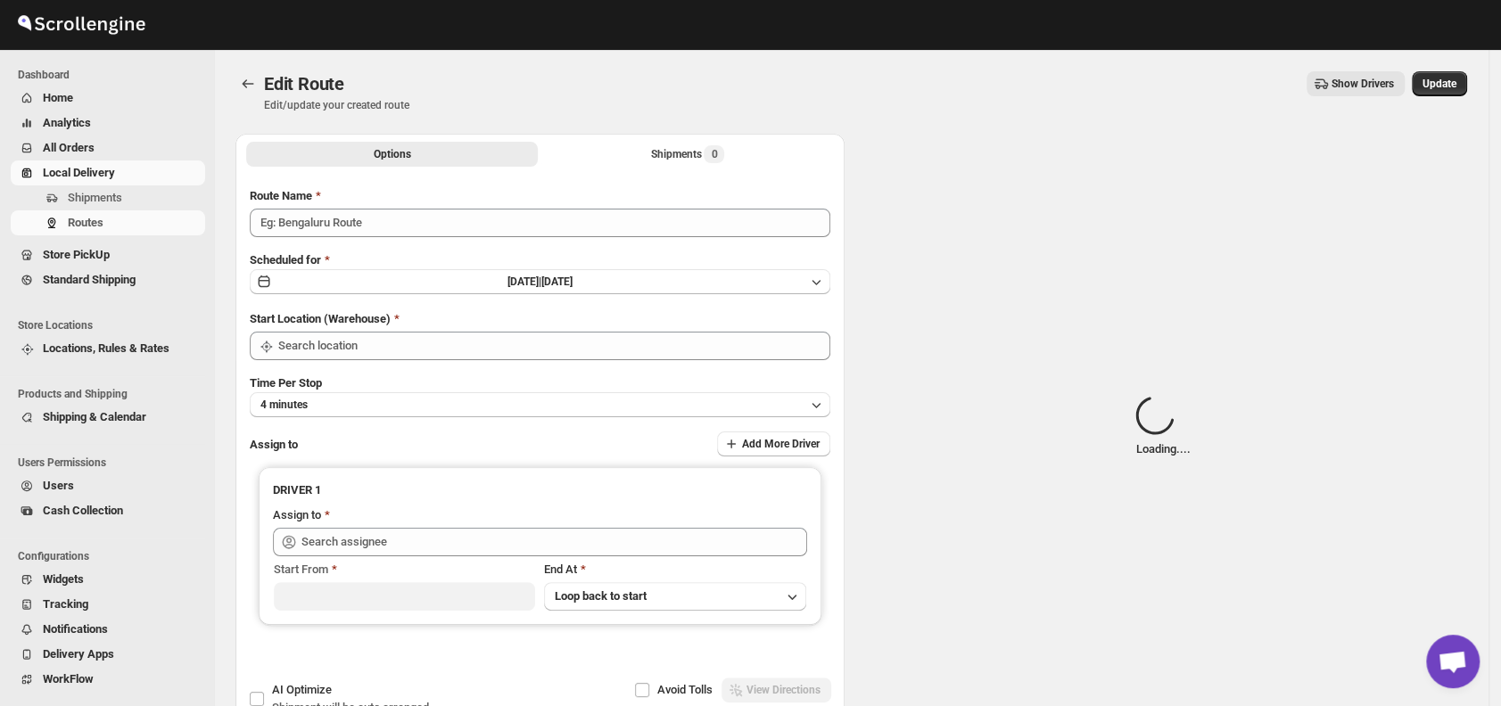
type input "Order no 26418"
type input "DS03 Kengeri"
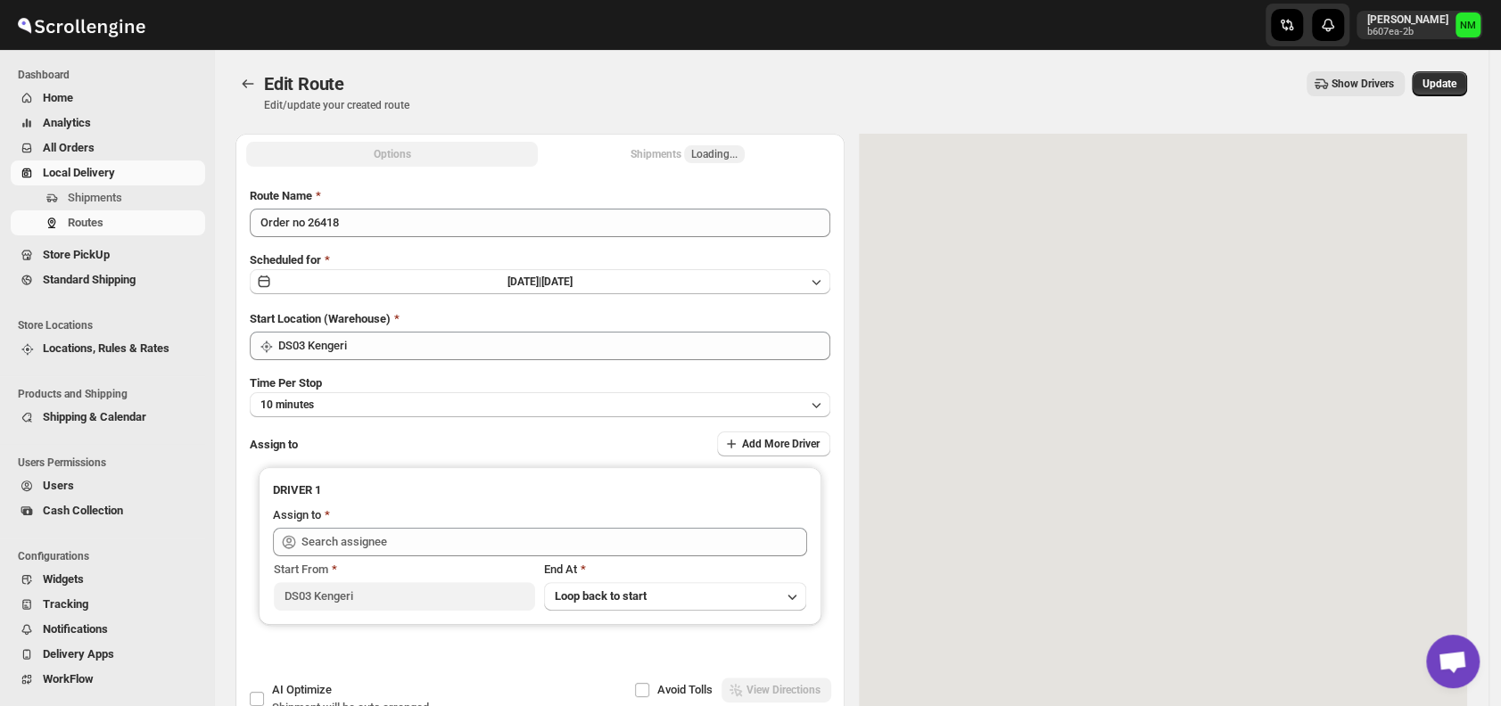
type input "[PERSON_NAME] N DS03 ([EMAIL_ADDRESS][DOMAIN_NAME])"
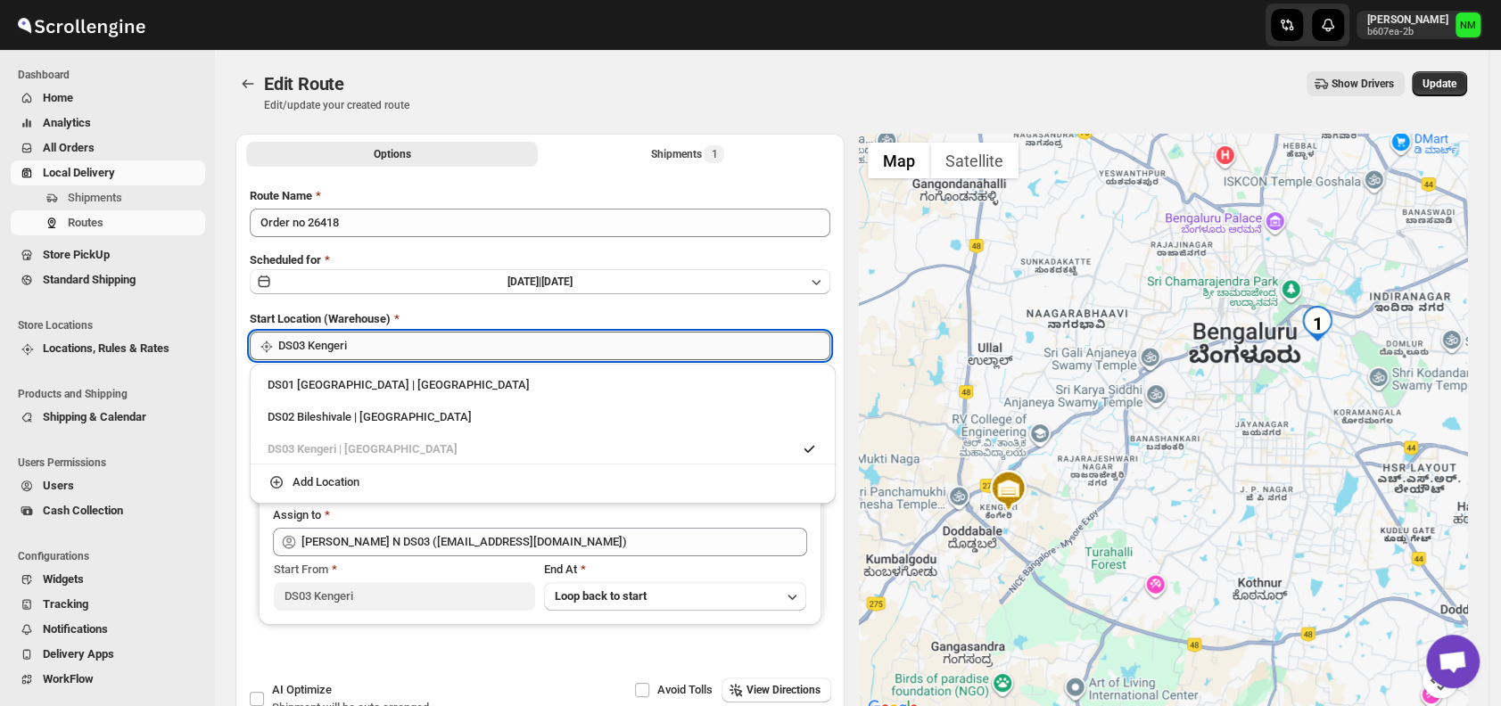
click at [418, 351] on input "DS03 Kengeri" at bounding box center [554, 346] width 552 height 29
click at [317, 384] on div "DS01 Sarjapur | Bengaluru" at bounding box center [543, 385] width 550 height 18
type input "DS01 [GEOGRAPHIC_DATA]"
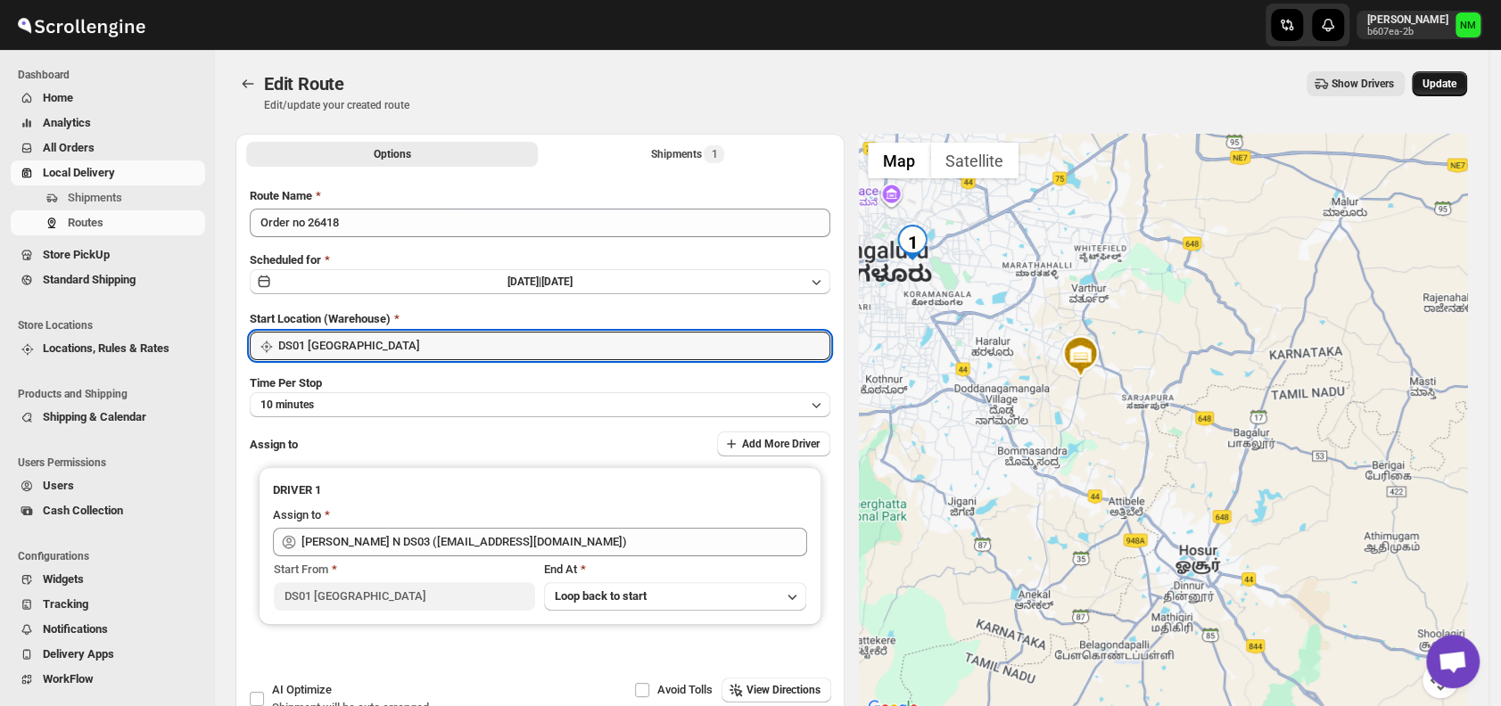
click at [1448, 83] on span "Update" at bounding box center [1439, 84] width 34 height 14
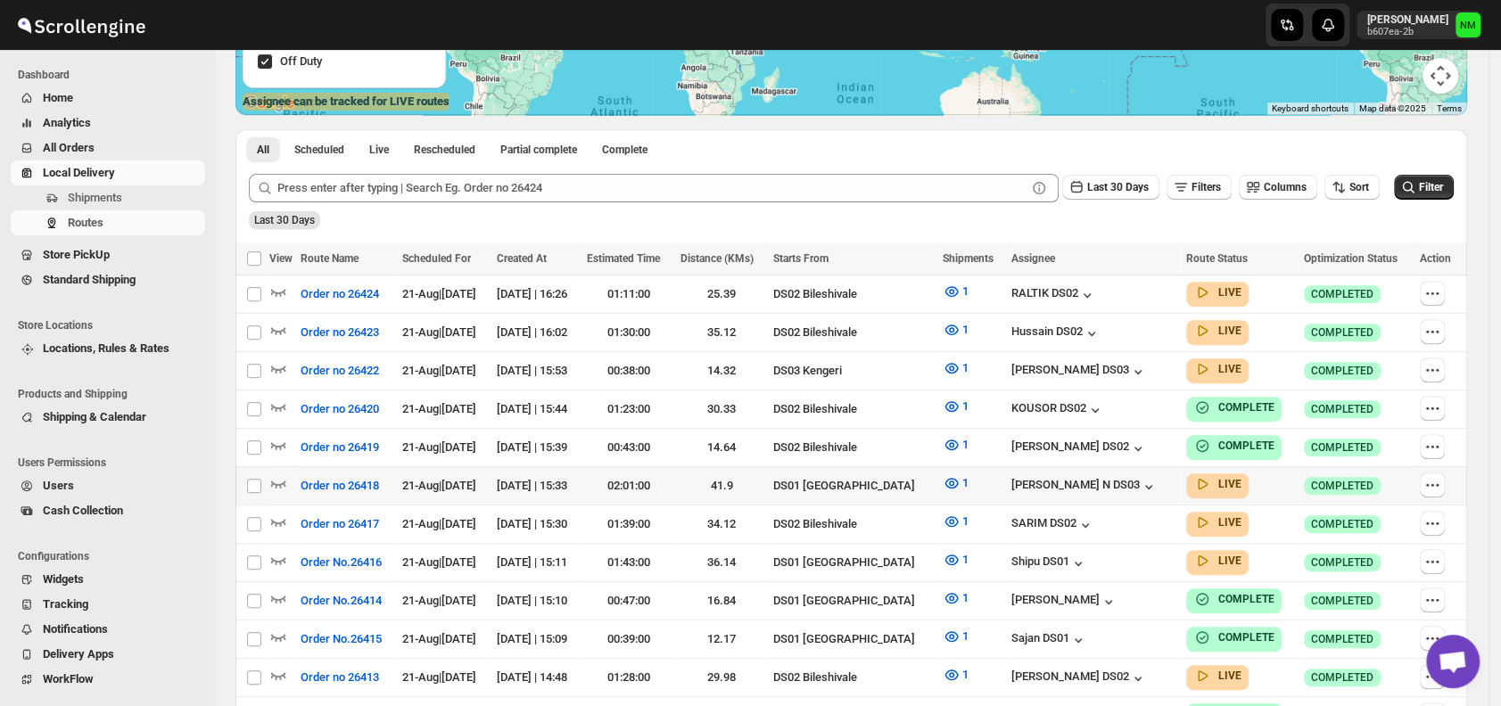
scroll to position [342, 0]
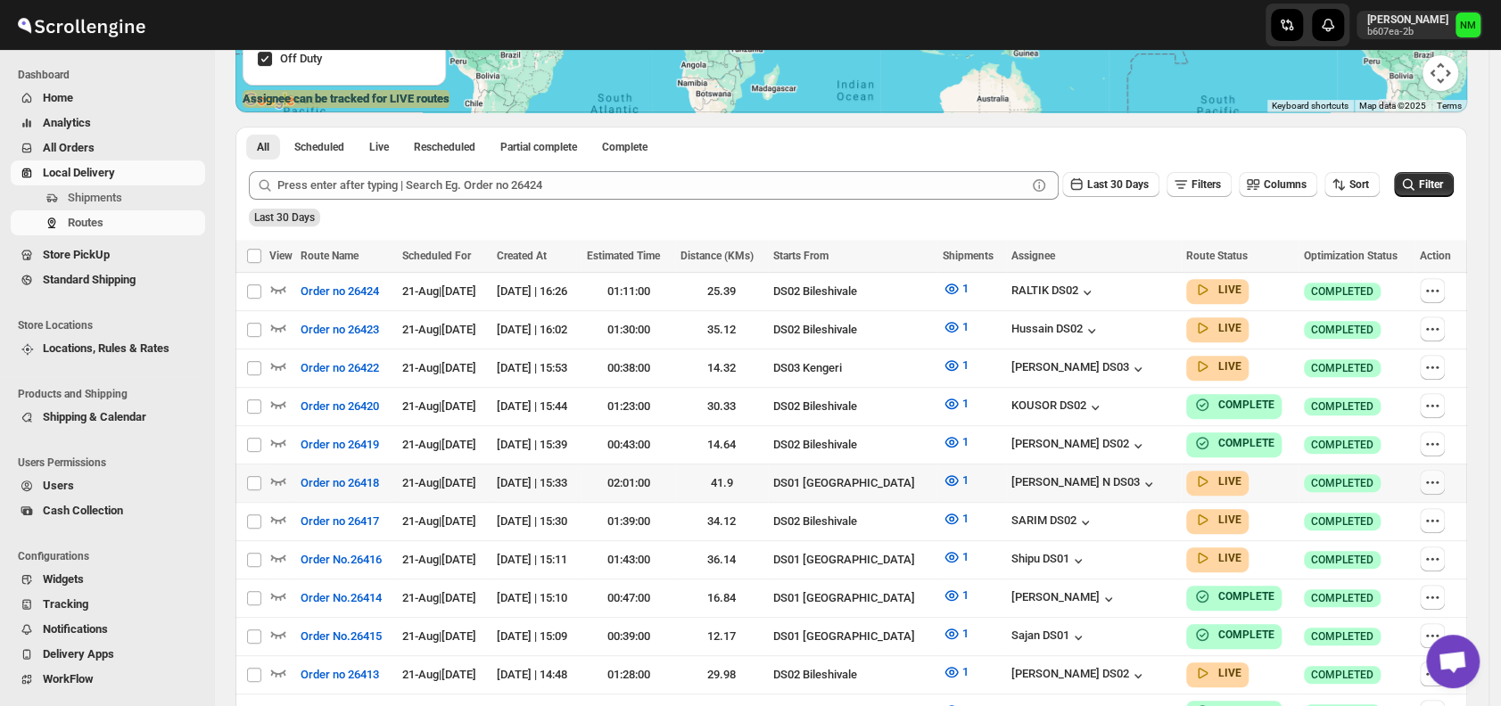
click at [1441, 477] on icon "button" at bounding box center [1432, 482] width 18 height 18
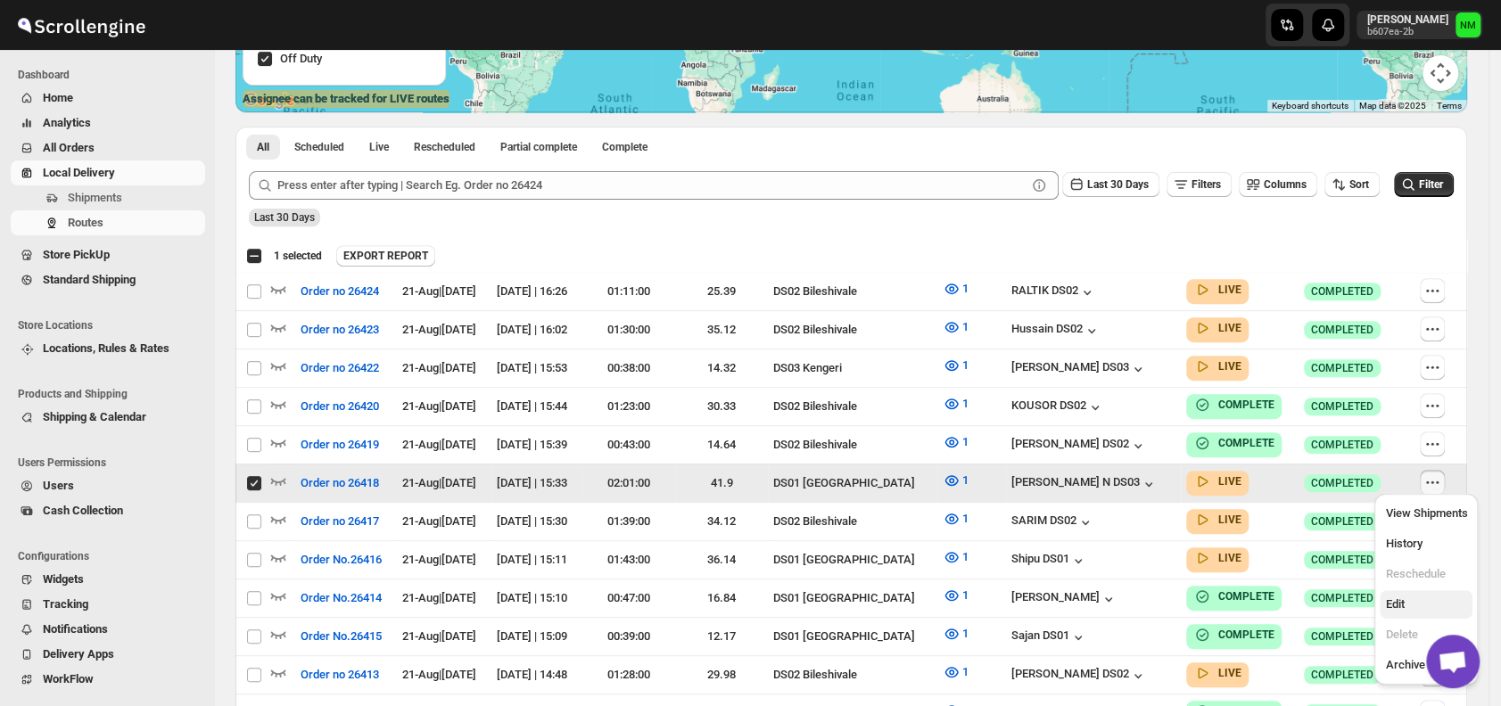
click at [1417, 604] on span "Edit" at bounding box center [1426, 605] width 82 height 18
checkbox input "false"
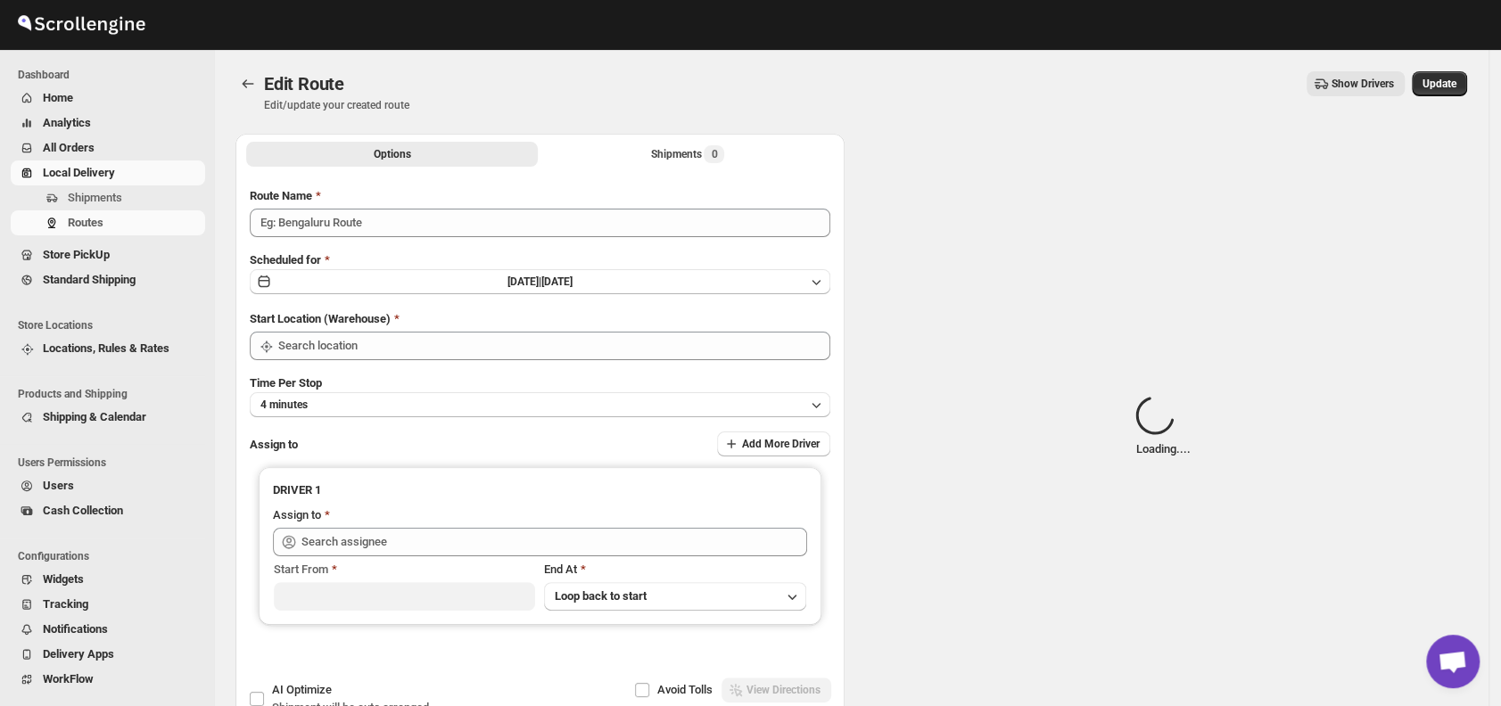
type input "Order no 26418"
type input "DS01 [GEOGRAPHIC_DATA]"
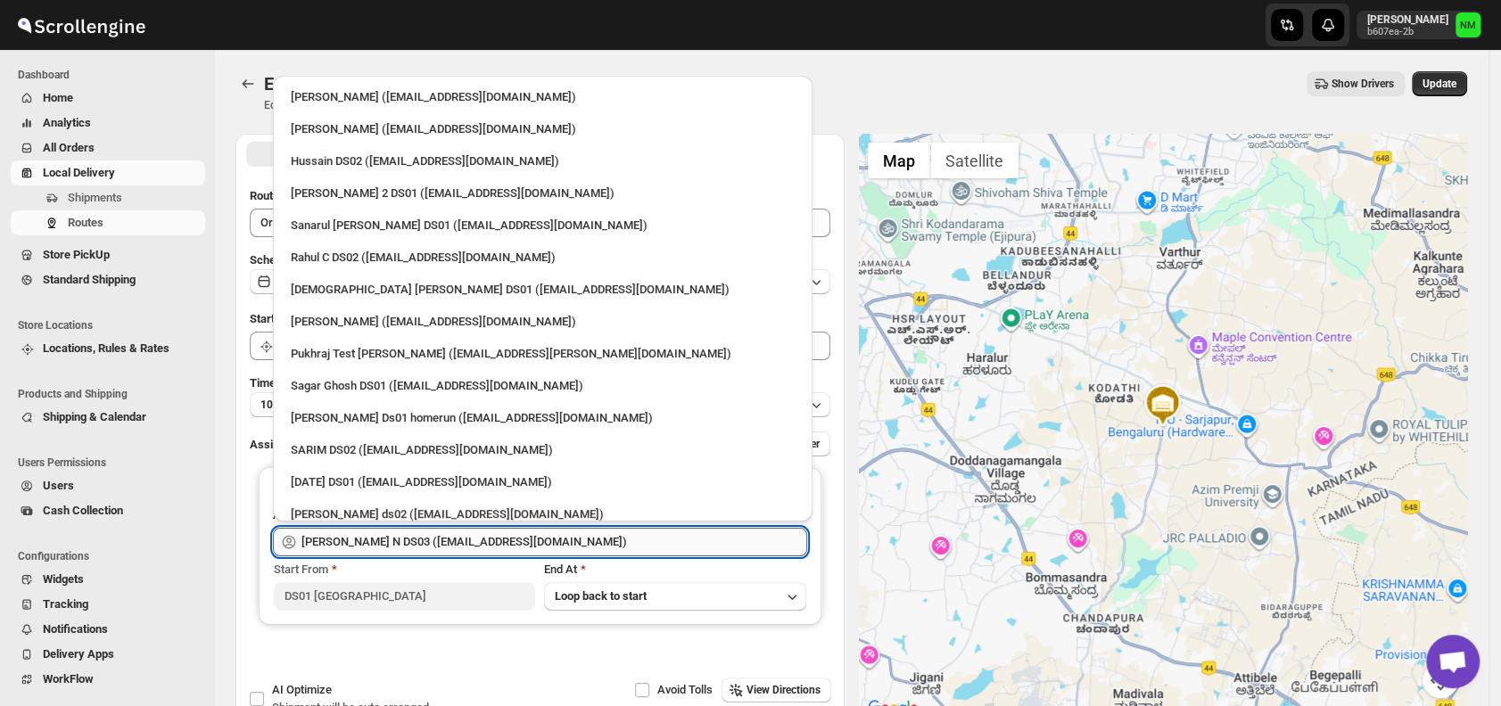
click at [647, 535] on input "[PERSON_NAME] N DS03 ([EMAIL_ADDRESS][DOMAIN_NAME])" at bounding box center [554, 542] width 506 height 29
click at [722, 404] on div "[PERSON_NAME] Ds01 homerun ([EMAIL_ADDRESS][DOMAIN_NAME])" at bounding box center [542, 418] width 525 height 29
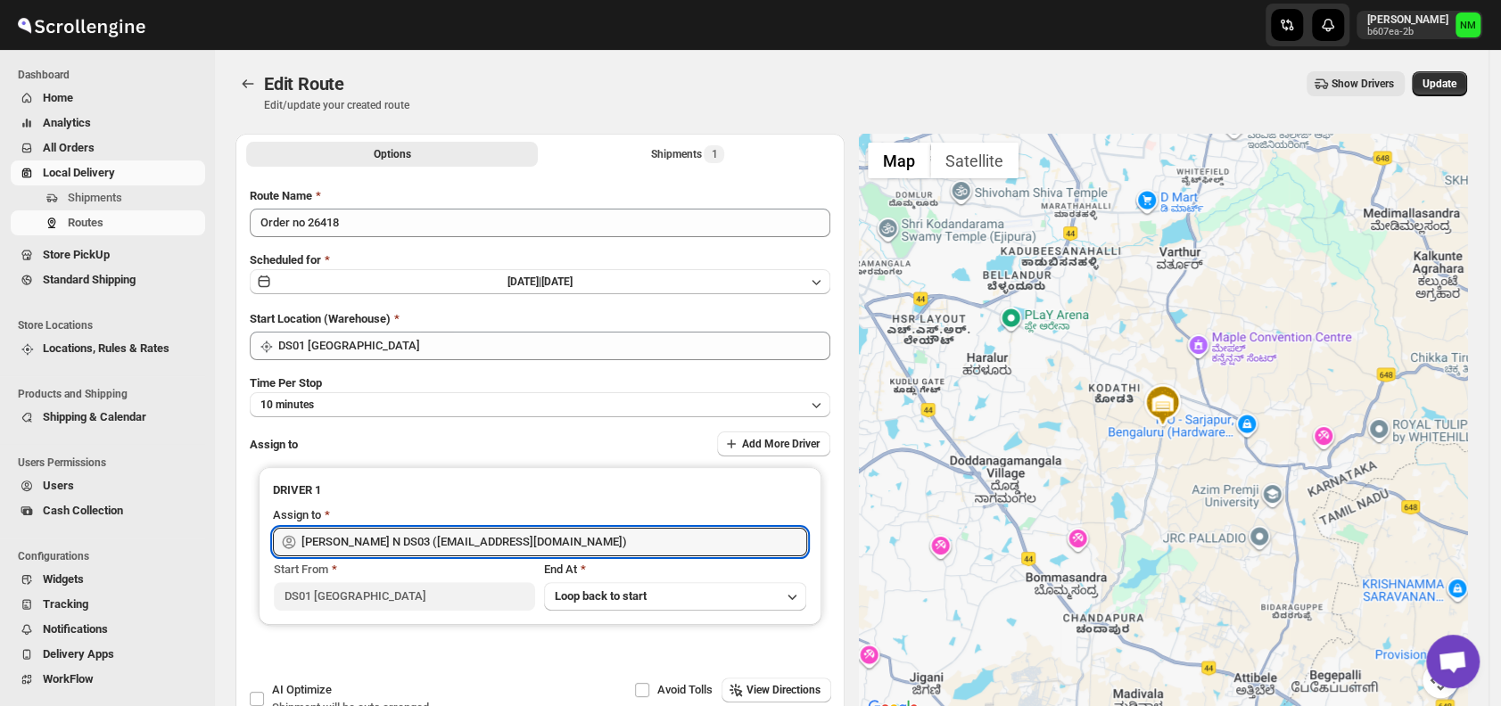
type input "[PERSON_NAME] Ds01 homerun ([EMAIL_ADDRESS][DOMAIN_NAME])"
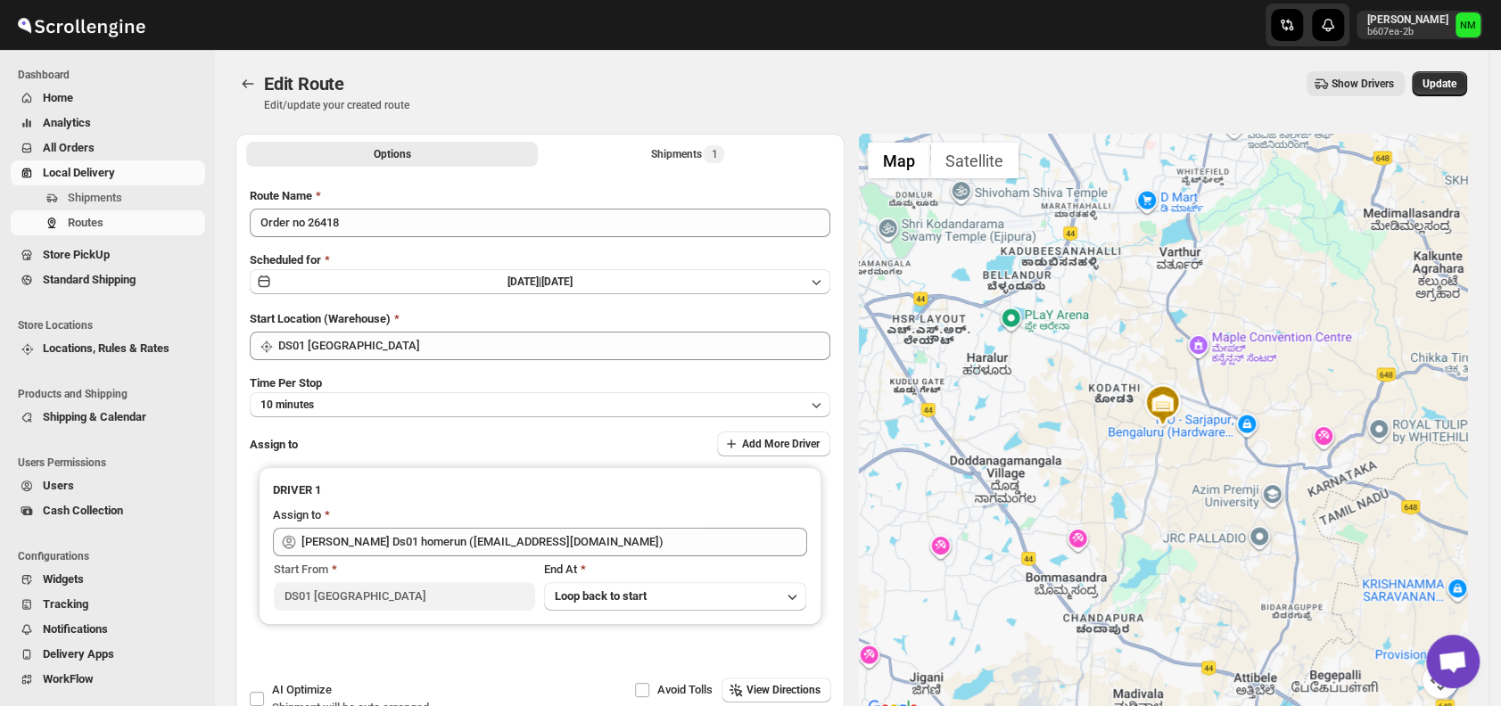
click at [1106, 471] on div at bounding box center [1163, 427] width 609 height 586
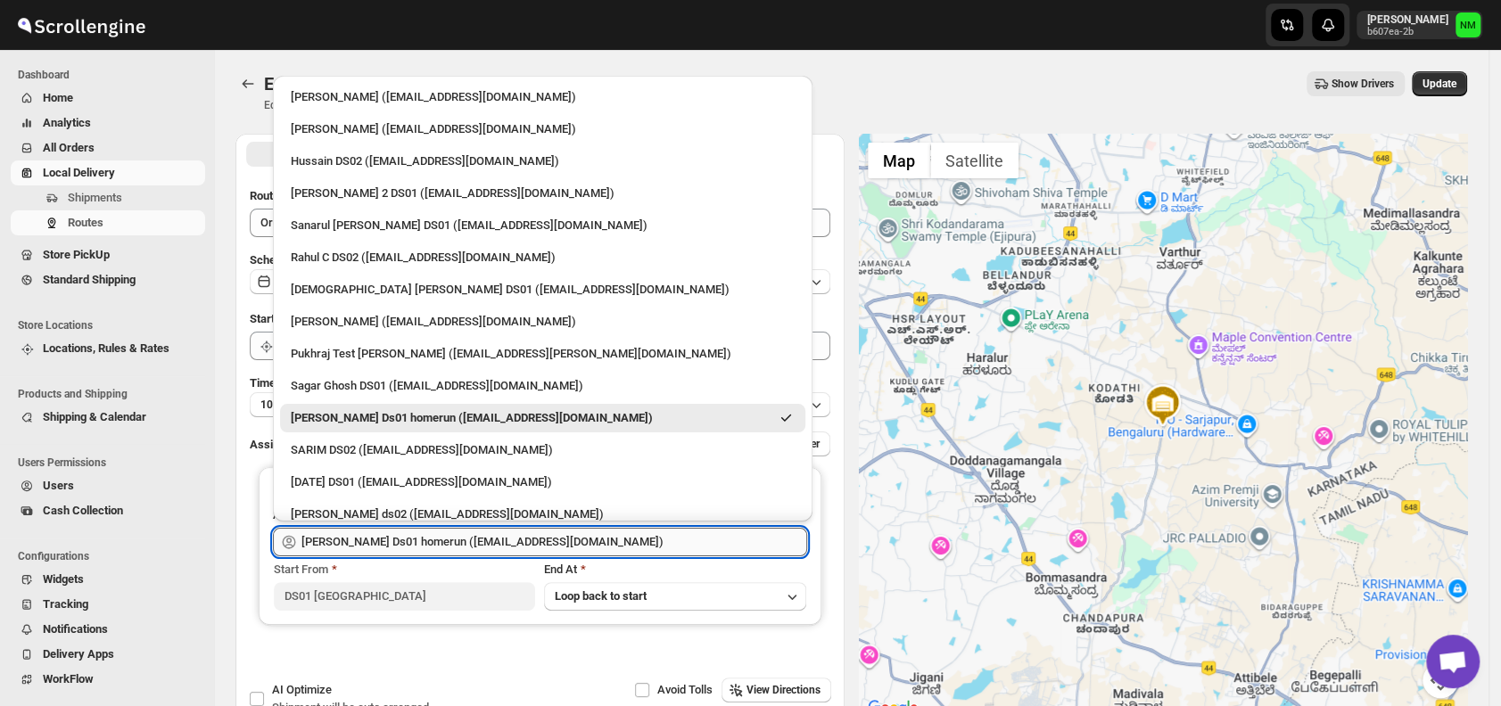
click at [633, 538] on input "[PERSON_NAME] Ds01 homerun ([EMAIL_ADDRESS][DOMAIN_NAME])" at bounding box center [554, 542] width 506 height 29
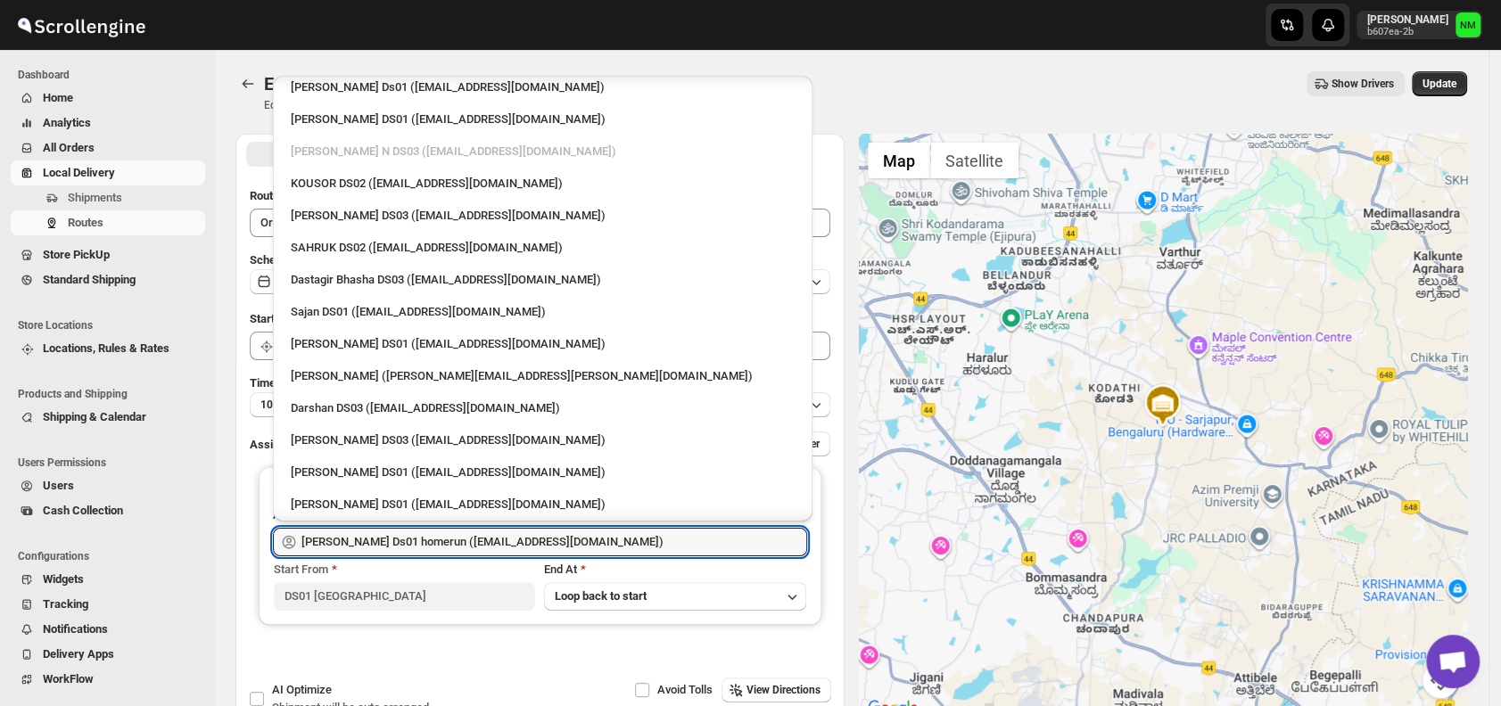
scroll to position [1156, 0]
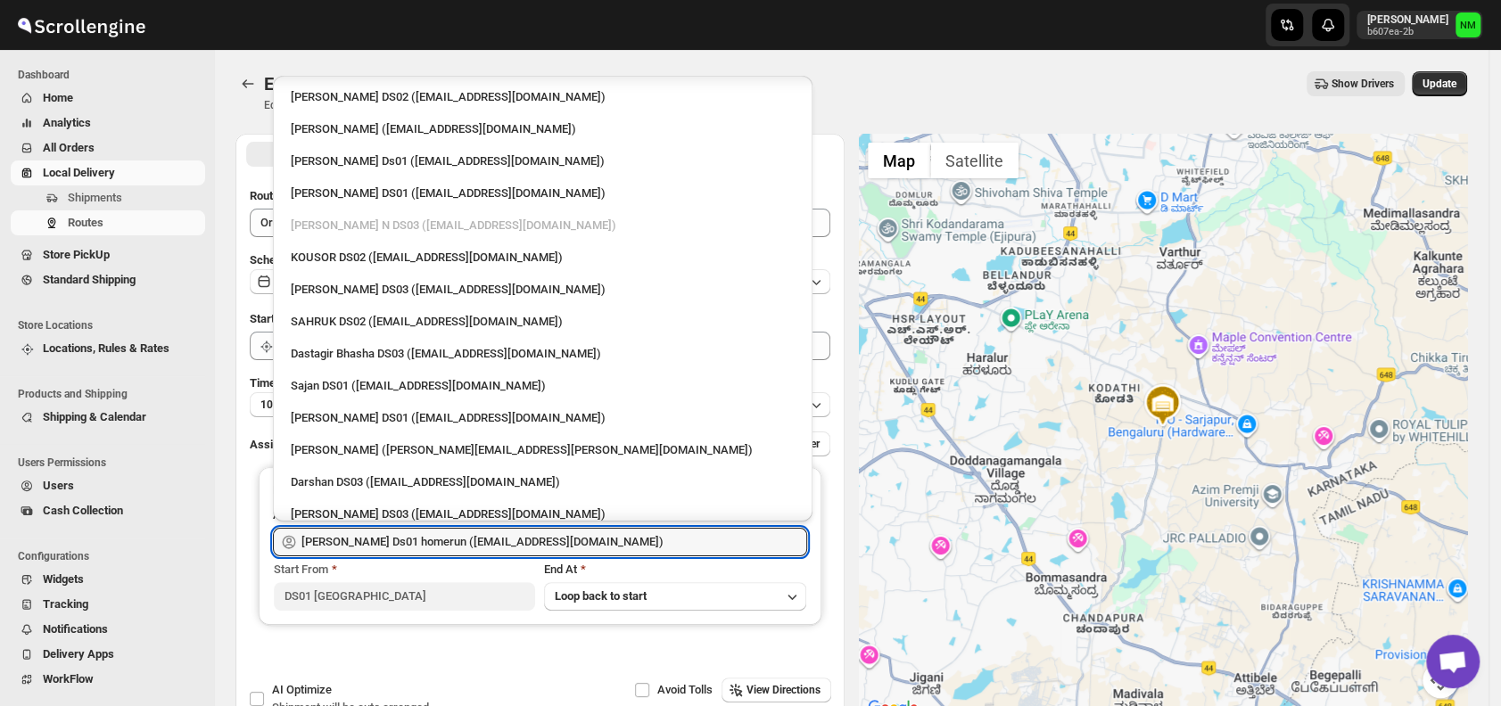
click at [365, 225] on div "[PERSON_NAME] N DS03 ([EMAIL_ADDRESS][DOMAIN_NAME])" at bounding box center [543, 226] width 504 height 18
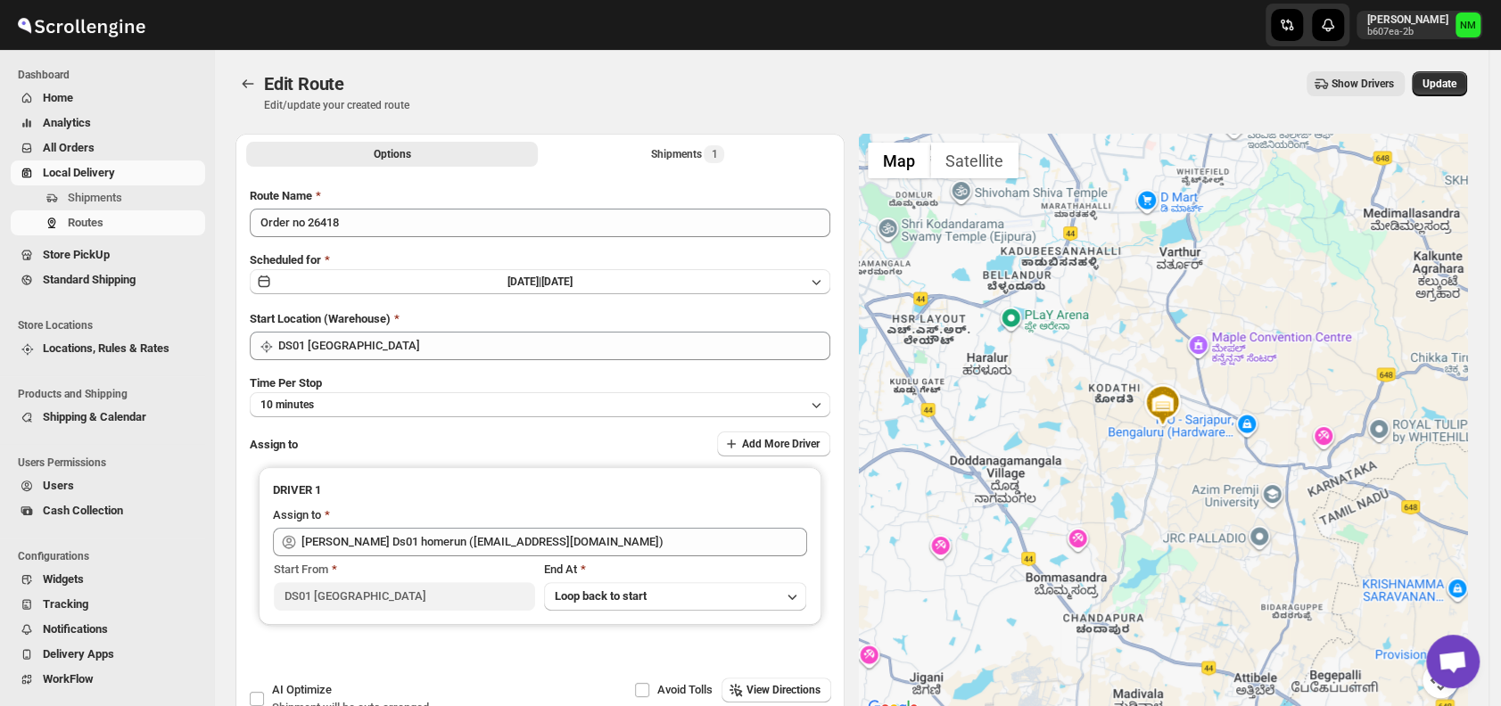
click at [1009, 185] on div at bounding box center [1163, 427] width 609 height 586
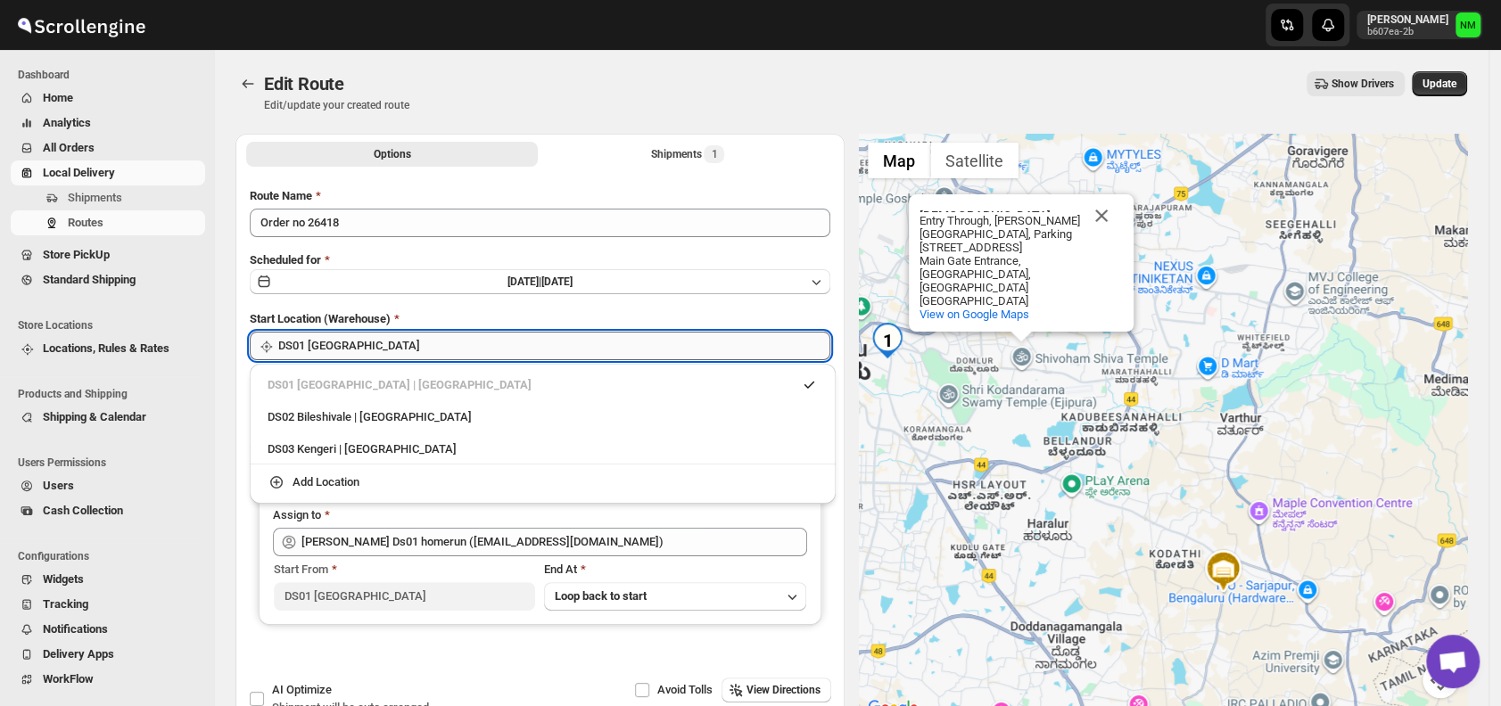
click at [368, 350] on input "DS01 [GEOGRAPHIC_DATA]" at bounding box center [554, 346] width 552 height 29
click at [328, 451] on div "DS03 Kengeri | Bengaluru" at bounding box center [543, 450] width 550 height 18
type input "DS03 Kengeri"
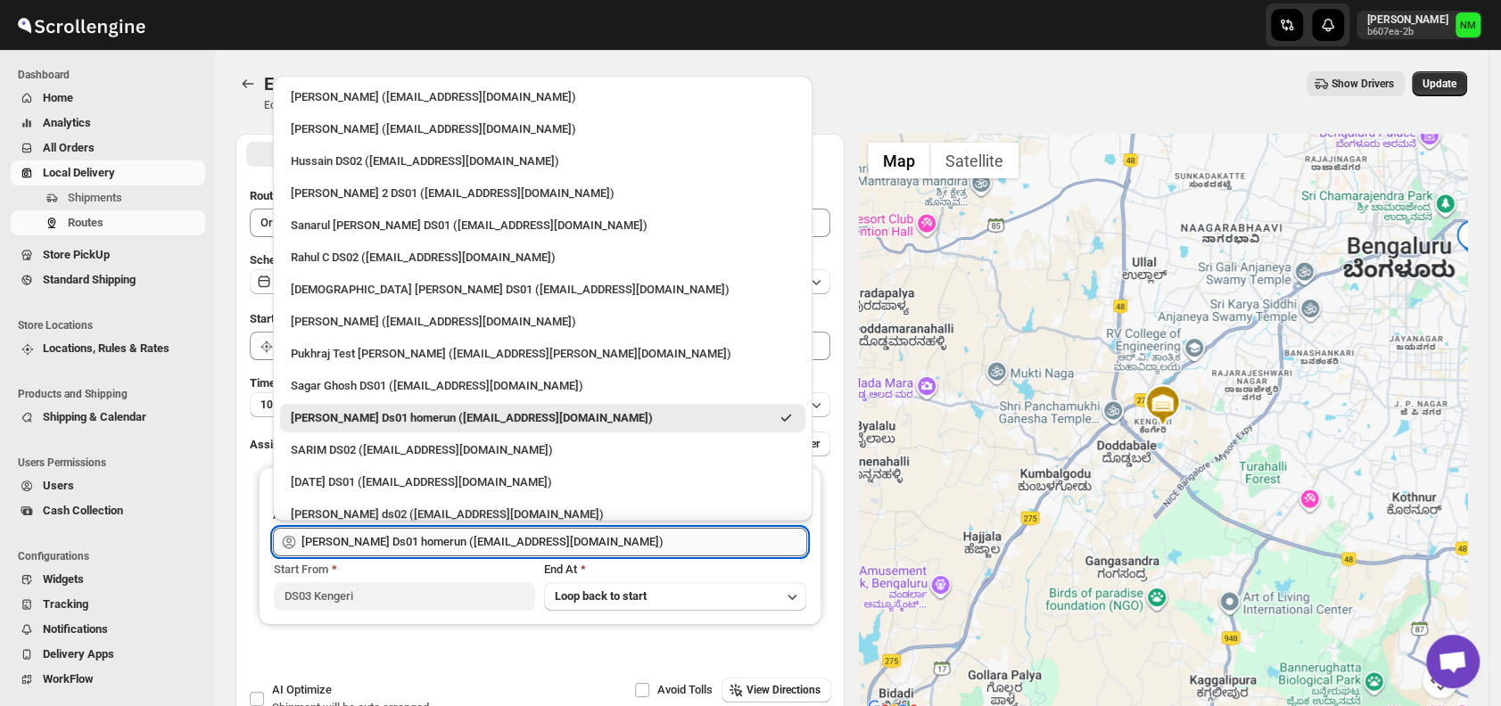
click at [593, 538] on input "[PERSON_NAME] Ds01 homerun ([EMAIL_ADDRESS][DOMAIN_NAME])" at bounding box center [554, 542] width 506 height 29
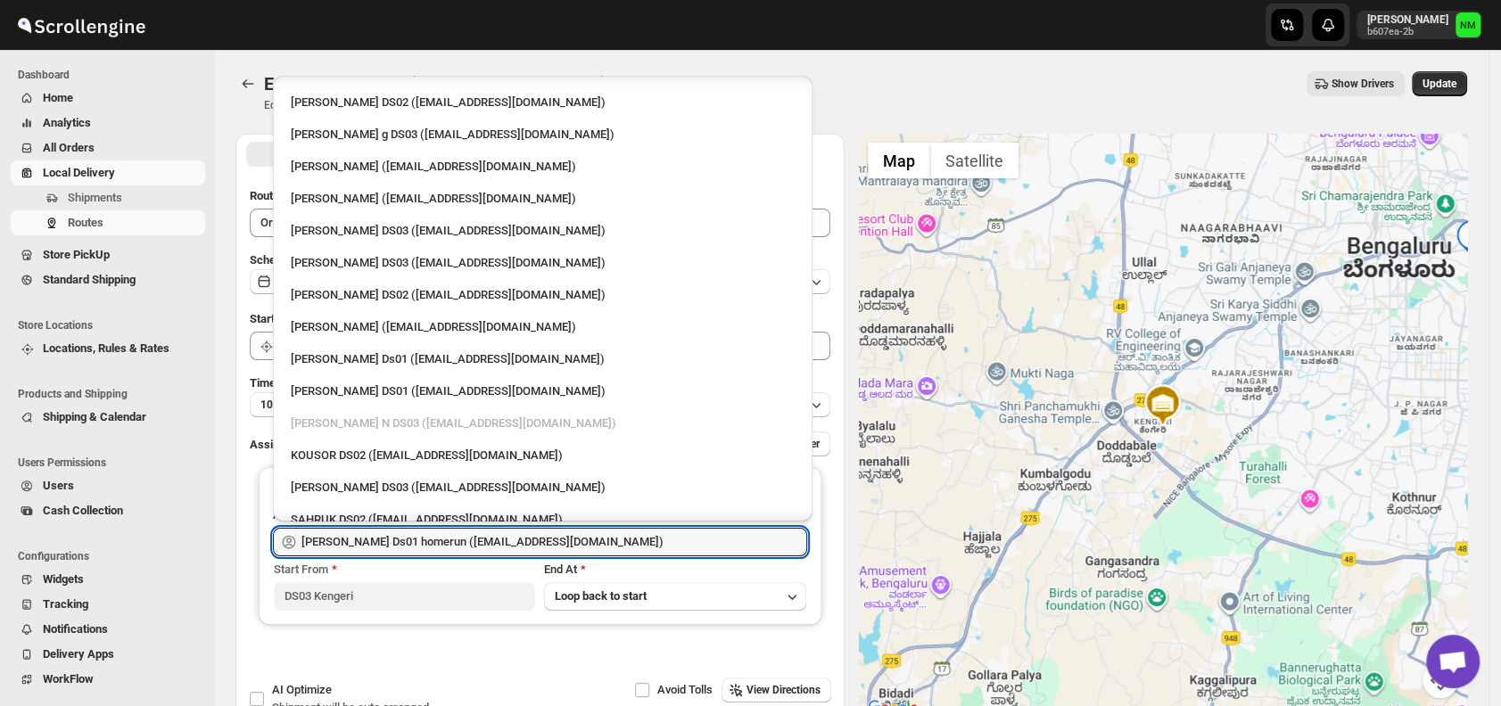
scroll to position [959, 0]
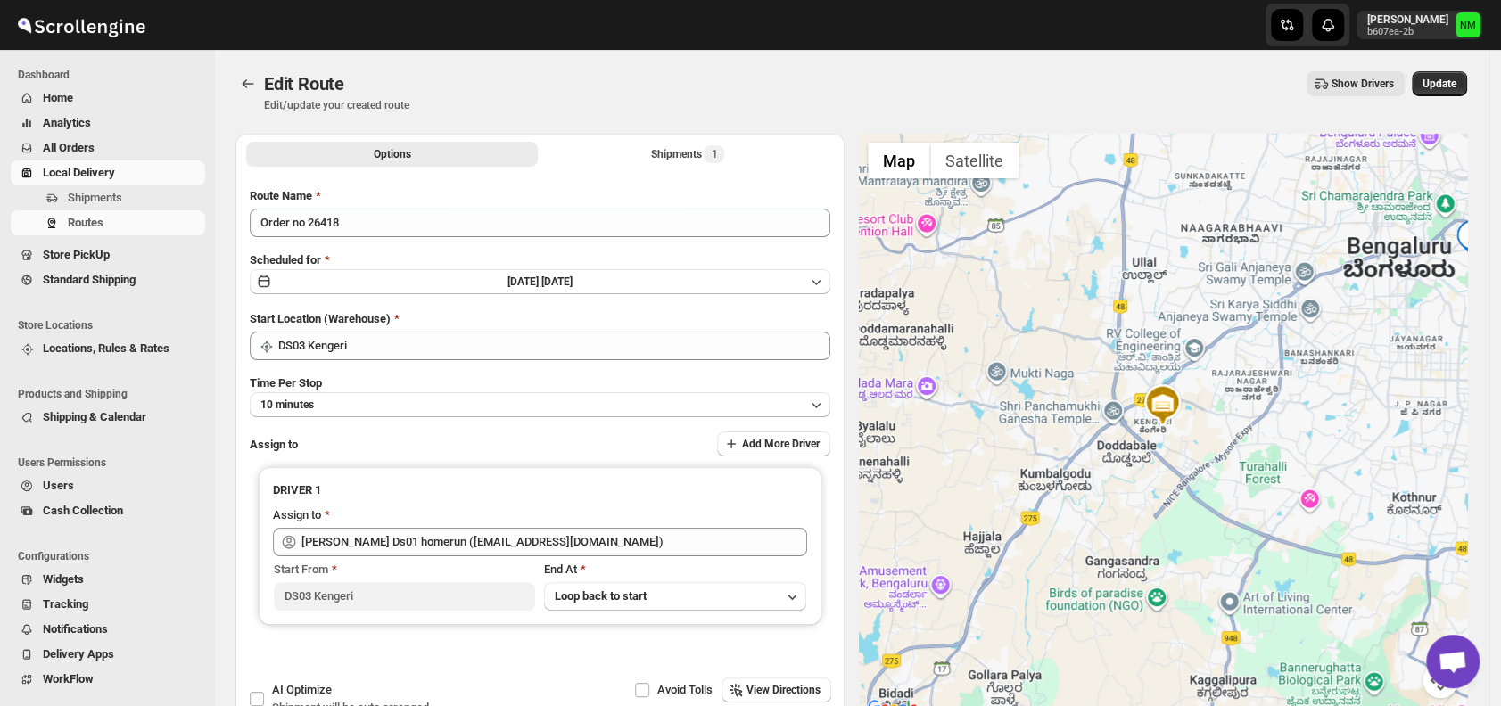
click at [1142, 277] on div "Shivoham Shiva Temple Shivoham Shiva Temple Entry Through, Kemp Fort Mall, Park…" at bounding box center [1163, 427] width 609 height 586
click at [128, 199] on span "Shipments" at bounding box center [135, 198] width 134 height 18
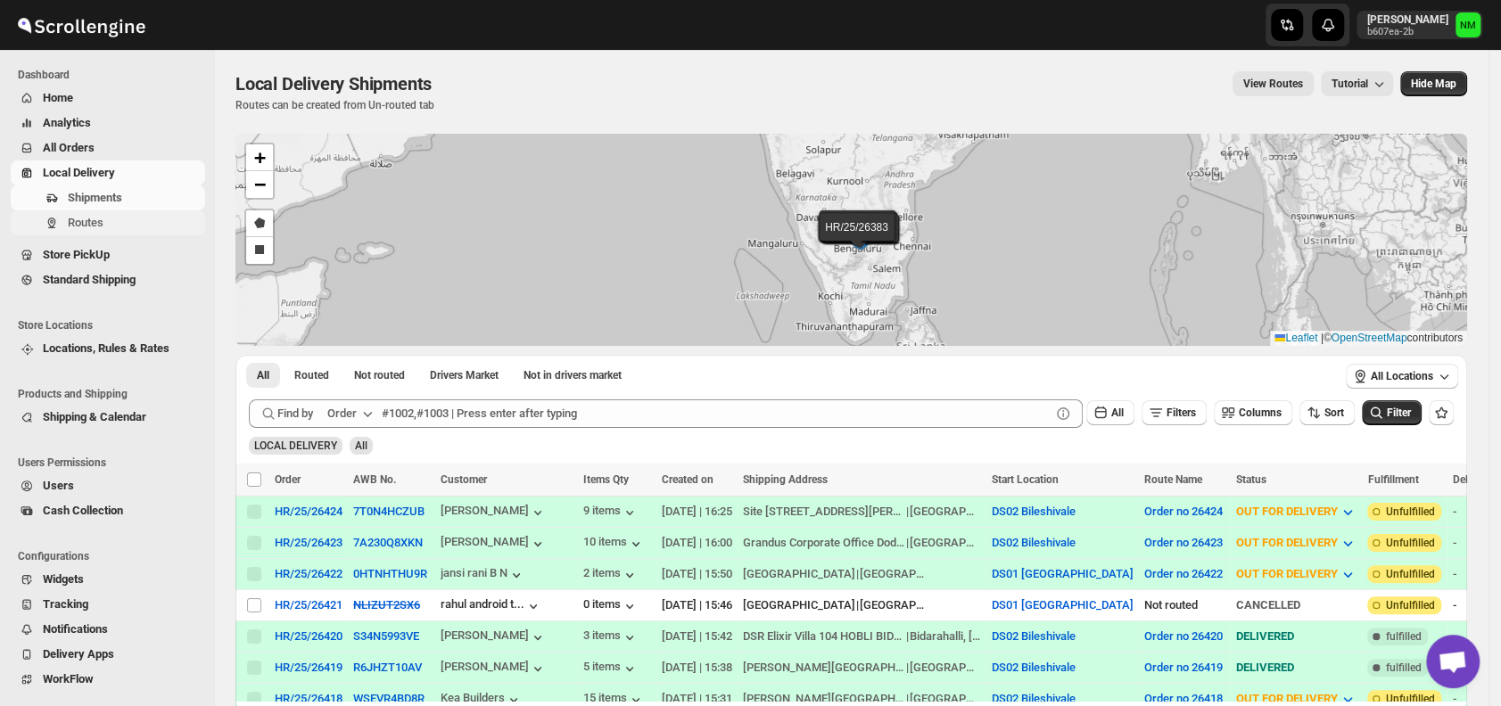
click at [78, 222] on span "Routes" at bounding box center [86, 222] width 36 height 13
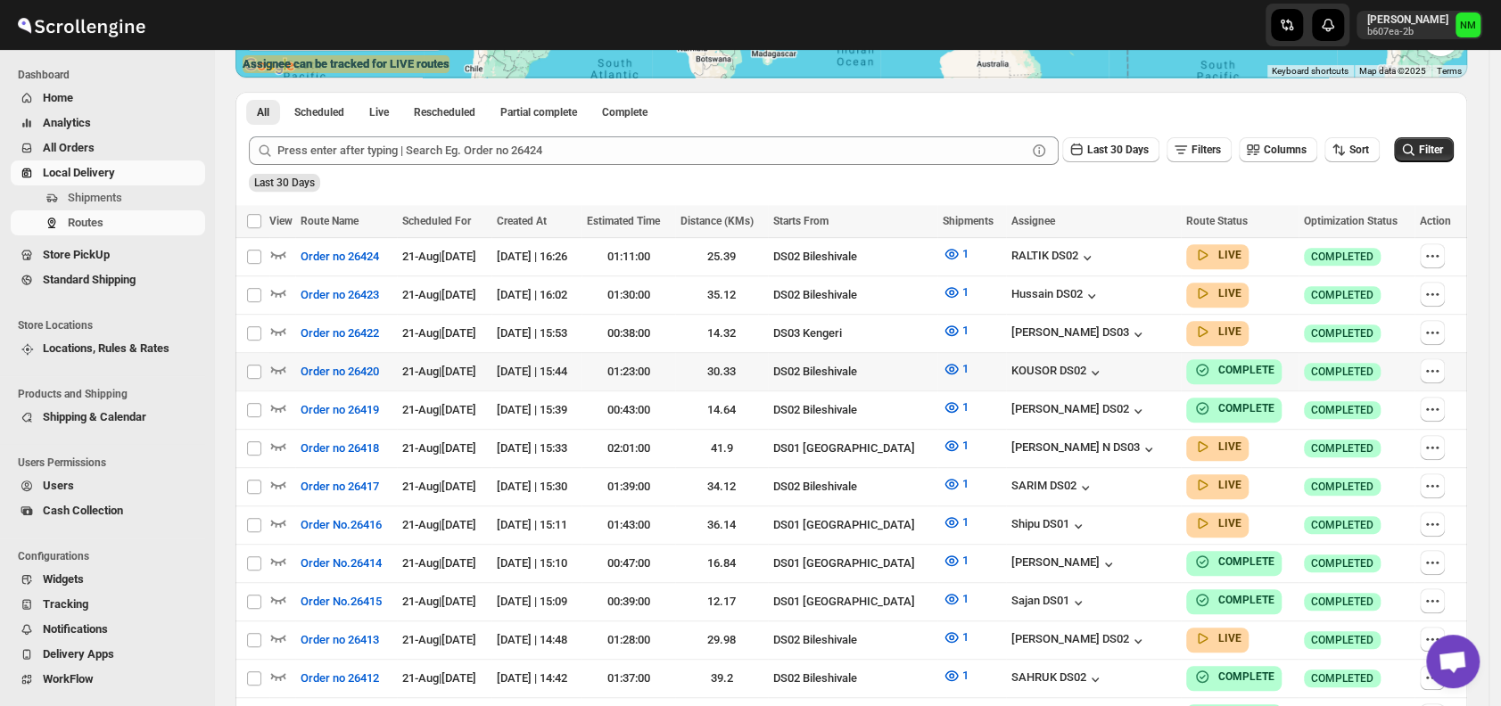
scroll to position [379, 0]
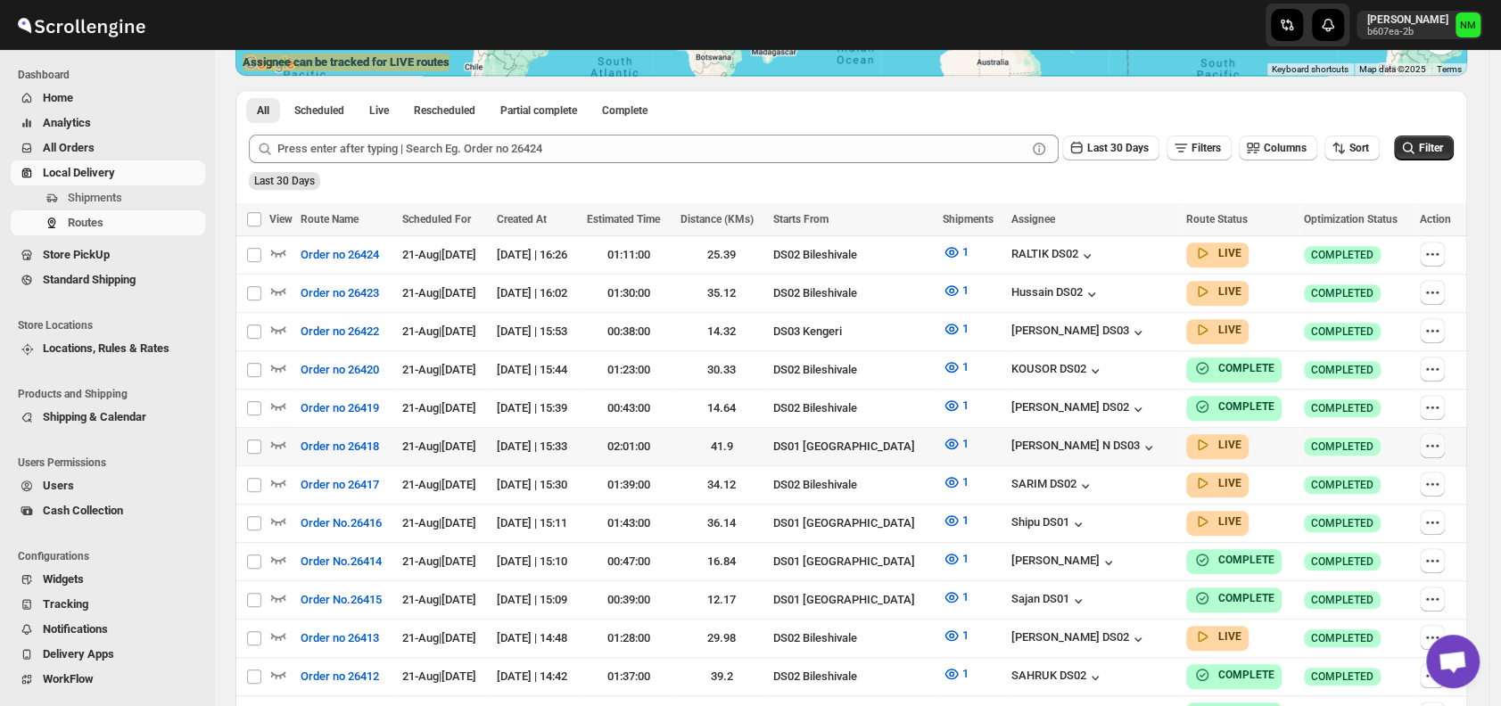
click at [1440, 441] on icon "button" at bounding box center [1432, 446] width 18 height 18
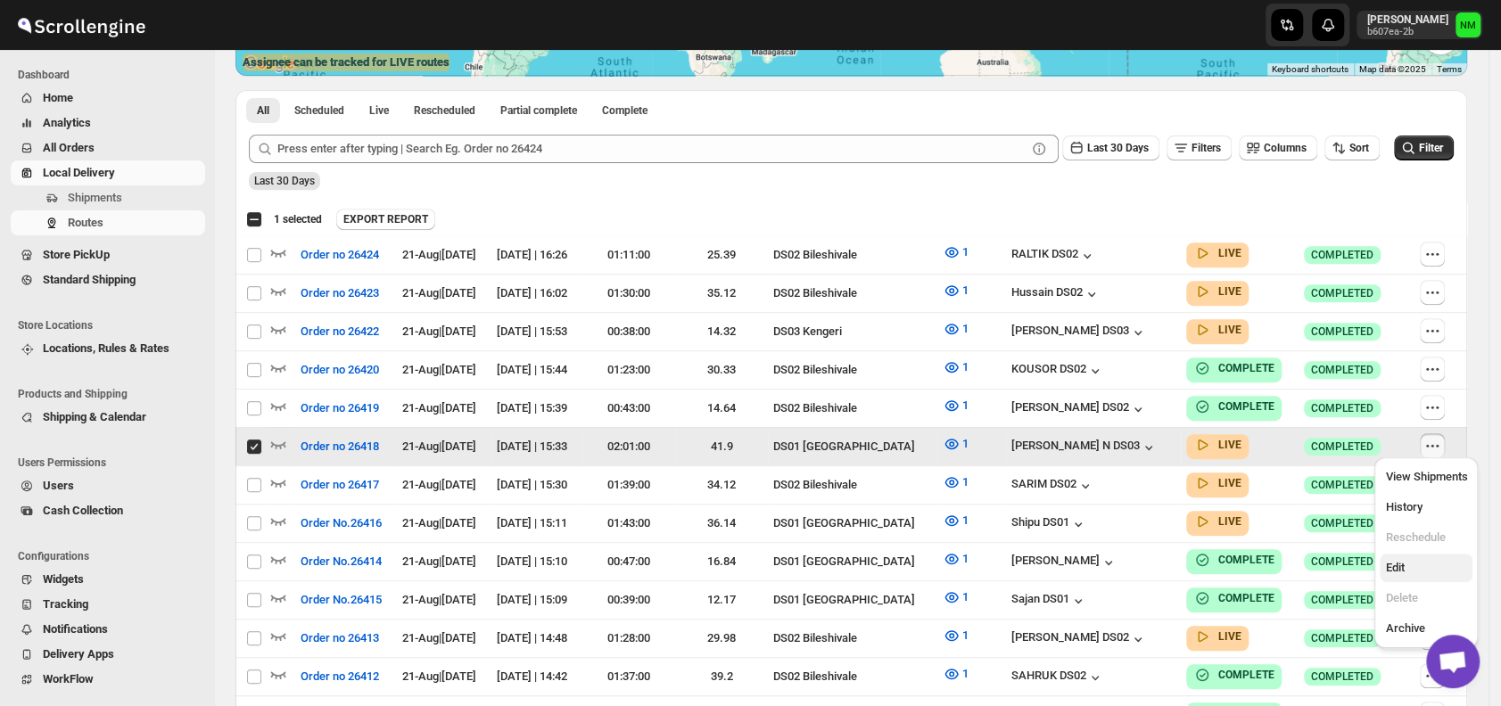
click at [1404, 571] on span "Edit" at bounding box center [1426, 568] width 82 height 18
checkbox input "false"
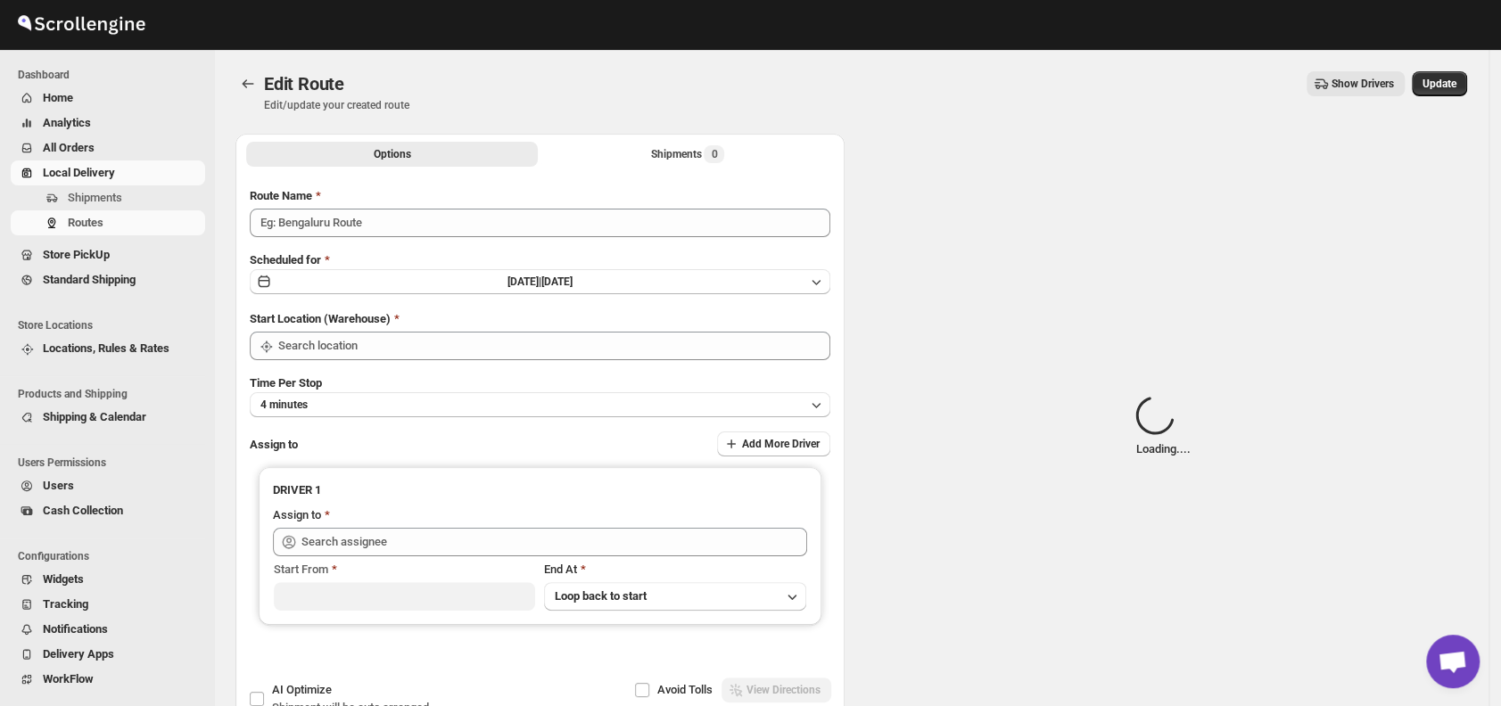
type input "Order no 26418"
type input "DS01 [GEOGRAPHIC_DATA]"
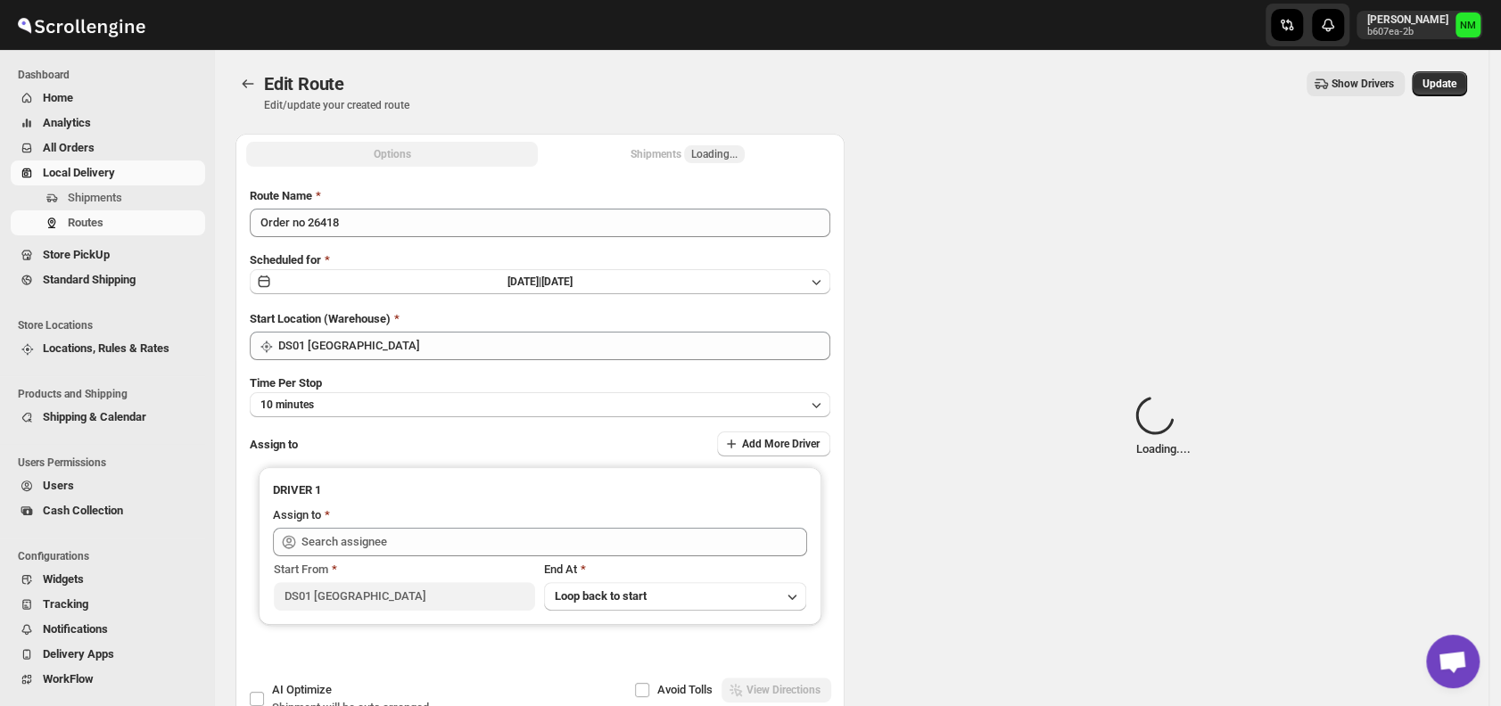
type input "Mohan Kumar N DS03 (tototi9961@ofacer.com)"
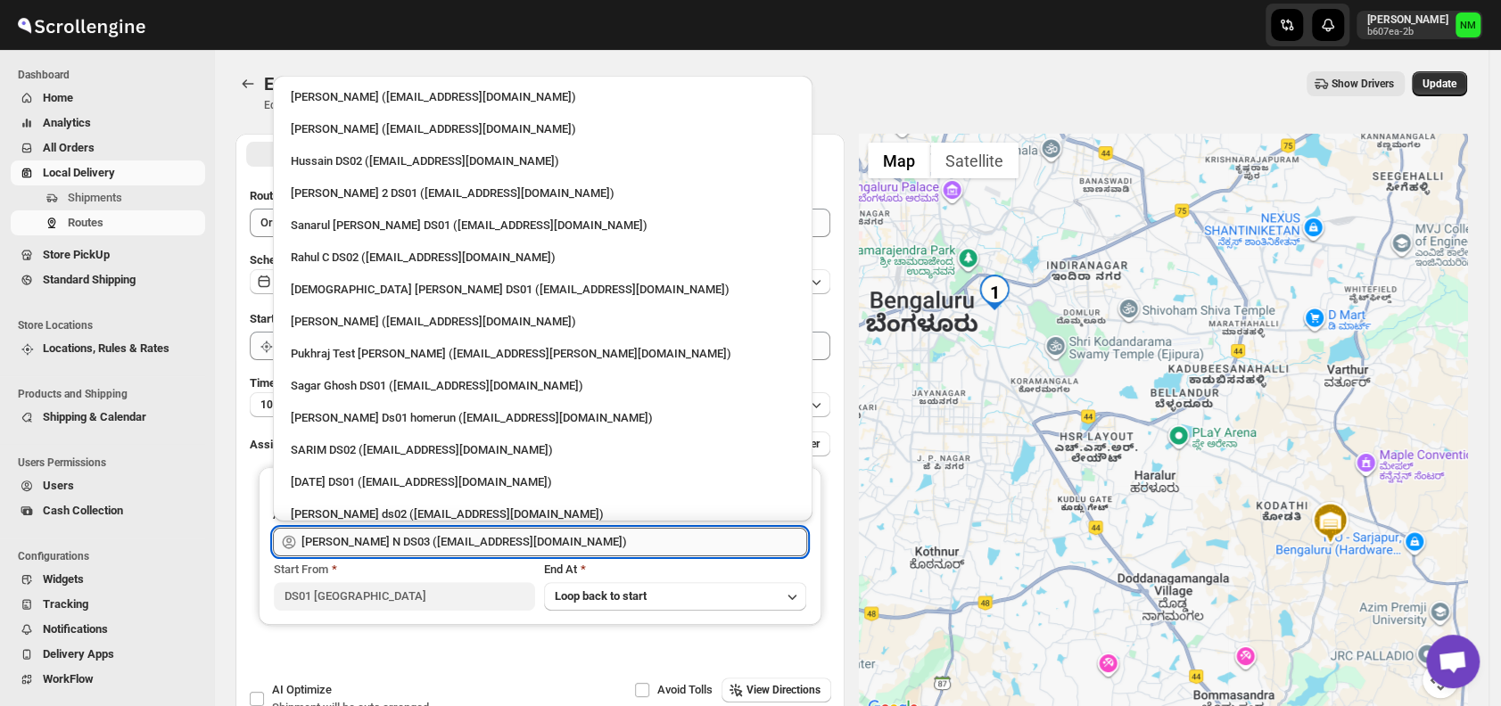
click at [574, 551] on input "Mohan Kumar N DS03 (tototi9961@ofacer.com)" at bounding box center [554, 542] width 506 height 29
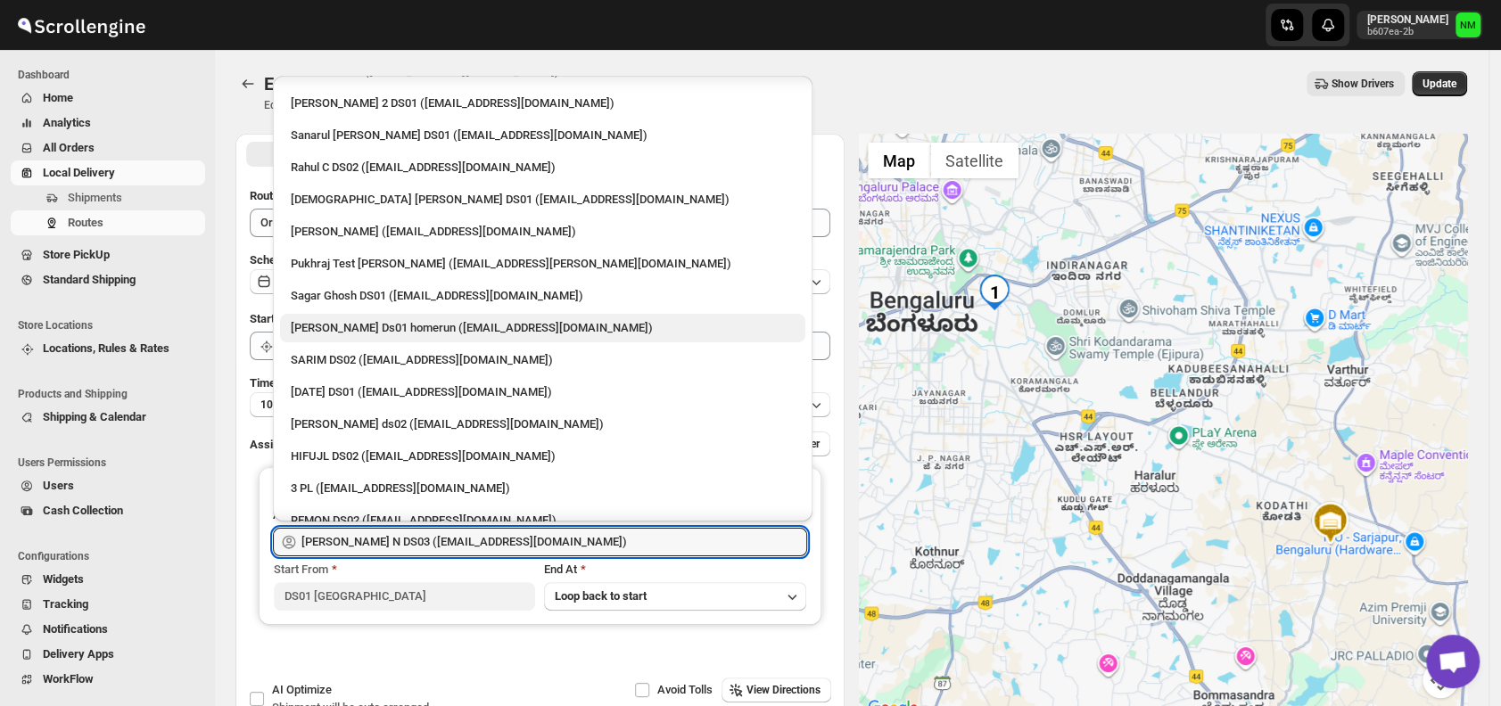
scroll to position [87, 0]
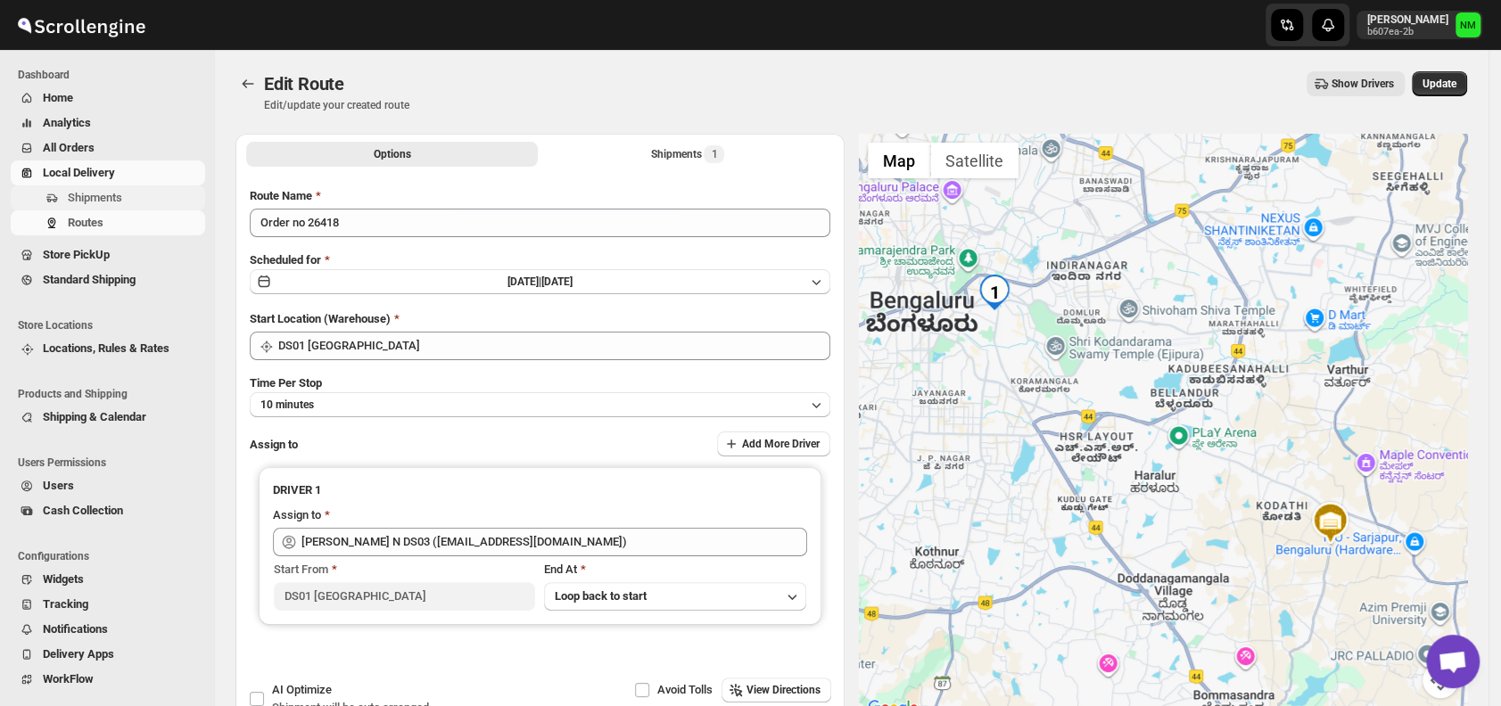
click at [101, 199] on span "Shipments" at bounding box center [95, 197] width 54 height 13
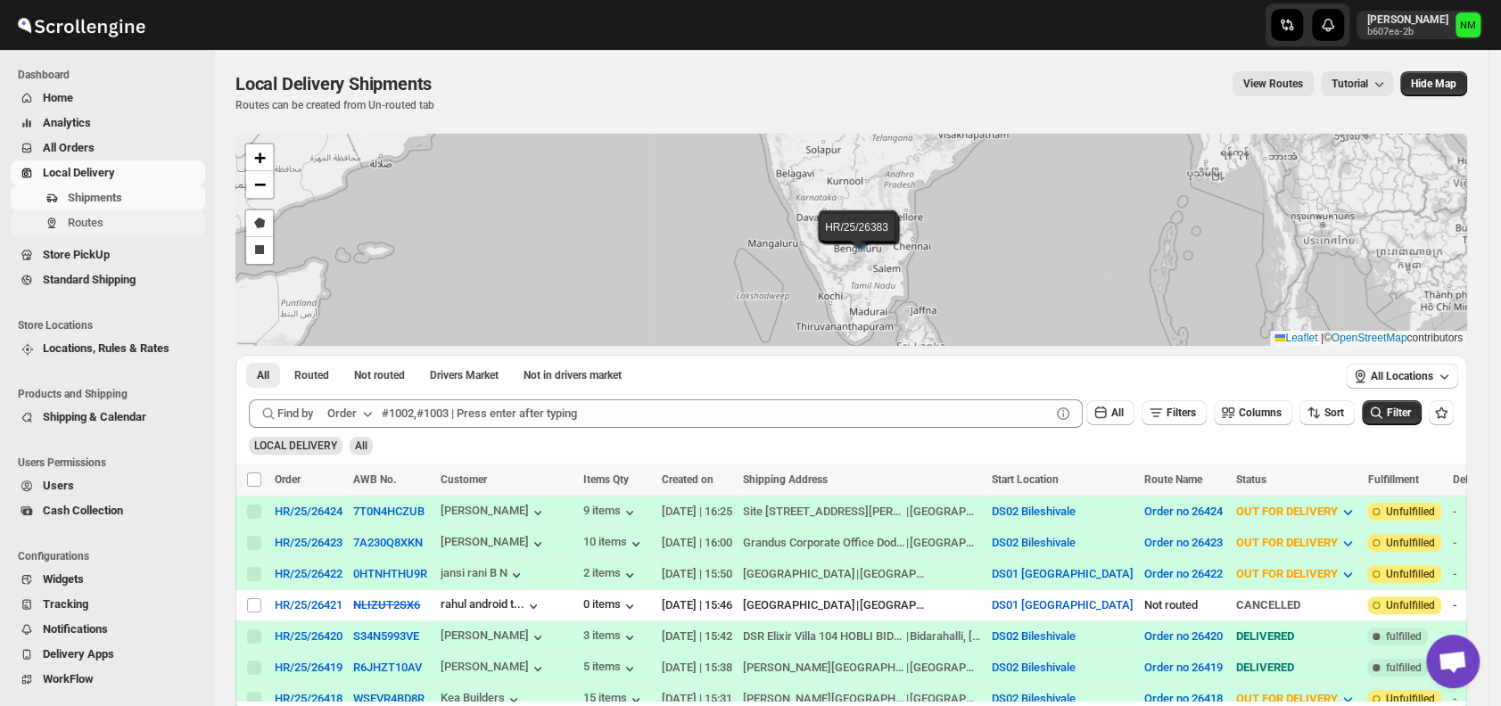
click at [88, 218] on span "Routes" at bounding box center [86, 222] width 36 height 13
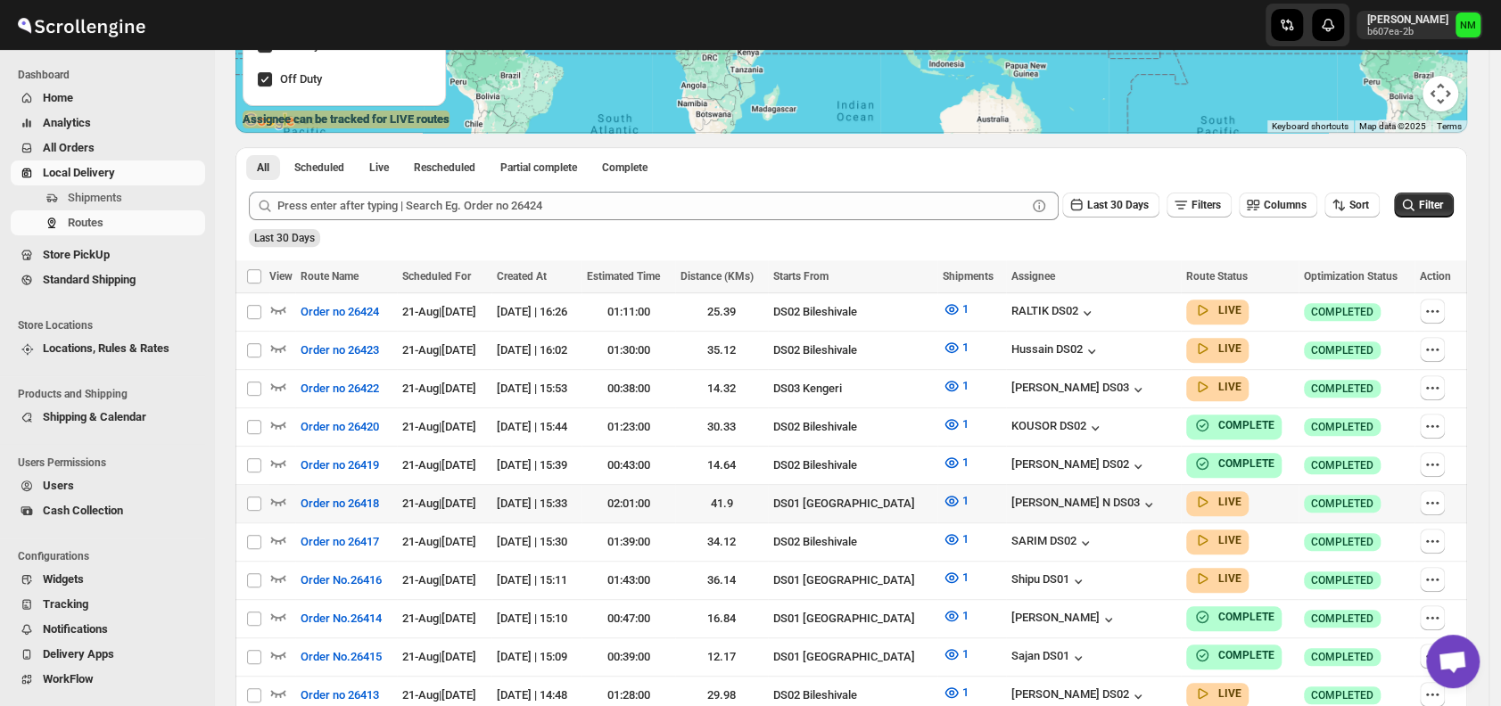
scroll to position [323, 0]
click at [1441, 498] on icon "button" at bounding box center [1432, 502] width 18 height 18
checkbox input "true"
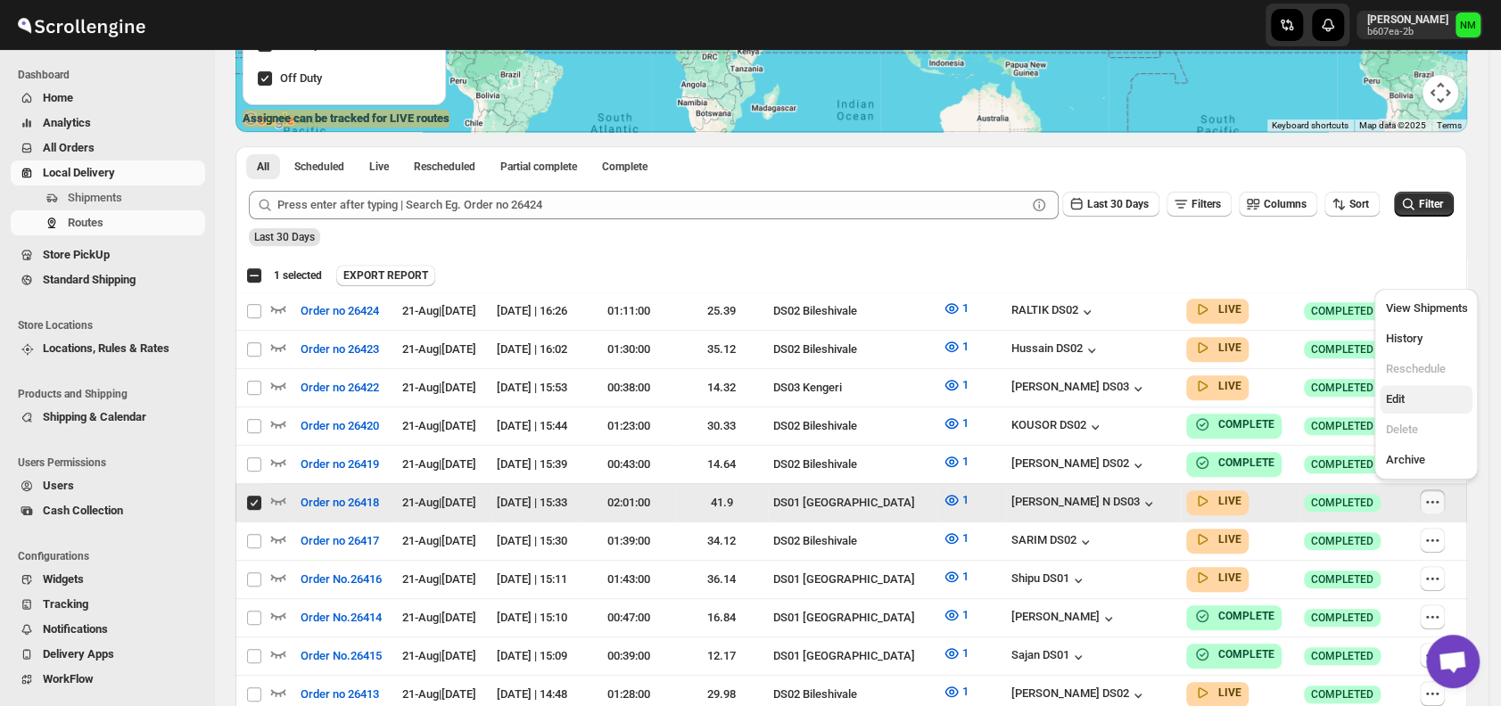
click at [1404, 401] on span "Edit" at bounding box center [1426, 400] width 82 height 18
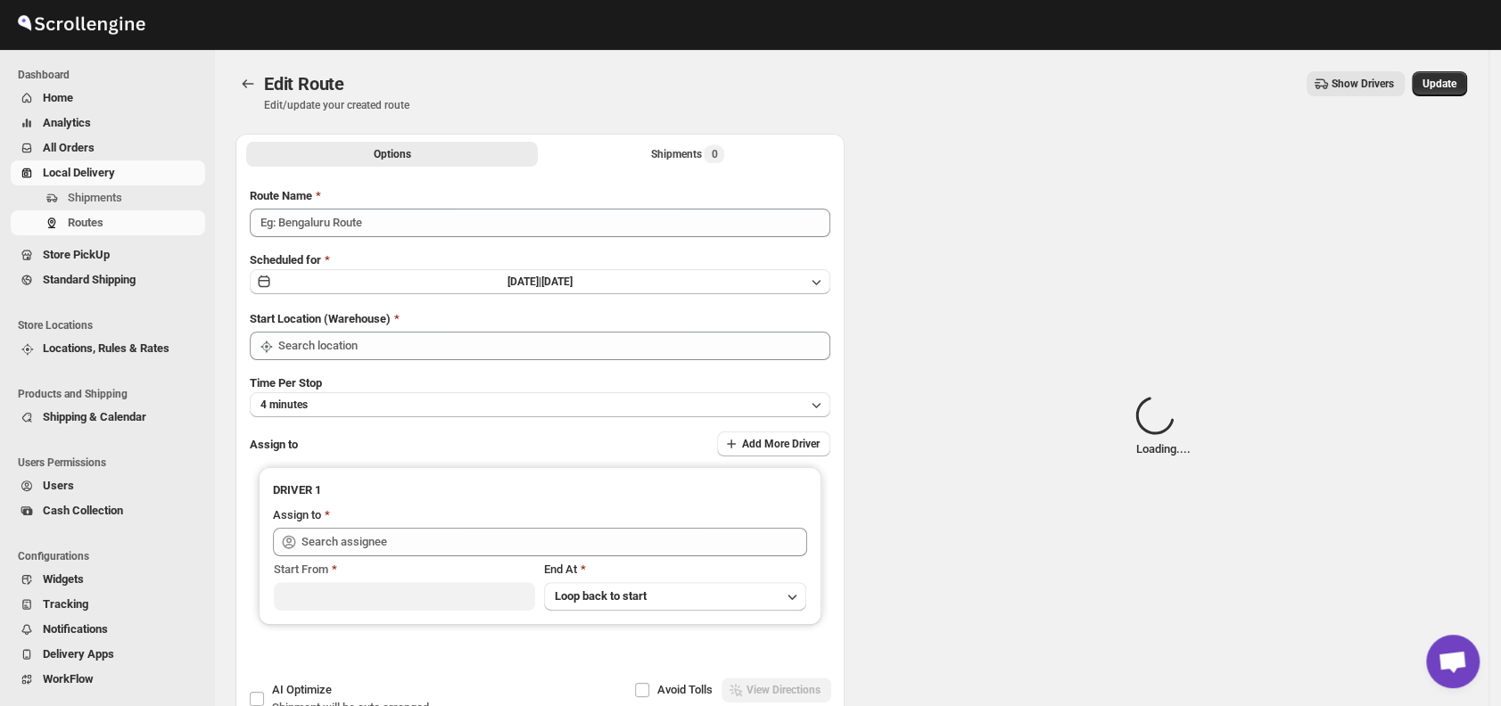
type input "Order no 26418"
type input "DS01 [GEOGRAPHIC_DATA]"
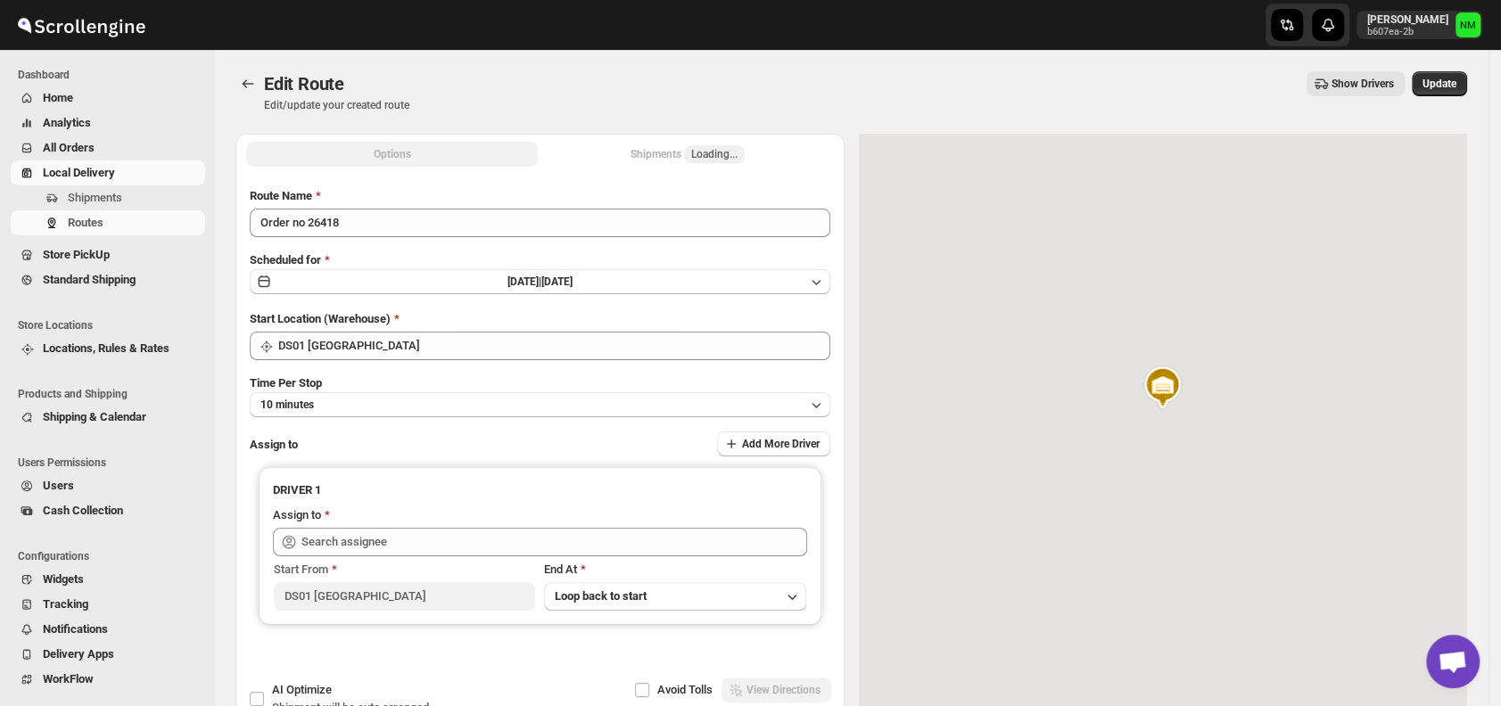
type input "Mohan Kumar N DS03 (tototi9961@ofacer.com)"
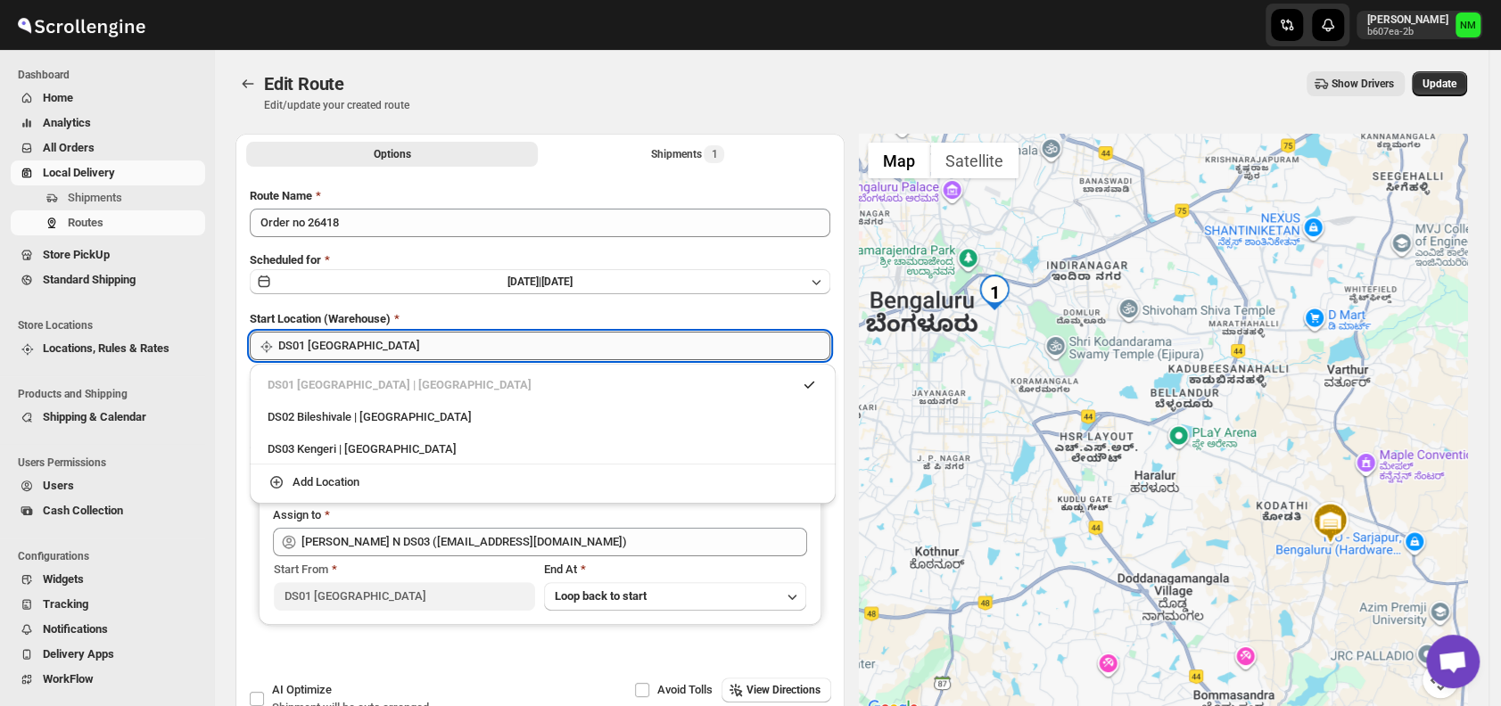
click at [446, 348] on input "DS01 [GEOGRAPHIC_DATA]" at bounding box center [554, 346] width 552 height 29
click at [296, 445] on div "DS03 Kengeri | Bengaluru" at bounding box center [543, 450] width 550 height 18
type input "DS03 Kengeri"
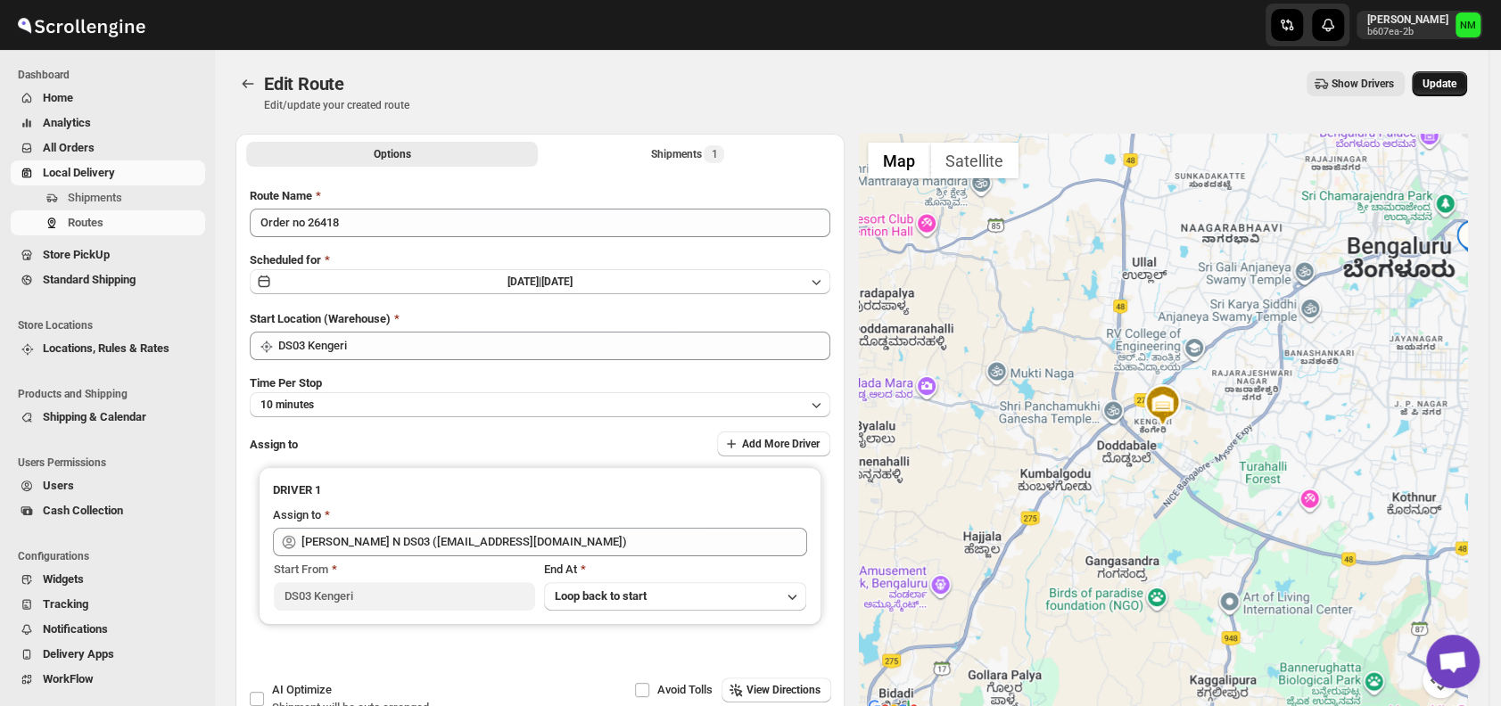
click at [1456, 81] on span "Update" at bounding box center [1439, 84] width 34 height 14
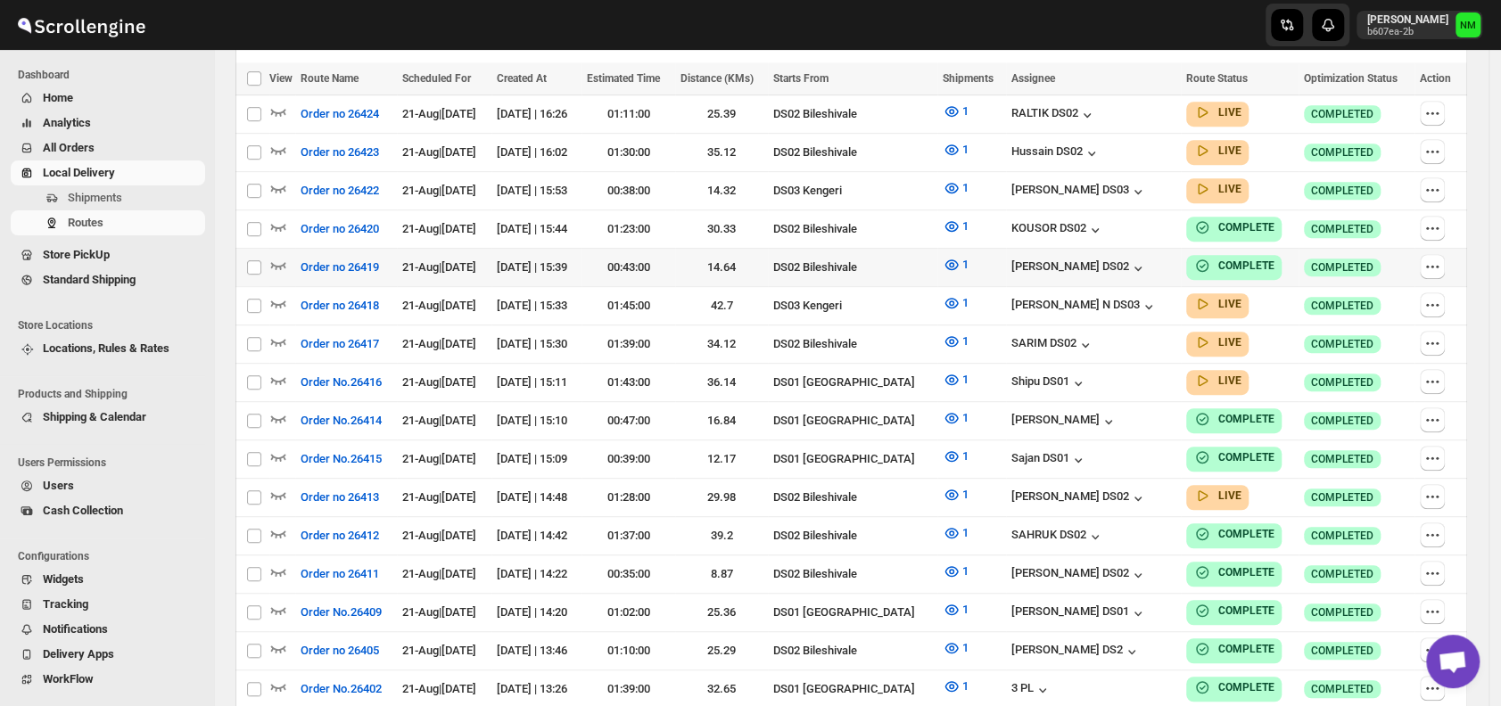
scroll to position [530, 0]
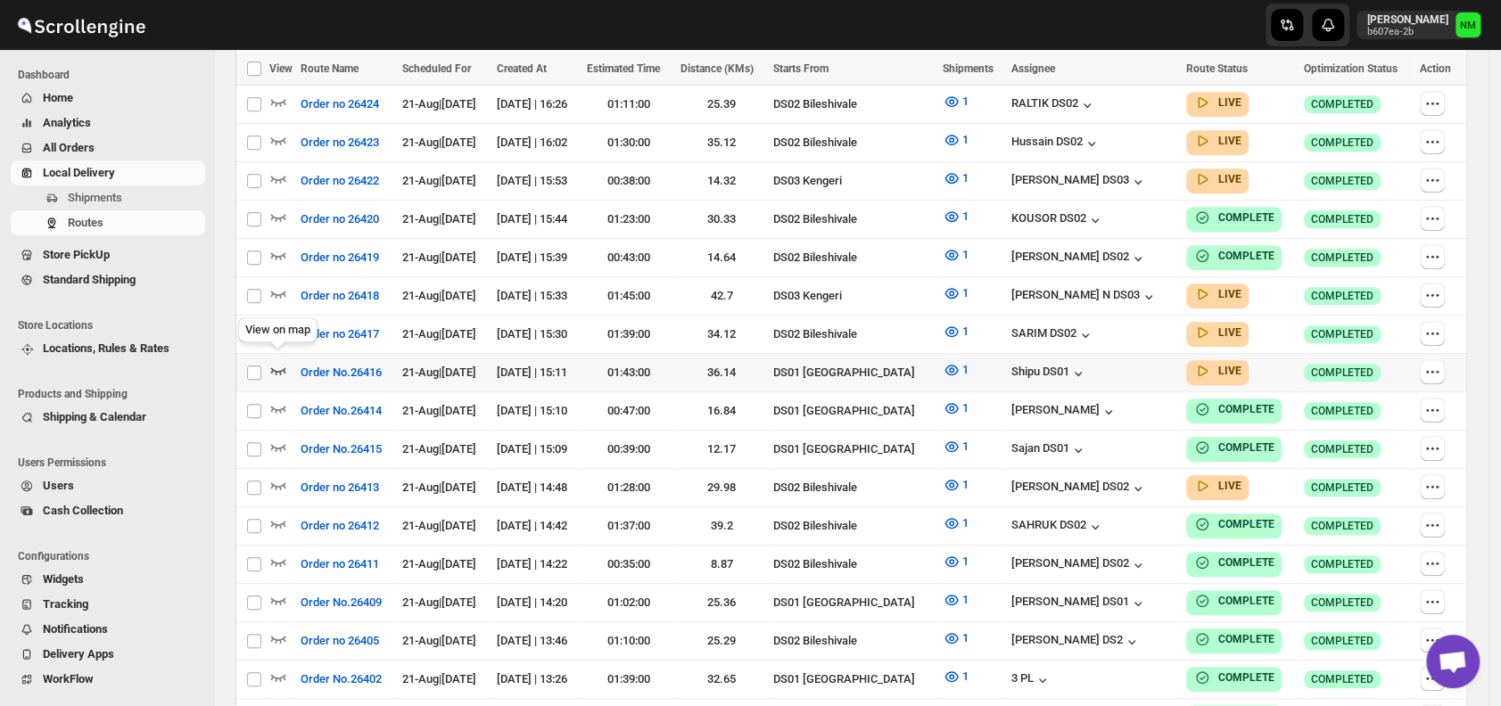
click at [275, 361] on icon "button" at bounding box center [278, 370] width 18 height 18
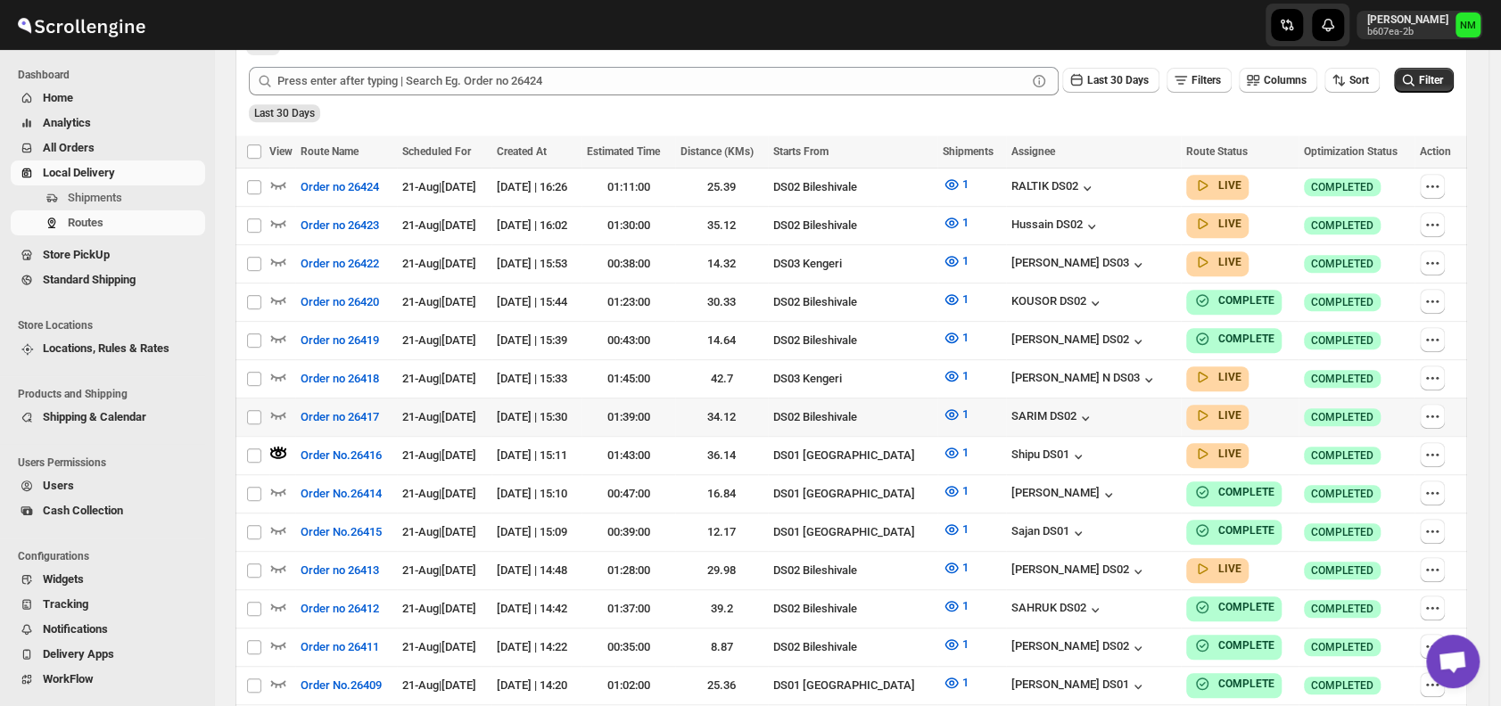
scroll to position [463, 0]
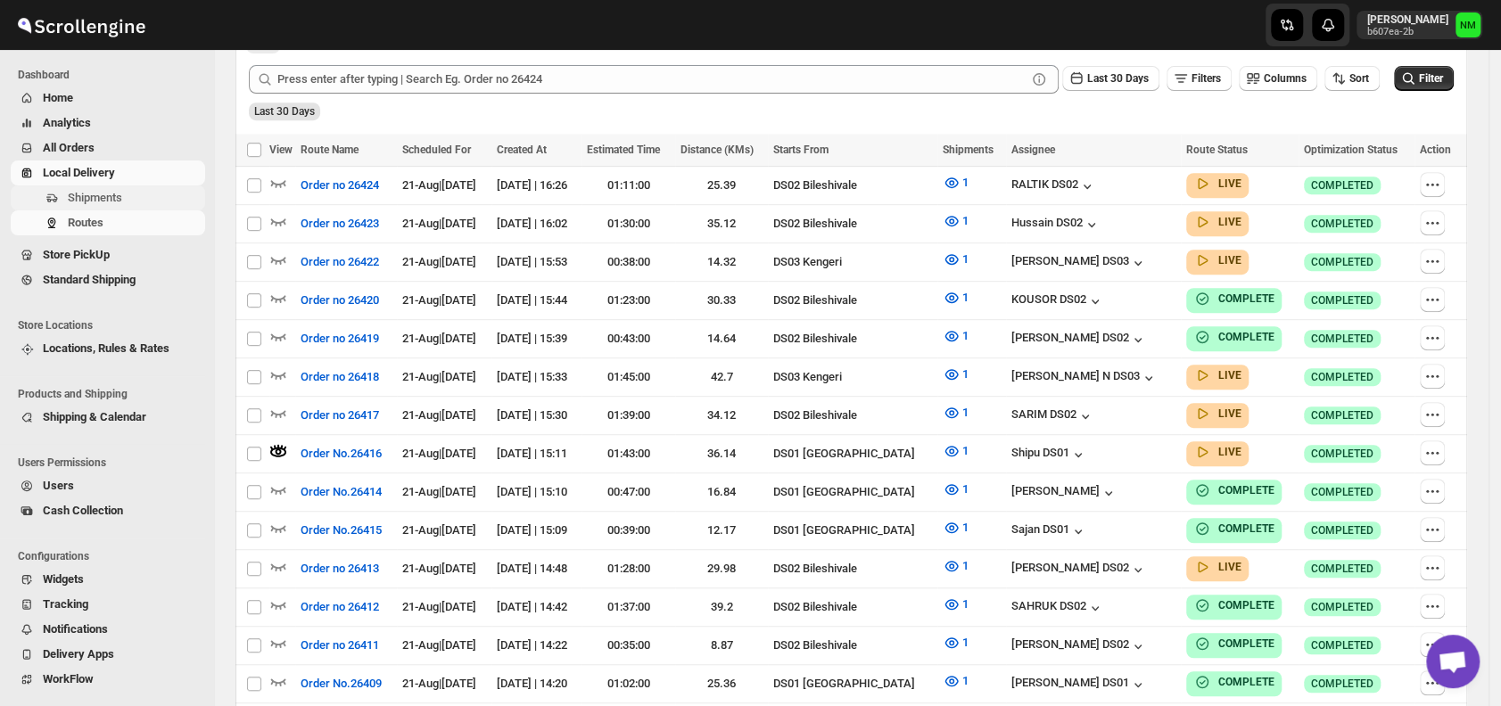
click at [116, 198] on span "Shipments" at bounding box center [95, 197] width 54 height 13
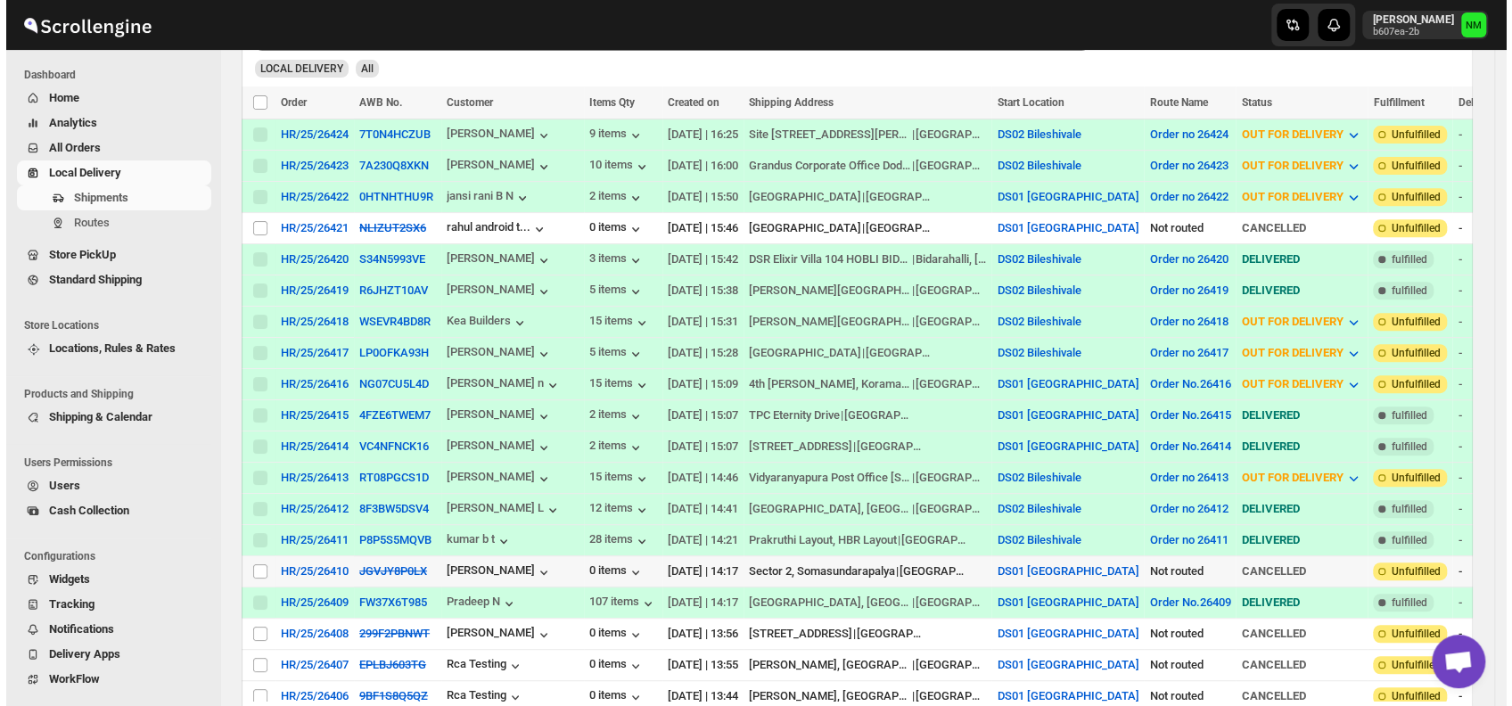
scroll to position [378, 0]
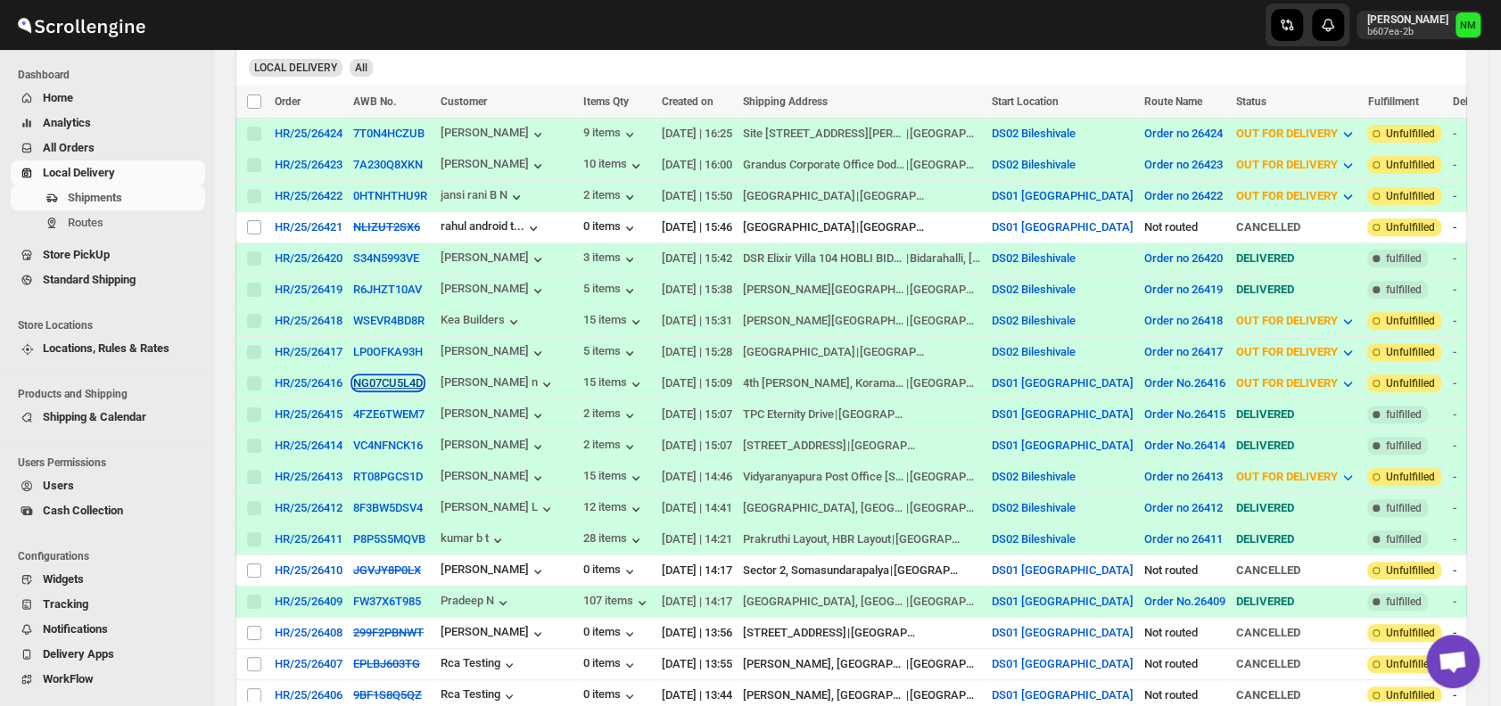
click at [390, 376] on button "NG07CU5L4D" at bounding box center [388, 382] width 70 height 13
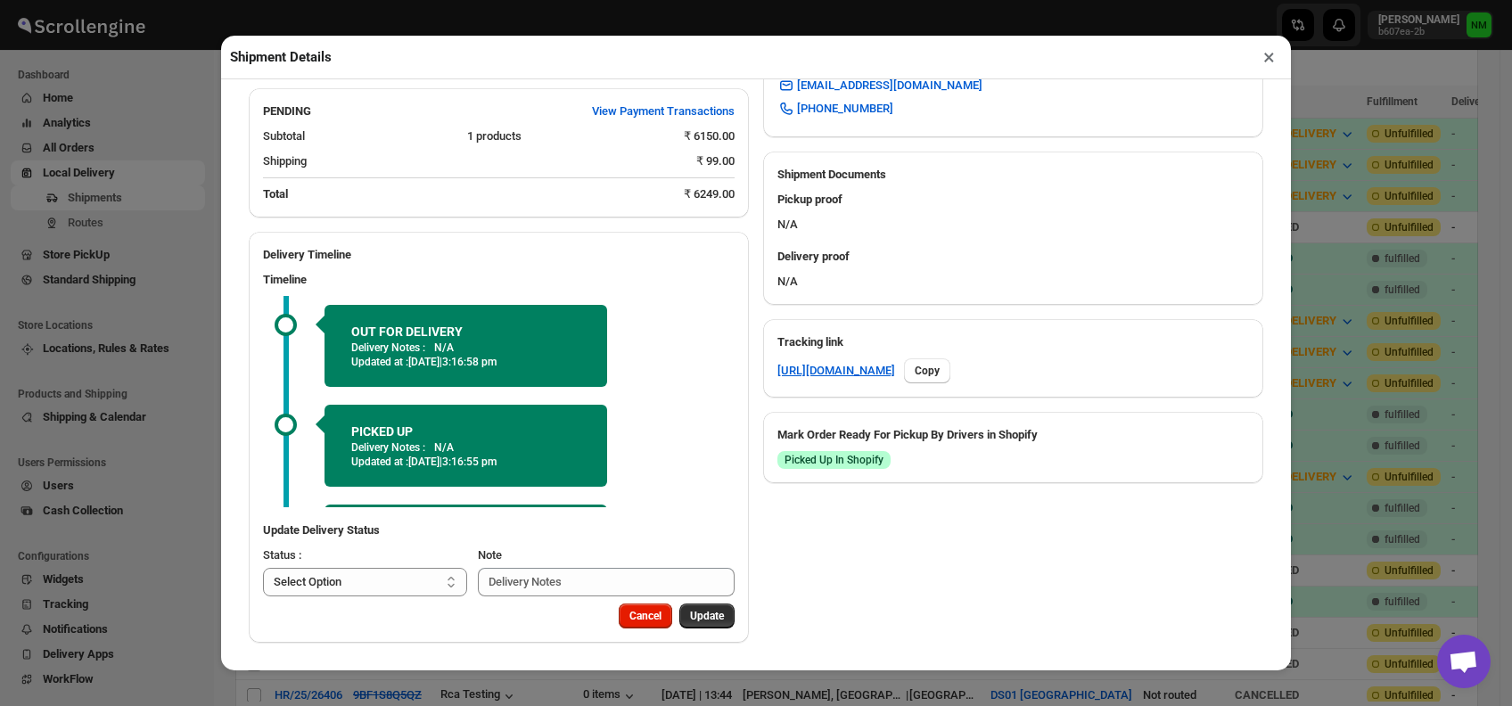
scroll to position [87, 0]
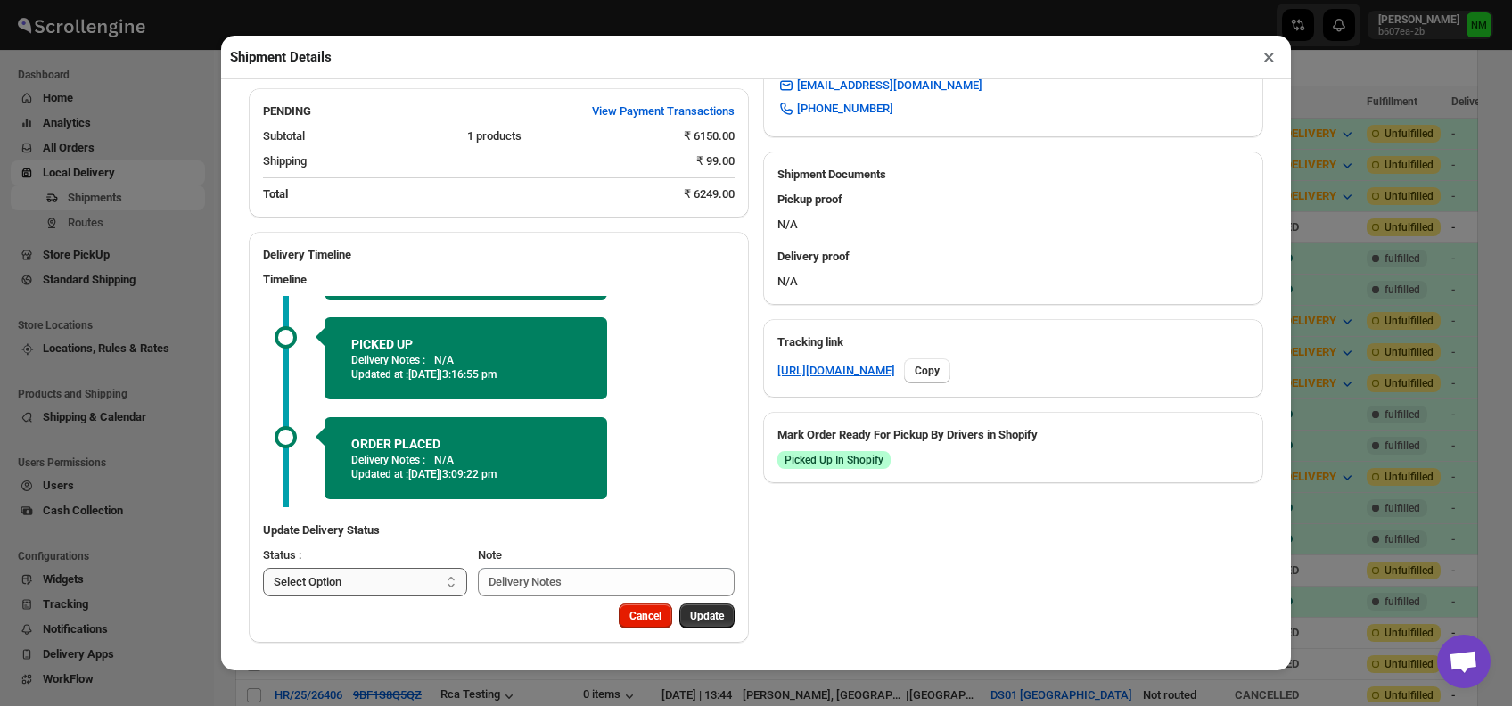
click at [407, 581] on select "Select Option PICKED UP OUT FOR DELIVERY RESCHEDULE DELIVERED CANCELLED" at bounding box center [365, 582] width 204 height 29
select select "DELIVERED"
click at [263, 568] on select "Select Option PICKED UP OUT FOR DELIVERY RESCHEDULE DELIVERED CANCELLED" at bounding box center [365, 582] width 204 height 29
click at [697, 622] on span "Update" at bounding box center [707, 616] width 34 height 14
select select
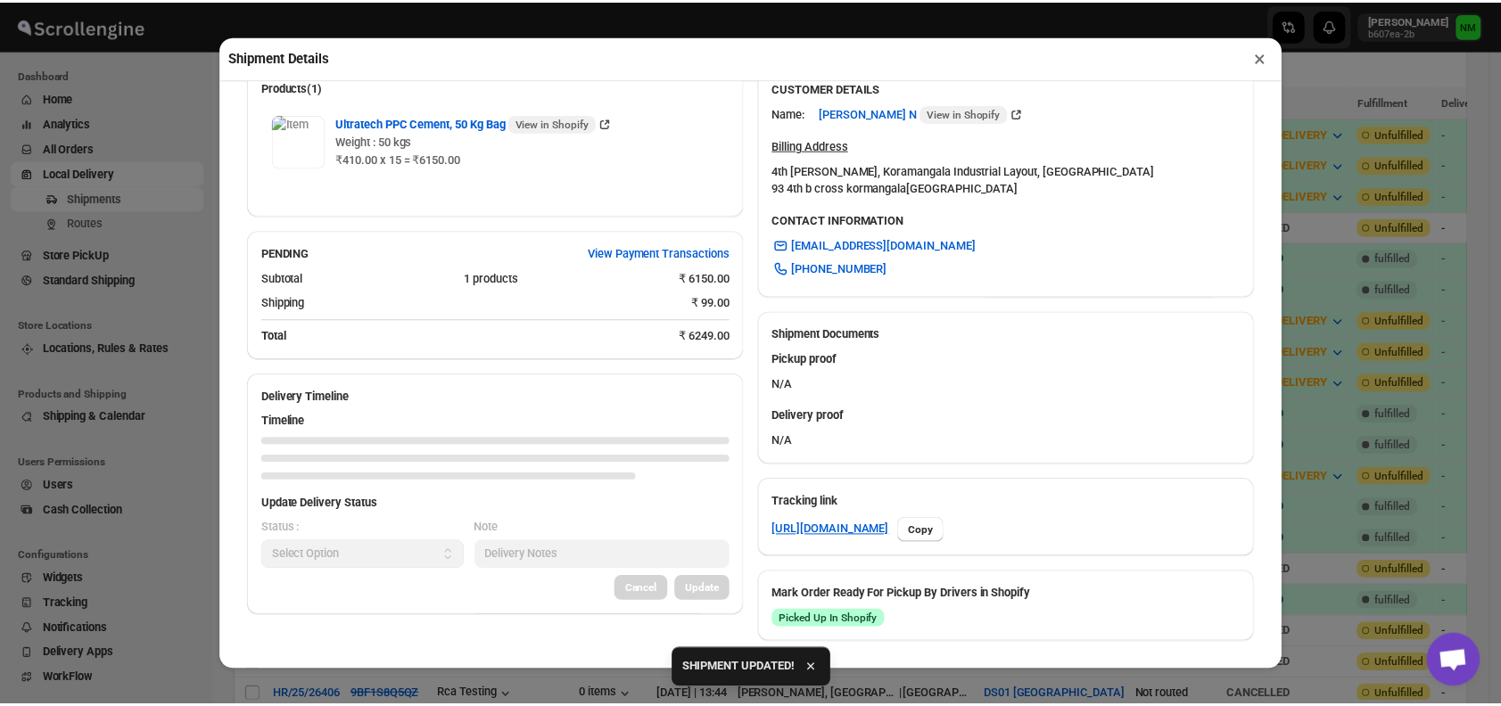
scroll to position [671, 0]
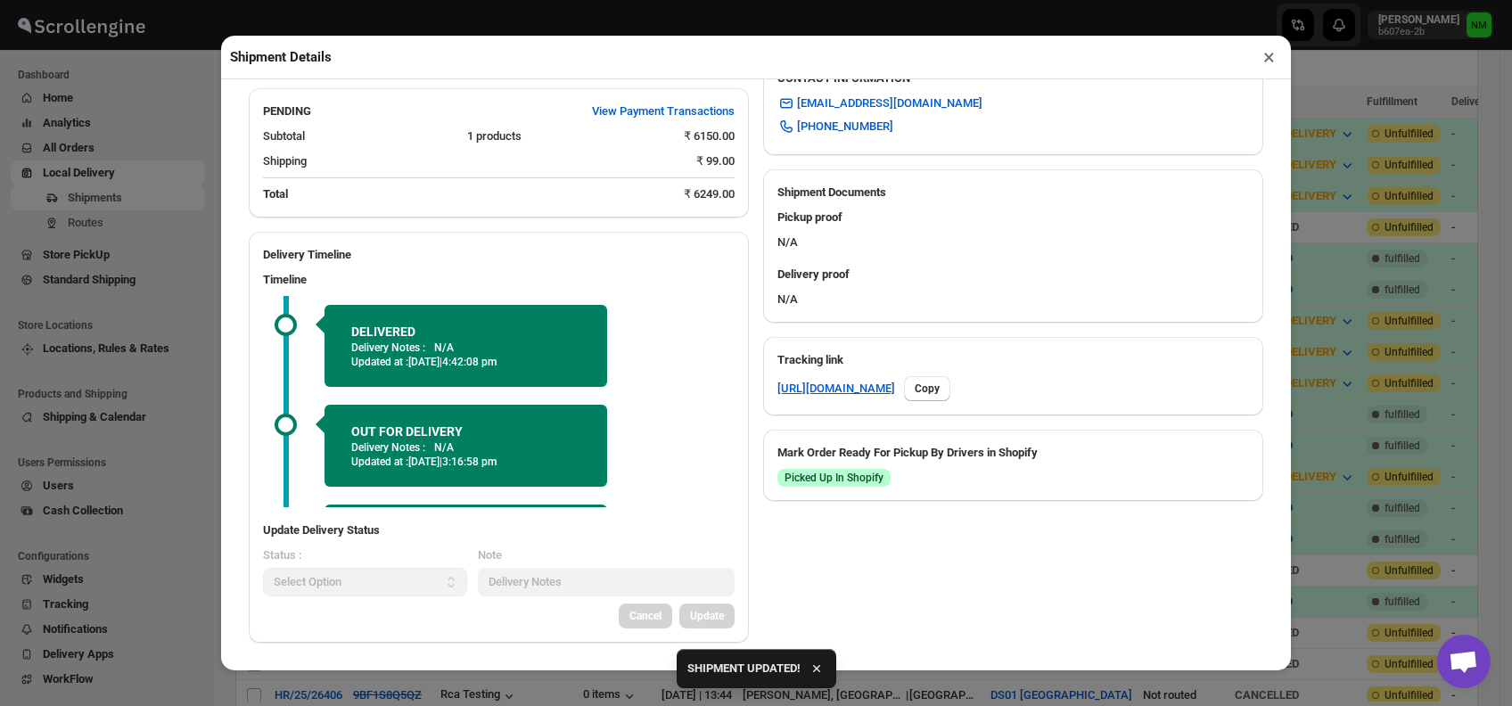
click at [1268, 62] on button "×" at bounding box center [1269, 57] width 26 height 25
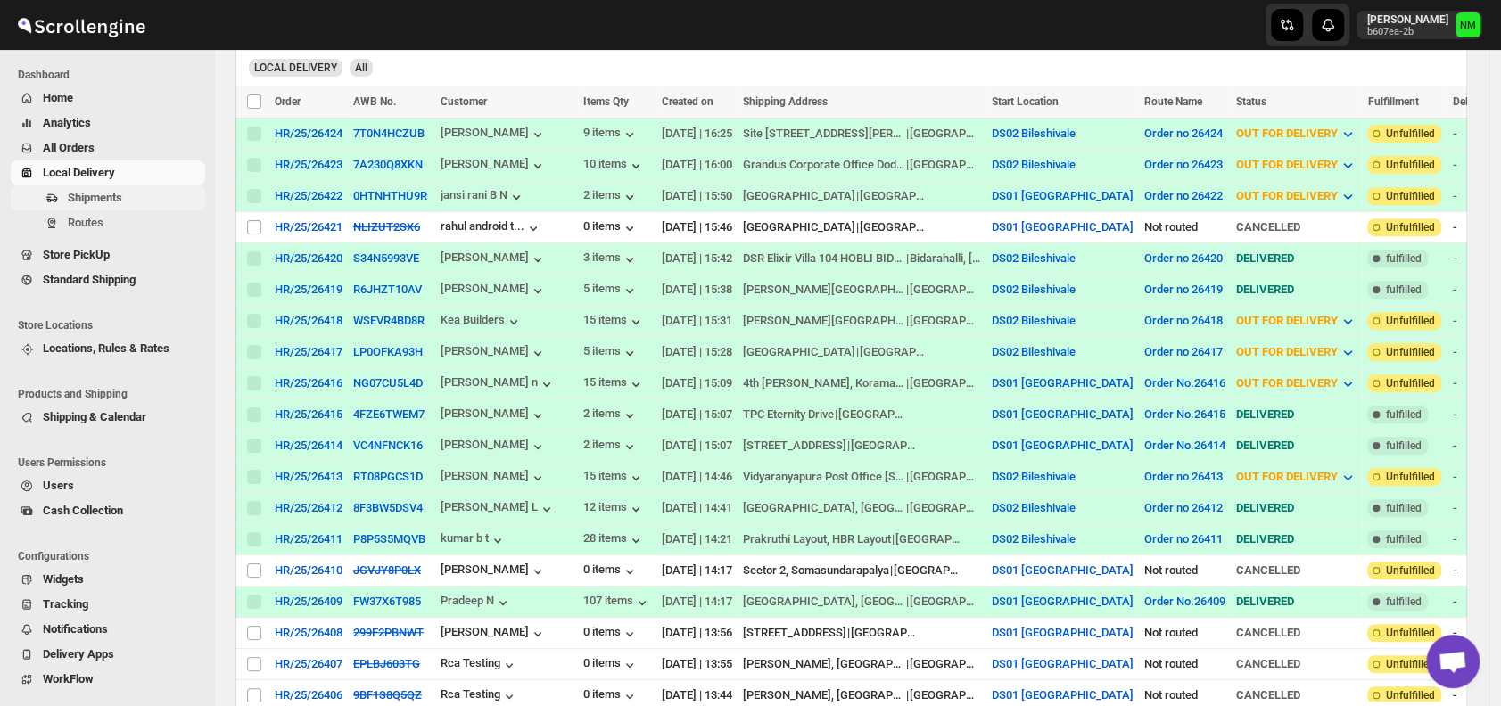
click at [107, 208] on button "Shipments" at bounding box center [108, 197] width 194 height 25
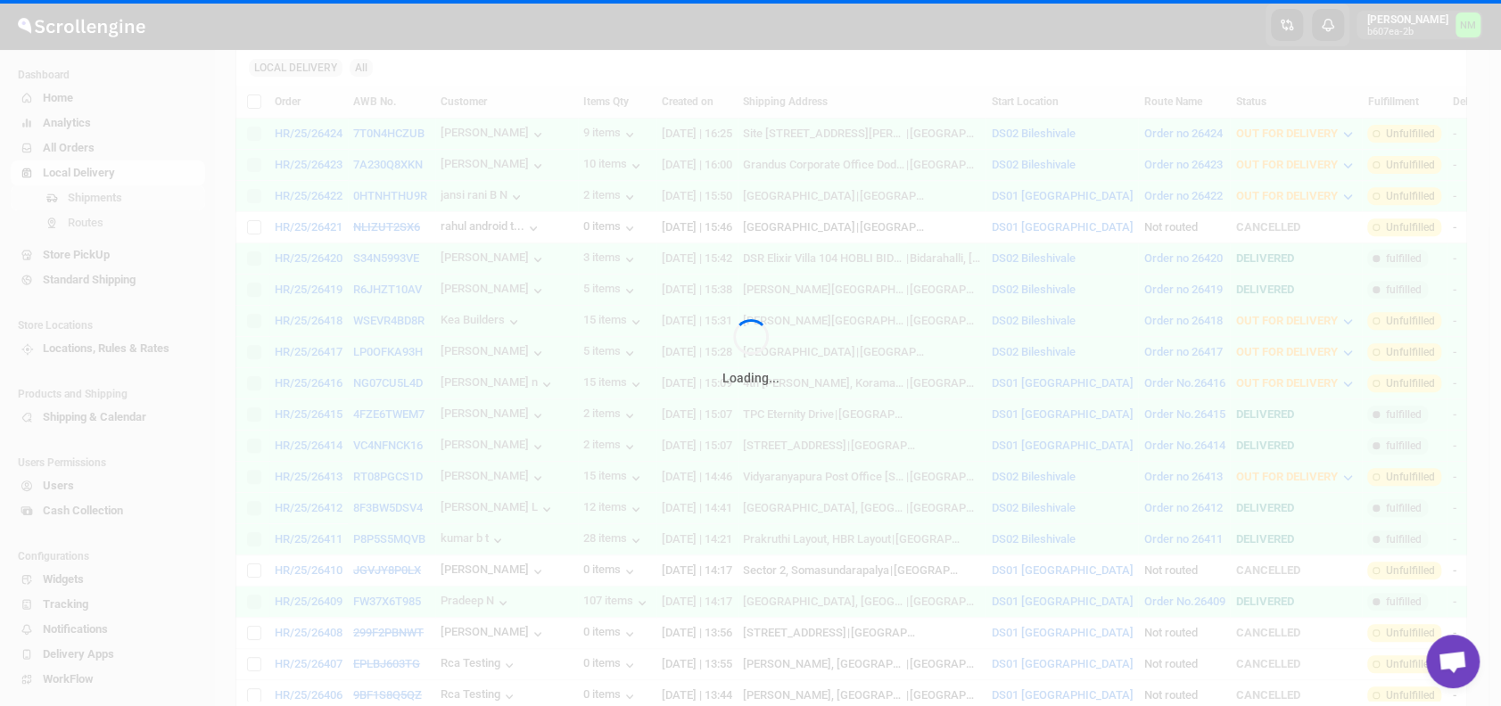
click at [107, 208] on div "Loading..." at bounding box center [750, 353] width 1501 height 706
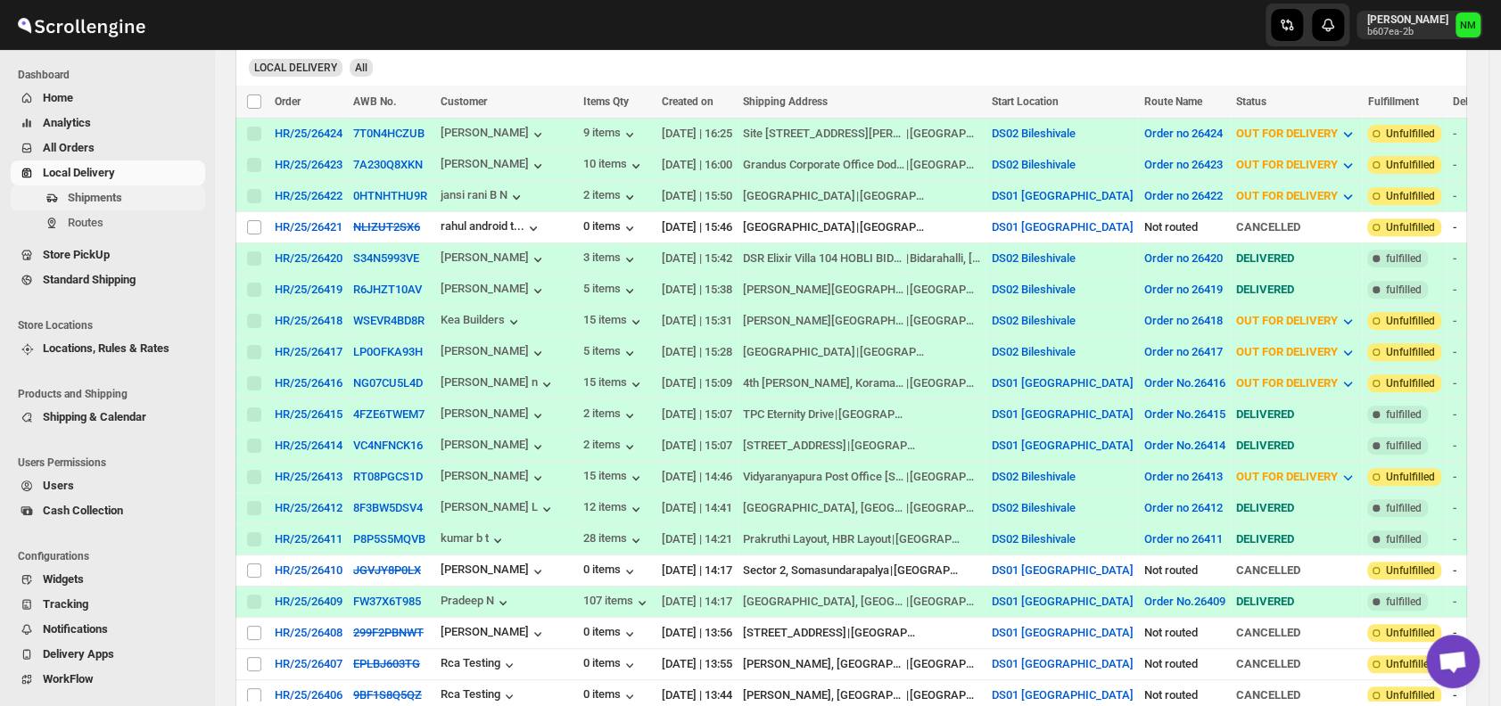
scroll to position [0, 0]
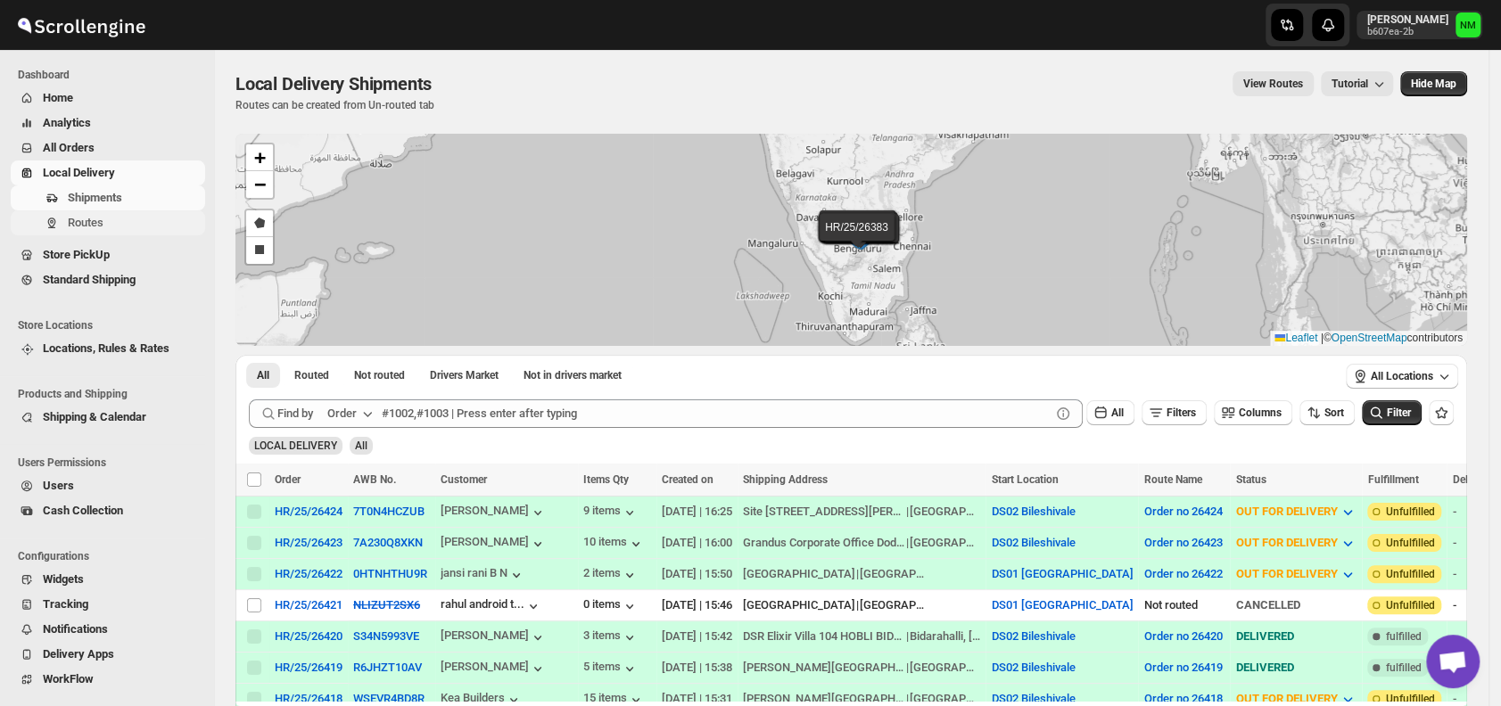
click at [106, 222] on span "Routes" at bounding box center [135, 223] width 134 height 18
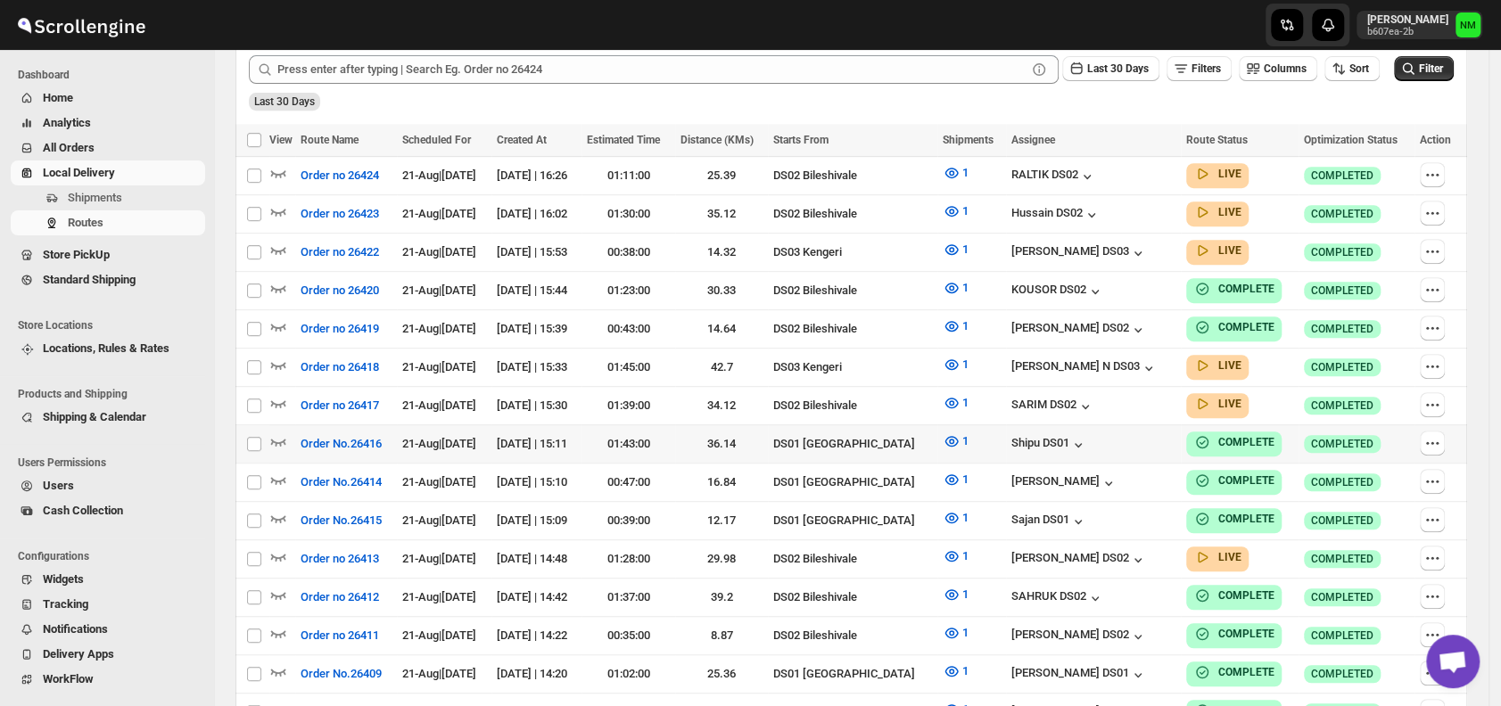
scroll to position [468, 0]
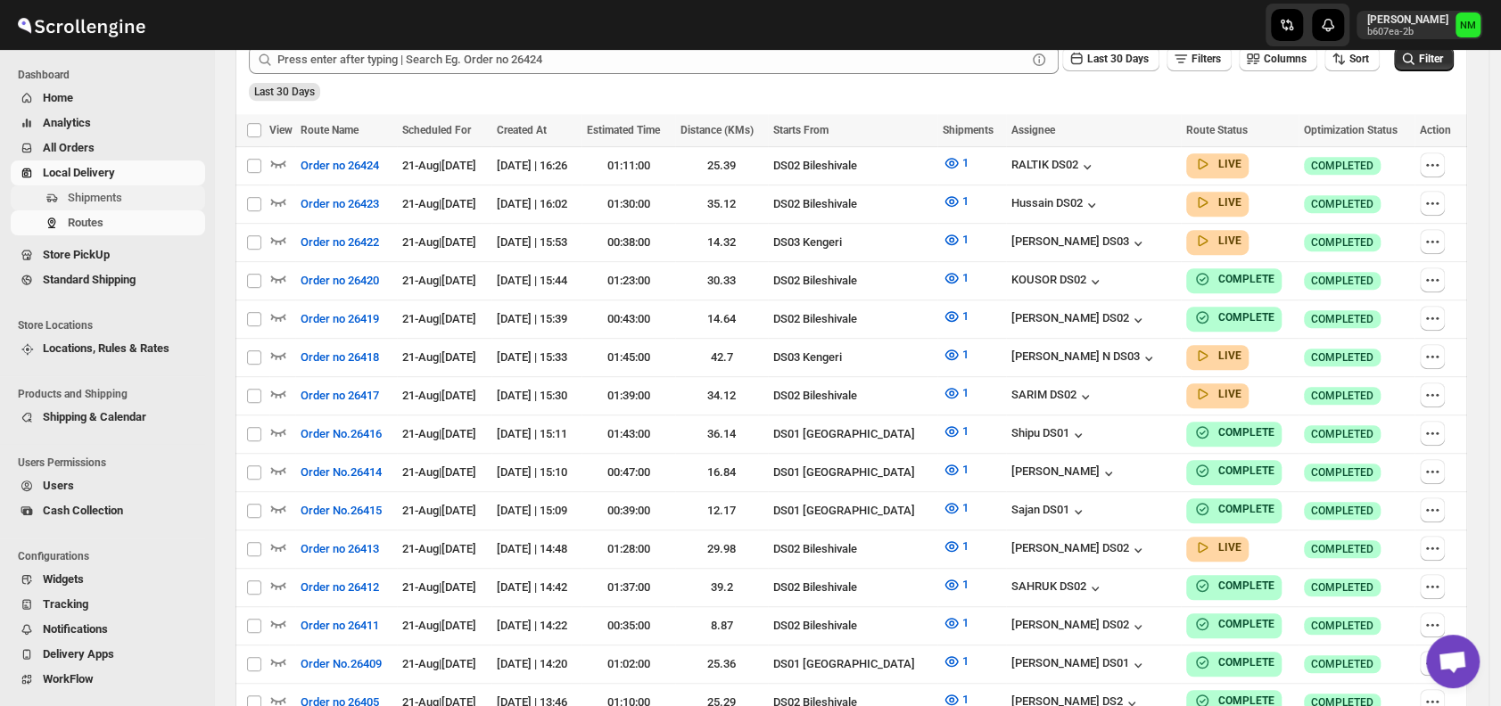
click at [157, 193] on span "Shipments" at bounding box center [135, 198] width 134 height 18
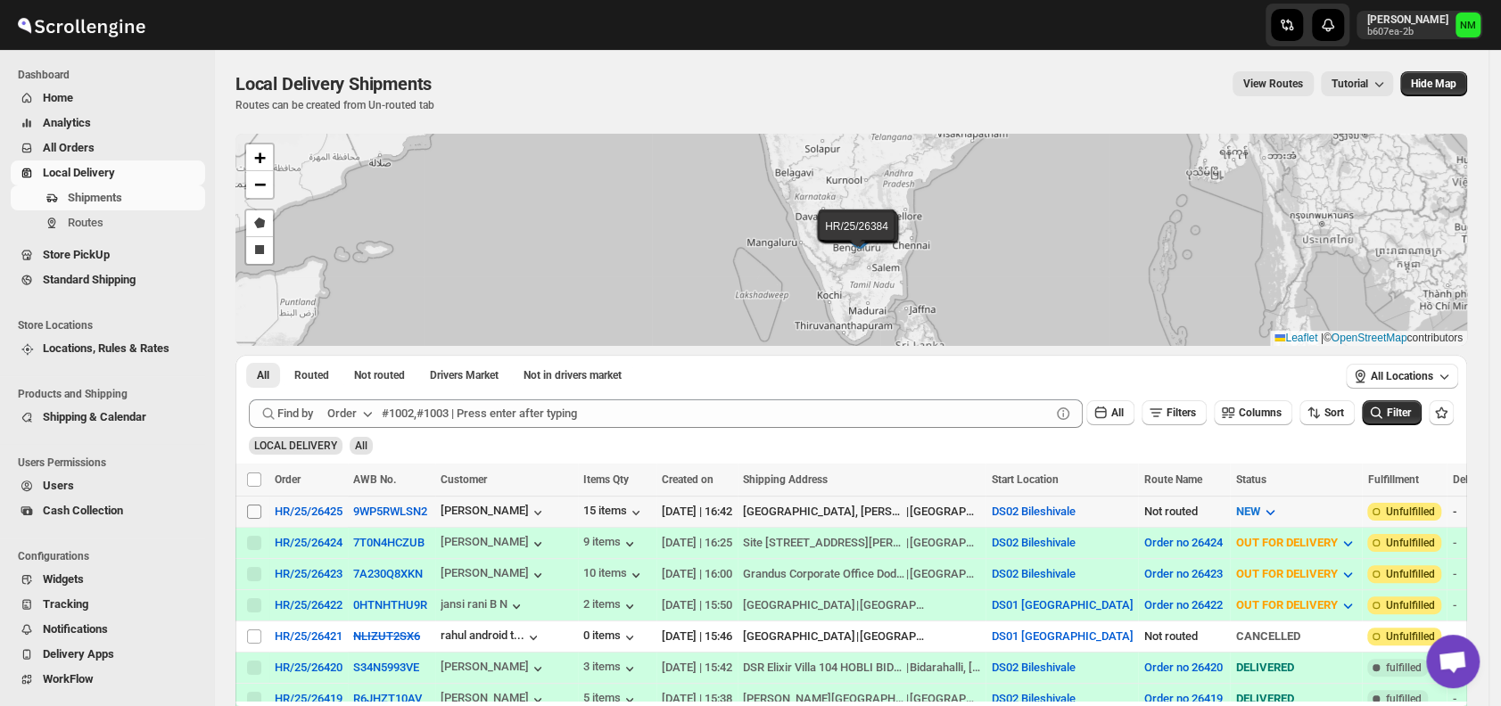
click at [256, 509] on input "Select shipment" at bounding box center [254, 512] width 14 height 14
checkbox input "true"
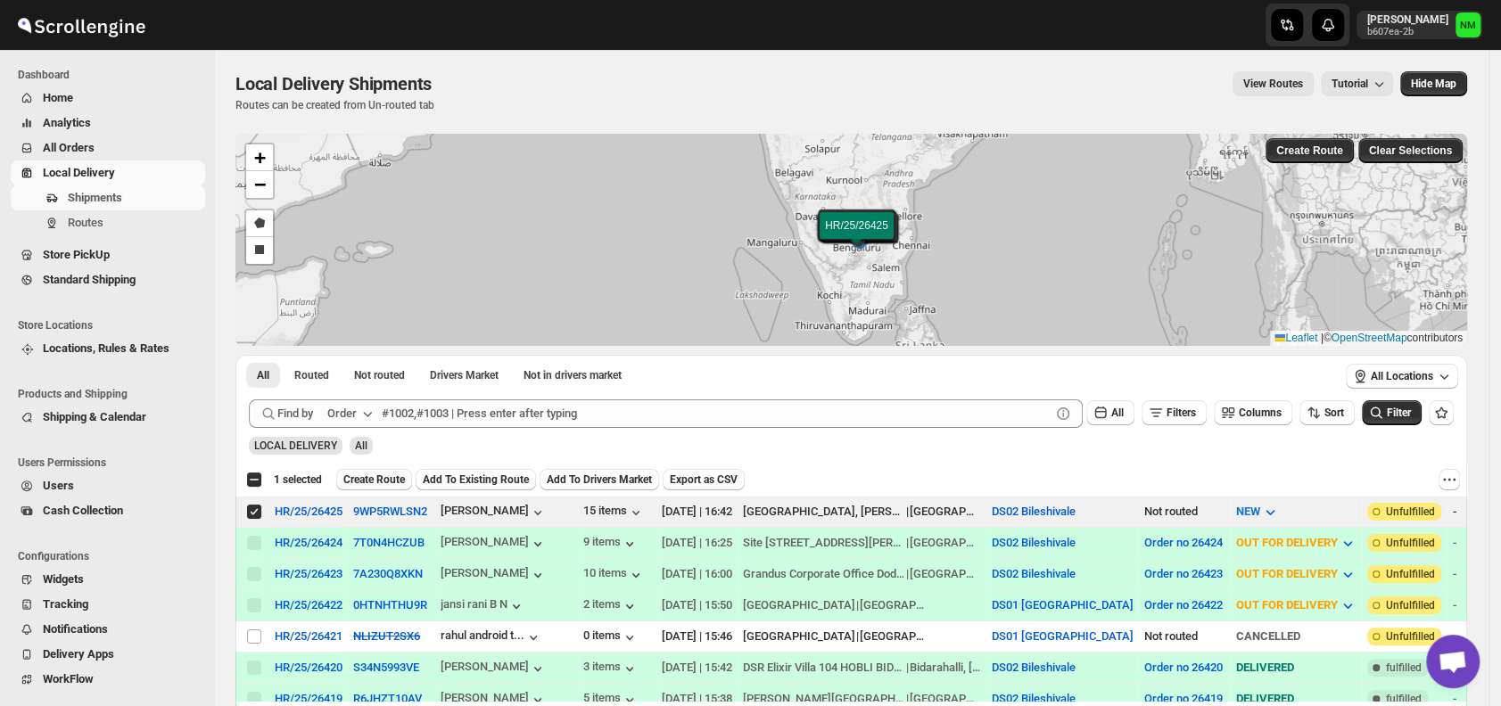
click at [390, 470] on button "Create Route" at bounding box center [374, 479] width 76 height 21
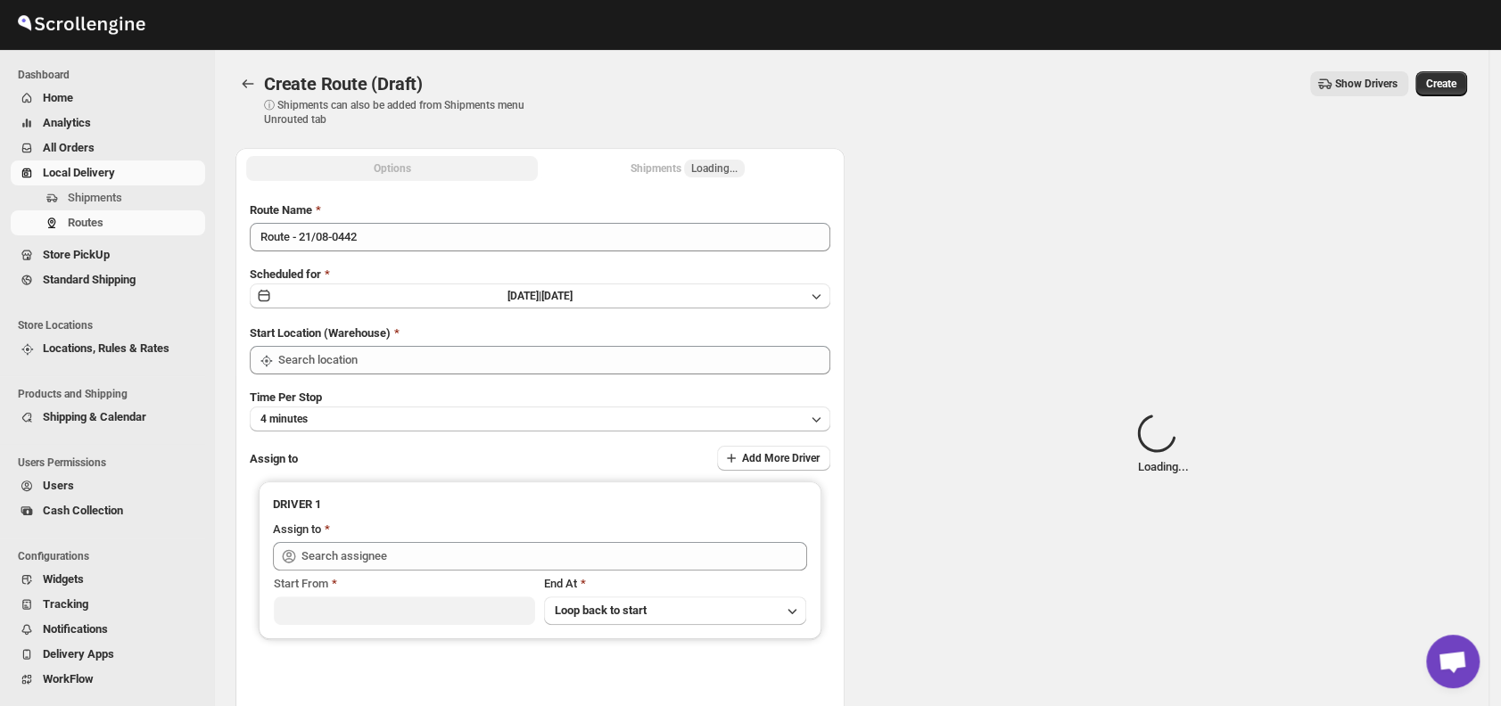
type input "DS02 Bileshivale"
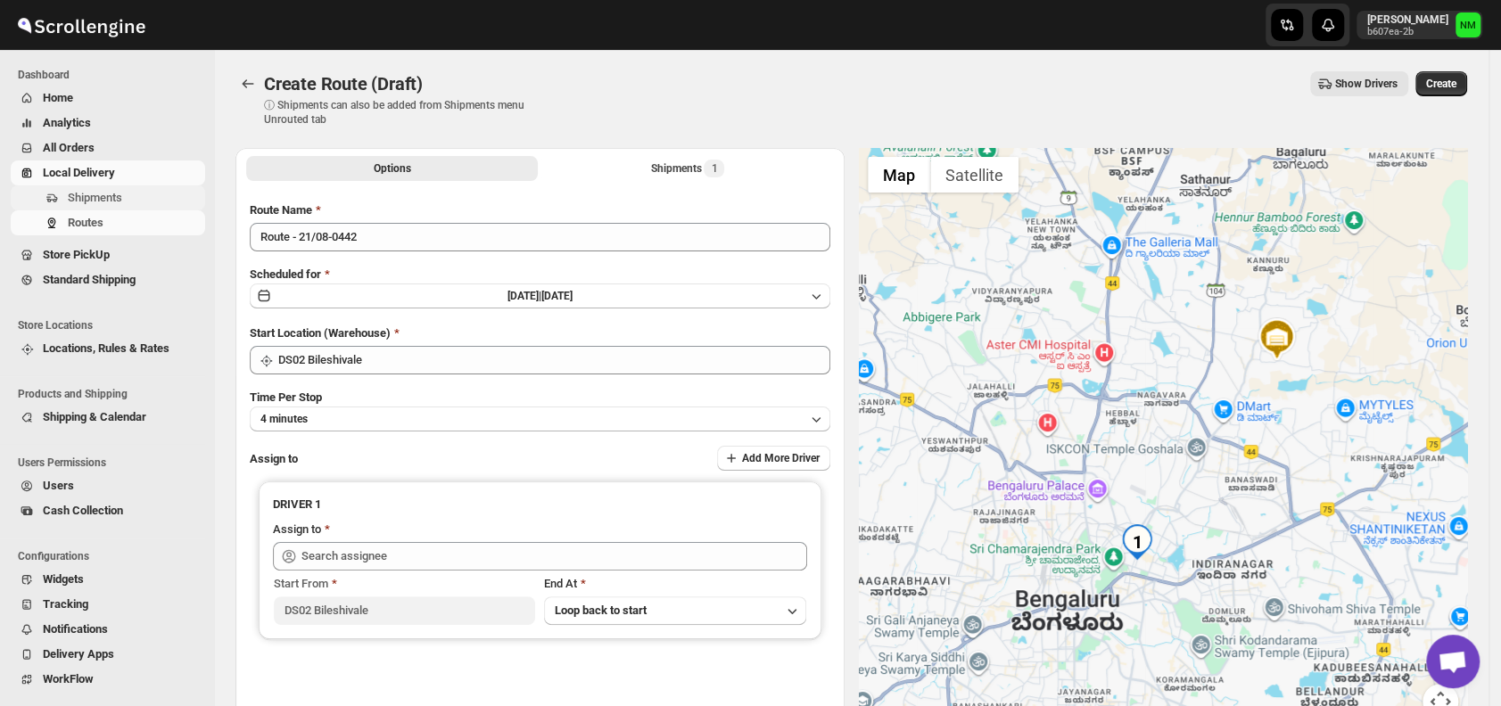
click at [101, 193] on span "Shipments" at bounding box center [95, 197] width 54 height 13
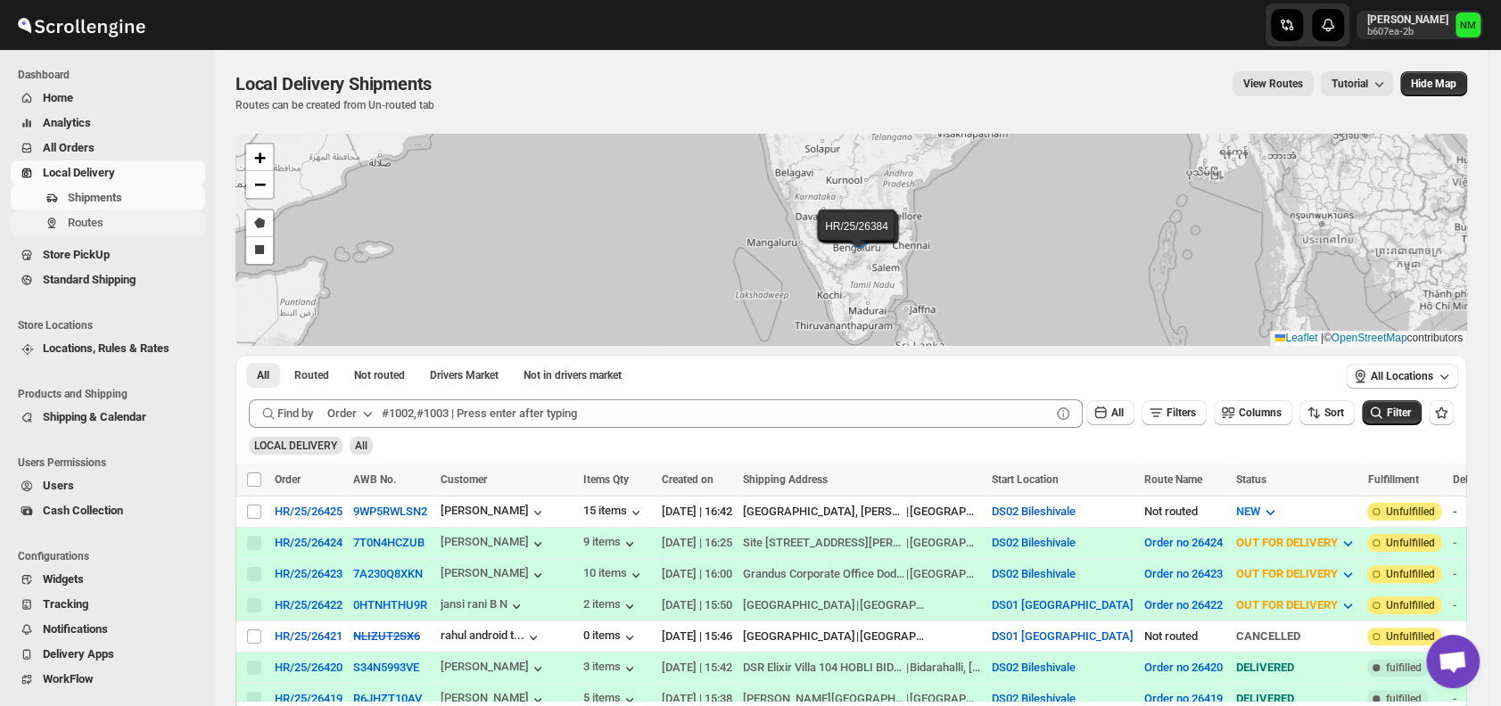
click at [85, 221] on span "Routes" at bounding box center [86, 222] width 36 height 13
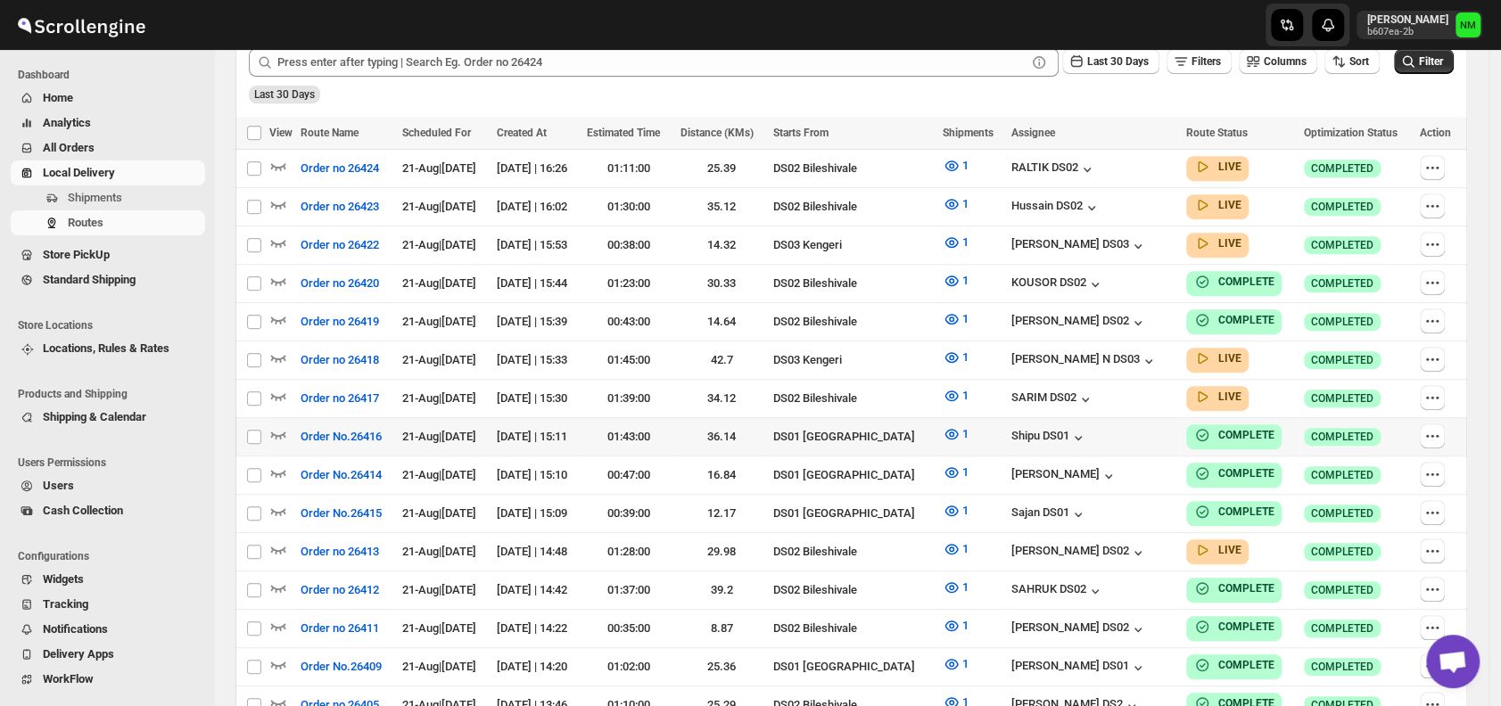
scroll to position [478, 0]
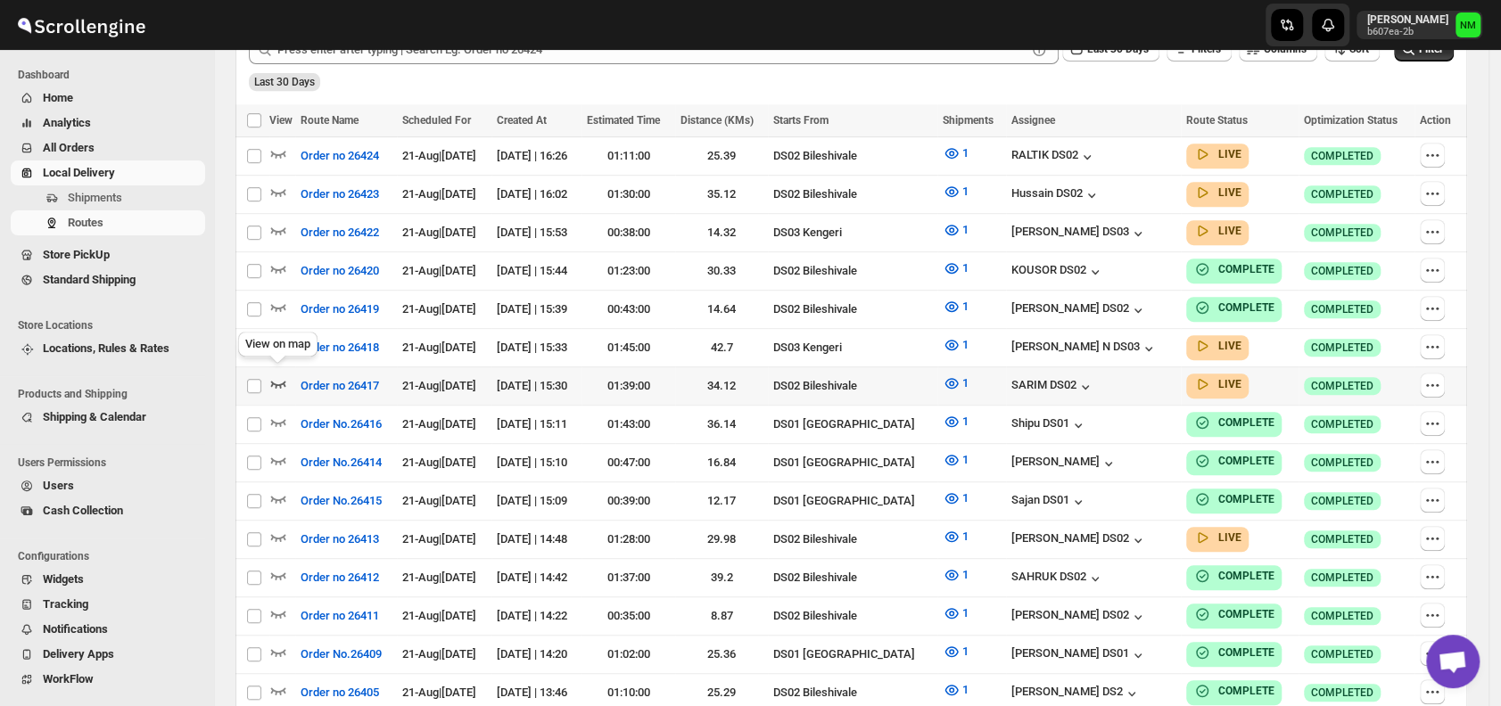
click at [280, 375] on icon "button" at bounding box center [278, 384] width 18 height 18
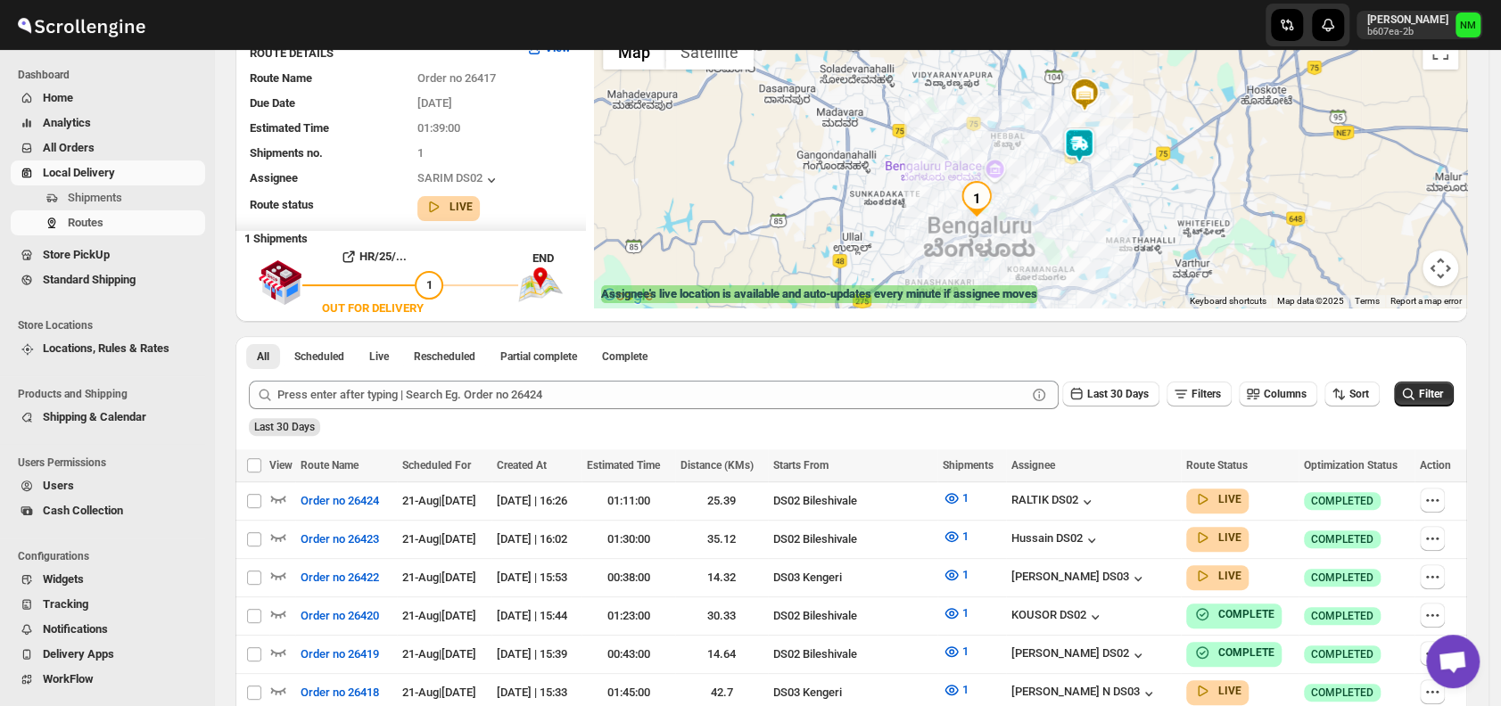
scroll to position [137, 0]
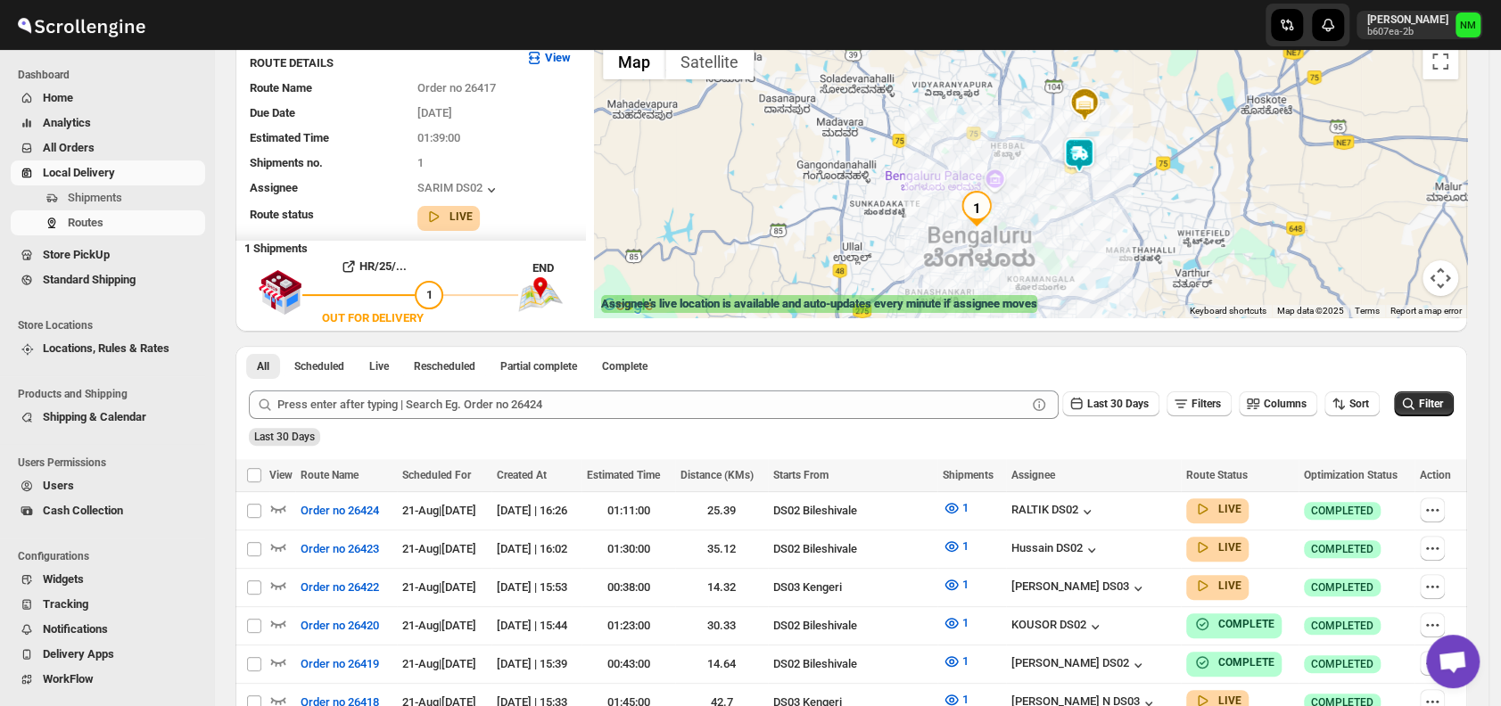
click at [1074, 156] on img at bounding box center [1079, 155] width 36 height 36
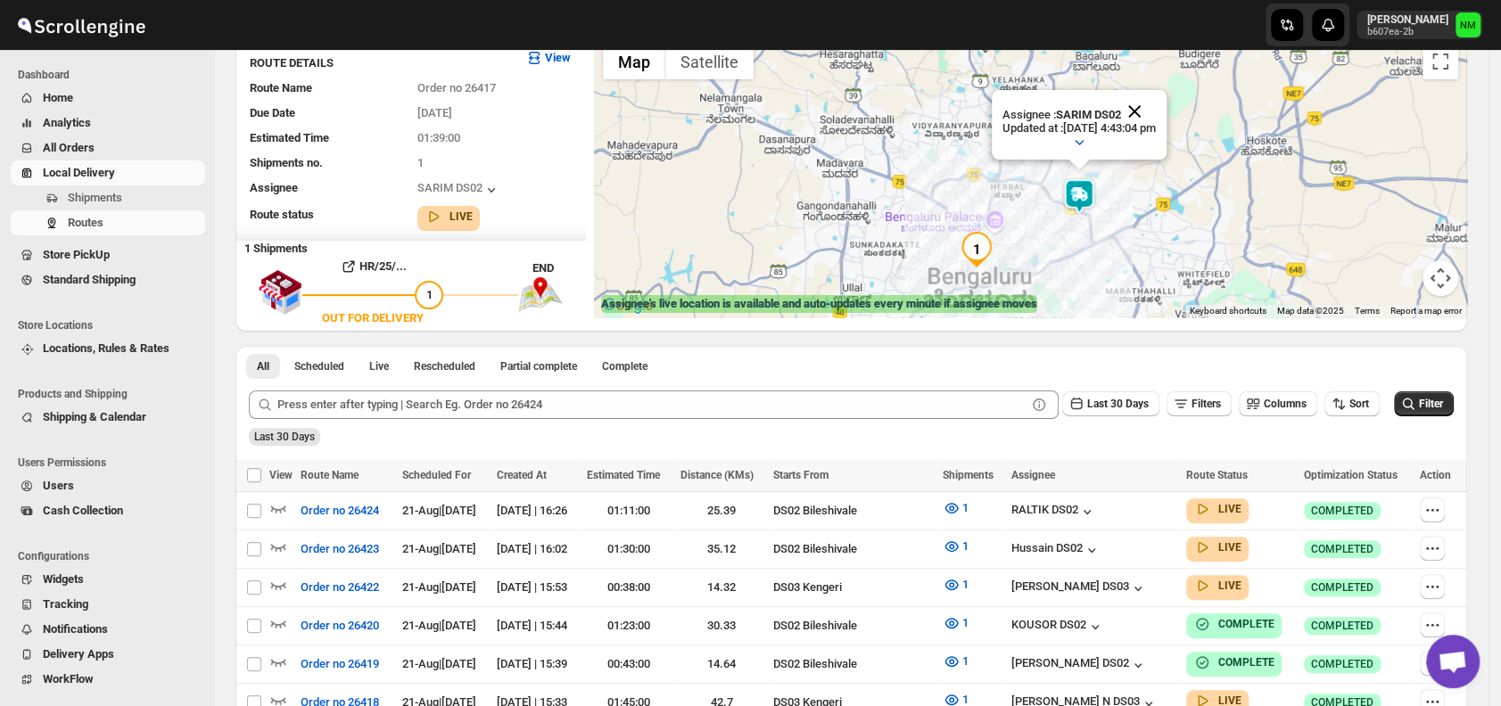
click at [1156, 108] on button "Close" at bounding box center [1134, 111] width 43 height 43
click at [135, 202] on span "Shipments" at bounding box center [135, 198] width 134 height 18
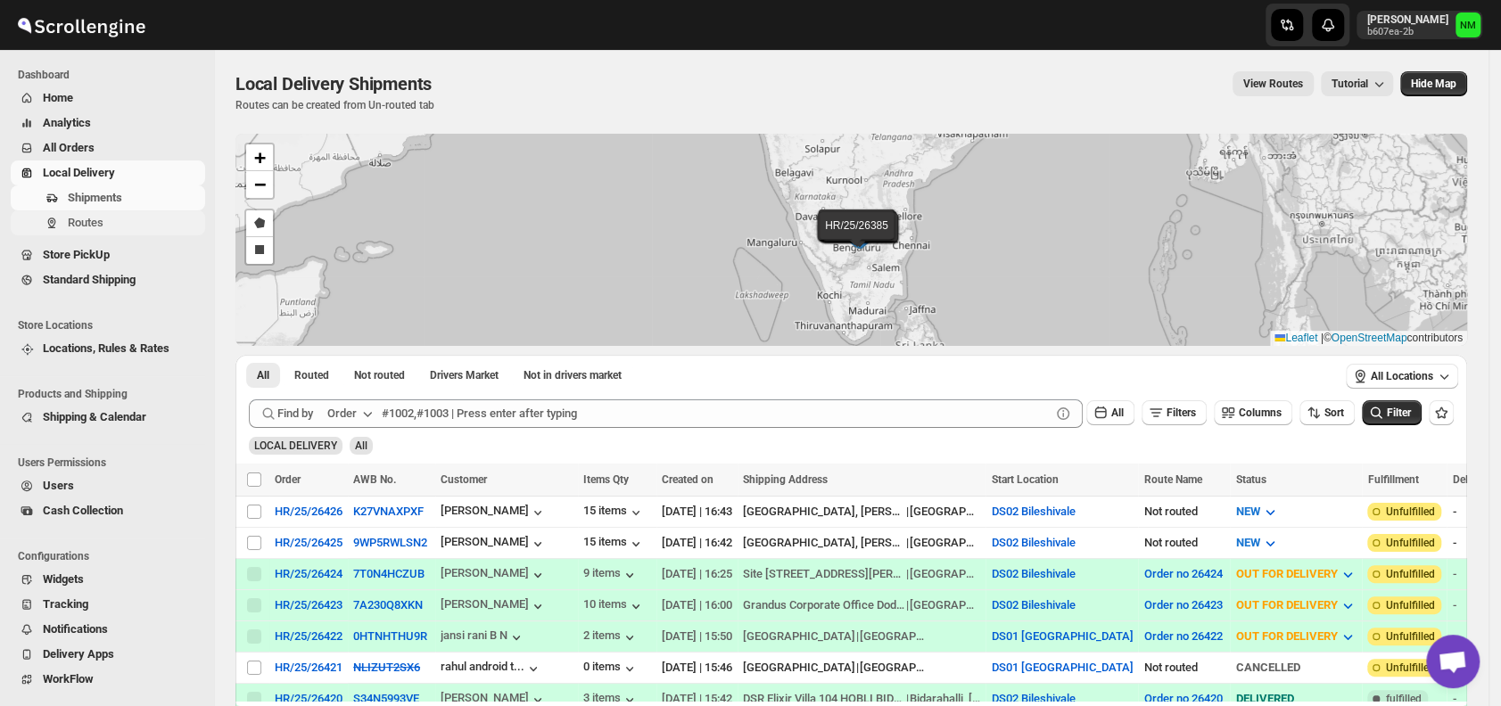
click at [77, 221] on span "Routes" at bounding box center [86, 222] width 36 height 13
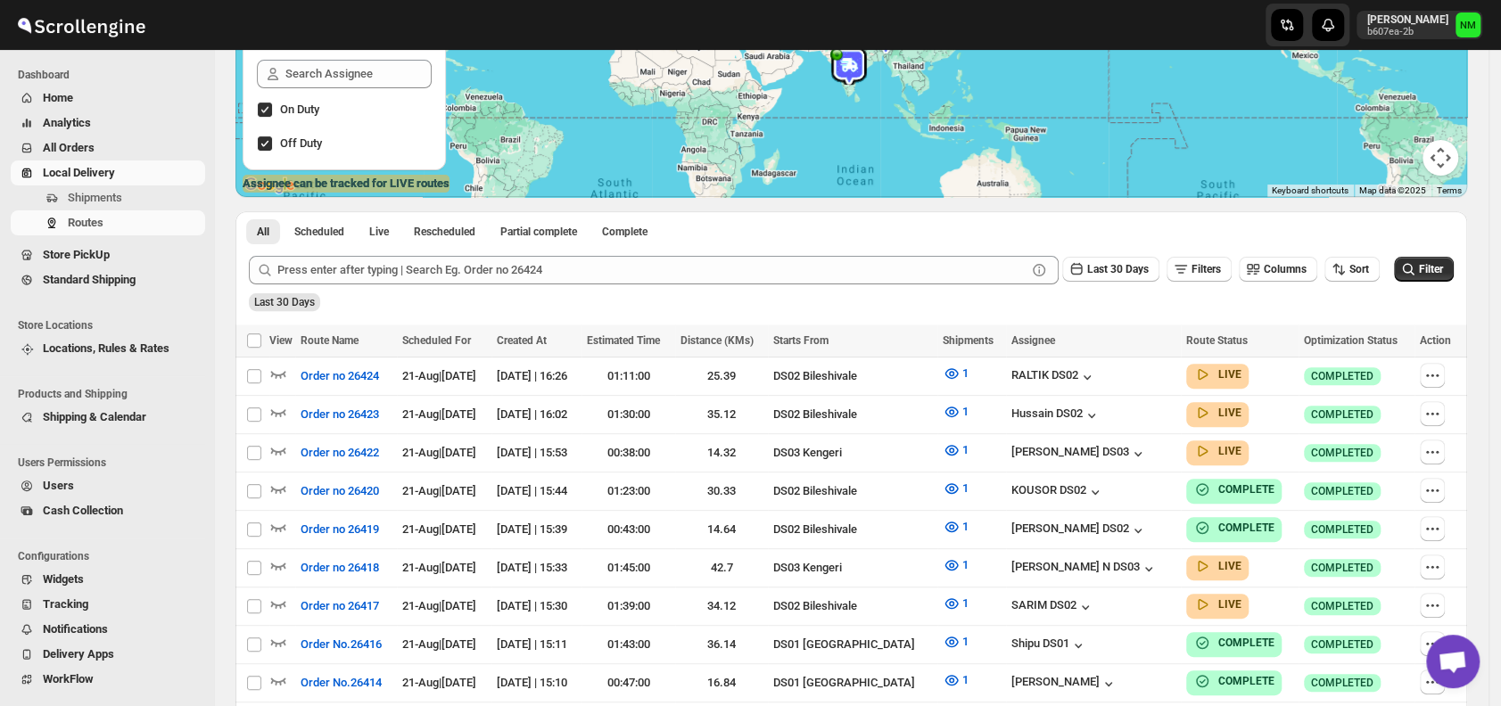
scroll to position [271, 0]
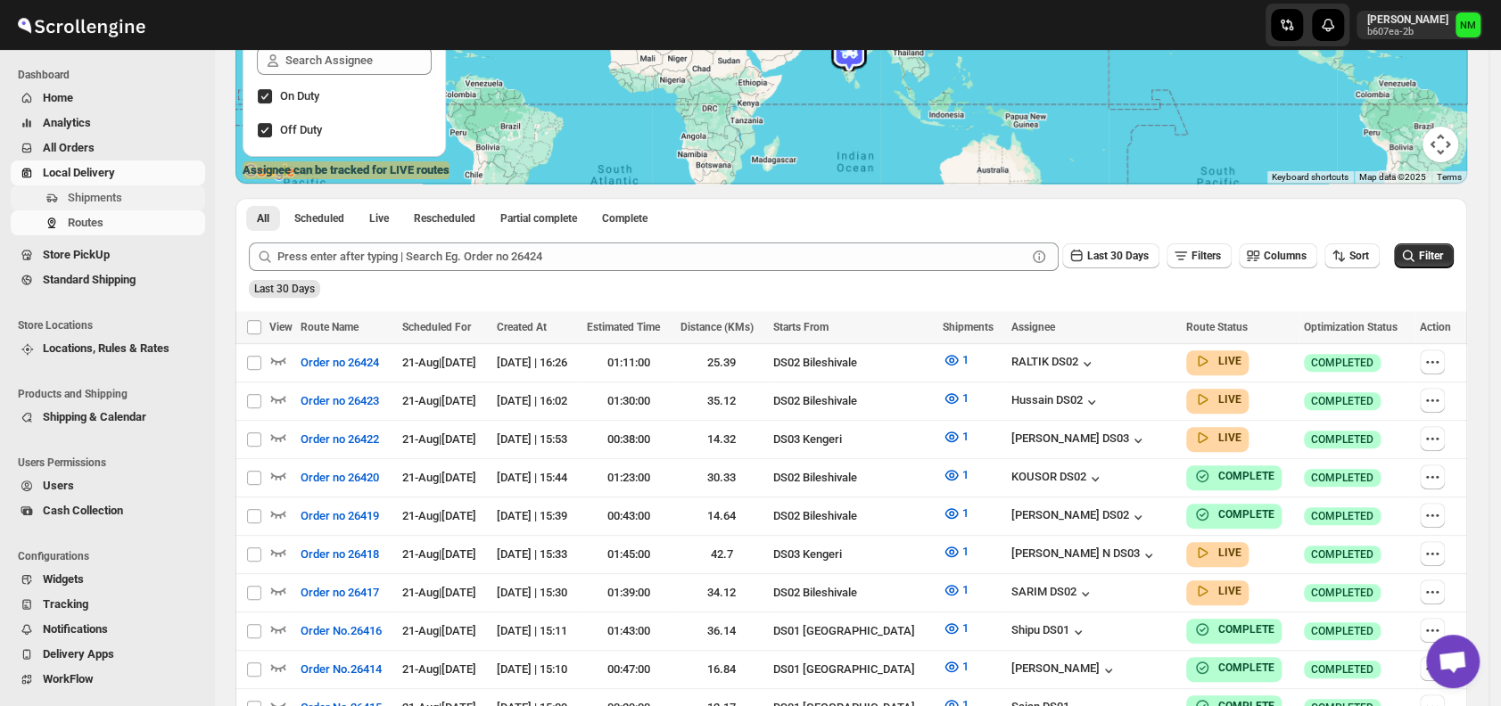
click at [98, 193] on span "Shipments" at bounding box center [95, 197] width 54 height 13
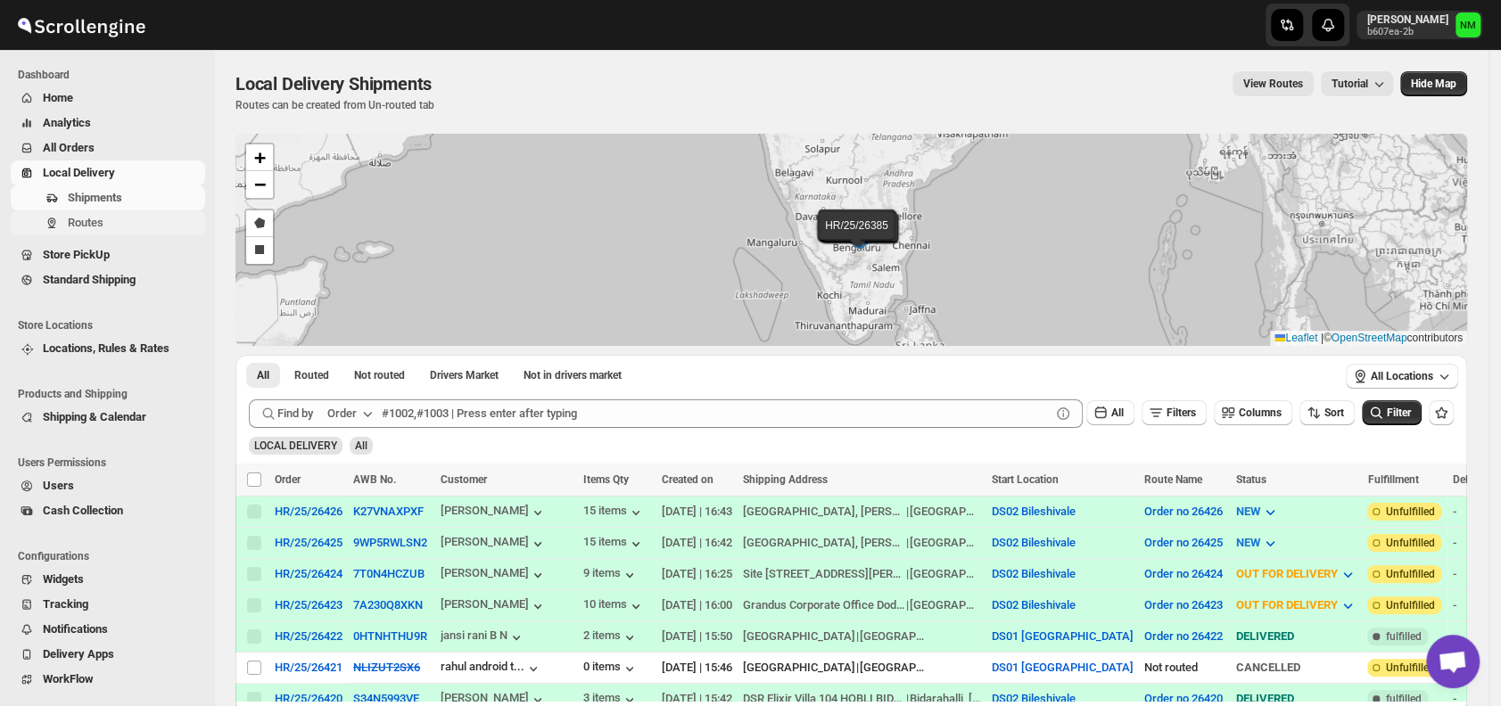
click at [98, 221] on span "Routes" at bounding box center [86, 222] width 36 height 13
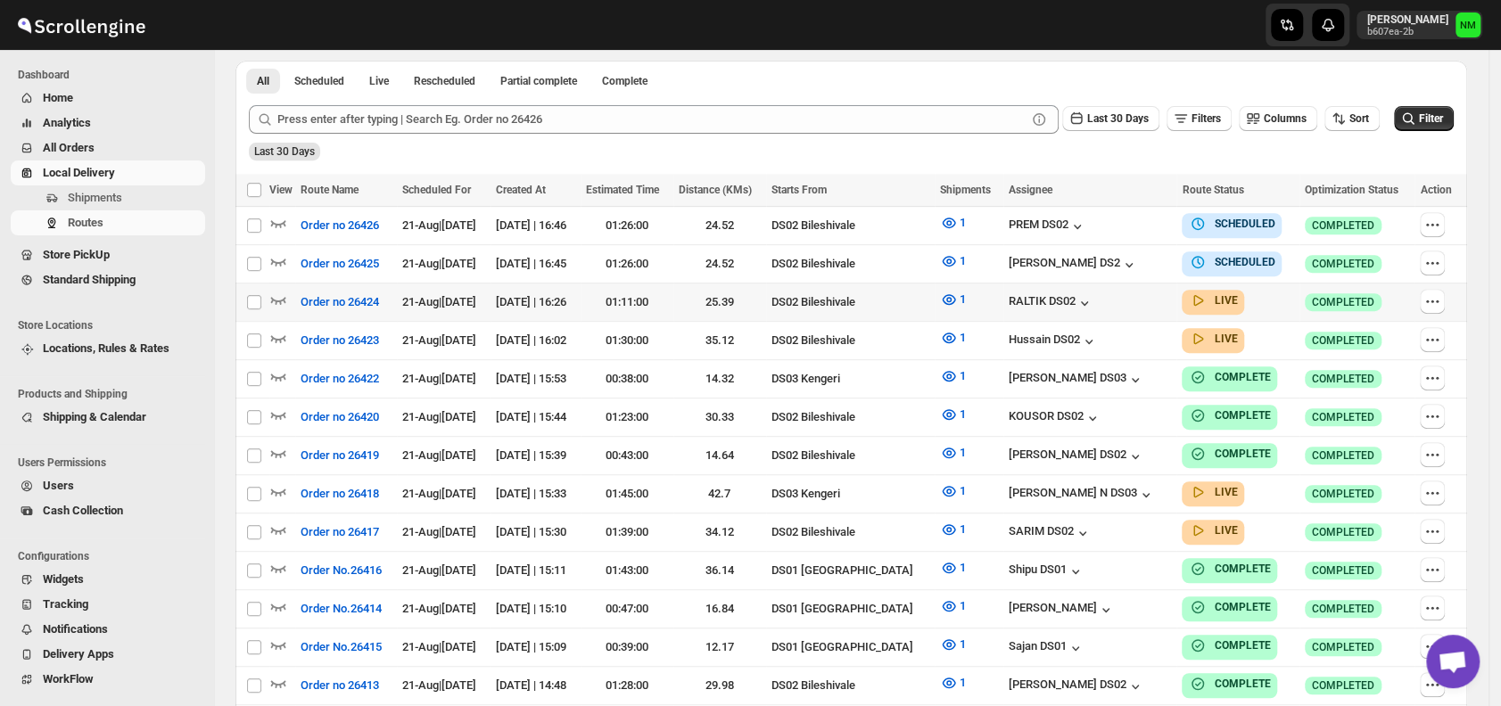
scroll to position [411, 0]
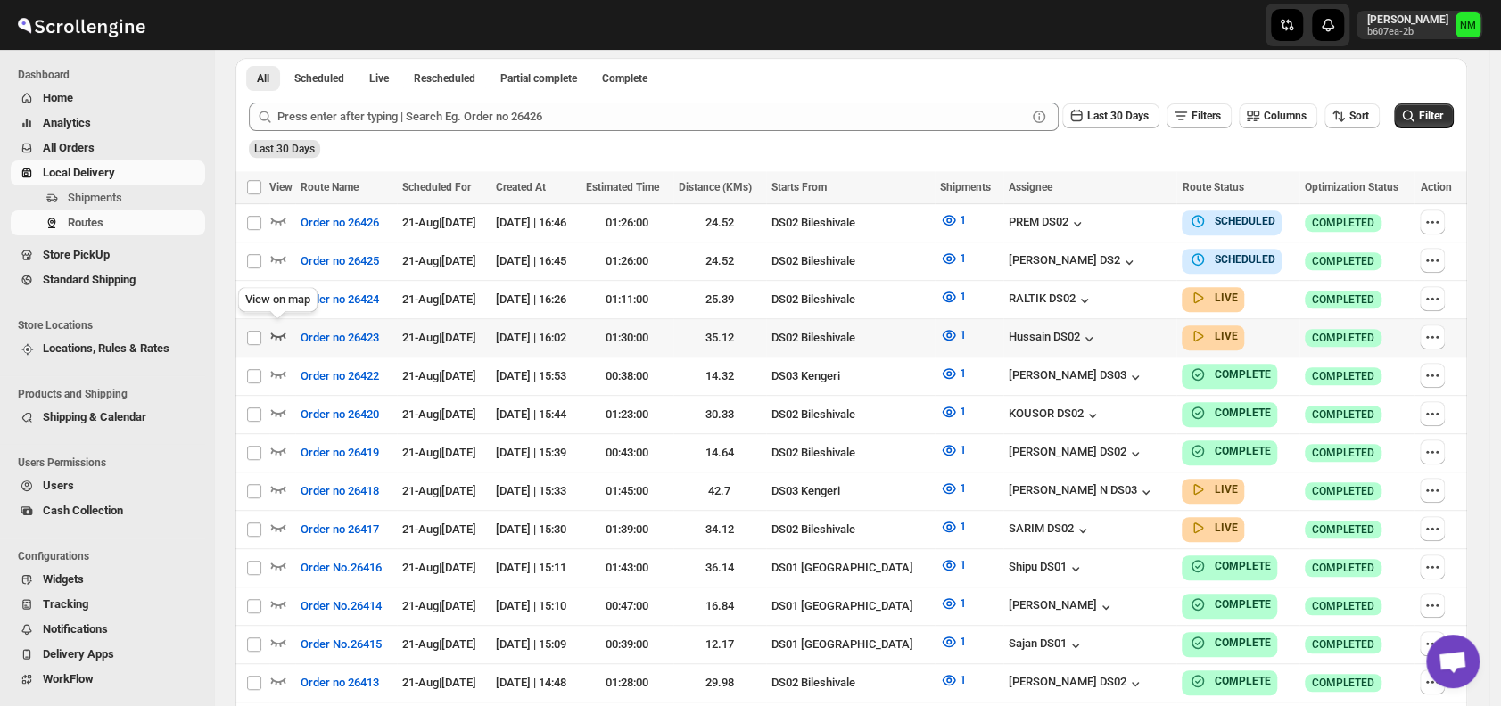
click at [283, 328] on icon "button" at bounding box center [278, 335] width 18 height 18
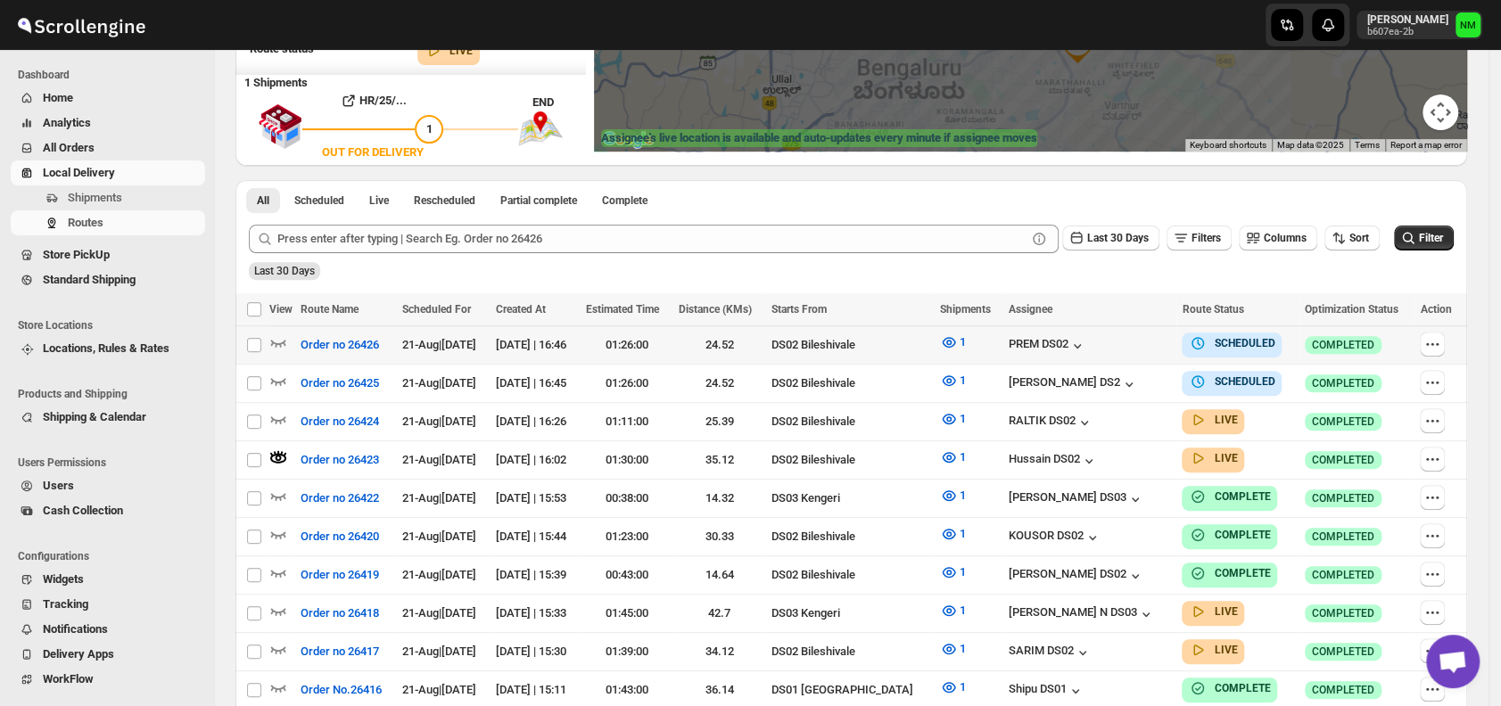
scroll to position [304, 0]
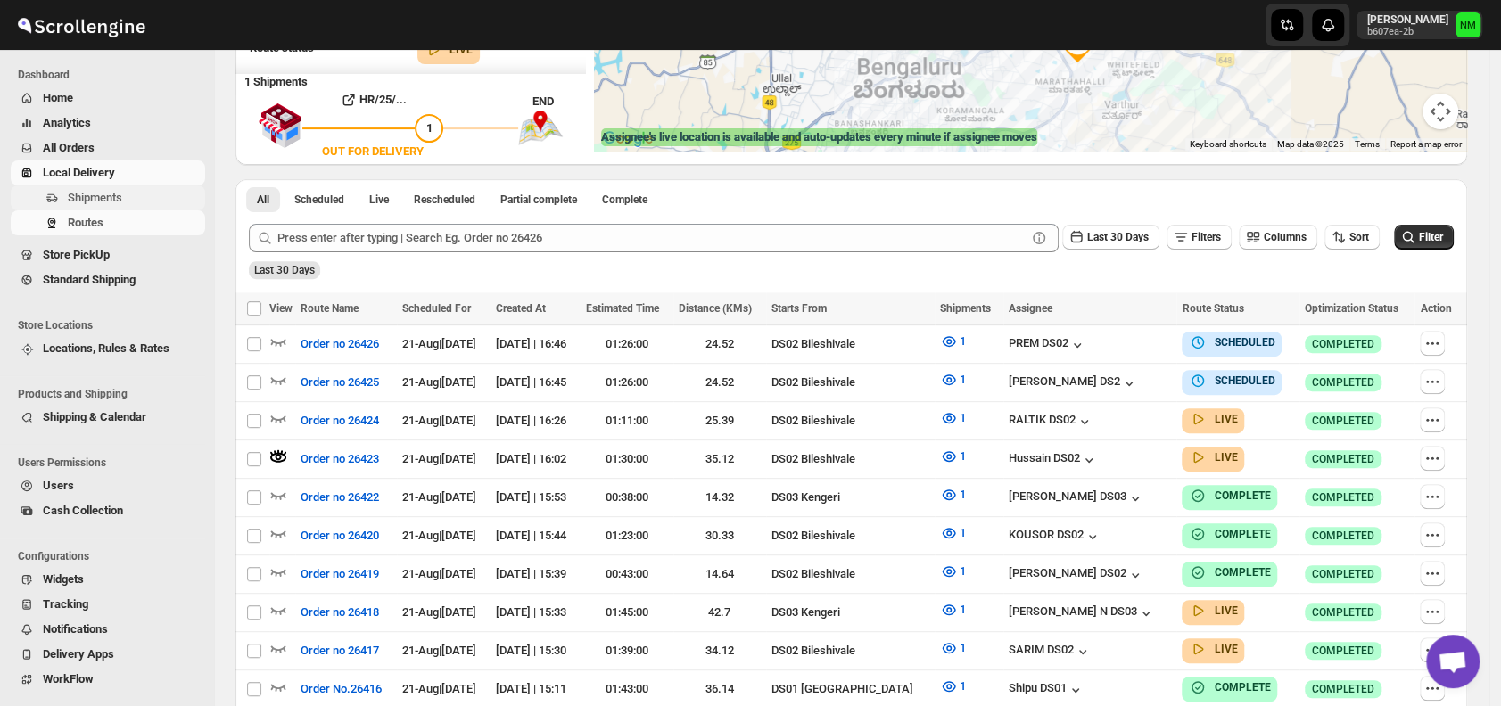
click at [124, 197] on span "Shipments" at bounding box center [135, 198] width 134 height 18
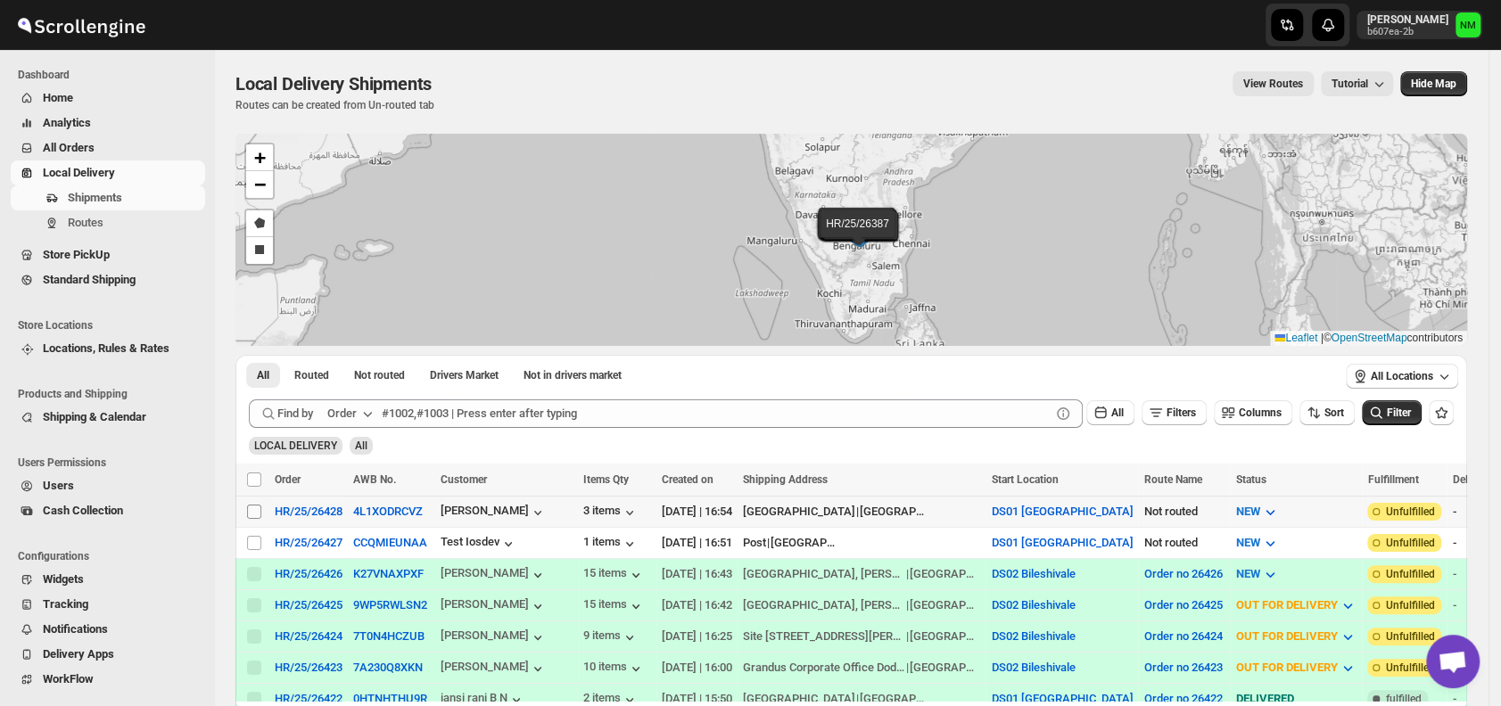
click at [251, 509] on input "Select shipment" at bounding box center [254, 512] width 14 height 14
checkbox input "true"
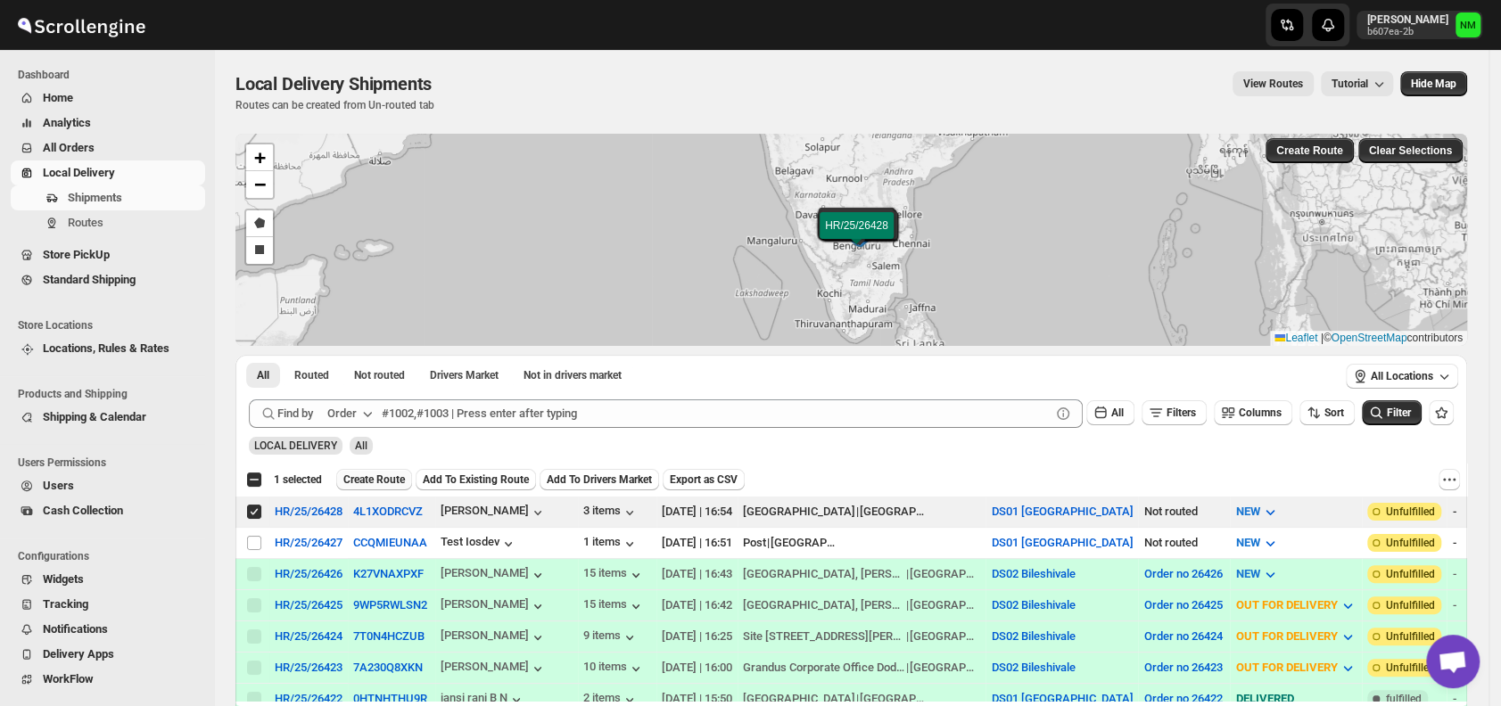
click at [385, 473] on span "Create Route" at bounding box center [374, 480] width 62 height 14
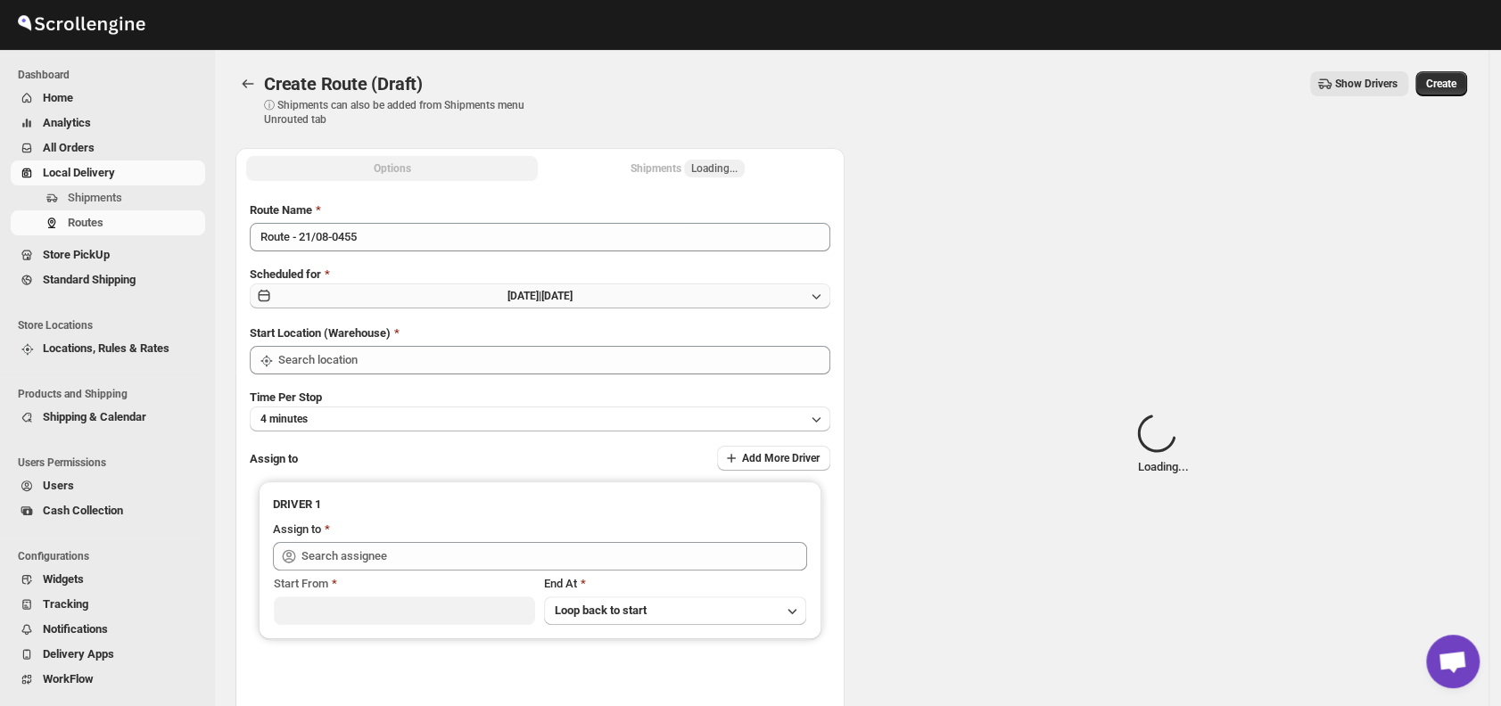
type input "DS01 [GEOGRAPHIC_DATA]"
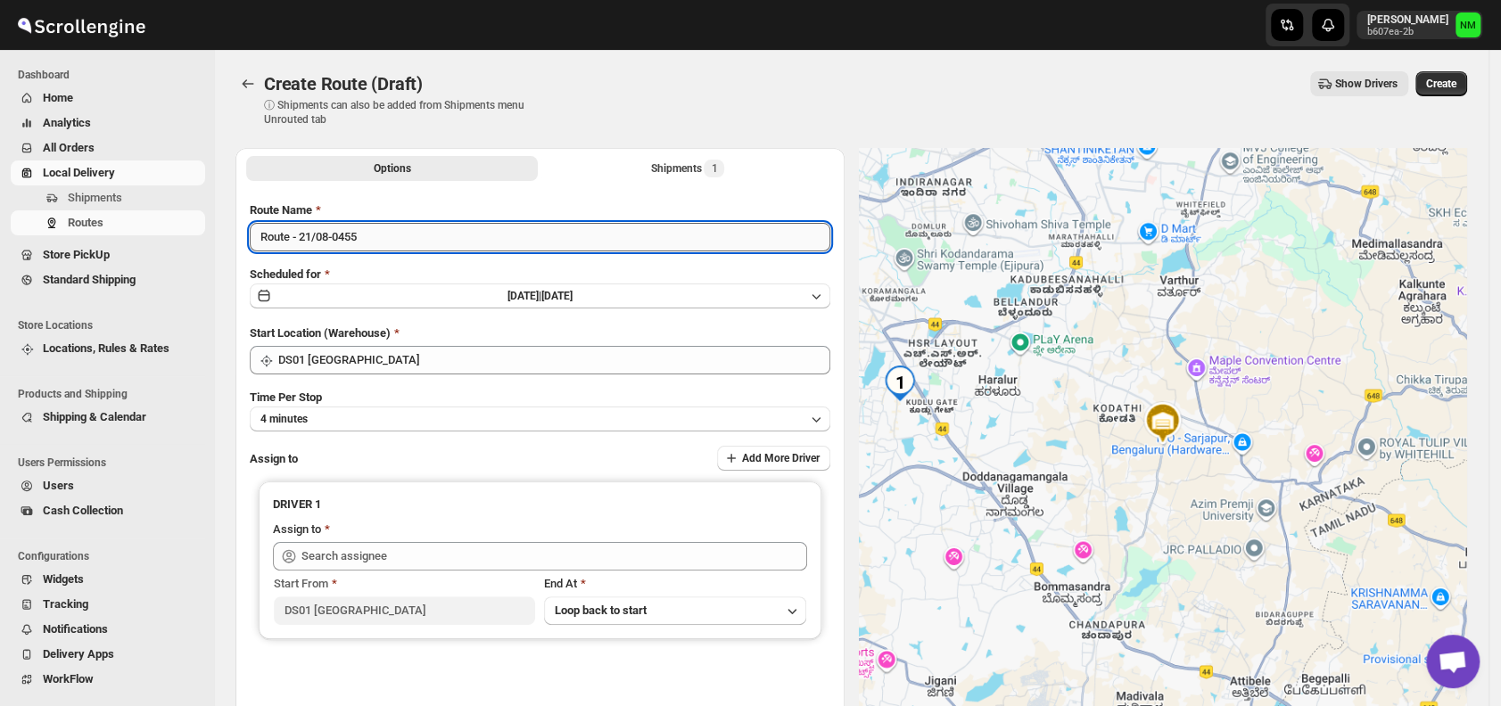
click at [410, 242] on input "Route - 21/08-0455" at bounding box center [540, 237] width 580 height 29
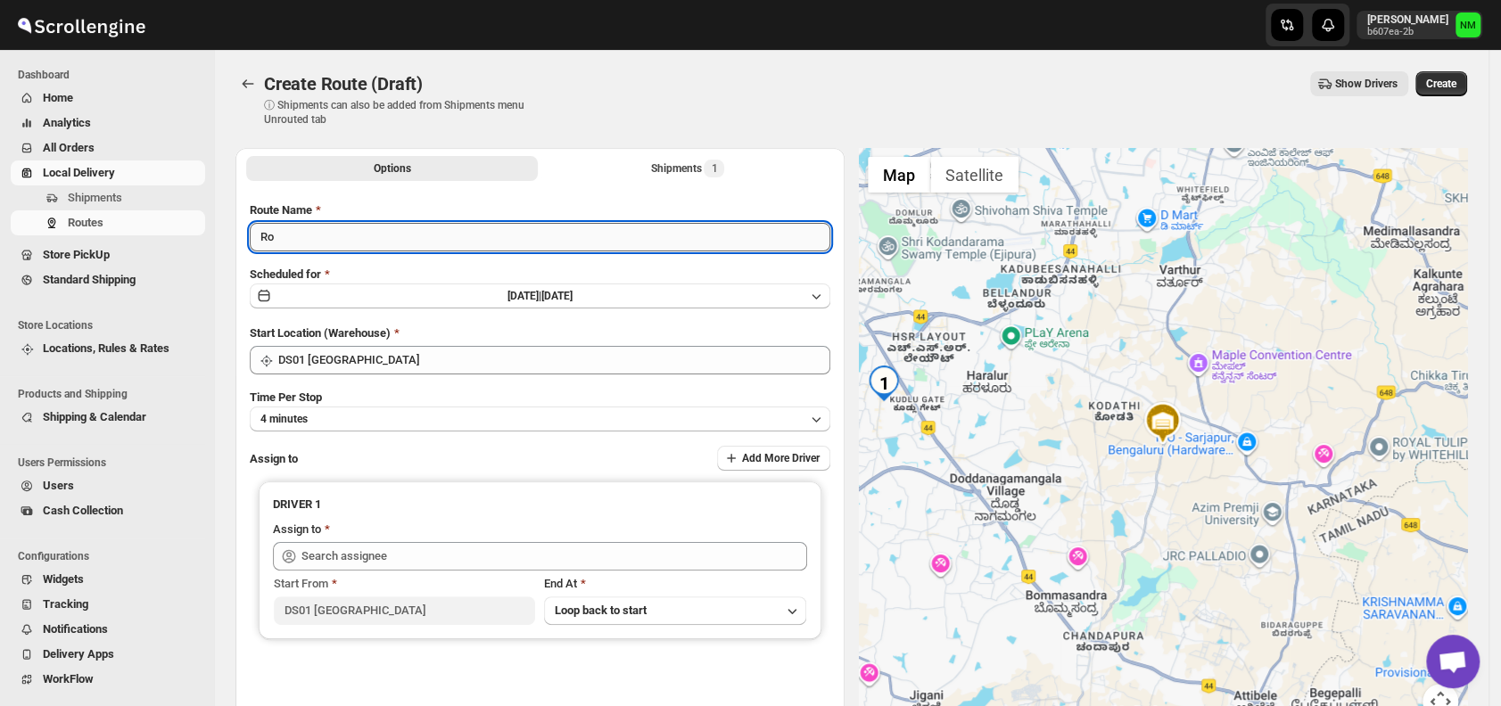
type input "R"
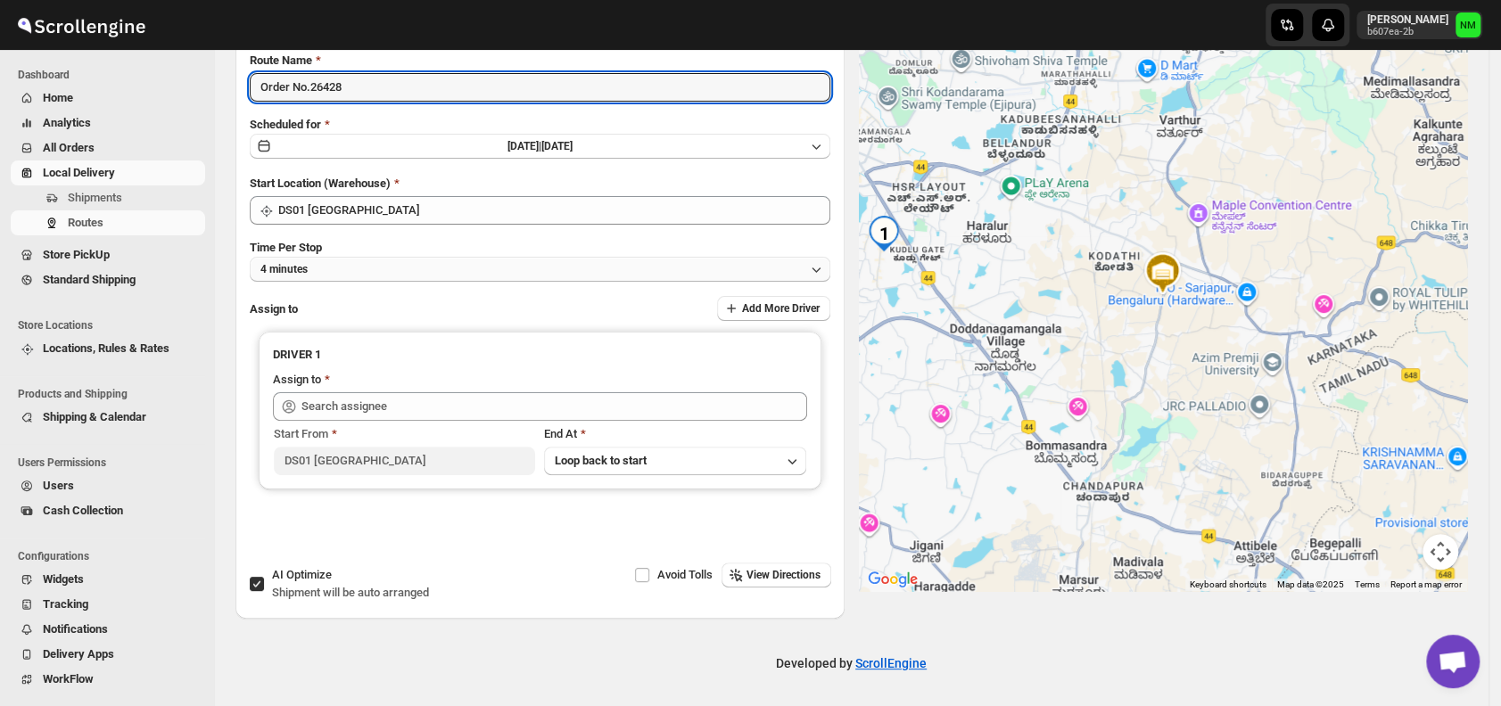
type input "Order No.26428"
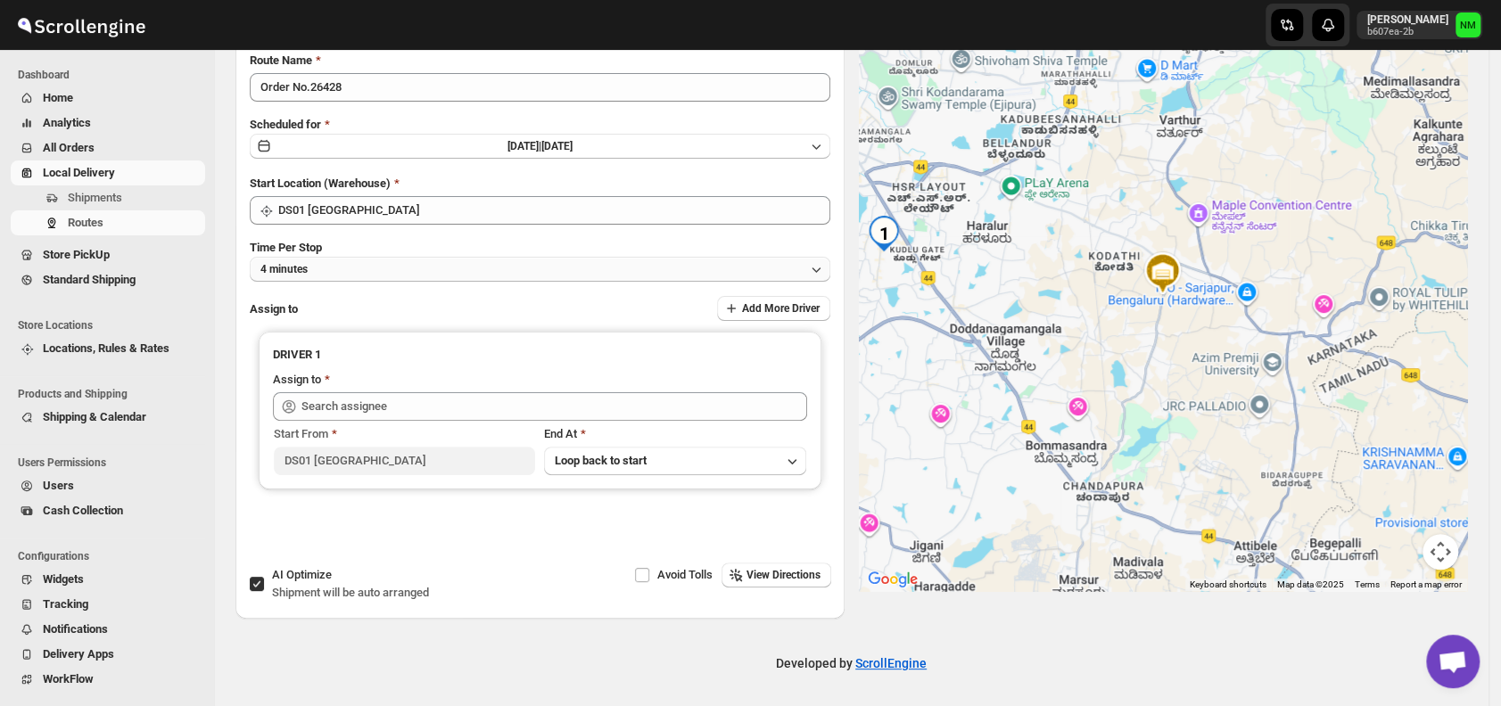
click at [370, 274] on button "4 minutes" at bounding box center [540, 269] width 580 height 25
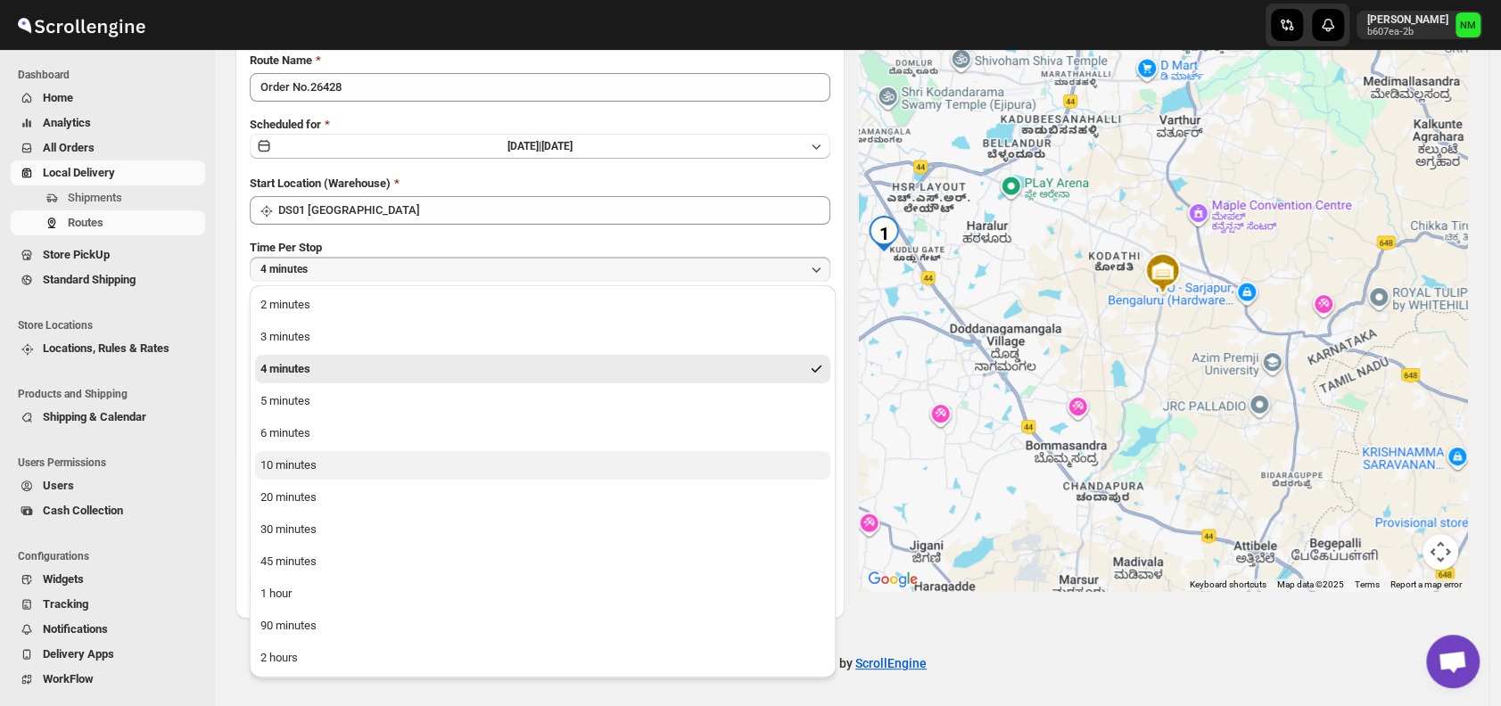
click at [328, 471] on button "10 minutes" at bounding box center [542, 465] width 575 height 29
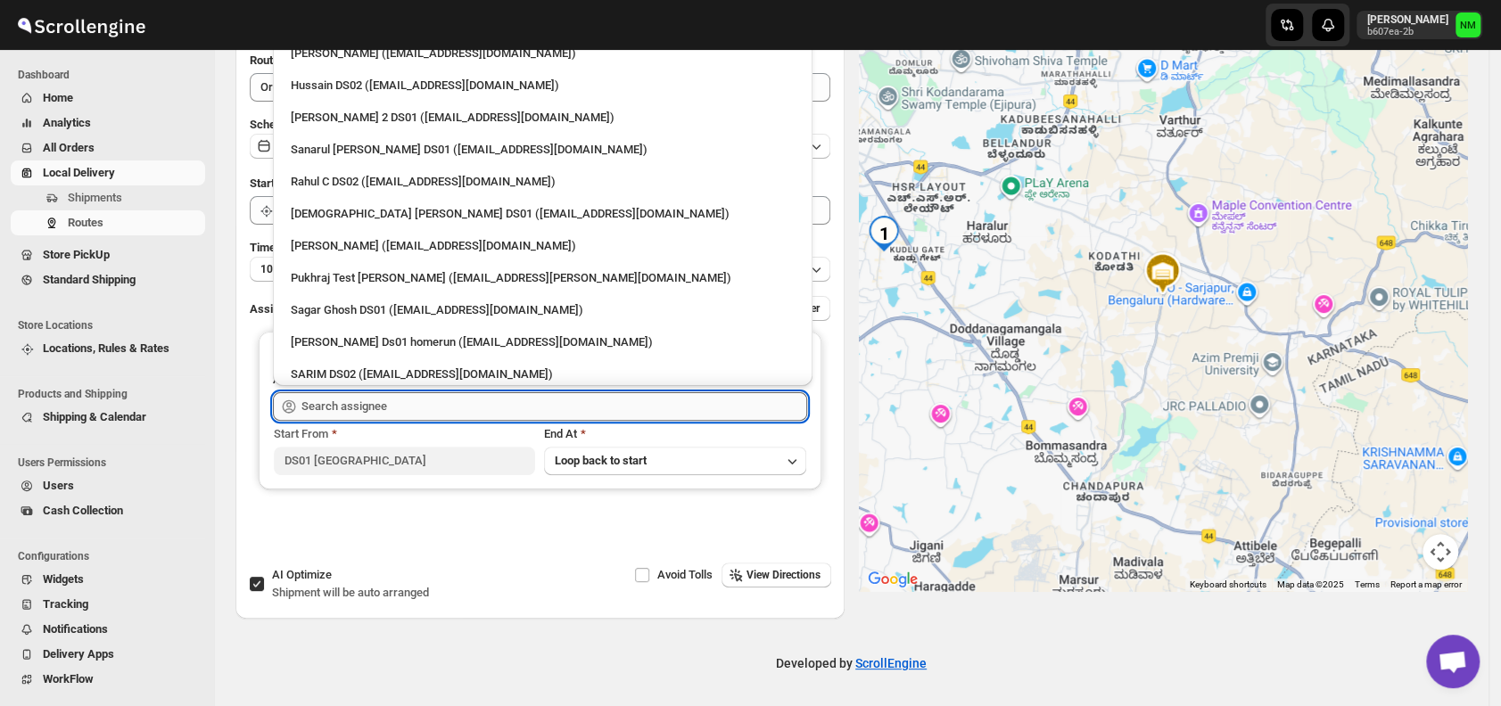
click at [390, 404] on input "text" at bounding box center [554, 406] width 506 height 29
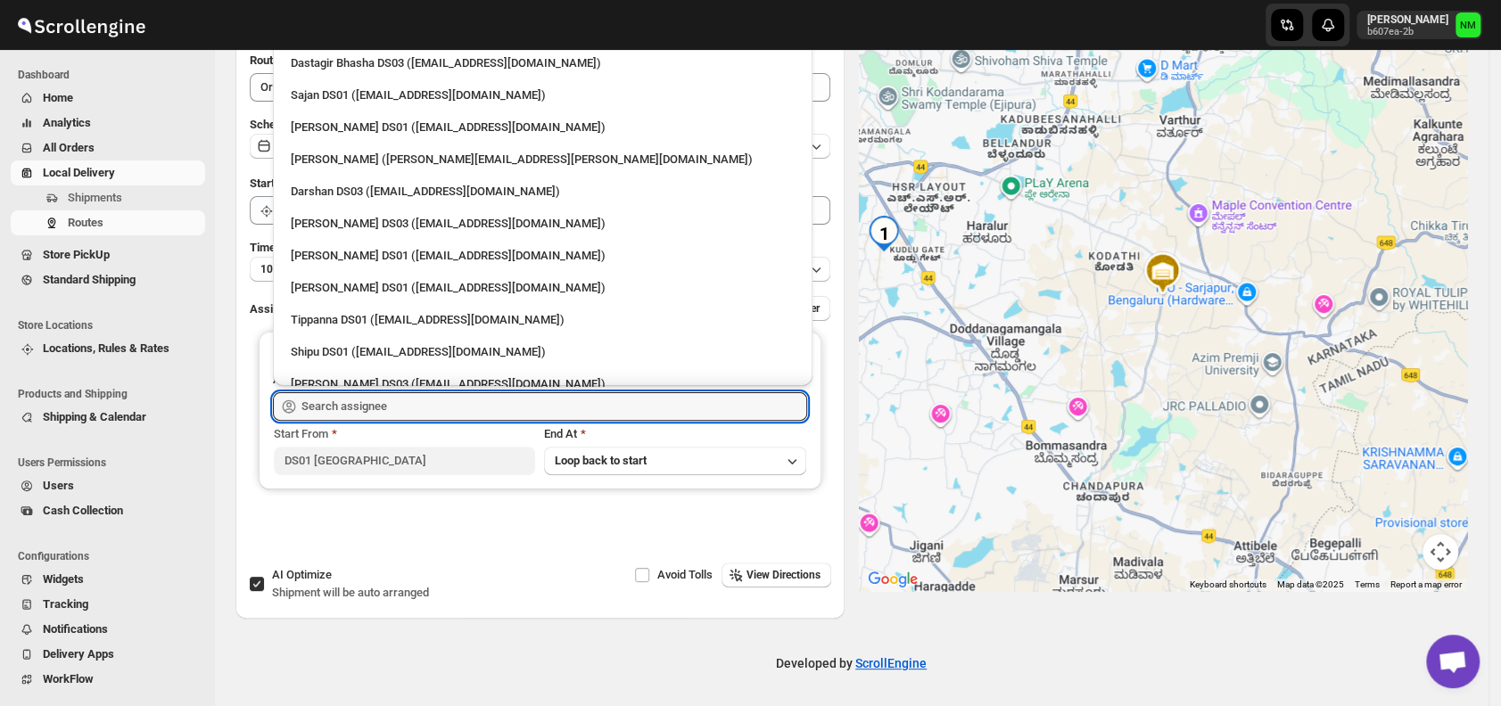
scroll to position [1519, 0]
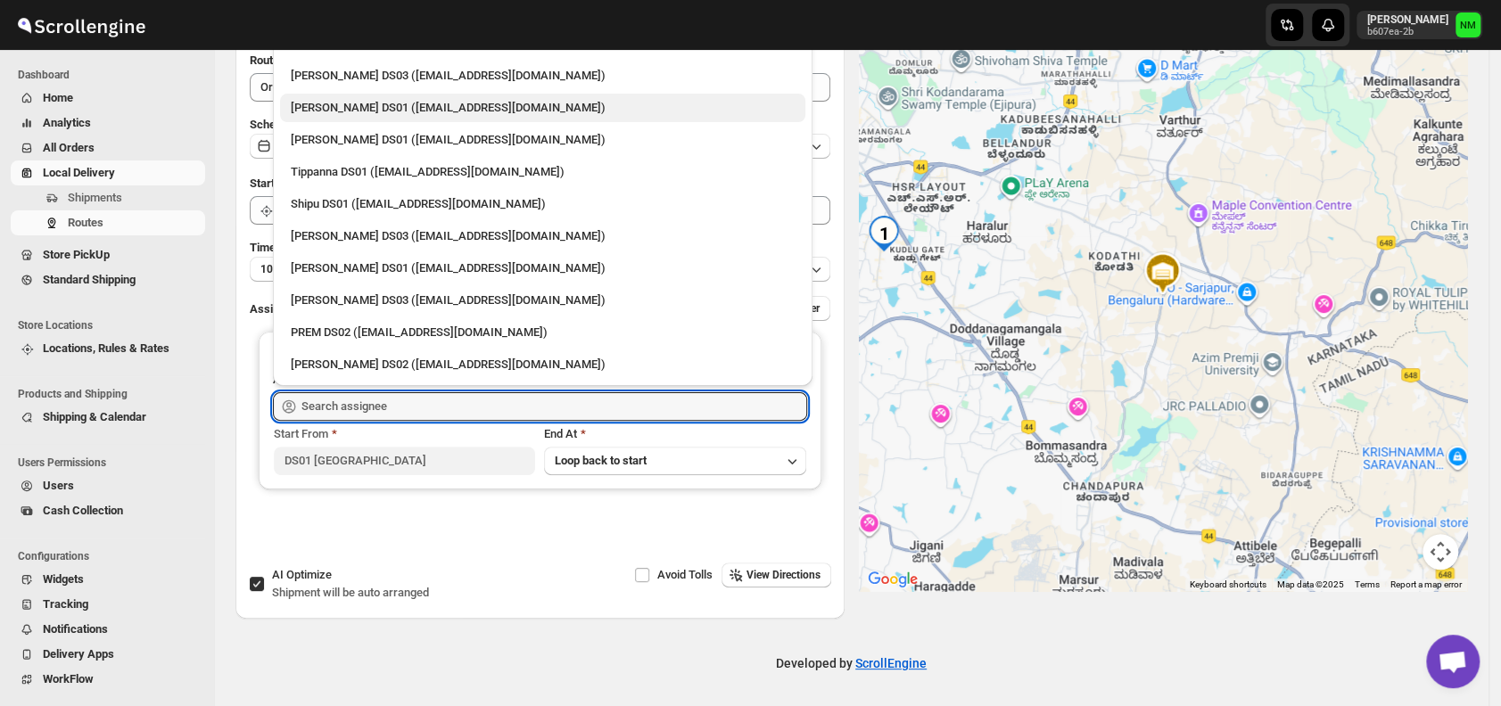
click at [321, 113] on div "Ashraf Ali DS01 (yoyovey222@0tires.com)" at bounding box center [543, 108] width 504 height 18
type input "Ashraf Ali DS01 (yoyovey222@0tires.com)"
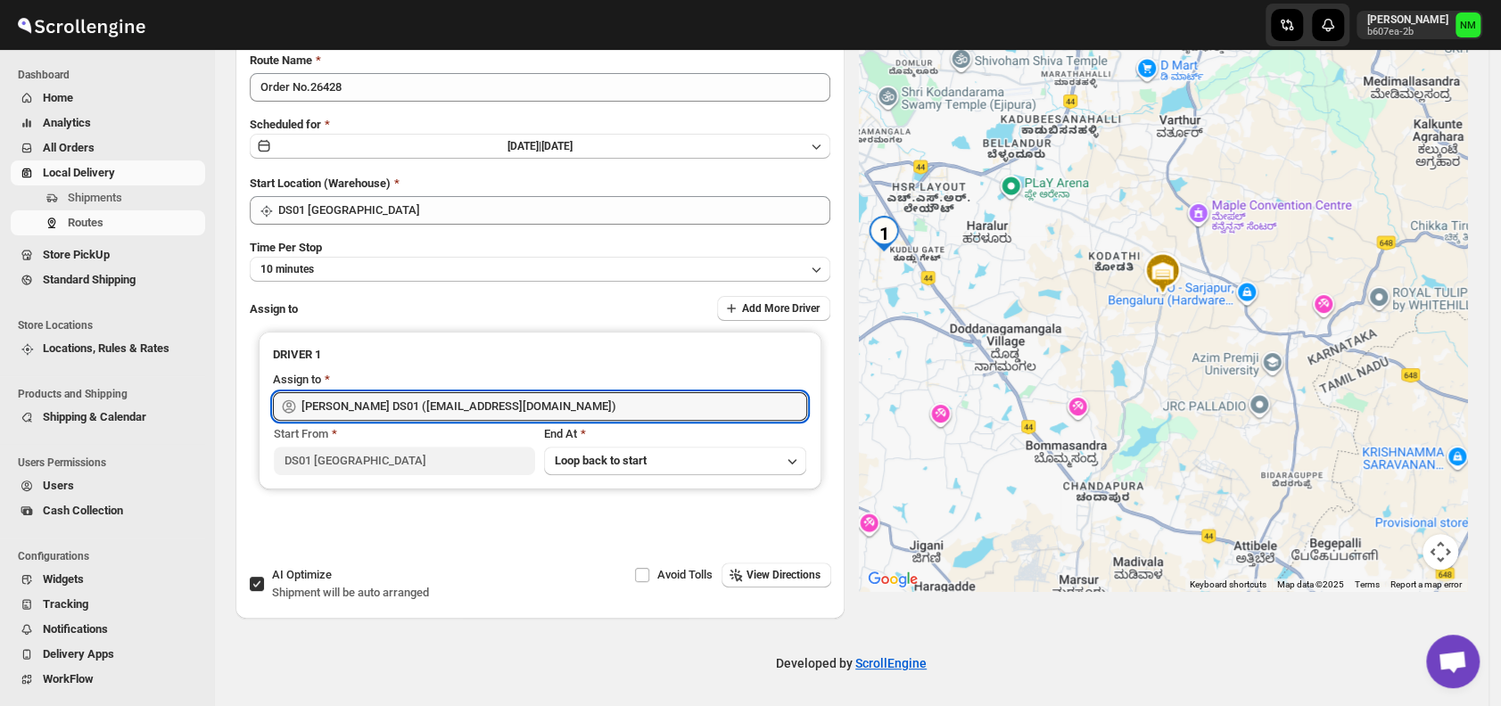
scroll to position [0, 0]
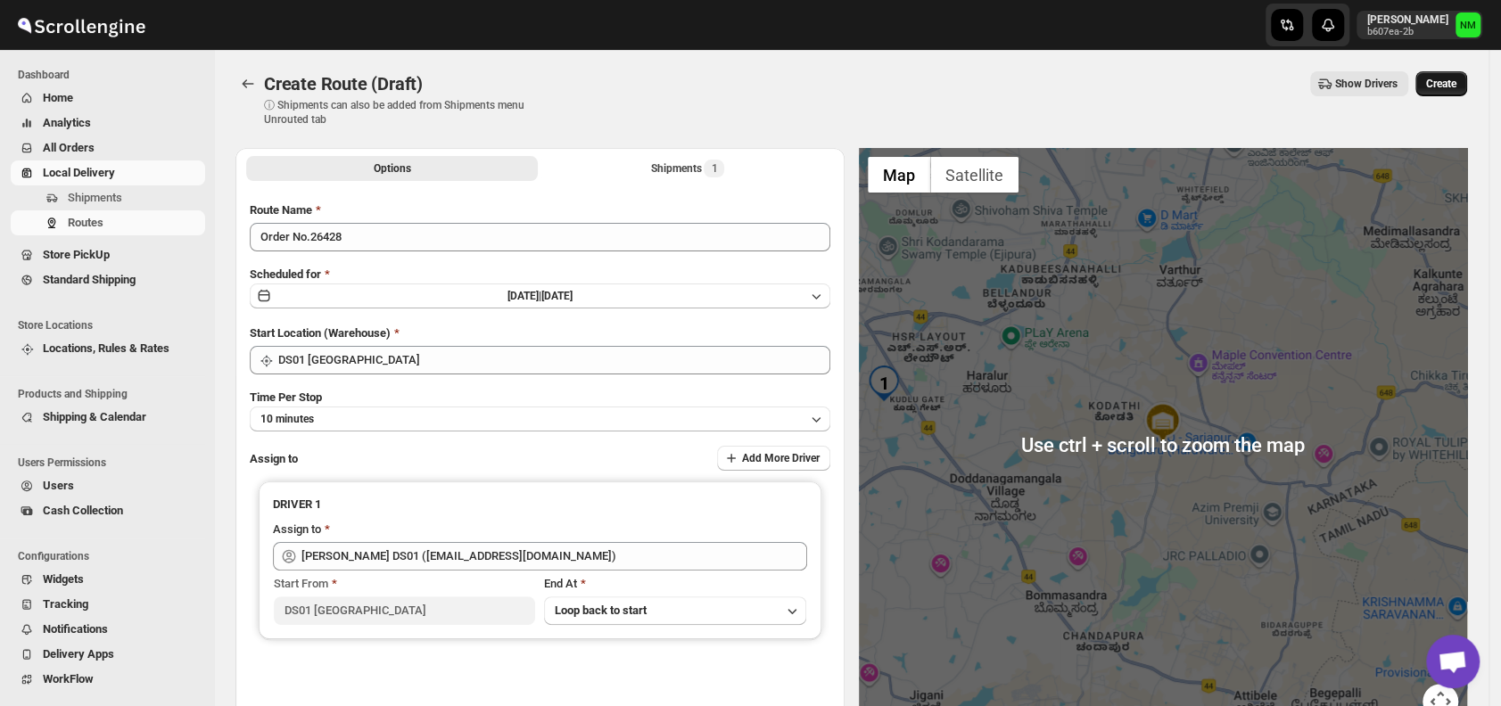
click at [1453, 91] on button "Create" at bounding box center [1441, 83] width 52 height 25
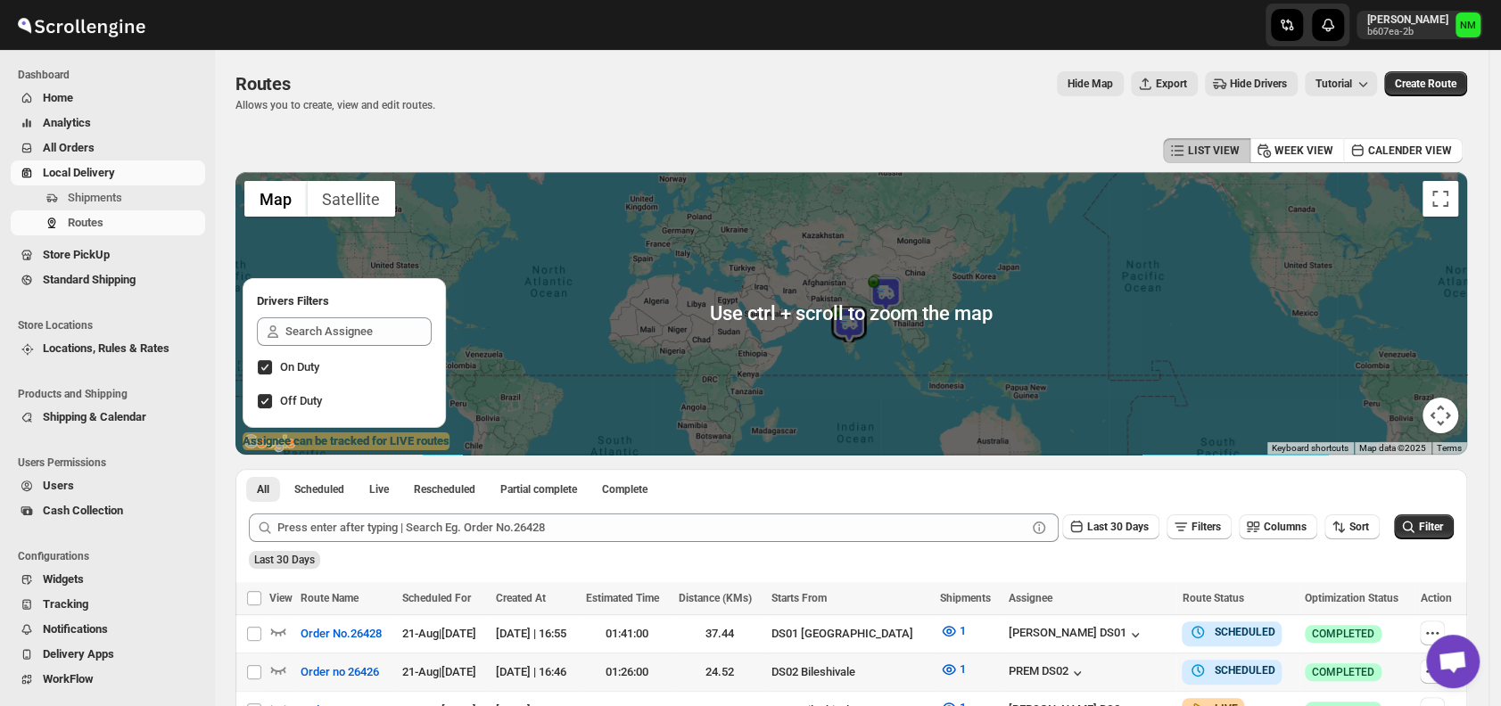
scroll to position [329, 0]
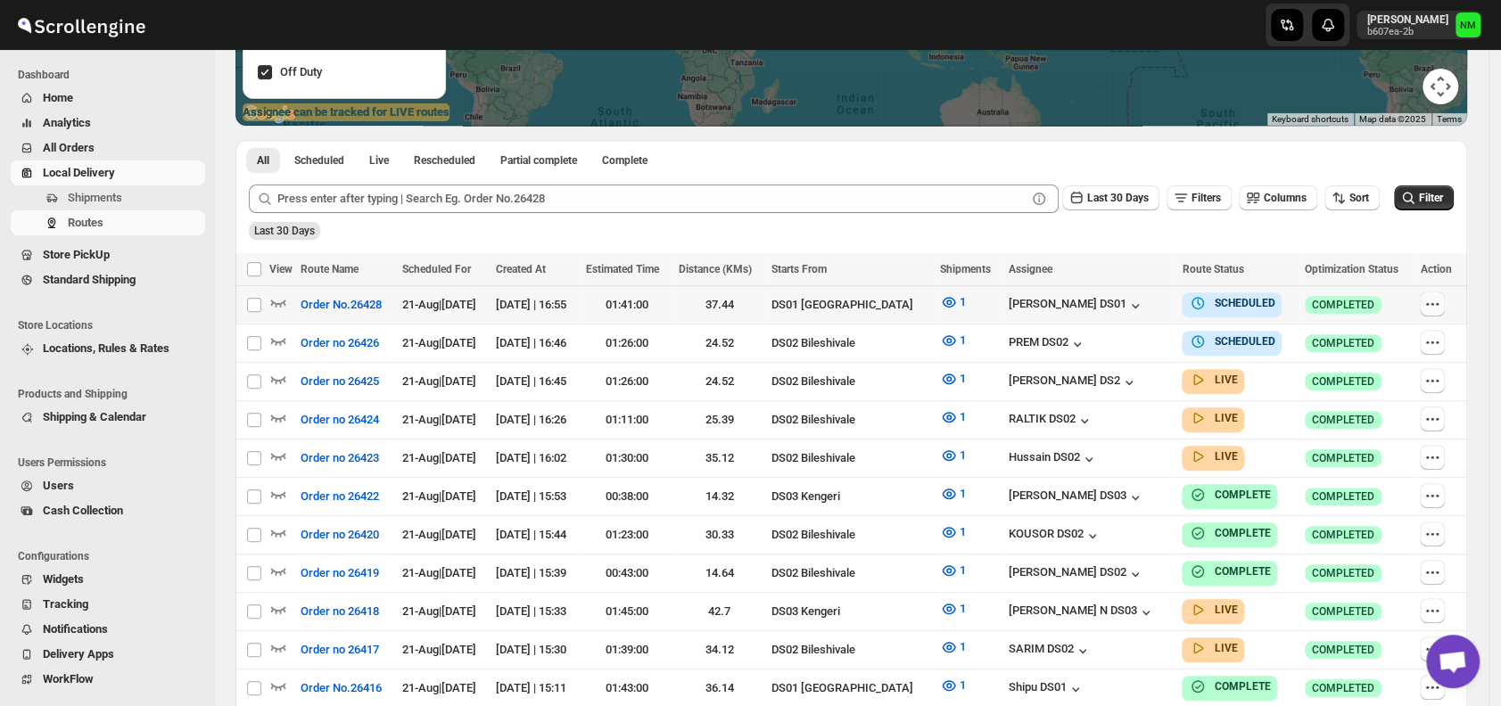
click at [1433, 306] on icon "button" at bounding box center [1432, 304] width 18 height 18
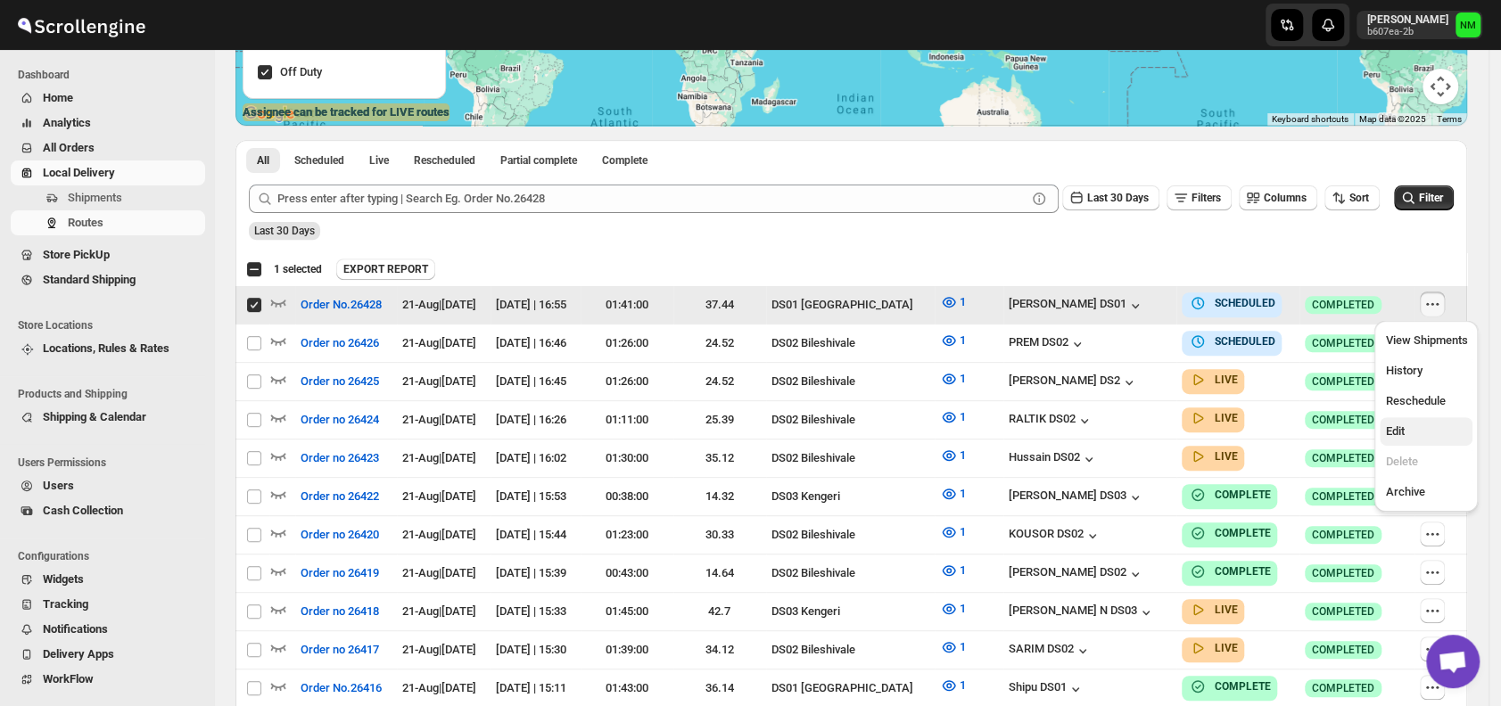
click at [1391, 442] on button "Edit" at bounding box center [1425, 431] width 93 height 29
checkbox input "false"
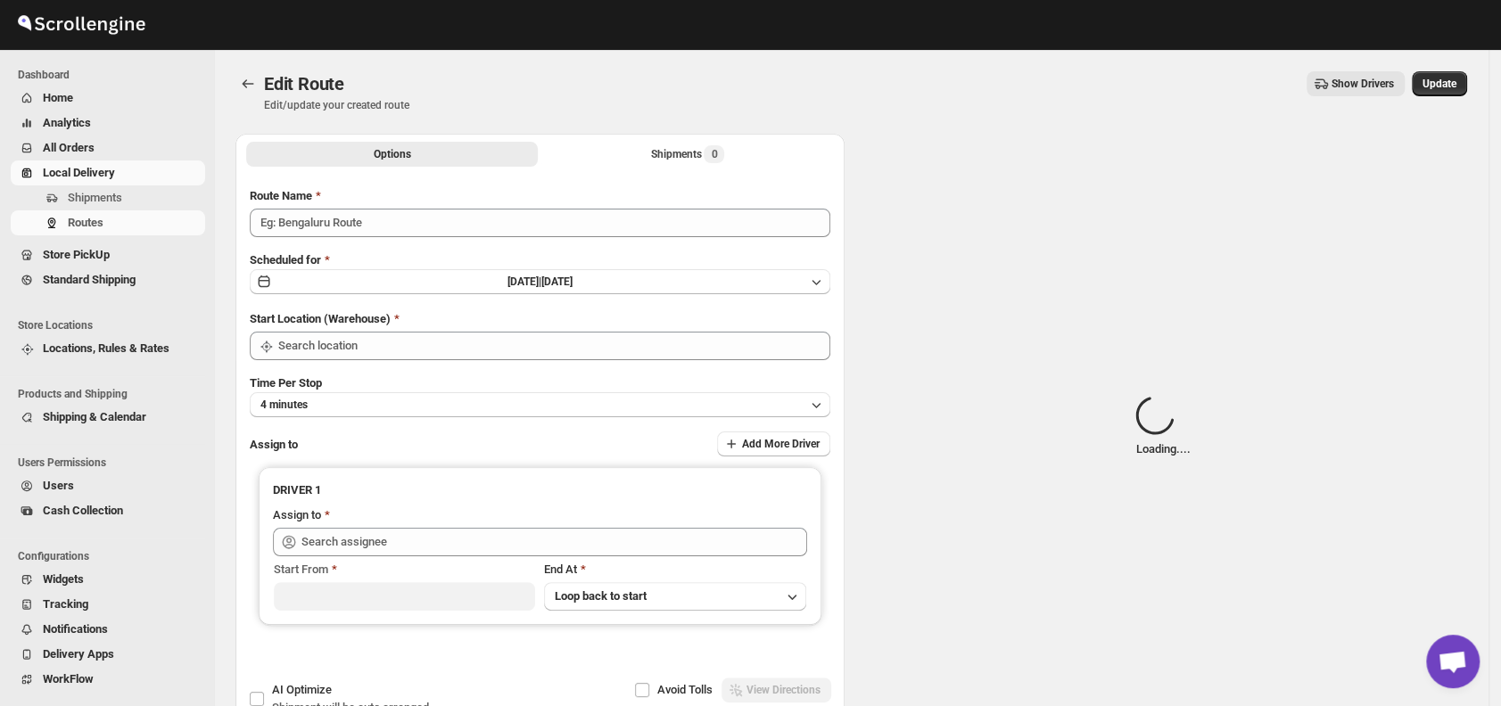
type input "Order No.26428"
type input "DS01 [GEOGRAPHIC_DATA]"
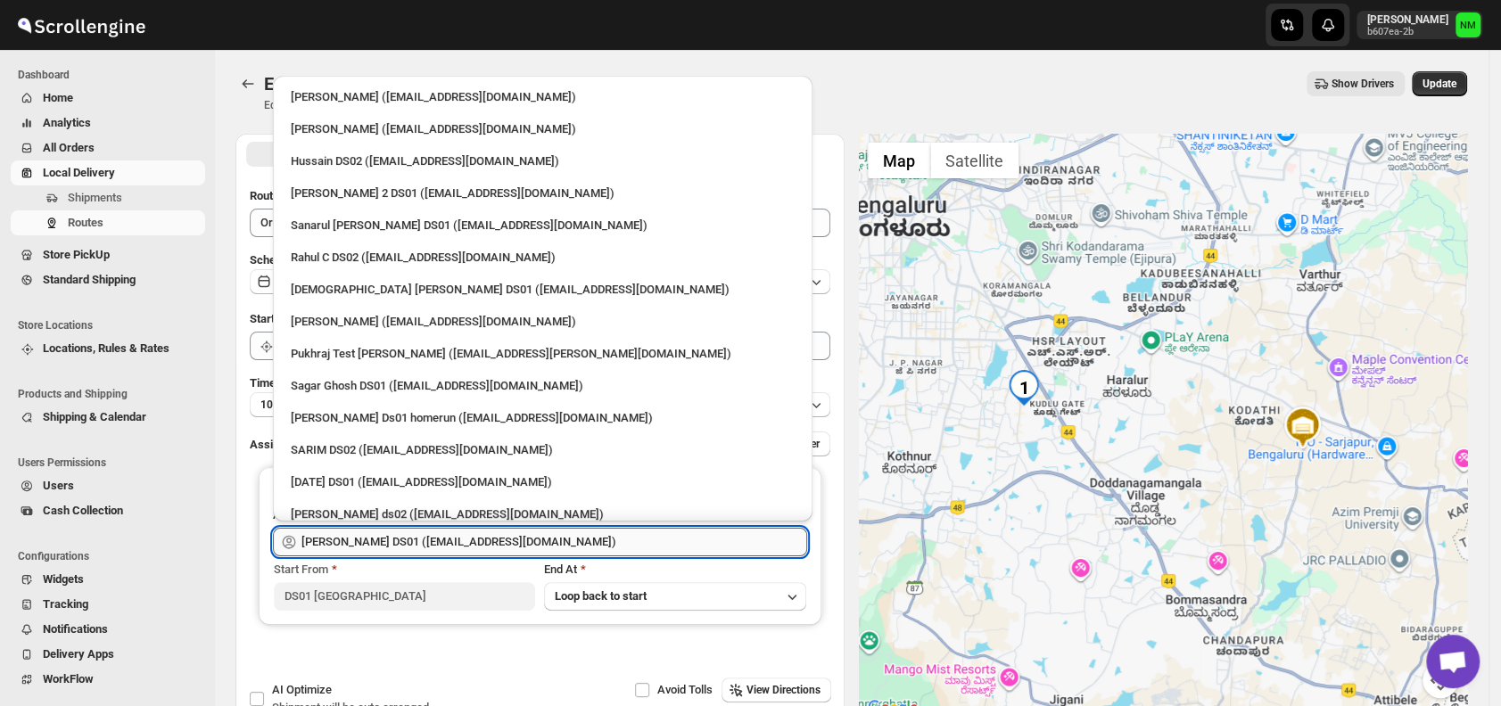
click at [528, 548] on input "Ashraf Ali DS01 (yoyovey222@0tires.com)" at bounding box center [554, 542] width 506 height 29
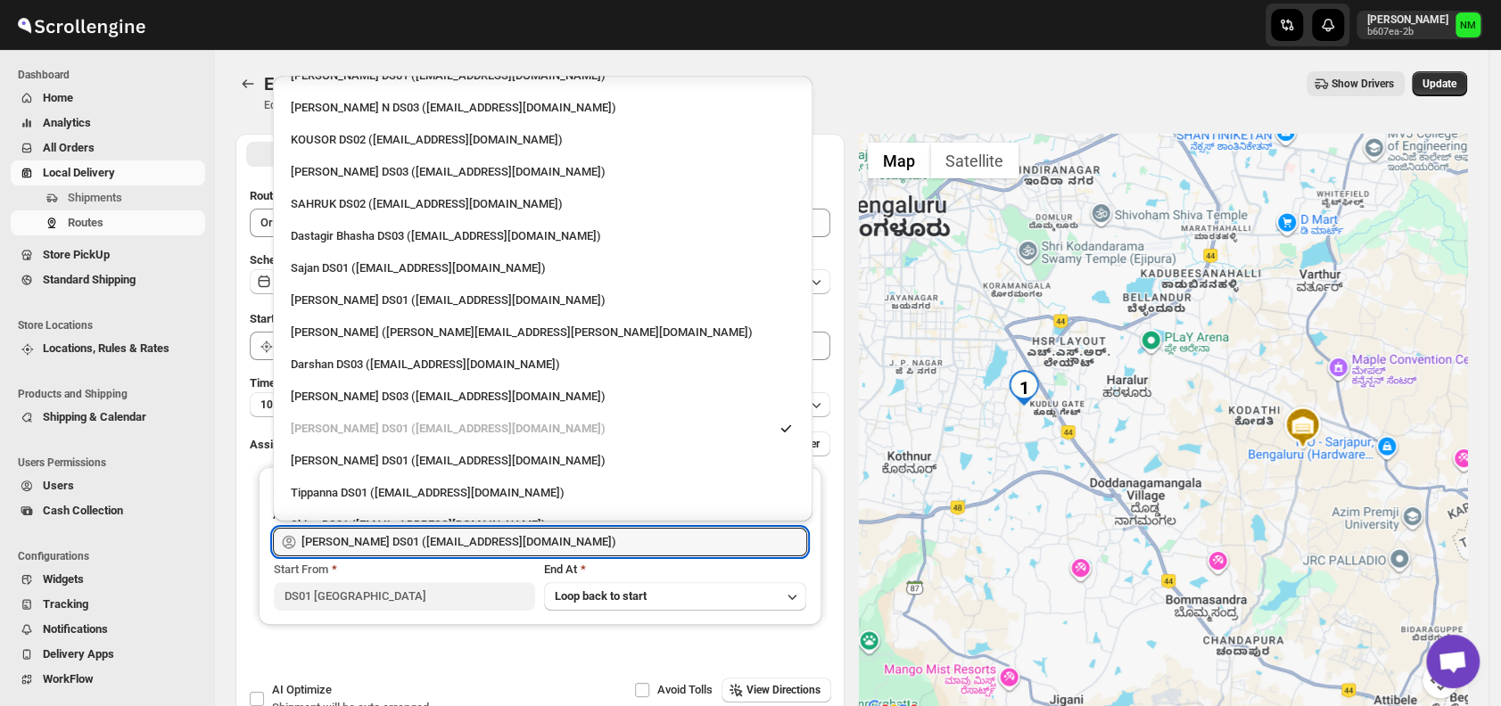
scroll to position [1458, 0]
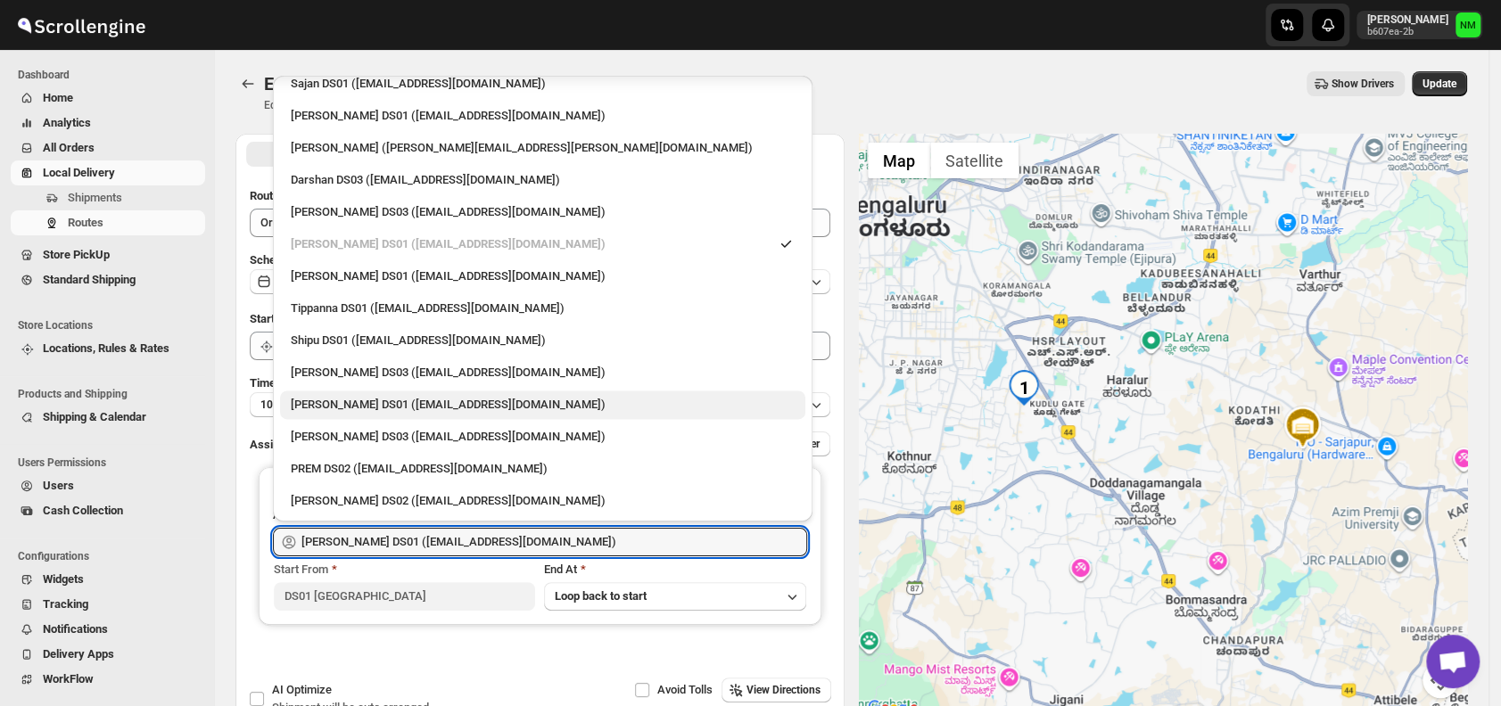
click at [371, 401] on div "Hrittik Singha DS01 (fidafo9153@ahvin.com)" at bounding box center [543, 405] width 504 height 18
type input "Hrittik Singha DS01 (fidafo9153@ahvin.com)"
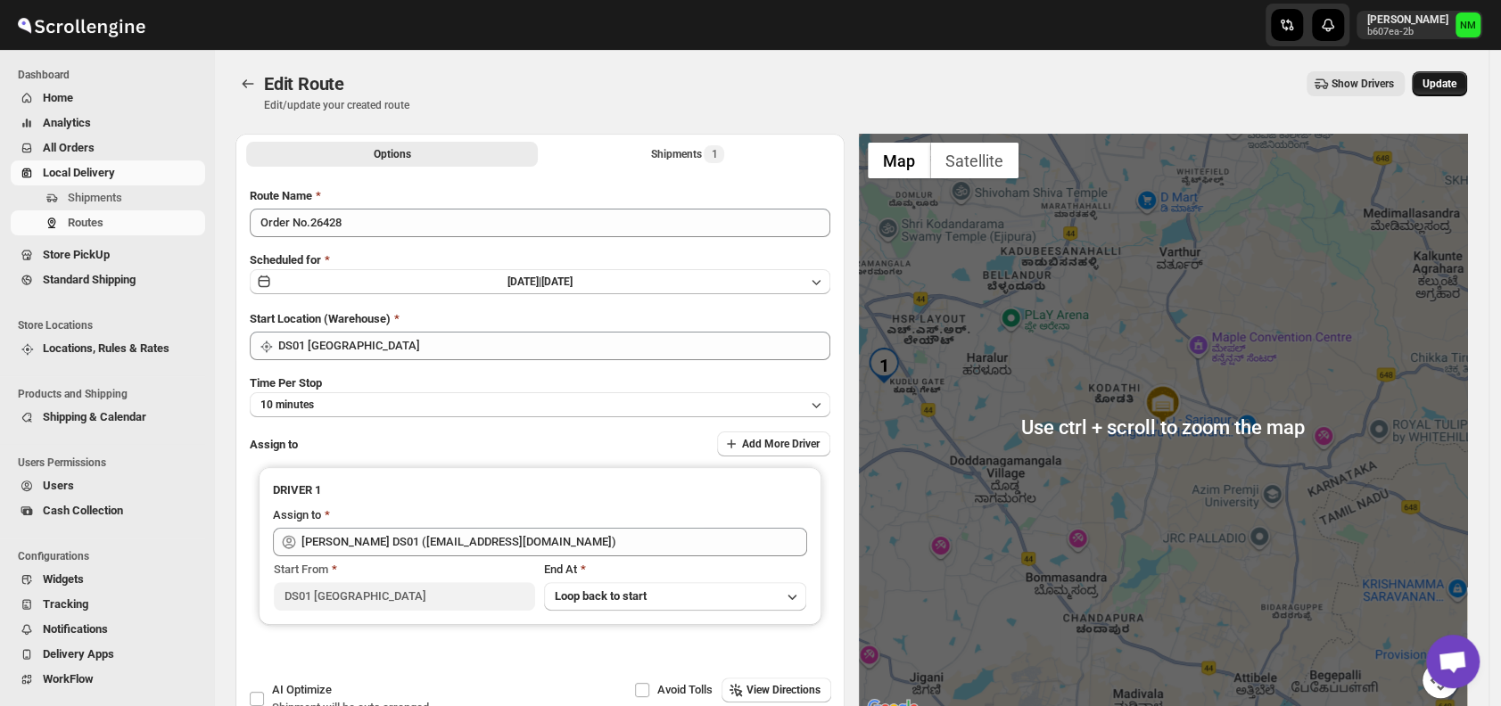
click at [1454, 84] on span "Update" at bounding box center [1439, 84] width 34 height 14
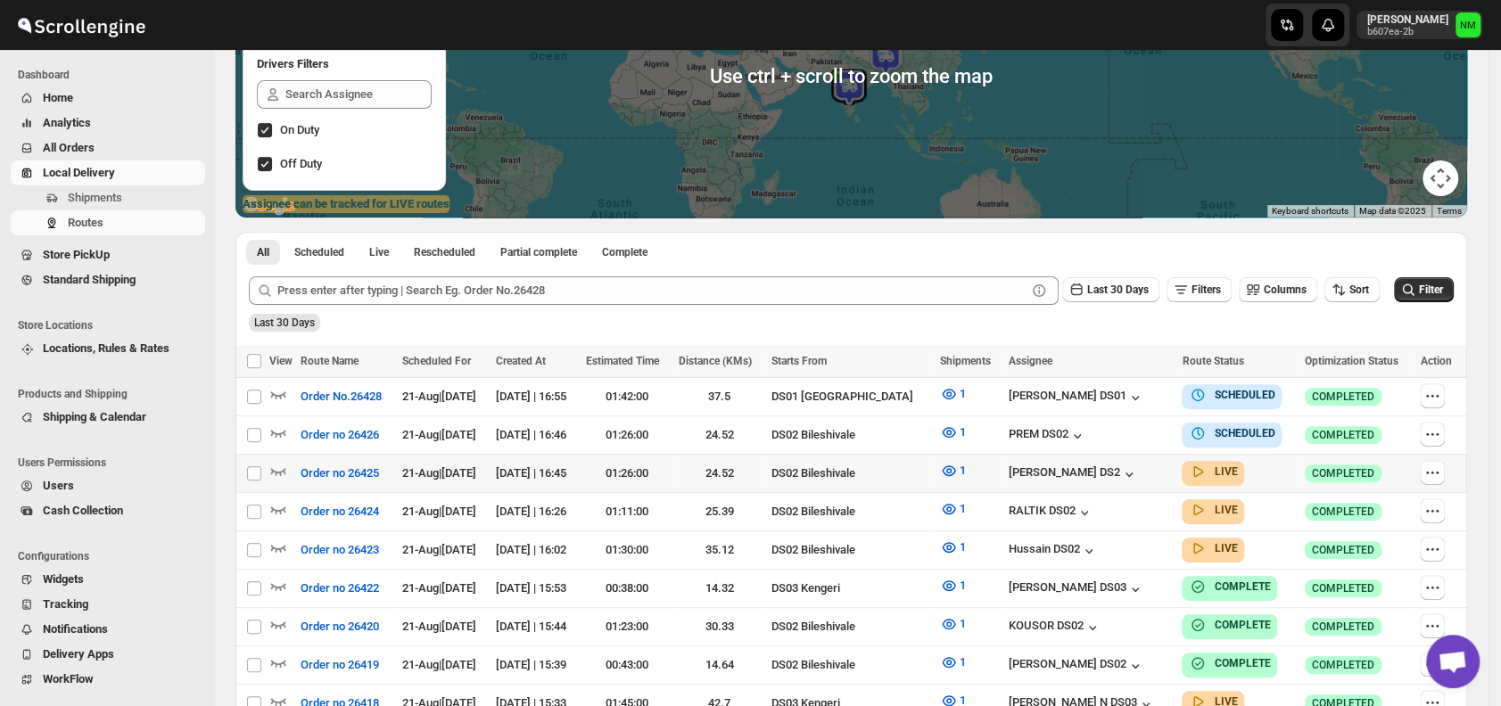
scroll to position [280, 0]
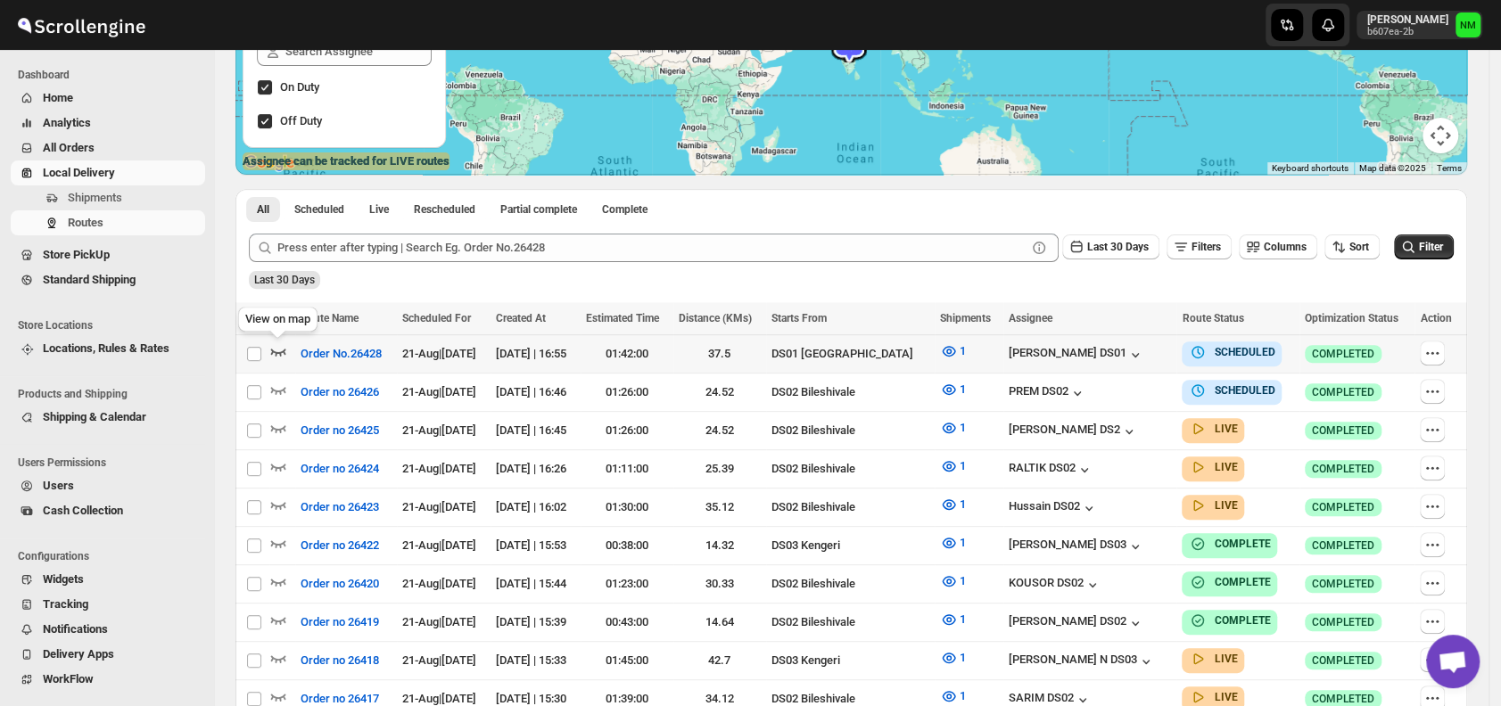
click at [278, 348] on icon "button" at bounding box center [278, 351] width 18 height 18
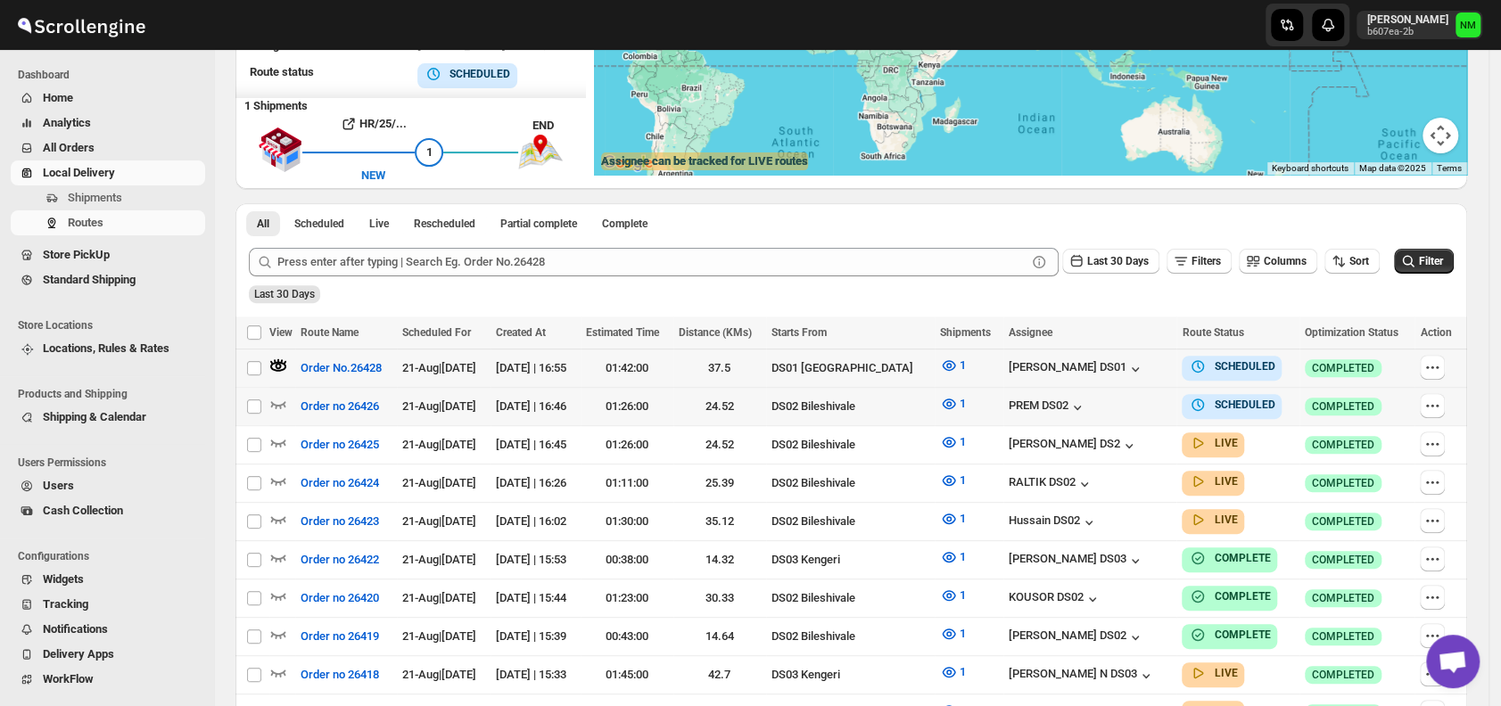
scroll to position [0, 0]
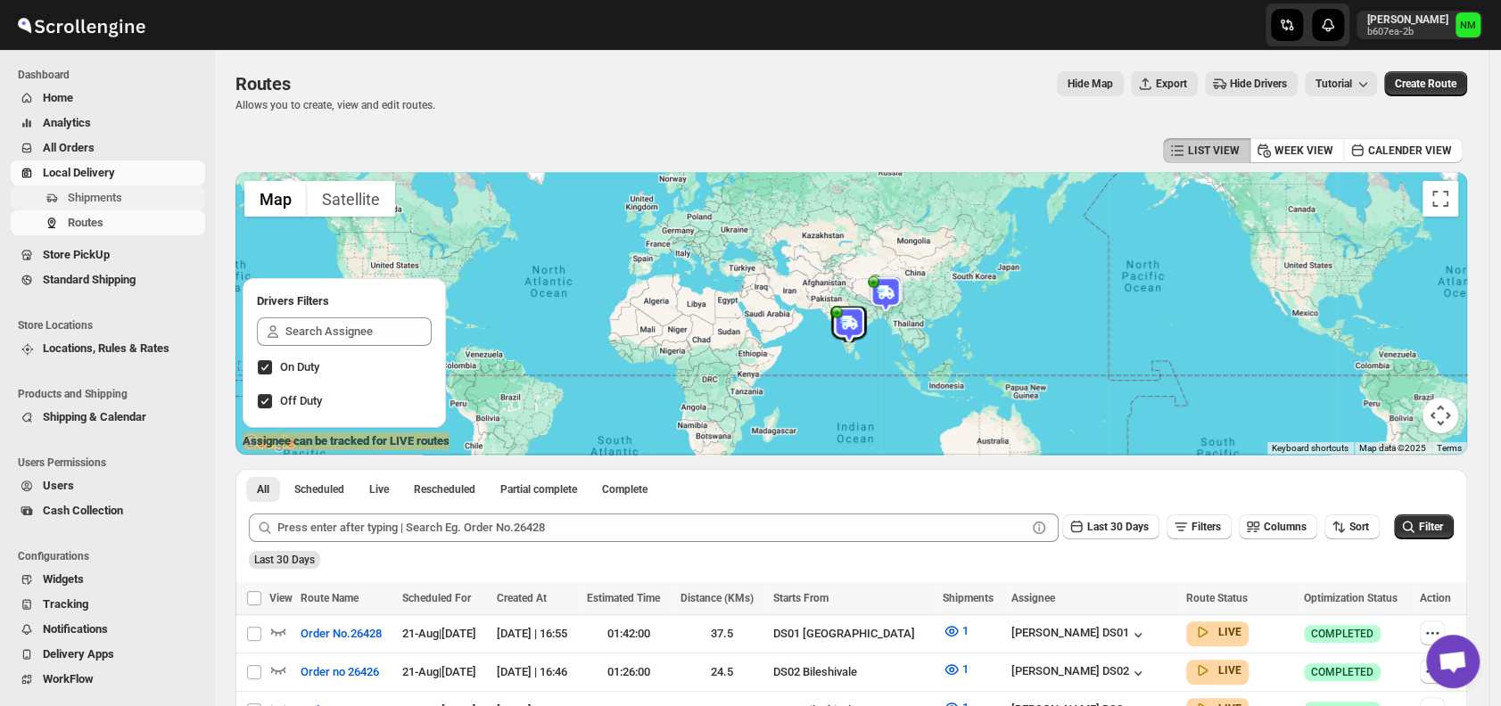
click at [167, 202] on span "Shipments" at bounding box center [135, 198] width 134 height 18
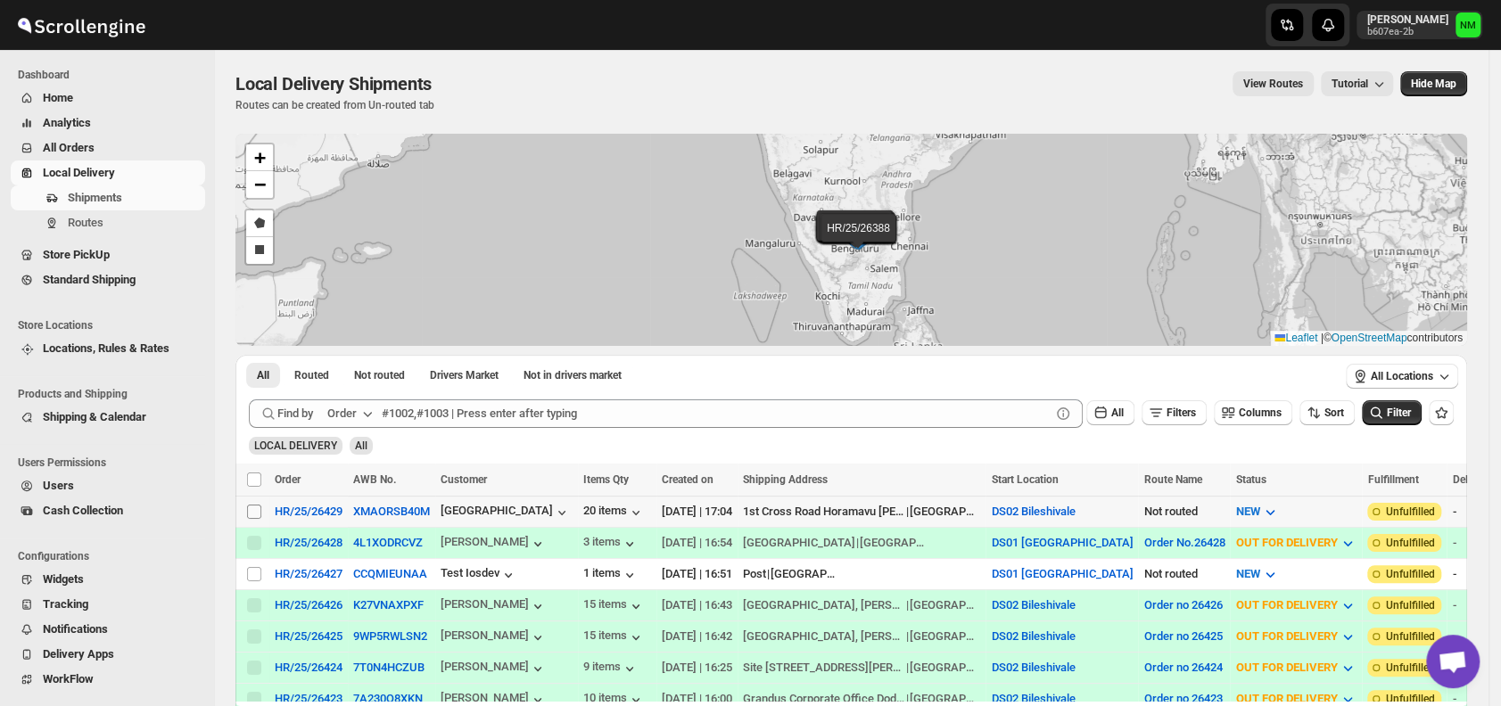
click at [257, 508] on input "Select shipment" at bounding box center [254, 512] width 14 height 14
checkbox input "true"
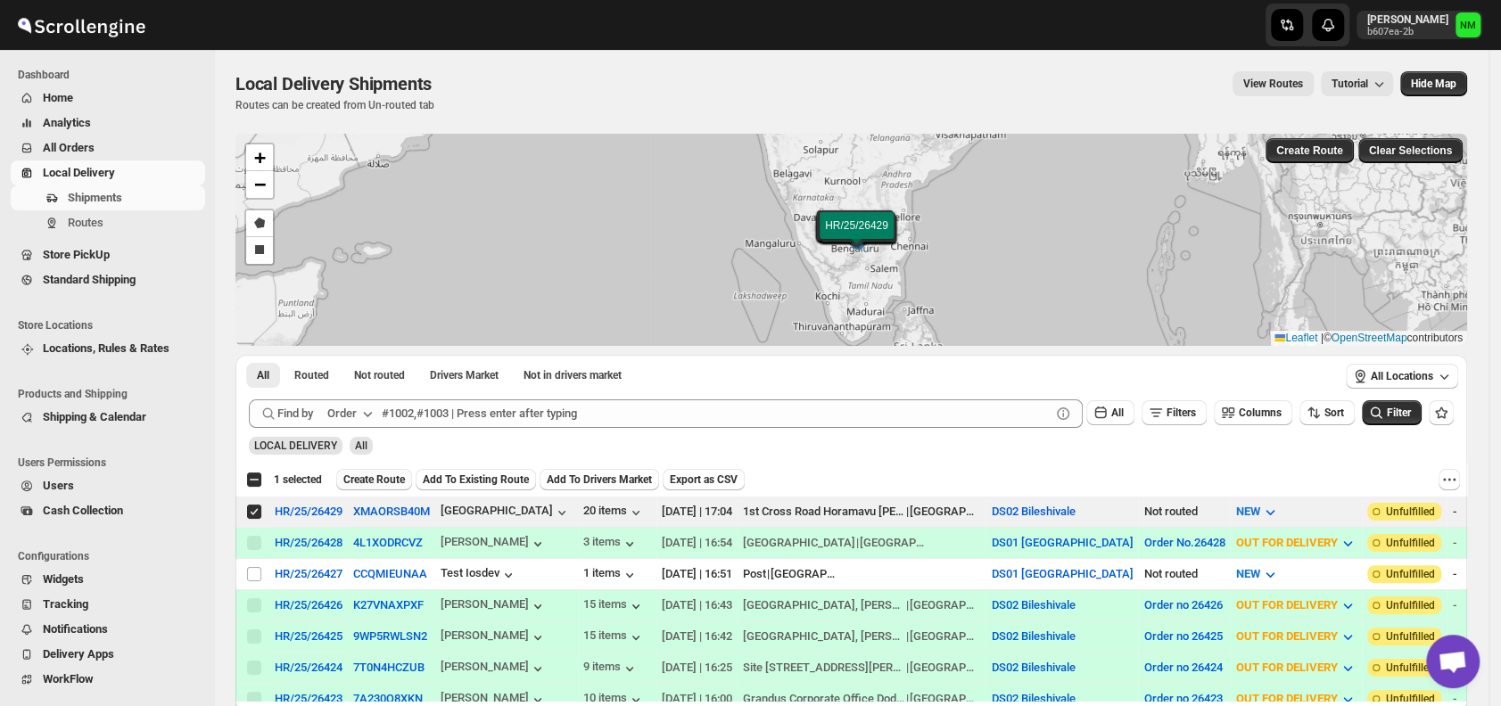
click at [359, 478] on span "Create Route" at bounding box center [374, 480] width 62 height 14
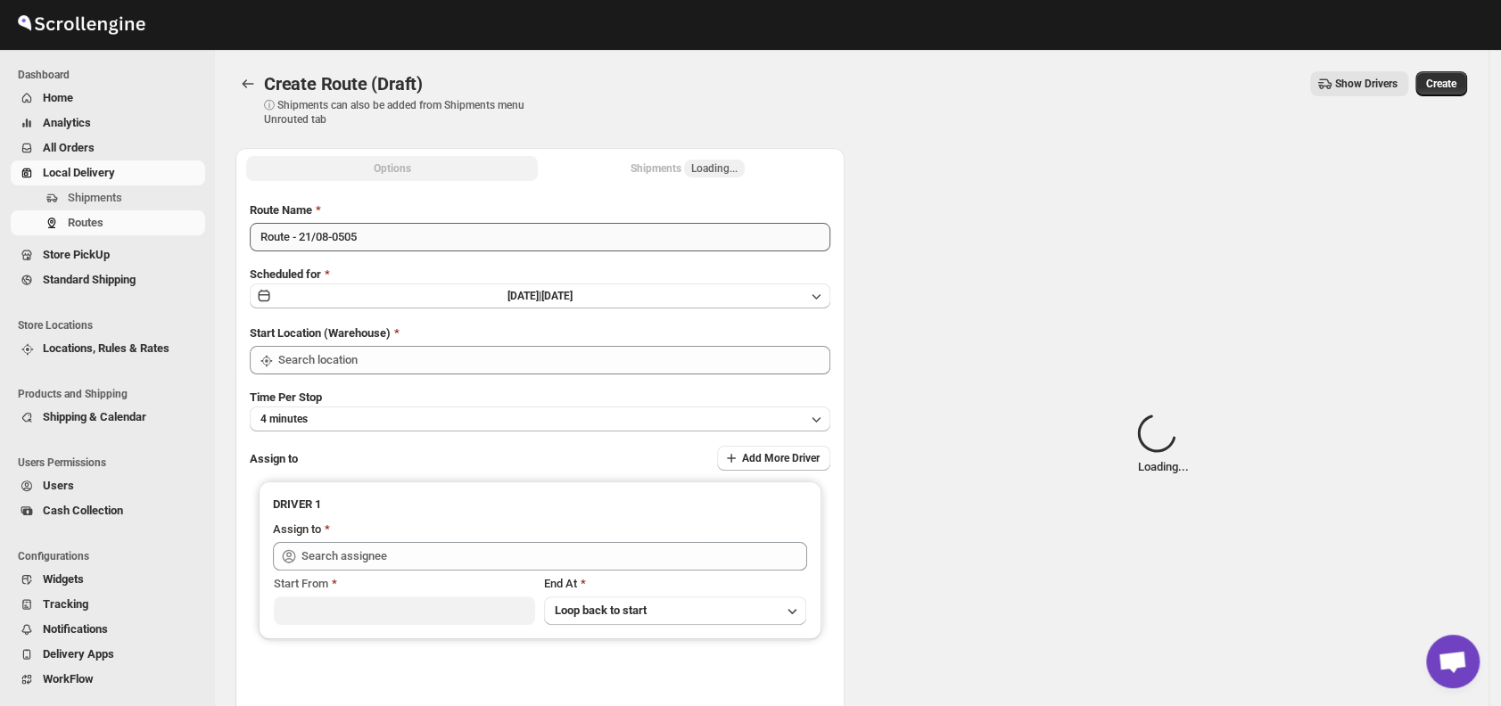
type input "DS02 Bileshivale"
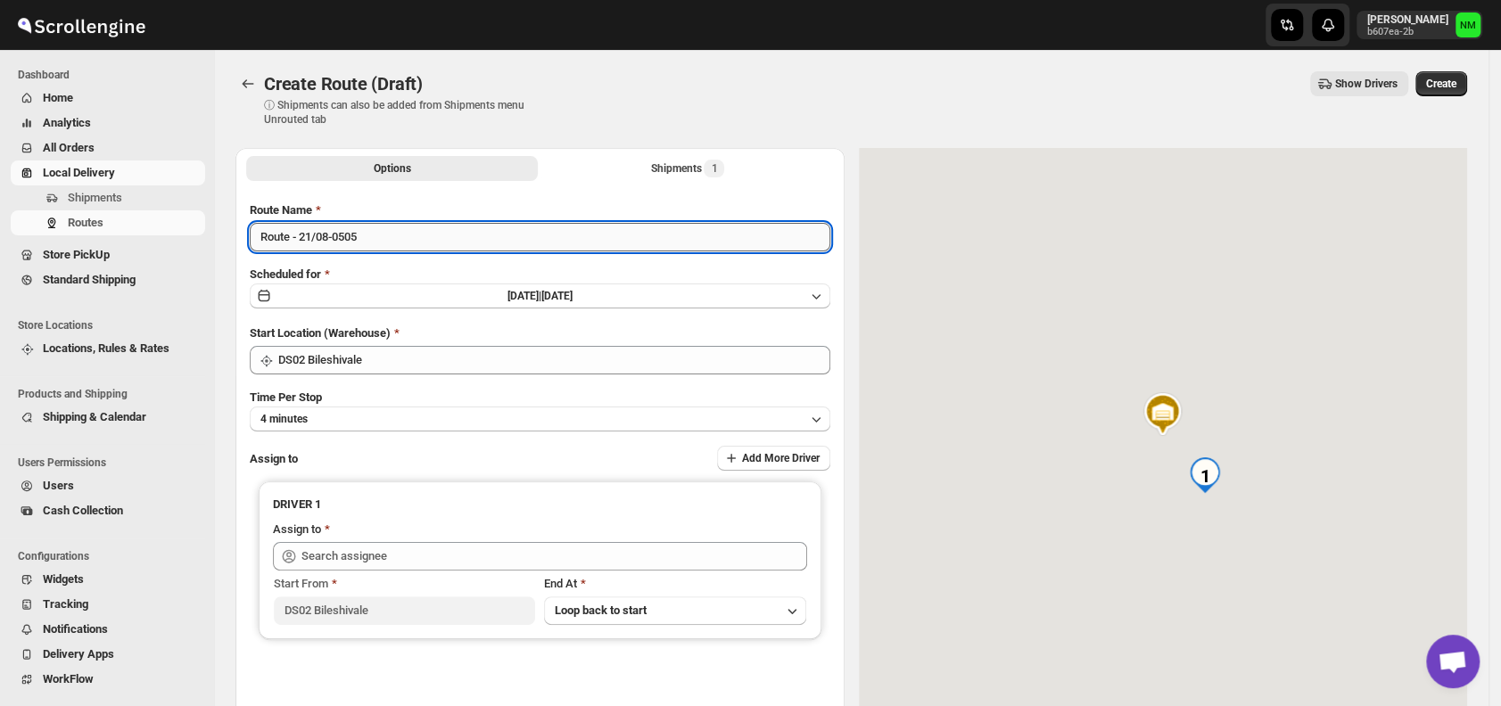
click at [430, 229] on input "Route - 21/08-0505" at bounding box center [540, 237] width 580 height 29
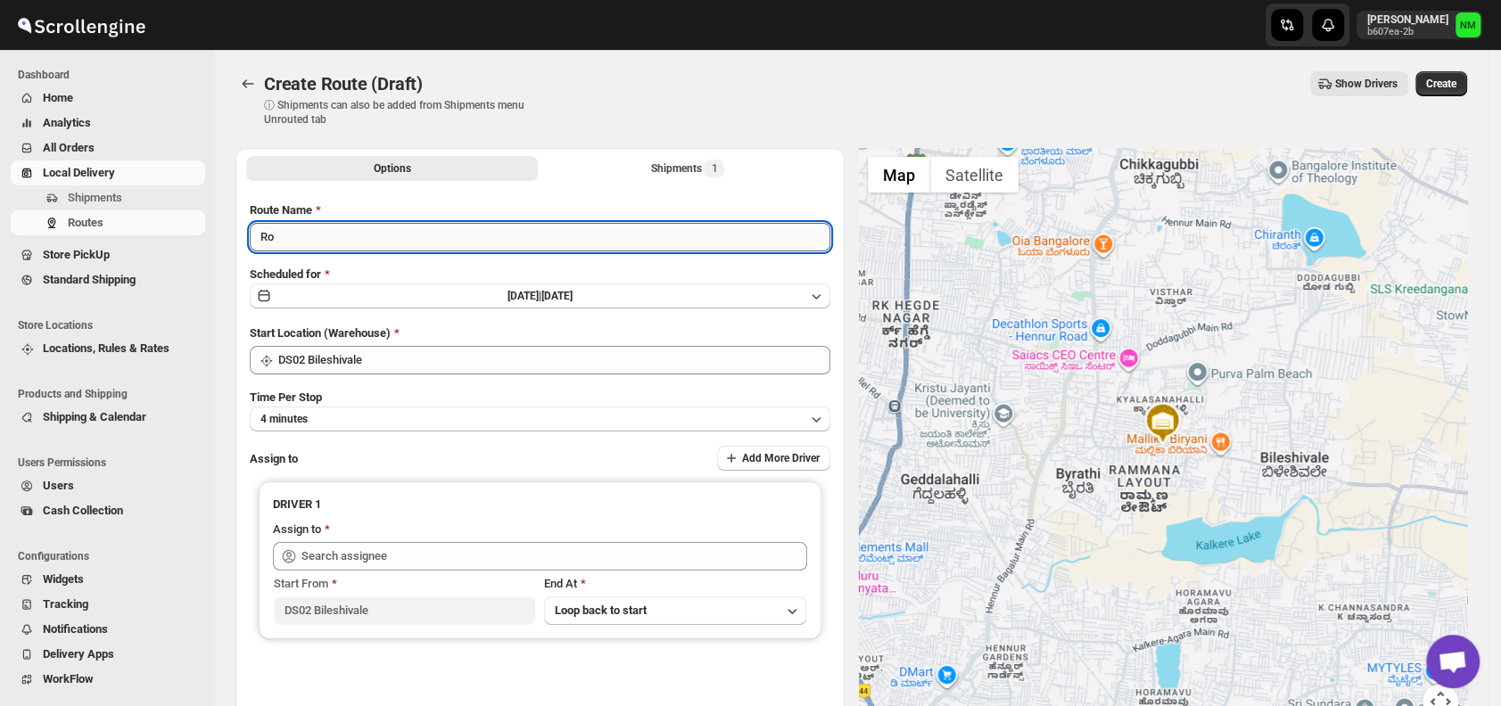
type input "R"
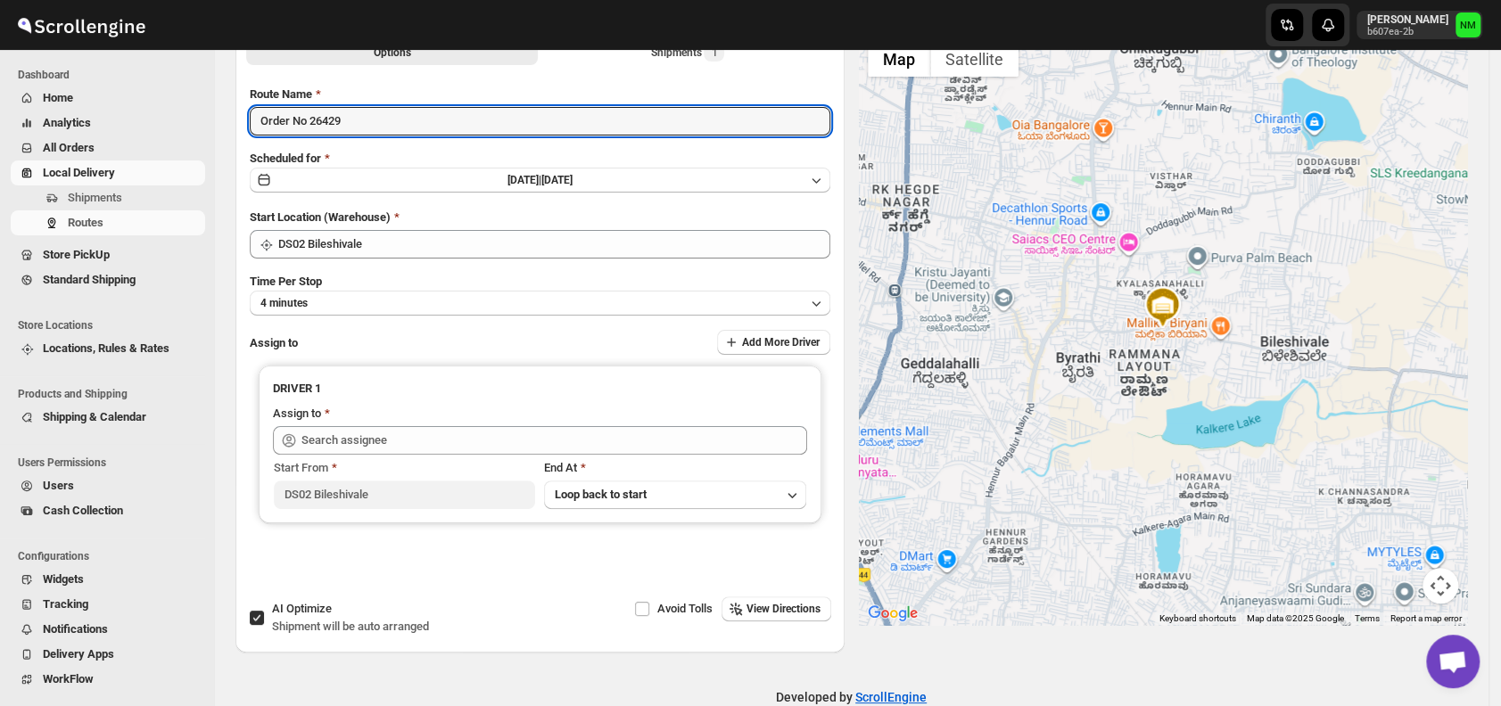
scroll to position [118, 0]
type input "Order No 26429"
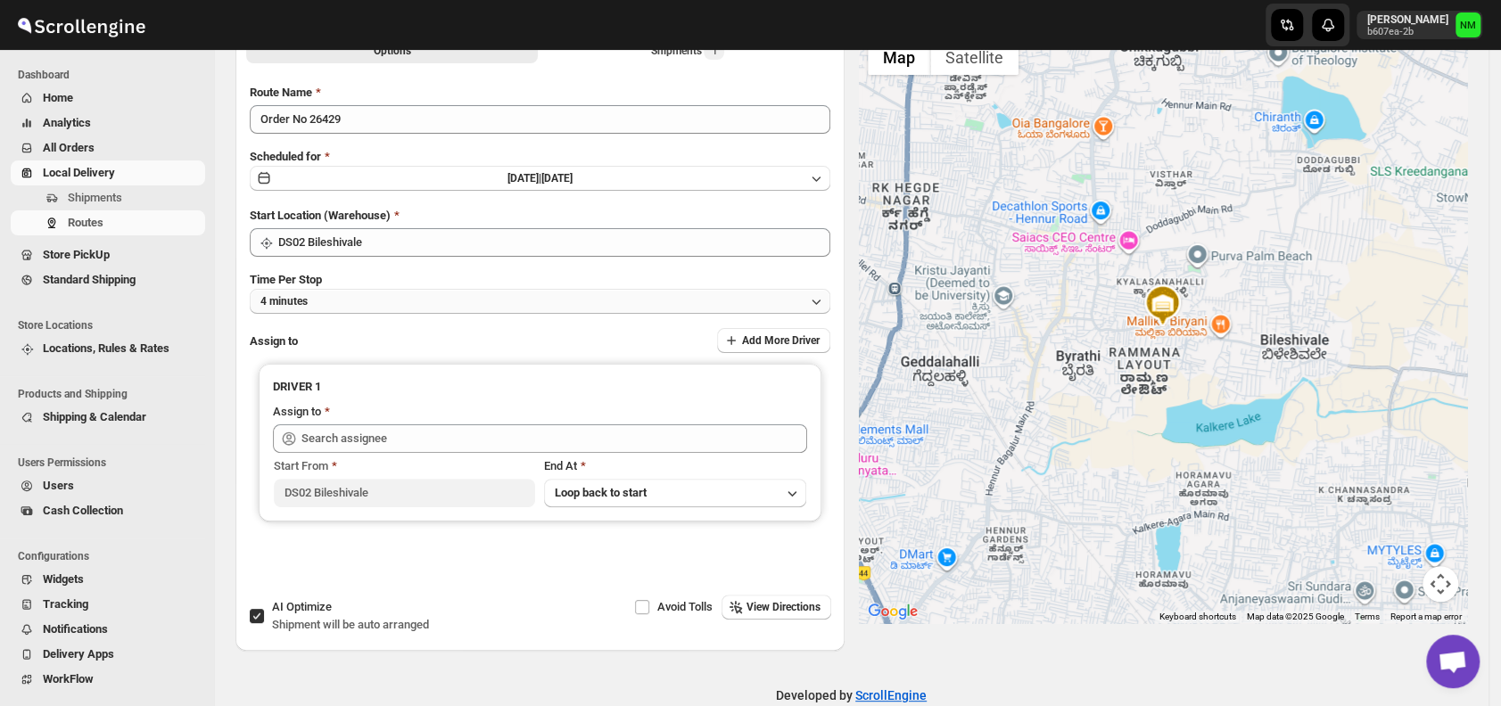
click at [349, 289] on button "4 minutes" at bounding box center [540, 301] width 580 height 25
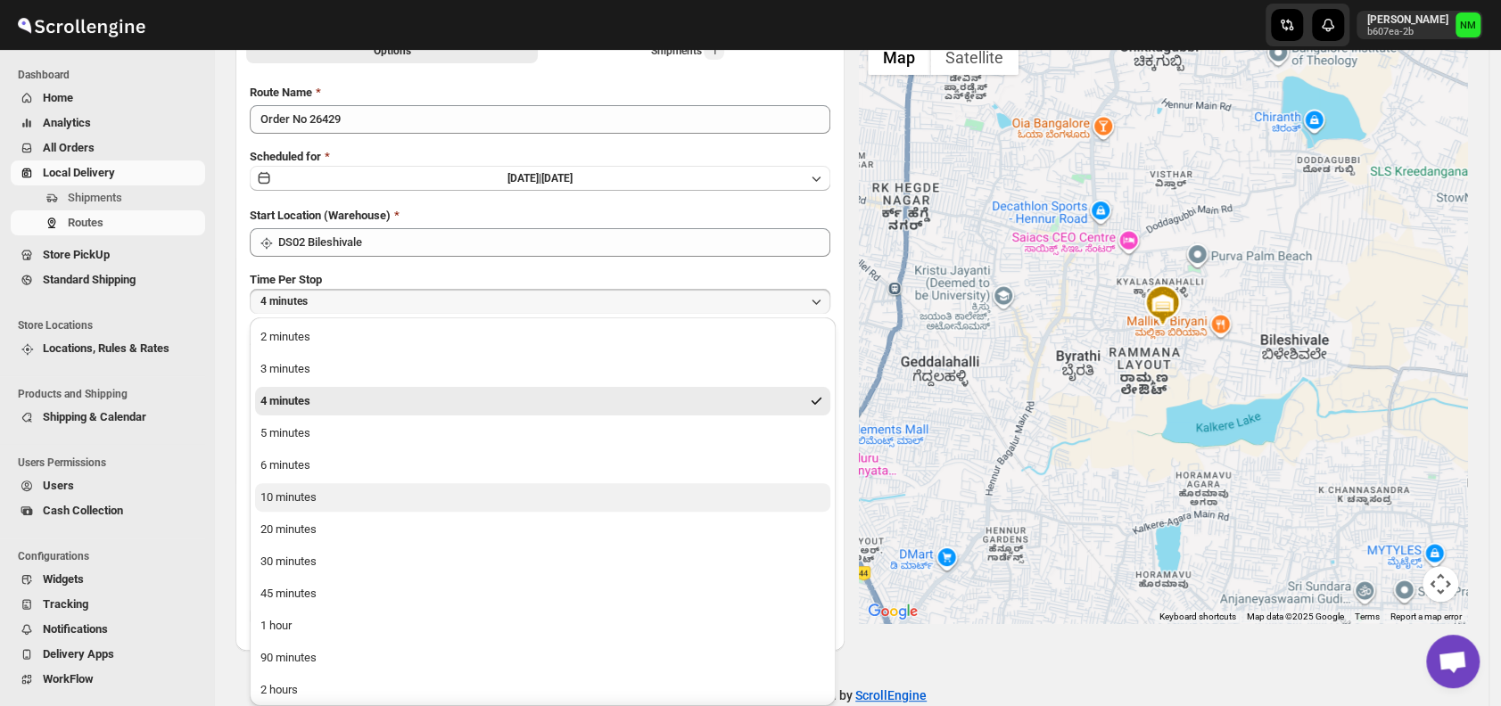
click at [314, 495] on div "10 minutes" at bounding box center [288, 498] width 56 height 18
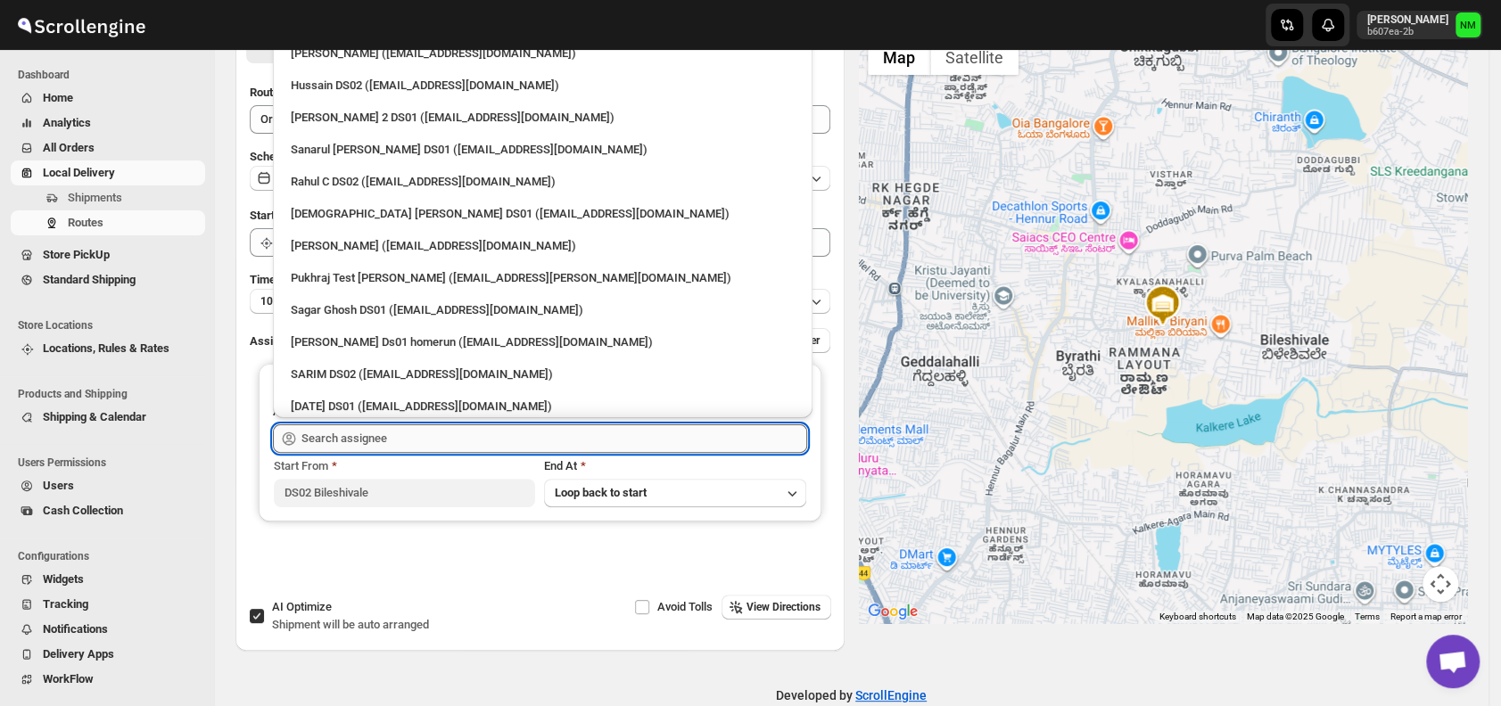
click at [378, 441] on input "text" at bounding box center [554, 438] width 506 height 29
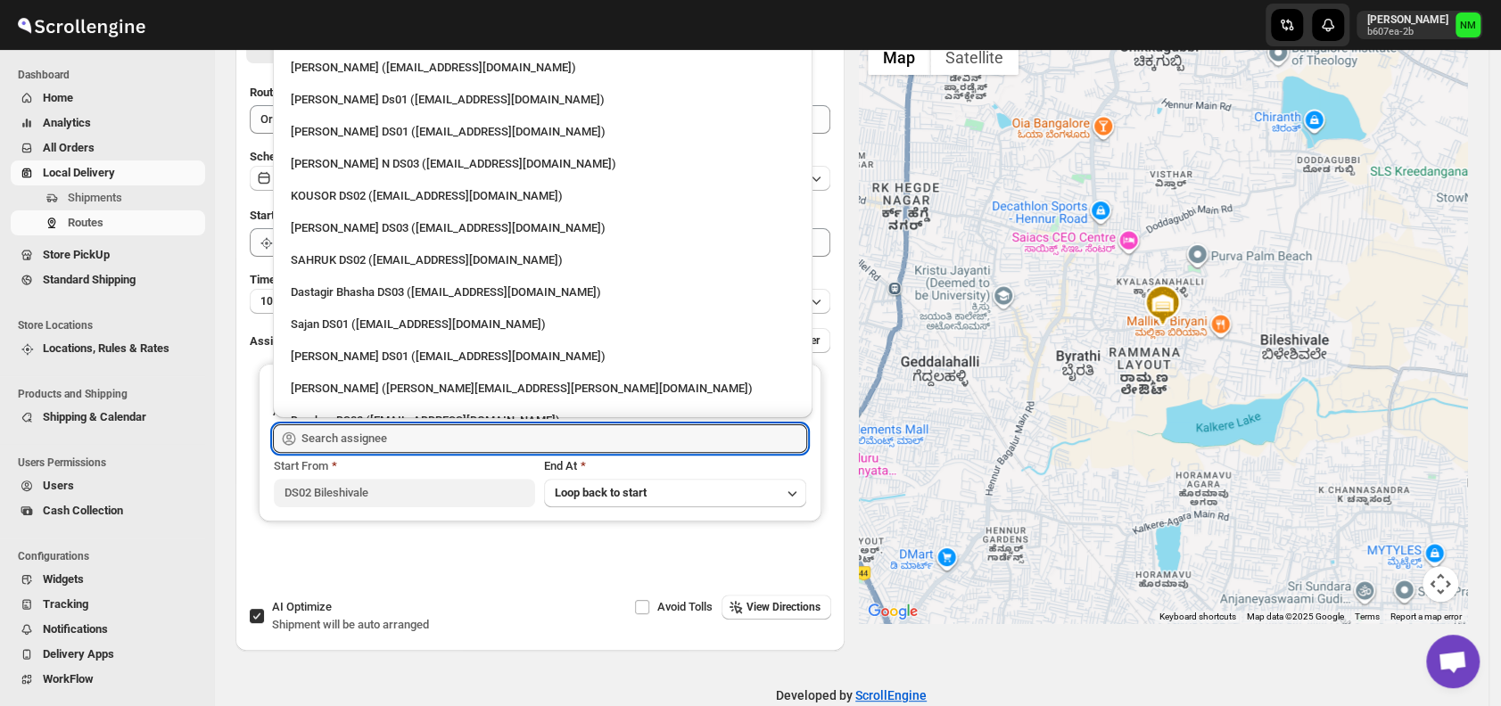
scroll to position [1065, 0]
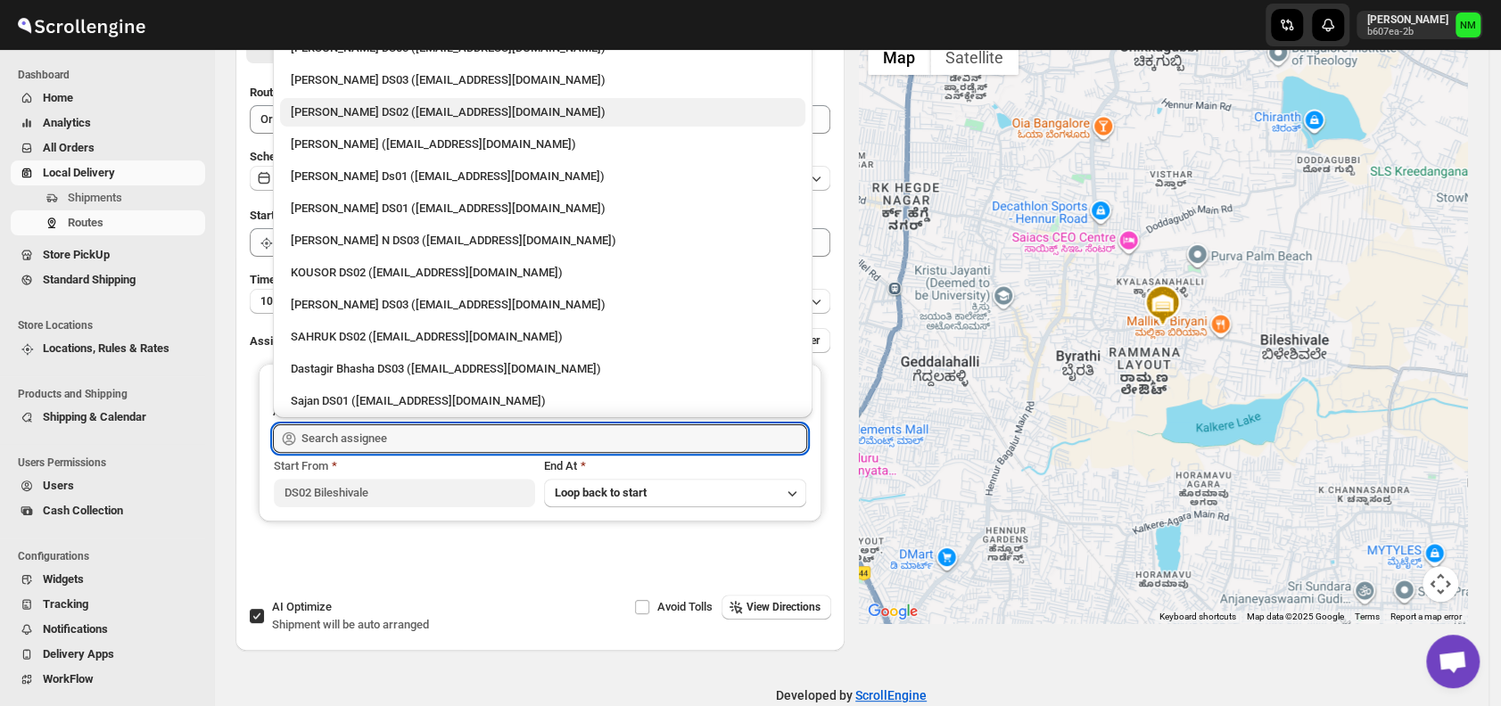
click at [344, 117] on div "[PERSON_NAME] DS02 ([EMAIL_ADDRESS][DOMAIN_NAME])" at bounding box center [543, 112] width 504 height 18
type input "[PERSON_NAME] DS02 ([EMAIL_ADDRESS][DOMAIN_NAME])"
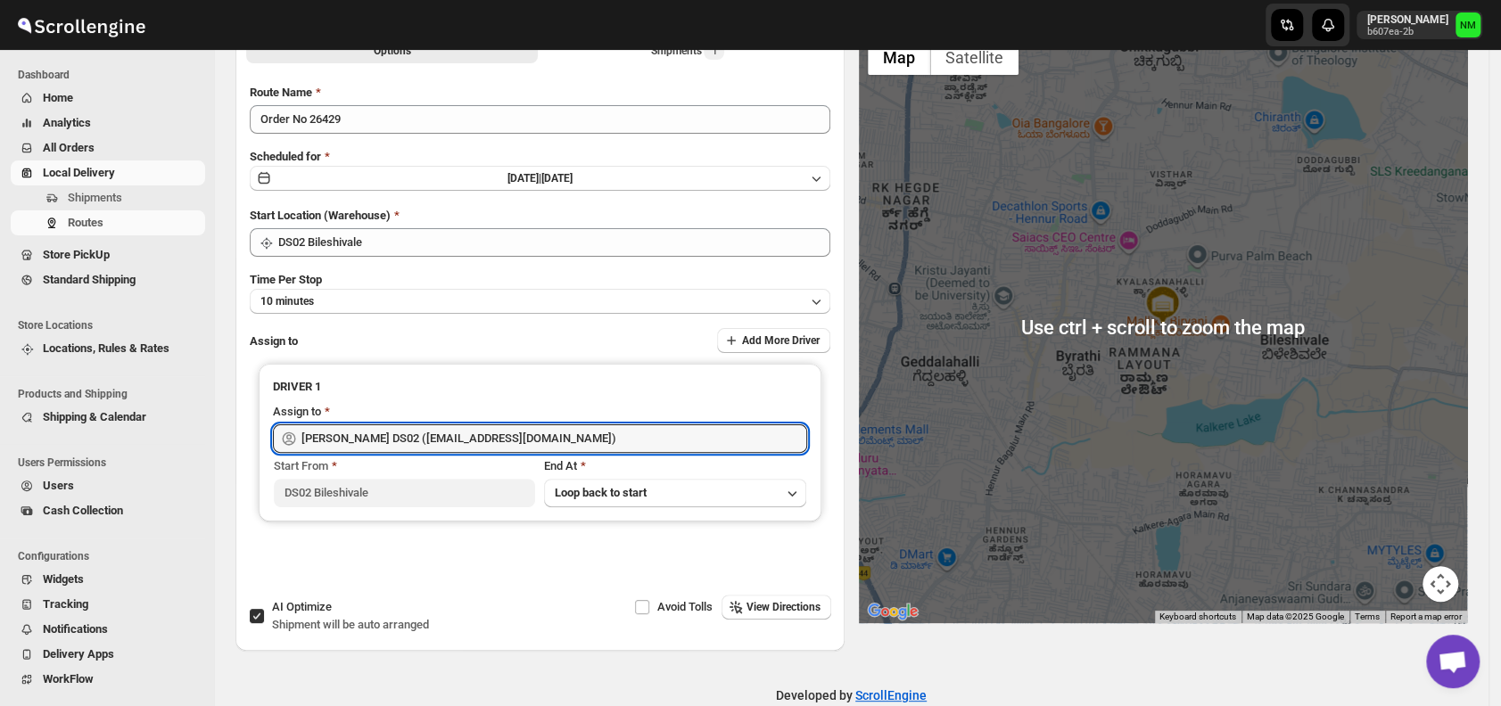
scroll to position [0, 0]
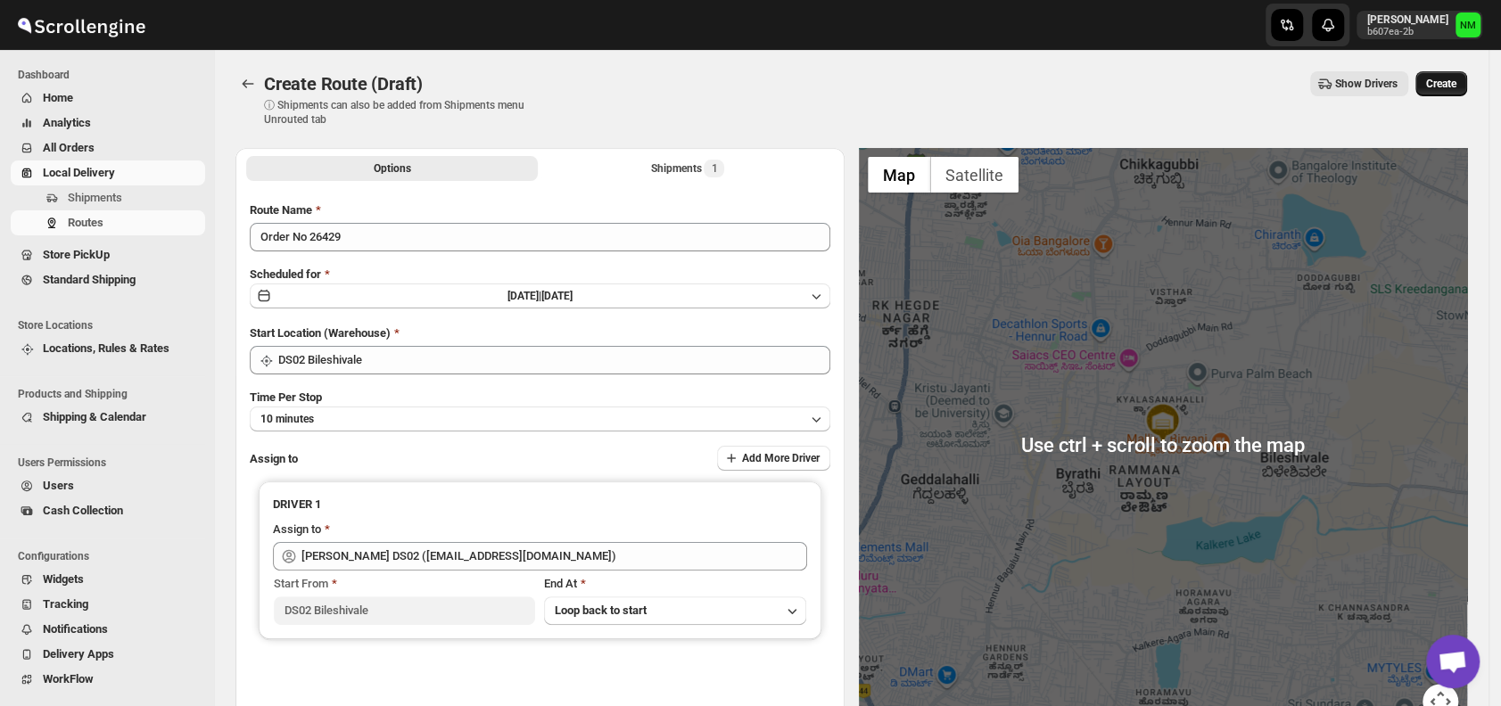
click at [1448, 95] on button "Create" at bounding box center [1441, 83] width 52 height 25
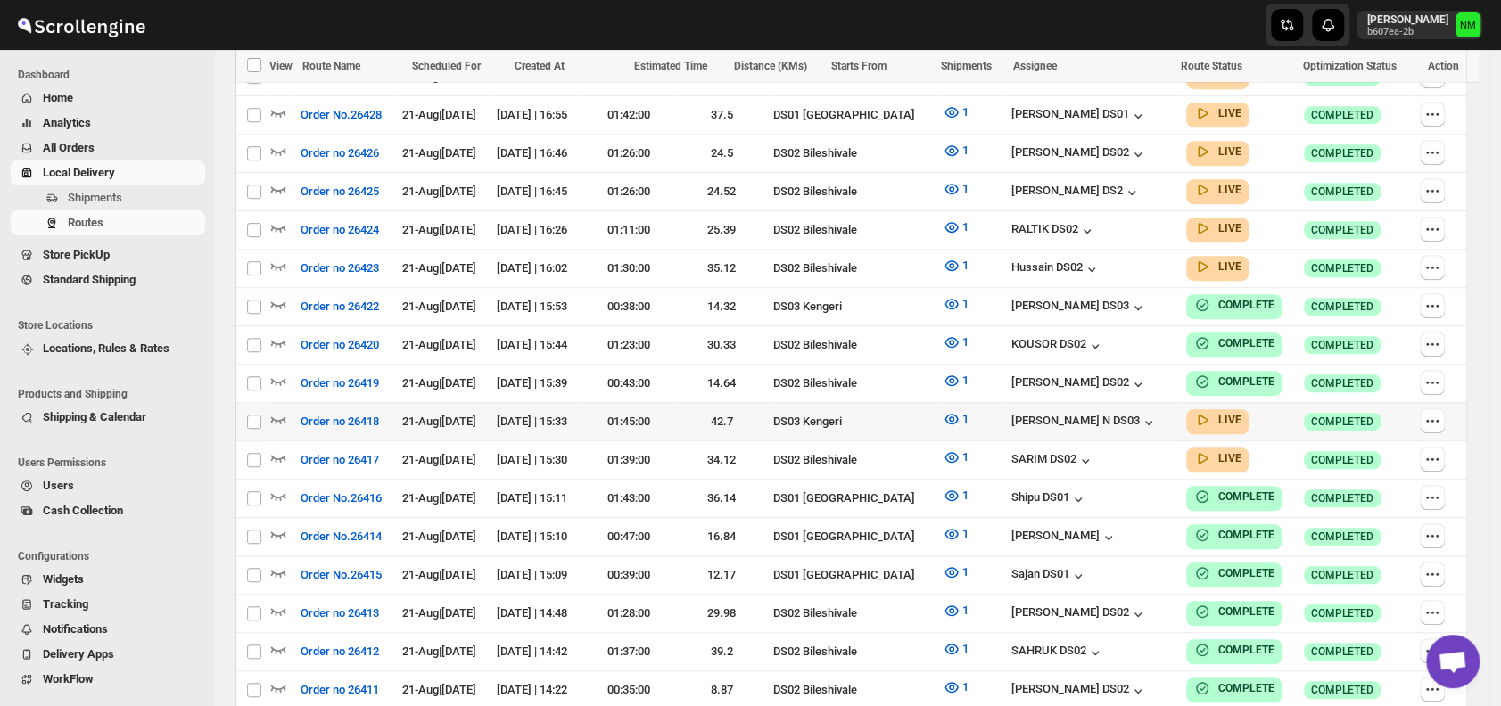
scroll to position [558, 0]
click at [280, 409] on icon "button" at bounding box center [278, 418] width 18 height 18
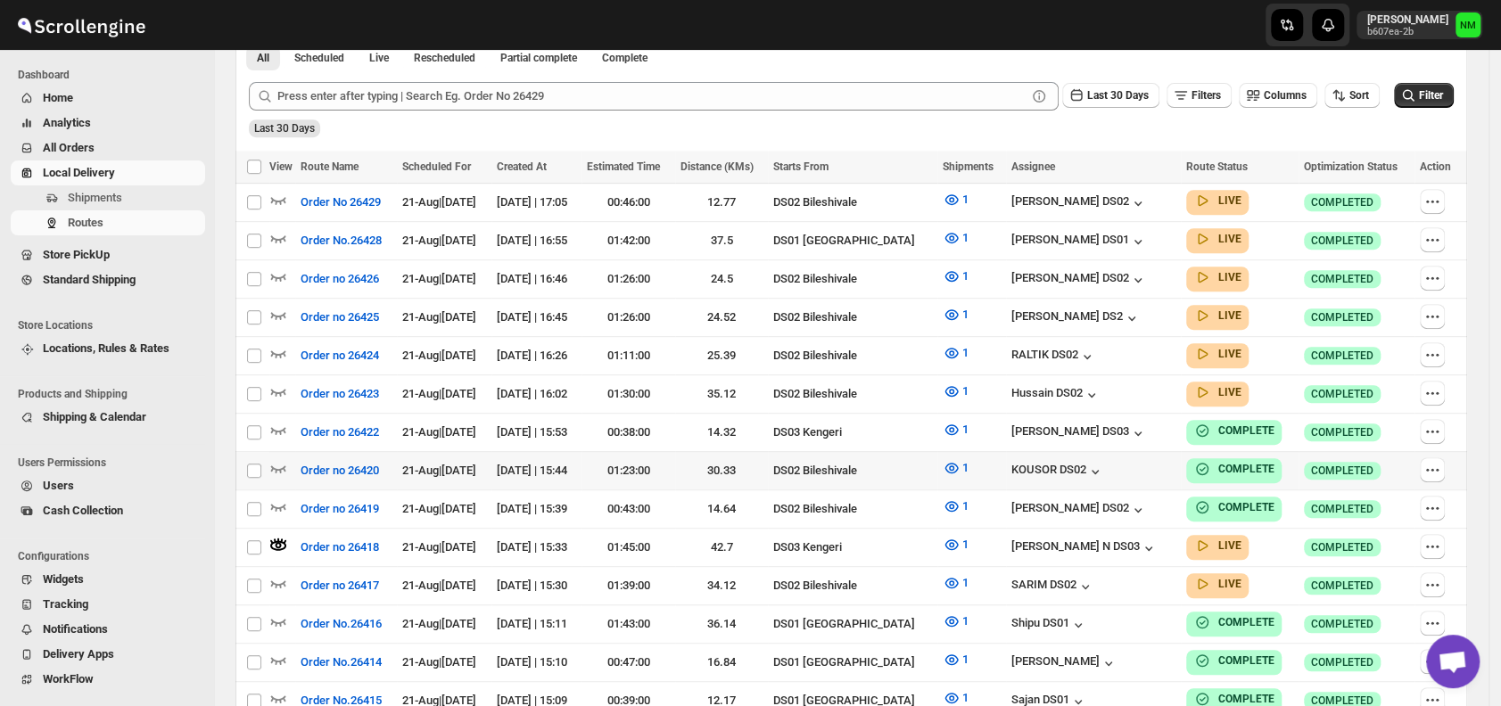
scroll to position [0, 0]
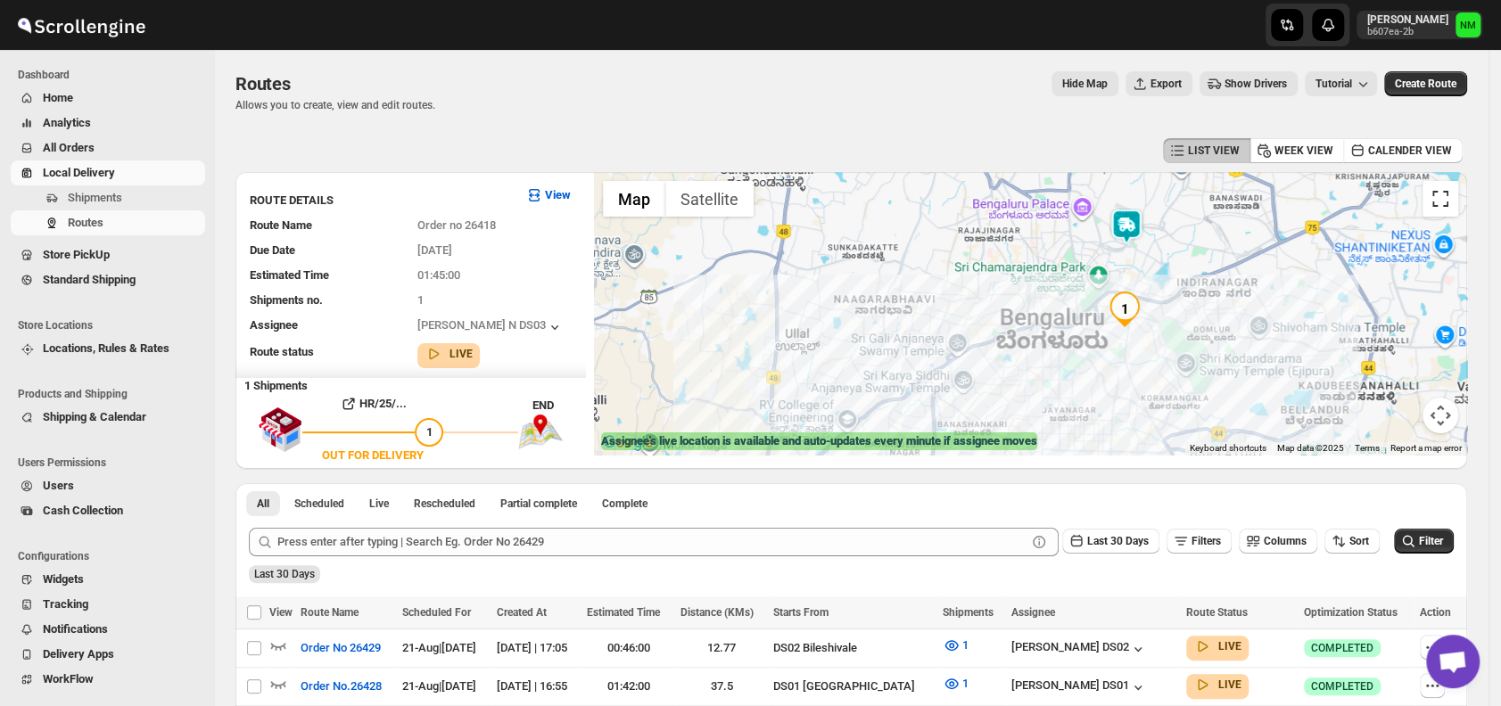
click at [1454, 205] on button "Toggle fullscreen view" at bounding box center [1440, 199] width 36 height 36
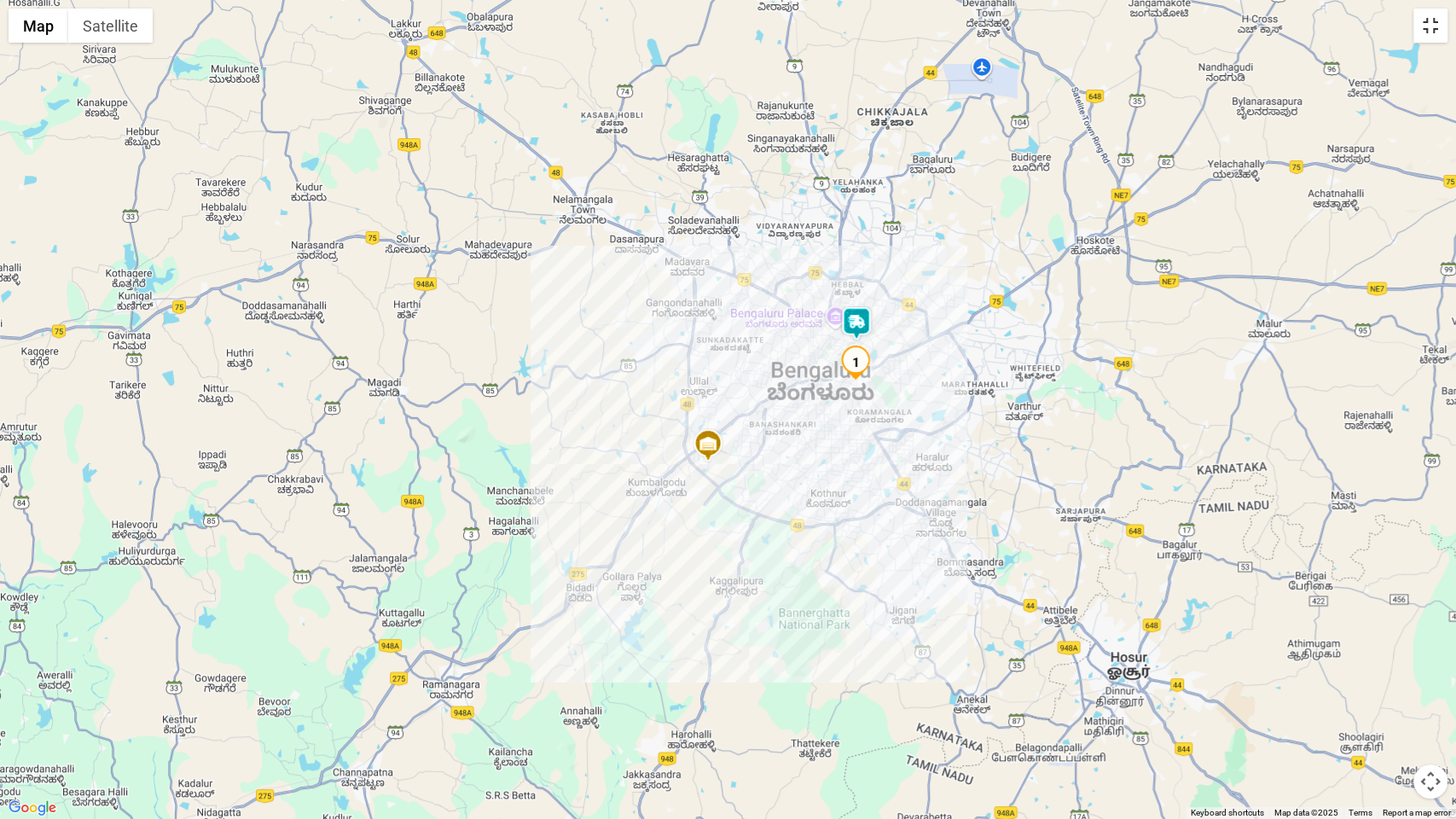
click at [1422, 38] on button "Toggle fullscreen view" at bounding box center [1431, 26] width 34 height 34
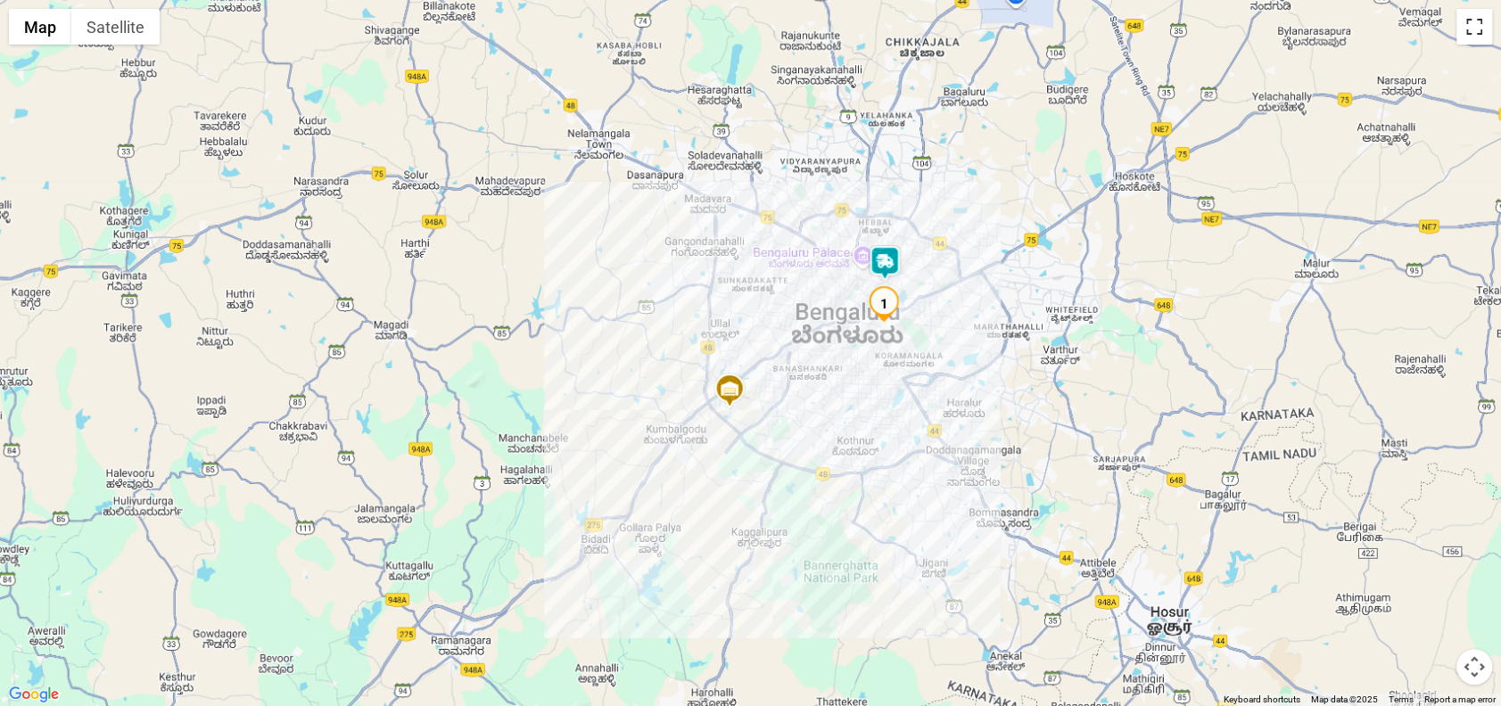
scroll to position [317, 0]
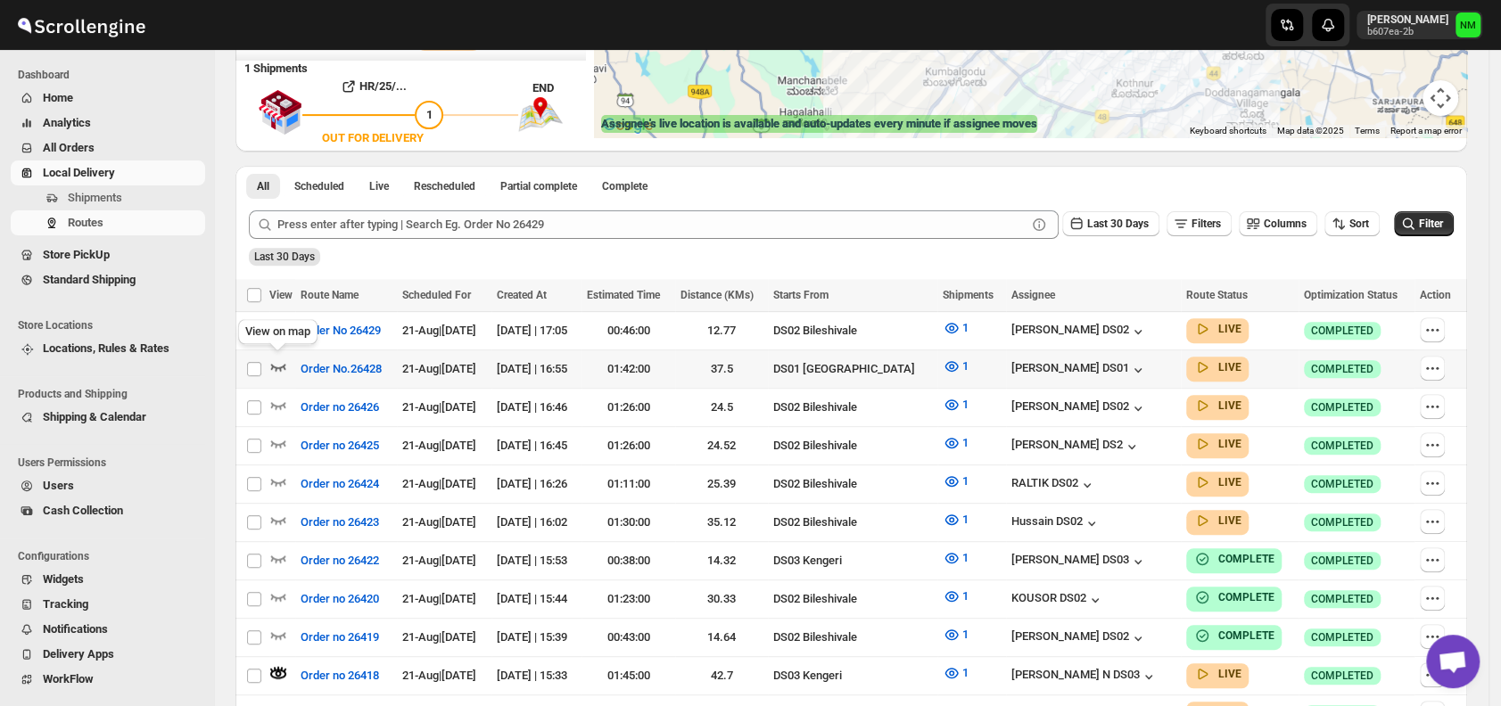
click at [285, 360] on icon "button" at bounding box center [278, 367] width 18 height 18
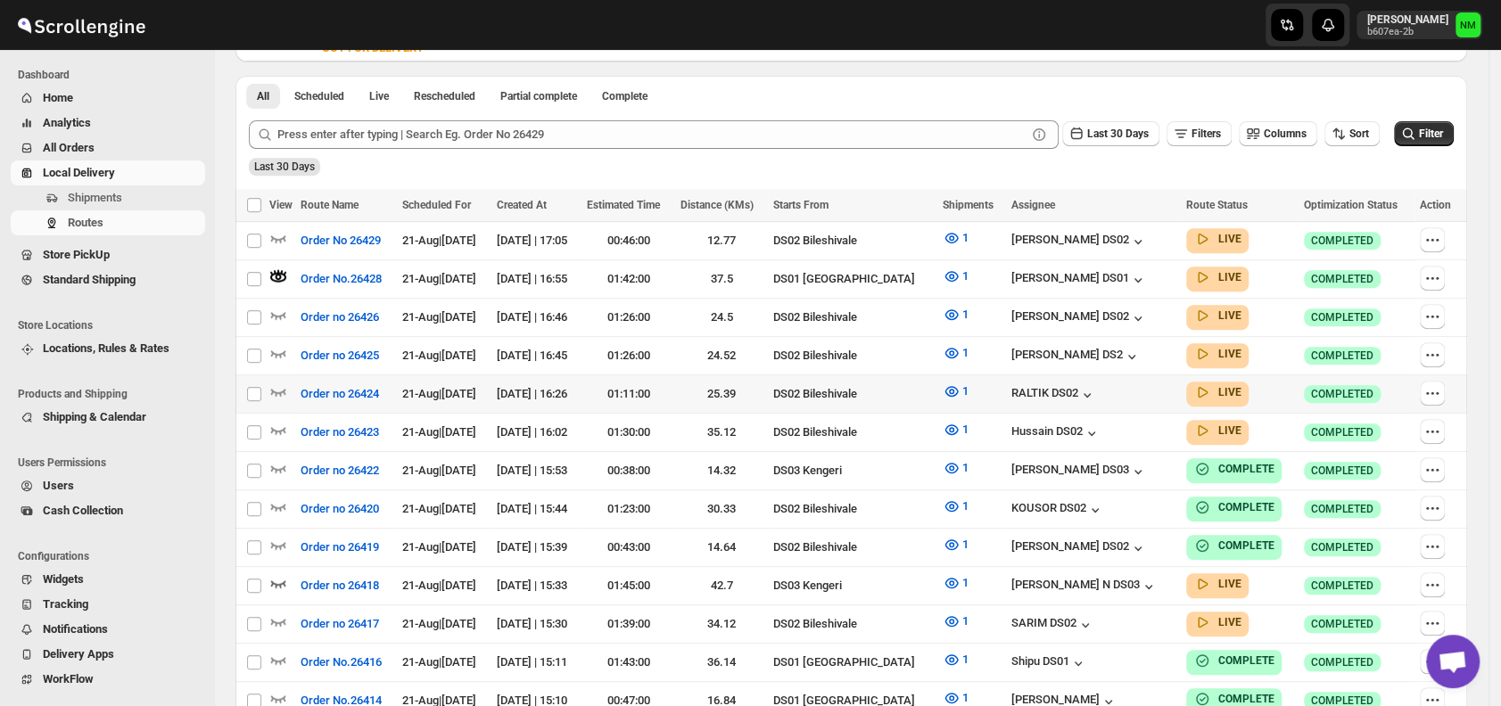
scroll to position [408, 0]
click at [79, 195] on span "Shipments" at bounding box center [95, 197] width 54 height 13
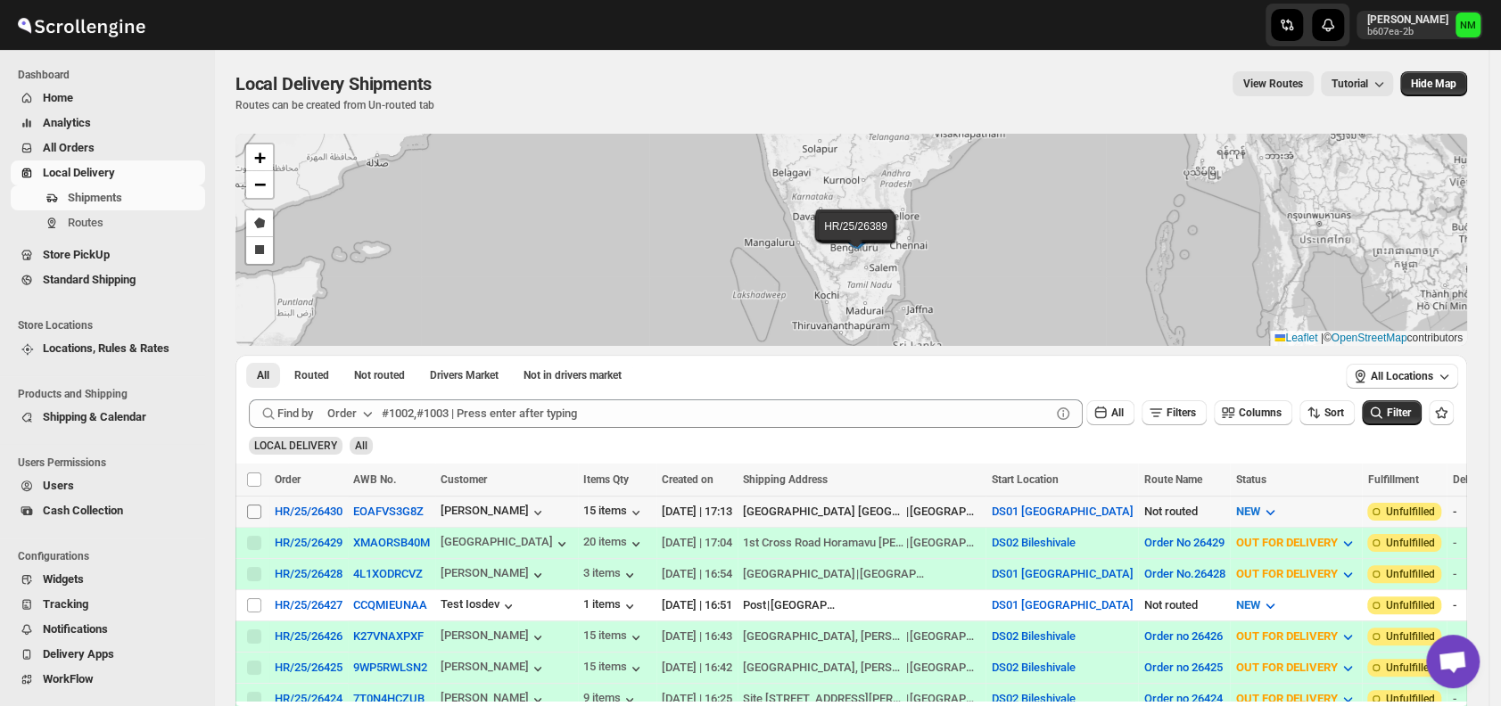
click at [252, 505] on input "Select shipment" at bounding box center [254, 512] width 14 height 14
checkbox input "true"
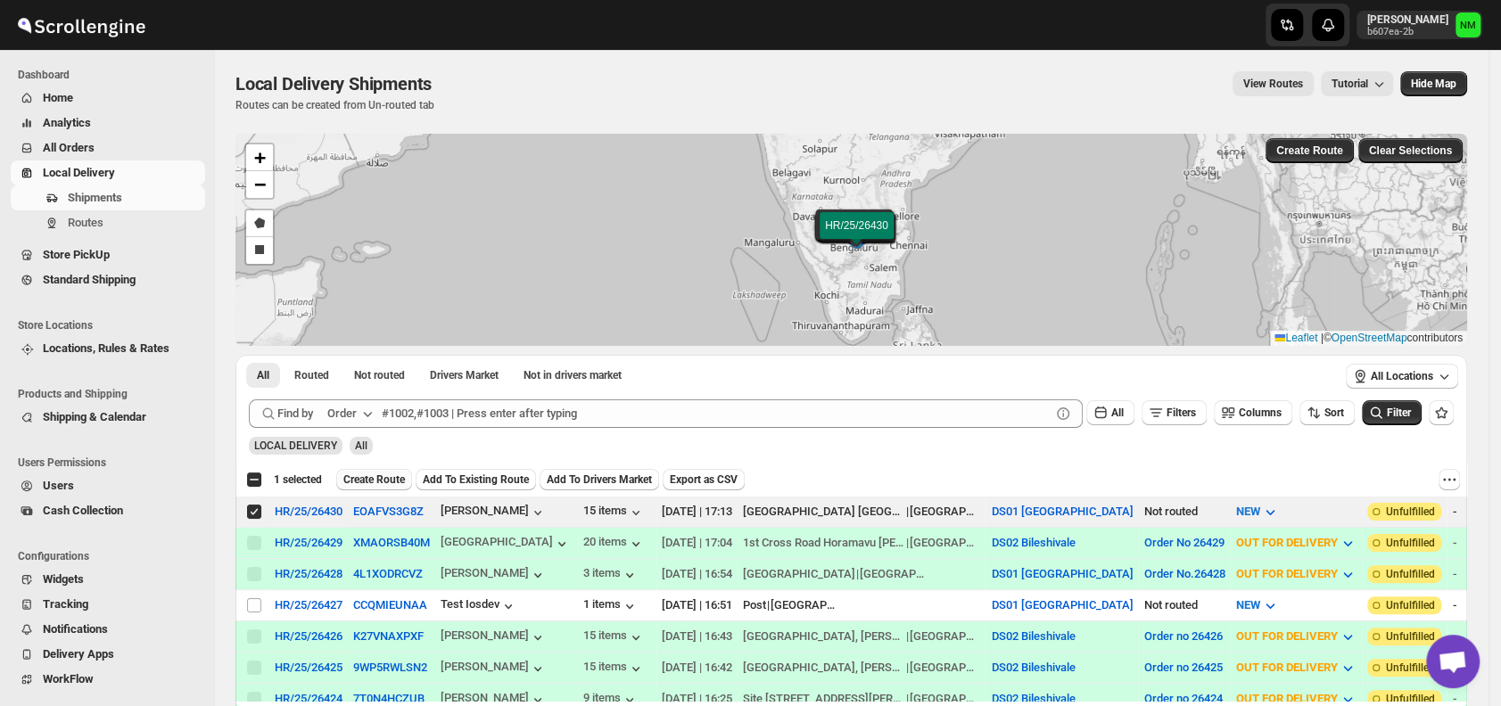
click at [362, 479] on span "Create Route" at bounding box center [374, 480] width 62 height 14
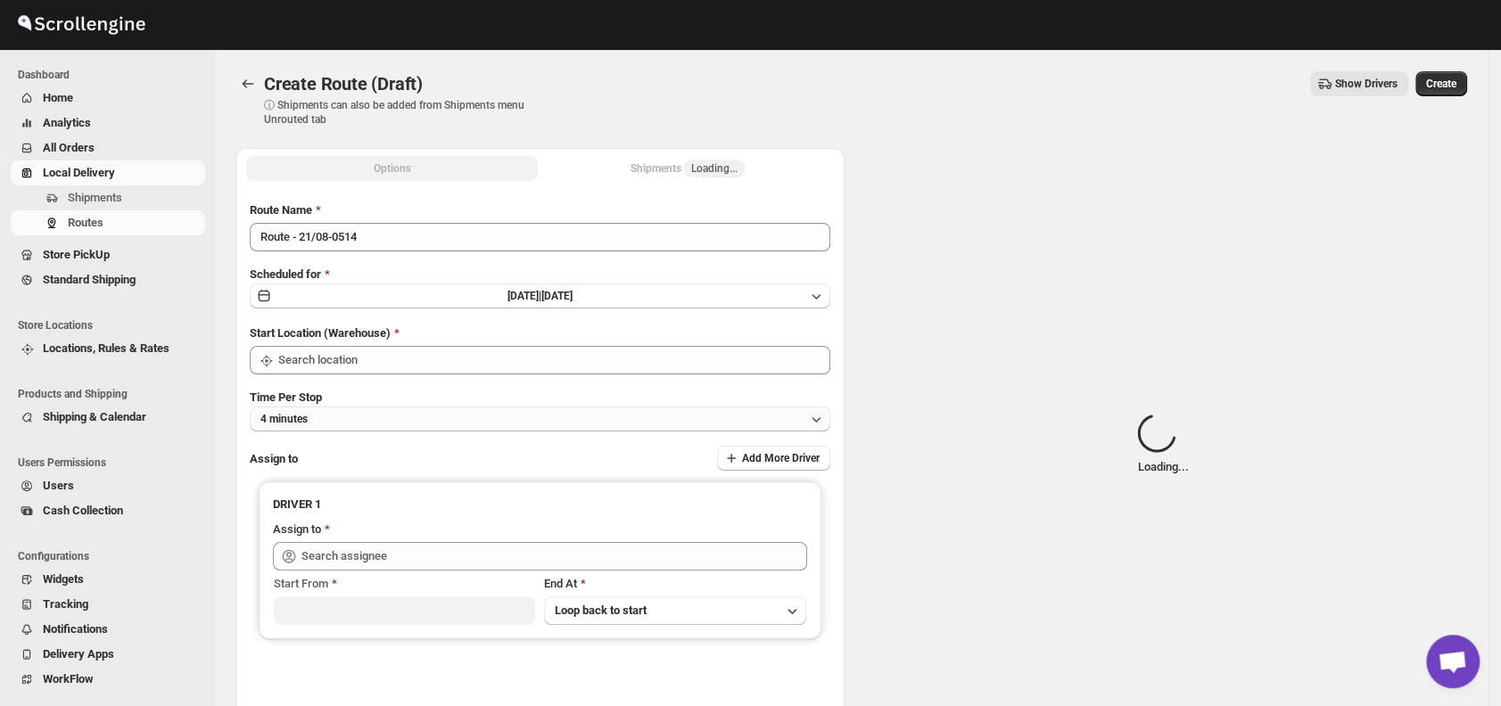
type input "DS01 [GEOGRAPHIC_DATA]"
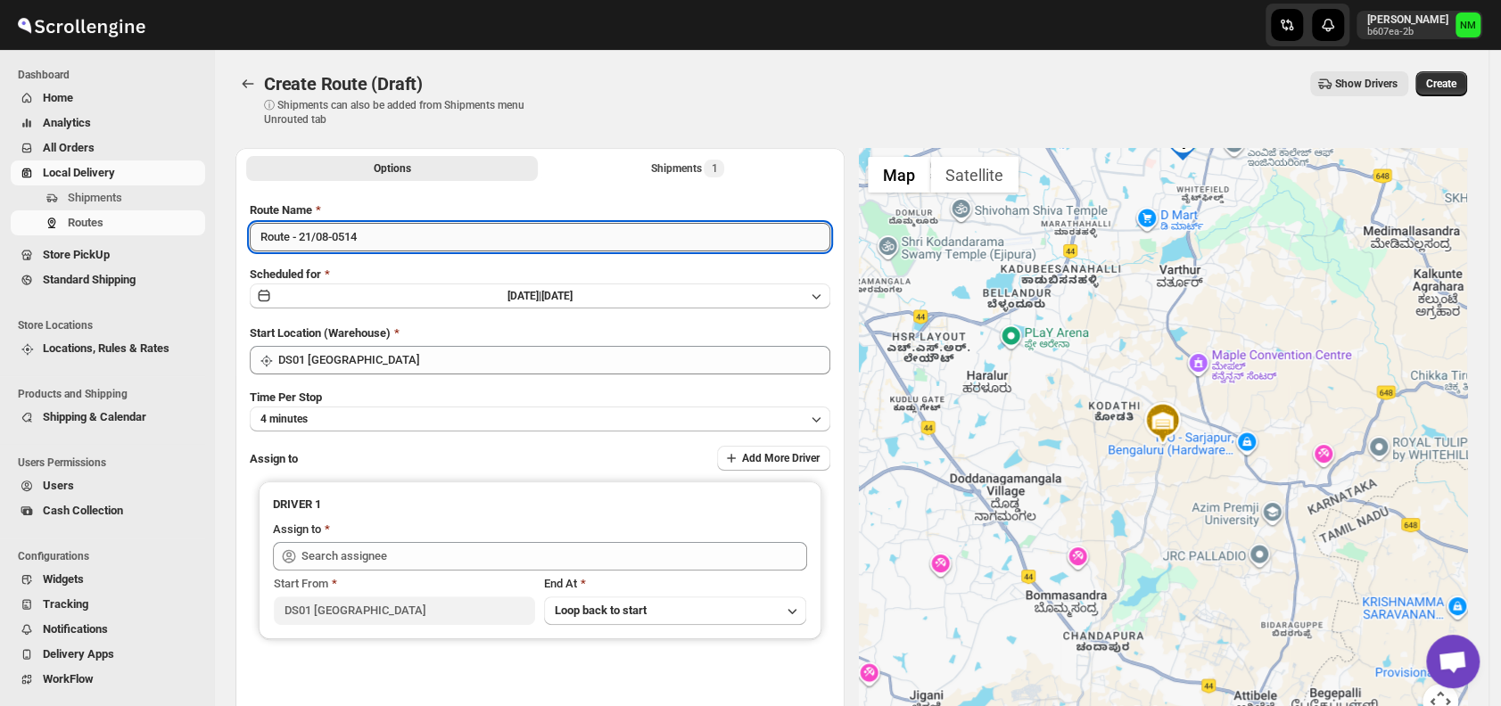
click at [393, 240] on input "Route - 21/08-0514" at bounding box center [540, 237] width 580 height 29
type input "R"
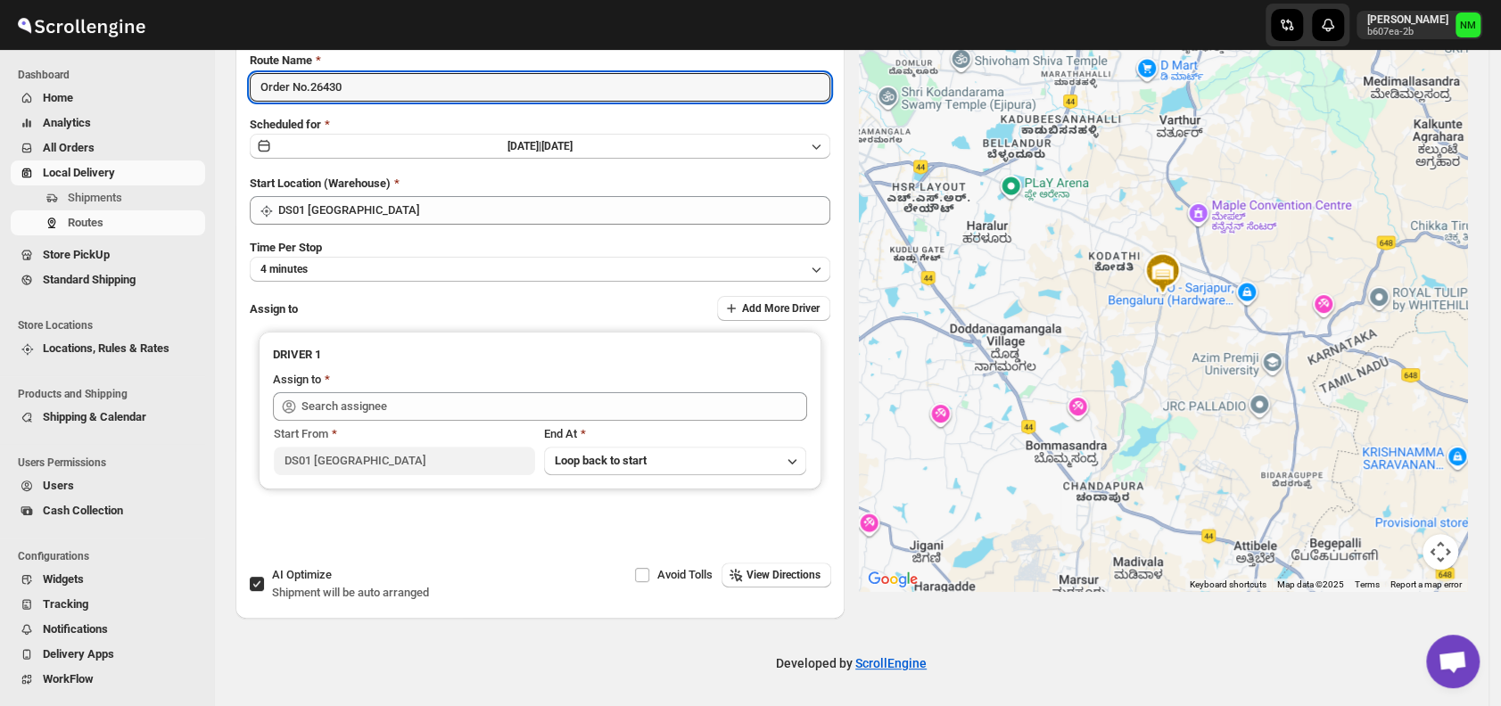
type input "Order No.26430"
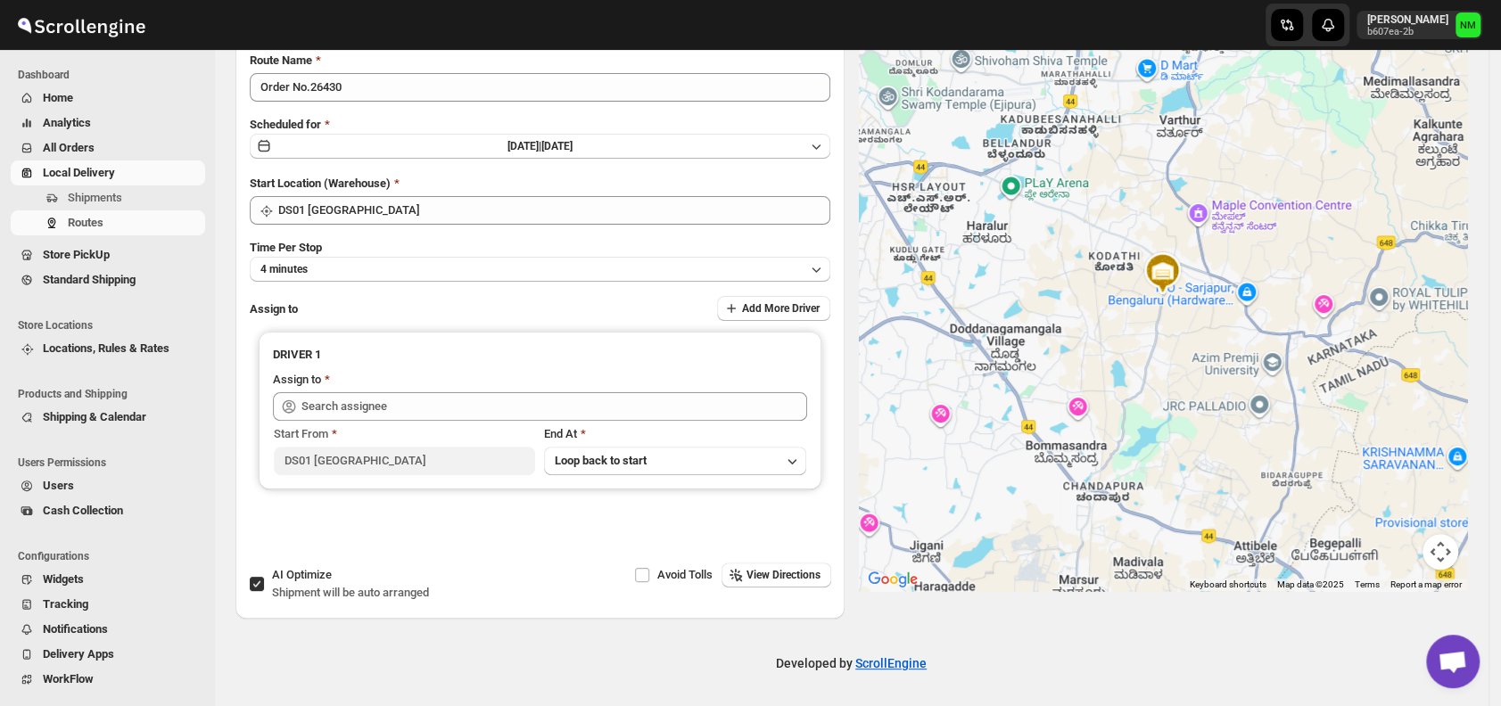
click at [421, 257] on button "4 minutes" at bounding box center [540, 269] width 580 height 25
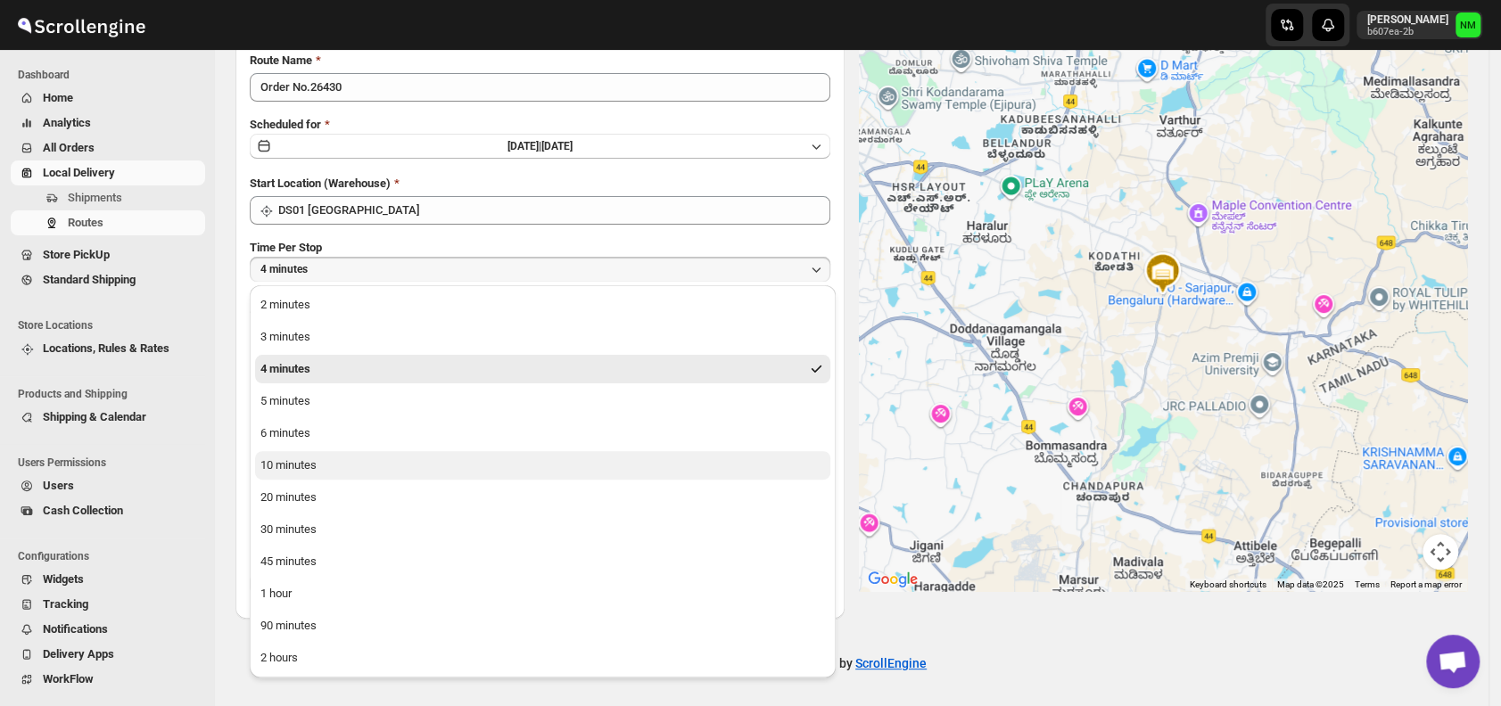
click at [343, 465] on button "10 minutes" at bounding box center [542, 465] width 575 height 29
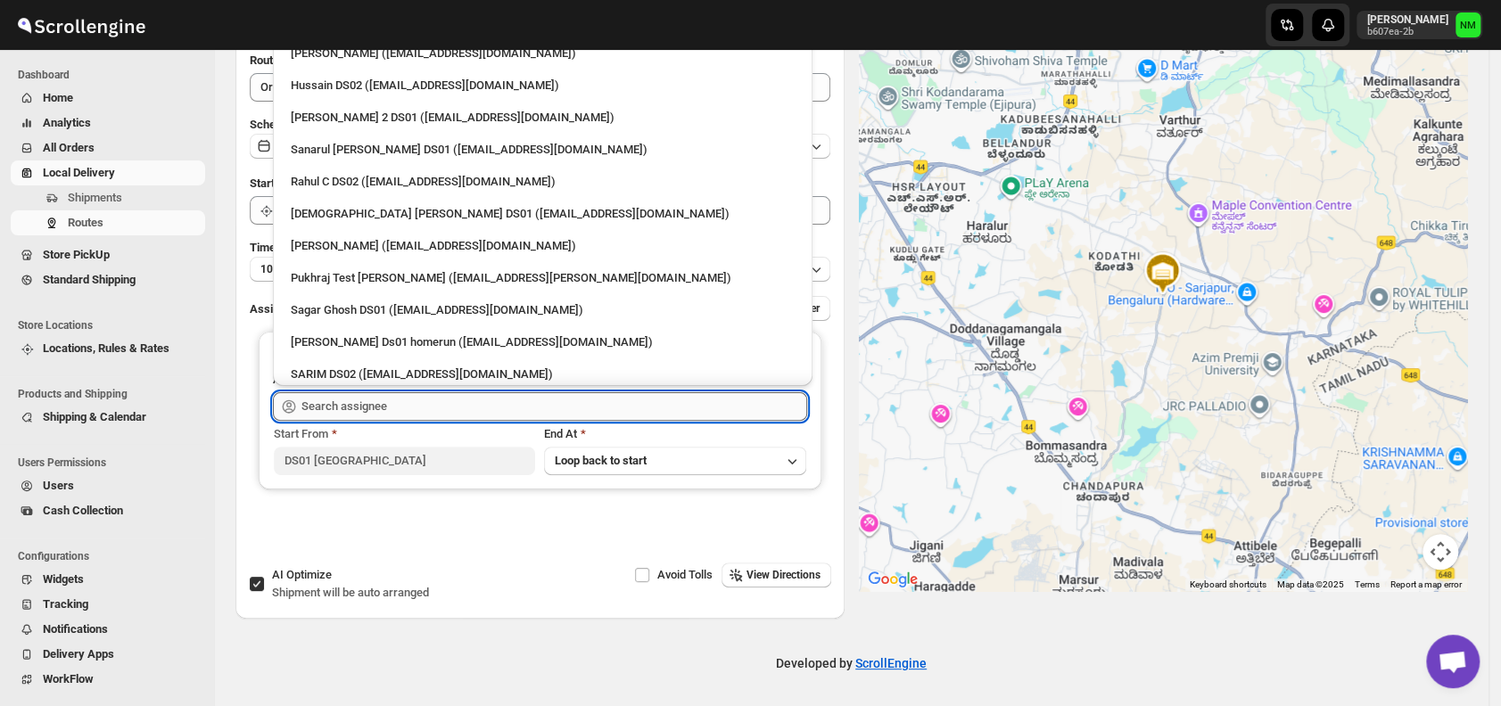
click at [402, 409] on input "text" at bounding box center [554, 406] width 506 height 29
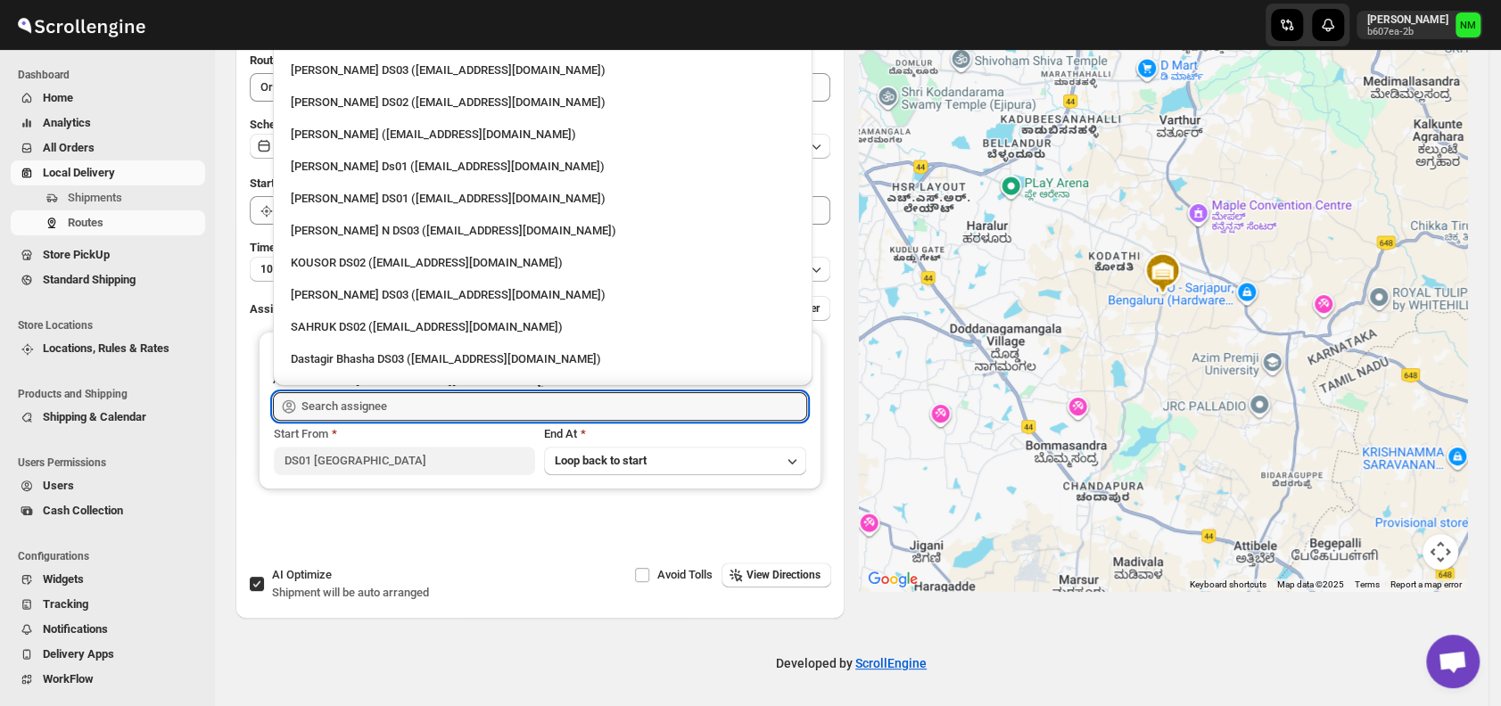
scroll to position [1519, 0]
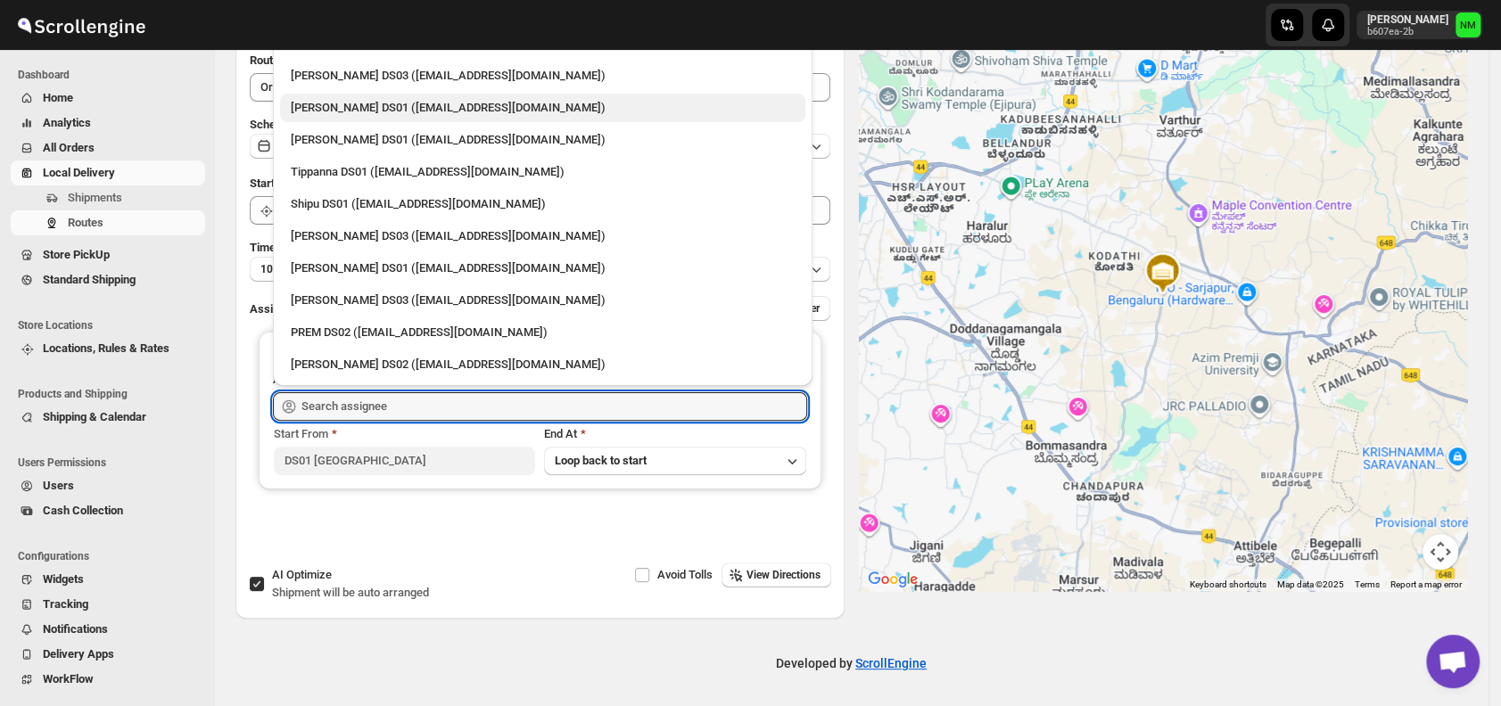
click at [314, 104] on div "Ashraf Ali DS01 (yoyovey222@0tires.com)" at bounding box center [543, 108] width 504 height 18
type input "Ashraf Ali DS01 (yoyovey222@0tires.com)"
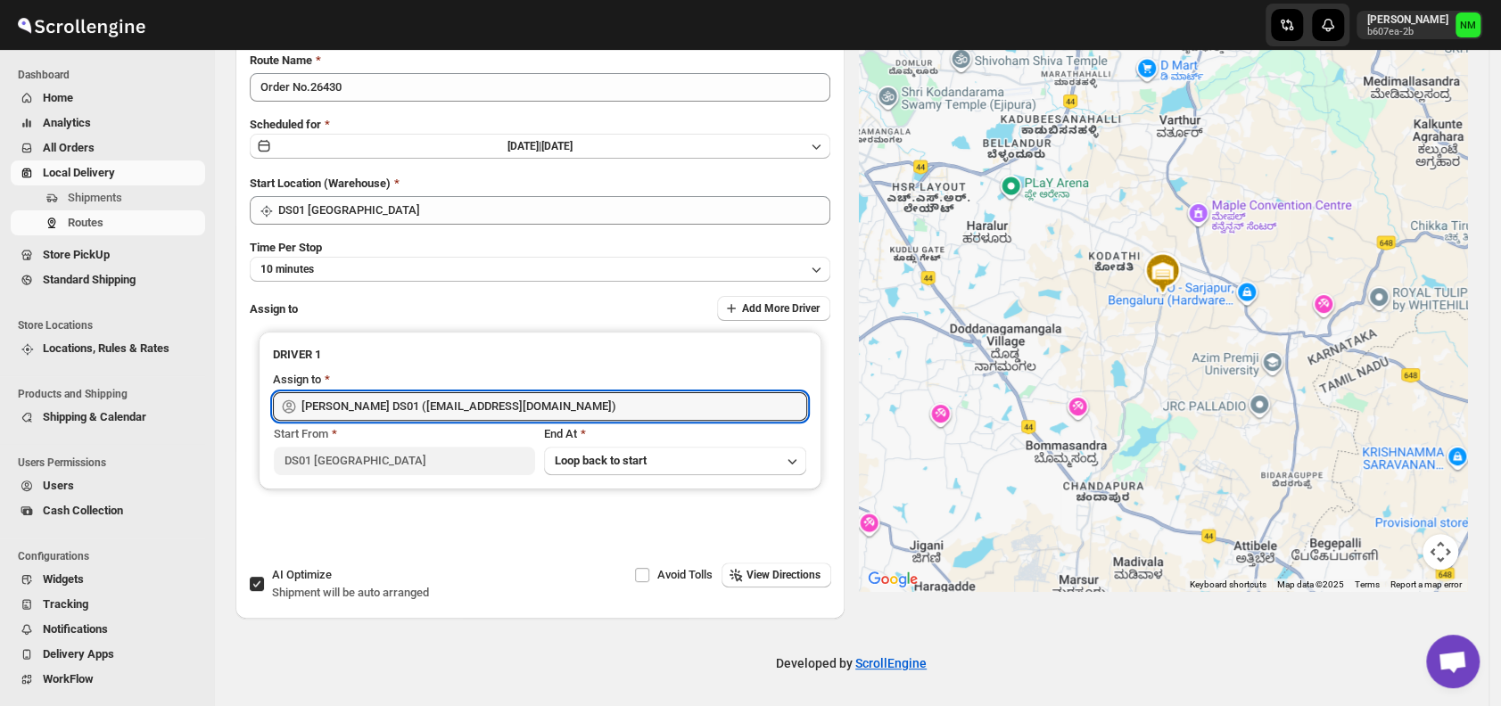
scroll to position [0, 0]
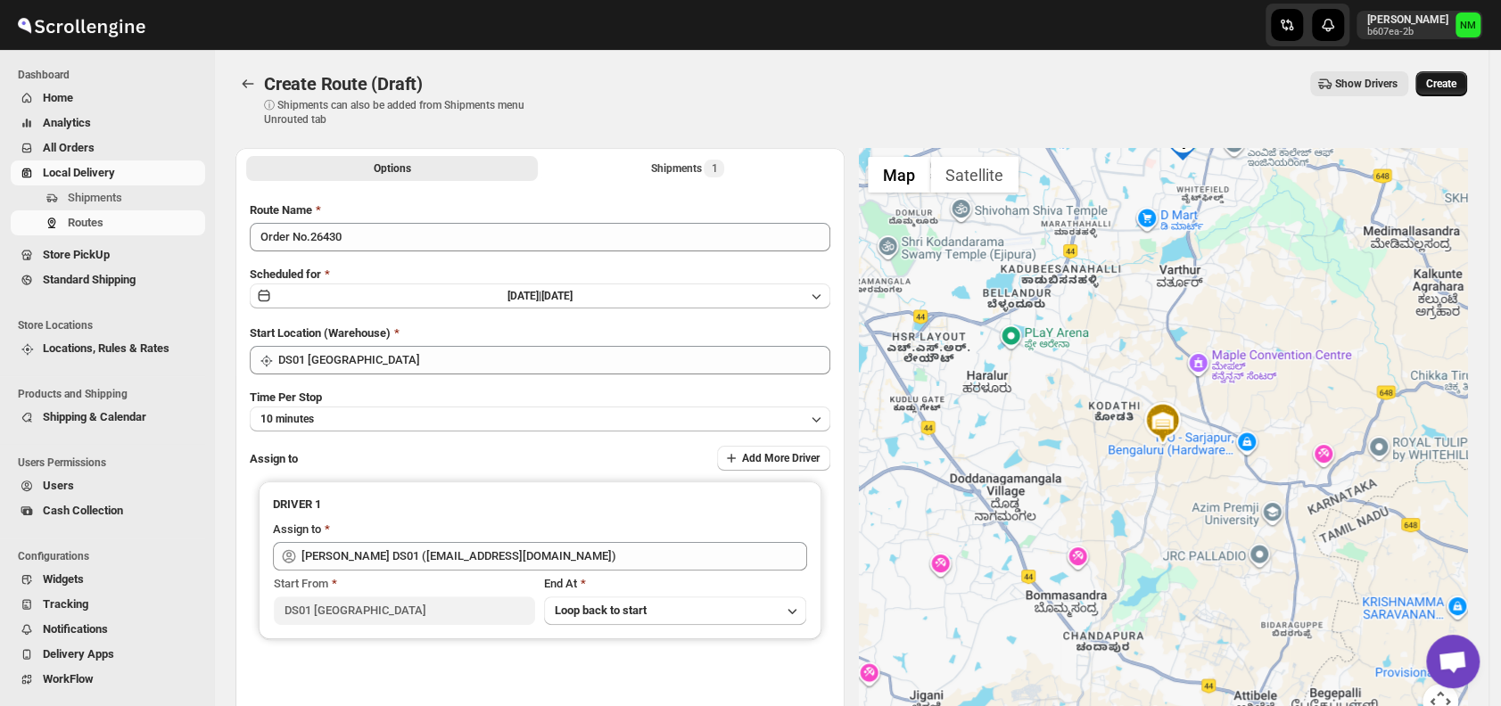
click at [1451, 83] on span "Create" at bounding box center [1441, 84] width 30 height 14
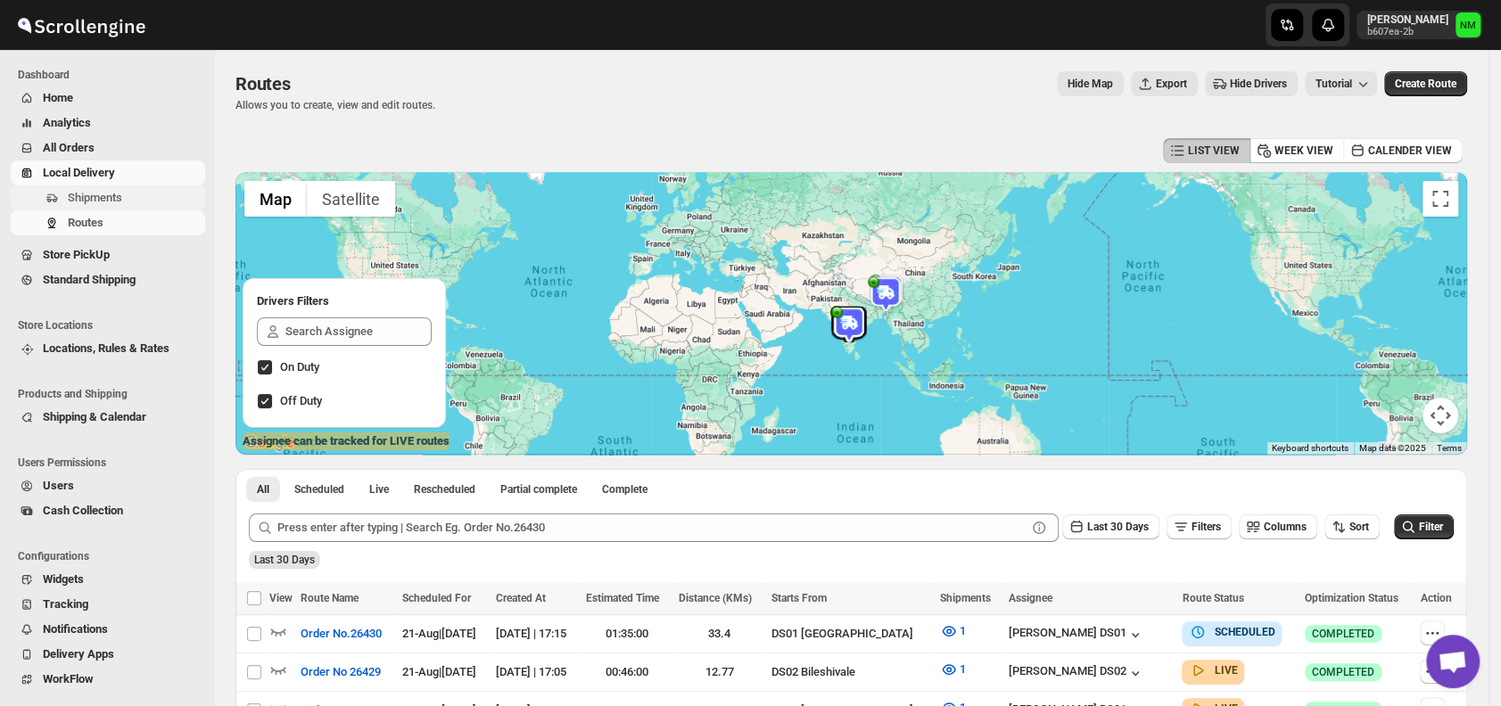
click at [122, 194] on span "Shipments" at bounding box center [135, 198] width 134 height 18
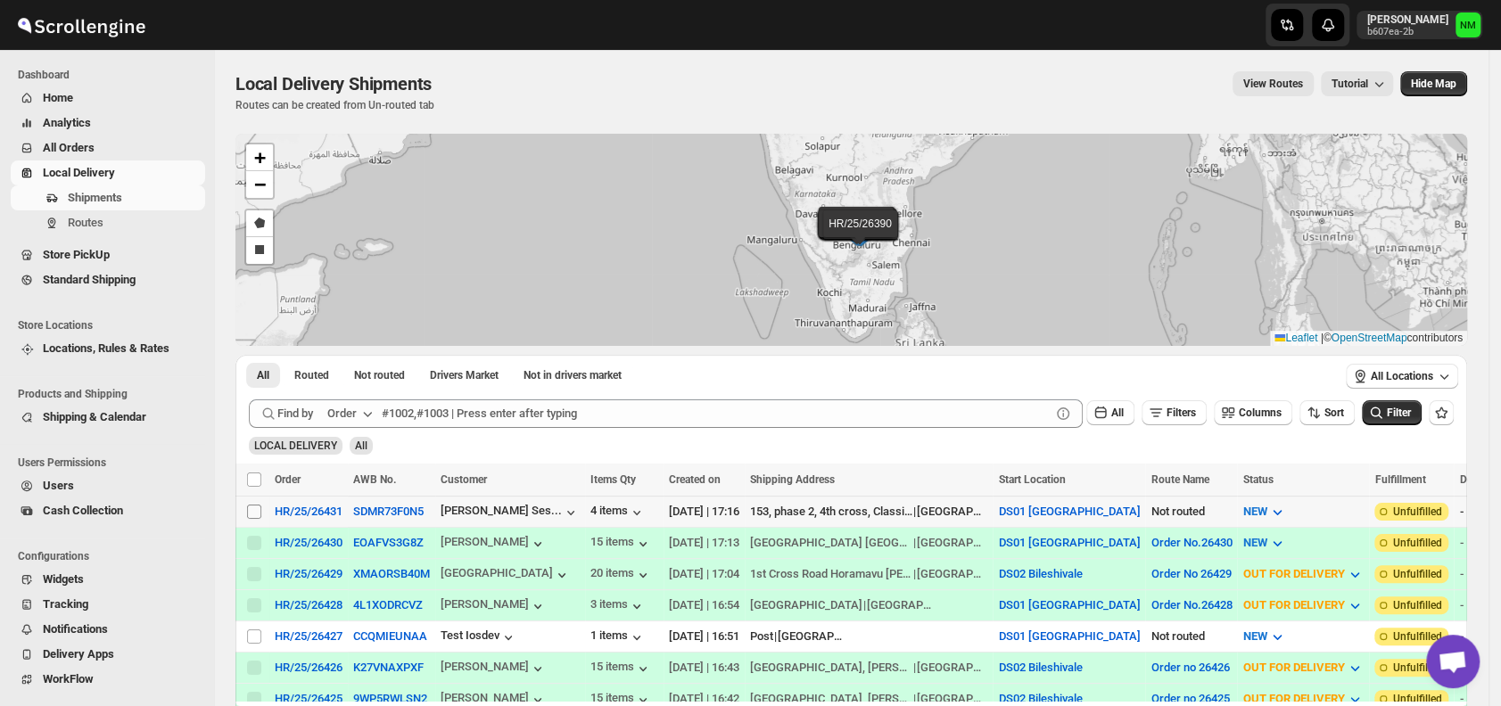
click at [253, 507] on input "Select shipment" at bounding box center [254, 512] width 14 height 14
checkbox input "true"
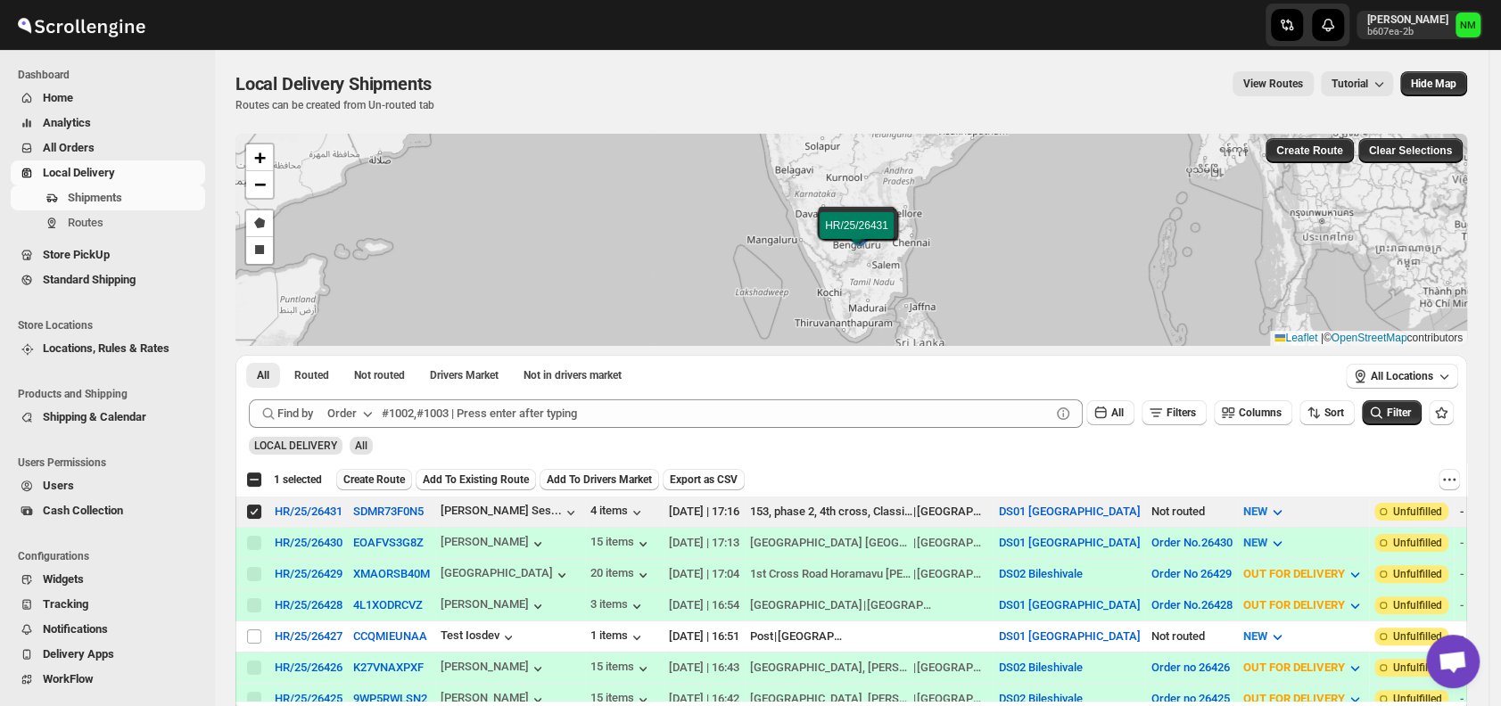
click at [363, 480] on span "Create Route" at bounding box center [374, 480] width 62 height 14
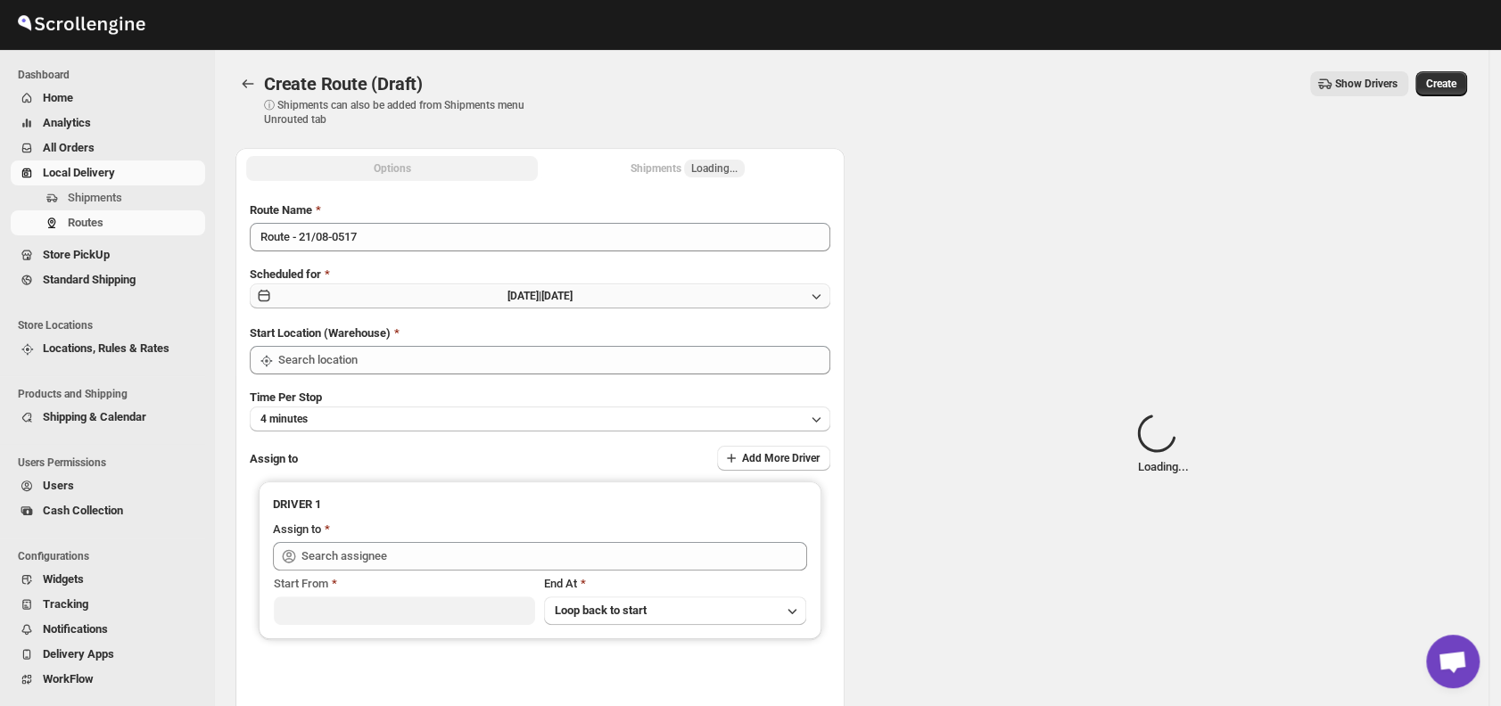
type input "DS01 [GEOGRAPHIC_DATA]"
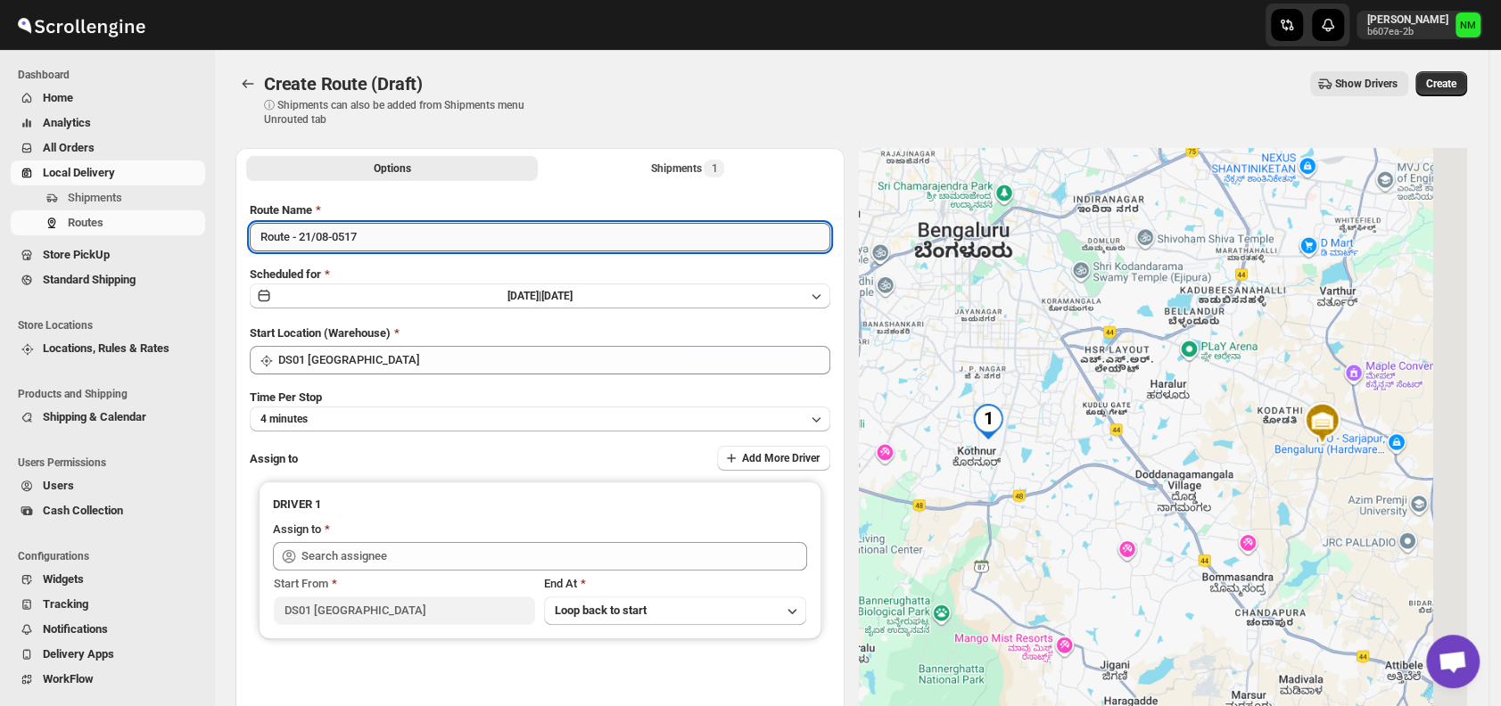
click at [386, 229] on input "Route - 21/08-0517" at bounding box center [540, 237] width 580 height 29
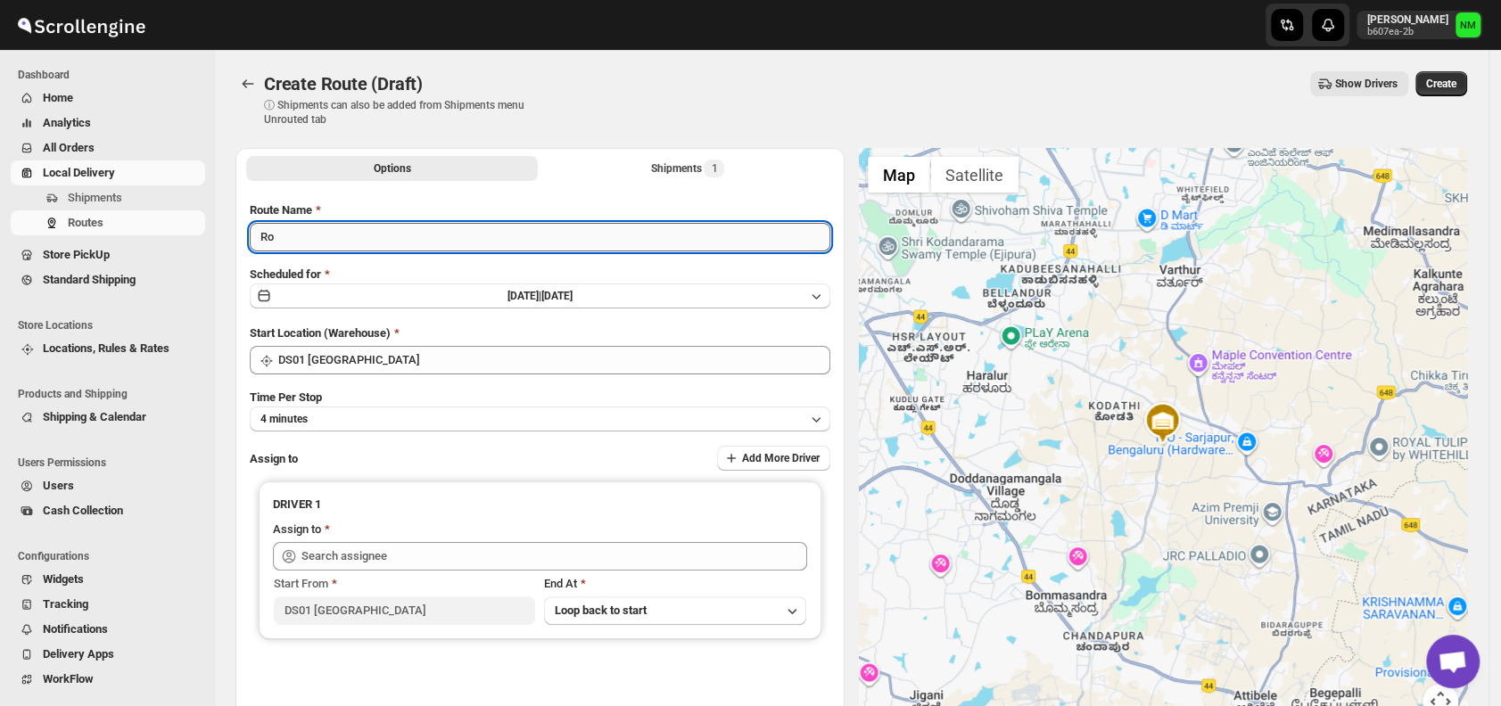
type input "R"
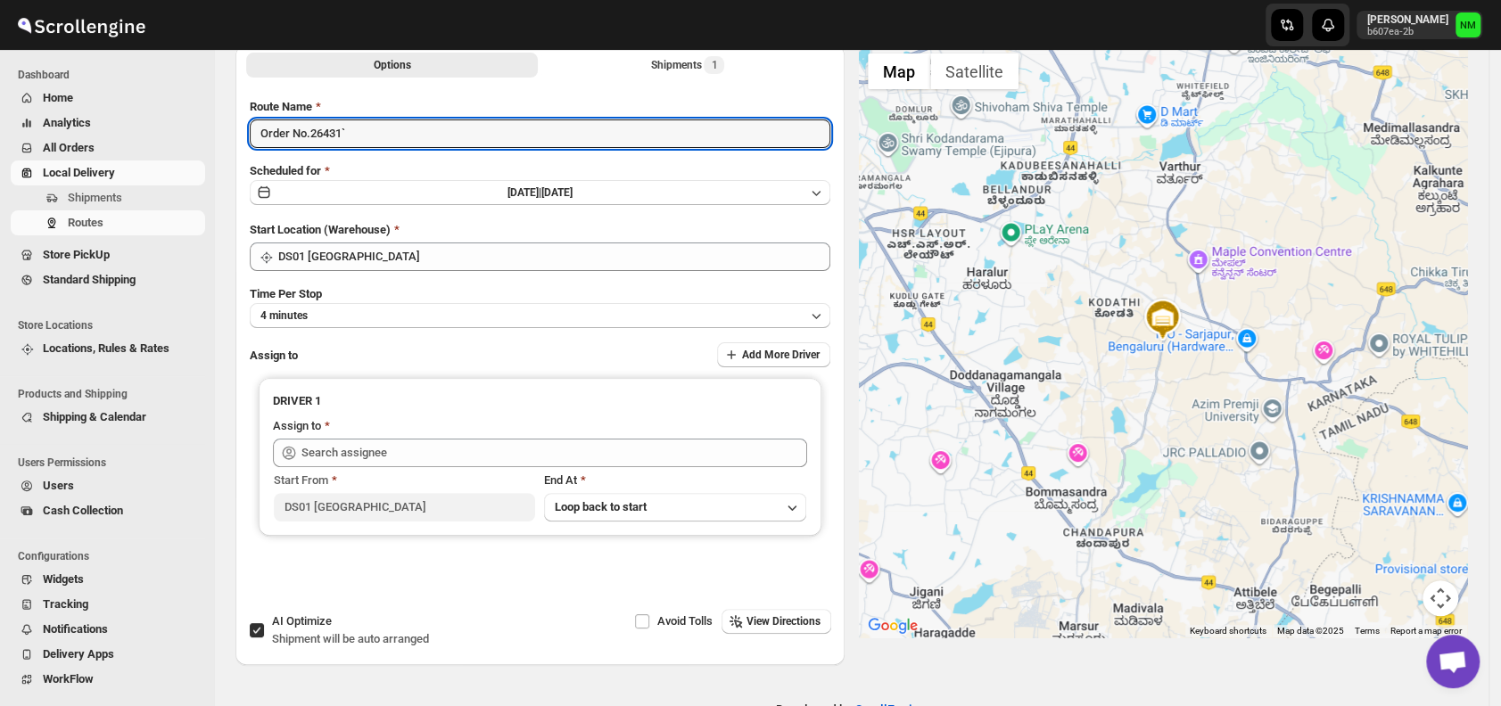
scroll to position [119, 0]
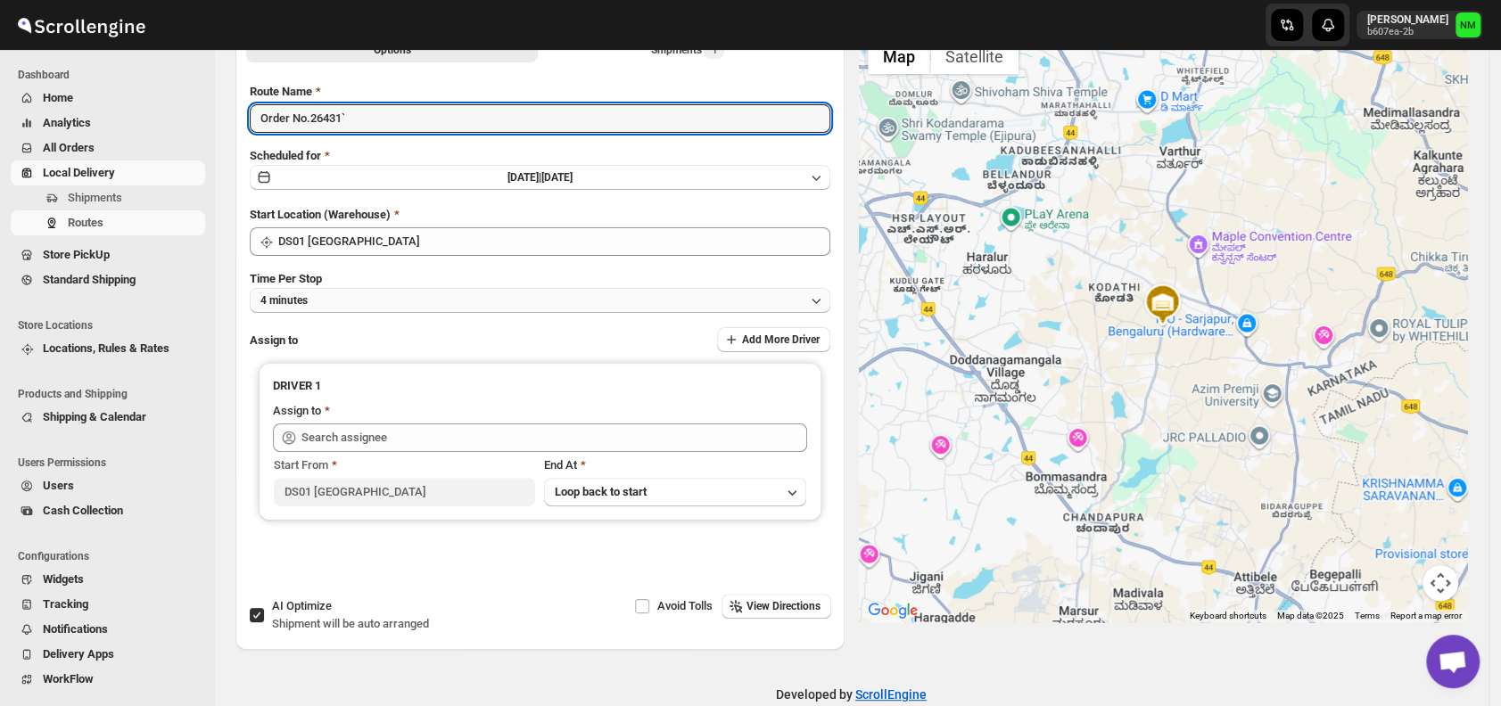
type input "Order No.26431`"
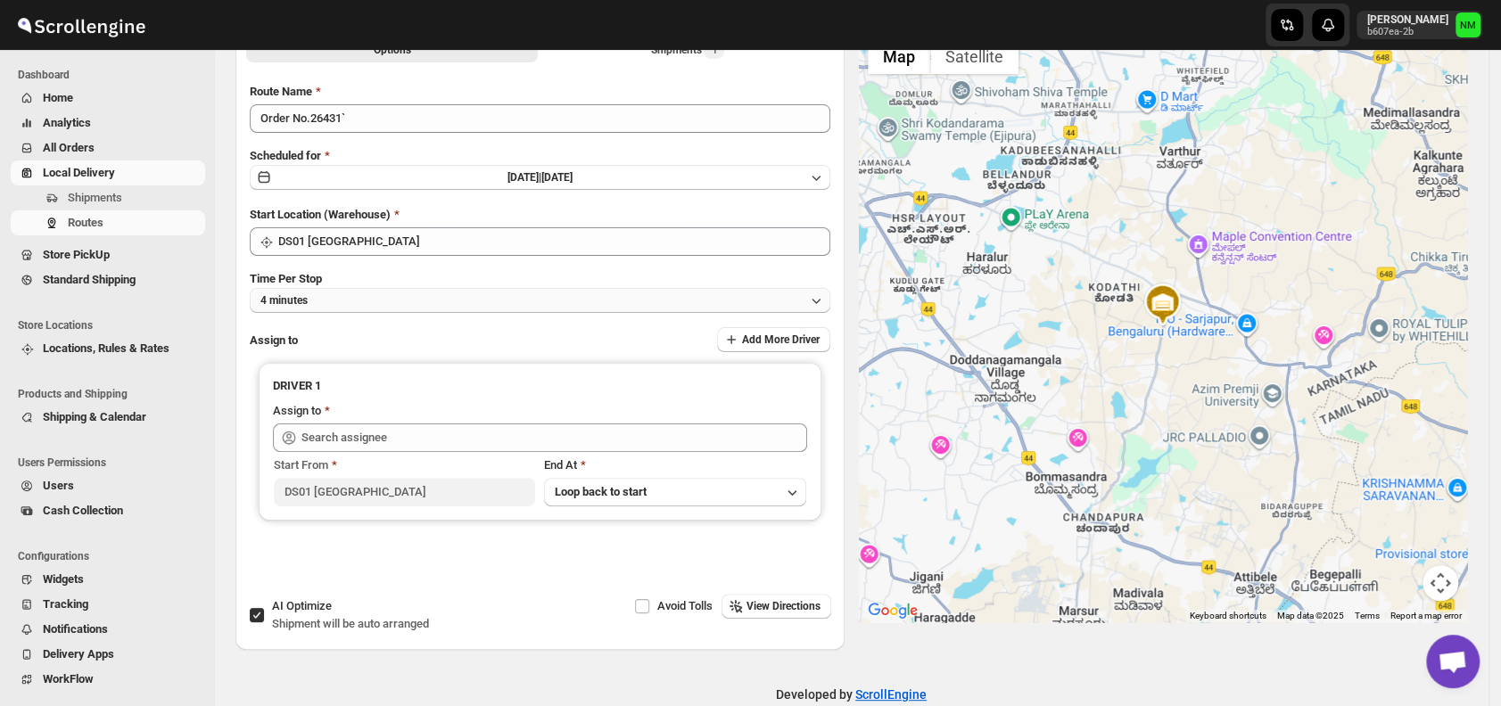
click at [371, 293] on button "4 minutes" at bounding box center [540, 300] width 580 height 25
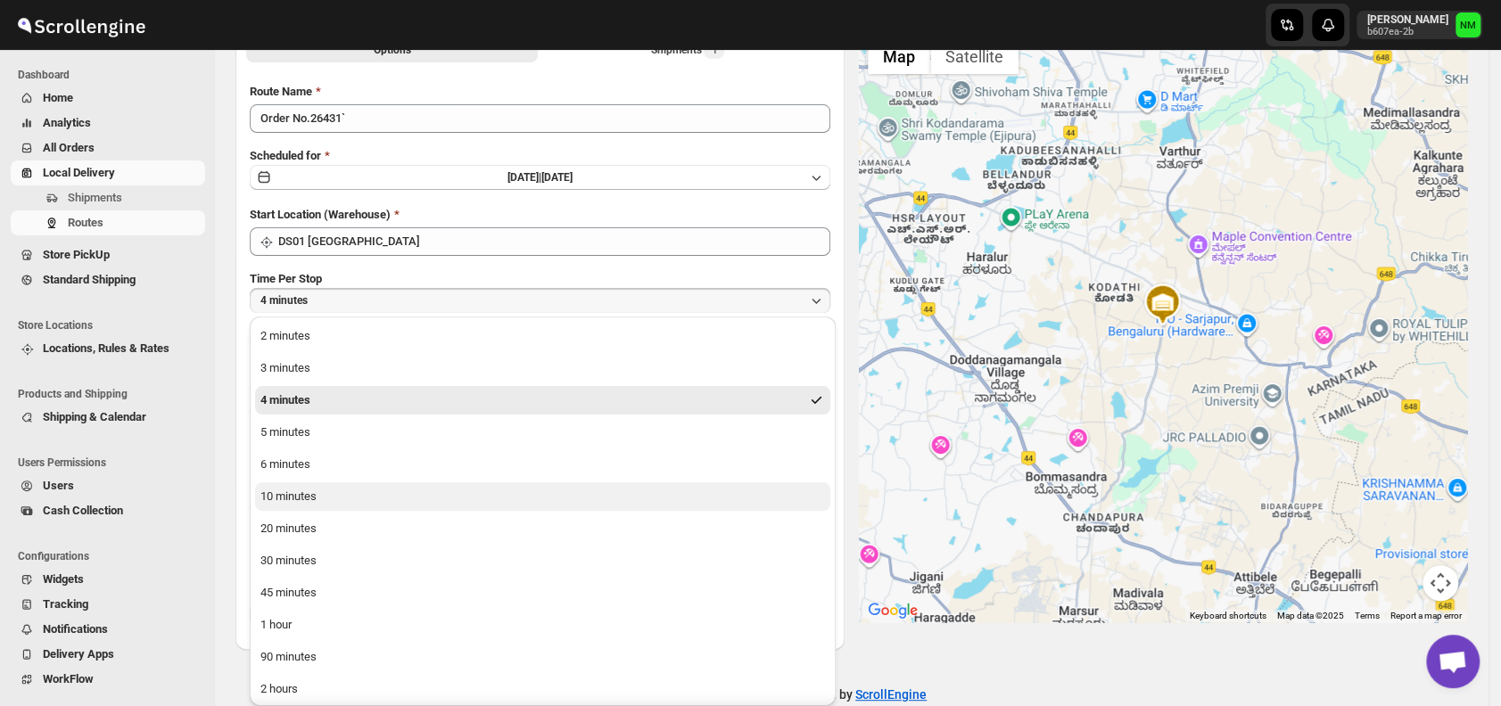
click at [301, 492] on div "10 minutes" at bounding box center [288, 497] width 56 height 18
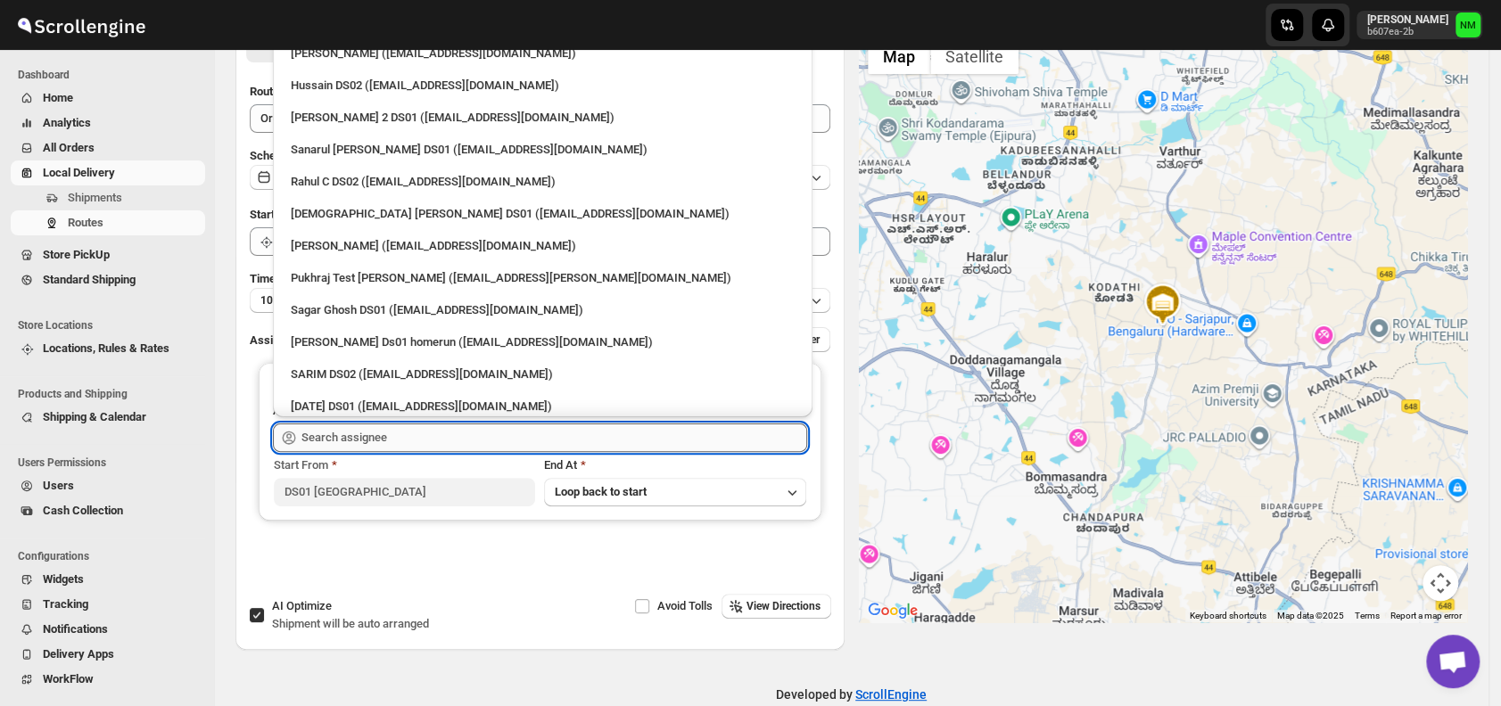
click at [350, 436] on input "text" at bounding box center [554, 438] width 506 height 29
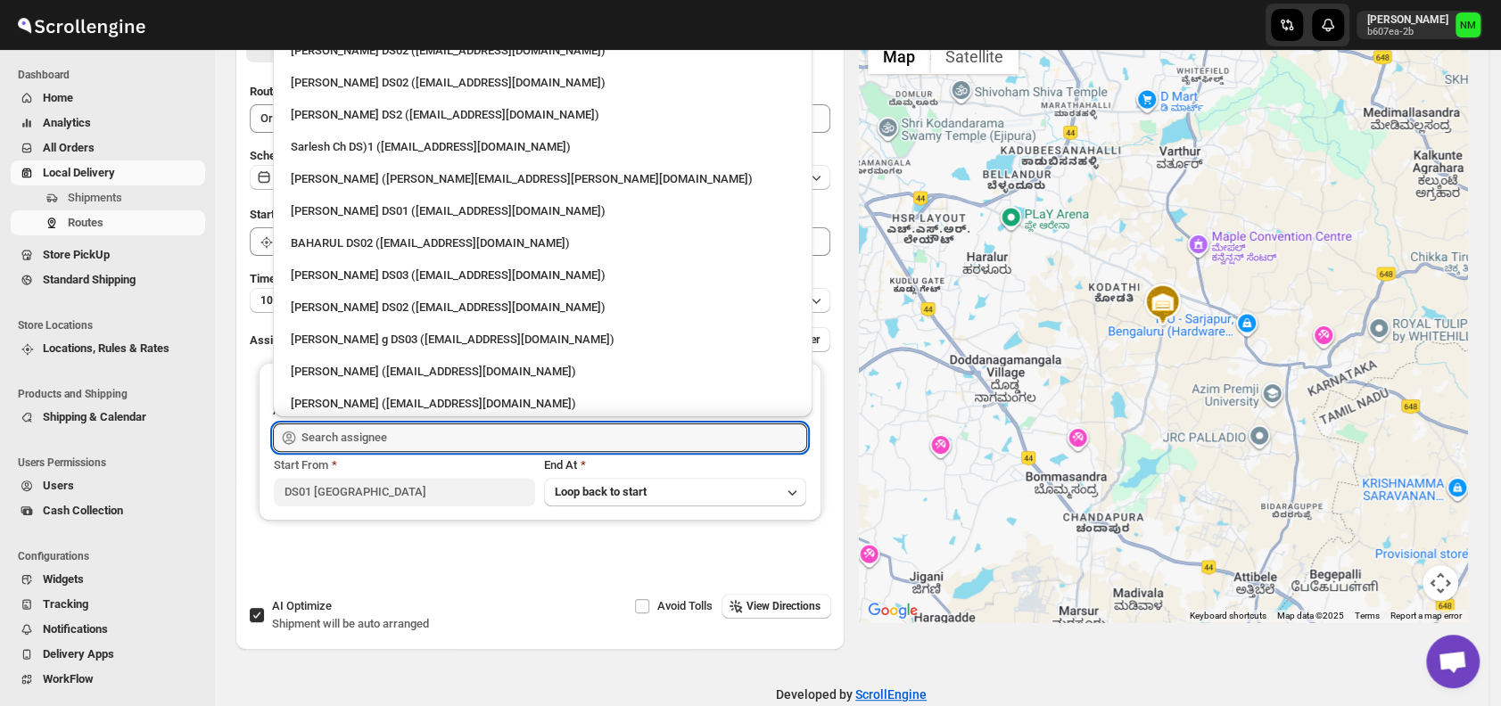
scroll to position [676, 0]
click at [336, 146] on div "Sarlesh Ch DS)1 (vinapi9521@jazipo.com)" at bounding box center [543, 148] width 504 height 18
type input "Sarlesh Ch DS)1 (vinapi9521@jazipo.com)"
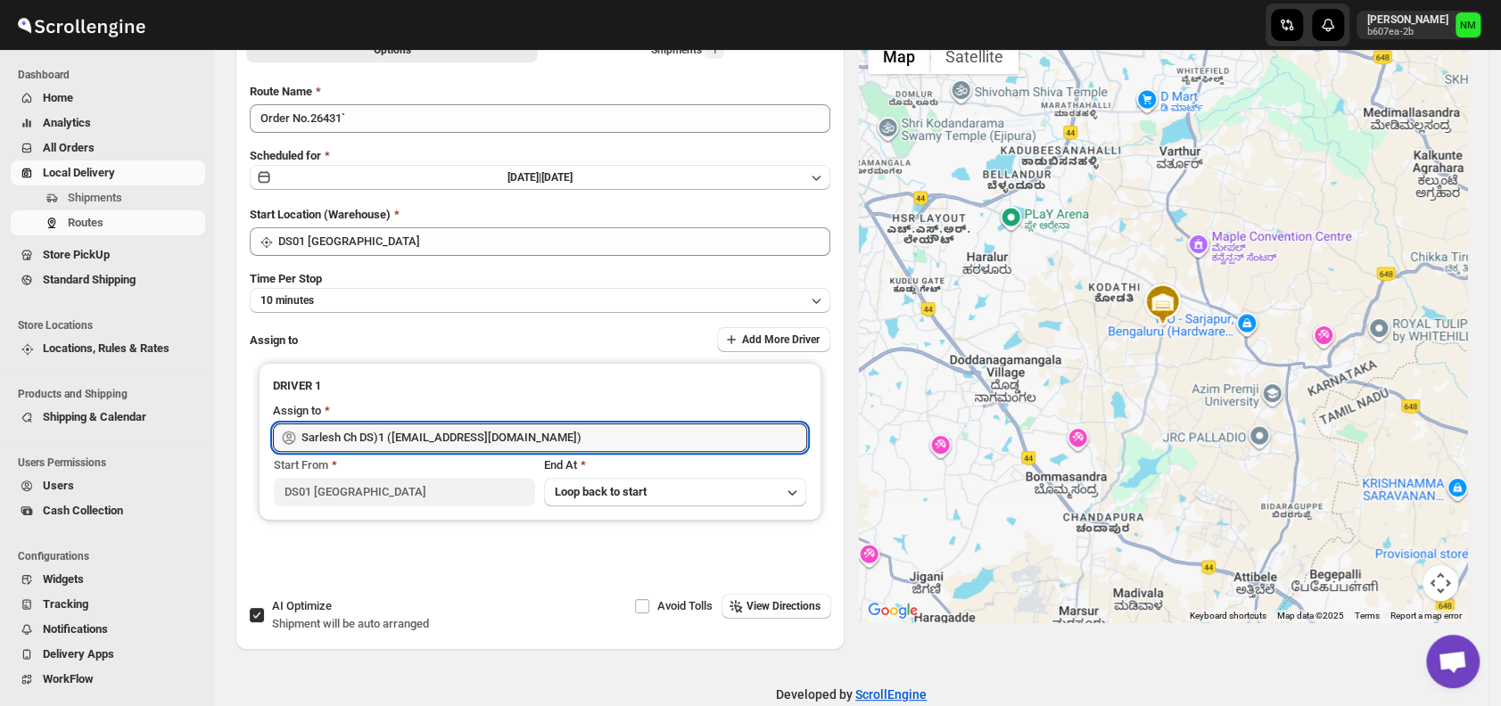
scroll to position [0, 0]
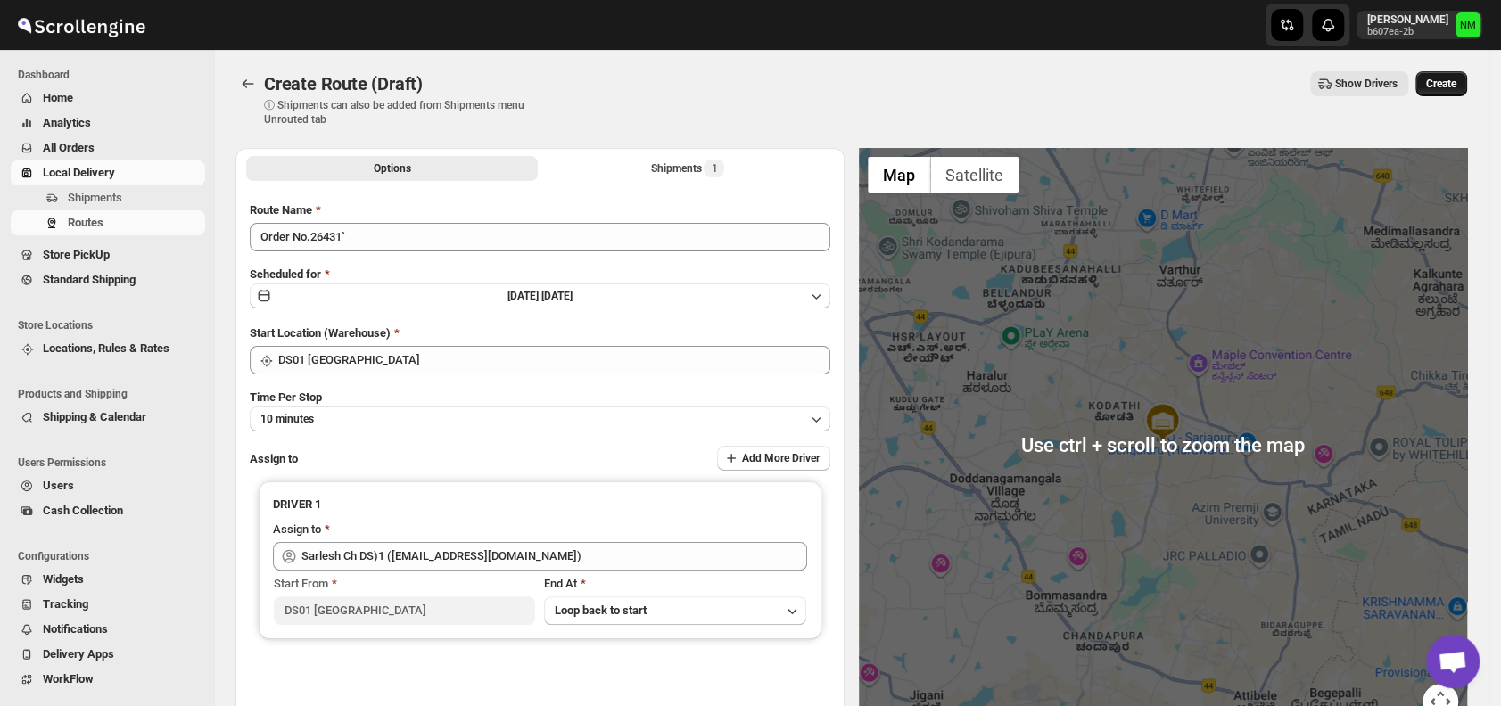
click at [1449, 85] on span "Create" at bounding box center [1441, 84] width 30 height 14
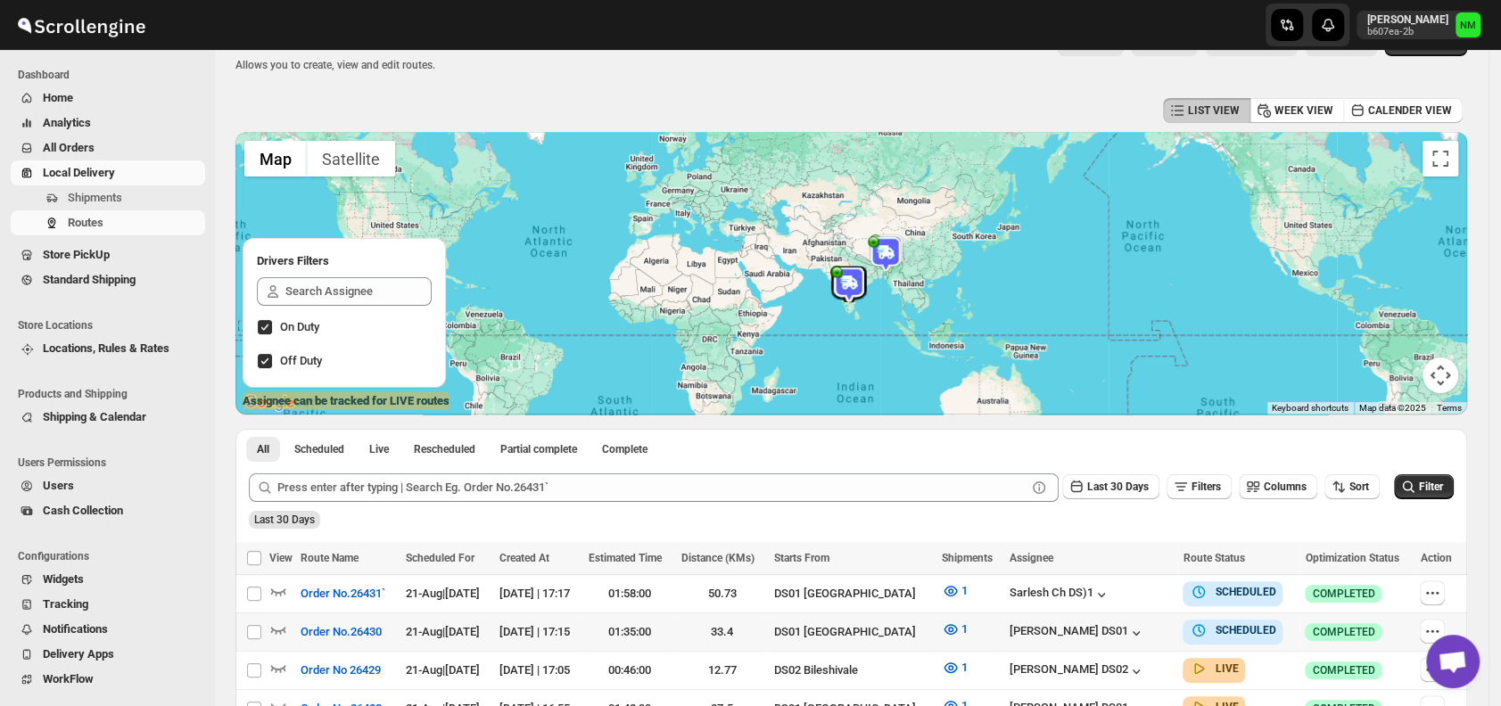
scroll to position [43, 0]
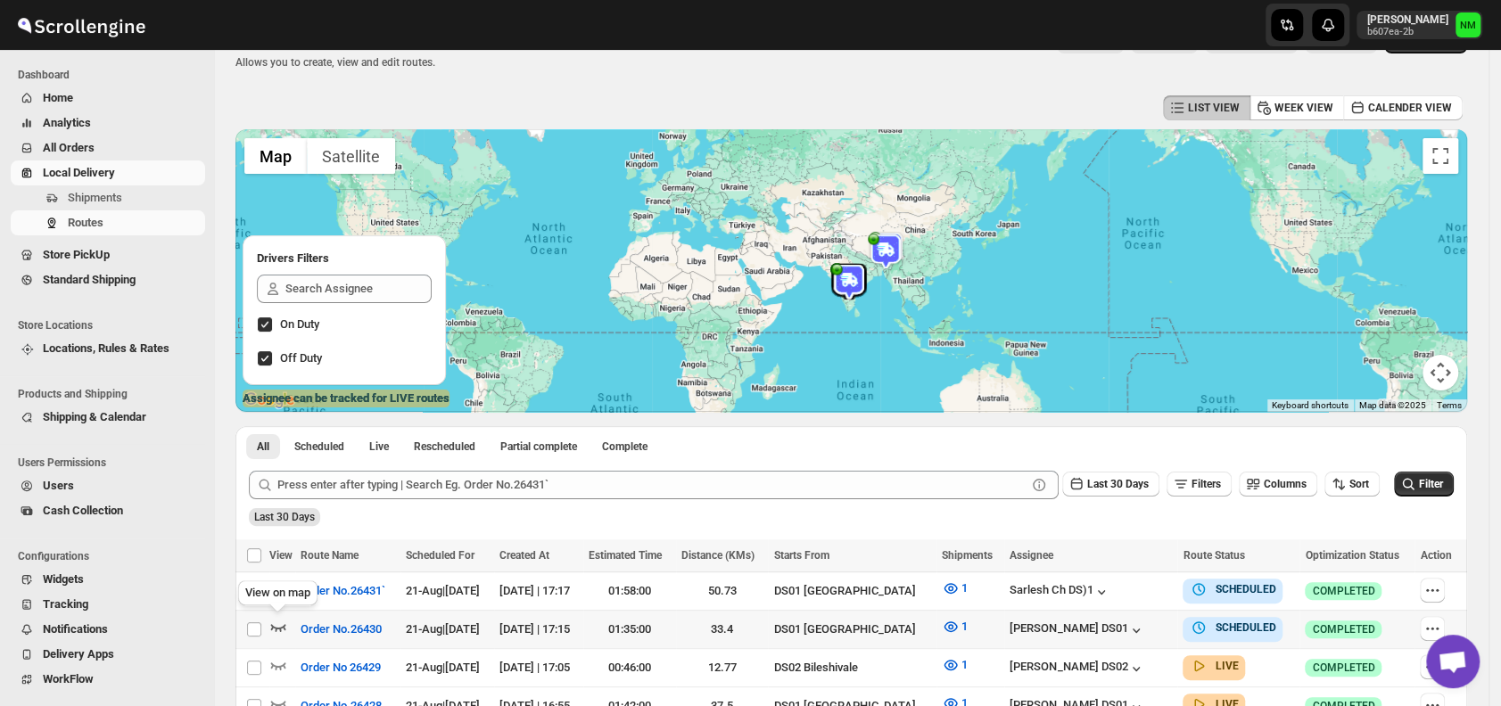
click at [275, 627] on icon "button" at bounding box center [278, 627] width 15 height 7
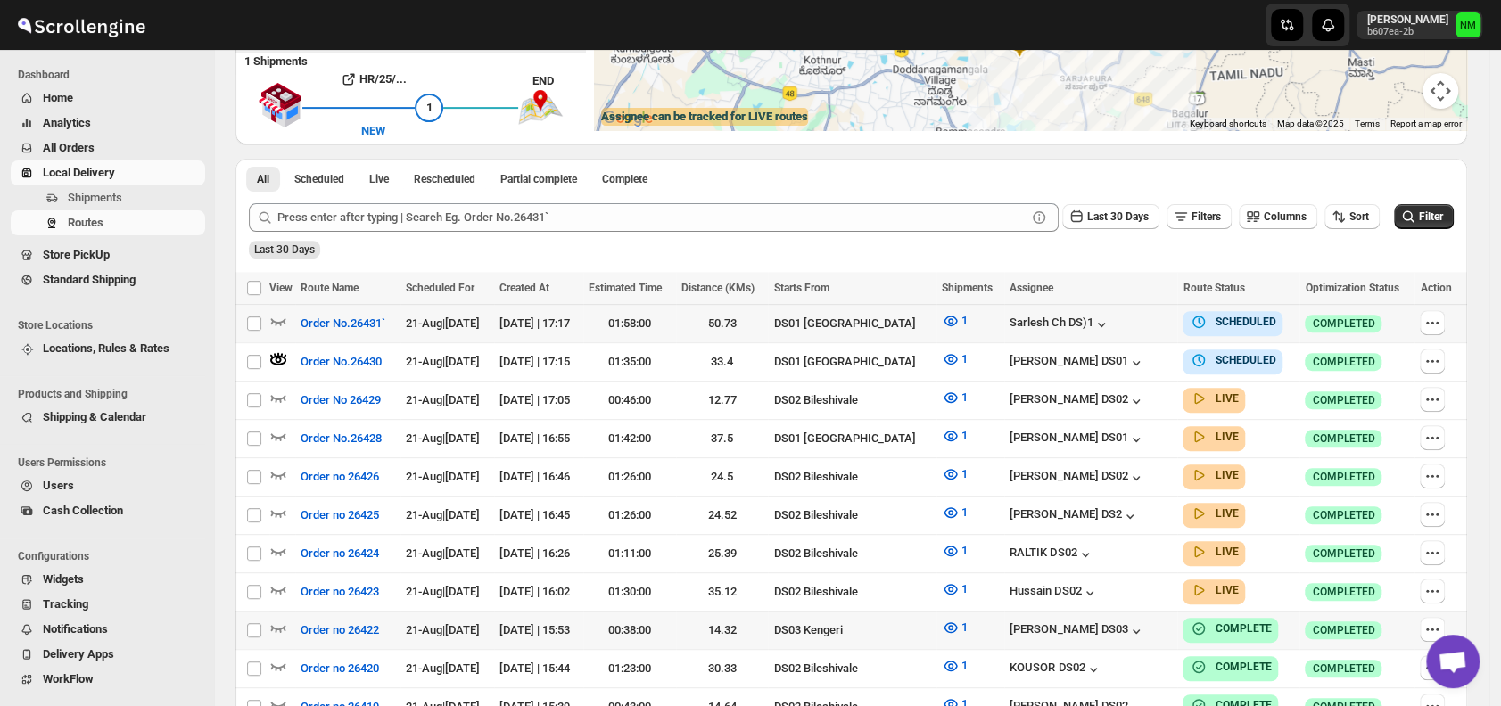
scroll to position [325, 0]
click at [278, 390] on icon "button" at bounding box center [278, 397] width 18 height 18
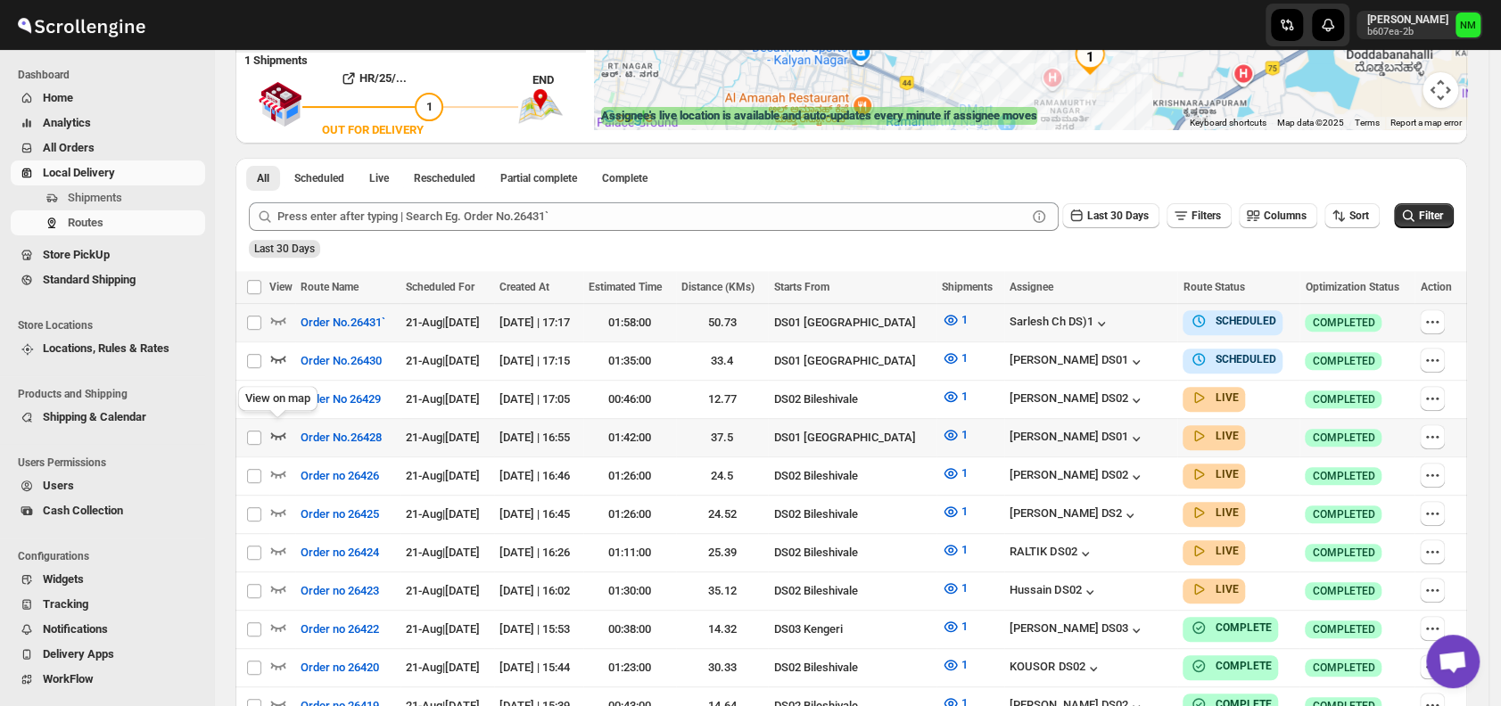
click at [277, 430] on icon "button" at bounding box center [278, 435] width 18 height 18
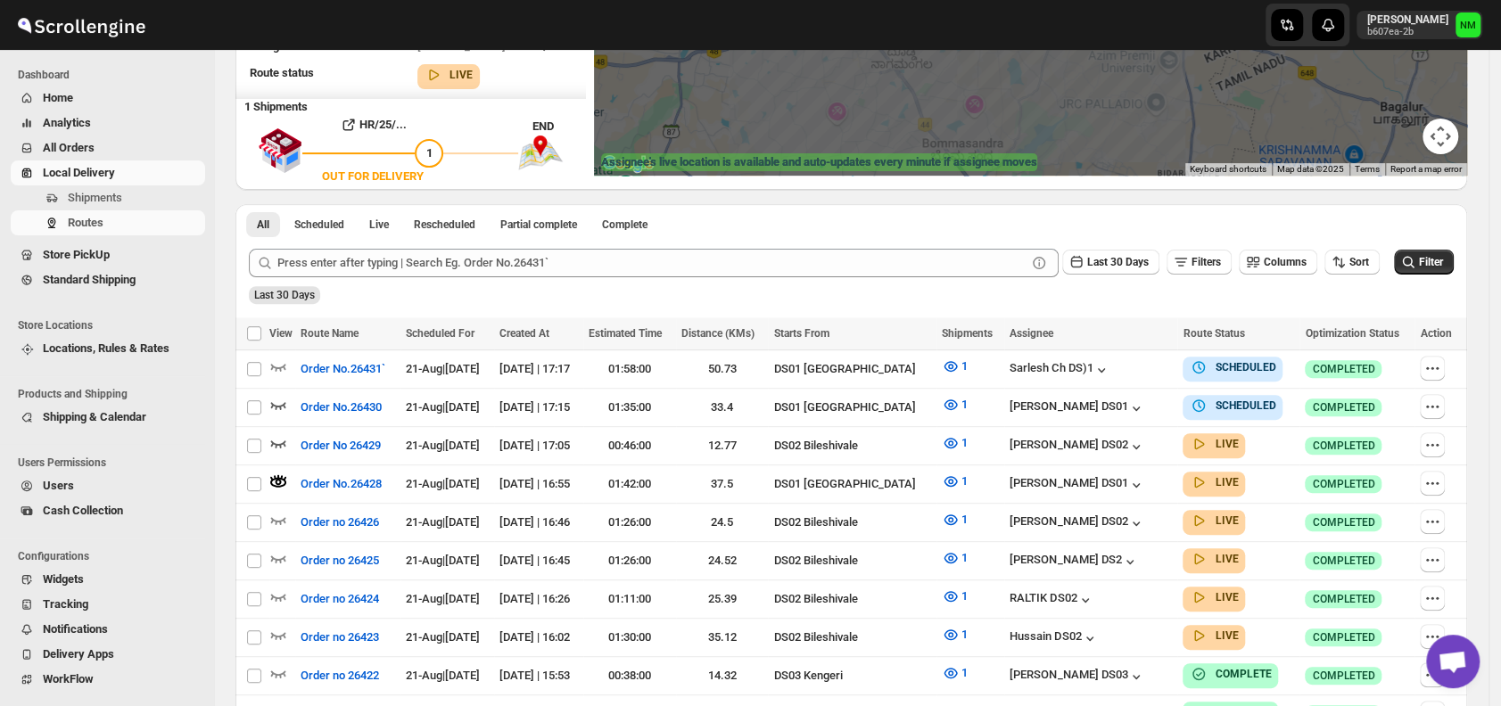
scroll to position [280, 0]
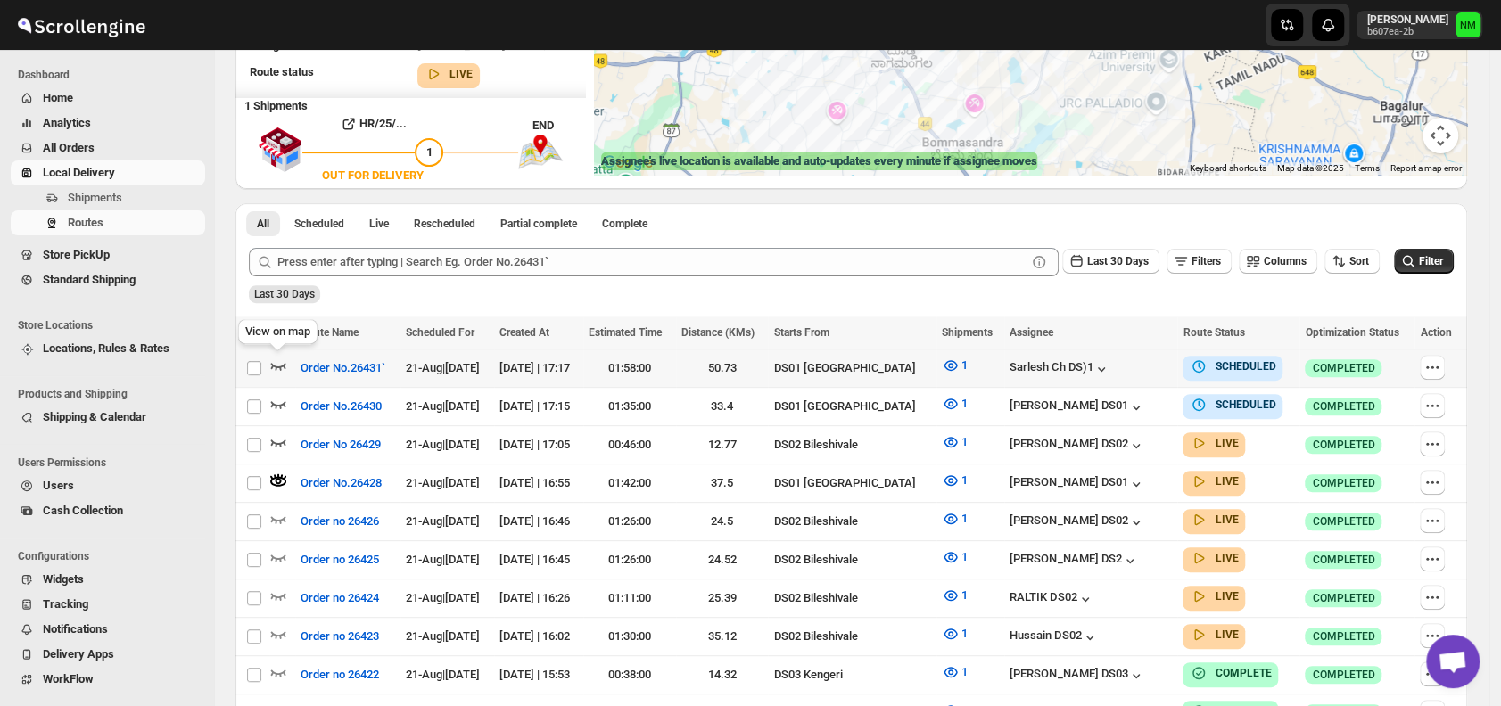
click at [279, 364] on icon "button" at bounding box center [278, 366] width 18 height 18
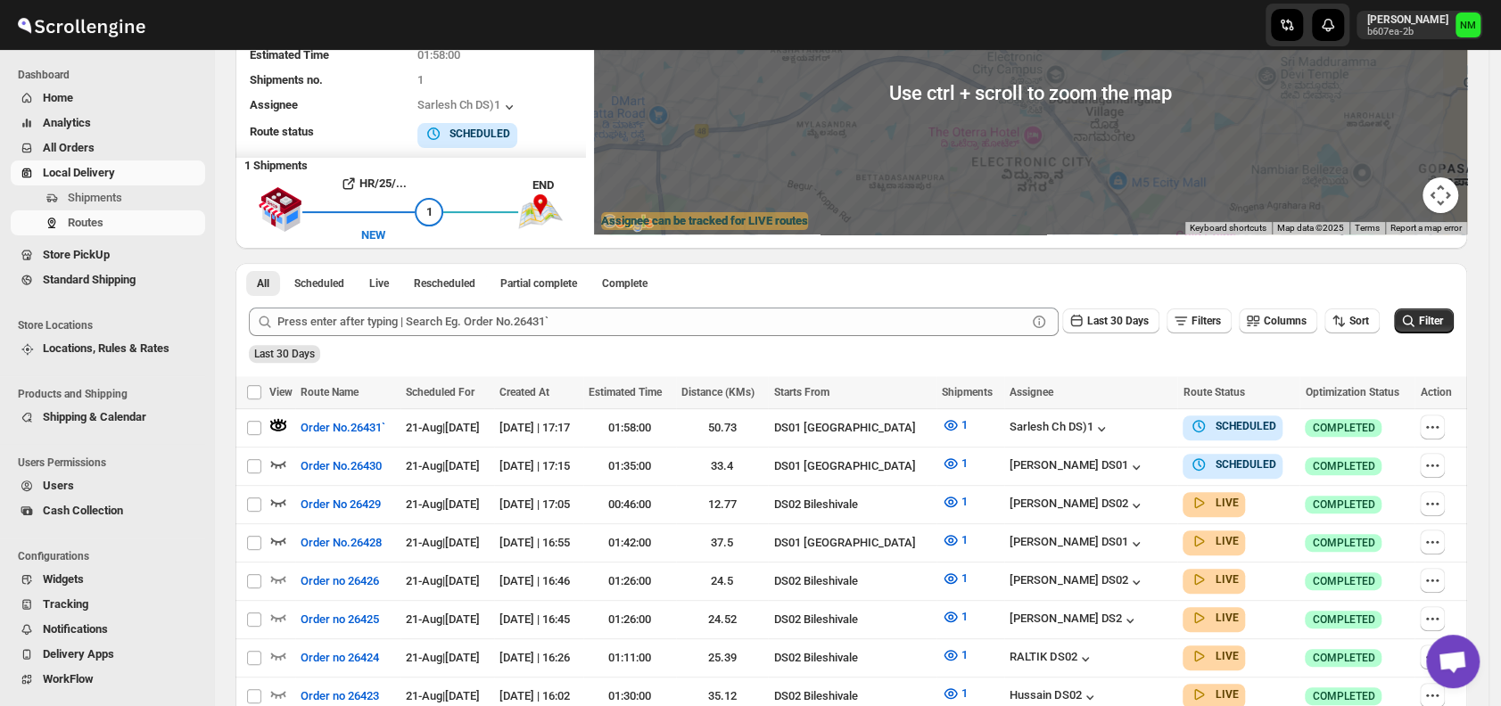
scroll to position [226, 0]
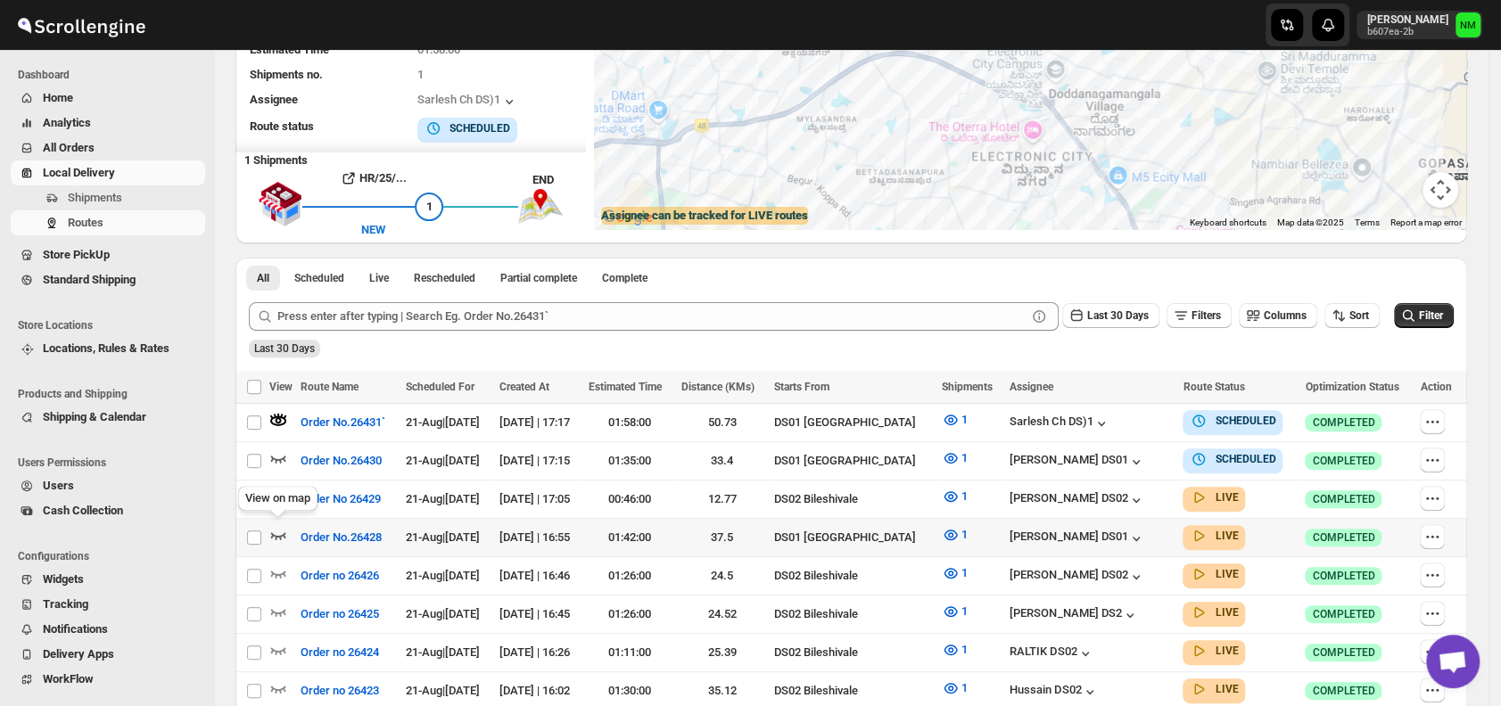
click at [284, 532] on icon "button" at bounding box center [278, 535] width 15 height 7
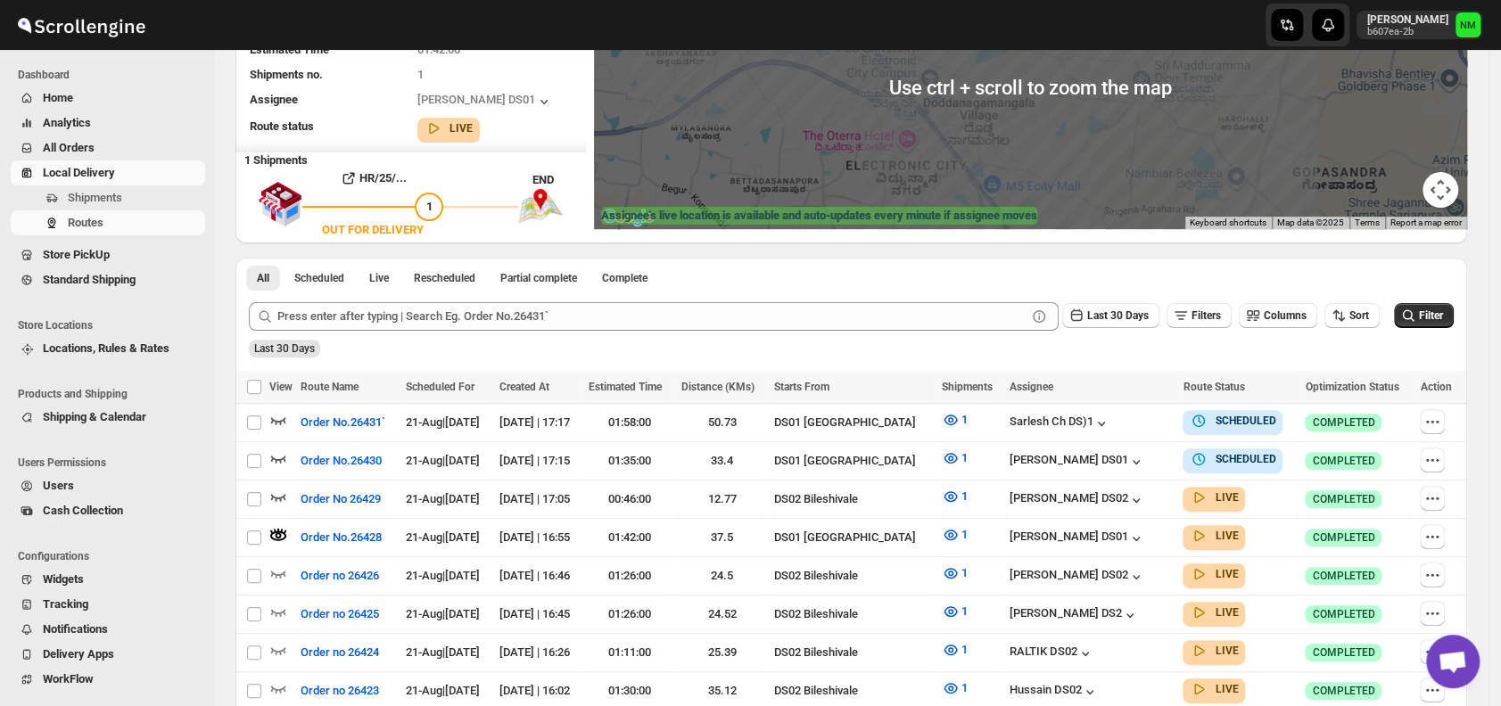
scroll to position [85, 0]
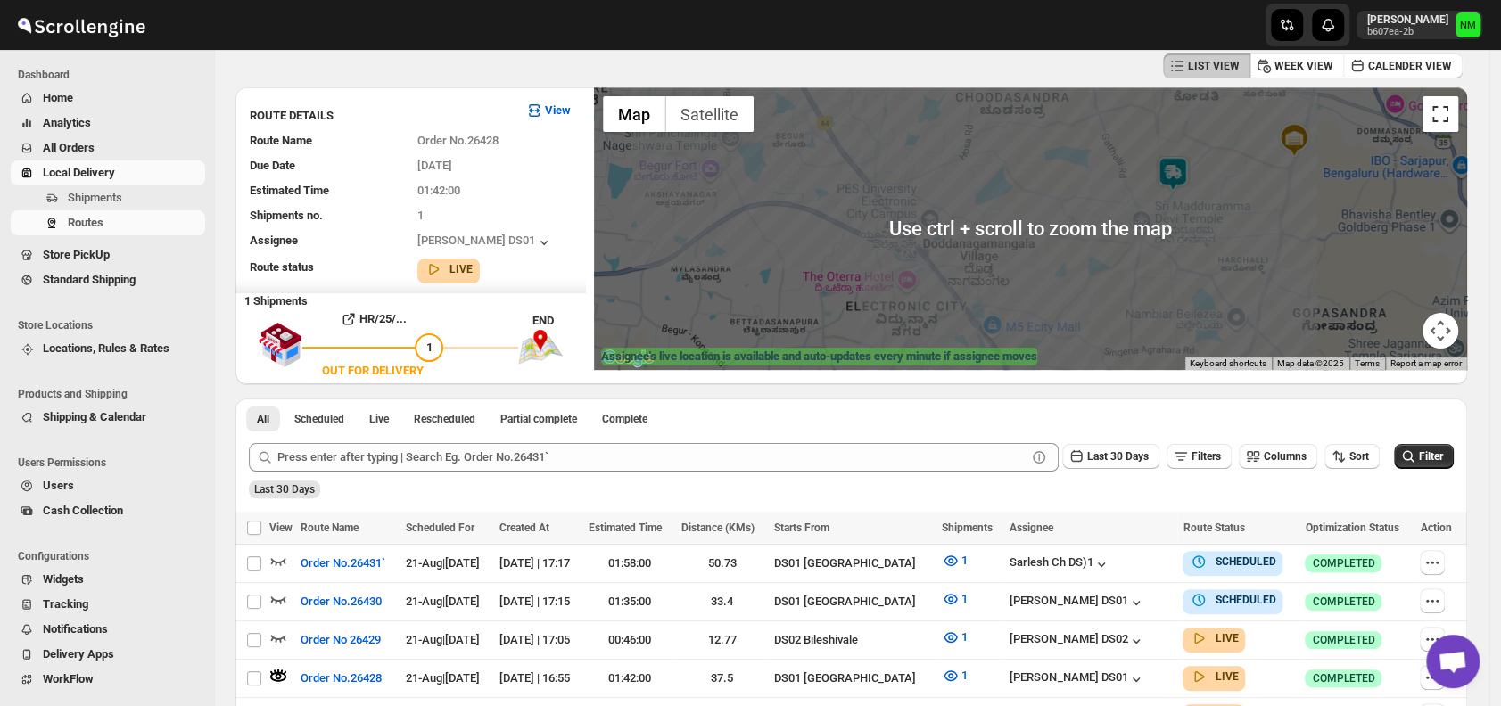
click at [1455, 123] on button "Toggle fullscreen view" at bounding box center [1440, 114] width 36 height 36
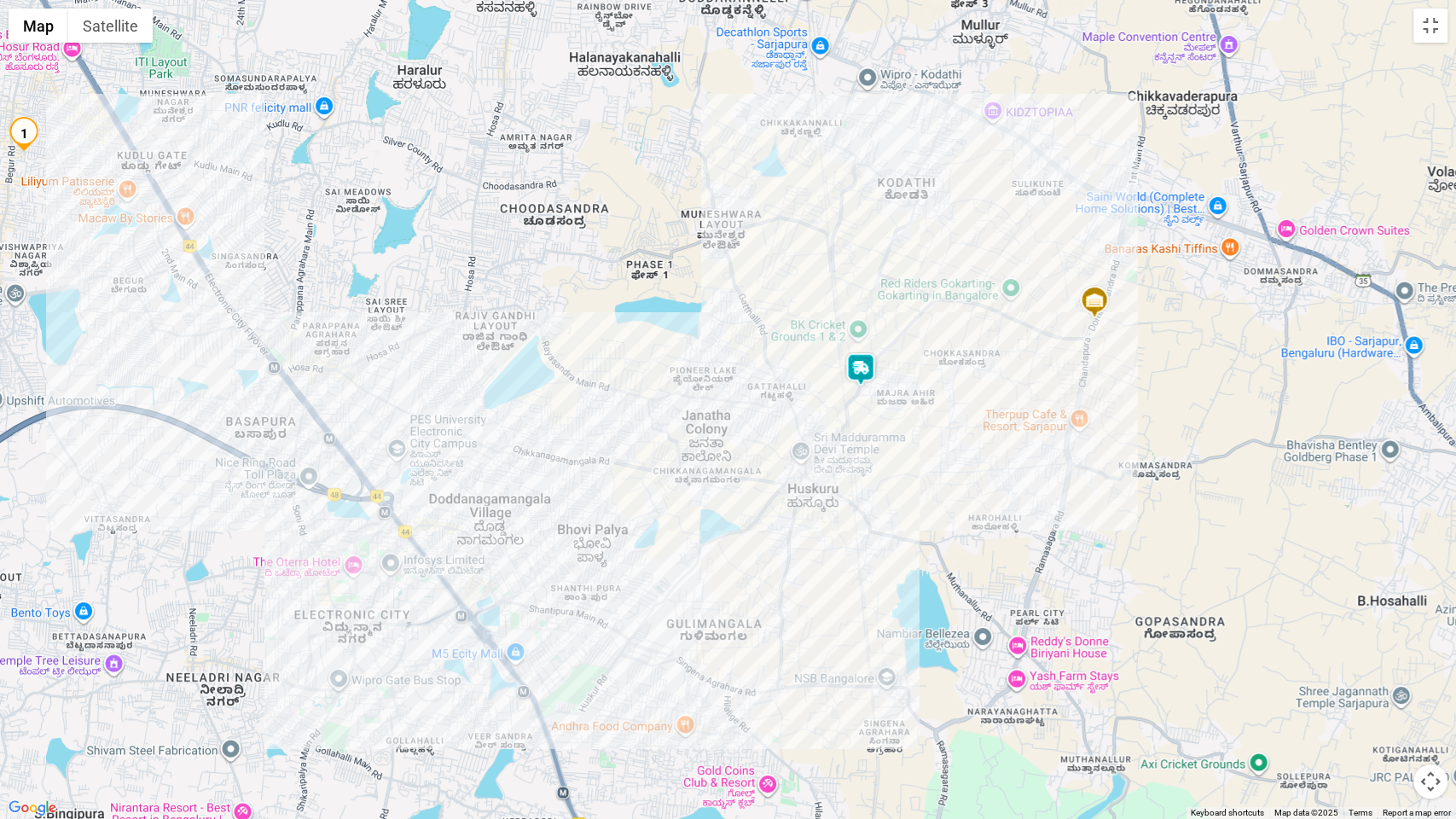
click at [1435, 45] on div at bounding box center [728, 410] width 1456 height 819
click at [1433, 42] on button "Toggle fullscreen view" at bounding box center [1431, 26] width 34 height 34
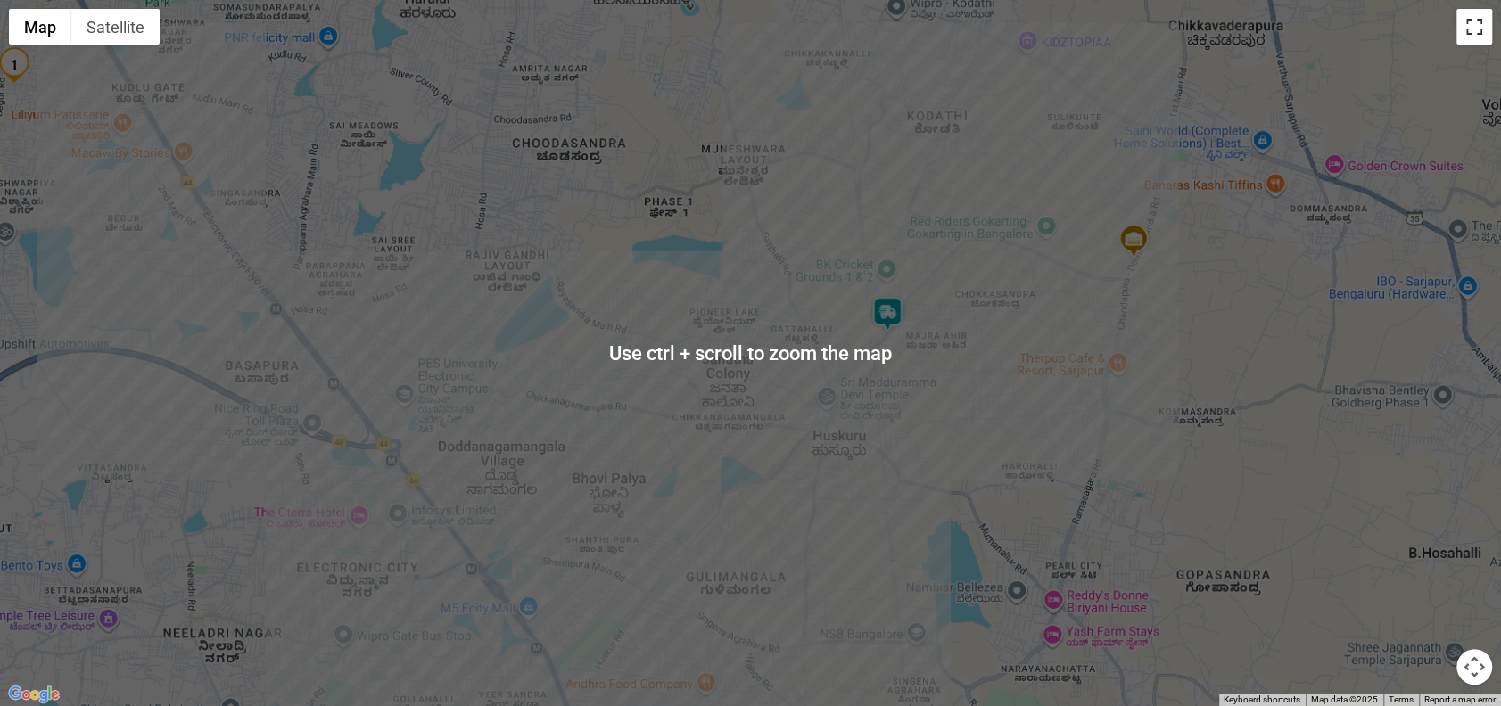
scroll to position [428, 0]
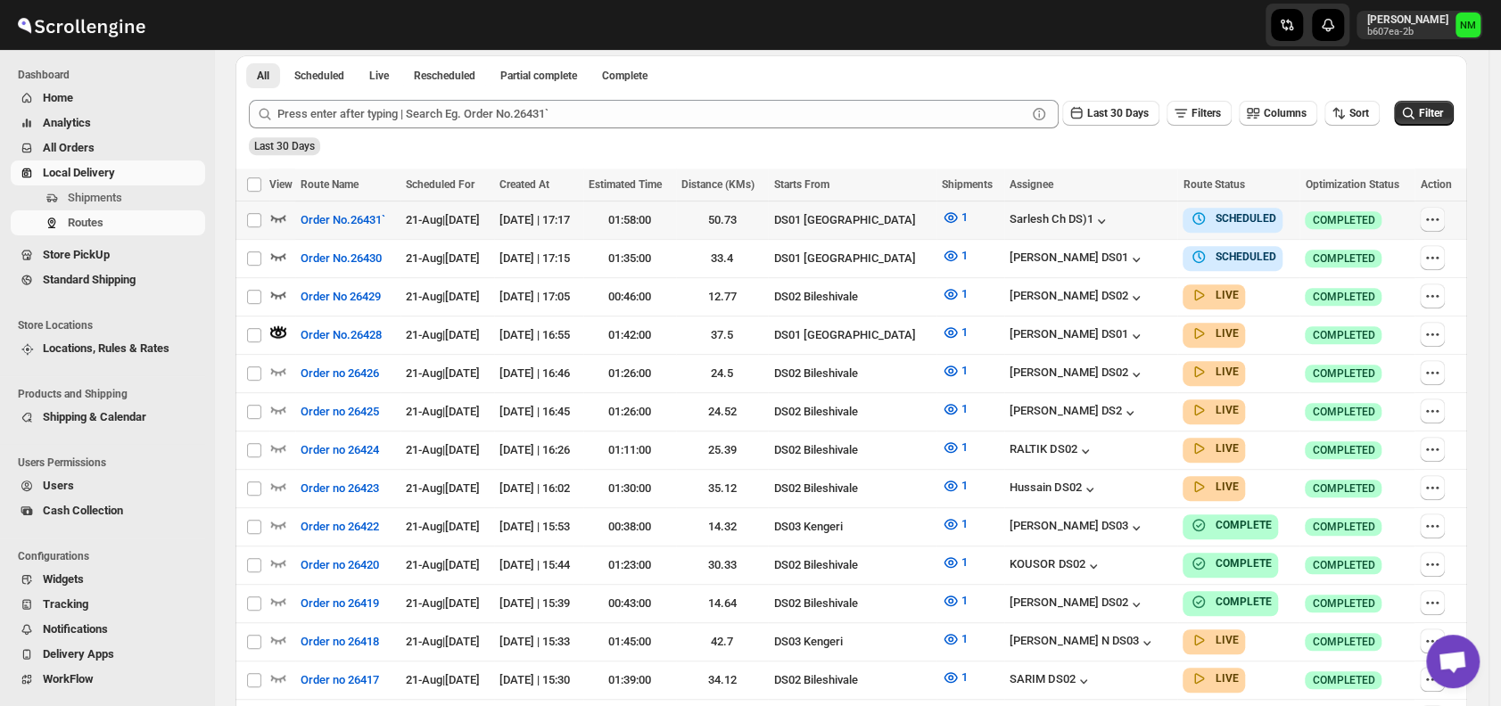
click at [1429, 218] on icon "button" at bounding box center [1427, 219] width 3 height 3
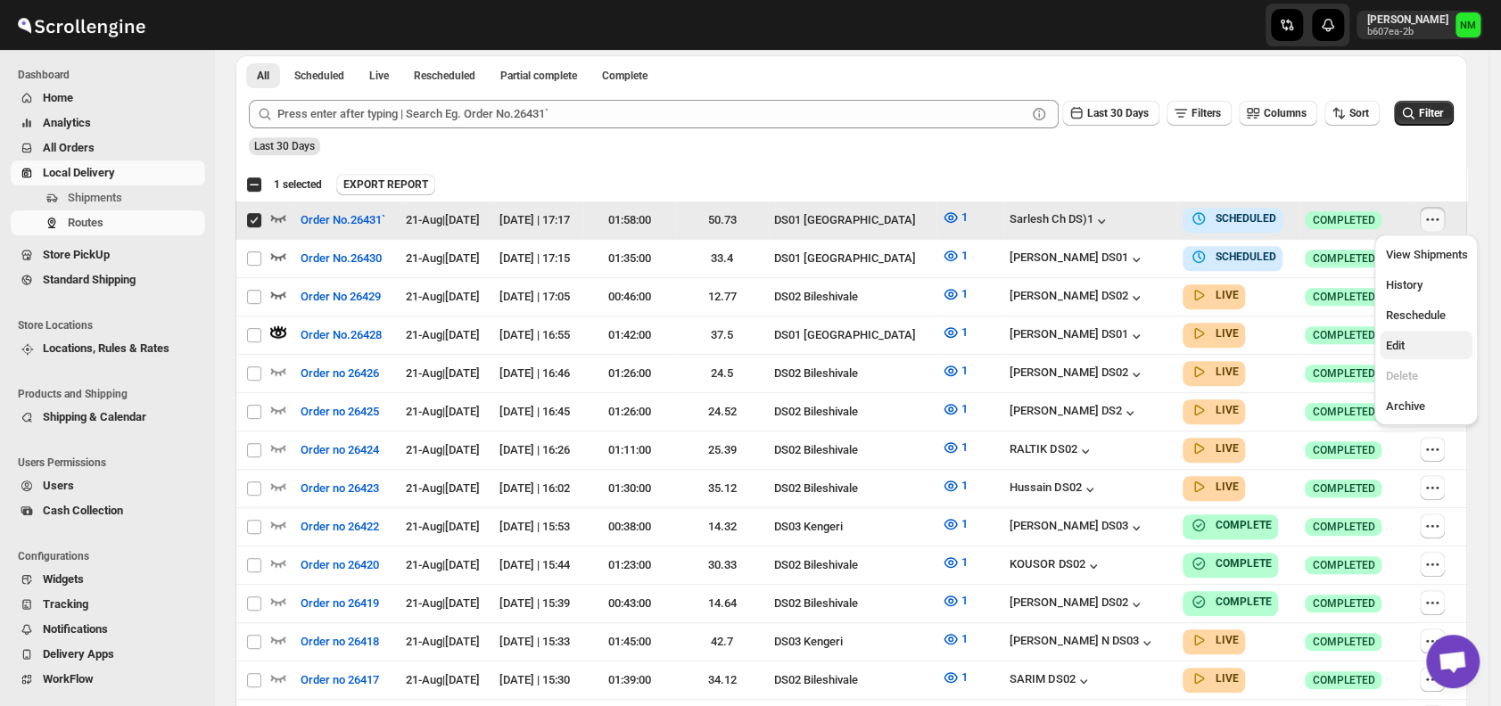
click at [1402, 349] on span "Edit" at bounding box center [1394, 345] width 19 height 13
checkbox input "false"
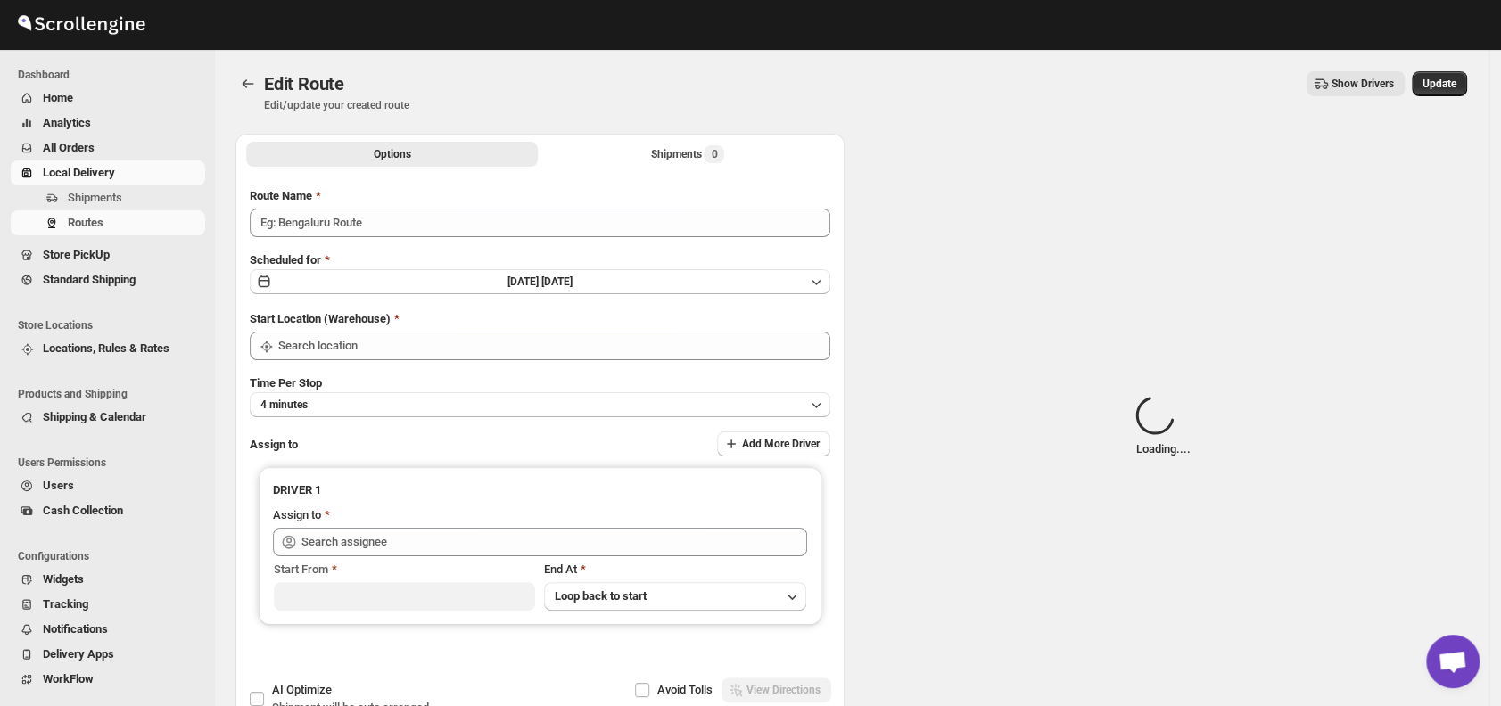
type input "Order No.26431`"
type input "DS01 [GEOGRAPHIC_DATA]"
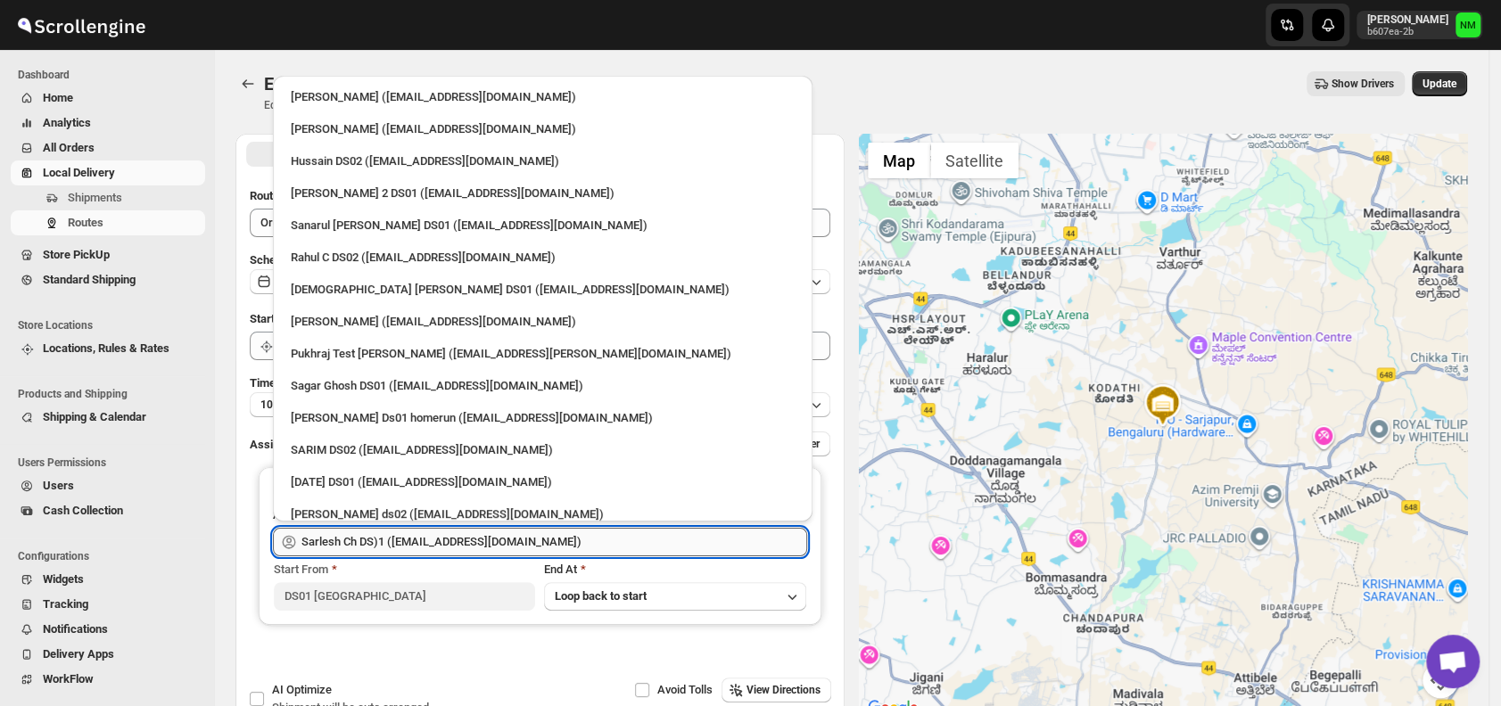
click at [563, 532] on input "Sarlesh Ch DS)1 ([EMAIL_ADDRESS][DOMAIN_NAME])" at bounding box center [554, 542] width 506 height 29
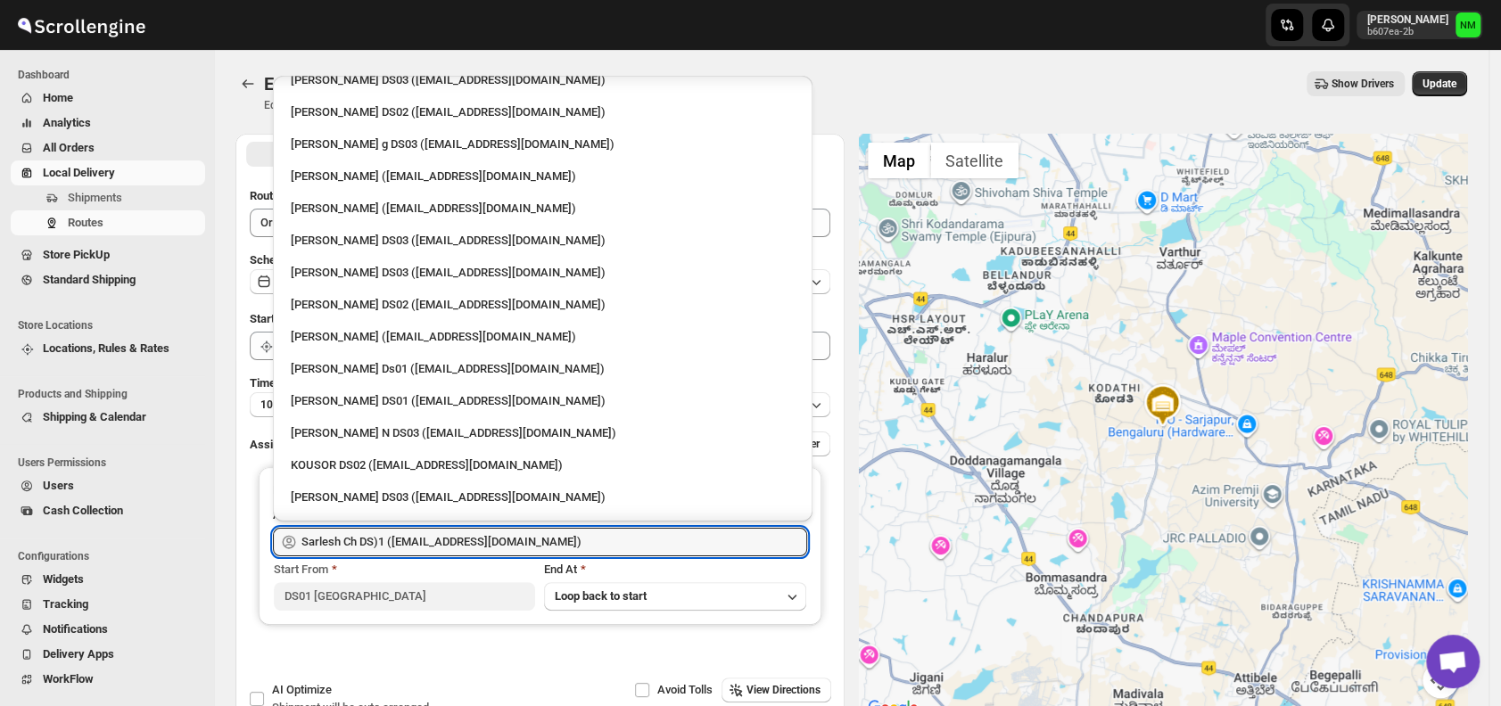
scroll to position [1458, 0]
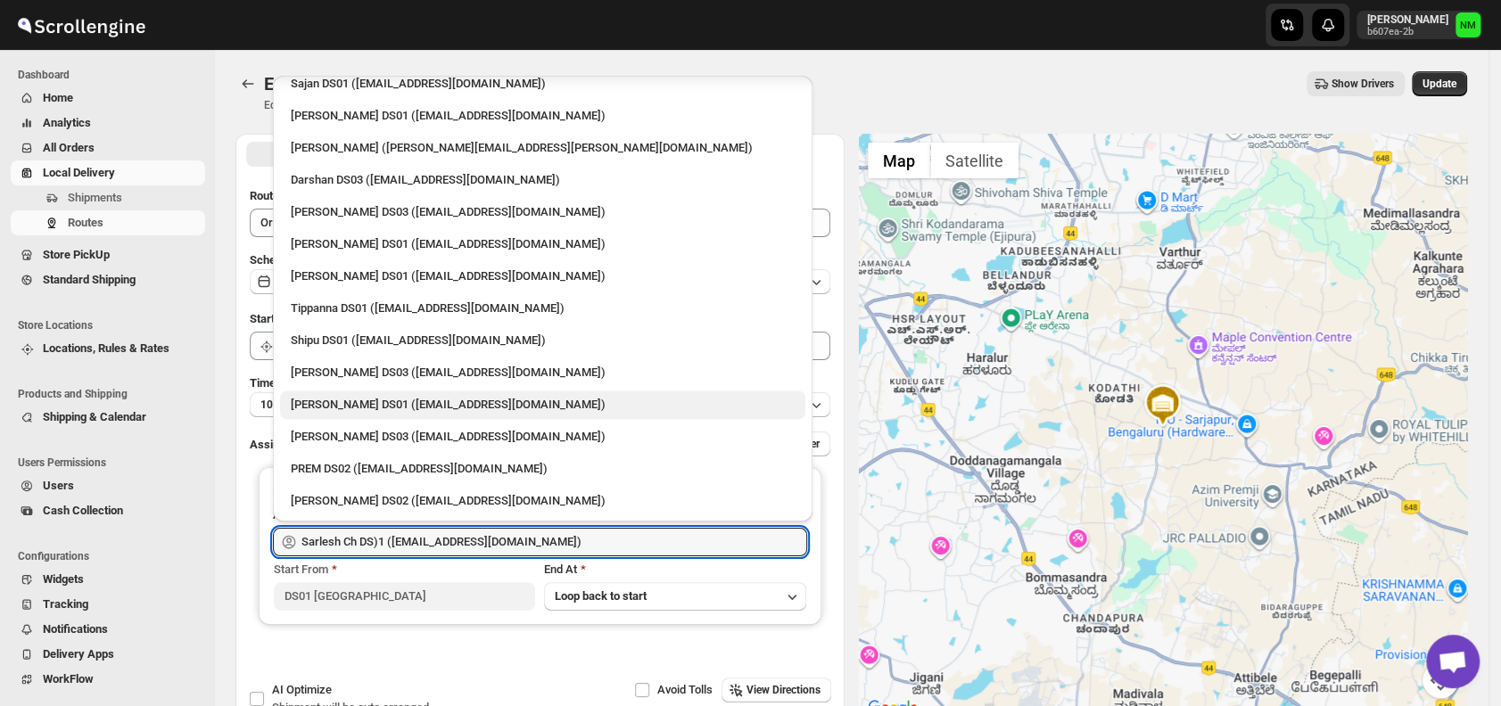
click at [382, 404] on div "[PERSON_NAME] DS01 ([EMAIL_ADDRESS][DOMAIN_NAME])" at bounding box center [543, 405] width 504 height 18
type input "[PERSON_NAME] DS01 ([EMAIL_ADDRESS][DOMAIN_NAME])"
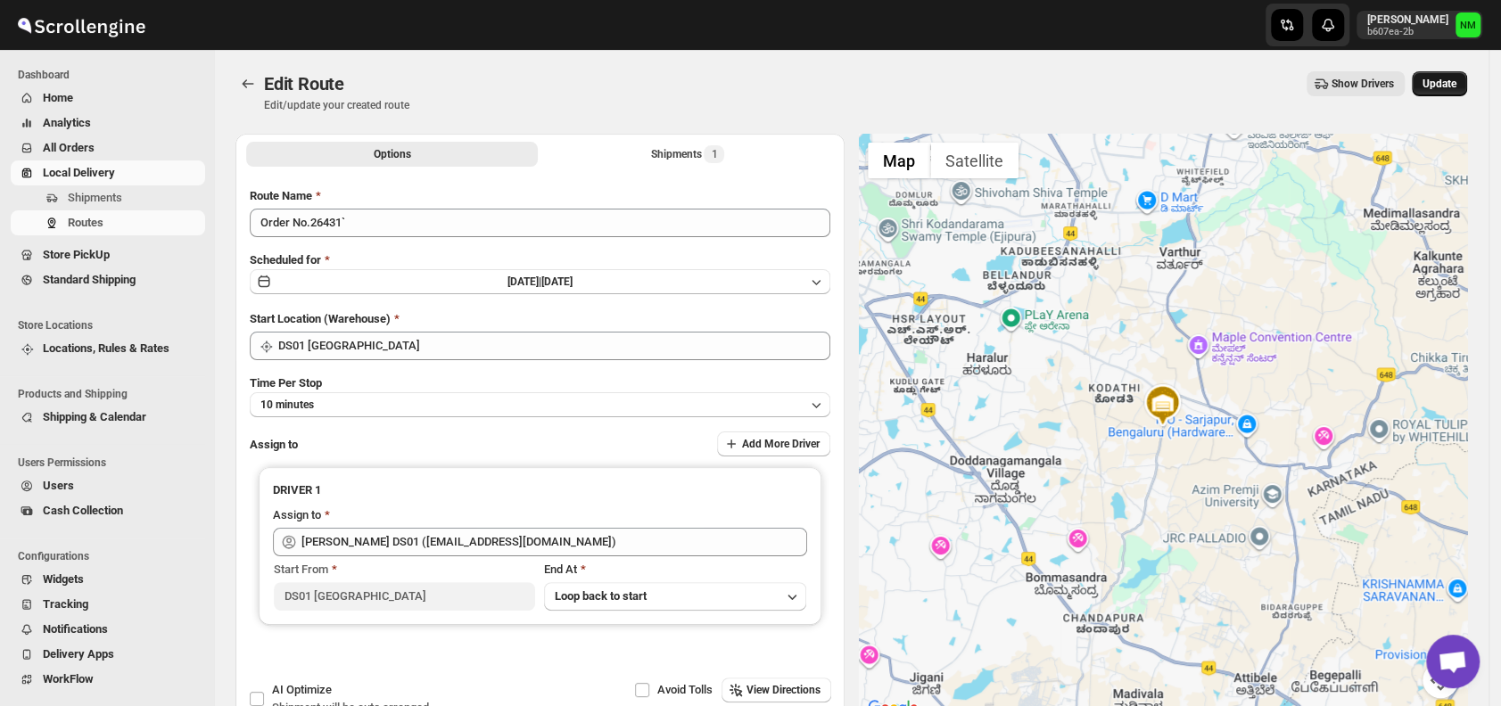
click at [1440, 88] on span "Update" at bounding box center [1439, 84] width 34 height 14
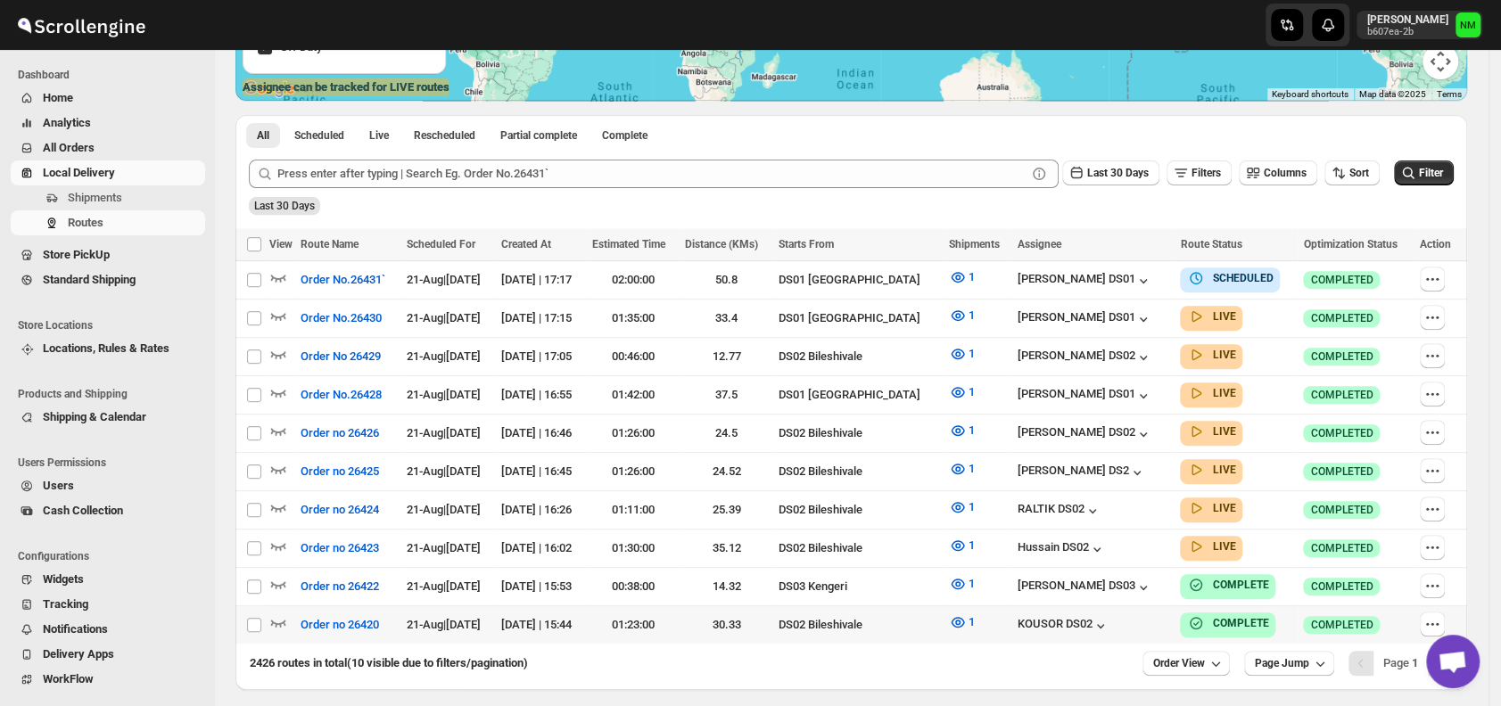
scroll to position [356, 0]
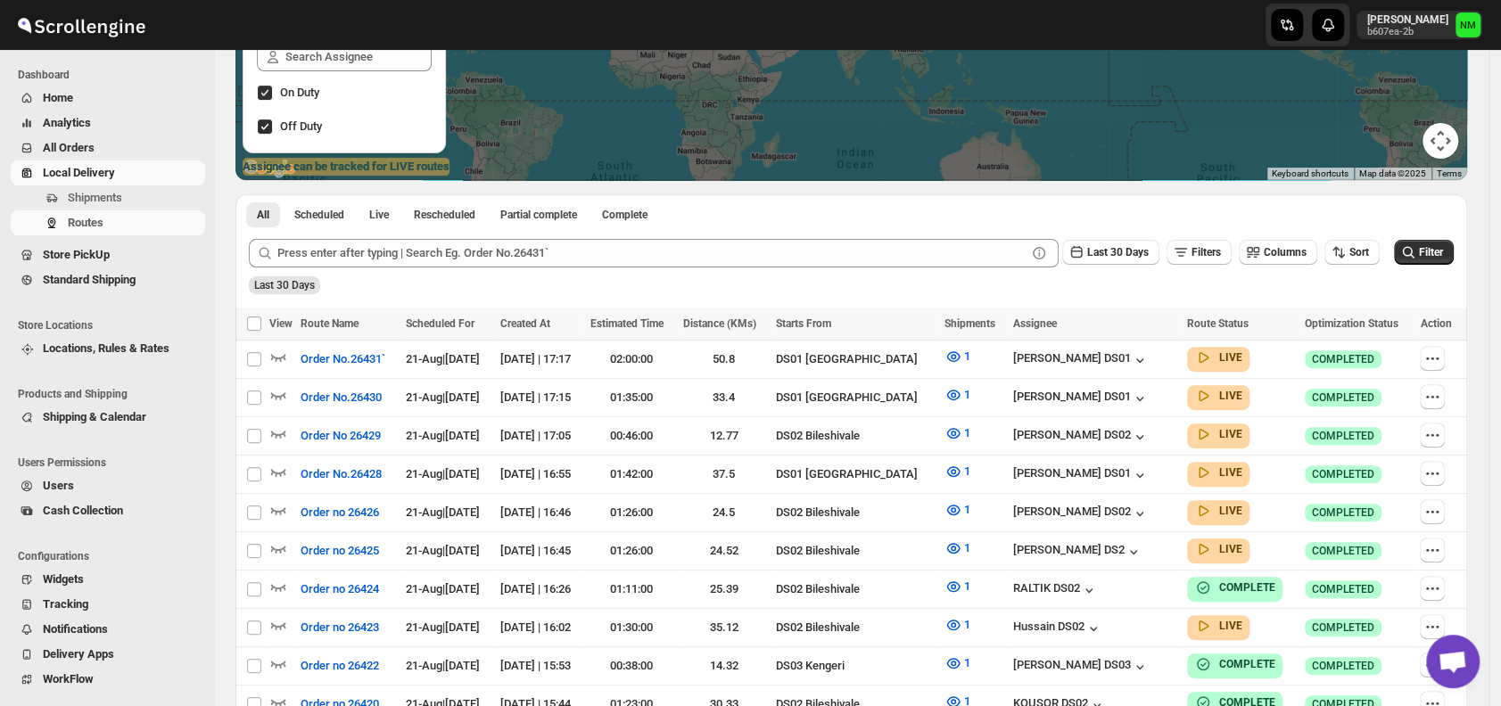
scroll to position [286, 0]
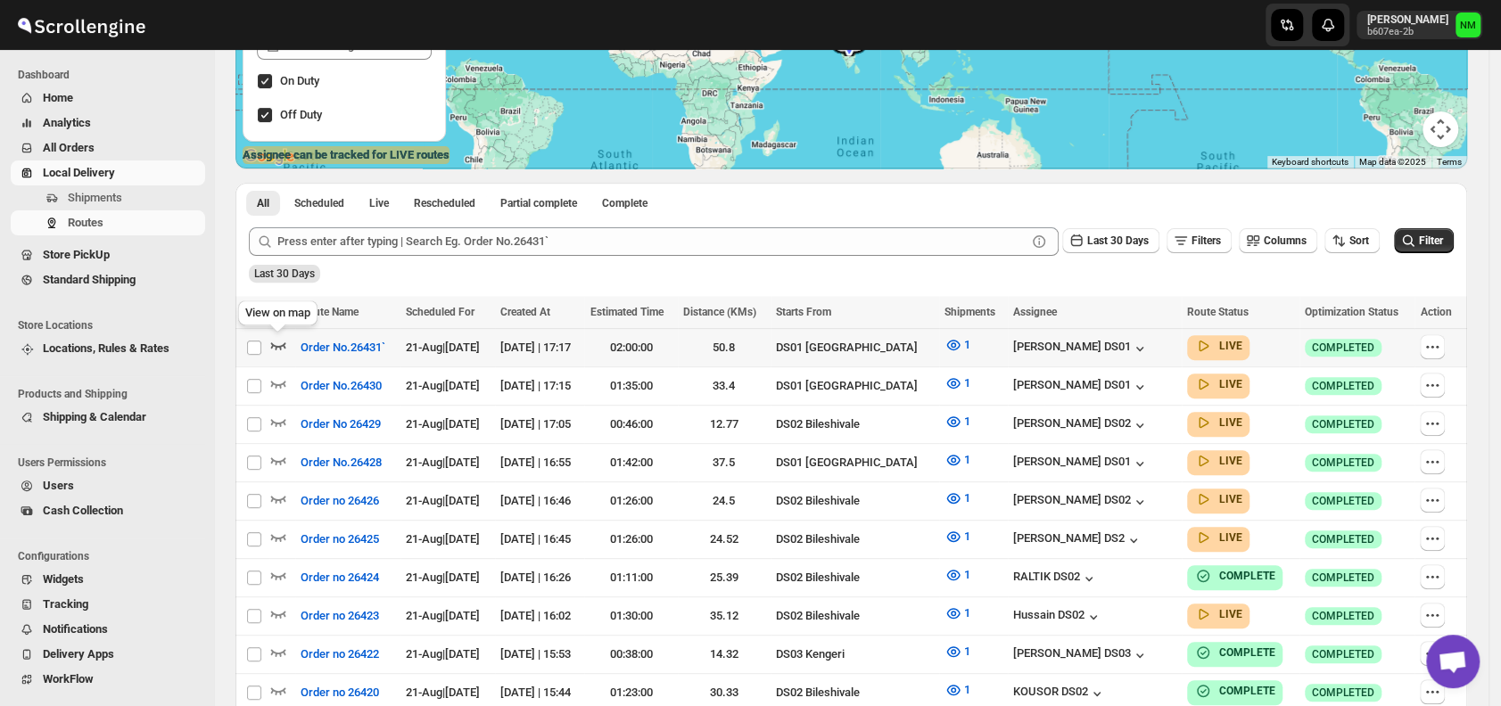
click at [284, 345] on icon "button" at bounding box center [278, 345] width 15 height 7
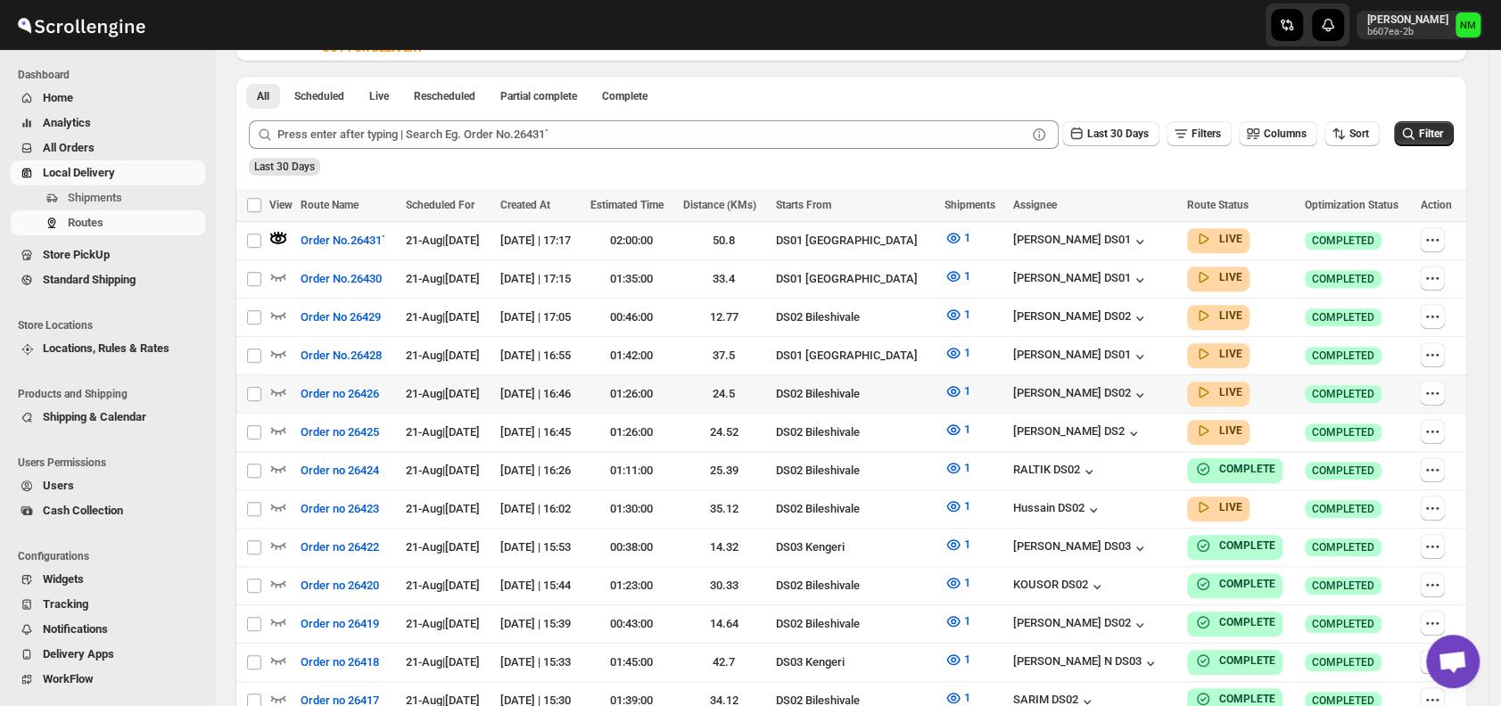
scroll to position [465, 0]
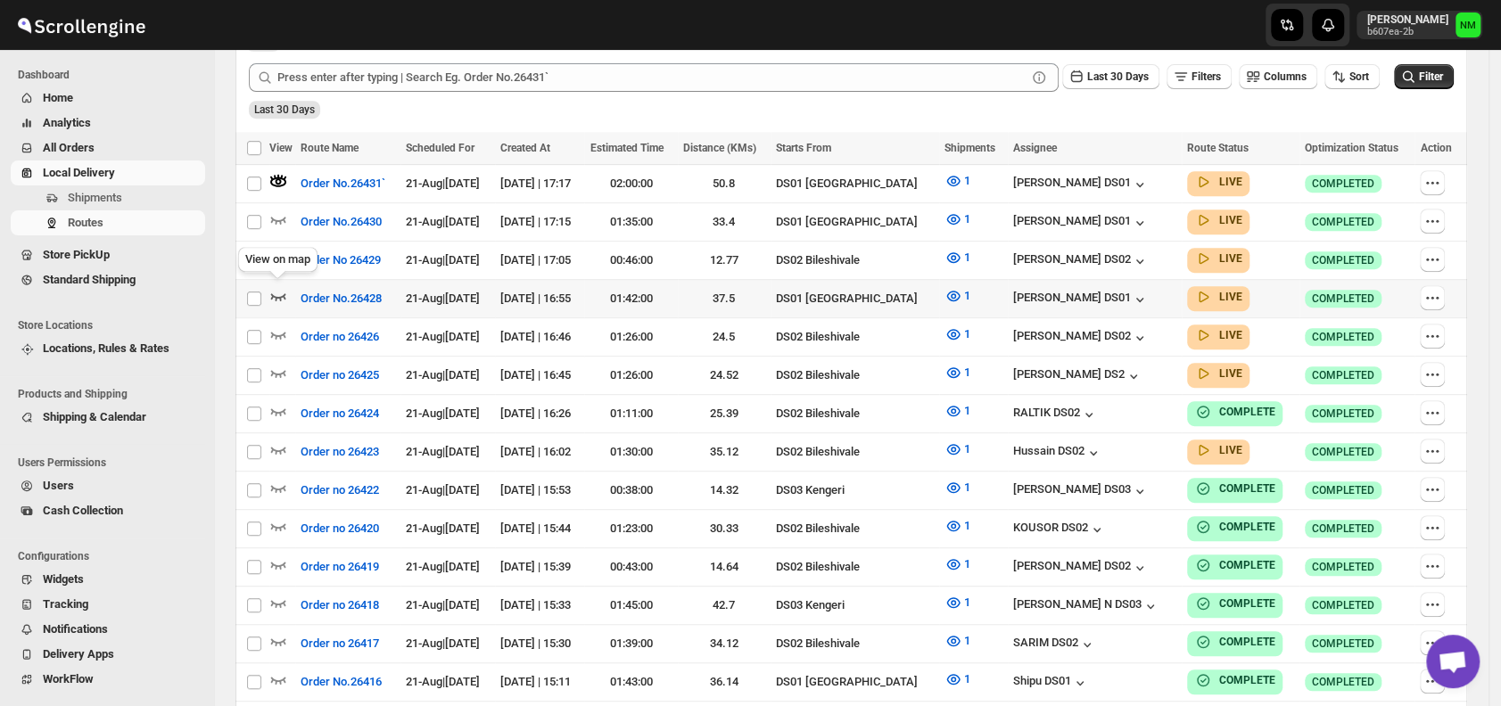
click at [282, 290] on icon "button" at bounding box center [278, 296] width 18 height 18
click at [285, 215] on icon "button" at bounding box center [278, 219] width 18 height 18
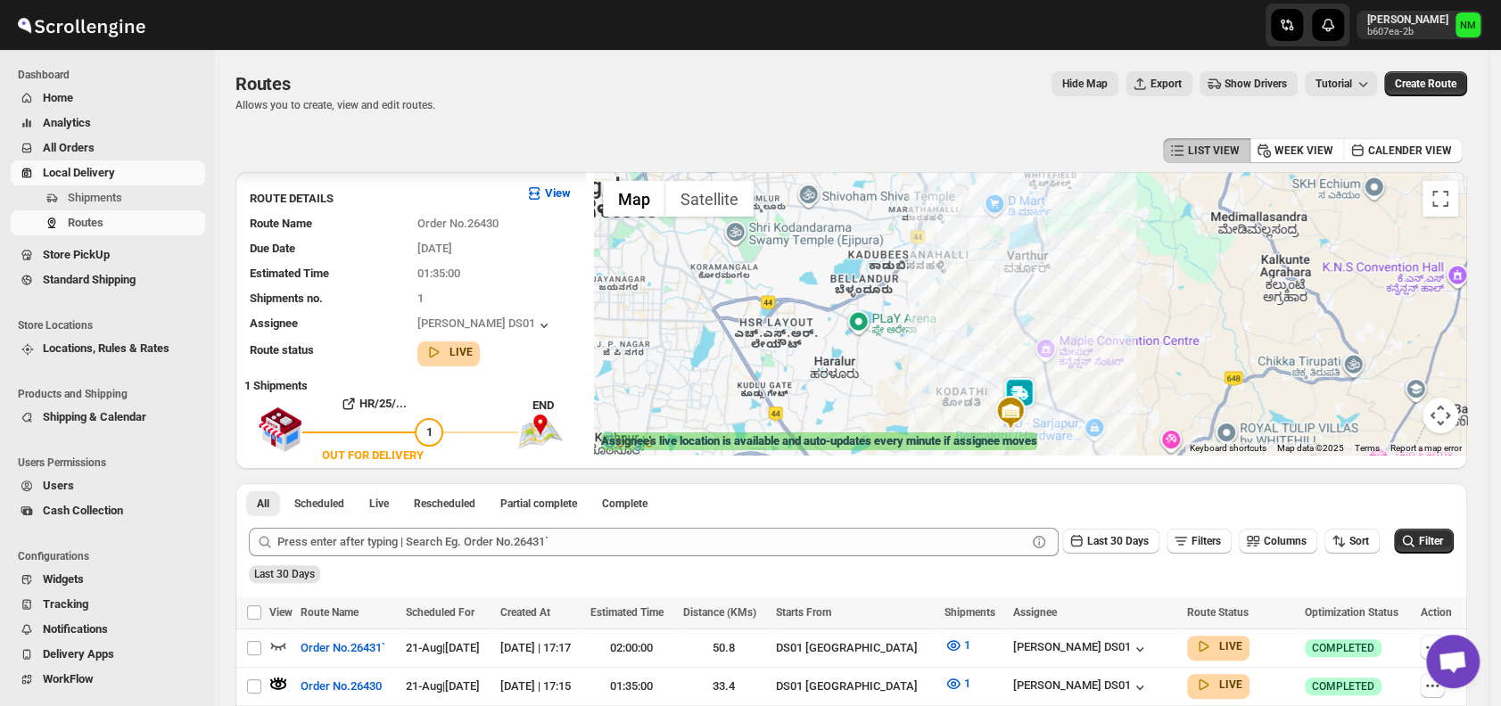
click at [1030, 385] on img at bounding box center [1019, 395] width 36 height 36
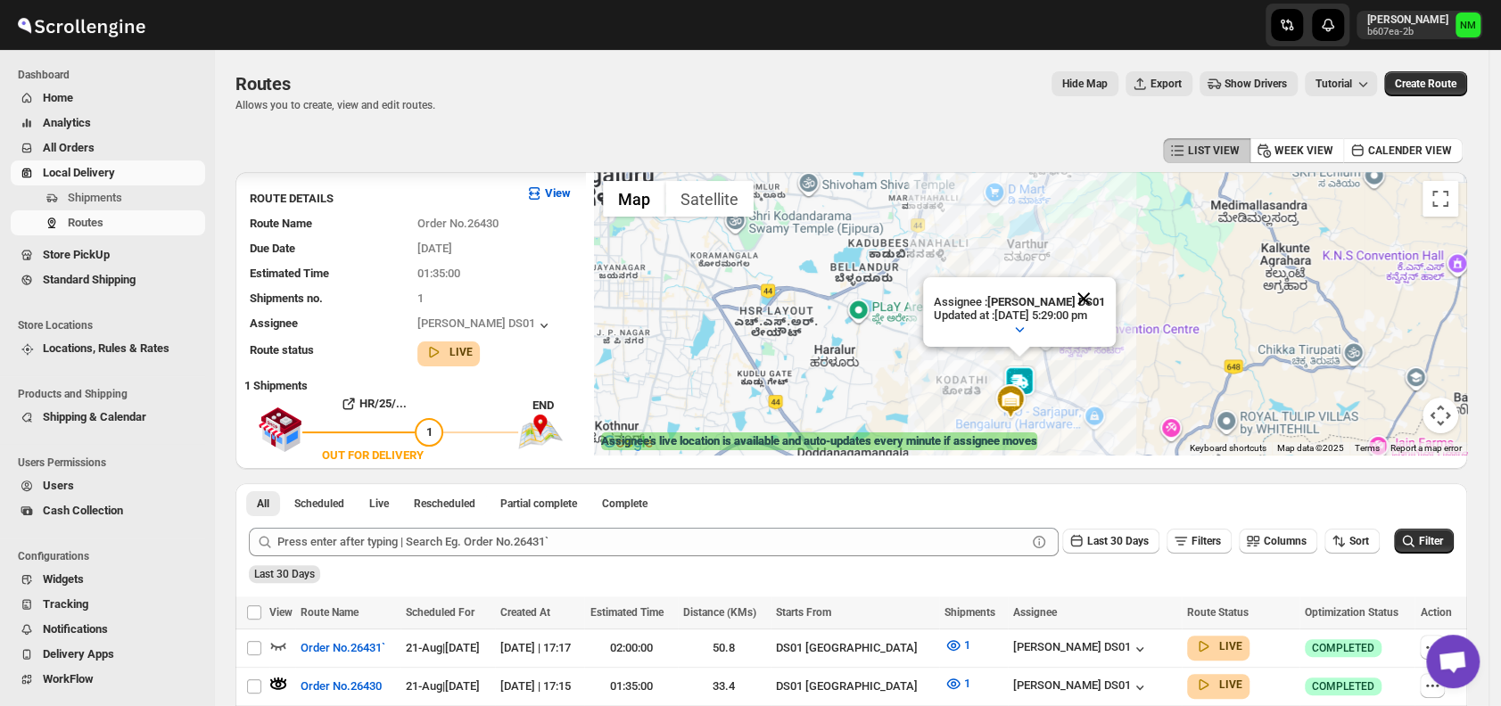
click at [1103, 296] on button "Close" at bounding box center [1083, 298] width 43 height 43
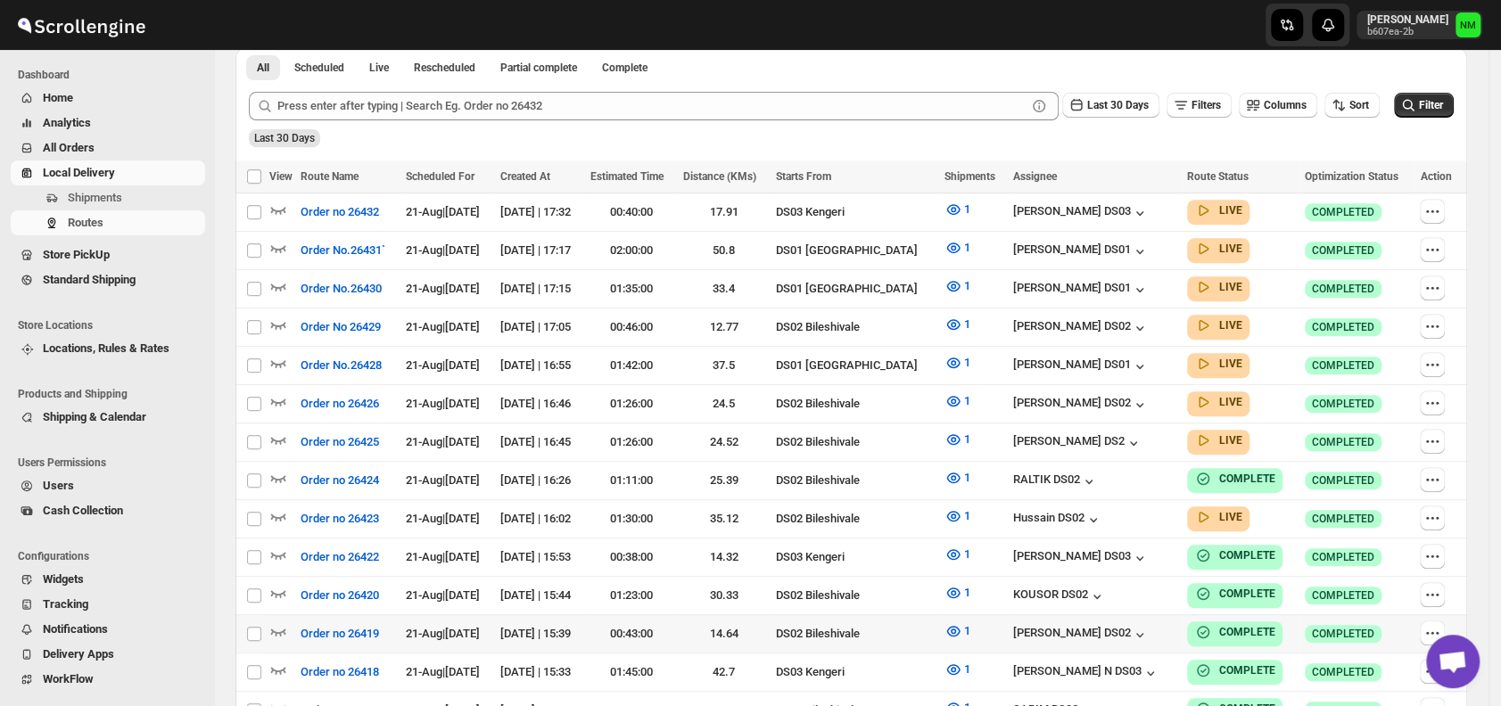
scroll to position [429, 0]
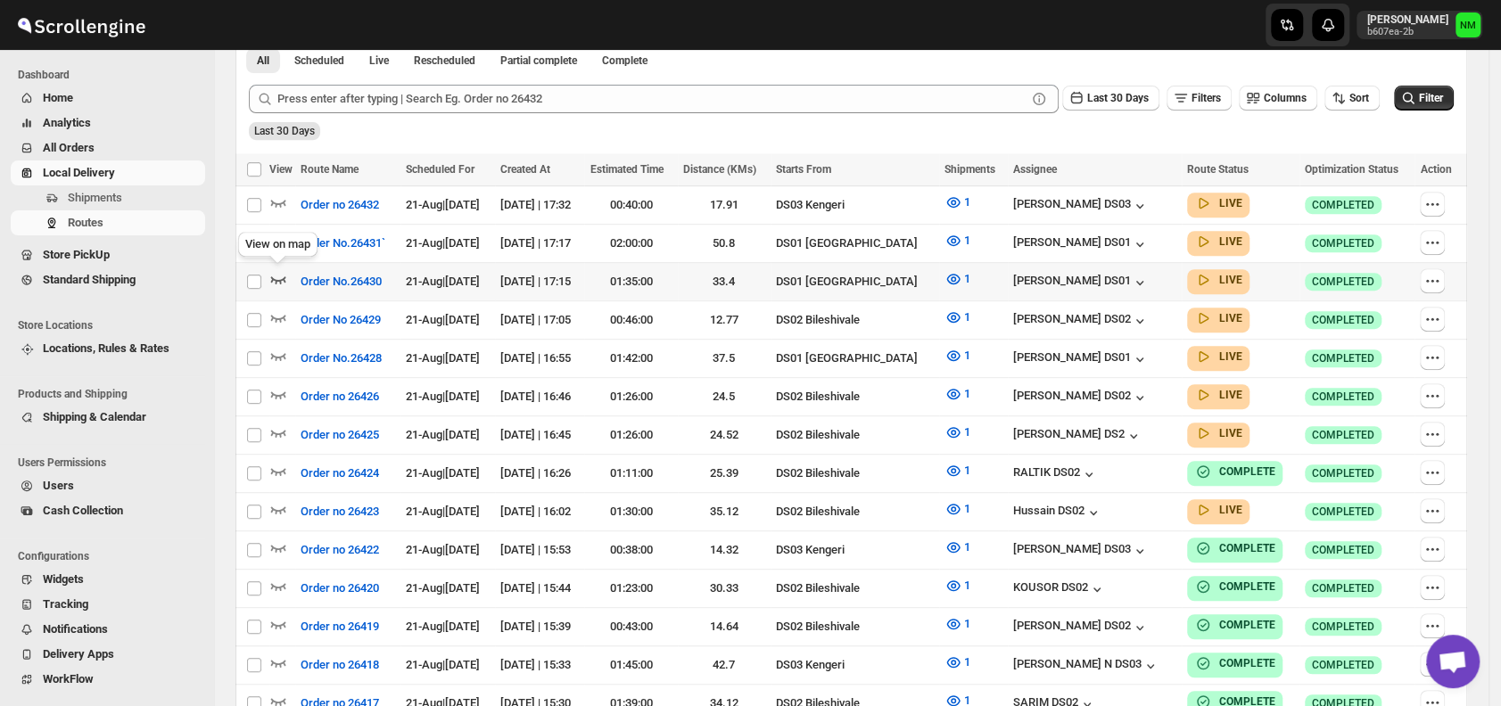
click at [278, 273] on icon "button" at bounding box center [278, 279] width 18 height 18
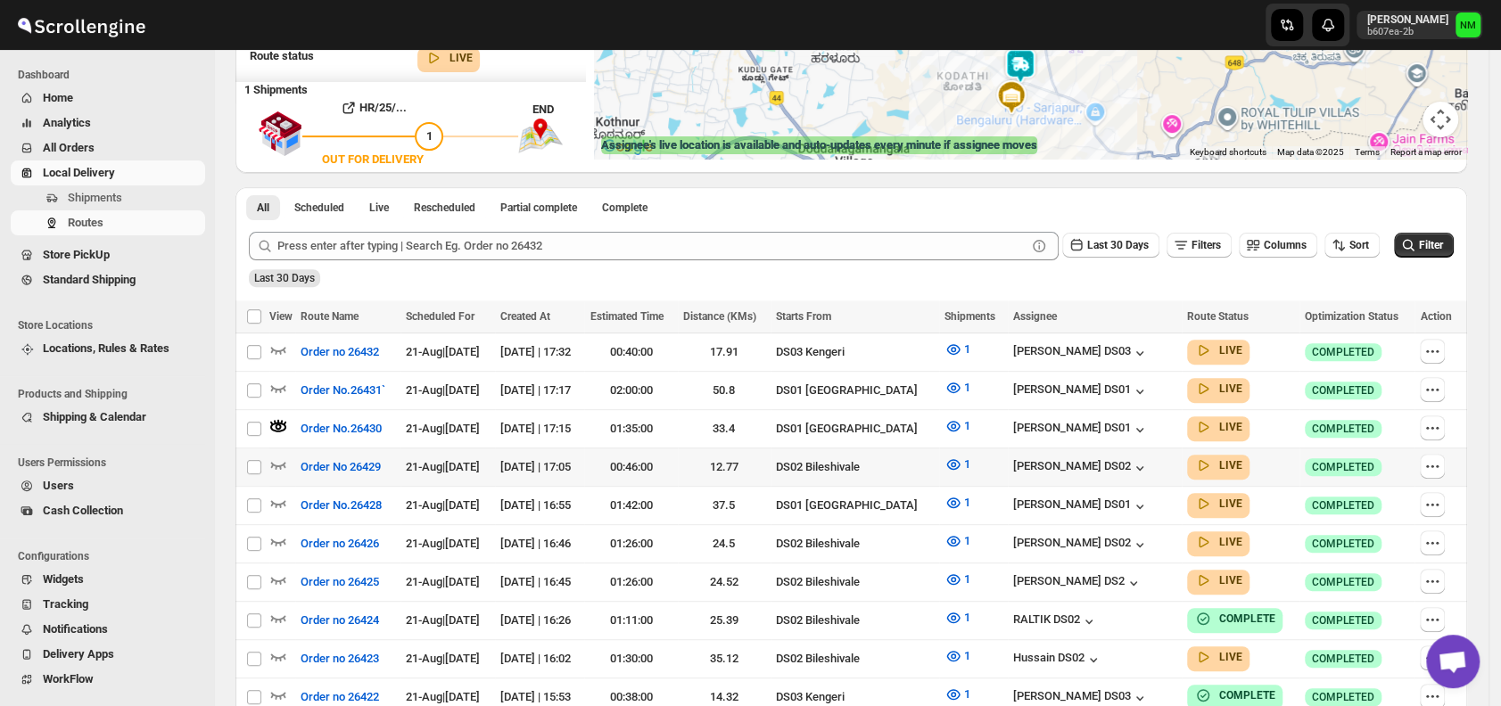
scroll to position [307, 0]
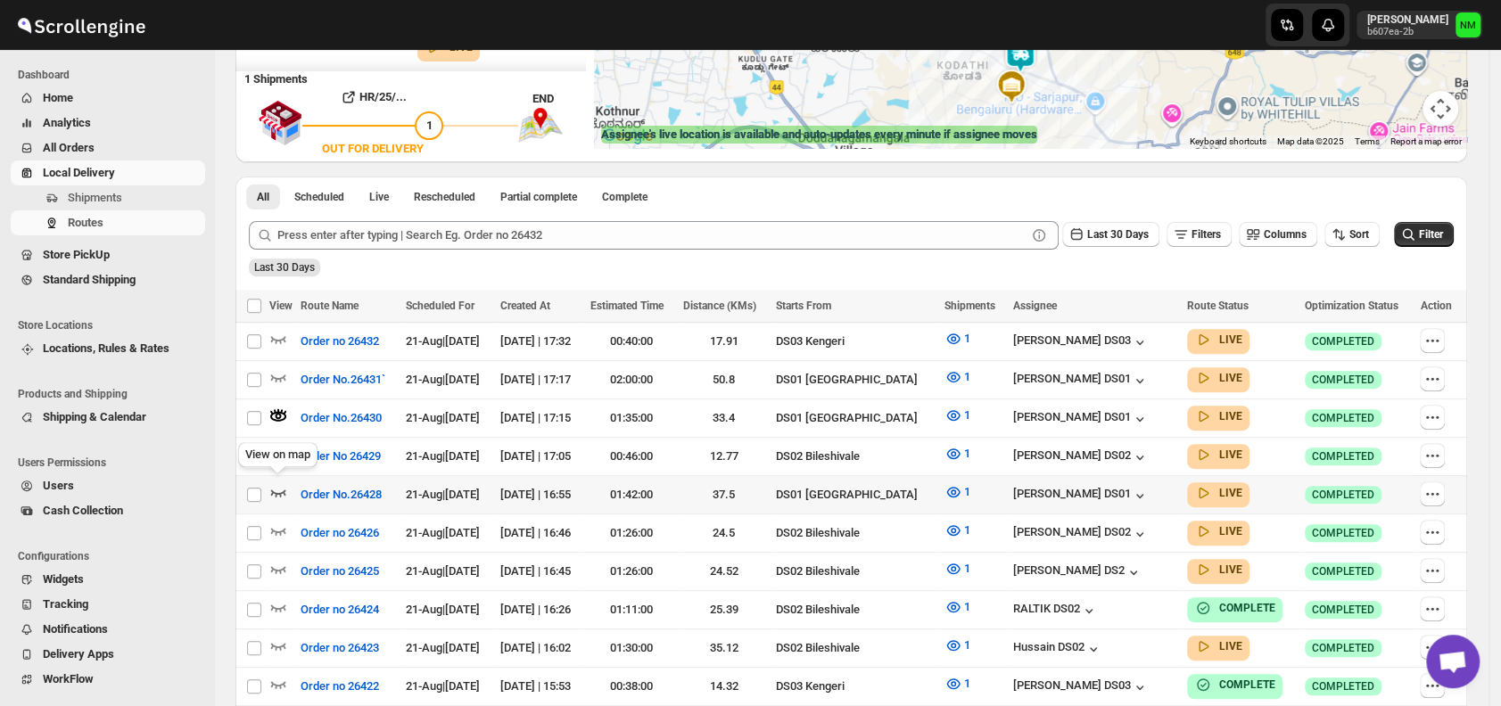
click at [276, 484] on icon "button" at bounding box center [278, 492] width 18 height 18
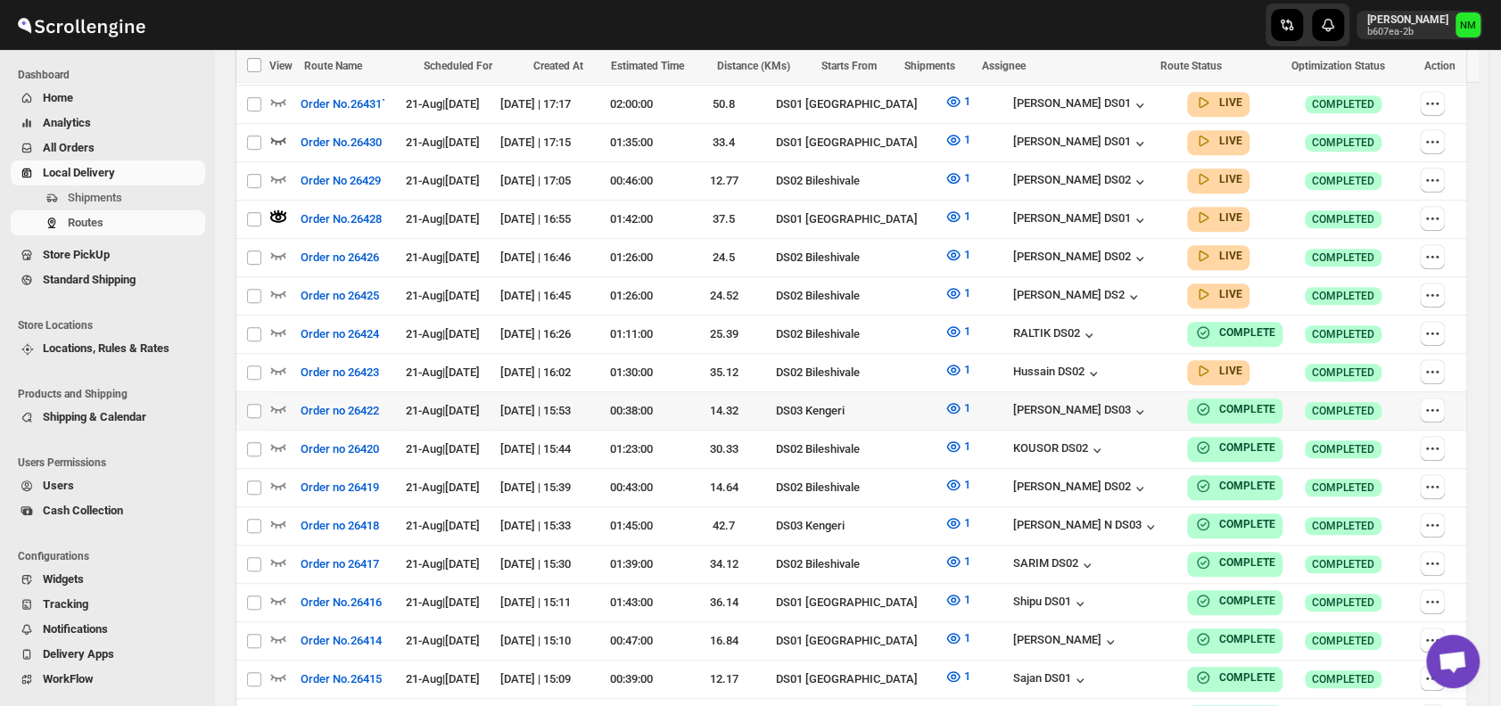
scroll to position [0, 0]
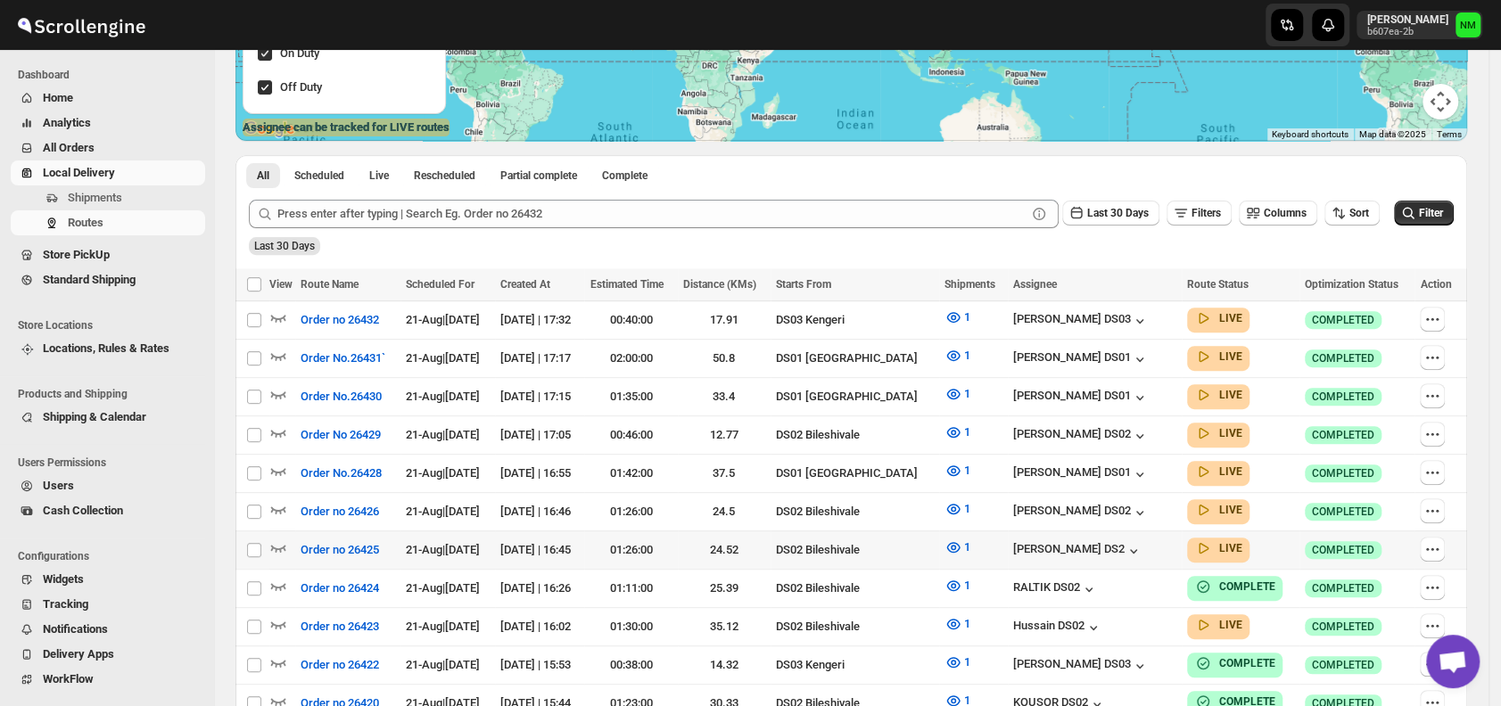
scroll to position [371, 0]
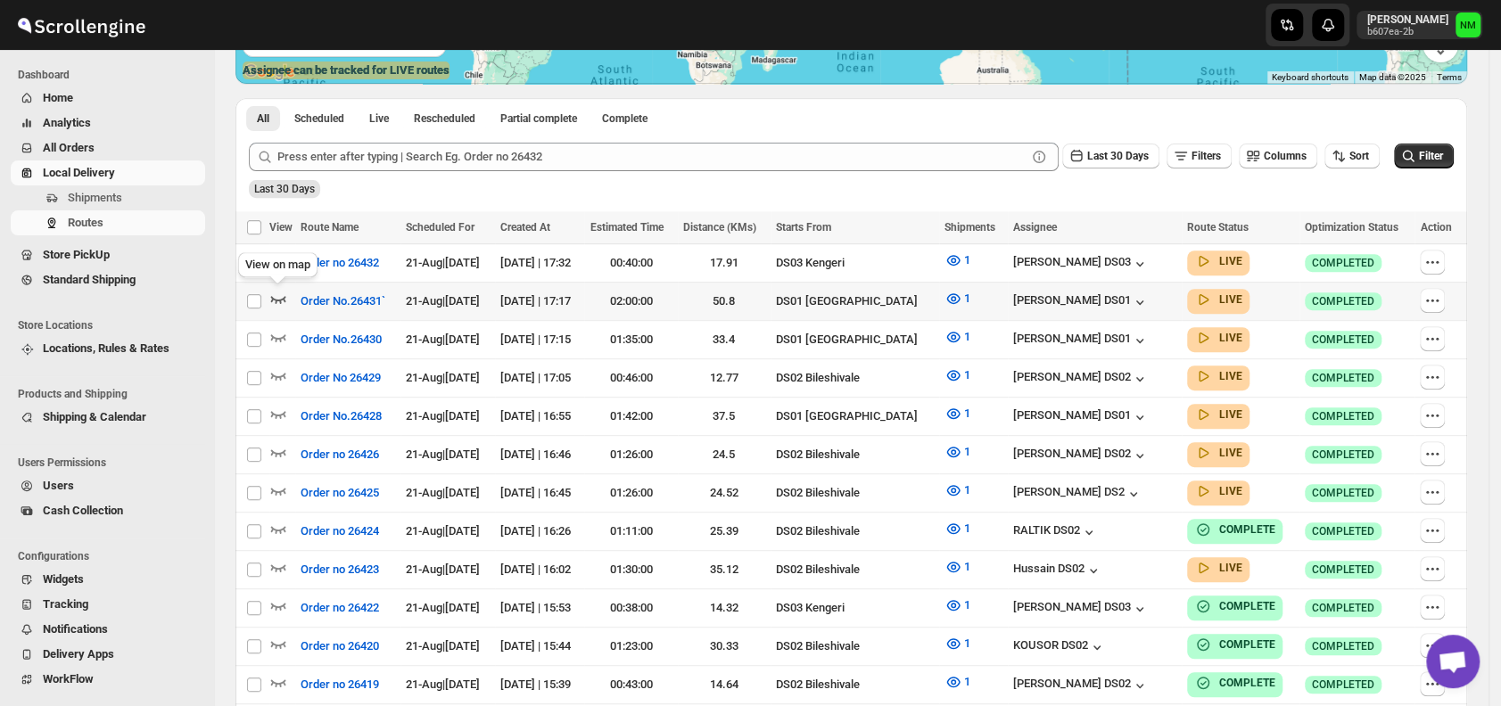
click at [284, 293] on icon "button" at bounding box center [278, 299] width 18 height 18
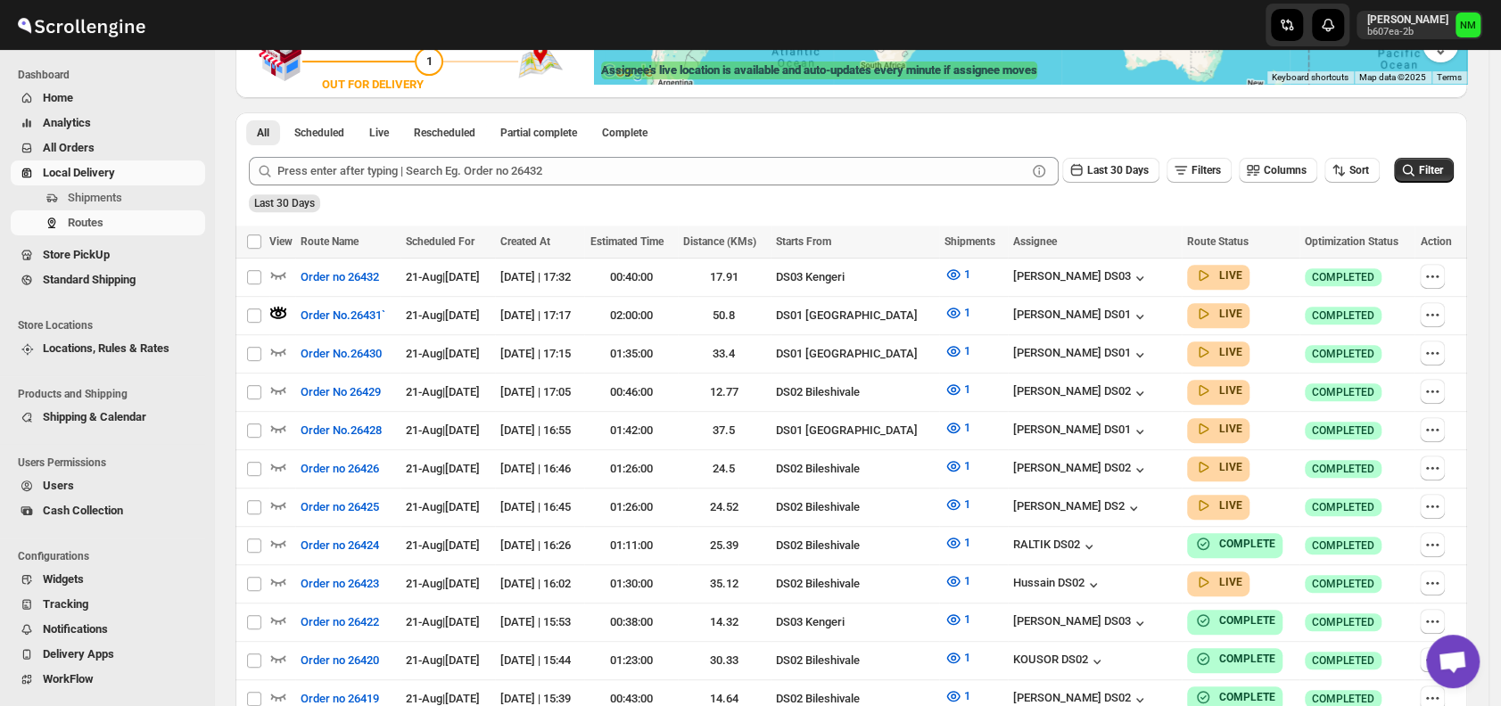
scroll to position [0, 0]
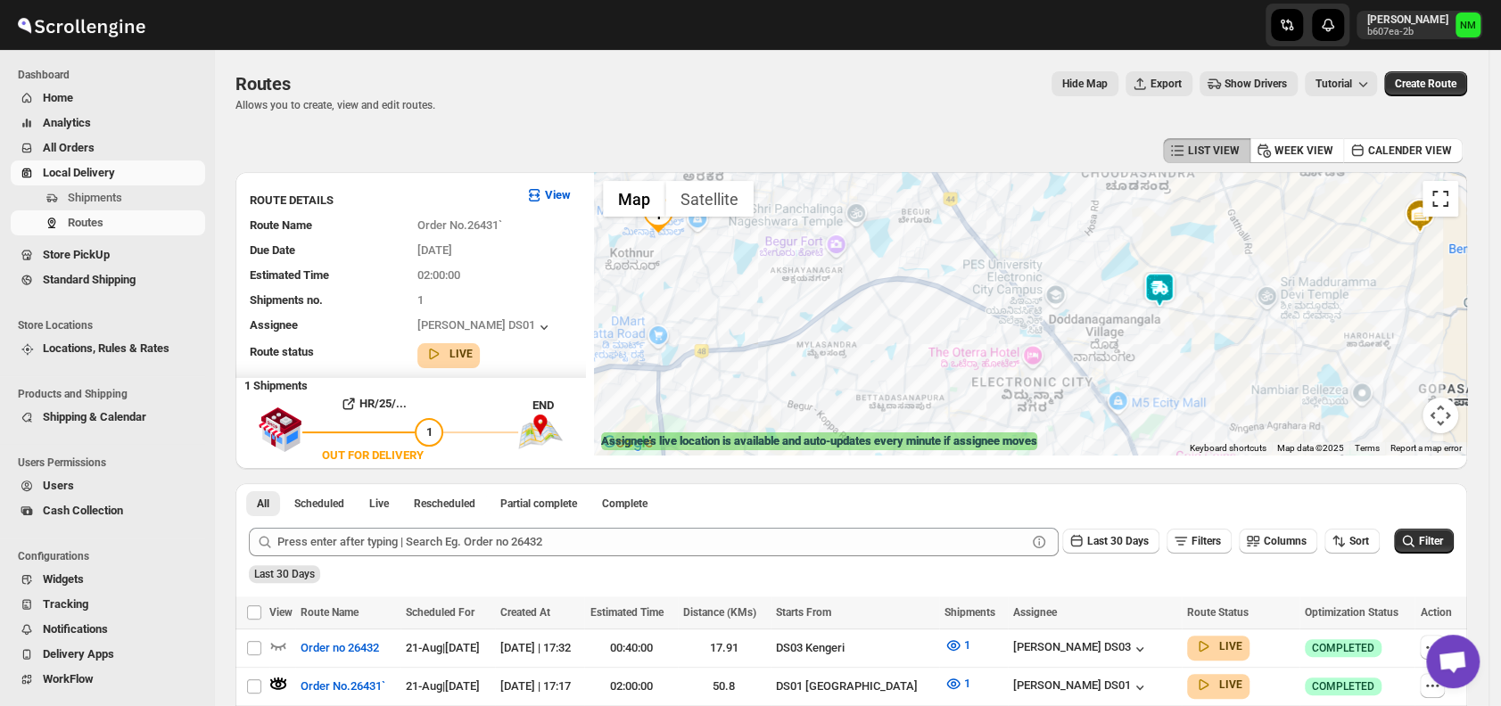
click at [1455, 198] on button "Toggle fullscreen view" at bounding box center [1440, 199] width 36 height 36
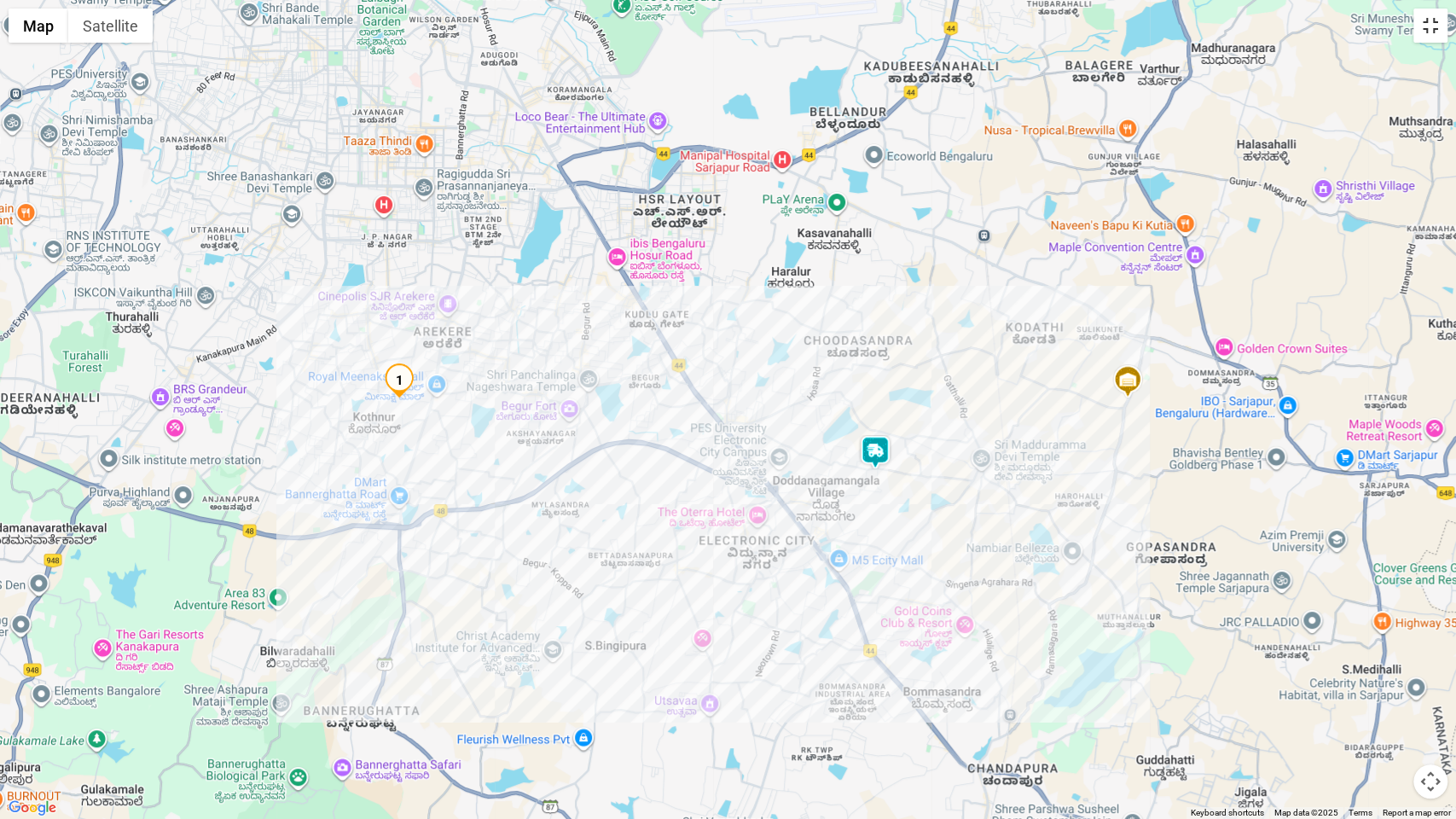
click at [1422, 35] on button "Toggle fullscreen view" at bounding box center [1431, 26] width 34 height 34
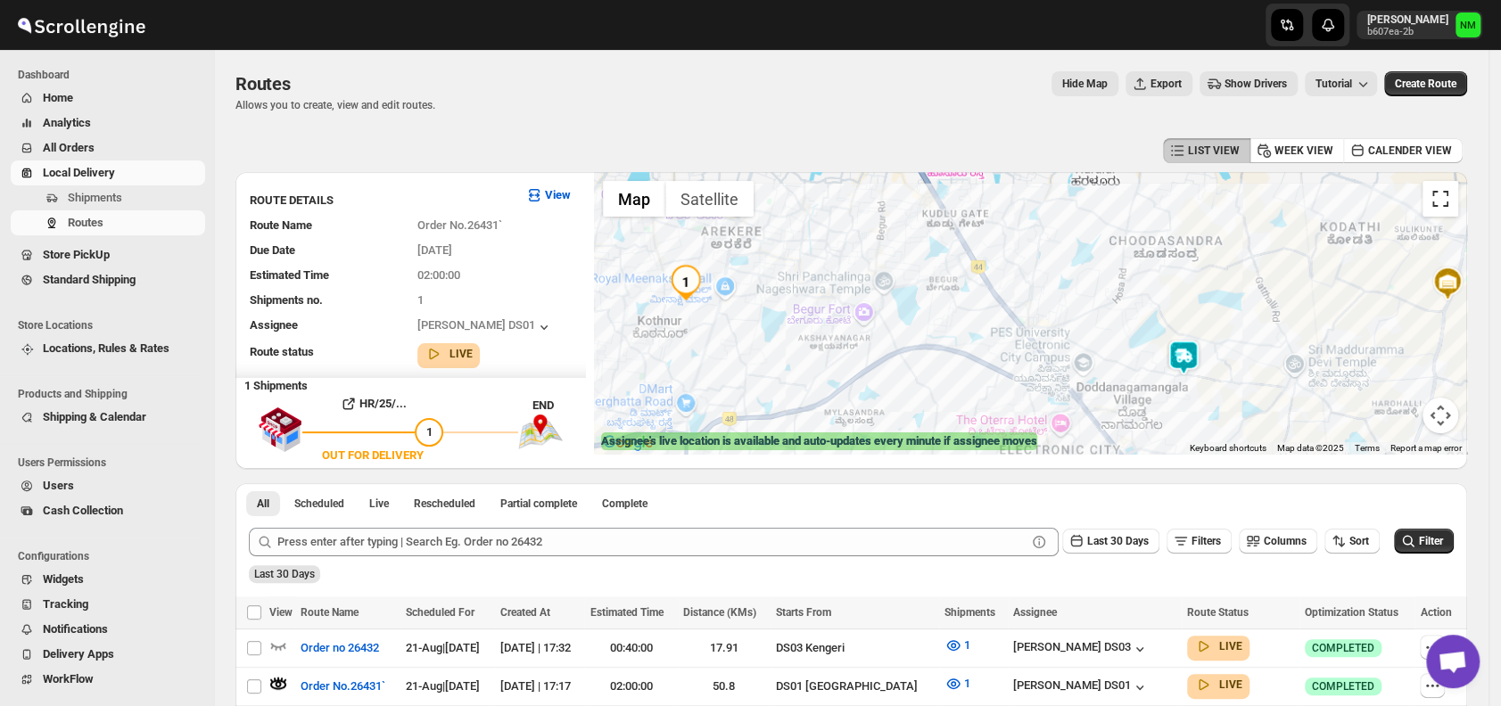
scroll to position [316, 0]
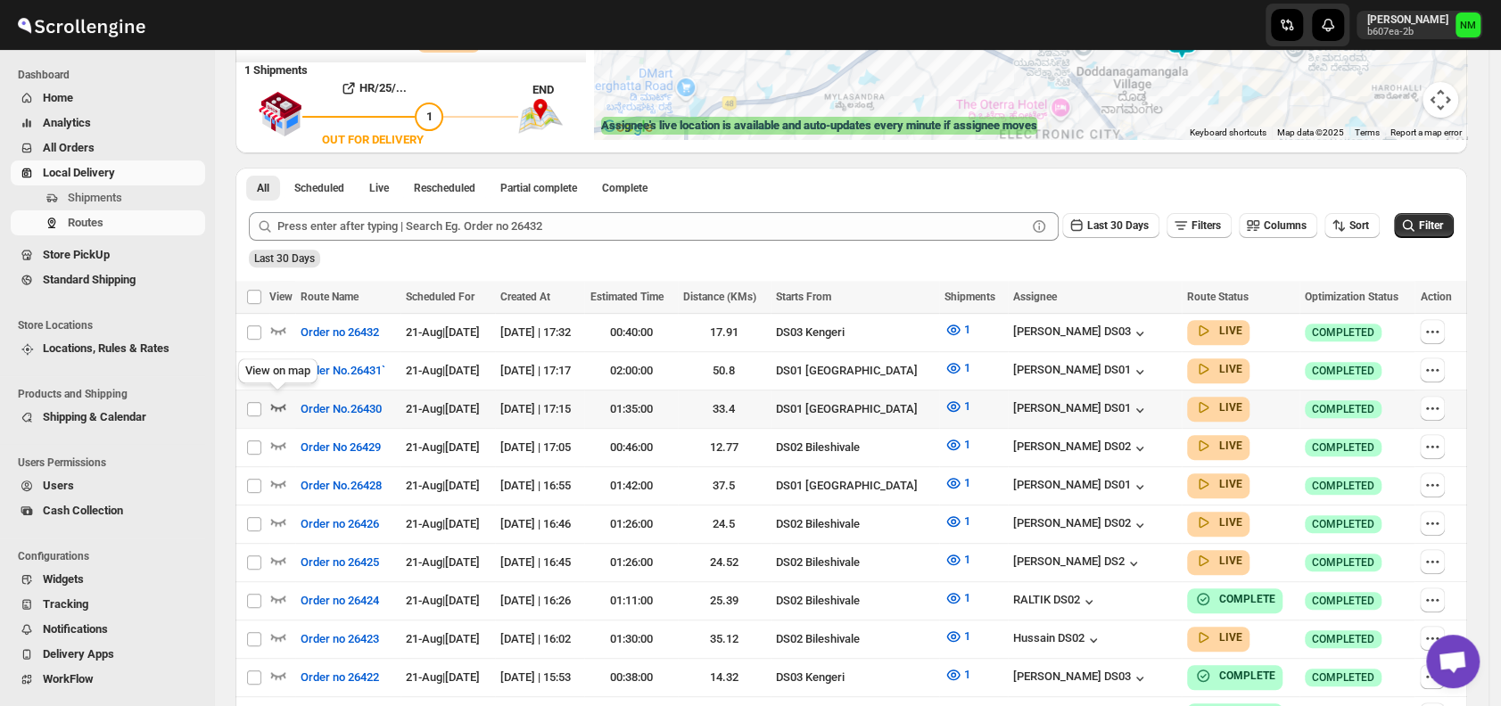
click at [285, 400] on icon "button" at bounding box center [278, 407] width 18 height 18
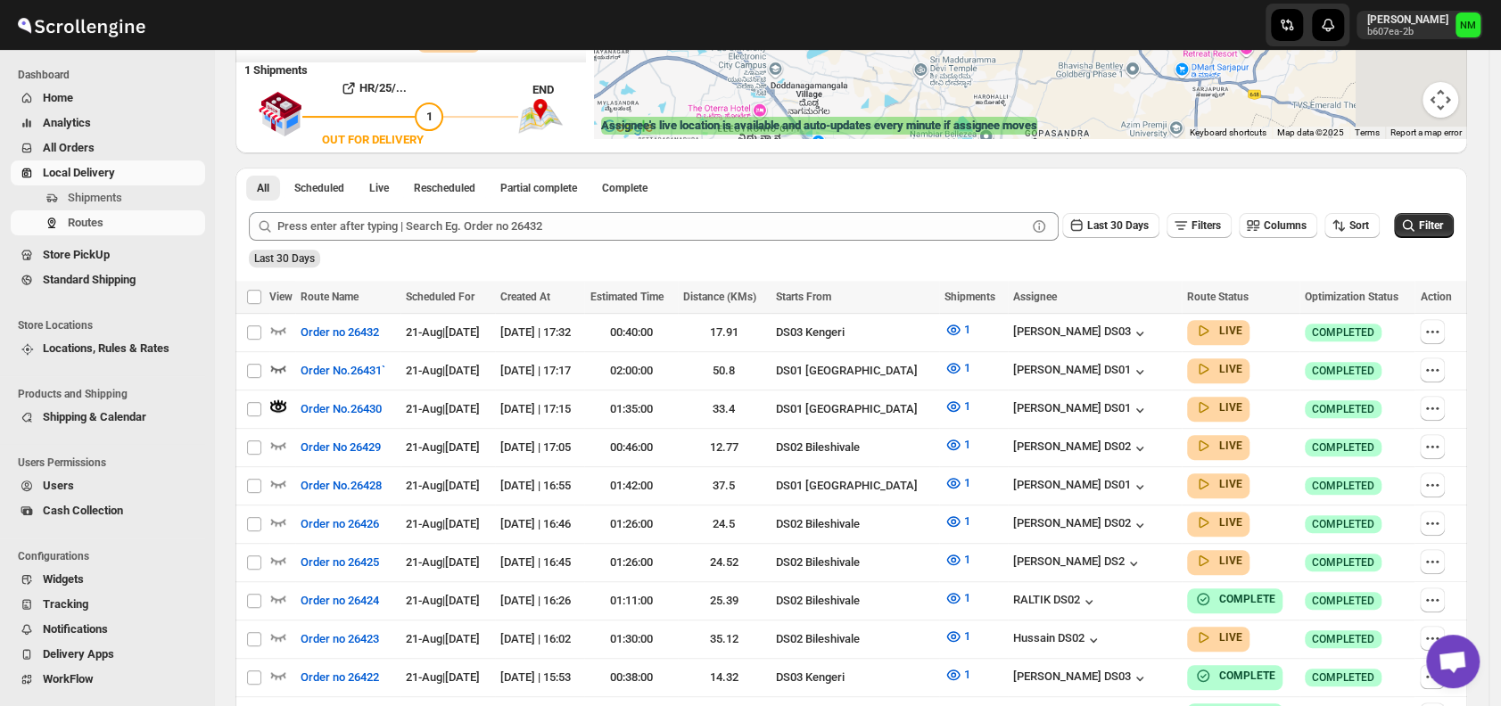
scroll to position [0, 0]
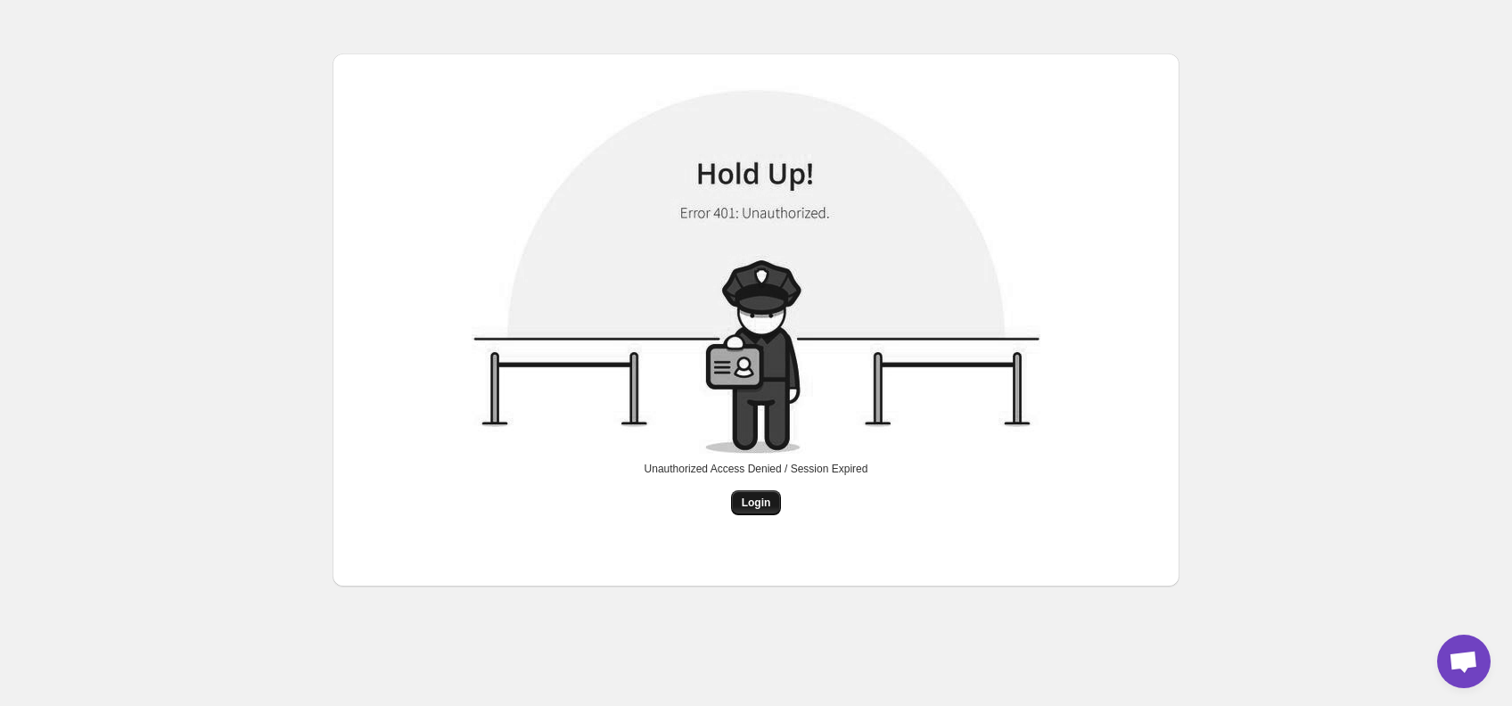
click at [750, 506] on span "Login" at bounding box center [756, 503] width 29 height 14
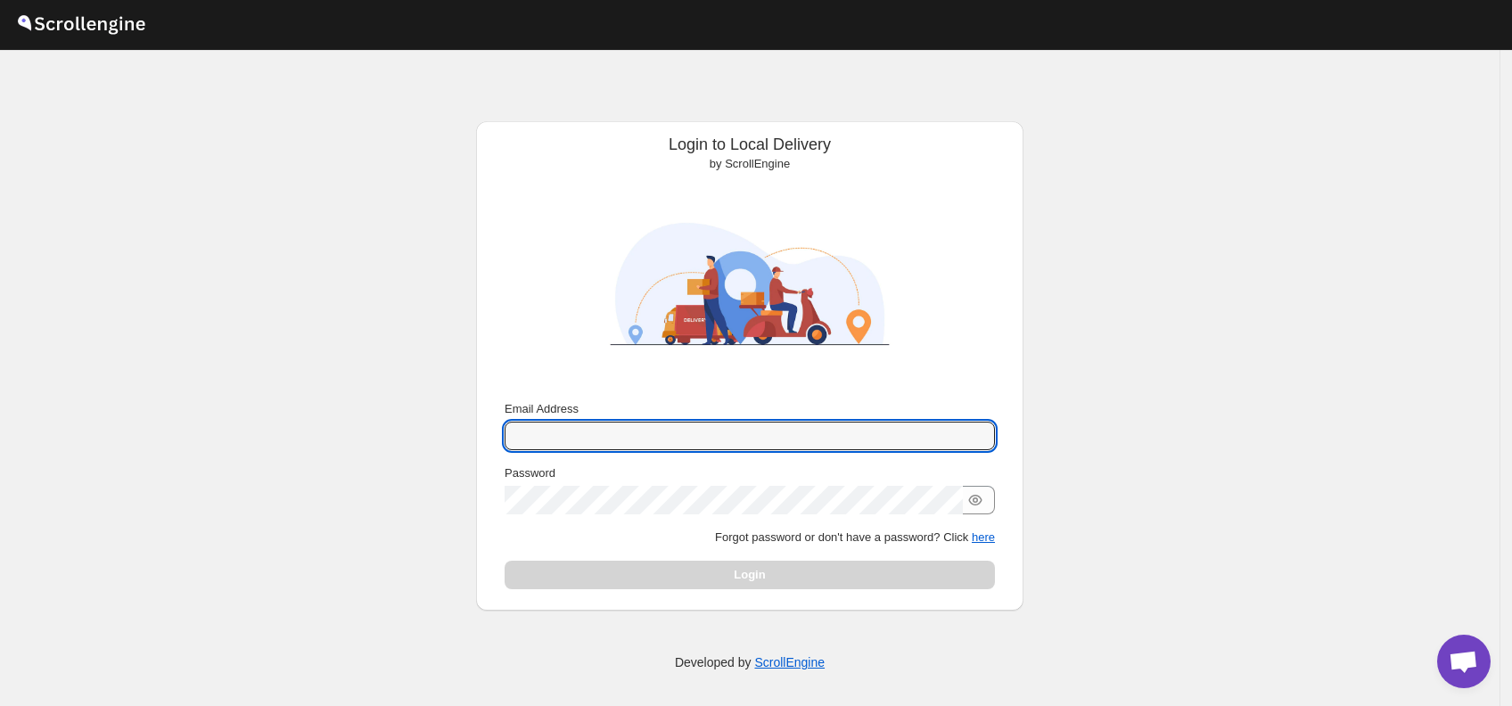
type input "[PERSON_NAME][EMAIL_ADDRESS][PERSON_NAME][DOMAIN_NAME]"
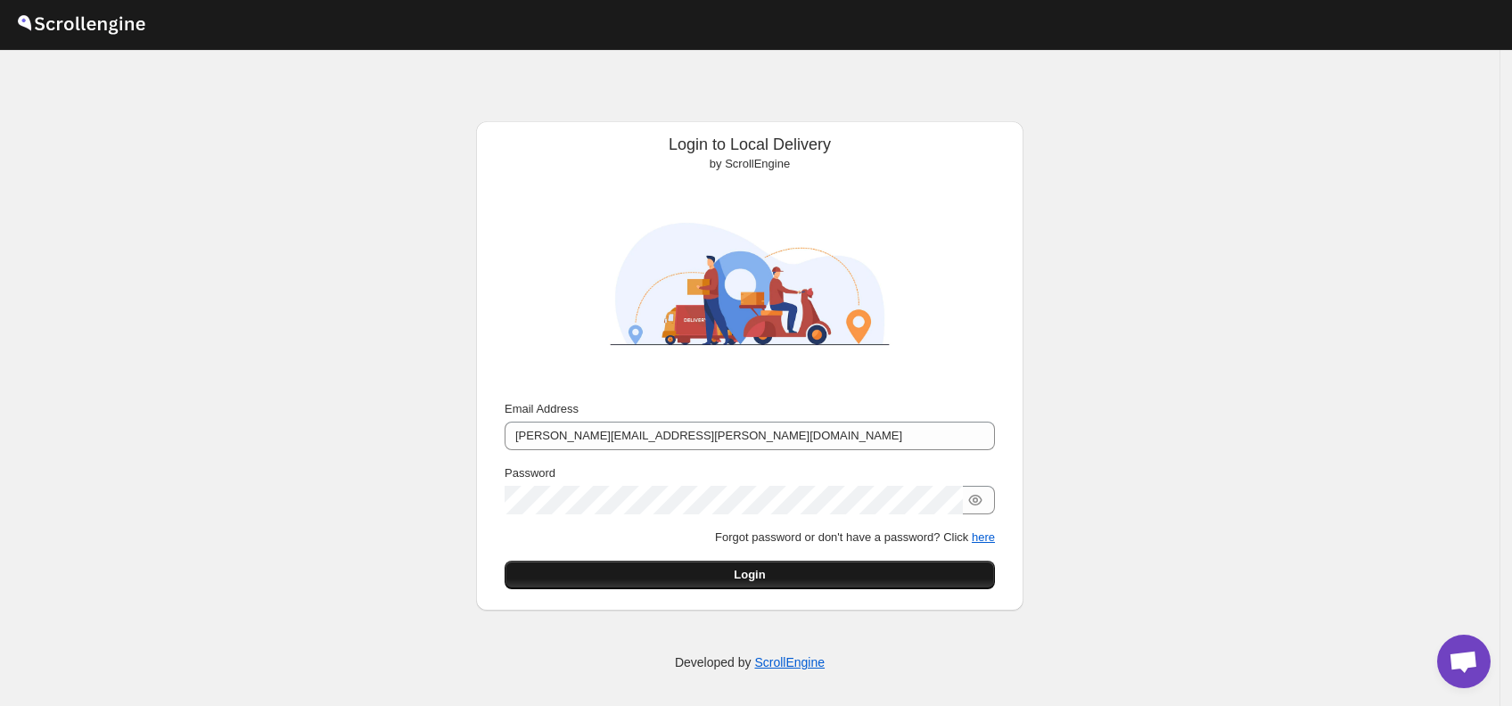
click at [795, 570] on button "Login" at bounding box center [750, 575] width 490 height 29
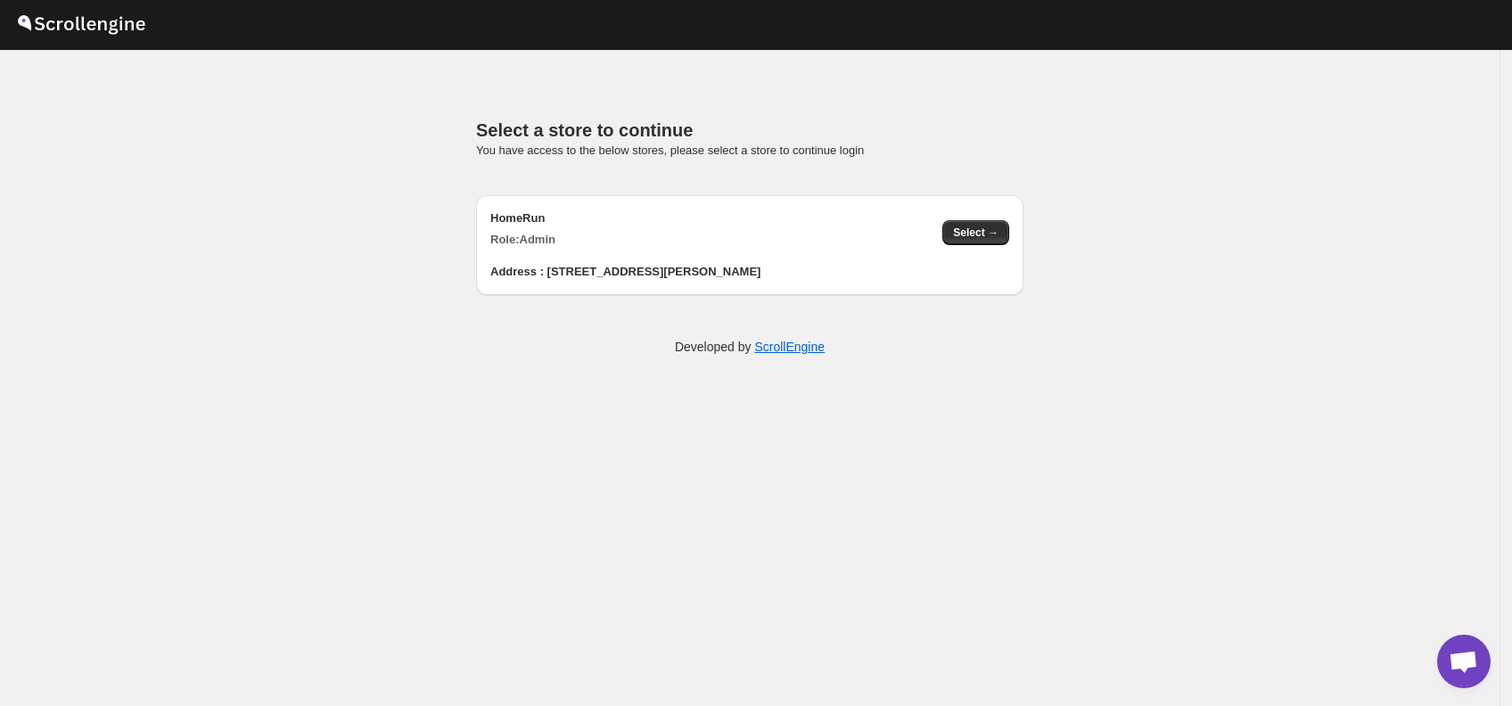
click at [841, 276] on div "Address : [STREET_ADDRESS][PERSON_NAME]" at bounding box center [749, 265] width 519 height 32
click at [963, 235] on span "Select →" at bounding box center [975, 233] width 45 height 14
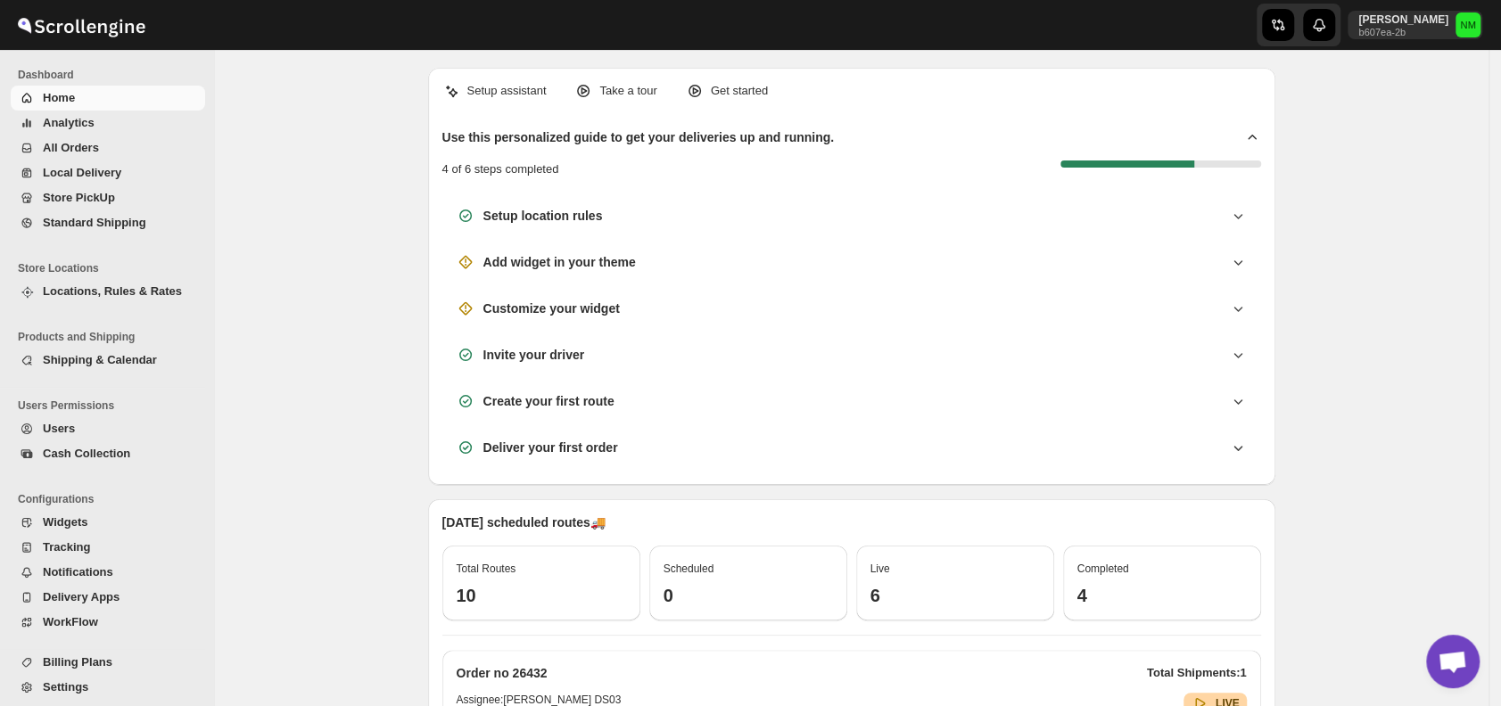
click at [107, 144] on span "All Orders" at bounding box center [122, 148] width 159 height 18
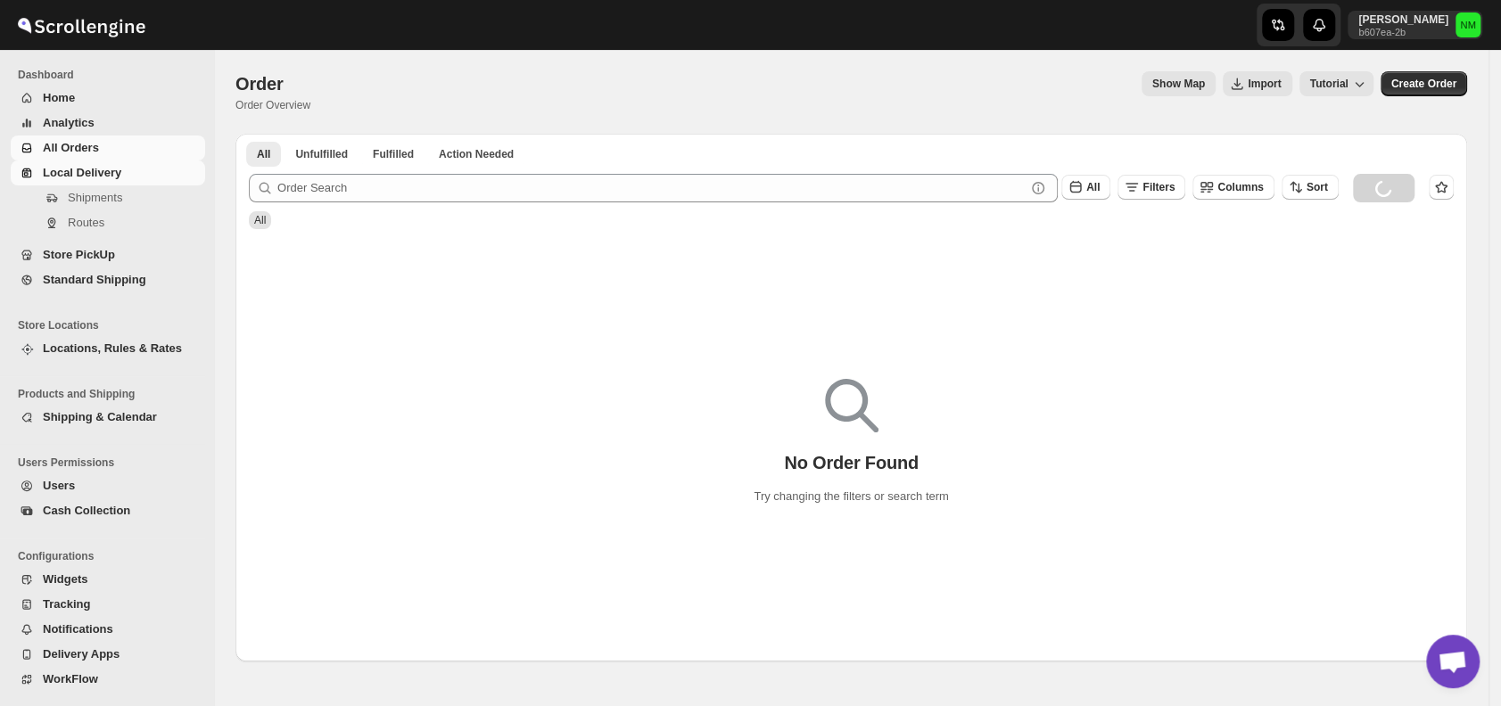
click at [117, 171] on span "Local Delivery" at bounding box center [82, 172] width 78 height 13
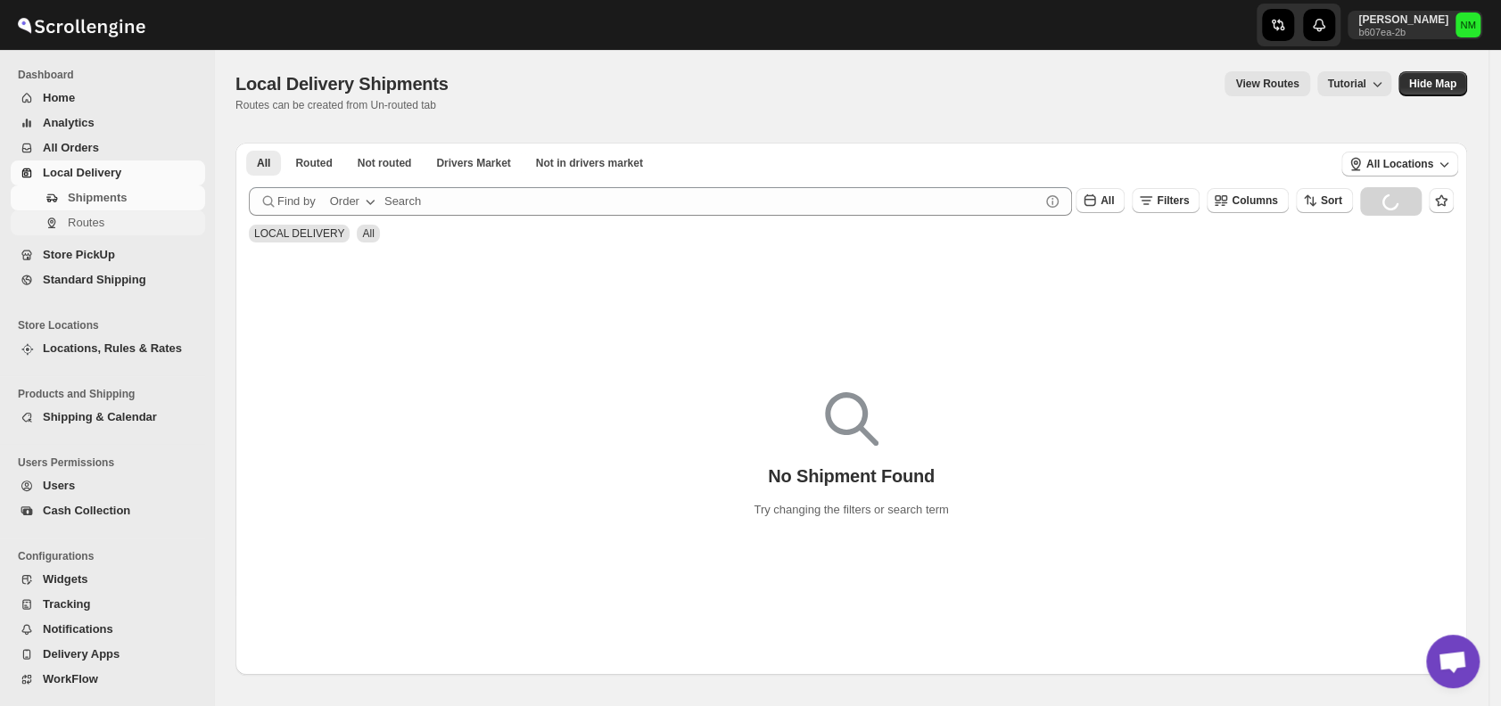
click at [121, 220] on span "Routes" at bounding box center [135, 223] width 134 height 18
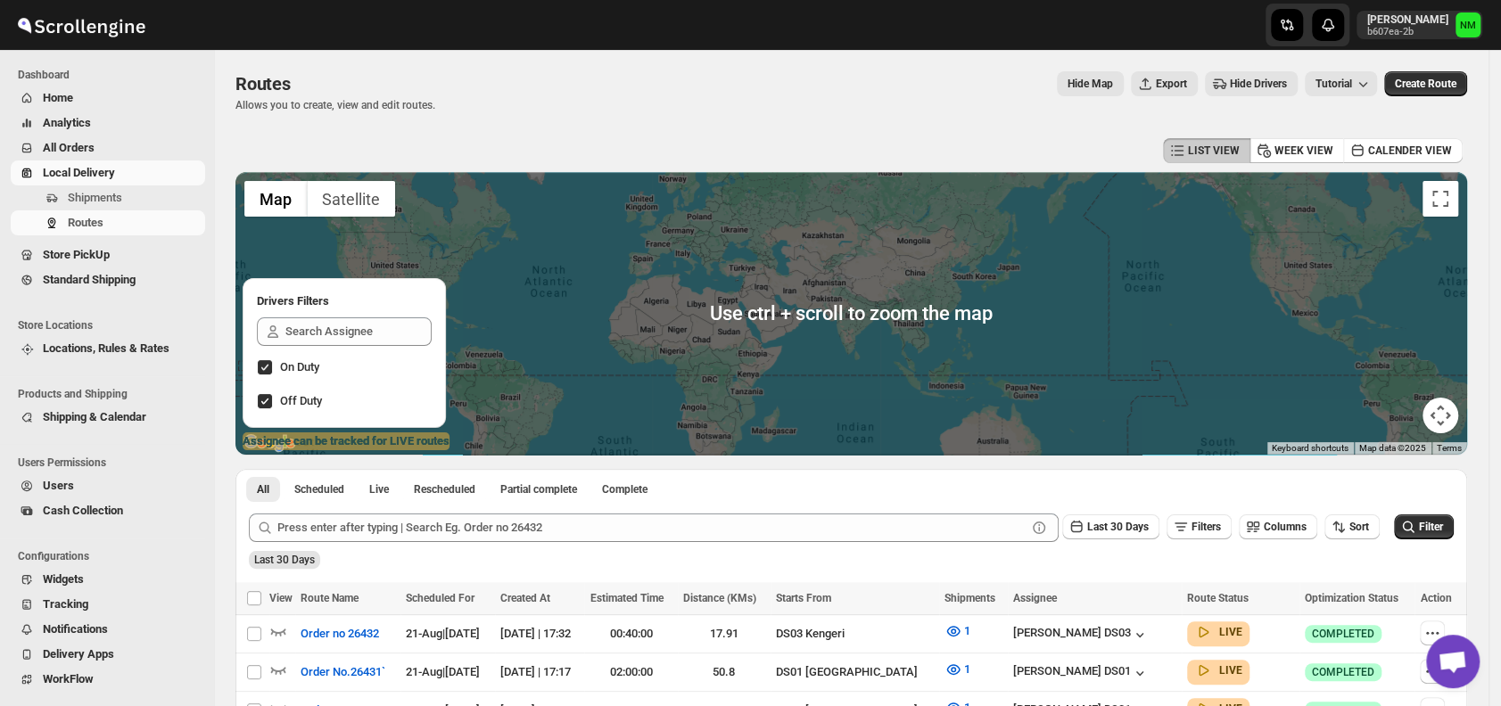
scroll to position [150, 0]
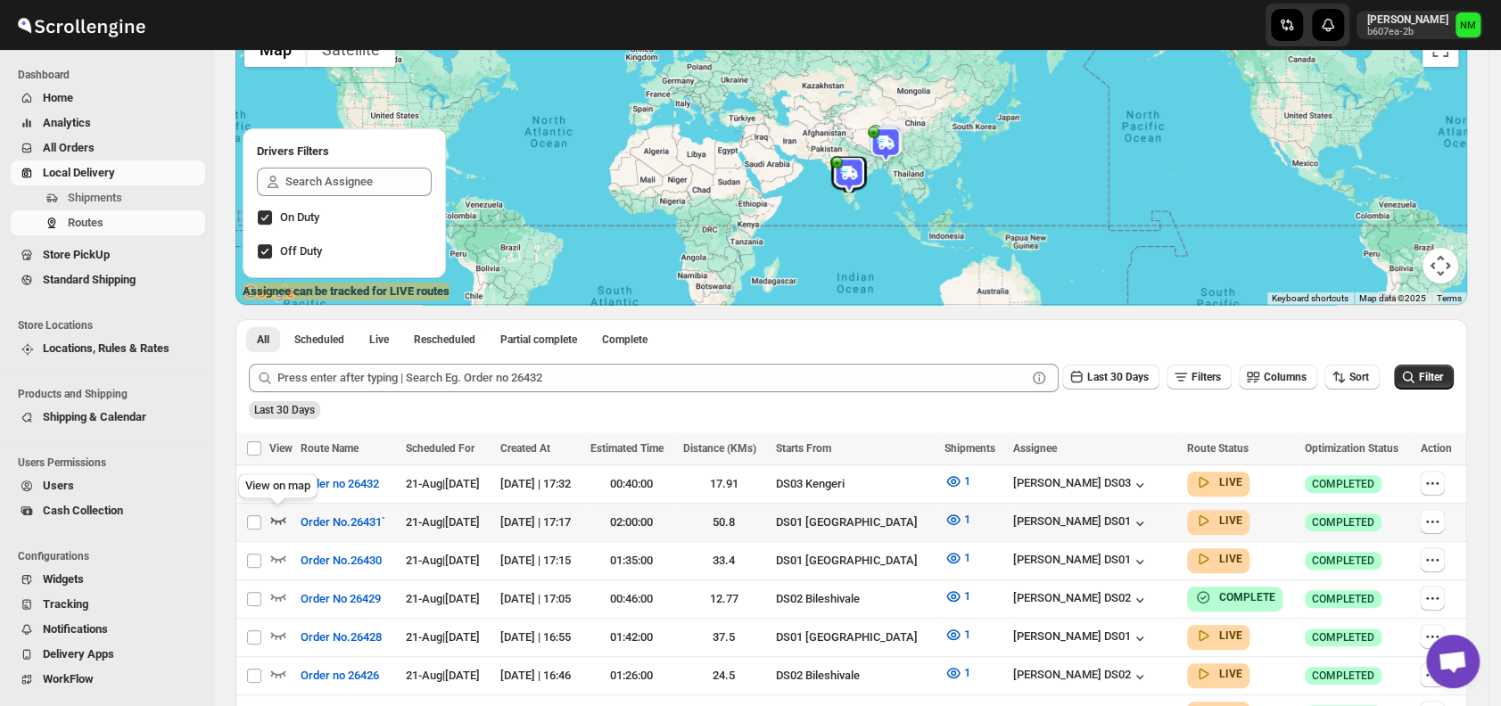
click at [277, 521] on icon "button" at bounding box center [278, 520] width 18 height 18
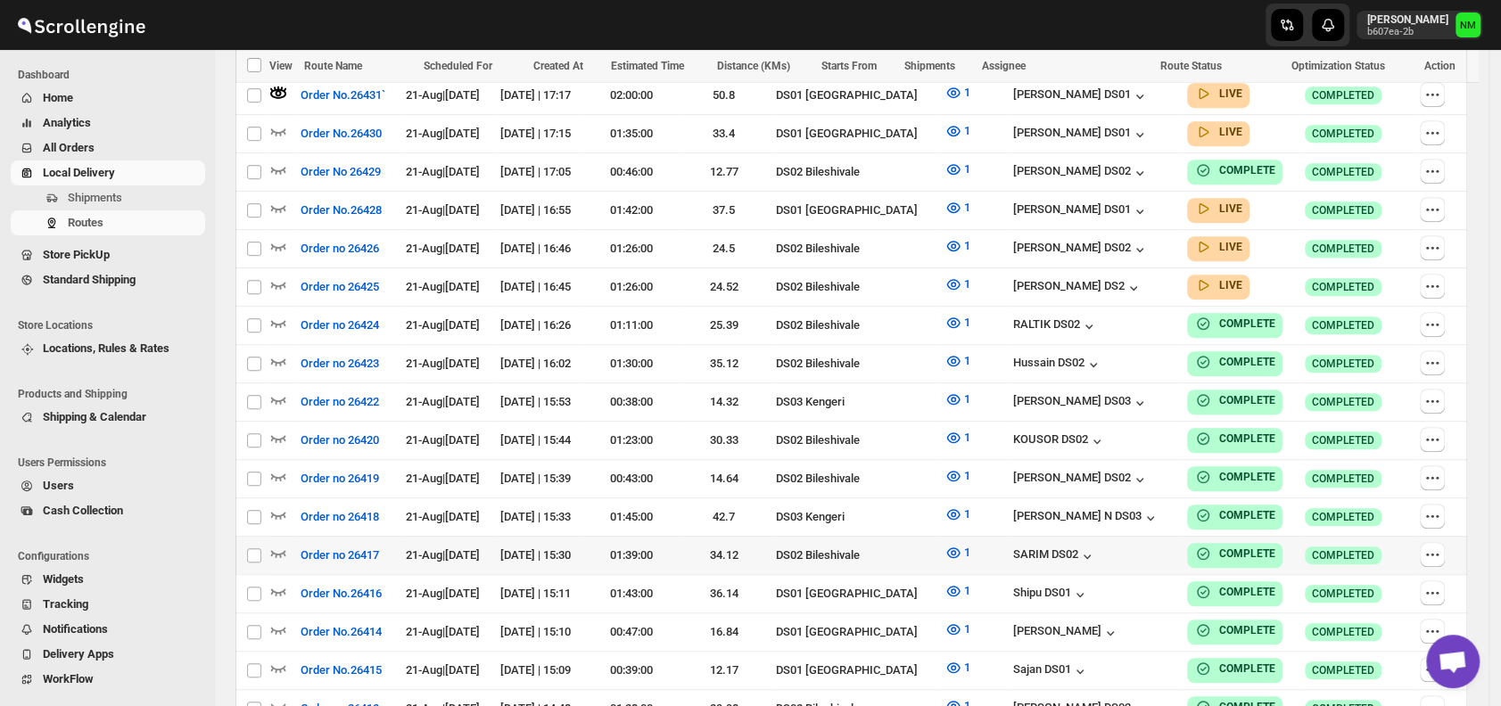
scroll to position [593, 0]
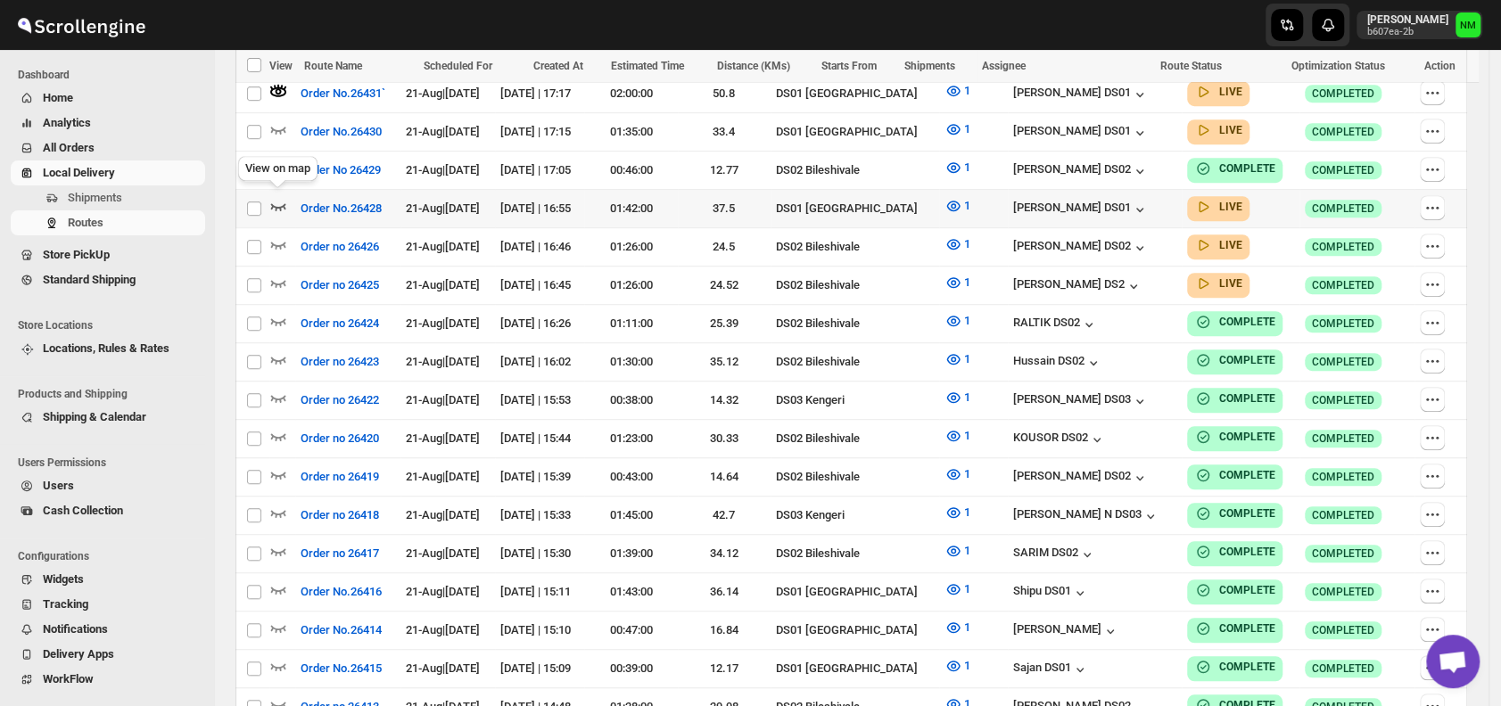
click at [278, 199] on icon "button" at bounding box center [278, 206] width 18 height 18
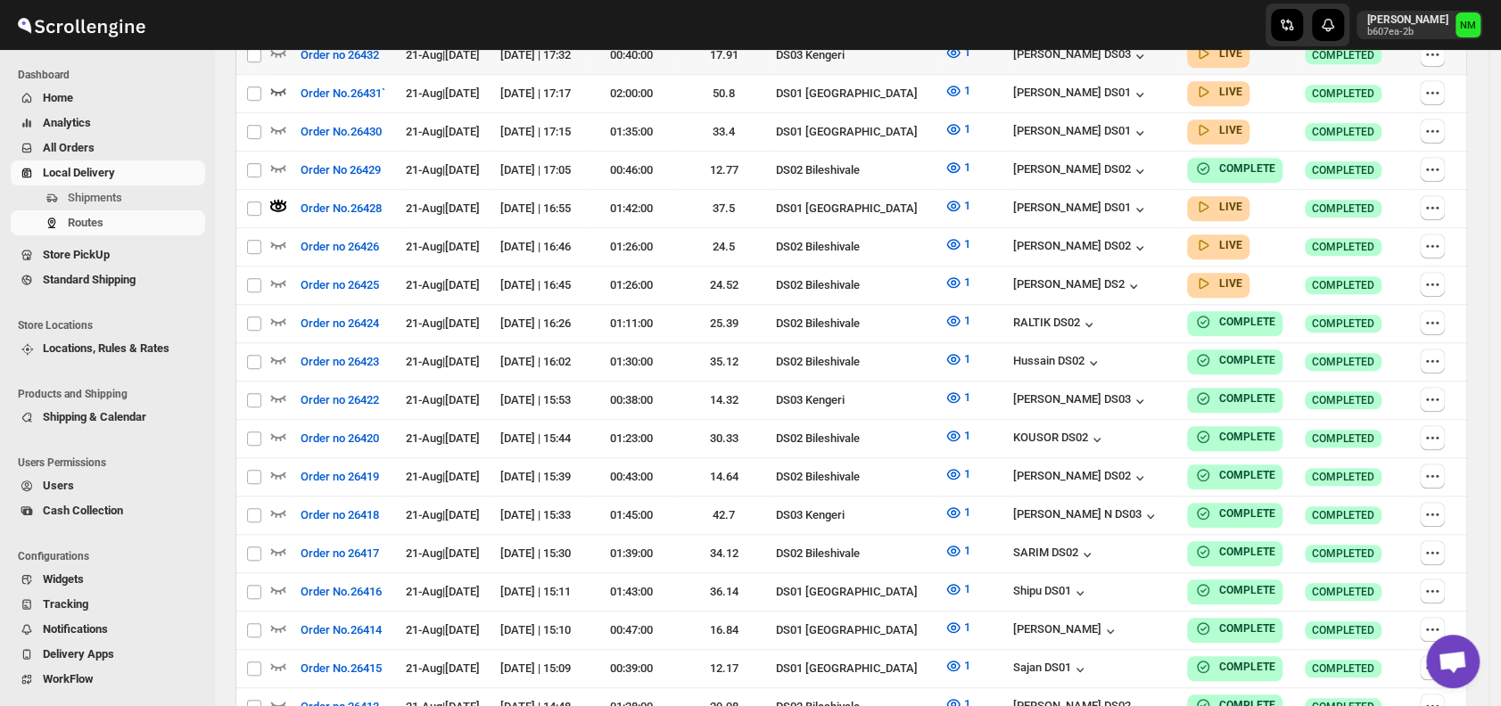
scroll to position [0, 0]
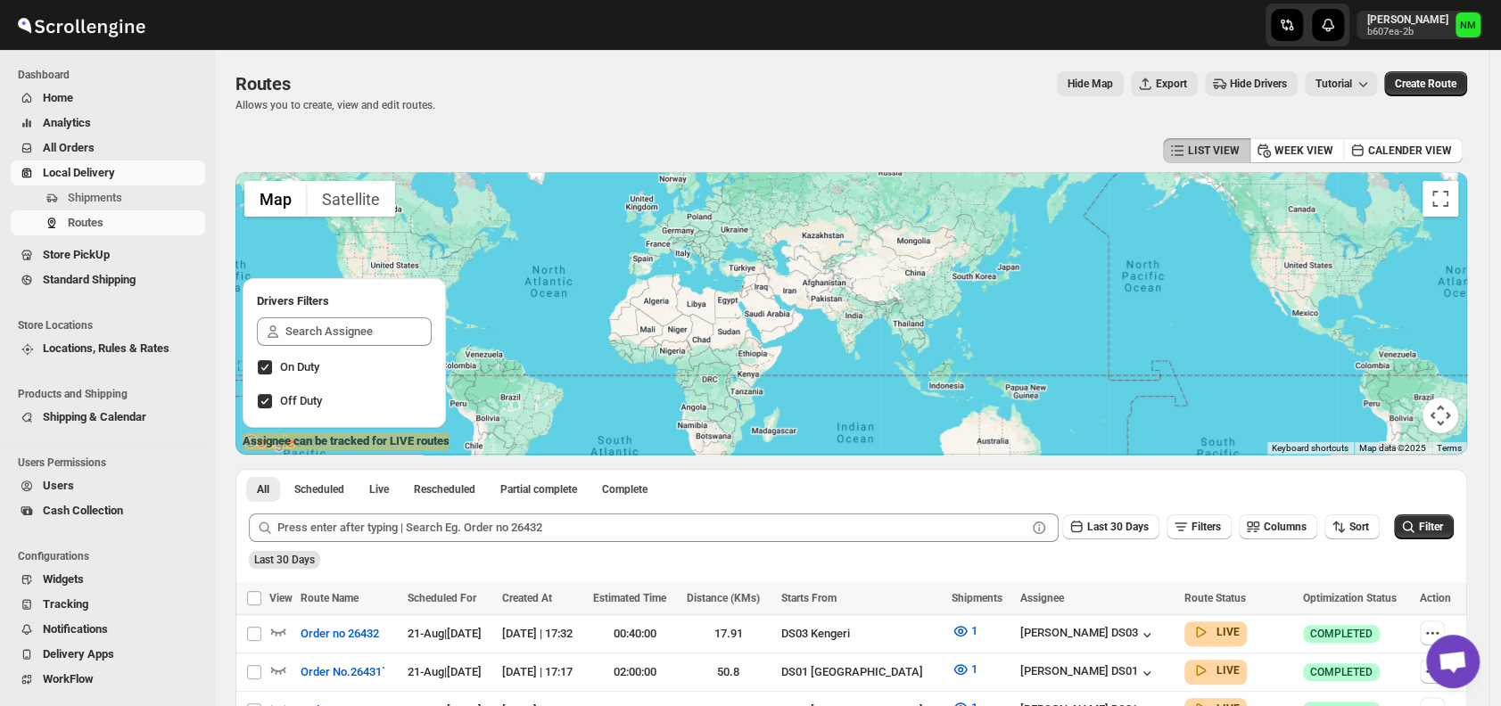
scroll to position [144, 0]
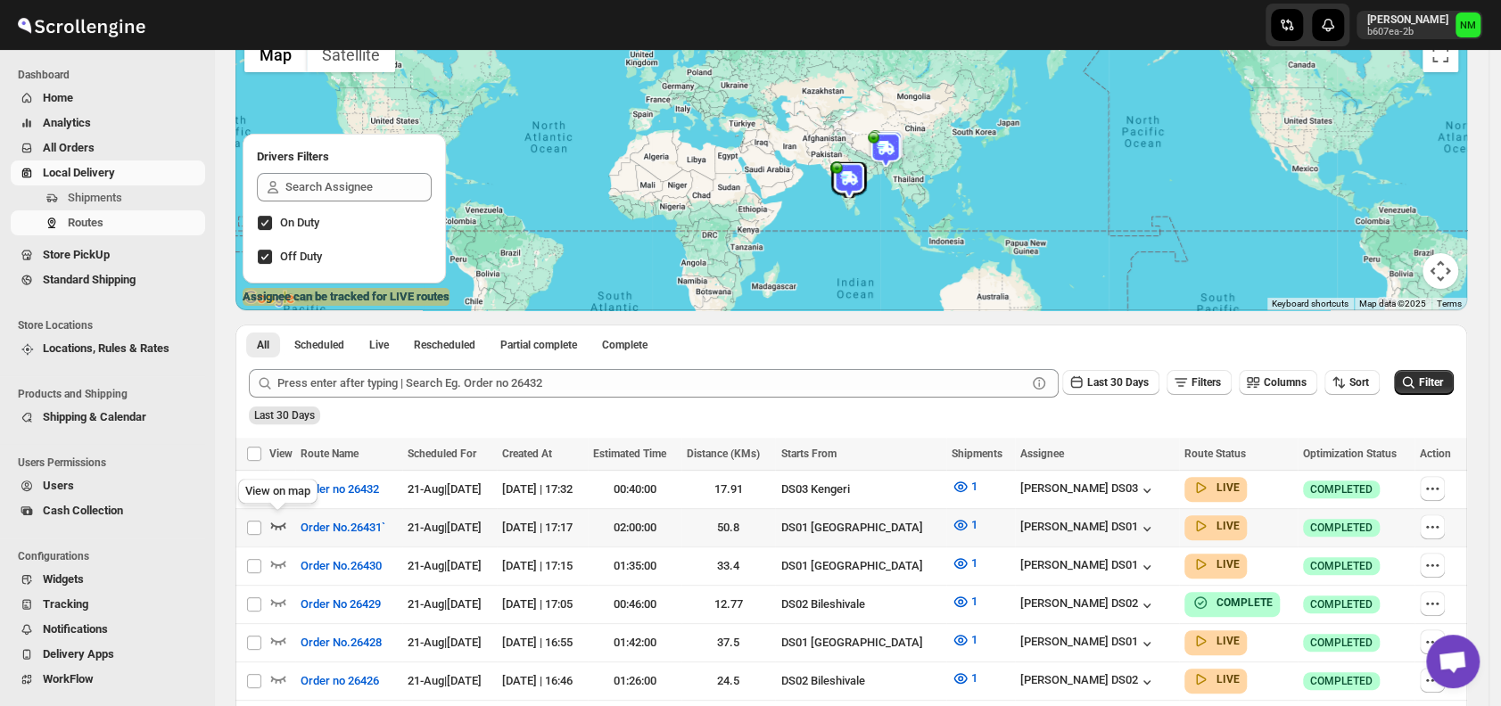
click at [278, 523] on icon "button" at bounding box center [278, 525] width 18 height 18
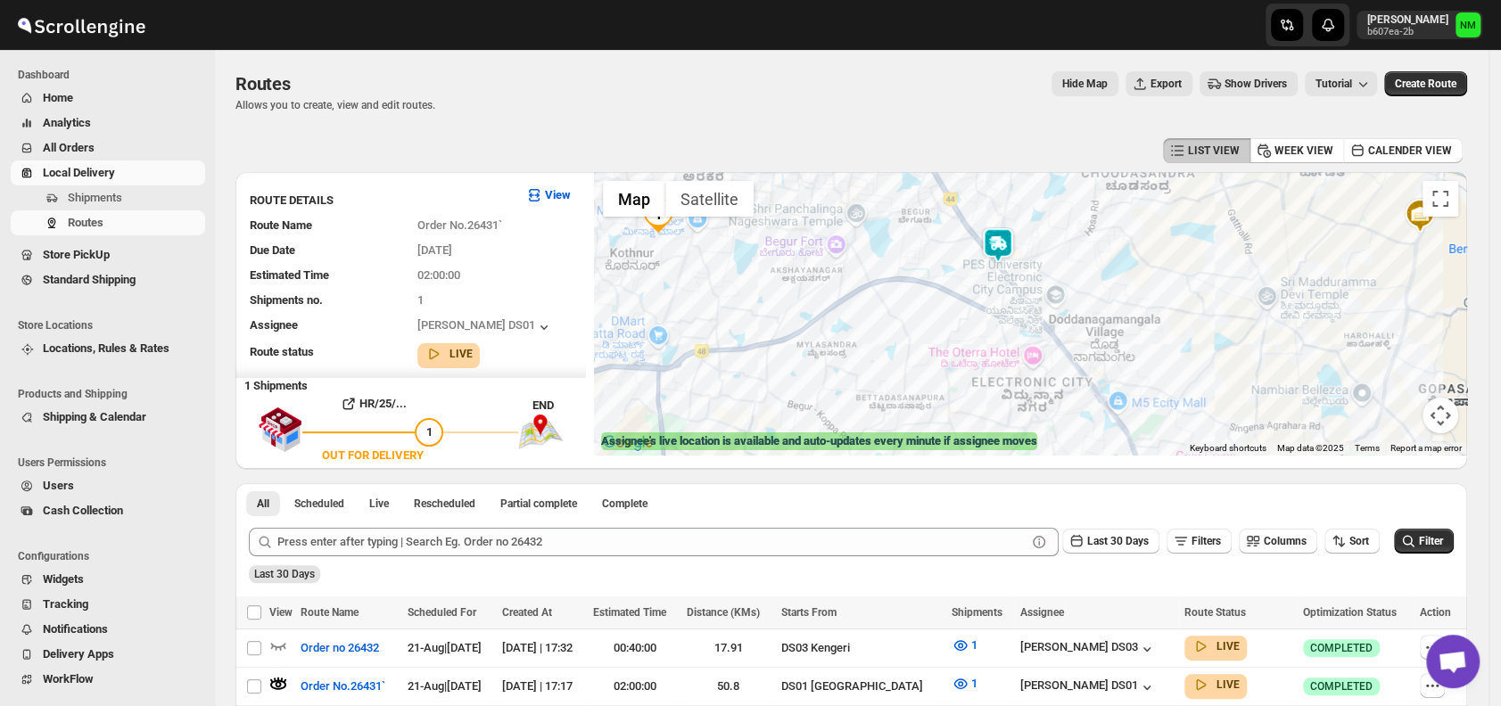
scroll to position [61, 0]
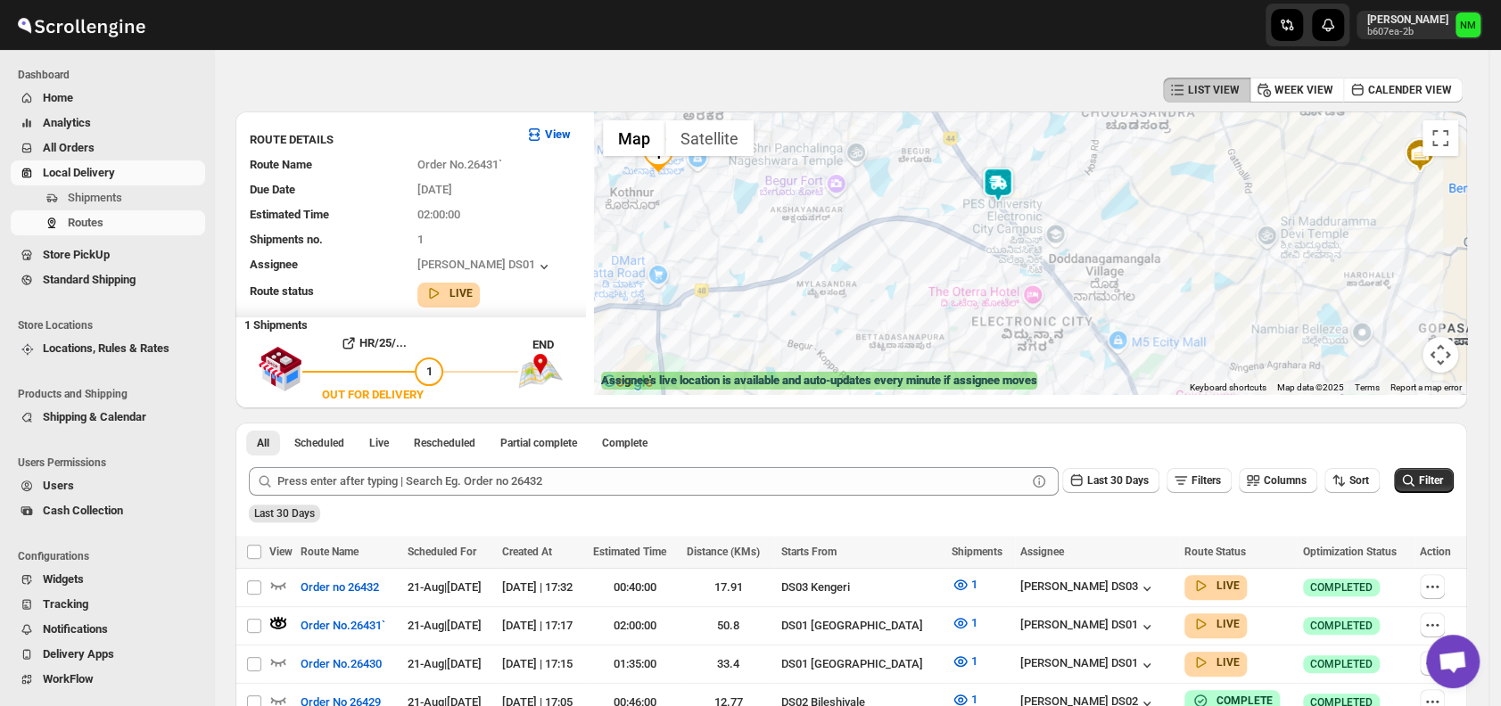
click at [1008, 187] on img at bounding box center [998, 185] width 36 height 36
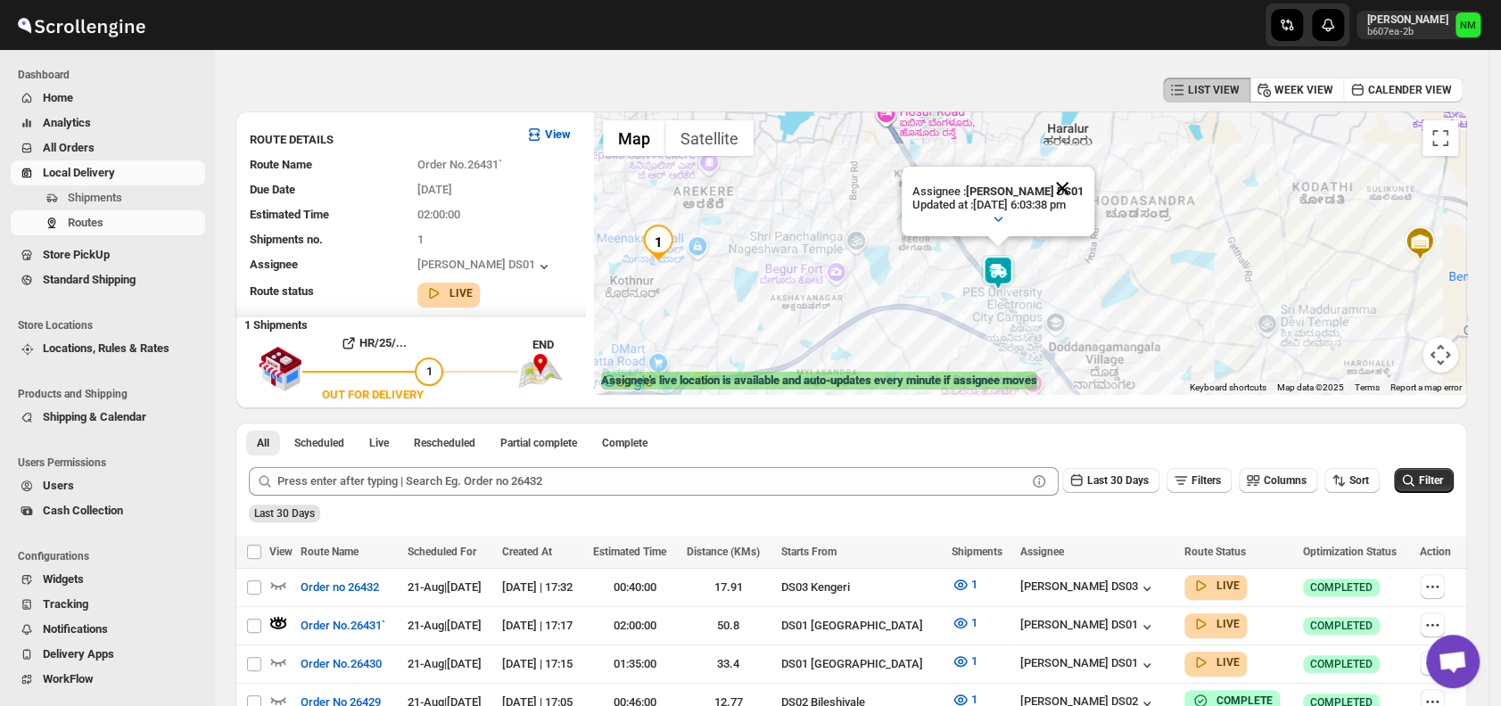
click at [1077, 187] on button "Close" at bounding box center [1062, 188] width 43 height 43
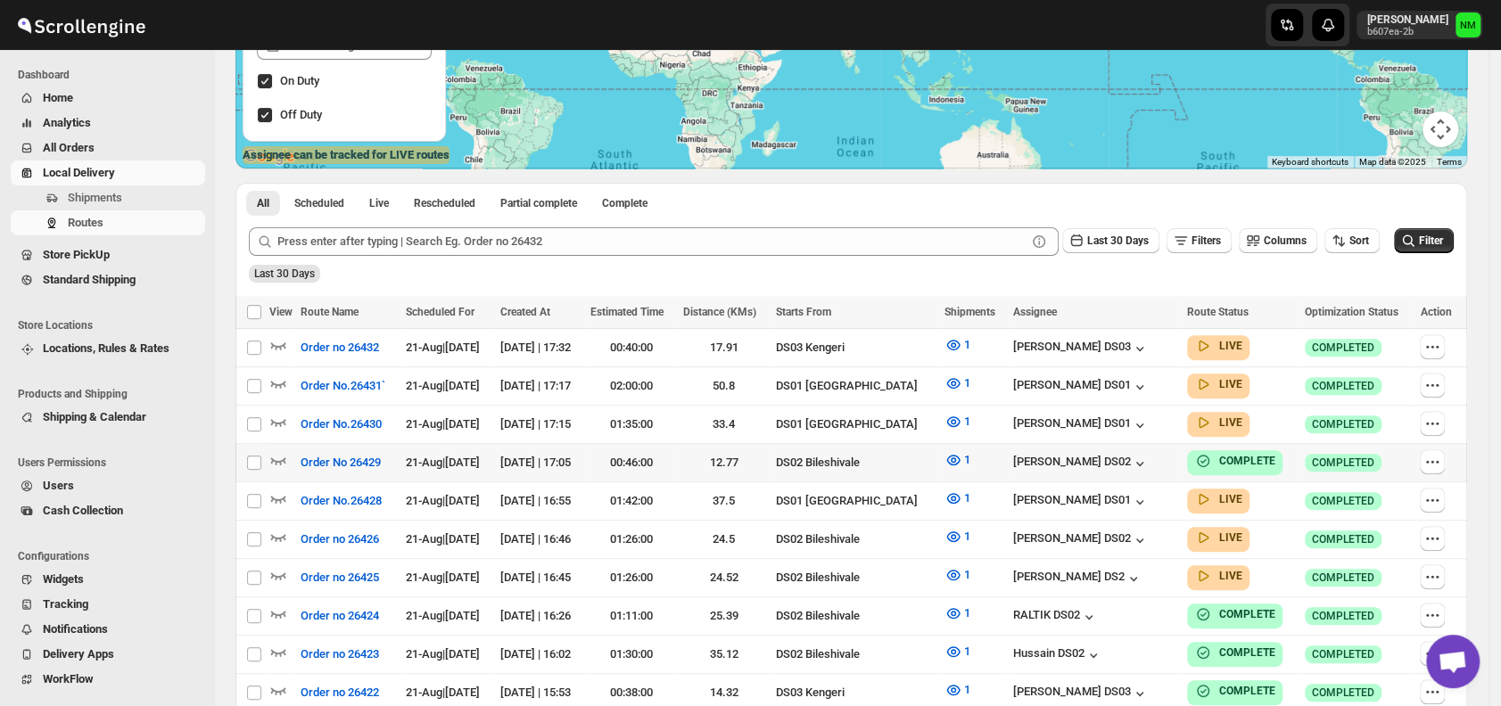
scroll to position [309, 0]
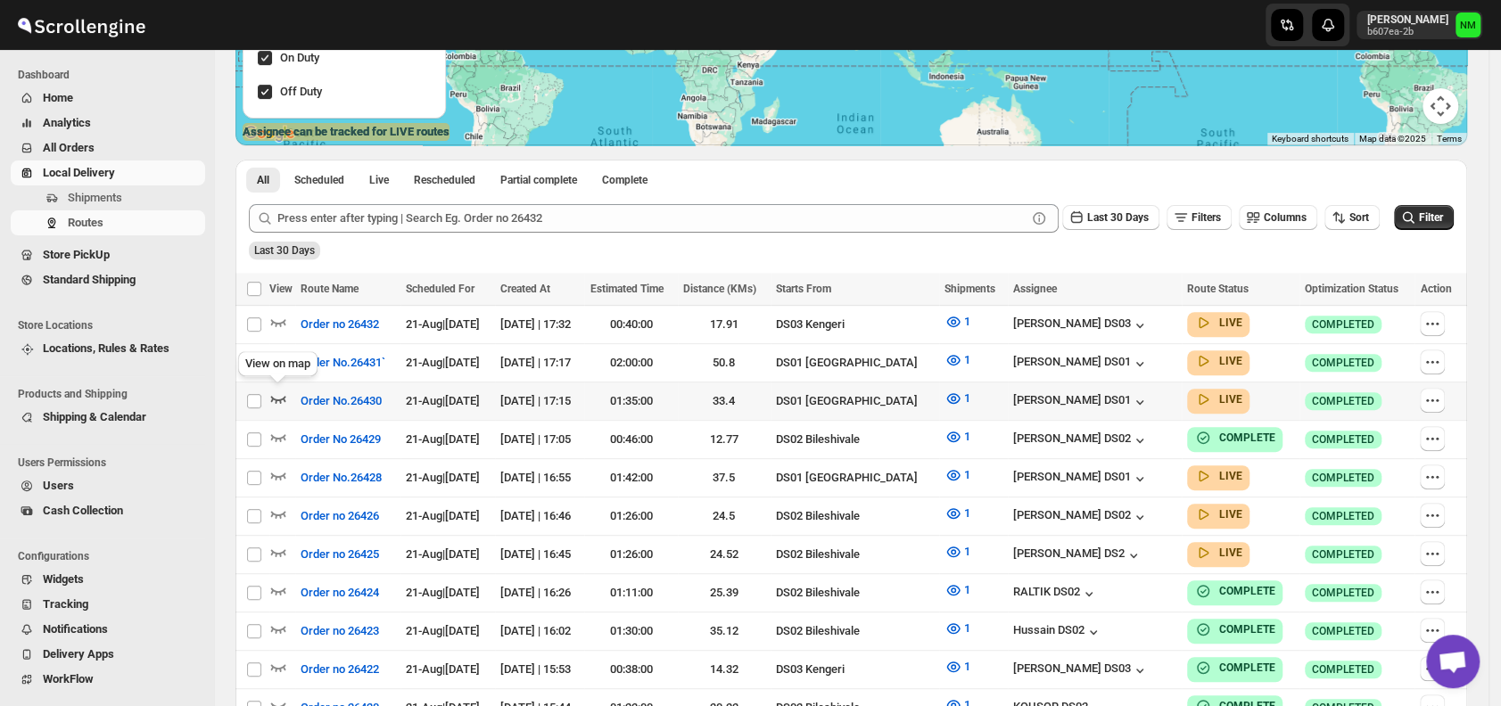
click at [276, 396] on icon "button" at bounding box center [278, 399] width 15 height 7
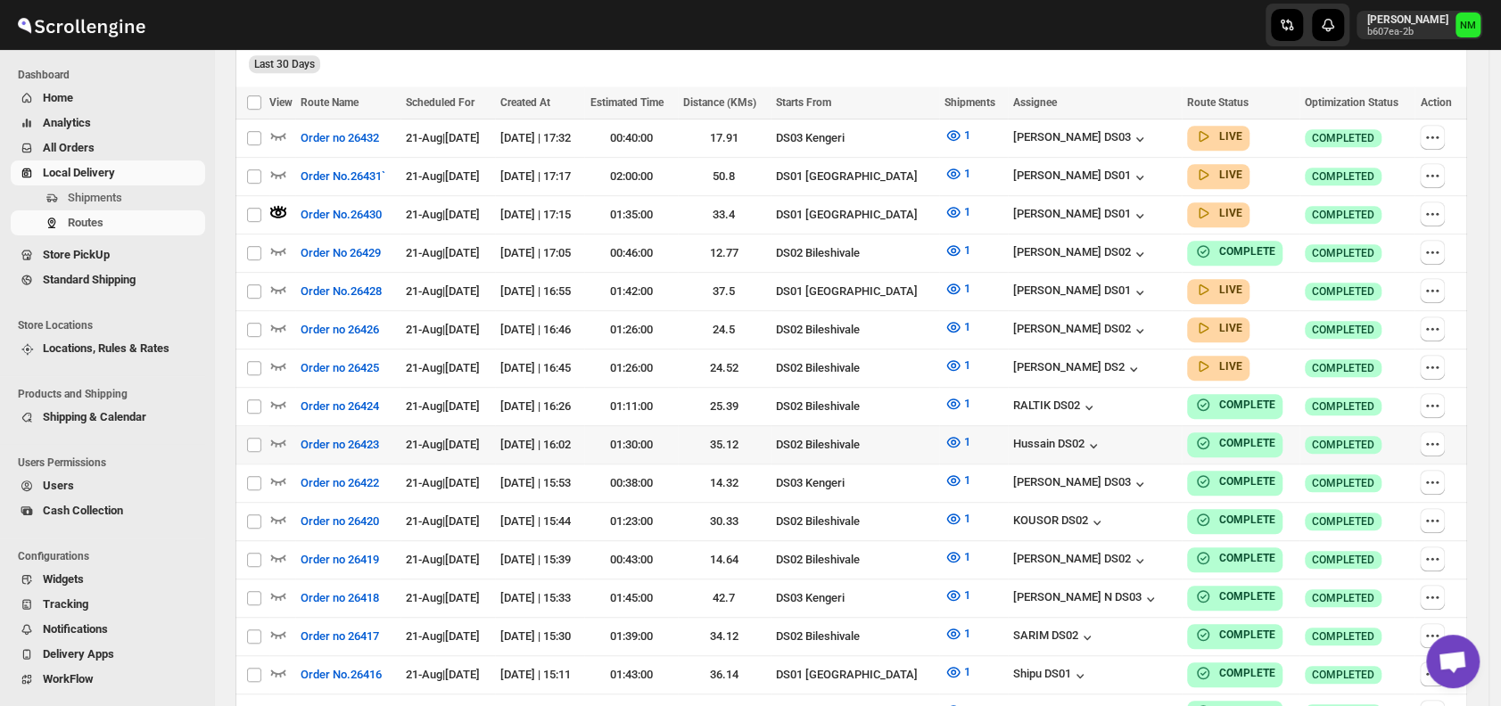
scroll to position [513, 0]
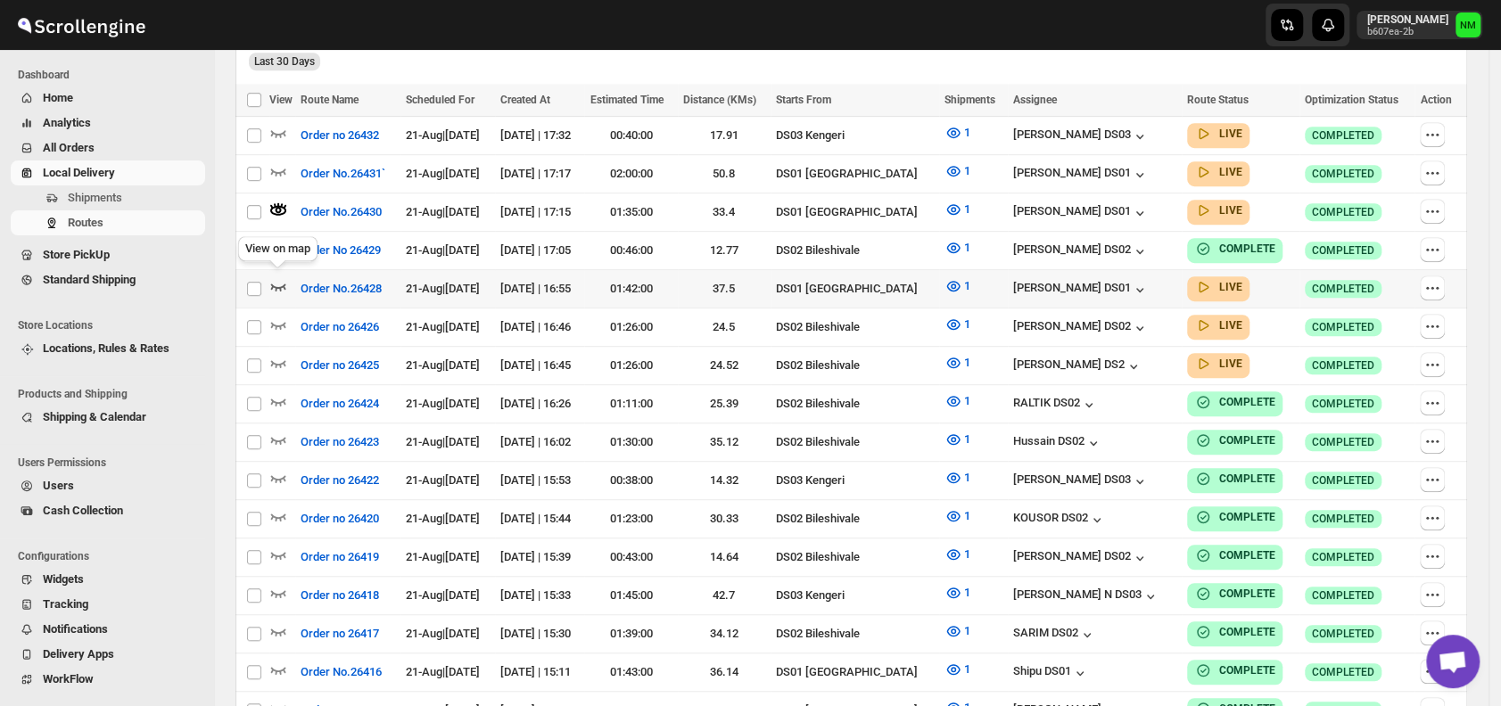
click at [282, 278] on icon "button" at bounding box center [278, 286] width 18 height 18
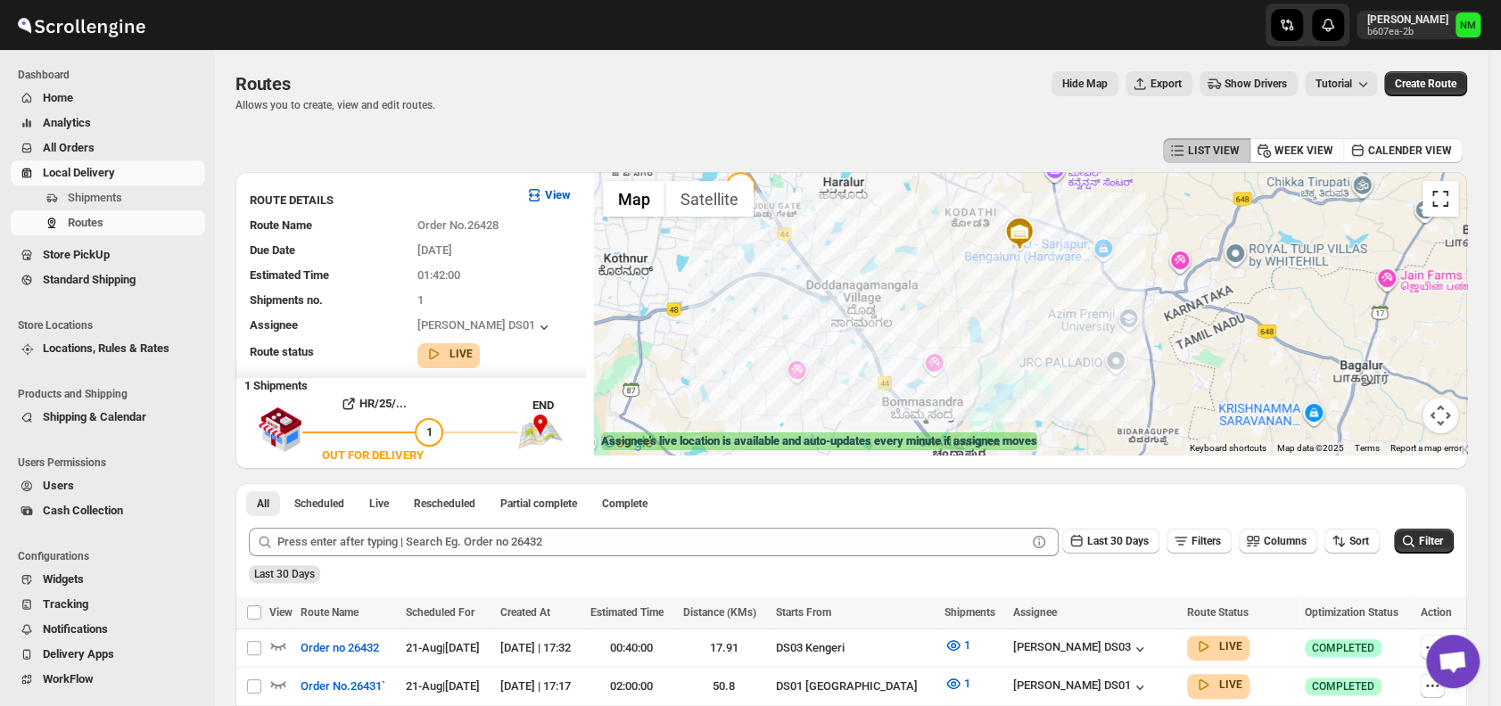
click at [1439, 203] on button "Toggle fullscreen view" at bounding box center [1440, 199] width 36 height 36
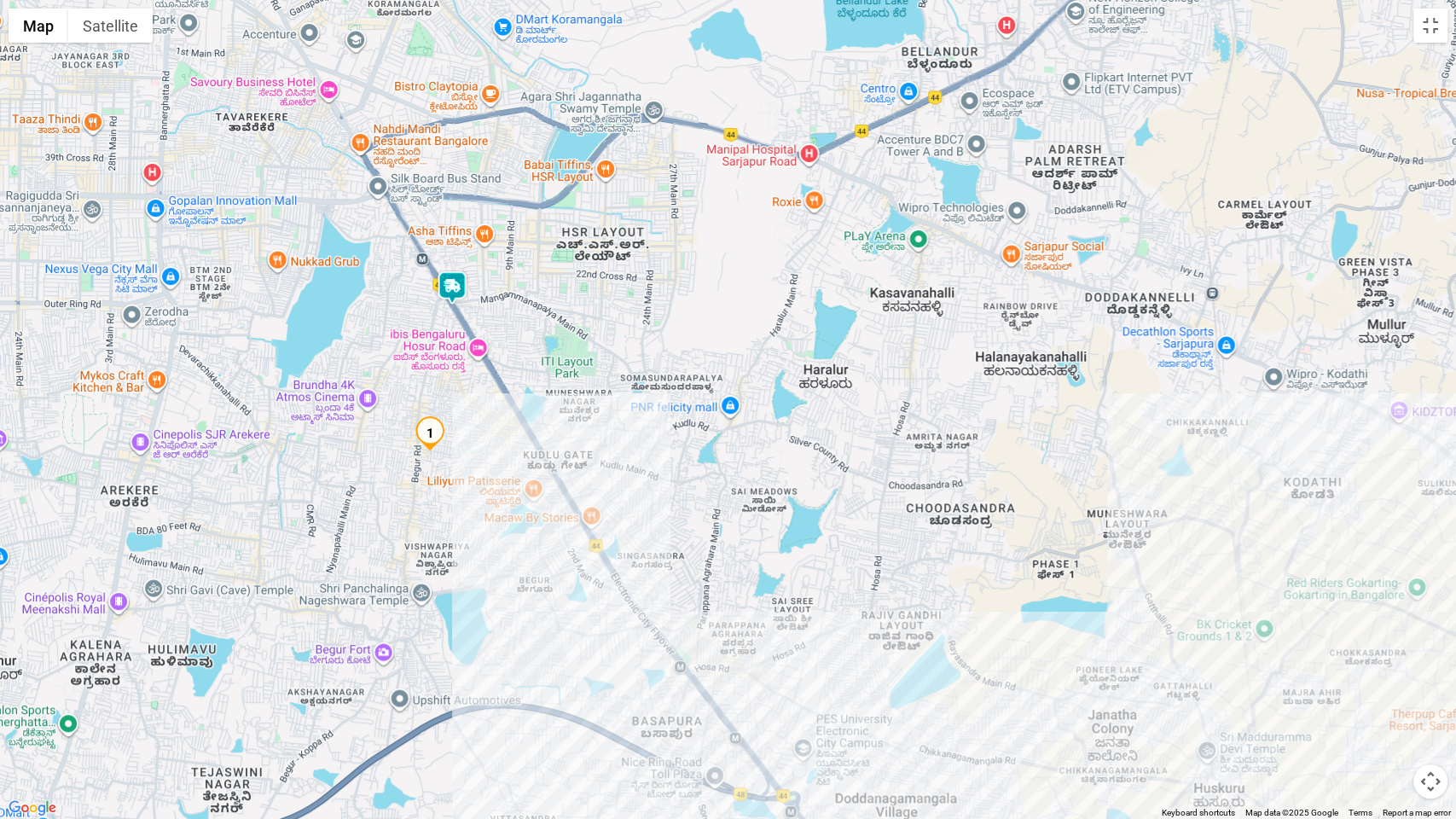
click at [454, 295] on img at bounding box center [452, 288] width 34 height 34
click at [524, 203] on button "Close" at bounding box center [513, 206] width 41 height 41
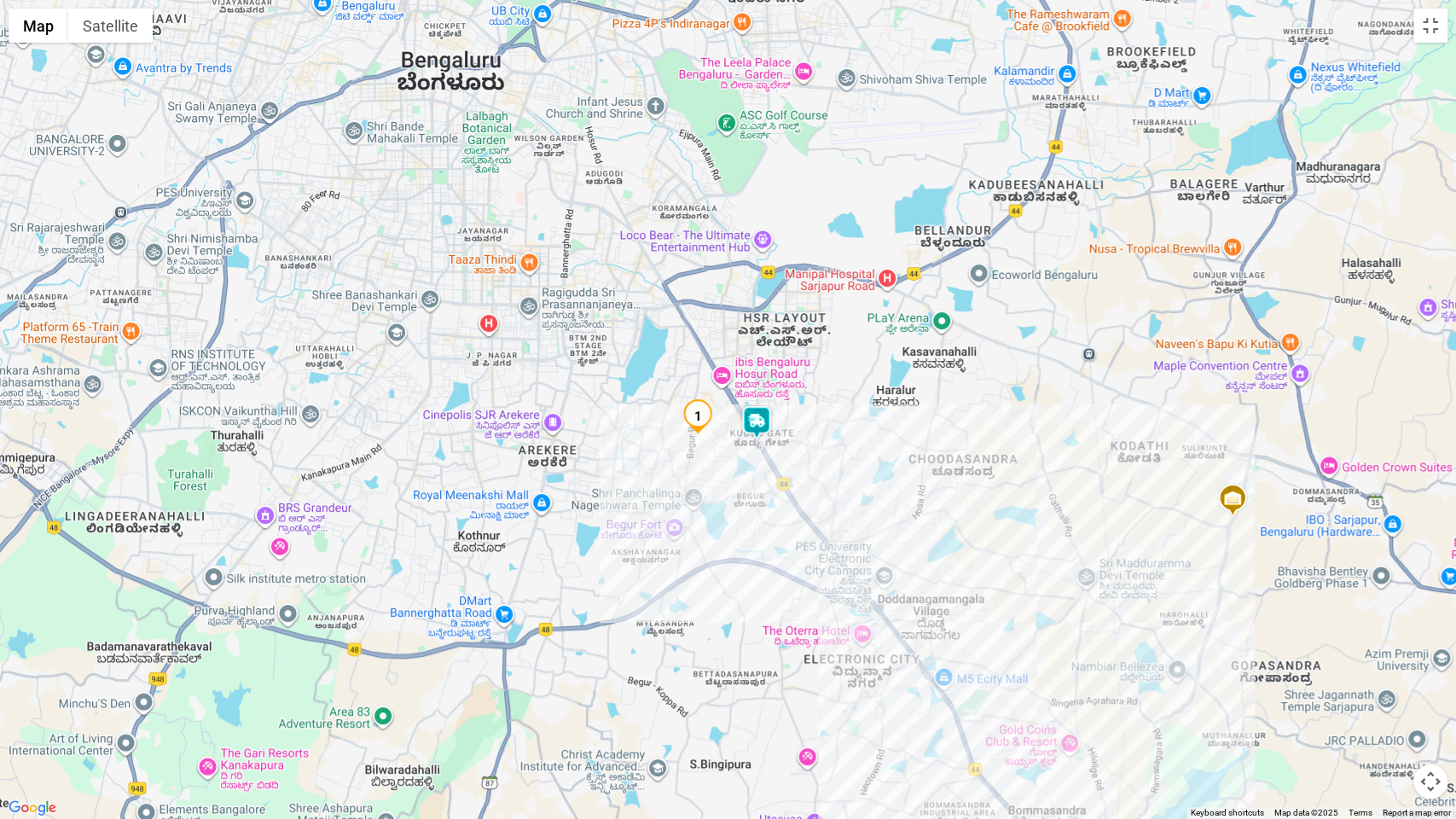
click at [749, 412] on img at bounding box center [757, 423] width 34 height 34
click at [828, 335] on button "Close" at bounding box center [818, 341] width 41 height 41
click at [1434, 25] on button "Toggle fullscreen view" at bounding box center [1431, 26] width 34 height 34
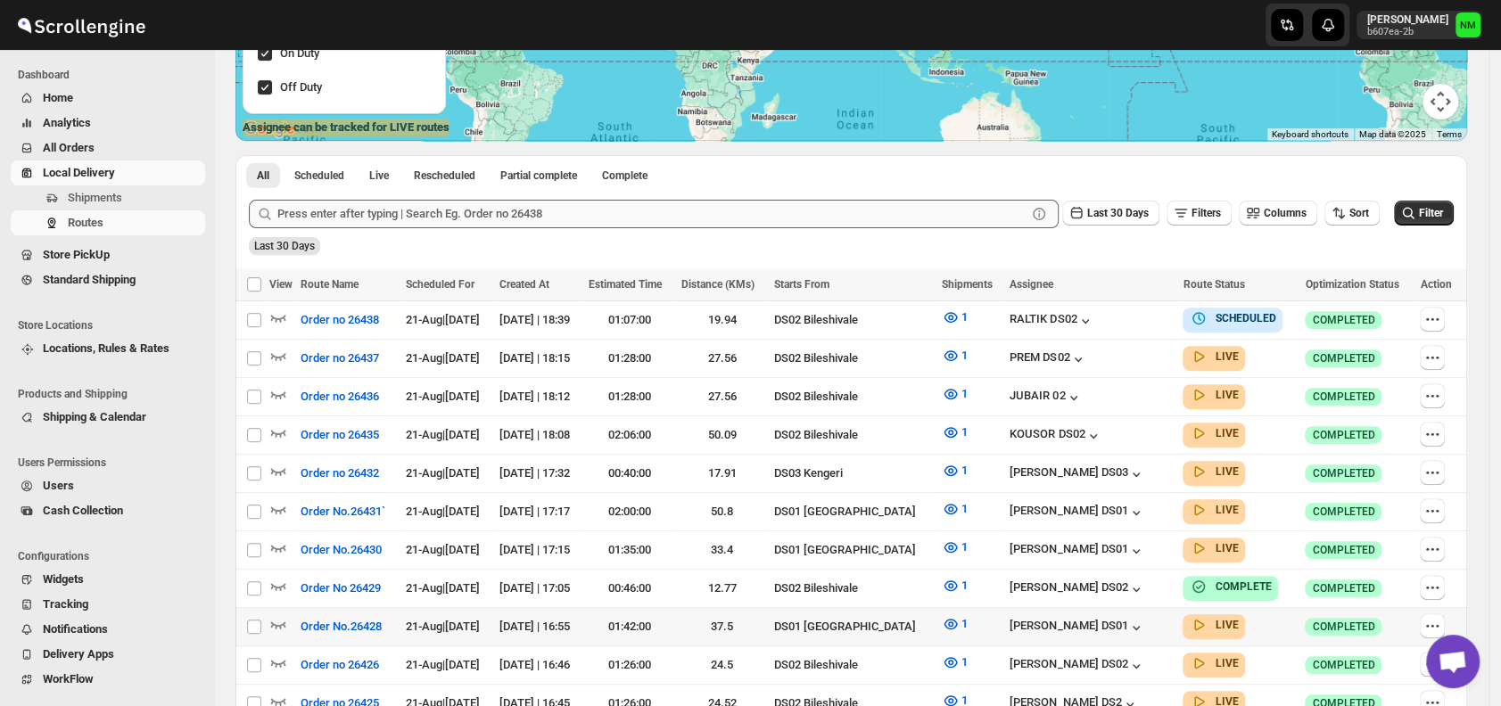
scroll to position [432, 0]
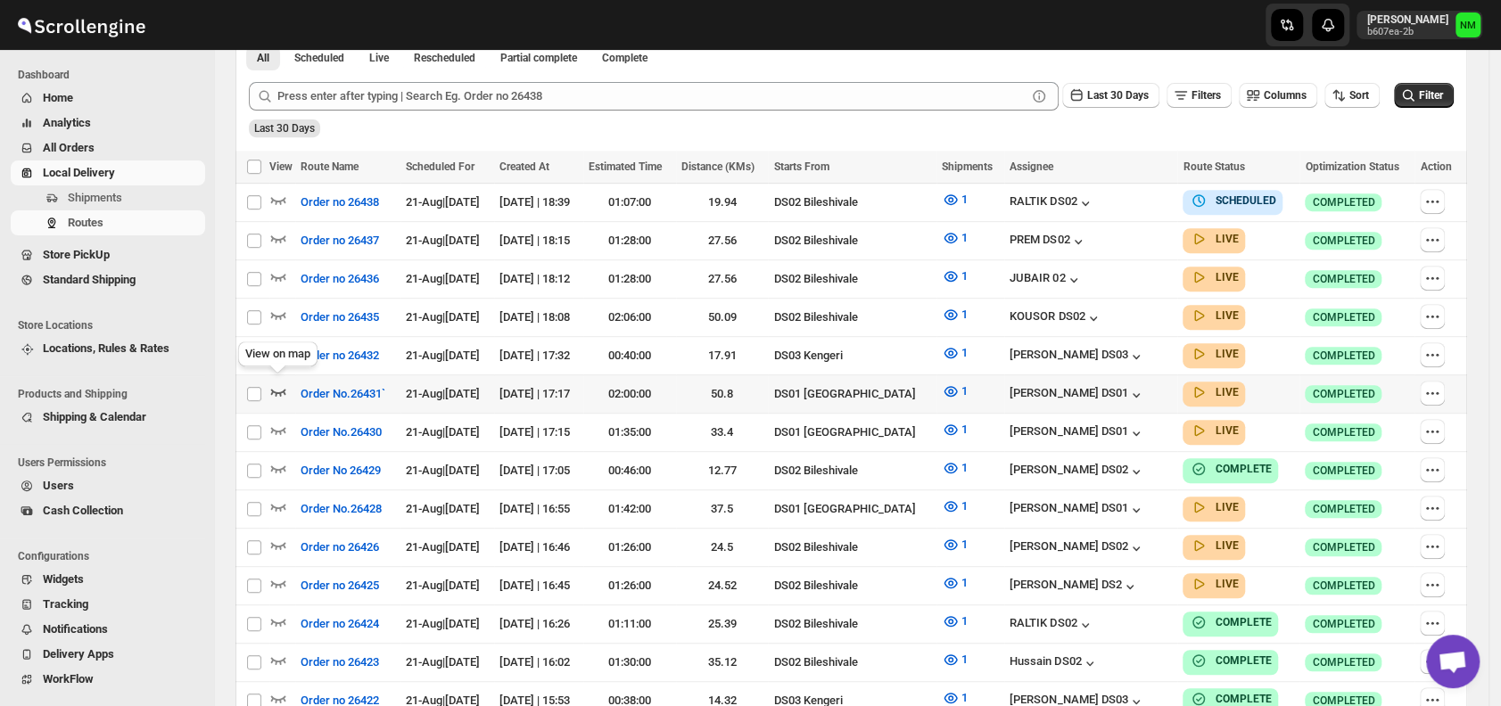
click at [277, 383] on icon "button" at bounding box center [278, 392] width 18 height 18
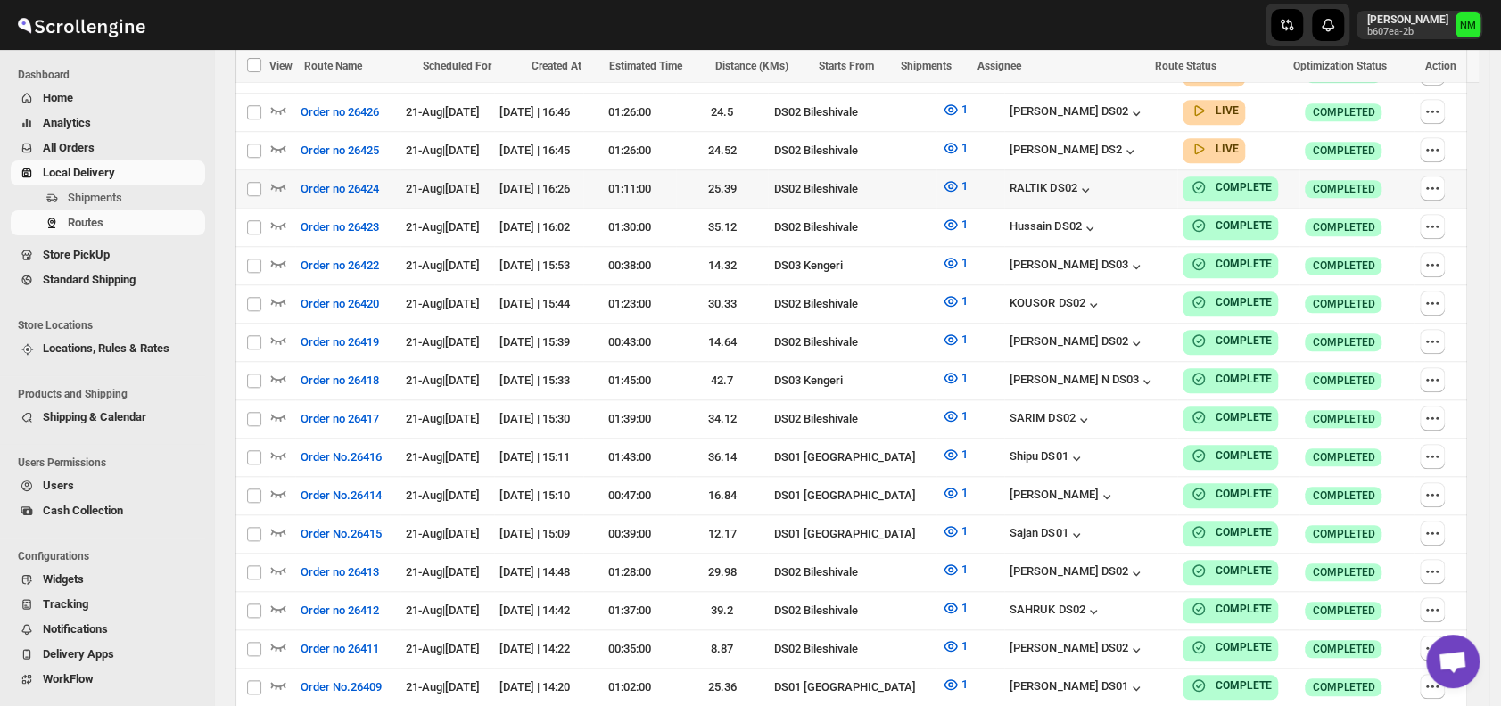
scroll to position [670, 0]
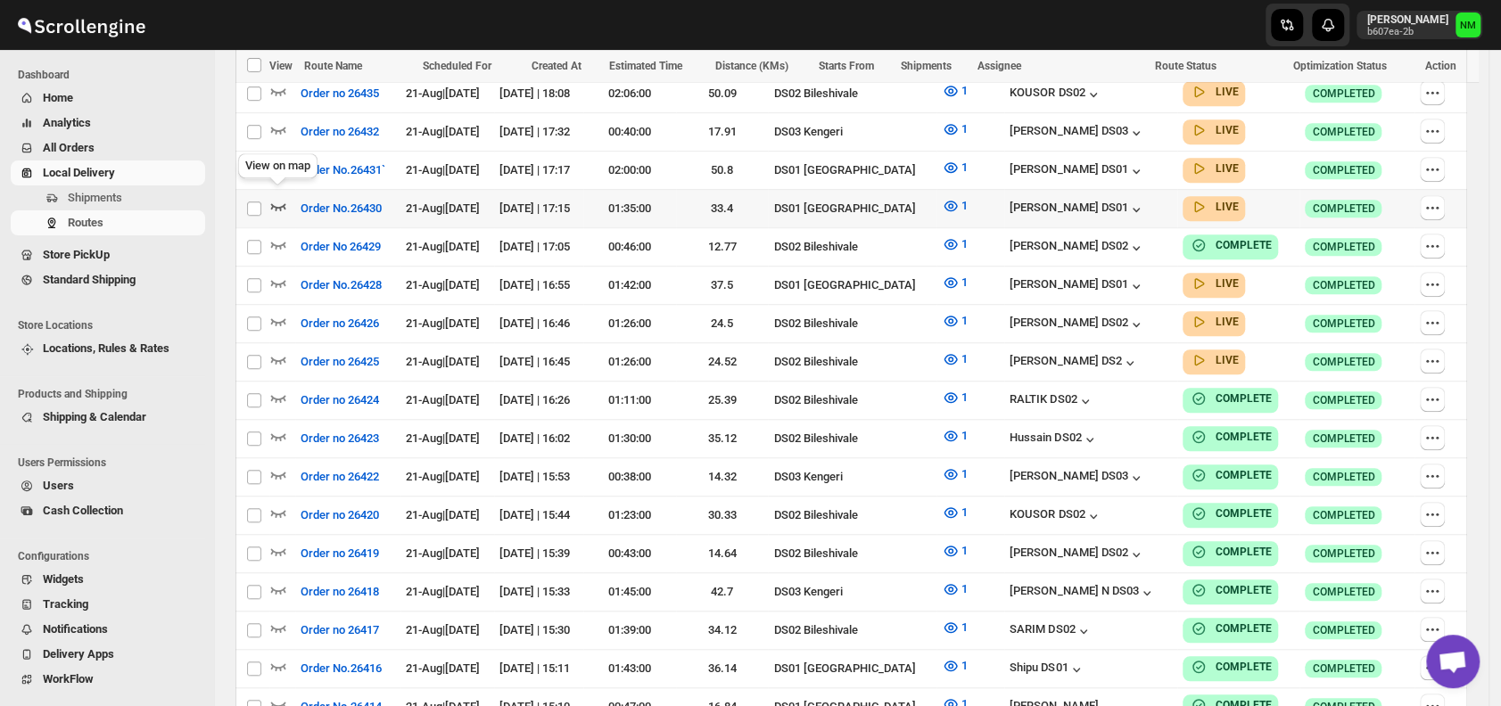
click at [282, 197] on icon "button" at bounding box center [278, 206] width 18 height 18
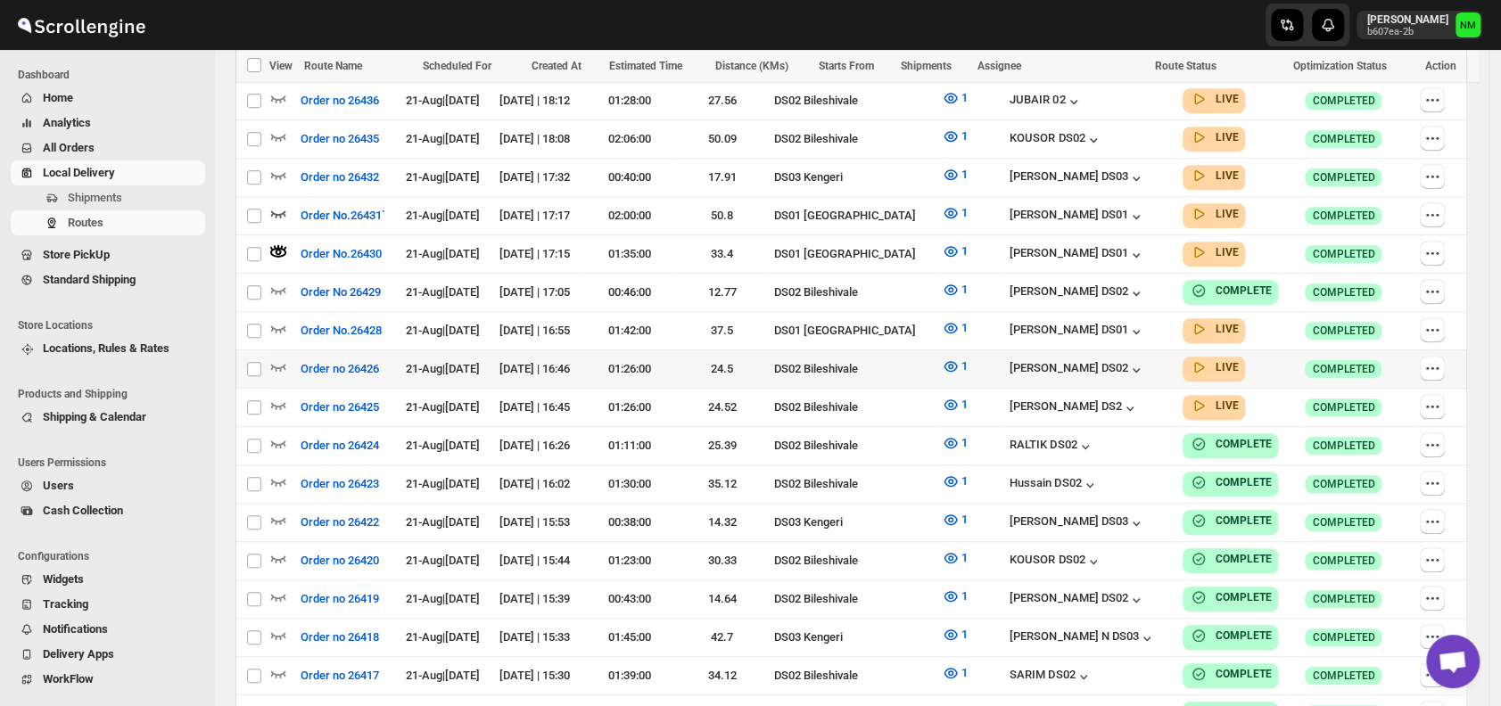
scroll to position [622, 0]
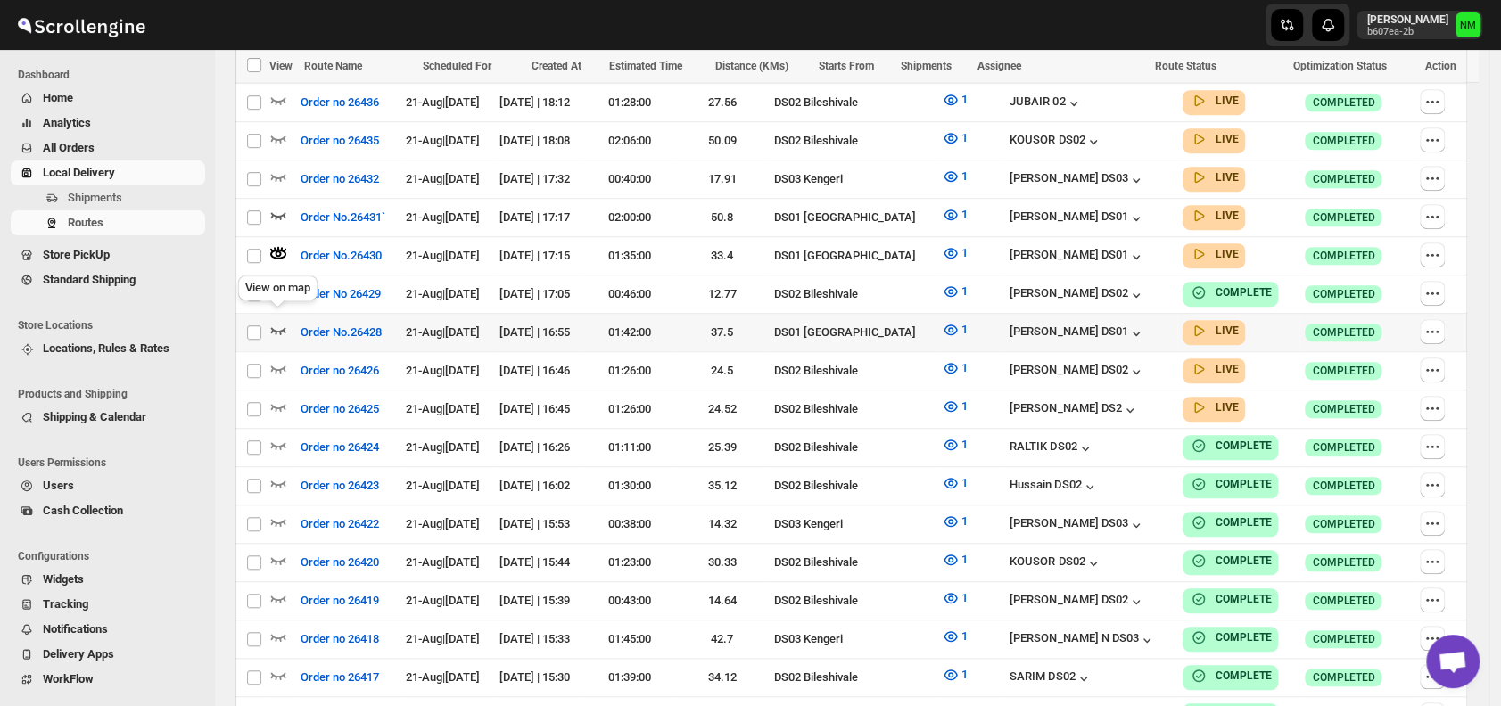
click at [278, 327] on icon "button" at bounding box center [278, 330] width 15 height 7
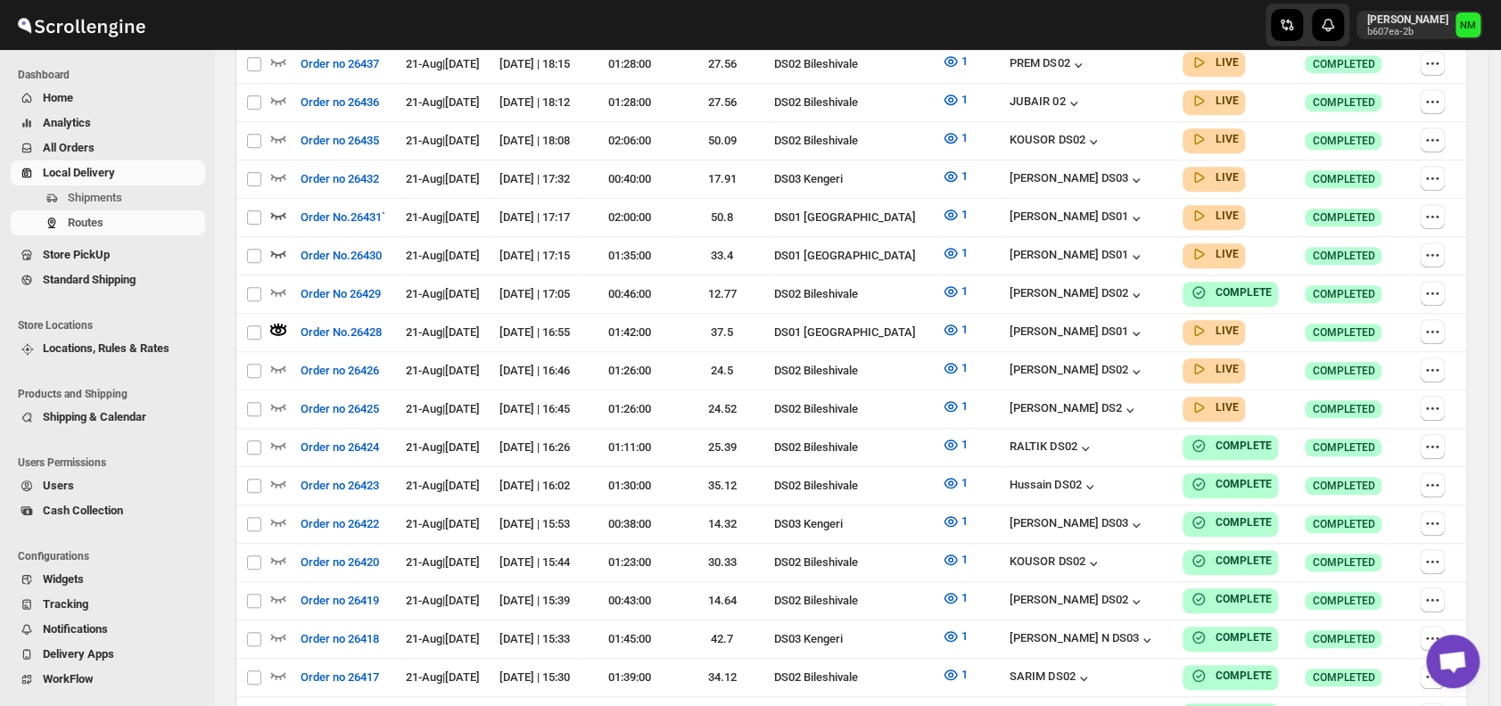
scroll to position [0, 0]
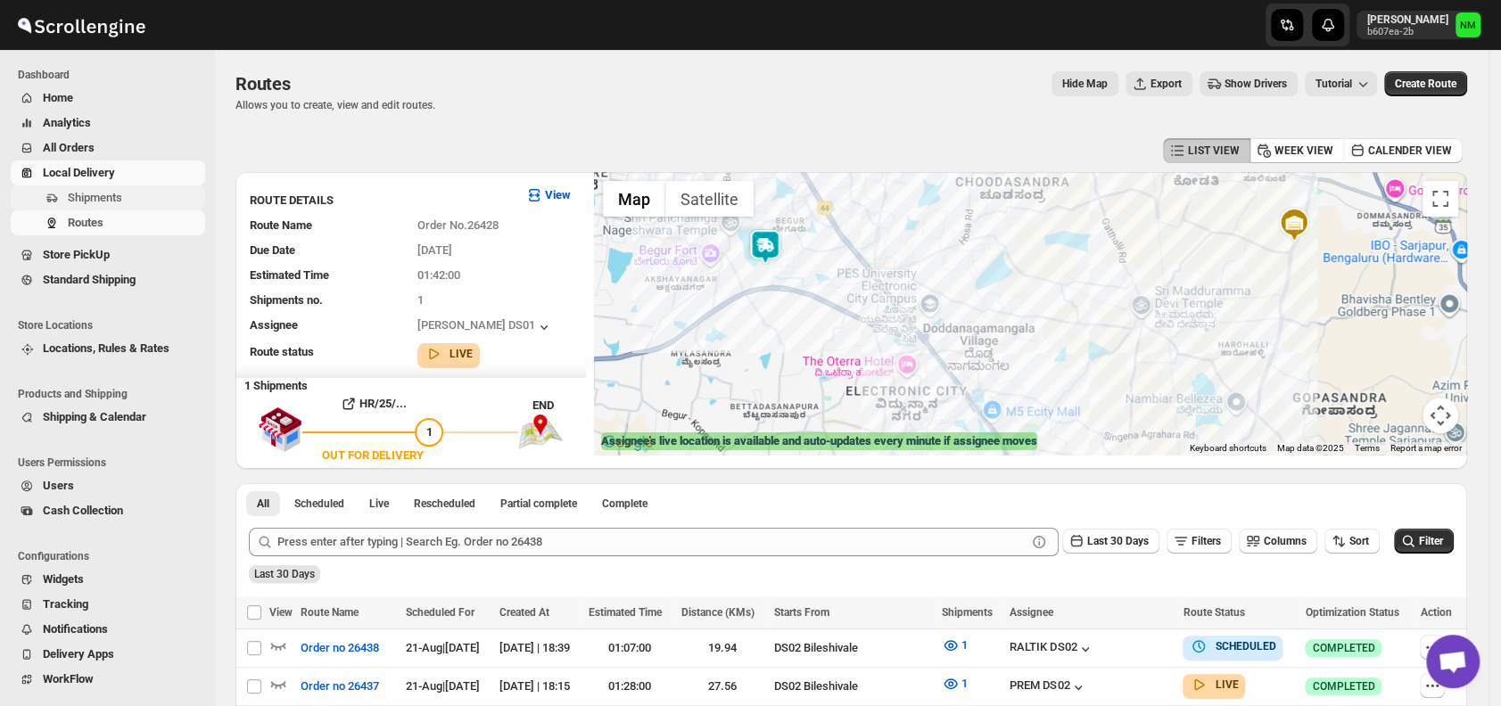
click at [119, 189] on span "Shipments" at bounding box center [135, 198] width 134 height 18
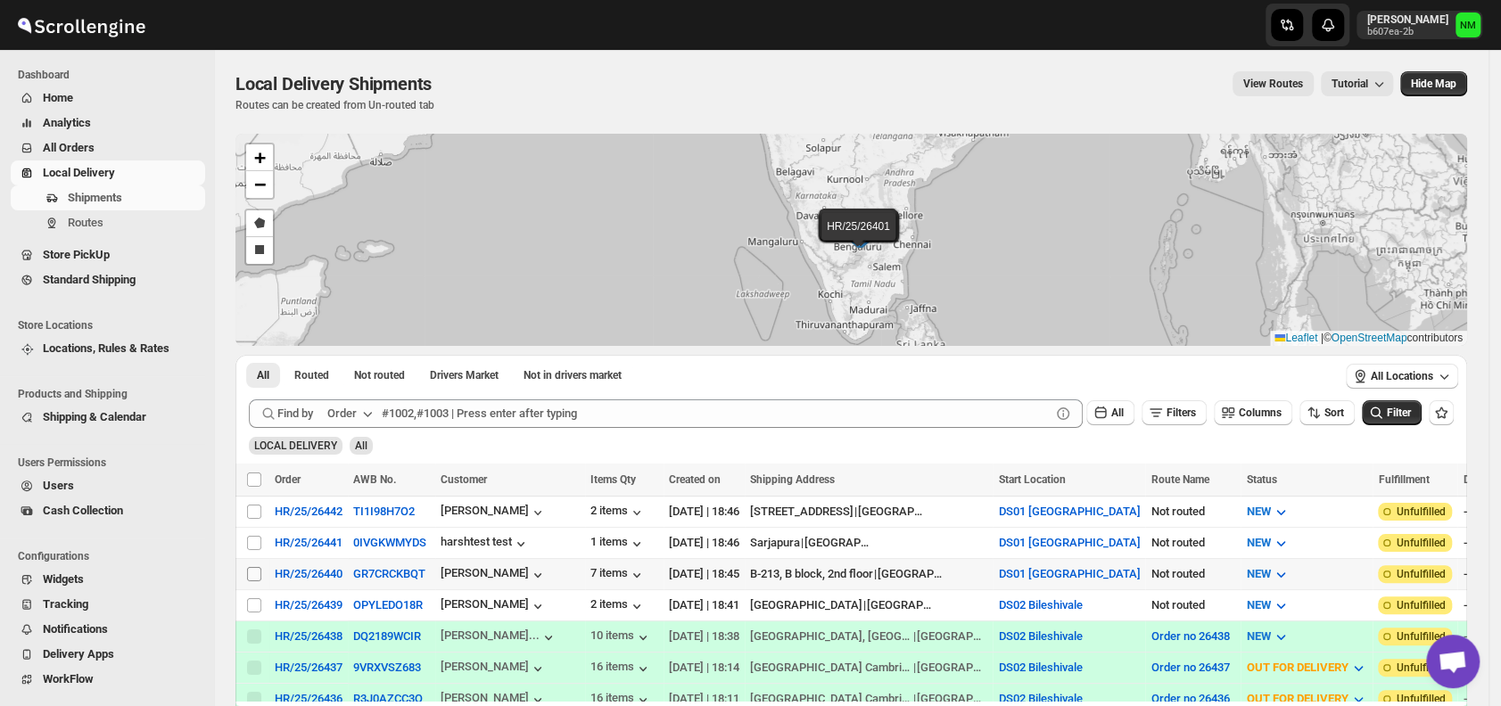
click at [259, 567] on input "Select shipment" at bounding box center [254, 574] width 14 height 14
checkbox input "true"
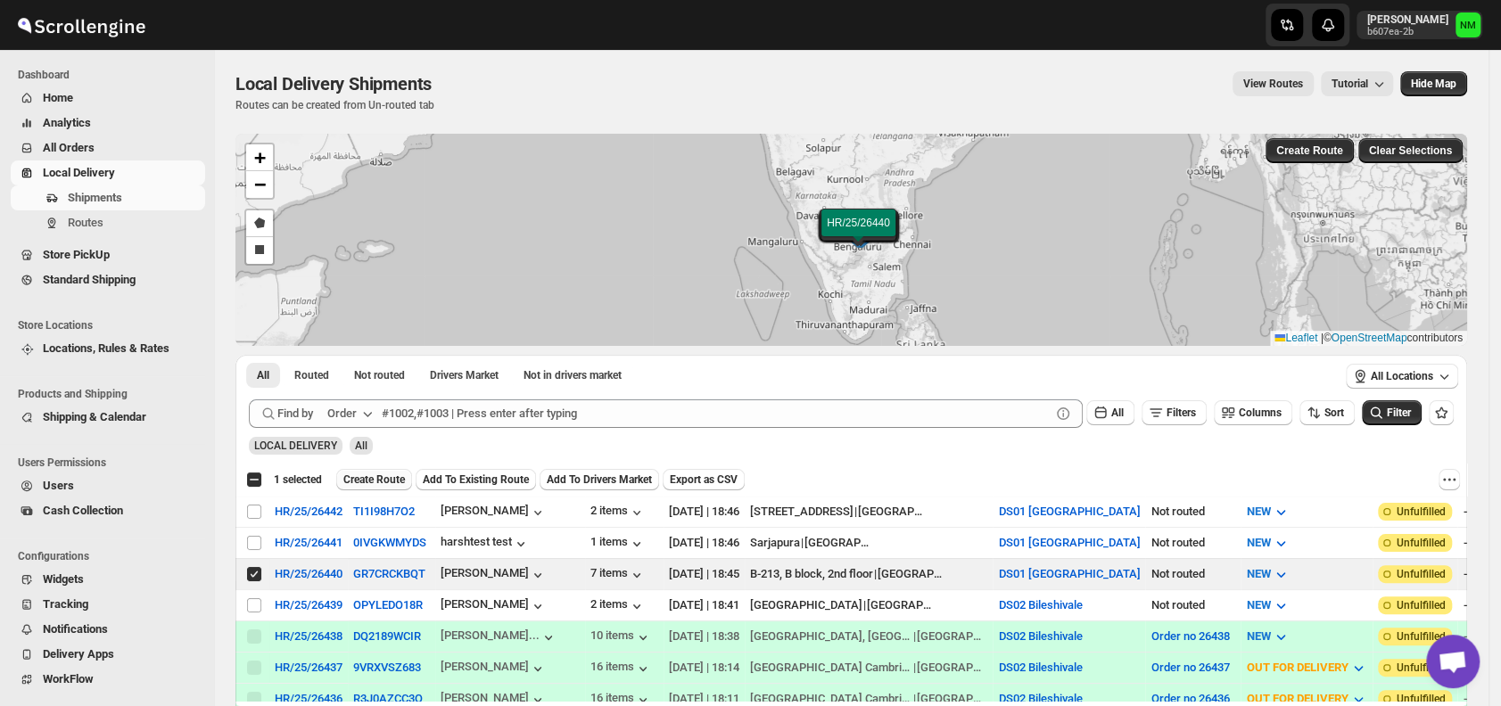
click at [385, 479] on span "Create Route" at bounding box center [374, 480] width 62 height 14
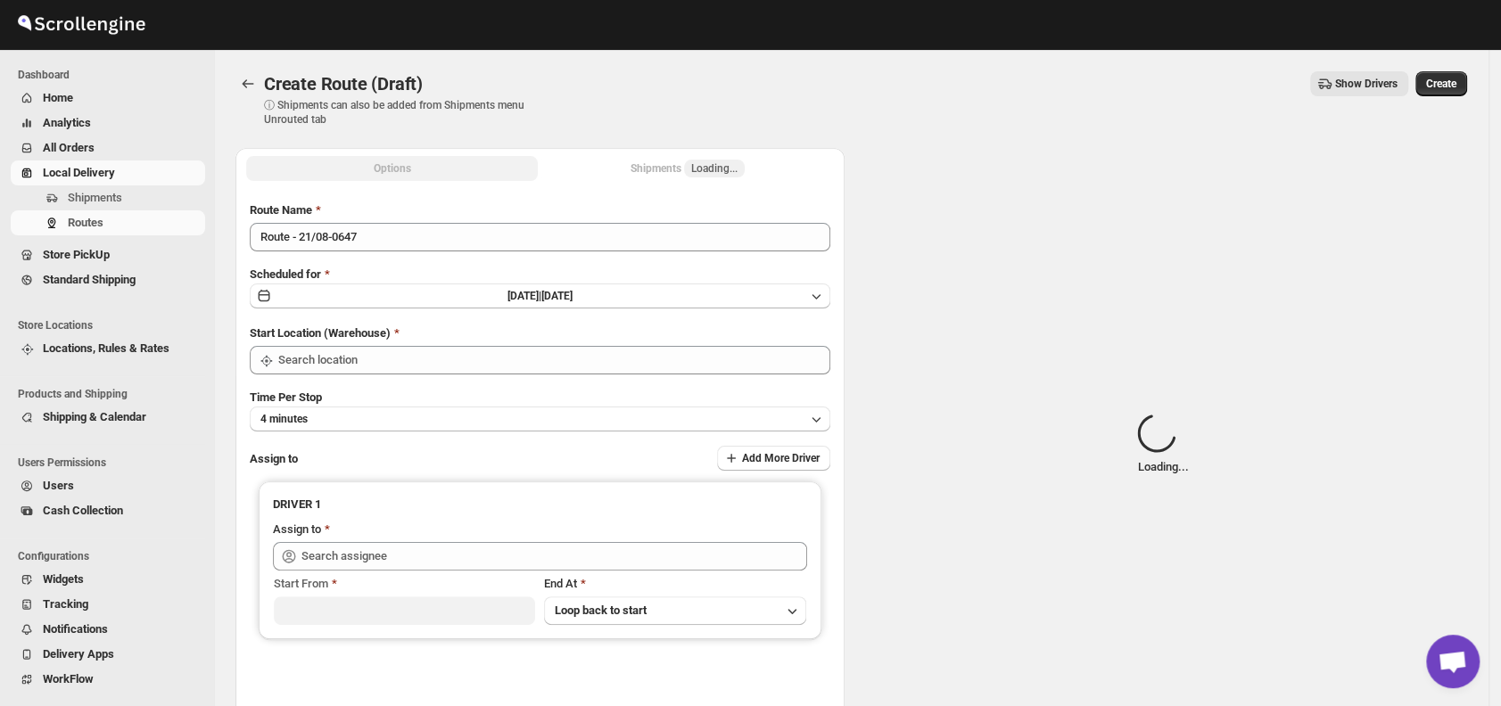
type input "DS01 [GEOGRAPHIC_DATA]"
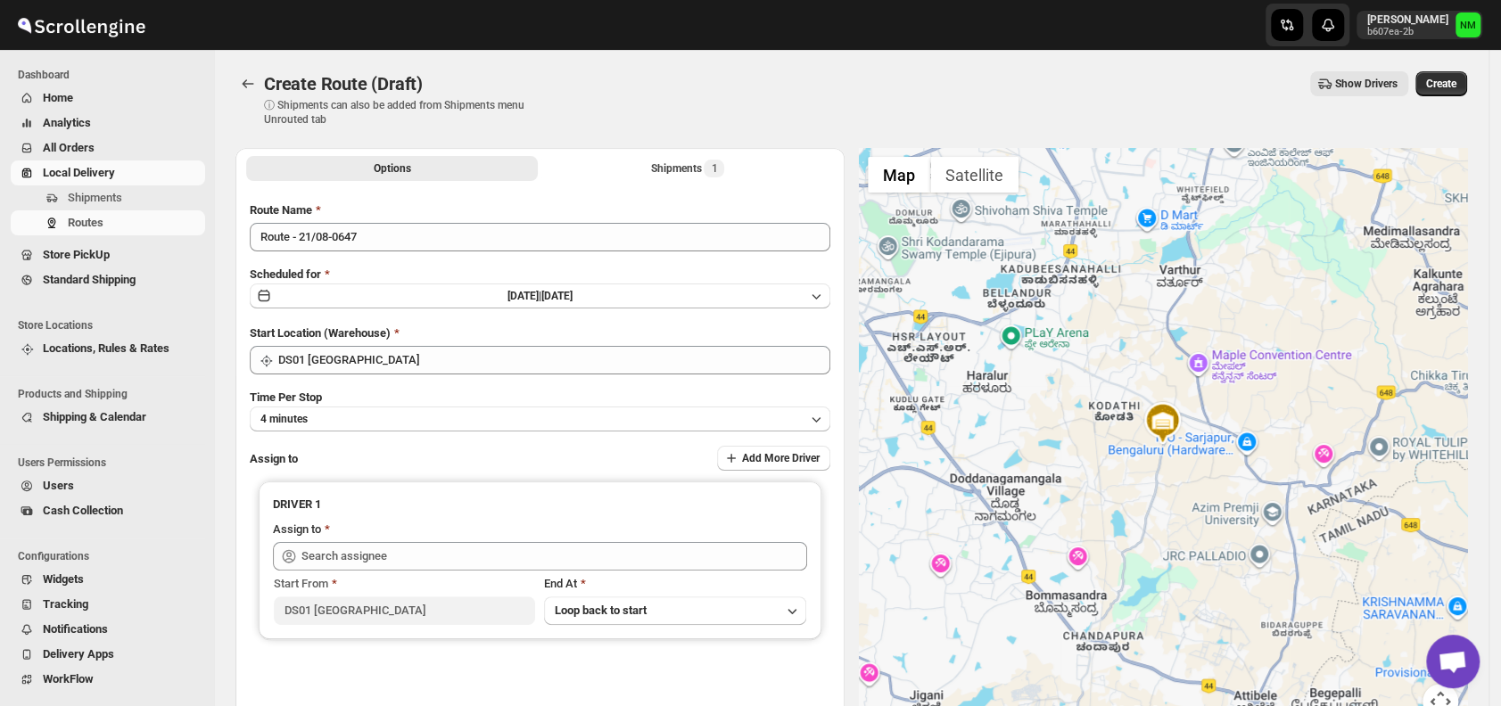
click at [419, 252] on div "Route Name Route - 21/08-0647 Scheduled for Thu Aug 21 2025 | Today Start Locat…" at bounding box center [540, 454] width 580 height 504
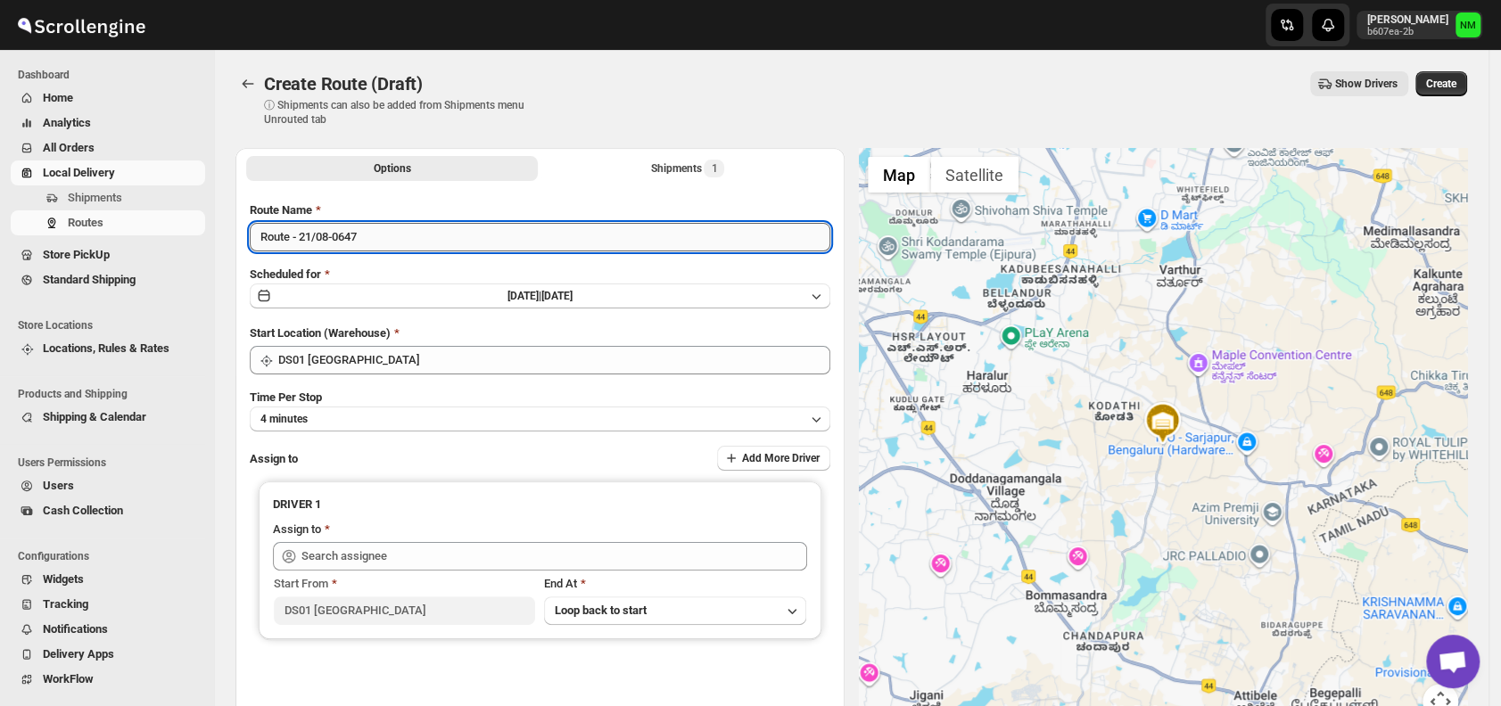
click at [414, 247] on input "Route - 21/08-0647" at bounding box center [540, 237] width 580 height 29
type input "R"
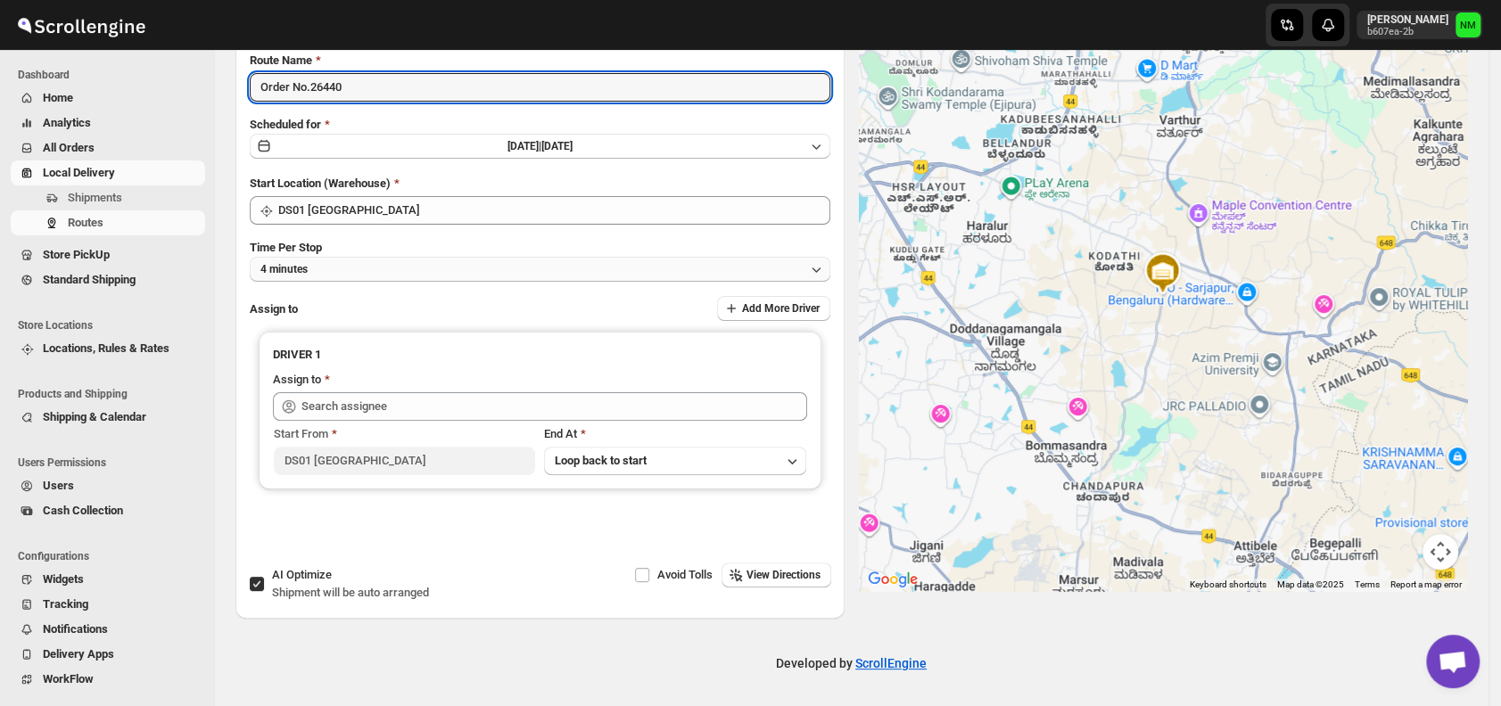
type input "Order No.26440"
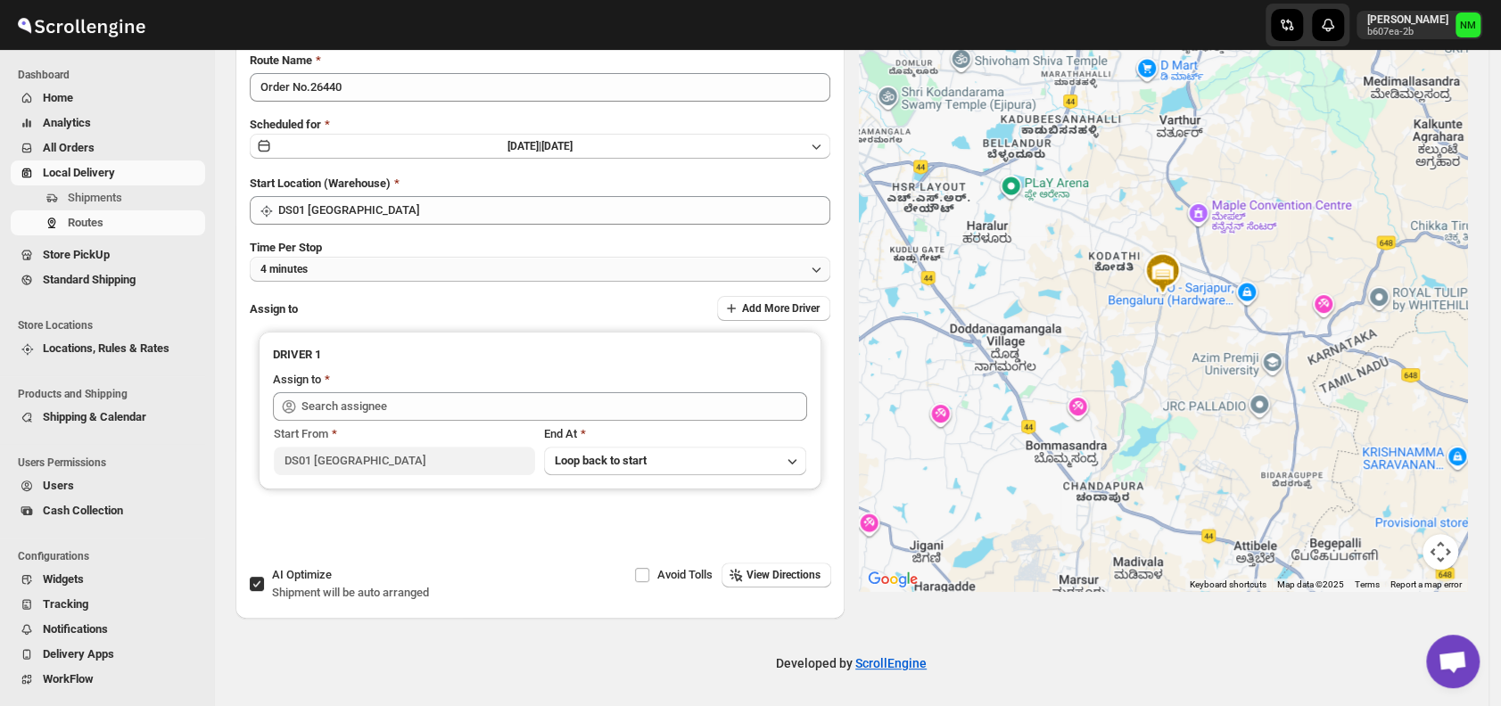
click at [346, 272] on button "4 minutes" at bounding box center [540, 269] width 580 height 25
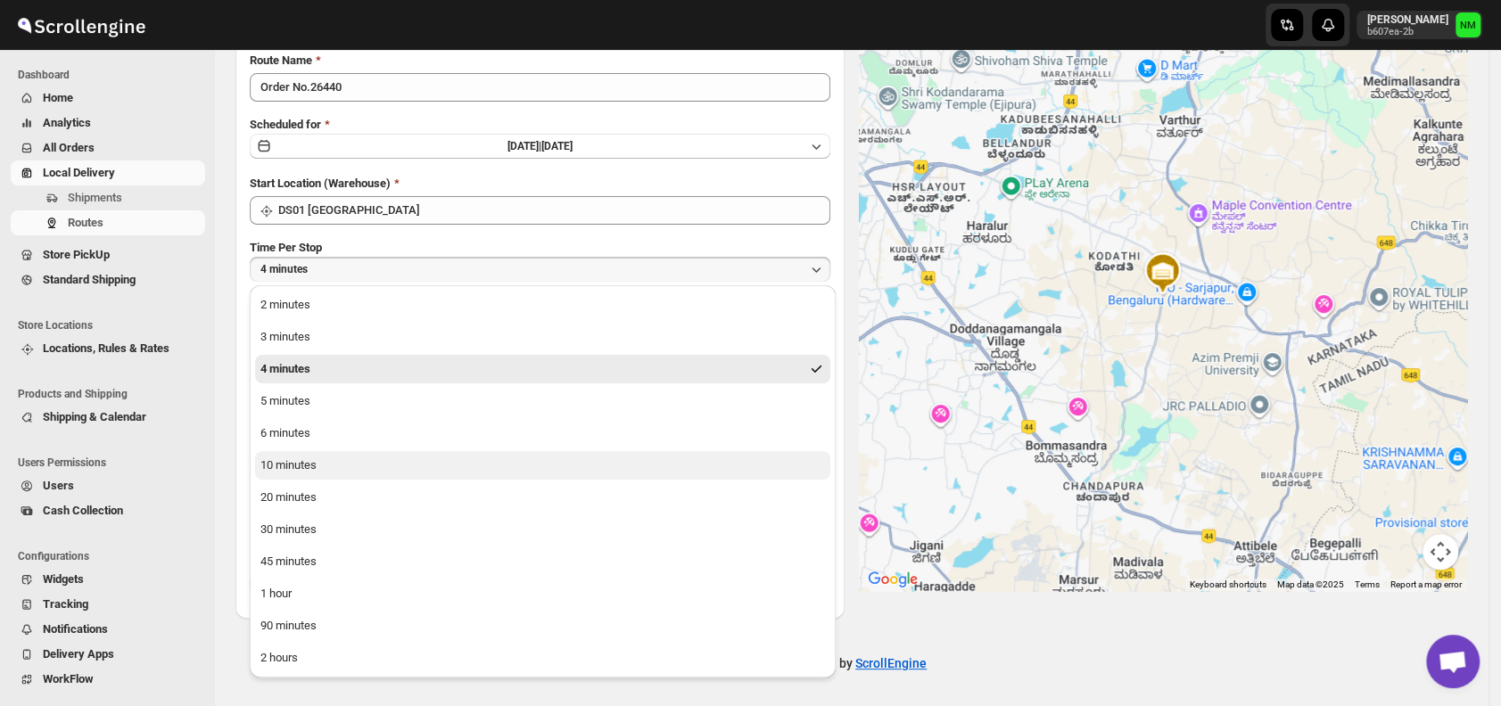
click at [326, 473] on button "10 minutes" at bounding box center [542, 465] width 575 height 29
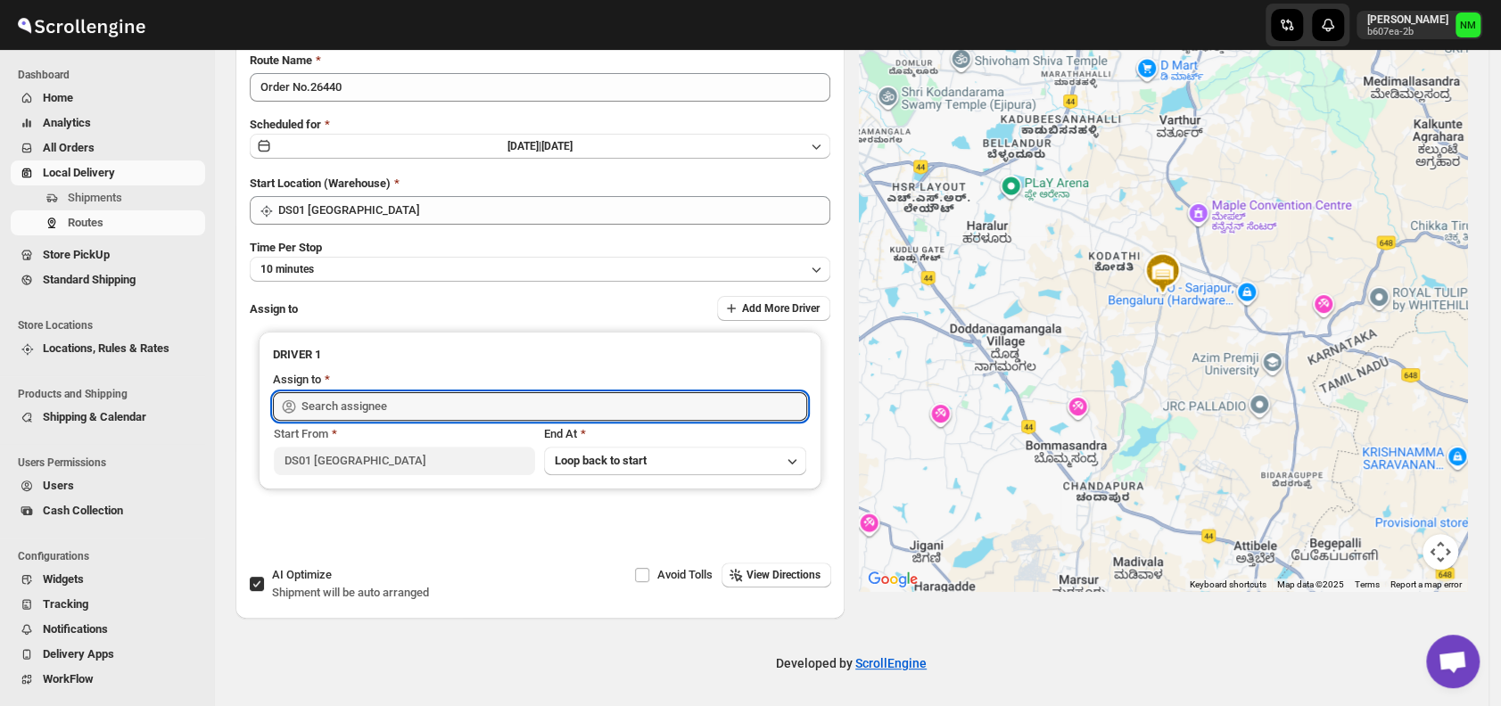
click at [383, 418] on input "text" at bounding box center [554, 406] width 506 height 29
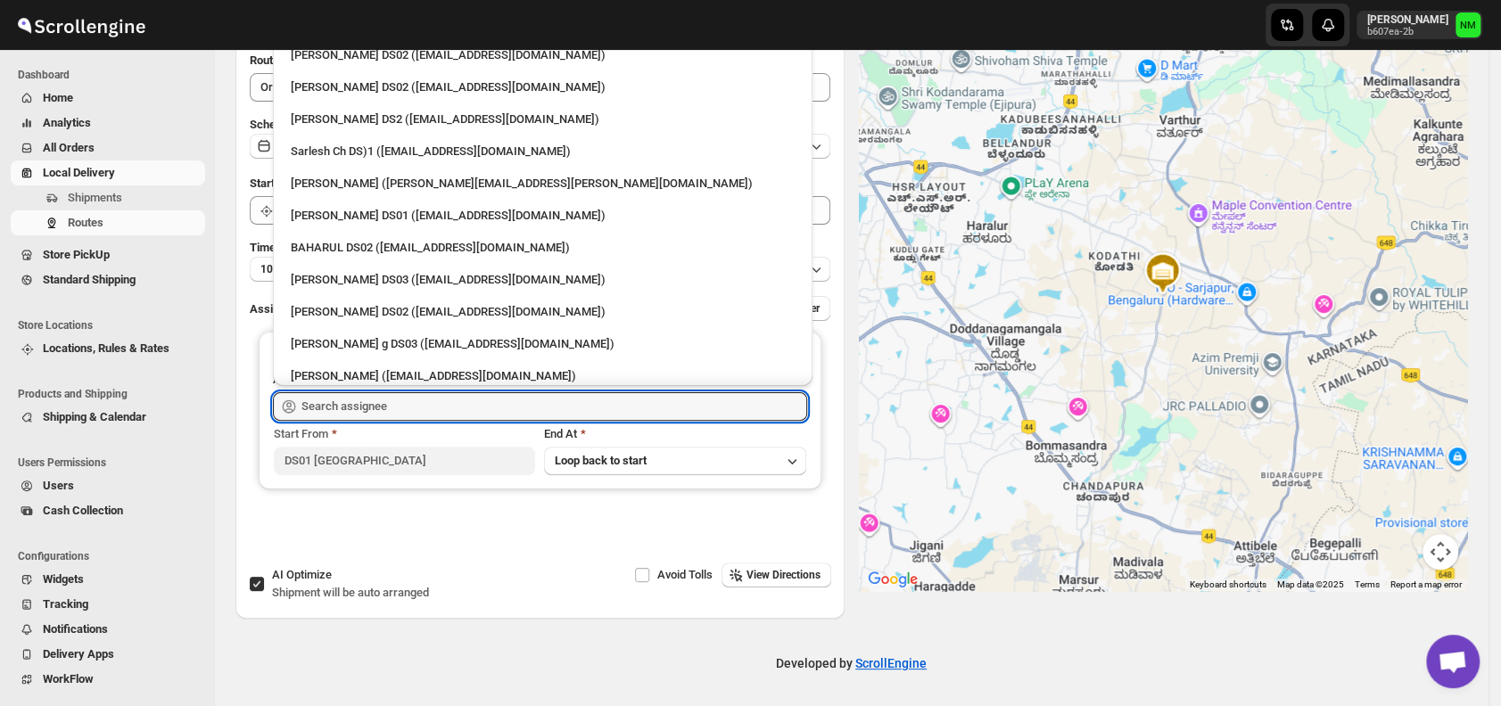
scroll to position [650, 0]
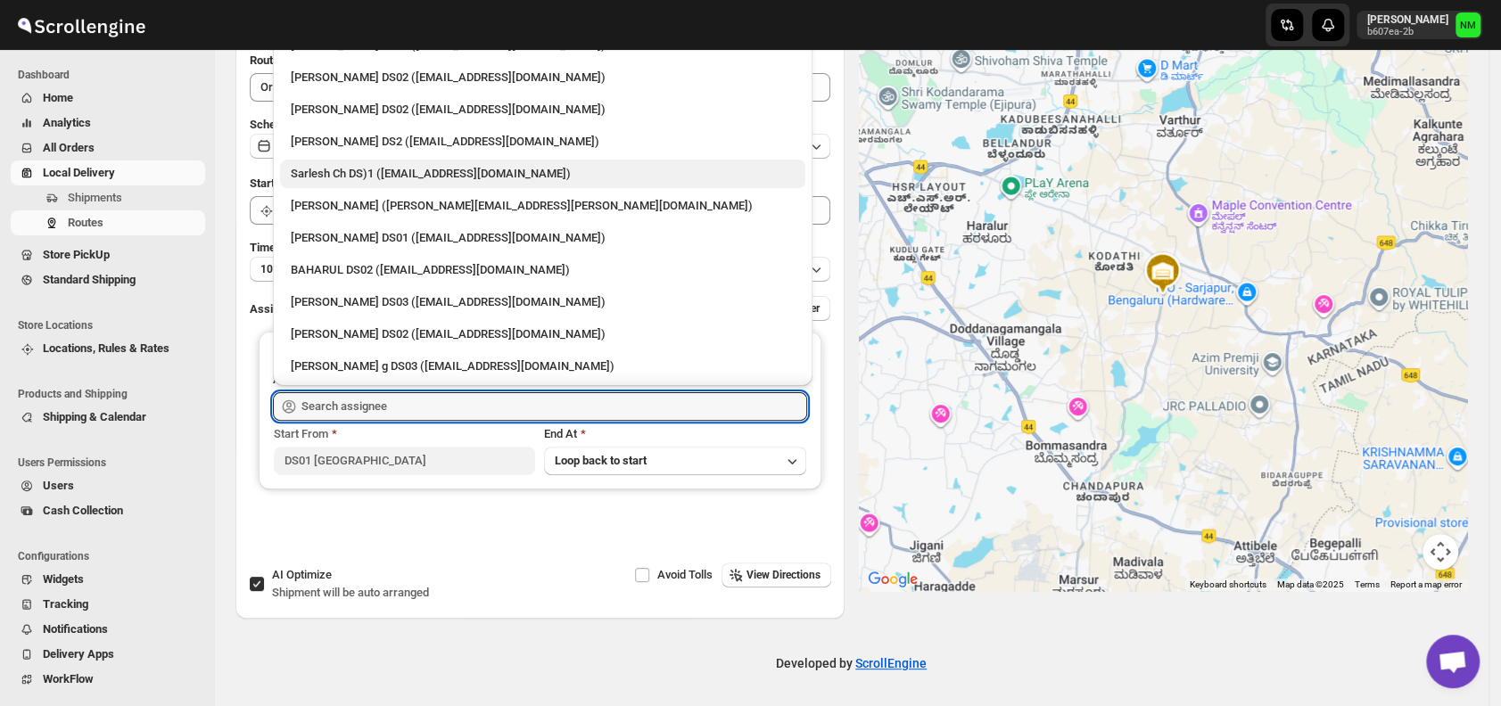
click at [343, 177] on div "Sarlesh Ch DS)1 ([EMAIL_ADDRESS][DOMAIN_NAME])" at bounding box center [543, 174] width 504 height 18
type input "Sarlesh Ch DS)1 ([EMAIL_ADDRESS][DOMAIN_NAME])"
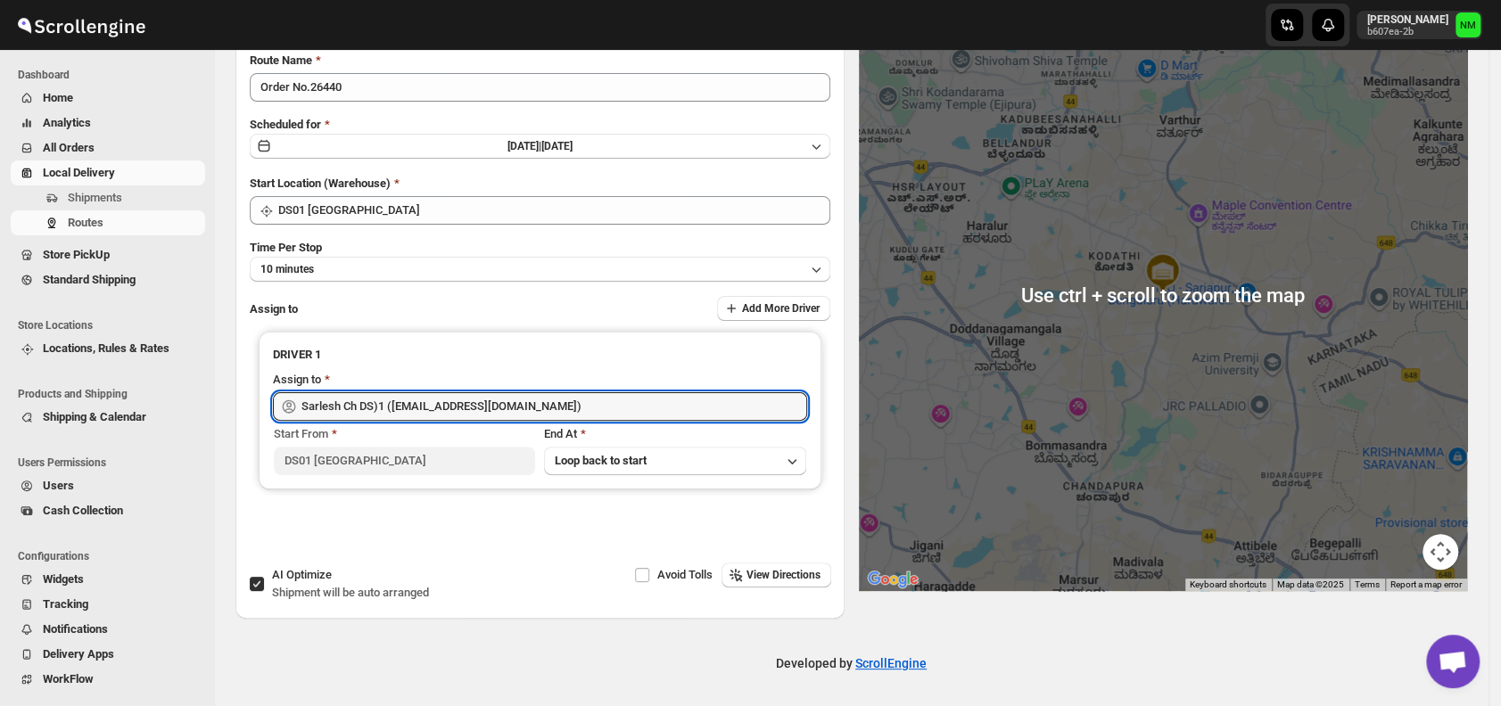
scroll to position [0, 0]
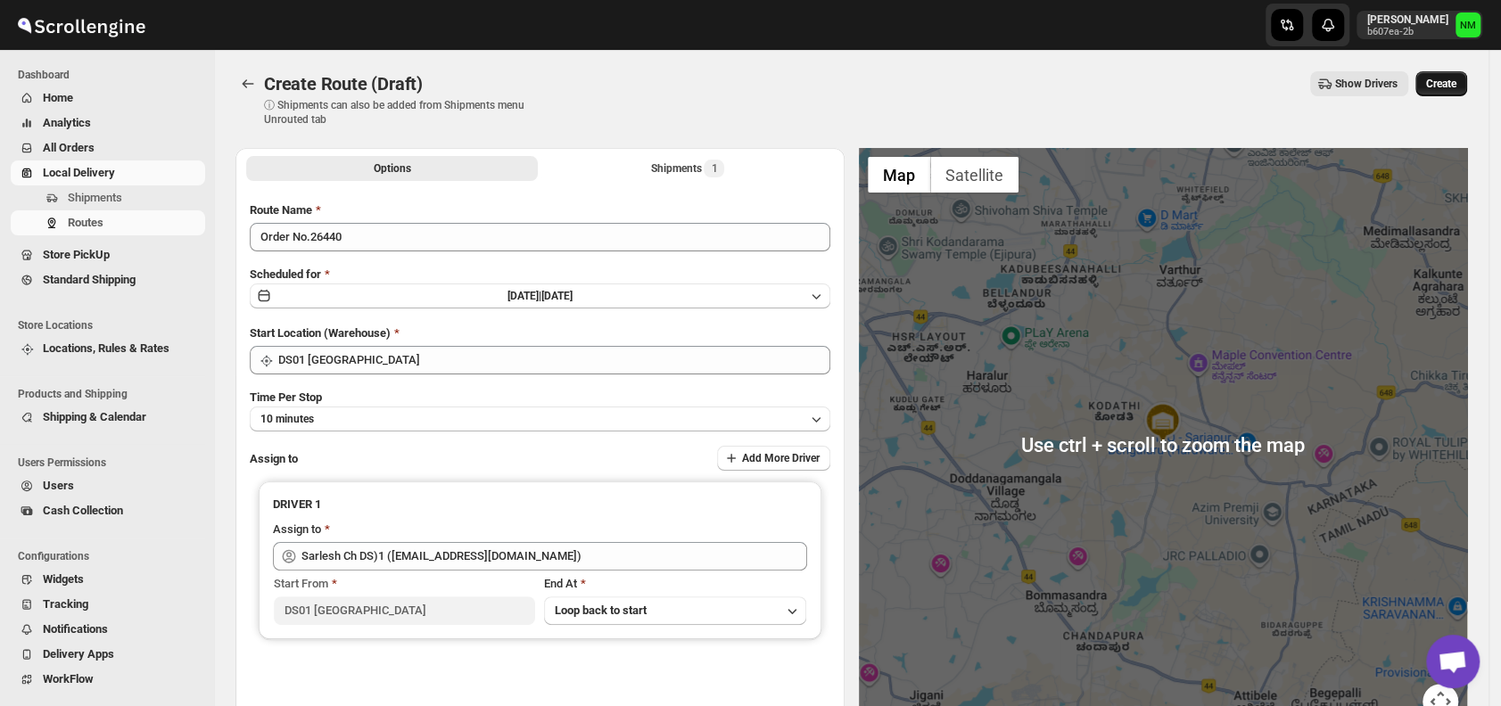
click at [1456, 83] on span "Create" at bounding box center [1441, 84] width 30 height 14
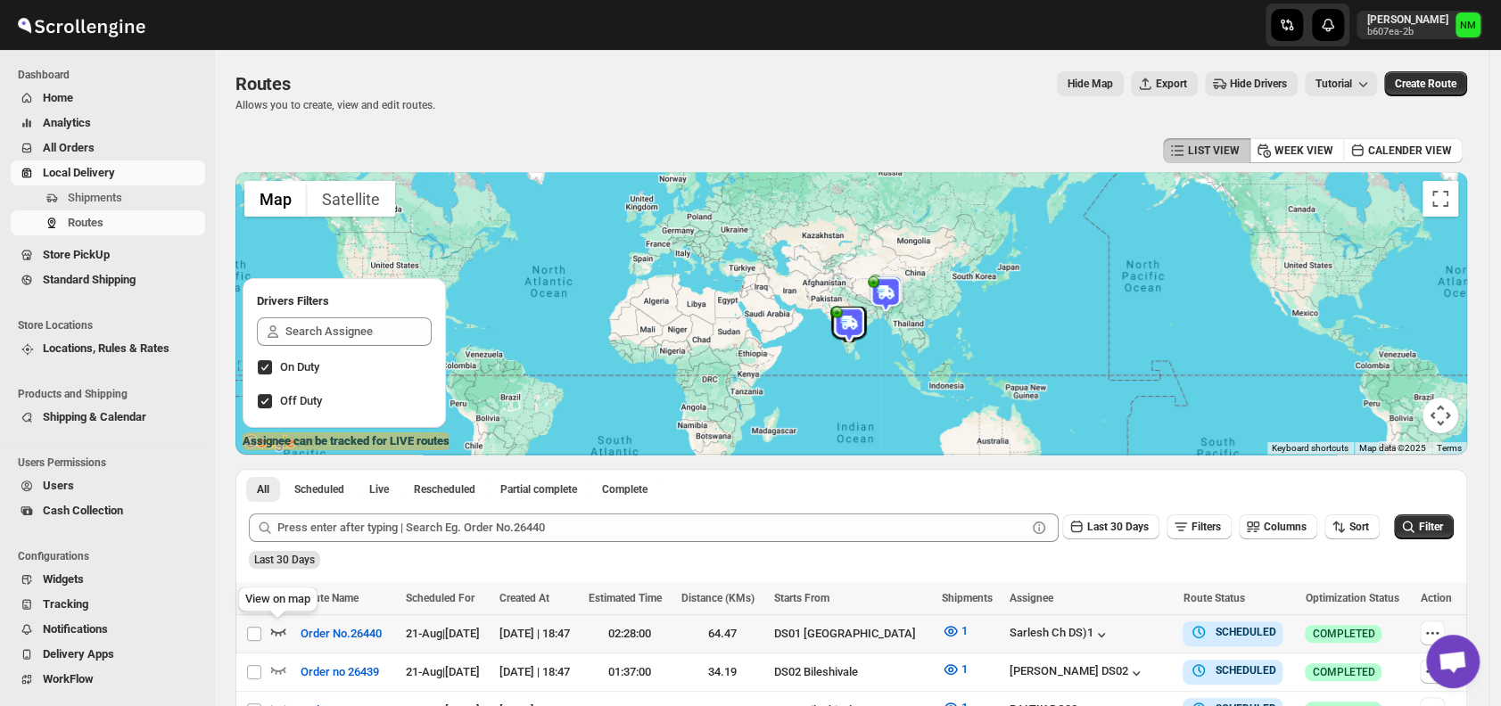
click at [284, 638] on icon "button" at bounding box center [278, 631] width 18 height 18
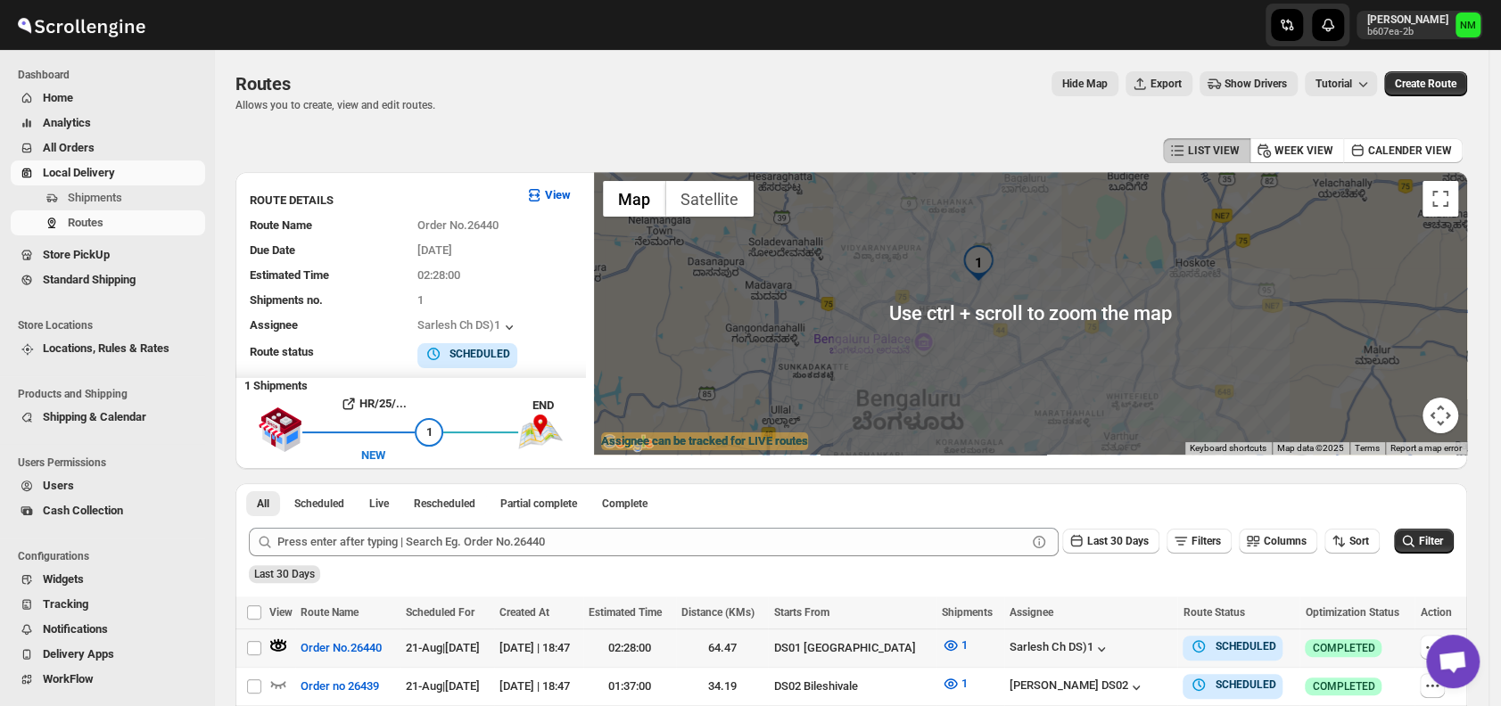
scroll to position [157, 0]
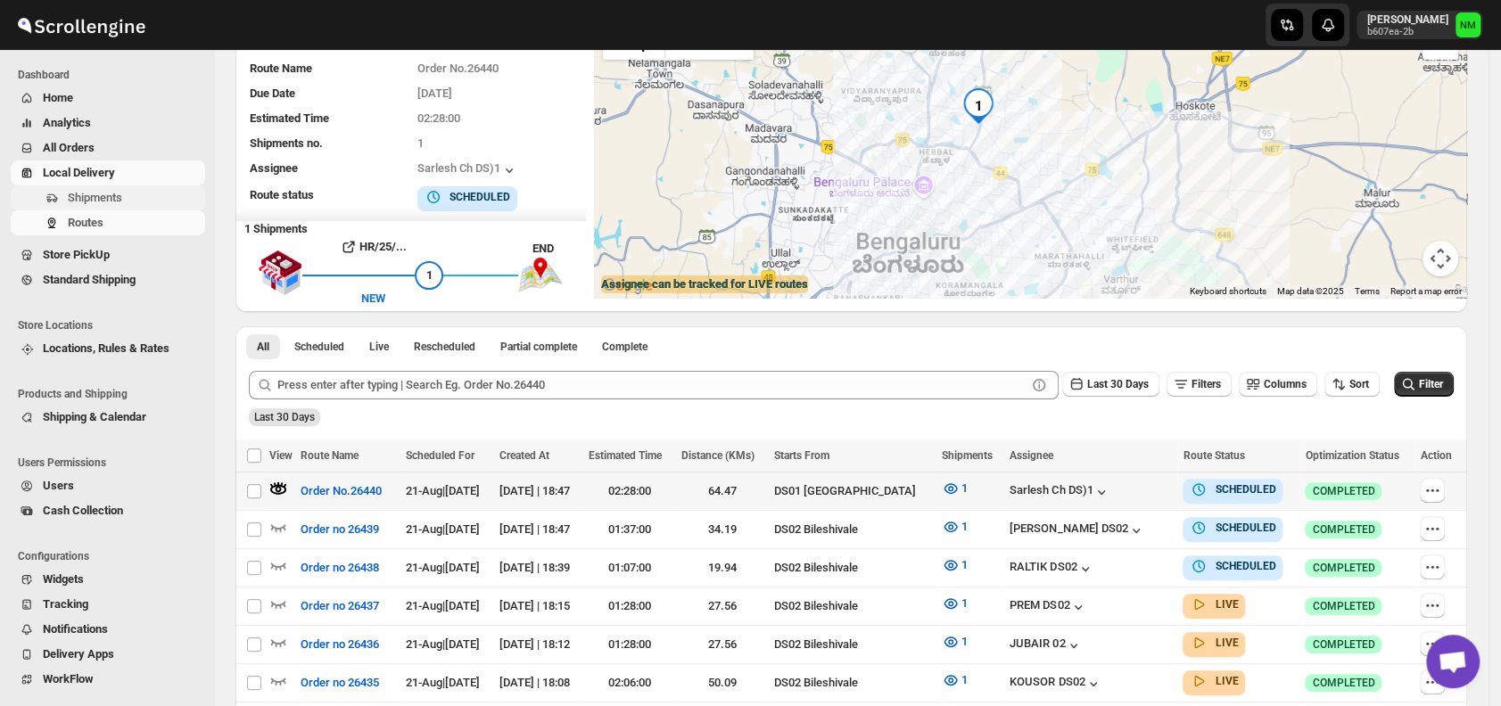
click at [90, 198] on span "Shipments" at bounding box center [95, 197] width 54 height 13
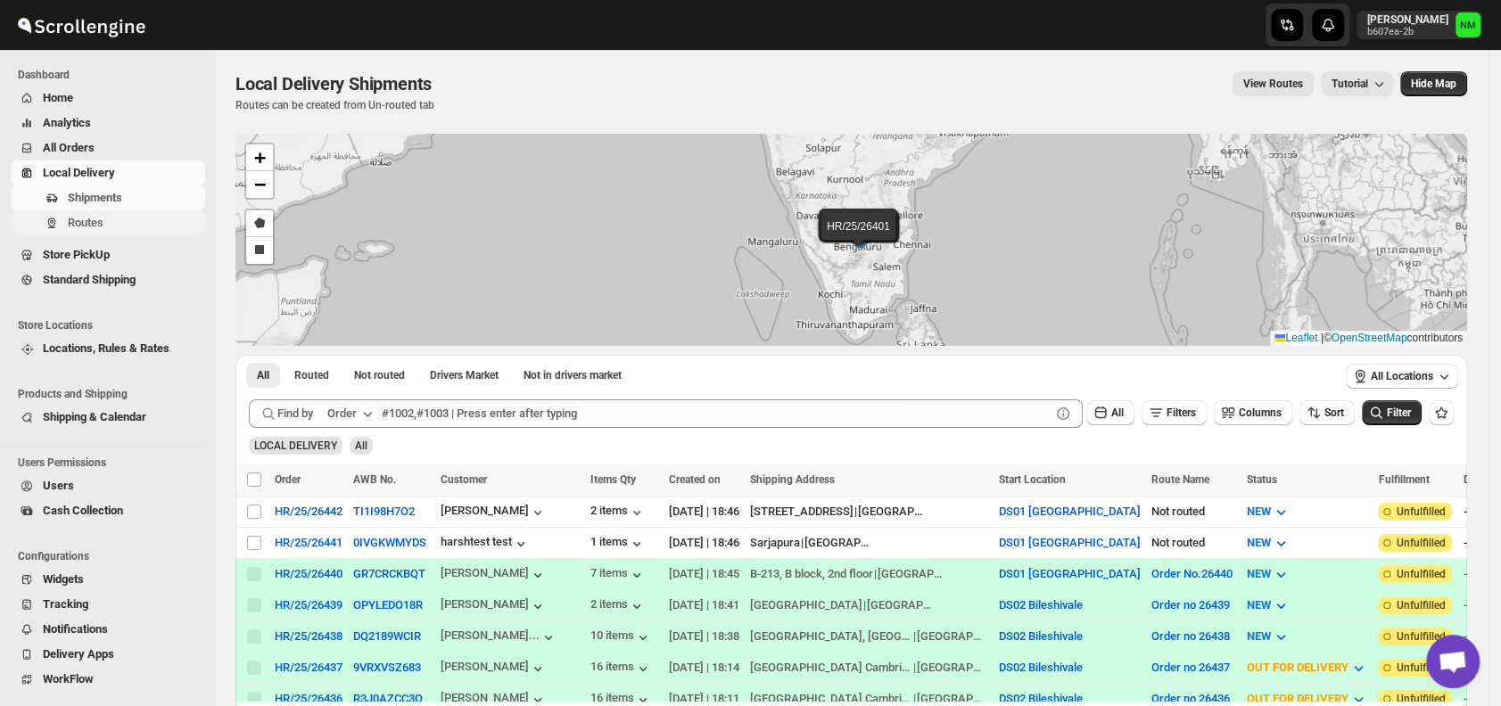
click at [119, 226] on span "Routes" at bounding box center [135, 223] width 134 height 18
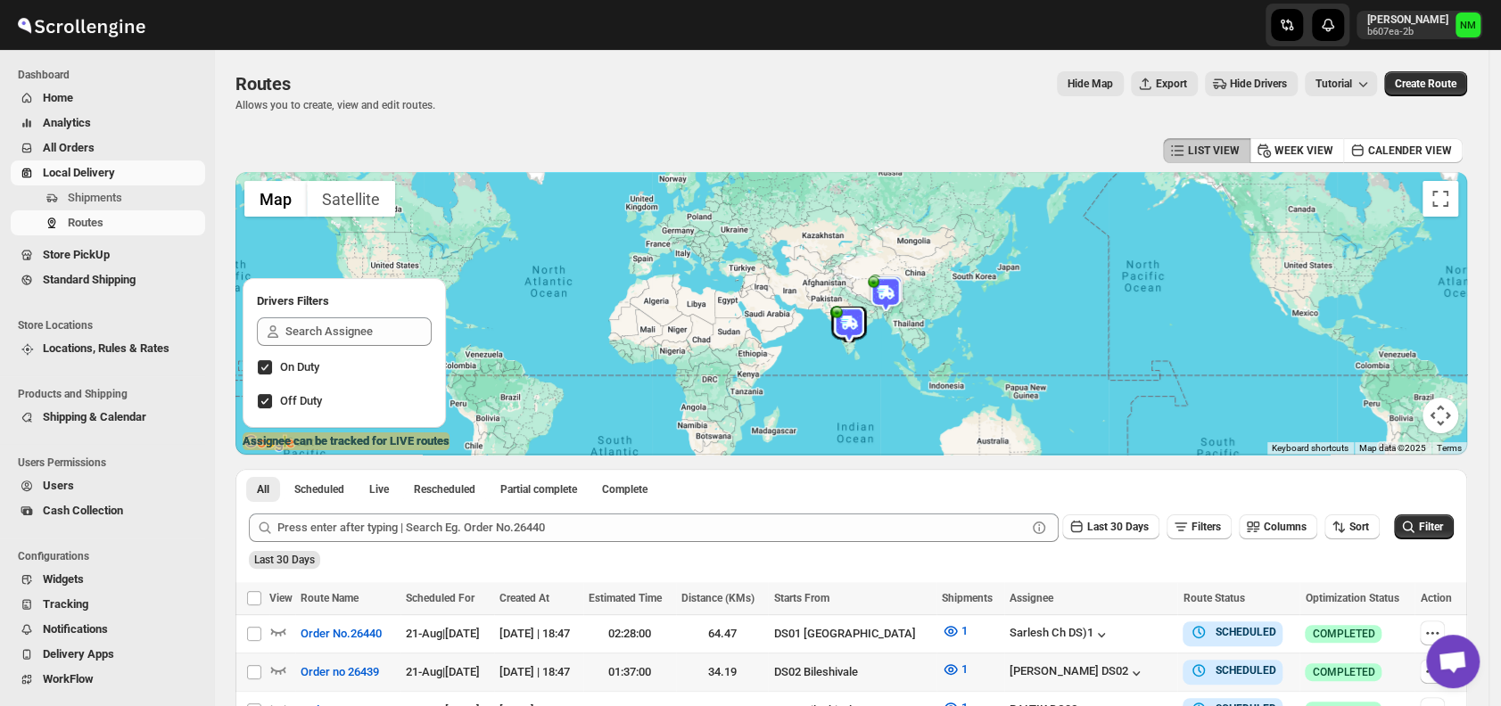
scroll to position [116, 0]
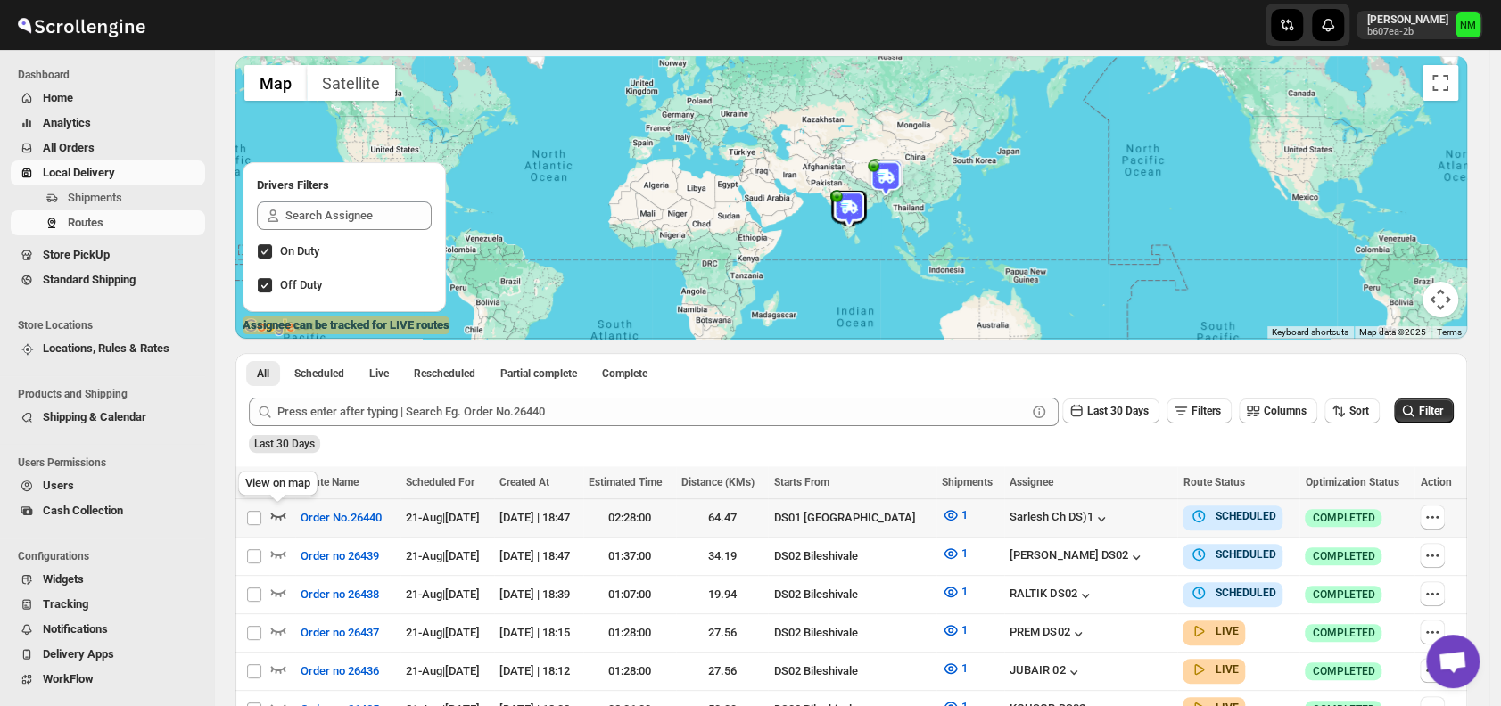
click at [272, 509] on icon "button" at bounding box center [278, 515] width 18 height 18
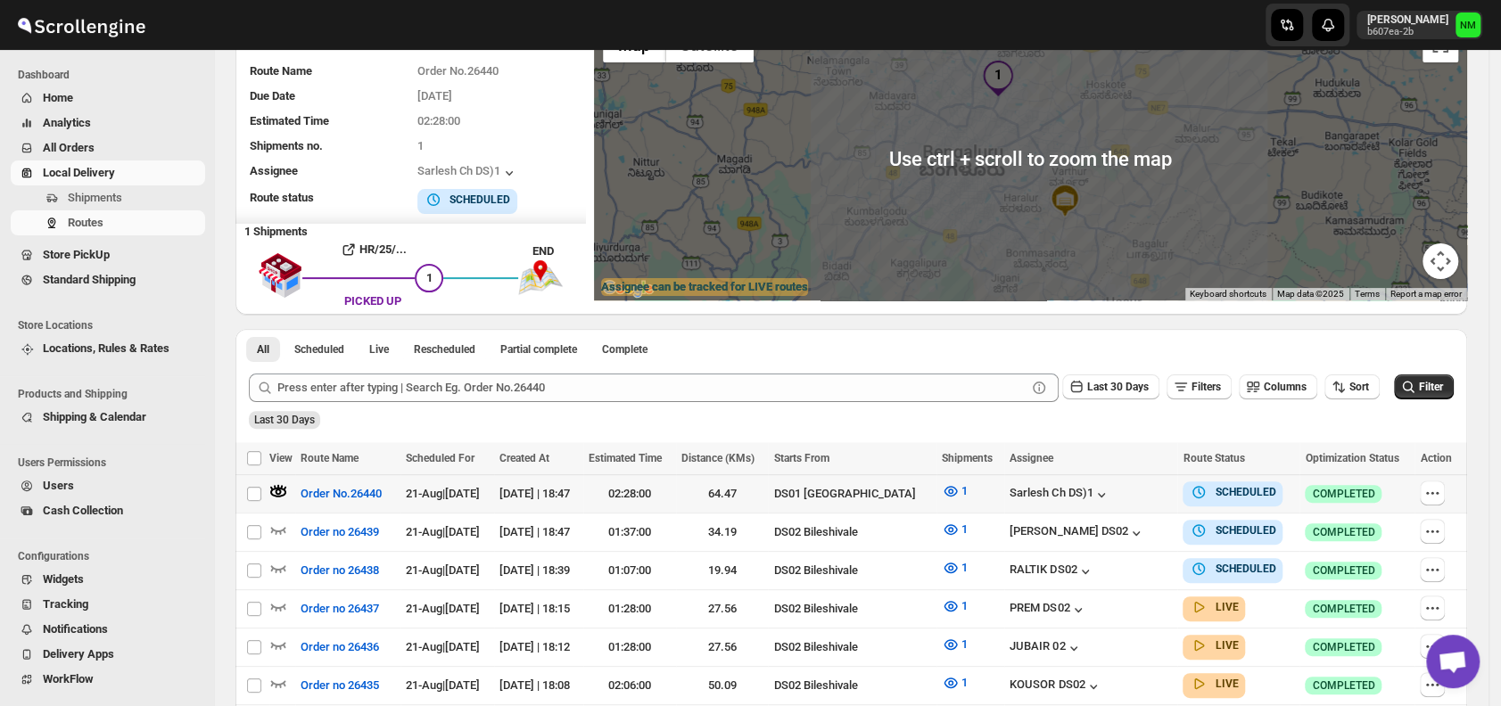
scroll to position [182, 0]
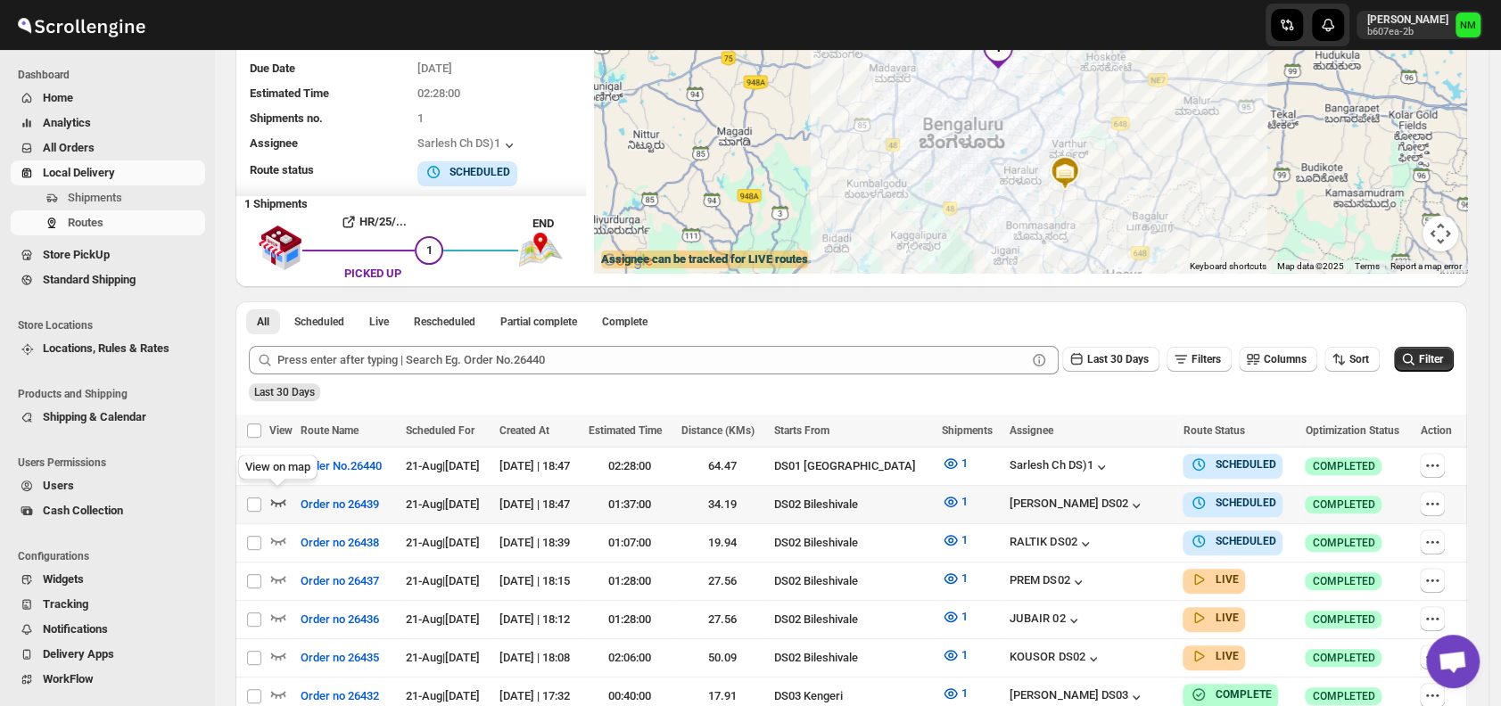
click at [278, 501] on icon "button" at bounding box center [278, 502] width 18 height 18
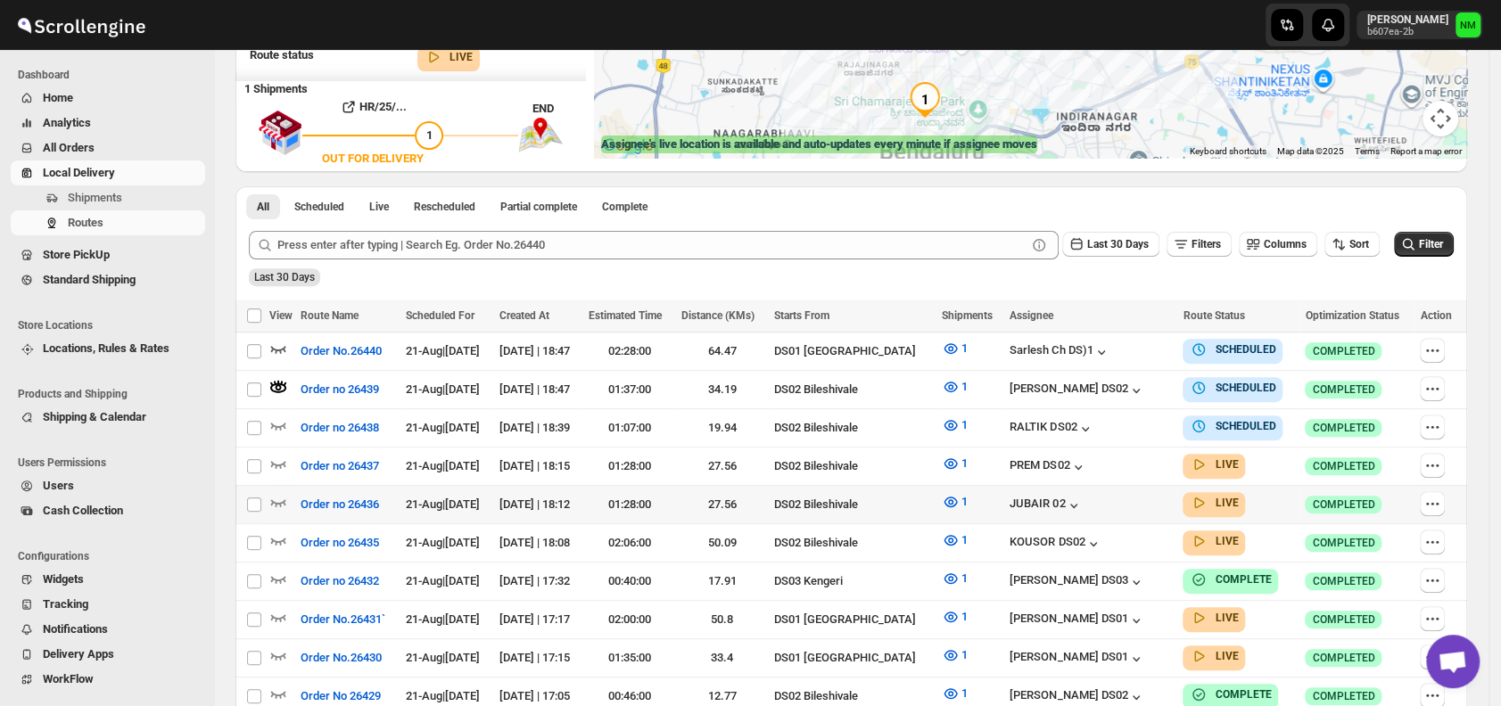
scroll to position [301, 0]
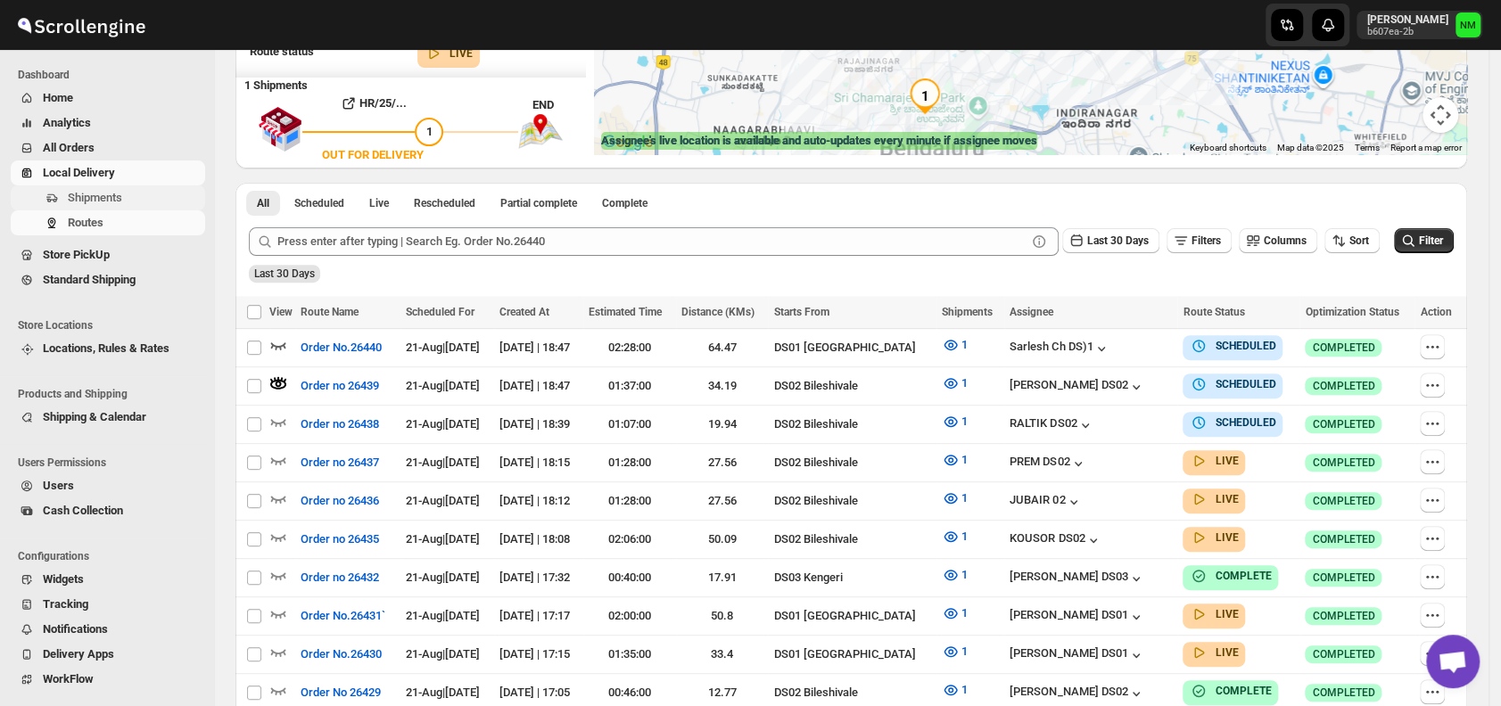
click at [100, 200] on span "Shipments" at bounding box center [95, 197] width 54 height 13
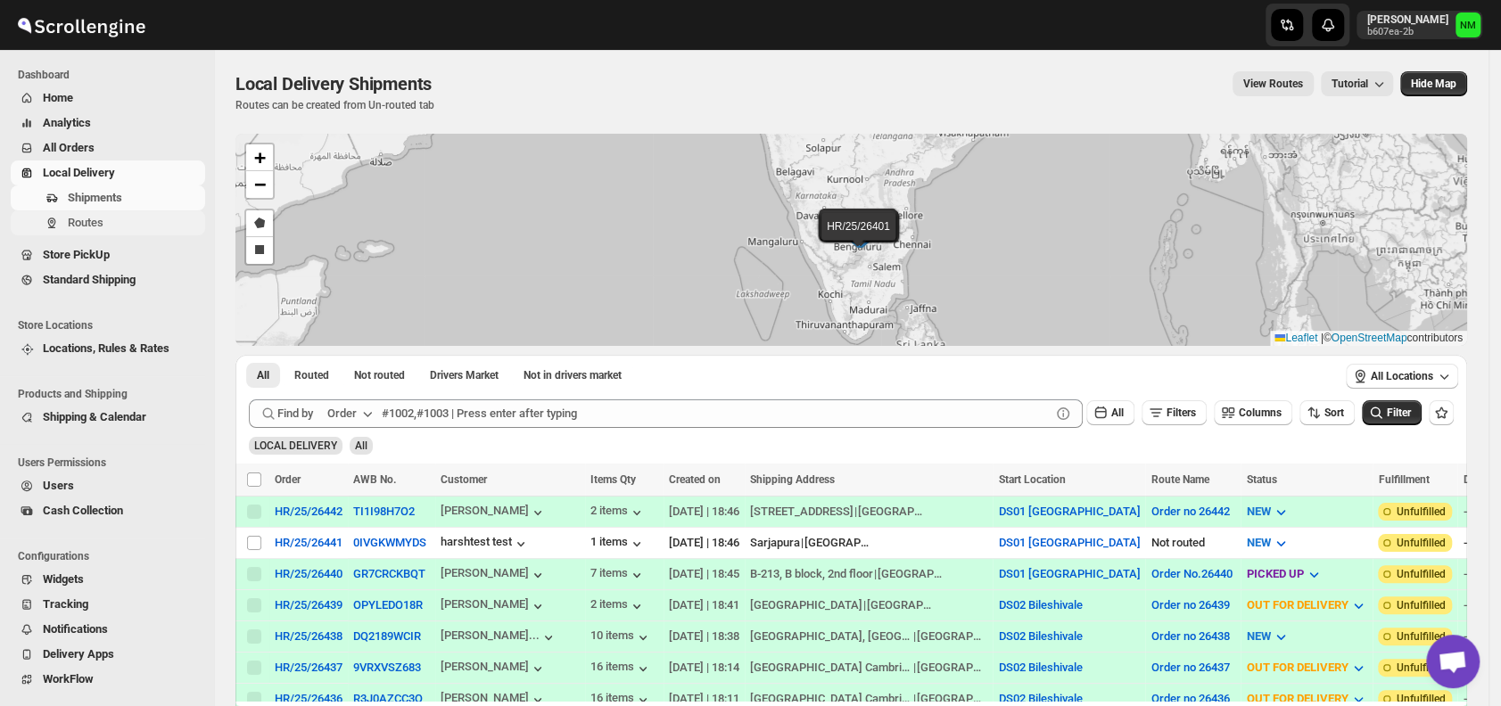
click at [120, 219] on span "Routes" at bounding box center [135, 223] width 134 height 18
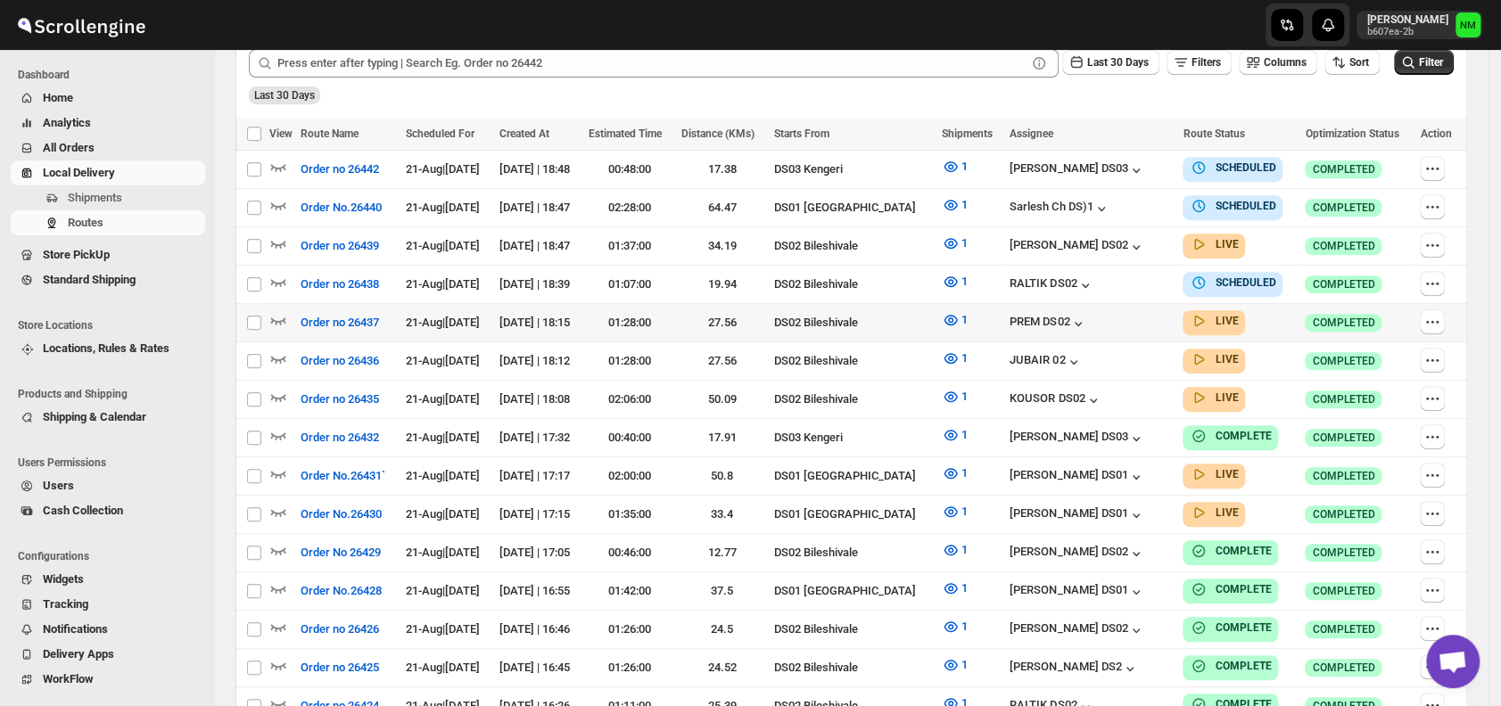
scroll to position [465, 0]
click at [277, 464] on icon "button" at bounding box center [278, 473] width 18 height 18
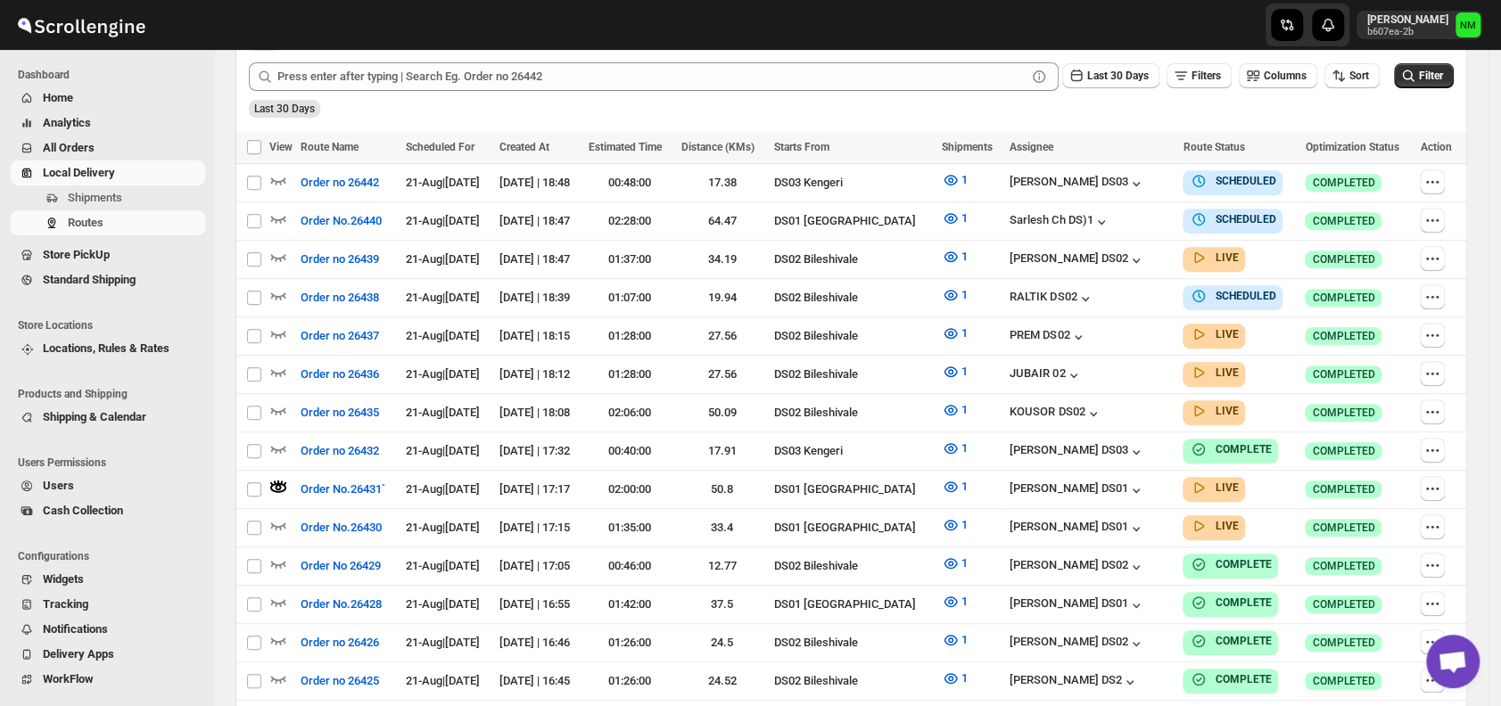
scroll to position [43, 0]
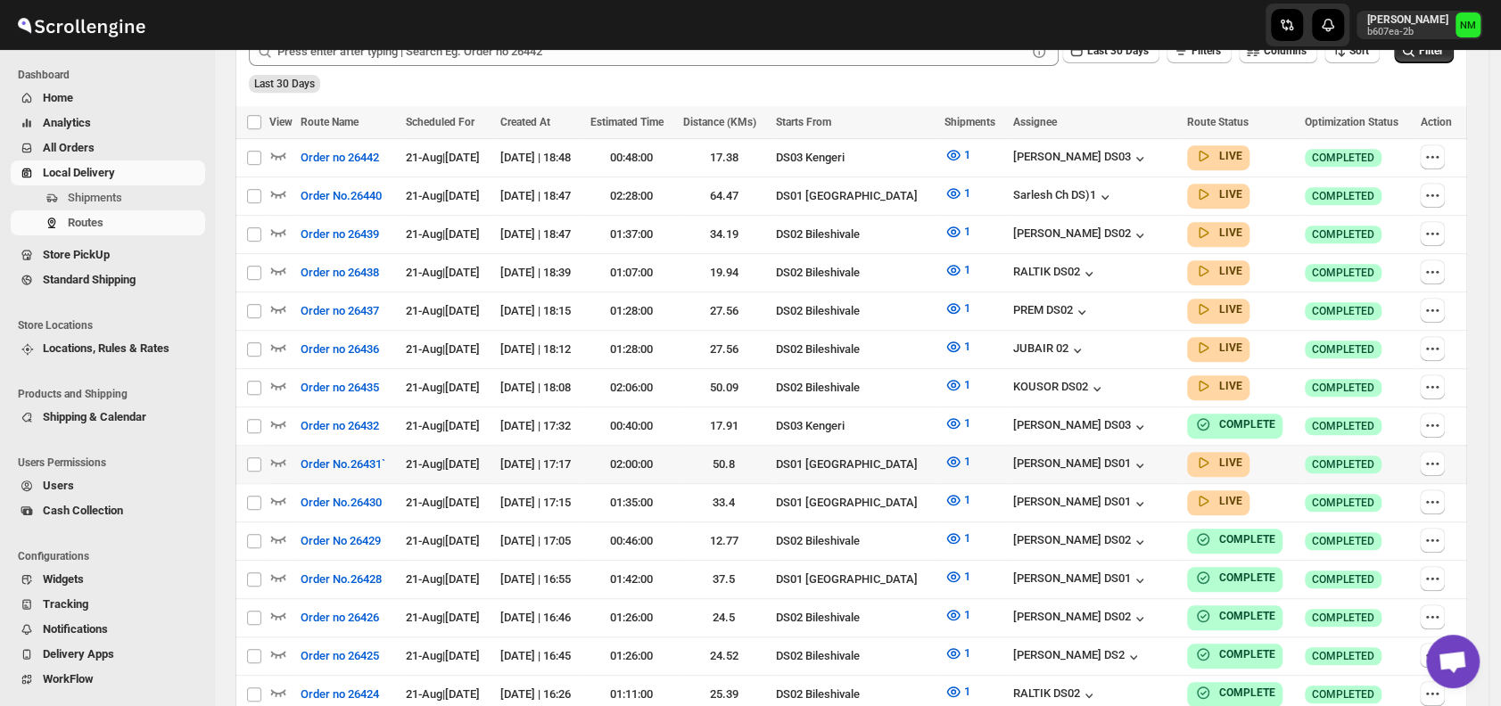
scroll to position [481, 0]
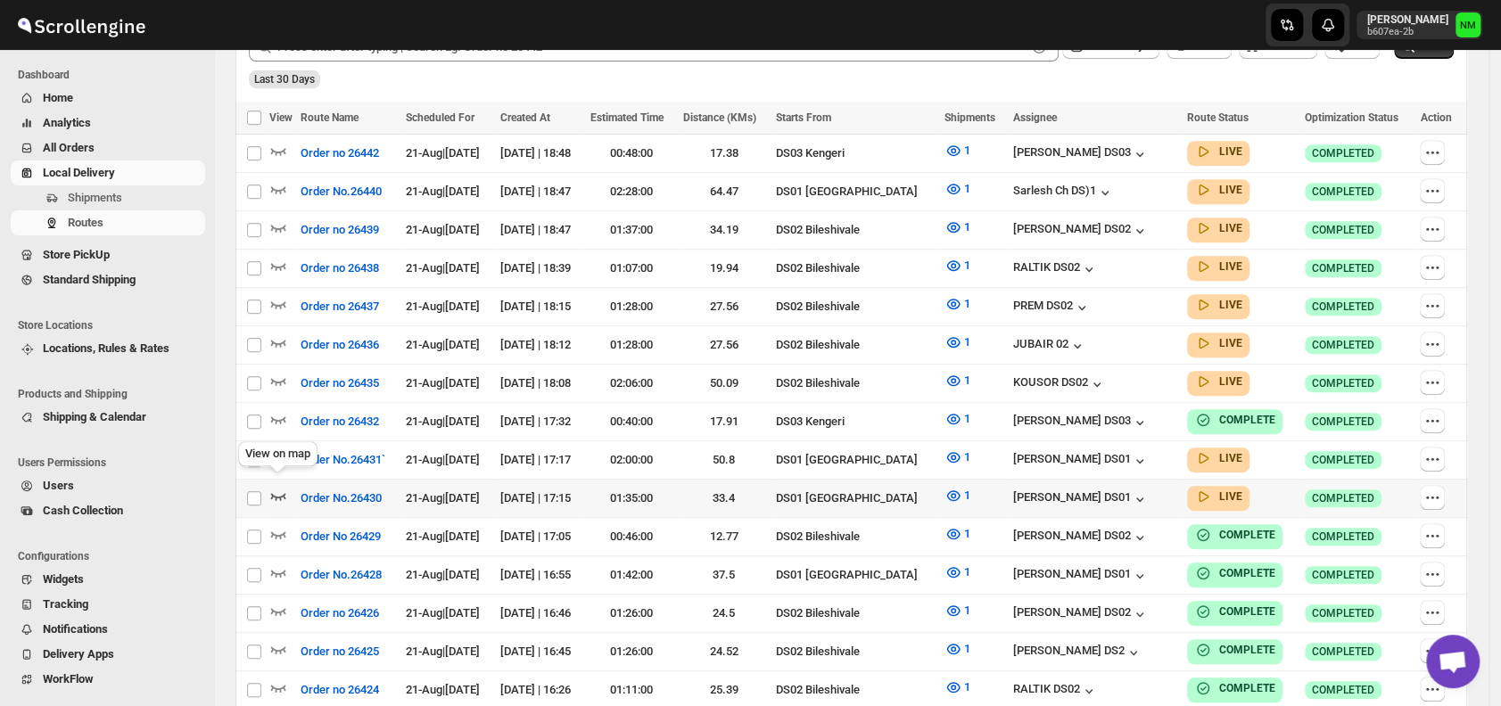
click at [274, 488] on icon "button" at bounding box center [278, 496] width 18 height 18
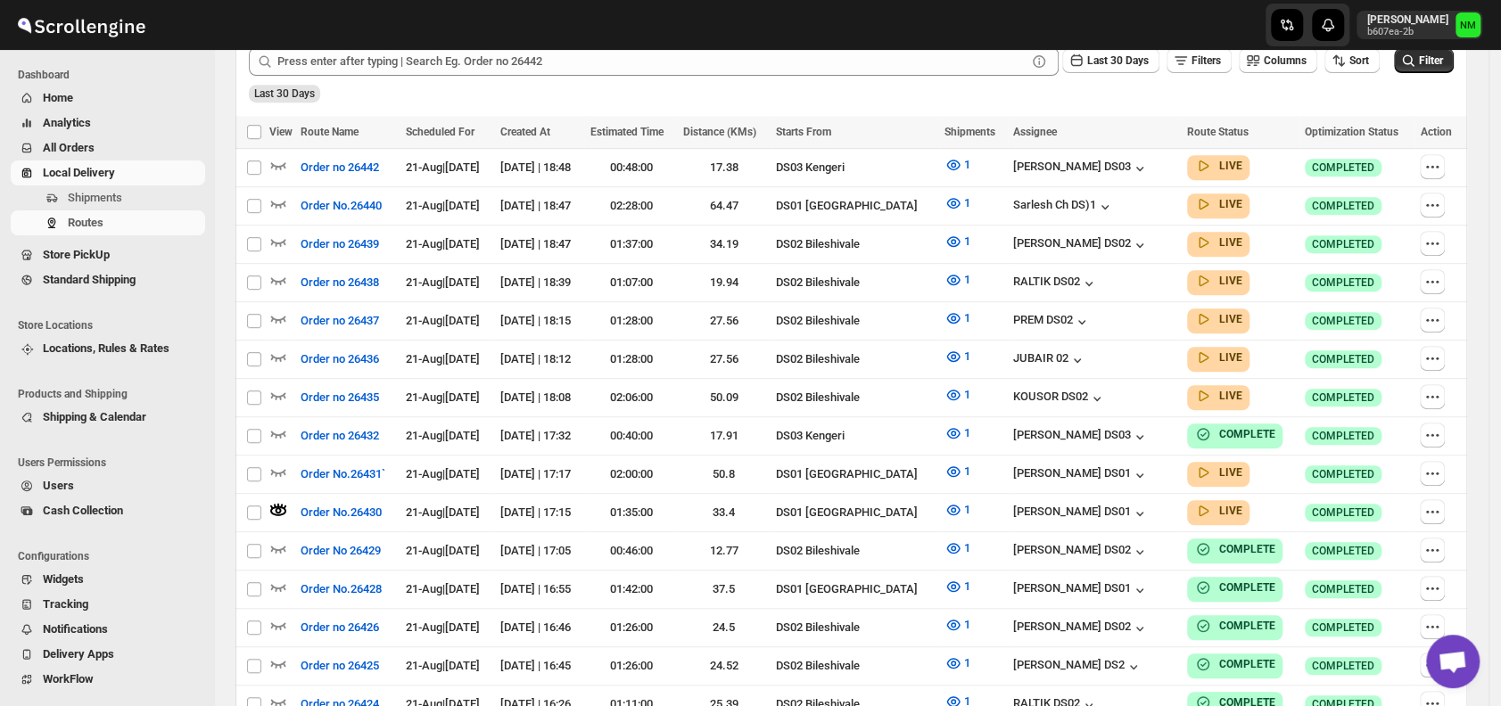
scroll to position [0, 0]
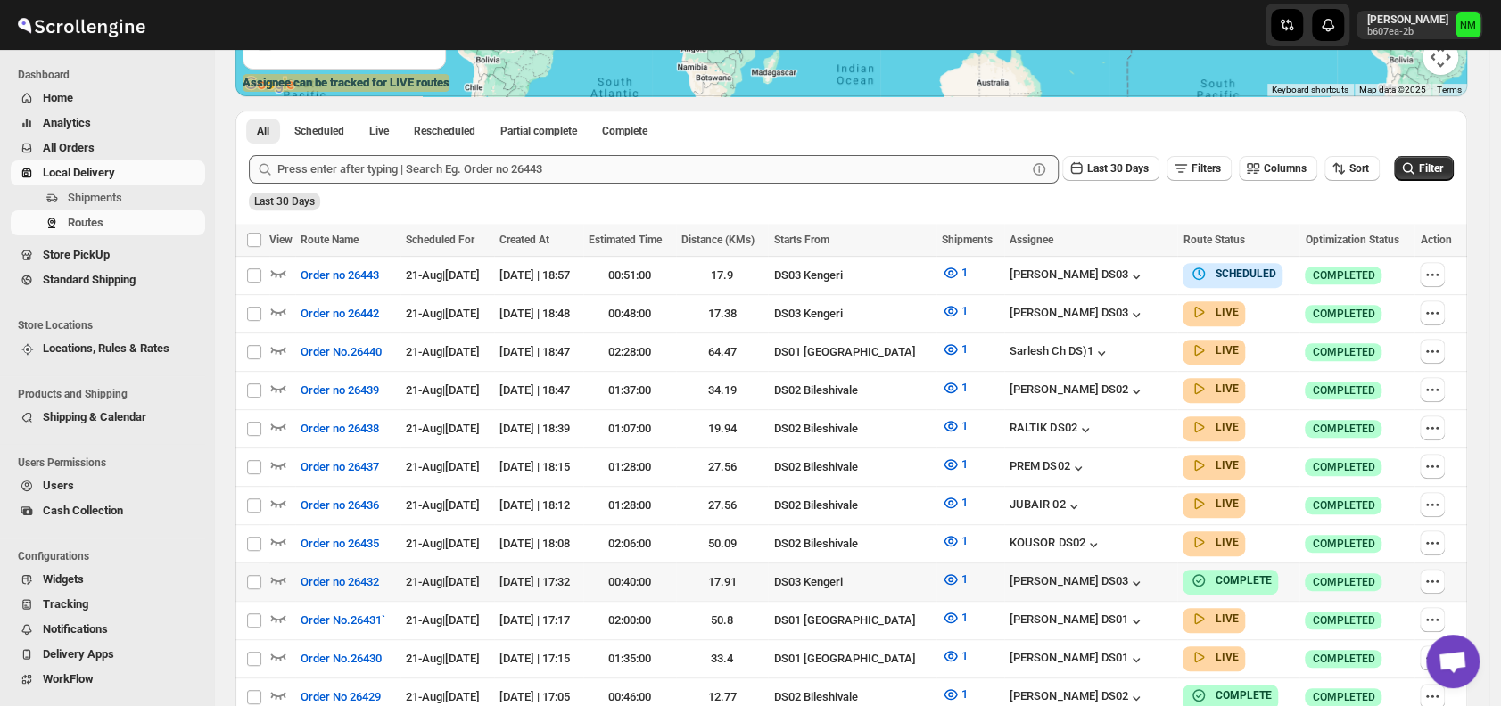
scroll to position [386, 0]
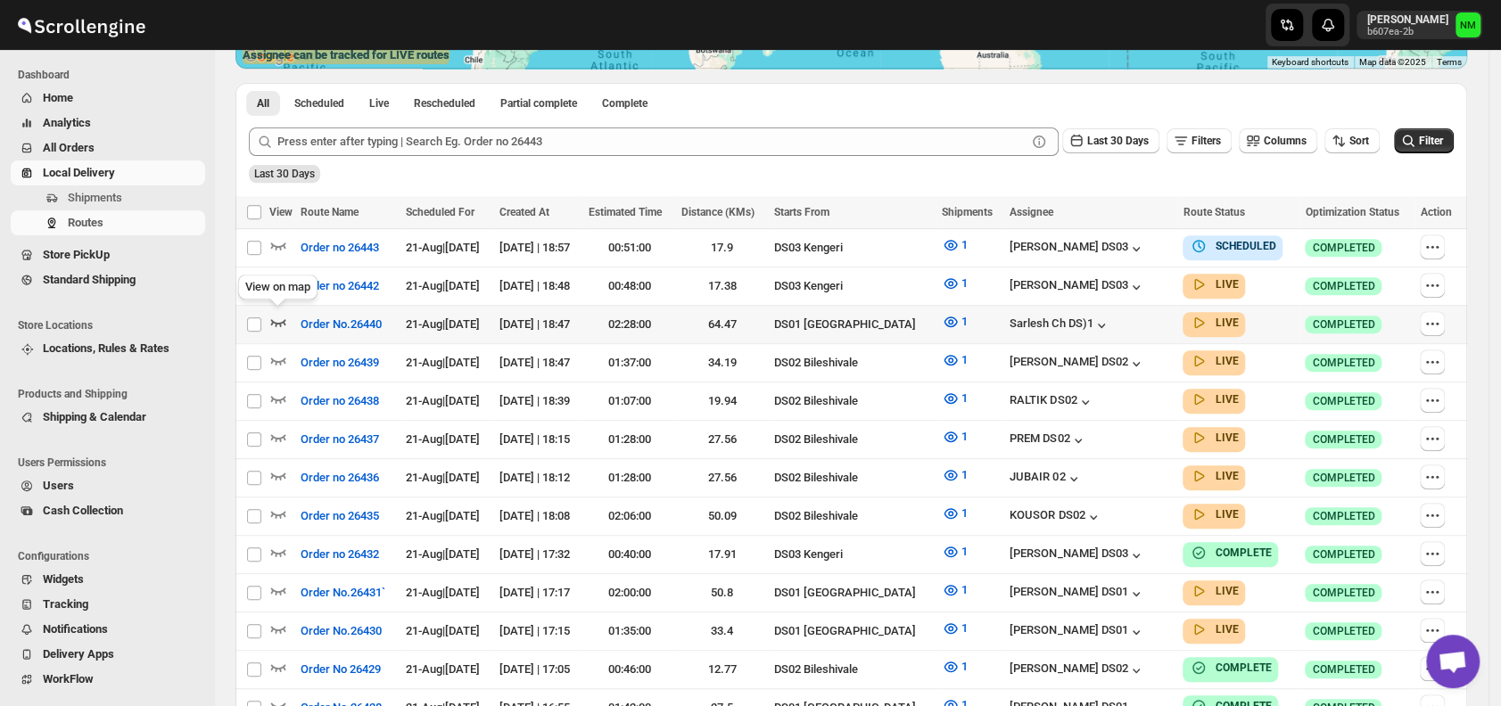
click at [283, 321] on icon "button" at bounding box center [278, 322] width 18 height 18
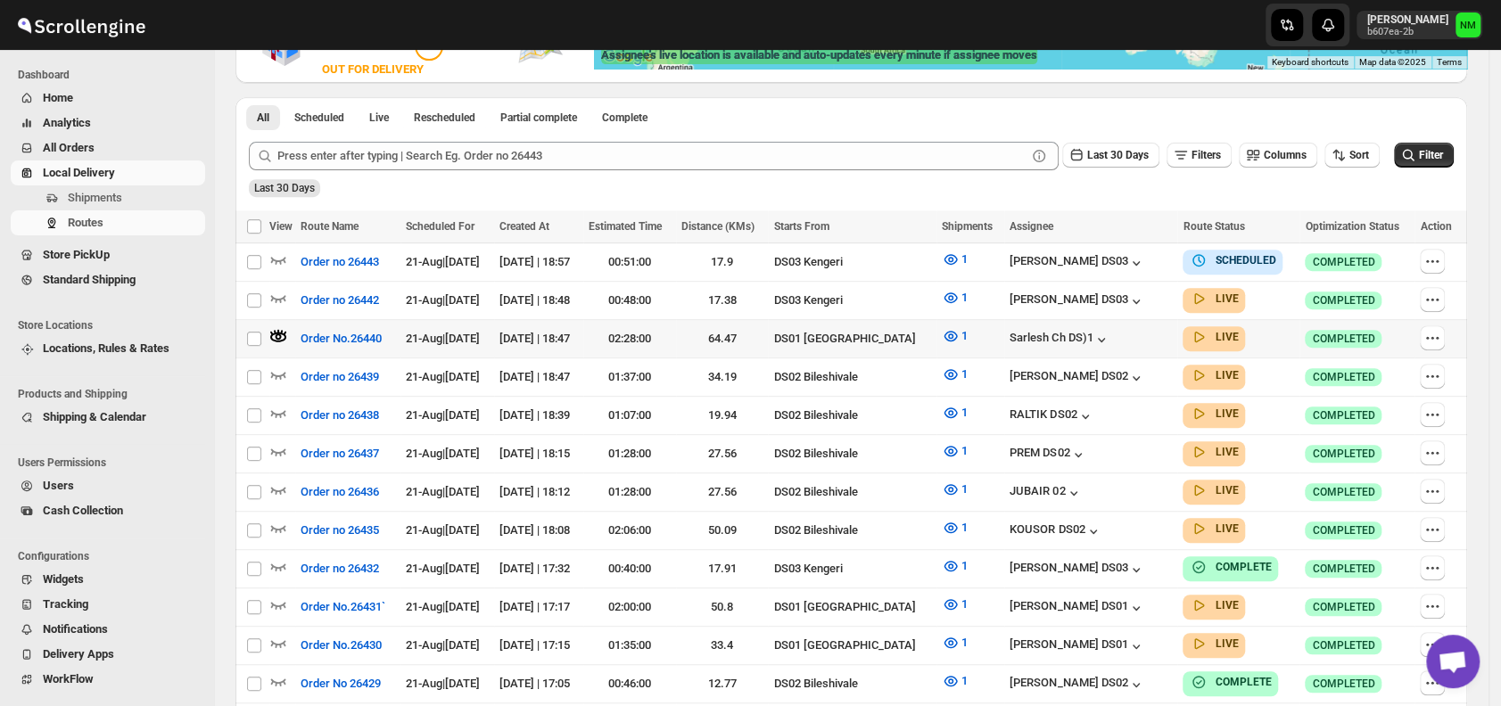
scroll to position [0, 0]
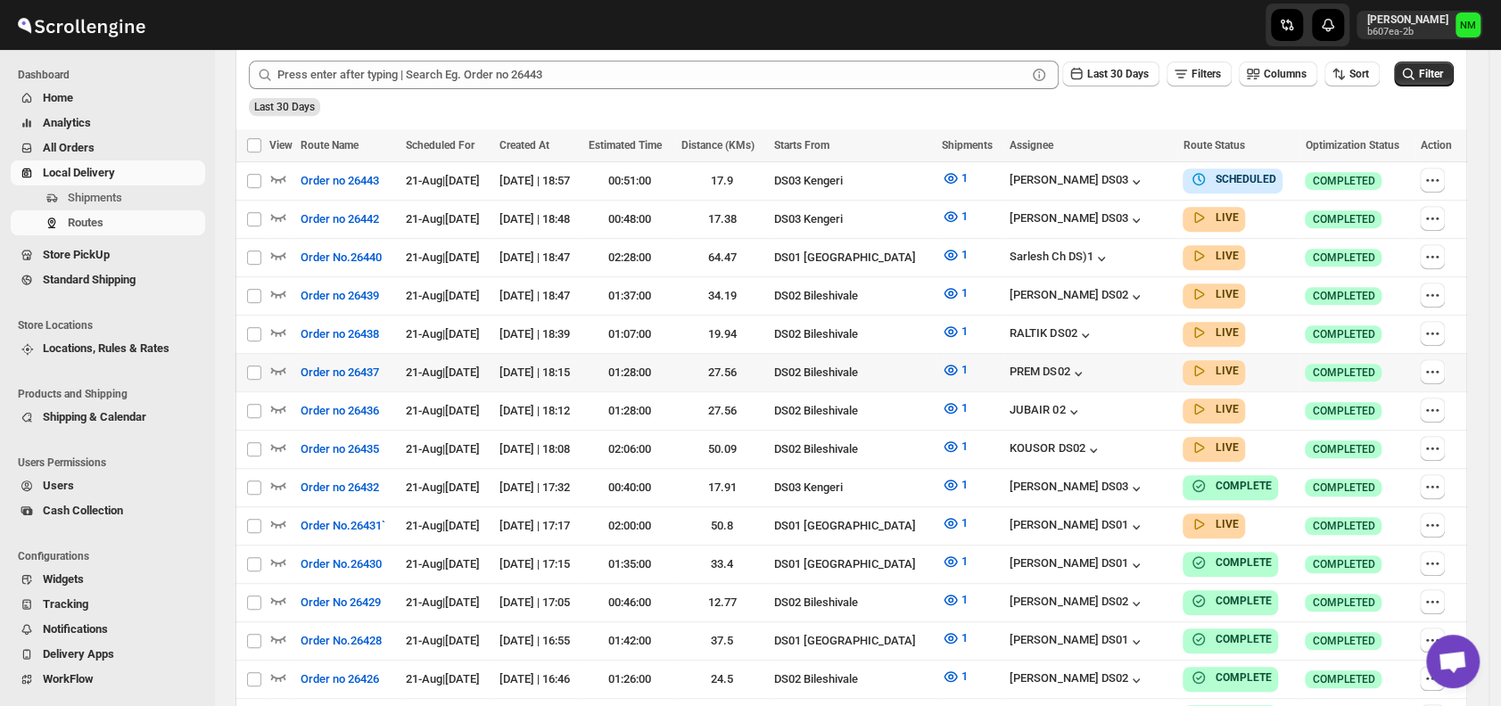
scroll to position [454, 0]
click at [268, 508] on td "Select route" at bounding box center [252, 525] width 34 height 38
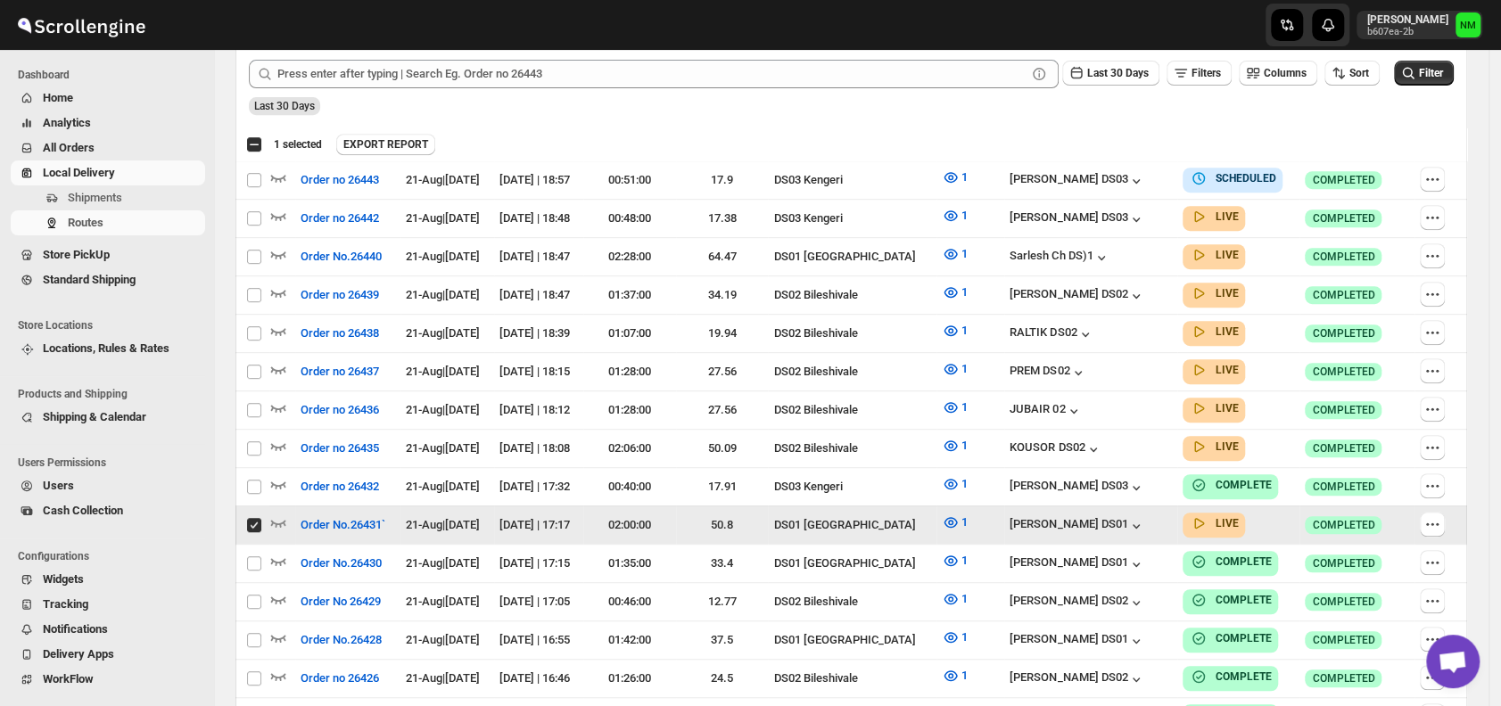
click at [268, 508] on td "Select route" at bounding box center [252, 525] width 34 height 38
checkbox input "false"
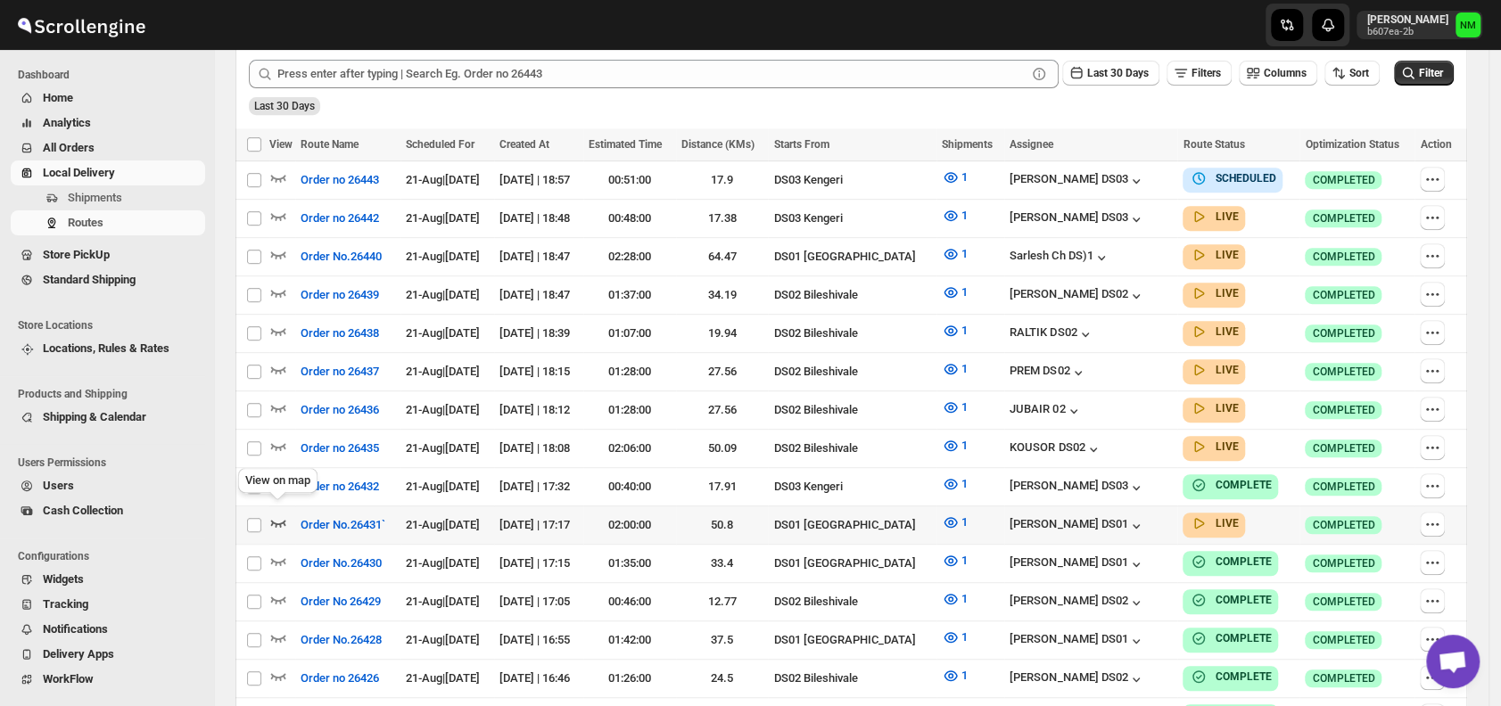
click at [282, 514] on icon "button" at bounding box center [278, 523] width 18 height 18
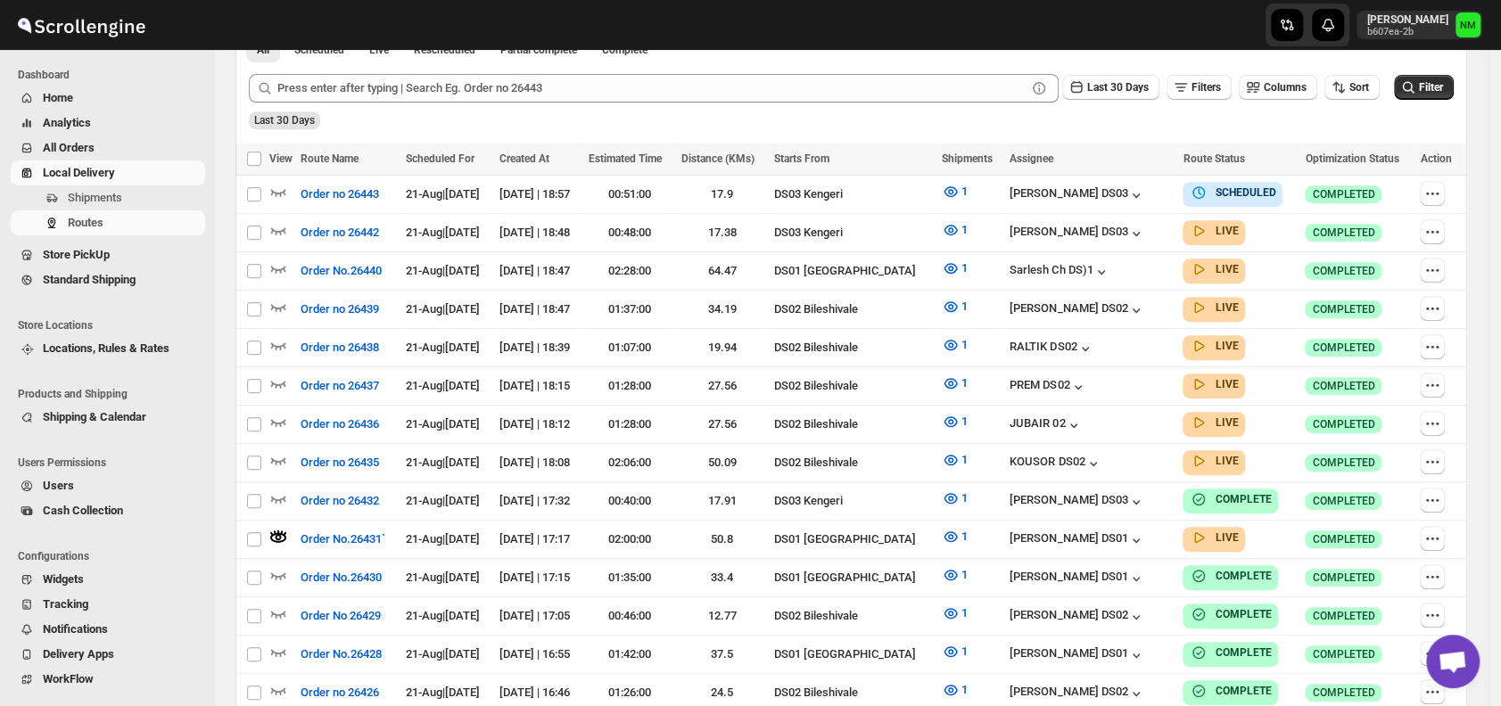
scroll to position [0, 0]
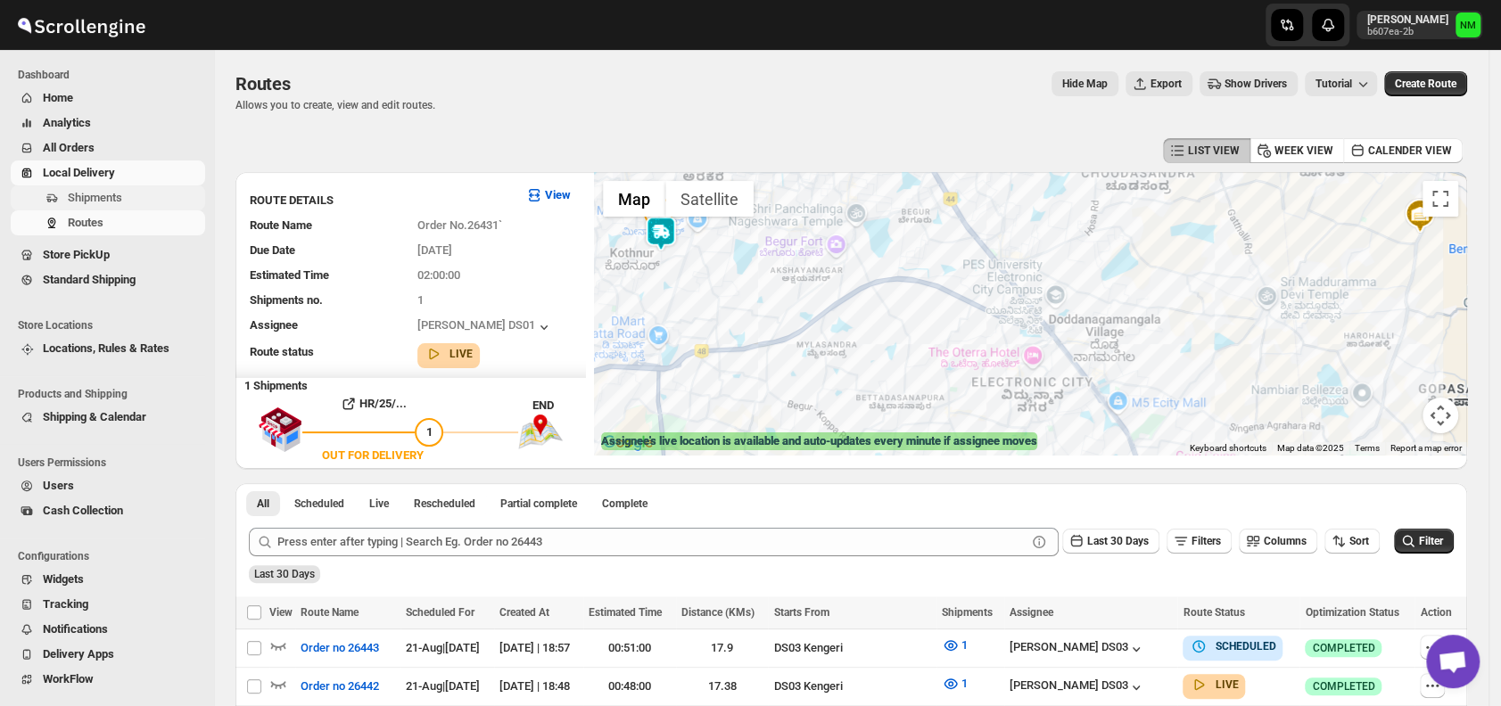
click at [142, 193] on span "Shipments" at bounding box center [135, 198] width 134 height 18
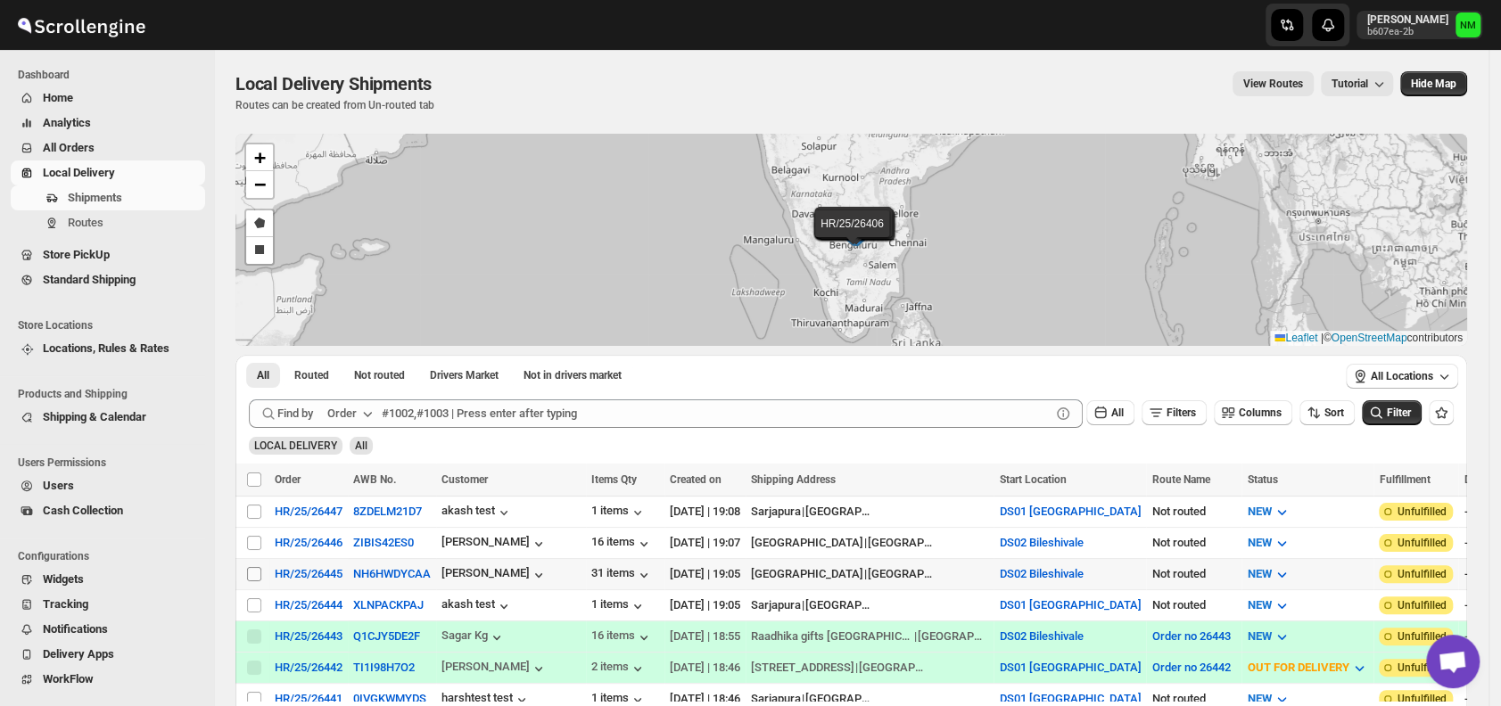
click at [255, 567] on input "Select shipment" at bounding box center [254, 574] width 14 height 14
checkbox input "true"
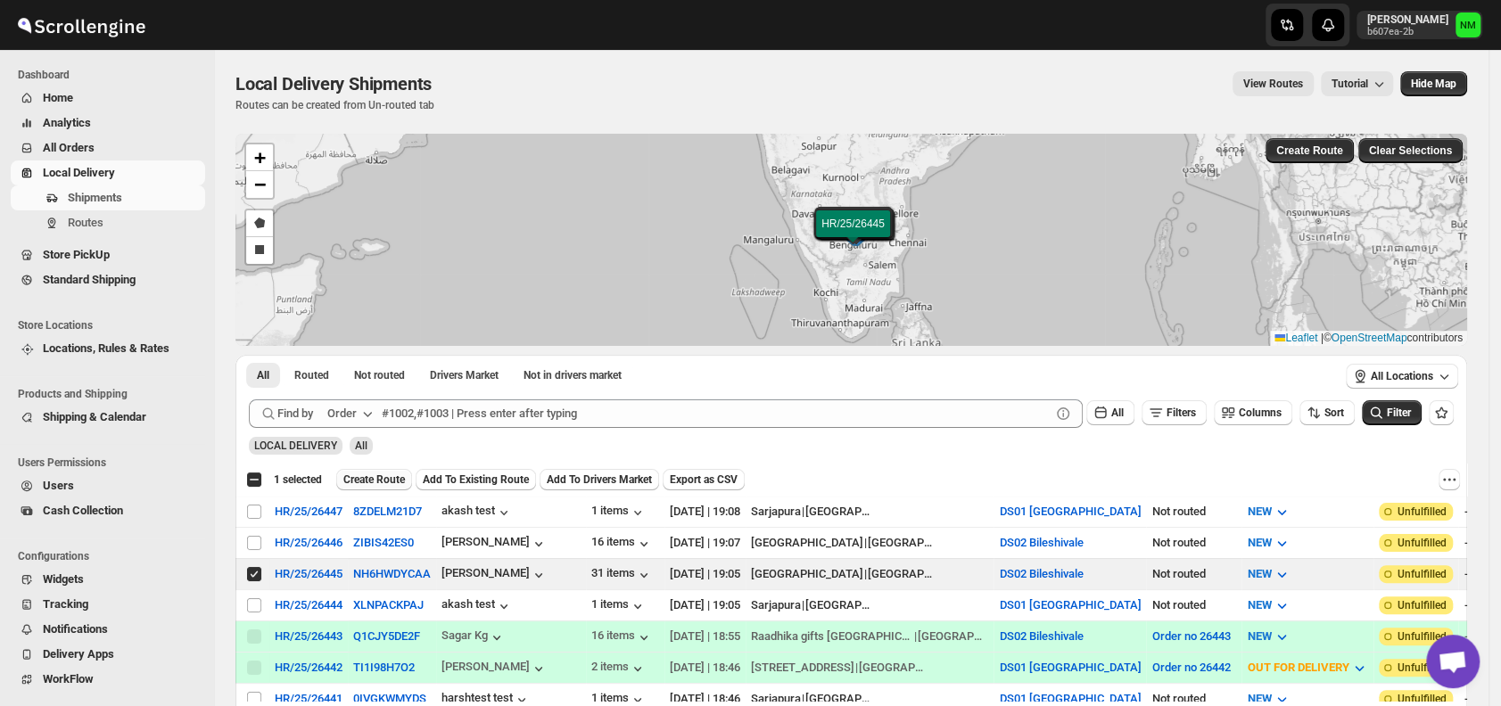
click at [353, 478] on span "Create Route" at bounding box center [374, 480] width 62 height 14
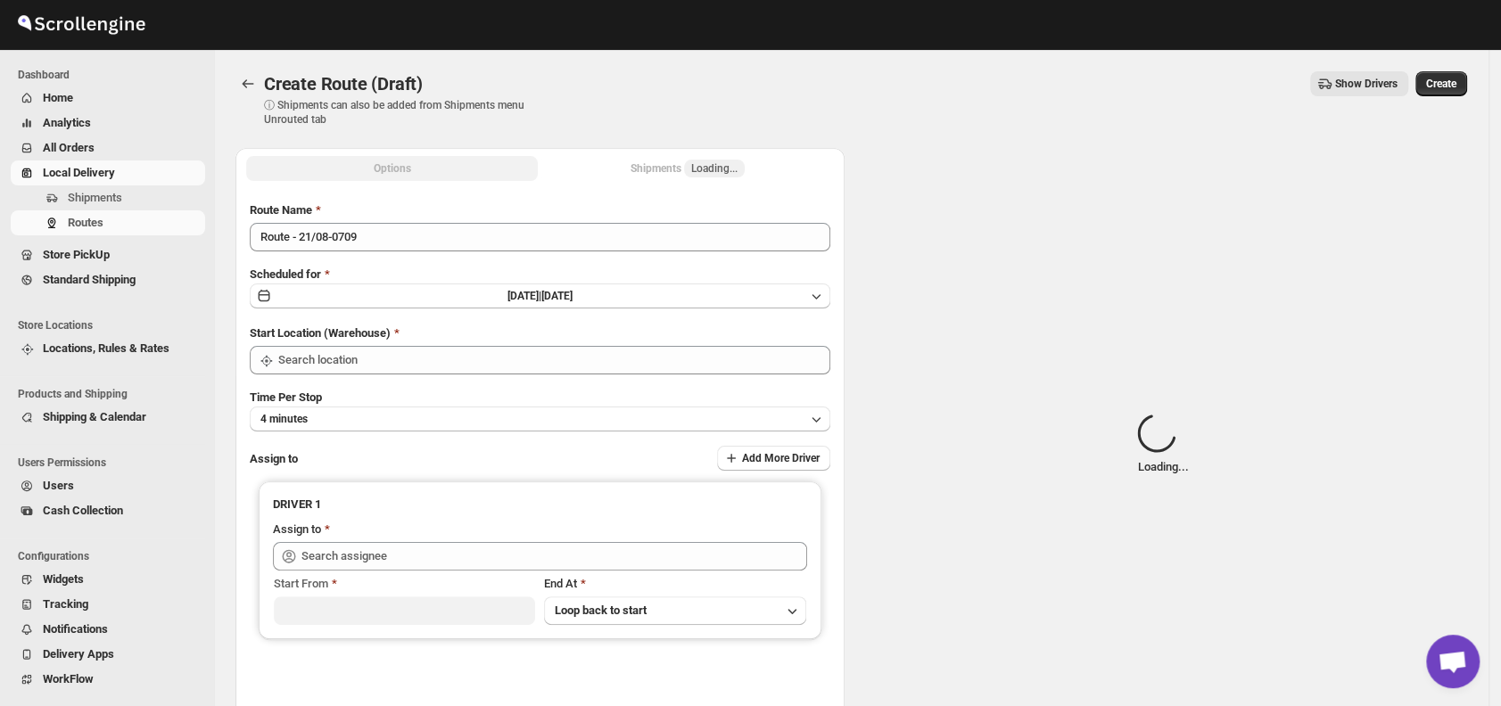
type input "DS02 Bileshivale"
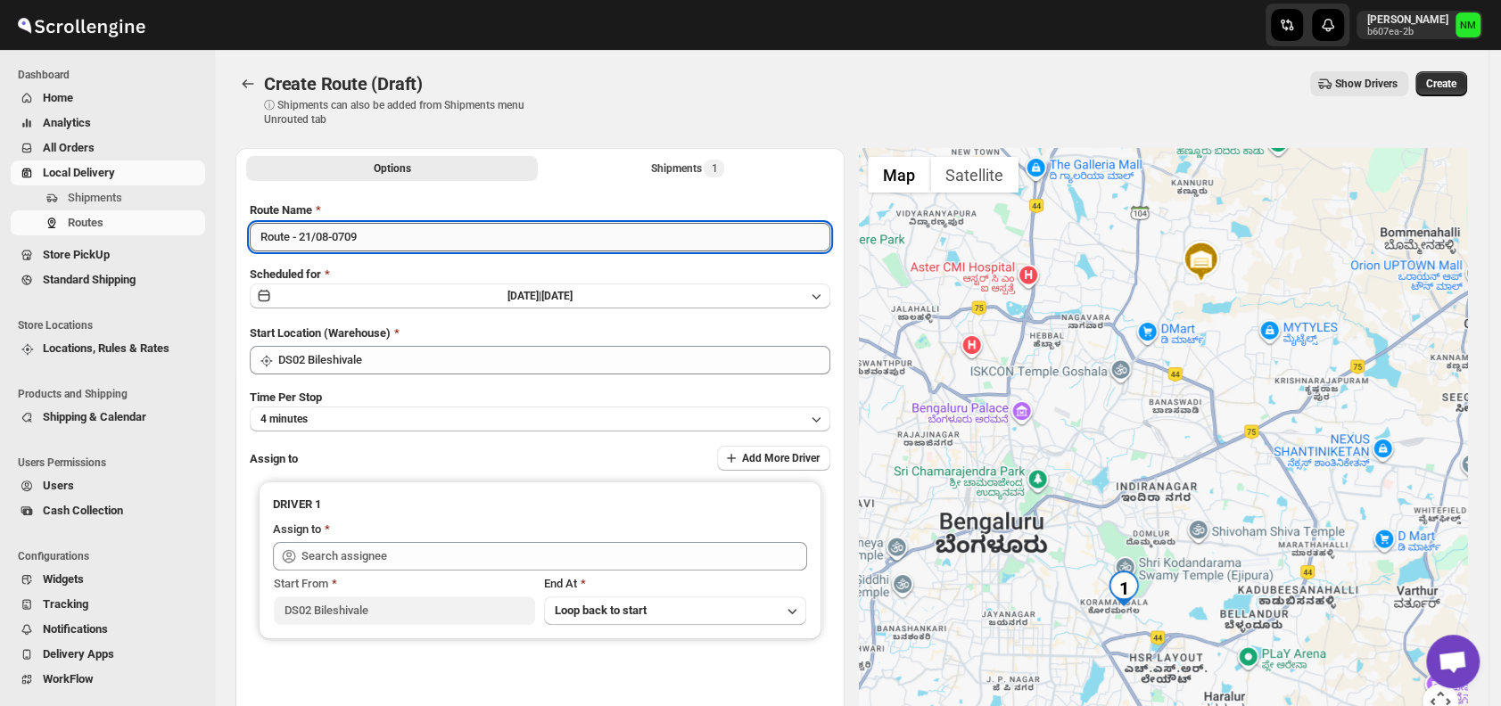
click at [399, 245] on input "Route - 21/08-0709" at bounding box center [540, 237] width 580 height 29
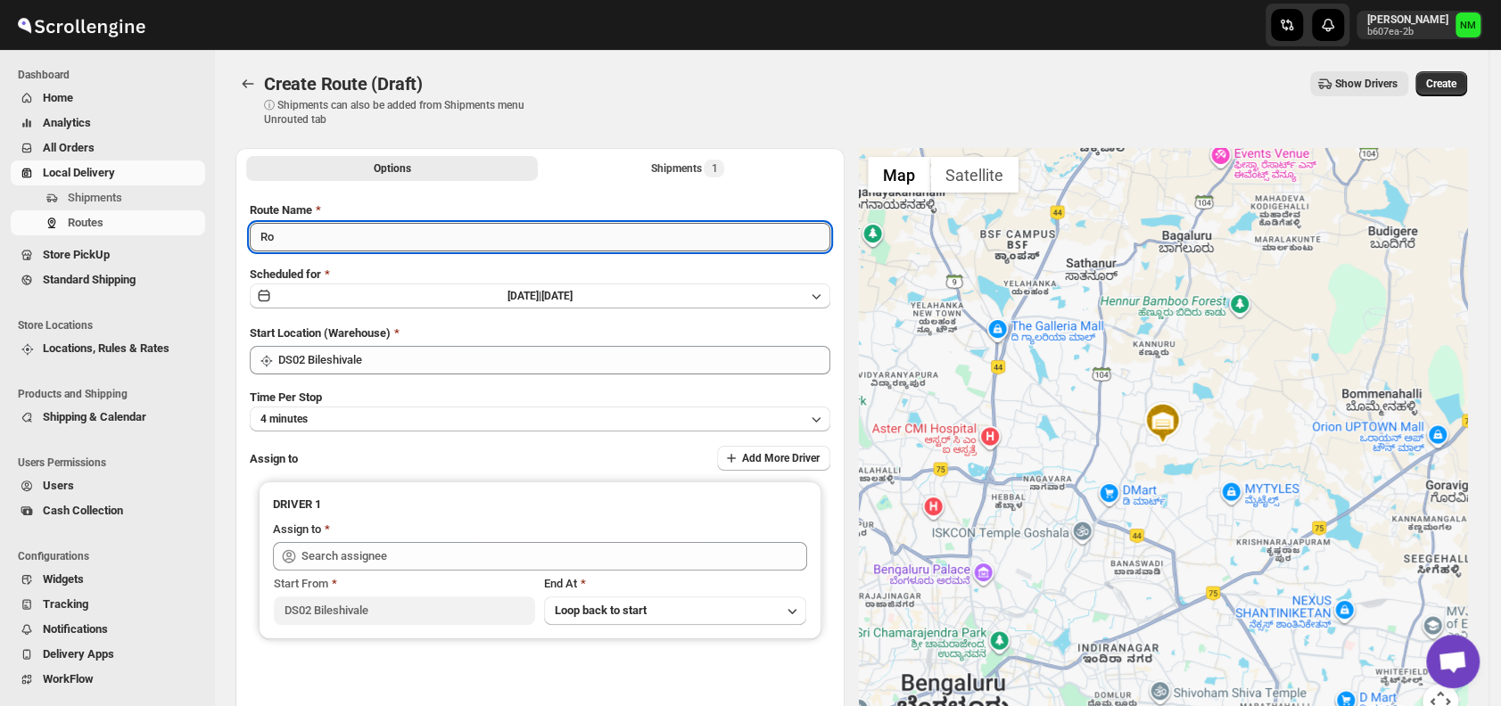
type input "R"
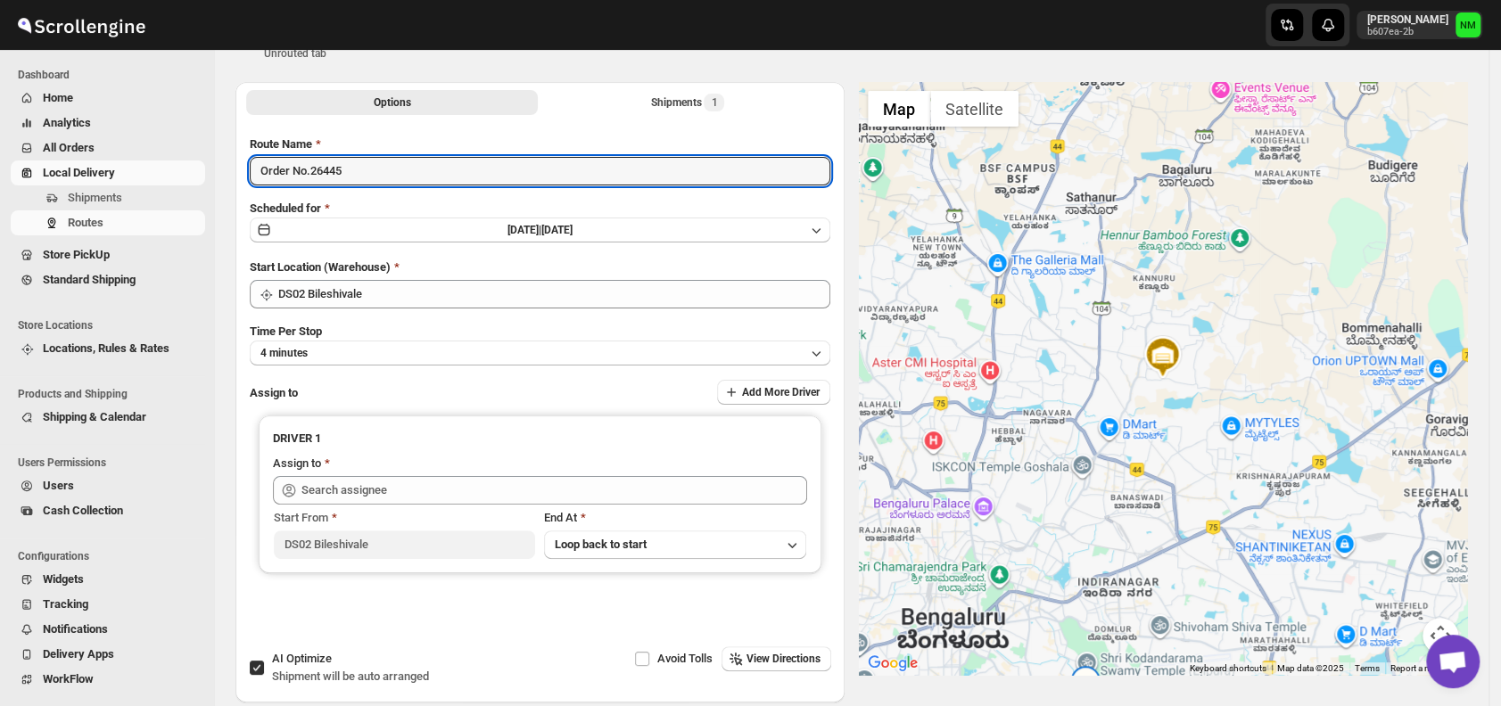
scroll to position [78, 0]
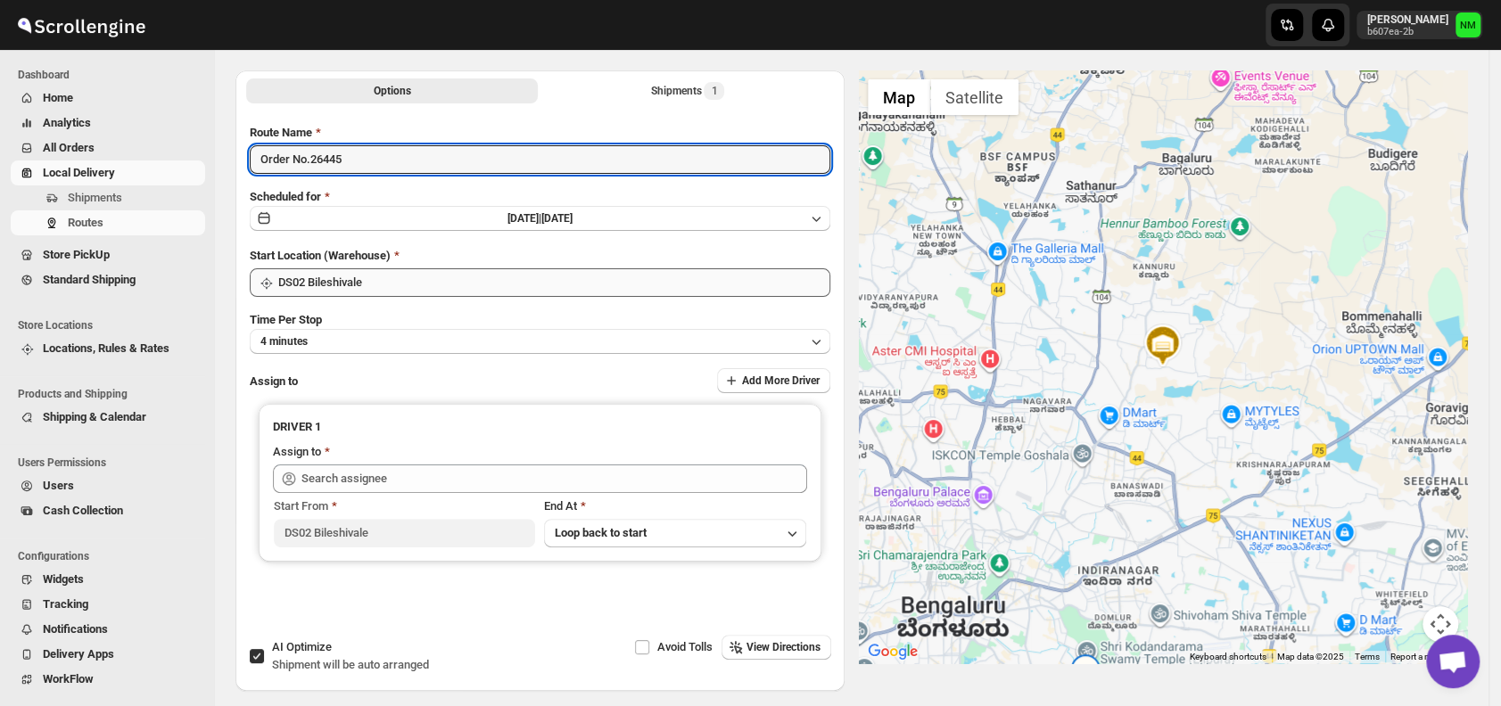
type input "Order No.26445"
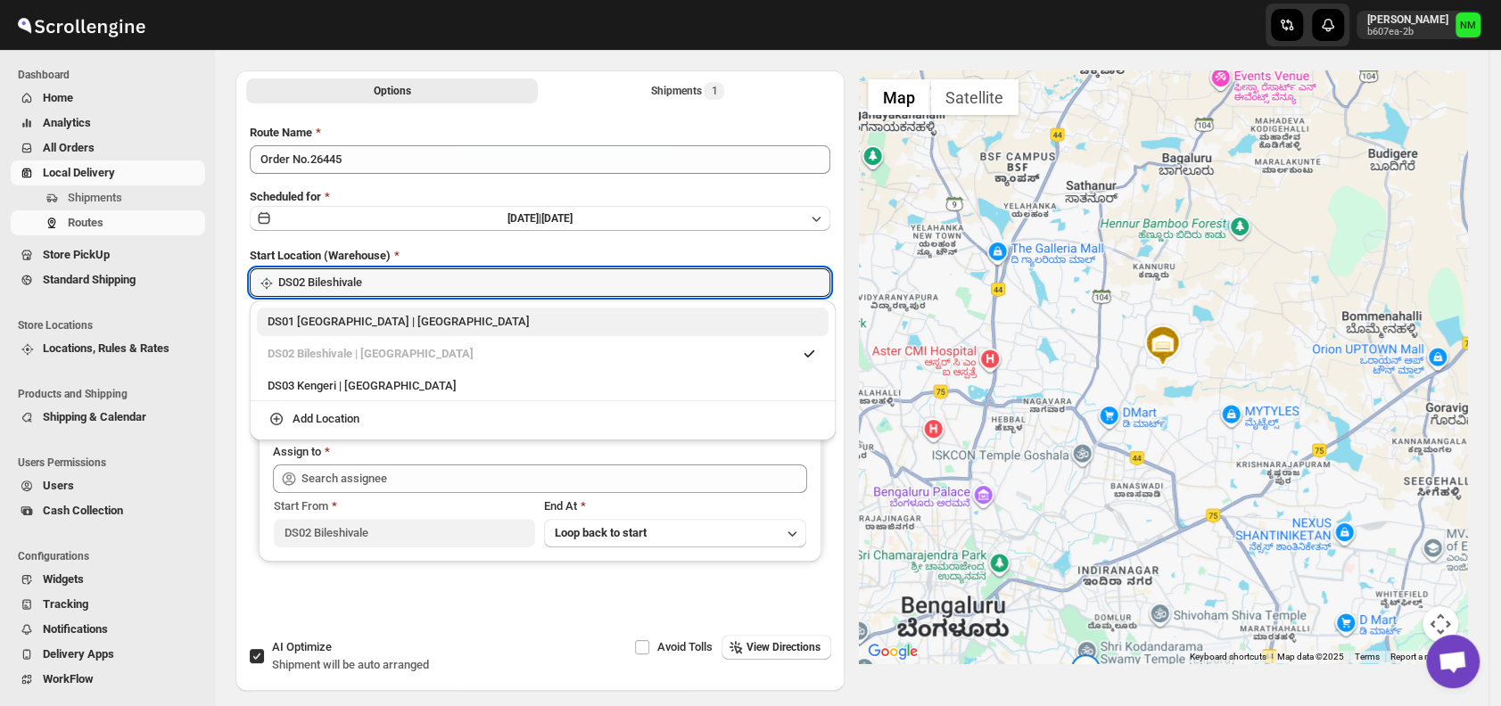
click at [296, 325] on div "DS01 [GEOGRAPHIC_DATA] | [GEOGRAPHIC_DATA]" at bounding box center [543, 322] width 550 height 18
type input "DS01 [GEOGRAPHIC_DATA]"
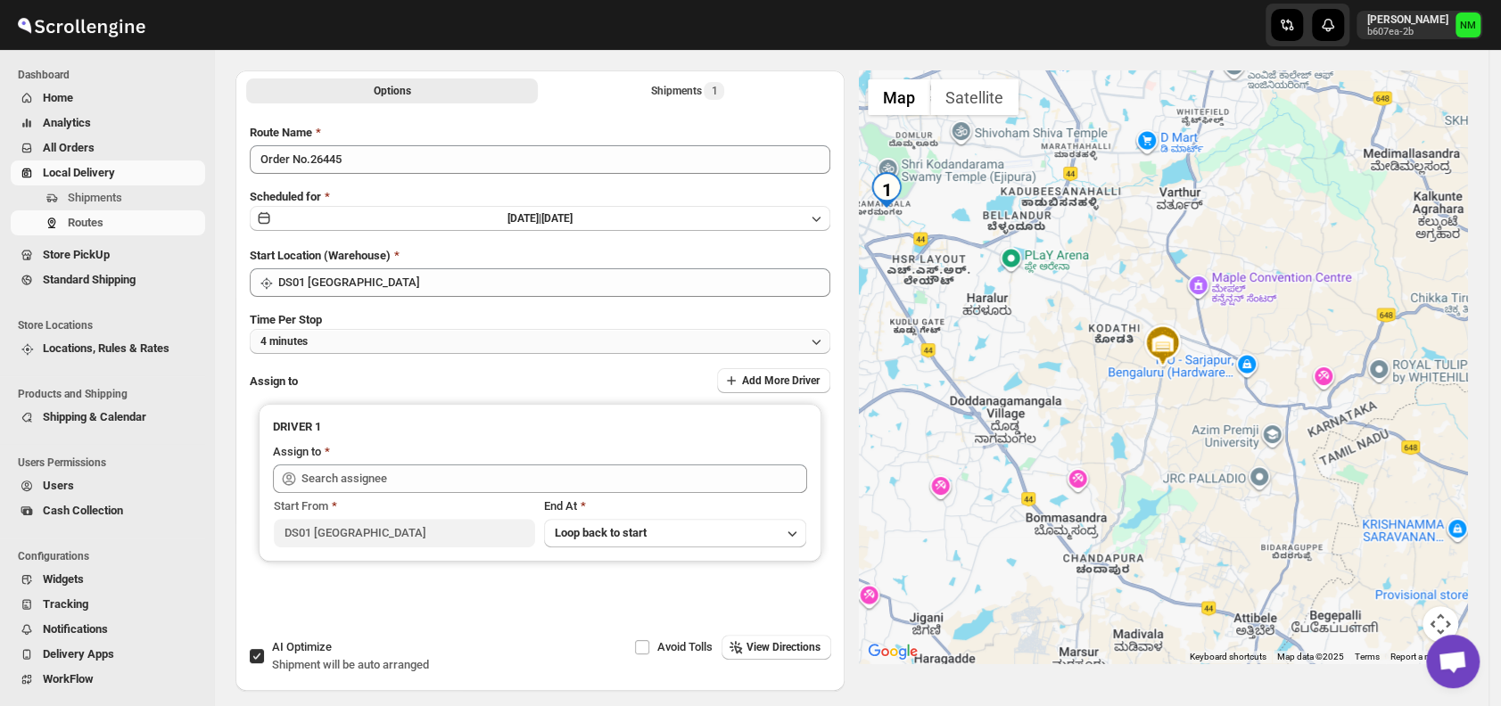
click at [389, 343] on button "4 minutes" at bounding box center [540, 341] width 580 height 25
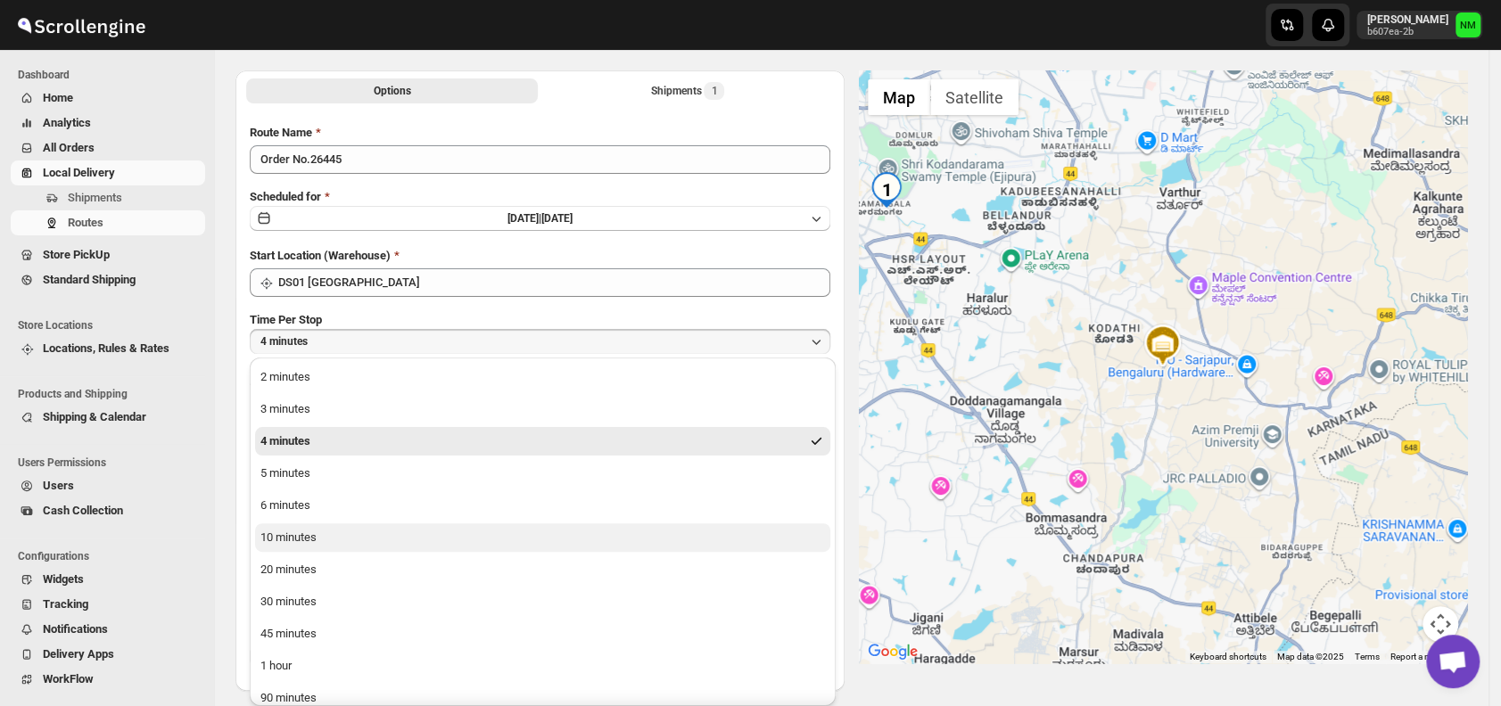
click at [398, 532] on button "10 minutes" at bounding box center [542, 537] width 575 height 29
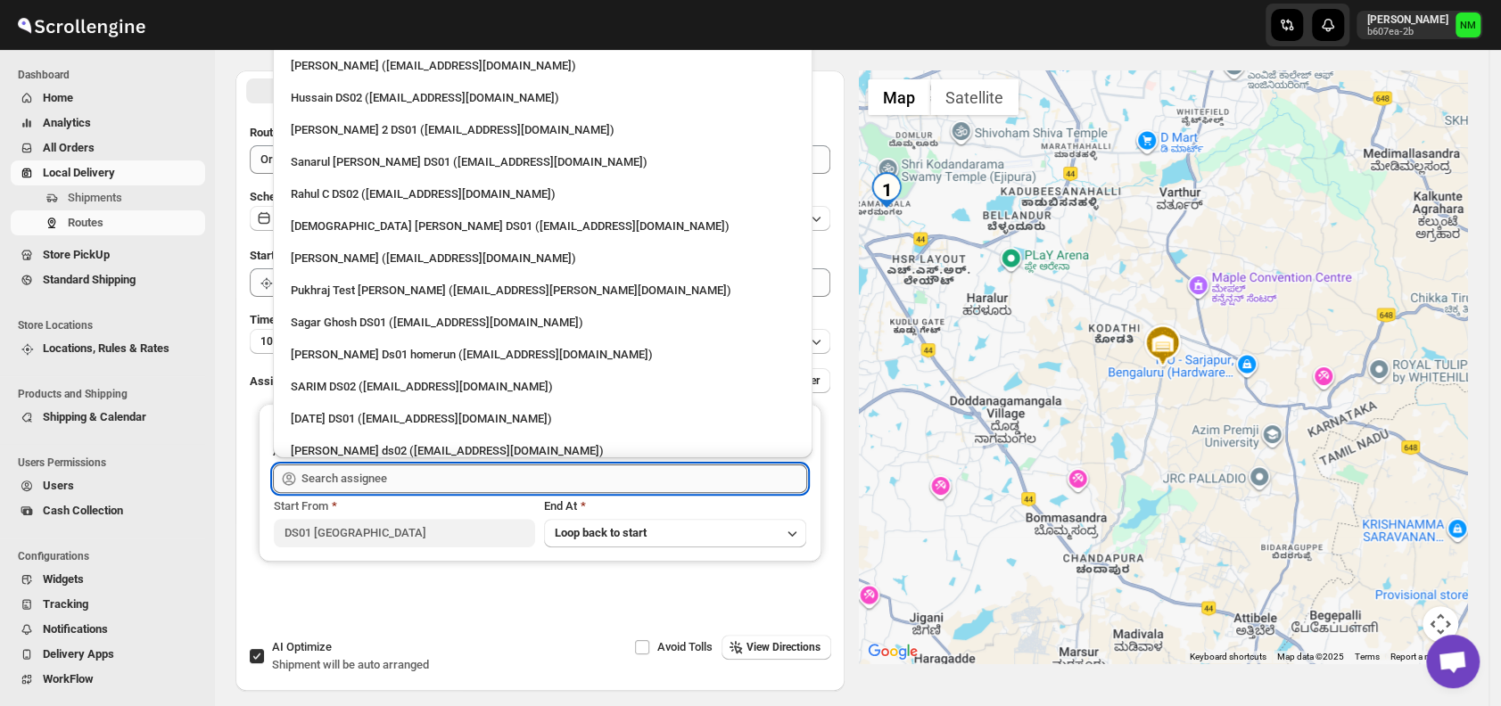
click at [447, 467] on input "text" at bounding box center [554, 479] width 506 height 29
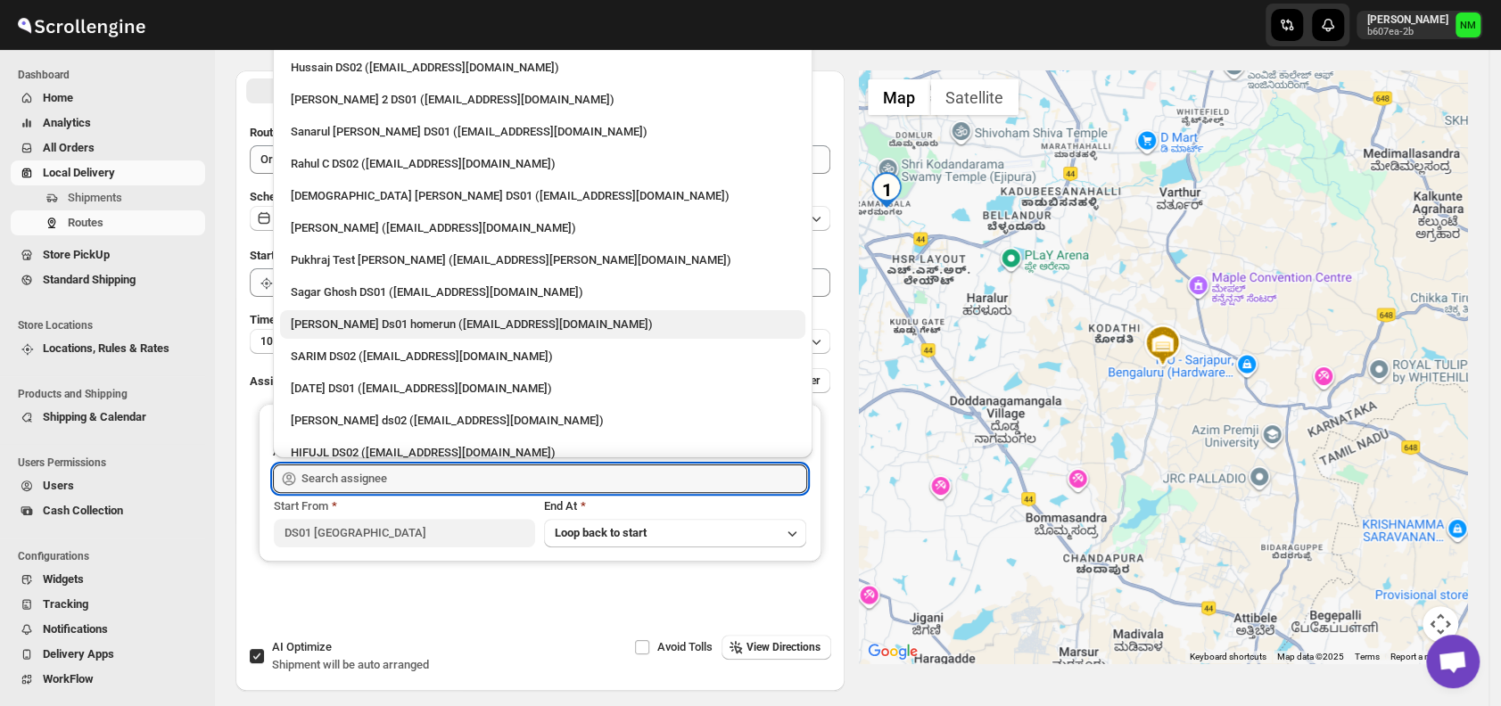
scroll to position [0, 0]
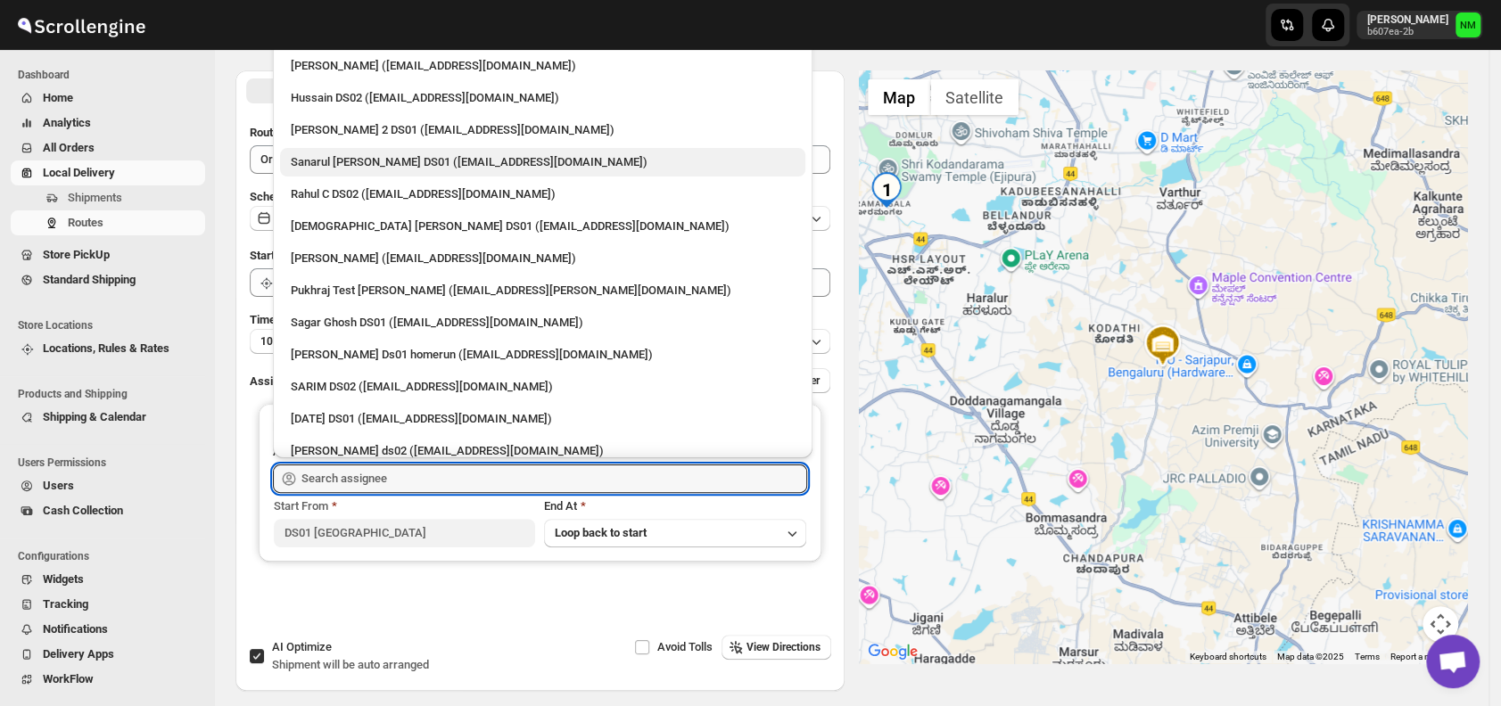
click at [333, 157] on div "Sanarul [PERSON_NAME] DS01 ([EMAIL_ADDRESS][DOMAIN_NAME])" at bounding box center [543, 162] width 504 height 18
type input "Sanarul [PERSON_NAME] DS01 ([EMAIL_ADDRESS][DOMAIN_NAME])"
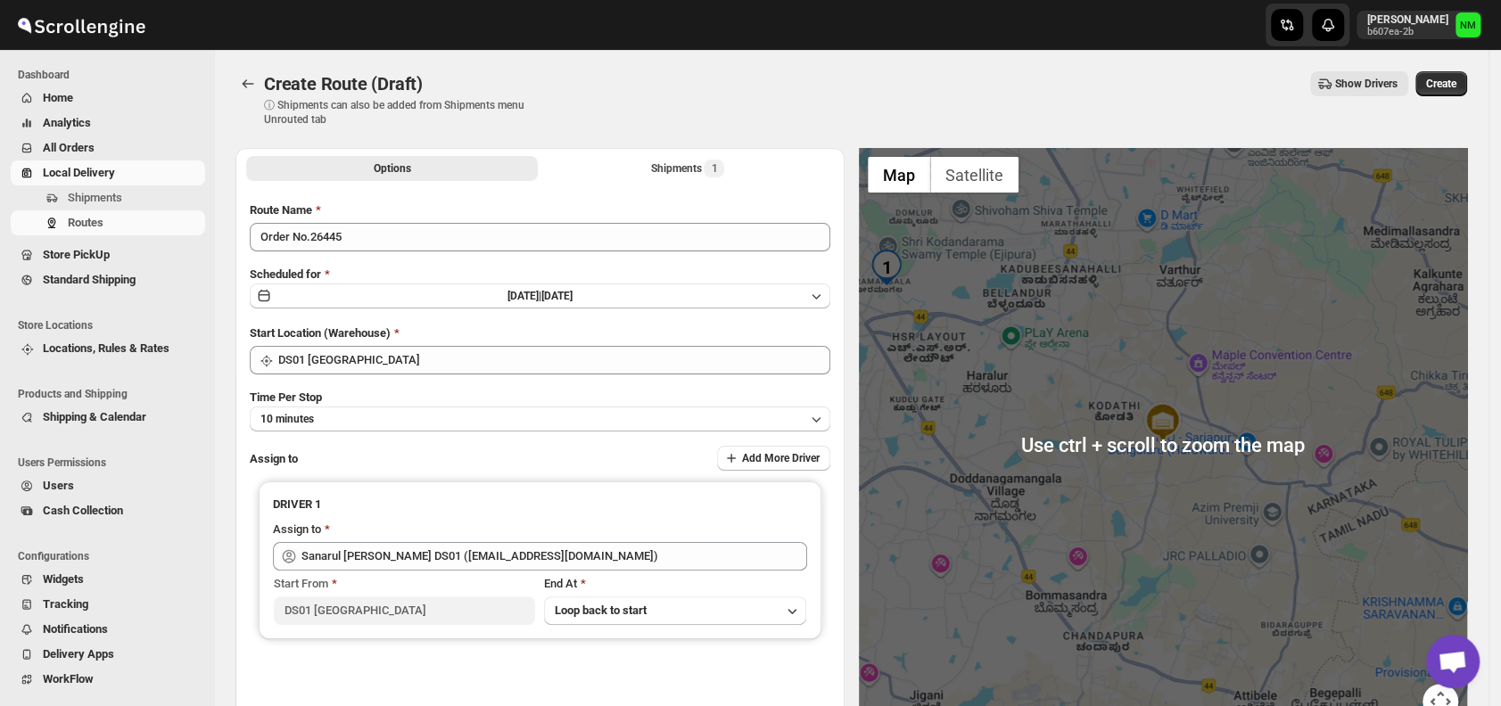
click at [1459, 68] on div "Create Route (Draft). This page is ready Create Route (Draft) ⓘ Shipments can a…" at bounding box center [850, 99] width 1231 height 98
click at [1456, 82] on span "Create" at bounding box center [1441, 84] width 30 height 14
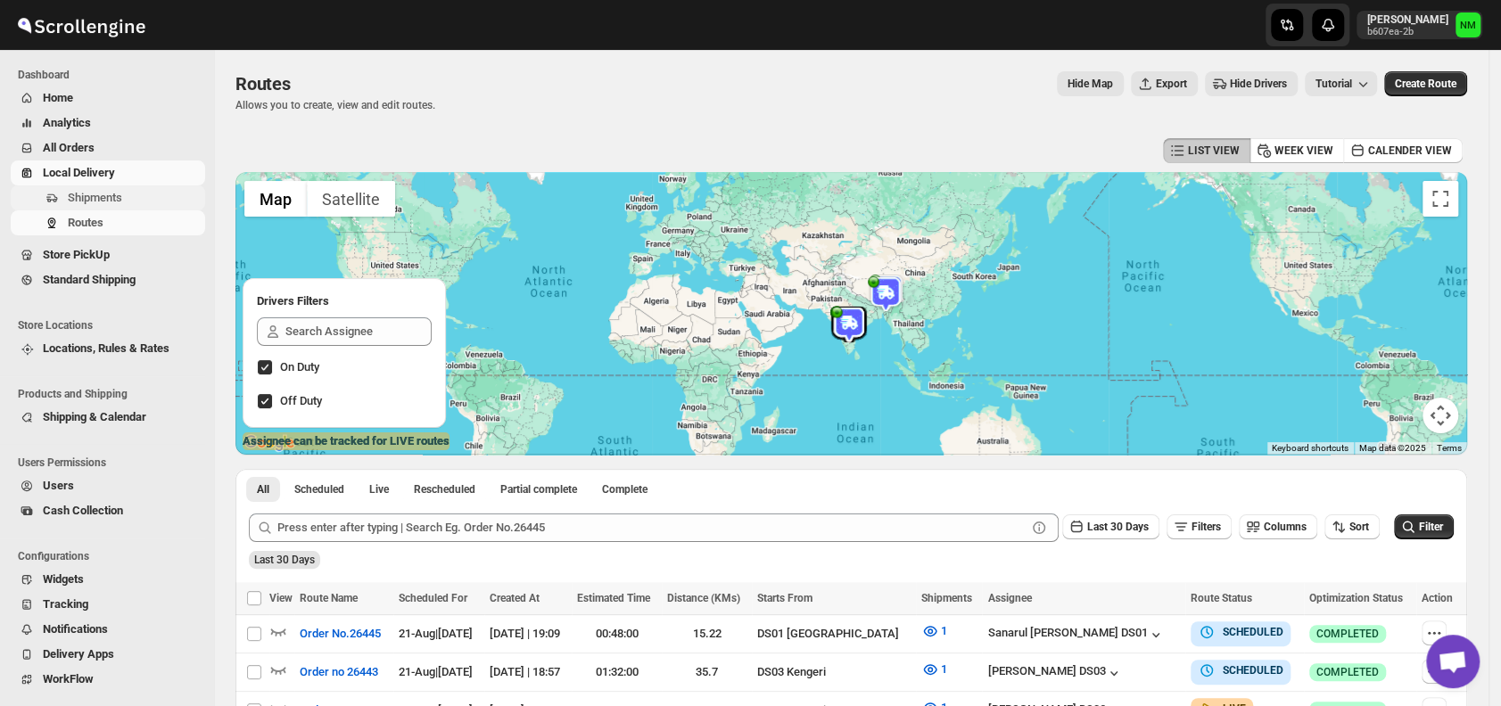
click at [119, 191] on span "Shipments" at bounding box center [95, 197] width 54 height 13
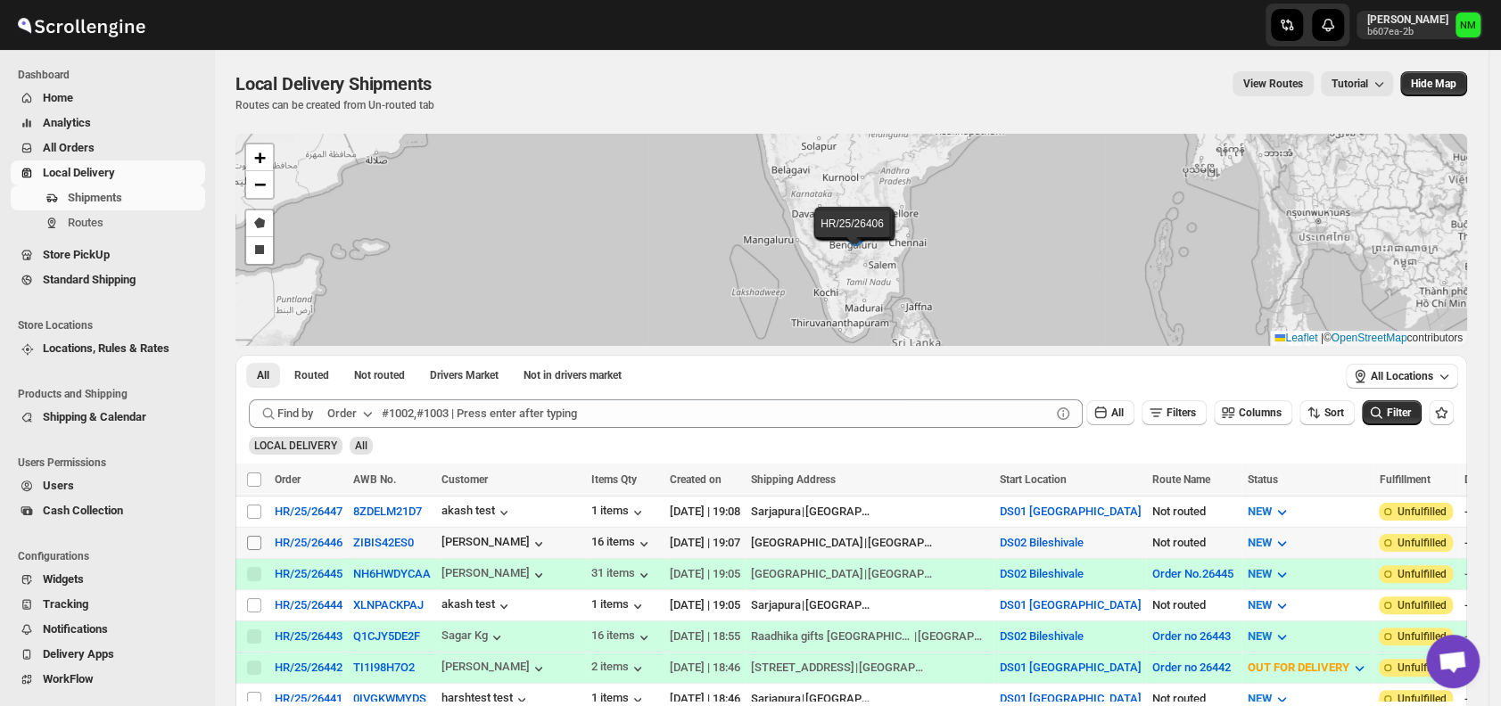
click at [254, 536] on input "Select shipment" at bounding box center [254, 543] width 14 height 14
checkbox input "true"
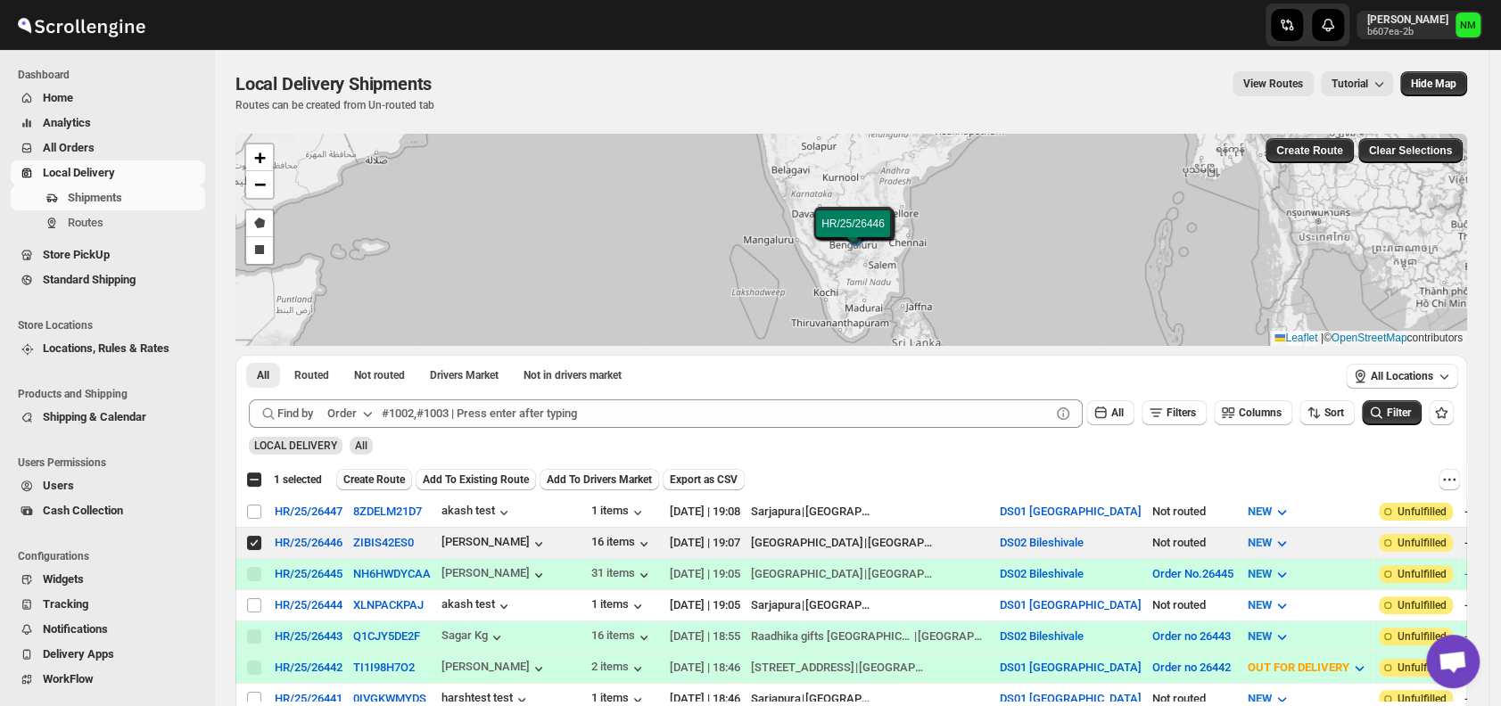
click at [363, 480] on span "Create Route" at bounding box center [374, 480] width 62 height 14
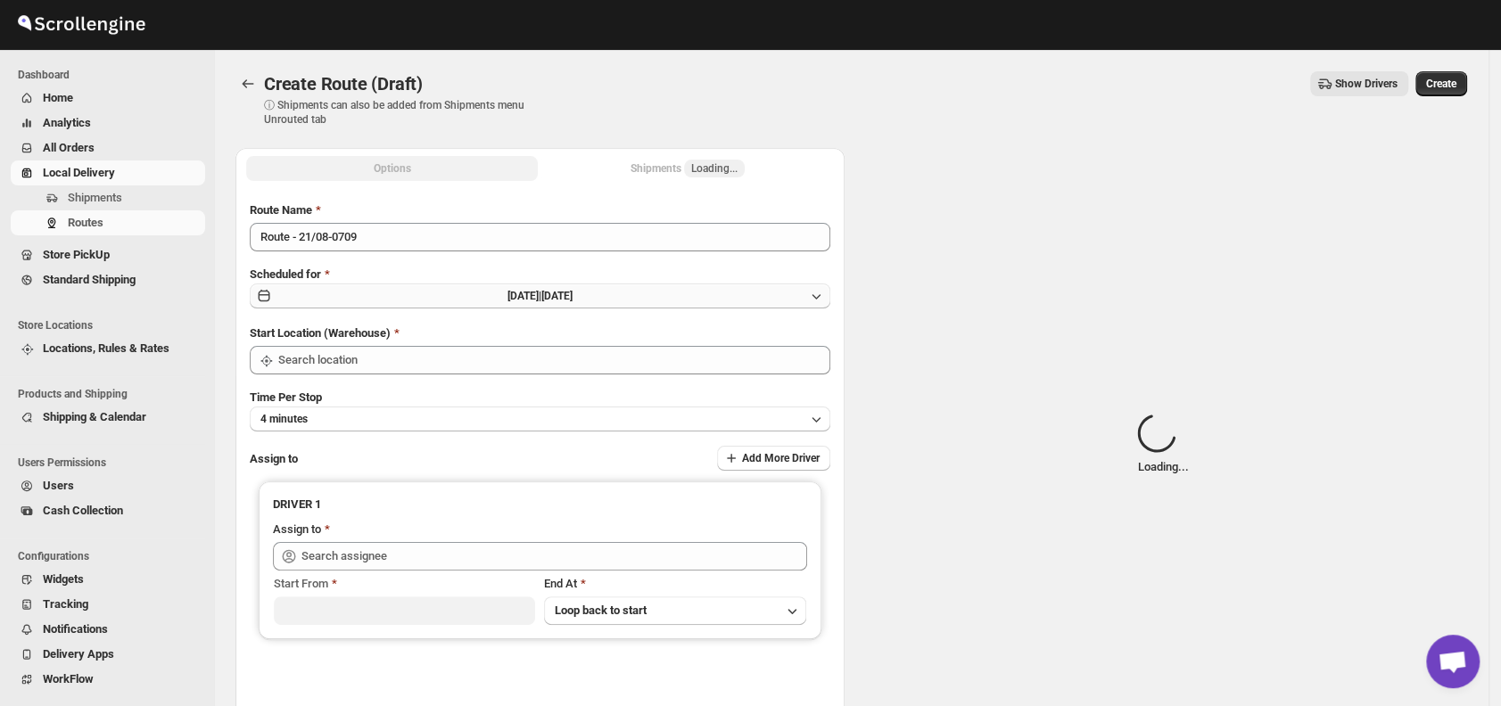
type input "DS02 Bileshivale"
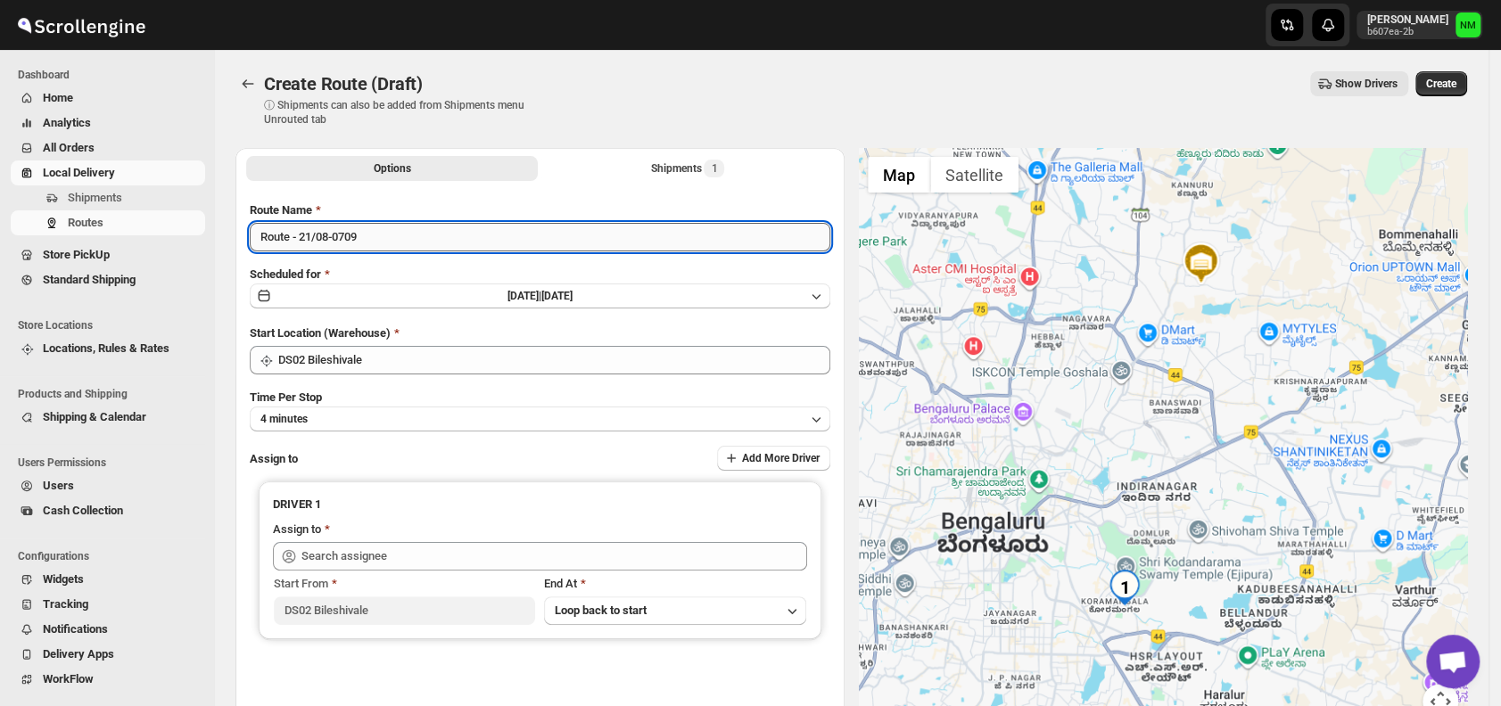
click at [407, 242] on input "Route - 21/08-0709" at bounding box center [540, 237] width 580 height 29
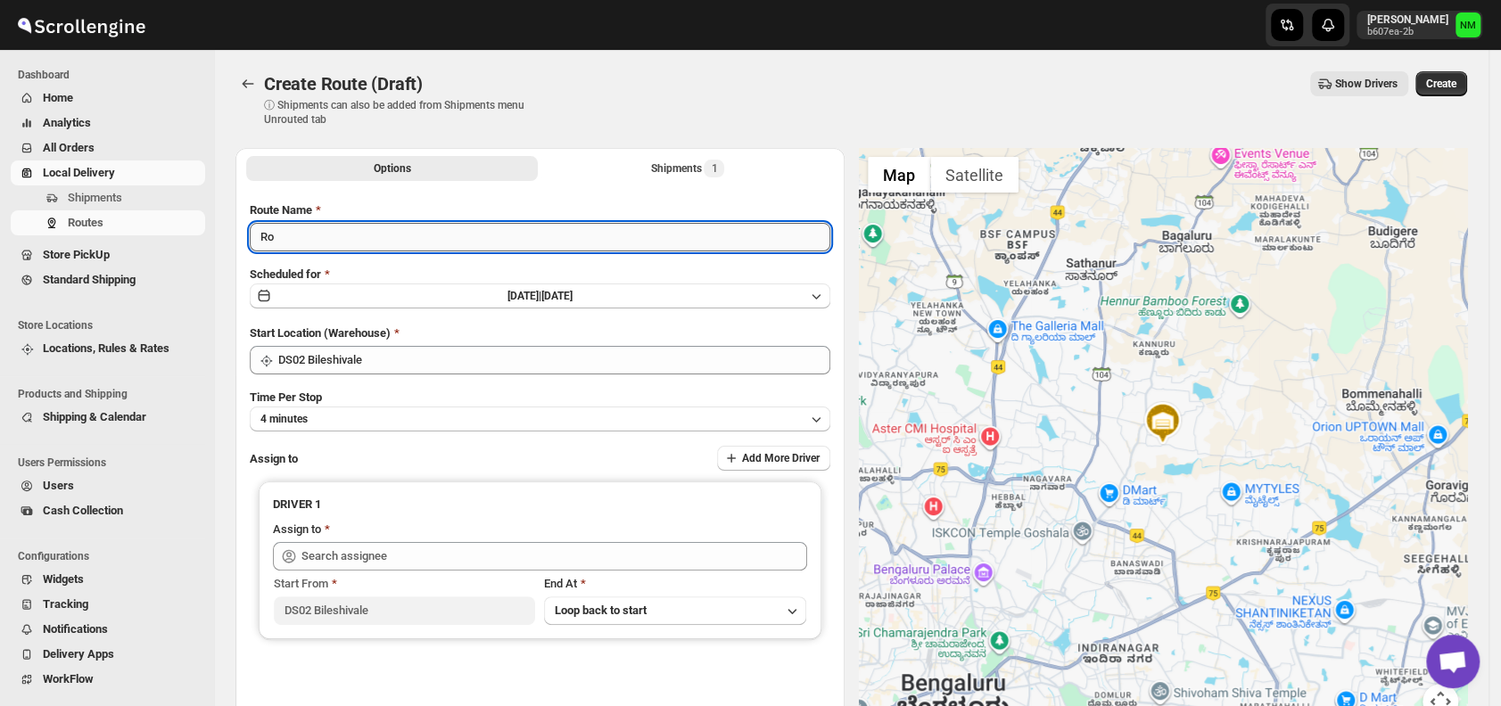
type input "R"
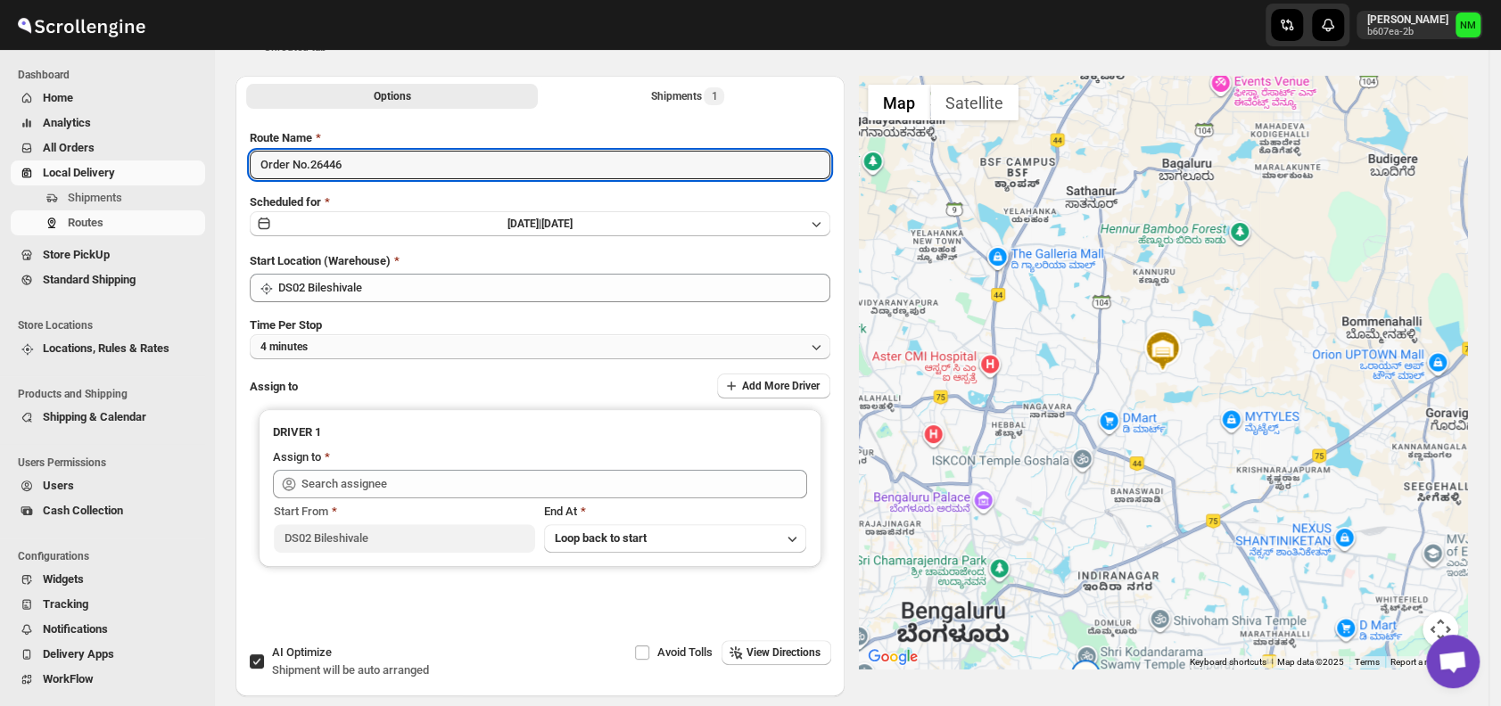
scroll to position [85, 0]
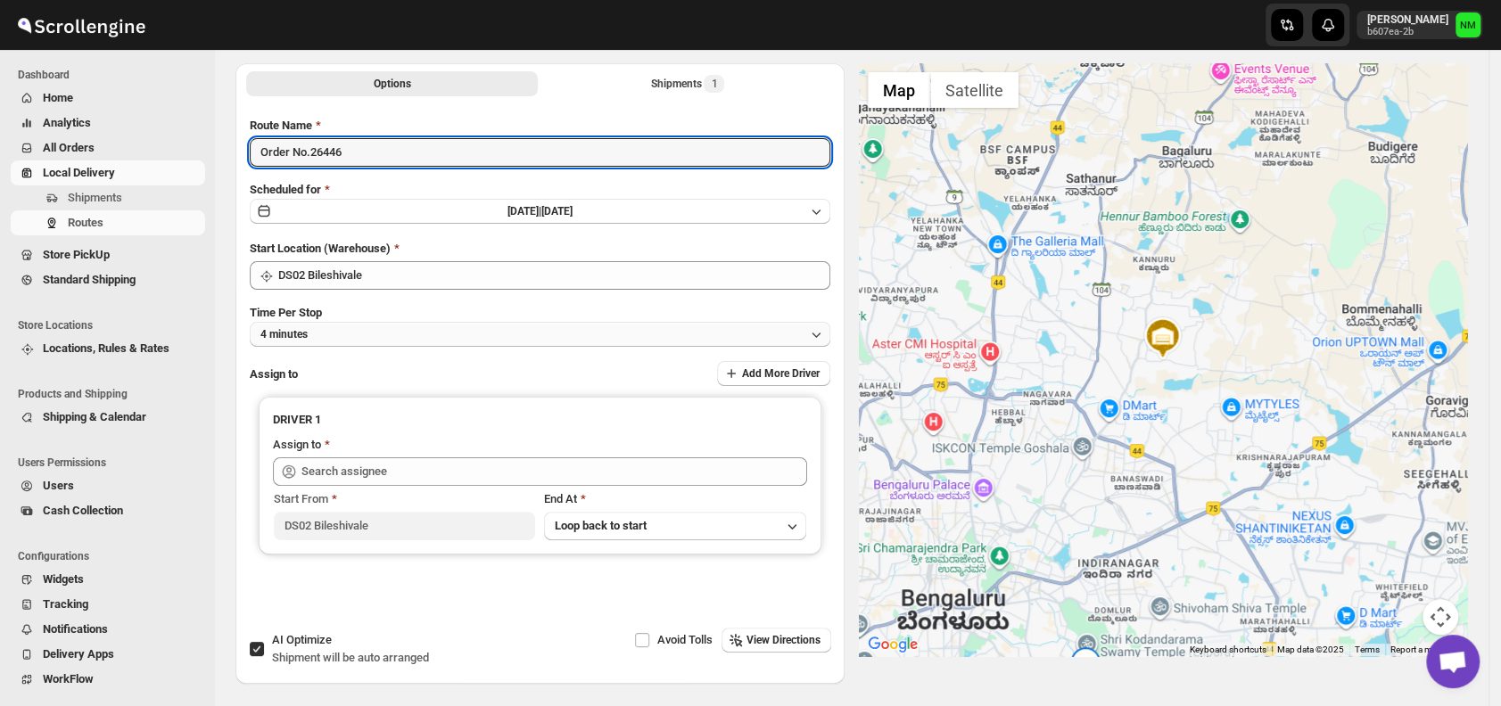
type input "Order No.26446"
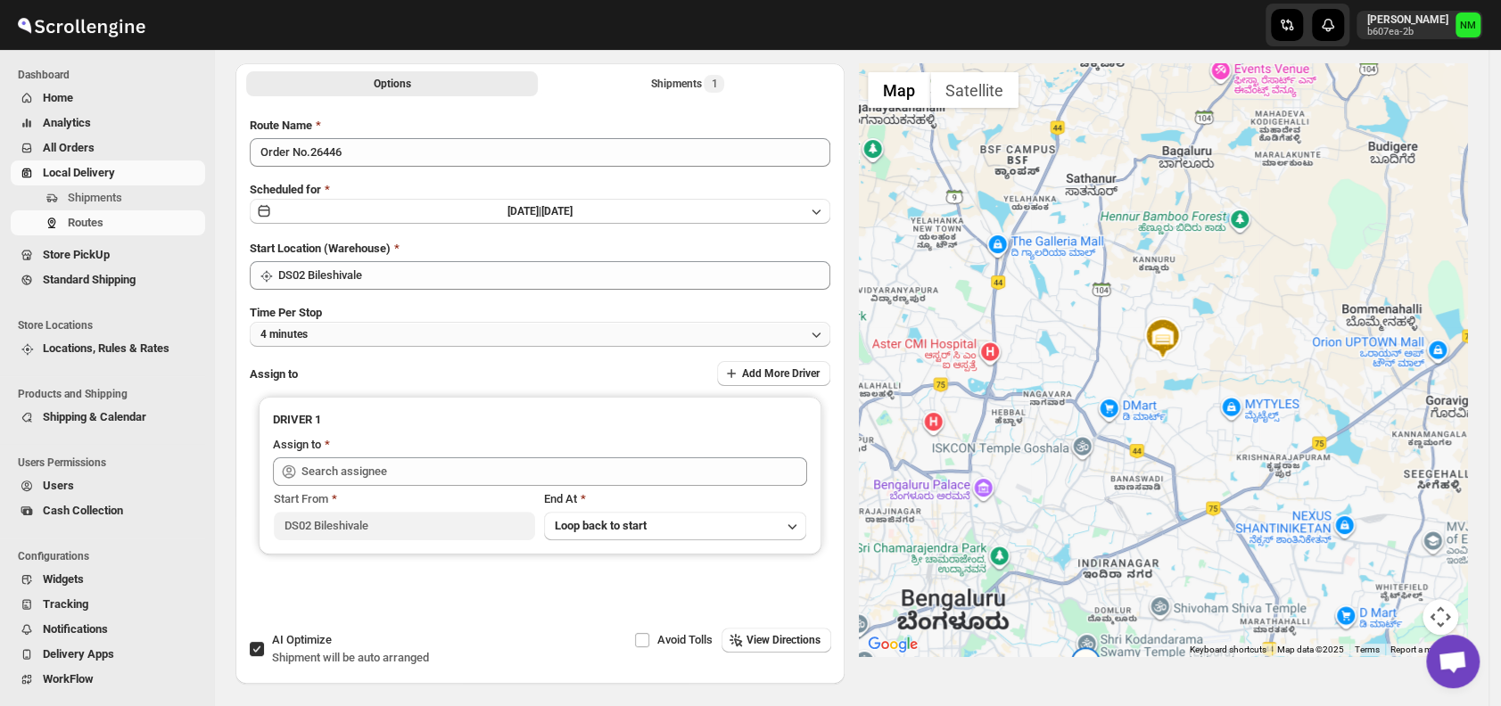
click at [365, 327] on button "4 minutes" at bounding box center [540, 334] width 580 height 25
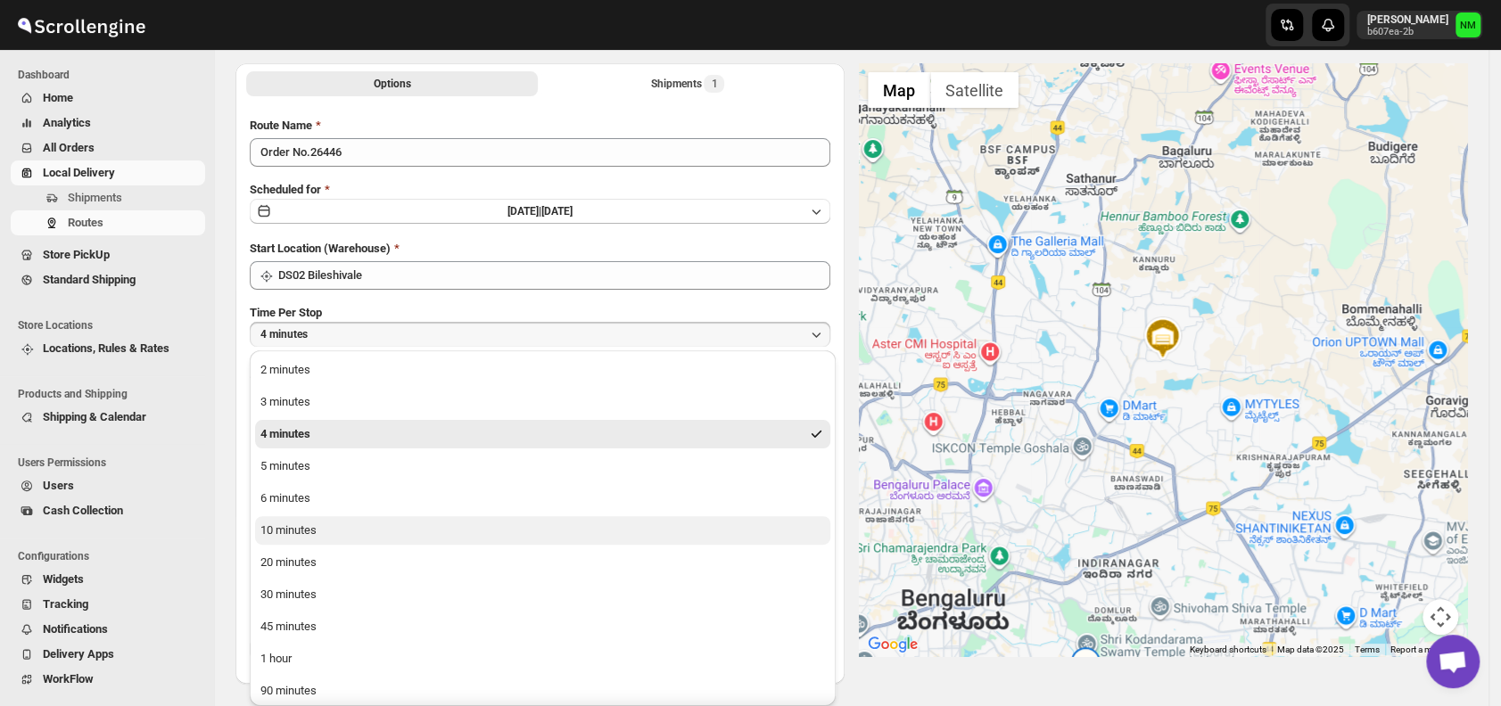
click at [325, 518] on button "10 minutes" at bounding box center [542, 530] width 575 height 29
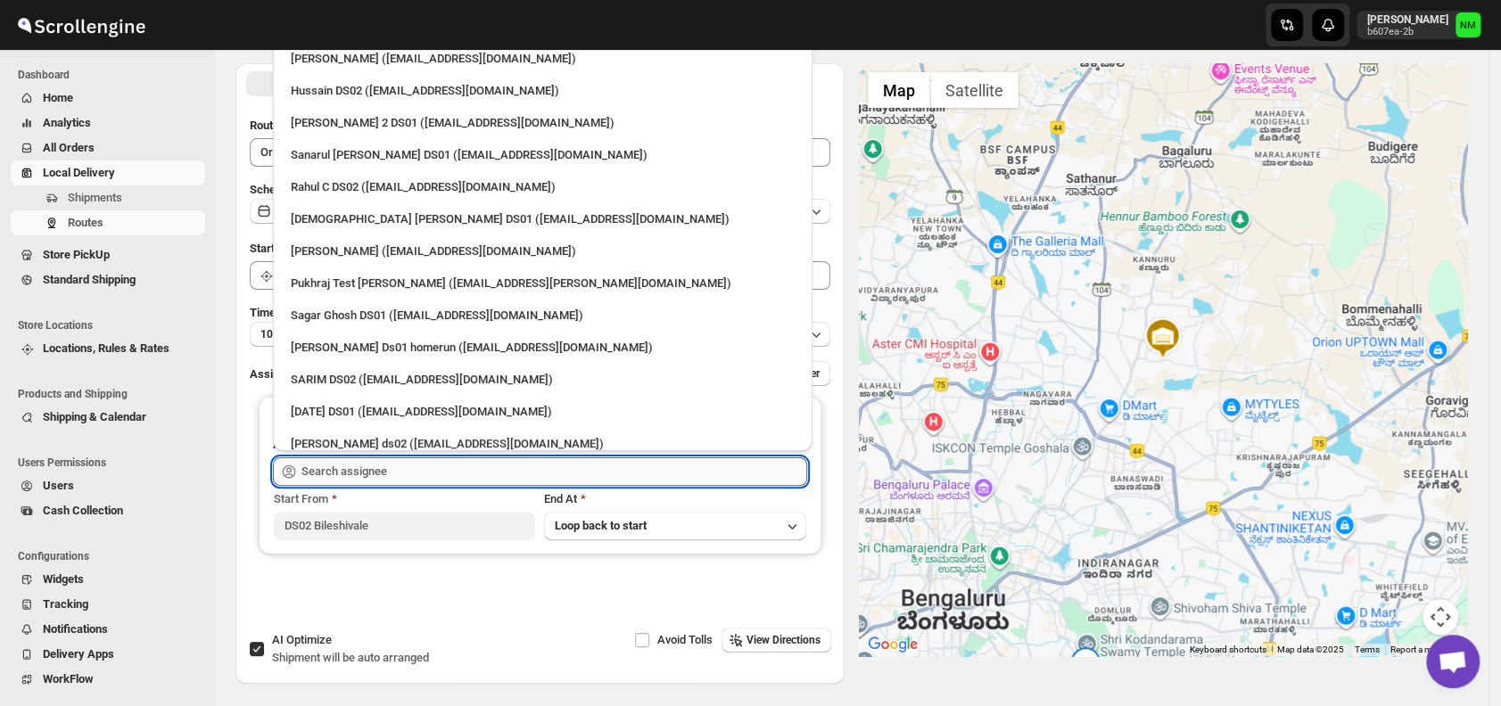
click at [375, 469] on input "text" at bounding box center [554, 471] width 506 height 29
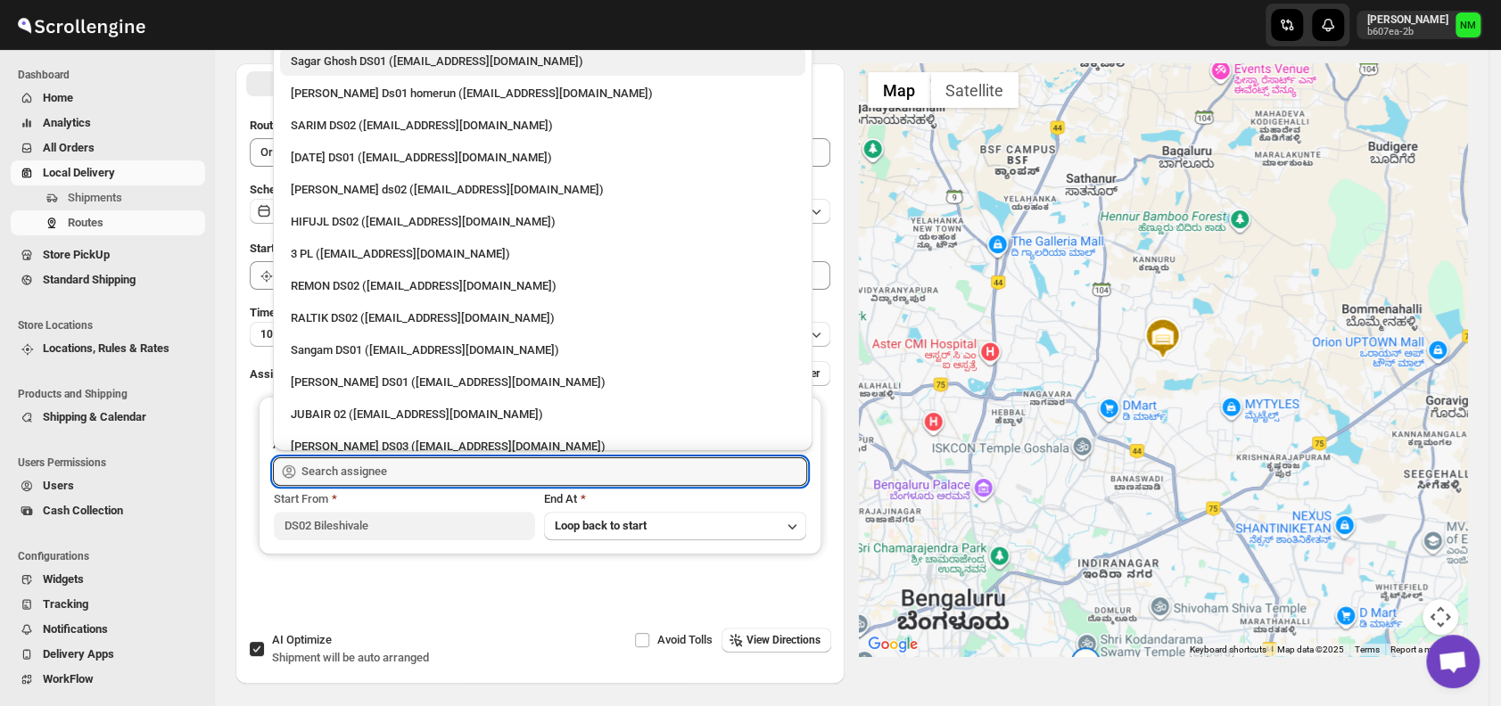
scroll to position [347, 0]
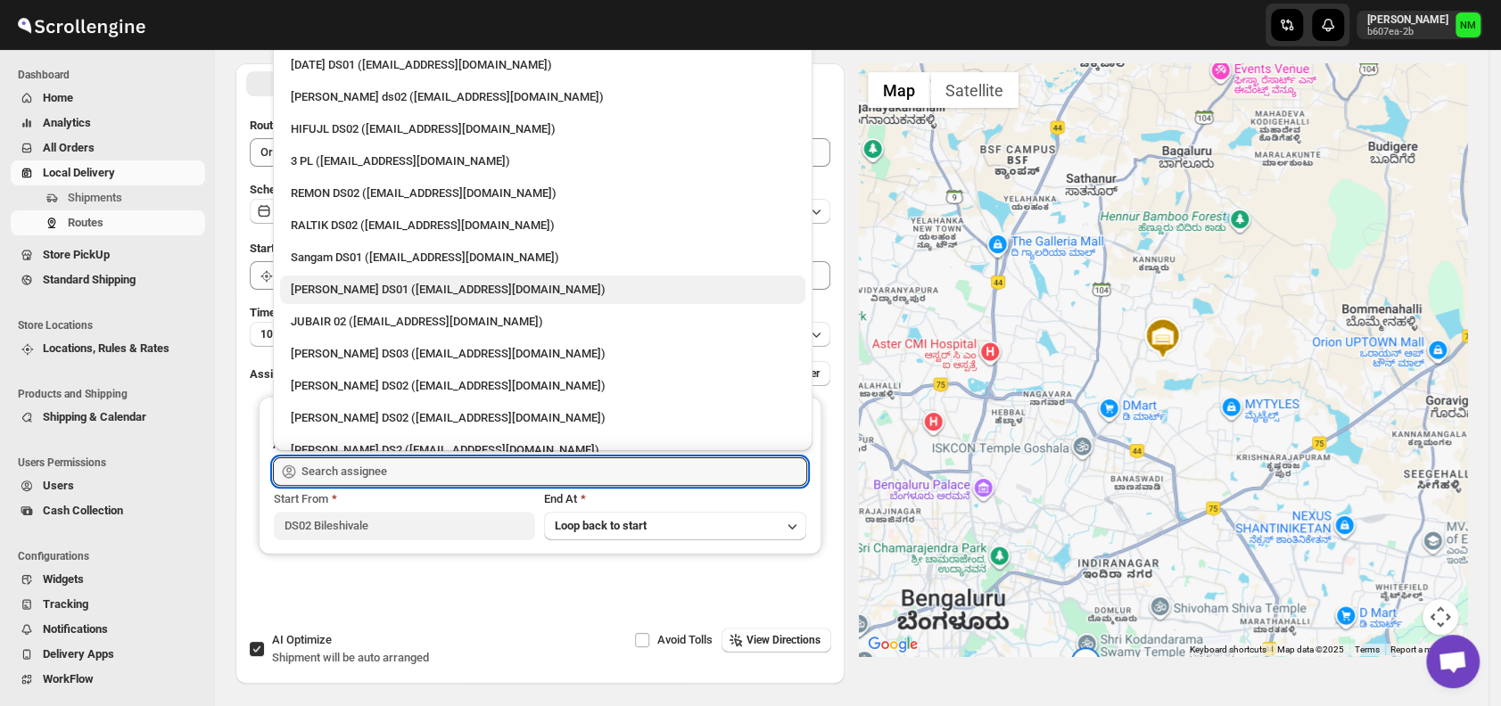
click at [350, 291] on div "[PERSON_NAME] DS01 ([EMAIL_ADDRESS][DOMAIN_NAME])" at bounding box center [543, 290] width 504 height 18
type input "[PERSON_NAME] DS01 ([EMAIL_ADDRESS][DOMAIN_NAME])"
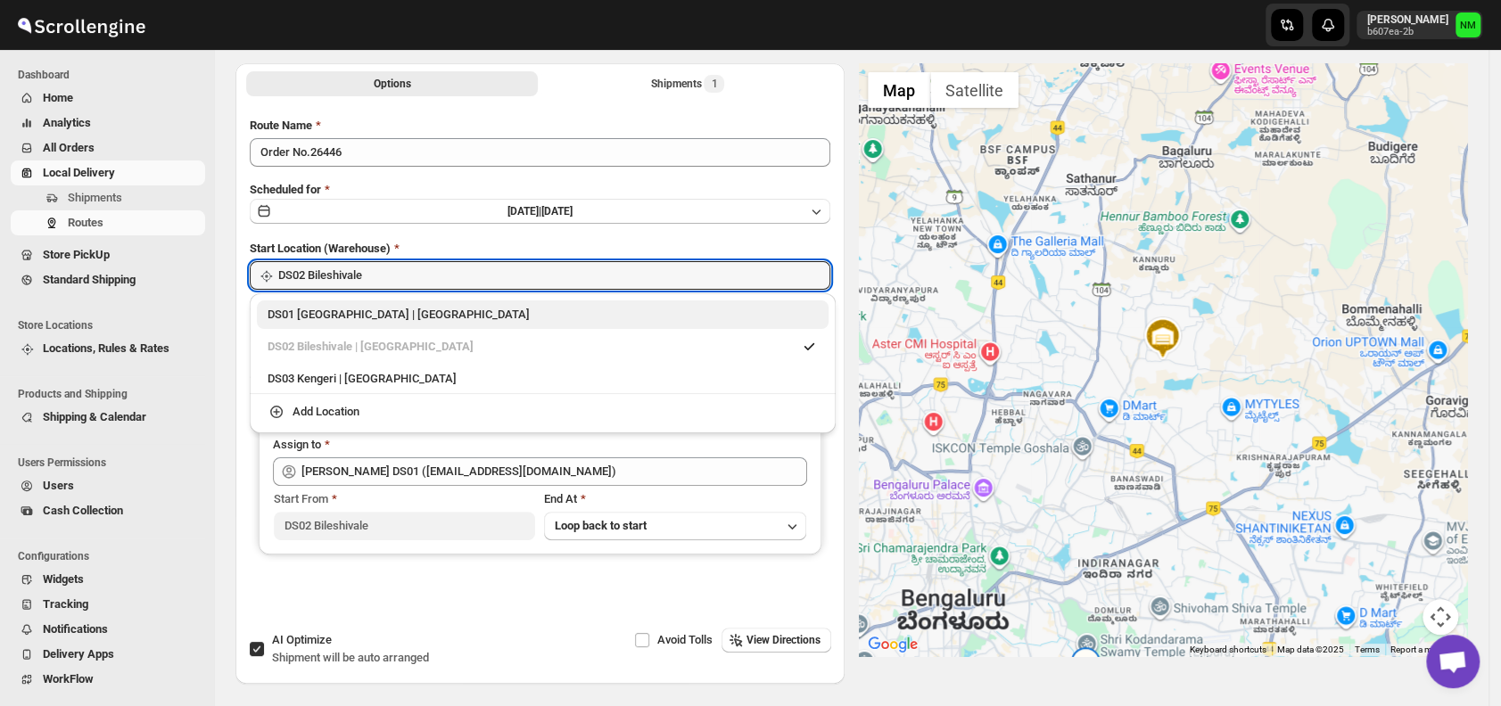
click at [302, 309] on div "DS01 [GEOGRAPHIC_DATA] | [GEOGRAPHIC_DATA]" at bounding box center [543, 315] width 550 height 18
type input "DS01 [GEOGRAPHIC_DATA]"
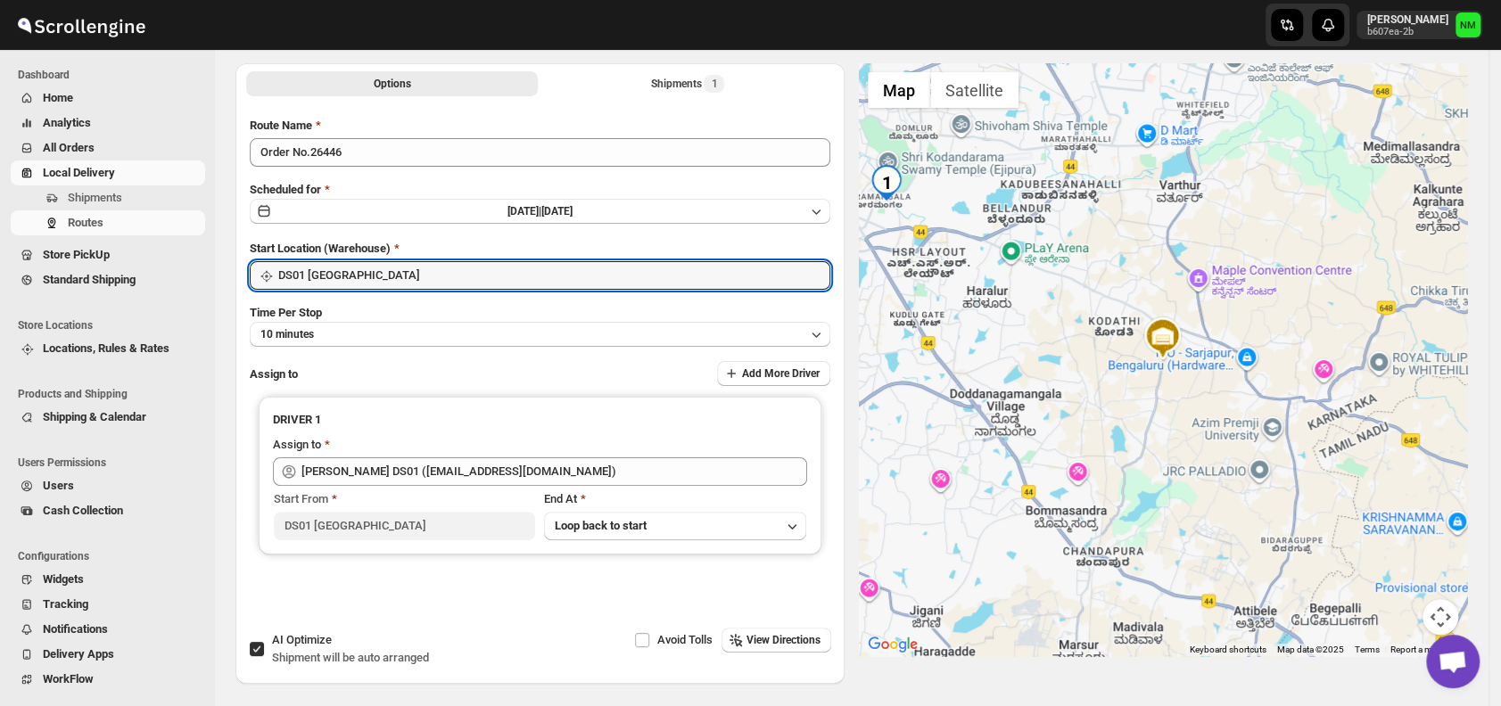
scroll to position [0, 0]
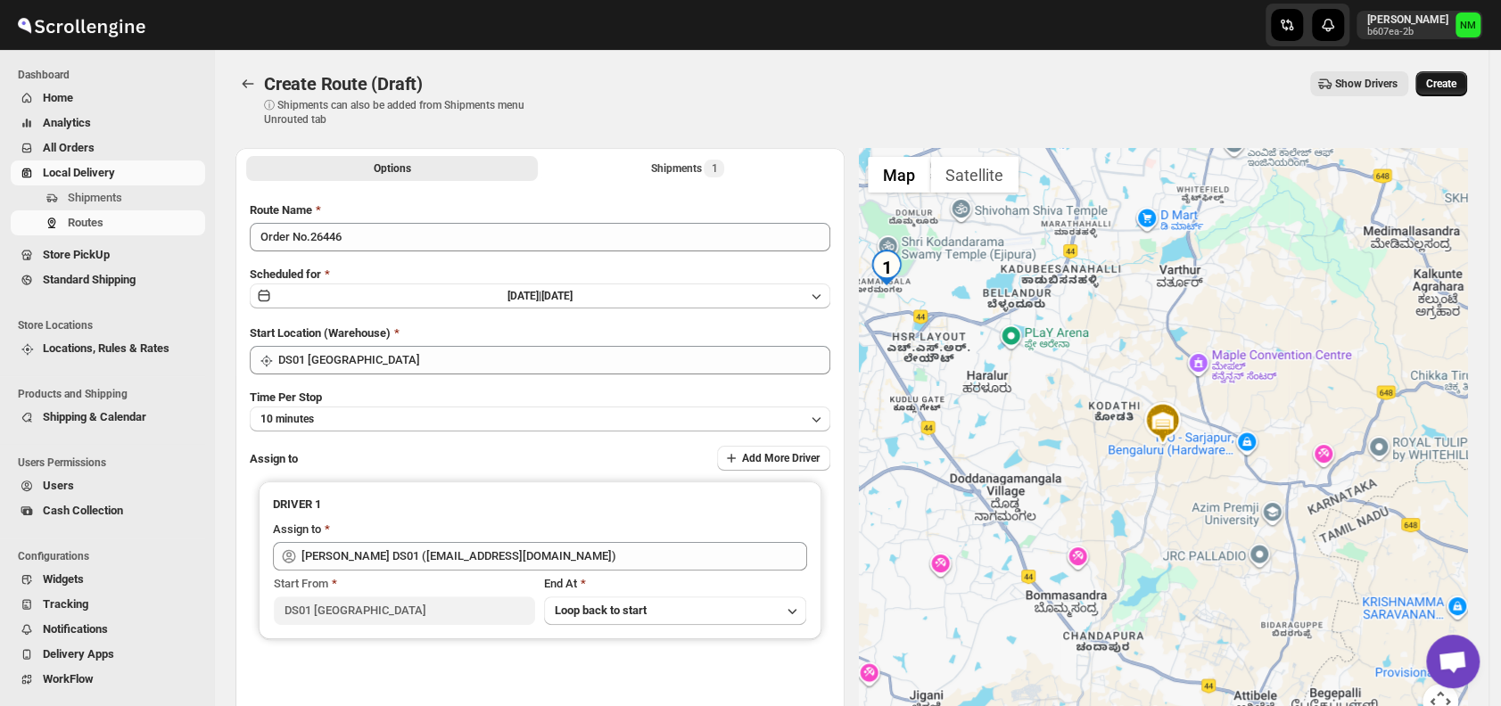
click at [1455, 86] on span "Create" at bounding box center [1441, 84] width 30 height 14
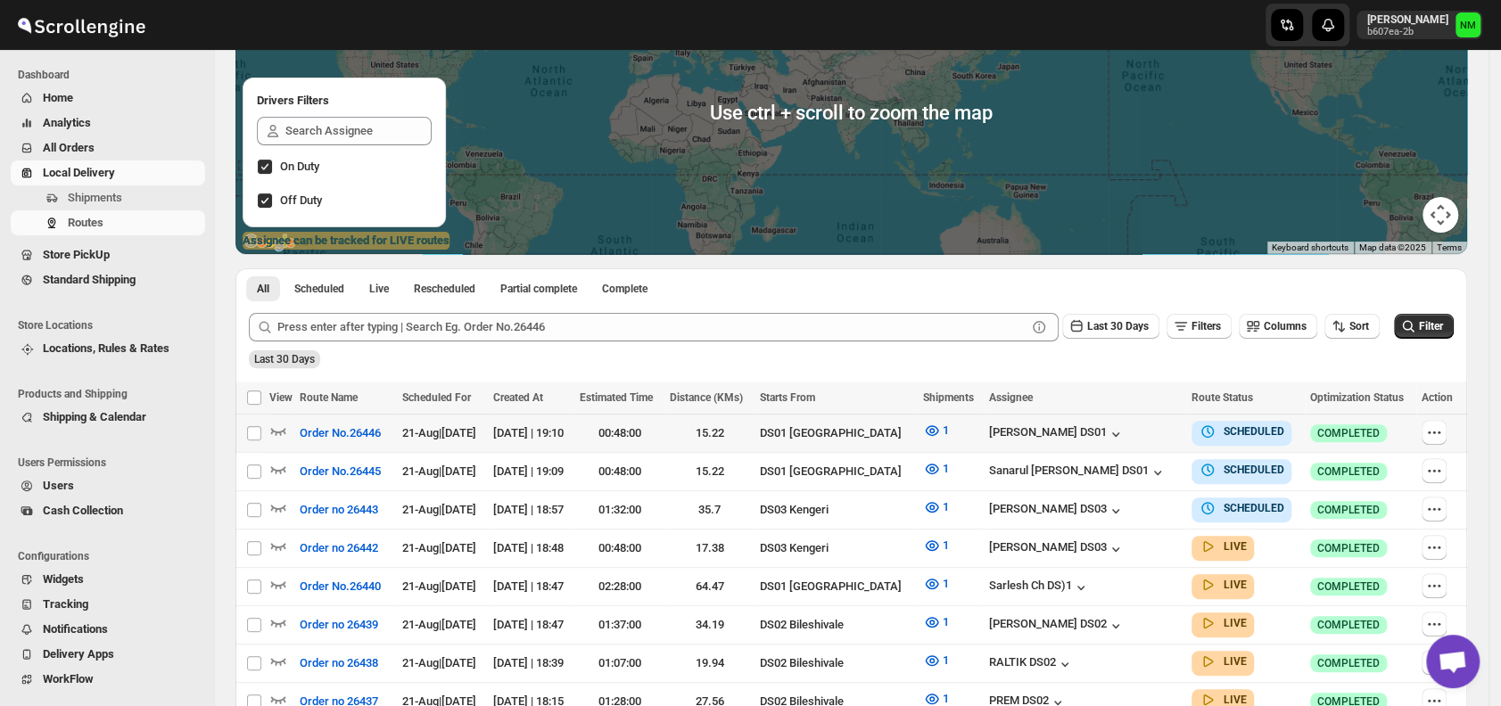
scroll to position [210, 0]
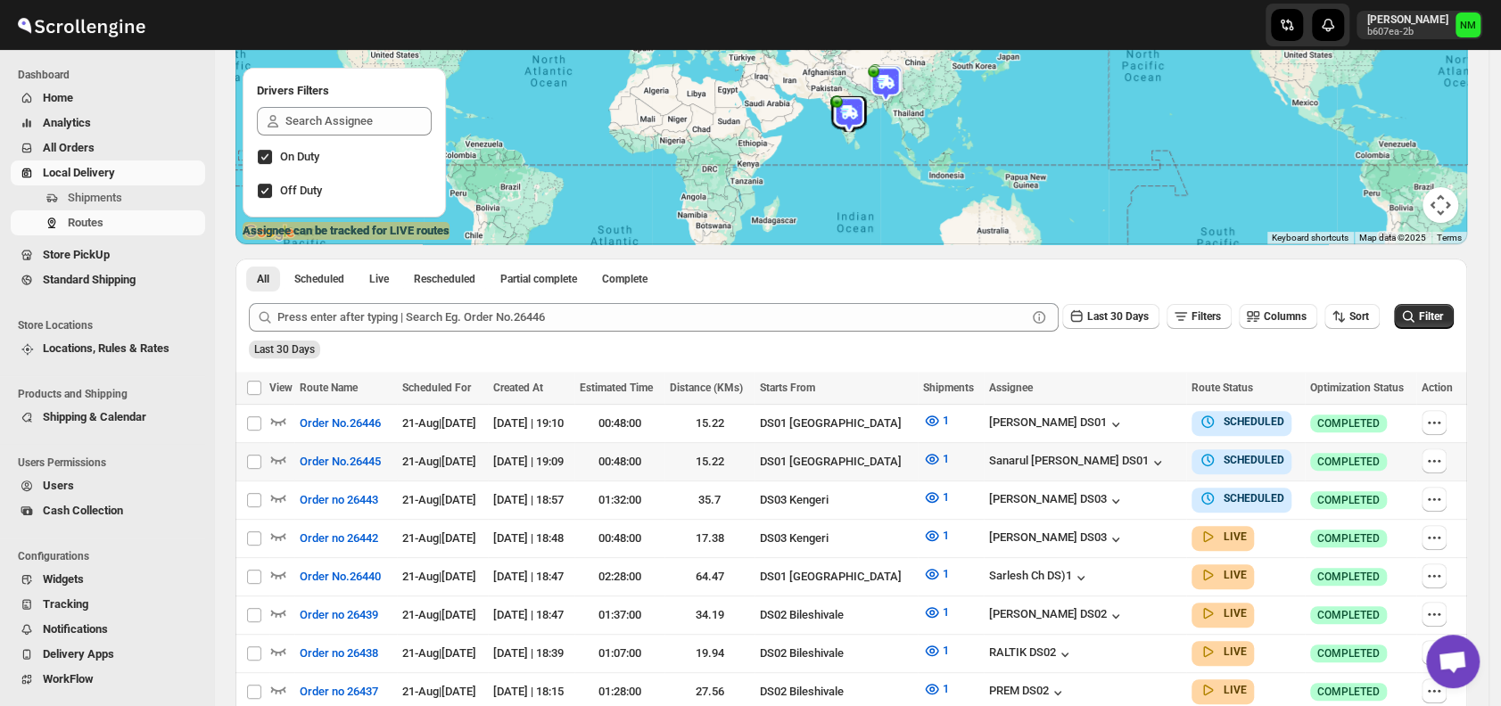
click at [1436, 443] on td at bounding box center [1441, 461] width 51 height 38
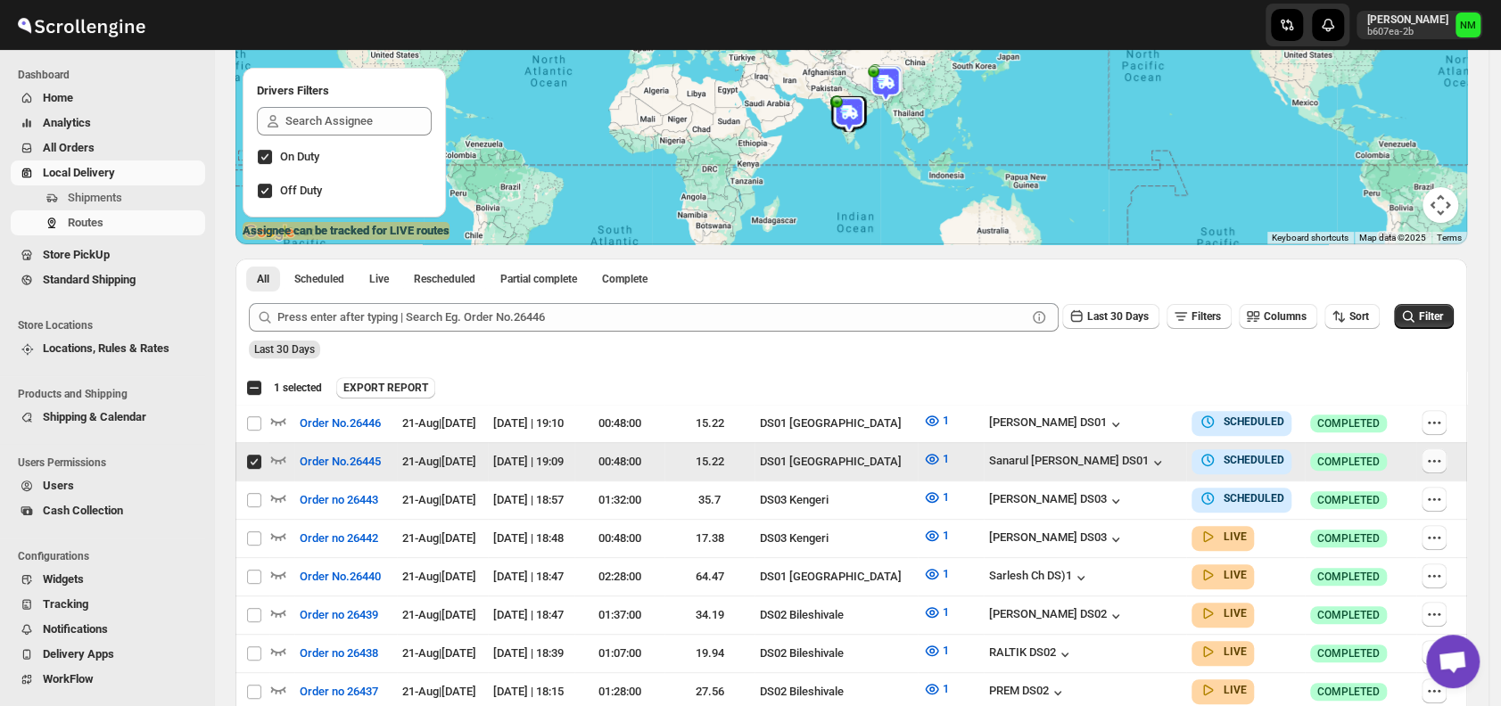
click at [1442, 470] on button "button" at bounding box center [1433, 461] width 25 height 25
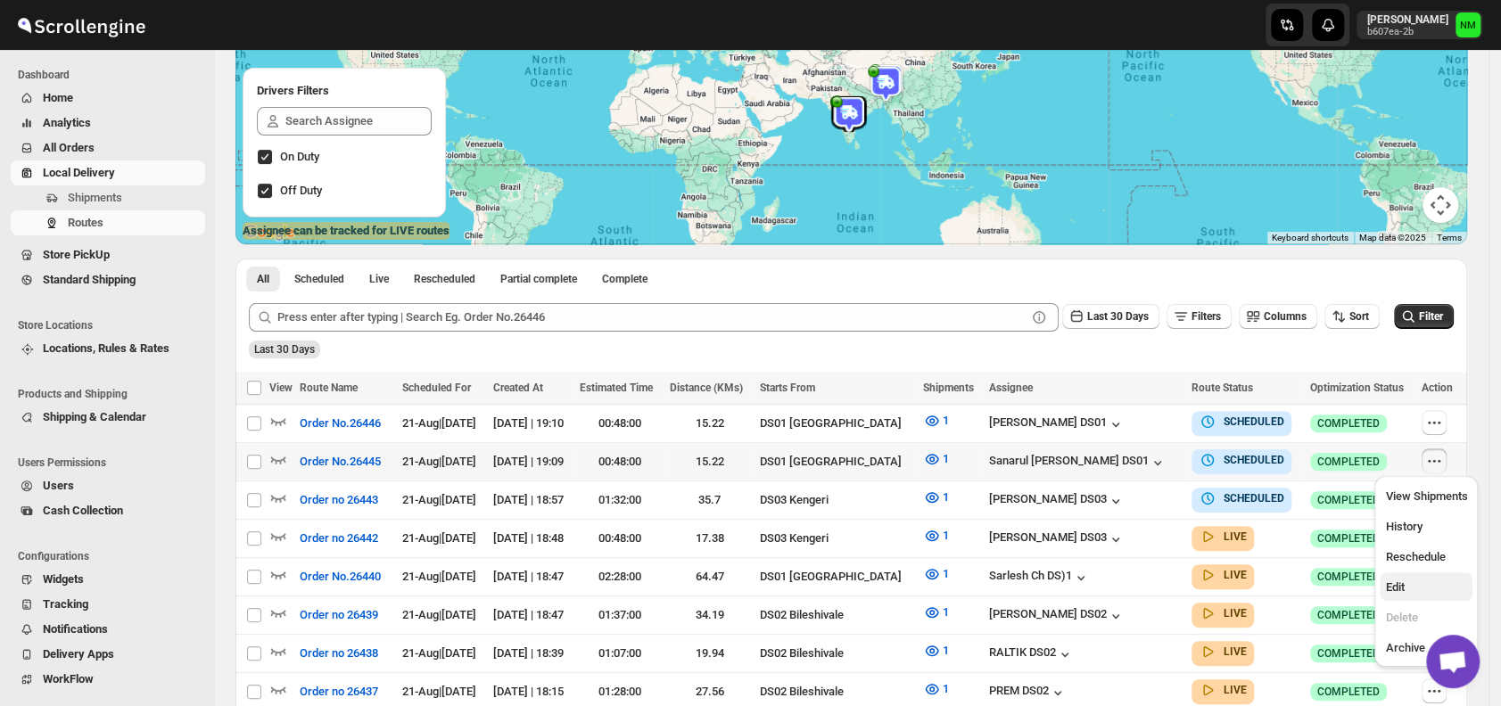
click at [1412, 575] on button "Edit" at bounding box center [1425, 586] width 93 height 29
checkbox input "true"
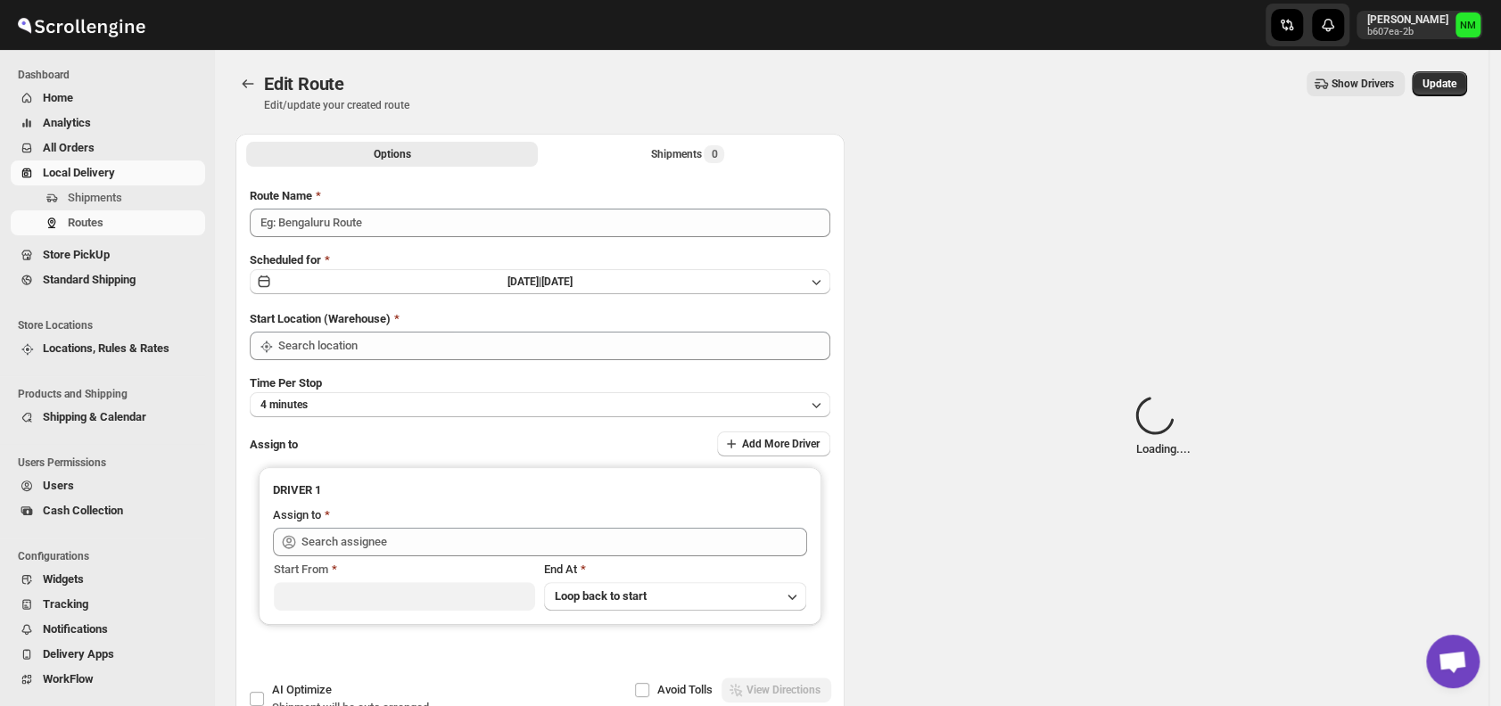
type input "Order No.26445"
type input "DS01 [GEOGRAPHIC_DATA]"
type input "Sanarul Haque DS01 (fefifag638@adosnan.com)"
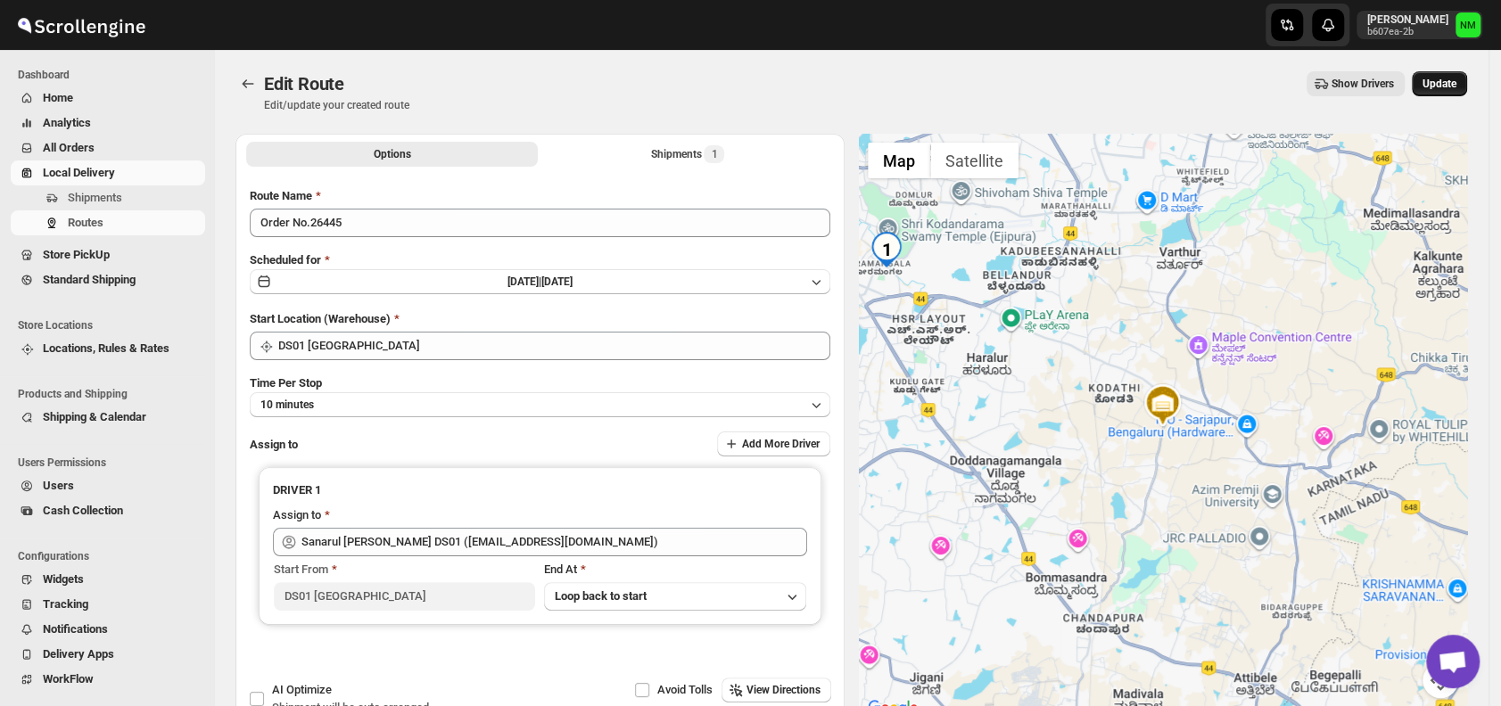
click at [1445, 78] on span "Update" at bounding box center [1439, 84] width 34 height 14
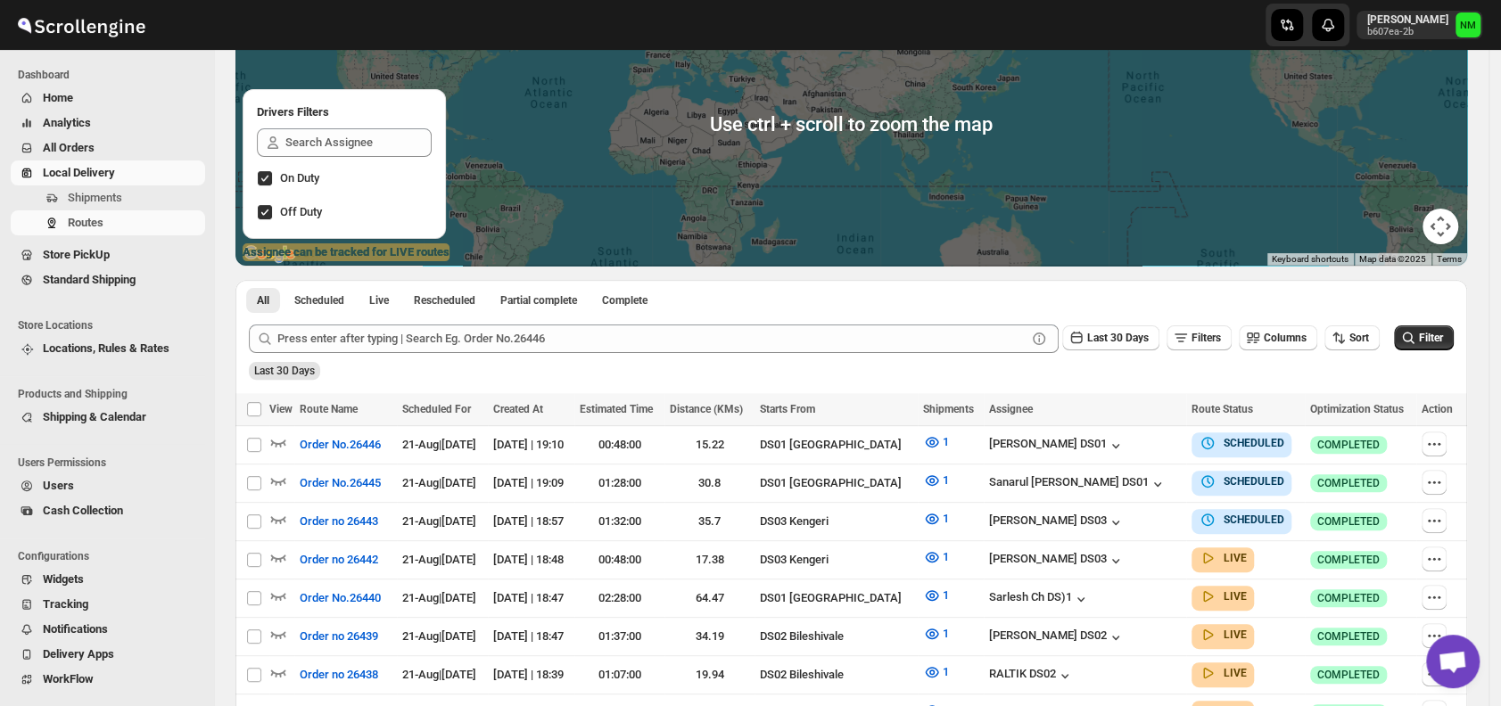
scroll to position [190, 0]
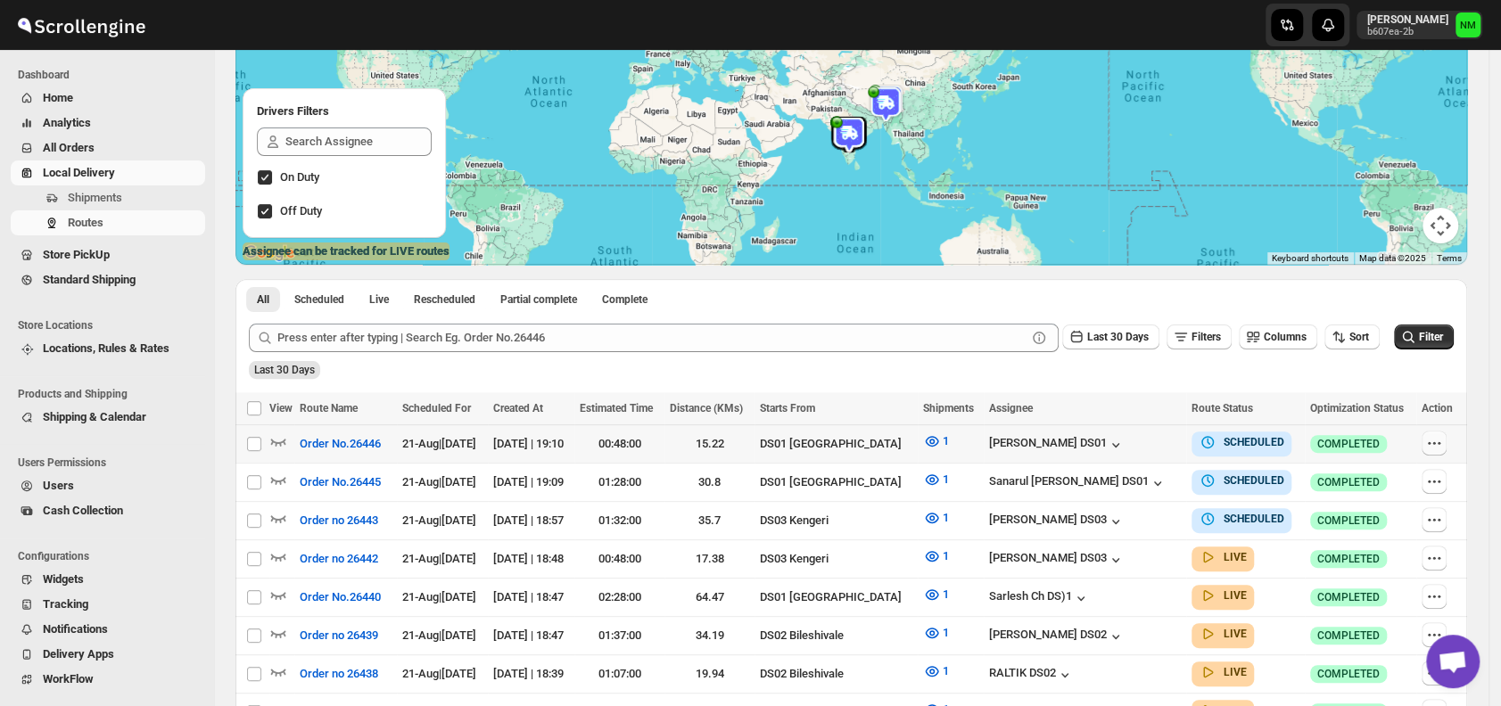
click at [1443, 441] on icon "button" at bounding box center [1434, 443] width 18 height 18
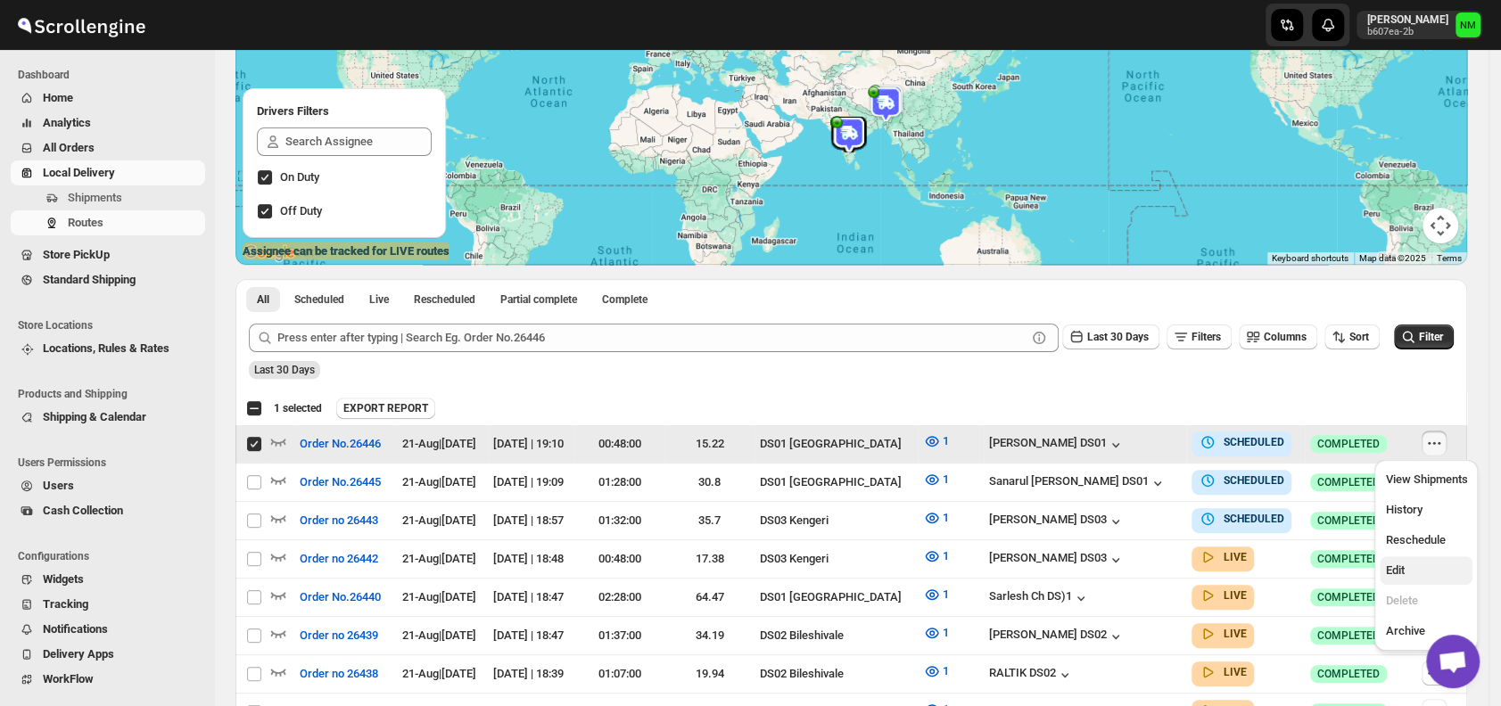
click at [1415, 575] on span "Edit" at bounding box center [1426, 571] width 82 height 18
checkbox input "false"
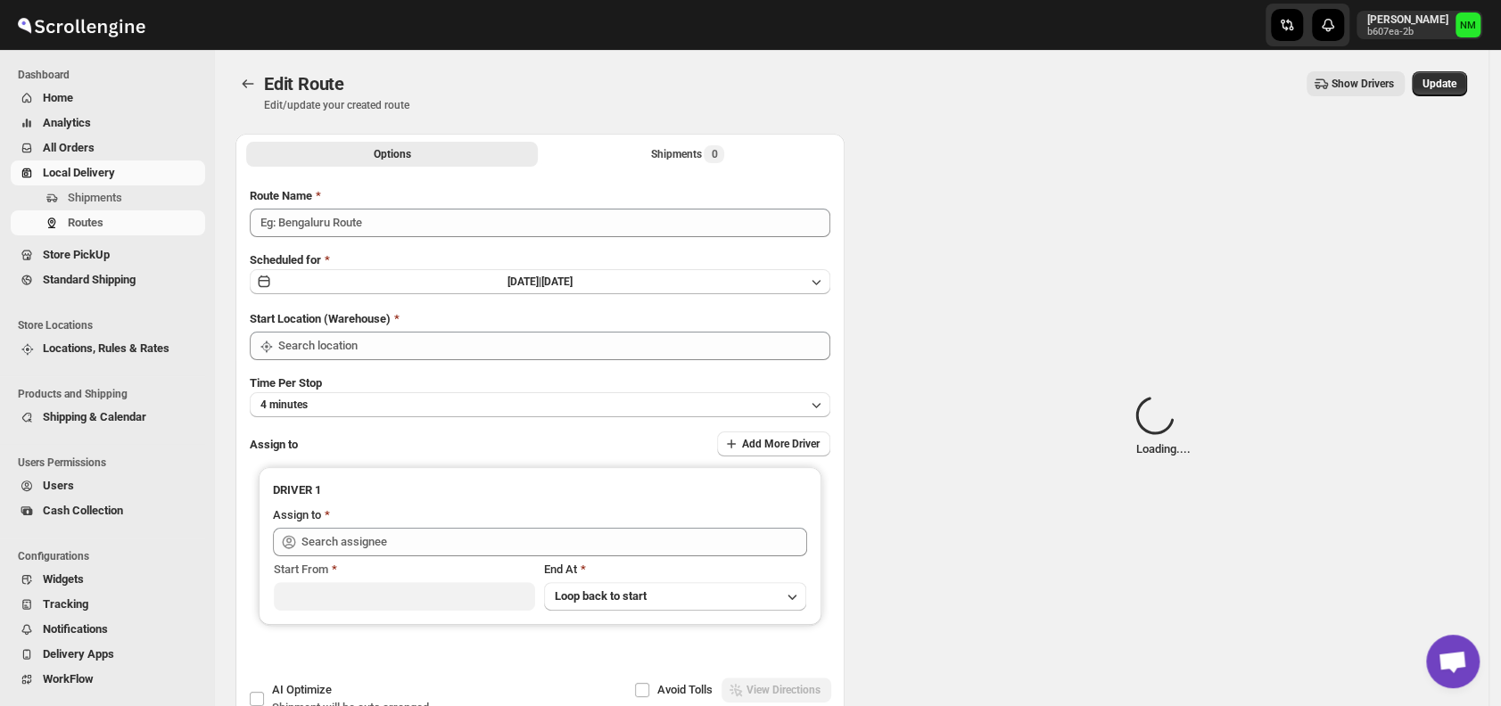
type input "Order No.26446"
type input "DS01 [GEOGRAPHIC_DATA]"
type input "Jahir Hussain DS01 (pegaya8076@excederm.com)"
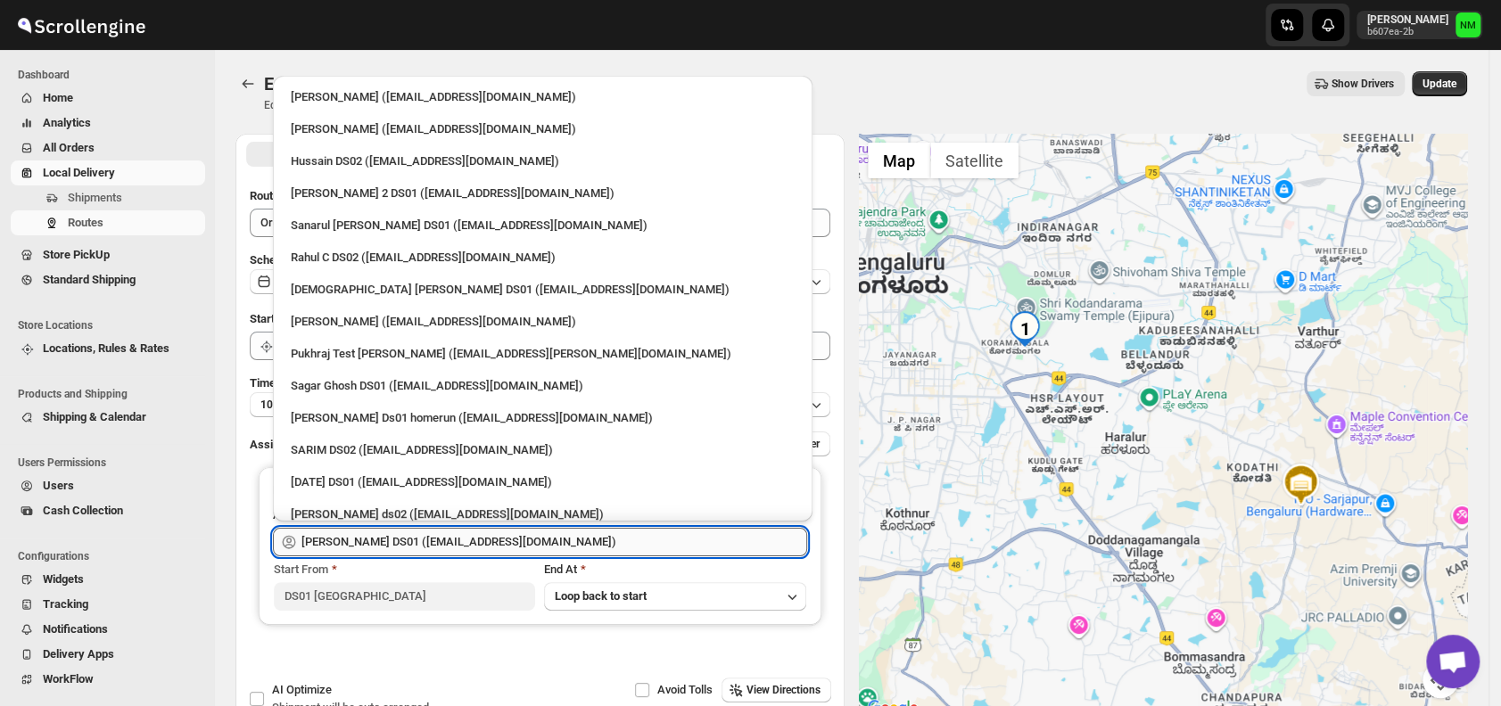
click at [674, 532] on input "Jahir Hussain DS01 (pegaya8076@excederm.com)" at bounding box center [554, 542] width 506 height 29
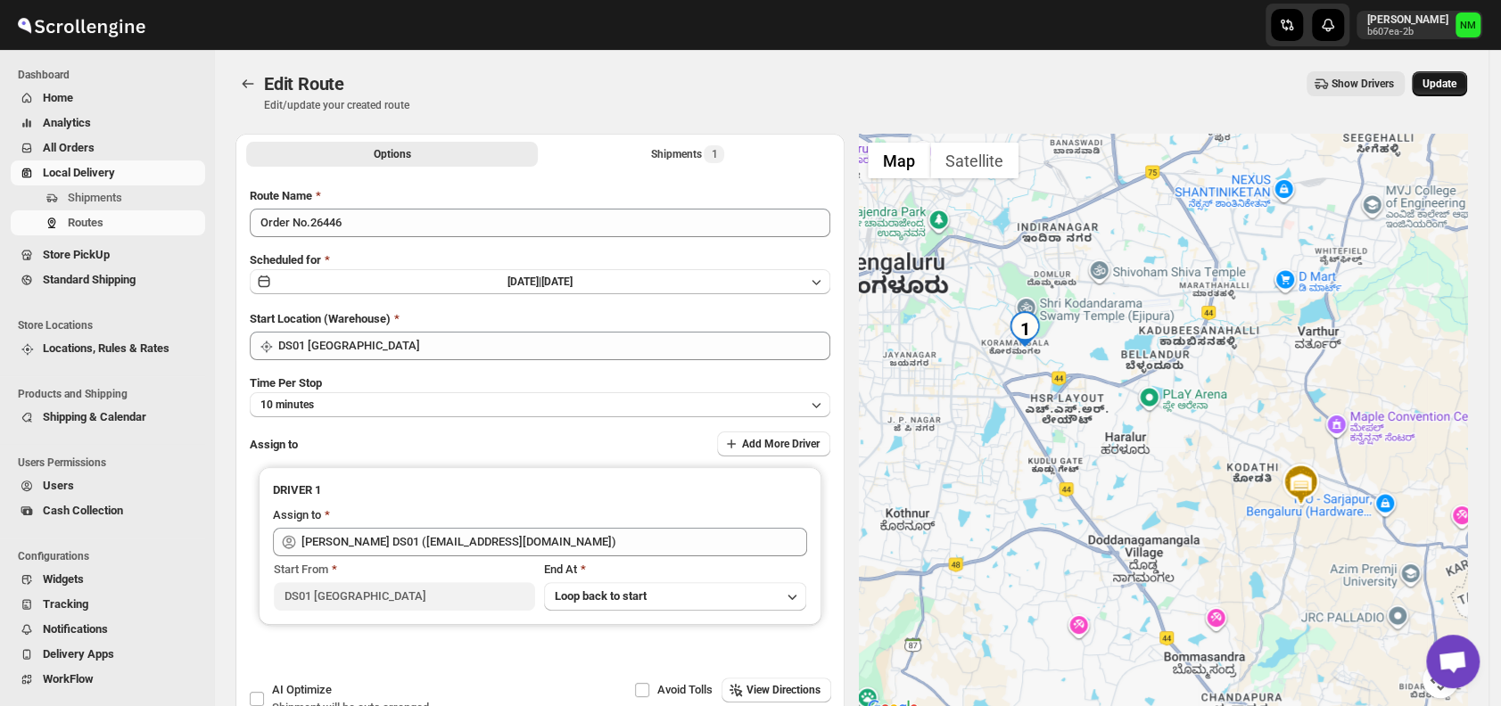
click at [1448, 87] on span "Update" at bounding box center [1439, 84] width 34 height 14
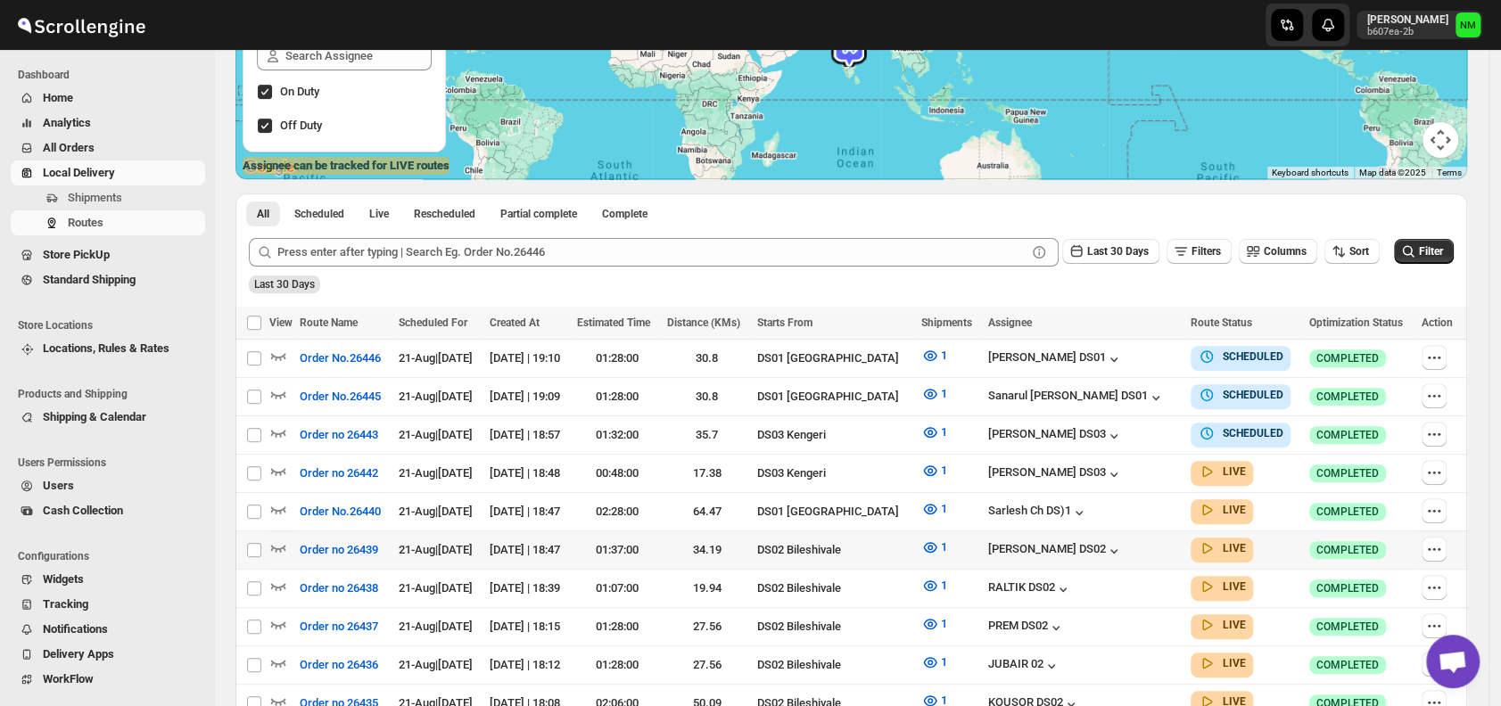
scroll to position [416, 0]
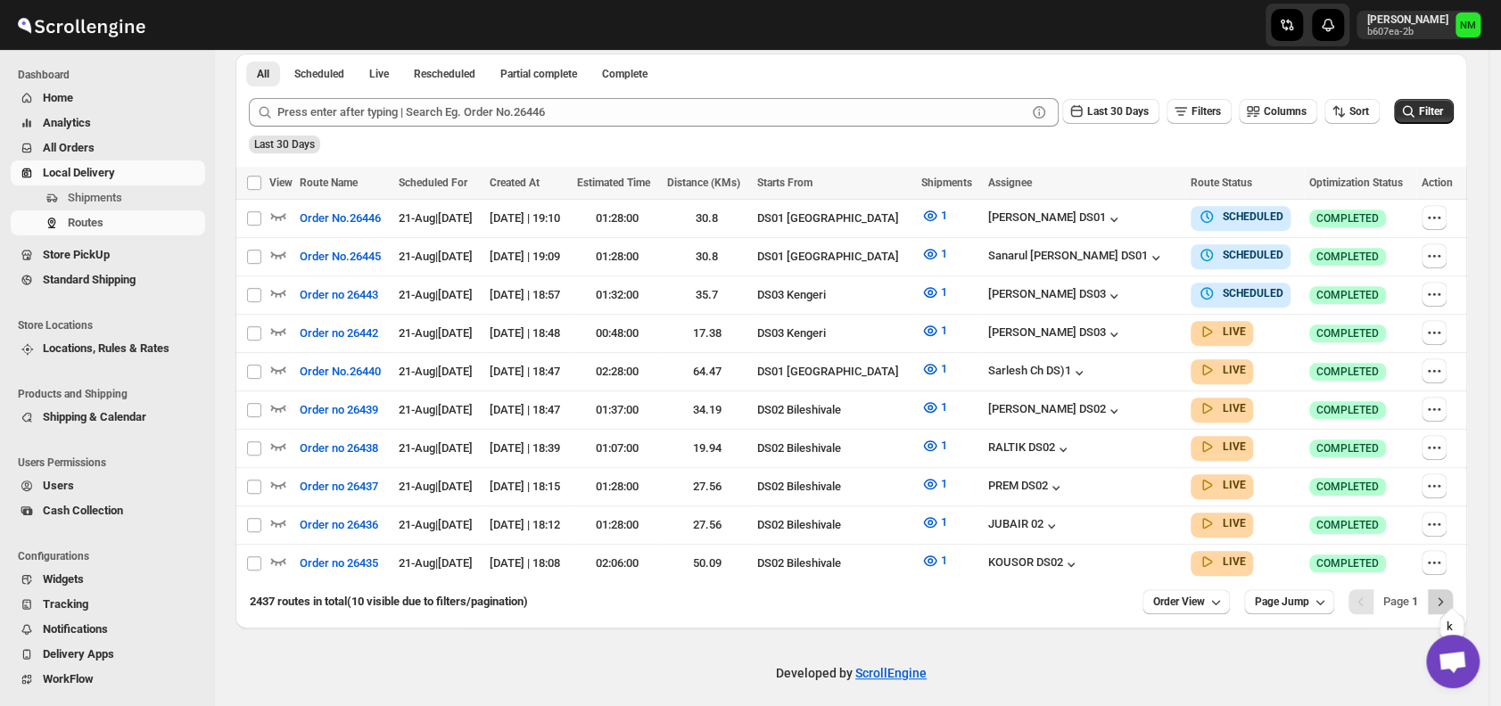
click at [1453, 589] on button "Next" at bounding box center [1440, 601] width 25 height 25
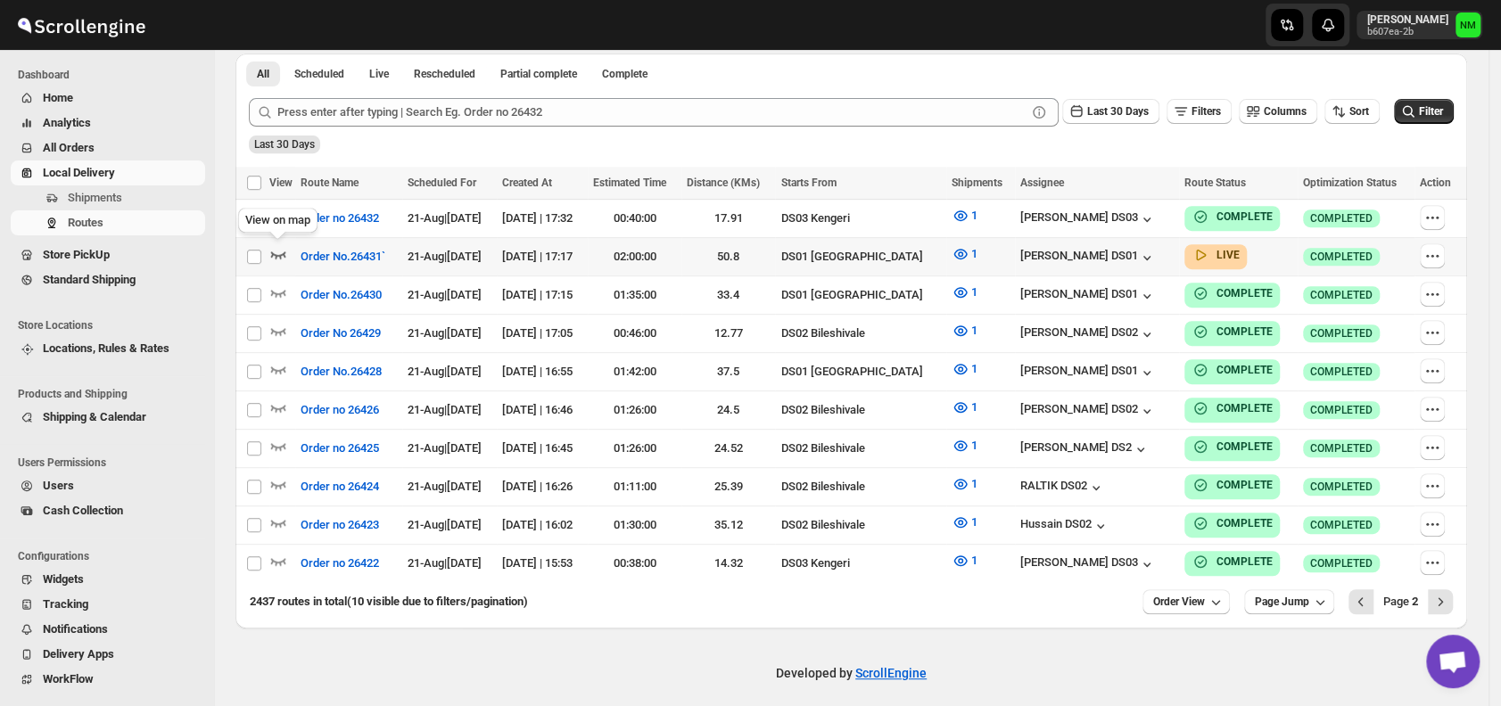
click at [278, 250] on icon "button" at bounding box center [278, 254] width 18 height 18
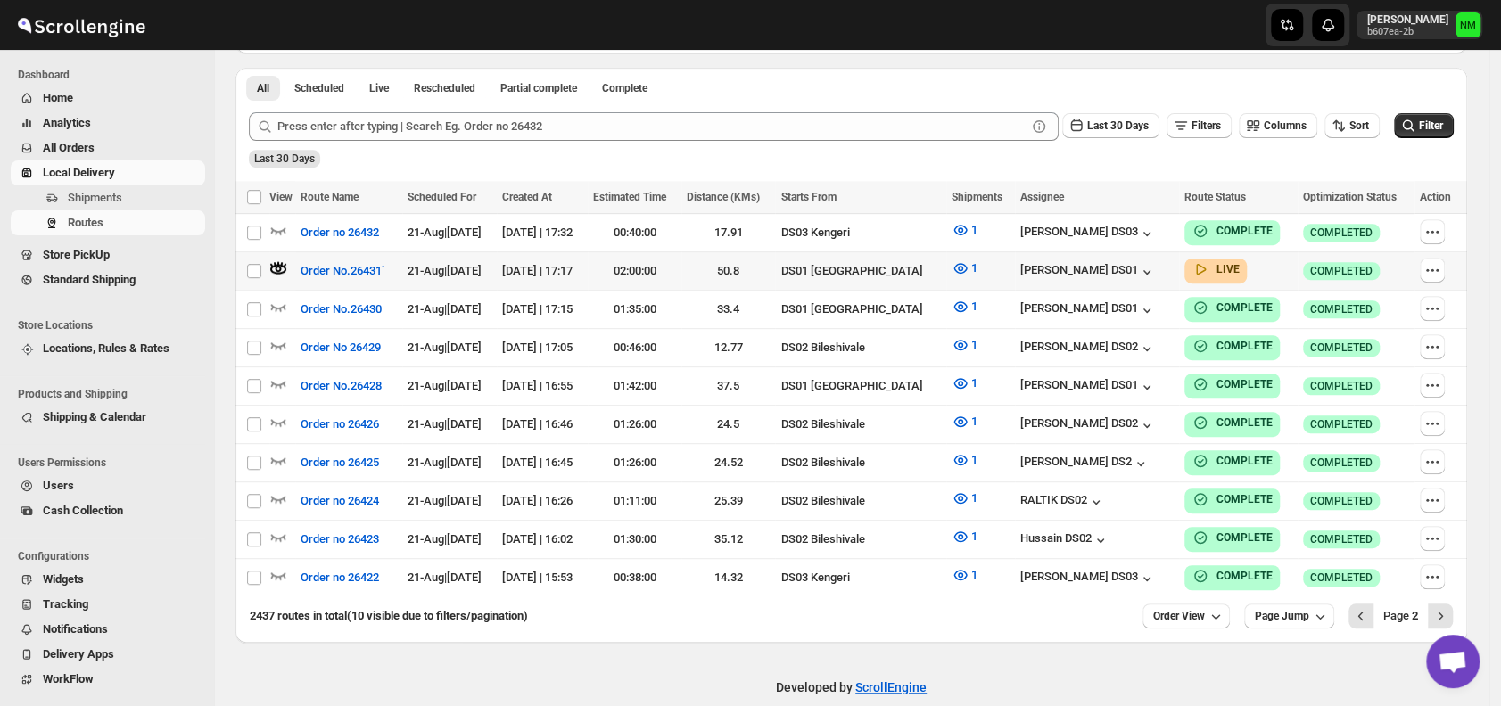
scroll to position [0, 0]
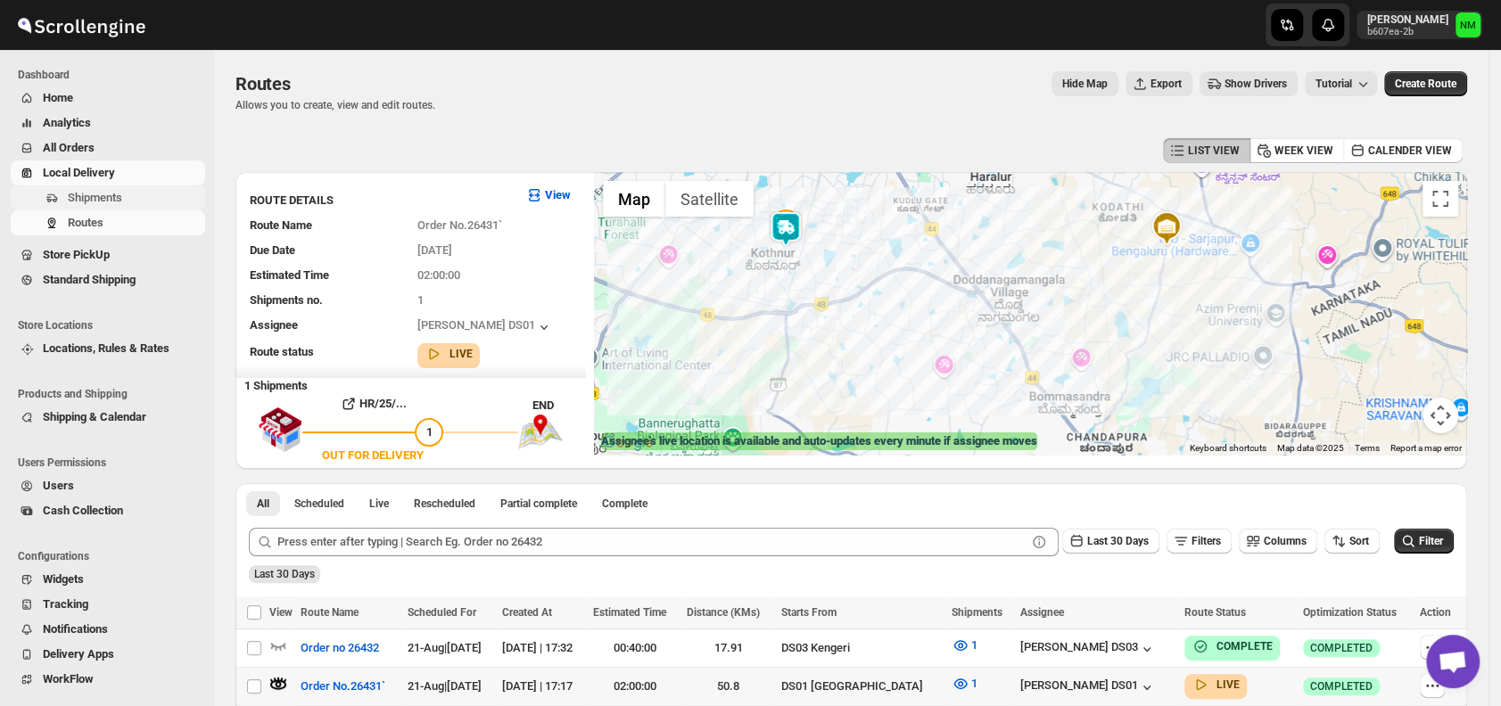
click at [119, 198] on span "Shipments" at bounding box center [95, 197] width 54 height 13
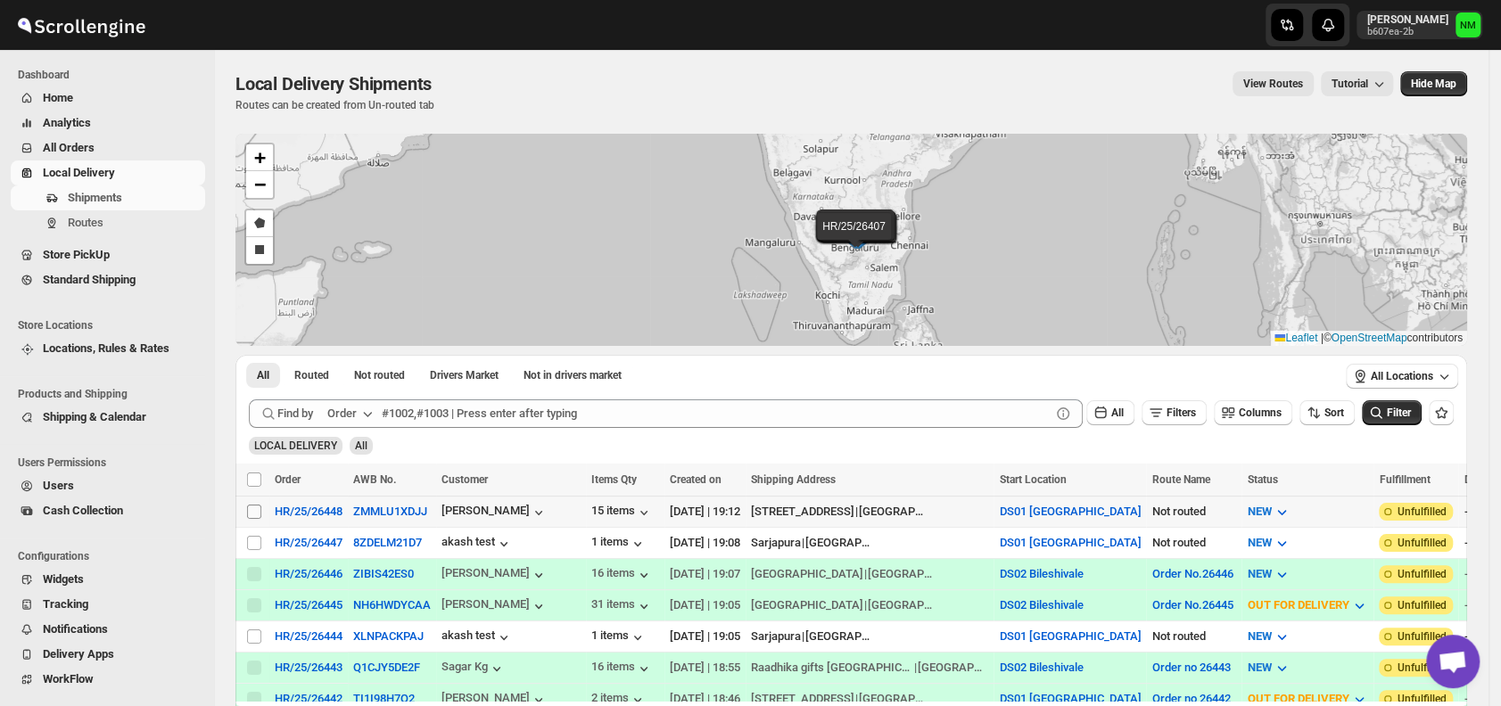
click at [251, 509] on input "Select shipment" at bounding box center [254, 512] width 14 height 14
checkbox input "true"
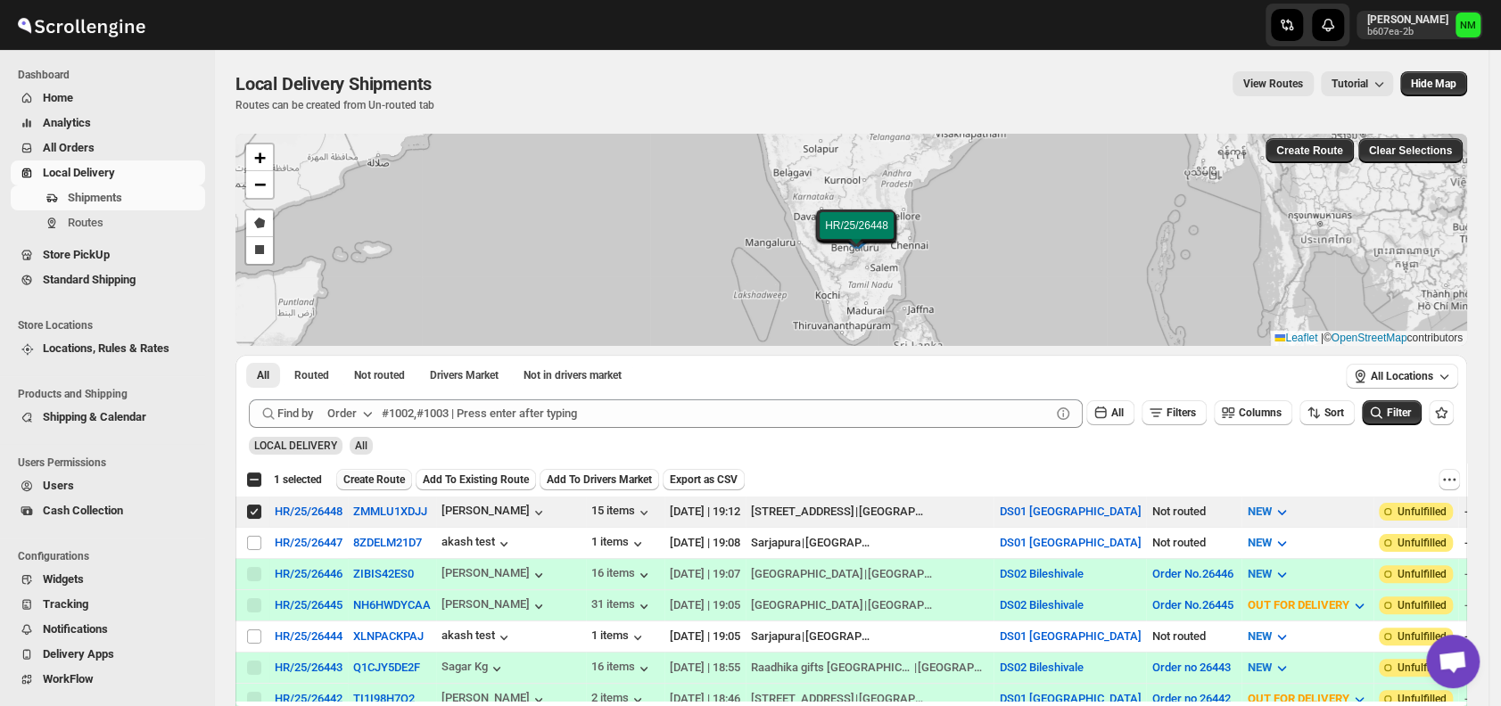
click at [350, 471] on button "Create Route" at bounding box center [374, 479] width 76 height 21
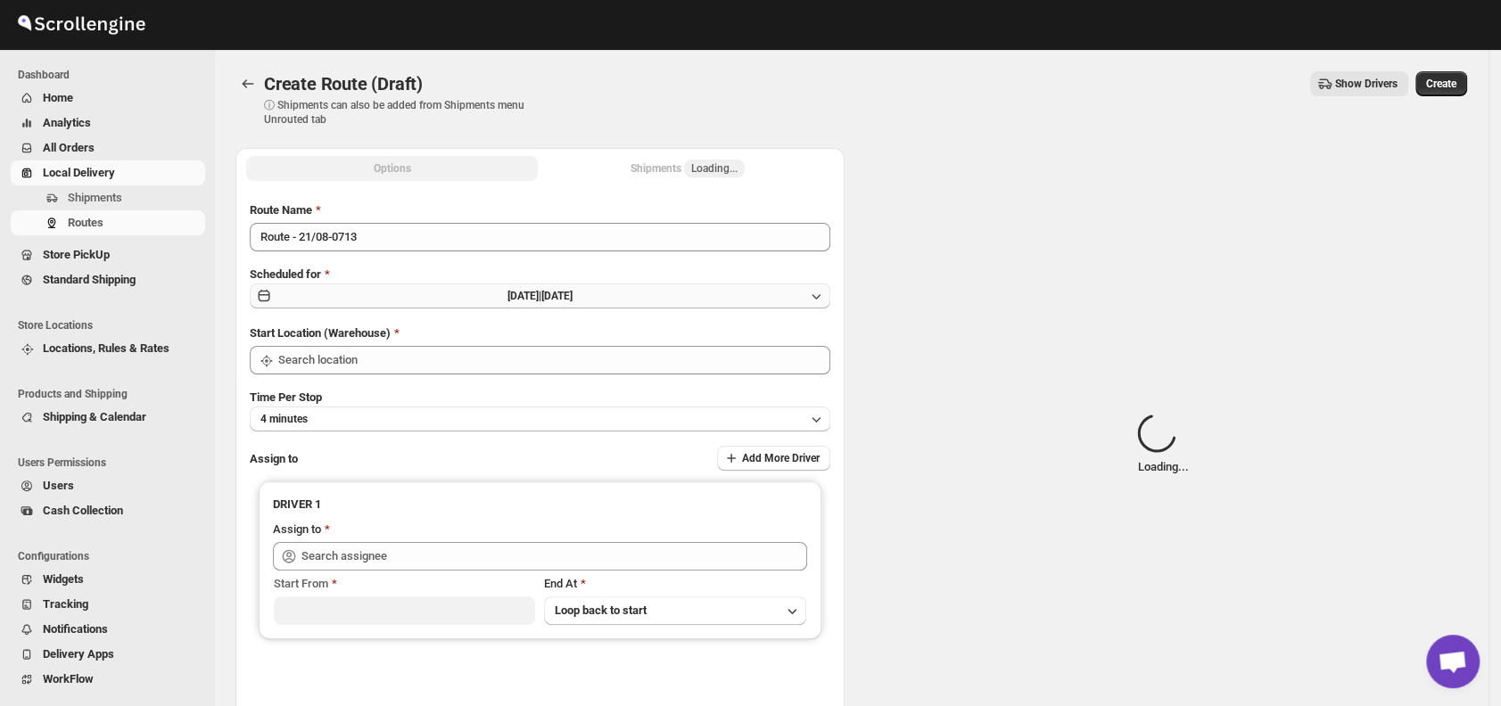
type input "DS01 [GEOGRAPHIC_DATA]"
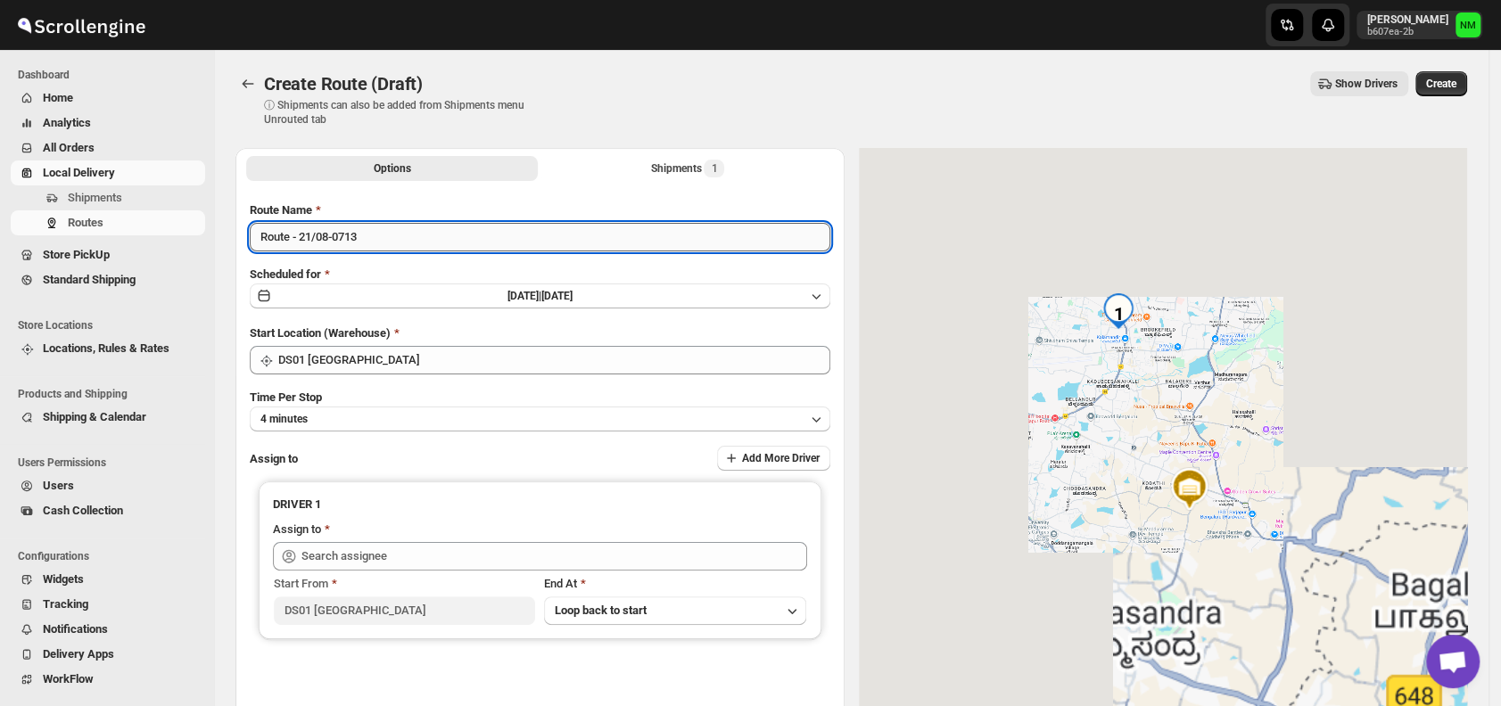
click at [392, 239] on input "Route - 21/08-0713" at bounding box center [540, 237] width 580 height 29
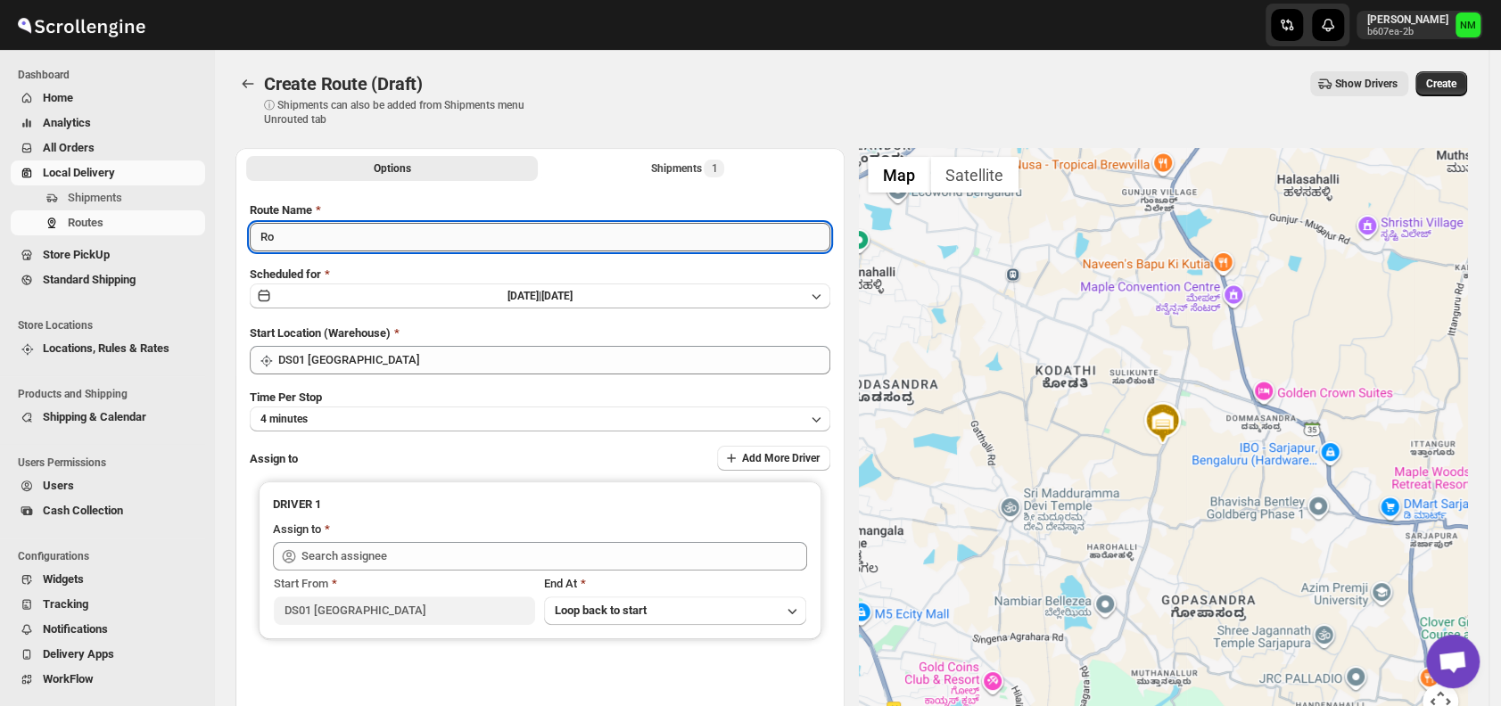
type input "R"
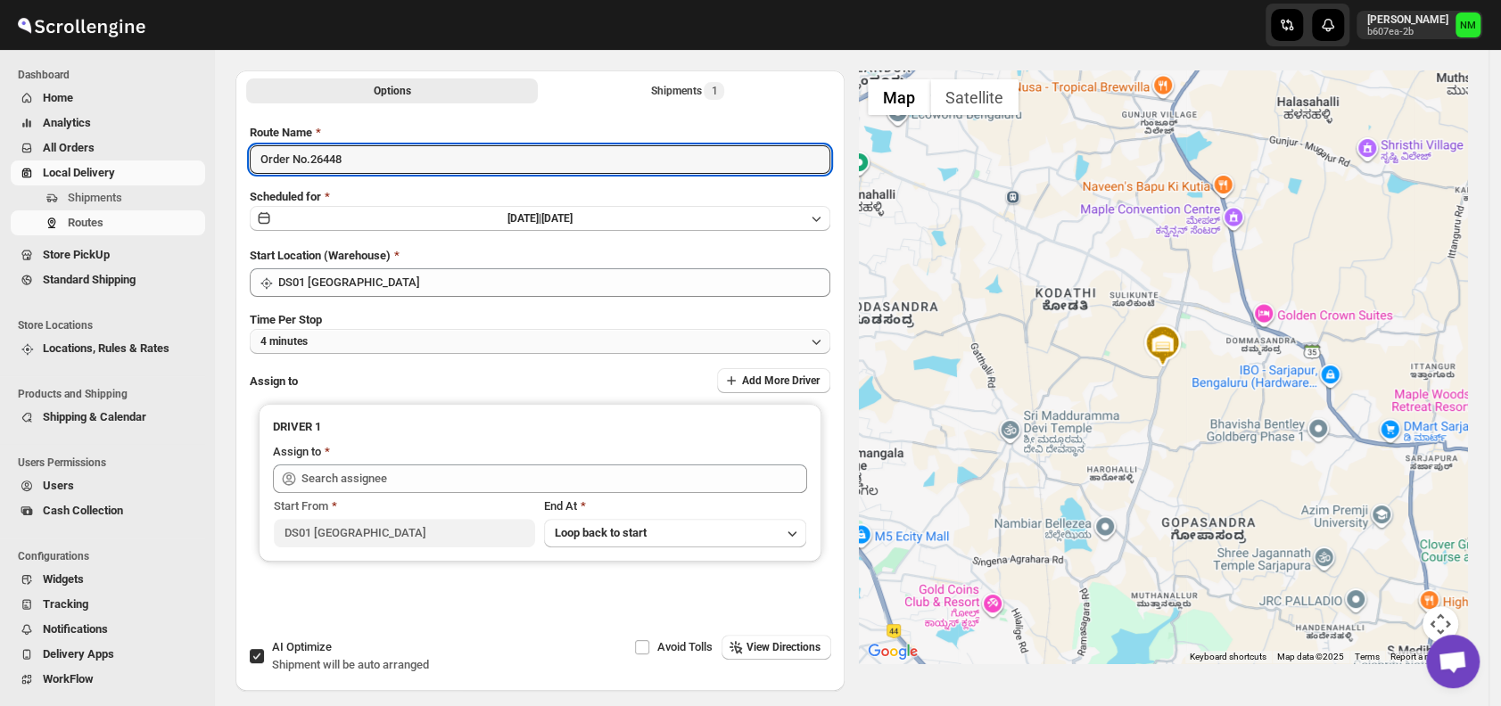
type input "Order No.26448"
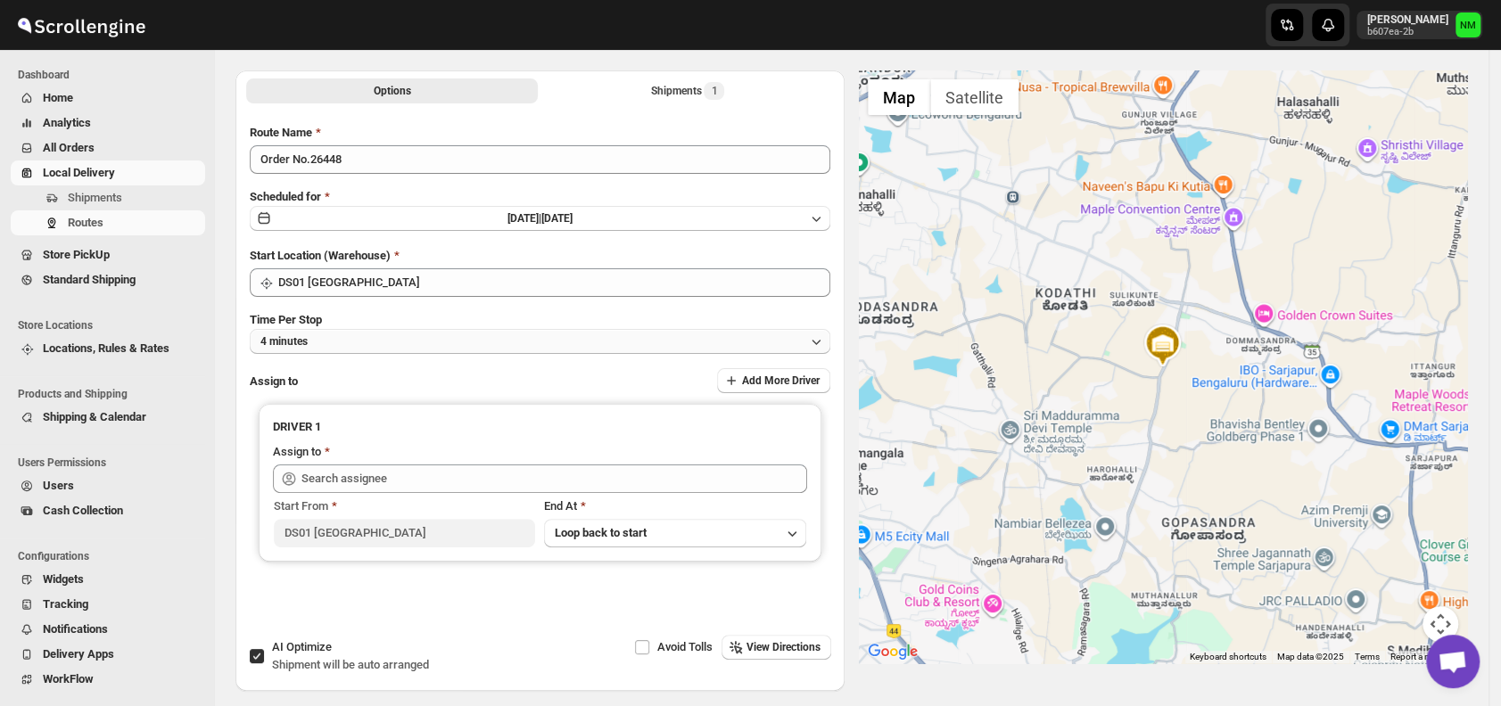
click at [350, 337] on button "4 minutes" at bounding box center [540, 341] width 580 height 25
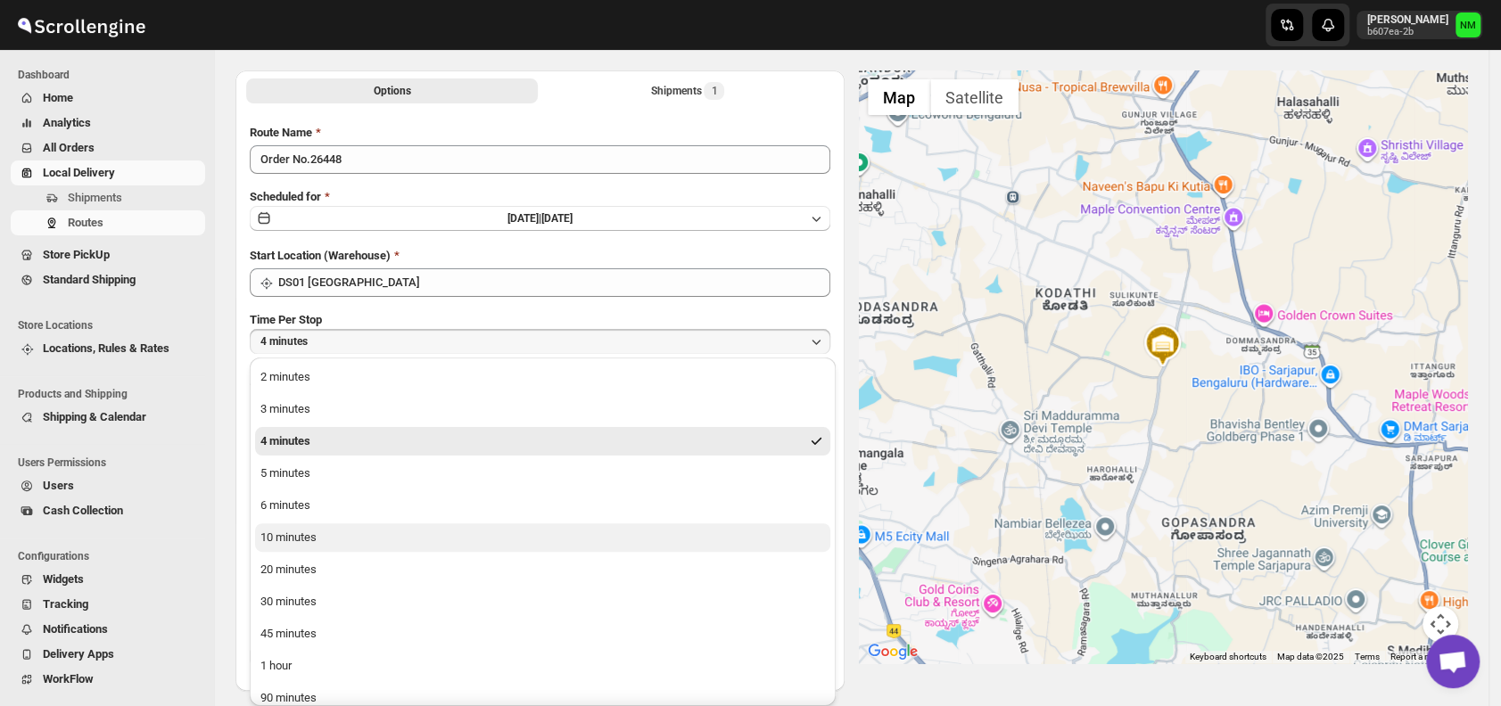
click at [346, 535] on button "10 minutes" at bounding box center [542, 537] width 575 height 29
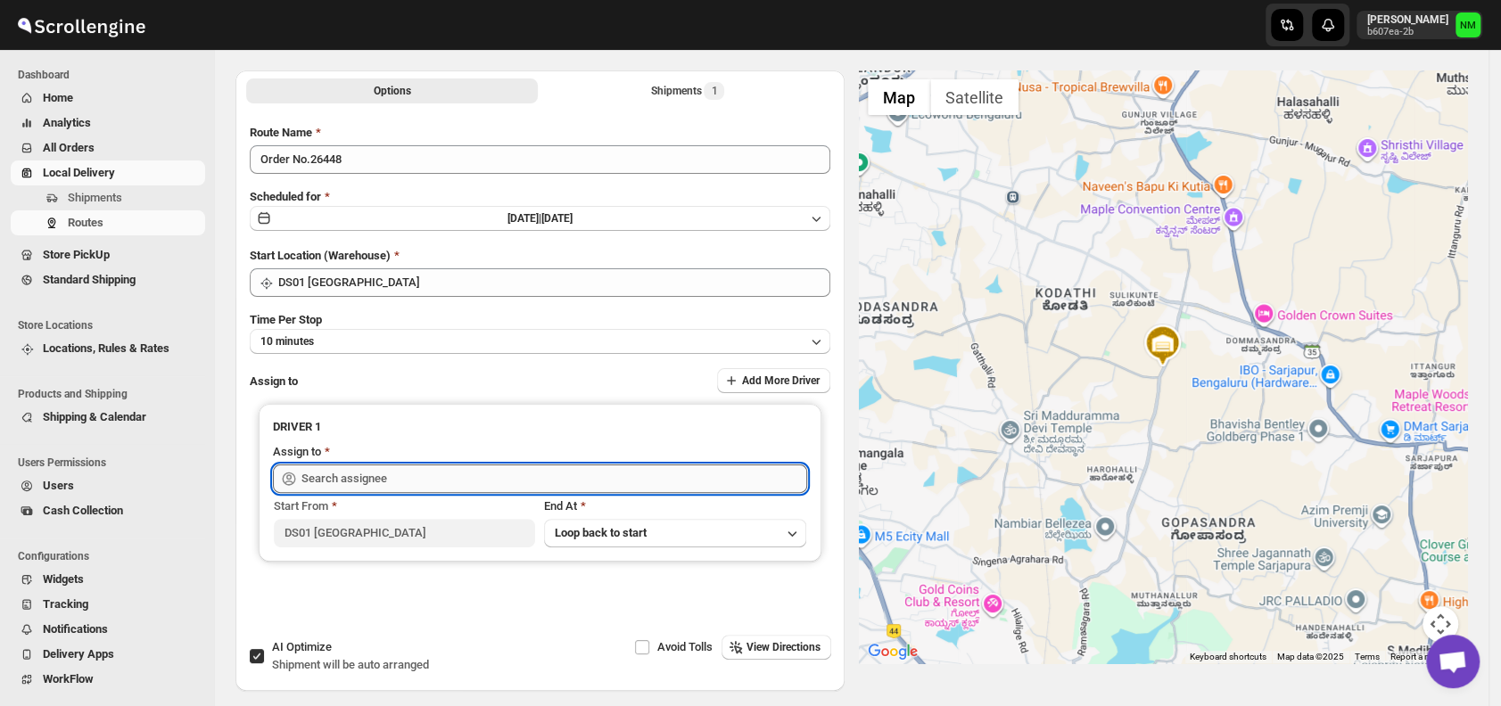
click at [375, 470] on input "text" at bounding box center [554, 479] width 506 height 29
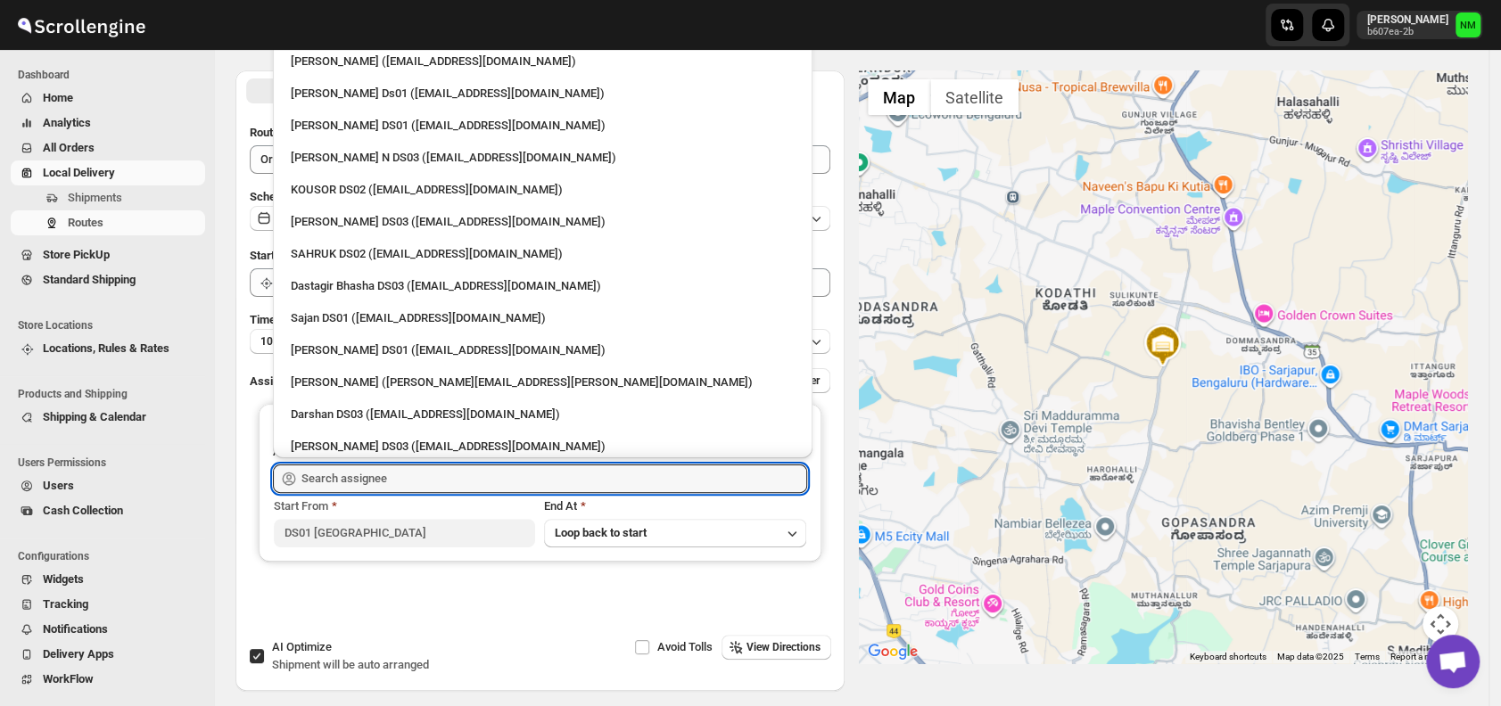
scroll to position [1202, 0]
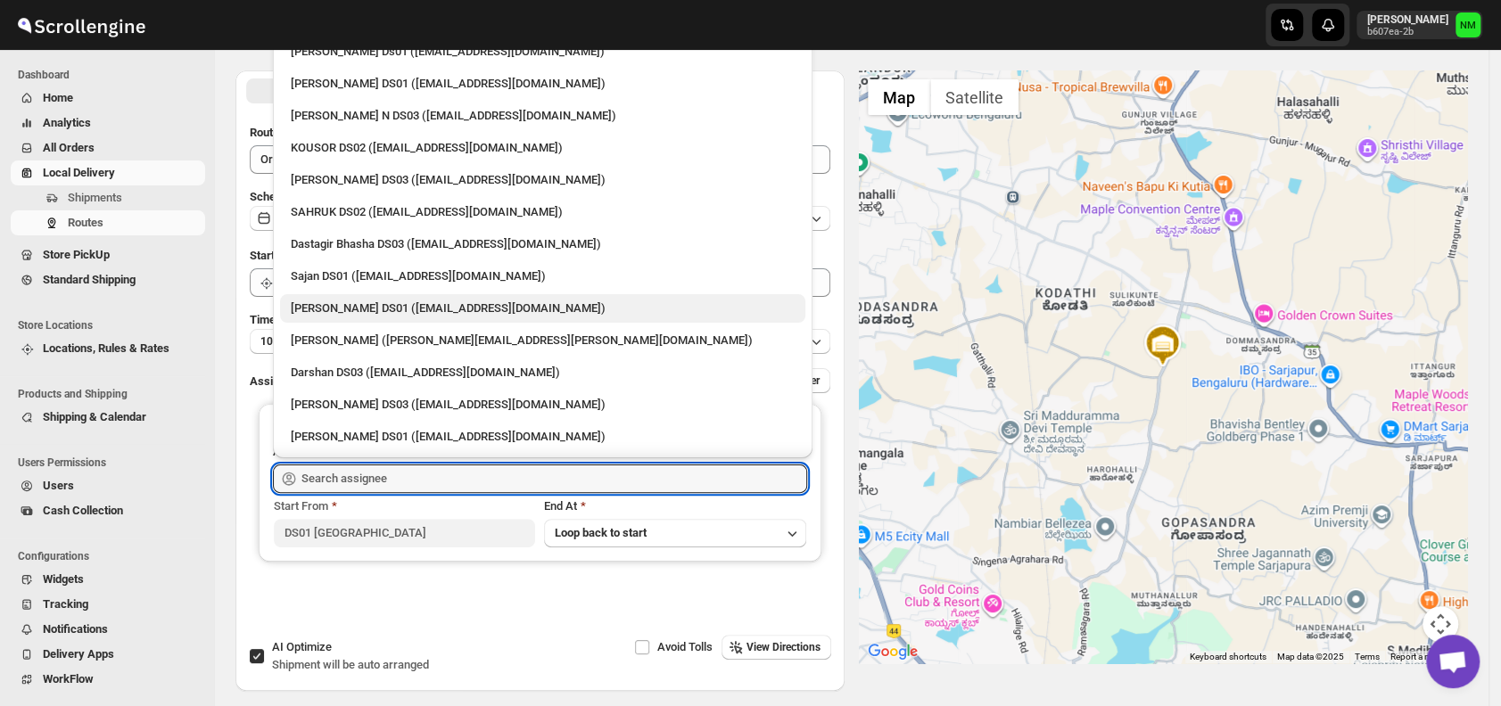
click at [347, 308] on div "Jubed DS01 (gedoc78193@dariolo.com)" at bounding box center [543, 309] width 504 height 18
type input "Jubed DS01 (gedoc78193@dariolo.com)"
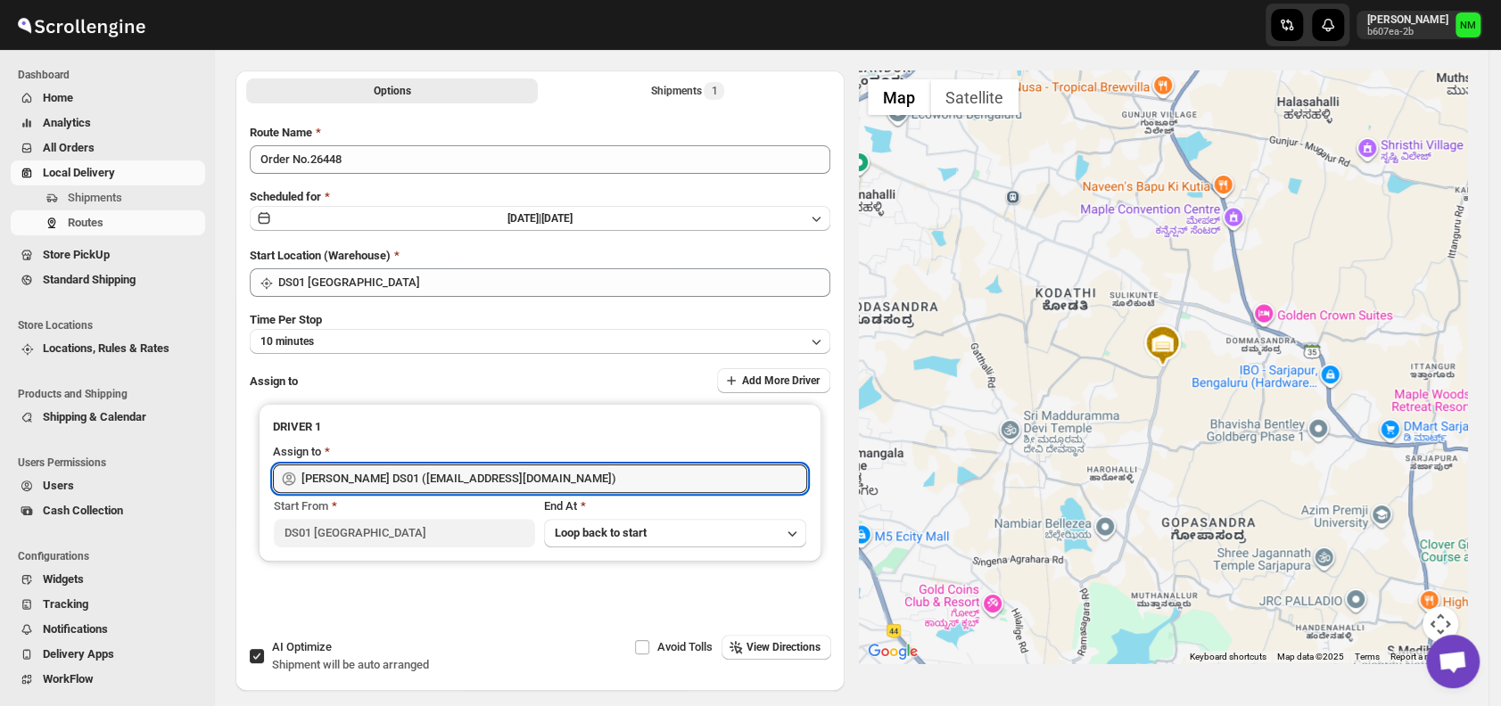
scroll to position [0, 0]
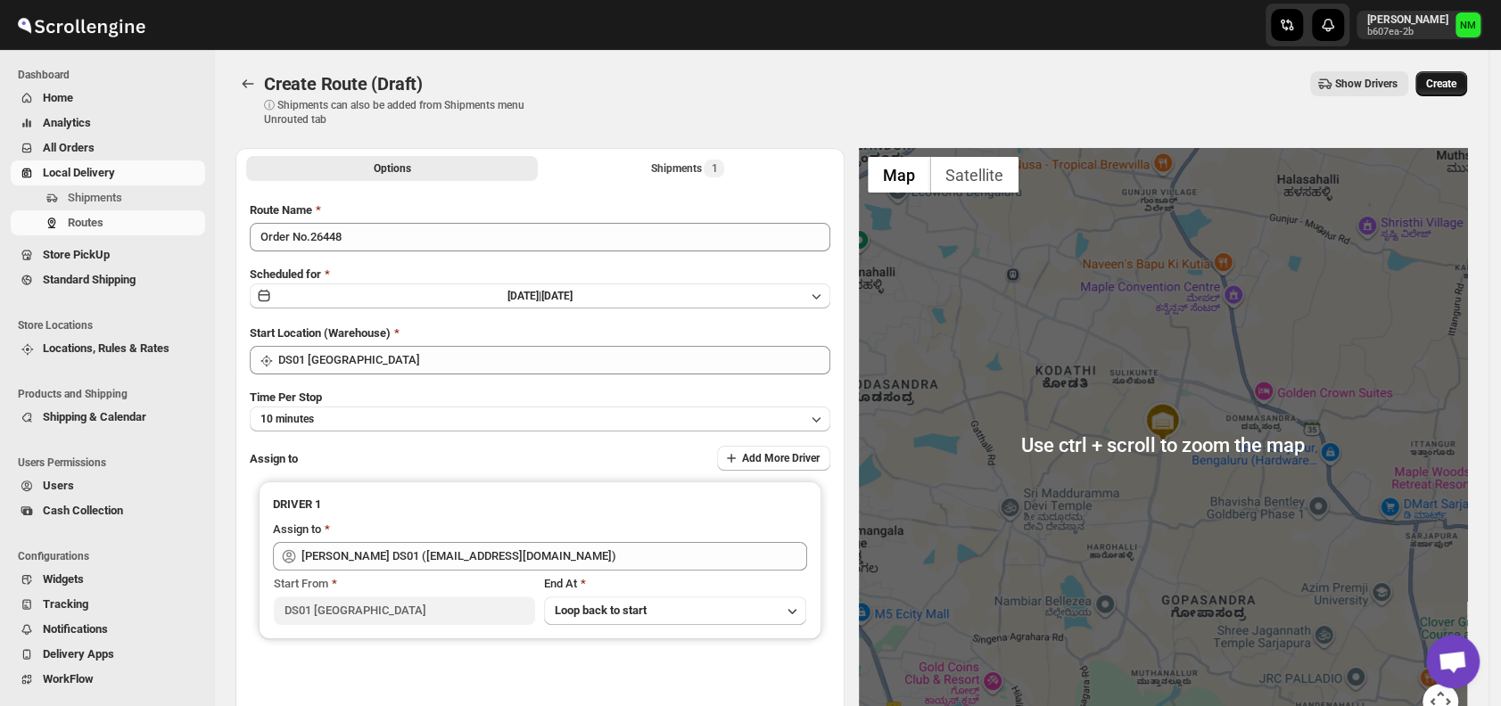
click at [1456, 78] on span "Create" at bounding box center [1441, 84] width 30 height 14
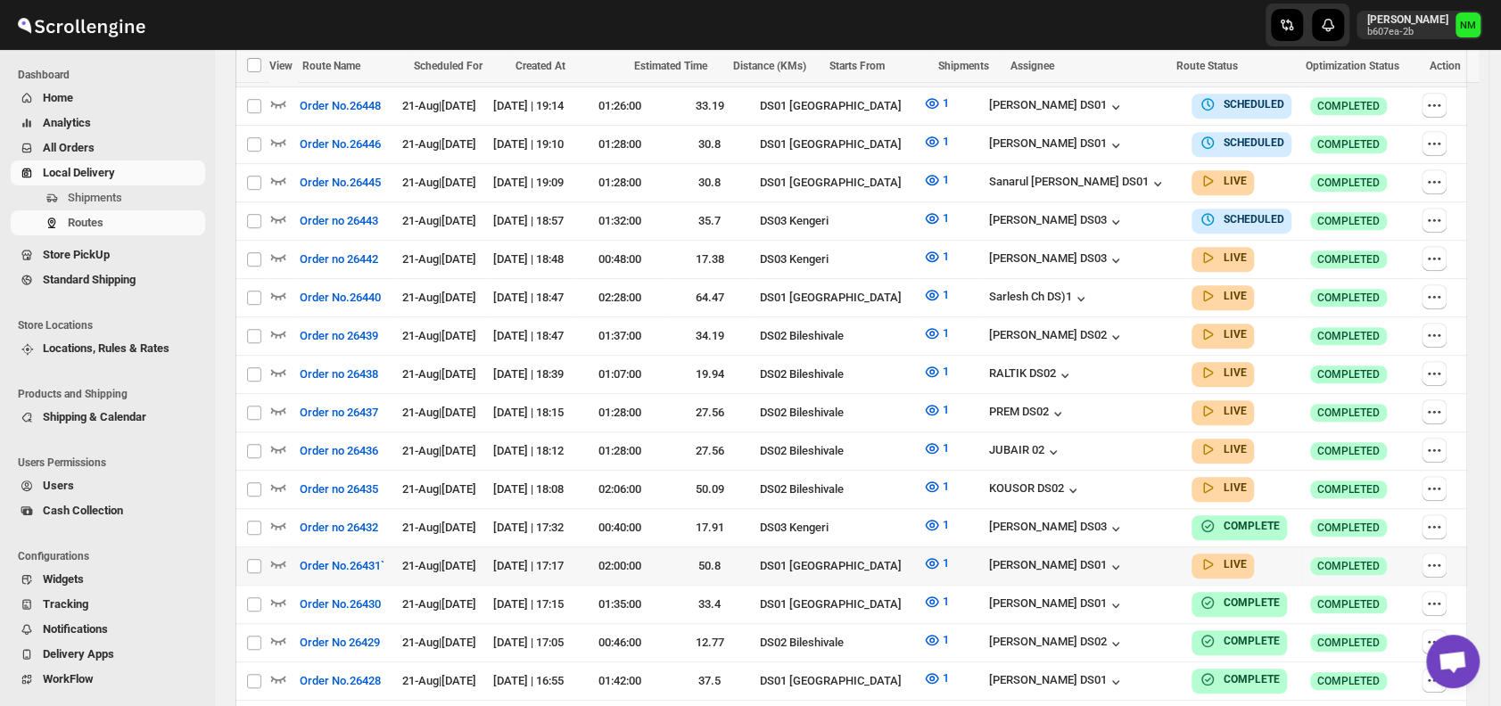
scroll to position [542, 0]
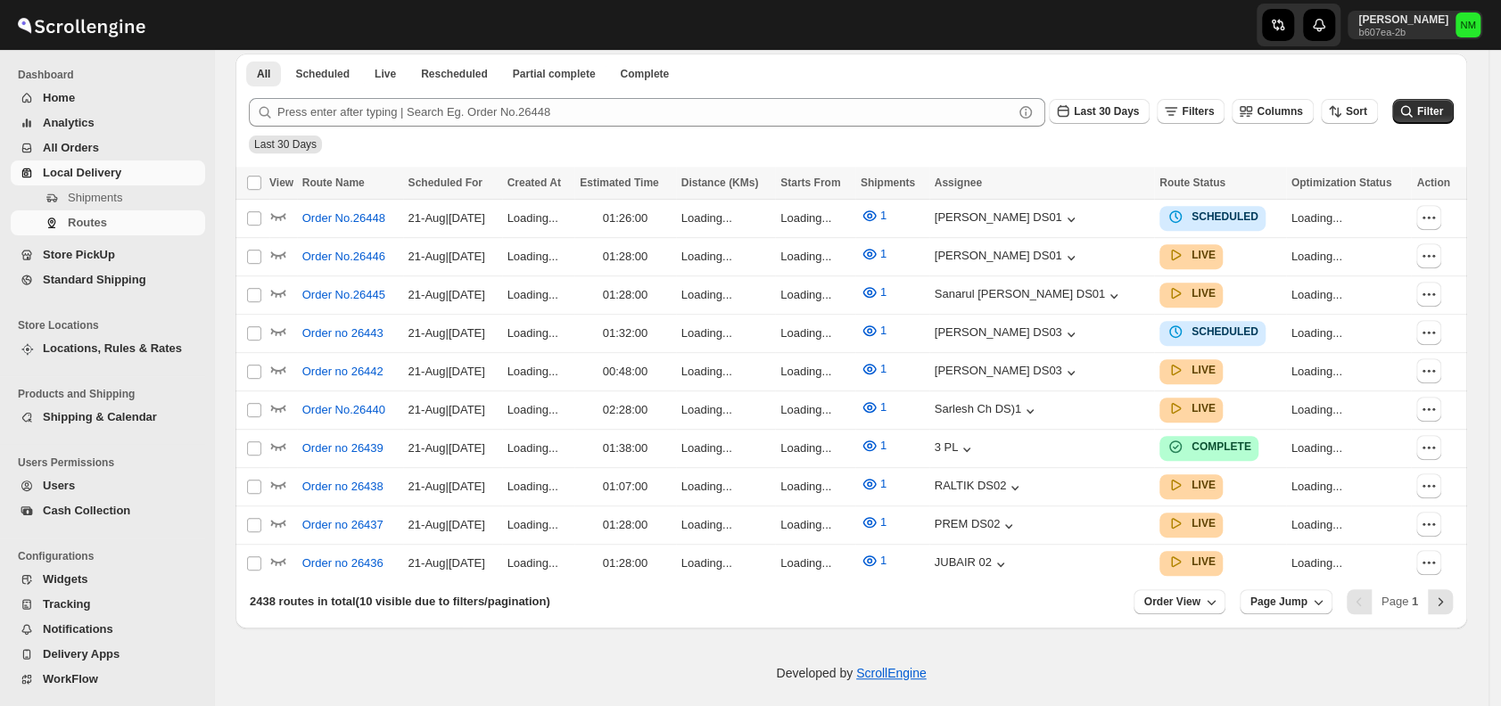
scroll to position [416, 0]
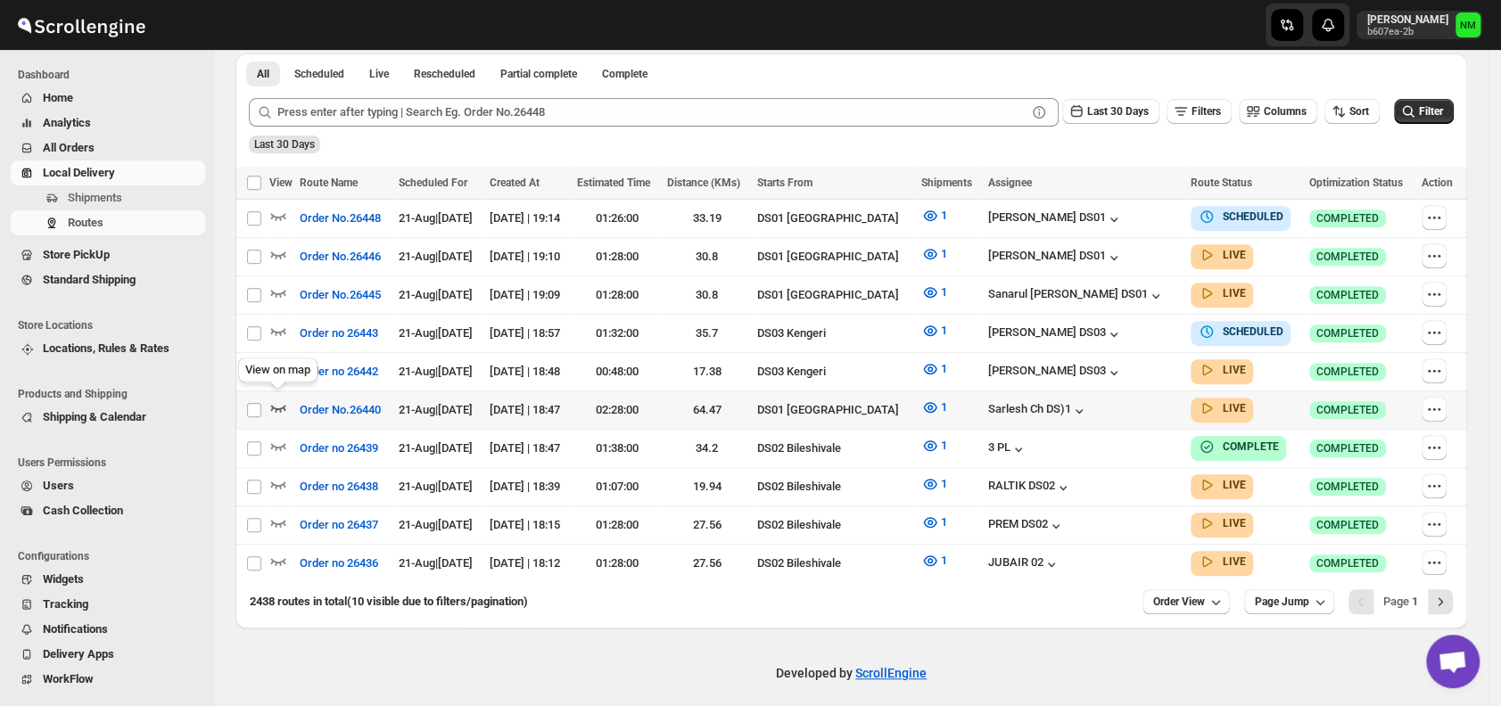
click at [276, 399] on icon "button" at bounding box center [278, 408] width 18 height 18
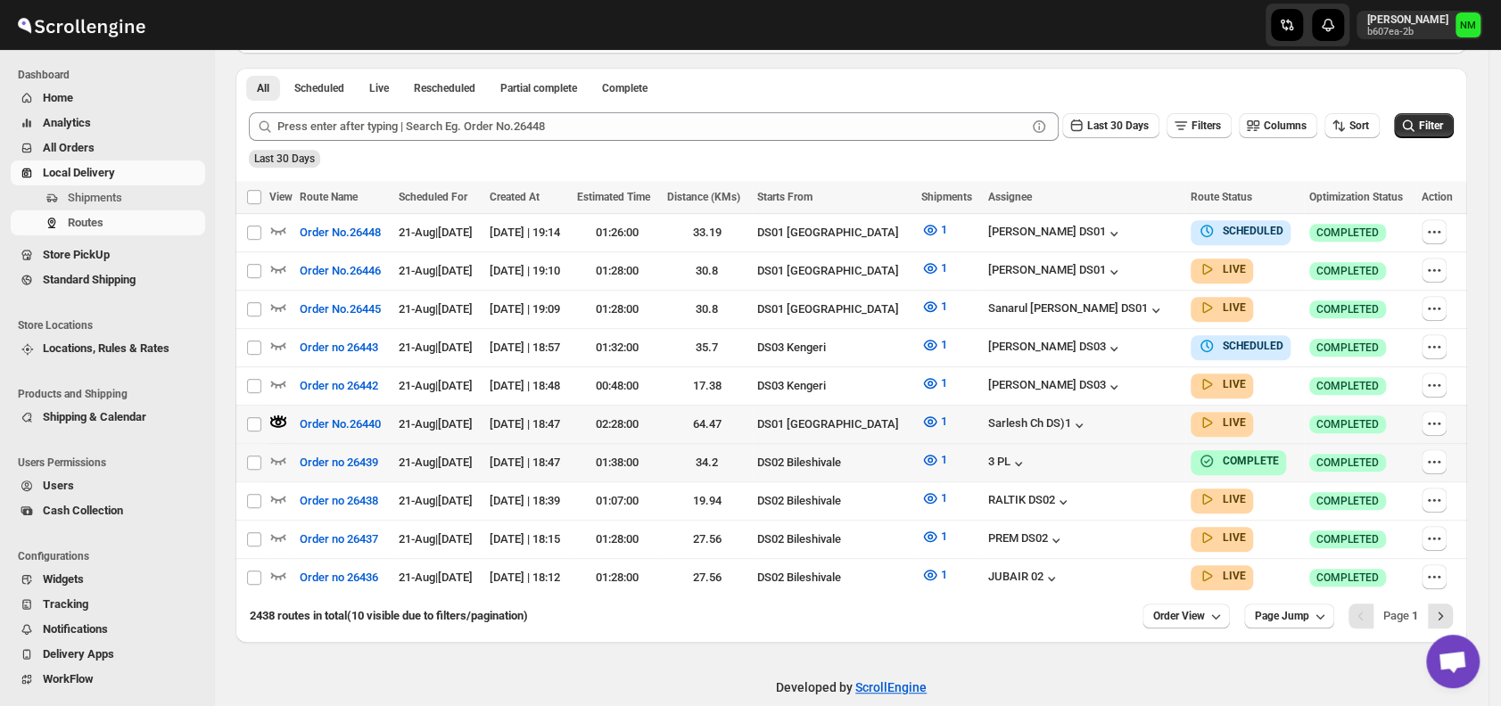
scroll to position [0, 0]
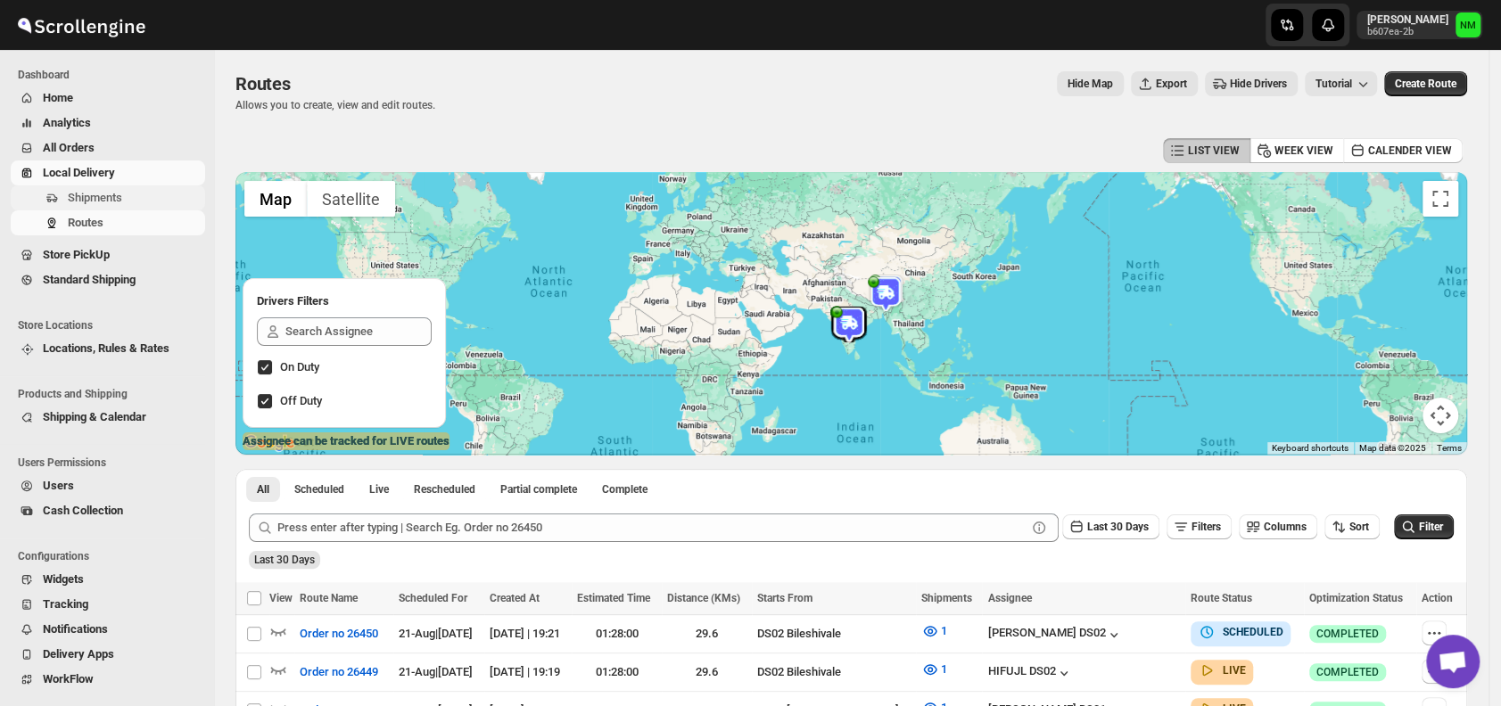
click at [103, 201] on span "Shipments" at bounding box center [95, 197] width 54 height 13
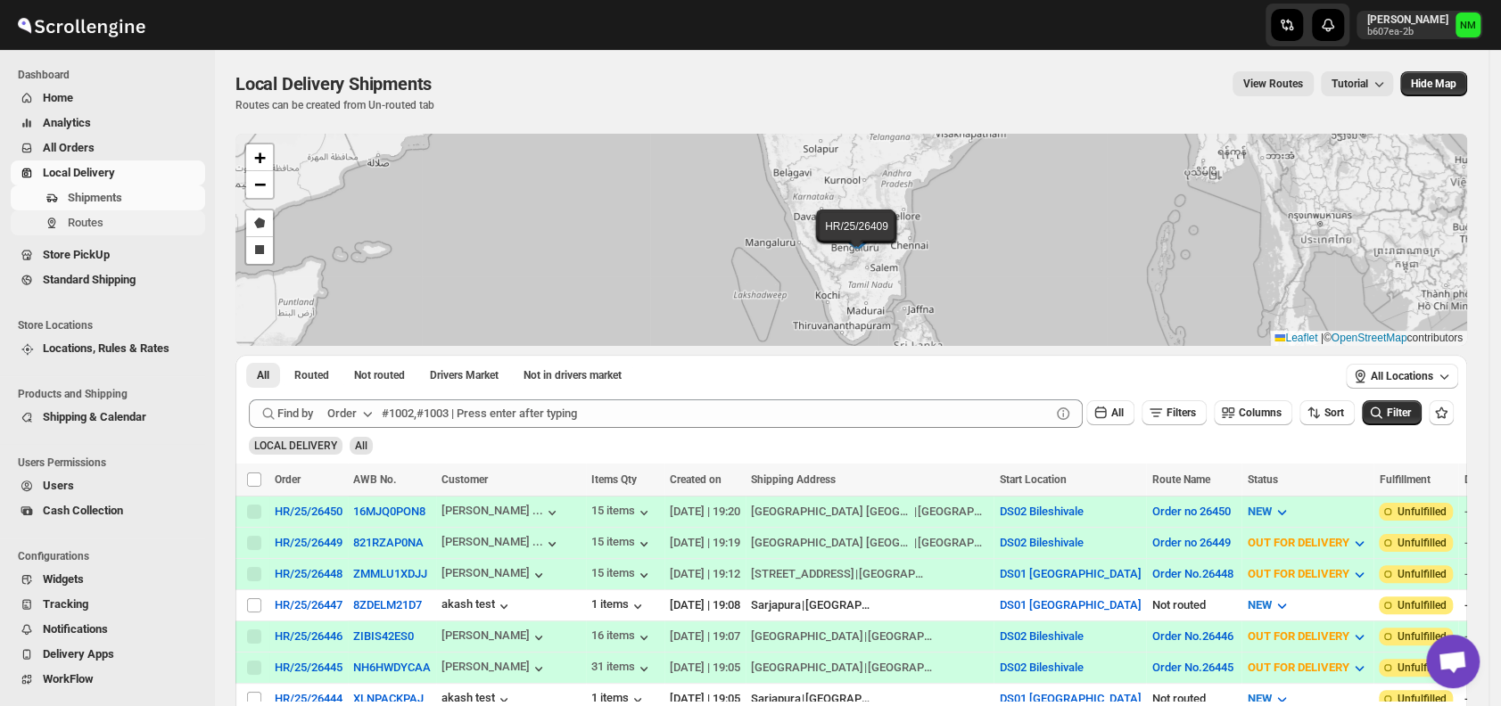
click at [107, 225] on span "Routes" at bounding box center [135, 223] width 134 height 18
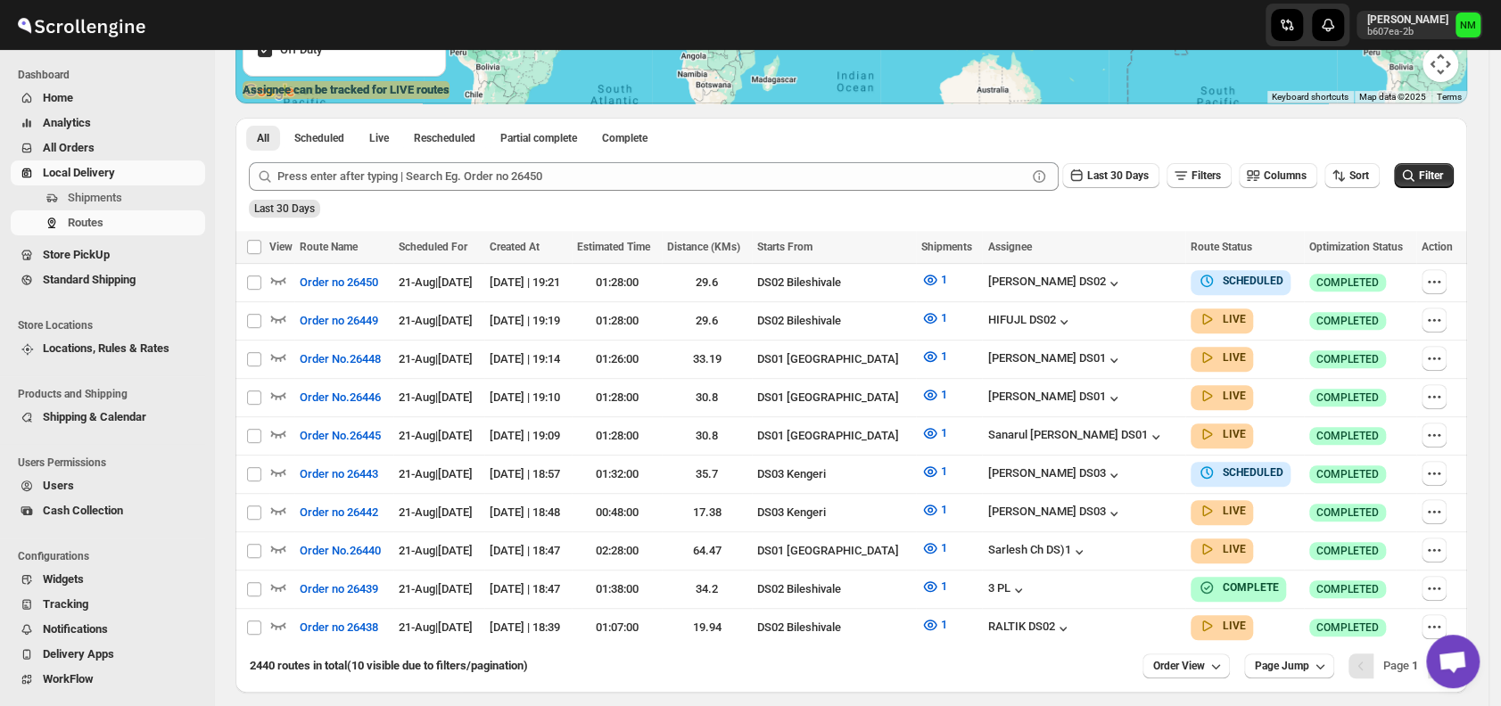
scroll to position [416, 0]
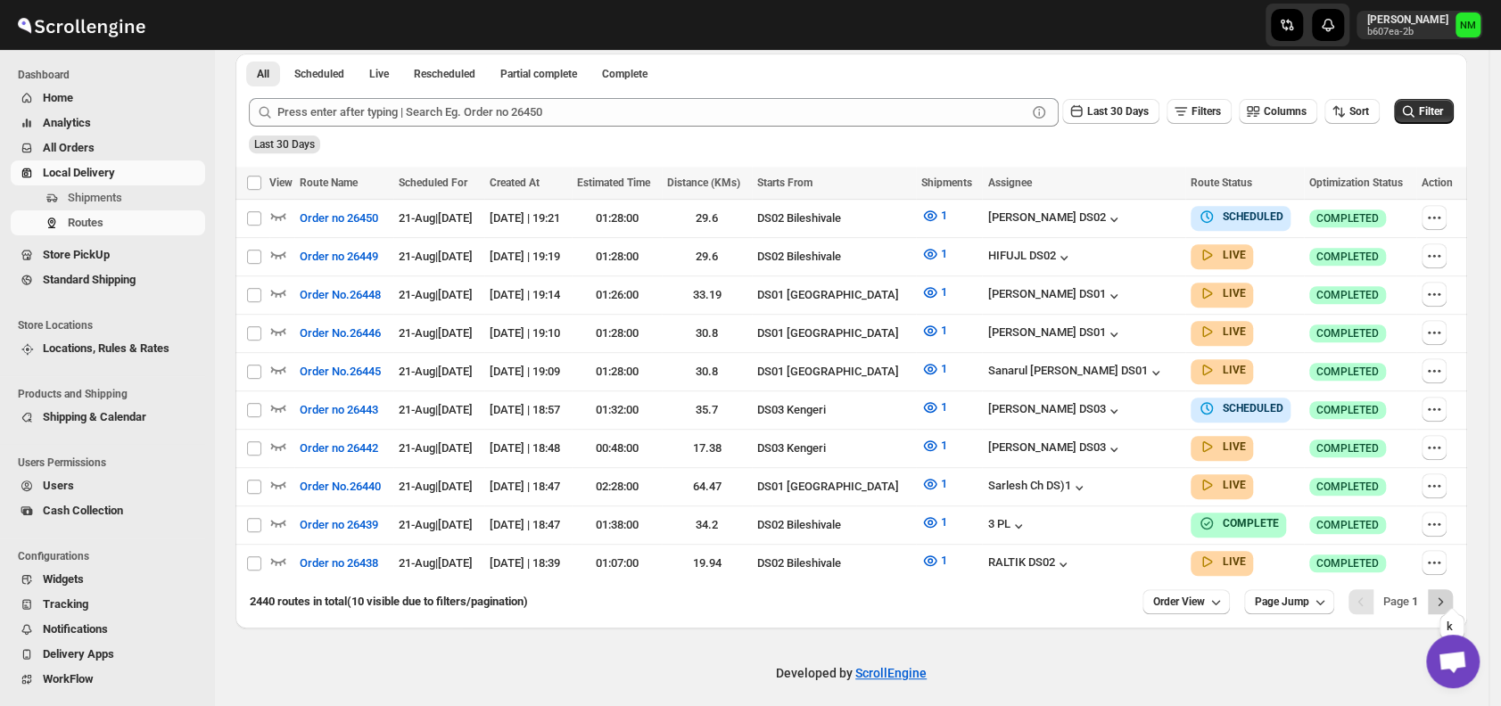
click at [1449, 593] on icon "Next" at bounding box center [1440, 602] width 18 height 18
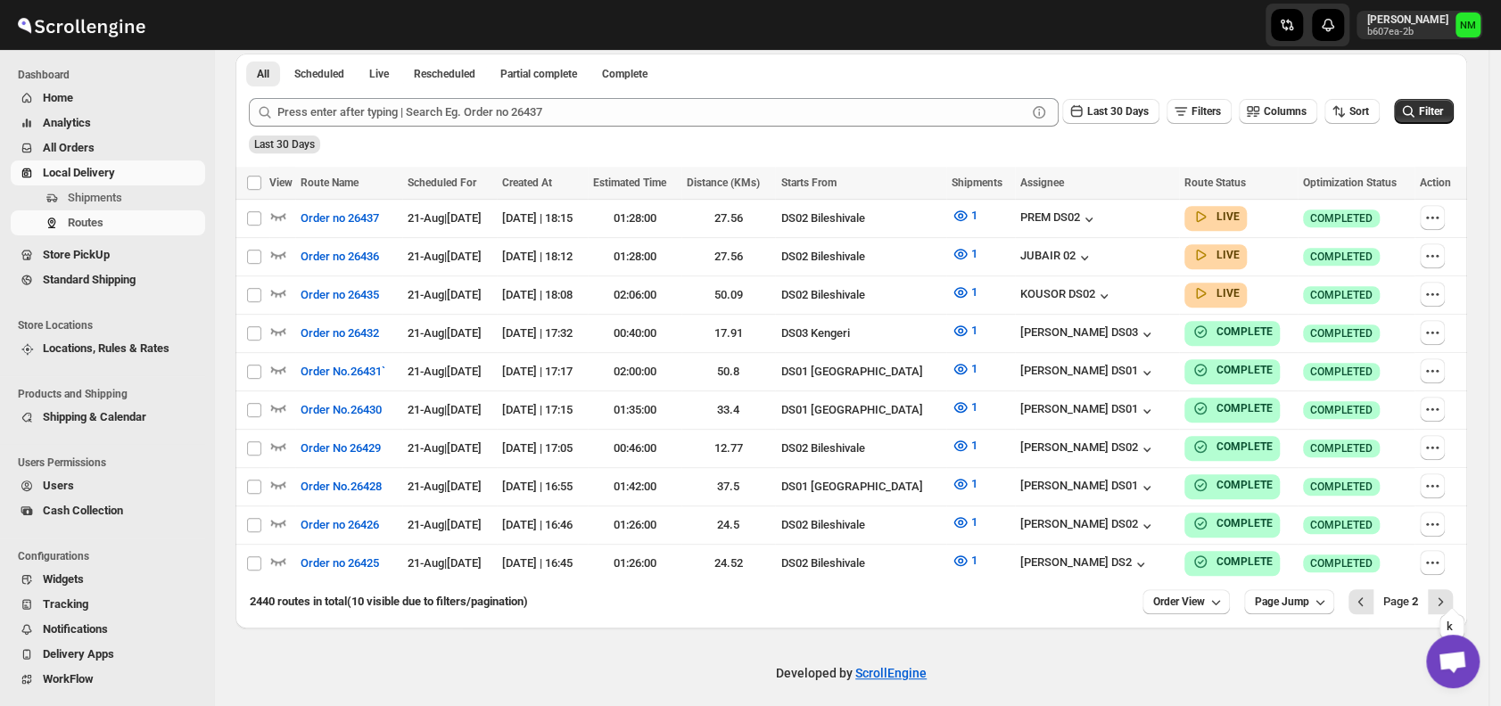
click at [1449, 593] on icon "Next" at bounding box center [1440, 602] width 18 height 18
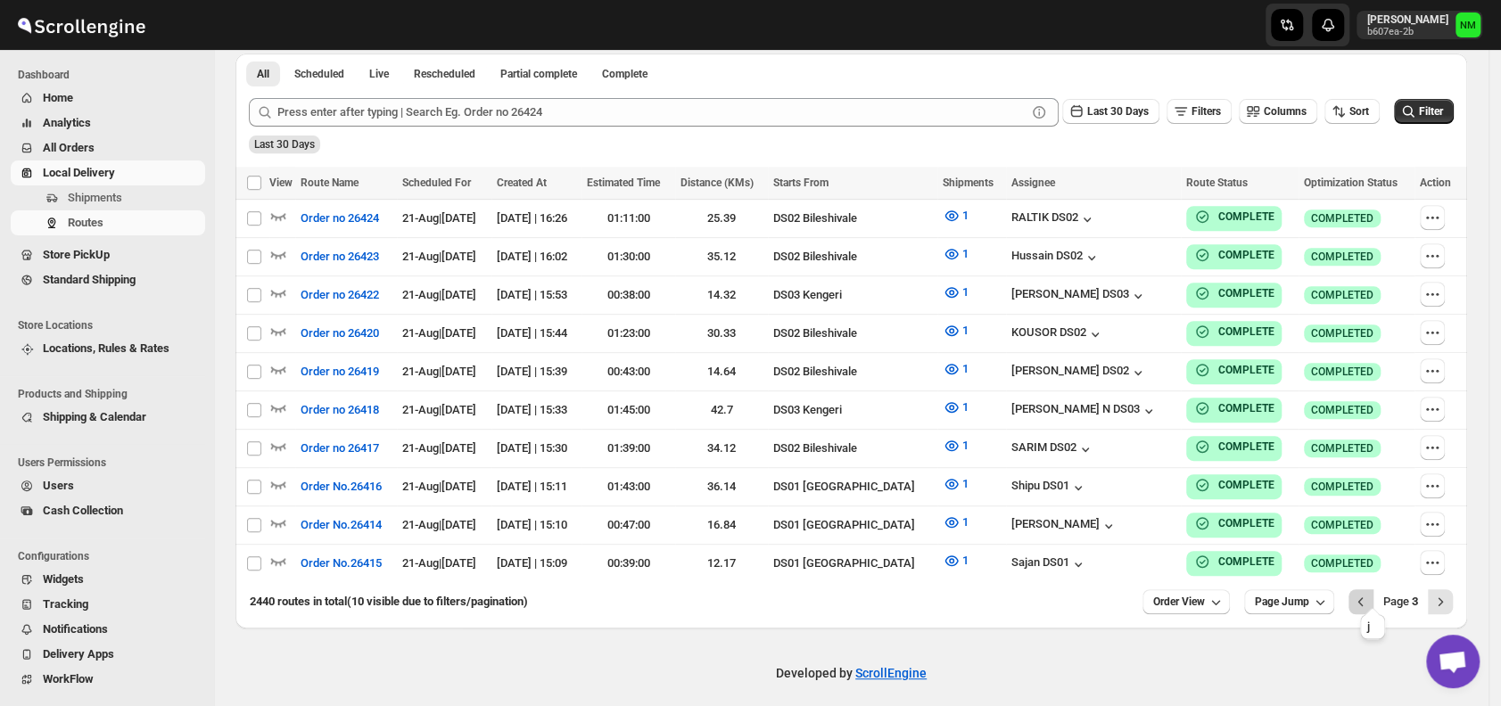
click at [1370, 593] on icon "Previous" at bounding box center [1361, 602] width 18 height 18
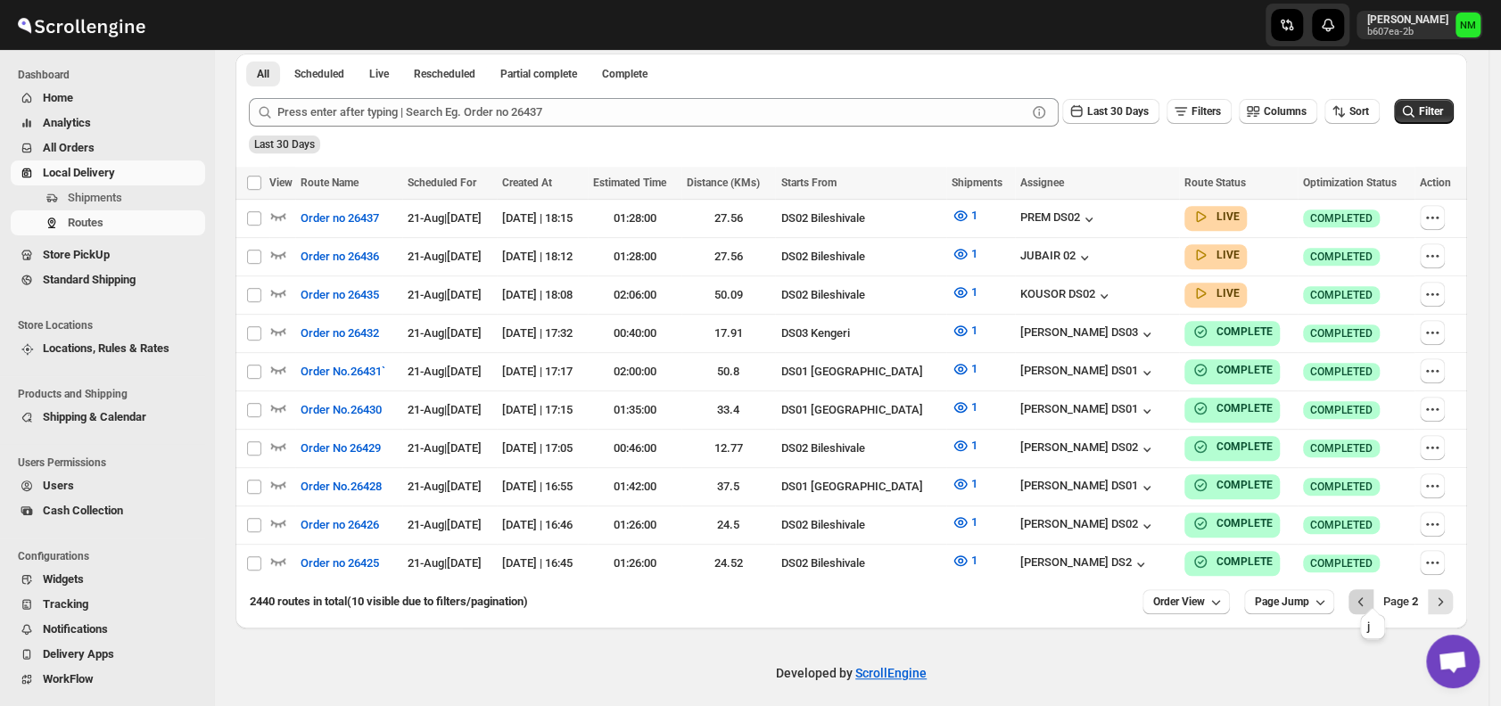
click at [1370, 593] on icon "Previous" at bounding box center [1361, 602] width 18 height 18
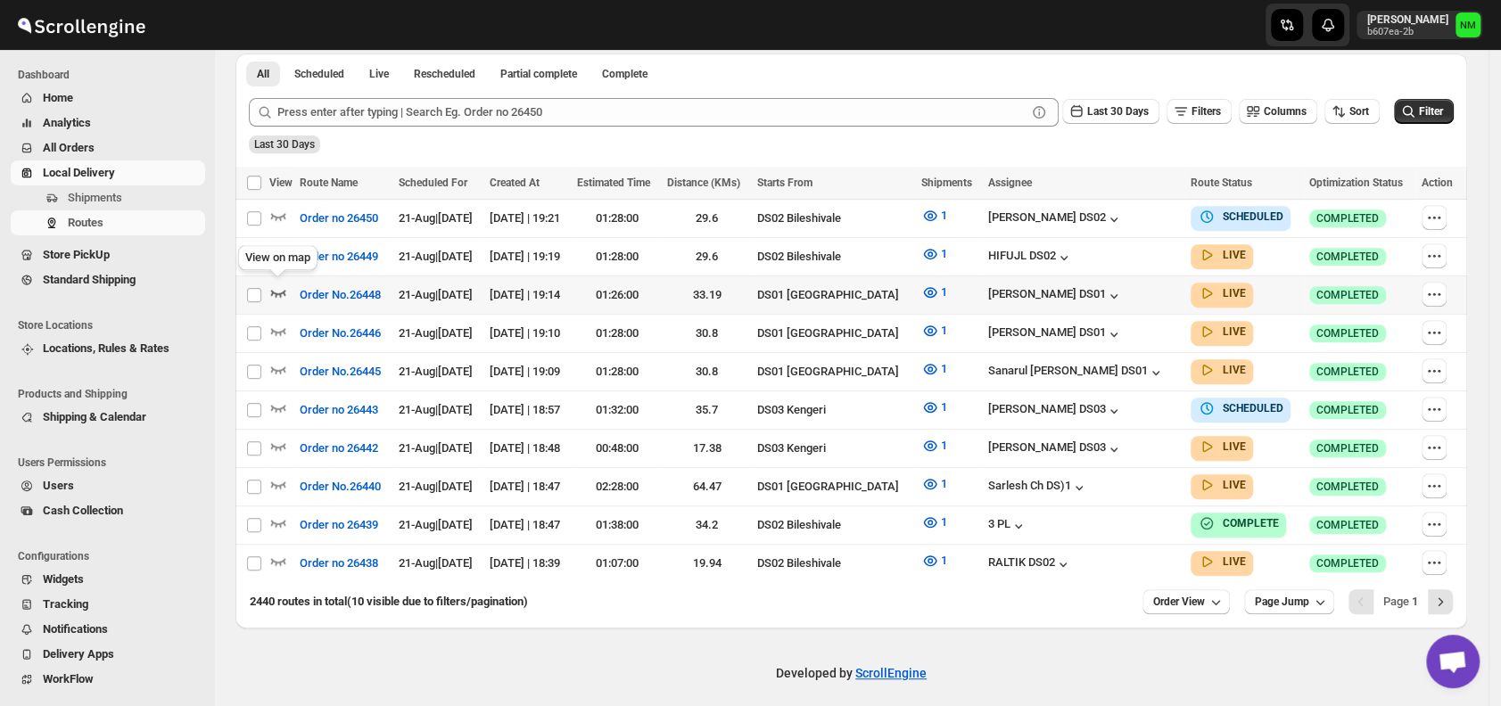
click at [278, 294] on icon "button" at bounding box center [278, 293] width 18 height 18
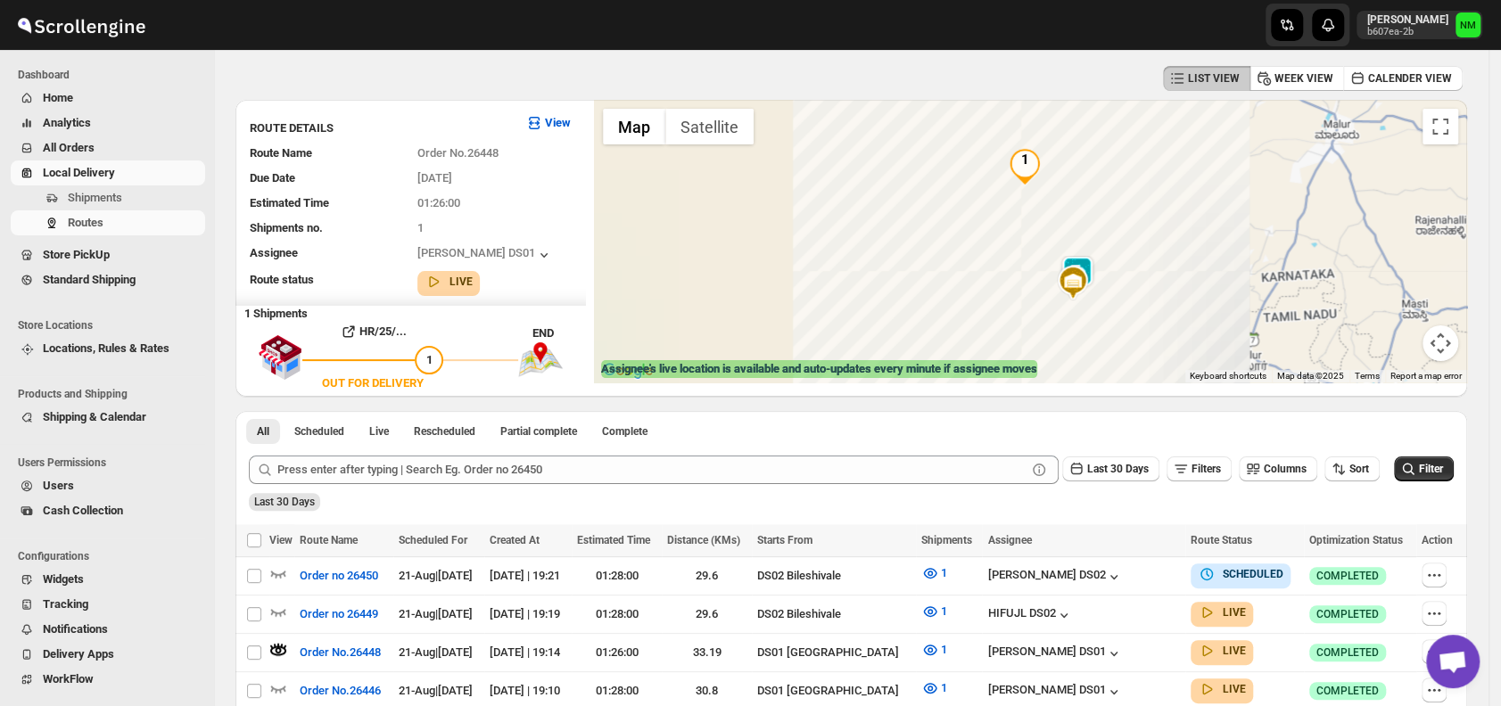
scroll to position [0, 0]
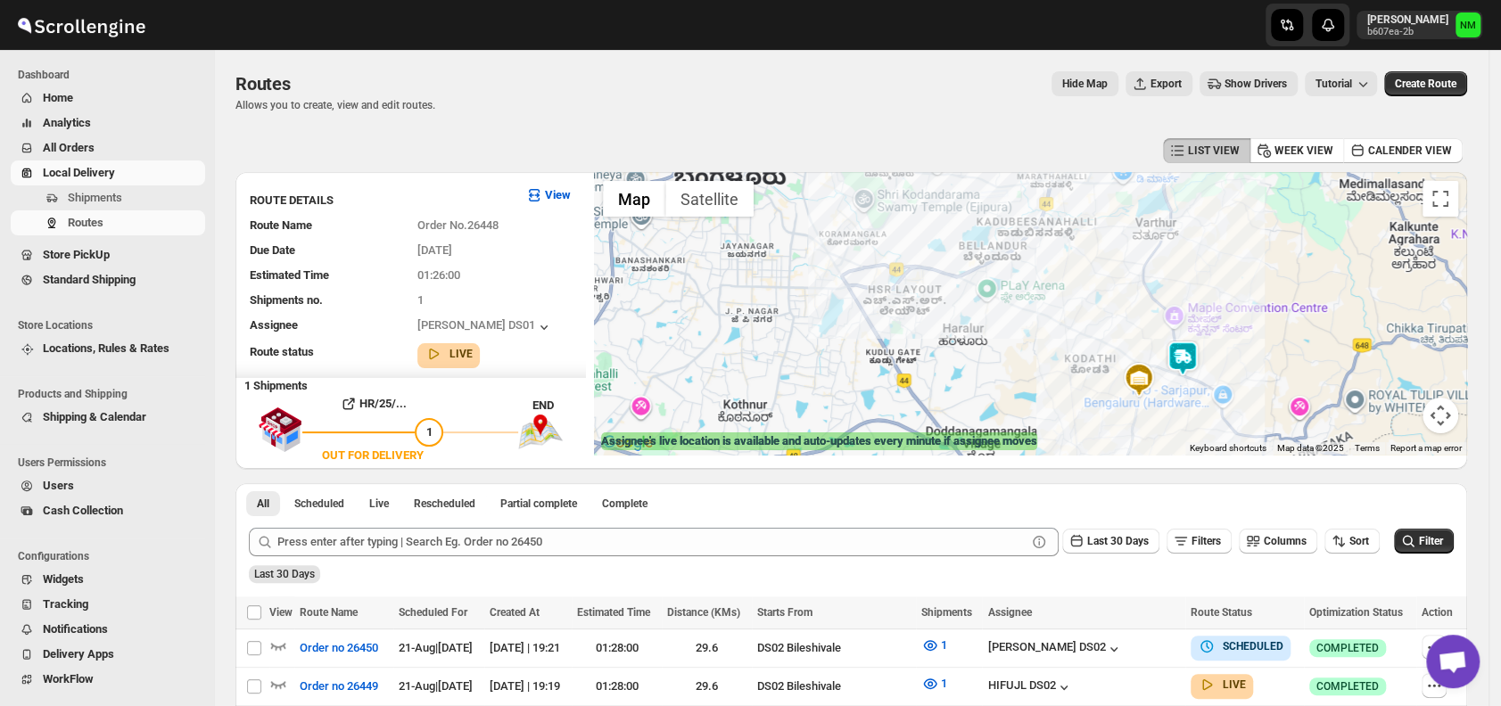
click at [1184, 355] on img at bounding box center [1183, 359] width 36 height 36
click at [1269, 273] on button "Close" at bounding box center [1247, 273] width 43 height 43
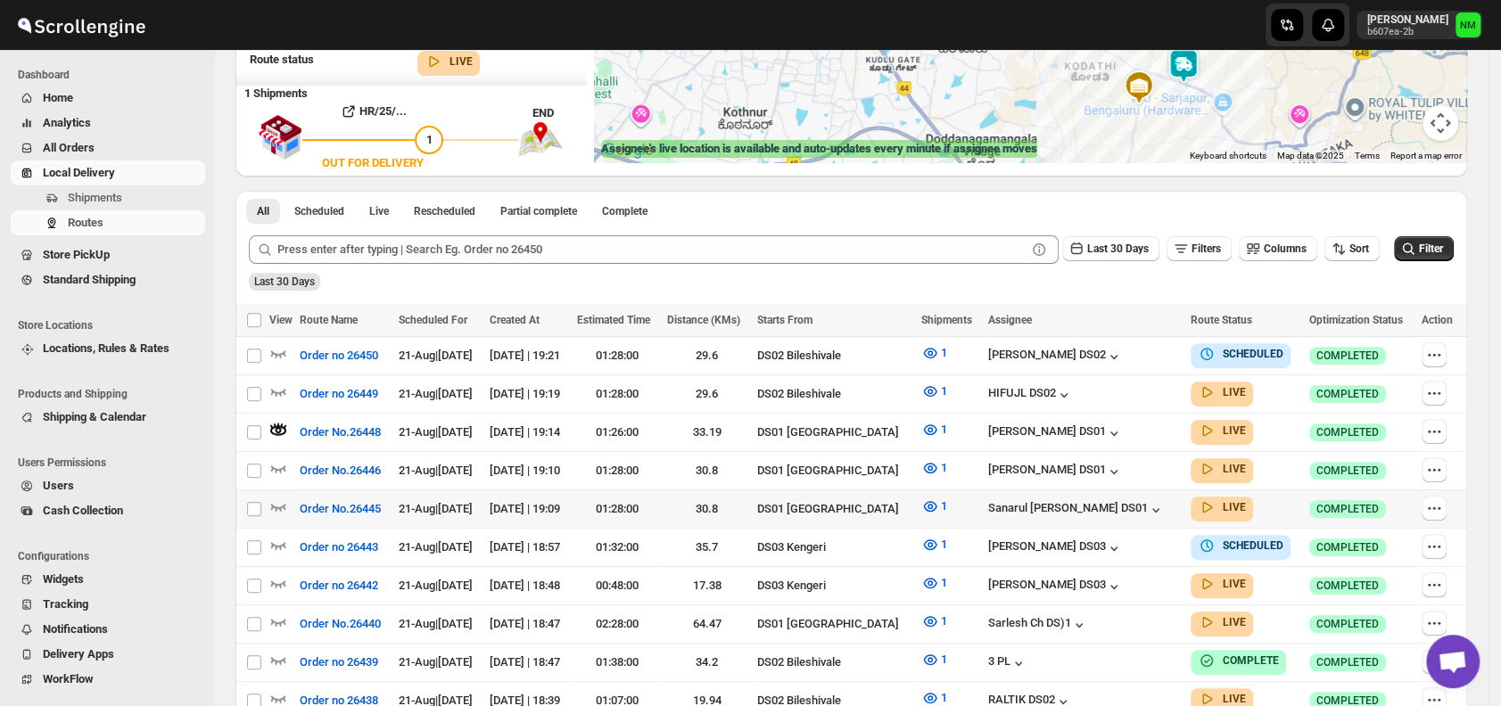
scroll to position [293, 0]
click at [278, 503] on icon "button" at bounding box center [278, 506] width 18 height 18
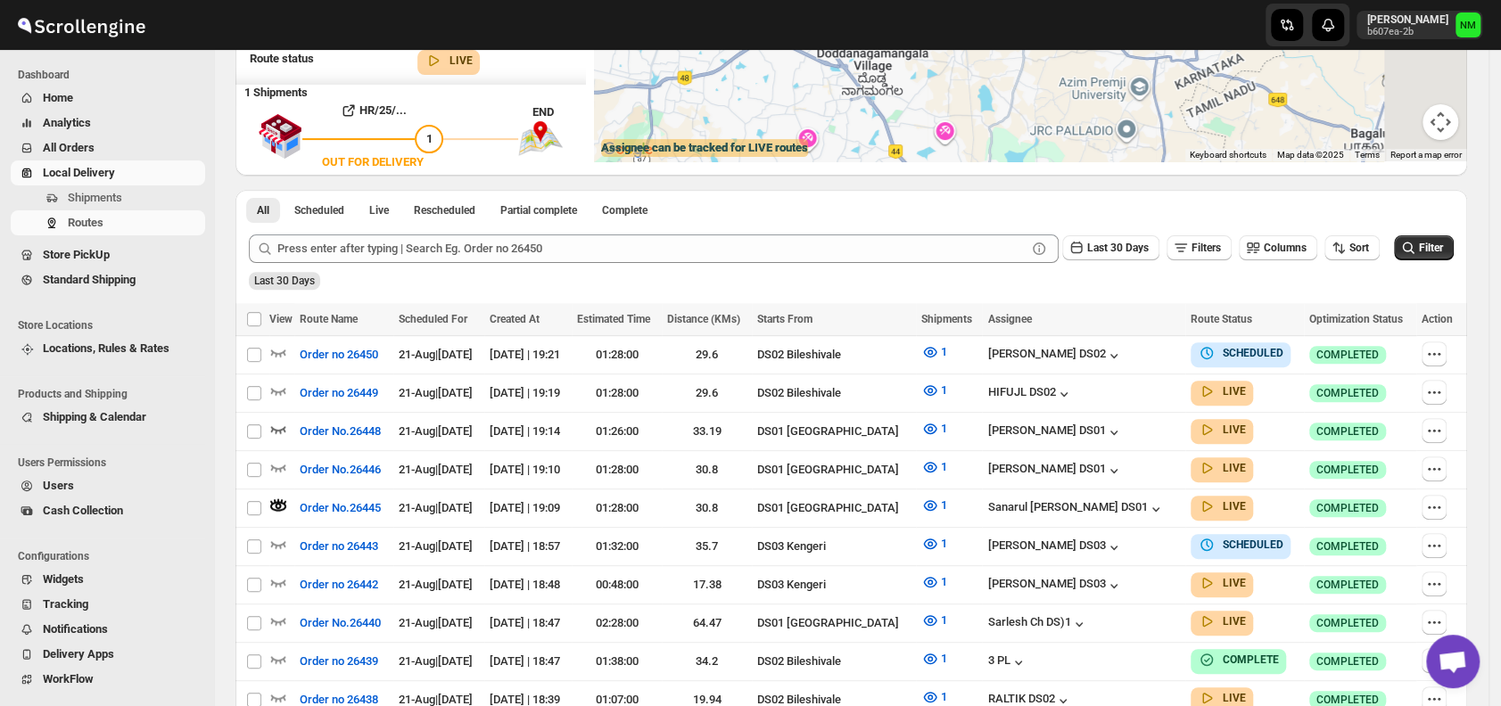
scroll to position [0, 0]
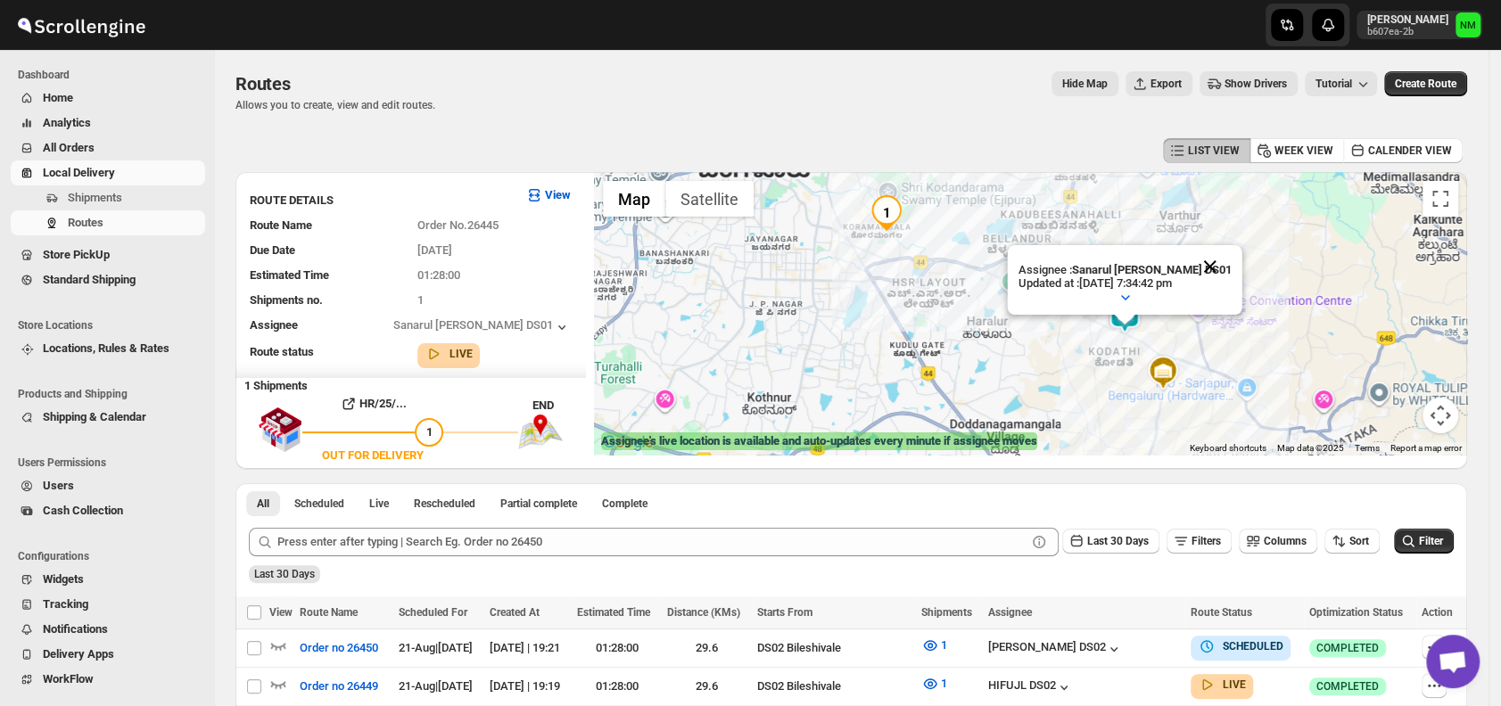
click at [1217, 259] on button "Close" at bounding box center [1210, 266] width 43 height 43
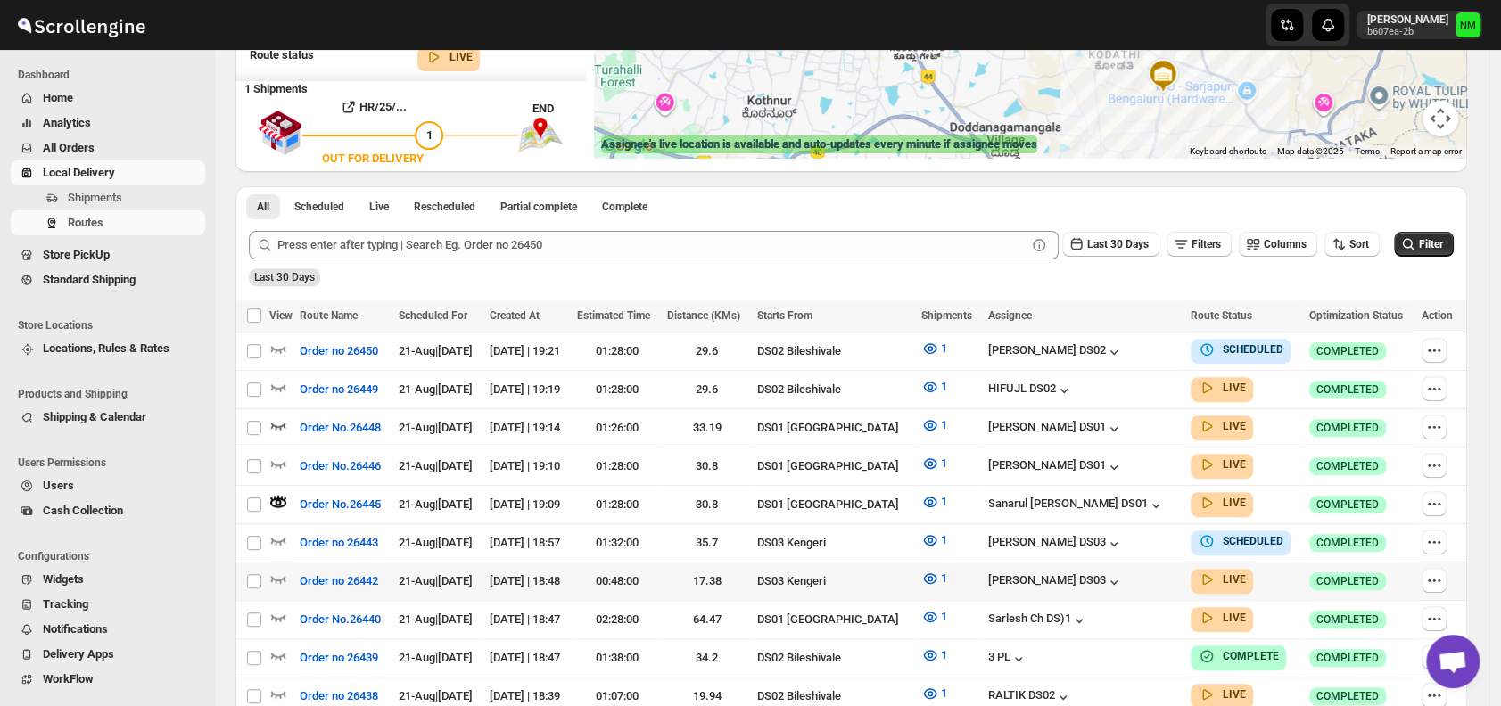
scroll to position [387, 0]
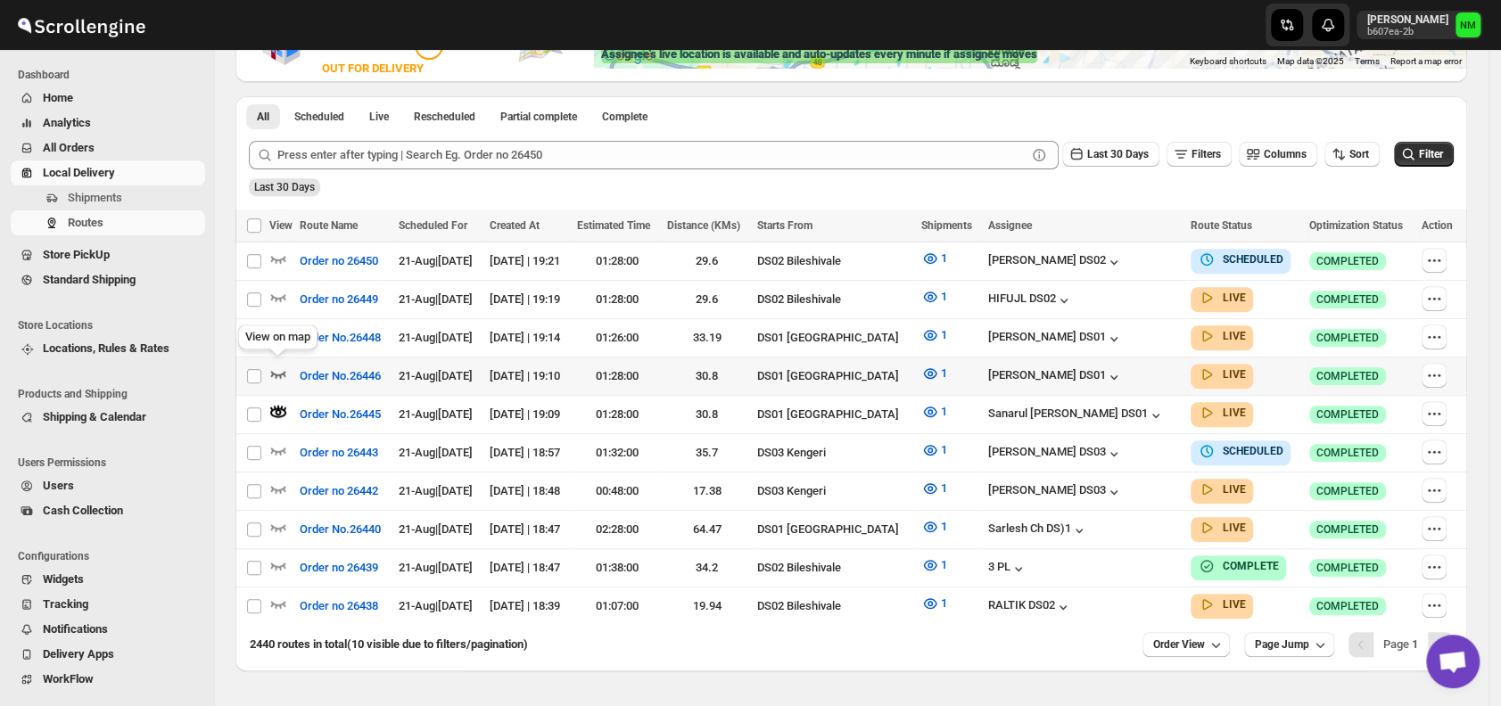
click at [281, 372] on icon "button" at bounding box center [278, 374] width 18 height 18
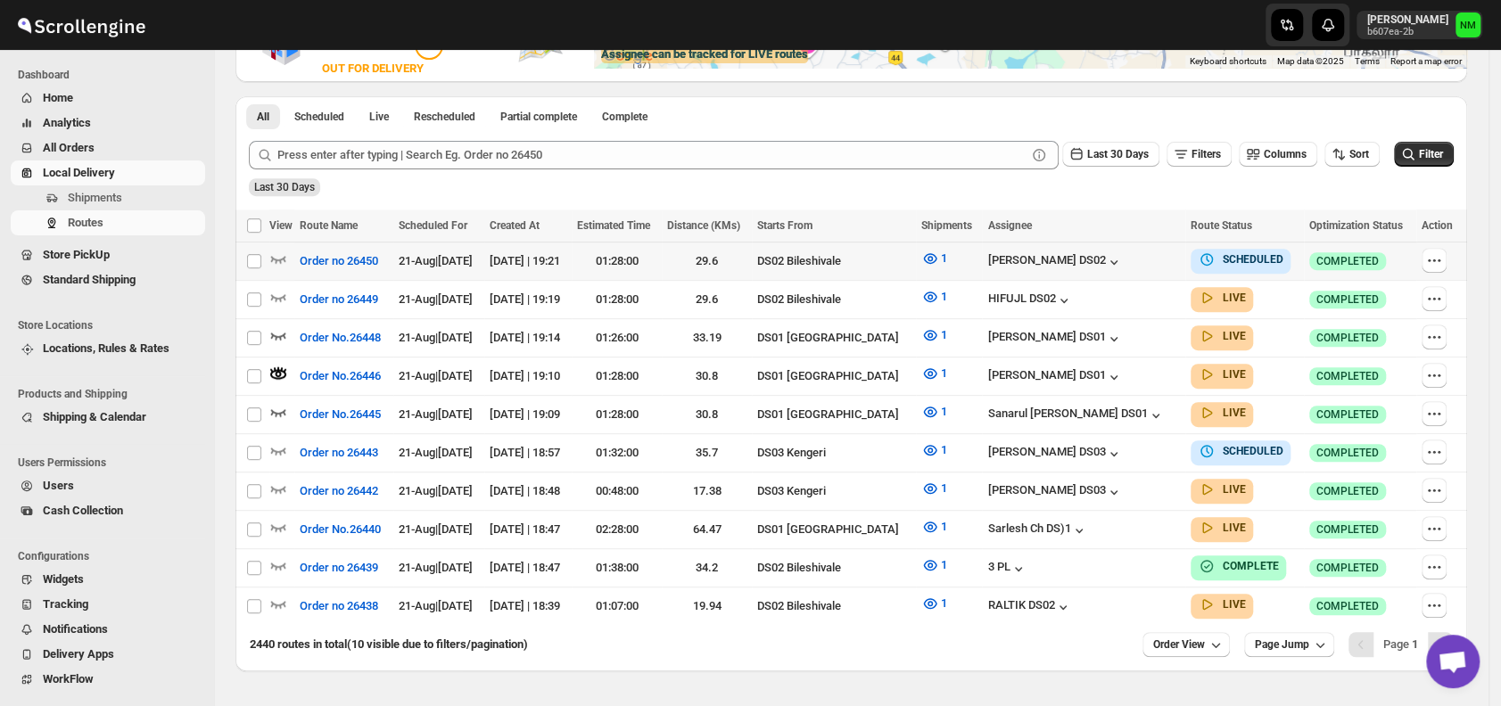
scroll to position [0, 0]
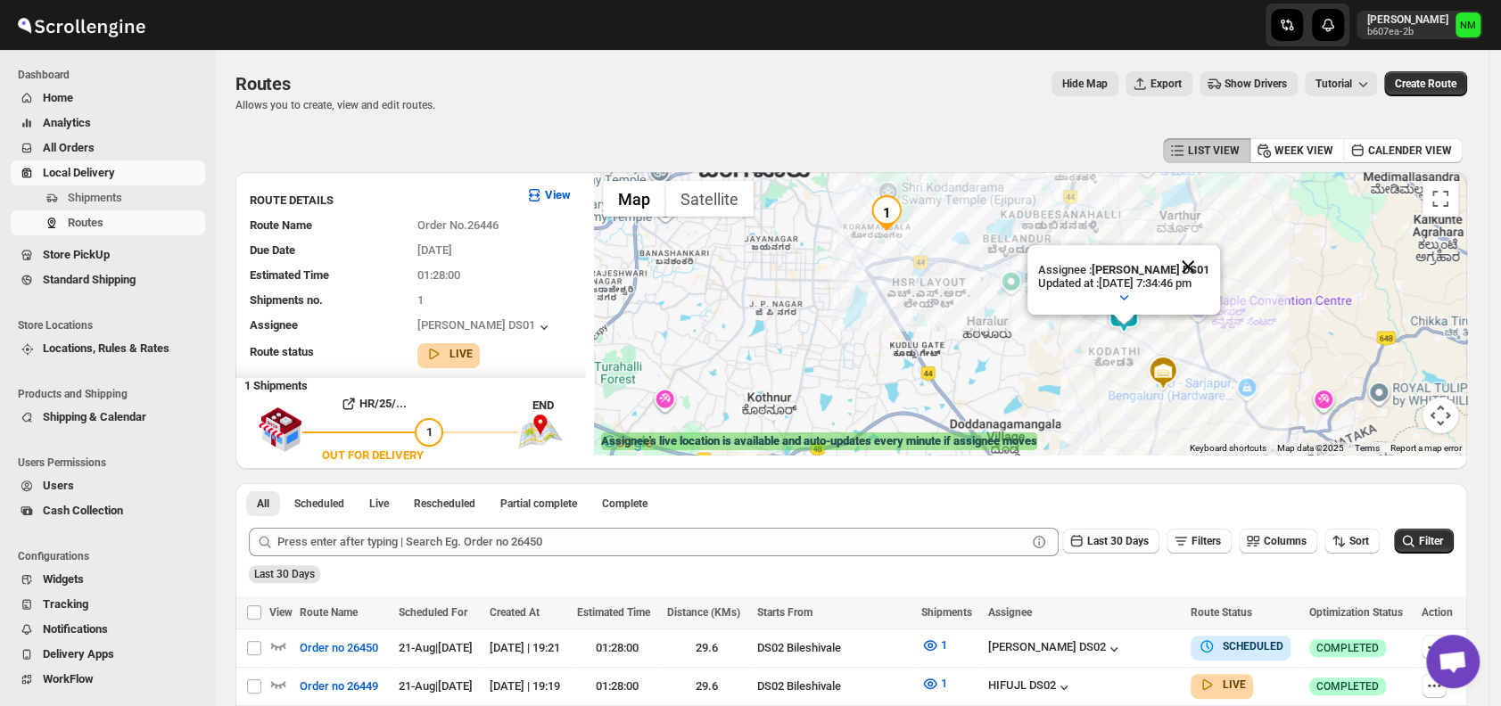
click at [1209, 266] on button "Close" at bounding box center [1187, 266] width 43 height 43
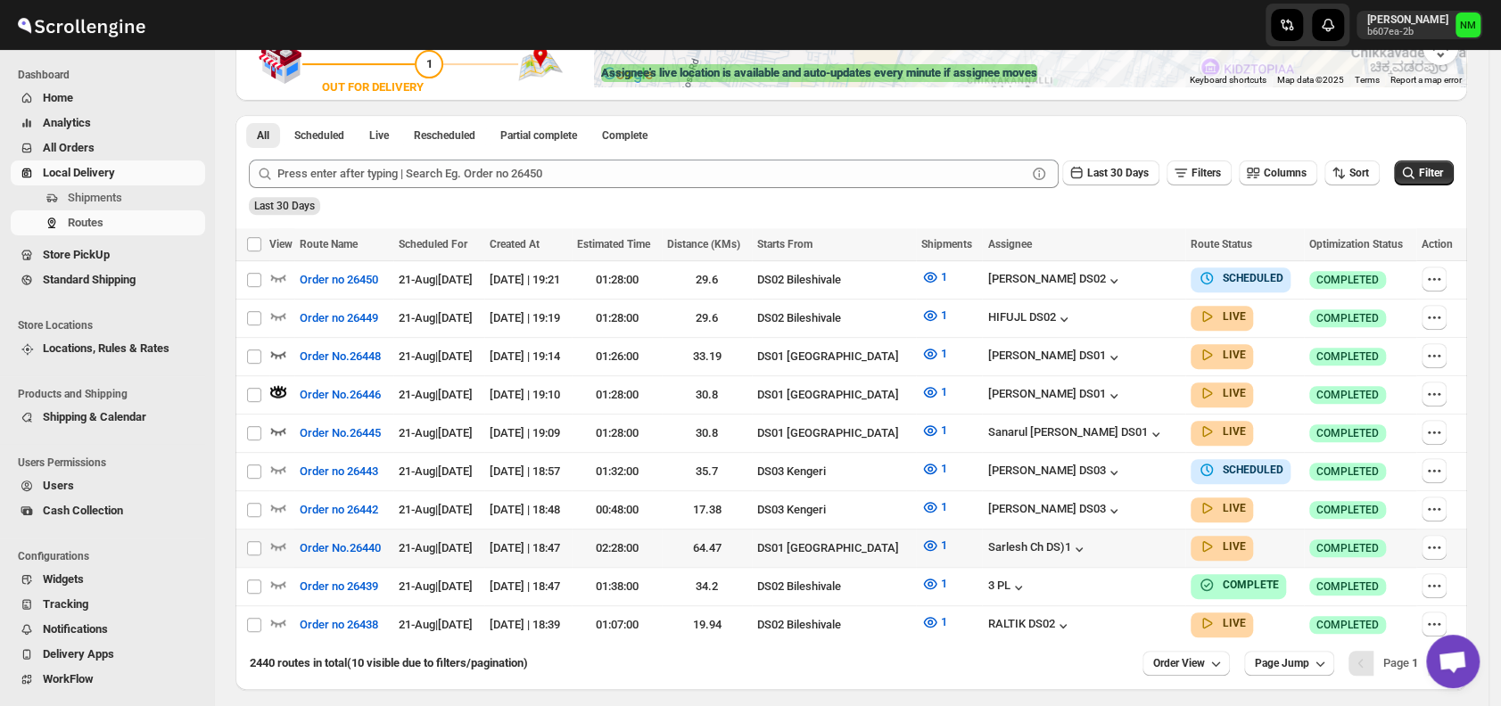
scroll to position [401, 0]
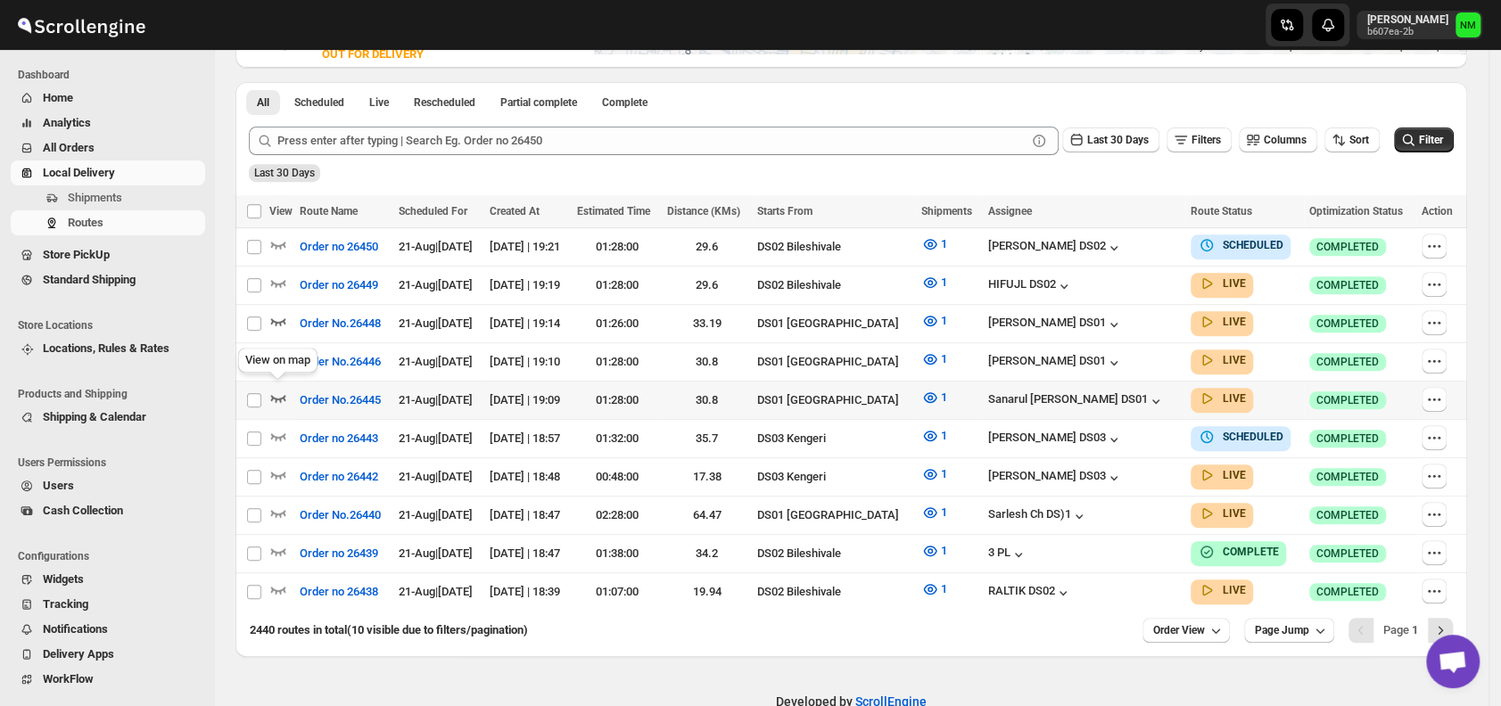
click at [277, 395] on icon "button" at bounding box center [278, 398] width 15 height 7
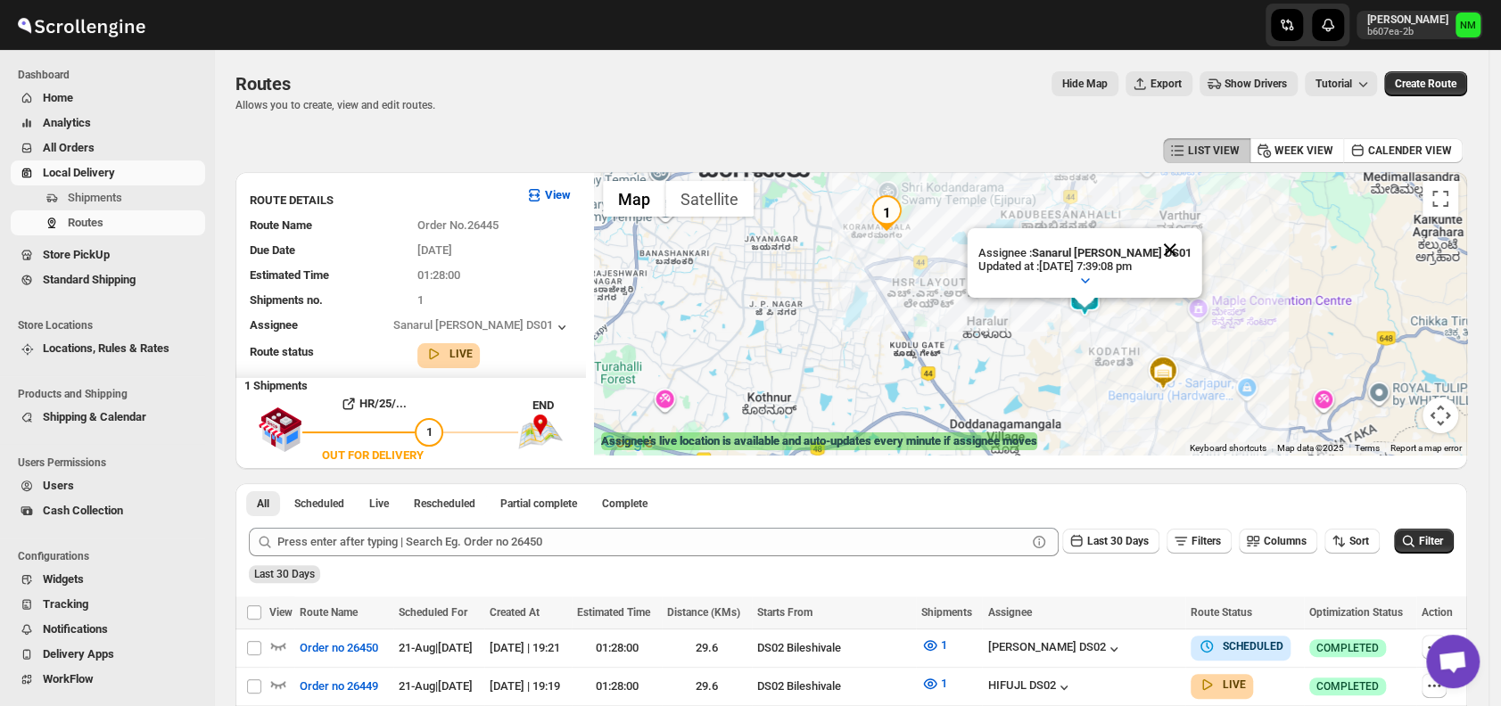
click at [1173, 241] on button "Close" at bounding box center [1170, 249] width 43 height 43
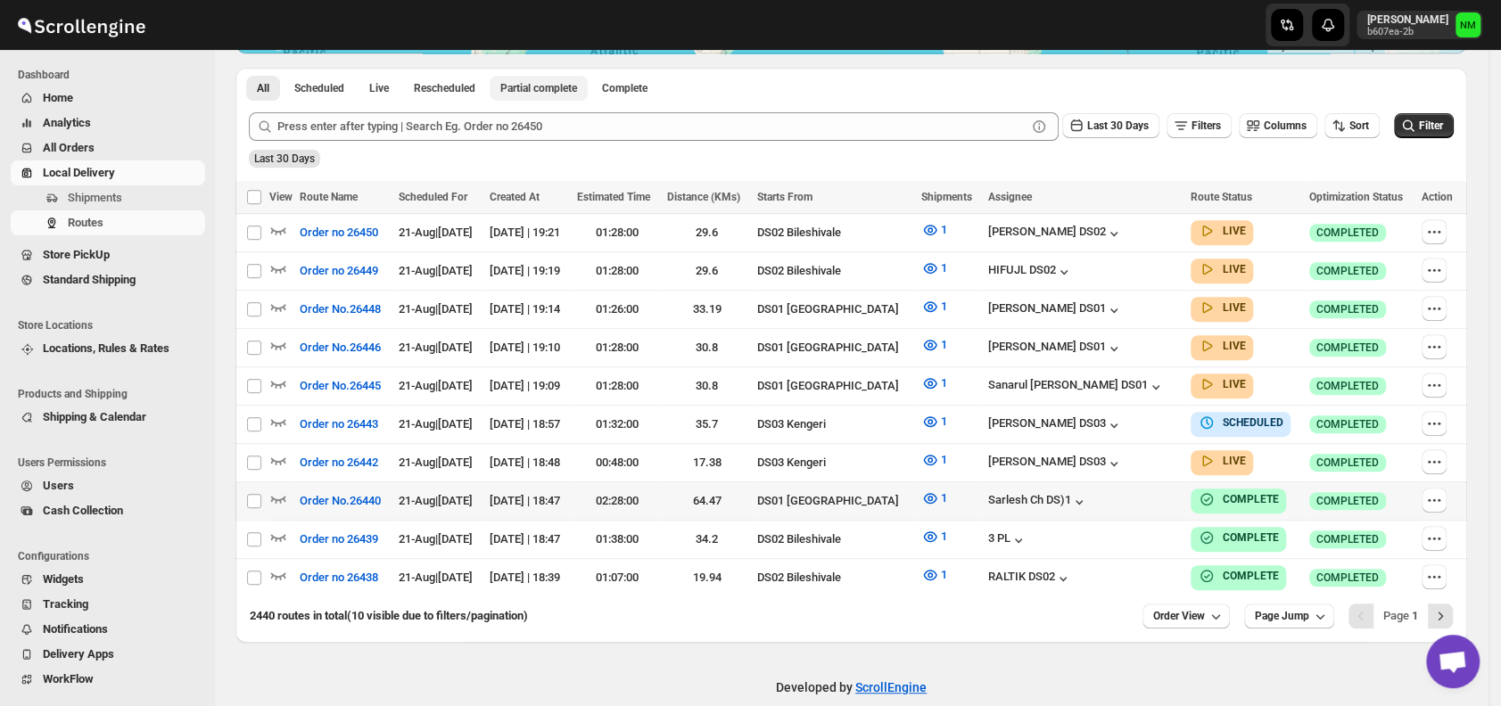
scroll to position [416, 0]
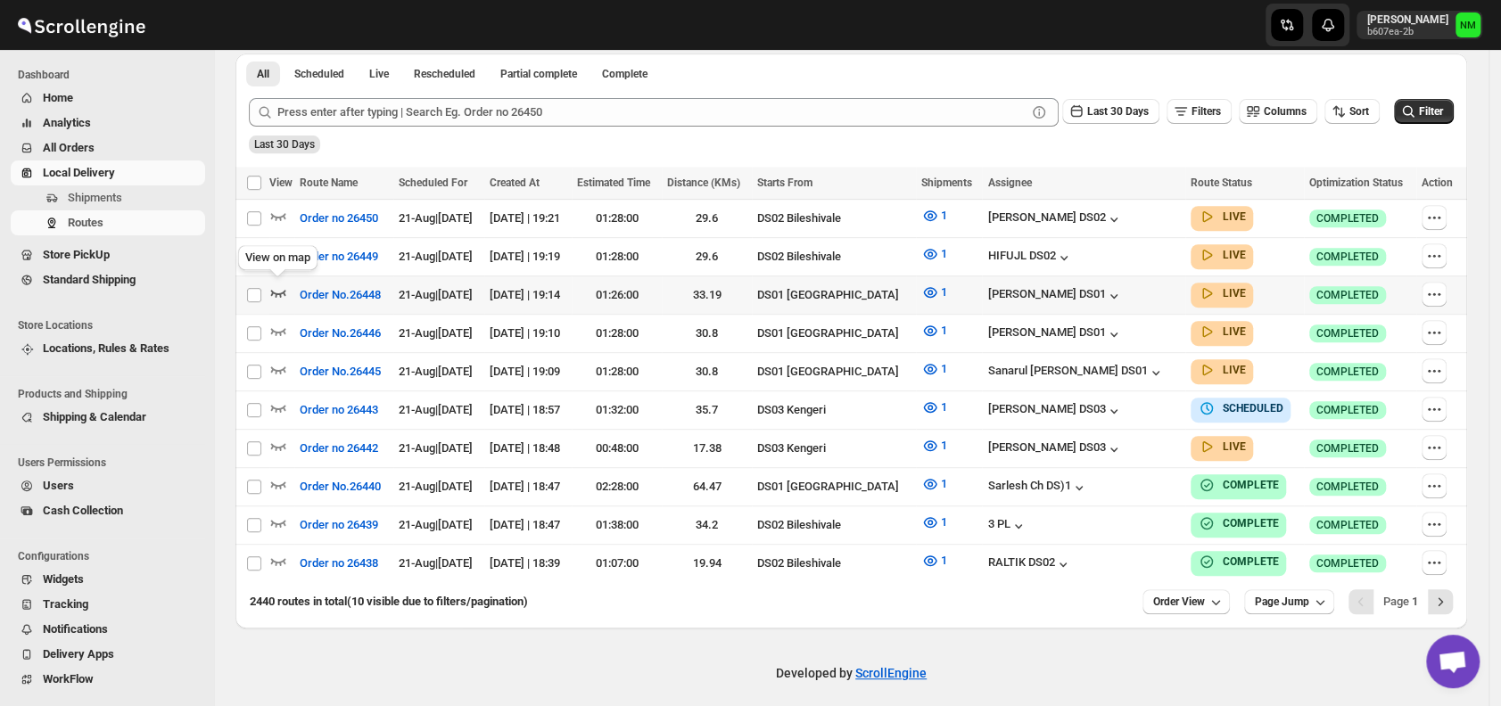
click at [273, 290] on icon "button" at bounding box center [278, 293] width 15 height 7
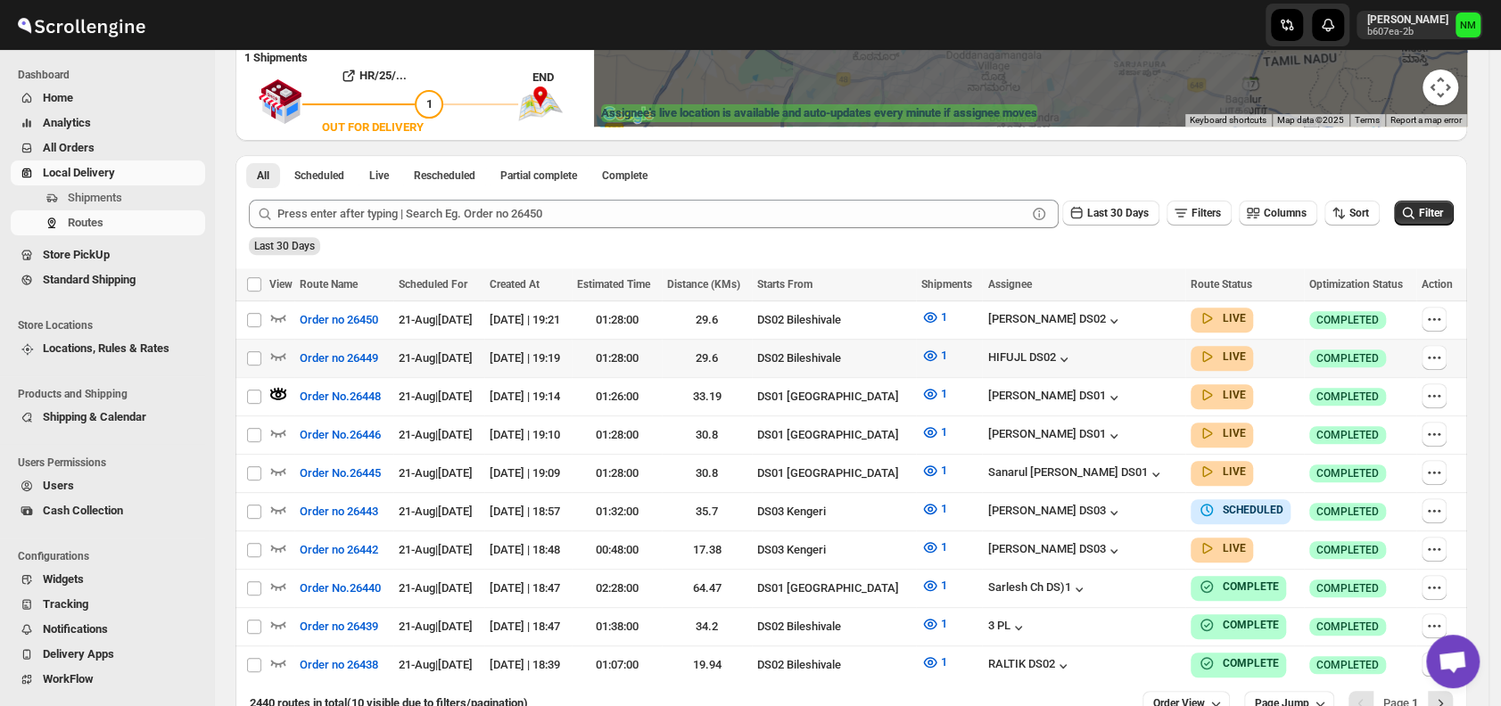
scroll to position [329, 0]
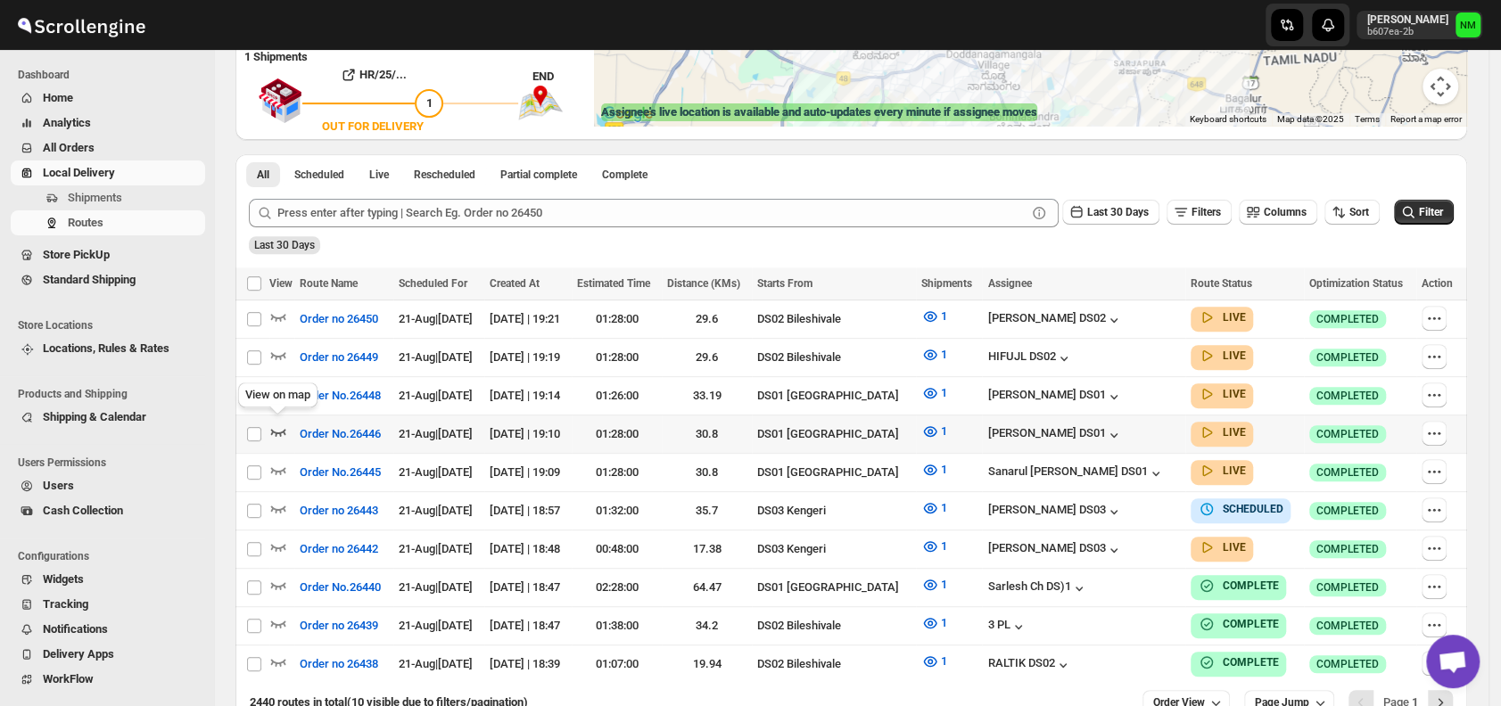
click at [281, 428] on icon "button" at bounding box center [278, 432] width 18 height 18
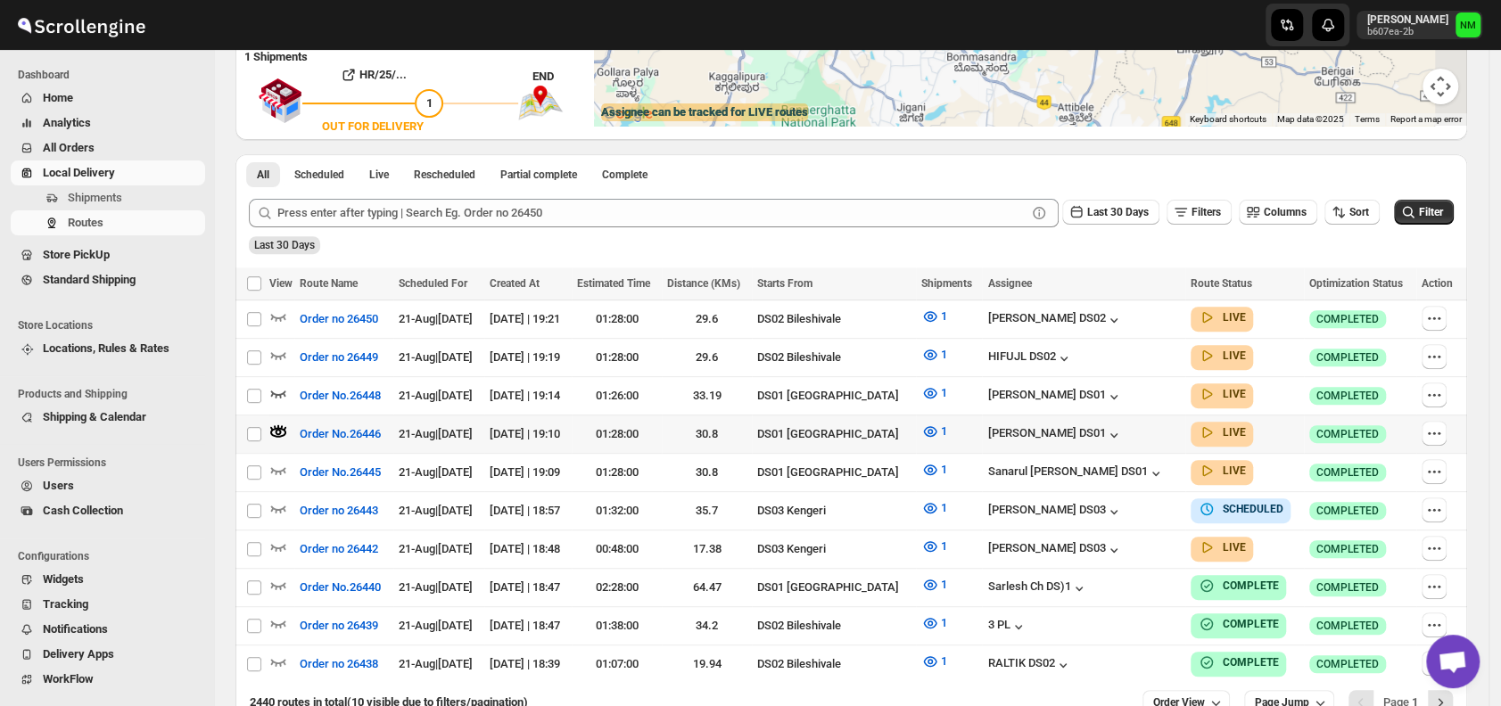
scroll to position [0, 0]
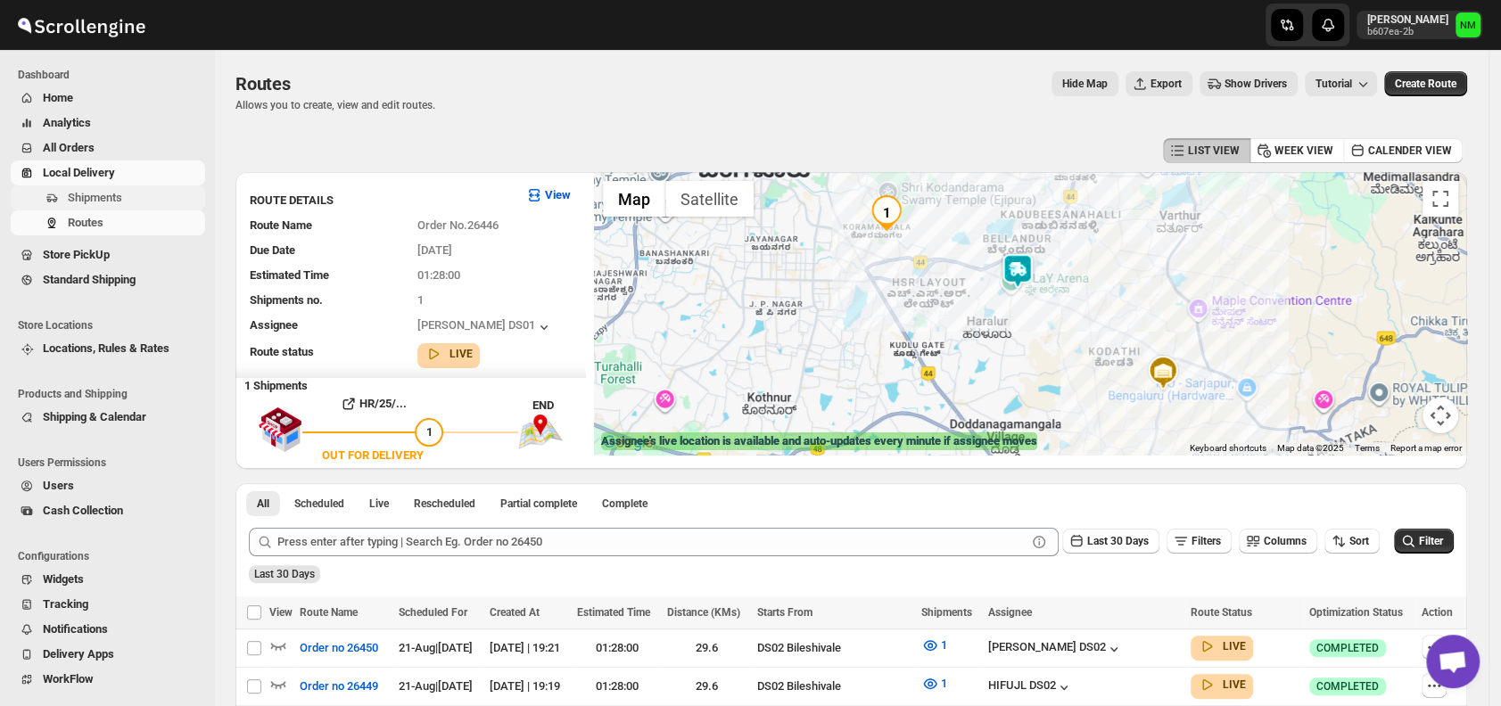
click at [123, 189] on span "Shipments" at bounding box center [135, 198] width 134 height 18
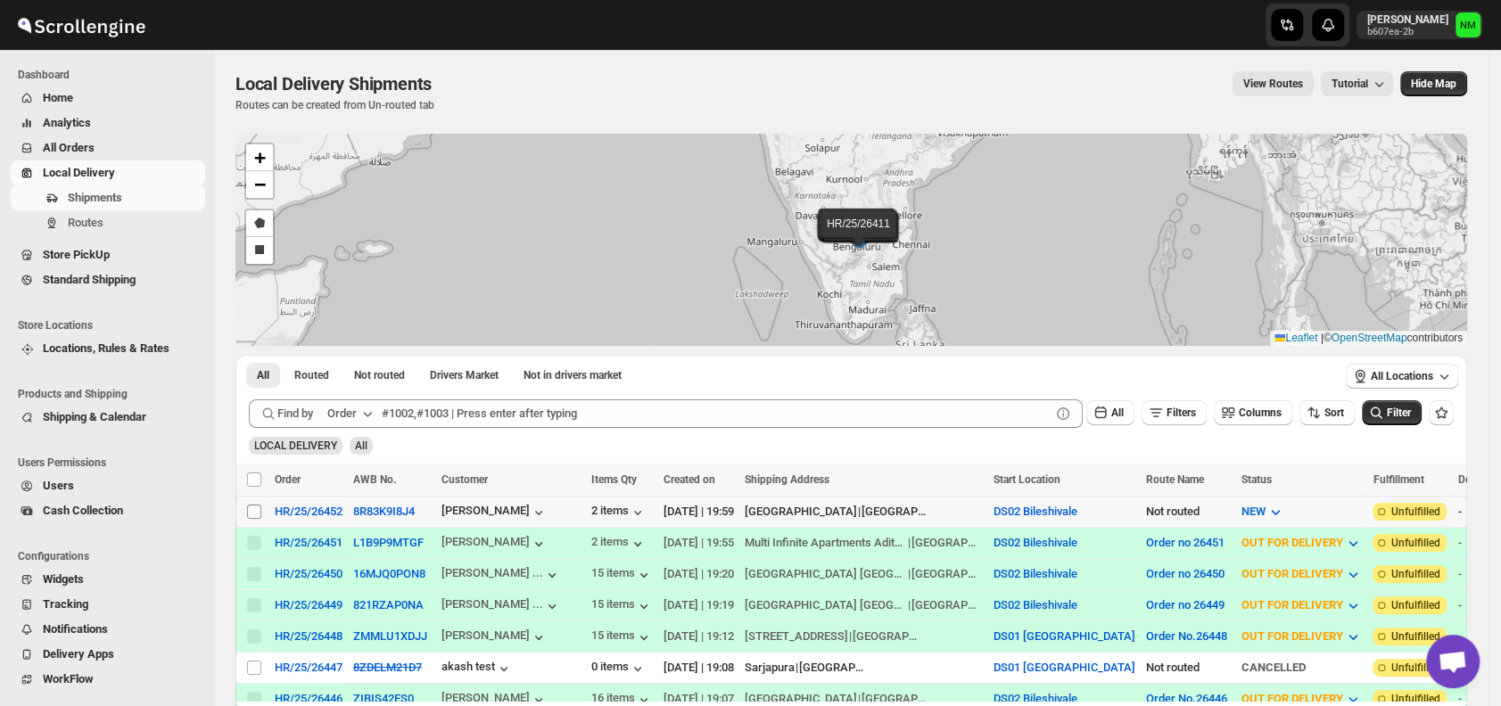
click at [258, 504] on span at bounding box center [254, 512] width 16 height 16
click at [258, 505] on input "Select shipment" at bounding box center [254, 512] width 14 height 14
click at [253, 510] on input "Select shipment" at bounding box center [254, 512] width 14 height 14
checkbox input "true"
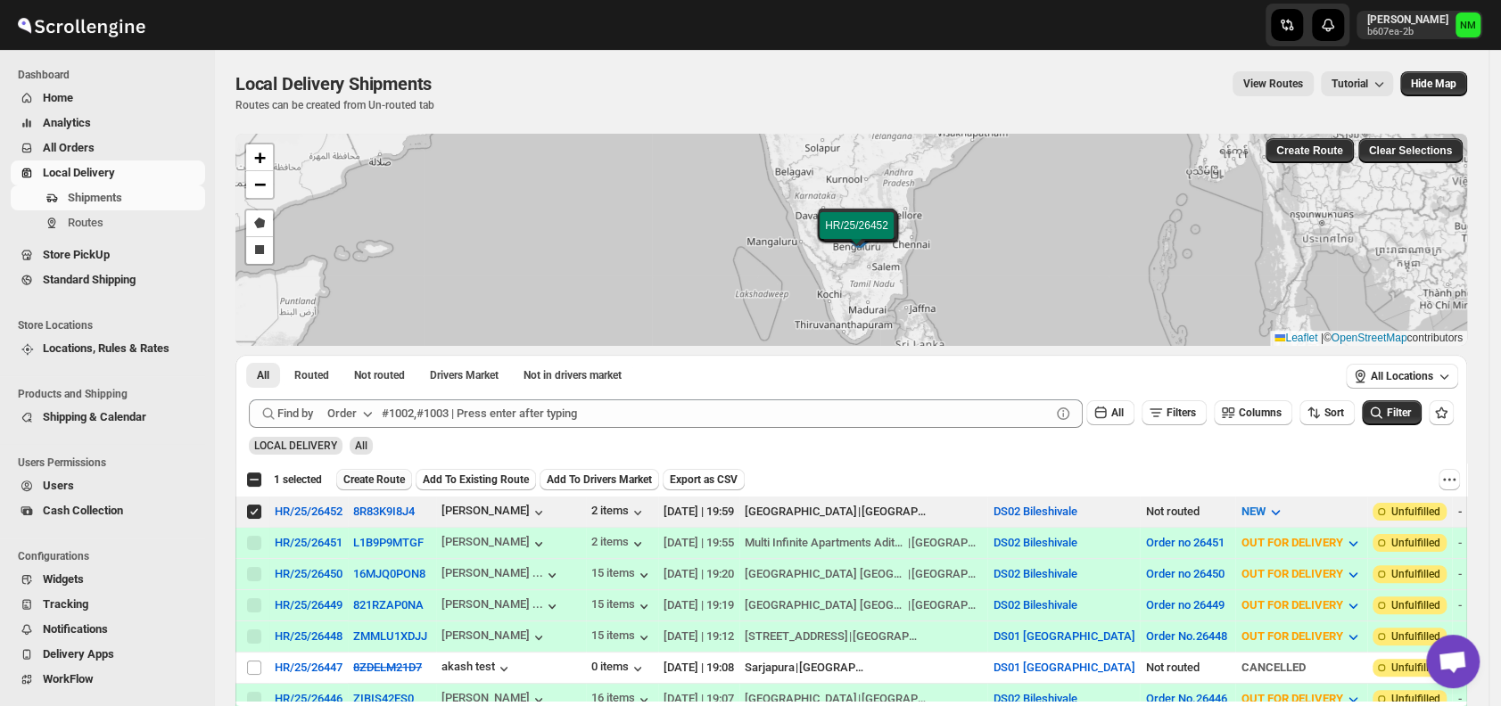
click at [363, 478] on span "Create Route" at bounding box center [374, 480] width 62 height 14
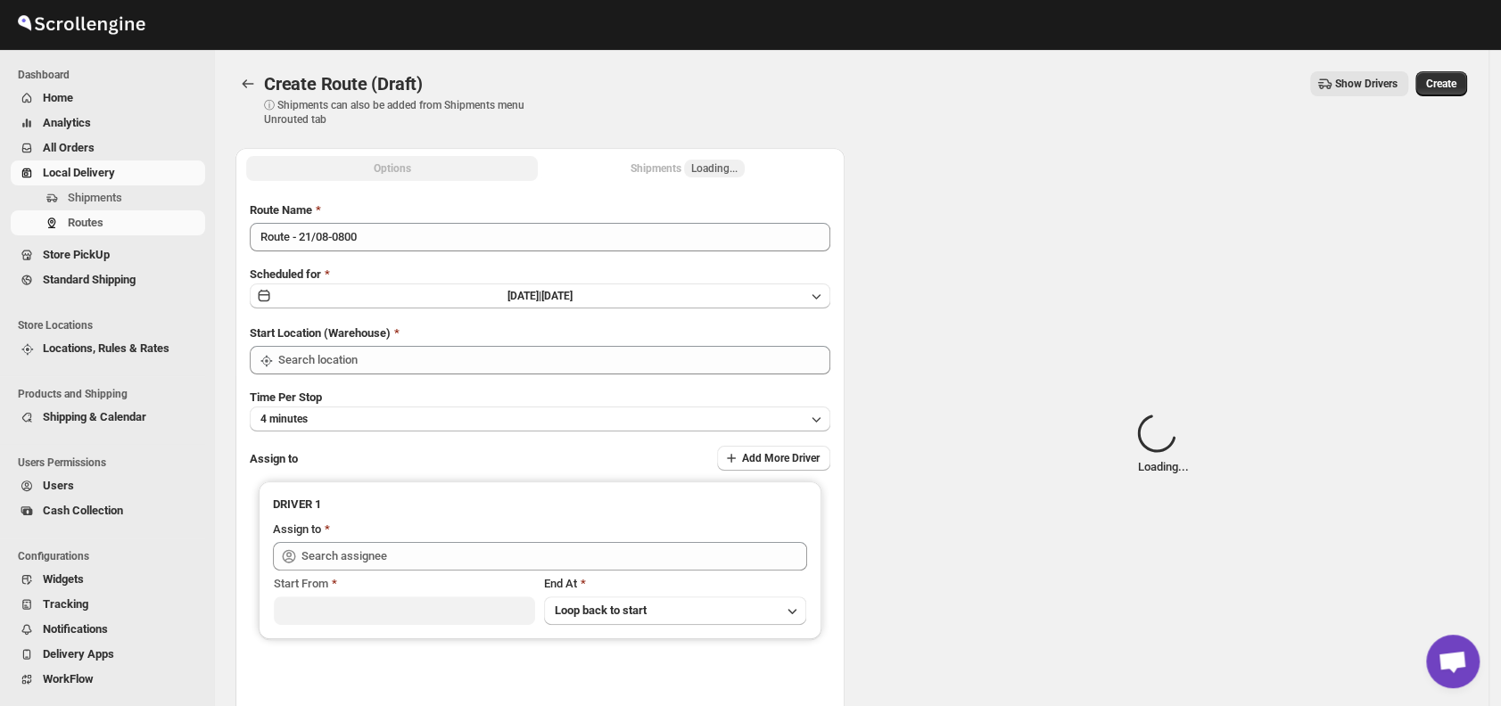
type input "DS02 Bileshivale"
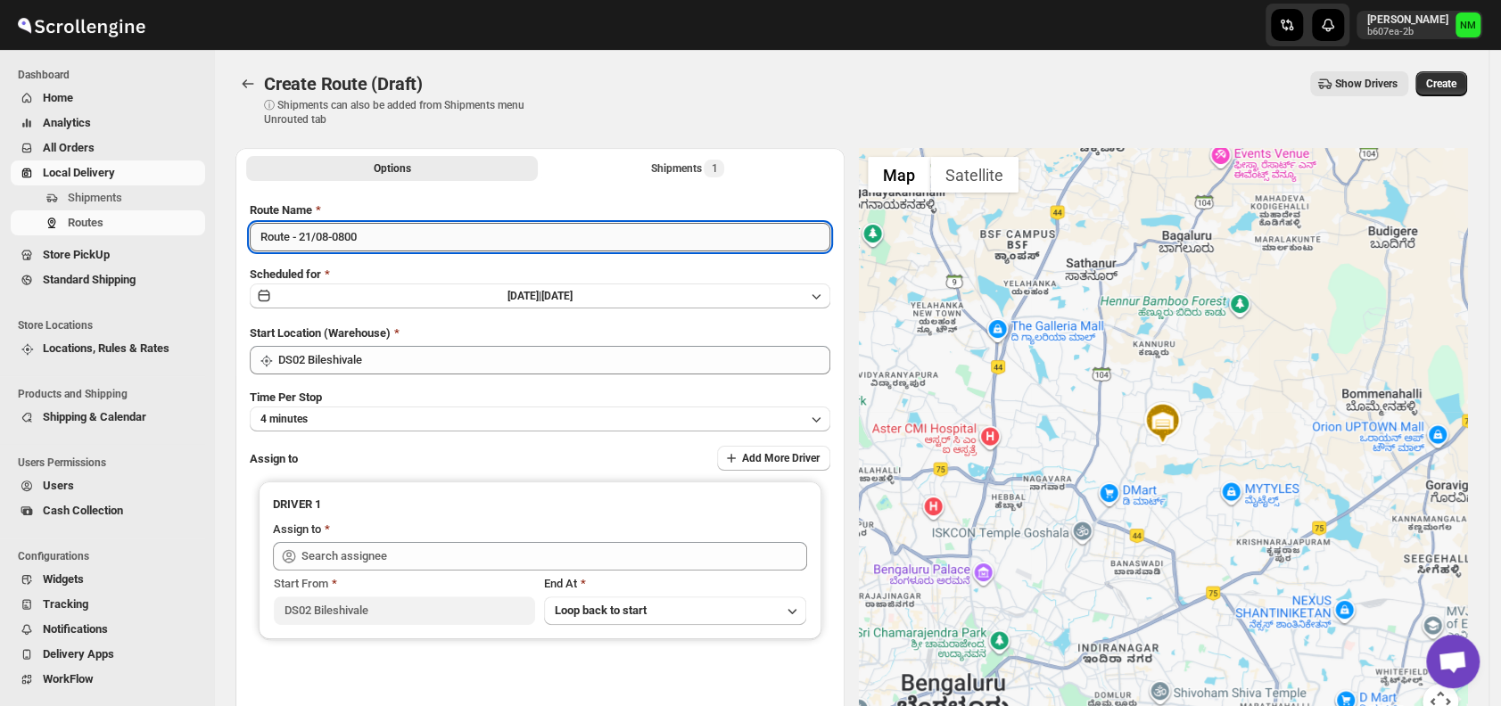
click at [412, 243] on input "Route - 21/08-0800" at bounding box center [540, 237] width 580 height 29
type input "R"
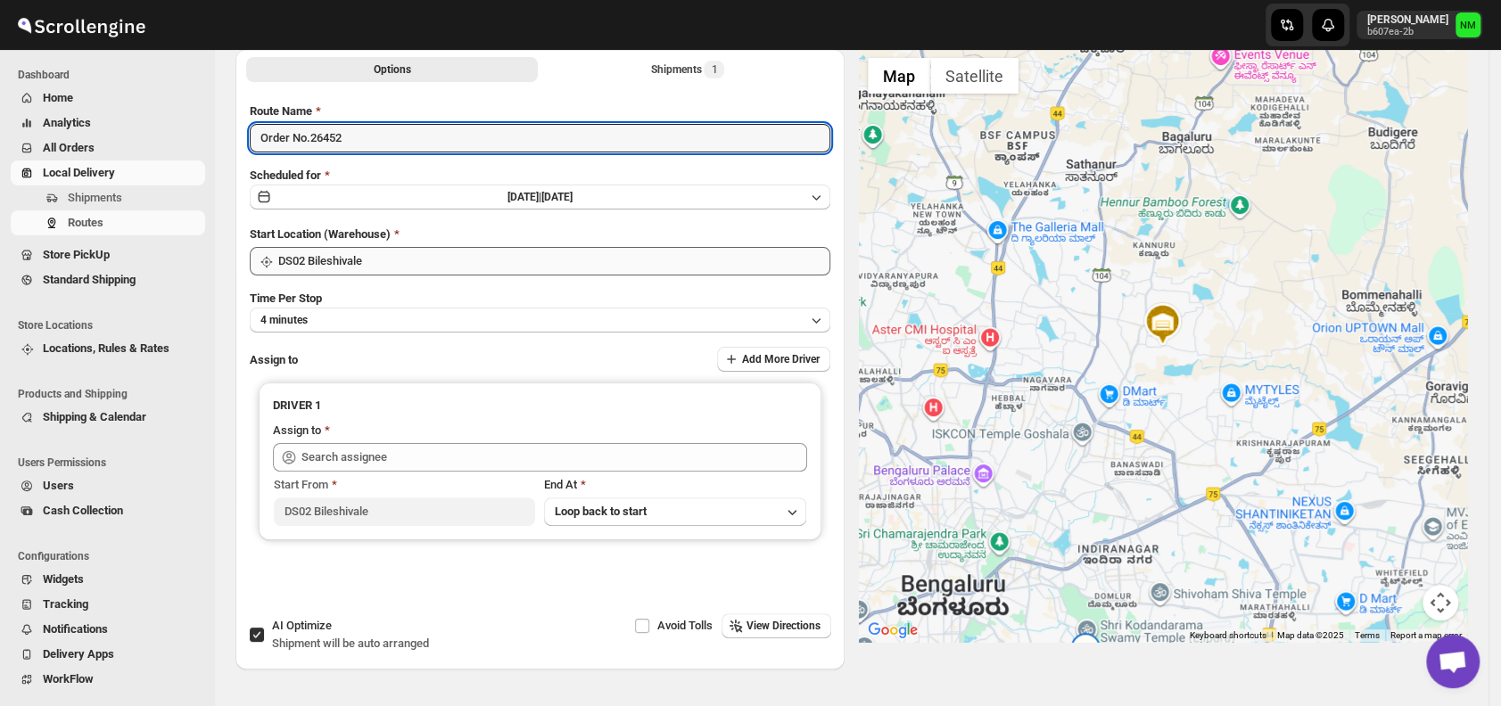
scroll to position [103, 0]
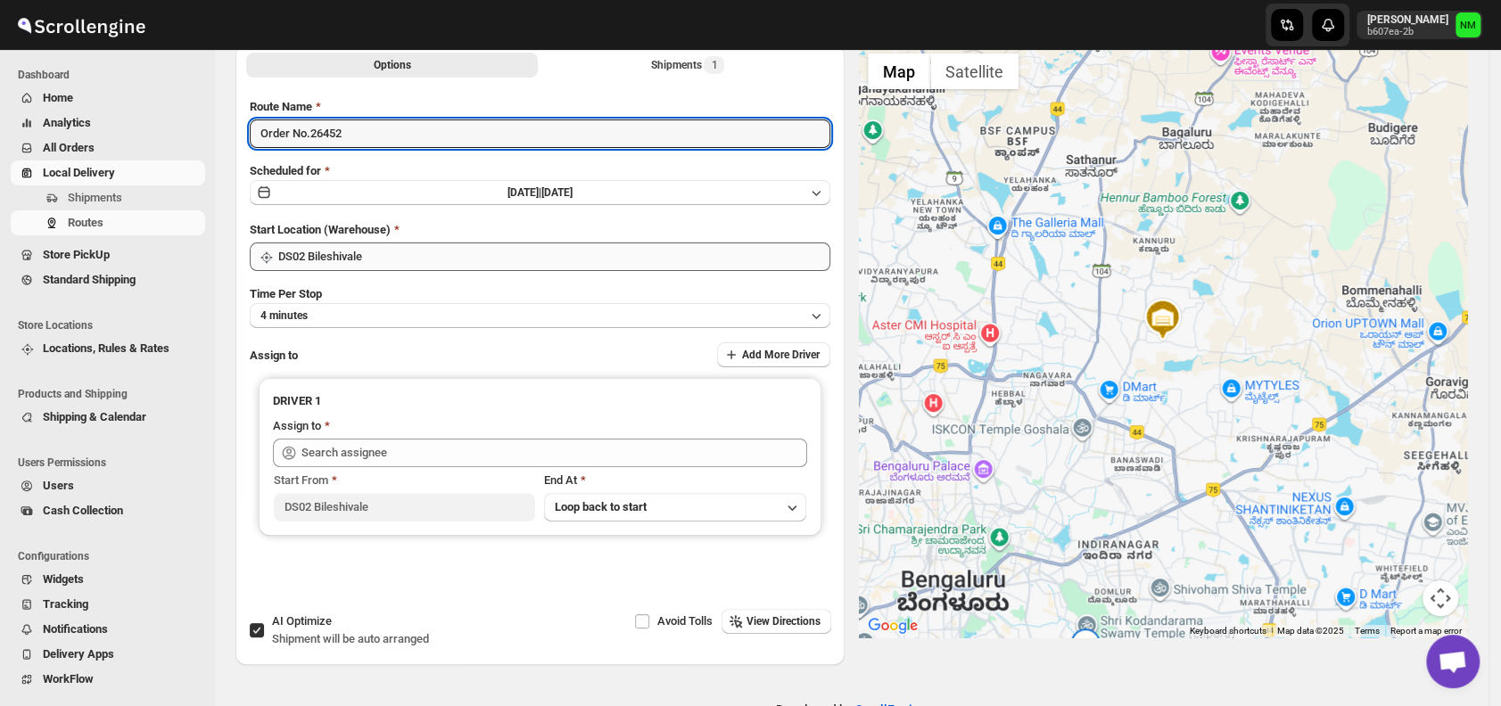
type input "Order No.26452"
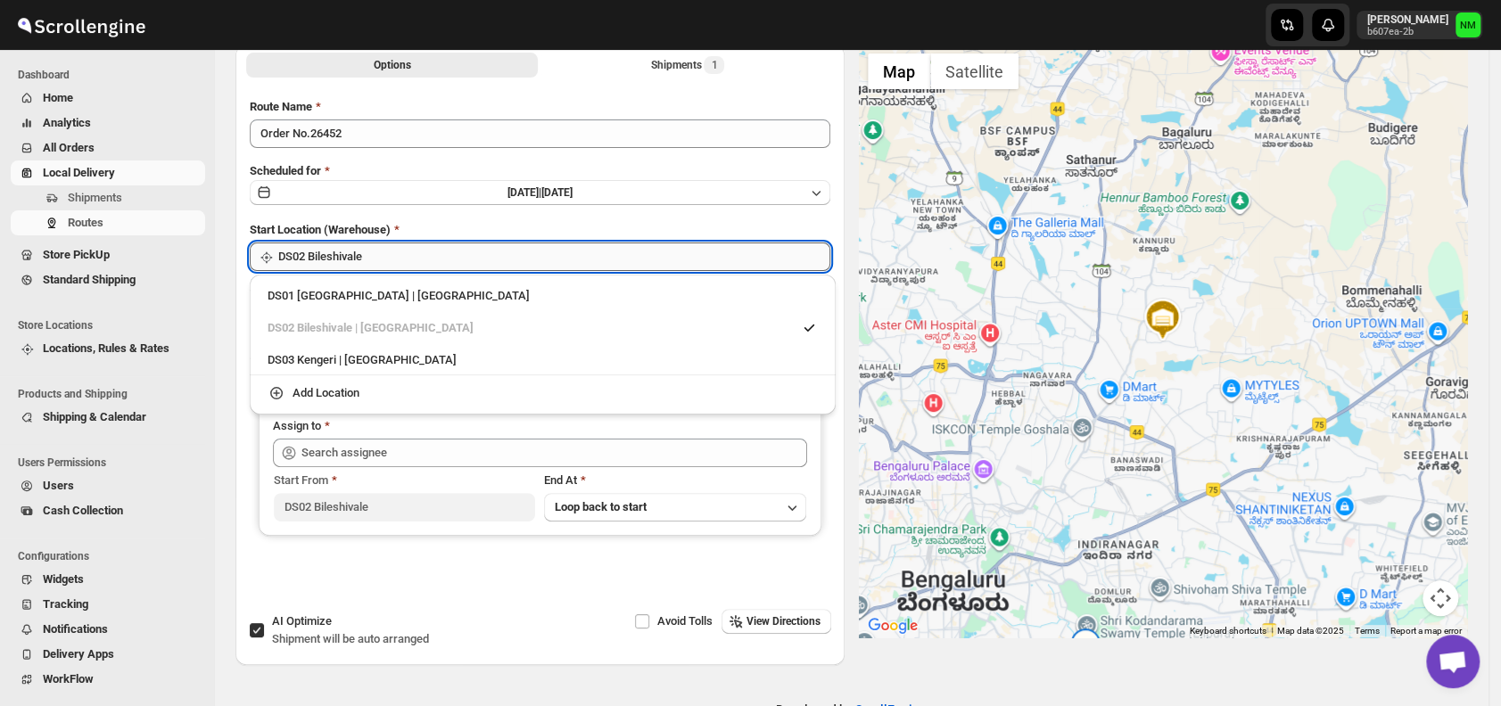
click at [424, 252] on input "DS02 Bileshivale" at bounding box center [554, 257] width 552 height 29
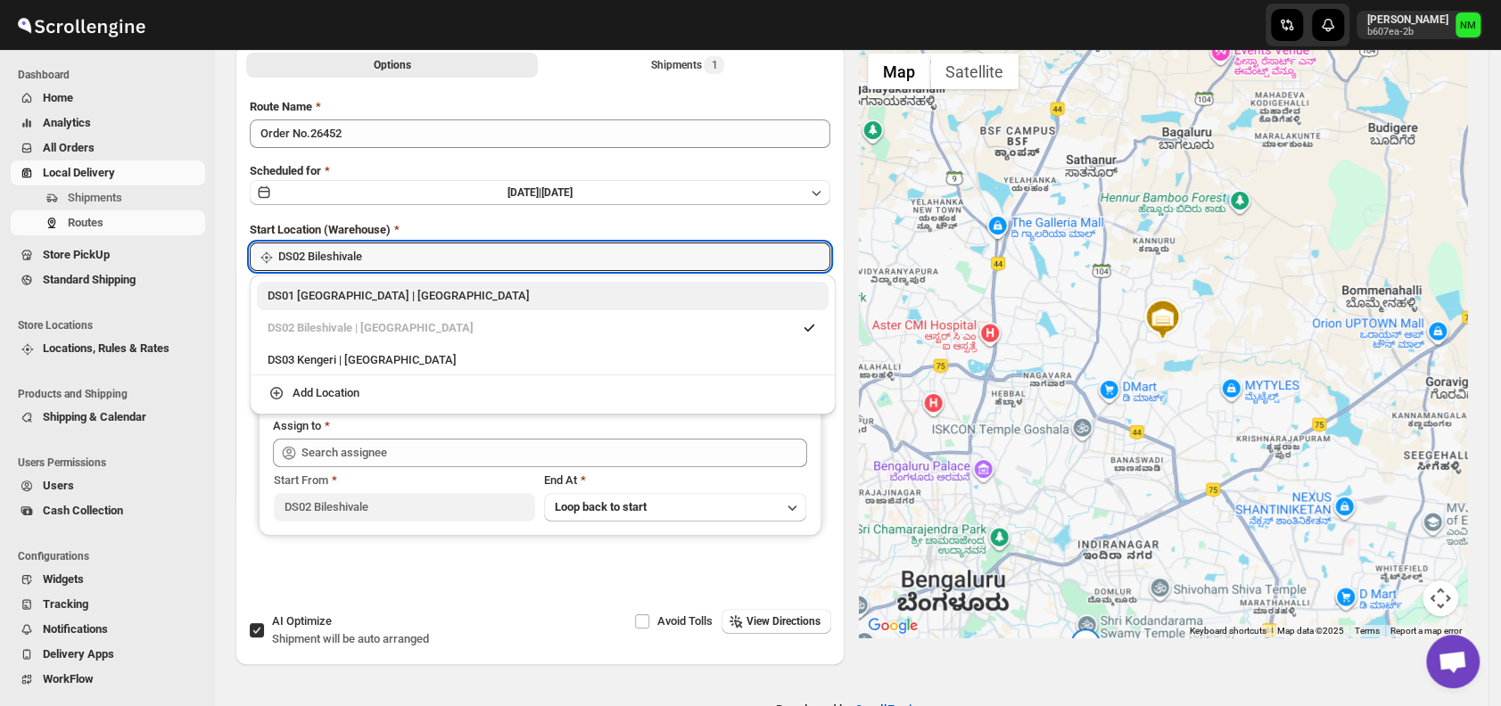
click at [285, 288] on div "DS01 Sarjapur | Bengaluru" at bounding box center [543, 296] width 550 height 18
type input "DS01 [GEOGRAPHIC_DATA]"
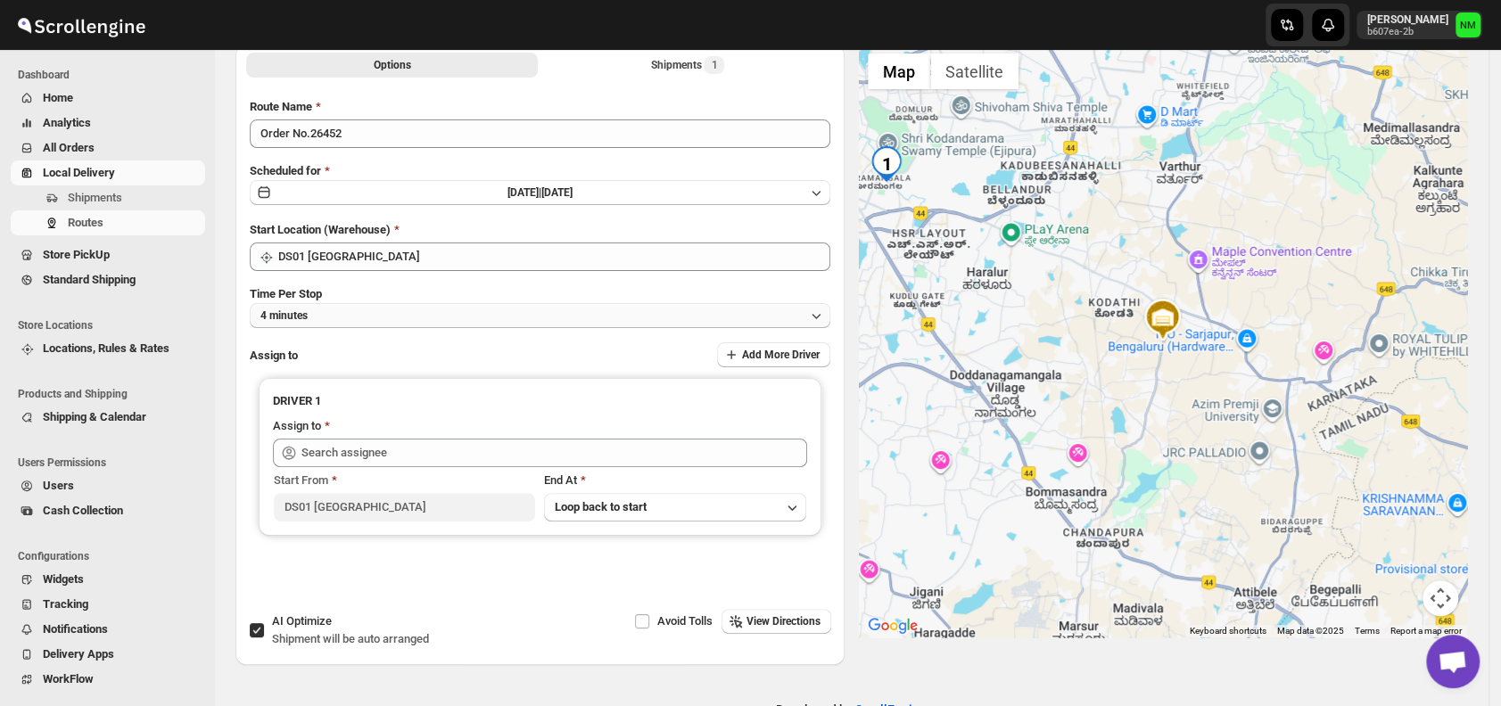
click at [421, 320] on button "4 minutes" at bounding box center [540, 315] width 580 height 25
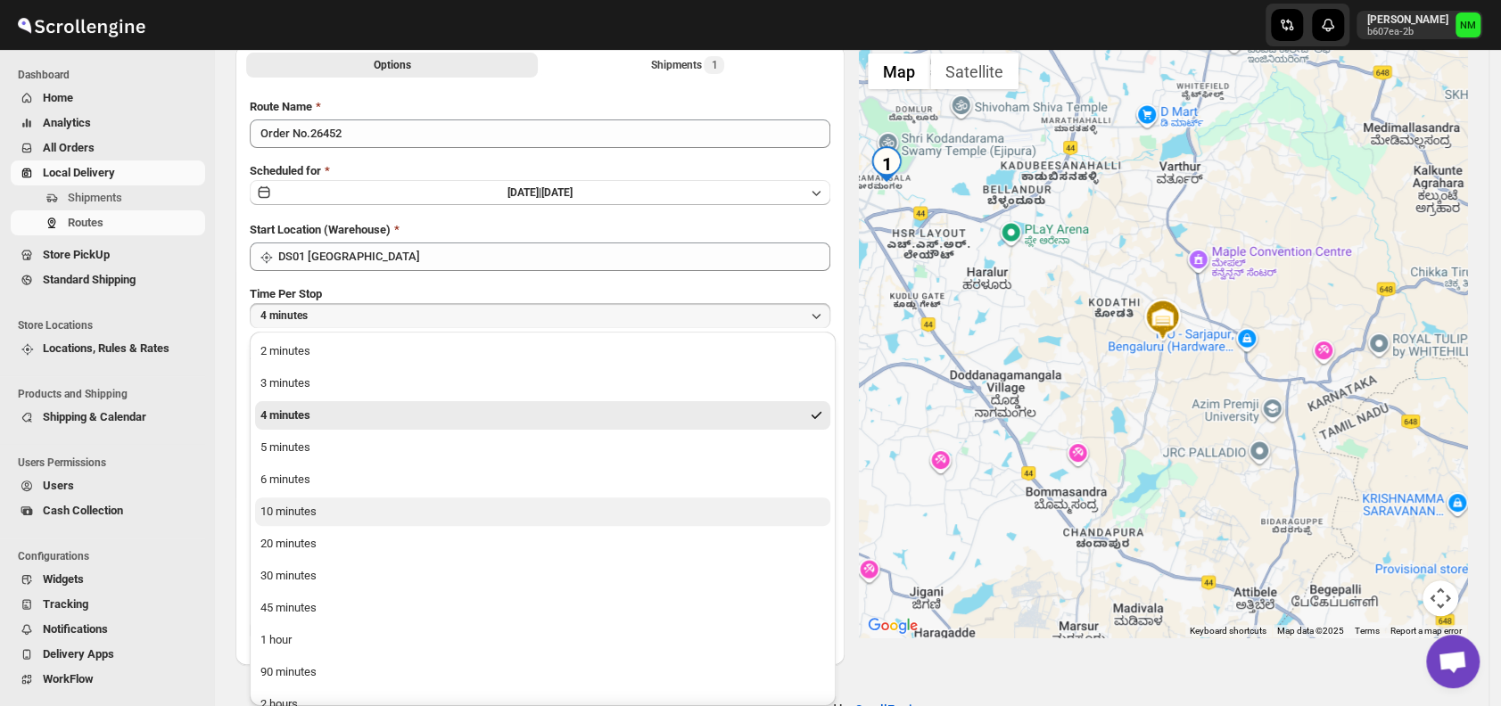
click at [332, 516] on button "10 minutes" at bounding box center [542, 512] width 575 height 29
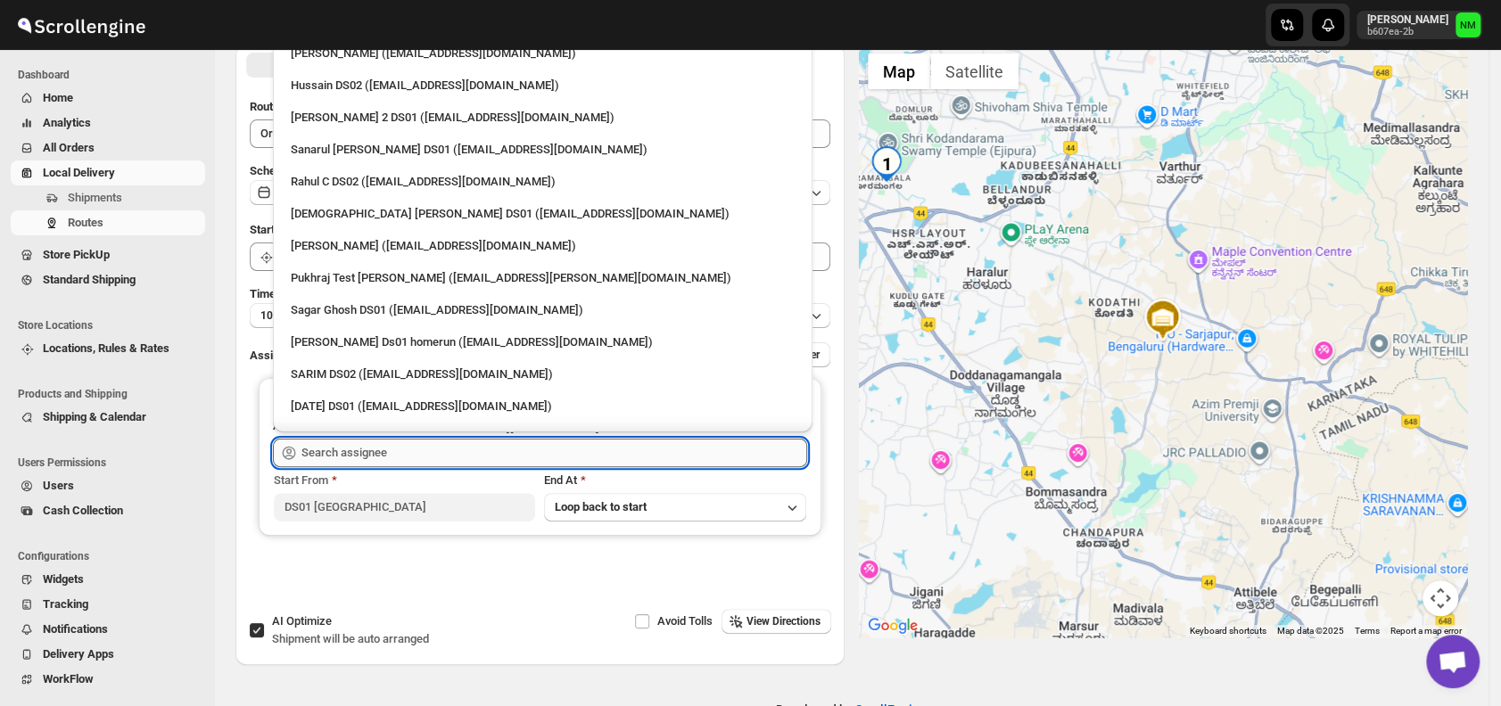
click at [399, 451] on input "text" at bounding box center [554, 453] width 506 height 29
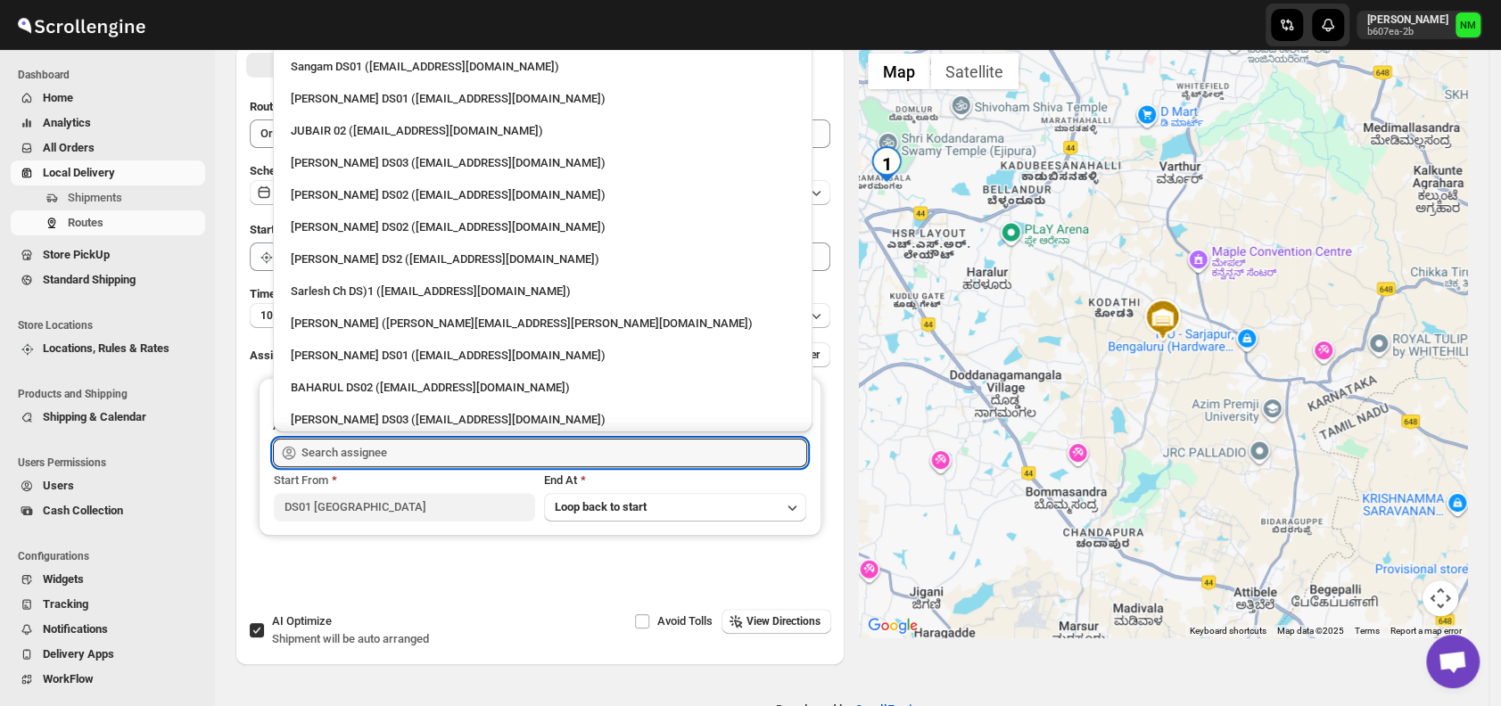
scroll to position [534, 0]
click at [321, 284] on div "Sarlesh Ch DS)1 (vinapi9521@jazipo.com)" at bounding box center [543, 290] width 504 height 18
type input "Sarlesh Ch DS)1 (vinapi9521@jazipo.com)"
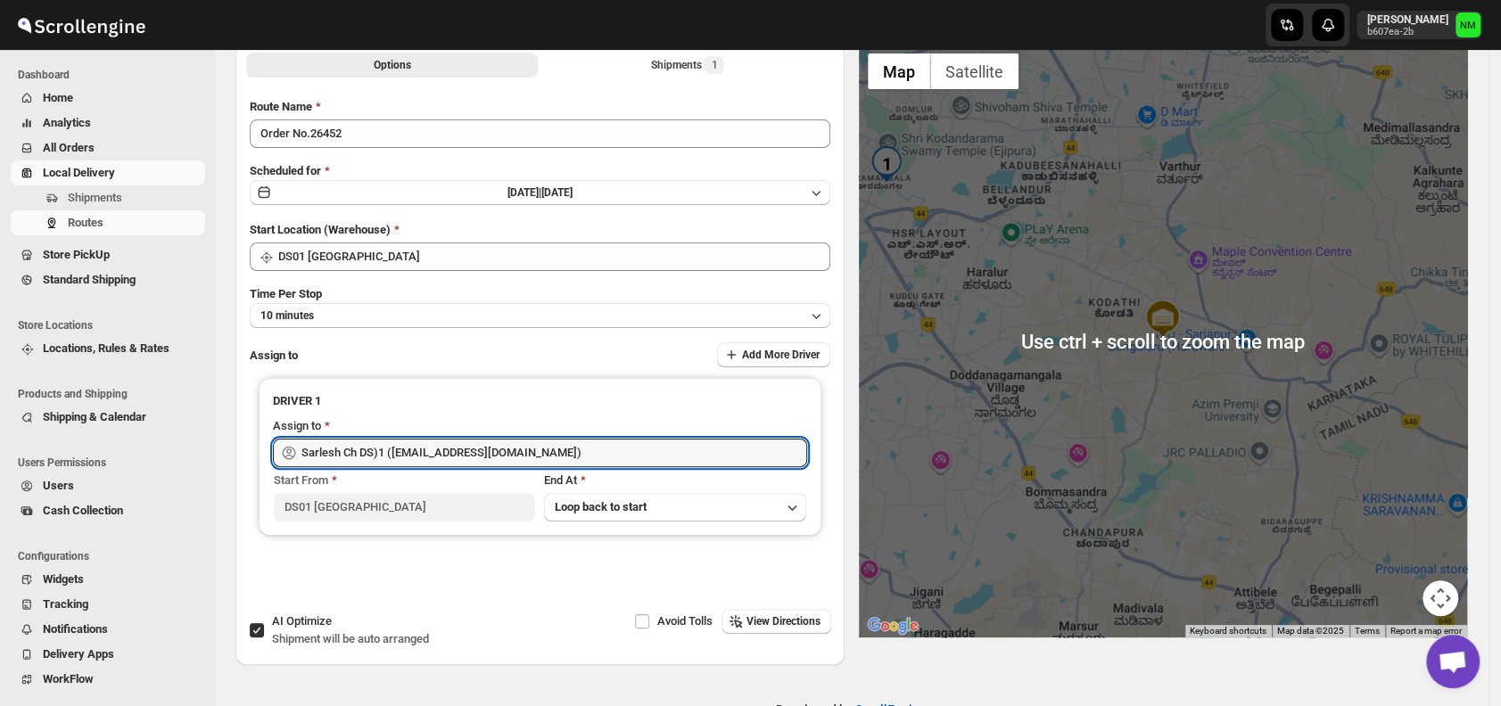
scroll to position [0, 0]
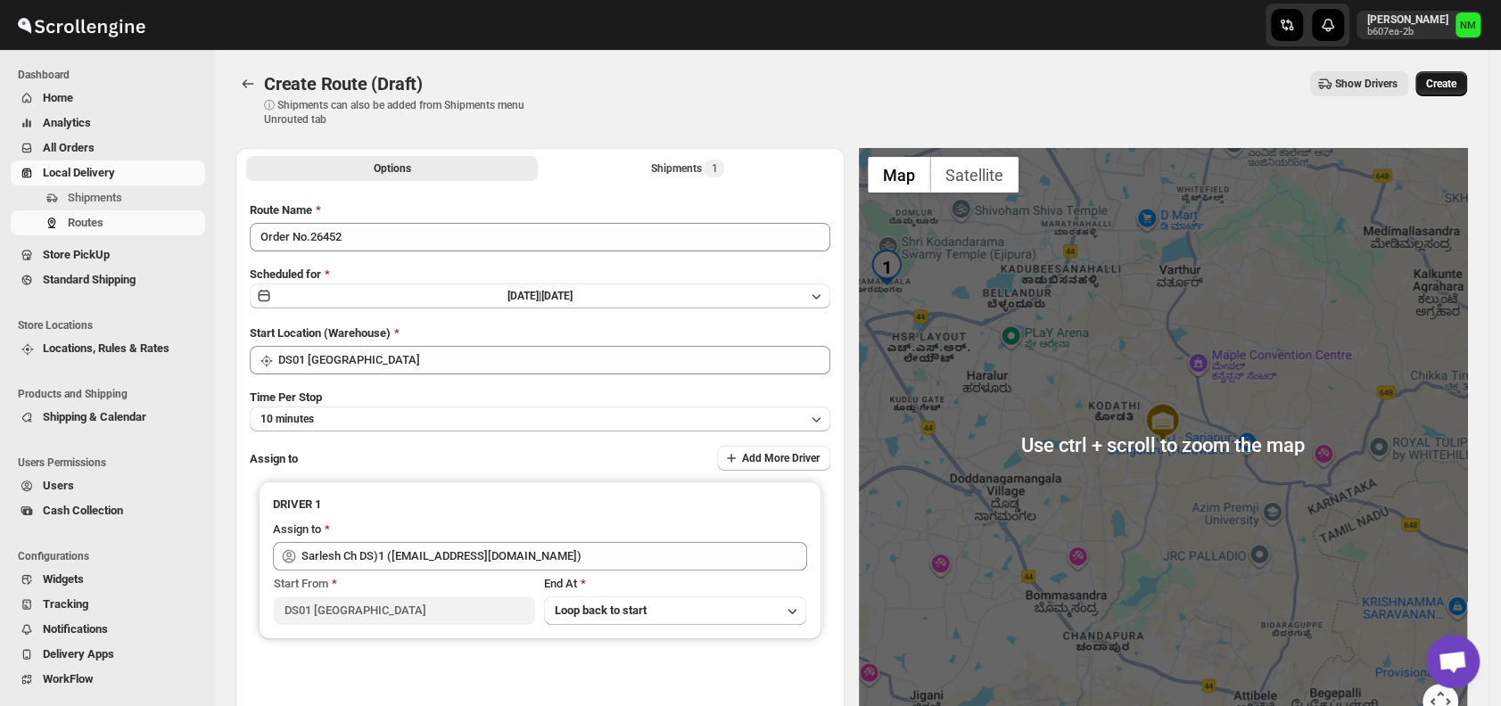
click at [1451, 90] on span "Create" at bounding box center [1441, 84] width 30 height 14
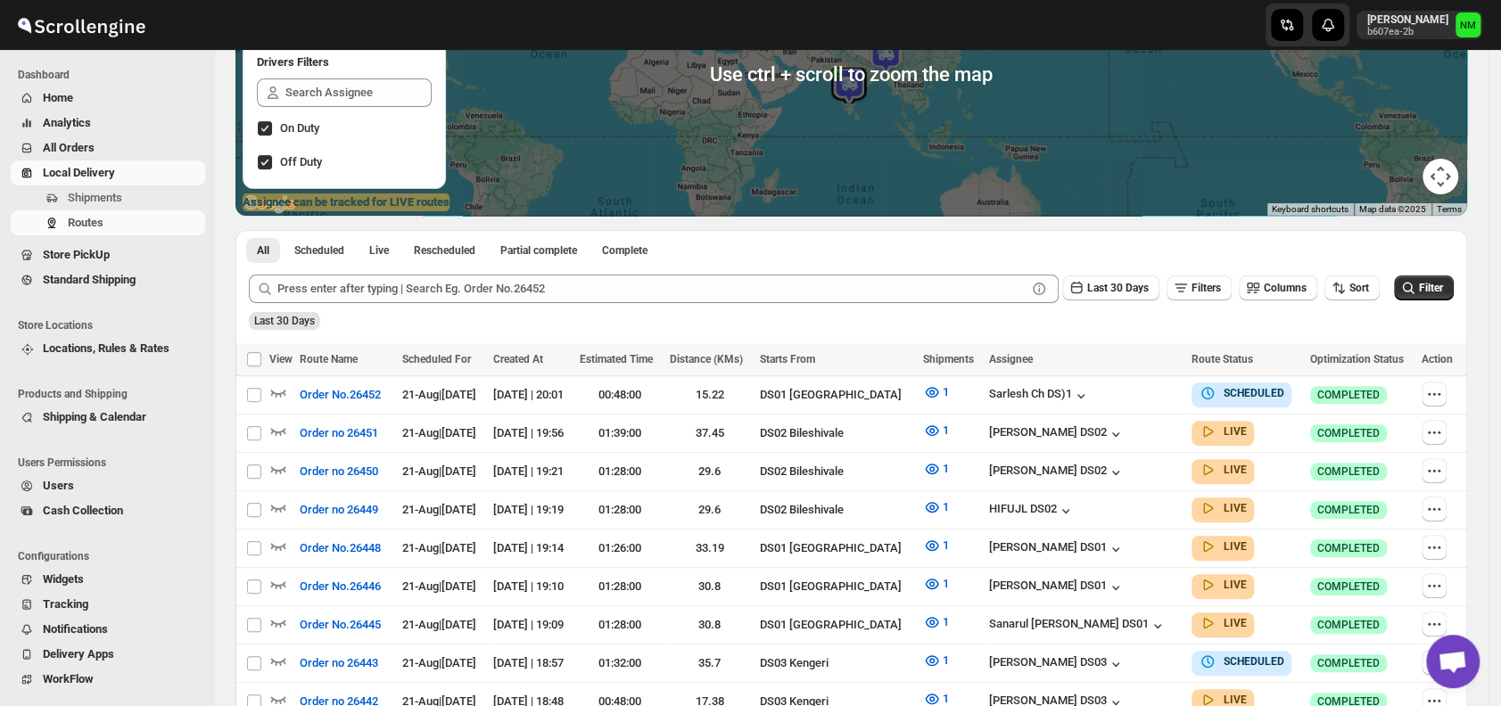
scroll to position [240, 0]
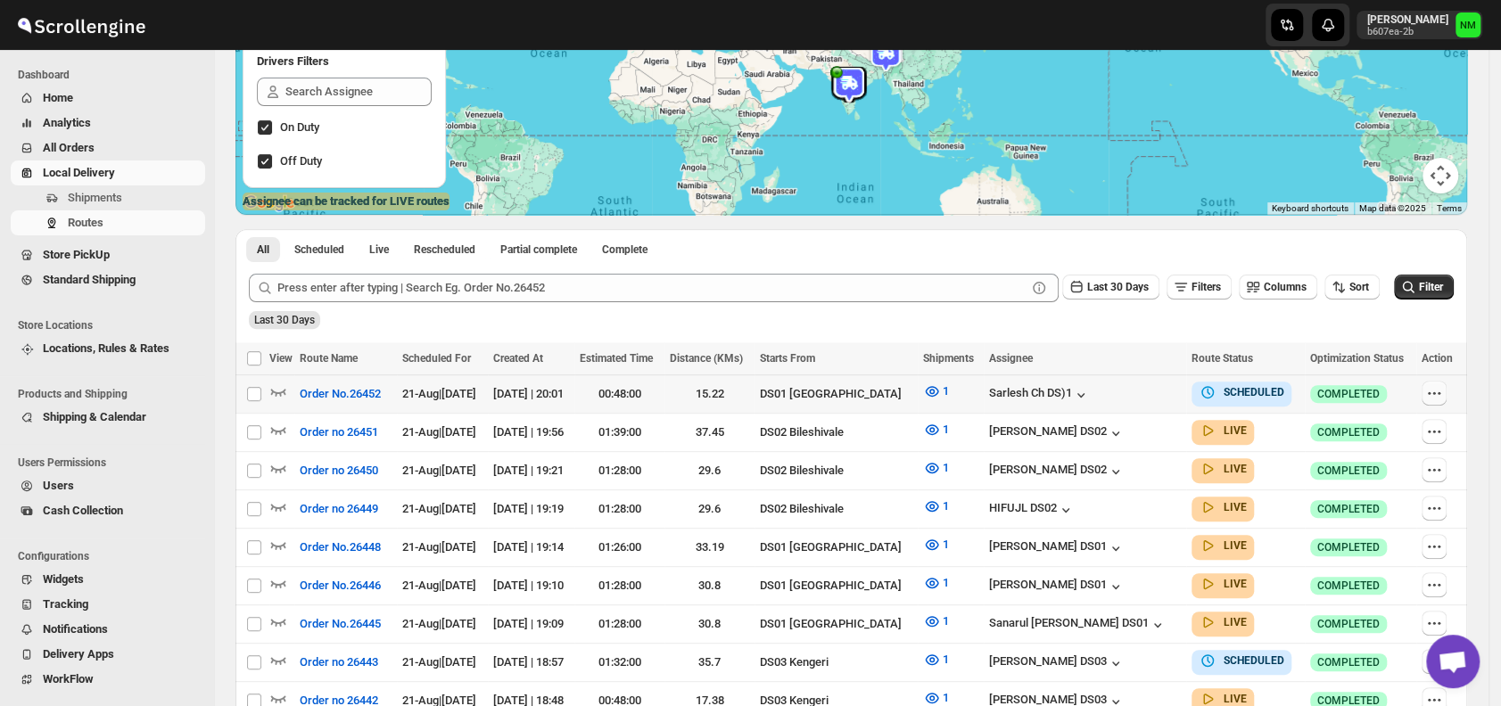
click at [1436, 392] on icon "button" at bounding box center [1434, 392] width 3 height 3
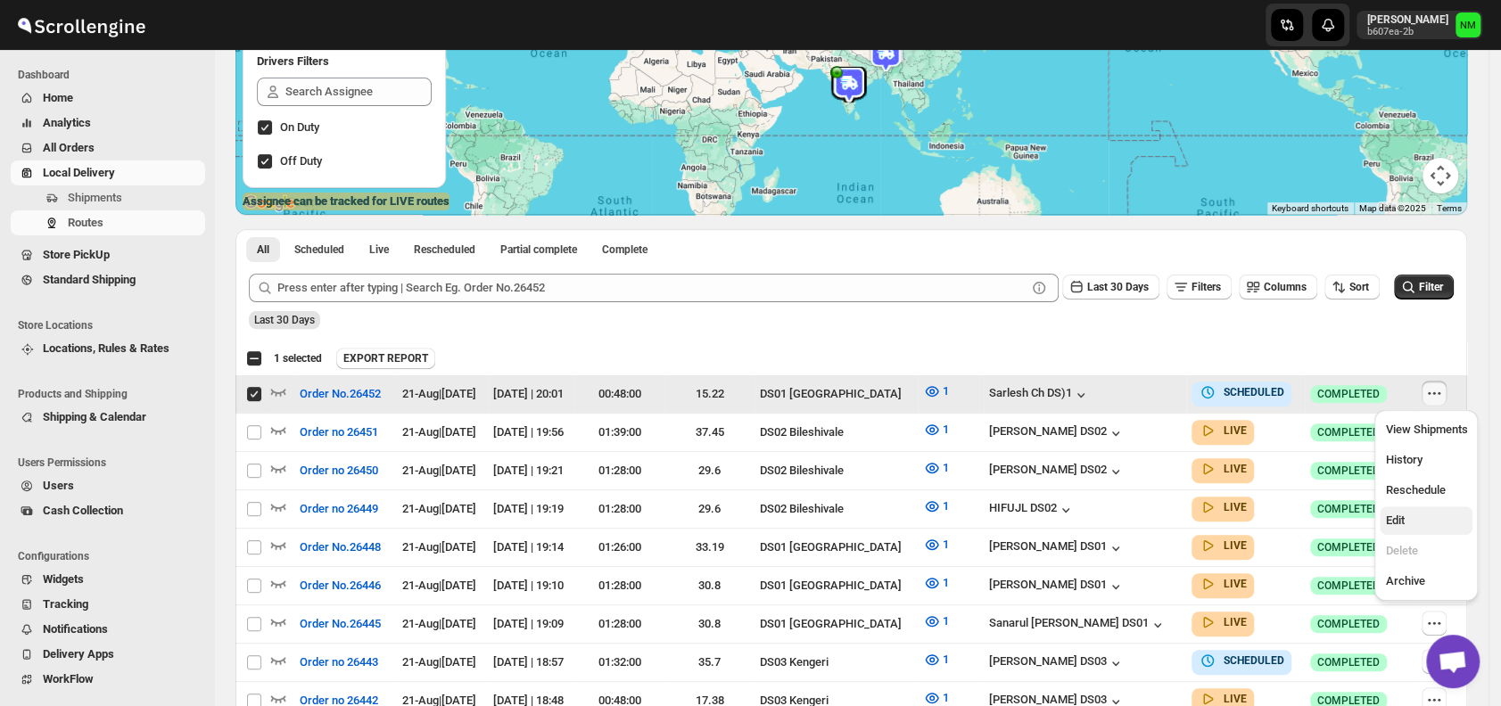
click at [1413, 514] on span "Edit" at bounding box center [1426, 521] width 82 height 18
checkbox input "false"
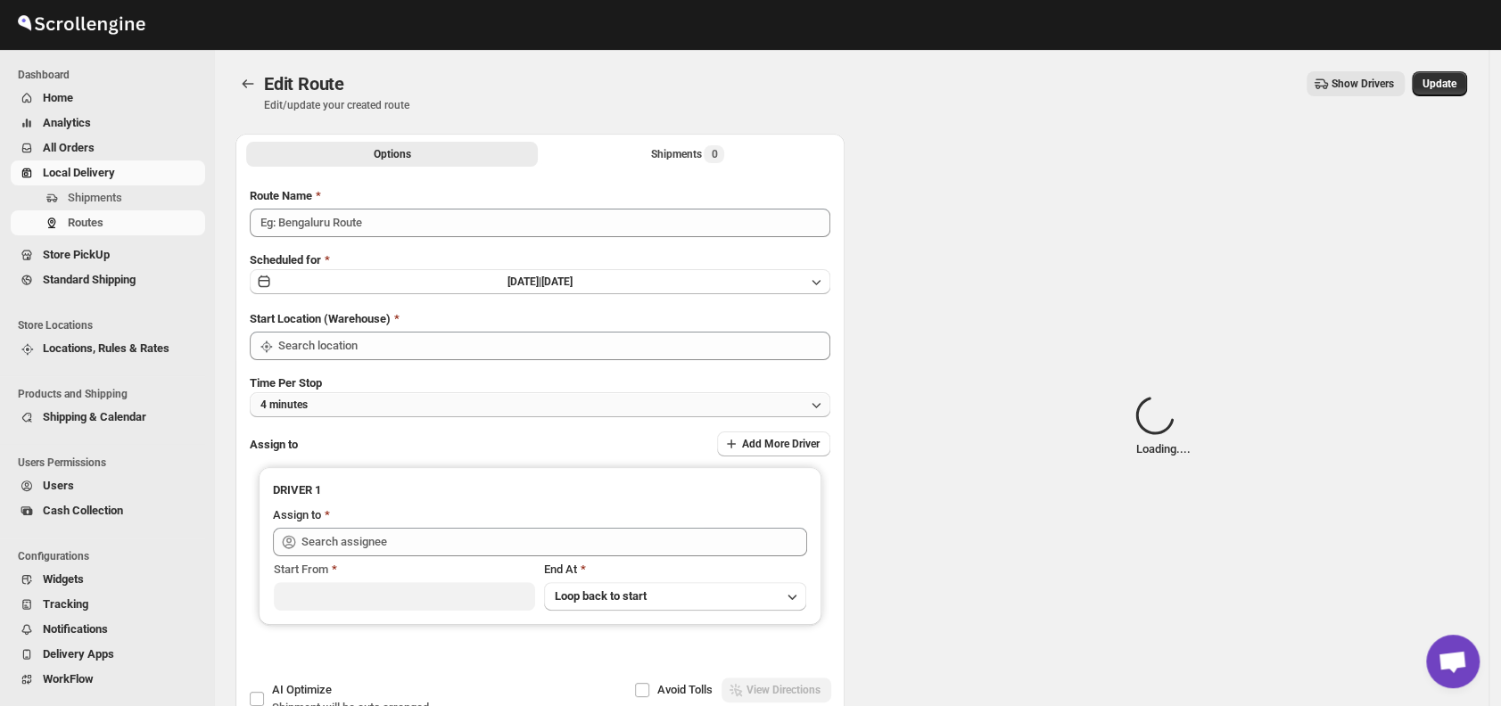
type input "Order No.26452"
type input "Sarlesh Ch DS)1 (vinapi9521@jazipo.com)"
type input "DS01 [GEOGRAPHIC_DATA]"
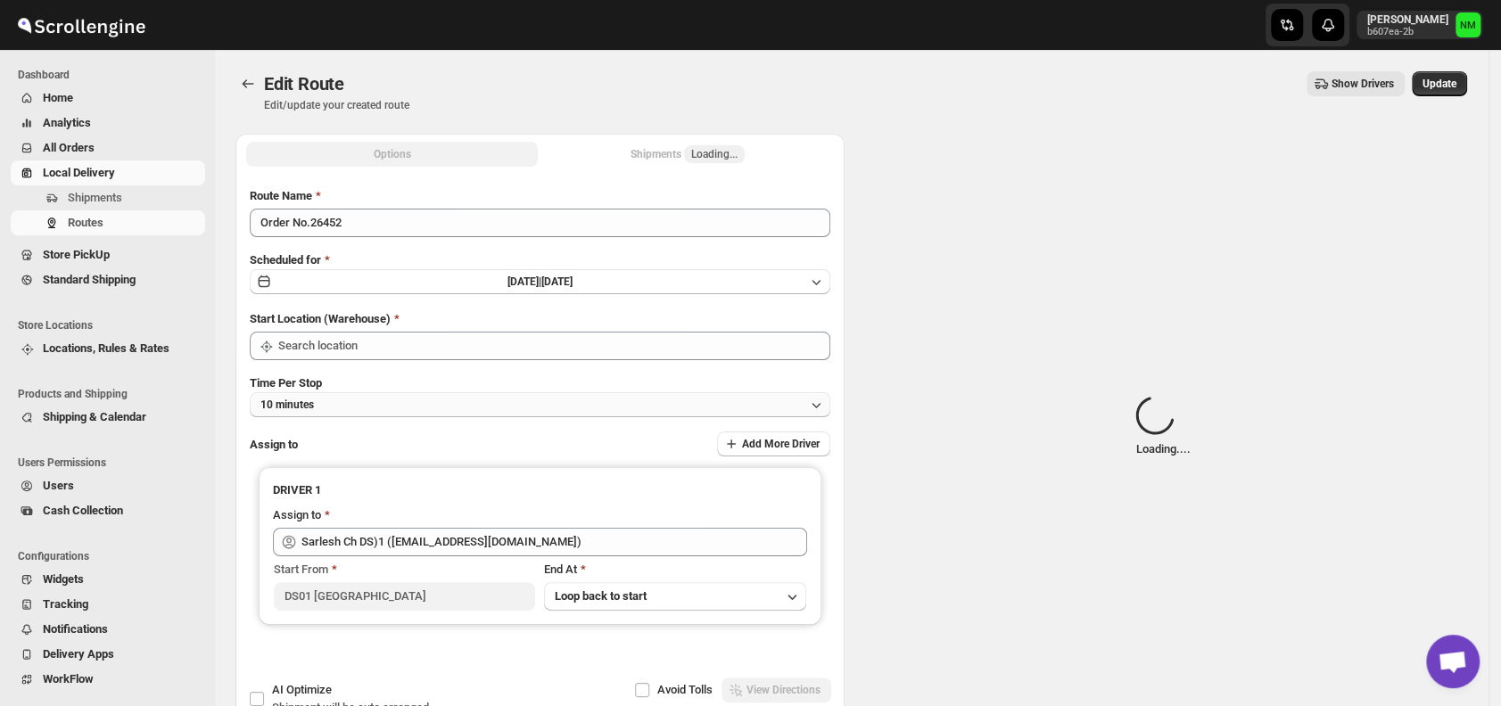
type input "DS01 [GEOGRAPHIC_DATA]"
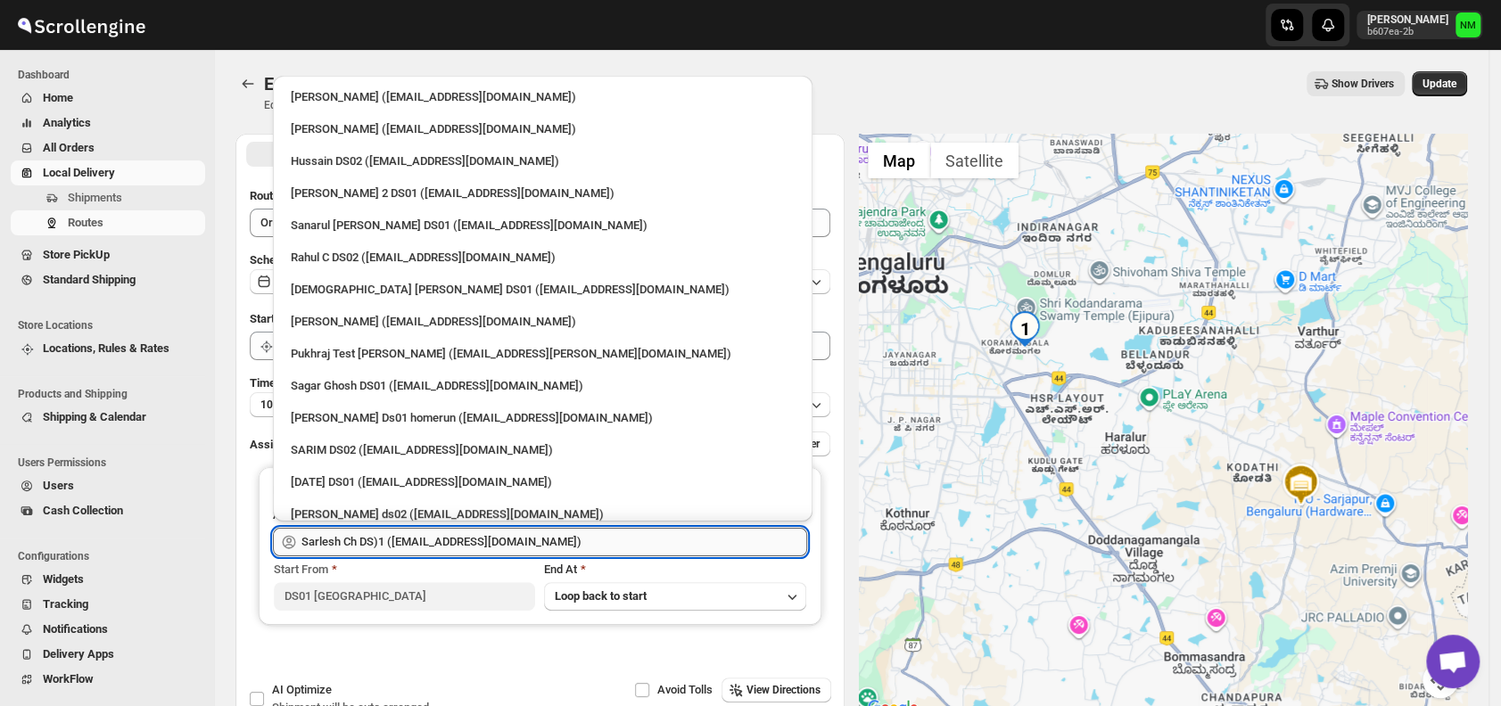
click at [560, 536] on input "Sarlesh Ch DS)1 (vinapi9521@jazipo.com)" at bounding box center [554, 542] width 506 height 29
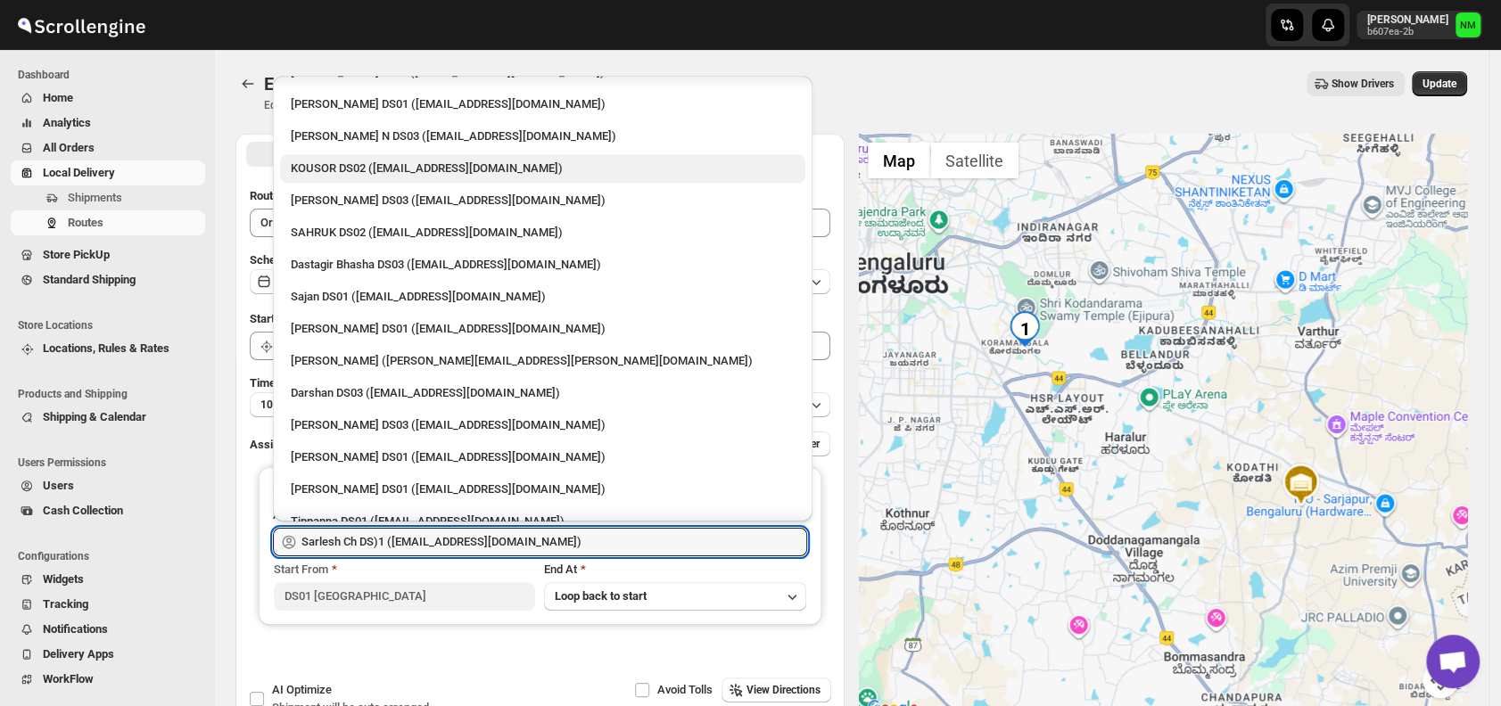
scroll to position [1255, 0]
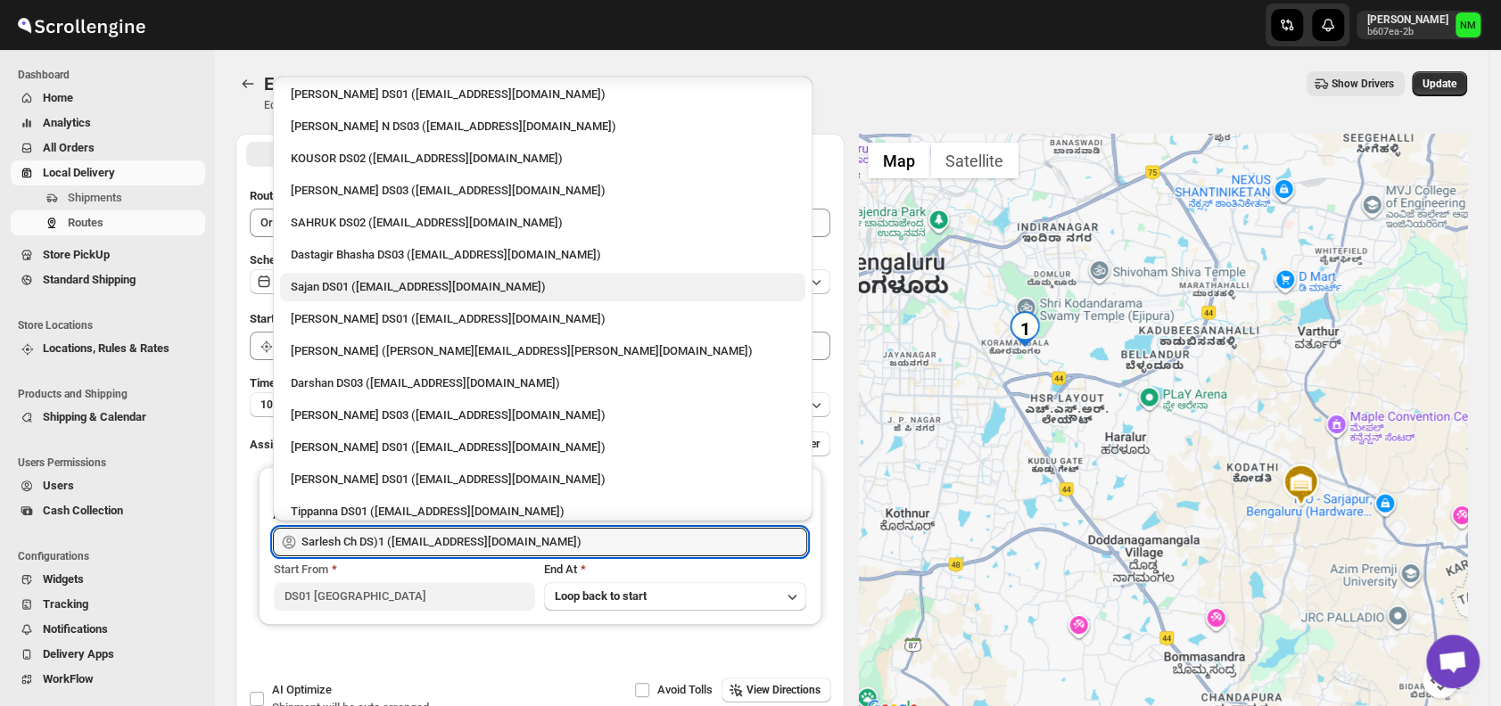
click at [361, 286] on div "Sajan DS01 (lofadat883@coderdir.com)" at bounding box center [543, 287] width 504 height 18
type input "Sajan DS01 (lofadat883@coderdir.com)"
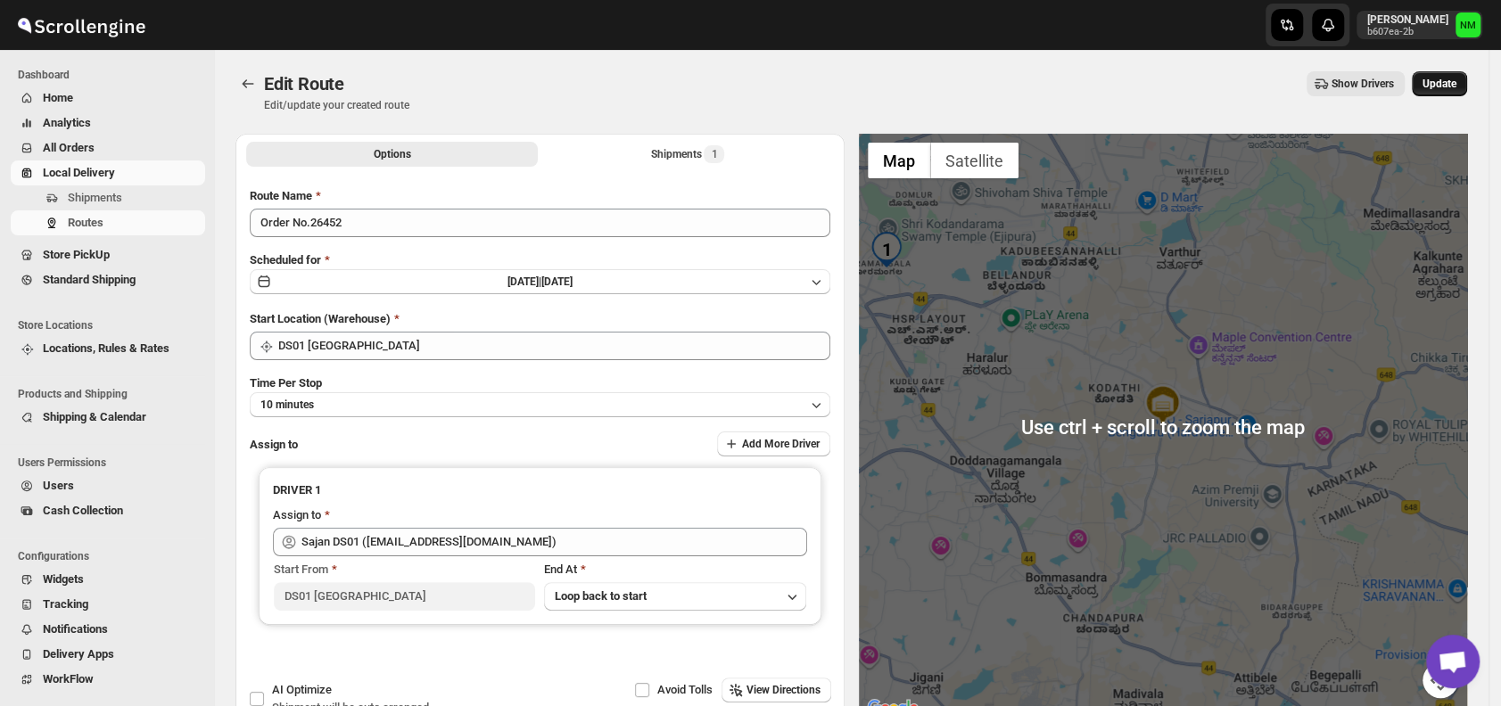
click at [1444, 79] on span "Update" at bounding box center [1439, 84] width 34 height 14
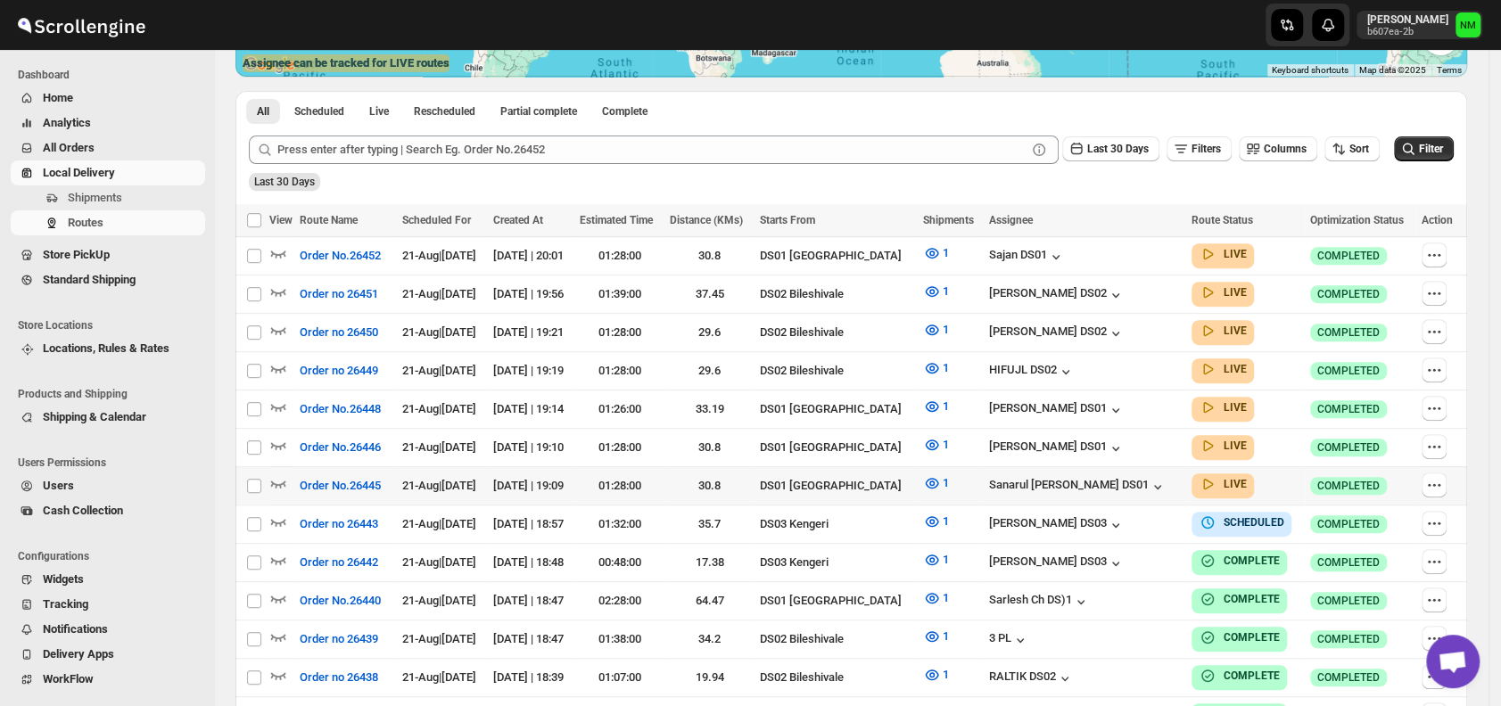
scroll to position [392, 0]
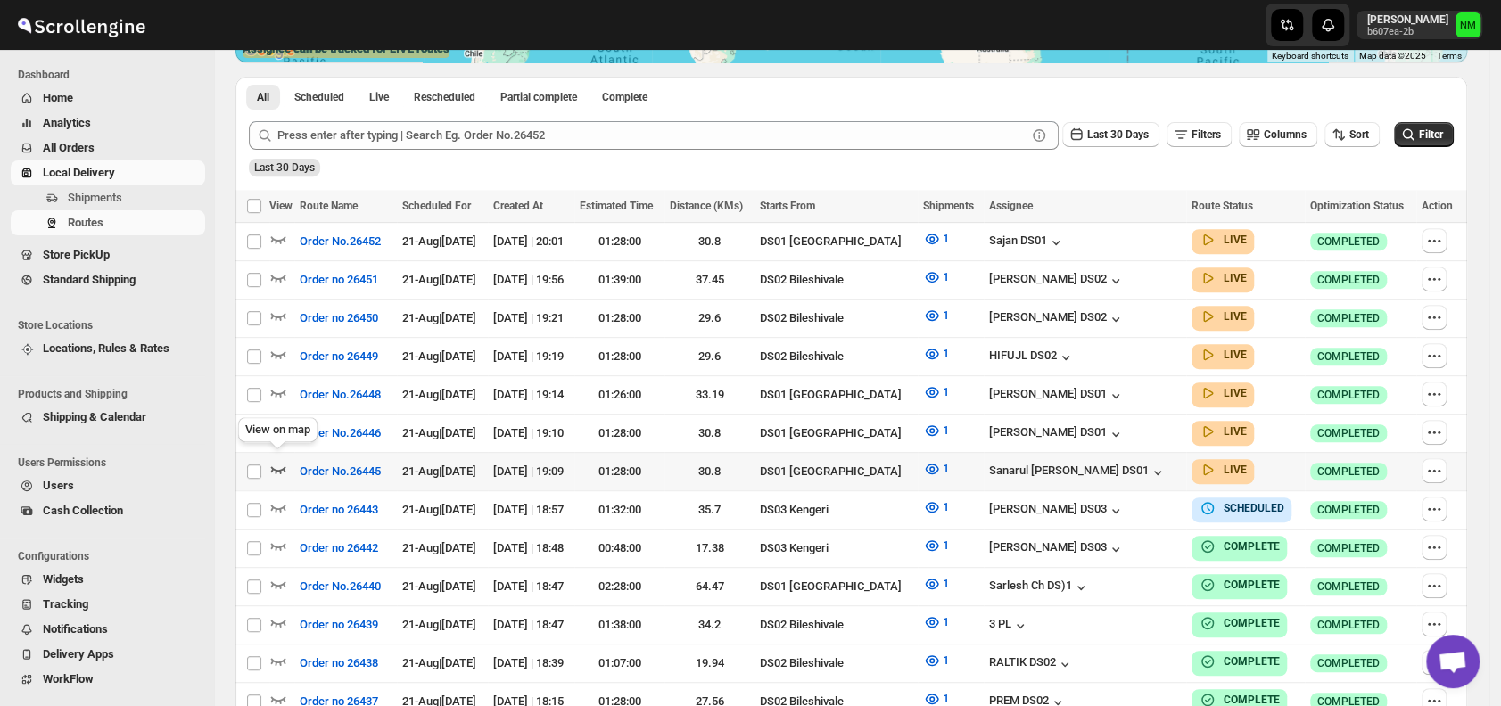
click at [283, 460] on icon "button" at bounding box center [278, 469] width 18 height 18
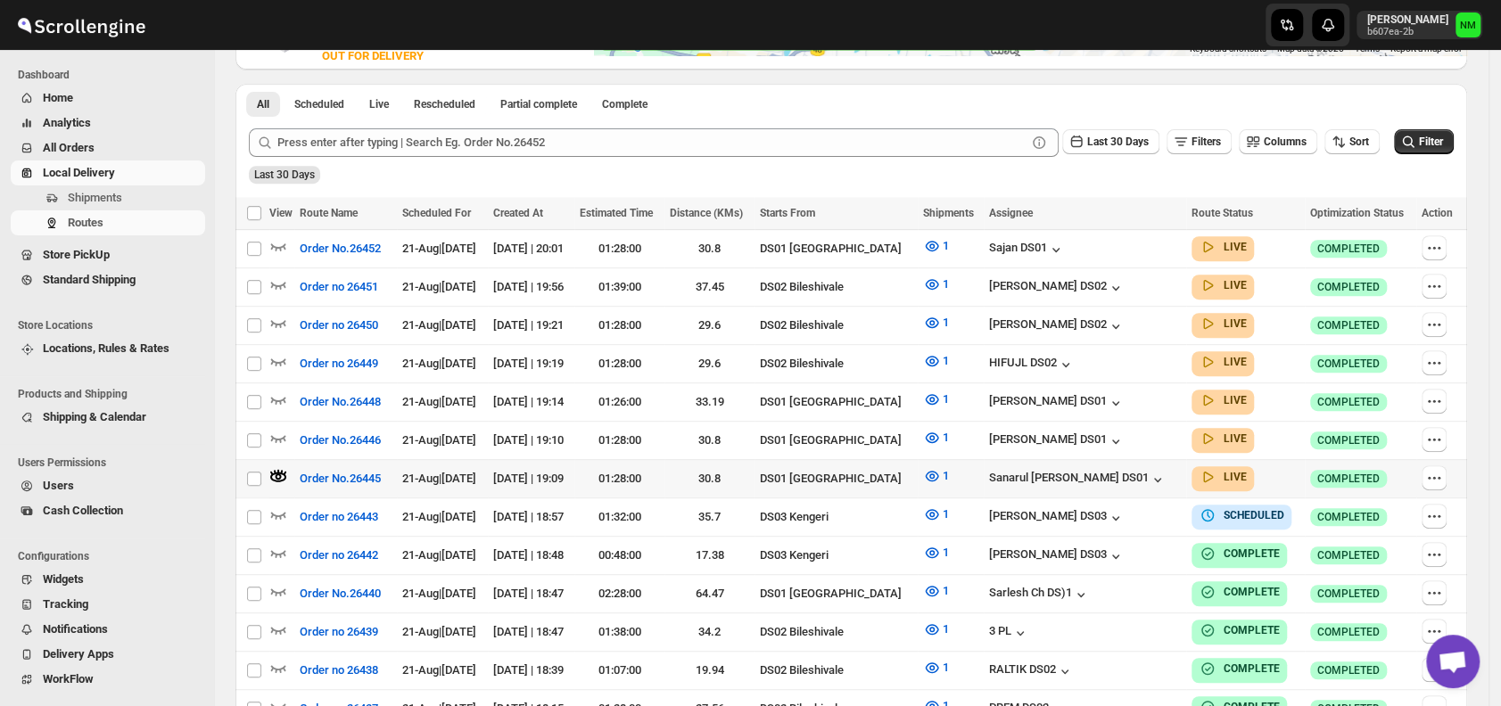
scroll to position [416, 0]
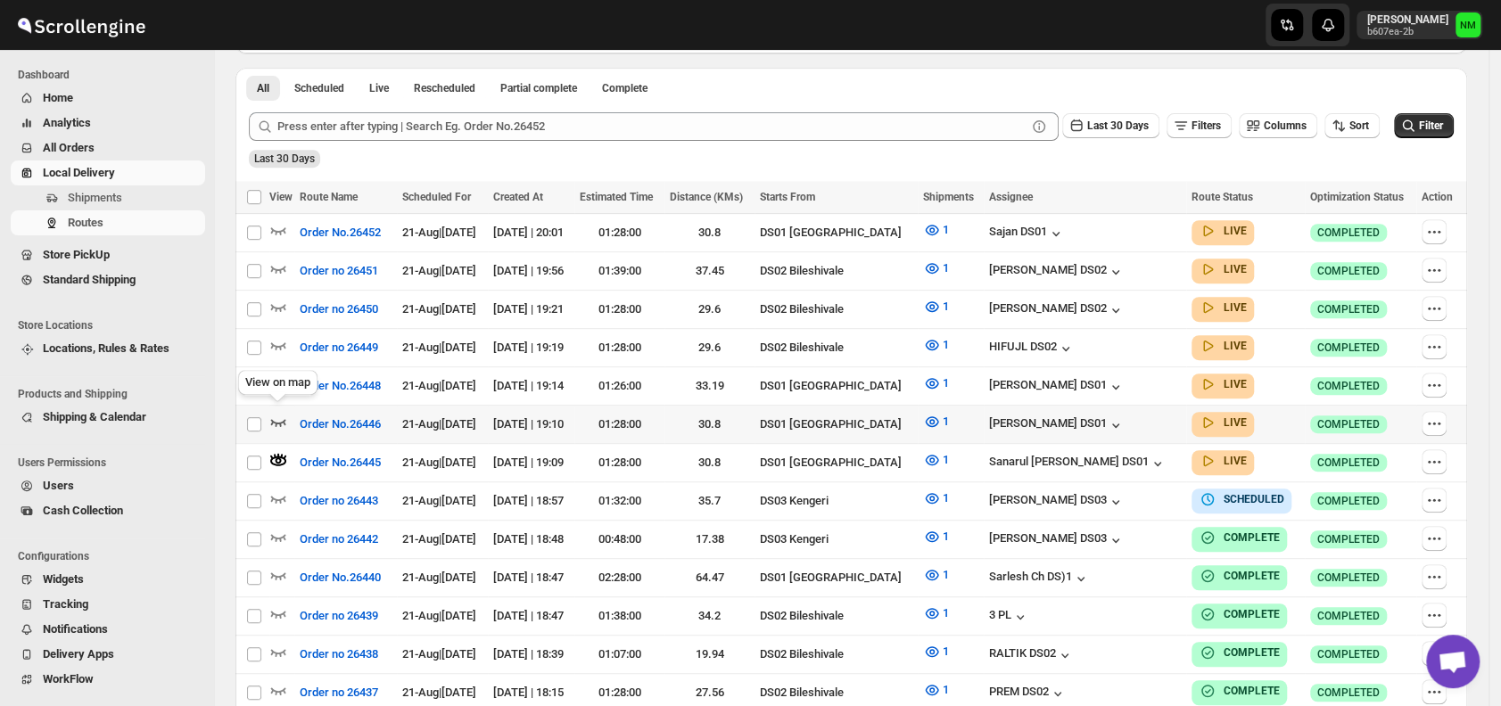
click at [276, 414] on icon "button" at bounding box center [278, 422] width 18 height 18
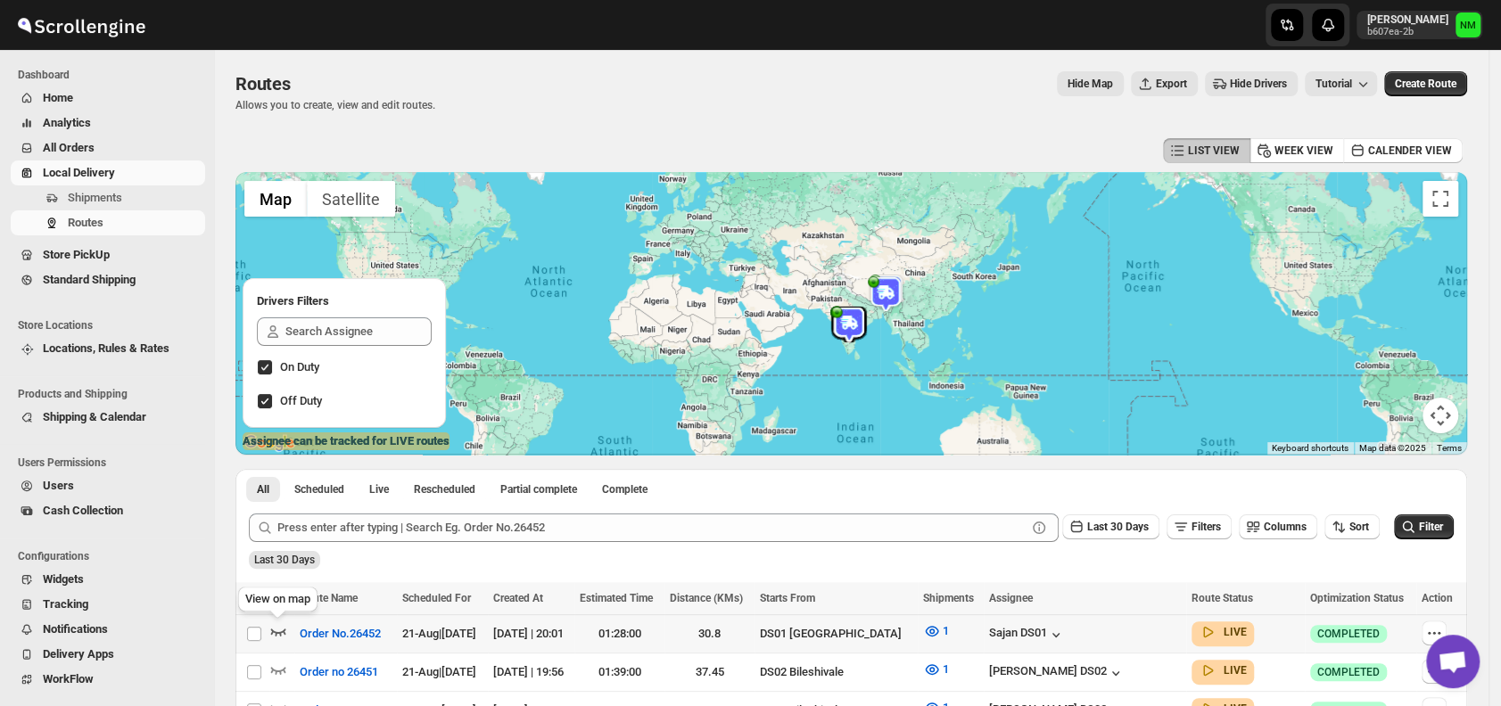
click at [276, 634] on icon "button" at bounding box center [278, 632] width 15 height 7
